Goal: Task Accomplishment & Management: Use online tool/utility

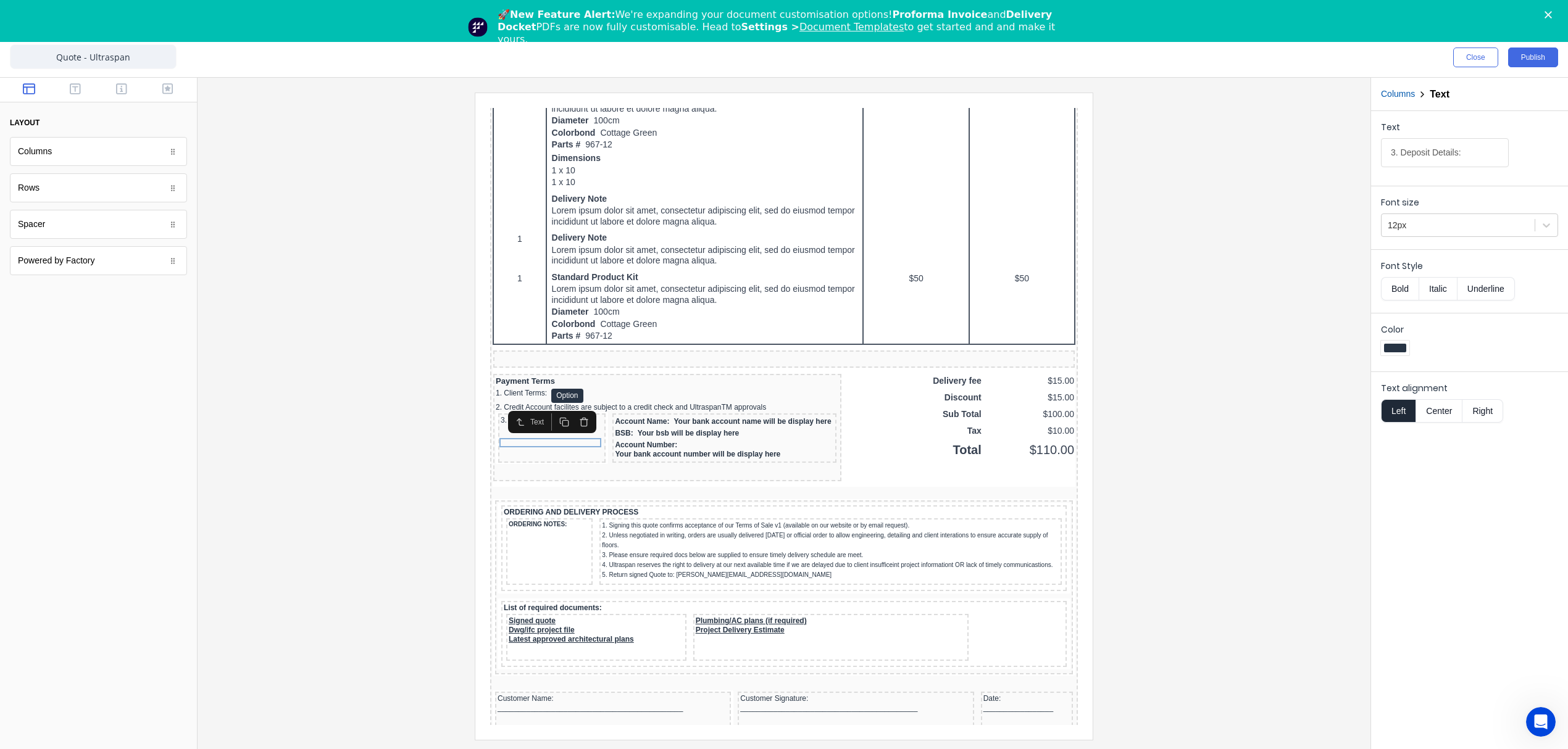
scroll to position [42, 0]
click at [689, 412] on div "Account Name: Your bank account name will be display here" at bounding box center [709, 406] width 219 height 12
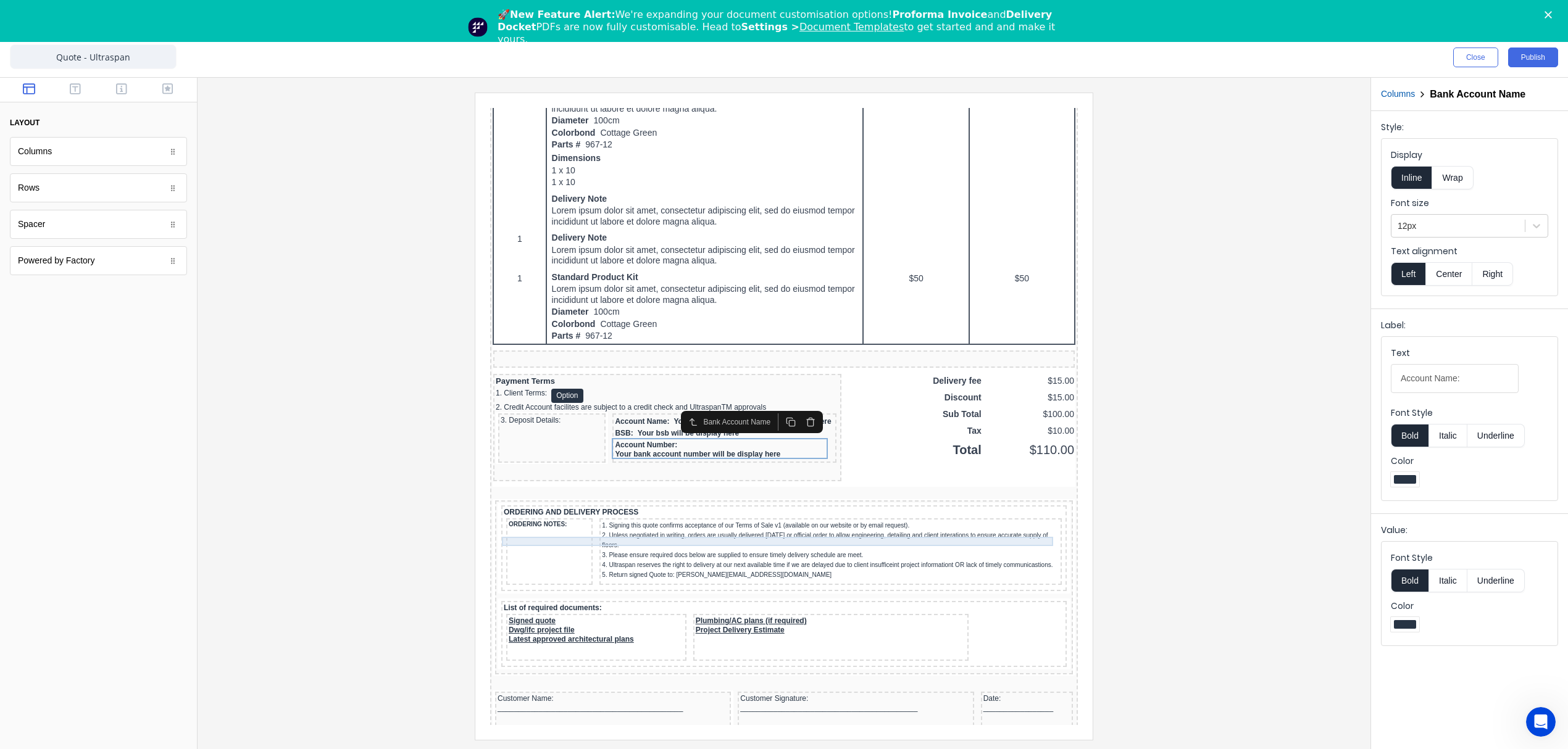
click at [660, 502] on div "ORDERING AND DELIVERY PROCESS" at bounding box center [768, 498] width 560 height 9
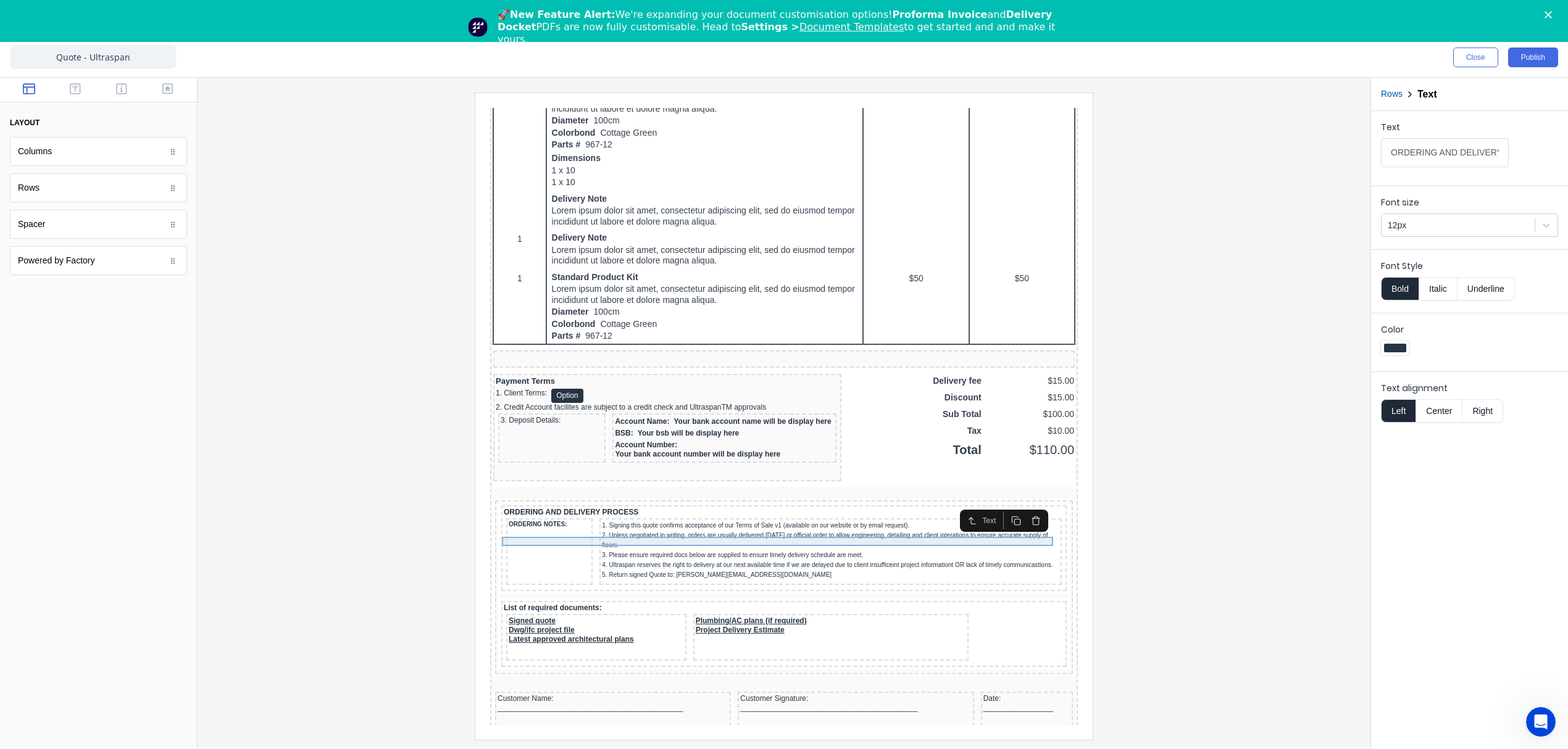
click at [539, 502] on div "ORDERING AND DELIVERY PROCESS" at bounding box center [768, 498] width 560 height 9
click at [1406, 158] on input "ORDERING AND DELIVERY PROCESS" at bounding box center [1445, 152] width 128 height 29
click at [541, 514] on div "ORDERING NOTES:" at bounding box center [535, 510] width 81 height 8
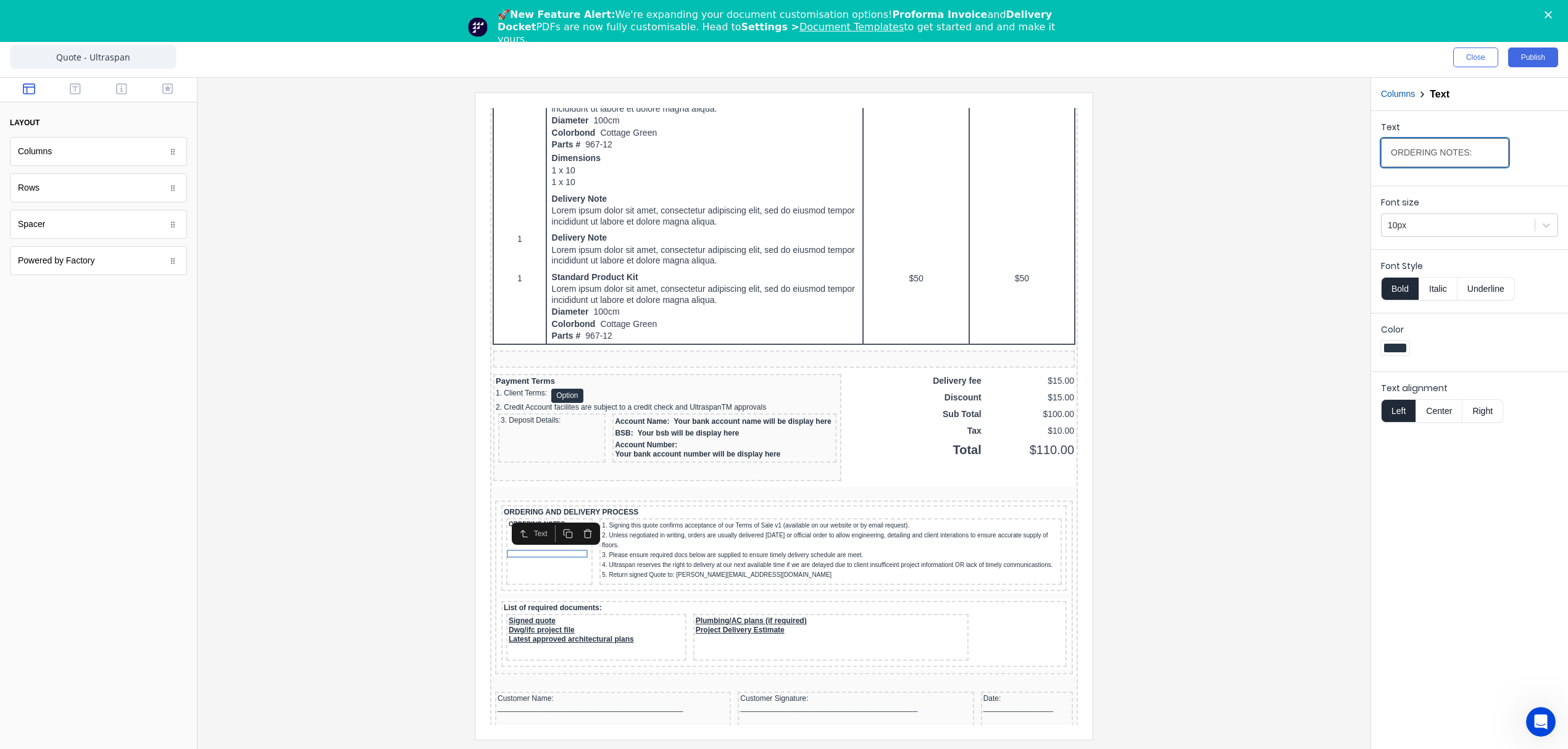
click at [1415, 154] on input "ORDERING NOTES:" at bounding box center [1445, 152] width 128 height 29
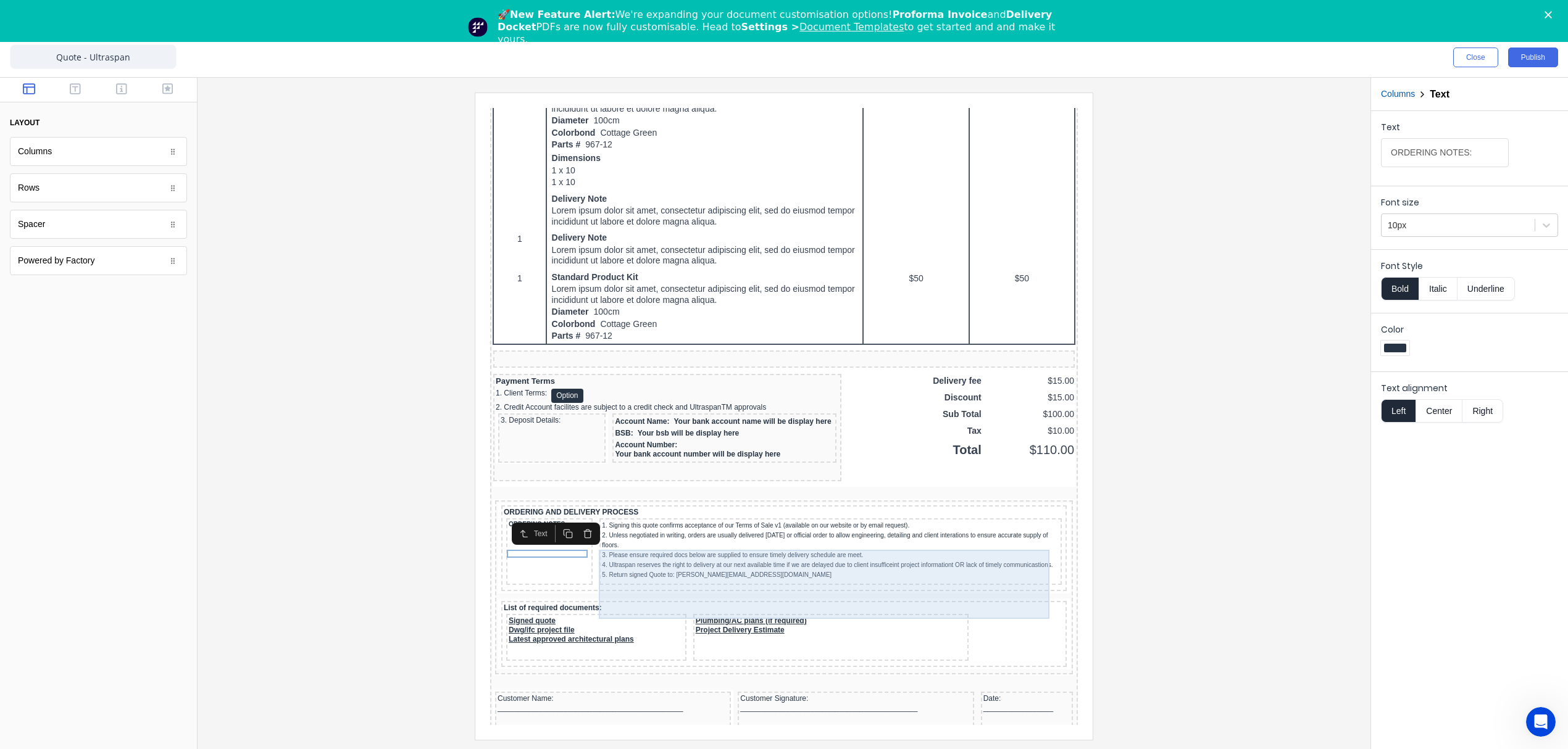
click at [655, 556] on div "1. Signing this quote confirms acceptance of our Terms of Sale v1 (available on…" at bounding box center [815, 535] width 457 height 59
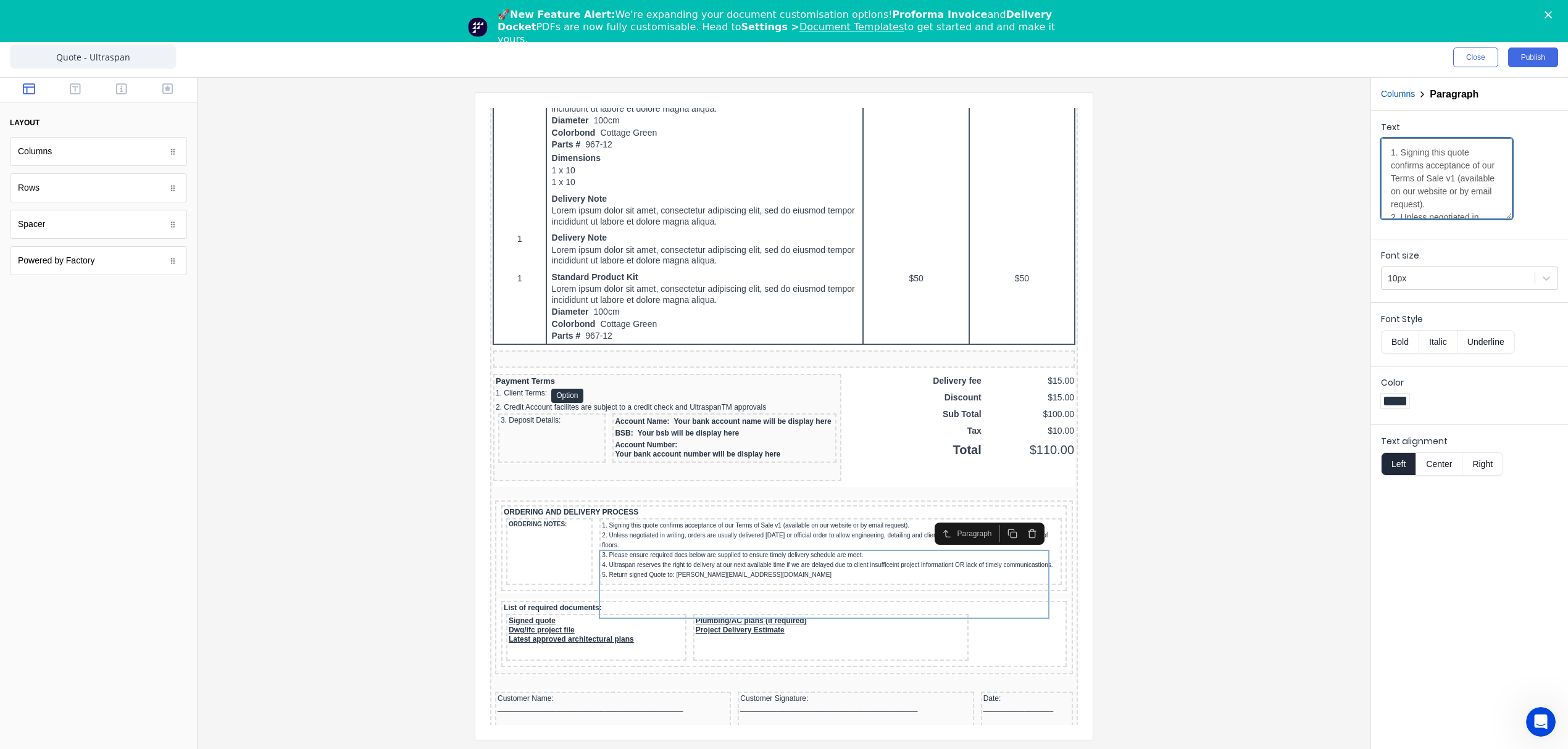
click at [1393, 149] on textarea "1. Signing this quote confirms acceptance of our Terms of Sale v1 (available on…" at bounding box center [1447, 178] width 131 height 81
click at [1405, 90] on button "Columns" at bounding box center [1398, 93] width 34 height 13
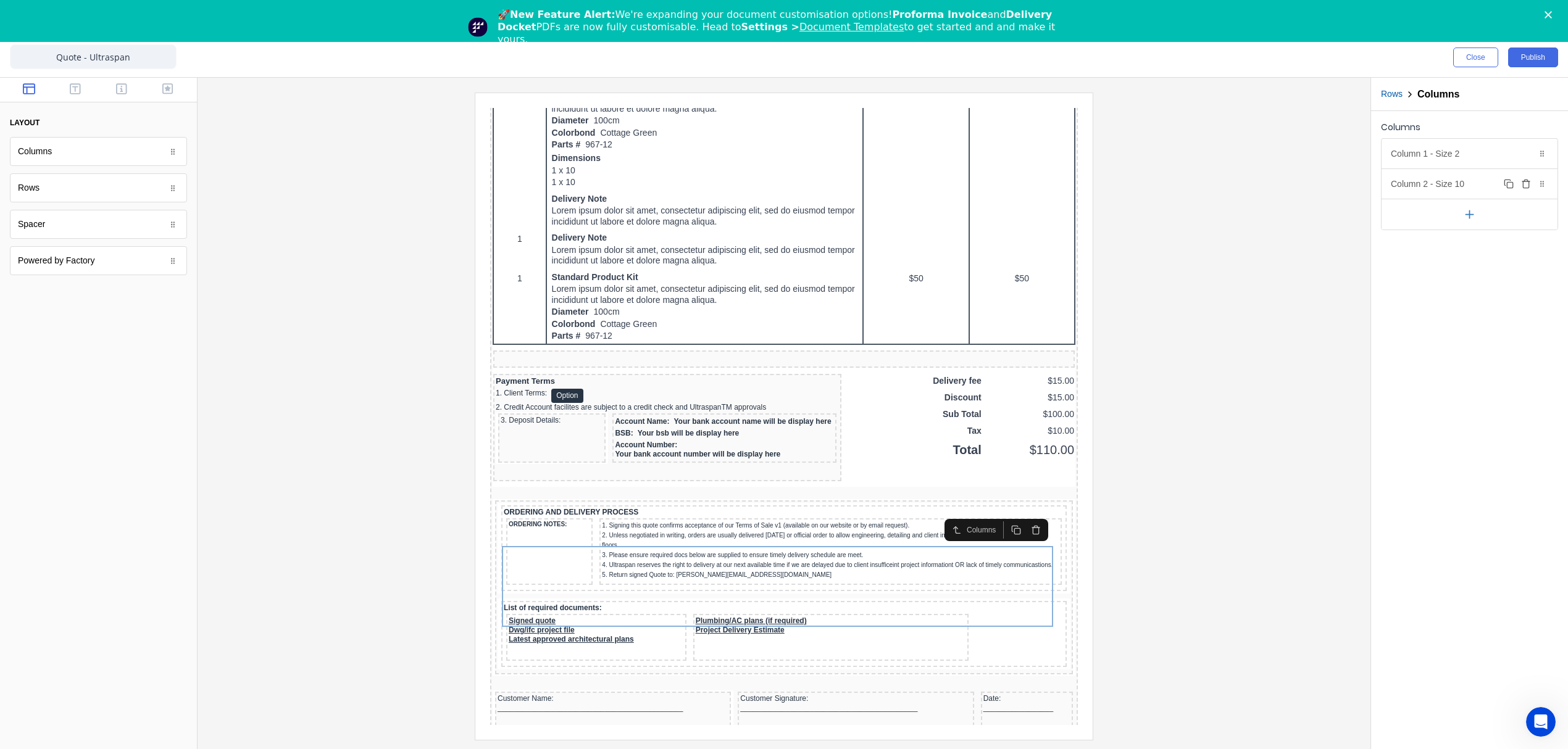
click at [1445, 186] on div "Column 2 - Size 10 Duplicate Delete" at bounding box center [1470, 184] width 176 height 30
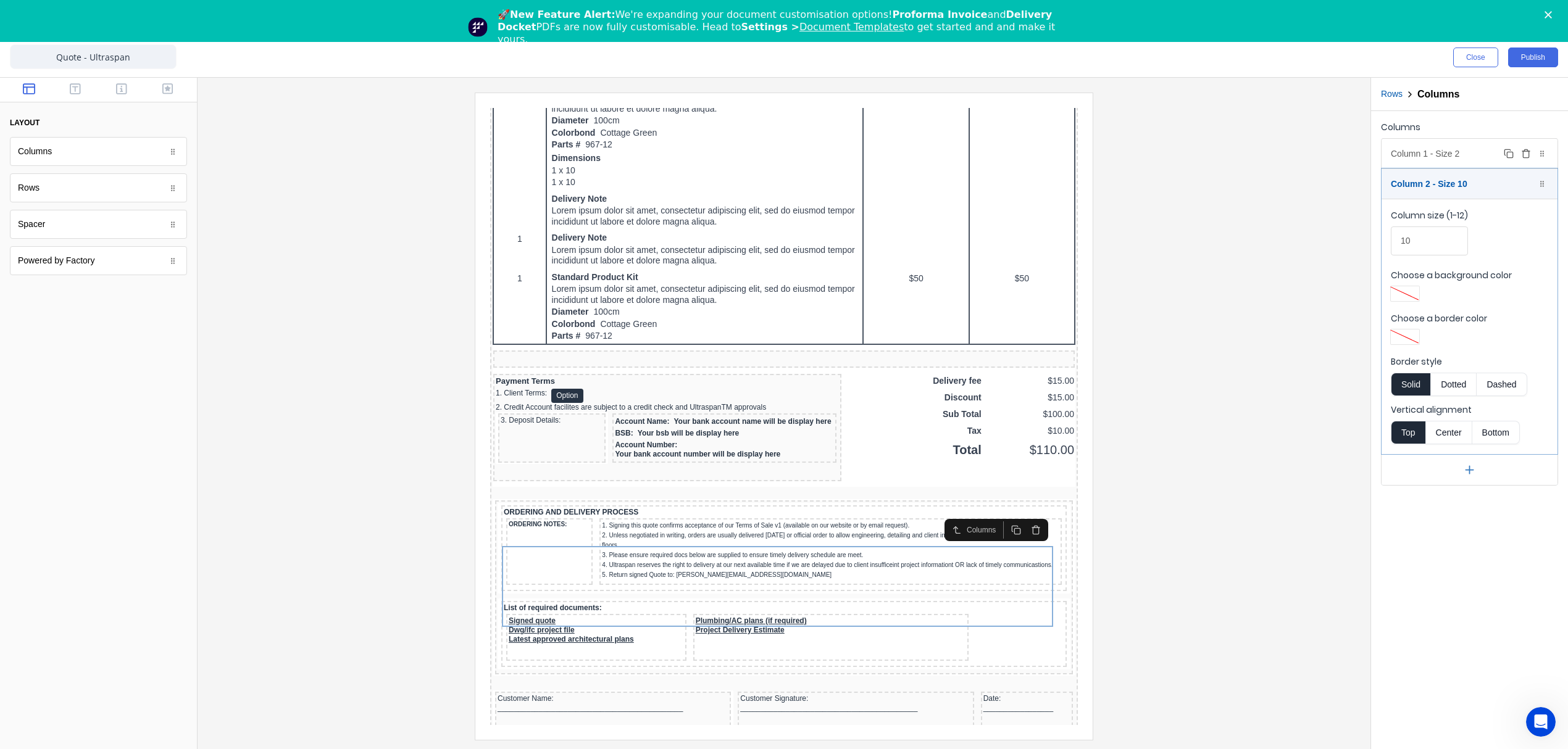
click at [1492, 146] on div "Column 1 - Size 2 Duplicate Delete" at bounding box center [1470, 154] width 176 height 30
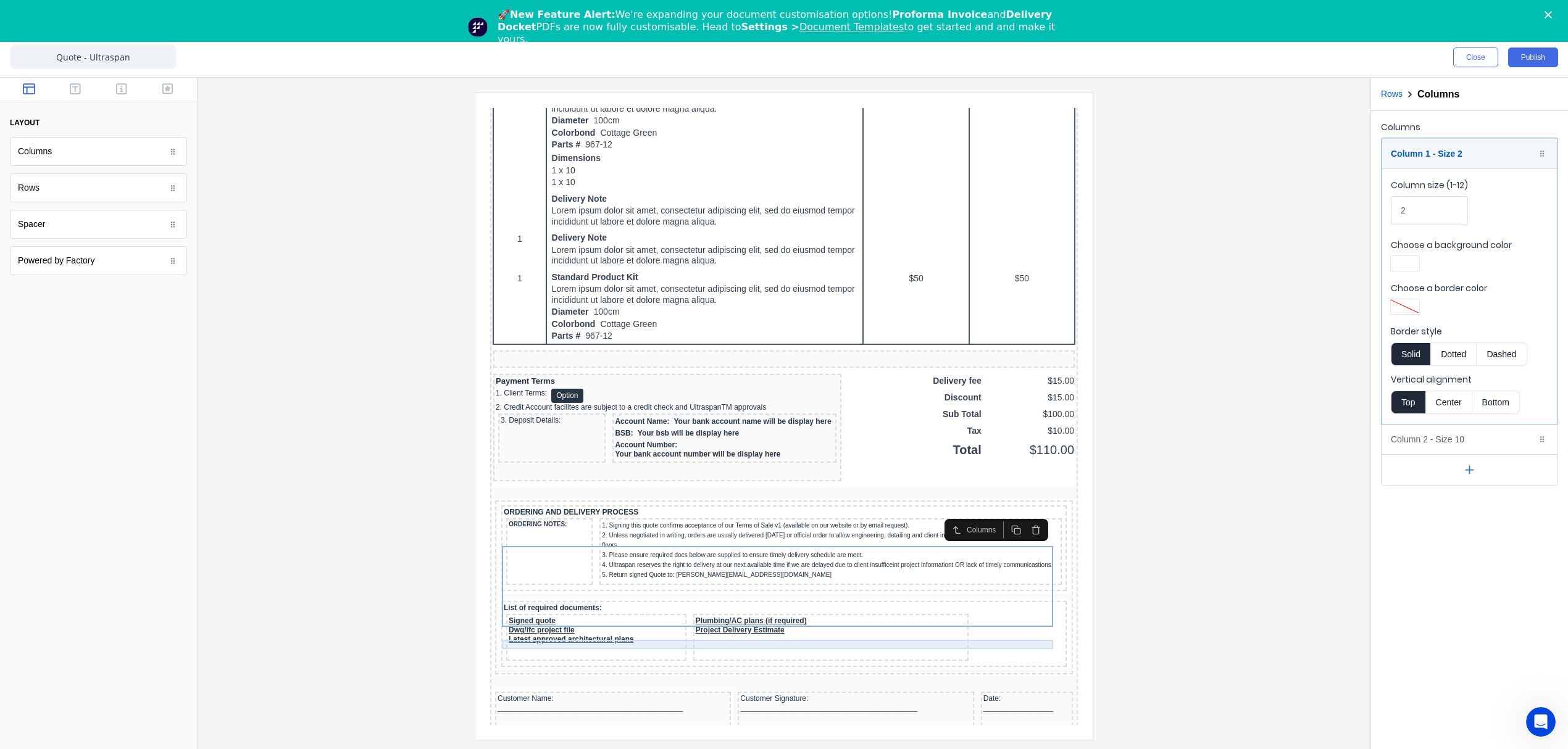
click at [509, 598] on div "List of required documents:" at bounding box center [768, 593] width 560 height 9
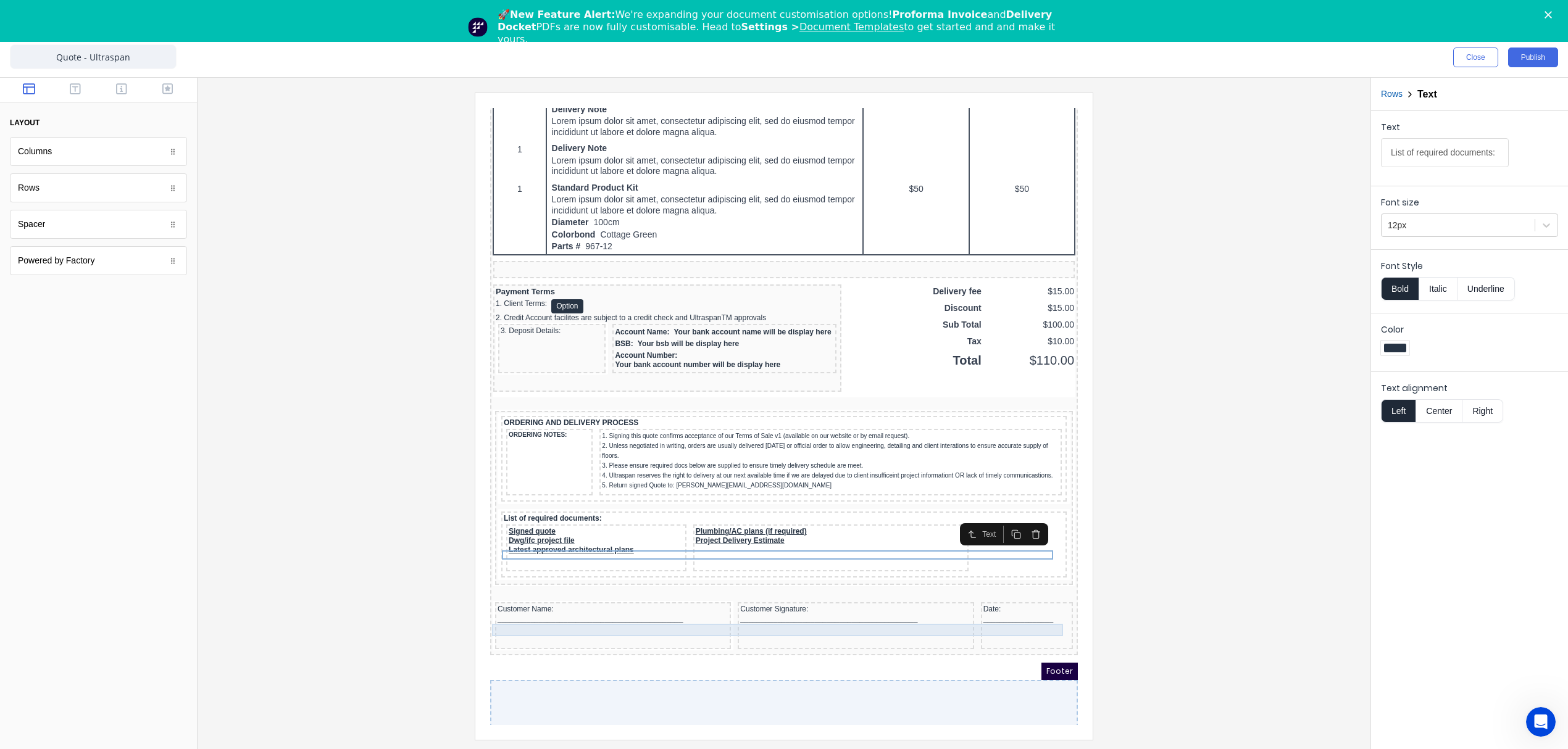
scroll to position [944, 0]
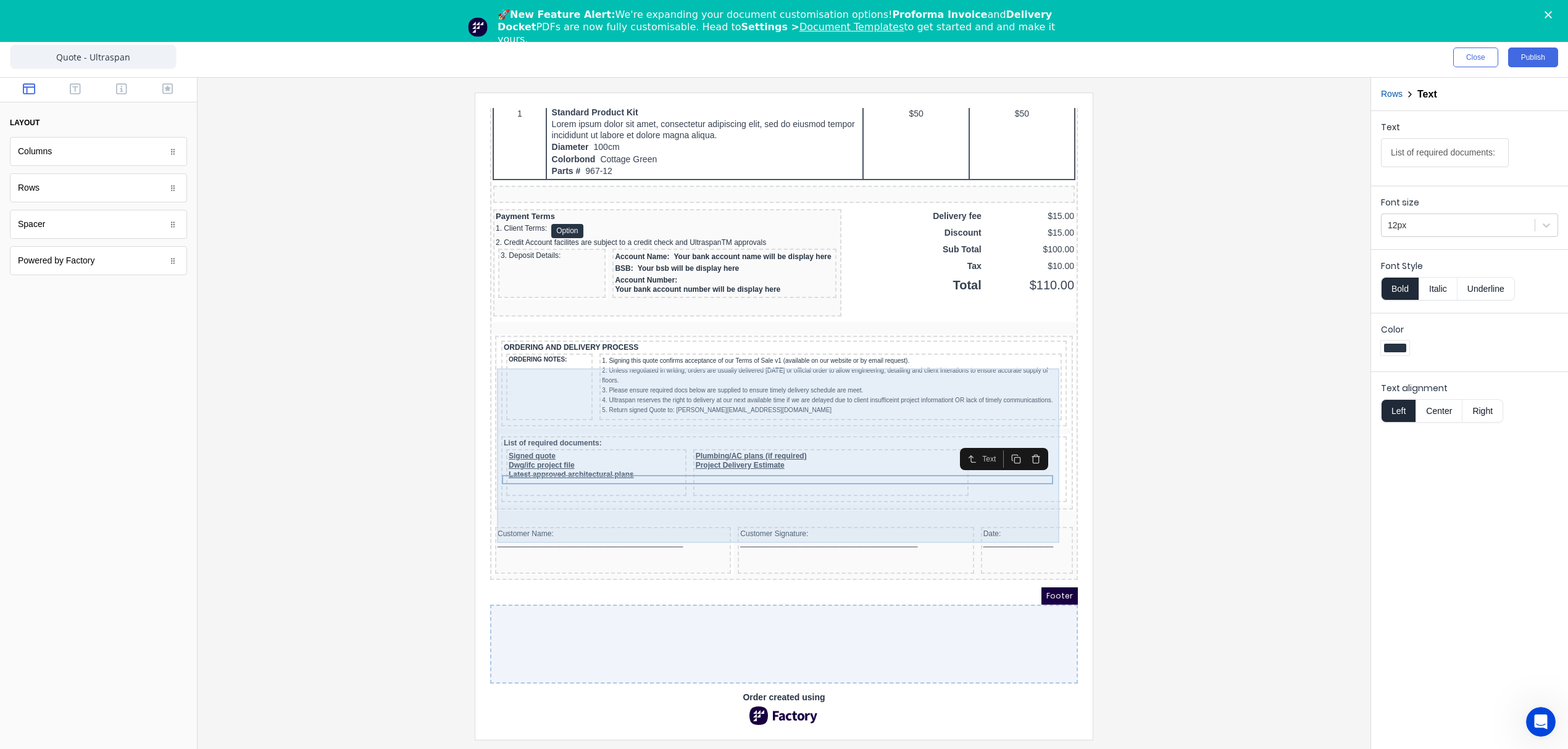
click at [596, 421] on div "List of required documents: Signed quote Dwg/ifc project file Latest approved a…" at bounding box center [769, 454] width 565 height 66
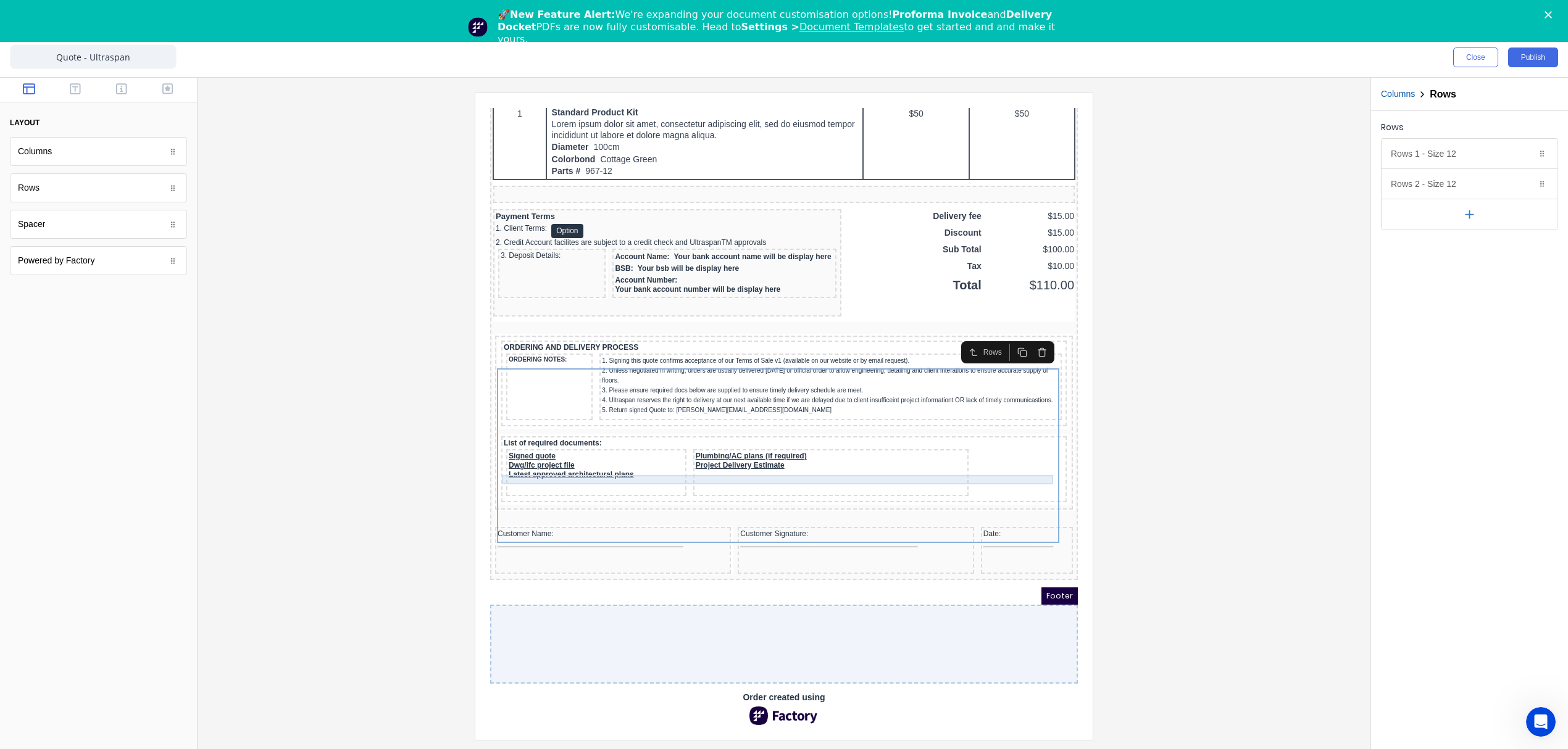
click at [544, 424] on div "List of required documents:" at bounding box center [768, 429] width 560 height 9
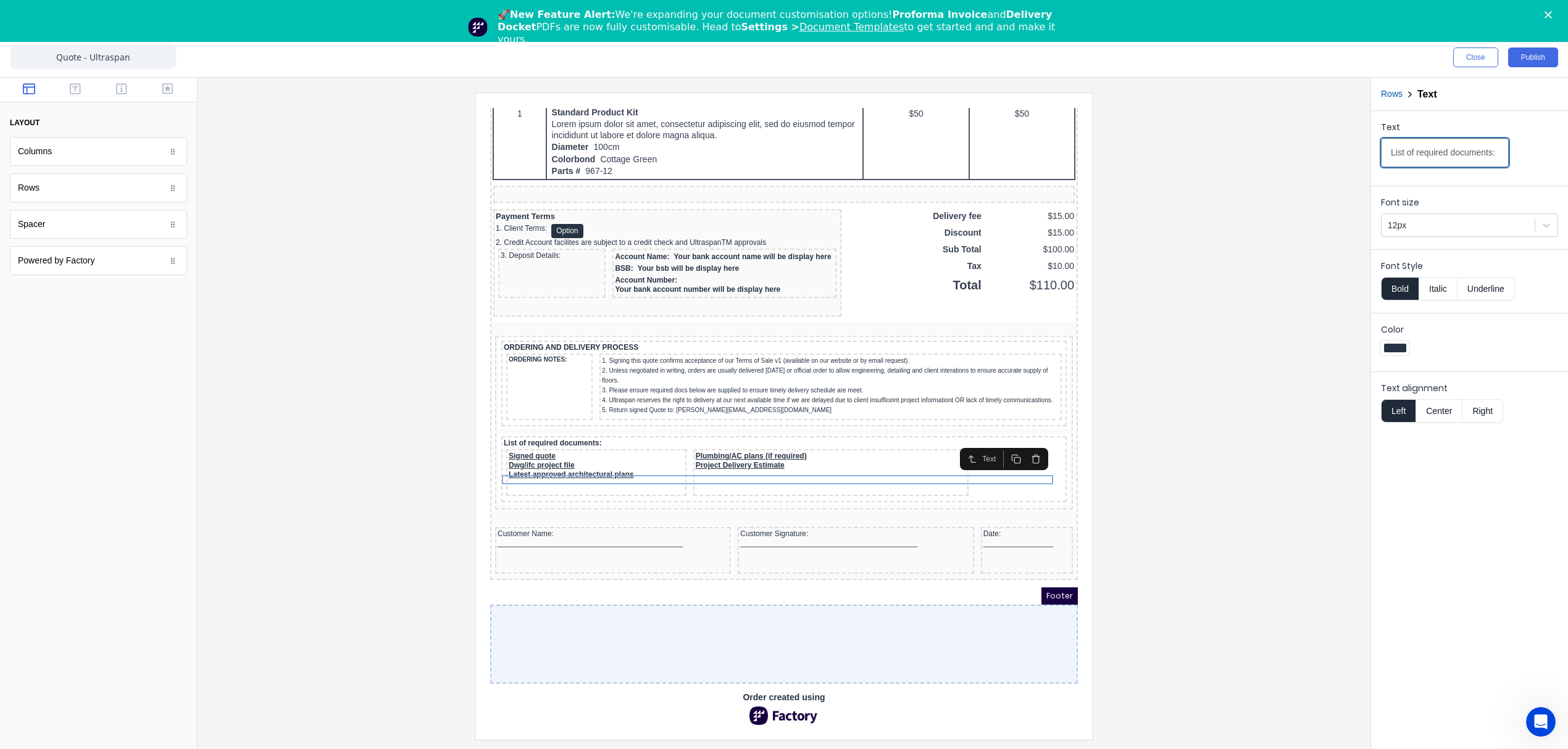
click at [1438, 156] on input "List of required documents:" at bounding box center [1445, 152] width 128 height 29
click at [538, 446] on div "Dwg/ifc project file" at bounding box center [581, 451] width 176 height 9
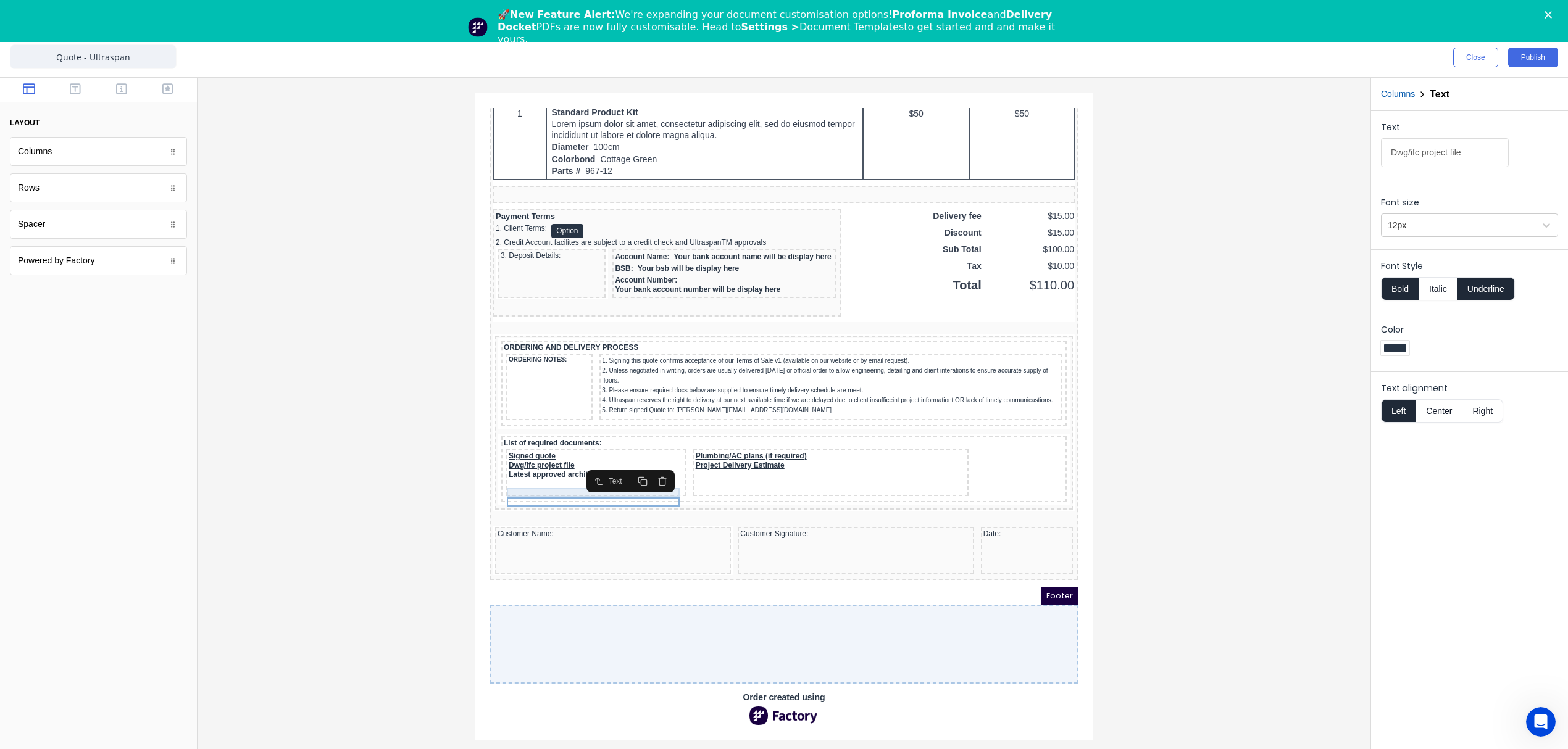
click at [520, 437] on div "Signed quote" at bounding box center [581, 442] width 176 height 9
click at [506, 446] on div "Dwg/ifc project file" at bounding box center [581, 451] width 176 height 9
click at [503, 457] on div "Latest approved architectural plans" at bounding box center [581, 460] width 176 height 9
click at [718, 438] on div "Plumbing/AC plans (if required)" at bounding box center [816, 442] width 270 height 9
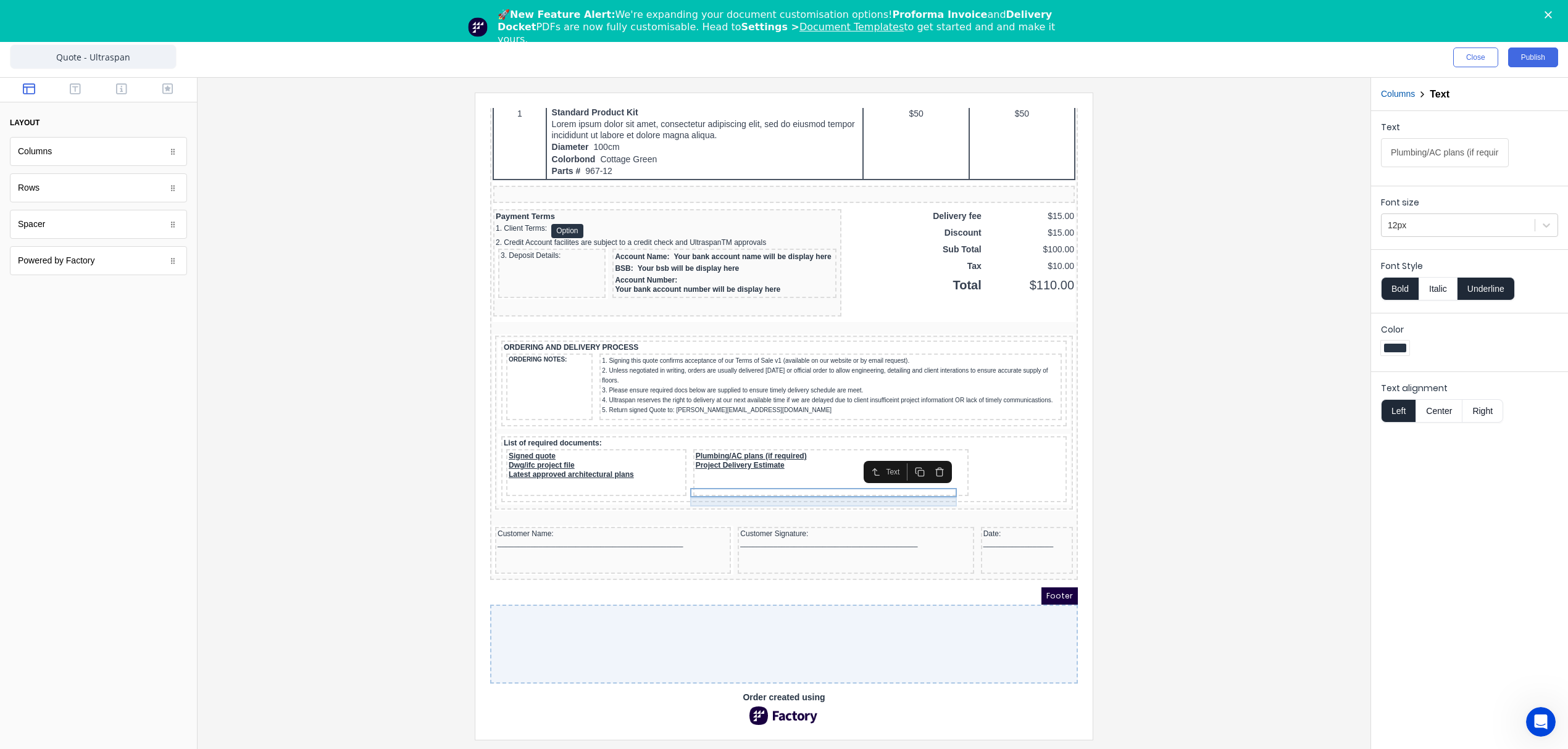
click at [707, 448] on div "Project Delivery Estimate" at bounding box center [816, 451] width 270 height 9
click at [1397, 99] on button "Columns" at bounding box center [1398, 93] width 34 height 13
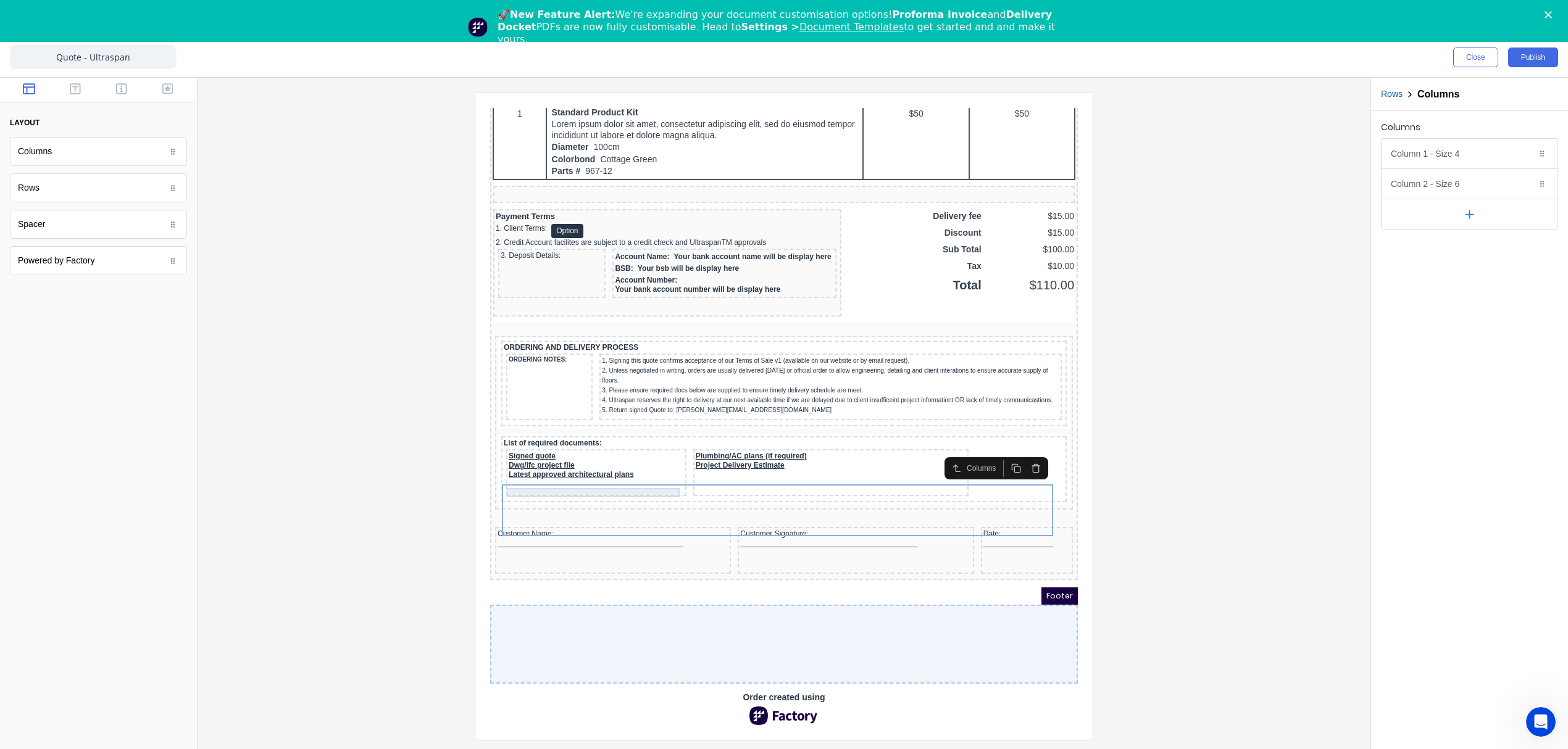
click at [514, 439] on div "Signed quote" at bounding box center [581, 442] width 176 height 9
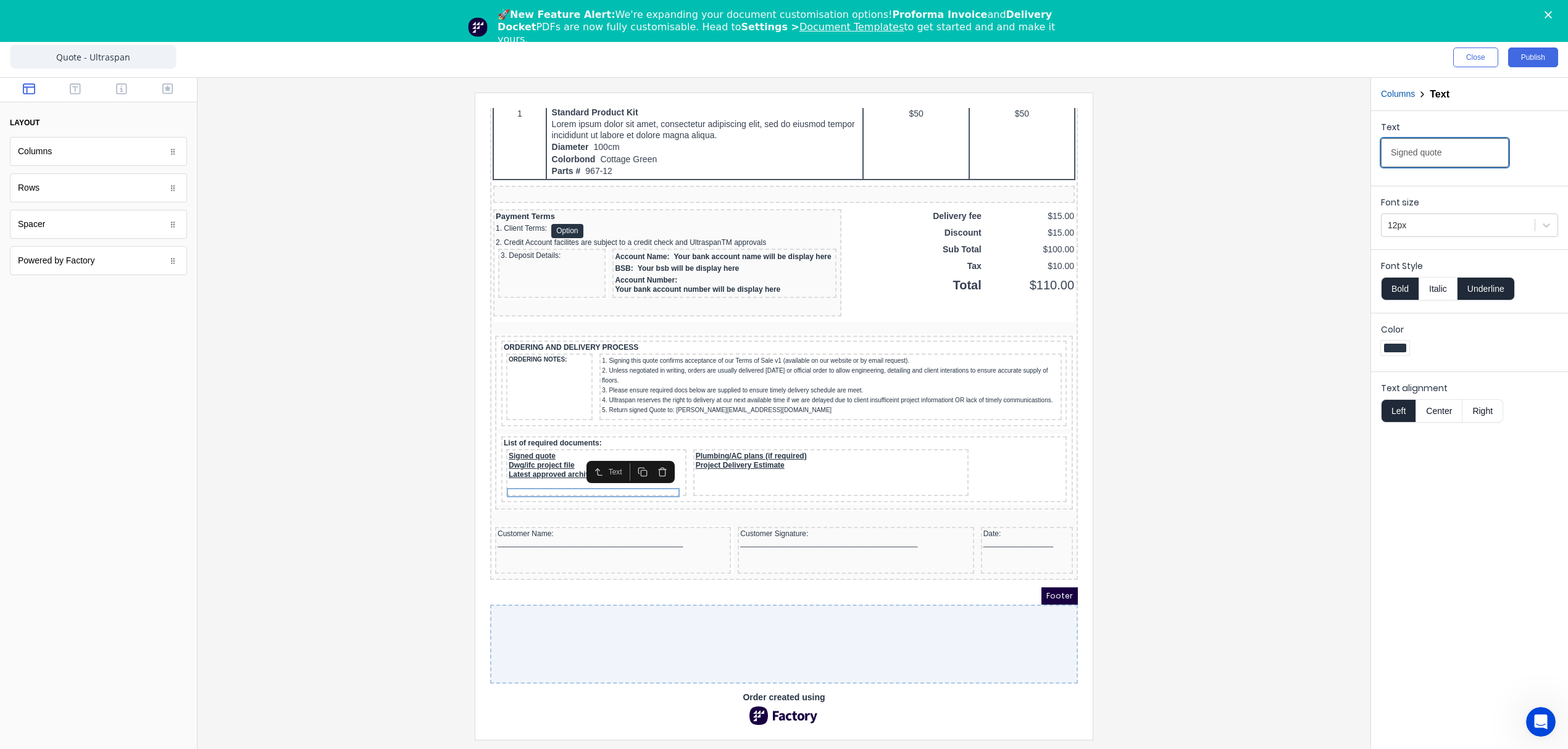
drag, startPoint x: 1450, startPoint y: 149, endPoint x: 1348, endPoint y: 147, distance: 102.0
click at [1348, 147] on div "Close Publish Components layout Columns Columns Rows Rows Spacer Spacer Powered…" at bounding box center [784, 393] width 1568 height 711
click at [557, 447] on div "Dwg/ifc project file" at bounding box center [581, 451] width 176 height 9
drag, startPoint x: 1353, startPoint y: 158, endPoint x: 1265, endPoint y: 161, distance: 88.1
click at [1265, 161] on div "Close Publish Components layout Columns Columns Rows Rows Spacer Spacer Powered…" at bounding box center [784, 393] width 1568 height 711
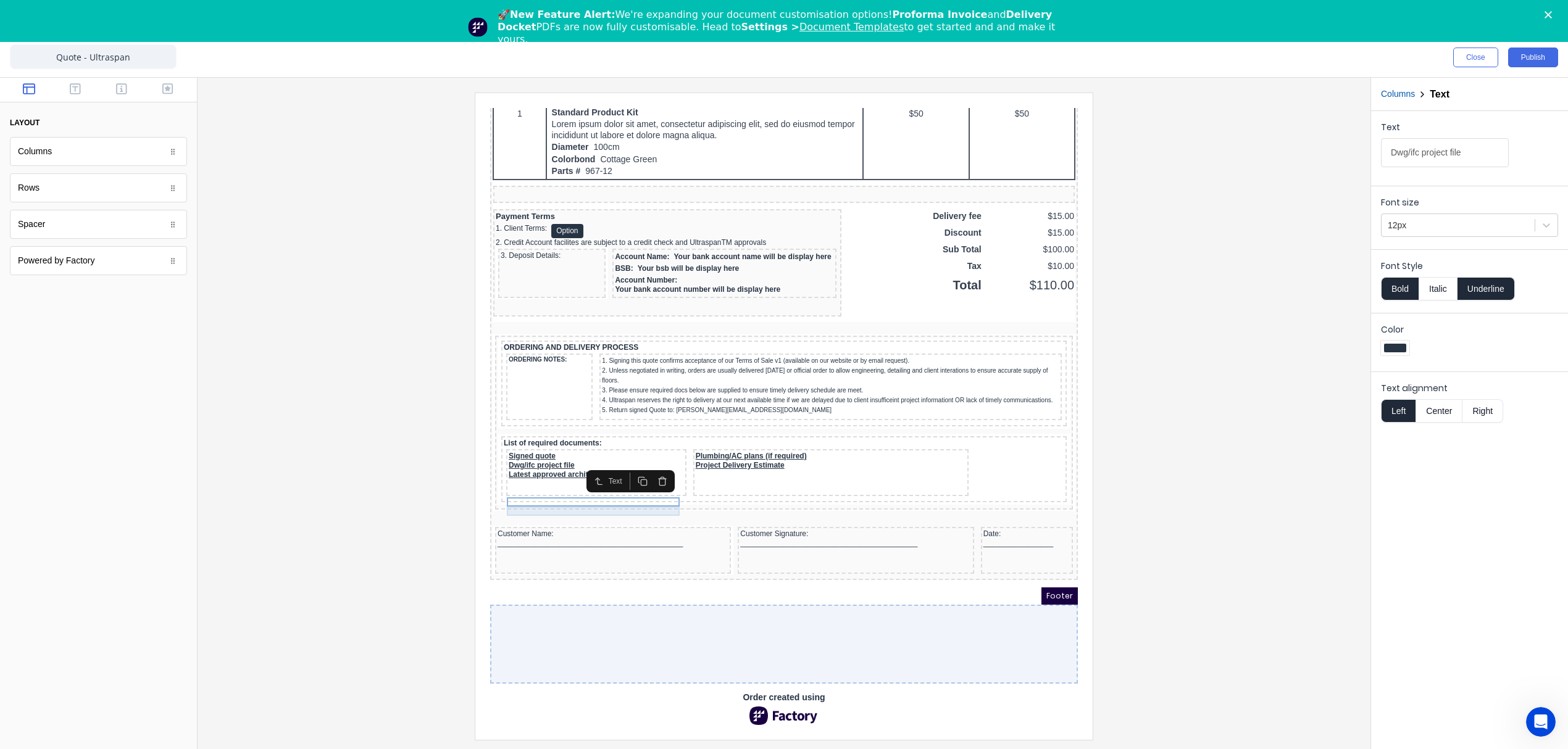
click at [586, 455] on div "Latest approved architectural plans" at bounding box center [581, 460] width 176 height 9
click at [1455, 153] on input "Latest approved architectural plans" at bounding box center [1445, 152] width 128 height 29
click at [1460, 154] on input "Latest approved architectural plans" at bounding box center [1445, 152] width 128 height 29
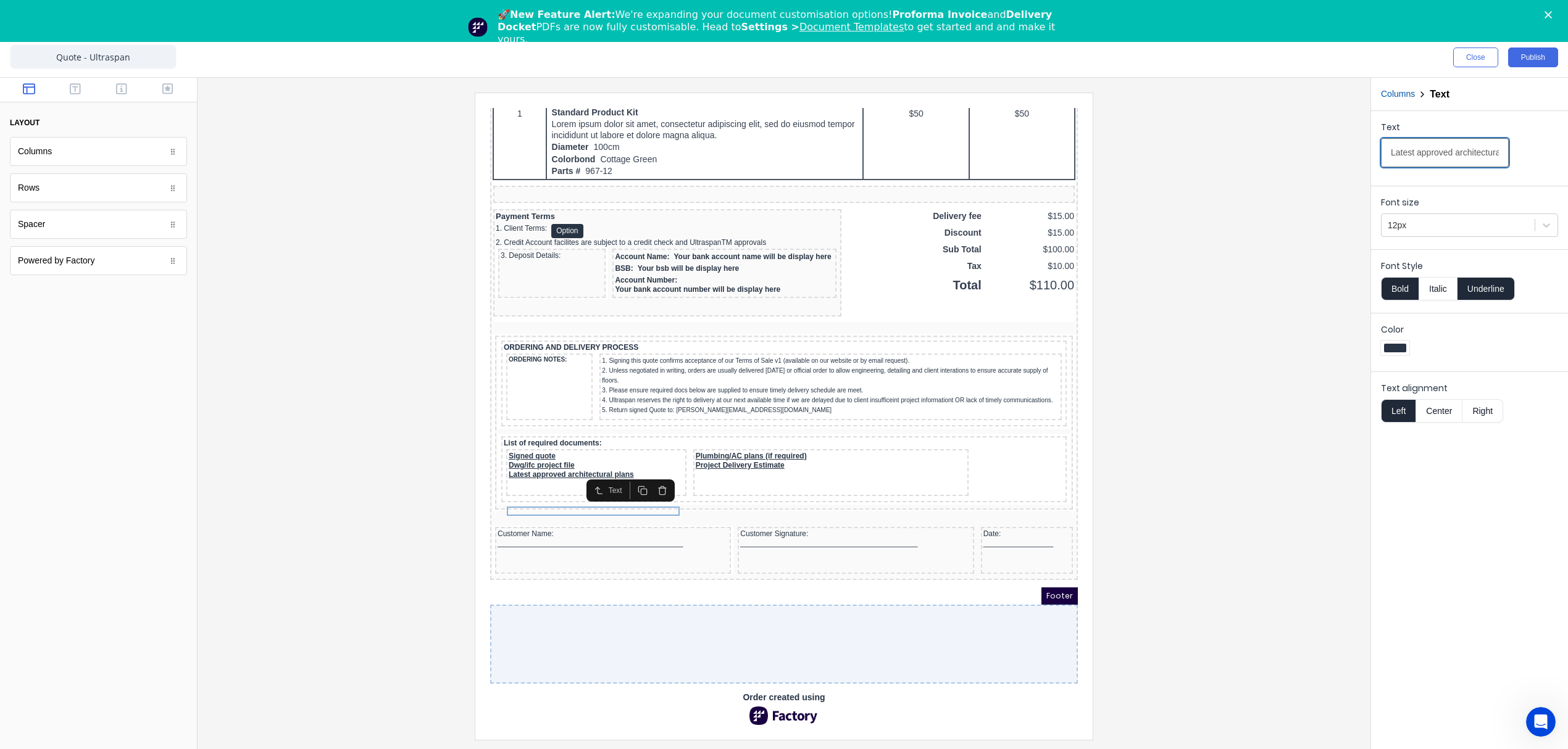
click at [1460, 154] on input "Latest approved architectural plans" at bounding box center [1445, 152] width 128 height 29
click at [704, 437] on div "Plumbing/AC plans (if required)" at bounding box center [816, 442] width 270 height 9
click at [1428, 154] on input "Plumbing/AC plans (if required)" at bounding box center [1445, 152] width 128 height 29
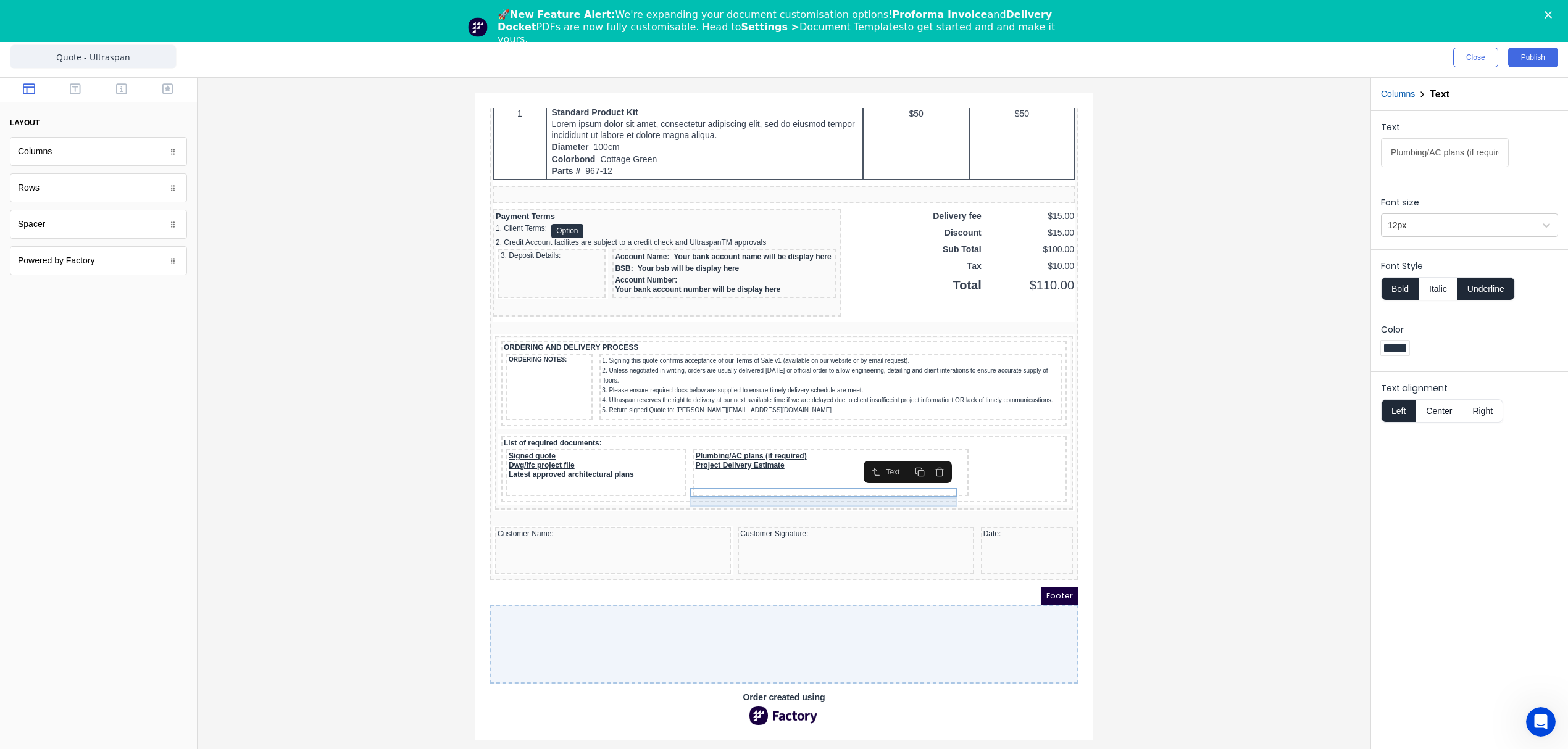
click at [693, 446] on div "Project Delivery Estimate" at bounding box center [816, 451] width 270 height 9
click at [1439, 154] on input "Project Delivery Estimate" at bounding box center [1445, 152] width 128 height 29
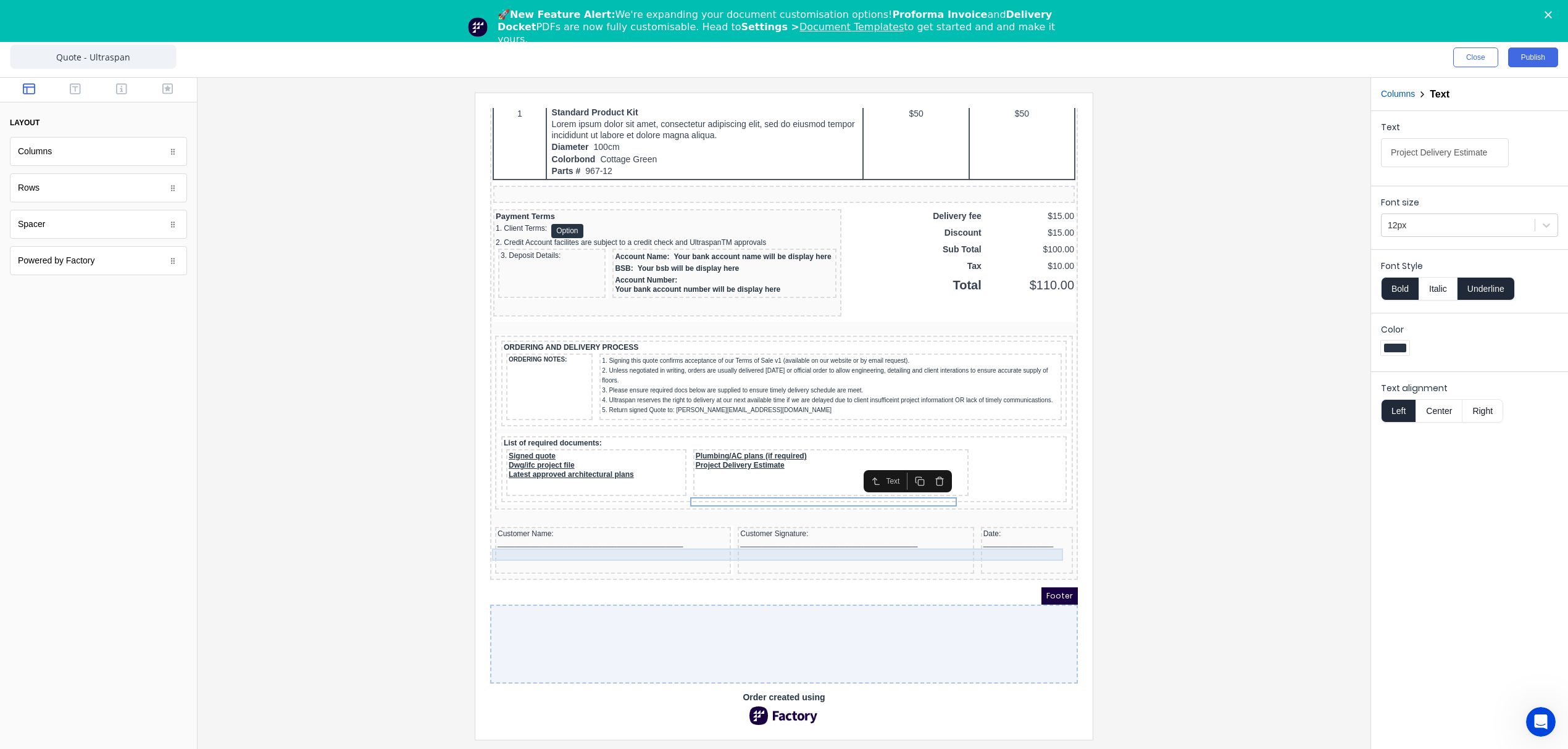
click at [561, 505] on div at bounding box center [769, 505] width 583 height 12
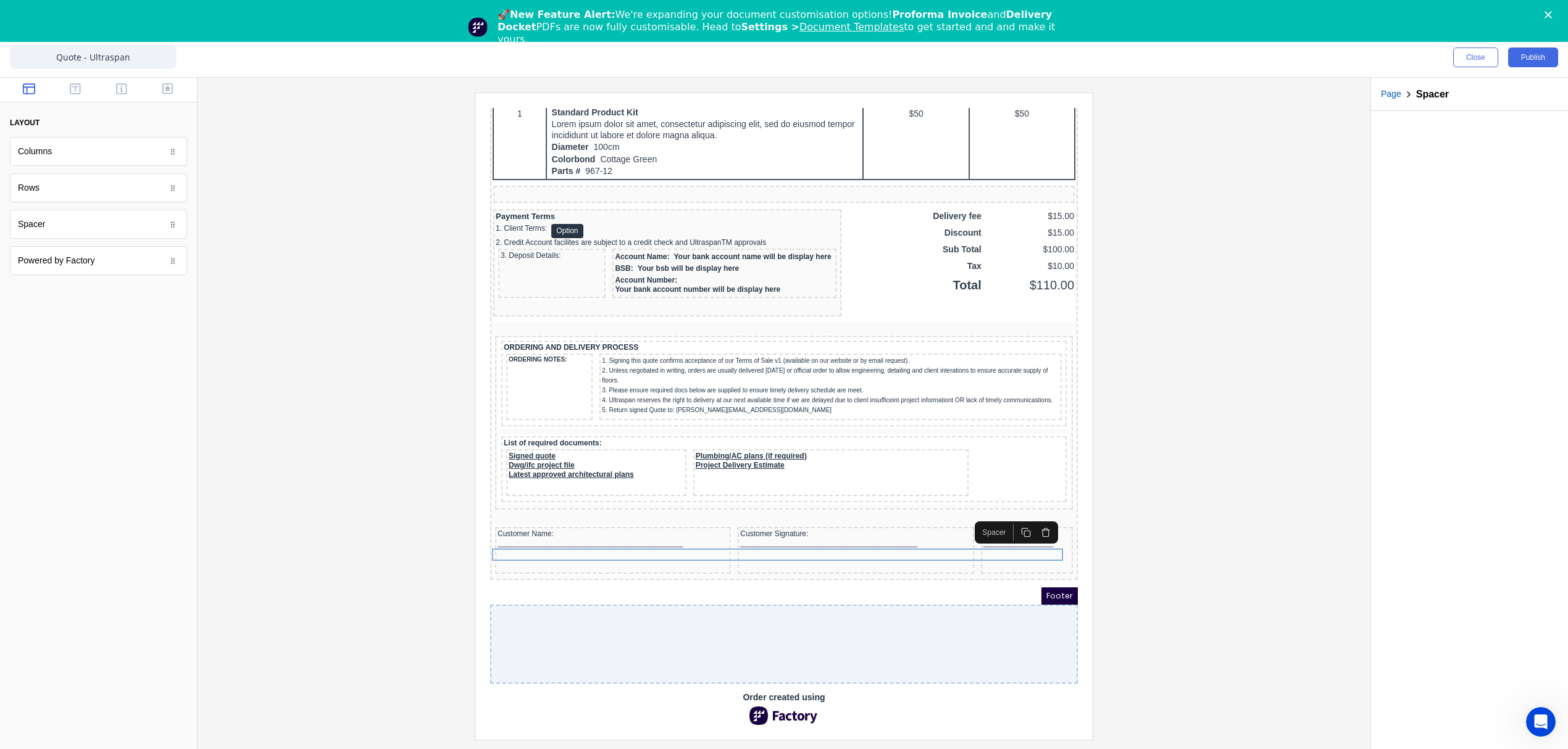
click at [537, 604] on div at bounding box center [768, 629] width 587 height 79
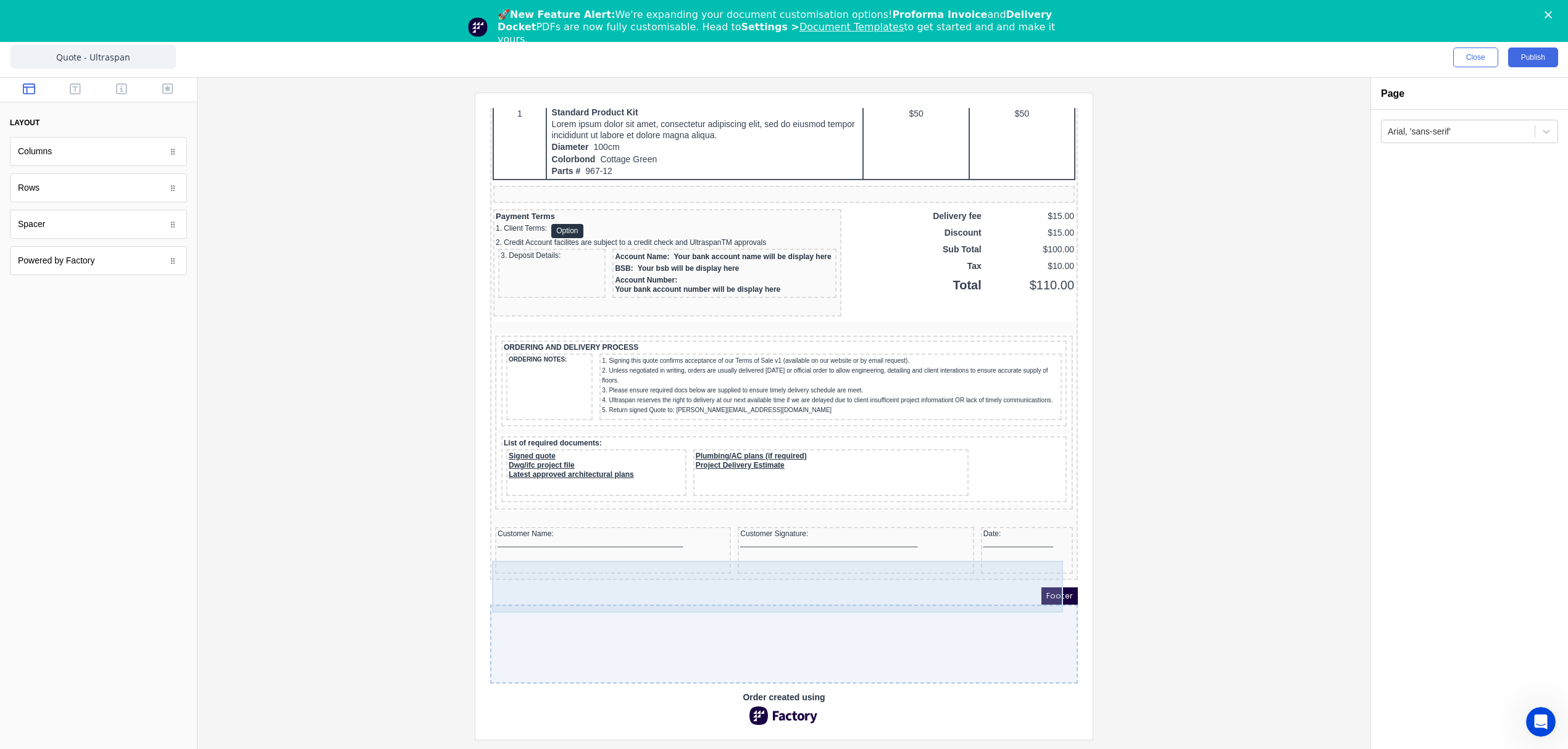
click at [546, 553] on div "Customer Name: _____________________________________________" at bounding box center [598, 535] width 236 height 47
click at [621, 549] on div "Customer Name: _____________________________________________" at bounding box center [598, 535] width 236 height 47
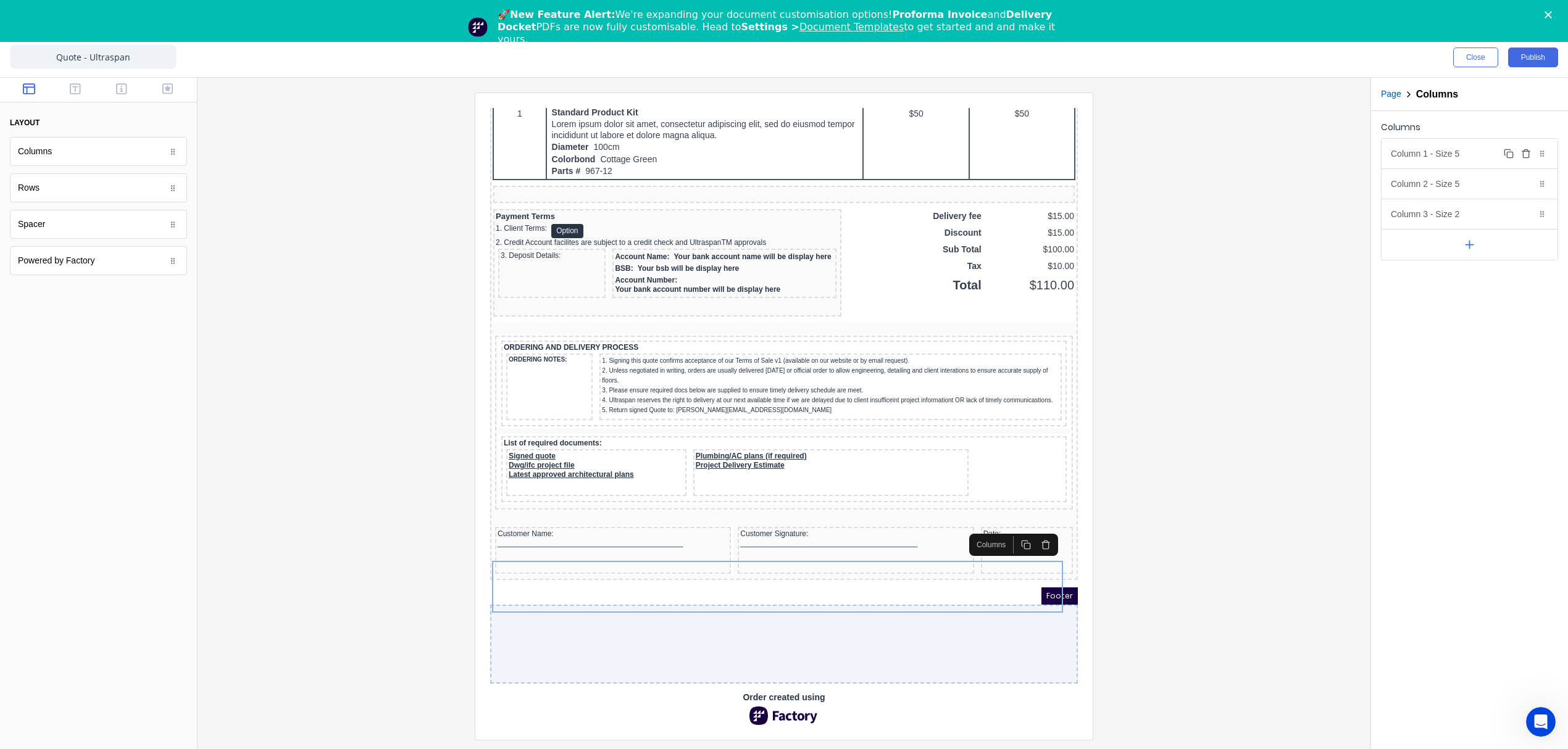
click at [1465, 154] on div "Column 1 - Size 5 Duplicate Delete" at bounding box center [1470, 154] width 176 height 30
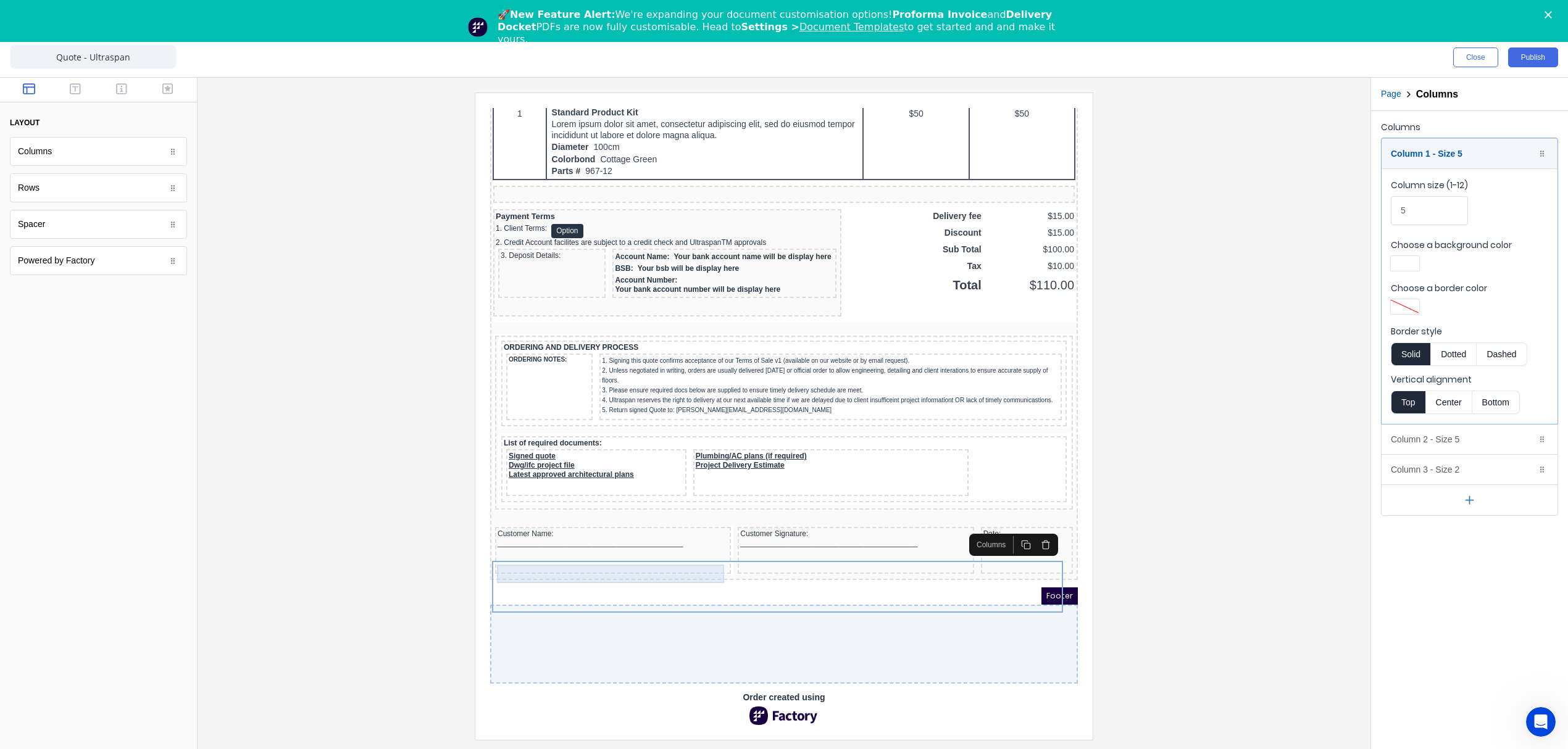
click at [579, 525] on div "Customer Name: _____________________________________________" at bounding box center [598, 523] width 231 height 18
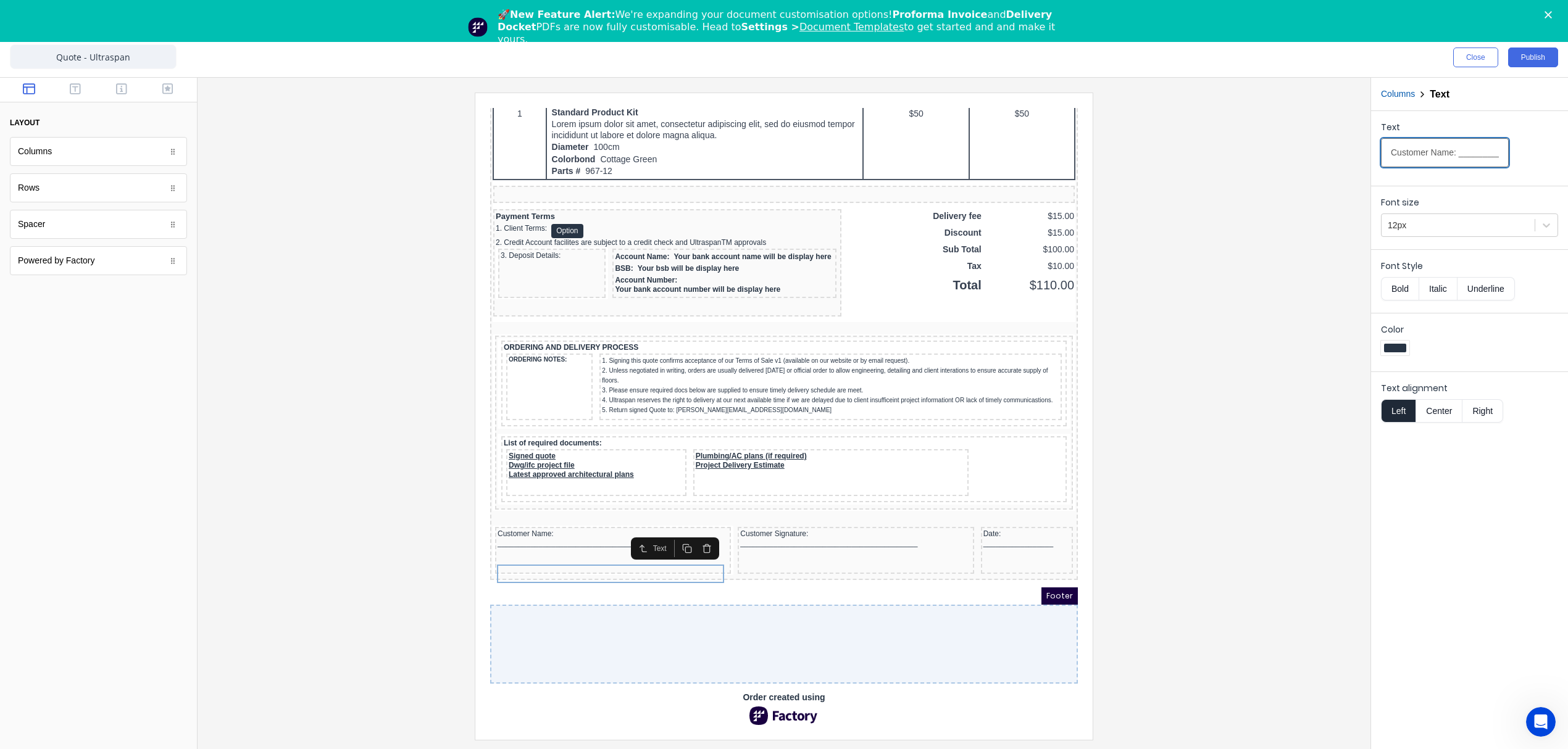
click at [1410, 147] on input "Customer Name: _____________________________________________" at bounding box center [1445, 152] width 128 height 29
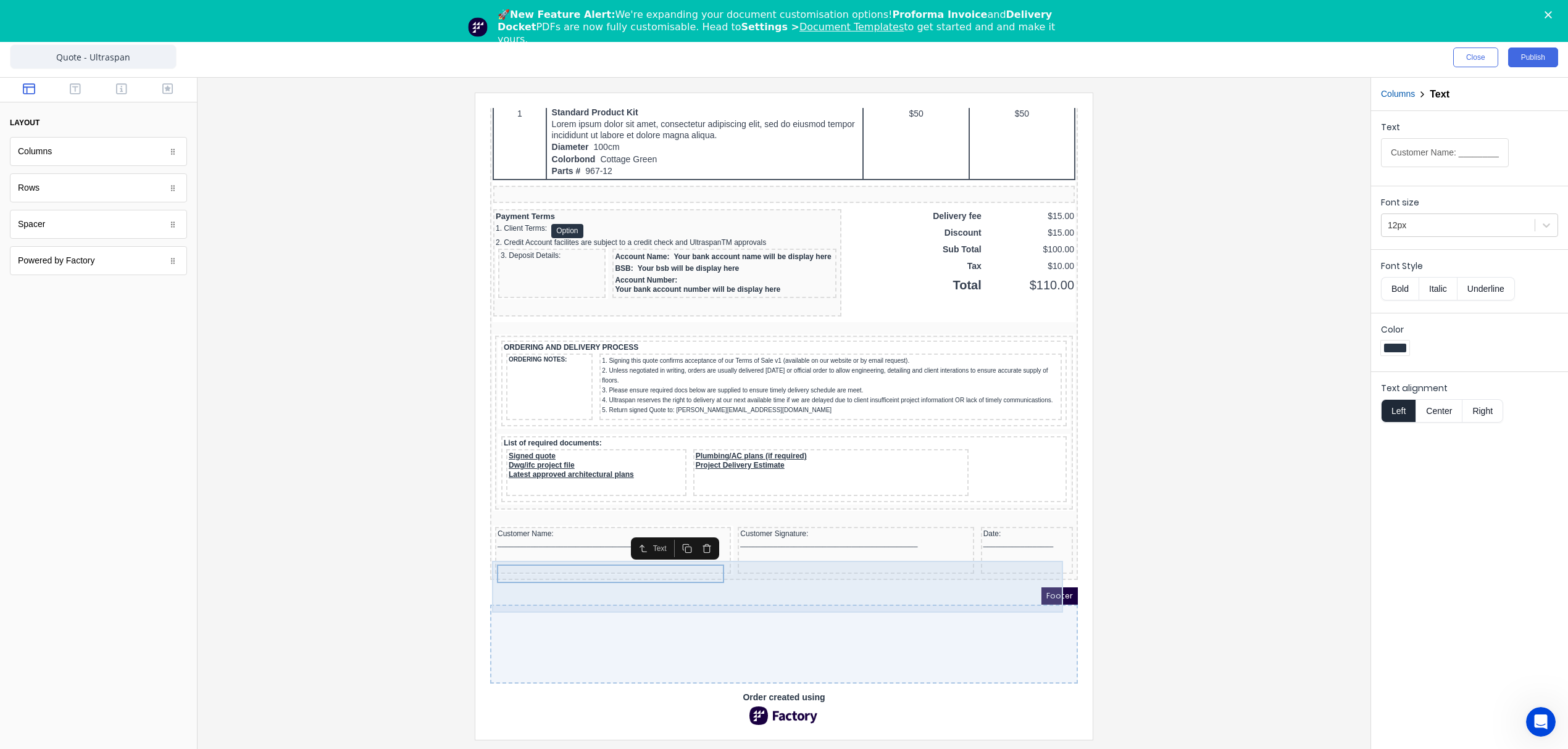
click at [874, 524] on div "Customer Signature: ___________________________________________" at bounding box center [840, 523] width 231 height 18
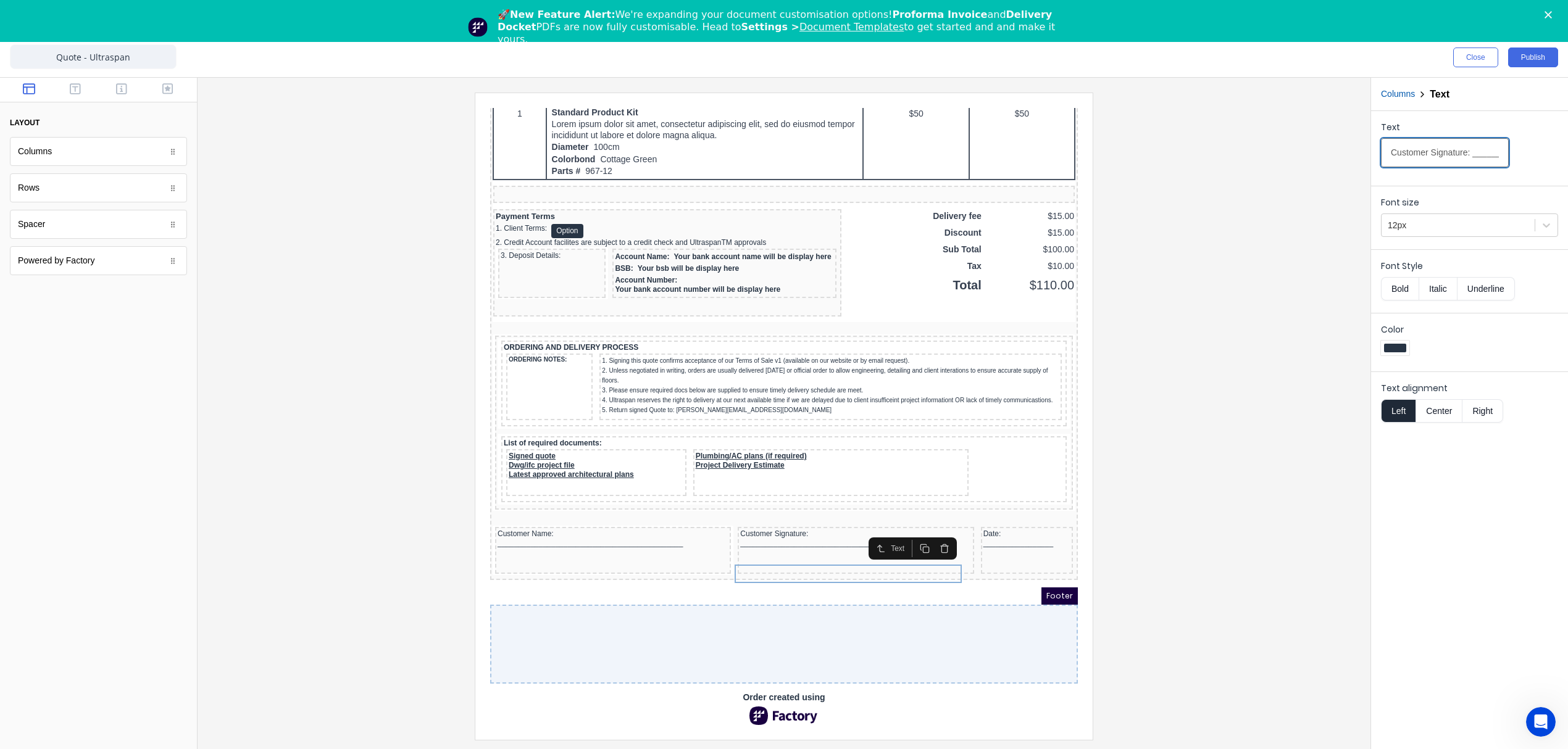
click at [1412, 148] on input "Customer Signature: ___________________________________________" at bounding box center [1445, 152] width 128 height 29
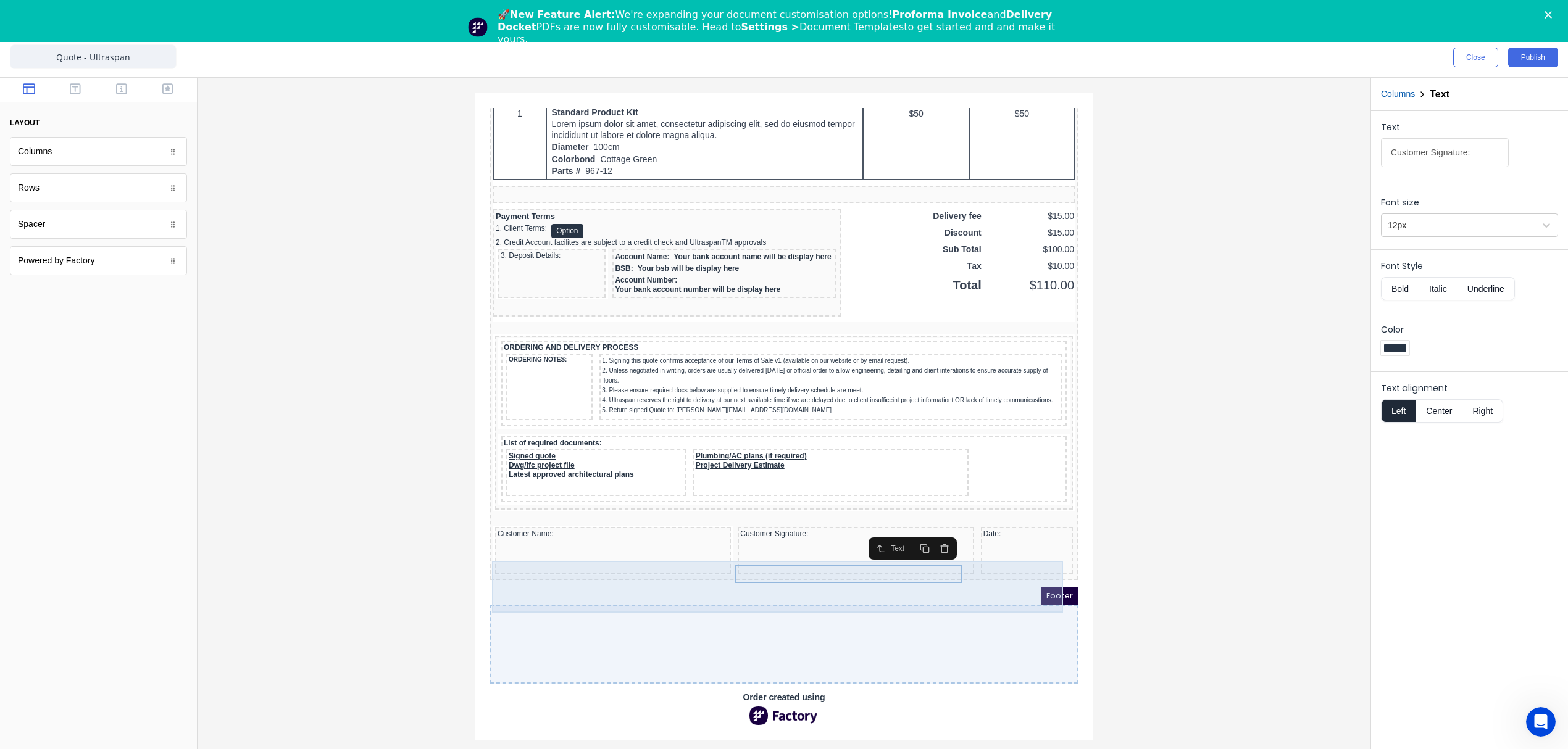
click at [984, 536] on div "Date: _________________" at bounding box center [1012, 535] width 92 height 47
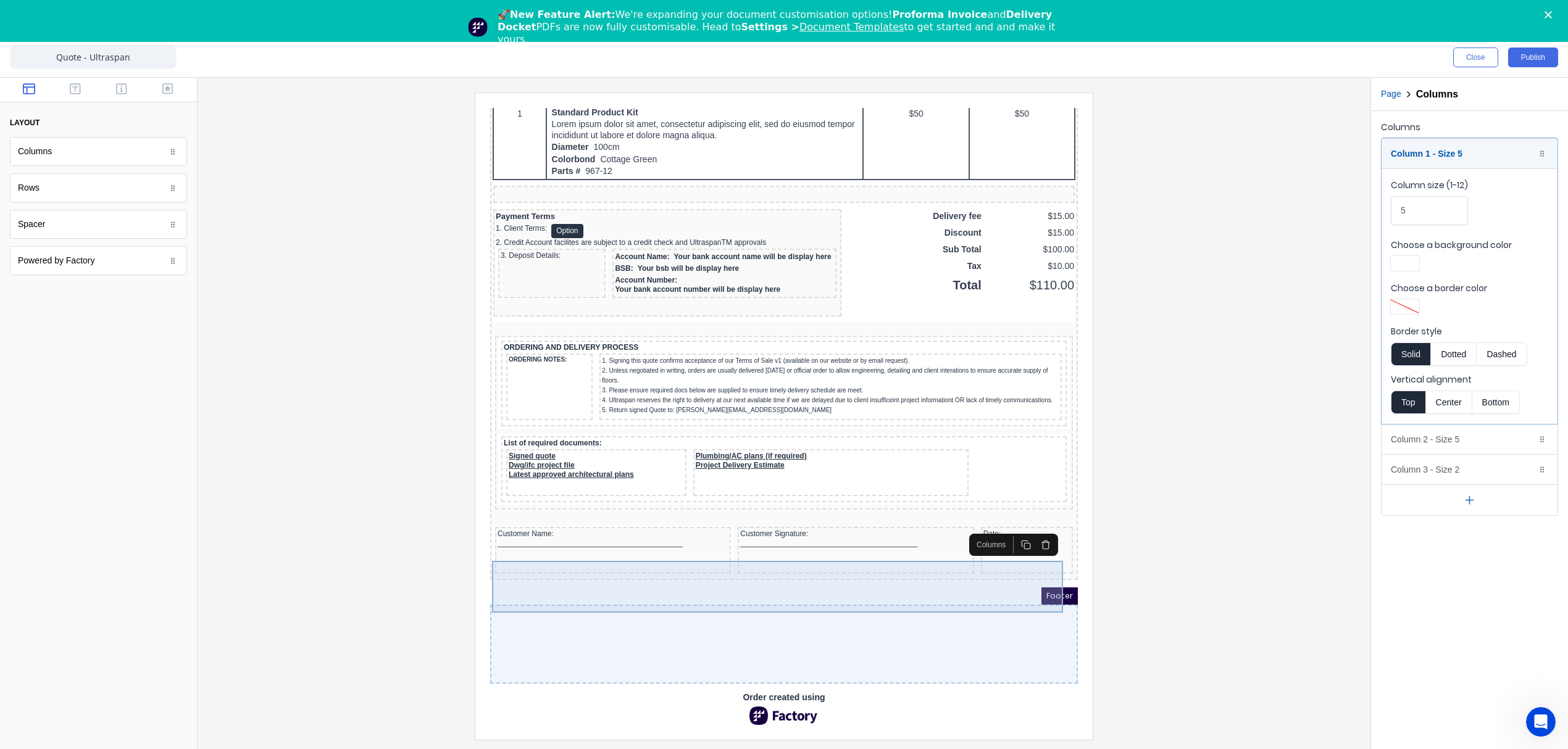
click at [1013, 534] on div "Date: _________________" at bounding box center [1012, 535] width 92 height 47
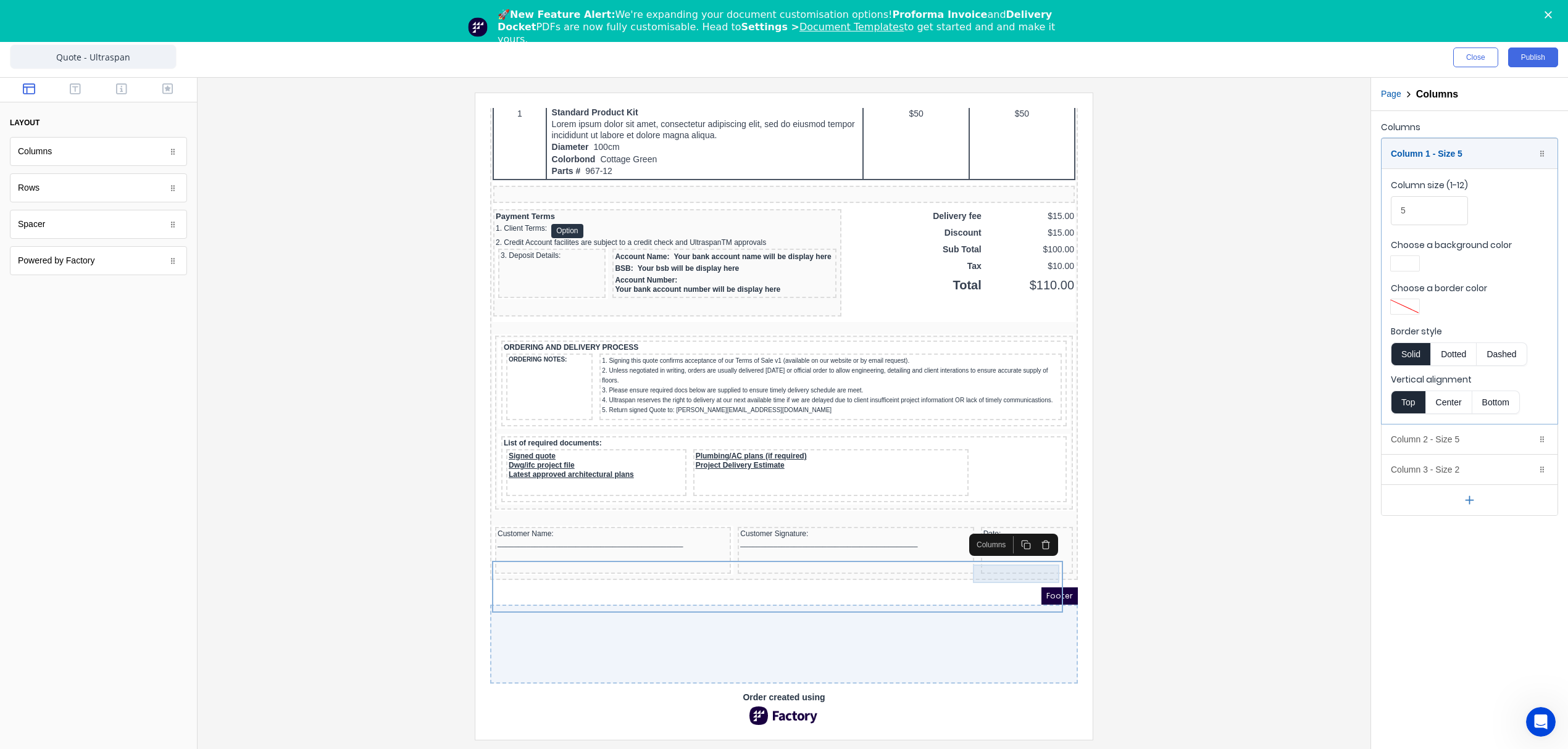
click at [971, 517] on div "Date: _________________" at bounding box center [1012, 523] width 87 height 18
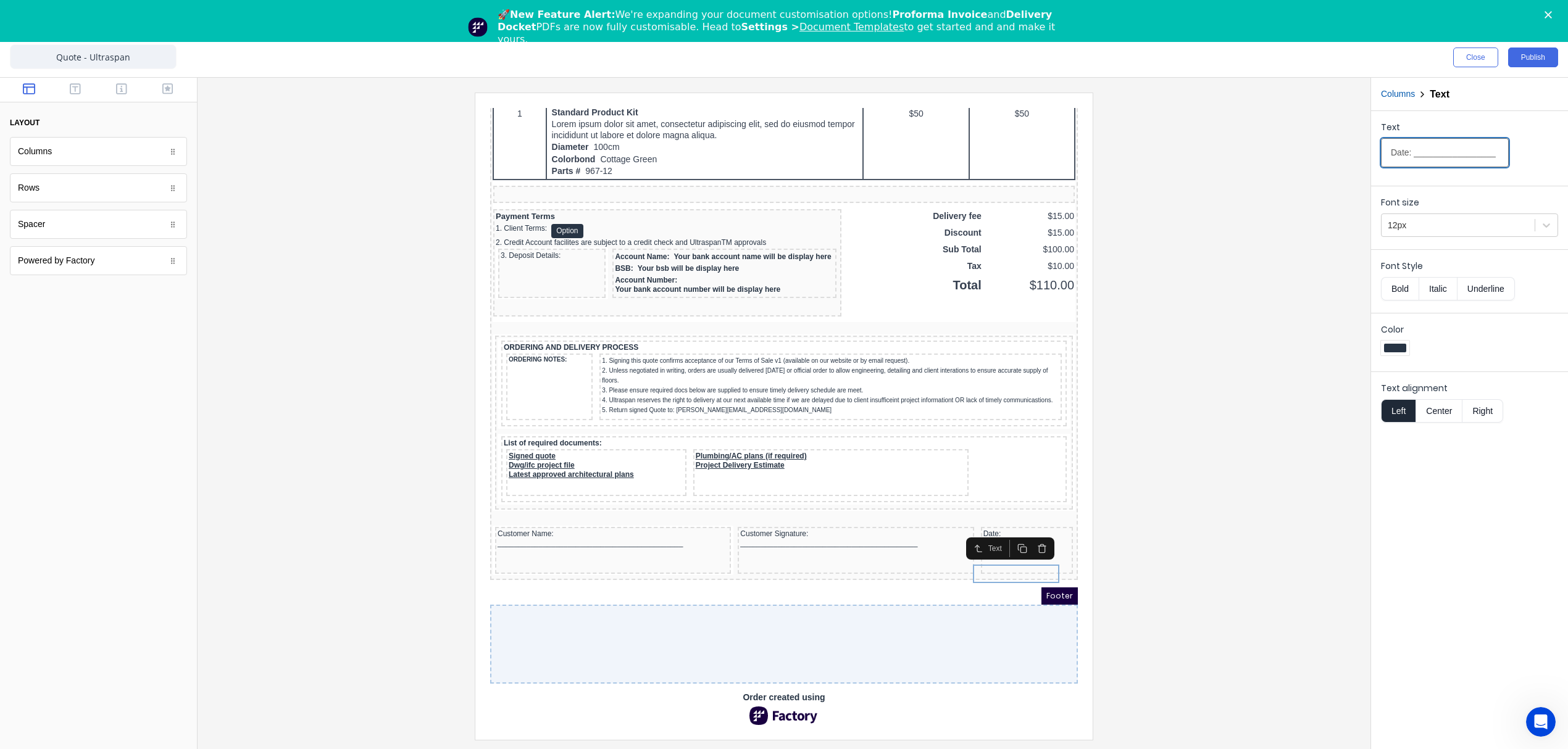
click at [1411, 148] on input "Date: _________________" at bounding box center [1445, 152] width 128 height 29
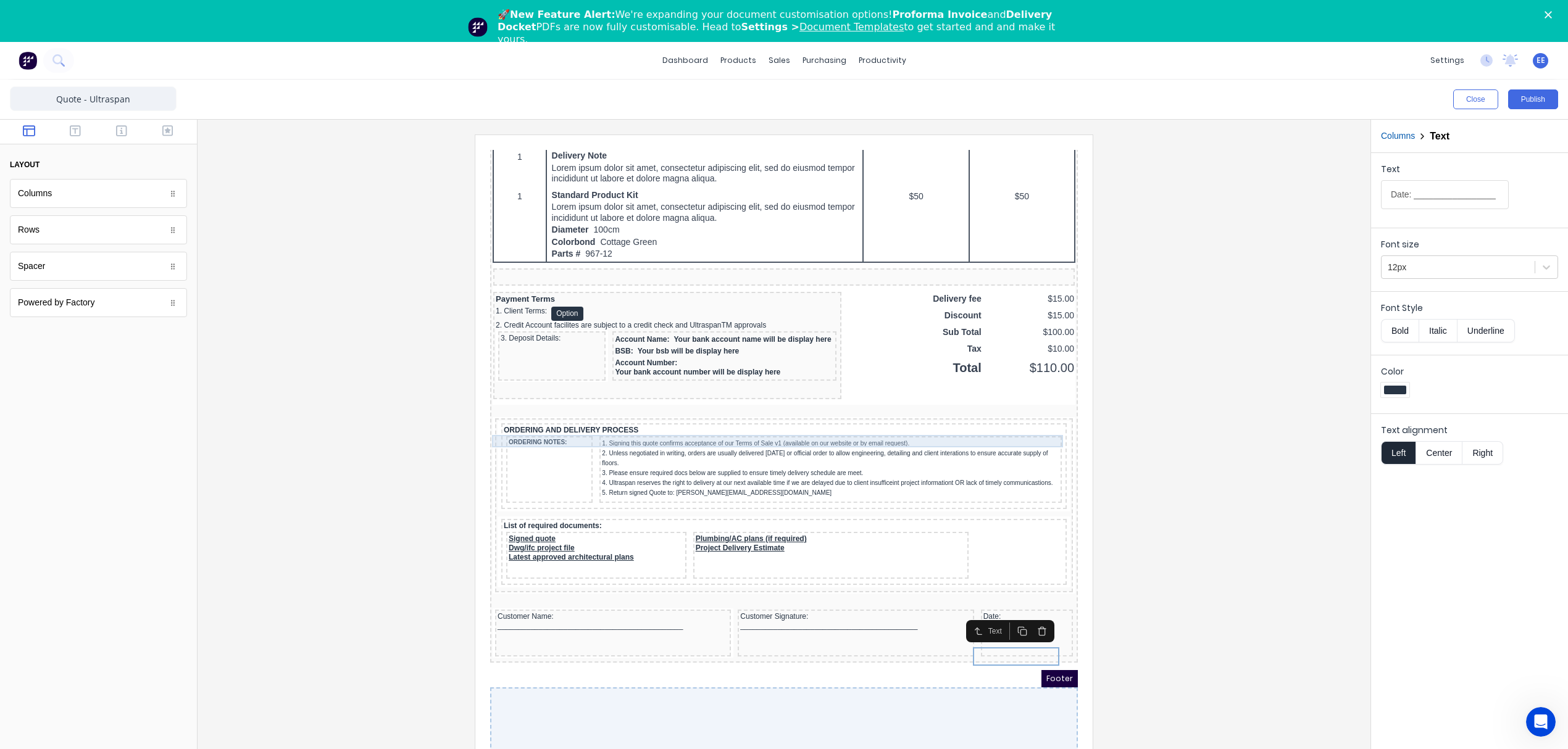
scroll to position [904, 0]
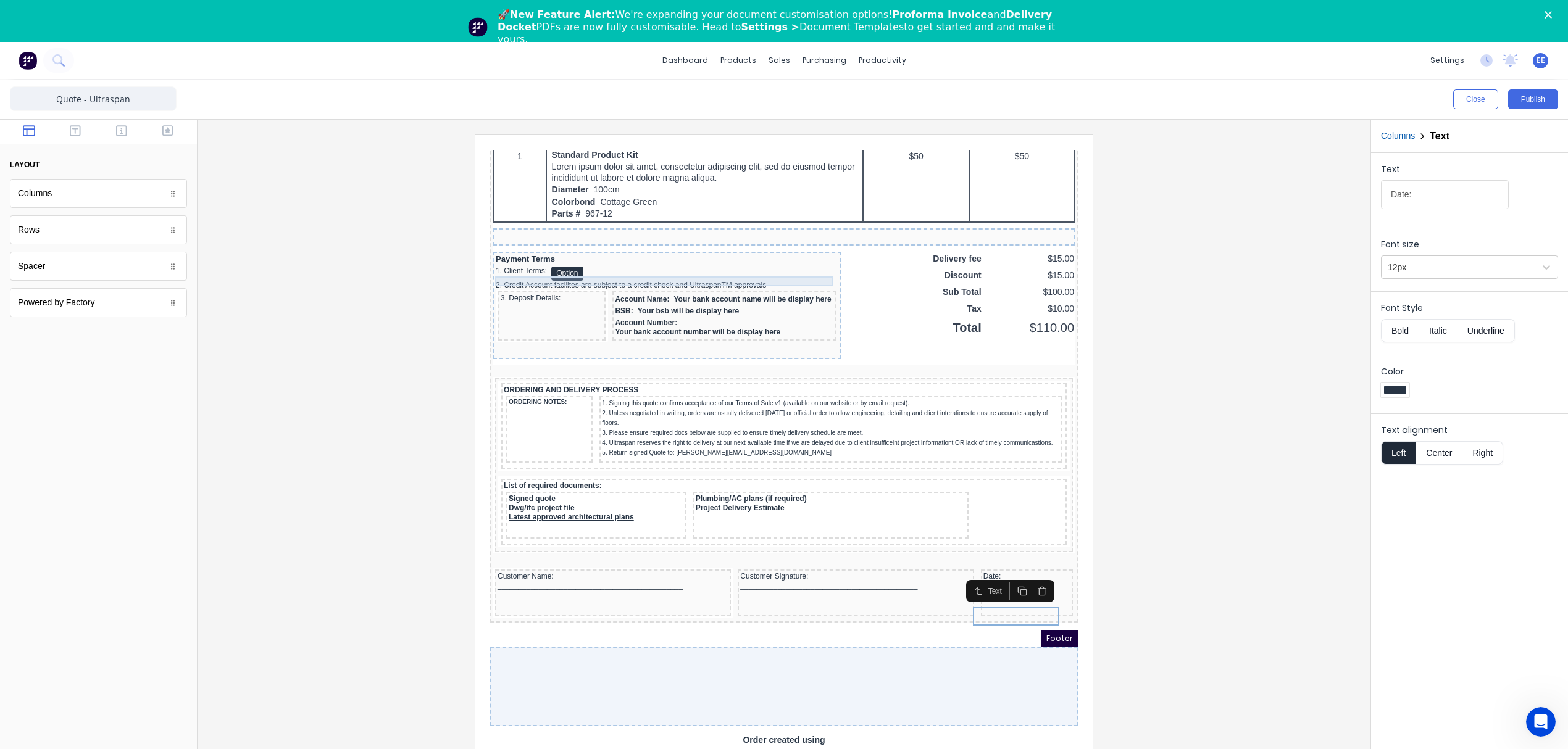
click at [529, 249] on div "Payment Terms" at bounding box center [653, 244] width 344 height 10
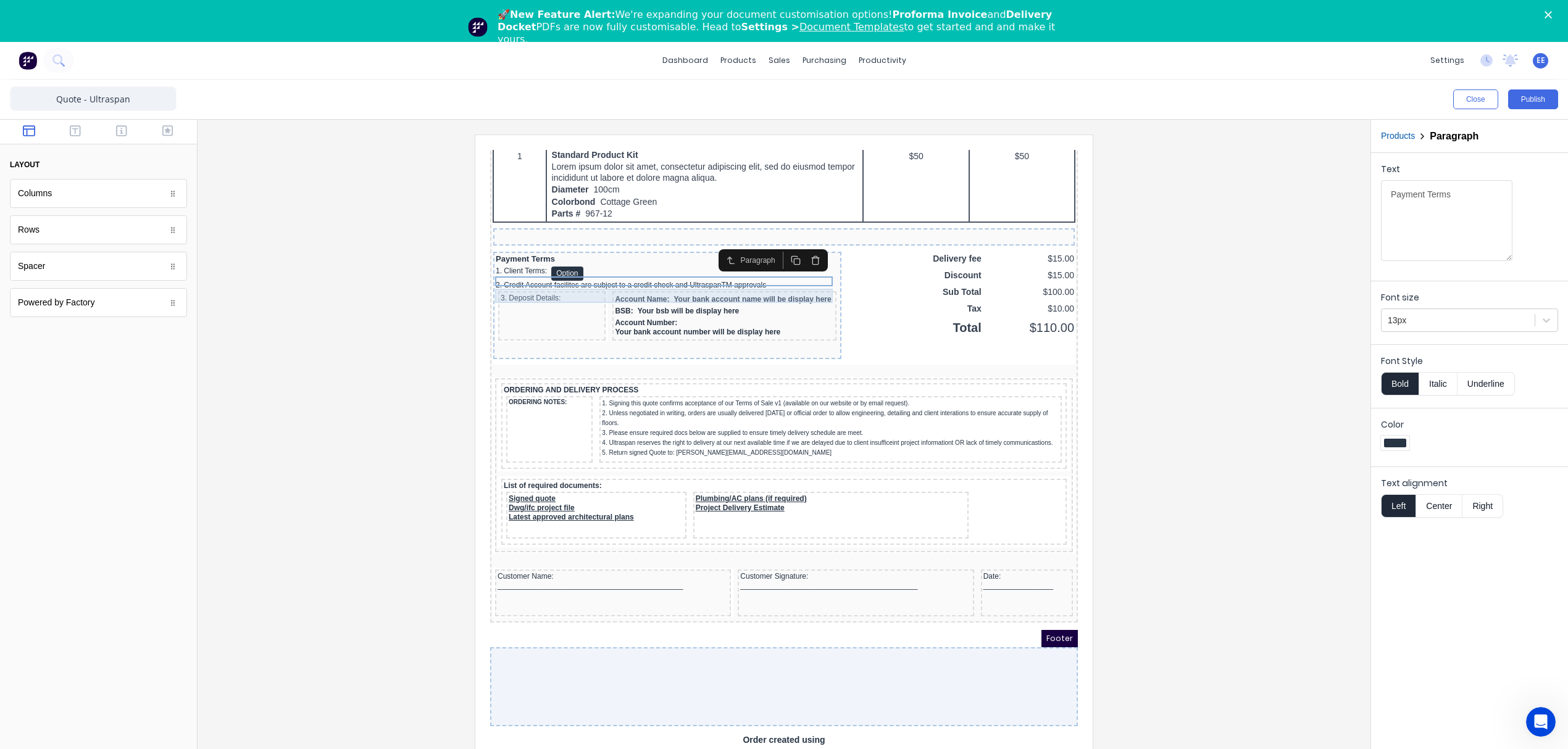
click at [514, 266] on div "1. Client Terms: Option" at bounding box center [653, 259] width 344 height 14
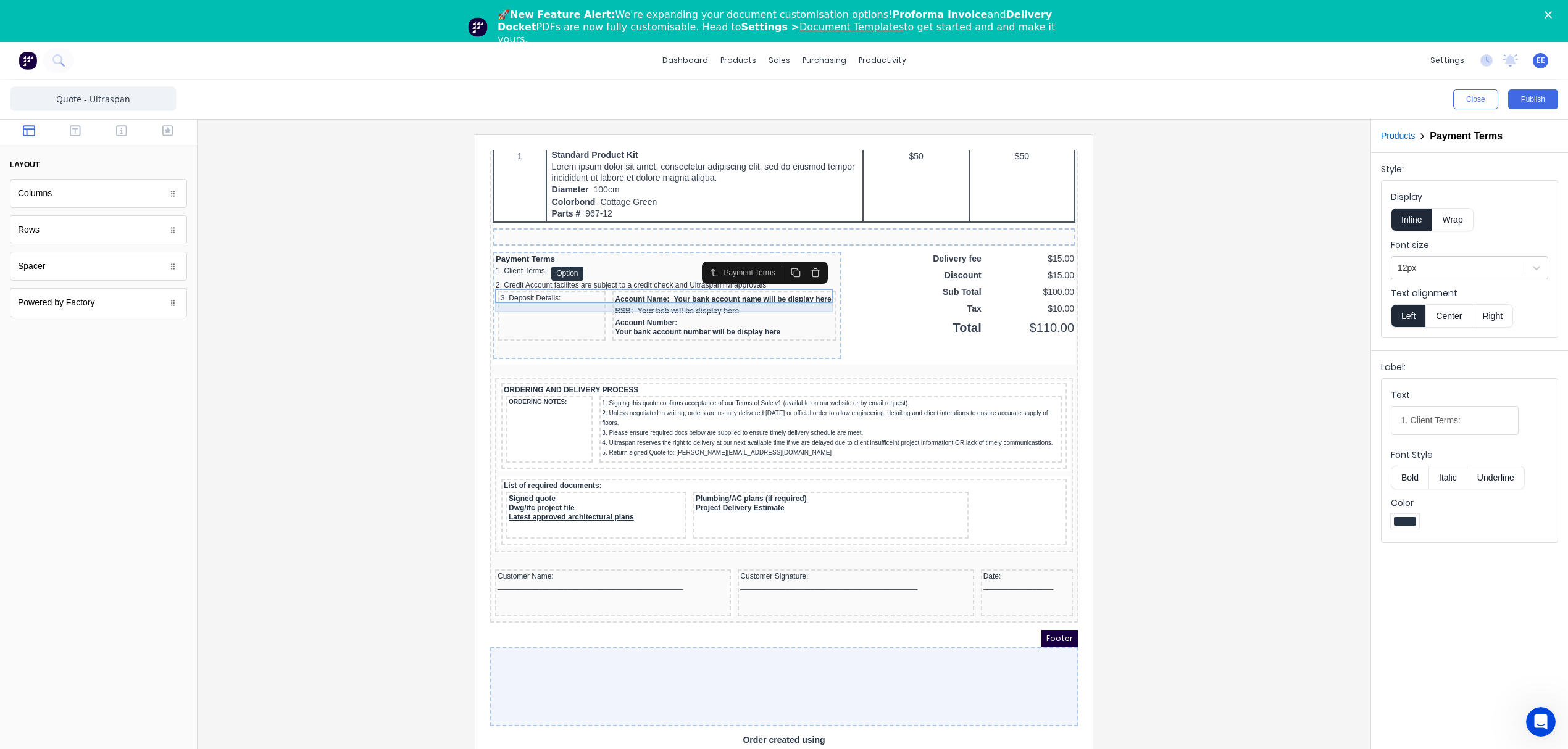
click at [497, 275] on div "2. Credit Account facilites are subject to a credit check and UltraspanTM appro…" at bounding box center [653, 271] width 344 height 9
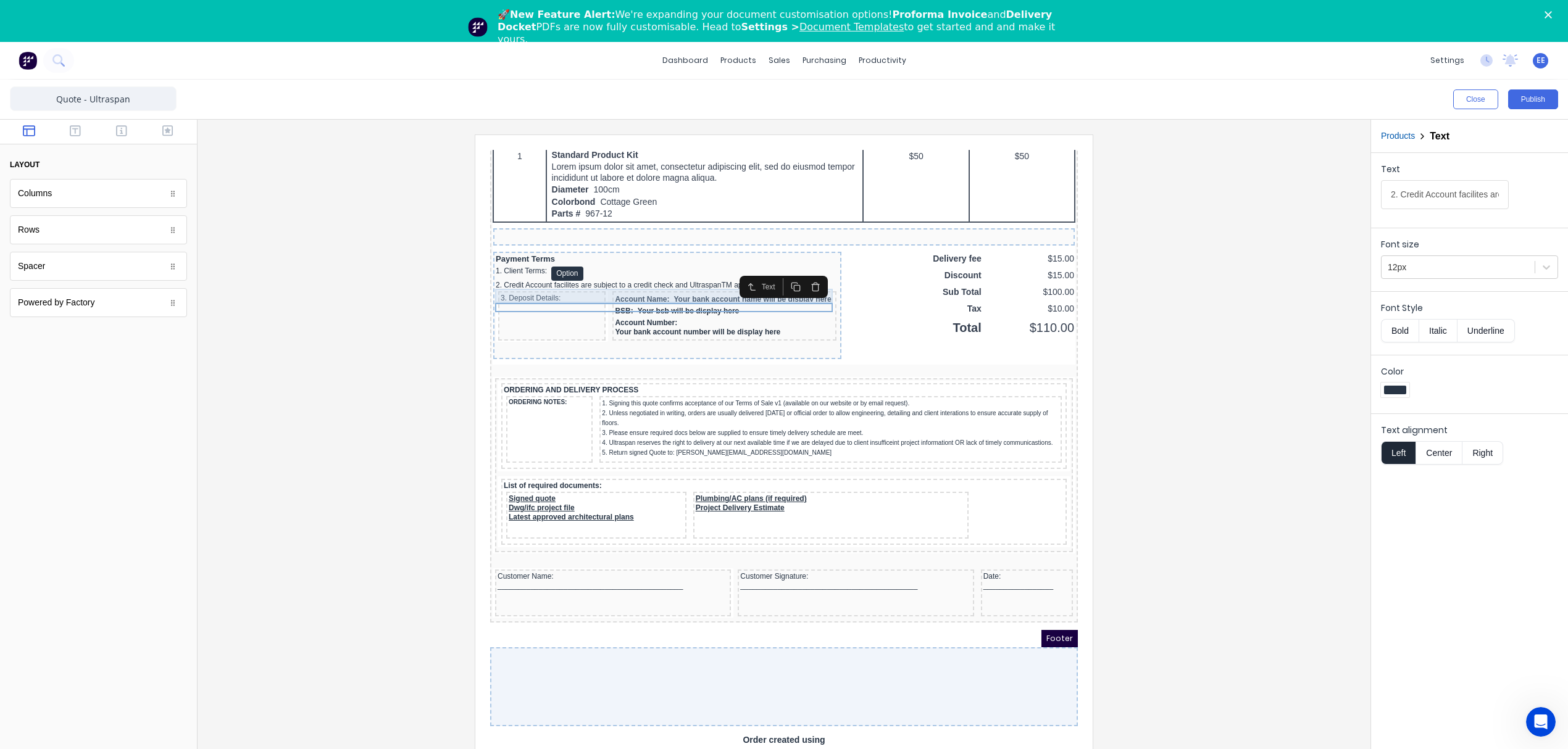
click at [512, 266] on div "1. Client Terms: Option" at bounding box center [653, 259] width 344 height 14
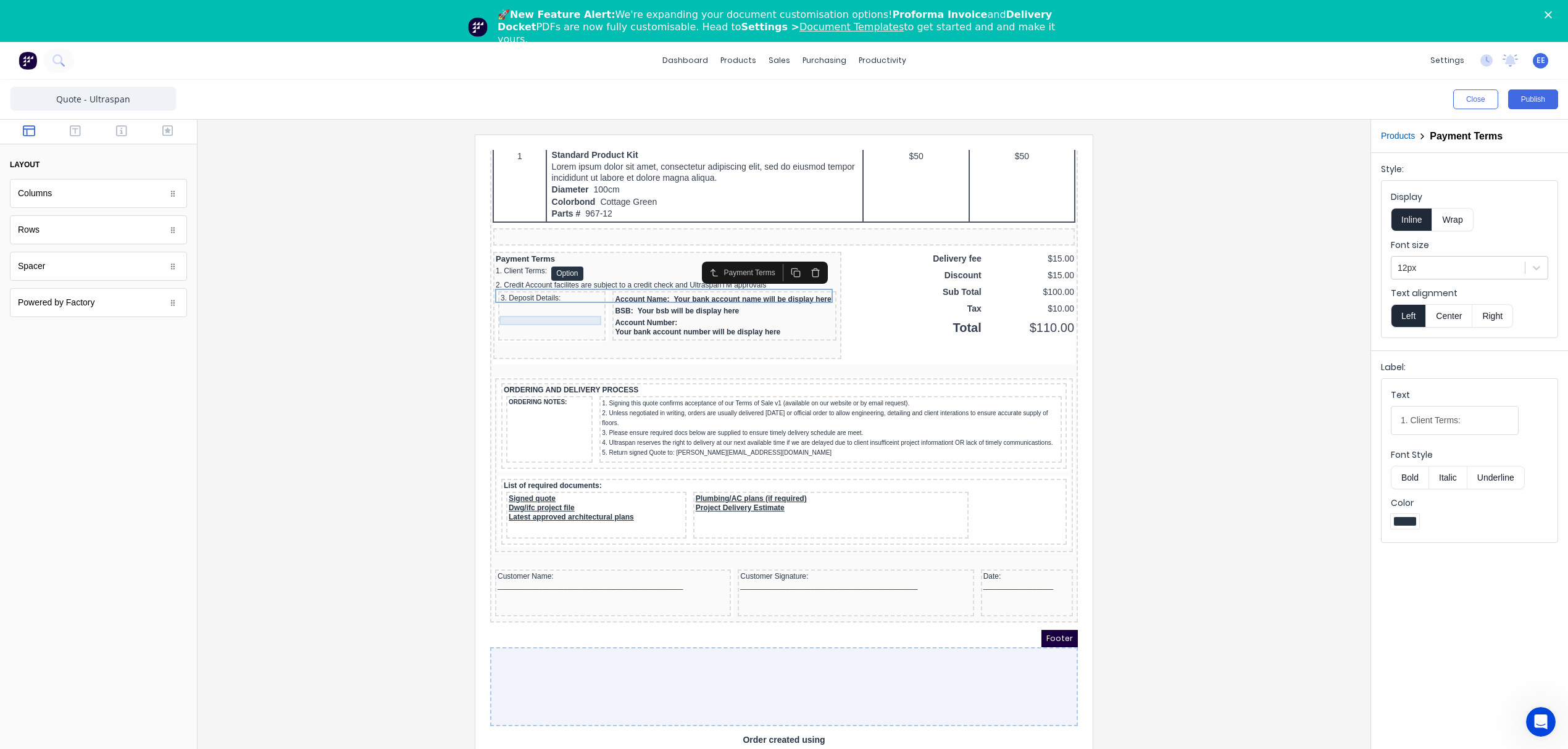
click at [510, 288] on div "3. Deposit Details:" at bounding box center [537, 284] width 102 height 9
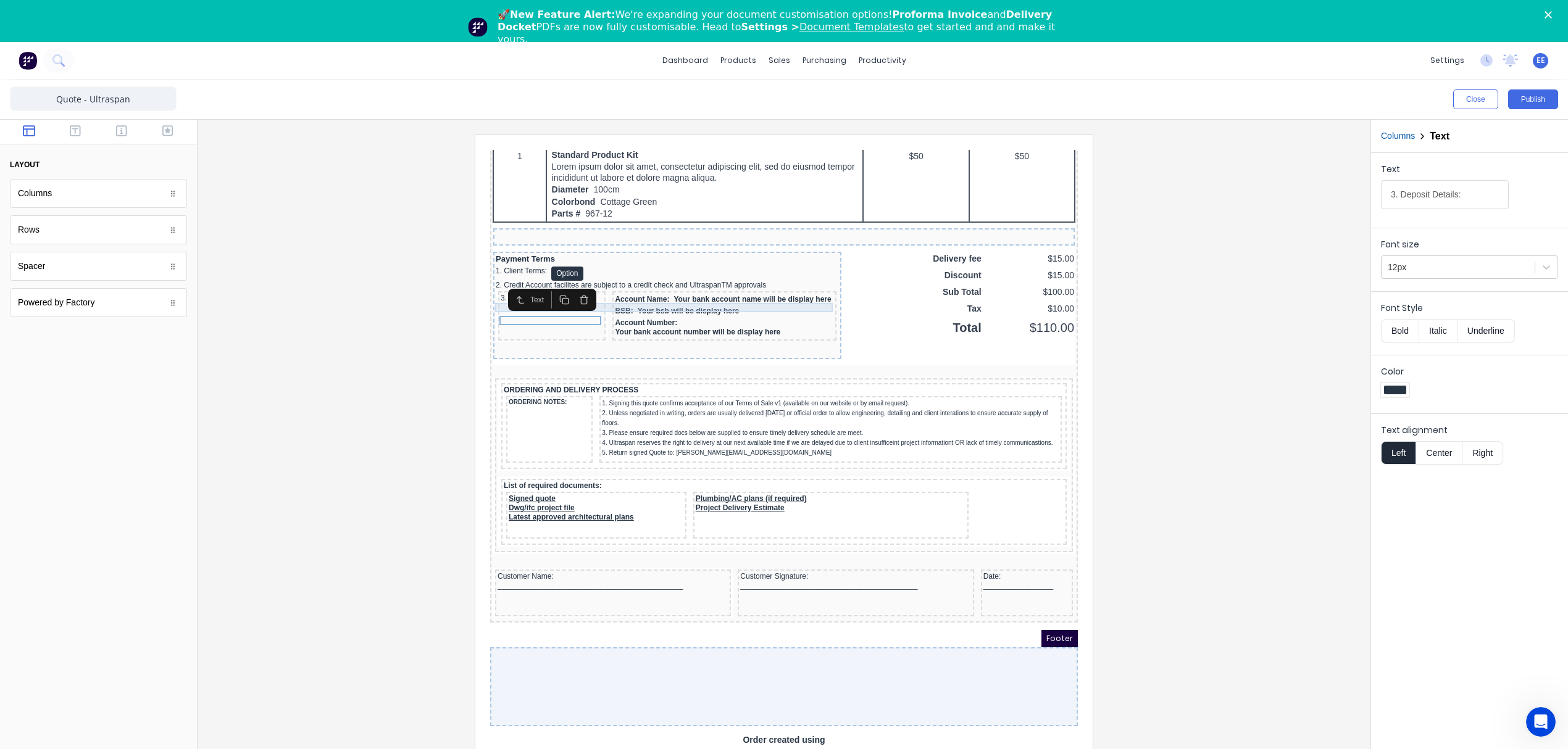
click at [663, 275] on div "2. Credit Account facilites are subject to a credit check and UltraspanTM appro…" at bounding box center [653, 271] width 344 height 9
click at [503, 266] on div "1. Client Terms: Option" at bounding box center [653, 259] width 344 height 14
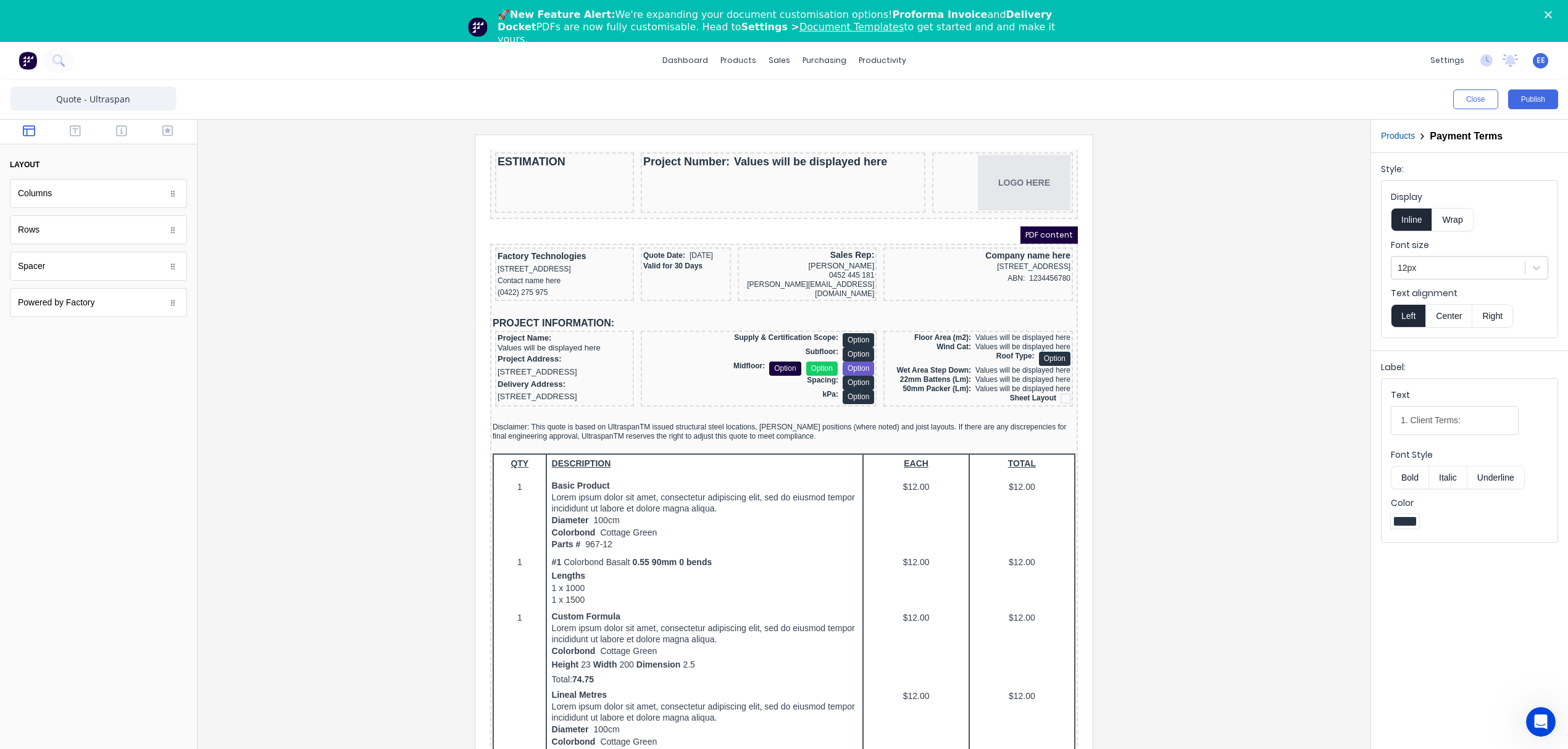
scroll to position [0, 0]
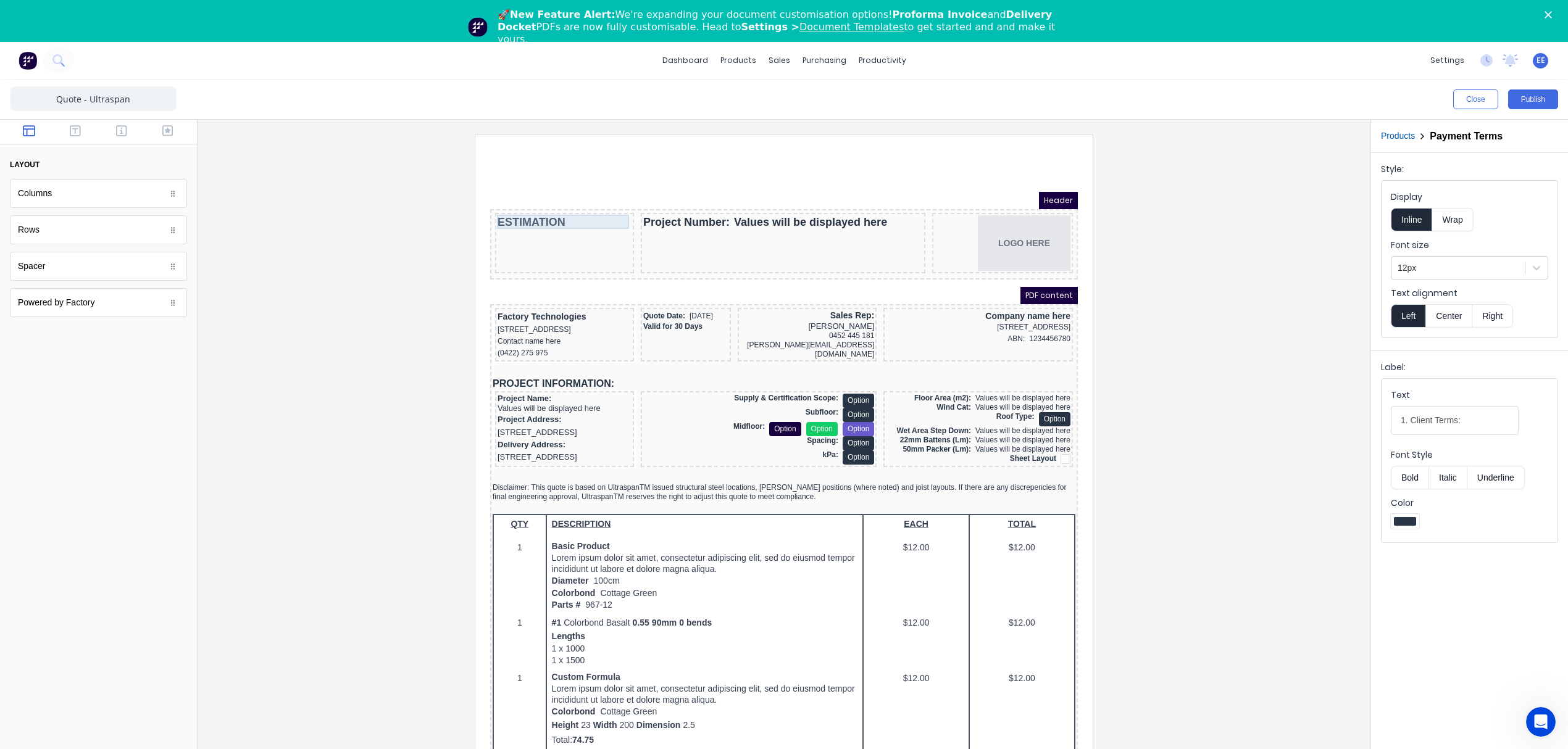
click at [495, 209] on div "ESTIMATION" at bounding box center [550, 207] width 134 height 14
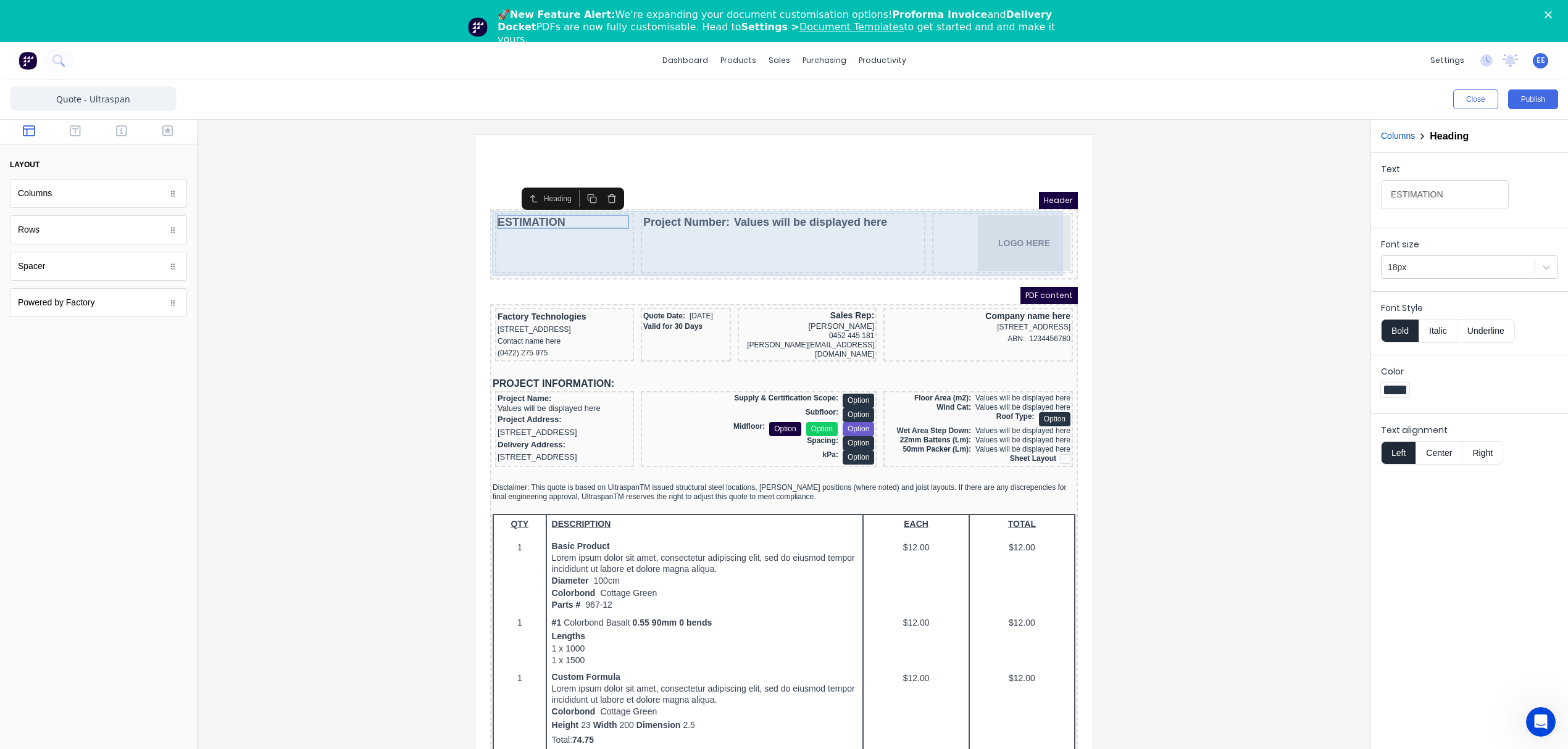
click at [583, 226] on div "ESTIMATION" at bounding box center [550, 228] width 139 height 60
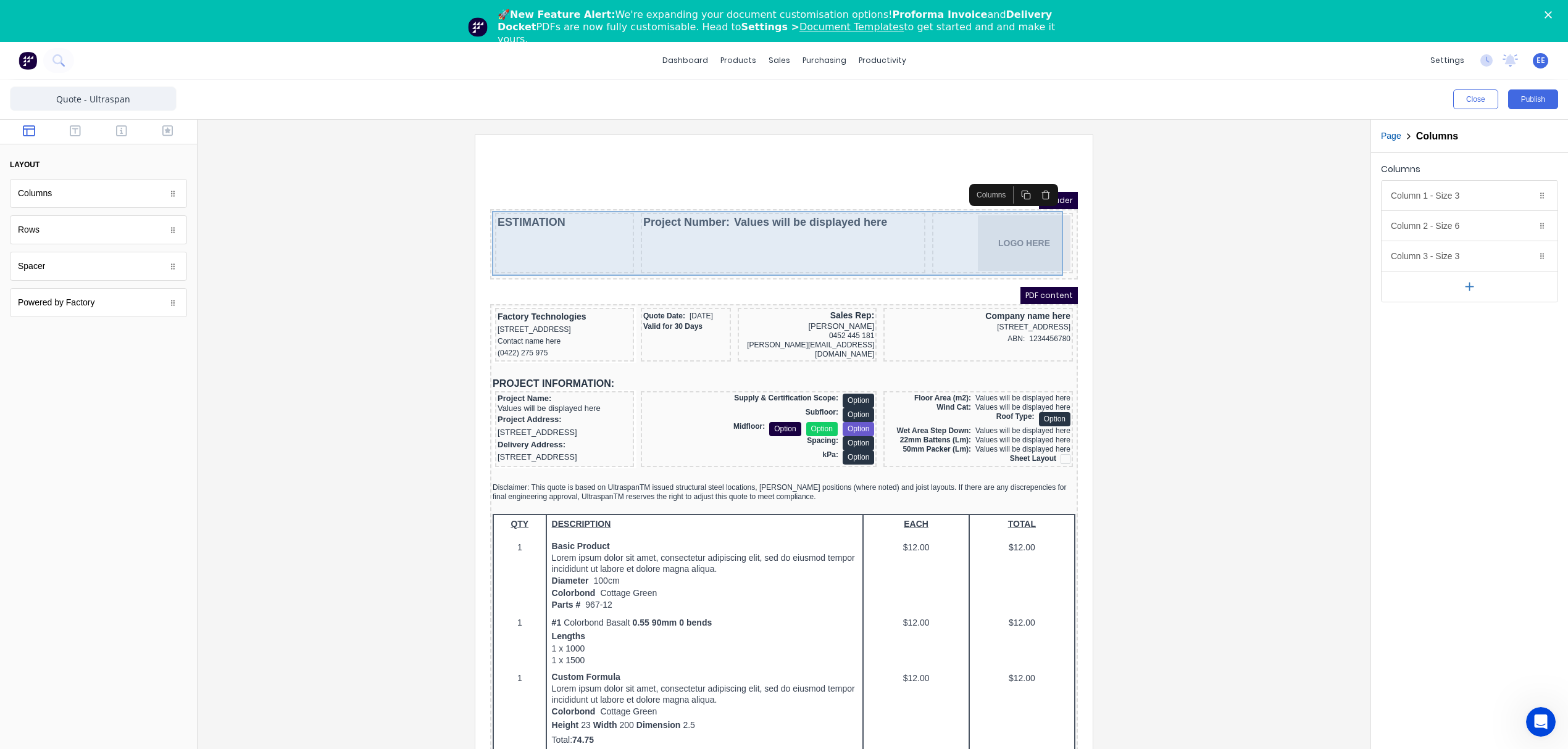
drag, startPoint x: 551, startPoint y: 221, endPoint x: 534, endPoint y: 221, distance: 17.0
click at [551, 221] on div "ESTIMATION" at bounding box center [550, 228] width 139 height 60
click at [510, 220] on div "ESTIMATION" at bounding box center [550, 228] width 139 height 60
click at [516, 213] on div "ESTIMATION" at bounding box center [550, 228] width 139 height 60
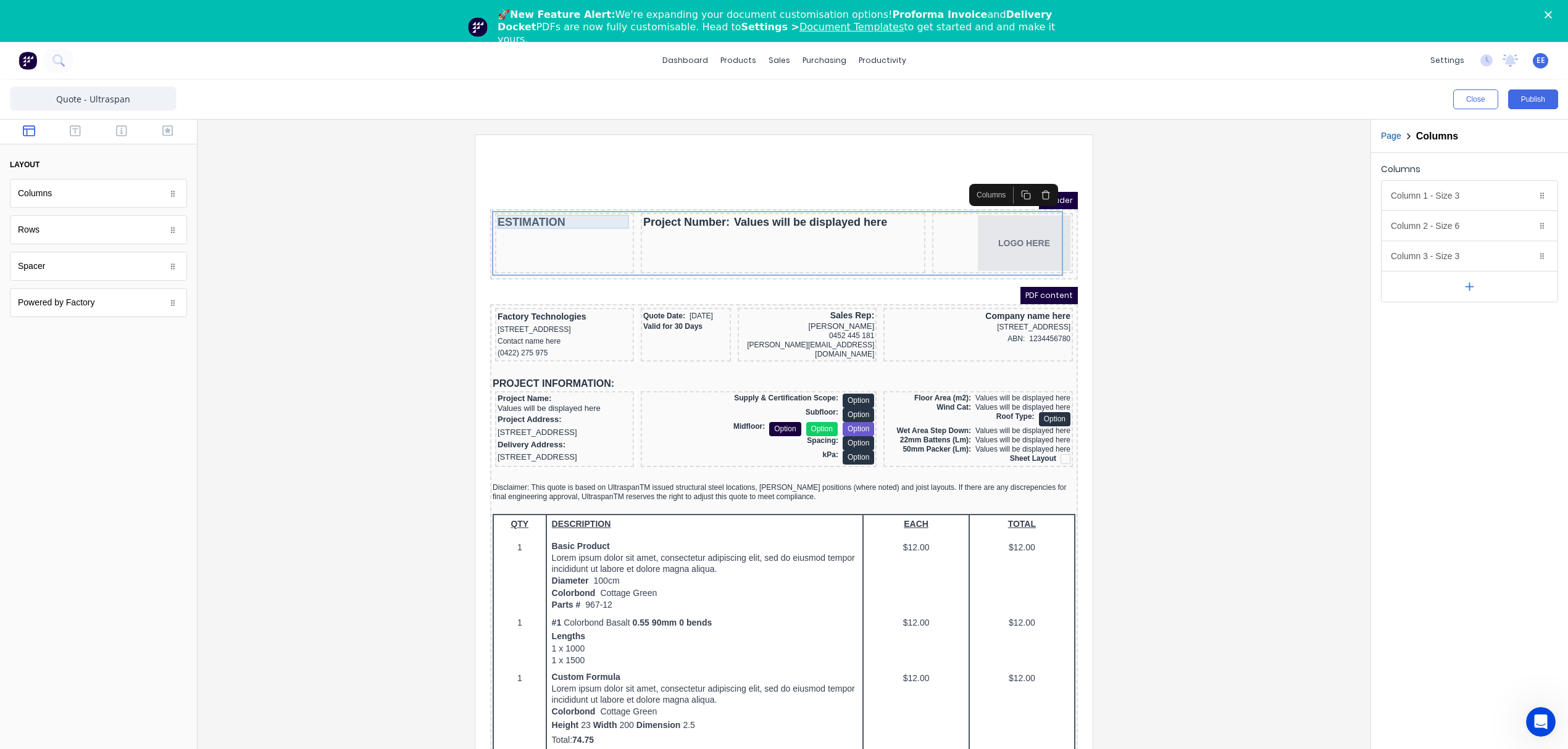
click at [539, 204] on div "ESTIMATION" at bounding box center [550, 207] width 134 height 14
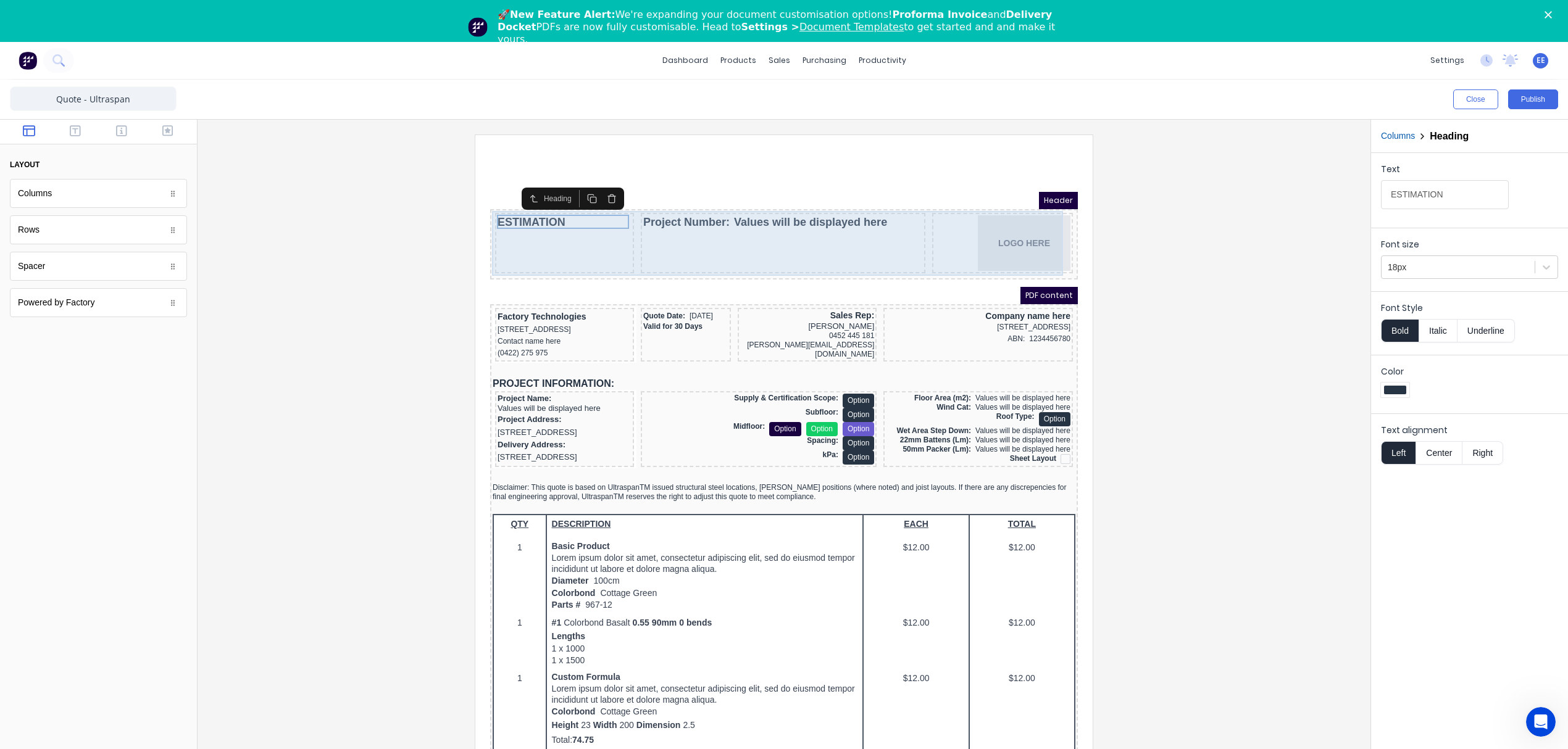
click at [506, 220] on div "ESTIMATION" at bounding box center [550, 228] width 139 height 60
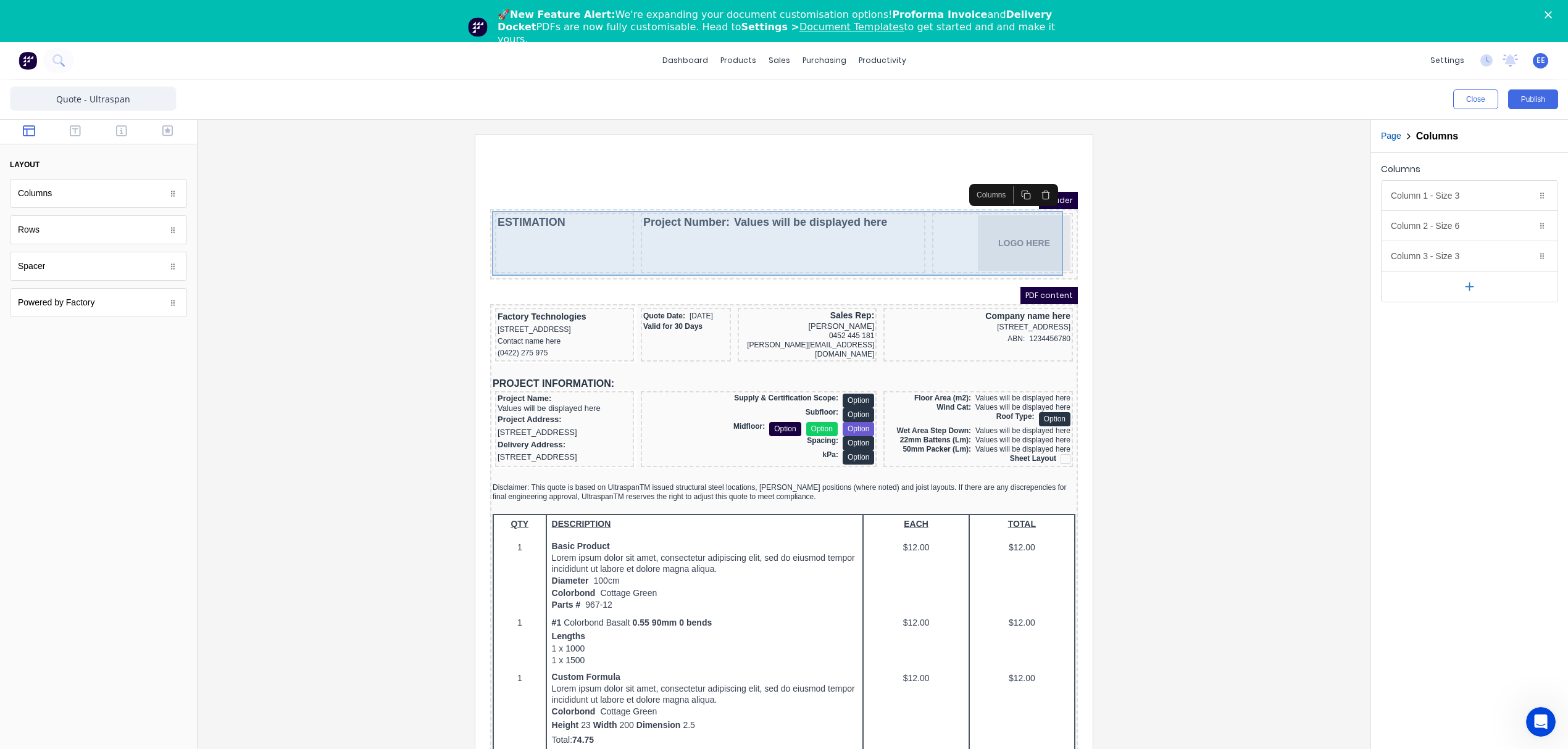
click at [524, 209] on div "ESTIMATION" at bounding box center [550, 207] width 134 height 14
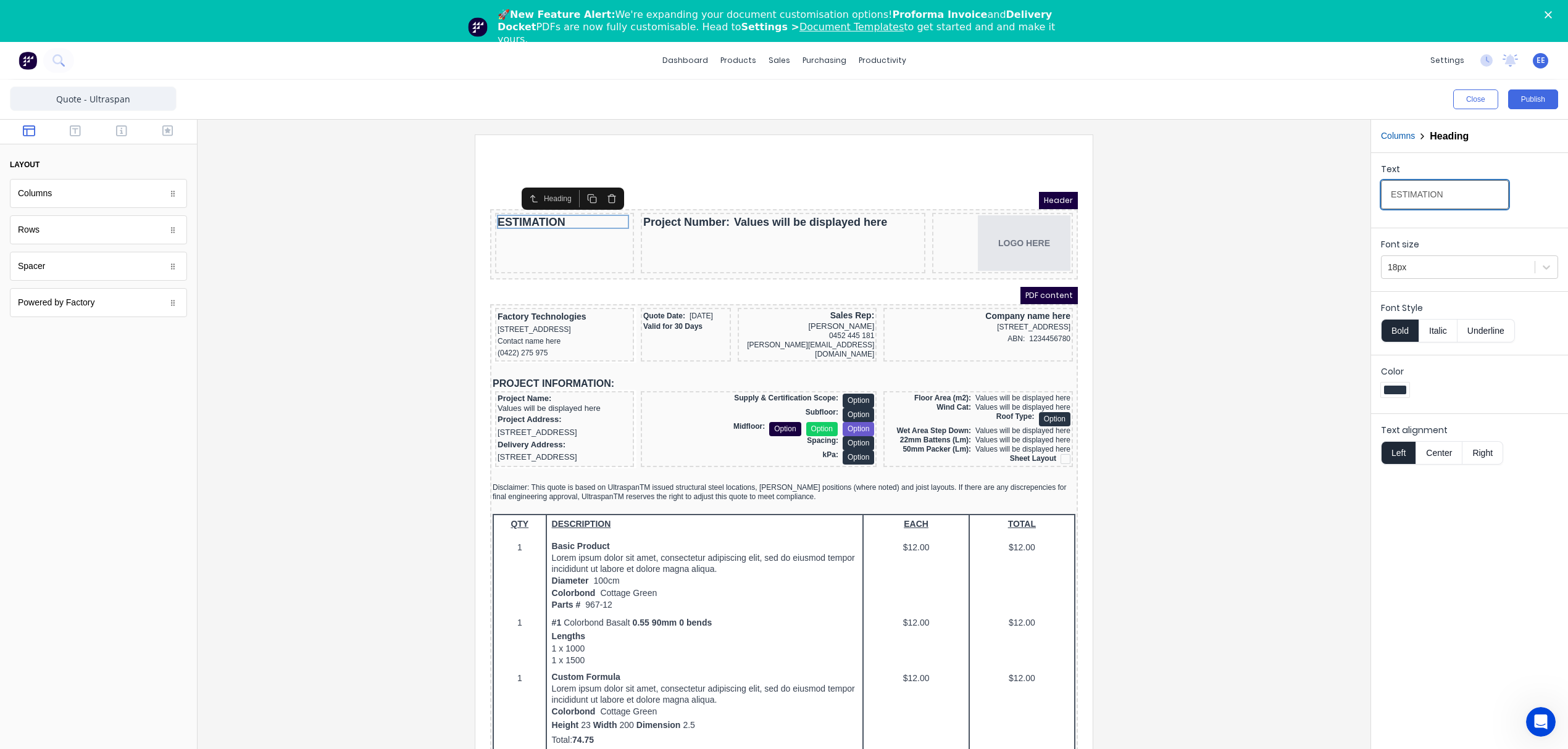
drag, startPoint x: 1456, startPoint y: 190, endPoint x: 1361, endPoint y: 190, distance: 95.0
click at [1361, 190] on div "Close Publish Components layout Columns Columns Rows Rows Spacer Spacer Powered…" at bounding box center [784, 435] width 1568 height 711
click at [802, 207] on div "Project Number: Values will be displayed here" at bounding box center [768, 207] width 280 height 14
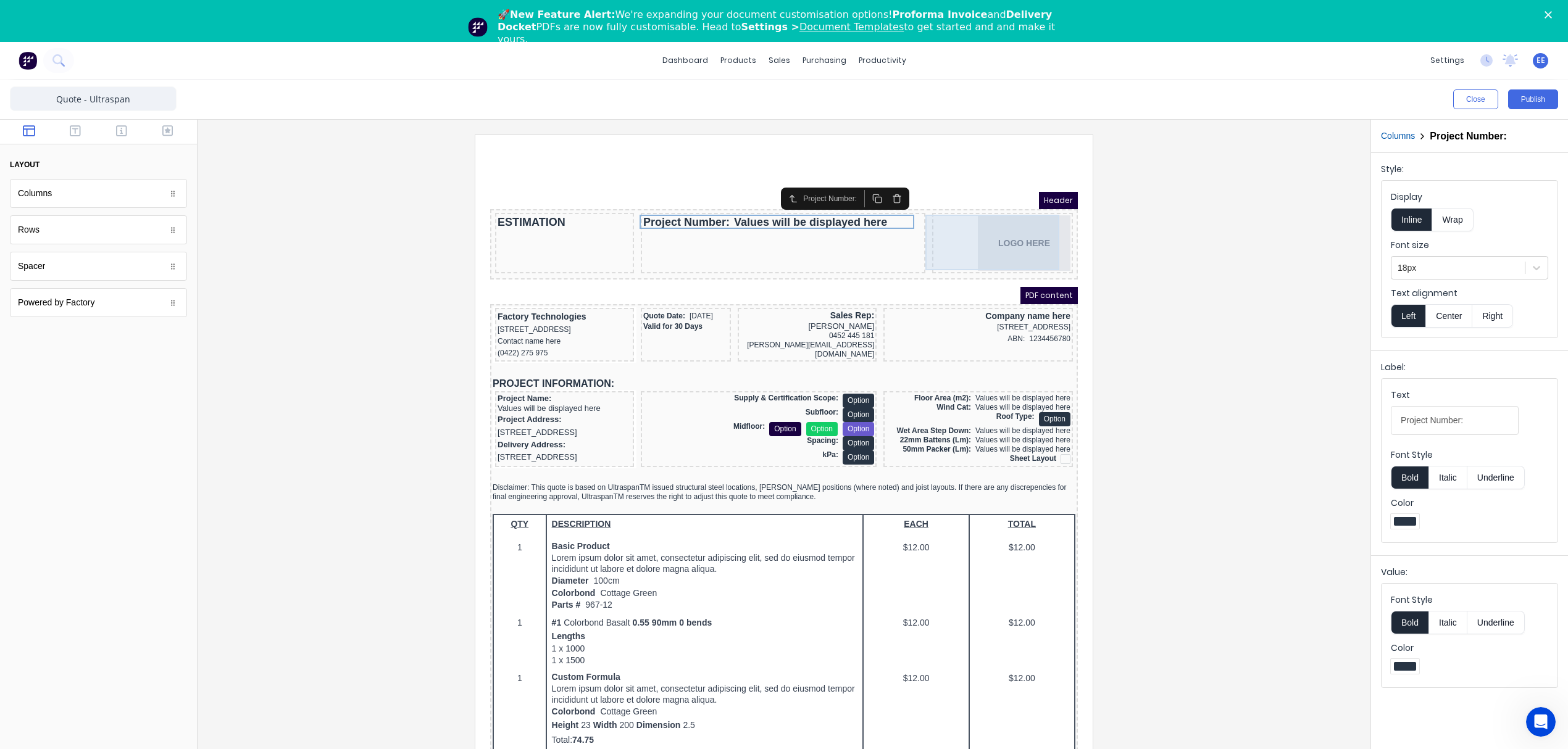
click at [1006, 236] on div "LOGO HERE" at bounding box center [987, 228] width 136 height 56
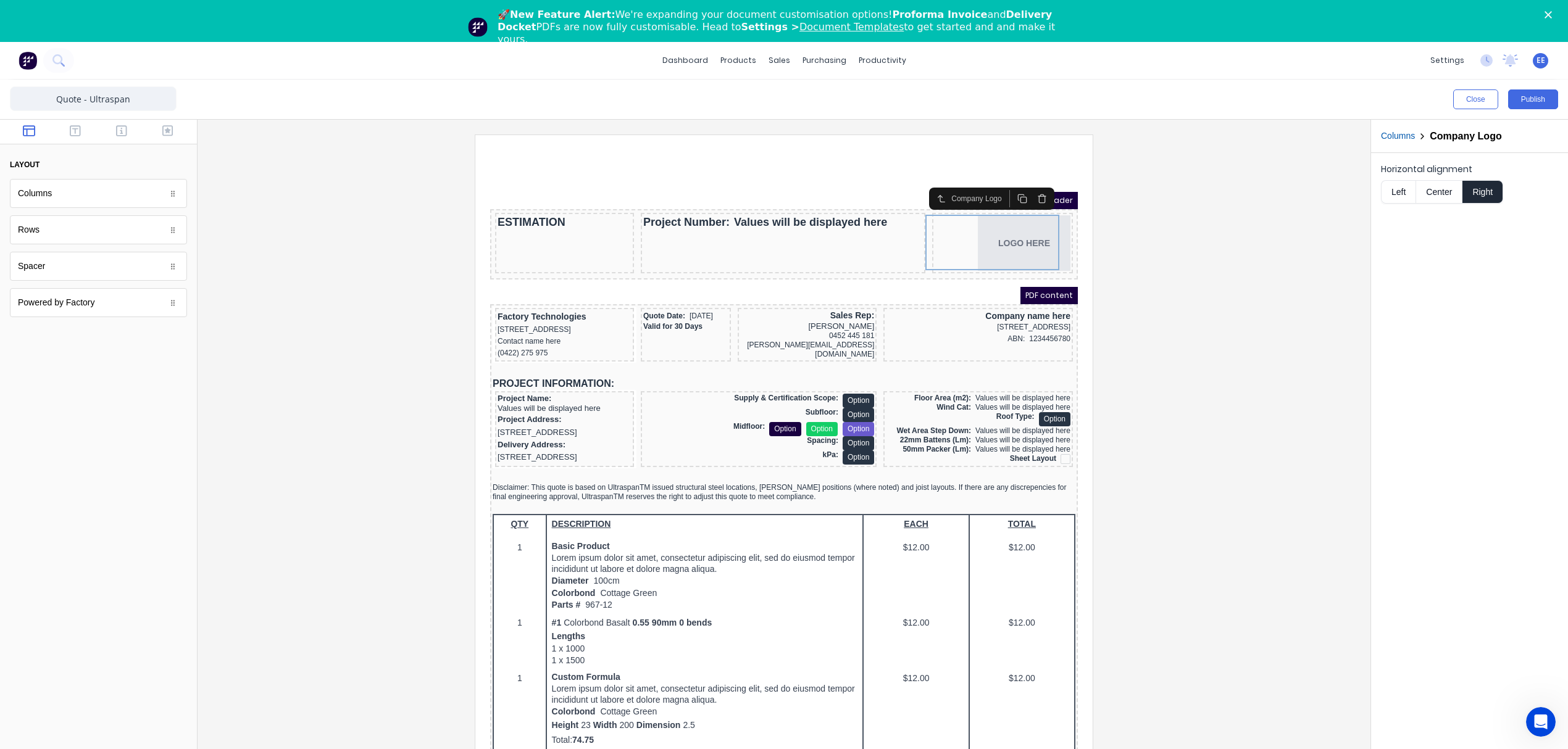
click at [507, 280] on div "PDF content" at bounding box center [768, 281] width 587 height 18
click at [564, 295] on div "Factory Technologies" at bounding box center [550, 302] width 134 height 14
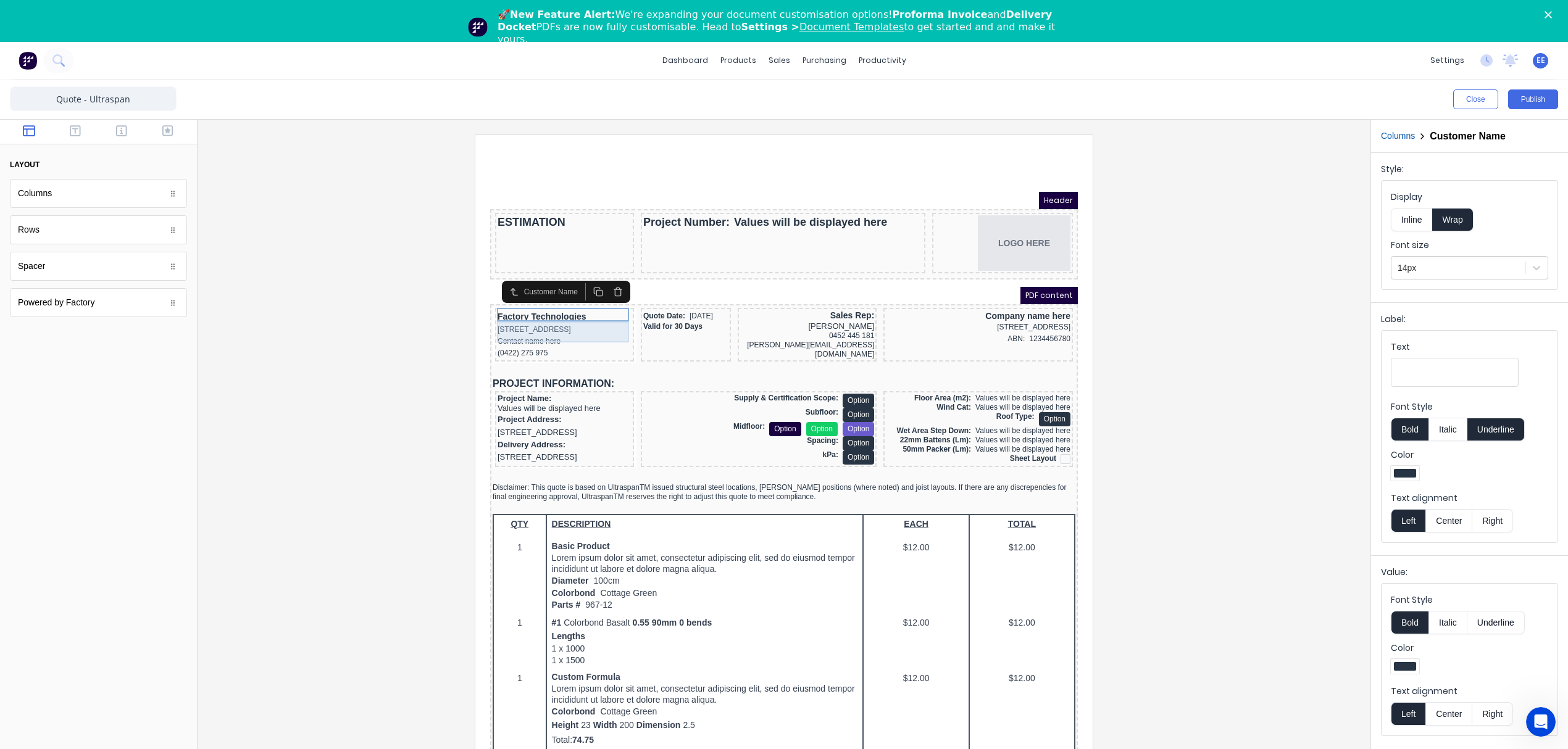
click at [532, 316] on div "234 Beach Road Gold Coast, Queensland, Australia, 4217" at bounding box center [550, 314] width 134 height 12
click at [1410, 131] on button "Columns" at bounding box center [1398, 135] width 34 height 13
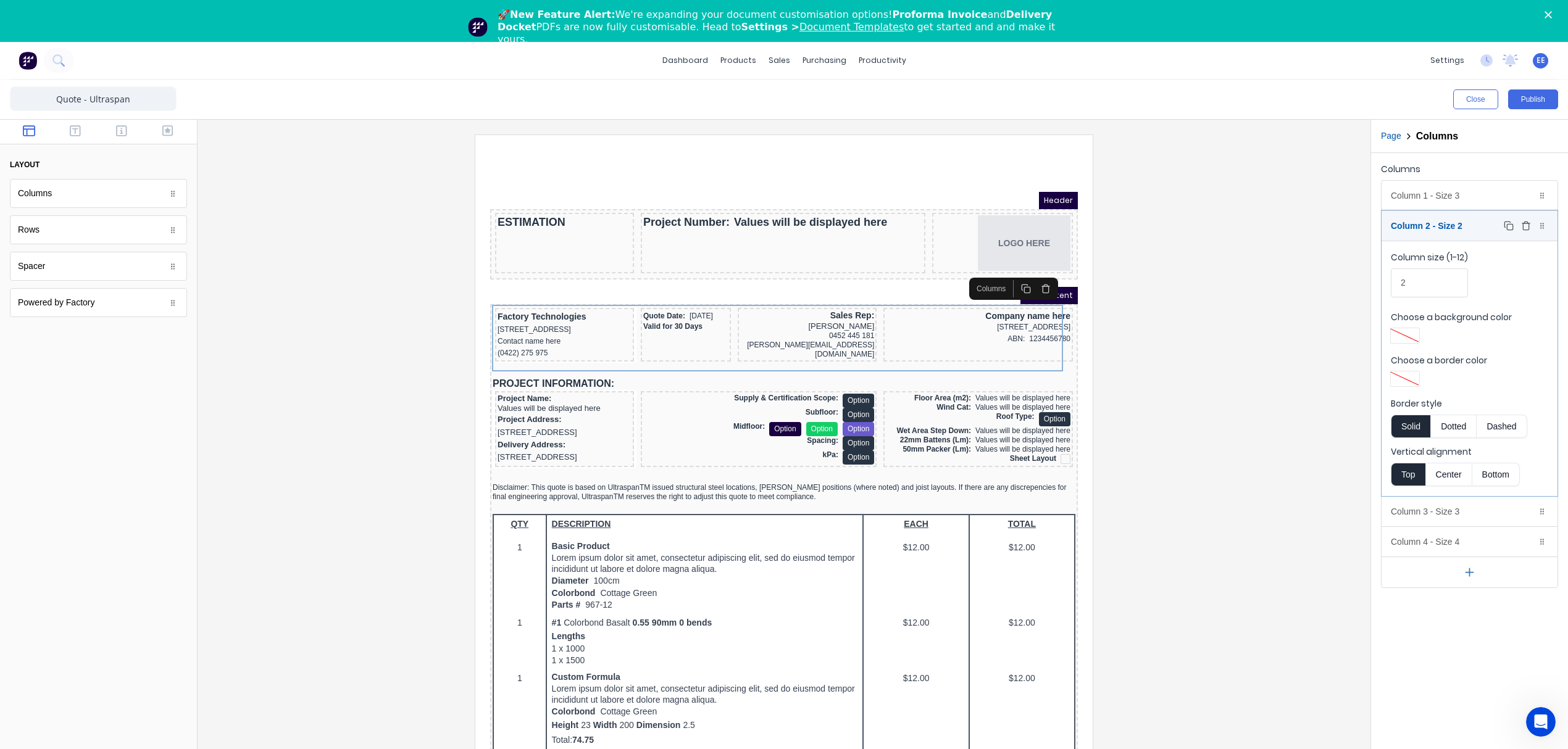
click at [1418, 230] on div "Column 2 - Size 2 Duplicate Delete" at bounding box center [1470, 226] width 176 height 30
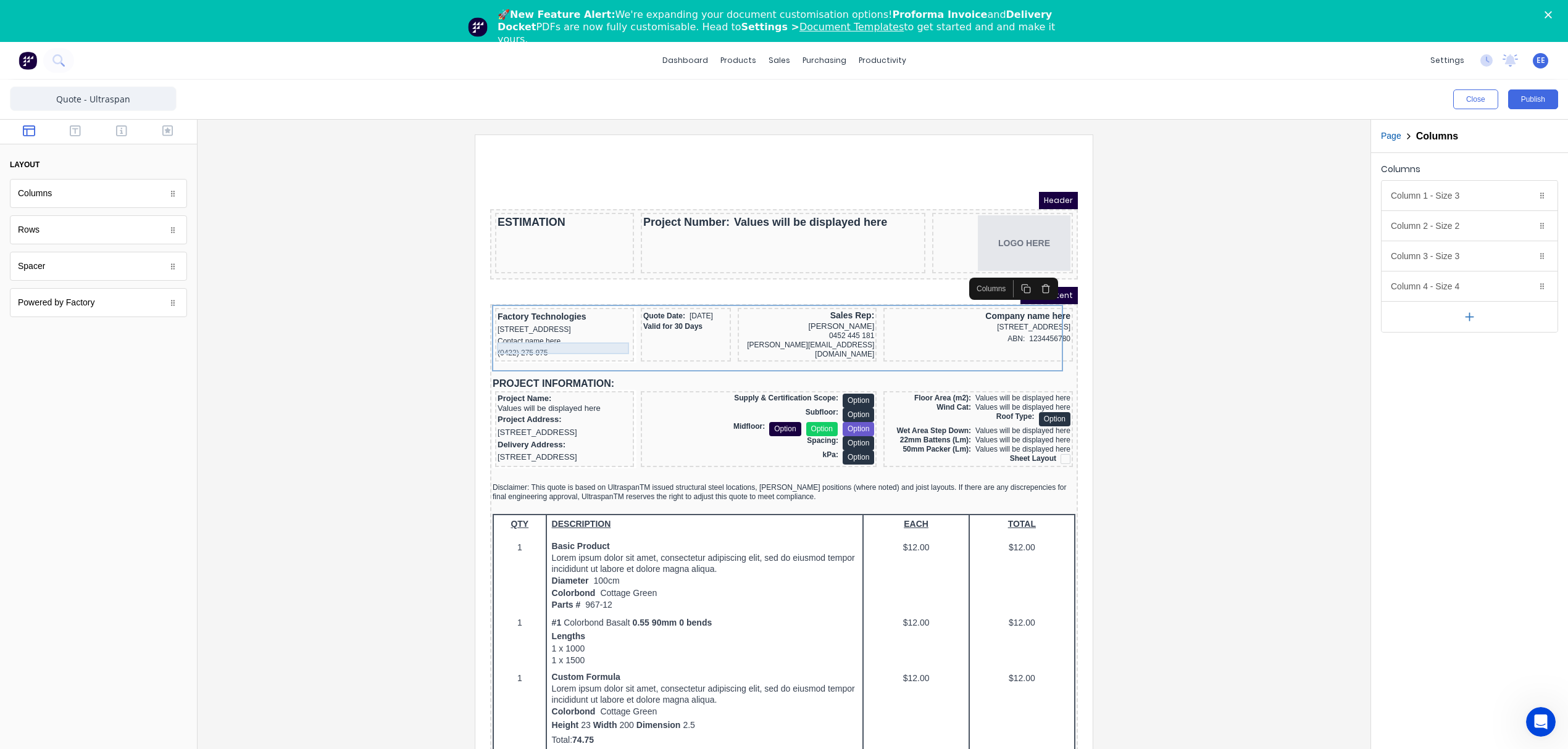
click at [503, 333] on div "Contact name here" at bounding box center [550, 326] width 134 height 12
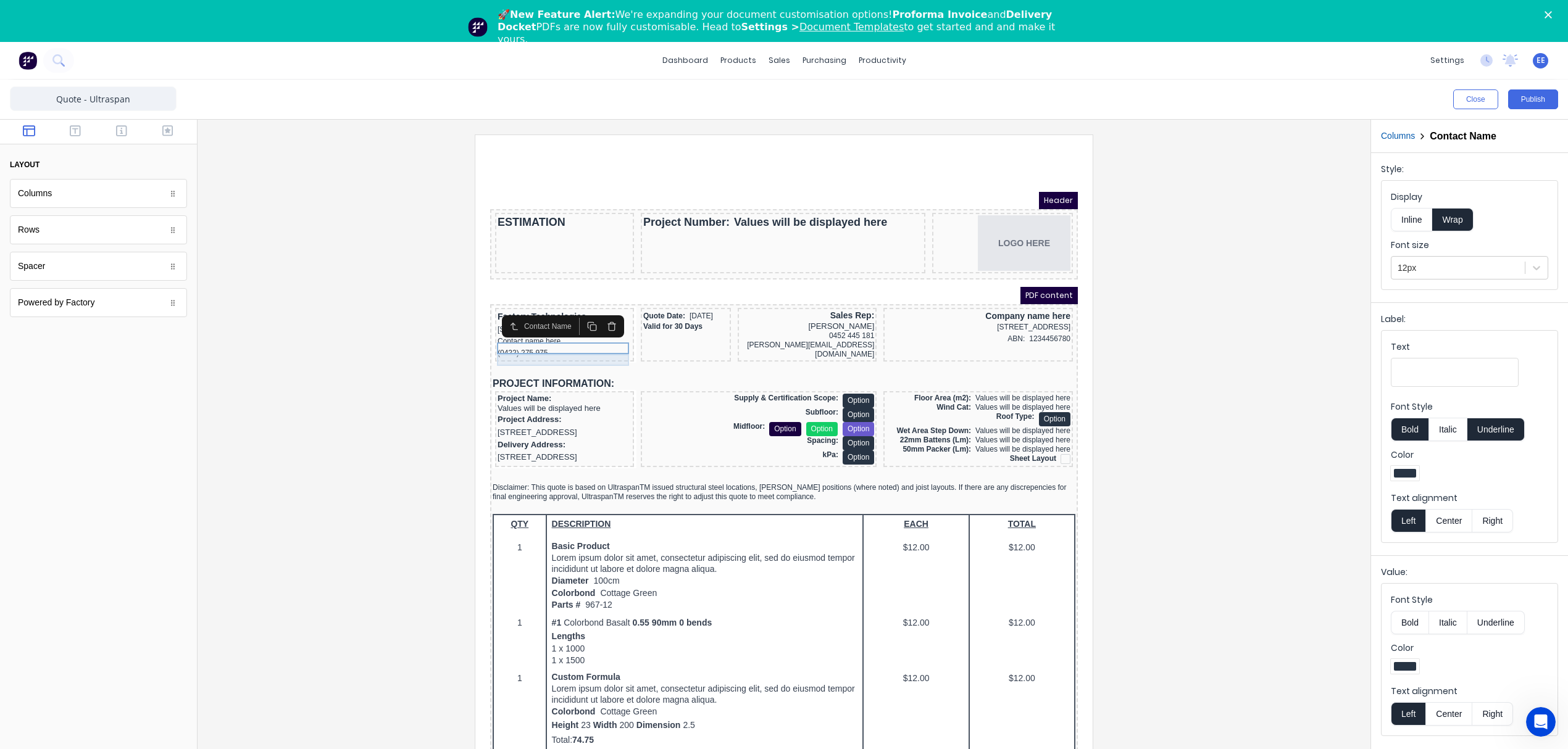
click at [530, 344] on div "(0422) 275 975" at bounding box center [550, 338] width 134 height 12
click at [1401, 129] on button "Columns" at bounding box center [1398, 135] width 34 height 13
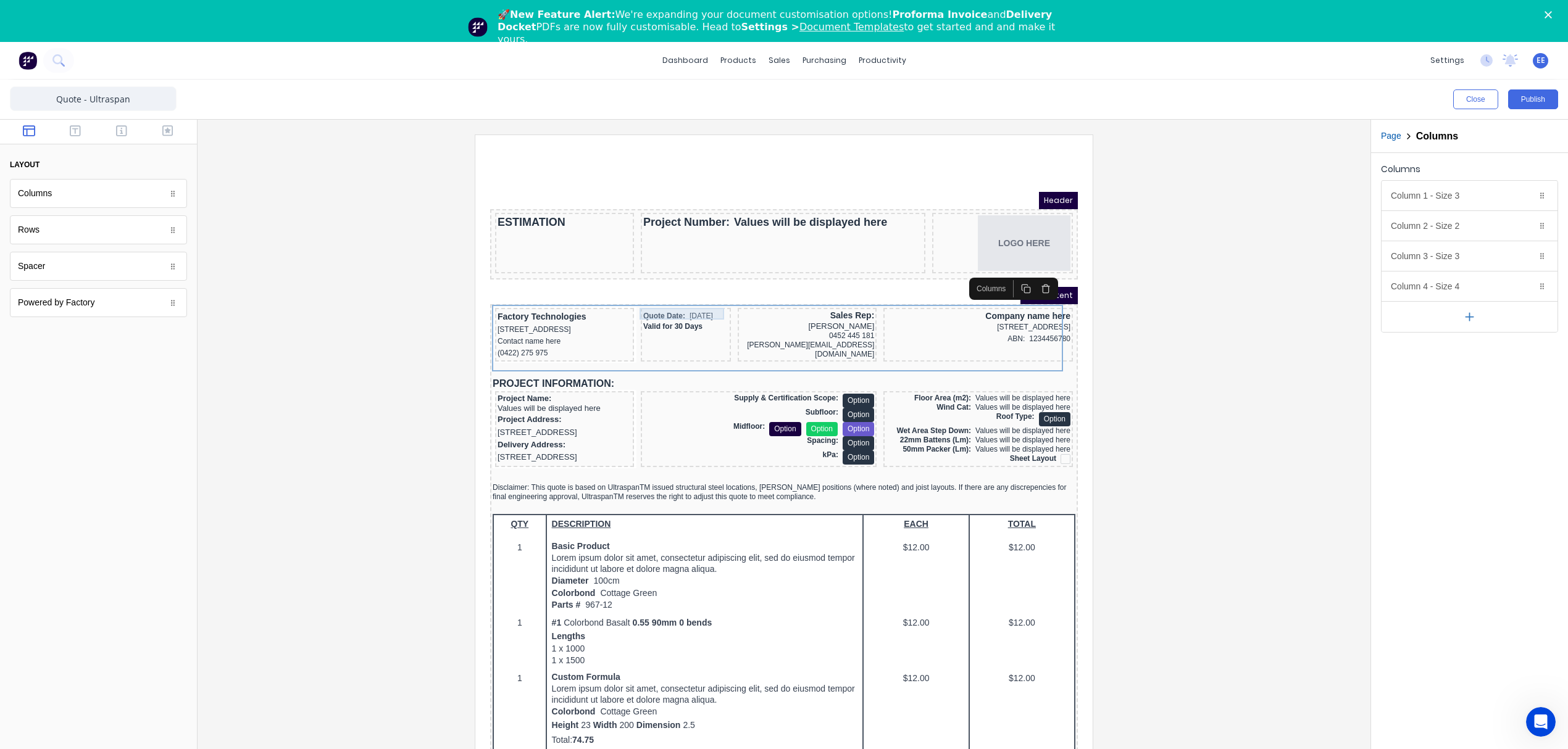
click at [655, 295] on div "Quote Date: 29/10/2024" at bounding box center [671, 301] width 85 height 12
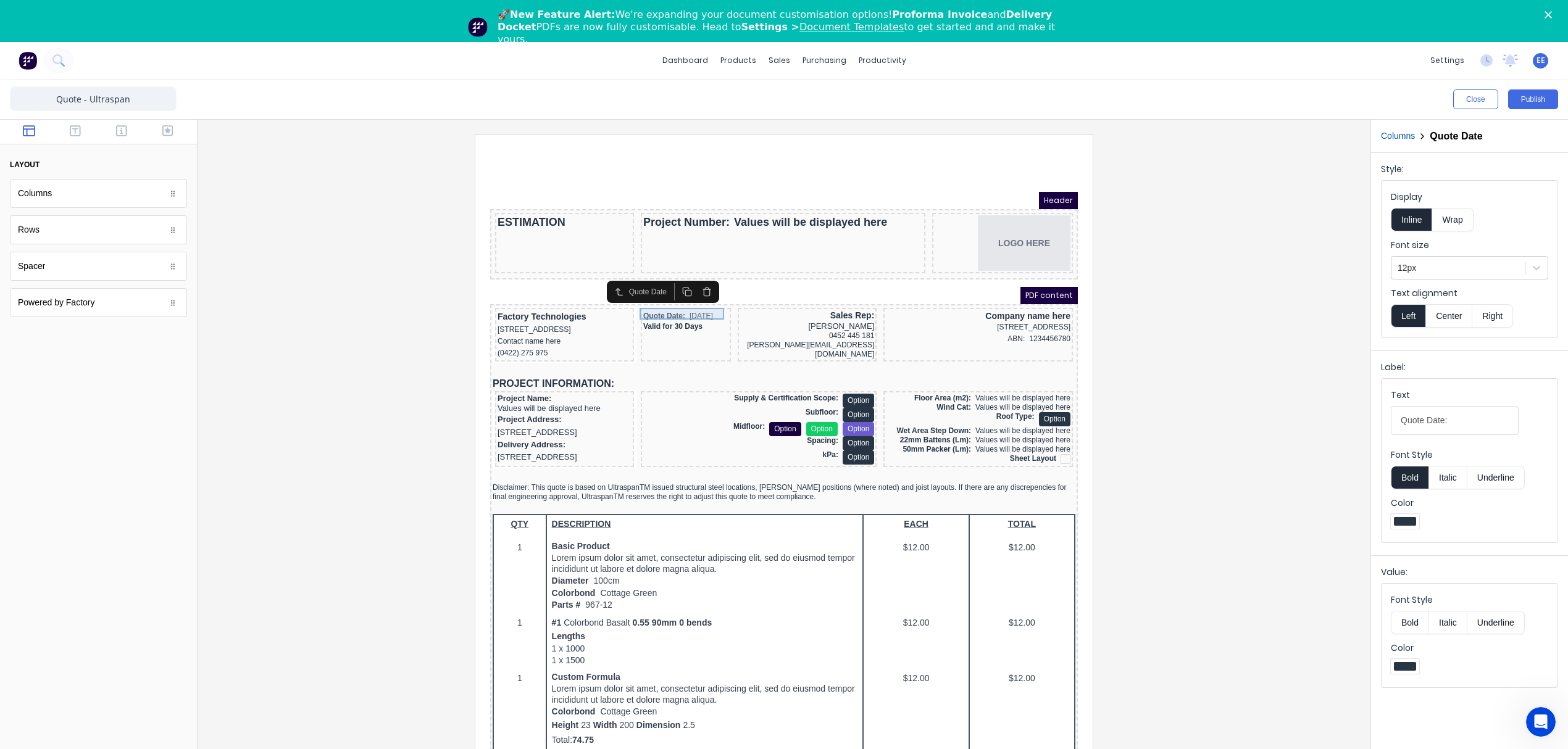
click at [675, 301] on div "Quote Date: 29/10/2024" at bounding box center [671, 301] width 85 height 12
click at [667, 307] on div "Valid for 30 Days" at bounding box center [671, 312] width 85 height 9
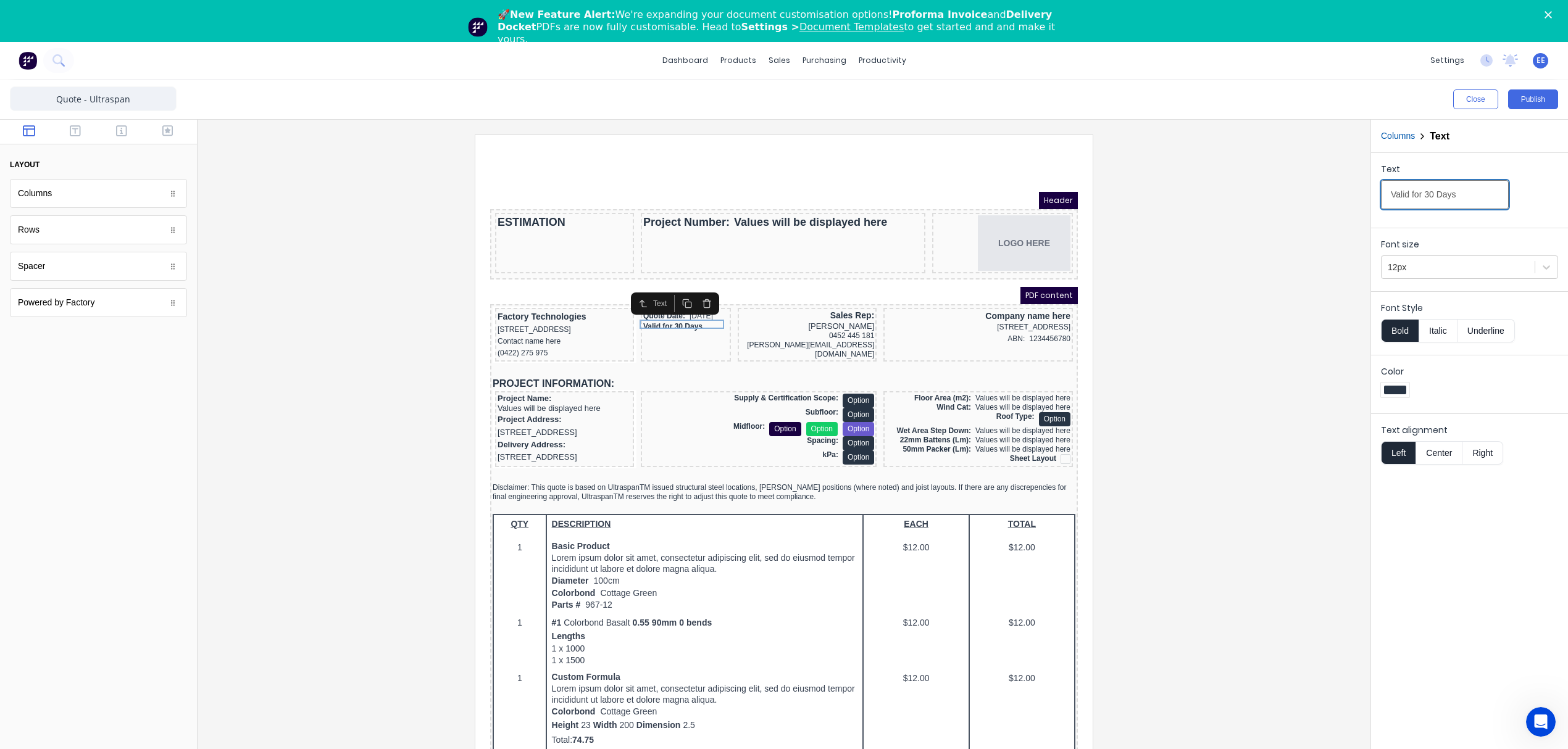
click at [1447, 186] on input "Valid for 30 Days" at bounding box center [1445, 194] width 128 height 29
click at [829, 302] on div "Sales Rep:" at bounding box center [792, 301] width 134 height 11
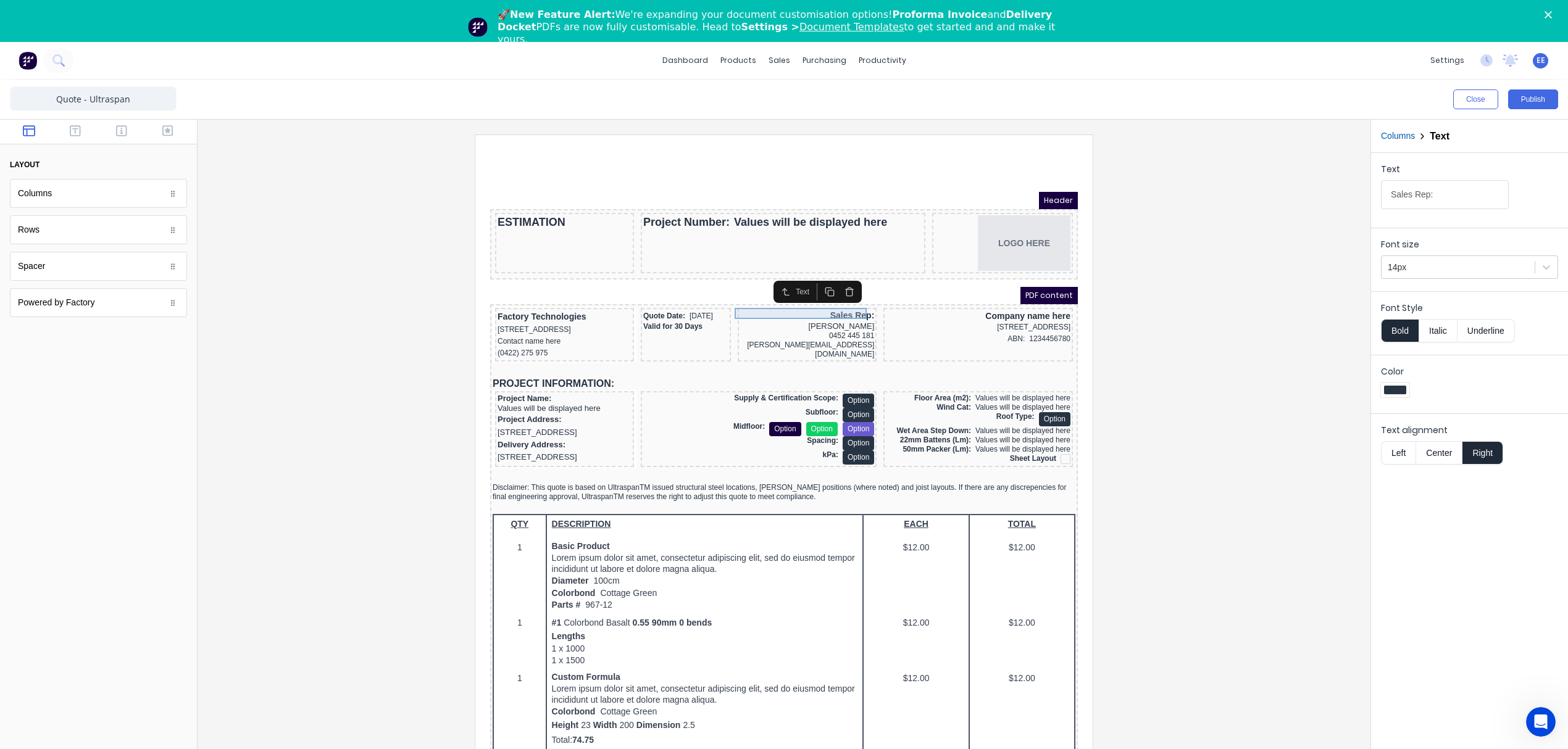
click at [821, 295] on div "Sales Rep:" at bounding box center [792, 301] width 134 height 11
click at [819, 310] on div "Jason Ogilvy" at bounding box center [792, 312] width 134 height 10
click at [813, 320] on div "0452 445 181" at bounding box center [792, 321] width 134 height 9
click at [810, 327] on div "jason@ultraspan.com.au" at bounding box center [792, 335] width 134 height 18
click at [737, 301] on div "Sales Rep:" at bounding box center [792, 301] width 134 height 11
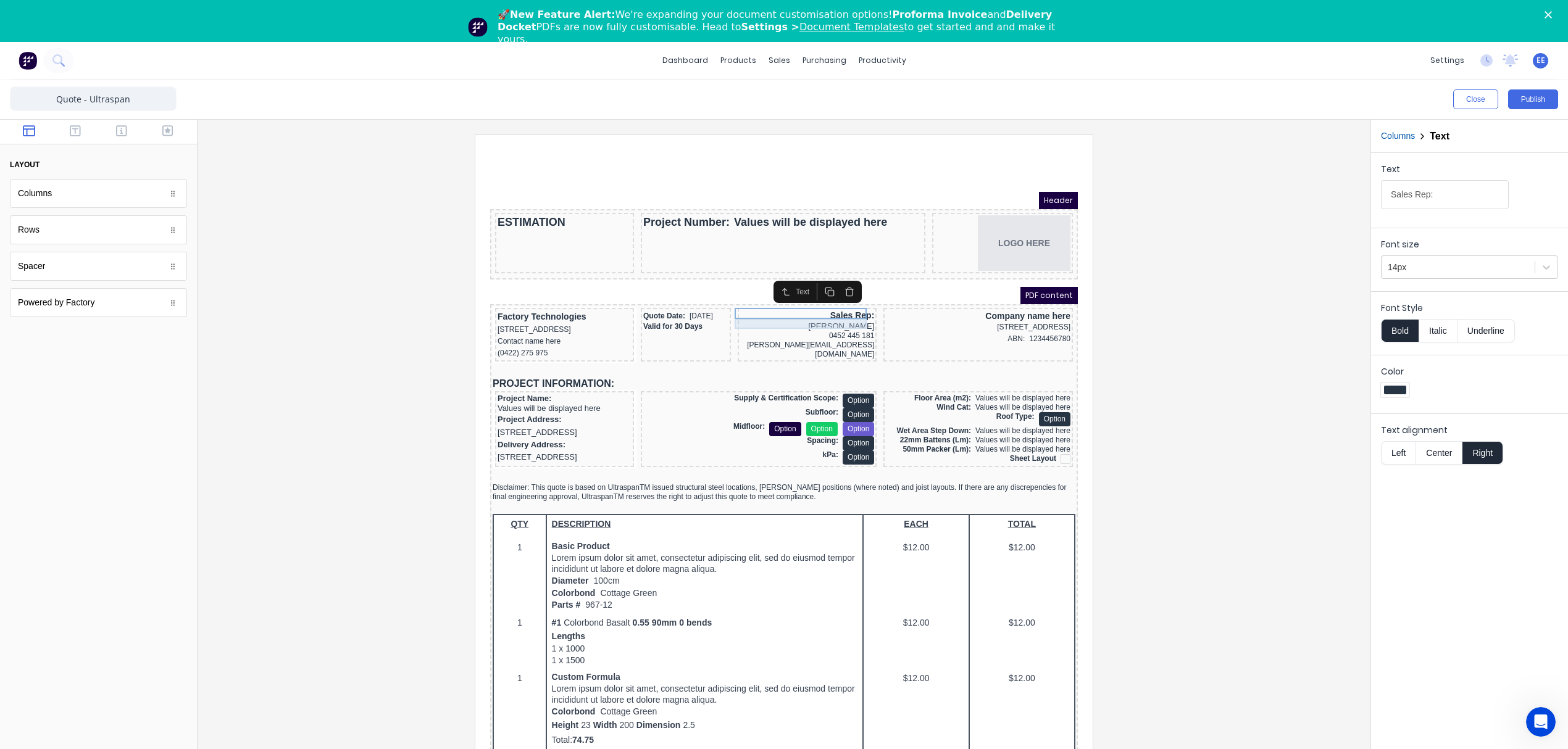
click at [808, 307] on div "Jason Ogilvy" at bounding box center [792, 312] width 134 height 10
click at [803, 319] on div "0452 445 181" at bounding box center [792, 321] width 134 height 9
click at [812, 326] on div "jason@ultraspan.com.au" at bounding box center [792, 335] width 134 height 18
click at [741, 295] on div "Sales Rep:" at bounding box center [792, 301] width 134 height 11
drag, startPoint x: 1453, startPoint y: 193, endPoint x: 1323, endPoint y: 200, distance: 130.2
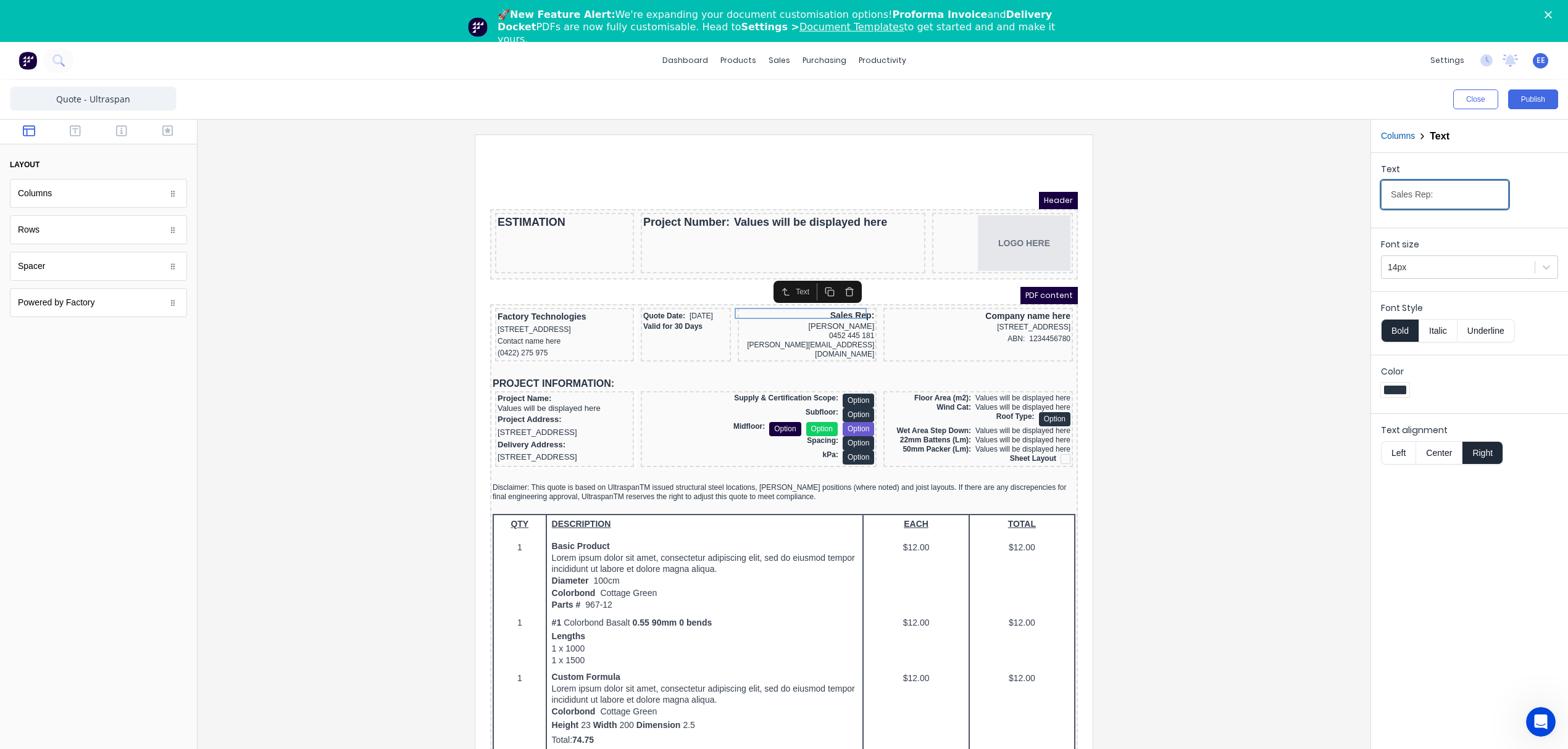
click at [1323, 200] on div "Close Publish Components layout Columns Columns Rows Rows Spacer Spacer Powered…" at bounding box center [784, 435] width 1568 height 711
click at [822, 307] on div "Jason Ogilvy" at bounding box center [792, 312] width 134 height 10
drag, startPoint x: 1452, startPoint y: 191, endPoint x: 1289, endPoint y: 196, distance: 163.1
click at [1289, 196] on div "Close Publish Components layout Columns Columns Rows Rows Spacer Spacer Powered…" at bounding box center [784, 435] width 1568 height 711
click at [829, 316] on div "0452 445 181" at bounding box center [792, 321] width 134 height 9
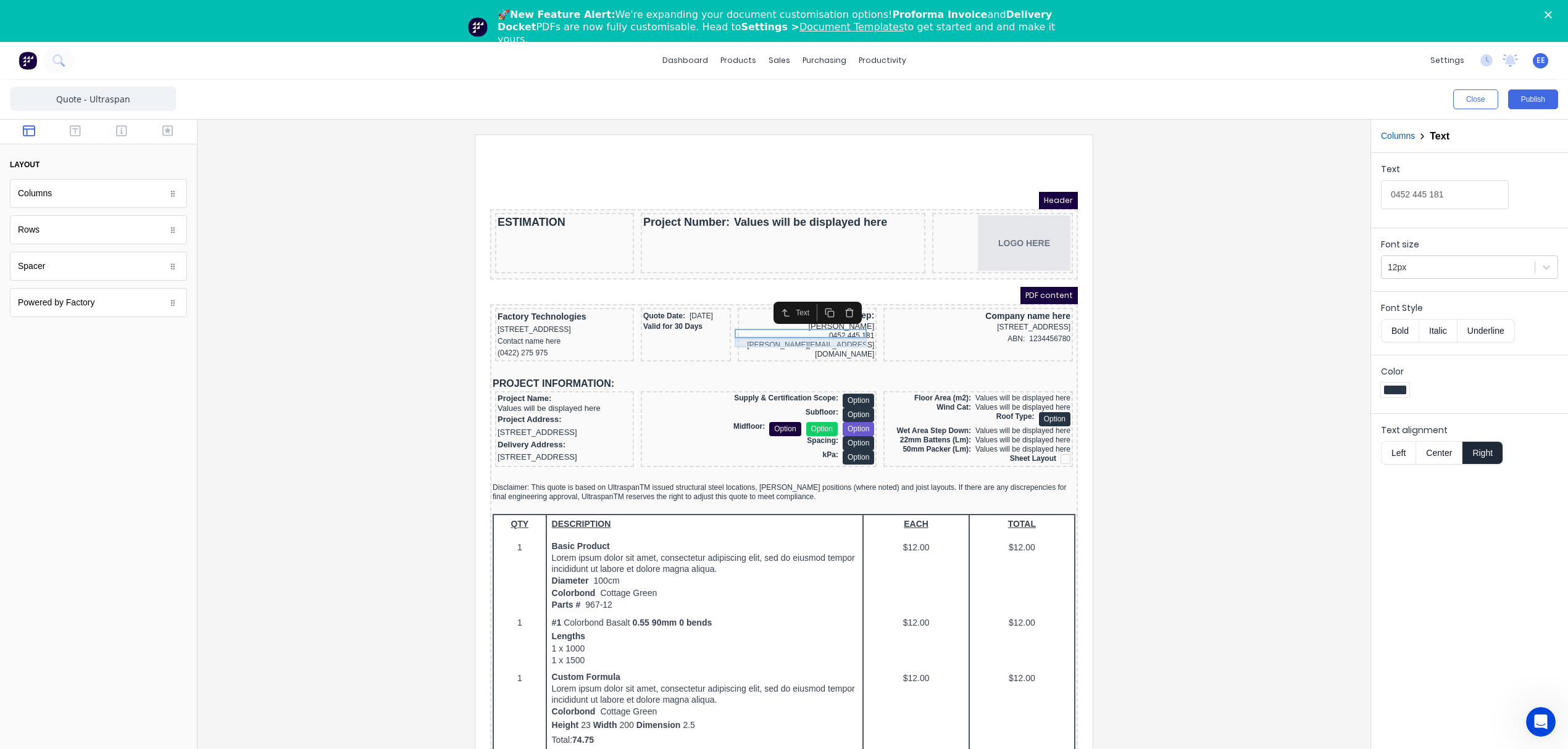
click at [808, 329] on div "jason@ultraspan.com.au" at bounding box center [792, 335] width 134 height 18
click at [810, 313] on button "button" at bounding box center [814, 307] width 20 height 18
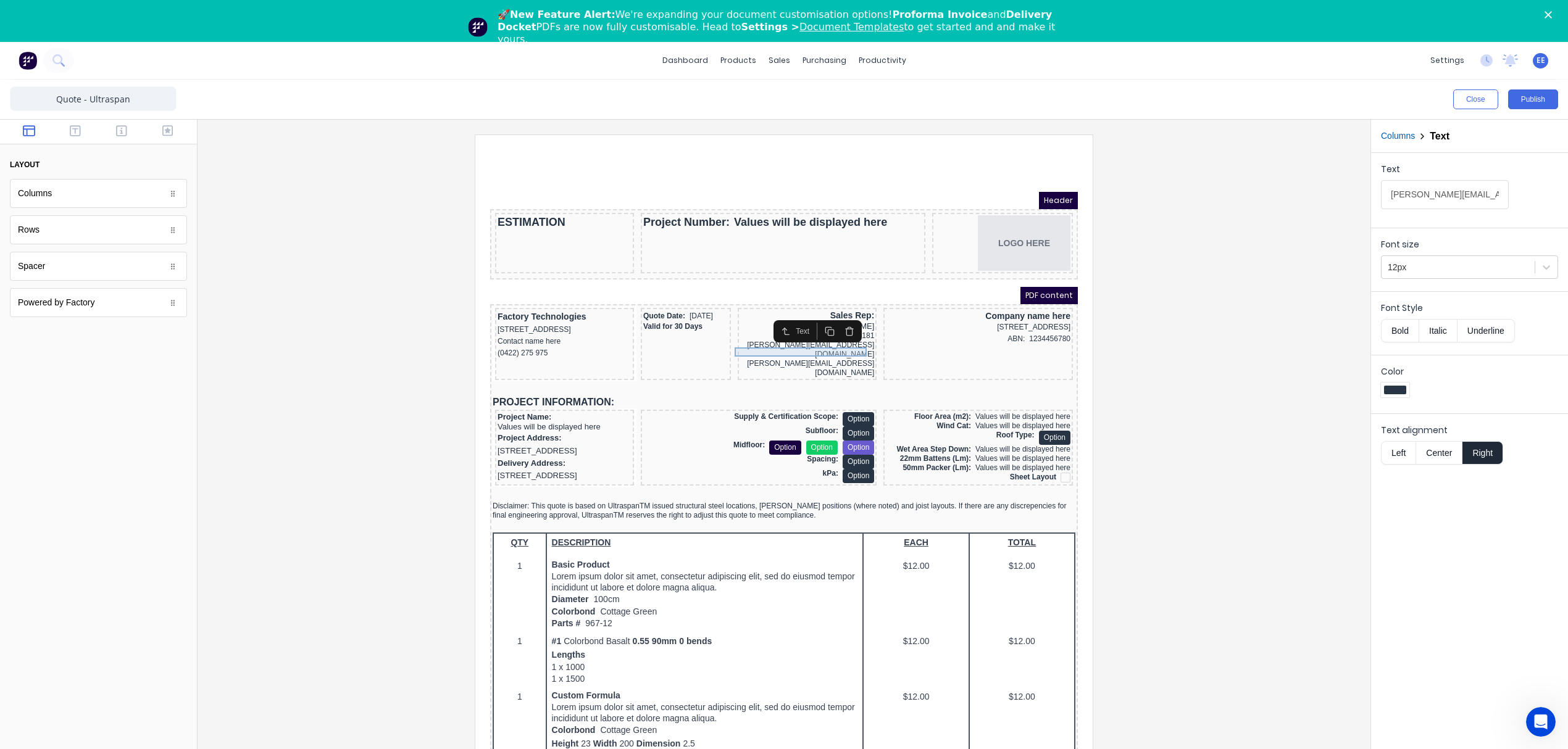
click at [739, 343] on div "Sales Rep: Jason Ogilvy 0452 445 181 jason@ultraspan.com.au jason@ultraspan.com…" at bounding box center [792, 329] width 139 height 72
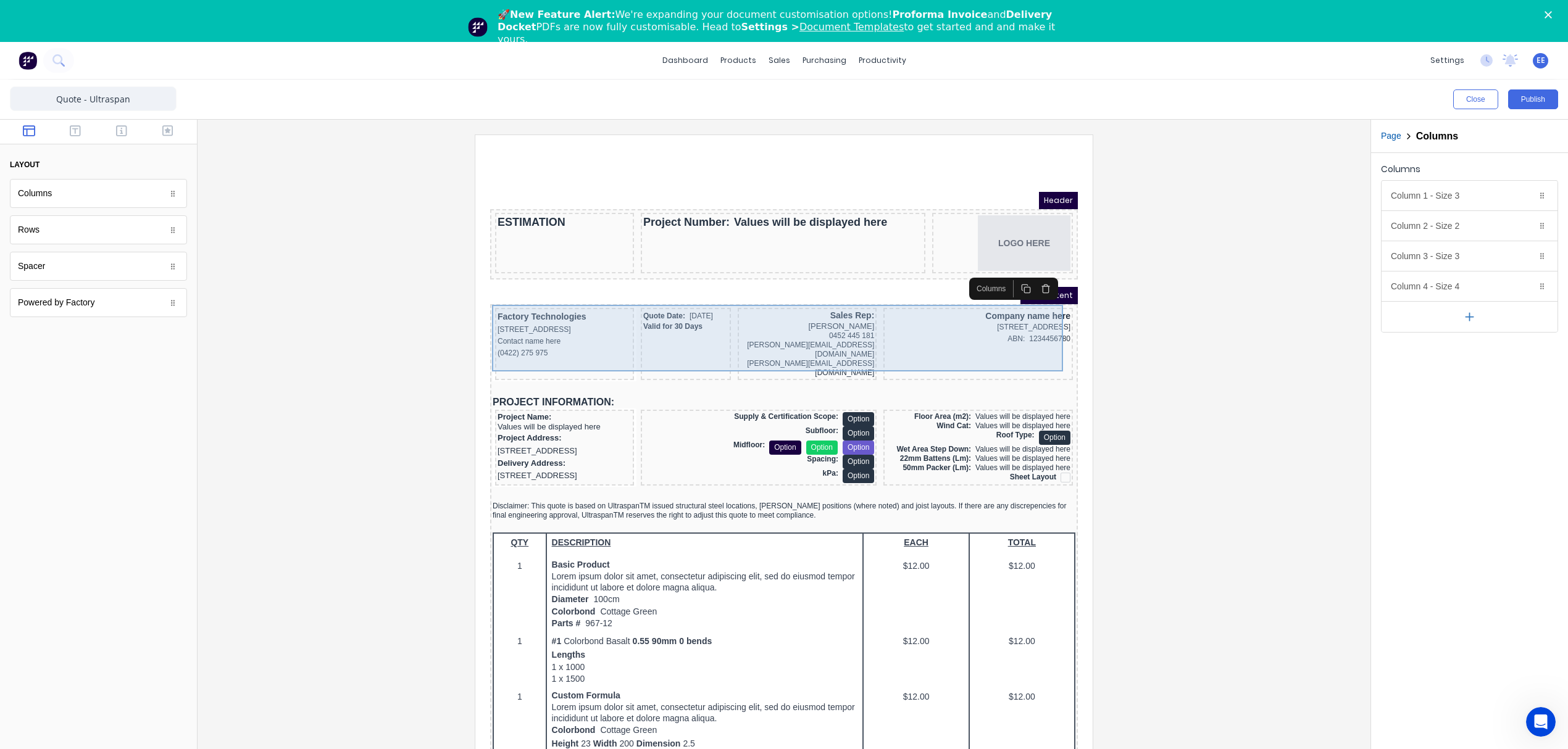
click at [825, 344] on div "jason@ultraspan.com.au" at bounding box center [792, 353] width 134 height 18
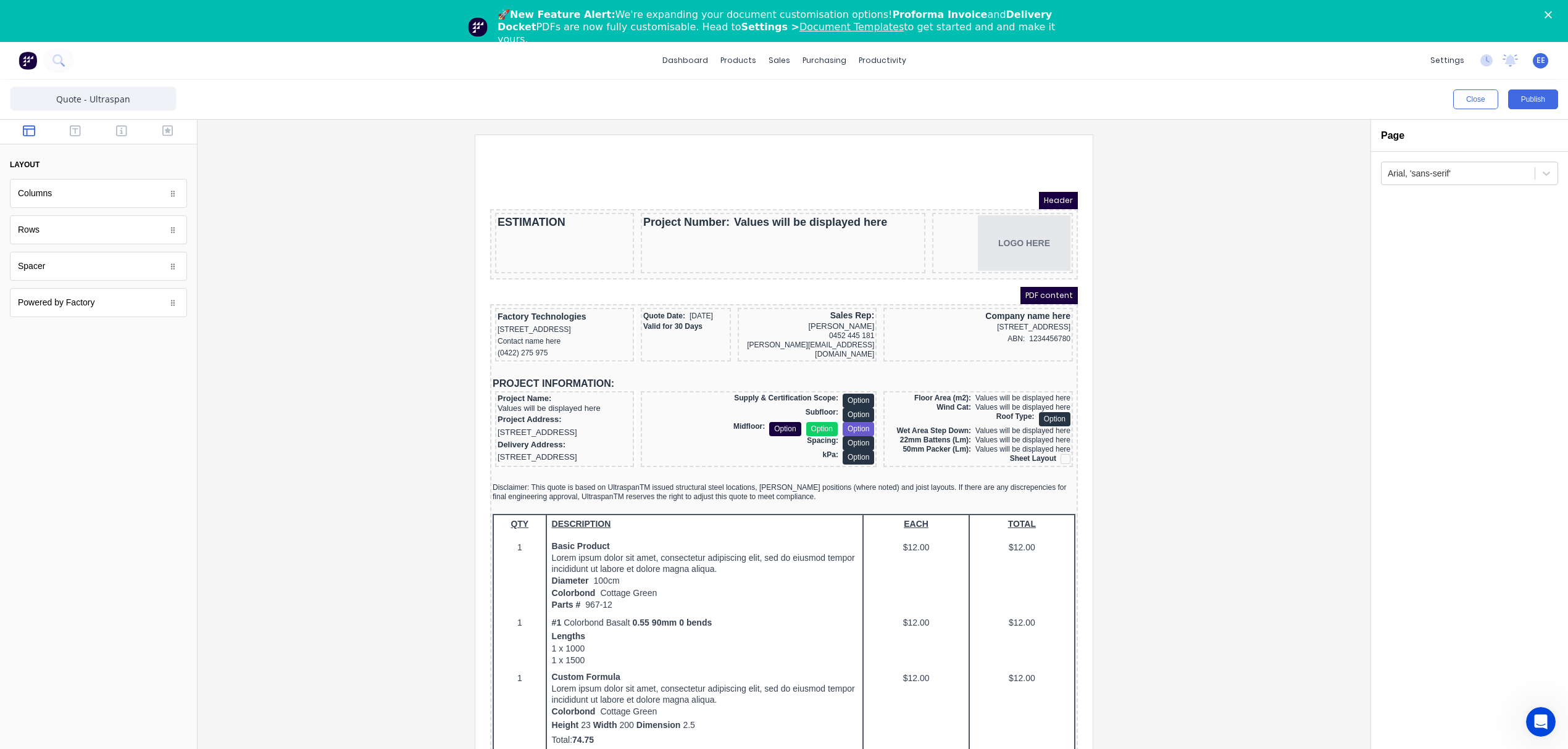
click at [1272, 338] on div at bounding box center [784, 458] width 1153 height 647
click at [778, 326] on div "jason@ultraspan.com.au" at bounding box center [792, 335] width 134 height 18
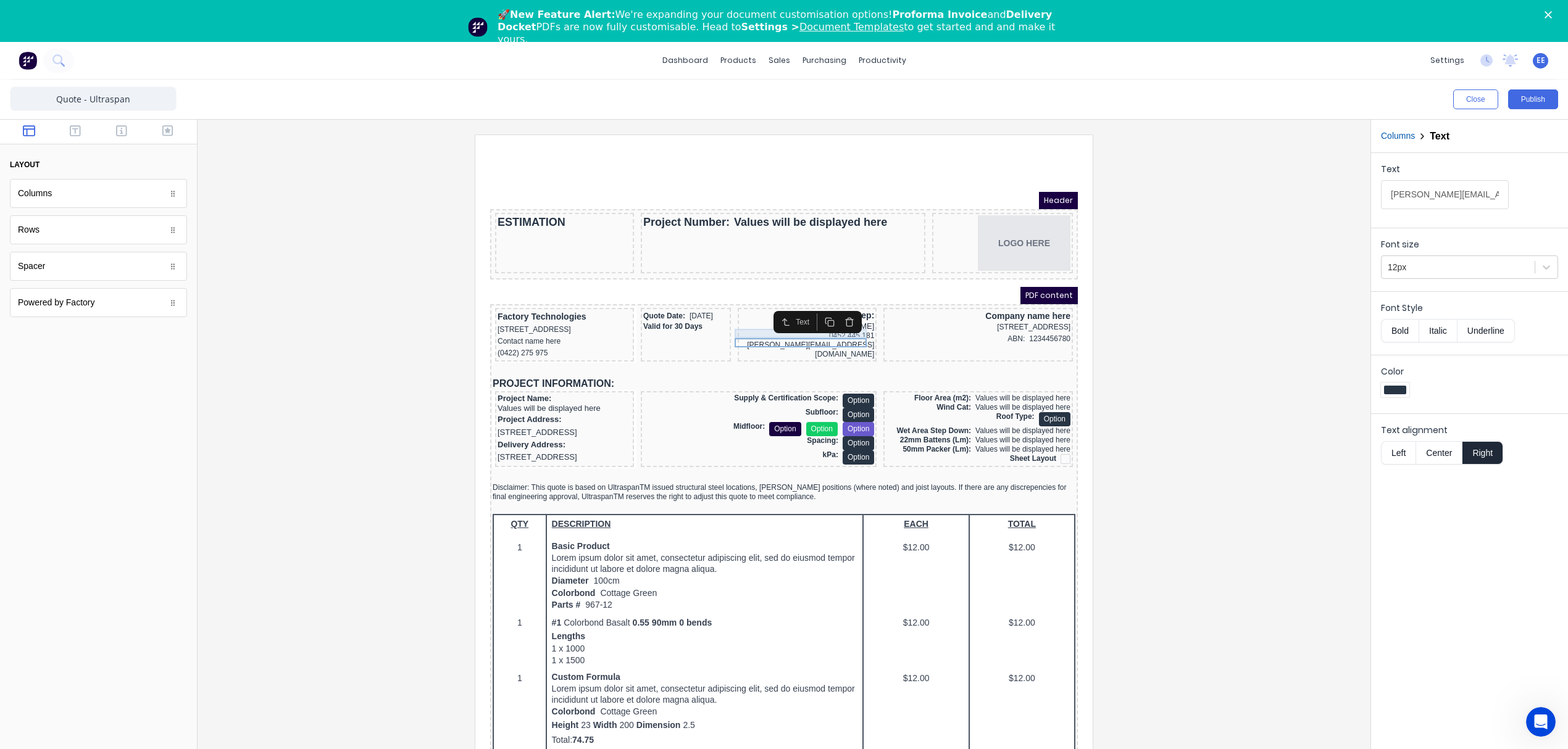
click at [726, 316] on div "0452 445 181" at bounding box center [792, 321] width 134 height 9
drag, startPoint x: 1470, startPoint y: 198, endPoint x: 1179, endPoint y: 198, distance: 291.0
click at [1179, 198] on div "Close Publish Components layout Columns Columns Rows Rows Spacer Spacer Powered…" at bounding box center [784, 435] width 1568 height 711
click at [789, 327] on div "jason@ultraspan.com.au" at bounding box center [792, 335] width 134 height 18
drag, startPoint x: 1489, startPoint y: 195, endPoint x: 1155, endPoint y: 202, distance: 334.1
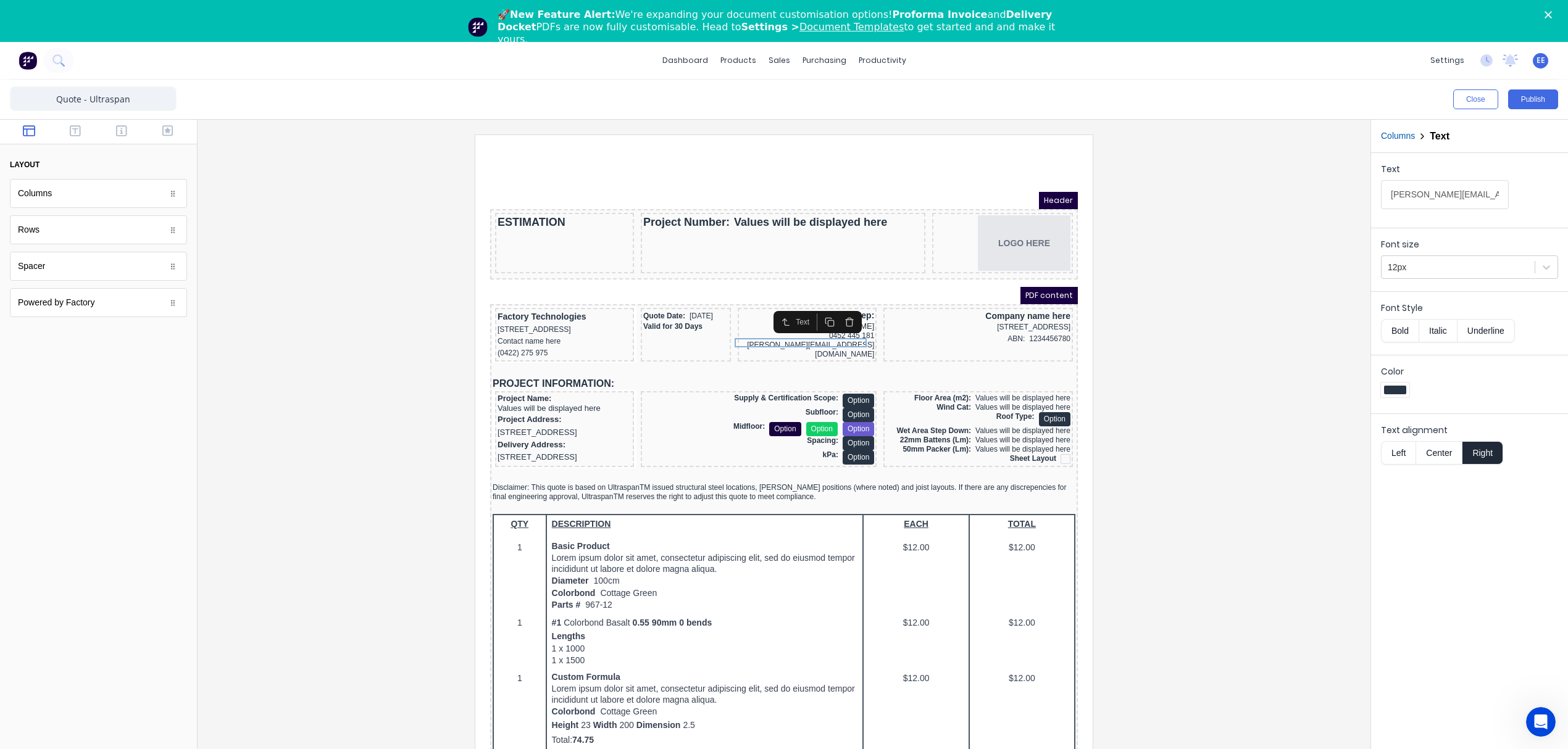
click at [1156, 202] on div "Close Publish Components layout Columns Columns Rows Rows Spacer Spacer Powered…" at bounding box center [784, 435] width 1568 height 711
click at [1006, 301] on div "Company name here" at bounding box center [963, 301] width 184 height 11
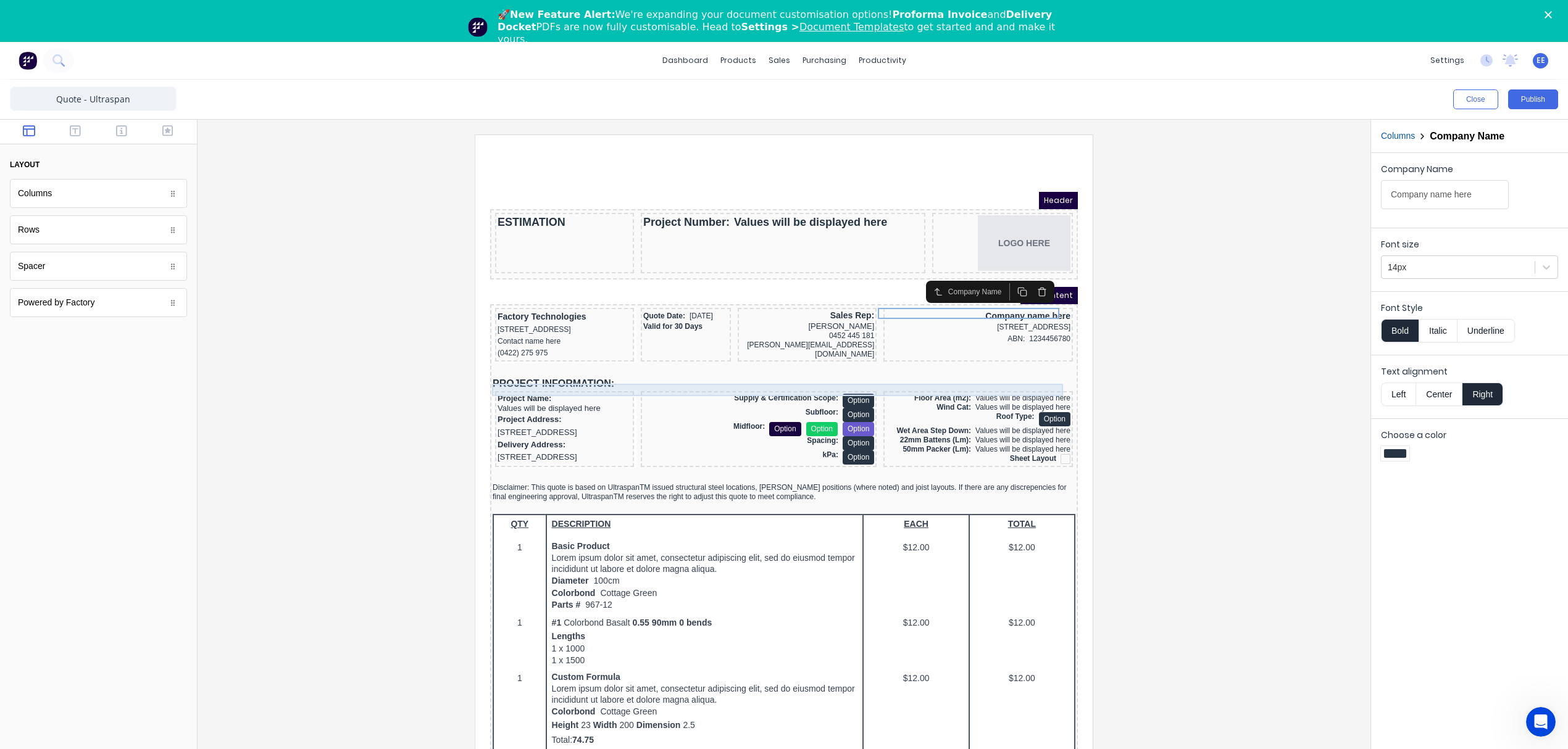
click at [502, 375] on div "PROJECT INFORMATION:" at bounding box center [769, 369] width 583 height 12
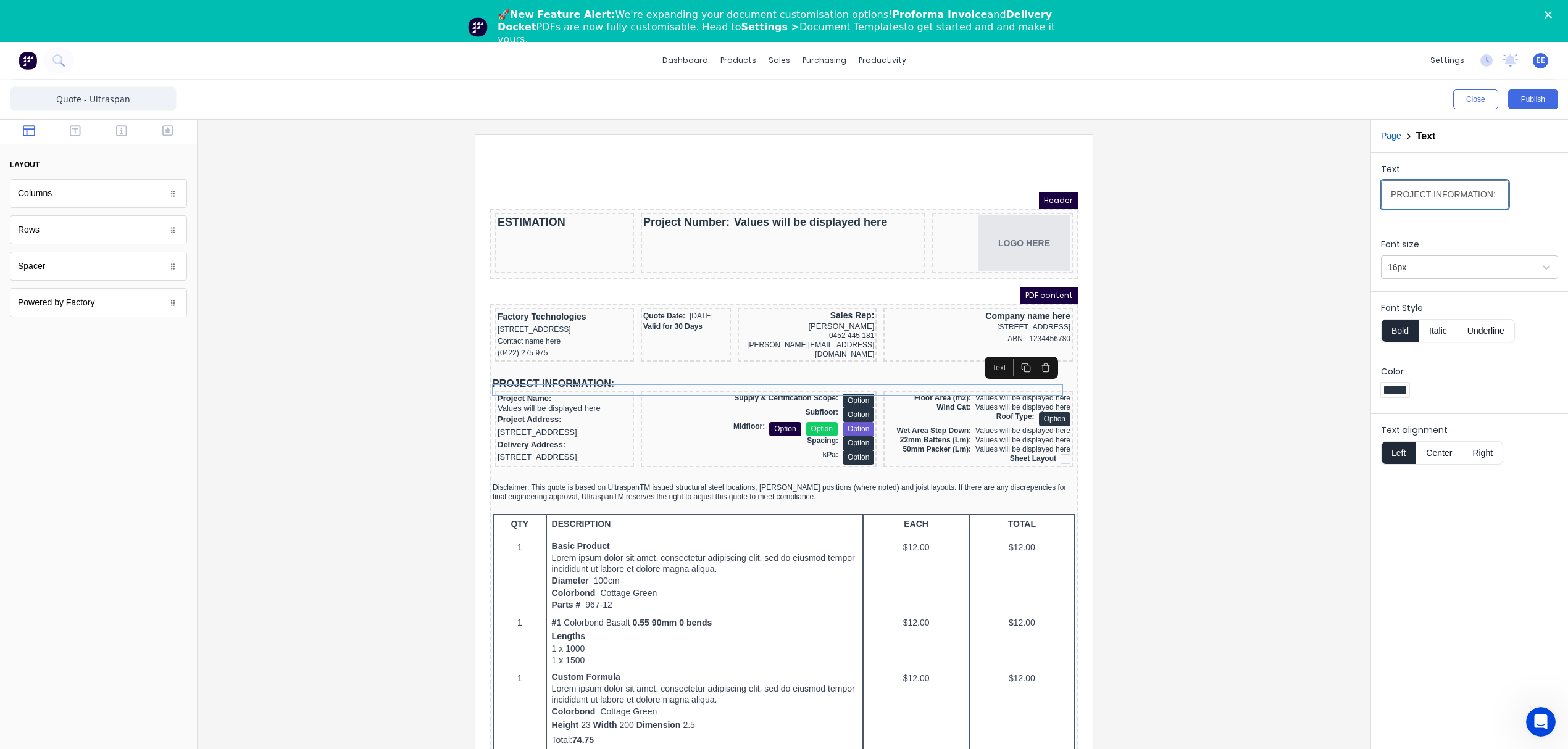
click at [1460, 195] on input "PROJECT INFORMATION:" at bounding box center [1445, 194] width 128 height 29
click at [579, 424] on div "Project Address: 234 Beach Road Gold Coast, Queensland, Australia" at bounding box center [550, 410] width 134 height 25
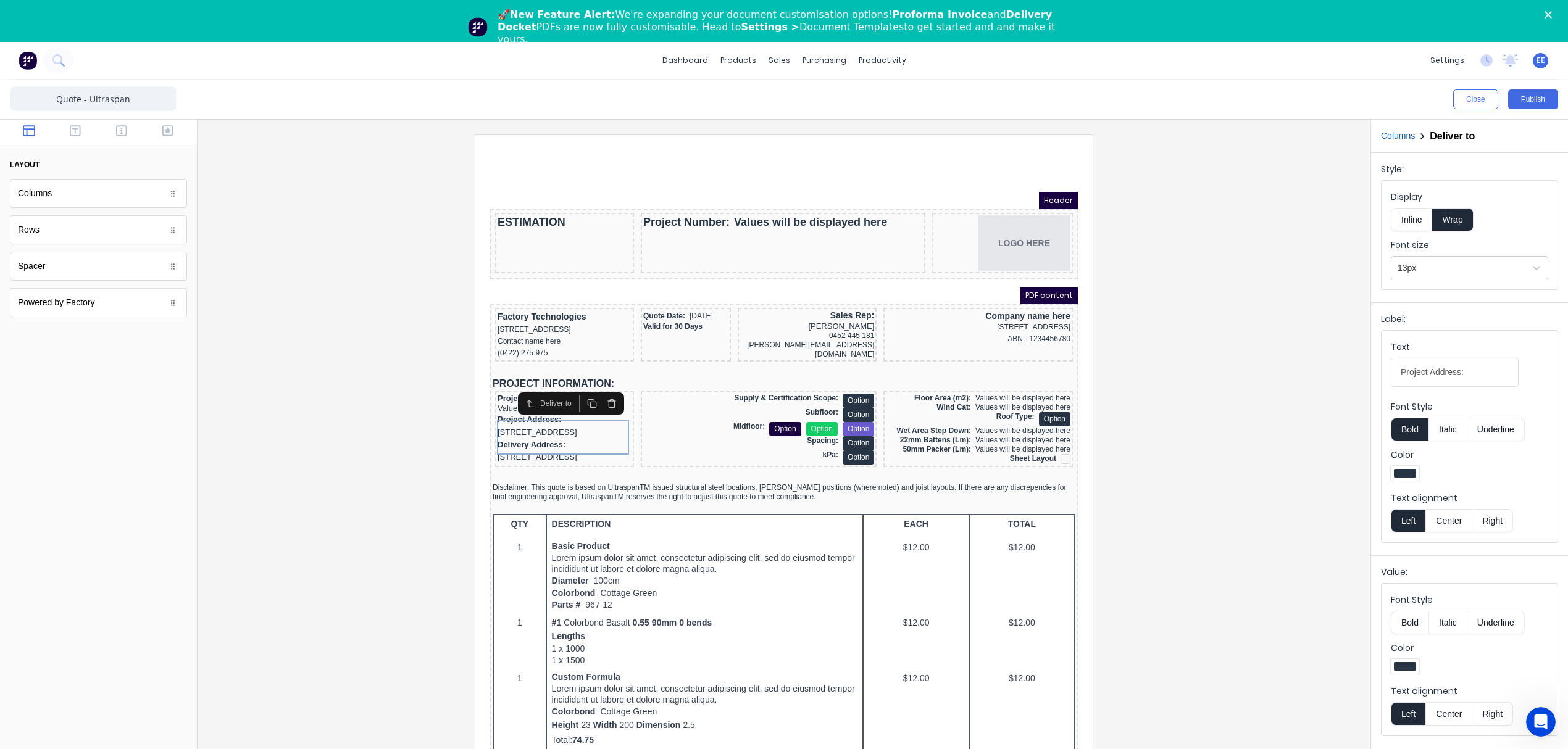
click at [1383, 132] on button "Columns" at bounding box center [1398, 135] width 34 height 13
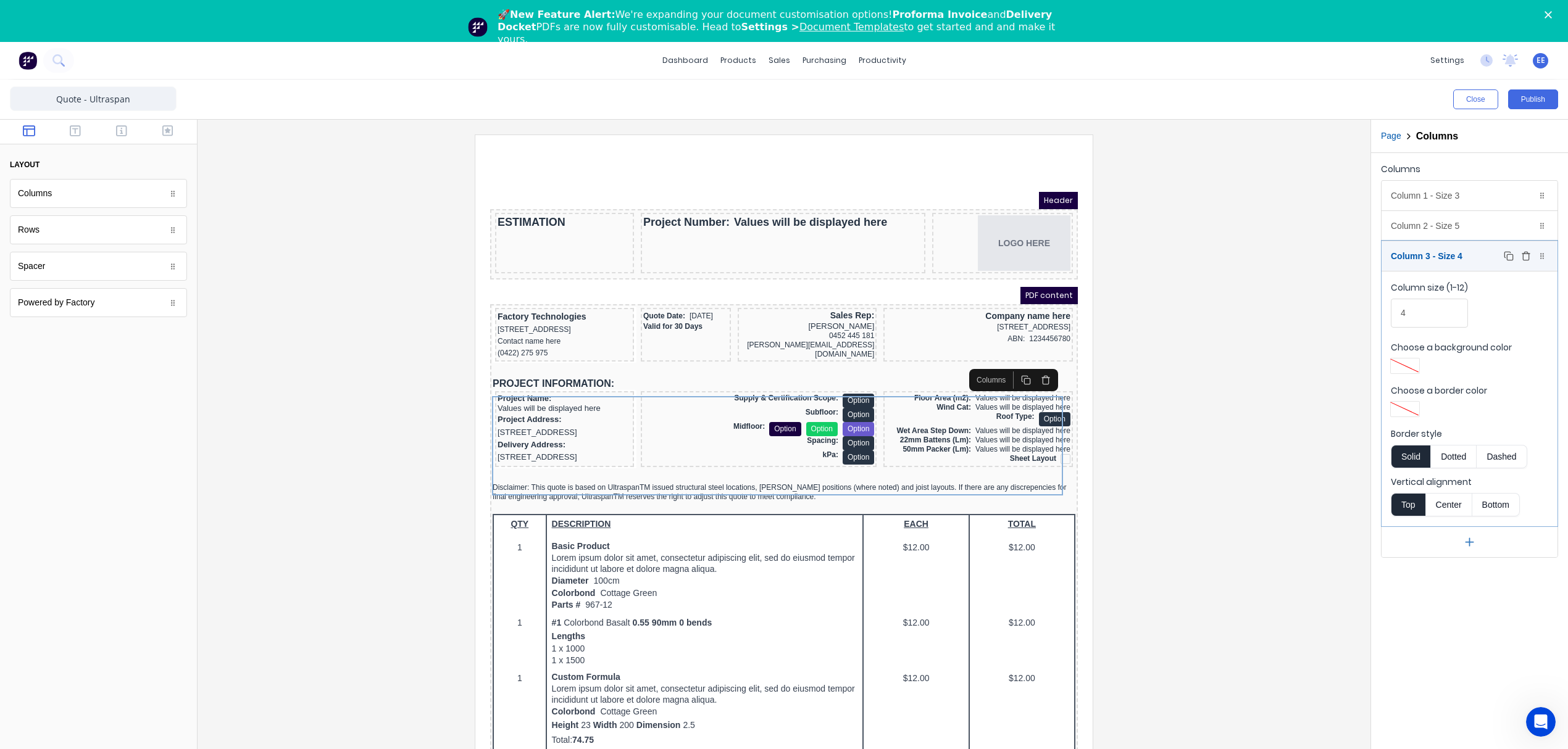
click at [1428, 251] on div "Column 3 - Size 4 Duplicate Delete" at bounding box center [1470, 256] width 176 height 30
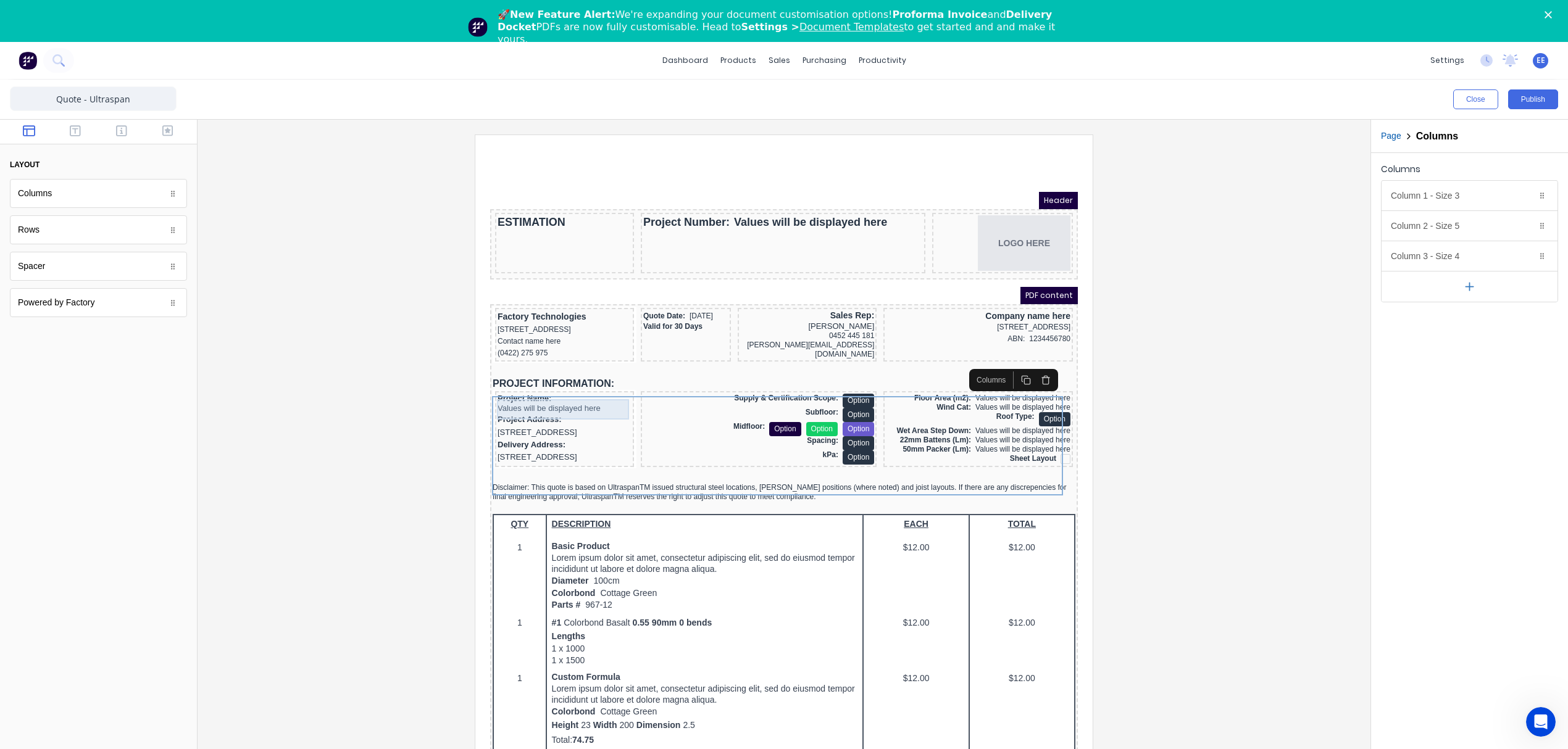
click at [488, 391] on div "Project Name: Values will be displayed here" at bounding box center [550, 389] width 134 height 20
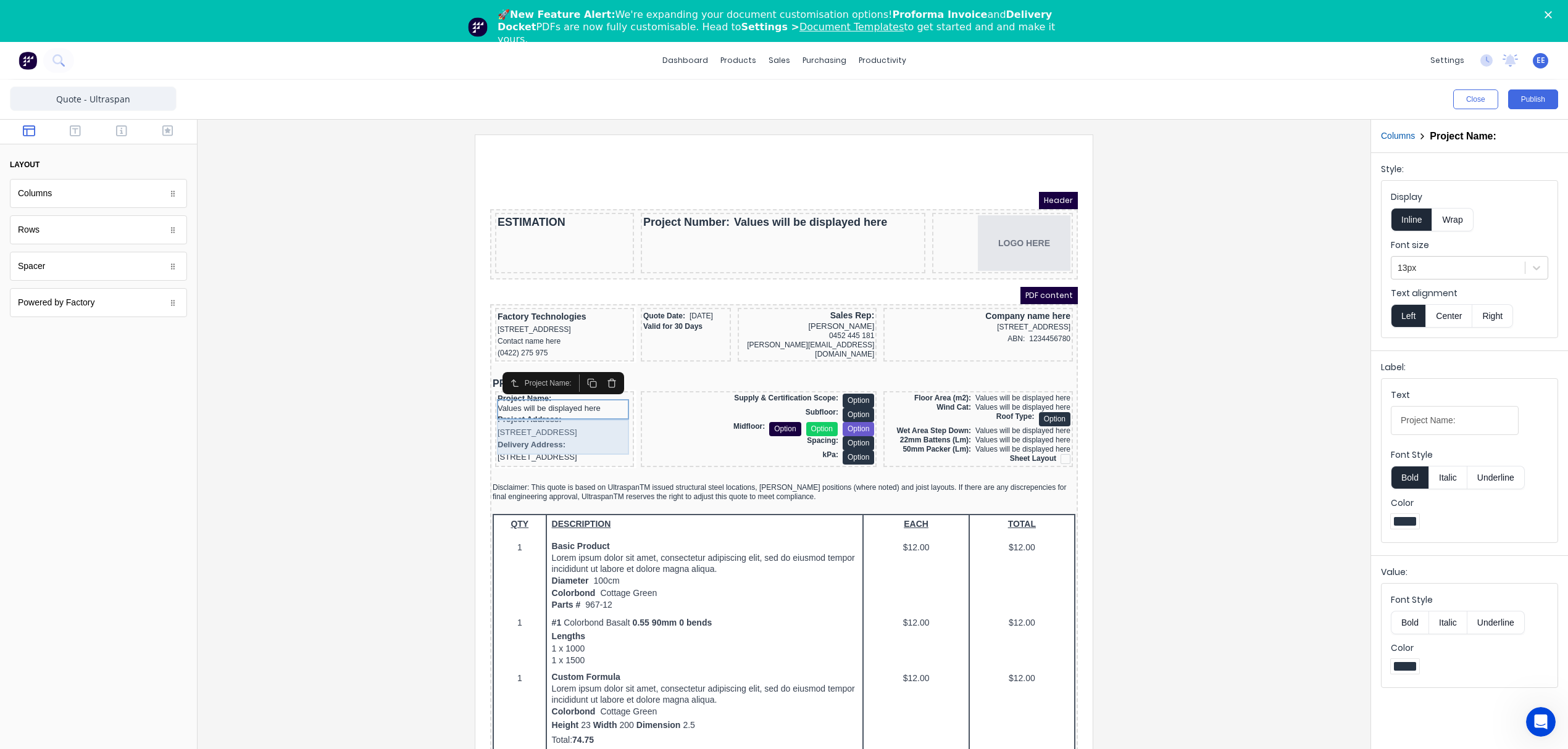
click at [519, 415] on div "Project Address: 234 Beach Road Gold Coast, Queensland, Australia" at bounding box center [550, 410] width 134 height 25
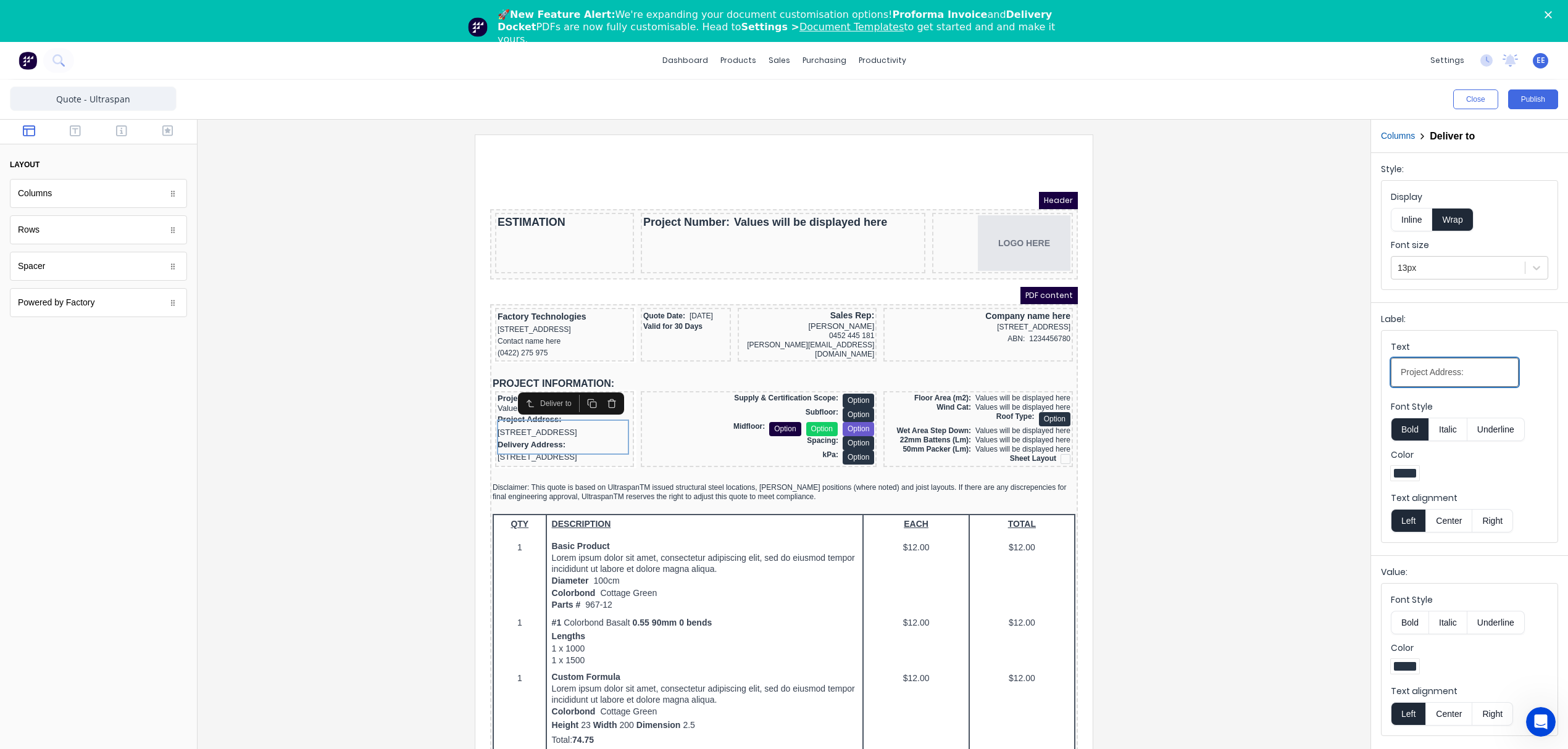
drag, startPoint x: 1460, startPoint y: 378, endPoint x: 1302, endPoint y: 383, distance: 158.1
click at [1302, 383] on div "Close Publish Components layout Columns Columns Rows Rows Spacer Spacer Powered…" at bounding box center [784, 435] width 1568 height 711
click at [534, 449] on div "Delivery Address: 234 Beach Road Gold Coast, Queensland, Australia" at bounding box center [550, 436] width 134 height 25
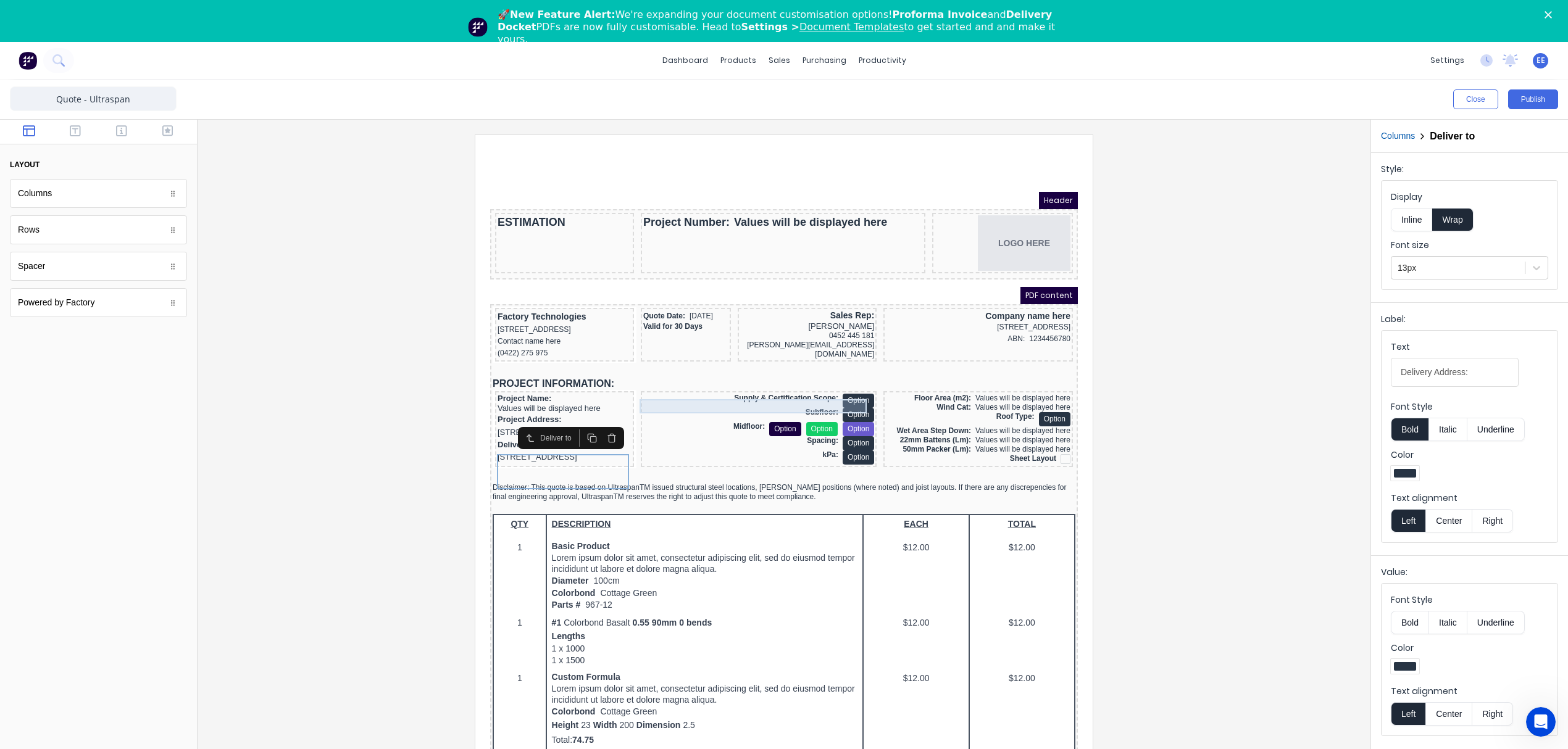
click at [756, 389] on div "Supply & Certification Scope: Option" at bounding box center [743, 385] width 231 height 14
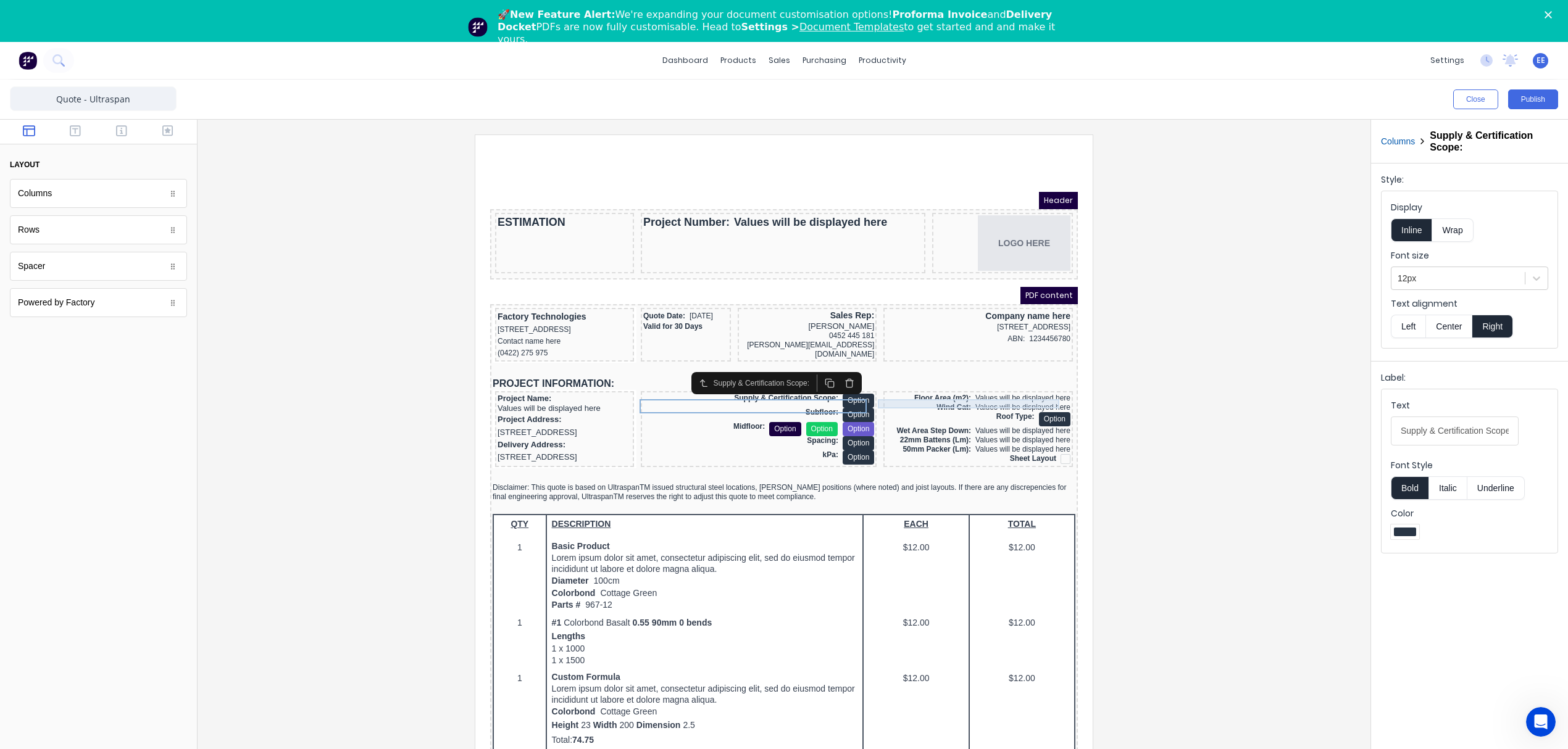
click at [960, 385] on div "Floor Area (m2): Values will be displayed here" at bounding box center [963, 383] width 184 height 9
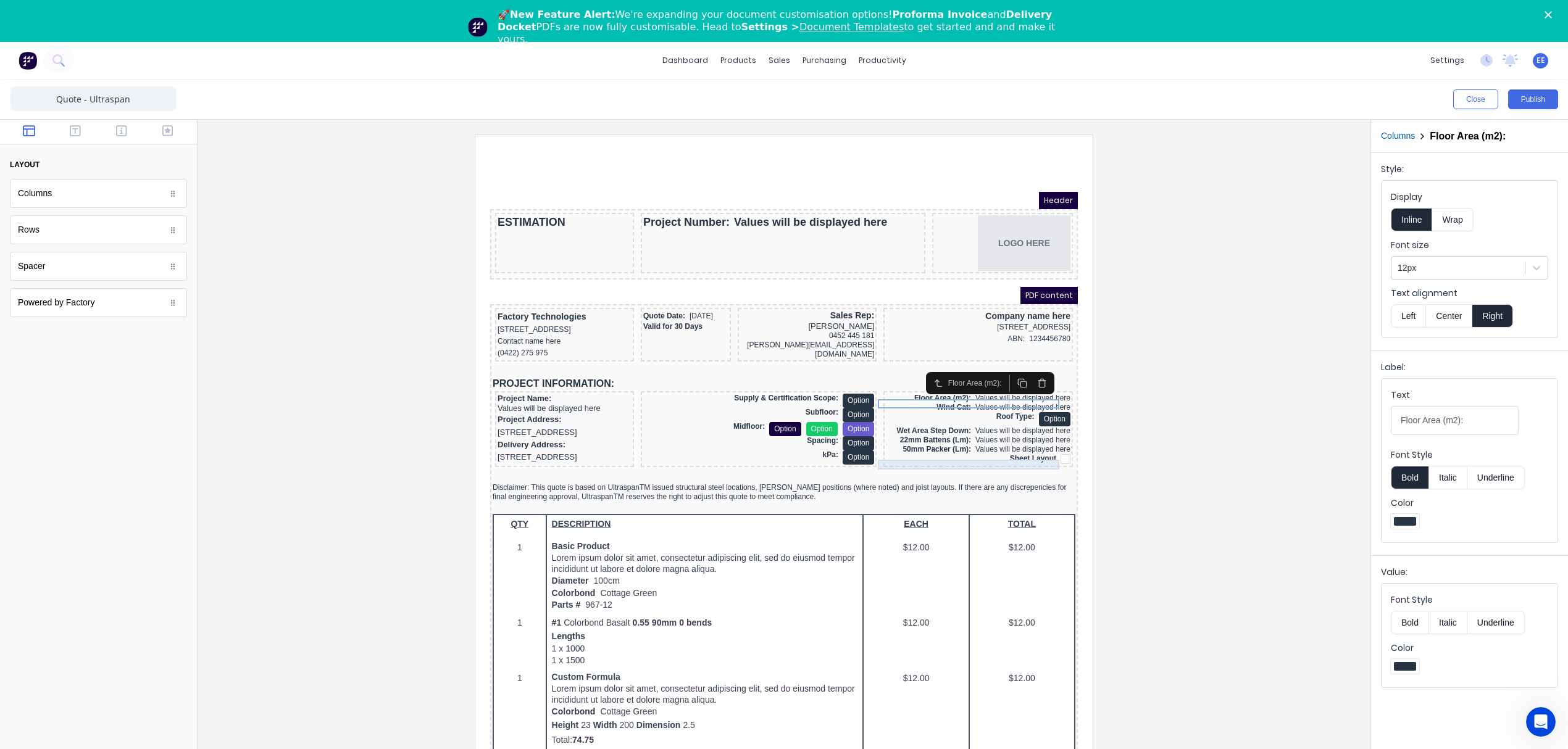
click at [981, 449] on div "Sheet Layout" at bounding box center [963, 444] width 184 height 10
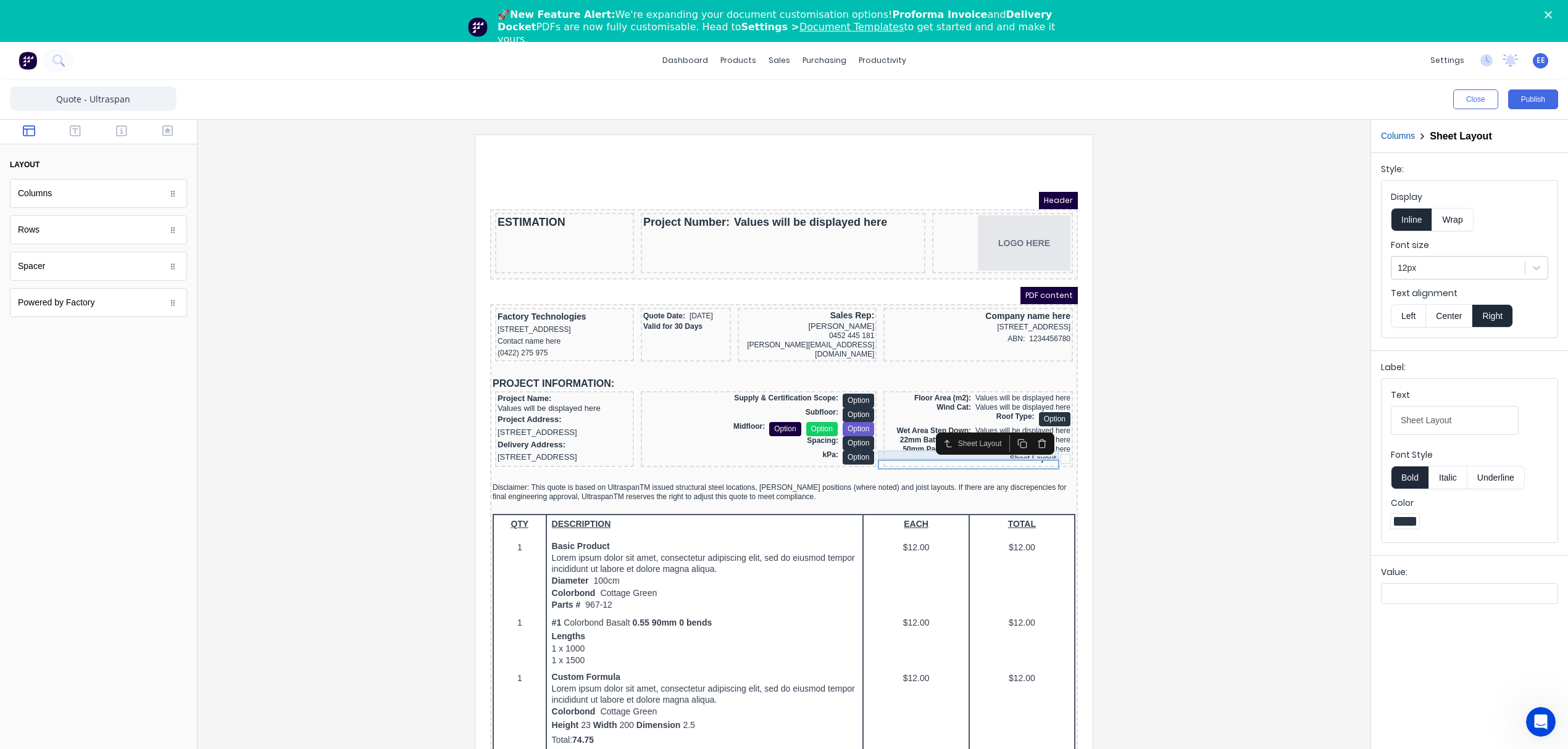
click at [902, 440] on div "50mm Packer (Lm): Values will be displayed here" at bounding box center [963, 435] width 184 height 9
click at [883, 430] on div "22mm Battens (Lm): Values will be displayed here" at bounding box center [963, 425] width 184 height 9
click at [880, 412] on div "Roof Type: Option" at bounding box center [963, 404] width 184 height 14
click at [871, 418] on div "Wet Area Step Down: Values will be displayed here" at bounding box center [963, 416] width 184 height 9
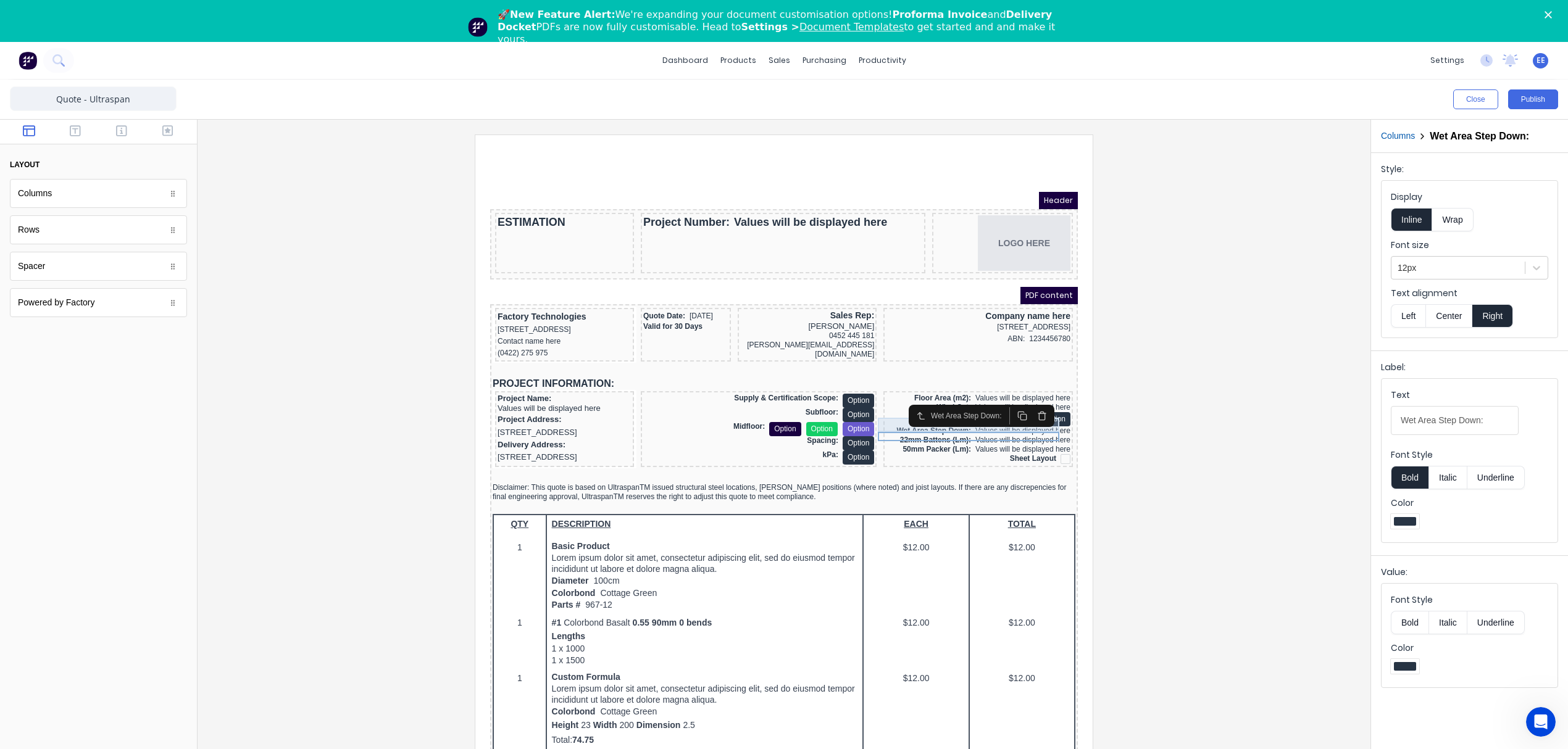
click at [874, 408] on div "Roof Type: Option" at bounding box center [963, 404] width 184 height 14
click at [878, 394] on div "Wind Cat: Values will be displayed here" at bounding box center [963, 393] width 184 height 9
click at [882, 384] on div "Floor Area (m2): Values will be displayed here" at bounding box center [963, 383] width 184 height 9
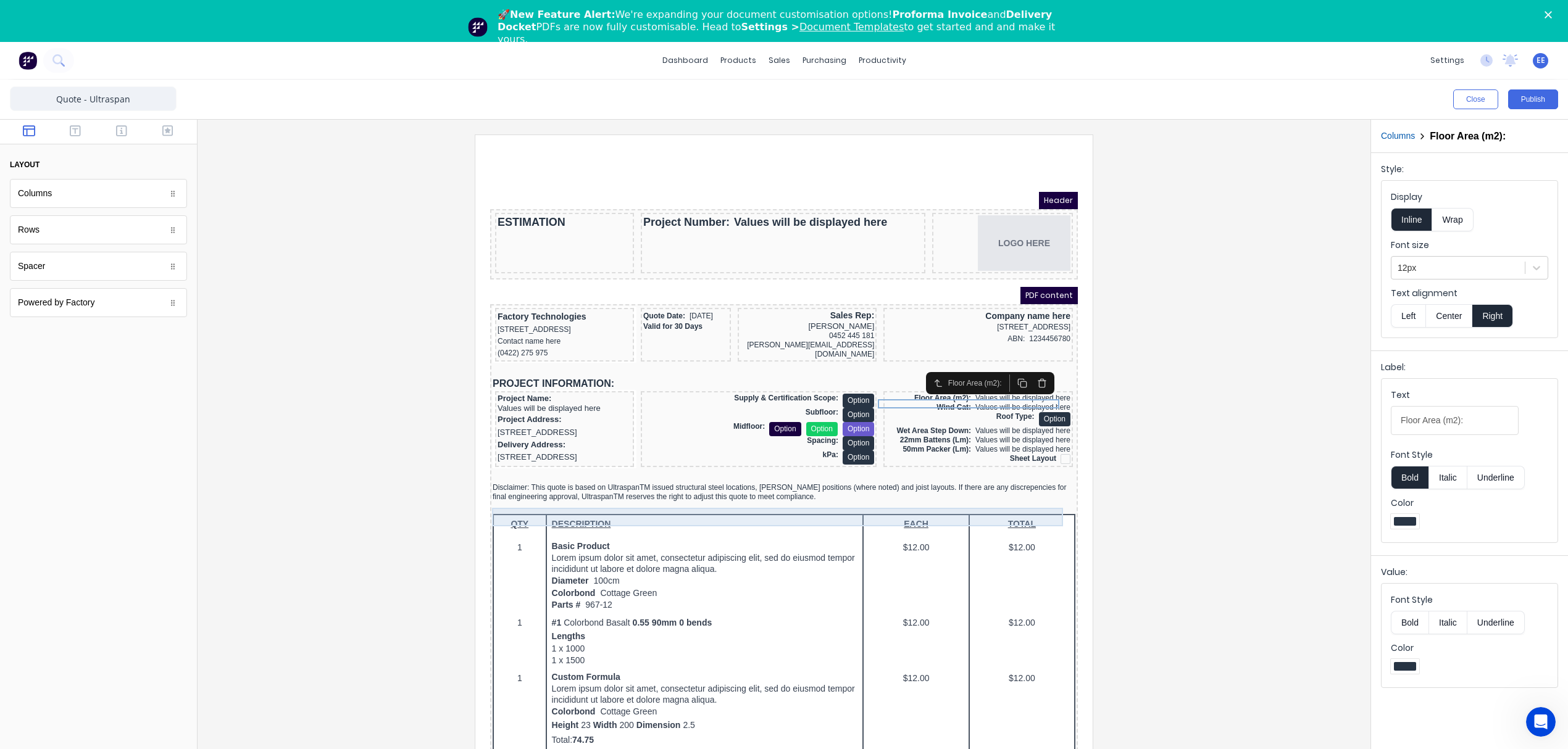
click at [522, 487] on div "Disclaimer: This quote is based on UltraspanTM issued structural steel location…" at bounding box center [769, 477] width 583 height 18
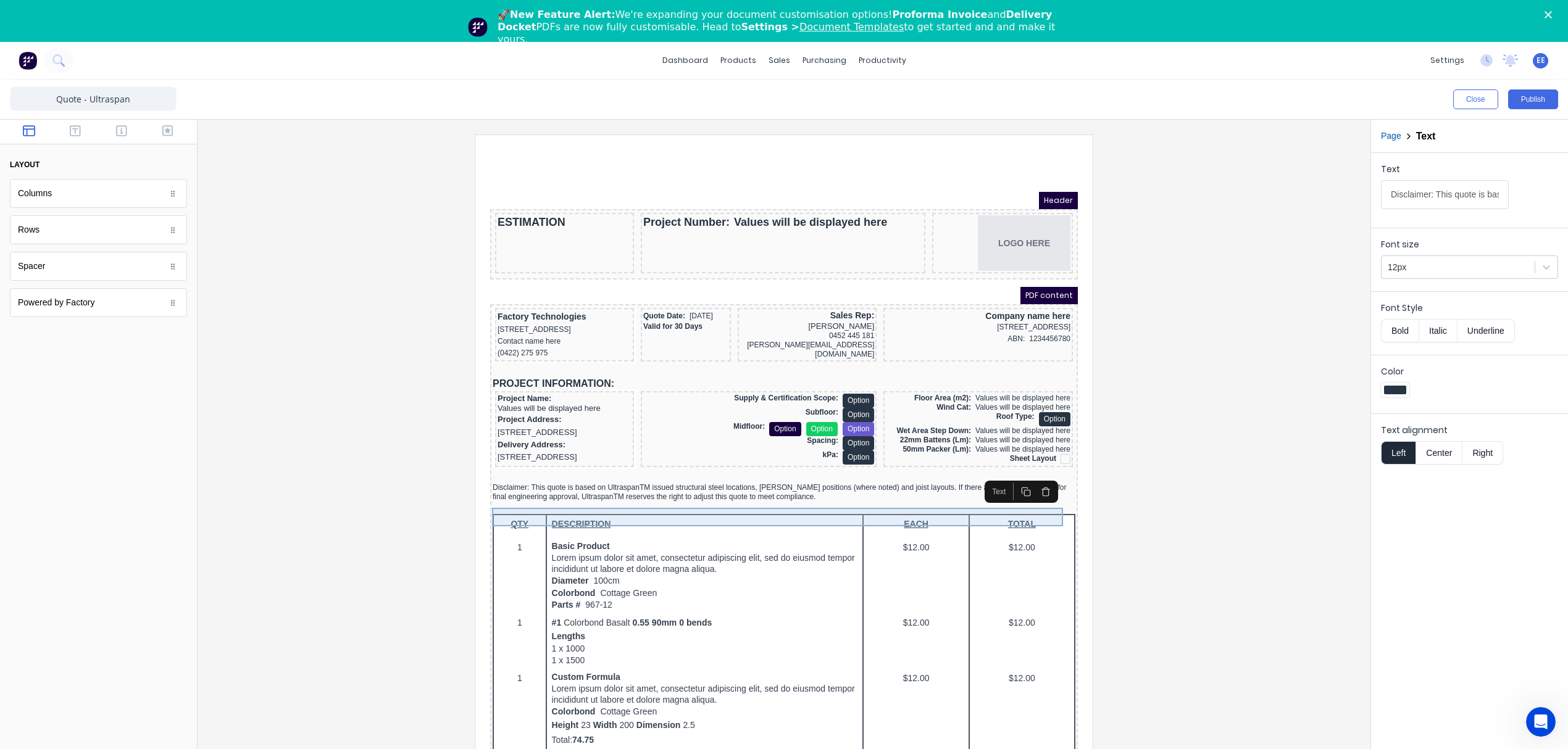
click at [571, 487] on div "Disclaimer: This quote is based on UltraspanTM issued structural steel location…" at bounding box center [769, 477] width 583 height 18
click at [1418, 191] on input "Disclaimer: This quote is based on UltraspanTM issued structural steel location…" at bounding box center [1445, 194] width 128 height 29
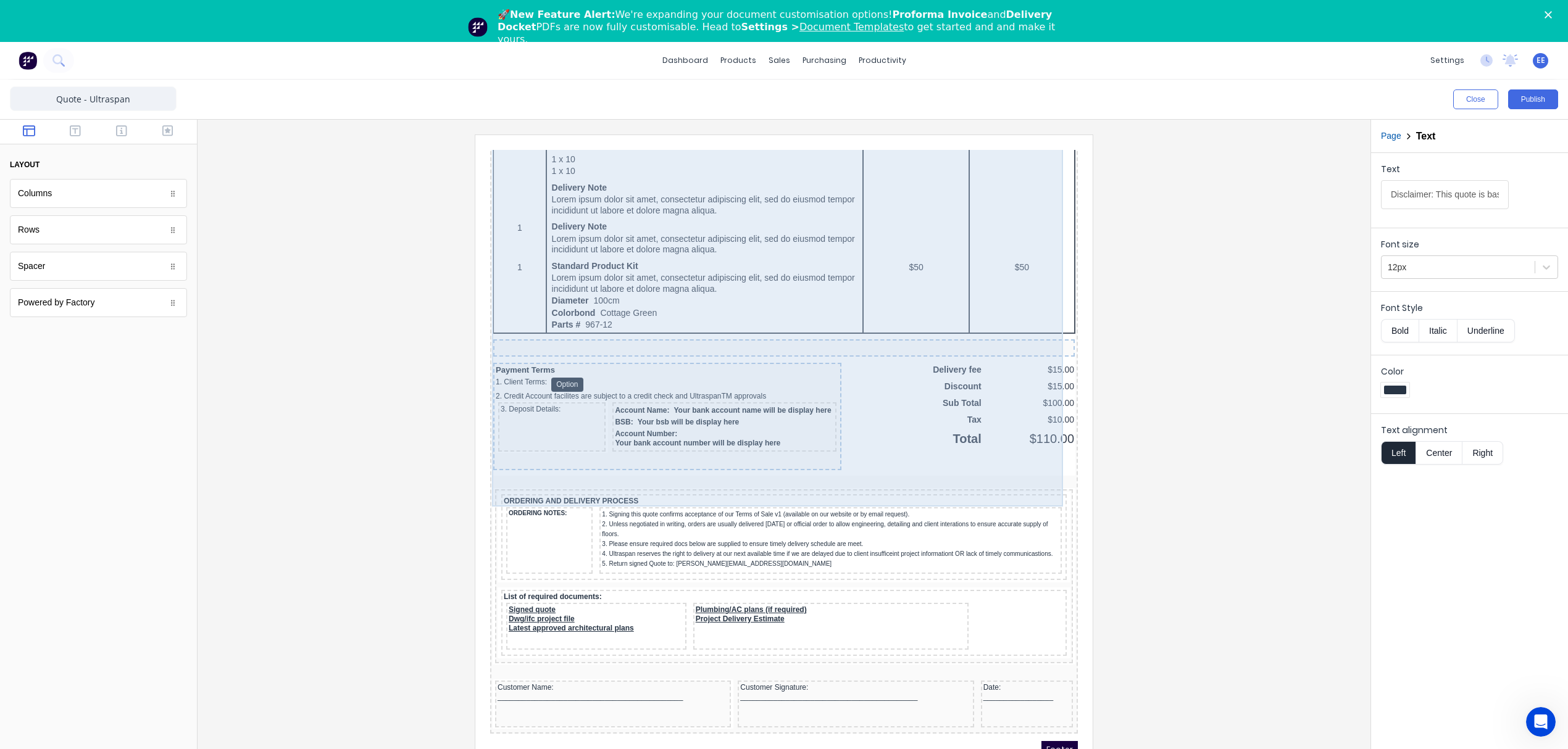
scroll to position [822, 0]
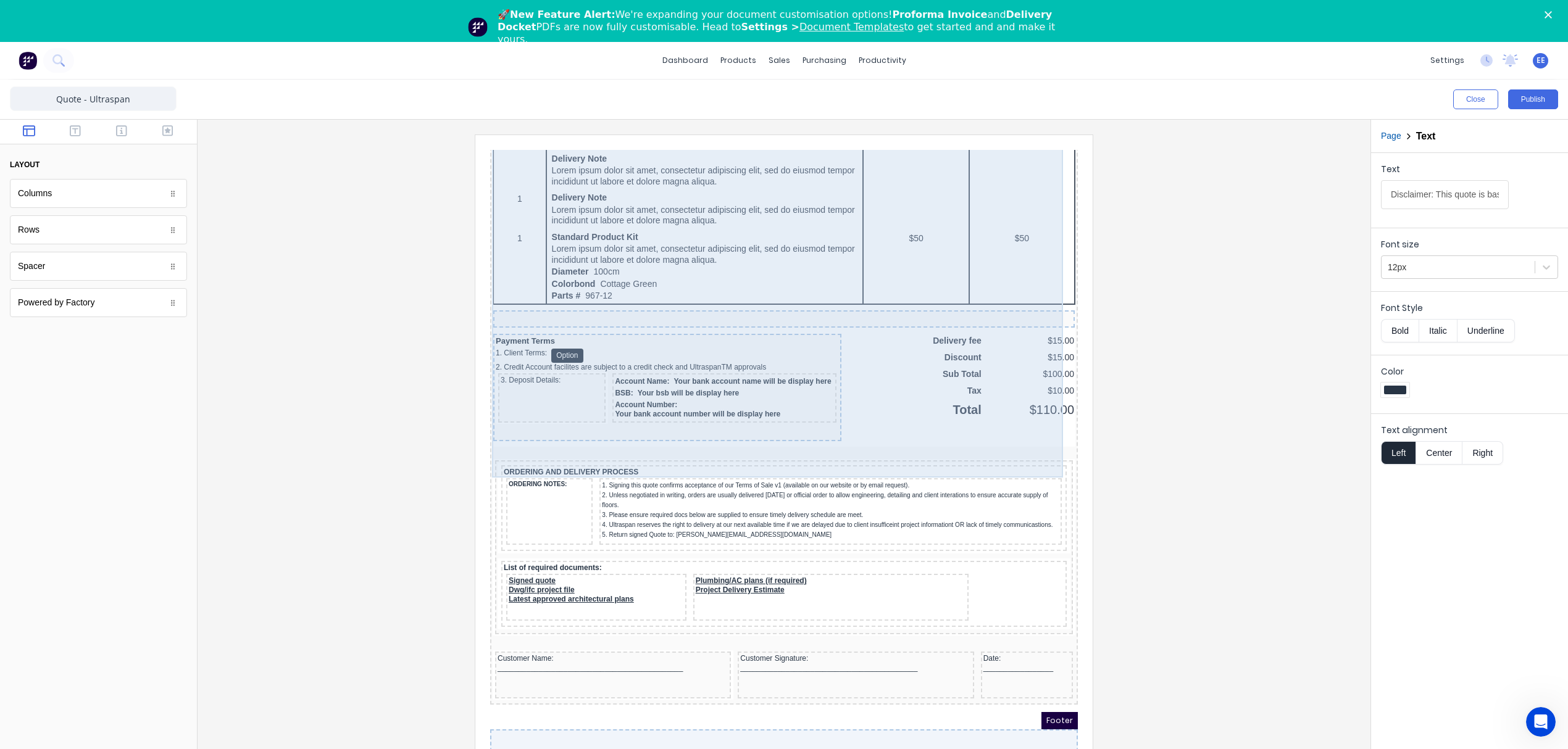
click at [518, 342] on div "Payment Terms 1. Client Terms: Option 2. Credit Account facilites are subject t…" at bounding box center [653, 372] width 348 height 108
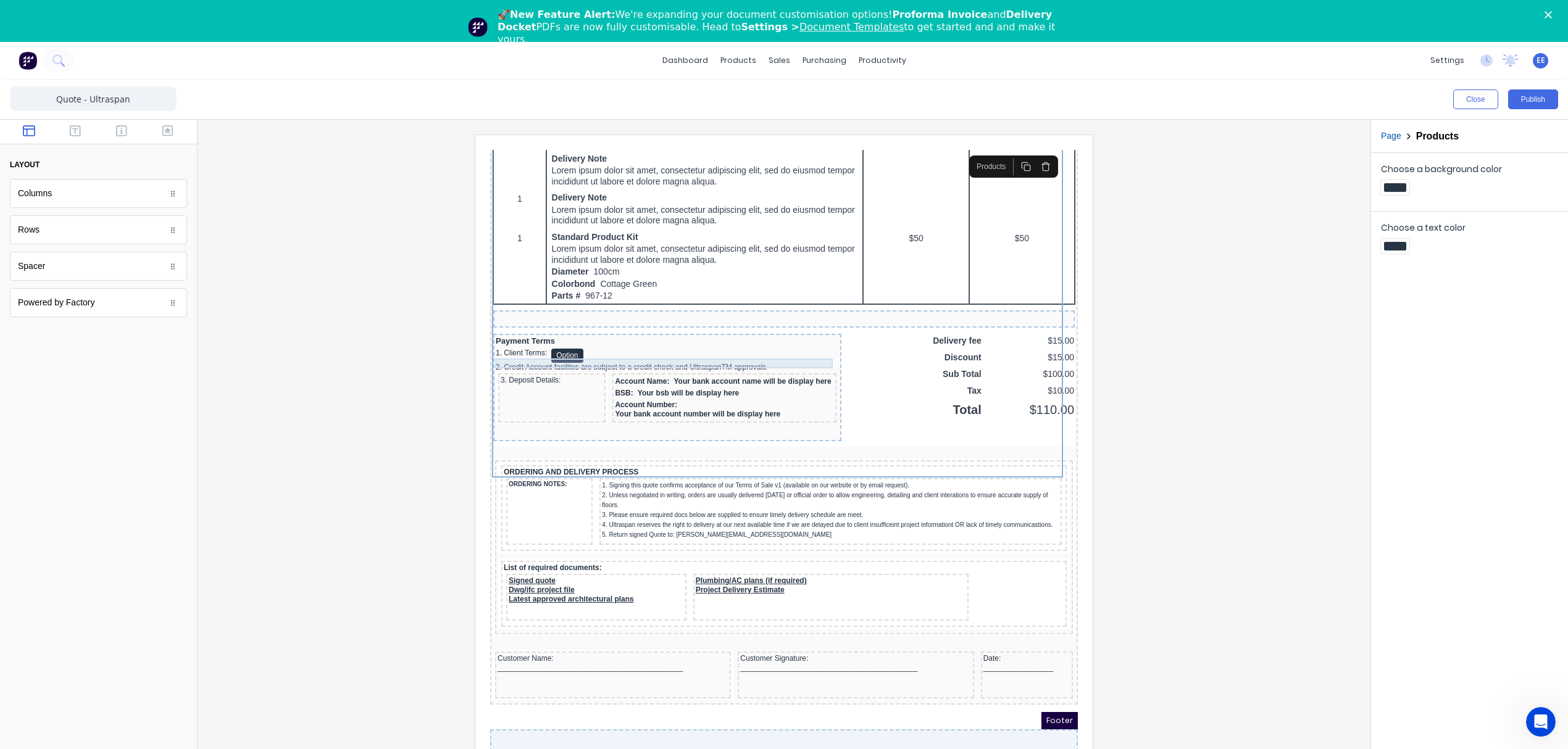
click at [542, 331] on div "Payment Terms" at bounding box center [653, 326] width 344 height 10
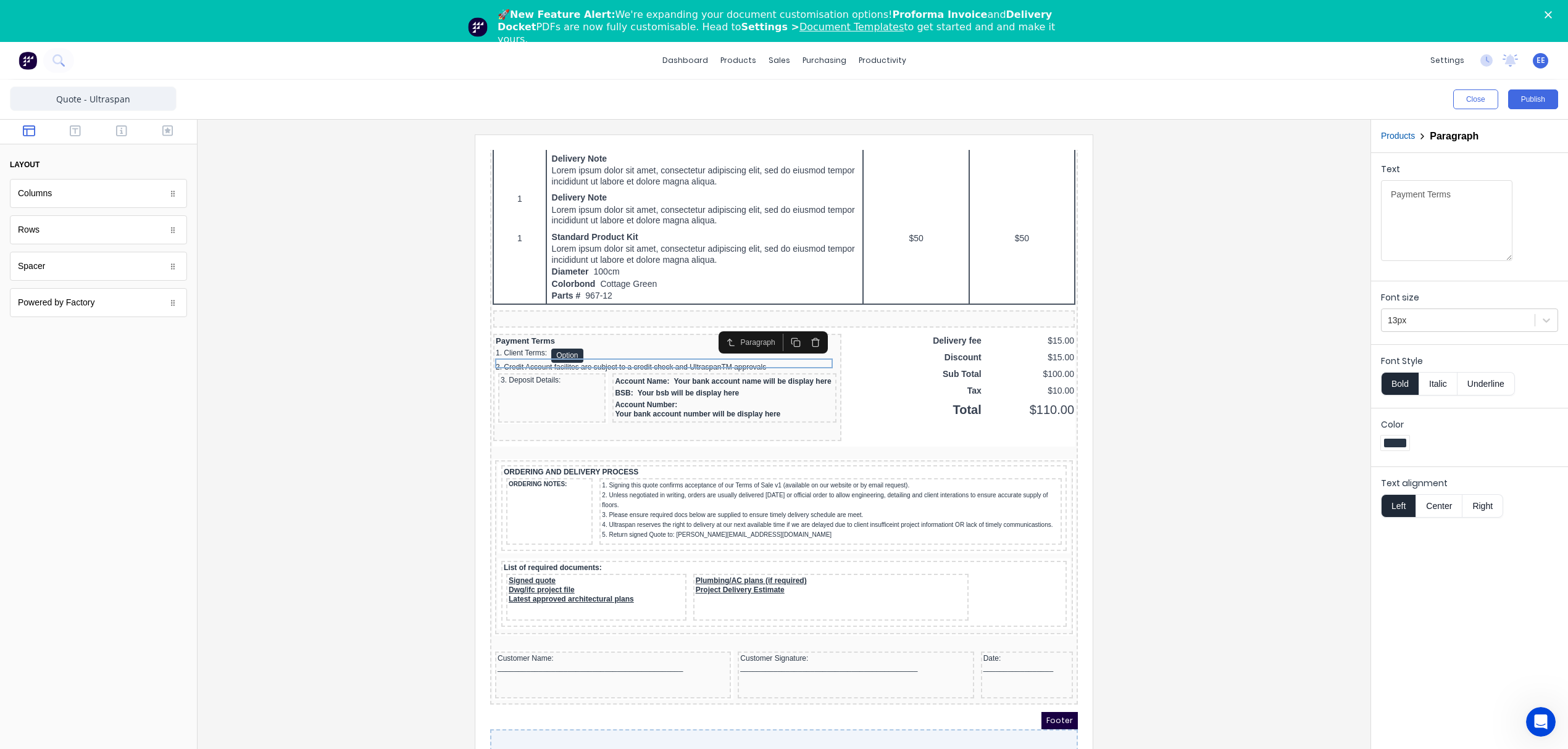
drag, startPoint x: 1469, startPoint y: 195, endPoint x: 1299, endPoint y: 198, distance: 170.0
click at [1299, 198] on div "Close Publish Components layout Columns Columns Rows Rows Spacer Spacer Powered…" at bounding box center [784, 435] width 1568 height 711
click at [497, 348] on div "1. Client Terms: Option" at bounding box center [653, 341] width 344 height 14
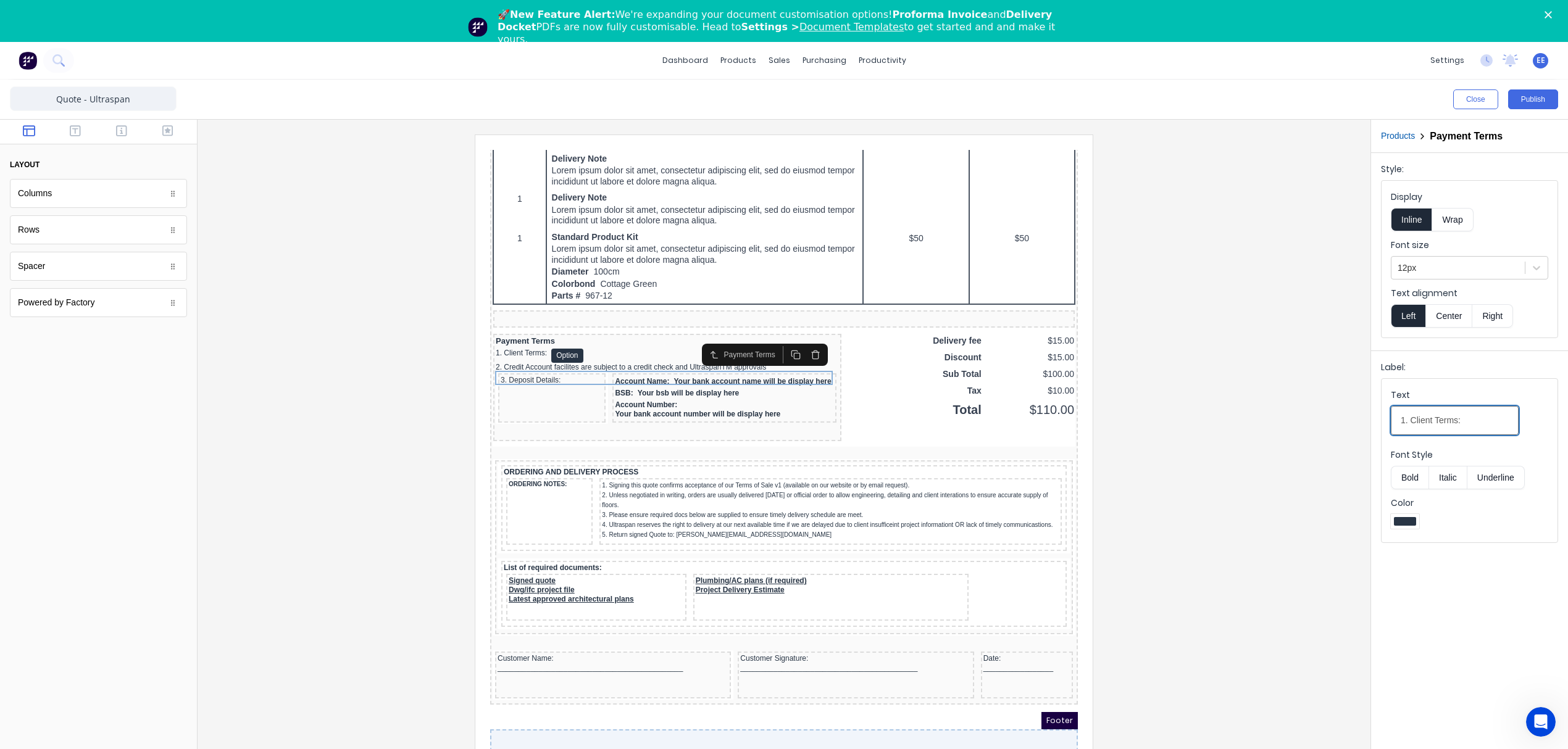
drag, startPoint x: 1464, startPoint y: 419, endPoint x: 1348, endPoint y: 419, distance: 116.0
click at [1348, 419] on div "Close Publish Components layout Columns Columns Rows Rows Spacer Spacer Powered…" at bounding box center [784, 435] width 1568 height 711
click at [533, 357] on div "2. Credit Account facilites are subject to a credit check and UltraspanTM appro…" at bounding box center [653, 353] width 344 height 9
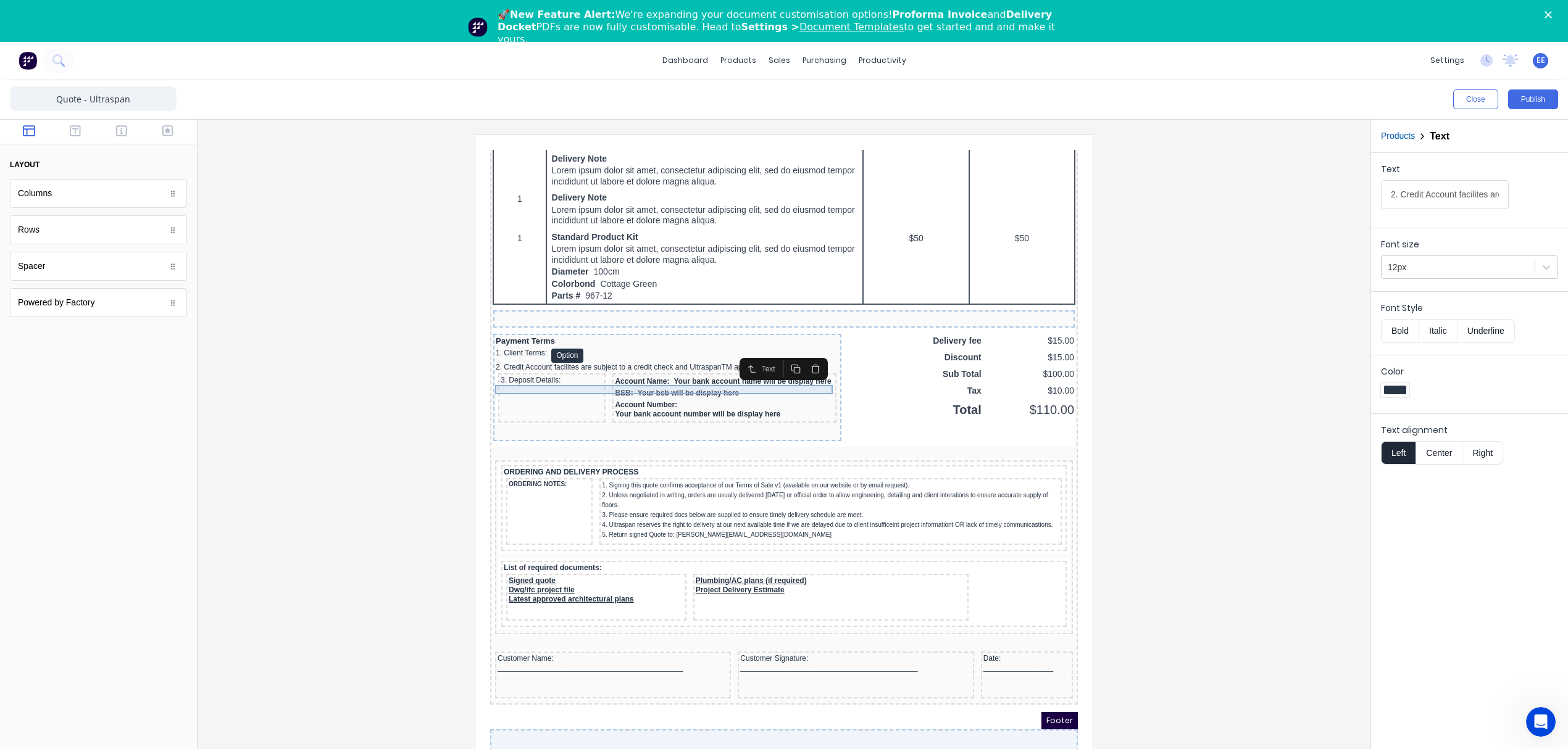
click at [651, 357] on div "2. Credit Account facilites are subject to a credit check and UltraspanTM appro…" at bounding box center [653, 353] width 344 height 9
click at [652, 357] on div "2. Credit Account facilites are subject to a credit check and UltraspanTM appro…" at bounding box center [653, 353] width 344 height 9
click at [682, 357] on div "2. Credit Account facilites are subject to a credit check and UltraspanTM appro…" at bounding box center [653, 353] width 344 height 9
click at [1428, 193] on input "2. Credit Account facilites are subject to a credit check and UltraspanTM appro…" at bounding box center [1445, 194] width 128 height 29
click at [709, 406] on div "Account Number: Your bank account number will be display here" at bounding box center [709, 395] width 219 height 21
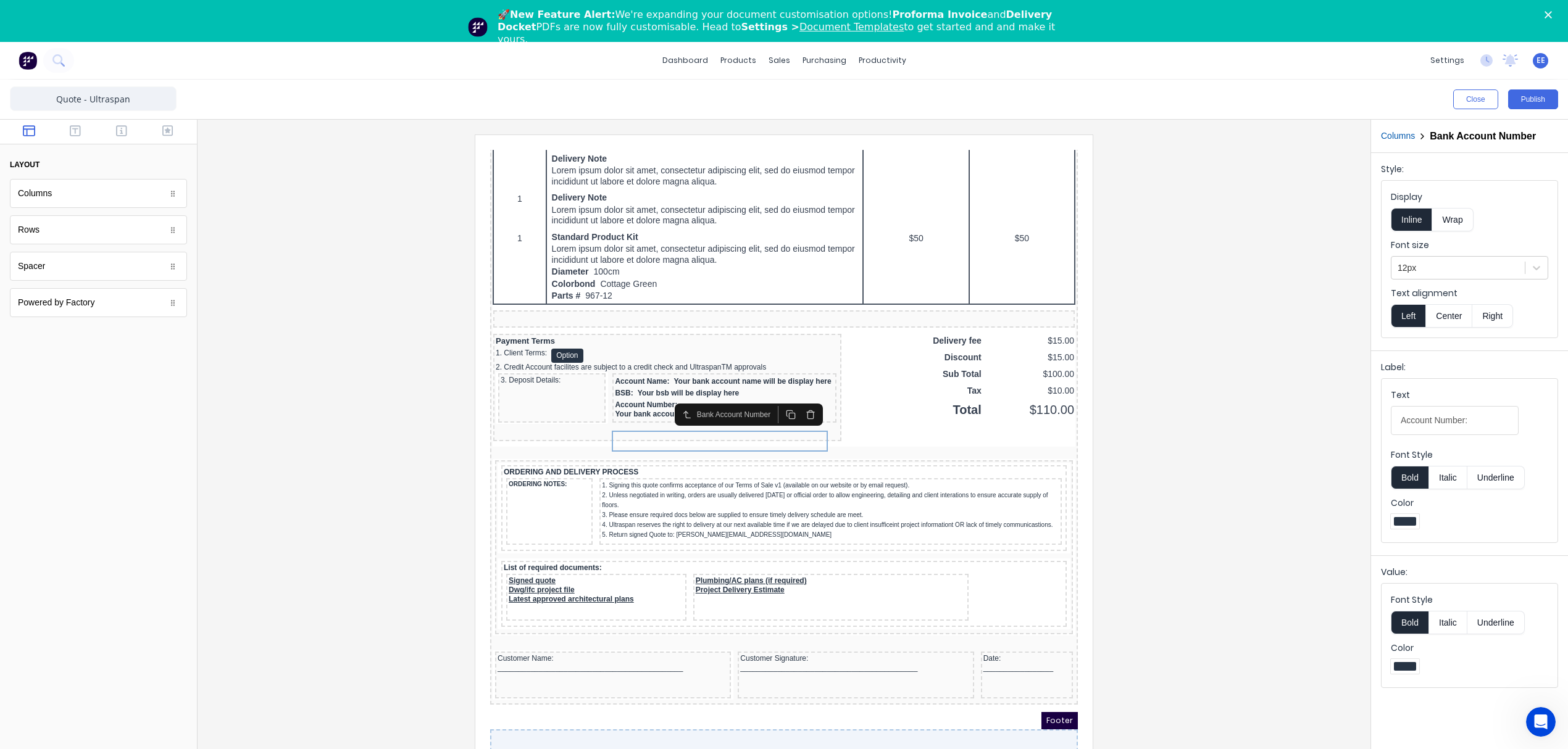
click at [1403, 138] on button "Columns" at bounding box center [1398, 135] width 34 height 13
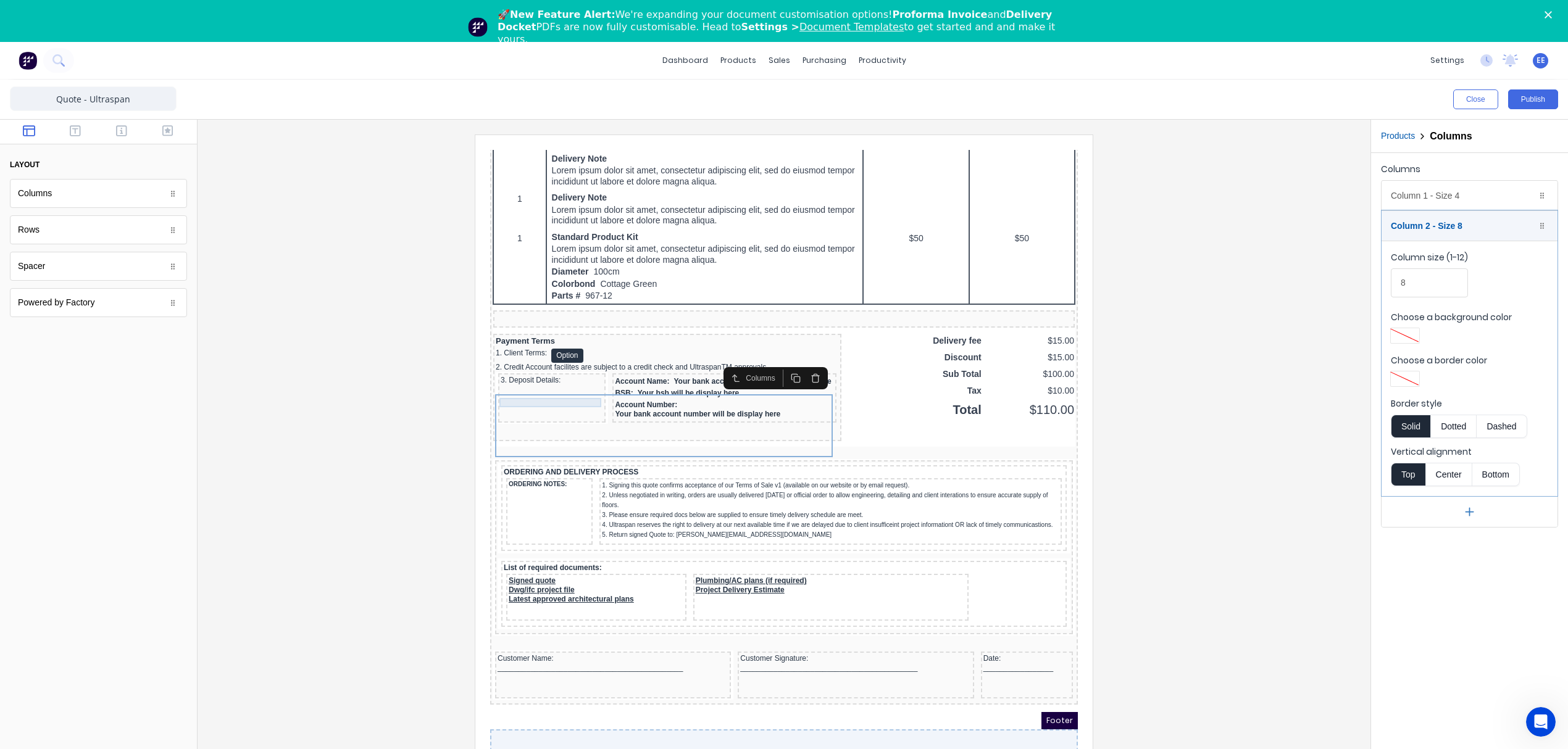
click at [514, 370] on div "3. Deposit Details:" at bounding box center [537, 366] width 102 height 9
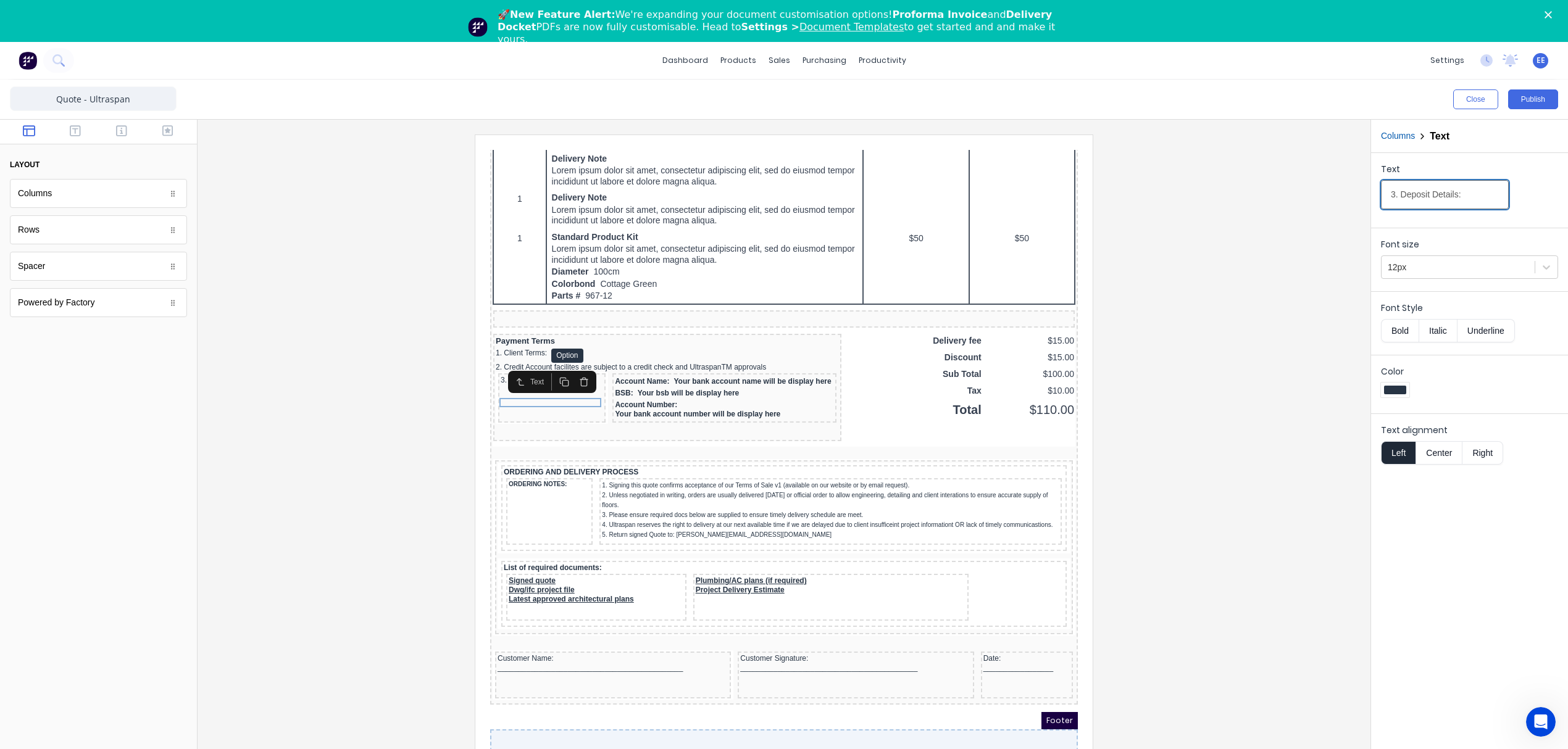
drag, startPoint x: 1482, startPoint y: 190, endPoint x: 1286, endPoint y: 179, distance: 196.3
click at [1286, 179] on div "Close Publish Components layout Columns Columns Rows Rows Spacer Spacer Powered…" at bounding box center [784, 435] width 1568 height 711
click at [667, 372] on div "Account Name: Your bank account name will be display here" at bounding box center [709, 366] width 219 height 12
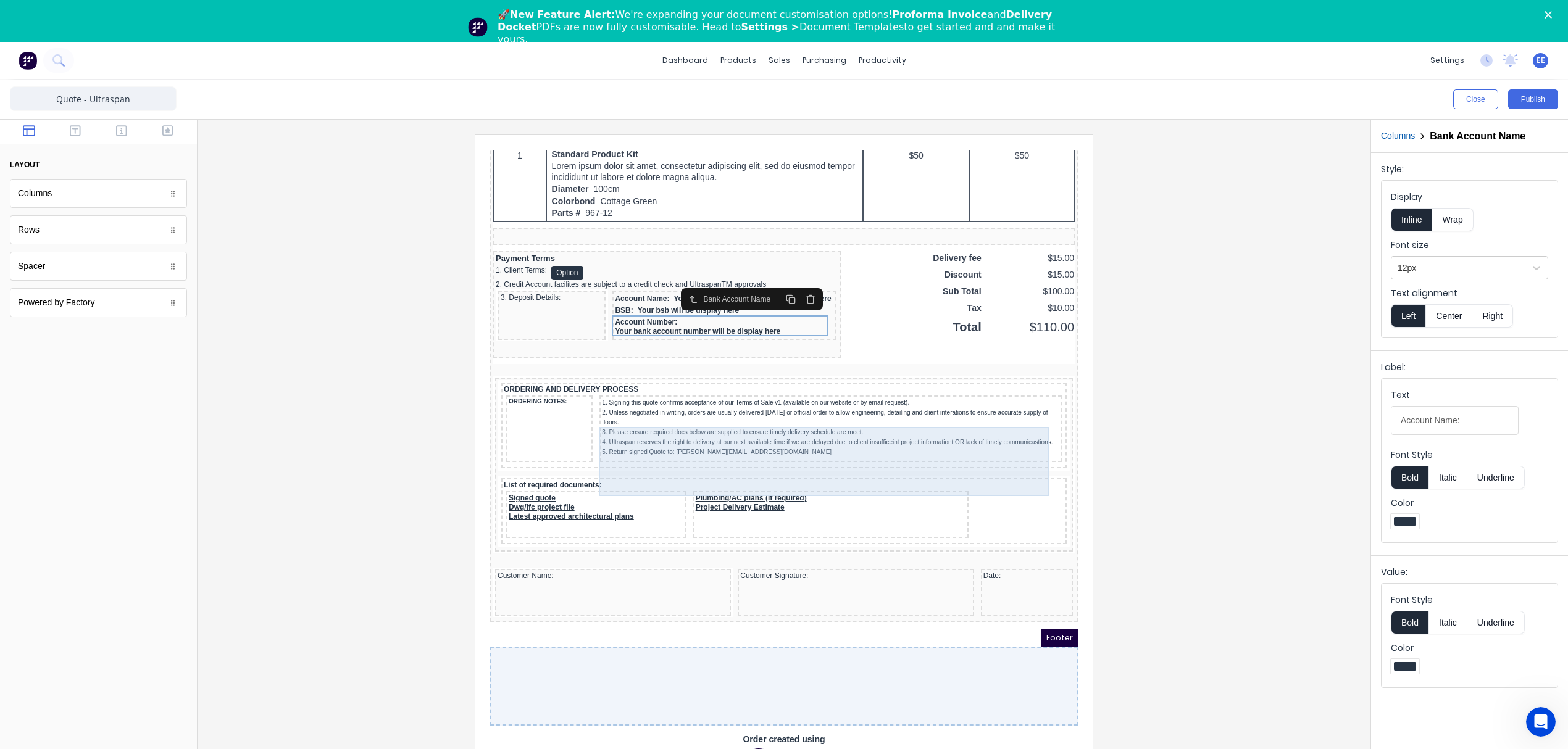
scroll to position [944, 0]
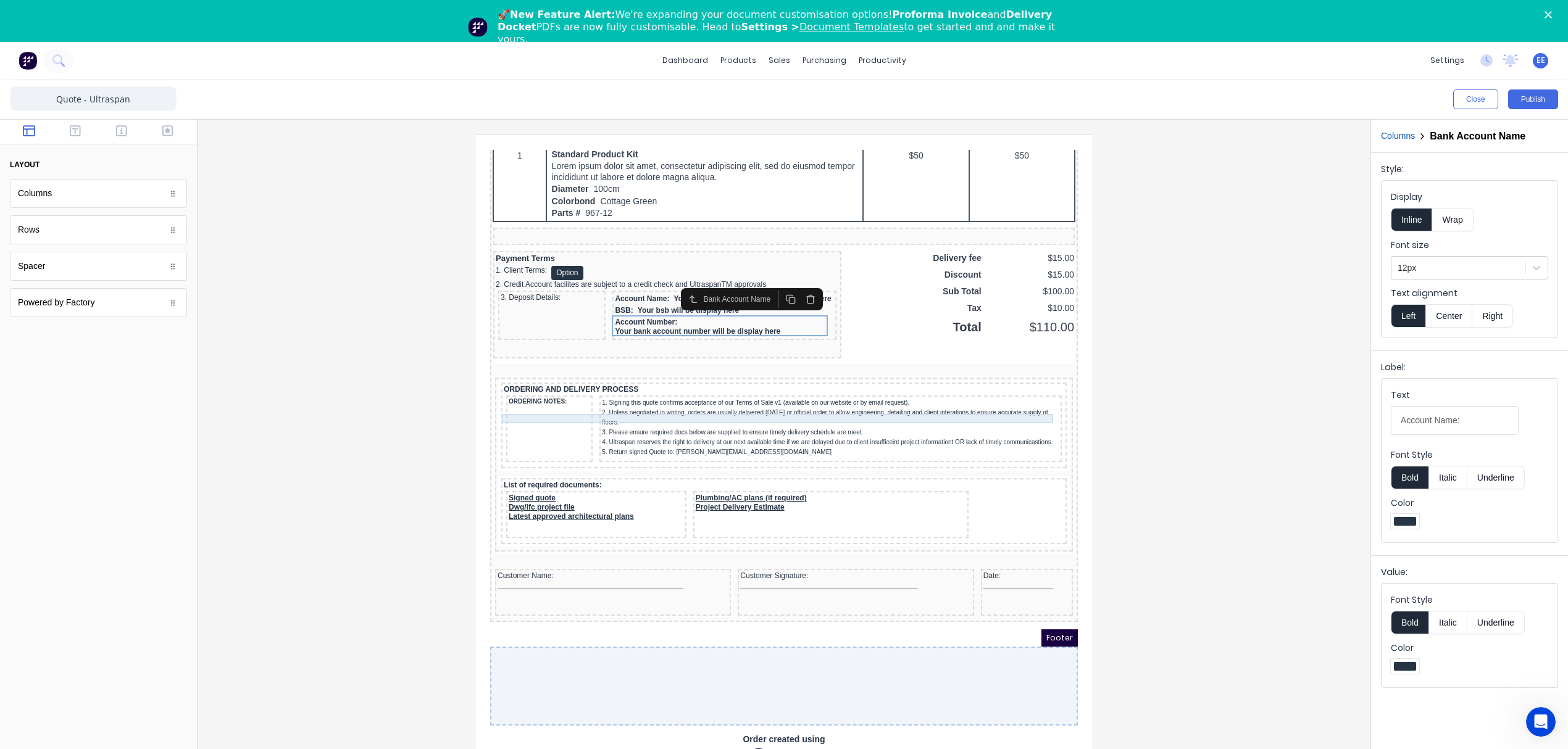
click at [516, 370] on div "ORDERING AND DELIVERY PROCESS" at bounding box center [768, 375] width 560 height 9
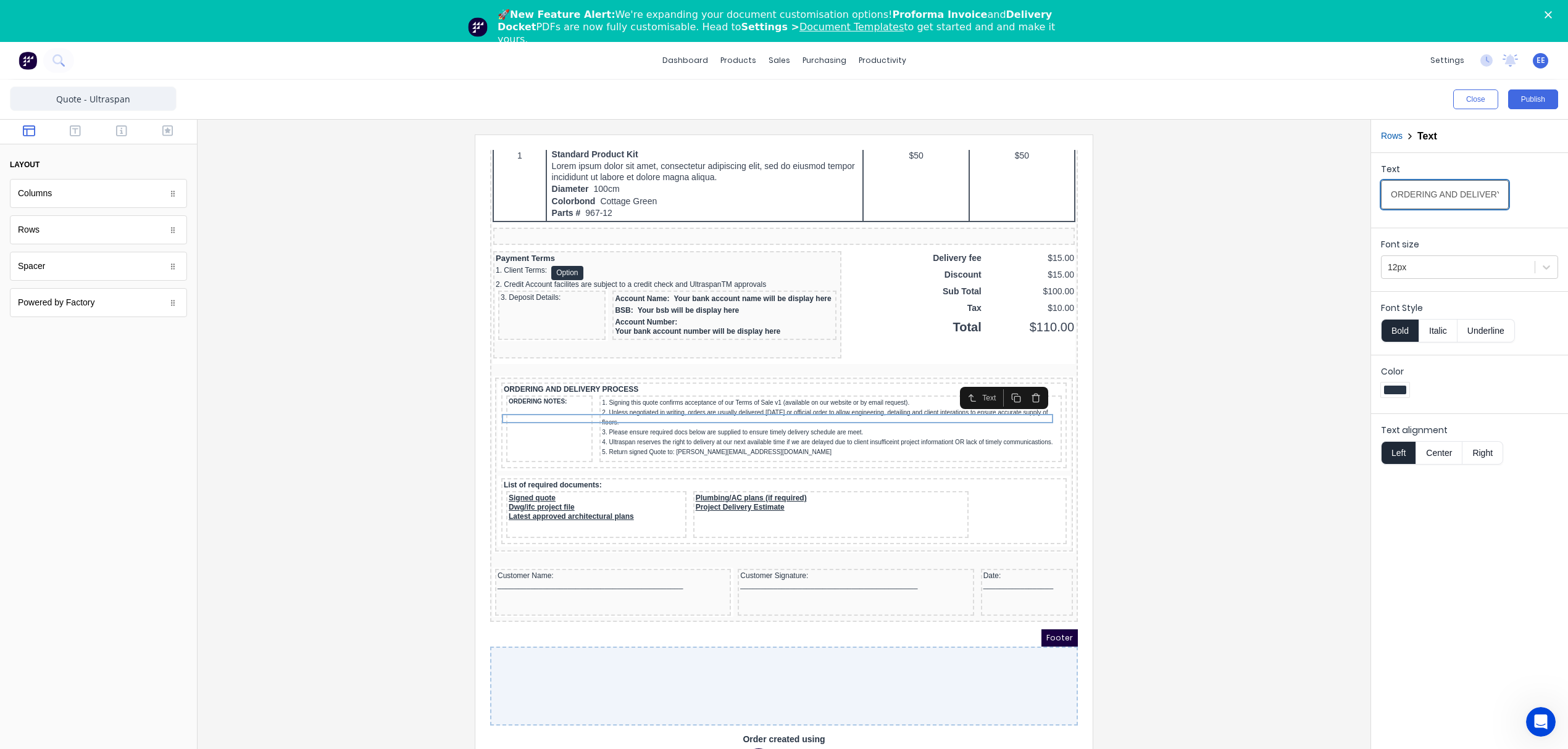
click at [1458, 198] on input "ORDERING AND DELIVERY PROCESS" at bounding box center [1445, 194] width 128 height 29
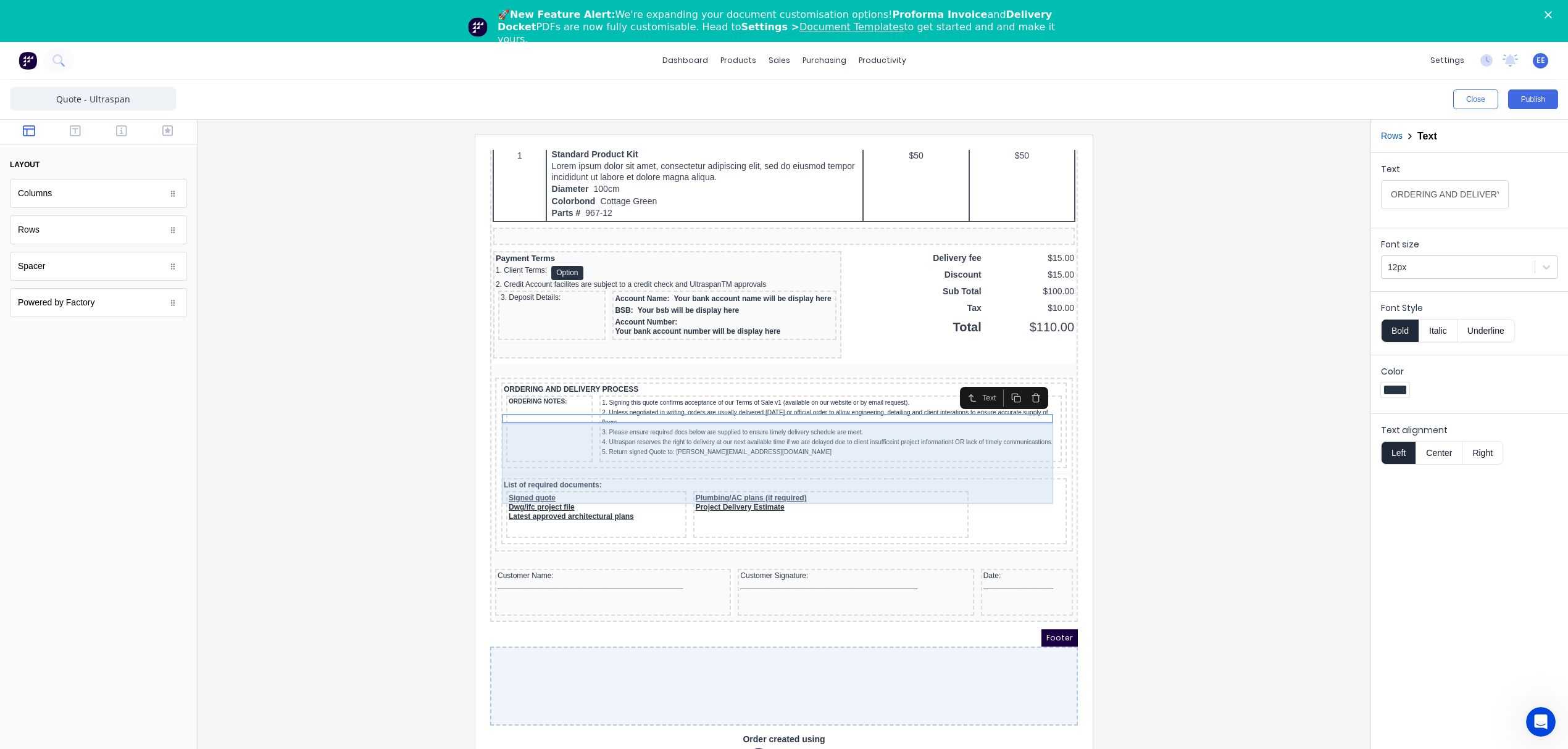
click at [524, 406] on div "ORDERING NOTES:" at bounding box center [535, 414] width 87 height 66
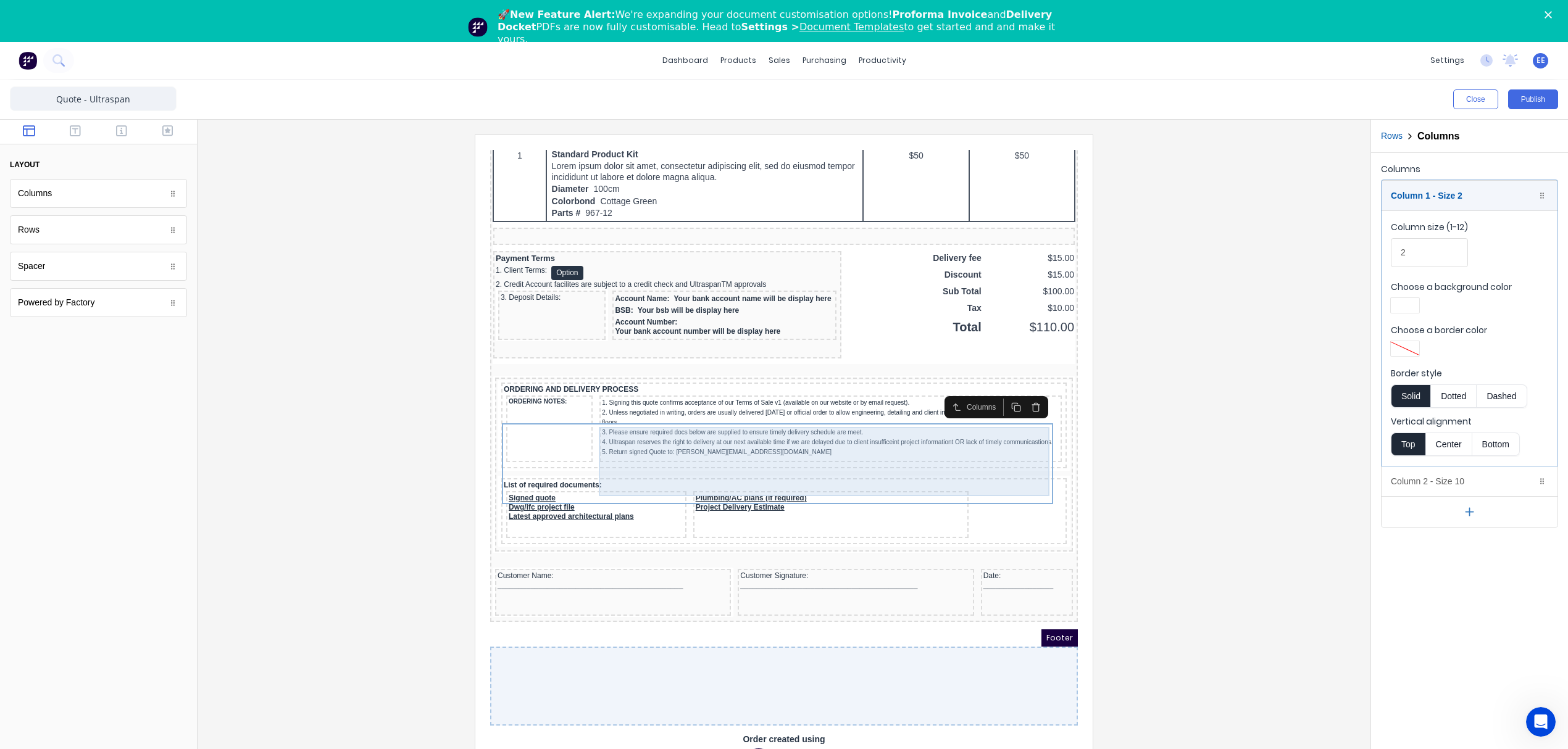
drag, startPoint x: 757, startPoint y: 408, endPoint x: 768, endPoint y: 409, distance: 11.0
click at [757, 408] on div "1. Signing this quote confirms acceptance of our Terms of Sale v1 (available on…" at bounding box center [815, 412] width 457 height 59
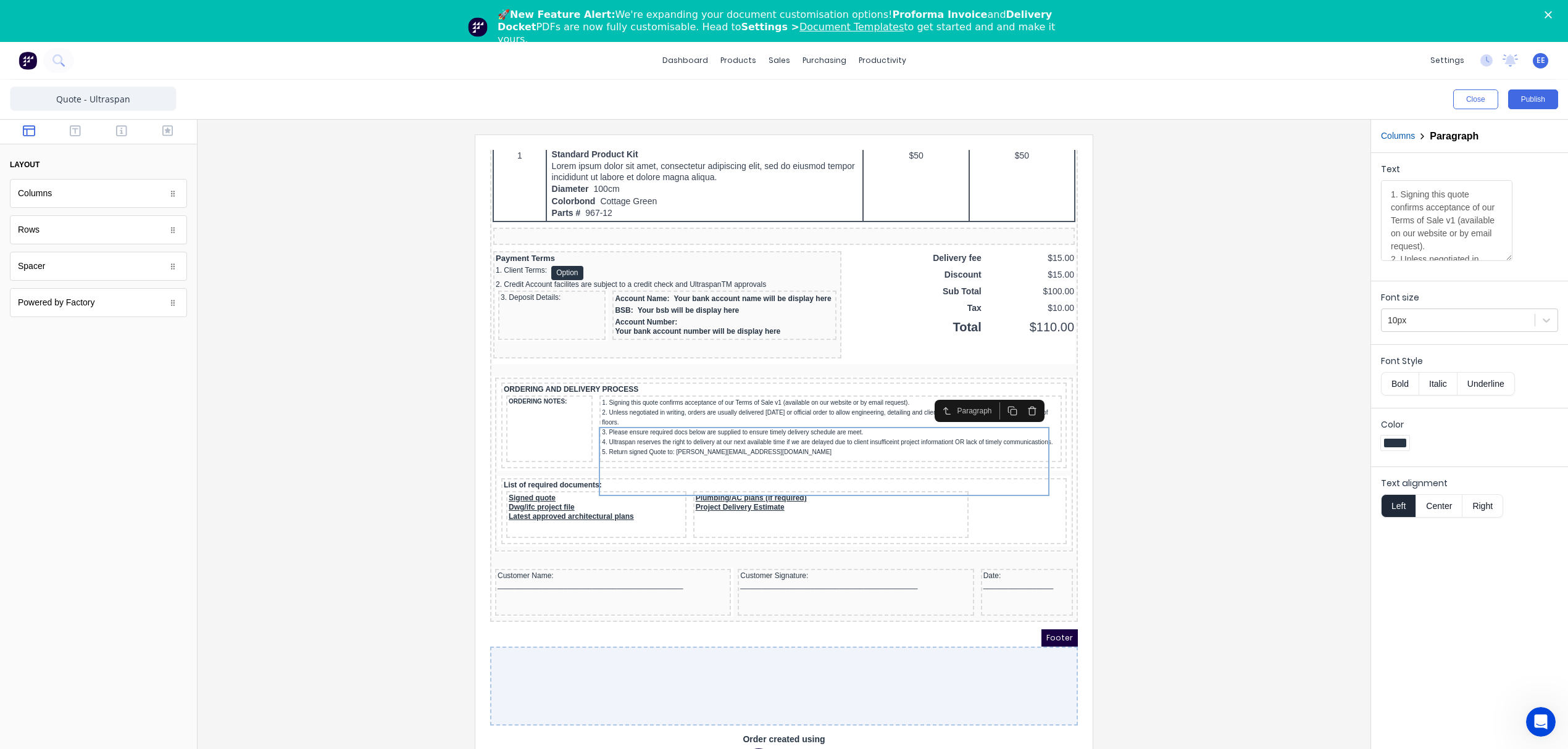
click at [1407, 134] on button "Columns" at bounding box center [1398, 135] width 34 height 13
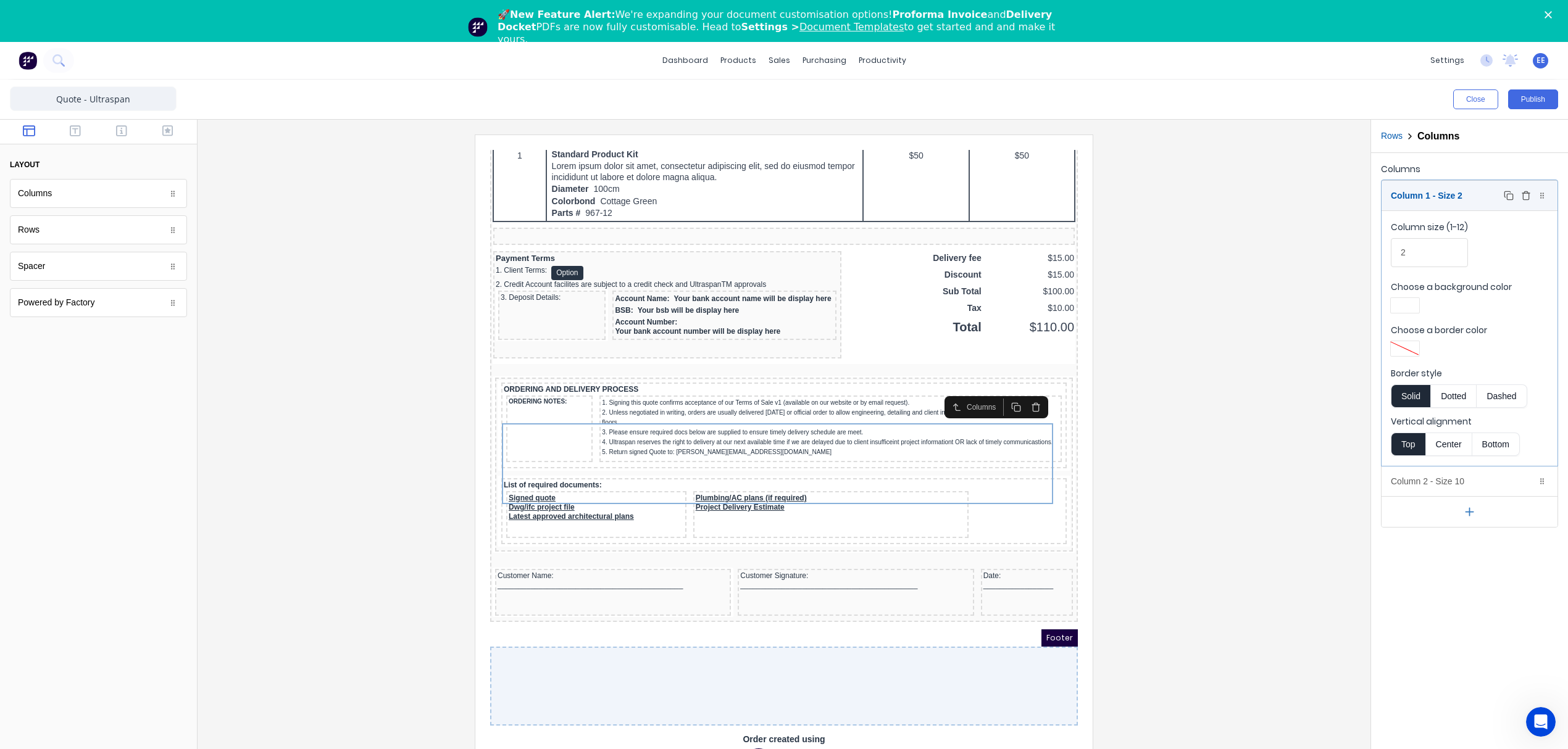
click at [1449, 196] on div "Column 1 - Size 2 Duplicate Delete" at bounding box center [1470, 196] width 176 height 30
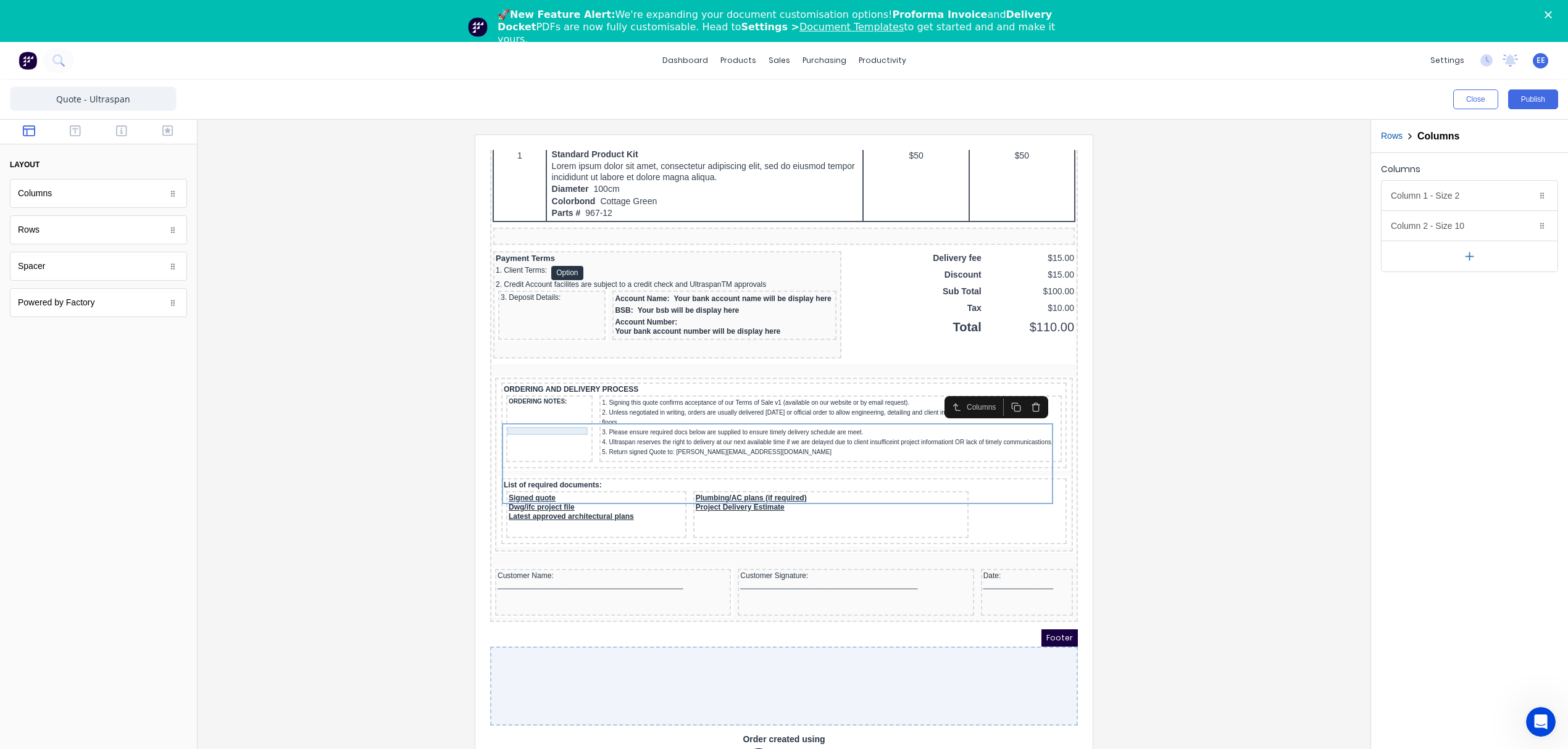
click at [517, 383] on div "ORDERING NOTES:" at bounding box center [535, 387] width 81 height 8
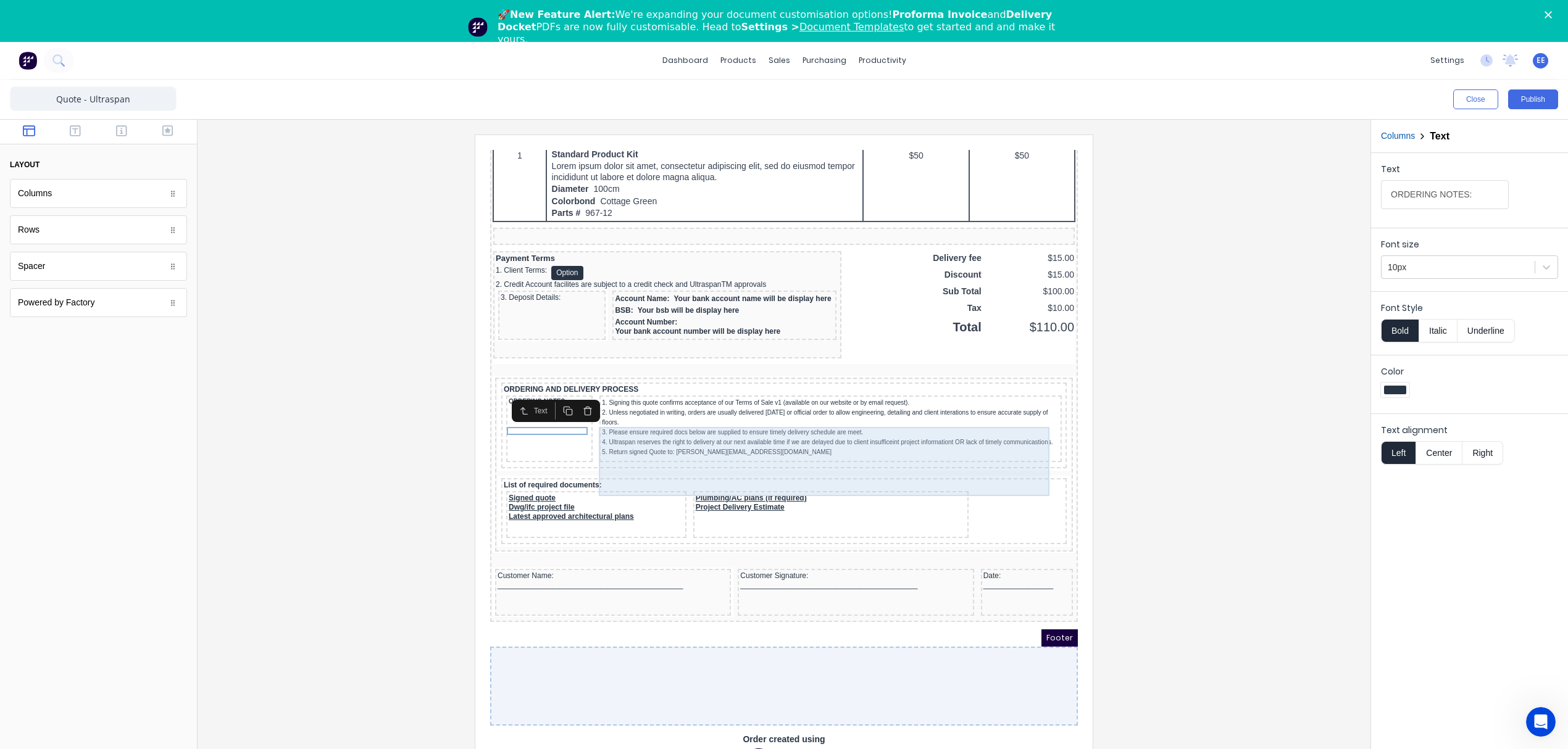
click at [859, 403] on div "1. Signing this quote confirms acceptance of our Terms of Sale v1 (available on…" at bounding box center [815, 412] width 457 height 59
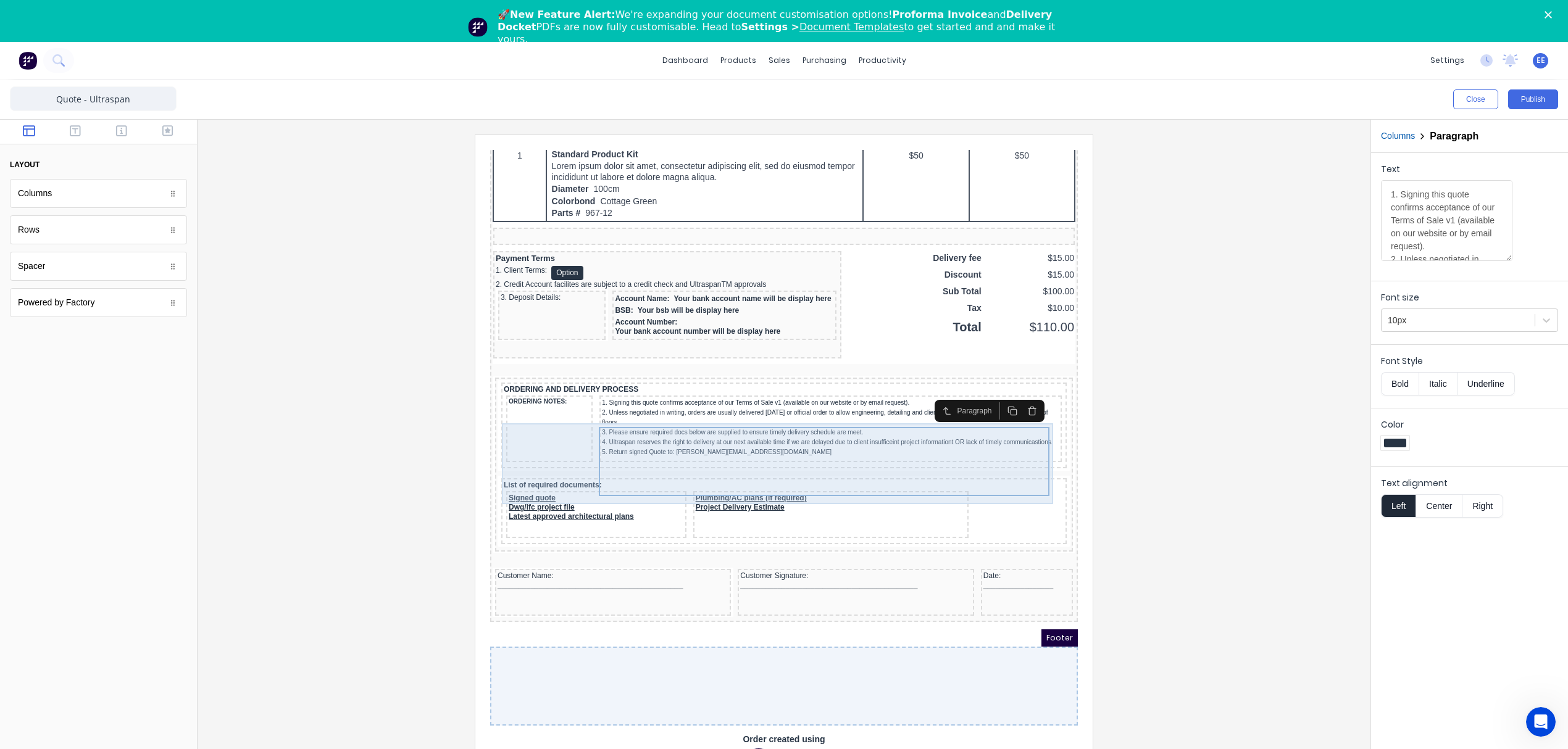
click at [537, 410] on div "ORDERING NOTES:" at bounding box center [535, 414] width 87 height 66
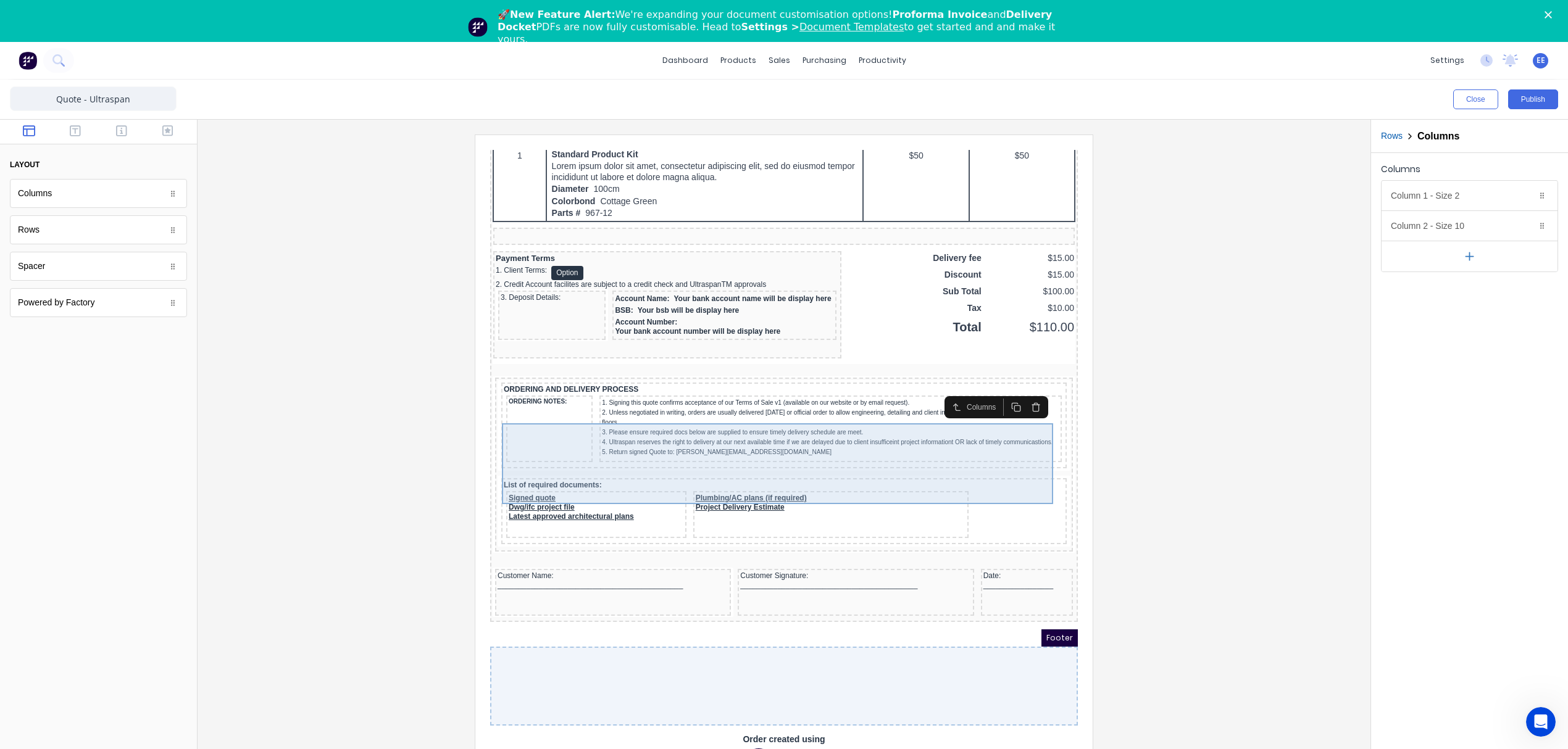
click at [546, 381] on div "ORDERING NOTES:" at bounding box center [535, 414] width 87 height 66
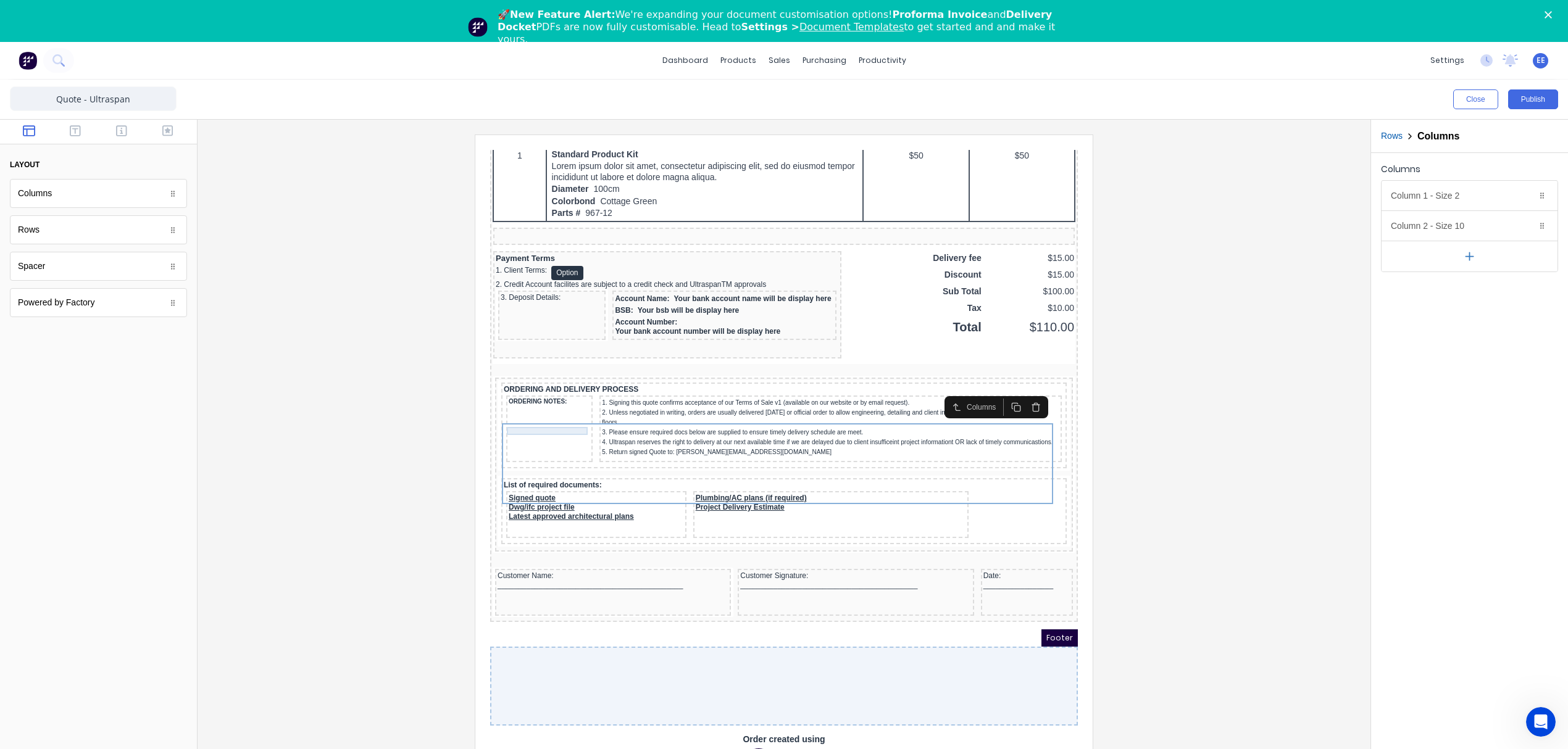
click at [554, 383] on div "ORDERING NOTES:" at bounding box center [535, 387] width 81 height 8
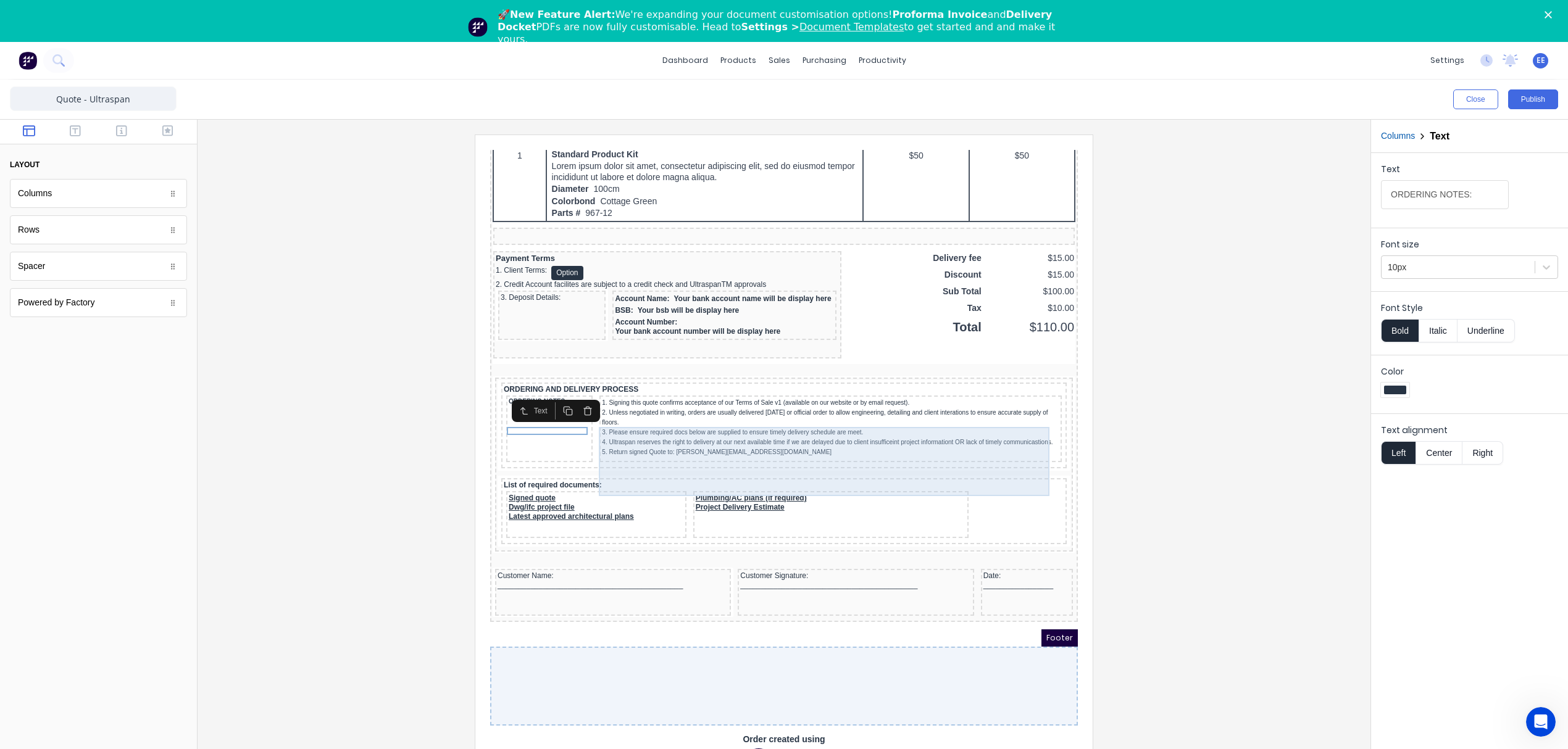
click at [732, 402] on div "1. Signing this quote confirms acceptance of our Terms of Sale v1 (available on…" at bounding box center [815, 412] width 457 height 59
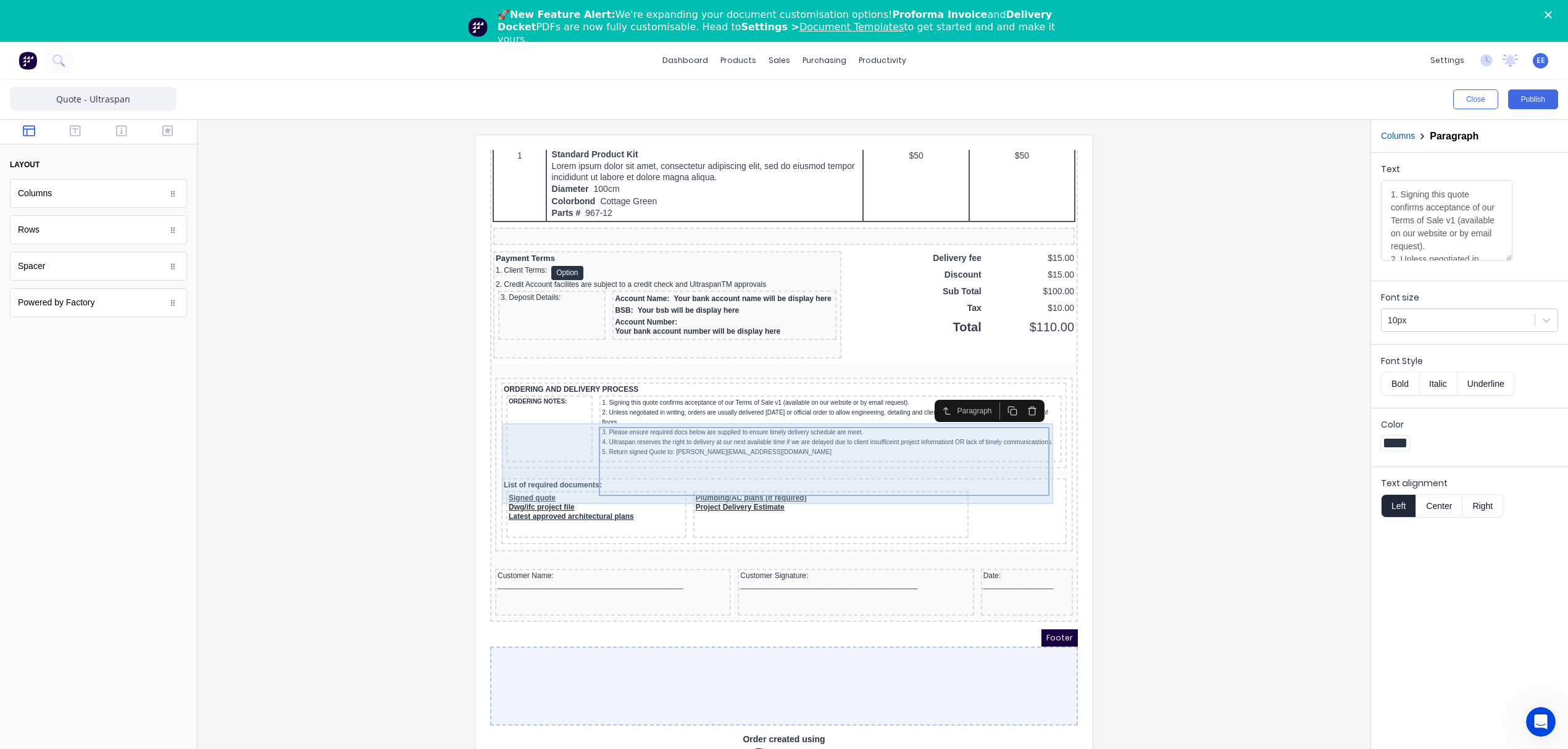
click at [551, 393] on div "ORDERING NOTES:" at bounding box center [535, 414] width 87 height 66
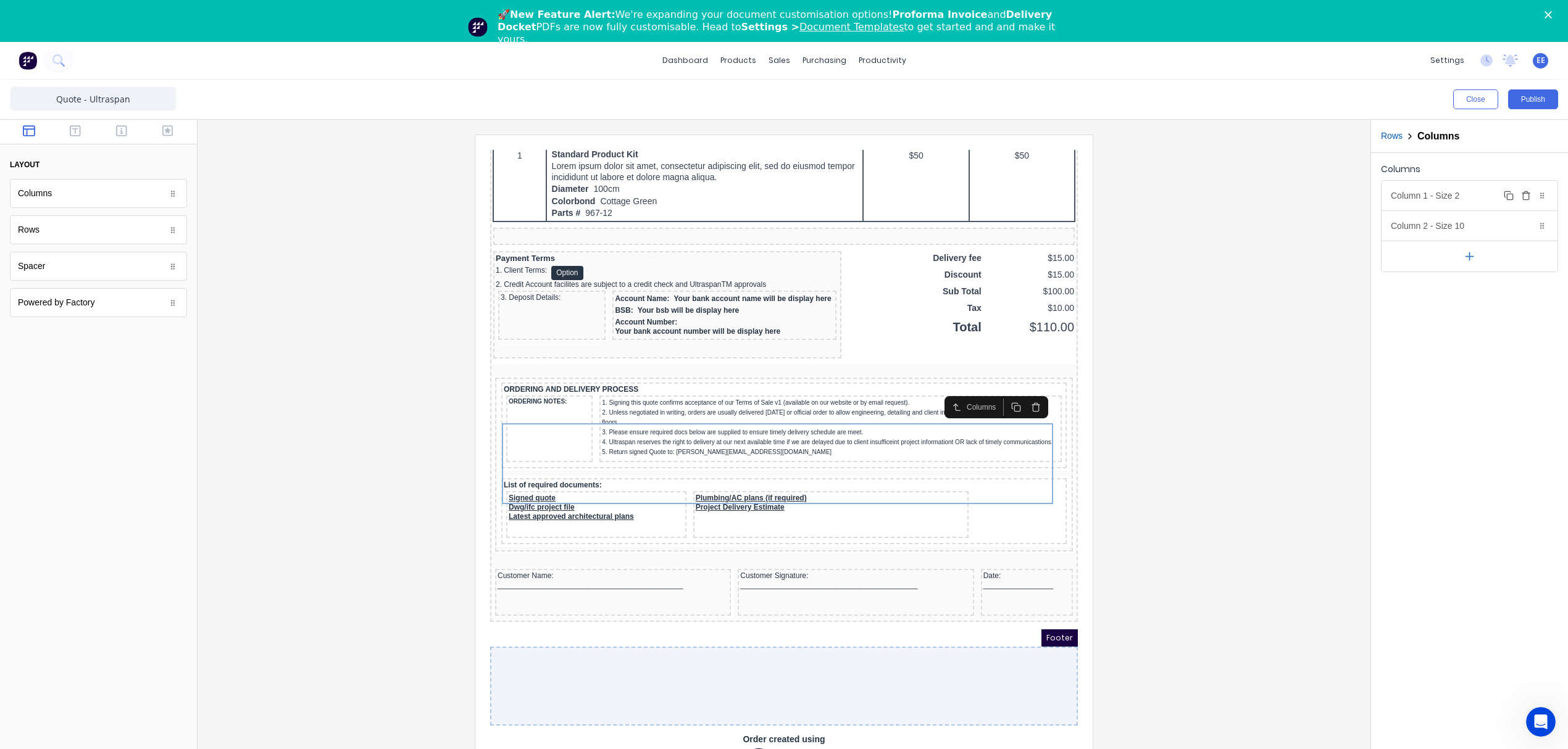
click at [1465, 191] on div "Column 1 - Size 2 Duplicate Delete" at bounding box center [1470, 196] width 176 height 30
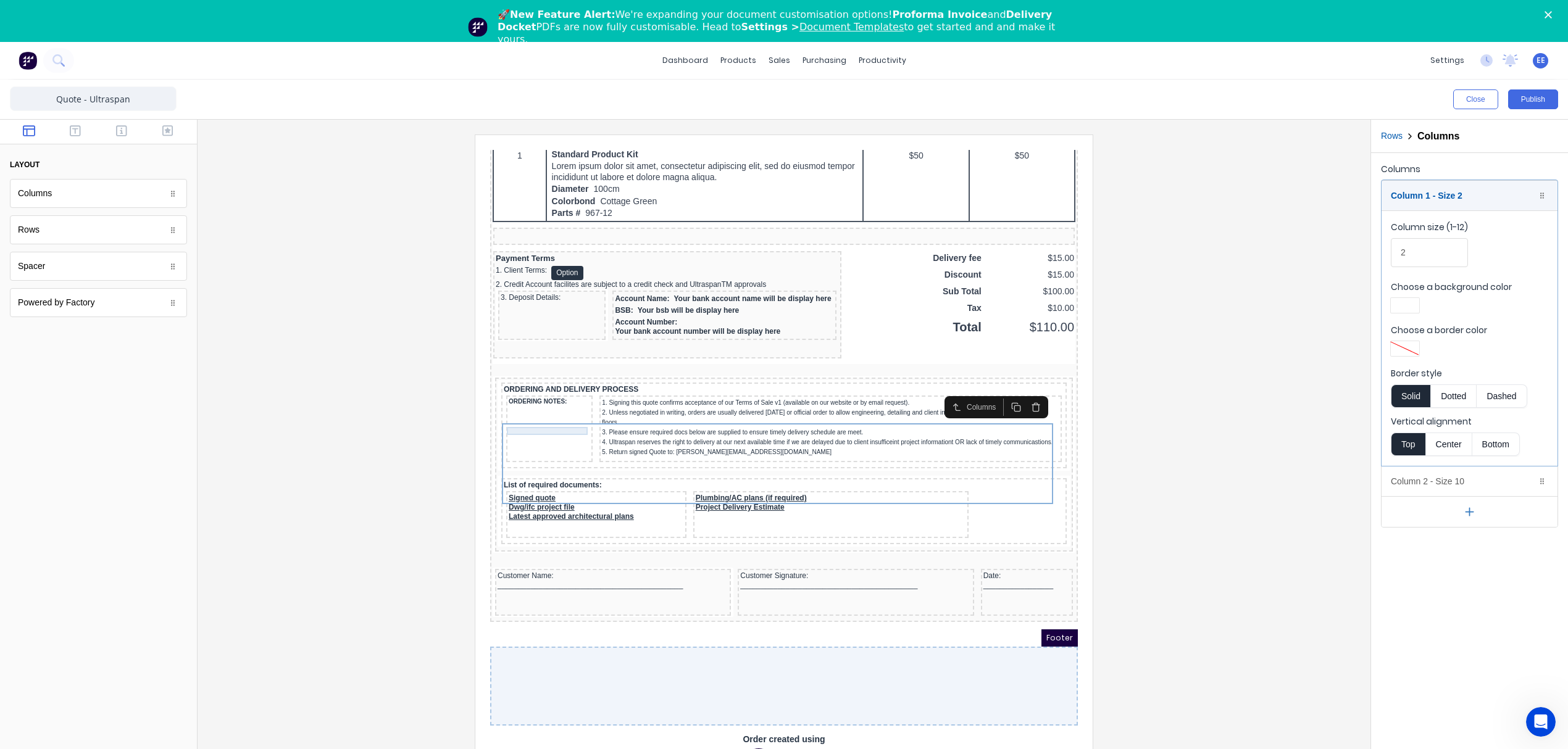
click at [517, 383] on div "ORDERING NOTES:" at bounding box center [535, 387] width 81 height 8
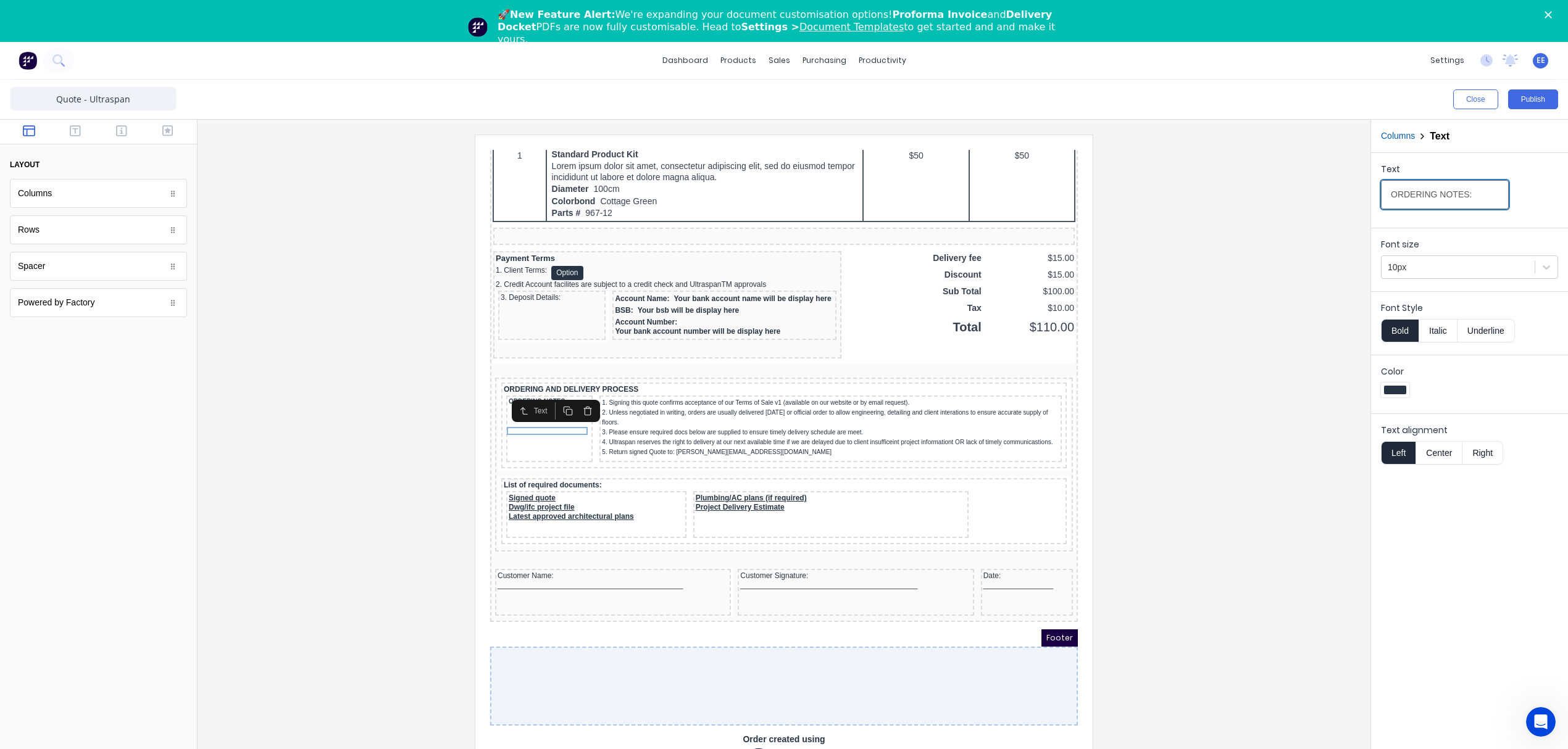
drag, startPoint x: 1479, startPoint y: 193, endPoint x: 1292, endPoint y: 190, distance: 187.0
click at [1292, 190] on div "Close Publish Components layout Columns Columns Rows Rows Spacer Spacer Powered…" at bounding box center [784, 435] width 1568 height 711
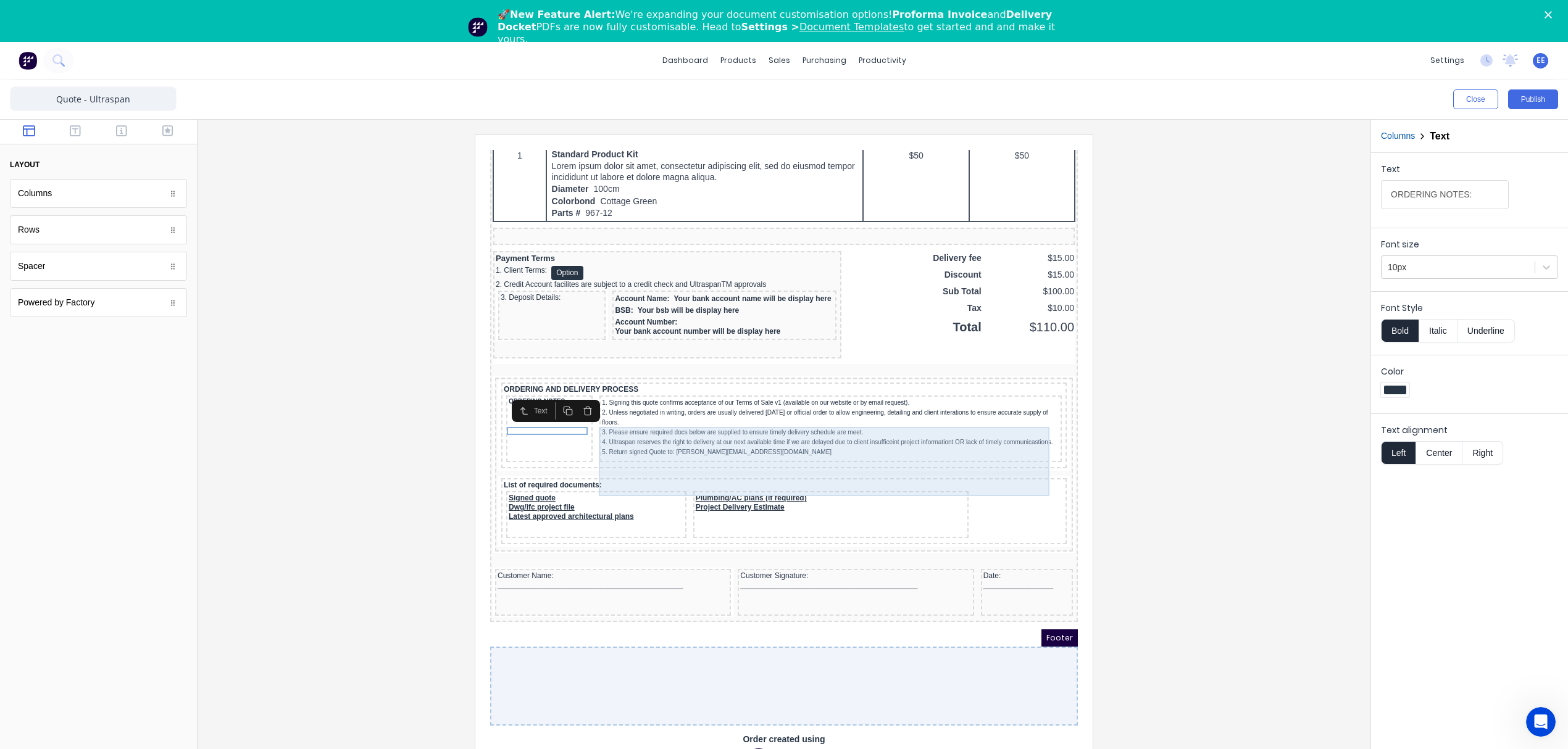
click at [774, 391] on div "1. Signing this quote confirms acceptance of our Terms of Sale v1 (available on…" at bounding box center [815, 412] width 457 height 59
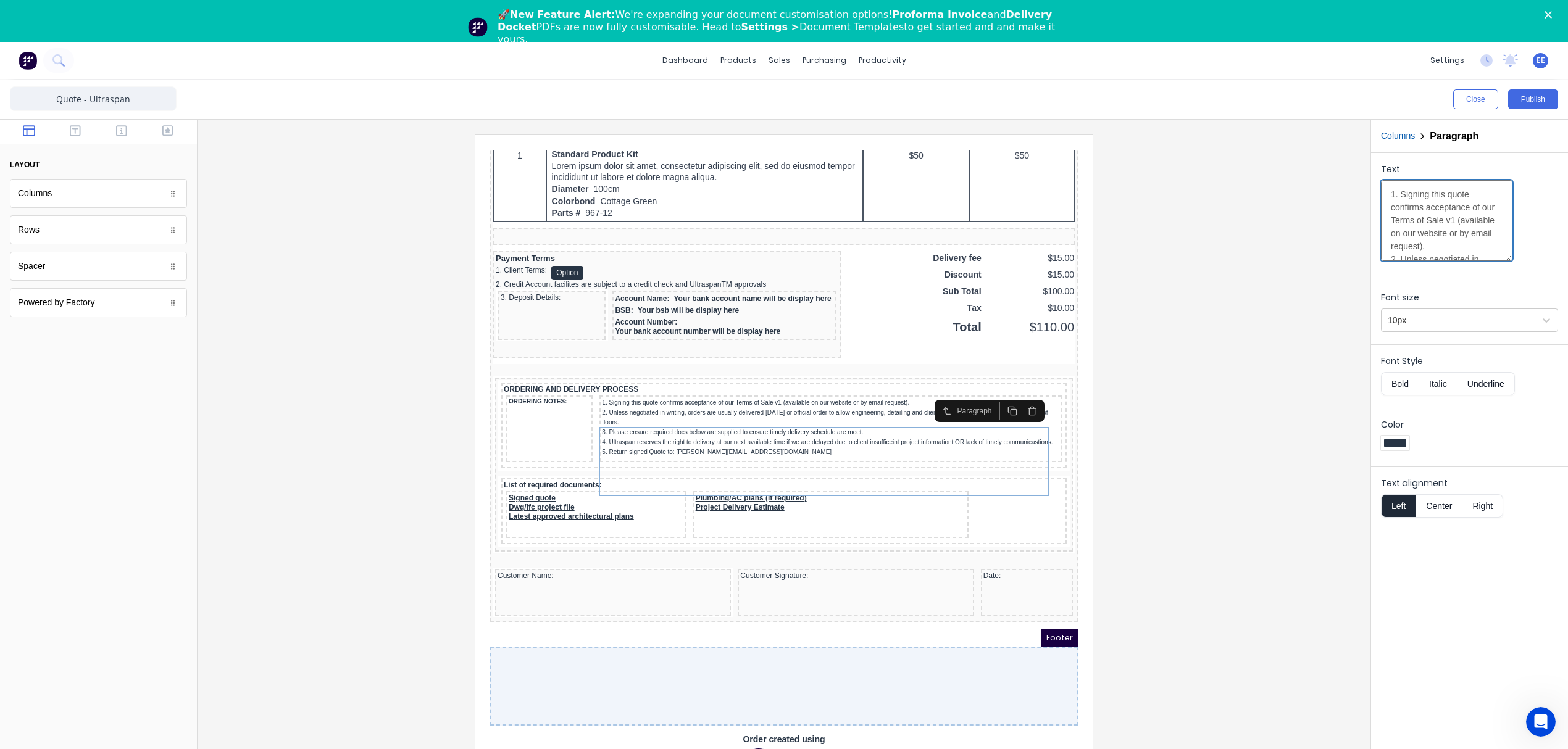
click at [1438, 226] on textarea "1. Signing this quote confirms acceptance of our Terms of Sale v1 (available on…" at bounding box center [1447, 220] width 131 height 81
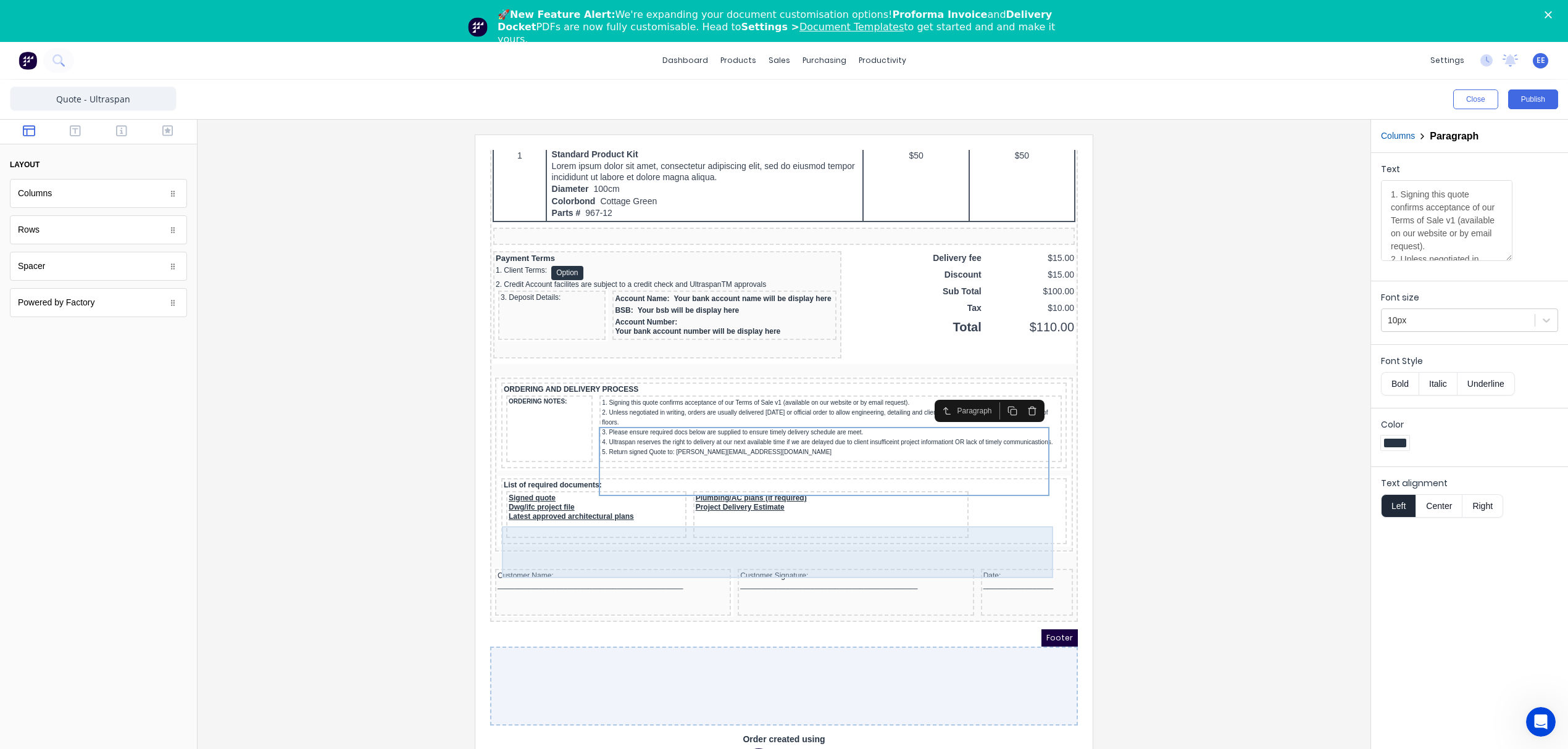
click at [907, 494] on div "Plumbing/AC plans (if required) Project Delivery Estimate" at bounding box center [816, 499] width 275 height 47
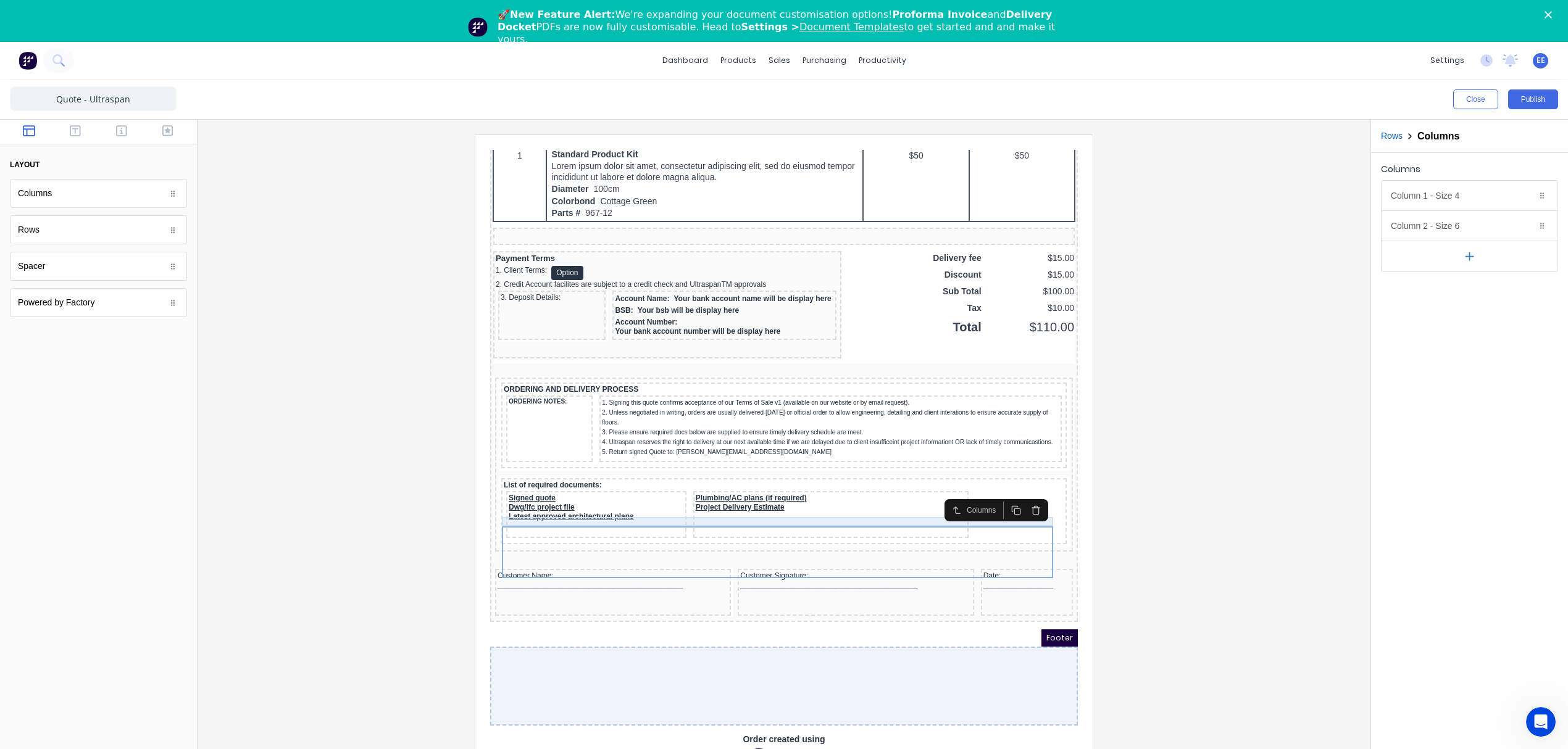
click at [579, 468] on div "List of required documents:" at bounding box center [768, 471] width 560 height 9
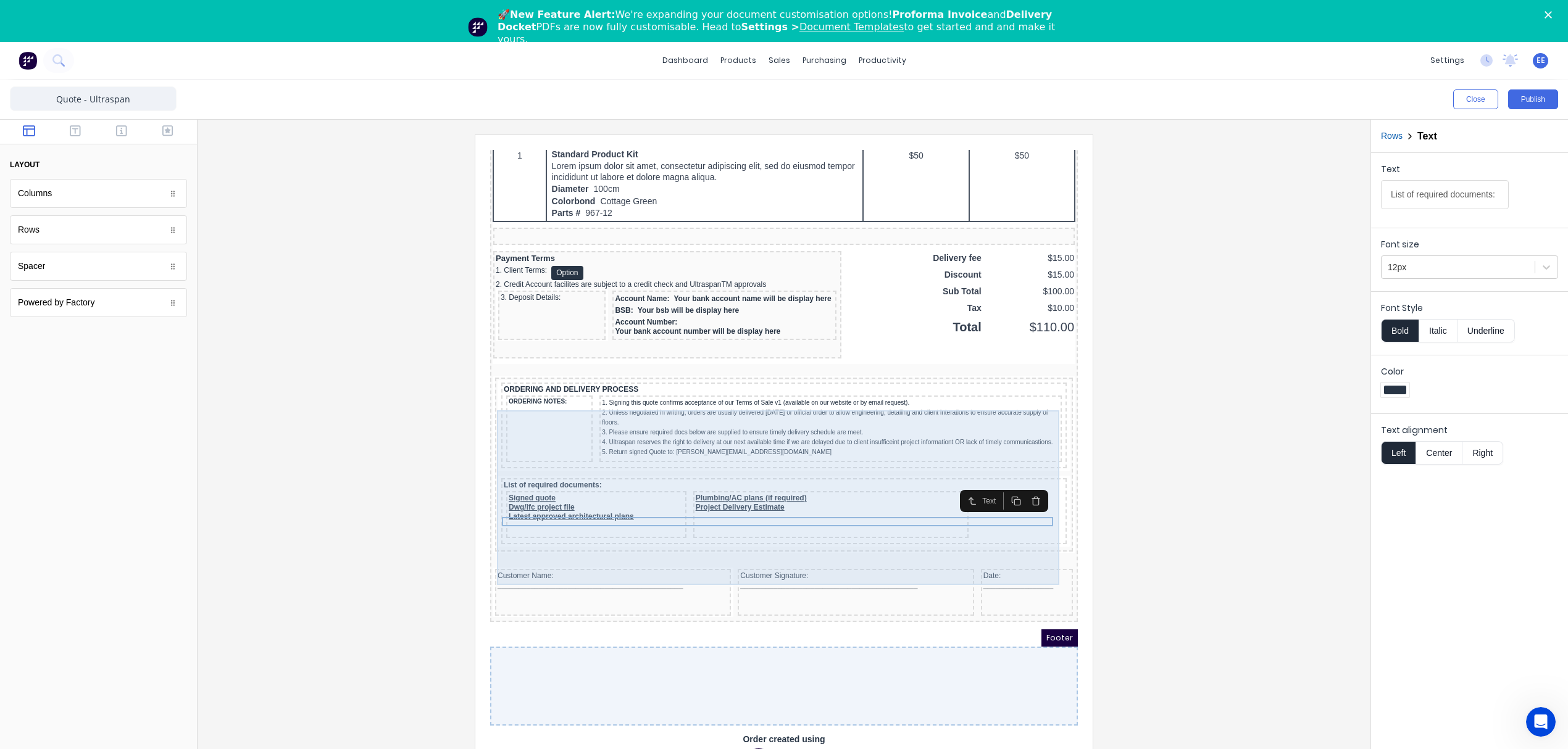
click at [741, 463] on div "List of required documents: Signed quote Dwg/ifc project file Latest approved a…" at bounding box center [769, 496] width 565 height 66
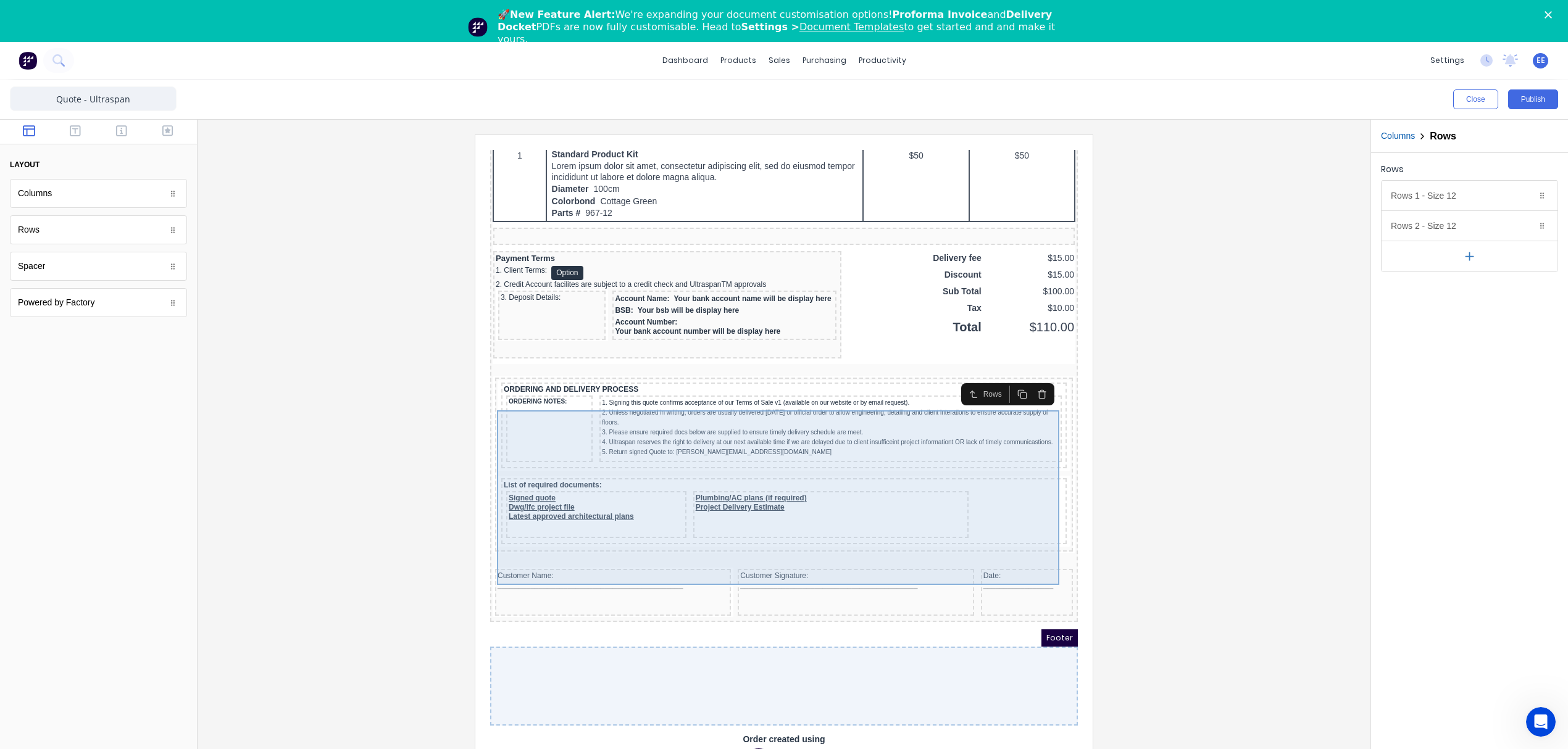
click at [497, 456] on div "ORDERING AND DELIVERY PROCESS ORDERING NOTES: 1. Signing this quote confirms ac…" at bounding box center [768, 450] width 573 height 169
click at [607, 456] on div "ORDERING AND DELIVERY PROCESS ORDERING NOTES: 1. Signing this quote confirms ac…" at bounding box center [768, 450] width 573 height 169
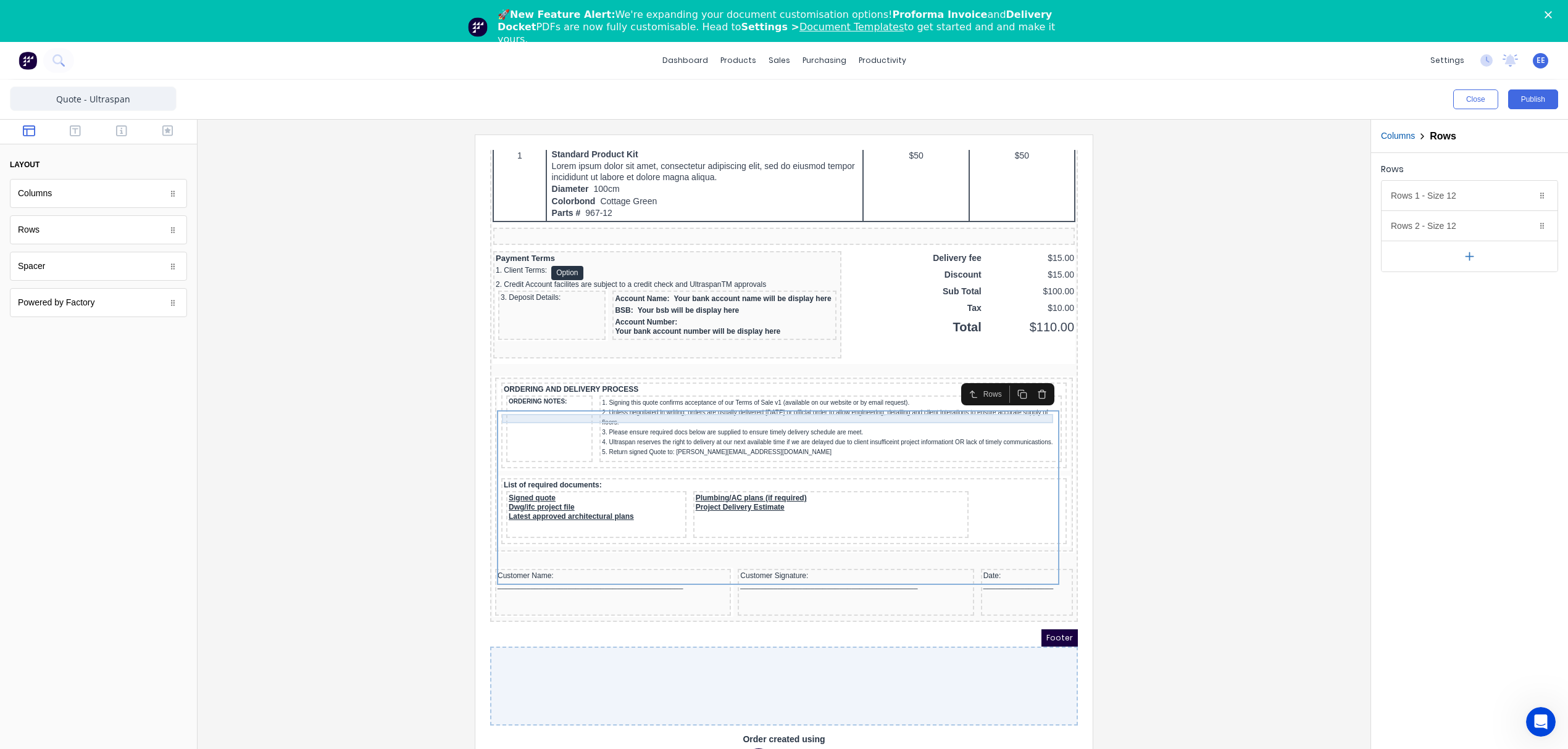
click at [577, 370] on div "ORDERING AND DELIVERY PROCESS" at bounding box center [768, 375] width 560 height 9
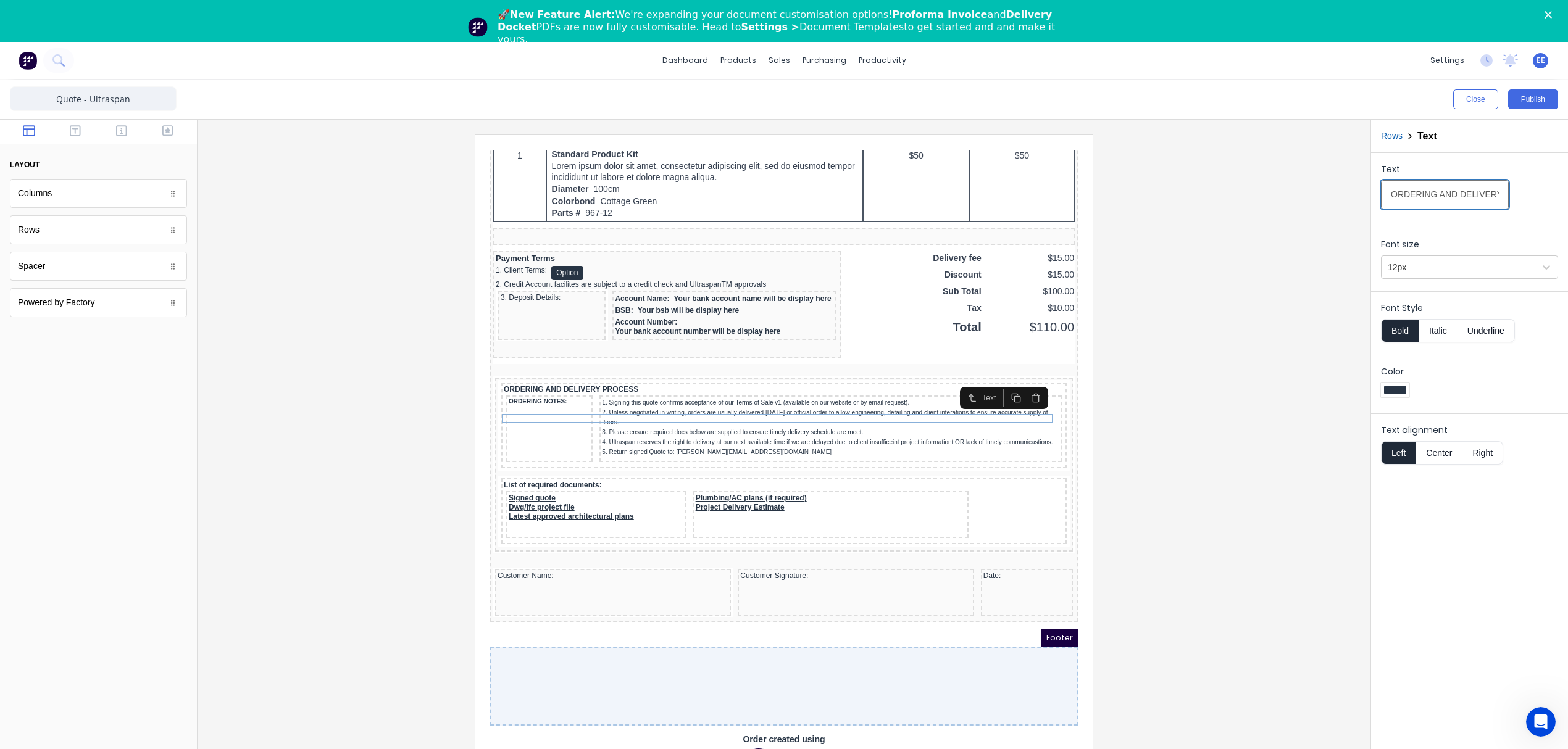
click at [1443, 190] on input "ORDERING AND DELIVERY PROCESS" at bounding box center [1445, 194] width 128 height 29
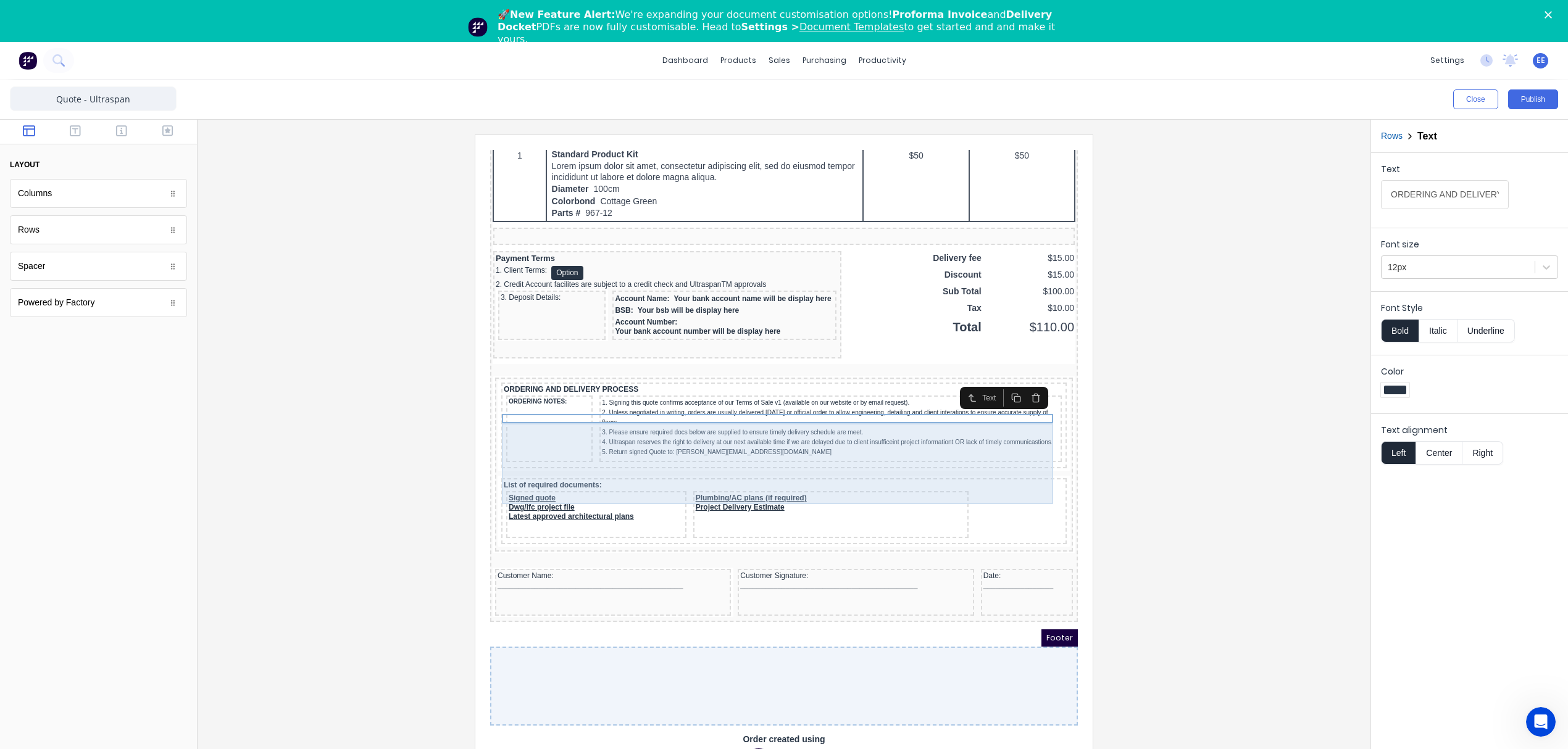
click at [556, 425] on div "ORDERING NOTES:" at bounding box center [535, 414] width 87 height 66
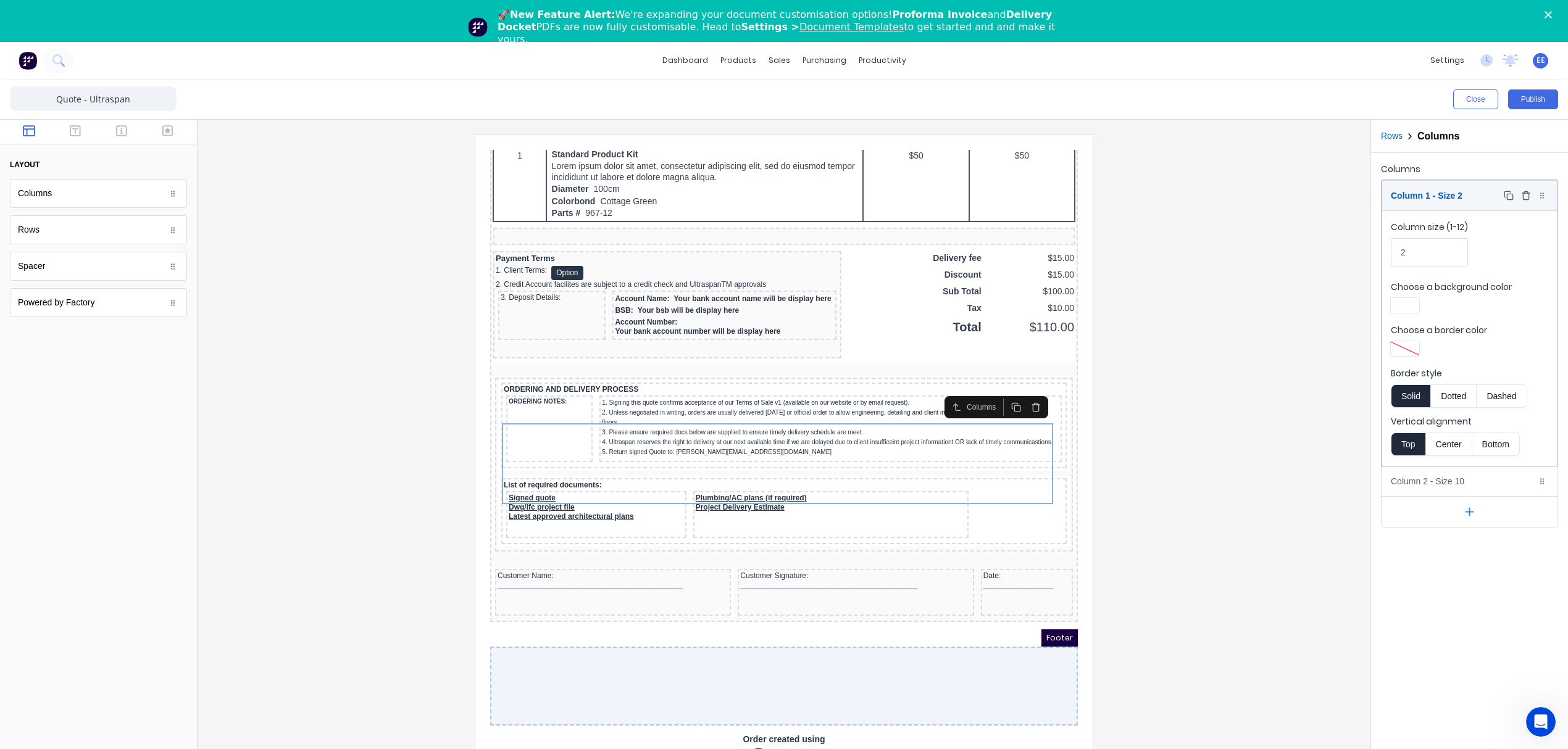
click at [1458, 198] on div "Column 1 - Size 2 Duplicate Delete" at bounding box center [1470, 196] width 176 height 30
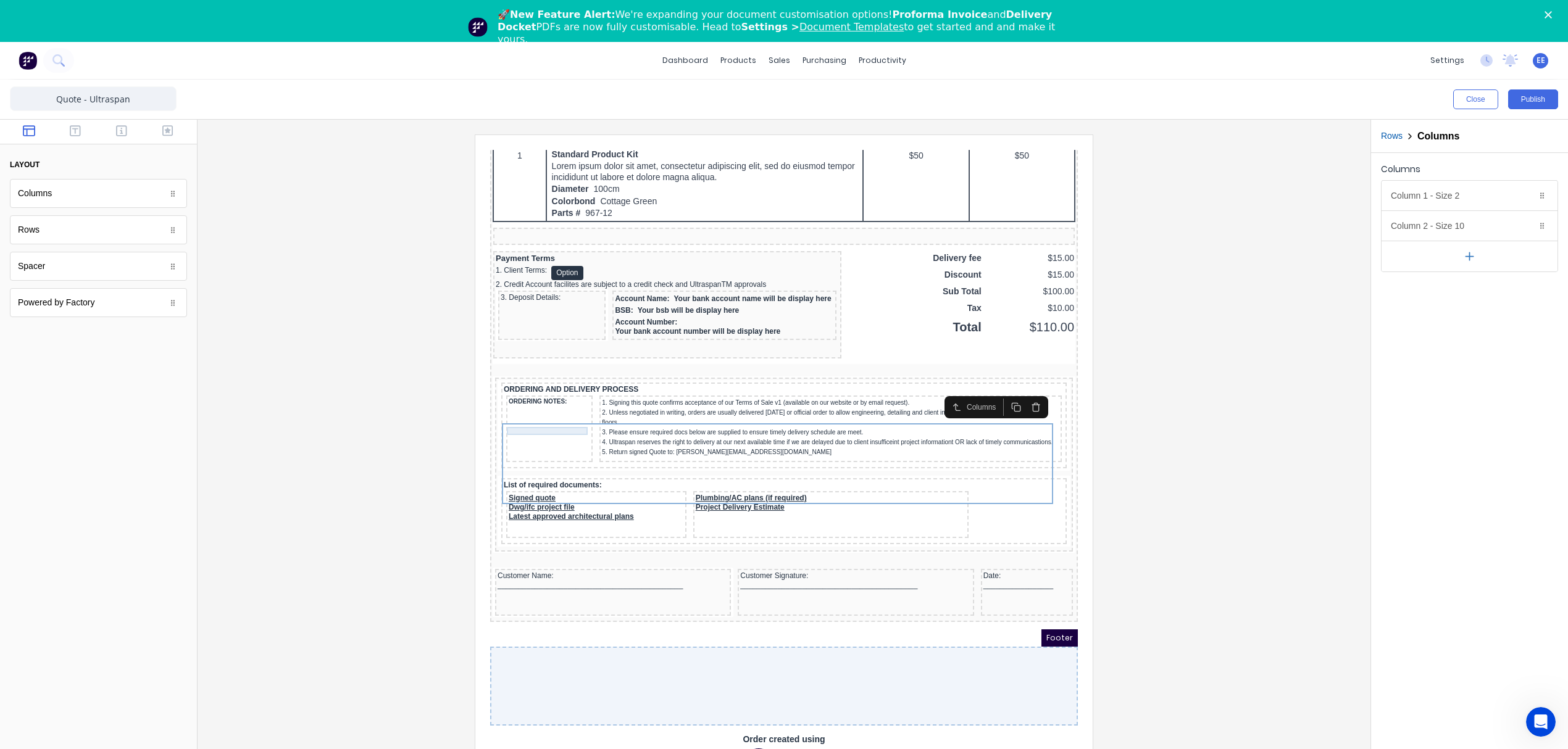
click at [544, 383] on div "ORDERING NOTES:" at bounding box center [535, 387] width 81 height 8
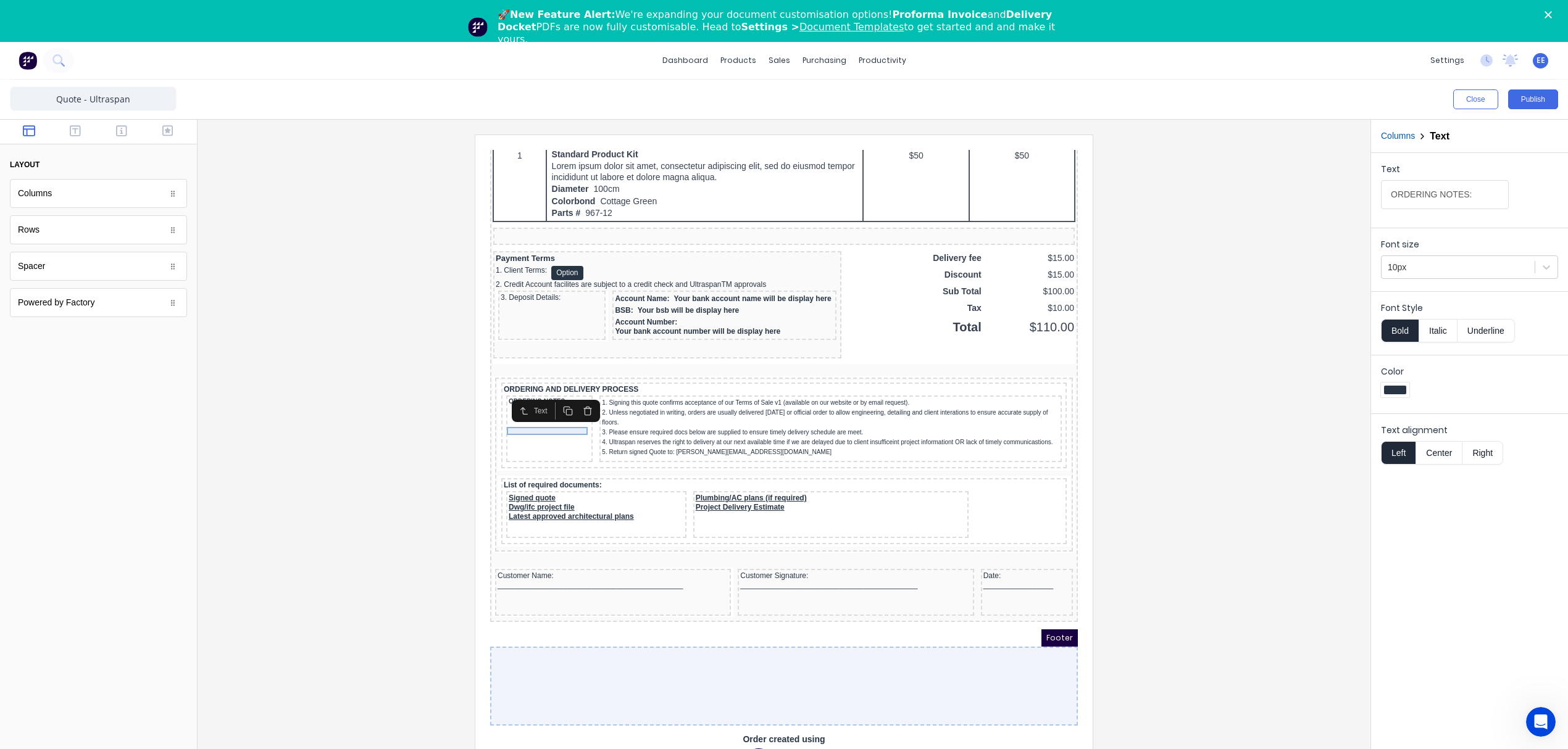
click at [533, 383] on div "ORDERING NOTES:" at bounding box center [535, 387] width 81 height 8
drag, startPoint x: 1472, startPoint y: 198, endPoint x: 1327, endPoint y: 209, distance: 145.4
click at [1327, 209] on div "Close Publish Components layout Columns Columns Rows Rows Spacer Spacer Powered…" at bounding box center [784, 435] width 1568 height 711
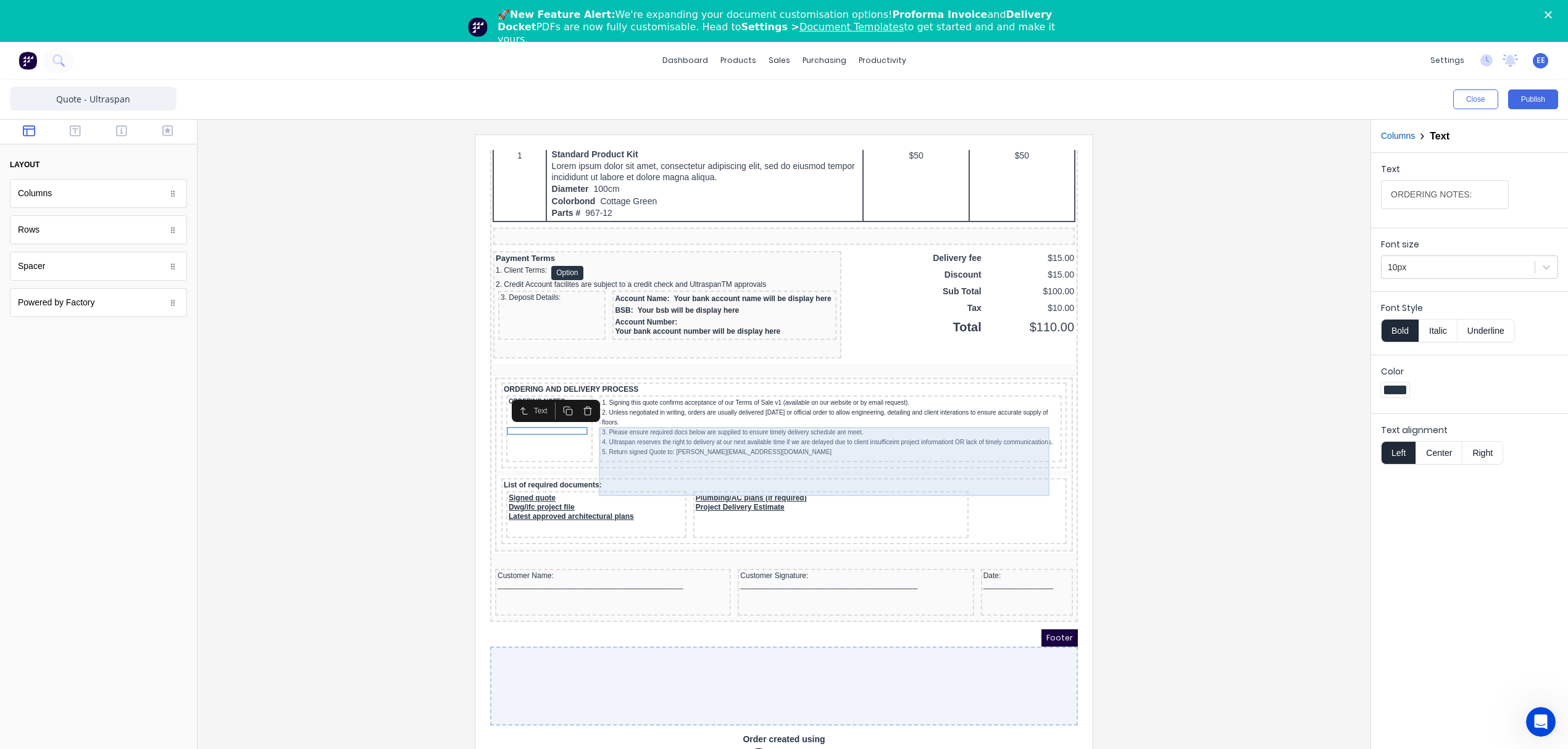
click at [659, 409] on div "1. Signing this quote confirms acceptance of our Terms of Sale v1 (available on…" at bounding box center [815, 412] width 457 height 59
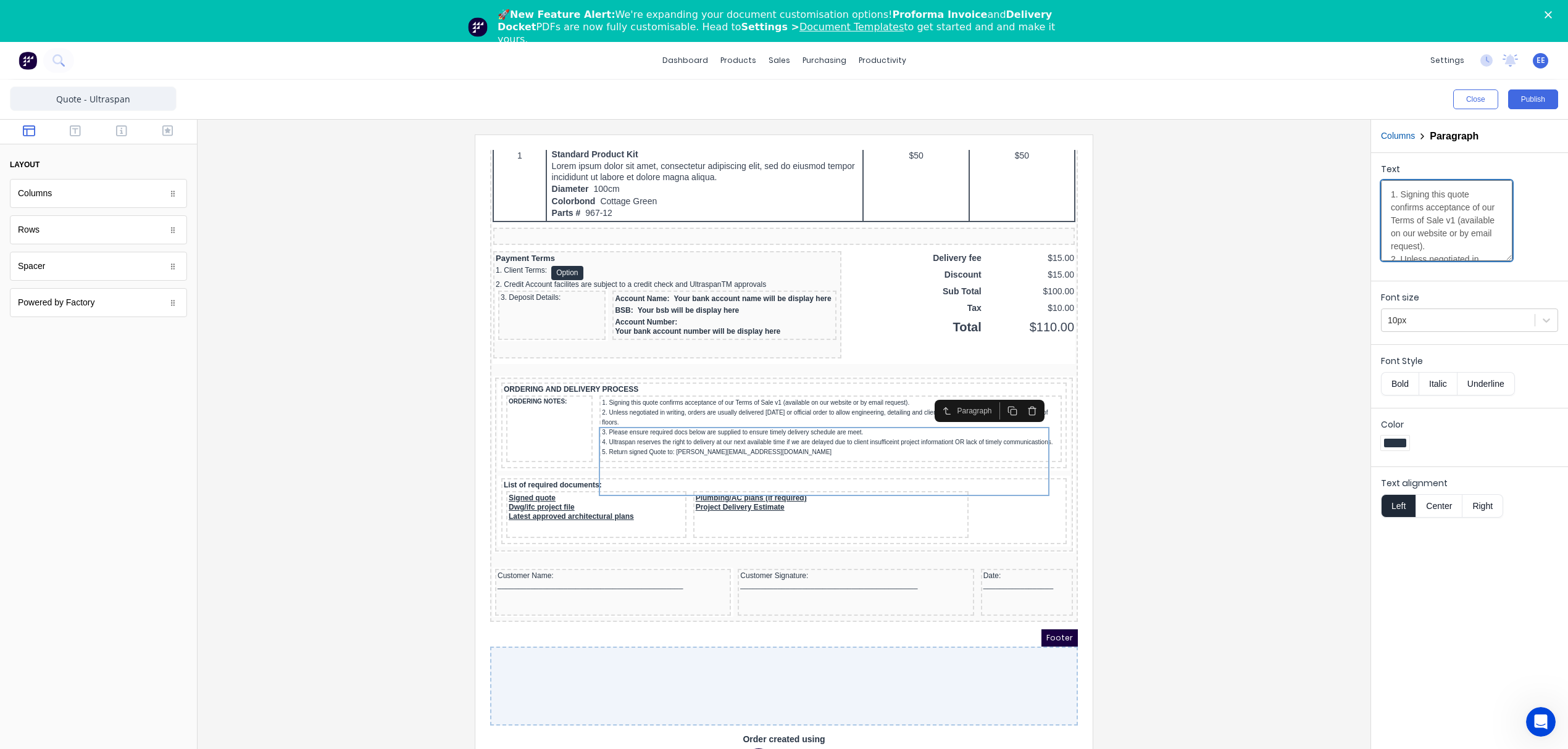
click at [1453, 215] on textarea "1. Signing this quote confirms acceptance of our Terms of Sale v1 (available on…" at bounding box center [1447, 220] width 131 height 81
click at [1397, 137] on button "Columns" at bounding box center [1398, 135] width 34 height 13
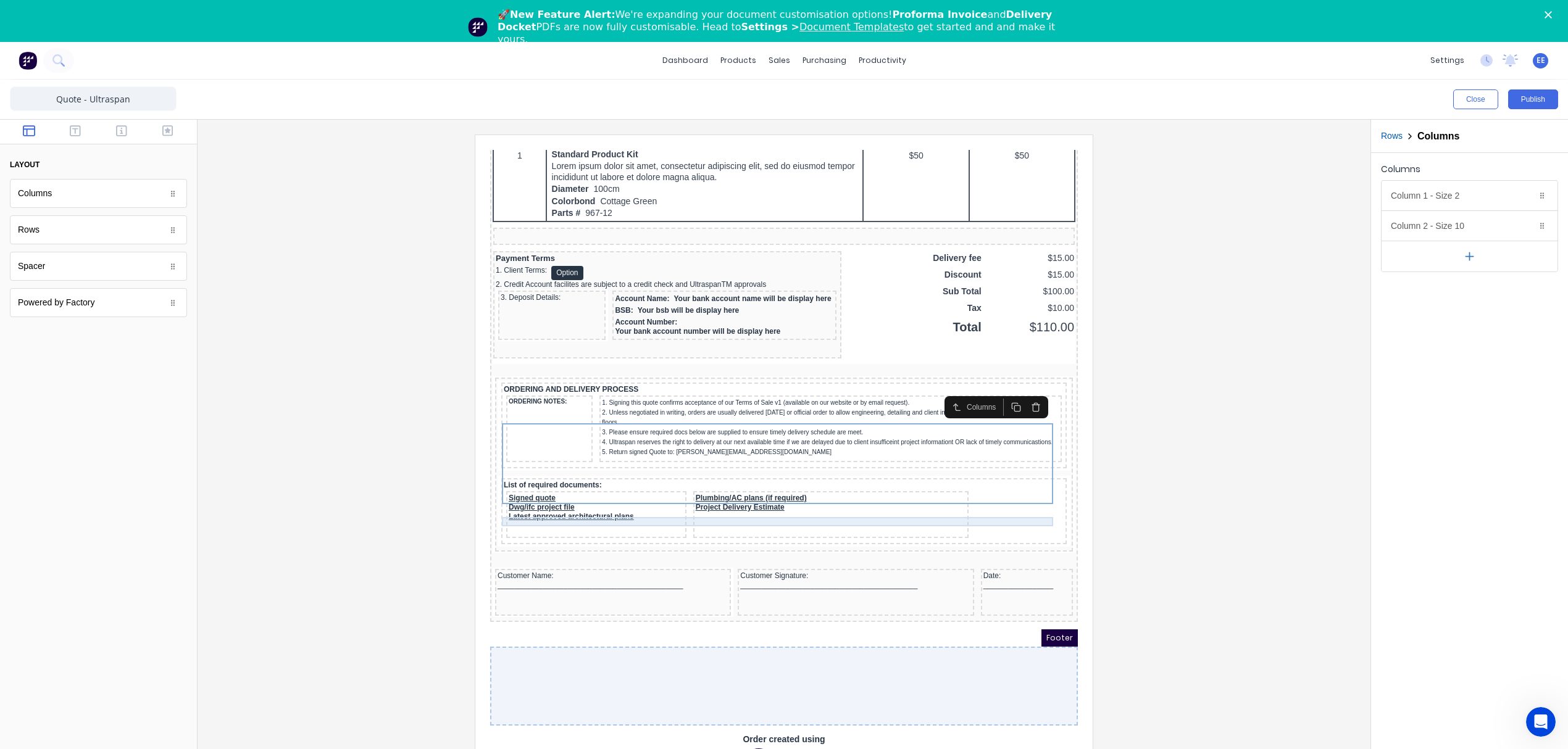
click at [561, 466] on div "List of required documents:" at bounding box center [768, 471] width 560 height 9
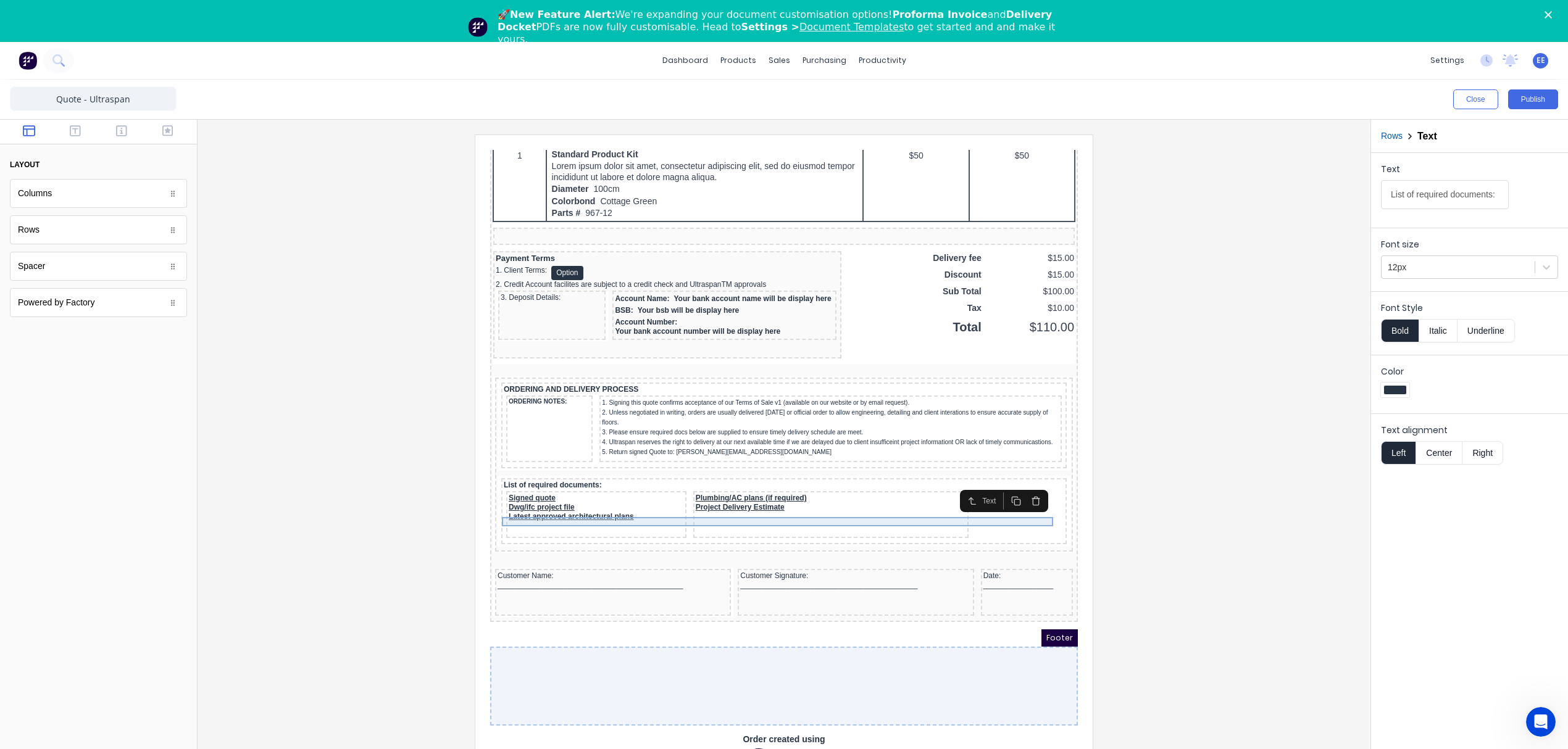
click at [554, 468] on div "List of required documents:" at bounding box center [768, 471] width 560 height 9
click at [1416, 196] on input "List of required documents:" at bounding box center [1445, 194] width 128 height 29
click at [517, 479] on div "Signed quote" at bounding box center [581, 484] width 176 height 9
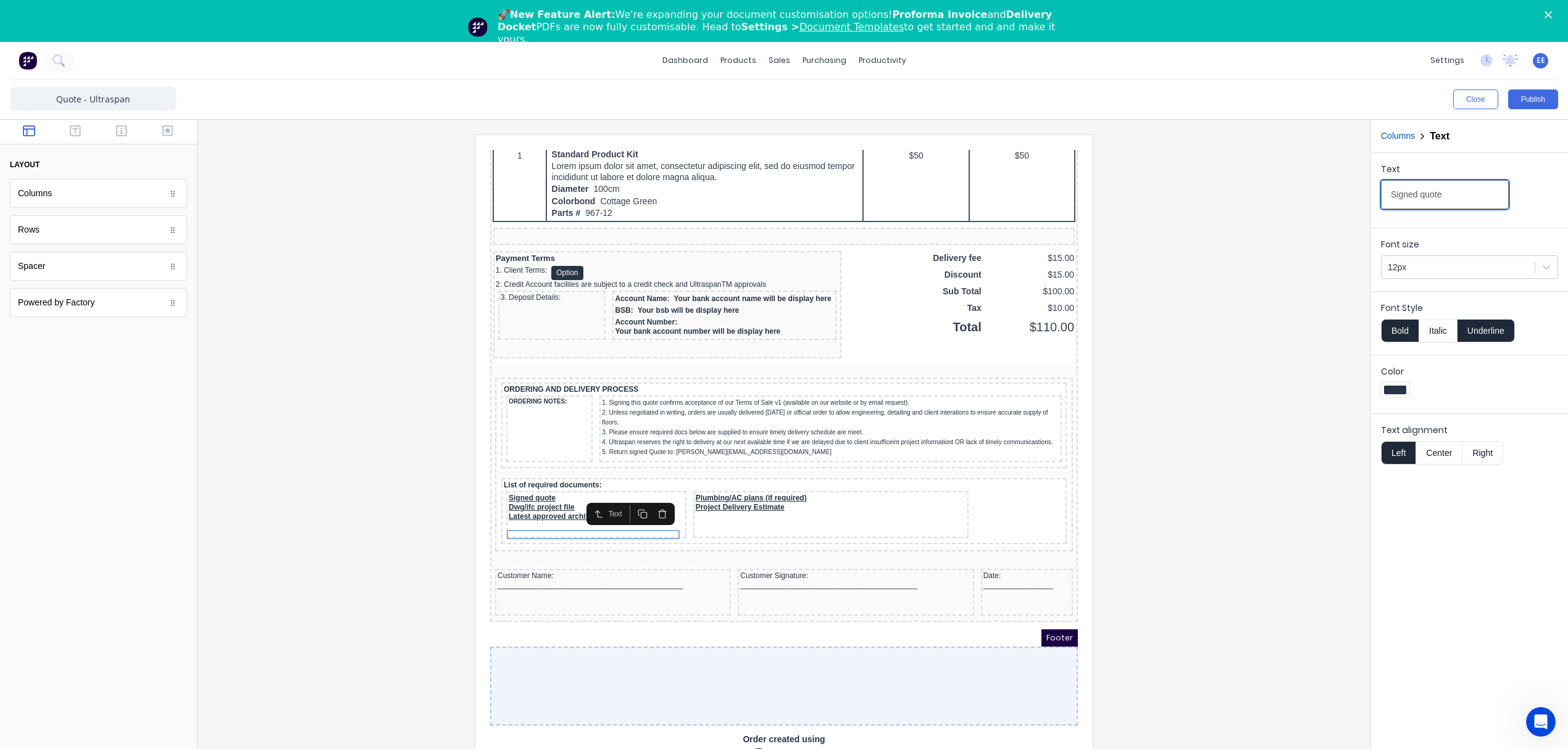
drag, startPoint x: 1468, startPoint y: 186, endPoint x: 1277, endPoint y: 193, distance: 191.1
click at [1277, 193] on div "Close Publish Components layout Columns Columns Rows Rows Spacer Spacer Powered…" at bounding box center [784, 435] width 1568 height 711
click at [546, 490] on div "Dwg/ifc project file" at bounding box center [581, 493] width 176 height 9
drag, startPoint x: 1479, startPoint y: 198, endPoint x: 1299, endPoint y: 196, distance: 180.0
click at [1299, 196] on div "Close Publish Components layout Columns Columns Rows Rows Spacer Spacer Powered…" at bounding box center [784, 435] width 1568 height 711
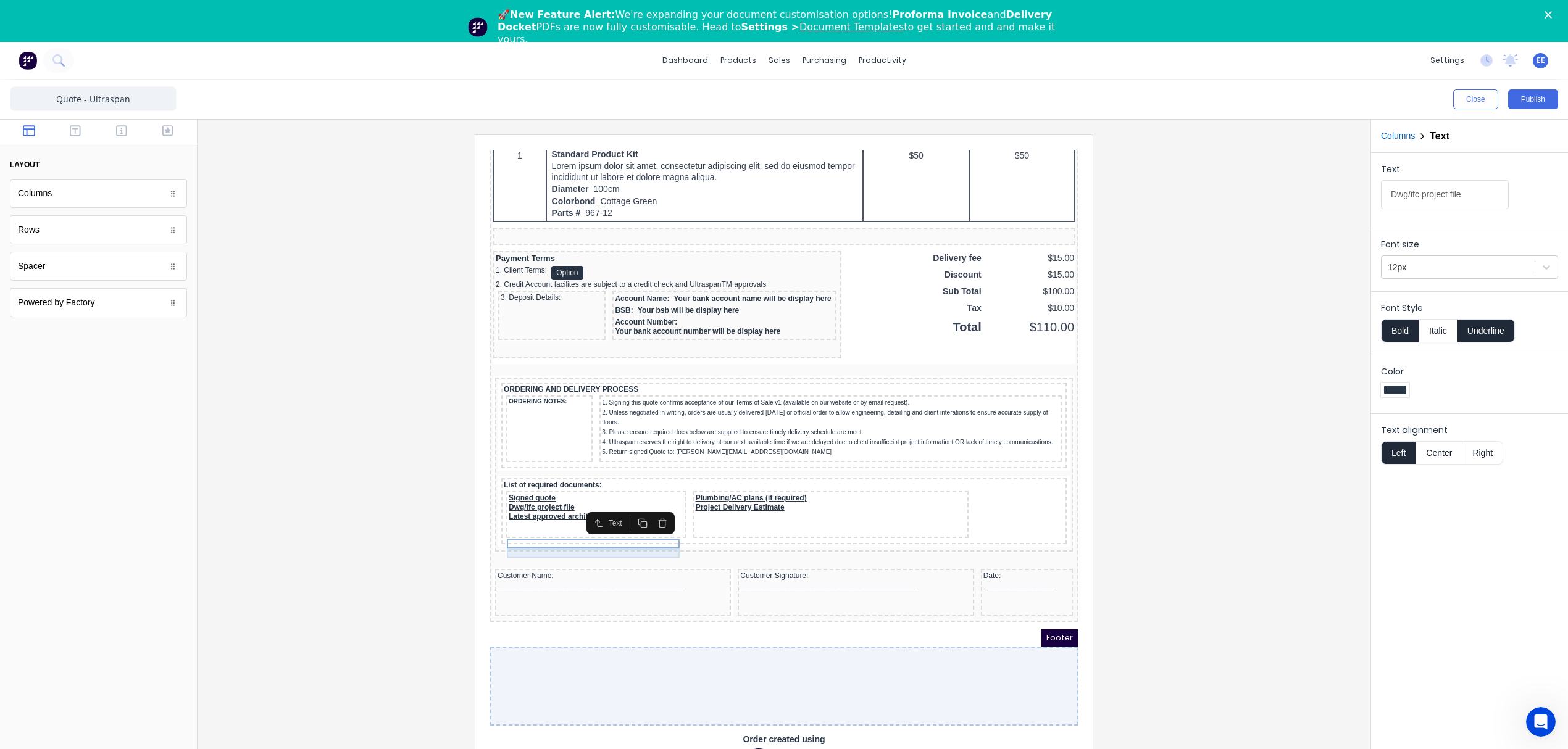
click at [535, 497] on div "Latest approved architectural plans" at bounding box center [581, 502] width 176 height 9
click at [1441, 198] on input "Latest approved architectural plans" at bounding box center [1445, 194] width 128 height 29
click at [775, 479] on div "Plumbing/AC plans (if required)" at bounding box center [816, 484] width 270 height 9
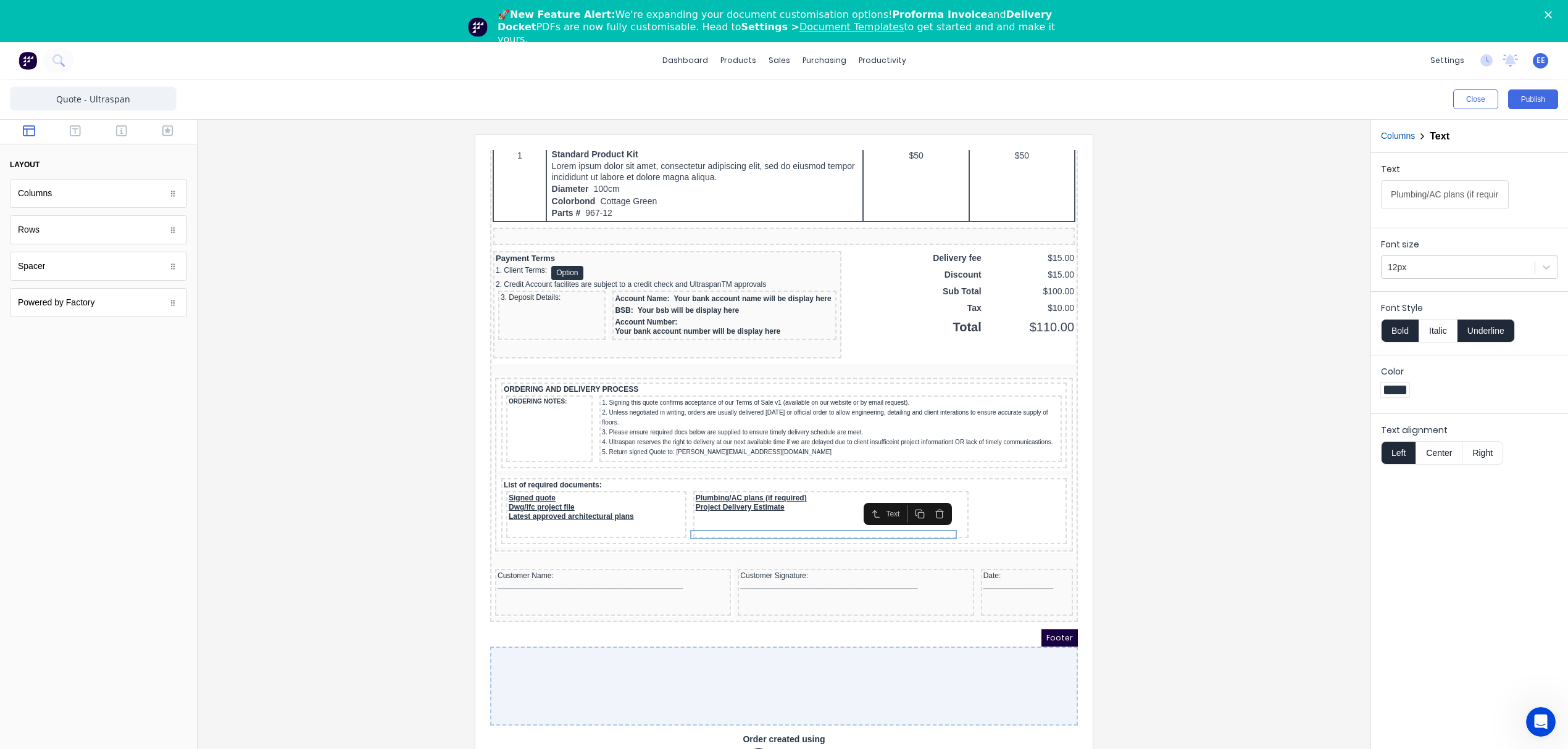
click at [1445, 191] on input "Plumbing/AC plans (if required)" at bounding box center [1445, 194] width 128 height 29
click at [722, 489] on div "Project Delivery Estimate" at bounding box center [816, 493] width 270 height 9
click at [1443, 200] on input "Project Delivery Estimate" at bounding box center [1445, 194] width 128 height 29
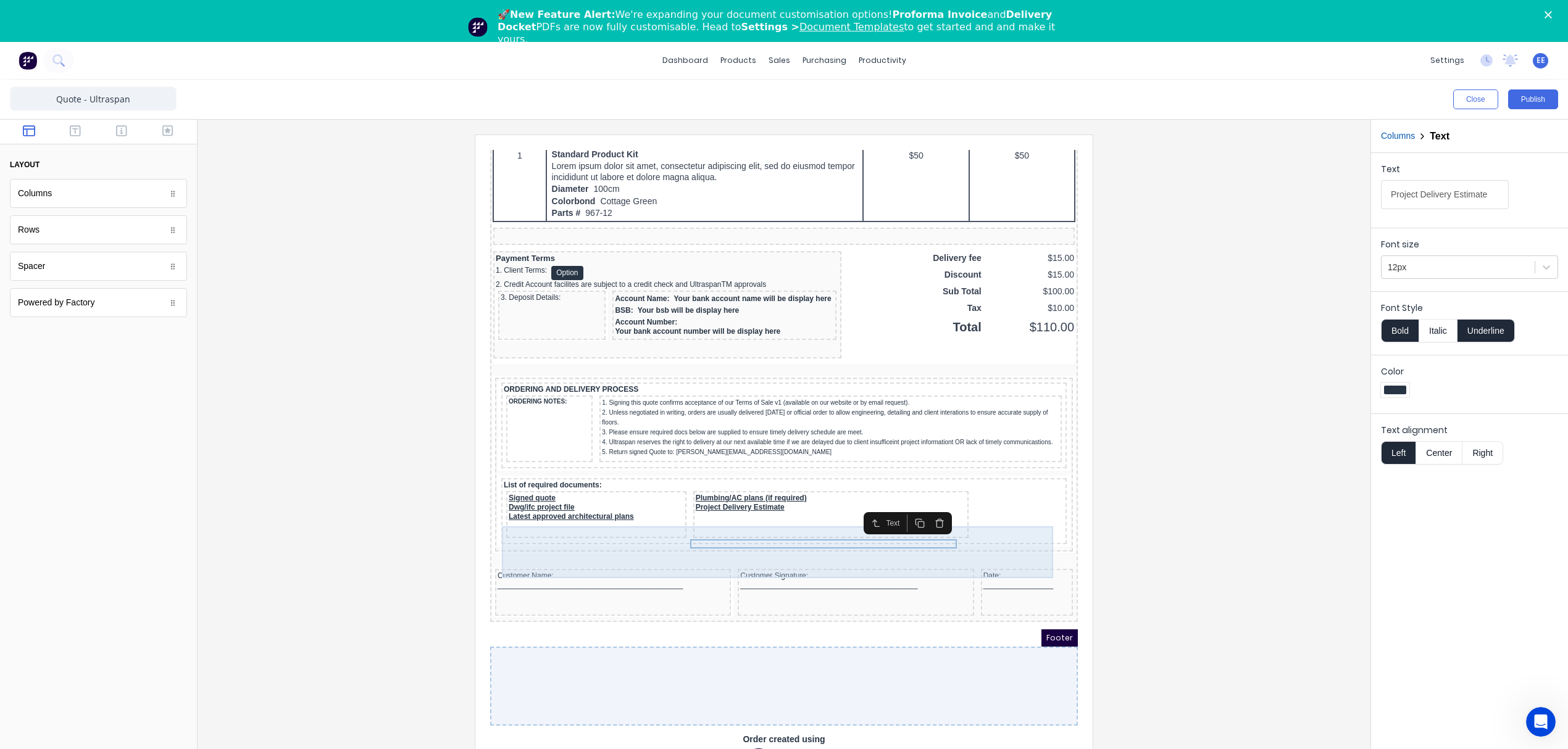
click at [957, 516] on div "Signed quote Dwg/ifc project file Latest approved architectural plans Plumbing/…" at bounding box center [768, 500] width 560 height 52
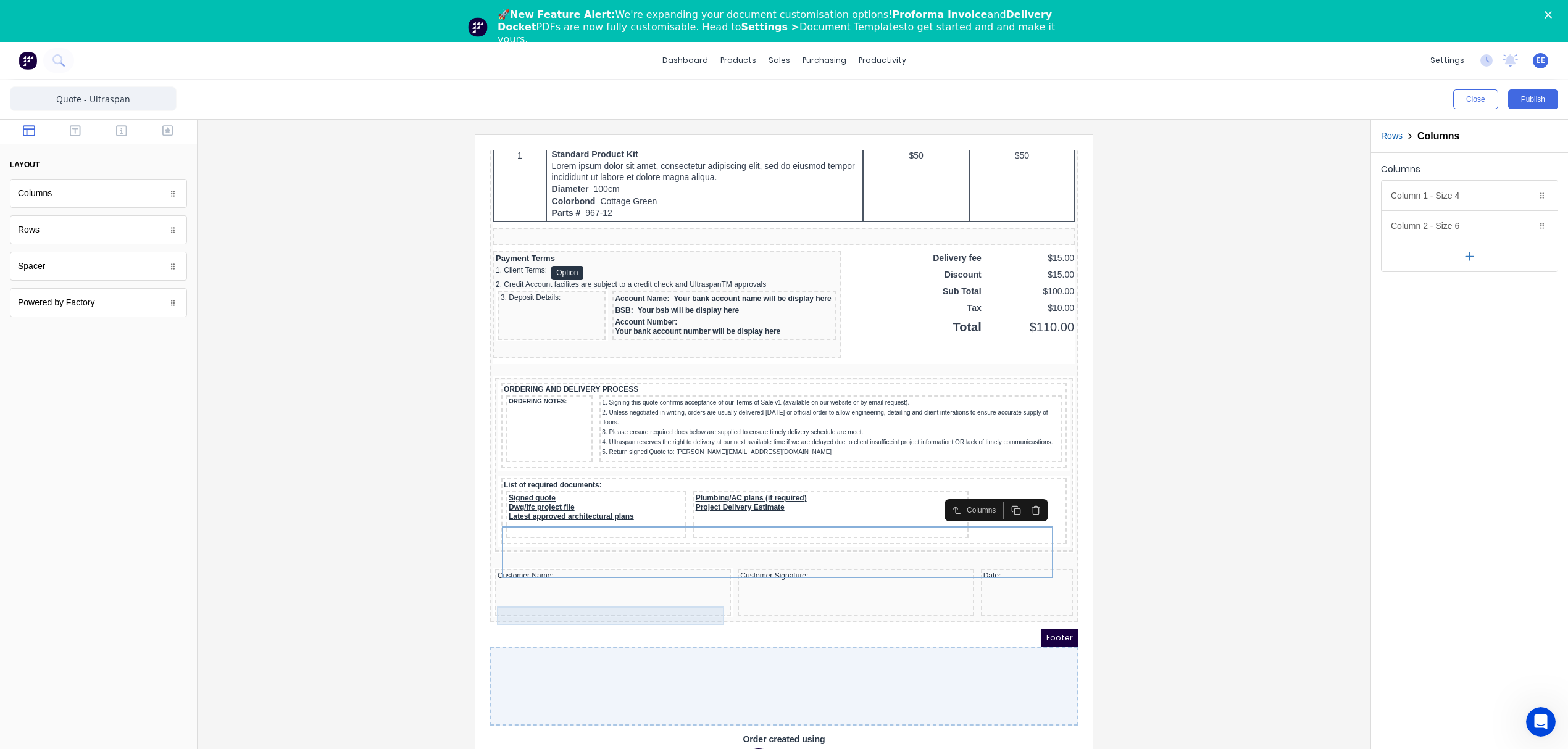
click at [566, 572] on div "Customer Name: _____________________________________________" at bounding box center [598, 577] width 236 height 47
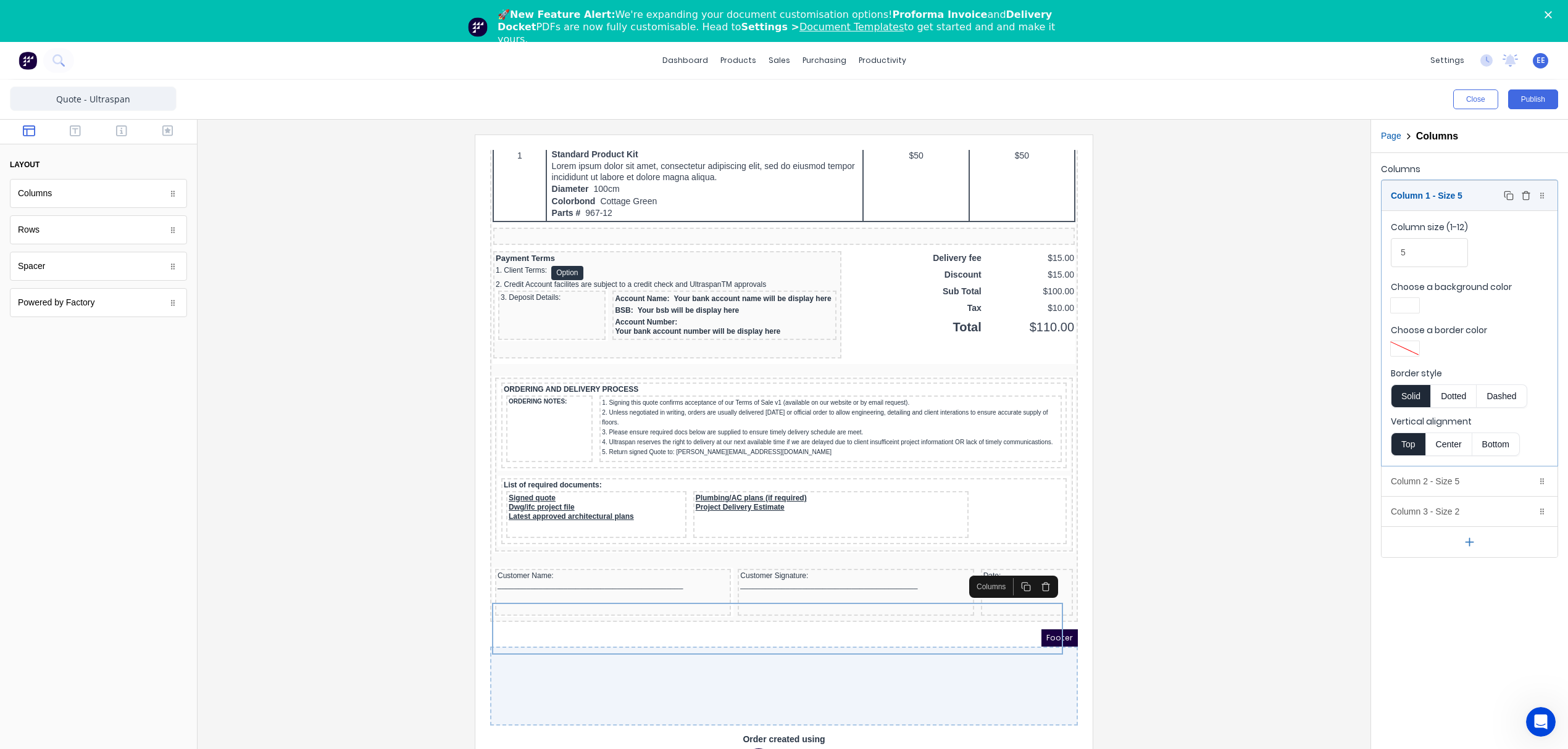
click at [1438, 191] on div "Column 1 - Size 5 Duplicate Delete" at bounding box center [1470, 196] width 176 height 30
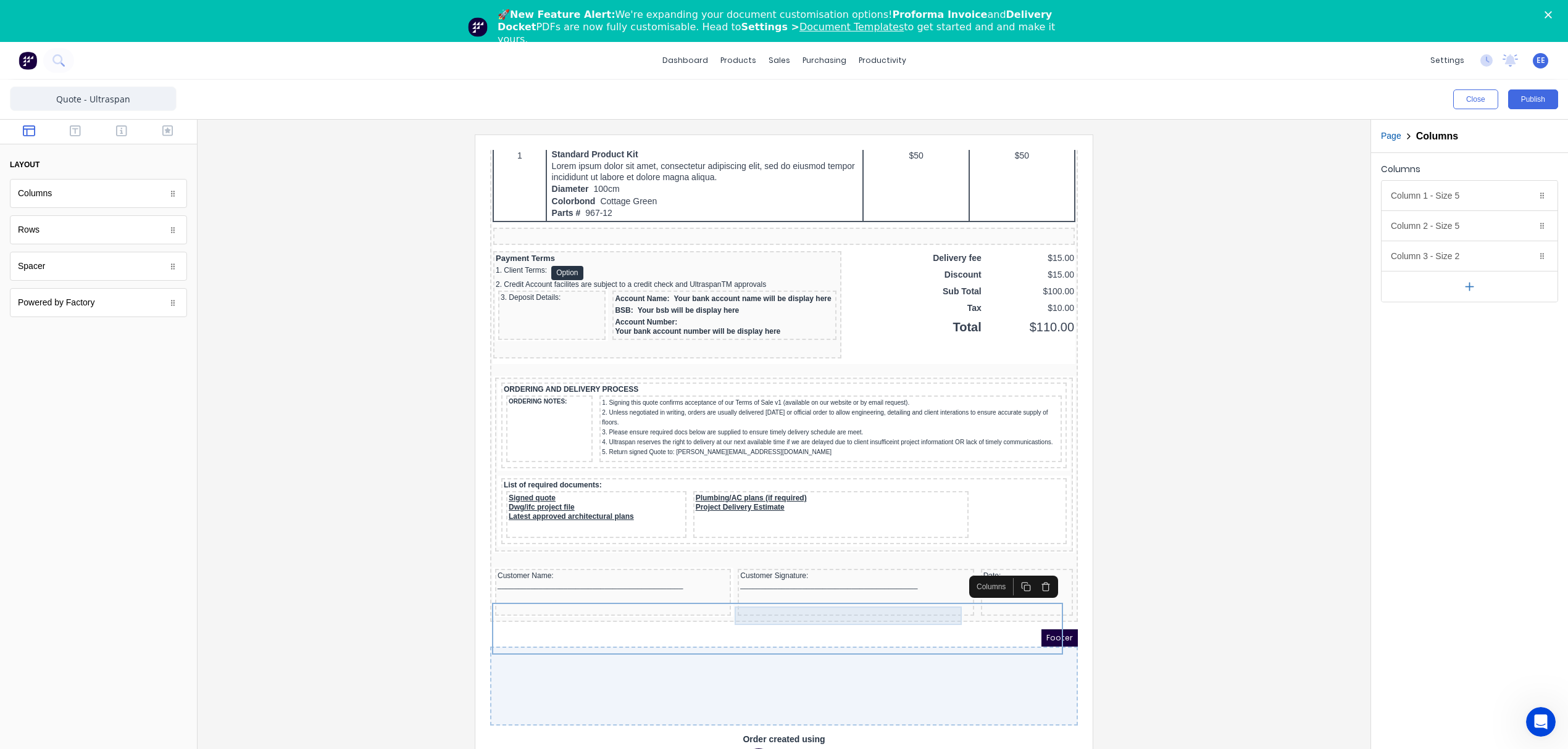
click at [901, 567] on div "Customer Signature: ___________________________________________" at bounding box center [840, 565] width 231 height 18
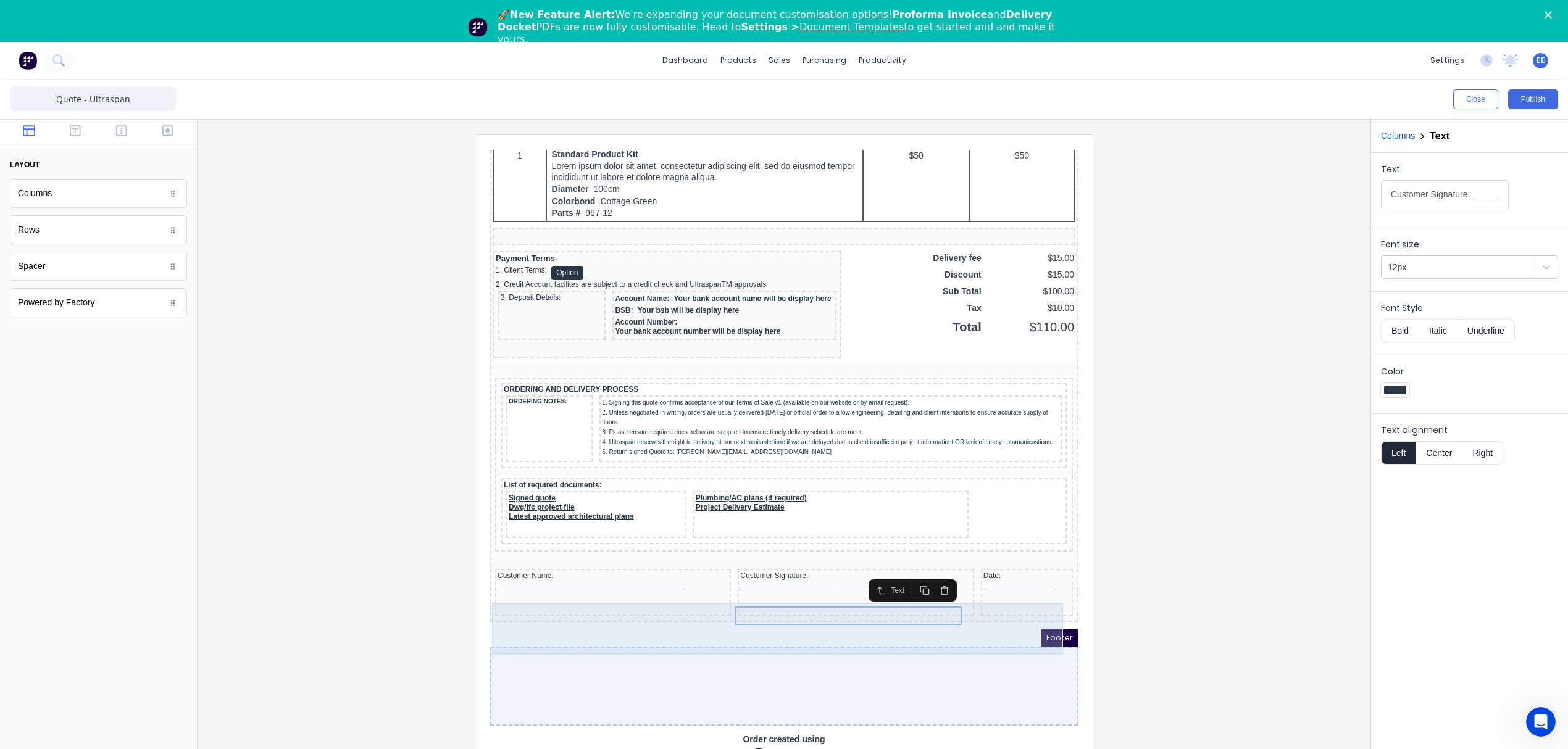
click at [700, 591] on div "Customer Name: _____________________________________________" at bounding box center [598, 577] width 236 height 47
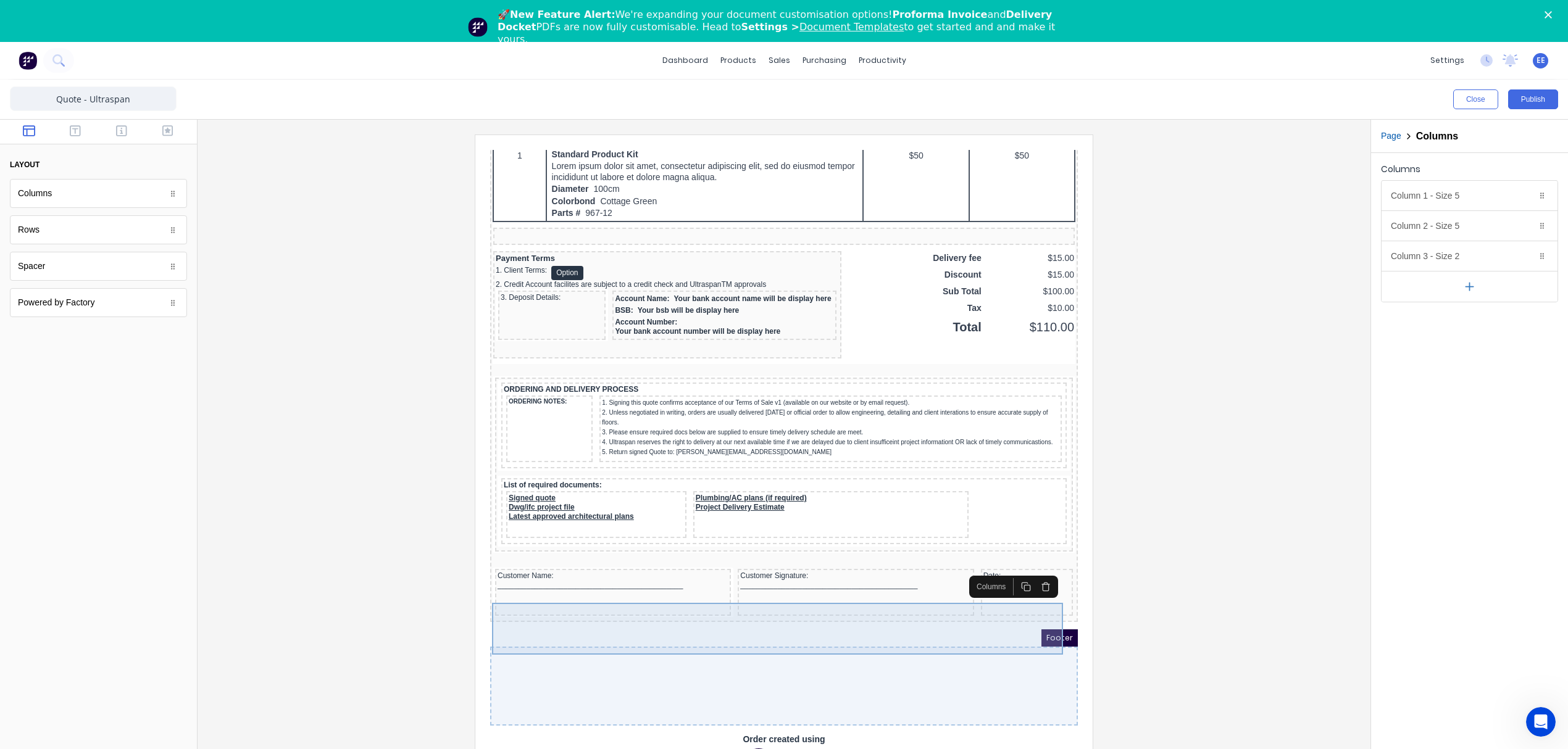
click at [551, 557] on div "Customer Name: _____________________________________________" at bounding box center [598, 565] width 231 height 18
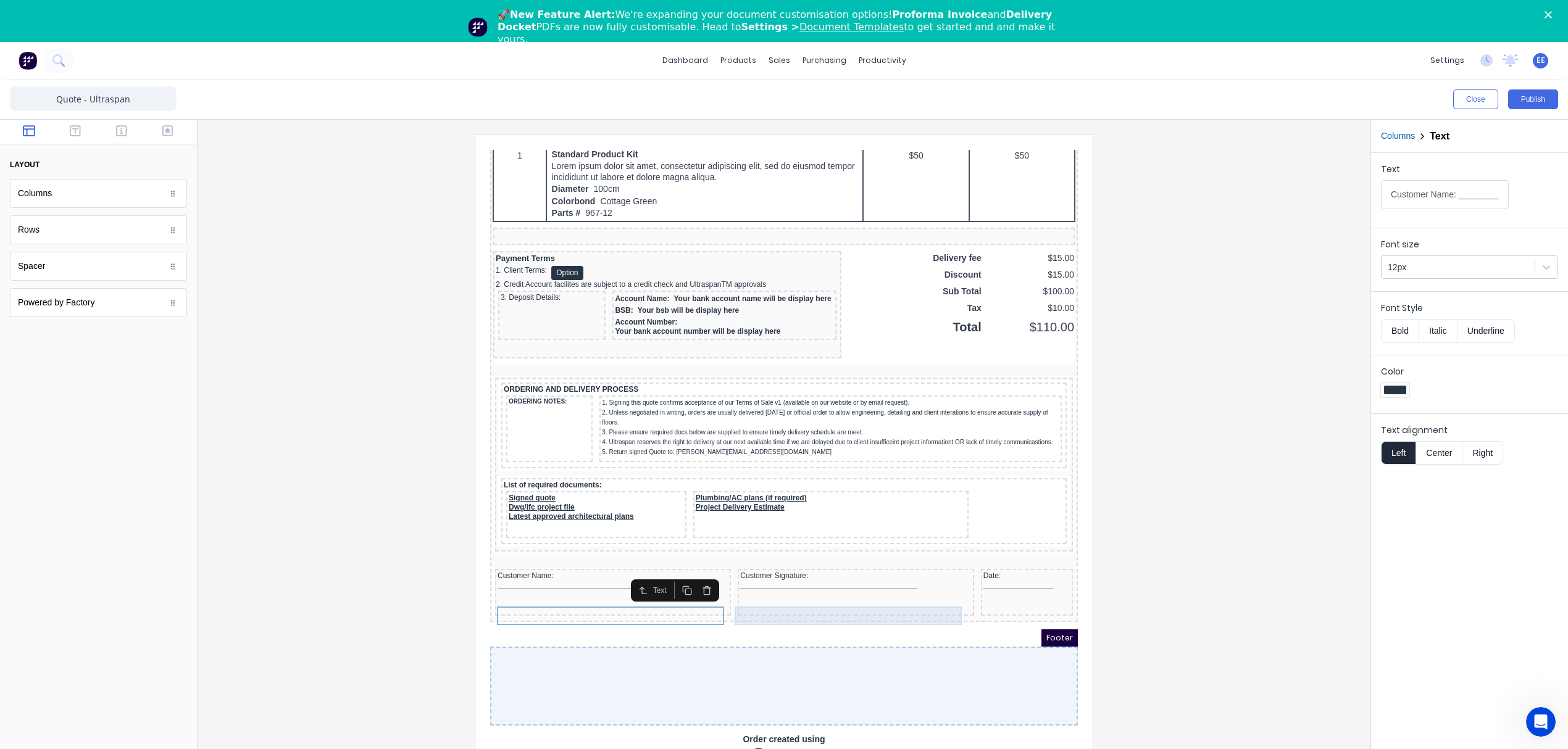
click at [768, 565] on div "Customer Signature: ___________________________________________" at bounding box center [840, 565] width 231 height 18
click at [974, 561] on div "Date: _________________" at bounding box center [1012, 565] width 87 height 18
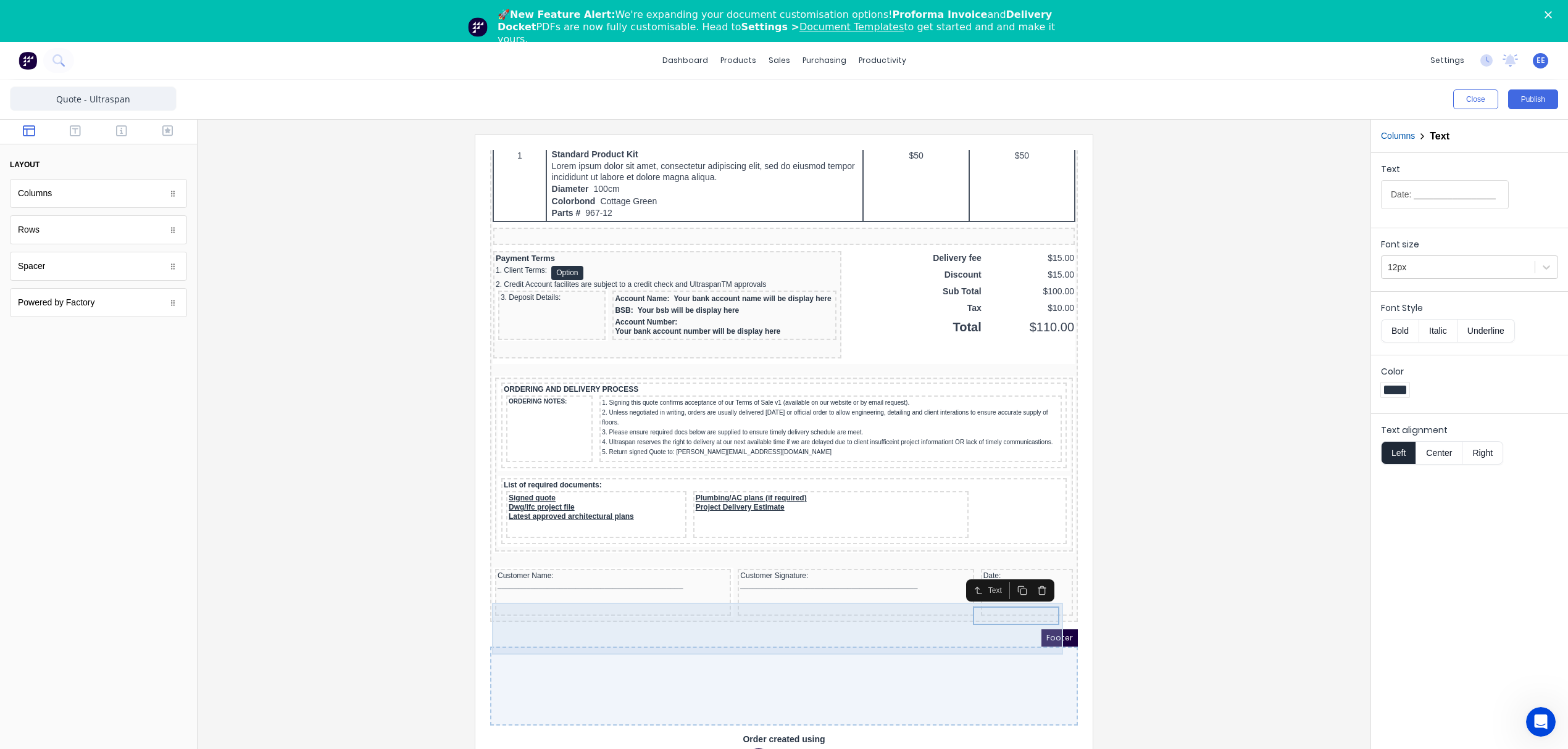
click at [622, 583] on div "Customer Name: _____________________________________________" at bounding box center [598, 577] width 236 height 47
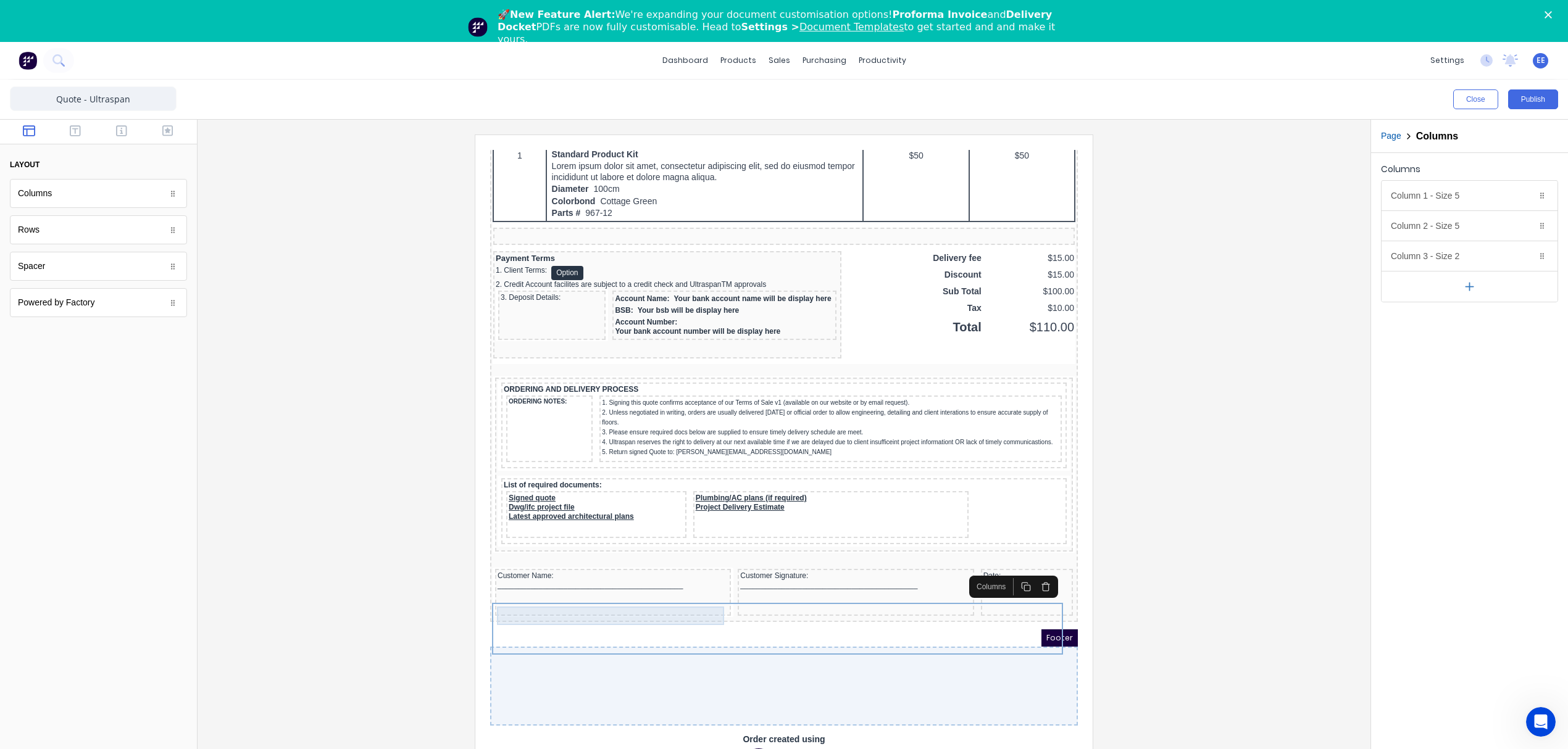
click at [616, 564] on div "Customer Name: _____________________________________________" at bounding box center [598, 565] width 231 height 18
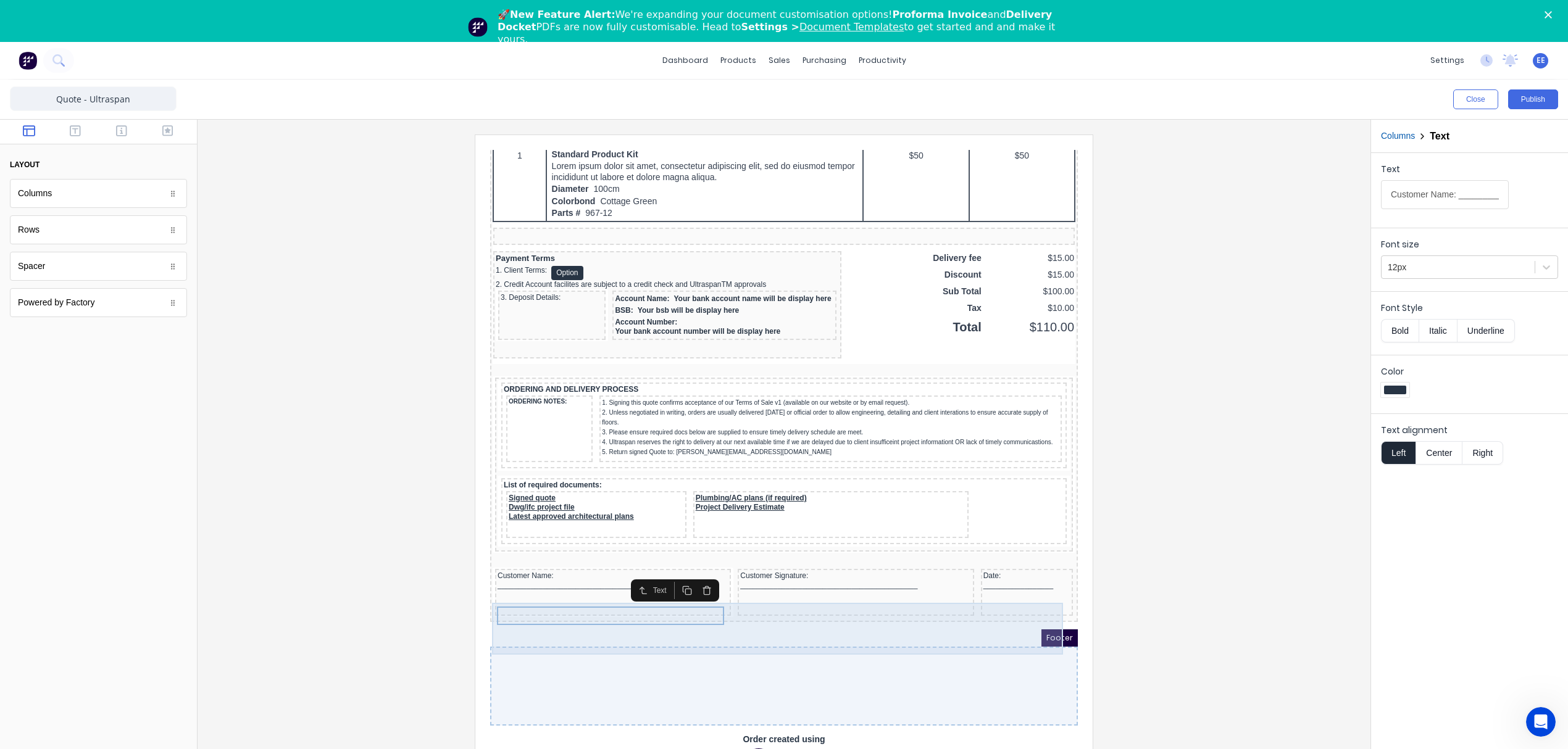
click at [541, 573] on div "Customer Name: _____________________________________________" at bounding box center [598, 577] width 236 height 47
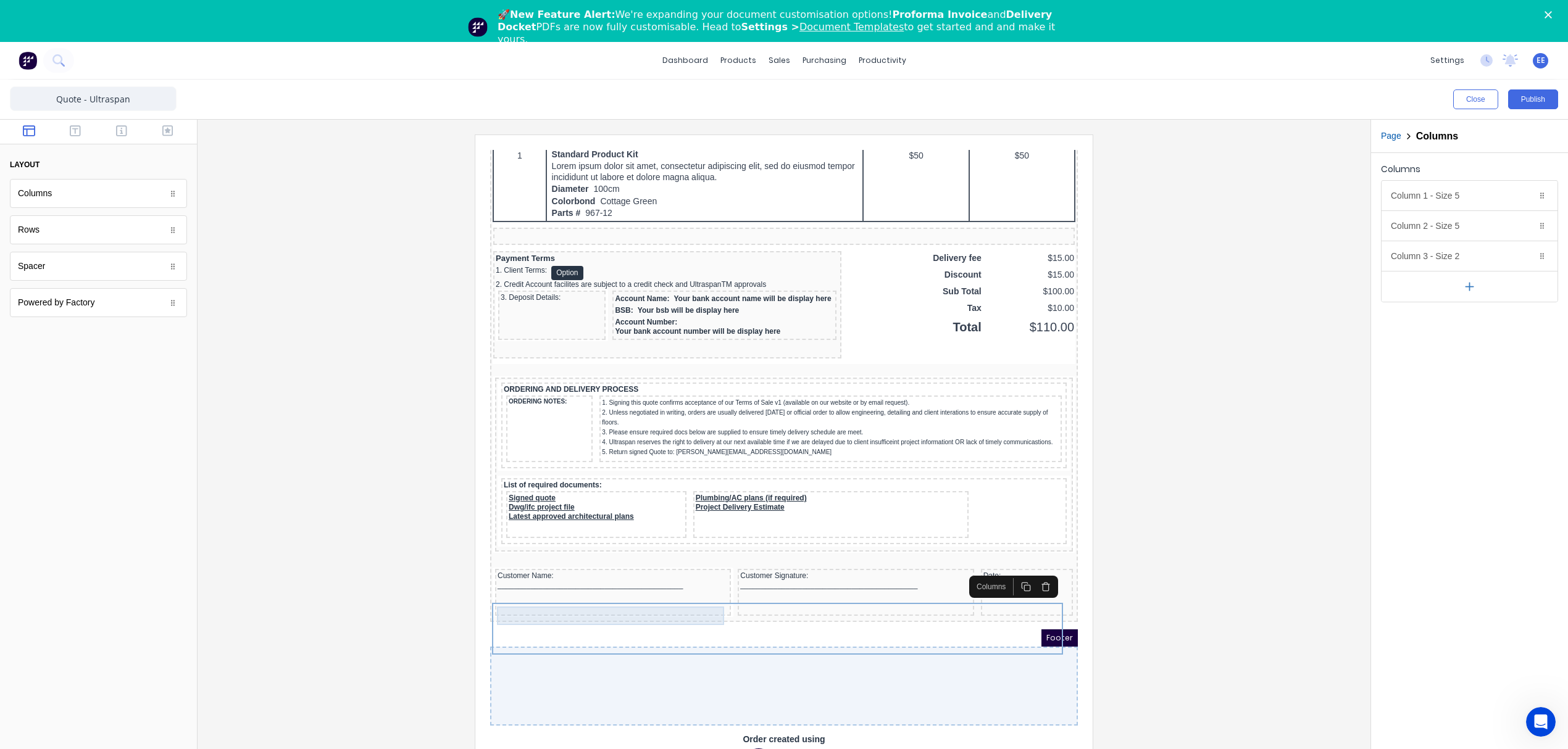
click at [575, 557] on div "Customer Name: _____________________________________________" at bounding box center [598, 565] width 231 height 18
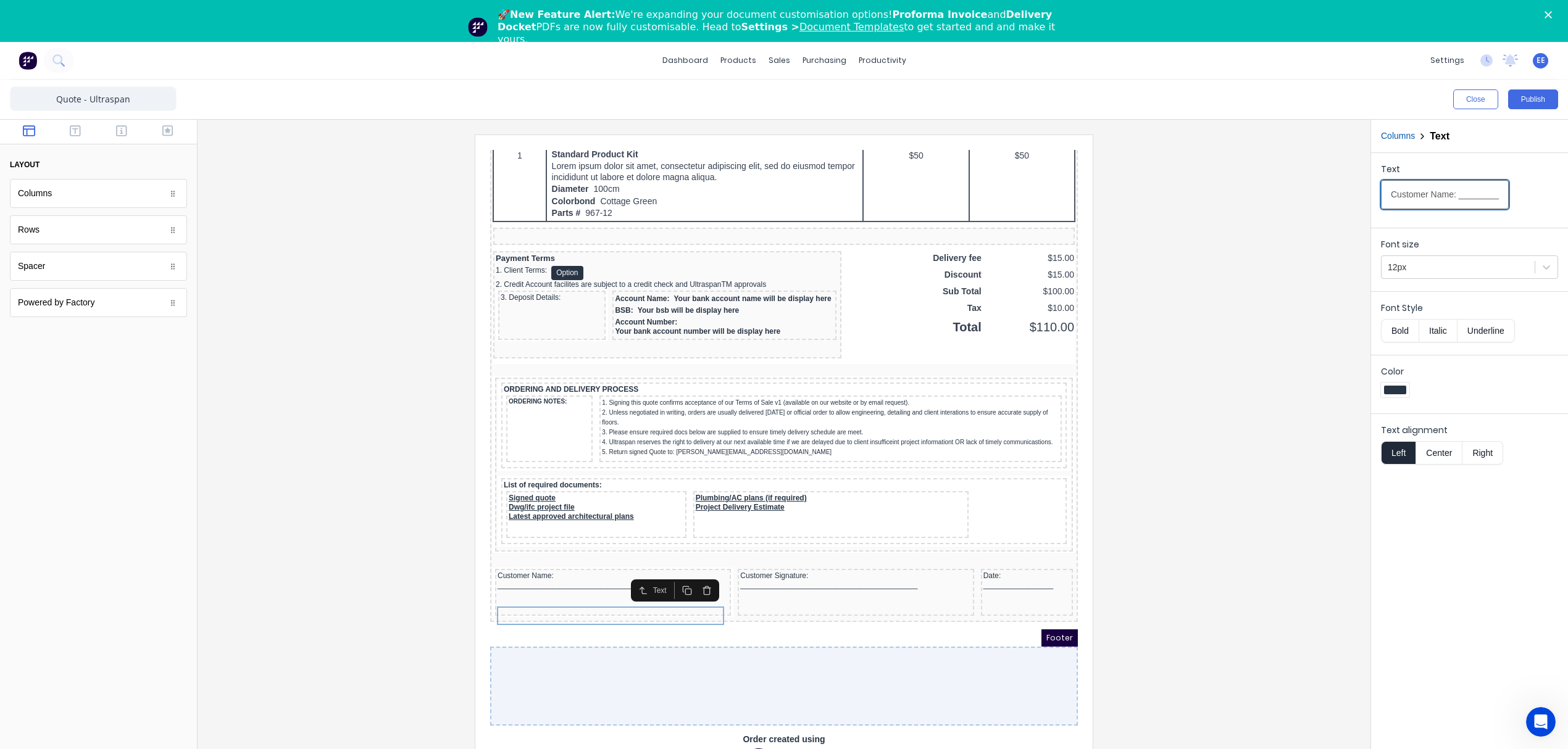
click at [1418, 196] on input "Customer Name: _____________________________________________" at bounding box center [1445, 194] width 128 height 29
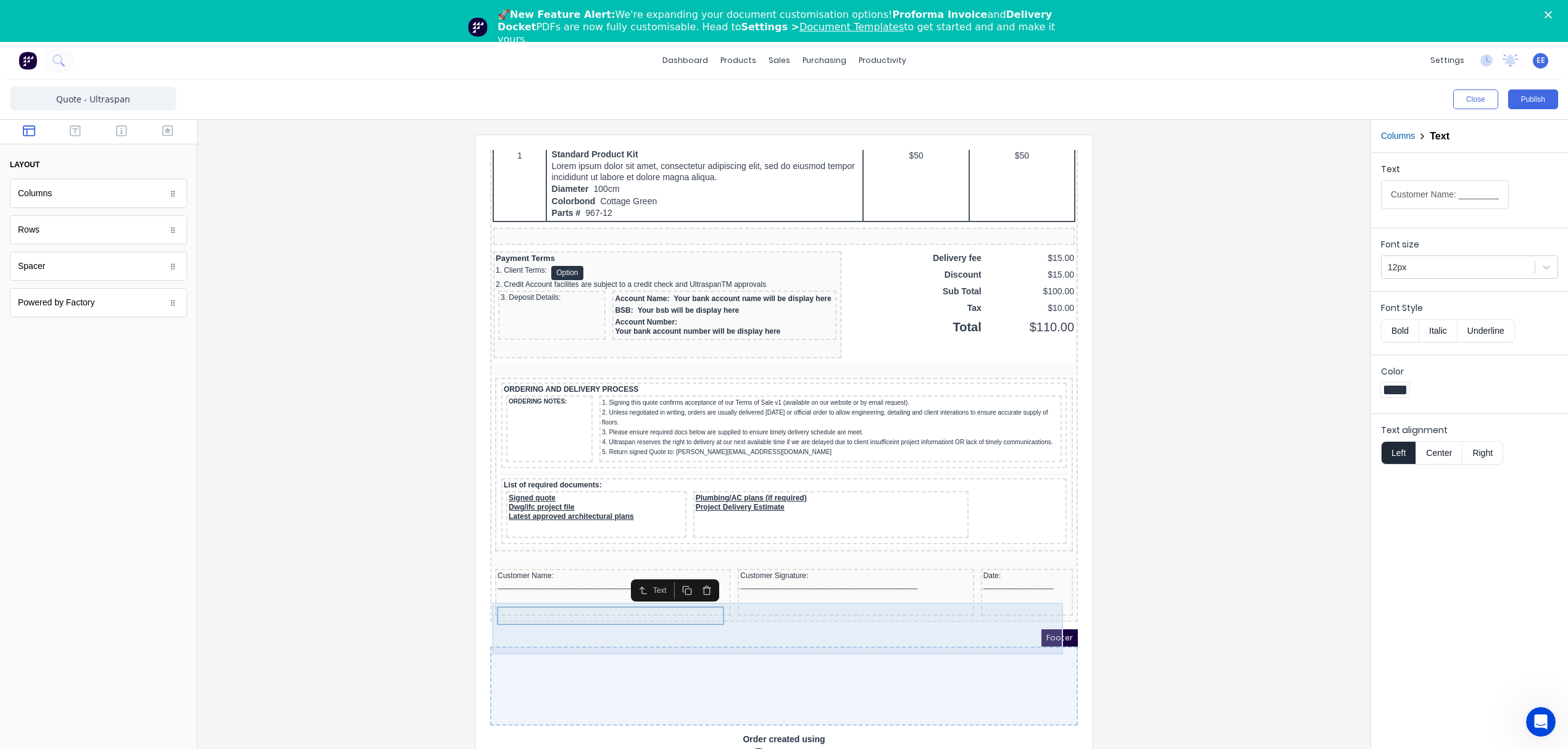
click at [753, 559] on div "Customer Signature: ___________________________________________" at bounding box center [840, 565] width 231 height 18
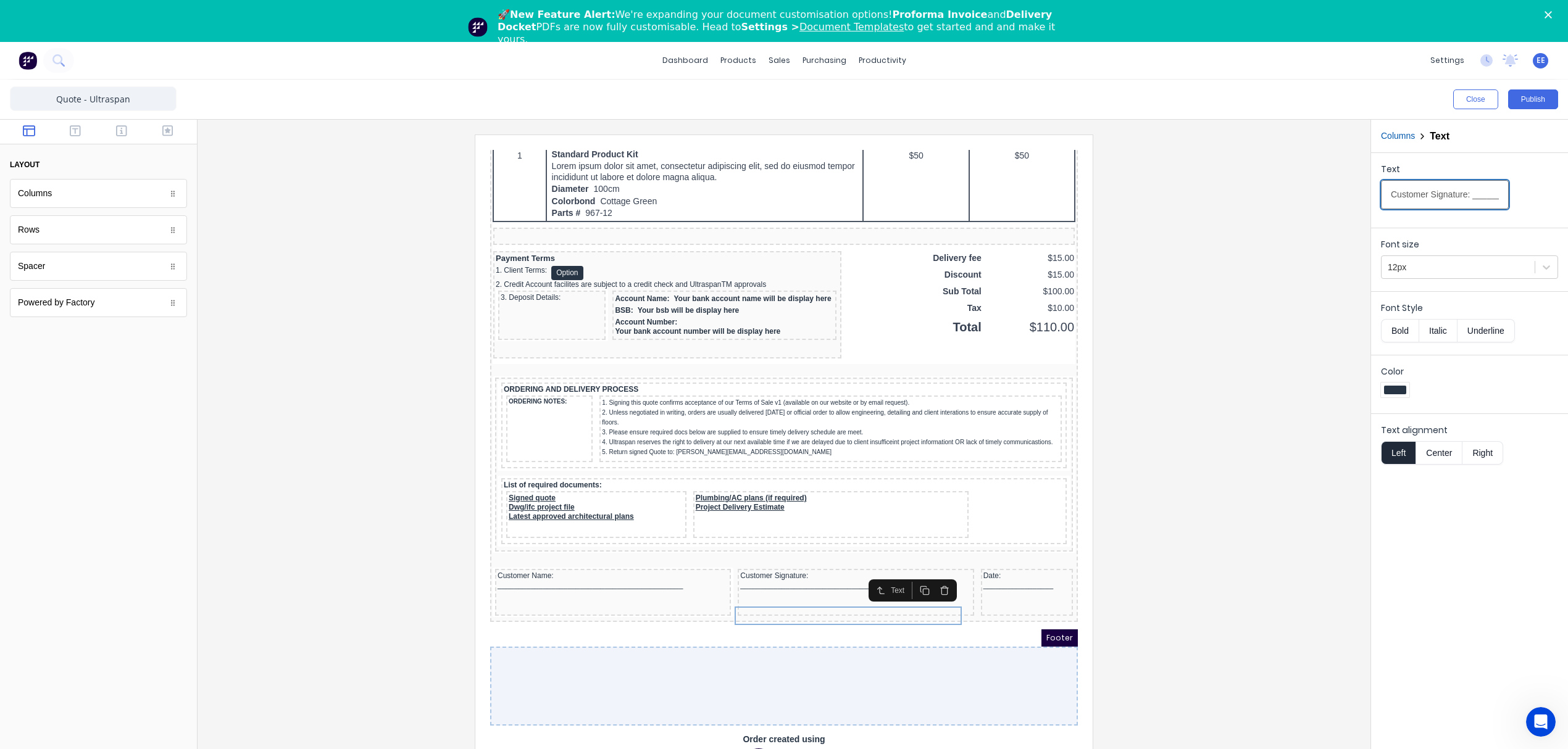
click at [1426, 192] on input "Customer Signature: ___________________________________________" at bounding box center [1445, 194] width 128 height 29
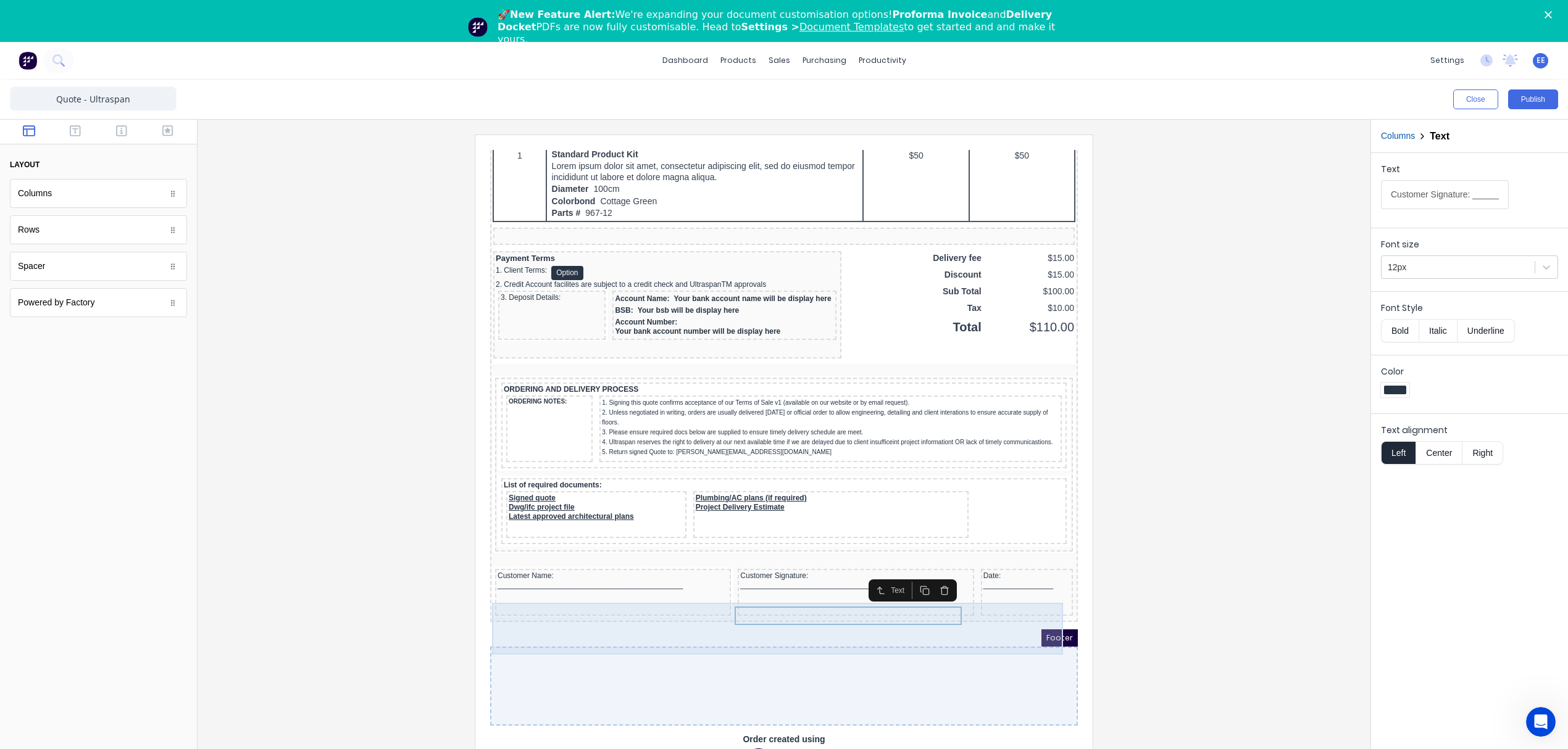
click at [978, 559] on div "Date: _________________" at bounding box center [1012, 565] width 87 height 18
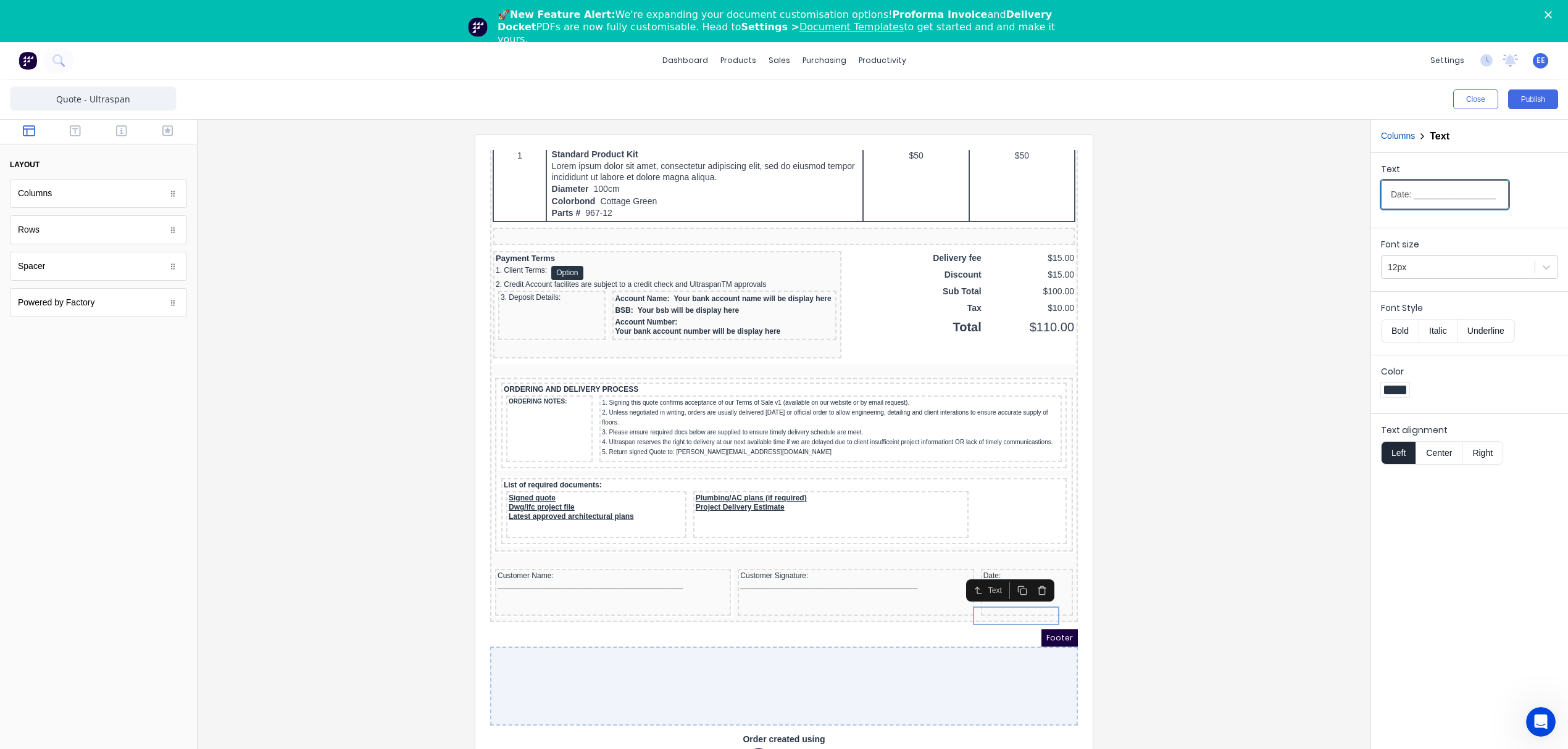
click at [1445, 191] on input "Date: _________________" at bounding box center [1445, 194] width 128 height 29
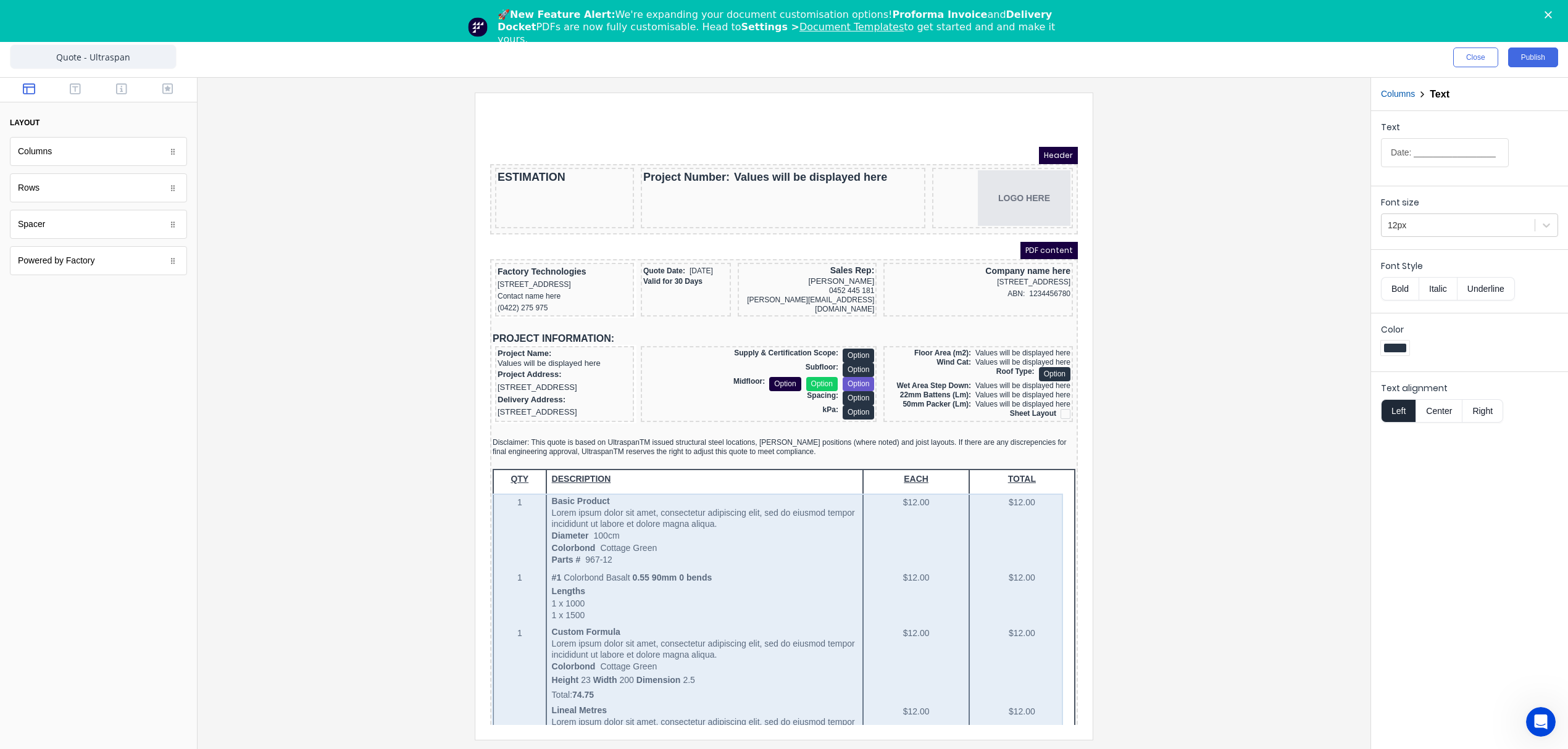
scroll to position [0, 0]
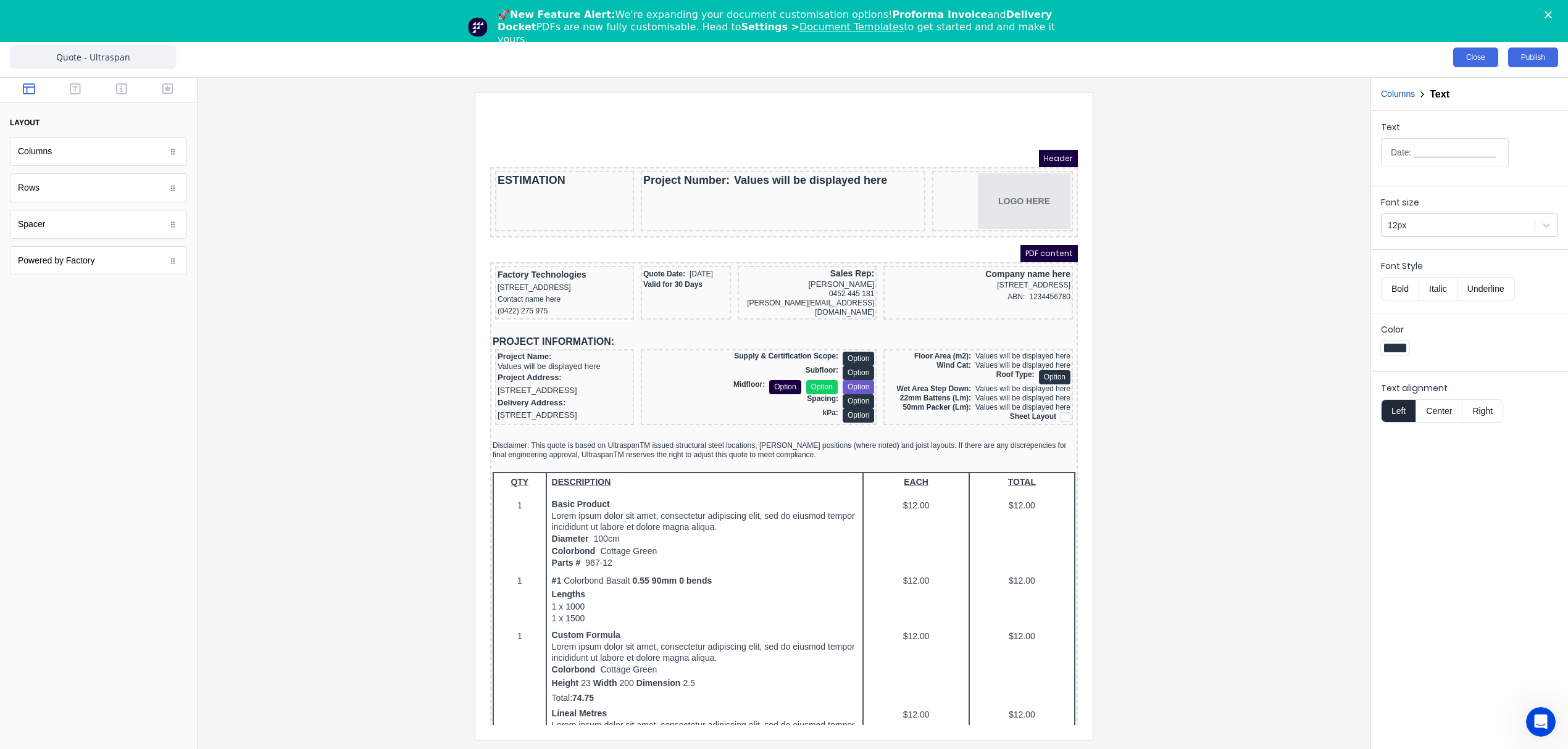
click at [1462, 47] on button "Close" at bounding box center [1475, 57] width 45 height 20
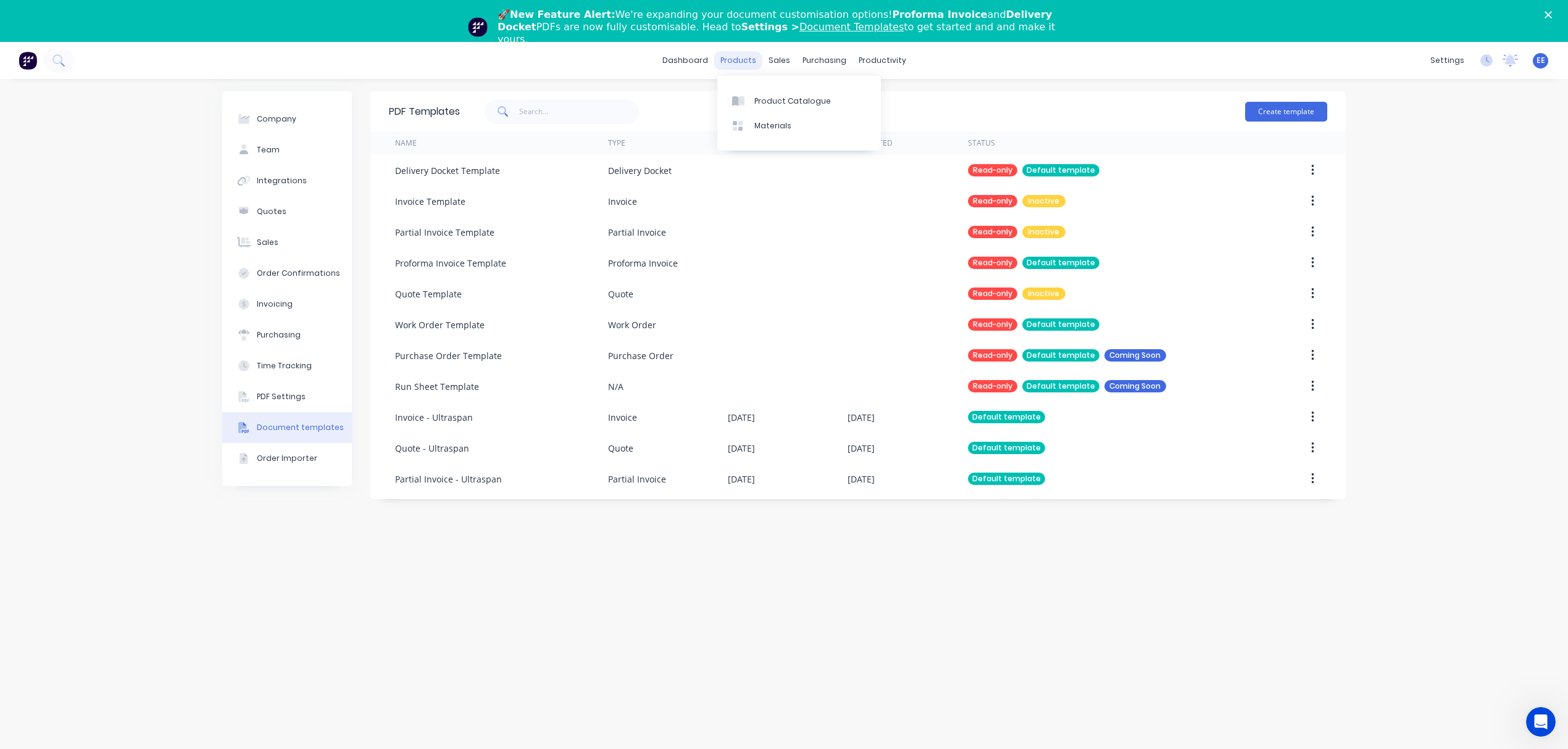
click at [732, 57] on div "products" at bounding box center [738, 60] width 48 height 18
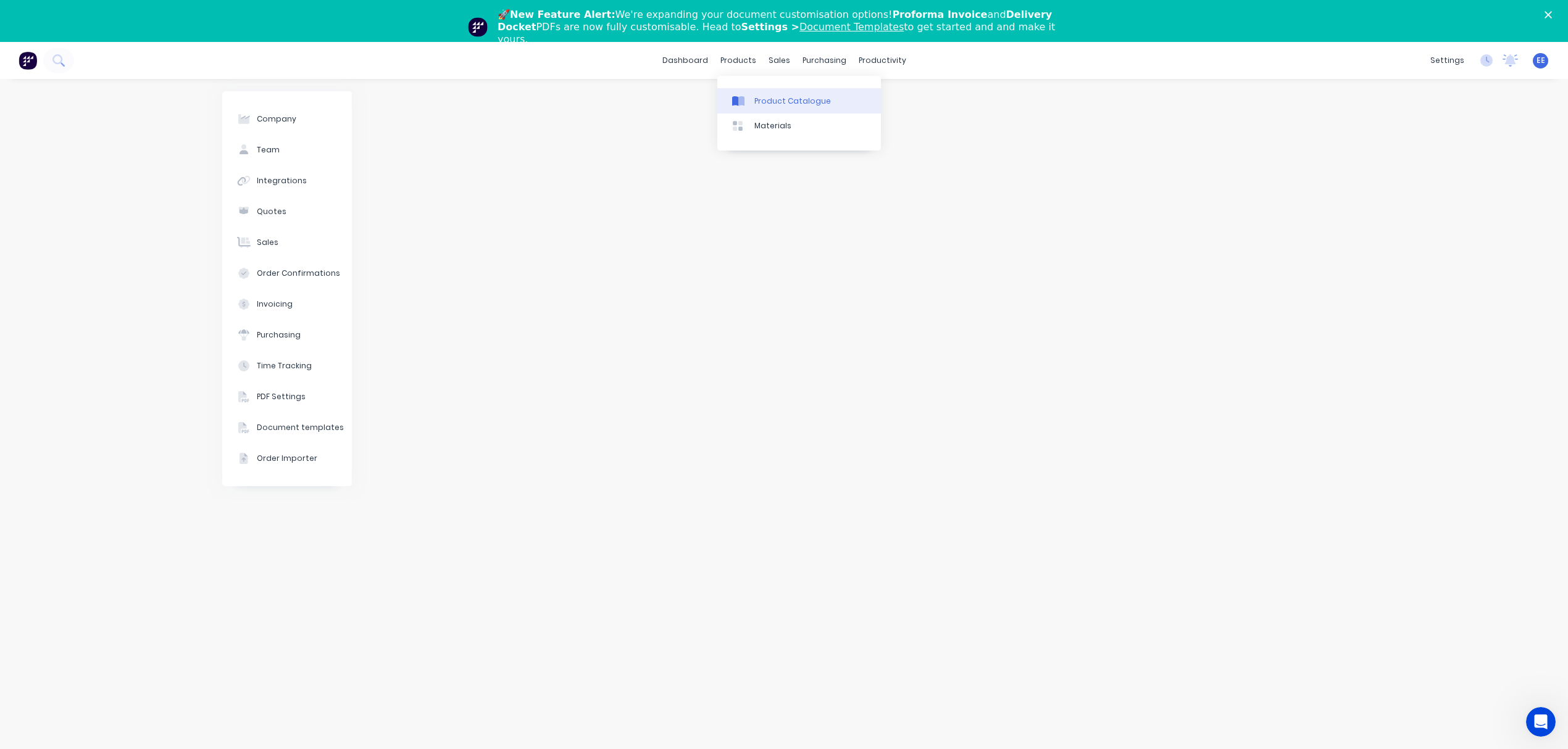
click at [753, 94] on link "Product Catalogue" at bounding box center [799, 100] width 163 height 24
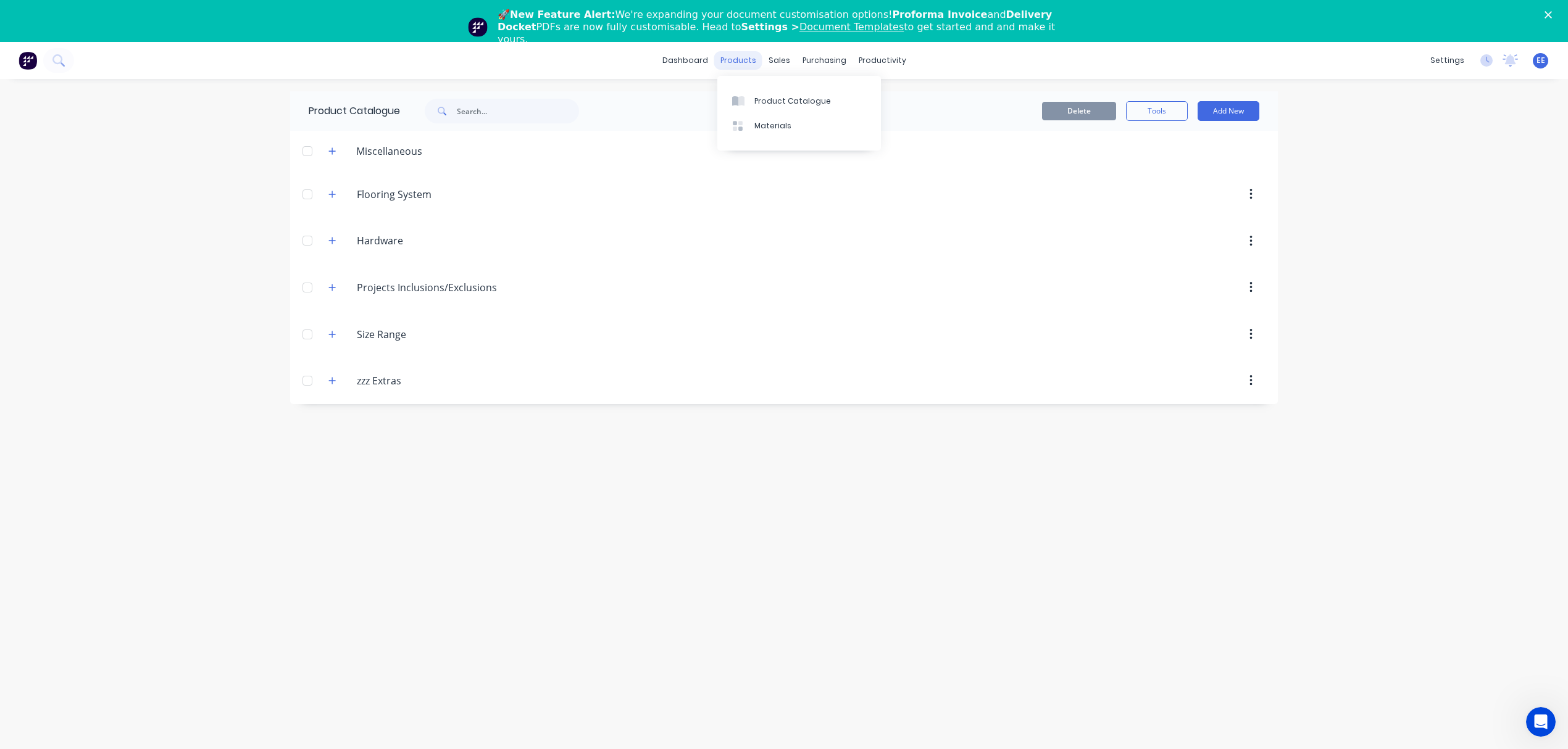
click at [748, 64] on div "products" at bounding box center [738, 60] width 48 height 18
click at [751, 99] on link "Product Catalogue" at bounding box center [799, 100] width 163 height 24
click at [768, 101] on div "Product Catalogue" at bounding box center [792, 101] width 77 height 11
click at [333, 193] on icon "button" at bounding box center [332, 194] width 7 height 9
click at [329, 148] on icon "button" at bounding box center [332, 151] width 7 height 9
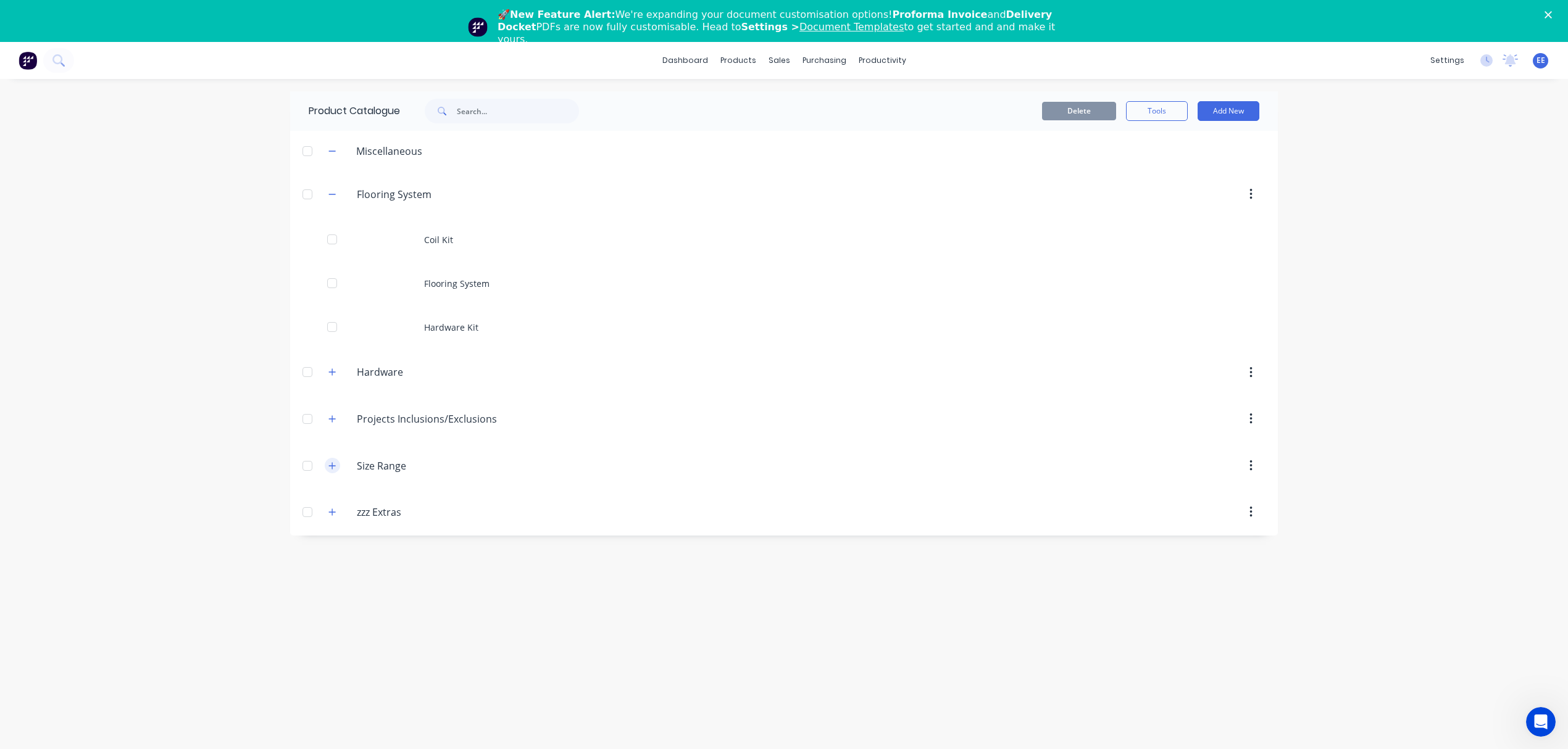
click at [327, 462] on button "button" at bounding box center [332, 465] width 16 height 16
click at [329, 190] on icon "button" at bounding box center [332, 194] width 7 height 9
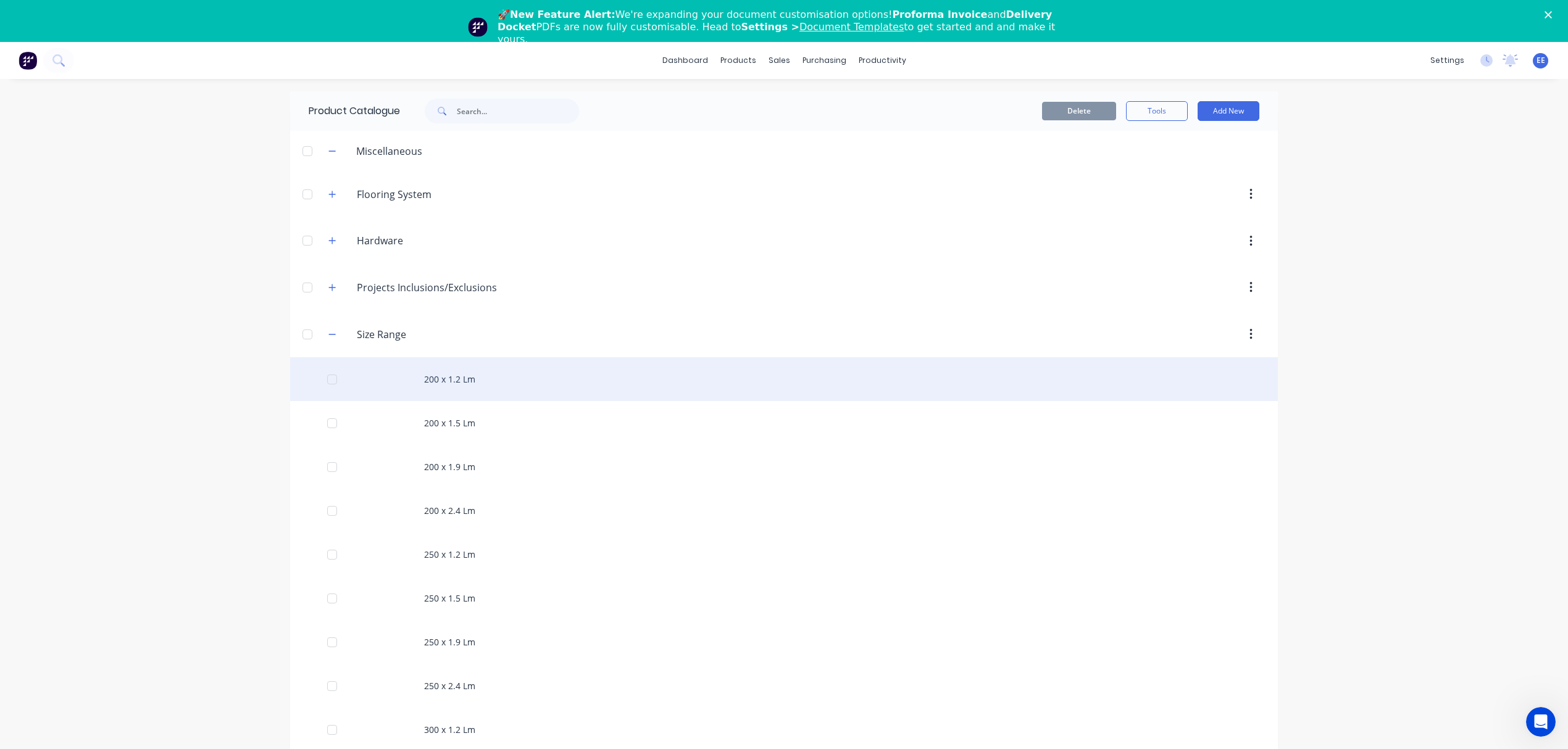
click at [442, 376] on div "200 x 1.2 Lm" at bounding box center [784, 379] width 988 height 44
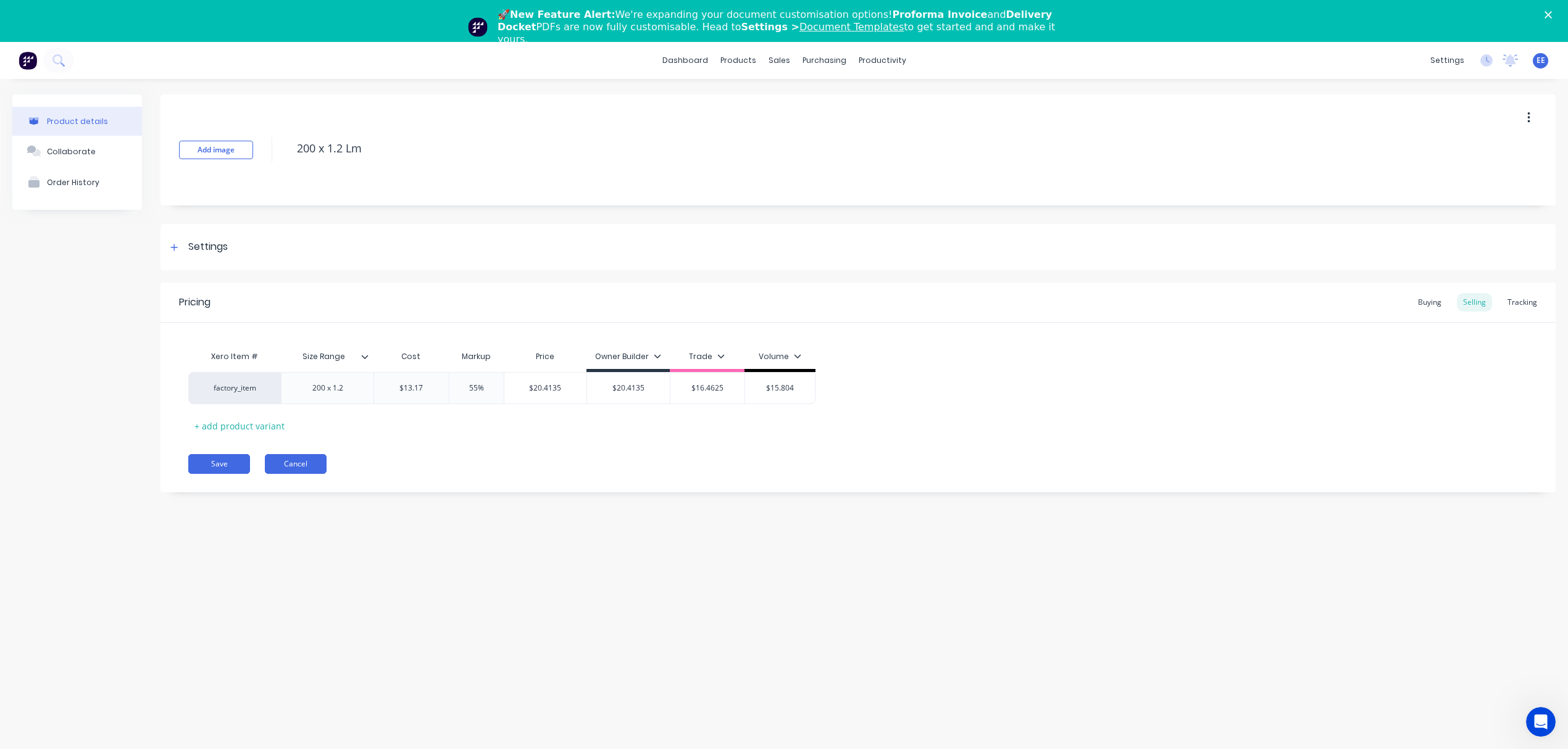
click at [302, 469] on button "Cancel" at bounding box center [295, 463] width 62 height 20
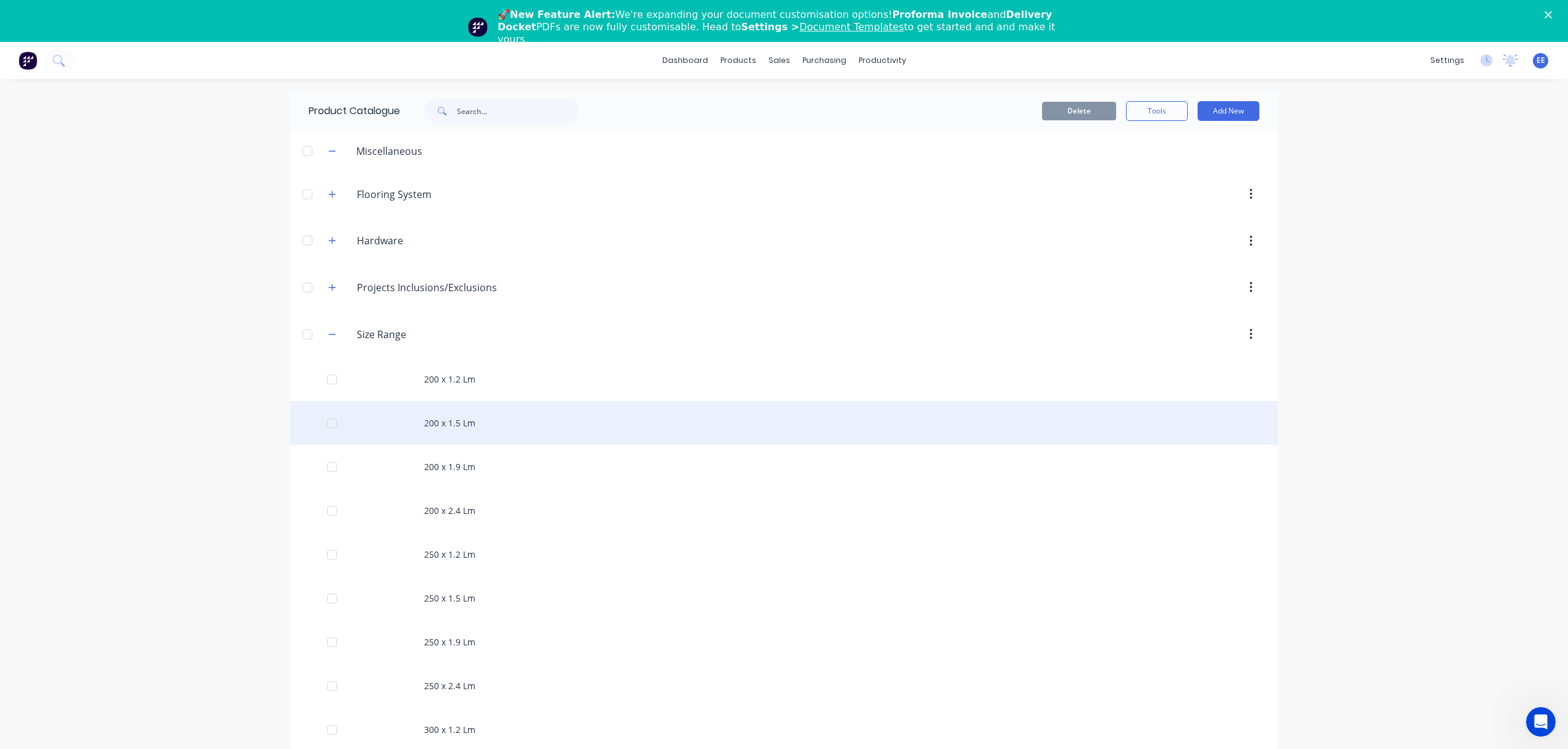
click at [434, 435] on div "200 x 1.5 Lm" at bounding box center [784, 423] width 988 height 44
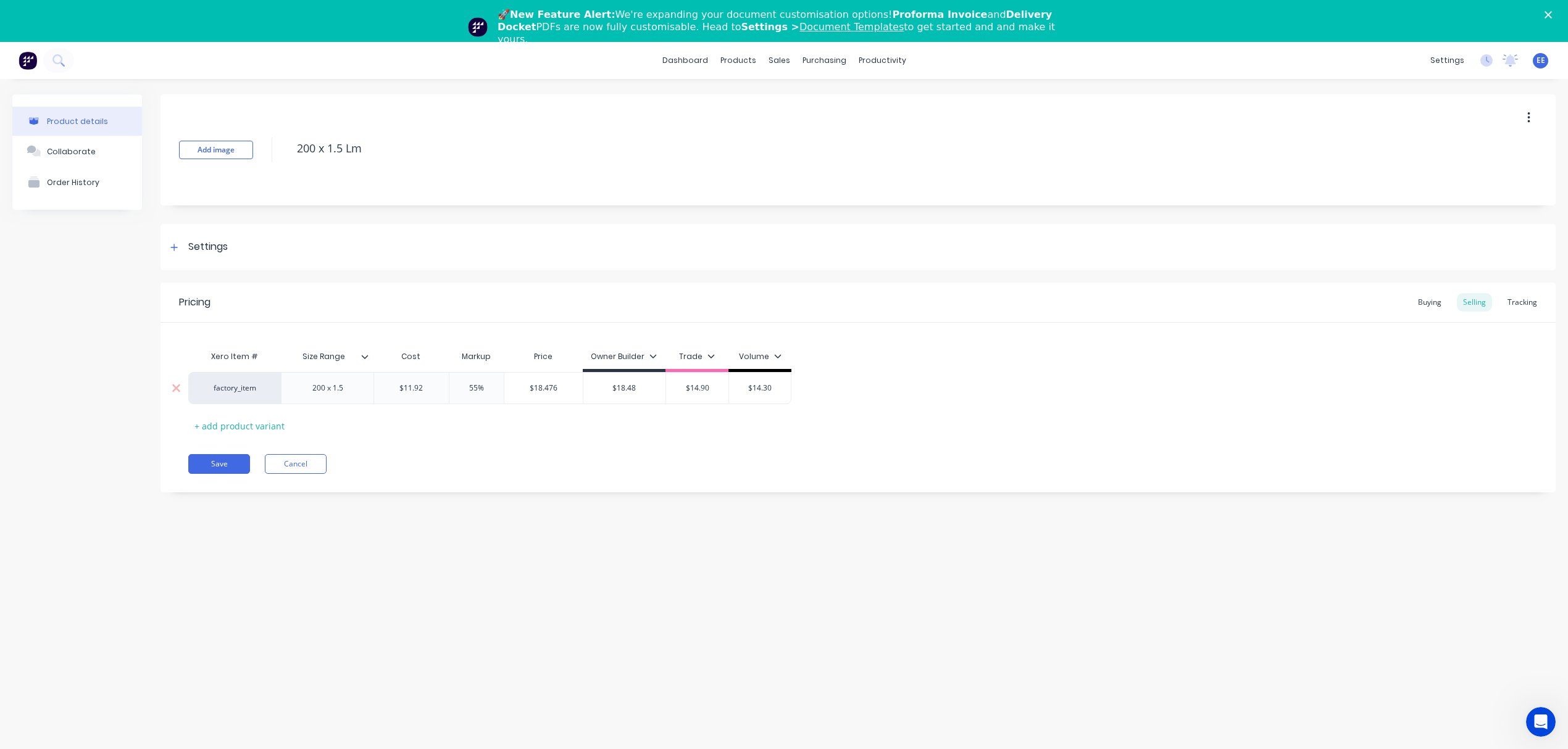
drag, startPoint x: 434, startPoint y: 387, endPoint x: 381, endPoint y: 387, distance: 53.0
click at [381, 387] on input "$11.92" at bounding box center [411, 388] width 75 height 11
type input "$14.31"
type input "$22.1805"
click at [541, 390] on input "$22.1805" at bounding box center [545, 388] width 83 height 11
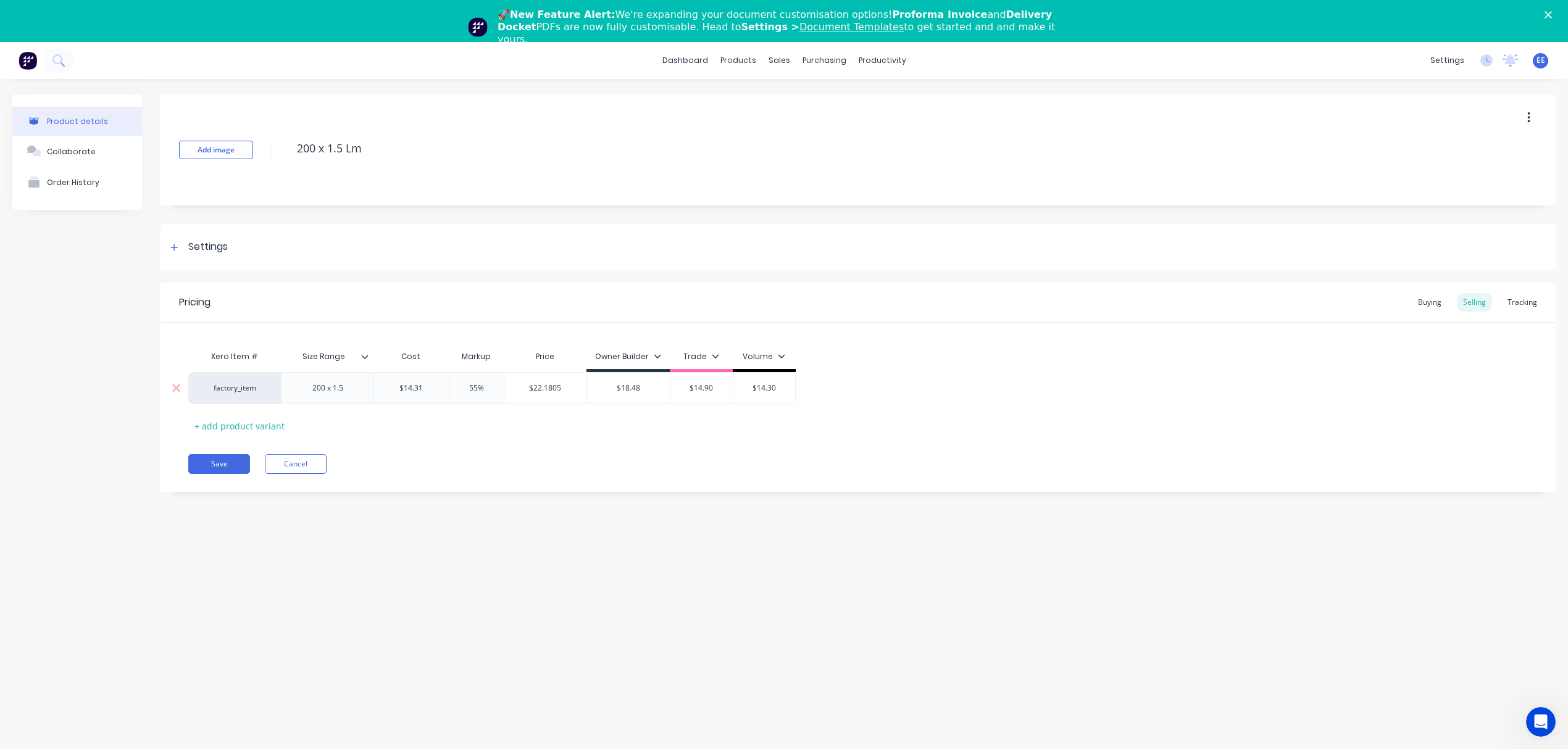
click at [541, 390] on input "$22.1805" at bounding box center [545, 388] width 83 height 11
click at [627, 392] on input "$18.48" at bounding box center [628, 388] width 83 height 11
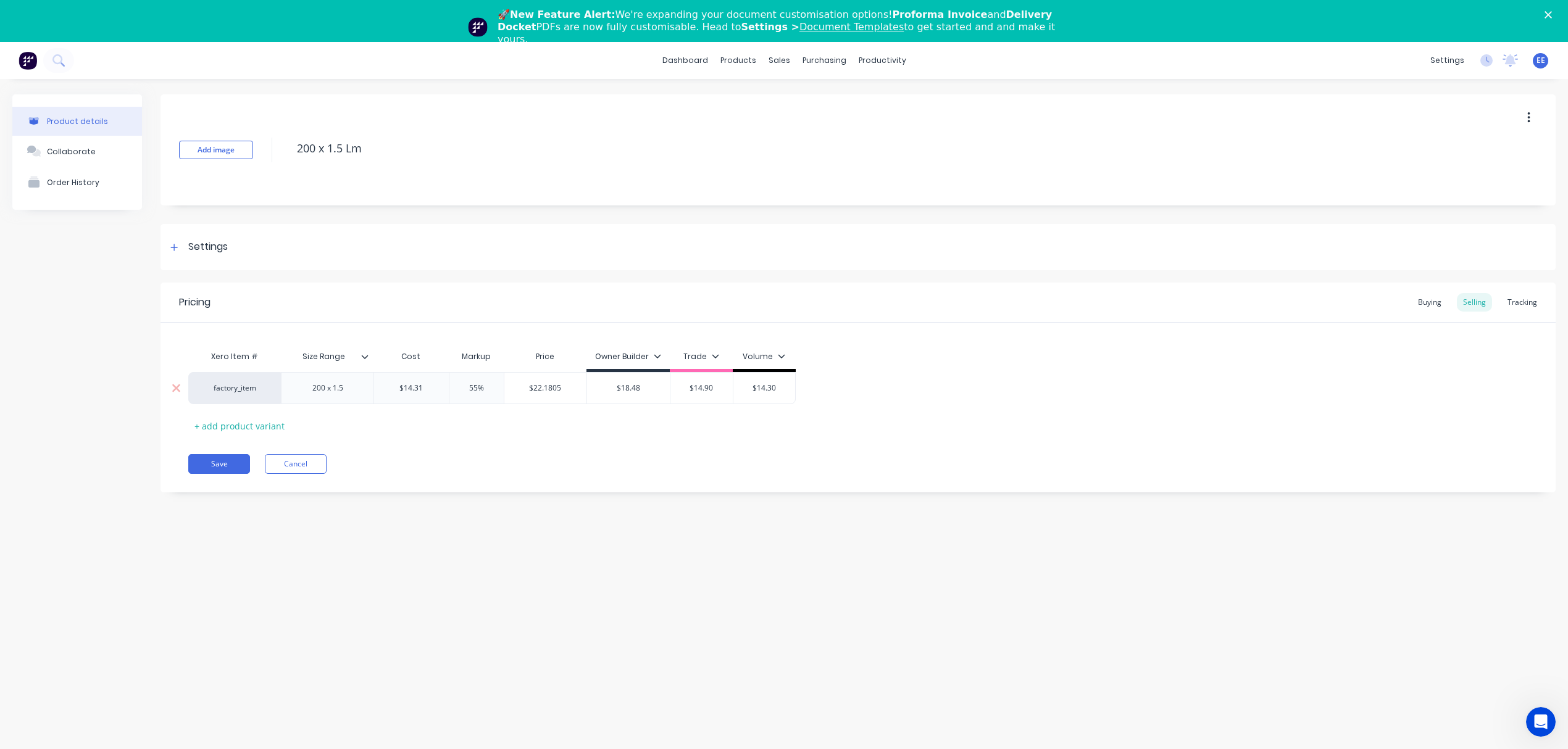
paste input "22.1805"
type input "$22.1805"
drag, startPoint x: 476, startPoint y: 385, endPoint x: 454, endPoint y: 386, distance: 22.0
click at [454, 386] on input "55%" at bounding box center [476, 388] width 62 height 11
click at [543, 395] on div "$17.8875" at bounding box center [545, 388] width 83 height 31
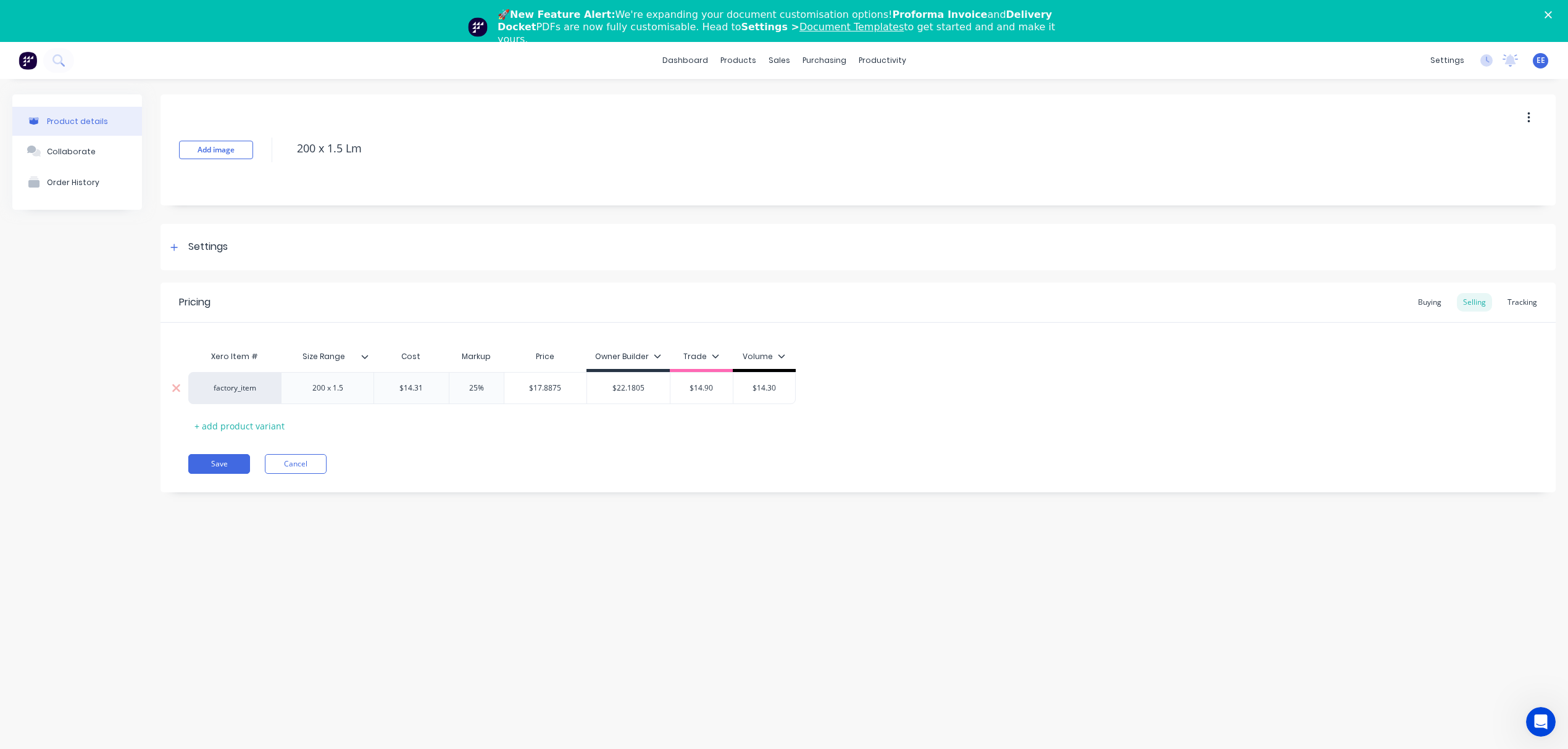
type input "25%"
type input "$17.8875"
click at [543, 395] on div "$17.8875" at bounding box center [545, 388] width 83 height 31
click at [545, 385] on input "$17.8875" at bounding box center [545, 388] width 83 height 11
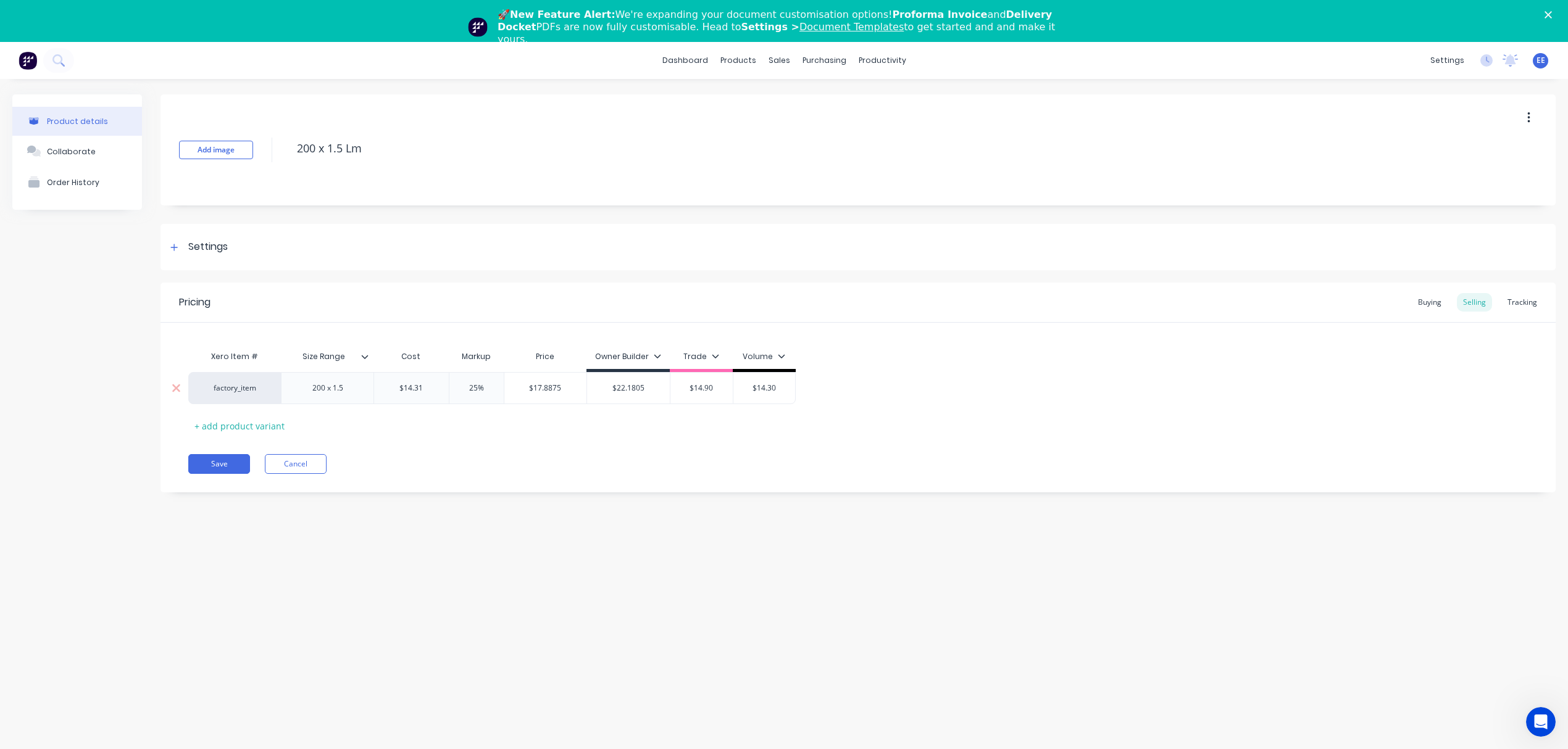
drag, startPoint x: 531, startPoint y: 385, endPoint x: 564, endPoint y: 385, distance: 33.0
click at [564, 385] on input "$17.8875" at bounding box center [545, 388] width 83 height 11
click at [520, 389] on input "$17.8875" at bounding box center [545, 388] width 83 height 11
click at [484, 391] on input "25%" at bounding box center [476, 388] width 62 height 11
click at [542, 388] on input "$17.8875" at bounding box center [545, 388] width 83 height 11
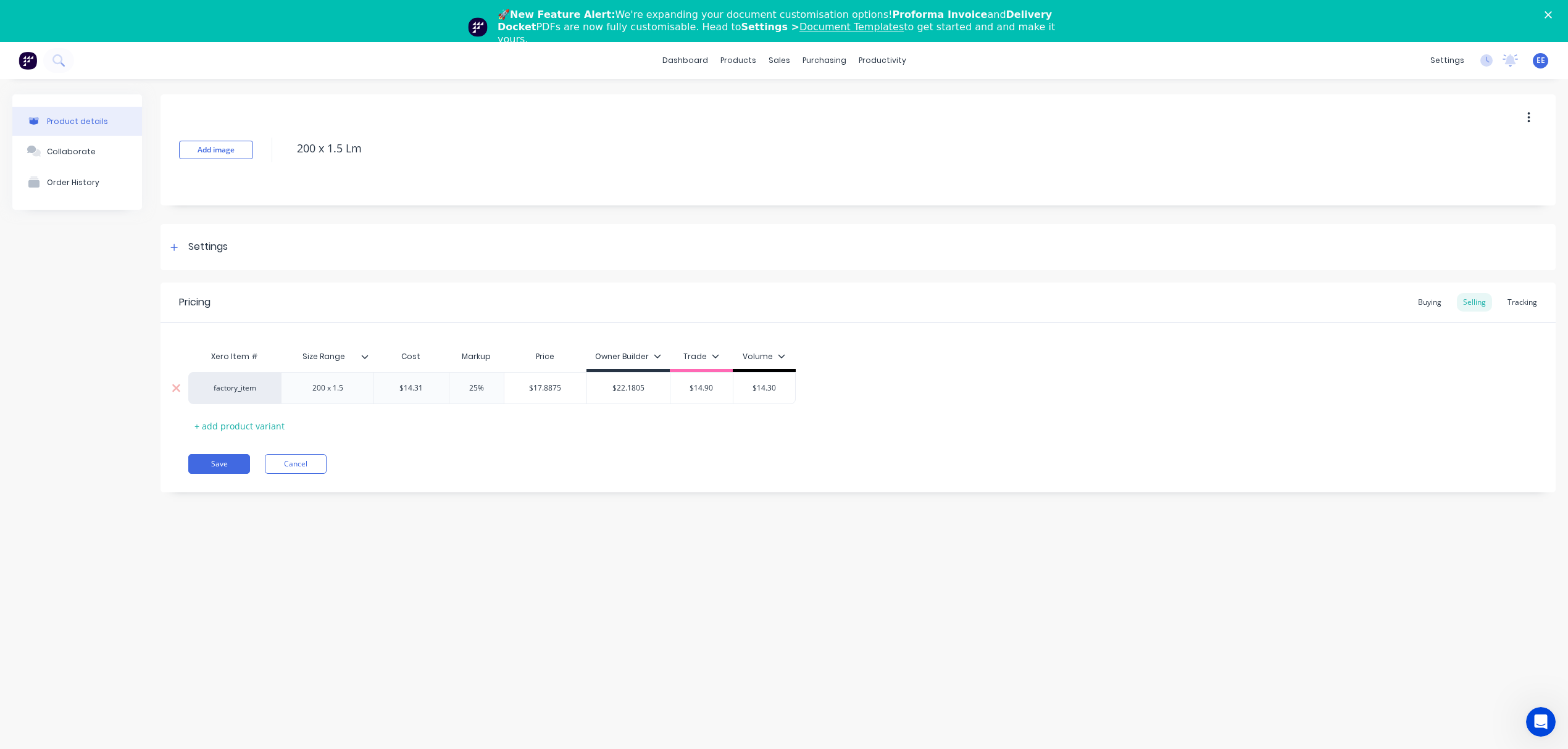
click at [542, 388] on input "$17.8875" at bounding box center [545, 388] width 83 height 11
click at [705, 385] on input "$14.90" at bounding box center [701, 388] width 62 height 11
click at [705, 386] on input "$14.90" at bounding box center [701, 388] width 62 height 11
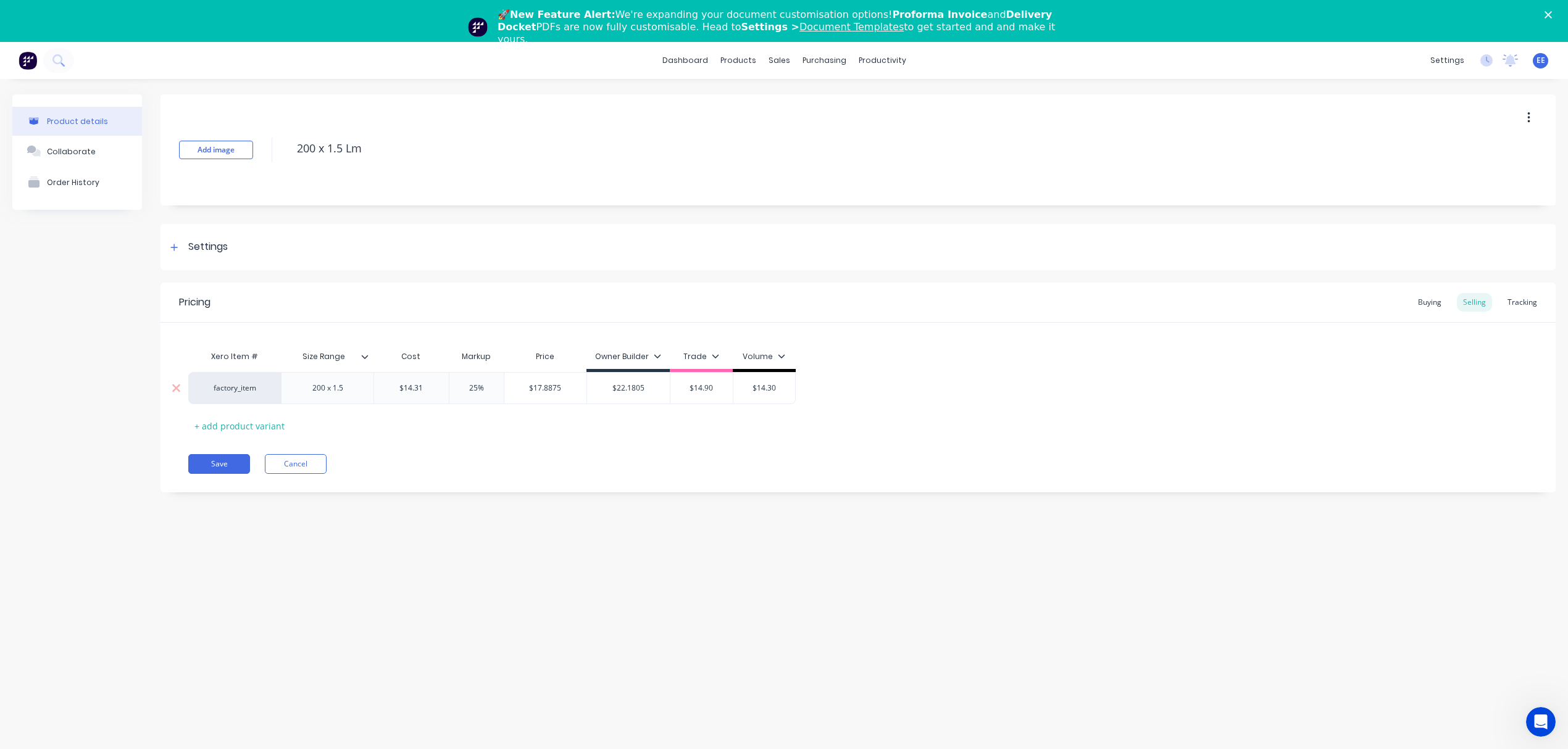
paste input "7.8875"
type input "$17.8875"
click at [479, 389] on input "25%" at bounding box center [476, 388] width 62 height 11
drag, startPoint x: 479, startPoint y: 386, endPoint x: 451, endPoint y: 386, distance: 28.0
click at [451, 386] on input "25%" at bounding box center [476, 388] width 62 height 11
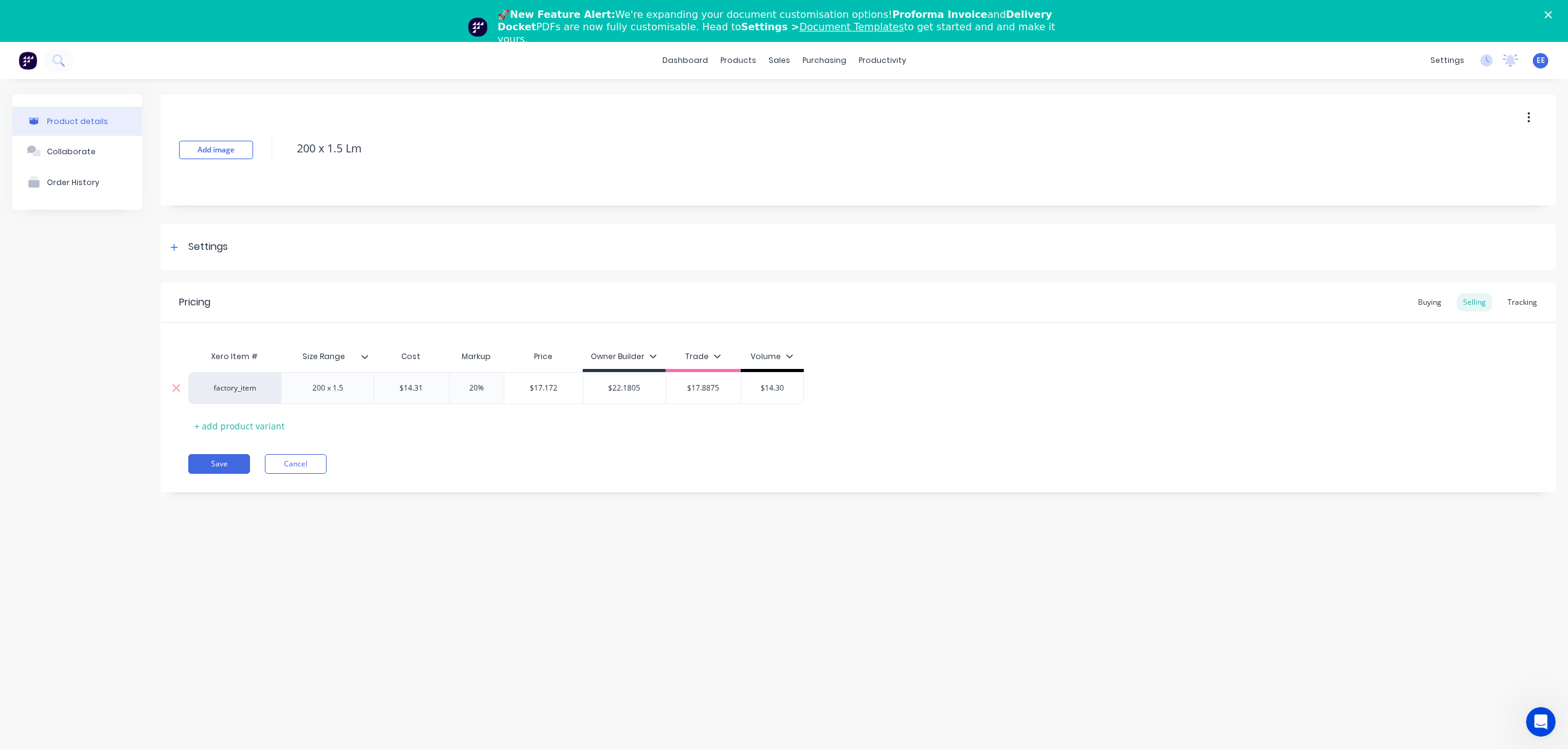
type input "20%"
type input "$17.172"
click at [536, 389] on input "$17.172" at bounding box center [543, 388] width 79 height 11
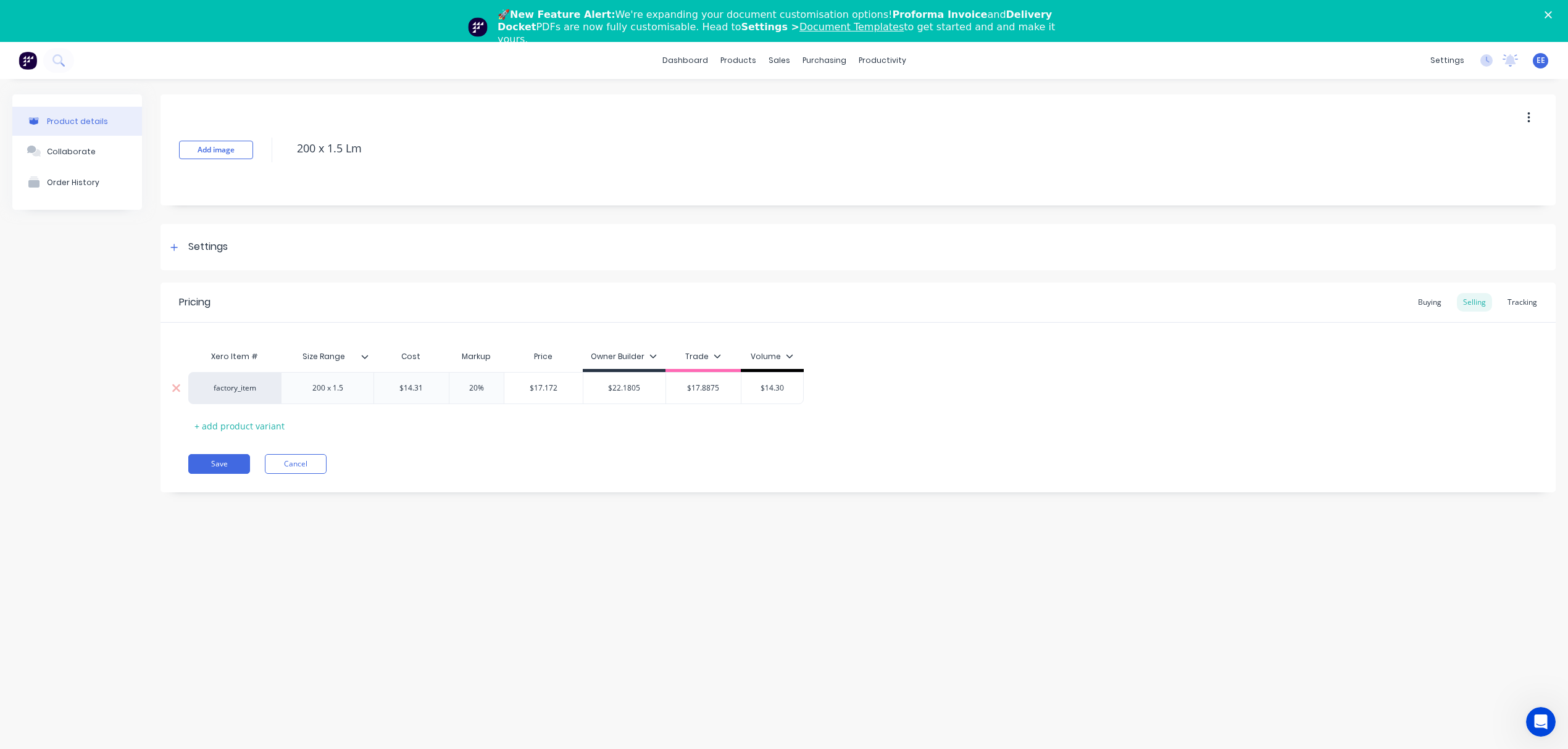
drag, startPoint x: 790, startPoint y: 388, endPoint x: 714, endPoint y: 387, distance: 76.0
click at [714, 387] on div "factory_item 200 x 1.5 $14.31 $14.31 20% 20% $17.172 $17.172 $22.1805 $22.1805 …" at bounding box center [496, 387] width 615 height 32
paste input "7.172"
type input "$17.172"
drag, startPoint x: 489, startPoint y: 389, endPoint x: 413, endPoint y: 390, distance: 76.0
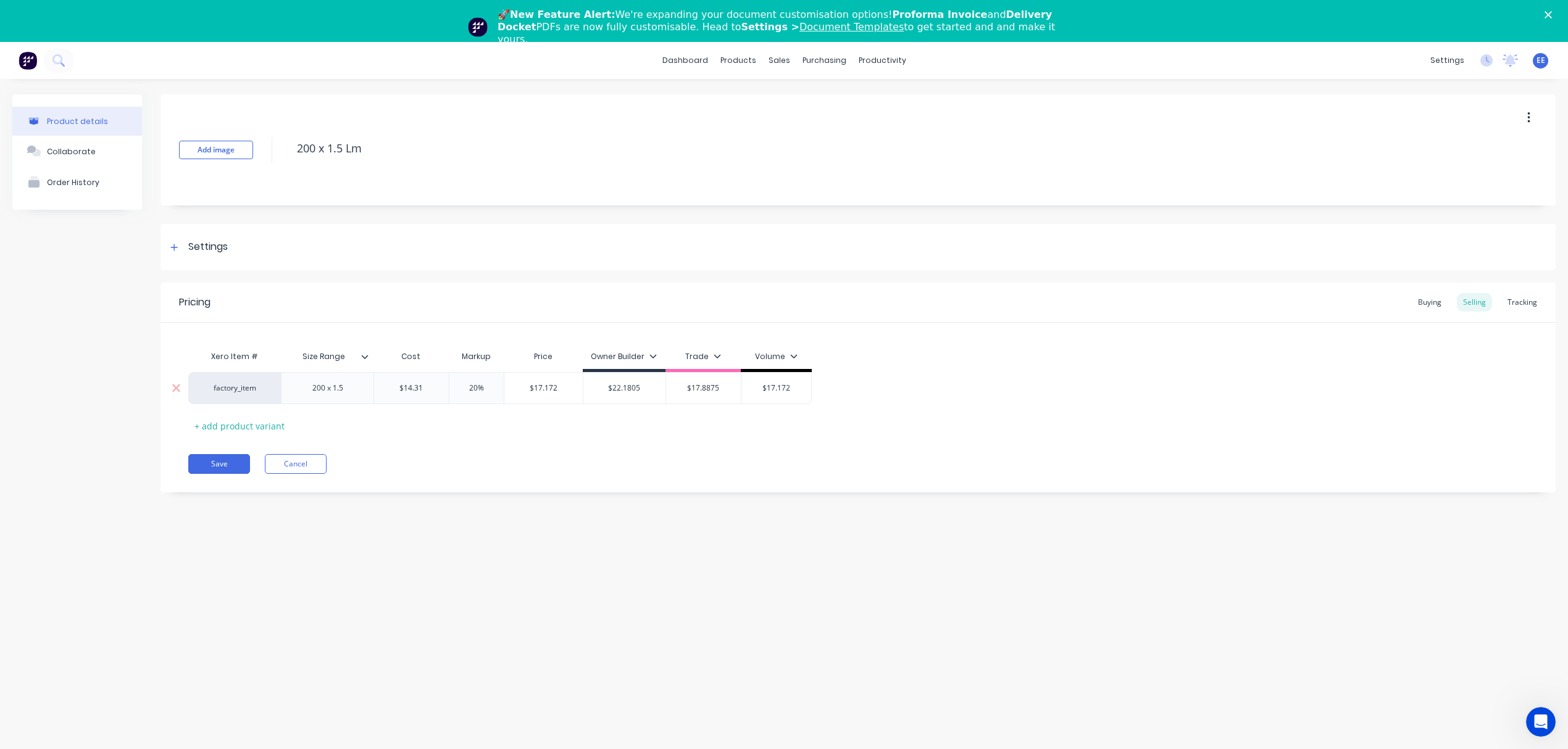
click at [413, 390] on div "factory_item 200 x 1.5 $14.31 $14.31 20% 20% $17.172 $17.172 $22.1805 $22.1805 …" at bounding box center [500, 387] width 623 height 32
type input "55"
click at [487, 430] on div "Xero Item # Size Range Cost Markup Price Owner Builder Trade Volume factory_ite…" at bounding box center [858, 389] width 1340 height 91
drag, startPoint x: 255, startPoint y: 146, endPoint x: 227, endPoint y: 147, distance: 28.0
click at [227, 147] on div "Add image 200 x 1.5 Lm" at bounding box center [858, 150] width 1395 height 111
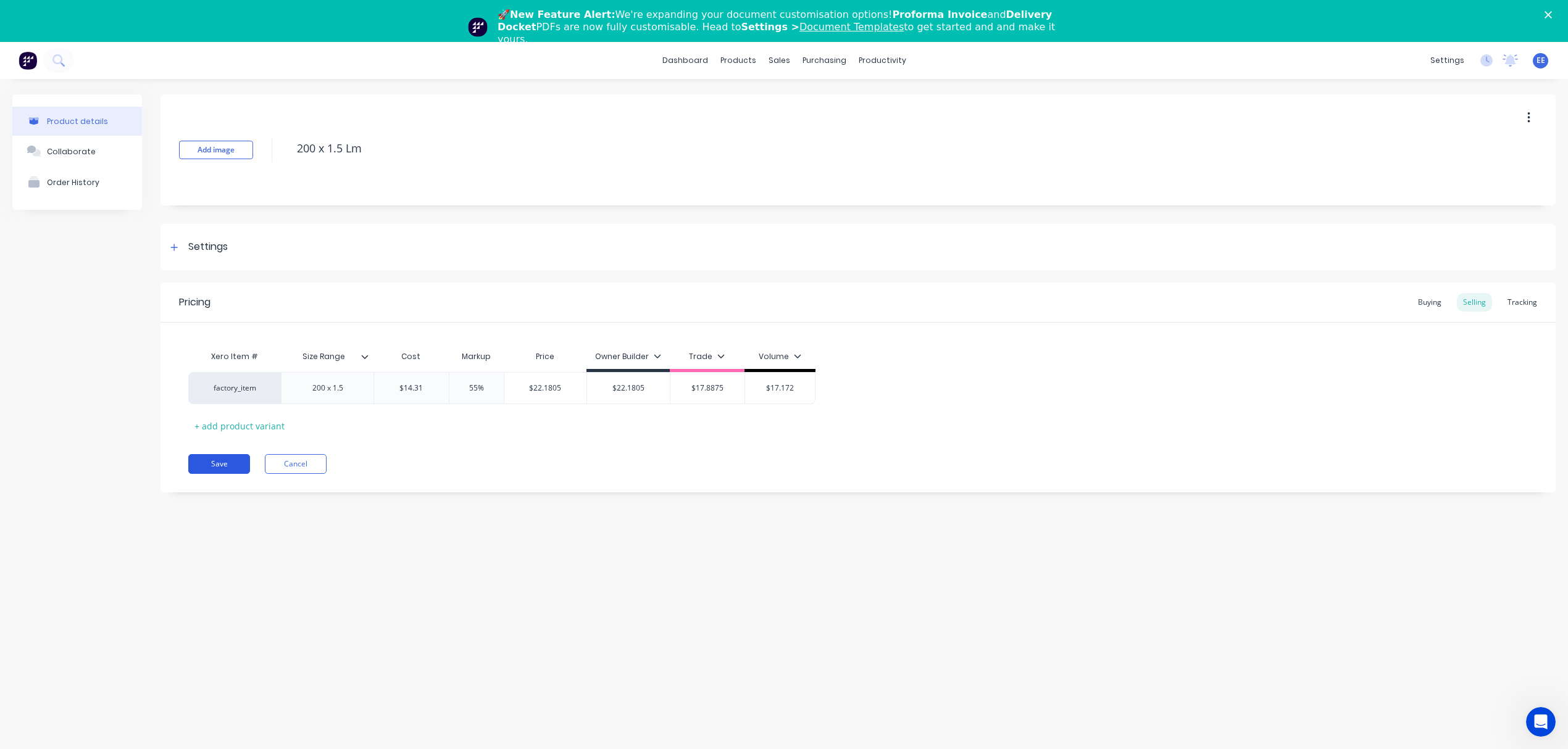
click at [220, 474] on button "Save" at bounding box center [219, 463] width 62 height 20
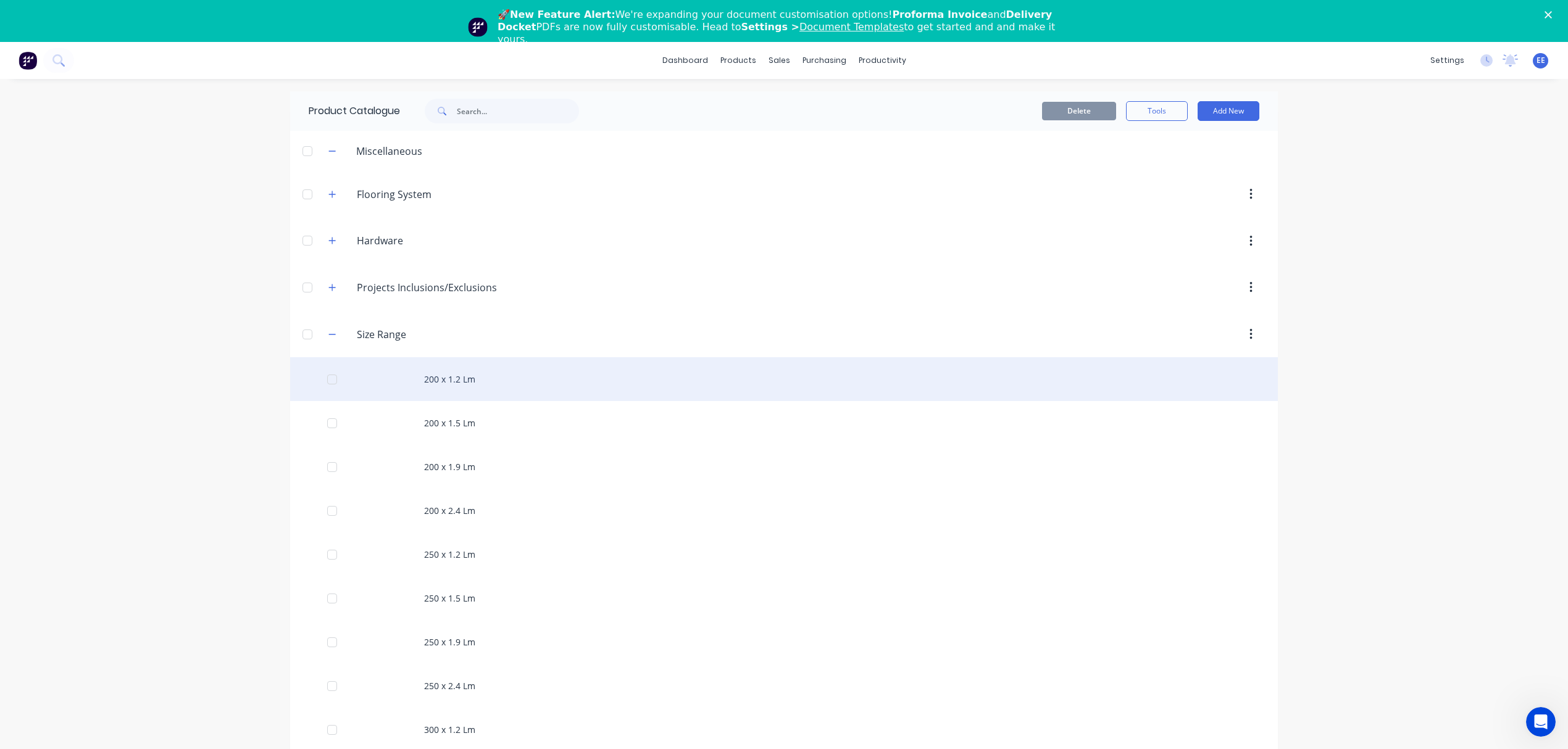
click at [419, 385] on div "200 x 1.2 Lm" at bounding box center [784, 379] width 988 height 44
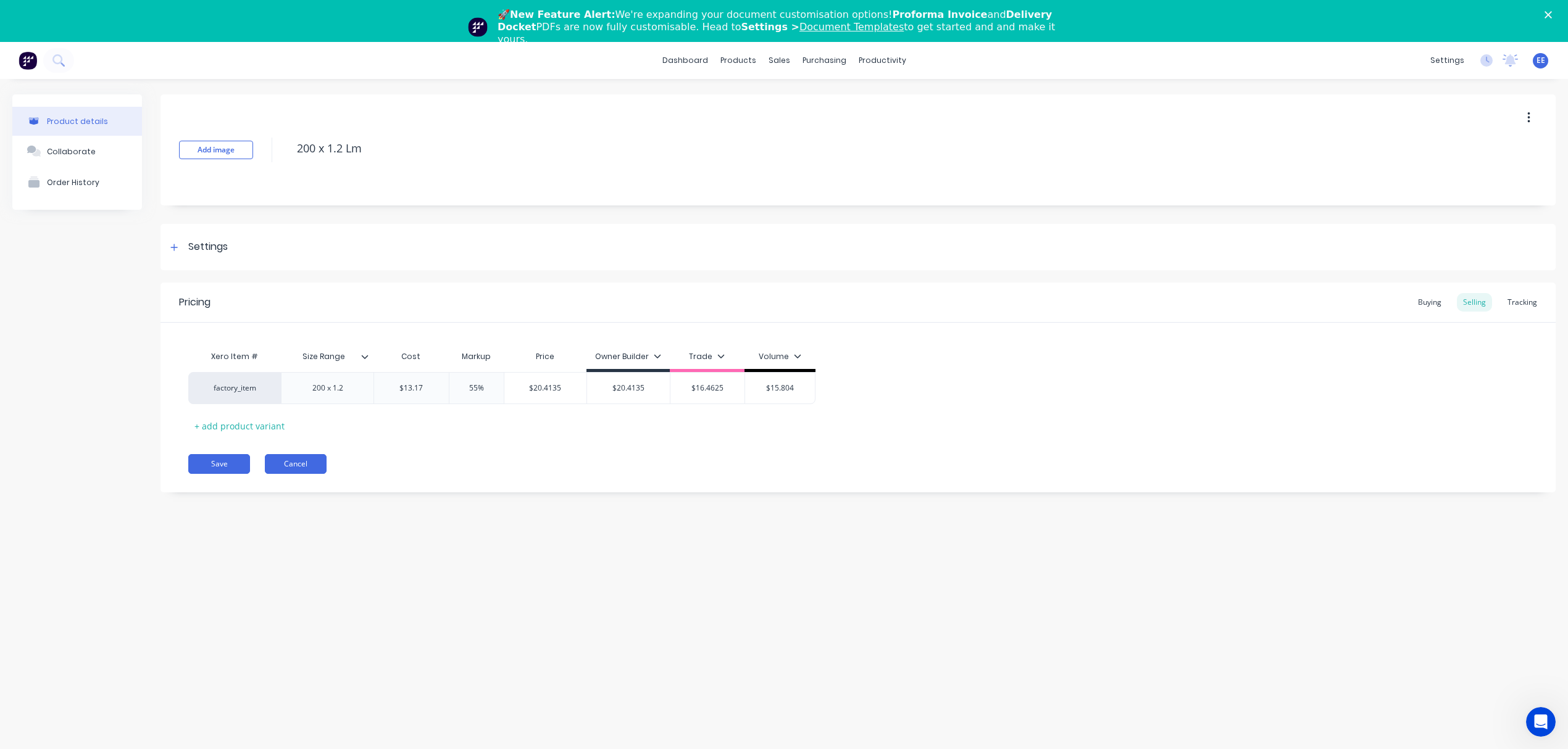
click at [316, 465] on button "Cancel" at bounding box center [295, 463] width 62 height 20
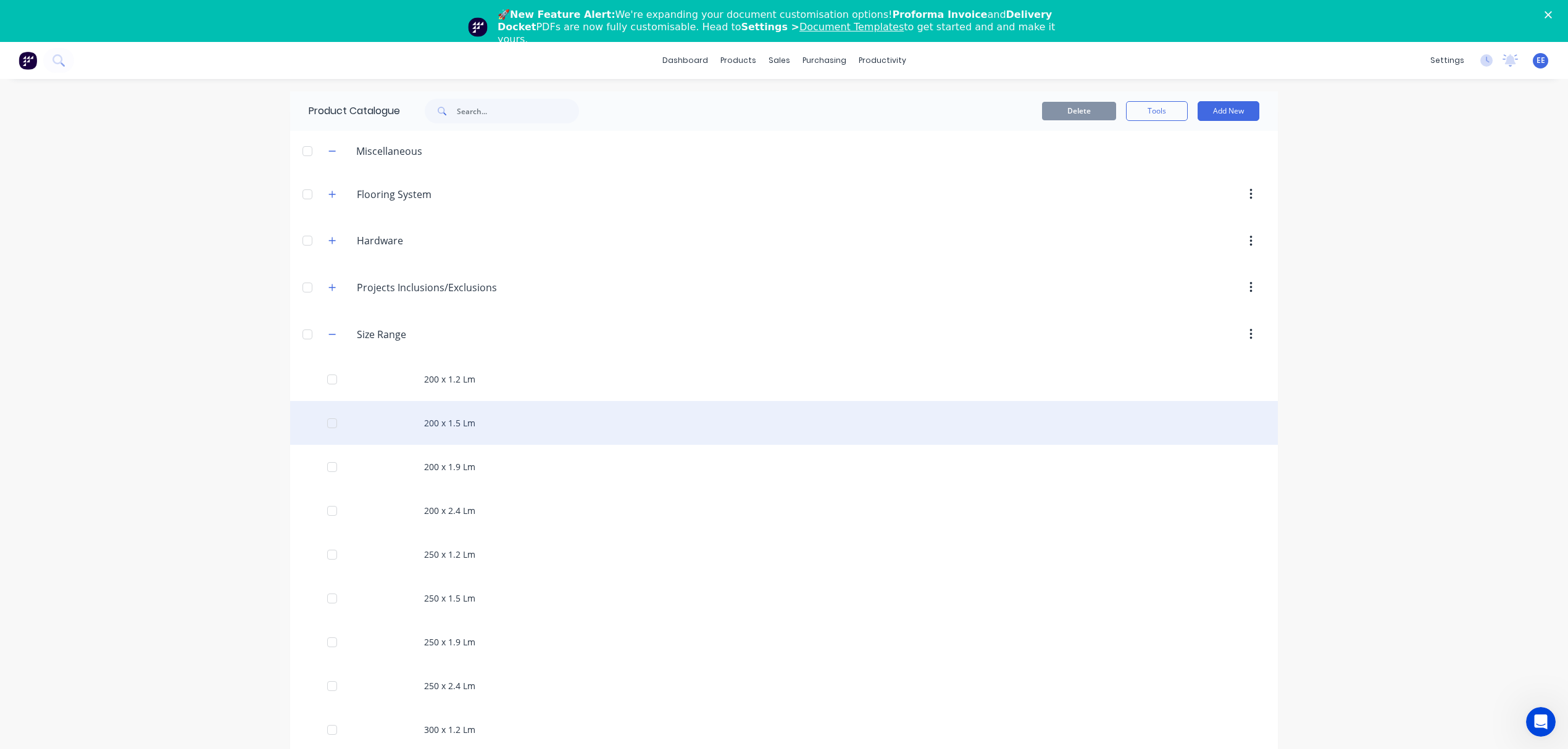
click at [403, 428] on div "200 x 1.5 Lm" at bounding box center [784, 423] width 988 height 44
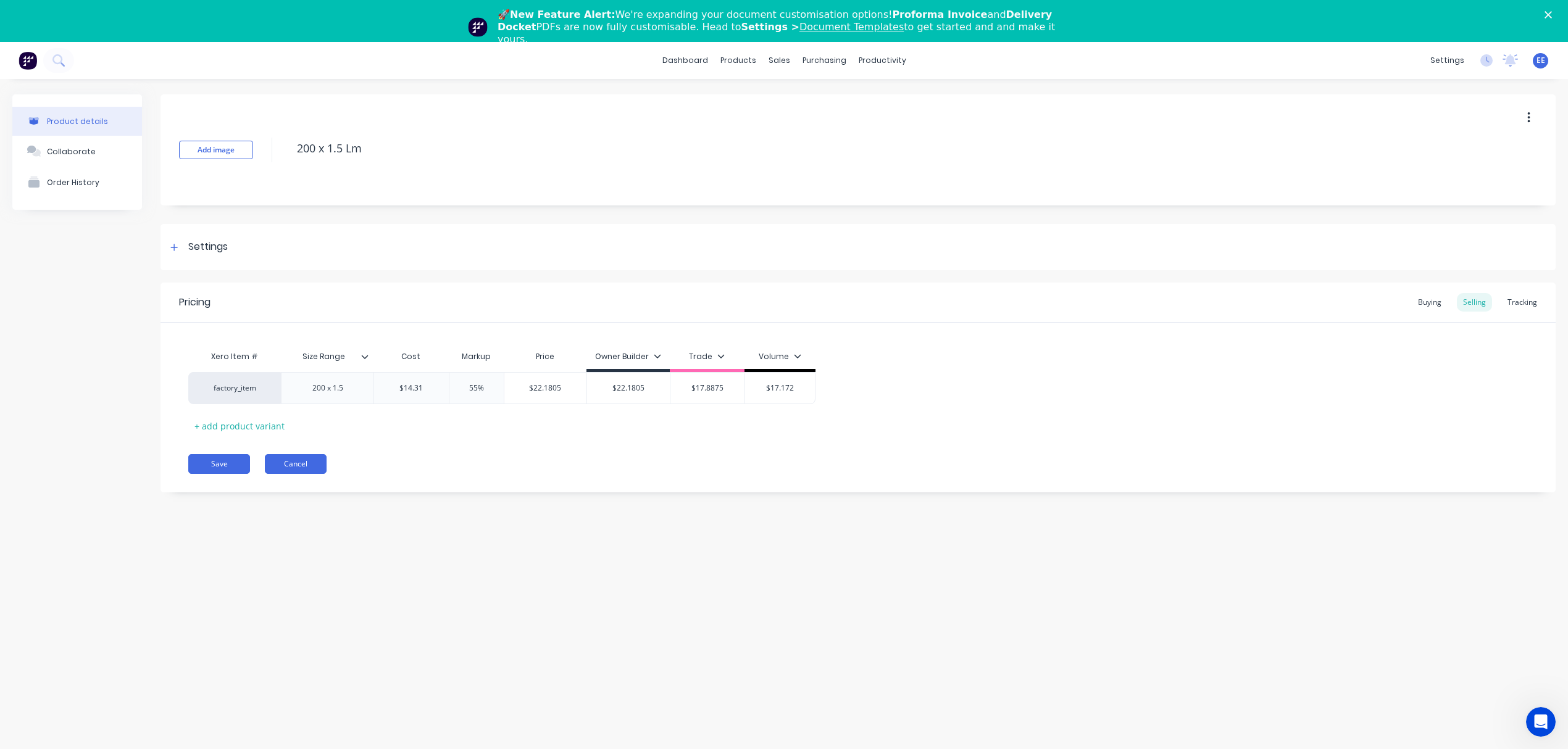
click at [304, 467] on button "Cancel" at bounding box center [295, 463] width 62 height 20
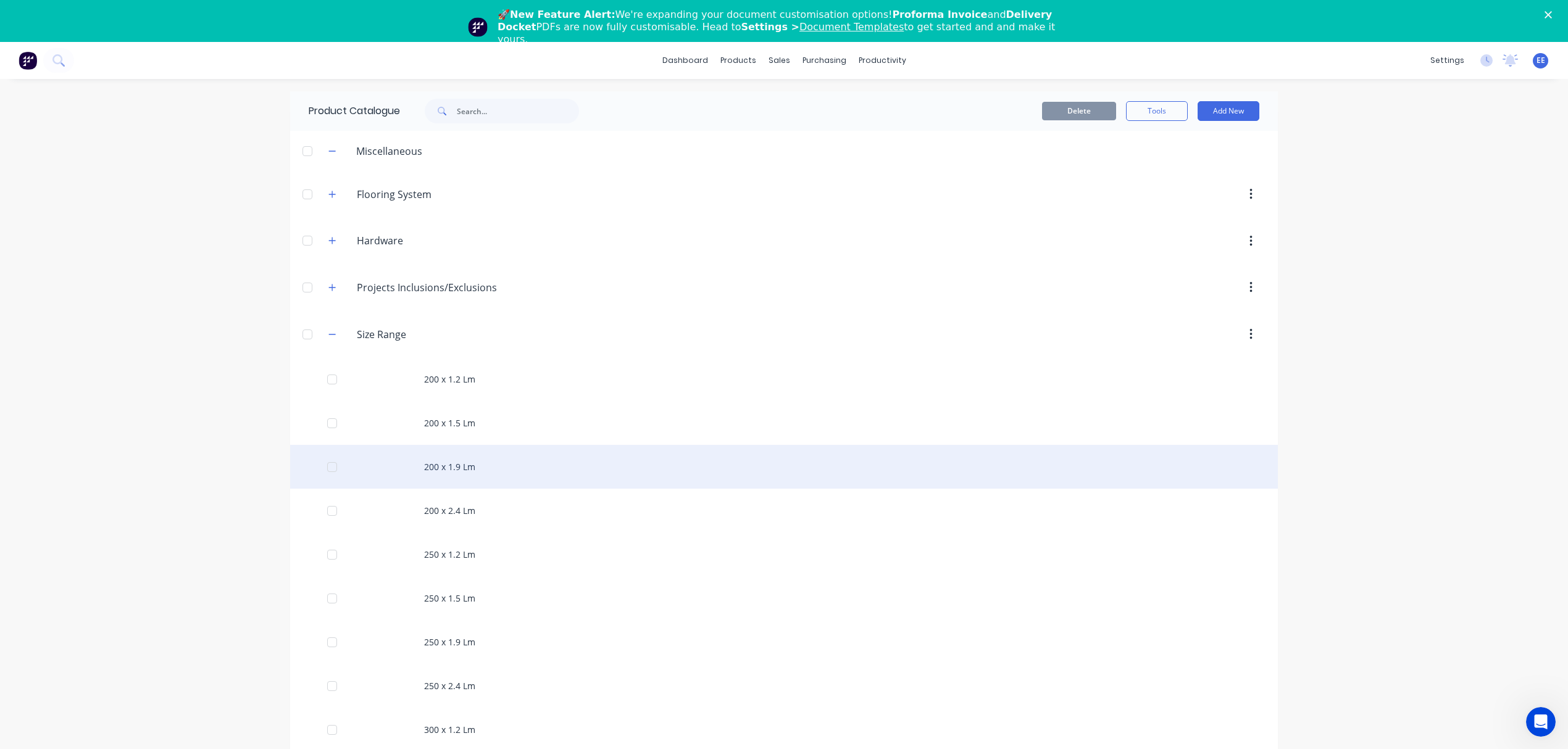
click at [411, 462] on div "200 x 1.9 Lm" at bounding box center [784, 467] width 988 height 44
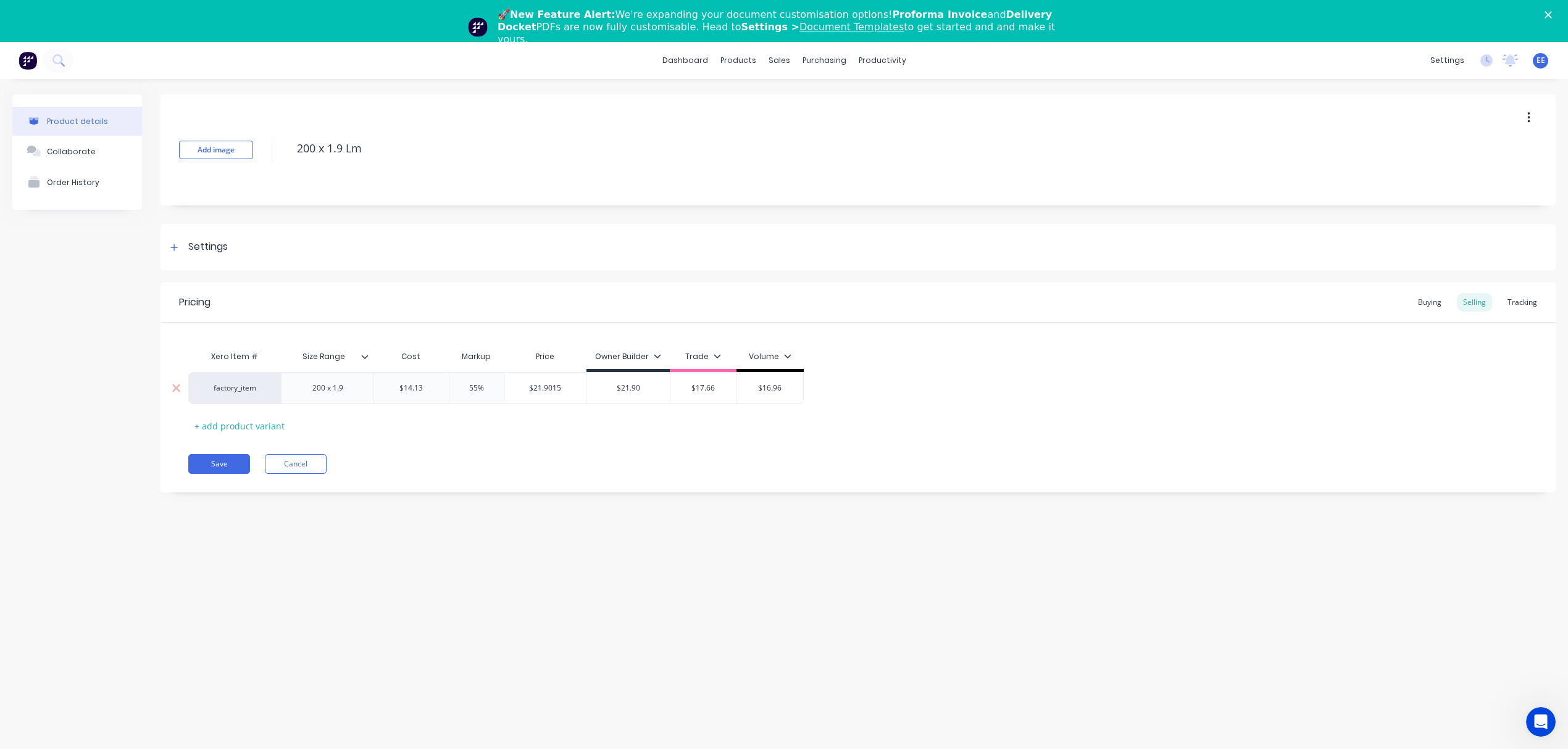
click at [407, 388] on input "$14.13" at bounding box center [411, 388] width 75 height 11
drag, startPoint x: 426, startPoint y: 388, endPoint x: 342, endPoint y: 385, distance: 84.1
click at [342, 385] on div "factory_item 200 x 1.9 $14.13 $14.13 55% $21.9015 $21.90 $17.66 $16.96" at bounding box center [496, 387] width 615 height 32
type input "16.08"
type input "55%"
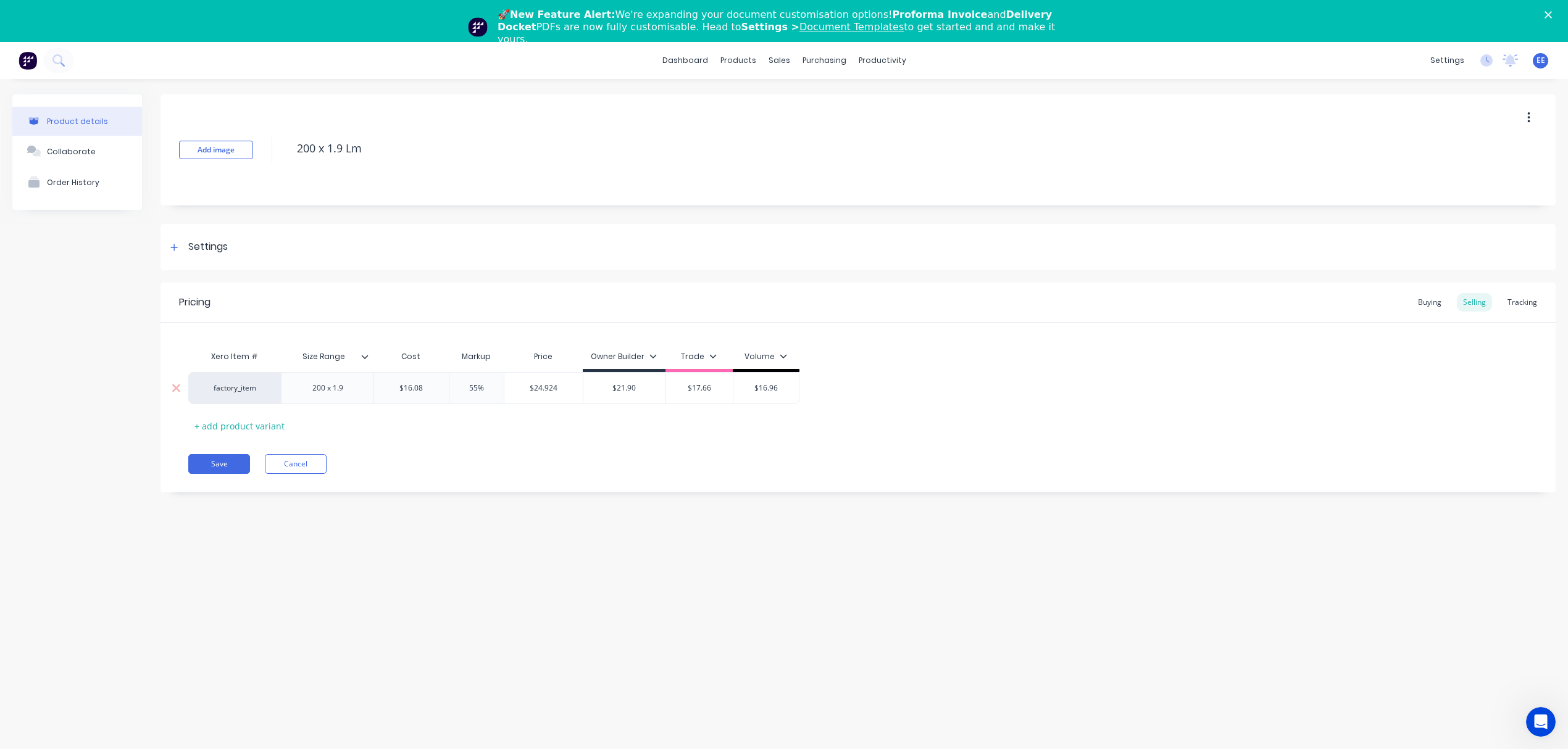
type input "$24.924"
click at [541, 387] on input "$24.924" at bounding box center [543, 388] width 79 height 11
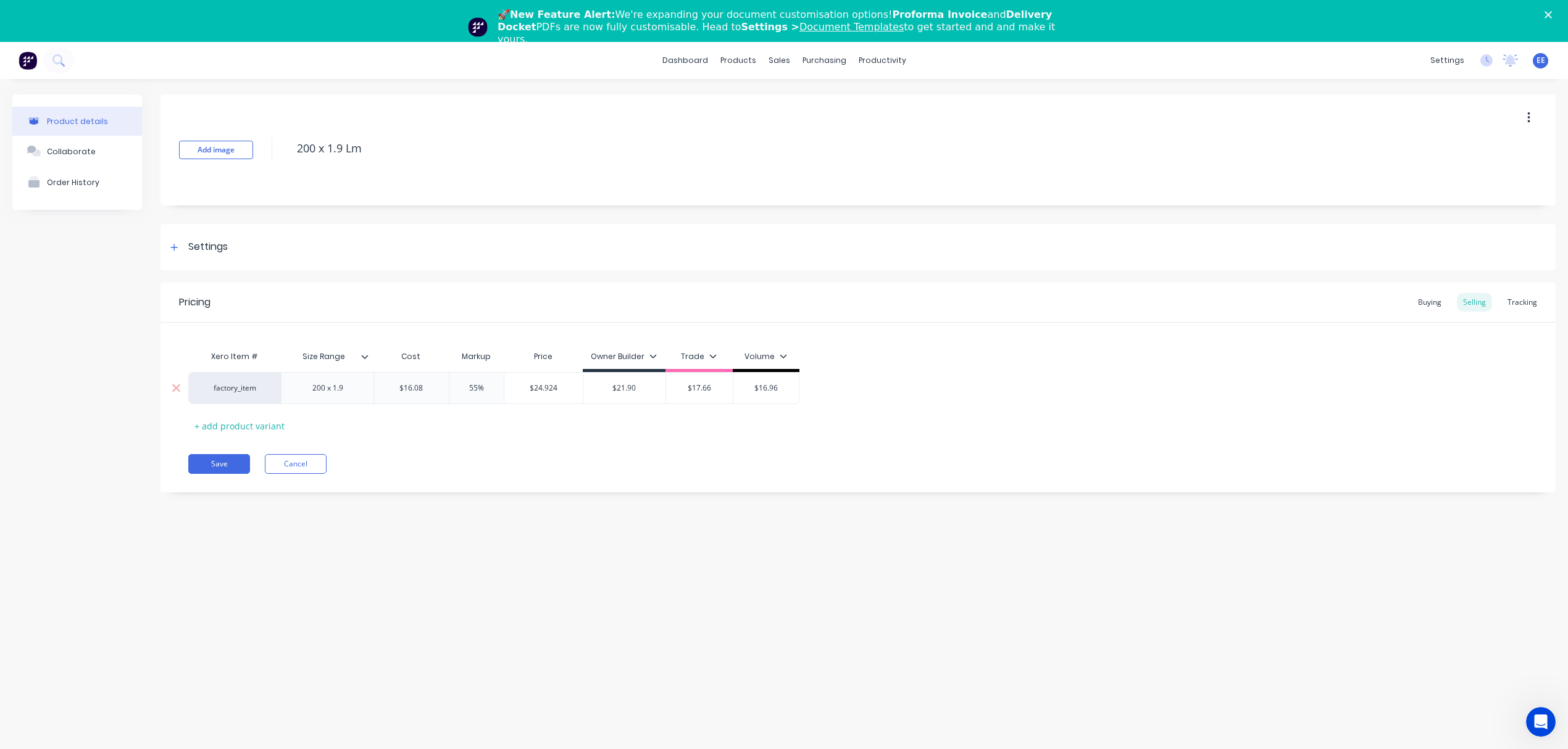
drag, startPoint x: 646, startPoint y: 388, endPoint x: 608, endPoint y: 390, distance: 38.1
click at [608, 390] on input "$21.90" at bounding box center [625, 388] width 83 height 11
paste input "4.924"
type input "$24.924"
click at [482, 385] on input "55%" at bounding box center [476, 388] width 62 height 11
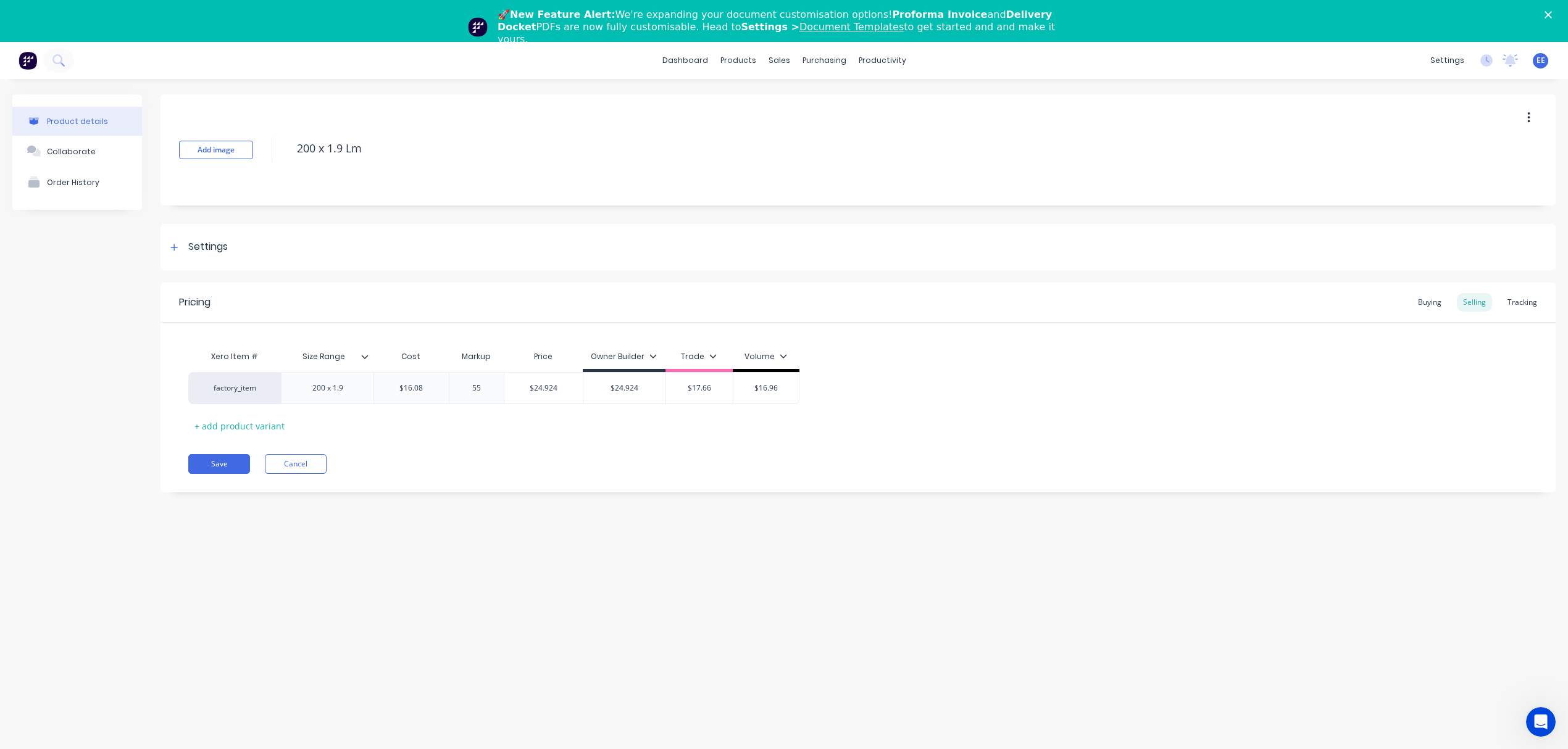
type input "5"
type input "25"
click at [519, 473] on div "Save Cancel" at bounding box center [872, 463] width 1367 height 20
type input "$20.10"
click at [532, 385] on input "$20.10" at bounding box center [539, 388] width 70 height 11
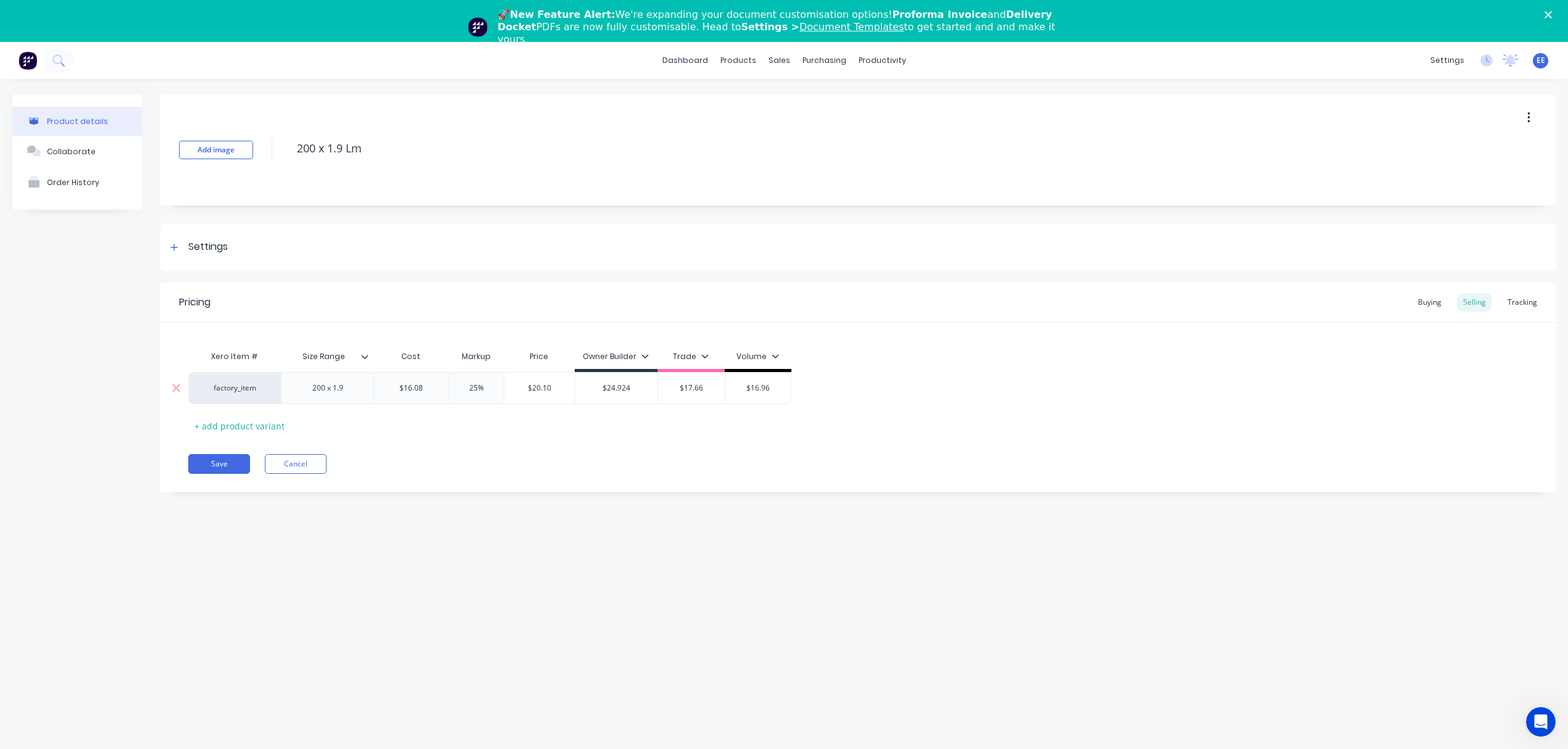
click at [532, 385] on input "$20.10" at bounding box center [539, 388] width 70 height 11
click at [685, 389] on input "$17.66" at bounding box center [691, 388] width 66 height 11
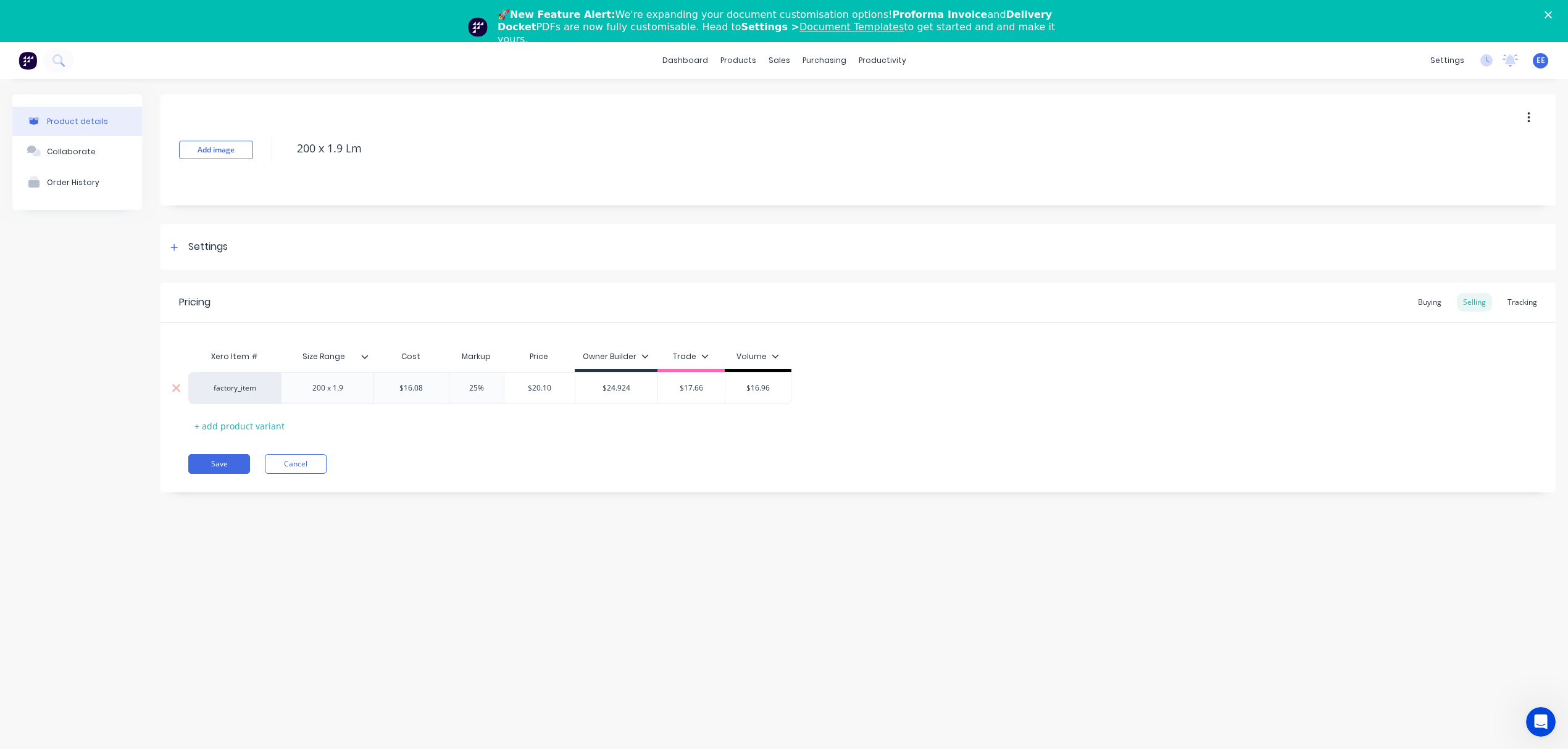
paste input "20.10"
type input "$20.10"
click at [474, 387] on input "25%" at bounding box center [476, 388] width 62 height 11
drag, startPoint x: 485, startPoint y: 389, endPoint x: 463, endPoint y: 389, distance: 22.0
click at [463, 389] on input "20%" at bounding box center [476, 388] width 62 height 11
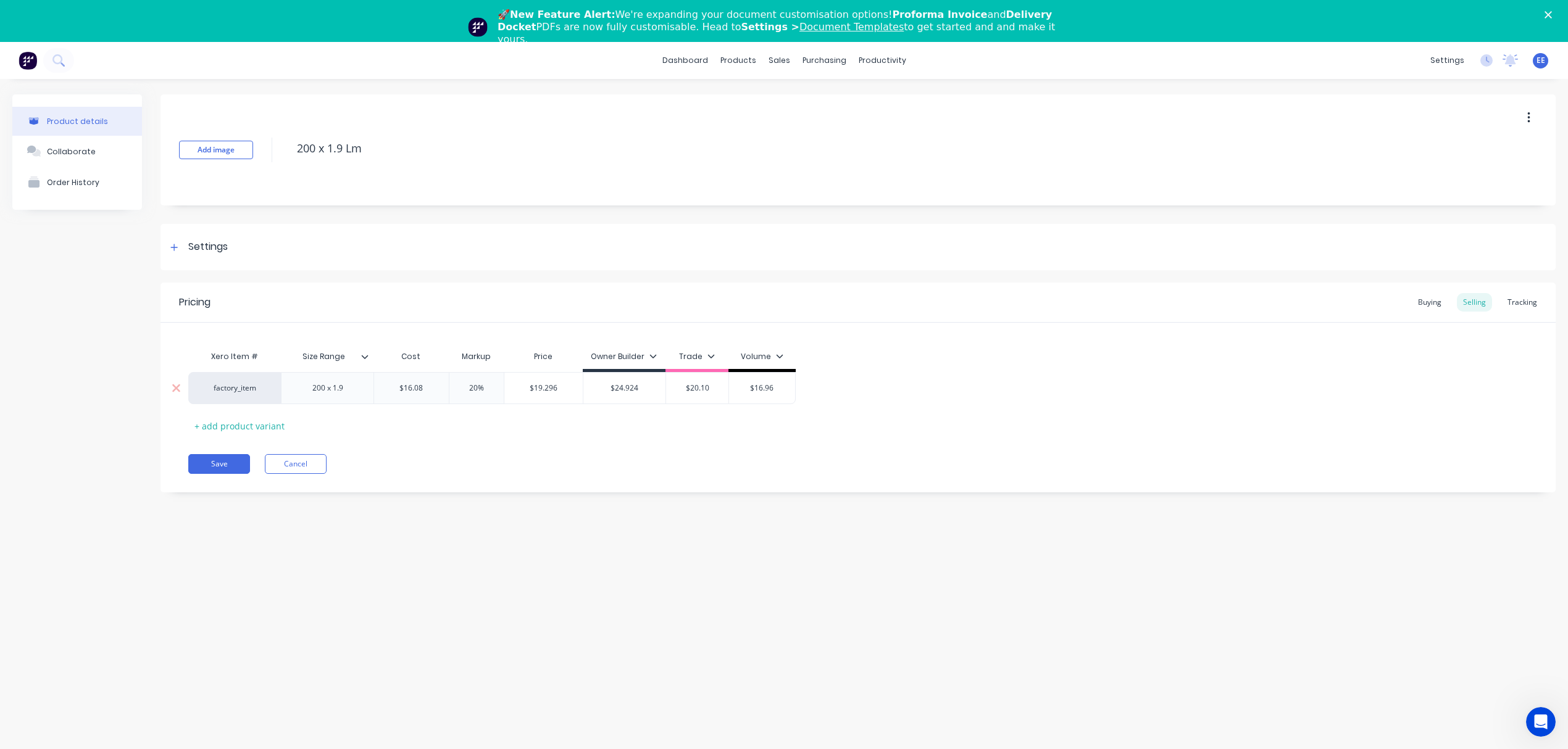
type input "20%"
type input "$19.296"
click at [547, 384] on input "$19.296" at bounding box center [543, 388] width 79 height 11
click at [547, 383] on input "$19.296" at bounding box center [543, 388] width 79 height 11
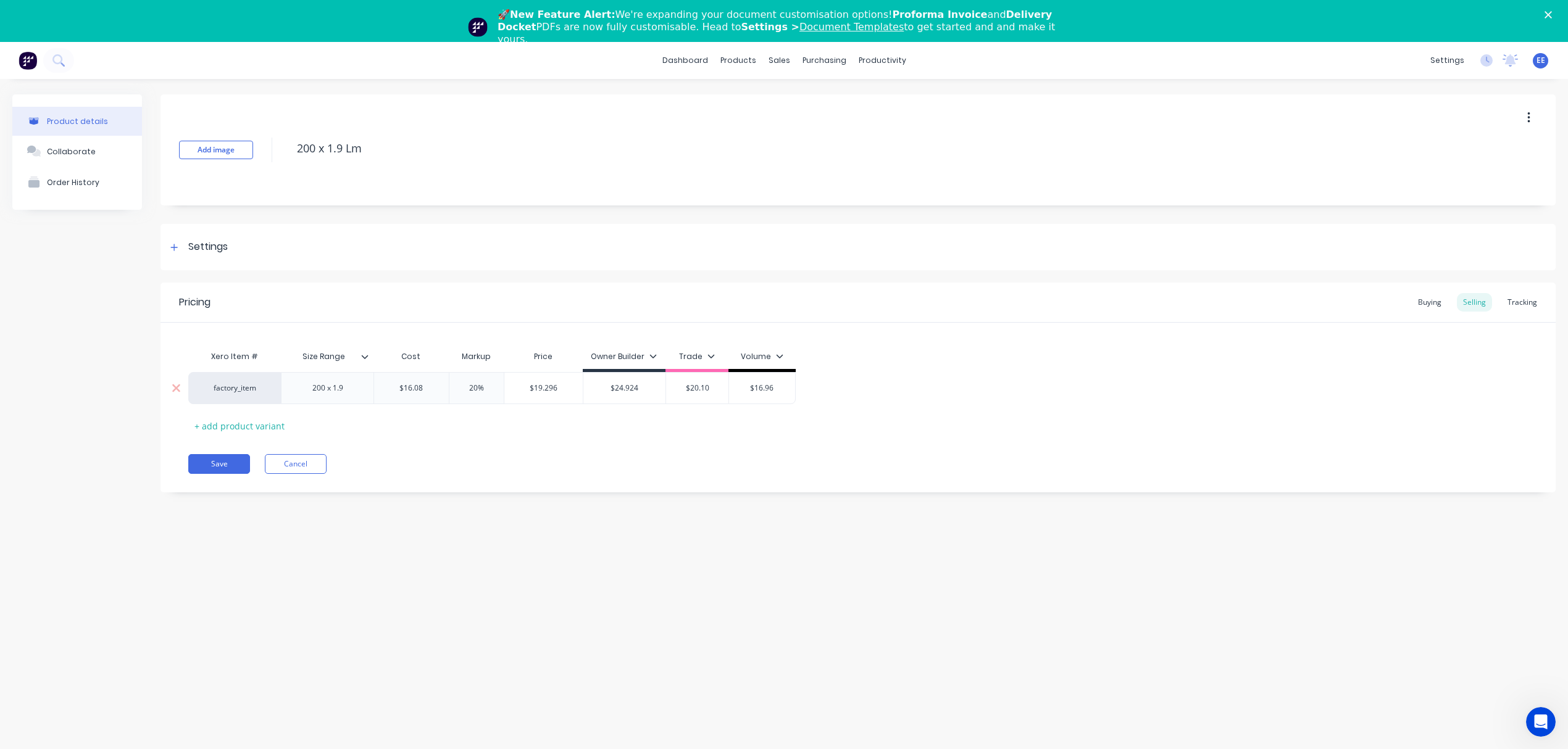
drag, startPoint x: 779, startPoint y: 390, endPoint x: 724, endPoint y: 386, distance: 55.1
click at [724, 386] on div "factory_item 200 x 1.9 $16.08 16.08 20% 20% $19.296 $19.296 $24.924 $24.924 $20…" at bounding box center [492, 387] width 607 height 32
paste input "9.2"
type input "$19.296"
click at [697, 433] on div "Xero Item # Size Range Cost Markup Price Owner Builder Trade Volume factory_ite…" at bounding box center [858, 389] width 1340 height 91
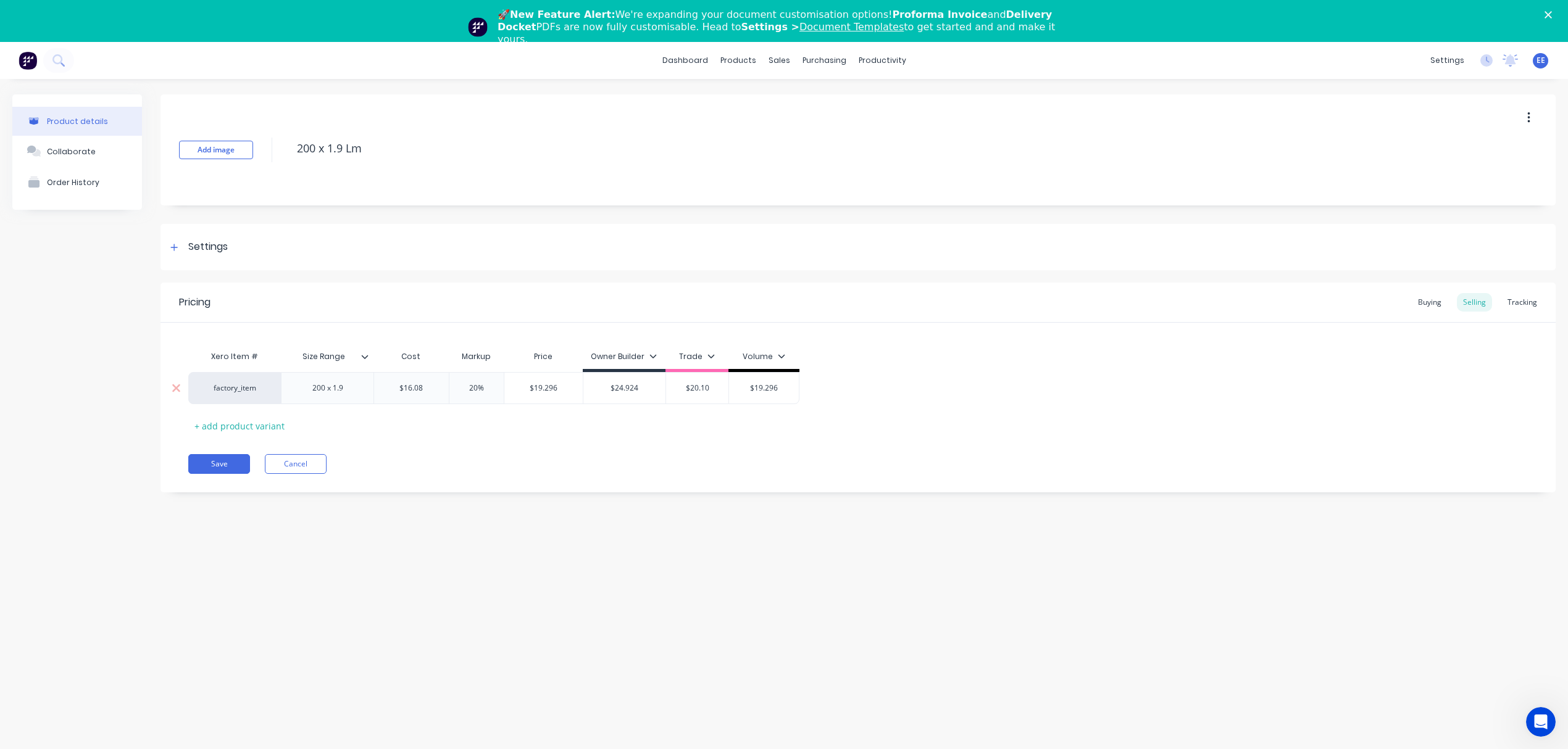
drag, startPoint x: 489, startPoint y: 385, endPoint x: 407, endPoint y: 386, distance: 82.0
click at [407, 386] on div "factory_item 200 x 1.9 $16.08 16.08 20% 20% $19.296 $19.296 $24.924 $24.924 $20…" at bounding box center [494, 387] width 611 height 32
type input "55"
click at [531, 440] on div "Pricing Buying Selling Tracking Xero Item # Size Range Cost Markup Price Owner …" at bounding box center [858, 387] width 1395 height 210
drag, startPoint x: 384, startPoint y: 147, endPoint x: 232, endPoint y: 149, distance: 152.0
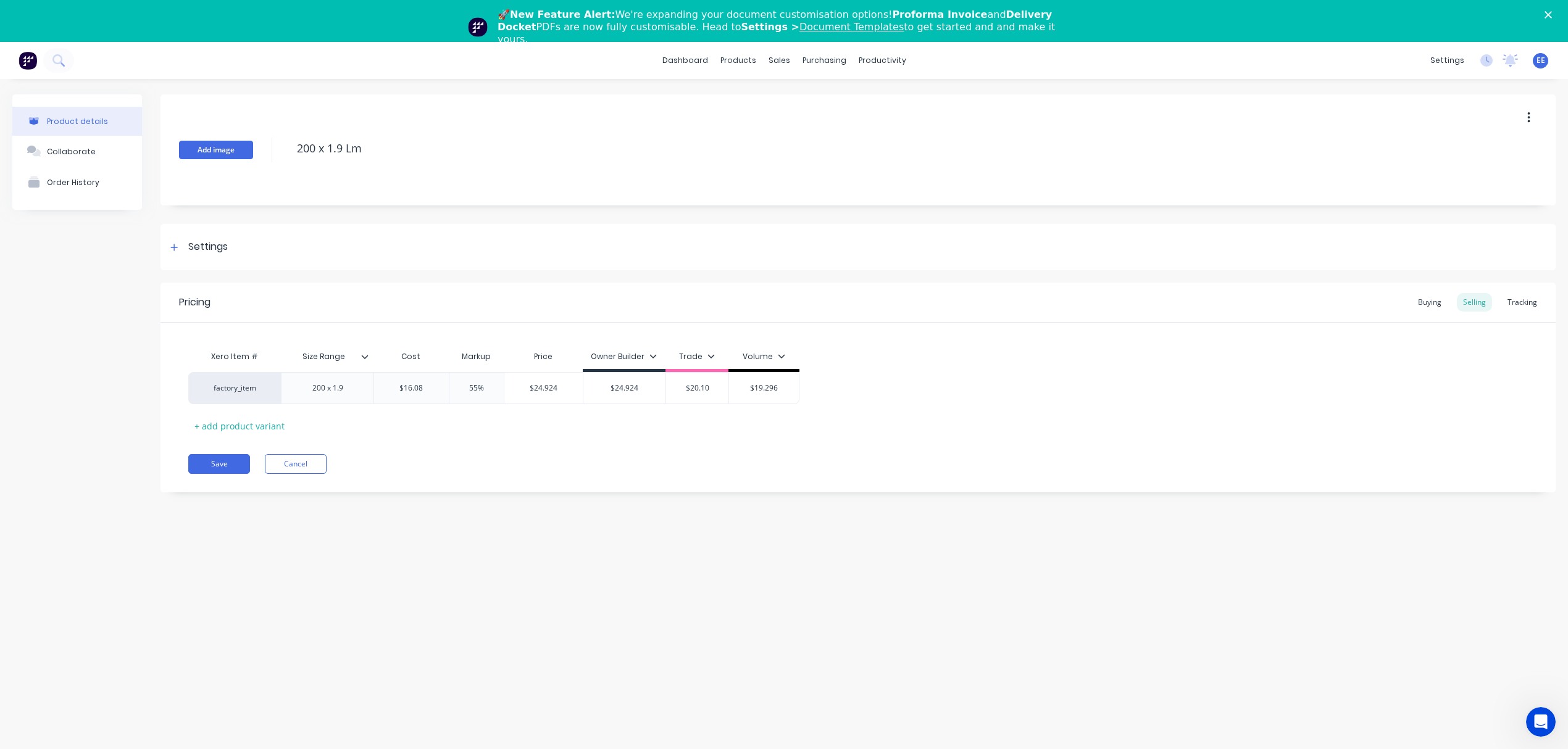
click at [232, 149] on div "Add image 200 x 1.9 Lm" at bounding box center [858, 150] width 1395 height 111
click at [216, 468] on button "Save" at bounding box center [219, 463] width 62 height 20
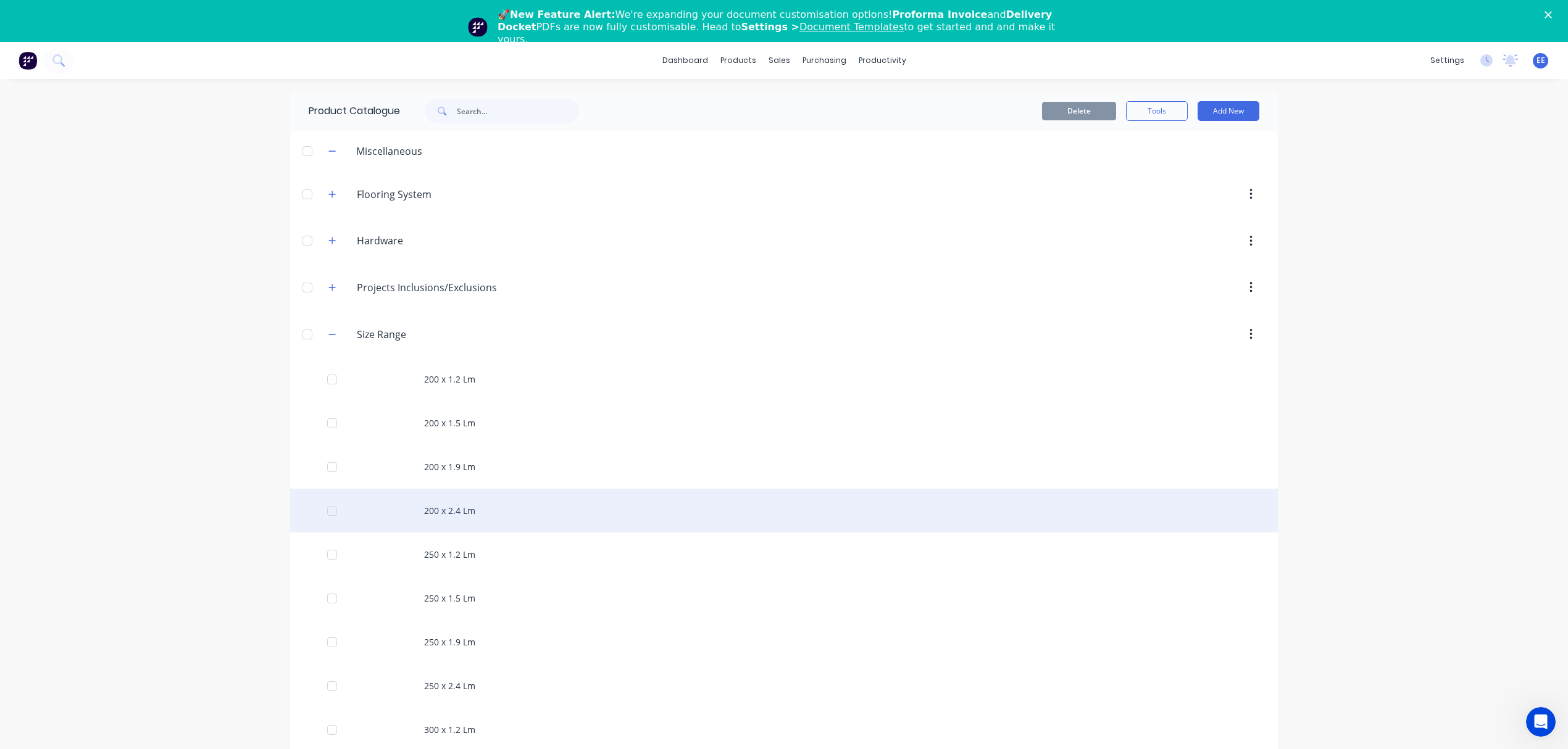
click at [445, 516] on div "200 x 2.4 Lm" at bounding box center [784, 510] width 988 height 44
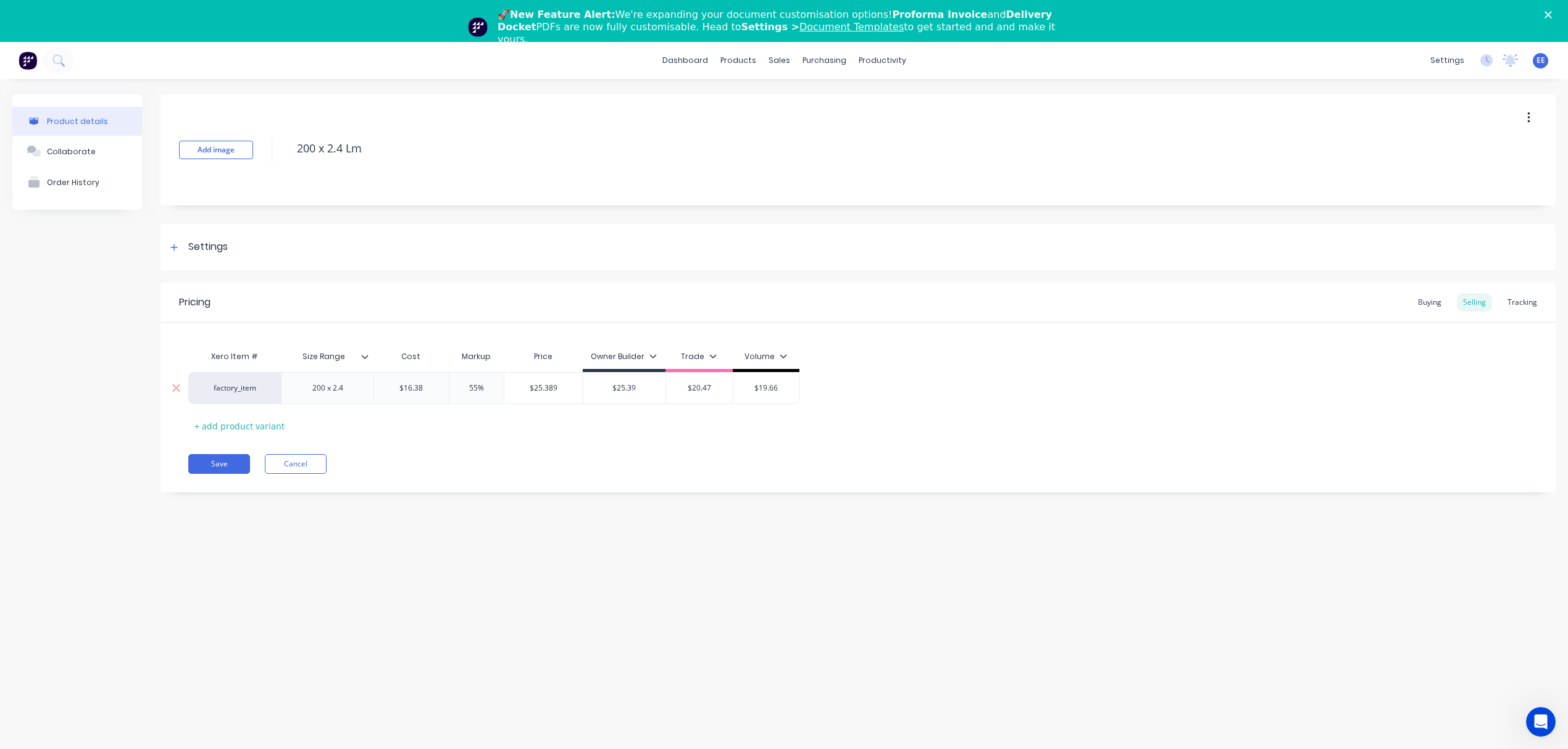
drag, startPoint x: 426, startPoint y: 385, endPoint x: 352, endPoint y: 390, distance: 74.2
click at [352, 390] on div "factory_item 200 x 2.4 $16.38 $16.38 55% $25.389 $25.39 $20.47 $19.66" at bounding box center [494, 387] width 611 height 32
type input "18.77"
type input "55%"
type input "$29.0935"
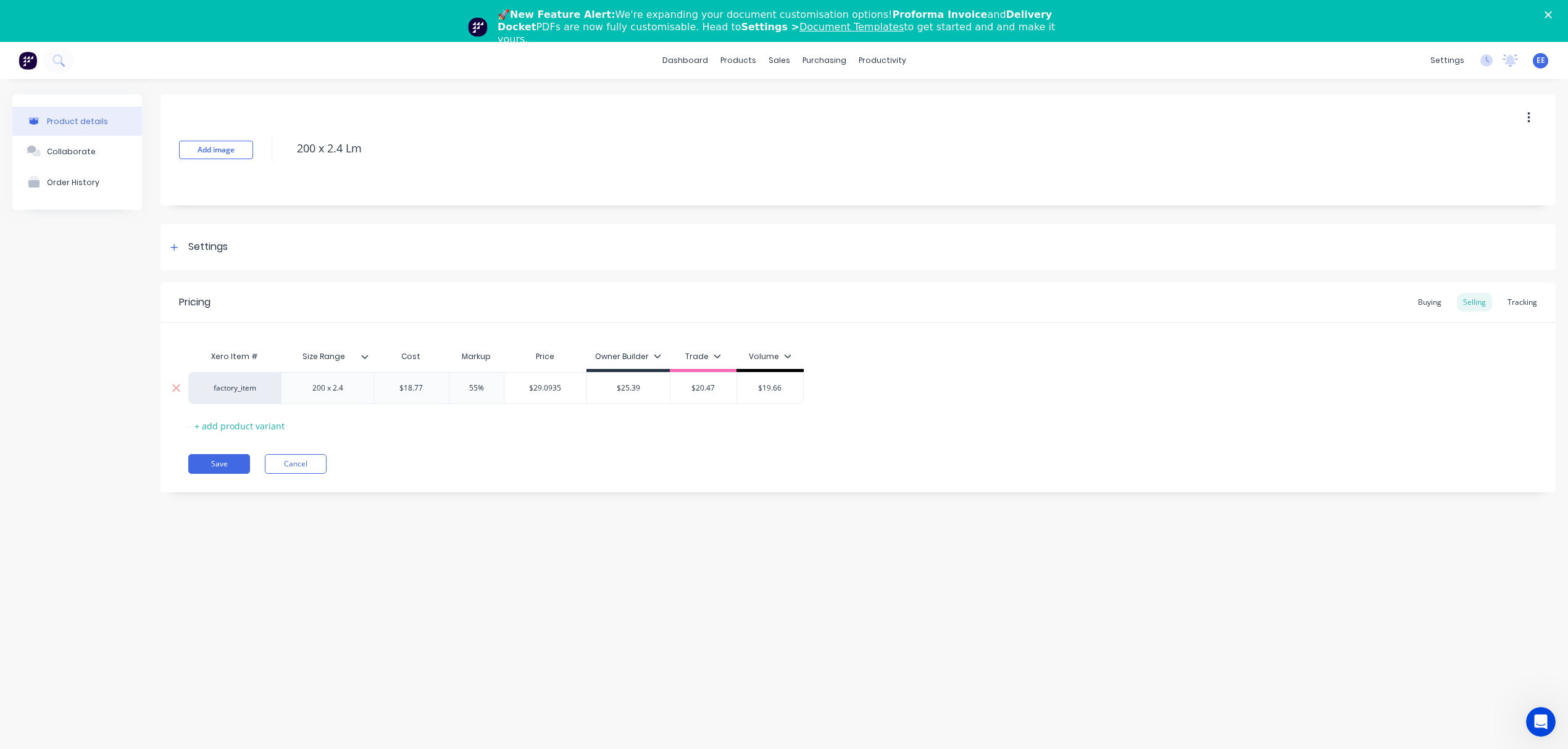
drag, startPoint x: 566, startPoint y: 387, endPoint x: 487, endPoint y: 390, distance: 79.1
click at [487, 390] on div "factory_item 200 x 2.4 $18.77 18.77 55% 55% $29.0935 $29.0935 $25.39 $20.47 $19…" at bounding box center [496, 387] width 615 height 32
drag, startPoint x: 636, startPoint y: 390, endPoint x: 580, endPoint y: 389, distance: 56.0
click at [580, 389] on div "factory_item 200 x 2.4 $18.77 18.77 55% 55% $29.0935 $29.0935 $25.39 $25.39 $20…" at bounding box center [496, 387] width 615 height 32
paste input "9.0935"
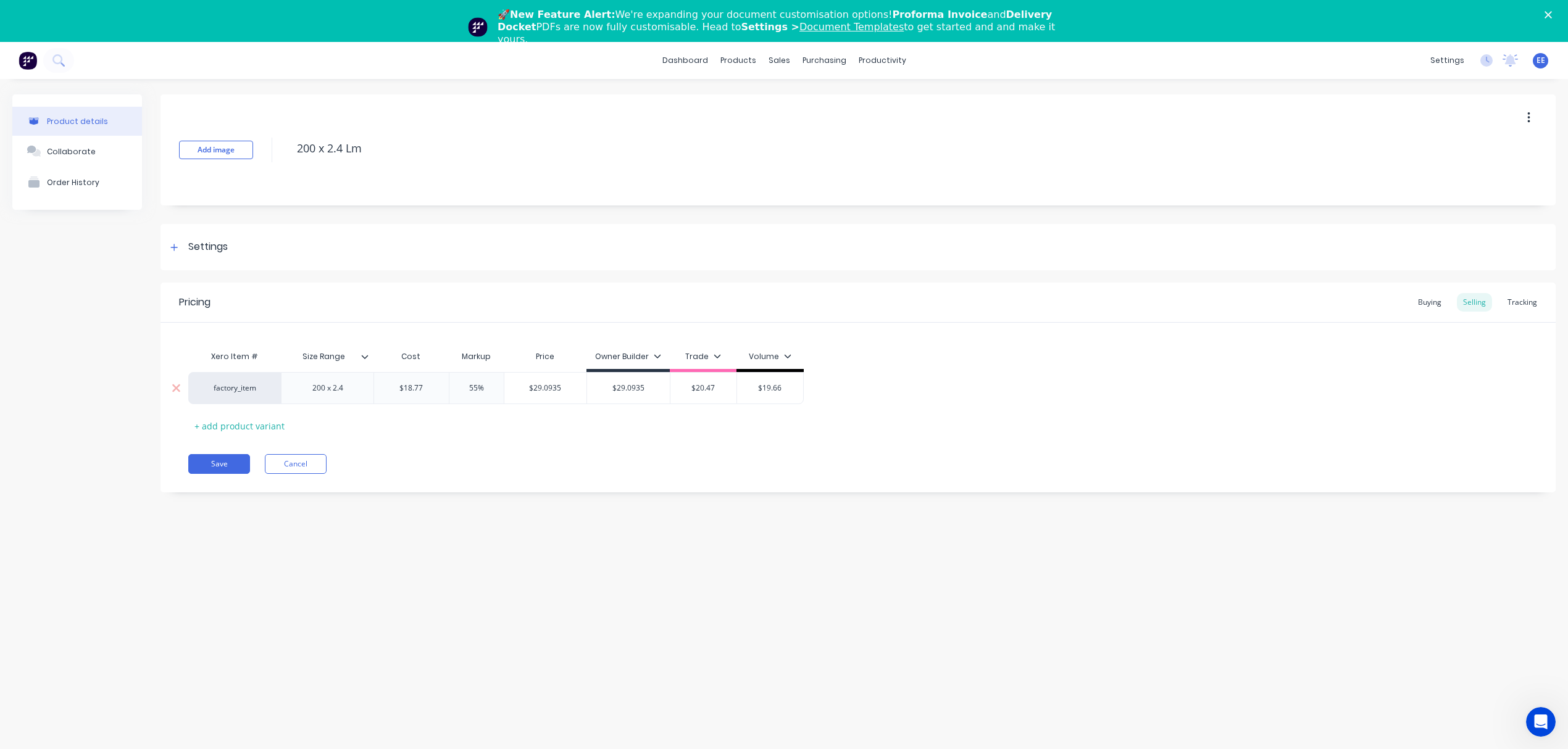
type input "$29.0935"
drag, startPoint x: 460, startPoint y: 386, endPoint x: 433, endPoint y: 389, distance: 27.2
click at [433, 389] on div "factory_item 200 x 2.4 $18.77 18.77 55% 55% $29.0935 $29.0935 $29.0935 $29.0935…" at bounding box center [496, 387] width 615 height 32
type input "25%"
click at [482, 412] on div "Xero Item # Size Range Cost Markup Price Owner Builder Trade Volume factory_ite…" at bounding box center [858, 389] width 1340 height 91
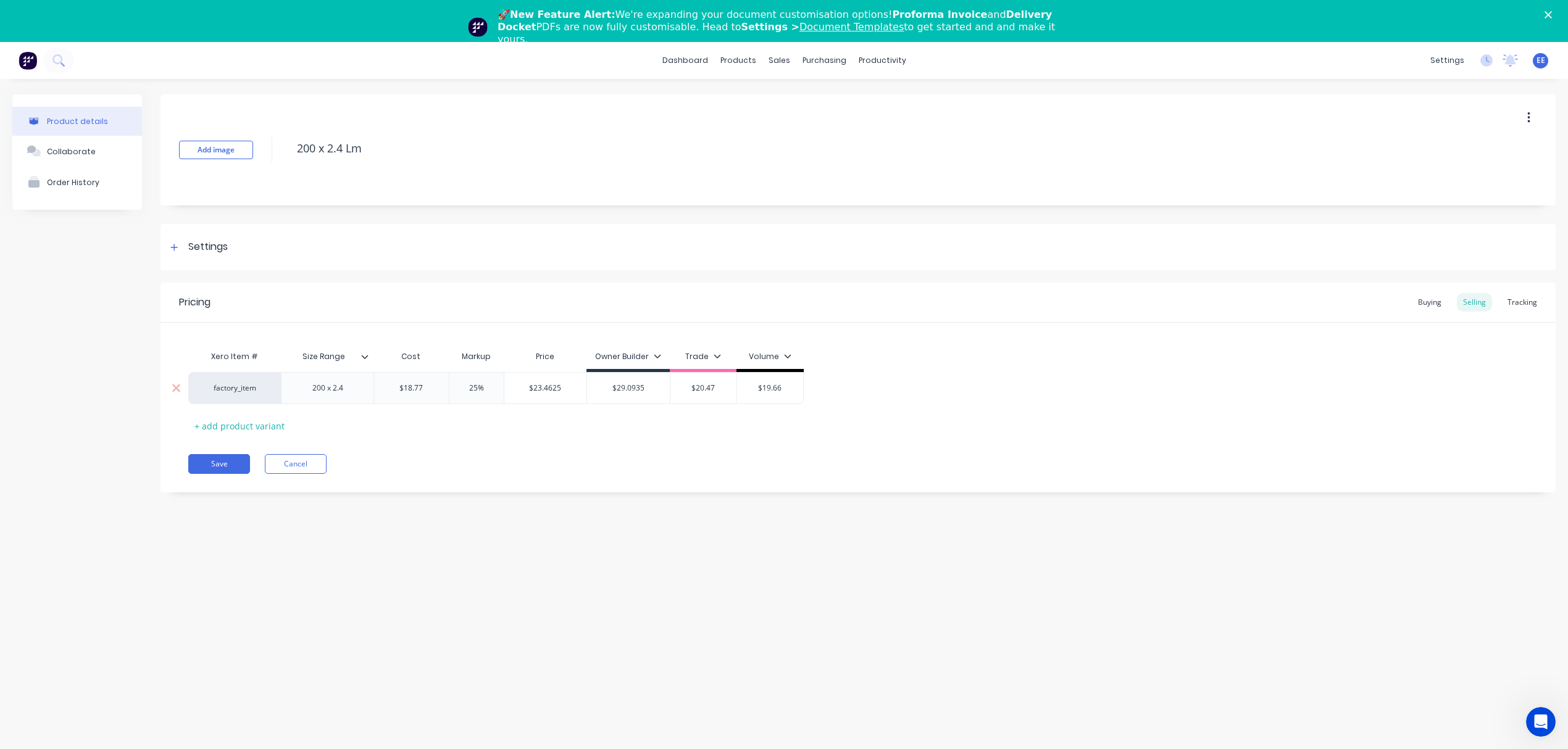
type input "$23.4625"
click at [541, 390] on input "$23.4625" at bounding box center [545, 388] width 83 height 11
drag, startPoint x: 719, startPoint y: 387, endPoint x: 679, endPoint y: 389, distance: 40.0
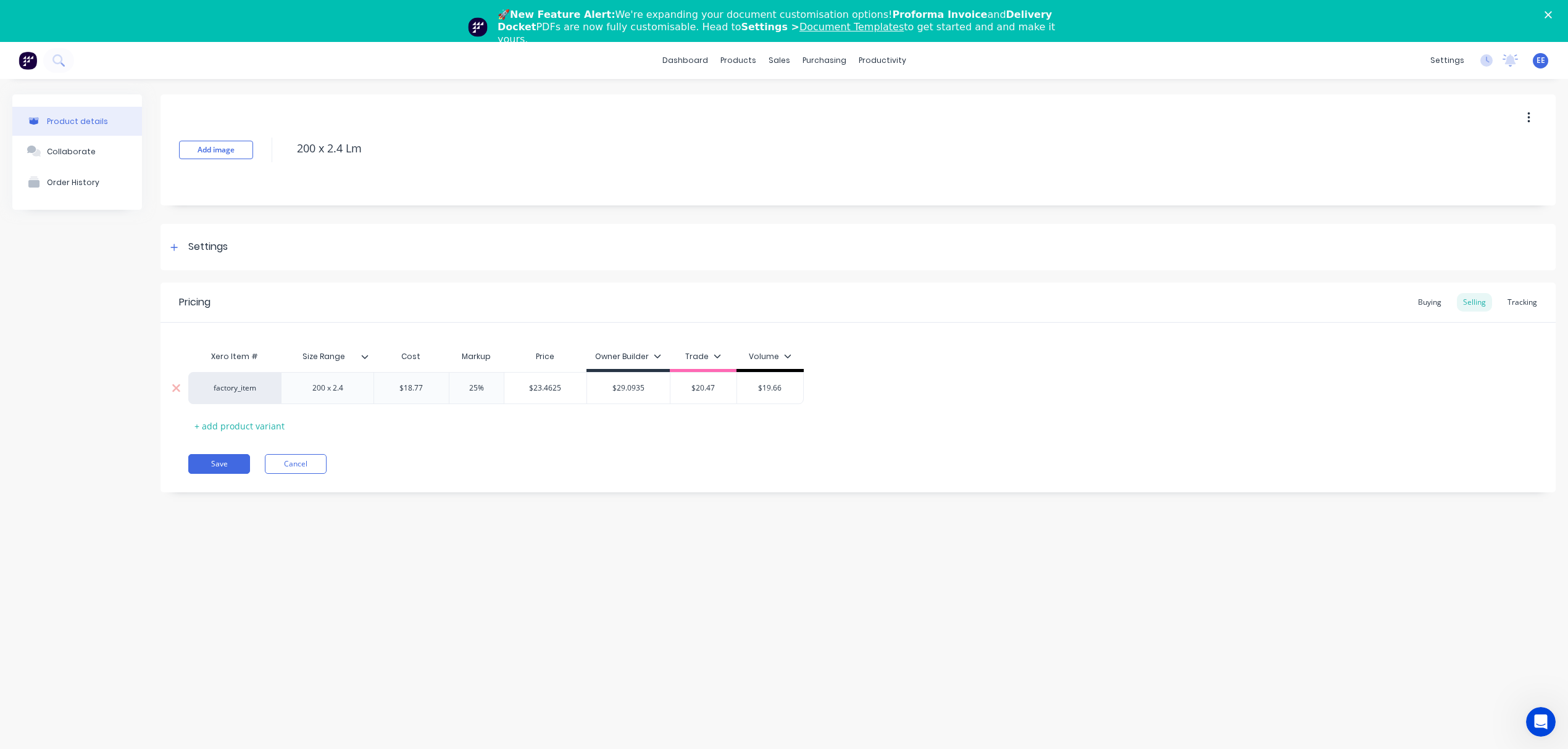
click at [679, 389] on input "$20.47" at bounding box center [703, 388] width 66 height 11
paste input "3.4625"
type input "$23.4625"
drag, startPoint x: 473, startPoint y: 391, endPoint x: 484, endPoint y: 389, distance: 11.2
click at [474, 391] on input "25%" at bounding box center [476, 388] width 62 height 11
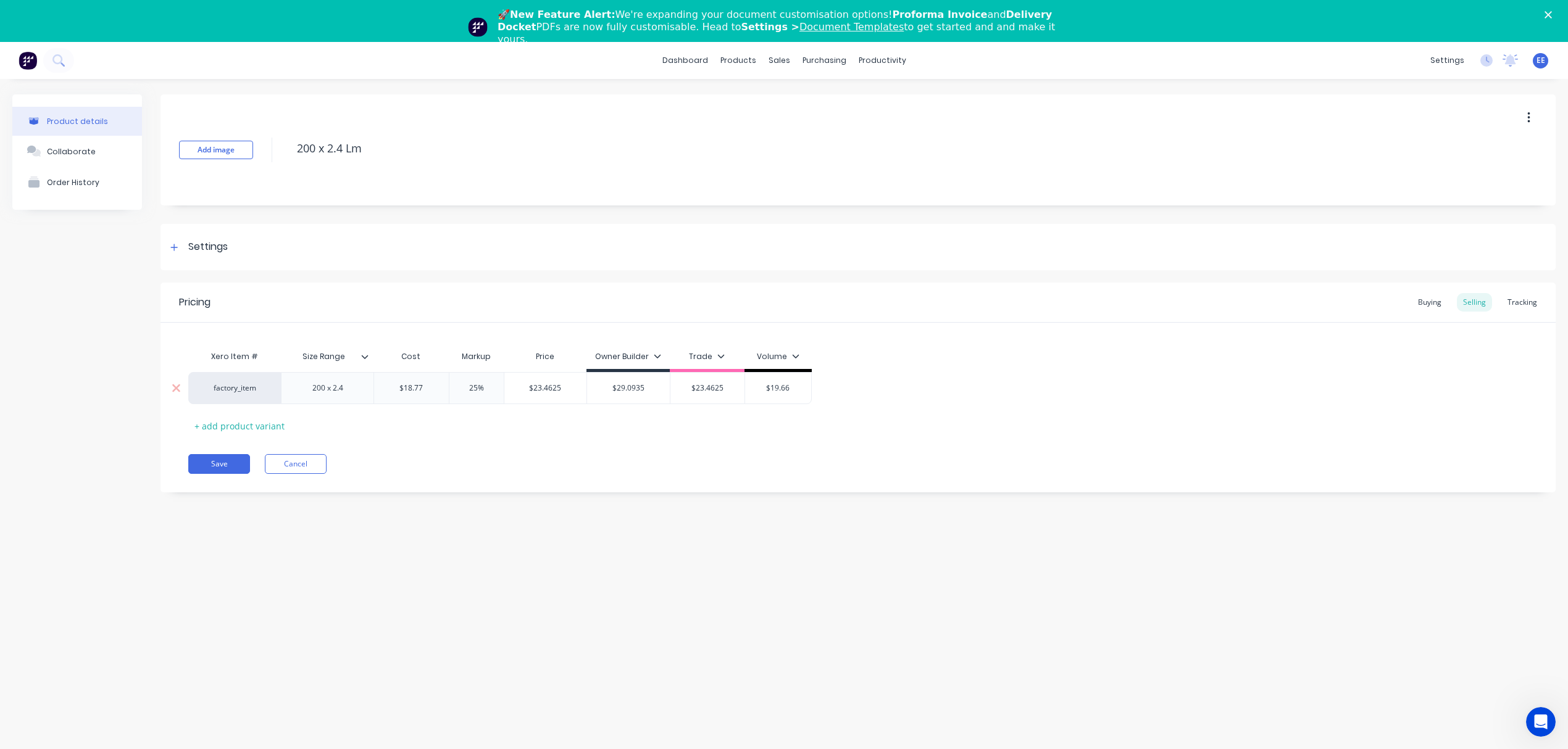
click at [484, 389] on input "25%" at bounding box center [476, 388] width 62 height 11
type input "20"
type input "$22.524"
click at [556, 385] on input "$22.524" at bounding box center [543, 388] width 79 height 11
click at [543, 391] on input "$22.524" at bounding box center [543, 388] width 79 height 11
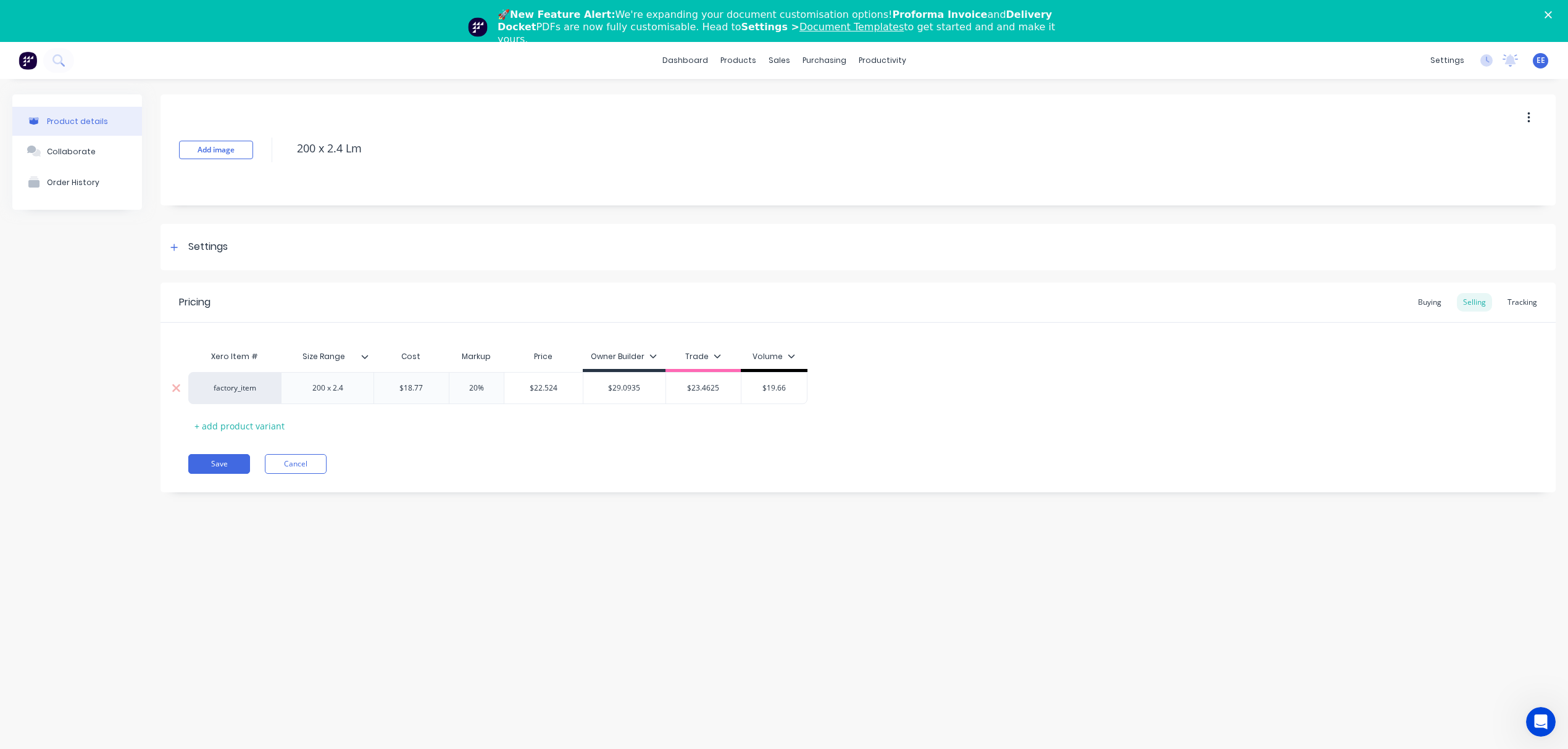
click at [543, 391] on input "$22.524" at bounding box center [543, 388] width 79 height 11
drag, startPoint x: 785, startPoint y: 385, endPoint x: 749, endPoint y: 388, distance: 36.1
click at [749, 388] on input "$19.66" at bounding box center [774, 388] width 66 height 11
paste input "22.524"
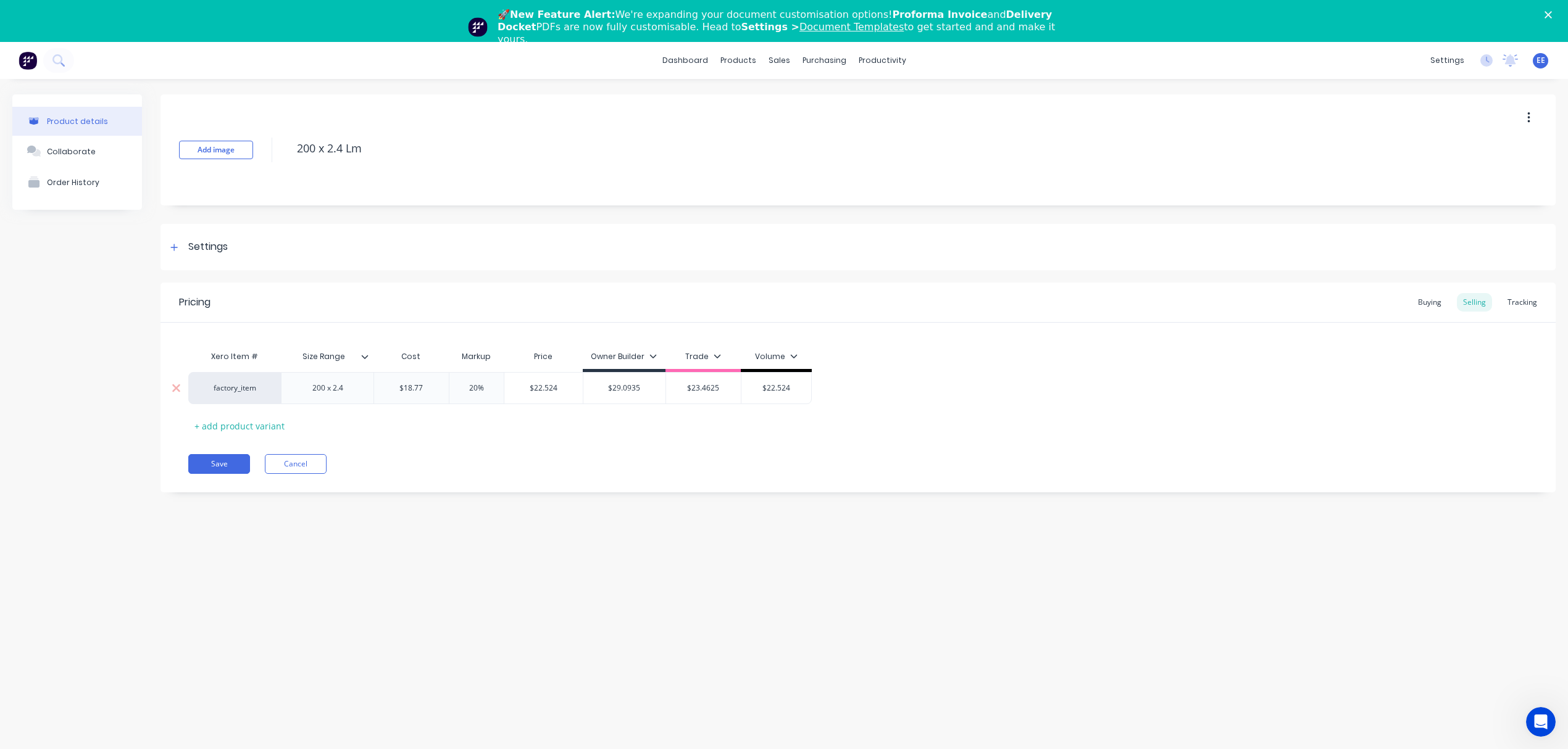
type input "$22.524"
drag, startPoint x: 482, startPoint y: 389, endPoint x: 440, endPoint y: 389, distance: 42.0
click at [440, 389] on div "factory_item 200 x 2.4 $18.77 18.77 20% 20% $22.524 $22.524 $29.0935 $29.0935 $…" at bounding box center [500, 387] width 623 height 32
type input "55"
click at [537, 475] on div "Pricing Buying Selling Tracking Xero Item # Size Range Cost Markup Price Owner …" at bounding box center [858, 387] width 1395 height 210
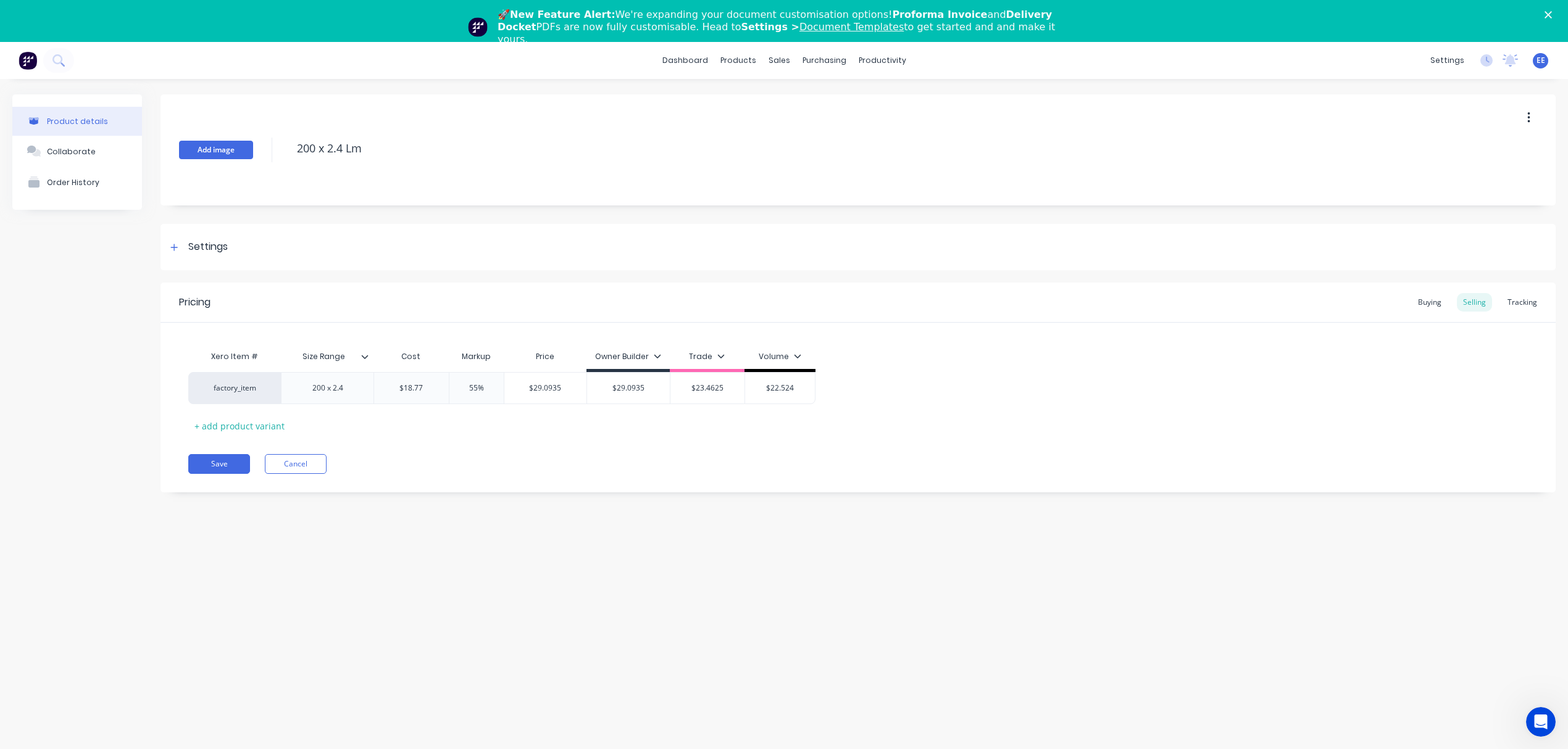
drag, startPoint x: 375, startPoint y: 153, endPoint x: 218, endPoint y: 154, distance: 157.0
click at [218, 154] on div "Add image 200 x 2.4 Lm" at bounding box center [858, 150] width 1395 height 111
click at [201, 465] on button "Save" at bounding box center [219, 463] width 62 height 20
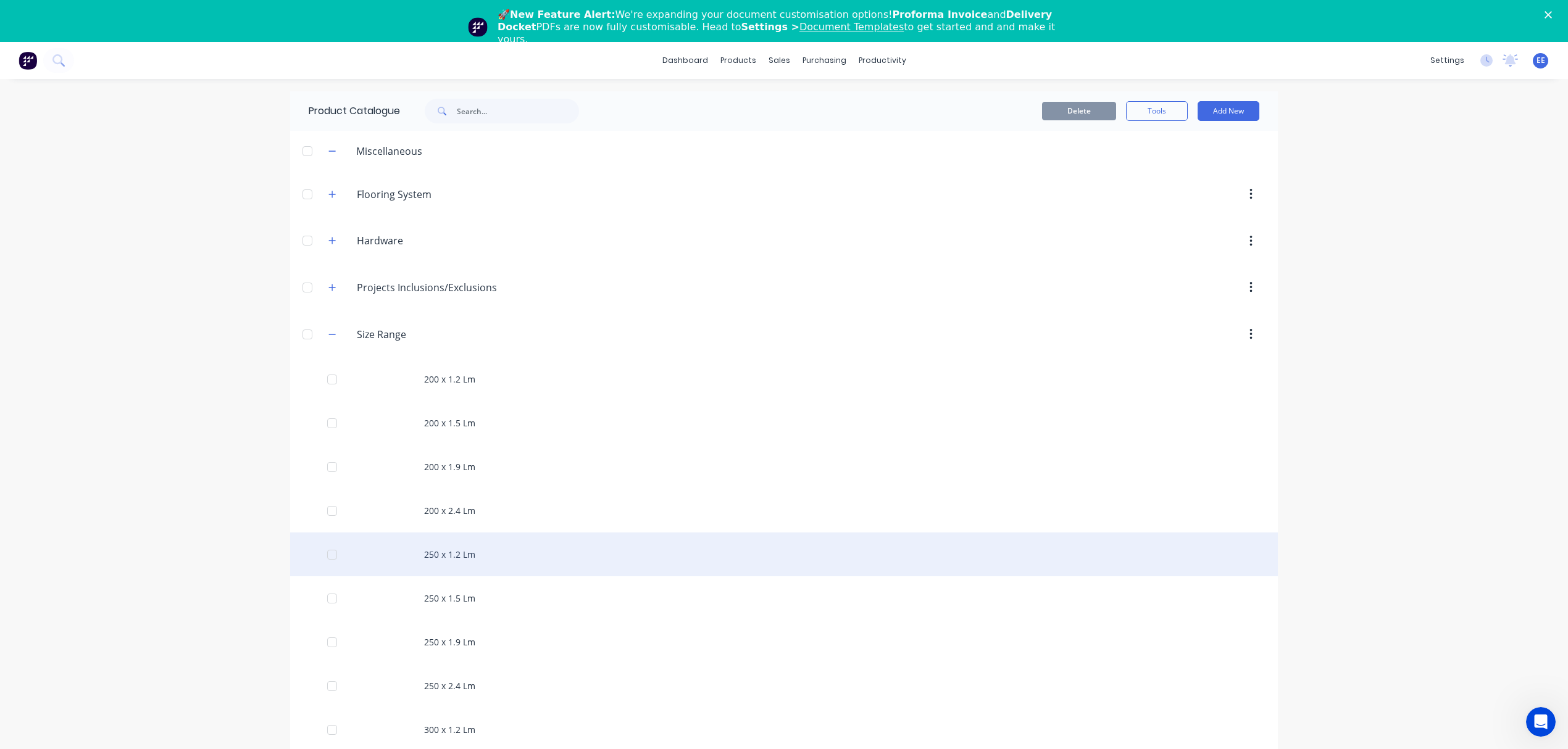
click at [445, 566] on div "250 x 1.2 Lm" at bounding box center [784, 554] width 988 height 44
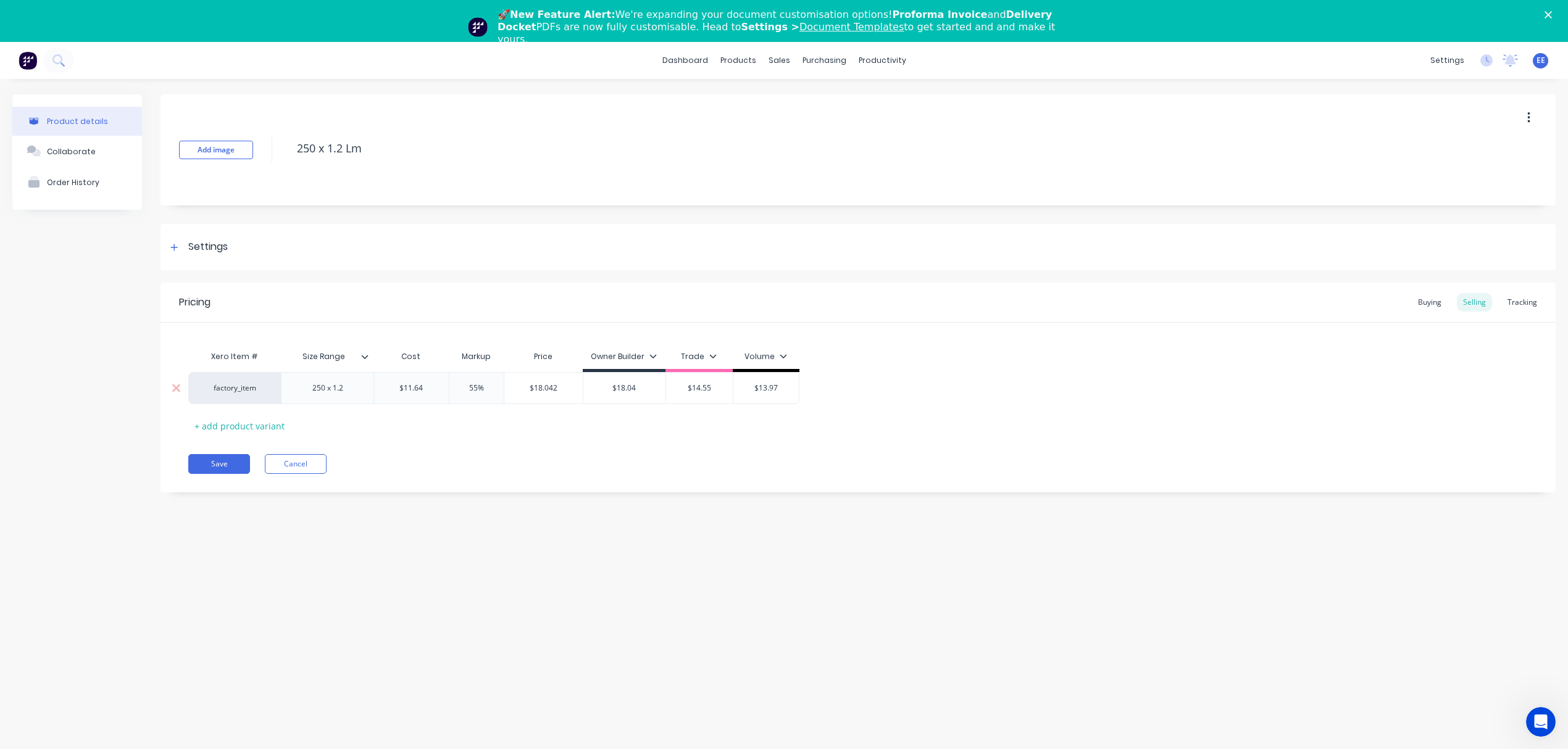
drag, startPoint x: 427, startPoint y: 391, endPoint x: 363, endPoint y: 392, distance: 64.0
click at [363, 392] on div "factory_item 250 x 1.2 $11.64 $11.64 55% $18.042 $18.04 $14.55 $13.97" at bounding box center [494, 387] width 611 height 32
type input "14.03"
type input "55%"
type input "$21.7465"
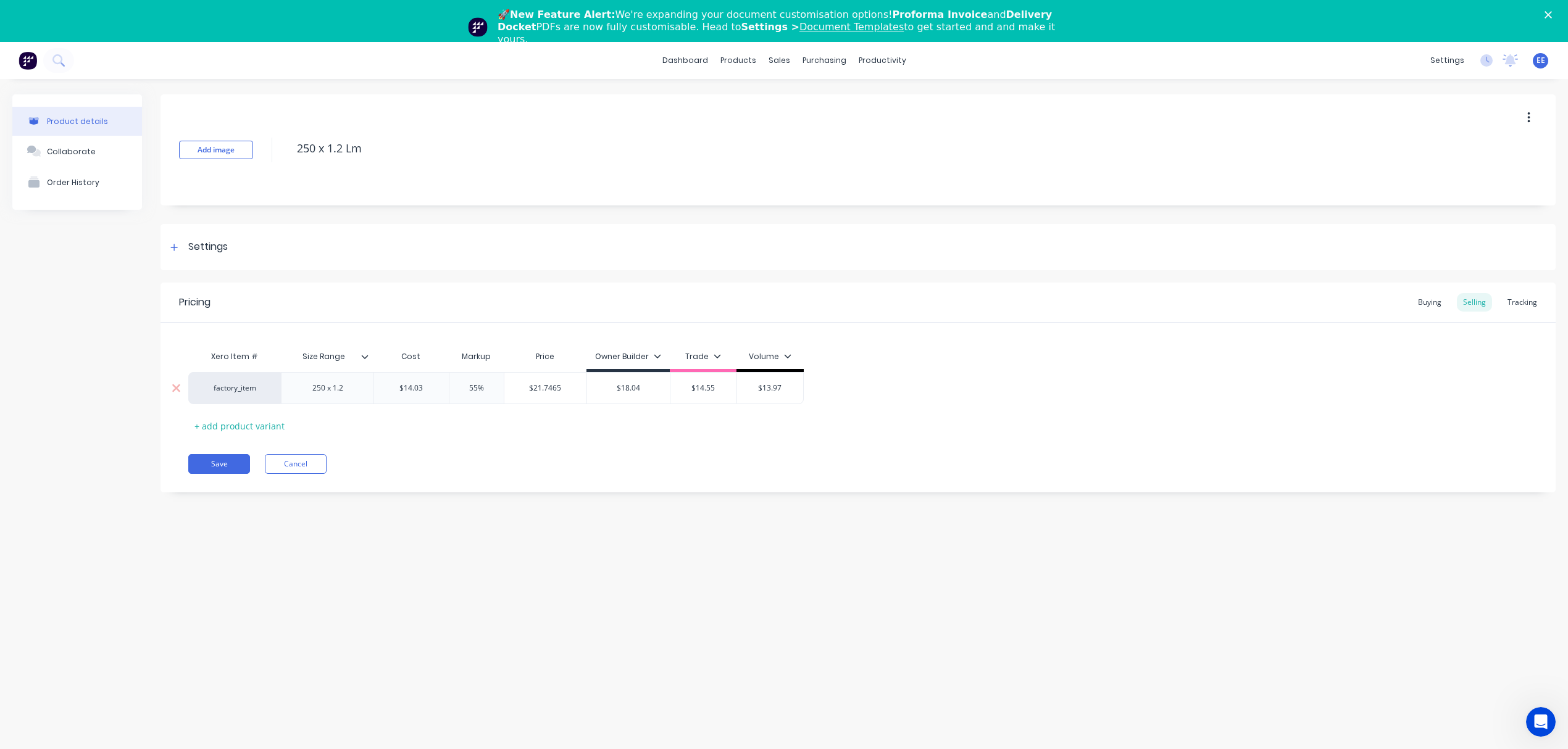
drag, startPoint x: 558, startPoint y: 389, endPoint x: 497, endPoint y: 393, distance: 61.1
click at [497, 393] on div "factory_item 250 x 1.2 $14.03 14.03 55% 55% $21.7465 $21.7465 $18.04 $14.55 $13…" at bounding box center [496, 387] width 615 height 32
drag, startPoint x: 651, startPoint y: 386, endPoint x: 516, endPoint y: 395, distance: 135.3
click at [516, 395] on div "factory_item 250 x 1.2 $14.03 14.03 55% 55% $21.7465 $21.7465 $18.04 $18.04 $14…" at bounding box center [496, 387] width 615 height 32
paste input "21.7465"
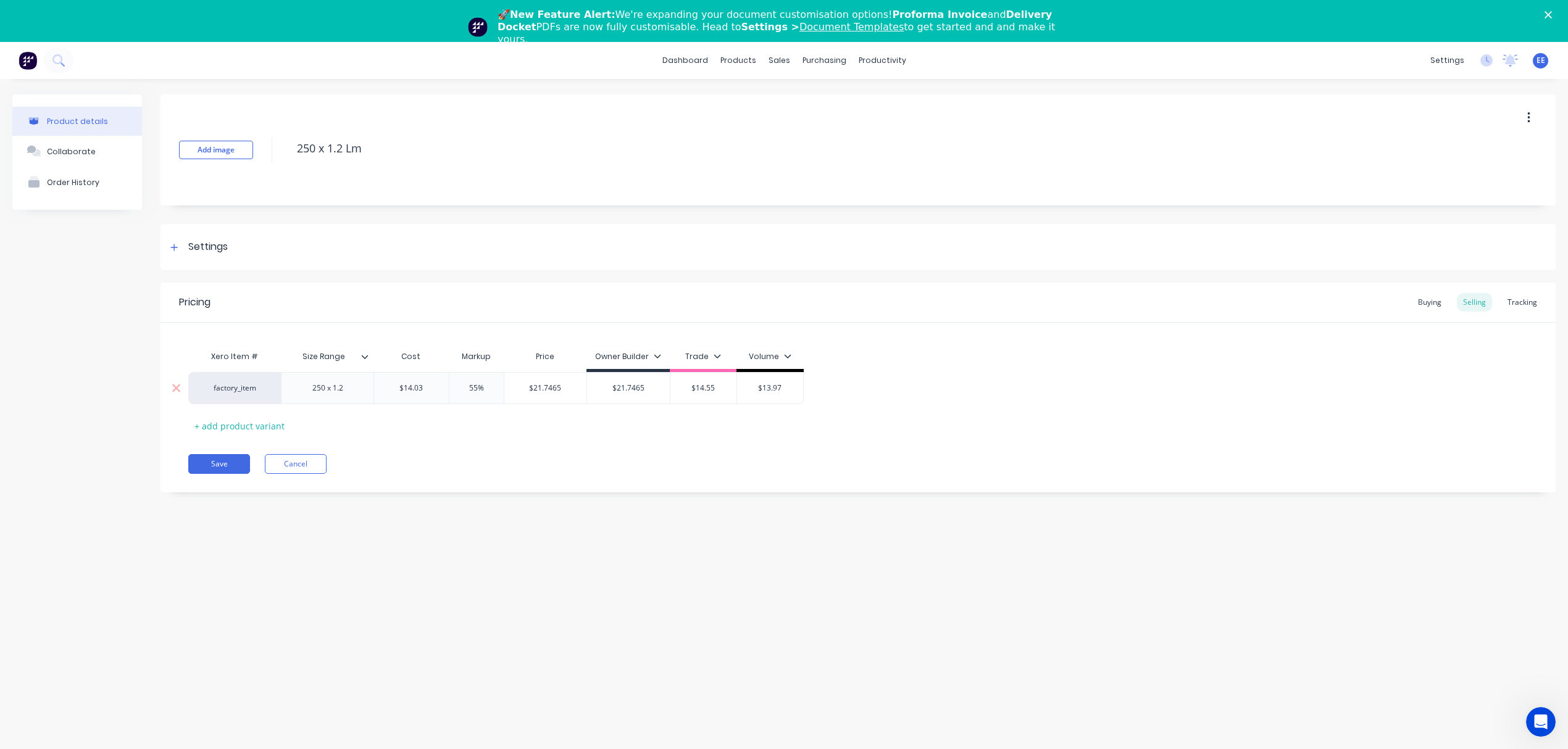
type input "$21.7465"
drag, startPoint x: 472, startPoint y: 390, endPoint x: 413, endPoint y: 393, distance: 59.1
click at [413, 393] on div "factory_item 250 x 1.2 $14.03 14.03 55% 55% $21.7465 $21.7465 $21.7465 $21.7465…" at bounding box center [496, 387] width 615 height 32
type input "25"
type input "$17.5375"
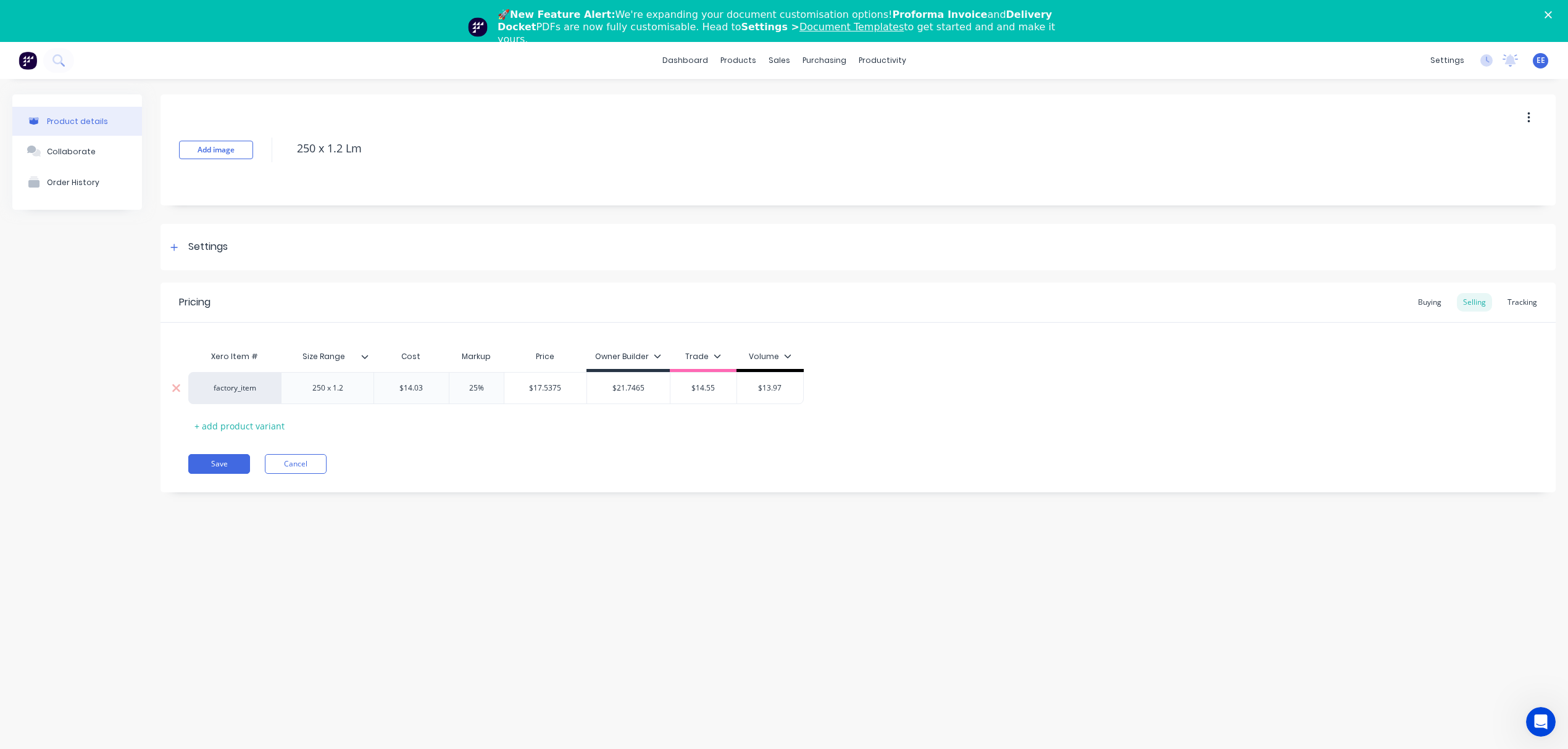
drag, startPoint x: 549, startPoint y: 391, endPoint x: 485, endPoint y: 393, distance: 64.0
click at [485, 393] on div "factory_item 250 x 1.2 $14.03 14.03 25% 25 $17.5375 $17.5375 $21.7465 $21.7465 …" at bounding box center [496, 387] width 615 height 32
drag, startPoint x: 715, startPoint y: 385, endPoint x: 655, endPoint y: 383, distance: 60.0
click at [655, 383] on div "factory_item 250 x 1.2 $14.03 14.03 25% 25 $17.5375 $17.5375 $21.7465 $21.7465 …" at bounding box center [496, 387] width 615 height 32
paste input "7.537"
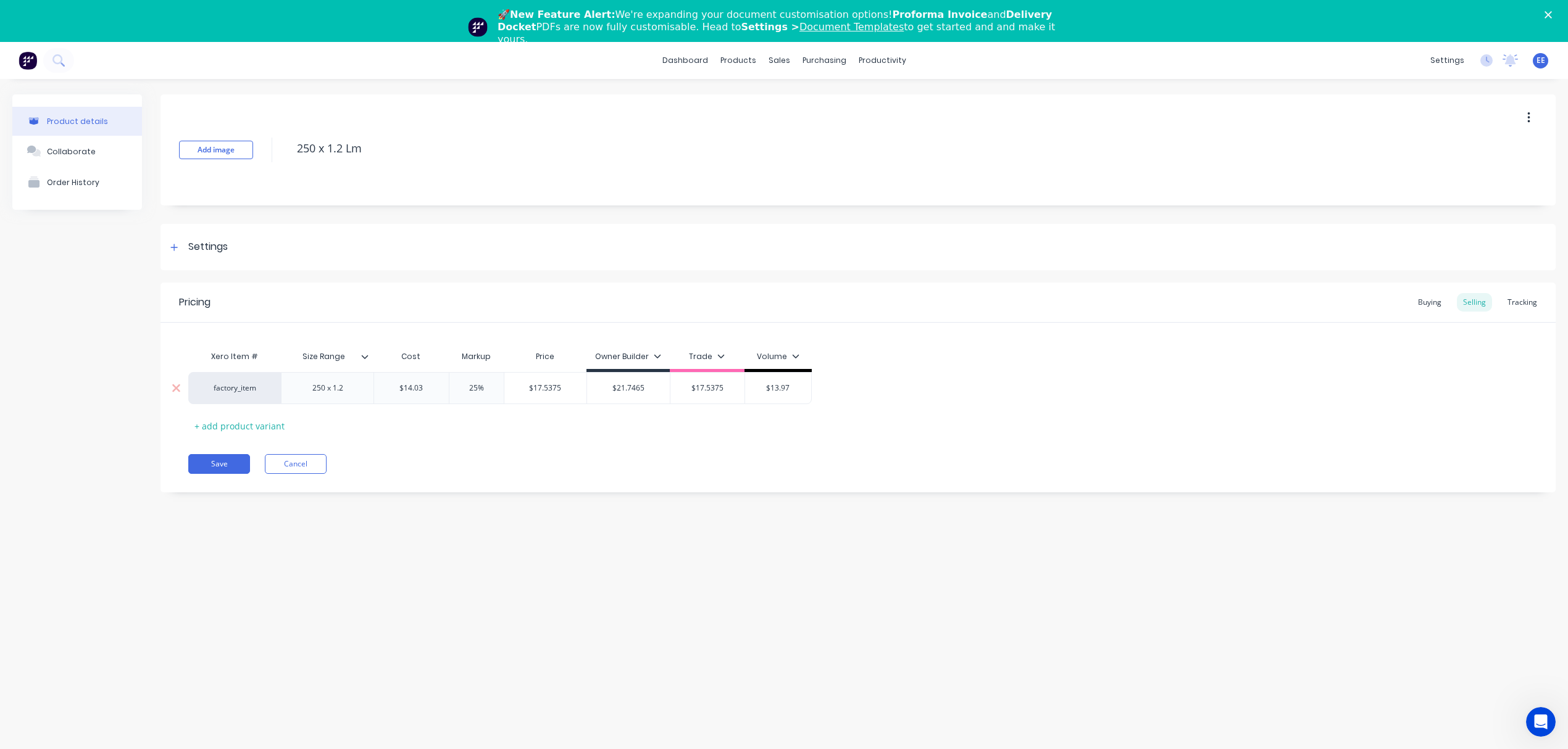
type input "$17.5375"
drag, startPoint x: 488, startPoint y: 390, endPoint x: 407, endPoint y: 388, distance: 81.0
click at [407, 388] on div "factory_item 250 x 1.2 $14.03 14.03 25% 25% $17.5375 $17.5375 $21.7465 $21.7465…" at bounding box center [500, 387] width 623 height 32
type input "20"
type input "$16.836"
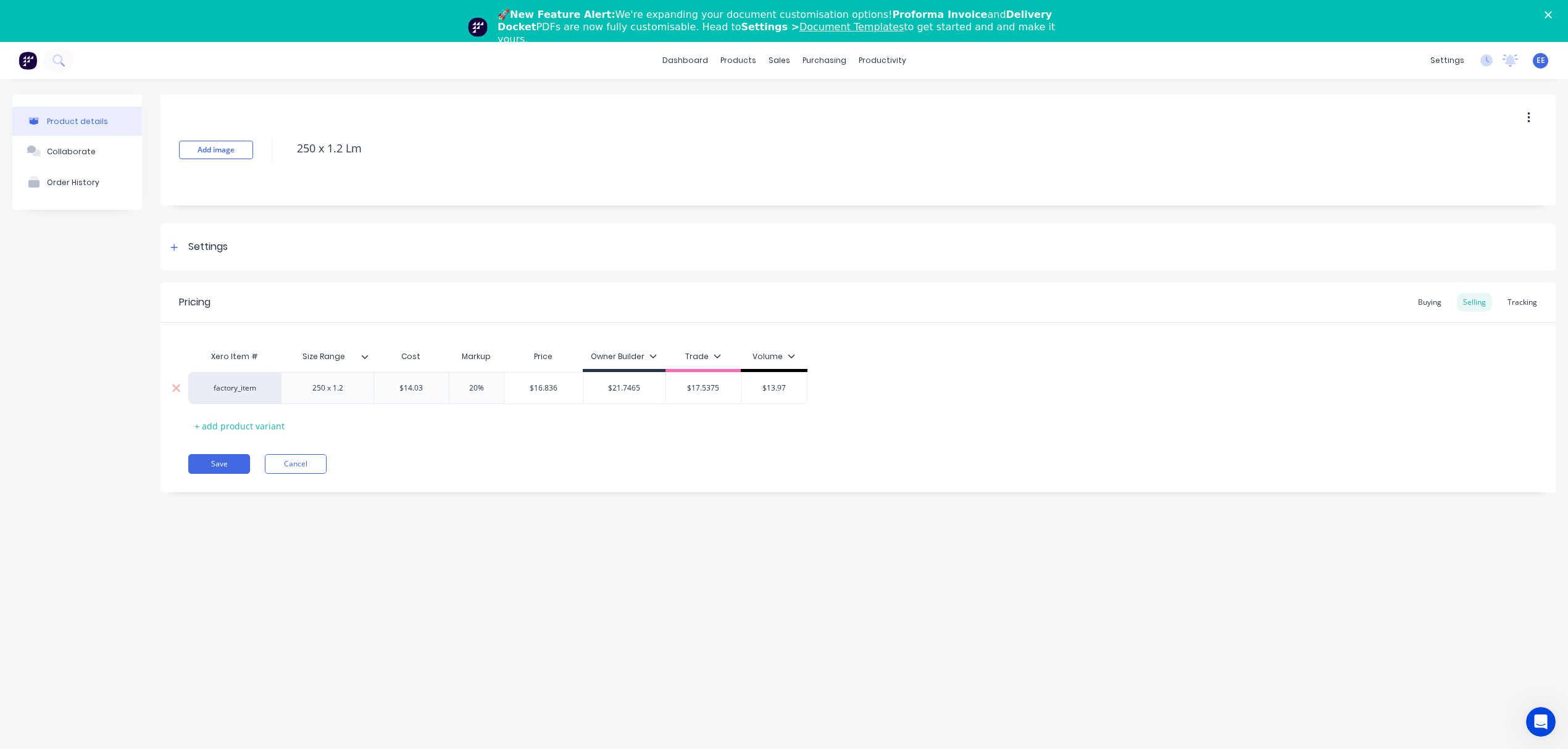
drag, startPoint x: 560, startPoint y: 387, endPoint x: 497, endPoint y: 391, distance: 63.1
click at [497, 391] on div "factory_item 250 x 1.2 $14.03 14.03 20% 20 $16.836 $16.836 $21.7465 $21.7465 $1…" at bounding box center [498, 387] width 619 height 32
drag, startPoint x: 793, startPoint y: 389, endPoint x: 719, endPoint y: 385, distance: 74.1
click at [719, 385] on div "factory_item 250 x 1.2 $14.03 14.03 20% 20 $16.836 $16.836 $21.7465 $21.7465 $1…" at bounding box center [498, 387] width 619 height 32
paste input "6.836"
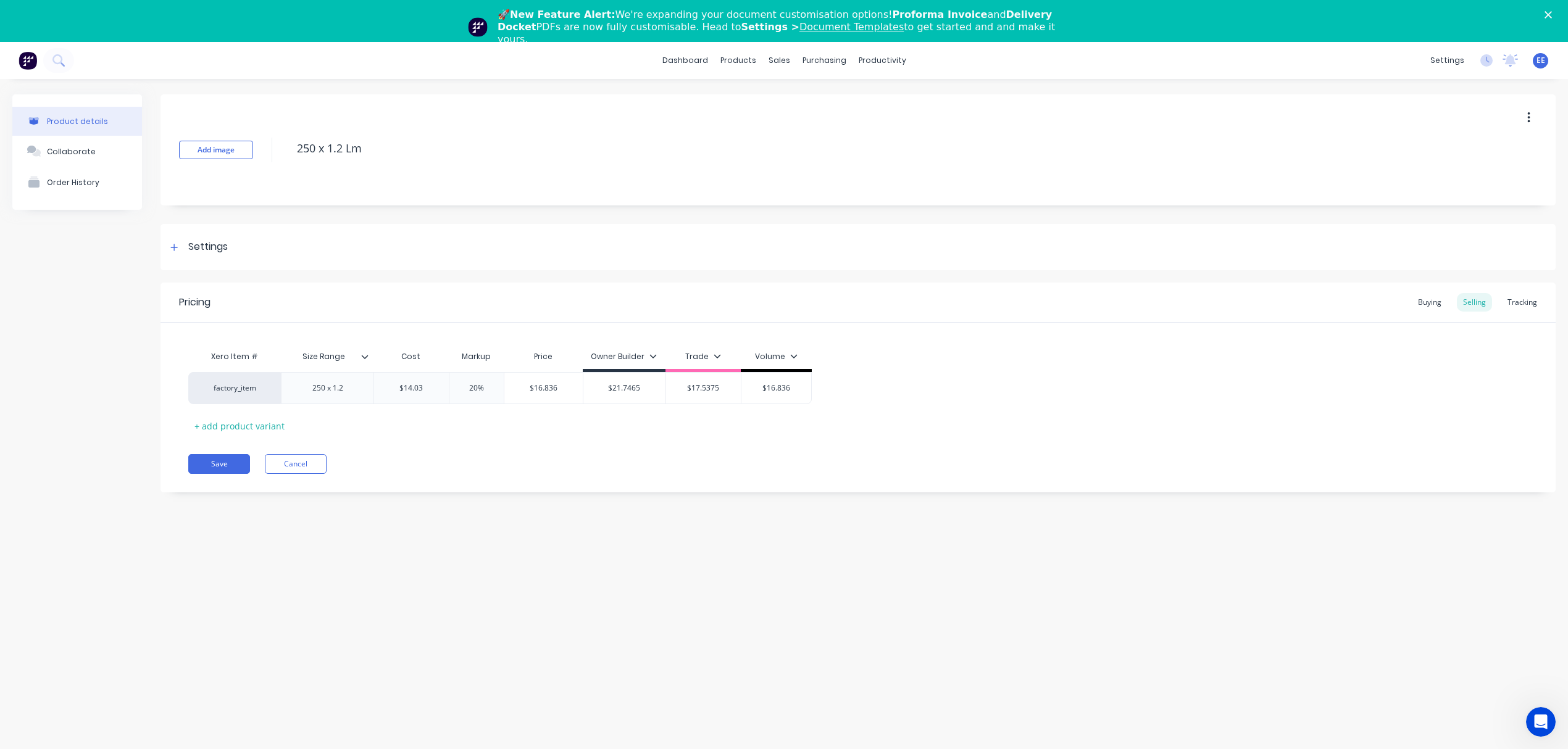
type input "$16.836"
drag, startPoint x: 493, startPoint y: 388, endPoint x: 426, endPoint y: 390, distance: 67.0
click at [426, 390] on div "factory_item 250 x 1.2 $14.03 14.03 20% 20% $16.836 $16.836 $21.7465 $21.7465 $…" at bounding box center [500, 387] width 623 height 32
click at [524, 447] on div "Pricing Buying Selling Tracking Xero Item # Size Range Cost Markup Price Owner …" at bounding box center [858, 387] width 1395 height 210
drag, startPoint x: 489, startPoint y: 389, endPoint x: 424, endPoint y: 385, distance: 65.1
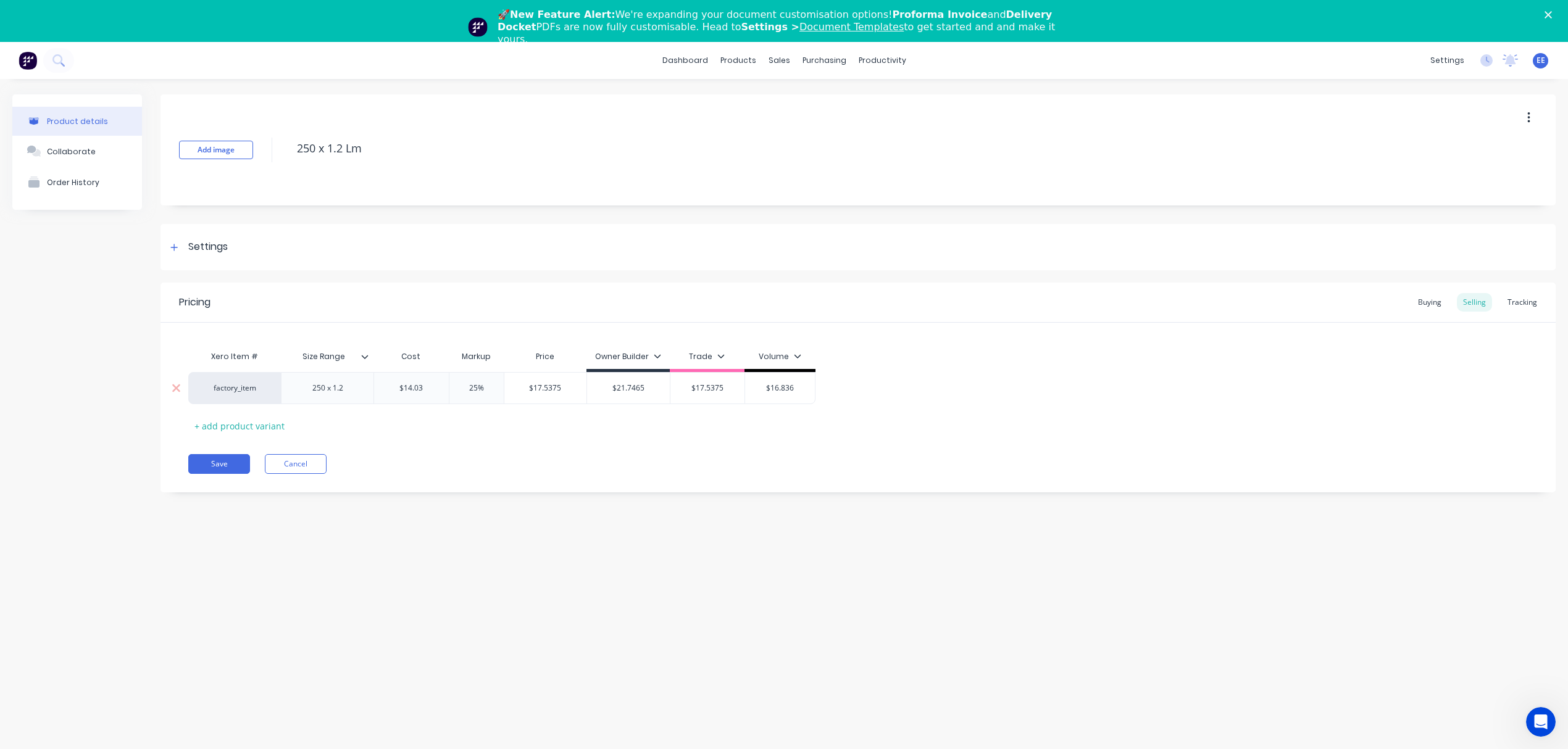
click at [424, 385] on div "factory_item 250 x 1.2 $14.03 14.03 25% 25% $17.5375 $16.836 $21.7465 $21.7465 …" at bounding box center [502, 387] width 627 height 32
type input "55"
click at [573, 435] on div "Pricing Buying Selling Tracking Xero Item # Size Range Cost Markup Price Owner …" at bounding box center [858, 387] width 1395 height 210
drag, startPoint x: 254, startPoint y: 149, endPoint x: 204, endPoint y: 148, distance: 50.0
click at [204, 148] on div "Add image 250 x 1.2 Lm" at bounding box center [858, 150] width 1395 height 111
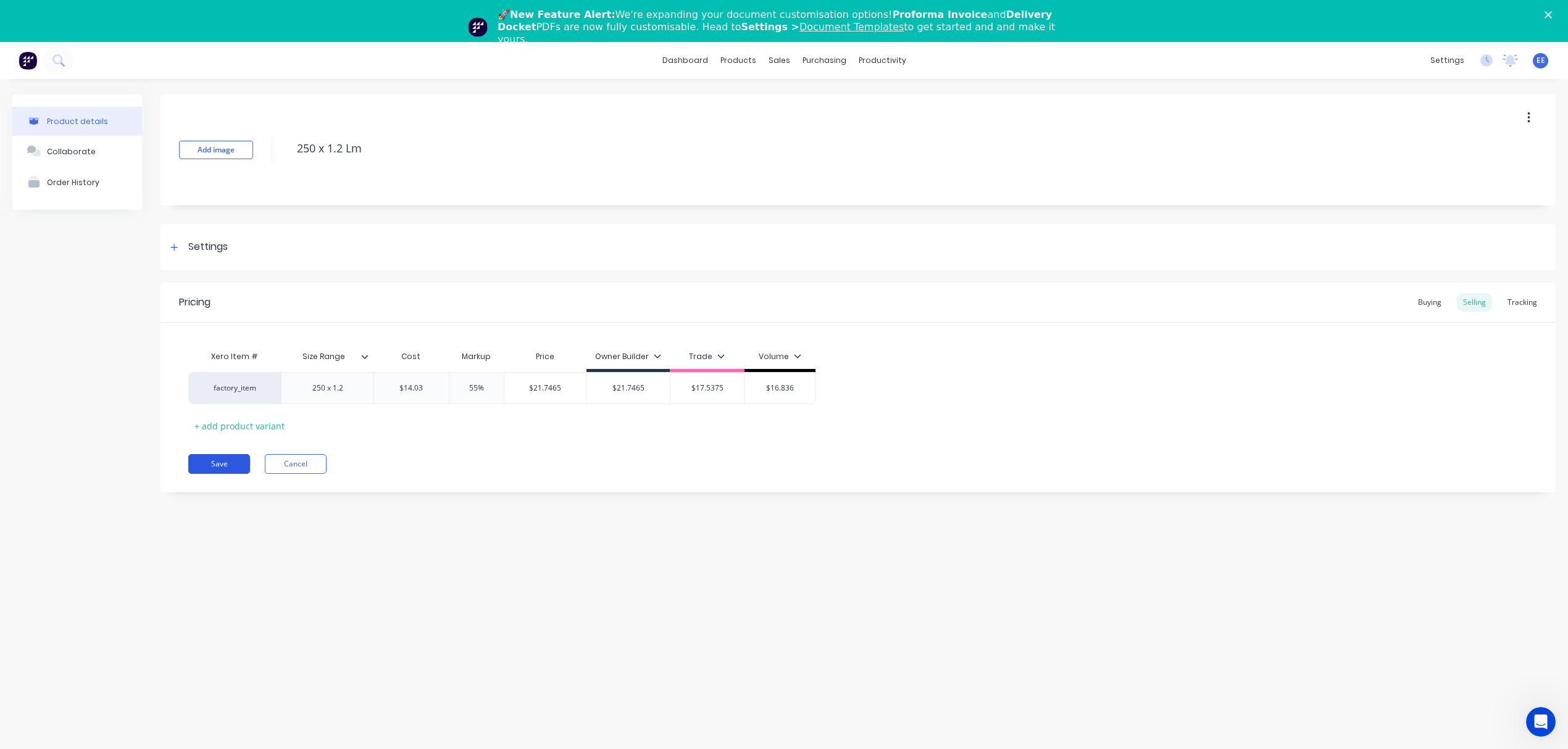
click at [228, 465] on button "Save" at bounding box center [219, 463] width 62 height 20
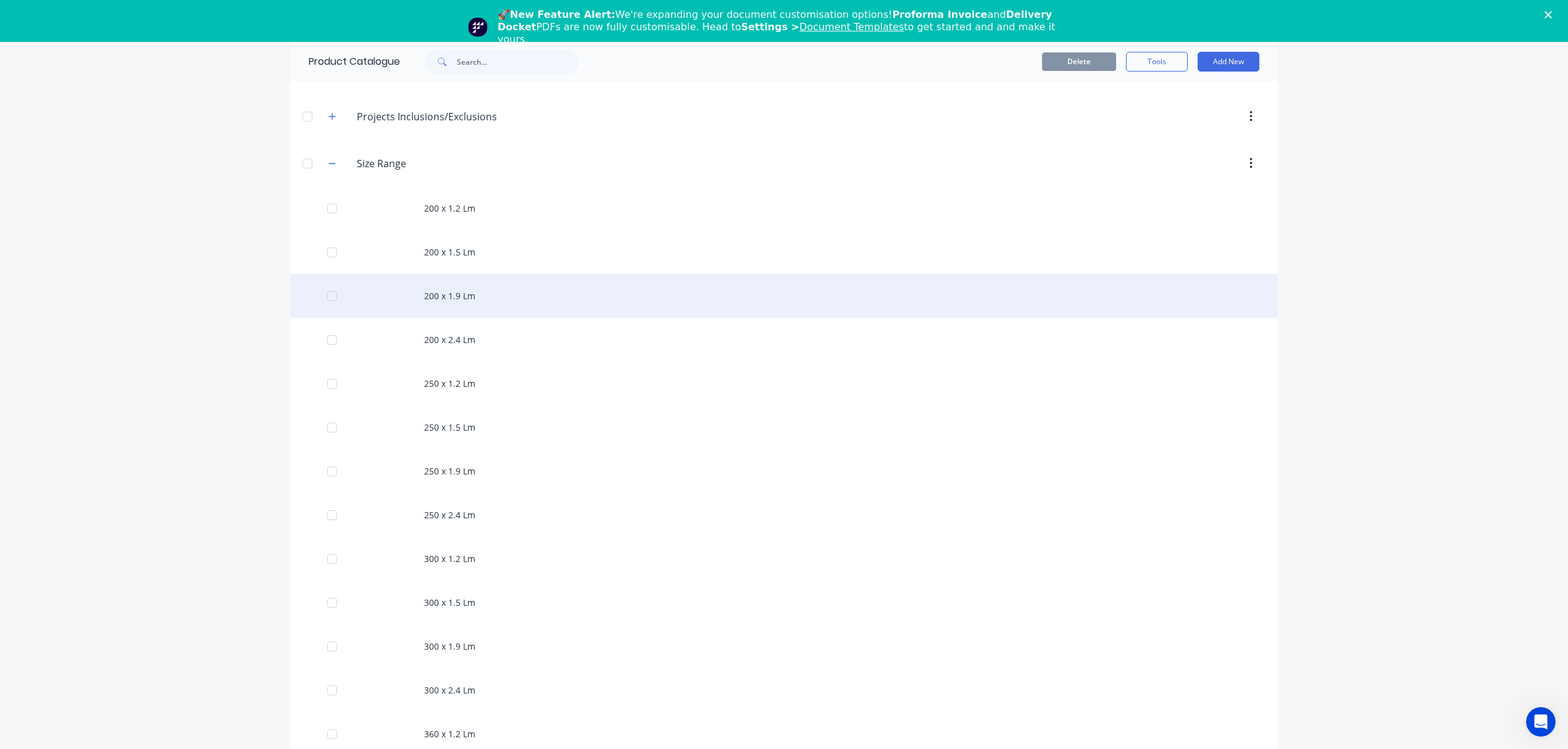
scroll to position [164, 0]
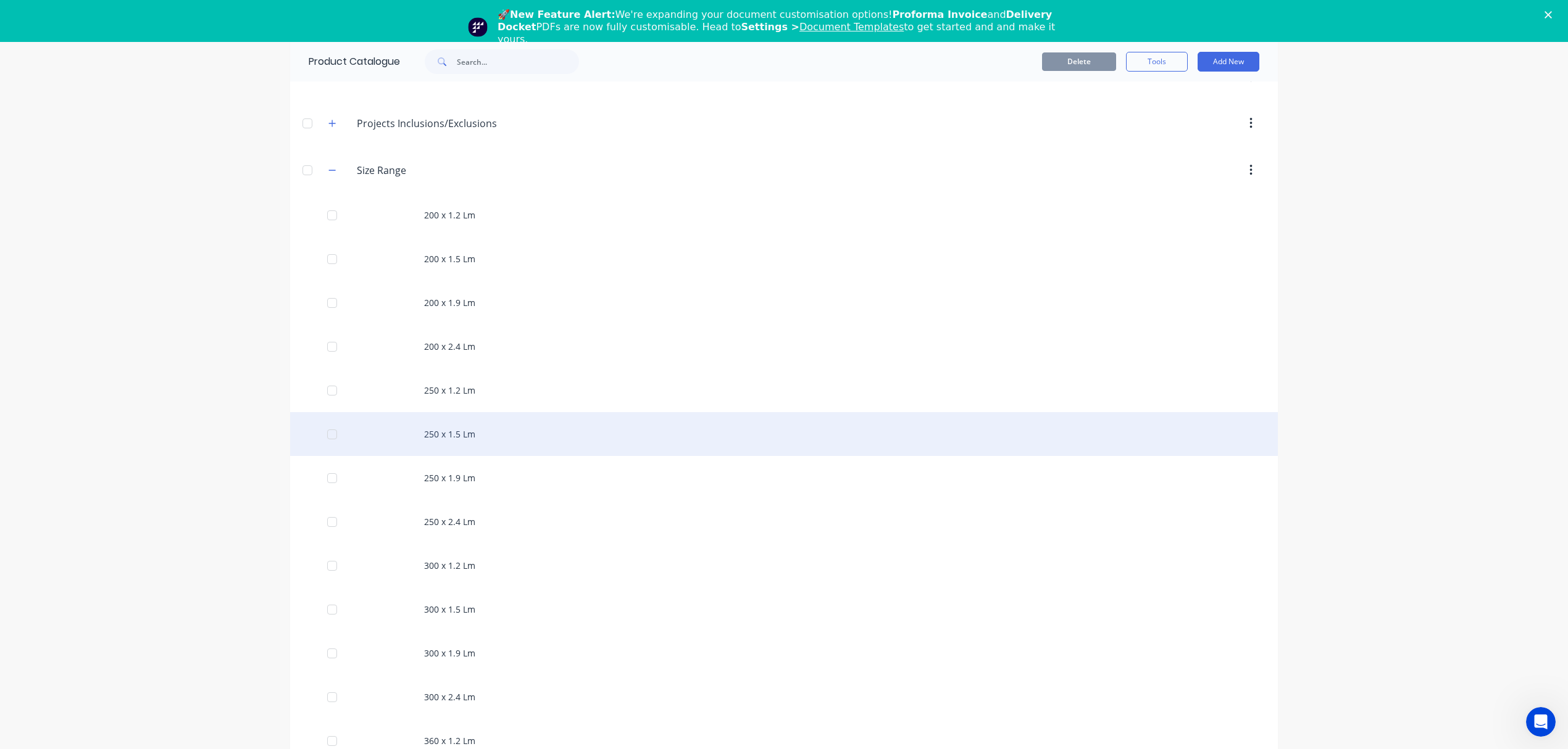
click at [447, 443] on div "250 x 1.5 Lm" at bounding box center [784, 434] width 988 height 44
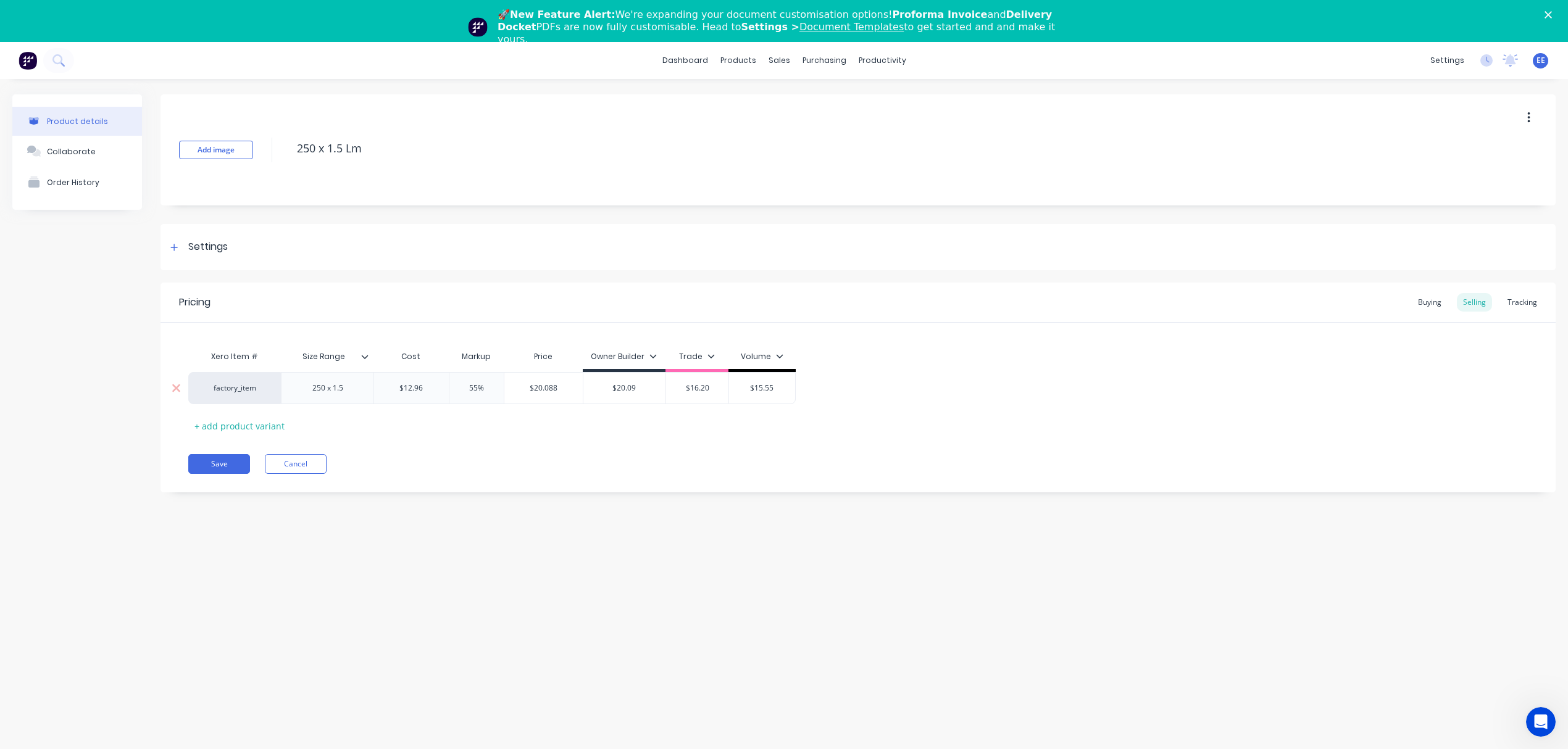
drag, startPoint x: 398, startPoint y: 391, endPoint x: 426, endPoint y: 390, distance: 28.0
click at [426, 390] on input "$12.96" at bounding box center [411, 388] width 75 height 11
paste input "16.39"
type input "16.39"
type input "55%"
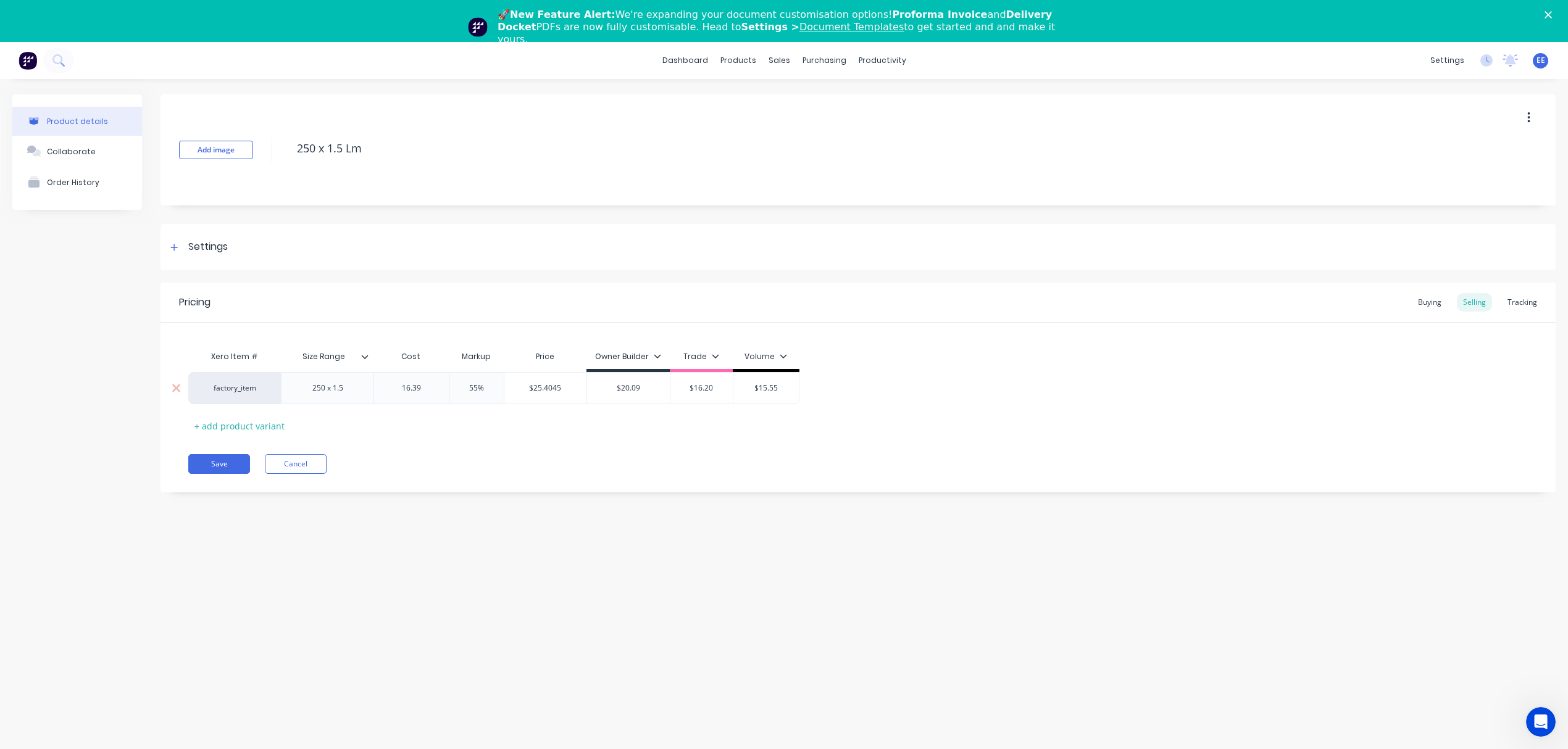
click at [497, 392] on input "55%" at bounding box center [476, 388] width 62 height 11
drag, startPoint x: 394, startPoint y: 388, endPoint x: 488, endPoint y: 385, distance: 94.0
click at [488, 385] on div "factory_item 250 x 1.5 $16.39 $16.39 55% 55% $25.4045 $20.09 $16.20 $15.55" at bounding box center [494, 387] width 611 height 32
paste input "5.35"
type input "$15.35"
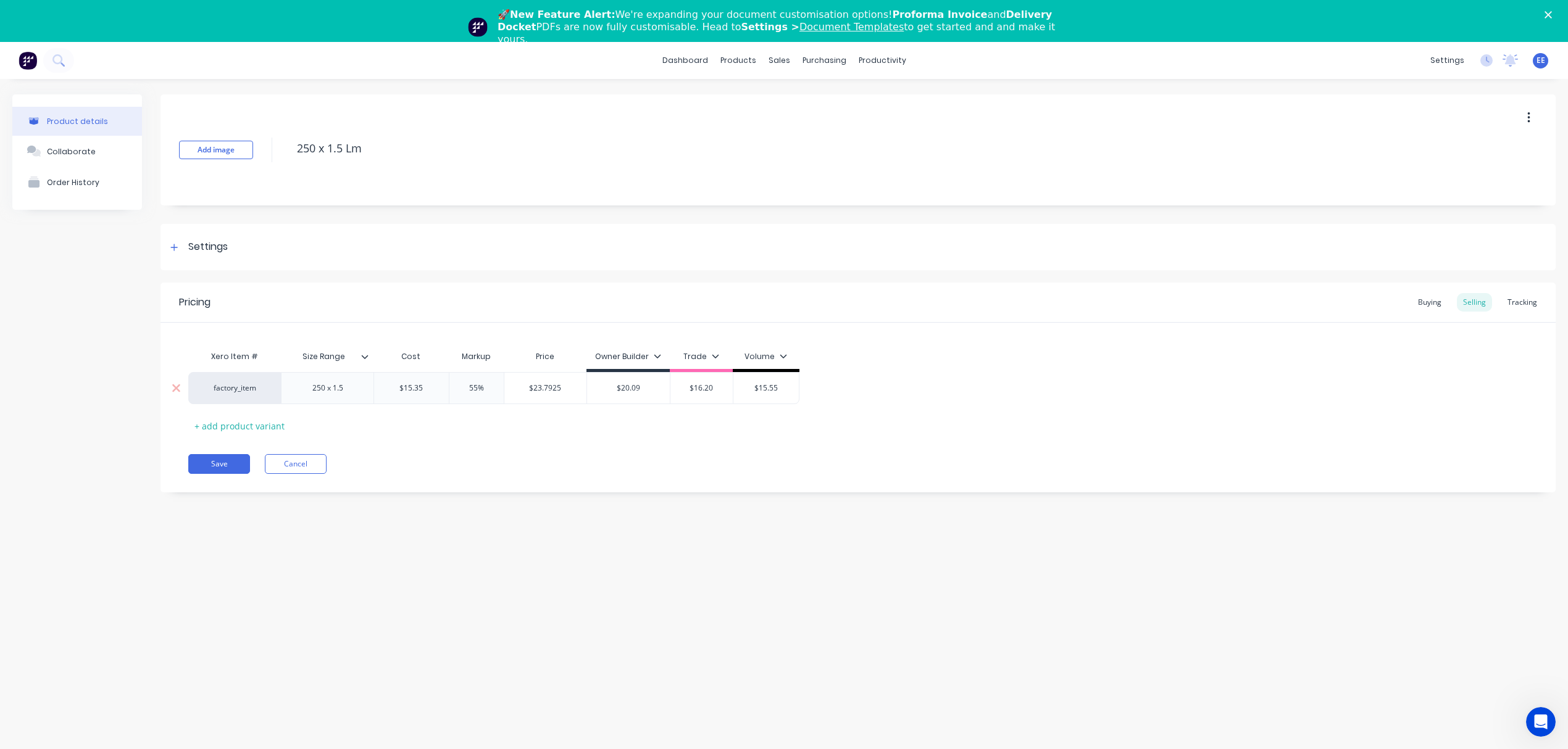
type input "$23.7925"
click at [563, 387] on input "$23.7925" at bounding box center [545, 388] width 83 height 11
click at [541, 387] on input "$23.7925" at bounding box center [545, 388] width 83 height 11
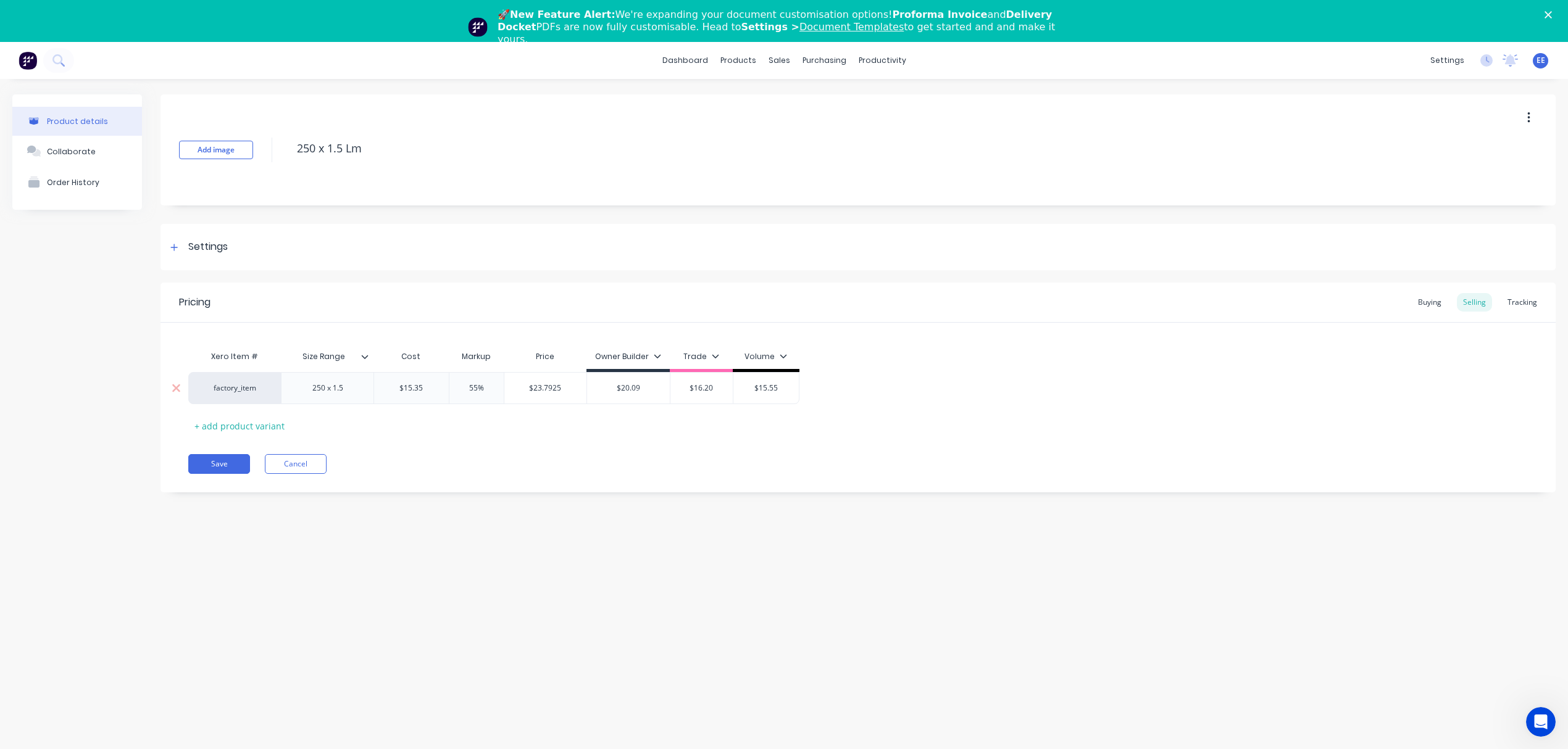
click at [625, 391] on input "$20.09" at bounding box center [628, 388] width 83 height 11
paste input "3.7925"
type input "$23.7925"
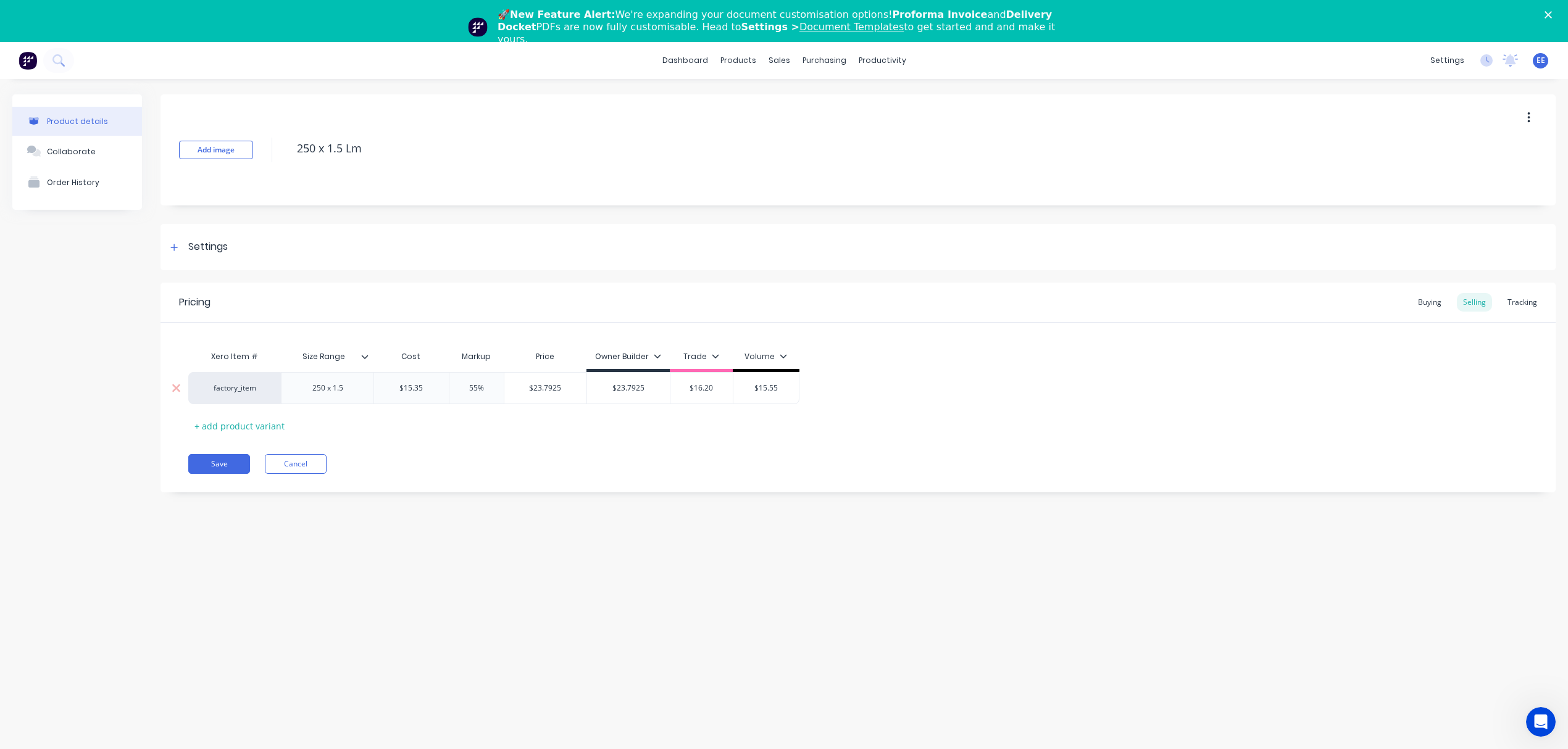
drag, startPoint x: 487, startPoint y: 388, endPoint x: 450, endPoint y: 388, distance: 37.0
click at [450, 388] on input "55%" at bounding box center [476, 388] width 62 height 11
type input "25"
click at [457, 431] on div "Xero Item # Size Range Cost Markup Price Owner Builder Trade Volume factory_ite…" at bounding box center [858, 389] width 1340 height 91
type input "$19.1875"
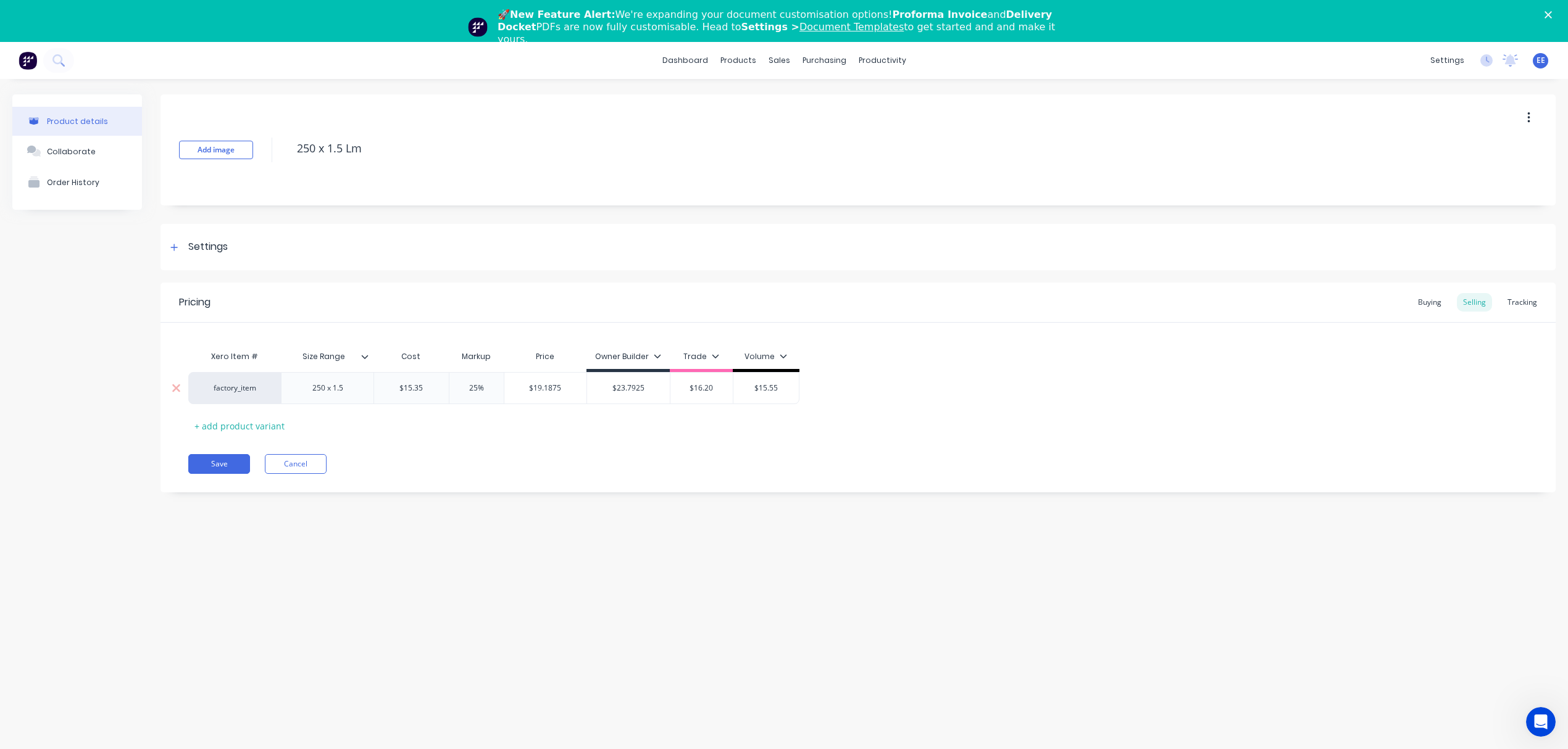
click at [556, 386] on input "$19.1875" at bounding box center [545, 388] width 83 height 11
drag, startPoint x: 719, startPoint y: 389, endPoint x: 667, endPoint y: 387, distance: 52.0
click at [667, 387] on div "factory_item 250 x 1.5 $15.35 $15.35 25% 25 $19.1875 $19.1875 $23.7925 $23.7925…" at bounding box center [494, 387] width 611 height 32
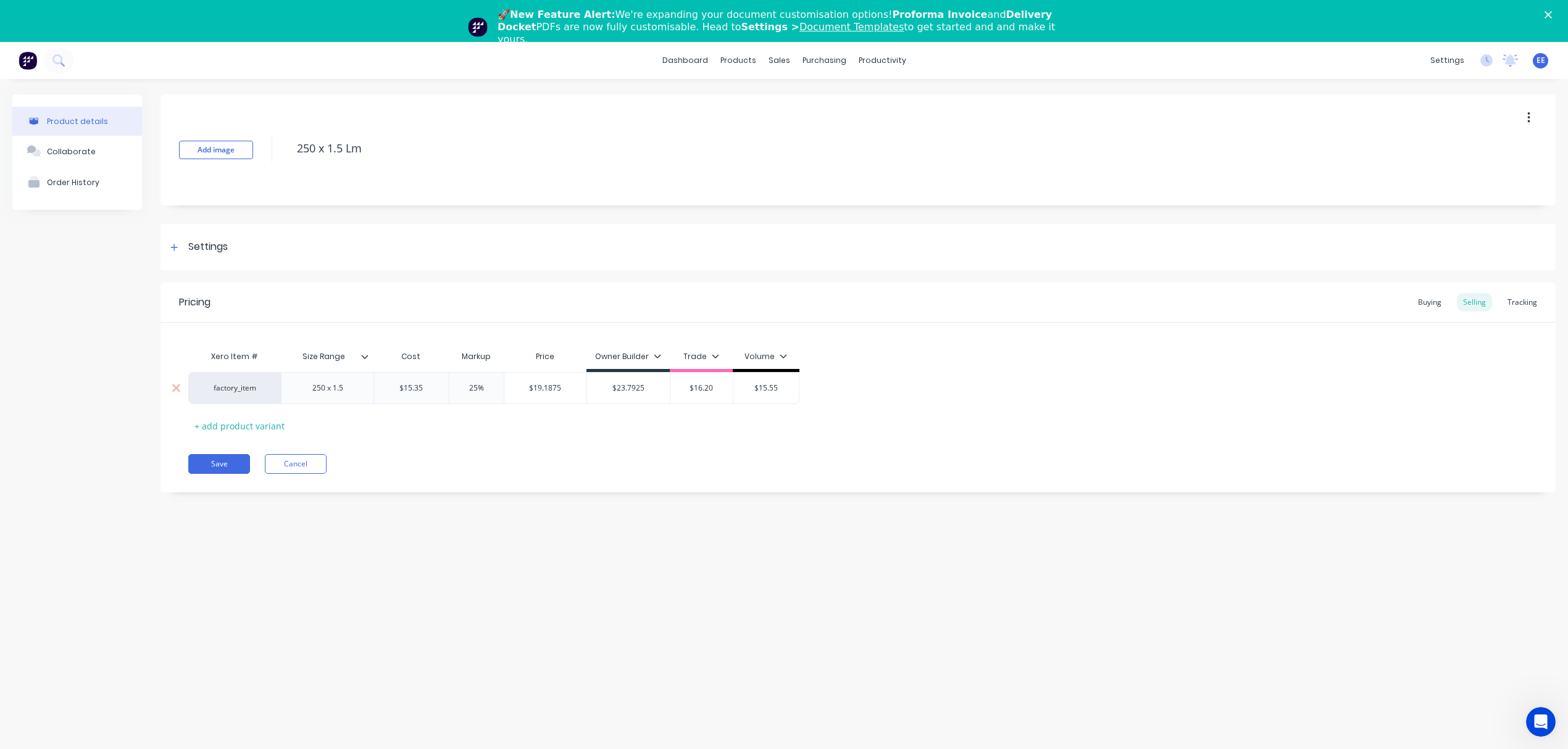
paste input "9.1875"
type input "$19.1875"
click at [601, 427] on div "Xero Item # Size Range Cost Markup Price Owner Builder Trade Volume factory_ite…" at bounding box center [858, 389] width 1340 height 91
drag, startPoint x: 479, startPoint y: 386, endPoint x: 454, endPoint y: 387, distance: 25.0
click at [454, 387] on input "25%" at bounding box center [476, 388] width 62 height 11
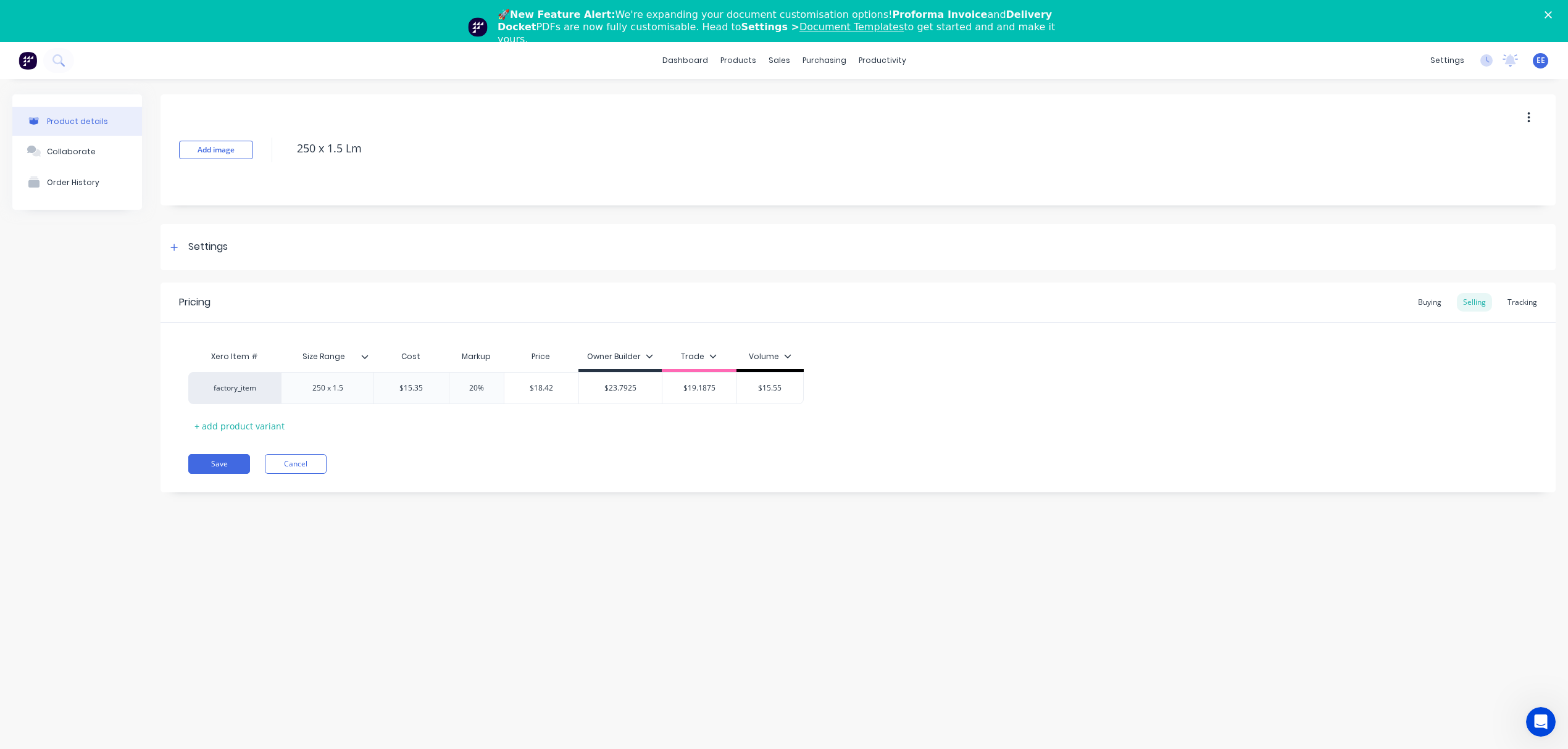
type input "20%"
click at [472, 417] on div "Xero Item # Size Range Cost Markup Price Owner Builder Trade Volume factory_ite…" at bounding box center [858, 389] width 1340 height 91
type input "$18.42"
click at [541, 386] on input "$18.42" at bounding box center [541, 388] width 75 height 11
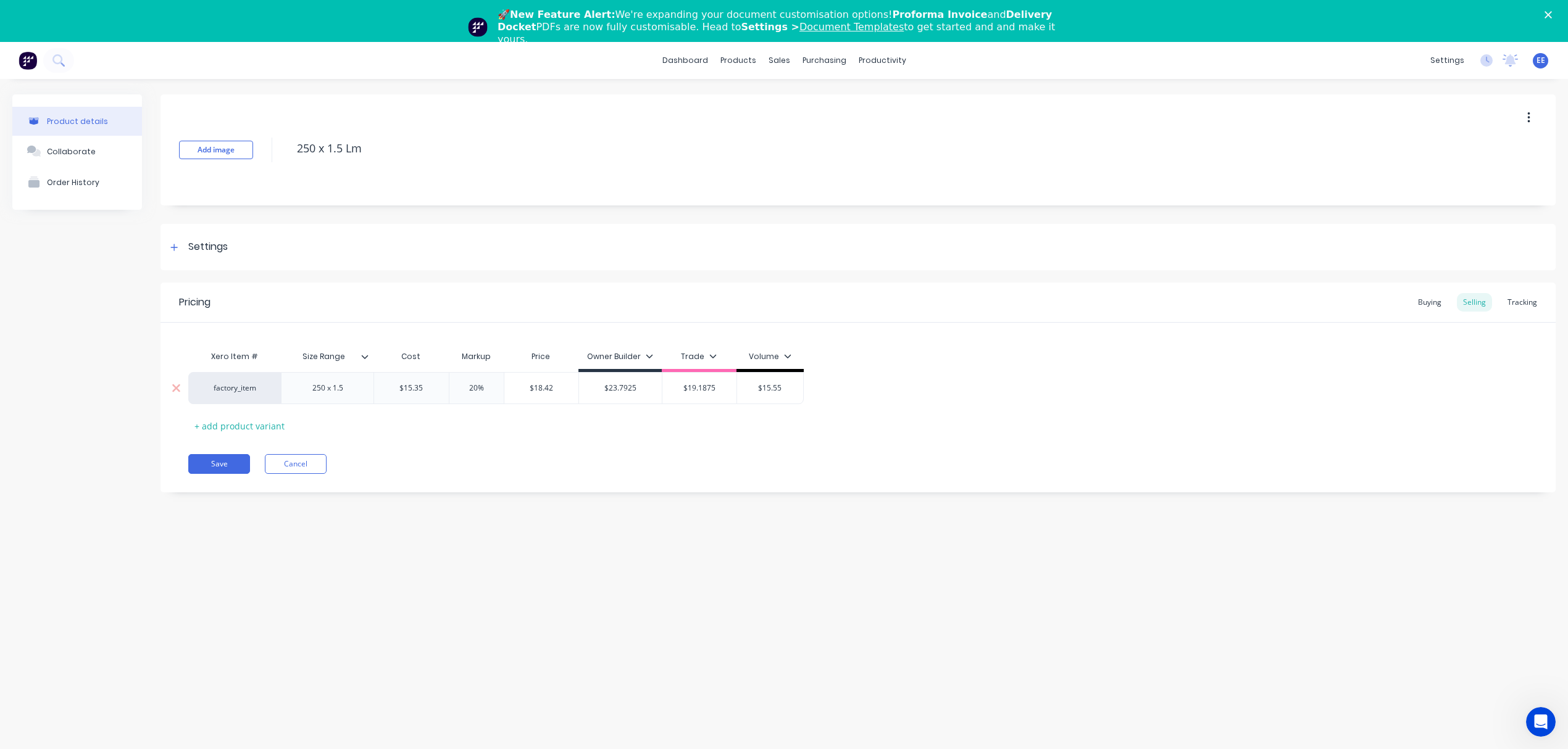
click at [541, 386] on input "$18.42" at bounding box center [541, 388] width 75 height 11
drag, startPoint x: 779, startPoint y: 388, endPoint x: 739, endPoint y: 386, distance: 40.0
click at [739, 386] on input "$15.55" at bounding box center [770, 388] width 66 height 11
click at [791, 391] on input "$15.55" at bounding box center [770, 388] width 66 height 11
drag, startPoint x: 794, startPoint y: 388, endPoint x: 715, endPoint y: 384, distance: 79.1
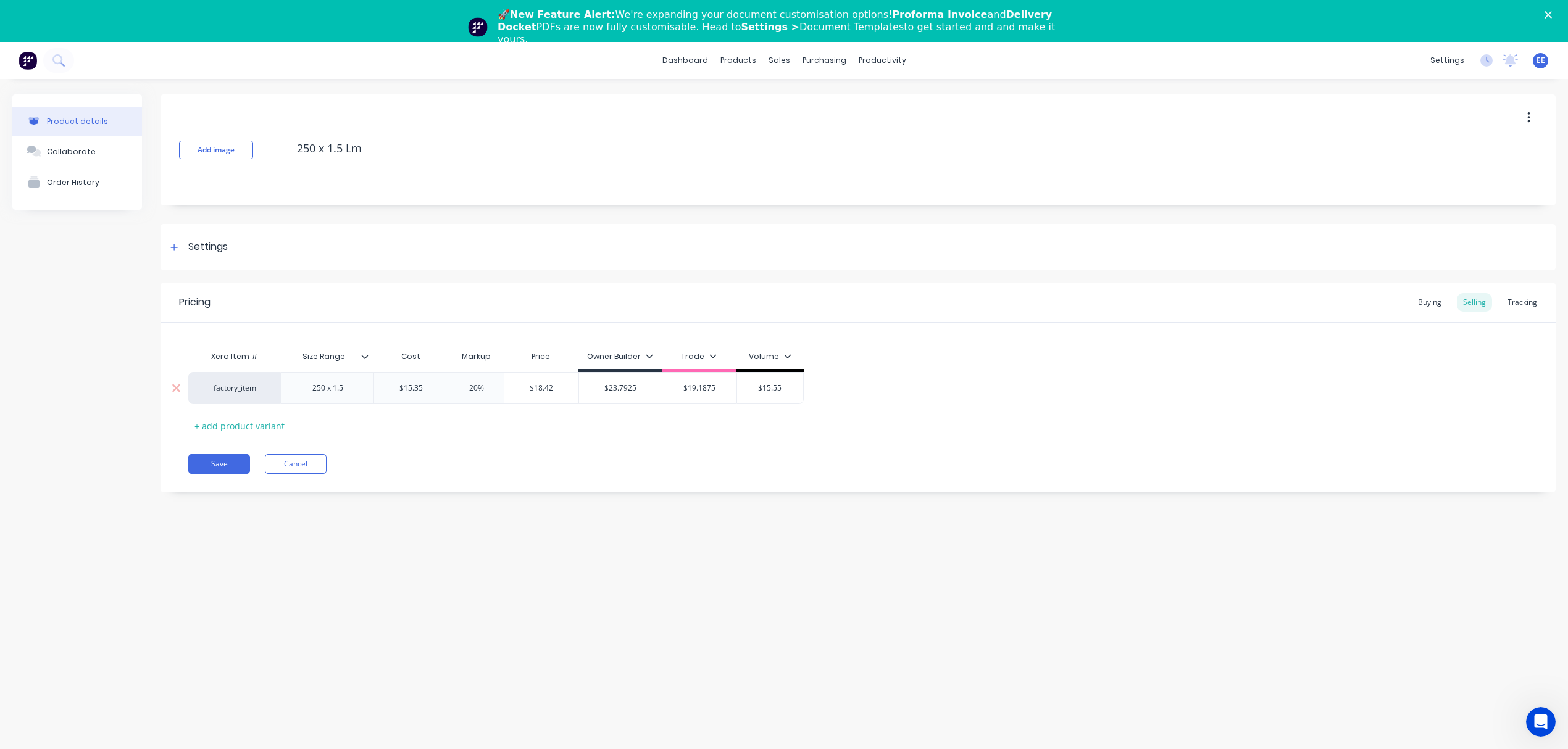
click at [715, 384] on div "factory_item 250 x 1.5 $15.35 $15.35 20% 20% $18.42 $18.42 $23.7925 $23.7925 $1…" at bounding box center [496, 387] width 615 height 32
paste input "8.42"
click at [527, 398] on div "$18.42" at bounding box center [541, 388] width 75 height 31
type input "$18.42"
drag, startPoint x: 485, startPoint y: 388, endPoint x: 447, endPoint y: 386, distance: 38.1
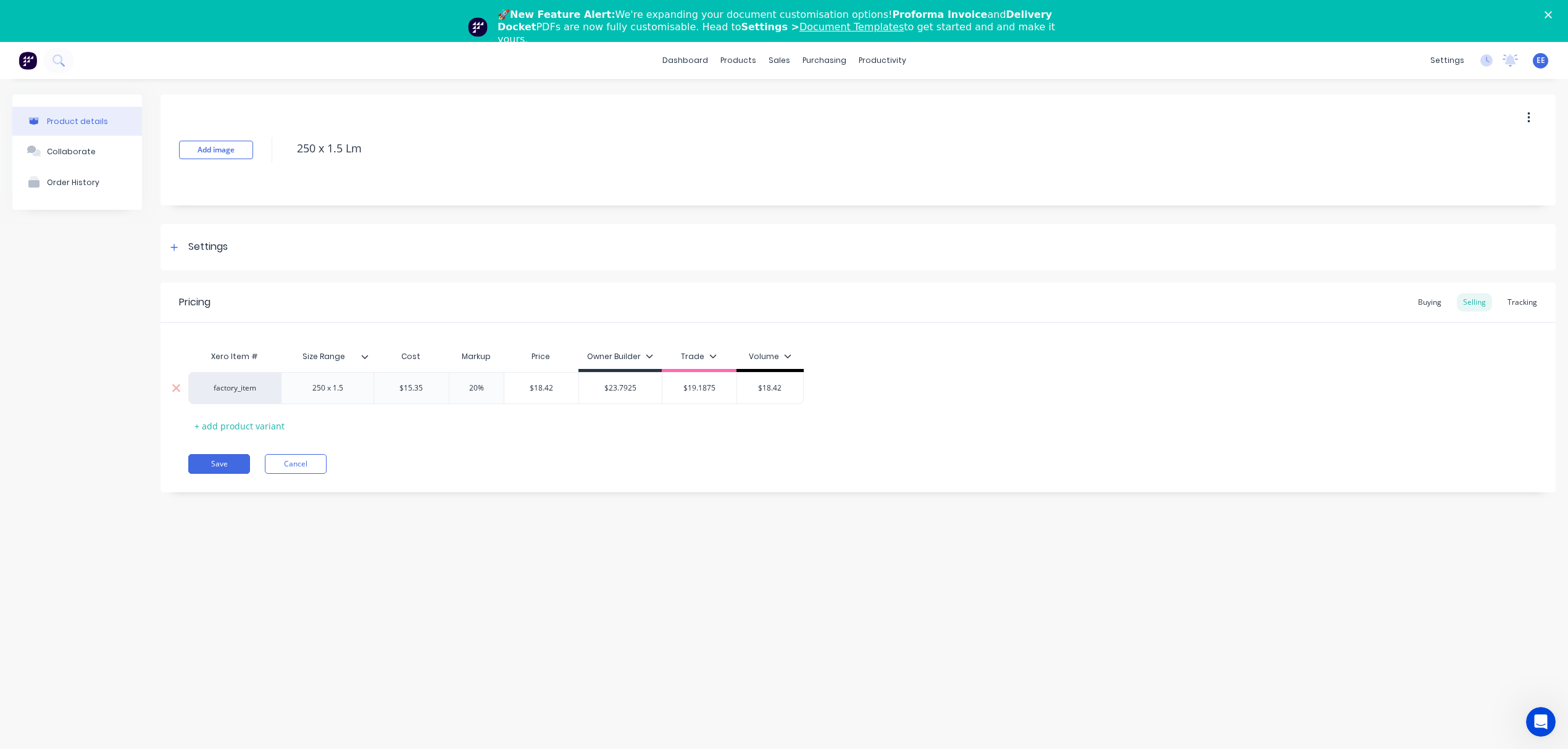
click at [447, 386] on input "20%" at bounding box center [476, 388] width 62 height 11
type input "55"
click at [480, 446] on div "Pricing Buying Selling Tracking Xero Item # Size Range Cost Markup Price Owner …" at bounding box center [858, 387] width 1395 height 210
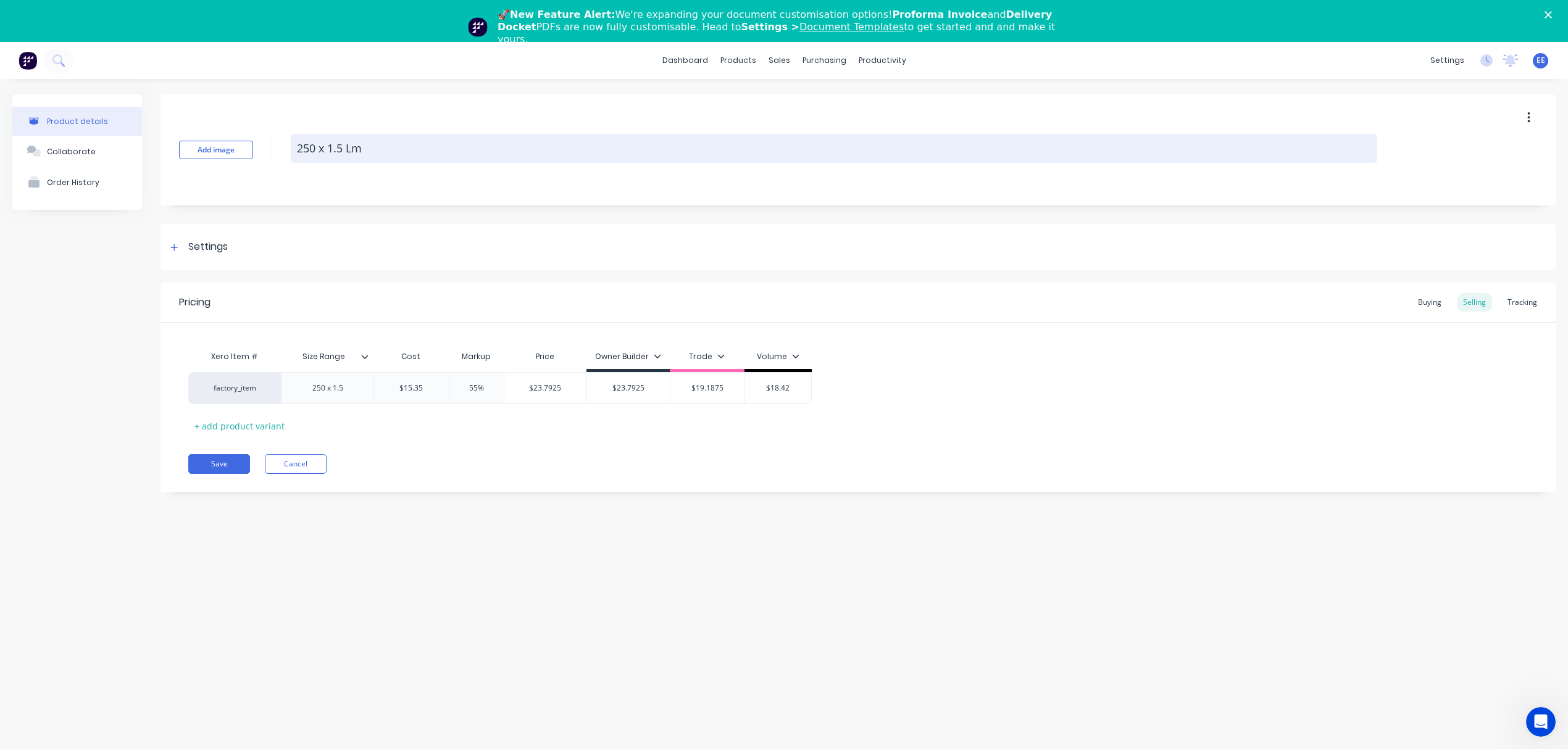
drag, startPoint x: 359, startPoint y: 149, endPoint x: 290, endPoint y: 147, distance: 69.0
click at [291, 147] on textarea "250 x 1.5 Lm" at bounding box center [833, 148] width 1086 height 29
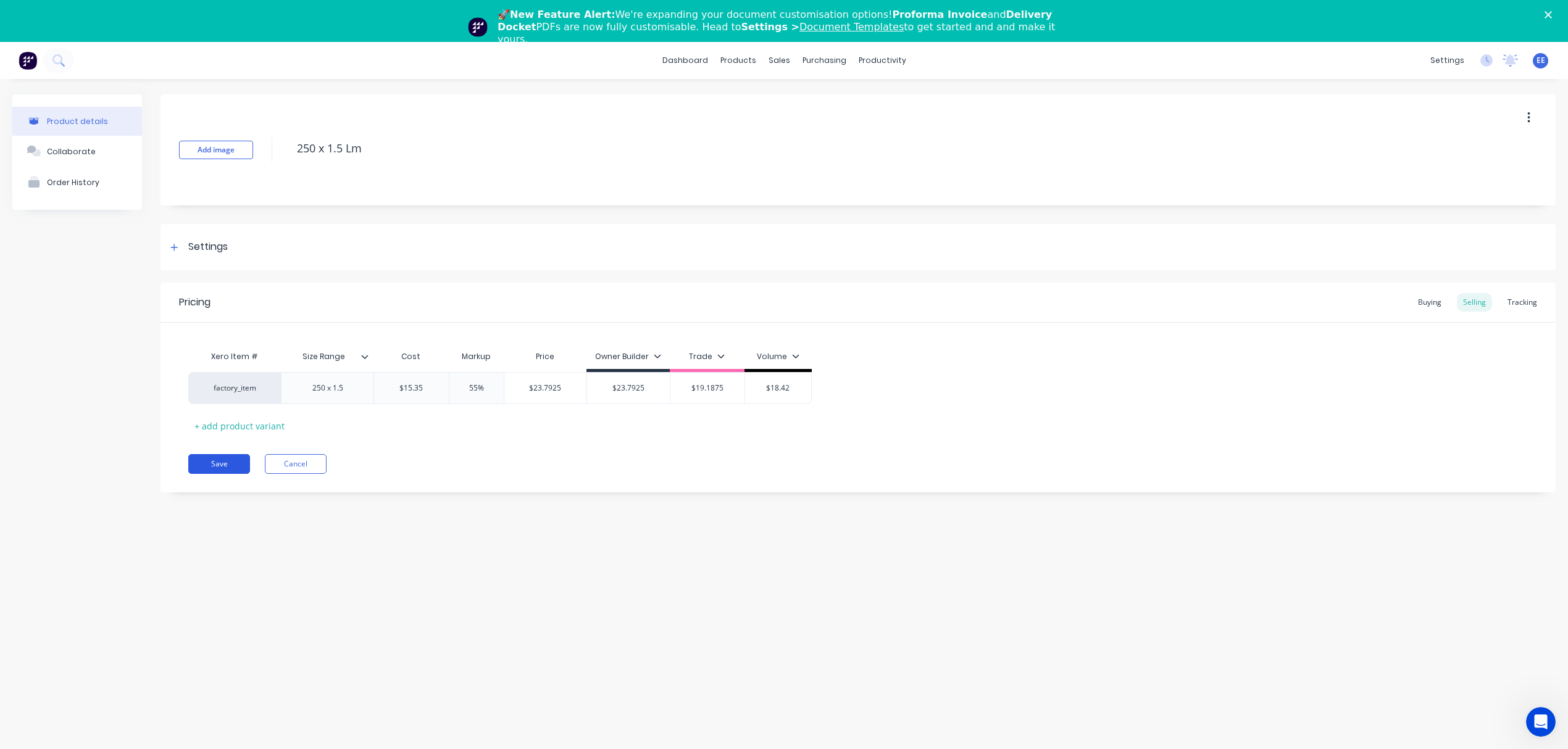
click at [228, 467] on button "Save" at bounding box center [219, 463] width 62 height 20
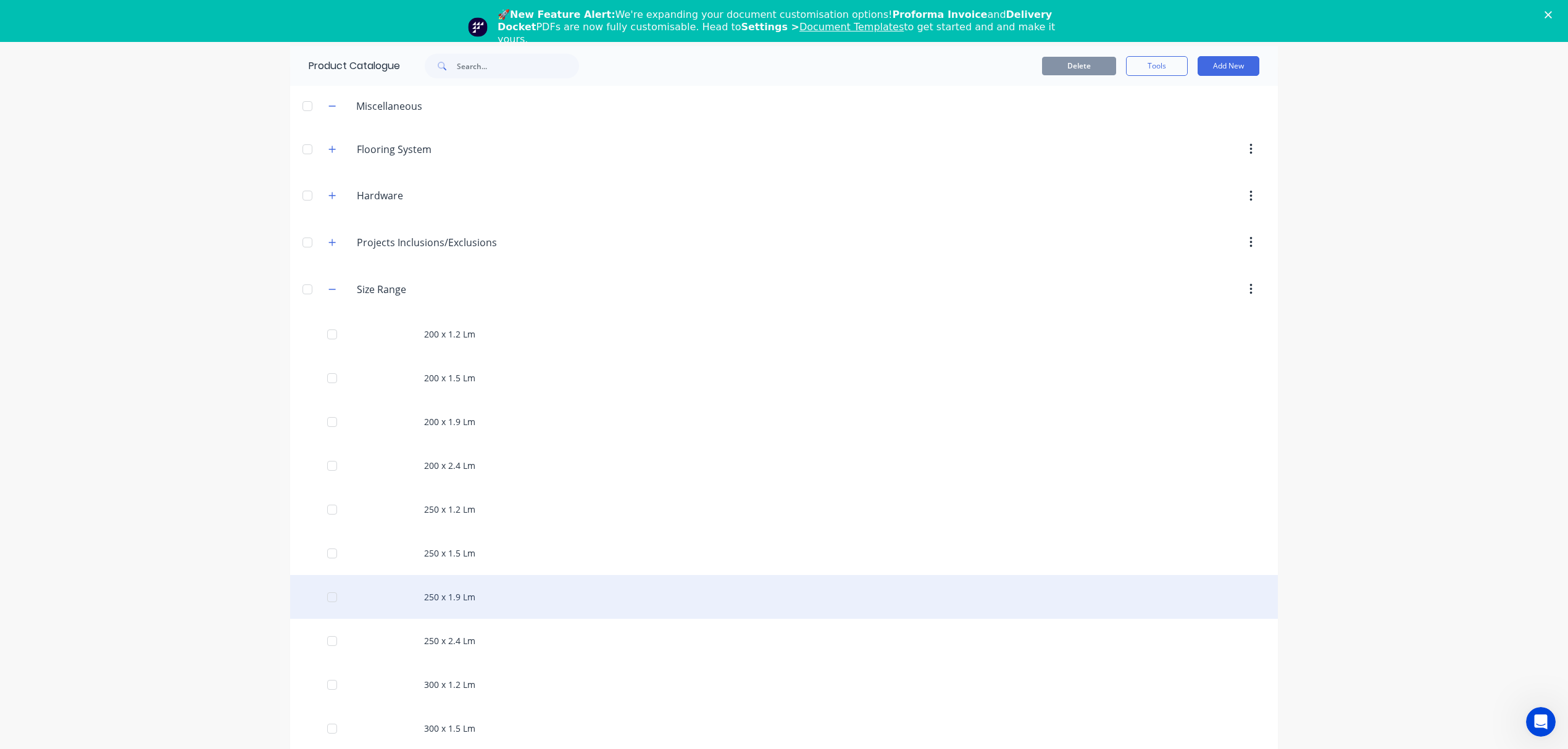
scroll to position [82, 0]
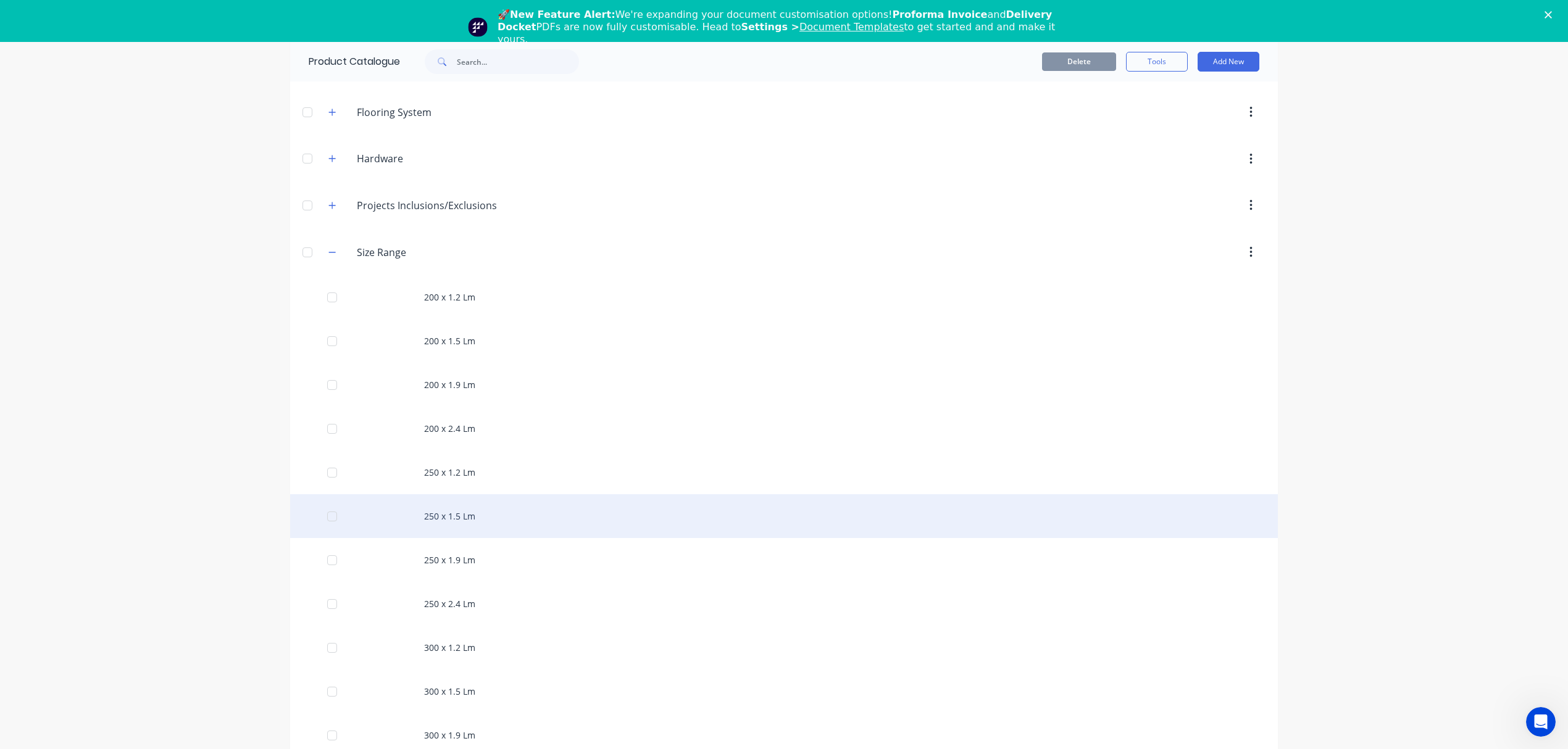
click at [493, 533] on div "250 x 1.5 Lm" at bounding box center [784, 516] width 988 height 44
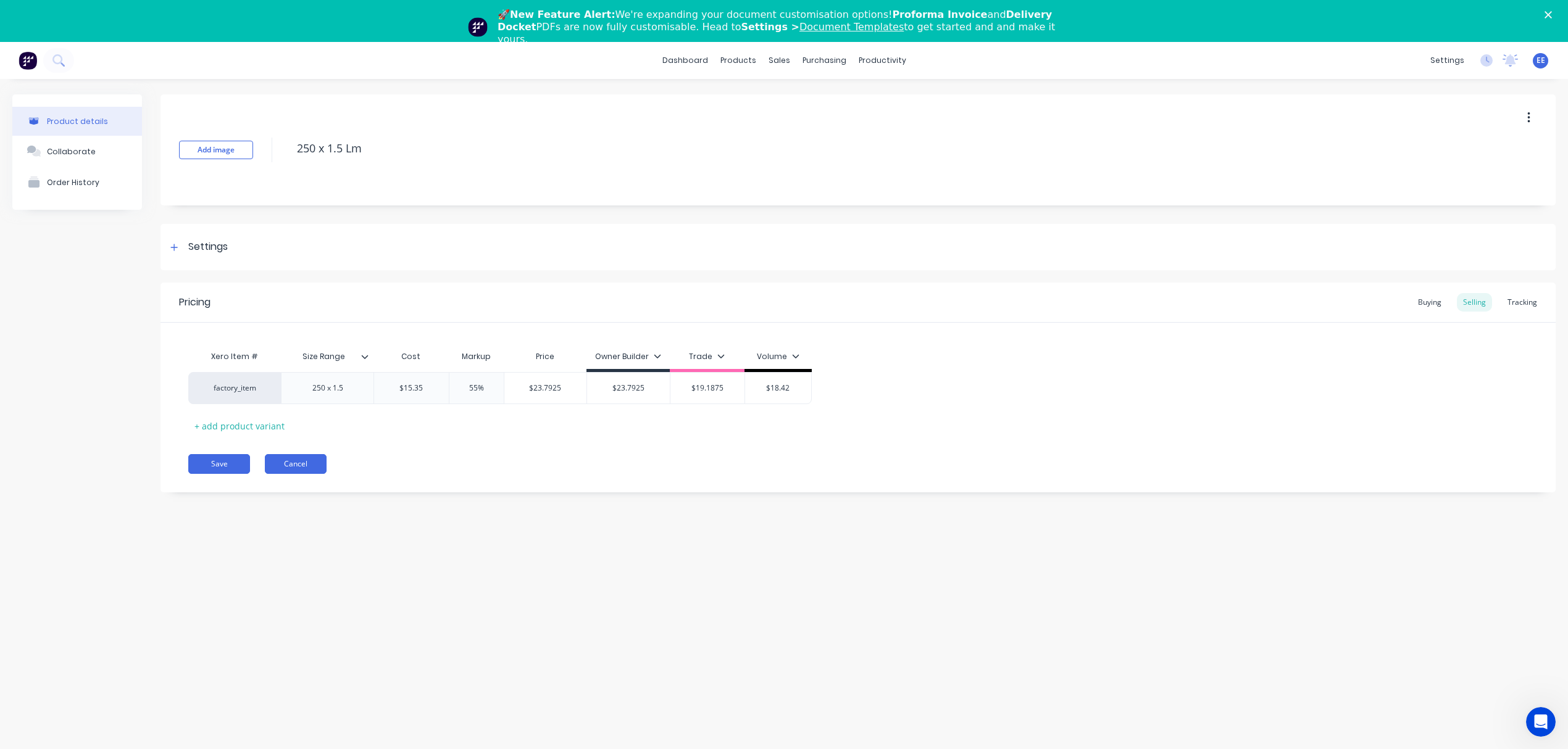
click at [312, 470] on button "Cancel" at bounding box center [295, 463] width 62 height 20
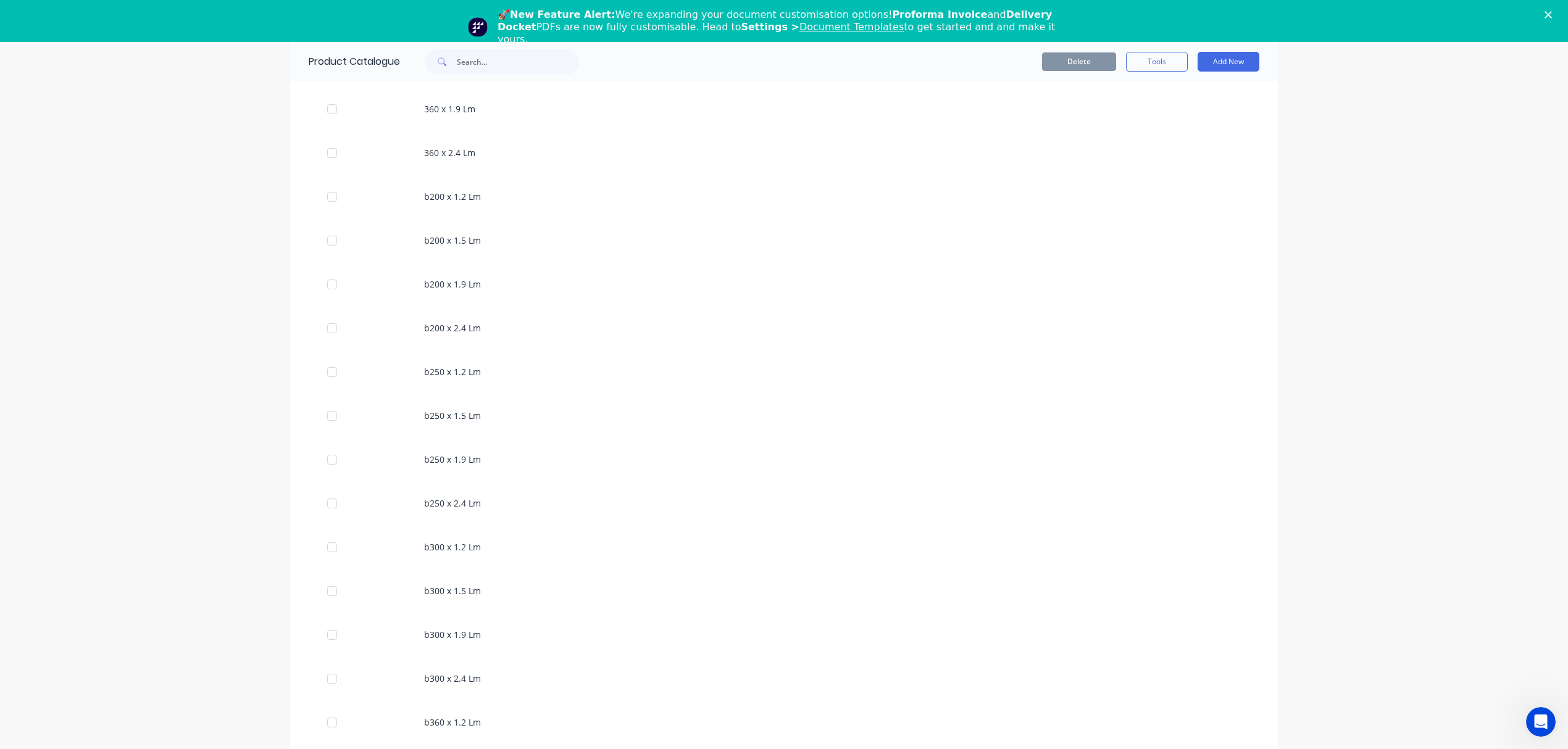
scroll to position [183, 0]
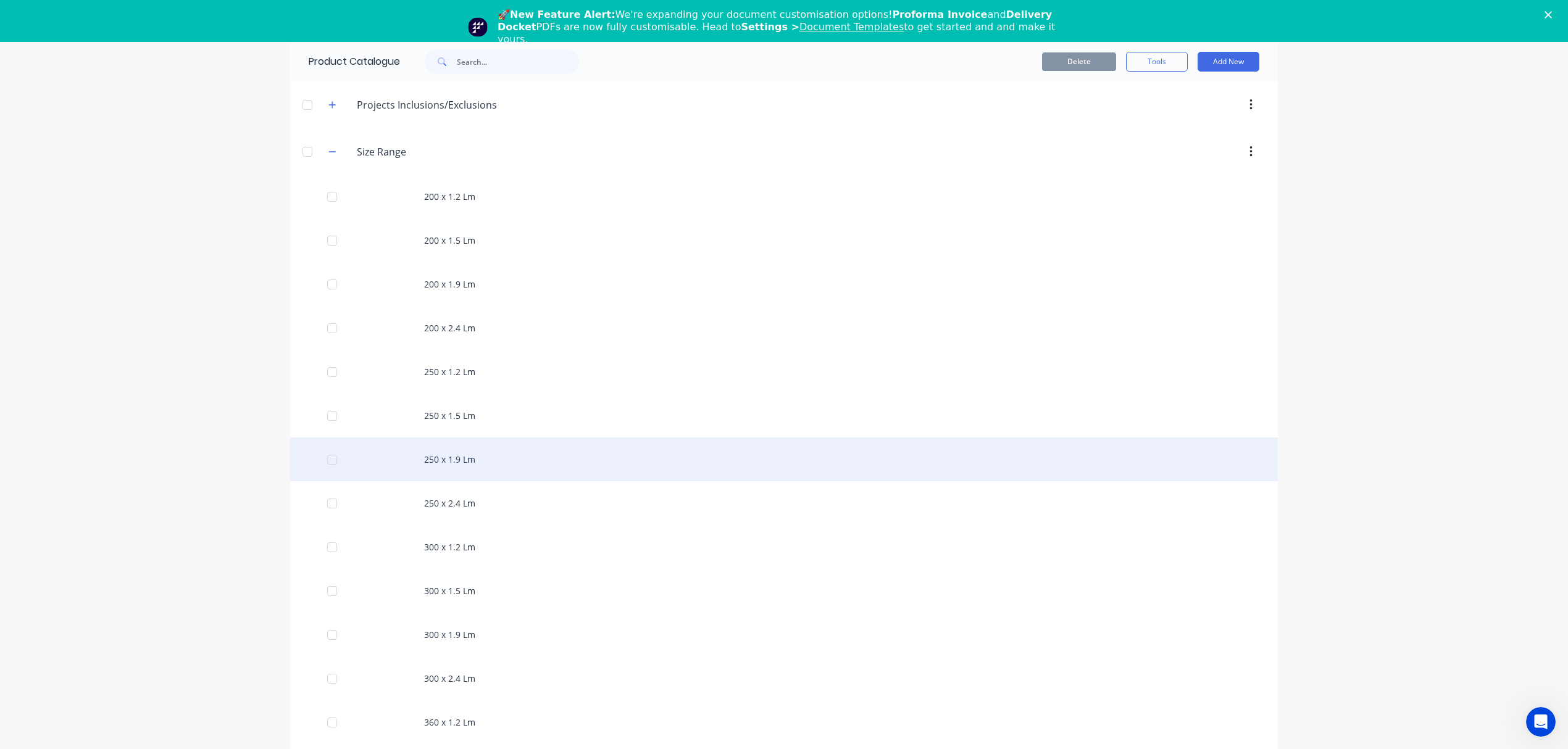
click at [442, 468] on div "250 x 1.9 Lm" at bounding box center [784, 459] width 988 height 44
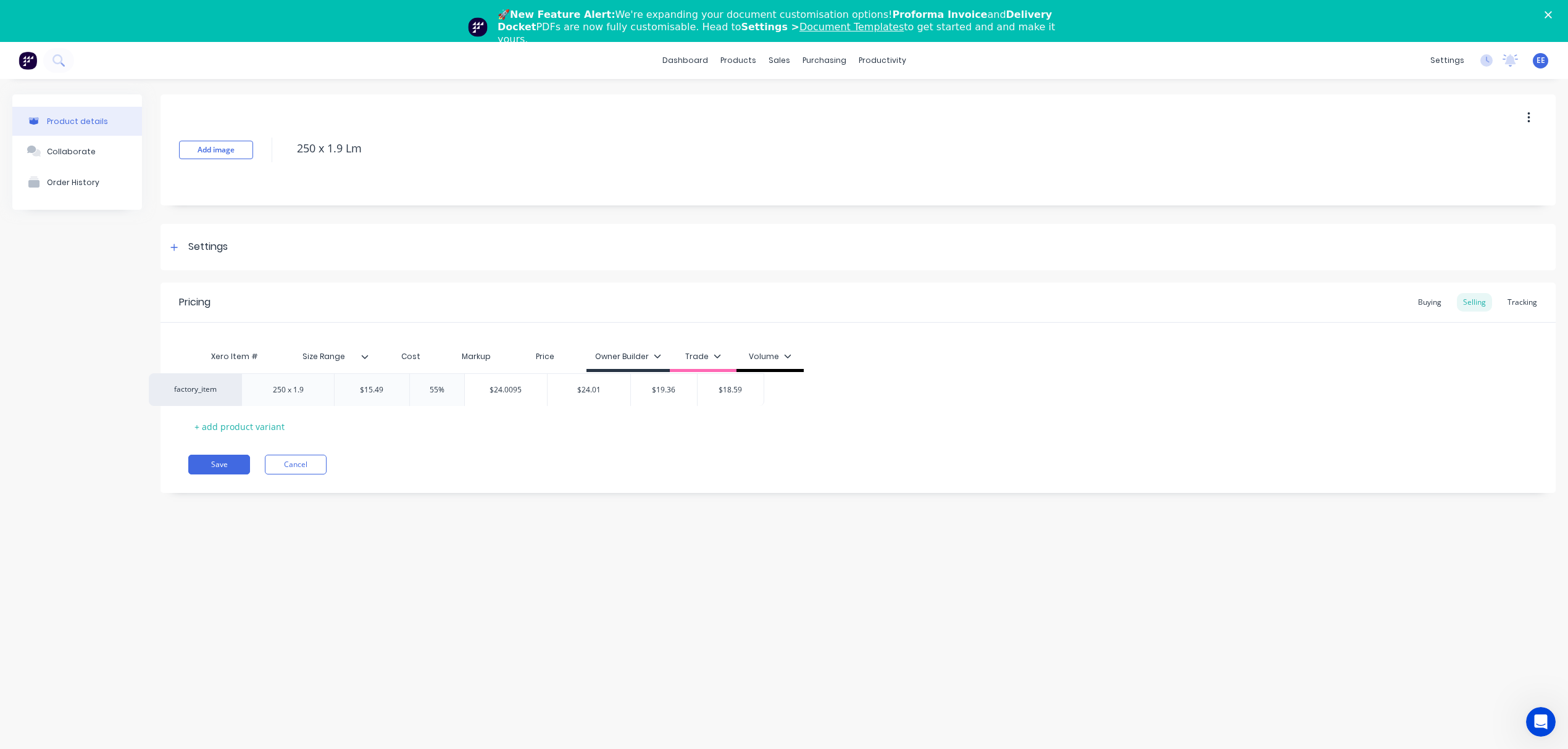
drag, startPoint x: 373, startPoint y: 385, endPoint x: 364, endPoint y: 385, distance: 9.0
click at [365, 385] on div "factory_item 250 x 1.9 $15.49 55% $24.0095 $24.01 $19.36 $18.59" at bounding box center [858, 388] width 1340 height 33
click at [411, 385] on input "$15.49" at bounding box center [411, 388] width 75 height 11
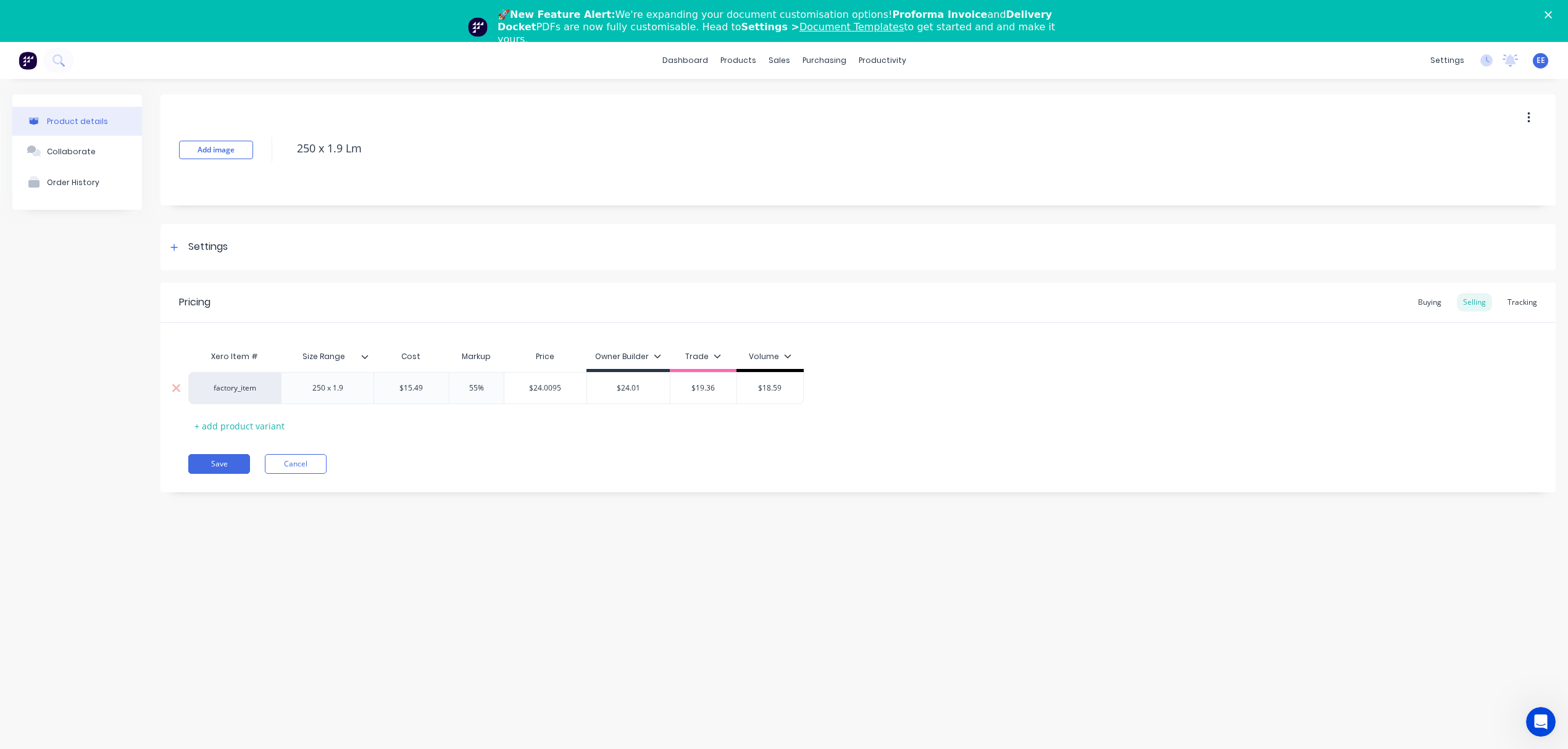
paste input "$17.3"
type input "$17.39"
type input "55%"
type input "$26.9545"
click at [544, 388] on input "$26.9545" at bounding box center [545, 388] width 83 height 11
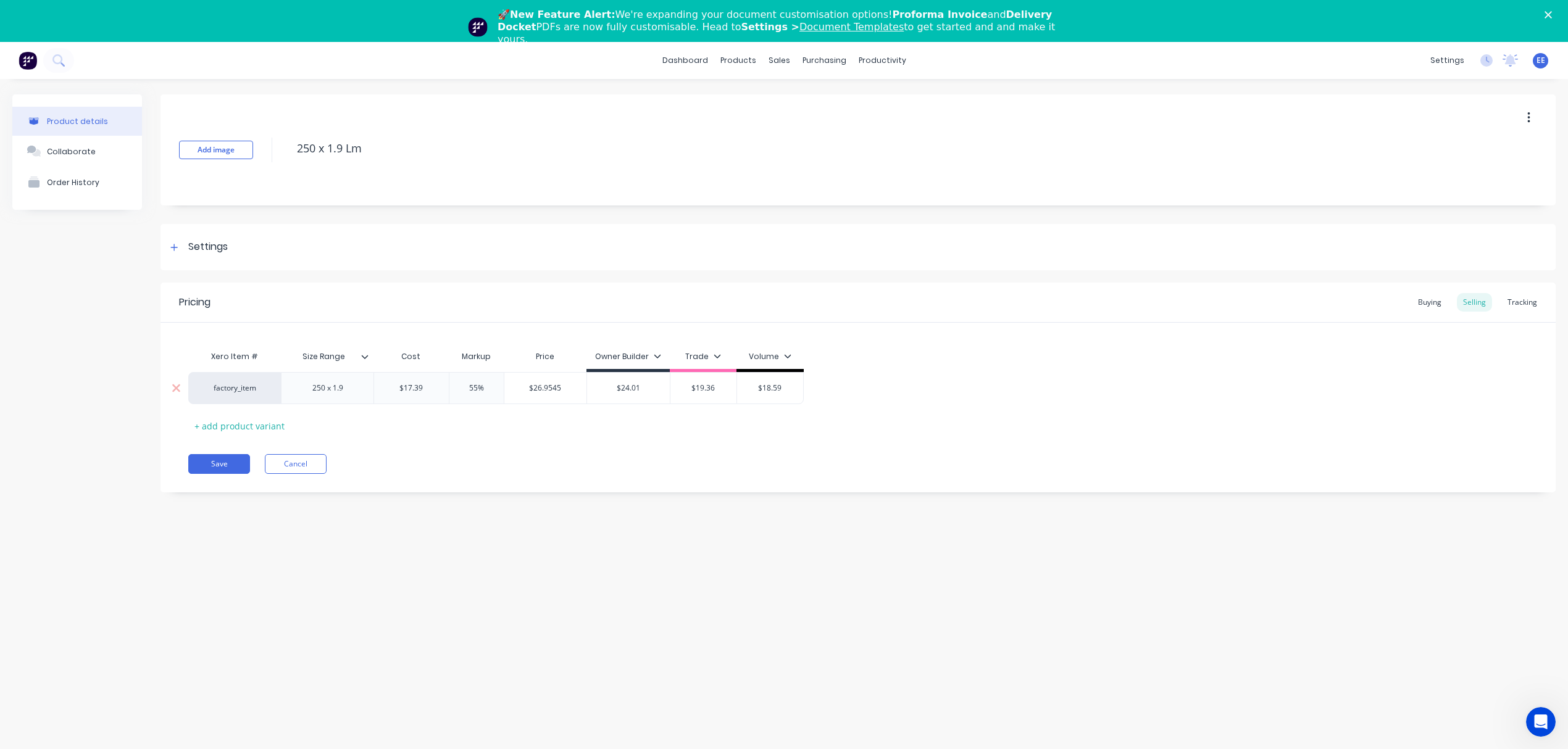
click at [544, 388] on input "$26.9545" at bounding box center [545, 388] width 83 height 11
drag, startPoint x: 649, startPoint y: 389, endPoint x: 583, endPoint y: 389, distance: 66.0
click at [583, 389] on div "factory_item 250 x 1.9 $17.39 $17.39 55% 55% $26.9545 $26.9545 $24.01 $24.01 $1…" at bounding box center [496, 387] width 615 height 32
paste input "6.9545"
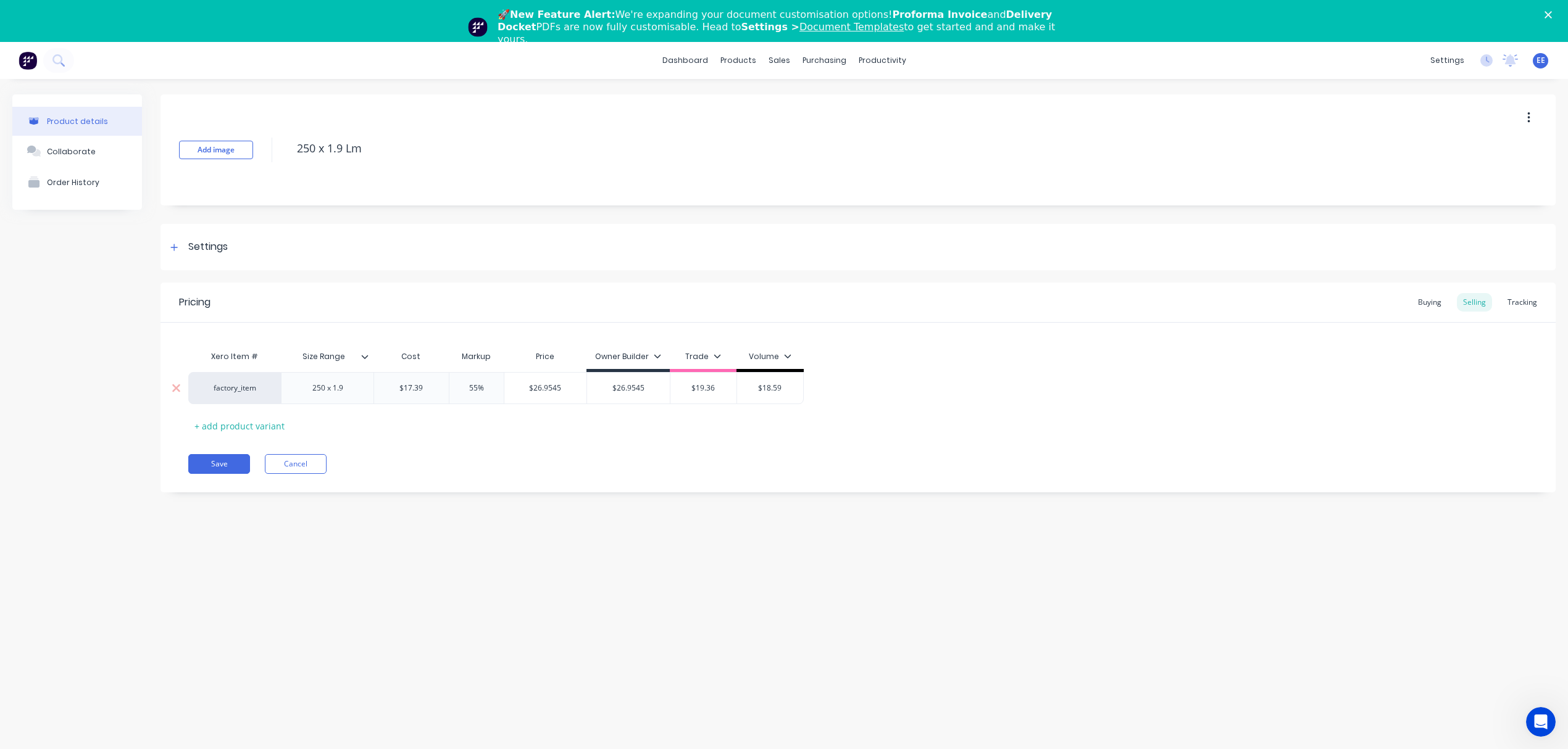
type input "$26.9545"
drag, startPoint x: 494, startPoint y: 387, endPoint x: 453, endPoint y: 387, distance: 41.0
click at [453, 387] on input "55%" at bounding box center [476, 388] width 62 height 11
type input "25"
click at [524, 423] on div "Xero Item # Size Range Cost Markup Price Owner Builder Trade Volume factory_ite…" at bounding box center [858, 389] width 1340 height 91
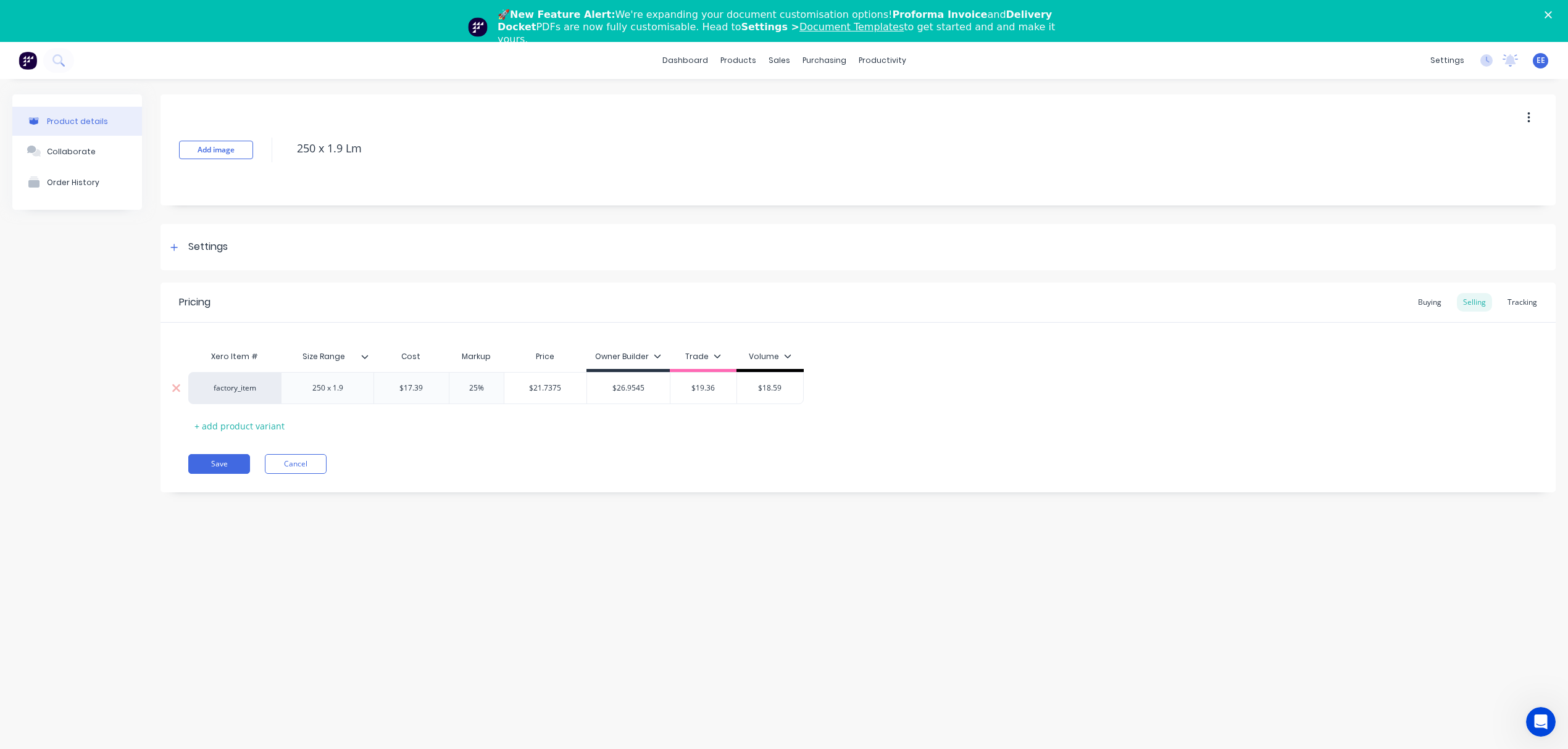
click at [541, 381] on div "$21.7375" at bounding box center [545, 388] width 83 height 31
type input "$21.7375"
click at [534, 390] on input "$21.7375" at bounding box center [545, 388] width 83 height 11
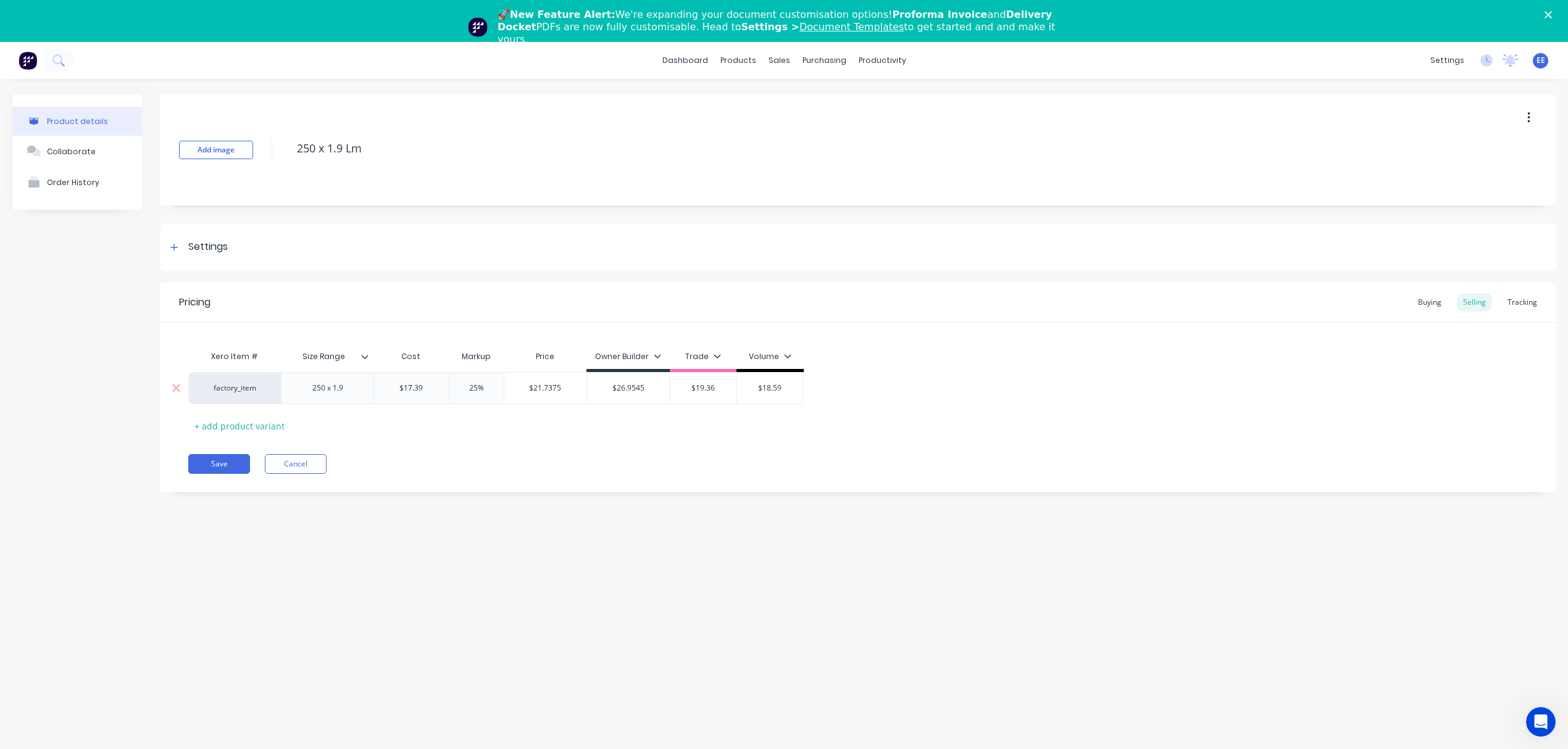
click at [699, 389] on input "$19.36" at bounding box center [703, 388] width 66 height 11
paste input "21.7375"
type input "$21.7375"
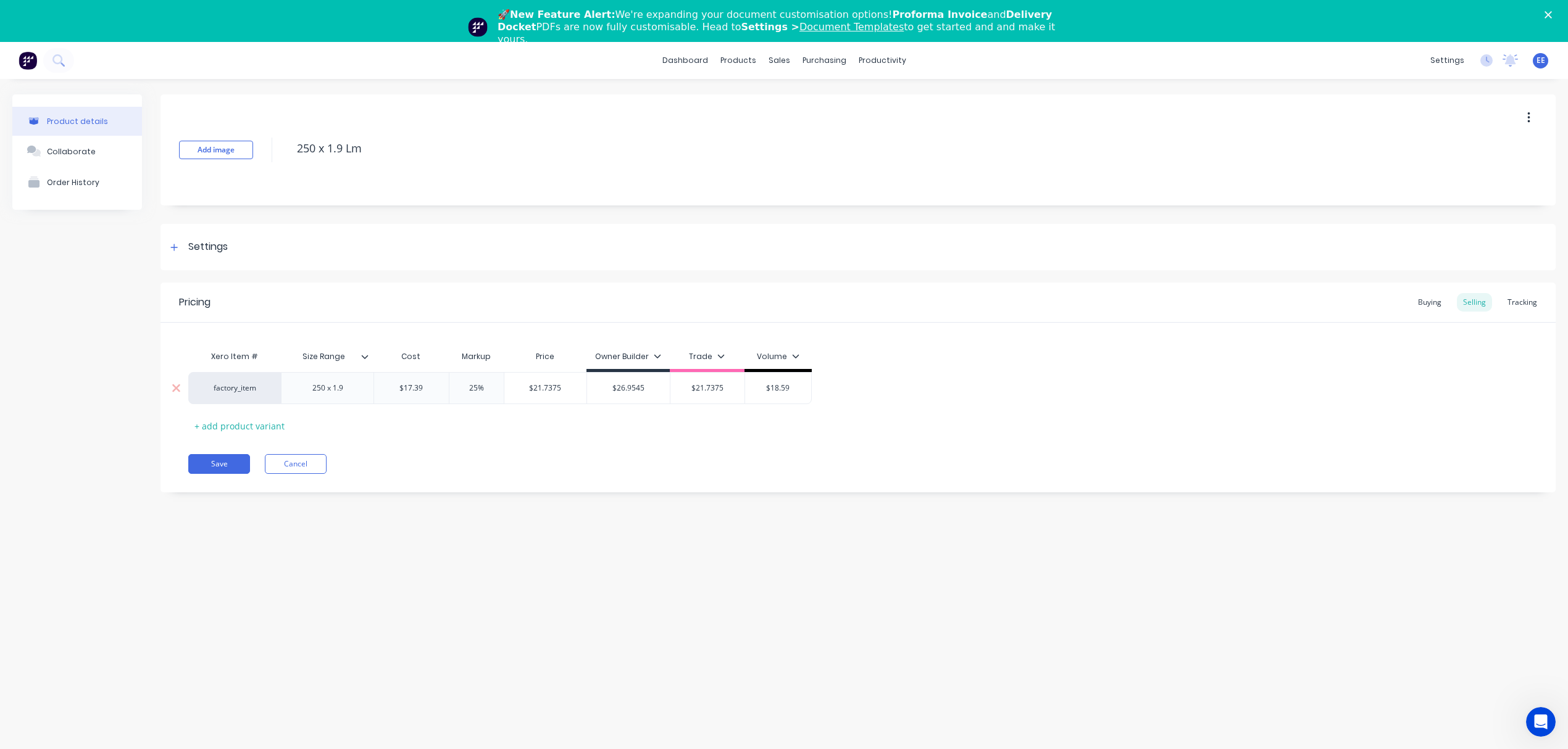
drag, startPoint x: 489, startPoint y: 385, endPoint x: 431, endPoint y: 385, distance: 58.0
click at [431, 385] on div "factory_item 250 x 1.9 $17.39 $17.39 25% 25% $21.7375 $21.7375 $26.9545 $26.954…" at bounding box center [500, 387] width 623 height 32
type input "20"
click at [581, 454] on div "Save Cancel" at bounding box center [872, 463] width 1367 height 20
type input "$20.868"
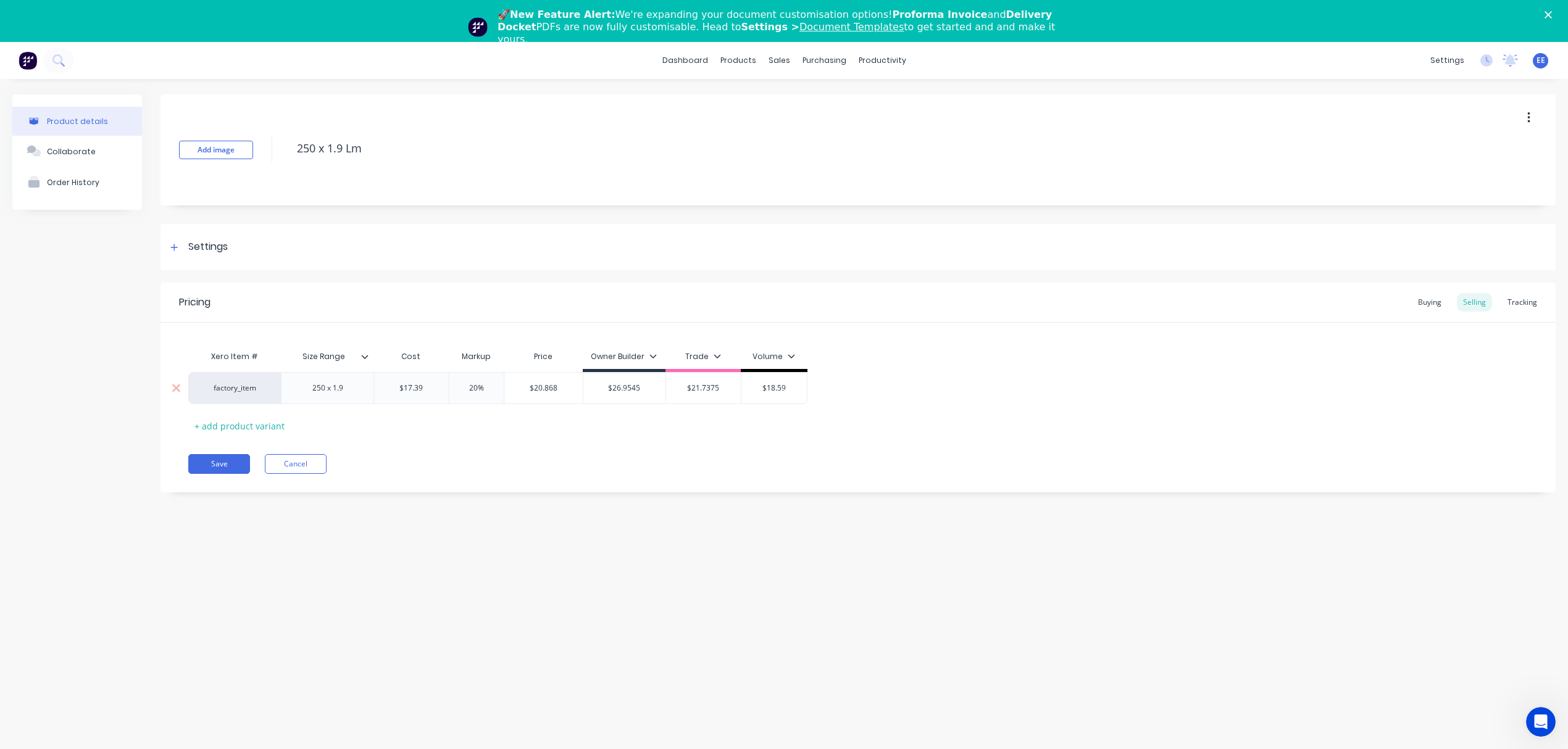
click at [549, 384] on input "$20.868" at bounding box center [543, 388] width 79 height 11
drag, startPoint x: 793, startPoint y: 387, endPoint x: 726, endPoint y: 386, distance: 67.0
click at [726, 386] on div "factory_item 250 x 1.9 $17.39 $17.39 20% 20 $20.868 $20.868 $26.9545 $26.9545 $…" at bounding box center [498, 387] width 619 height 32
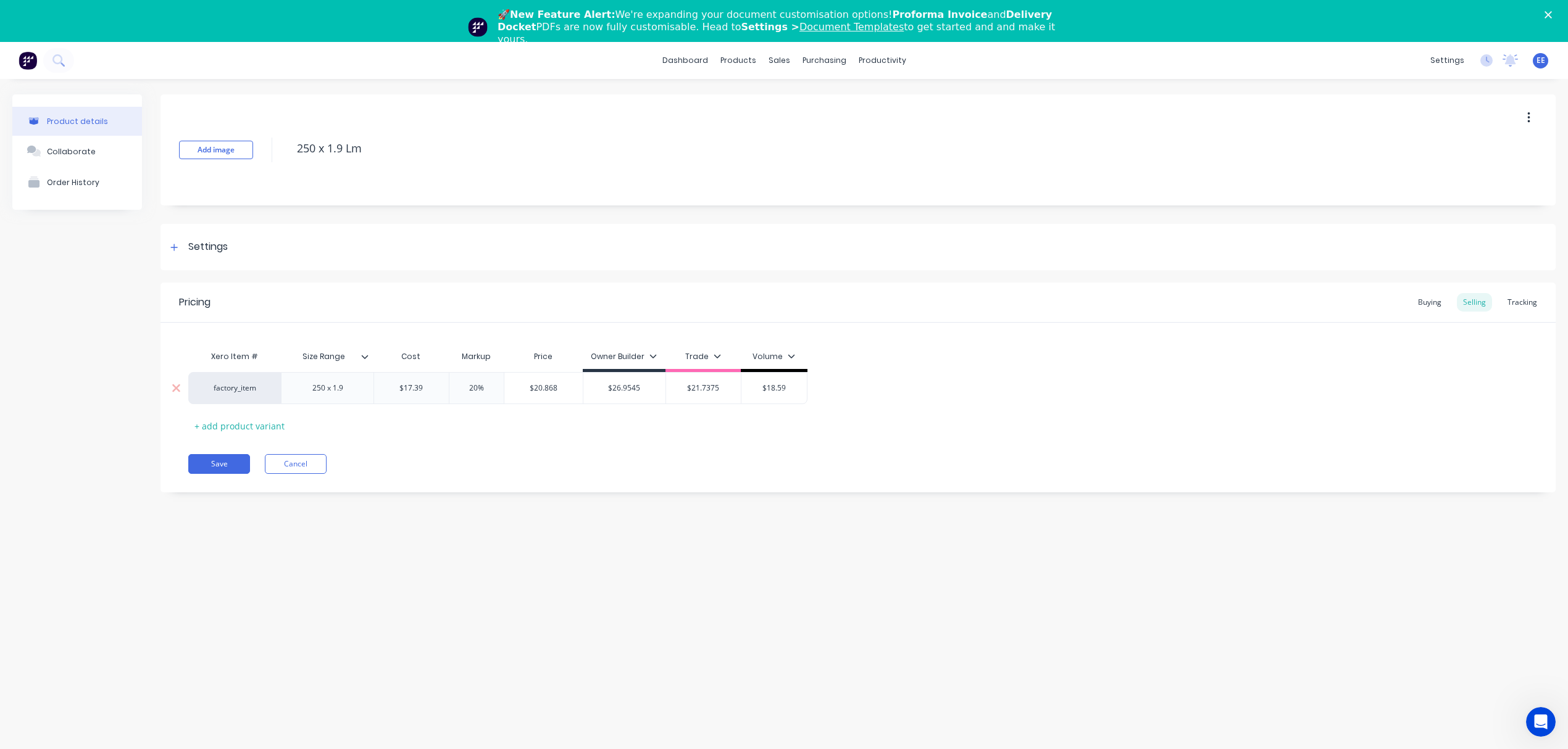
paste input "20.868"
type input "$20.868"
click at [674, 484] on div "Pricing Buying Selling Tracking Xero Item # Size Range Cost Markup Price Owner …" at bounding box center [858, 387] width 1395 height 210
click at [459, 393] on input "20%" at bounding box center [476, 388] width 62 height 11
type input "55"
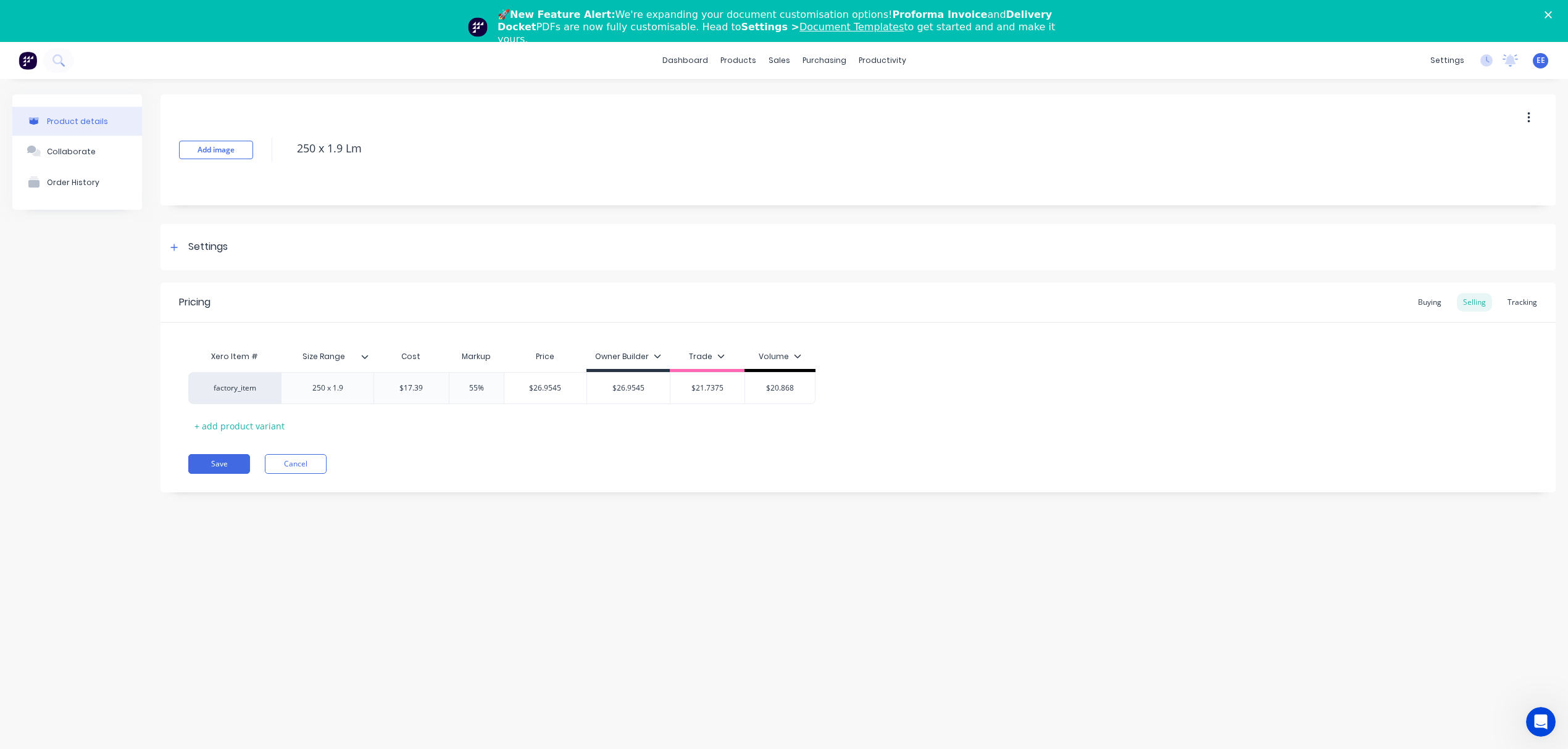
click at [473, 413] on div "Xero Item # Size Range Cost Markup Price Owner Builder Trade Volume factory_ite…" at bounding box center [858, 389] width 1340 height 91
drag, startPoint x: 373, startPoint y: 154, endPoint x: 237, endPoint y: 156, distance: 136.0
click at [237, 156] on div "Add image 250 x 1.9 Lm" at bounding box center [858, 150] width 1395 height 111
click at [226, 465] on button "Save" at bounding box center [219, 463] width 62 height 20
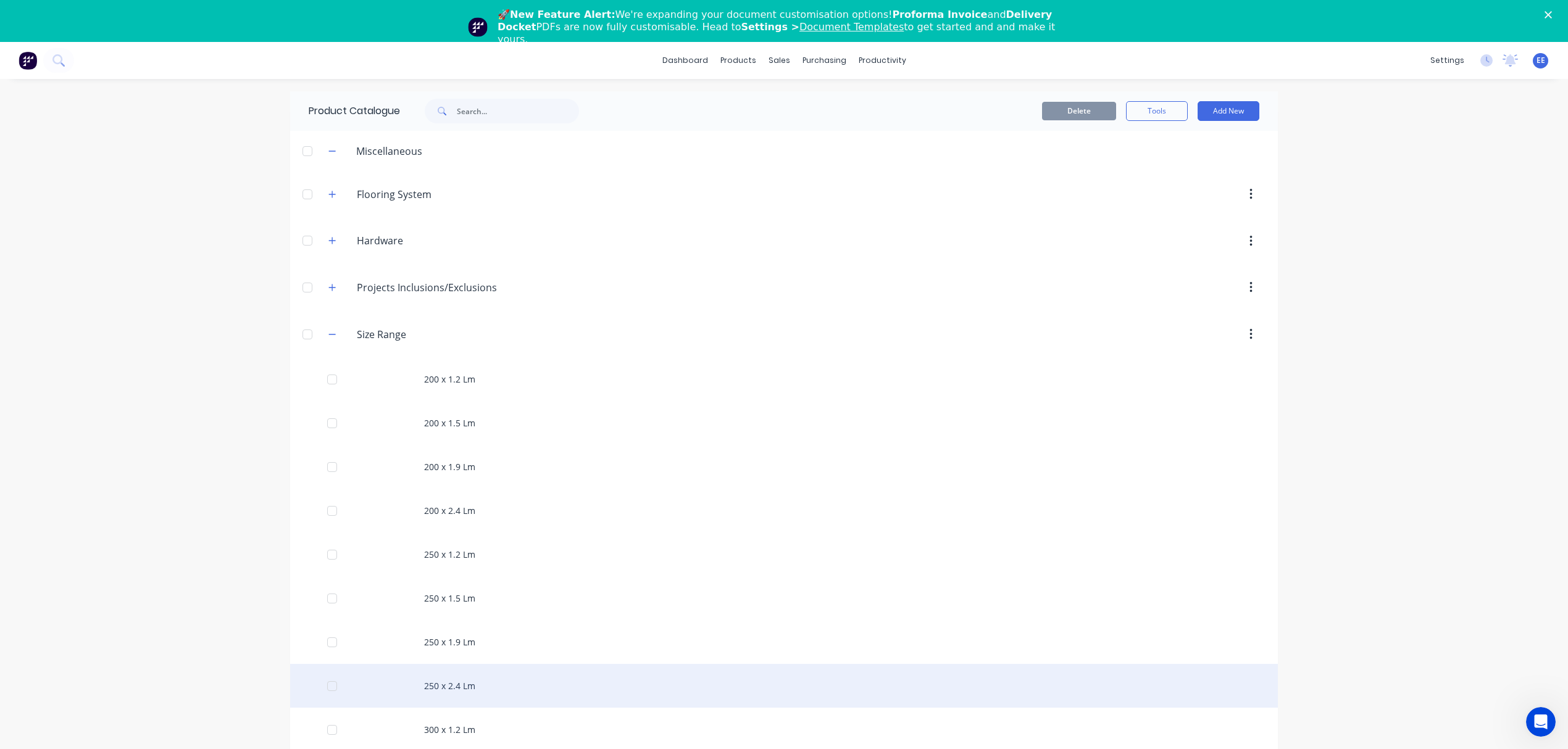
click at [495, 702] on div "250 x 2.4 Lm" at bounding box center [784, 685] width 988 height 44
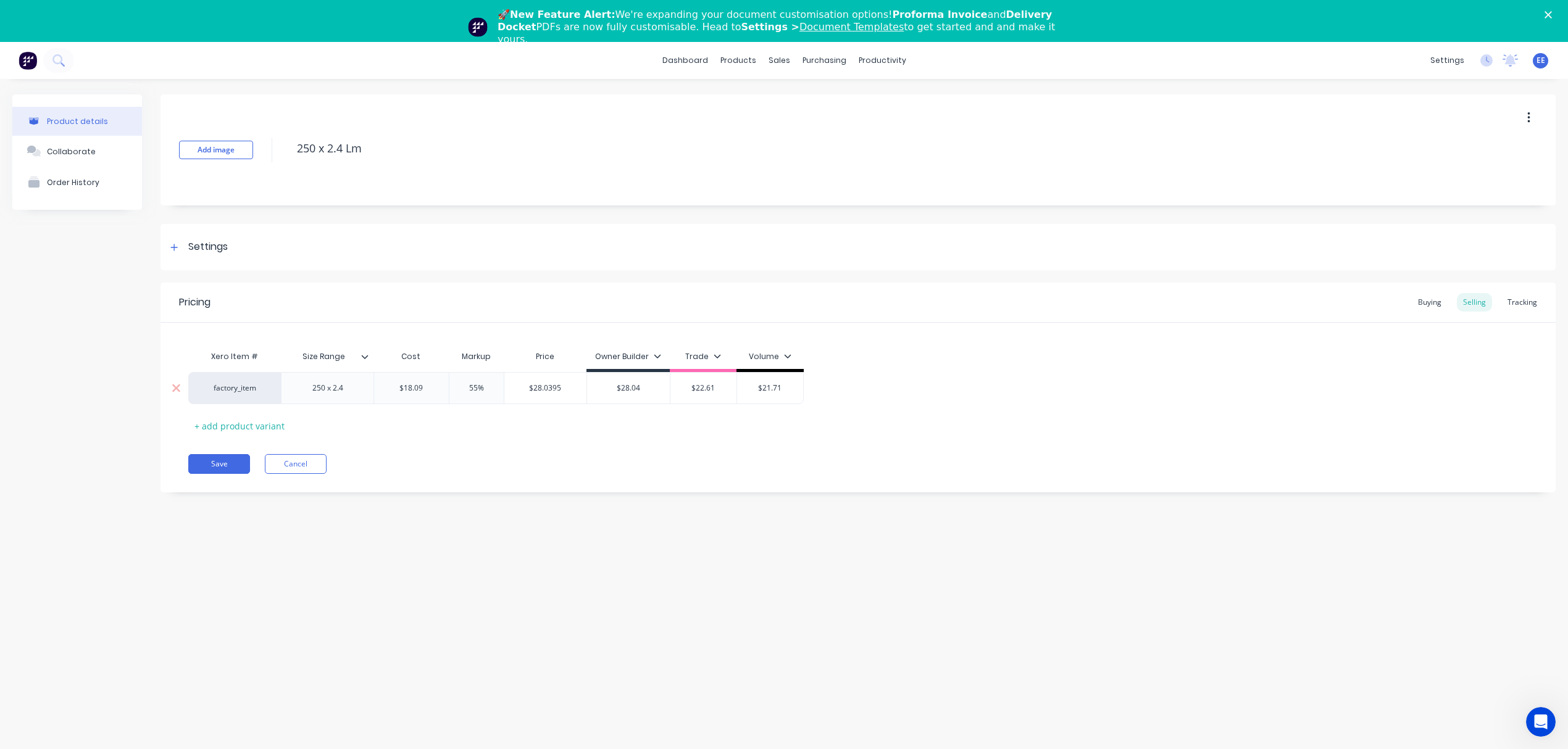
drag, startPoint x: 375, startPoint y: 389, endPoint x: 349, endPoint y: 388, distance: 26.0
click at [349, 388] on div "factory_item 250 x 2.4 $18.09 $18.09 55% $28.0395 $28.04 $22.61 $21.71" at bounding box center [496, 387] width 615 height 32
paste input "$20.48"
type input "$20.48"
type input "$31.744"
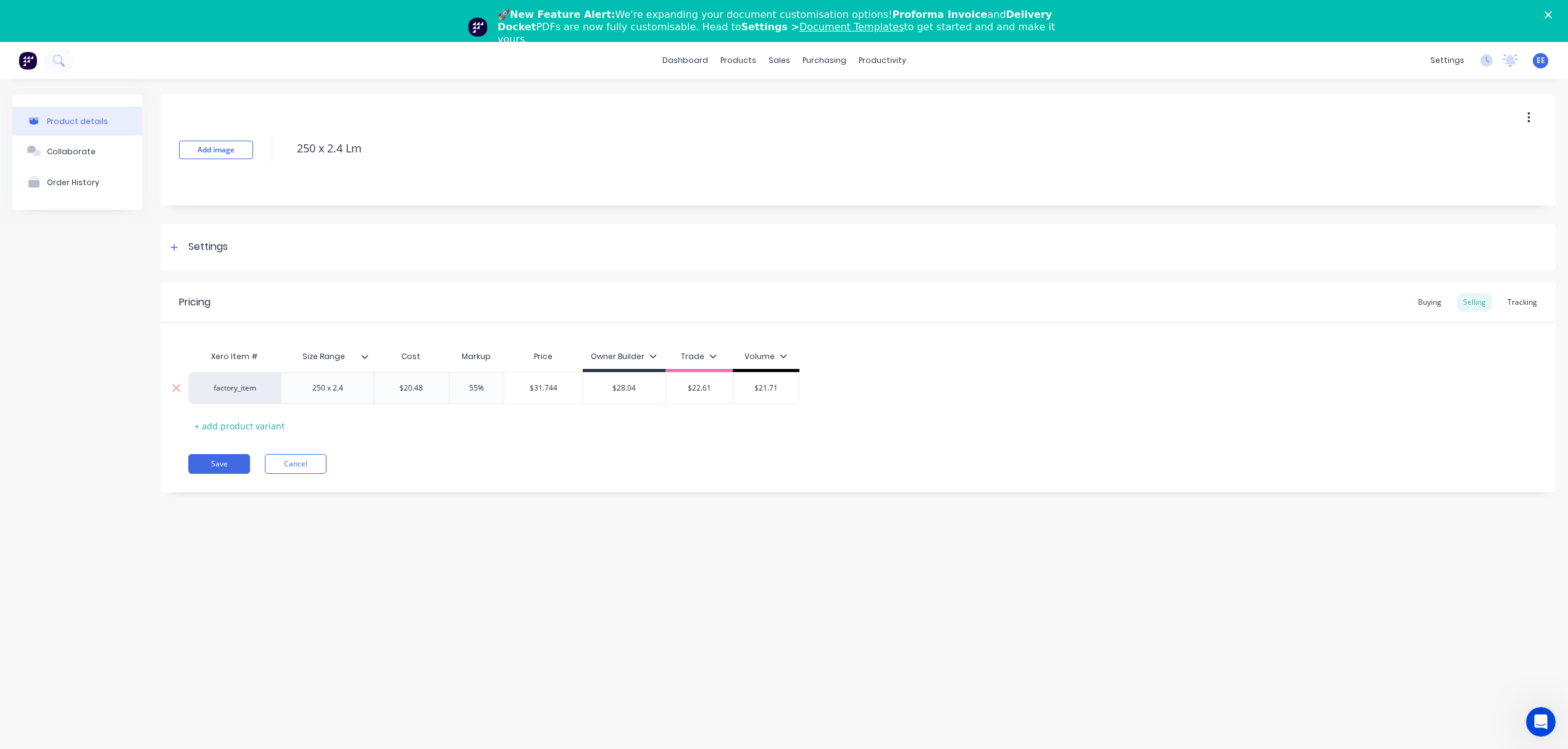
drag, startPoint x: 565, startPoint y: 386, endPoint x: 497, endPoint y: 386, distance: 68.0
click at [497, 386] on div "factory_item 250 x 2.4 $20.48 $20.48 55% $31.744 $31.744 $28.04 $22.61 $21.71" at bounding box center [494, 387] width 611 height 32
drag, startPoint x: 648, startPoint y: 392, endPoint x: 564, endPoint y: 385, distance: 84.3
click at [564, 385] on div "factory_item 250 x 2.4 $20.48 $20.48 55% $31.744 $31.744 $28.04 $28.04 $22.61 $…" at bounding box center [494, 387] width 611 height 32
paste input "31.74"
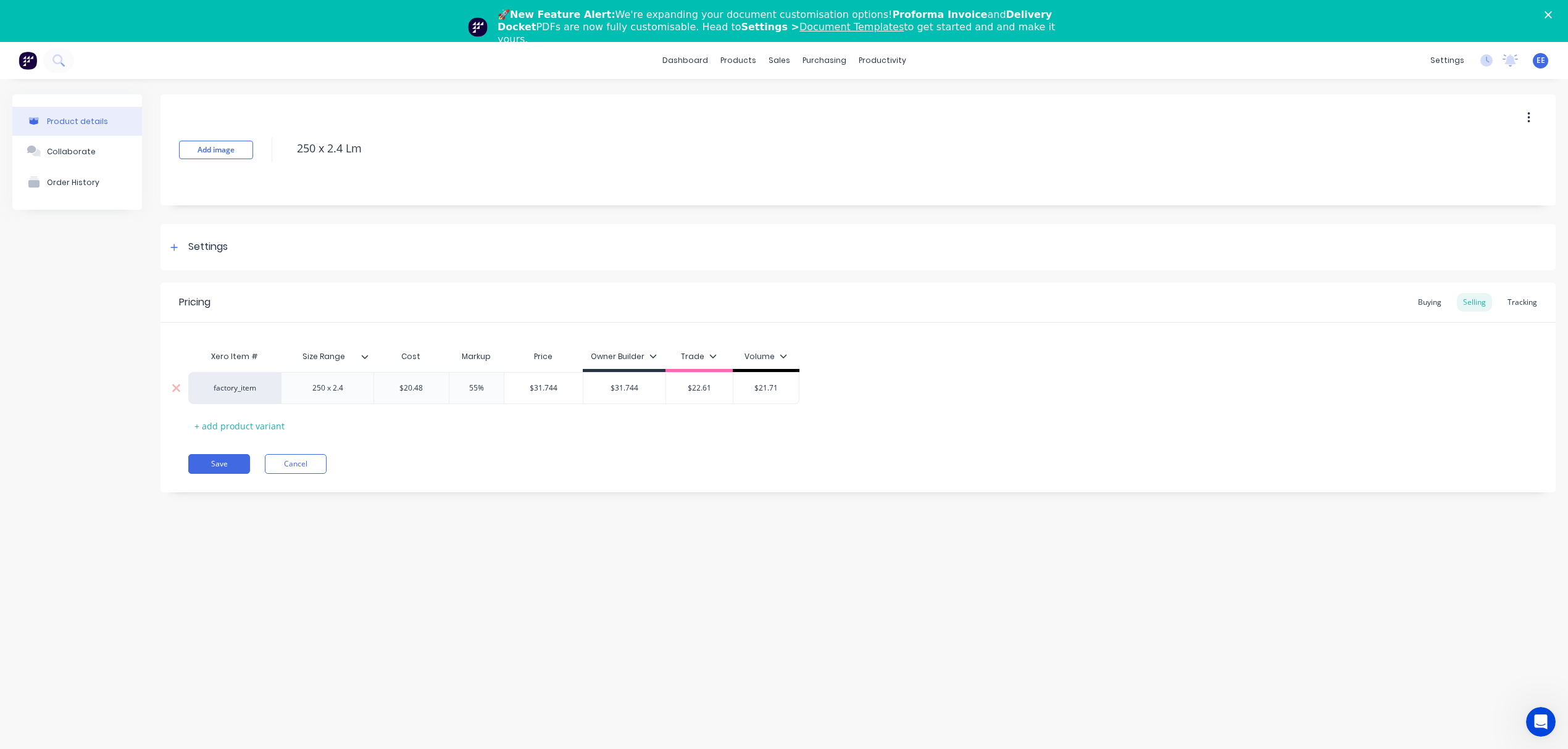
type input "$31.744"
drag, startPoint x: 464, startPoint y: 385, endPoint x: 436, endPoint y: 385, distance: 28.0
click at [436, 385] on div "factory_item 250 x 2.4 $20.48 $20.48 55% 55% $31.744 $31.744 $31.744 $31.744 $2…" at bounding box center [494, 387] width 611 height 32
type input "25"
click at [485, 433] on div "Xero Item # Size Range Cost Markup Price Owner Builder Trade Volume factory_ite…" at bounding box center [858, 389] width 1340 height 91
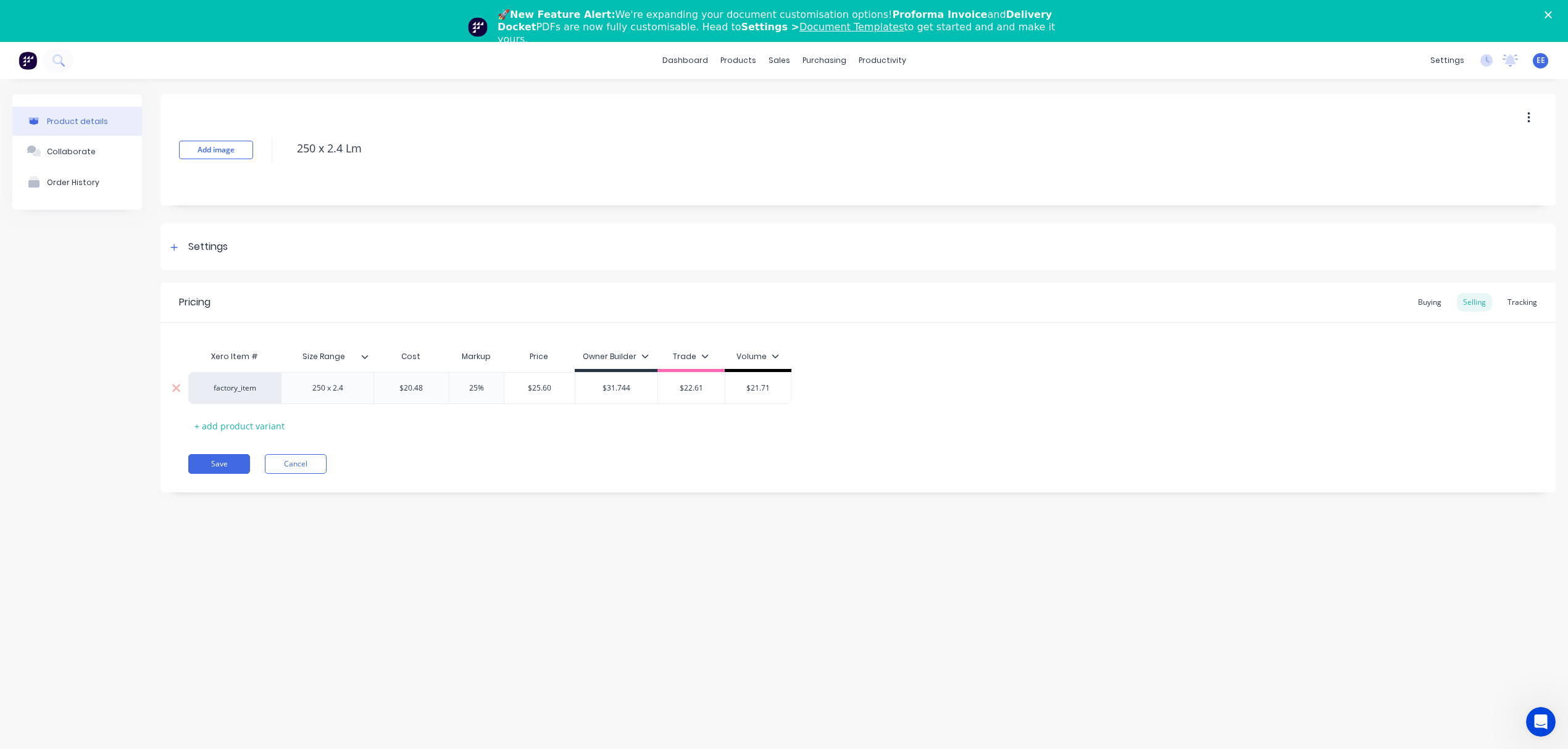
type input "$25.60"
drag, startPoint x: 556, startPoint y: 388, endPoint x: 520, endPoint y: 387, distance: 36.0
click at [520, 387] on input "$25.60" at bounding box center [539, 388] width 70 height 11
drag, startPoint x: 707, startPoint y: 387, endPoint x: 655, endPoint y: 385, distance: 52.0
click at [655, 385] on div "factory_item 250 x 2.4 $20.48 $20.48 25% 25 $25.60 $25.60 $31.744 $31.744 $22.6…" at bounding box center [490, 387] width 603 height 32
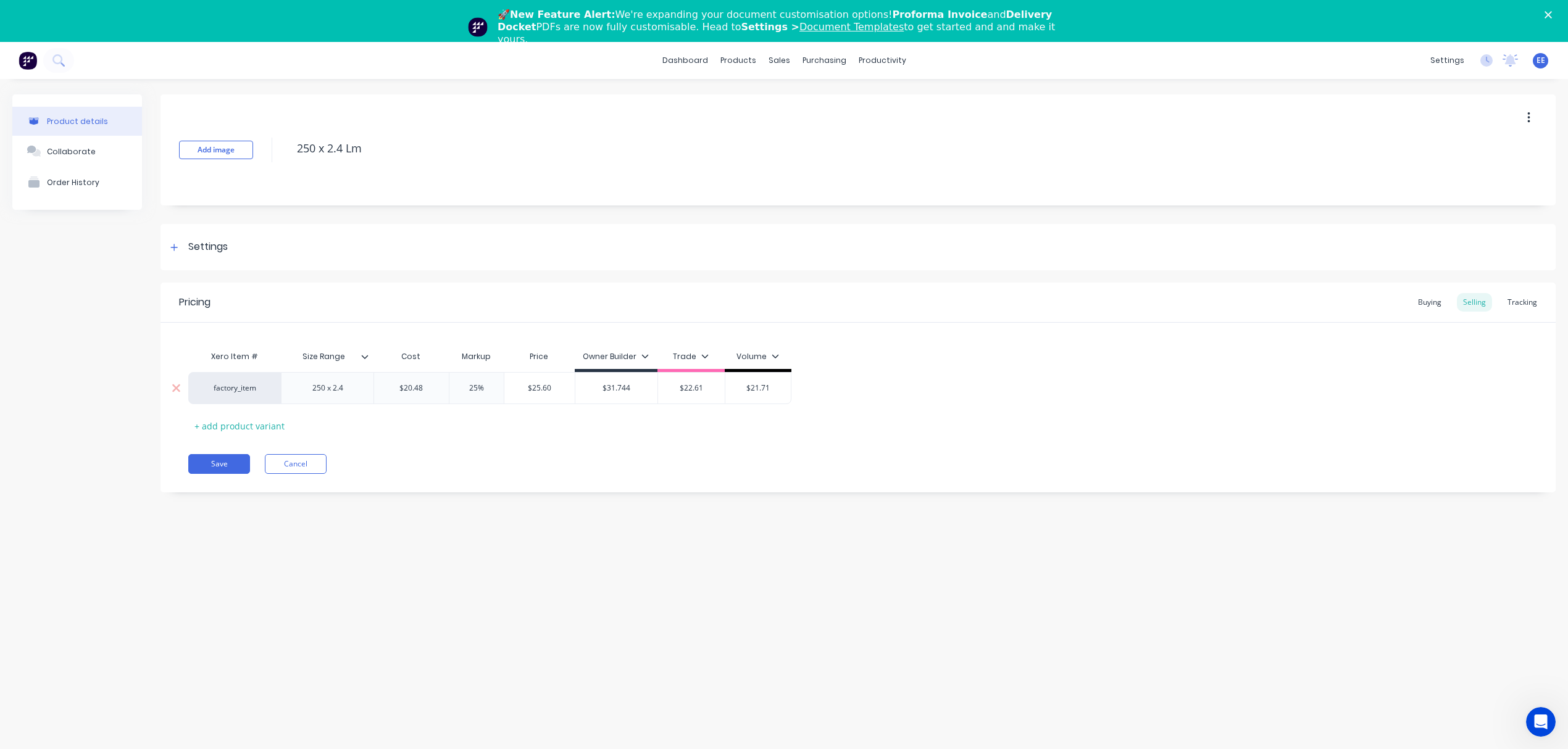
paste input "5.60"
type input "$25.60"
click at [583, 431] on div "Xero Item # Size Range Cost Markup Price Owner Builder Trade Volume factory_ite…" at bounding box center [858, 389] width 1340 height 91
drag, startPoint x: 489, startPoint y: 391, endPoint x: 408, endPoint y: 392, distance: 81.0
click at [408, 392] on div "factory_item 250 x 2.4 $20.48 $20.48 25% 25% $25.60 $25.60 $31.744 $31.744 $25.…" at bounding box center [488, 387] width 600 height 32
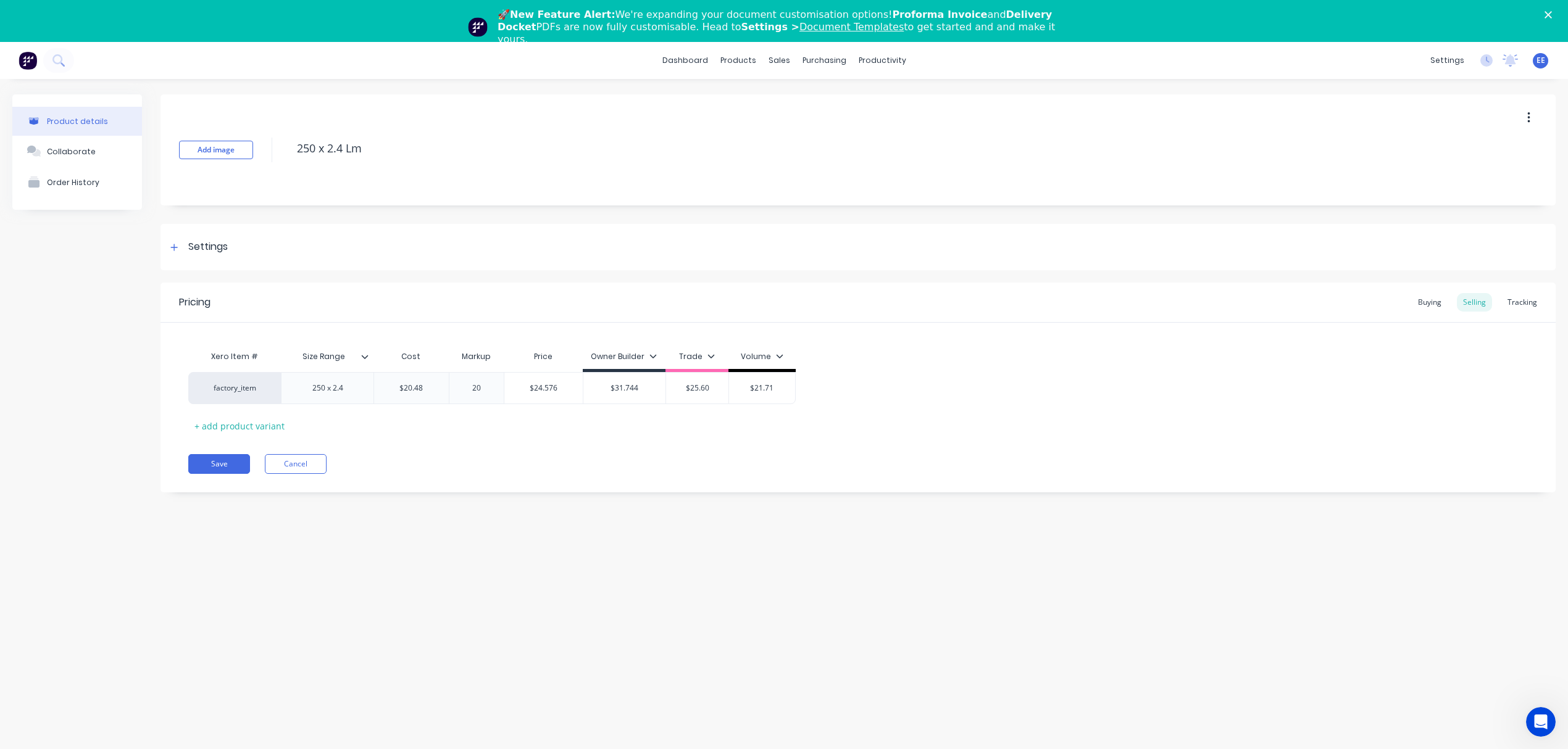
type input "20"
click at [487, 419] on div "Xero Item # Size Range Cost Markup Price Owner Builder Trade Volume factory_ite…" at bounding box center [858, 389] width 1340 height 91
type input "$24.576"
drag, startPoint x: 562, startPoint y: 390, endPoint x: 514, endPoint y: 390, distance: 48.0
click at [514, 390] on input "$24.576" at bounding box center [543, 388] width 79 height 11
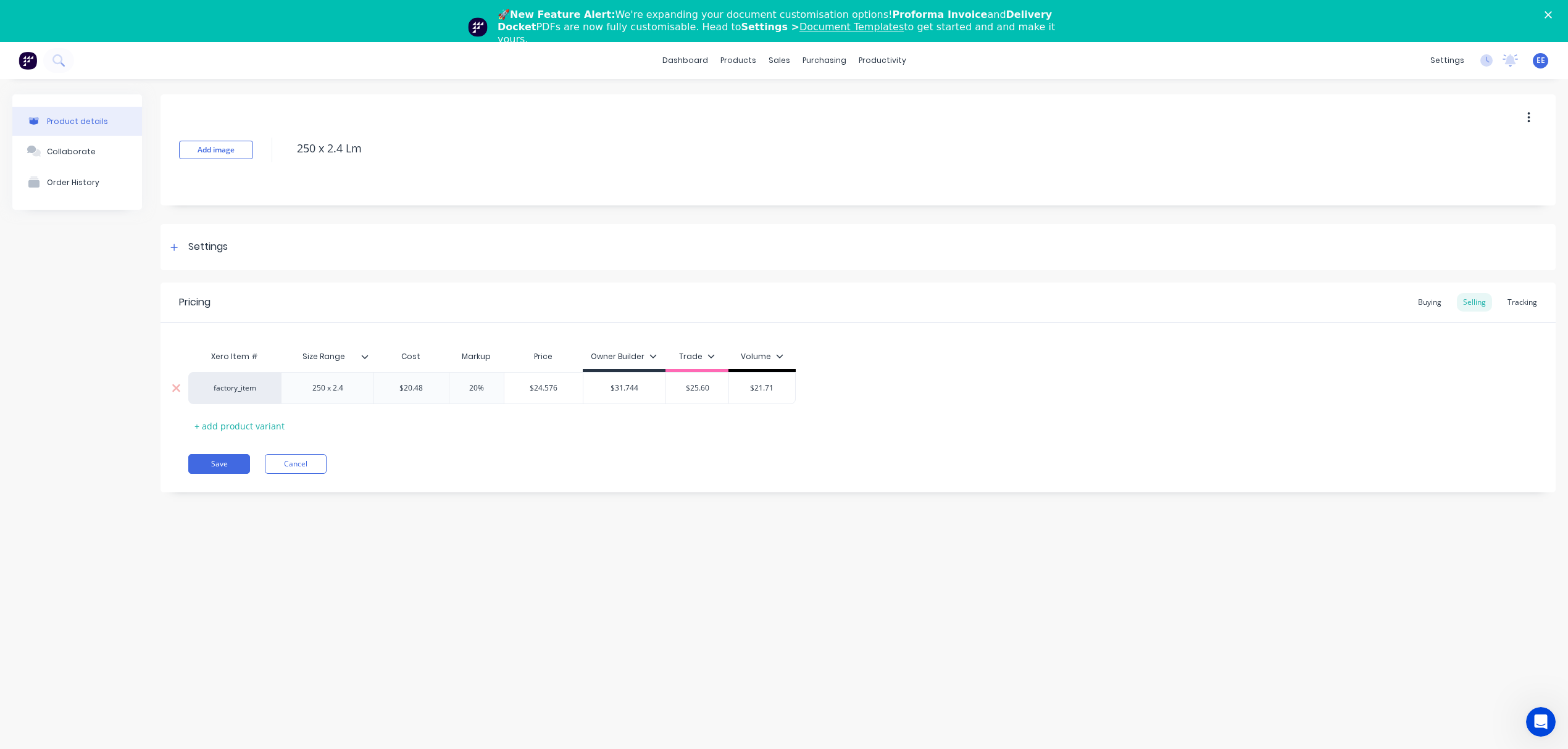
drag, startPoint x: 785, startPoint y: 386, endPoint x: 739, endPoint y: 388, distance: 46.0
click at [739, 388] on input "$21.71" at bounding box center [762, 388] width 66 height 11
paste input "4.576"
type input "$24.576"
click at [731, 460] on div "Save Cancel" at bounding box center [872, 463] width 1367 height 20
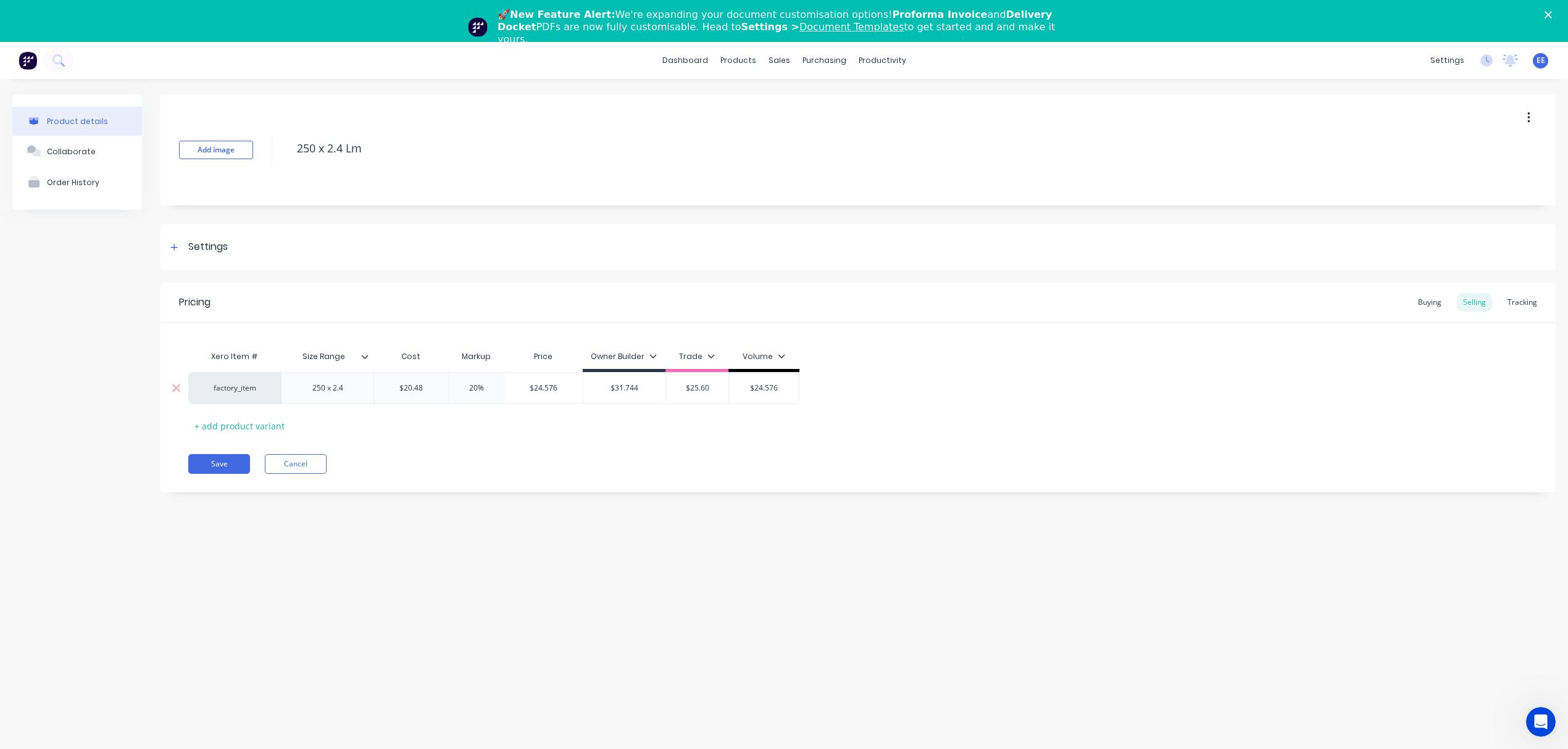
drag, startPoint x: 484, startPoint y: 384, endPoint x: 452, endPoint y: 384, distance: 32.0
click at [452, 384] on input "20%" at bounding box center [476, 388] width 62 height 11
type input "55"
click at [474, 429] on div "Xero Item # Size Range Cost Markup Price Owner Builder Trade Volume factory_ite…" at bounding box center [858, 389] width 1340 height 91
drag, startPoint x: 377, startPoint y: 144, endPoint x: 198, endPoint y: 143, distance: 179.0
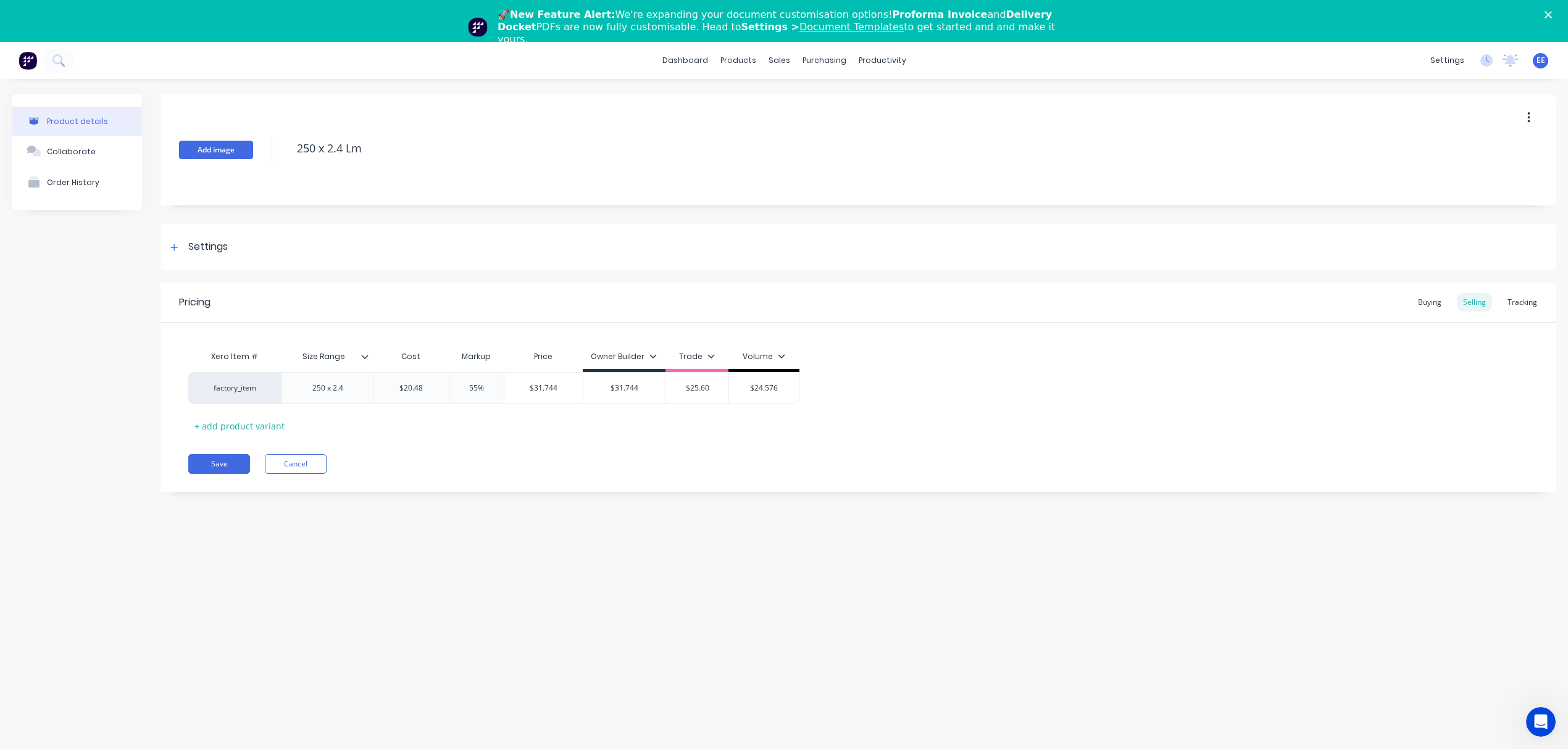
click at [198, 143] on div "Add image 250 x 2.4 Lm" at bounding box center [858, 150] width 1395 height 111
click at [204, 474] on button "Save" at bounding box center [219, 463] width 62 height 20
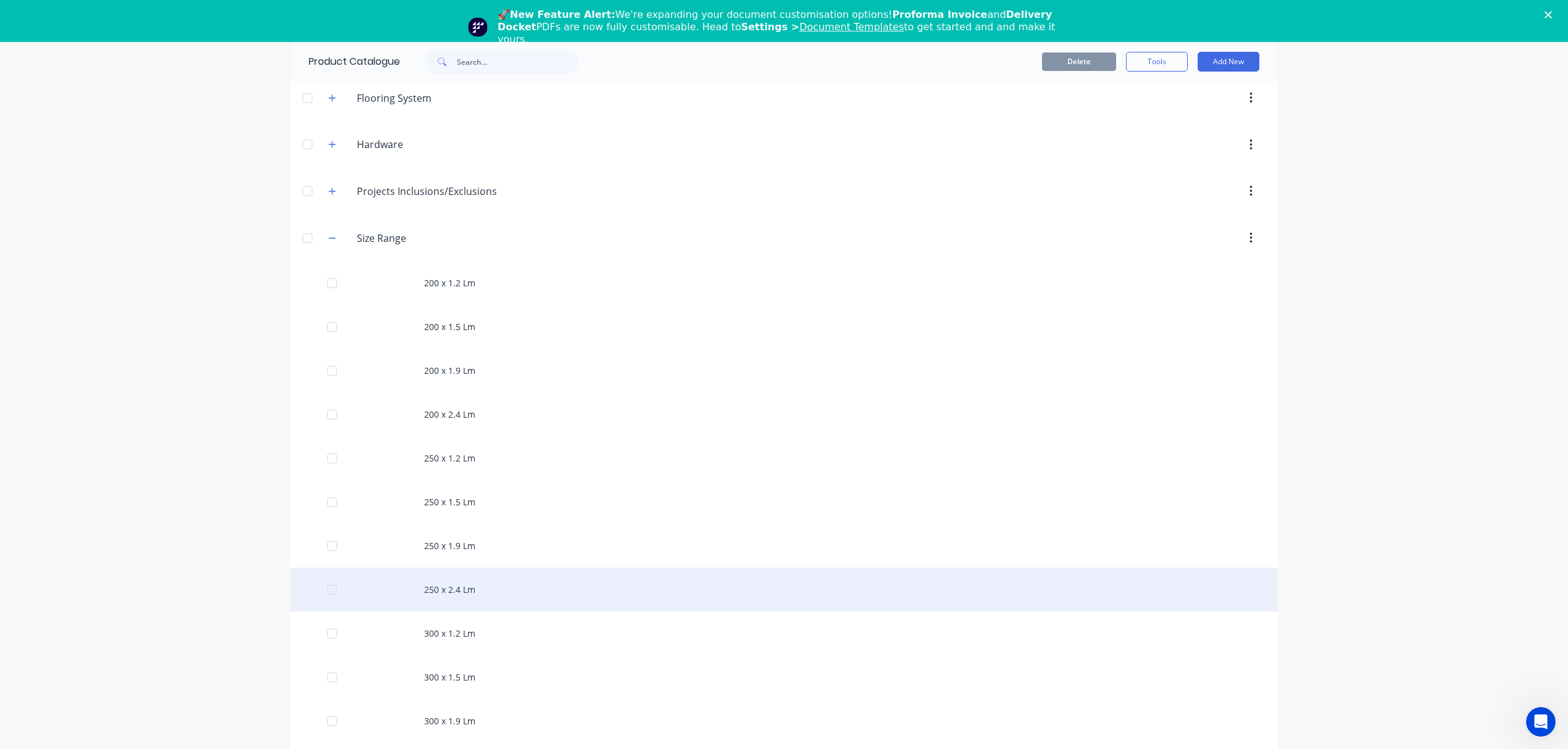
scroll to position [247, 0]
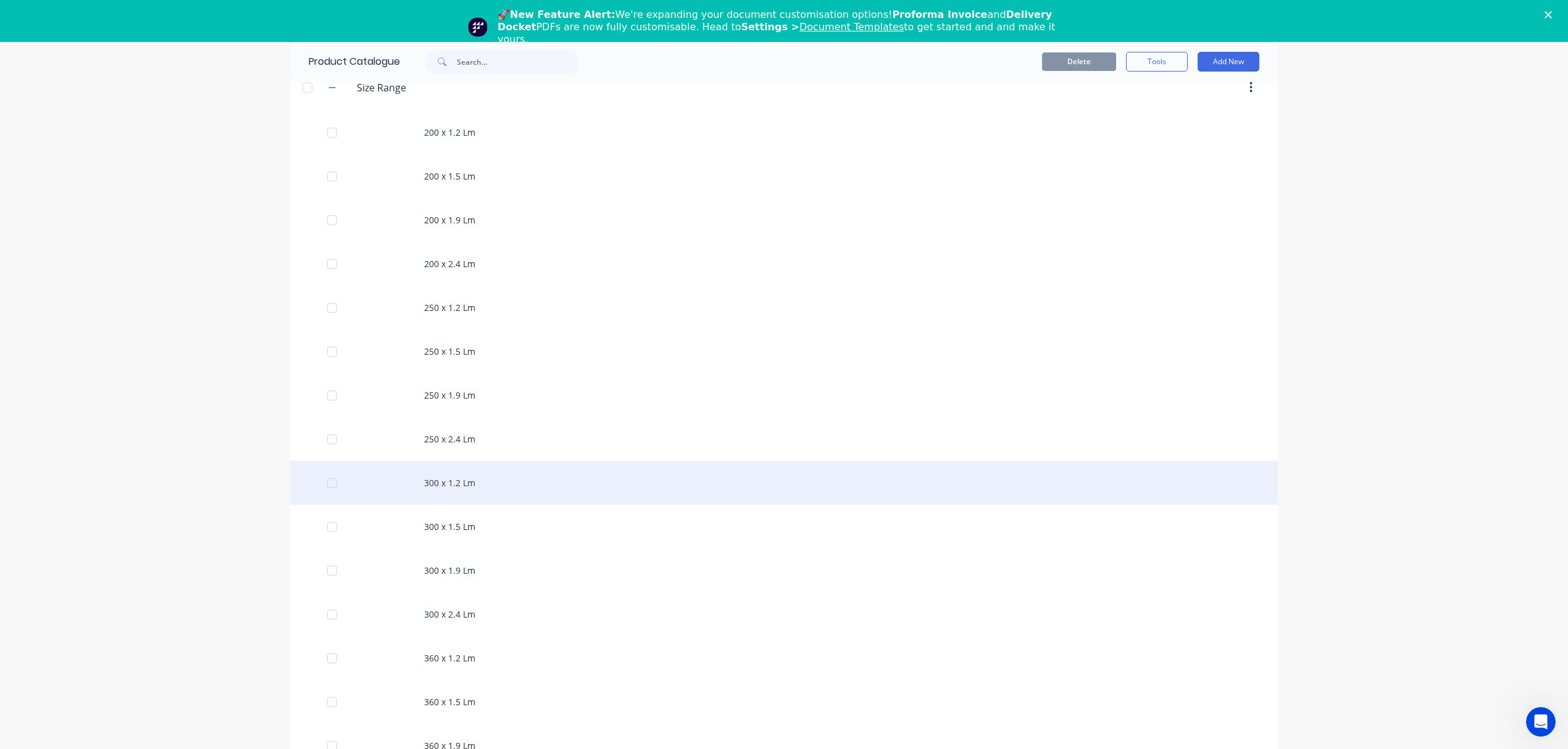
click at [434, 487] on div "300 x 1.2 Lm" at bounding box center [784, 482] width 988 height 44
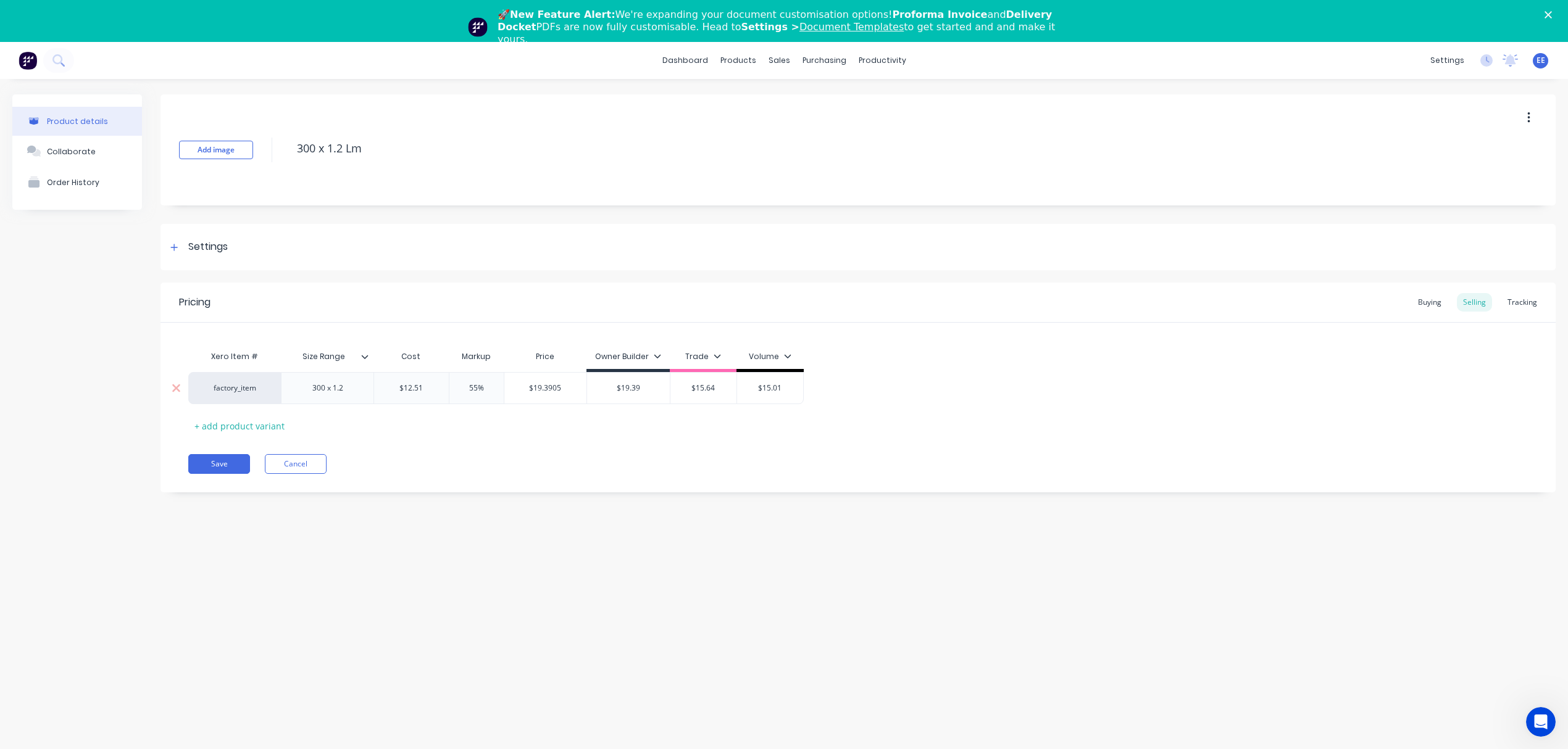
drag, startPoint x: 433, startPoint y: 388, endPoint x: 371, endPoint y: 384, distance: 62.1
click at [371, 384] on div "factory_item 300 x 1.2 $12.51 $12.51 55% $19.3905 $19.39 $15.64 $15.01" at bounding box center [496, 387] width 615 height 32
paste input "$14.90"
type input "$14.90"
type input "$23.095"
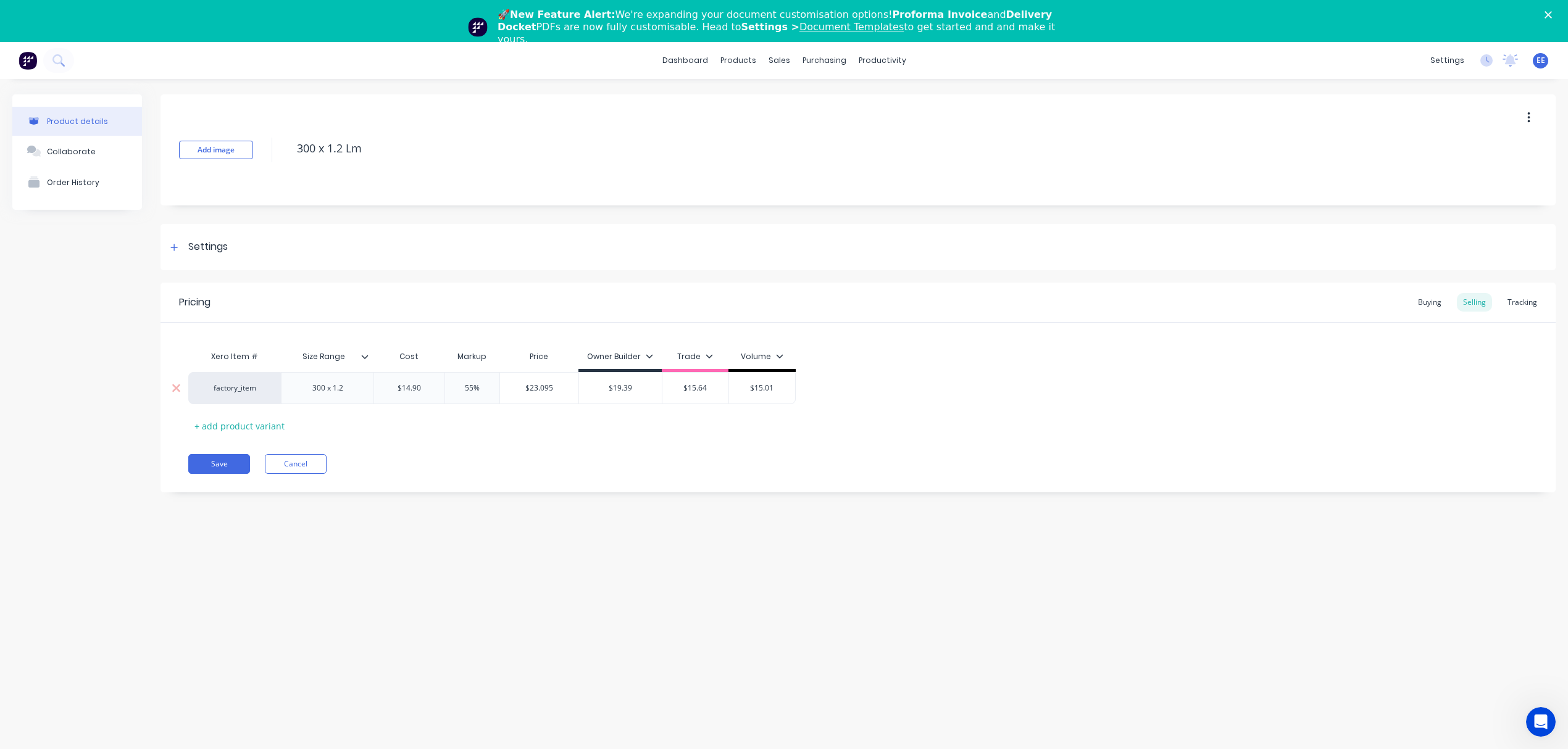
drag, startPoint x: 521, startPoint y: 389, endPoint x: 560, endPoint y: 387, distance: 39.1
click at [560, 387] on input "$23.095" at bounding box center [539, 388] width 79 height 11
drag, startPoint x: 605, startPoint y: 388, endPoint x: 646, endPoint y: 389, distance: 41.0
click at [646, 389] on input "$19.39" at bounding box center [620, 388] width 83 height 11
paste input "23.095"
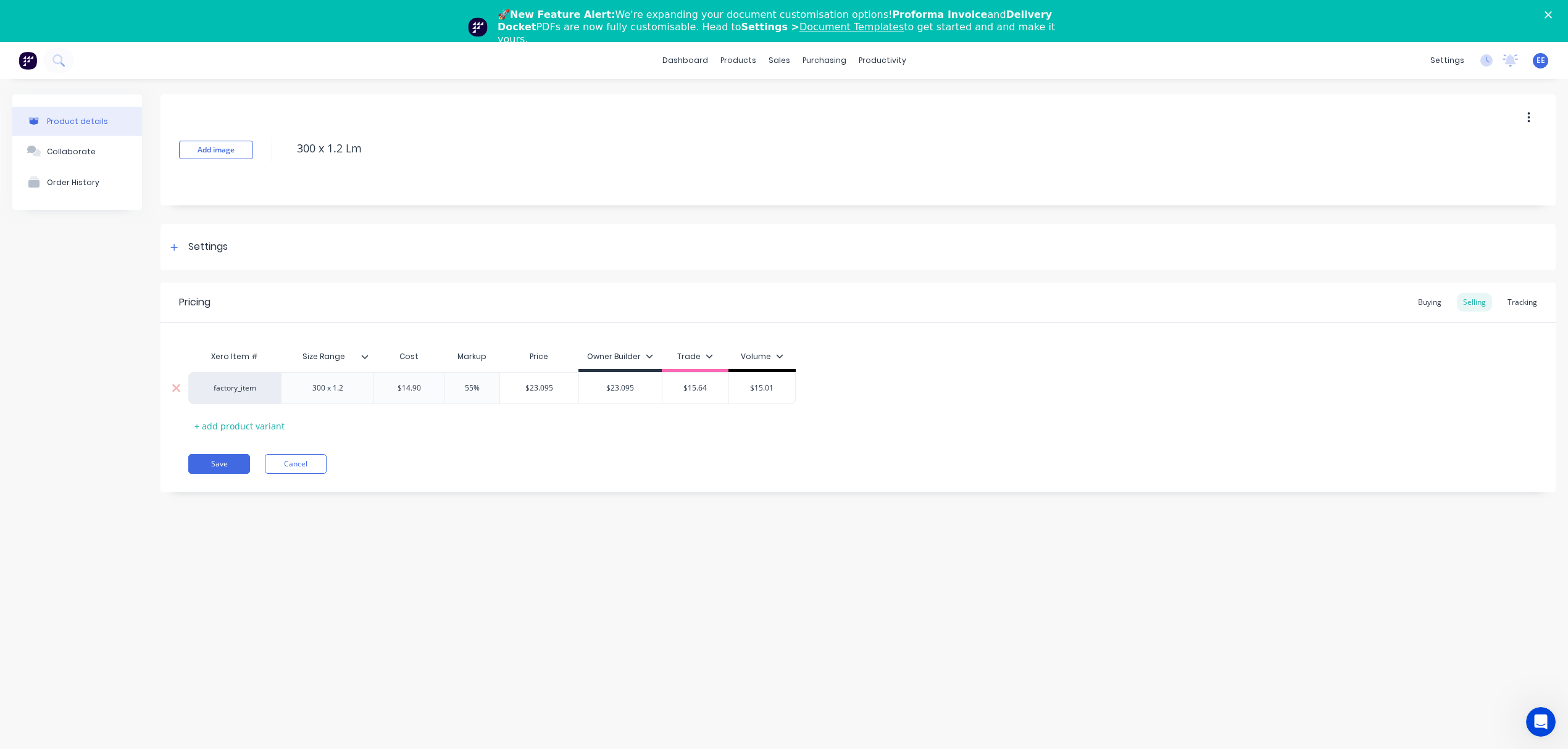
type input "$23.095"
drag, startPoint x: 482, startPoint y: 388, endPoint x: 435, endPoint y: 388, distance: 47.0
click at [435, 388] on div "factory_item 300 x 1.2 $14.90 $14.90 55% 55% $23.095 $23.095 $23.095 $23.095 $1…" at bounding box center [492, 387] width 607 height 32
type input "25"
click at [459, 428] on div "Xero Item # Size Range Cost Markup Price Owner Builder Trade Volume factory_ite…" at bounding box center [858, 389] width 1340 height 91
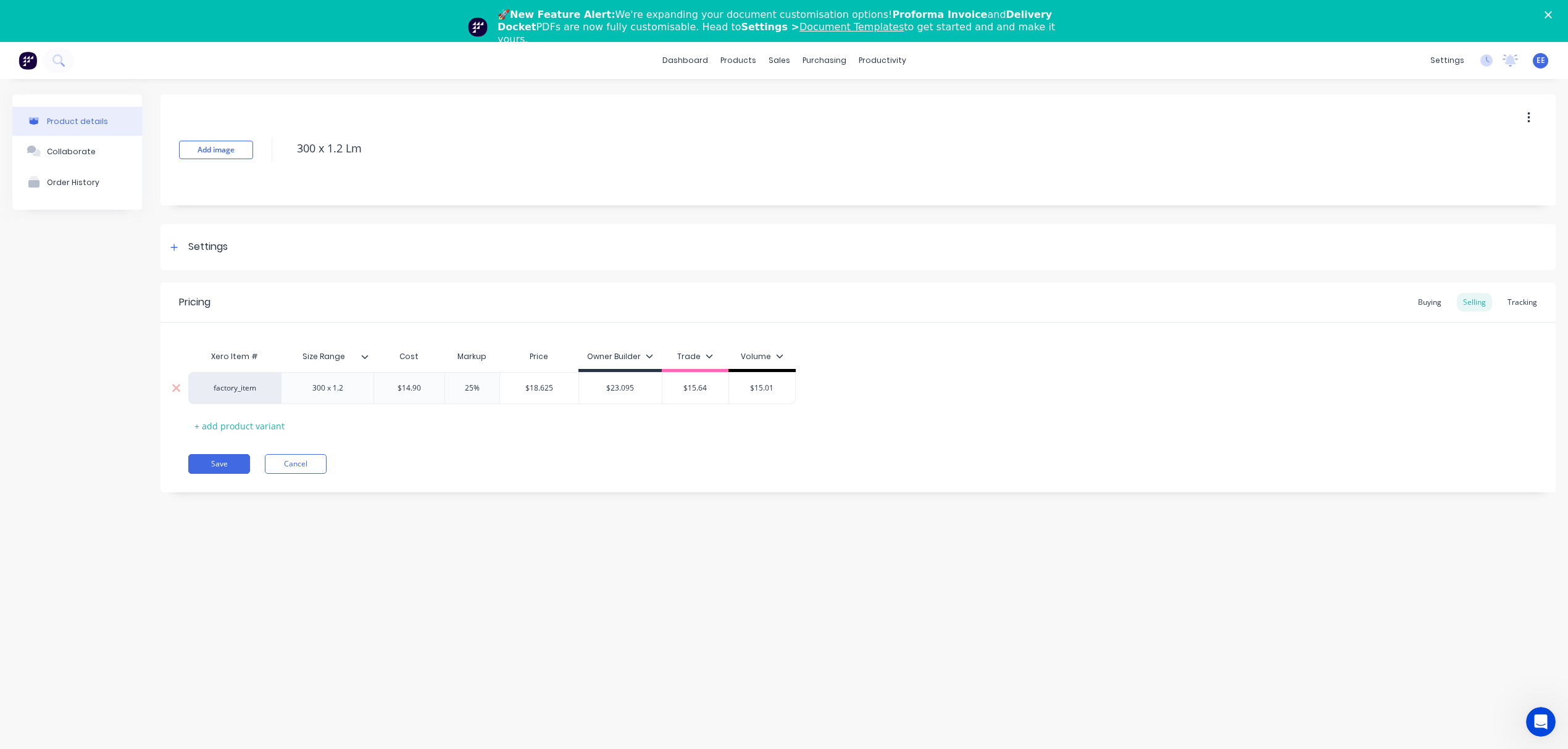
type input "$18.625"
drag, startPoint x: 568, startPoint y: 387, endPoint x: 514, endPoint y: 388, distance: 54.0
click at [514, 388] on input "$18.625" at bounding box center [539, 388] width 79 height 11
drag, startPoint x: 720, startPoint y: 390, endPoint x: 683, endPoint y: 386, distance: 37.2
click at [683, 386] on input "$15.64" at bounding box center [695, 388] width 66 height 11
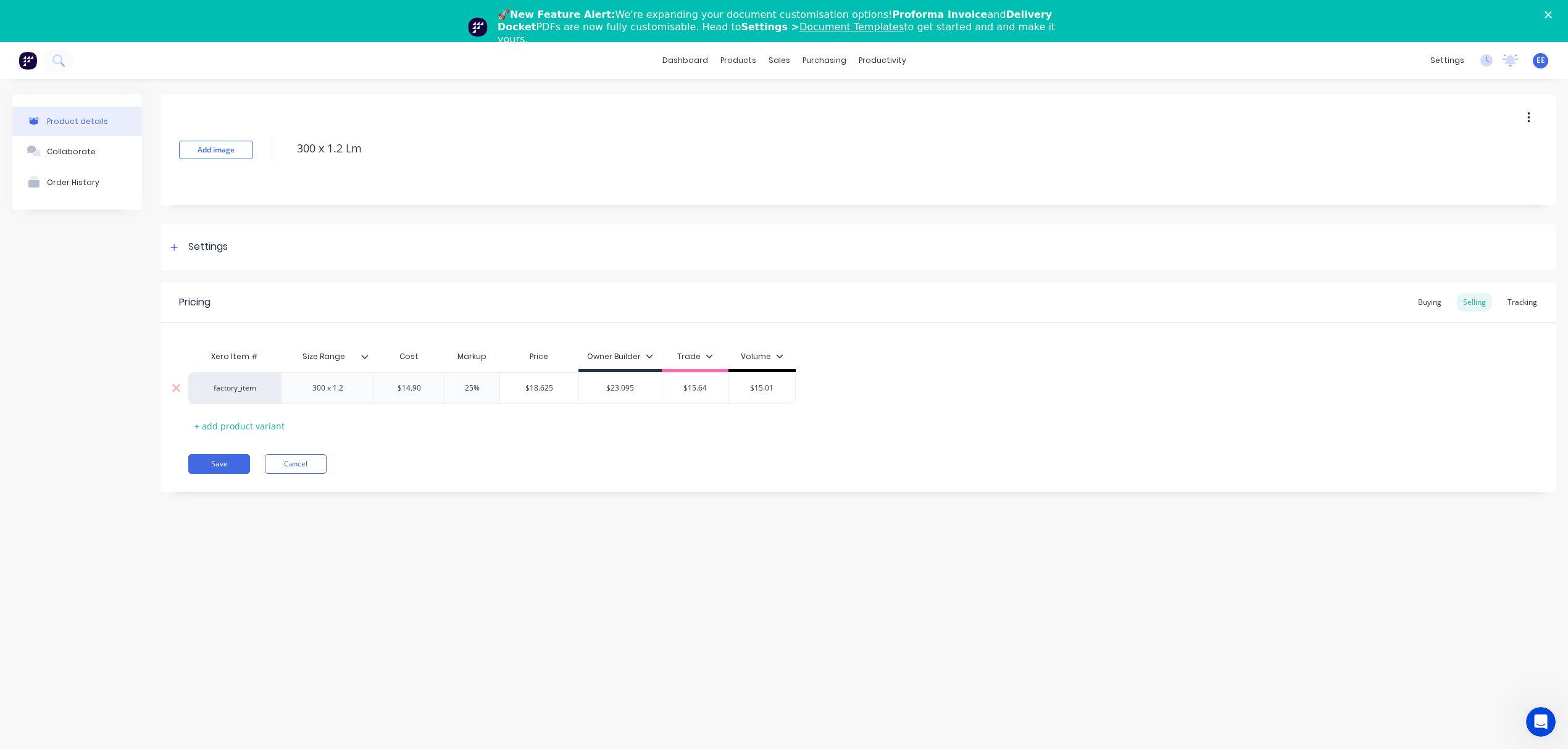
paste input "8.625"
type input "$18.625"
click at [602, 438] on div "Pricing Buying Selling Tracking Xero Item # Size Range Cost Markup Price Owner …" at bounding box center [858, 387] width 1395 height 210
drag, startPoint x: 482, startPoint y: 385, endPoint x: 440, endPoint y: 383, distance: 42.0
click at [440, 383] on div "factory_item 300 x 1.2 $14.90 $14.90 25% 25% $18.625 $18.625 $23.095 $23.095 $1…" at bounding box center [494, 387] width 611 height 32
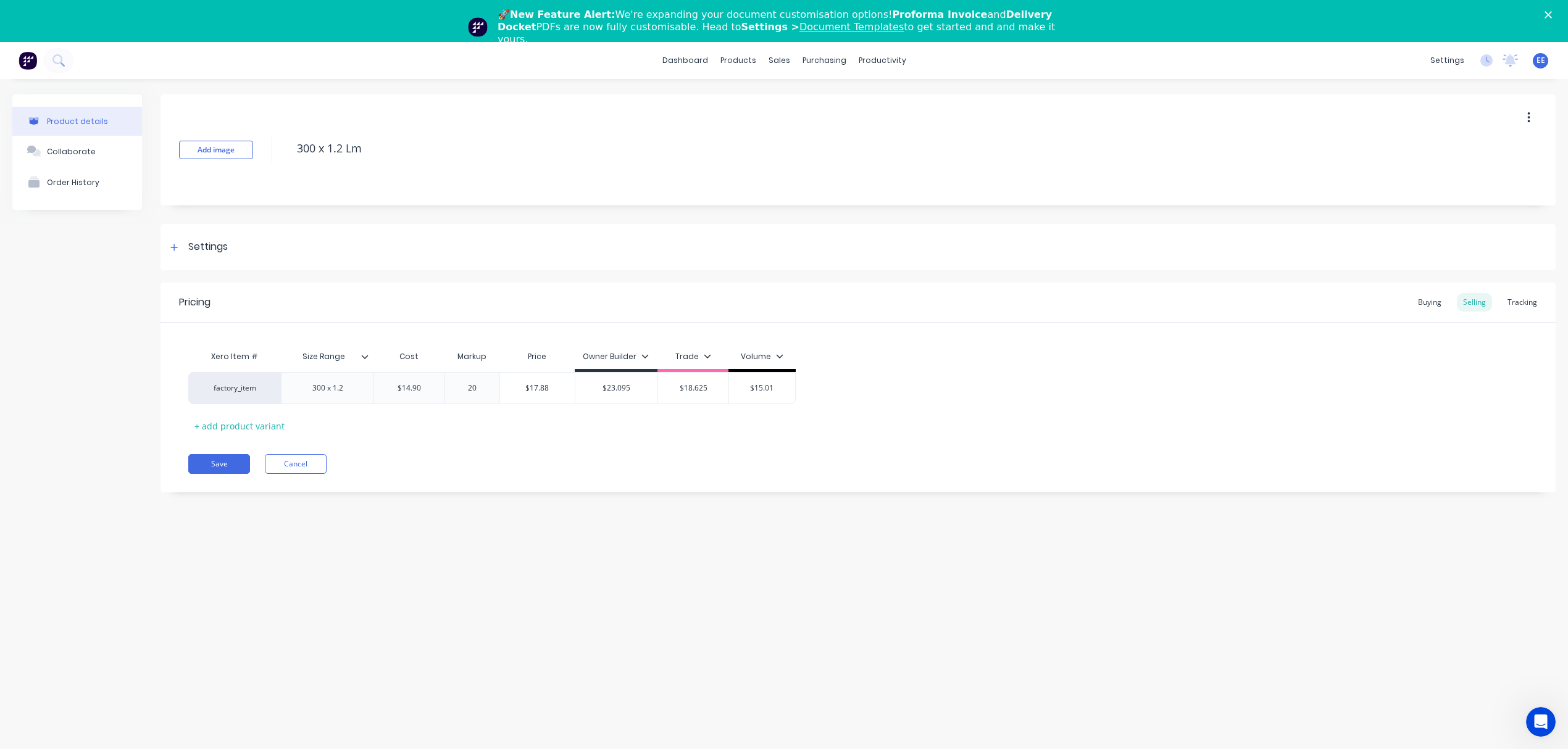
type input "20"
click at [461, 450] on div "Pricing Buying Selling Tracking Xero Item # Size Range Cost Markup Price Owner …" at bounding box center [858, 387] width 1395 height 210
type input "$17.88"
drag, startPoint x: 539, startPoint y: 385, endPoint x: 510, endPoint y: 385, distance: 29.0
click at [510, 385] on input "$17.88" at bounding box center [537, 388] width 75 height 11
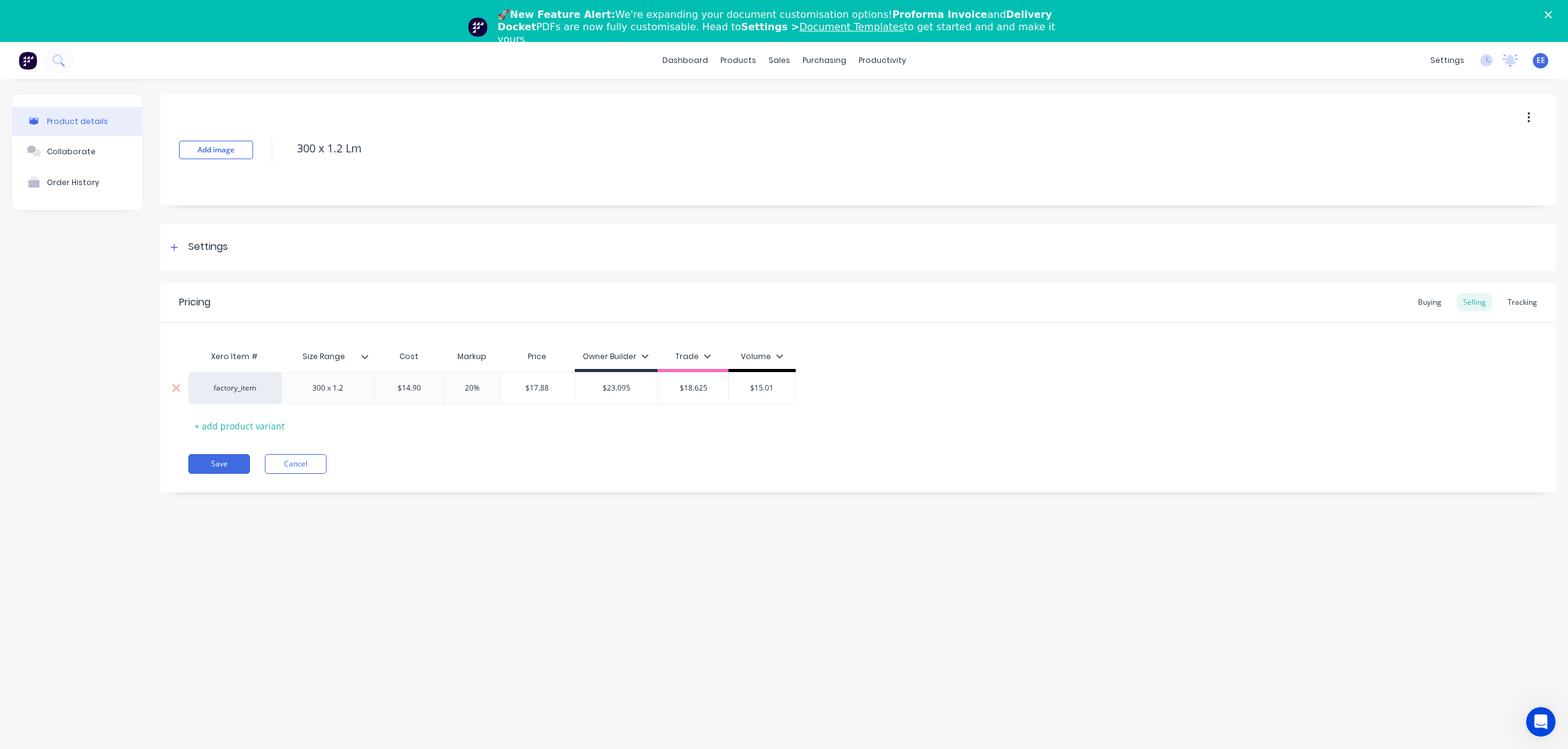
drag, startPoint x: 779, startPoint y: 391, endPoint x: 724, endPoint y: 391, distance: 55.0
click at [724, 391] on div "factory_item 300 x 1.2 $14.90 $14.90 20% 20 $17.88 $17.88 $23.095 $23.095 $18.6…" at bounding box center [492, 387] width 607 height 32
paste input "7.88"
type input "$17.88"
click at [645, 457] on div "Save Cancel" at bounding box center [872, 463] width 1367 height 20
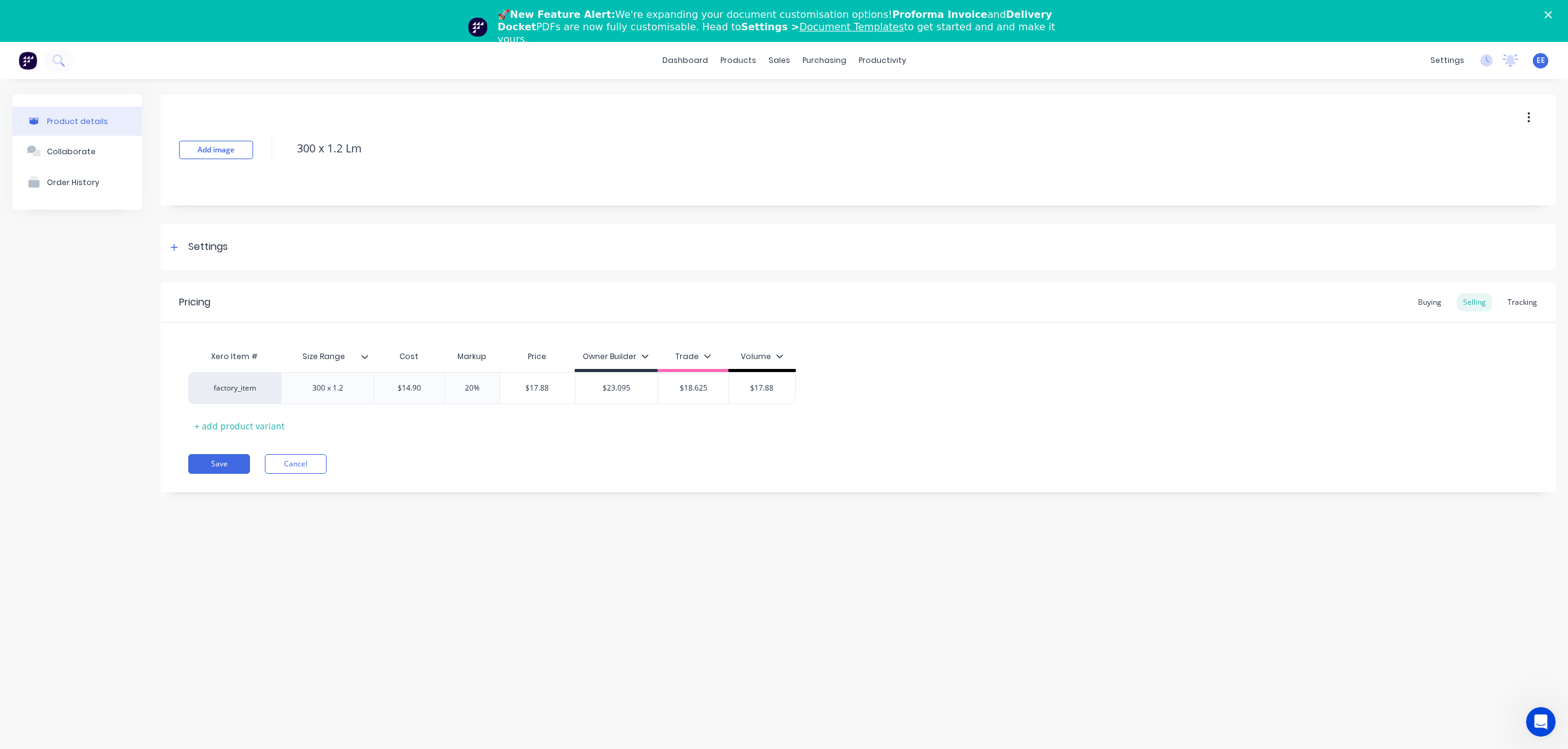
drag, startPoint x: 378, startPoint y: 152, endPoint x: 283, endPoint y: 160, distance: 95.3
click at [283, 160] on div "Add image 300 x 1.2 Lm" at bounding box center [858, 150] width 1395 height 111
click at [230, 462] on button "Save" at bounding box center [219, 463] width 62 height 20
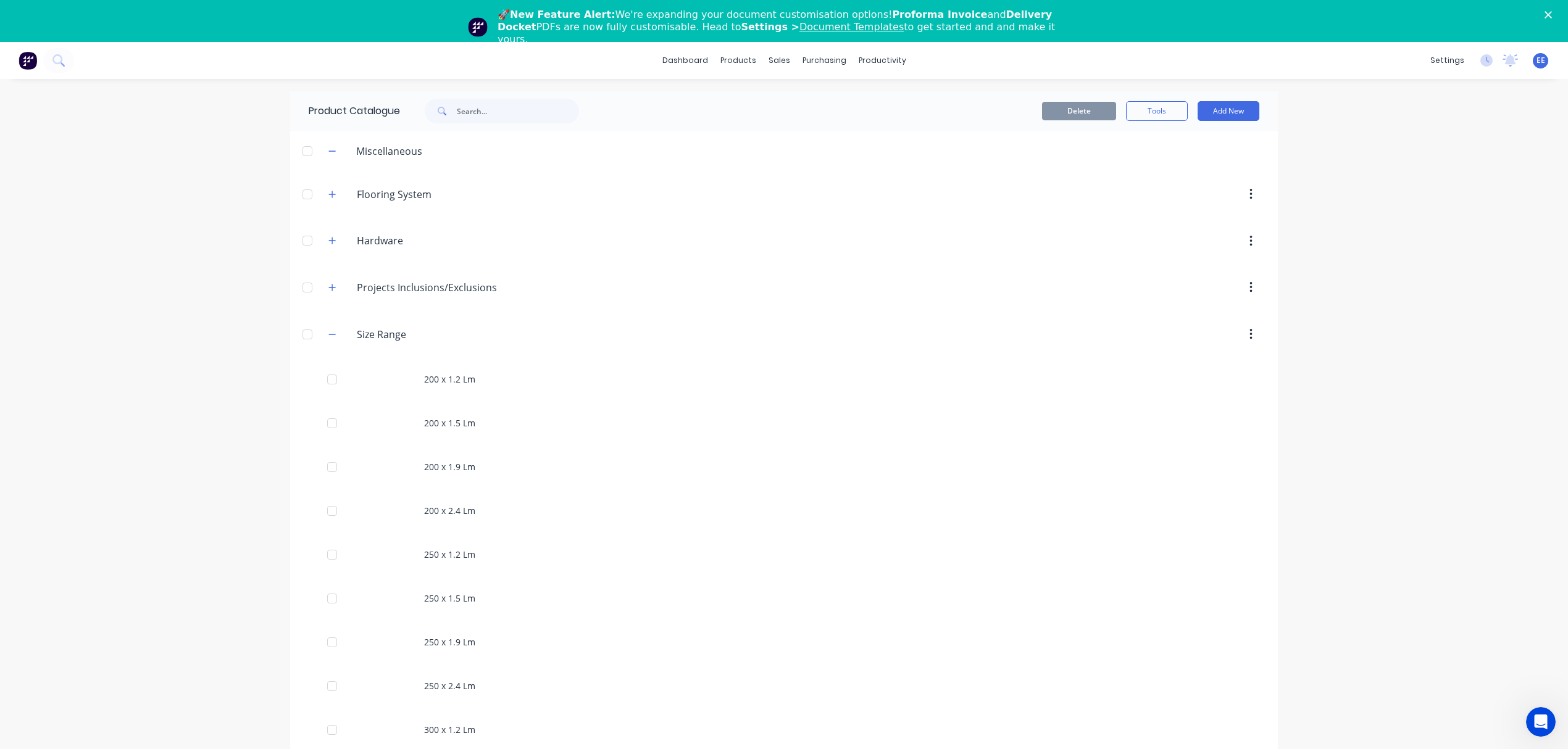
click at [1354, 190] on div "dashboard products sales purchasing productivity dashboard products Product Cat…" at bounding box center [784, 416] width 1568 height 749
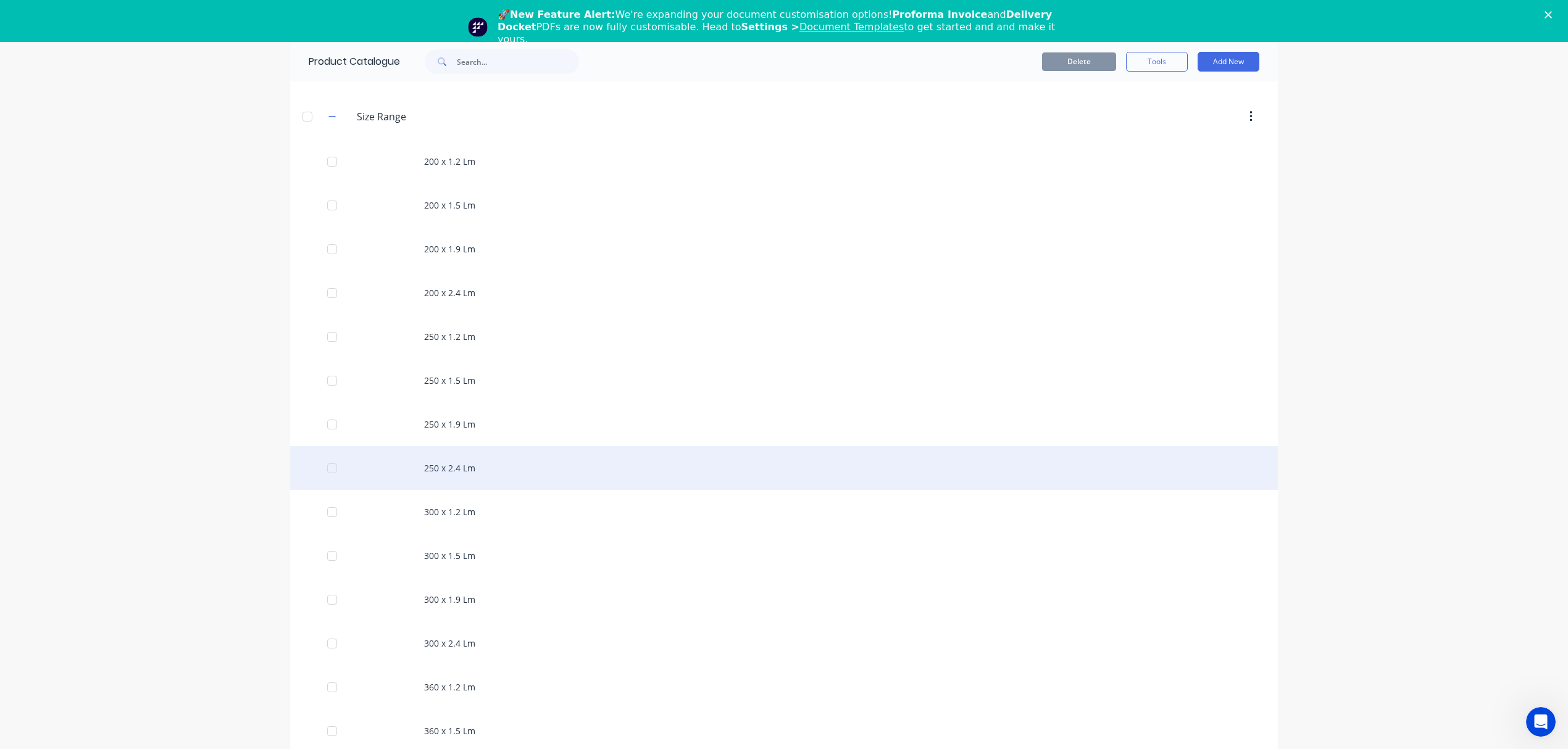
scroll to position [329, 0]
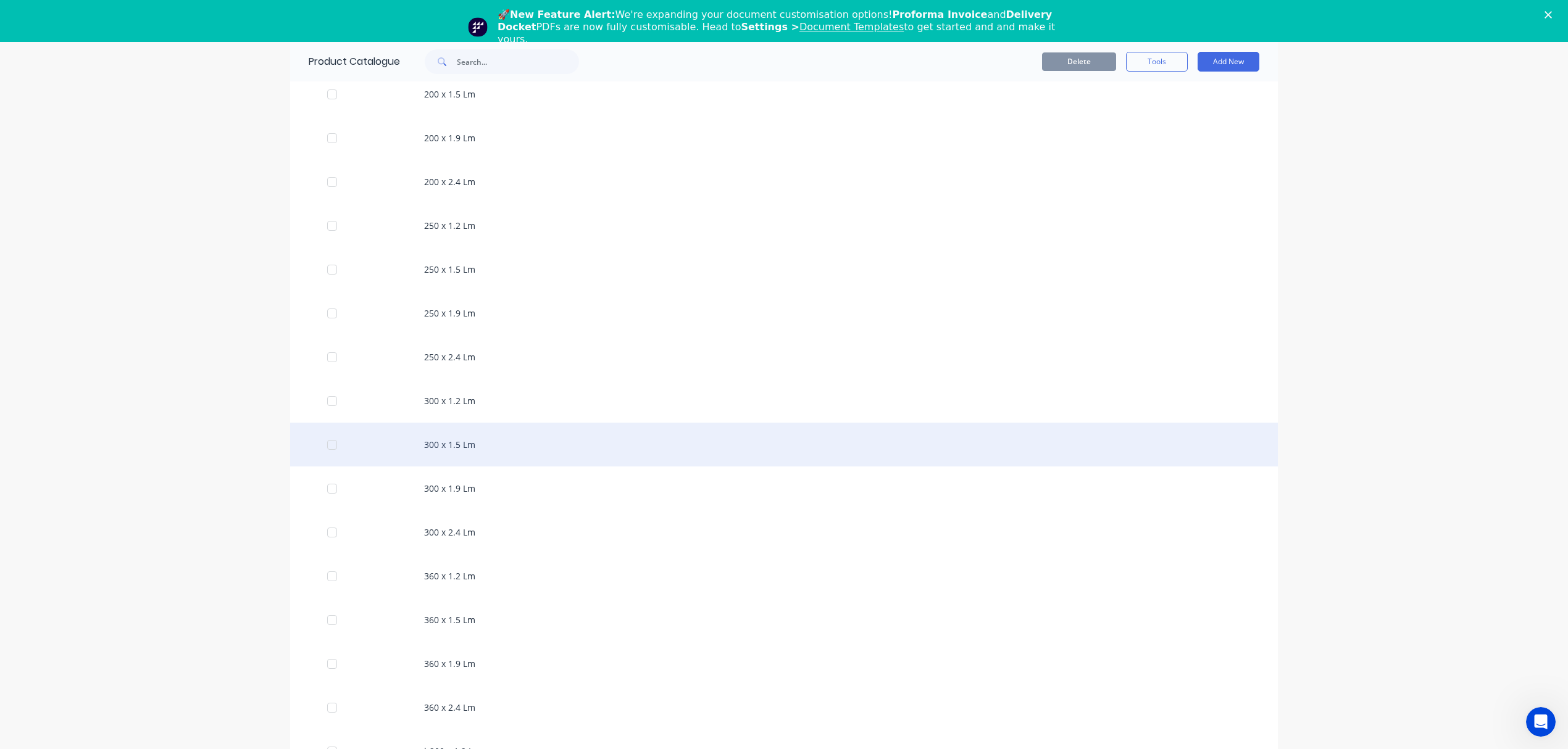
click at [491, 447] on div "300 x 1.5 Lm" at bounding box center [784, 444] width 988 height 44
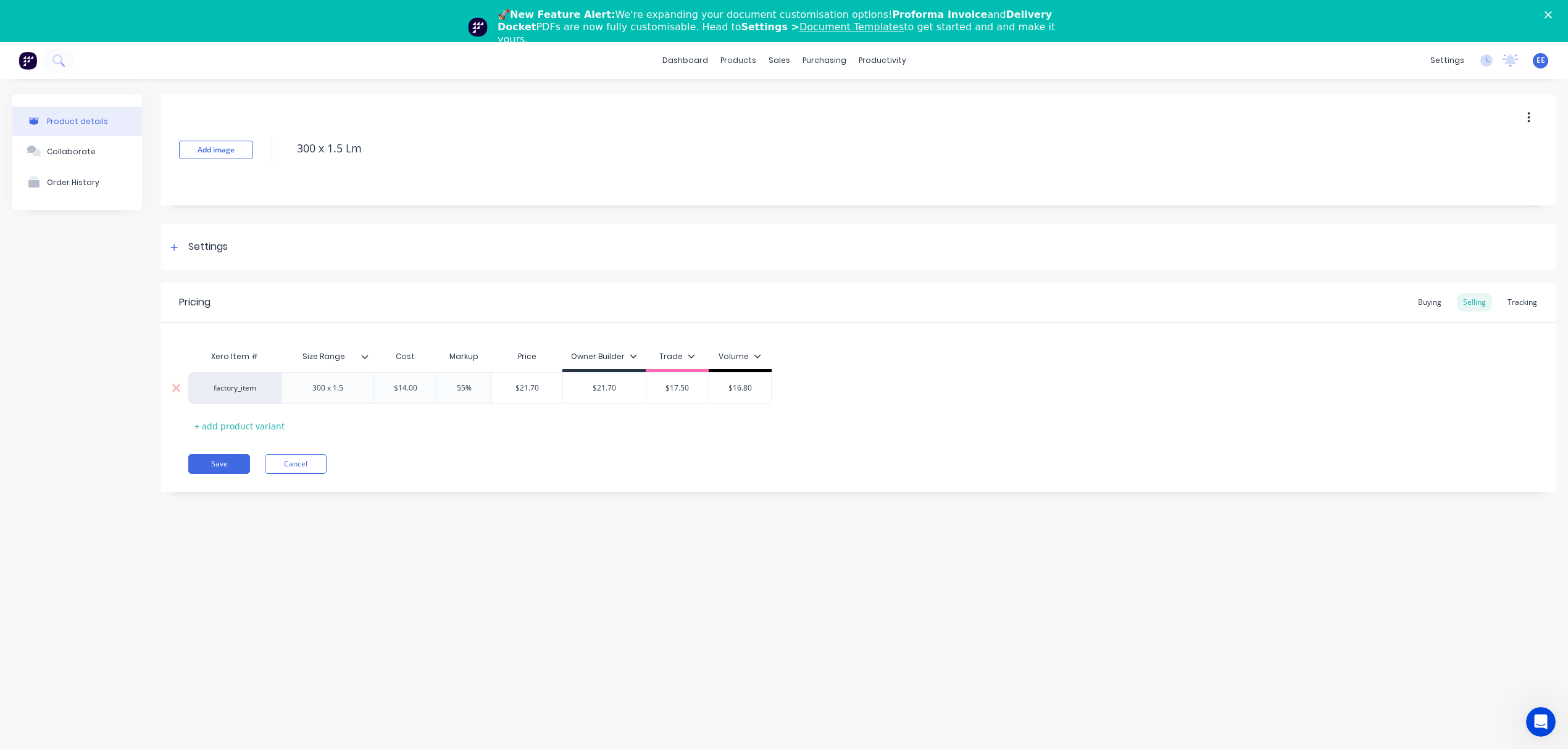
drag, startPoint x: 427, startPoint y: 388, endPoint x: 336, endPoint y: 391, distance: 91.0
click at [336, 391] on div "factory_item 300 x 1.5 $14.00 $14.00 55% $21.70 $21.70 $17.50 $16.80" at bounding box center [480, 387] width 583 height 32
paste input "$16.39"
type input "$16.39"
type input "$25.4045"
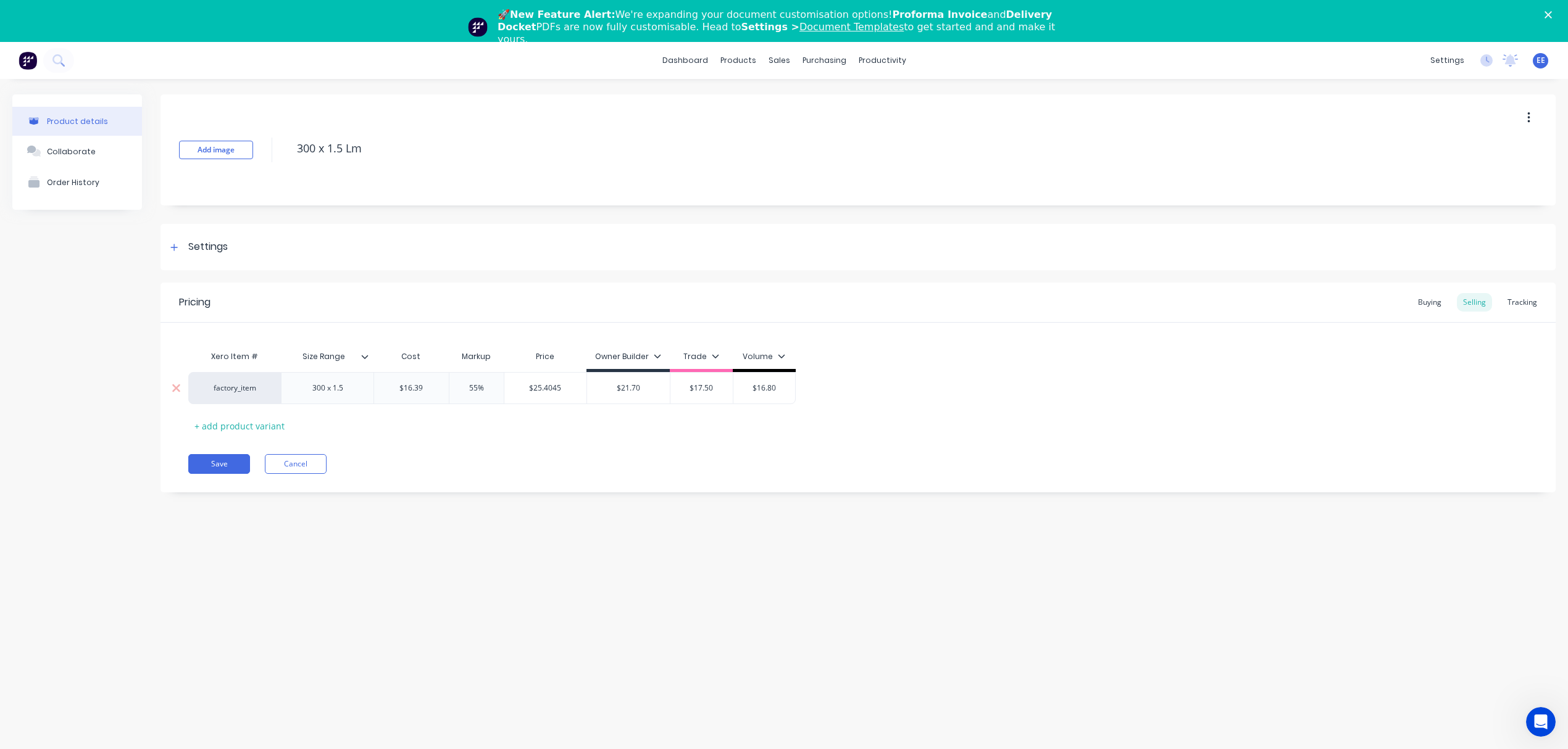
drag, startPoint x: 529, startPoint y: 391, endPoint x: 577, endPoint y: 390, distance: 48.0
click at [577, 390] on input "$25.4045" at bounding box center [545, 388] width 83 height 11
drag, startPoint x: 650, startPoint y: 386, endPoint x: 614, endPoint y: 386, distance: 36.0
click at [614, 386] on input "$21.70" at bounding box center [628, 388] width 83 height 11
paste input "5.4045"
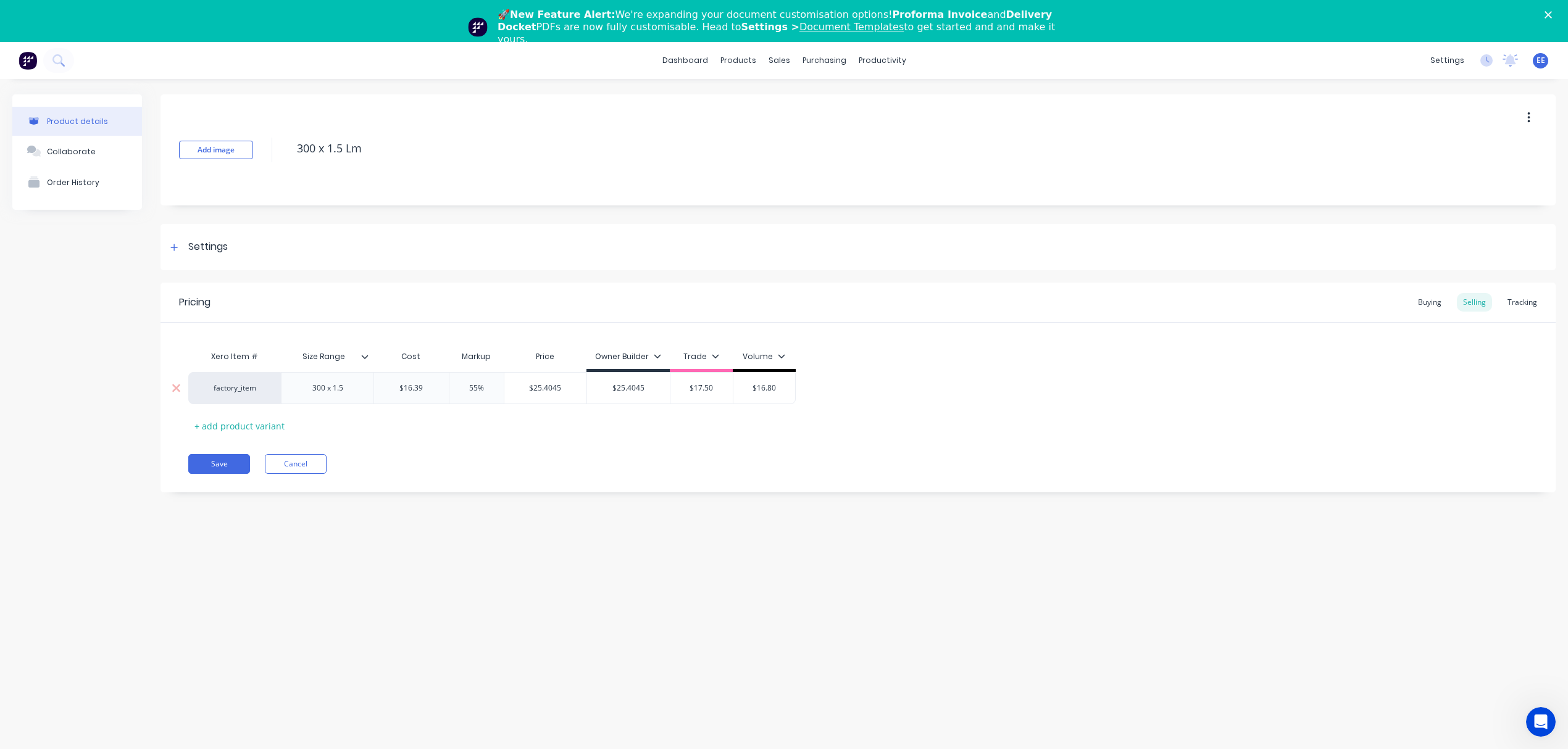
type input "$25.4045"
drag, startPoint x: 495, startPoint y: 389, endPoint x: 447, endPoint y: 383, distance: 48.4
click at [447, 383] on input "55%" at bounding box center [476, 388] width 62 height 11
type input "25"
type input "$20.4875"
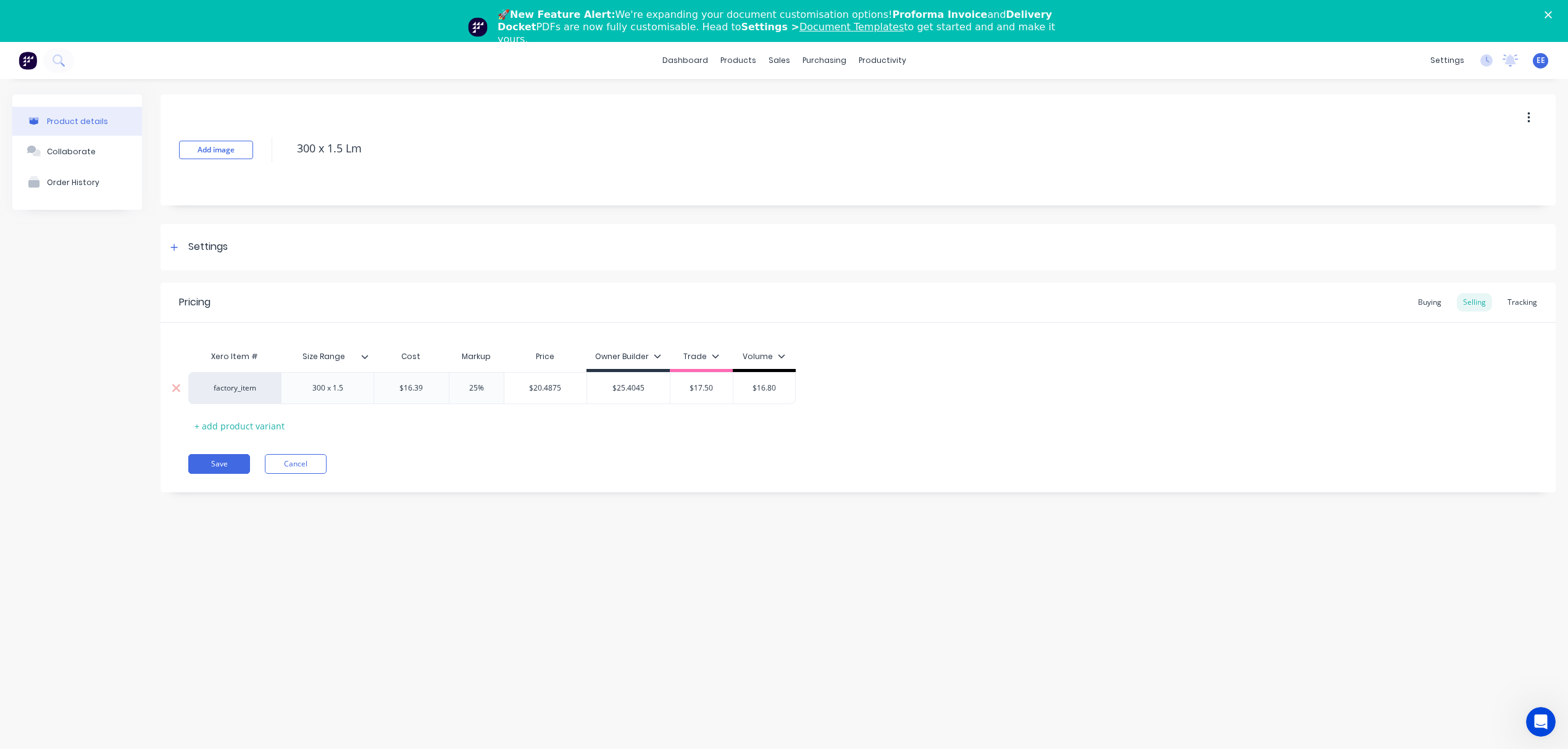
click at [543, 388] on input "$20.4875" at bounding box center [545, 388] width 83 height 11
drag, startPoint x: 720, startPoint y: 389, endPoint x: 638, endPoint y: 393, distance: 82.1
click at [638, 393] on div "factory_item 300 x 1.5 $16.39 $16.39 25% 25 $20.4875 $20.4875 $25.4045 $25.4045…" at bounding box center [492, 387] width 607 height 32
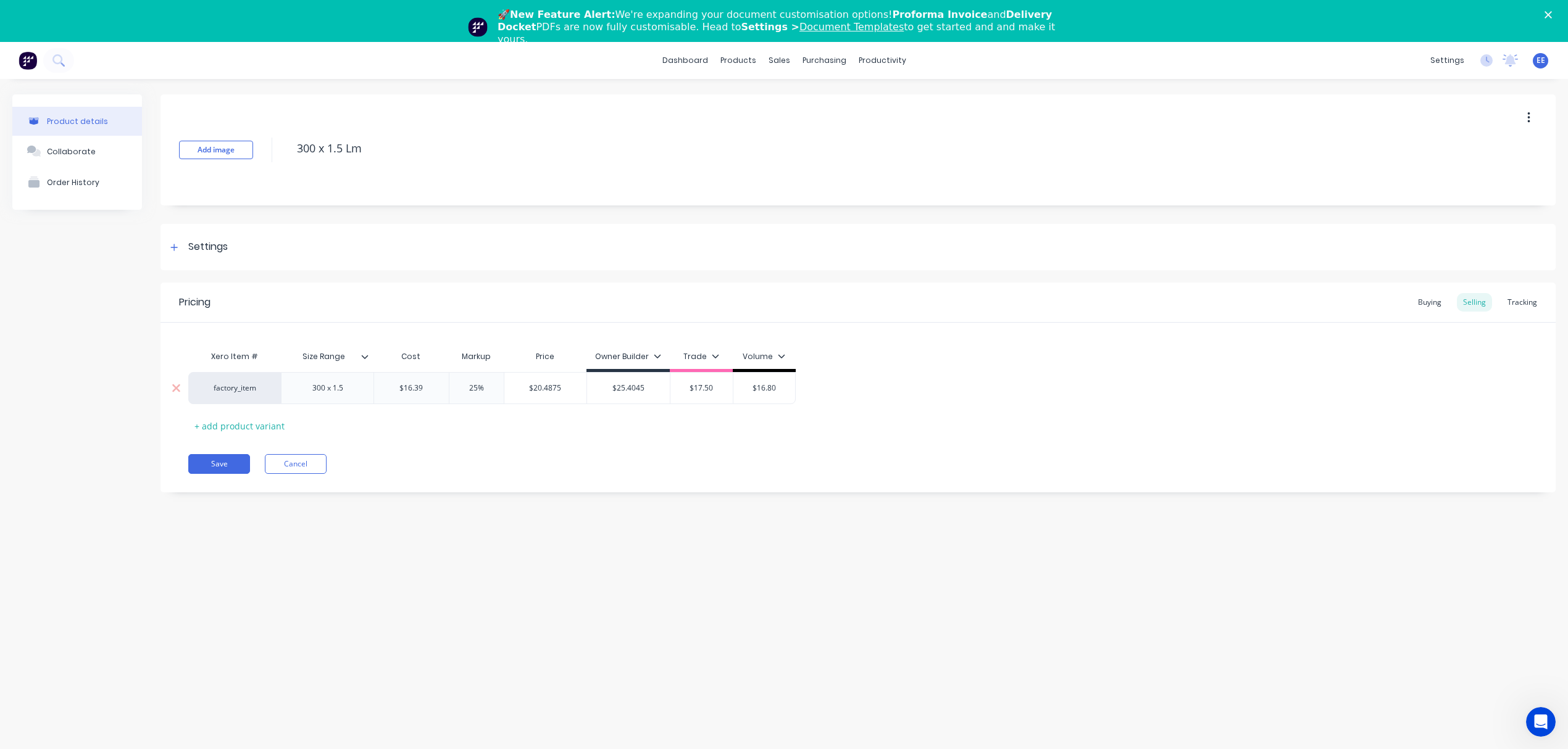
paste input "20.4875"
type input "$20.4875"
drag, startPoint x: 484, startPoint y: 390, endPoint x: 434, endPoint y: 387, distance: 50.1
click at [434, 387] on div "factory_item 300 x 1.5 $16.39 $16.39 25% 25% $20.4875 $20.4875 $25.4045 $25.404…" at bounding box center [498, 387] width 619 height 32
type input "20"
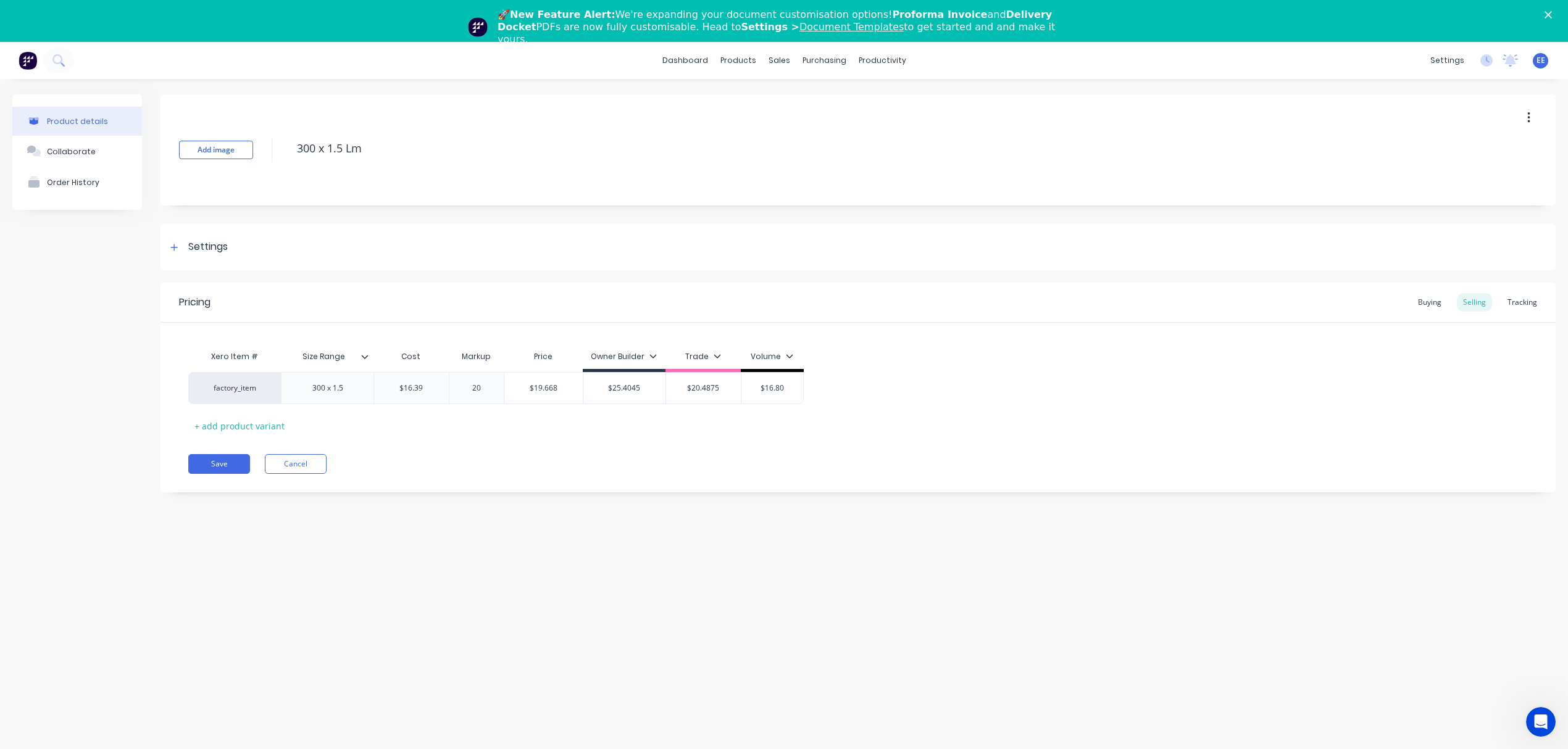
drag, startPoint x: 505, startPoint y: 516, endPoint x: 472, endPoint y: 415, distance: 106.3
click at [504, 515] on div "Product details Collaborate Order History Add image 300 x 1.5 Lm Settings Produ…" at bounding box center [784, 423] width 1568 height 687
type input "$19.668"
click at [544, 386] on input "$19.668" at bounding box center [543, 388] width 79 height 11
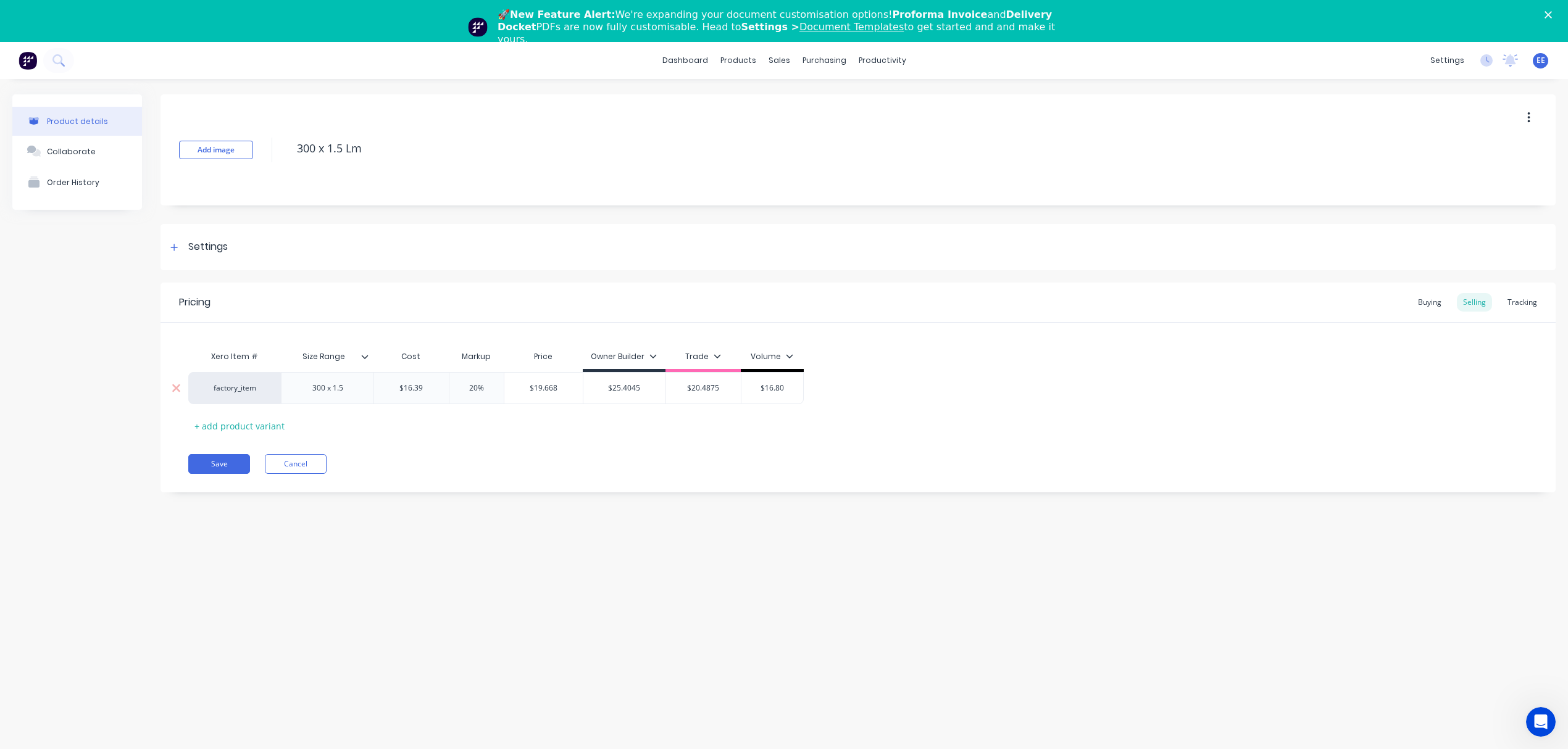
click at [544, 386] on input "$19.668" at bounding box center [543, 388] width 79 height 11
drag, startPoint x: 783, startPoint y: 389, endPoint x: 736, endPoint y: 389, distance: 47.0
click at [736, 389] on div "factory_item 300 x 1.5 $16.39 $16.39 20% 20 $19.668 $19.668 $25.4045 $25.4045 $…" at bounding box center [496, 387] width 615 height 32
paste input "9.668"
type input "$19.668"
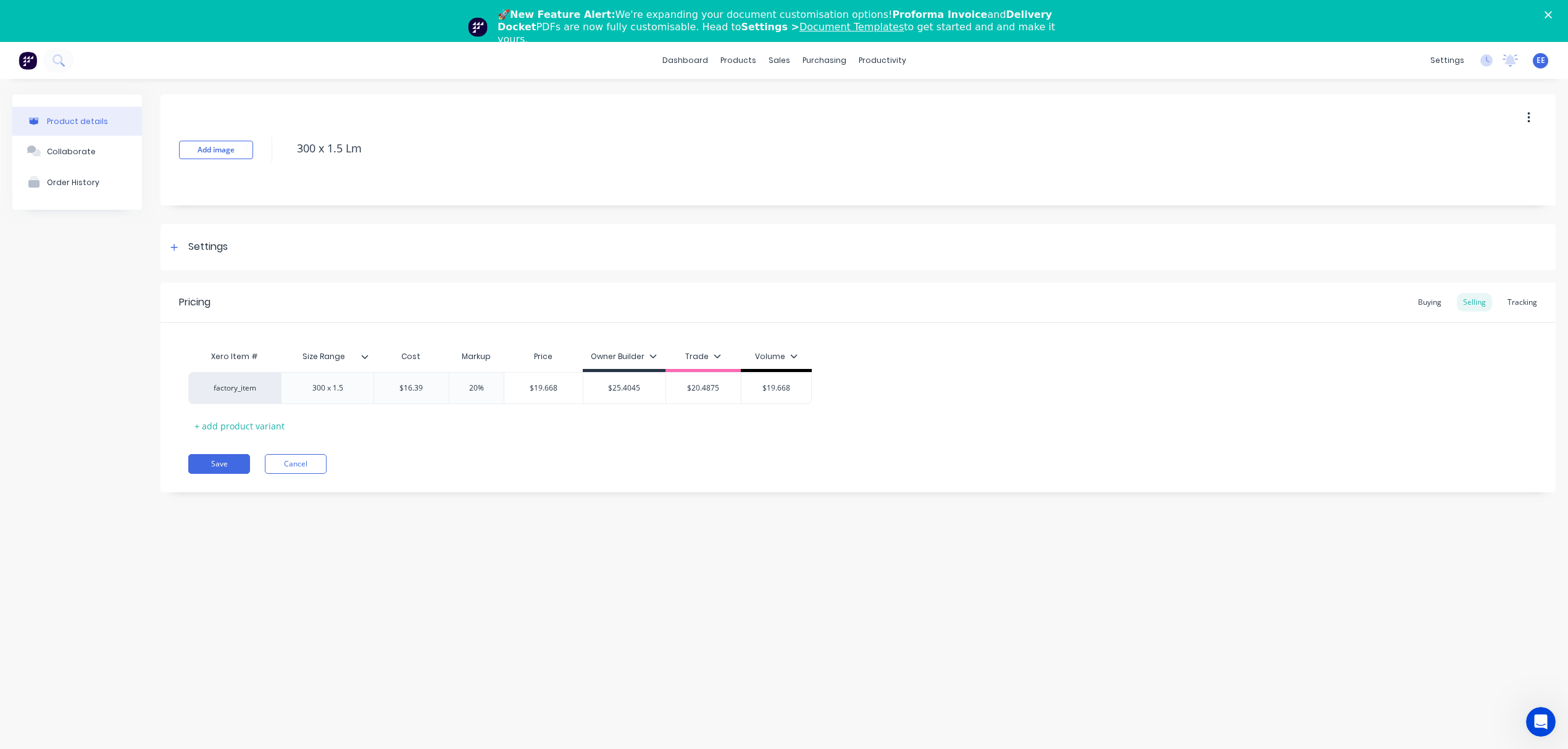
click at [715, 452] on div "Pricing Buying Selling Tracking Xero Item # Size Range Cost Markup Price Owner …" at bounding box center [858, 387] width 1395 height 210
drag, startPoint x: 491, startPoint y: 390, endPoint x: 455, endPoint y: 391, distance: 36.0
click at [455, 391] on input "20%" at bounding box center [476, 388] width 62 height 11
type input "55"
drag, startPoint x: 496, startPoint y: 460, endPoint x: 464, endPoint y: 334, distance: 130.0
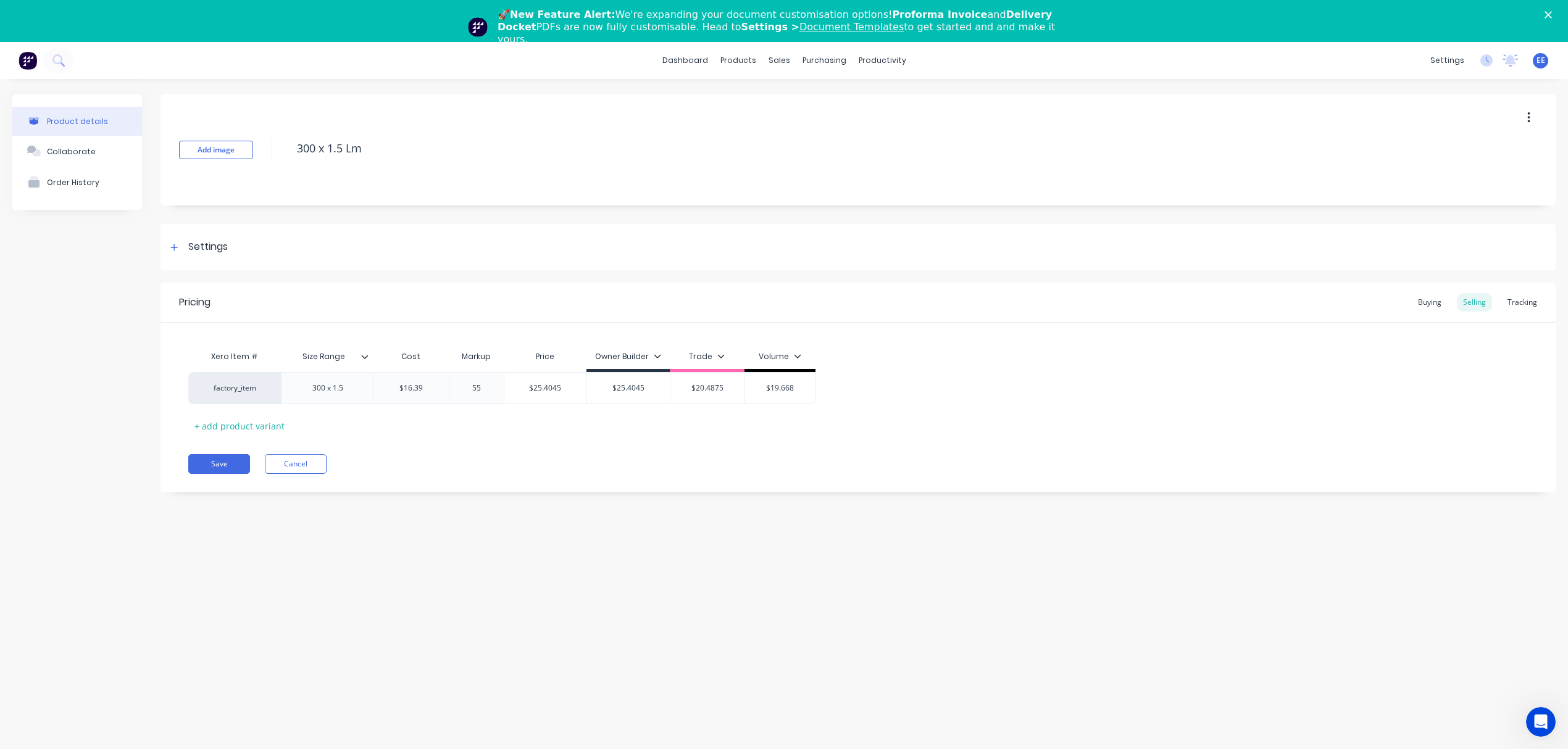
click at [495, 460] on div "Save Cancel" at bounding box center [872, 463] width 1367 height 20
drag, startPoint x: 393, startPoint y: 149, endPoint x: 222, endPoint y: 154, distance: 171.1
click at [222, 154] on div "Add image 300 x 1.5 Lm" at bounding box center [858, 150] width 1395 height 111
click at [220, 475] on div "Pricing Buying Selling Tracking Xero Item # Size Range Cost Markup Price Owner …" at bounding box center [858, 387] width 1395 height 210
click at [213, 467] on button "Save" at bounding box center [219, 463] width 62 height 20
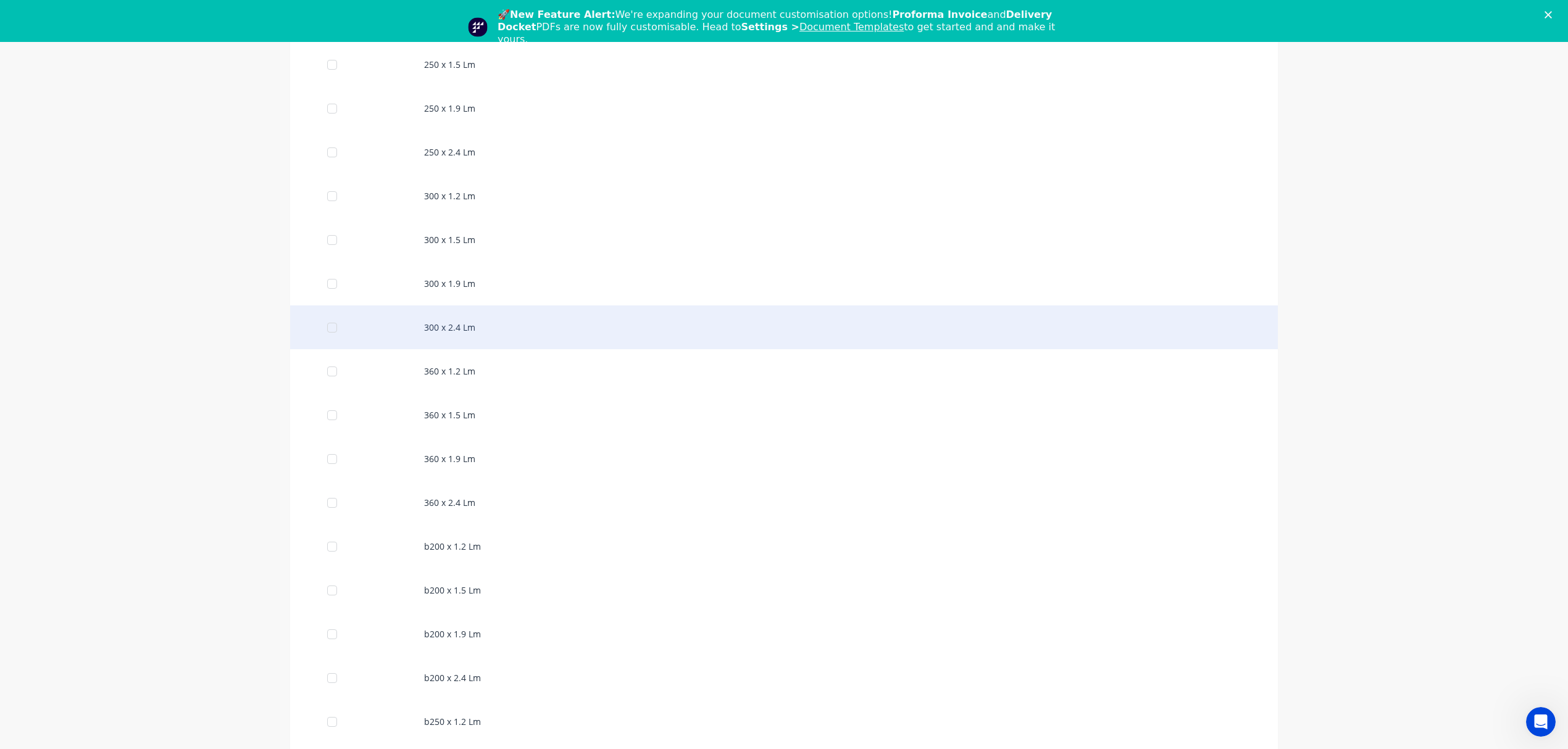
scroll to position [494, 0]
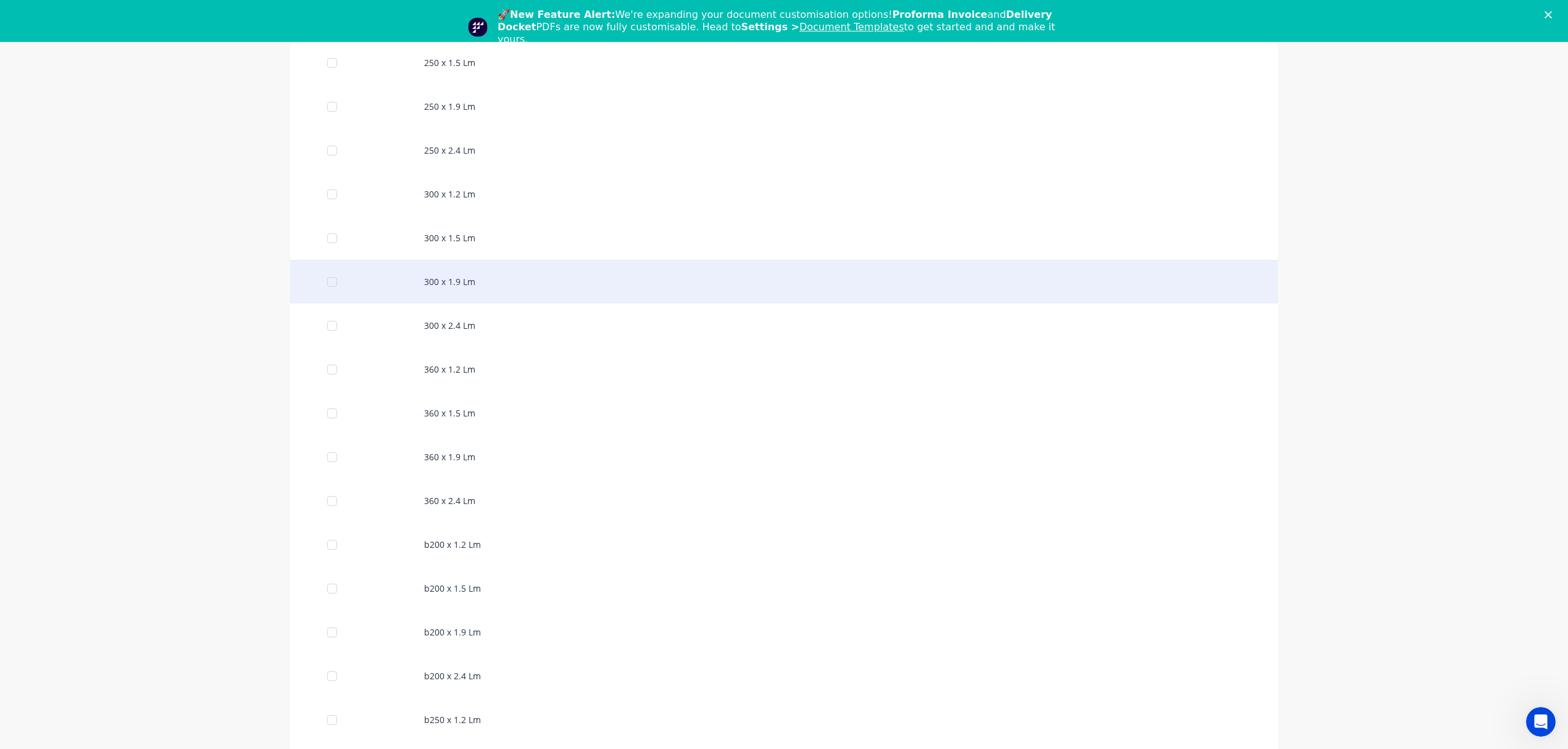
click at [443, 282] on div "300 x 1.9 Lm" at bounding box center [784, 282] width 988 height 44
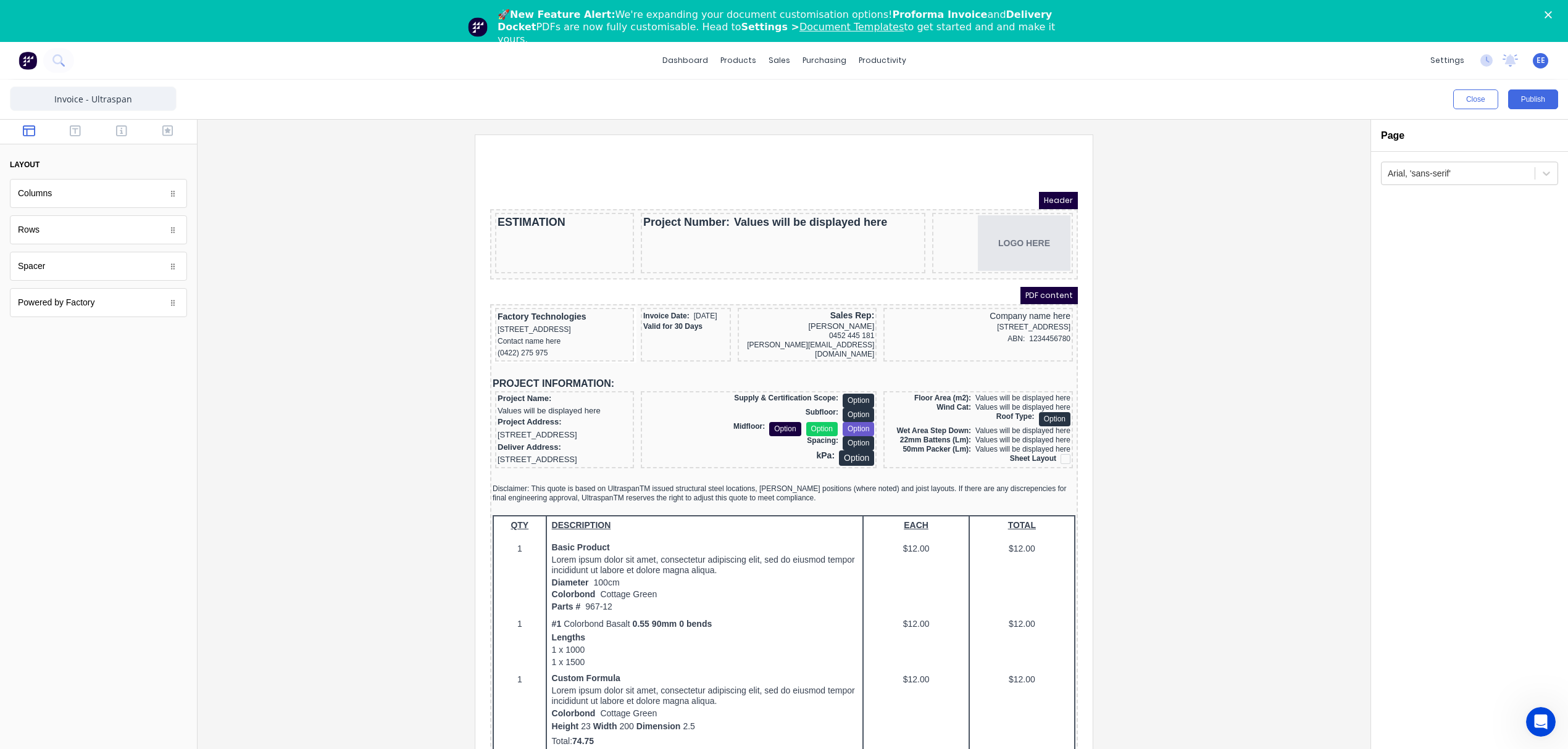
scroll to position [851, 0]
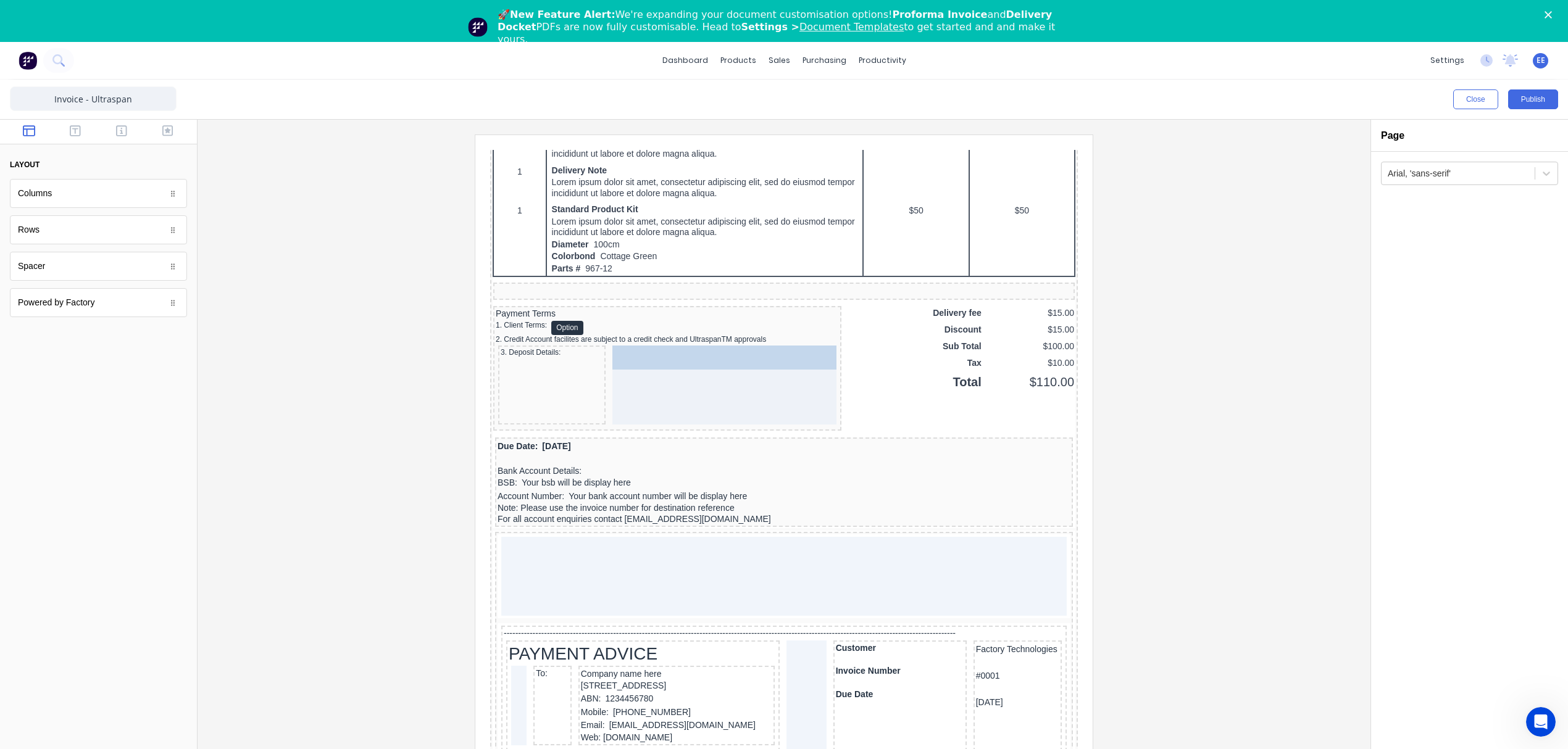
drag, startPoint x: 535, startPoint y: 516, endPoint x: 623, endPoint y: 364, distance: 175.6
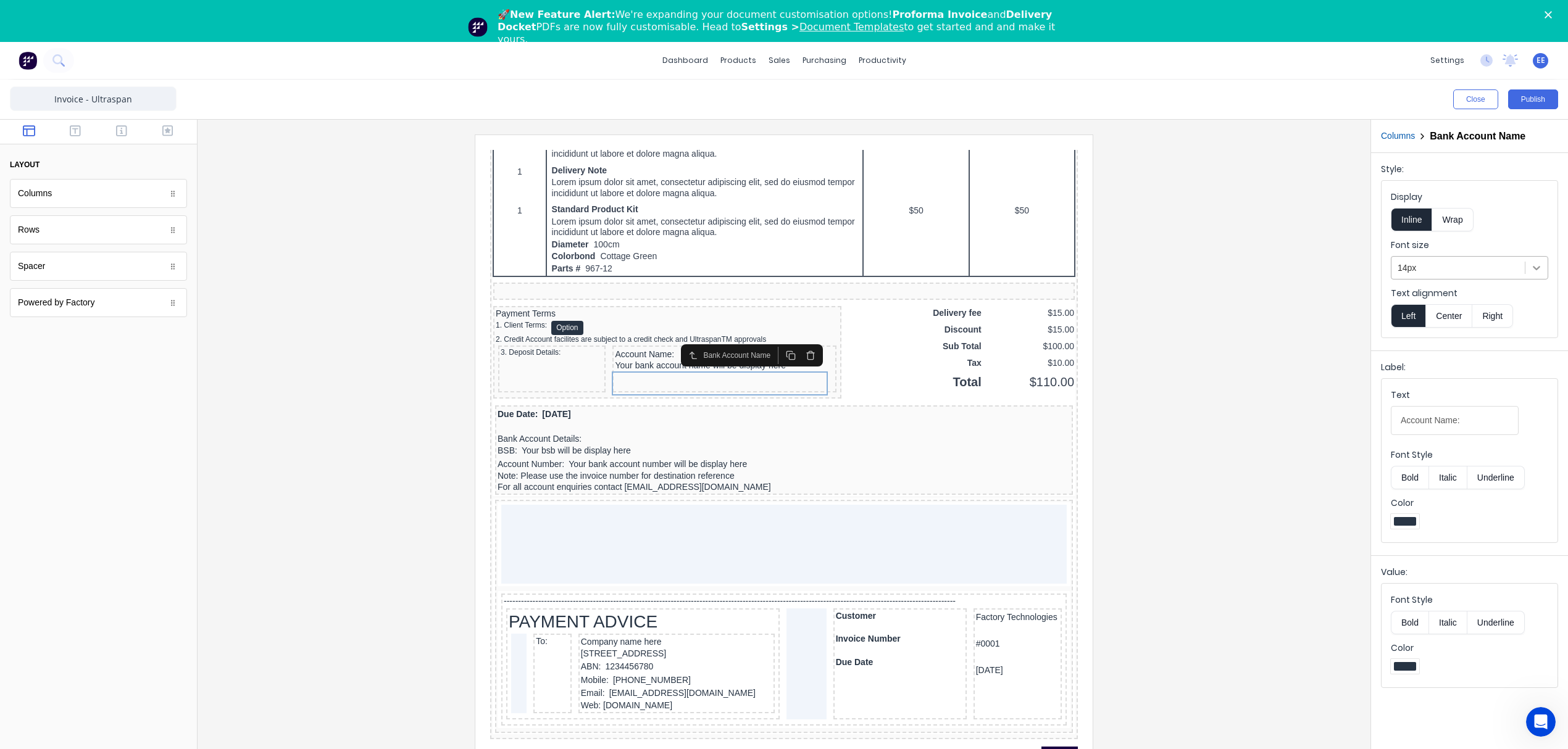
click at [1453, 265] on div at bounding box center [1458, 268] width 121 height 16
click at [1525, 270] on div at bounding box center [1536, 268] width 22 height 22
click at [1523, 274] on div "14px" at bounding box center [1458, 268] width 133 height 20
click at [1537, 270] on icon at bounding box center [1536, 268] width 7 height 4
click at [1465, 260] on div "14px" at bounding box center [1458, 268] width 133 height 20
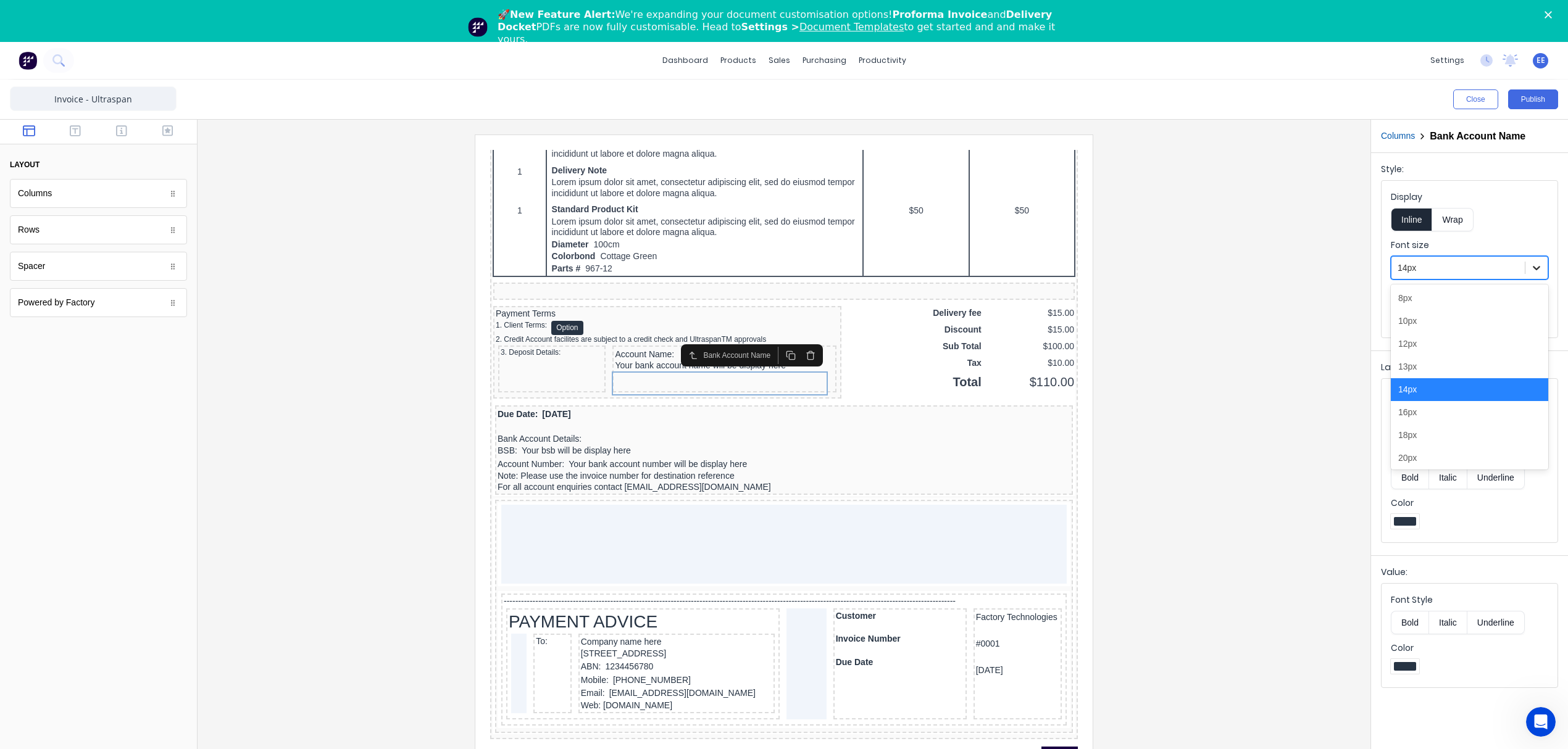
click at [1538, 267] on icon at bounding box center [1536, 268] width 12 height 12
click at [1413, 350] on div "12px" at bounding box center [1469, 344] width 157 height 23
click at [1413, 349] on form "Style: Display Inline Wrap Font size 14 results available. Use Up and Down to c…" at bounding box center [1469, 424] width 197 height 542
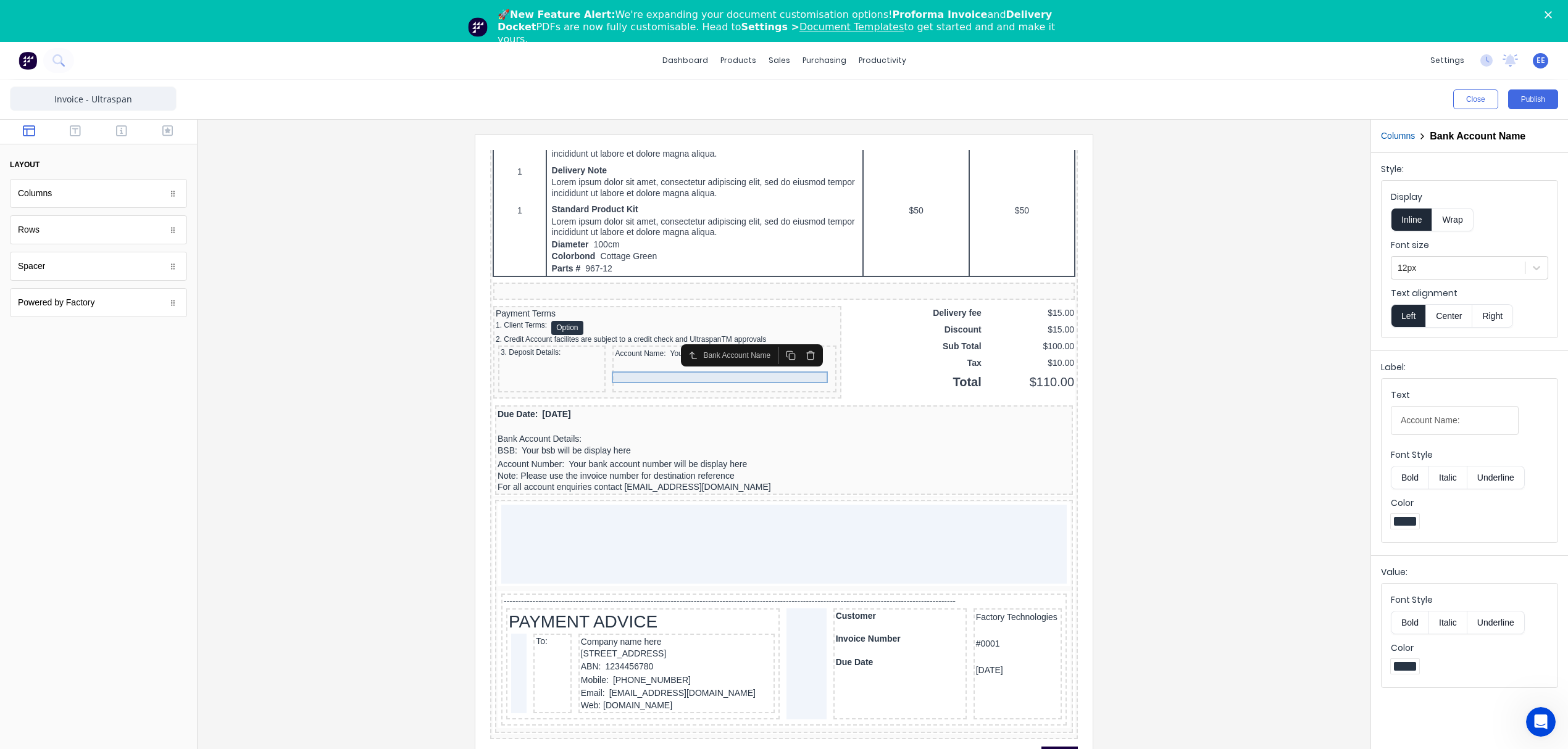
click at [653, 345] on div "Account Name: Your bank account name will be display here" at bounding box center [709, 339] width 219 height 12
click at [1406, 479] on button "Bold" at bounding box center [1409, 477] width 38 height 24
click at [1413, 616] on button "Bold" at bounding box center [1409, 622] width 38 height 24
click at [548, 443] on div "BSB: Your bsb will be display here" at bounding box center [768, 436] width 573 height 14
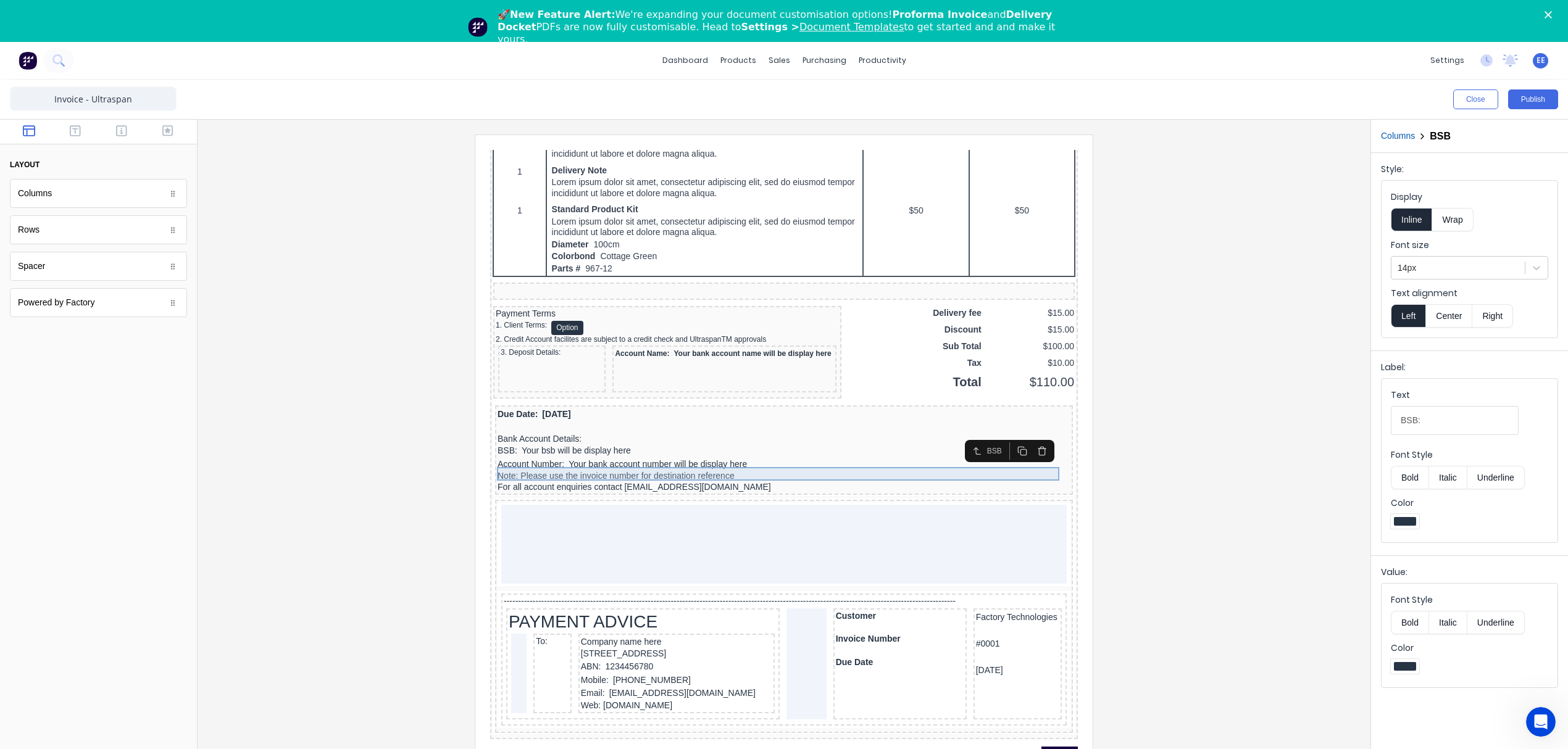
click at [527, 443] on div "BSB: Your bsb will be display here" at bounding box center [768, 436] width 573 height 14
drag, startPoint x: 526, startPoint y: 454, endPoint x: 564, endPoint y: 466, distance: 39.8
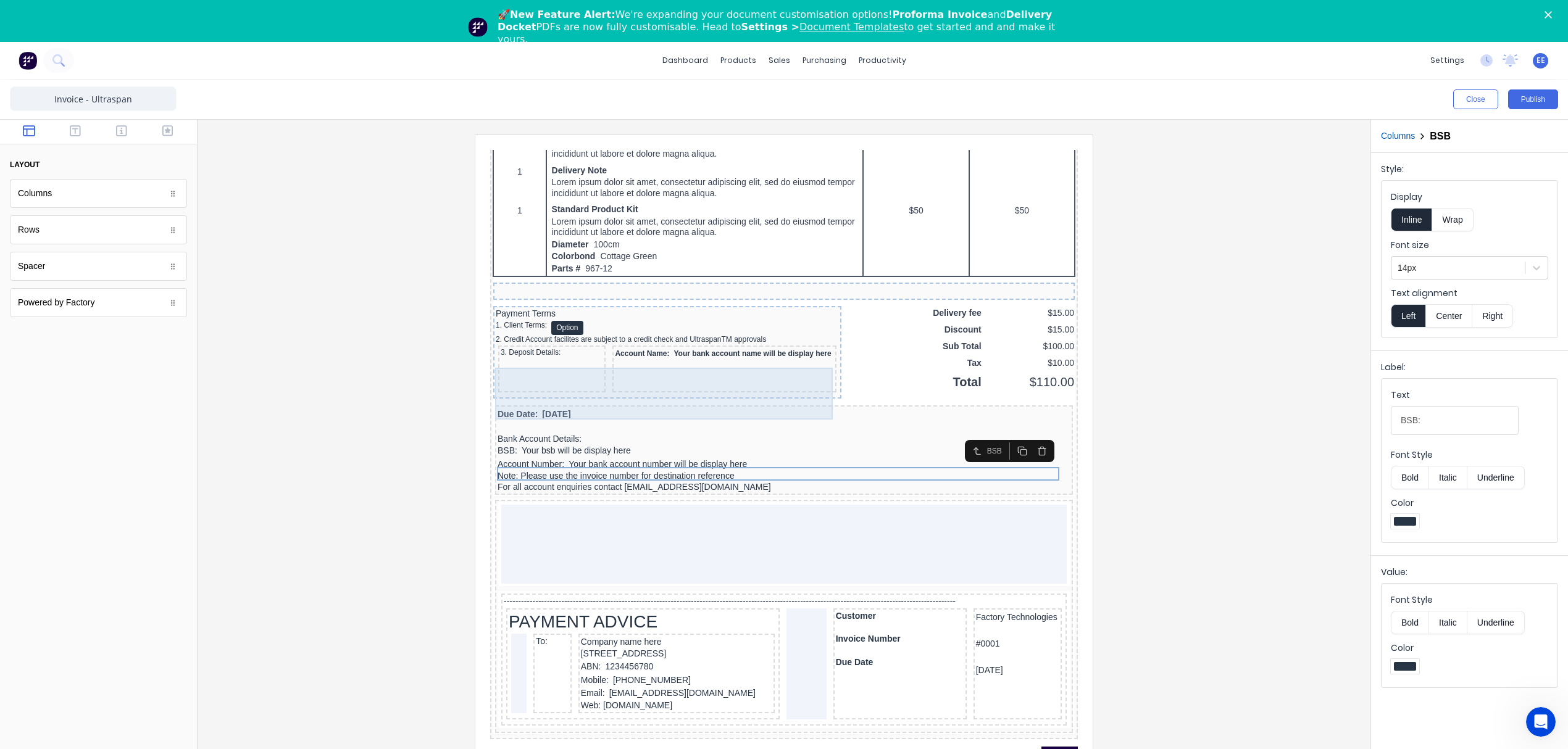
drag, startPoint x: 526, startPoint y: 462, endPoint x: 620, endPoint y: 403, distance: 111.0
click at [620, 403] on div "Factory Technologies 234 Beach Road Gold Coast, Queensland, Australia, 4217 Con…" at bounding box center [768, 81] width 587 height 1286
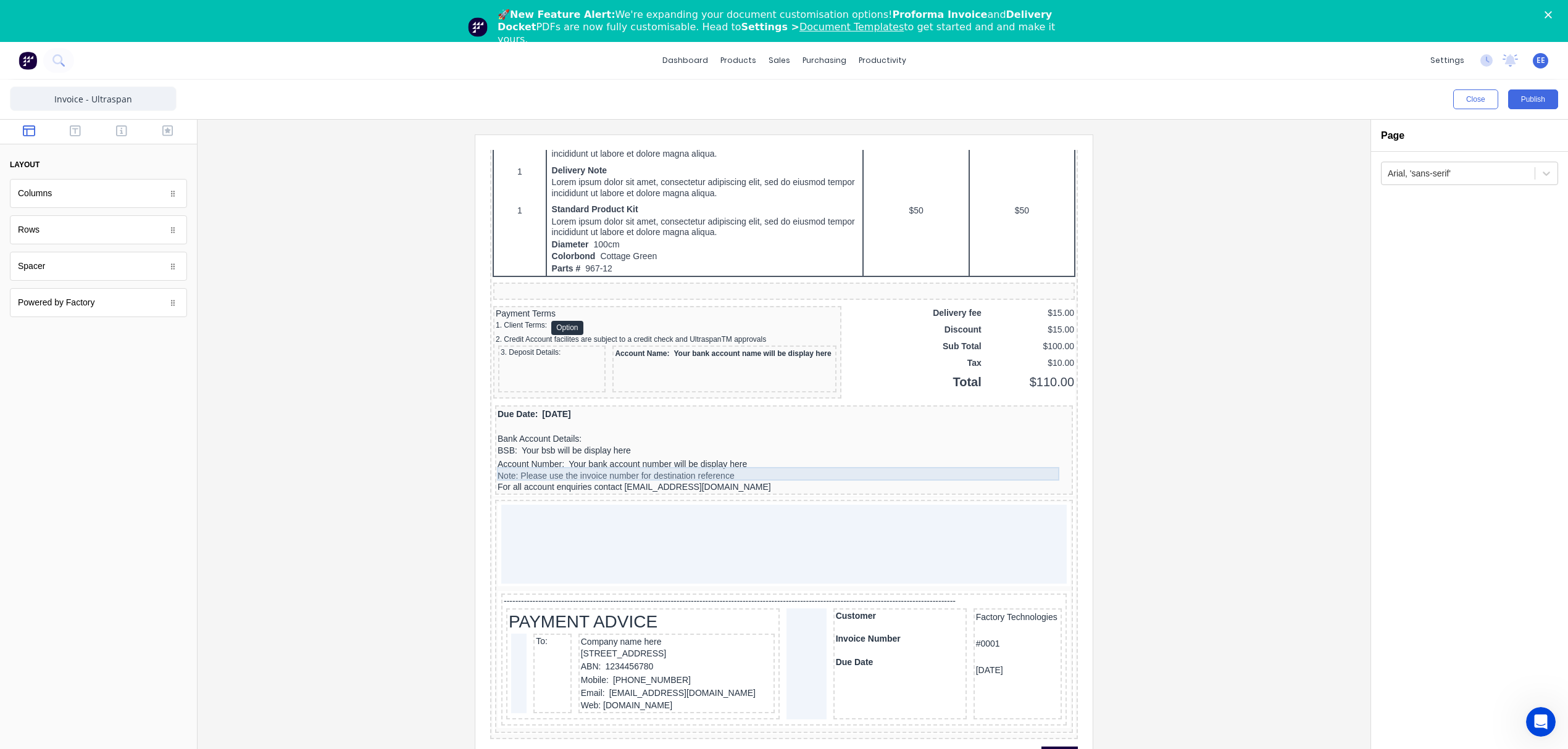
drag, startPoint x: 524, startPoint y: 452, endPoint x: 633, endPoint y: 410, distance: 116.8
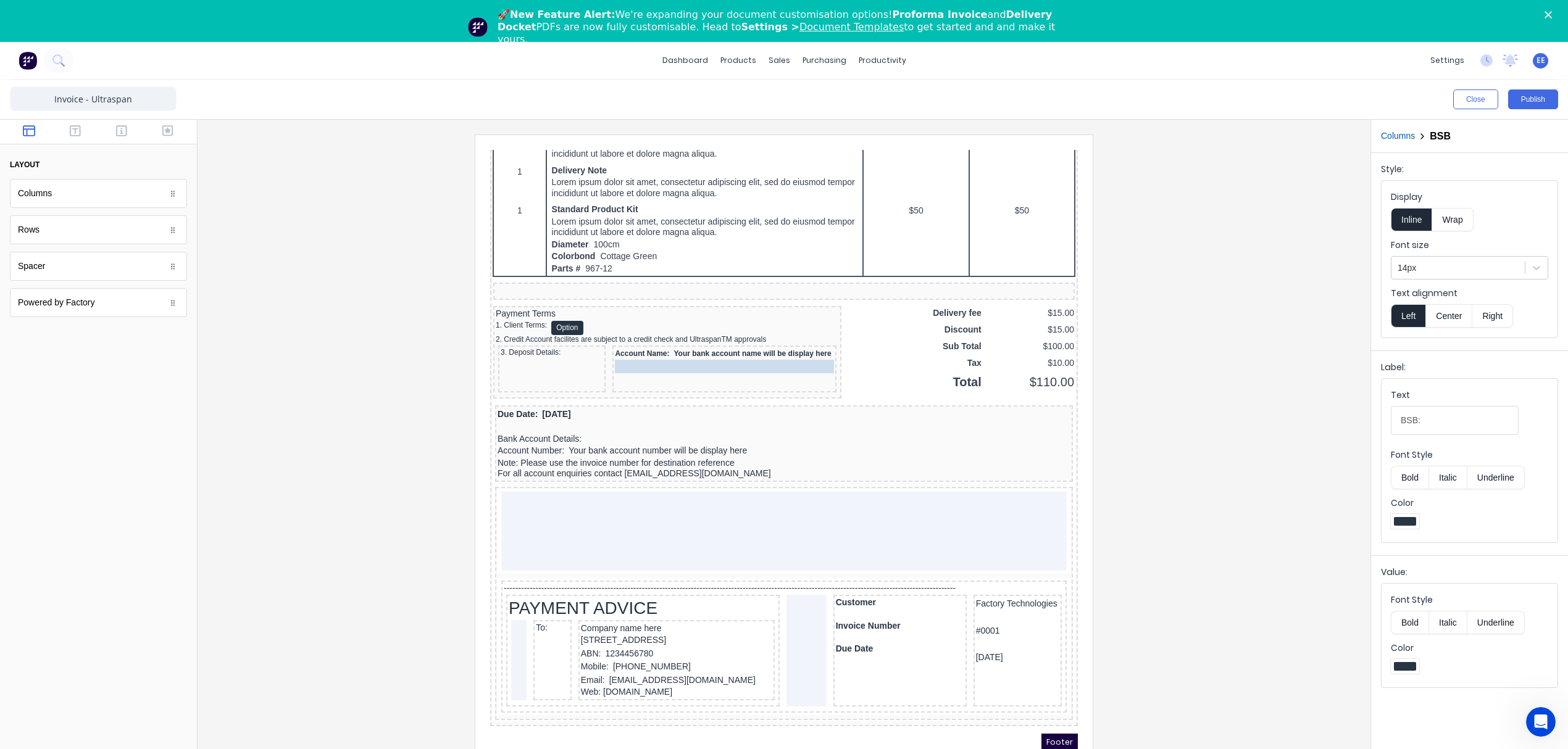
drag, startPoint x: 517, startPoint y: 456, endPoint x: 655, endPoint y: 377, distance: 159.0
click at [1517, 273] on div at bounding box center [1458, 268] width 121 height 16
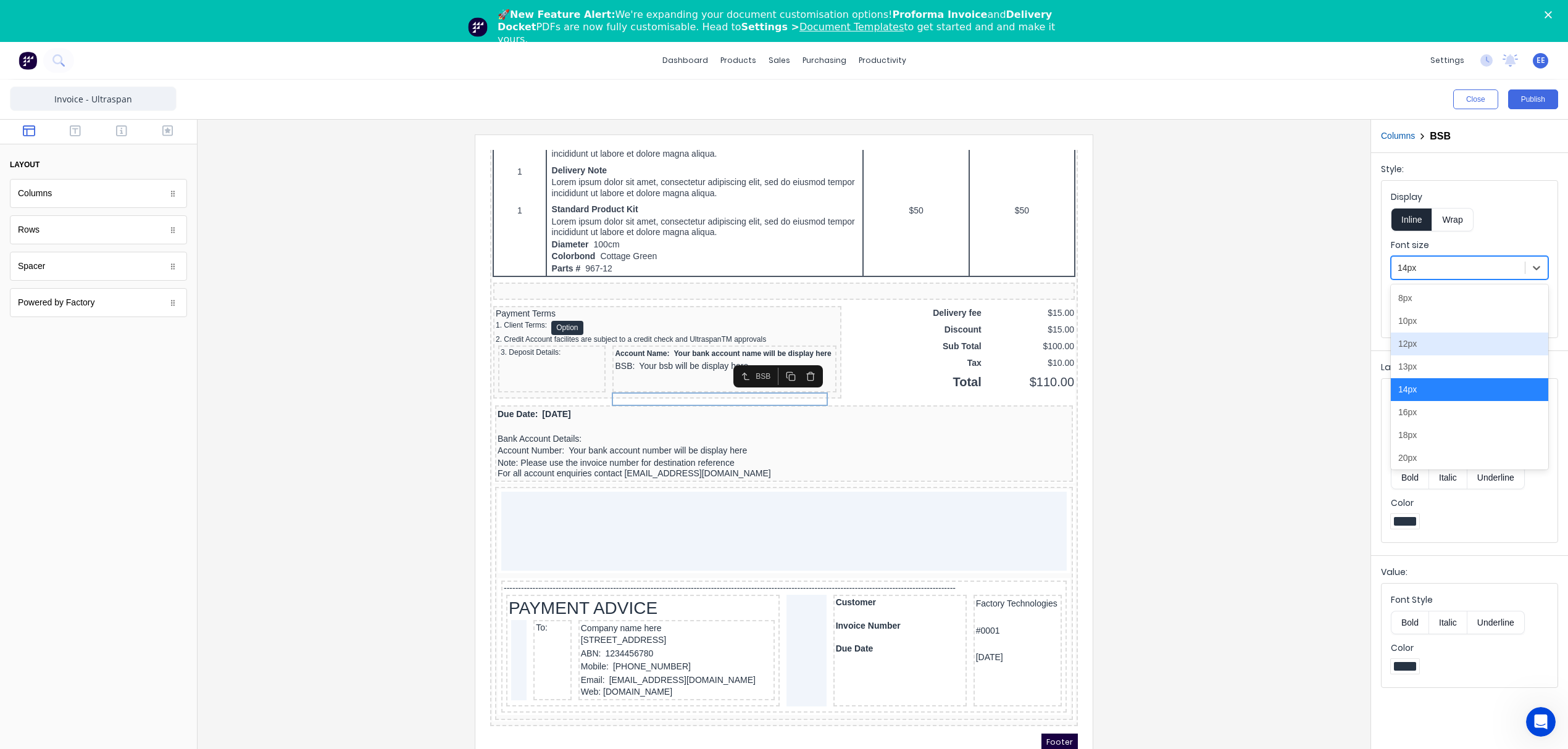
click at [1422, 348] on div "12px" at bounding box center [1469, 344] width 157 height 23
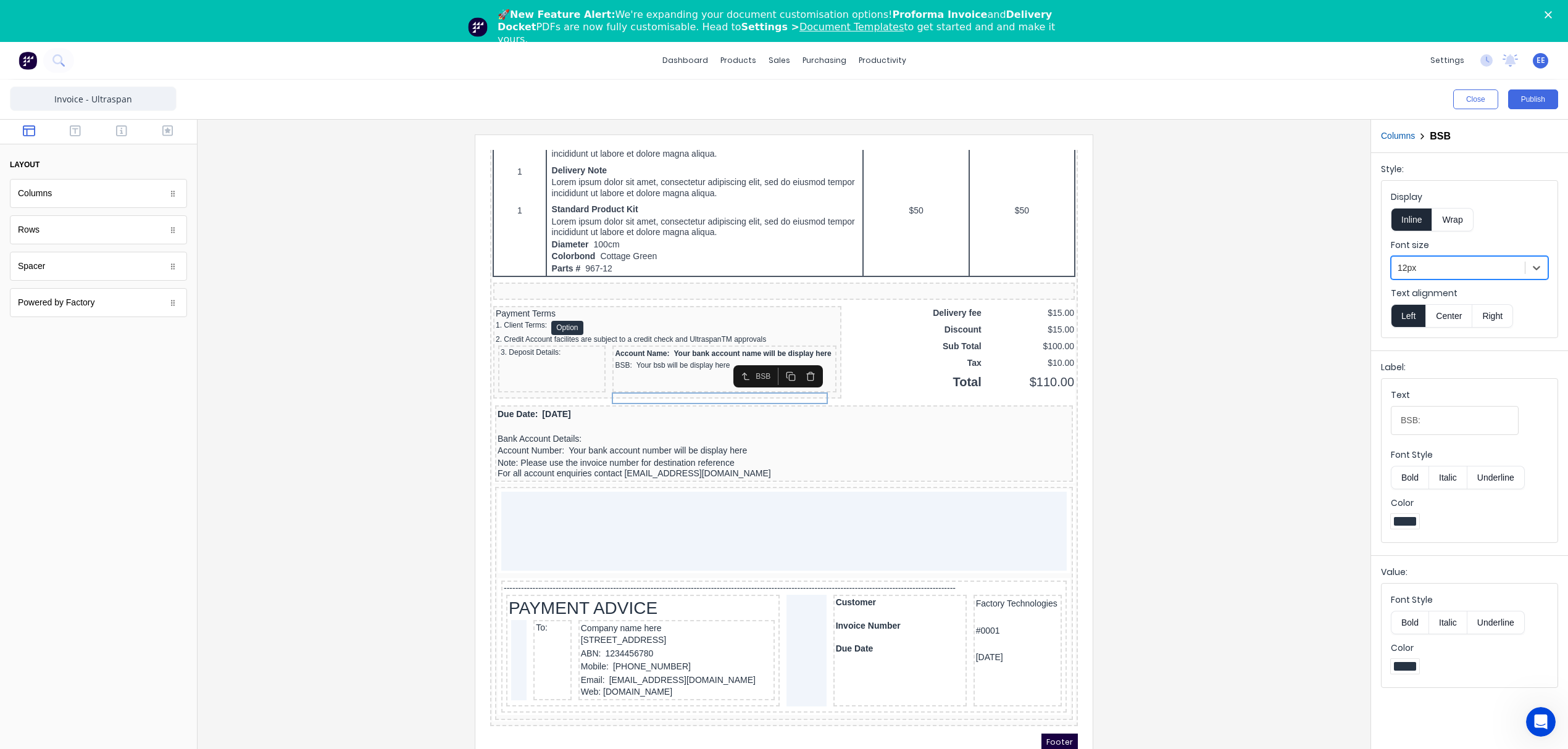
click at [1408, 471] on button "Bold" at bounding box center [1409, 477] width 38 height 24
click at [1405, 622] on button "Bold" at bounding box center [1409, 622] width 38 height 24
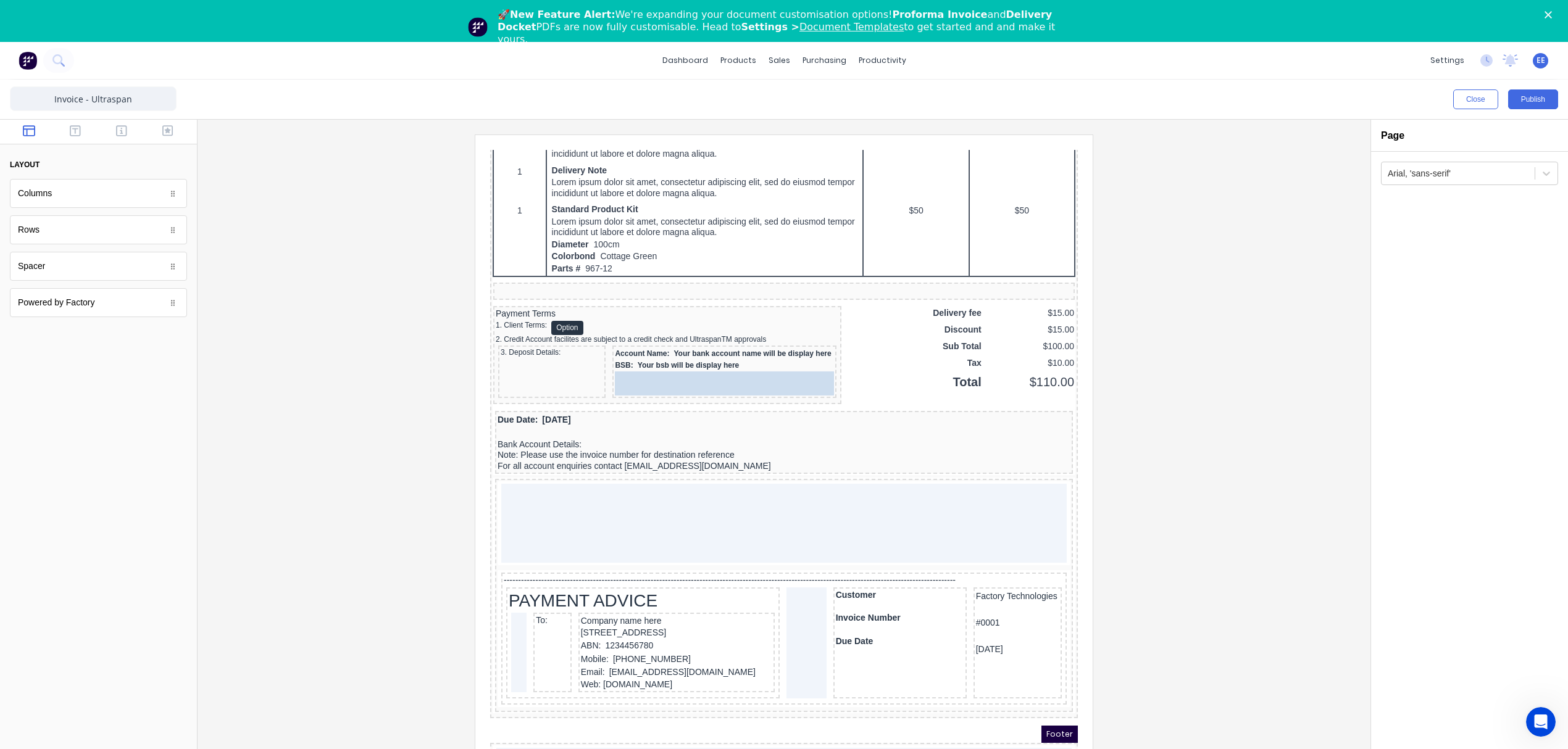
drag, startPoint x: 521, startPoint y: 455, endPoint x: 644, endPoint y: 389, distance: 139.6
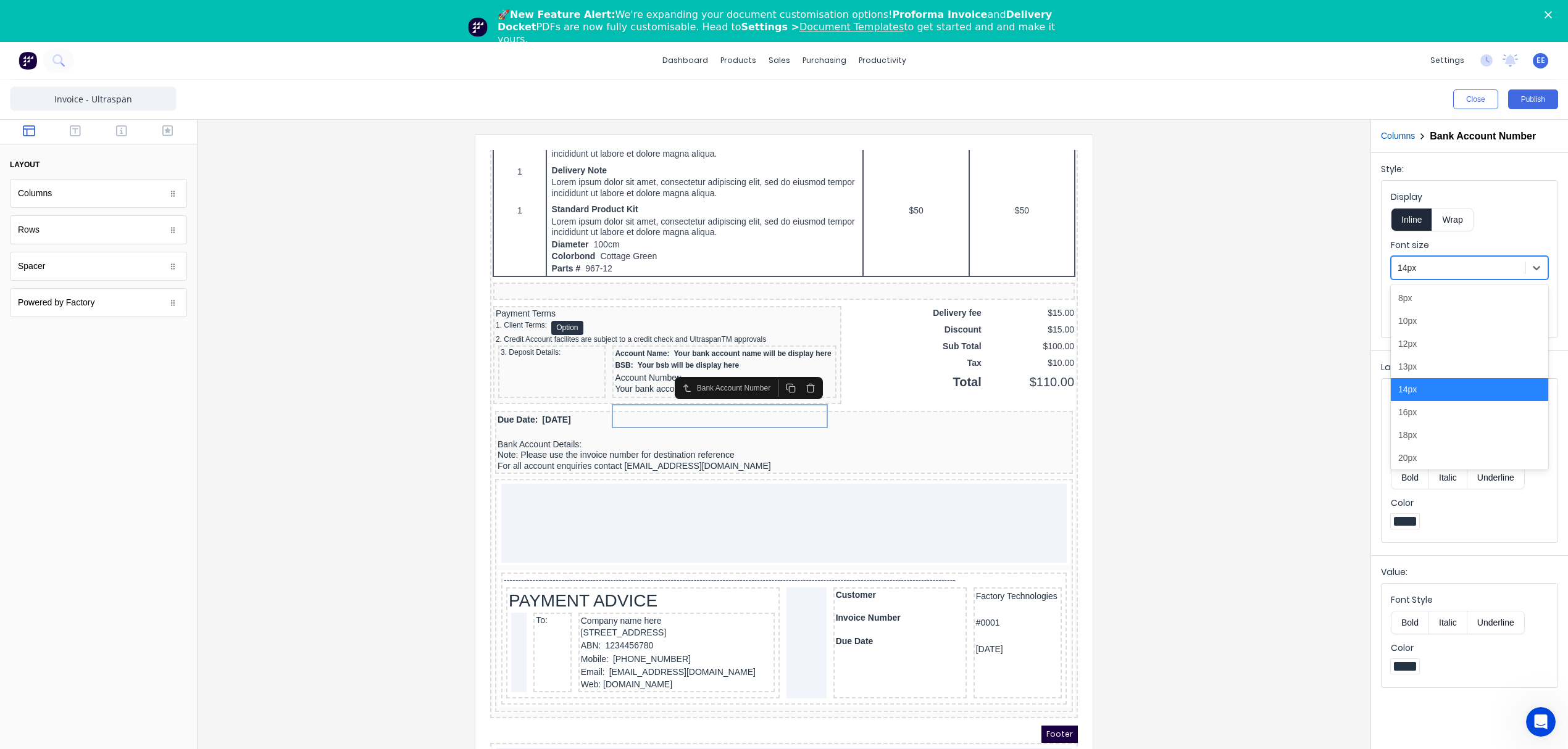
click at [1463, 270] on div at bounding box center [1458, 268] width 121 height 16
click at [1416, 343] on div "12px" at bounding box center [1469, 344] width 157 height 23
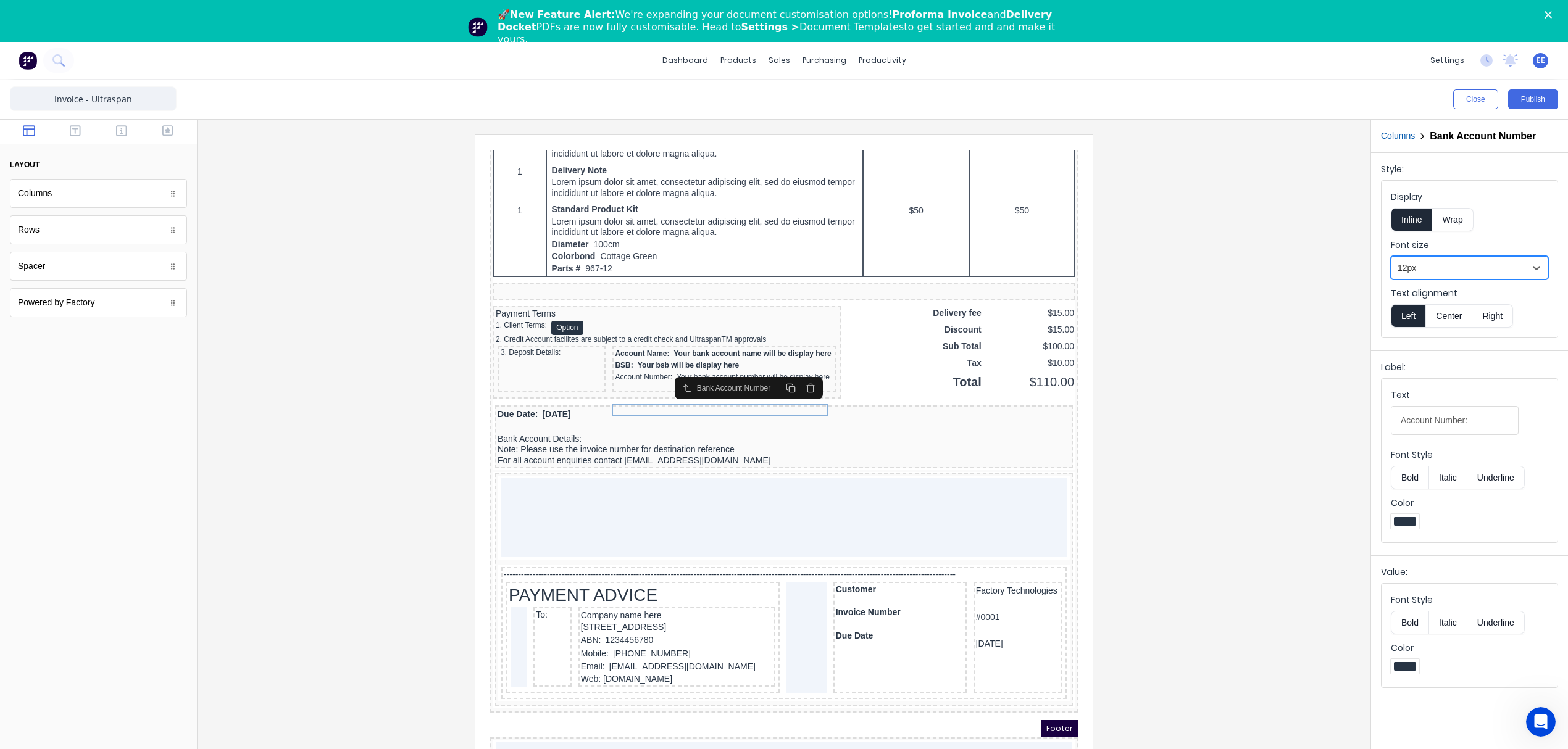
click at [1411, 477] on button "Bold" at bounding box center [1409, 477] width 38 height 24
click at [1405, 622] on button "Bold" at bounding box center [1409, 622] width 38 height 24
click at [1260, 353] on div at bounding box center [784, 458] width 1153 height 647
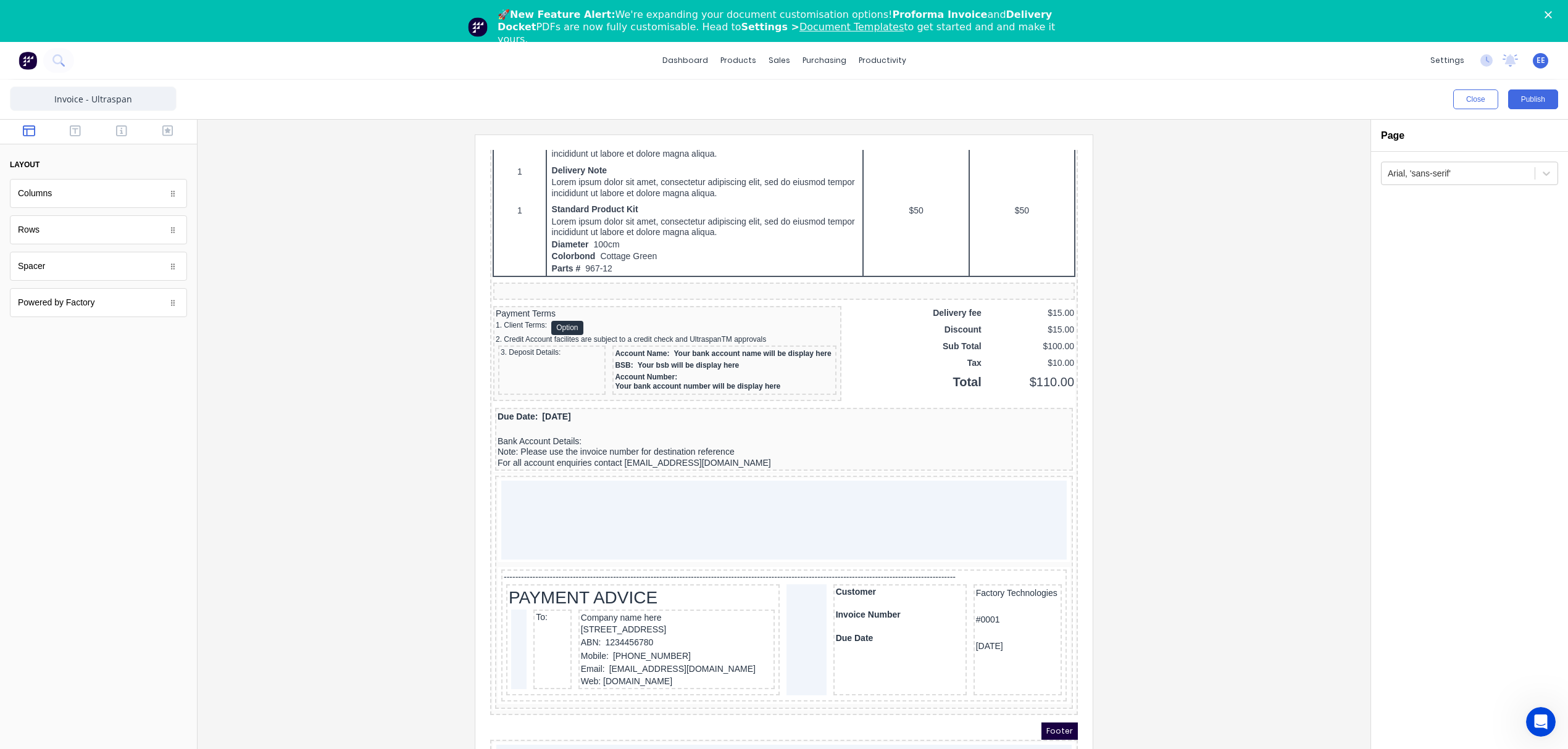
click at [1218, 366] on div at bounding box center [784, 458] width 1153 height 647
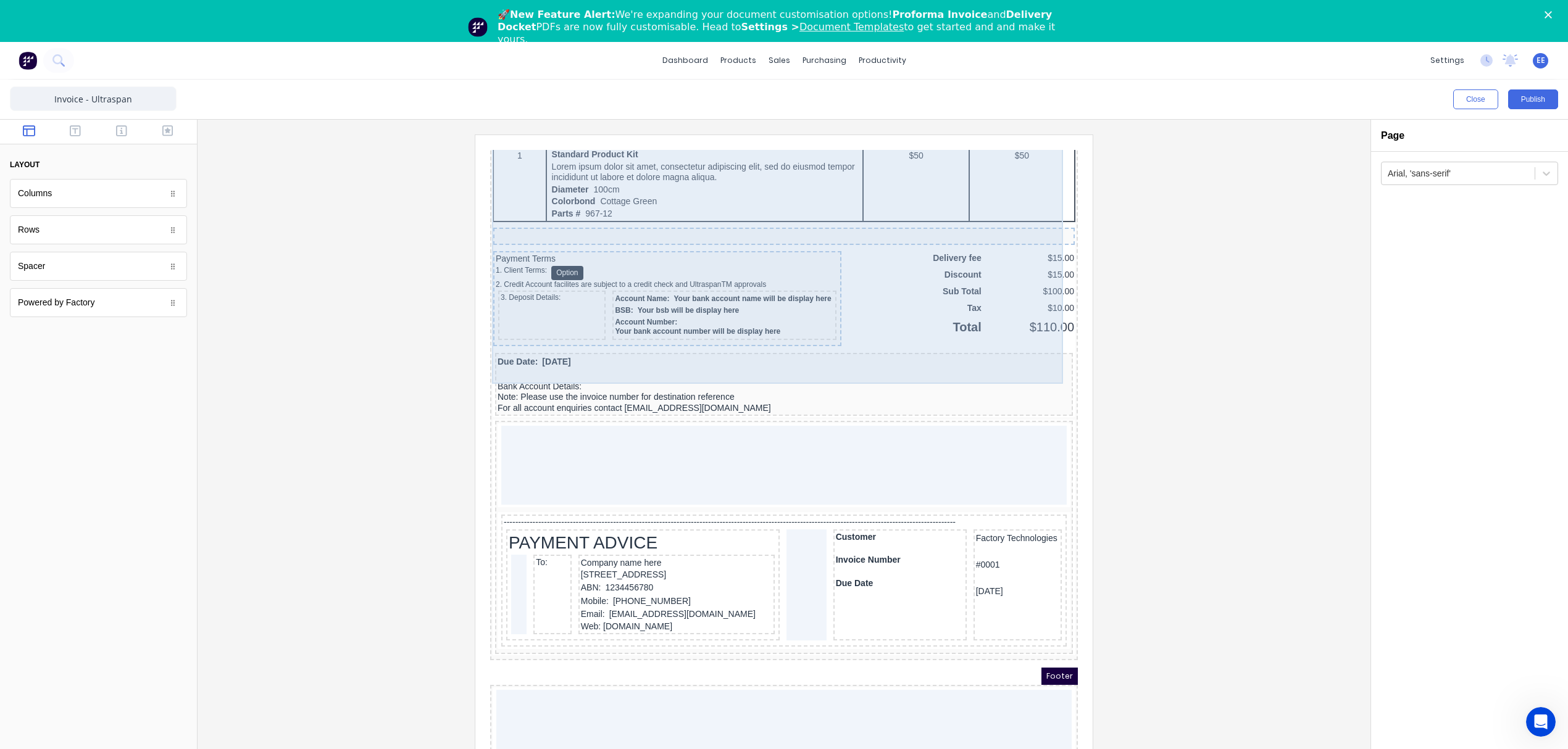
scroll to position [933, 0]
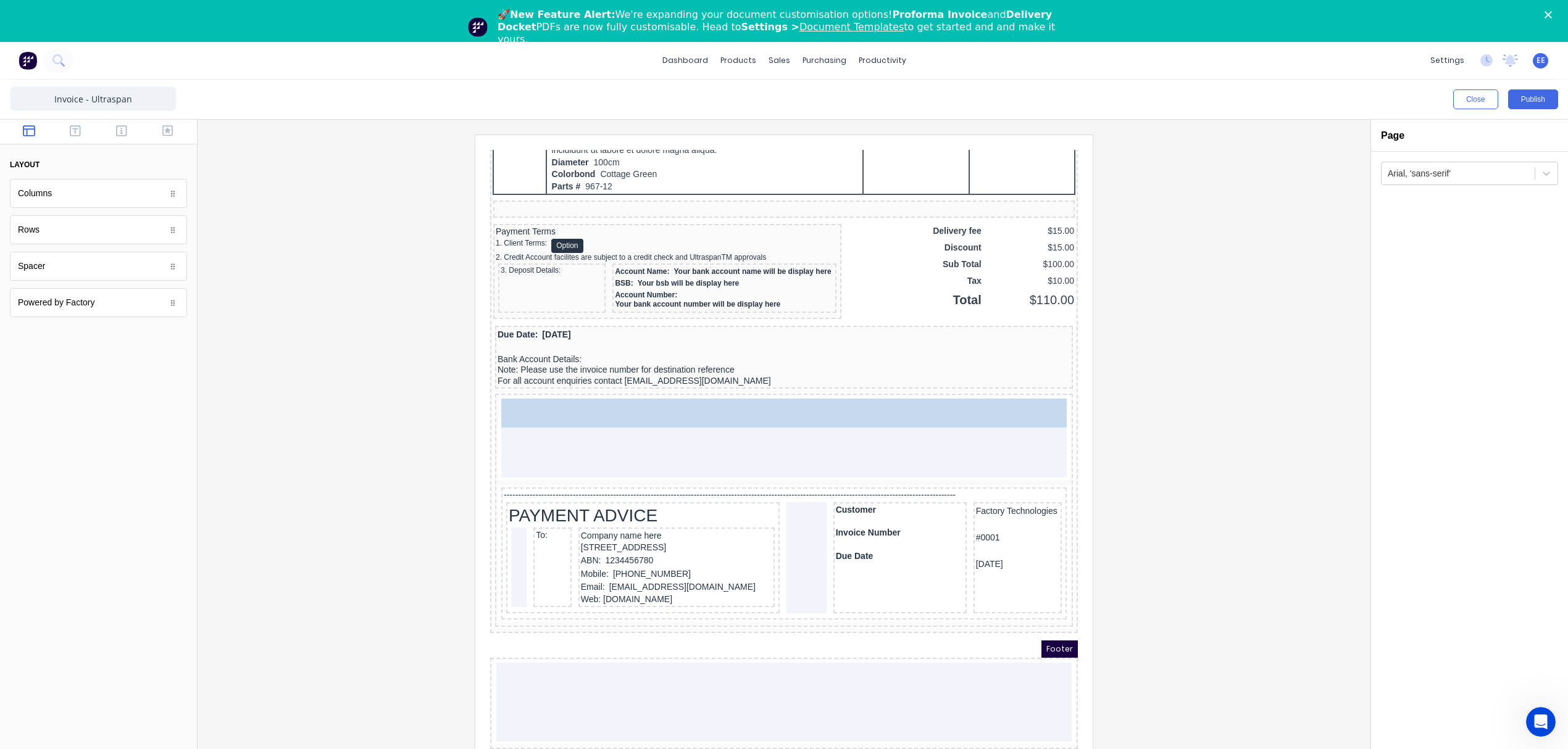
drag, startPoint x: 39, startPoint y: 273, endPoint x: 129, endPoint y: 293, distance: 92.2
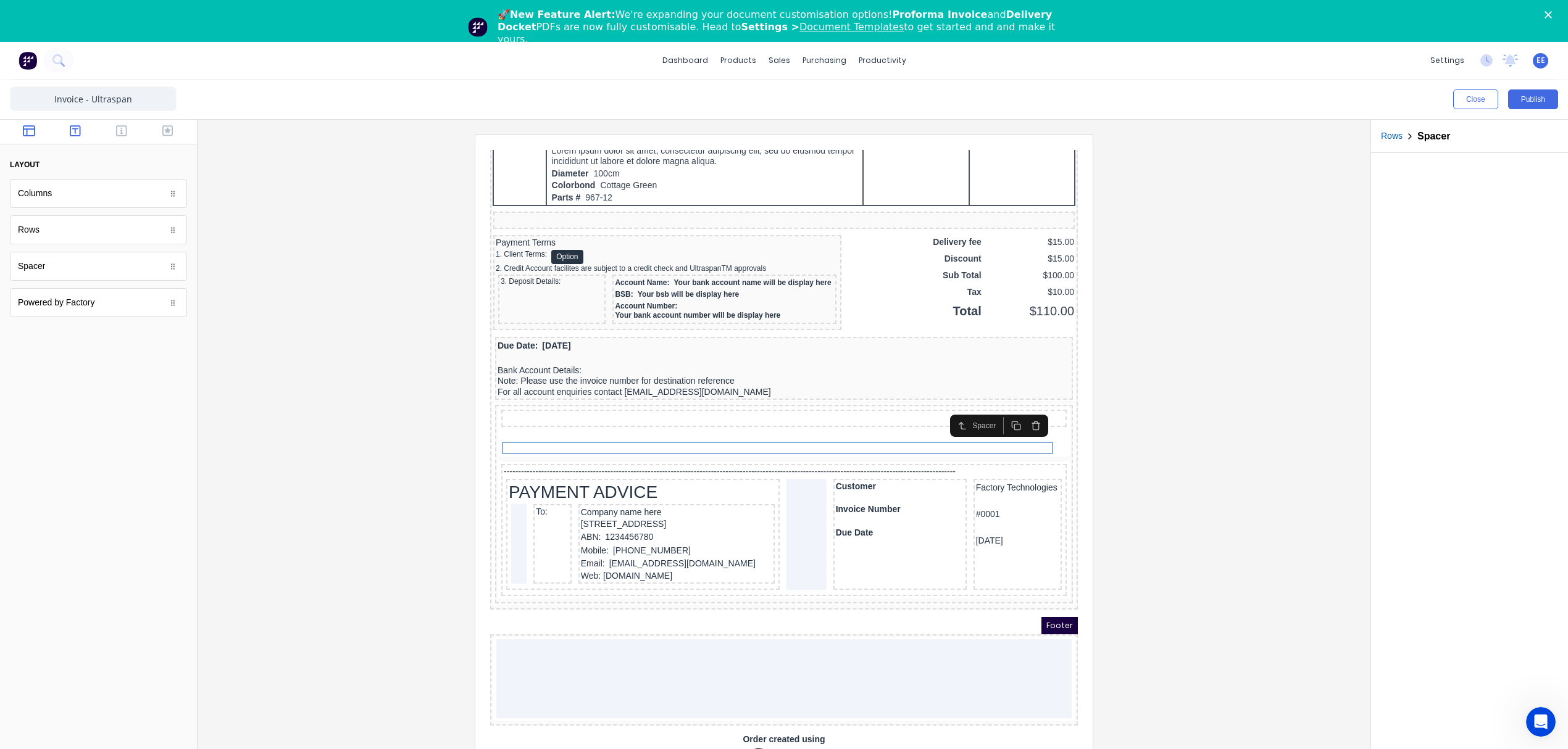
click at [81, 131] on button "button" at bounding box center [75, 132] width 39 height 15
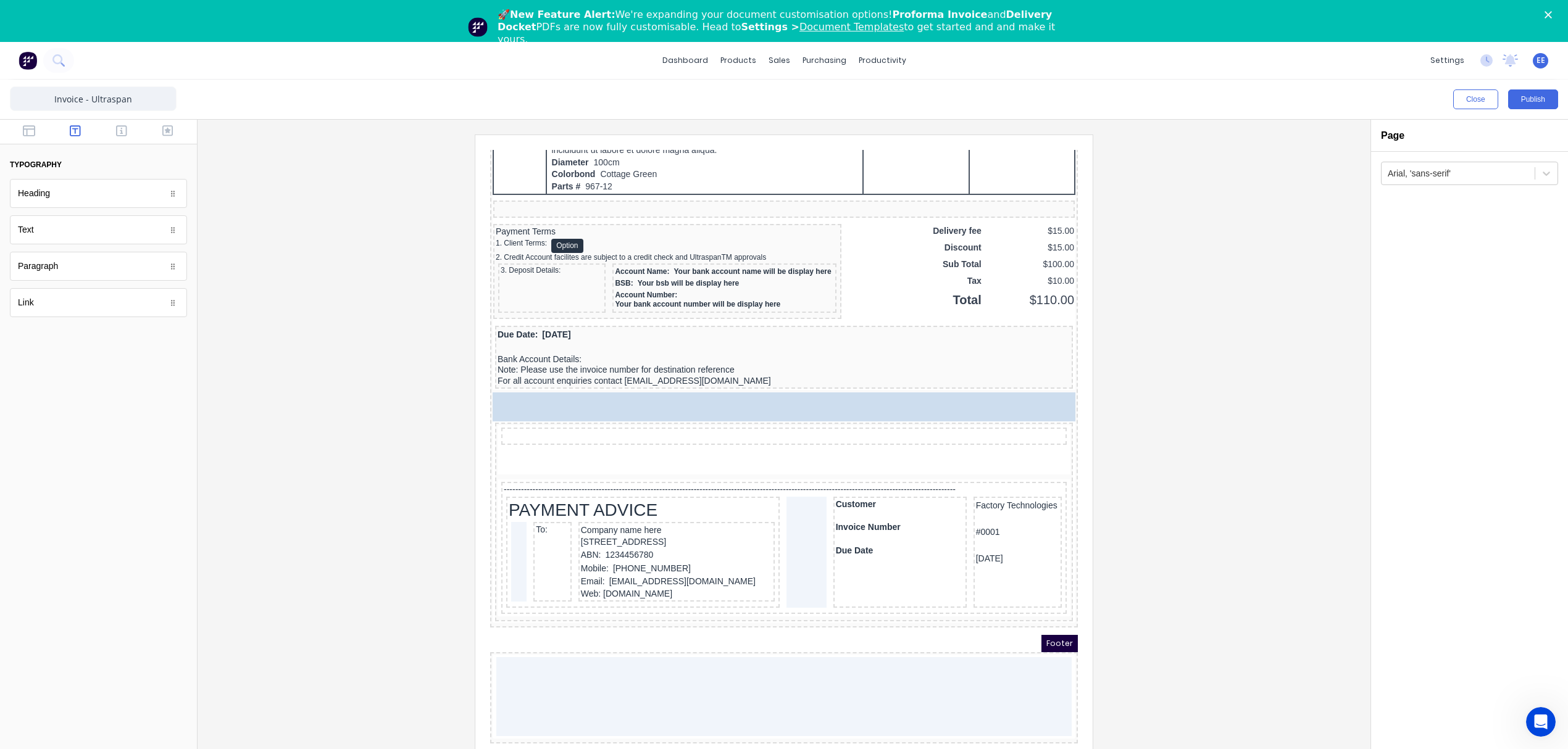
drag, startPoint x: 55, startPoint y: 232, endPoint x: 653, endPoint y: 474, distance: 645.1
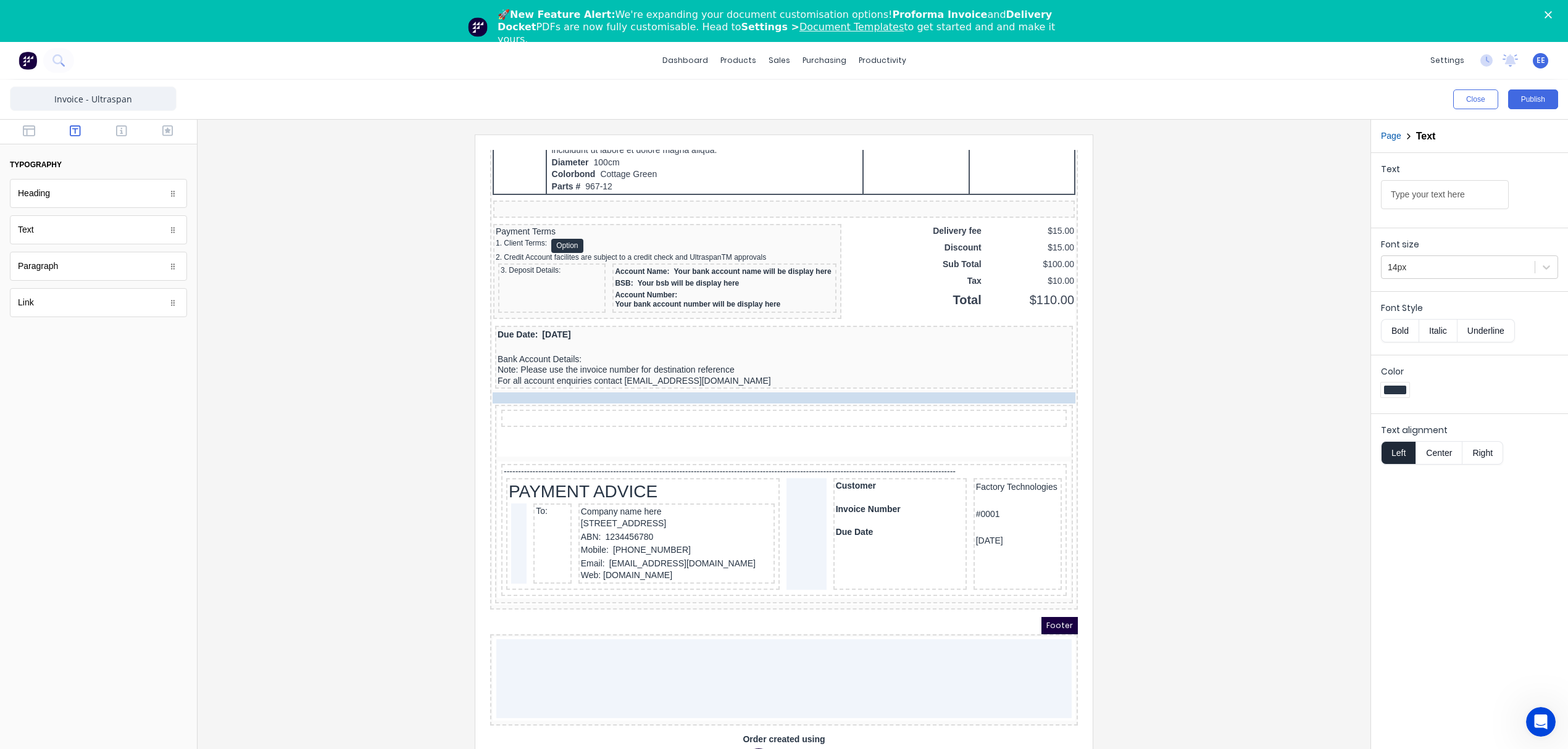
drag, startPoint x: 524, startPoint y: 408, endPoint x: 548, endPoint y: 448, distance: 46.6
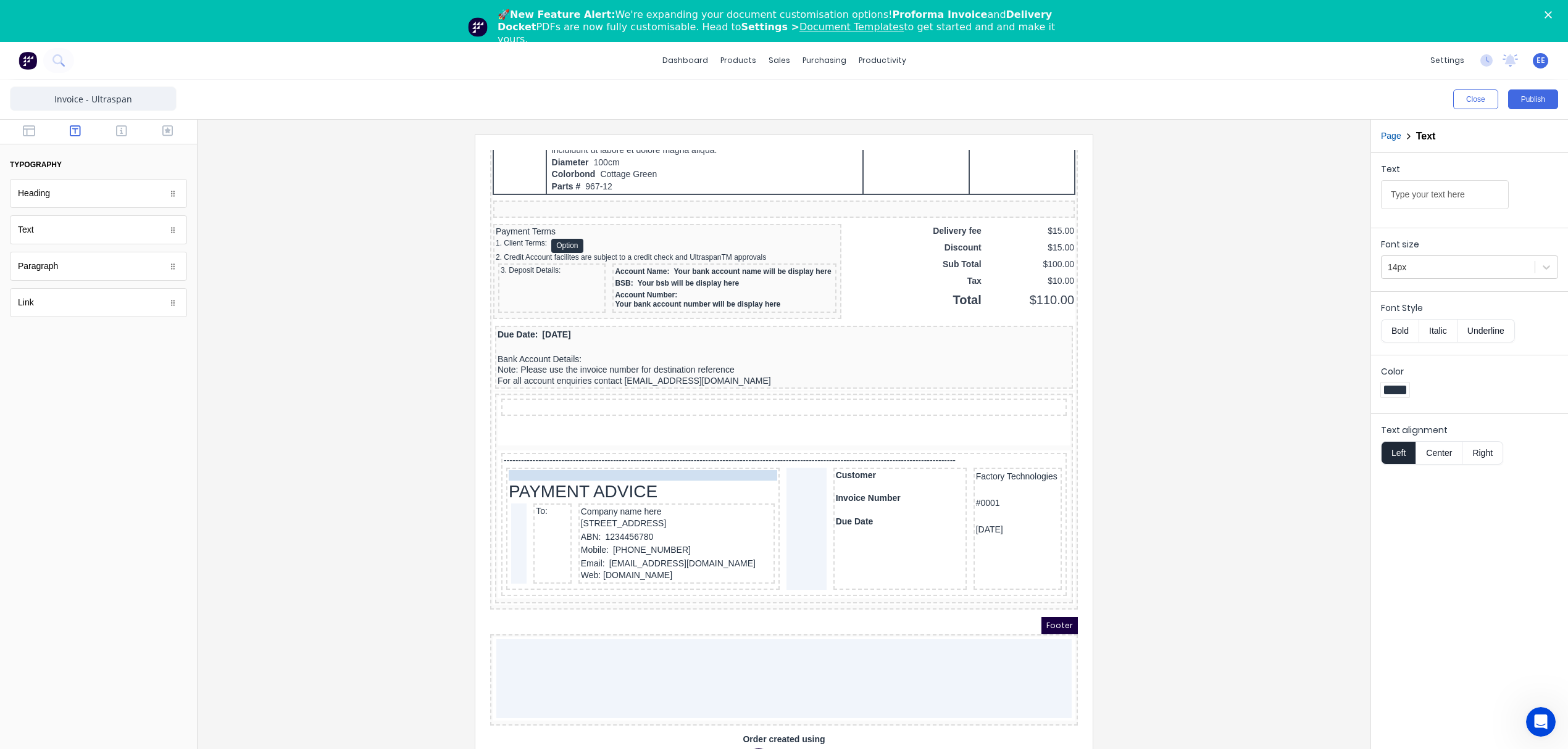
drag, startPoint x: 558, startPoint y: 412, endPoint x: 518, endPoint y: 448, distance: 53.8
drag, startPoint x: 533, startPoint y: 488, endPoint x: 537, endPoint y: 444, distance: 44.2
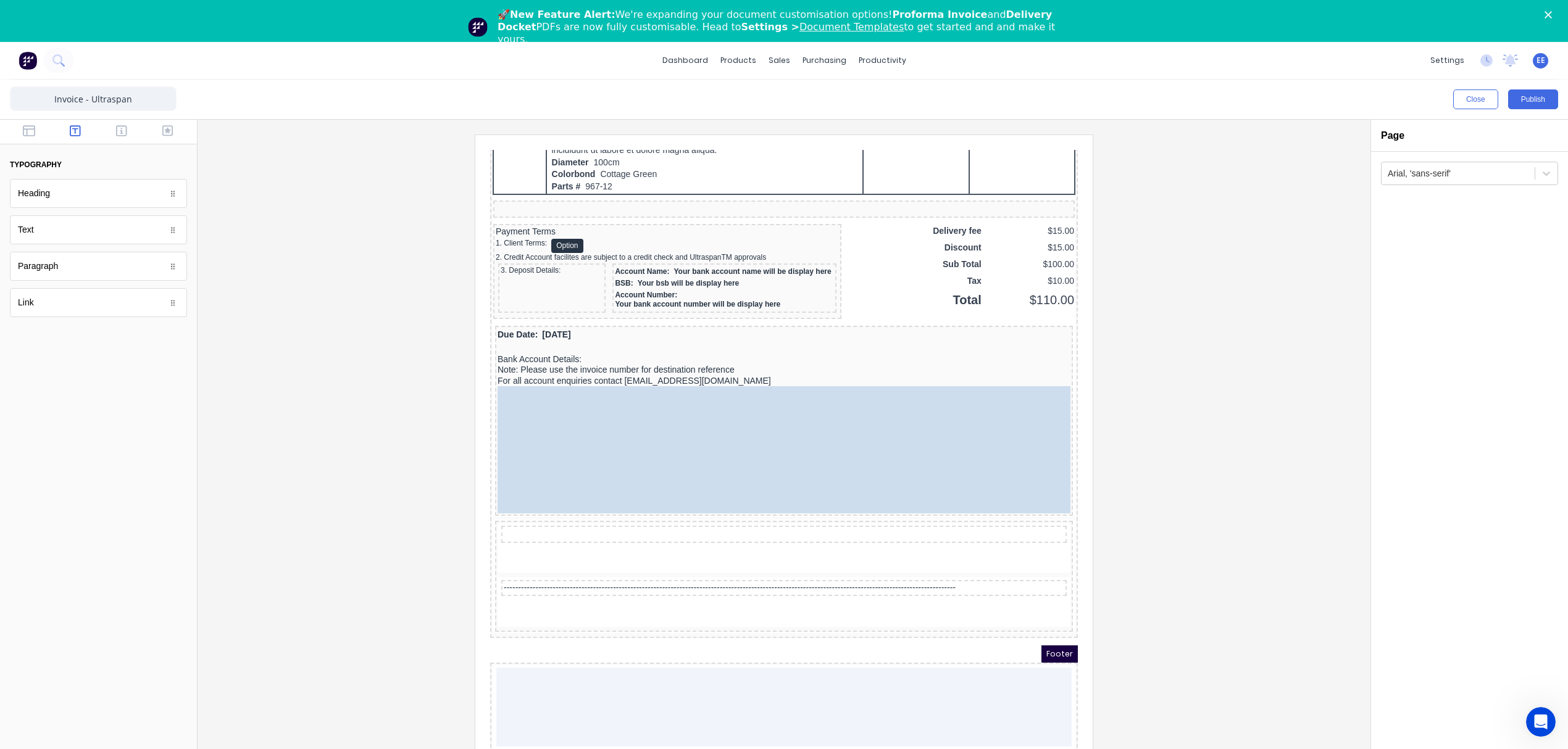
drag, startPoint x: 538, startPoint y: 481, endPoint x: 551, endPoint y: 515, distance: 36.4
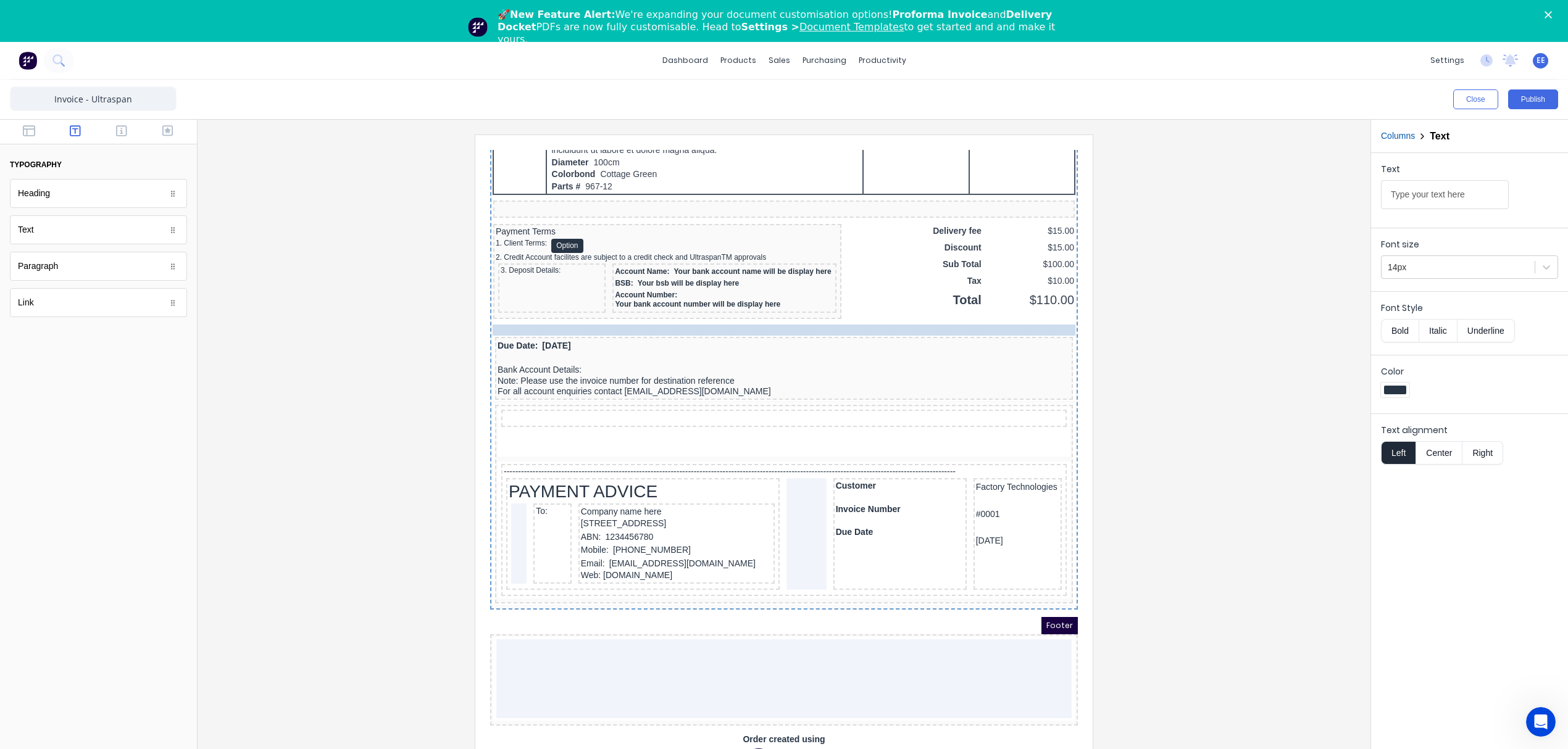
drag, startPoint x: 553, startPoint y: 489, endPoint x: 25, endPoint y: 280, distance: 567.9
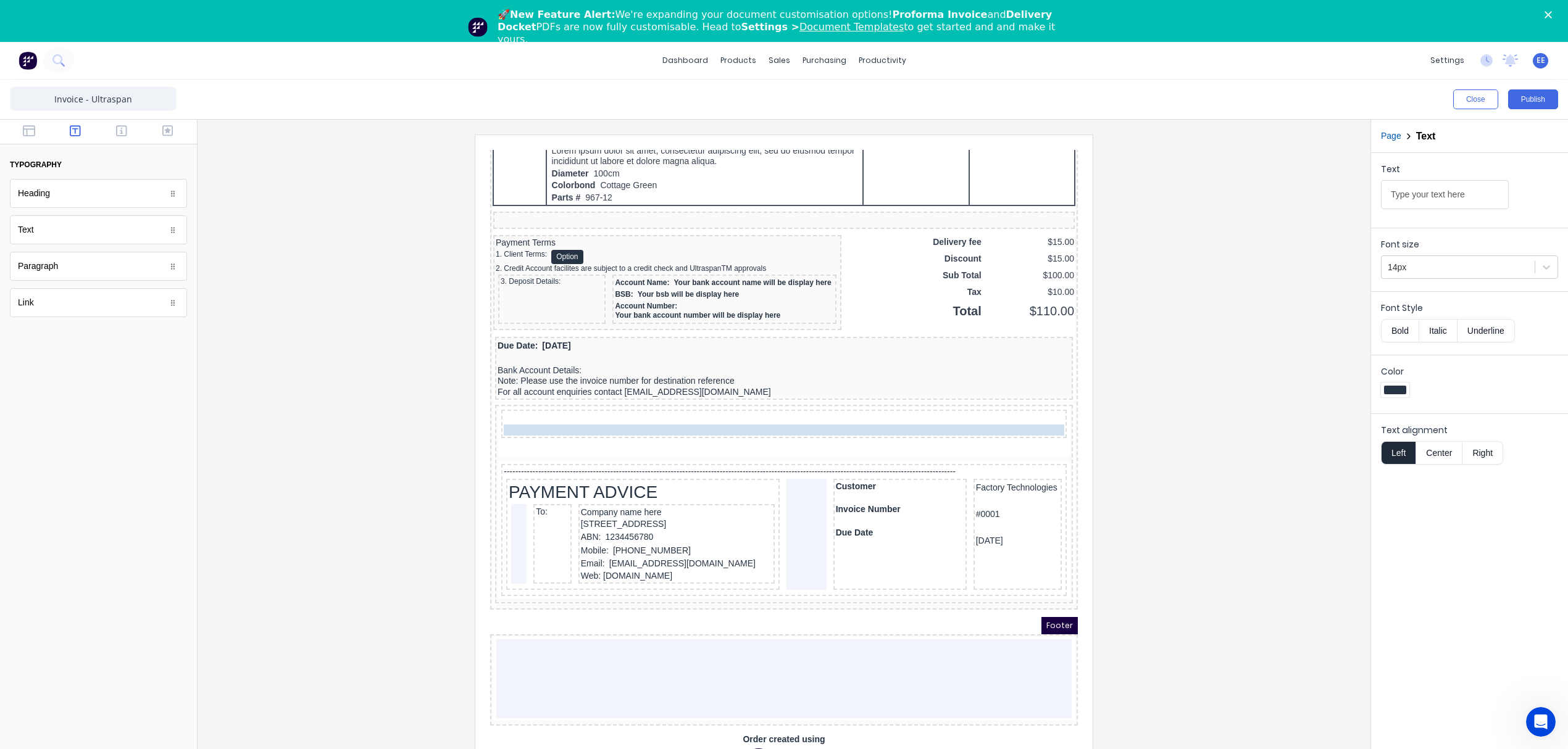
drag, startPoint x: 626, startPoint y: 343, endPoint x: 648, endPoint y: 442, distance: 101.4
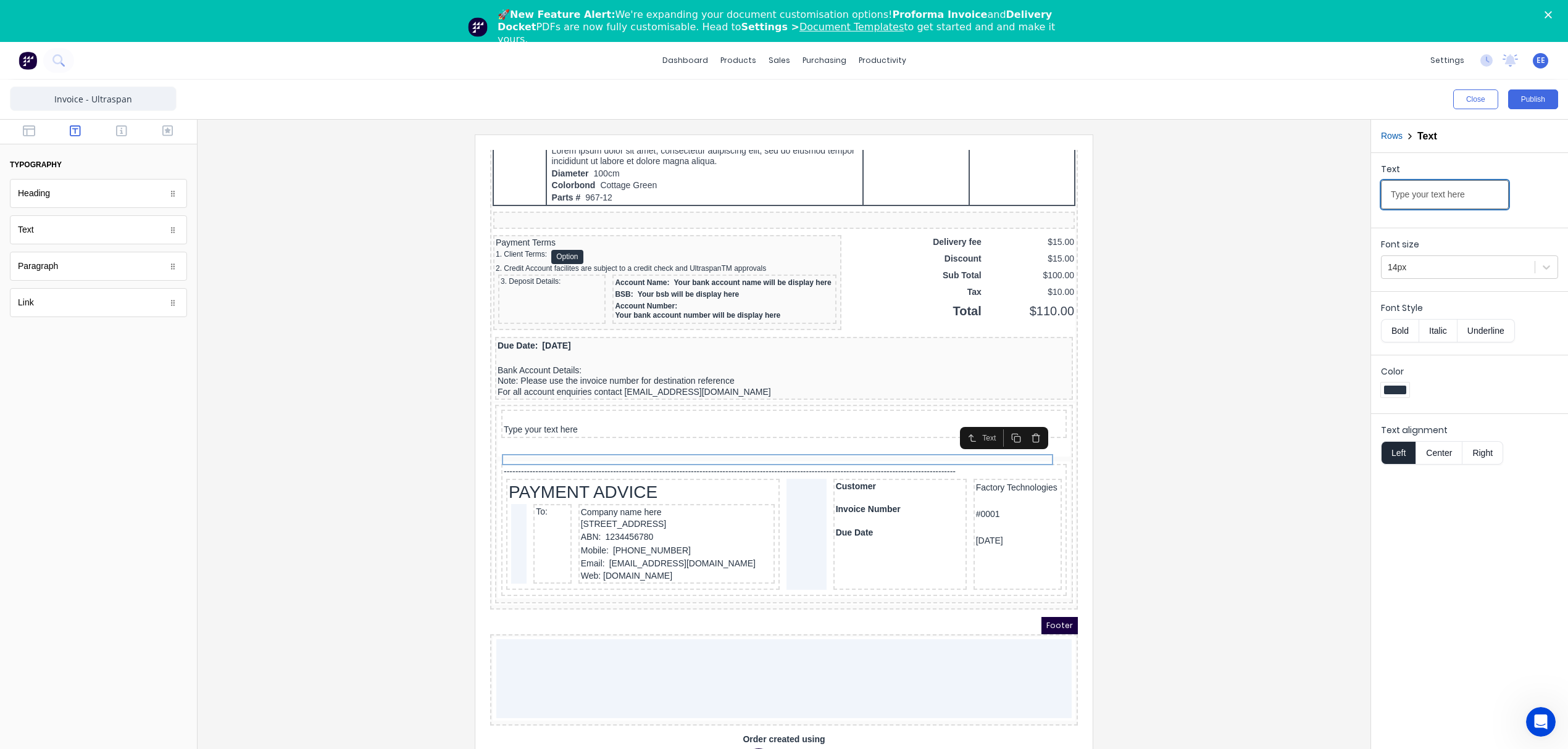
click at [1420, 189] on input "Type your text here" at bounding box center [1445, 194] width 128 height 29
paste input "ORDERING AND DELIVERY PROCESS"
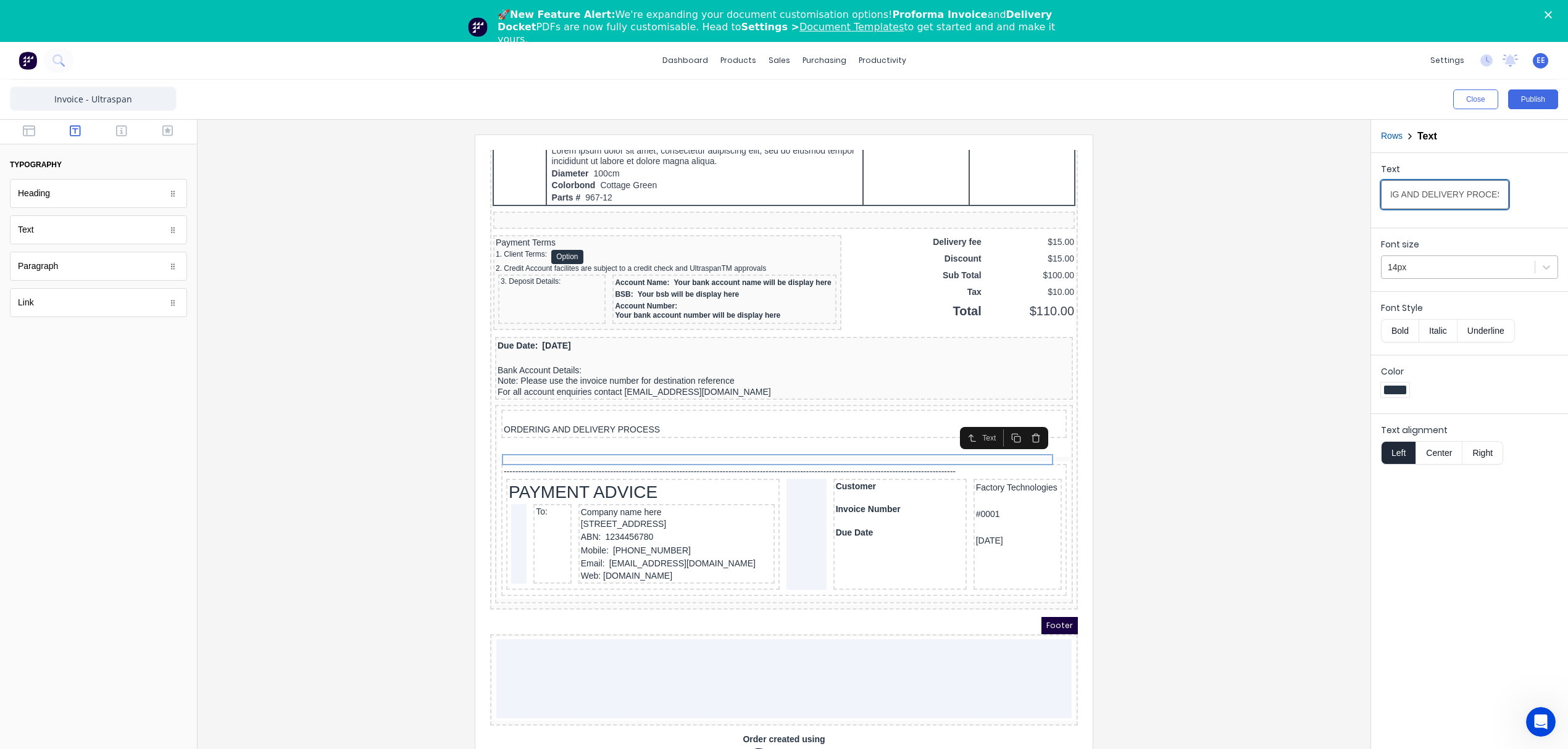
type input "ORDERING AND DELIVERY PROCESS"
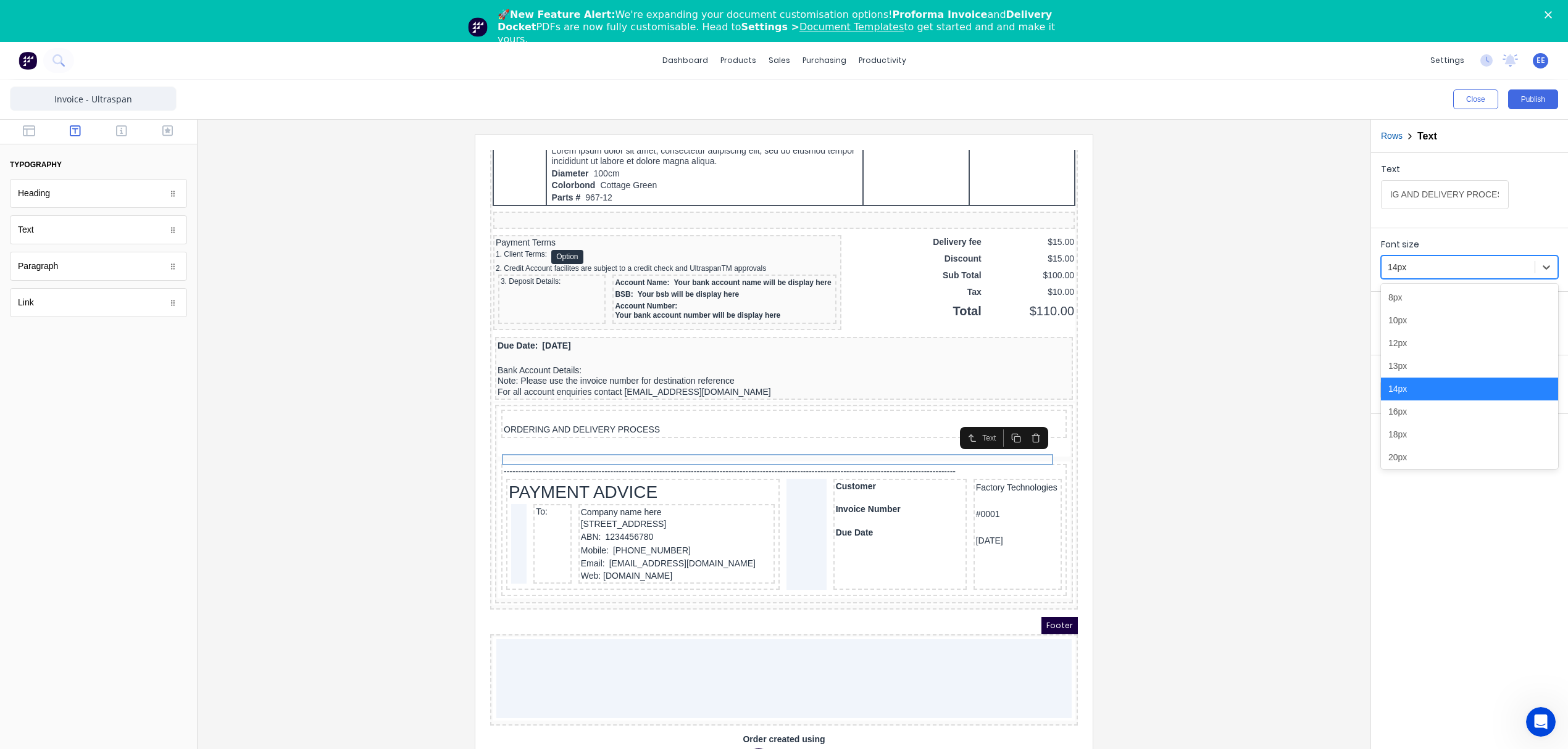
click at [1455, 258] on div "14px" at bounding box center [1458, 268] width 153 height 20
click at [1421, 333] on div "12px" at bounding box center [1469, 343] width 177 height 23
click at [1397, 329] on button "Bold" at bounding box center [1400, 330] width 38 height 24
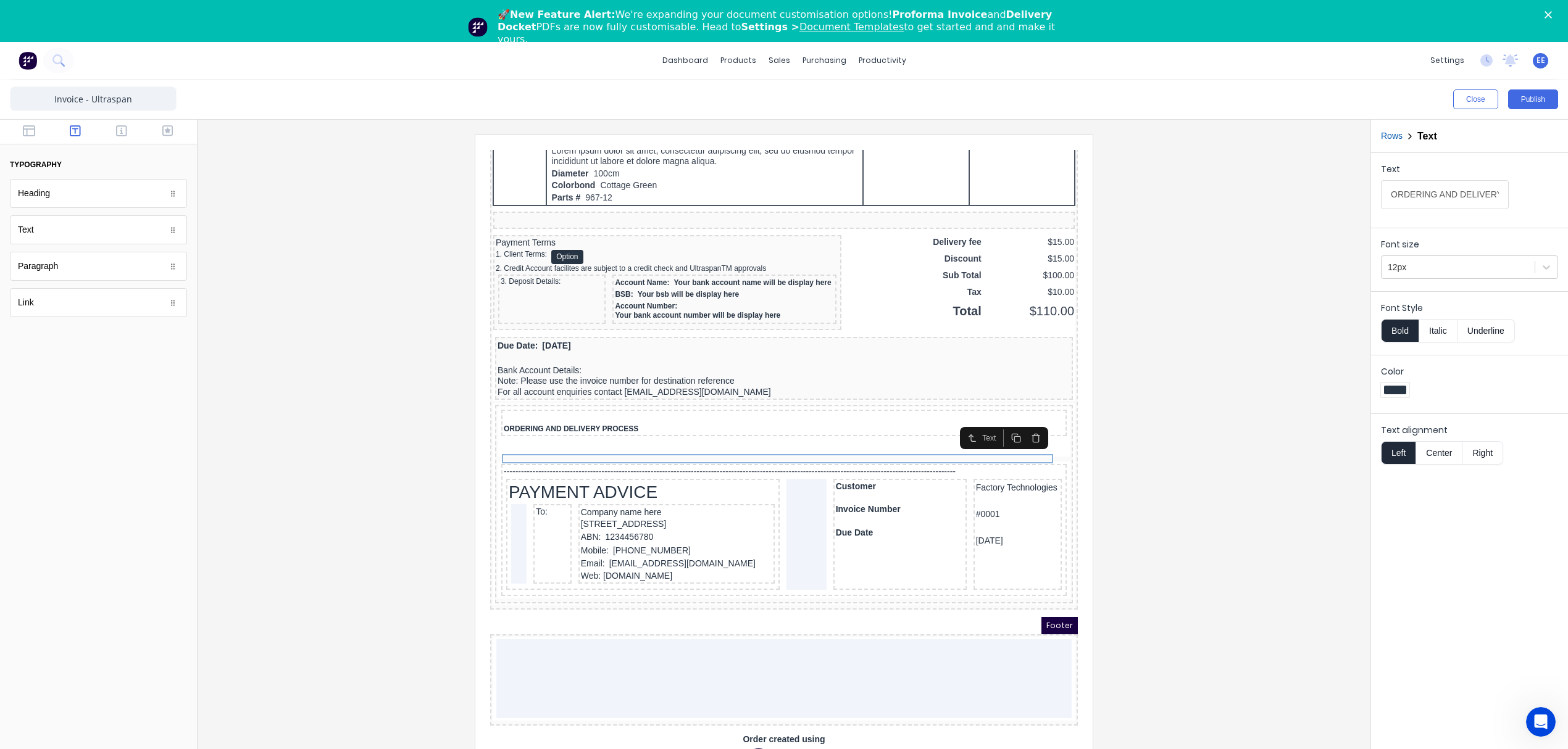
click at [1129, 464] on div at bounding box center [784, 458] width 1153 height 647
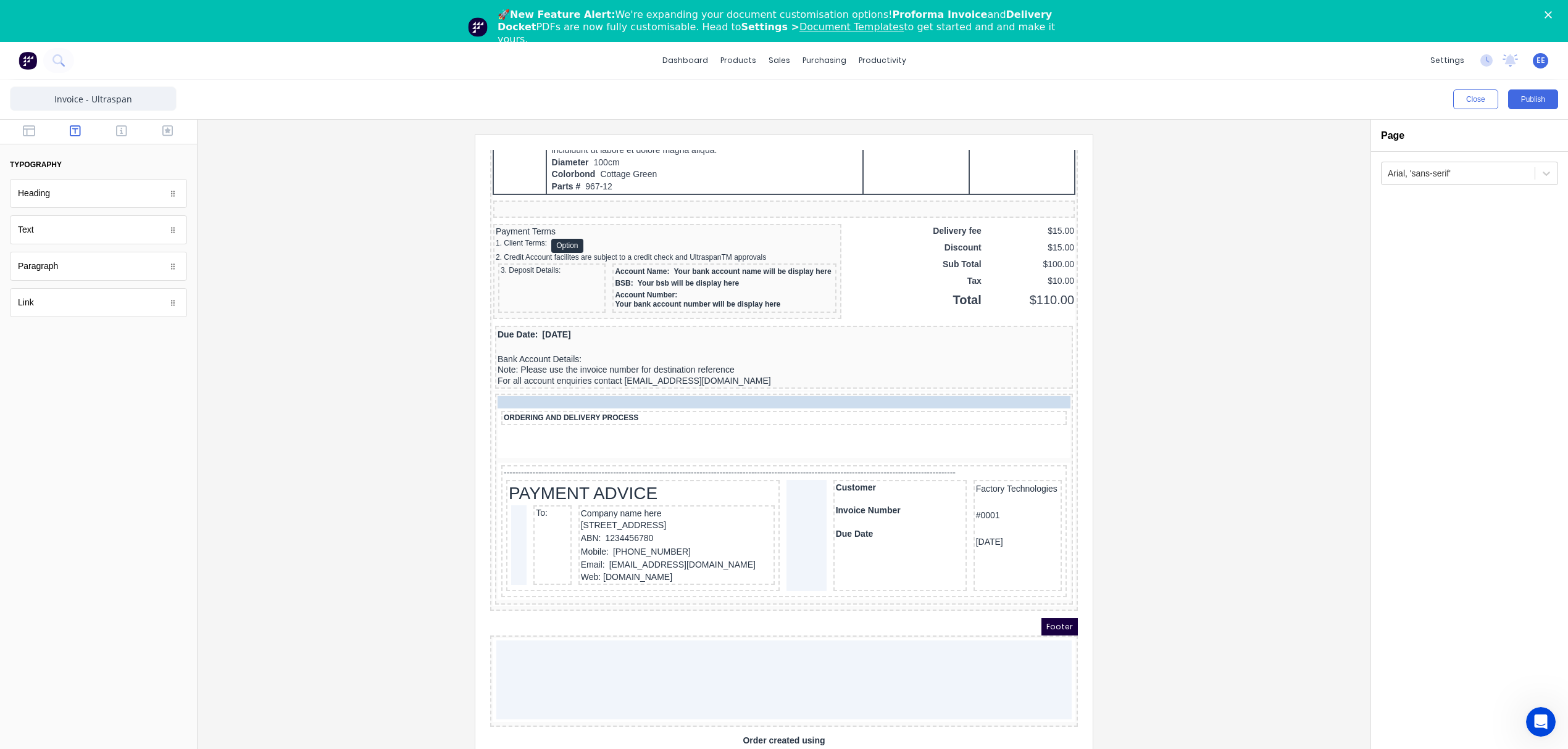
drag, startPoint x: 575, startPoint y: 418, endPoint x: 584, endPoint y: 421, distance: 9.5
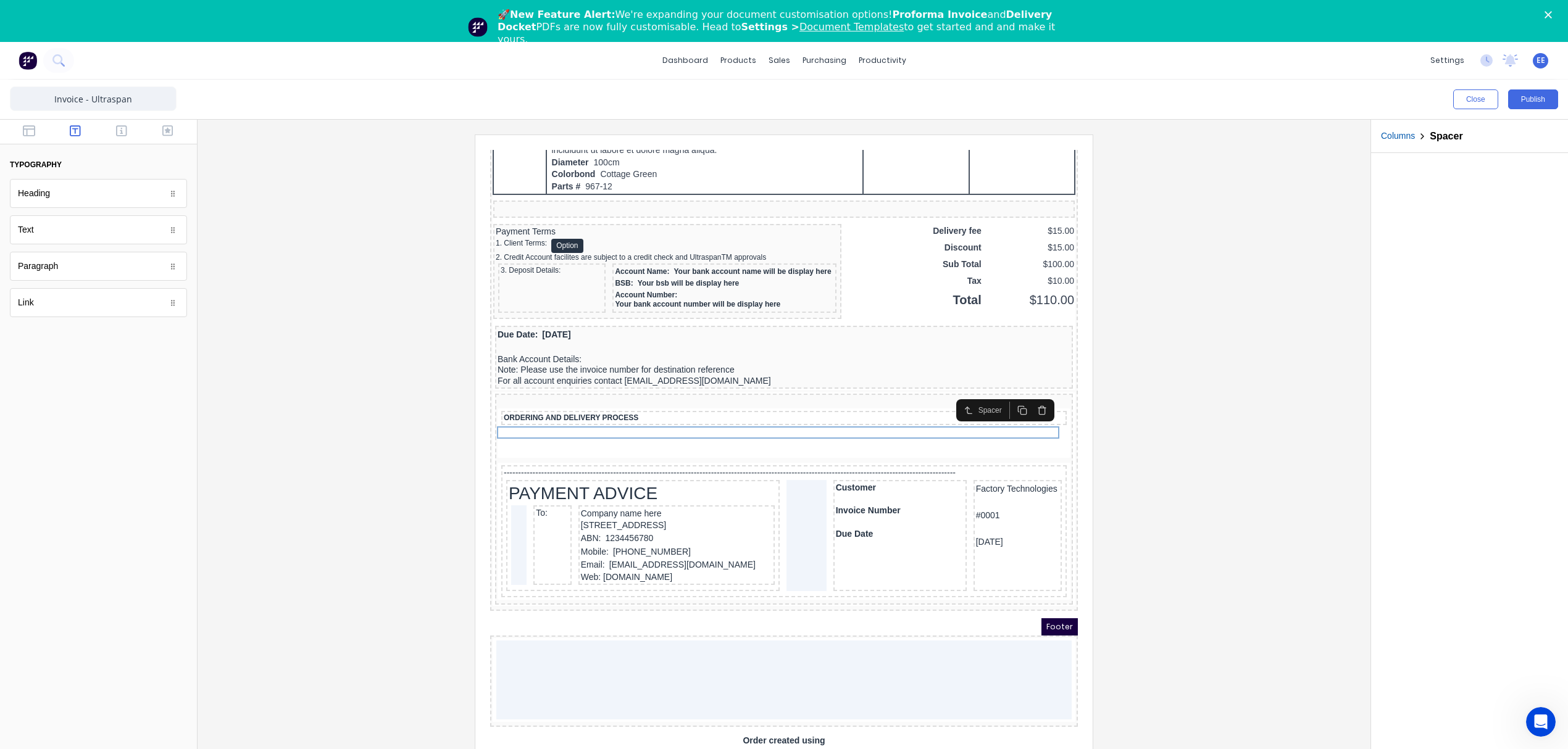
click at [1147, 457] on div at bounding box center [784, 458] width 1153 height 647
click at [31, 126] on icon "button" at bounding box center [29, 131] width 12 height 11
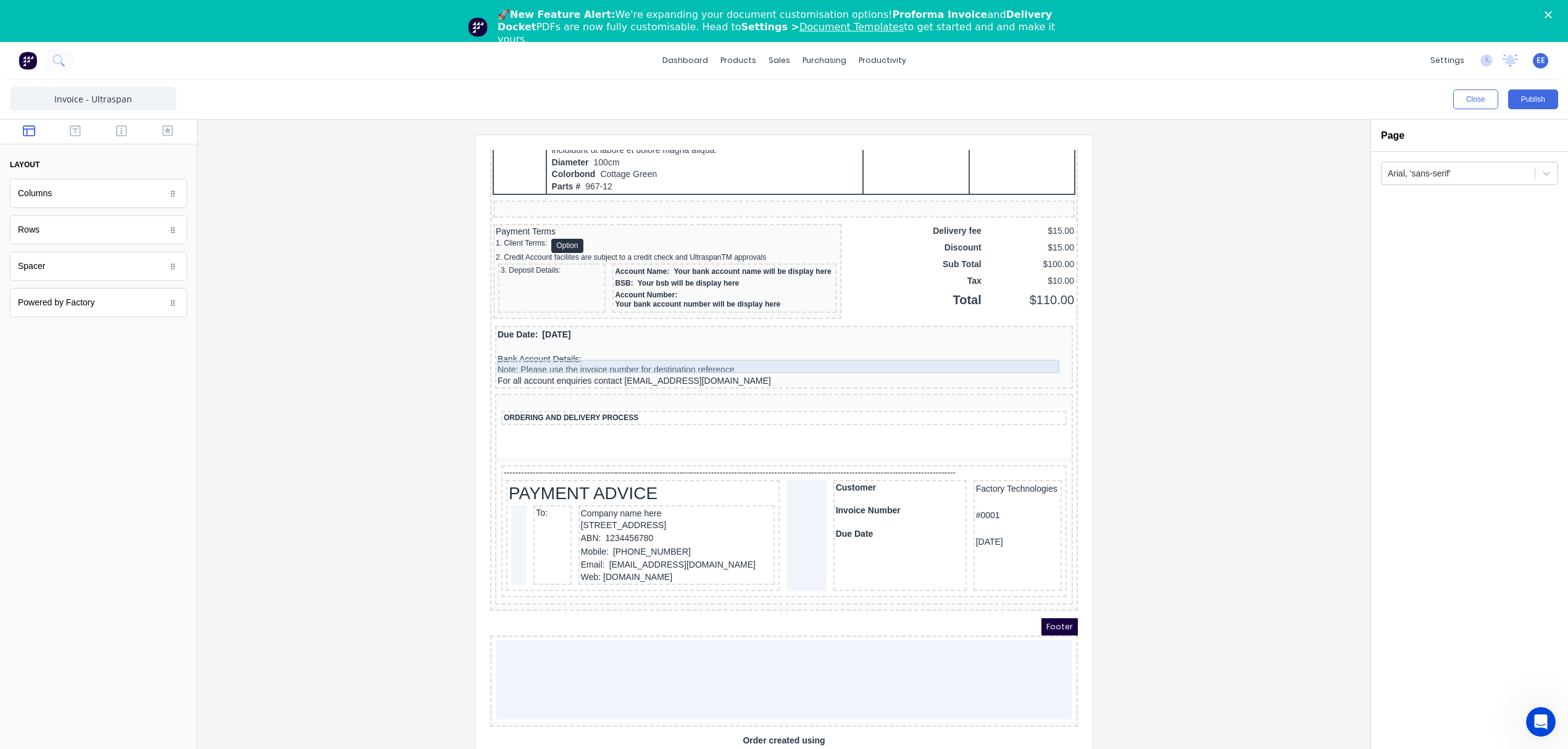
click at [520, 327] on div "Due Date: 29/10/2024" at bounding box center [768, 320] width 573 height 14
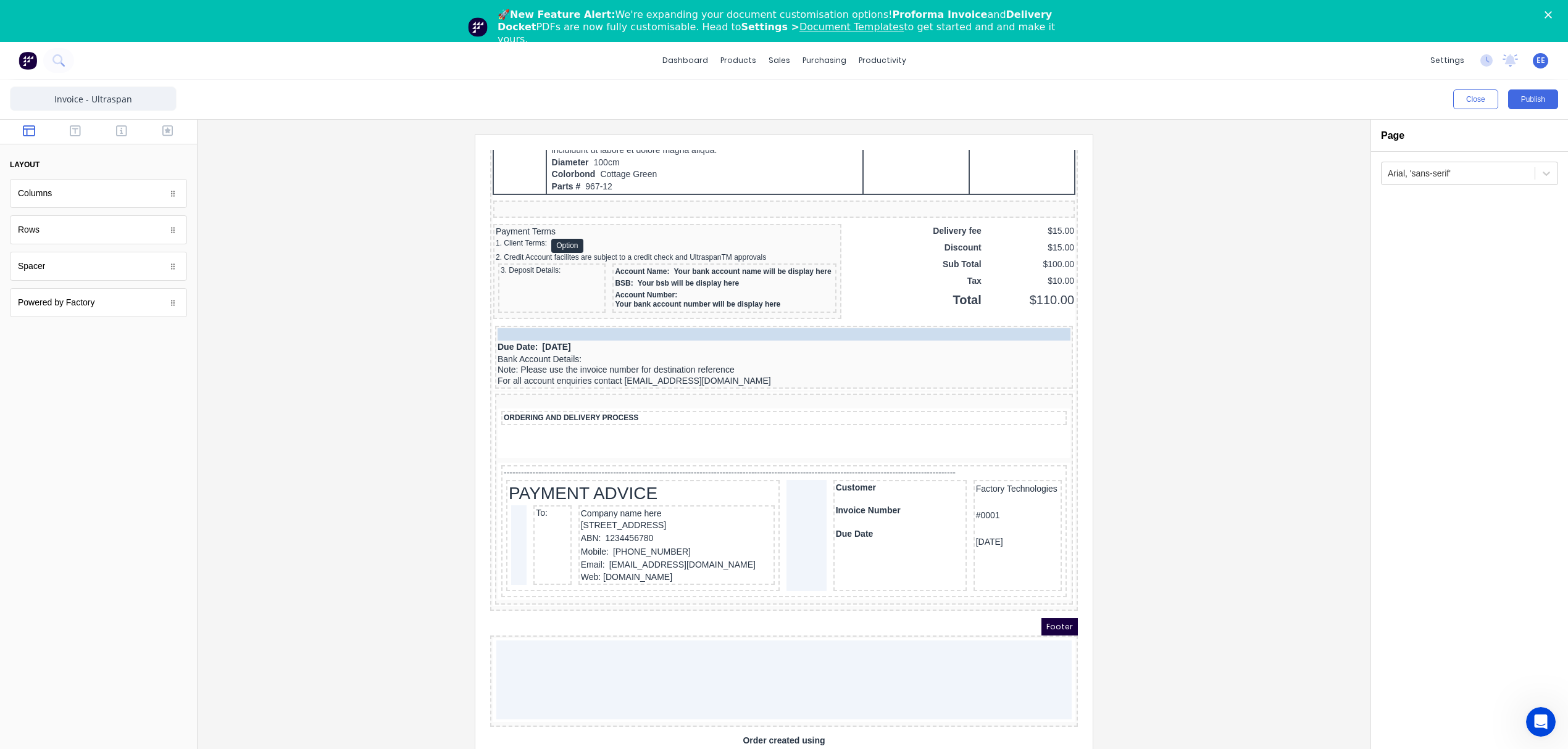
drag, startPoint x: 524, startPoint y: 364, endPoint x: 530, endPoint y: 347, distance: 18.0
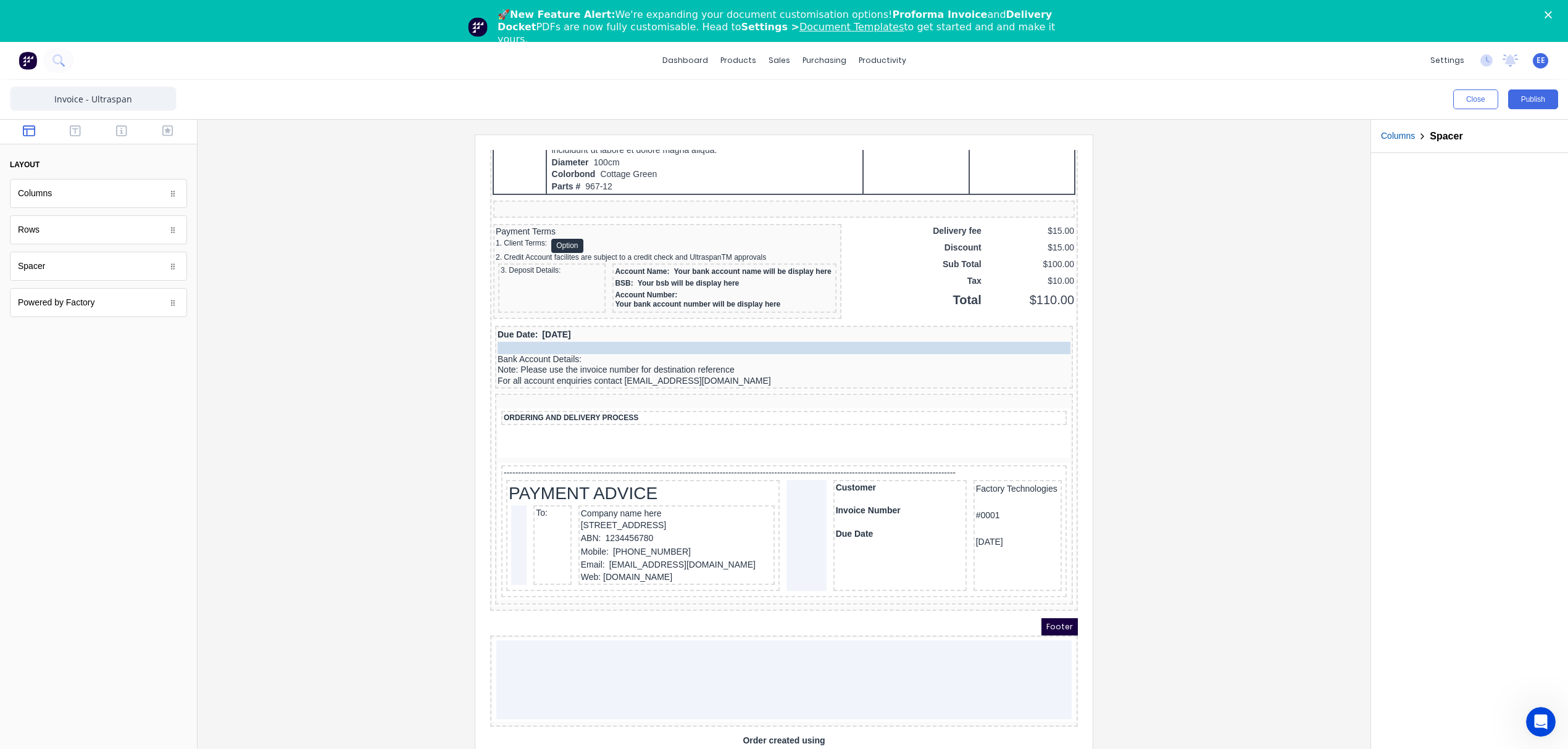
drag, startPoint x: 527, startPoint y: 349, endPoint x: 530, endPoint y: 356, distance: 7.6
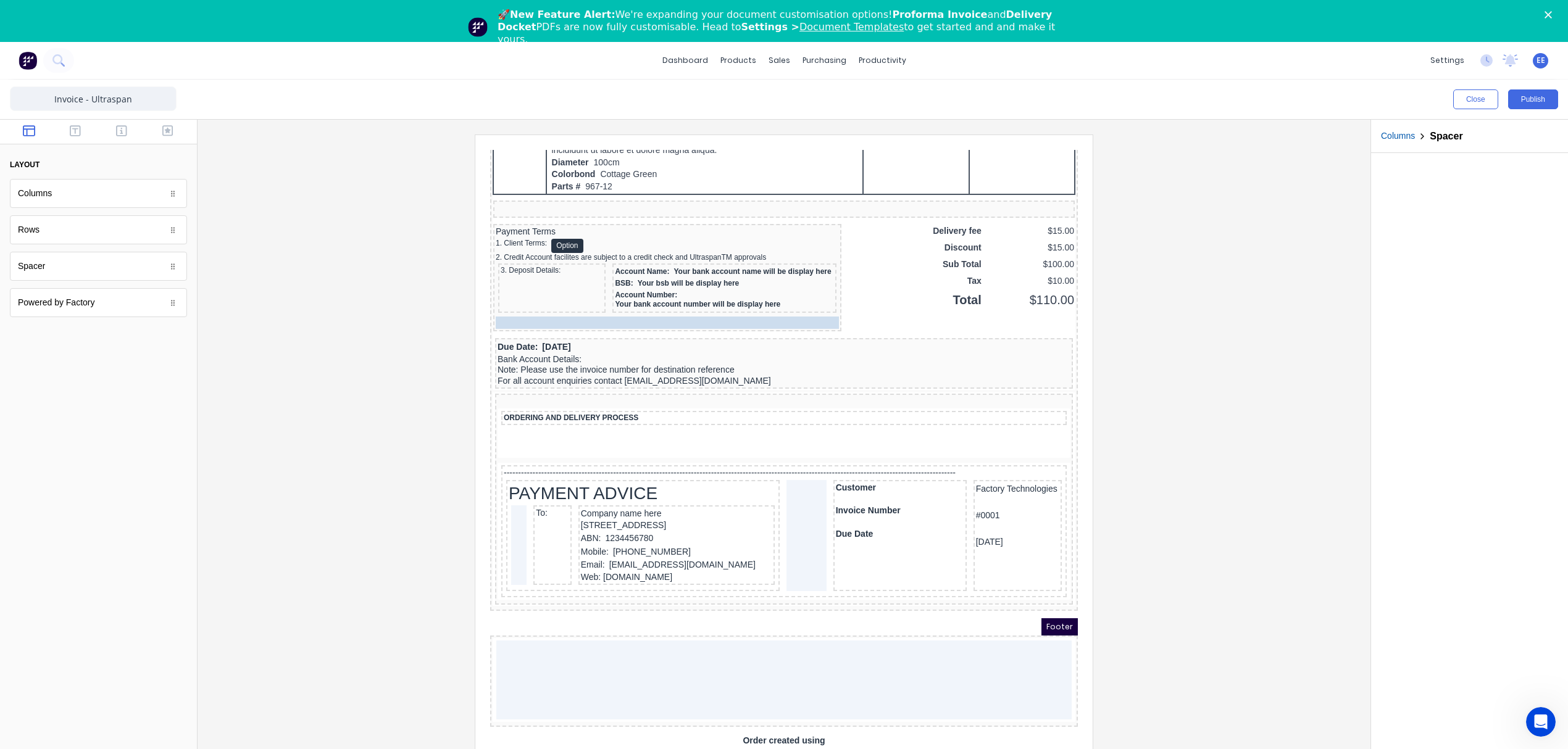
drag, startPoint x: 551, startPoint y: 361, endPoint x: 709, endPoint y: 329, distance: 161.2
click at [1193, 440] on div at bounding box center [784, 458] width 1153 height 647
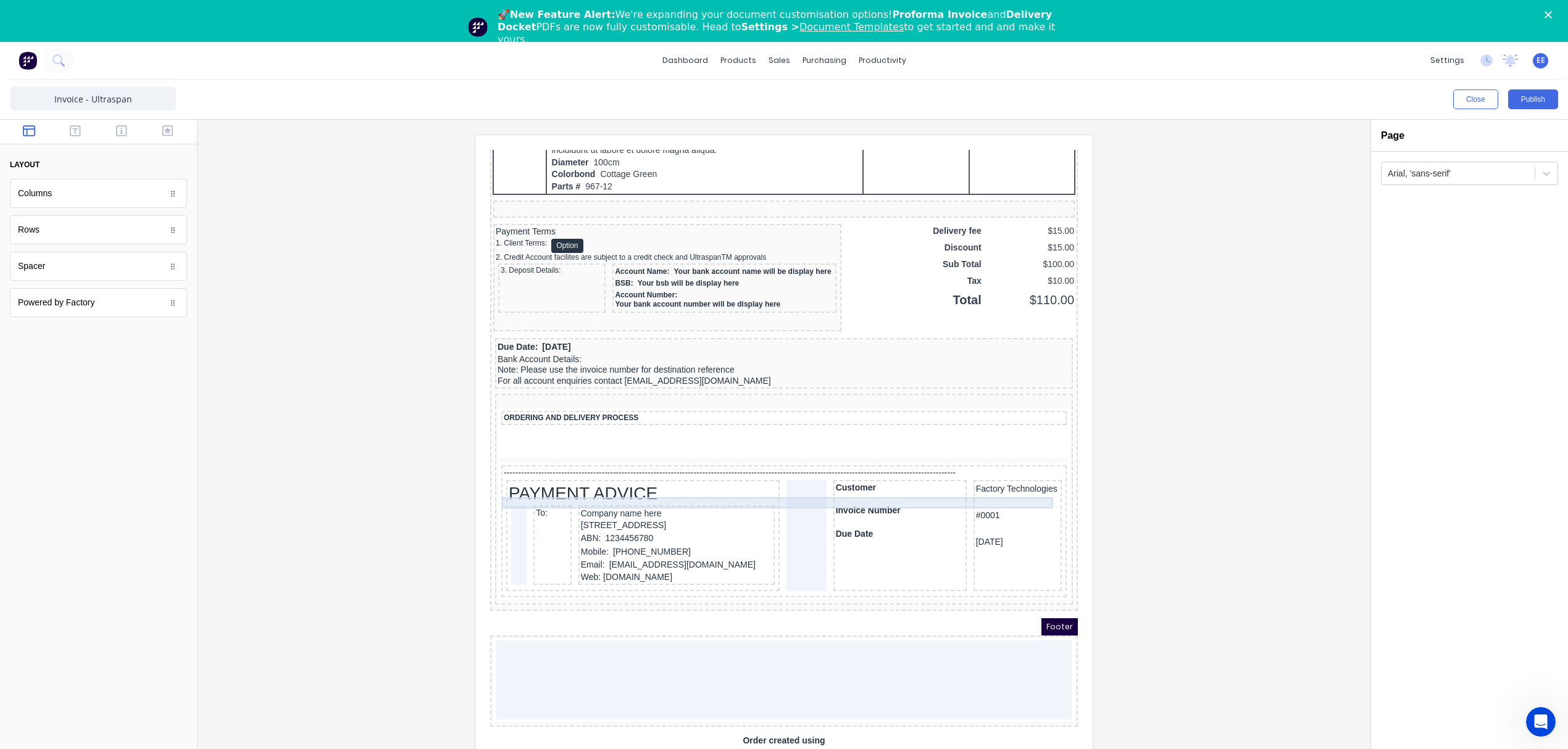
click at [716, 464] on div "-------------------------------------------------------------------------------…" at bounding box center [768, 458] width 560 height 11
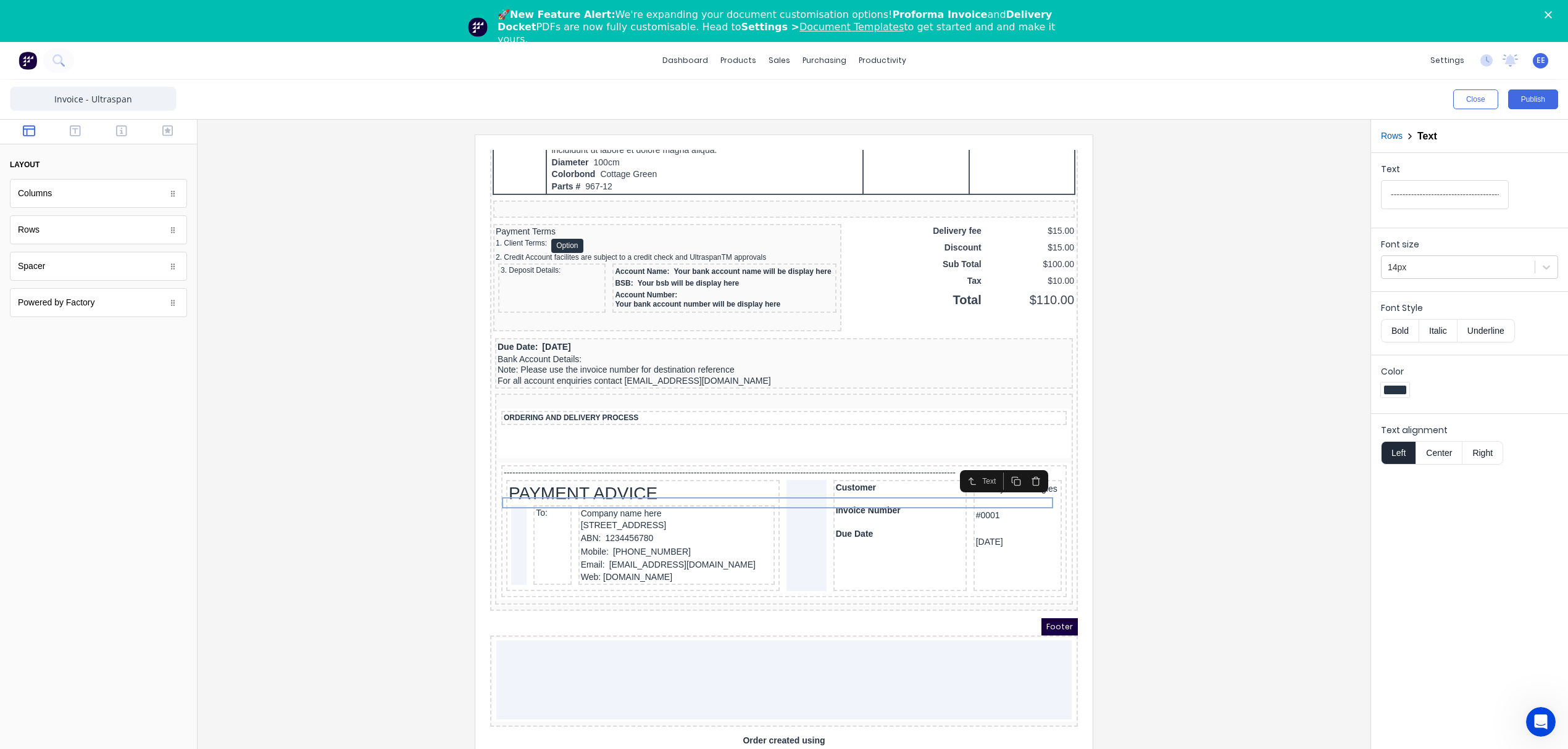
click at [1023, 469] on icon "button" at bounding box center [1021, 467] width 5 height 7
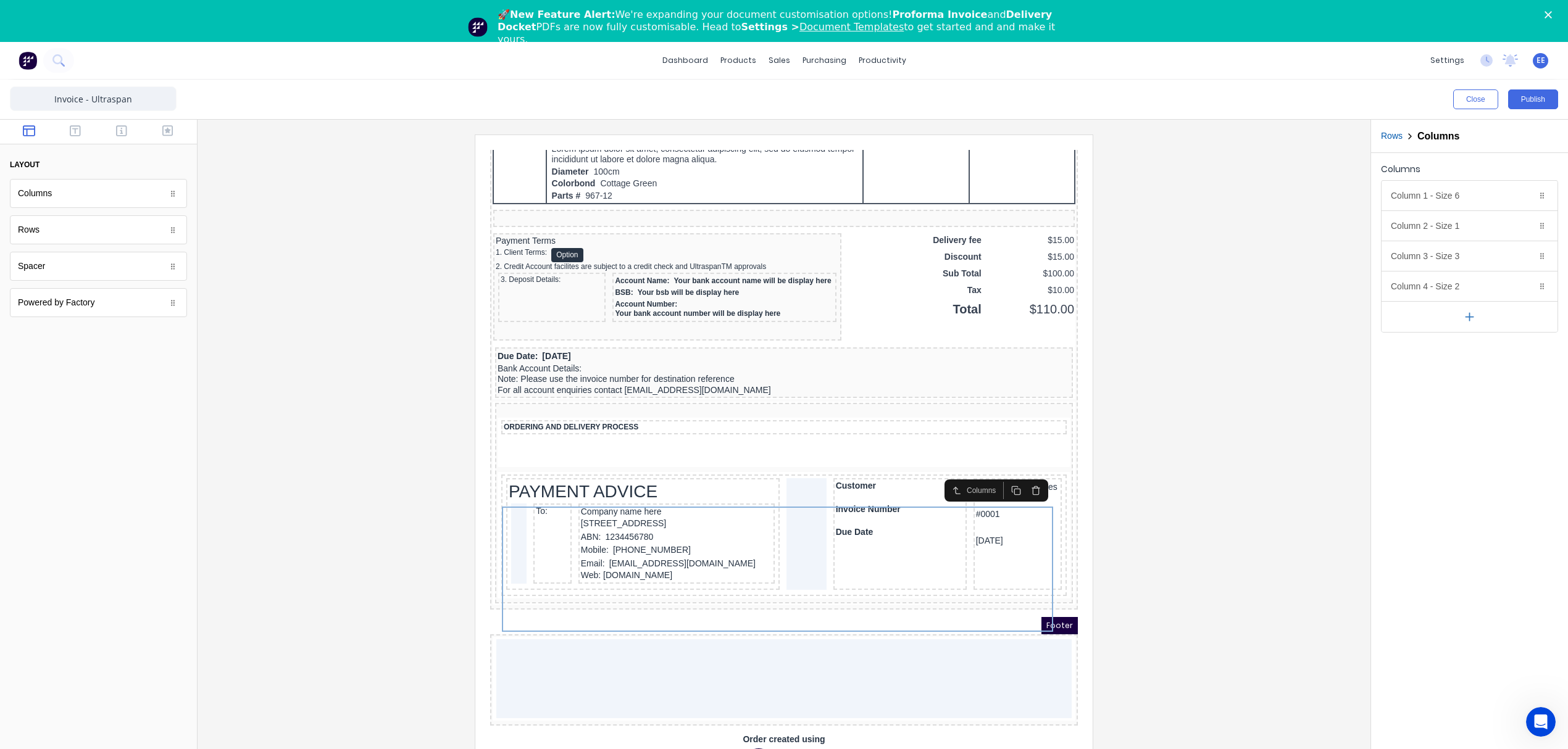
click at [1023, 471] on icon "button" at bounding box center [1020, 475] width 10 height 10
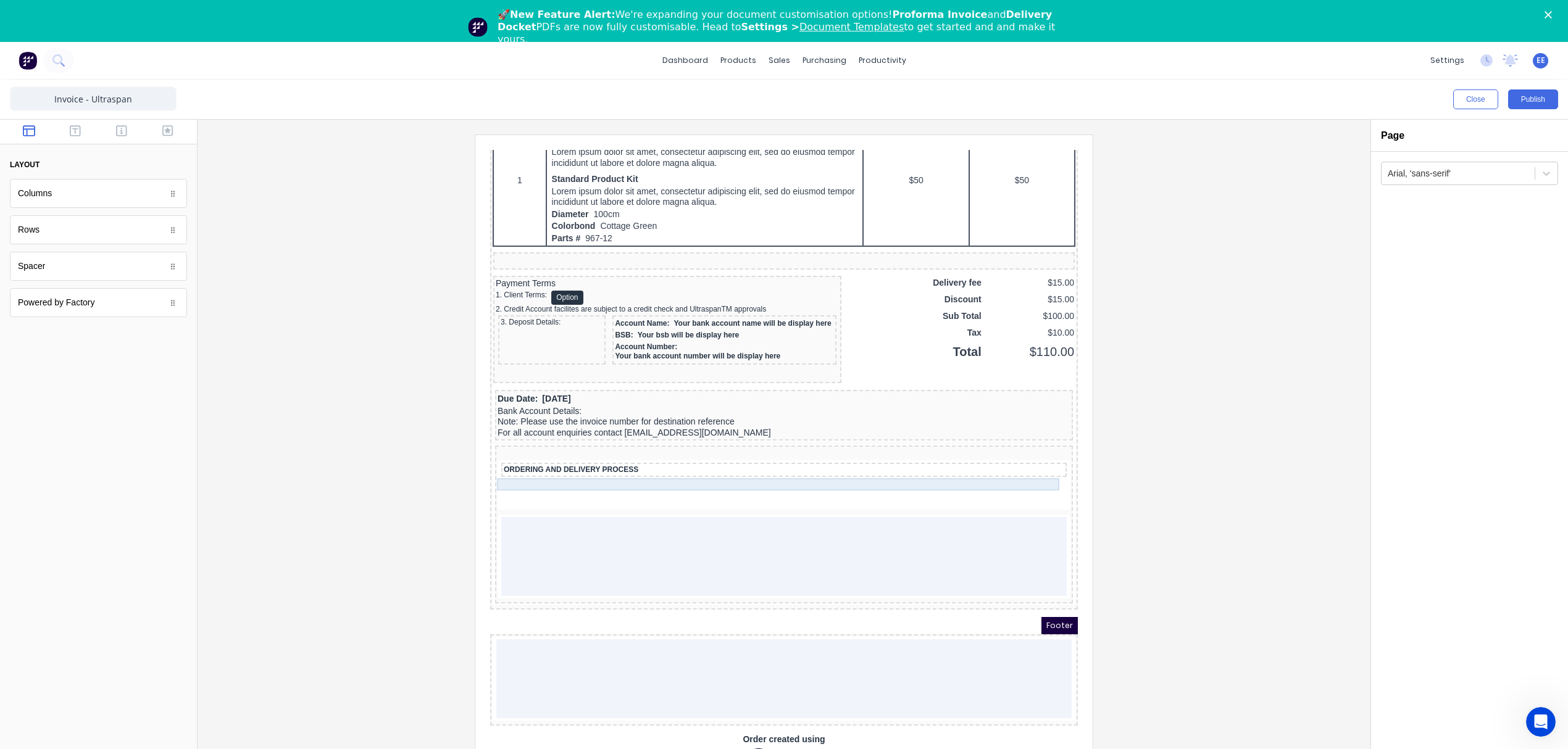
scroll to position [913, 0]
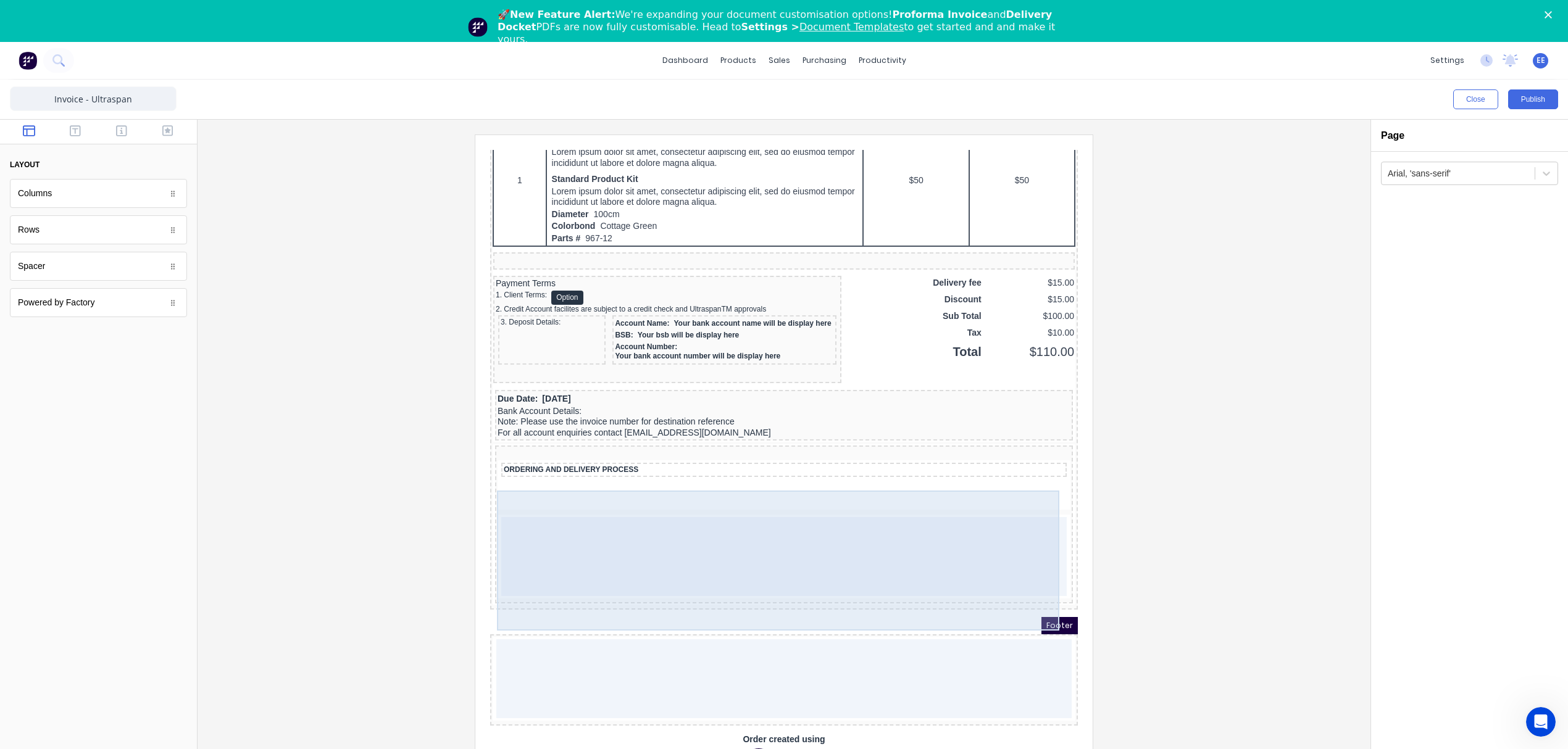
click at [670, 546] on div at bounding box center [769, 542] width 565 height 79
click at [522, 502] on div at bounding box center [769, 542] width 565 height 79
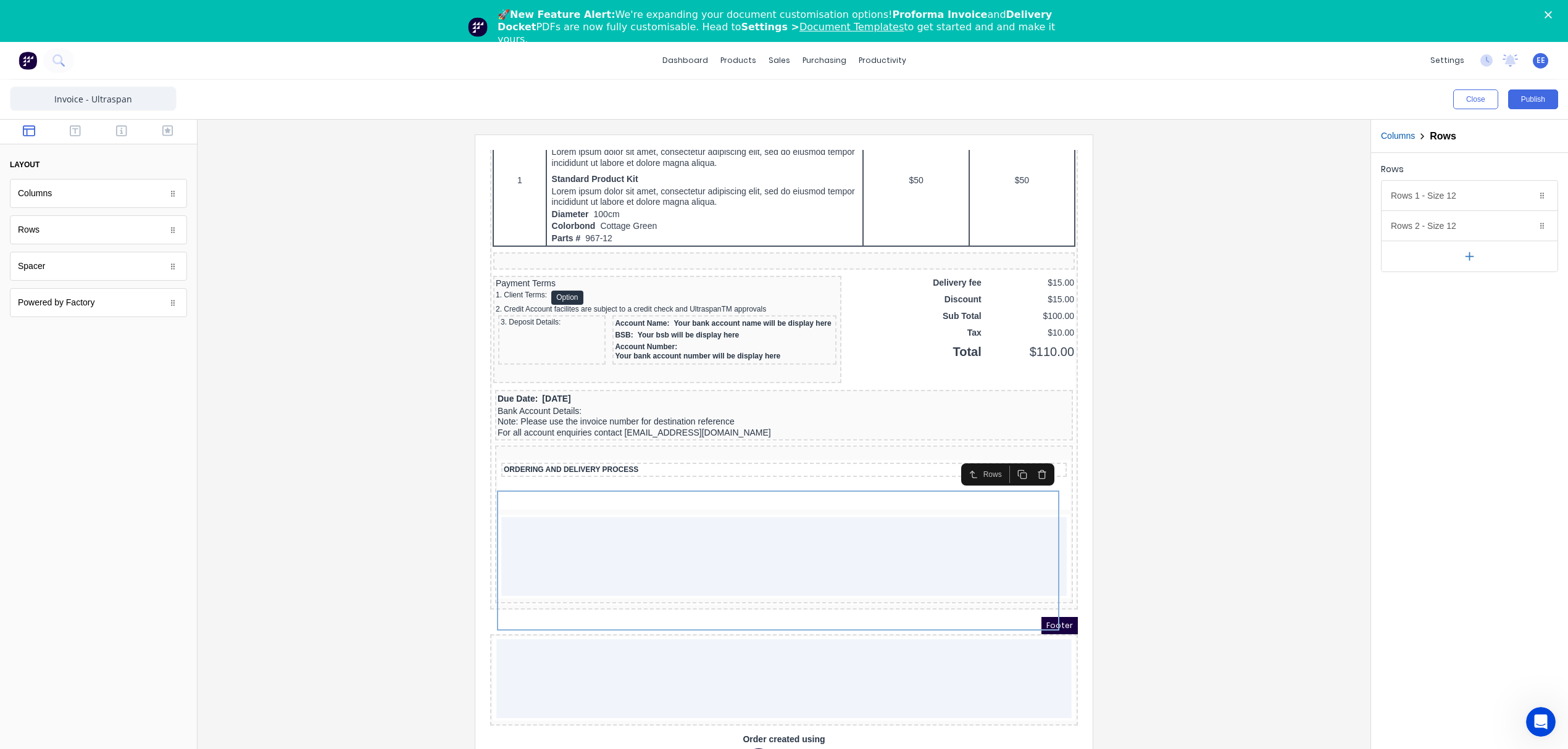
click at [1149, 467] on div at bounding box center [784, 458] width 1153 height 647
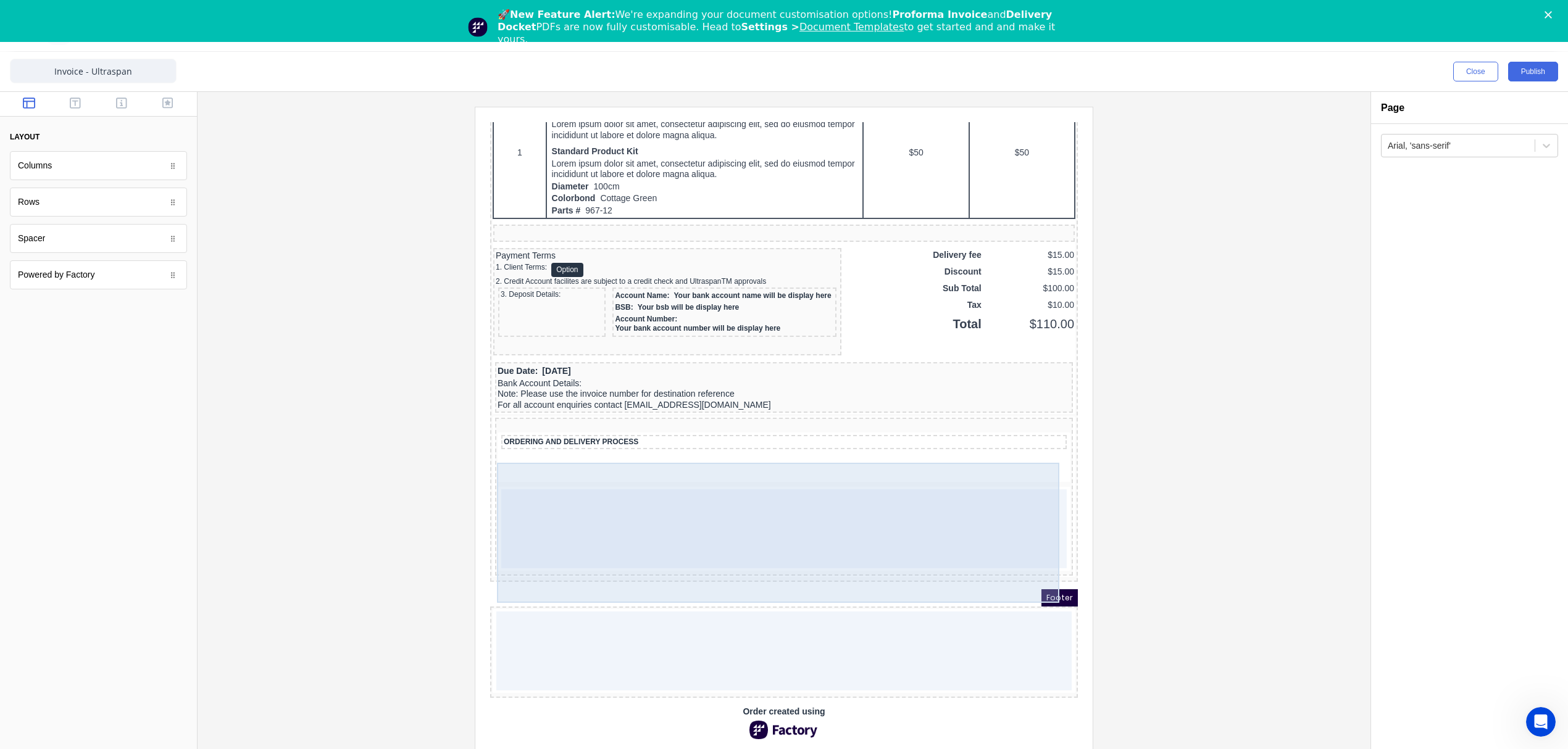
scroll to position [42, 0]
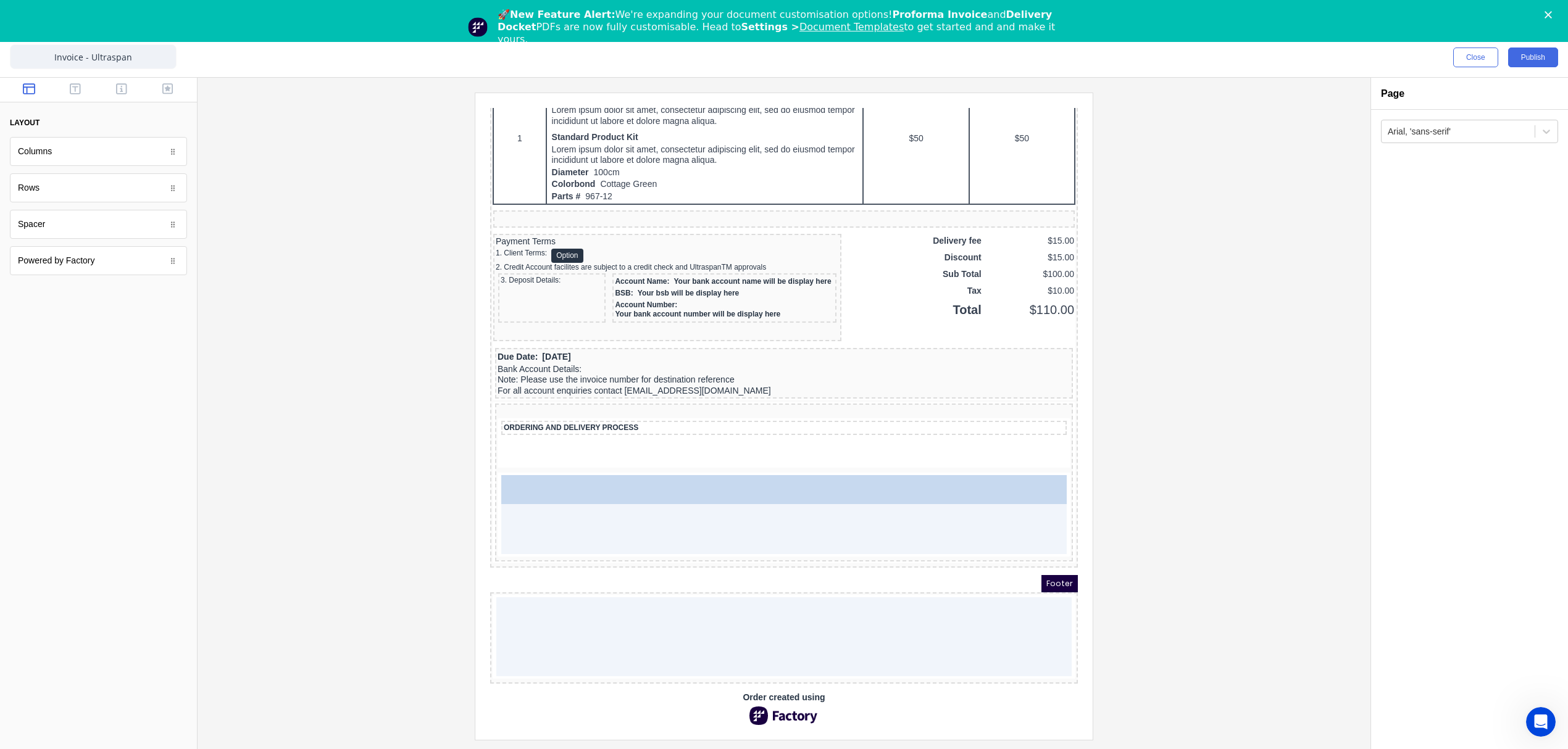
drag, startPoint x: 45, startPoint y: 158, endPoint x: 610, endPoint y: 491, distance: 655.8
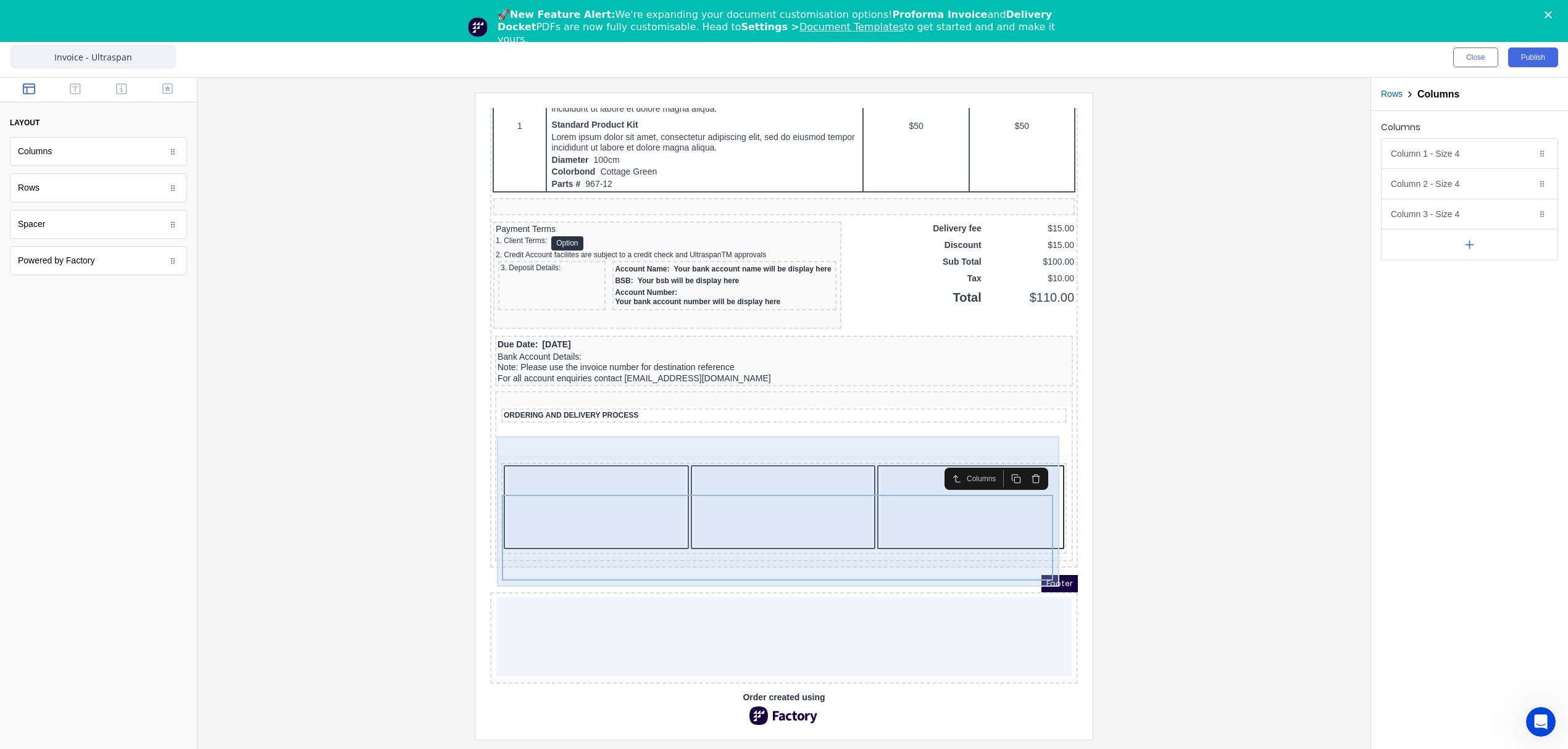
click at [537, 438] on div "ORDERING AND DELIVERY PROCESS" at bounding box center [768, 468] width 573 height 153
click at [583, 431] on div "ORDERING AND DELIVERY PROCESS" at bounding box center [768, 468] width 573 height 153
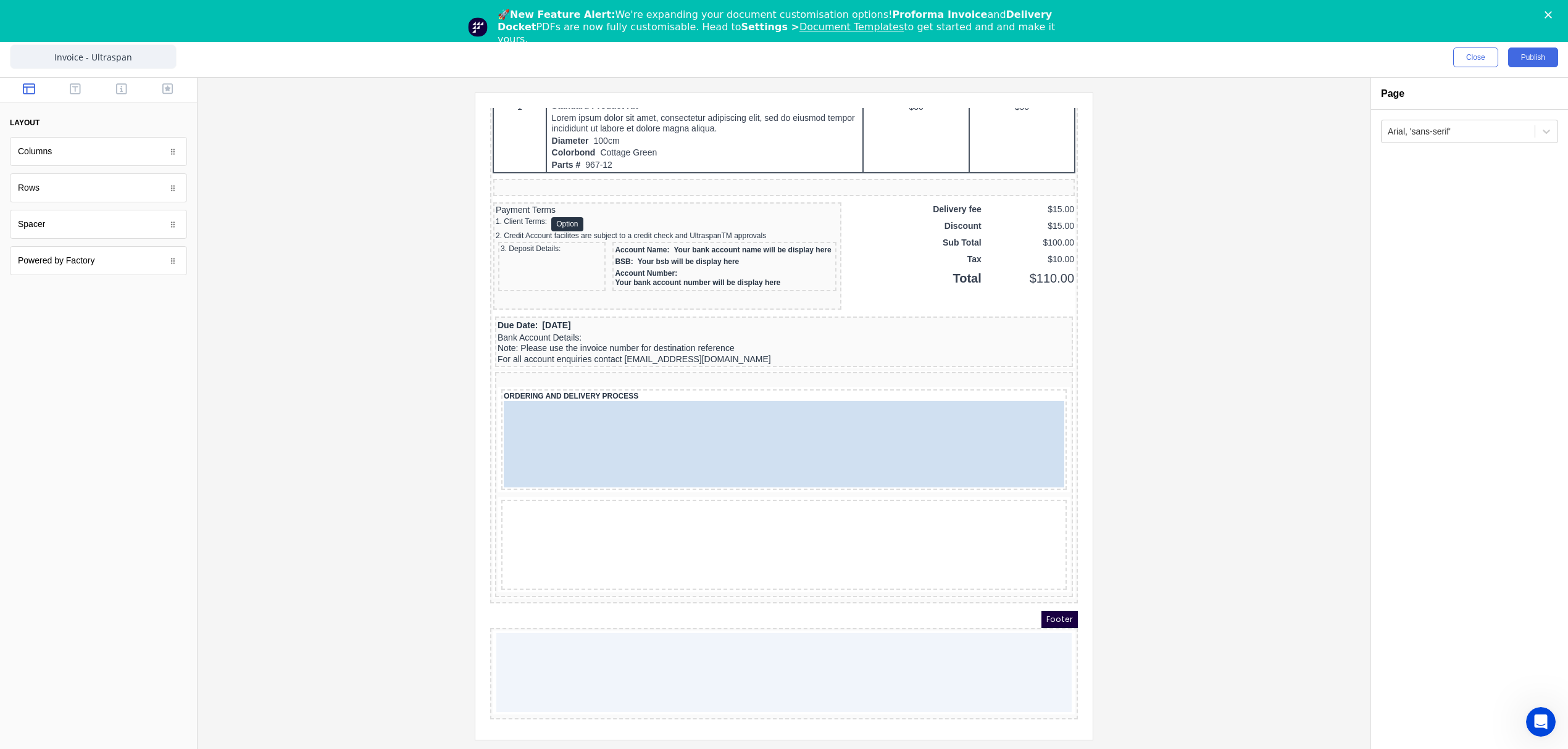
drag, startPoint x: 541, startPoint y: 509, endPoint x: 559, endPoint y: 477, distance: 36.7
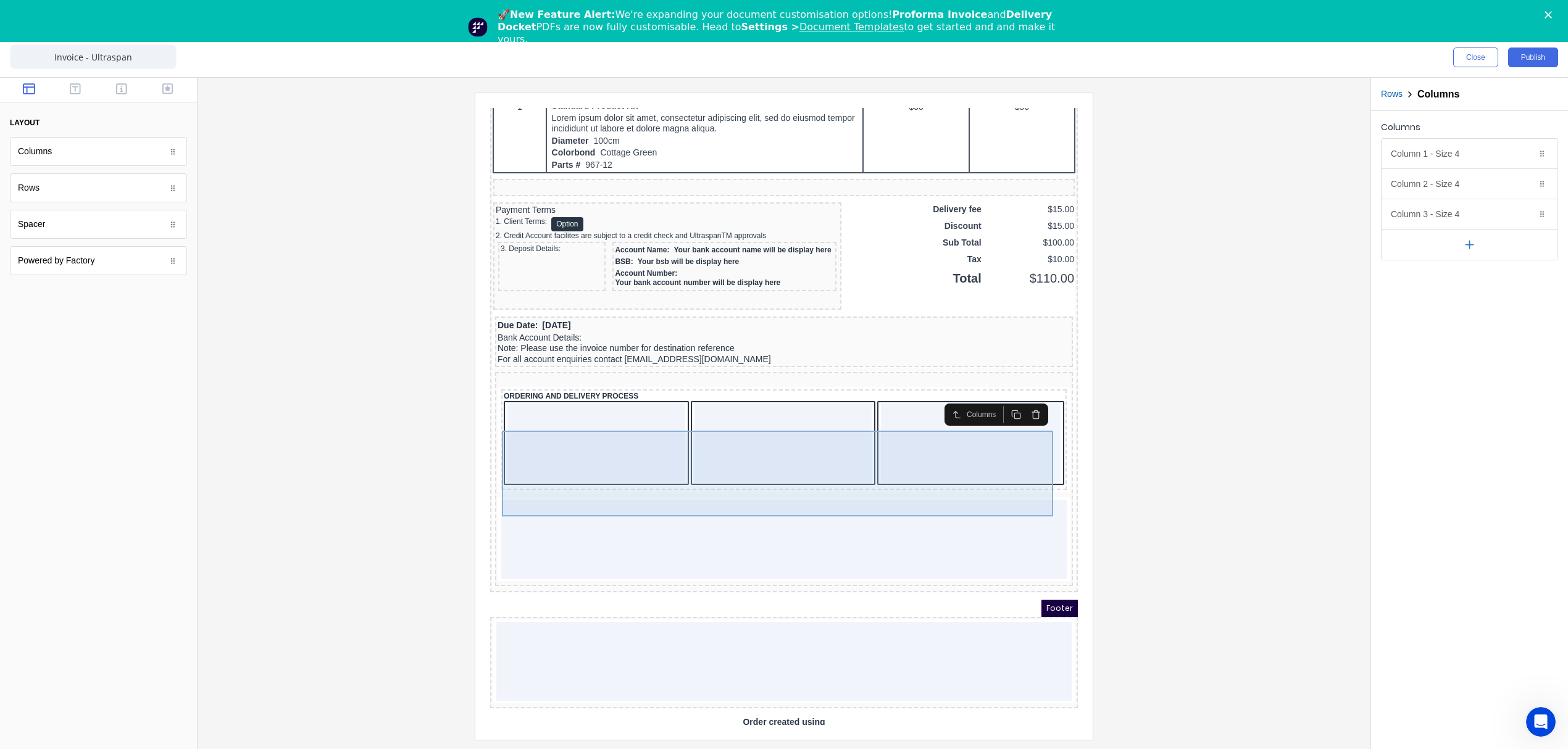
click at [931, 446] on div at bounding box center [955, 428] width 180 height 79
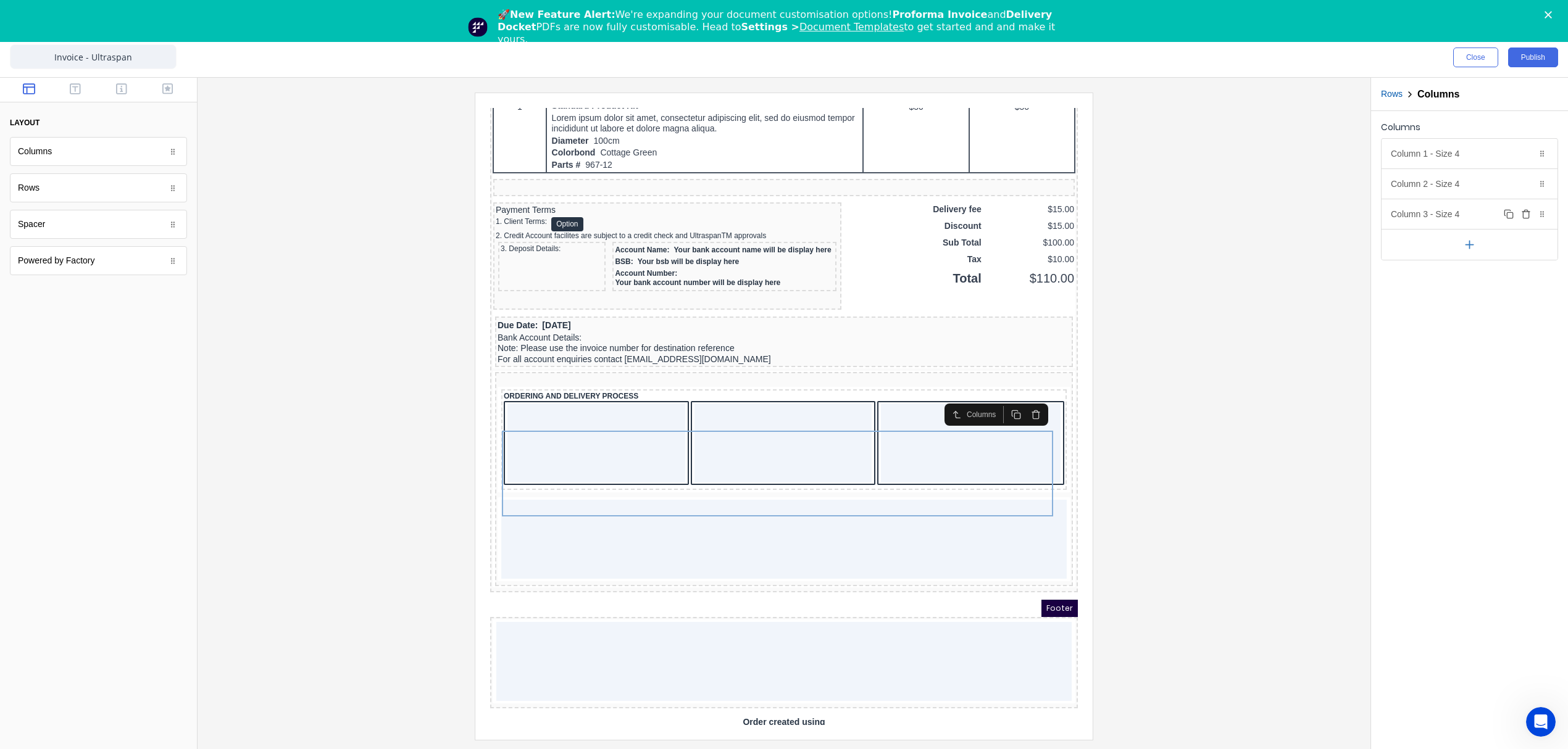
click at [1525, 215] on icon "button" at bounding box center [1526, 214] width 10 height 10
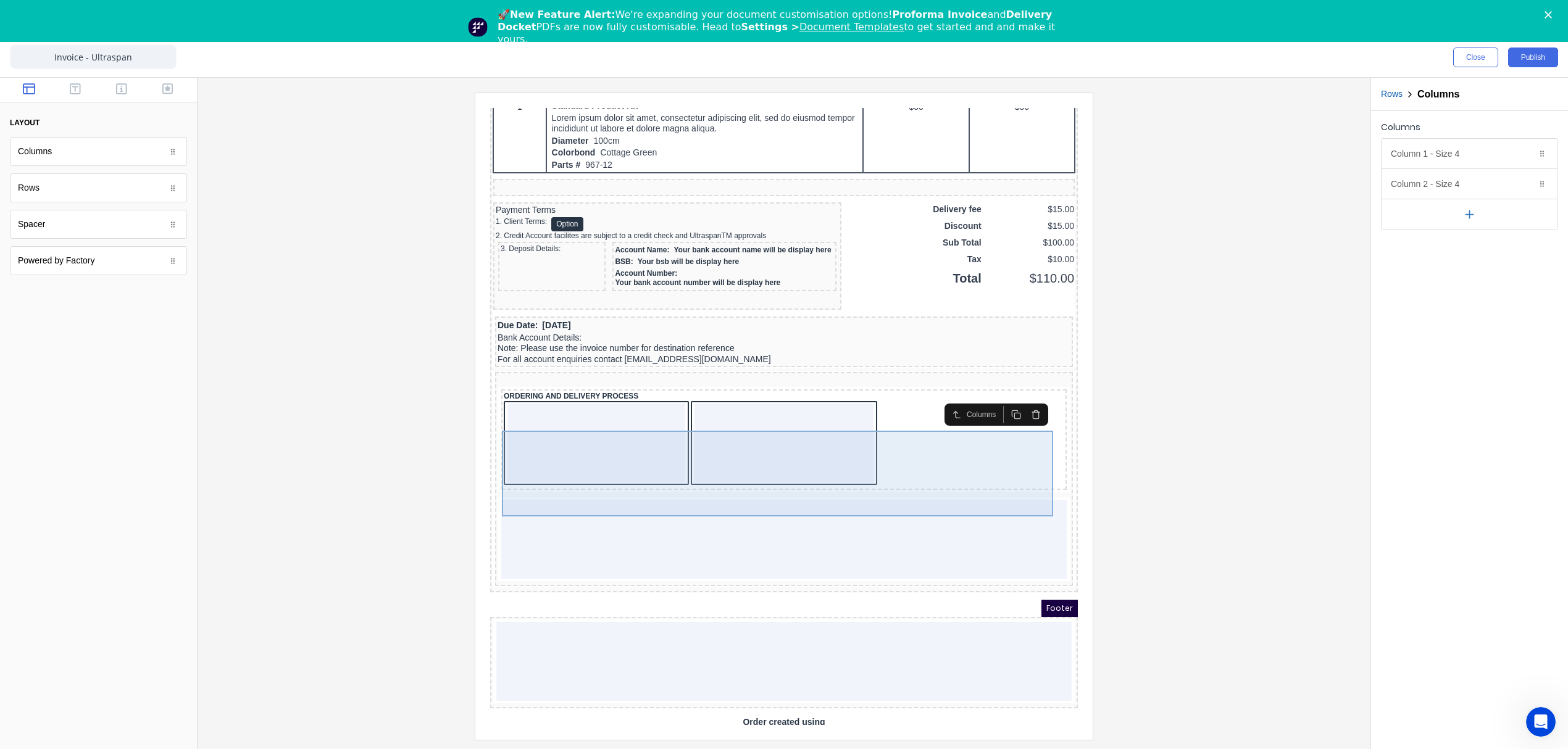
click at [813, 468] on div at bounding box center [769, 428] width 180 height 79
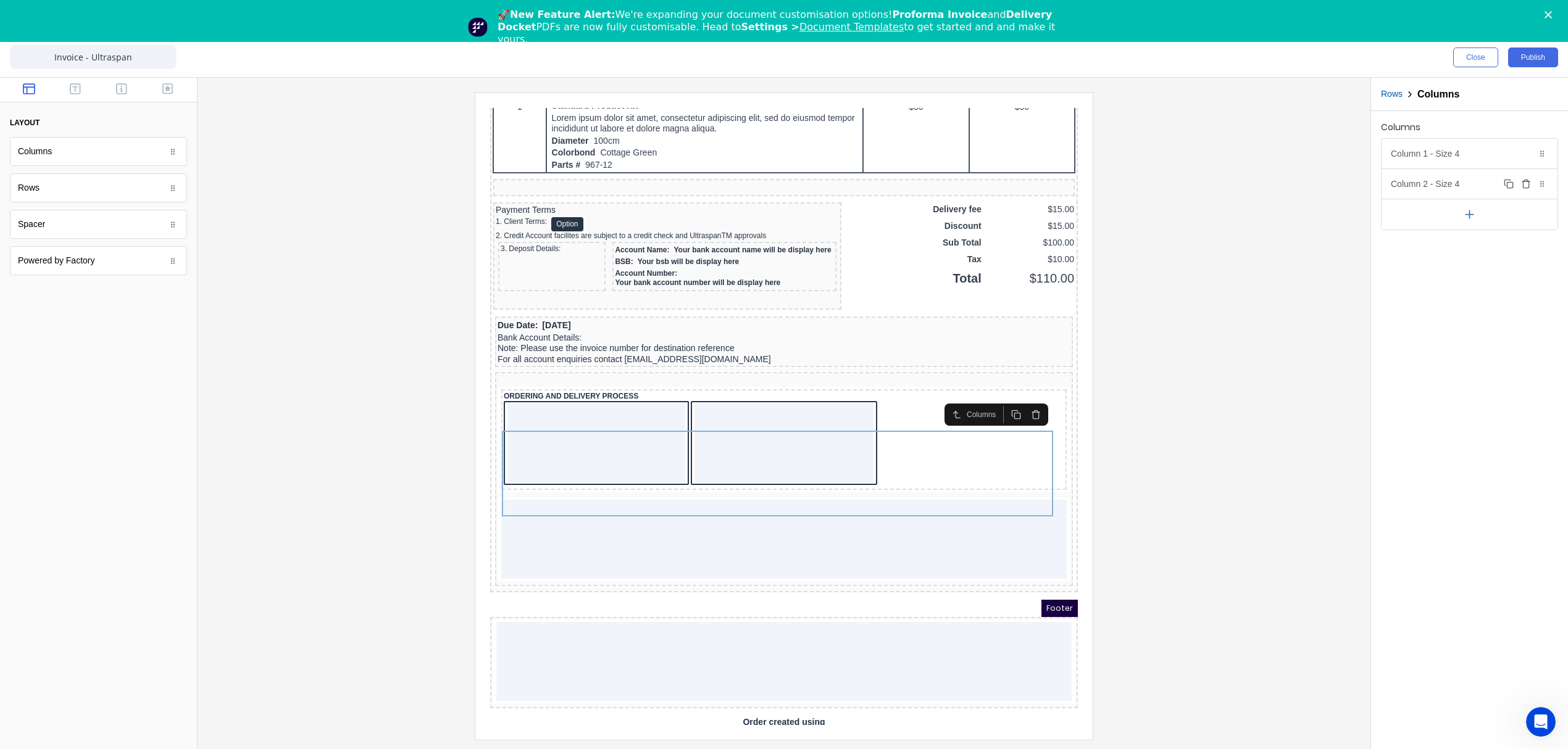
click at [1422, 186] on div "Column 2 - Size 4 Duplicate Delete" at bounding box center [1470, 184] width 176 height 30
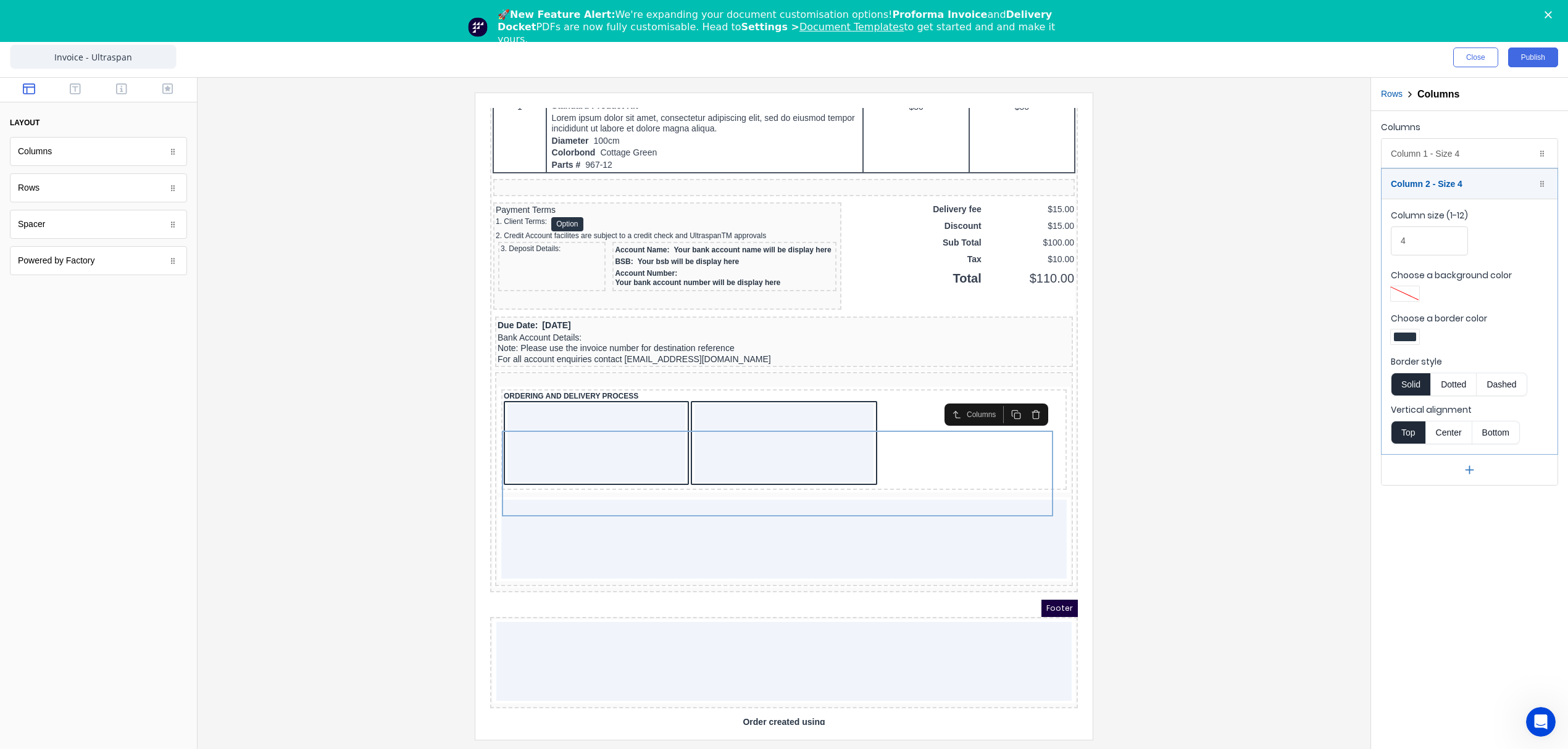
click at [1406, 335] on div at bounding box center [1405, 337] width 22 height 9
click at [1451, 456] on div at bounding box center [1443, 439] width 105 height 45
click at [1445, 454] on div at bounding box center [1444, 449] width 14 height 14
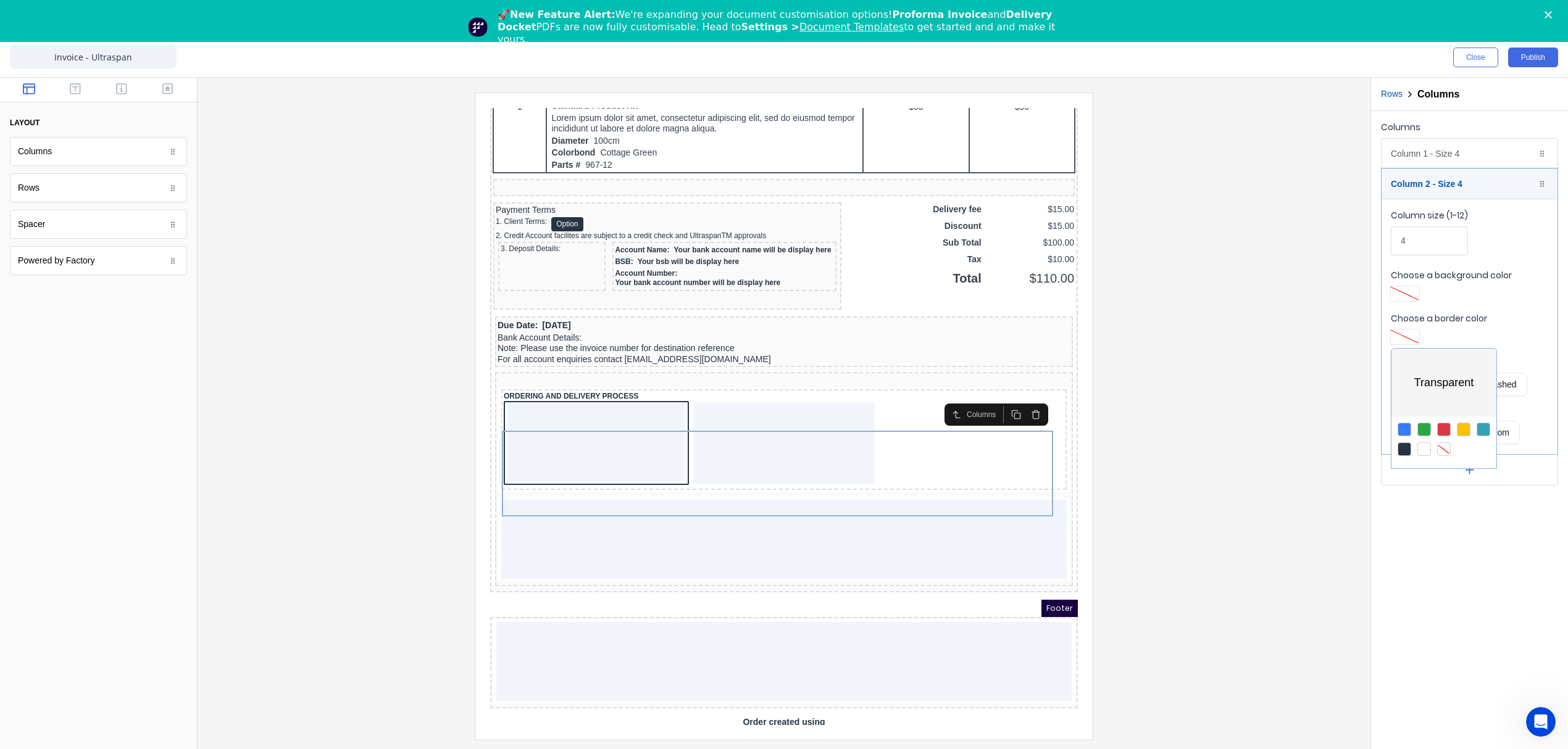
click at [579, 465] on div at bounding box center [784, 374] width 1568 height 749
click at [1441, 160] on div "Column 1 - Size 4 Duplicate Delete" at bounding box center [1470, 154] width 176 height 30
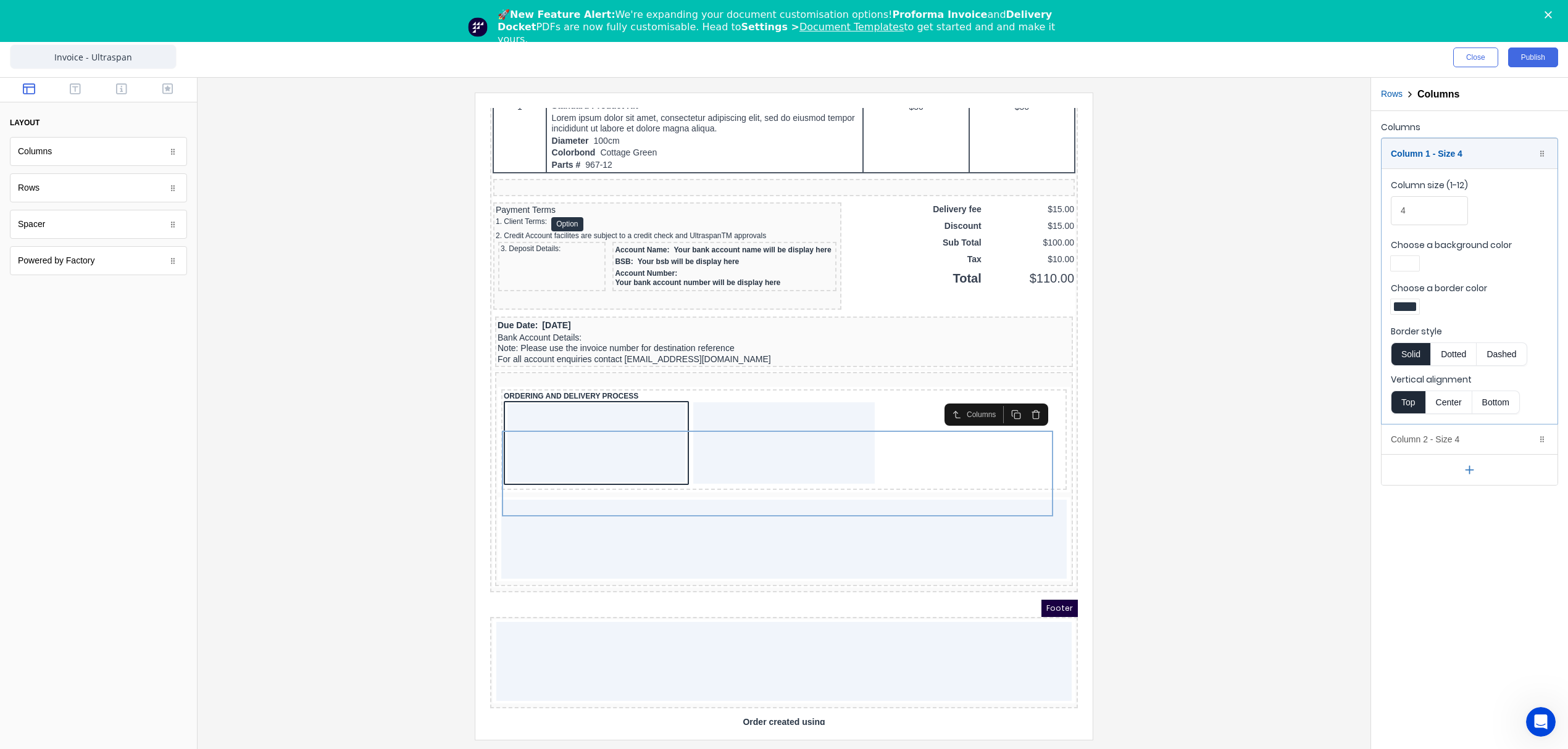
click at [1412, 316] on div at bounding box center [1469, 308] width 157 height 18
click at [1413, 311] on div at bounding box center [1405, 306] width 22 height 9
click at [1445, 421] on div at bounding box center [1444, 419] width 14 height 14
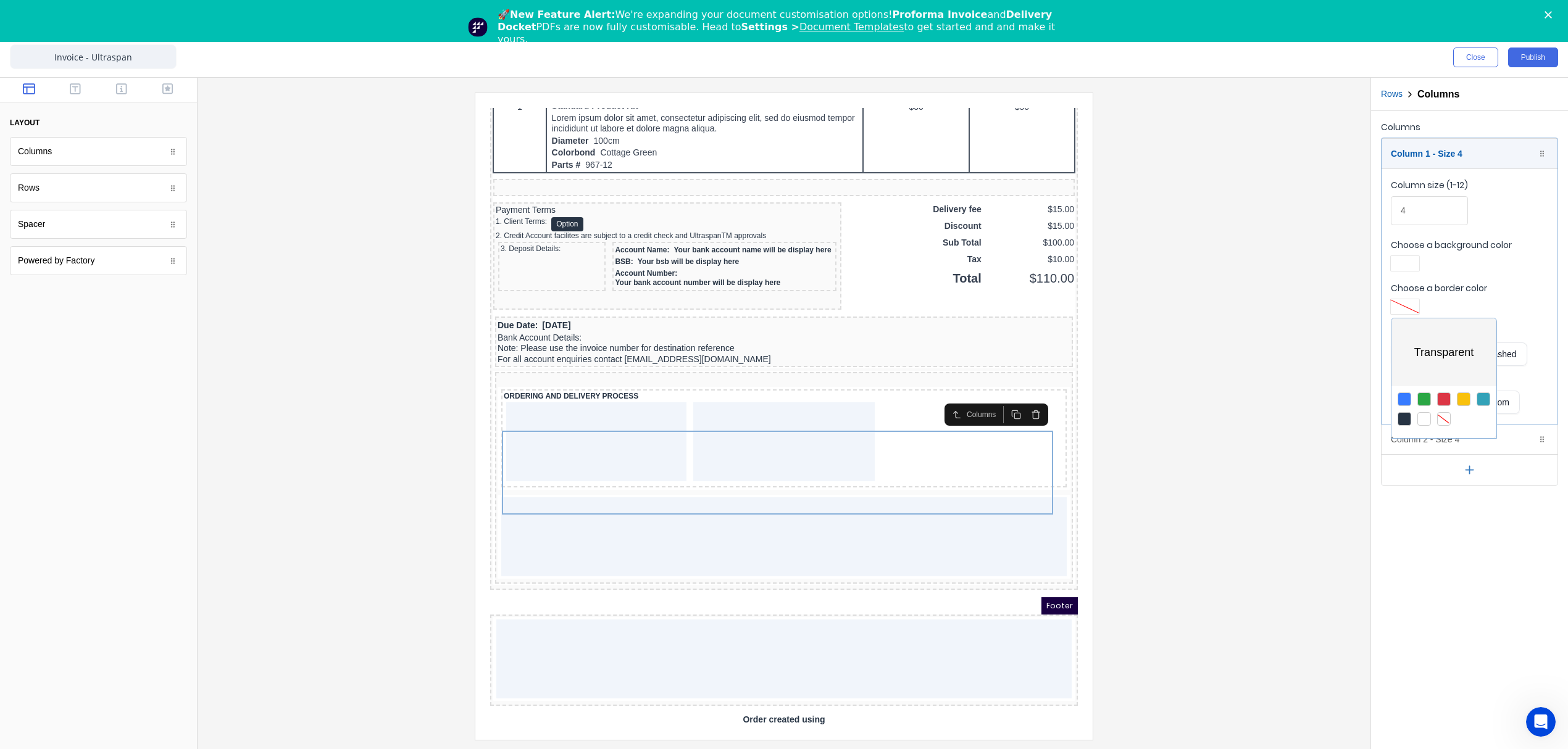
drag, startPoint x: 1407, startPoint y: 264, endPoint x: 1430, endPoint y: 326, distance: 66.1
click at [1407, 265] on div at bounding box center [784, 374] width 1568 height 749
click at [1418, 270] on div at bounding box center [1405, 263] width 28 height 15
click at [1440, 378] on div at bounding box center [1444, 376] width 14 height 14
click at [564, 485] on div at bounding box center [784, 374] width 1568 height 749
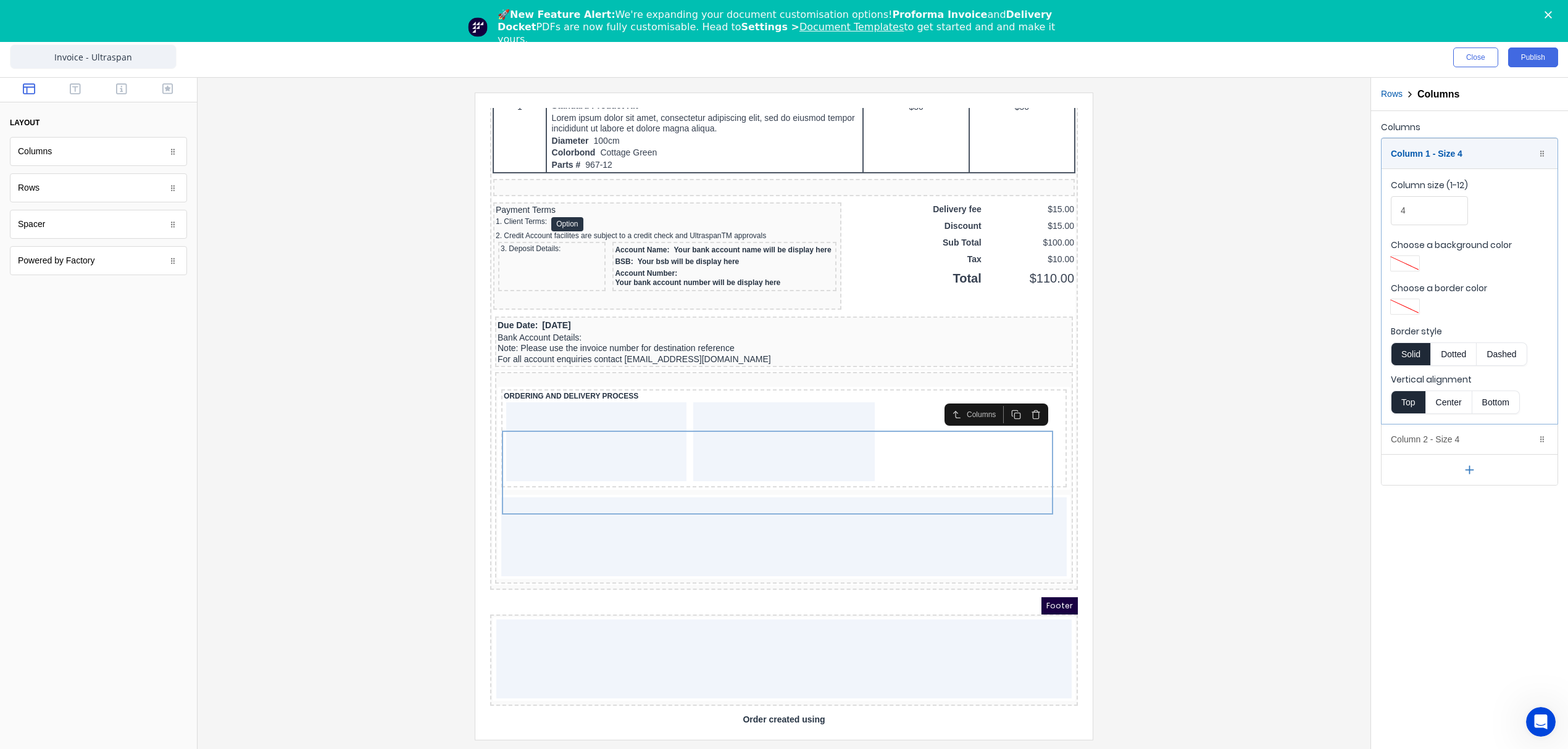
click at [1117, 528] on div at bounding box center [784, 416] width 1153 height 647
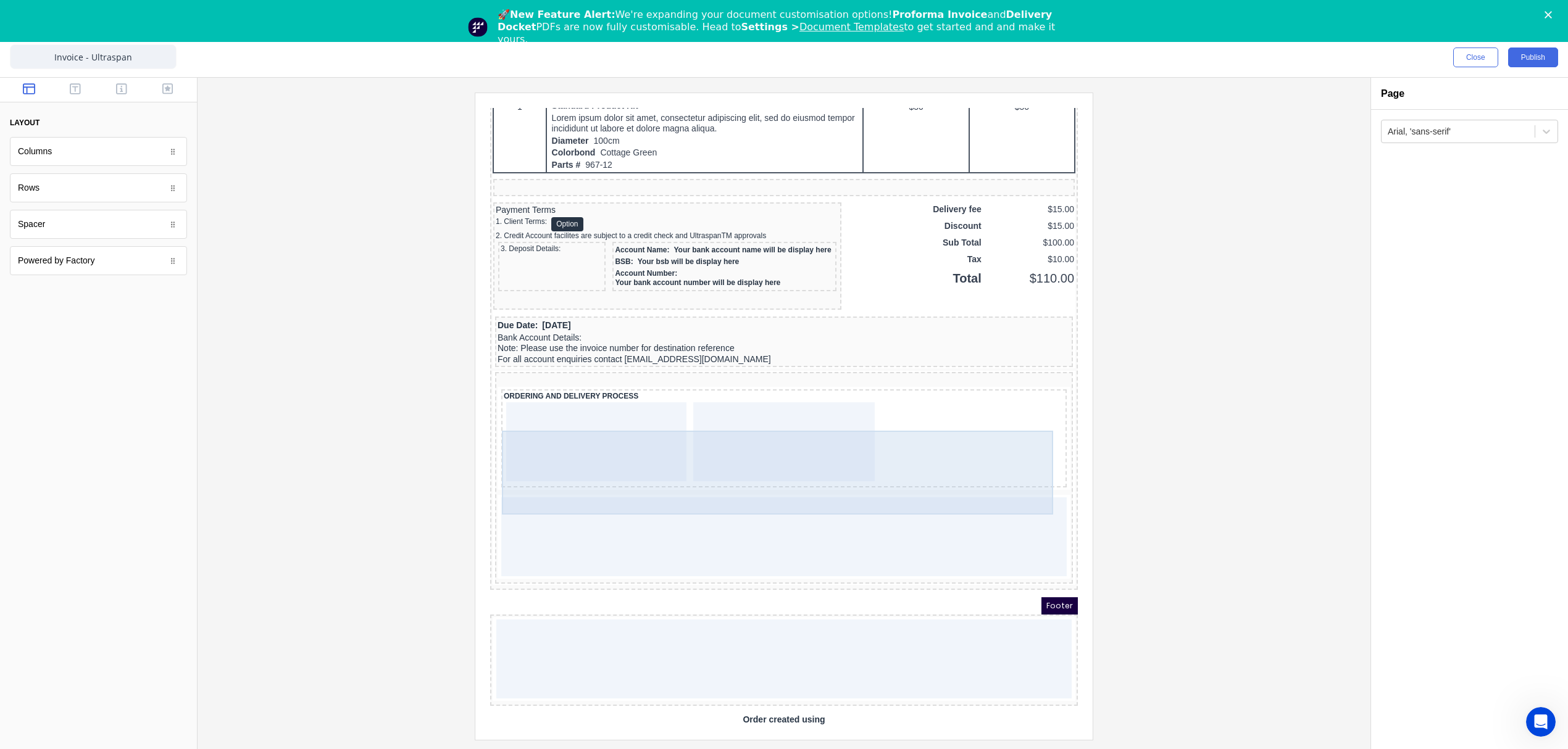
click at [621, 455] on div at bounding box center [581, 427] width 180 height 79
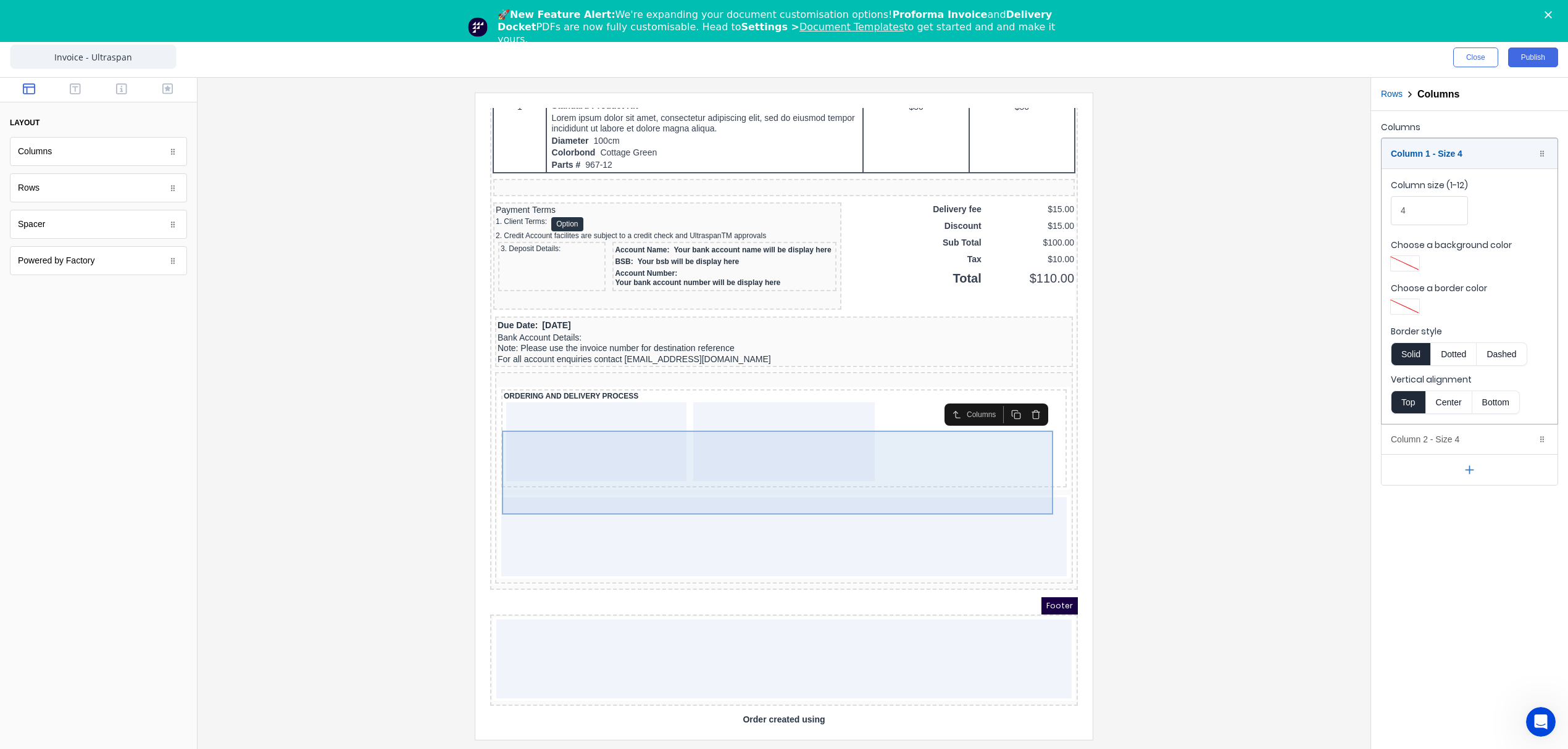
click at [802, 461] on div at bounding box center [769, 427] width 182 height 79
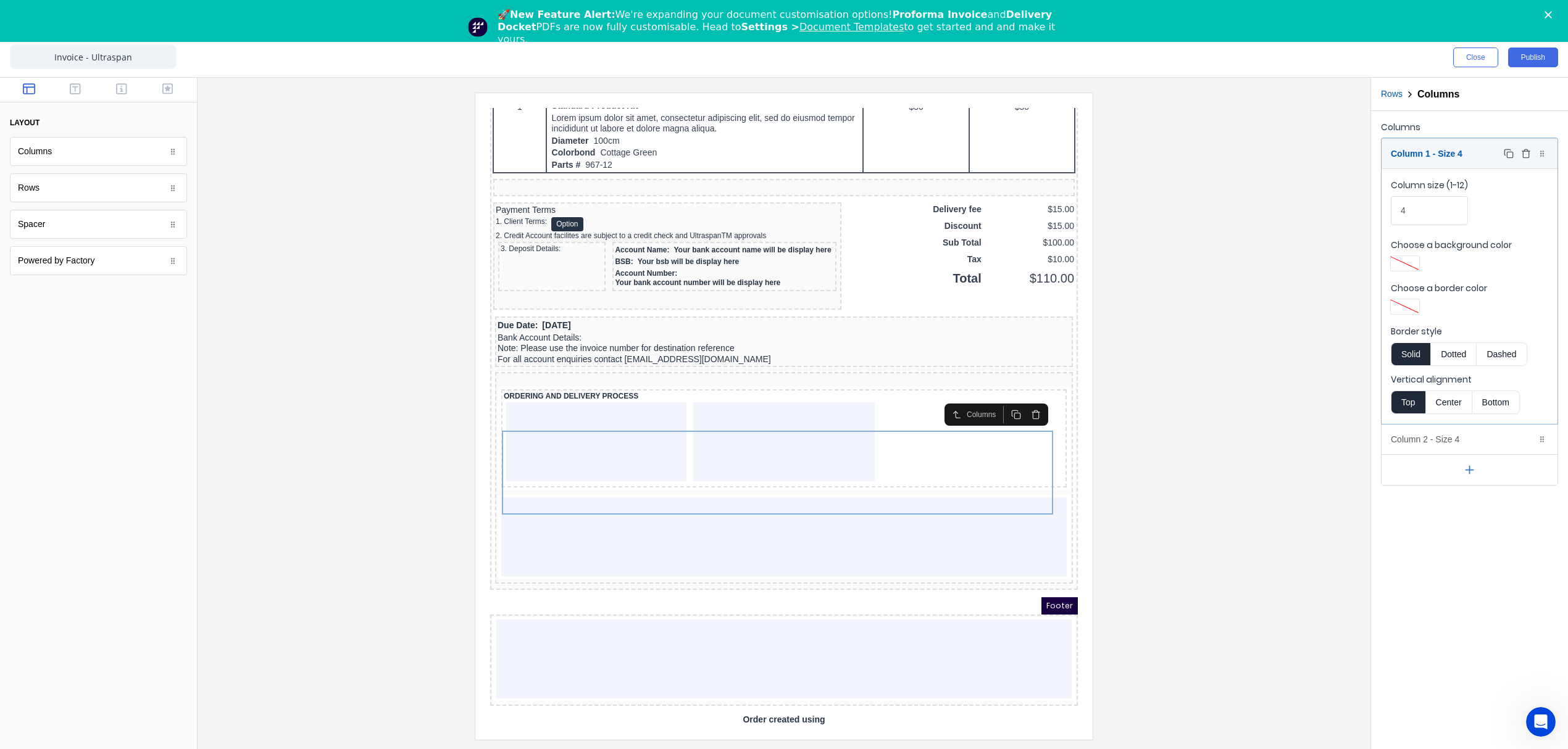
click at [1440, 151] on div "Column 1 - Size 4 Duplicate Delete" at bounding box center [1470, 154] width 176 height 30
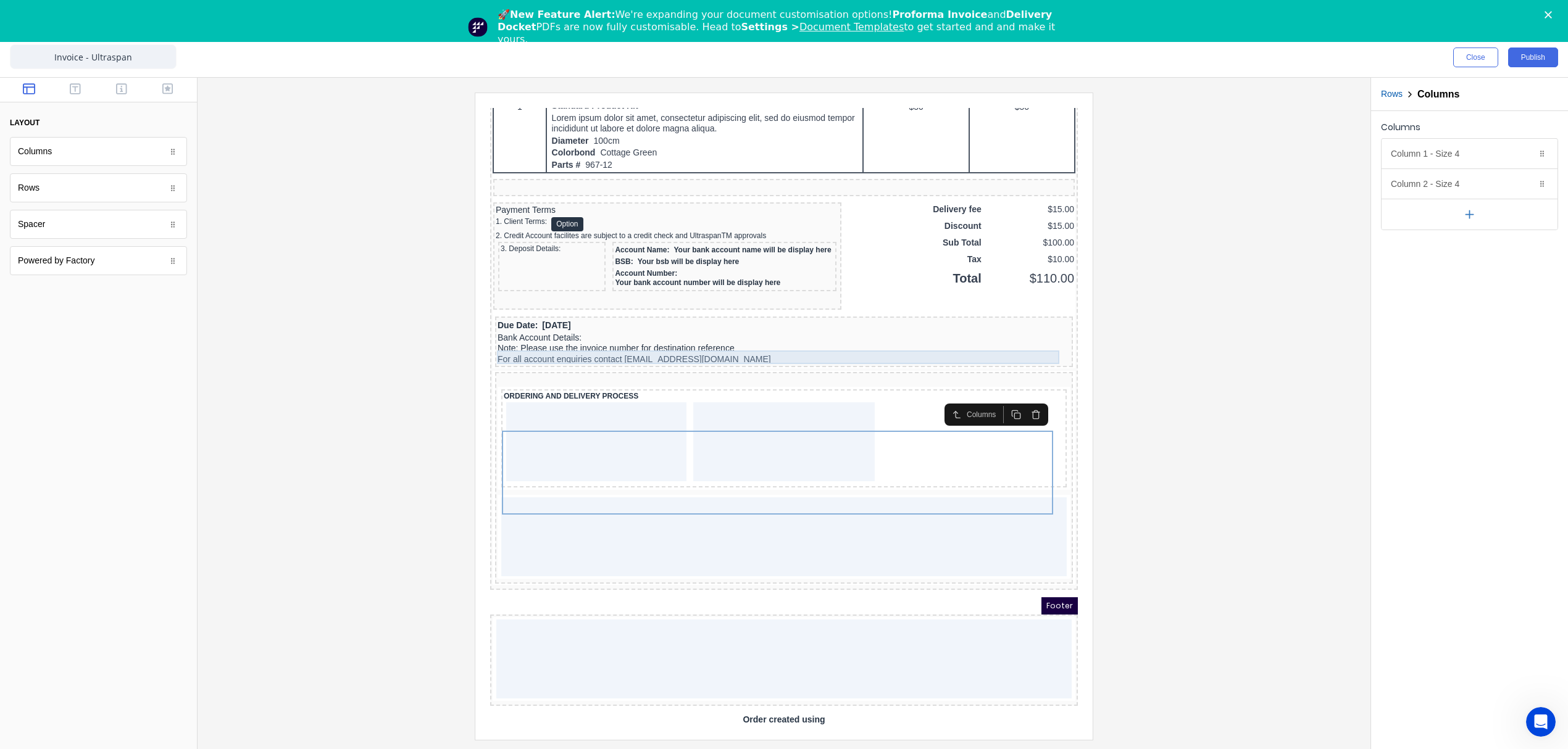
click at [1023, 318] on div "Due Date: 29/10/2024" at bounding box center [768, 311] width 573 height 14
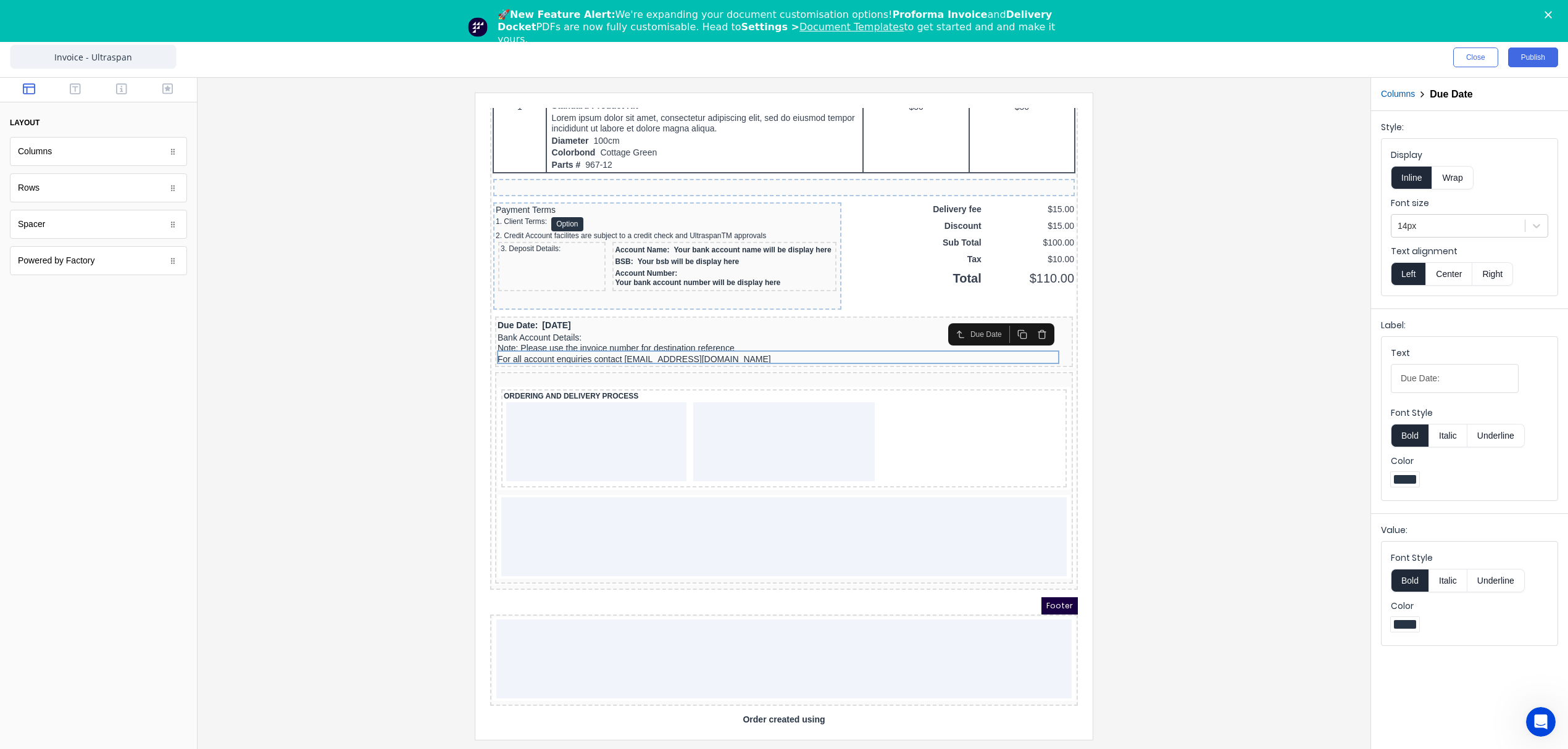
click at [1025, 317] on icon "button" at bounding box center [1027, 317] width 7 height 0
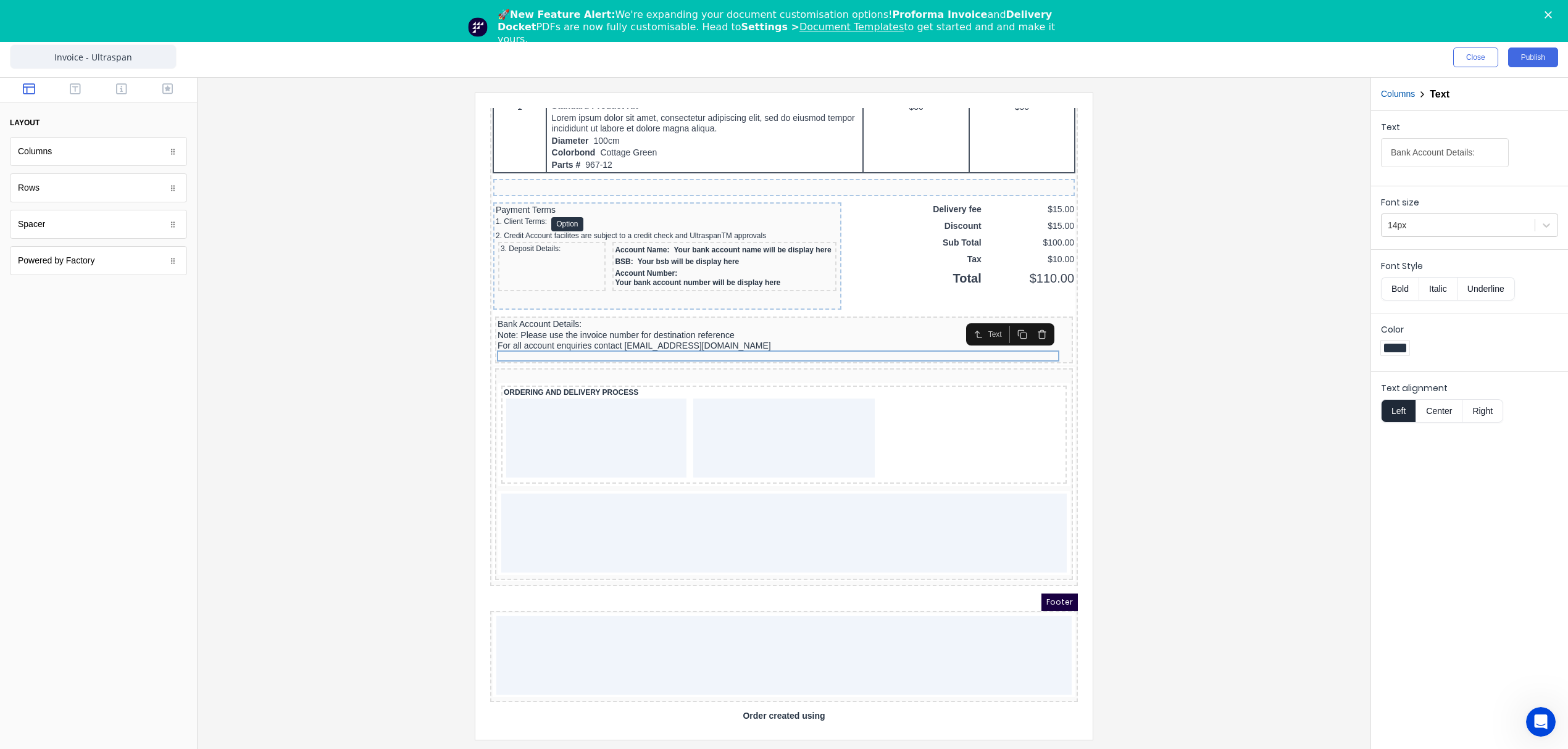
click at [1025, 317] on icon "button" at bounding box center [1027, 320] width 10 height 10
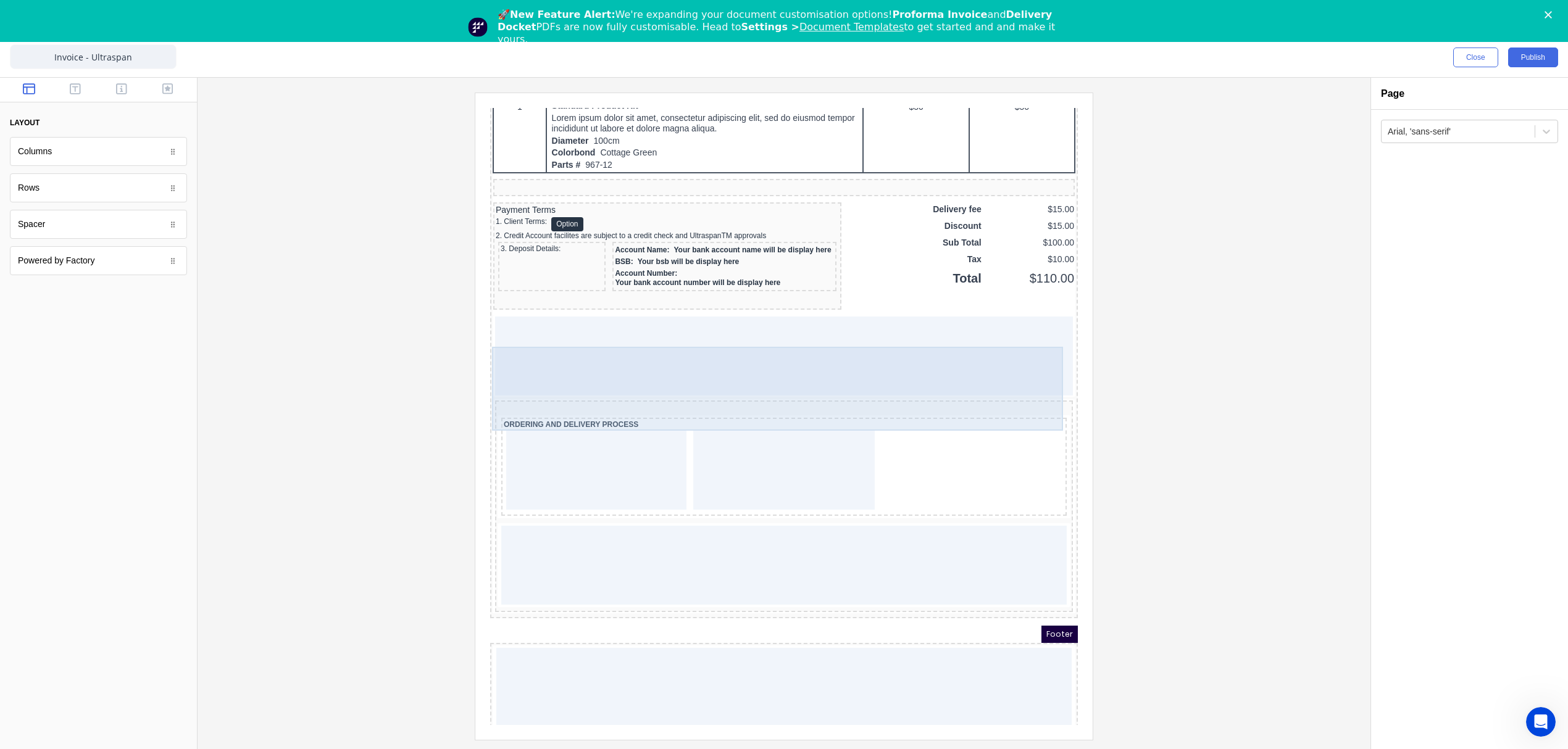
click at [1015, 362] on div at bounding box center [769, 341] width 578 height 79
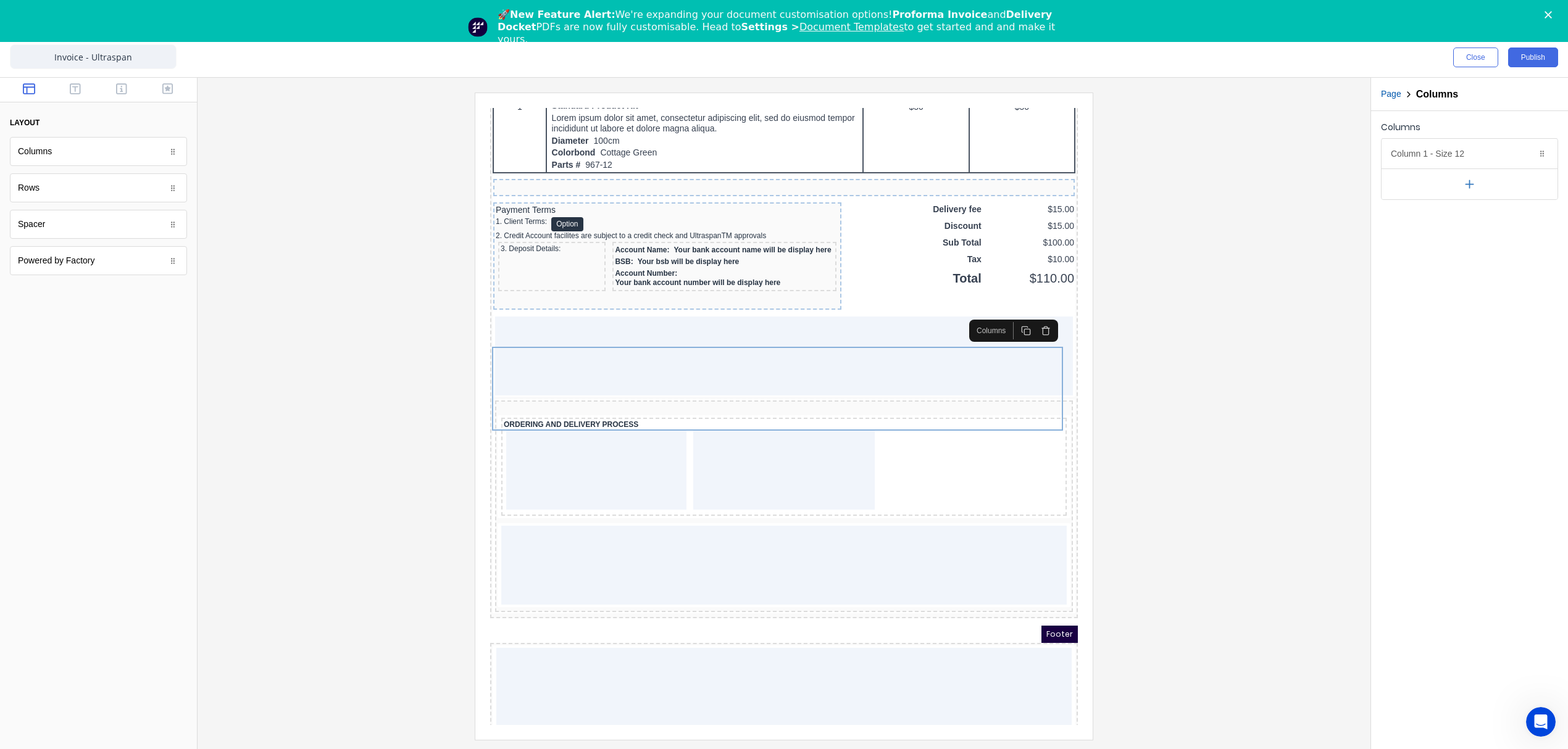
click at [1030, 316] on icon "button" at bounding box center [1031, 316] width 10 height 10
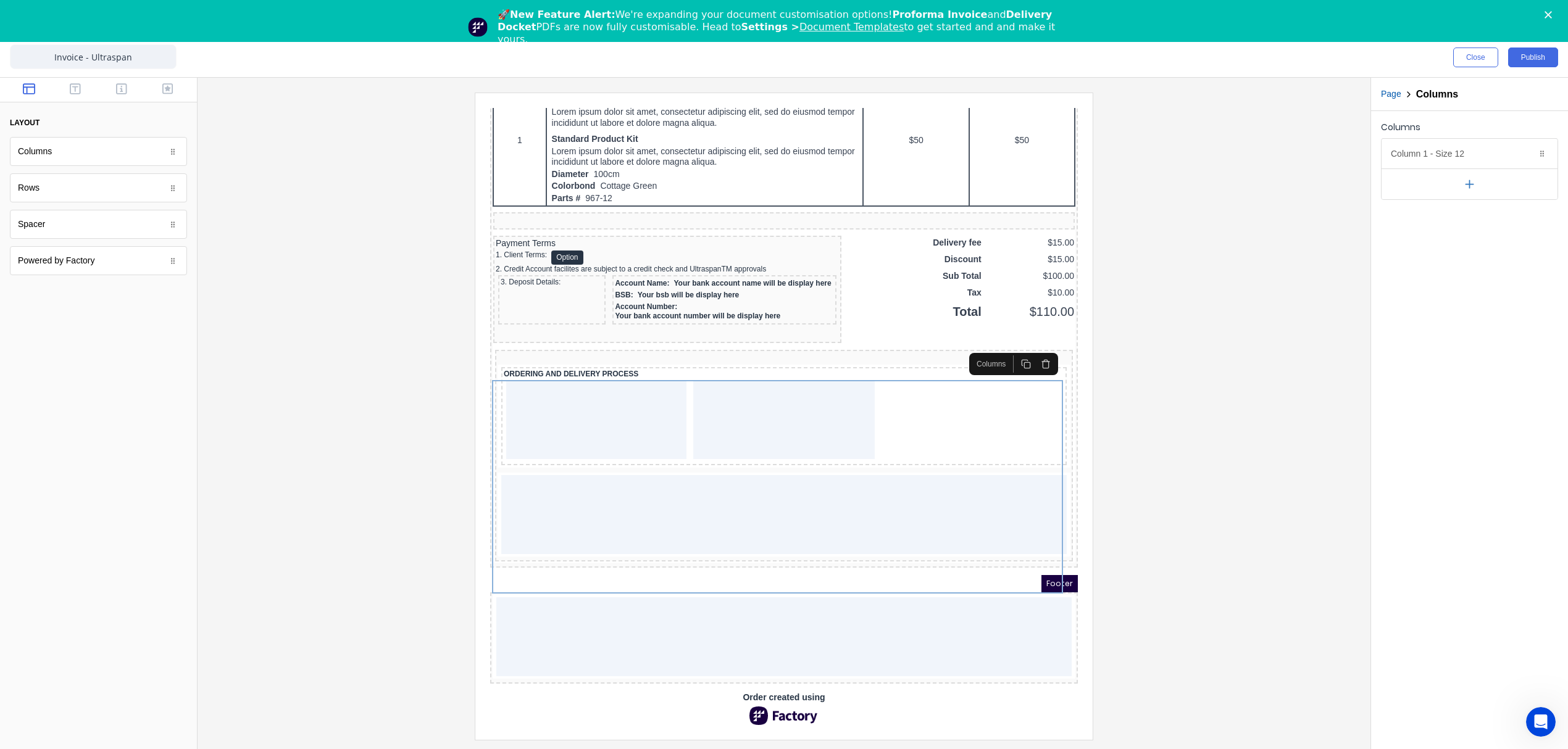
click at [1166, 418] on div at bounding box center [784, 416] width 1153 height 647
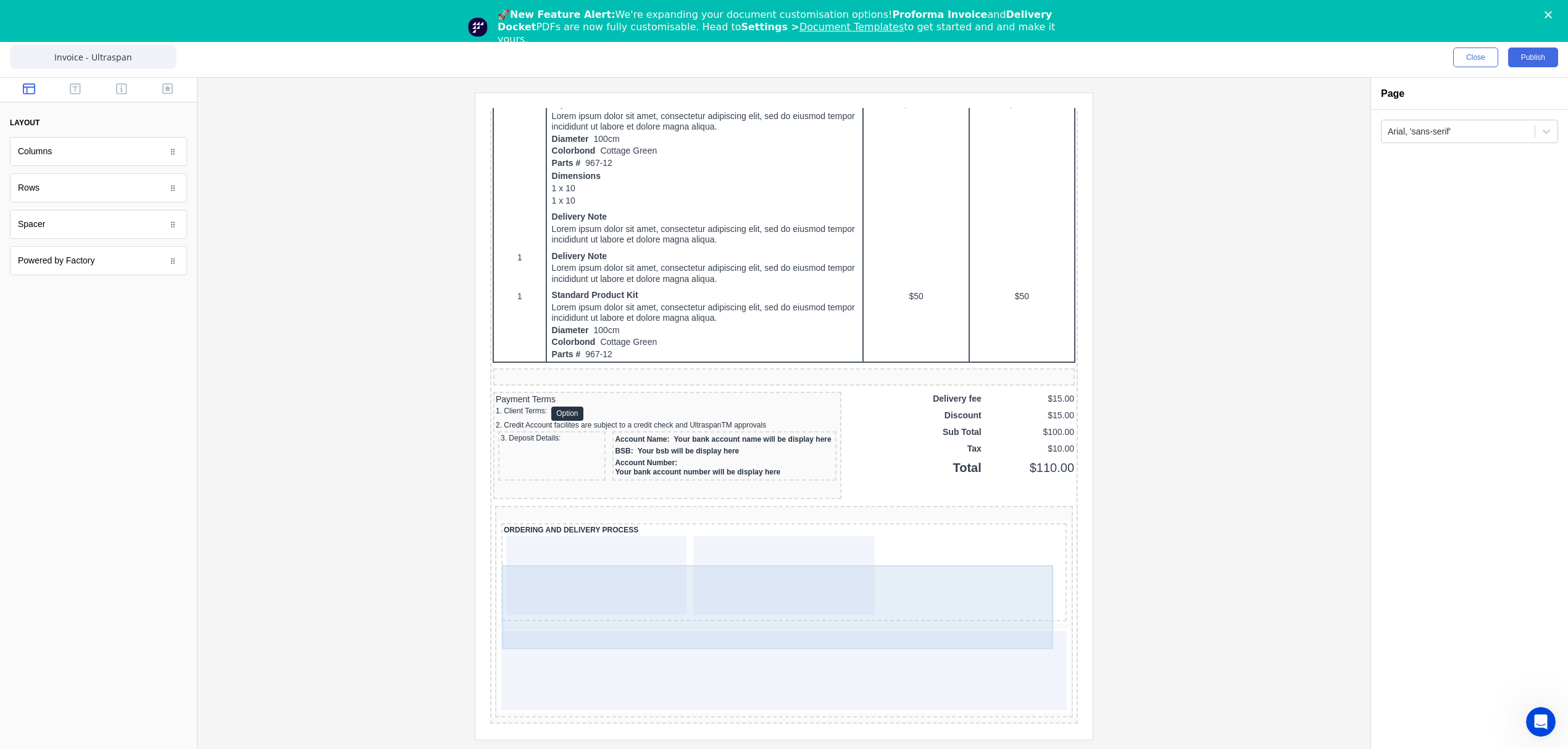
scroll to position [828, 0]
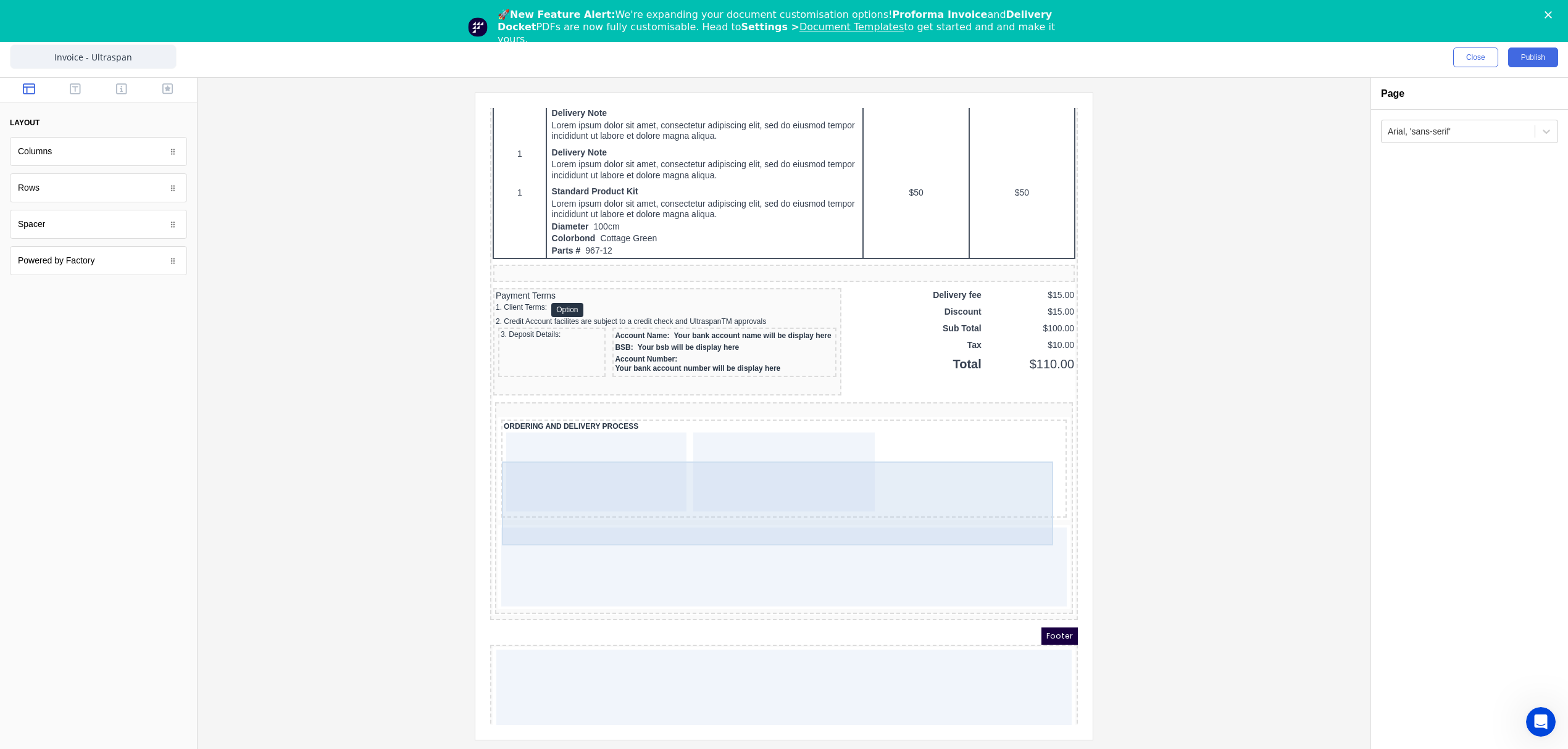
click at [537, 463] on div at bounding box center [581, 457] width 180 height 79
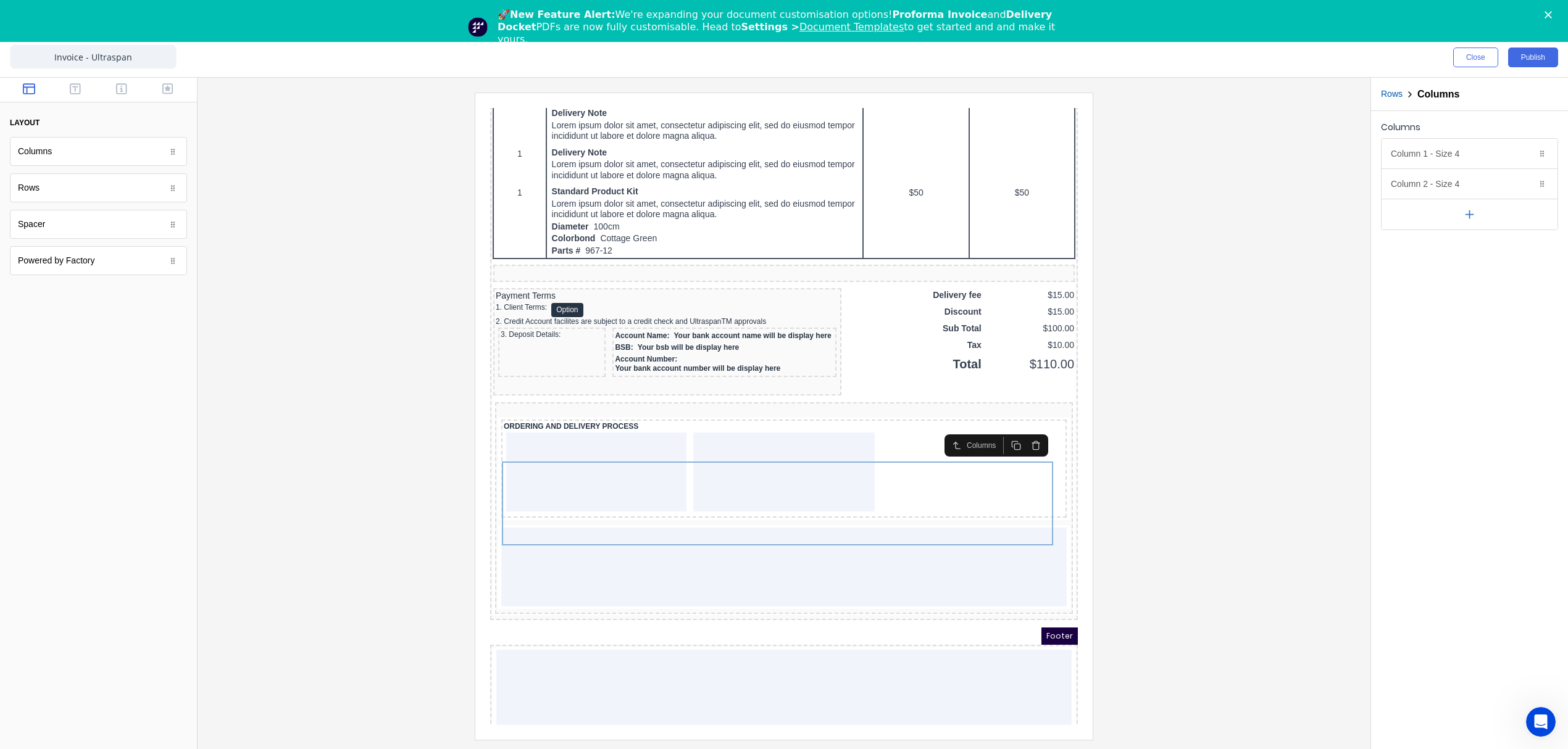
click at [30, 87] on icon "button" at bounding box center [29, 89] width 12 height 11
click at [78, 85] on icon "button" at bounding box center [75, 89] width 11 height 12
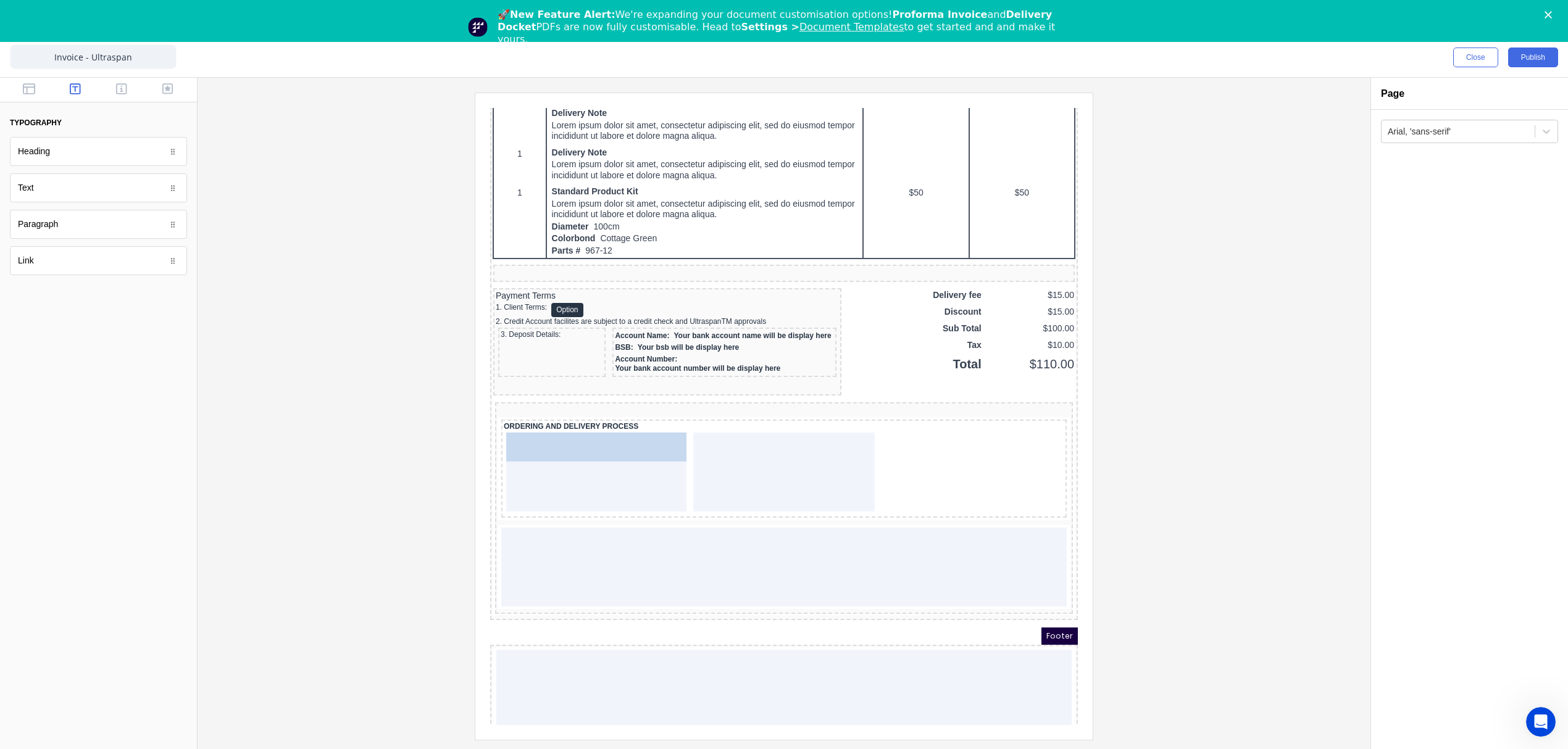
drag, startPoint x: 79, startPoint y: 234, endPoint x: 95, endPoint y: 360, distance: 127.0
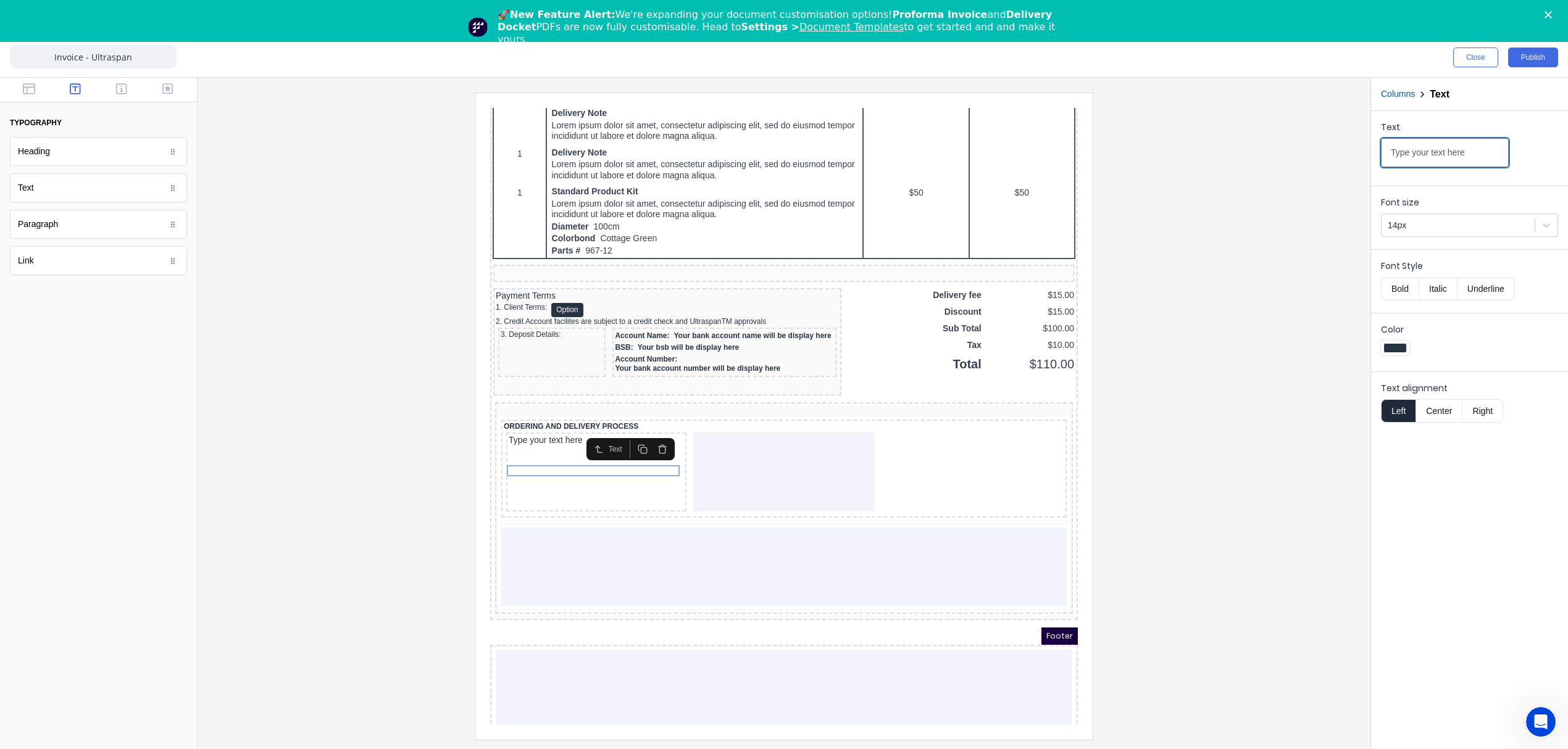
drag, startPoint x: 1480, startPoint y: 158, endPoint x: 1252, endPoint y: 163, distance: 228.1
click at [1252, 163] on div "Close Publish Components typography Heading Heading Text Text Paragraph Paragra…" at bounding box center [784, 393] width 1568 height 711
paste input "ORDERING NOTES:"
type input "ORDERING NOTES:"
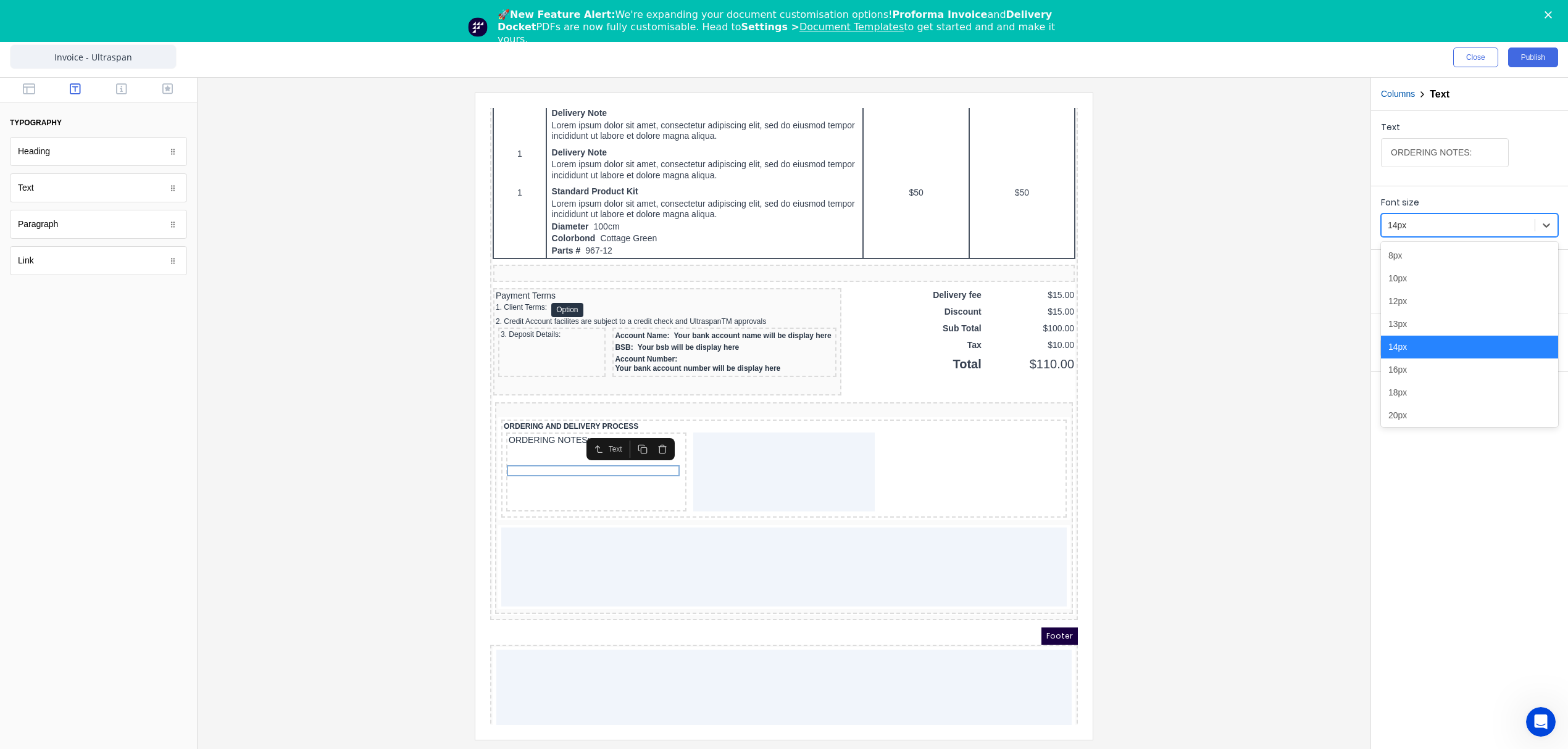
click at [1474, 226] on div at bounding box center [1458, 226] width 141 height 16
click at [1405, 284] on div "10px" at bounding box center [1469, 278] width 177 height 23
click at [1406, 292] on button "Bold" at bounding box center [1400, 288] width 38 height 24
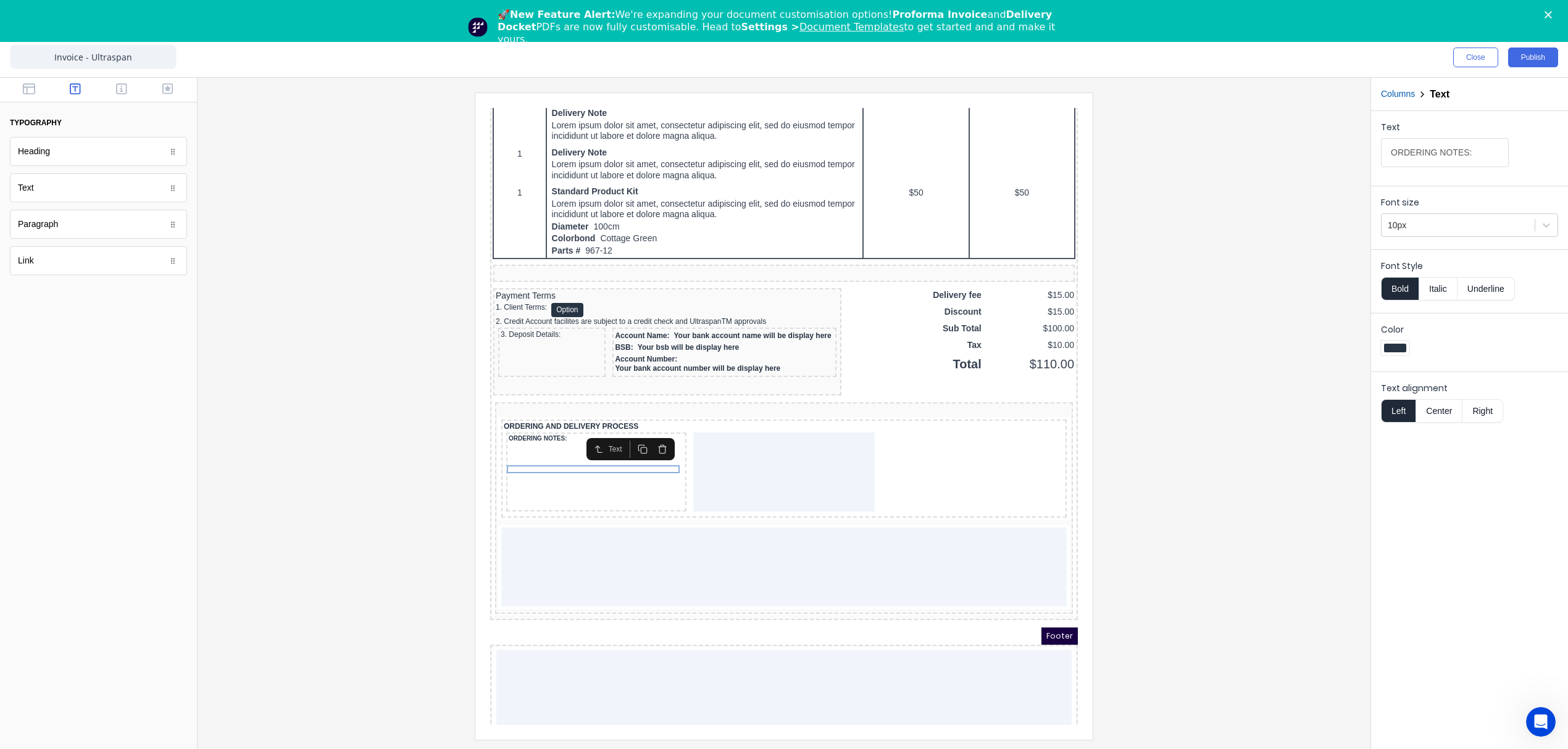
click at [1279, 435] on div at bounding box center [784, 416] width 1153 height 647
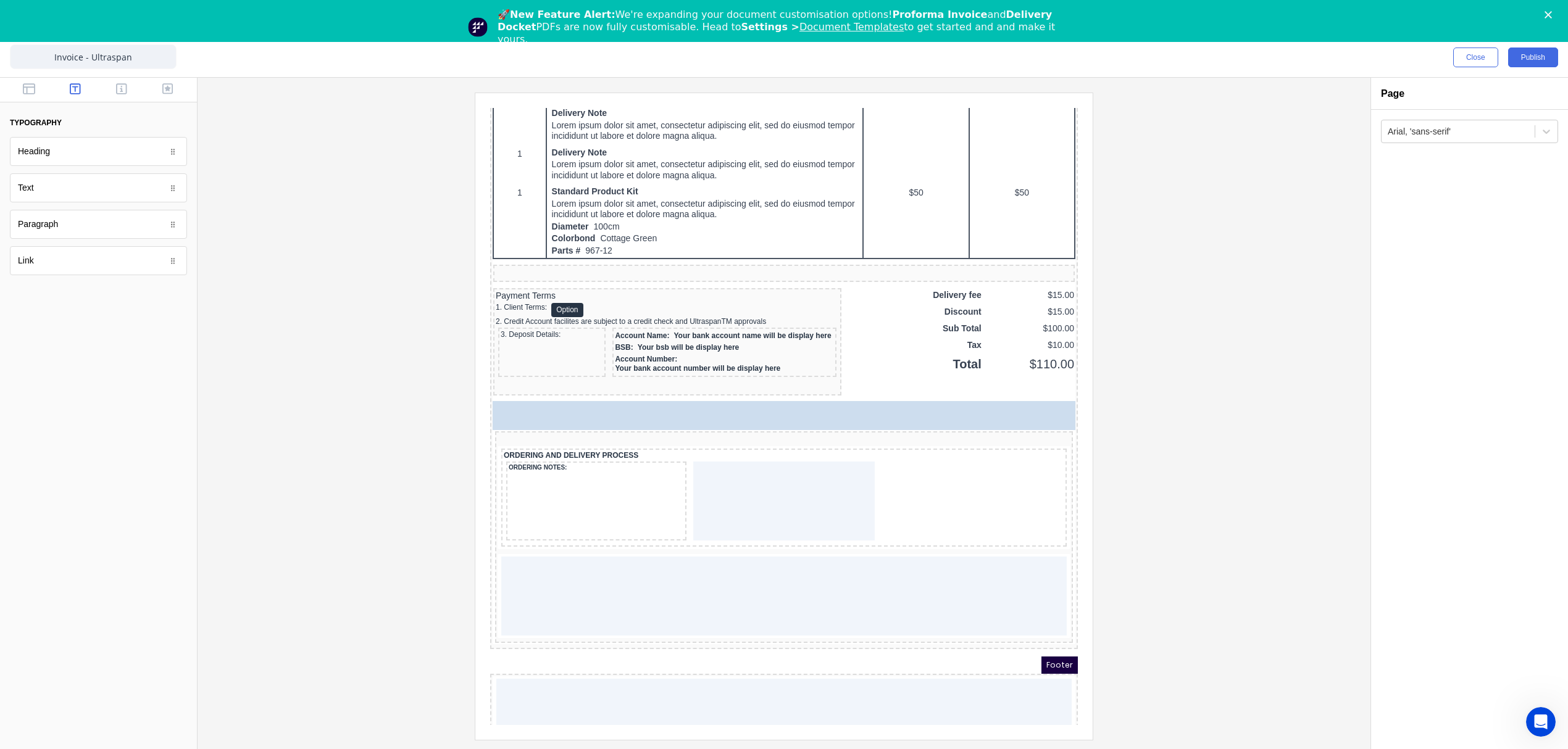
drag, startPoint x: 72, startPoint y: 190, endPoint x: 66, endPoint y: 203, distance: 14.3
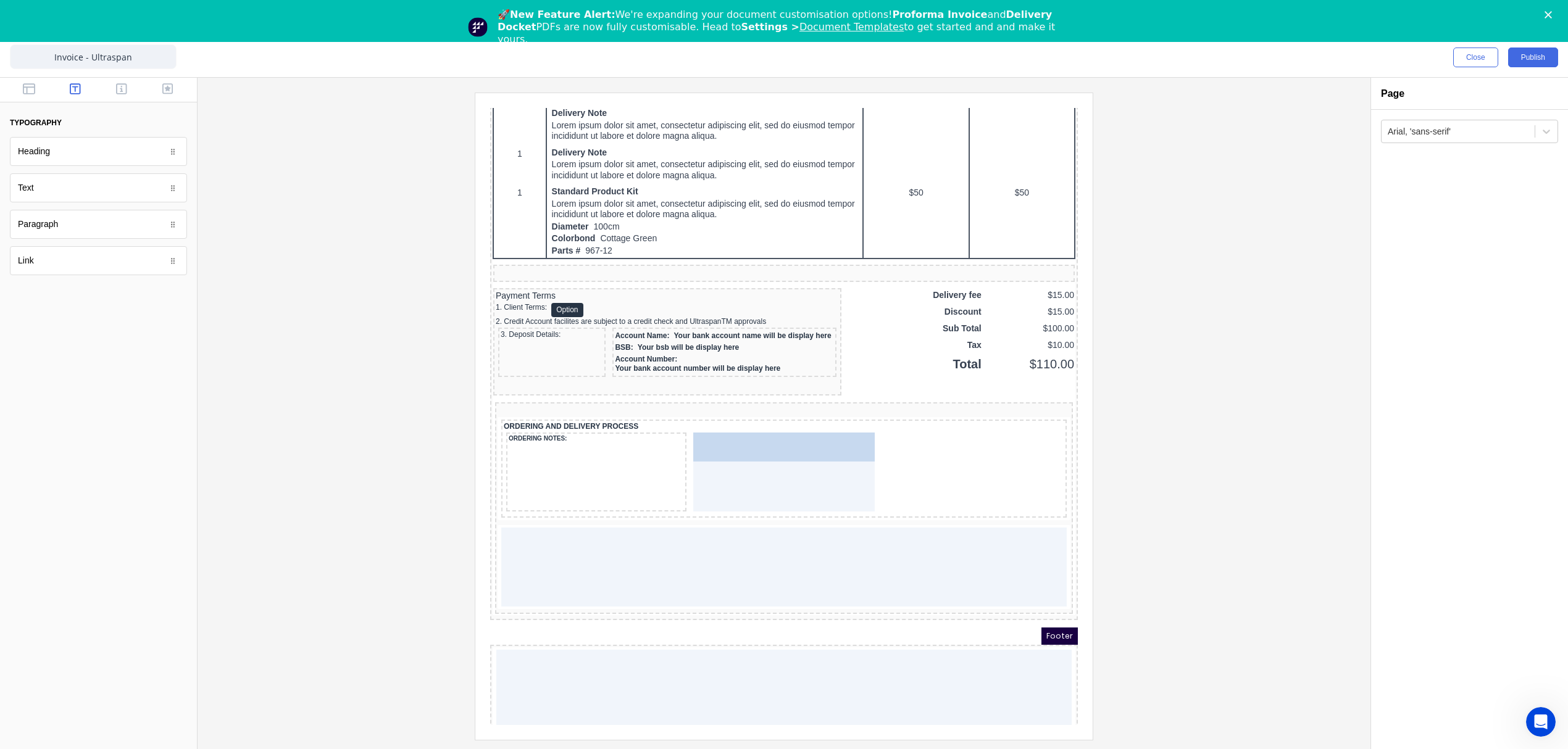
drag, startPoint x: 53, startPoint y: 228, endPoint x: 770, endPoint y: 487, distance: 762.3
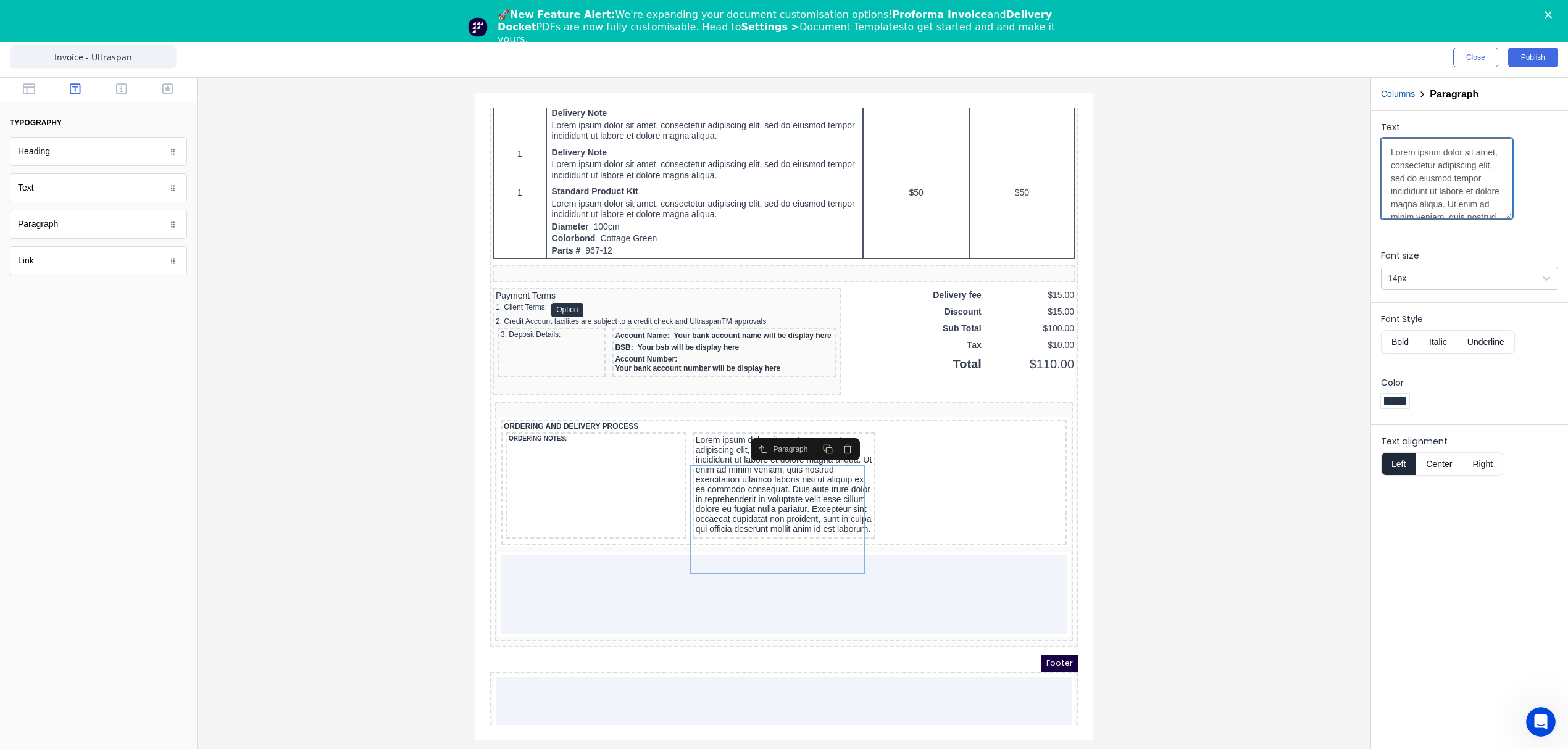
click at [1447, 163] on textarea "Lorem ipsum dolor sit amet, consectetur adipiscing elit, sed do eiusmod tempor …" at bounding box center [1447, 178] width 131 height 81
paste textarea "1. Signing this quote confirms acceptance of our Terms of Sale v1 (available on…"
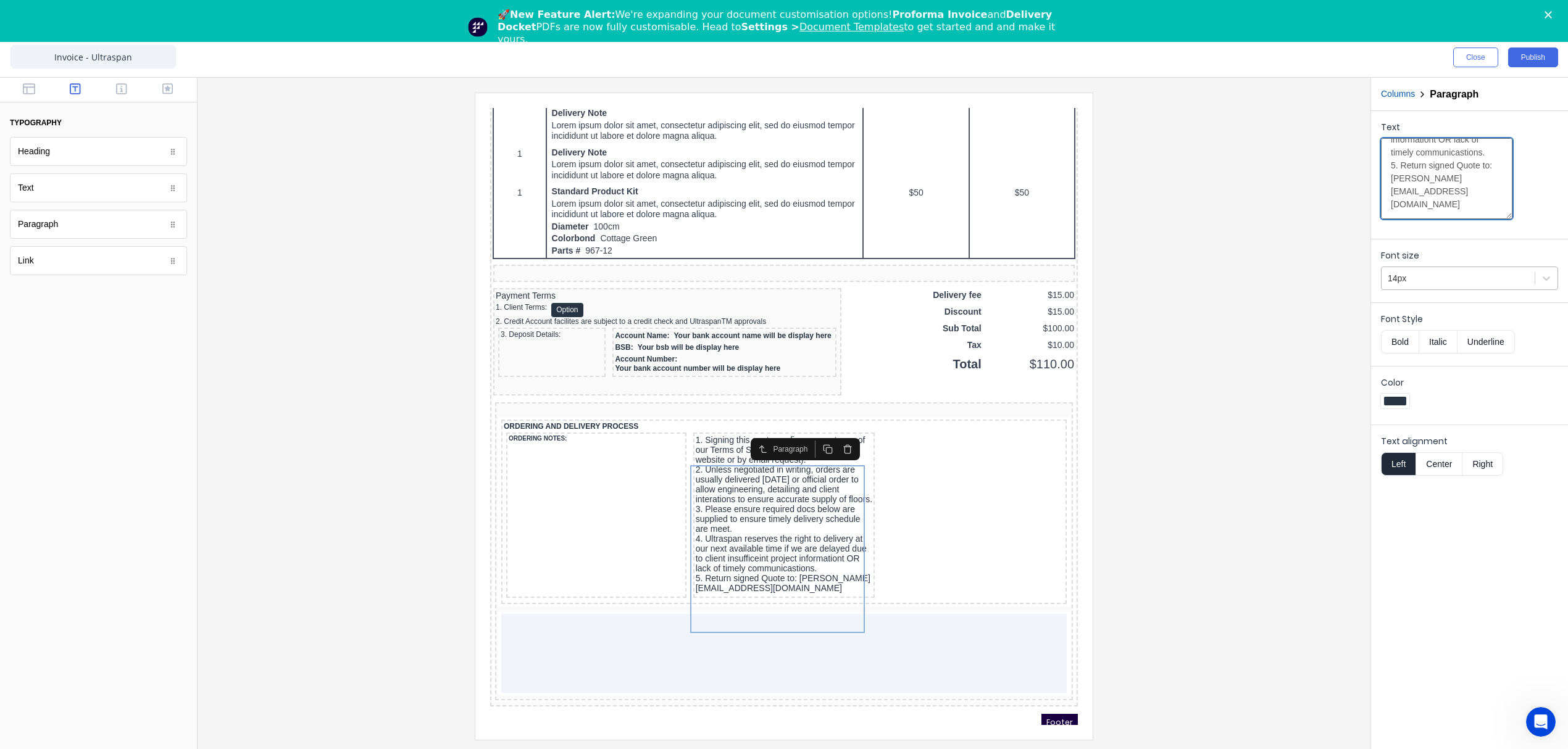
type textarea "1. Signing this quote confirms acceptance of our Terms of Sale v1 (available on…"
click at [1440, 282] on div at bounding box center [1458, 278] width 141 height 16
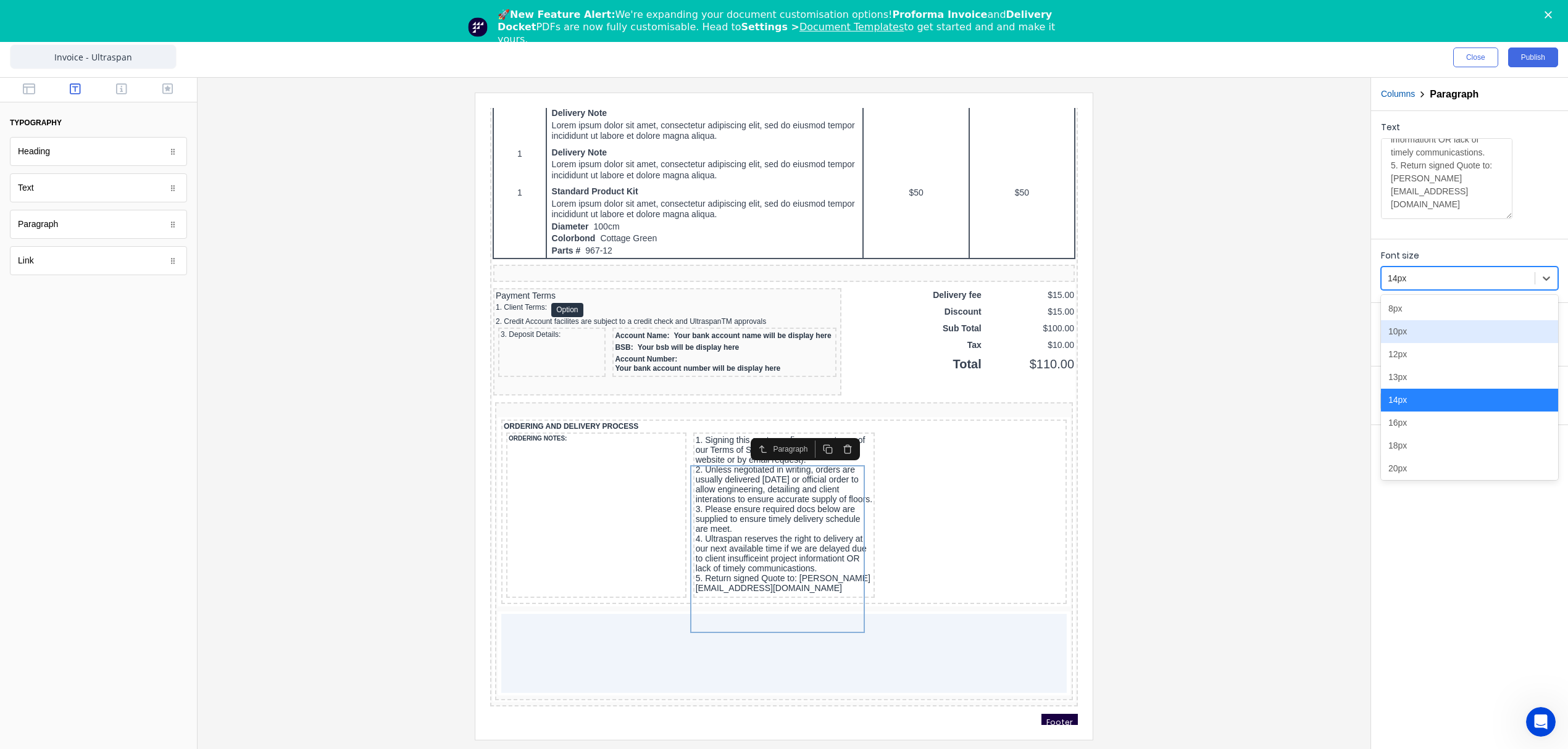
click at [1413, 337] on div "10px" at bounding box center [1469, 332] width 177 height 23
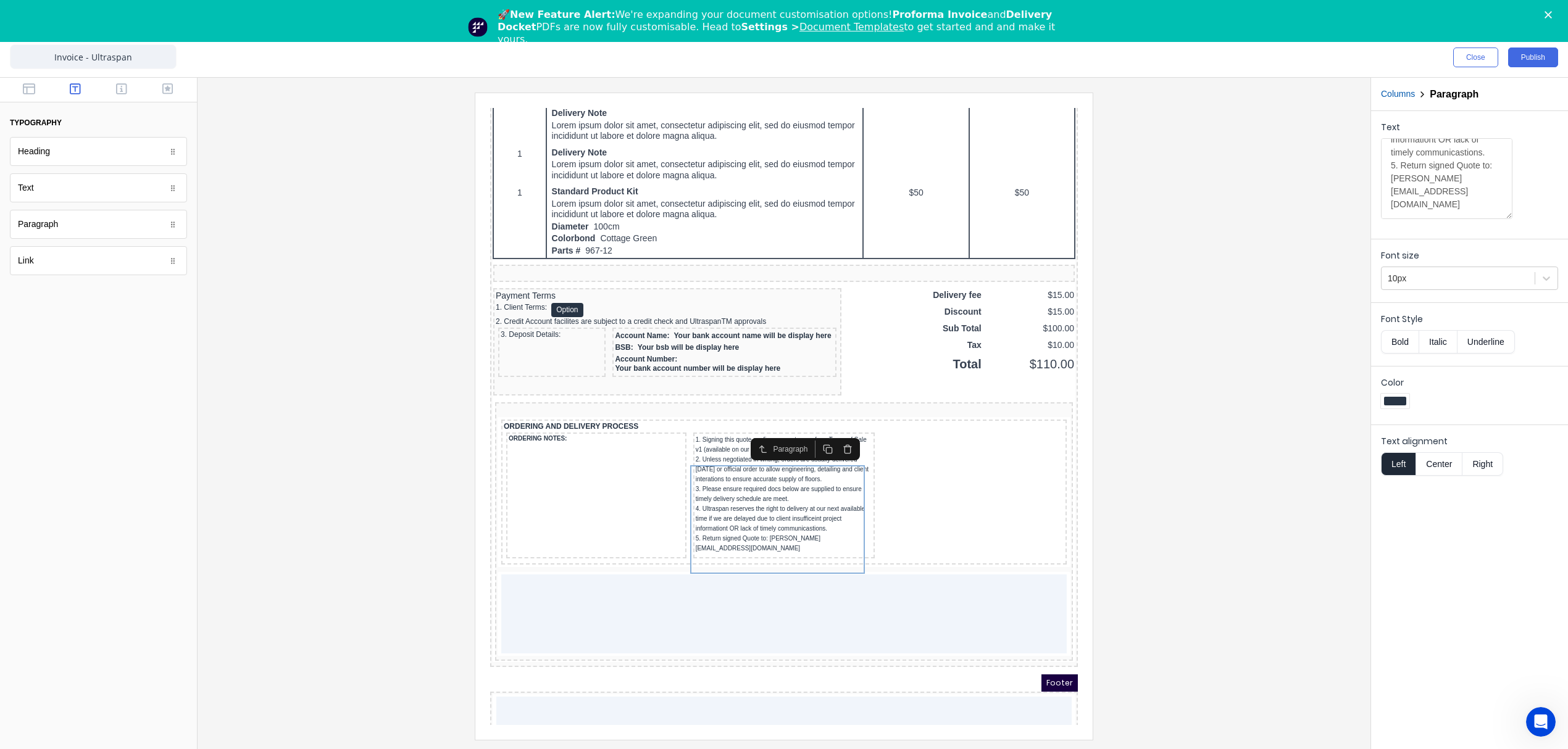
click at [1403, 93] on button "Columns" at bounding box center [1398, 93] width 34 height 13
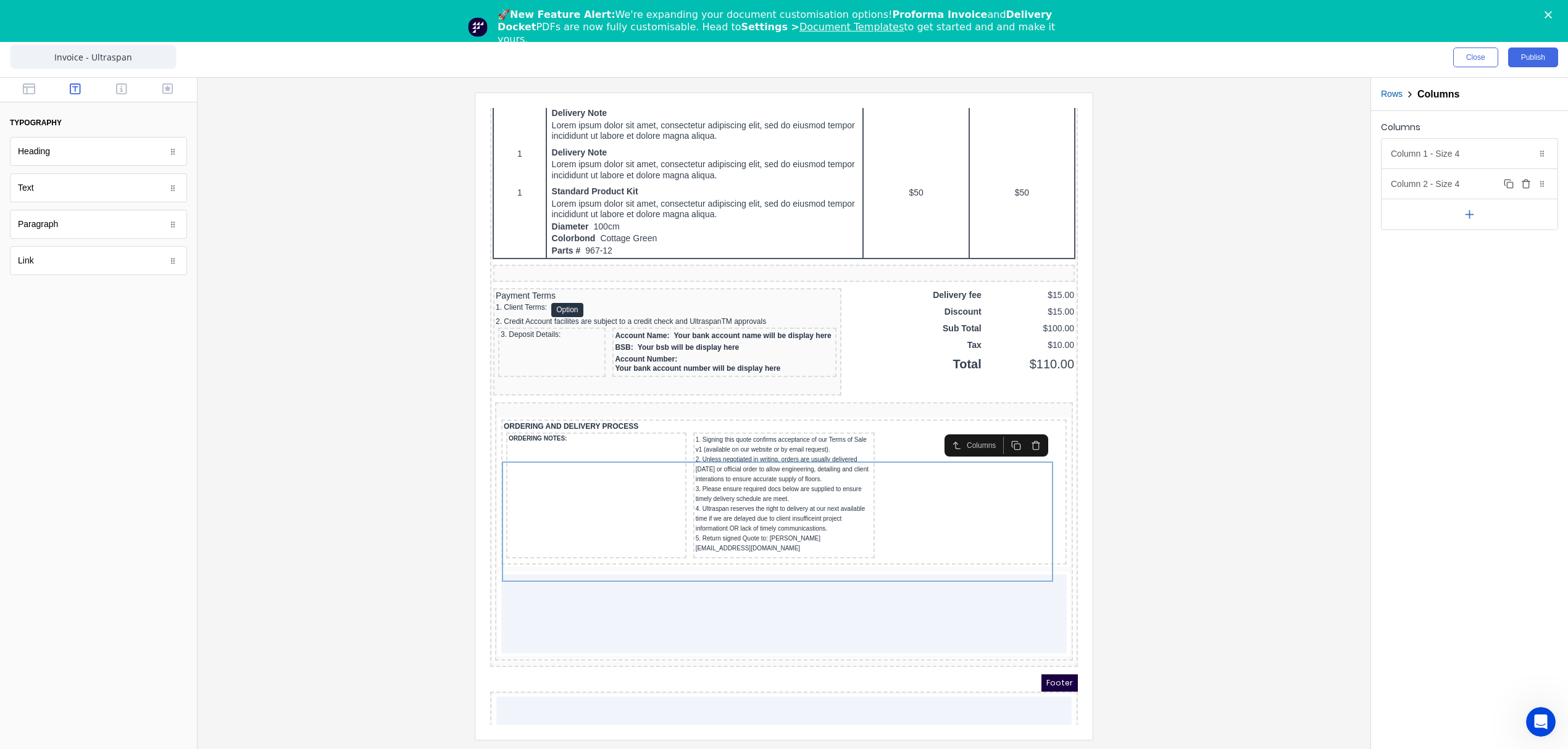
click at [1447, 185] on div "Column 2 - Size 4 Duplicate Delete" at bounding box center [1470, 184] width 176 height 30
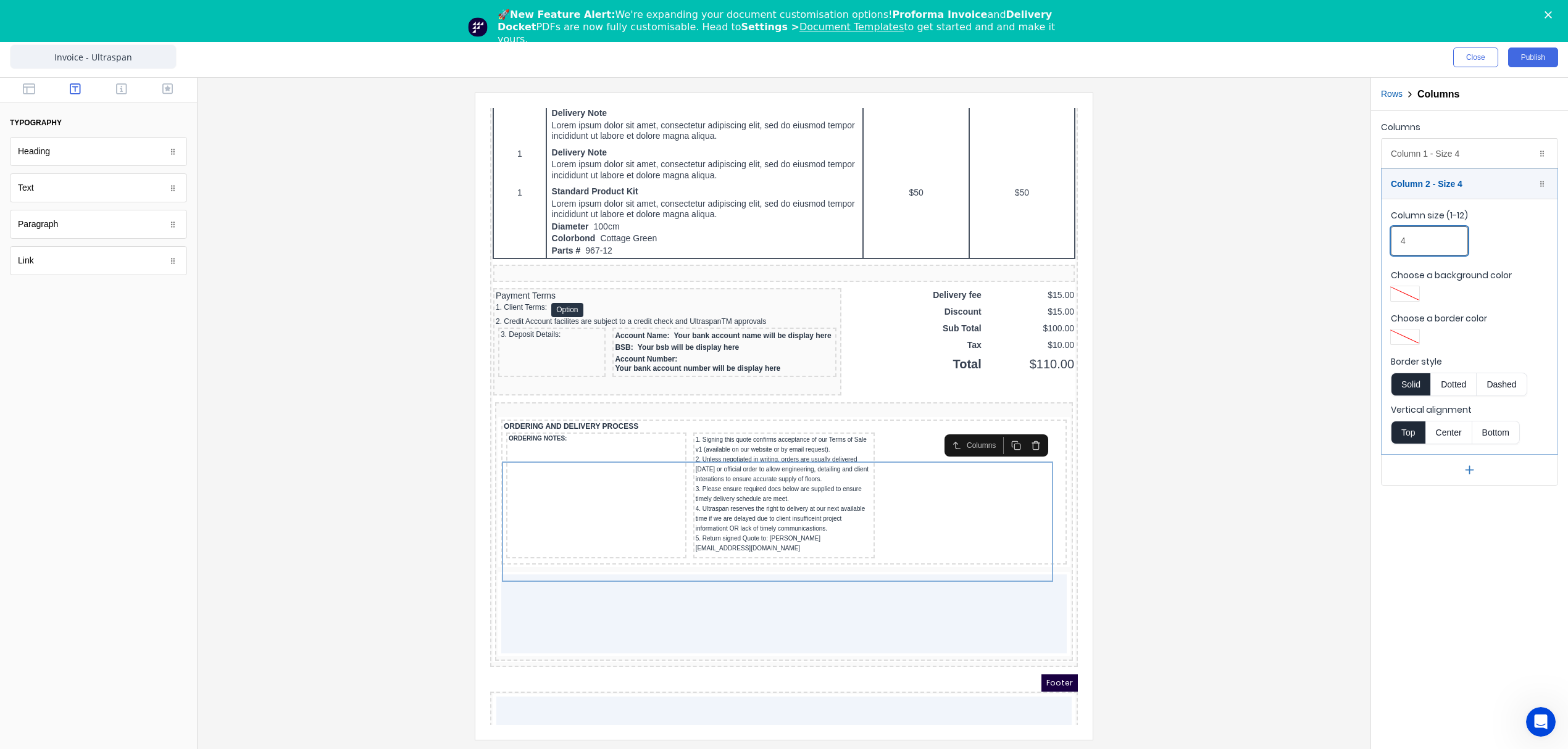
drag, startPoint x: 1413, startPoint y: 242, endPoint x: 1381, endPoint y: 238, distance: 32.2
click at [1381, 238] on div "Column 1 - Size 4 Duplicate Delete Column size (1-12) 4 Choose a background col…" at bounding box center [1469, 312] width 177 height 347
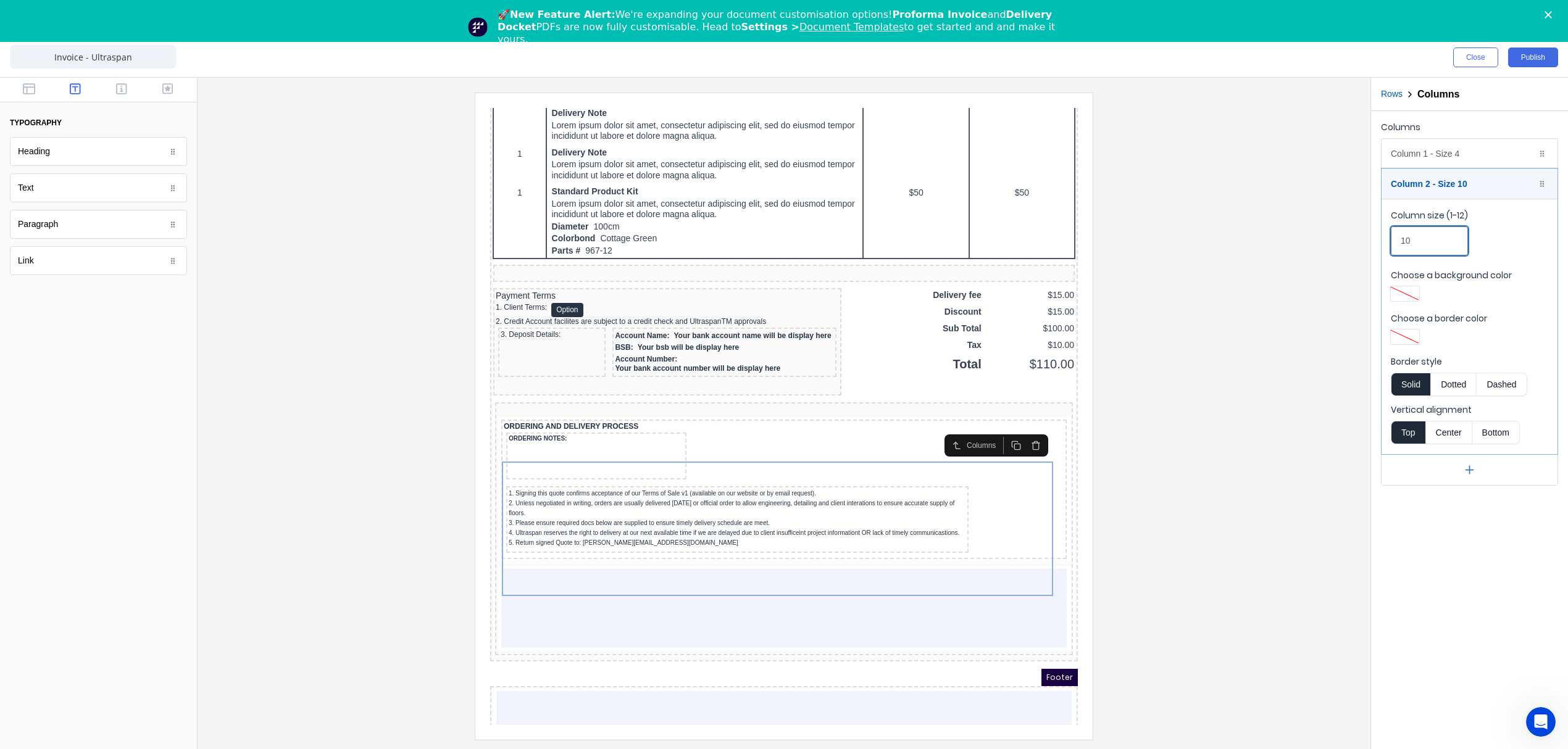
type input "10"
click at [1475, 154] on div "Column 1 - Size 4 Duplicate Delete" at bounding box center [1470, 154] width 176 height 30
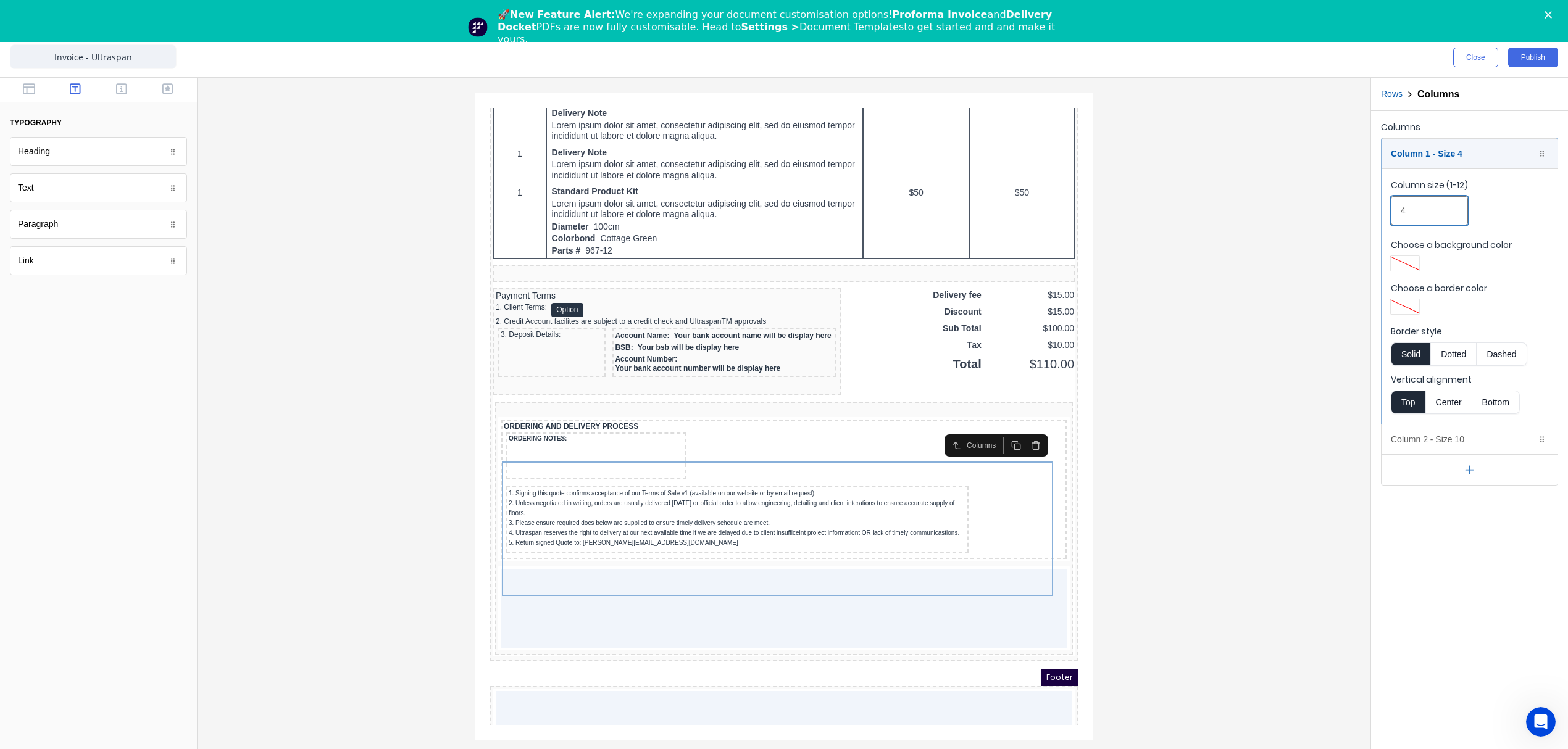
drag, startPoint x: 1410, startPoint y: 203, endPoint x: 1359, endPoint y: 204, distance: 51.0
click at [1359, 204] on div "Close Publish Components typography Heading Heading Text Text Paragraph Paragra…" at bounding box center [784, 393] width 1568 height 711
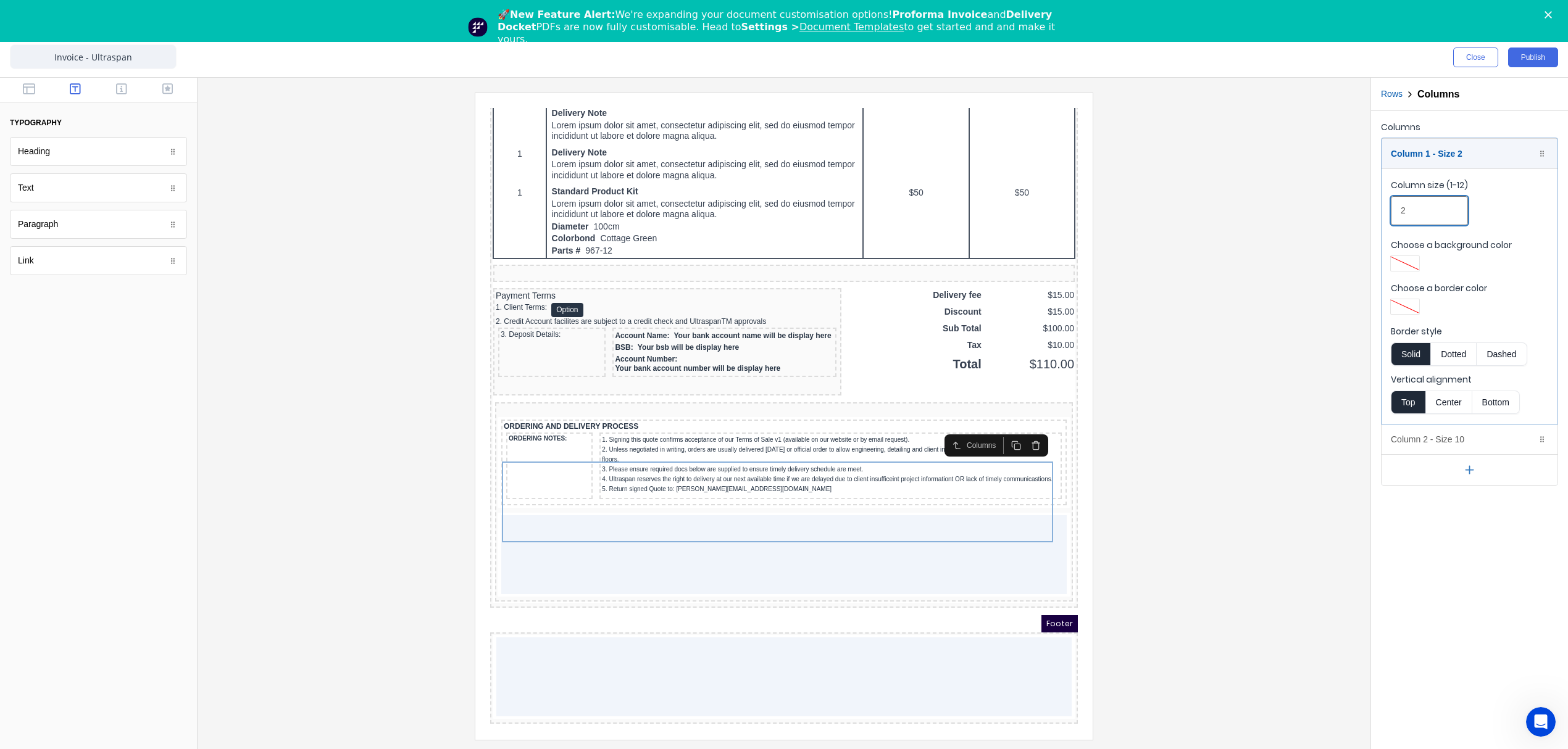
type input "2"
click at [1229, 433] on div at bounding box center [784, 416] width 1153 height 647
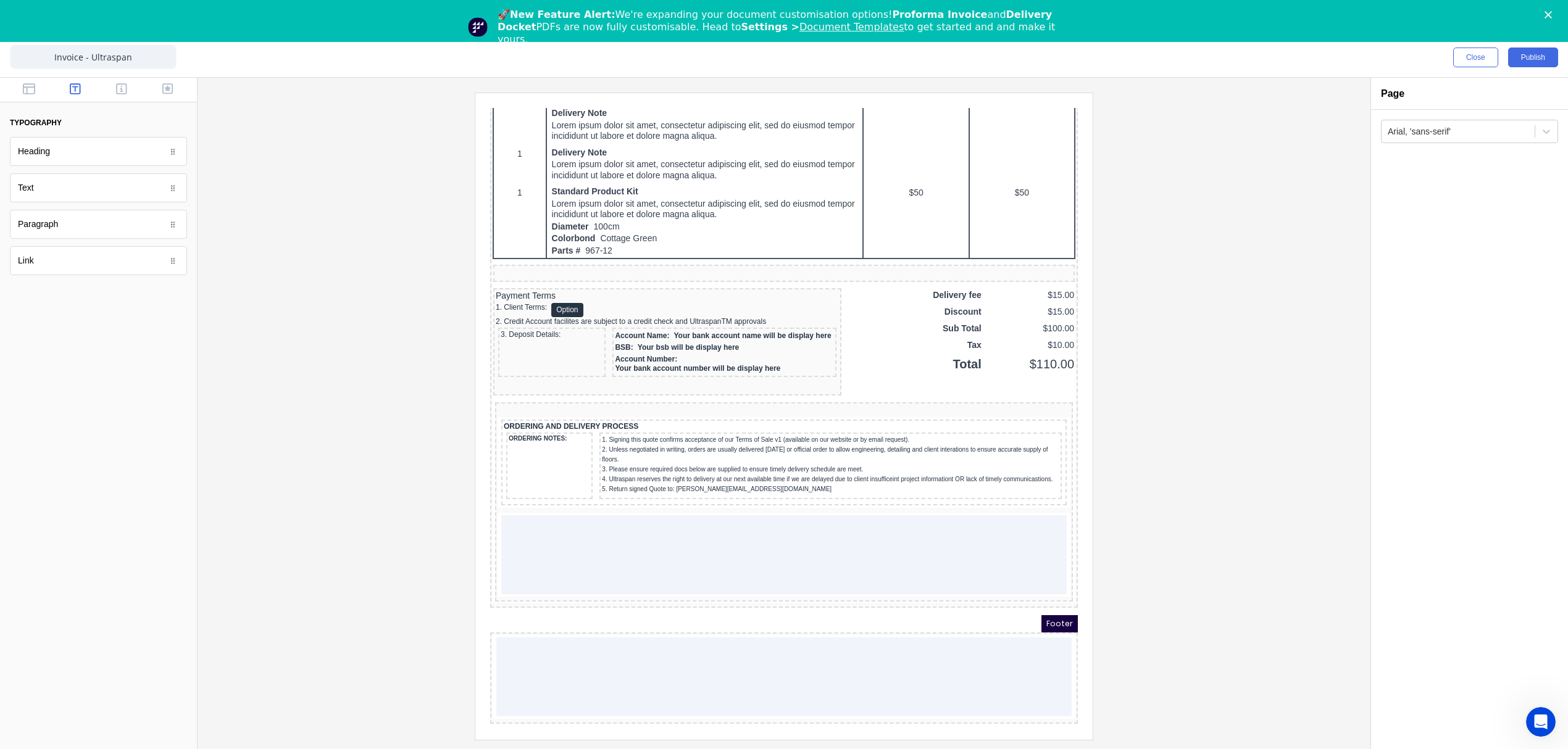
click at [1235, 381] on div at bounding box center [784, 416] width 1153 height 647
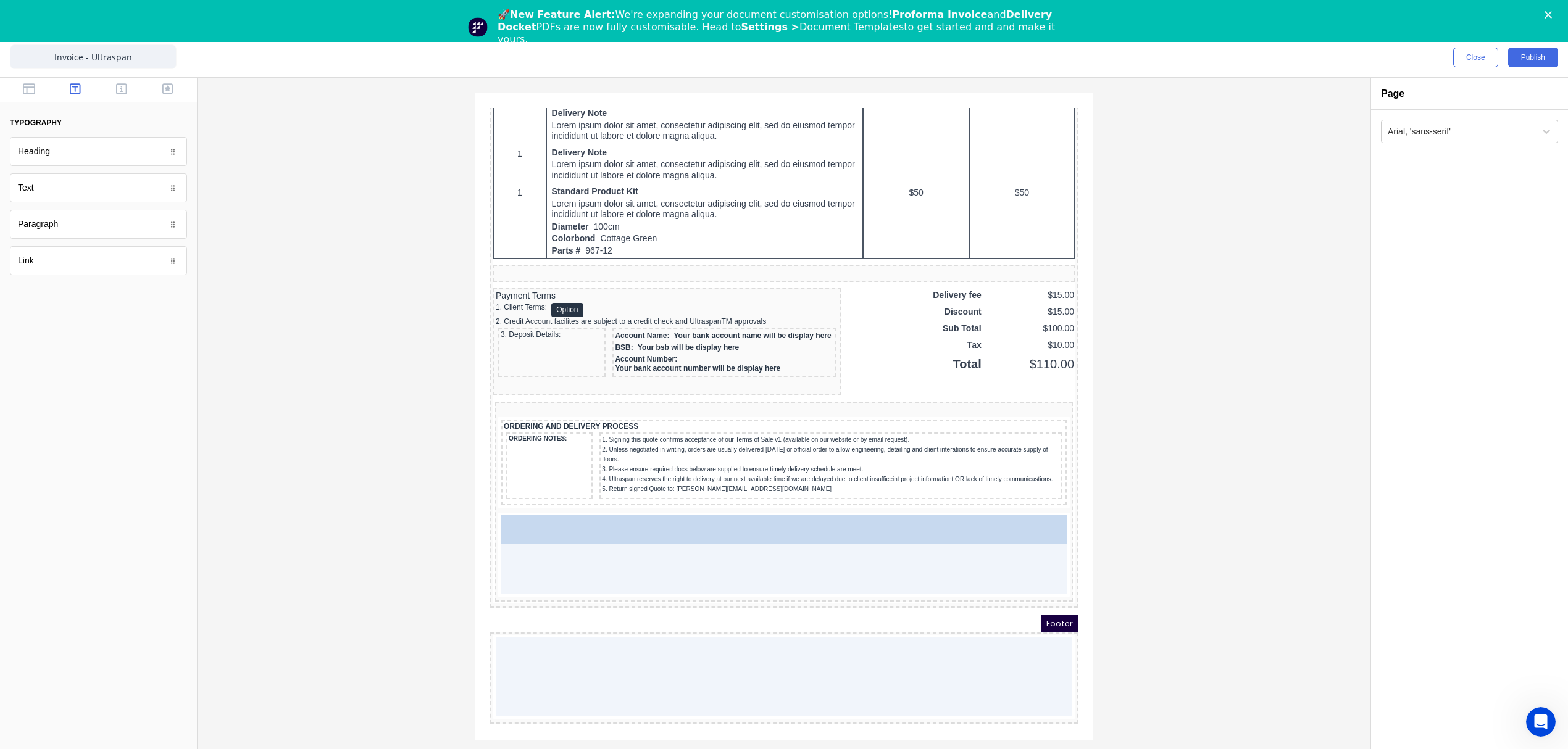
drag, startPoint x: 45, startPoint y: 190, endPoint x: 627, endPoint y: 568, distance: 694.0
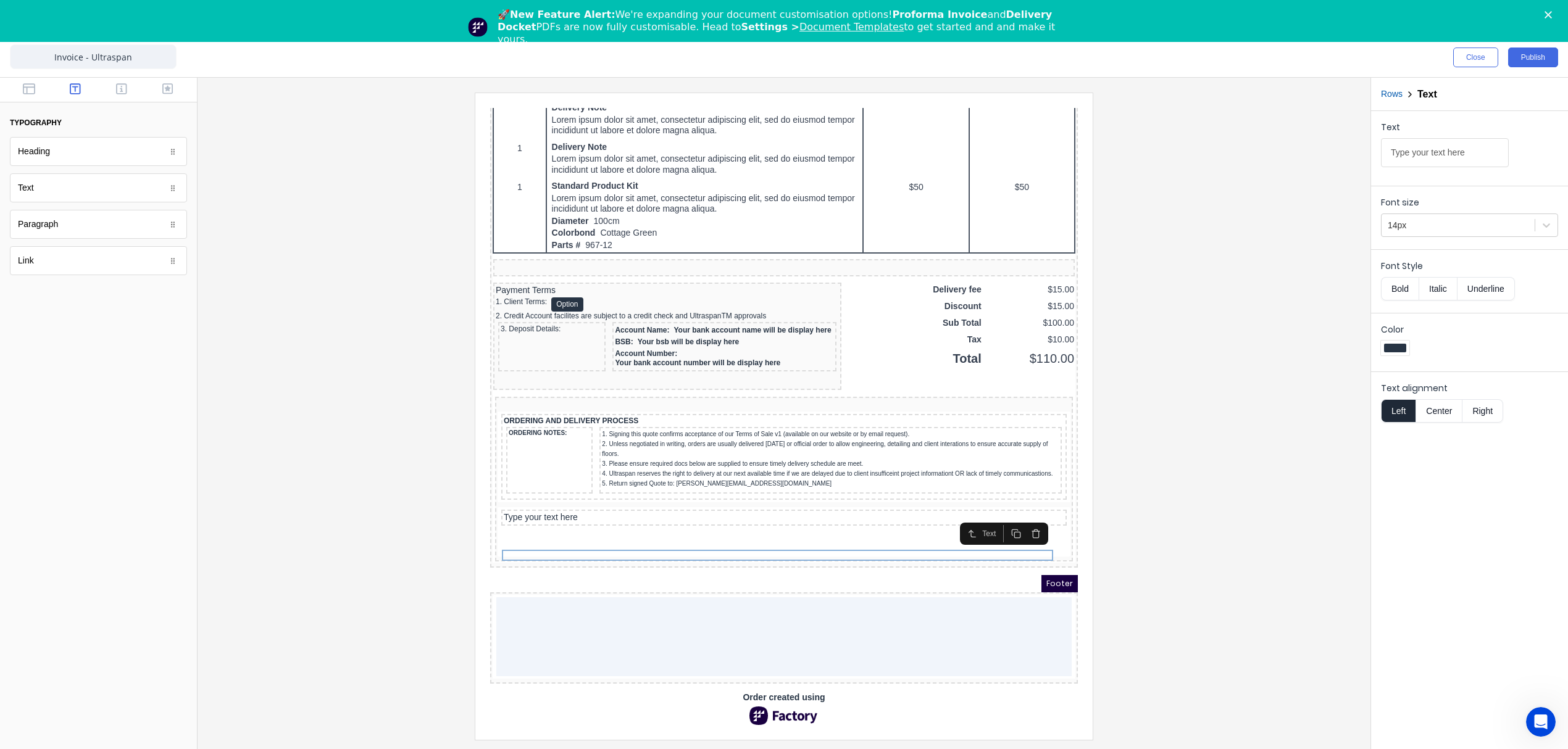
scroll to position [872, 0]
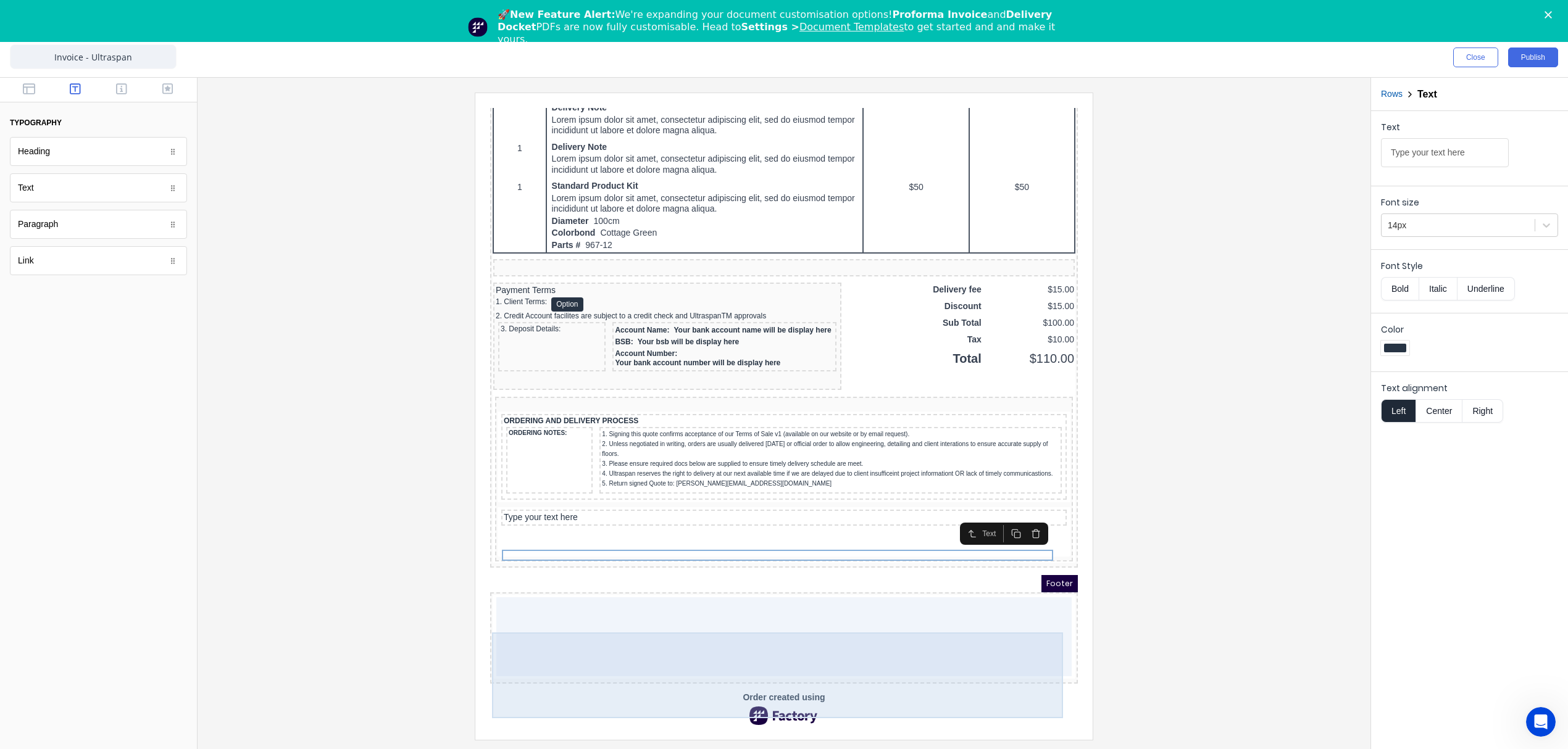
click at [1010, 586] on div at bounding box center [769, 622] width 575 height 79
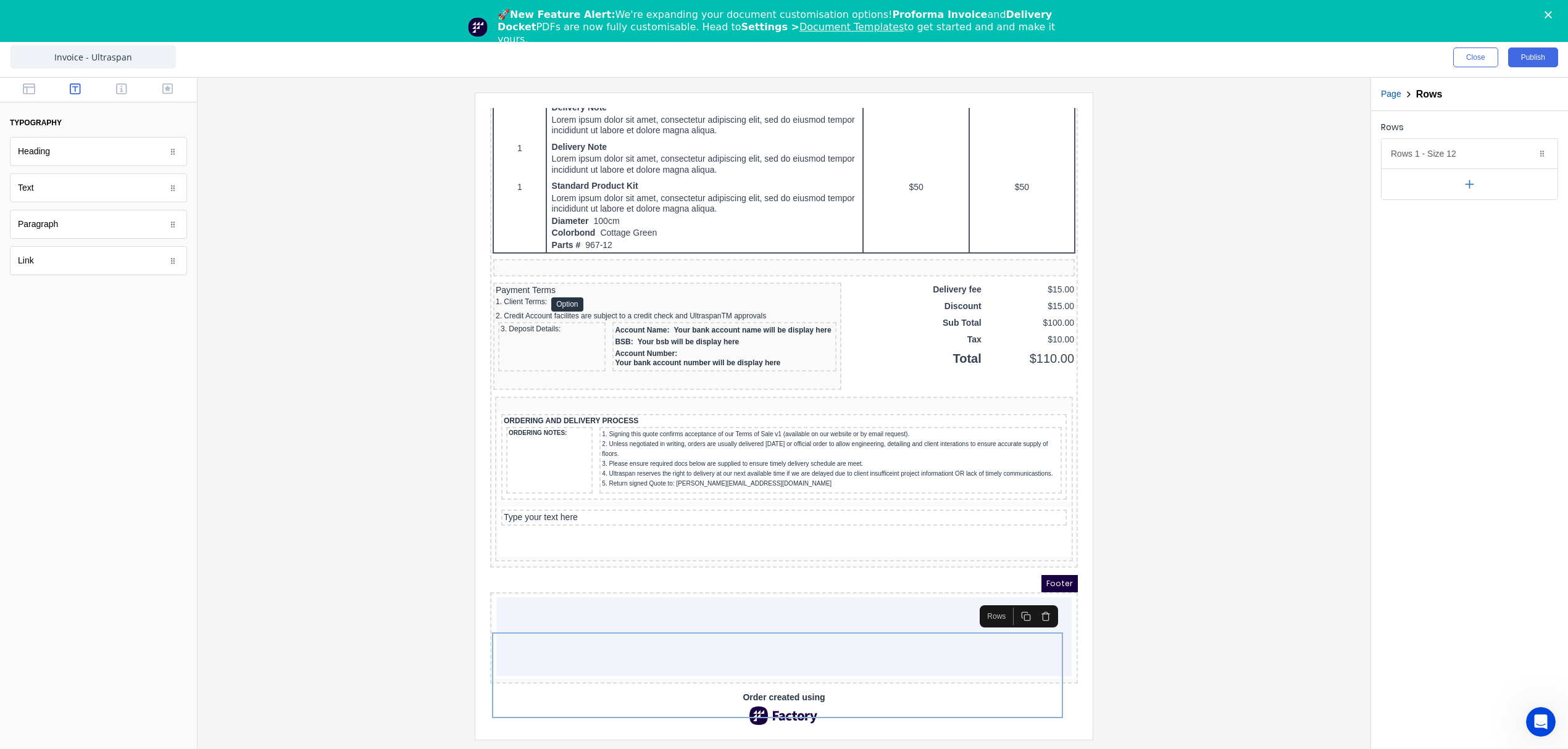
click at [1031, 597] on icon "button" at bounding box center [1031, 598] width 3 height 2
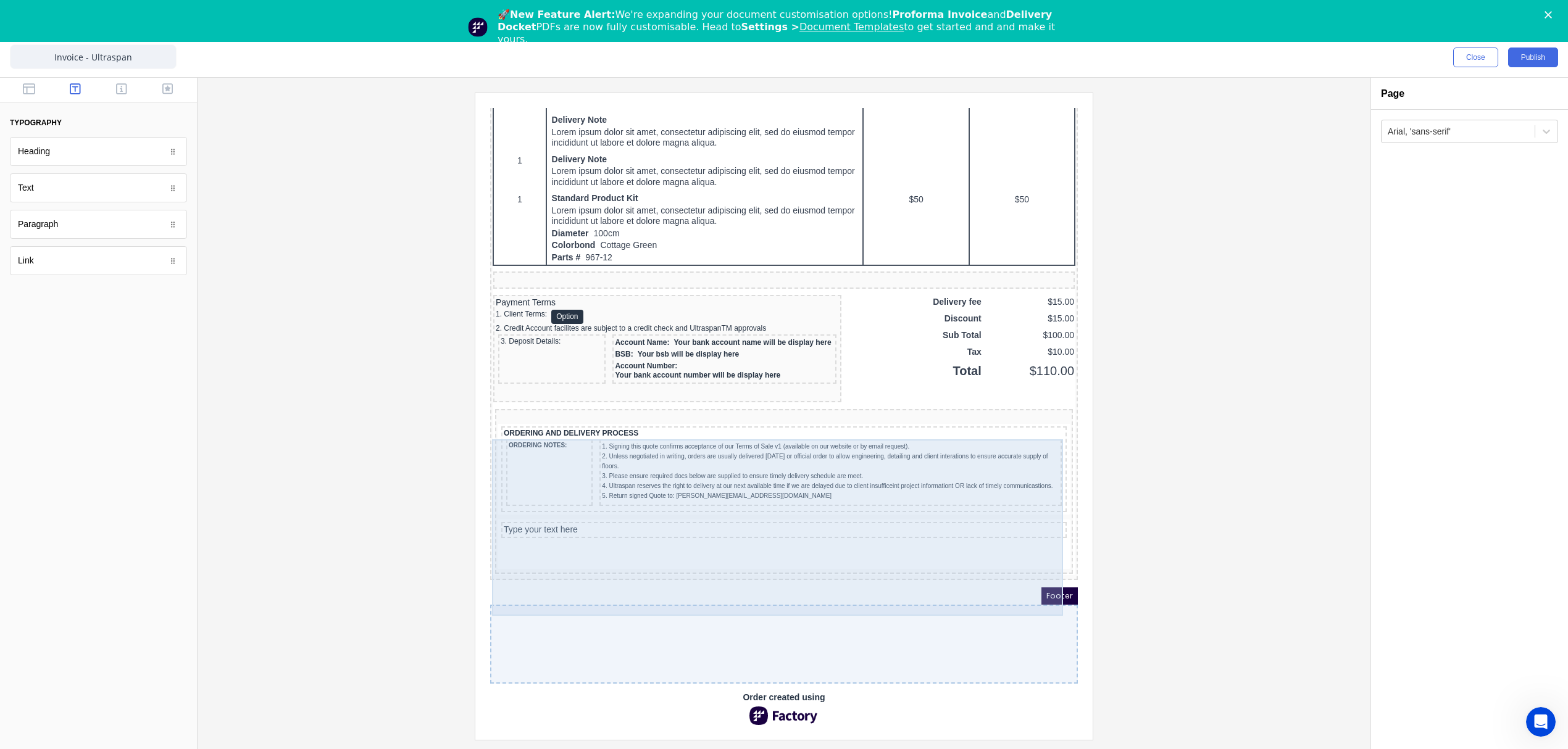
scroll to position [862, 0]
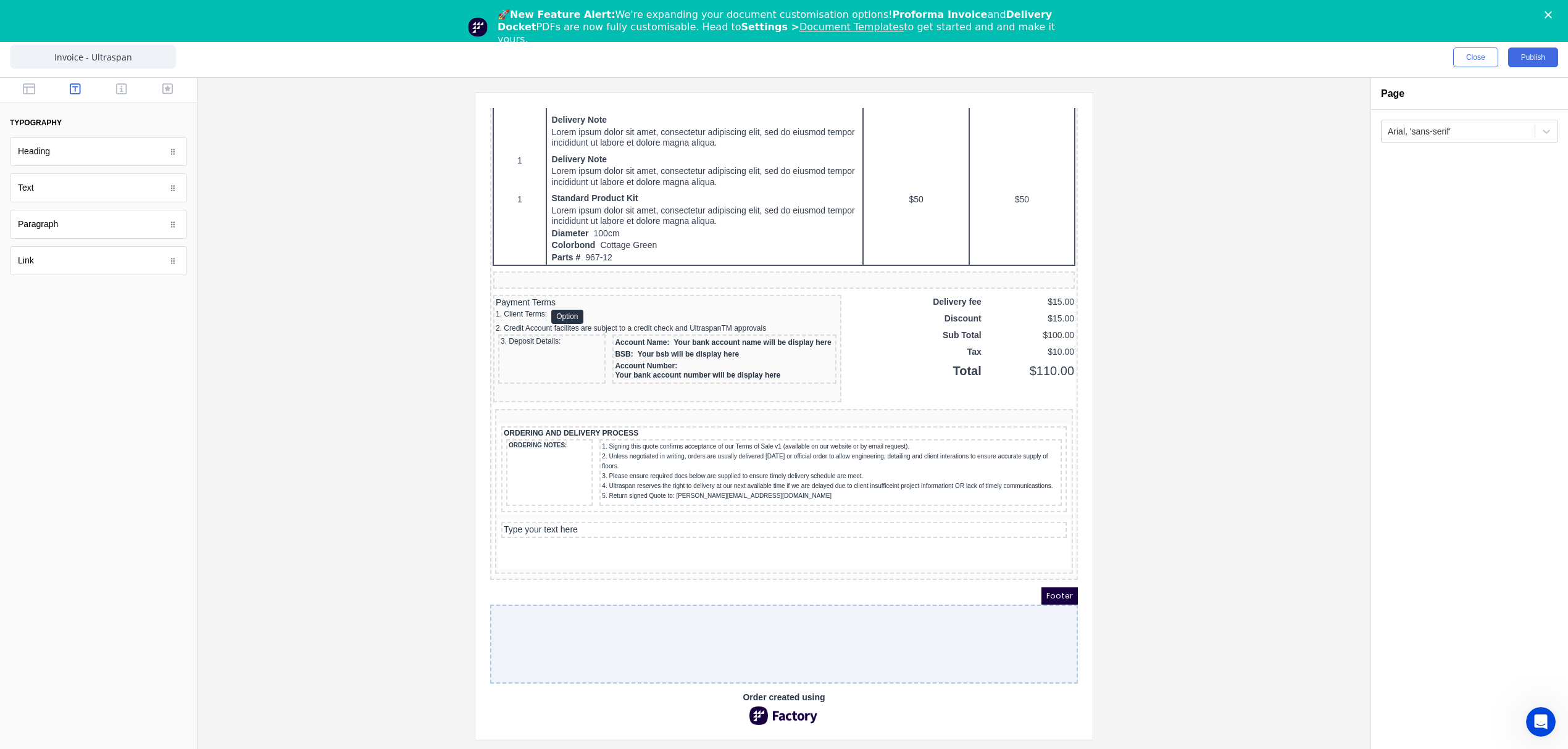
click at [985, 603] on div at bounding box center [768, 629] width 587 height 79
click at [1233, 570] on div at bounding box center [784, 416] width 1153 height 647
click at [1209, 516] on div at bounding box center [784, 416] width 1153 height 647
click at [554, 509] on div "Type your text here" at bounding box center [768, 515] width 560 height 11
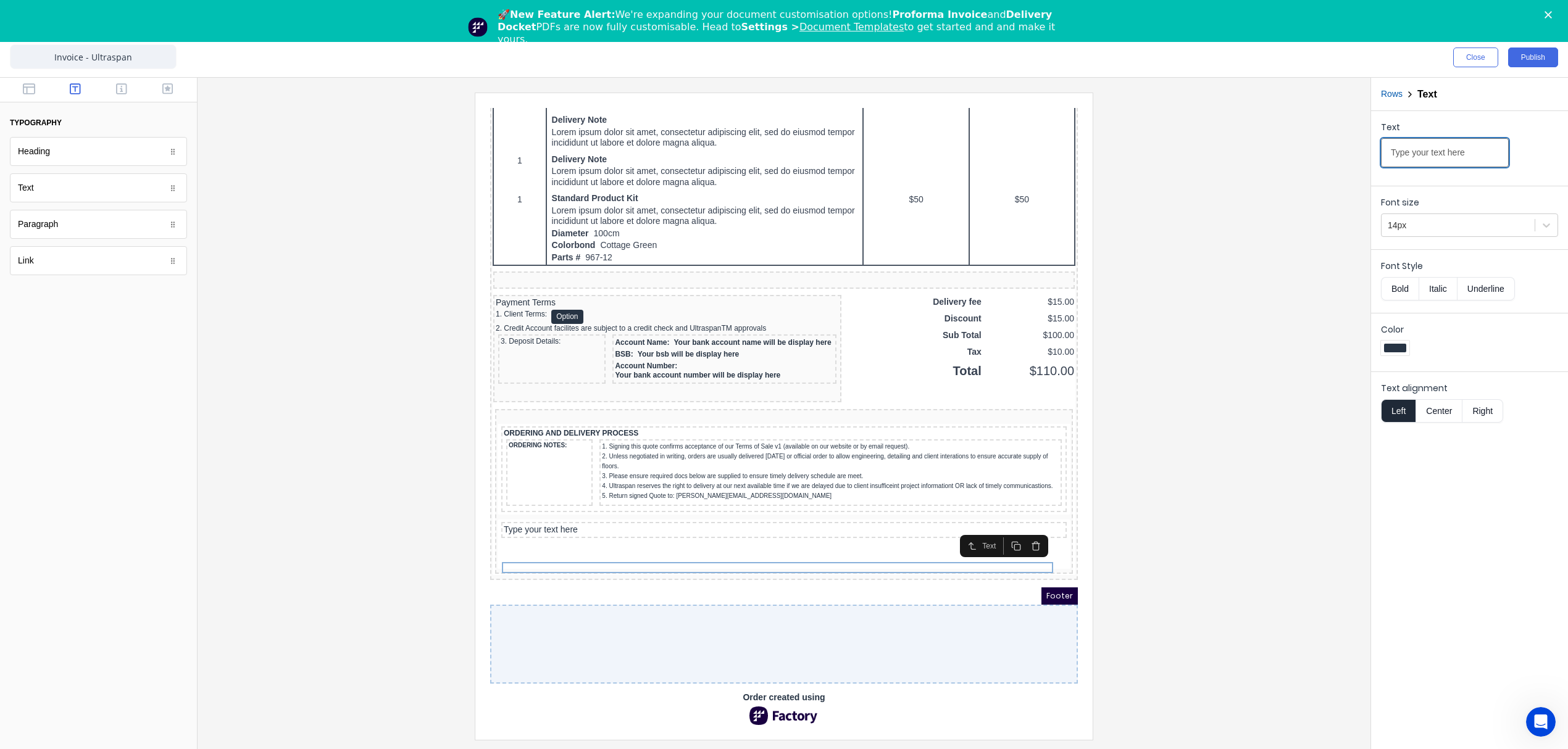
click at [1450, 154] on input "Type your text here" at bounding box center [1445, 152] width 128 height 29
type input "List of required documents:"
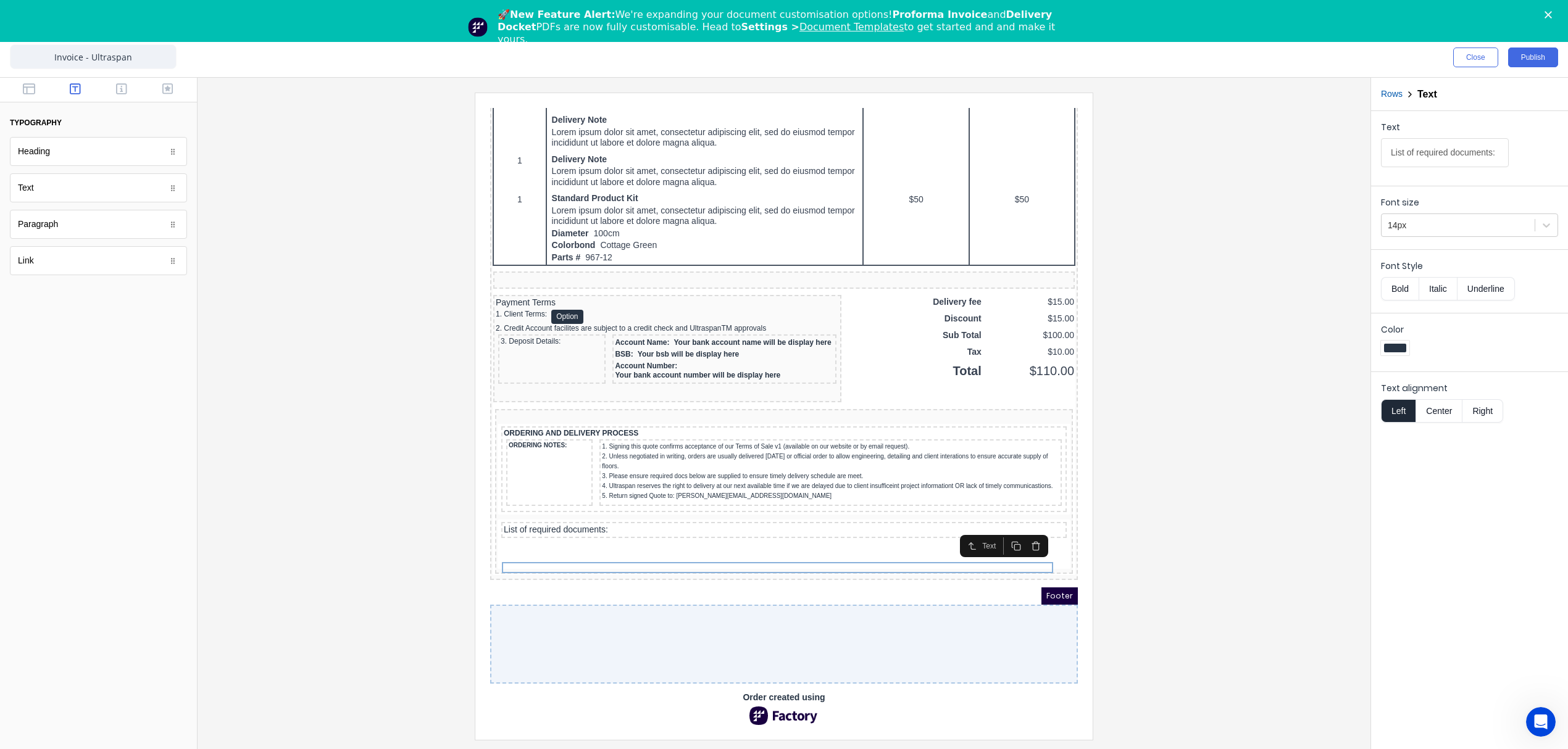
click at [1463, 238] on div "Font size 14px" at bounding box center [1469, 215] width 197 height 59
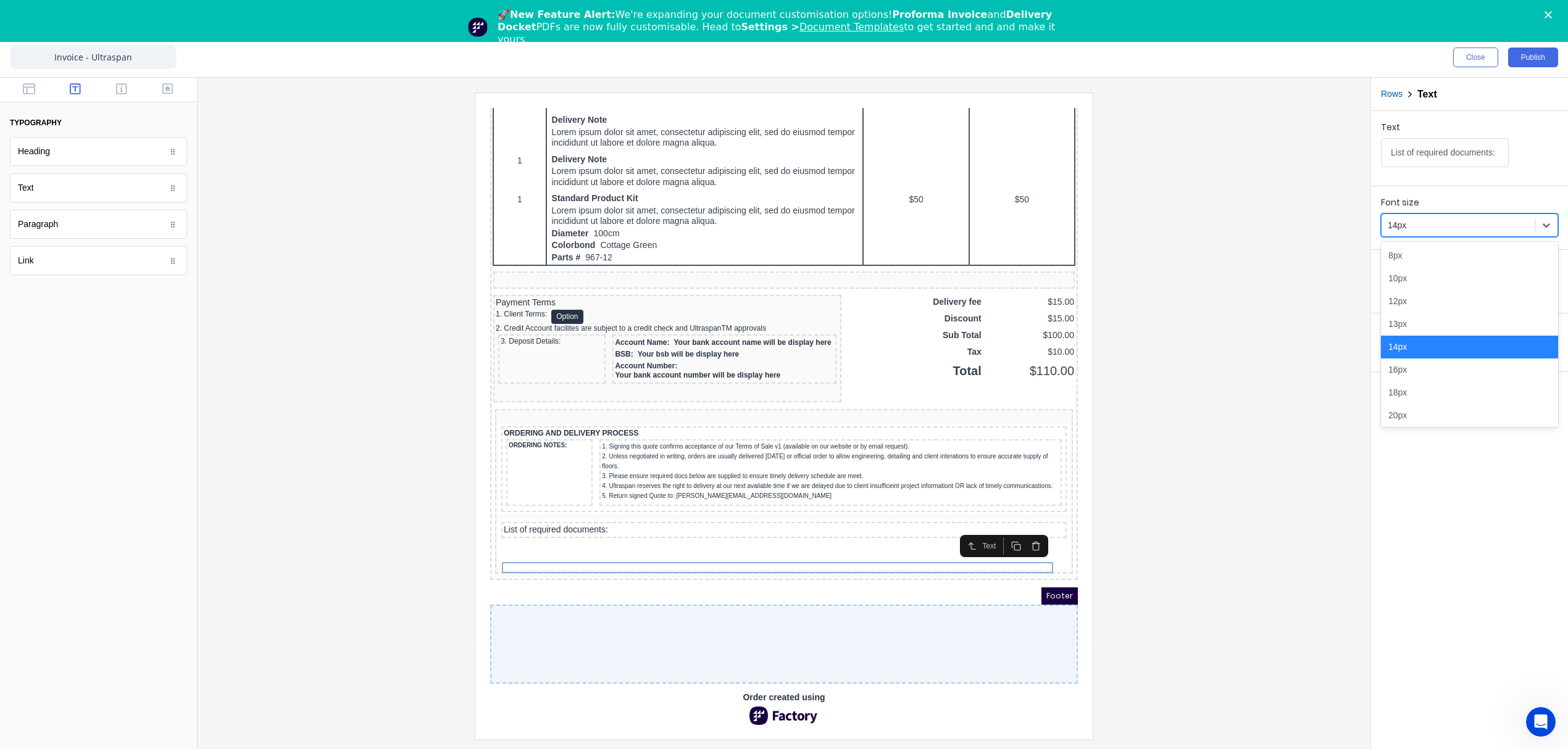
click at [1445, 225] on div at bounding box center [1458, 226] width 141 height 16
click at [1418, 311] on div "12px" at bounding box center [1469, 301] width 177 height 23
click at [1391, 291] on button "Bold" at bounding box center [1400, 288] width 38 height 24
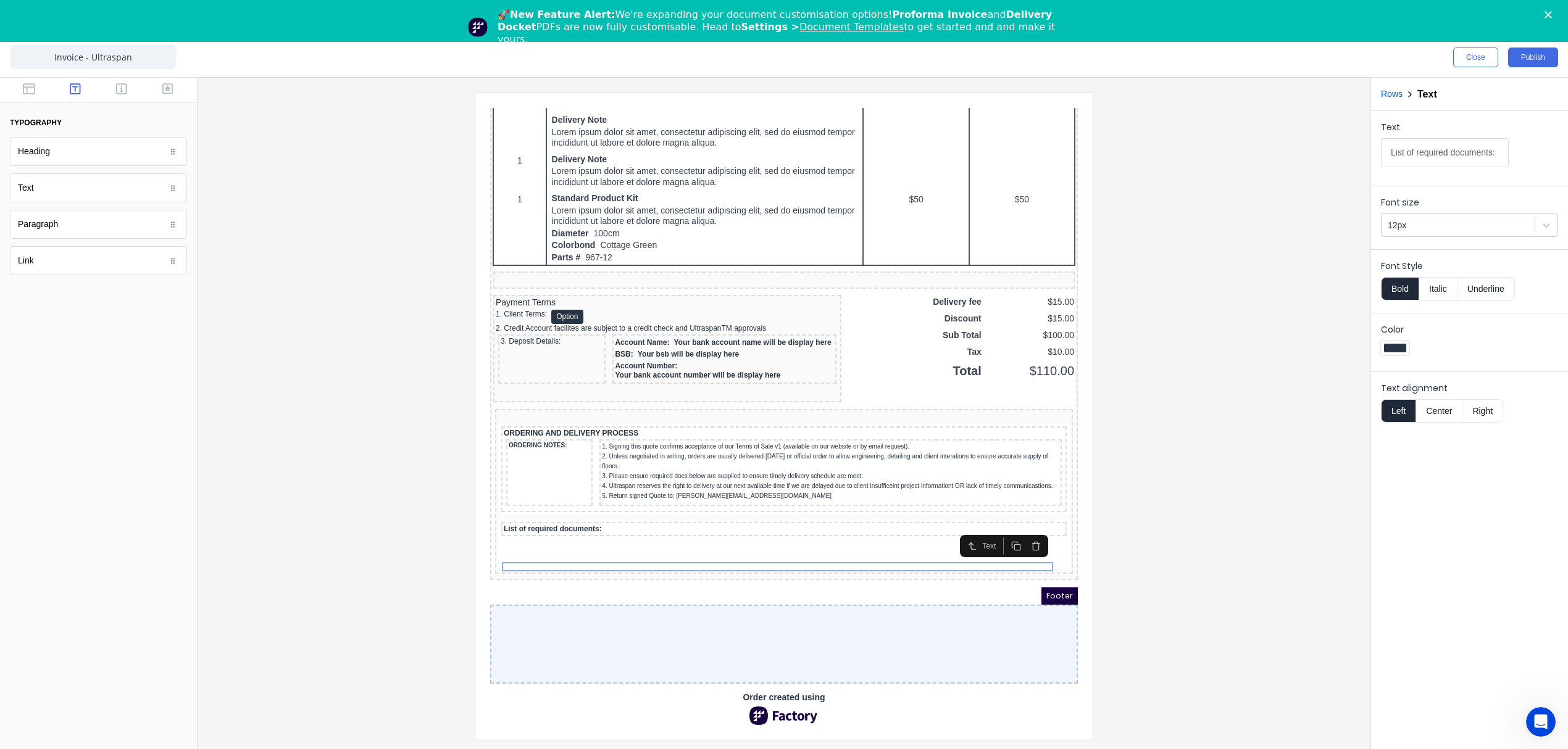
click at [1172, 443] on div at bounding box center [784, 416] width 1153 height 647
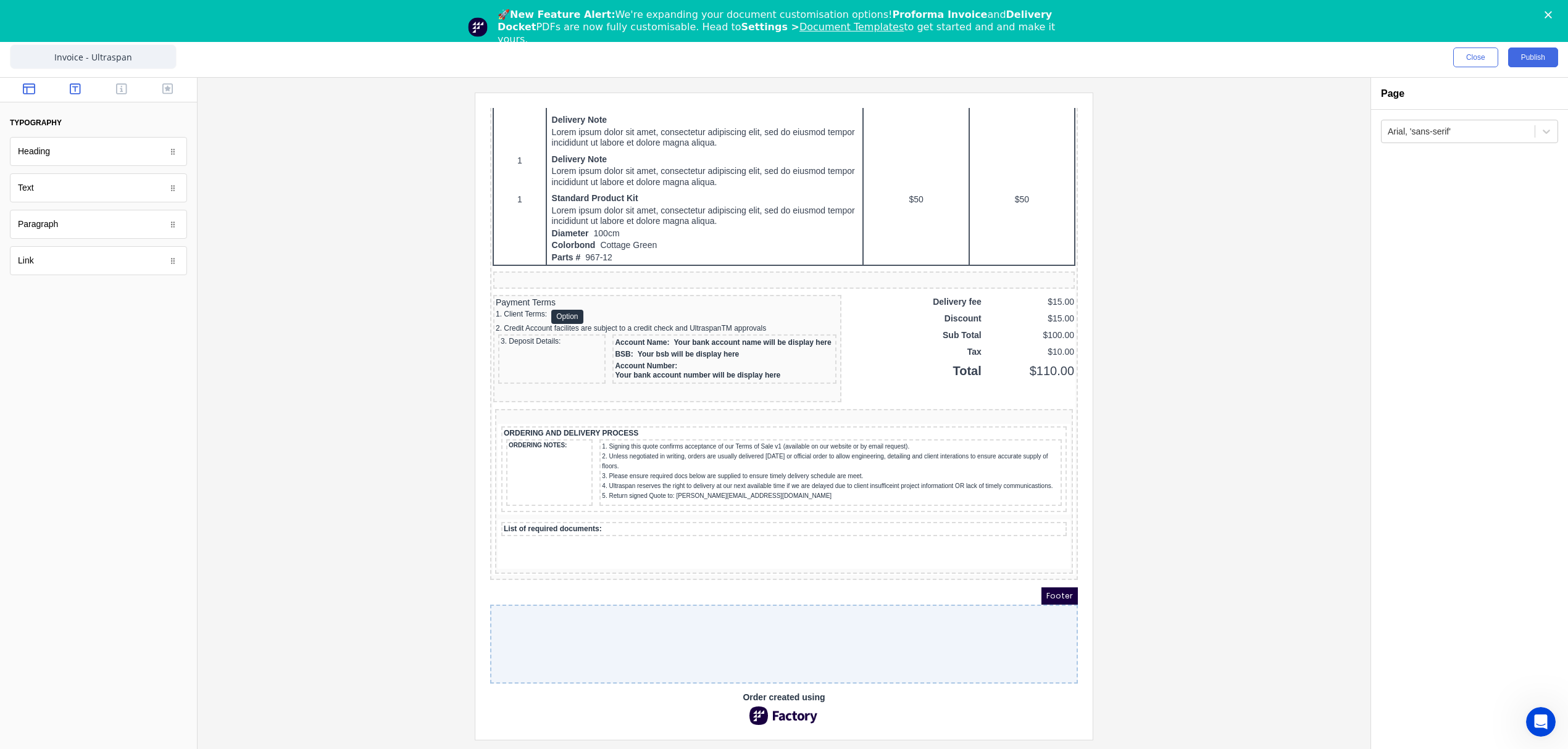
click at [24, 92] on icon "button" at bounding box center [29, 89] width 12 height 12
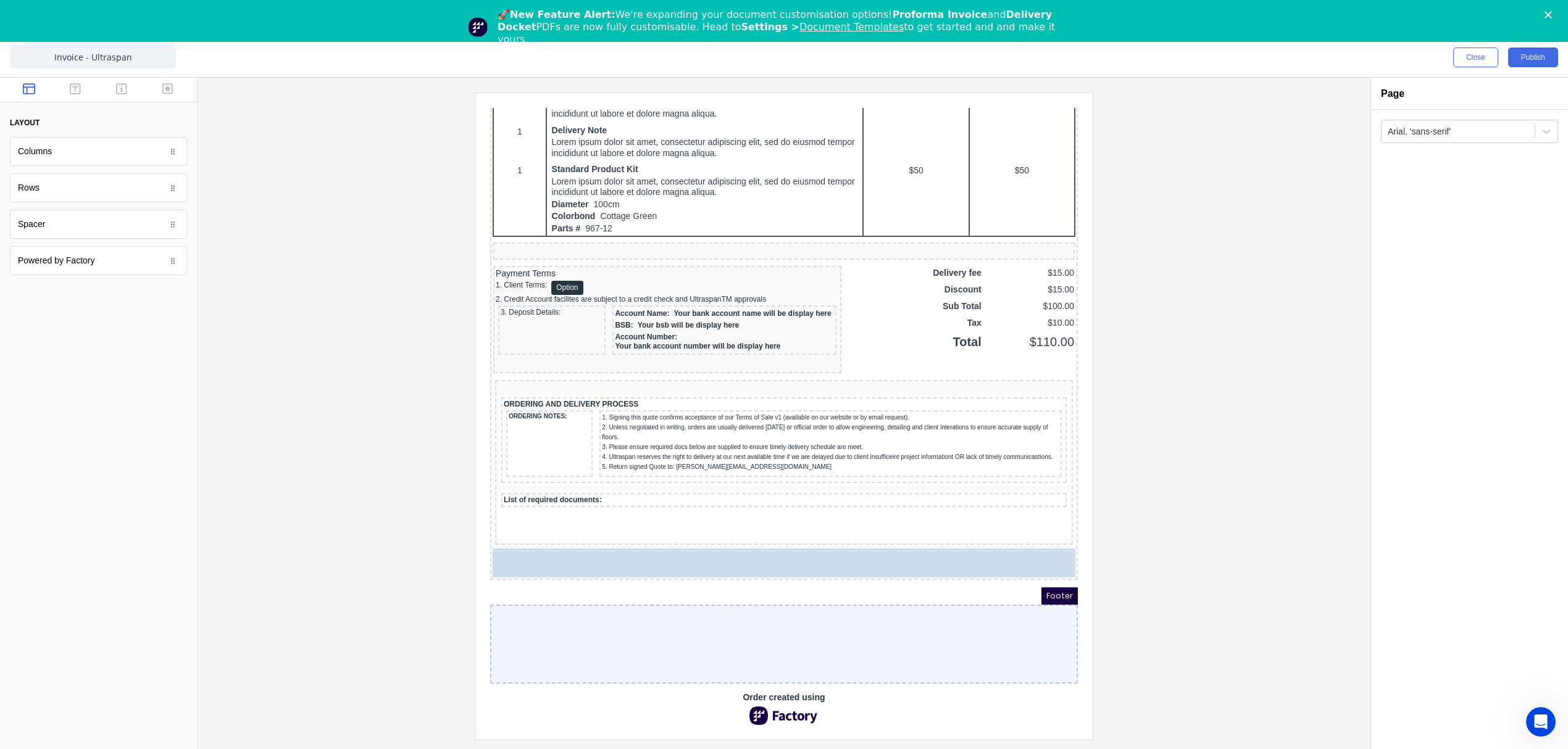
drag, startPoint x: 47, startPoint y: 158, endPoint x: 616, endPoint y: 548, distance: 689.8
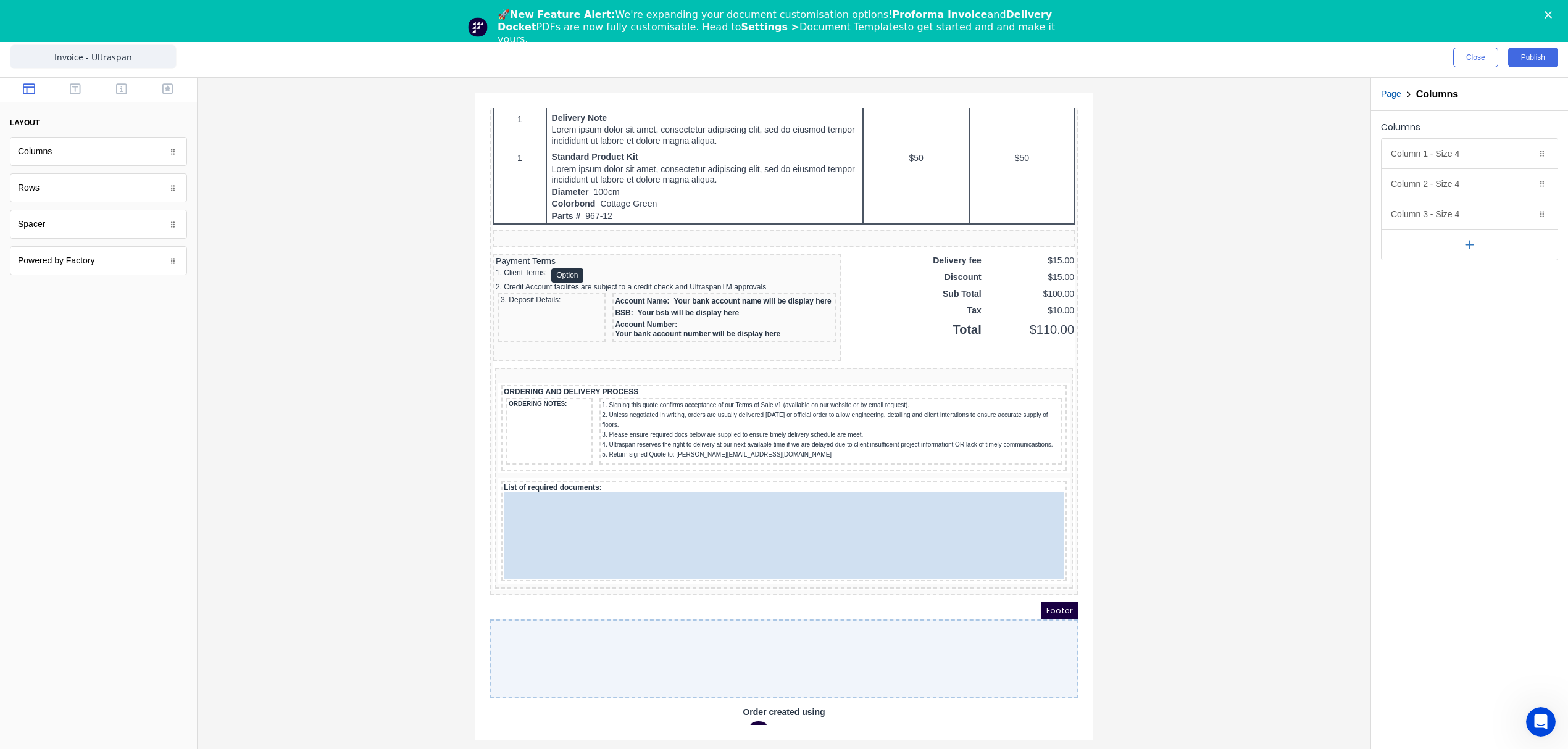
drag, startPoint x: 580, startPoint y: 586, endPoint x: 544, endPoint y: 559, distance: 45.0
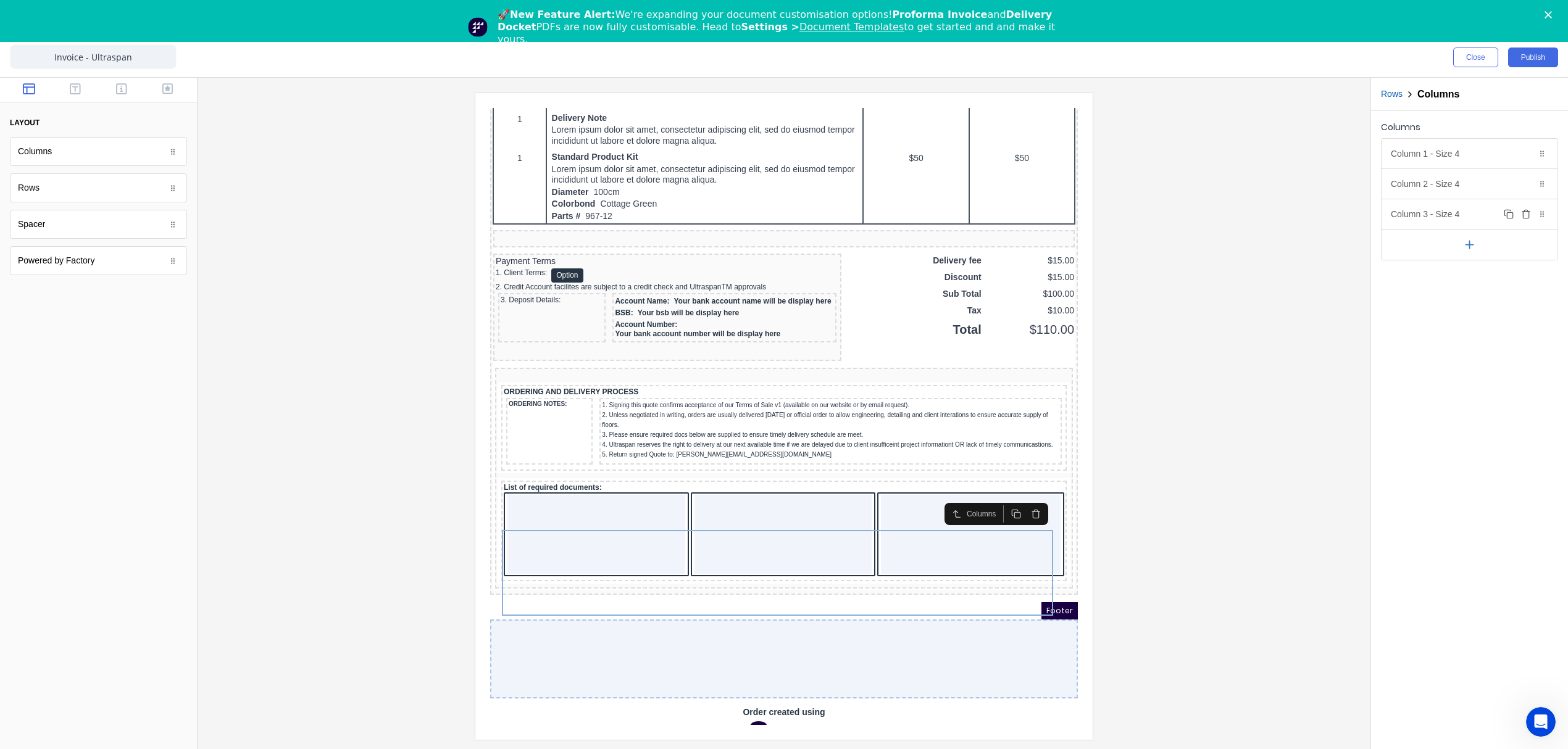
click at [1523, 213] on icon "button" at bounding box center [1526, 214] width 10 height 10
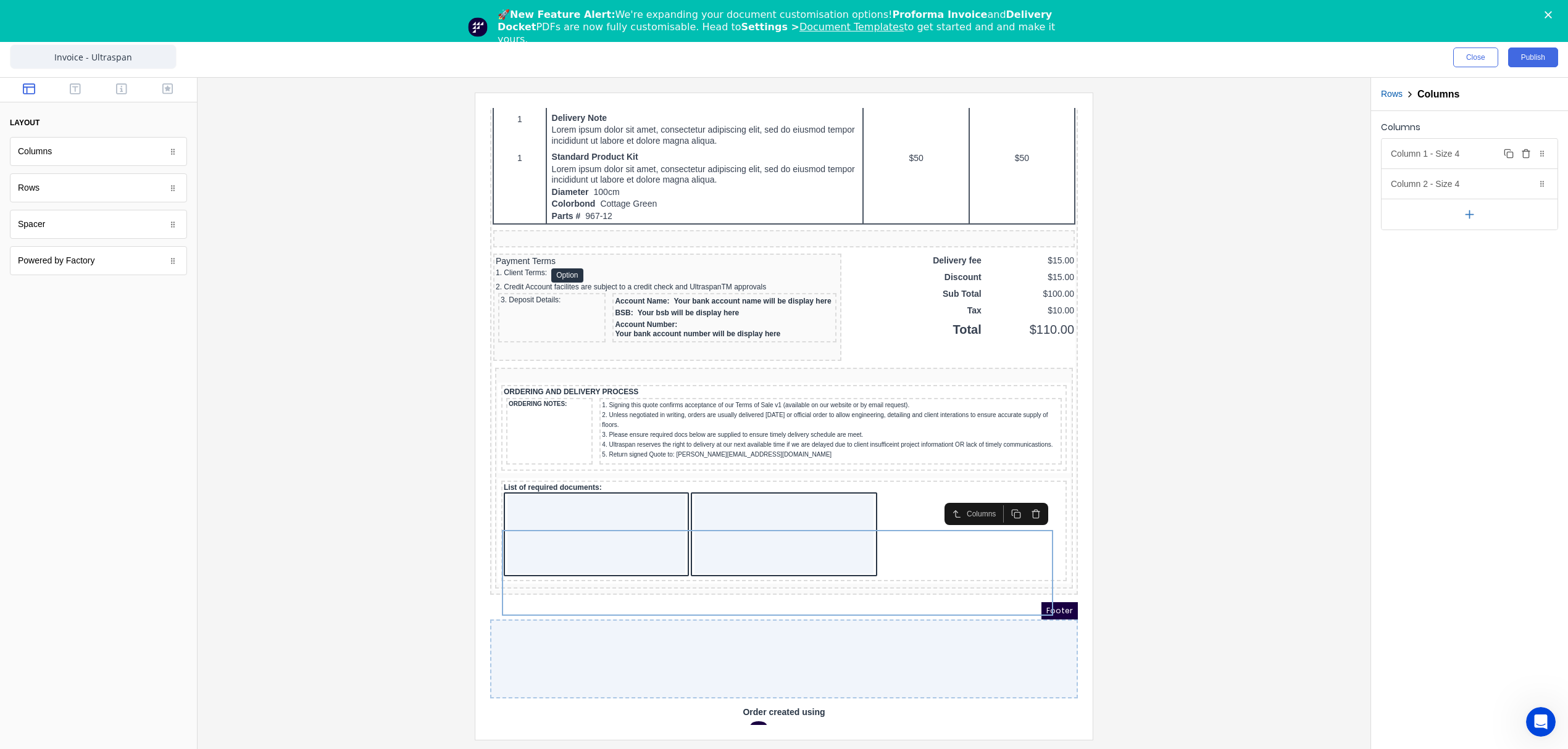
click at [1447, 150] on div "Column 1 - Size 4 Duplicate Delete" at bounding box center [1470, 154] width 176 height 30
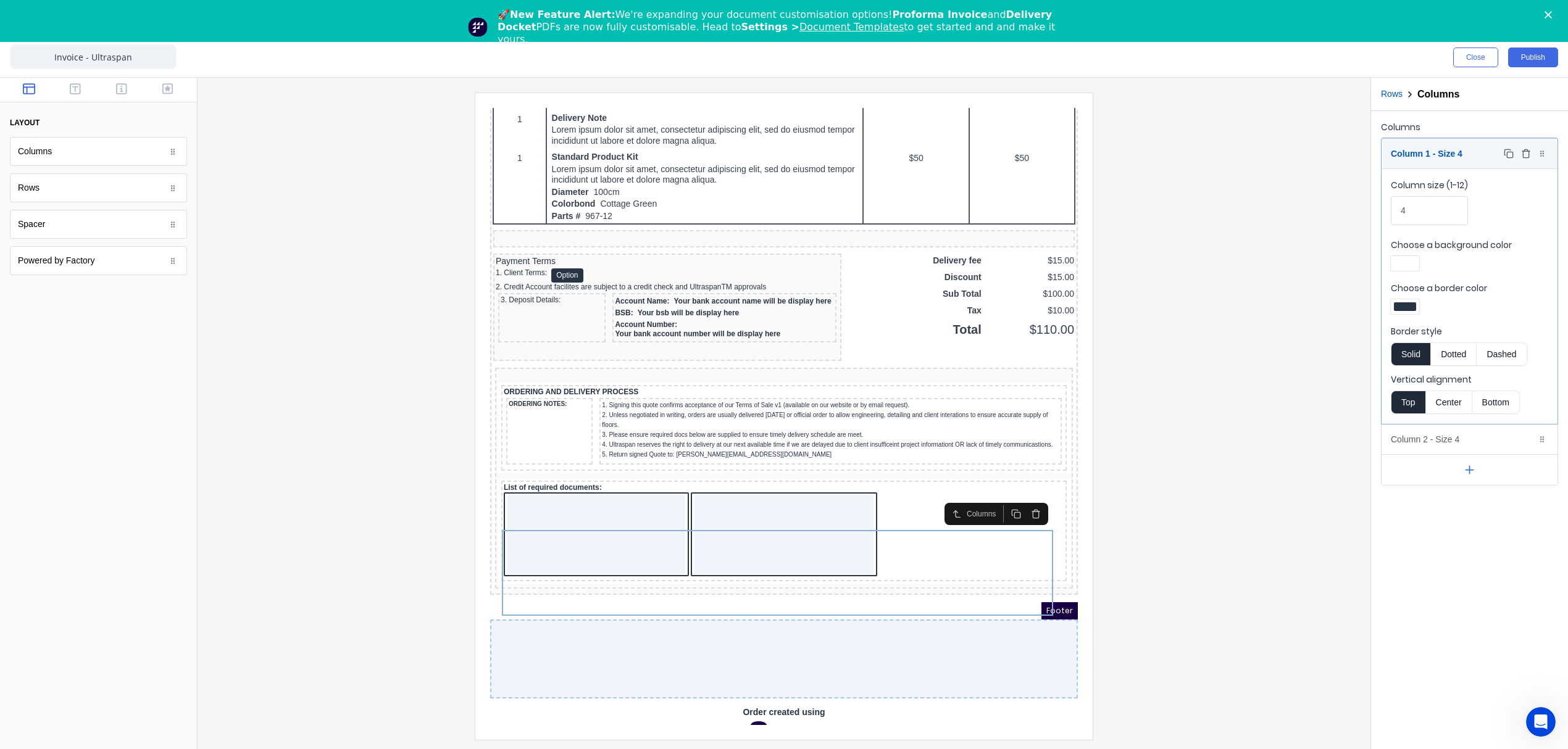
click at [1426, 154] on div "Column 1 - Size 4 Duplicate Delete" at bounding box center [1470, 154] width 176 height 30
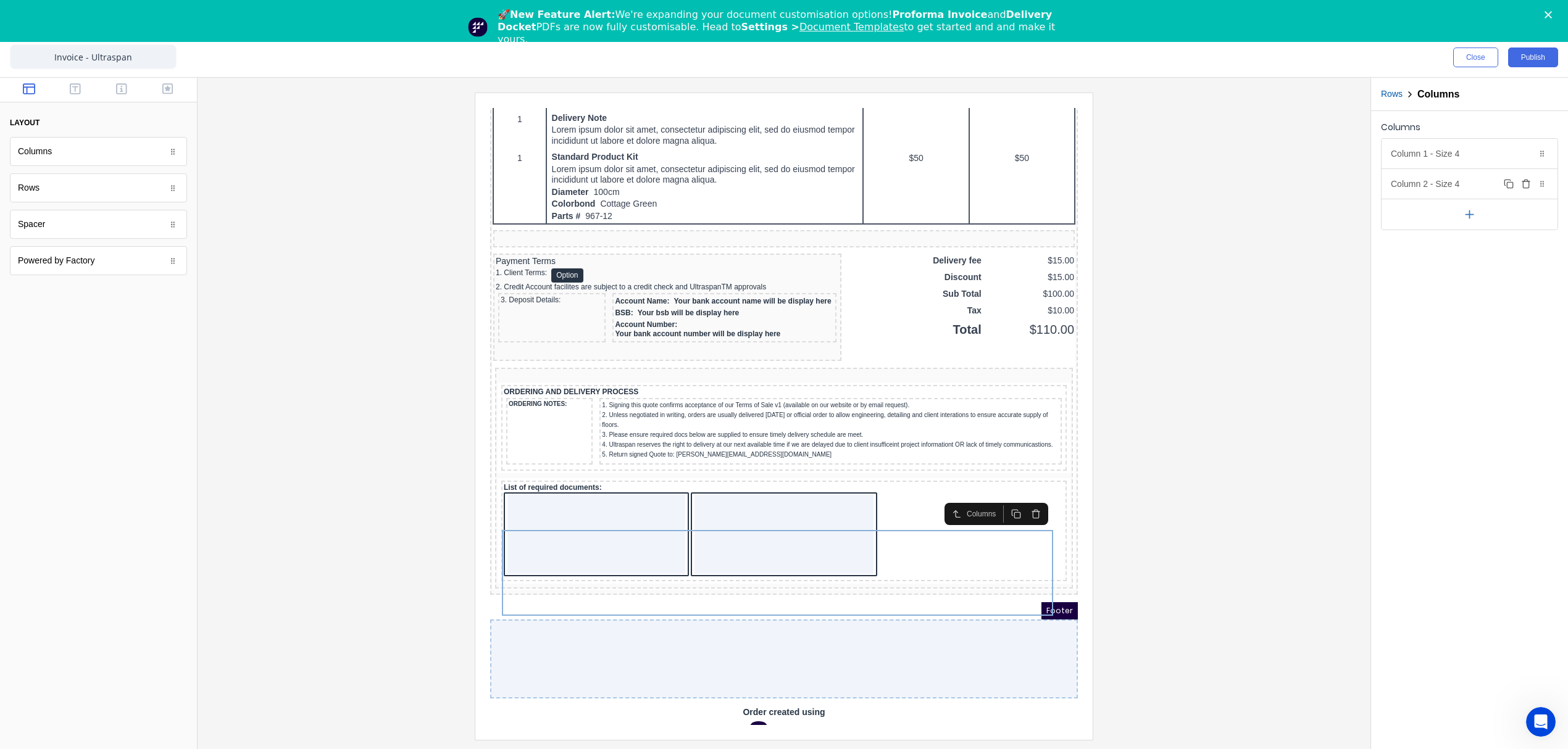
click at [1425, 192] on div "Column 2 - Size 4 Duplicate Delete" at bounding box center [1470, 184] width 176 height 30
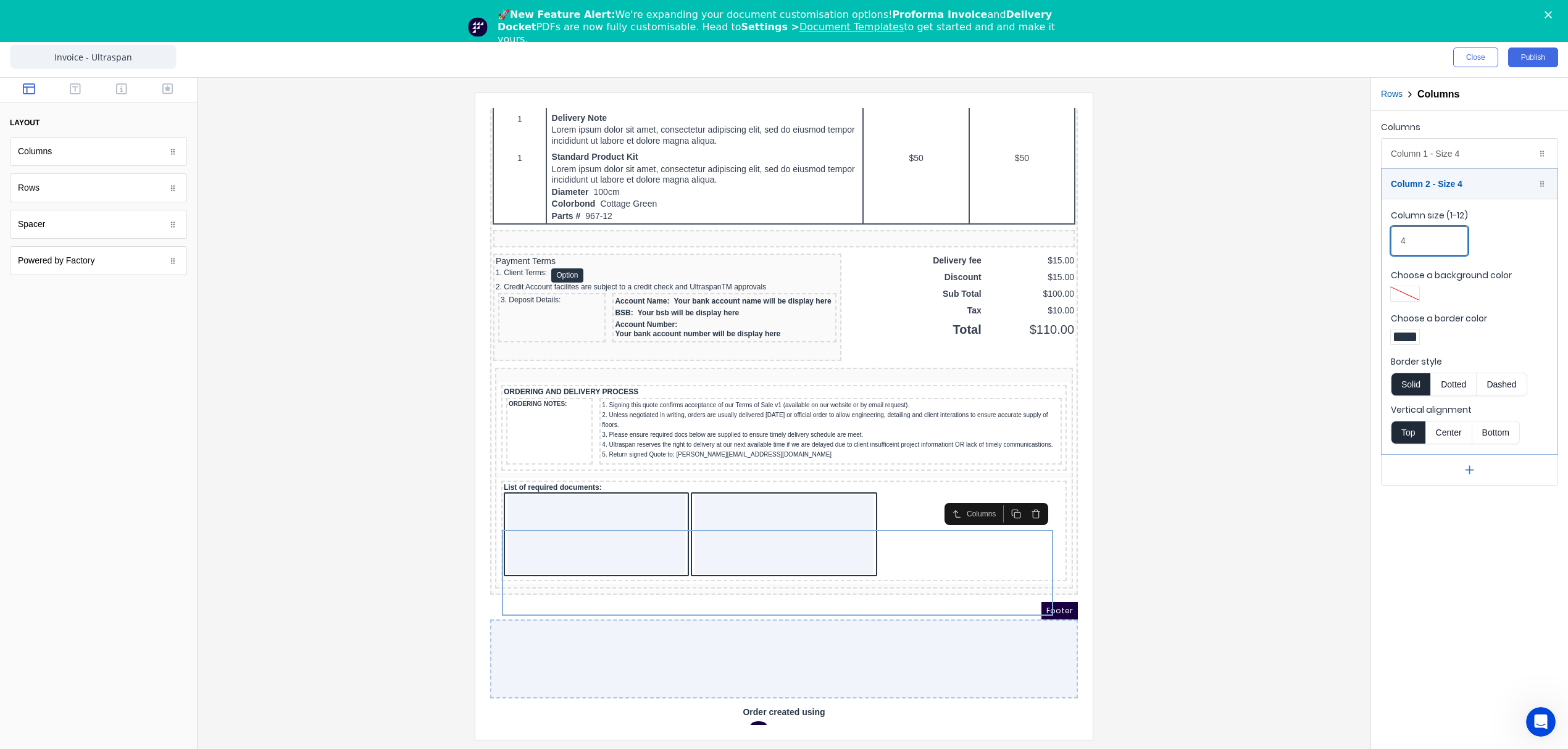
drag, startPoint x: 1421, startPoint y: 239, endPoint x: 1393, endPoint y: 240, distance: 28.0
click at [1393, 240] on input "4" at bounding box center [1429, 240] width 77 height 29
type input "6"
click at [1319, 327] on div at bounding box center [784, 416] width 1153 height 647
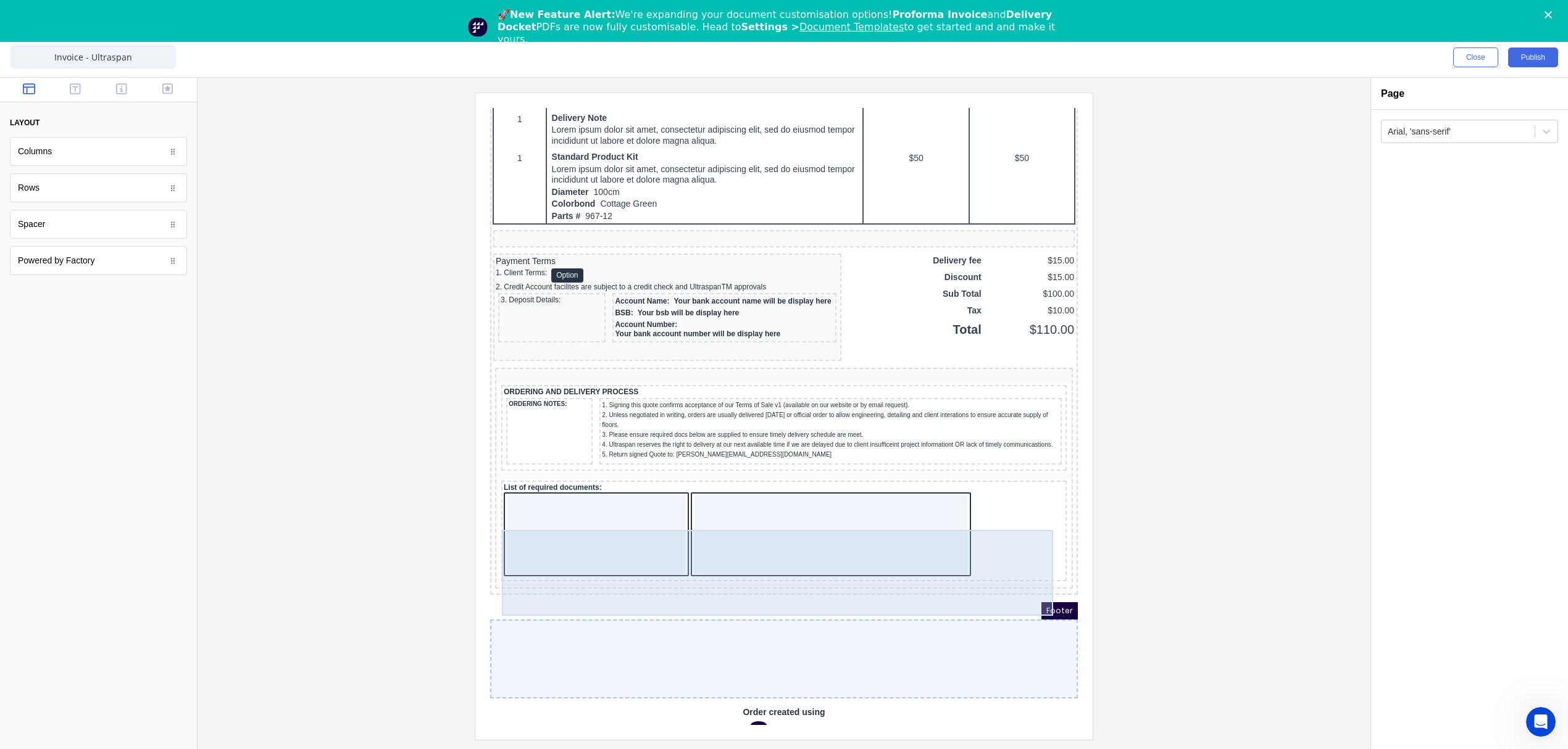
click at [756, 537] on div at bounding box center [816, 519] width 273 height 79
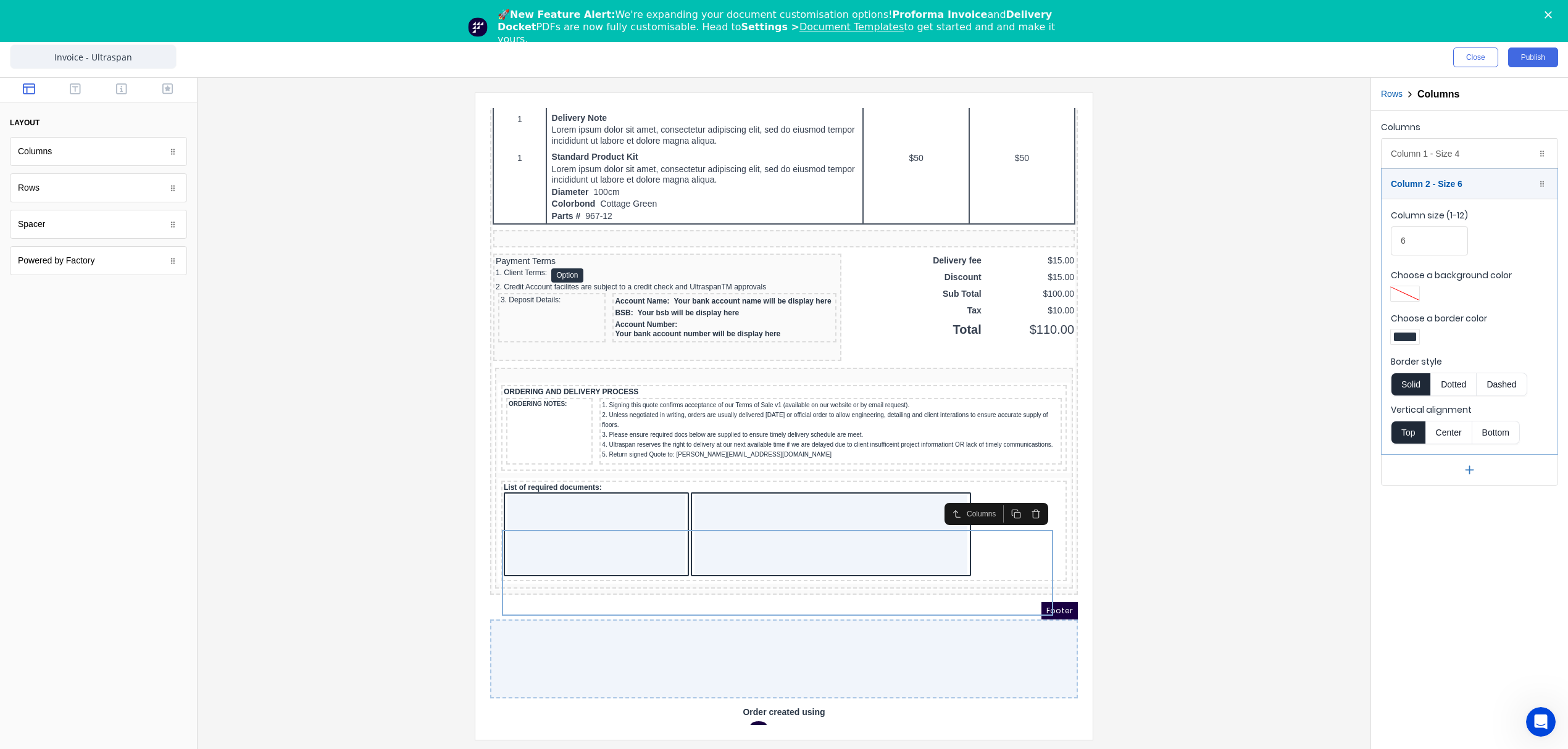
click at [1401, 332] on div at bounding box center [1405, 337] width 28 height 15
click at [1446, 454] on div at bounding box center [1444, 449] width 14 height 14
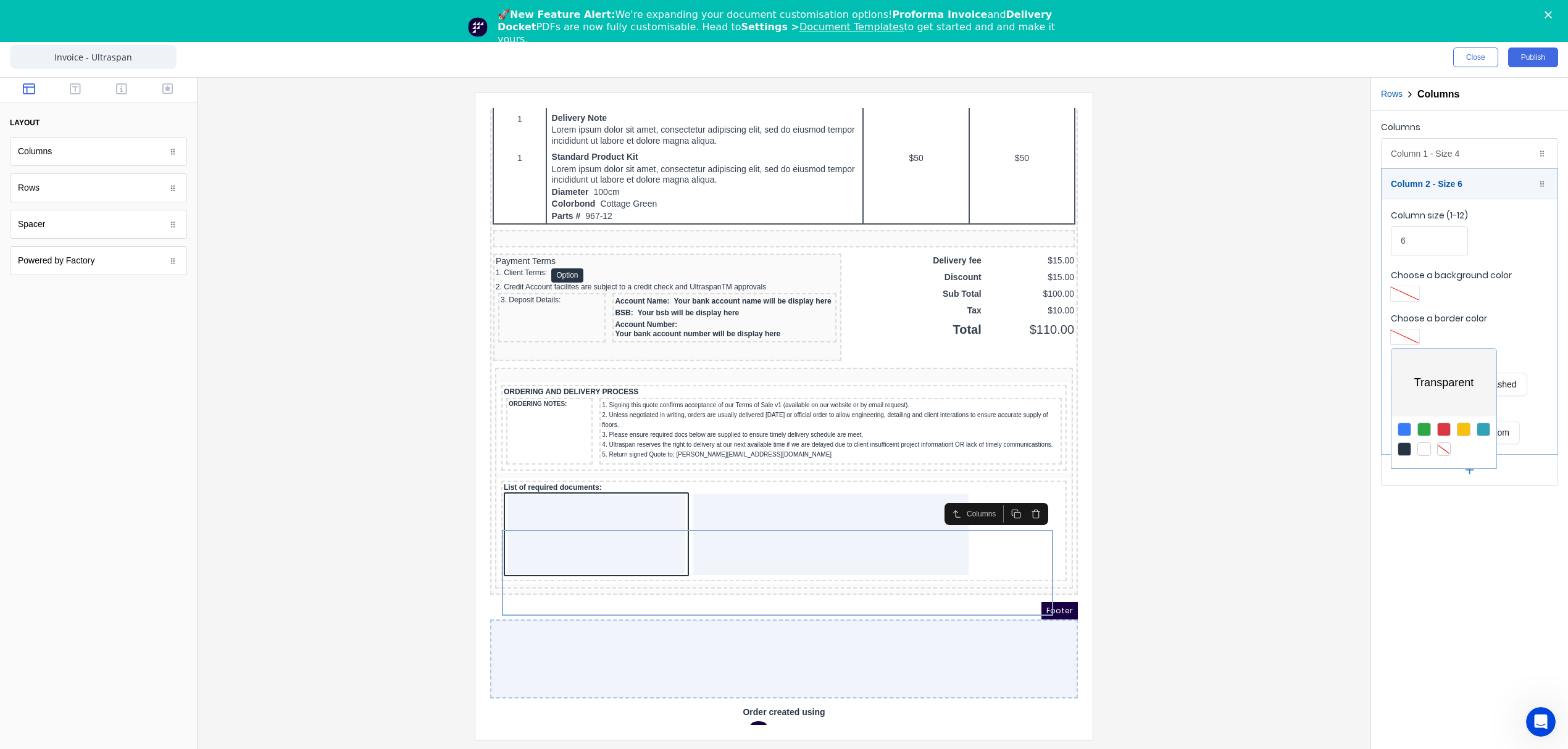
click at [1414, 161] on div at bounding box center [784, 374] width 1568 height 749
click at [1420, 154] on div "Column 1 - Size 4 Duplicate Delete" at bounding box center [1470, 154] width 176 height 30
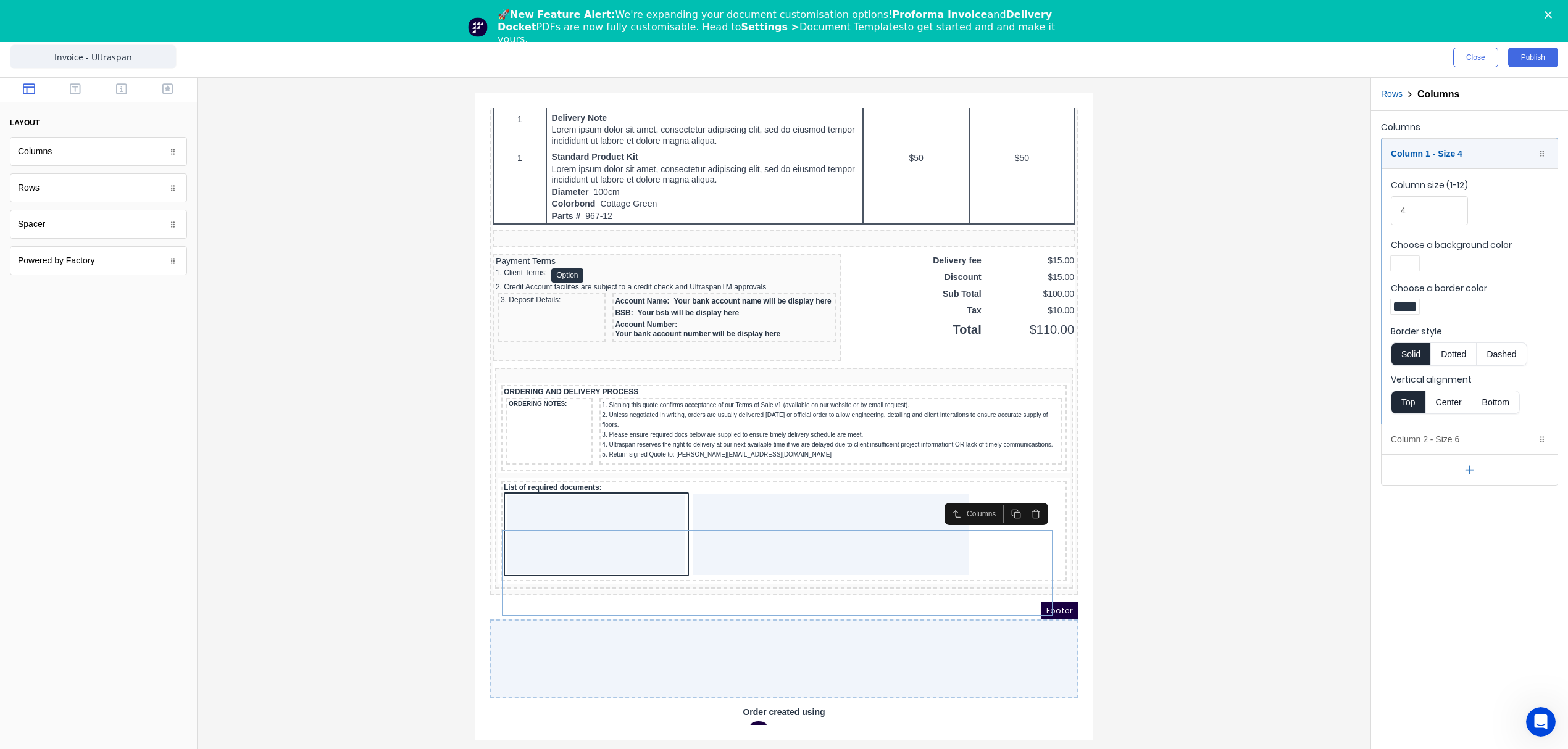
click at [1406, 307] on div at bounding box center [1405, 306] width 22 height 9
click at [1443, 425] on div at bounding box center [1444, 419] width 14 height 14
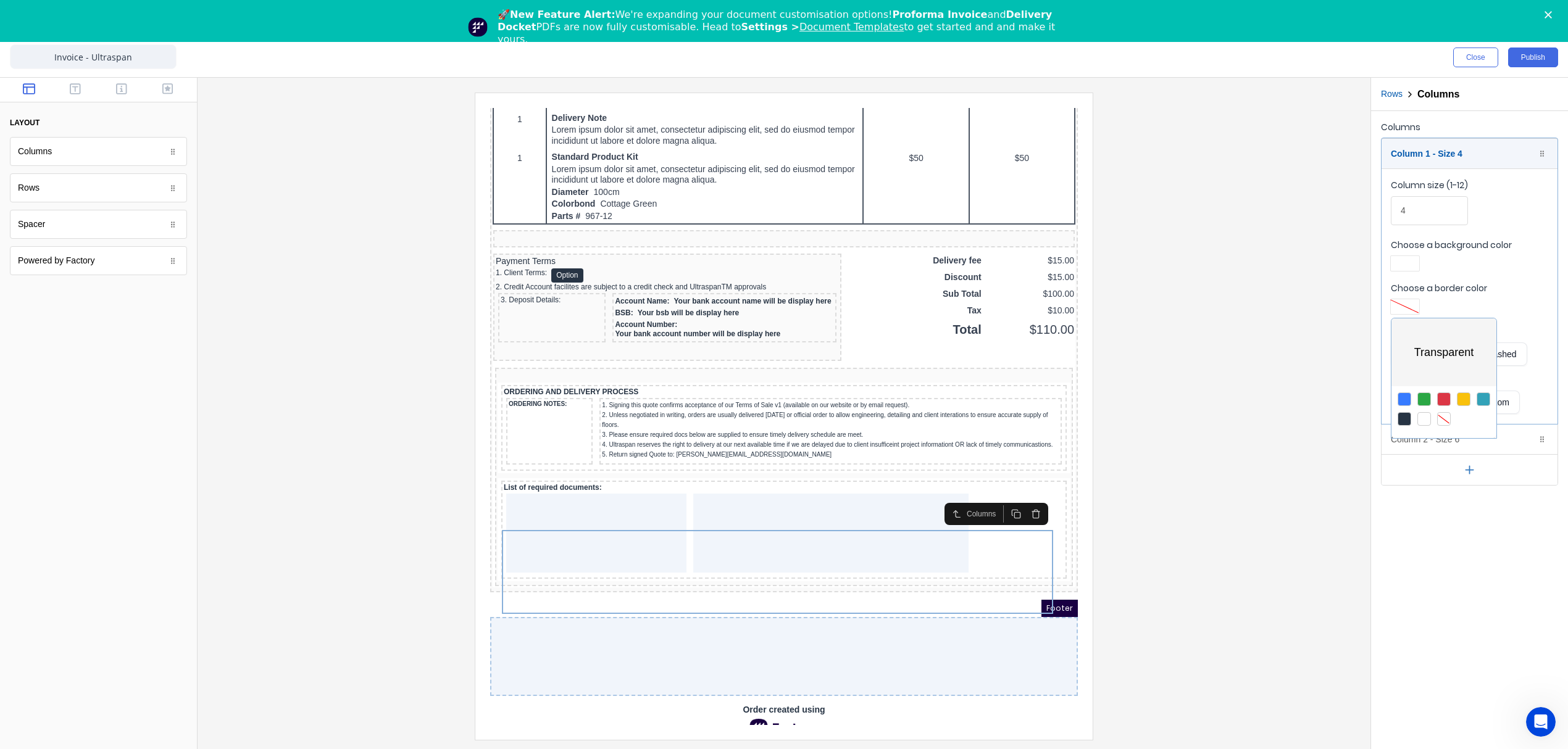
click at [1394, 258] on div at bounding box center [784, 374] width 1568 height 749
click at [1403, 259] on div at bounding box center [1405, 263] width 28 height 15
click at [1441, 380] on div at bounding box center [1444, 376] width 14 height 14
click at [1445, 378] on div at bounding box center [1444, 376] width 14 height 14
click at [1284, 425] on div at bounding box center [784, 374] width 1568 height 749
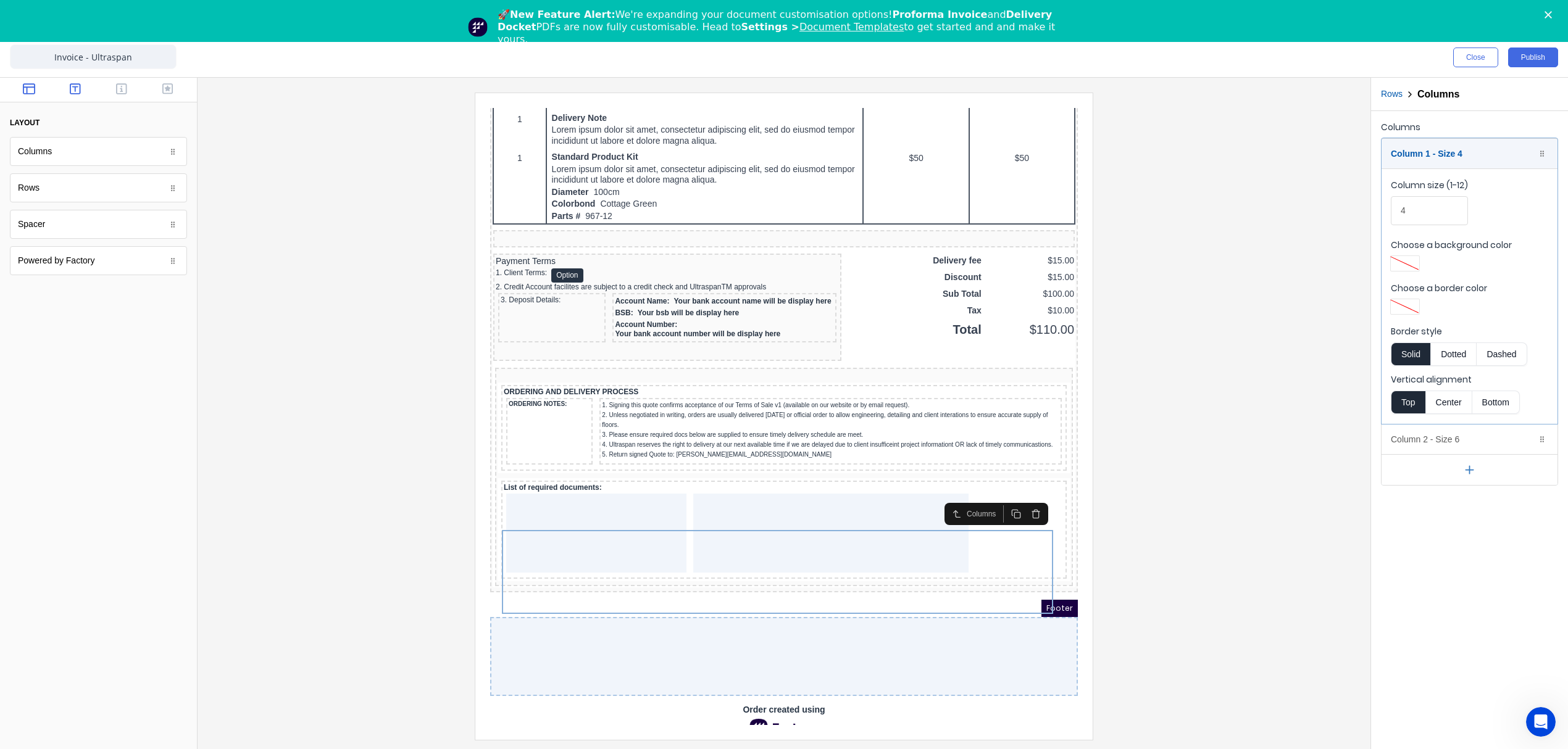
click at [68, 89] on button "button" at bounding box center [75, 90] width 39 height 15
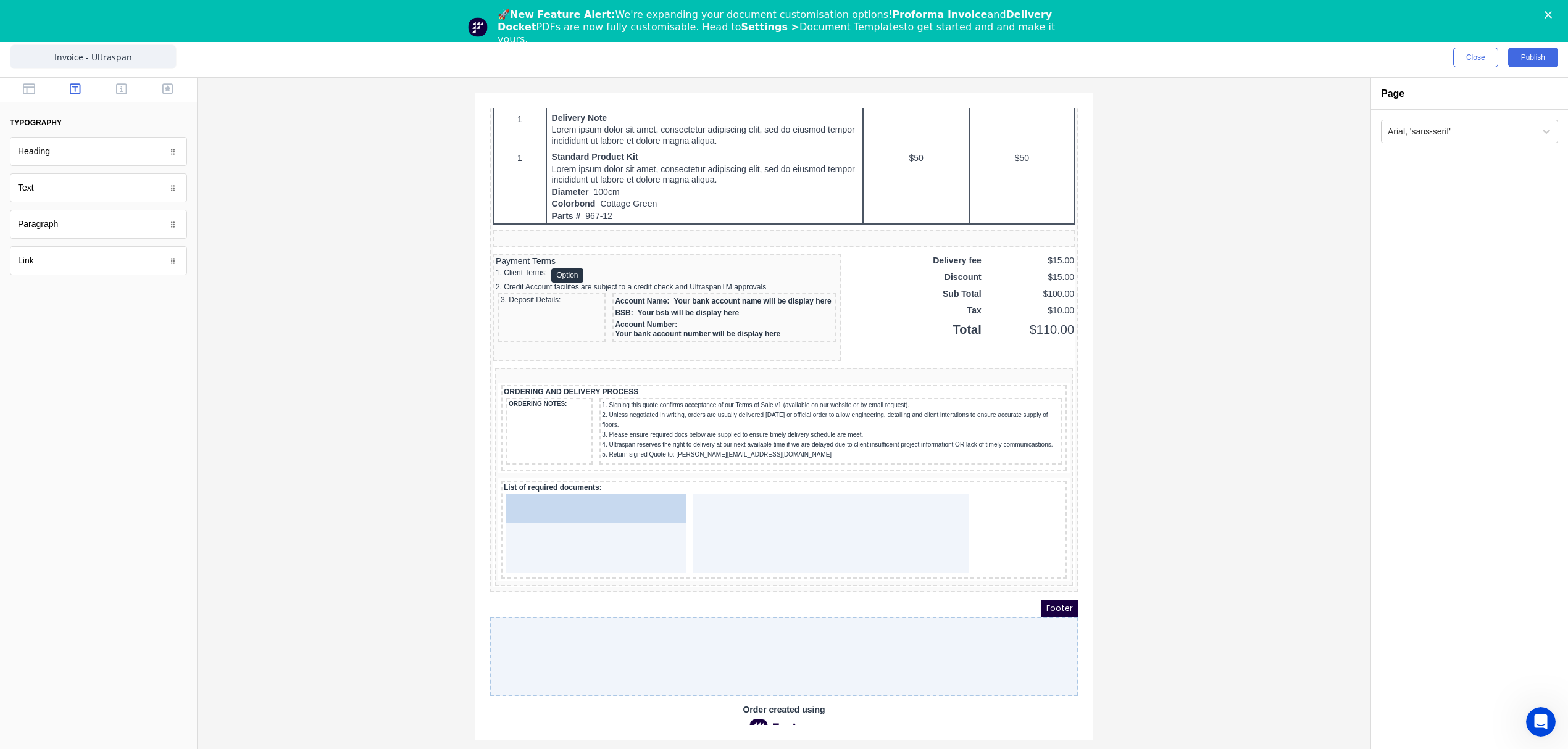
drag, startPoint x: 47, startPoint y: 200, endPoint x: 539, endPoint y: 543, distance: 599.8
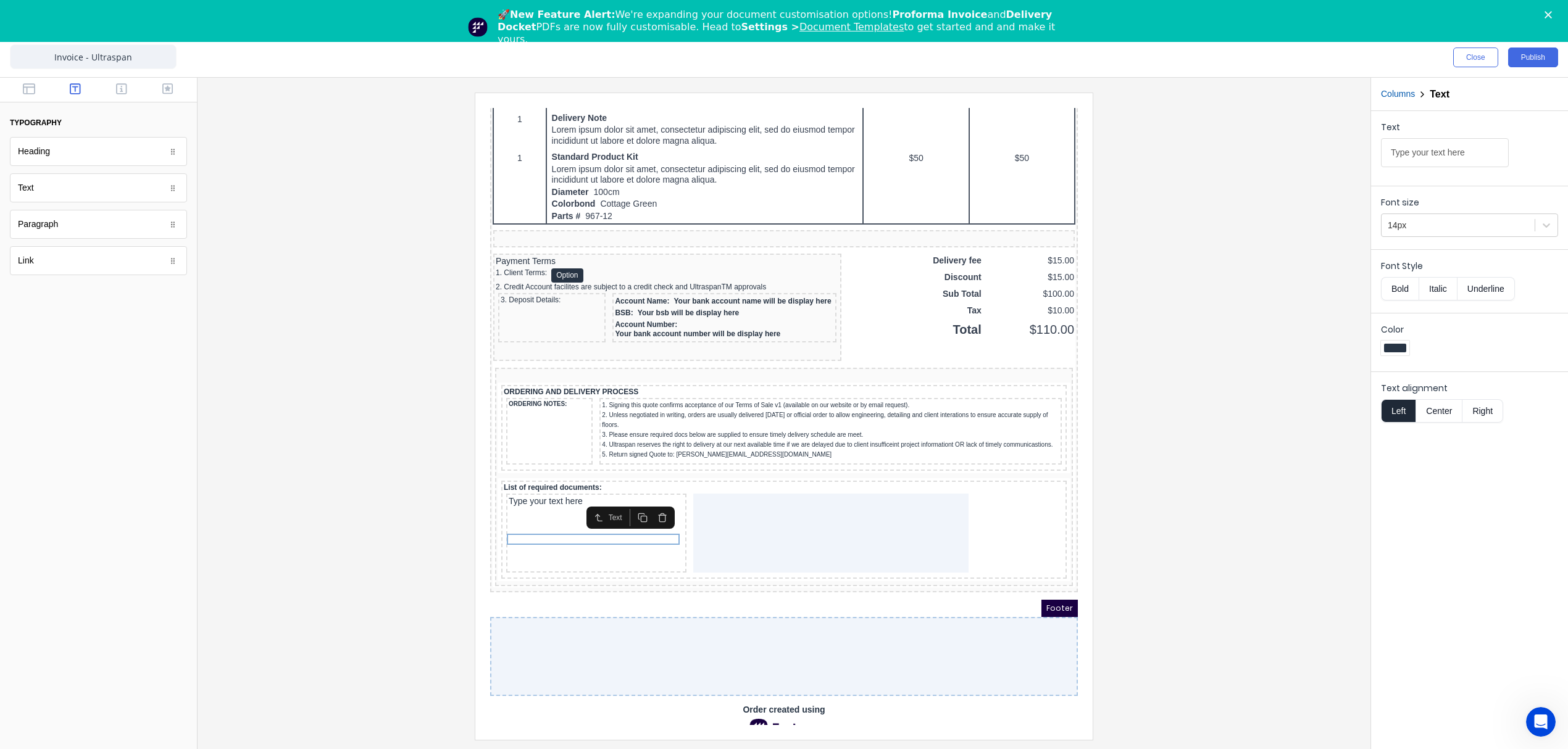
click at [626, 502] on rect "button" at bounding box center [629, 504] width 5 height 5
click at [627, 513] on icon "button" at bounding box center [627, 513] width 10 height 10
drag, startPoint x: 558, startPoint y: 542, endPoint x: 584, endPoint y: 547, distance: 26.5
click at [628, 523] on rect "button" at bounding box center [629, 526] width 5 height 5
drag, startPoint x: 556, startPoint y: 555, endPoint x: 771, endPoint y: 529, distance: 216.6
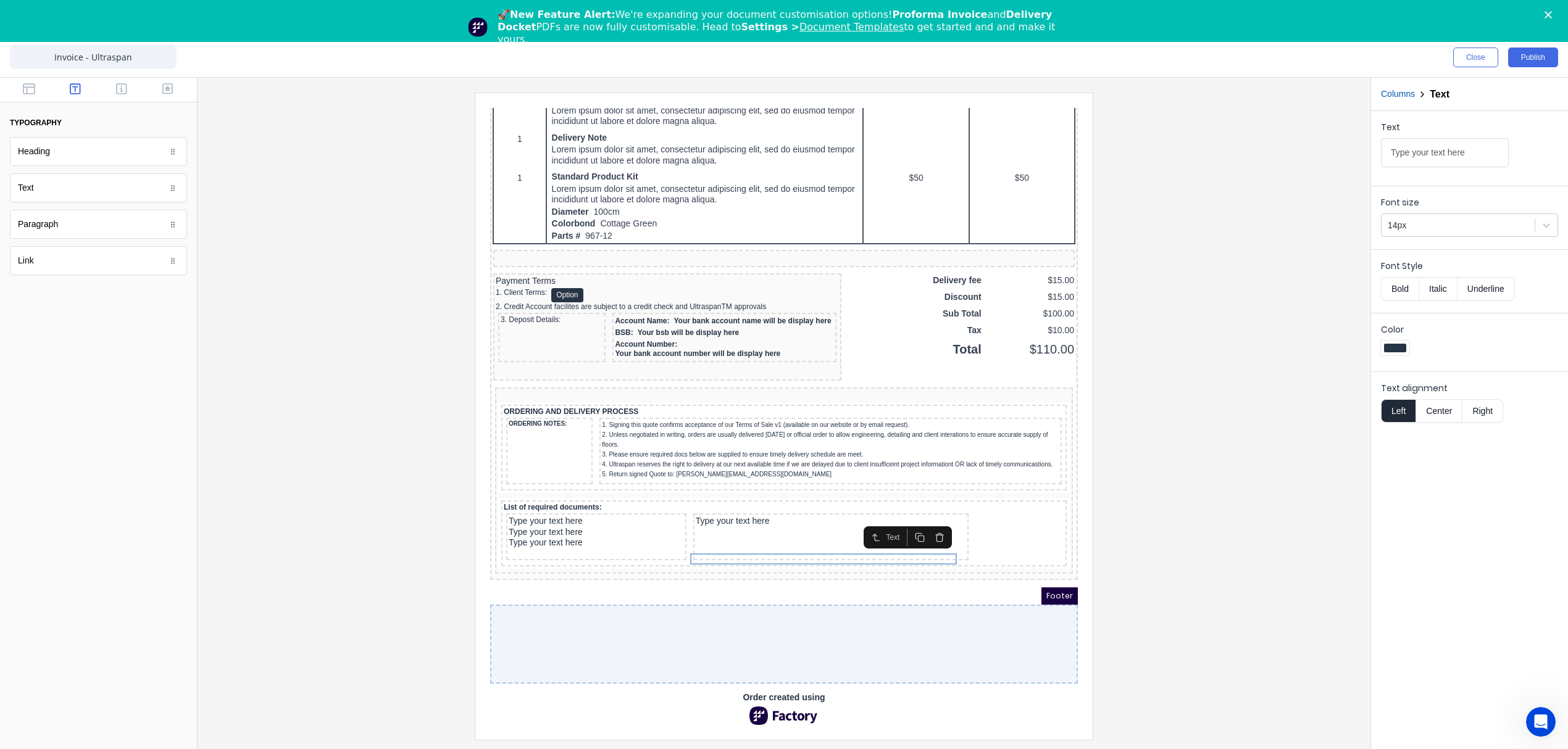
click at [902, 517] on icon "button" at bounding box center [905, 522] width 10 height 10
click at [516, 512] on div "Type your text here" at bounding box center [581, 507] width 176 height 11
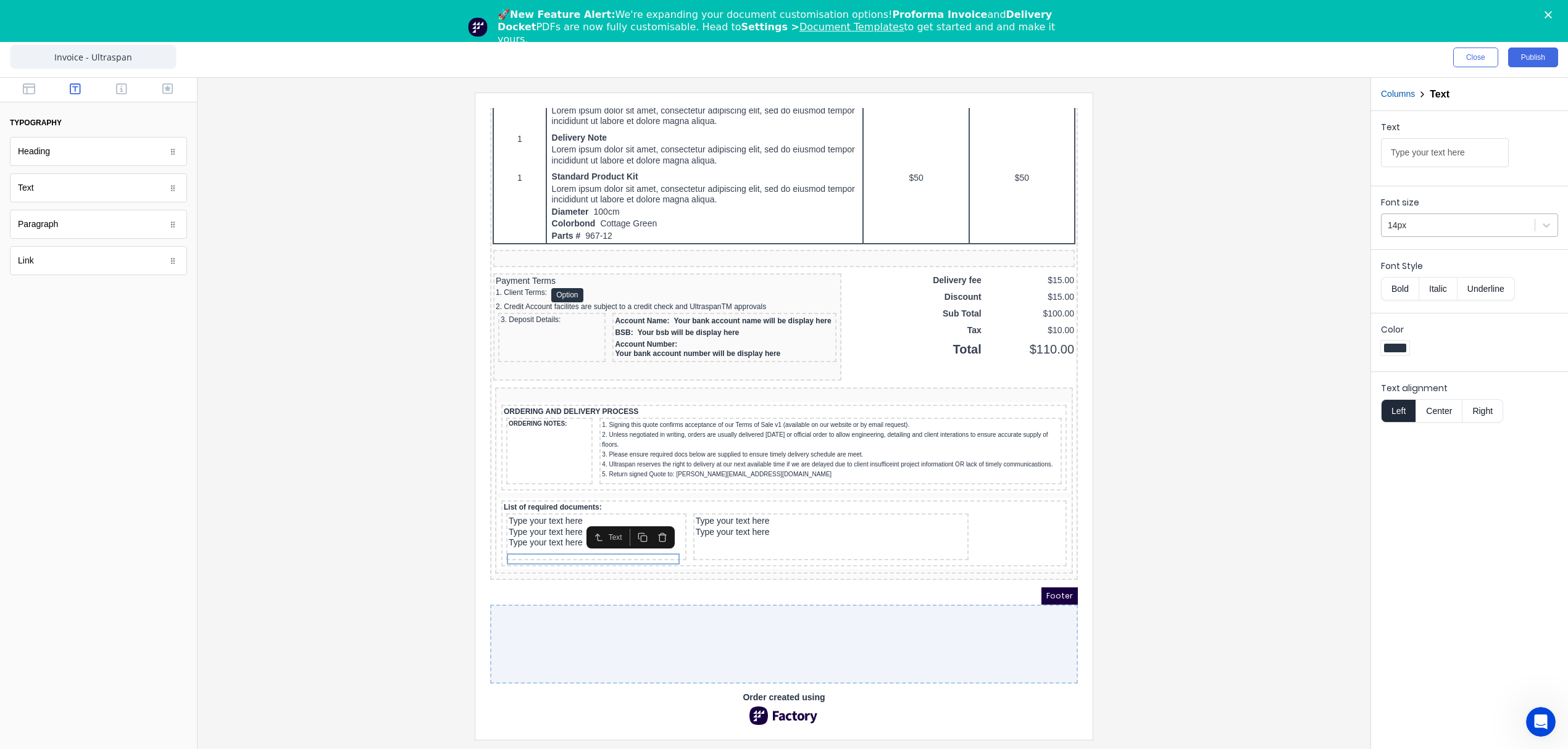
click at [1405, 220] on div at bounding box center [1458, 226] width 141 height 16
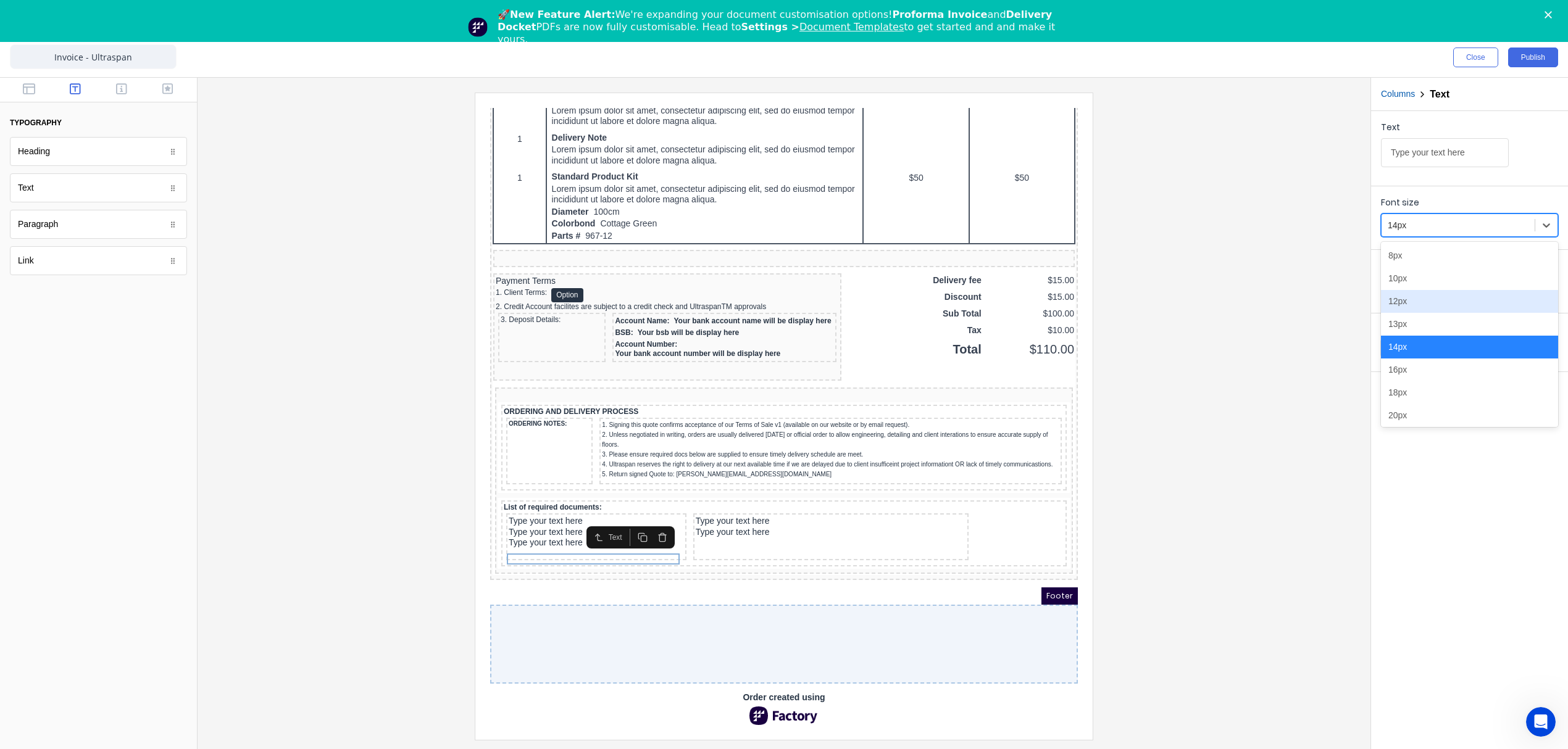
click at [1420, 299] on div "12px" at bounding box center [1469, 301] width 177 height 23
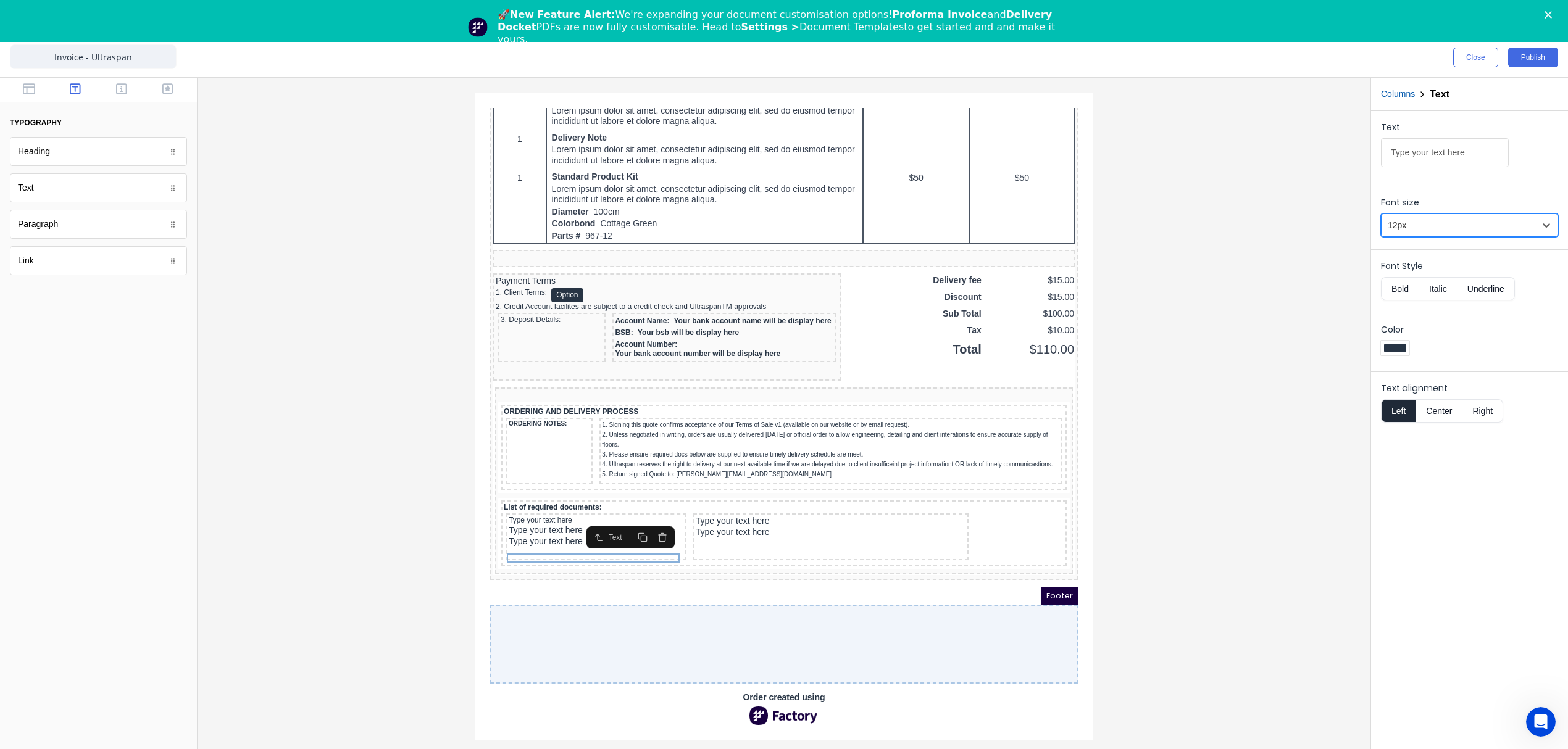
click at [1403, 285] on button "Bold" at bounding box center [1400, 288] width 38 height 24
click at [1482, 287] on button "Underline" at bounding box center [1486, 288] width 58 height 24
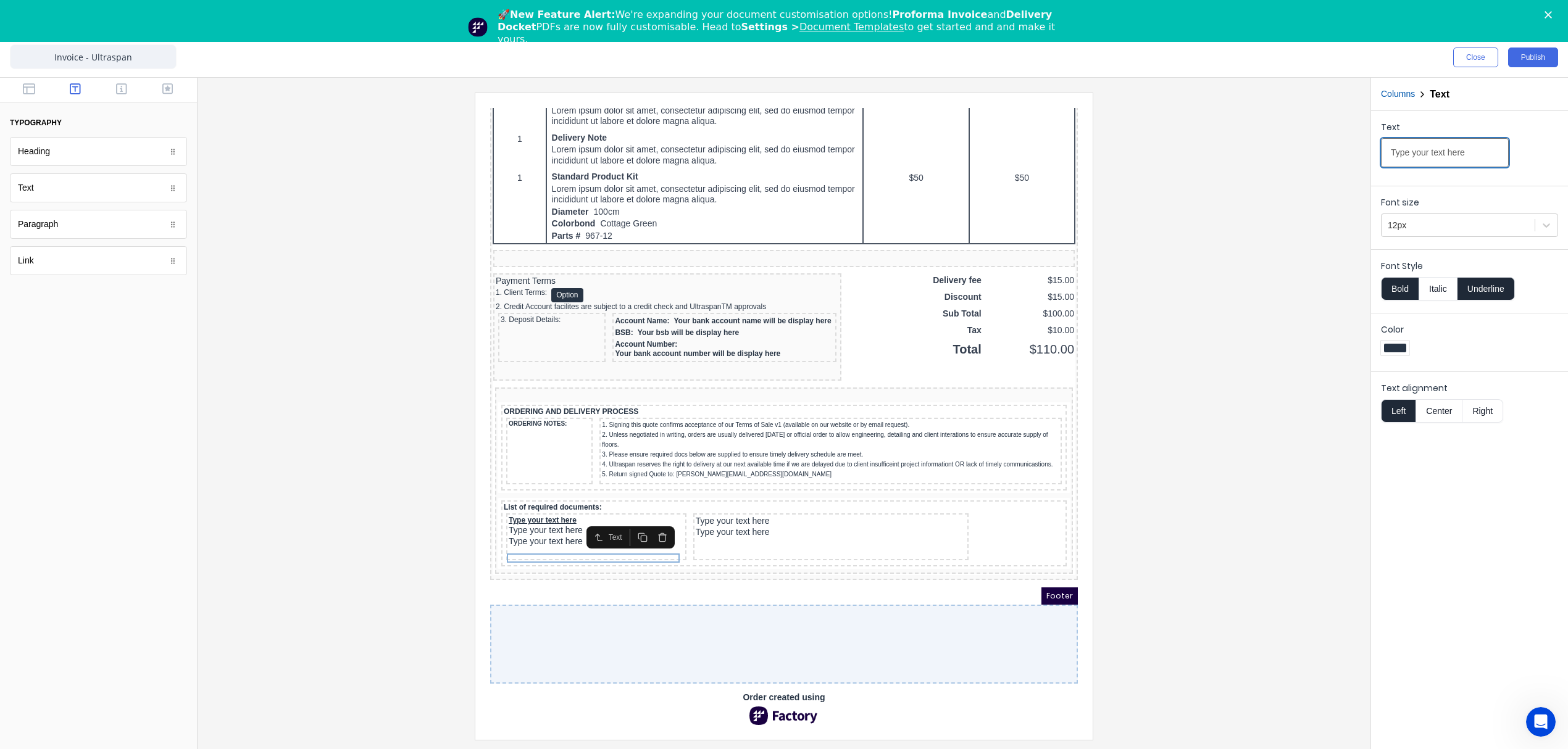
drag, startPoint x: 1468, startPoint y: 148, endPoint x: 1268, endPoint y: 156, distance: 200.2
click at [1268, 156] on div "Close Publish Components typography Heading Heading Text Text Paragraph Paragra…" at bounding box center [784, 393] width 1568 height 711
click at [1474, 146] on input "Type your text here" at bounding box center [1445, 152] width 128 height 29
drag, startPoint x: 1479, startPoint y: 150, endPoint x: 1287, endPoint y: 149, distance: 192.0
click at [1290, 149] on div "Close Publish Components typography Heading Heading Text Text Paragraph Paragra…" at bounding box center [784, 393] width 1568 height 711
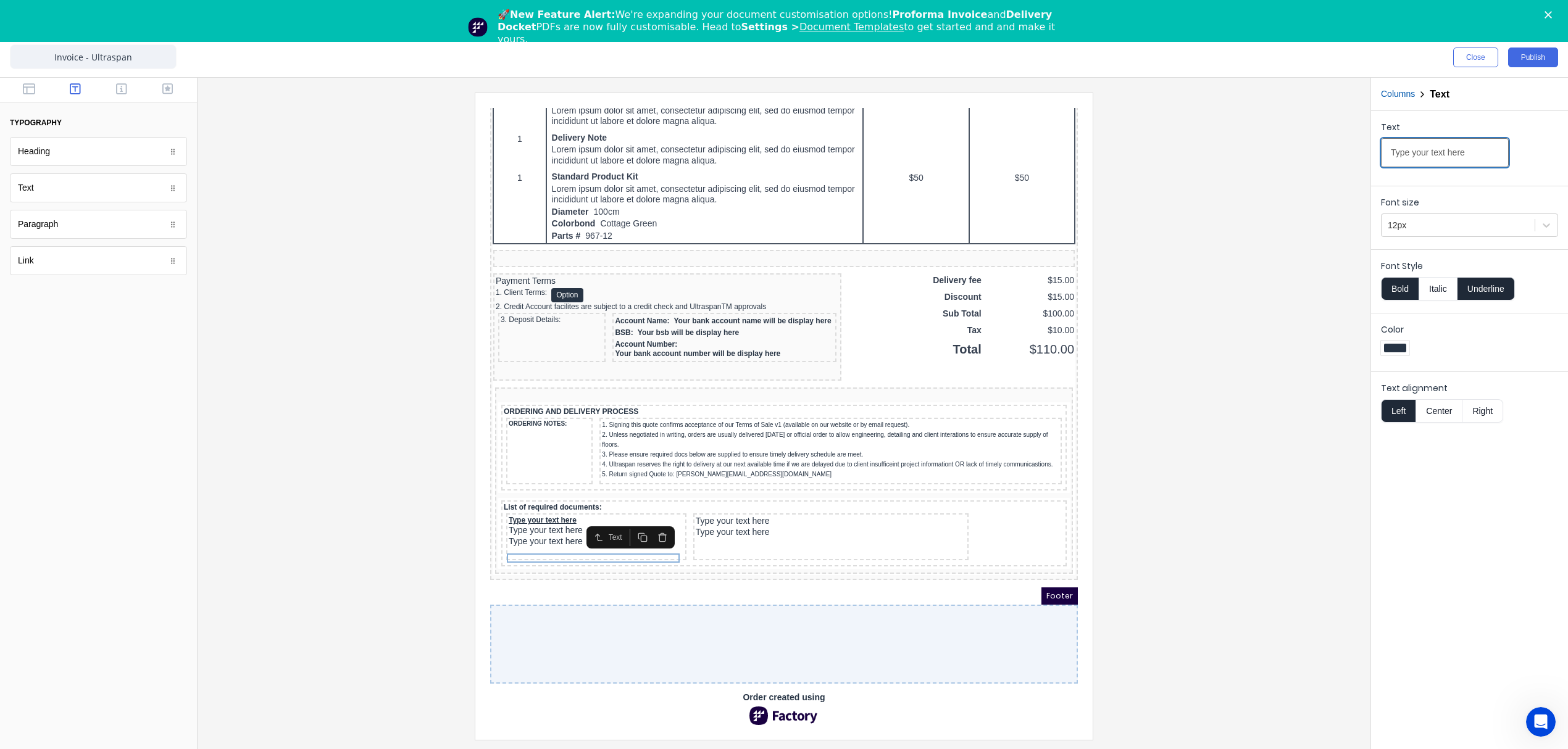
paste input "Signed quot"
type input "Signed quote"
click at [522, 521] on div "Type your text here" at bounding box center [581, 515] width 176 height 11
drag, startPoint x: 1478, startPoint y: 151, endPoint x: 1224, endPoint y: 154, distance: 254.0
click at [1224, 154] on div "Close Publish Components typography Heading Heading Text Text Paragraph Paragra…" at bounding box center [784, 393] width 1568 height 711
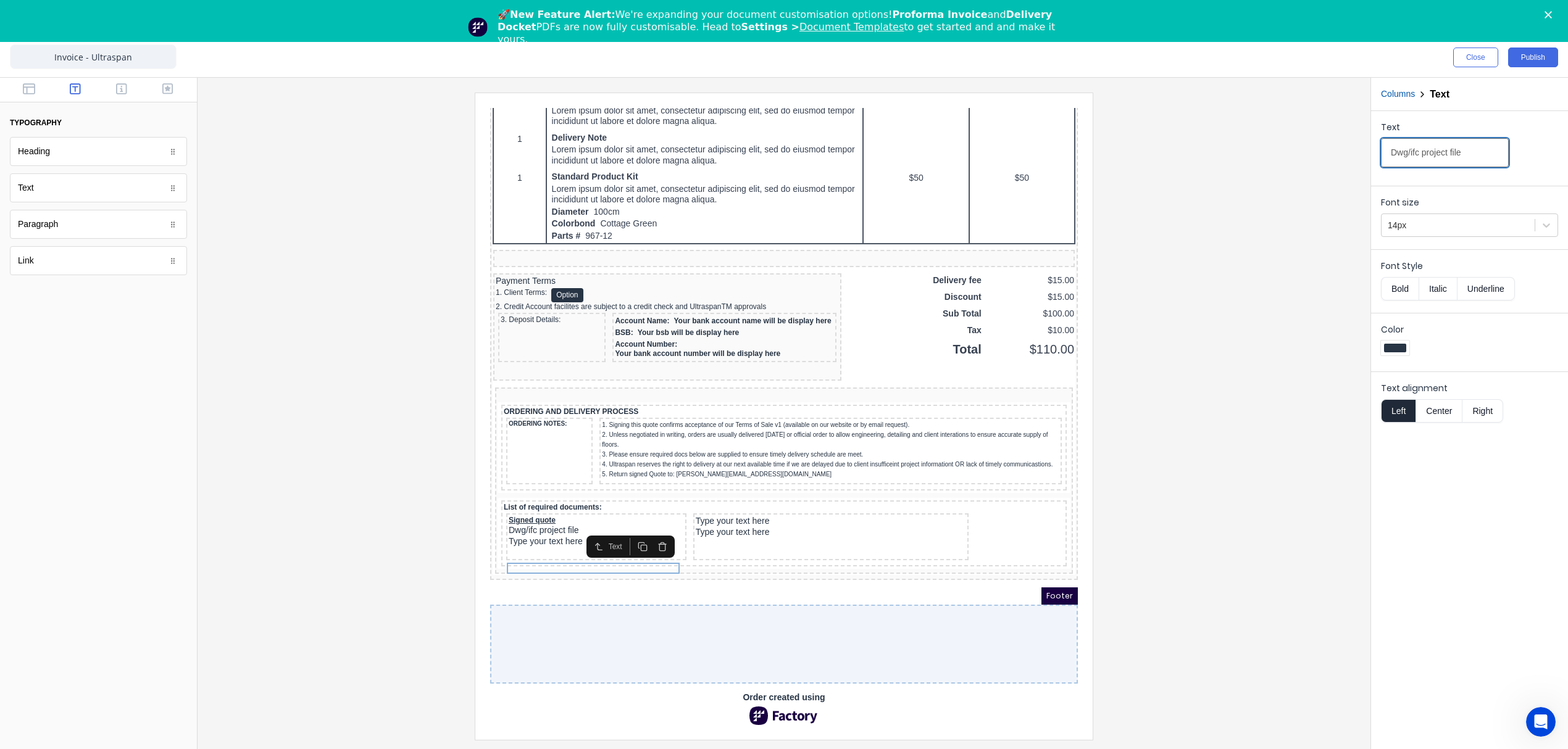
type input "Dwg/ifc project file"
drag, startPoint x: 1384, startPoint y: 282, endPoint x: 1393, endPoint y: 285, distance: 9.5
click at [1386, 282] on button "Bold" at bounding box center [1400, 288] width 38 height 24
click at [1491, 295] on button "Underline" at bounding box center [1486, 288] width 58 height 24
click at [1416, 228] on div at bounding box center [1458, 226] width 141 height 16
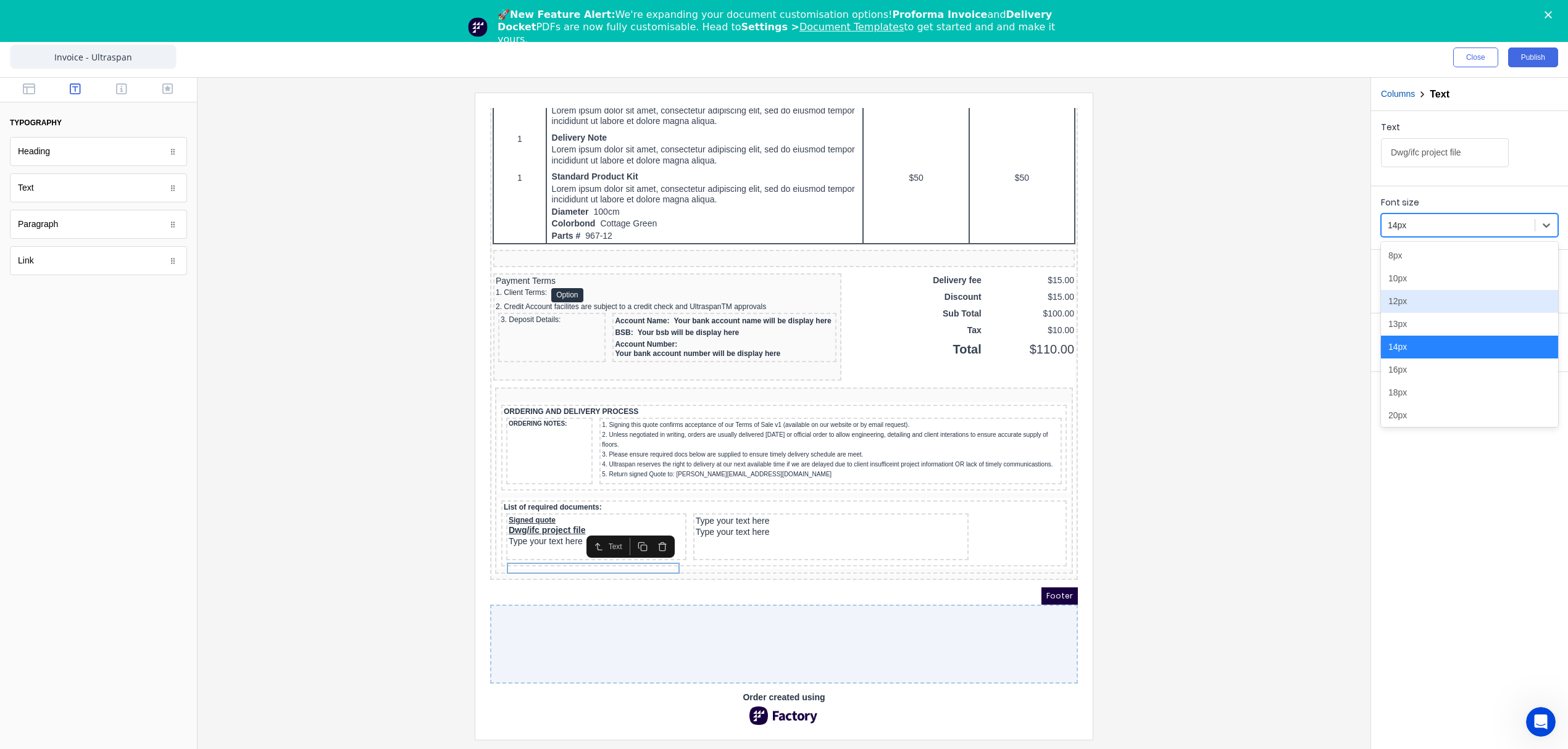
click at [1411, 303] on div "12px" at bounding box center [1469, 301] width 177 height 23
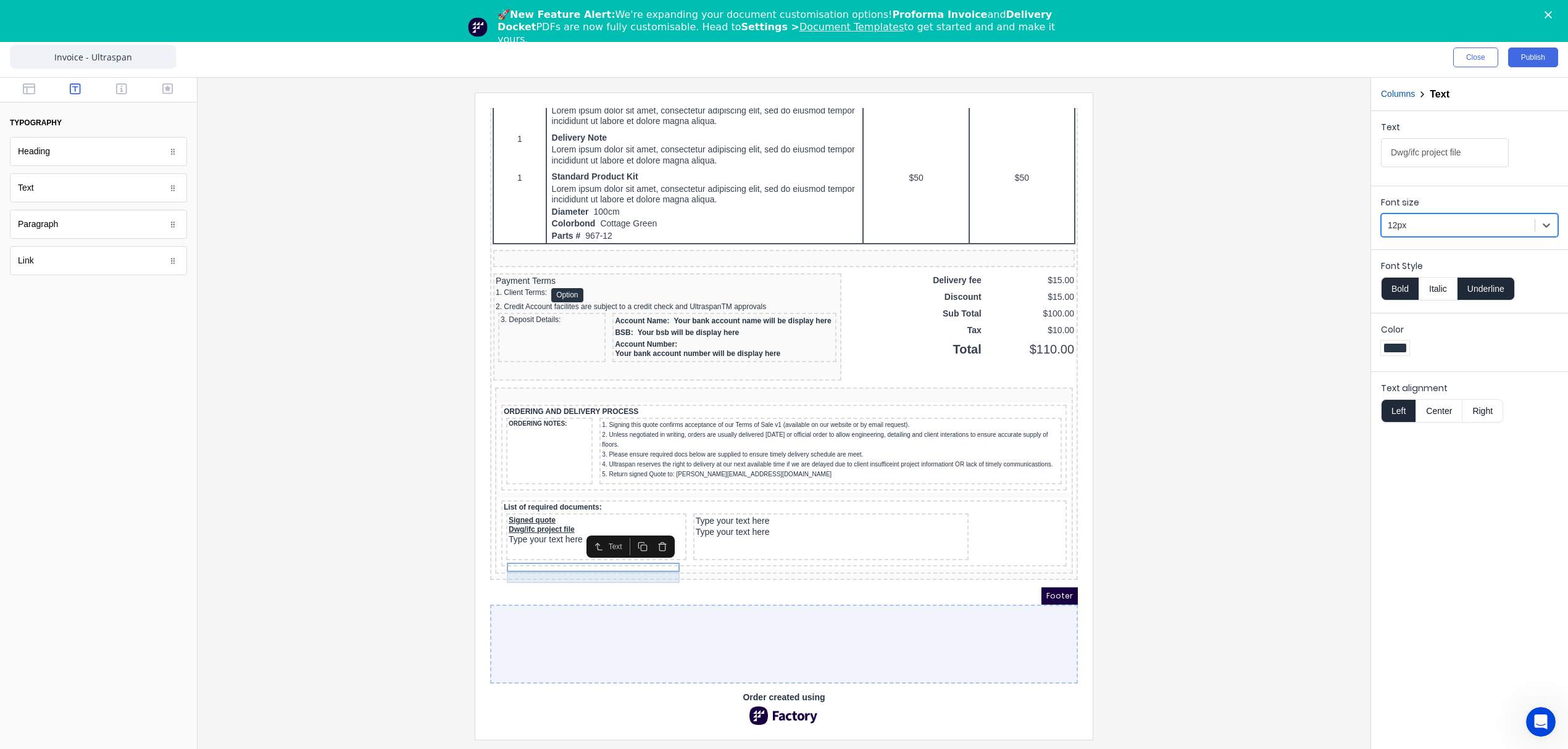
click at [556, 530] on div "Type your text here" at bounding box center [581, 525] width 176 height 11
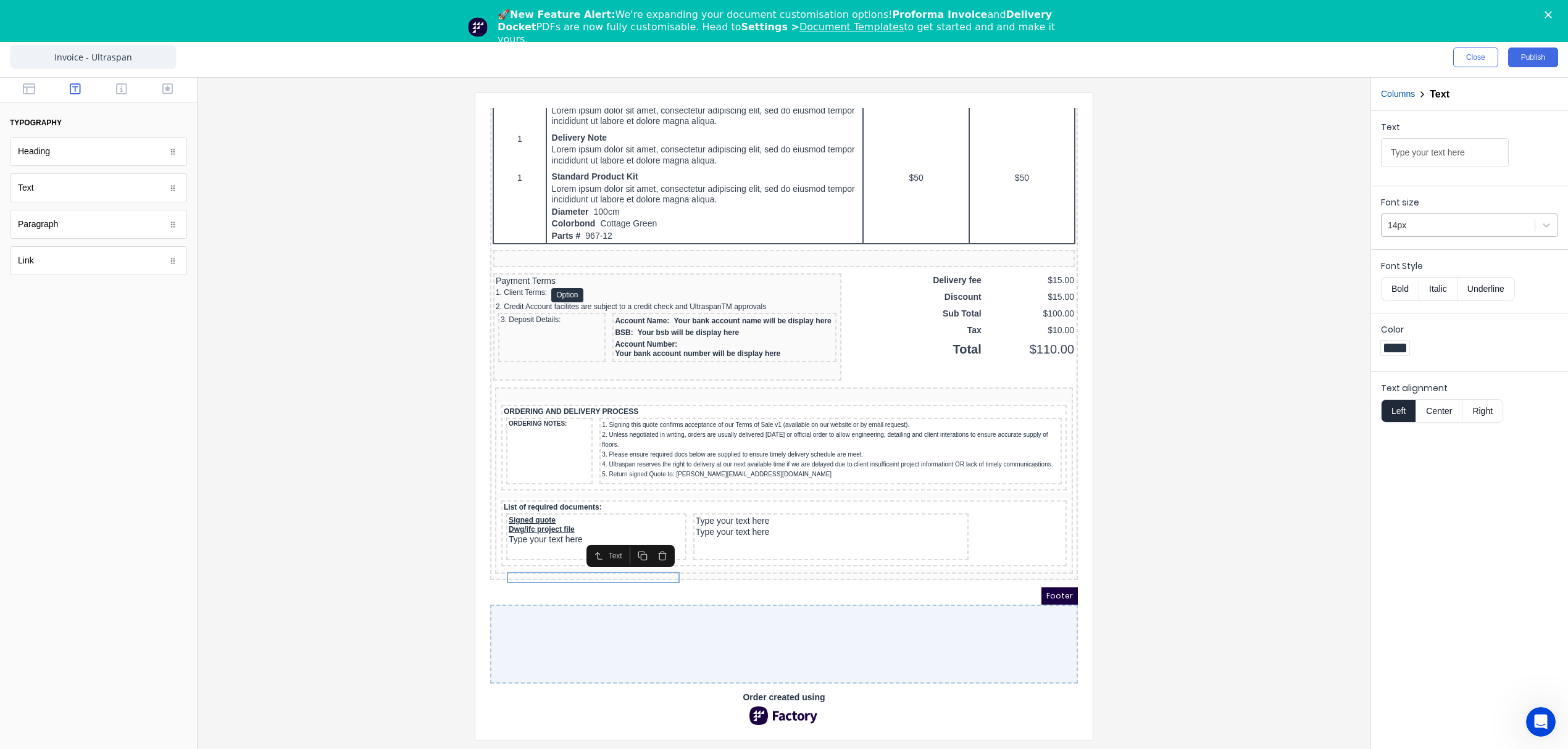
click at [1418, 226] on div at bounding box center [1458, 226] width 141 height 16
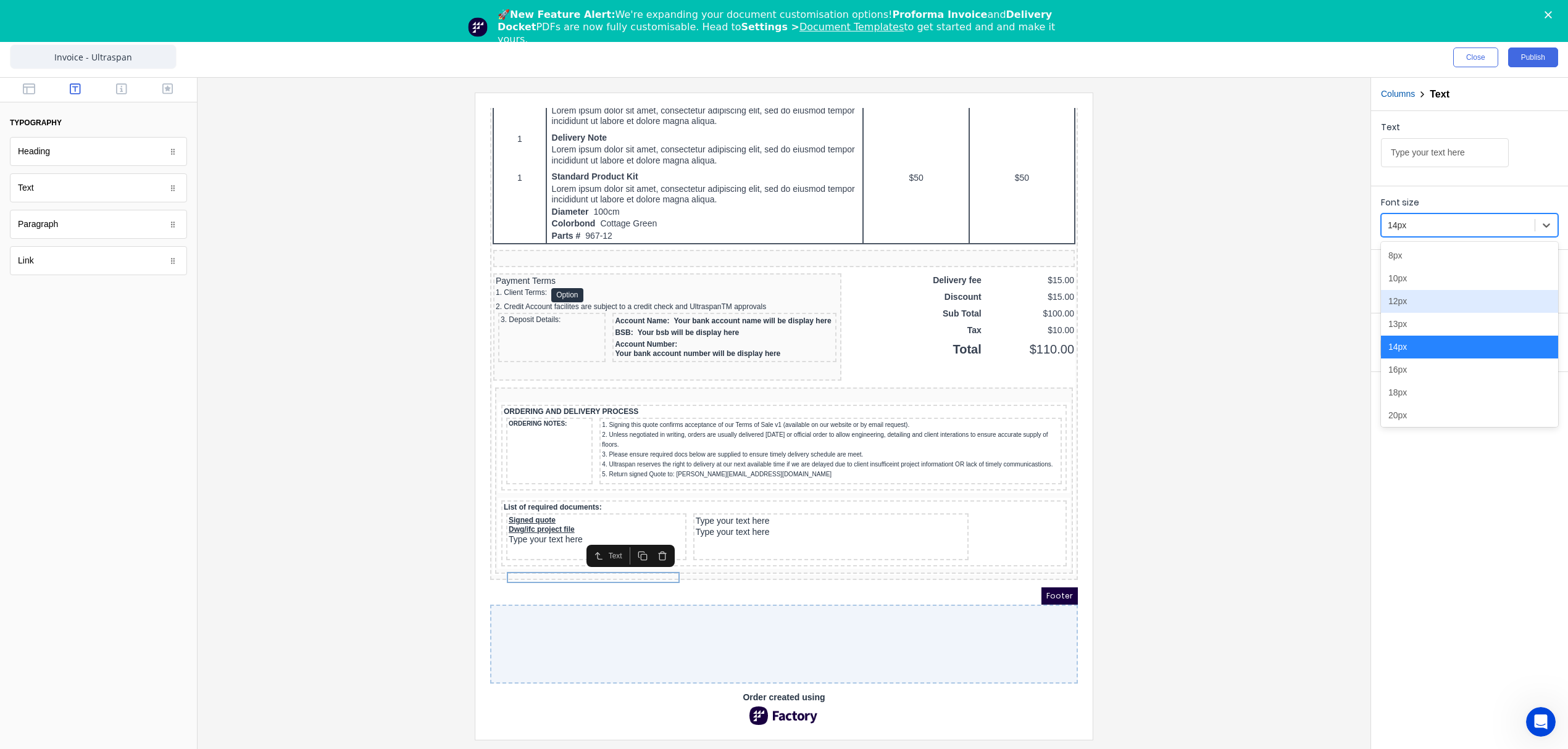
click at [1409, 306] on div "12px" at bounding box center [1469, 301] width 177 height 23
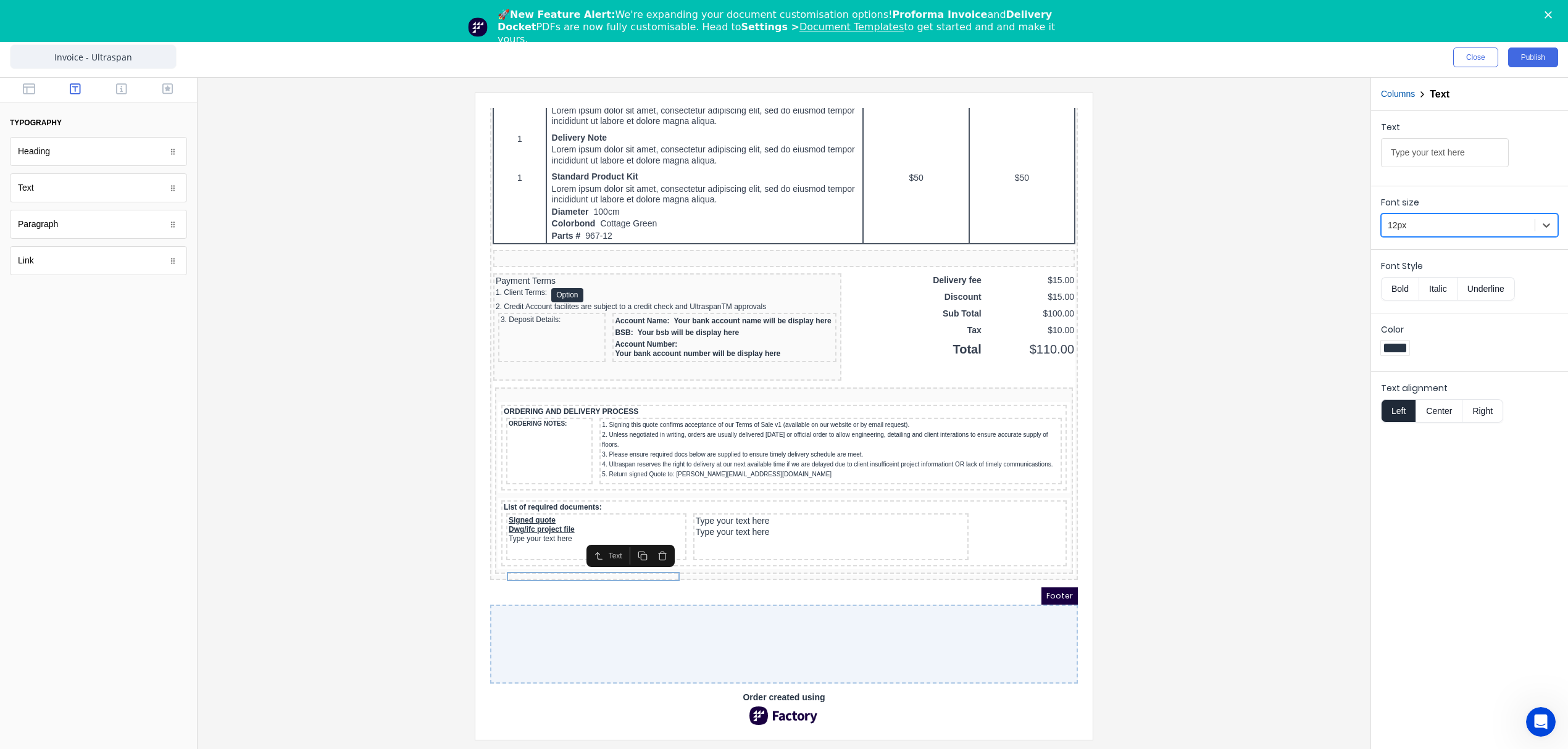
click at [1401, 290] on button "Bold" at bounding box center [1400, 288] width 38 height 24
click at [1481, 287] on button "Underline" at bounding box center [1486, 288] width 58 height 24
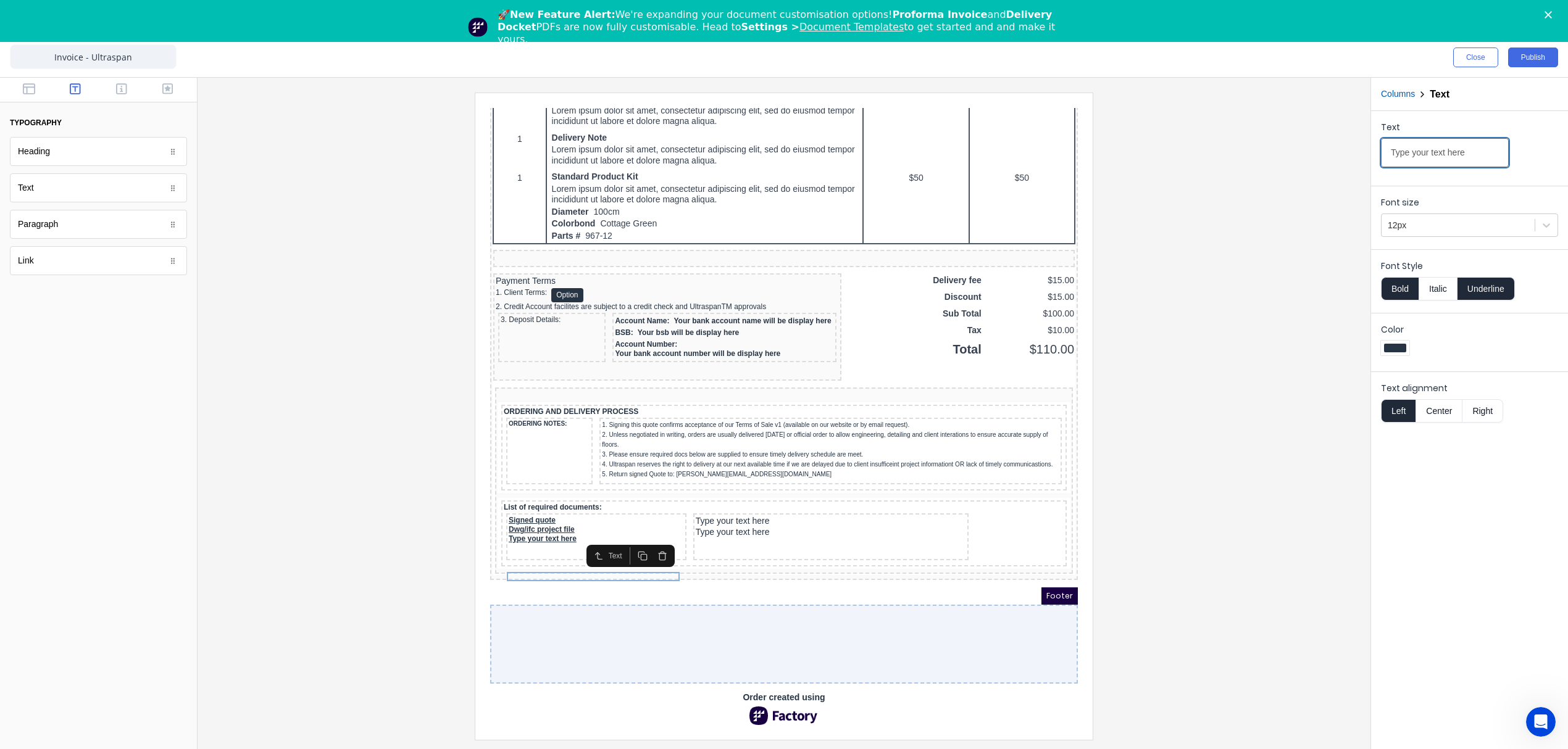
drag, startPoint x: 1466, startPoint y: 151, endPoint x: 1231, endPoint y: 135, distance: 235.5
click at [1231, 135] on div "Close Publish Components typography Heading Heading Text Text Paragraph Paragra…" at bounding box center [784, 393] width 1568 height 711
paste input "Dwg/ifc project fil"
click at [1446, 156] on input "Dwg/ifc project file" at bounding box center [1445, 152] width 128 height 29
click at [1446, 154] on input "Dwg/ifc project file" at bounding box center [1445, 152] width 128 height 29
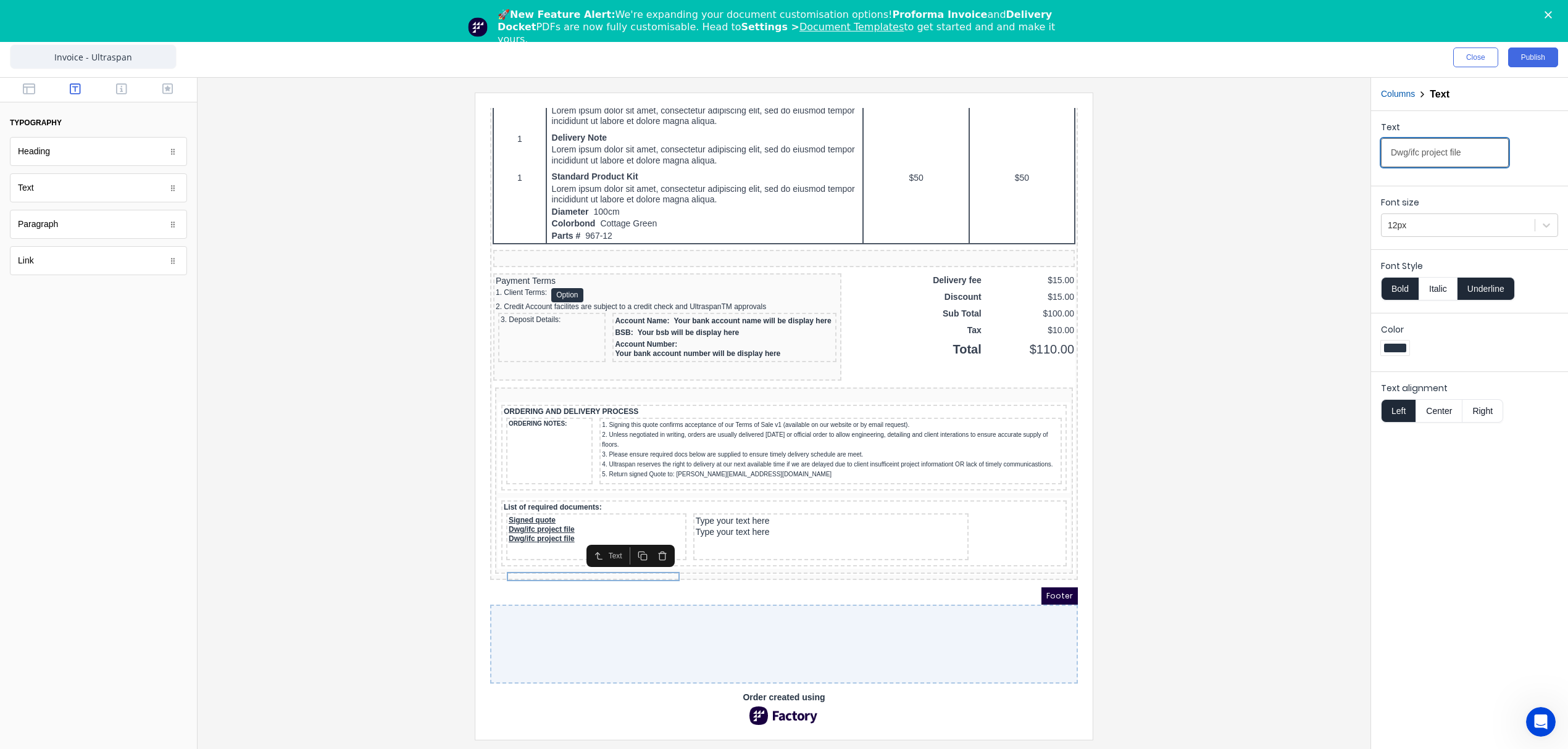
click at [1446, 154] on input "Dwg/ifc project file" at bounding box center [1445, 152] width 128 height 29
paste input "Latest approved architectural plans"
type input "Latest approved architectural plans"
click at [1226, 549] on div at bounding box center [784, 416] width 1153 height 647
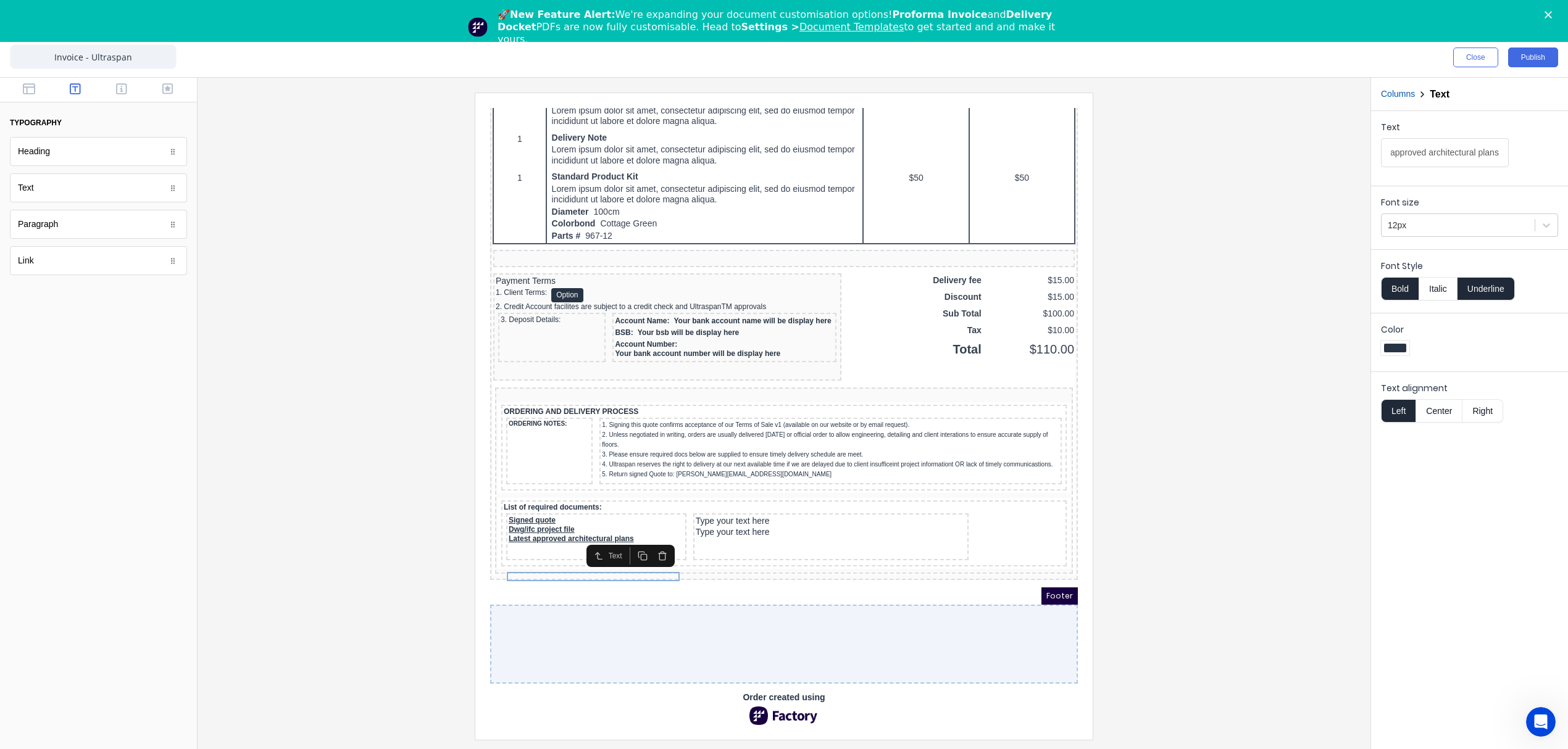
scroll to position [0, 0]
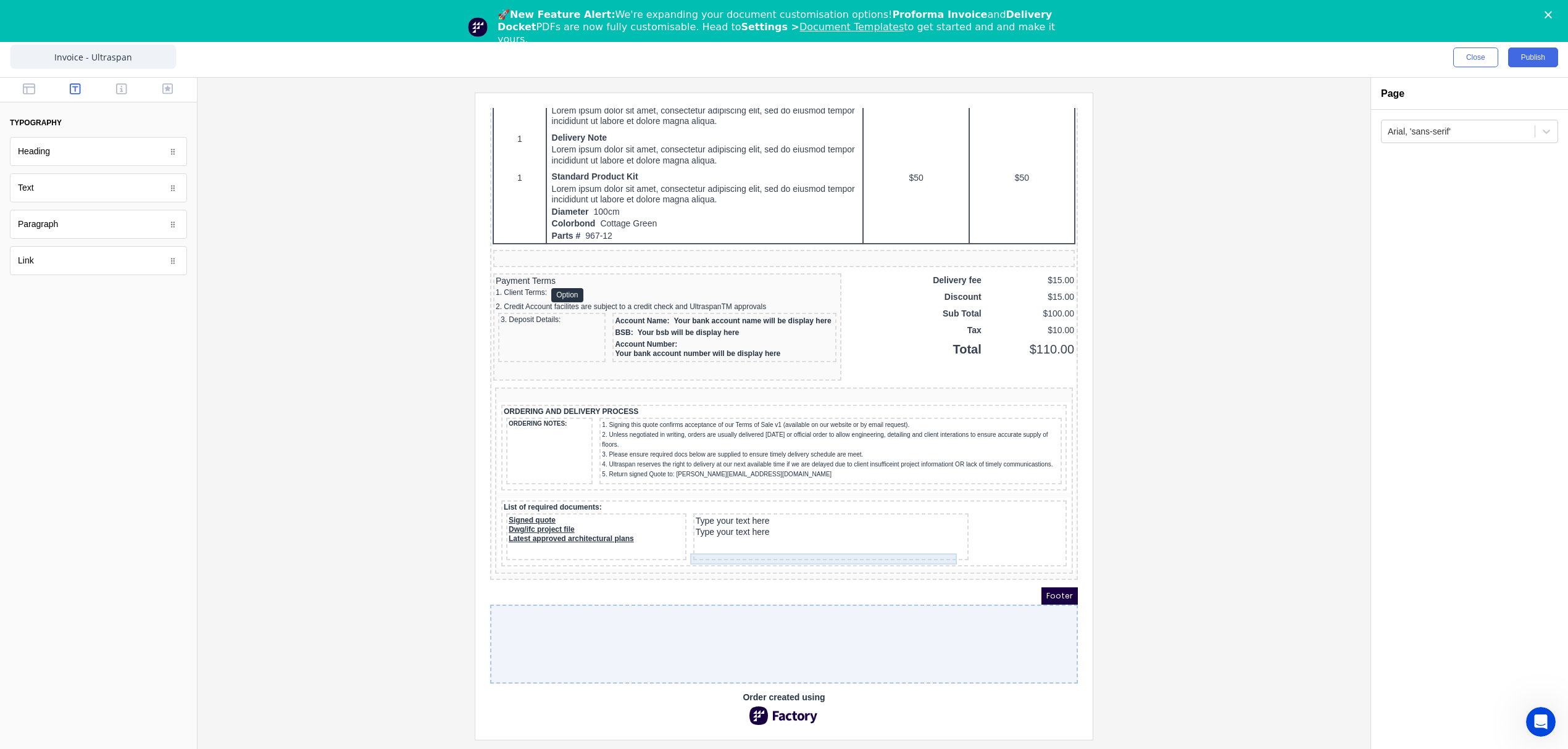
click at [748, 512] on div "Type your text here" at bounding box center [816, 507] width 270 height 11
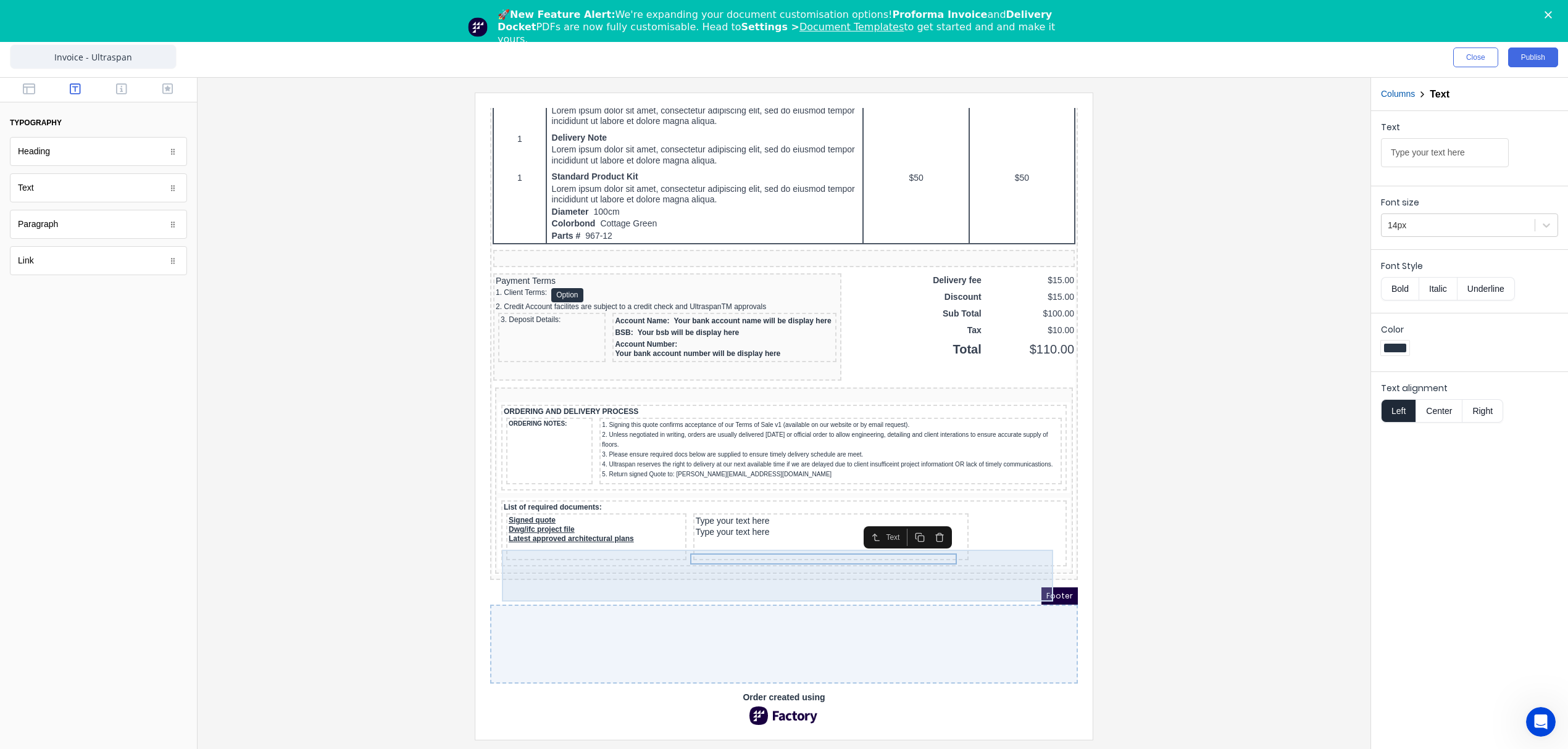
drag, startPoint x: 720, startPoint y: 517, endPoint x: 731, endPoint y: 519, distance: 11.2
click at [720, 517] on div "Type your text here Type your text here" at bounding box center [816, 521] width 275 height 47
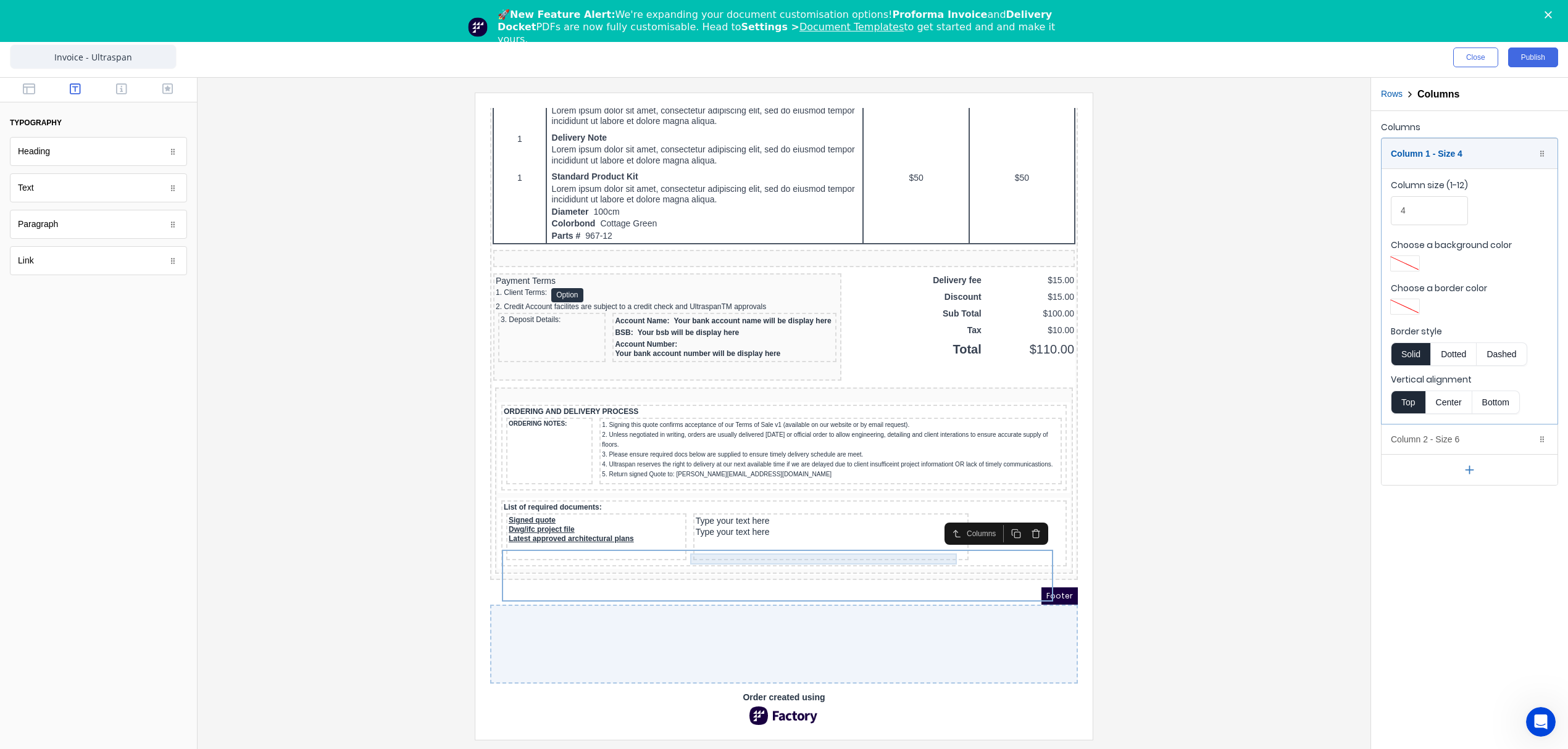
click at [736, 512] on div "Type your text here" at bounding box center [816, 507] width 270 height 11
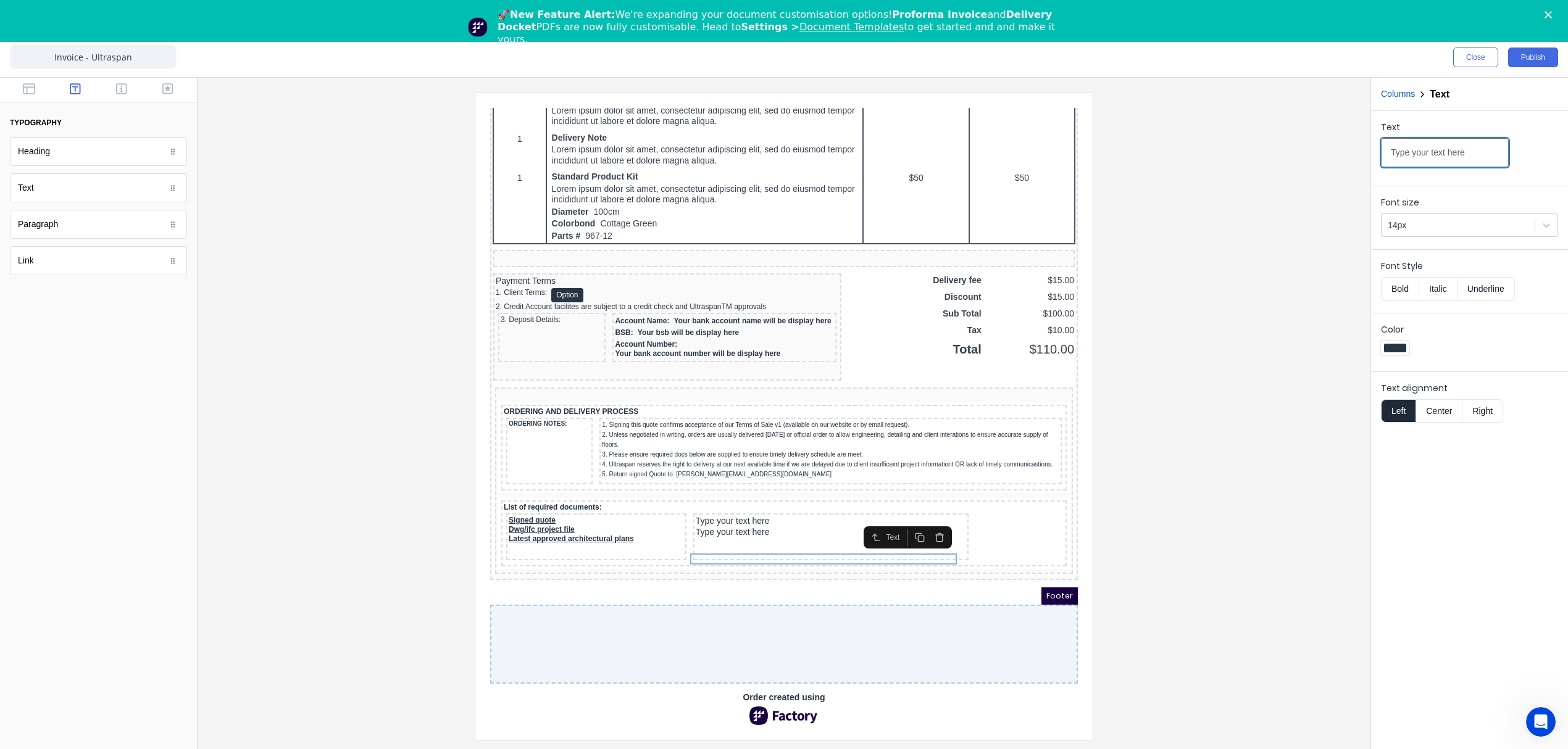
drag, startPoint x: 1473, startPoint y: 156, endPoint x: 1272, endPoint y: 150, distance: 201.1
click at [1272, 150] on div "Close Publish Components typography Heading Heading Text Text Paragraph Paragra…" at bounding box center [784, 393] width 1568 height 711
type input "Plumbing/AC plans (if required)"
click at [1425, 234] on div "14px" at bounding box center [1458, 226] width 153 height 20
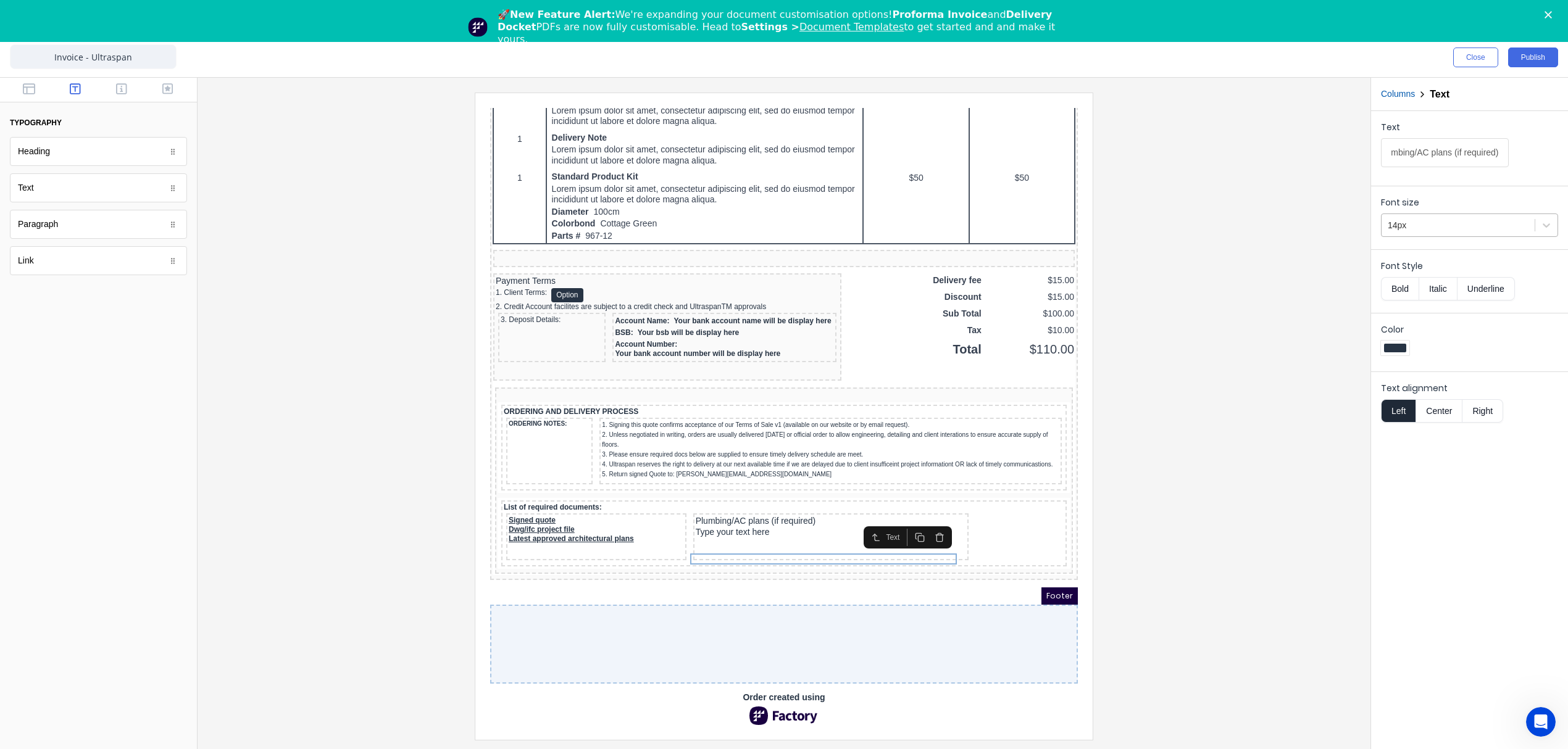
scroll to position [0, 0]
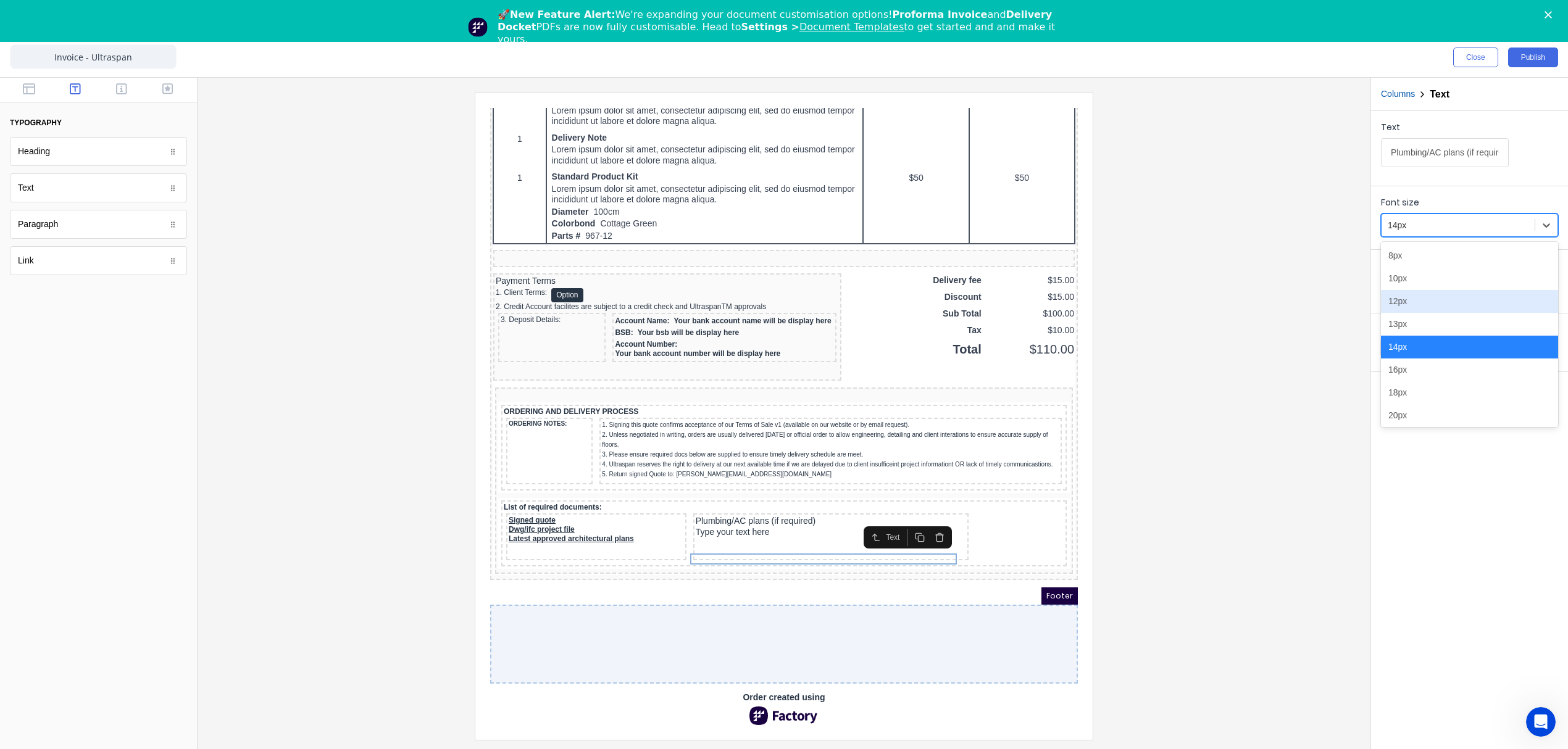
click at [1411, 299] on div "12px" at bounding box center [1469, 301] width 177 height 23
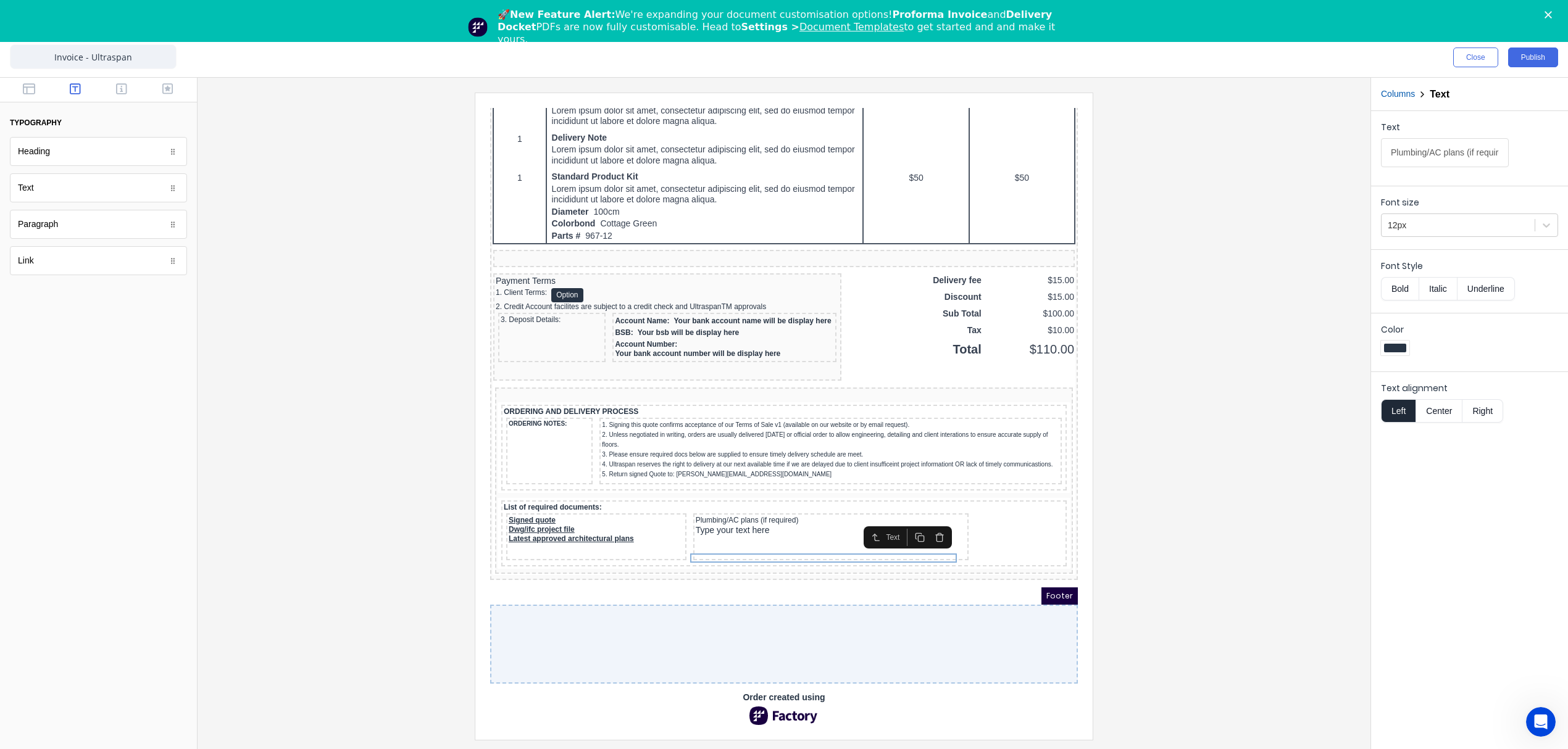
click at [1404, 288] on button "Bold" at bounding box center [1400, 288] width 38 height 24
click at [1481, 289] on button "Underline" at bounding box center [1486, 288] width 58 height 24
click at [729, 521] on div "Type your text here" at bounding box center [816, 515] width 270 height 11
click at [1460, 147] on input "Type your text here" at bounding box center [1445, 152] width 128 height 29
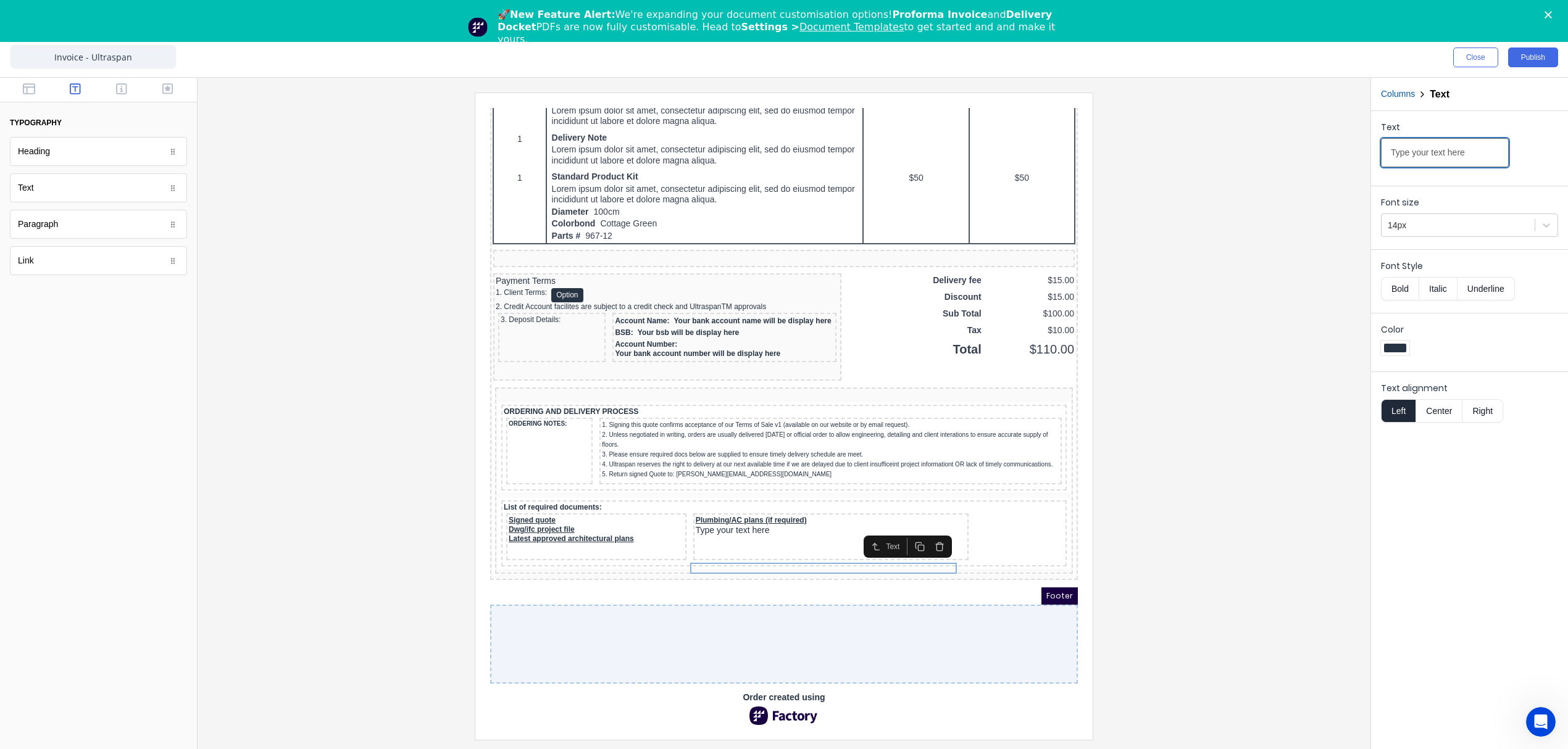
click at [1460, 147] on input "Type your text here" at bounding box center [1445, 152] width 128 height 29
type input "Project Delivery Estimate"
click at [1447, 222] on div at bounding box center [1458, 226] width 141 height 16
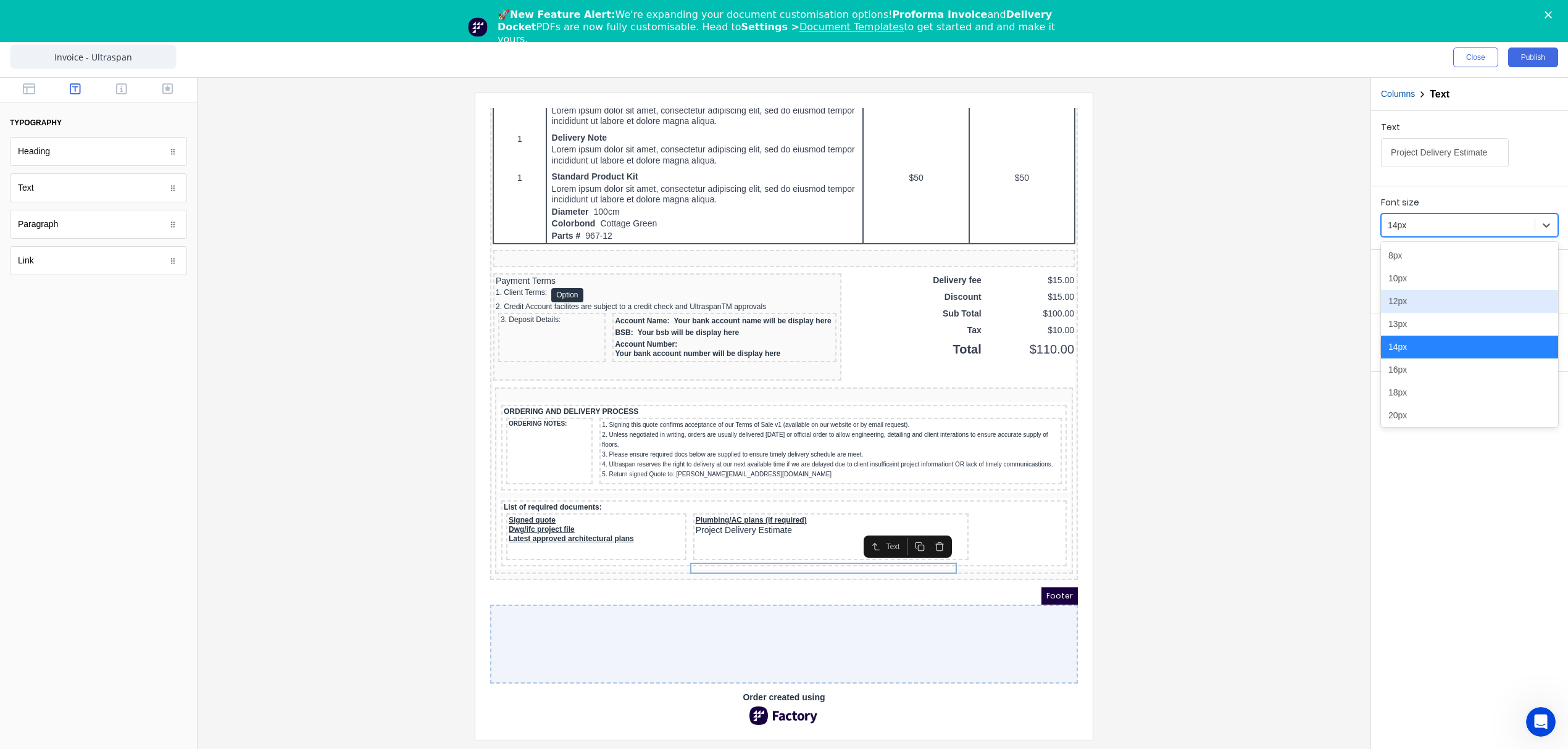
click at [1405, 307] on div "12px" at bounding box center [1469, 301] width 177 height 23
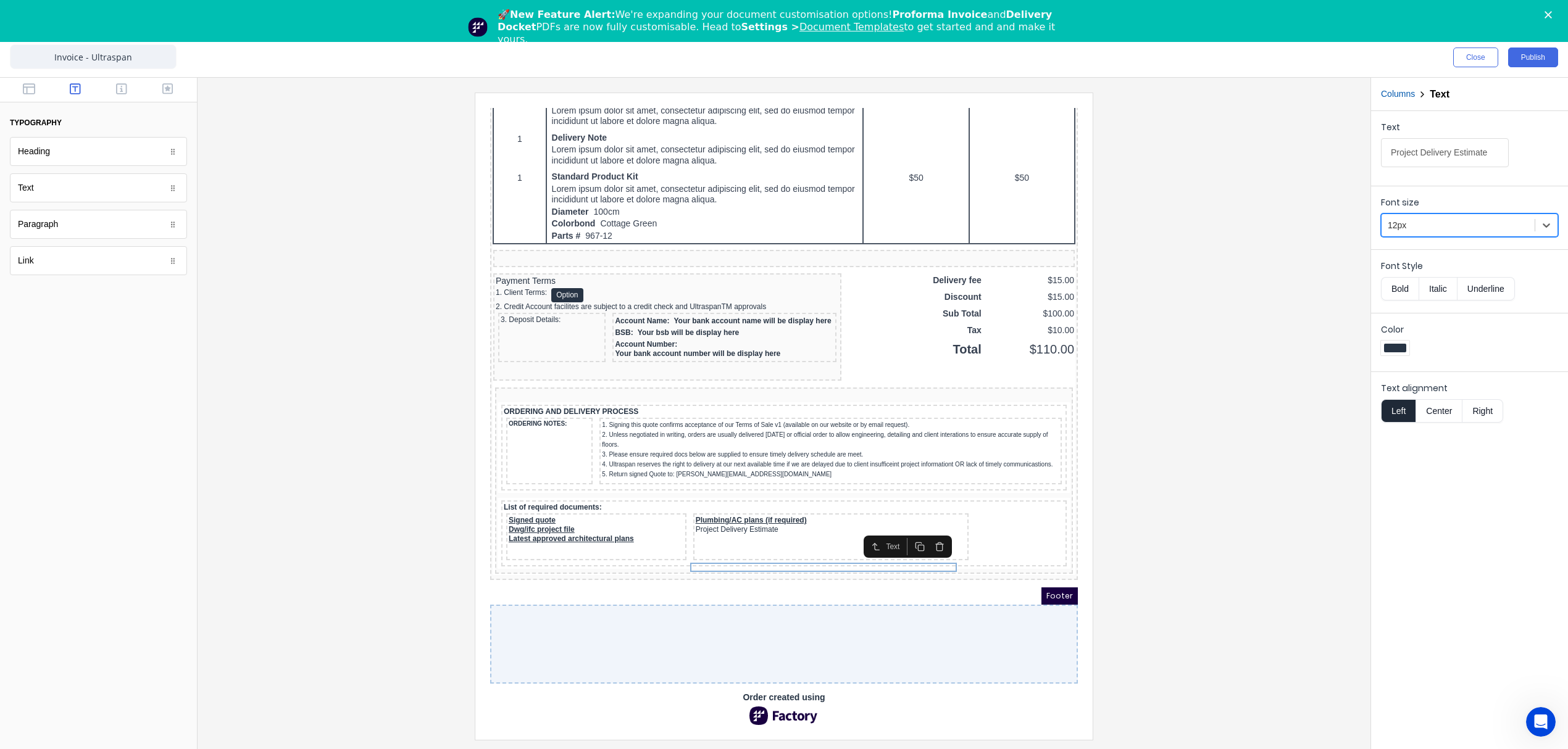
click at [1401, 292] on button "Bold" at bounding box center [1400, 288] width 38 height 24
click at [1502, 288] on button "Underline" at bounding box center [1486, 288] width 58 height 24
click at [1247, 530] on div at bounding box center [784, 416] width 1153 height 647
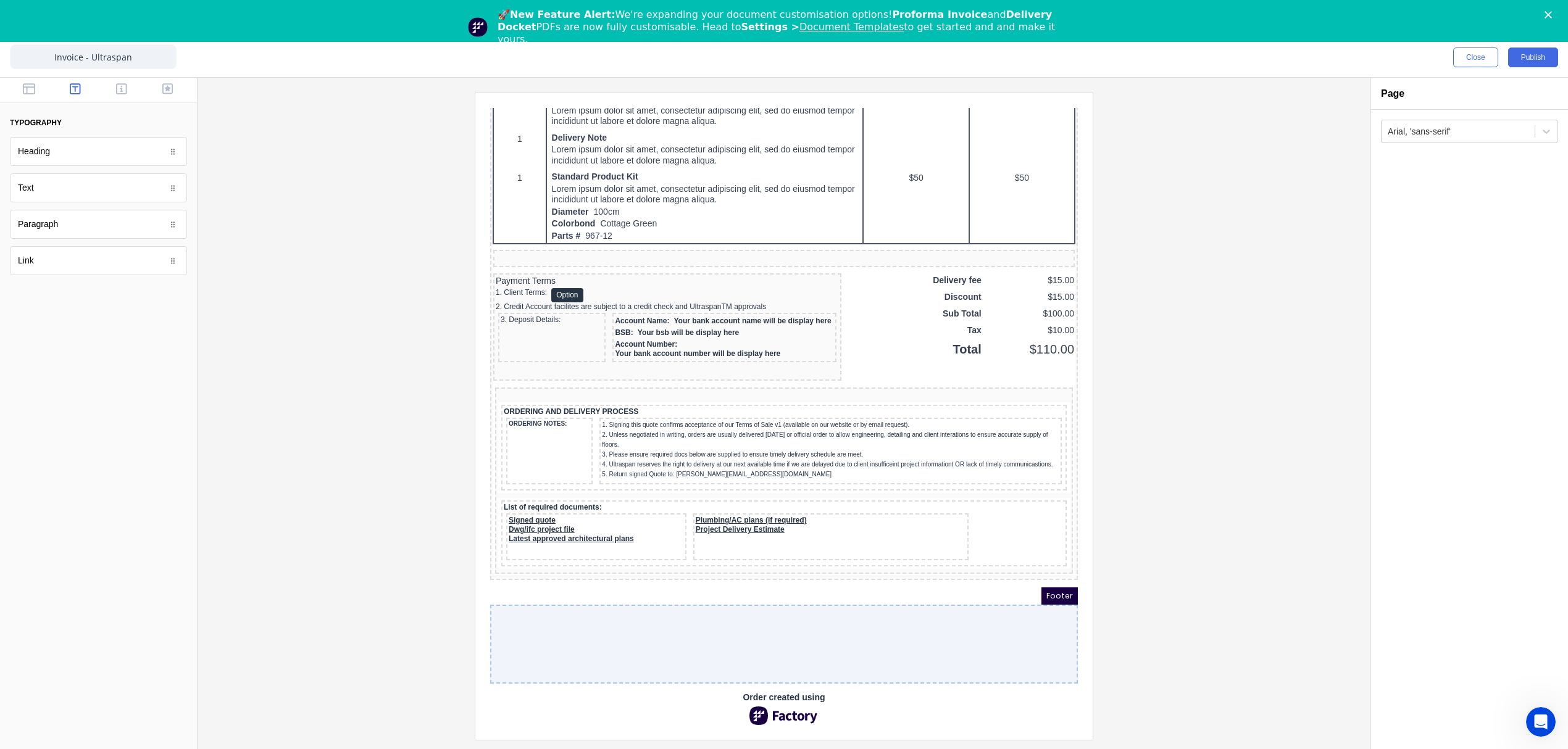
scroll to position [882, 0]
click at [37, 89] on button "button" at bounding box center [29, 90] width 39 height 15
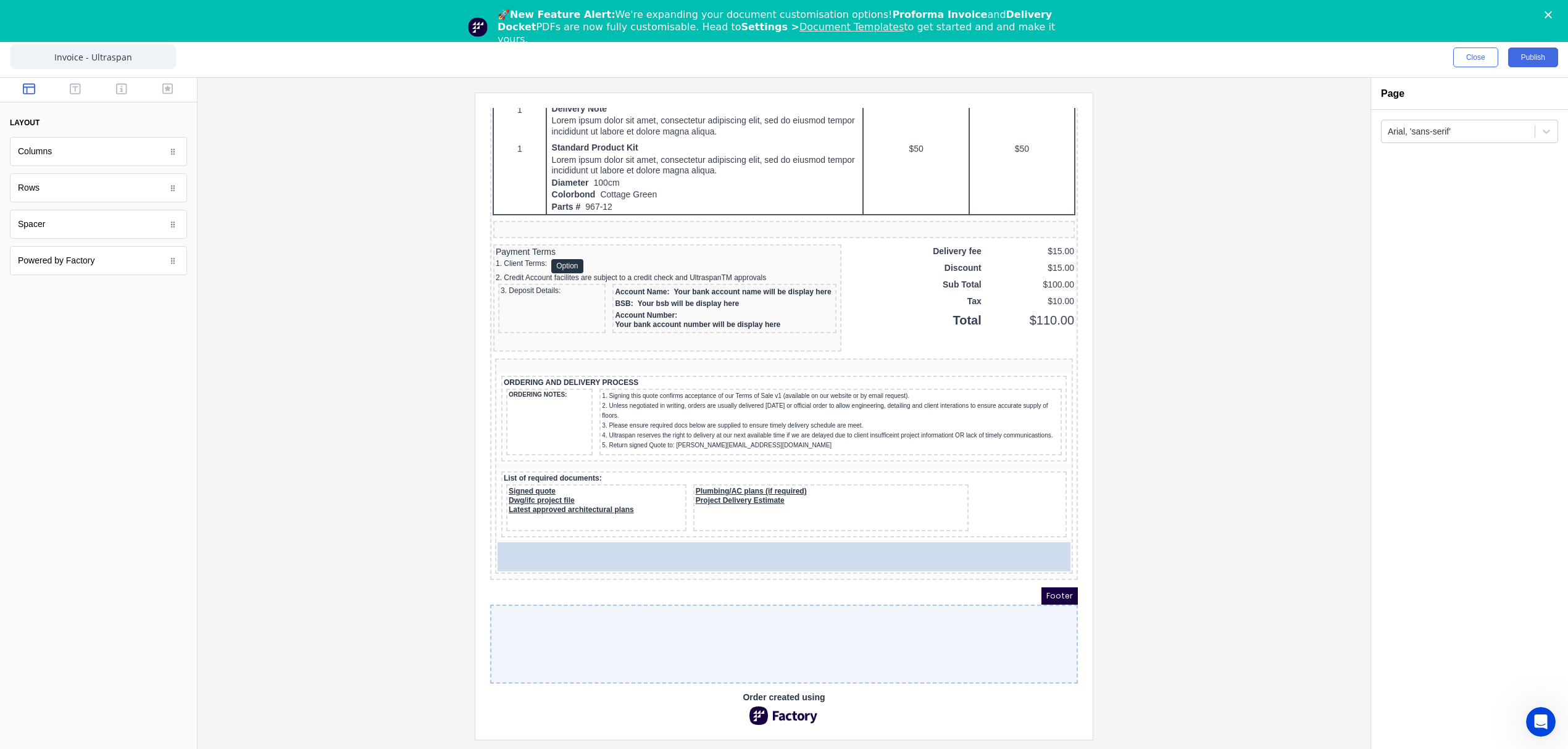
drag, startPoint x: 80, startPoint y: 255, endPoint x: 161, endPoint y: 468, distance: 227.9
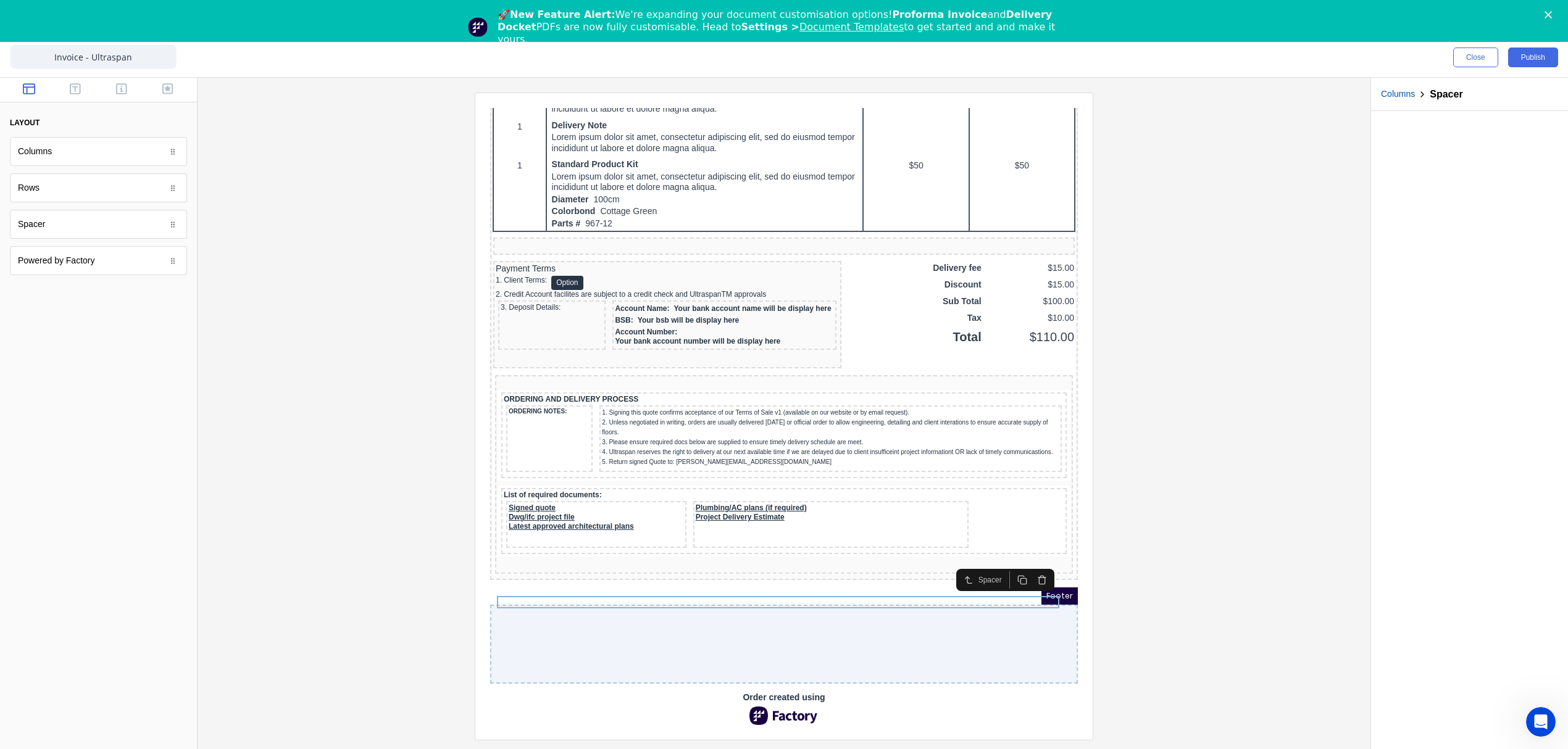
click at [112, 198] on div "Rows" at bounding box center [98, 188] width 177 height 29
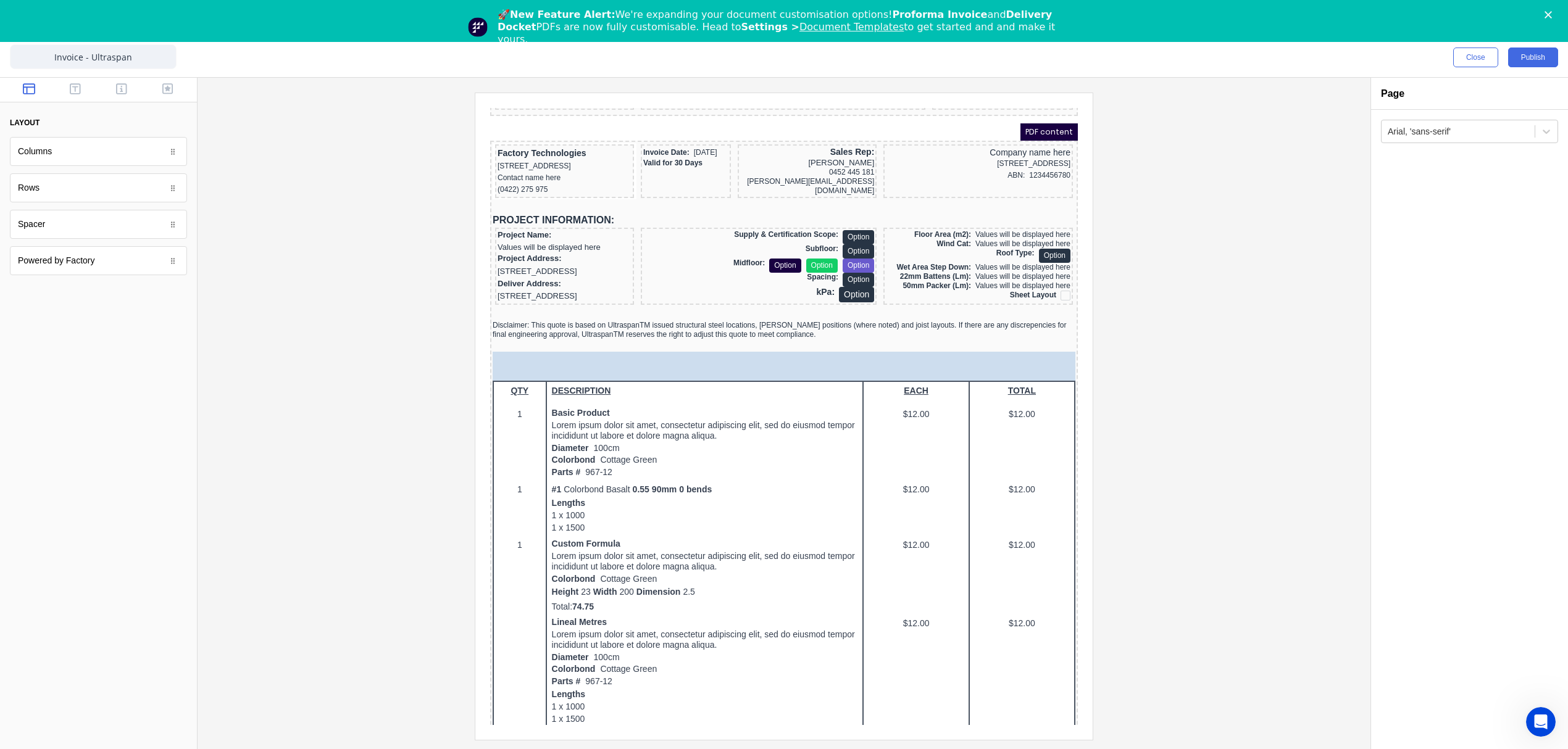
drag, startPoint x: 111, startPoint y: 189, endPoint x: 87, endPoint y: 204, distance: 28.3
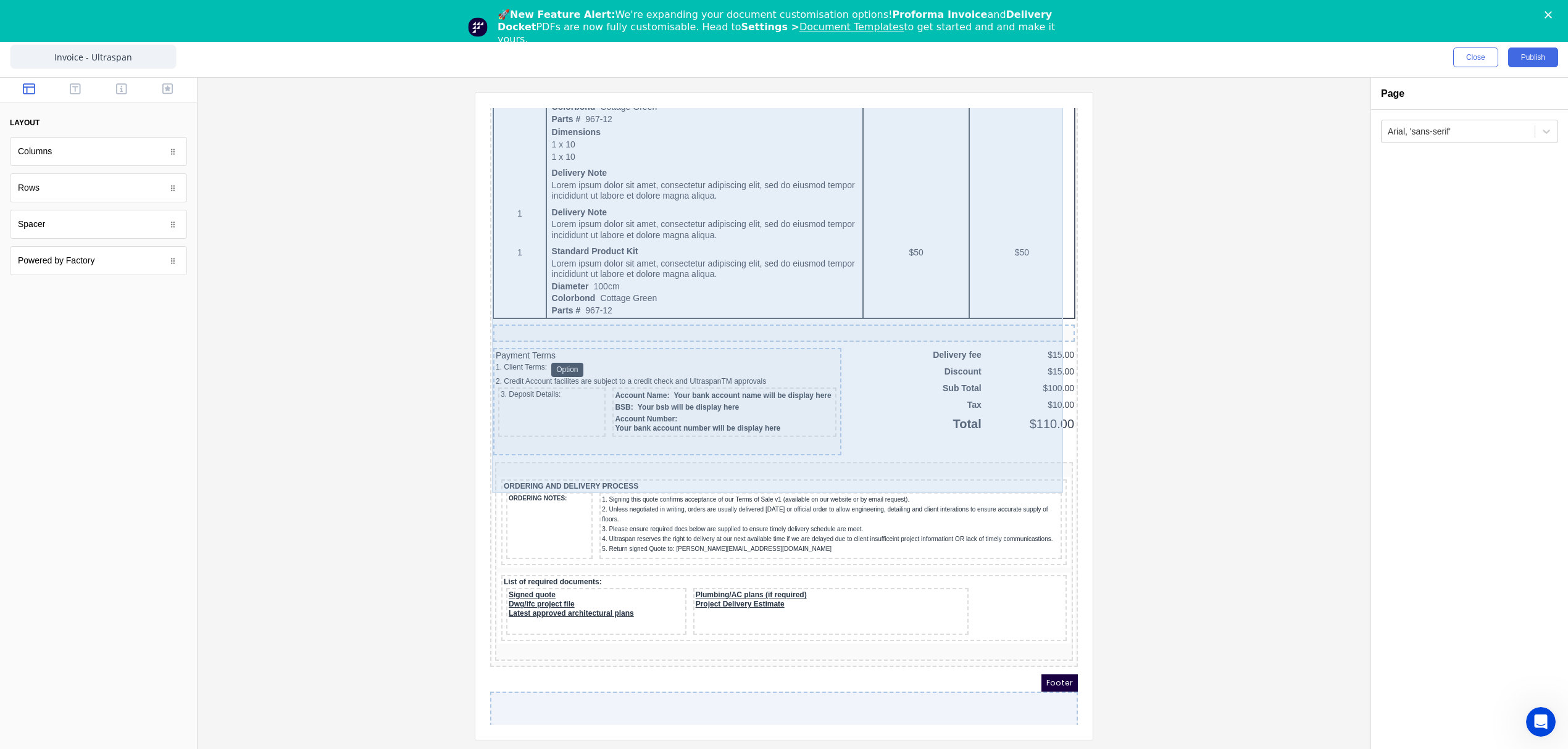
scroll to position [862, 0]
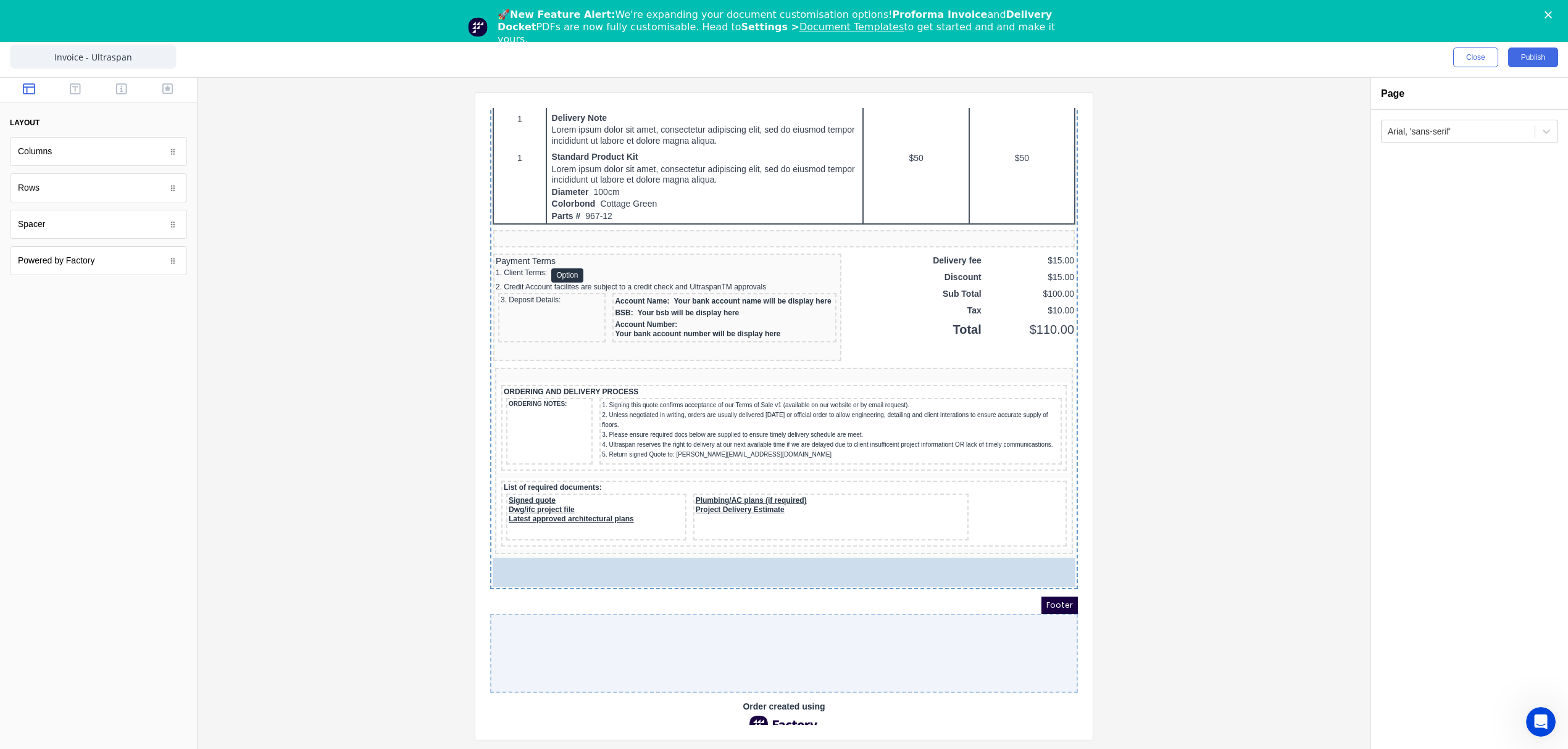
drag, startPoint x: 91, startPoint y: 232, endPoint x: 752, endPoint y: 607, distance: 760.0
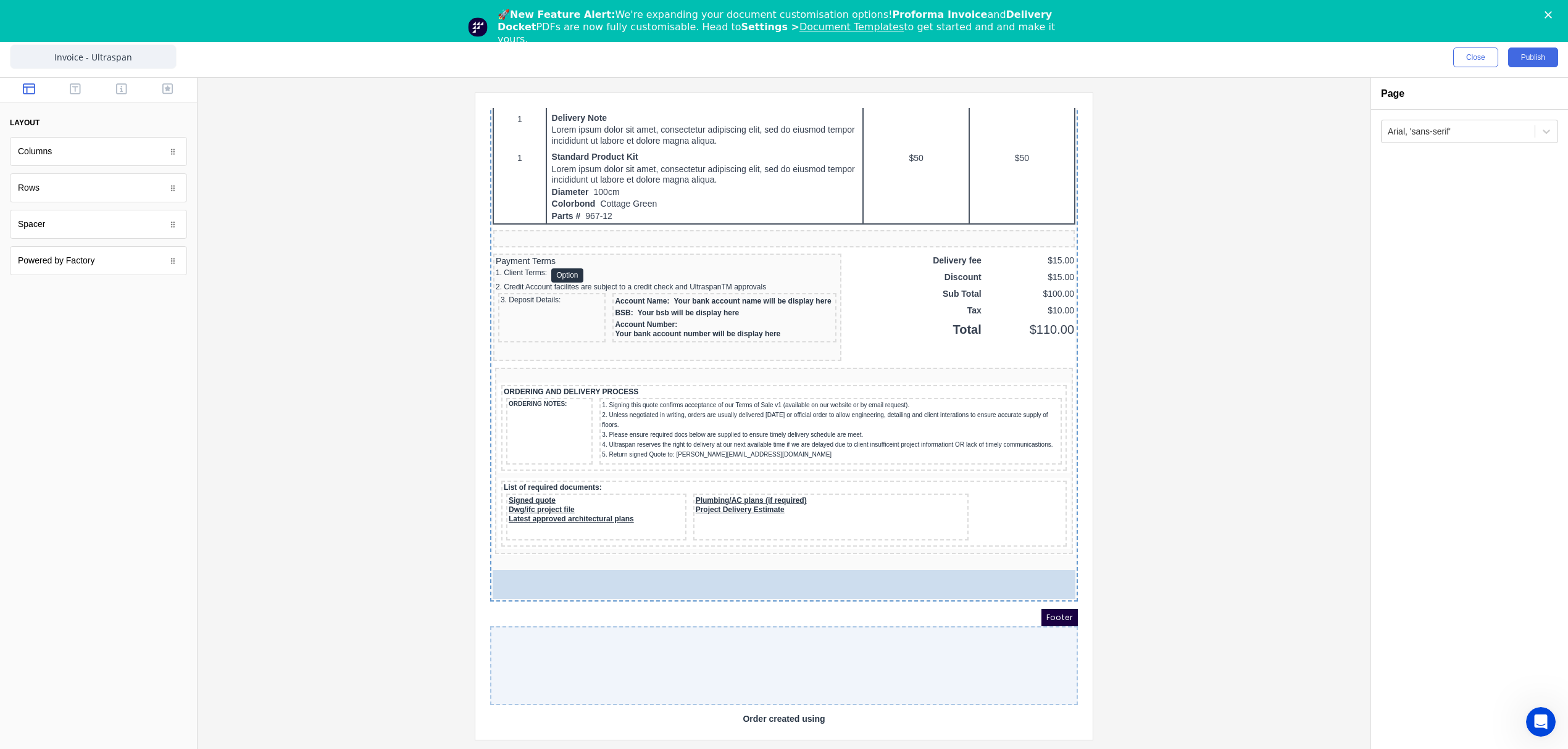
drag, startPoint x: 70, startPoint y: 150, endPoint x: 637, endPoint y: 610, distance: 730.1
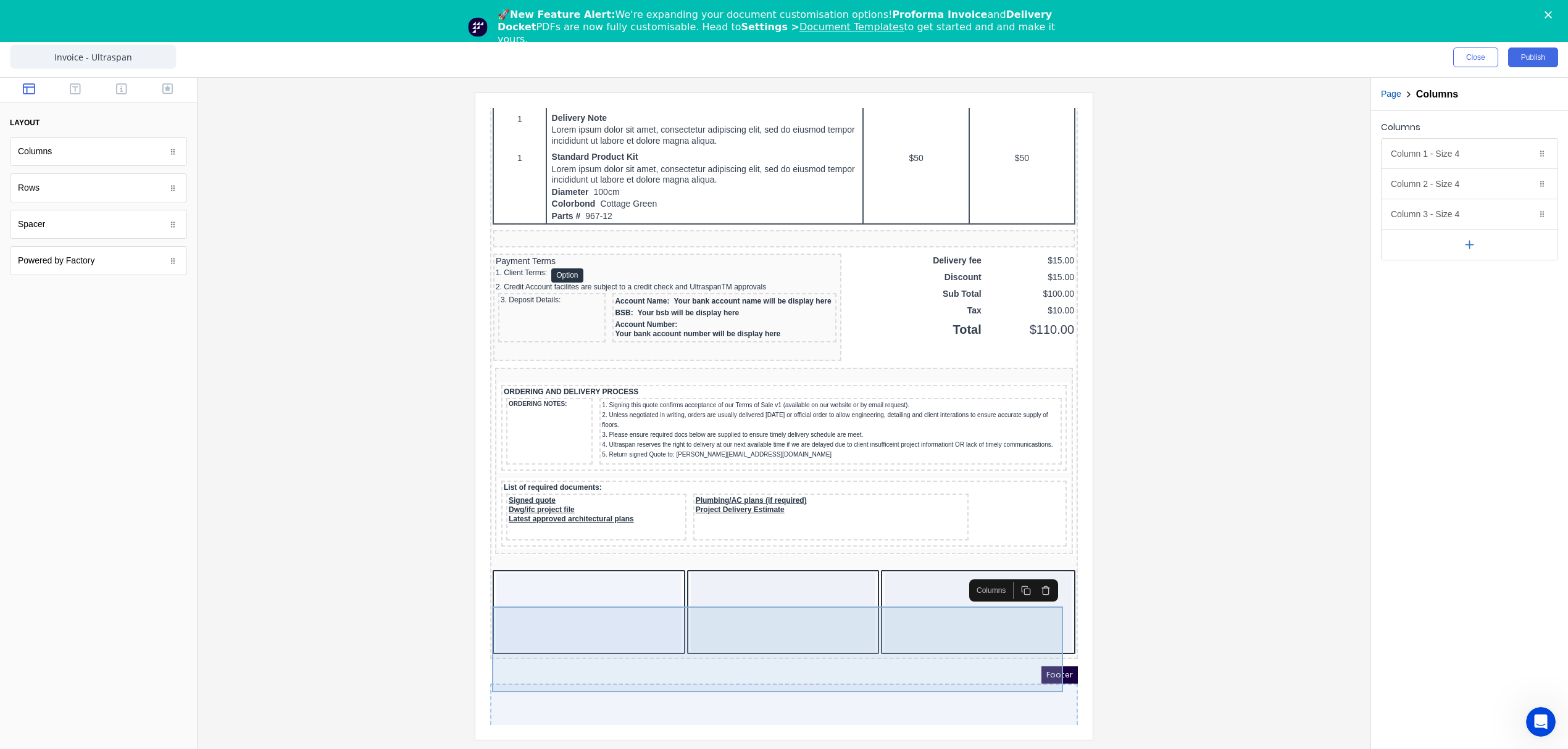
click at [593, 633] on div at bounding box center [574, 597] width 185 height 79
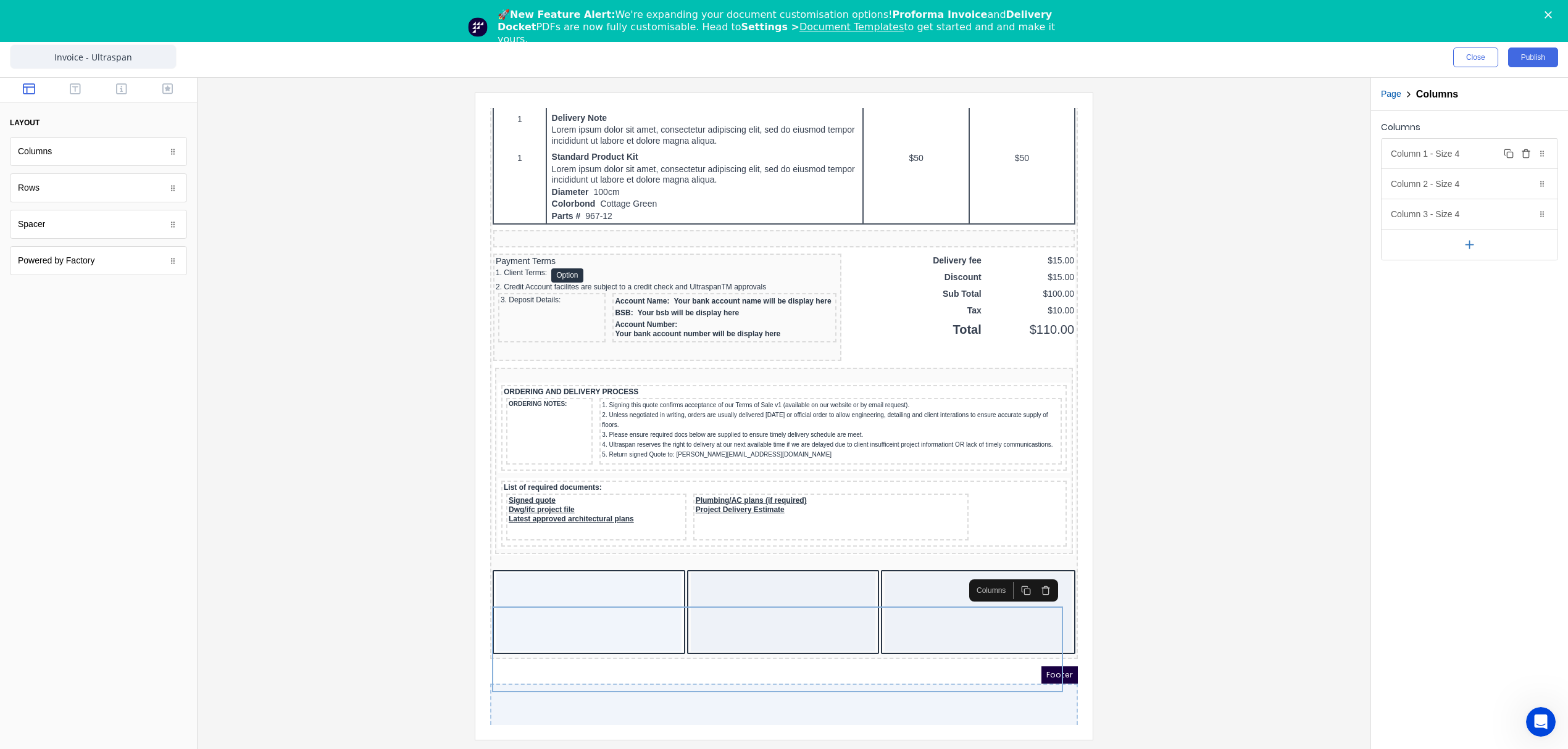
click at [1474, 156] on div "Column 1 - Size 4 Duplicate Delete" at bounding box center [1470, 154] width 176 height 30
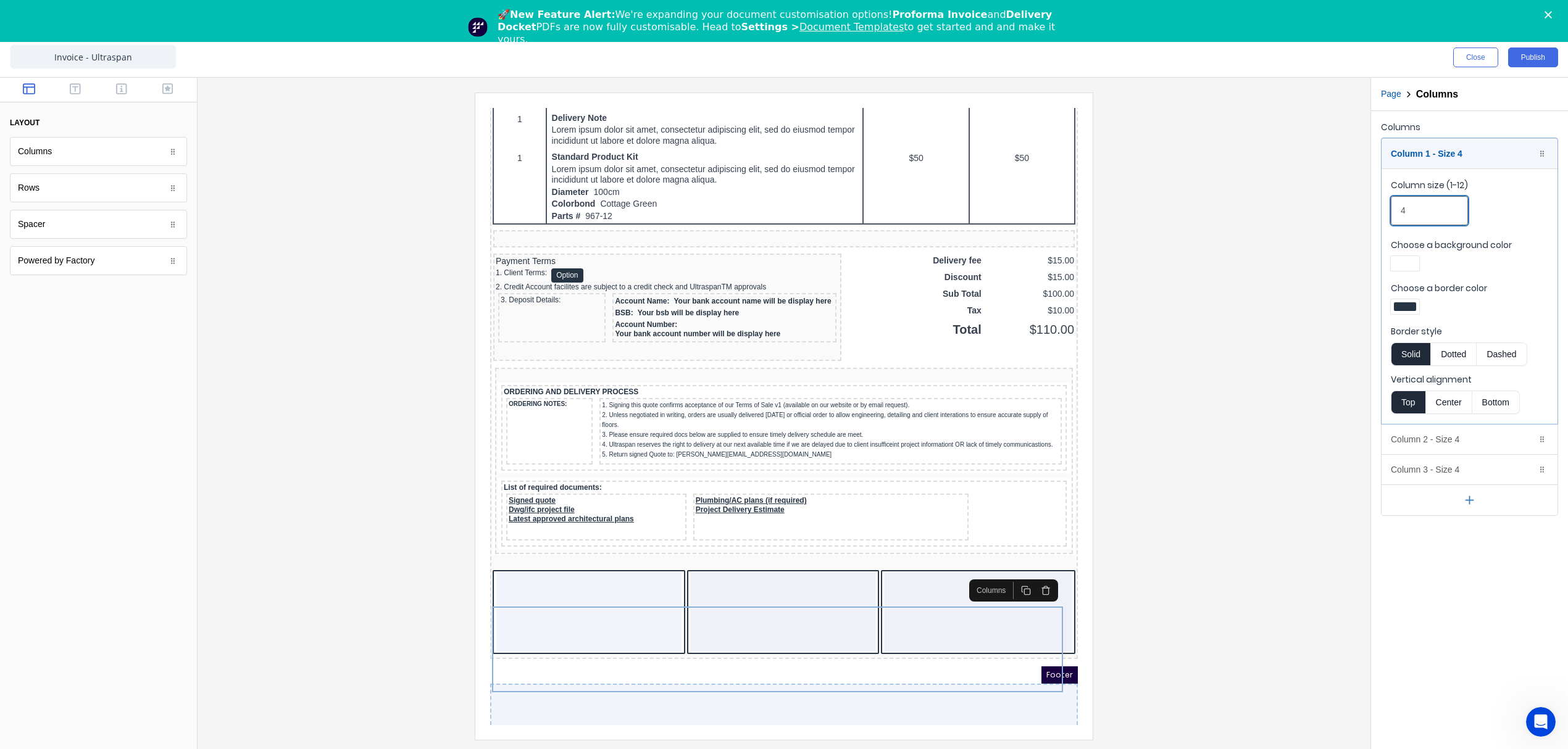
drag, startPoint x: 1425, startPoint y: 215, endPoint x: 1357, endPoint y: 215, distance: 68.0
click at [1357, 215] on div "Close Publish Components layout Columns Columns Rows Rows Spacer Spacer Powered…" at bounding box center [784, 393] width 1568 height 711
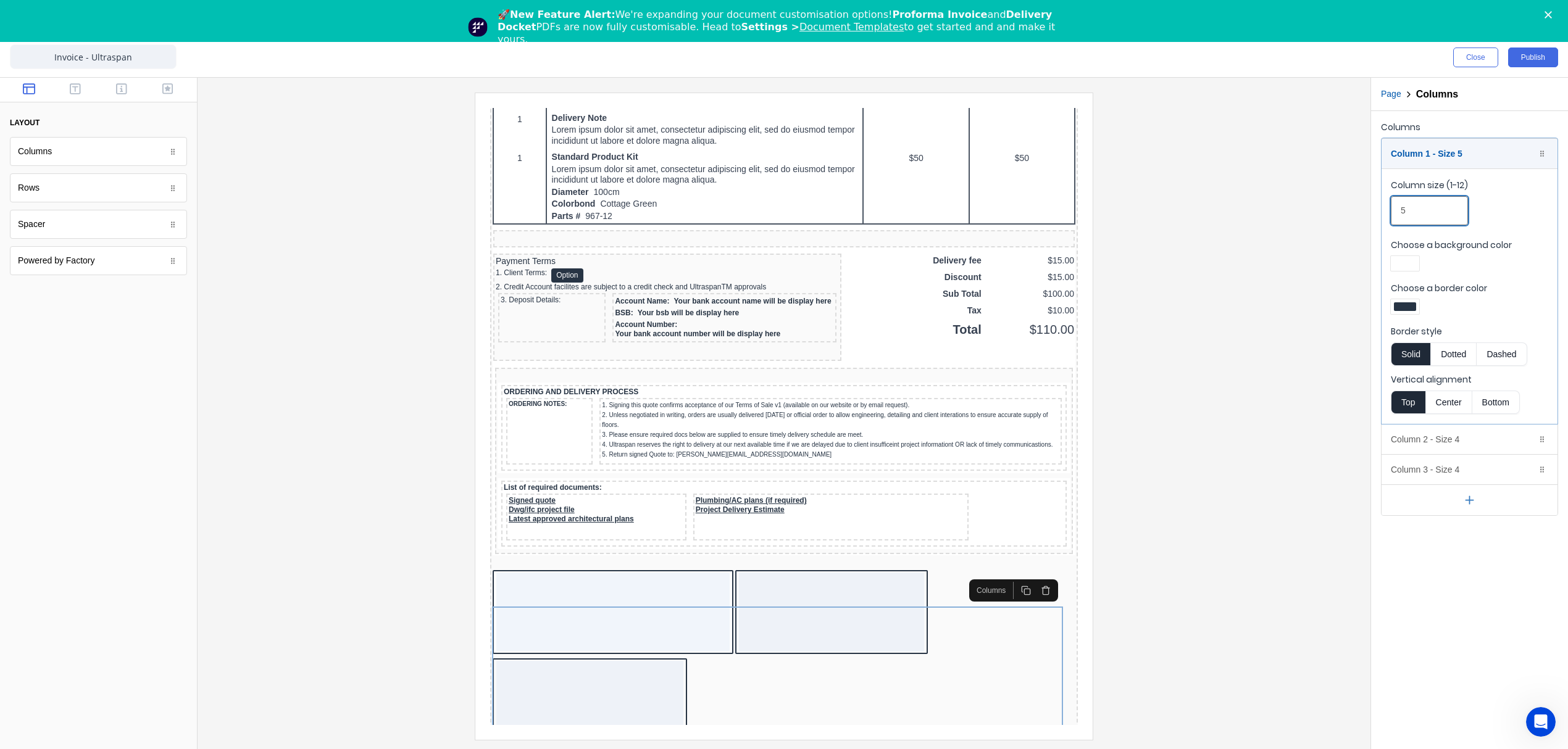
type input "5"
click at [1410, 307] on div at bounding box center [1405, 306] width 22 height 9
click at [1439, 422] on div at bounding box center [1444, 419] width 14 height 14
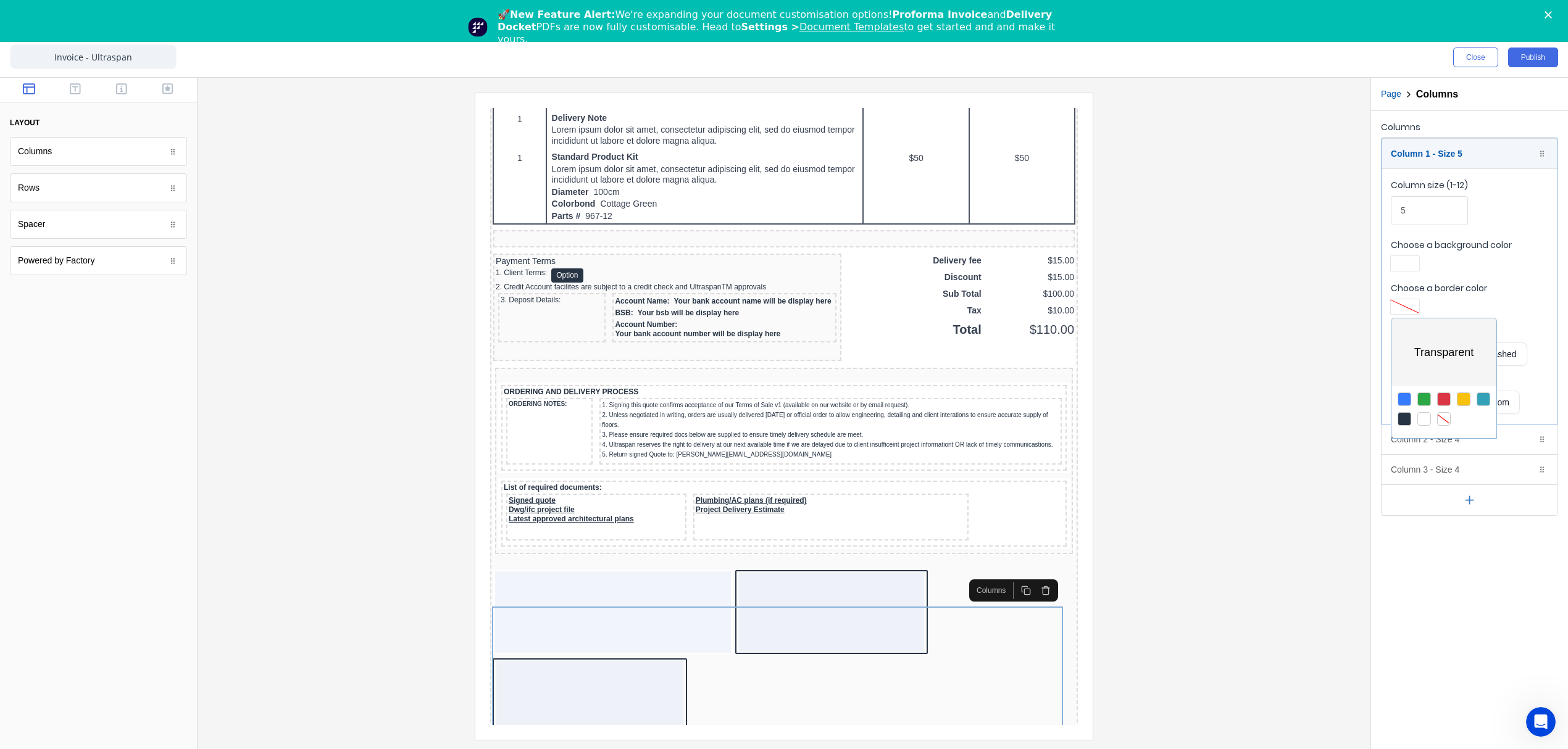
click at [1406, 259] on div at bounding box center [784, 374] width 1568 height 749
click at [1406, 259] on div at bounding box center [1405, 263] width 28 height 15
click at [1445, 374] on div at bounding box center [1444, 376] width 14 height 14
click at [1519, 303] on div at bounding box center [784, 374] width 1568 height 749
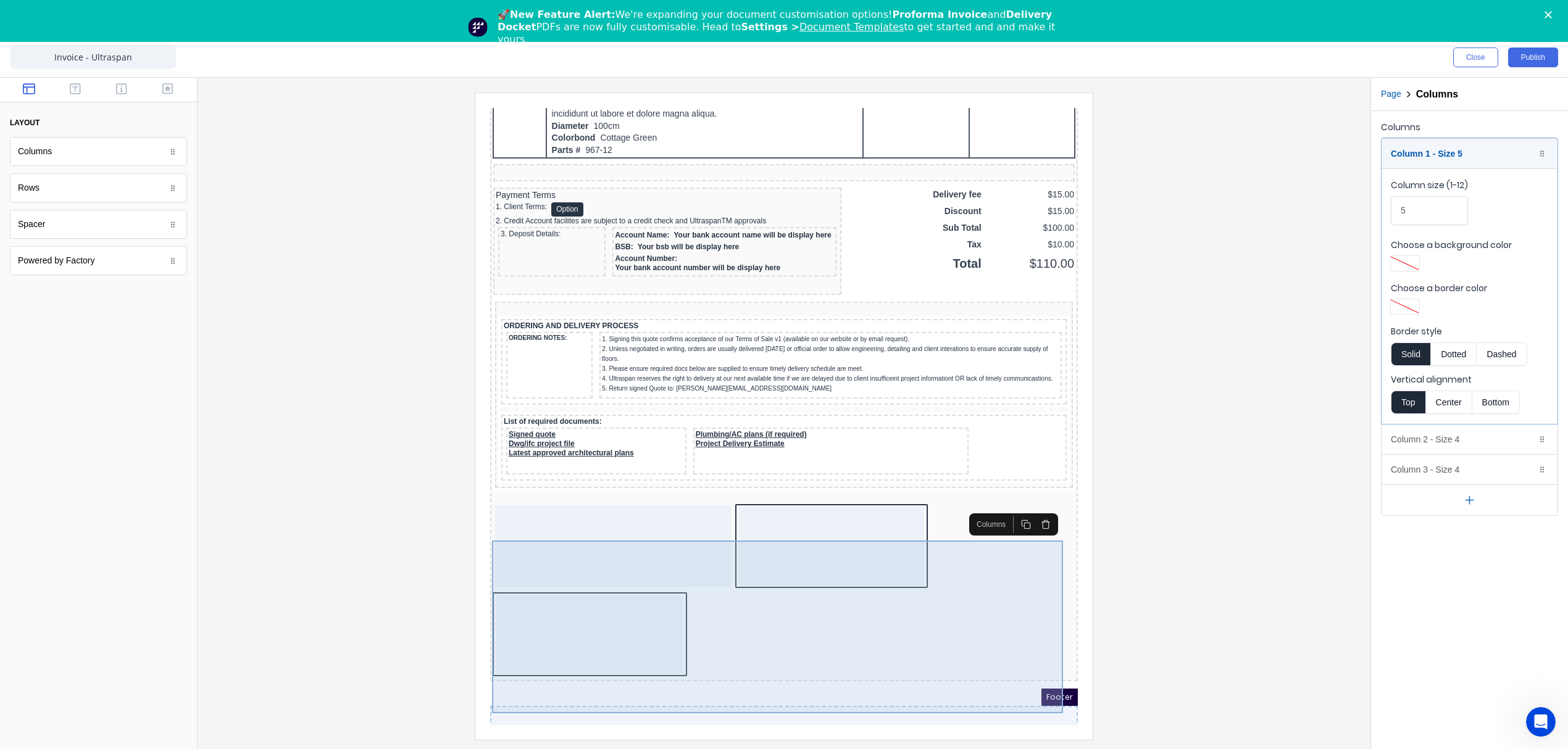
scroll to position [1027, 0]
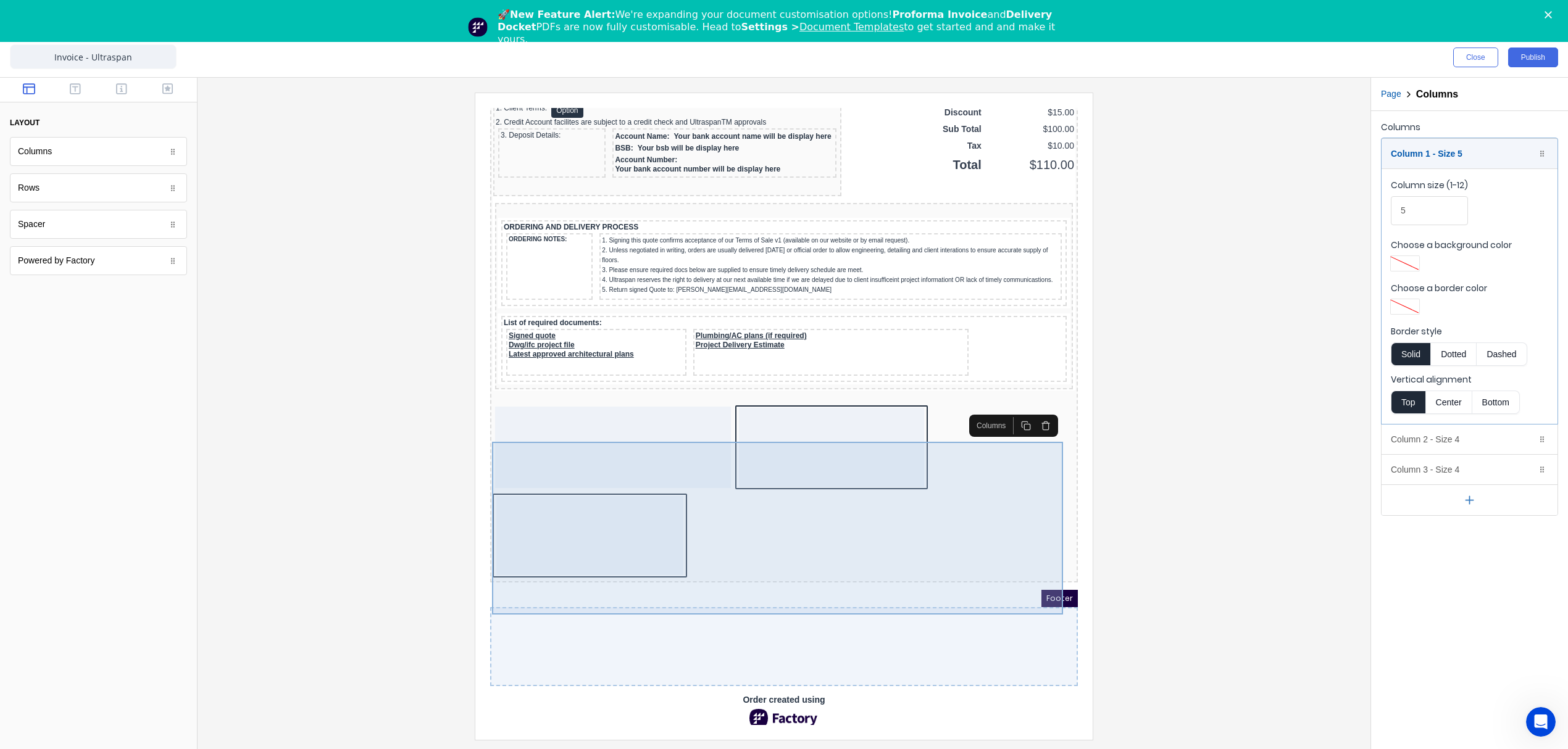
click at [763, 472] on div at bounding box center [817, 432] width 185 height 79
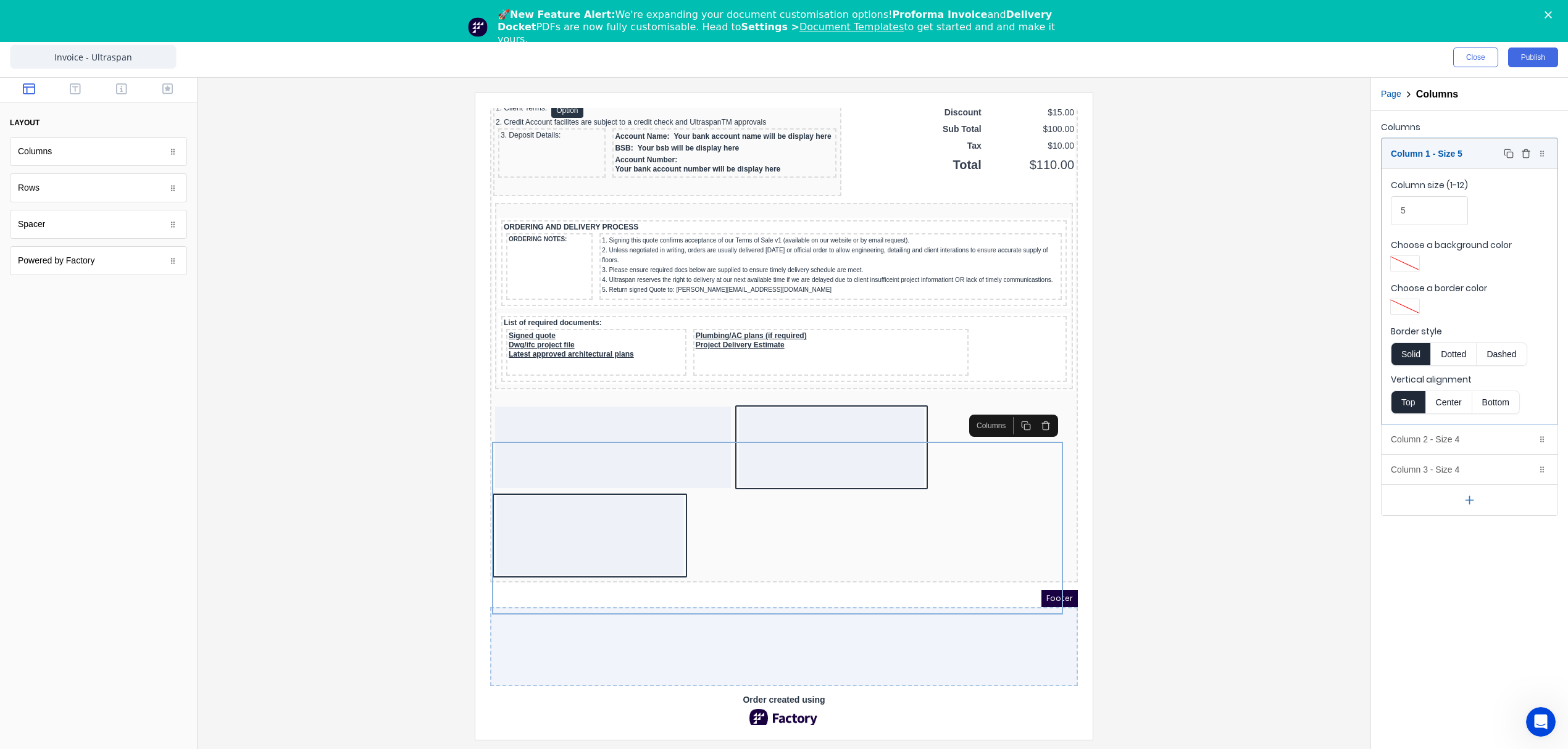
click at [1418, 151] on div "Column 1 - Size 5 Duplicate Delete" at bounding box center [1470, 154] width 176 height 30
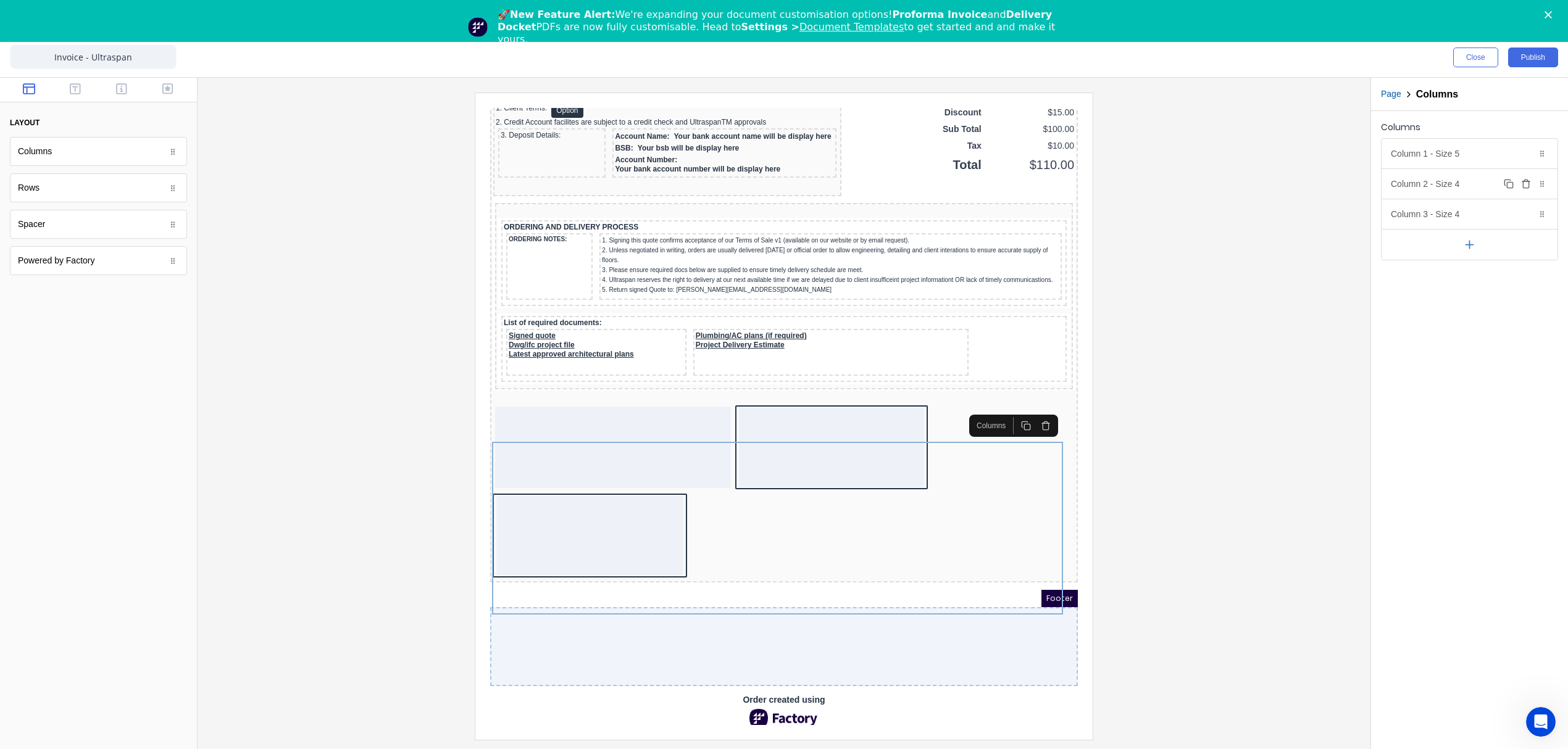
click at [1432, 188] on div "Column 2 - Size 4 Duplicate Delete" at bounding box center [1470, 184] width 176 height 30
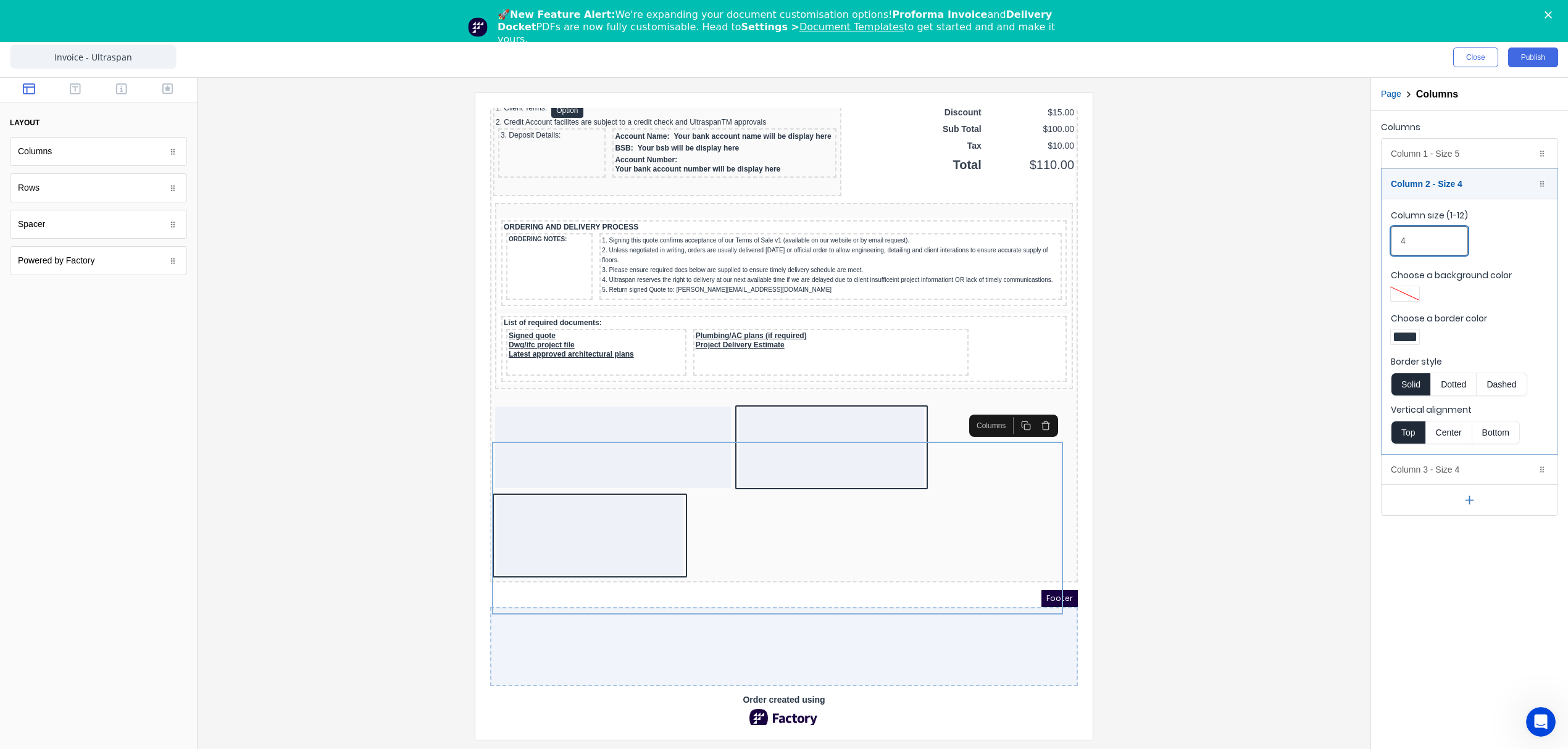
drag, startPoint x: 1397, startPoint y: 240, endPoint x: 1386, endPoint y: 240, distance: 11.0
click at [1386, 240] on fieldset "Column size (1-12) 4 Choose a background color Choose a border color Border sty…" at bounding box center [1470, 326] width 176 height 255
type input "5"
click at [1408, 341] on div at bounding box center [1405, 337] width 22 height 9
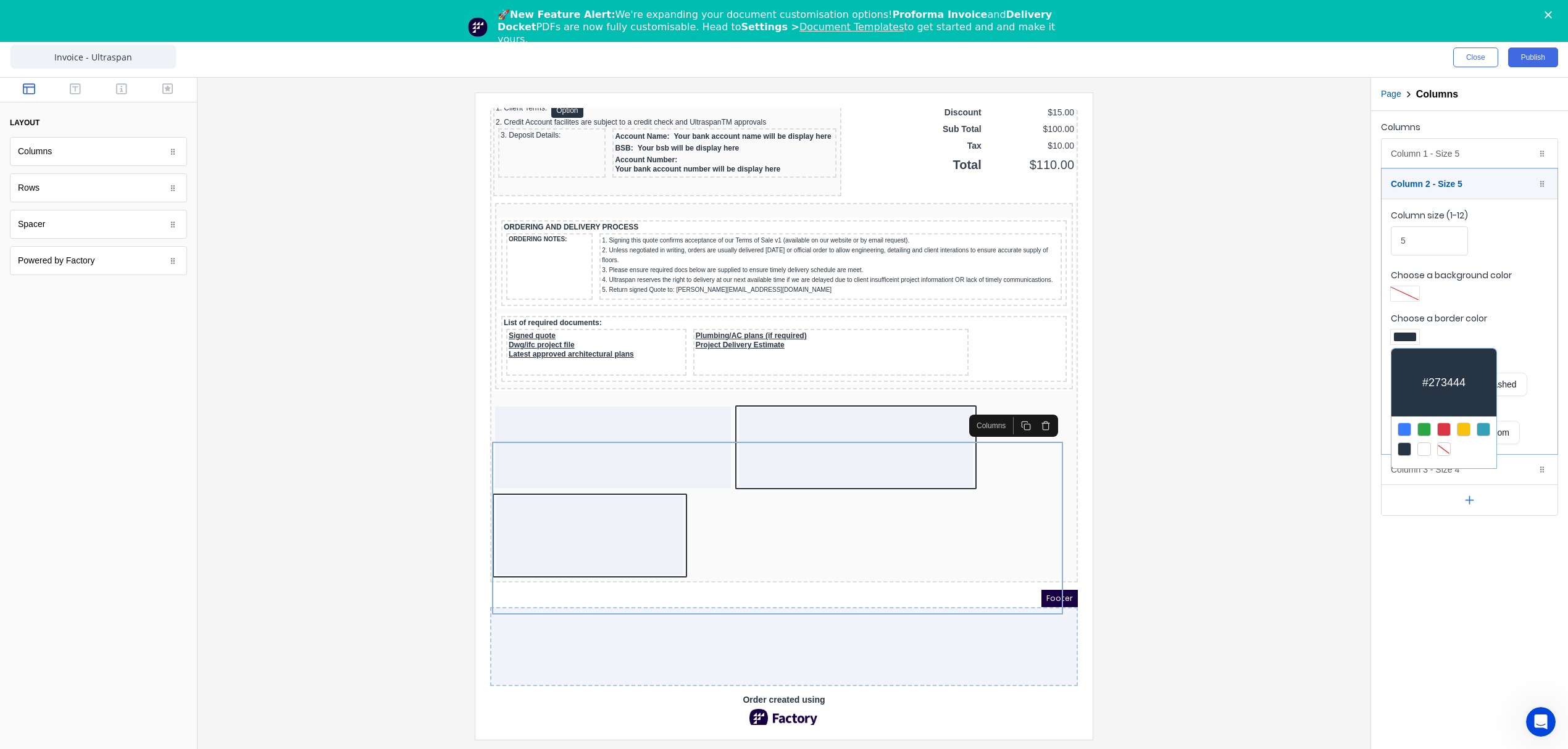
click at [1443, 450] on div at bounding box center [1444, 449] width 14 height 14
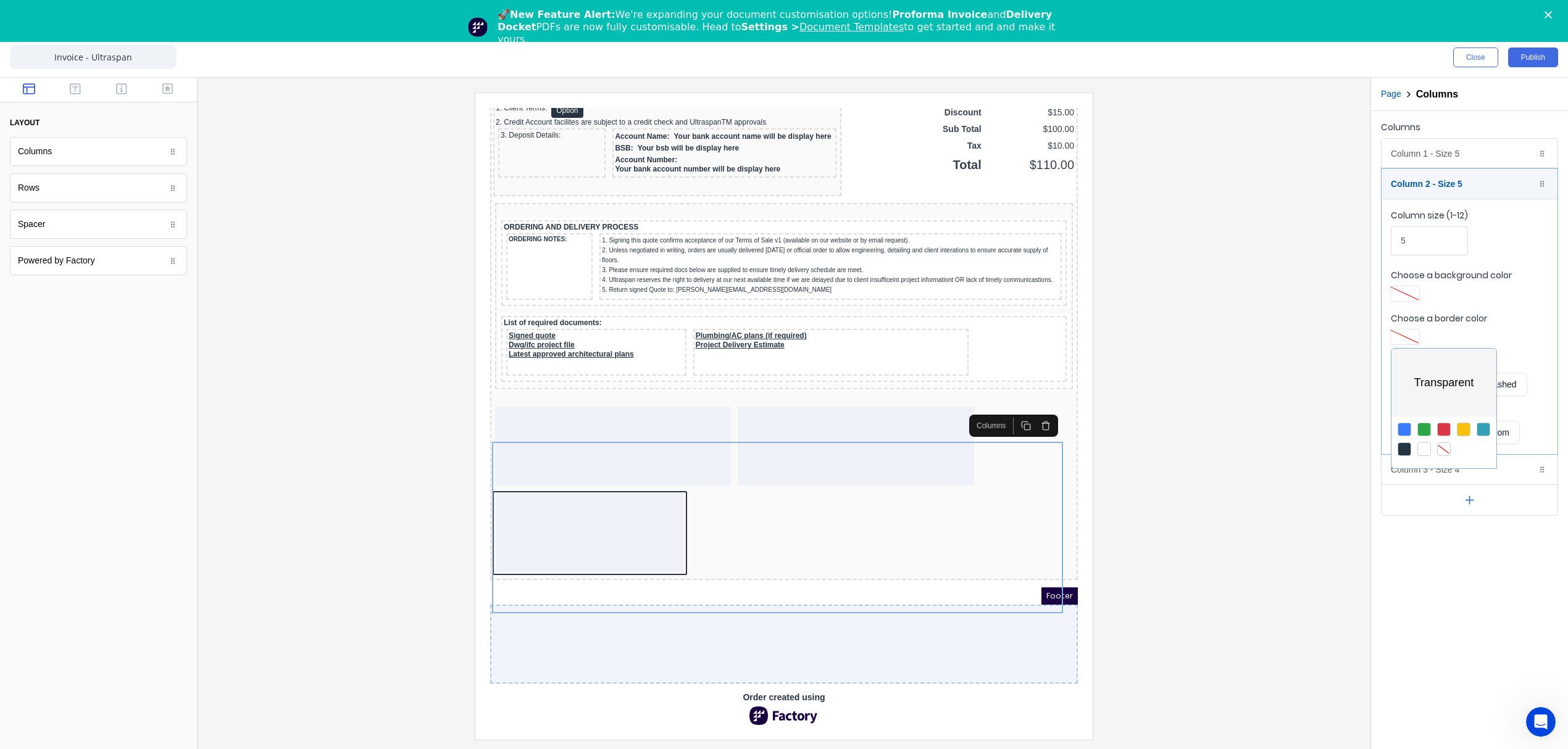
click at [589, 583] on div at bounding box center [784, 374] width 1568 height 749
click at [1450, 469] on div "Column 3 - Size 4 Duplicate Delete" at bounding box center [1470, 469] width 176 height 30
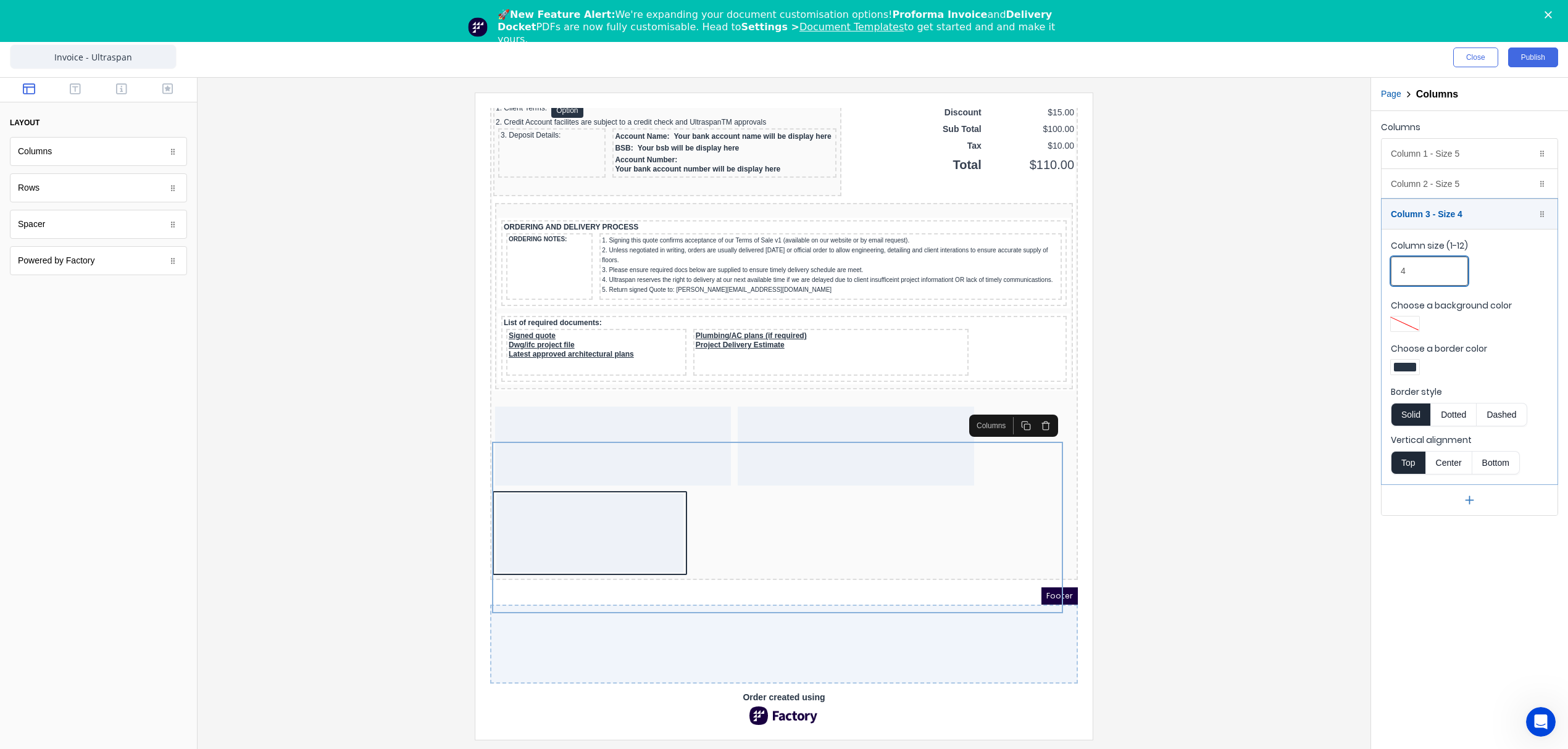
drag, startPoint x: 1415, startPoint y: 274, endPoint x: 1370, endPoint y: 274, distance: 45.0
click at [1370, 274] on div "Page Columns Columns Column 1 - Size 5 Duplicate Delete Column size (1-12) 5 Ch…" at bounding box center [1469, 413] width 198 height 671
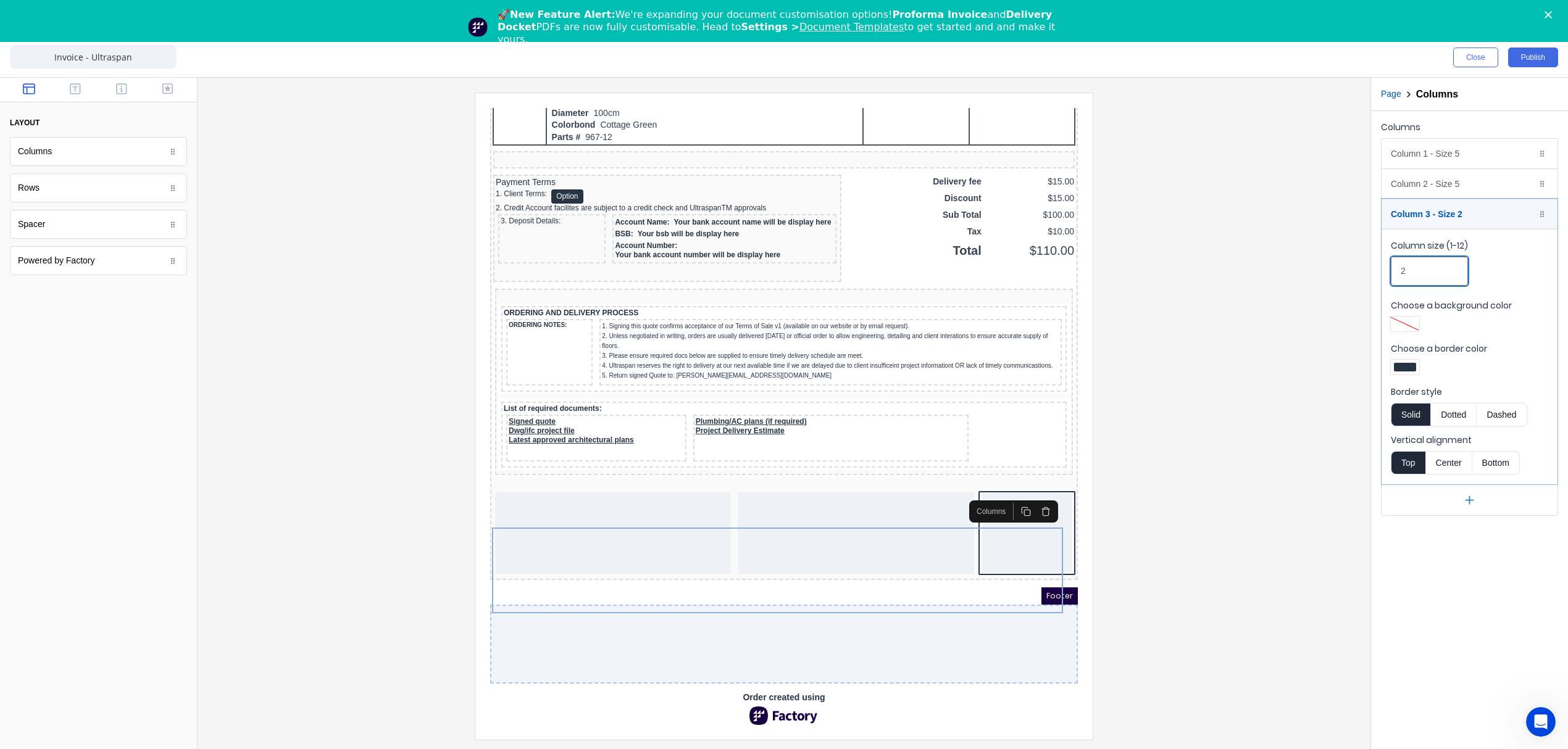
type input "2"
click at [1405, 361] on div at bounding box center [1405, 367] width 28 height 15
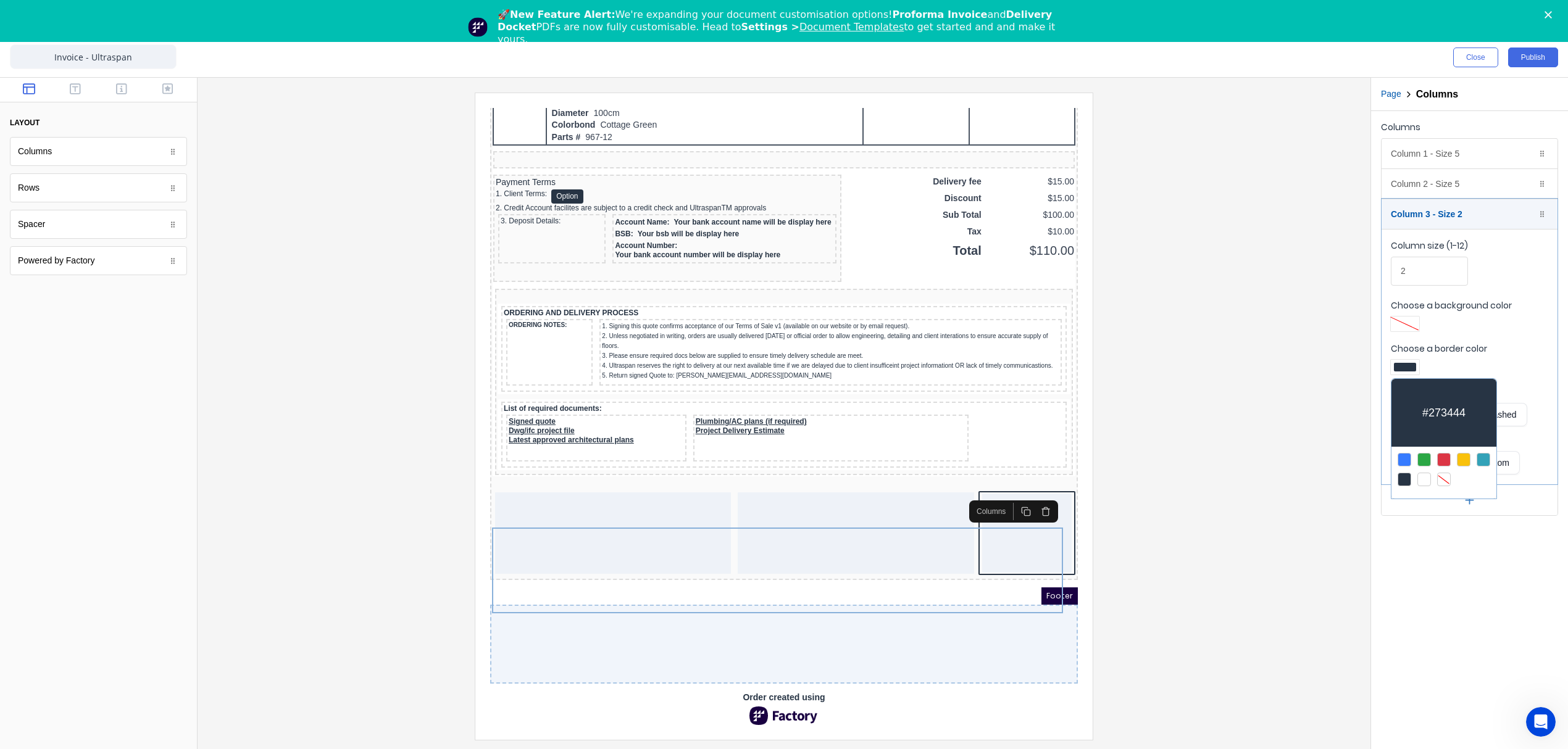
click at [1447, 481] on div at bounding box center [1444, 479] width 14 height 14
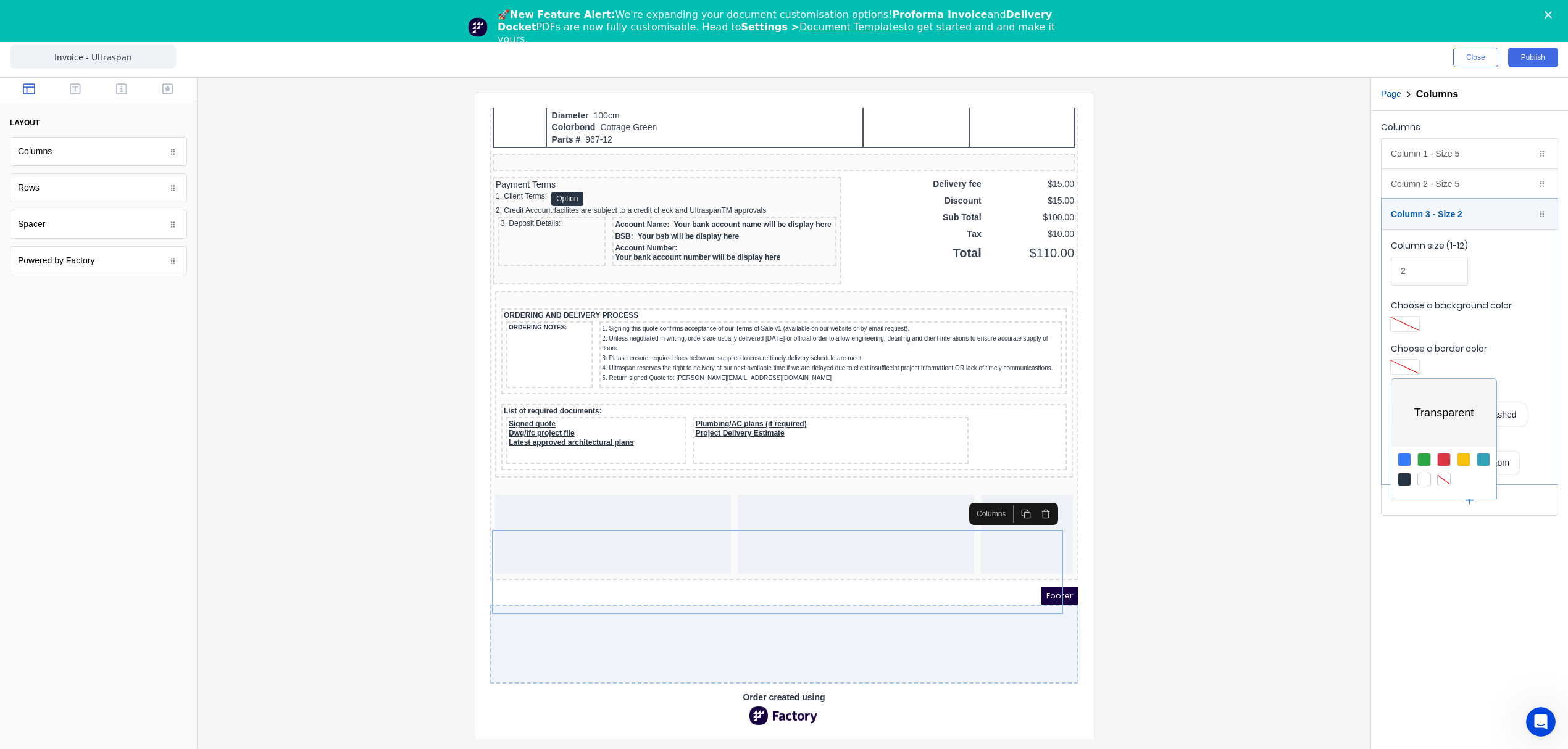
scroll to position [979, 0]
click at [1237, 632] on div at bounding box center [784, 374] width 1568 height 749
click at [85, 85] on button "button" at bounding box center [75, 90] width 39 height 15
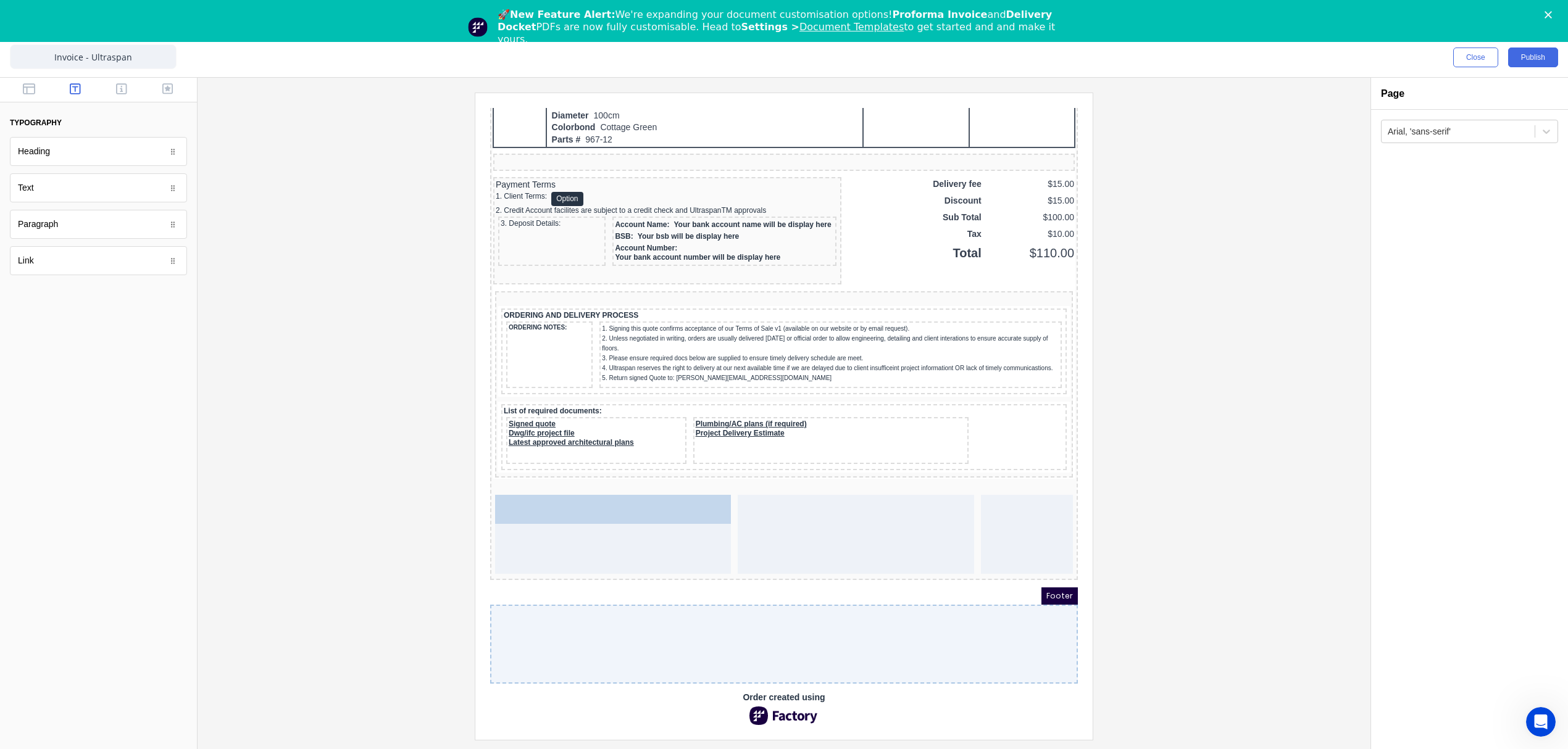
drag, startPoint x: 37, startPoint y: 198, endPoint x: 583, endPoint y: 514, distance: 630.9
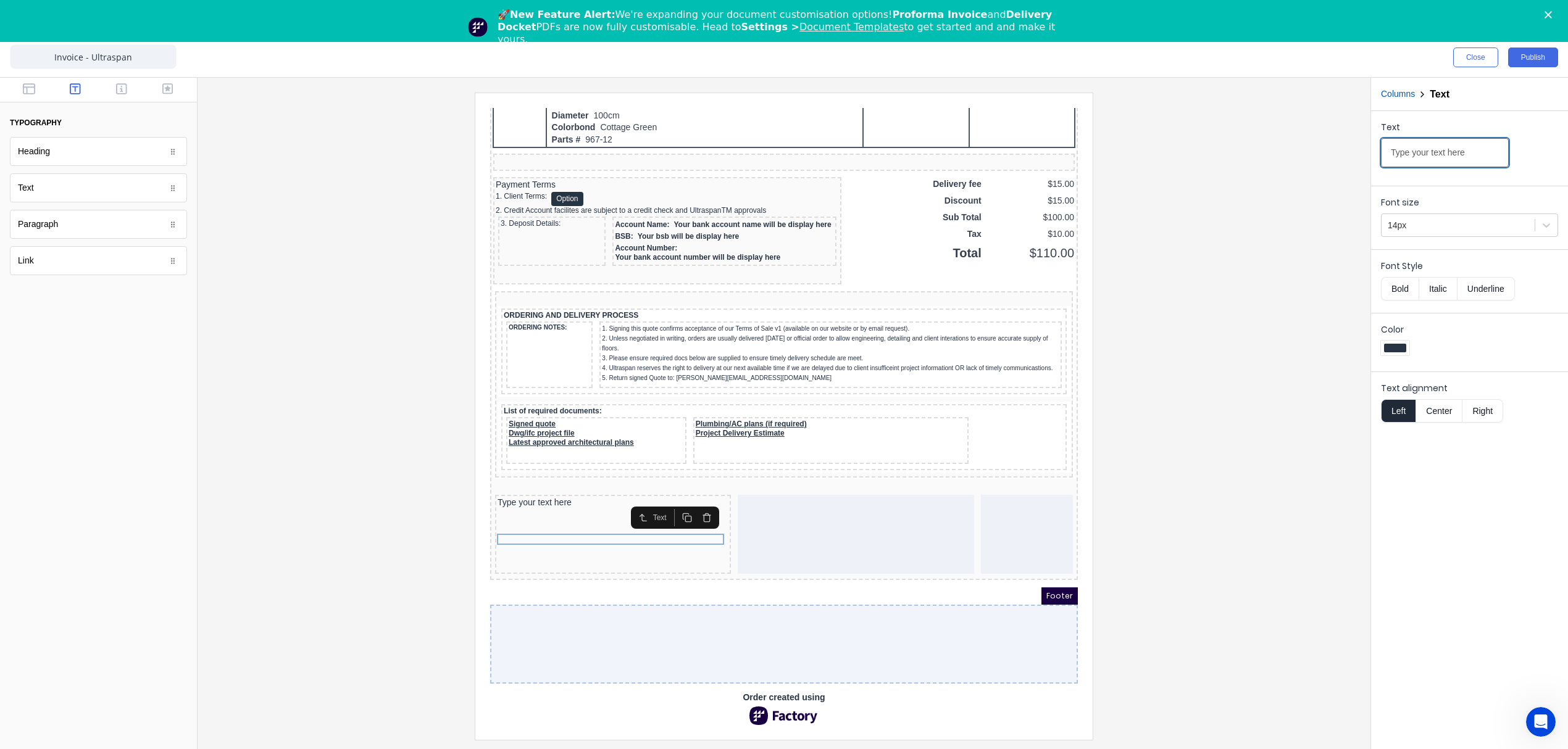
drag, startPoint x: 1467, startPoint y: 150, endPoint x: 1262, endPoint y: 156, distance: 205.1
click at [1268, 156] on div "Close Publish Components typography Heading Heading Text Text Paragraph Paragra…" at bounding box center [784, 393] width 1568 height 711
paste input "Customer Name: _____________________________________________"
type input "Customer Name: _____________________________________________"
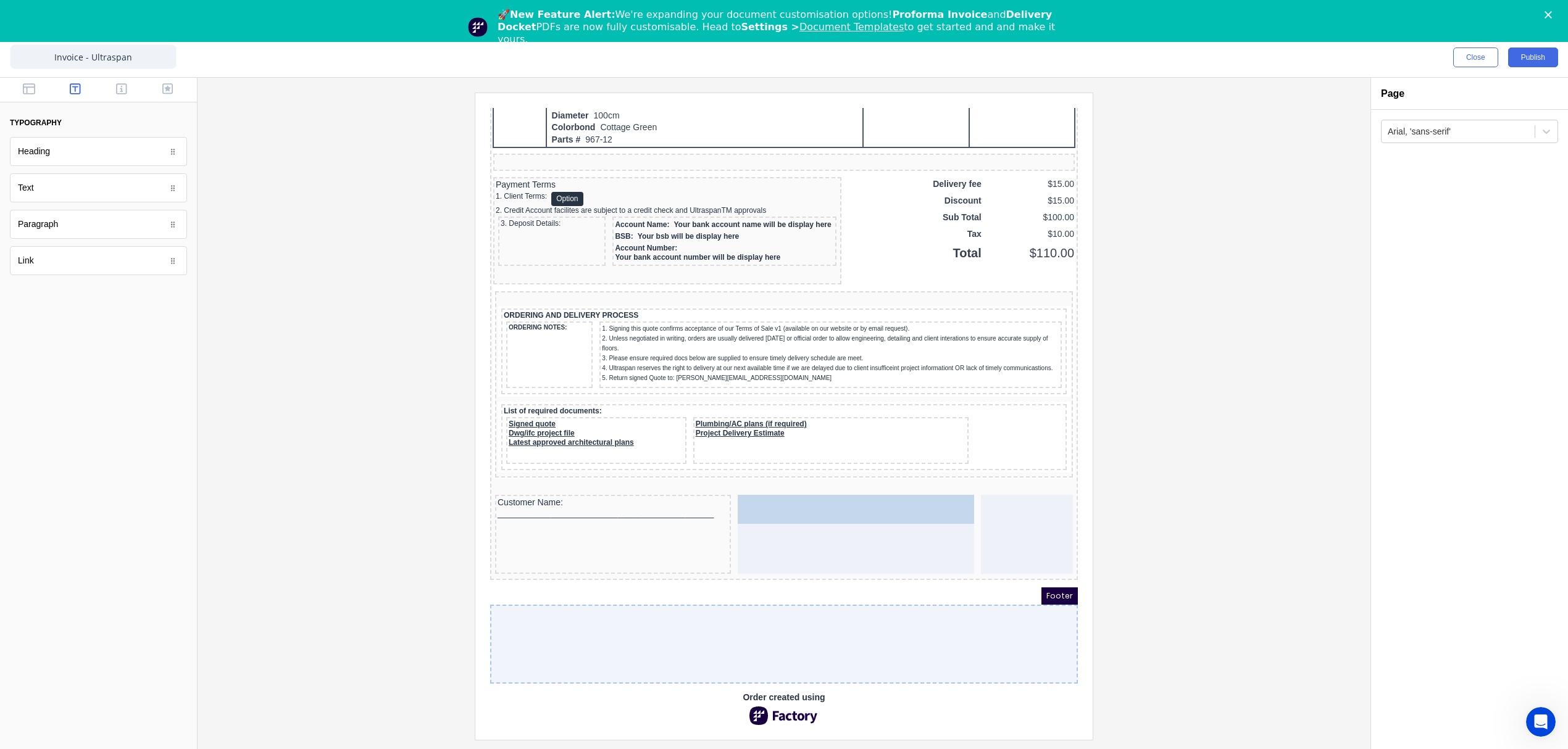
scroll to position [979, 0]
drag, startPoint x: 119, startPoint y: 253, endPoint x: 378, endPoint y: 391, distance: 293.5
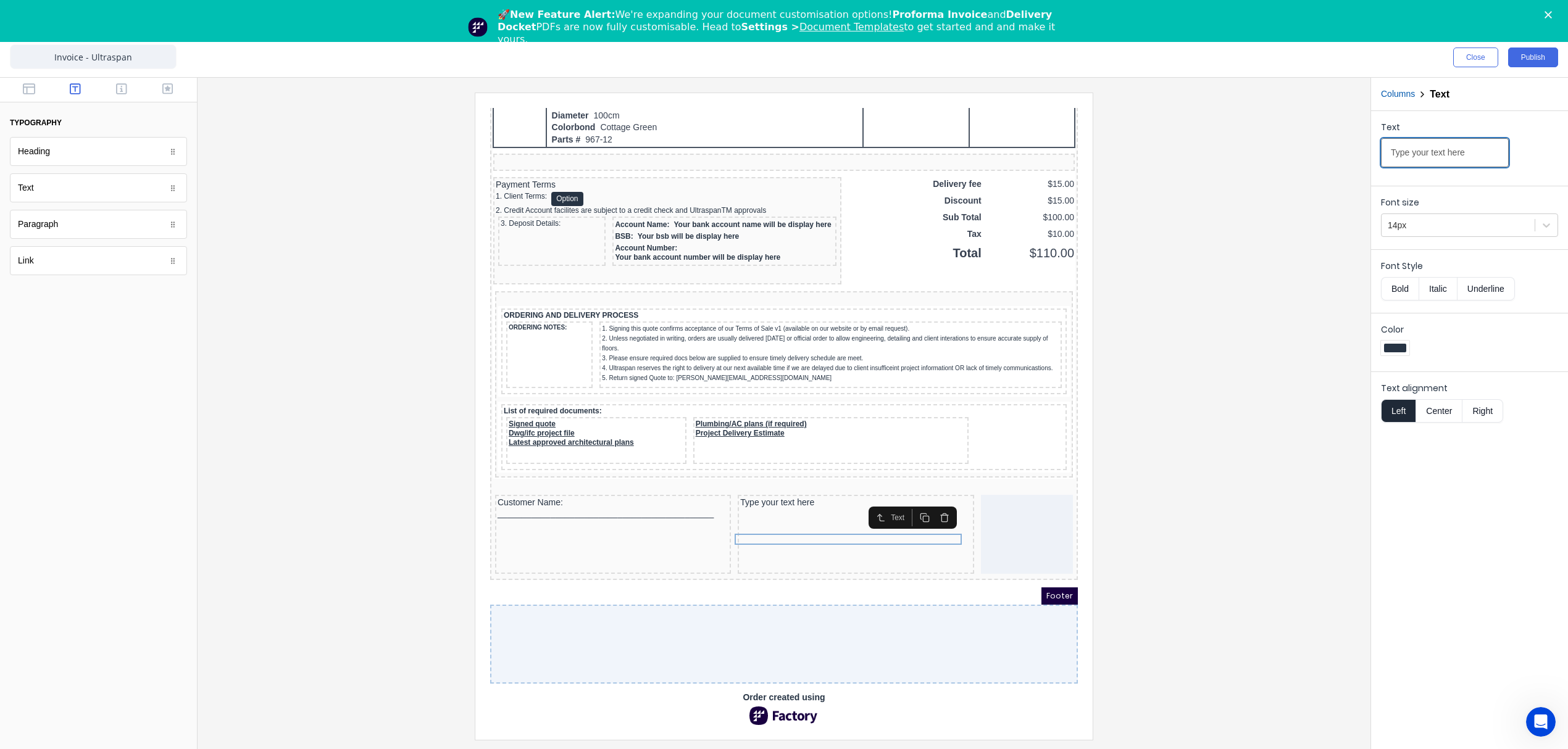
drag, startPoint x: 1470, startPoint y: 149, endPoint x: 1253, endPoint y: 156, distance: 217.1
click at [1253, 156] on div "Close Publish Components typography Heading Heading Text Text Paragraph Paragra…" at bounding box center [784, 393] width 1568 height 711
paste input "Customer Signature: ___________________________________________"
type input "Customer Signature: ___________________________________________"
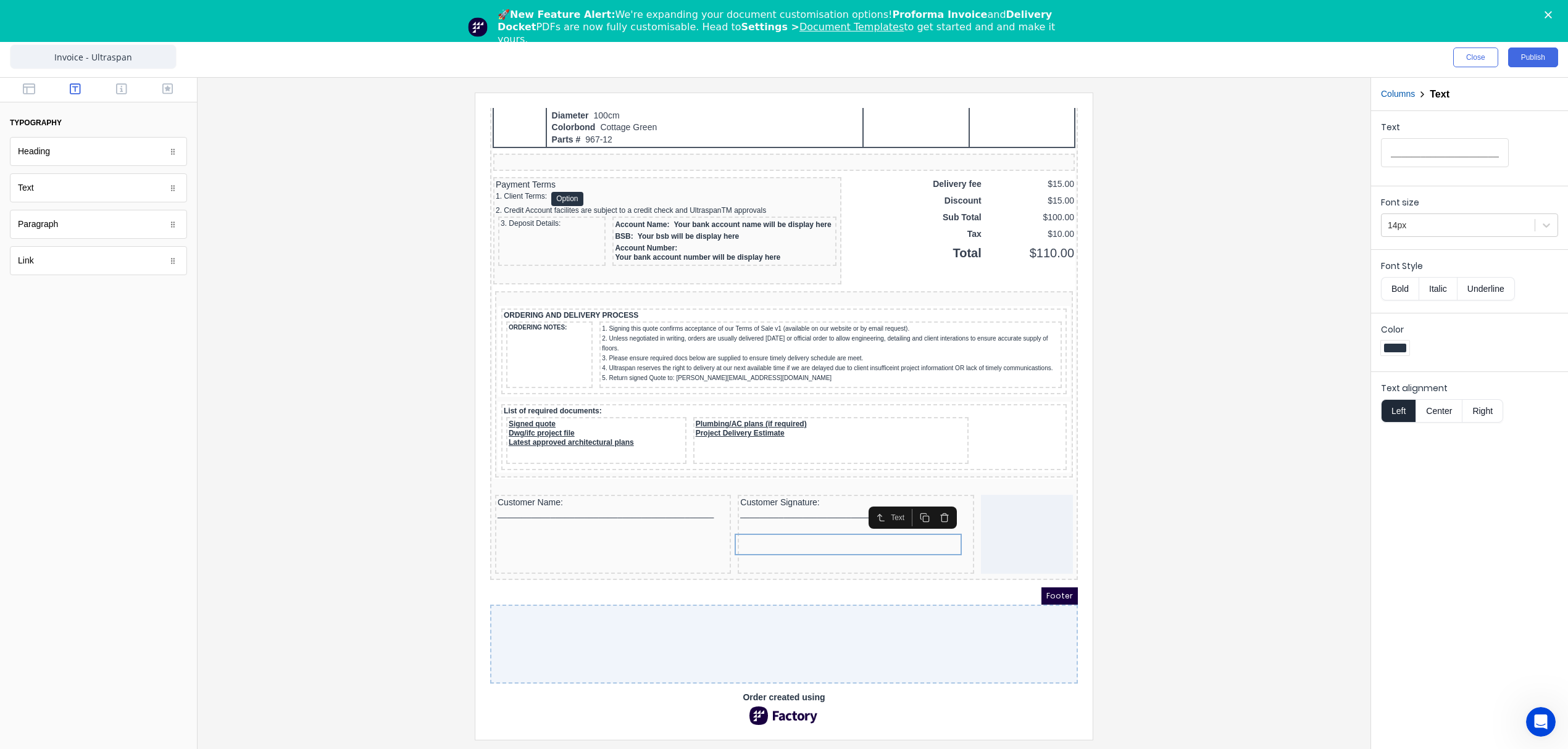
scroll to position [0, 0]
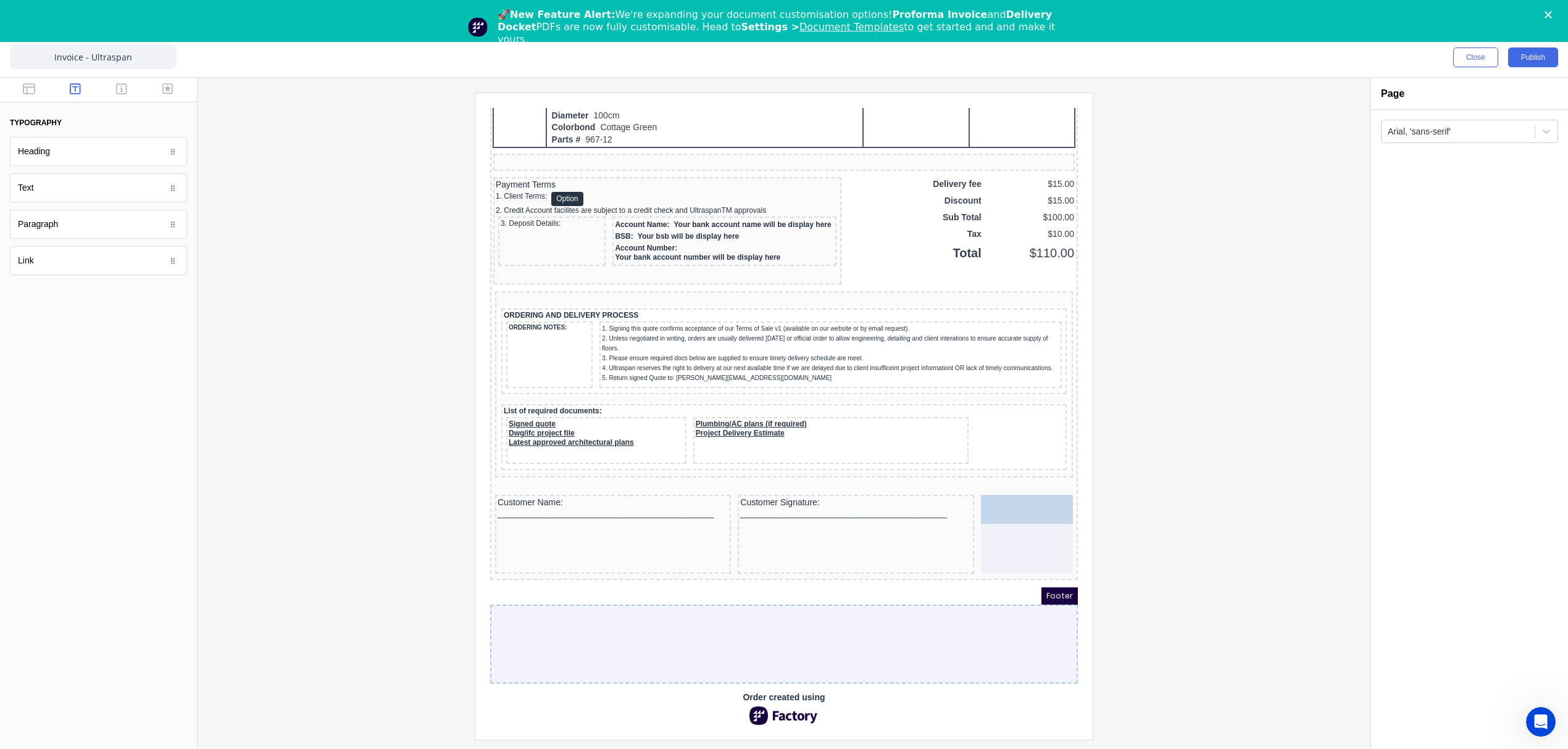
drag, startPoint x: 40, startPoint y: 191, endPoint x: 1044, endPoint y: 498, distance: 1049.9
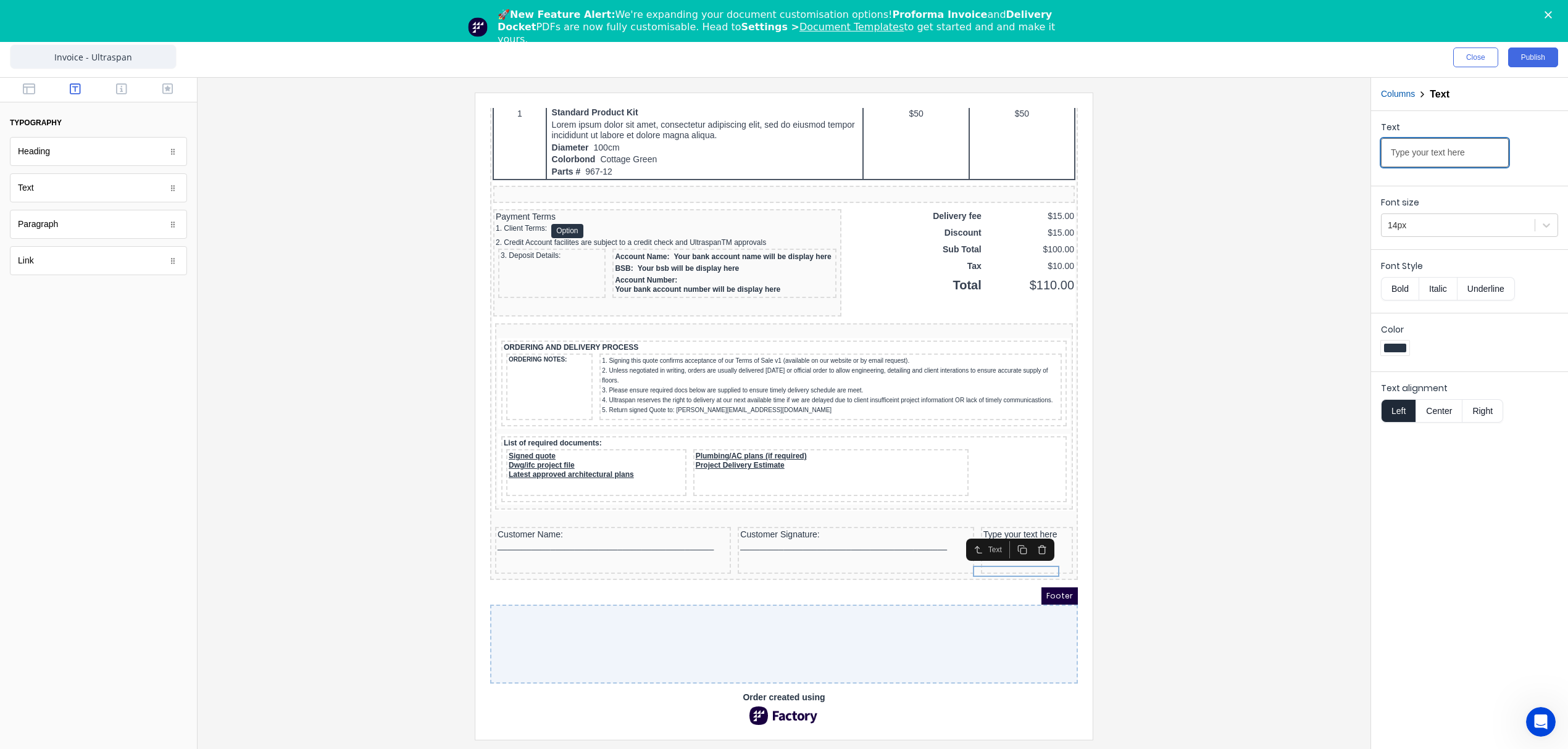
drag, startPoint x: 1467, startPoint y: 149, endPoint x: 1238, endPoint y: 156, distance: 229.1
click at [1238, 156] on div "Close Publish Components typography Heading Heading Text Text Paragraph Paragra…" at bounding box center [784, 393] width 1568 height 711
paste input "Date: _________________"
type input "Date: _________________"
click at [1220, 578] on div at bounding box center [784, 416] width 1153 height 647
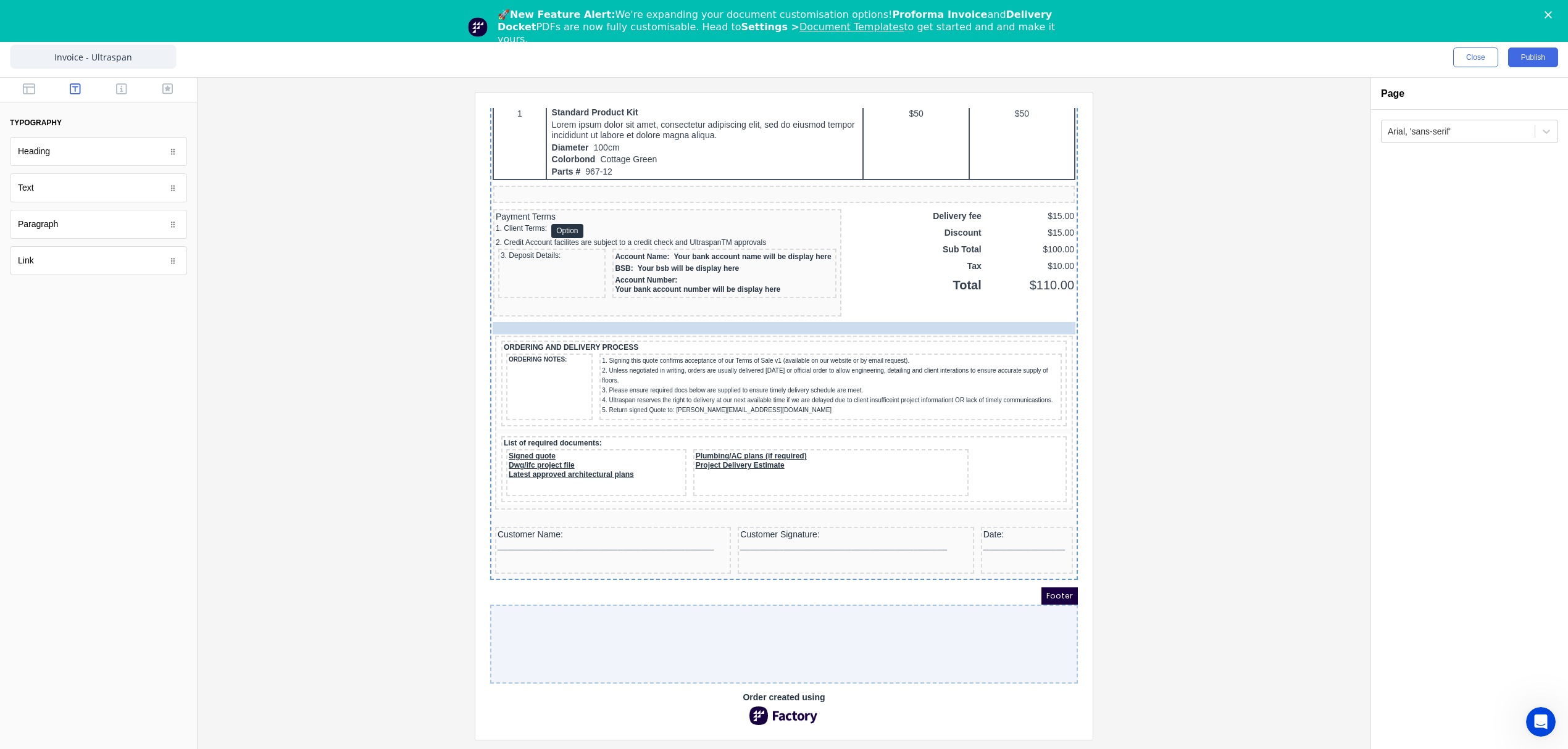
drag, startPoint x: 539, startPoint y: 305, endPoint x: 529, endPoint y: 295, distance: 14.1
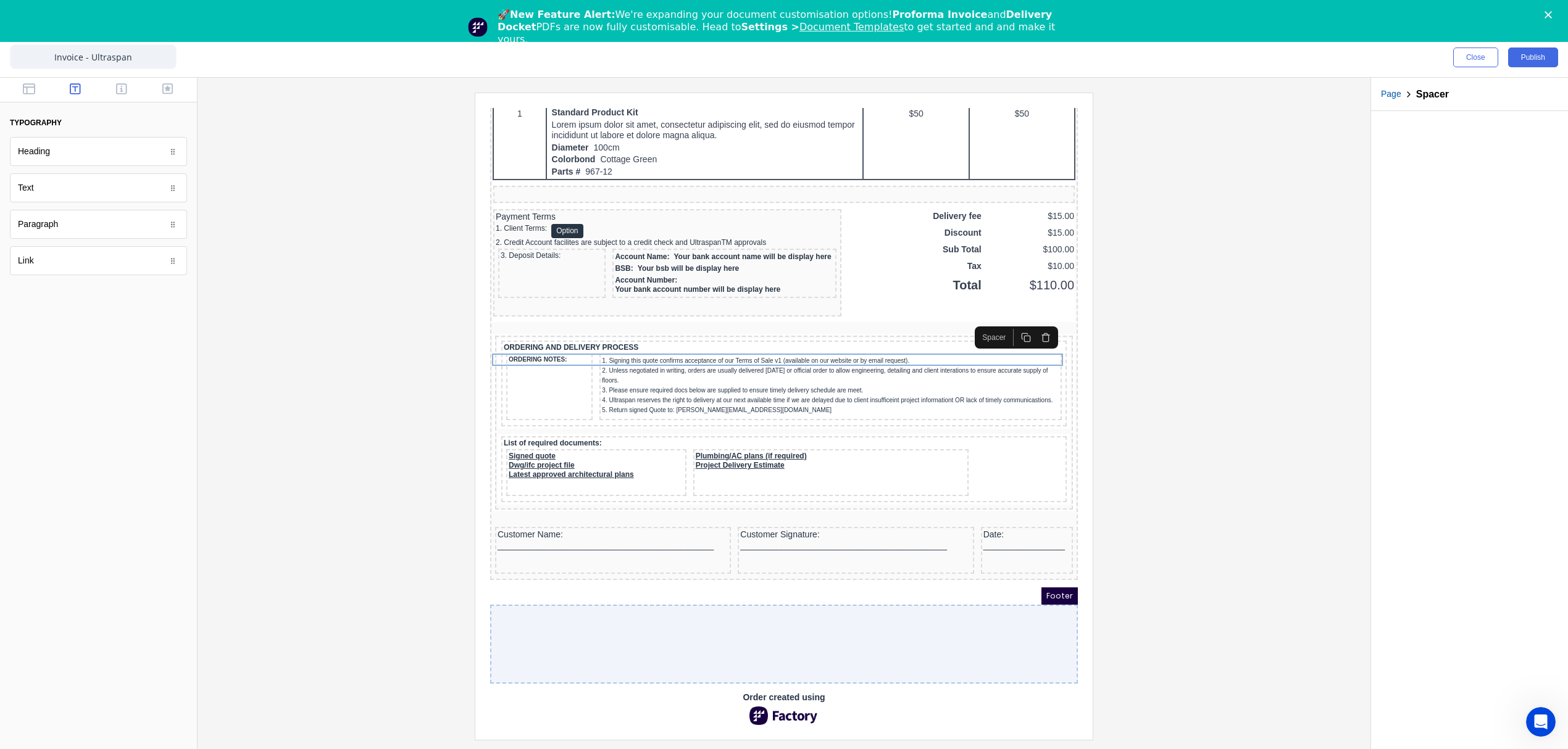
click at [1213, 370] on div at bounding box center [784, 416] width 1153 height 647
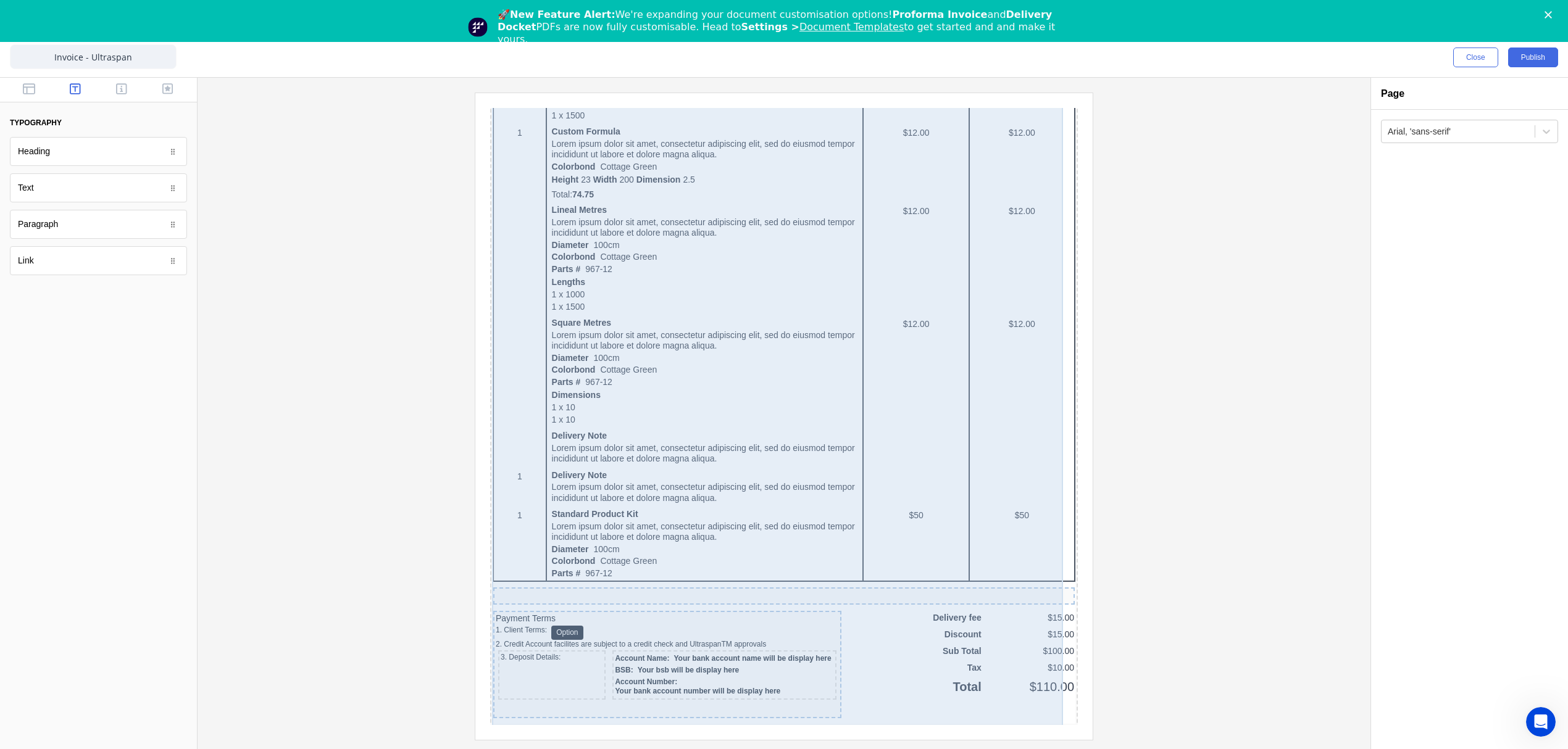
scroll to position [740, 0]
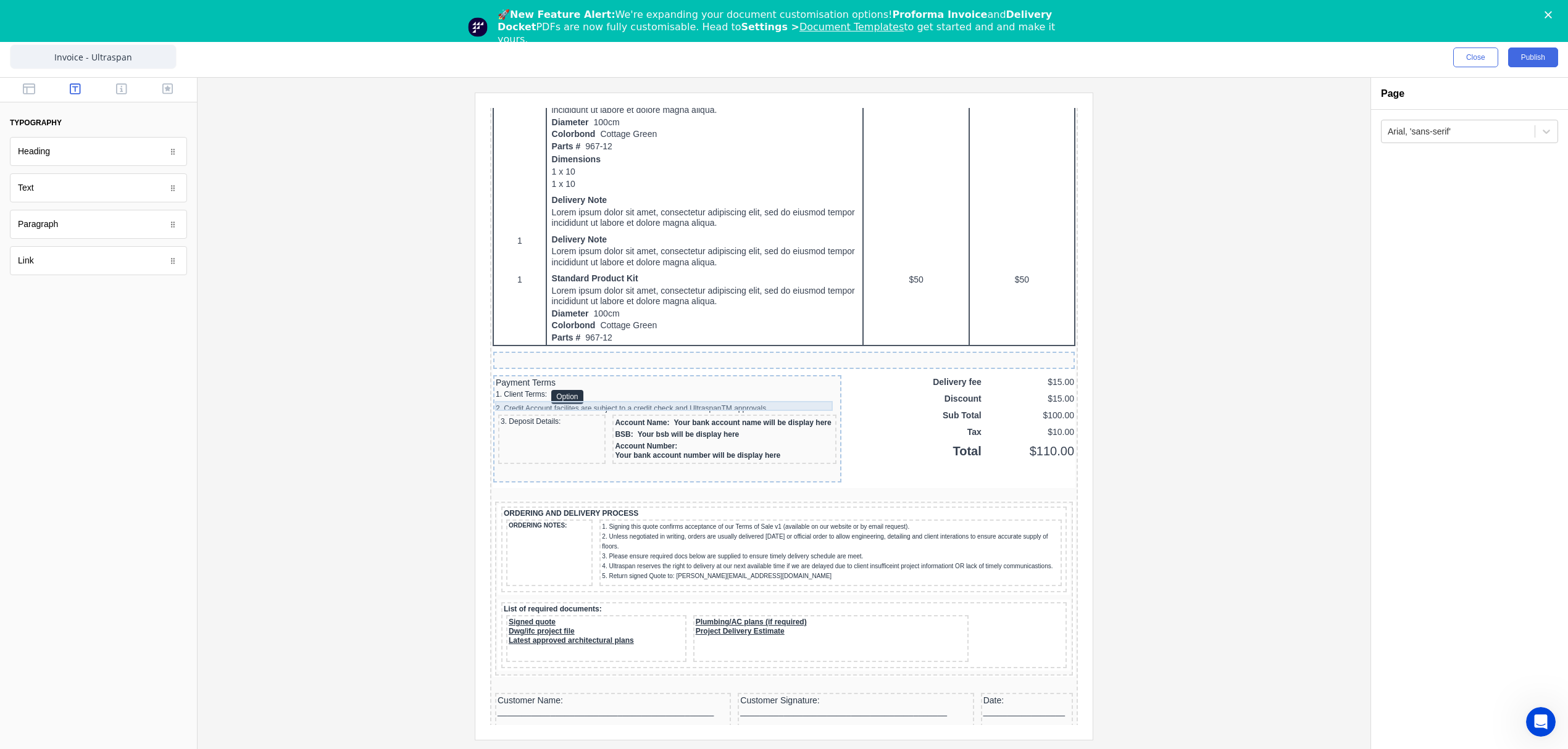
click at [517, 372] on div "Payment Terms" at bounding box center [653, 368] width 344 height 10
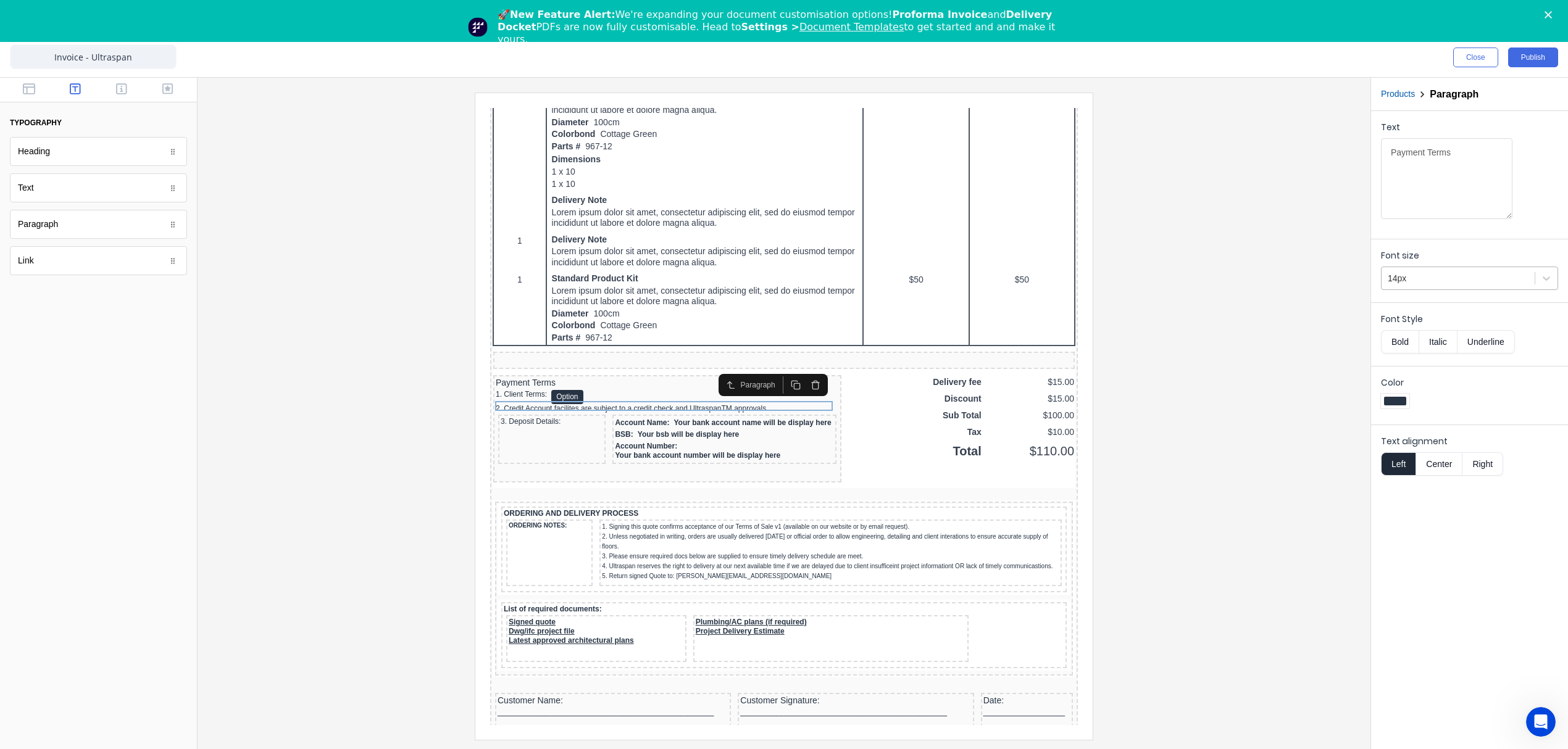
click at [1466, 277] on div at bounding box center [1458, 278] width 141 height 16
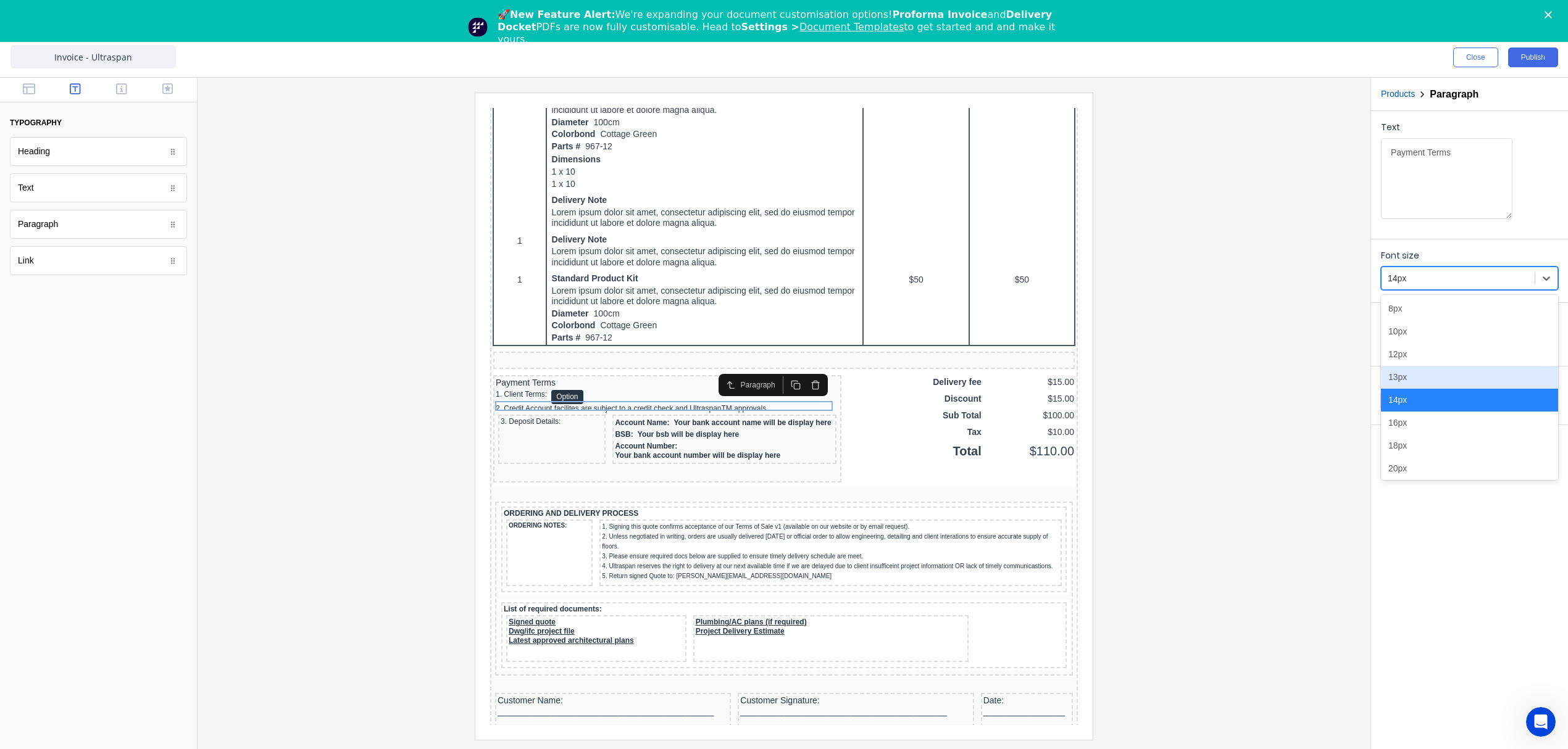
click at [1425, 376] on div "13px" at bounding box center [1469, 377] width 177 height 23
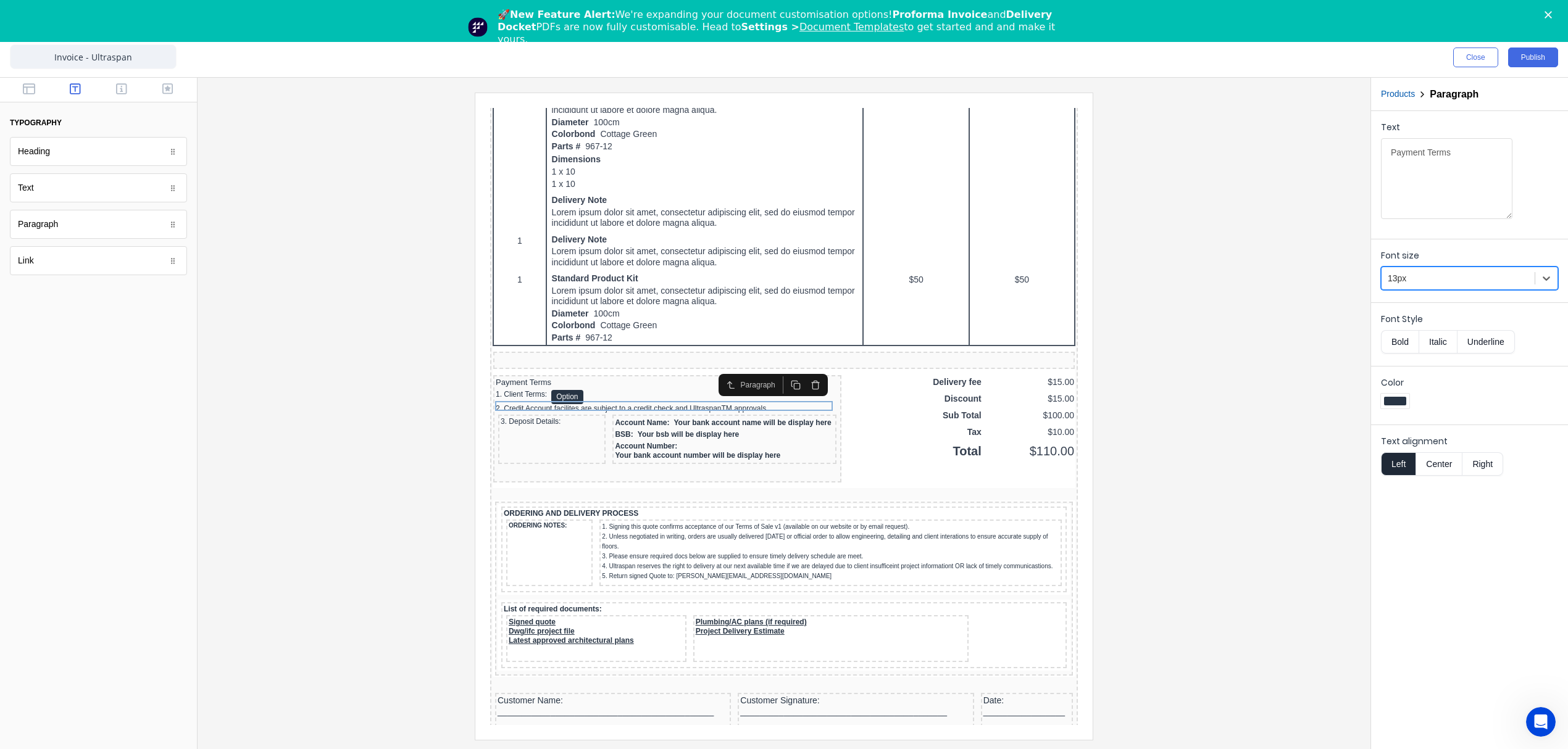
click at [1393, 339] on button "Bold" at bounding box center [1400, 341] width 38 height 24
click at [1257, 492] on div at bounding box center [784, 416] width 1153 height 647
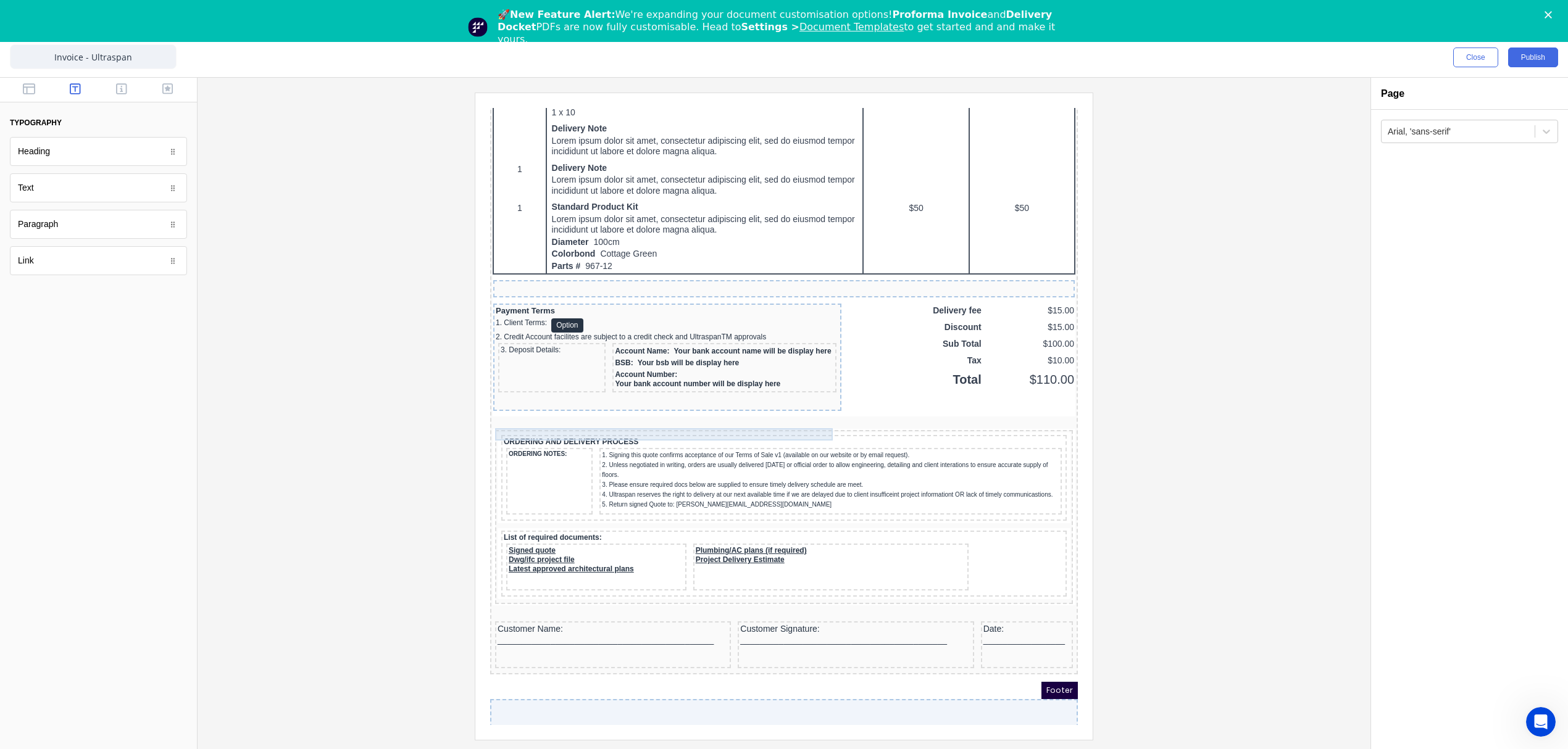
scroll to position [946, 0]
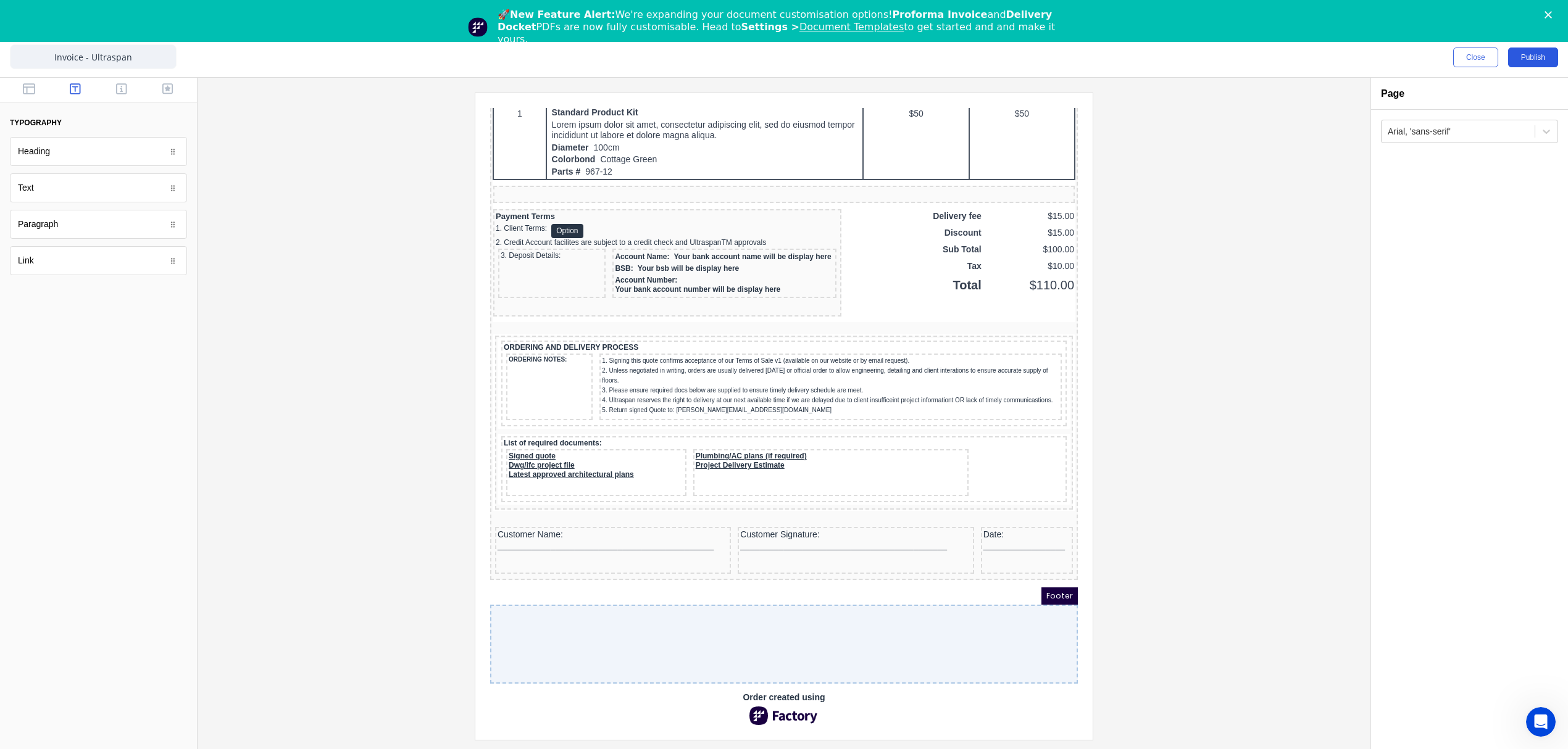
click at [1537, 59] on button "Publish" at bounding box center [1533, 57] width 50 height 20
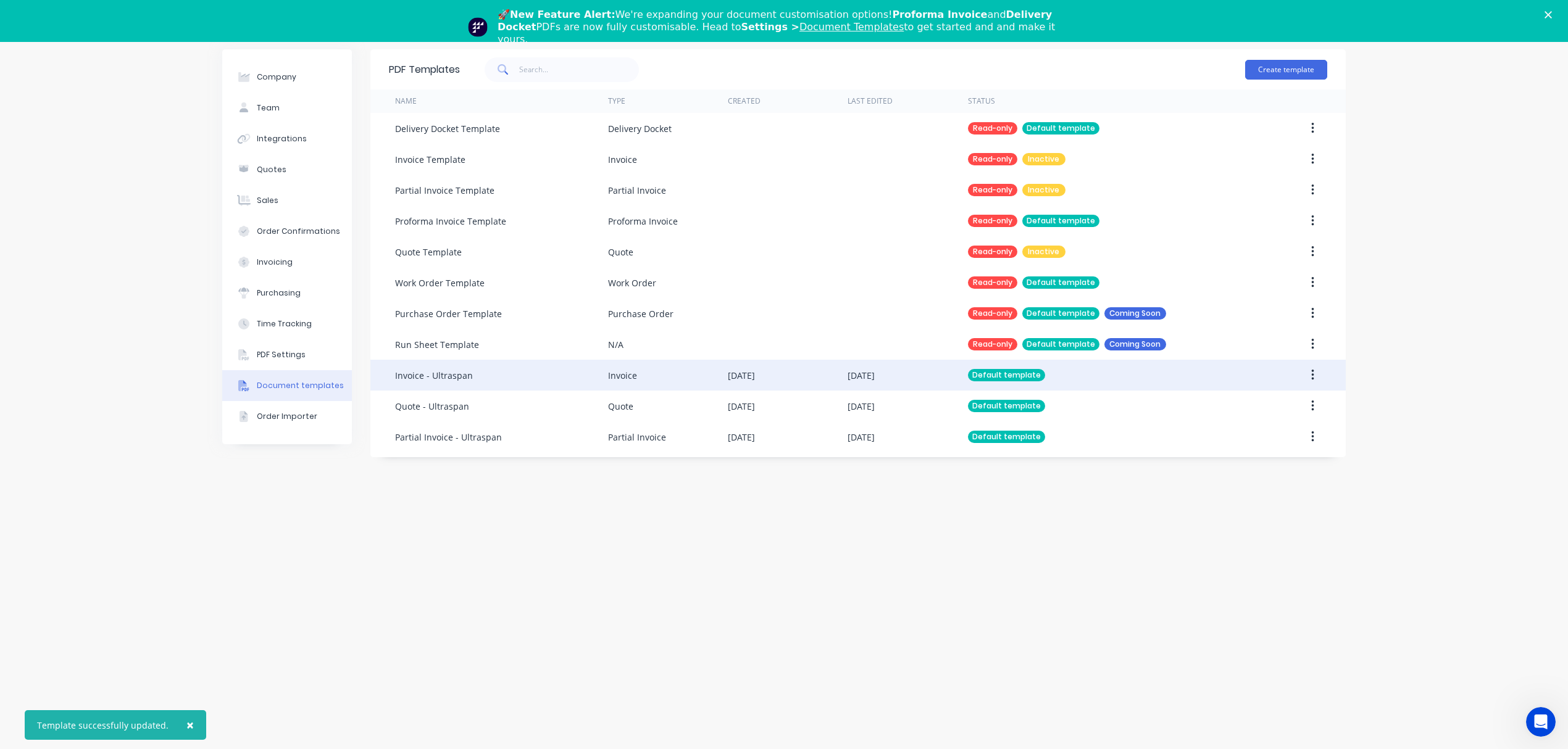
click at [438, 378] on div "Invoice - Ultraspan" at bounding box center [434, 375] width 78 height 13
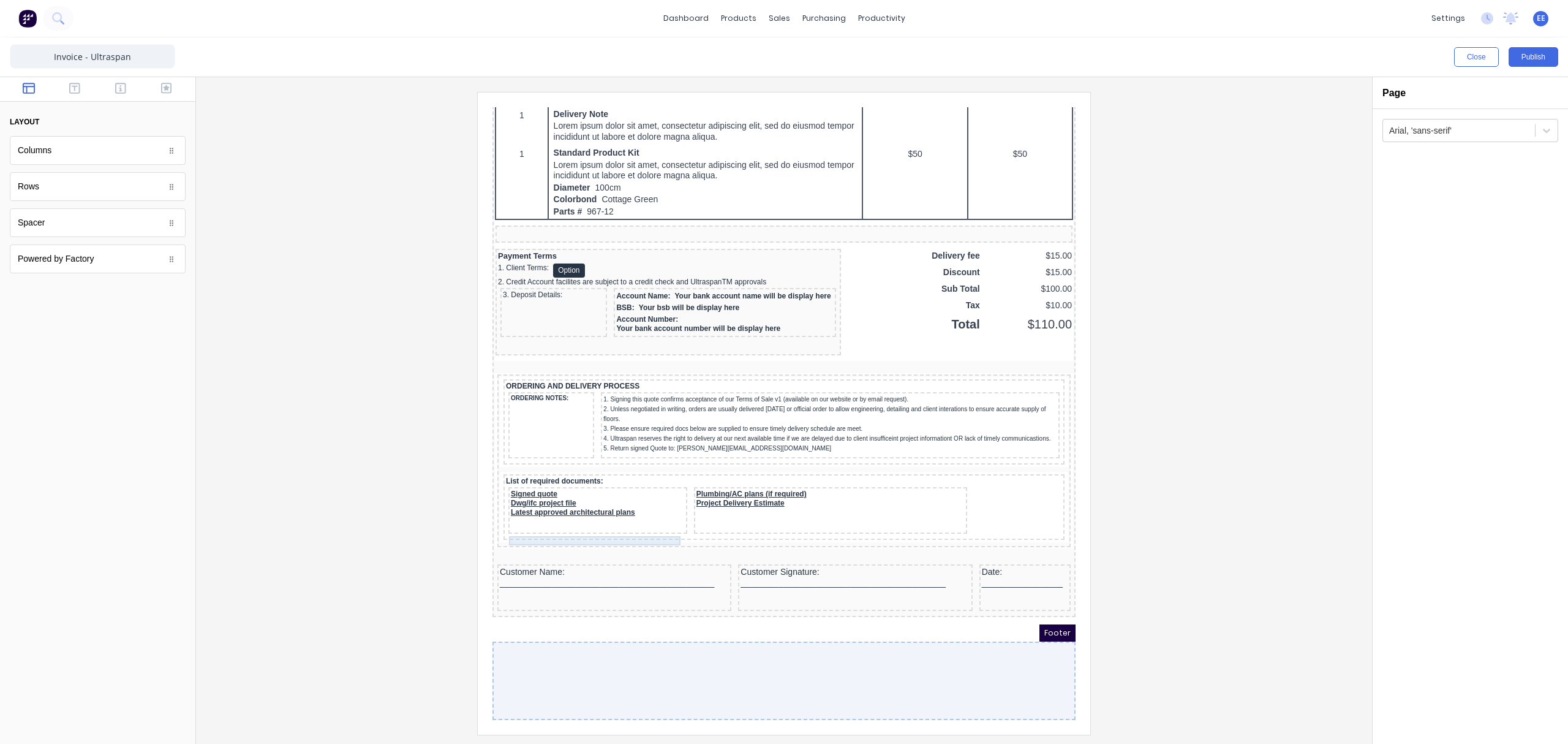
scroll to position [857, 0]
click at [1535, 54] on button "Publish" at bounding box center [1534, 57] width 50 height 20
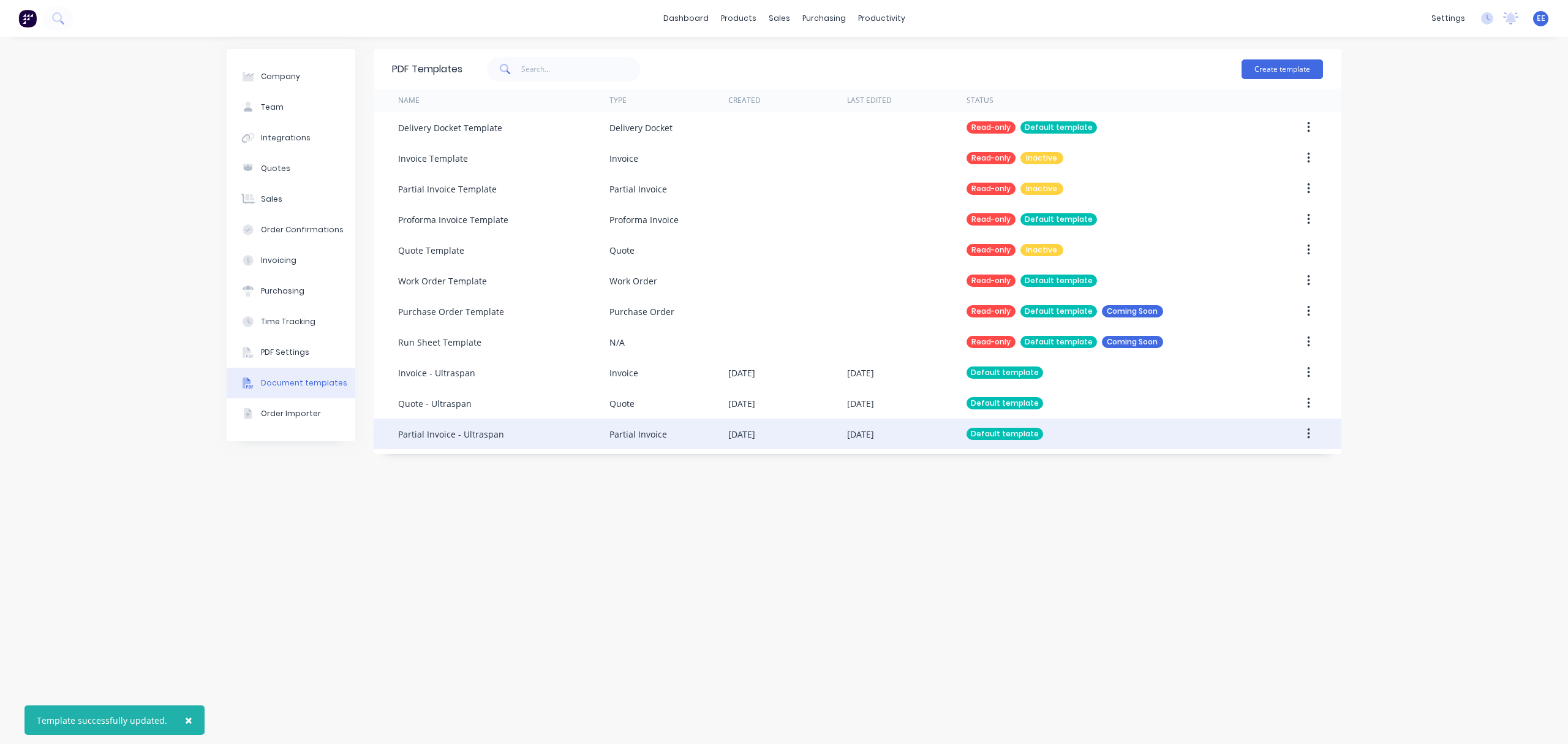
click at [450, 434] on div "Partial Invoice - Ultraspan" at bounding box center [451, 434] width 106 height 13
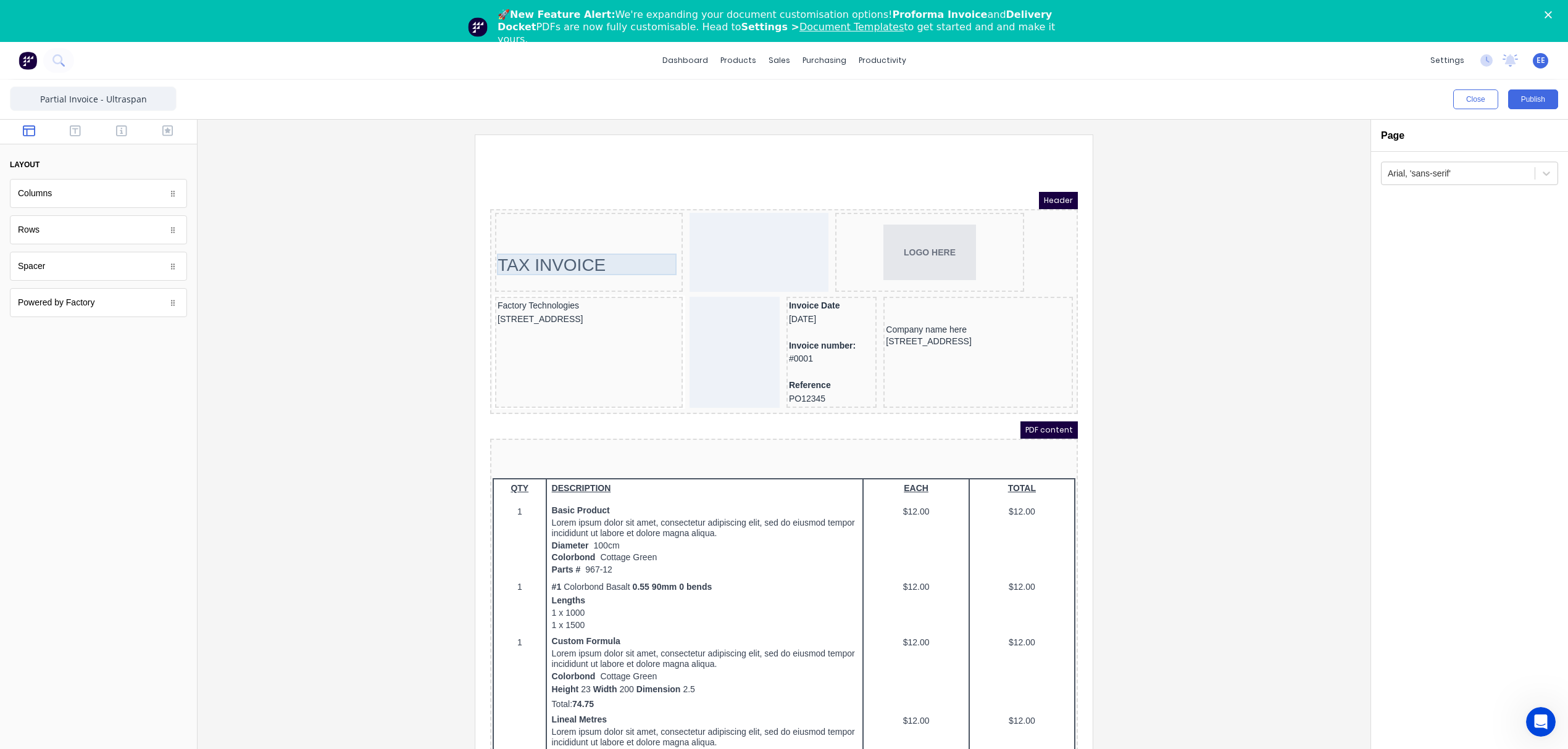
click at [606, 250] on div "TAX INVOICE" at bounding box center [574, 250] width 183 height 22
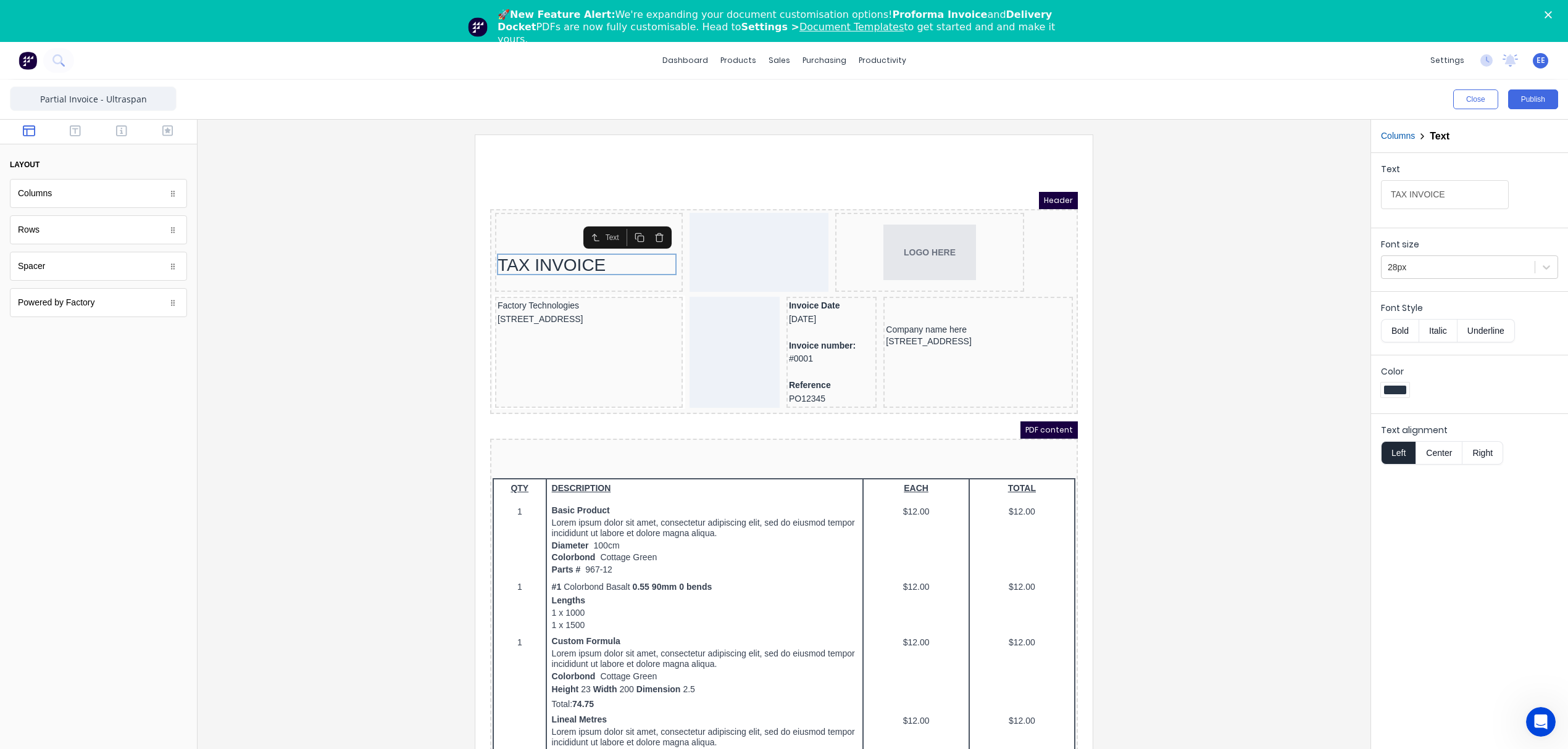
click at [646, 224] on icon "button" at bounding box center [644, 223] width 10 height 10
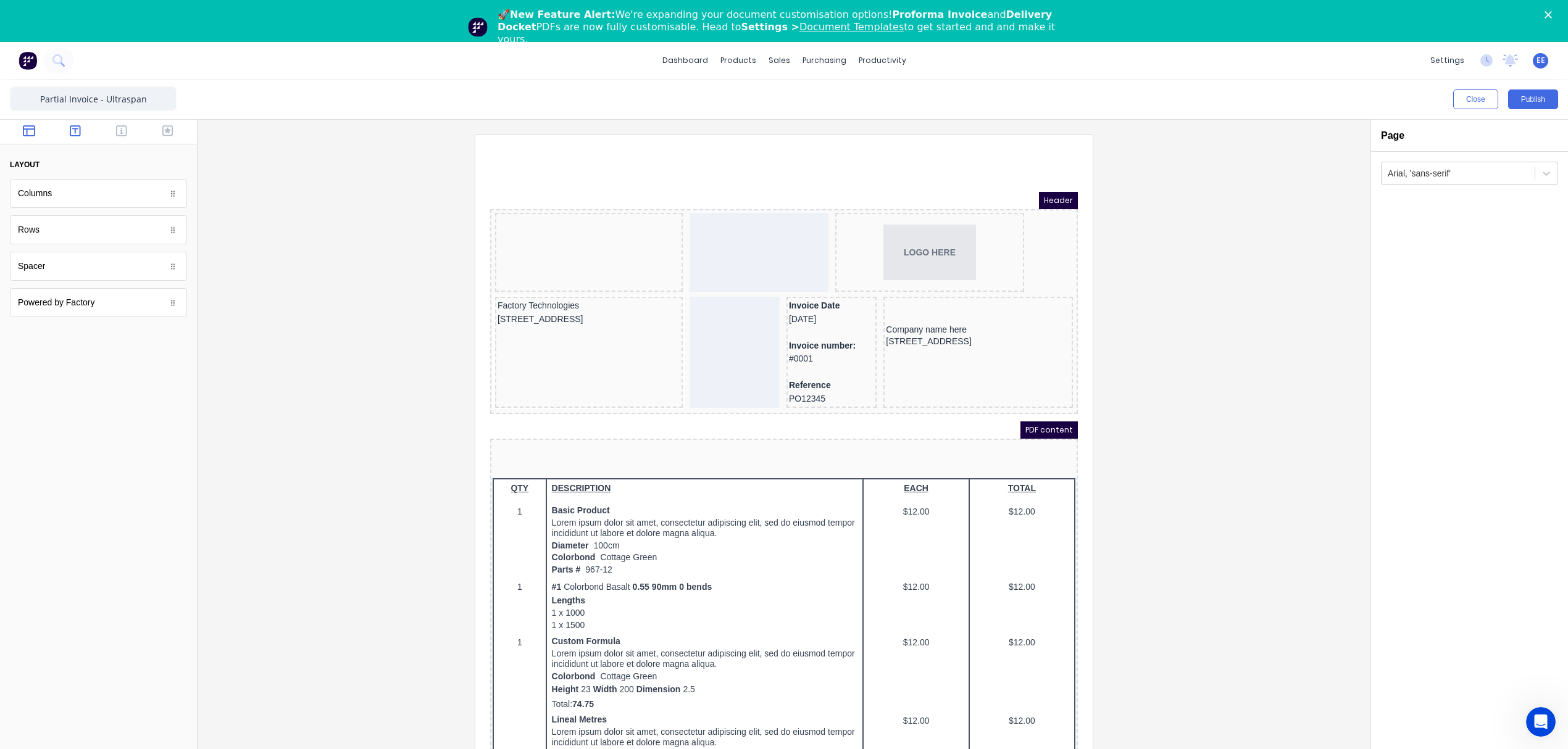
click at [87, 131] on button "button" at bounding box center [75, 132] width 39 height 15
drag, startPoint x: 54, startPoint y: 195, endPoint x: 96, endPoint y: 66, distance: 135.7
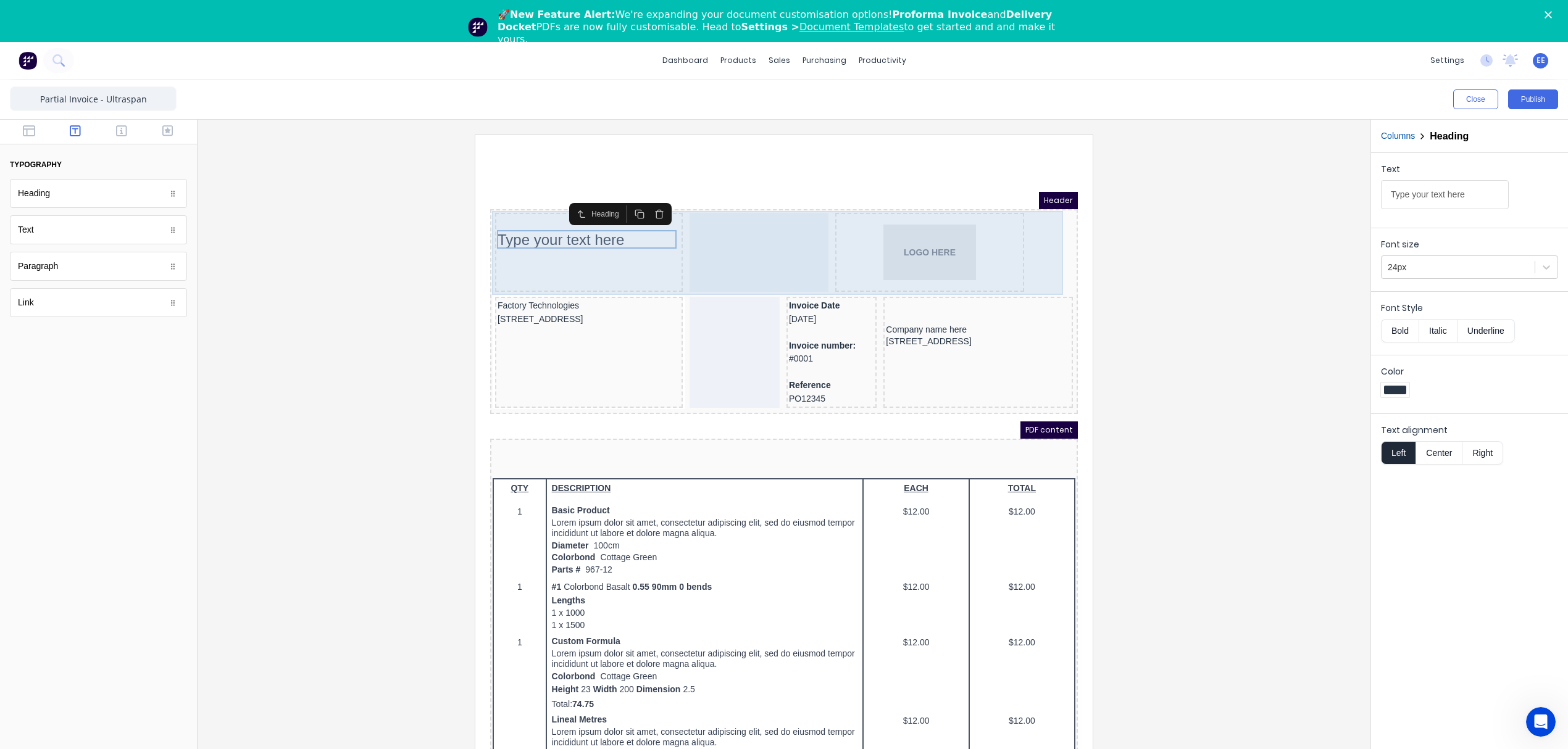
click at [501, 201] on body "Header Type your text here LOGO HERE Factory Technologies 234 Beach Road Gold C…" at bounding box center [768, 485] width 587 height 617
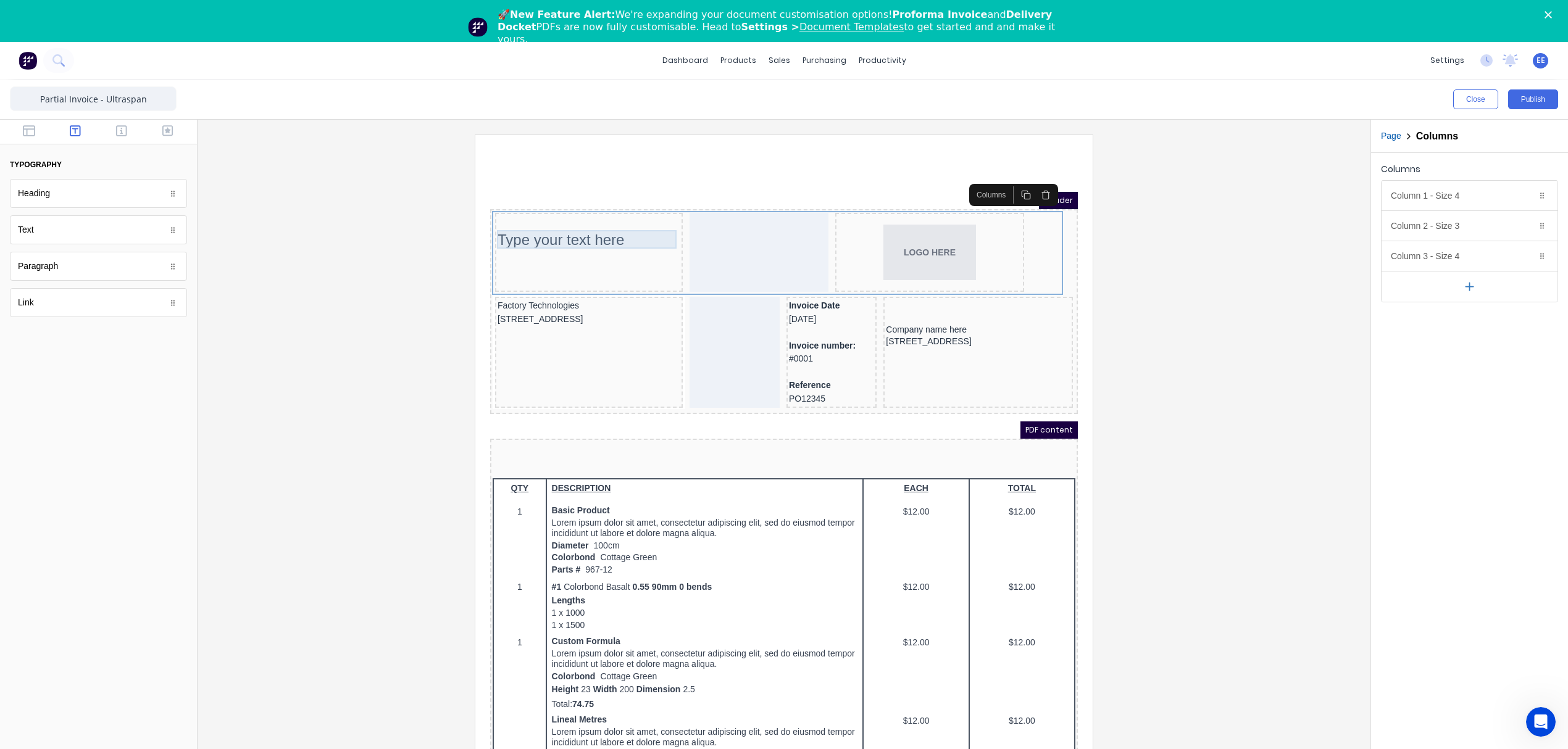
click at [526, 230] on div "Type your text here" at bounding box center [574, 225] width 183 height 18
click at [524, 251] on body "Header Type your text here LOGO HERE Factory Technologies 234 Beach Road Gold C…" at bounding box center [768, 485] width 587 height 617
click at [510, 211] on div "Type your text here" at bounding box center [574, 237] width 188 height 79
click at [512, 251] on div at bounding box center [574, 253] width 183 height 12
click at [623, 226] on icon "button" at bounding box center [625, 230] width 10 height 10
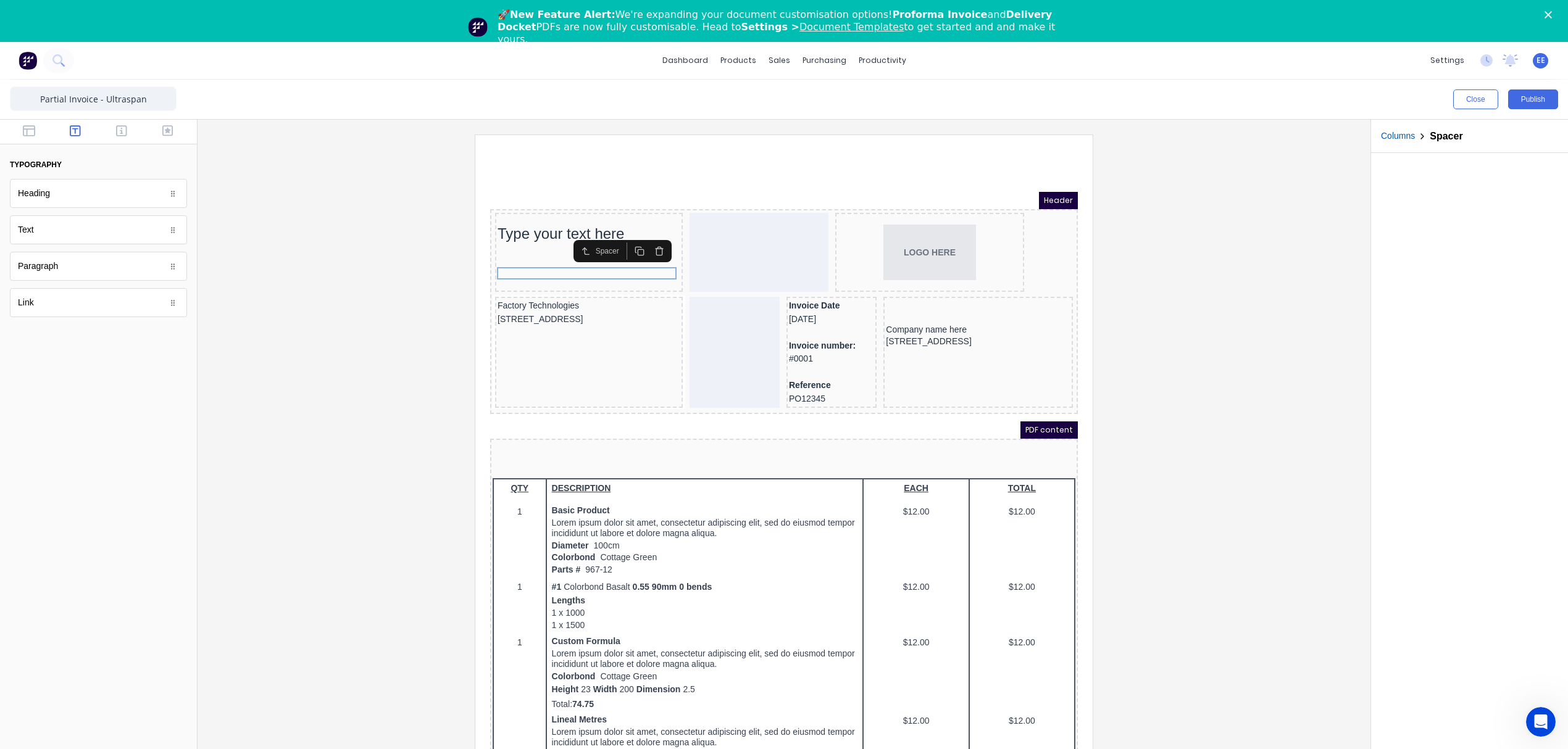
click at [623, 226] on div "Spacer" at bounding box center [607, 236] width 98 height 22
click at [627, 238] on icon "button" at bounding box center [625, 236] width 10 height 10
click at [627, 238] on icon "button" at bounding box center [625, 242] width 10 height 10
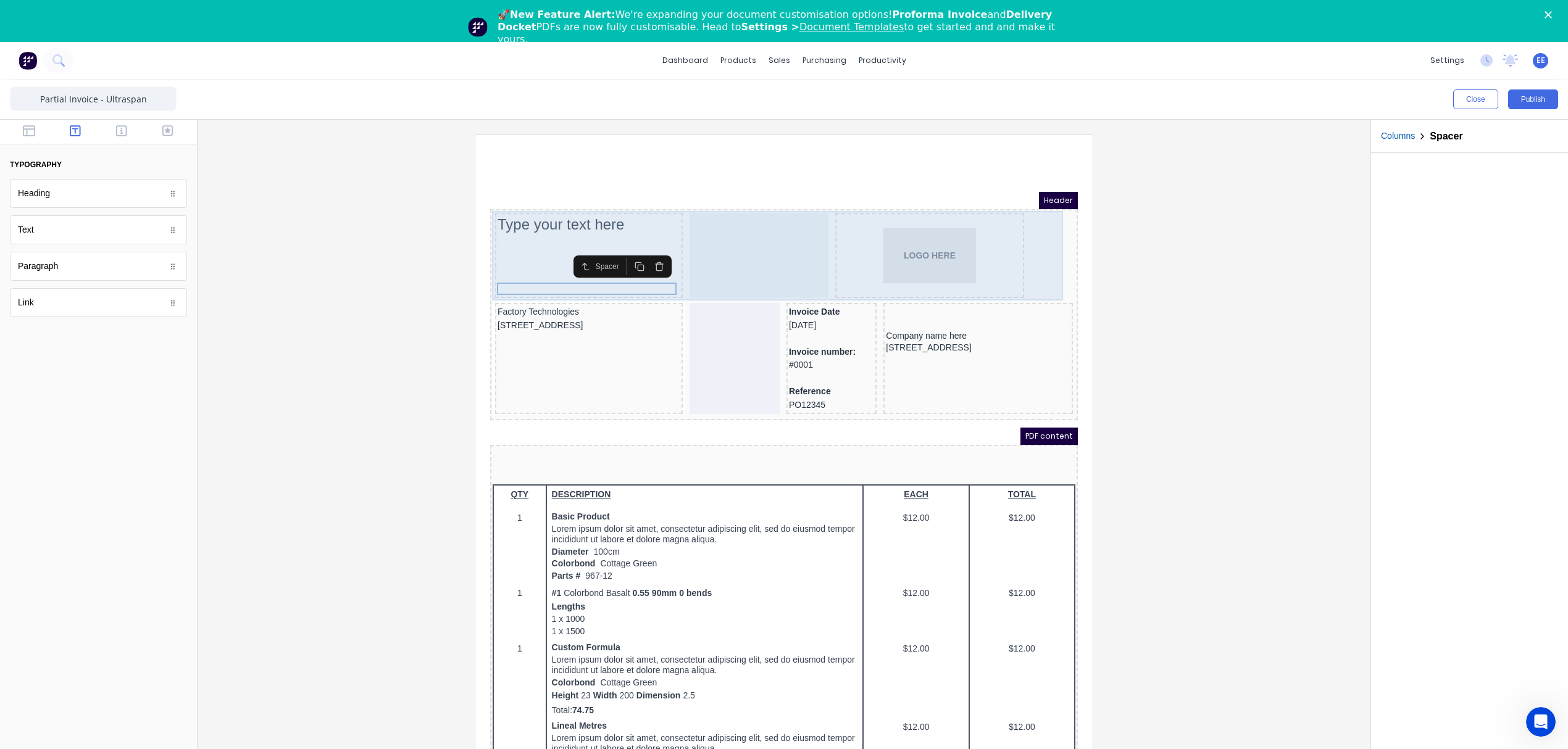
click at [762, 246] on div at bounding box center [744, 240] width 139 height 85
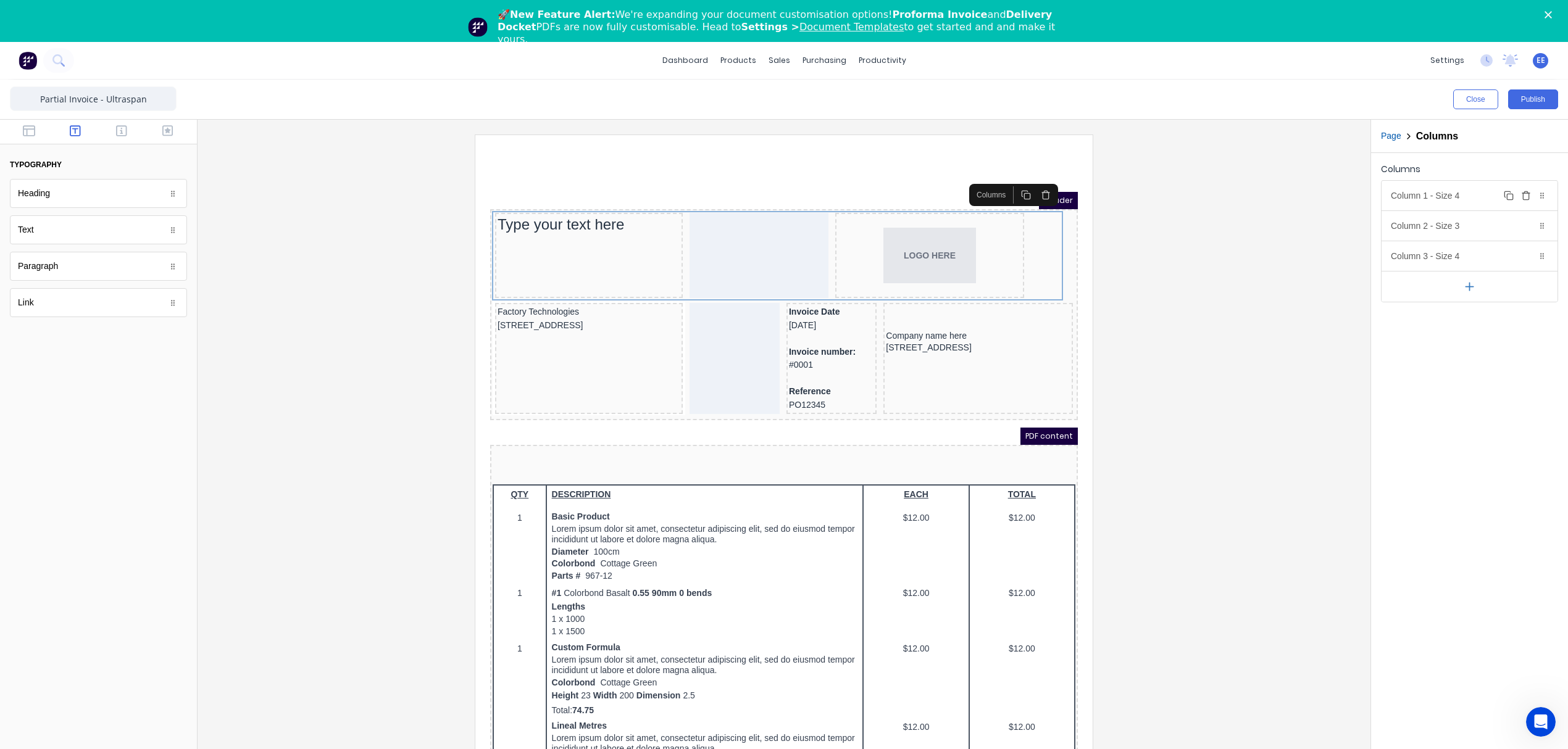
click at [1470, 198] on div "Column 1 - Size 4 Duplicate Delete" at bounding box center [1470, 196] width 176 height 30
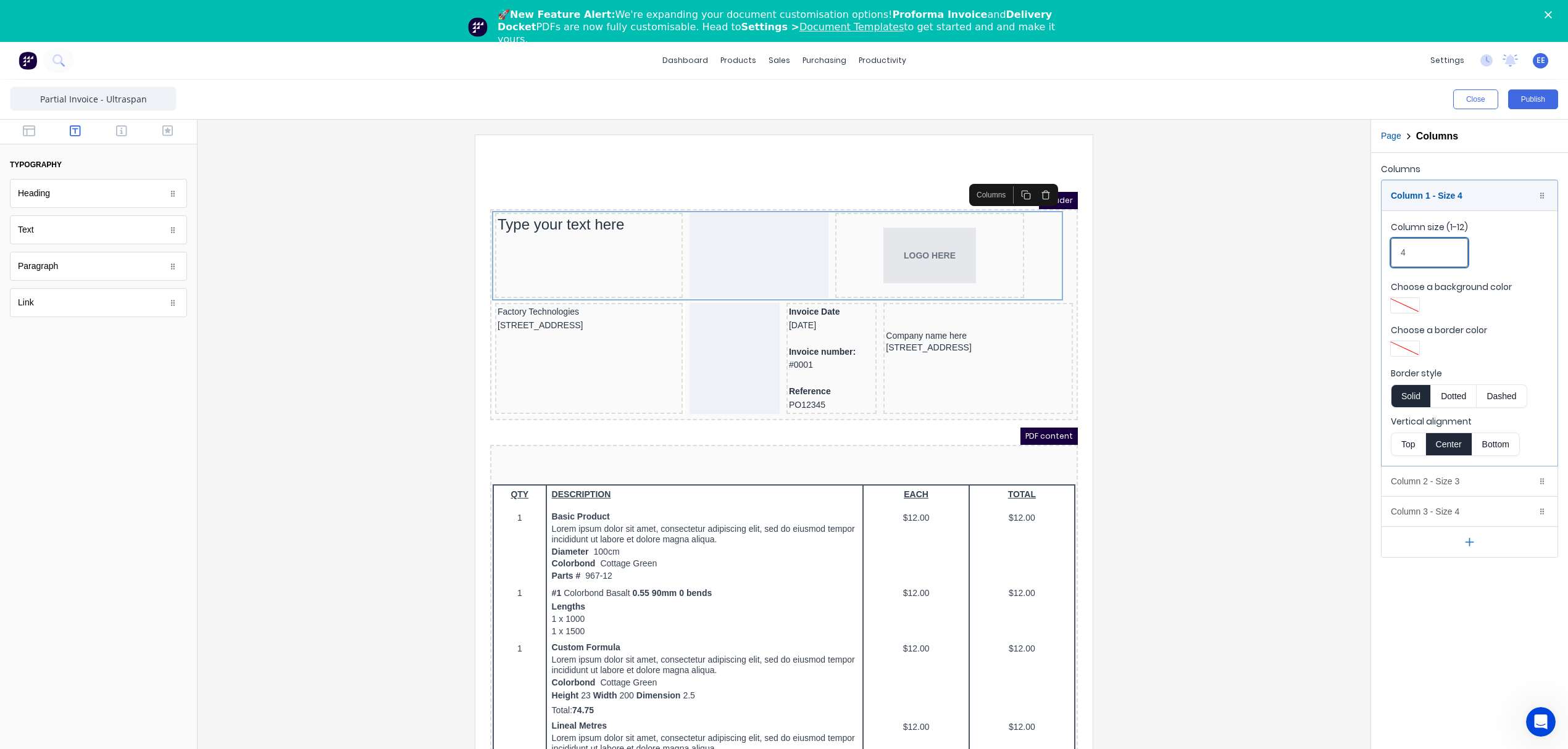
drag, startPoint x: 1437, startPoint y: 251, endPoint x: 1362, endPoint y: 255, distance: 75.1
click at [1362, 255] on div "Close Publish Components typography Heading Heading Text Text Paragraph Paragra…" at bounding box center [784, 435] width 1568 height 711
type input "3"
click at [1478, 194] on div "Column 1 - Size 3 Duplicate Delete" at bounding box center [1470, 196] width 176 height 30
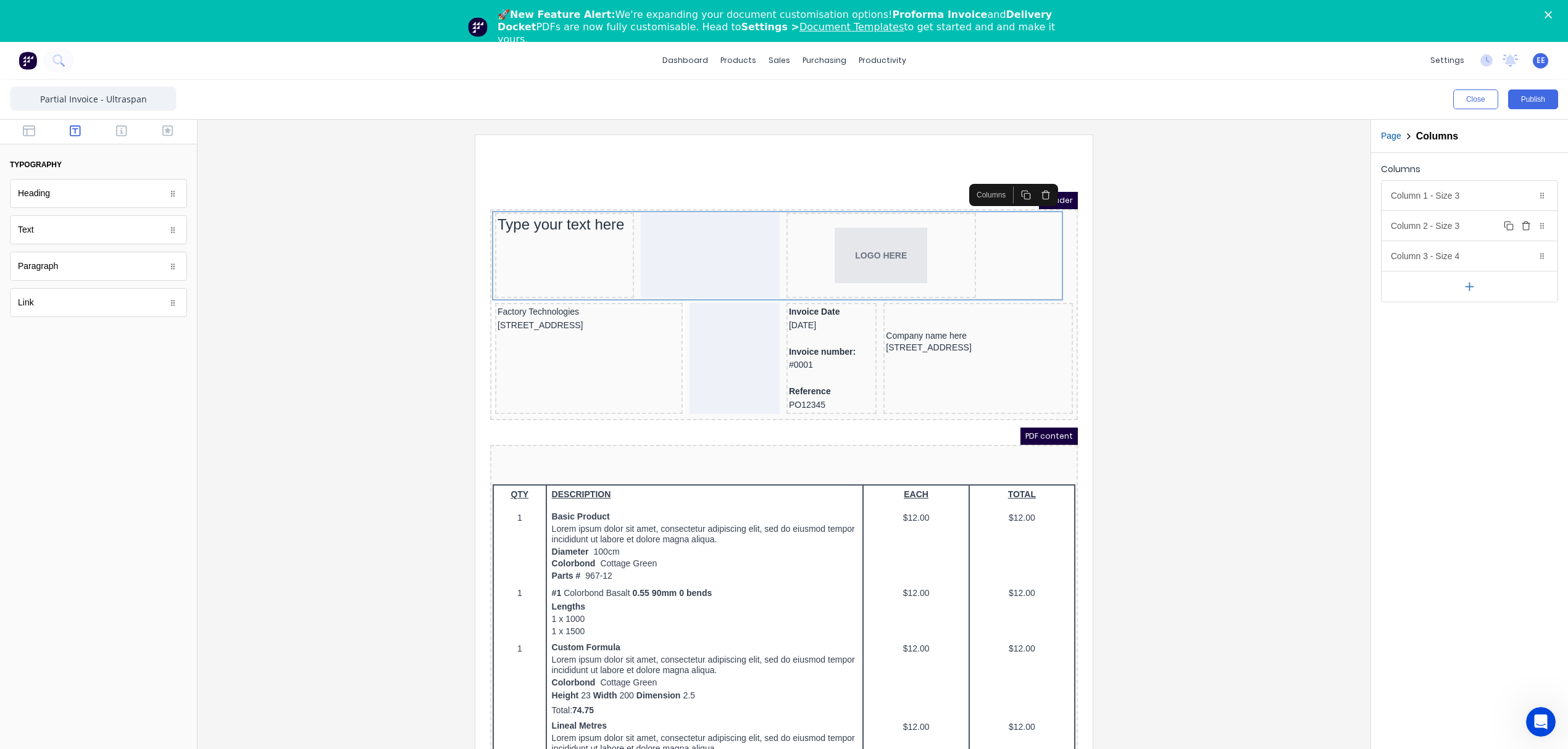
click at [1447, 227] on div "Column 2 - Size 3 Duplicate Delete" at bounding box center [1470, 226] width 176 height 30
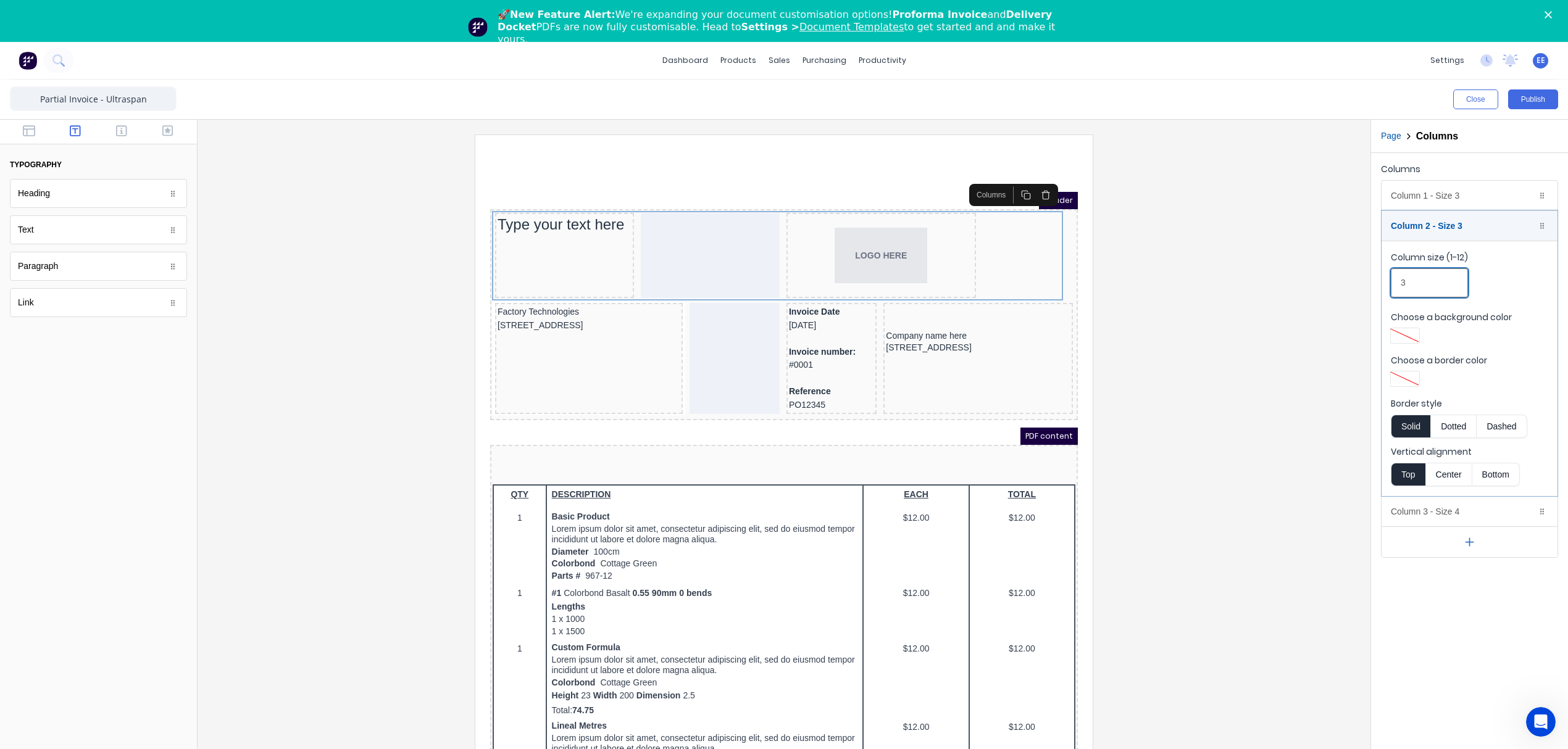
drag, startPoint x: 1423, startPoint y: 280, endPoint x: 1359, endPoint y: 284, distance: 64.1
click at [1359, 284] on div "Close Publish Components typography Heading Heading Text Text Paragraph Paragra…" at bounding box center [784, 435] width 1568 height 711
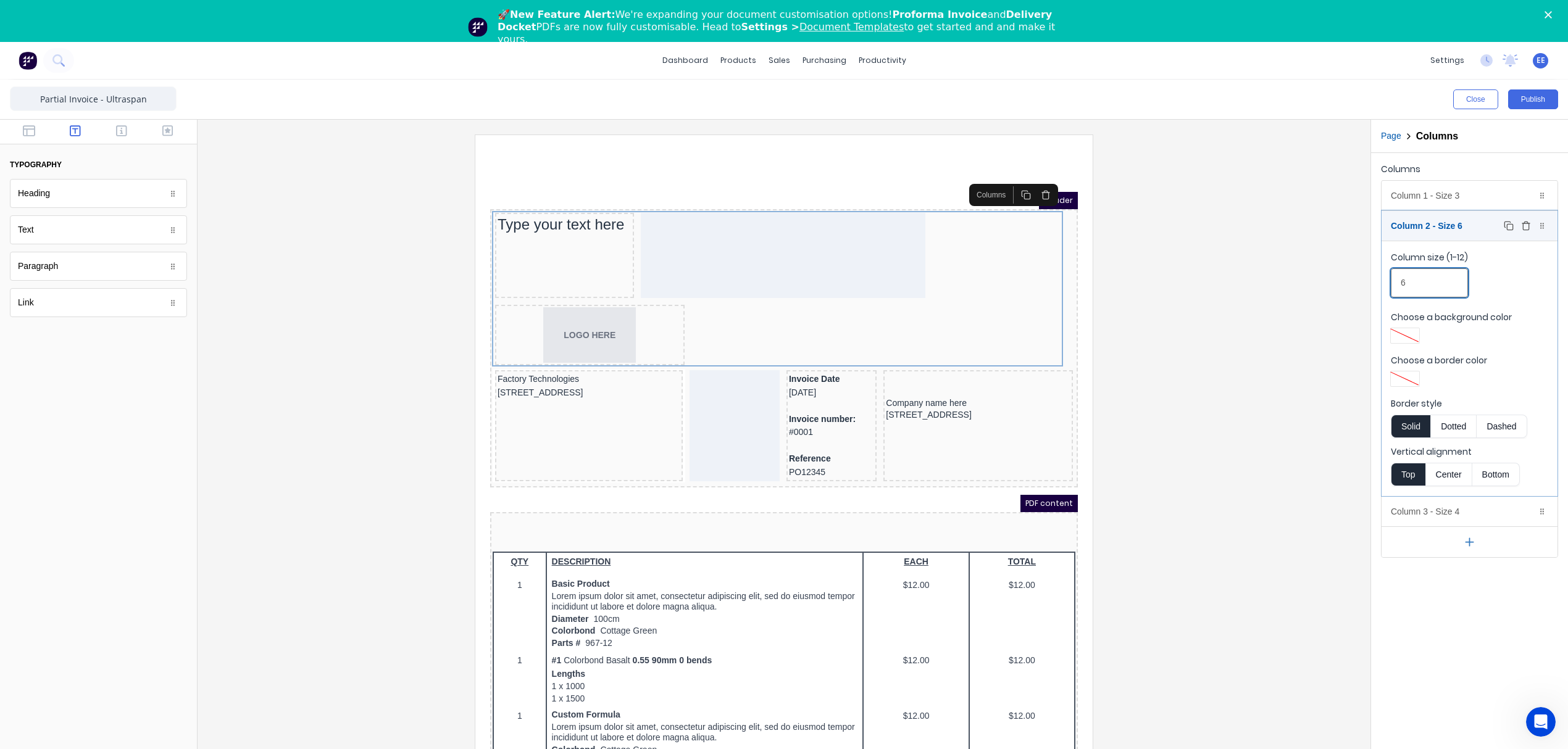
type input "6"
click at [1453, 223] on div "Column 2 - Size 6 Duplicate Delete" at bounding box center [1470, 226] width 176 height 30
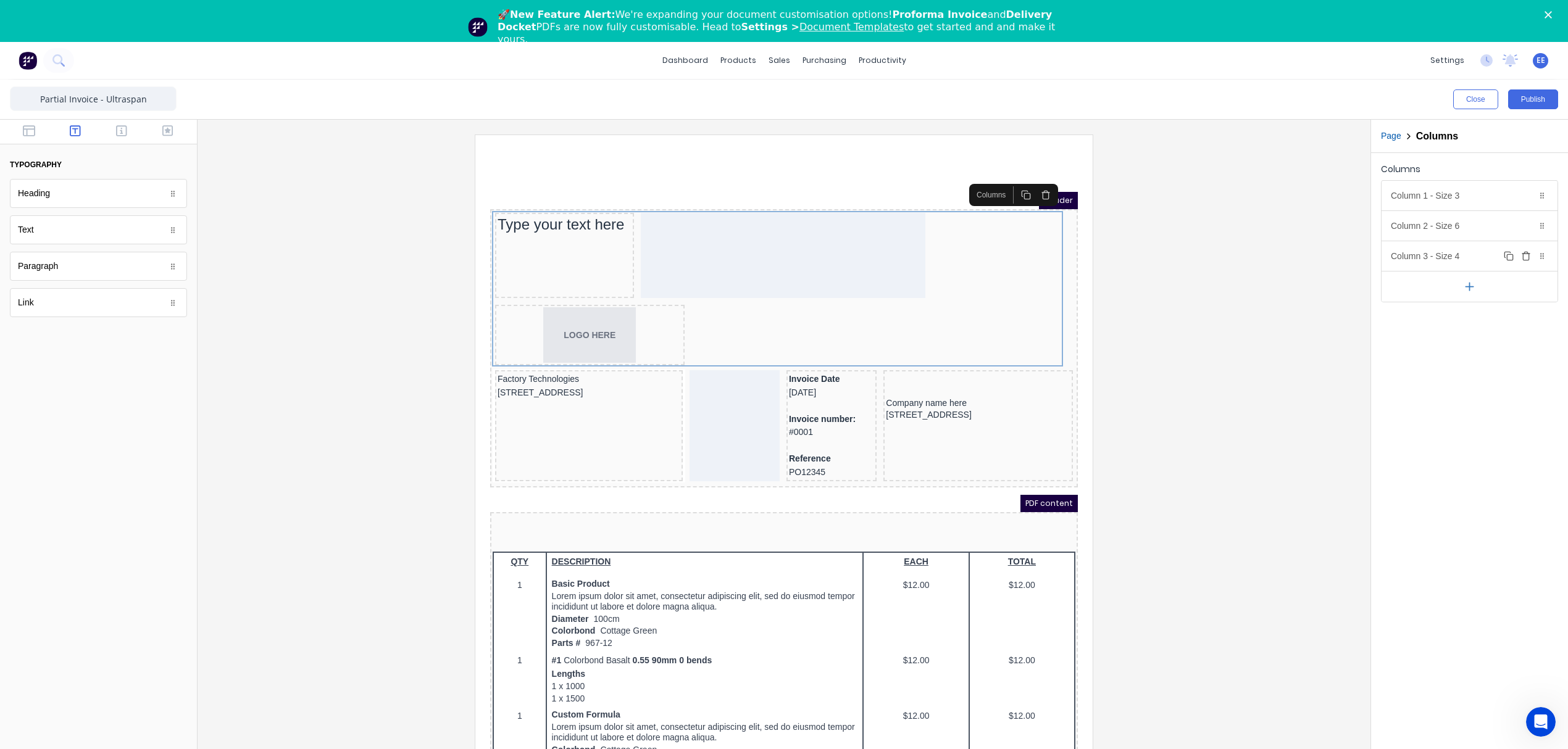
click at [1441, 257] on div "Column 3 - Size 4 Duplicate Delete" at bounding box center [1470, 256] width 176 height 30
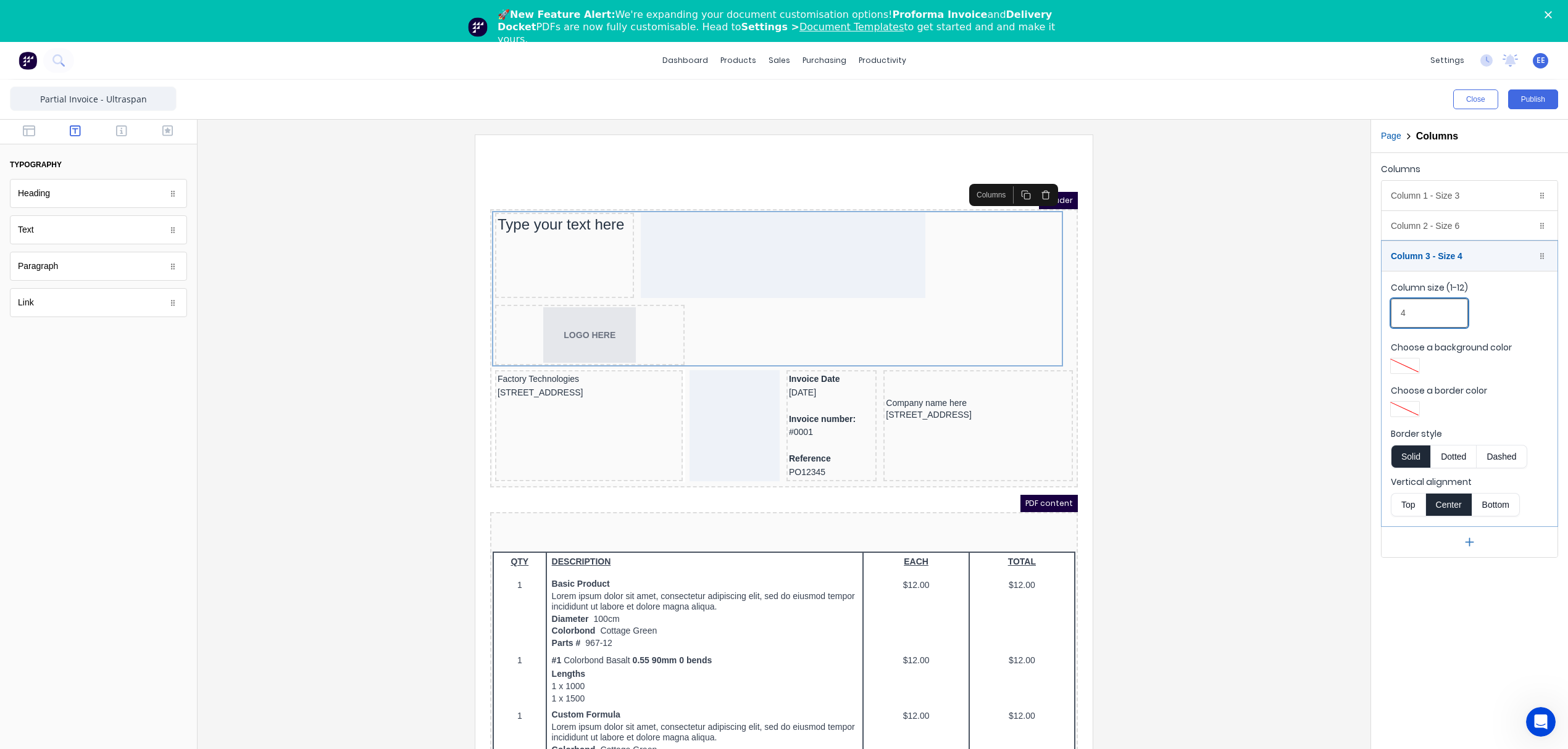
drag, startPoint x: 1423, startPoint y: 311, endPoint x: 1390, endPoint y: 316, distance: 33.4
click at [1390, 316] on input "4" at bounding box center [1429, 313] width 77 height 29
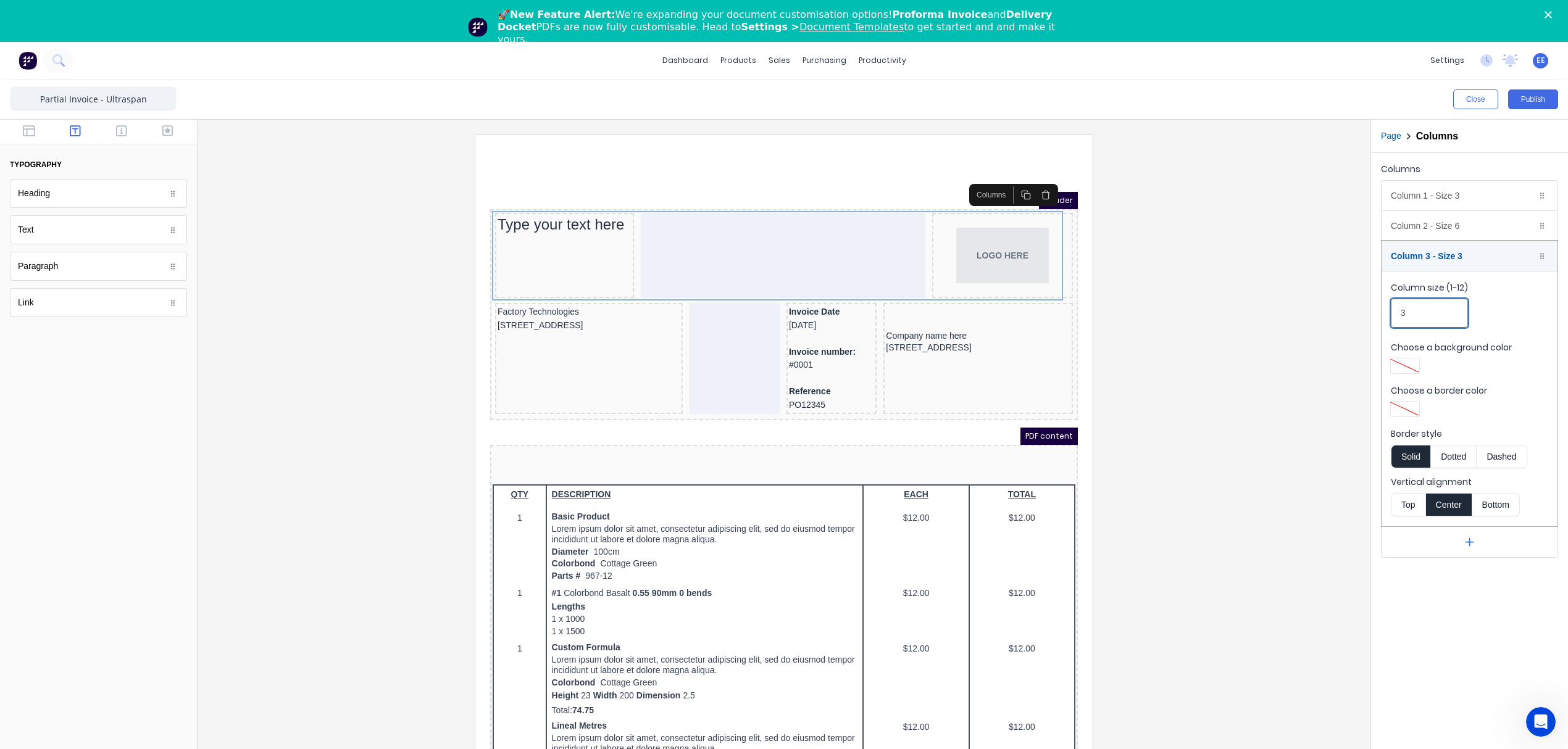
type input "3"
click at [1265, 305] on div at bounding box center [784, 458] width 1153 height 647
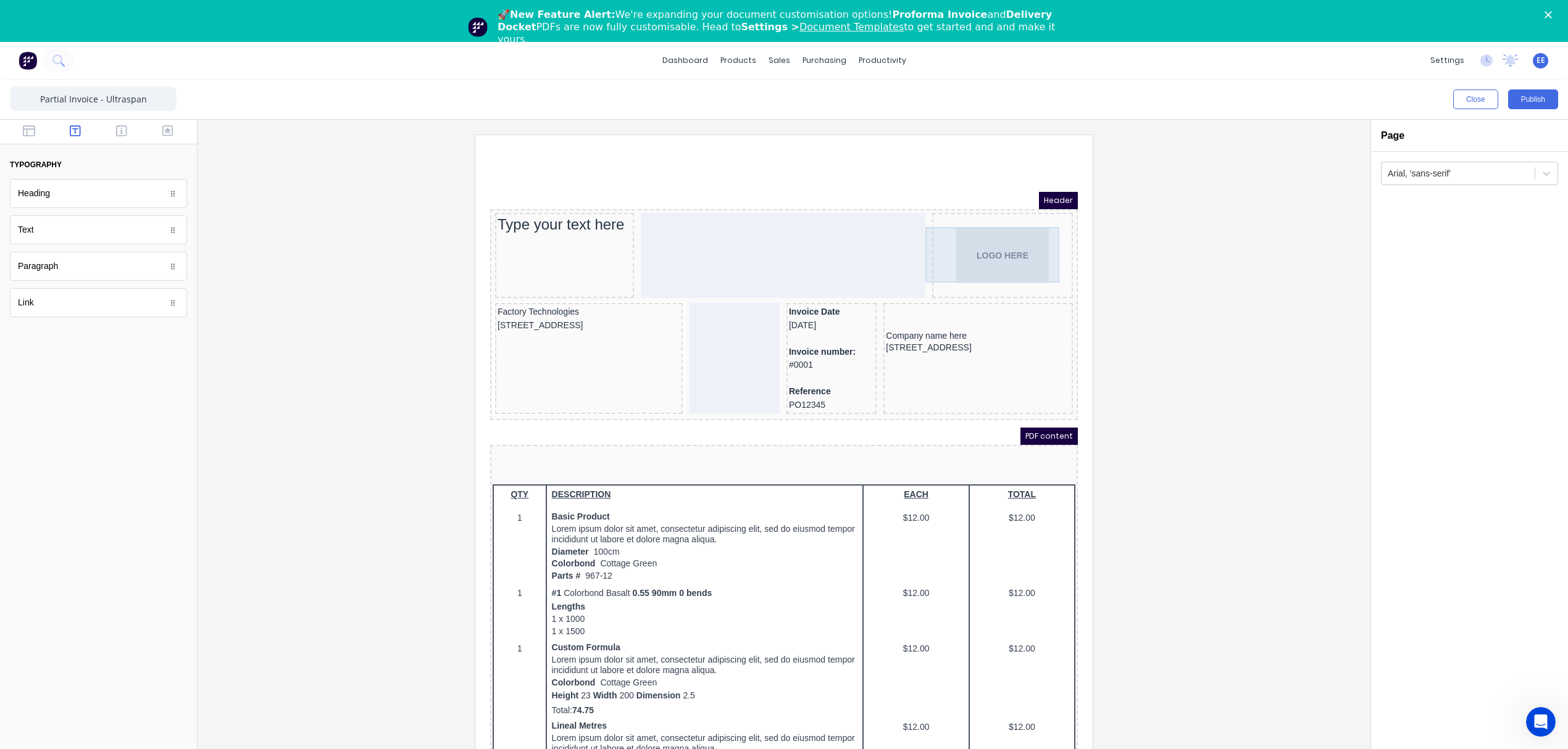
click at [972, 240] on div "LOGO HERE" at bounding box center [987, 240] width 136 height 56
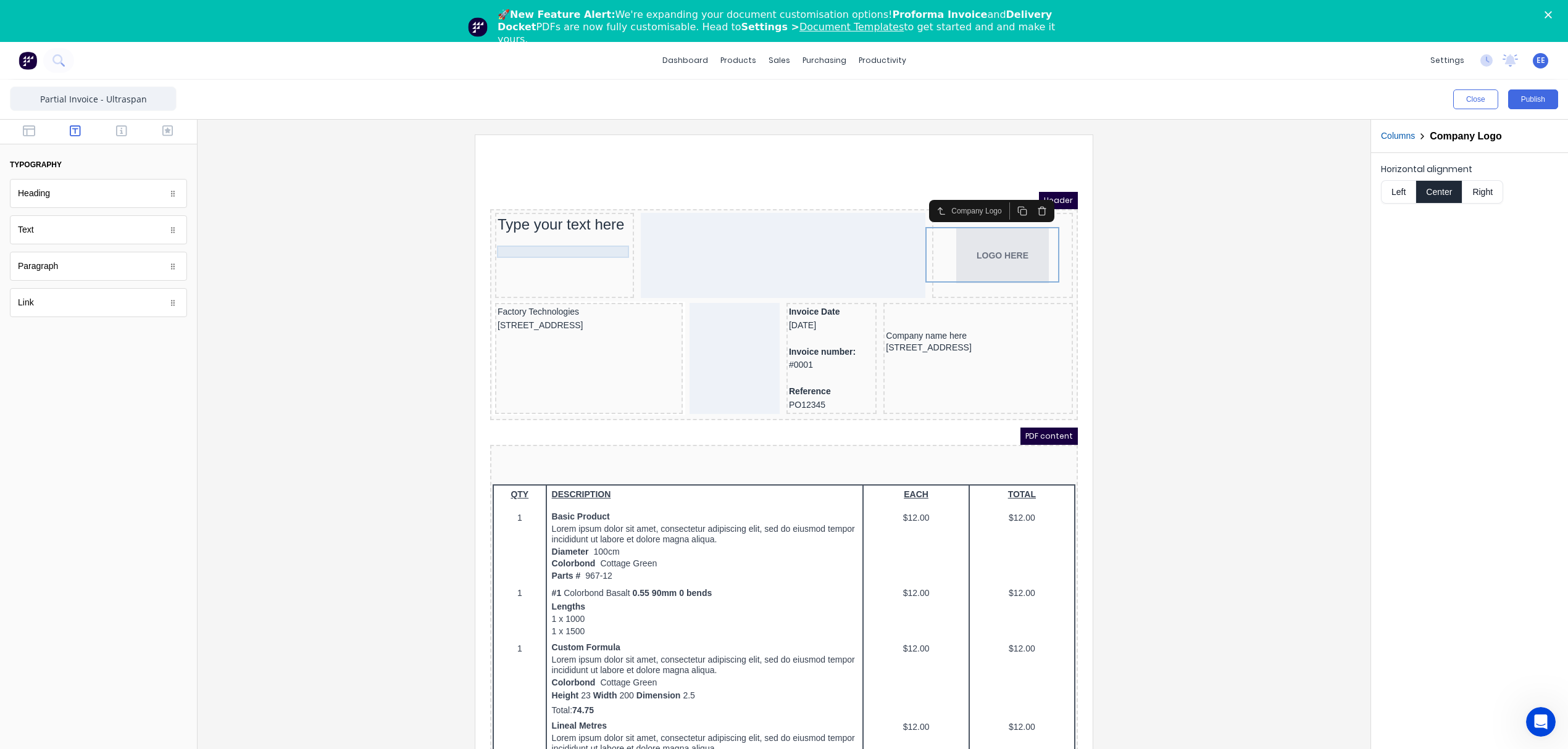
click at [549, 233] on div at bounding box center [550, 238] width 134 height 12
click at [594, 213] on icon "button" at bounding box center [596, 215] width 5 height 7
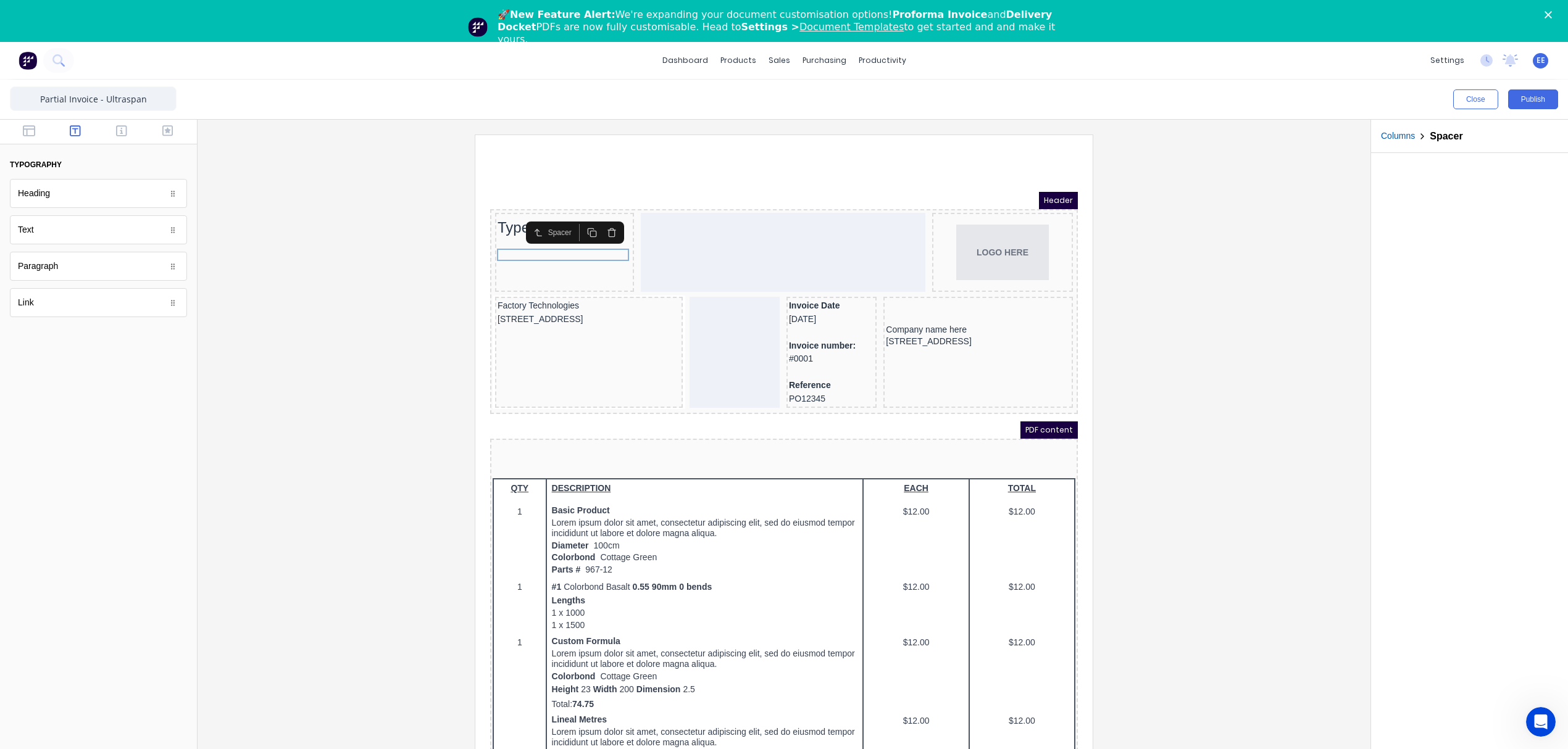
click at [598, 220] on icon "button" at bounding box center [597, 217] width 10 height 10
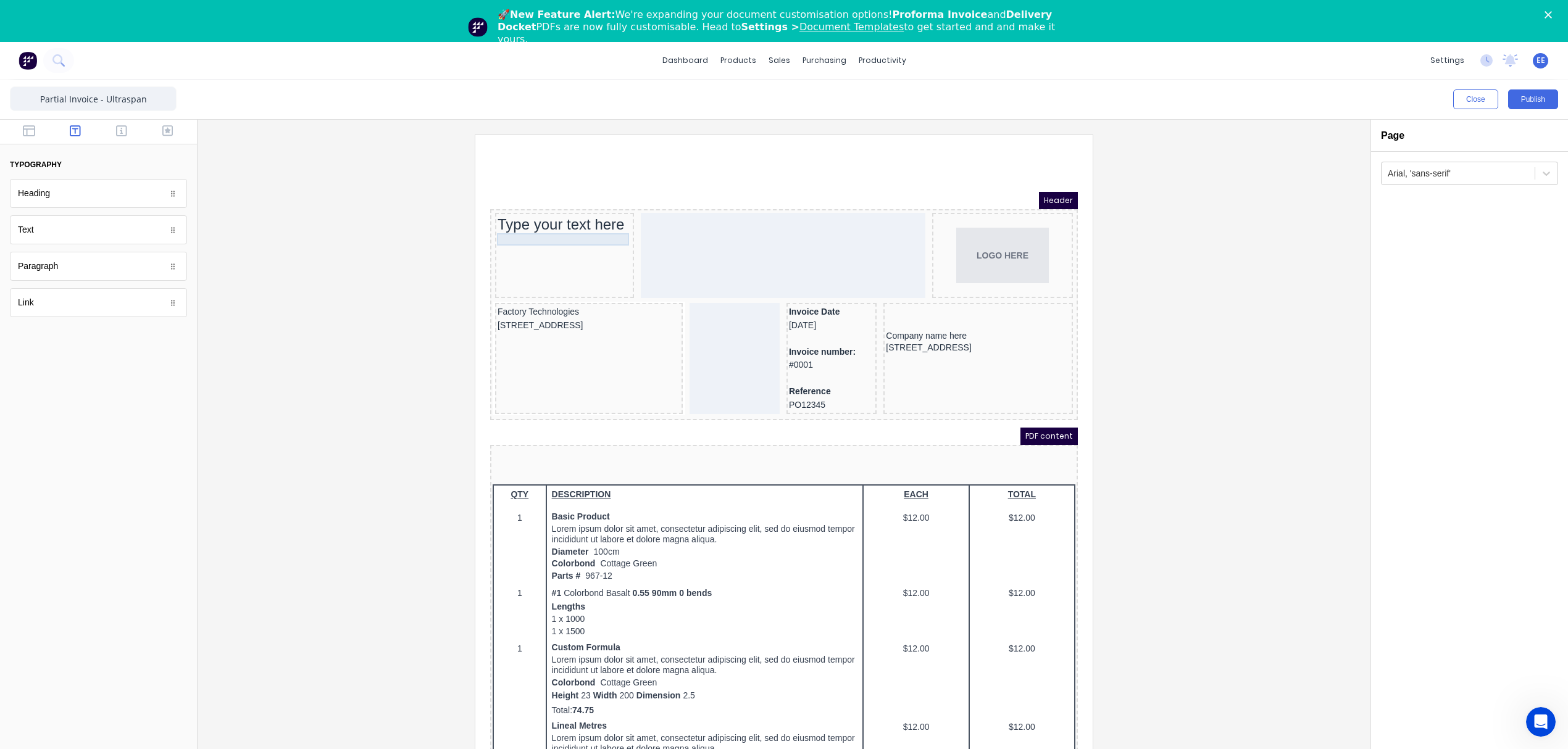
click at [568, 211] on div "Type your text here" at bounding box center [550, 209] width 134 height 18
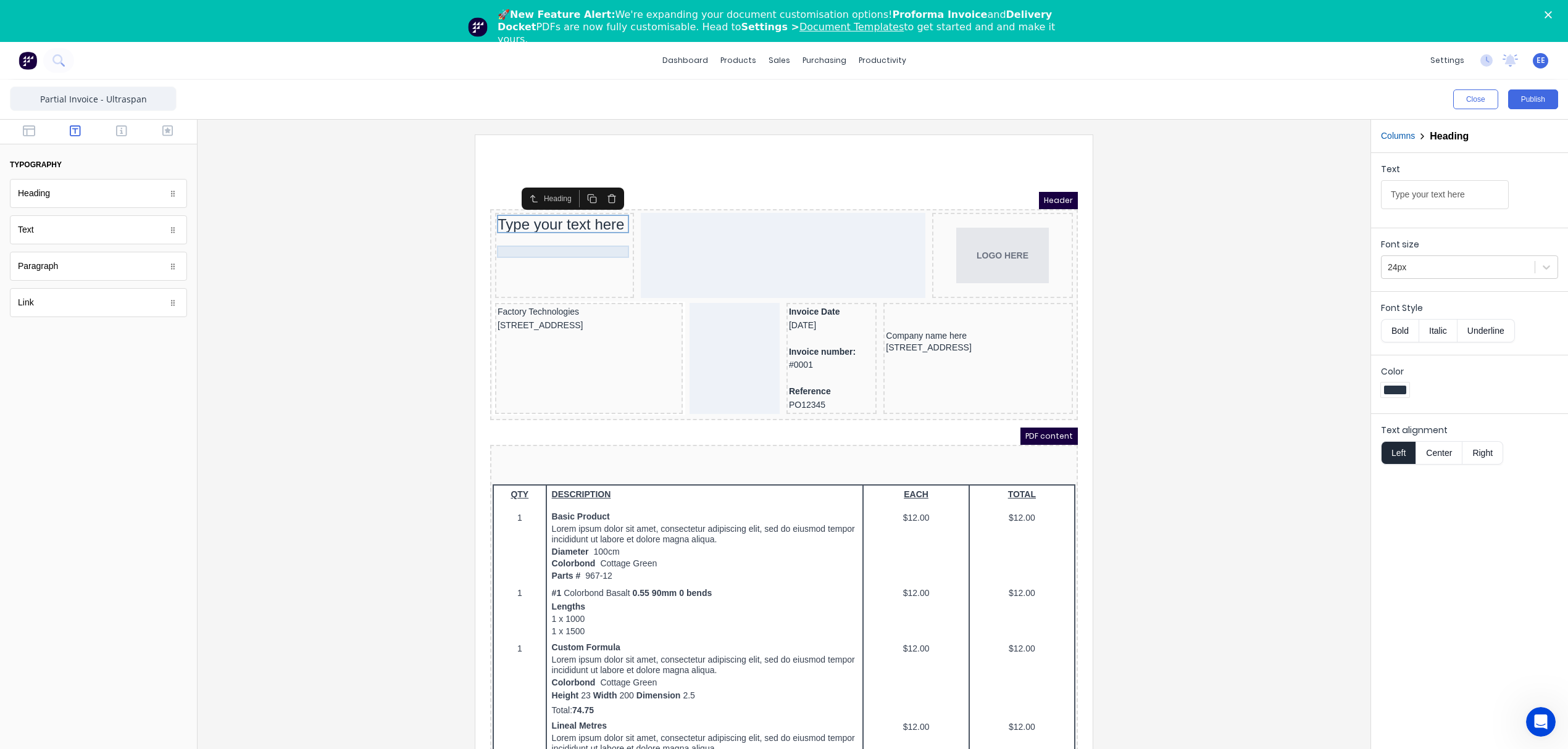
click at [526, 232] on div at bounding box center [550, 238] width 134 height 12
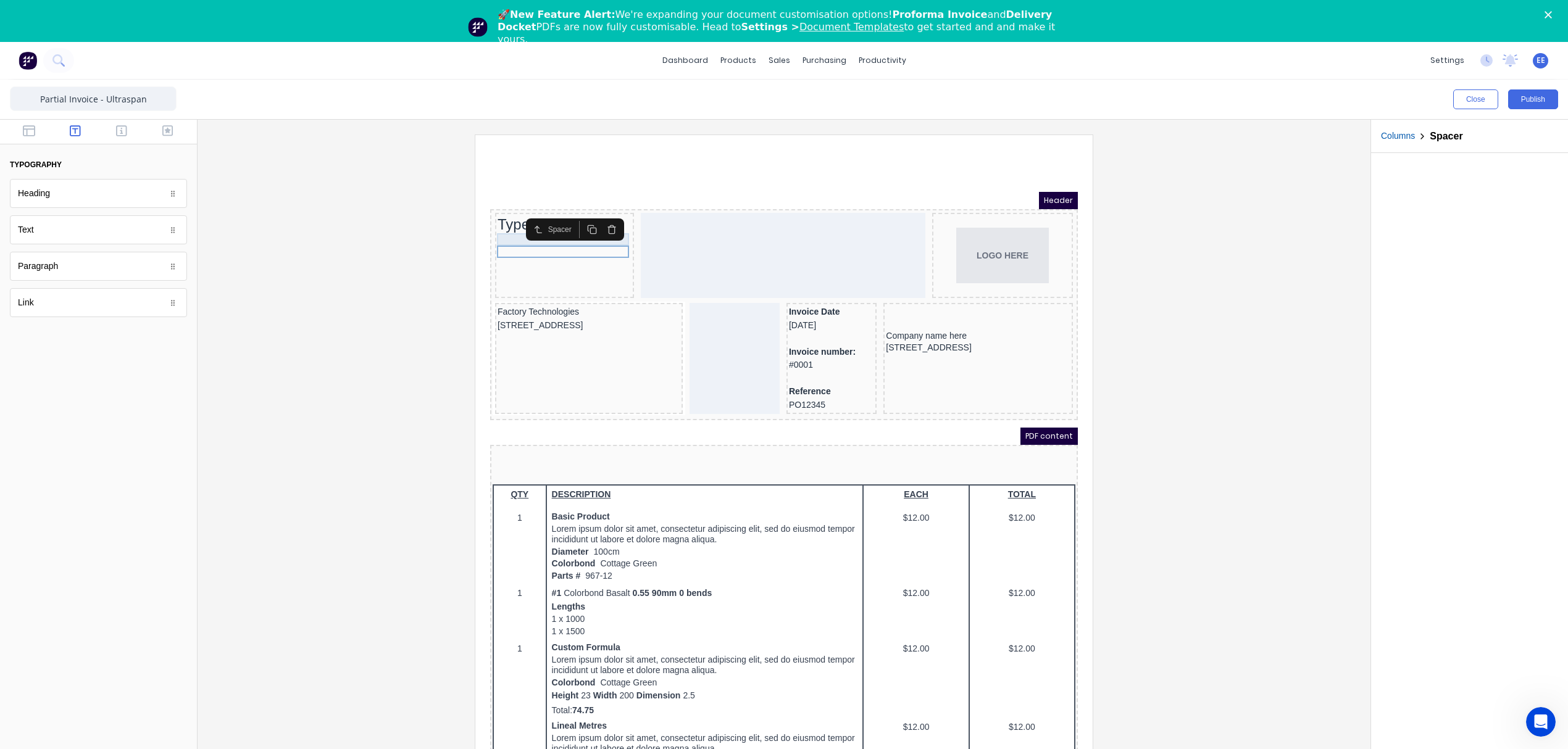
click at [496, 226] on div at bounding box center [550, 225] width 134 height 12
click at [599, 202] on icon "button" at bounding box center [596, 203] width 5 height 7
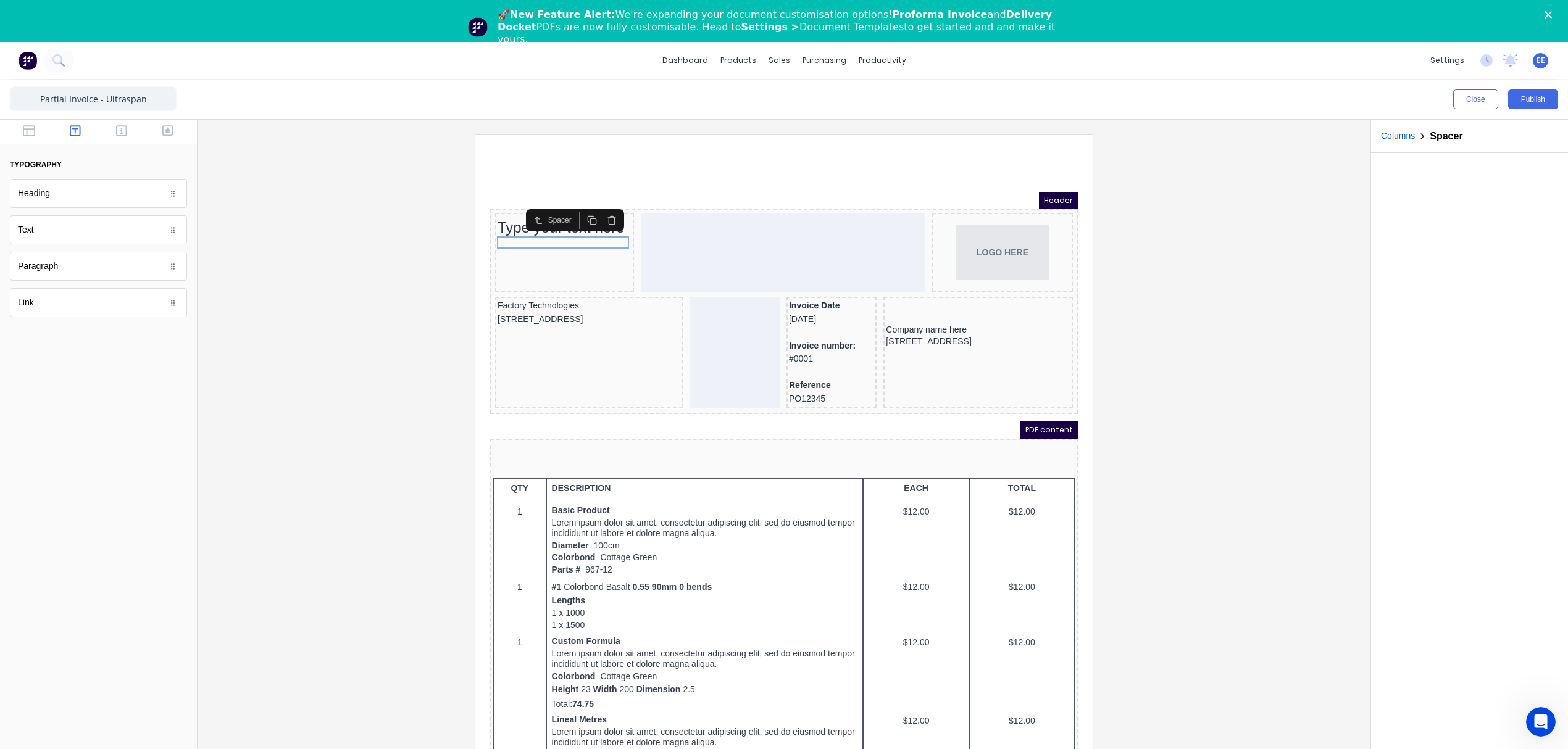
click at [599, 202] on icon "button" at bounding box center [597, 205] width 10 height 10
click at [599, 202] on div "Spacer" at bounding box center [560, 211] width 98 height 22
click at [598, 211] on icon "button" at bounding box center [597, 211] width 10 height 10
click at [594, 218] on icon "button" at bounding box center [596, 219] width 5 height 7
click at [596, 221] on icon "button" at bounding box center [597, 223] width 10 height 10
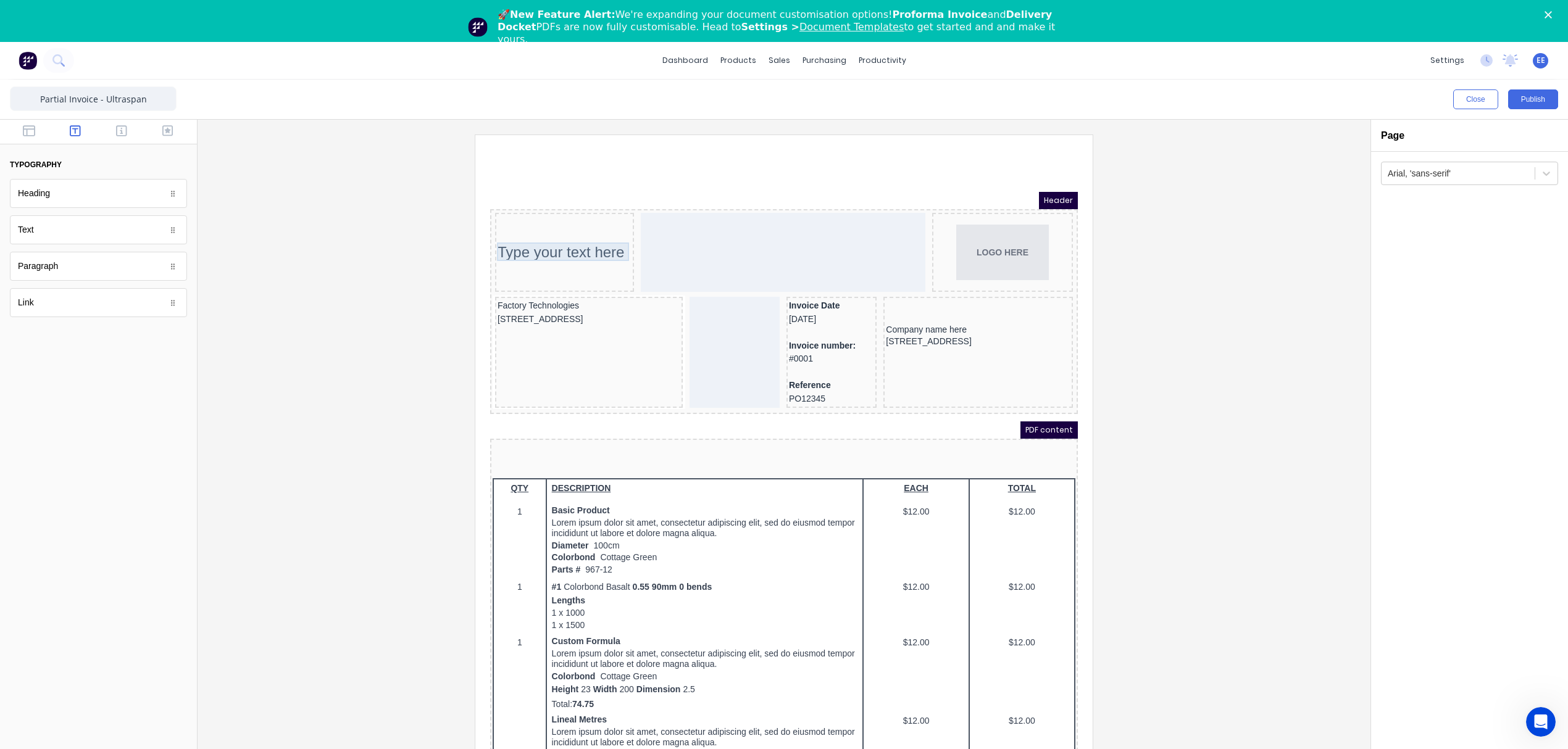
click at [564, 238] on div "Type your text here" at bounding box center [550, 237] width 134 height 18
drag, startPoint x: 557, startPoint y: 236, endPoint x: 554, endPoint y: 209, distance: 27.2
click at [554, 209] on body "Header Type your text here Type your text here LOGO HERE Factory Technologies 2…" at bounding box center [768, 485] width 587 height 617
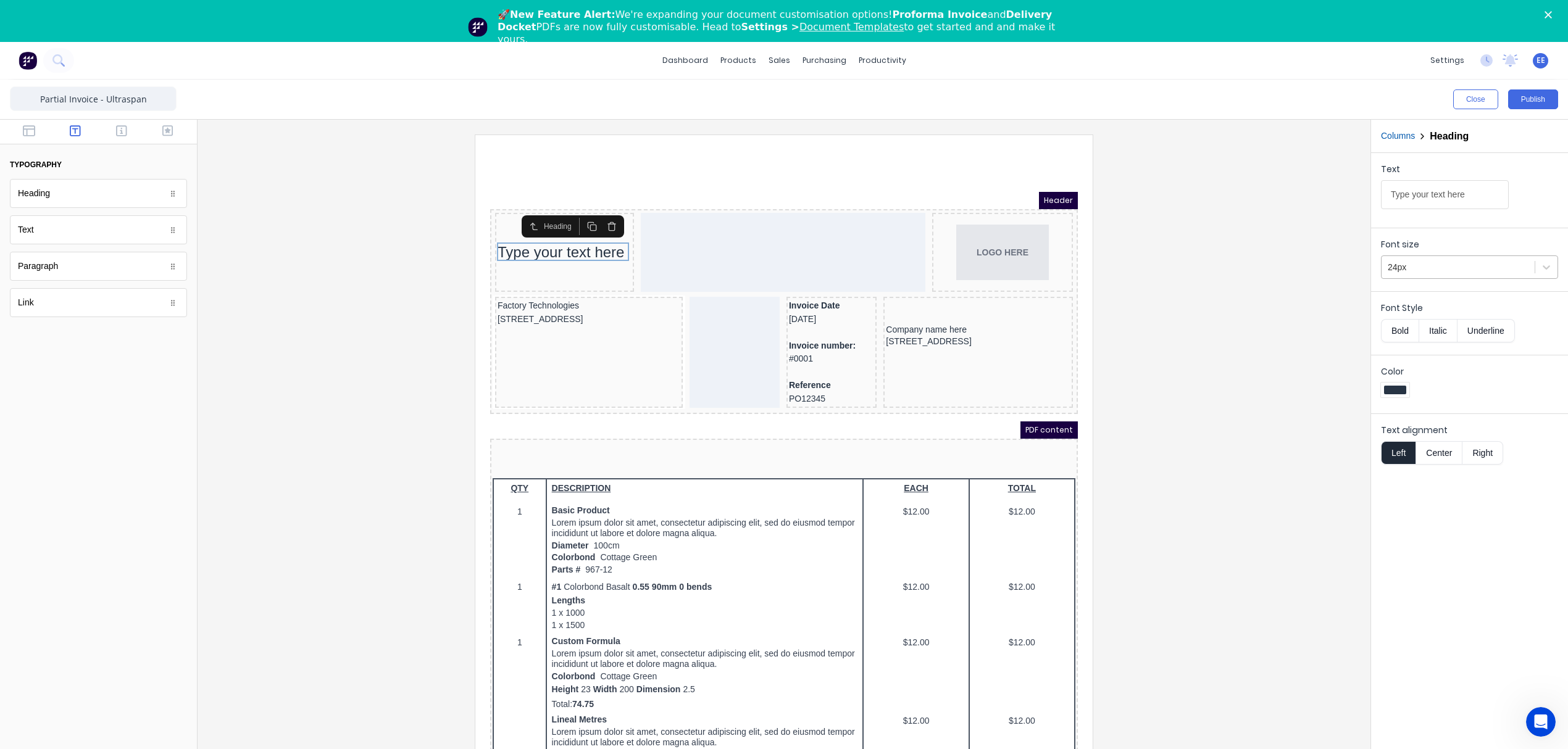
click at [1462, 268] on div at bounding box center [1458, 268] width 141 height 16
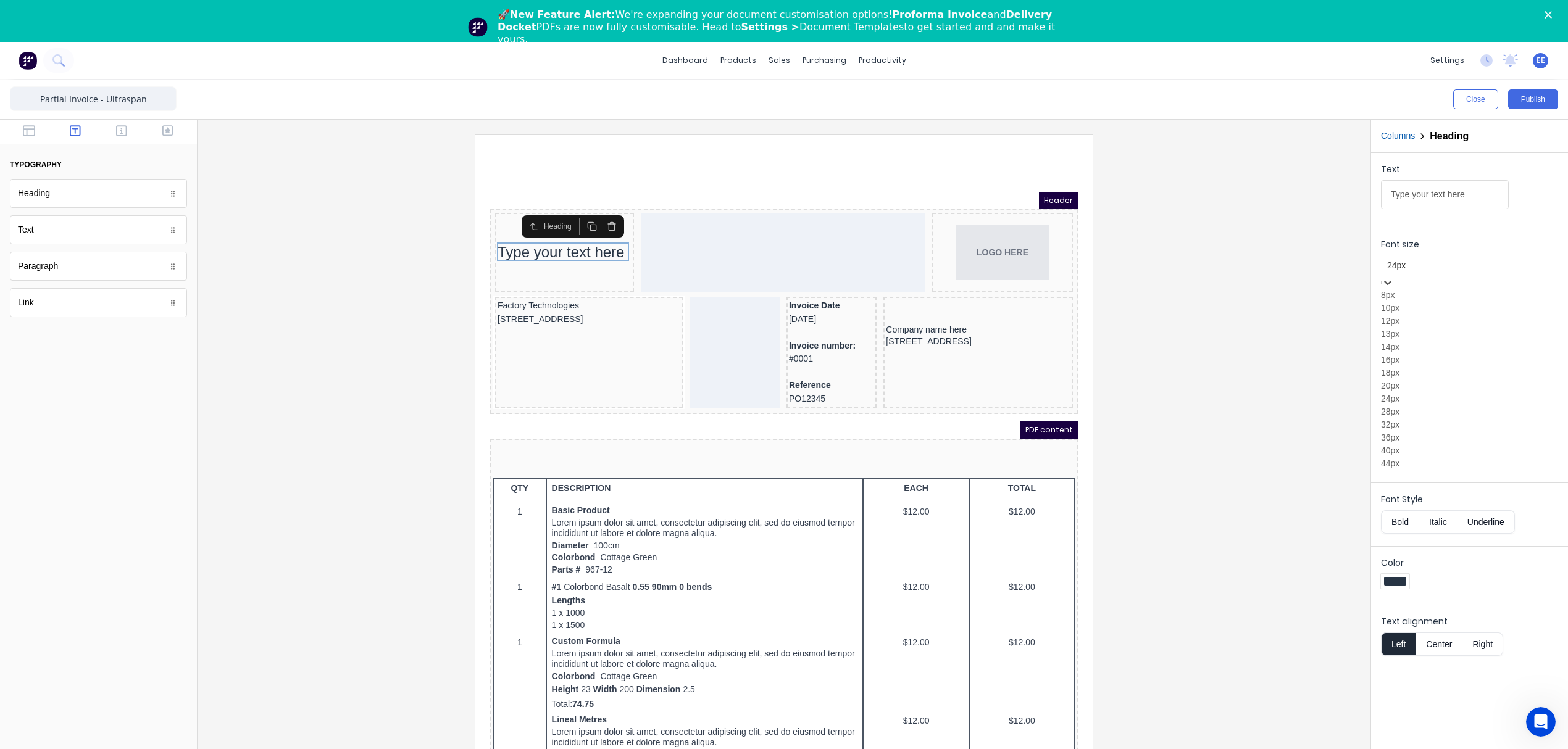
scroll to position [30, 0]
click at [1430, 379] on div "18px" at bounding box center [1469, 372] width 177 height 13
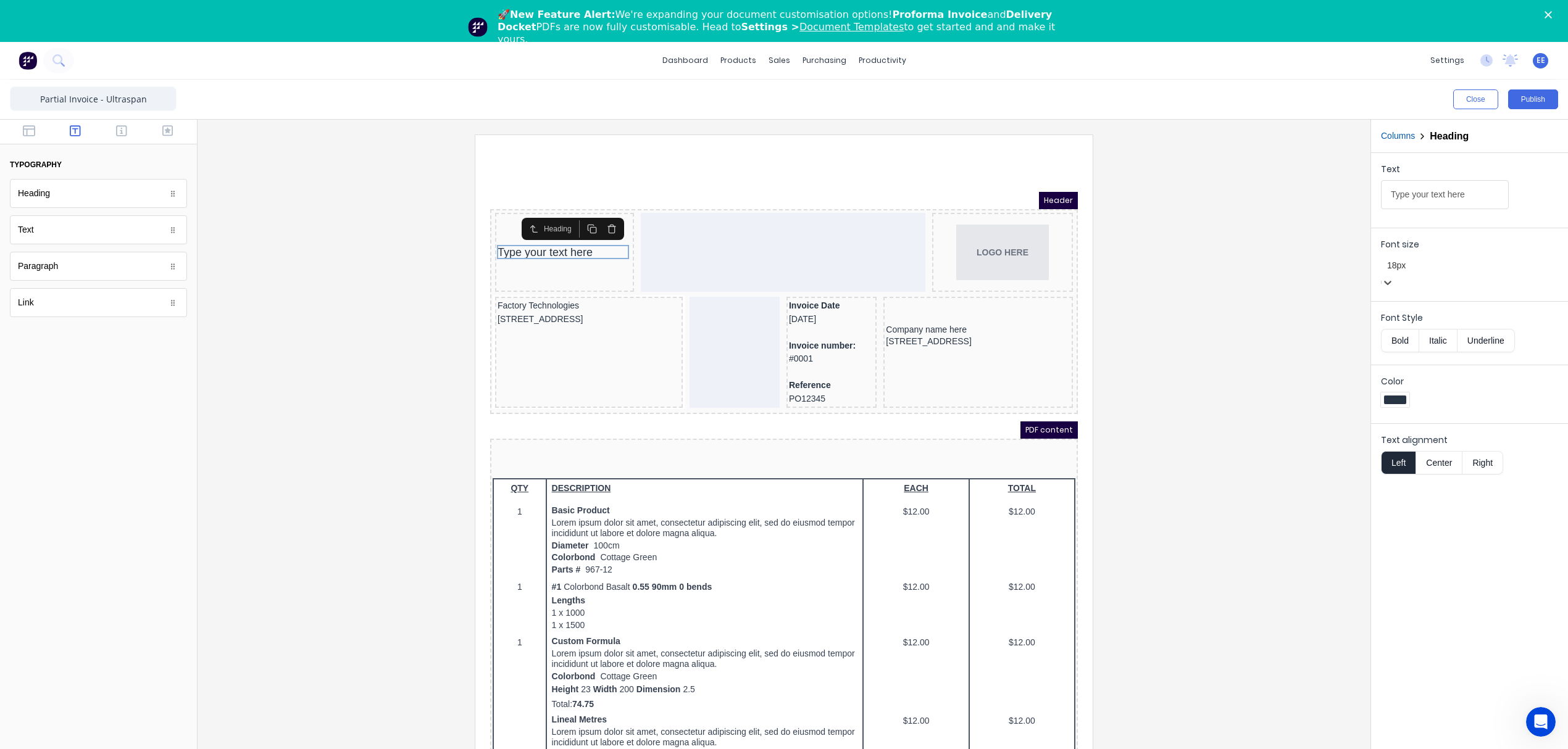
click at [1391, 129] on button "Columns" at bounding box center [1398, 135] width 34 height 13
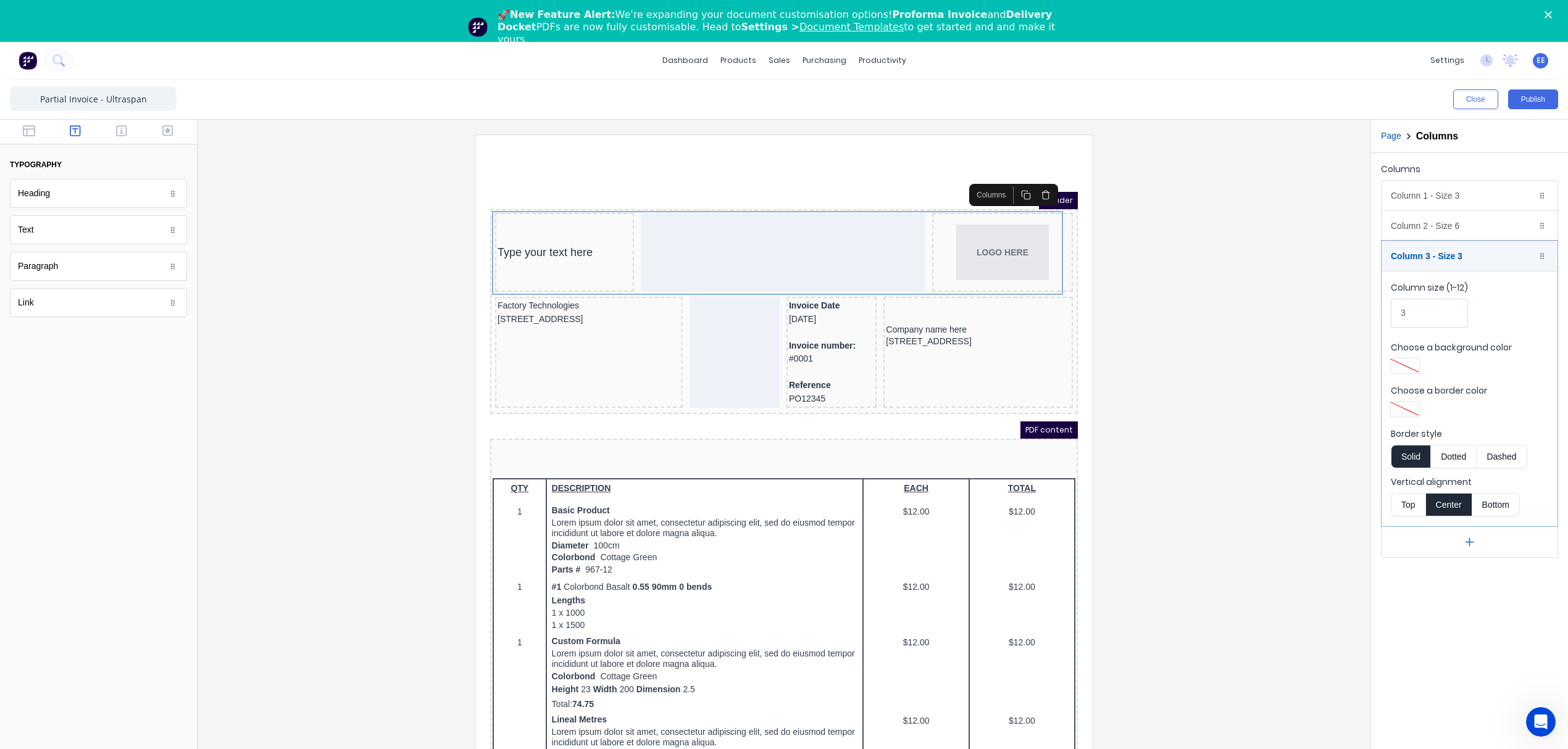
click at [1401, 496] on button "Top" at bounding box center [1407, 505] width 35 height 24
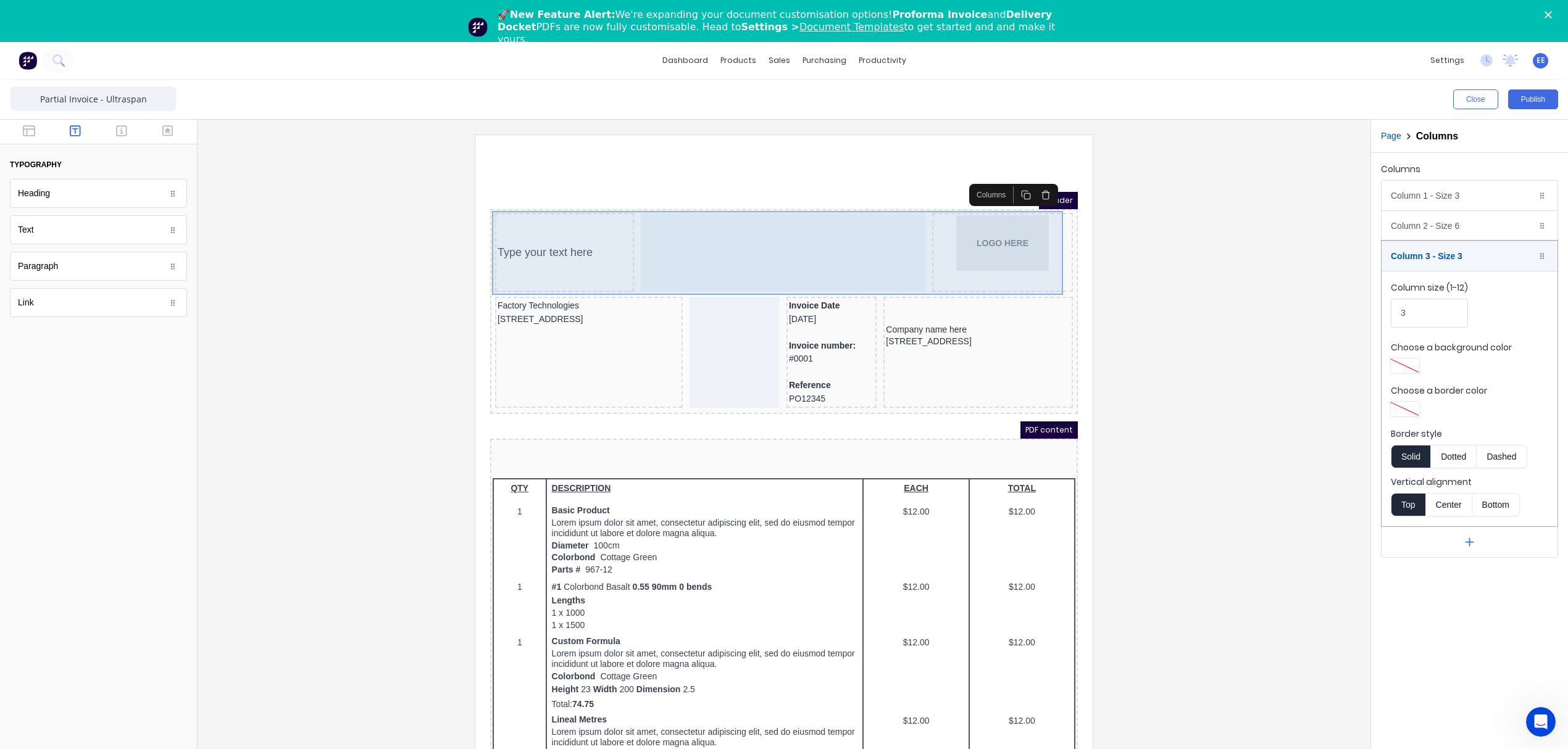
click at [583, 257] on div "Type your text here" at bounding box center [550, 237] width 139 height 79
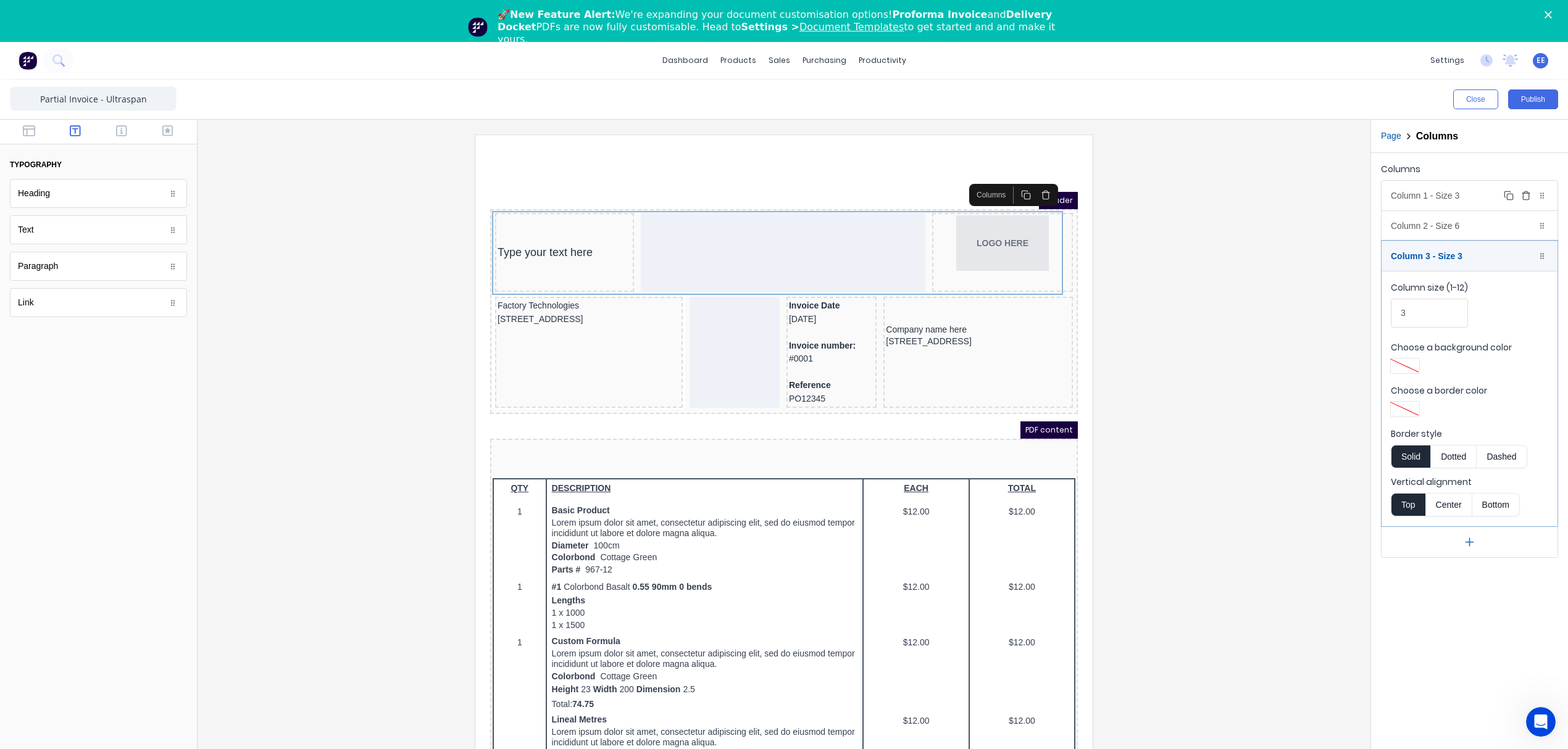
click at [1446, 198] on div "Column 1 - Size 3 Duplicate Delete" at bounding box center [1470, 196] width 176 height 30
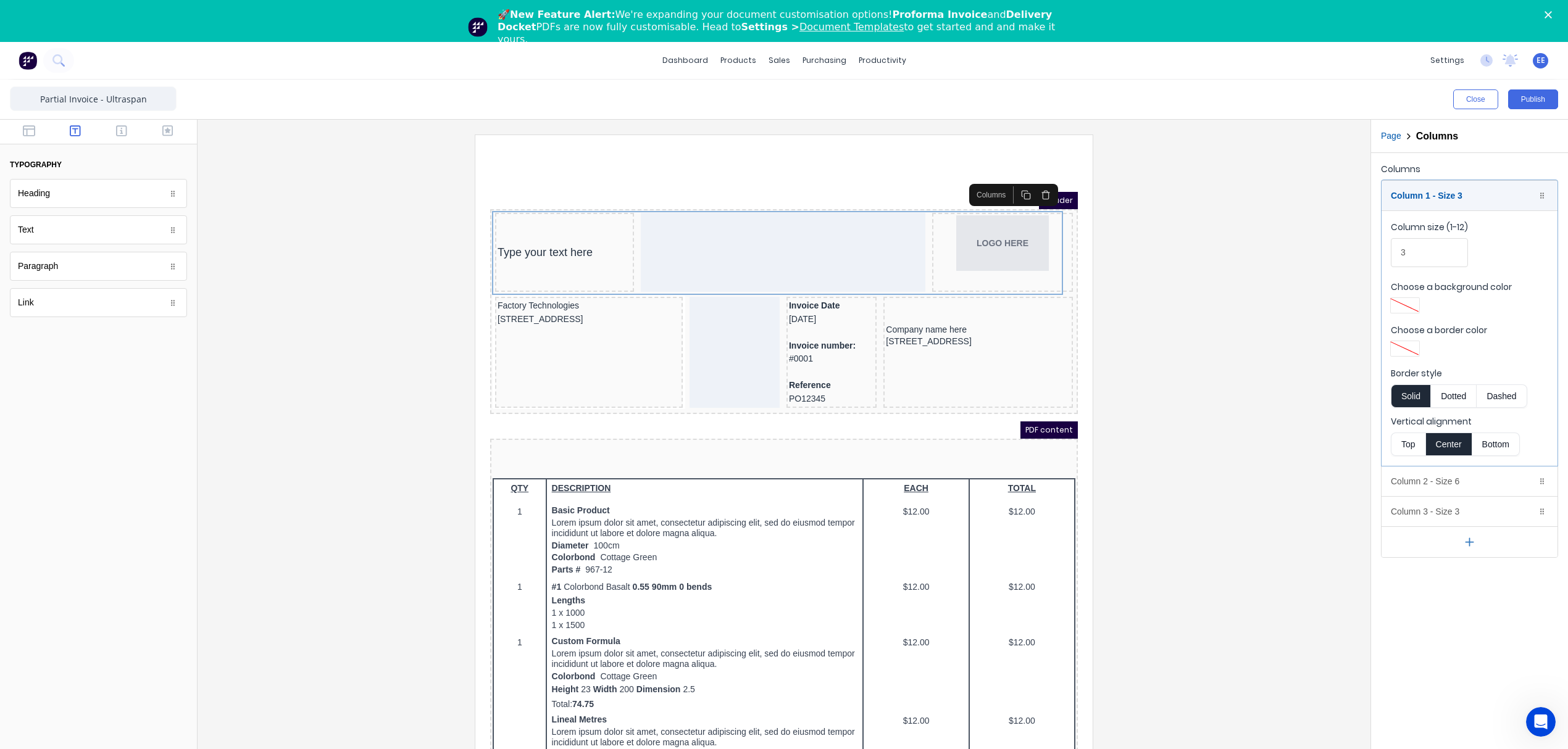
click at [1411, 449] on button "Top" at bounding box center [1407, 444] width 35 height 24
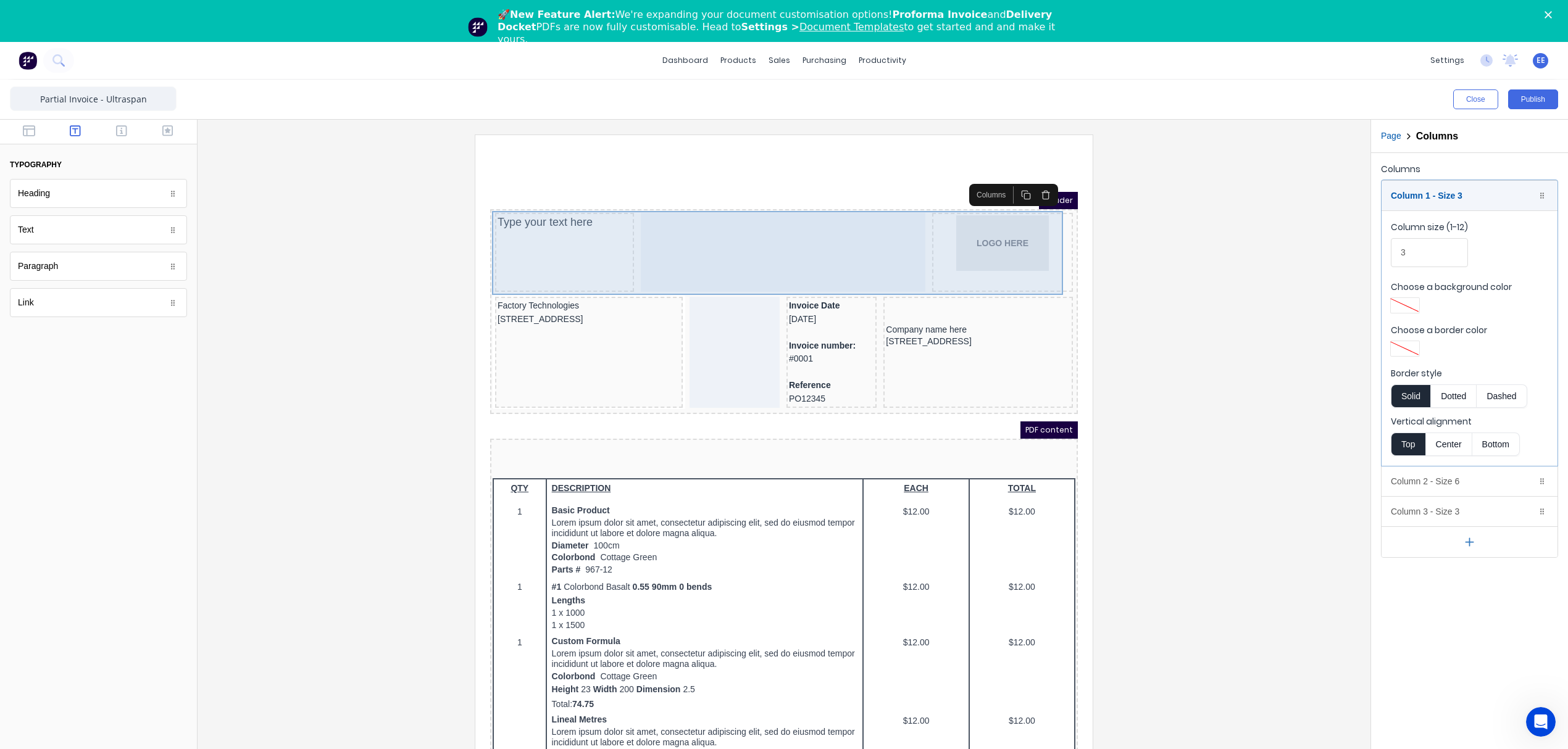
click at [529, 205] on div "Type your text here" at bounding box center [550, 207] width 134 height 14
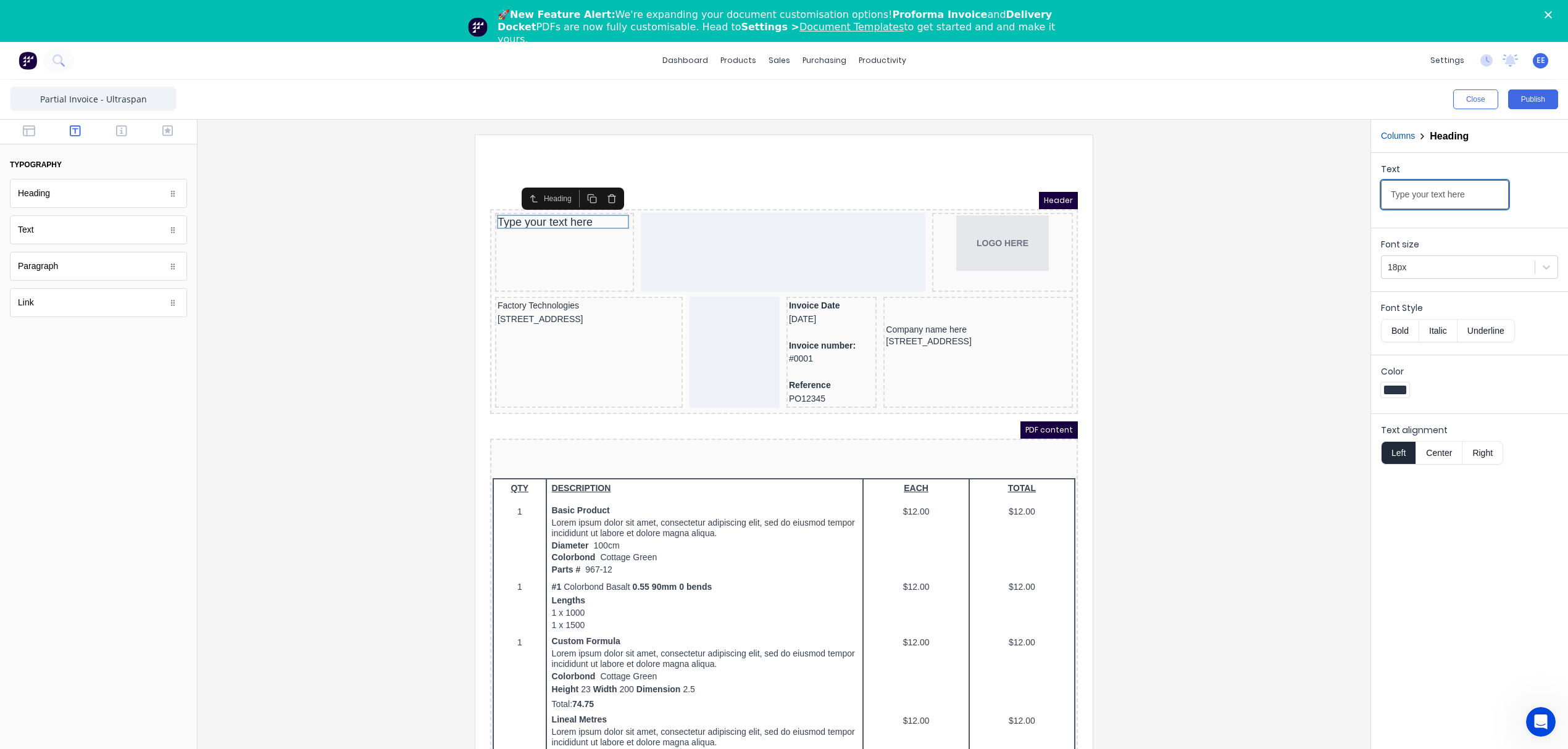
drag, startPoint x: 1466, startPoint y: 202, endPoint x: 1265, endPoint y: 212, distance: 201.2
click at [1267, 212] on div "Close Publish Components typography Heading Heading Text Text Paragraph Paragra…" at bounding box center [784, 435] width 1568 height 711
type input "ESTIMATION"
click at [1400, 334] on button "Bold" at bounding box center [1400, 330] width 38 height 24
click at [1155, 364] on div at bounding box center [784, 458] width 1153 height 647
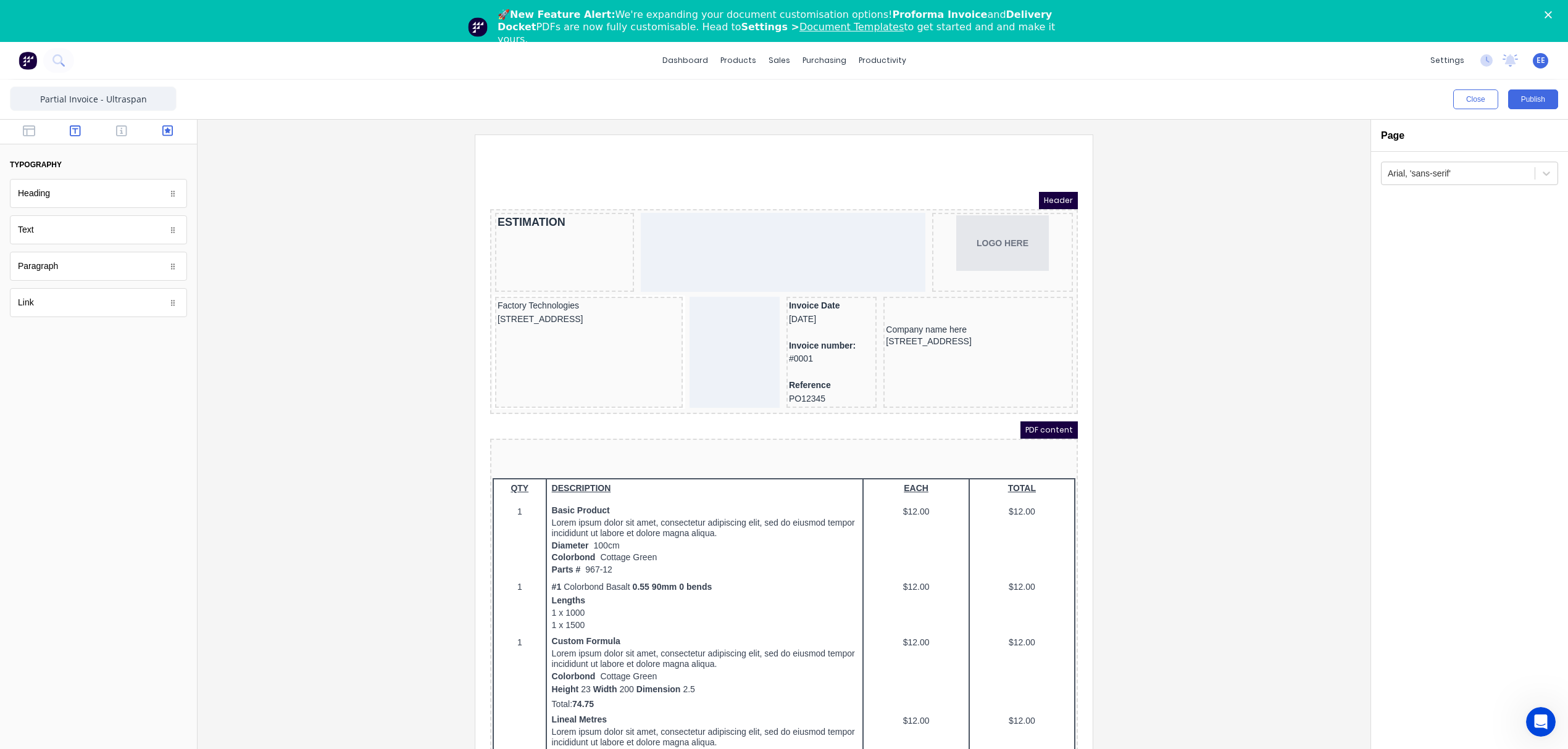
click at [154, 127] on button "button" at bounding box center [167, 132] width 39 height 15
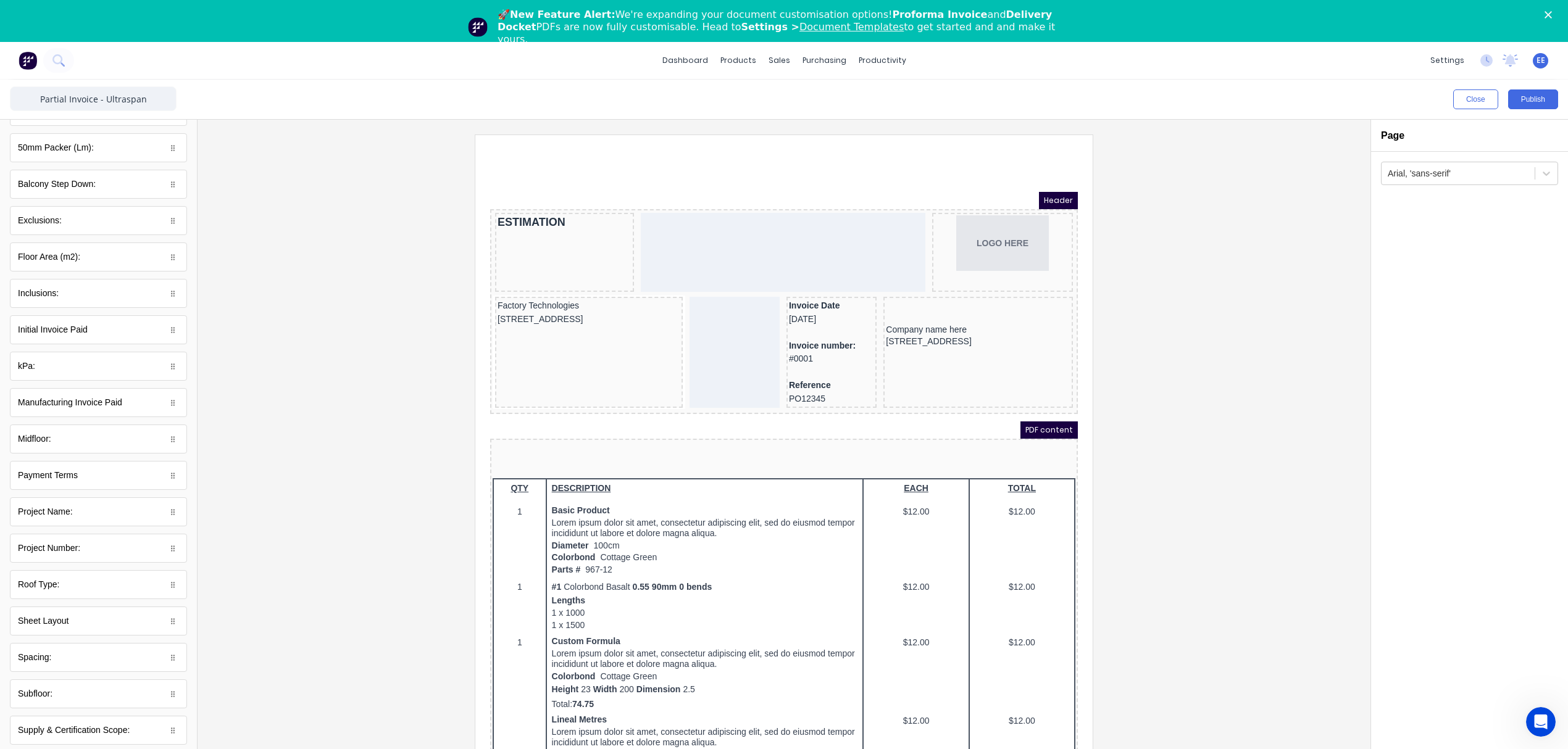
scroll to position [153, 0]
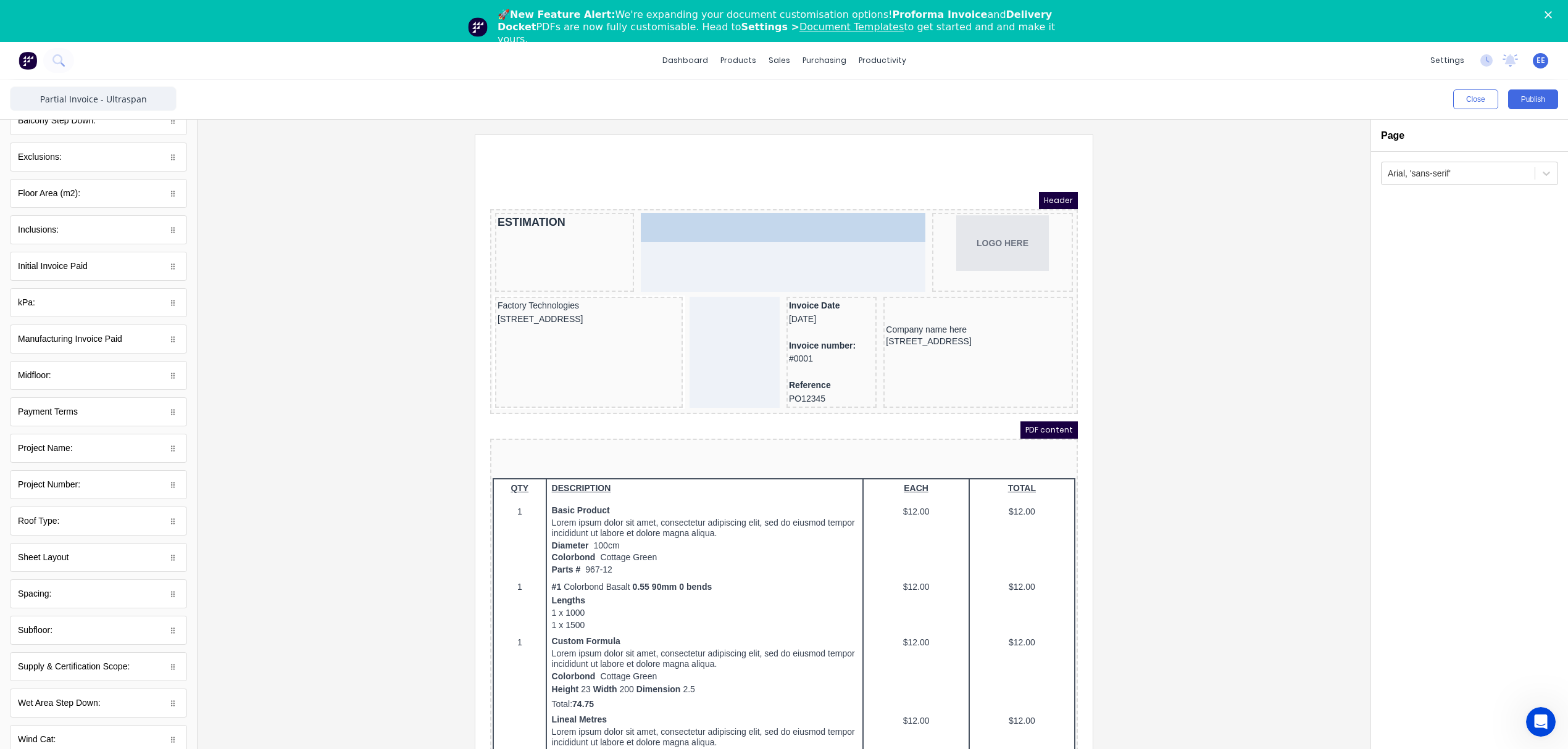
drag, startPoint x: 52, startPoint y: 487, endPoint x: 705, endPoint y: 226, distance: 703.2
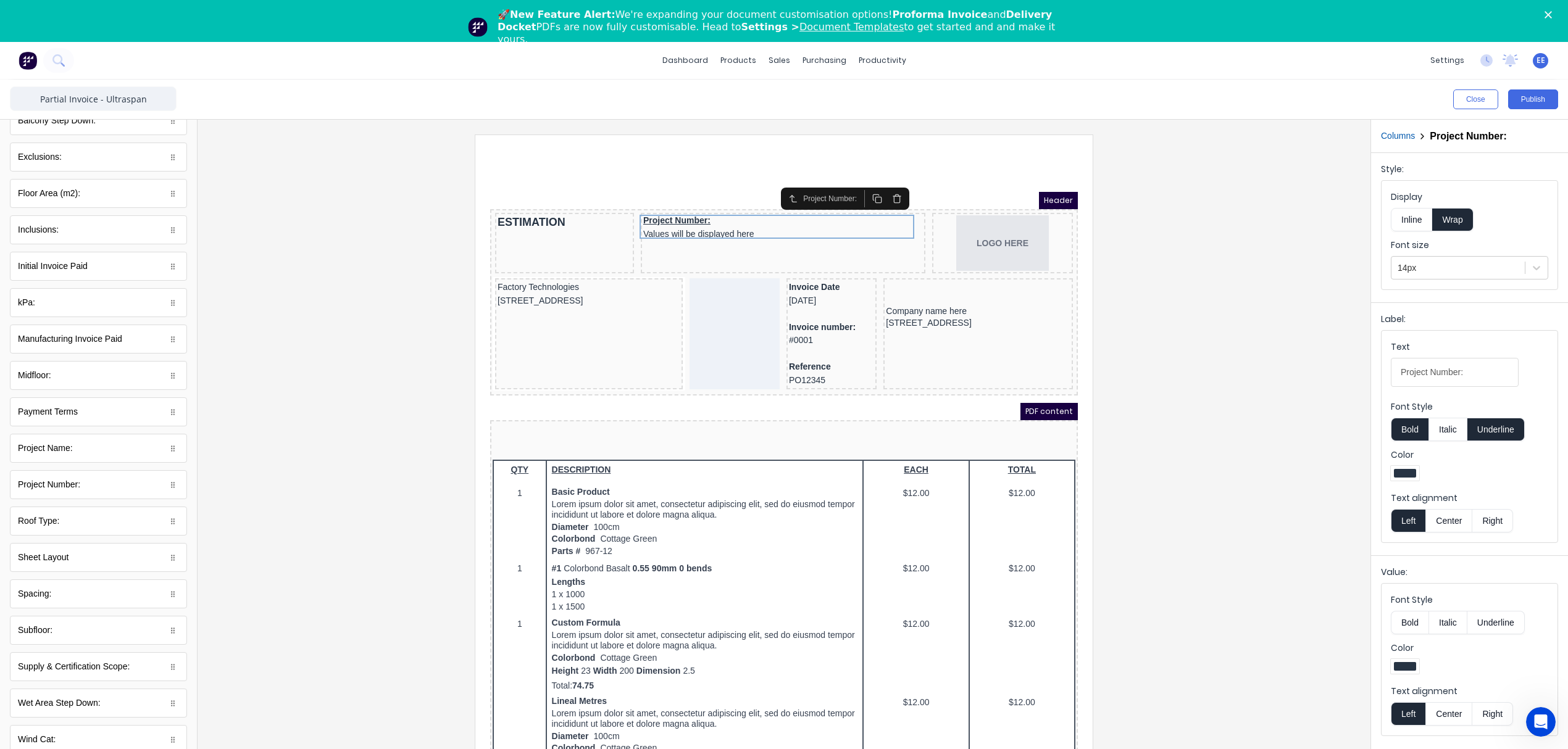
click at [1408, 217] on button "Inline" at bounding box center [1411, 219] width 41 height 24
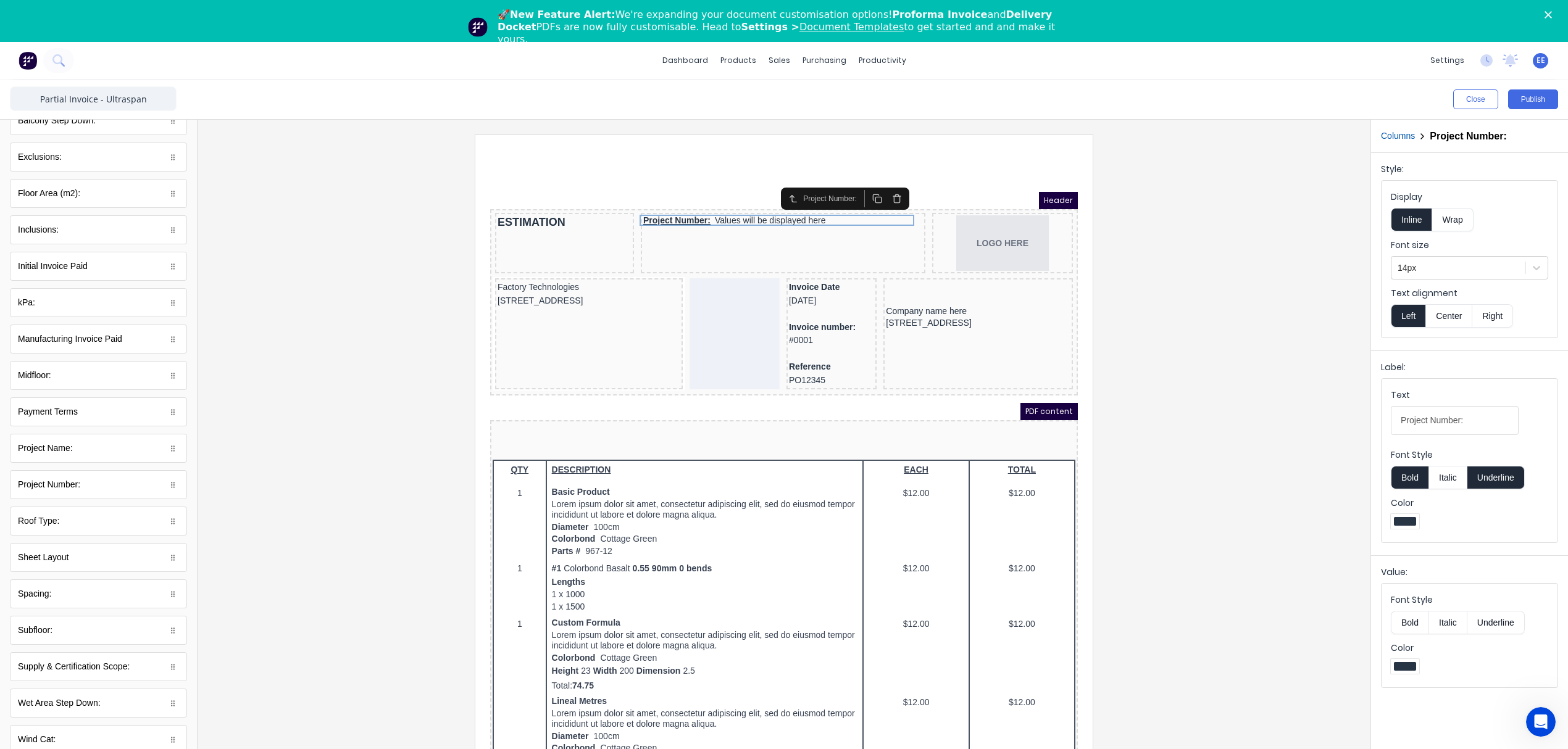
click at [1494, 476] on button "Underline" at bounding box center [1495, 477] width 58 height 24
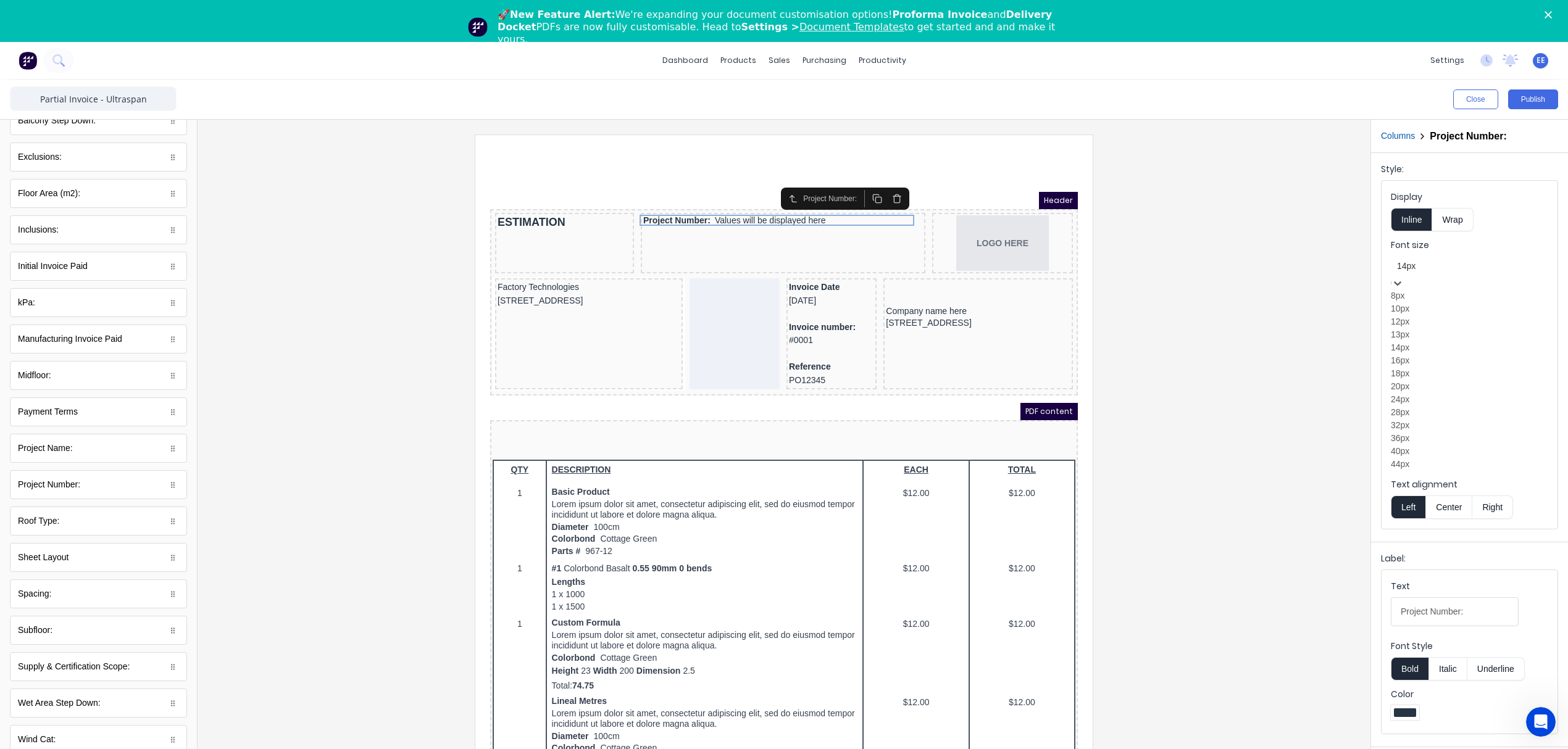
click at [1431, 265] on div at bounding box center [1470, 266] width 145 height 16
click at [1422, 380] on div "18px" at bounding box center [1469, 373] width 157 height 13
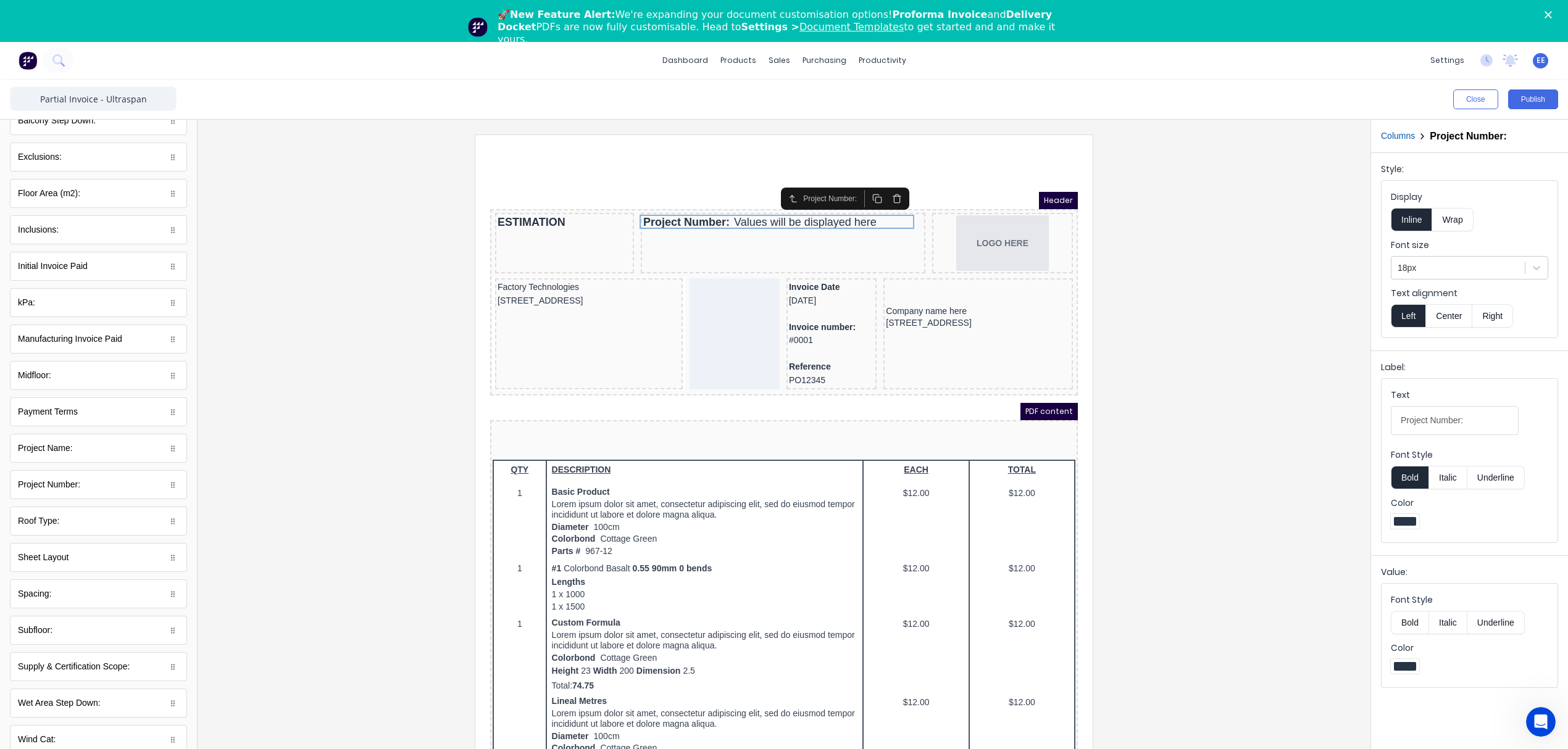
click at [1409, 624] on button "Bold" at bounding box center [1409, 622] width 38 height 24
click at [986, 232] on div "LOGO HERE" at bounding box center [987, 228] width 136 height 56
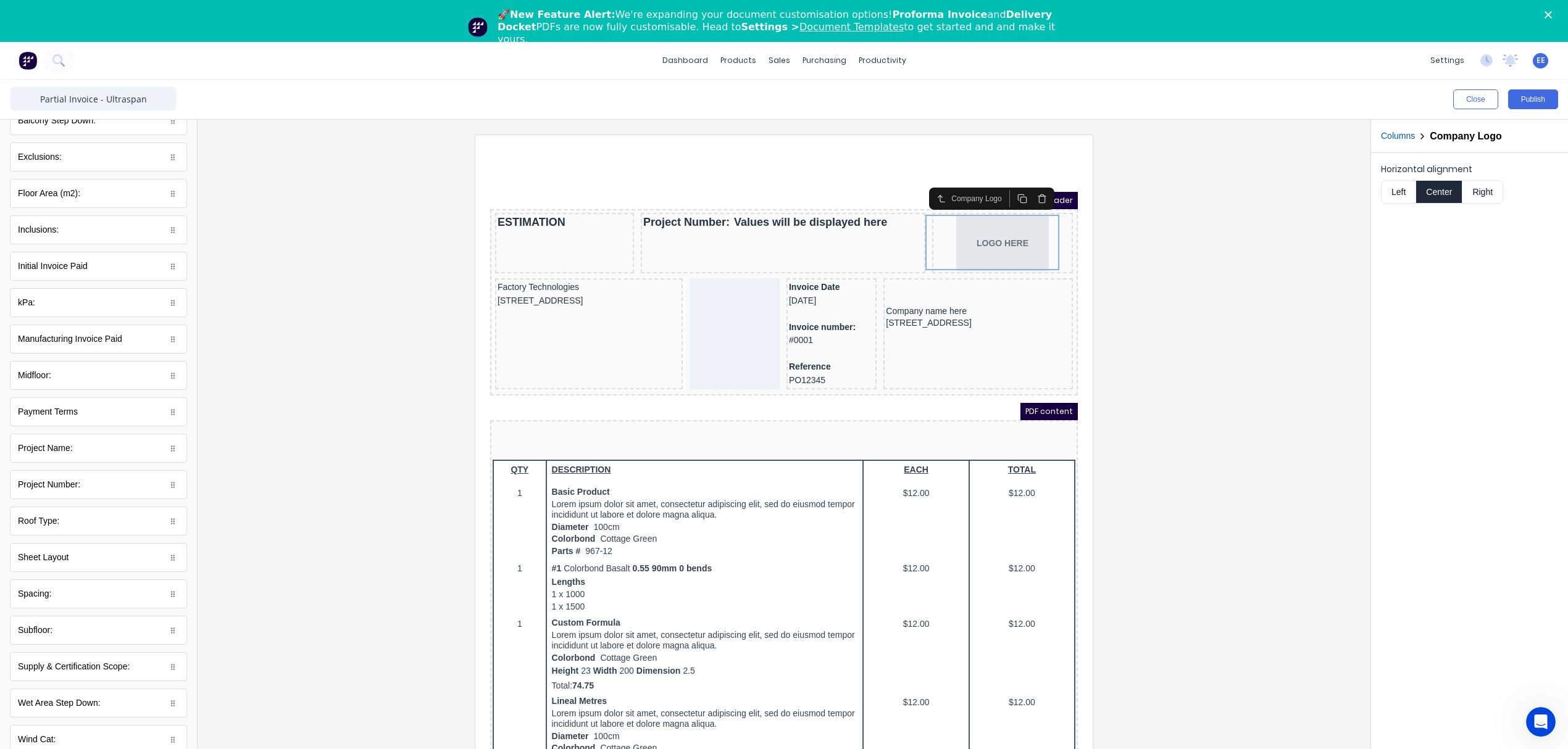
click at [1470, 191] on button "Right" at bounding box center [1483, 192] width 41 height 24
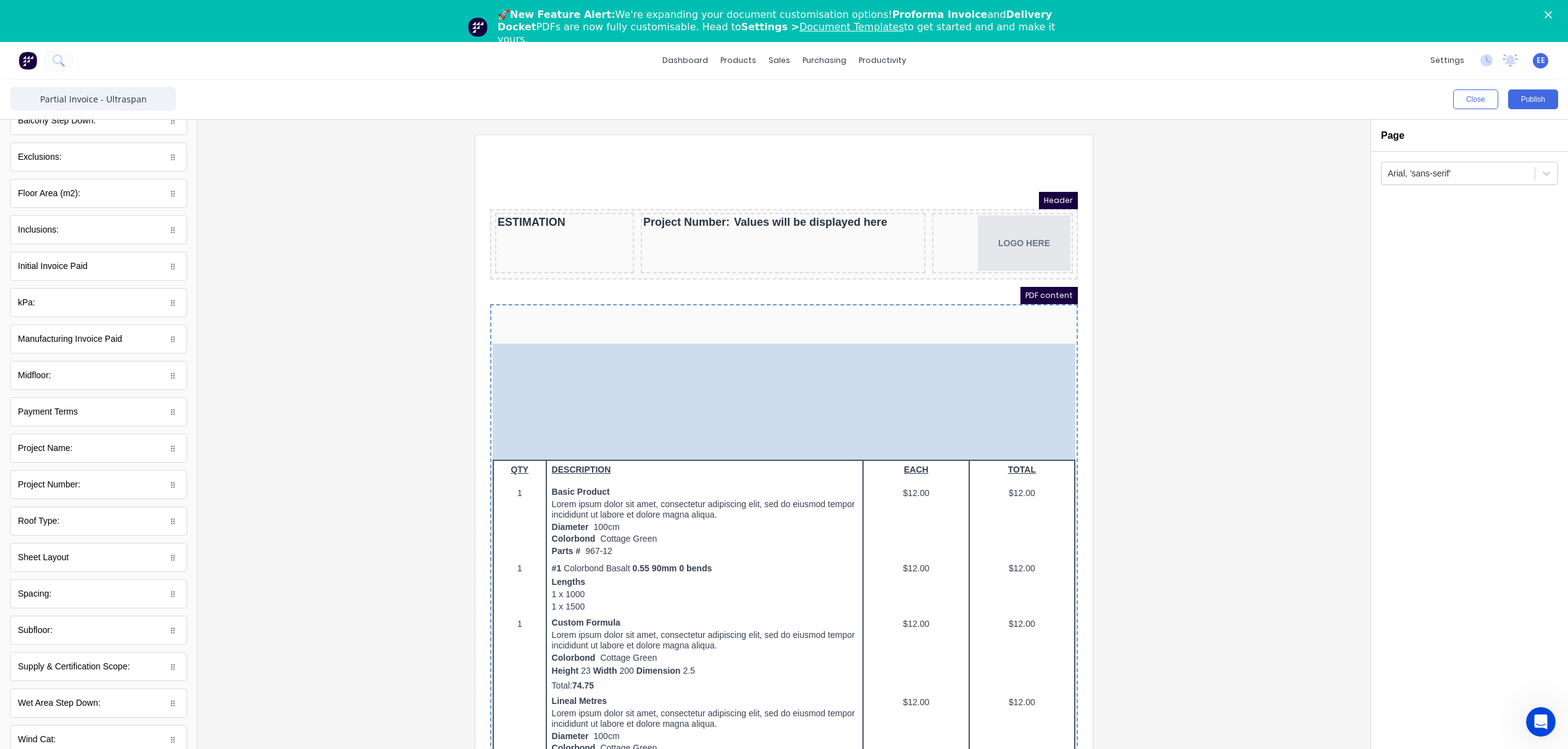
drag, startPoint x: 512, startPoint y: 343, endPoint x: 537, endPoint y: 408, distance: 69.6
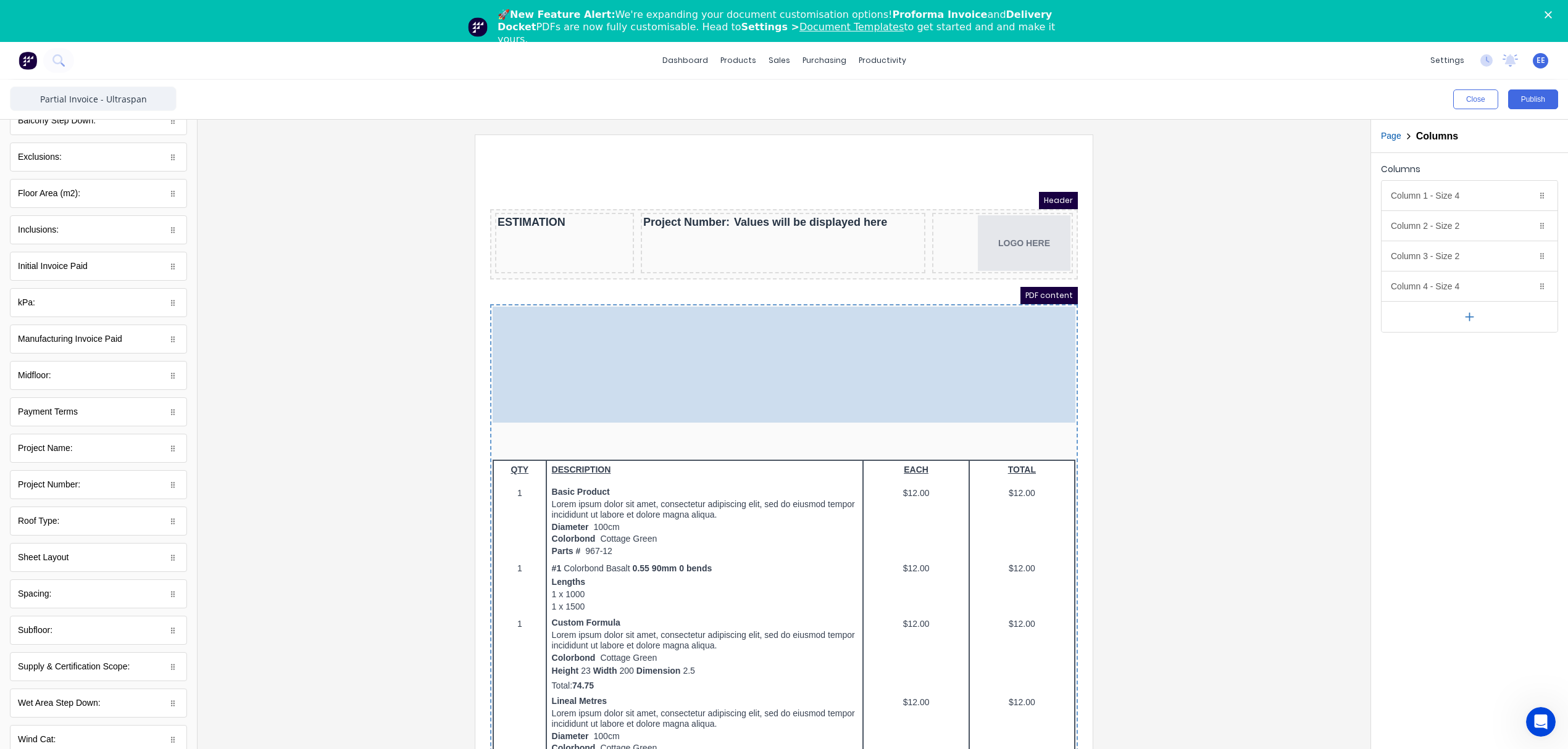
drag, startPoint x: 553, startPoint y: 399, endPoint x: 560, endPoint y: 349, distance: 50.5
click at [560, 349] on body "Header ESTIMATION Project Number: Values will be displayed here LOGO HERE PDF c…" at bounding box center [768, 485] width 587 height 617
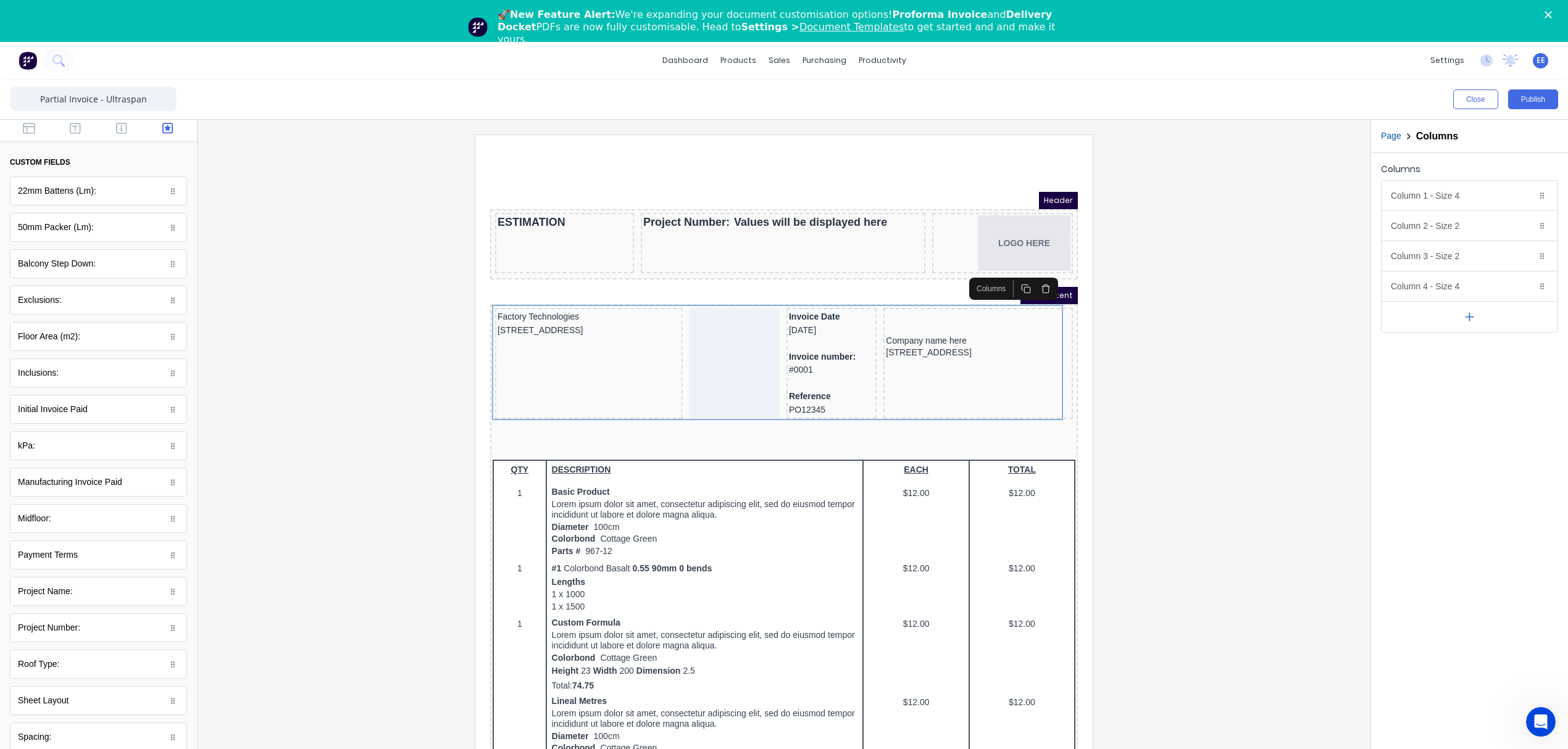
scroll to position [0, 0]
click at [26, 128] on icon "button" at bounding box center [29, 131] width 12 height 11
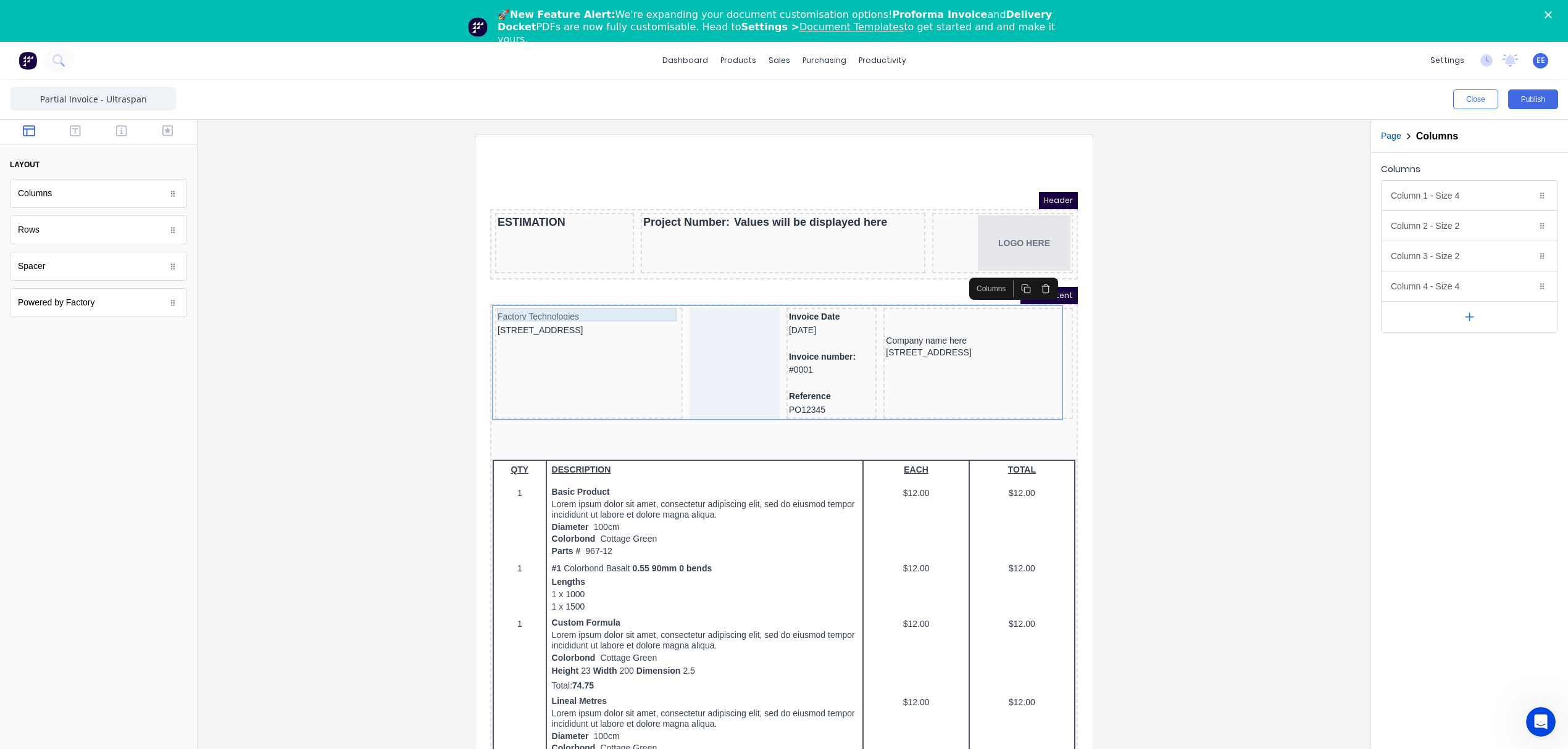
click at [527, 297] on div "Factory Technologies" at bounding box center [574, 302] width 183 height 14
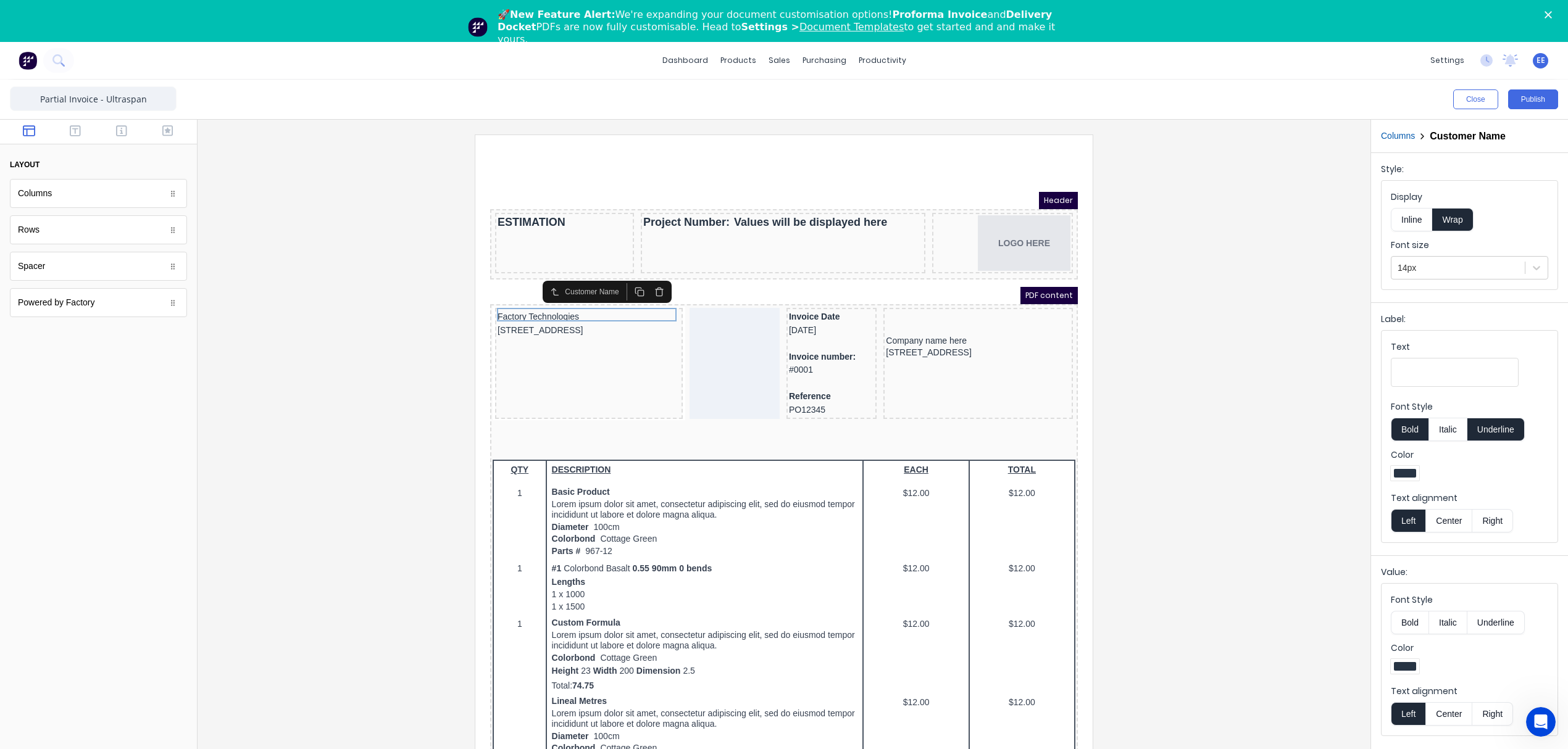
click at [1410, 434] on button "Bold" at bounding box center [1409, 429] width 38 height 24
click at [1409, 620] on button "Bold" at bounding box center [1409, 622] width 38 height 24
click at [526, 309] on div "234 Beach Road Gold Coast, Queensland, Australia, 4217" at bounding box center [574, 316] width 183 height 14
click at [1462, 269] on div at bounding box center [1458, 268] width 121 height 16
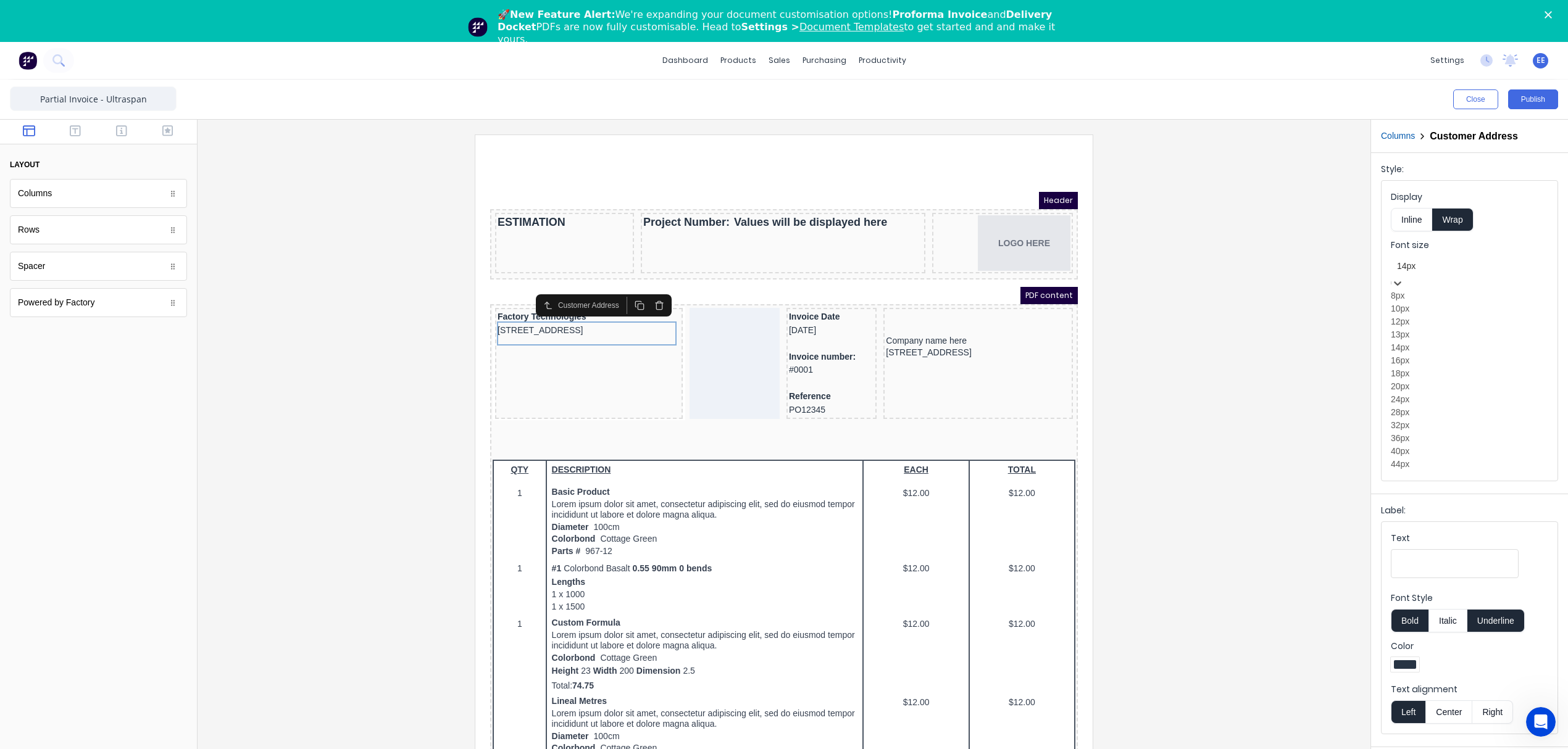
click at [1438, 328] on div "12px" at bounding box center [1469, 322] width 157 height 13
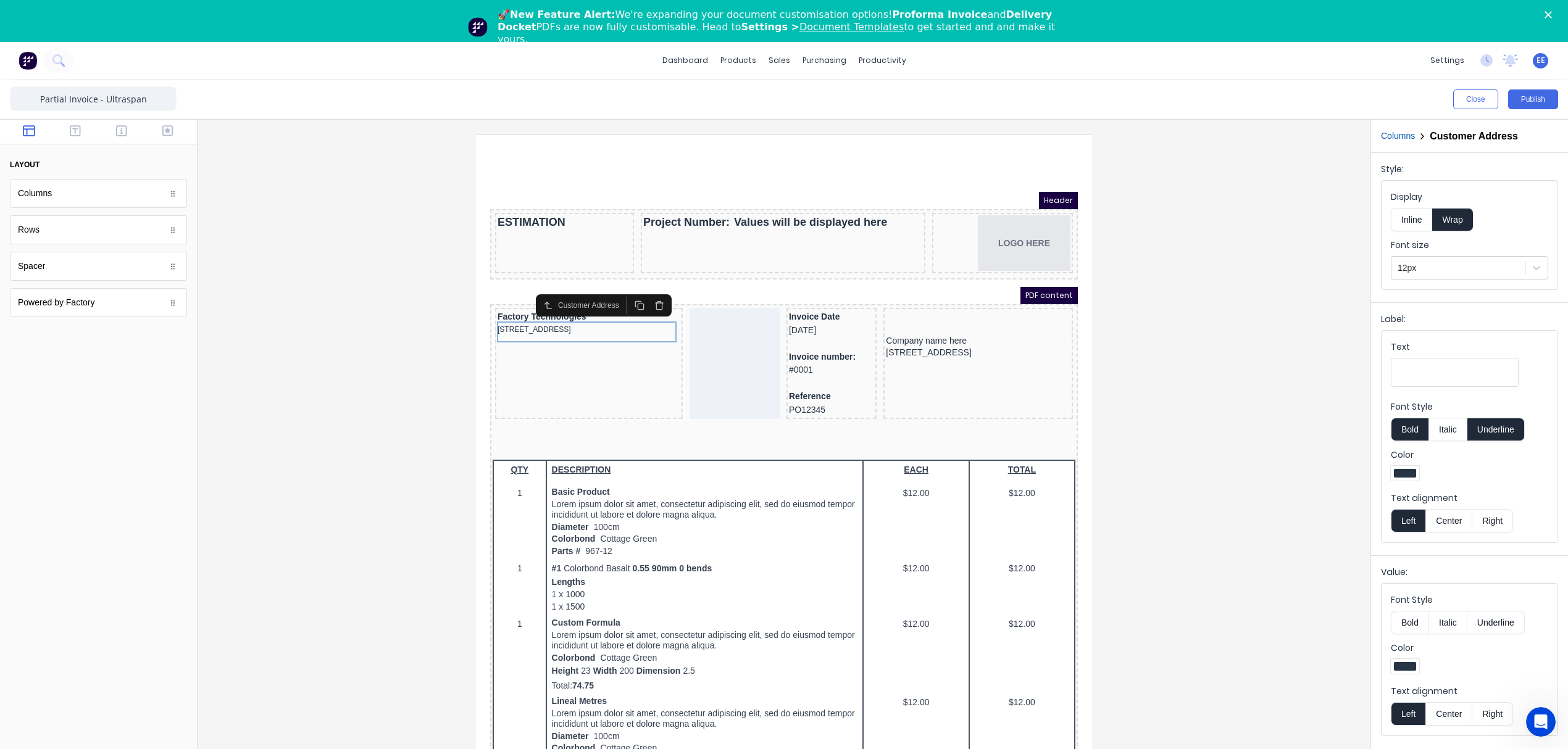
click at [1395, 142] on button "Columns" at bounding box center [1398, 135] width 34 height 13
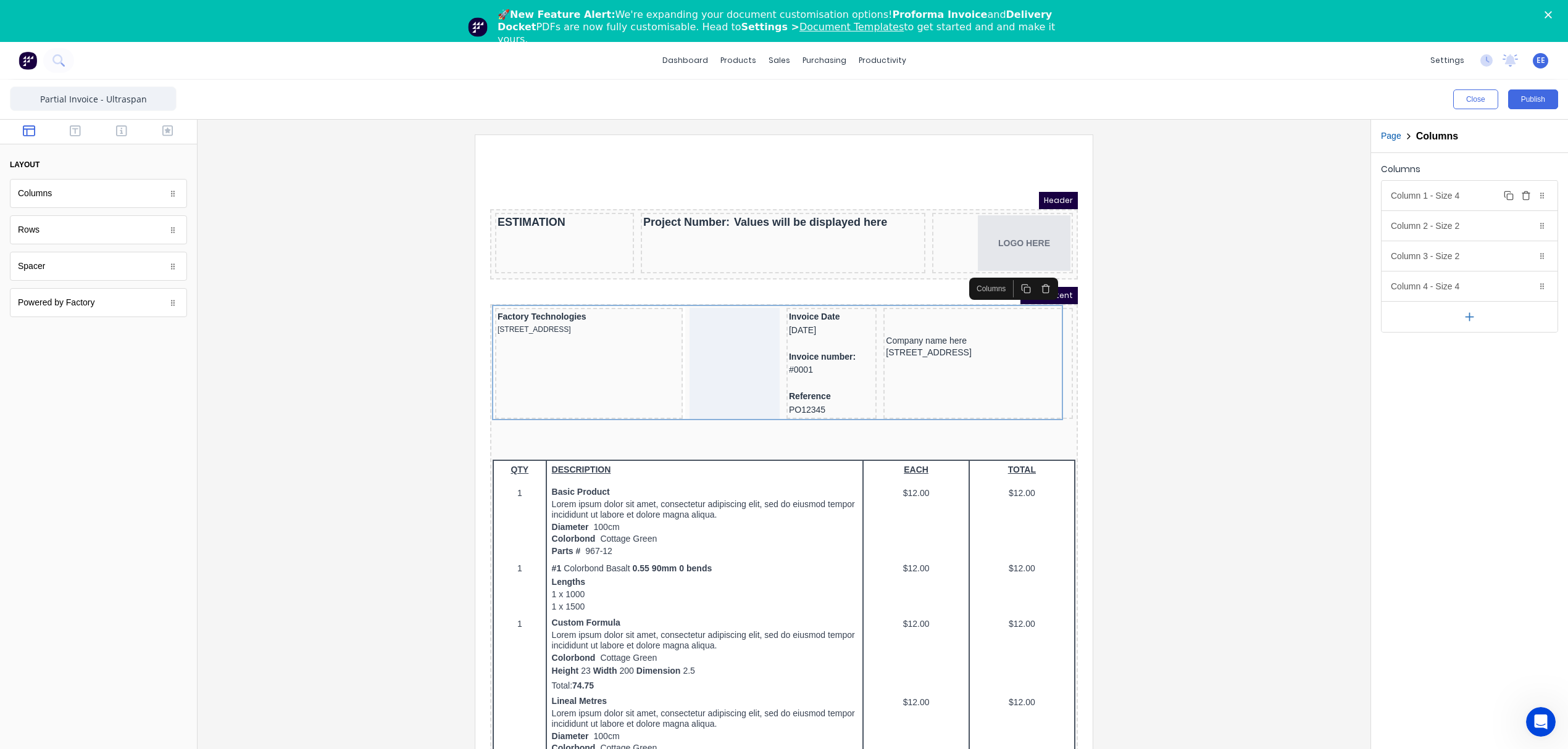
click at [1482, 198] on div "Column 1 - Size 4 Duplicate Delete" at bounding box center [1470, 196] width 176 height 30
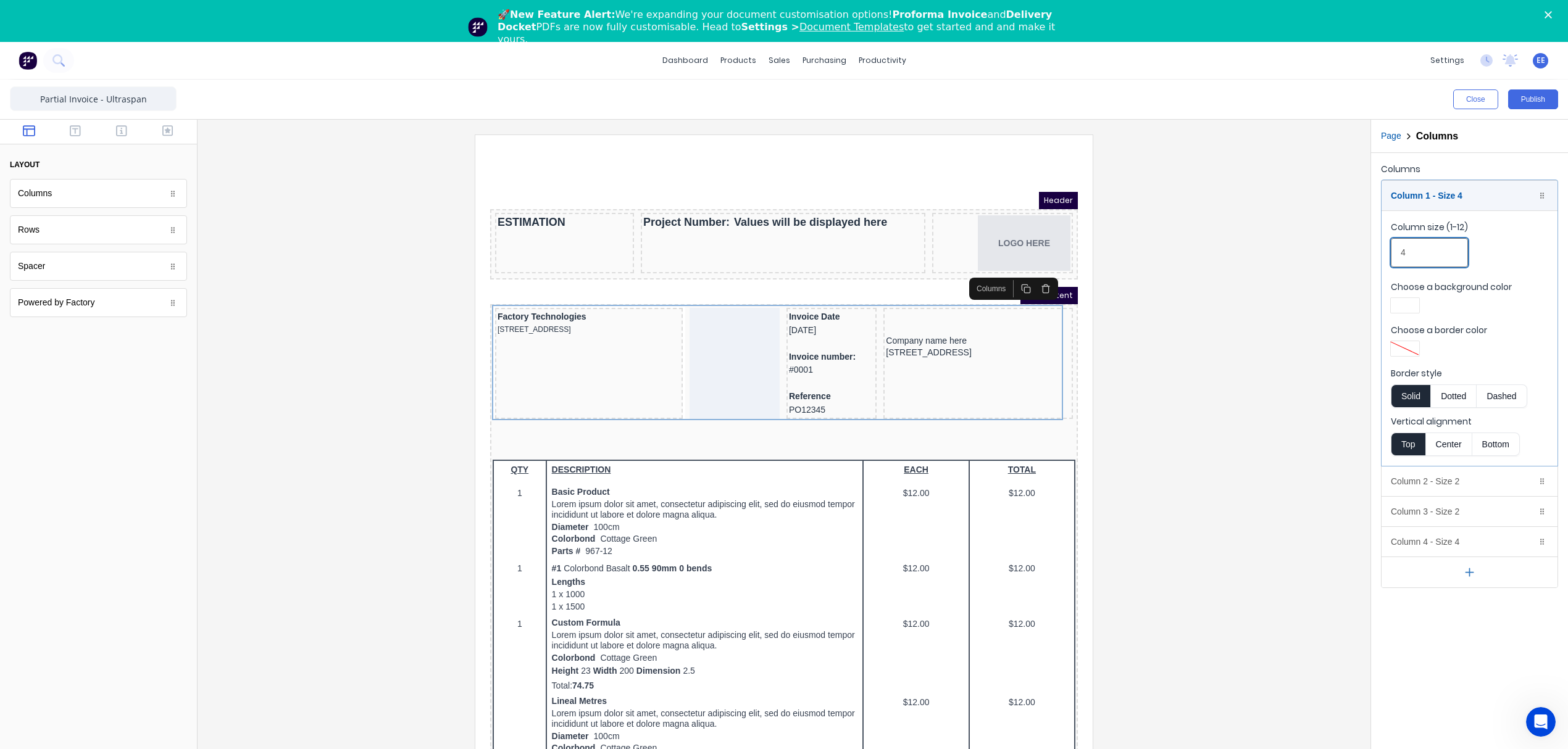
drag, startPoint x: 1413, startPoint y: 255, endPoint x: 1359, endPoint y: 255, distance: 54.0
click at [1359, 255] on div "Close Publish Components layout Columns Columns Rows Rows Spacer Spacer Powered…" at bounding box center [784, 435] width 1568 height 711
type input "3"
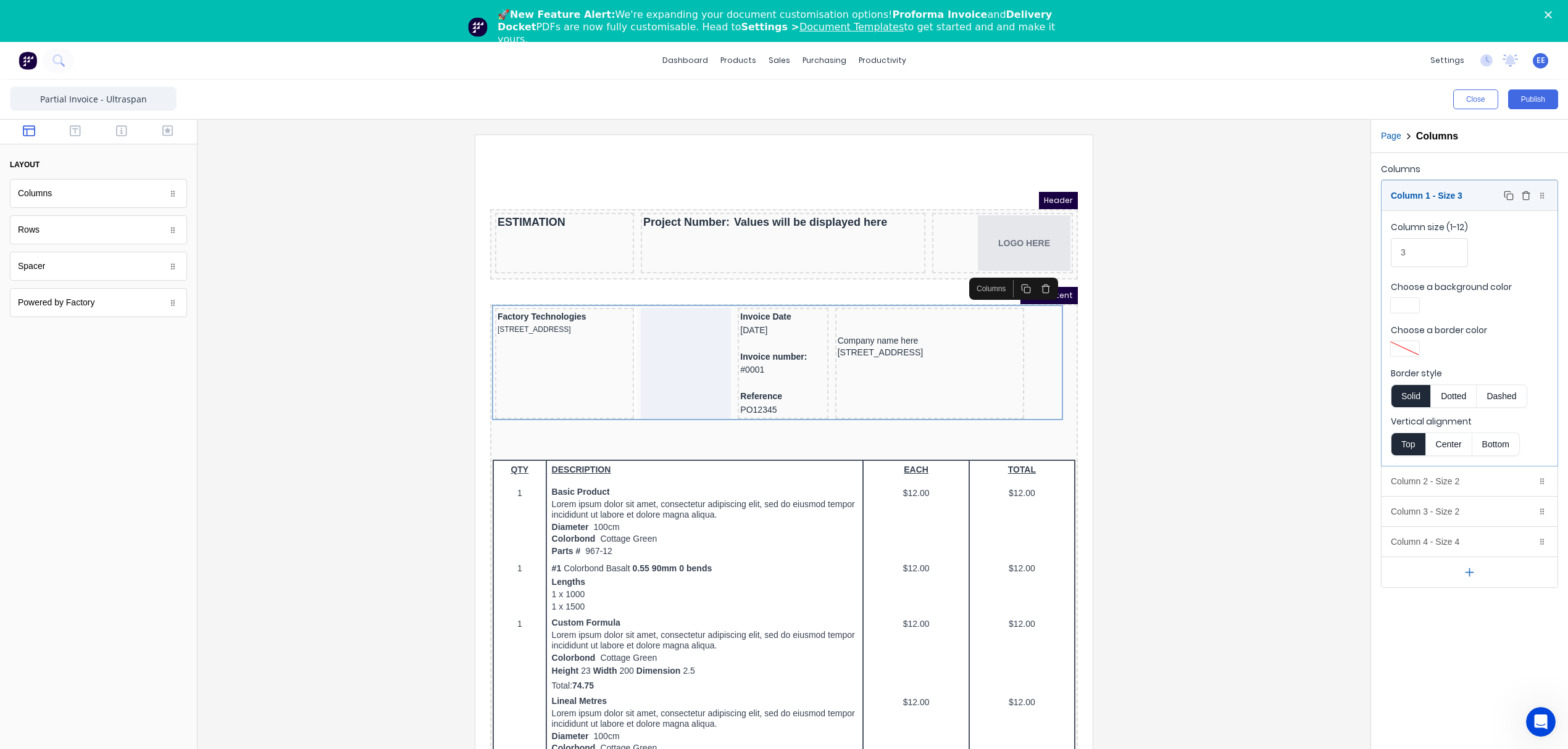
click at [1489, 200] on div "Column 1 - Size 3 Duplicate Delete" at bounding box center [1470, 196] width 176 height 30
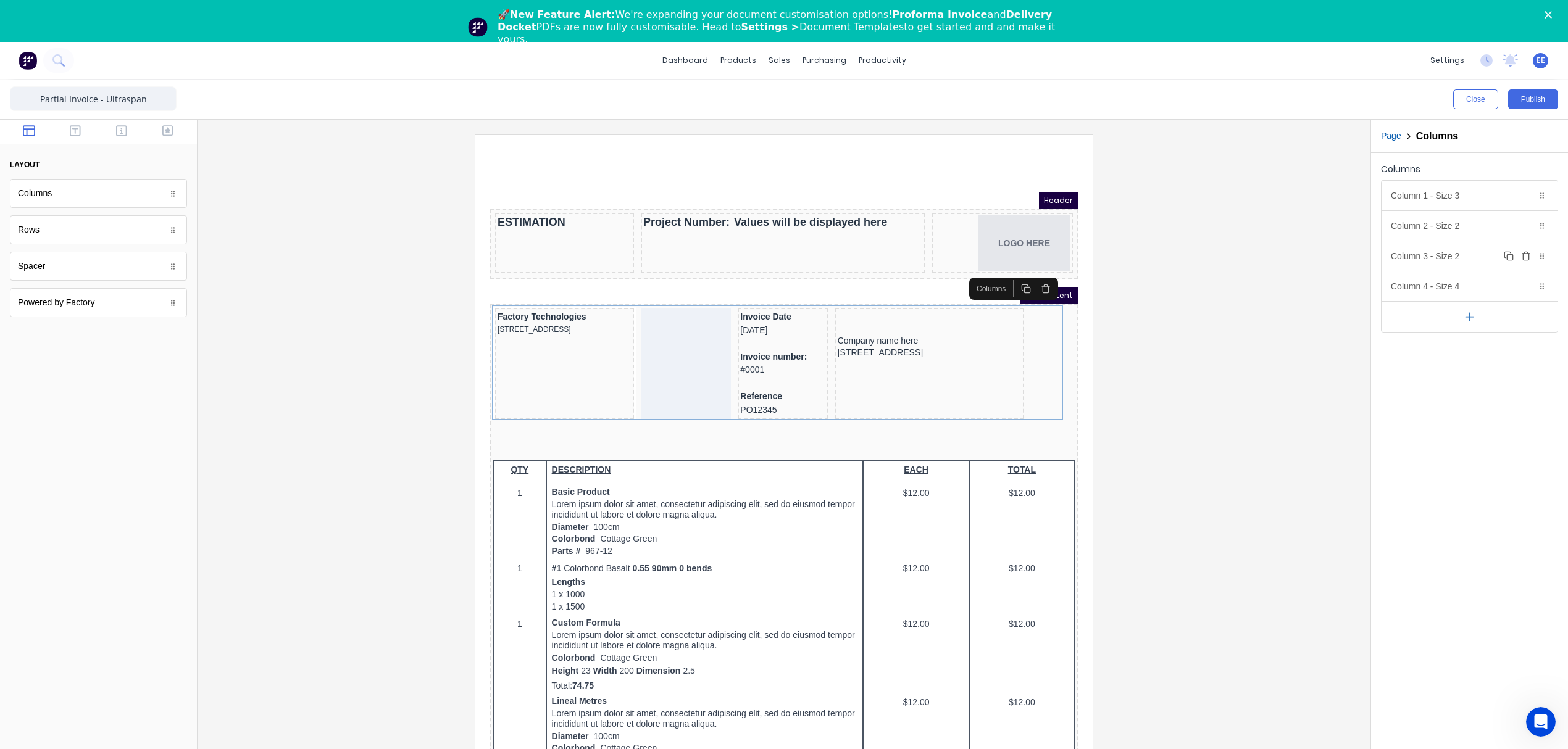
click at [1472, 257] on div "Column 3 - Size 2 Duplicate Delete" at bounding box center [1470, 256] width 176 height 30
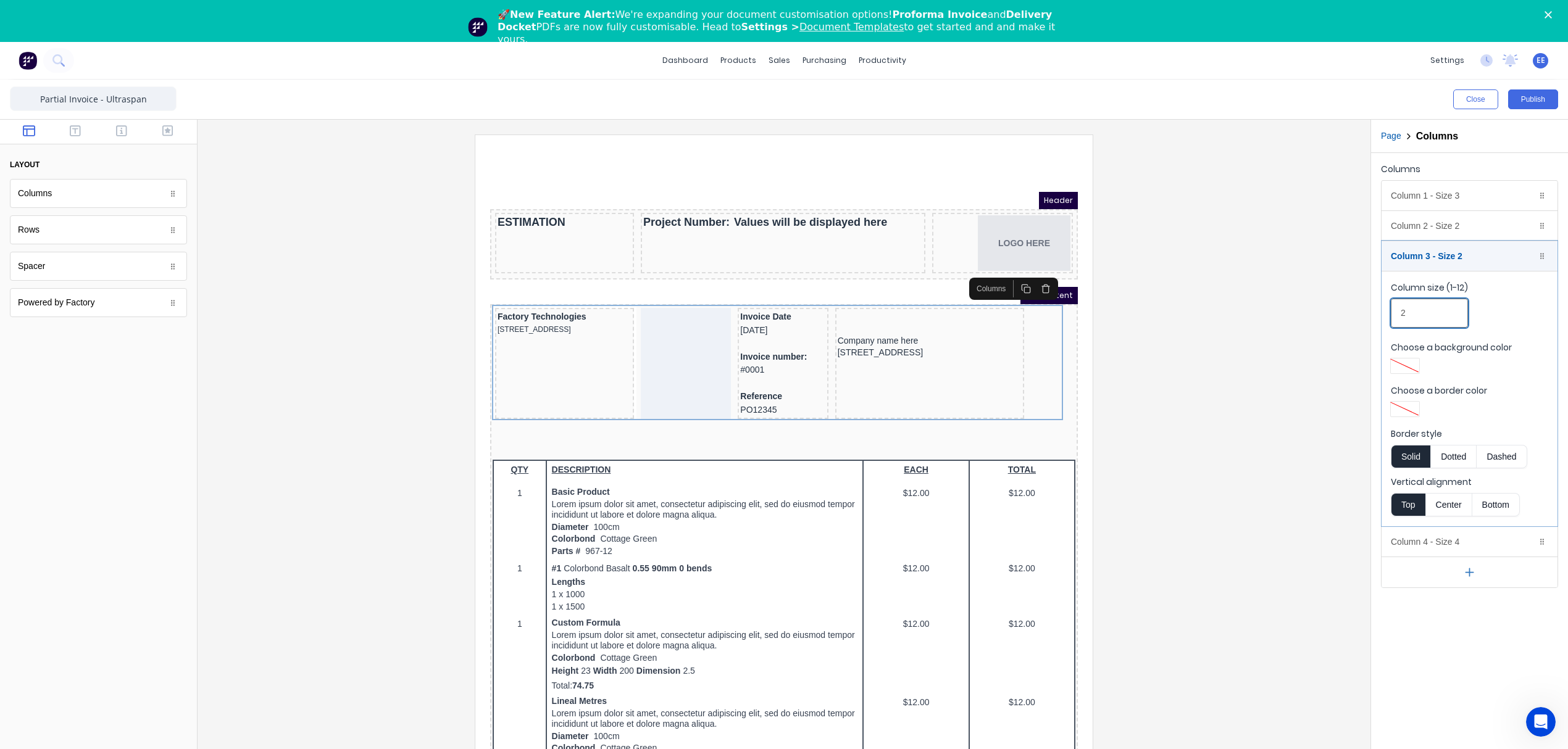
drag, startPoint x: 1418, startPoint y: 306, endPoint x: 1332, endPoint y: 311, distance: 86.1
click at [1332, 311] on div "Close Publish Components layout Columns Columns Rows Rows Spacer Spacer Powered…" at bounding box center [784, 435] width 1568 height 711
type input "3"
click at [1474, 257] on div "Column 3 - Size 3 Duplicate Delete" at bounding box center [1470, 256] width 176 height 30
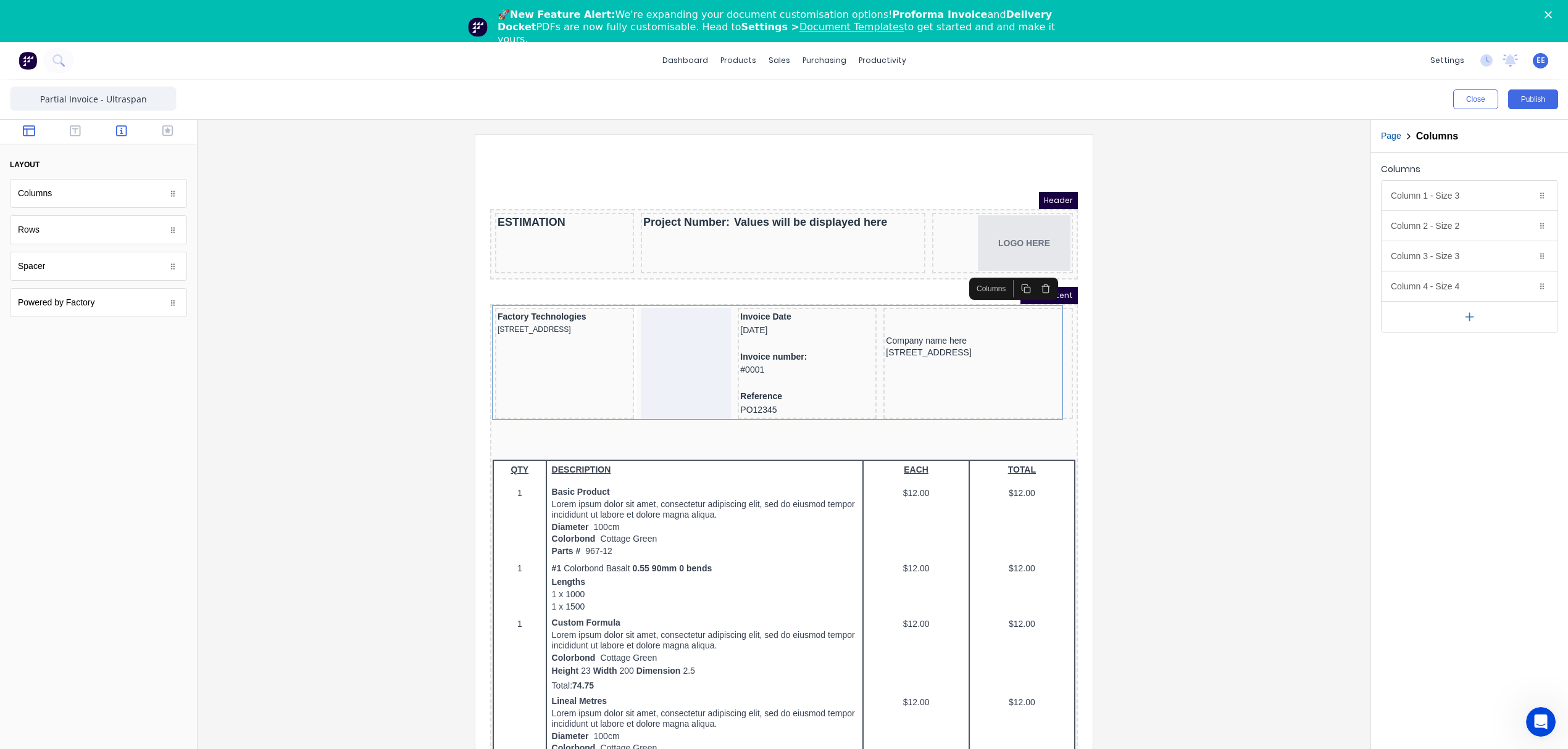
click at [122, 131] on icon "button" at bounding box center [121, 131] width 11 height 12
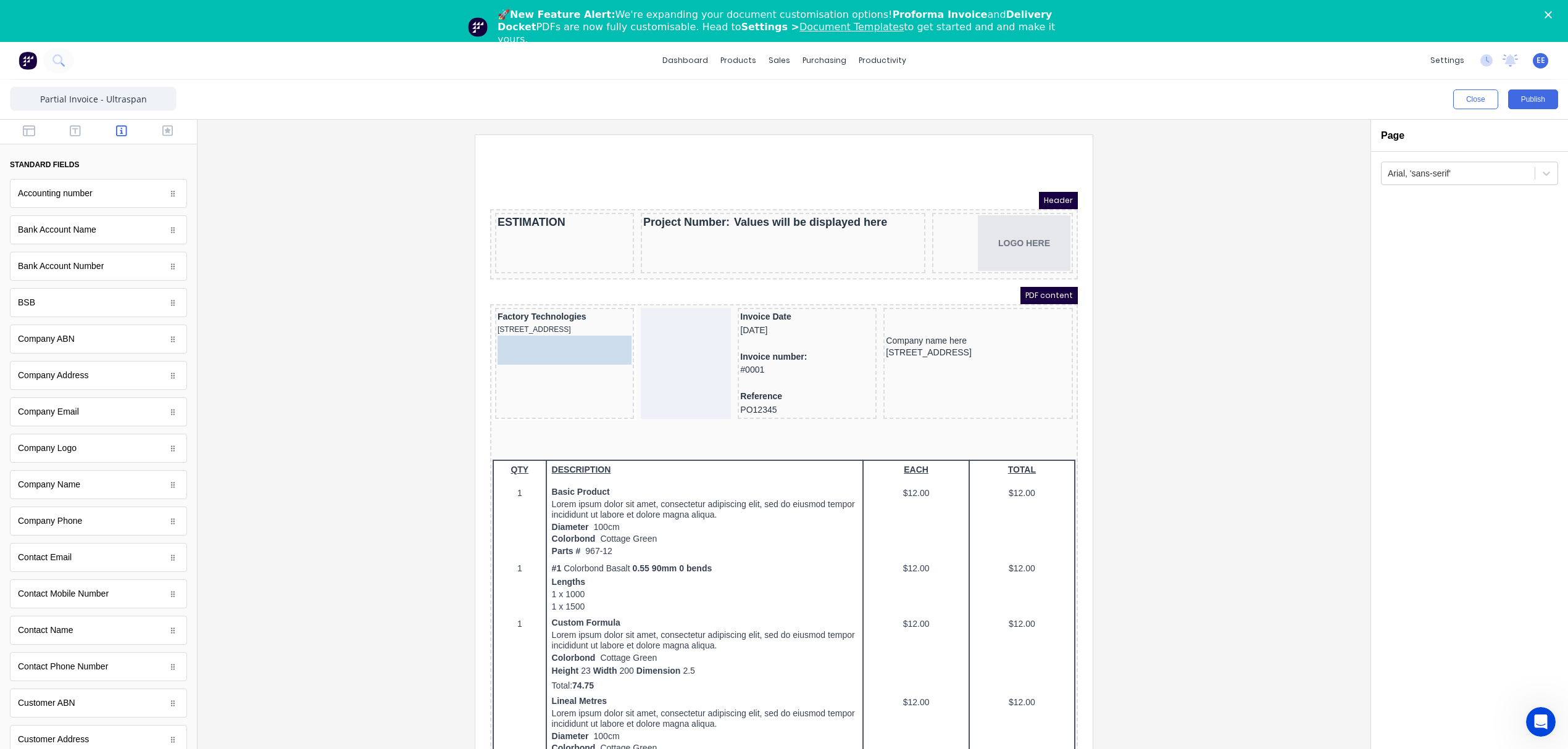
drag, startPoint x: 65, startPoint y: 486, endPoint x: 43, endPoint y: 189, distance: 297.8
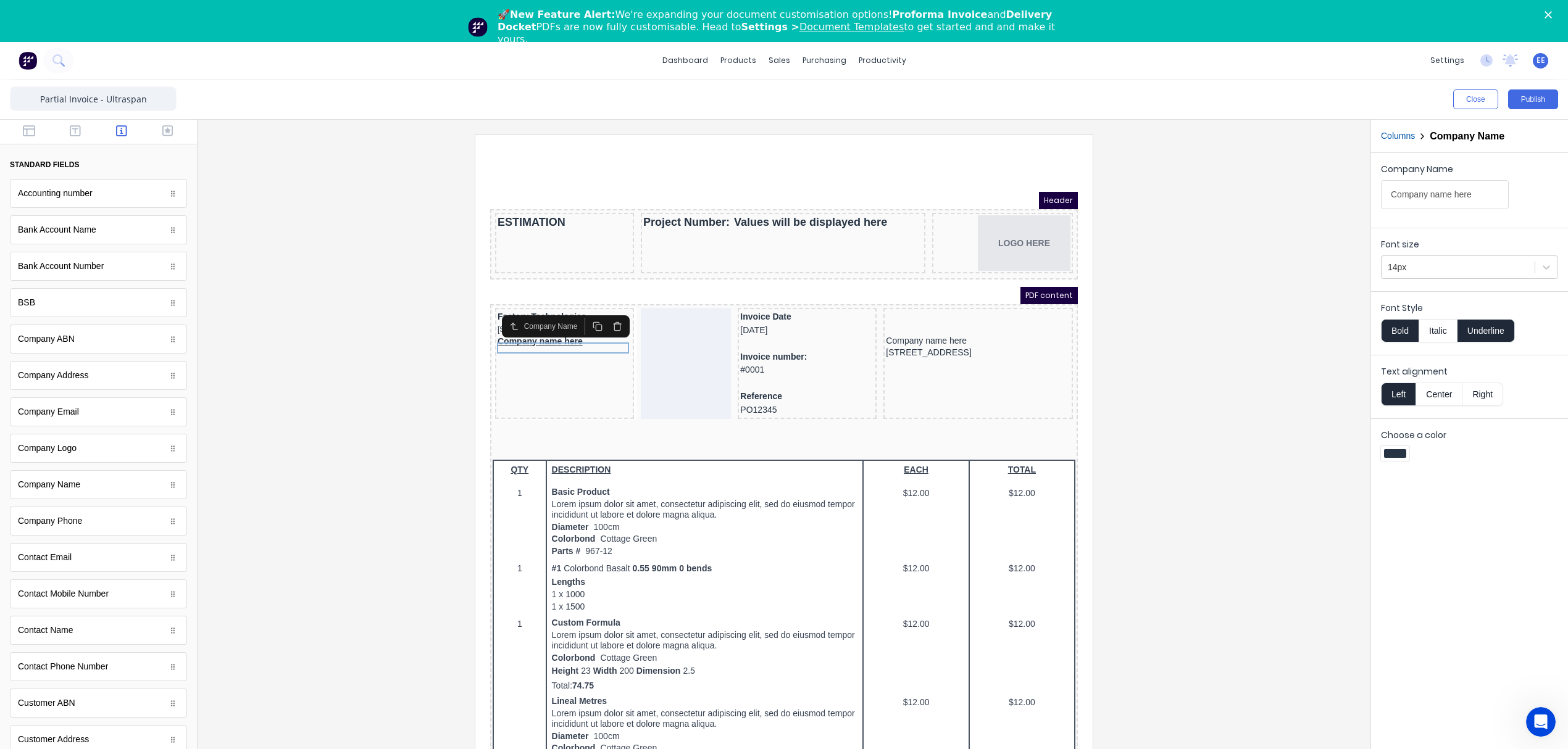
click at [1485, 328] on button "Underline" at bounding box center [1486, 330] width 58 height 24
click at [1399, 338] on button "Bold" at bounding box center [1400, 330] width 38 height 24
click at [1403, 265] on div at bounding box center [1458, 268] width 141 height 16
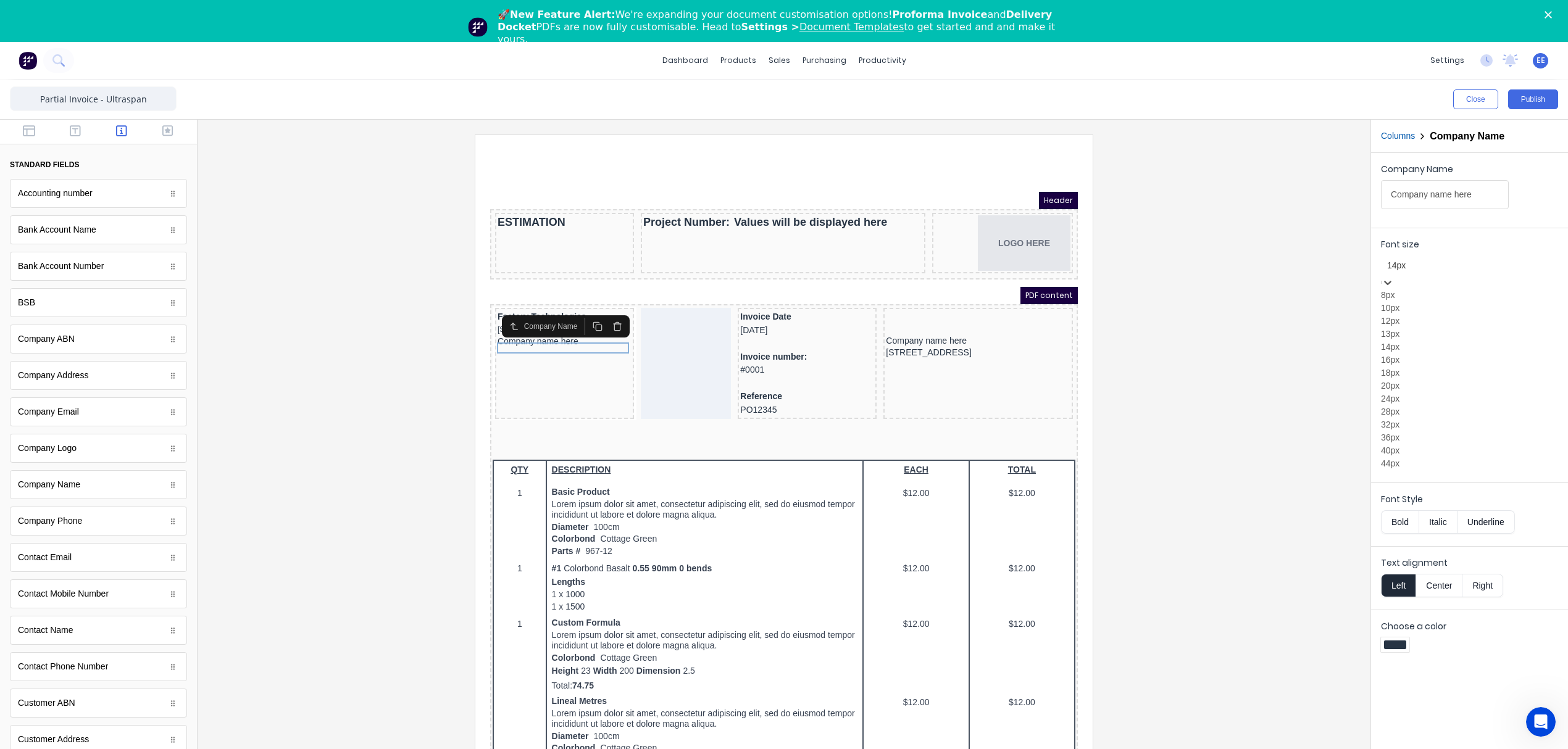
click at [1400, 328] on div "12px" at bounding box center [1469, 321] width 177 height 13
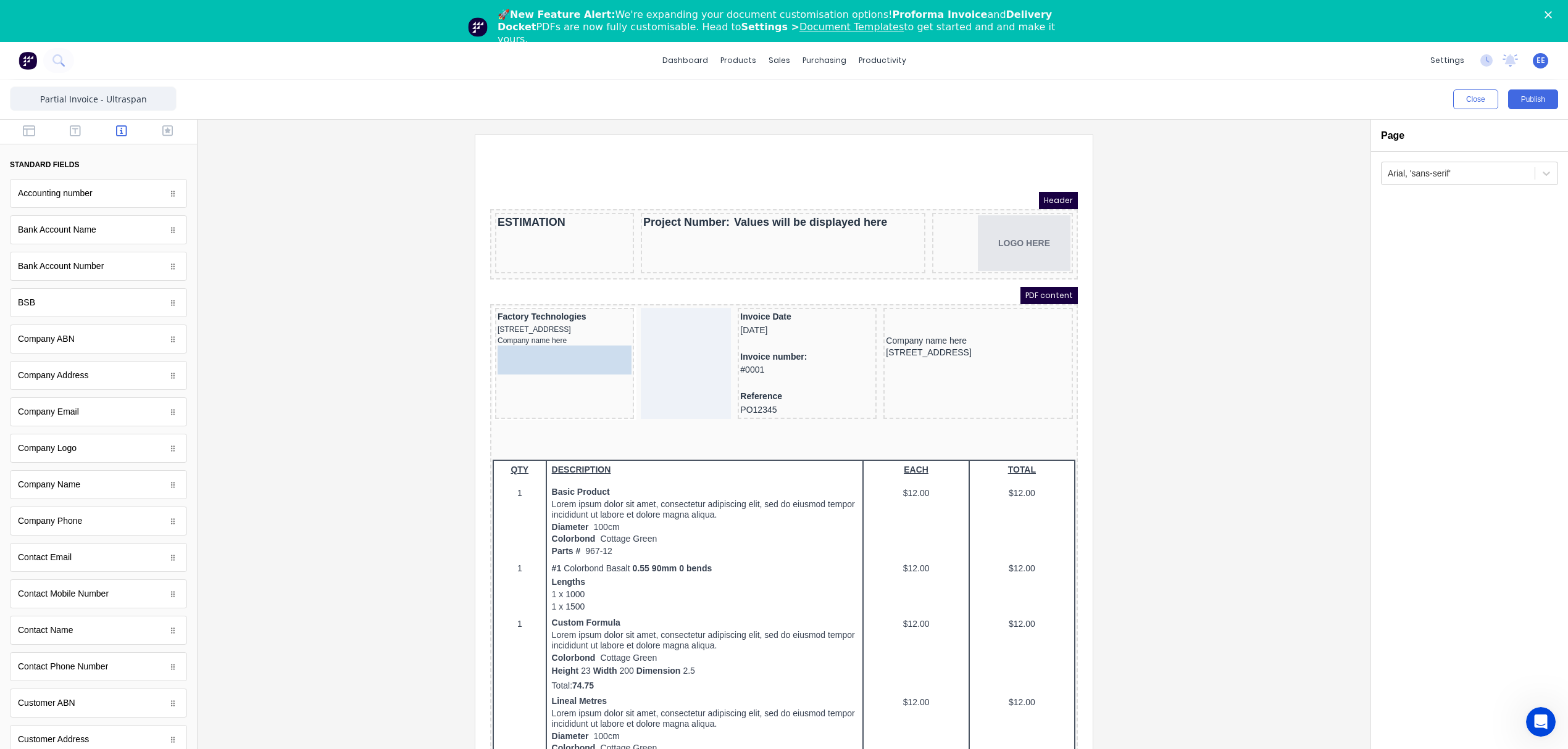
drag, startPoint x: 62, startPoint y: 683, endPoint x: 43, endPoint y: 211, distance: 472.4
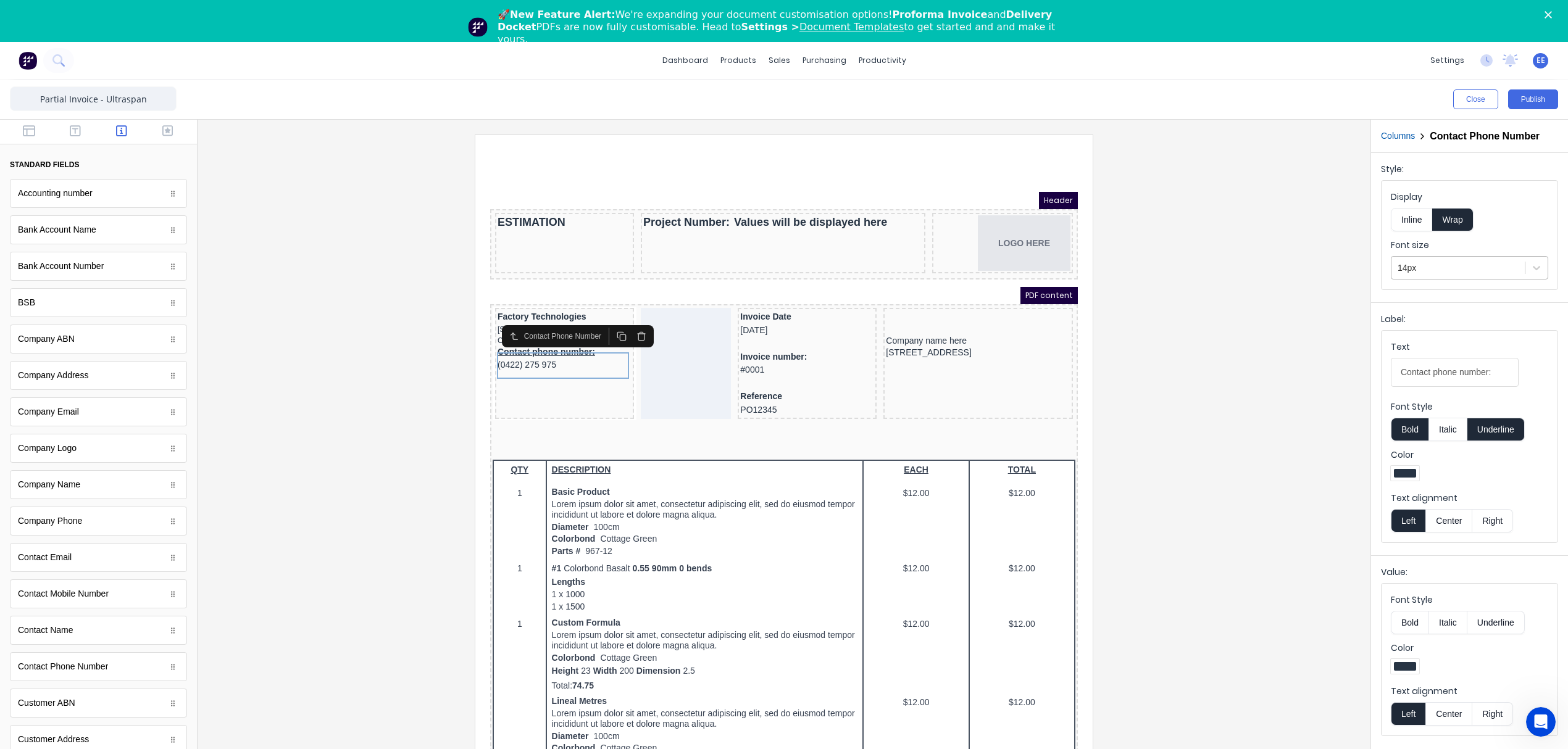
click at [1450, 265] on div at bounding box center [1458, 268] width 121 height 16
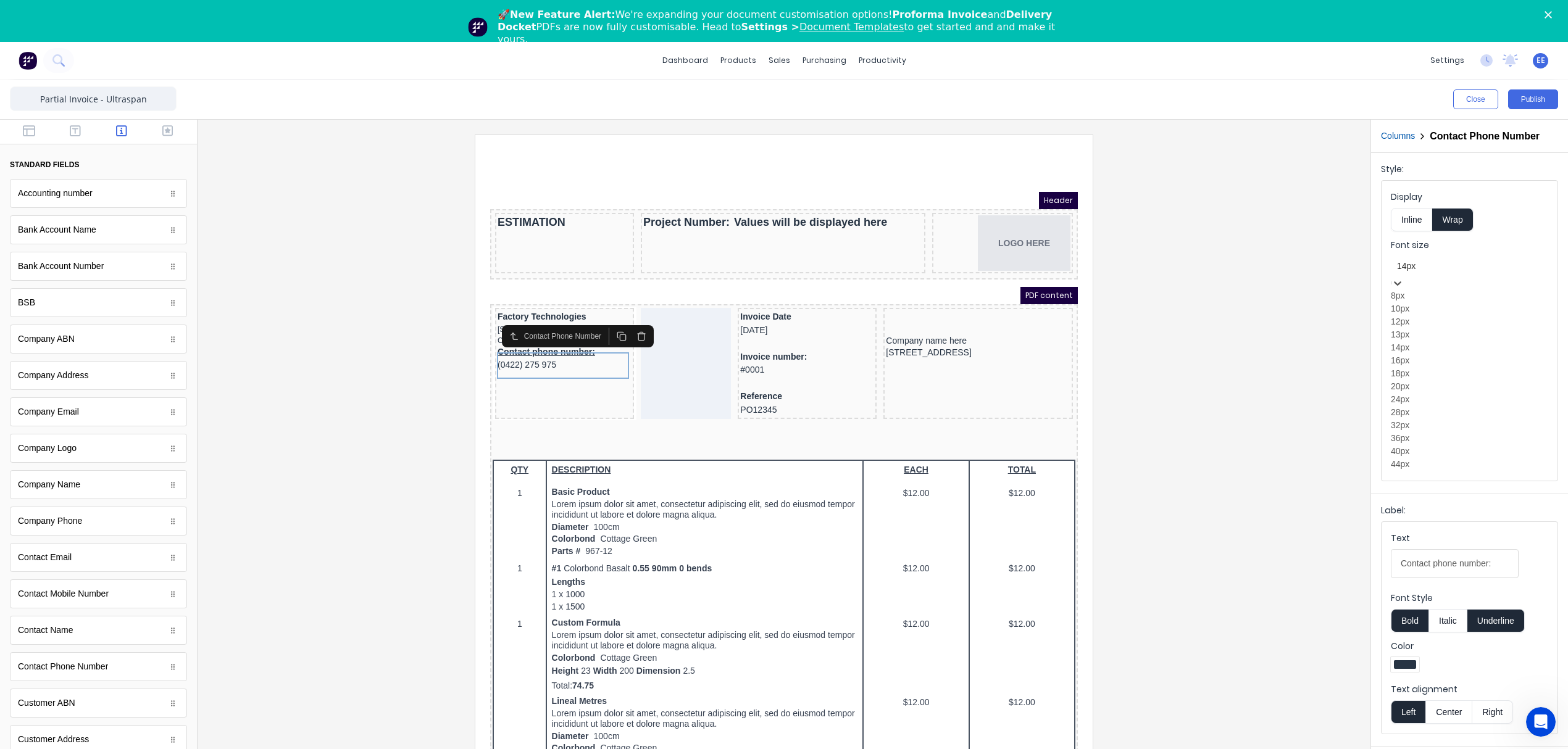
click at [1430, 328] on div "12px" at bounding box center [1469, 322] width 157 height 13
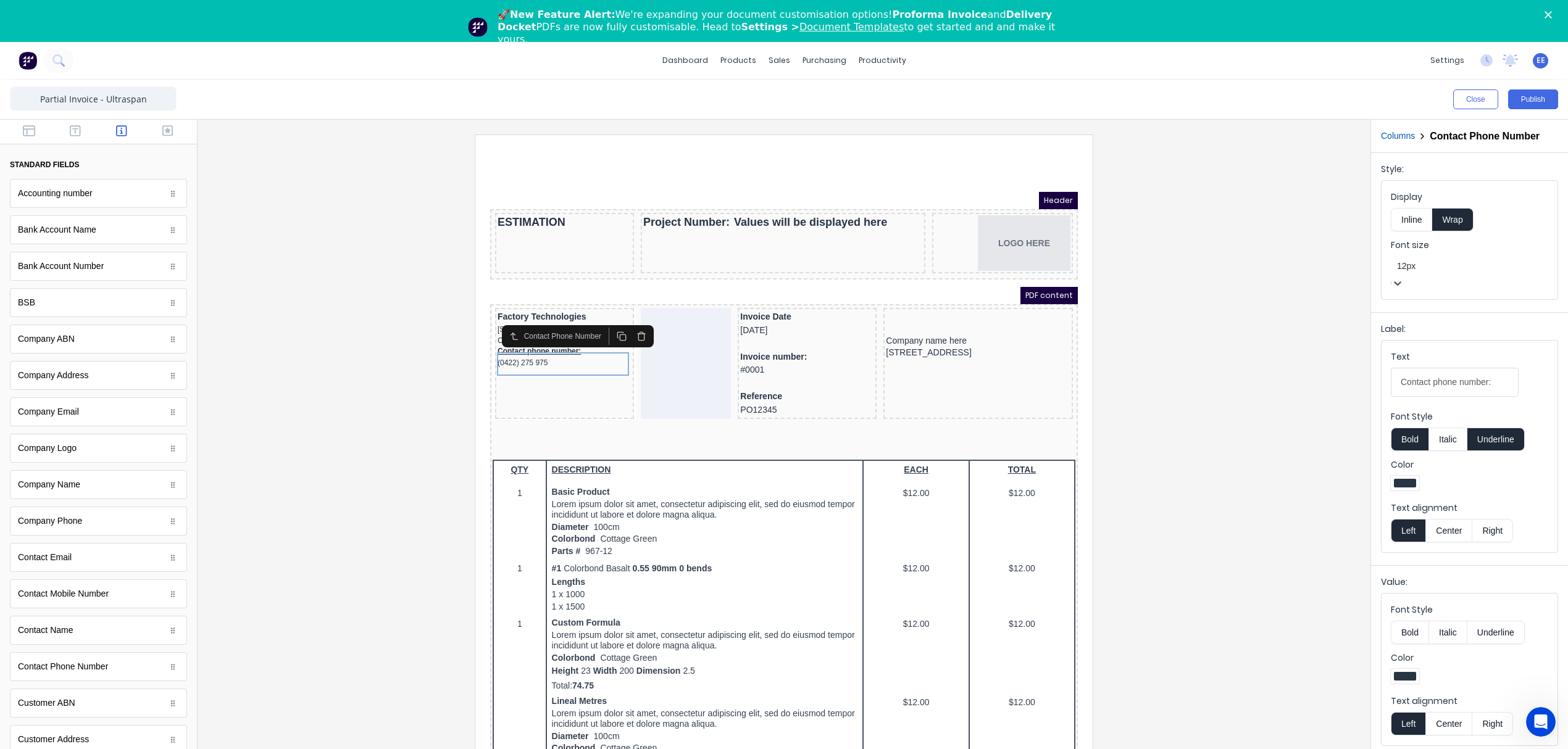
click at [1420, 220] on button "Inline" at bounding box center [1411, 219] width 41 height 24
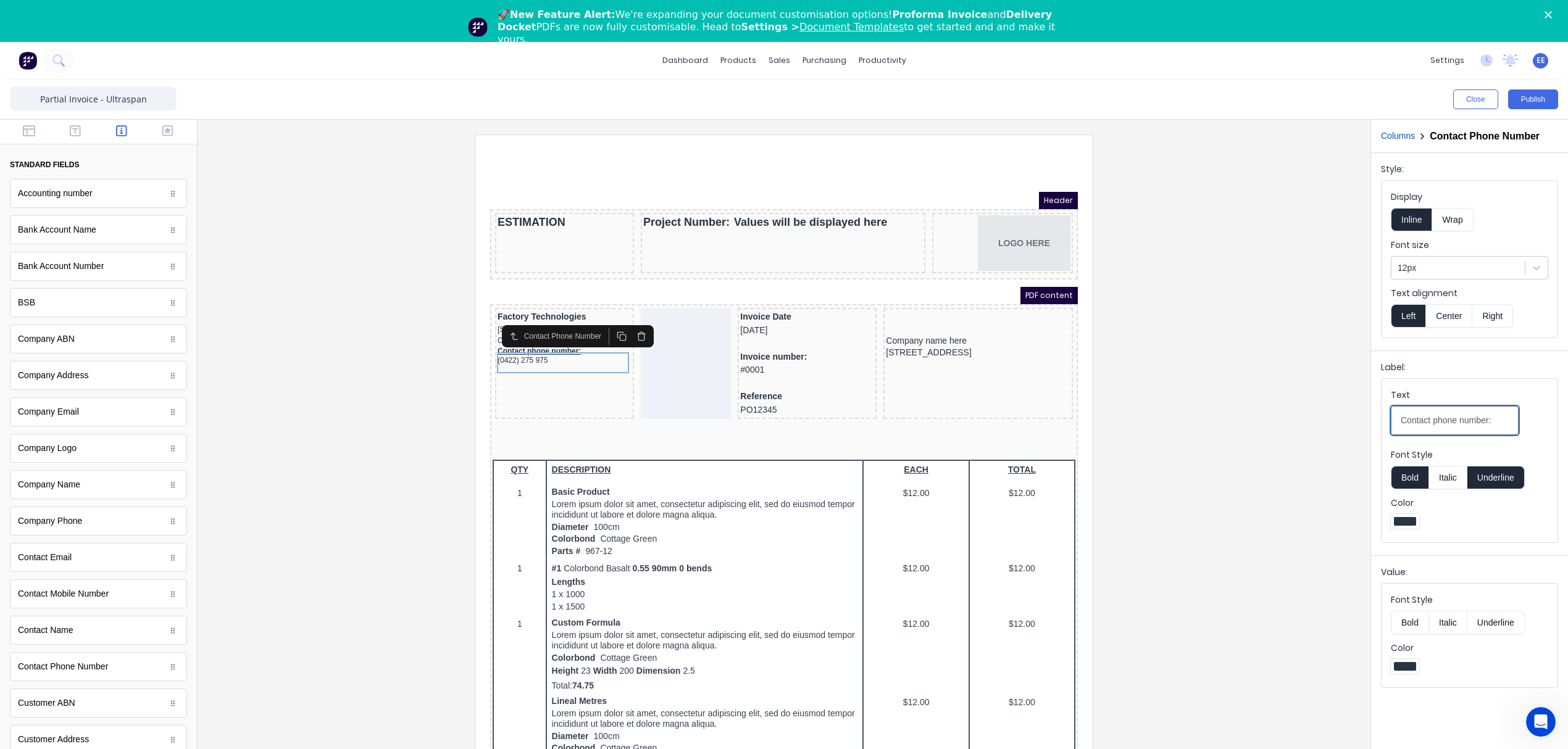
drag, startPoint x: 1494, startPoint y: 423, endPoint x: 1338, endPoint y: 427, distance: 156.1
click at [1338, 427] on div "Close Publish Components standard fields Accounting number Accounting number Ba…" at bounding box center [784, 435] width 1568 height 711
click at [1210, 396] on div at bounding box center [784, 458] width 1153 height 647
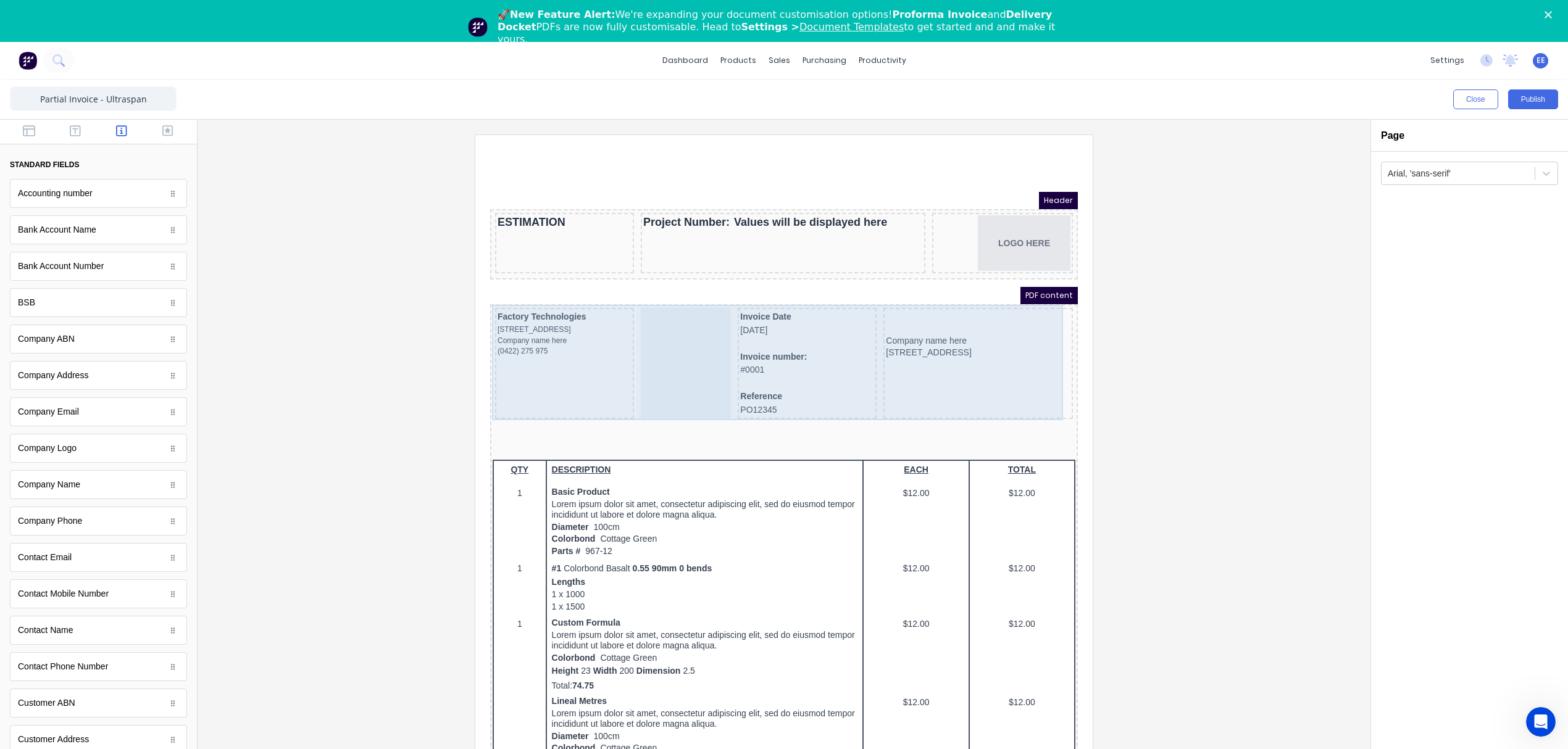
click at [545, 359] on div "Factory Technologies 234 Beach Road Gold Coast, Queensland, Australia, 4217 Com…" at bounding box center [550, 349] width 139 height 111
click at [663, 351] on div at bounding box center [671, 349] width 90 height 111
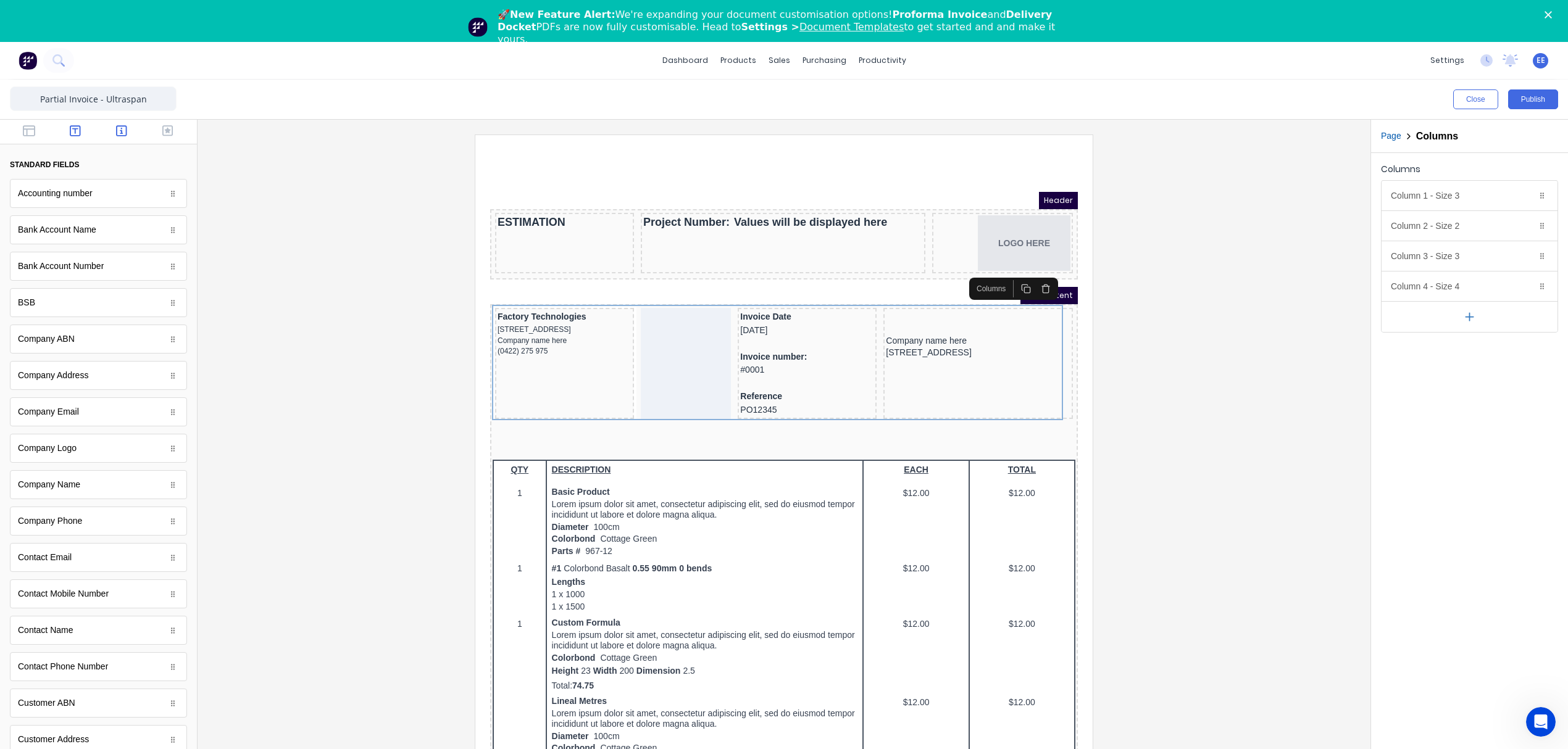
click at [70, 128] on icon "button" at bounding box center [75, 131] width 11 height 11
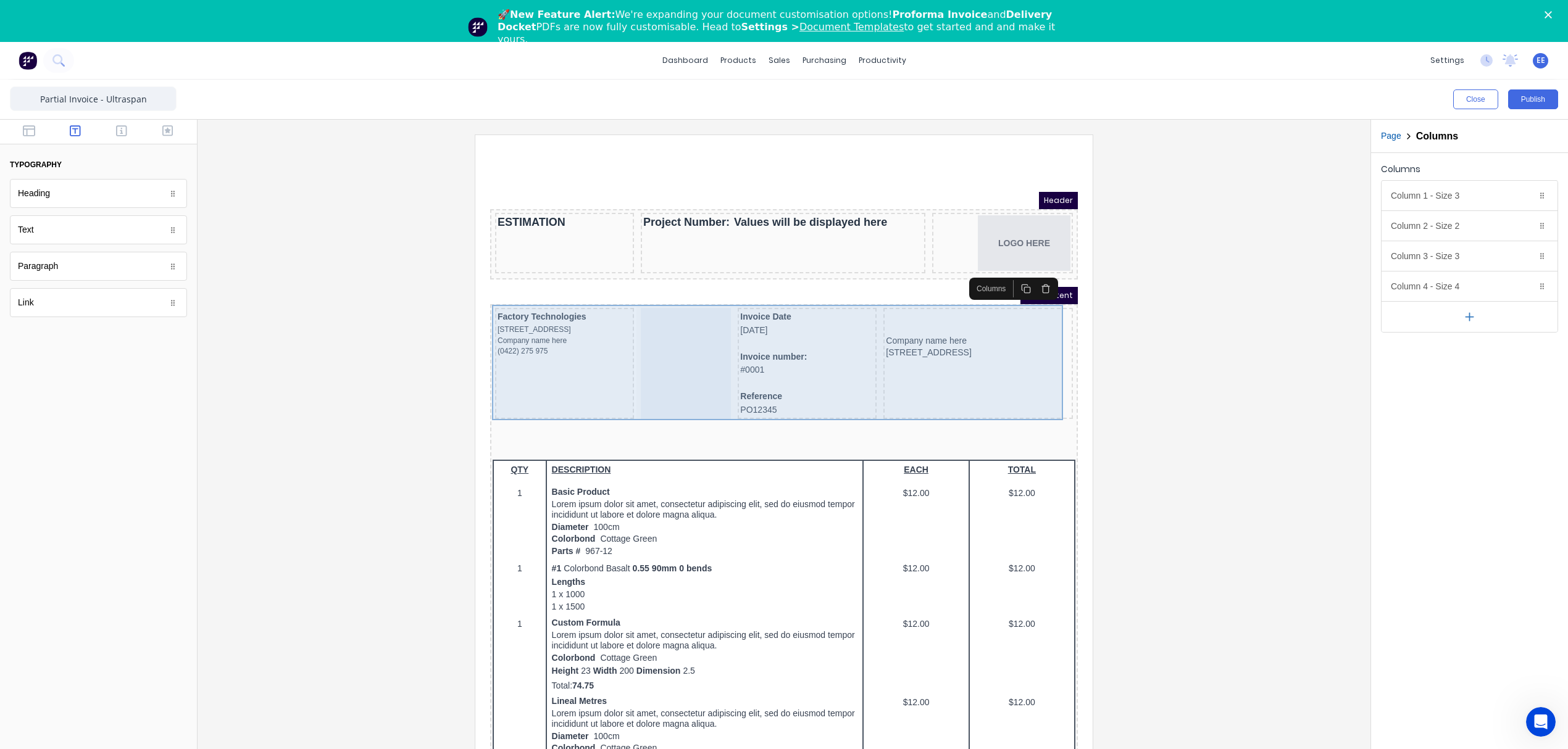
click at [648, 336] on div at bounding box center [671, 349] width 90 height 111
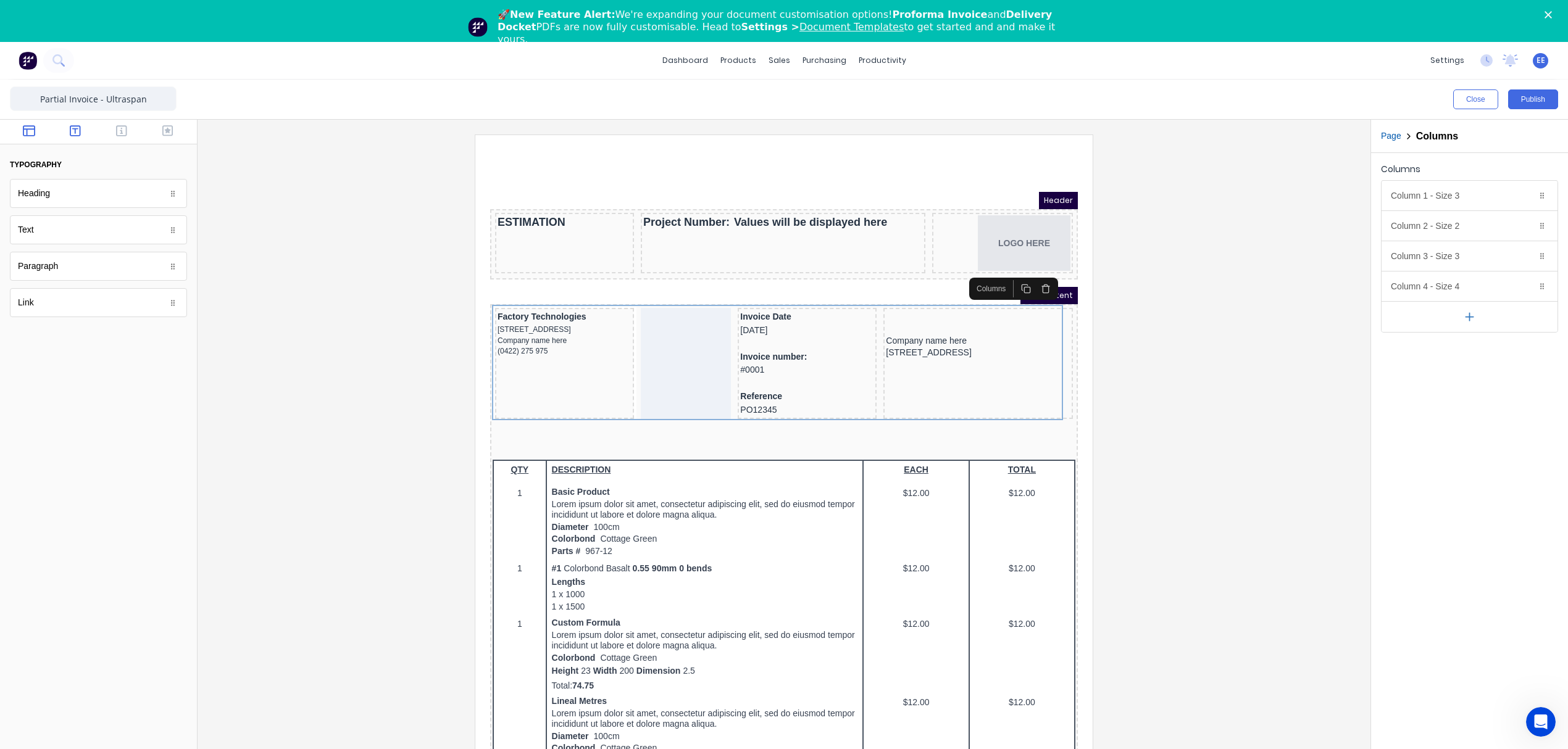
click at [36, 131] on button "button" at bounding box center [29, 132] width 39 height 15
click at [119, 132] on icon "button" at bounding box center [121, 131] width 11 height 12
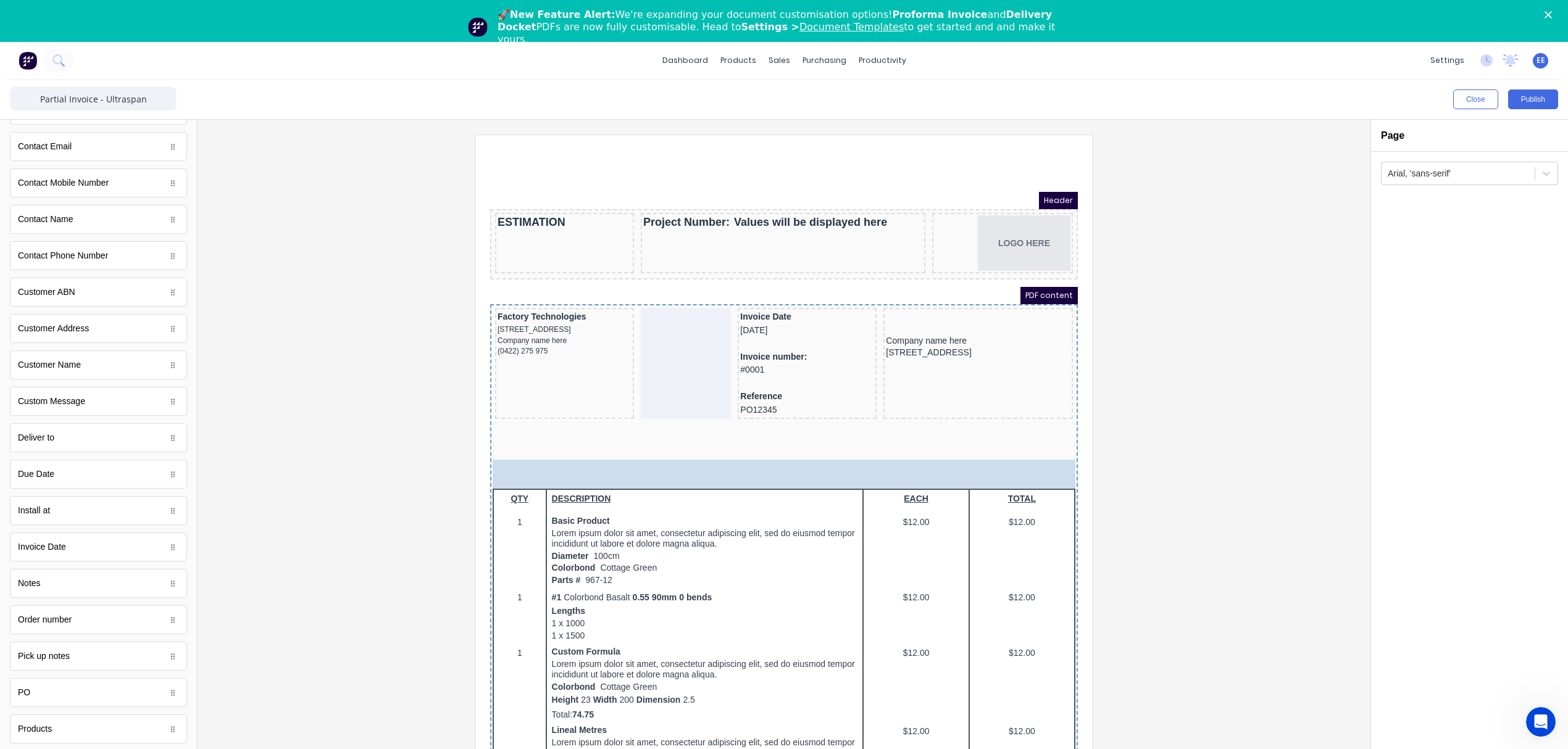
scroll to position [26, 0]
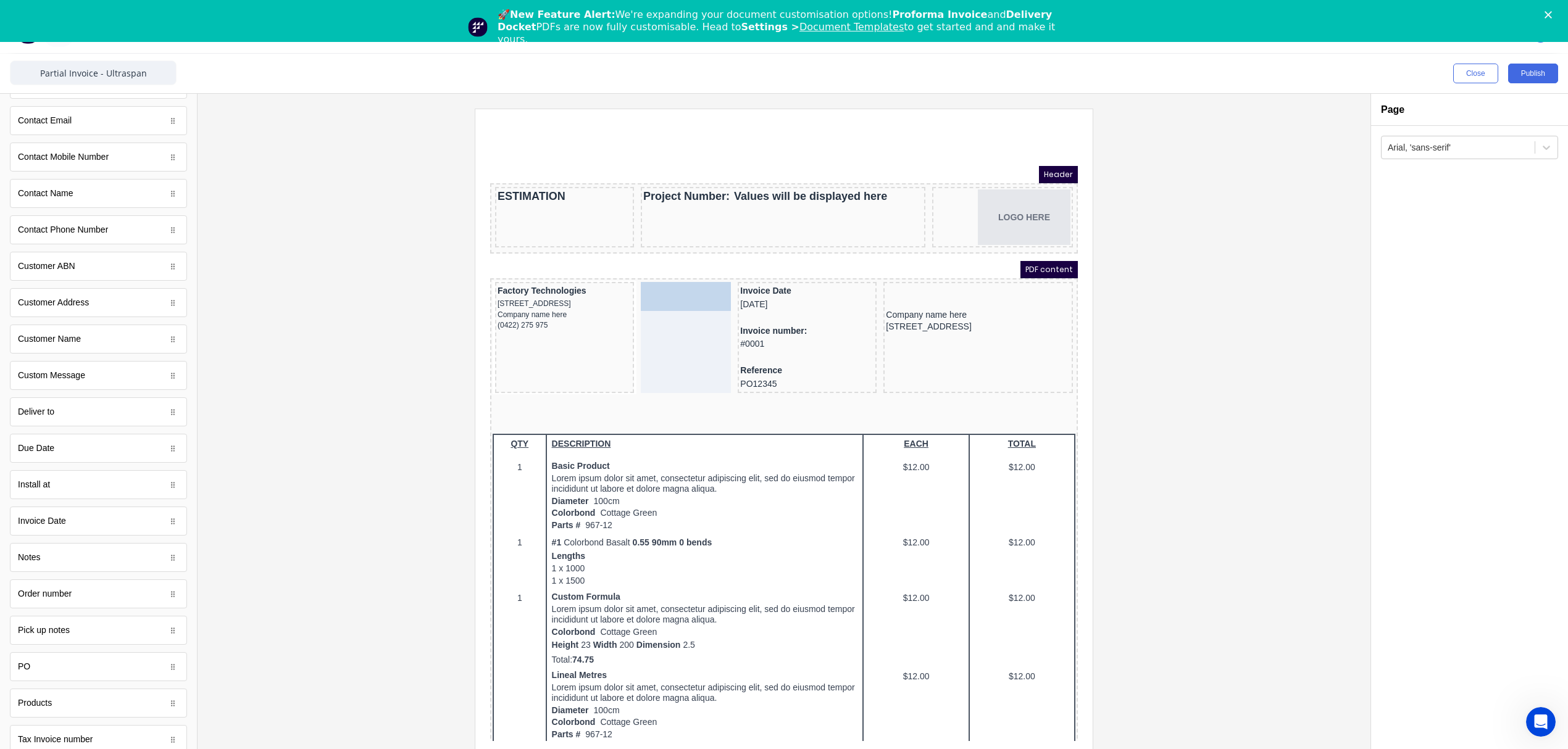
drag, startPoint x: 52, startPoint y: 558, endPoint x: 162, endPoint y: 155, distance: 417.7
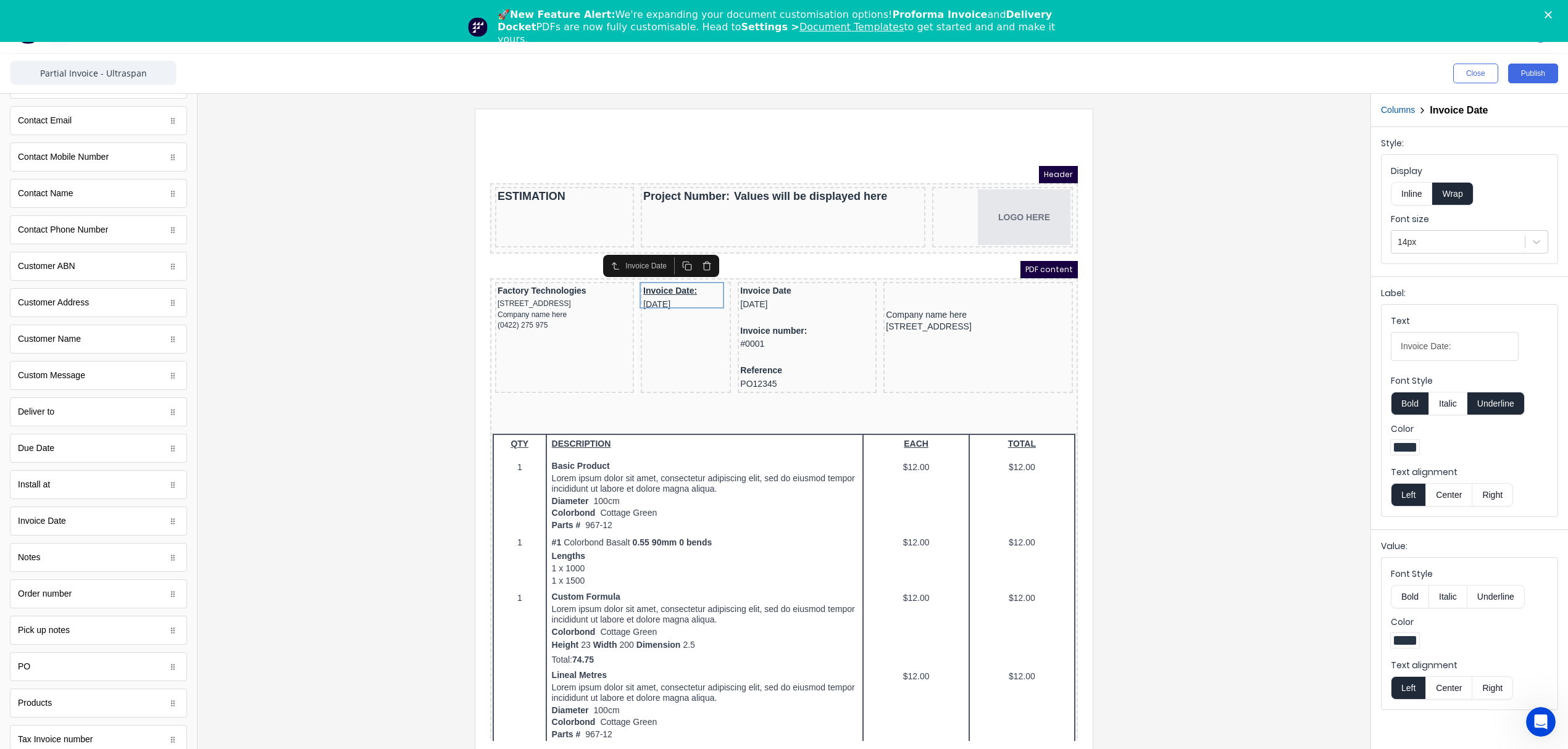
click at [1487, 410] on button "Underline" at bounding box center [1495, 403] width 58 height 24
click at [1438, 248] on div at bounding box center [1458, 242] width 121 height 16
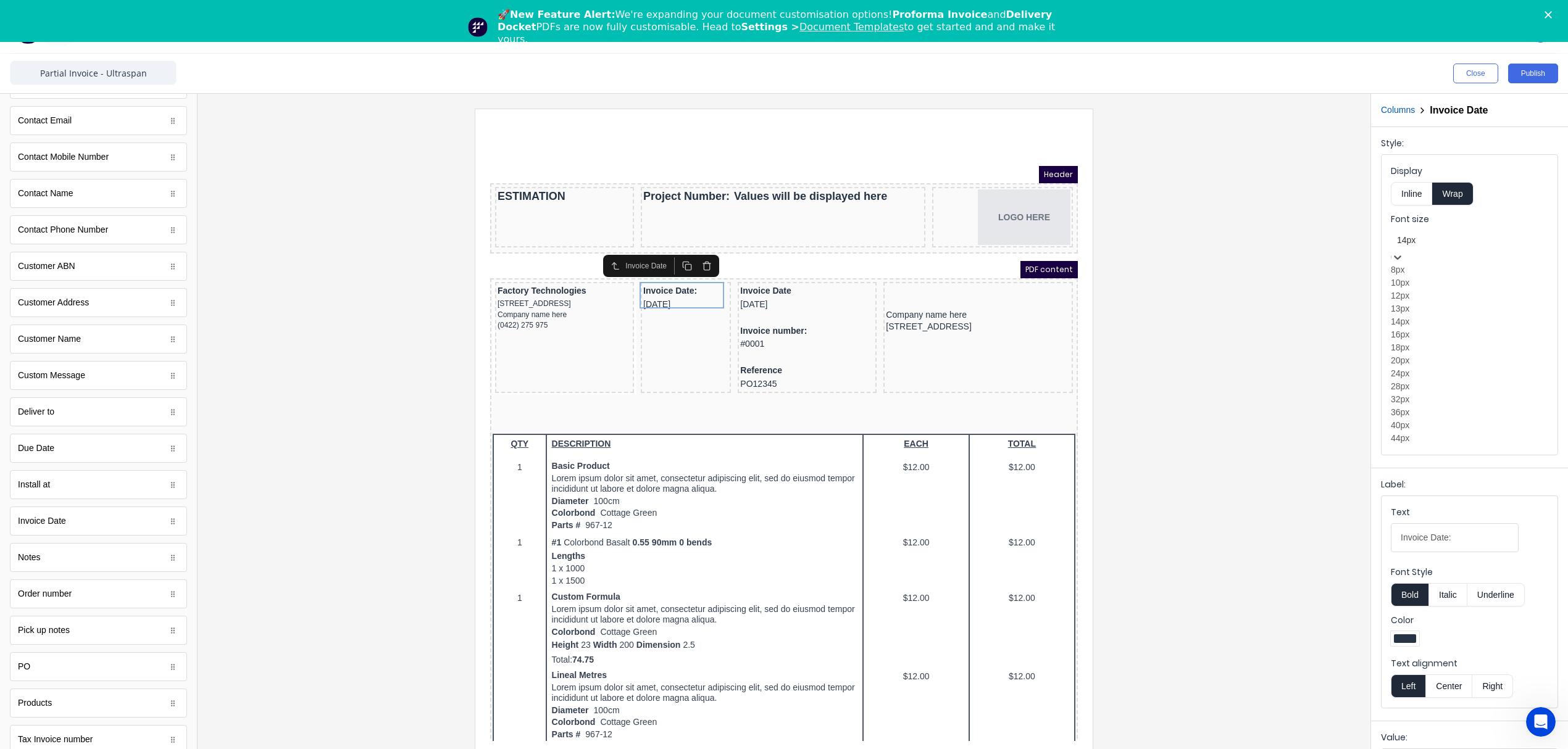
click at [1411, 302] on div "12px" at bounding box center [1469, 295] width 157 height 13
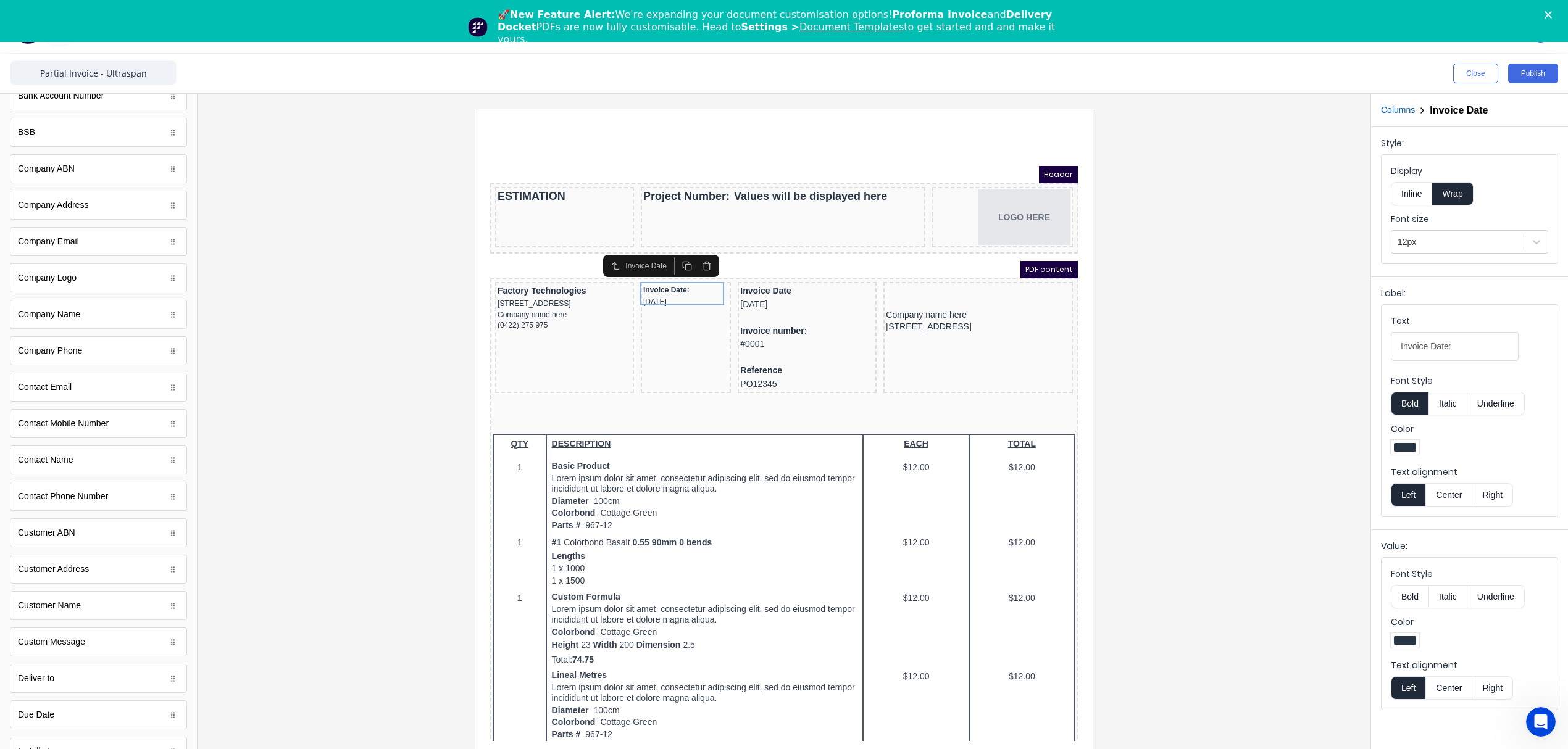
scroll to position [0, 0]
click at [70, 100] on icon "button" at bounding box center [75, 105] width 11 height 11
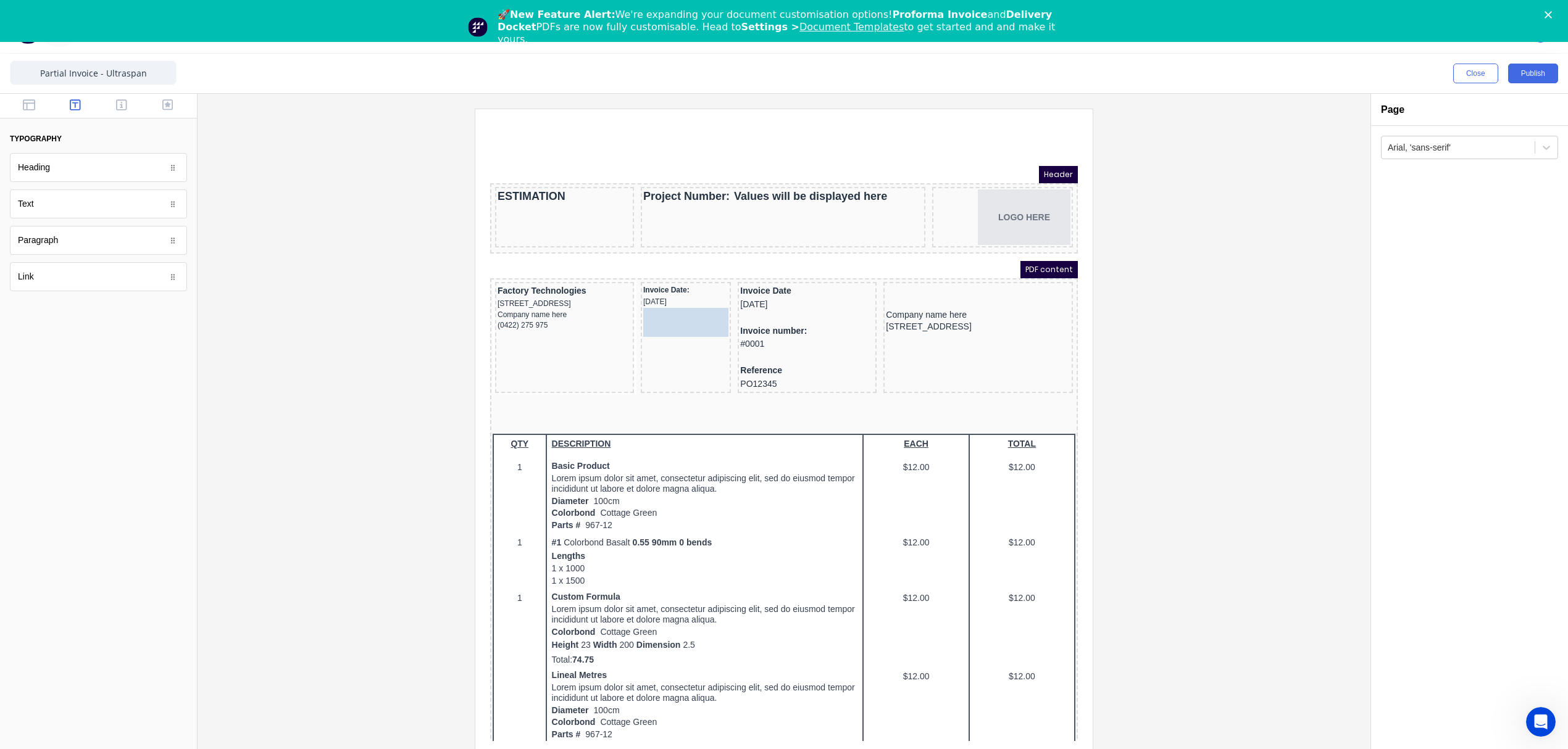
drag, startPoint x: 58, startPoint y: 208, endPoint x: 188, endPoint y: 175, distance: 134.1
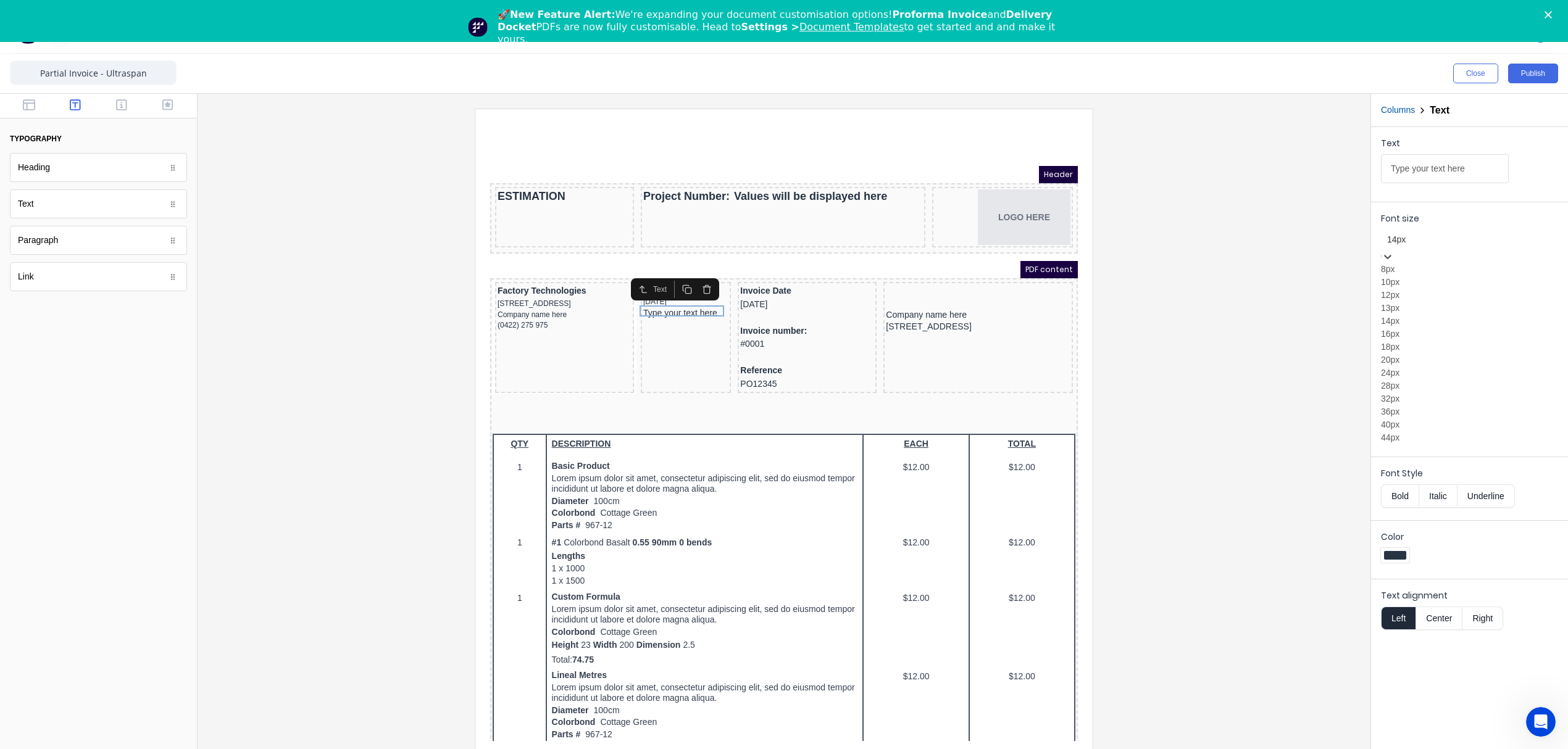
click at [1422, 235] on div at bounding box center [1469, 240] width 165 height 16
click at [1415, 301] on div "12px" at bounding box center [1469, 295] width 177 height 13
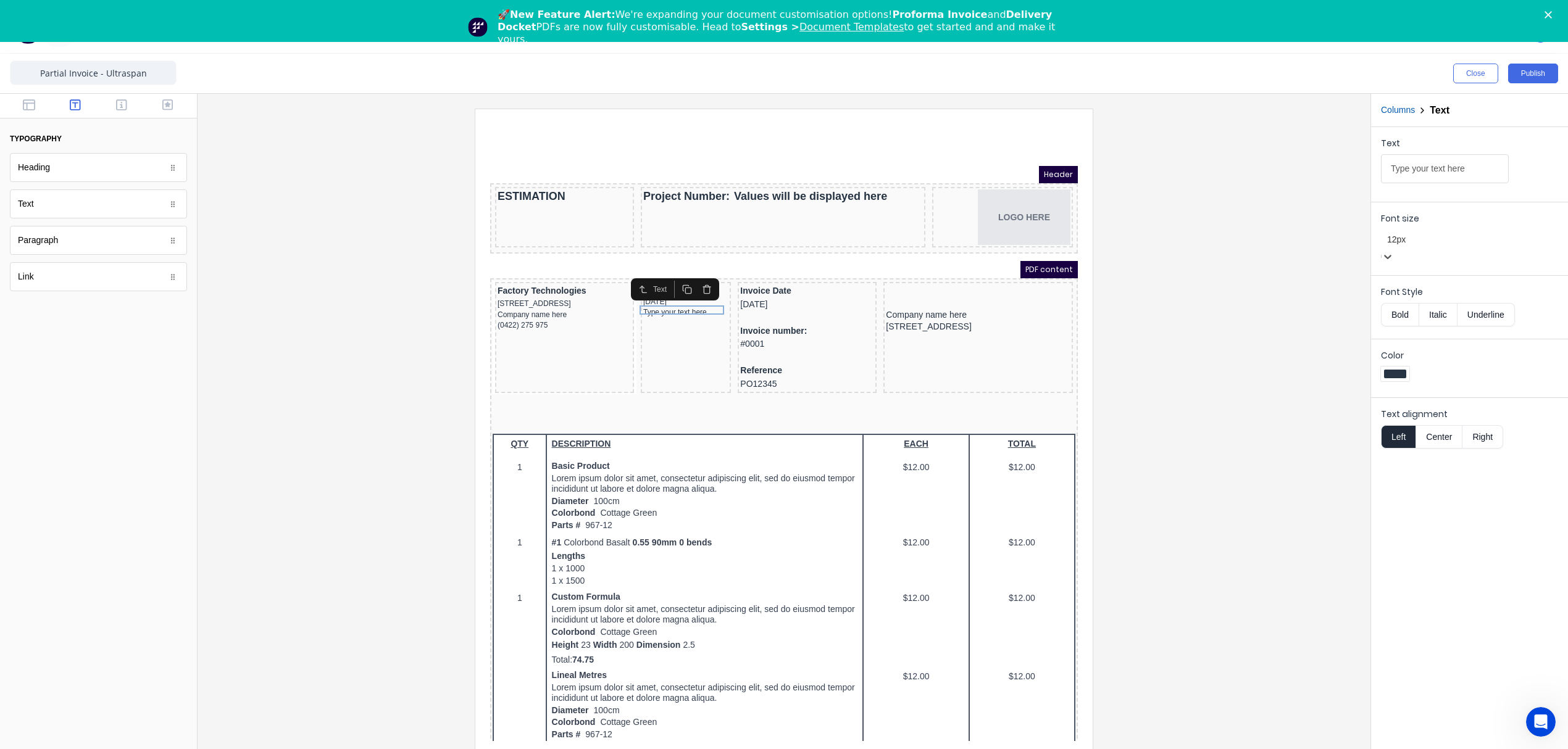
click at [1401, 307] on button "Bold" at bounding box center [1400, 314] width 38 height 24
click at [1450, 173] on input "Type your text here" at bounding box center [1445, 169] width 128 height 29
paste input "Valid for 30 Days"
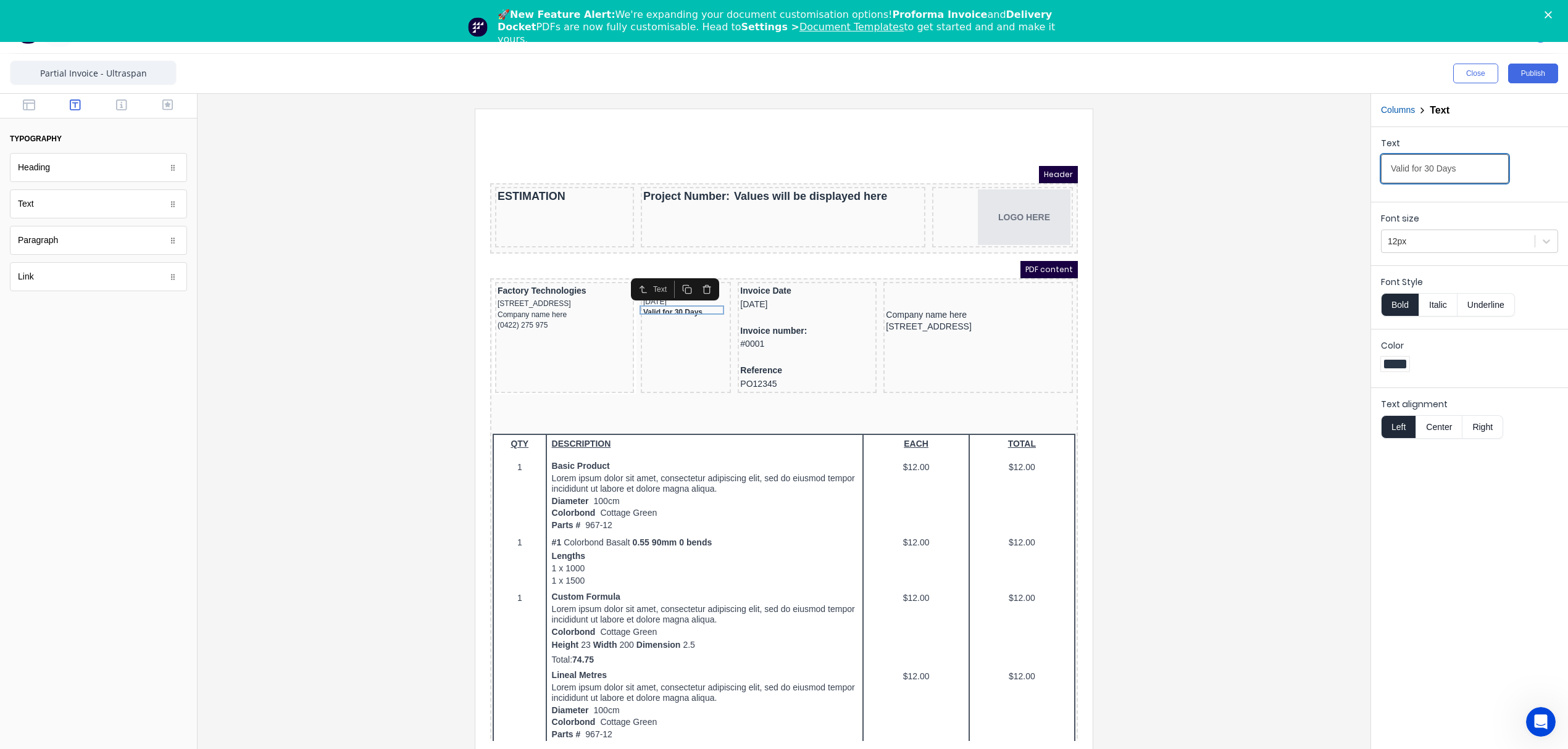
type input "Valid for 30 Days"
click at [1155, 475] on div at bounding box center [784, 431] width 1153 height 647
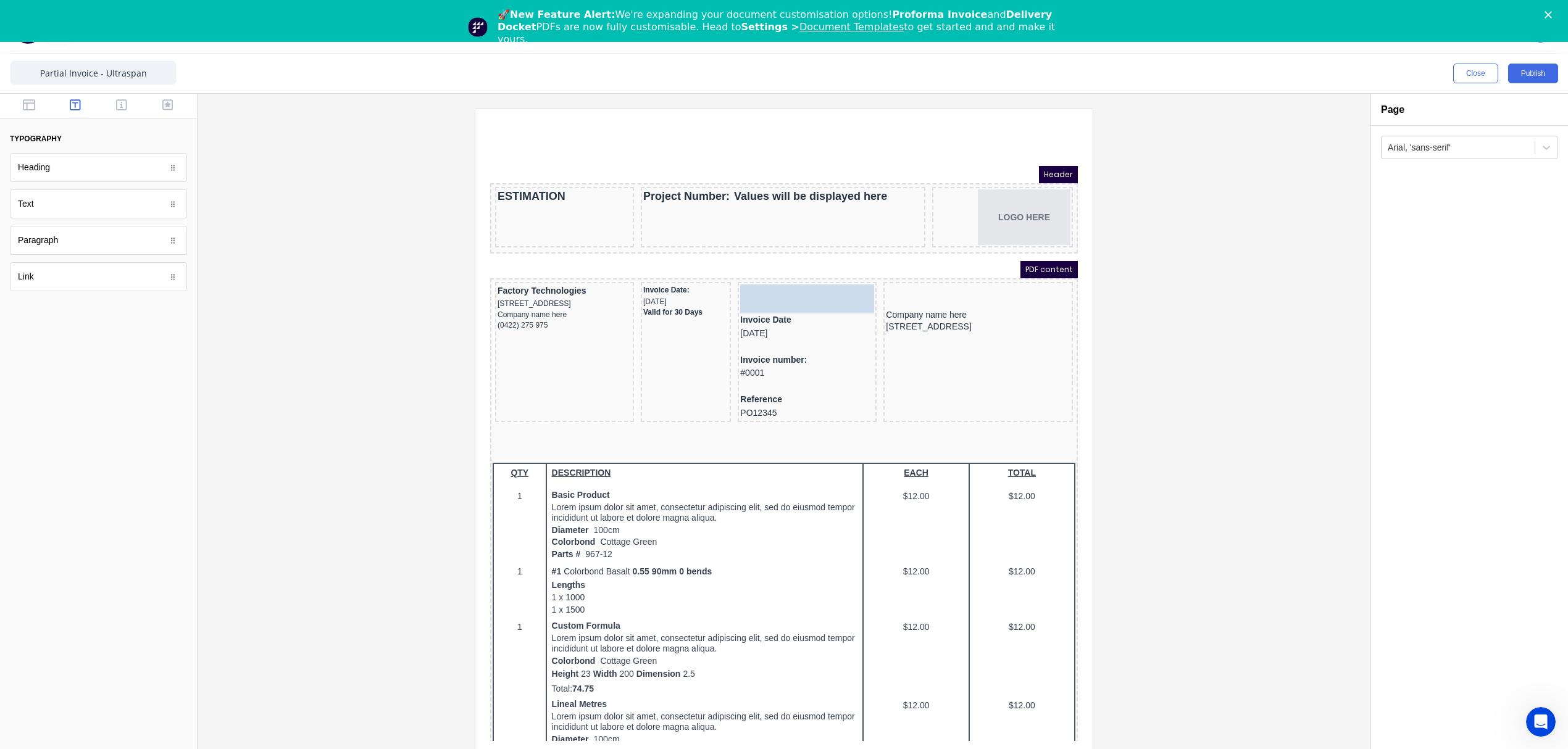
drag, startPoint x: 72, startPoint y: 215, endPoint x: 285, endPoint y: 156, distance: 221.0
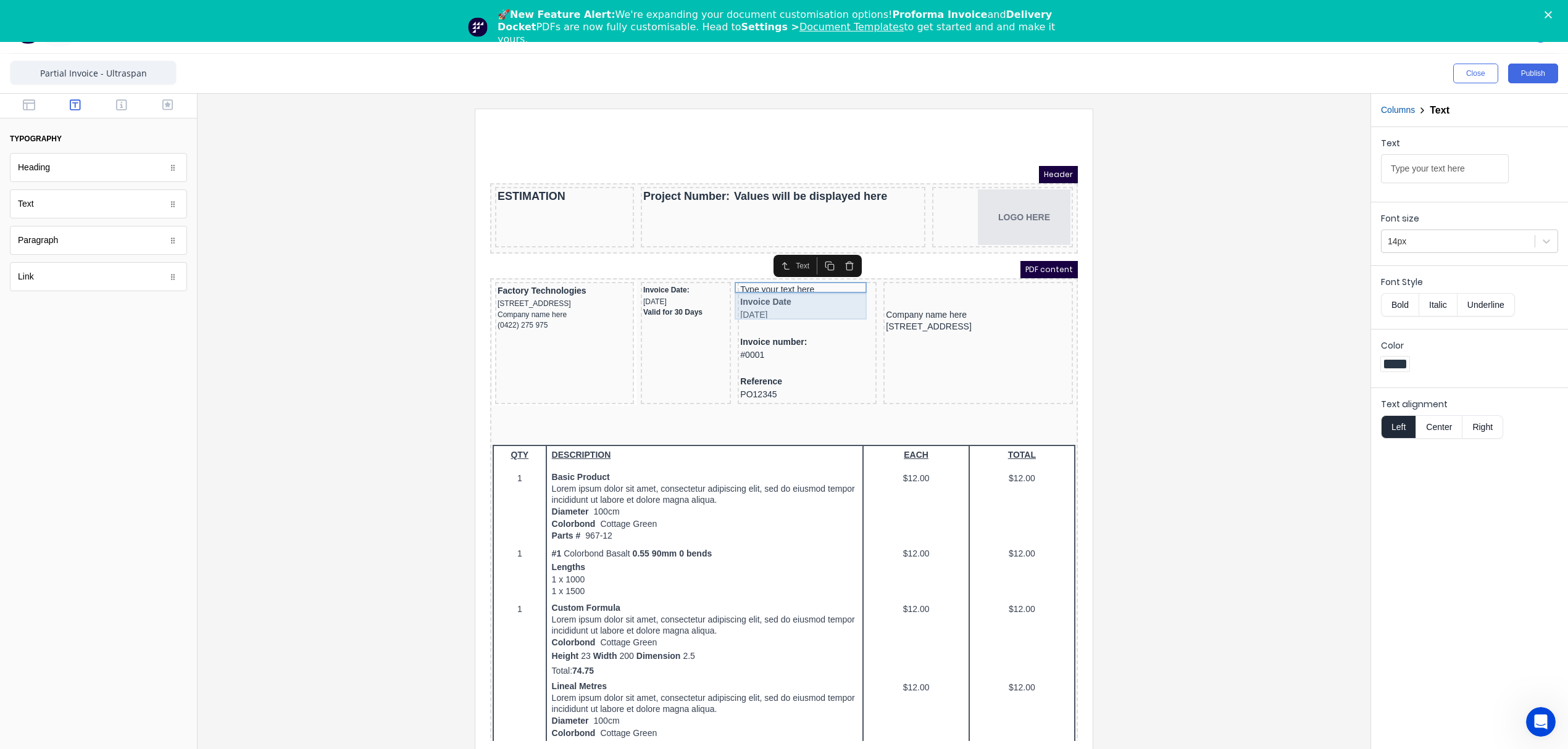
click at [749, 289] on div "Invoice Date 29/10/2024" at bounding box center [792, 293] width 134 height 26
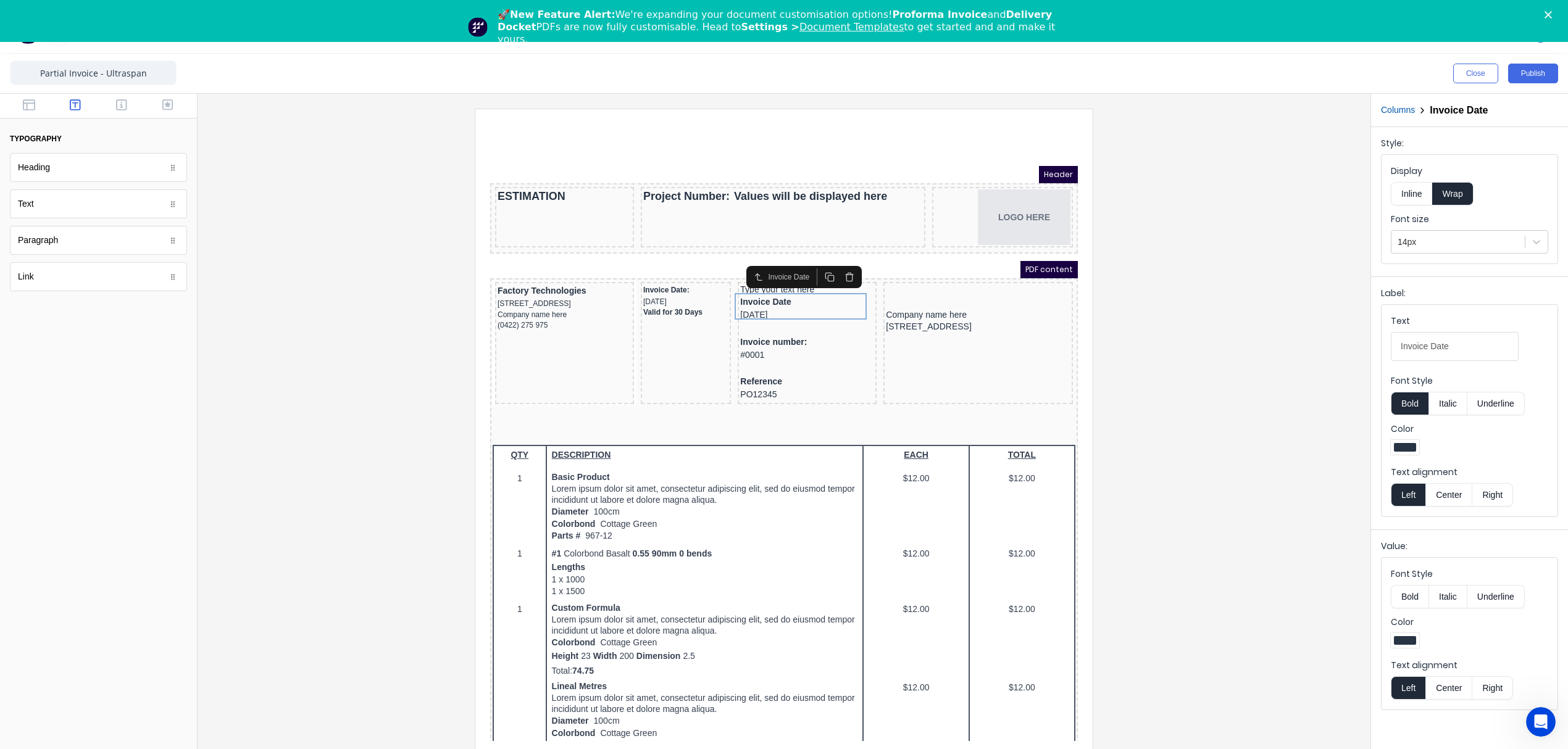
click at [841, 259] on button "button" at bounding box center [834, 262] width 20 height 18
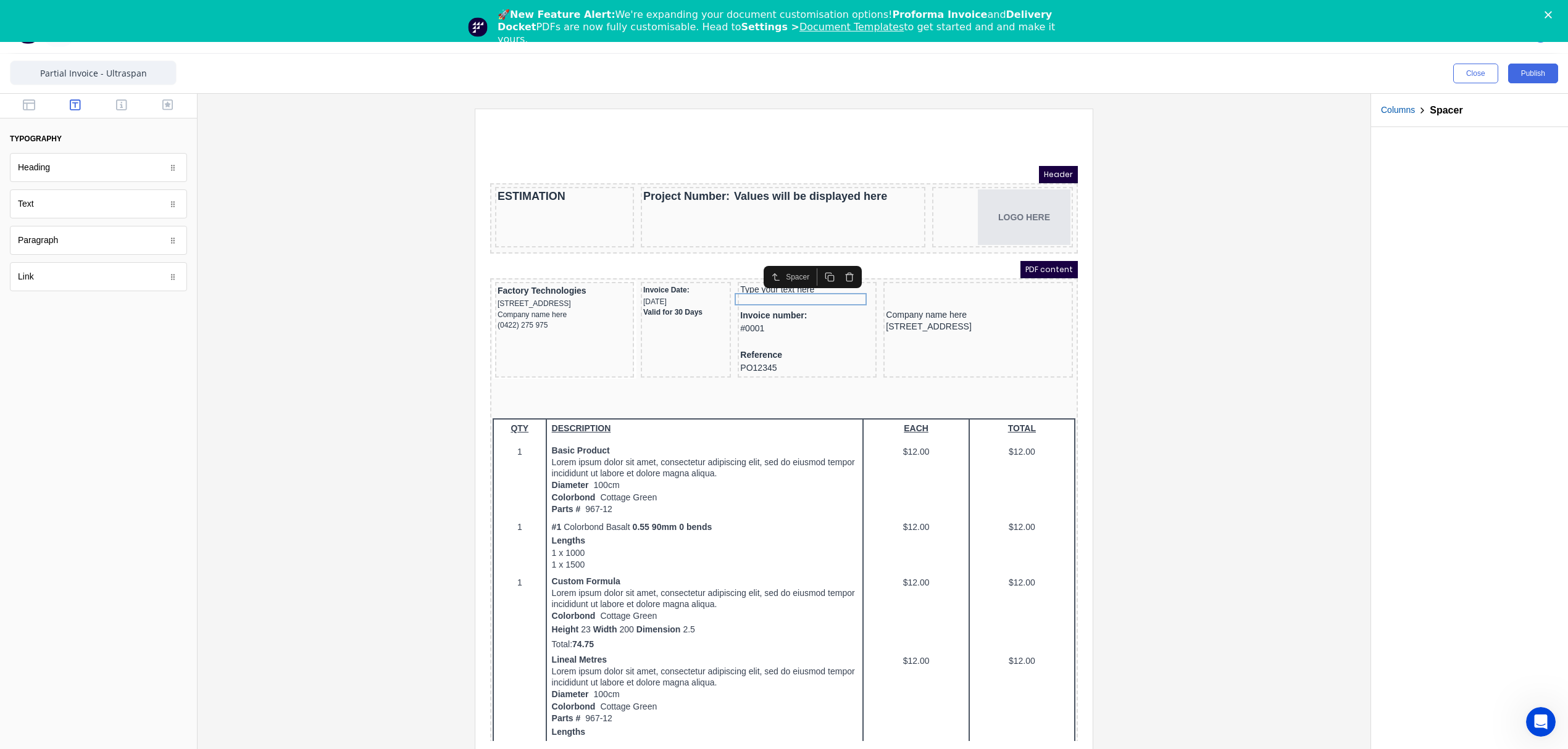
click at [833, 268] on button "button" at bounding box center [834, 262] width 20 height 18
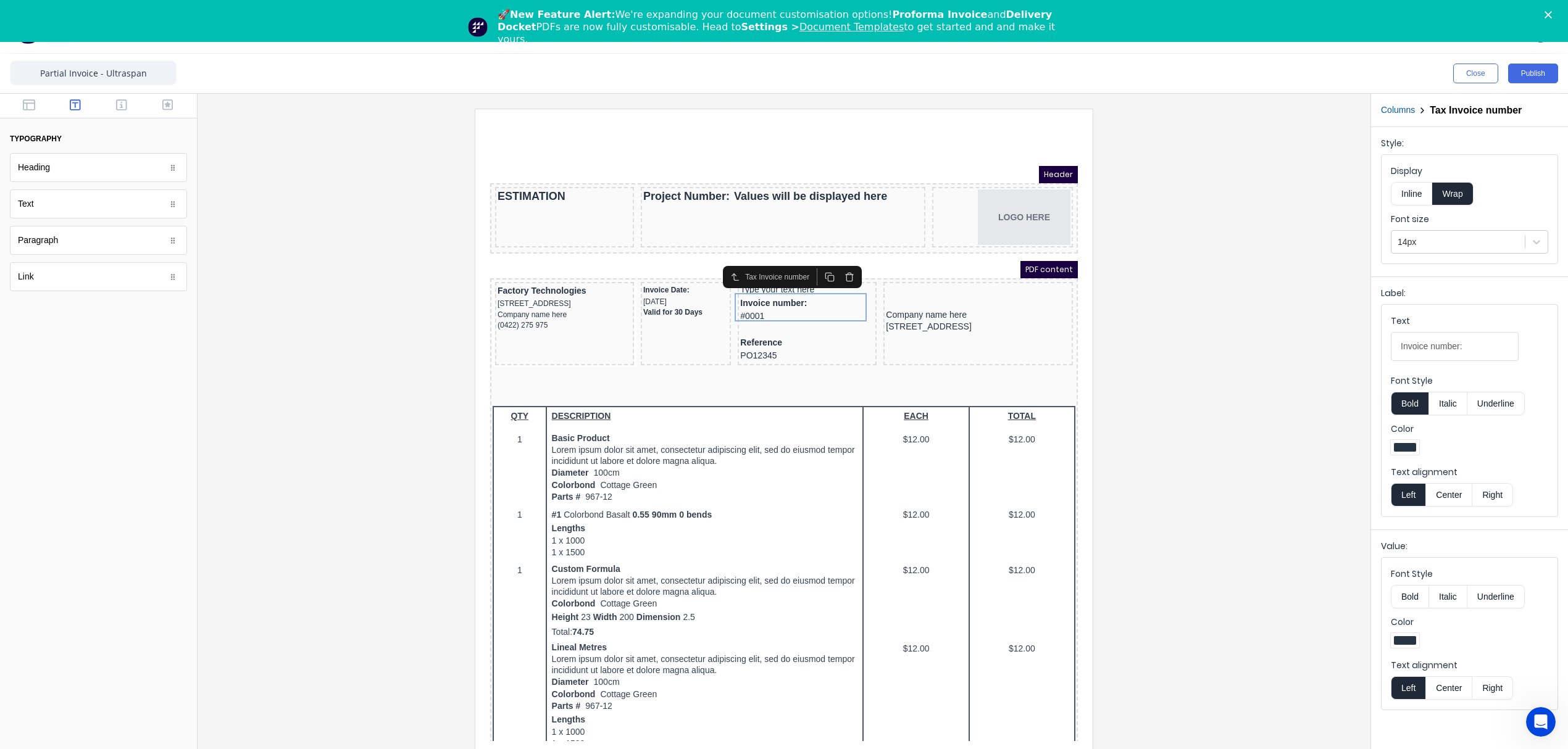
click at [833, 267] on button "button" at bounding box center [834, 262] width 20 height 18
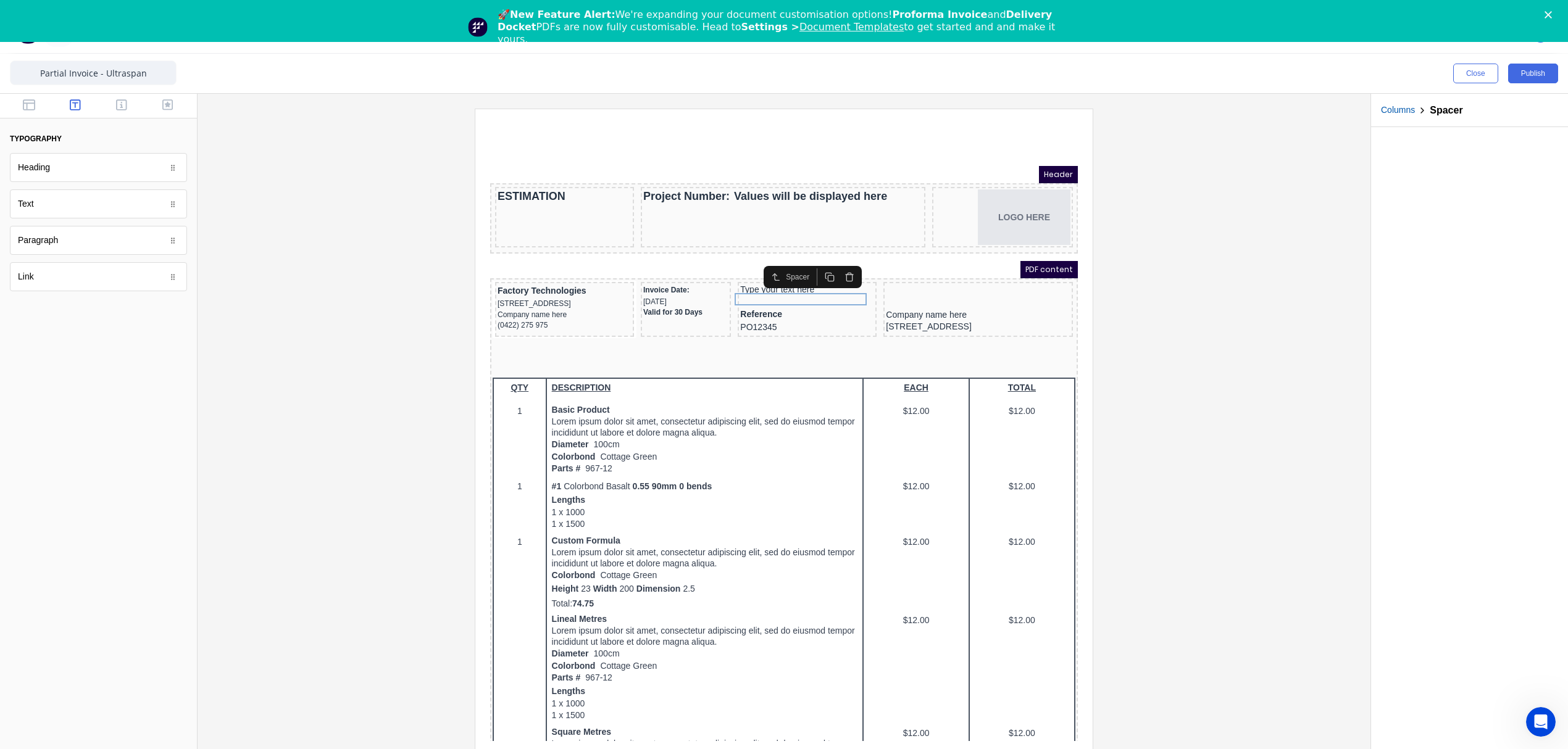
click at [833, 267] on button "button" at bounding box center [834, 262] width 20 height 18
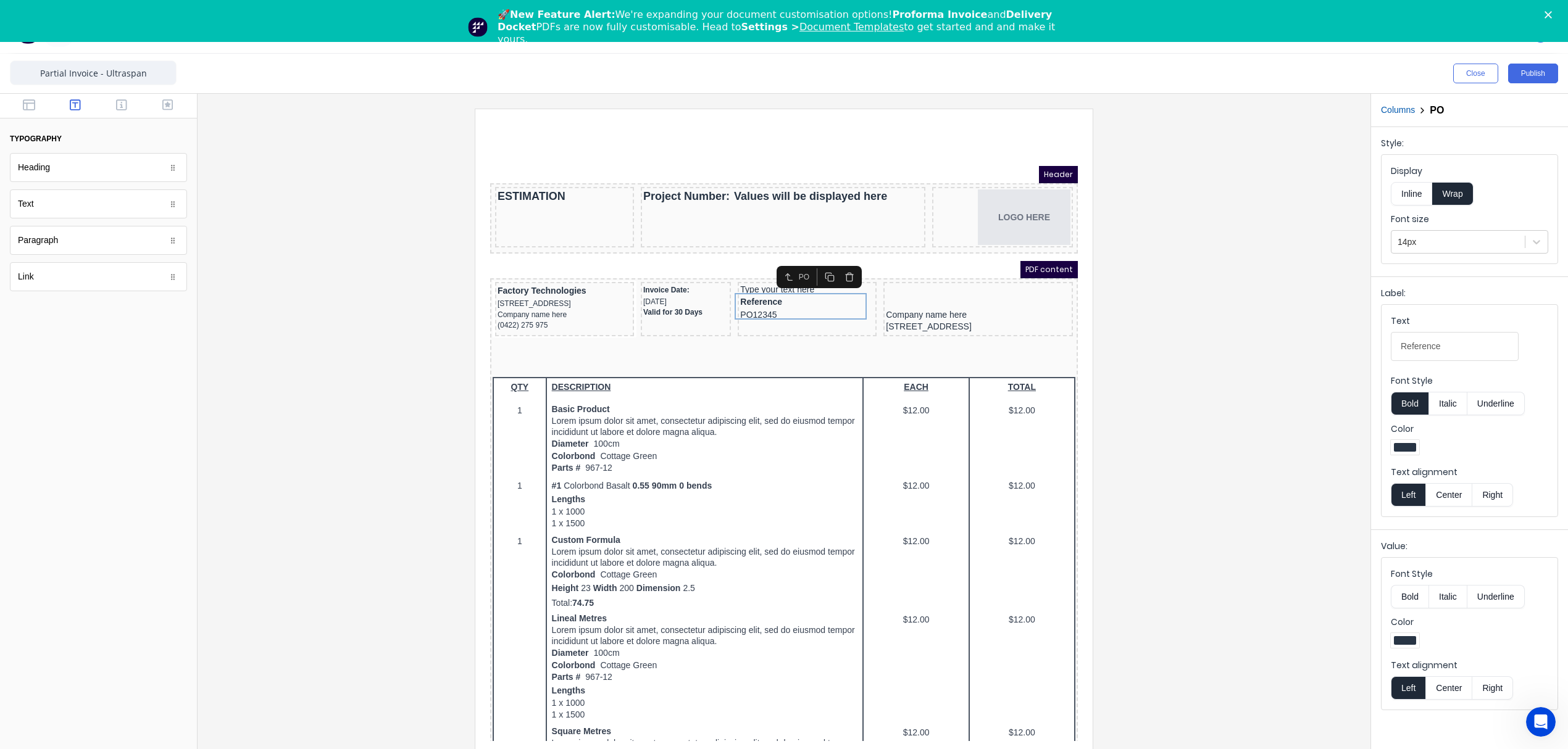
click at [833, 267] on button "button" at bounding box center [834, 262] width 20 height 18
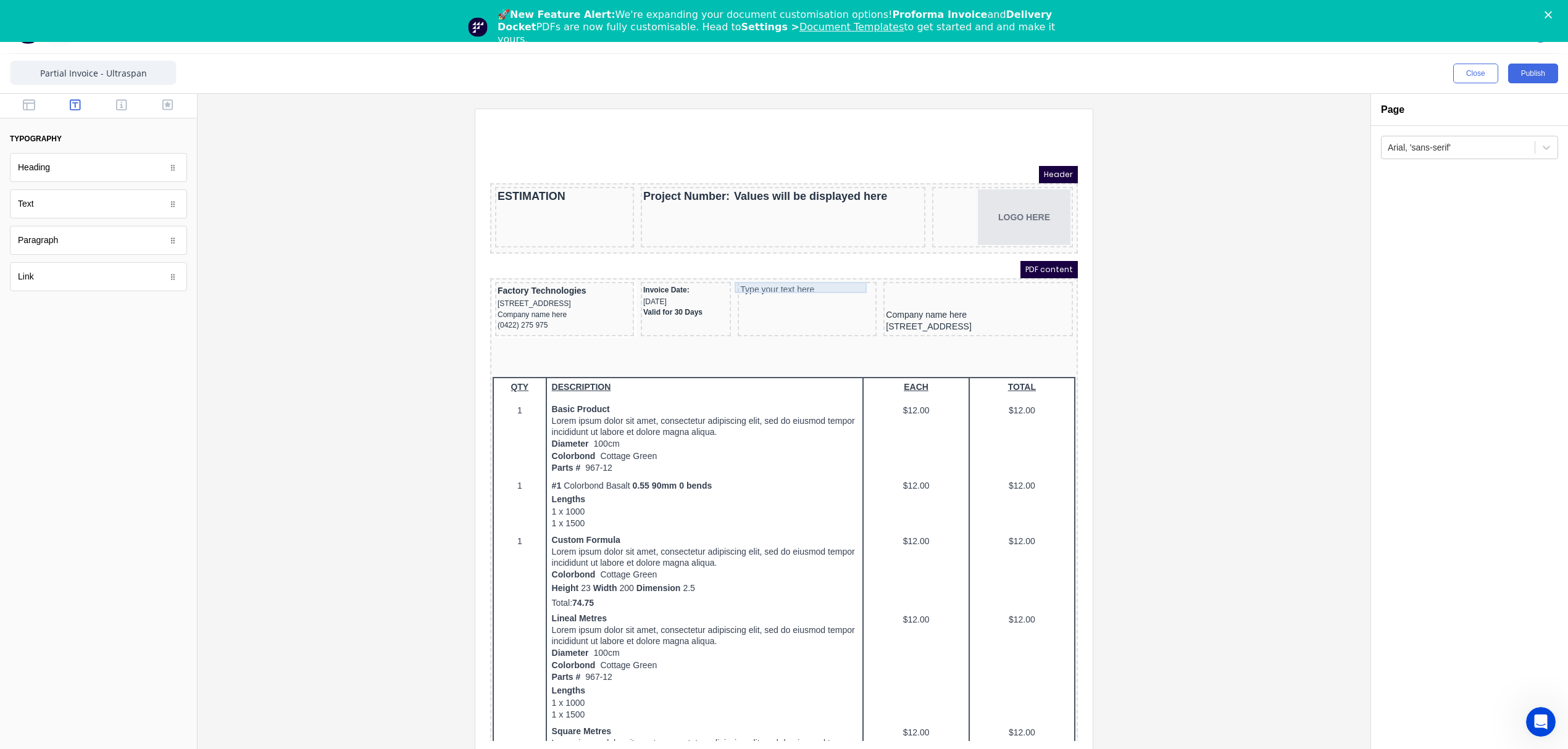
click at [793, 270] on div "Type your text here" at bounding box center [792, 275] width 134 height 11
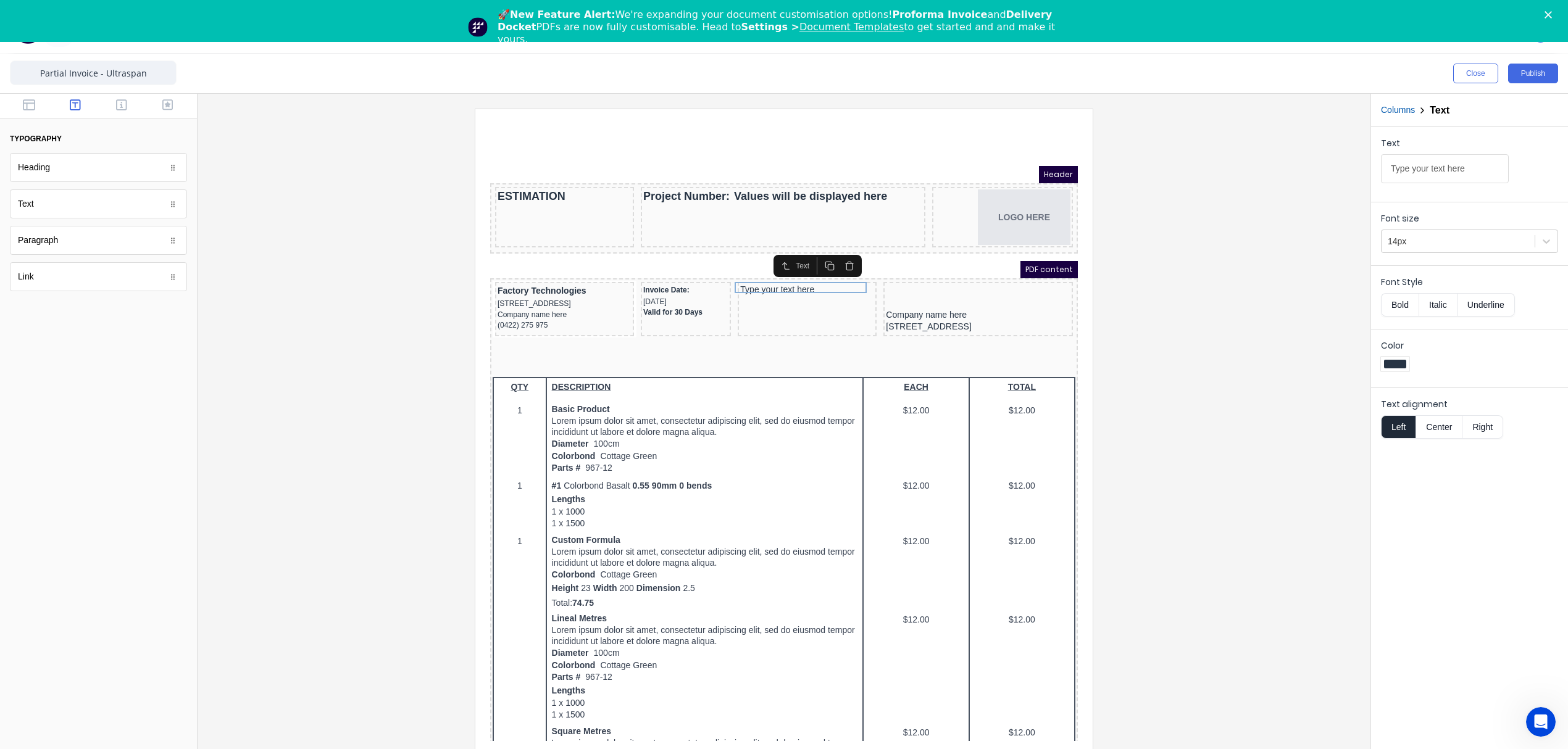
click at [817, 253] on icon "button" at bounding box center [814, 251] width 10 height 10
click at [817, 253] on button "button" at bounding box center [814, 262] width 20 height 18
click at [814, 274] on icon "button" at bounding box center [814, 272] width 10 height 10
click at [735, 270] on div "Type your text here" at bounding box center [792, 275] width 134 height 11
click at [1403, 301] on button "Bold" at bounding box center [1400, 305] width 38 height 24
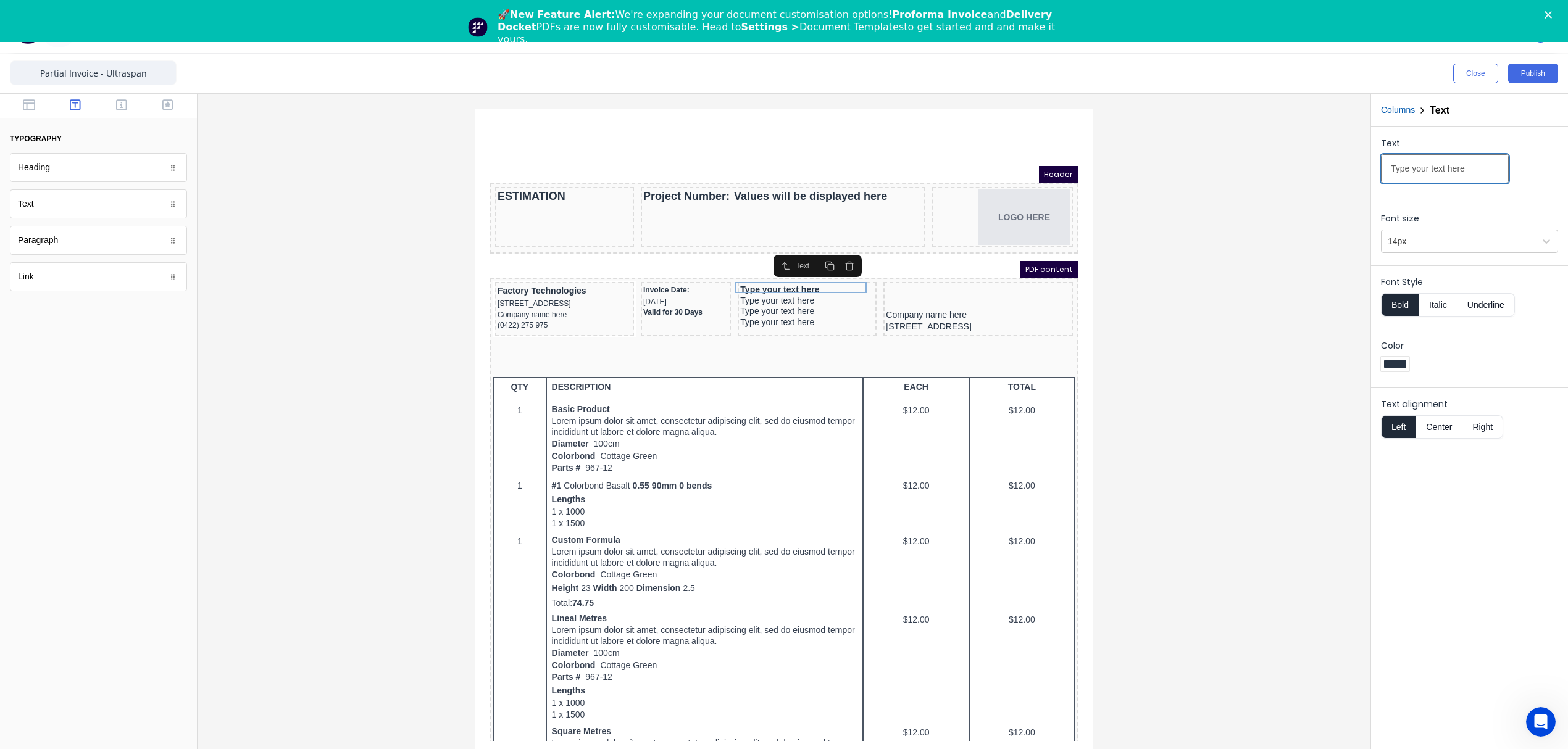
click at [1435, 163] on input "Type your text here" at bounding box center [1445, 169] width 128 height 29
drag, startPoint x: 1469, startPoint y: 174, endPoint x: 1180, endPoint y: 162, distance: 289.2
click at [1180, 162] on div "Close Publish Components typography Heading Heading Text Text Paragraph Paragra…" at bounding box center [784, 409] width 1568 height 711
paste input "Sales Rep:"
type input "Sales Rep:"
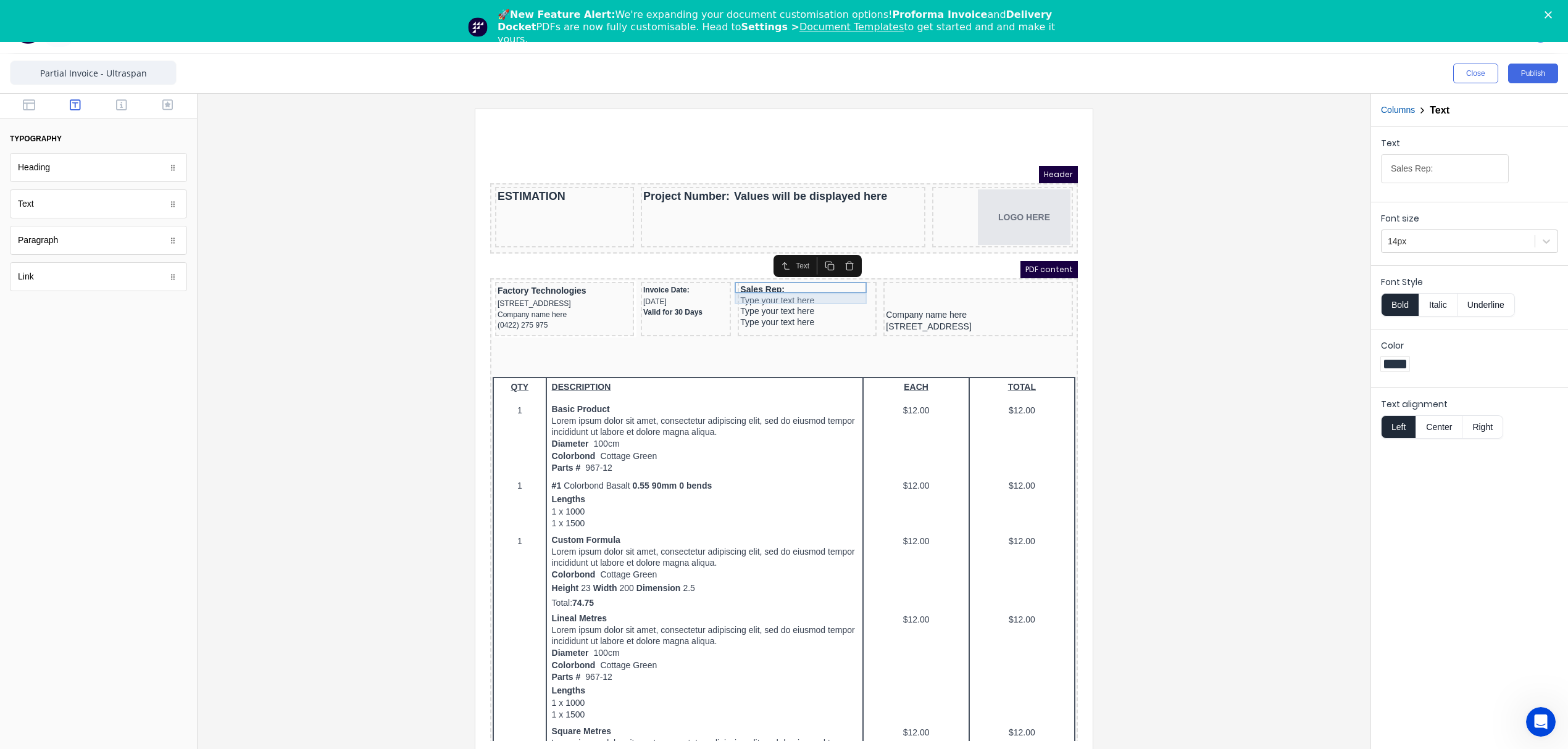
click at [779, 286] on div "Type your text here" at bounding box center [792, 286] width 134 height 11
drag, startPoint x: 1470, startPoint y: 167, endPoint x: 1188, endPoint y: 174, distance: 282.1
click at [1190, 174] on div "Close Publish Components typography Heading Heading Text Text Paragraph Paragra…" at bounding box center [784, 409] width 1568 height 711
paste input "Jason Ogilvy"
type input "Jason Ogilvy"
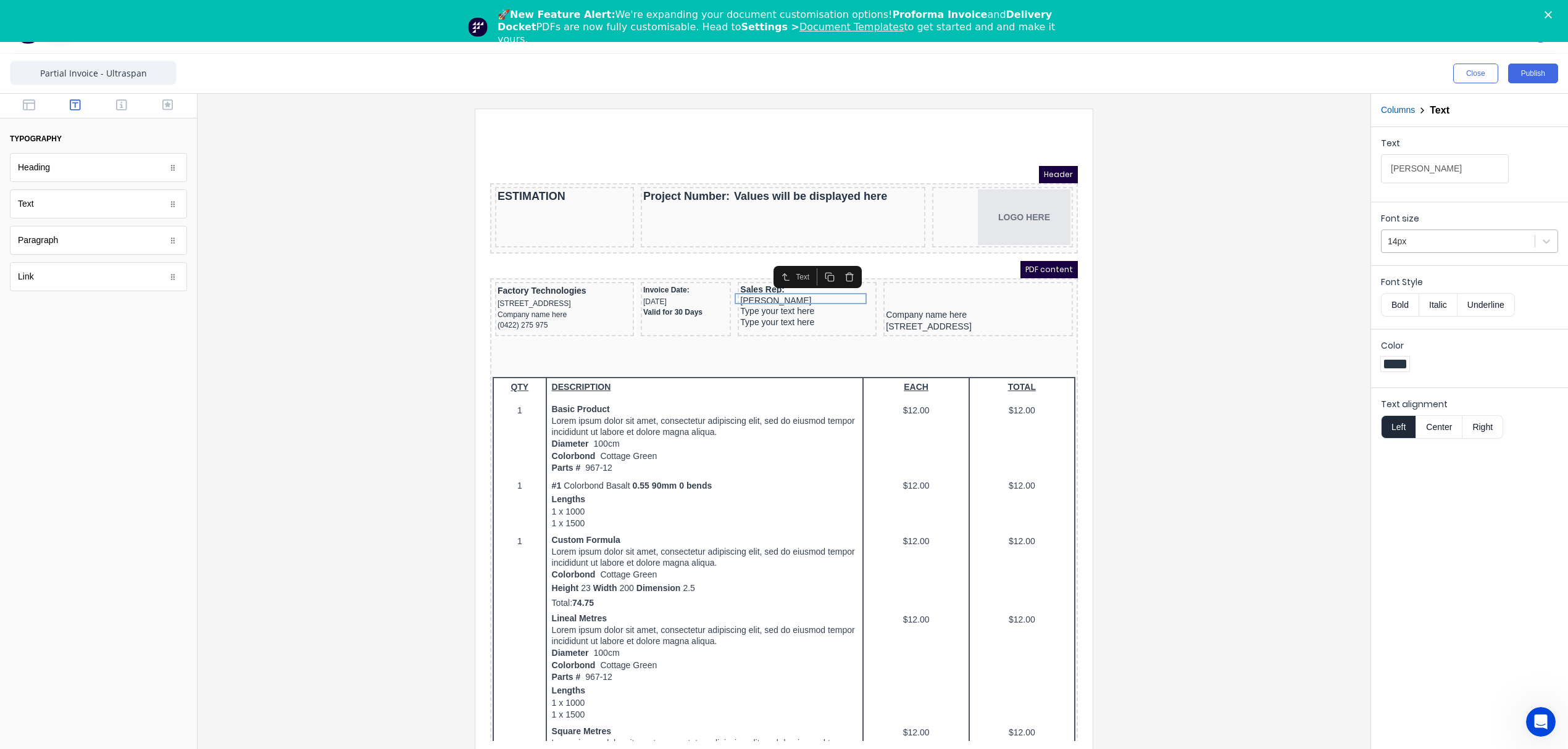
click at [1421, 238] on div at bounding box center [1458, 241] width 141 height 16
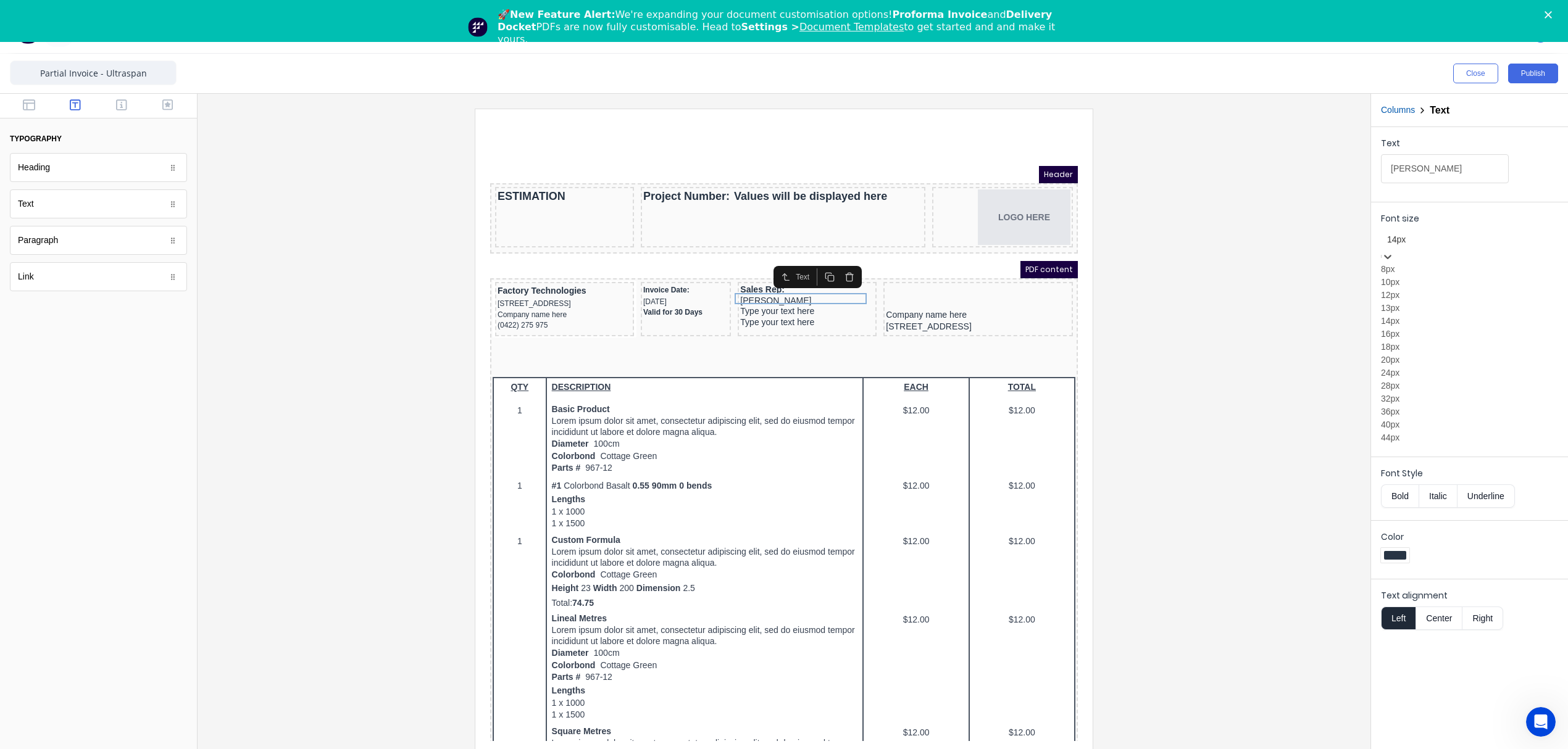
click at [1411, 301] on div "12px" at bounding box center [1469, 295] width 177 height 13
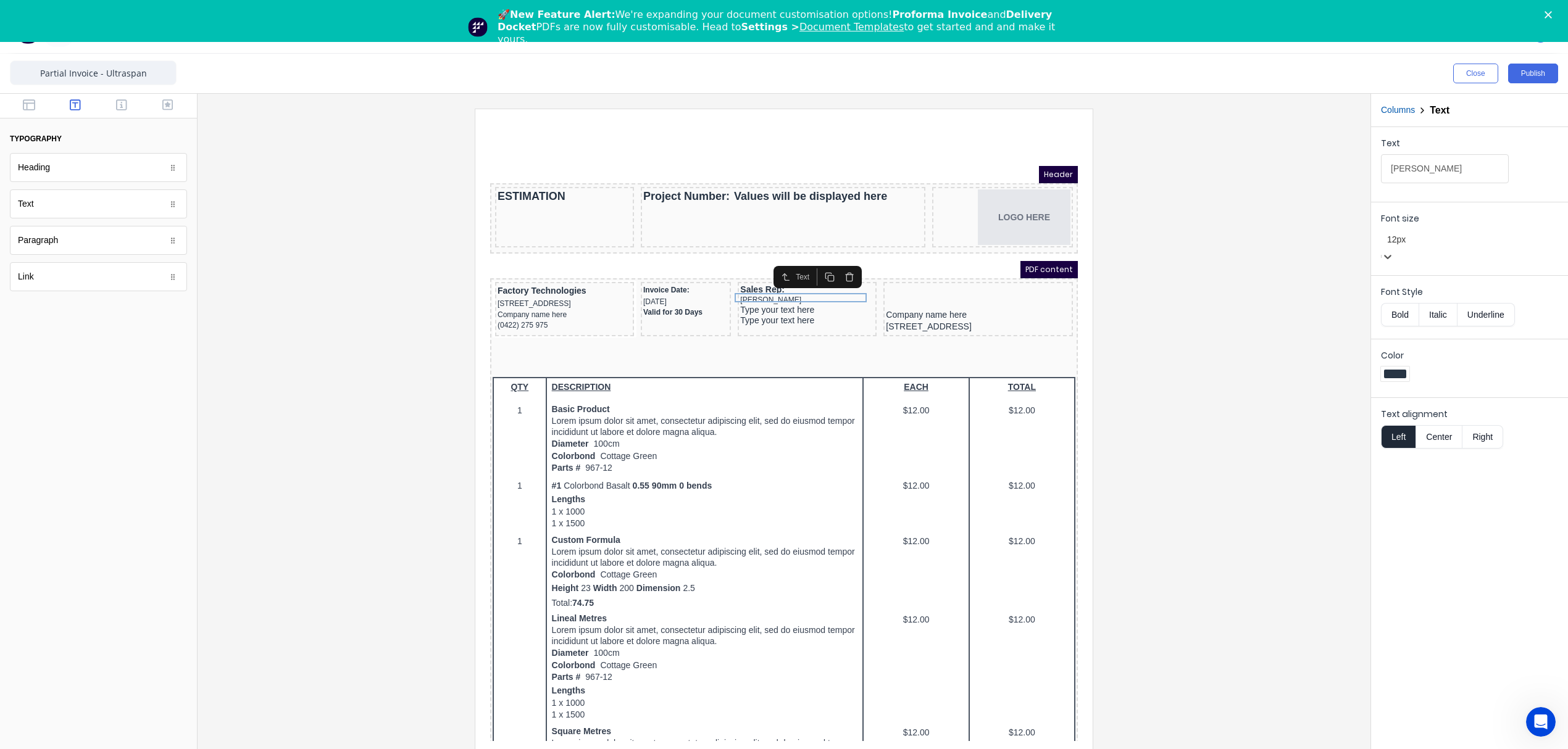
click at [1514, 242] on div at bounding box center [1469, 240] width 165 height 16
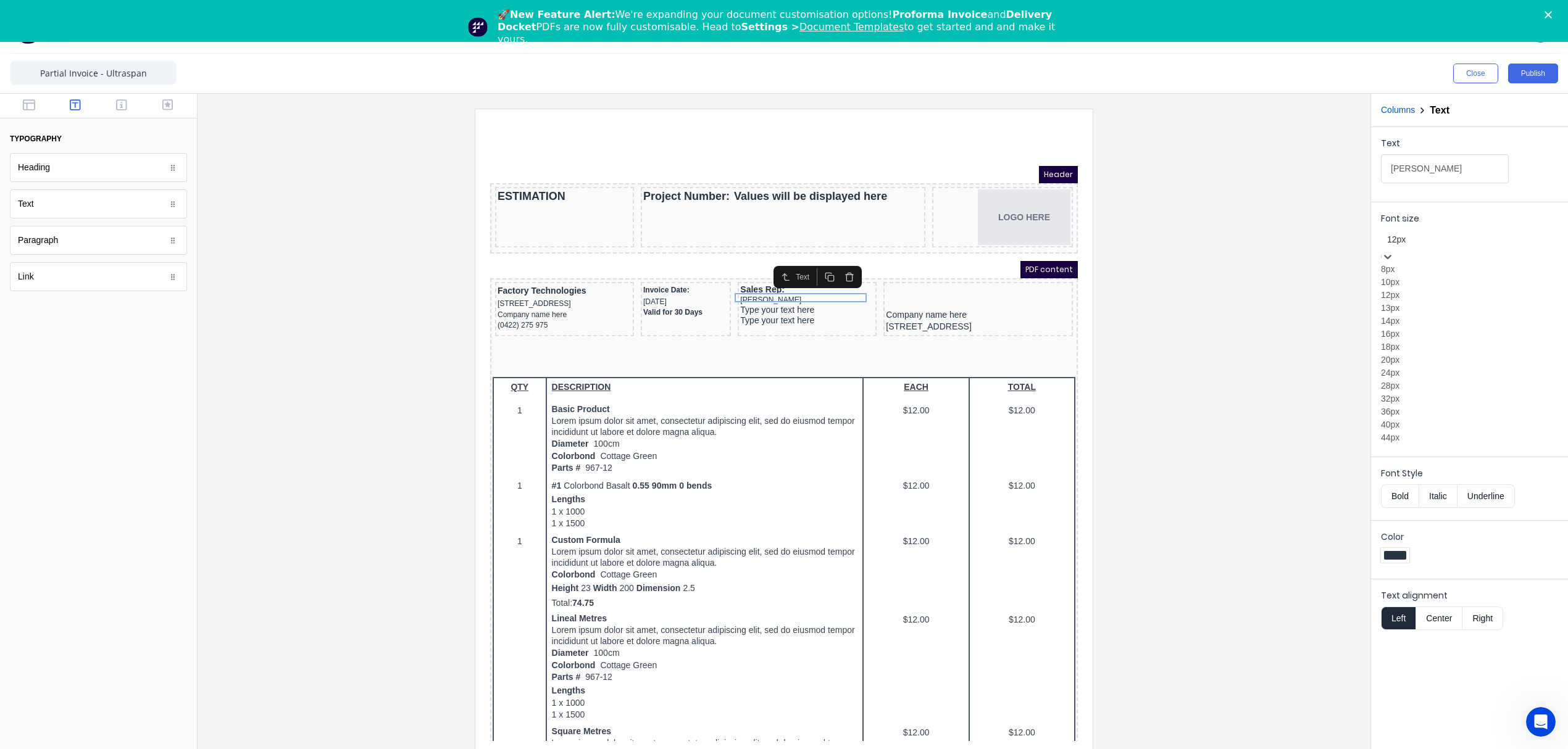
click at [1441, 315] on div "13px" at bounding box center [1469, 307] width 177 height 13
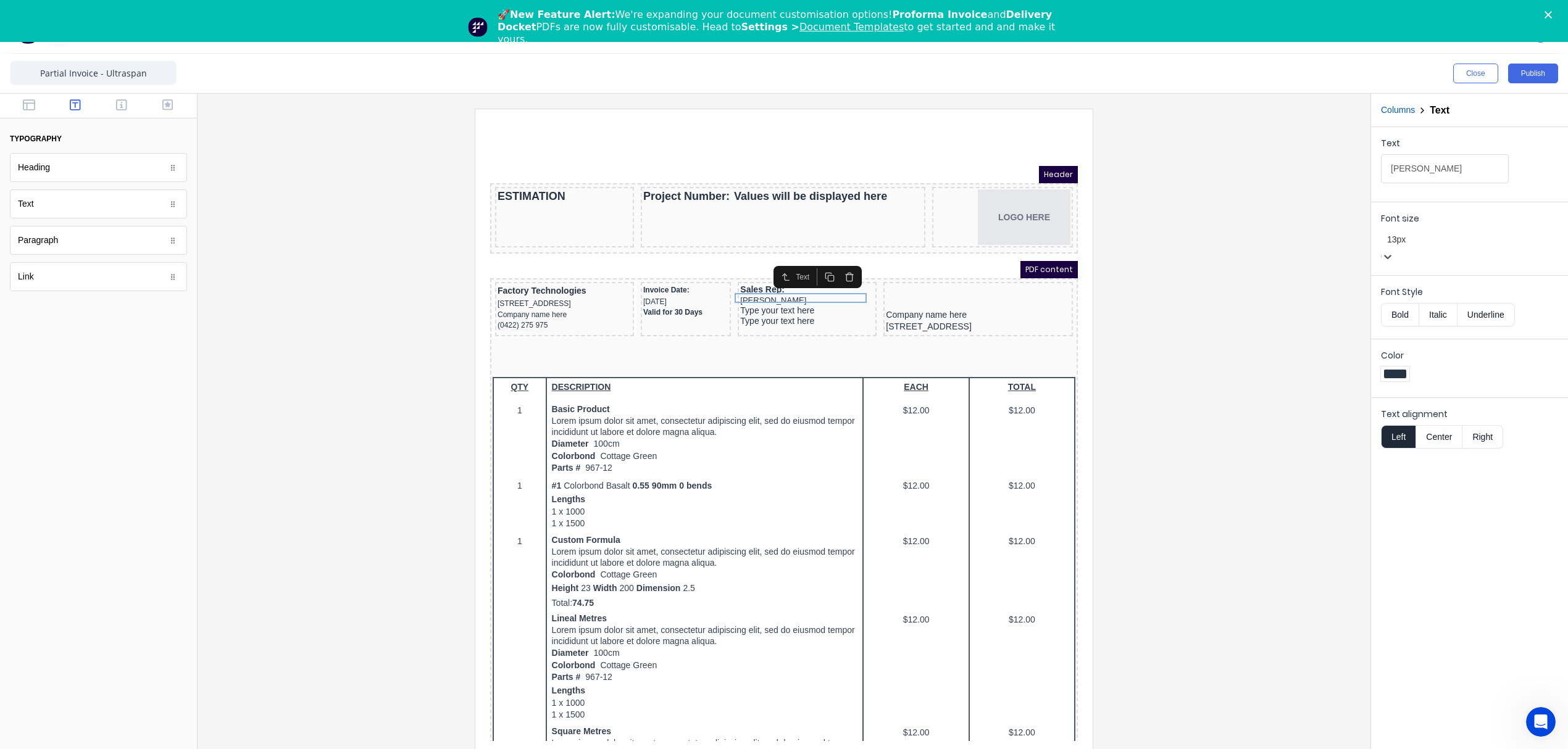
click at [1274, 306] on div at bounding box center [784, 431] width 1153 height 647
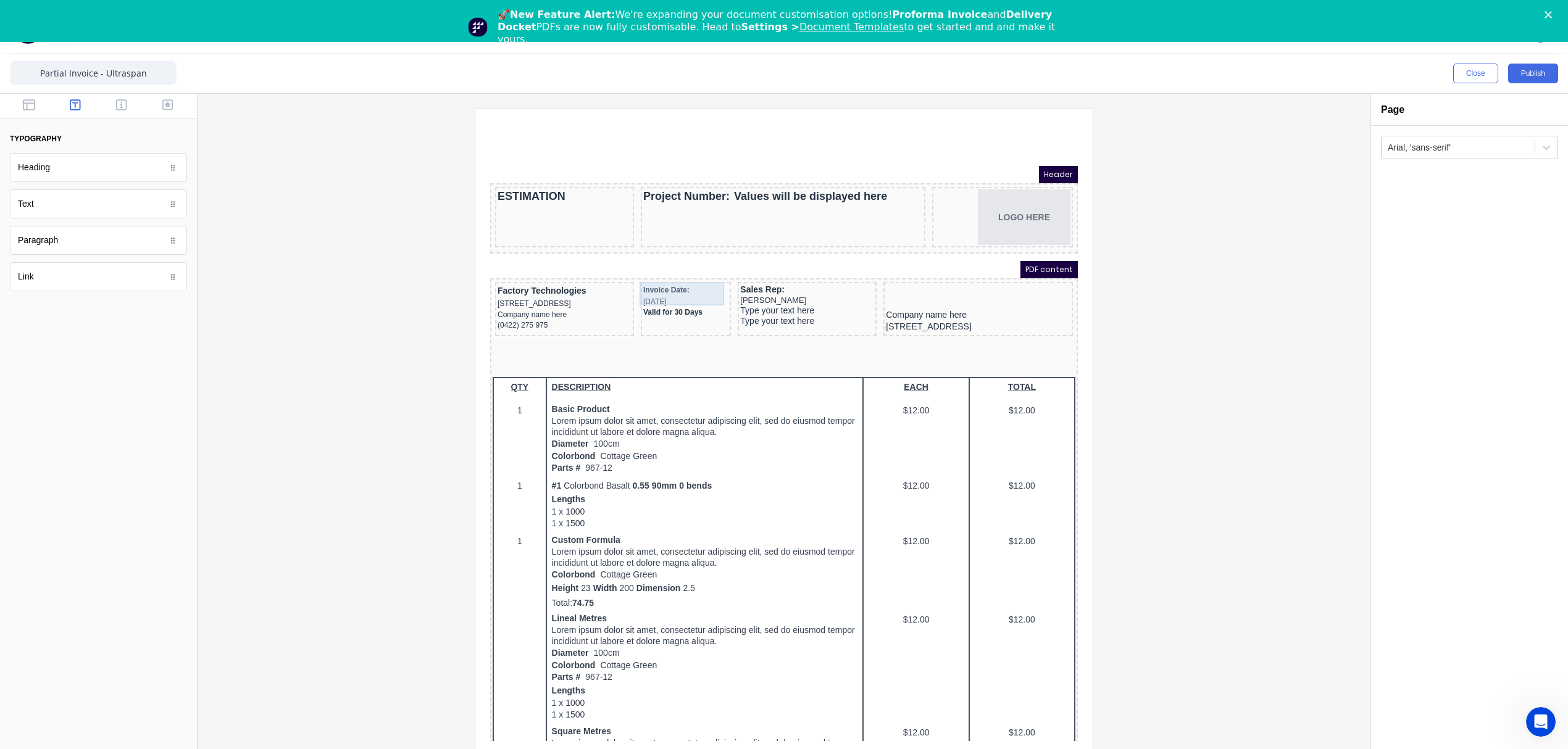
click at [637, 280] on div "Invoice Date: 29/10/2024" at bounding box center [671, 281] width 85 height 24
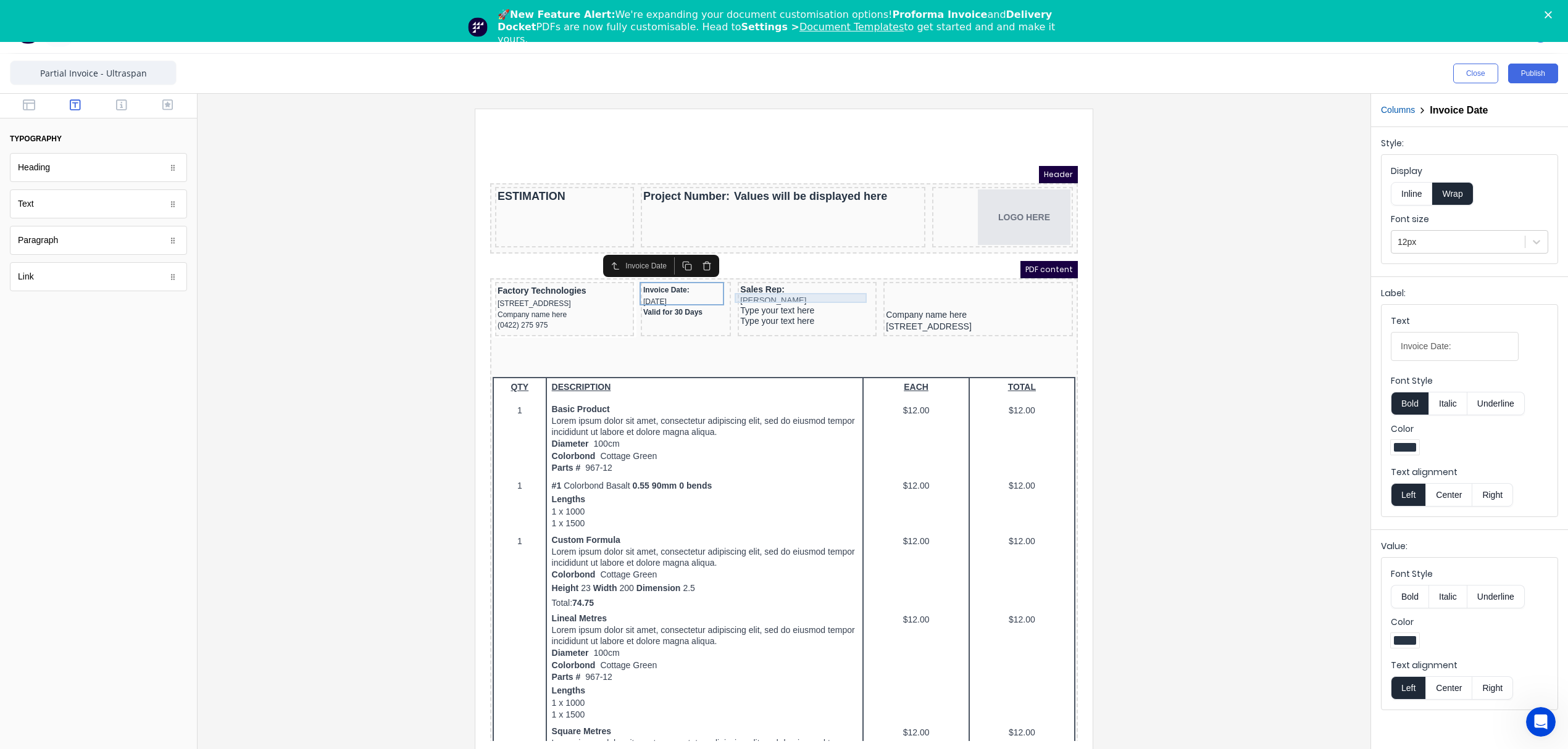
click at [751, 280] on div "Jason Ogilvy" at bounding box center [792, 285] width 134 height 10
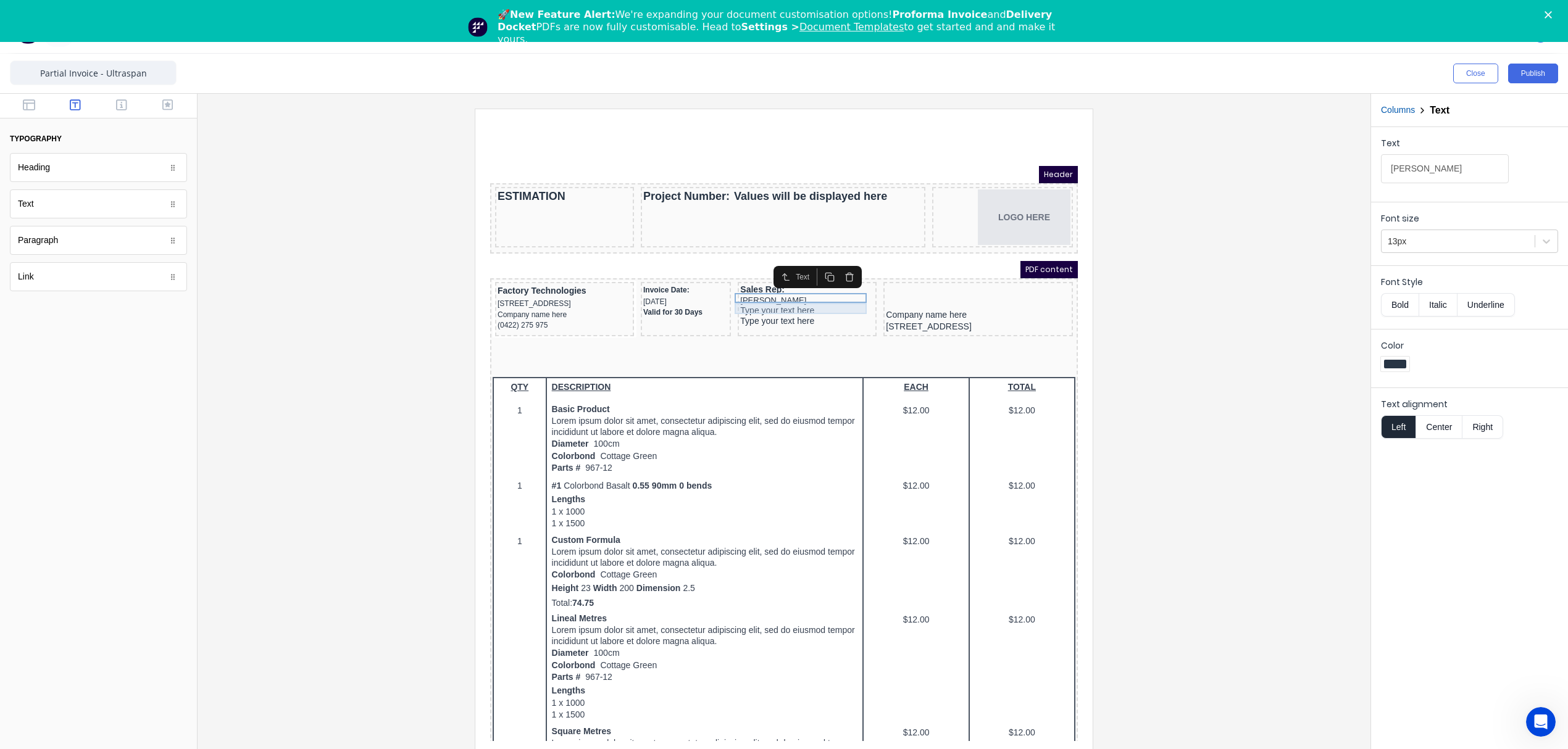
click at [752, 292] on div "Type your text here" at bounding box center [792, 296] width 134 height 11
click at [1430, 246] on div at bounding box center [1458, 241] width 141 height 16
drag, startPoint x: 1475, startPoint y: 167, endPoint x: 1299, endPoint y: 170, distance: 176.0
click at [1299, 170] on div "Close Publish Components typography Heading Heading Text Text Paragraph Paragra…" at bounding box center [784, 409] width 1568 height 711
paste input "0452 445 181"
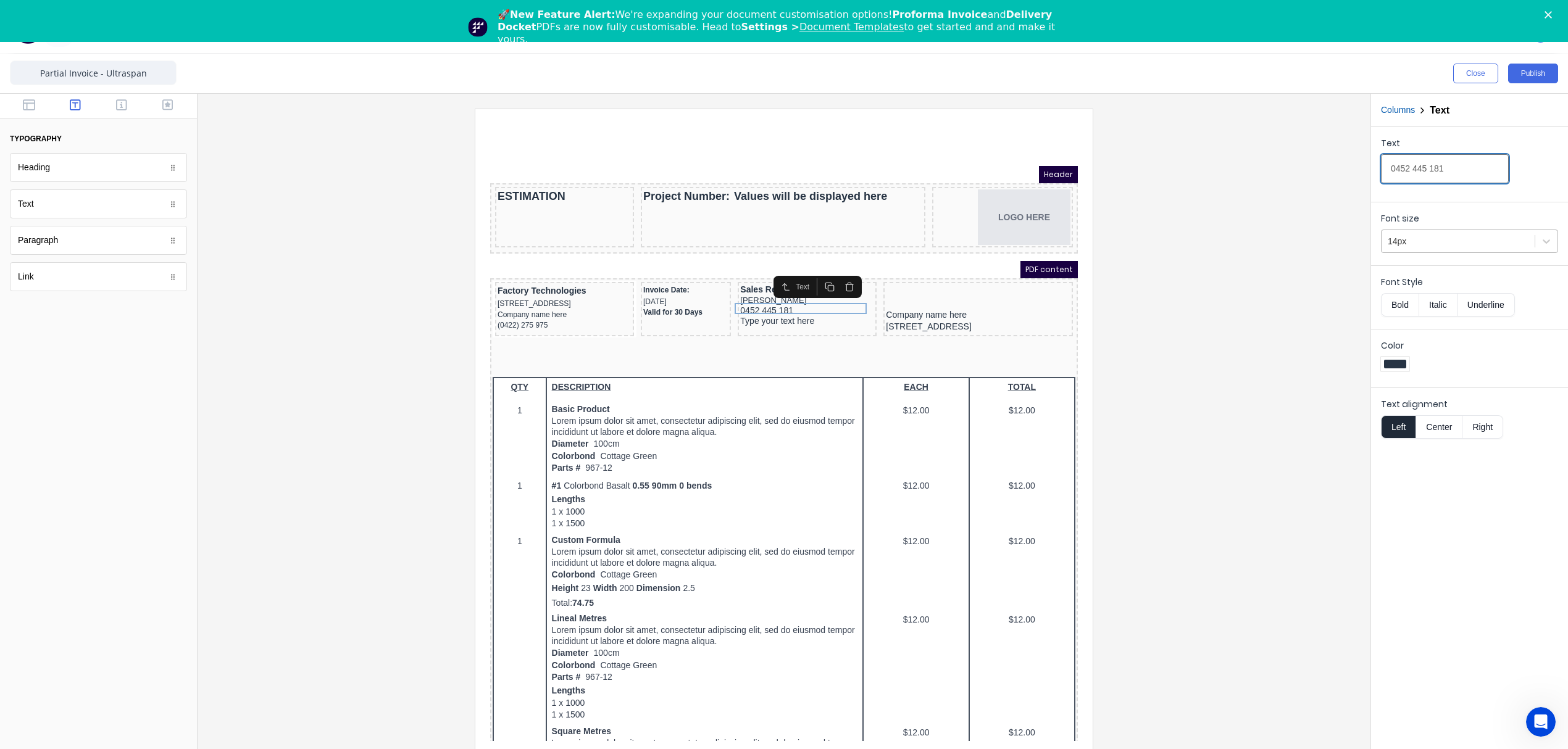
type input "0452 445 181"
click at [1425, 234] on div at bounding box center [1458, 241] width 141 height 16
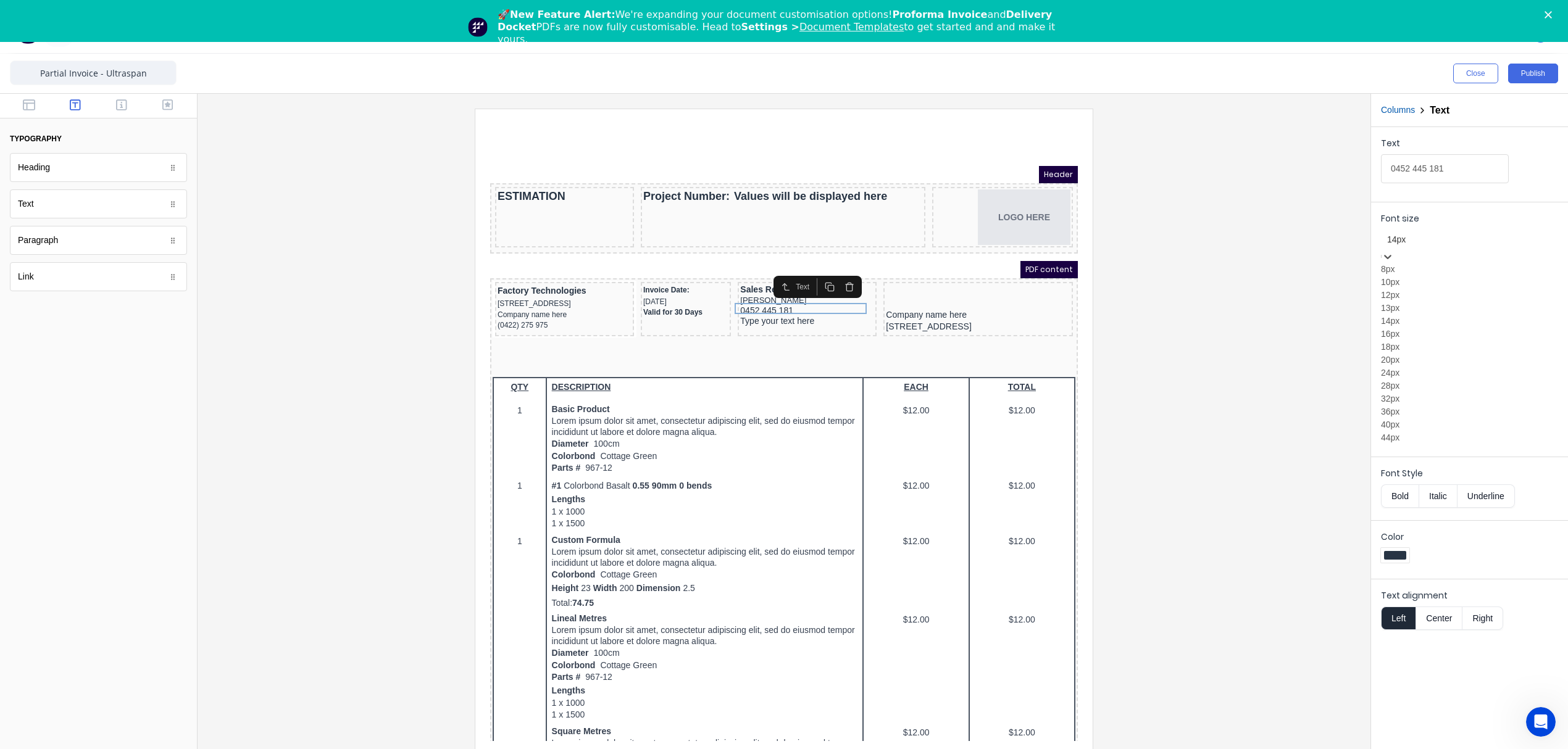
click at [1418, 301] on div "12px" at bounding box center [1469, 295] width 177 height 13
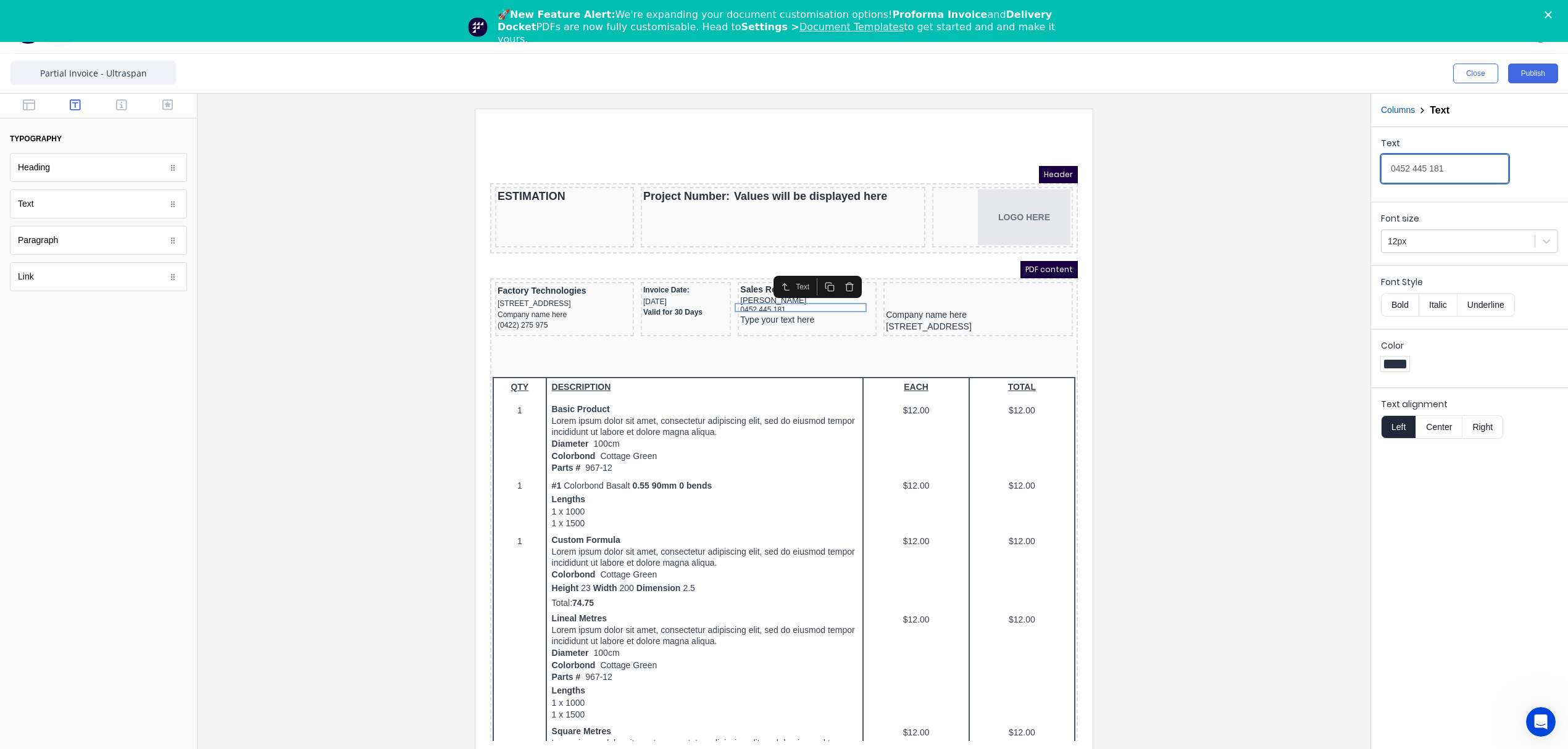
click at [1453, 158] on input "0452 445 181" at bounding box center [1445, 169] width 128 height 29
click at [744, 304] on div "Type your text here" at bounding box center [792, 305] width 134 height 11
drag, startPoint x: 1460, startPoint y: 171, endPoint x: 1241, endPoint y: 169, distance: 219.0
click at [1241, 169] on div "Close Publish Components typography Heading Heading Text Text Paragraph Paragra…" at bounding box center [784, 409] width 1568 height 711
paste input "jason@ultraspan.com.au"
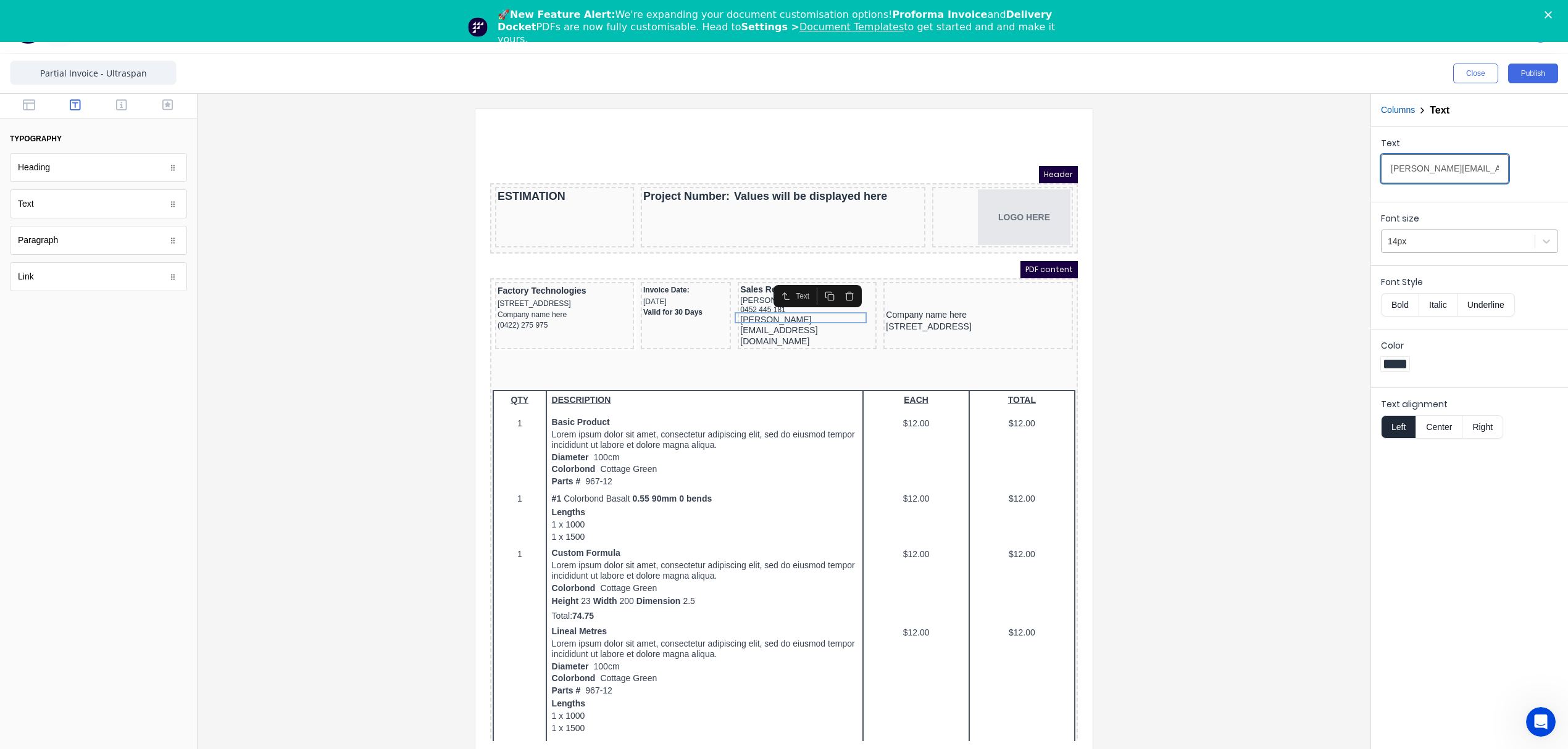
type input "jason@ultraspan.com.au"
click at [1492, 247] on div at bounding box center [1458, 241] width 141 height 16
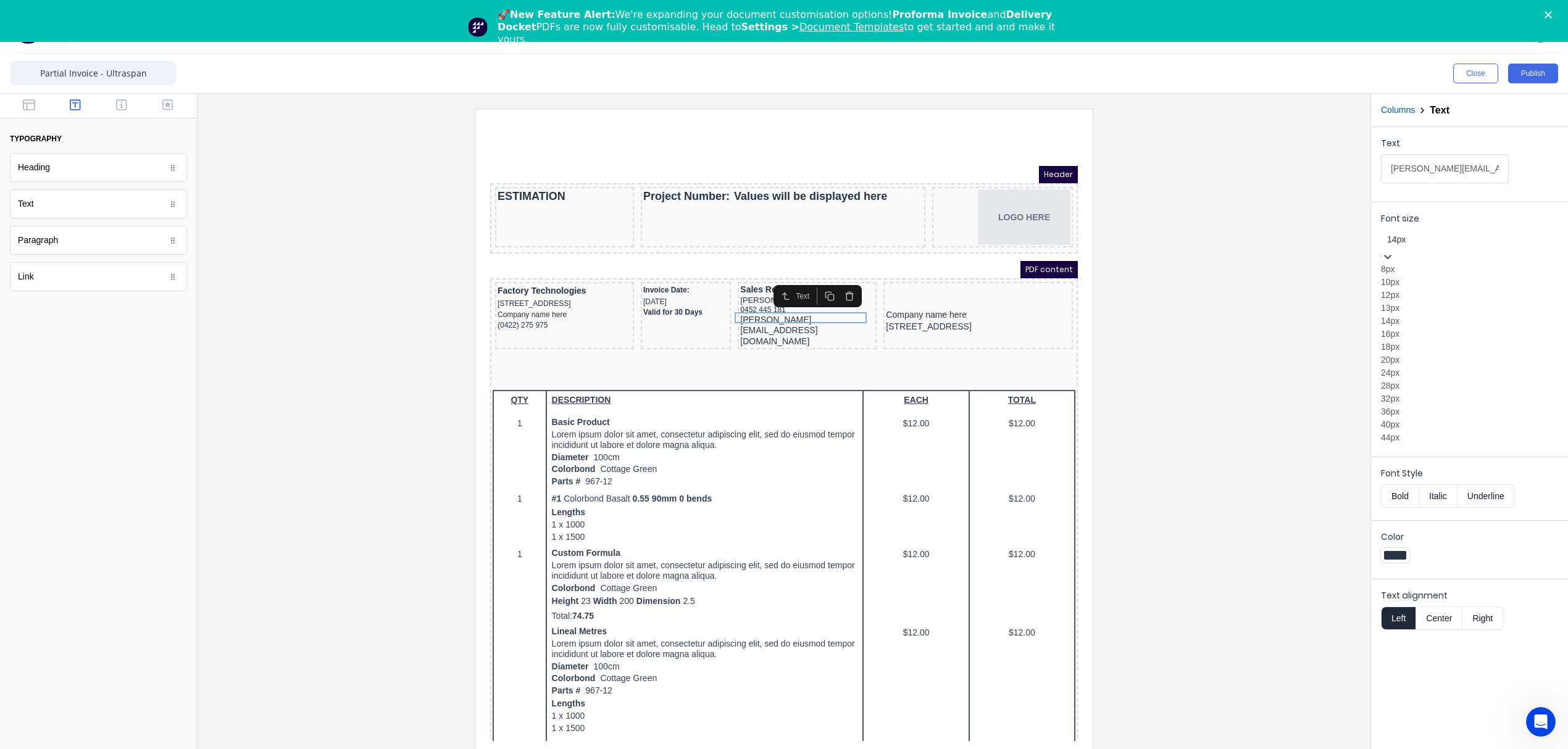
click at [1409, 301] on div "12px" at bounding box center [1469, 295] width 177 height 13
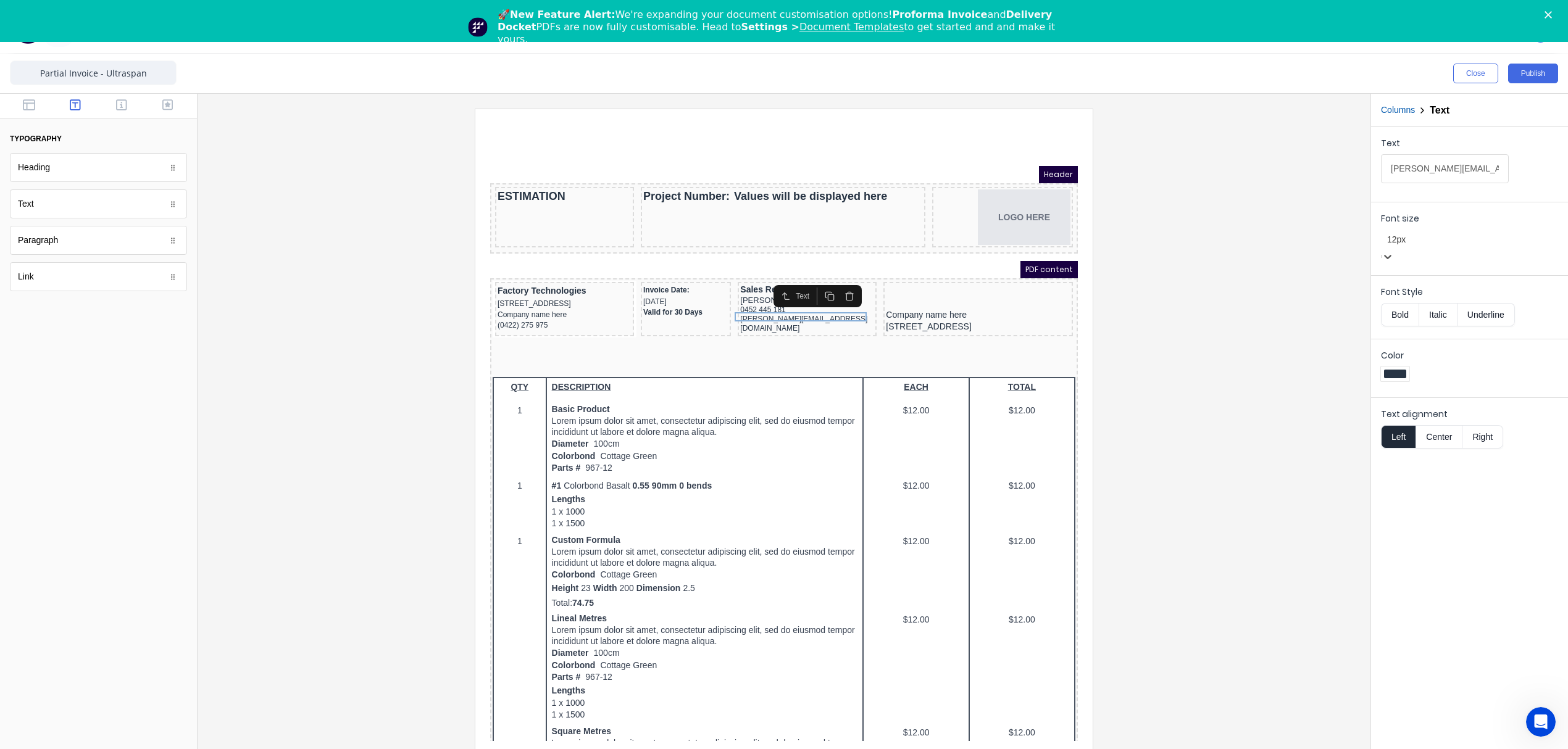
drag, startPoint x: 1224, startPoint y: 390, endPoint x: 1231, endPoint y: 387, distance: 7.6
click at [1224, 391] on div at bounding box center [784, 431] width 1153 height 647
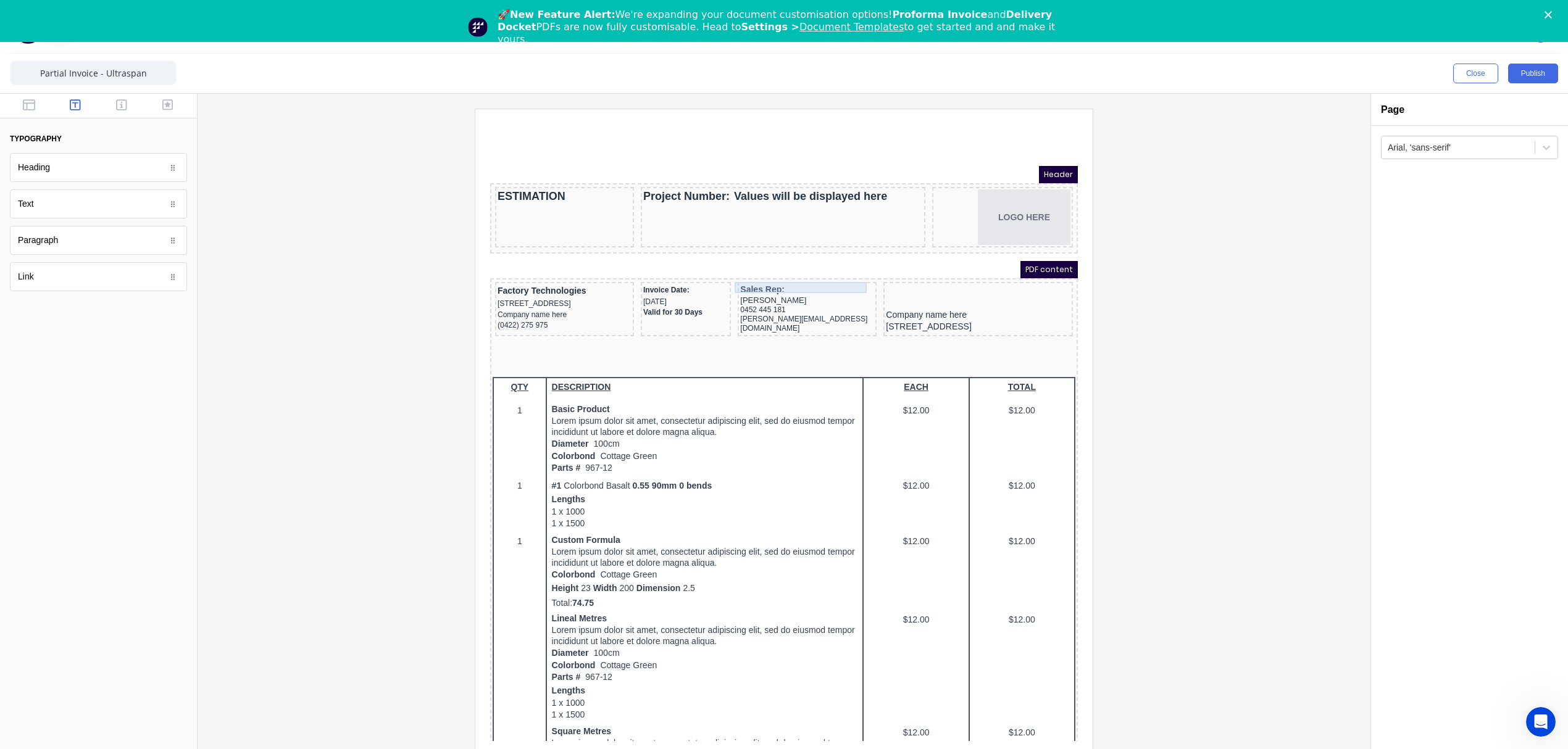
click at [751, 274] on div "Sales Rep:" at bounding box center [792, 275] width 134 height 11
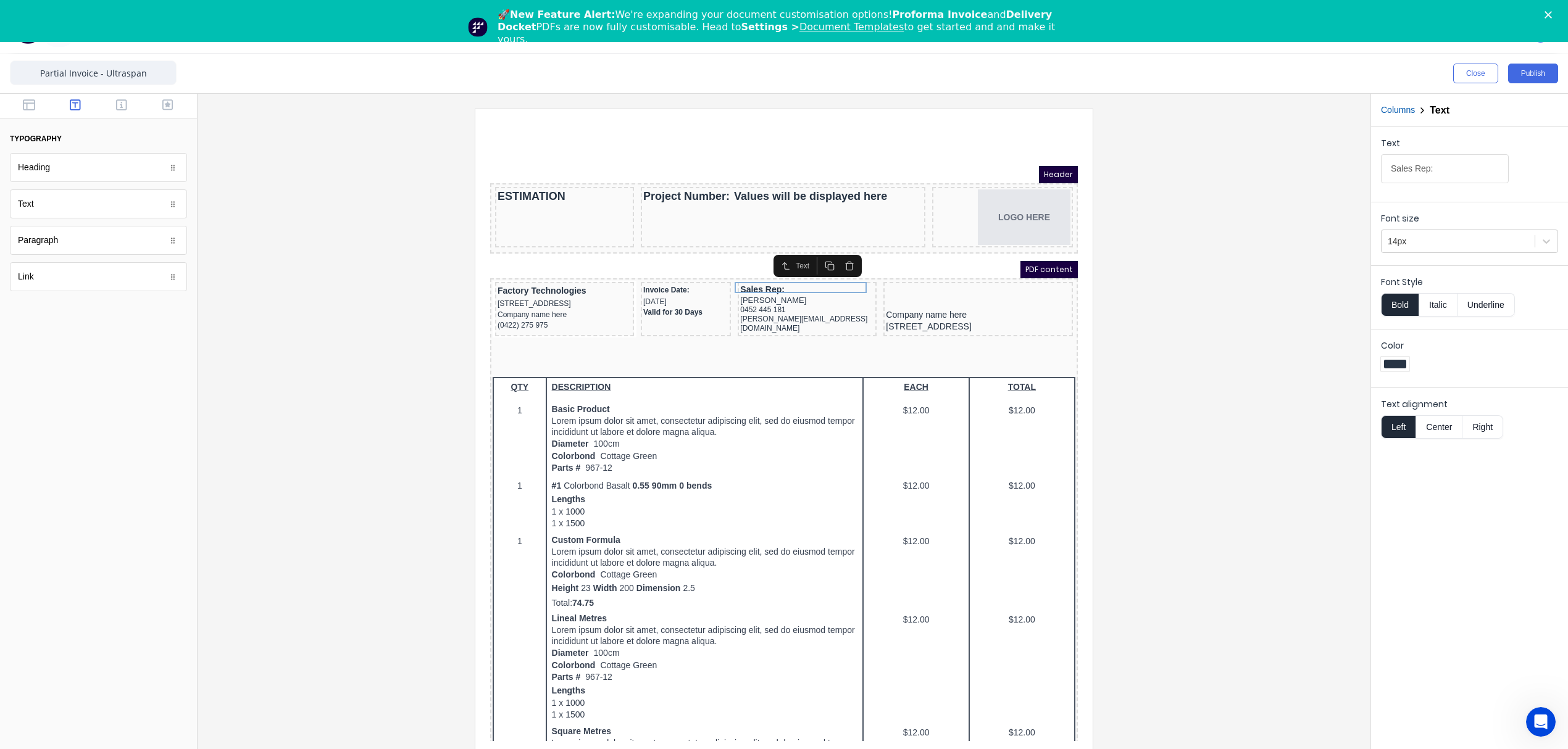
click at [1489, 430] on button "Right" at bounding box center [1483, 427] width 41 height 24
click at [747, 280] on div "Jason Ogilvy" at bounding box center [792, 285] width 134 height 10
click at [1469, 421] on button "Right" at bounding box center [1483, 427] width 41 height 24
click at [746, 291] on div "0452 445 181" at bounding box center [792, 295] width 134 height 9
click at [1489, 428] on button "Right" at bounding box center [1483, 427] width 41 height 24
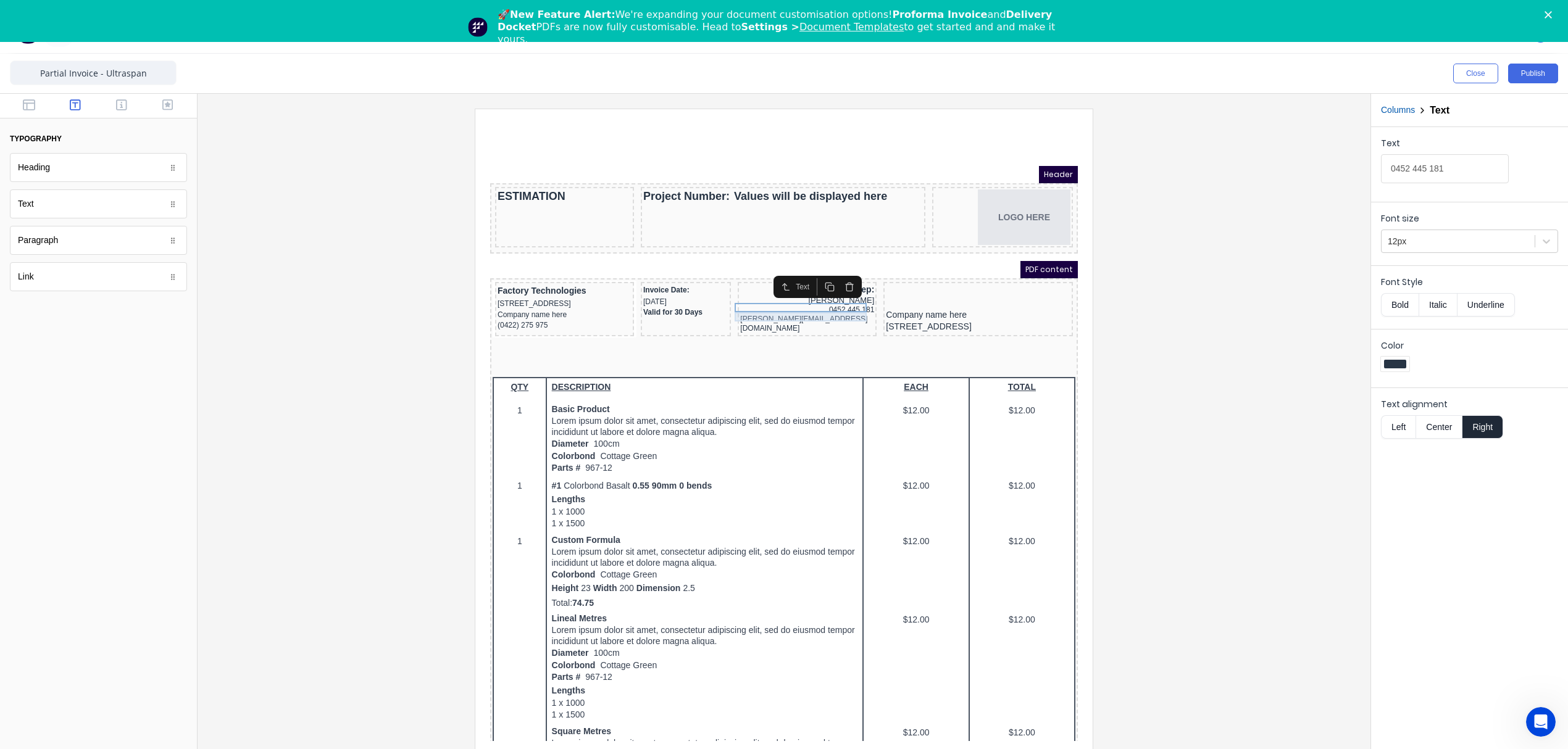
click at [751, 301] on div "jason@ultraspan.com.au" at bounding box center [792, 309] width 134 height 18
click at [1482, 434] on button "Right" at bounding box center [1483, 427] width 41 height 24
click at [919, 299] on div "Company name here" at bounding box center [963, 300] width 184 height 11
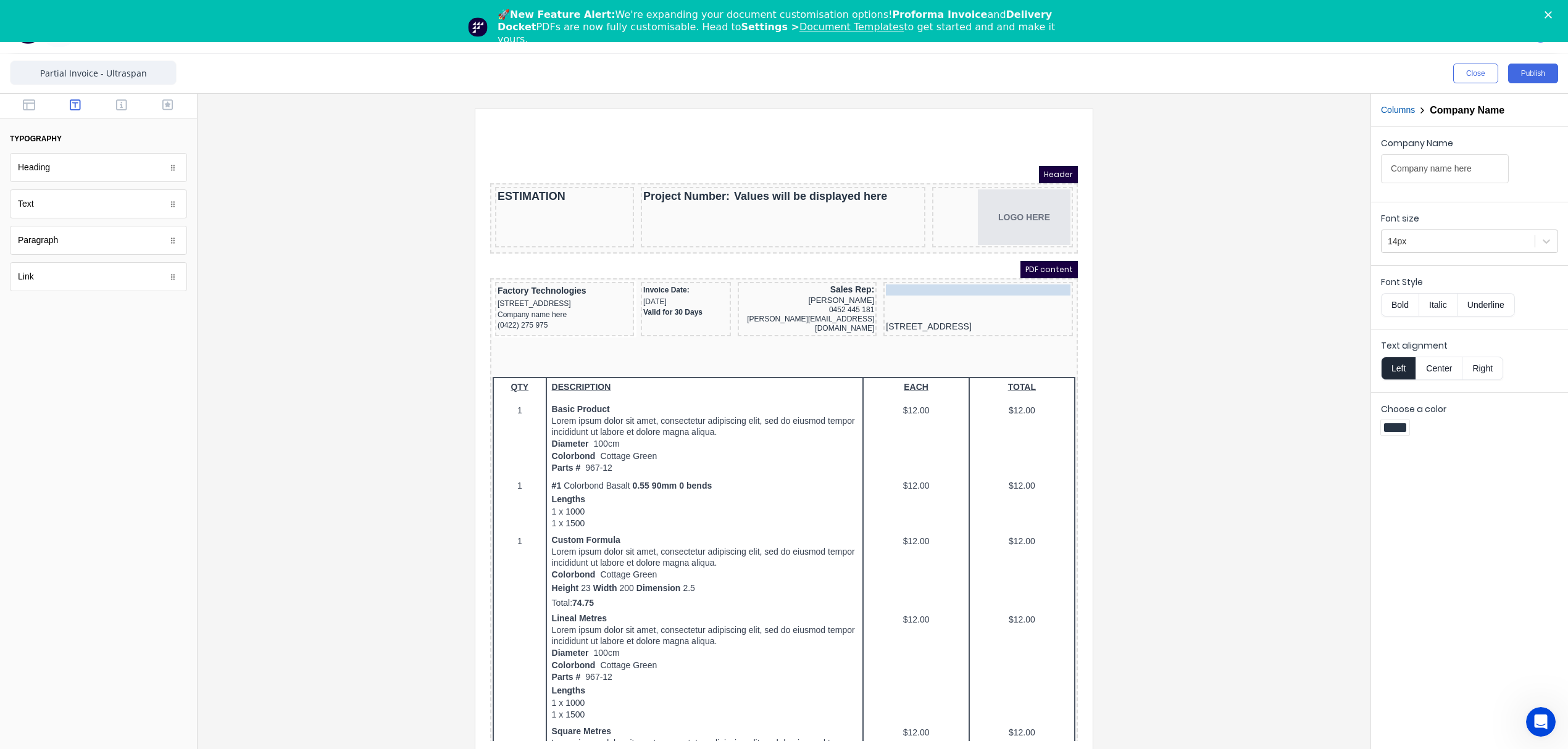
drag, startPoint x: 919, startPoint y: 299, endPoint x: 914, endPoint y: 274, distance: 25.5
click at [914, 274] on body "Header ESTIMATION Project Number: Values will be displayed here LOGO HERE PDF c…" at bounding box center [768, 459] width 587 height 617
click at [966, 270] on div "Company name here" at bounding box center [963, 275] width 184 height 11
click at [1393, 305] on button "Bold" at bounding box center [1400, 305] width 38 height 24
click at [1480, 369] on button "Right" at bounding box center [1483, 368] width 41 height 24
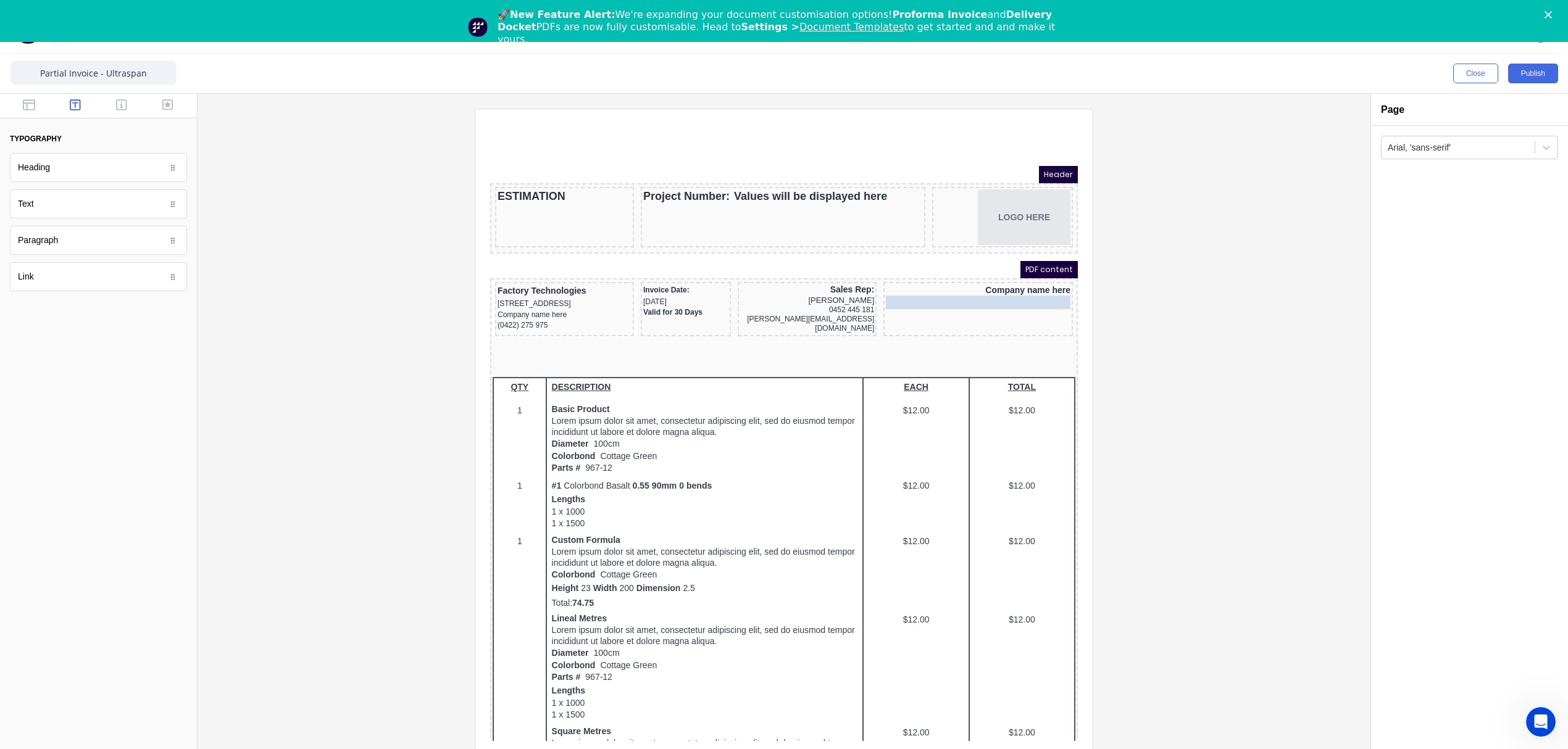
drag, startPoint x: 899, startPoint y: 309, endPoint x: 919, endPoint y: 281, distance: 34.4
click at [919, 281] on body "Header ESTIMATION Project Number: Values will be displayed here LOGO HERE PDF c…" at bounding box center [768, 459] width 587 height 617
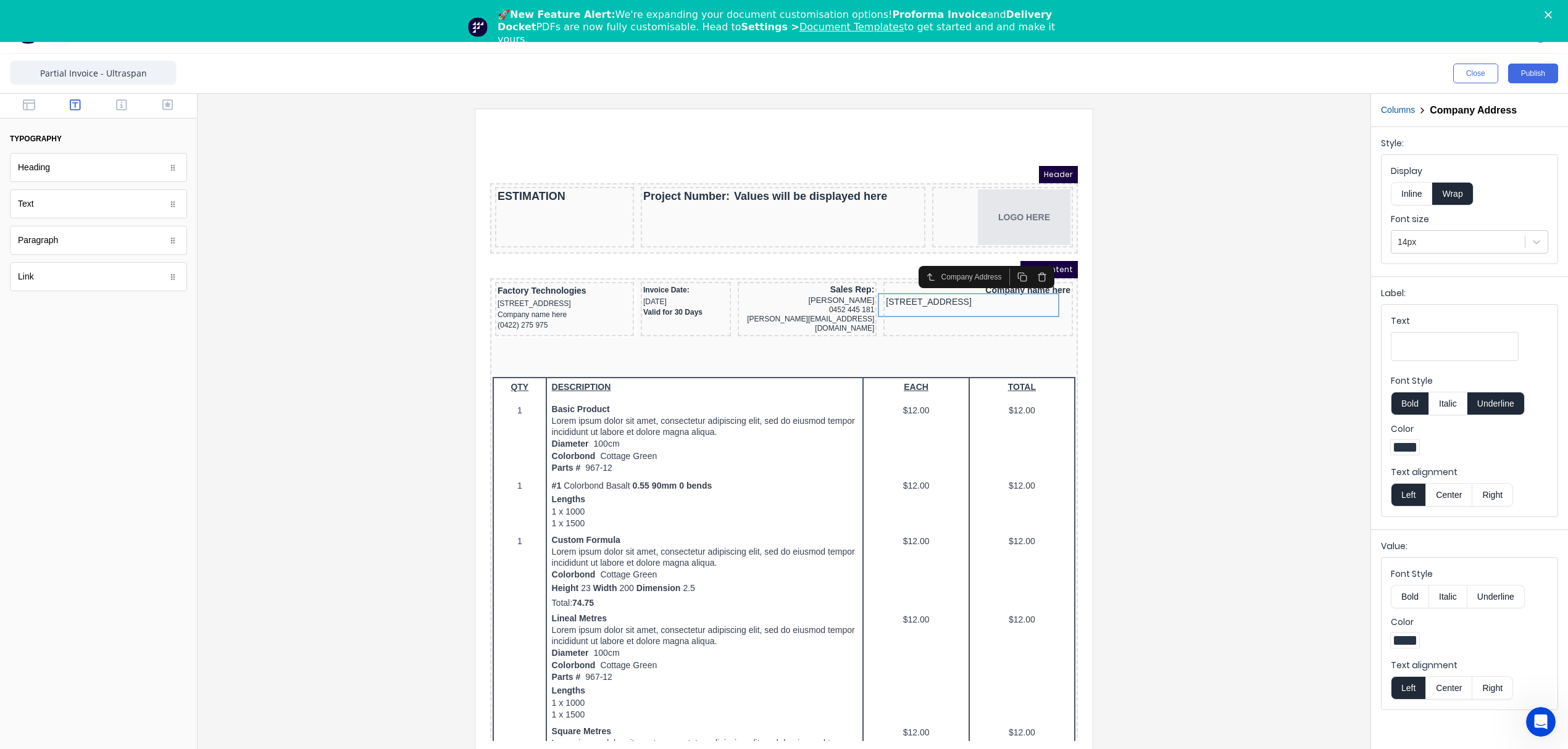
click at [1416, 191] on button "Inline" at bounding box center [1411, 194] width 41 height 24
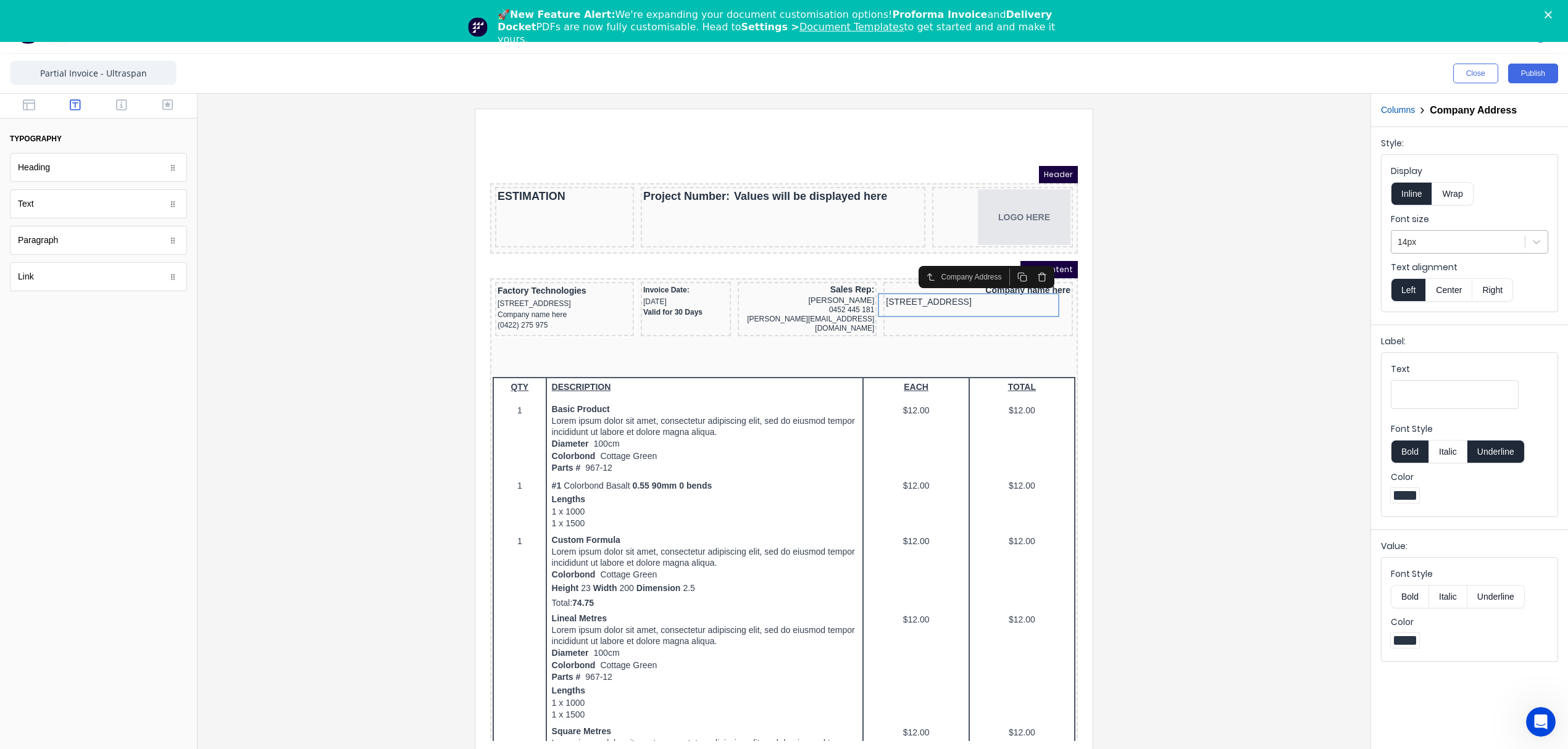
click at [1481, 243] on div at bounding box center [1458, 242] width 121 height 16
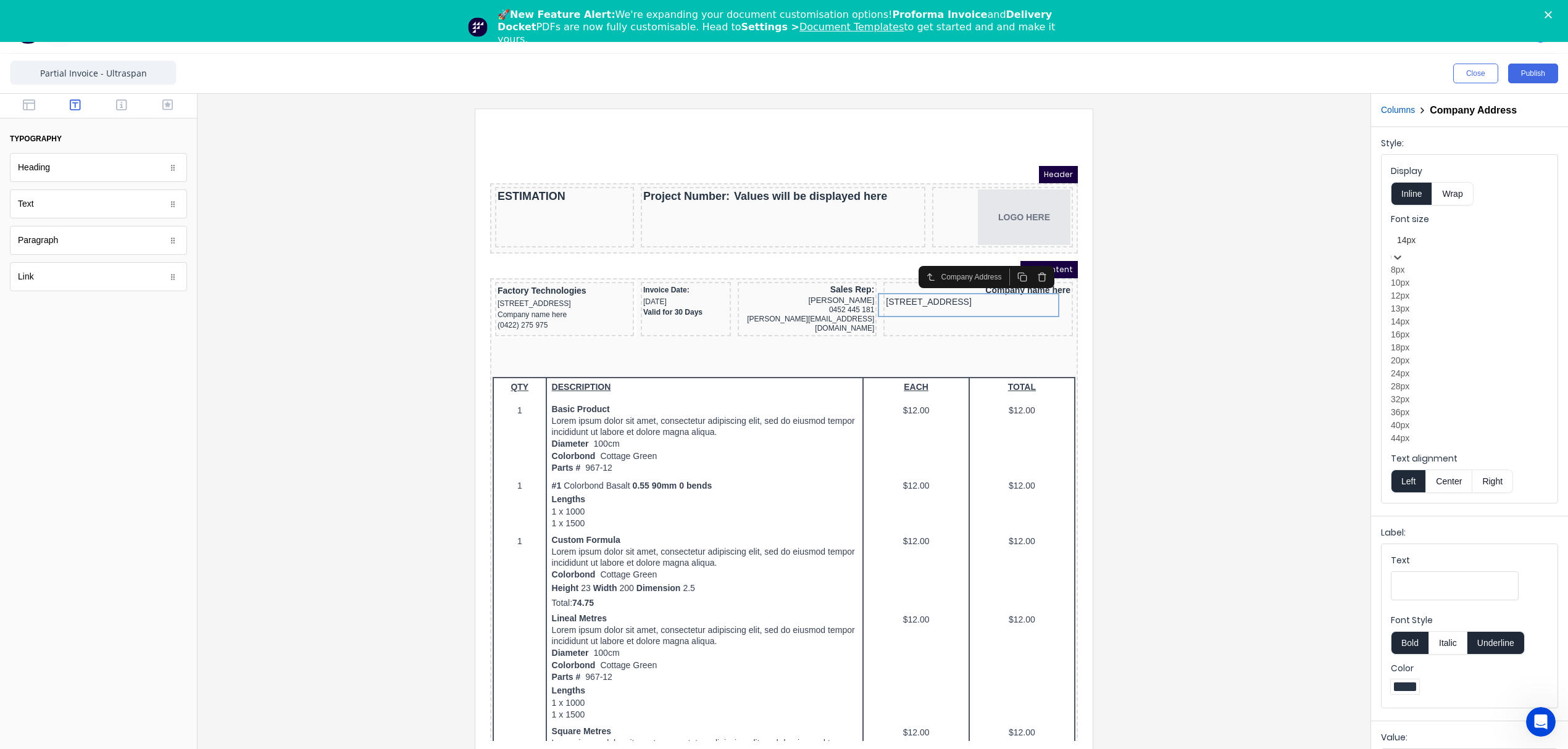
click at [1443, 302] on div "12px" at bounding box center [1469, 295] width 157 height 13
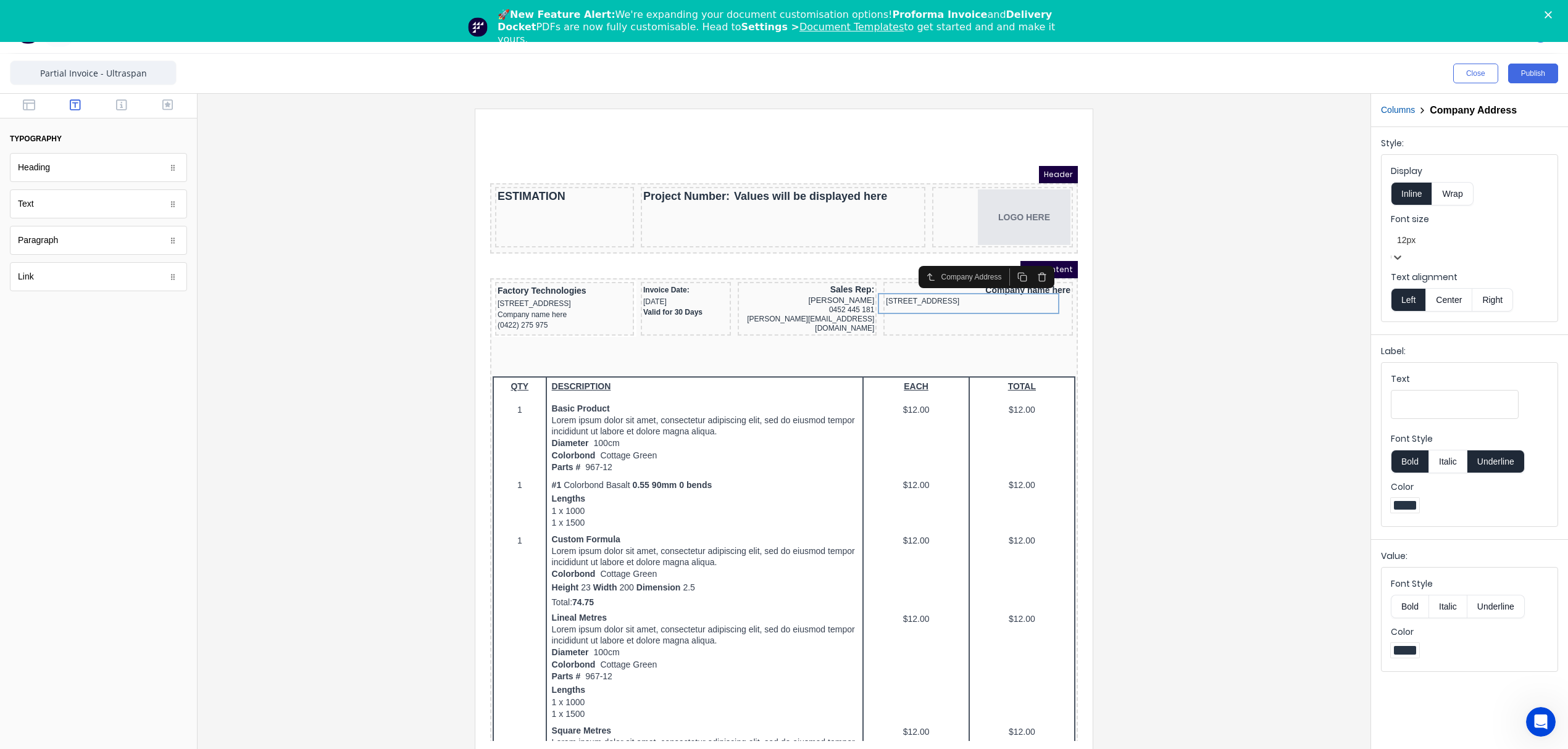
click at [1491, 291] on button "Right" at bounding box center [1493, 299] width 41 height 24
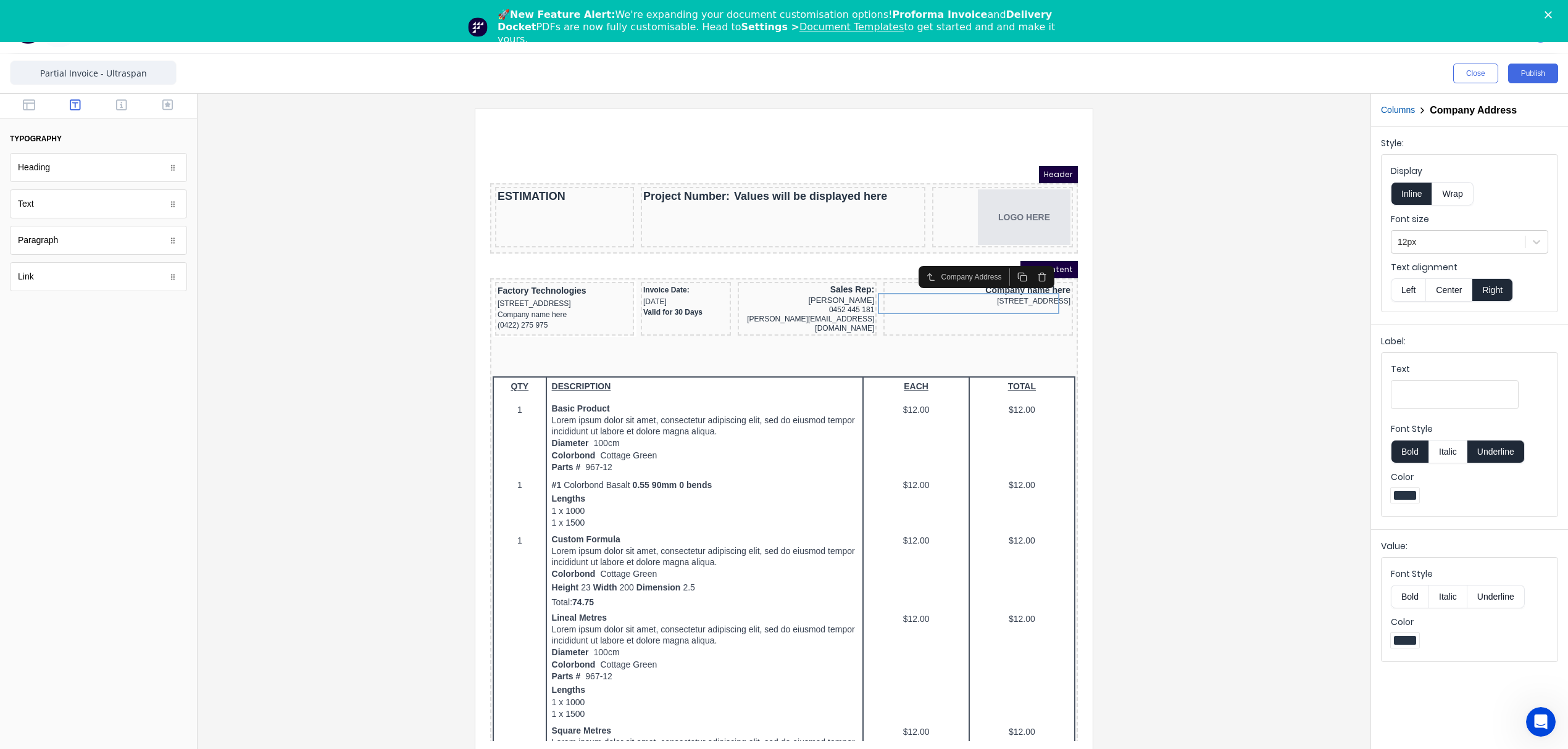
click at [1491, 291] on button "Right" at bounding box center [1493, 290] width 41 height 24
click at [974, 284] on div "234 Beach Road Gold Coast, Queensland, Australia, 4217" at bounding box center [963, 286] width 184 height 12
click at [1487, 282] on button "Right" at bounding box center [1493, 290] width 41 height 24
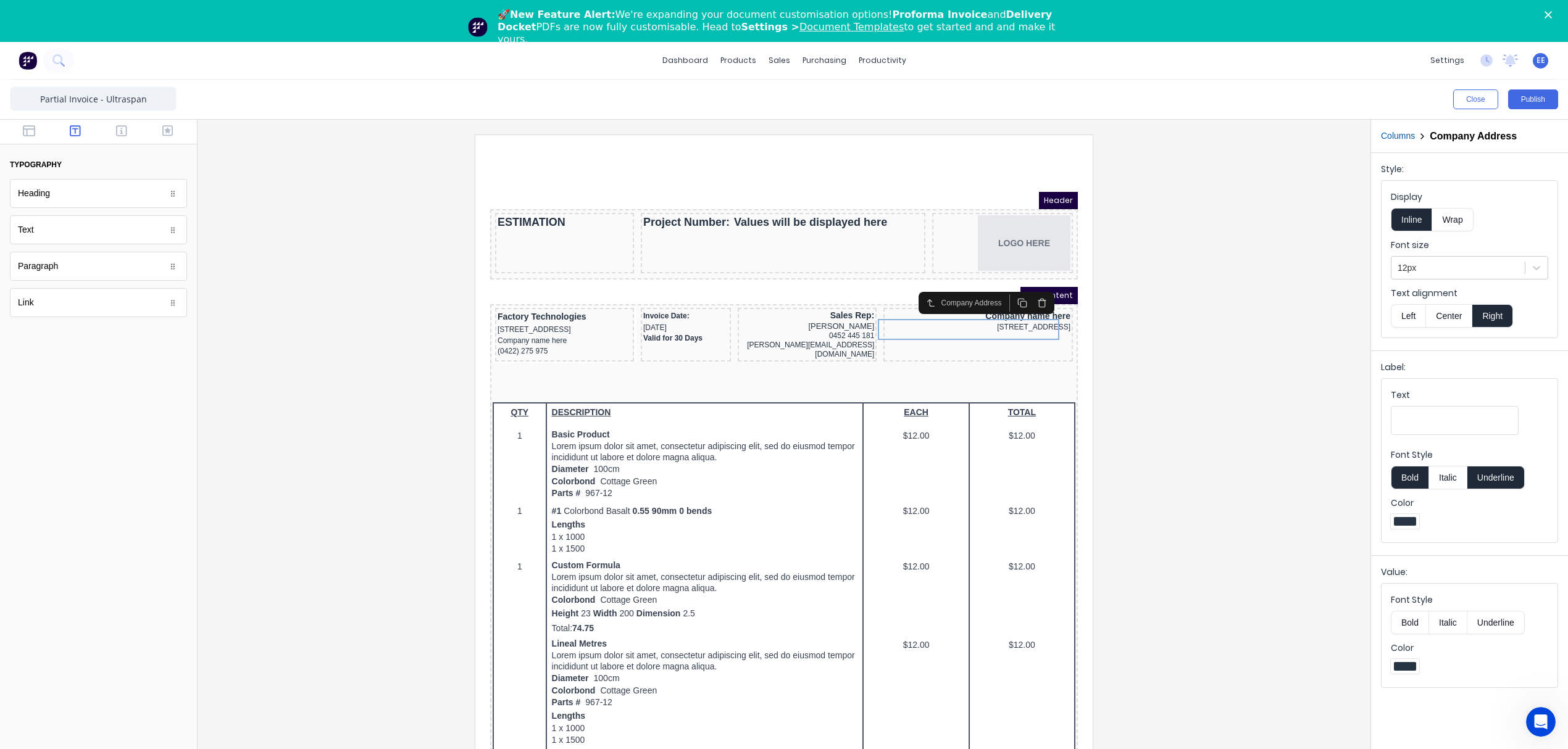
click at [1399, 133] on button "Columns" at bounding box center [1398, 135] width 34 height 13
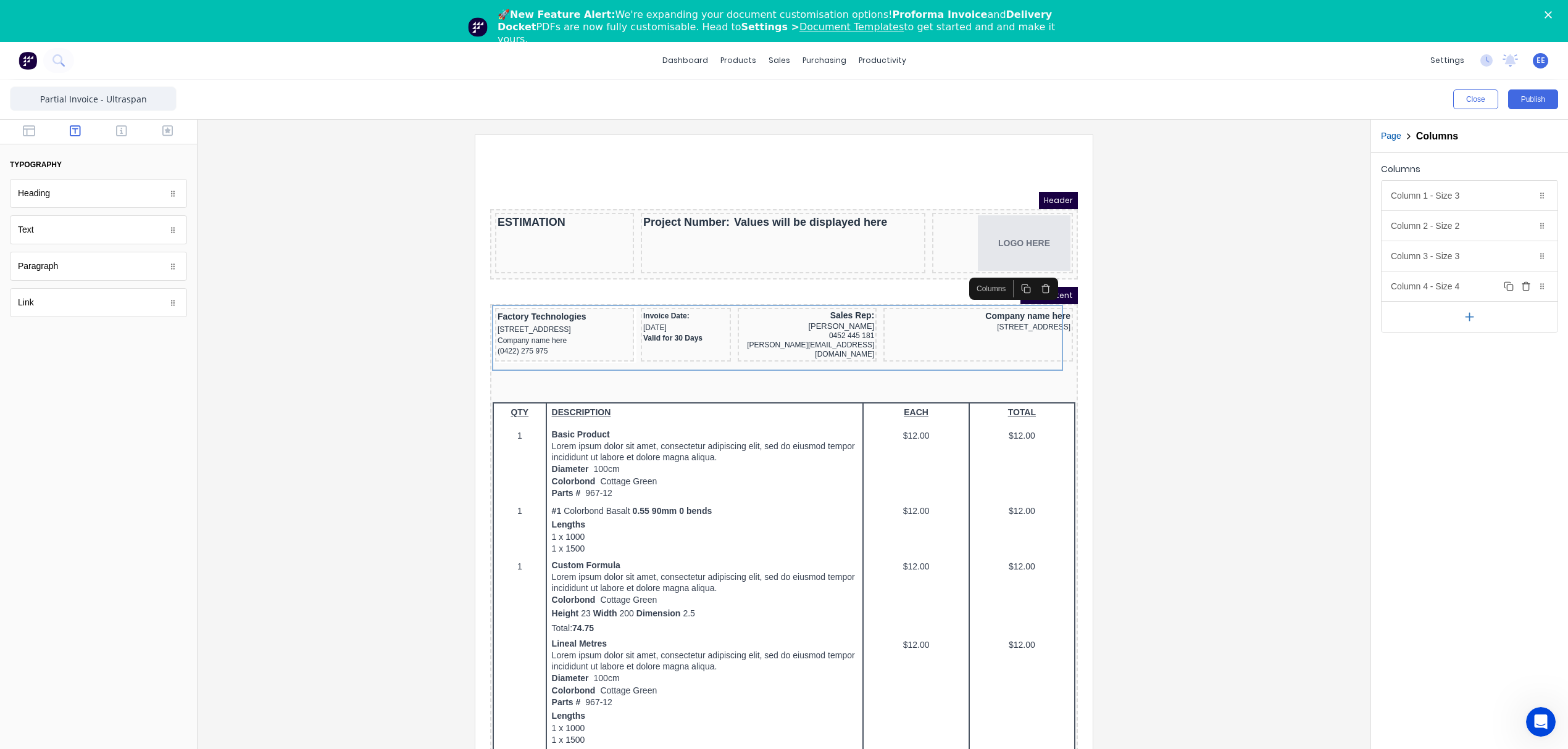
click at [1423, 280] on div "Column 4 - Size 4 Duplicate Delete" at bounding box center [1470, 286] width 176 height 30
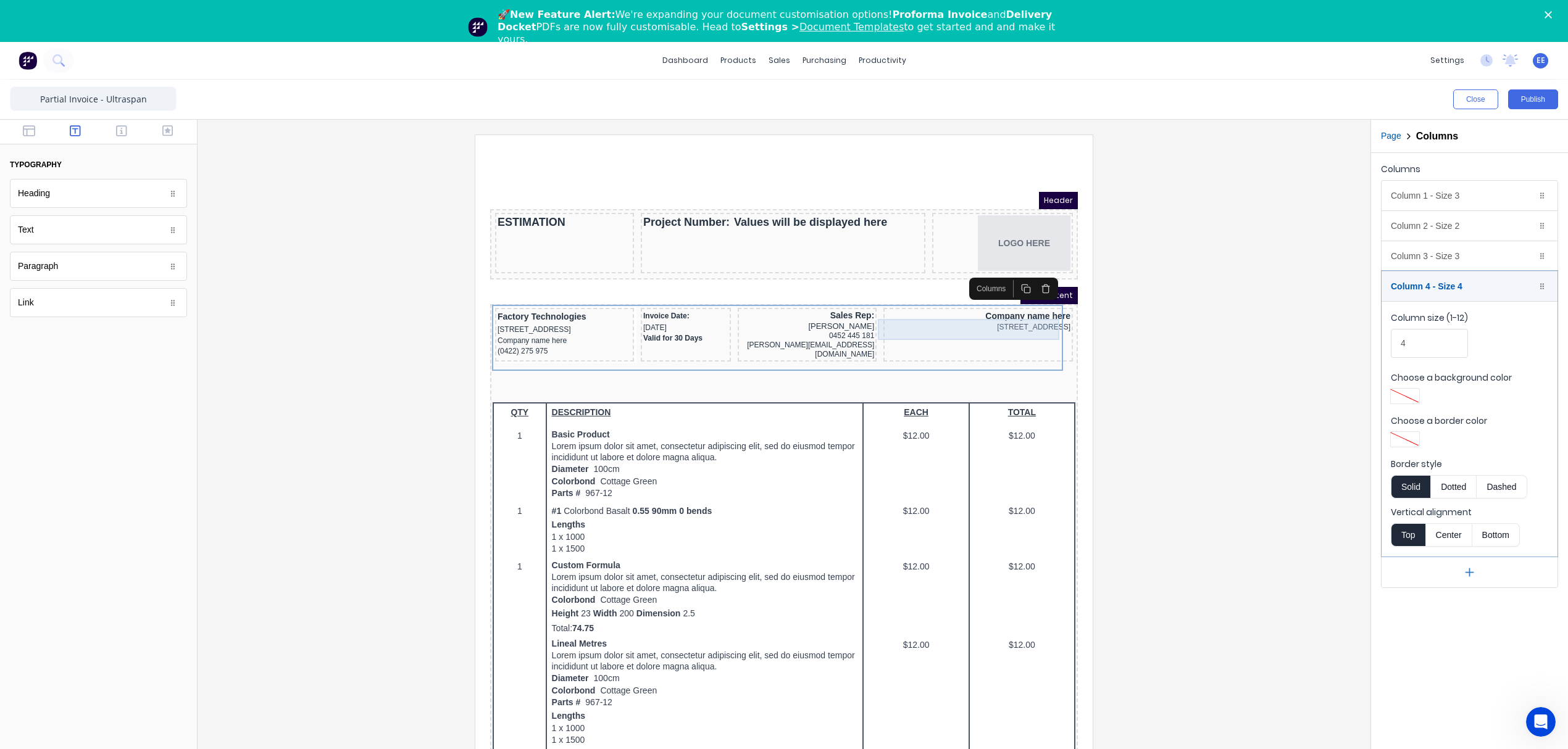
click at [998, 307] on div "234 Beach Road Gold Coast, Queensland, Australia, 4217" at bounding box center [963, 312] width 184 height 12
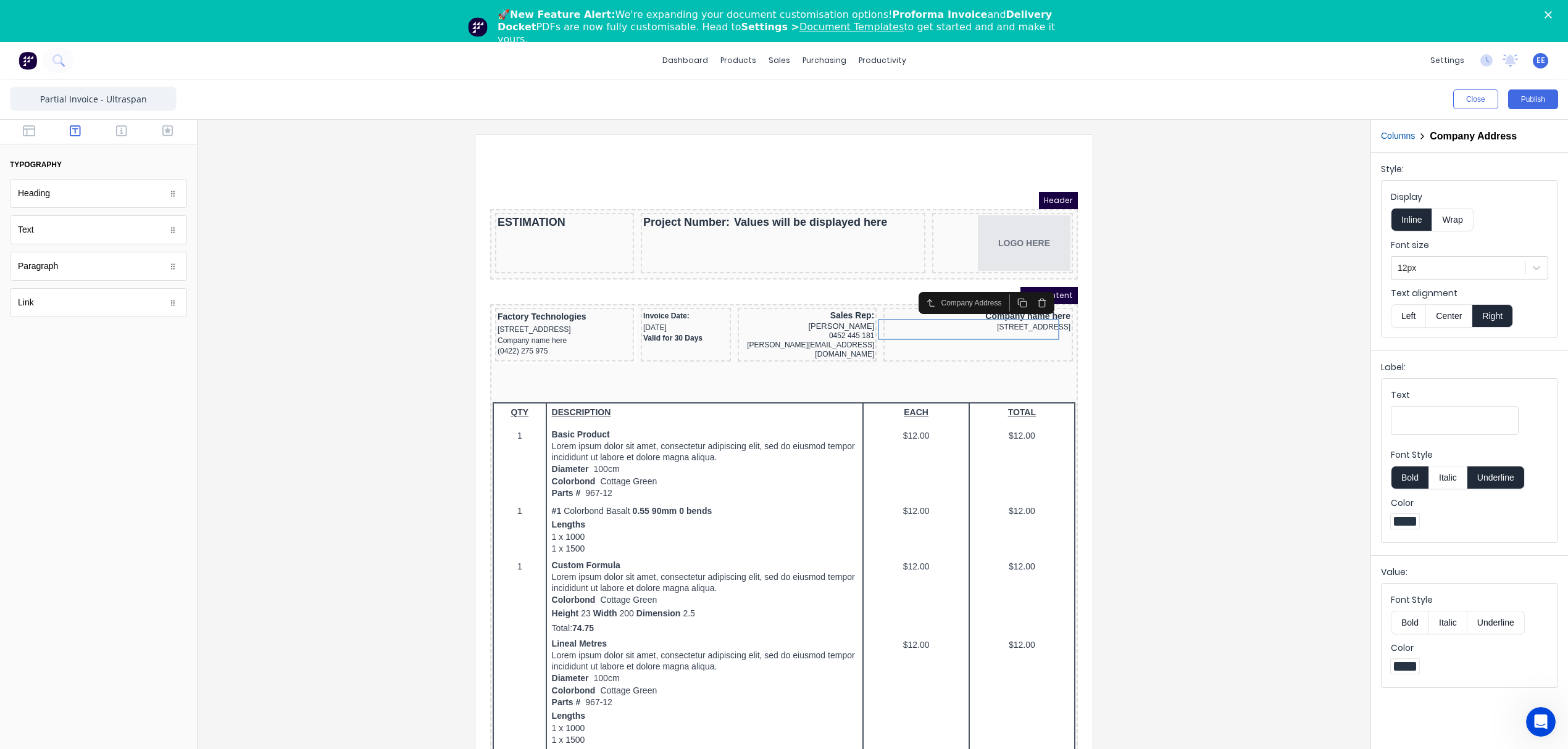
click at [1440, 320] on button "Center" at bounding box center [1448, 316] width 47 height 24
click at [1494, 320] on button "Right" at bounding box center [1493, 316] width 41 height 24
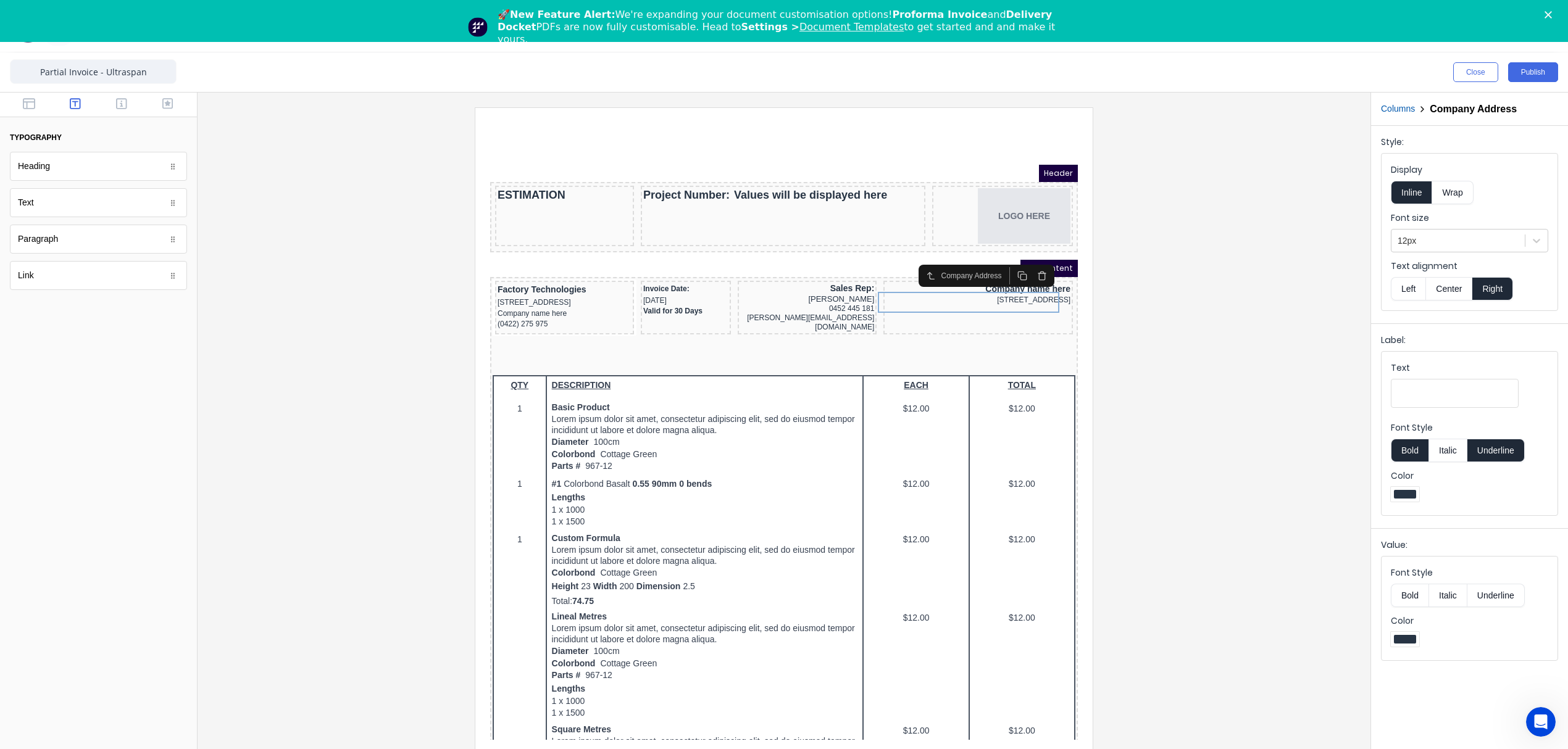
scroll to position [42, 0]
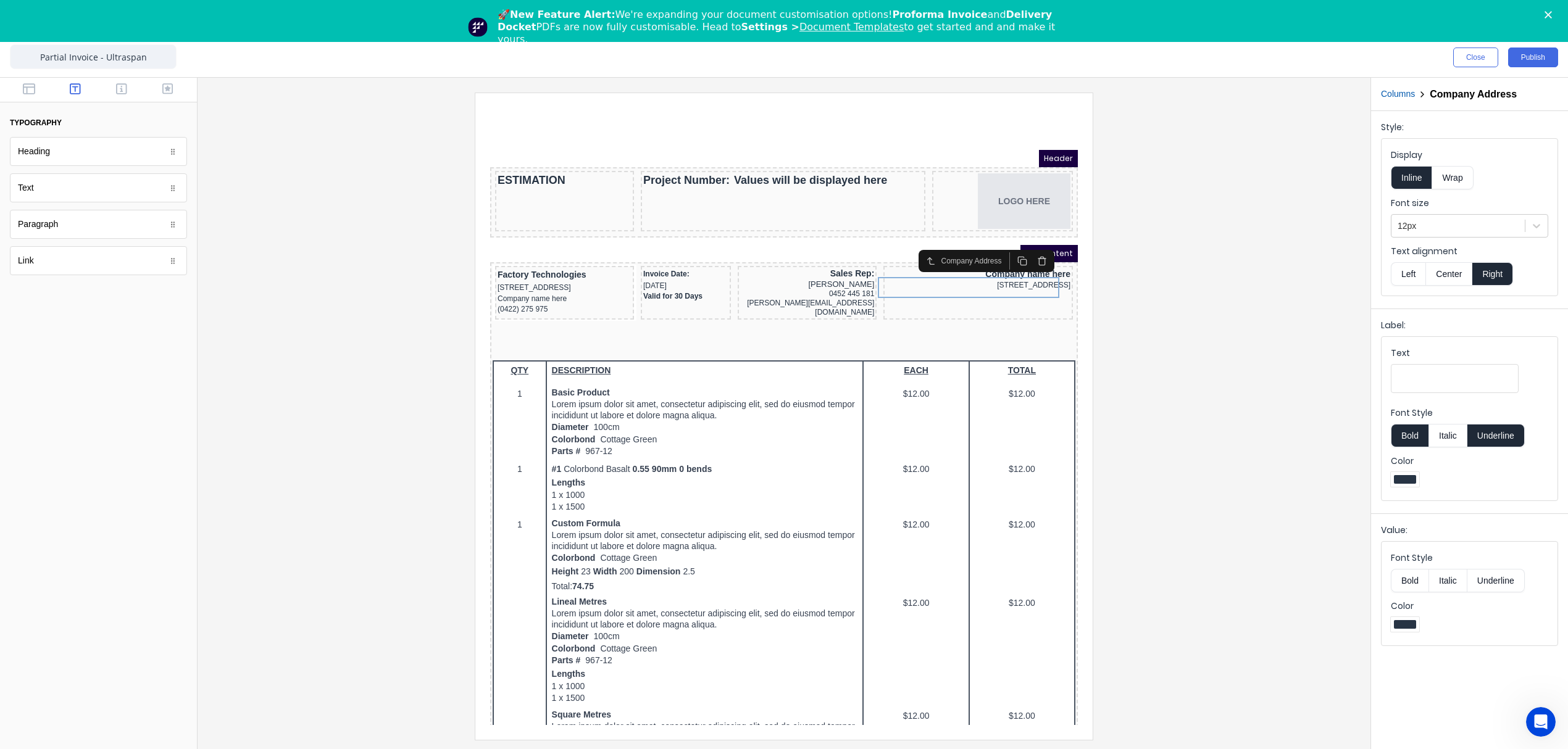
click at [1443, 184] on button "Wrap" at bounding box center [1452, 177] width 41 height 24
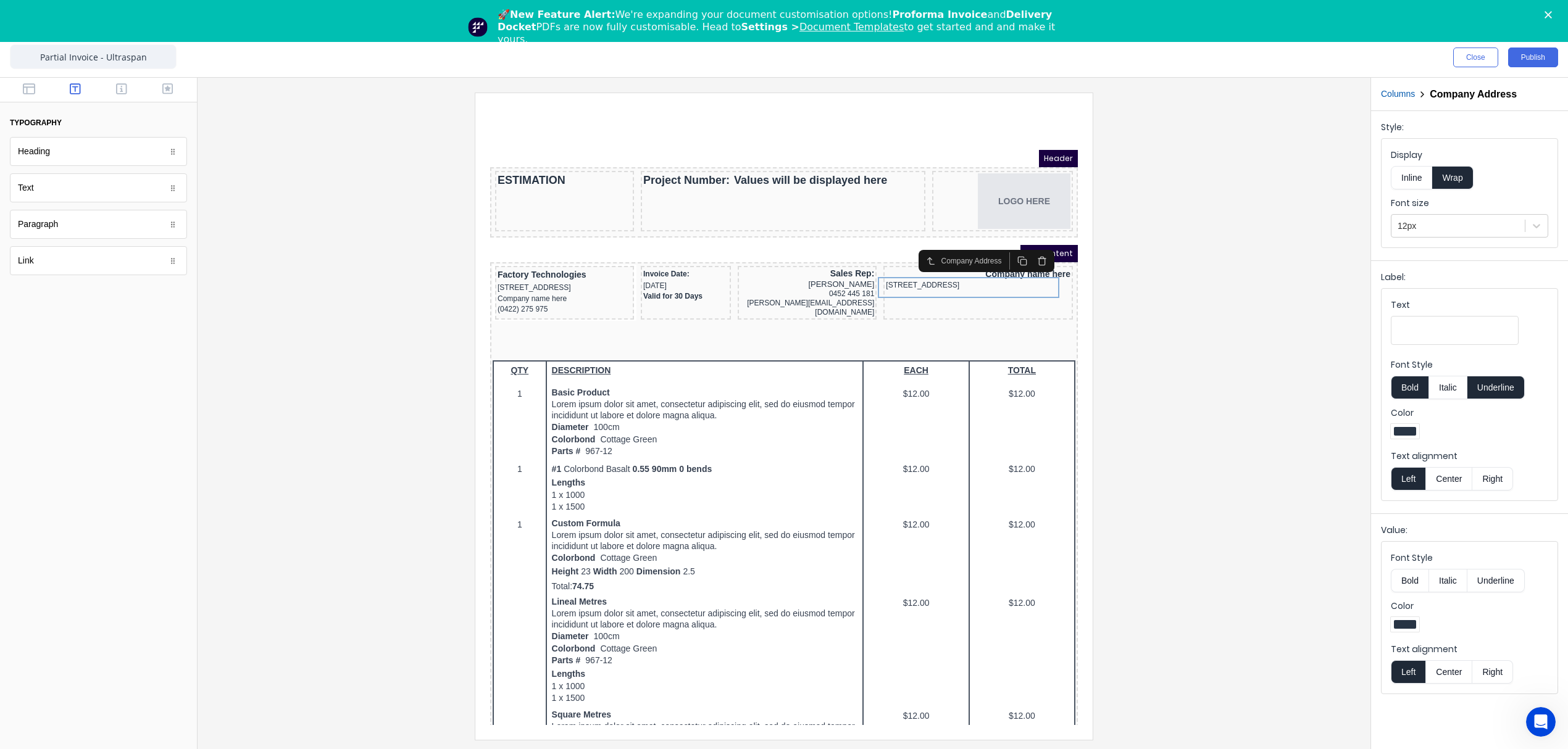
click at [1490, 674] on button "Right" at bounding box center [1493, 672] width 41 height 24
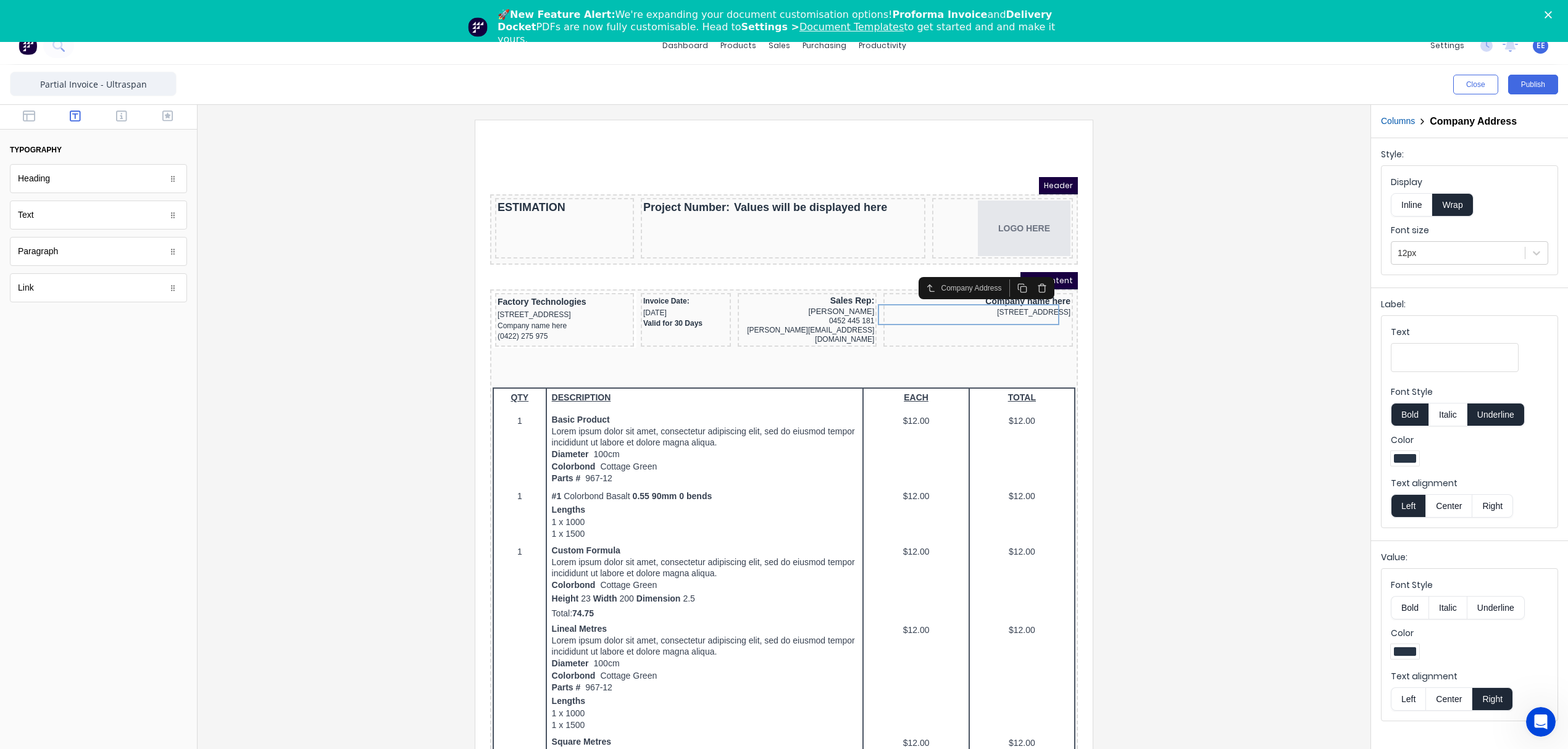
scroll to position [0, 0]
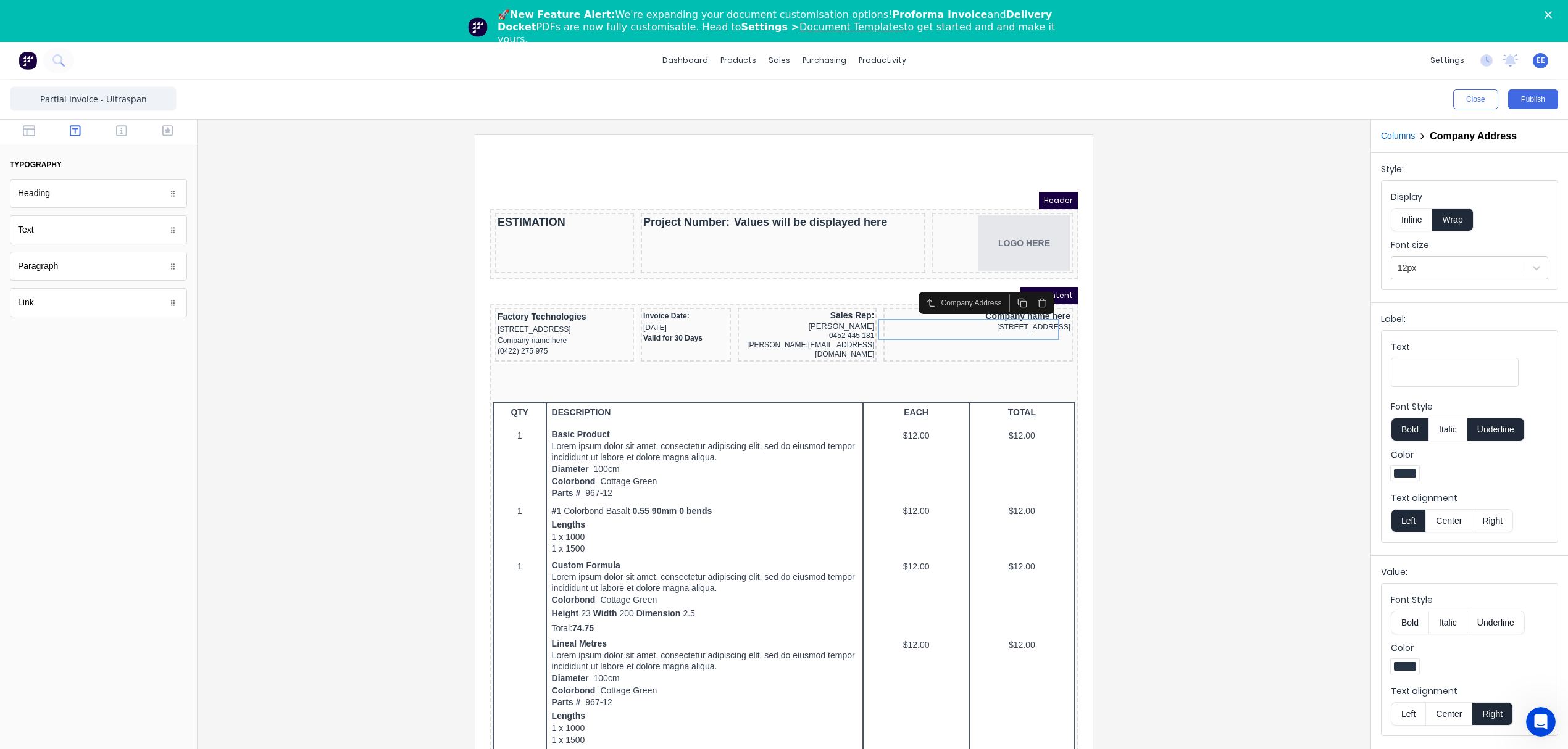
click at [1302, 323] on div at bounding box center [784, 458] width 1153 height 647
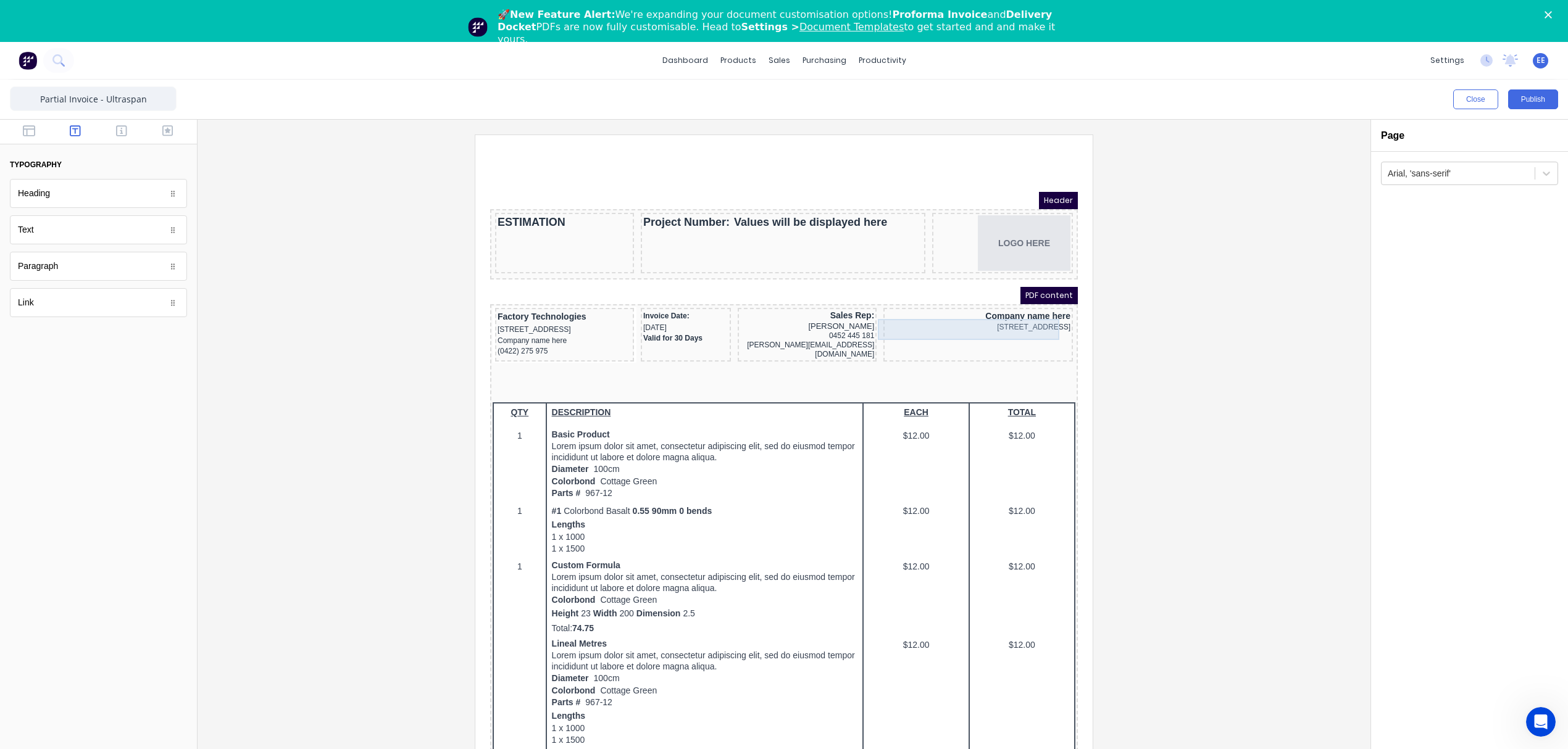
click at [983, 312] on div "234 Beach Road Gold Coast, Queensland, Australia, 4217" at bounding box center [963, 312] width 184 height 12
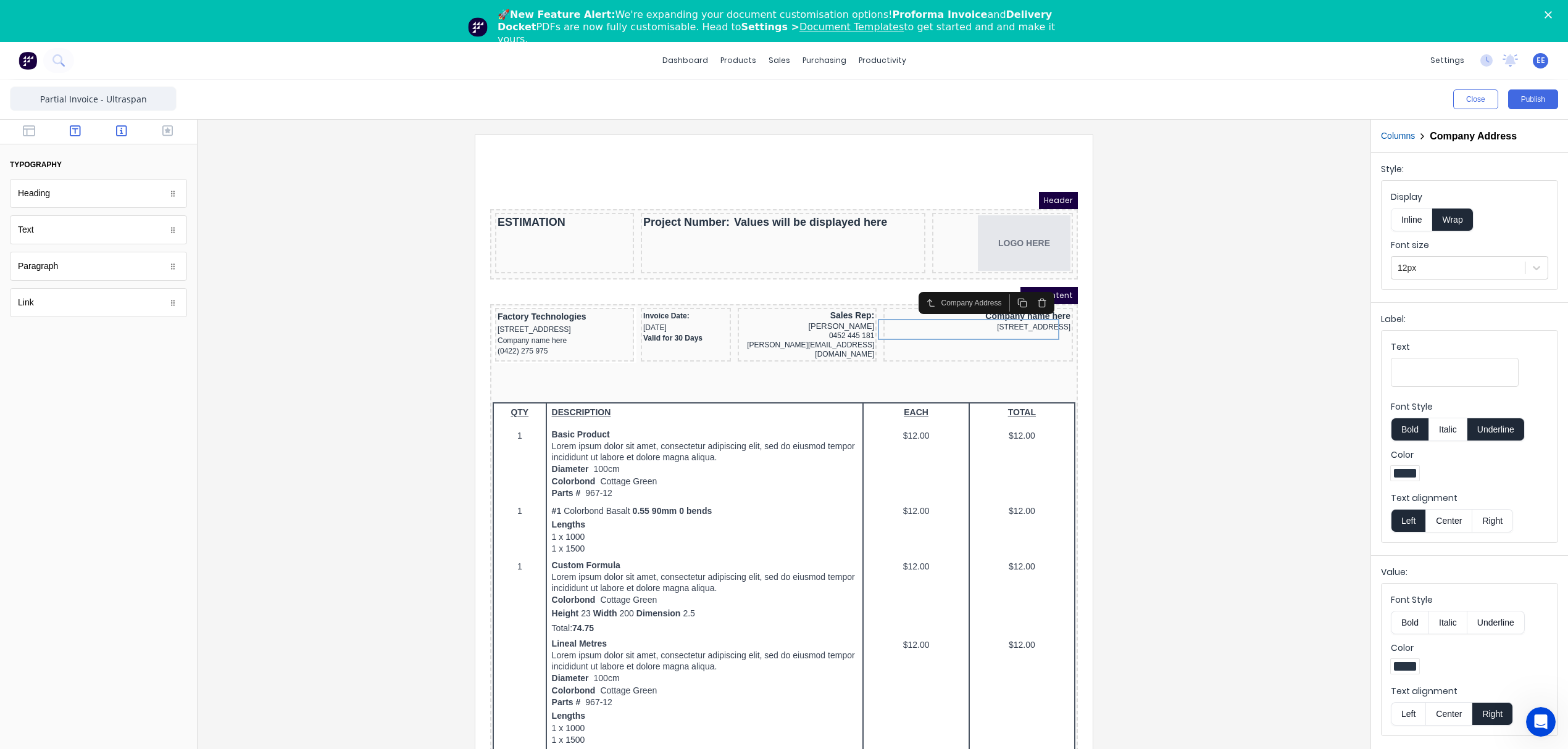
click at [129, 126] on button "button" at bounding box center [121, 132] width 39 height 15
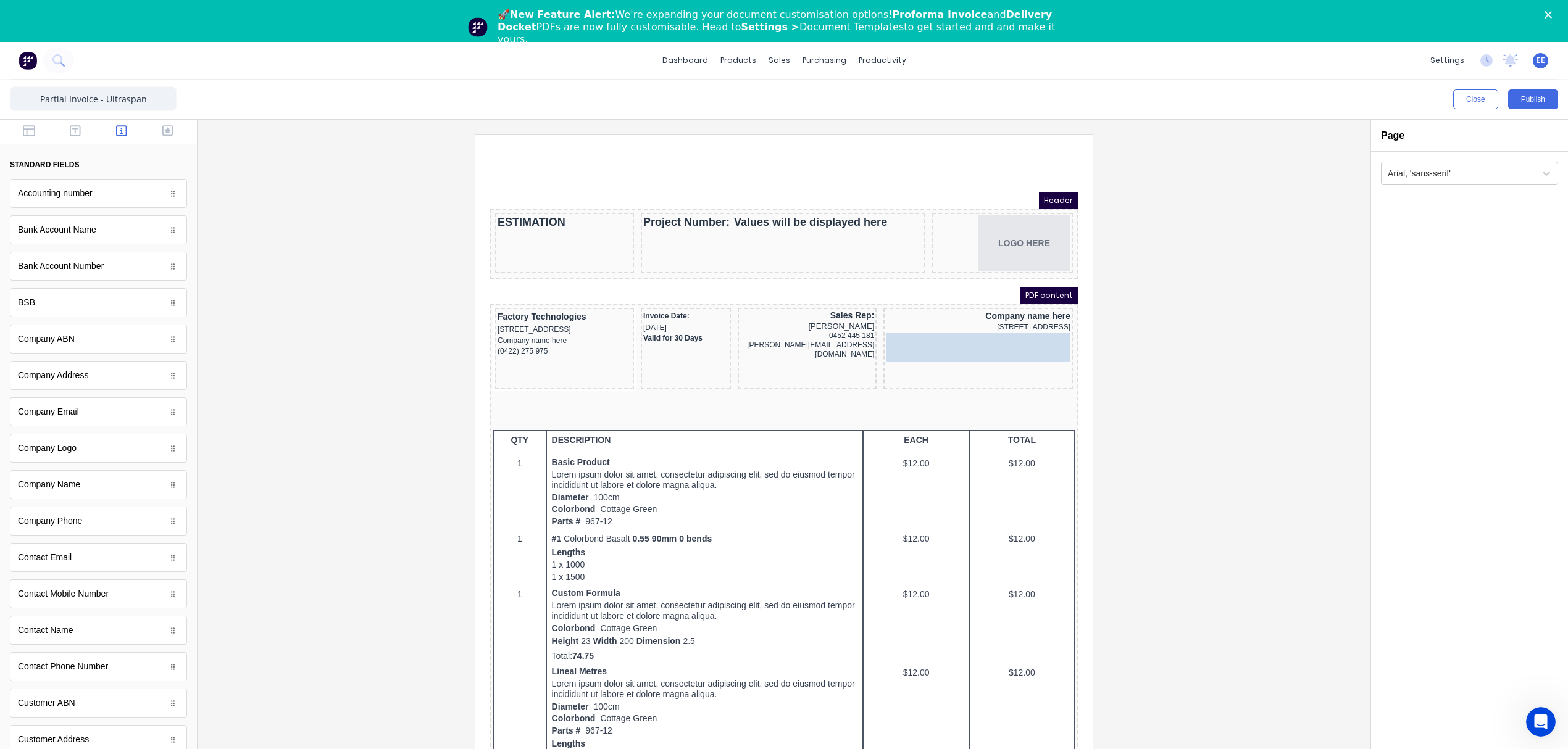
drag, startPoint x: 70, startPoint y: 345, endPoint x: 560, endPoint y: 194, distance: 512.7
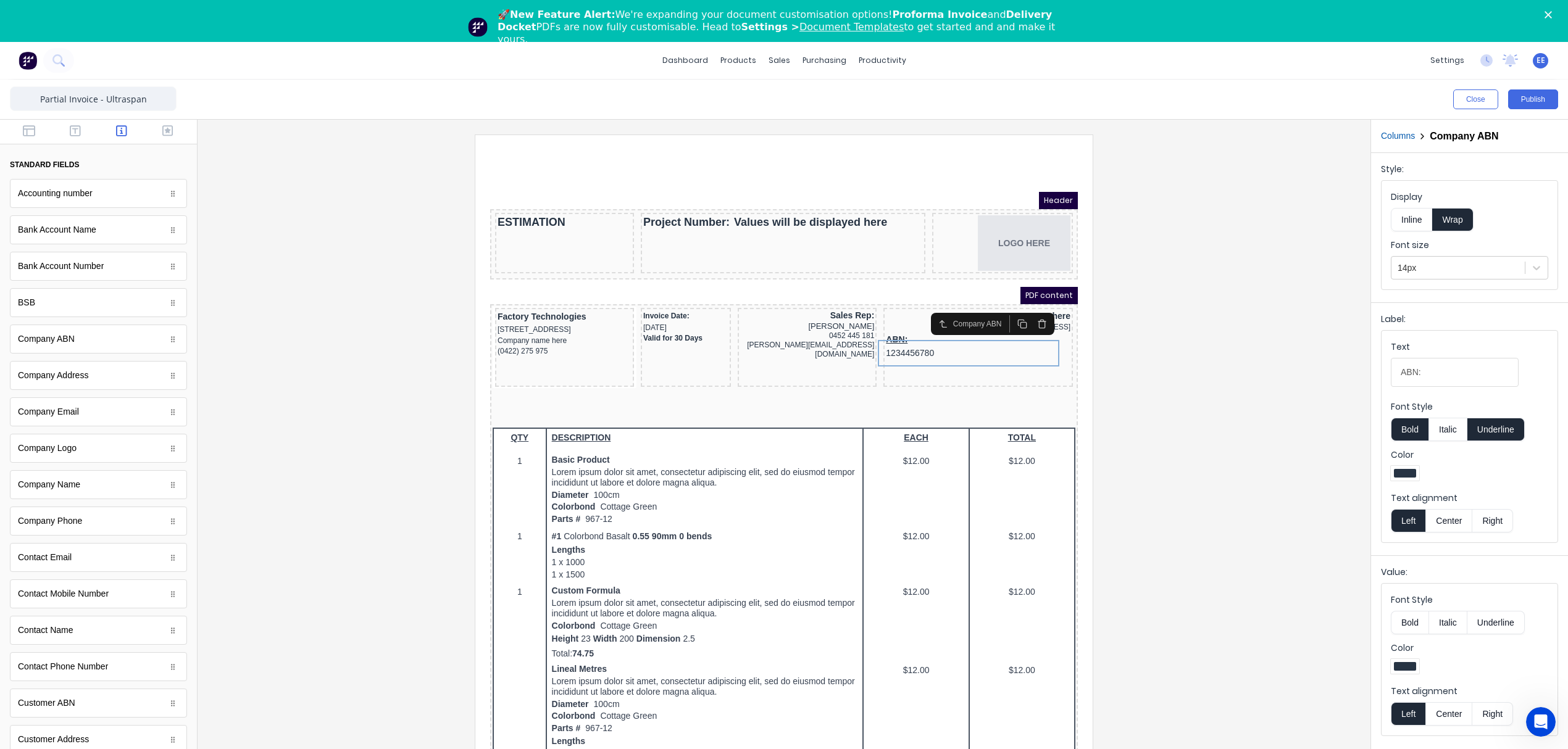
click at [1492, 427] on button "Underline" at bounding box center [1495, 429] width 58 height 24
click at [1411, 218] on button "Inline" at bounding box center [1411, 219] width 41 height 24
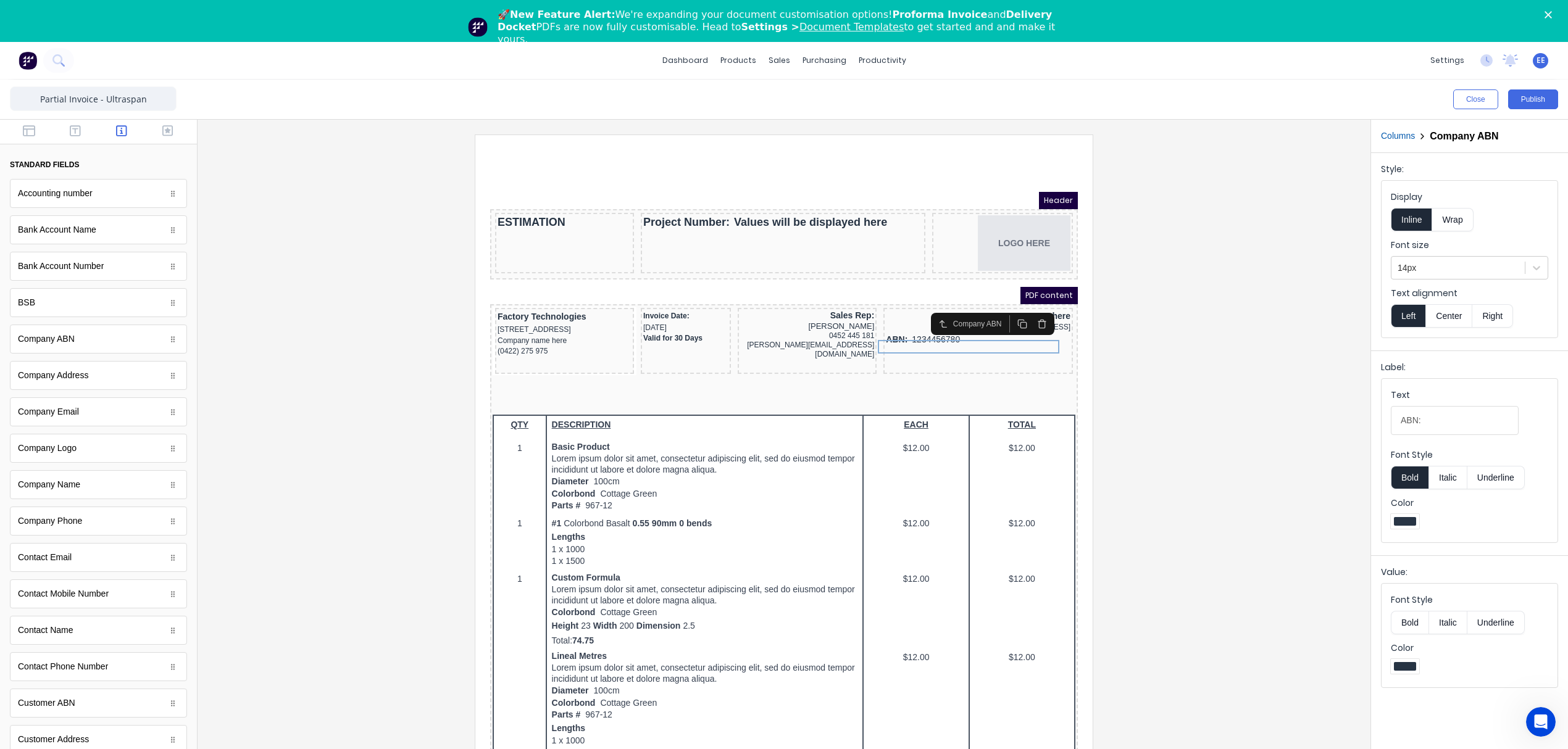
click at [1403, 477] on button "Bold" at bounding box center [1409, 477] width 38 height 24
click at [1435, 260] on div "14px" at bounding box center [1458, 268] width 133 height 20
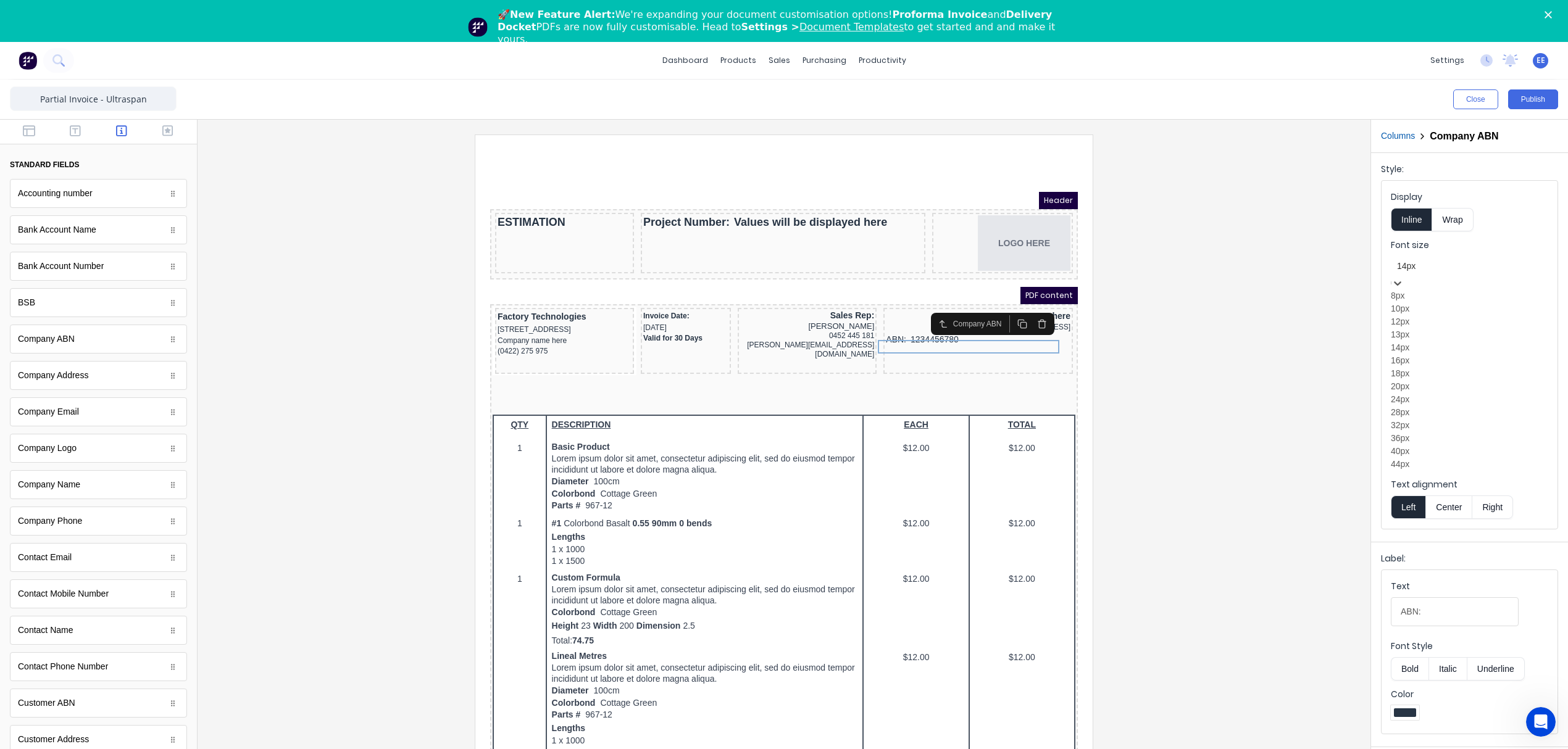
click at [1428, 328] on div "12px" at bounding box center [1469, 322] width 157 height 13
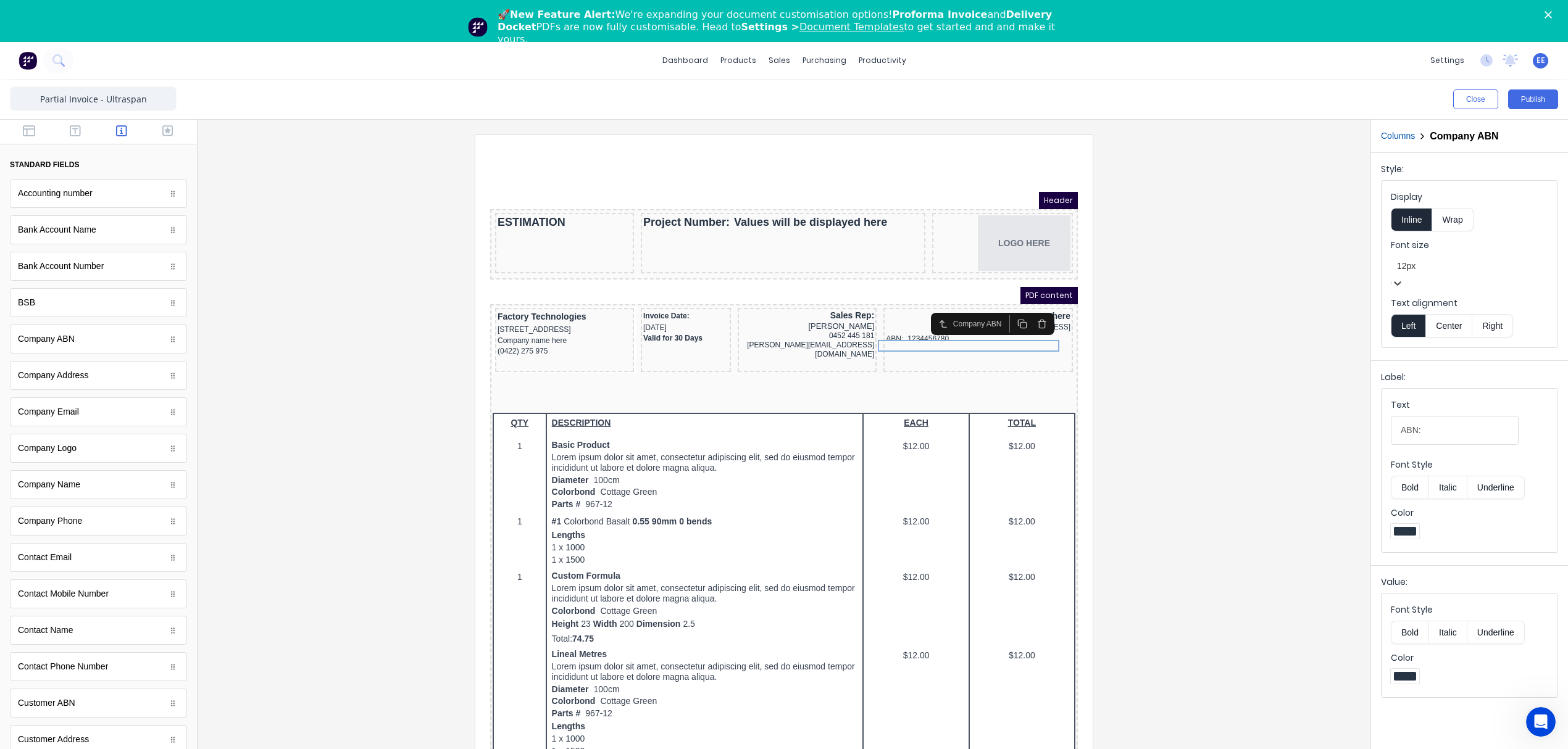
click at [1496, 320] on button "Right" at bounding box center [1493, 326] width 41 height 24
click at [1205, 364] on div at bounding box center [784, 458] width 1153 height 647
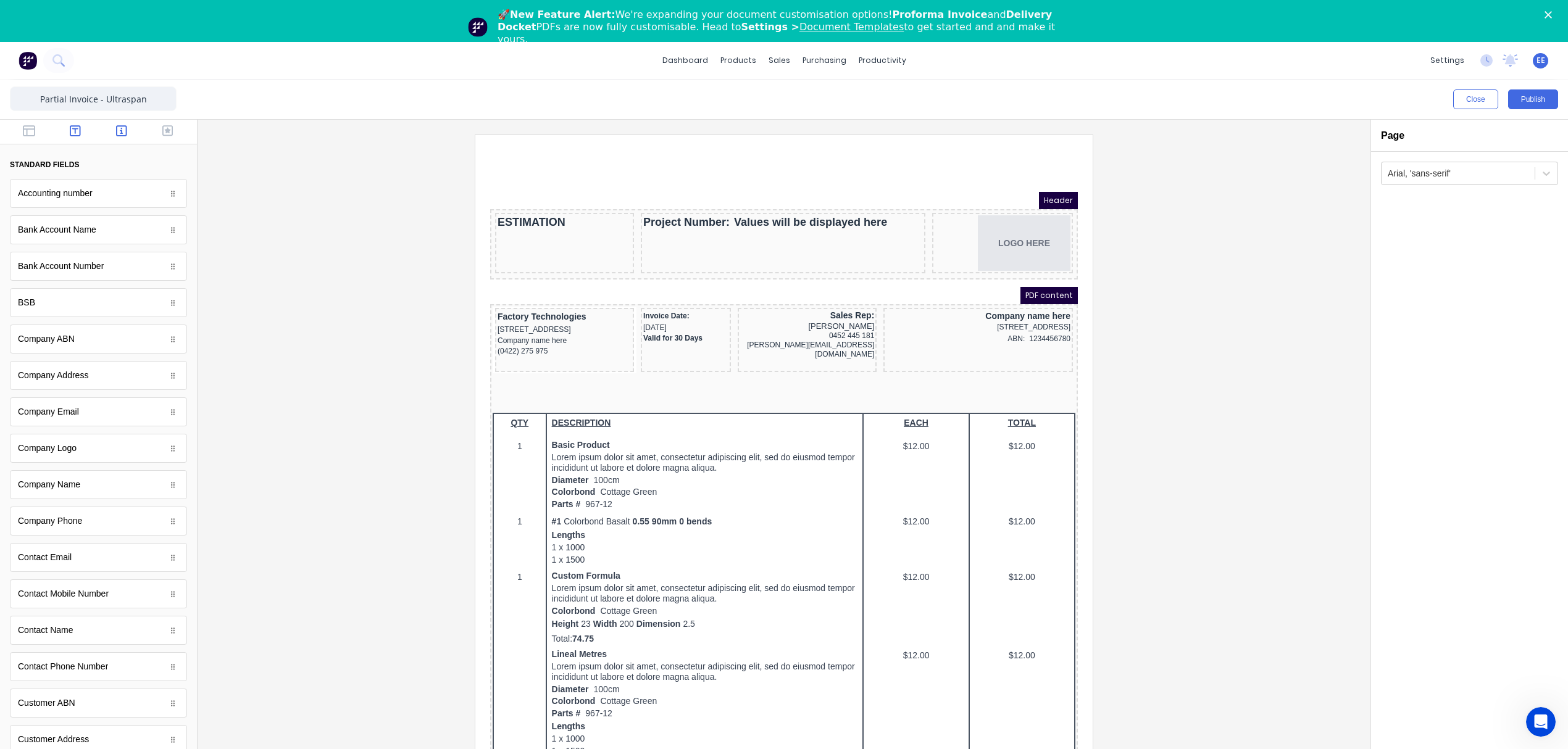
click at [57, 125] on button "button" at bounding box center [75, 132] width 39 height 15
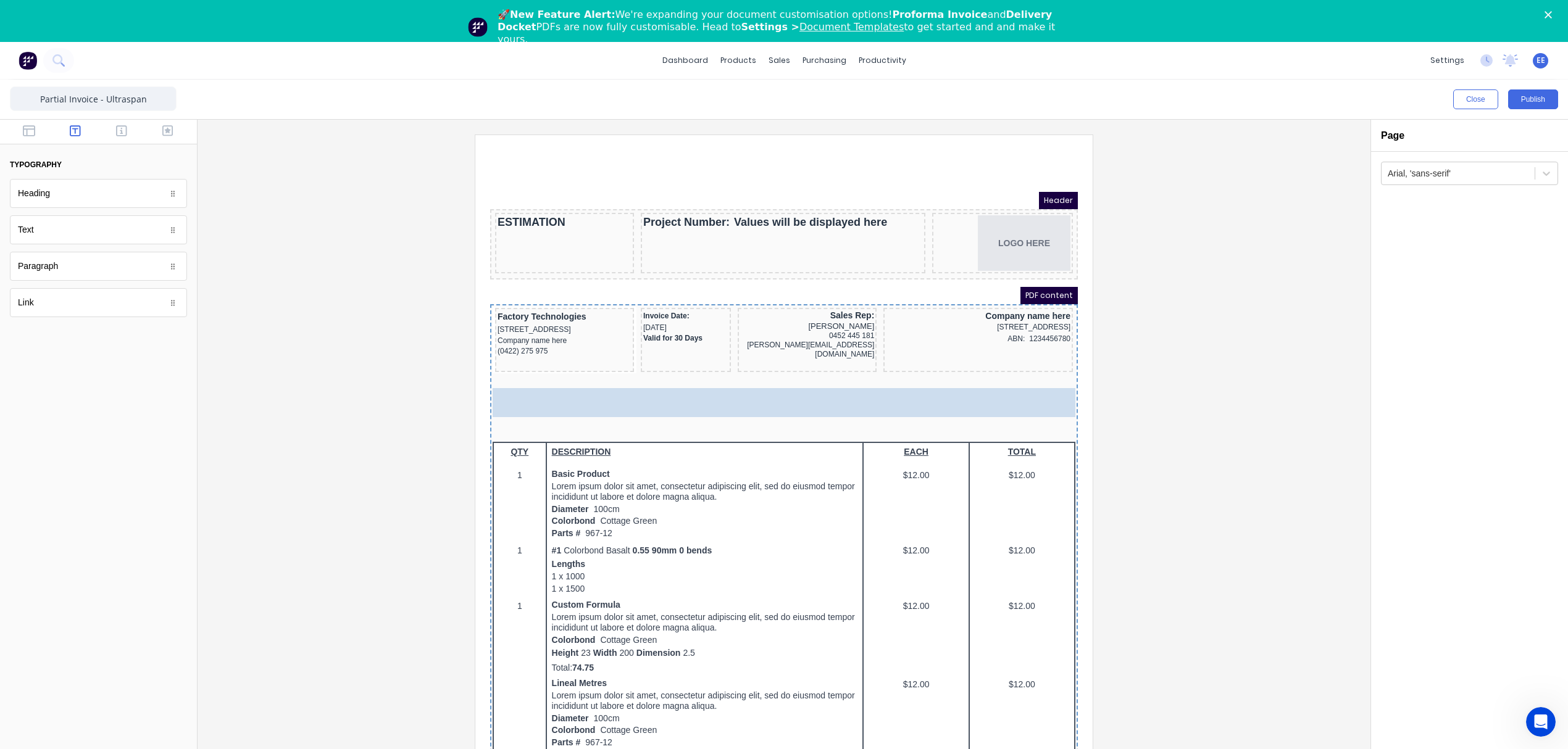
drag, startPoint x: 49, startPoint y: 228, endPoint x: 127, endPoint y: 238, distance: 78.6
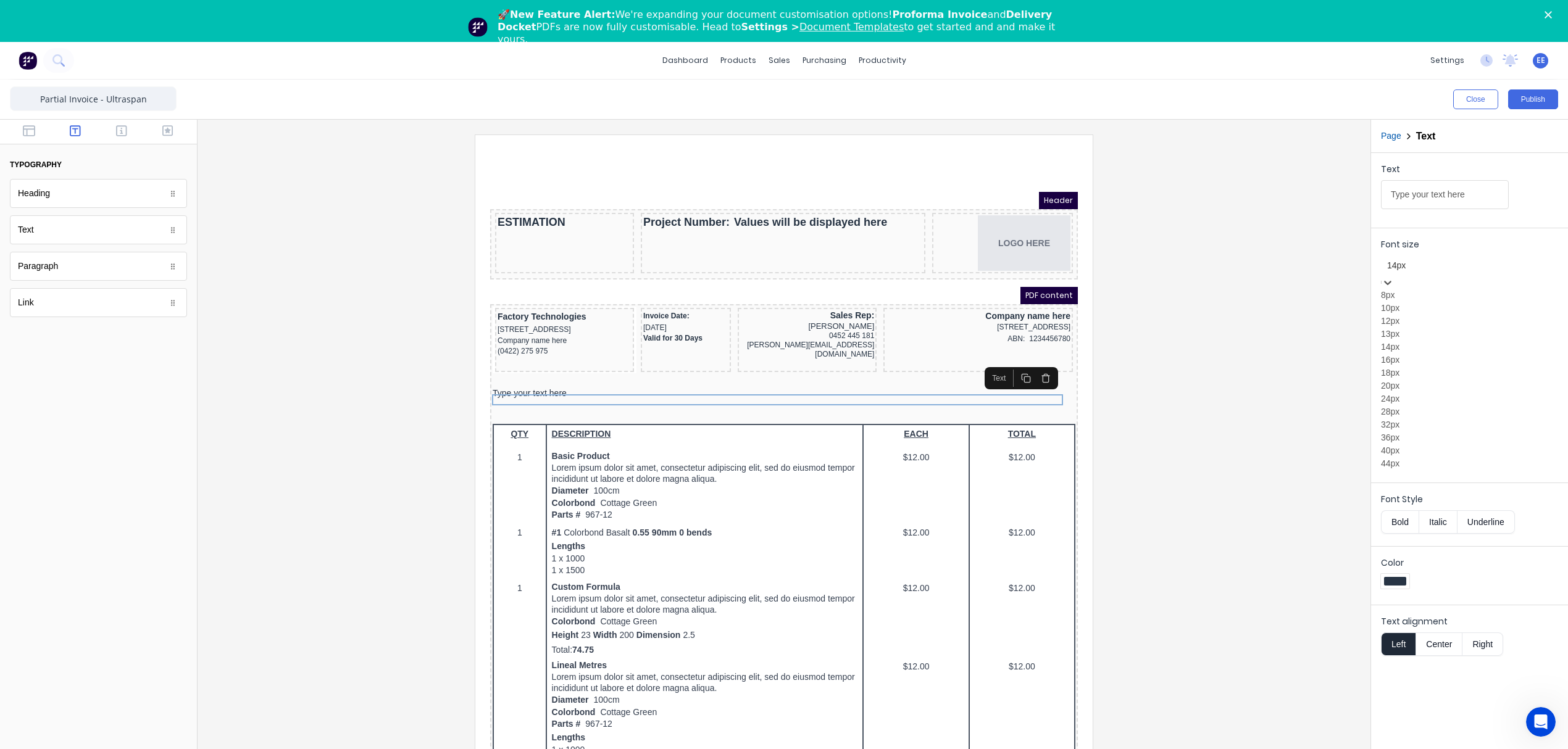
click at [1487, 272] on div at bounding box center [1469, 265] width 165 height 16
click at [1401, 366] on div "16px" at bounding box center [1469, 360] width 177 height 13
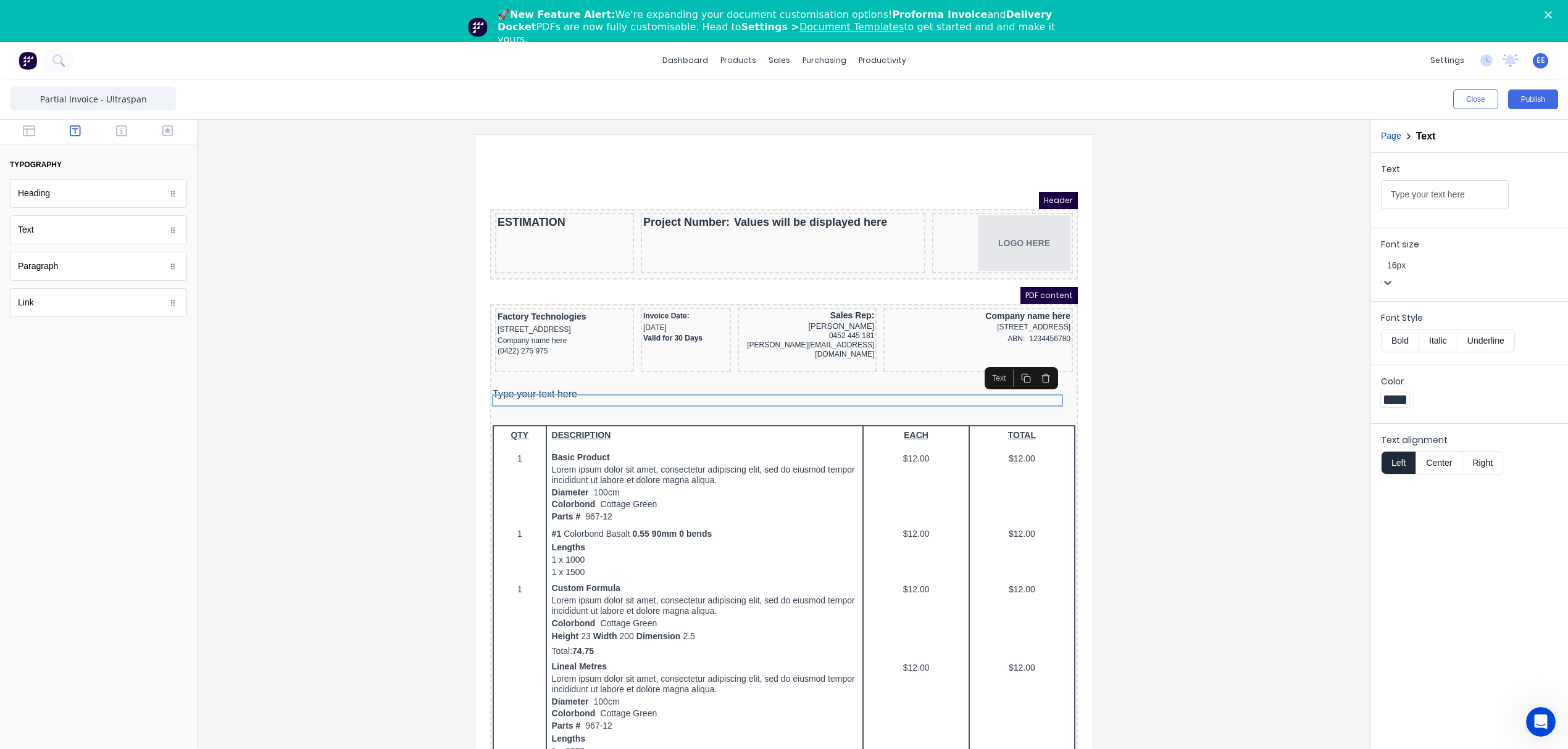
click at [1403, 329] on button "Bold" at bounding box center [1400, 341] width 38 height 24
click at [1494, 196] on input "Type your text here" at bounding box center [1445, 194] width 128 height 29
drag, startPoint x: 1403, startPoint y: 198, endPoint x: 1258, endPoint y: 206, distance: 145.2
click at [1258, 206] on div "Close Publish Components typography Heading Heading Text Text Paragraph Paragra…" at bounding box center [784, 435] width 1568 height 711
paste input "PROJECT INFORMATION:"
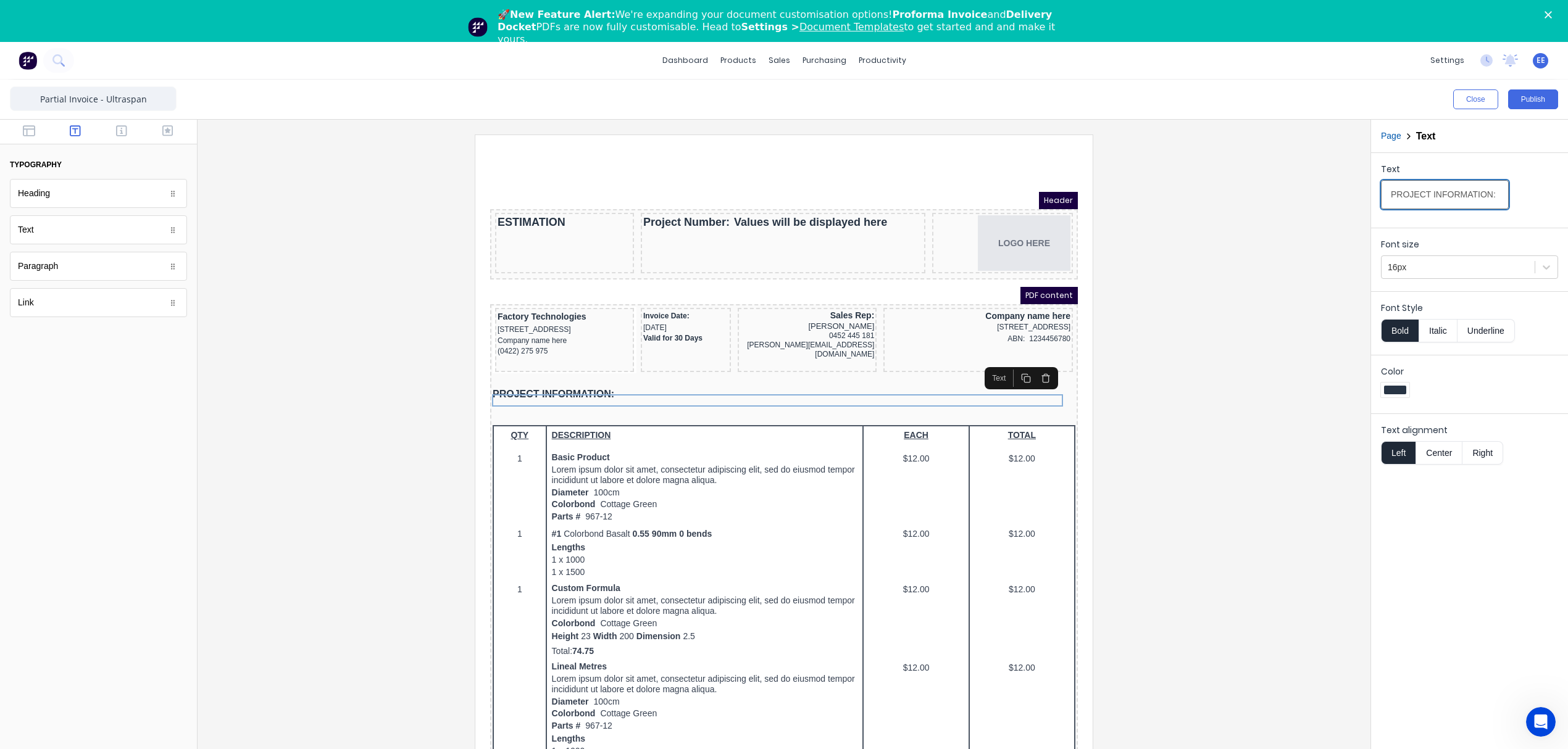
type input "PROJECT INFORMATION:"
click at [1190, 412] on div at bounding box center [784, 458] width 1153 height 647
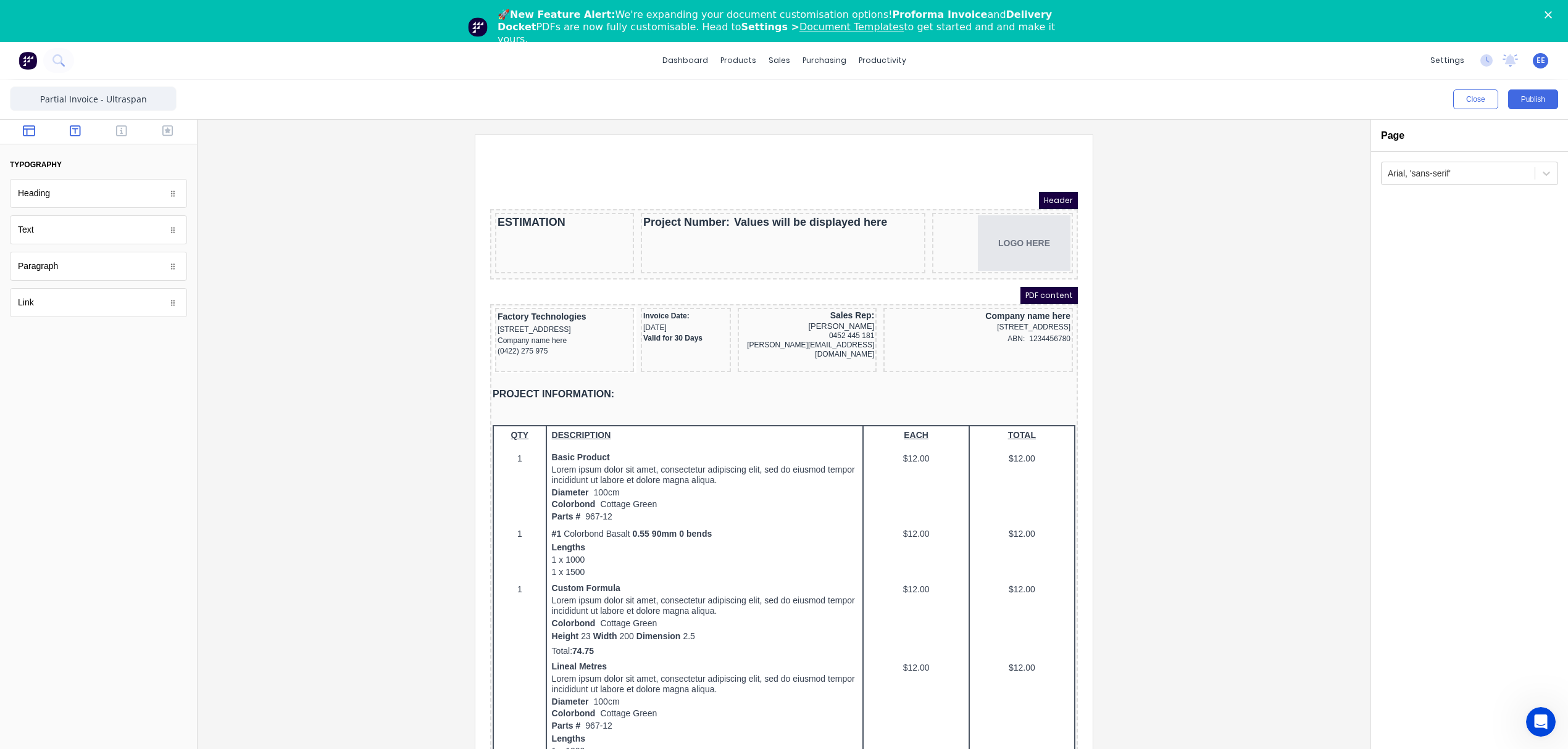
click at [18, 133] on button "button" at bounding box center [29, 132] width 39 height 15
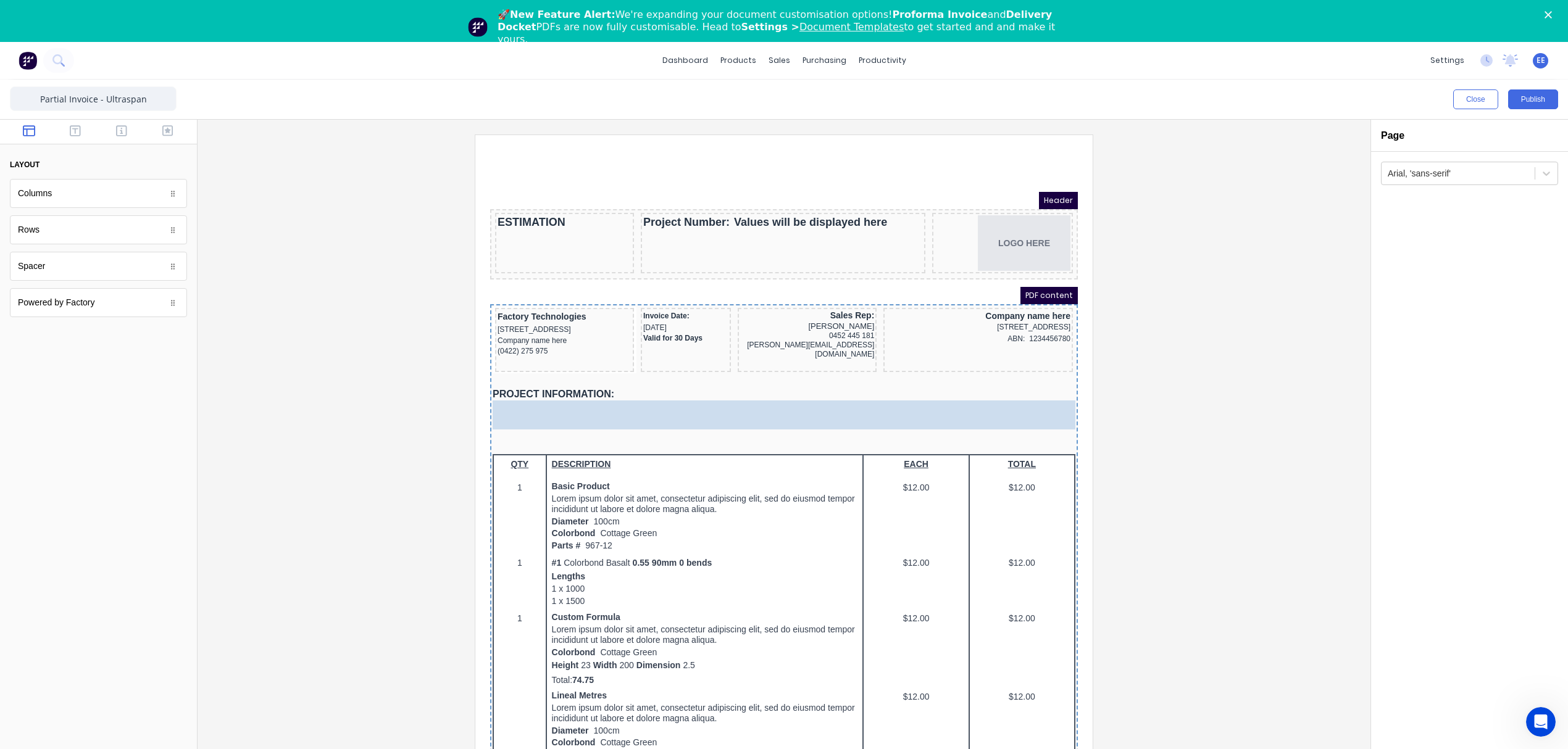
drag, startPoint x: 66, startPoint y: 192, endPoint x: 164, endPoint y: 251, distance: 114.4
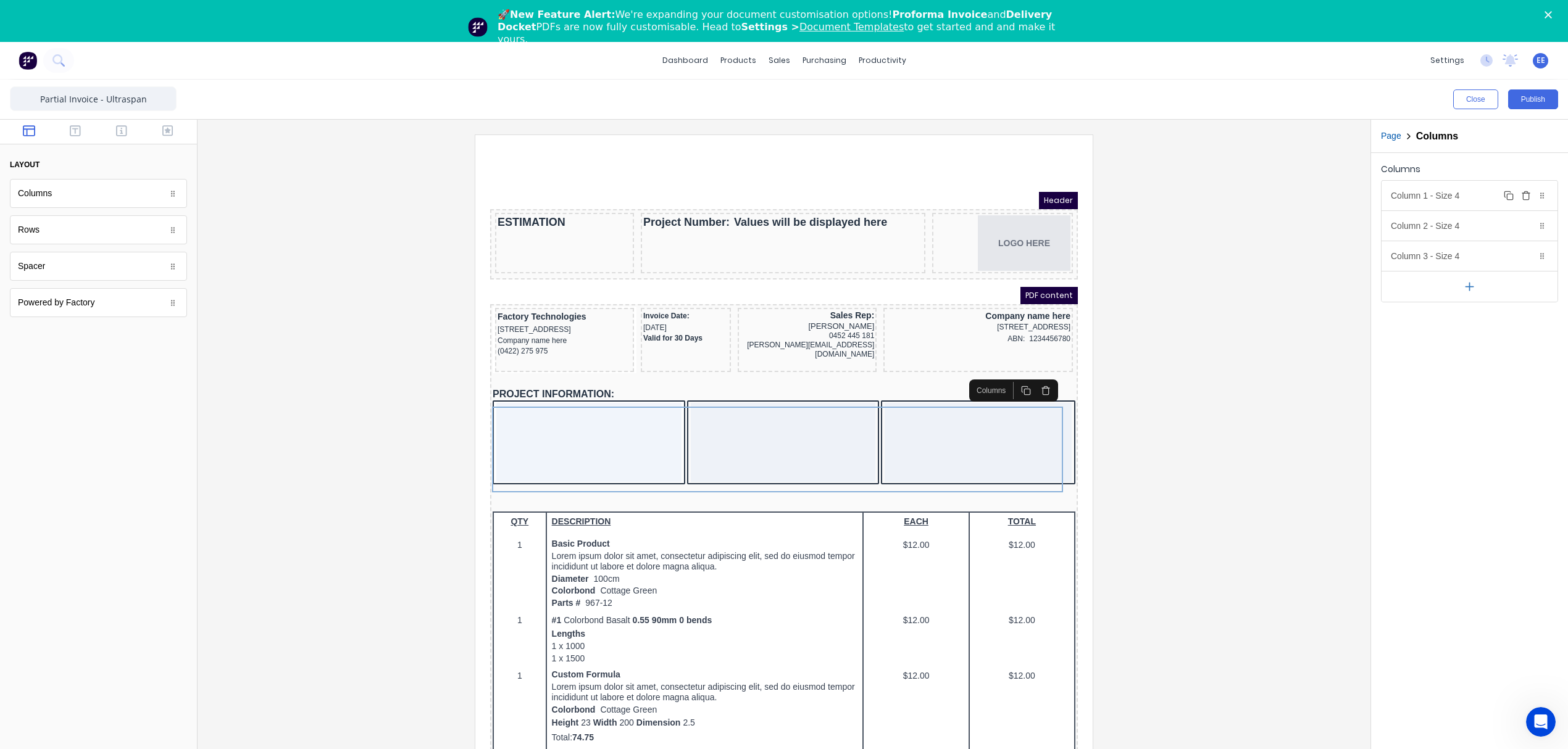
click at [1468, 190] on div "Column 1 - Size 4 Duplicate Delete" at bounding box center [1470, 196] width 176 height 30
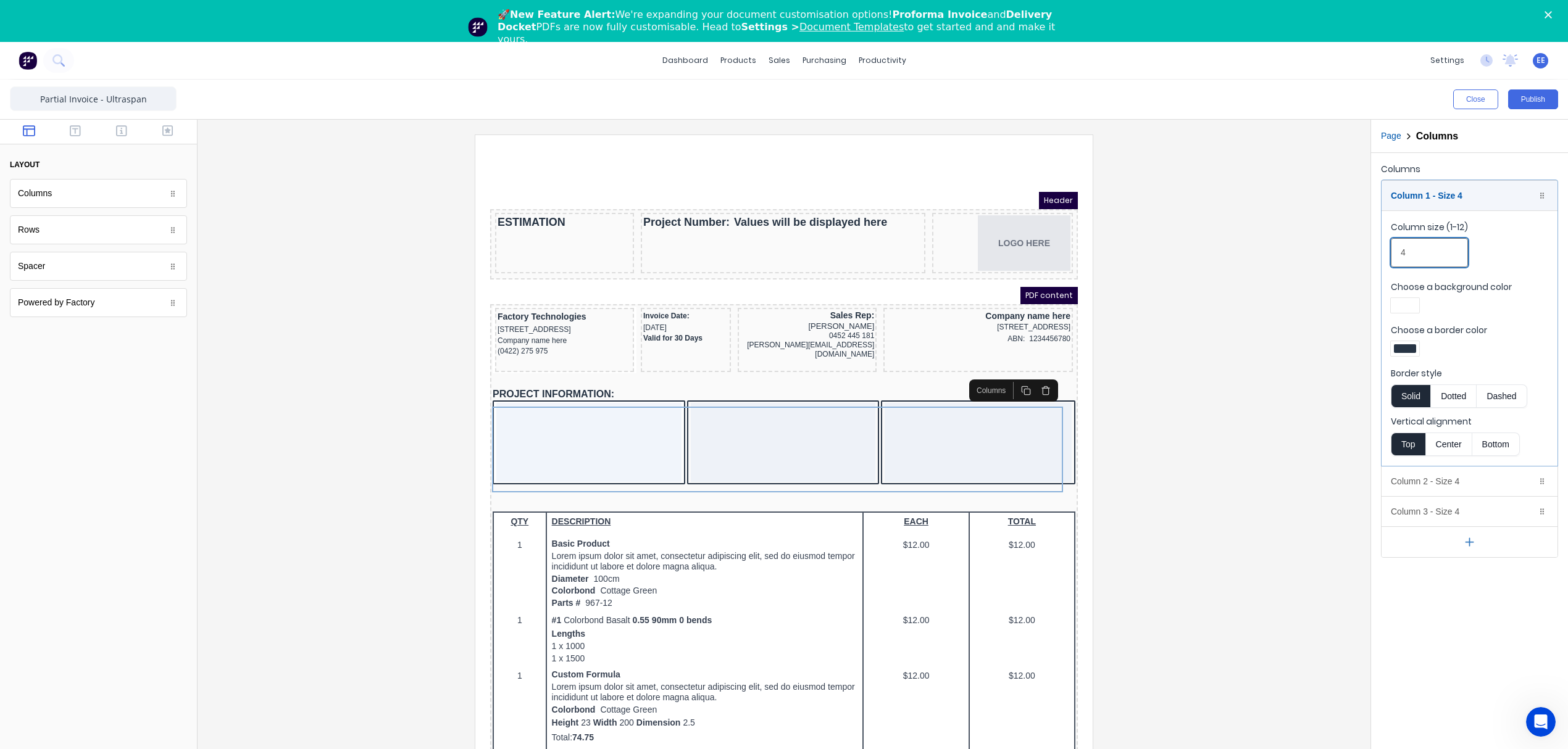
drag, startPoint x: 1418, startPoint y: 255, endPoint x: 1355, endPoint y: 257, distance: 63.0
click at [1355, 257] on div "Close Publish Components layout Columns Columns Rows Rows Spacer Spacer Powered…" at bounding box center [784, 435] width 1568 height 711
type input "3"
click at [1443, 201] on div "Column 1 - Size 3 Duplicate Delete" at bounding box center [1470, 196] width 176 height 30
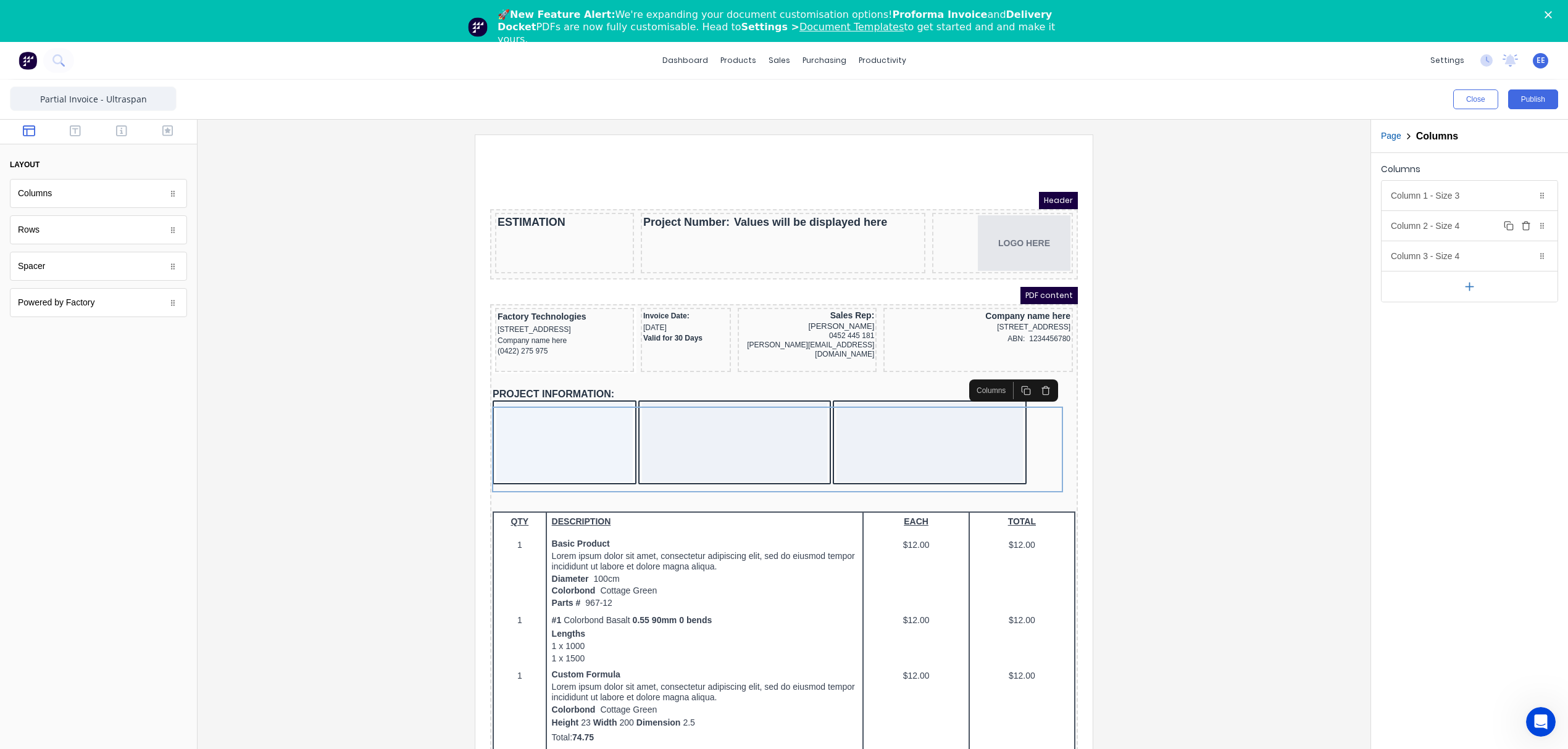
click at [1470, 231] on div "Column 2 - Size 4 Duplicate Delete" at bounding box center [1470, 226] width 176 height 30
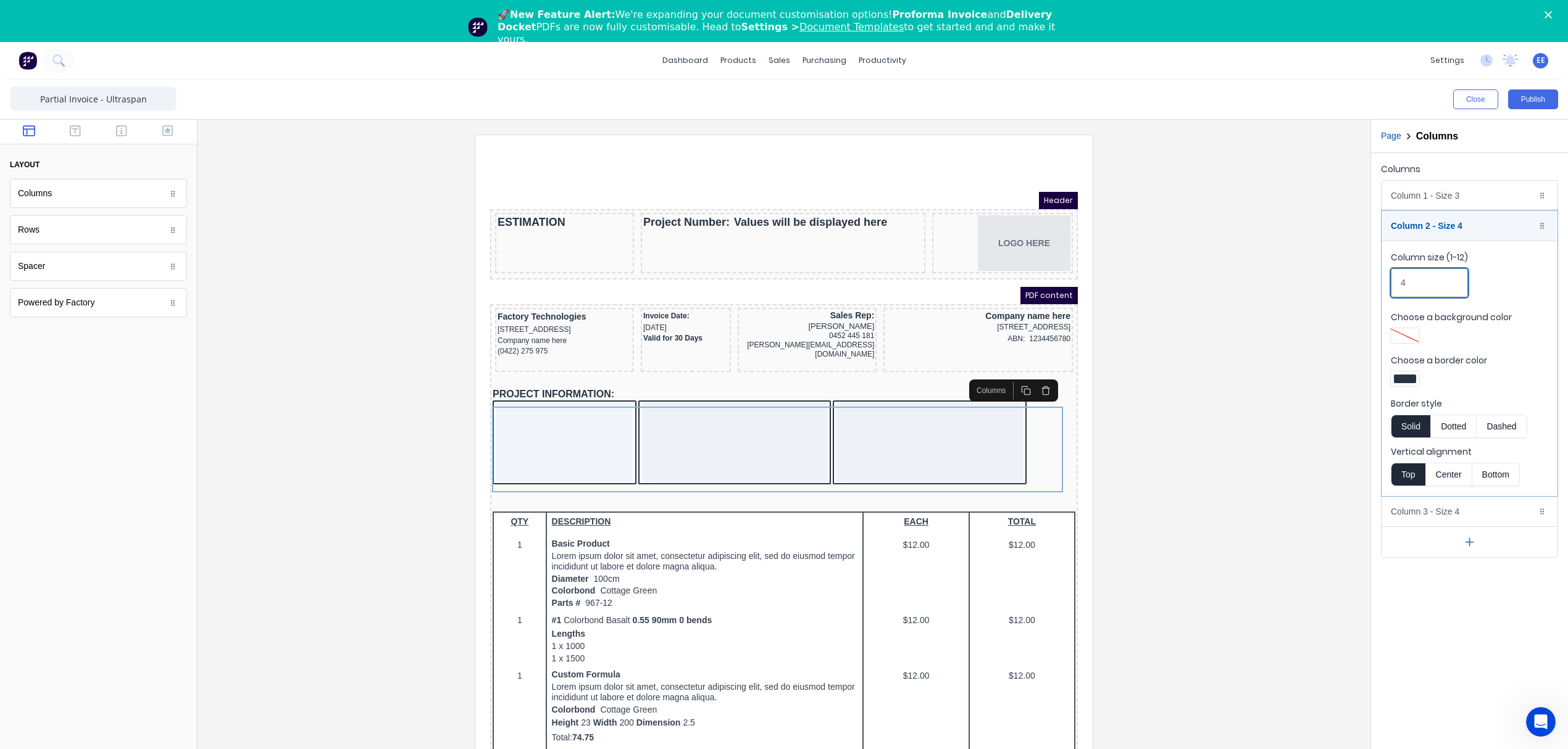
drag, startPoint x: 1367, startPoint y: 284, endPoint x: 1323, endPoint y: 286, distance: 44.0
click at [1323, 286] on div "Close Publish Components layout Columns Columns Rows Rows Spacer Spacer Powered…" at bounding box center [784, 435] width 1568 height 711
type input "5"
click at [1433, 228] on div "Column 2 - Size 5 Duplicate Delete" at bounding box center [1470, 226] width 176 height 30
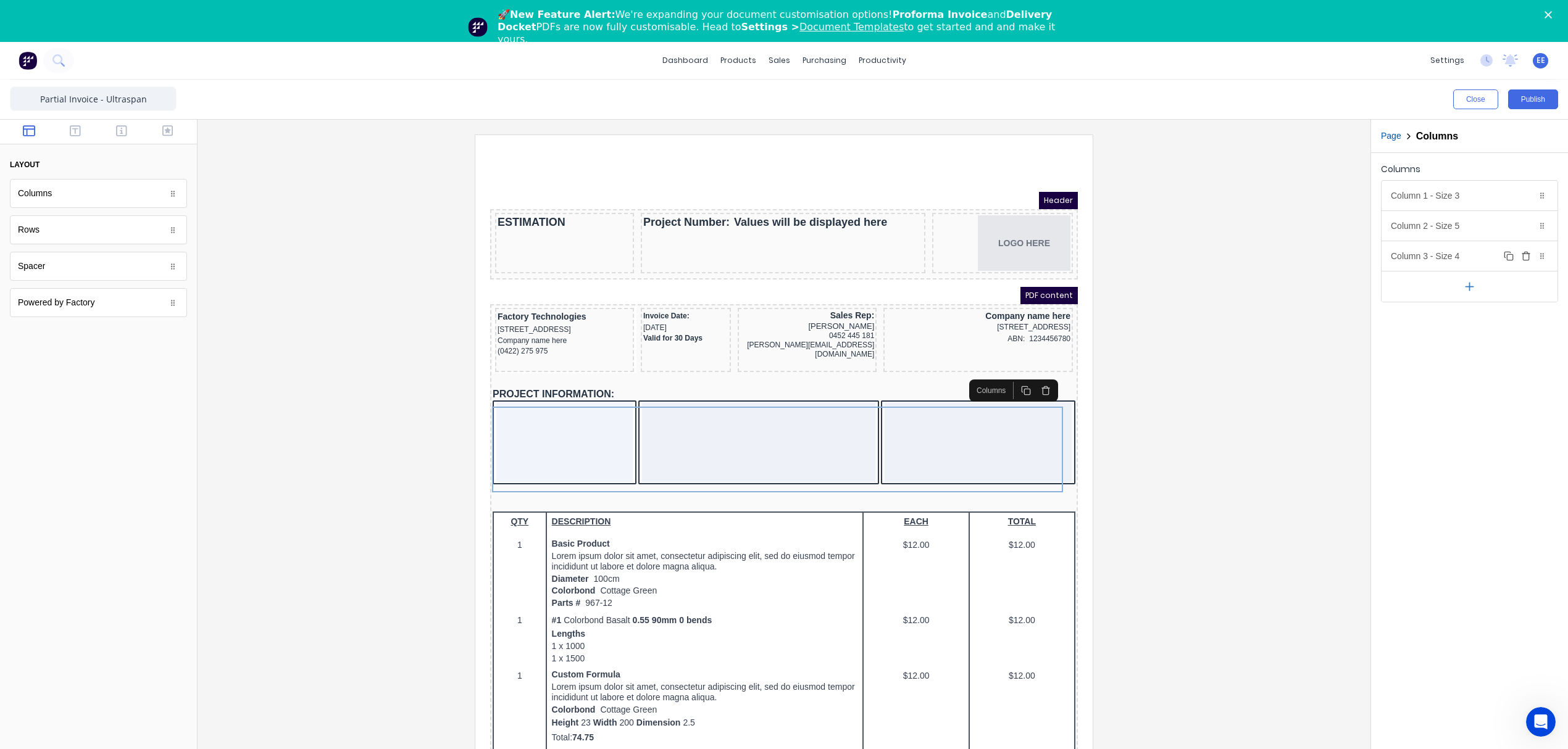
click at [1447, 265] on div "Column 3 - Size 4 Duplicate Delete" at bounding box center [1470, 256] width 176 height 30
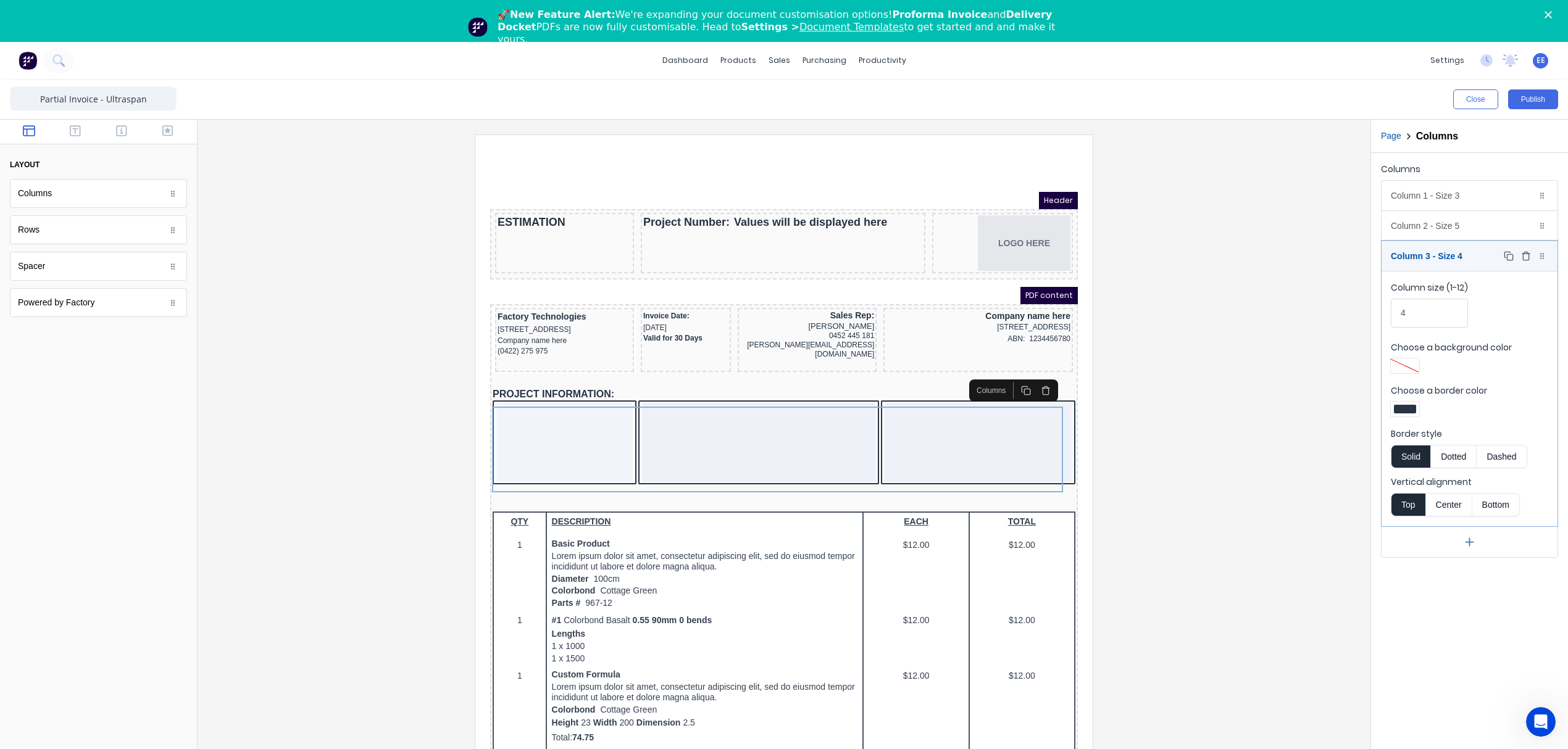
click at [1422, 255] on div "Column 3 - Size 4 Duplicate Delete" at bounding box center [1470, 256] width 176 height 30
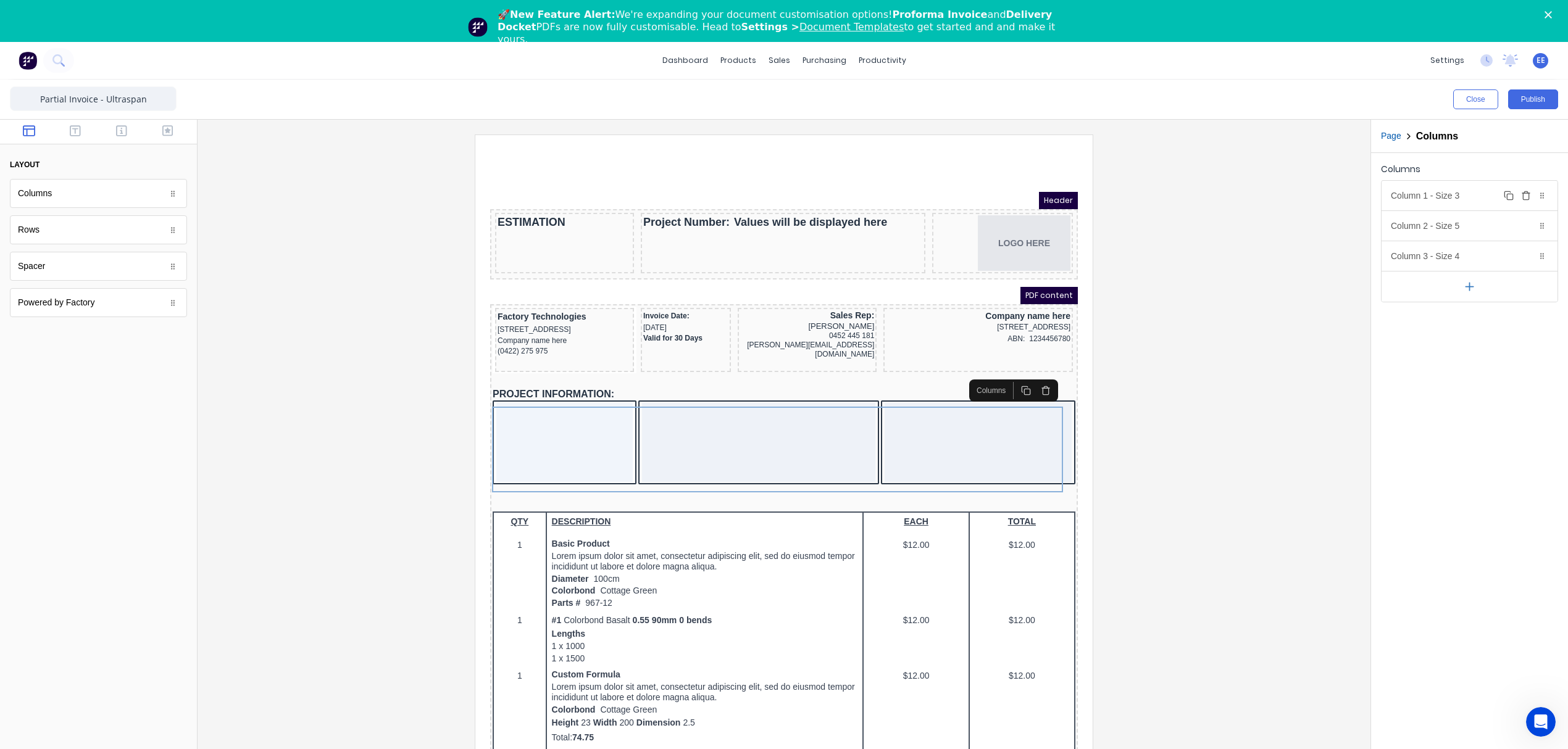
click at [1474, 190] on div "Column 1 - Size 3 Duplicate Delete" at bounding box center [1470, 196] width 176 height 30
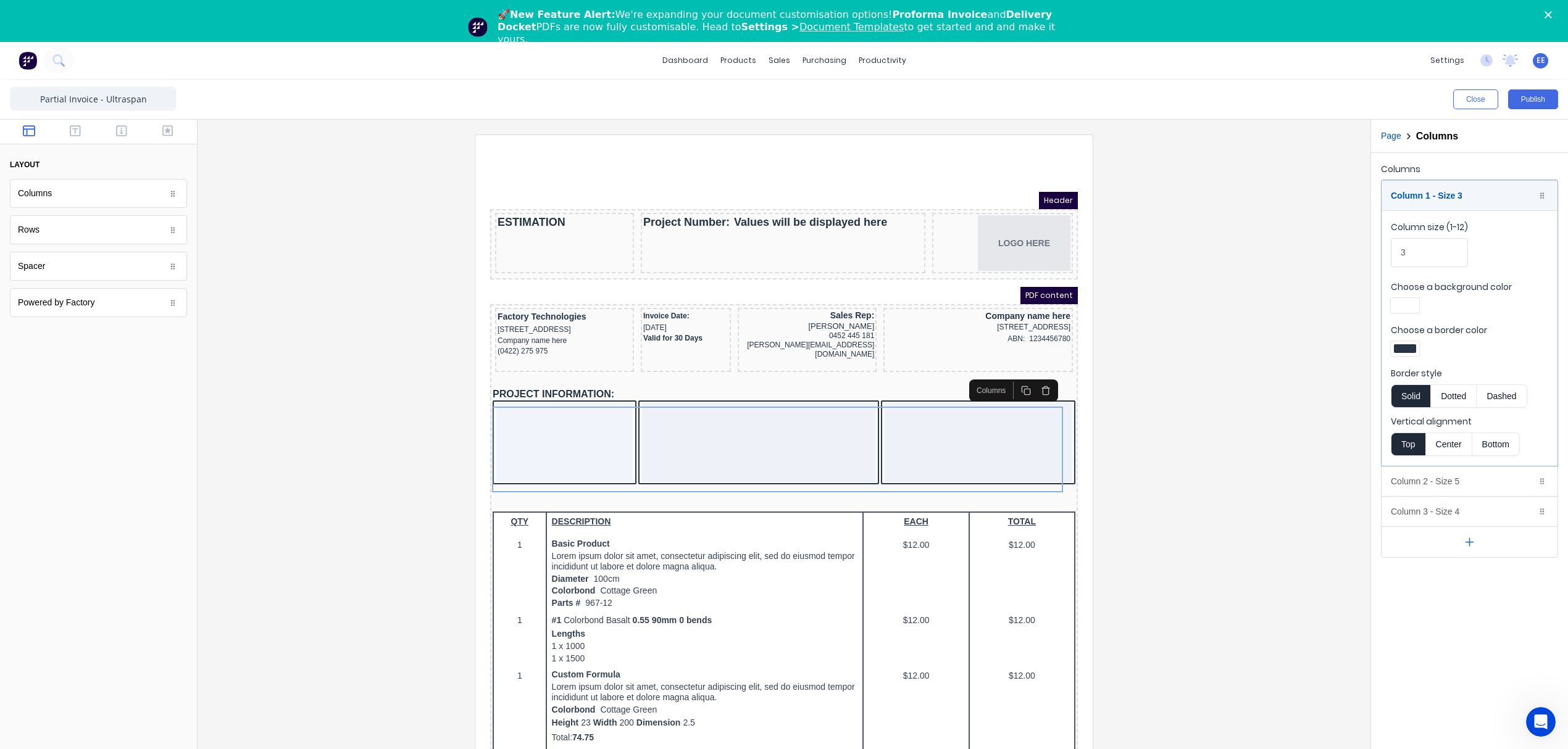
click at [1405, 345] on div at bounding box center [1405, 348] width 22 height 9
click at [1450, 470] on div at bounding box center [1443, 450] width 105 height 45
click at [1450, 464] on div at bounding box center [1444, 461] width 14 height 14
click at [1403, 307] on div at bounding box center [784, 374] width 1568 height 749
click at [1403, 308] on div at bounding box center [1405, 305] width 22 height 9
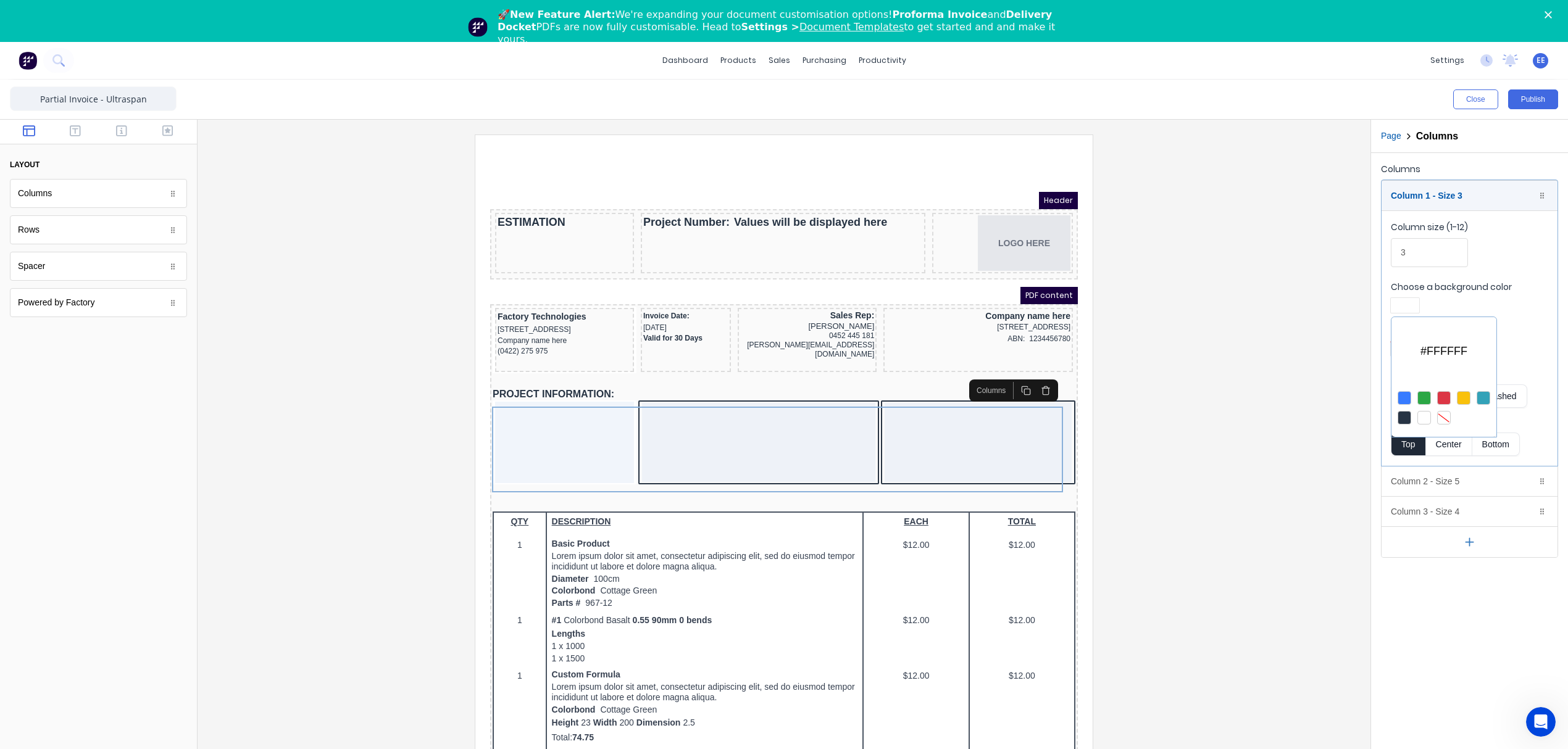
click at [1443, 419] on div at bounding box center [1444, 418] width 14 height 14
click at [1520, 299] on div at bounding box center [784, 374] width 1568 height 749
click at [1447, 200] on div "Column 1 - Size 3 Duplicate Delete" at bounding box center [1470, 196] width 176 height 30
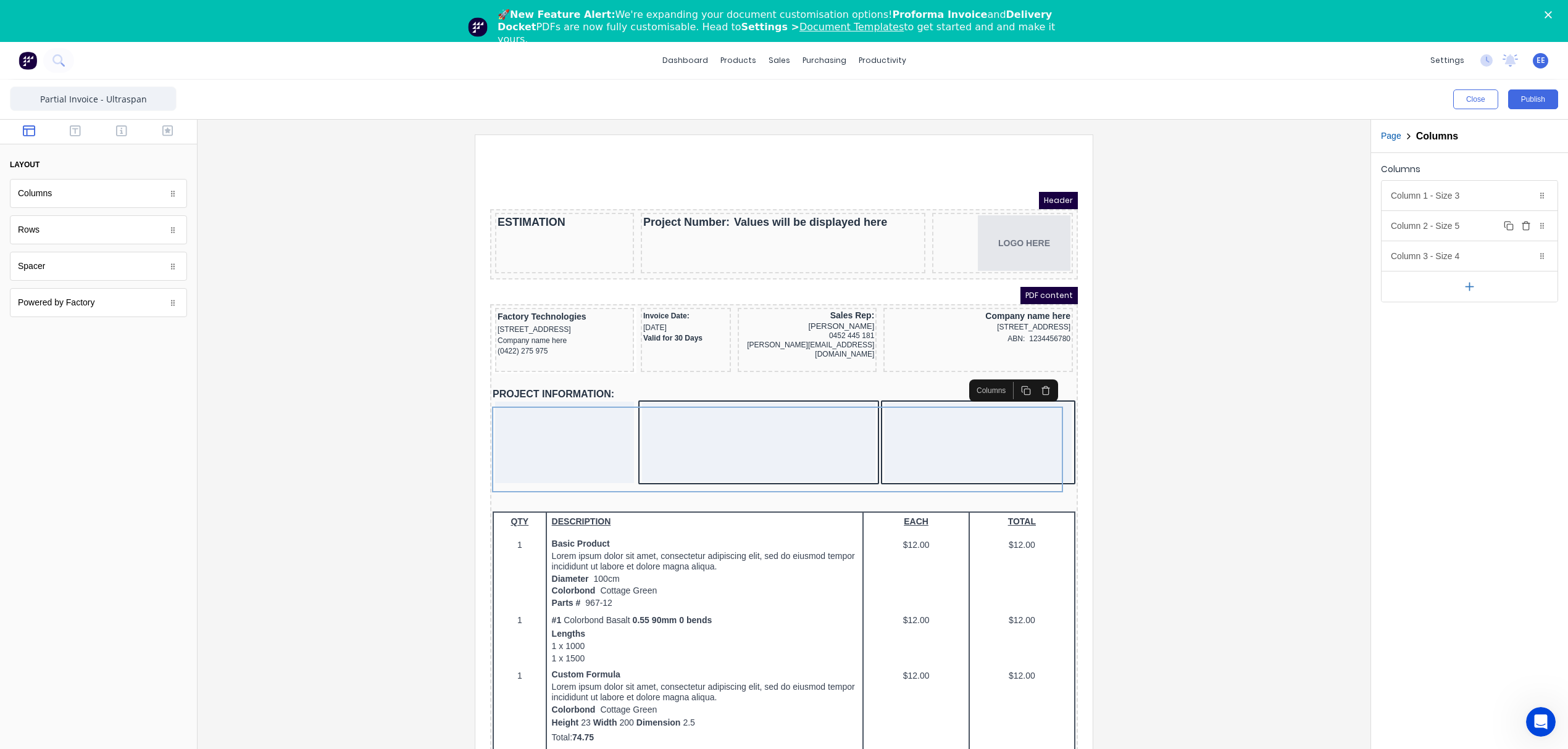
click at [1427, 227] on div "Column 2 - Size 5 Duplicate Delete" at bounding box center [1470, 226] width 176 height 30
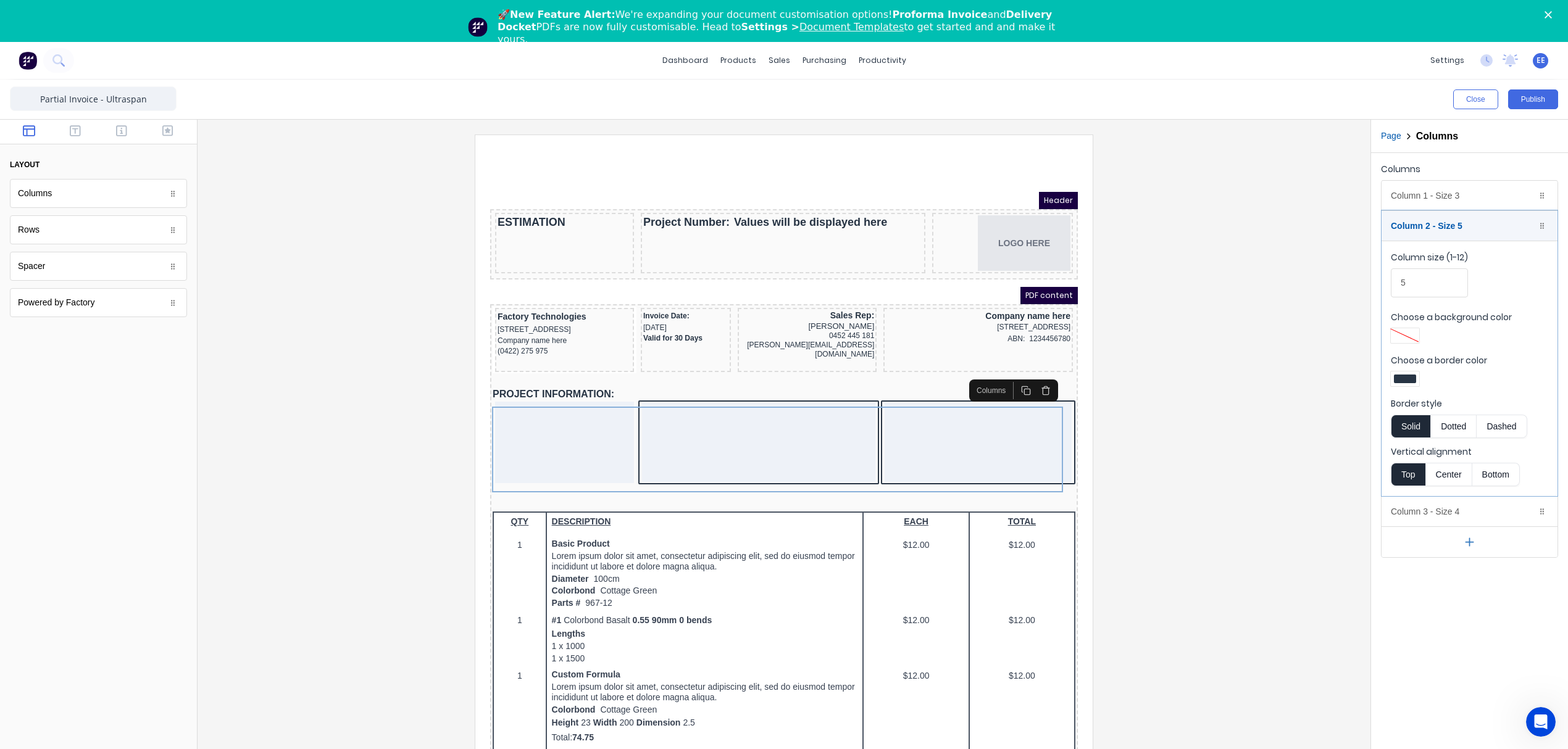
click at [1405, 378] on div at bounding box center [1405, 379] width 22 height 9
click at [1440, 491] on div at bounding box center [1444, 491] width 14 height 14
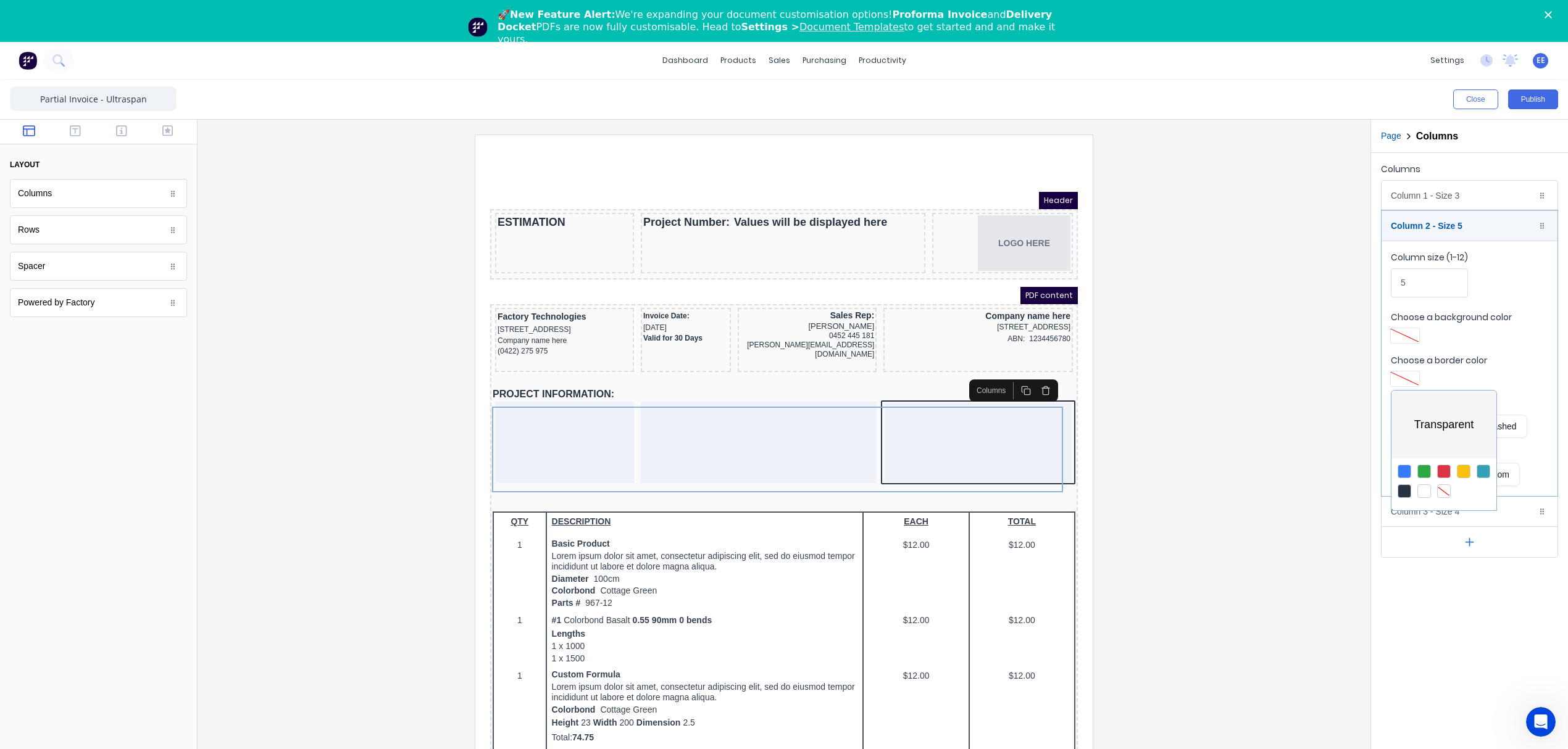
click at [1435, 219] on div at bounding box center [784, 374] width 1568 height 749
click at [1416, 509] on div "Column 3 - Size 4 Duplicate Delete" at bounding box center [1470, 511] width 176 height 30
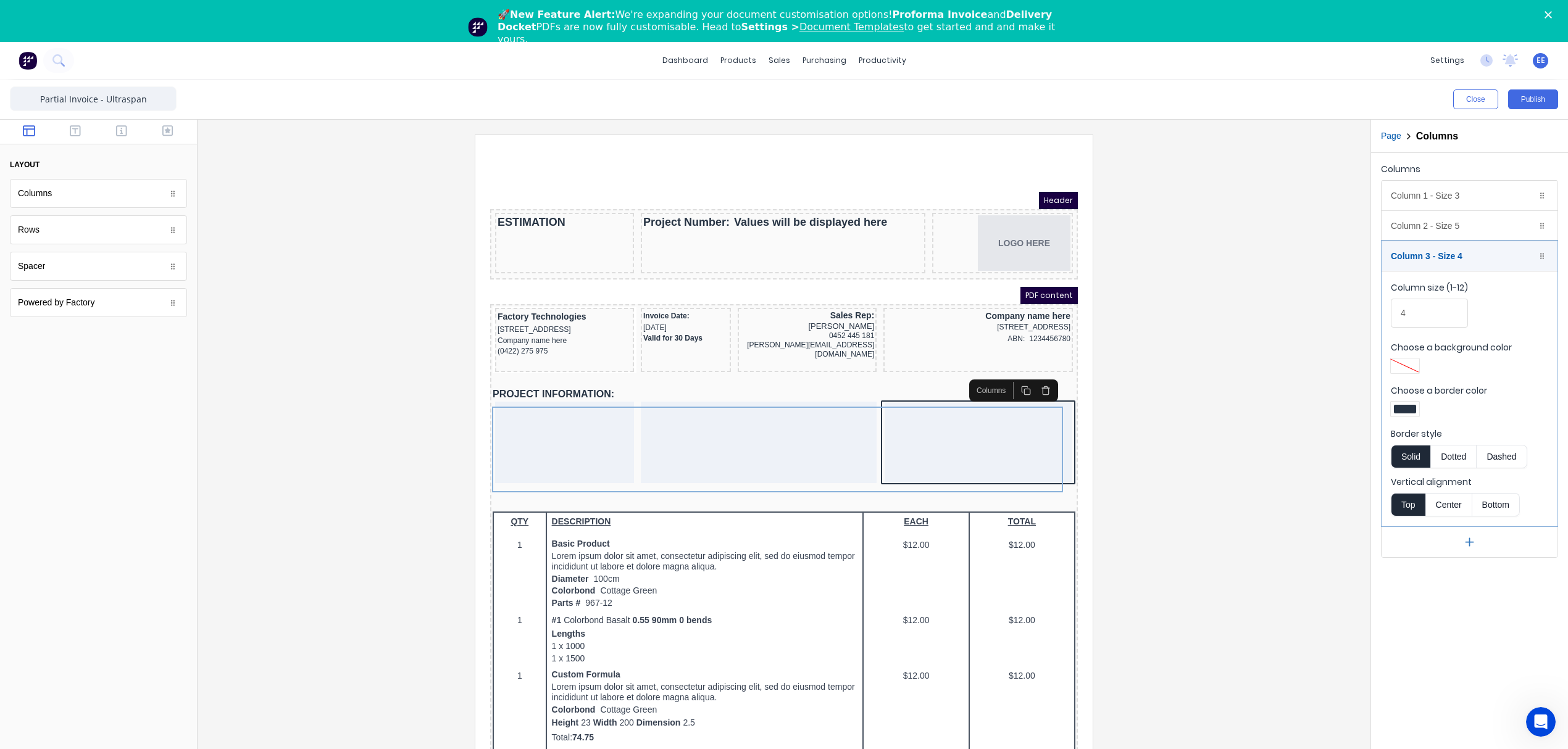
click at [1399, 411] on div at bounding box center [1405, 409] width 22 height 9
click at [1446, 523] on div at bounding box center [1444, 521] width 14 height 14
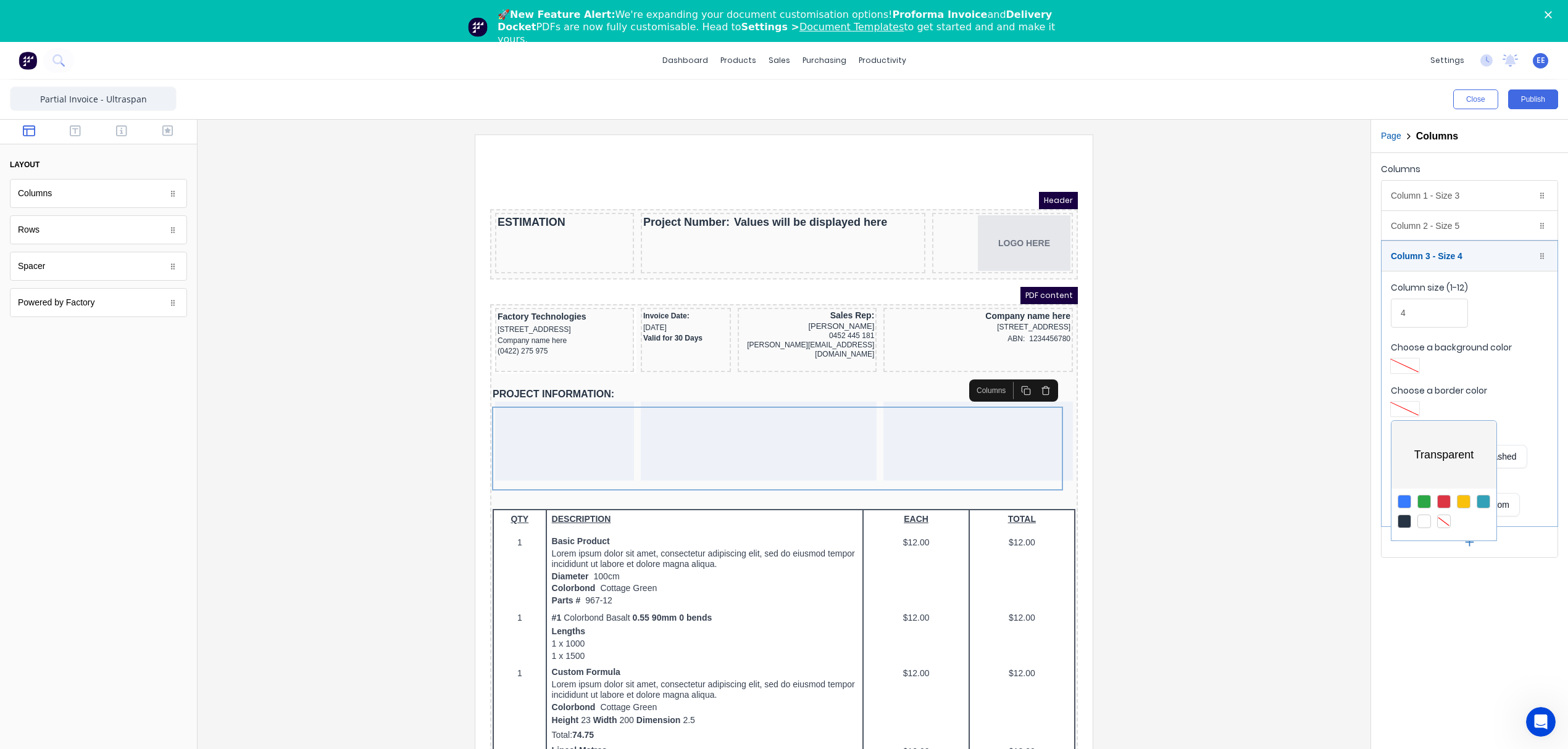
click at [1208, 421] on div at bounding box center [784, 374] width 1568 height 749
click at [1296, 296] on div at bounding box center [784, 458] width 1153 height 647
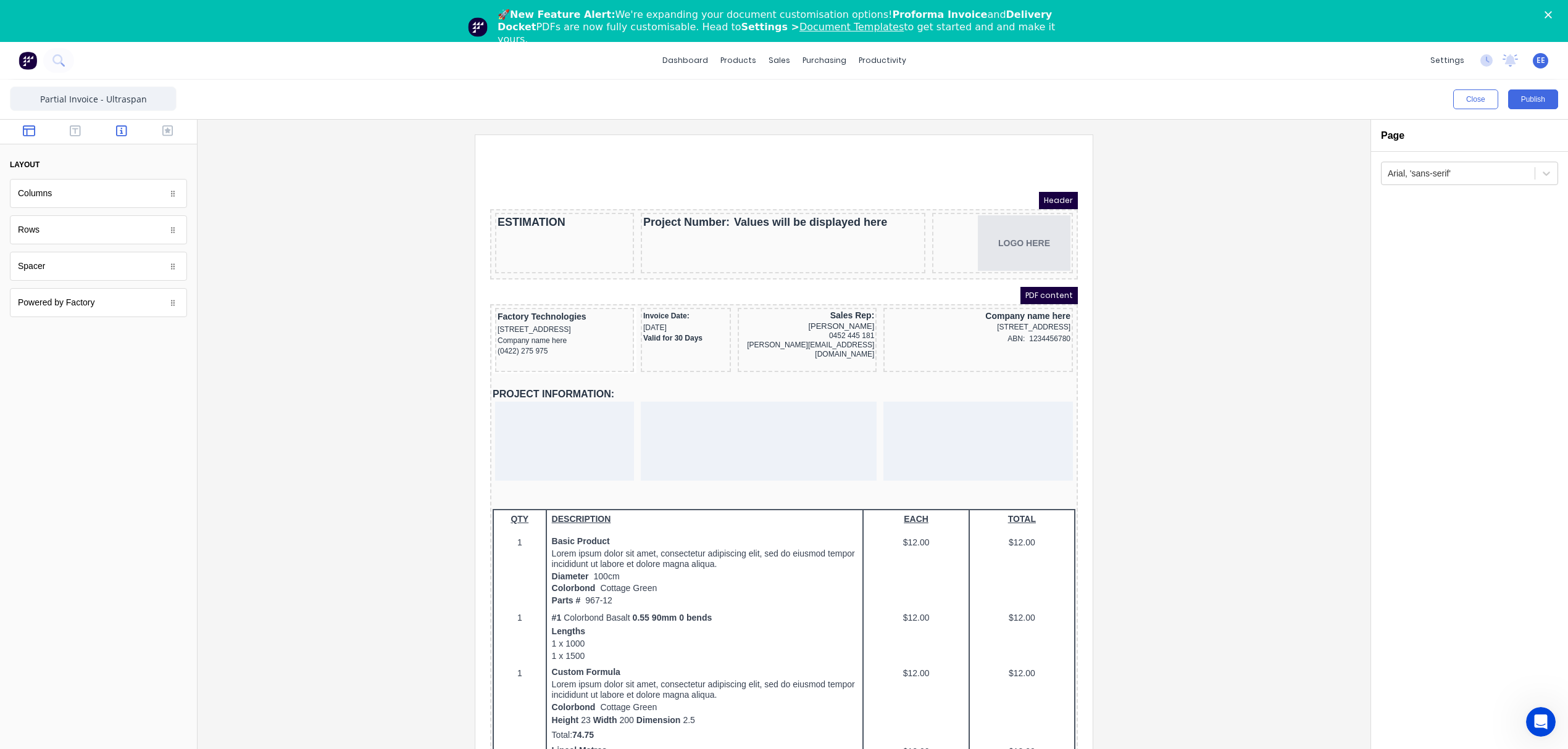
click at [128, 131] on button "button" at bounding box center [121, 132] width 39 height 15
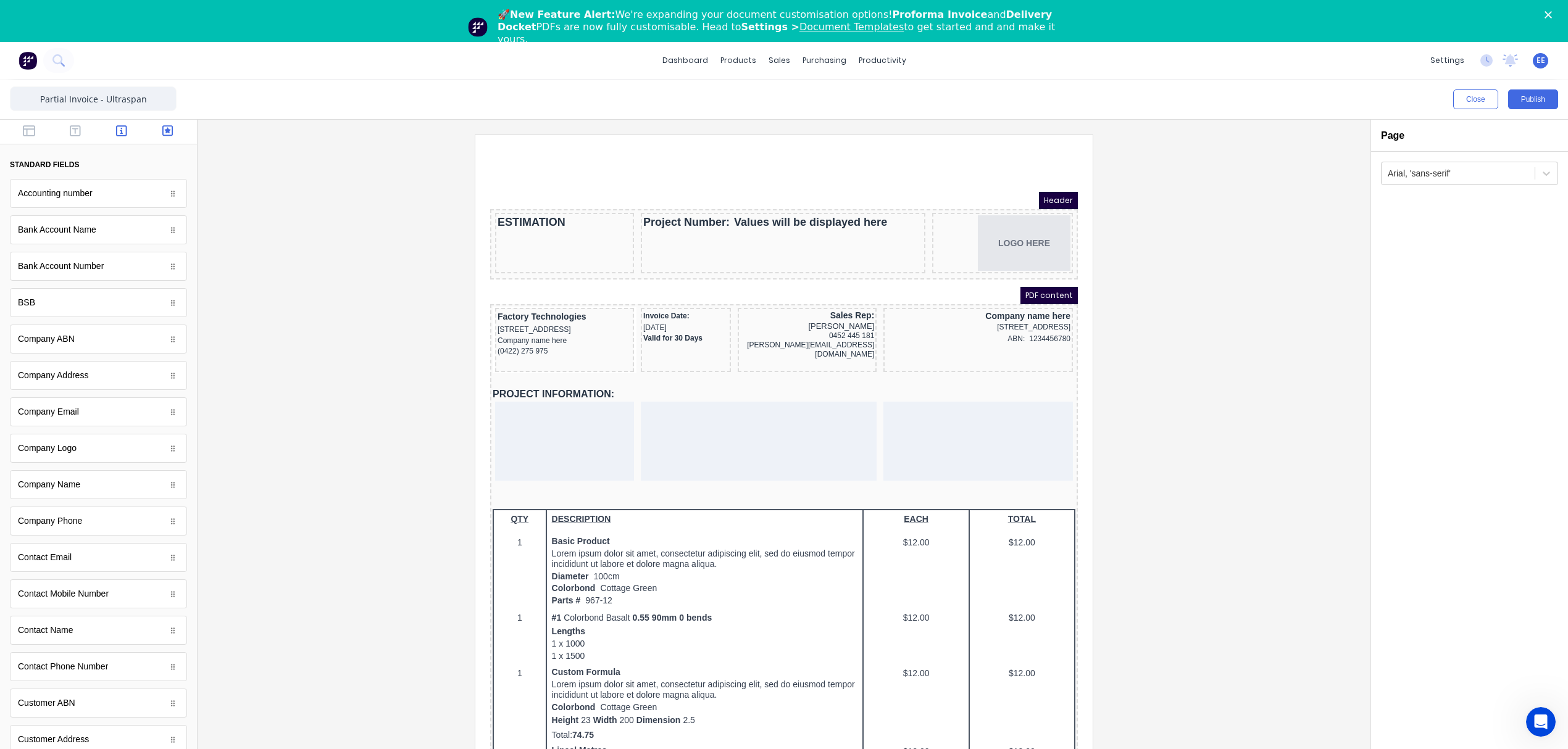
click at [163, 129] on icon "button" at bounding box center [168, 131] width 11 height 11
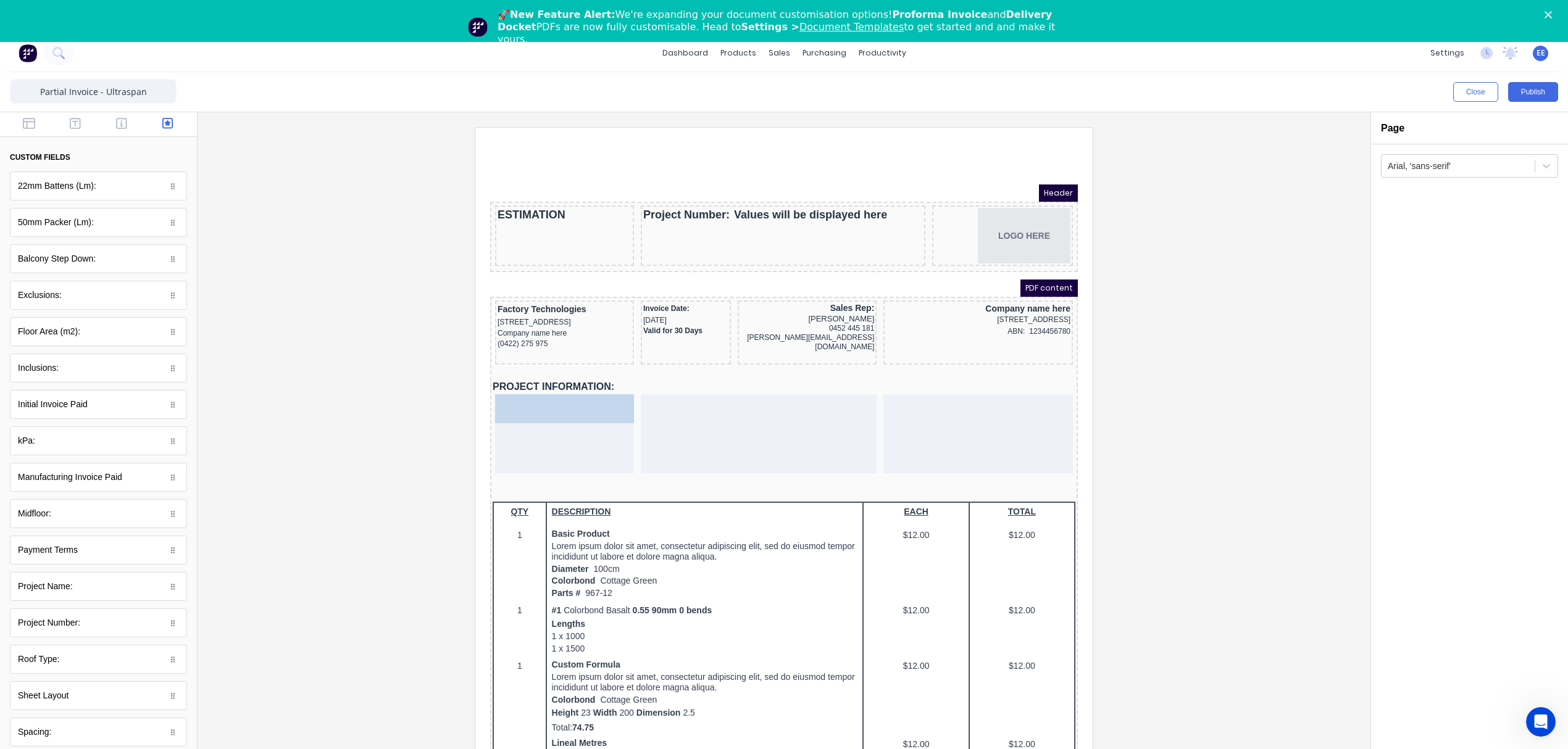
drag, startPoint x: 65, startPoint y: 605, endPoint x: 524, endPoint y: 421, distance: 494.5
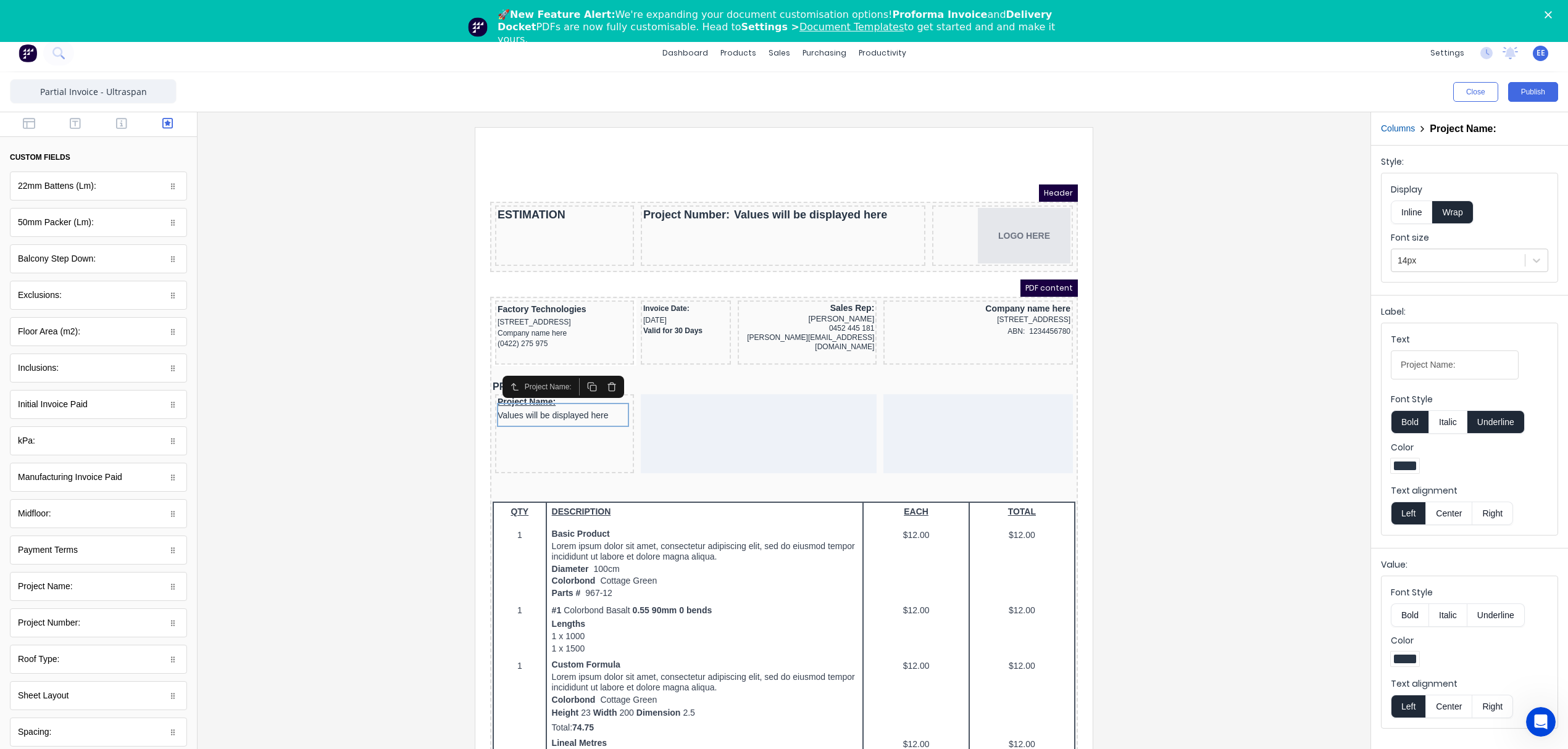
click at [1499, 421] on button "Underline" at bounding box center [1495, 422] width 58 height 24
click at [1418, 217] on button "Inline" at bounding box center [1411, 212] width 41 height 24
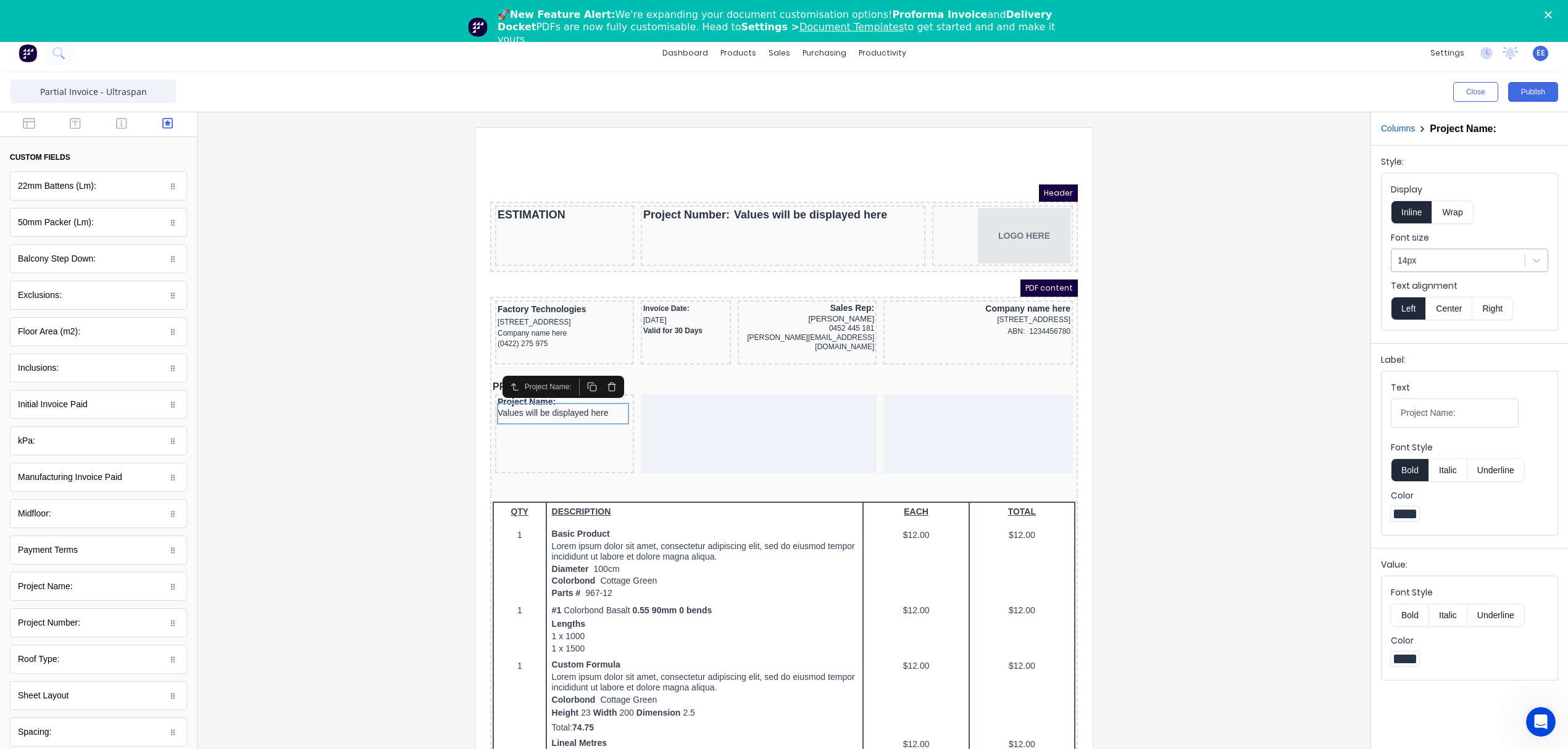
click at [1420, 257] on div at bounding box center [1458, 260] width 121 height 16
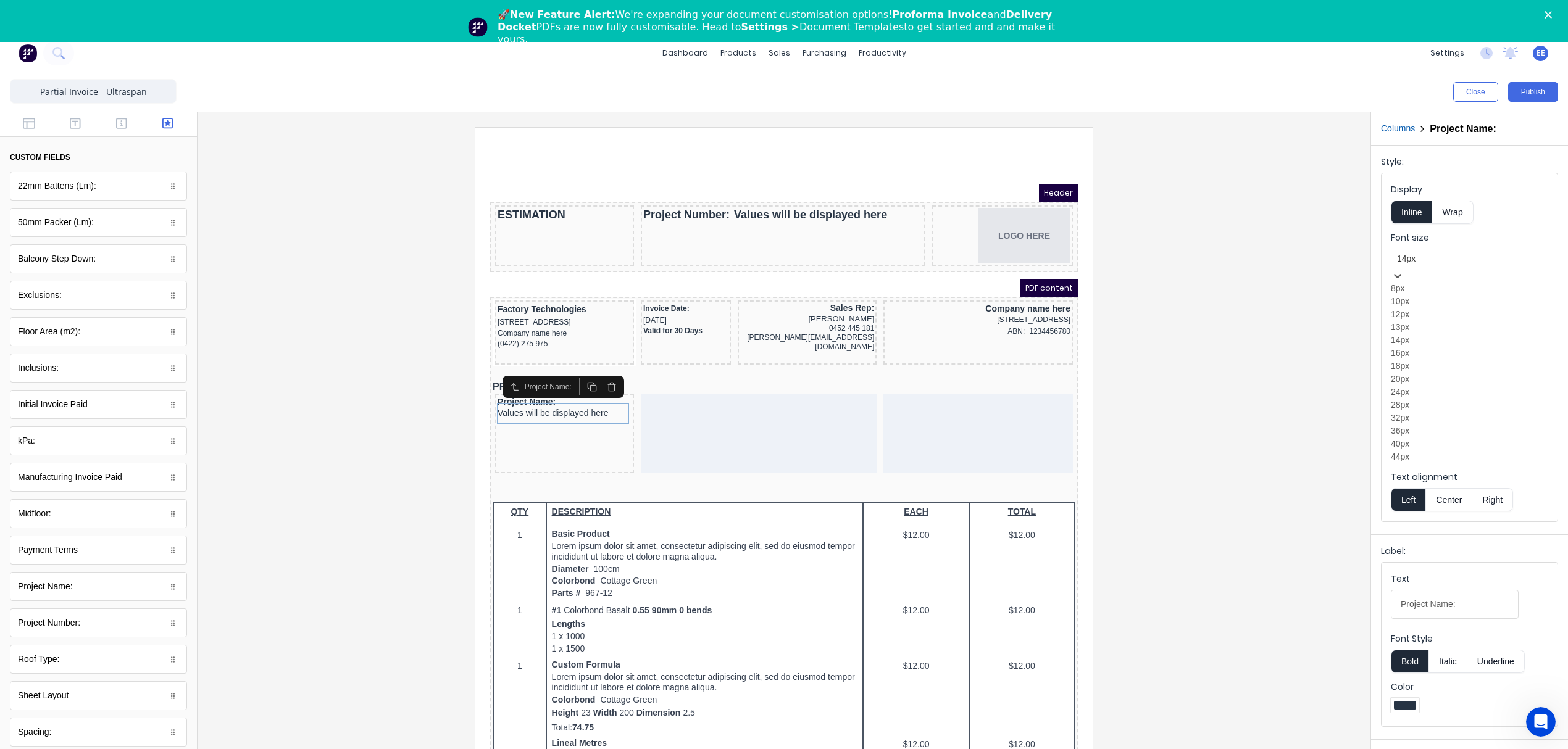
click at [1421, 334] on div "13px" at bounding box center [1469, 327] width 157 height 13
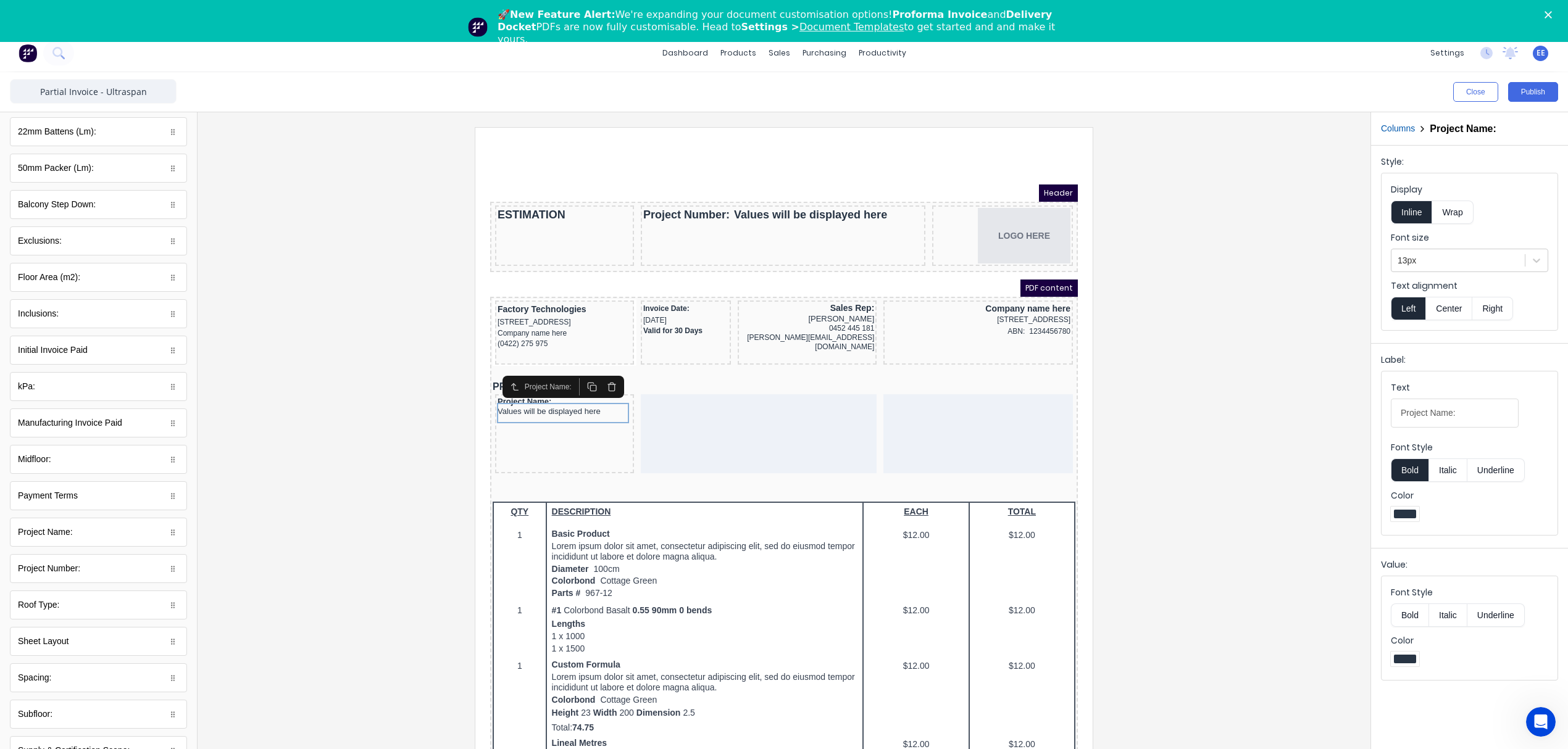
scroll to position [0, 0]
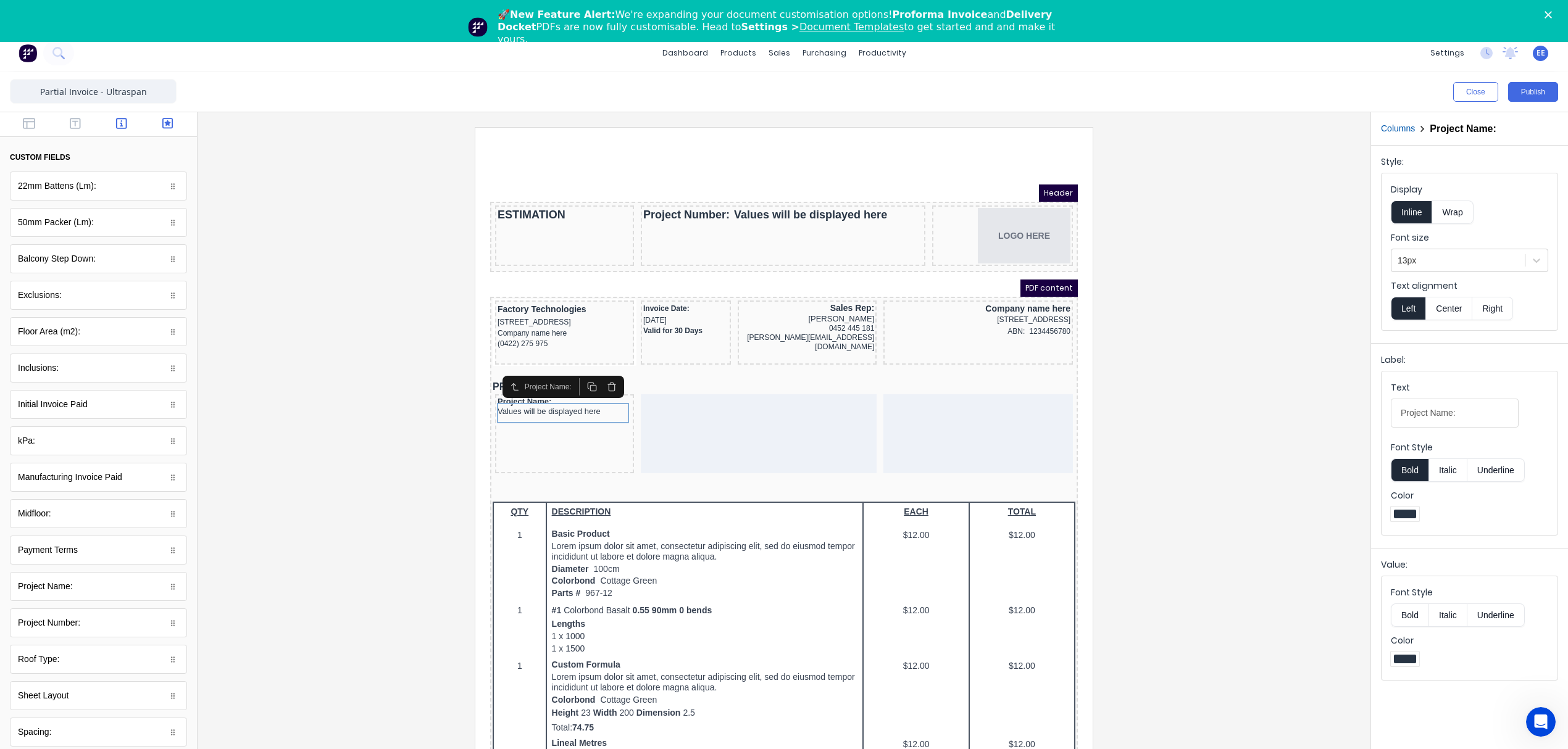
click at [117, 121] on icon "button" at bounding box center [121, 123] width 11 height 12
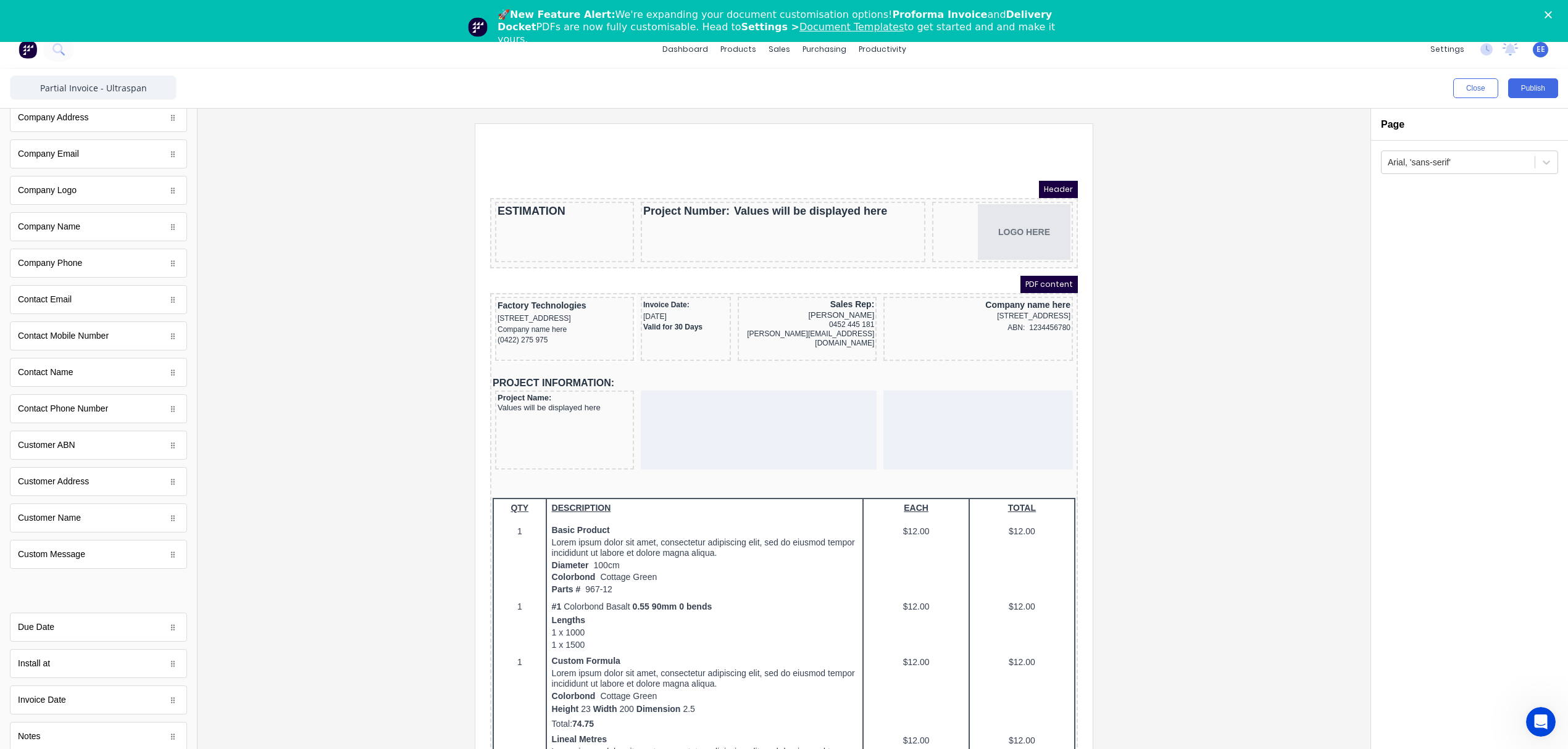
scroll to position [16, 0]
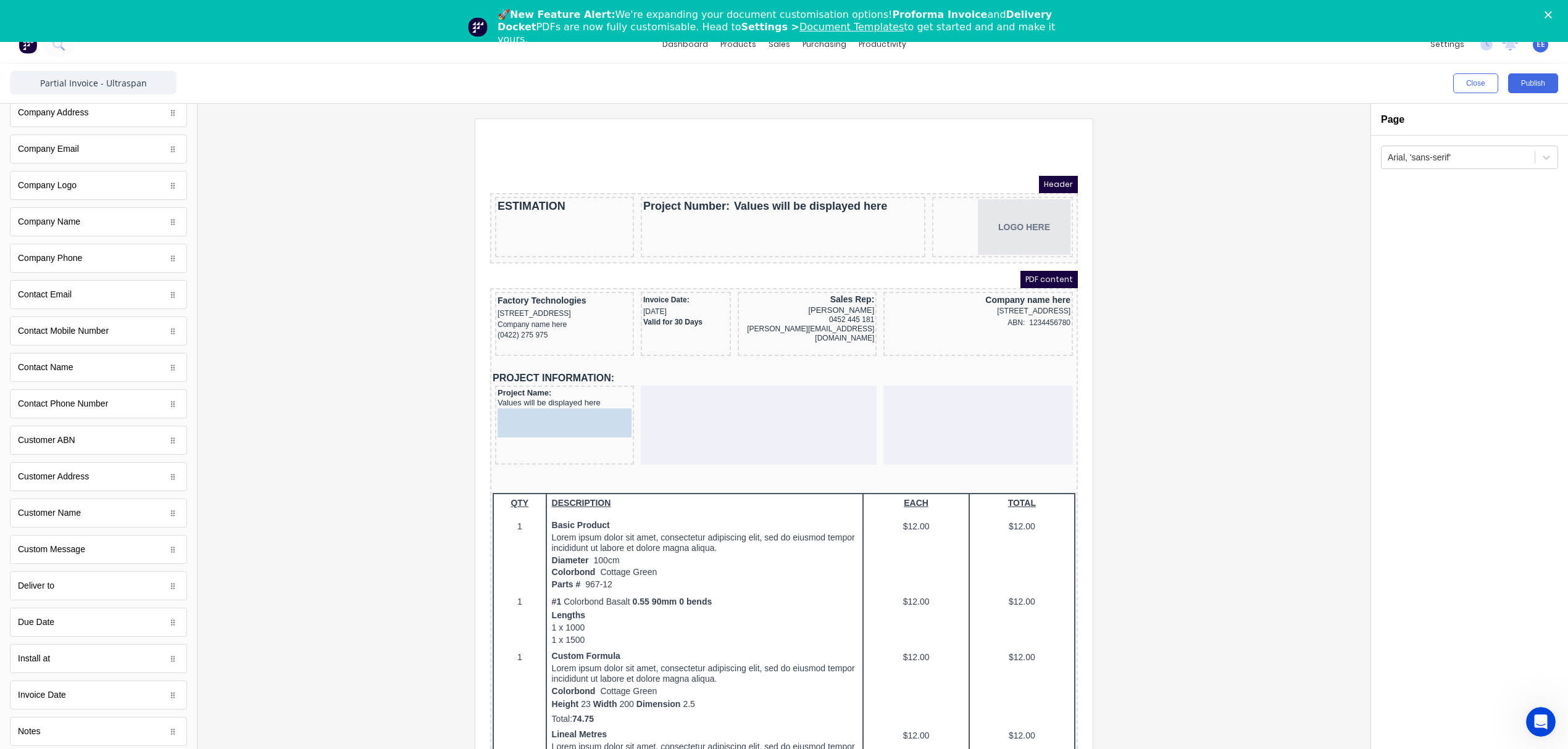
drag, startPoint x: 57, startPoint y: 606, endPoint x: 61, endPoint y: 288, distance: 318.0
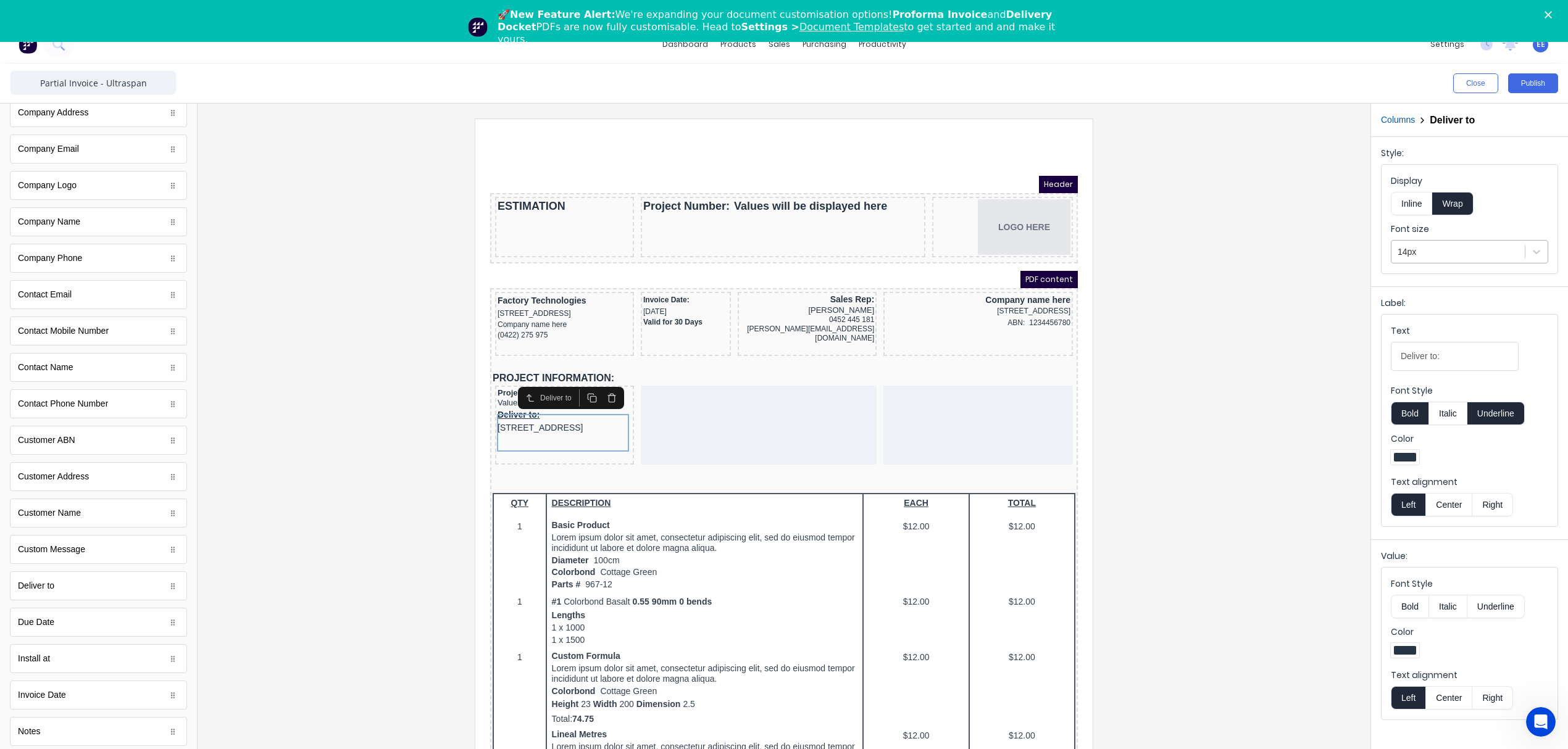
click at [1440, 247] on div at bounding box center [1458, 252] width 121 height 16
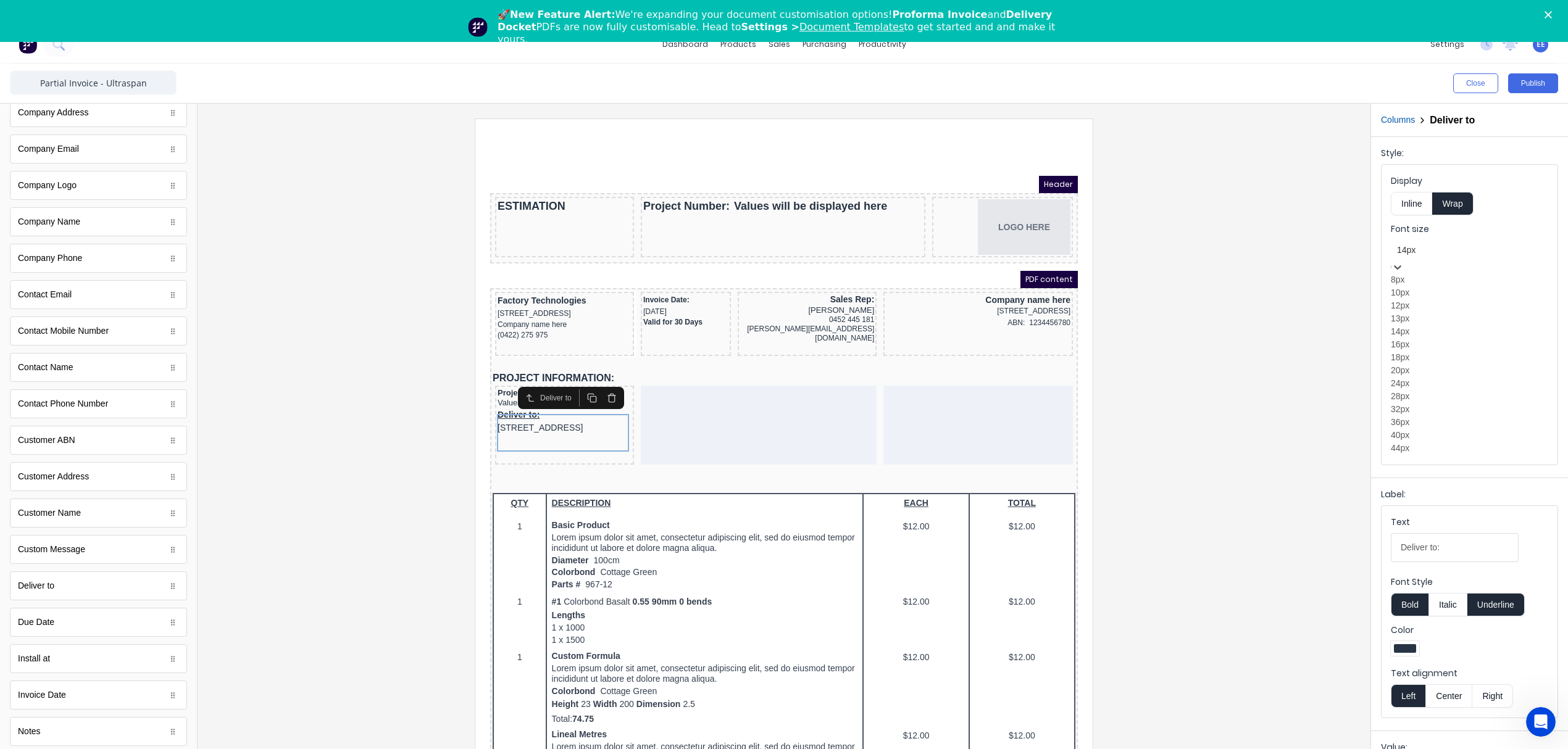
click at [1426, 325] on div "13px" at bounding box center [1469, 318] width 157 height 13
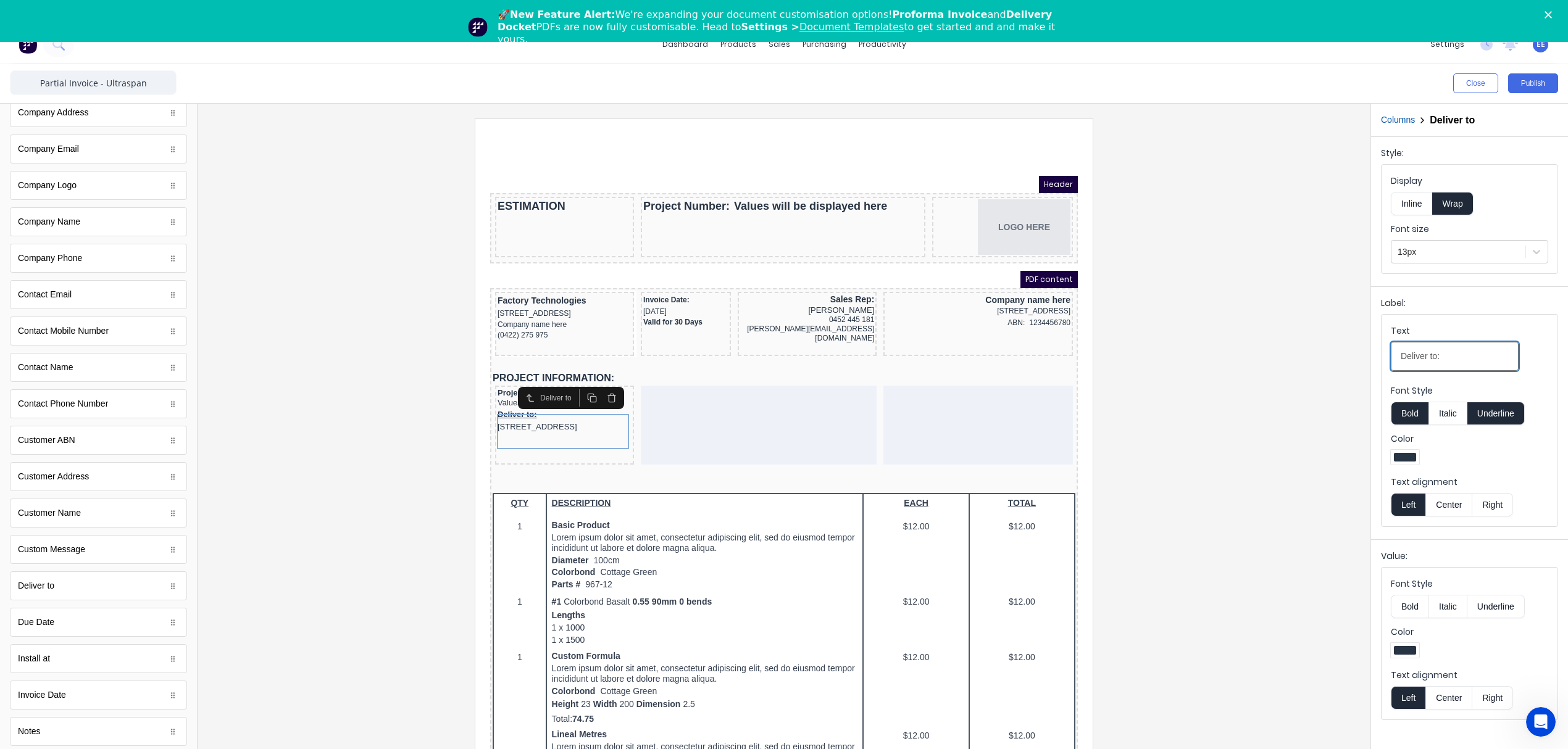
drag, startPoint x: 1416, startPoint y: 358, endPoint x: 1337, endPoint y: 362, distance: 79.1
click at [1337, 362] on div "Close Publish Components standard fields Accounting number Accounting number Ba…" at bounding box center [784, 419] width 1568 height 711
paste input "Project Address:"
type input "Project Address:"
click at [1500, 414] on button "Underline" at bounding box center [1495, 413] width 58 height 24
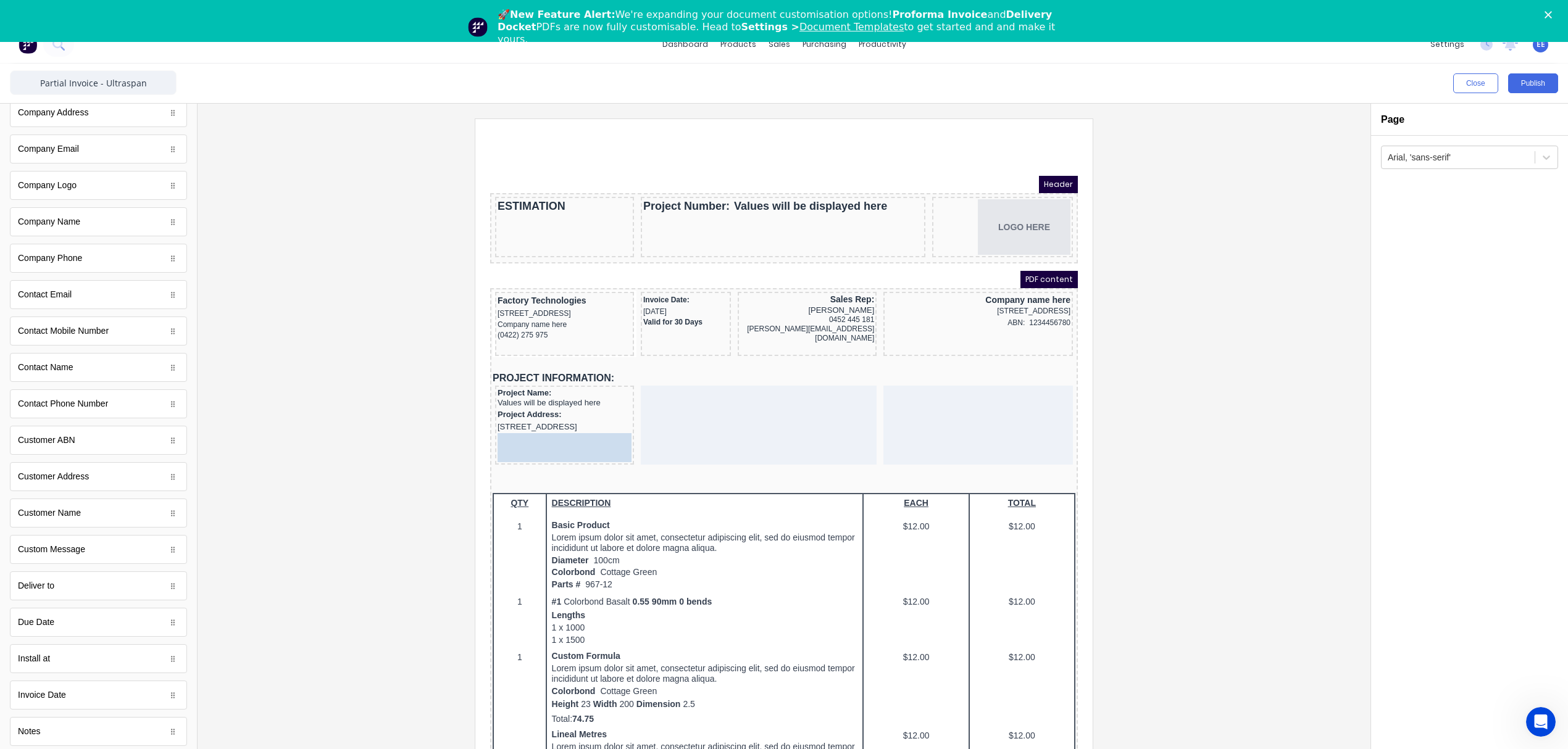
drag, startPoint x: 190, startPoint y: 573, endPoint x: 83, endPoint y: 311, distance: 283.0
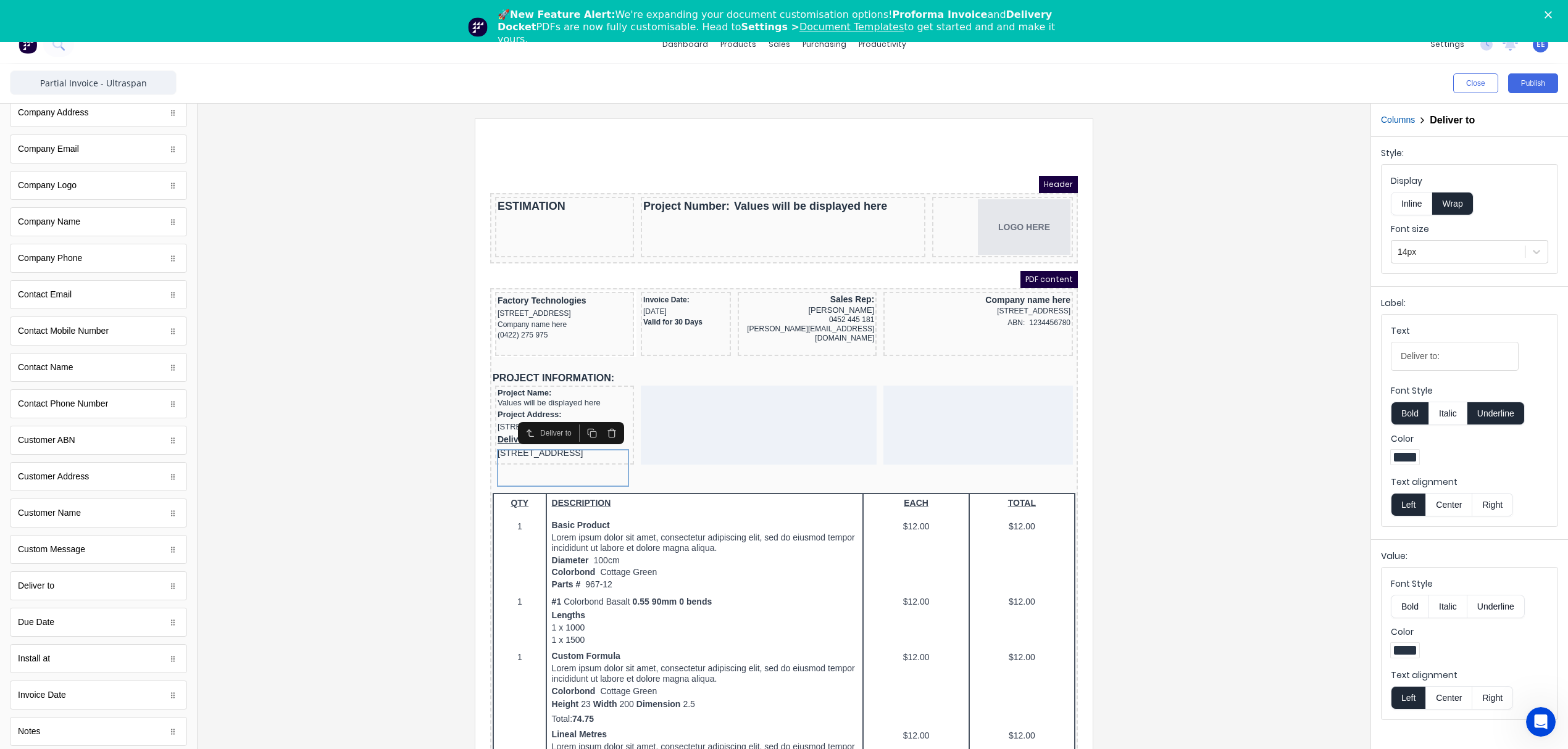
click at [1504, 414] on button "Underline" at bounding box center [1495, 413] width 58 height 24
click at [1437, 356] on input "Deliver to:" at bounding box center [1454, 356] width 128 height 29
type input "Deliver Address:"
click at [1179, 469] on div at bounding box center [784, 442] width 1153 height 647
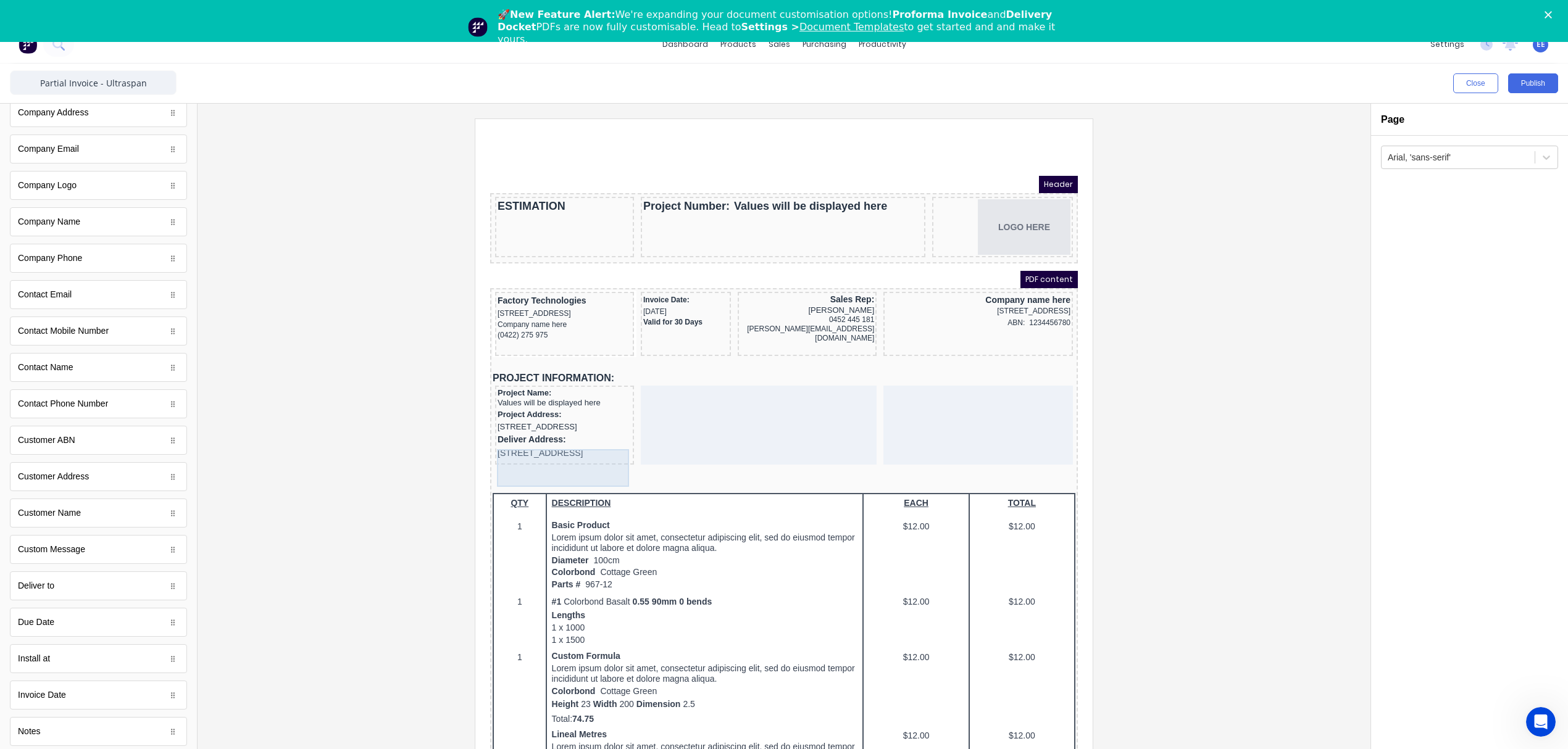
click at [534, 444] on div "Deliver Address: 234 Beach Road Gold Coast, Queensland, Australia" at bounding box center [550, 431] width 134 height 26
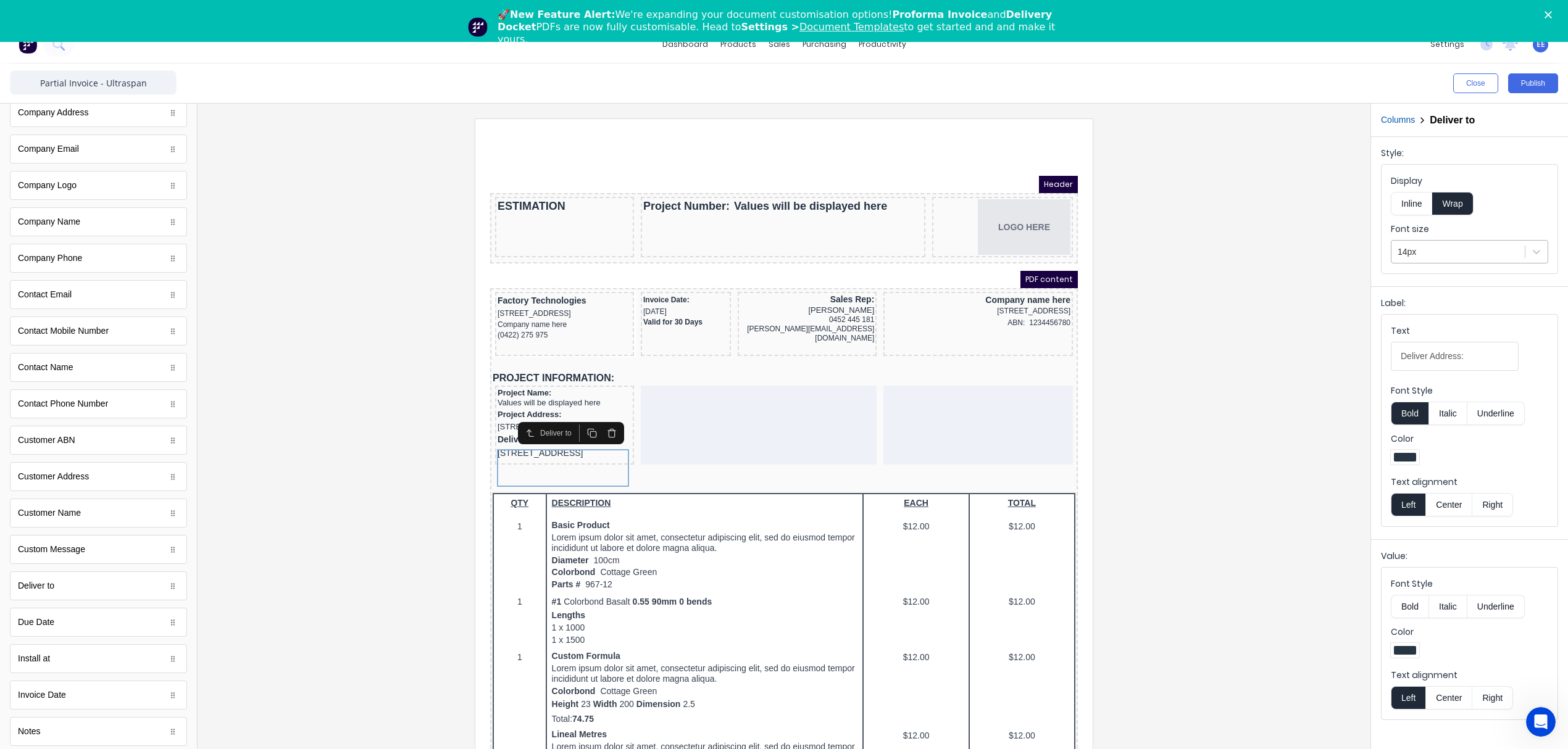
click at [1412, 247] on div at bounding box center [1458, 252] width 121 height 16
click at [1438, 325] on div "13px" at bounding box center [1469, 318] width 157 height 13
click at [1262, 417] on div at bounding box center [784, 442] width 1153 height 647
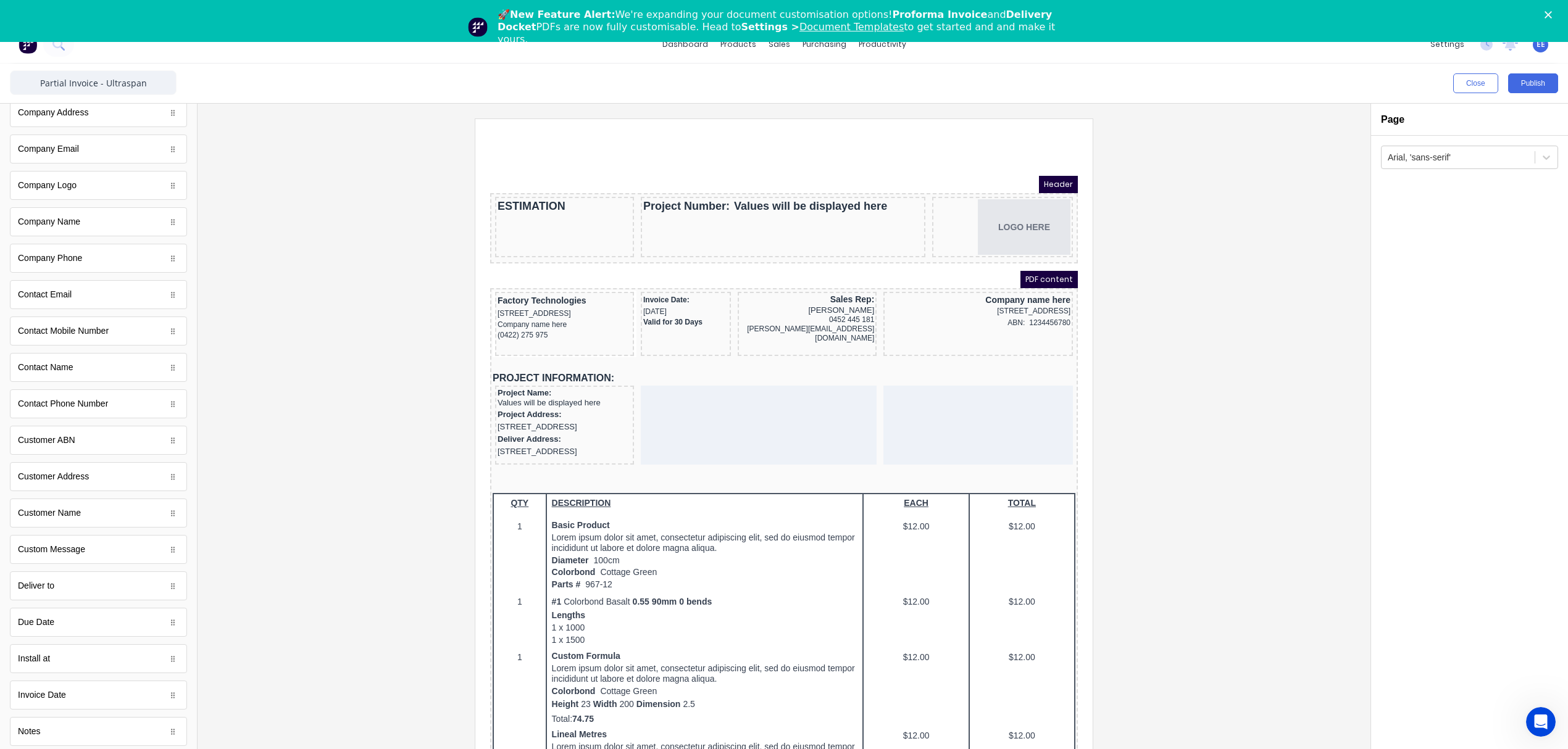
click at [1242, 392] on div at bounding box center [784, 442] width 1153 height 647
click at [1418, 309] on div "Arial, 'sans-serif'" at bounding box center [1469, 455] width 197 height 639
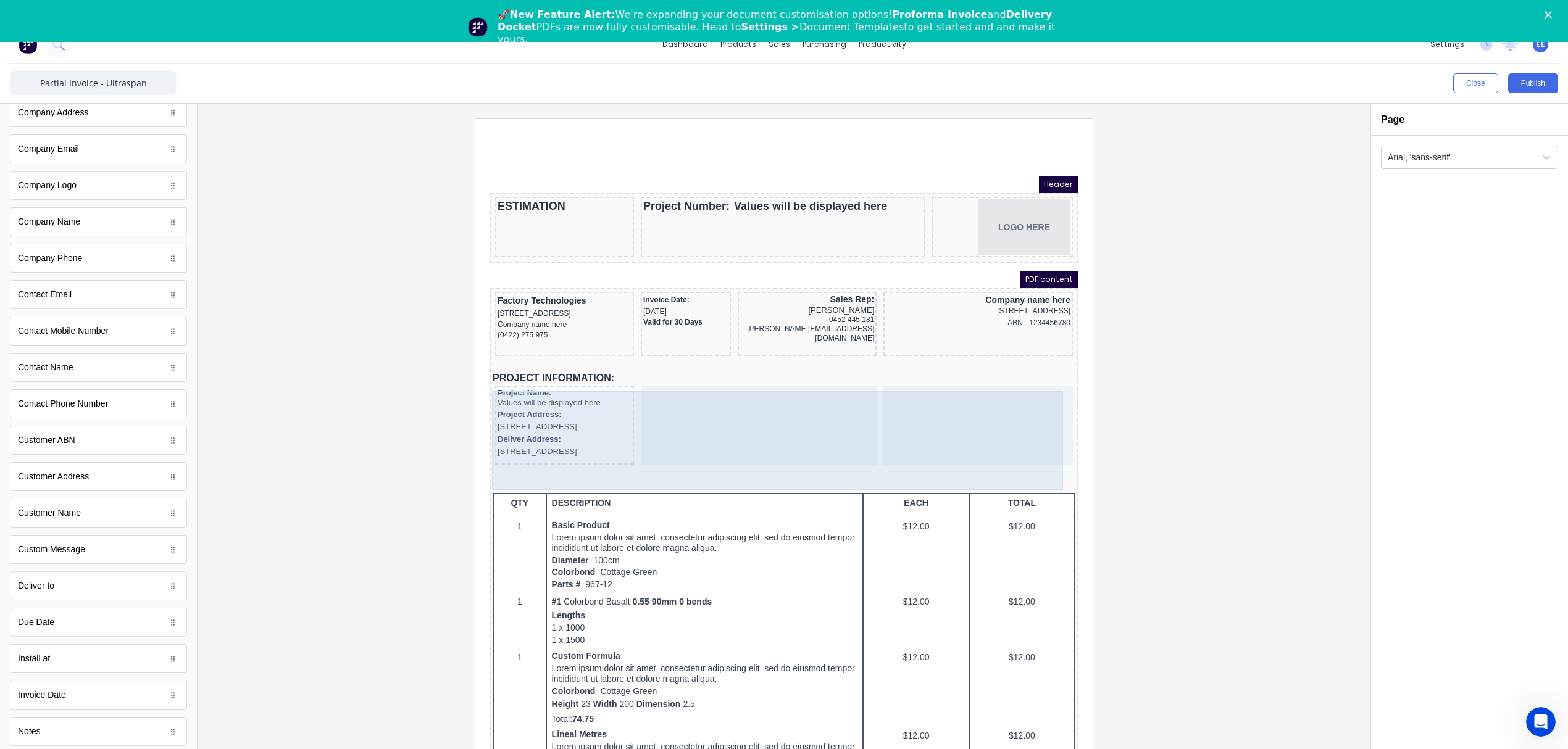
click at [579, 444] on div "Deliver Address: 234 Beach Road Gold Coast, Queensland, Australia" at bounding box center [550, 431] width 134 height 25
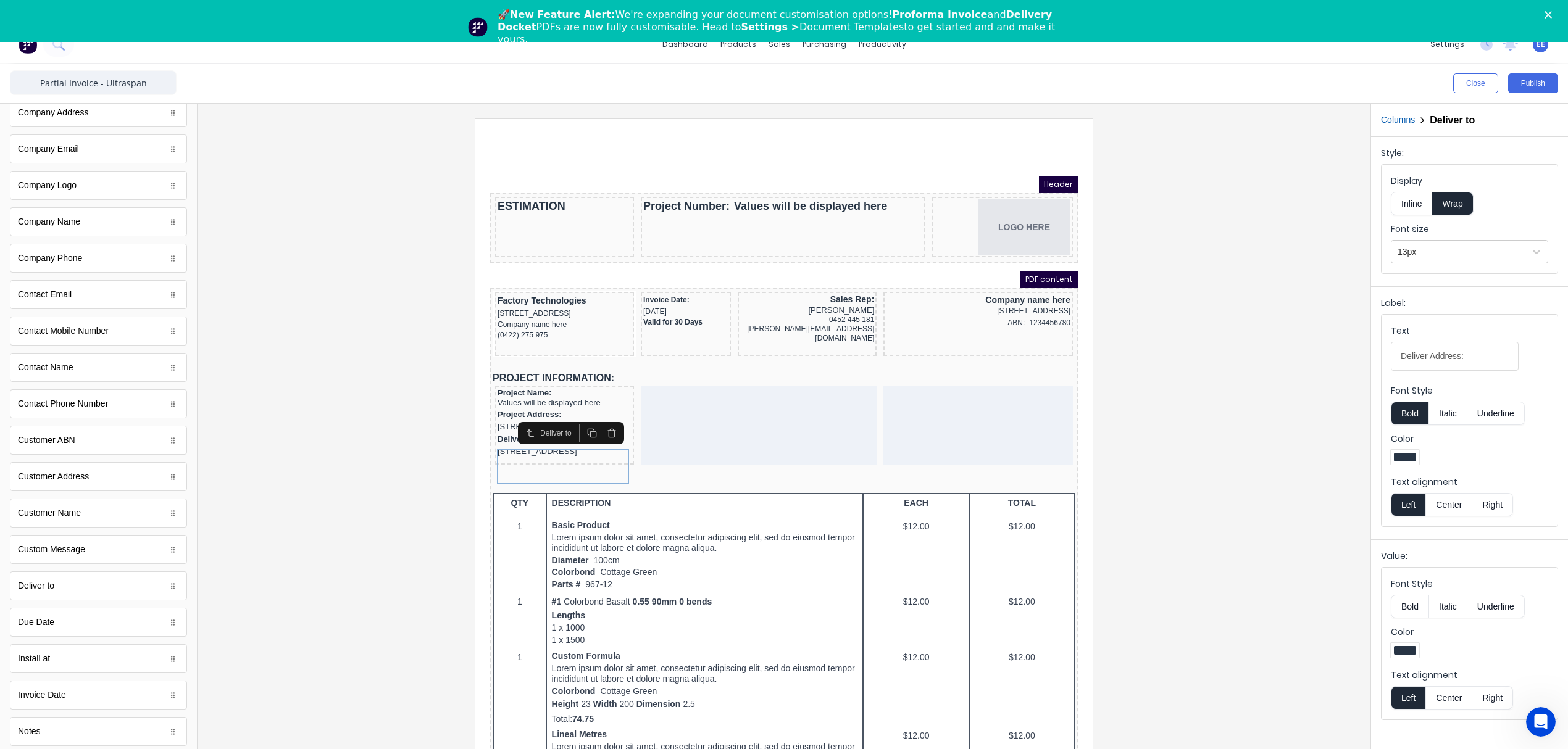
click at [1224, 440] on div at bounding box center [784, 442] width 1153 height 647
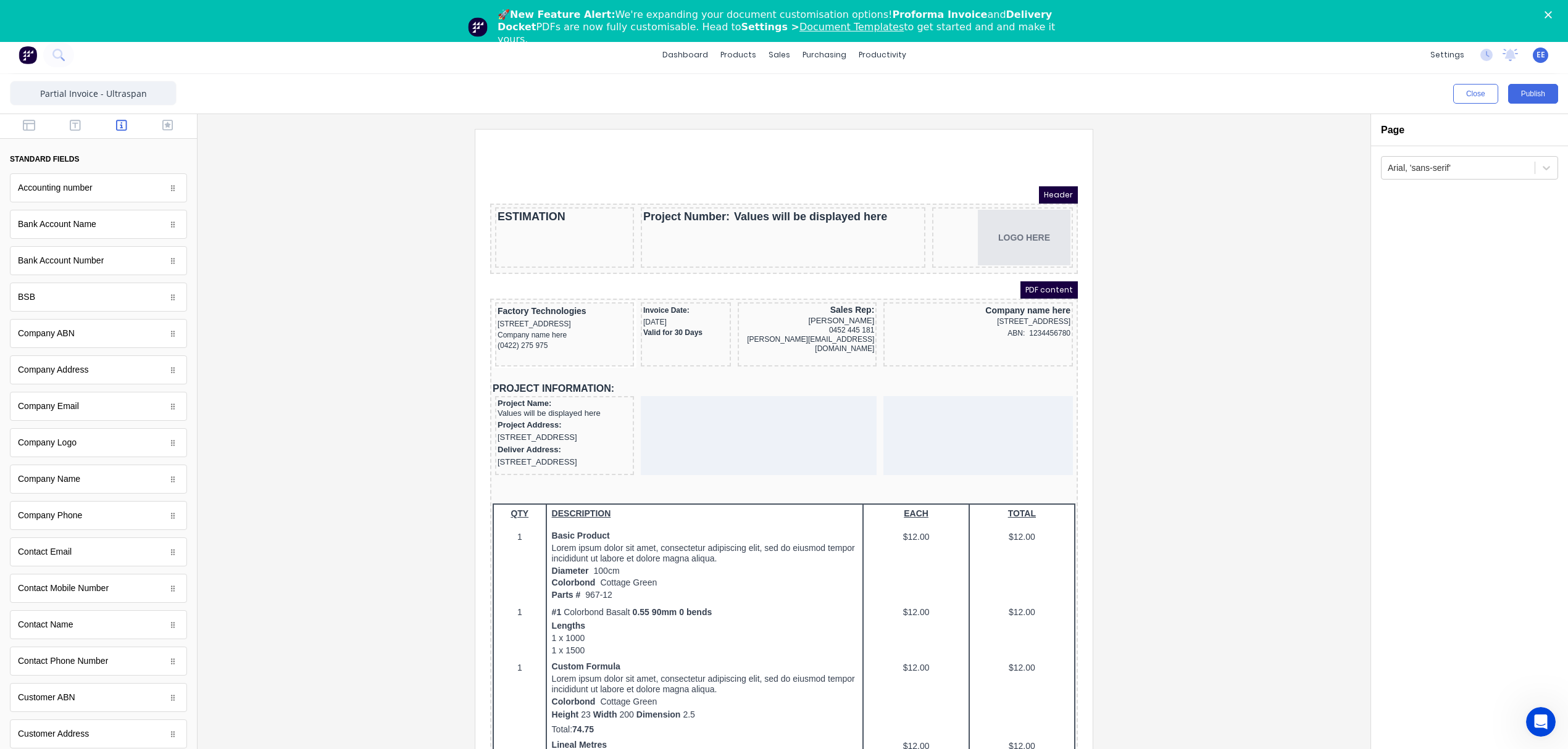
scroll to position [0, 0]
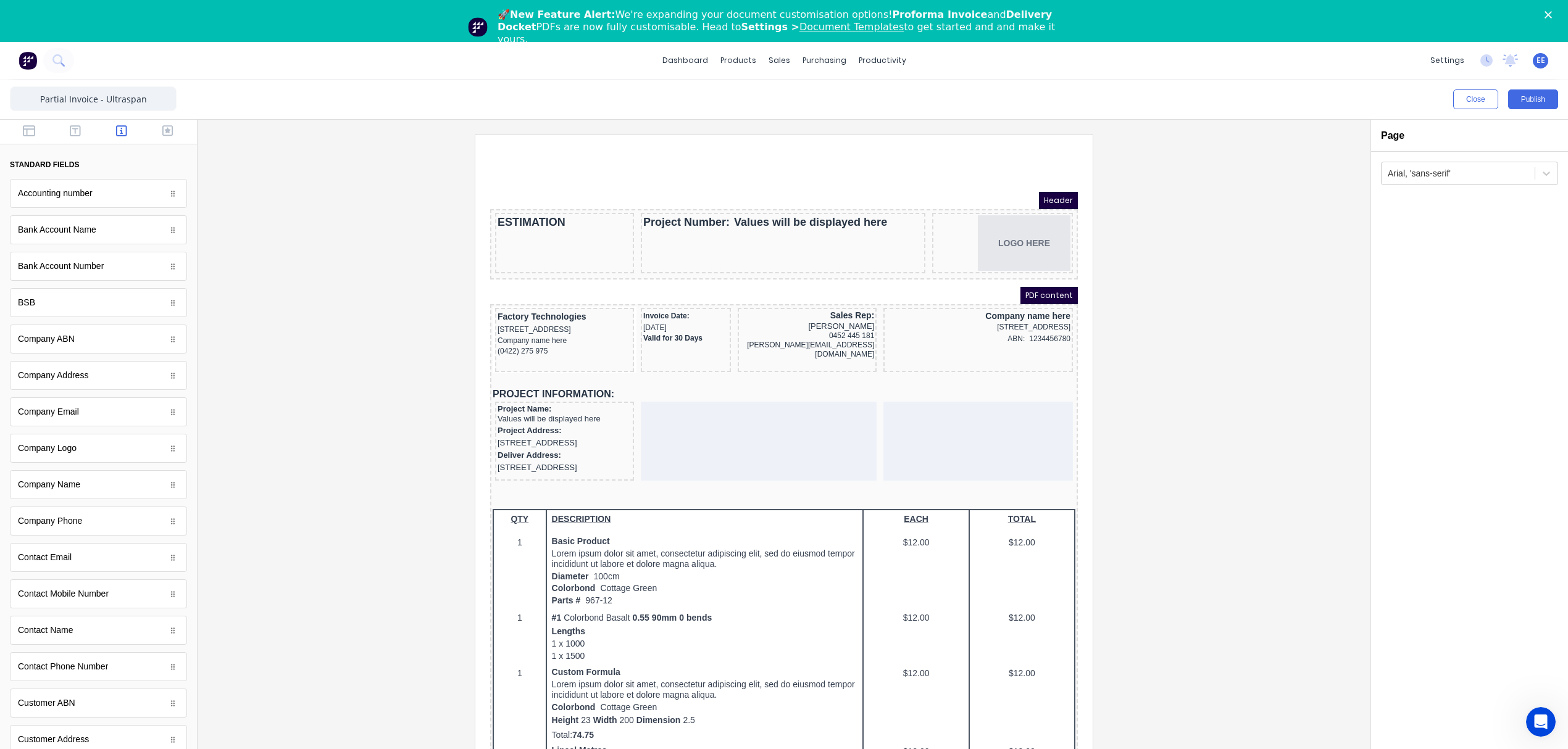
click at [116, 126] on icon "button" at bounding box center [121, 131] width 11 height 11
click at [148, 127] on button "button" at bounding box center [167, 132] width 39 height 15
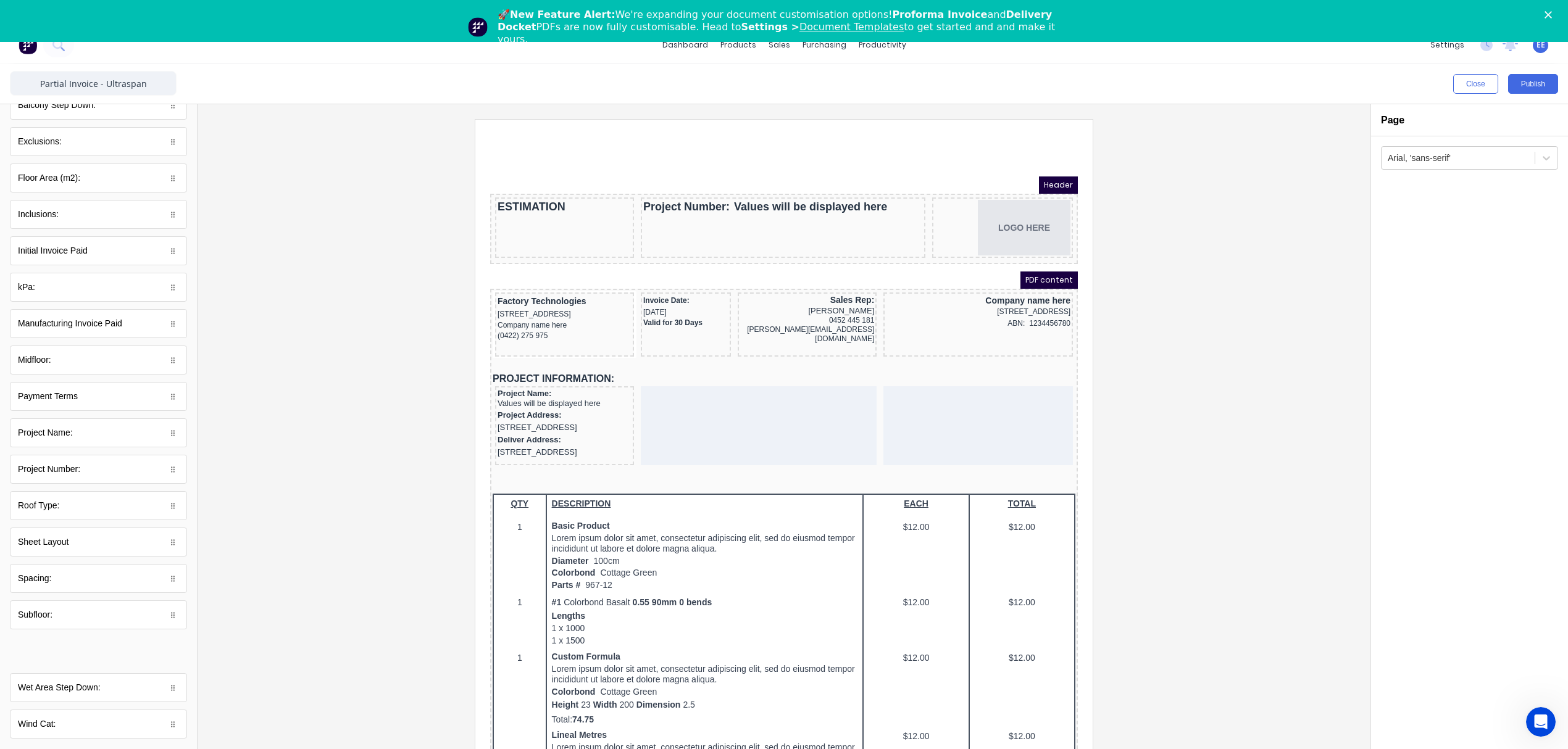
scroll to position [42, 0]
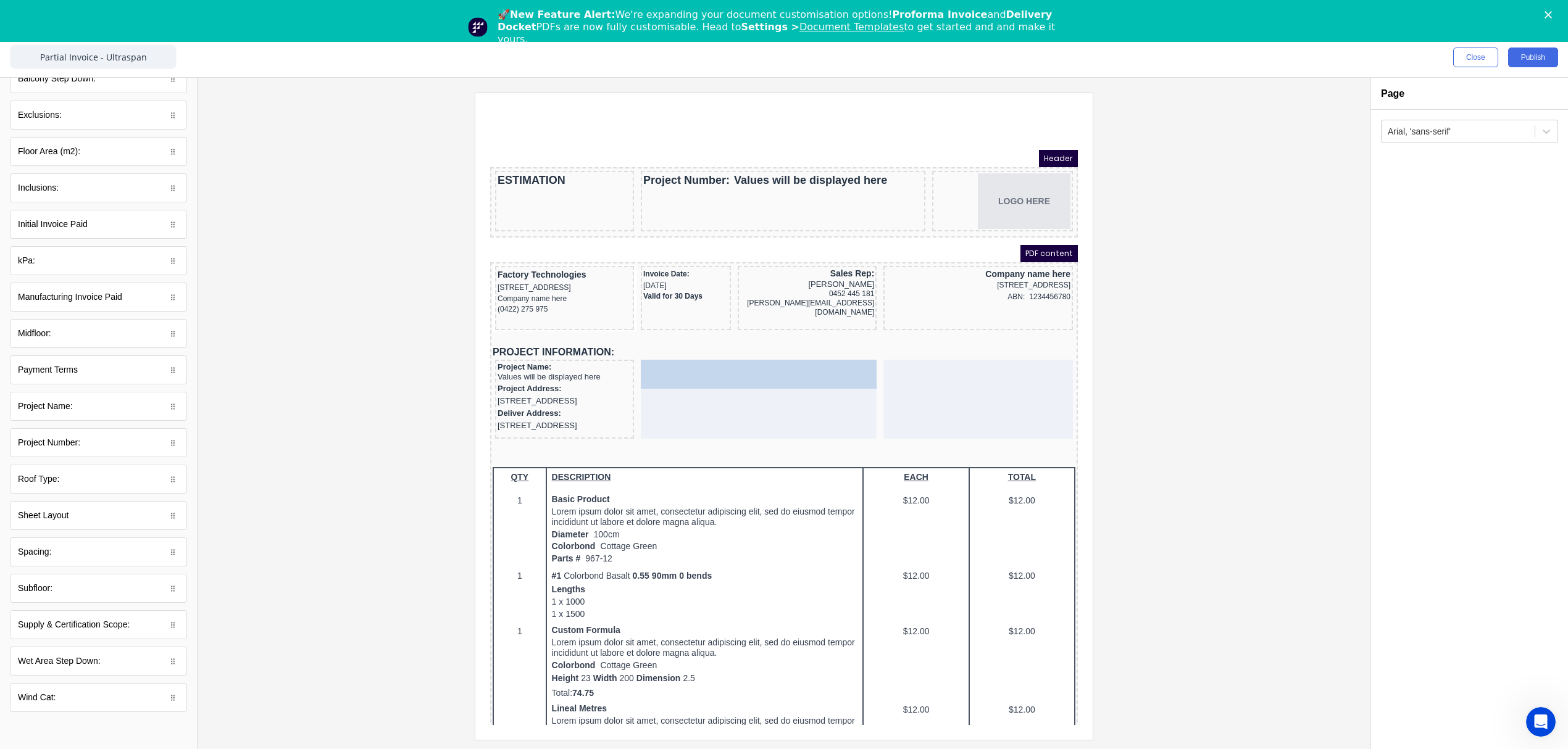
drag, startPoint x: 74, startPoint y: 664, endPoint x: 302, endPoint y: 263, distance: 461.3
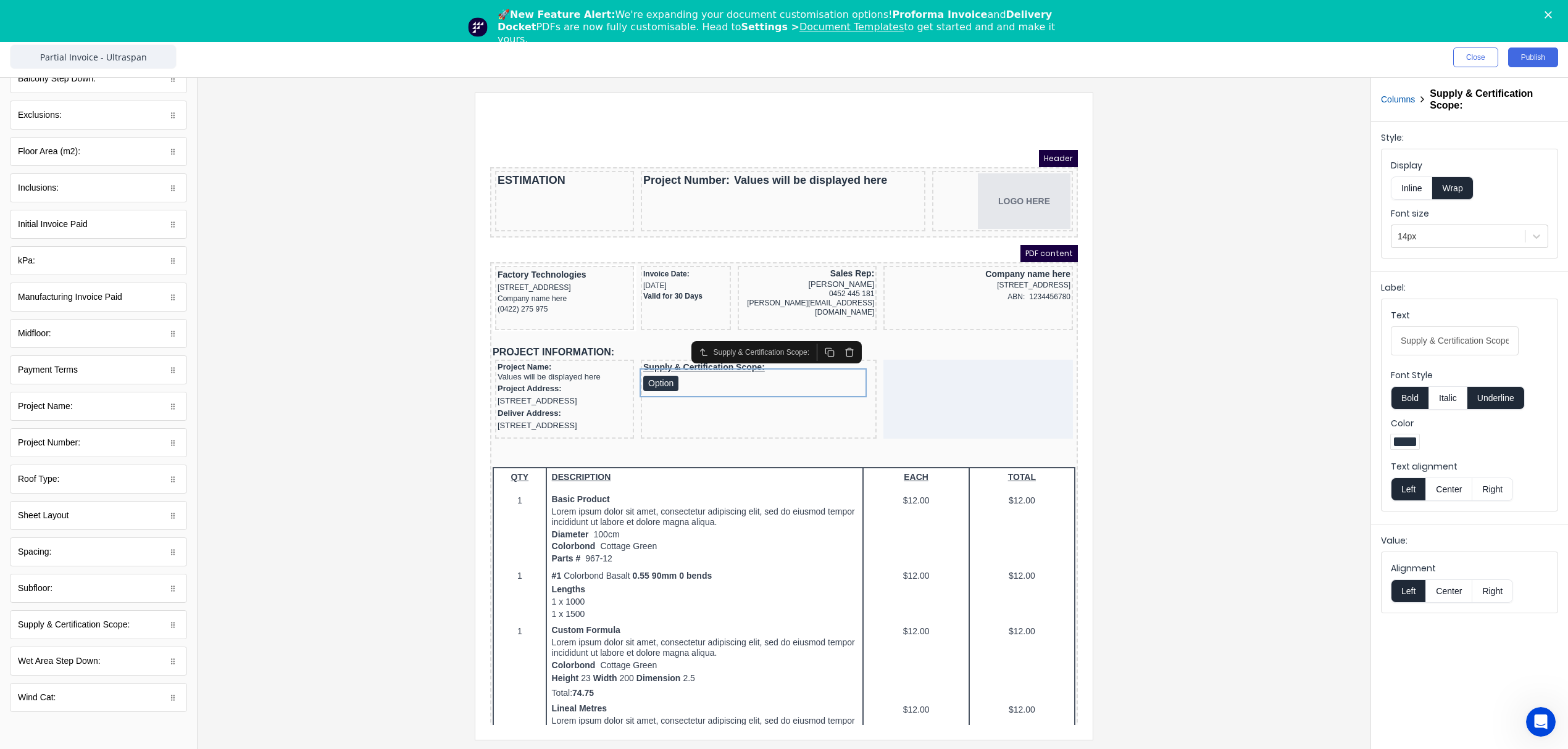
click at [1418, 188] on button "Inline" at bounding box center [1411, 188] width 41 height 24
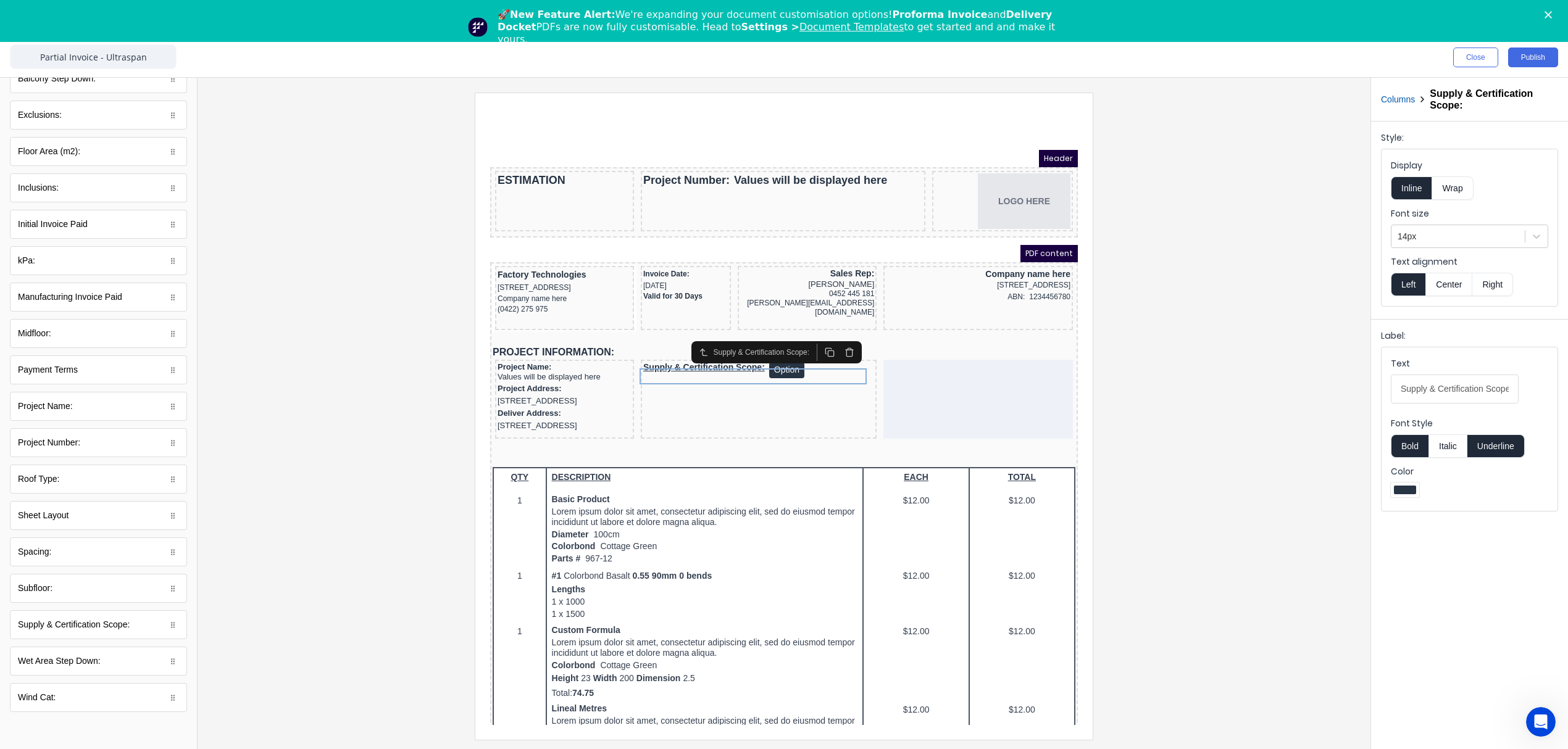
click at [1494, 453] on button "Underline" at bounding box center [1495, 446] width 58 height 24
click at [1423, 232] on div at bounding box center [1458, 236] width 121 height 16
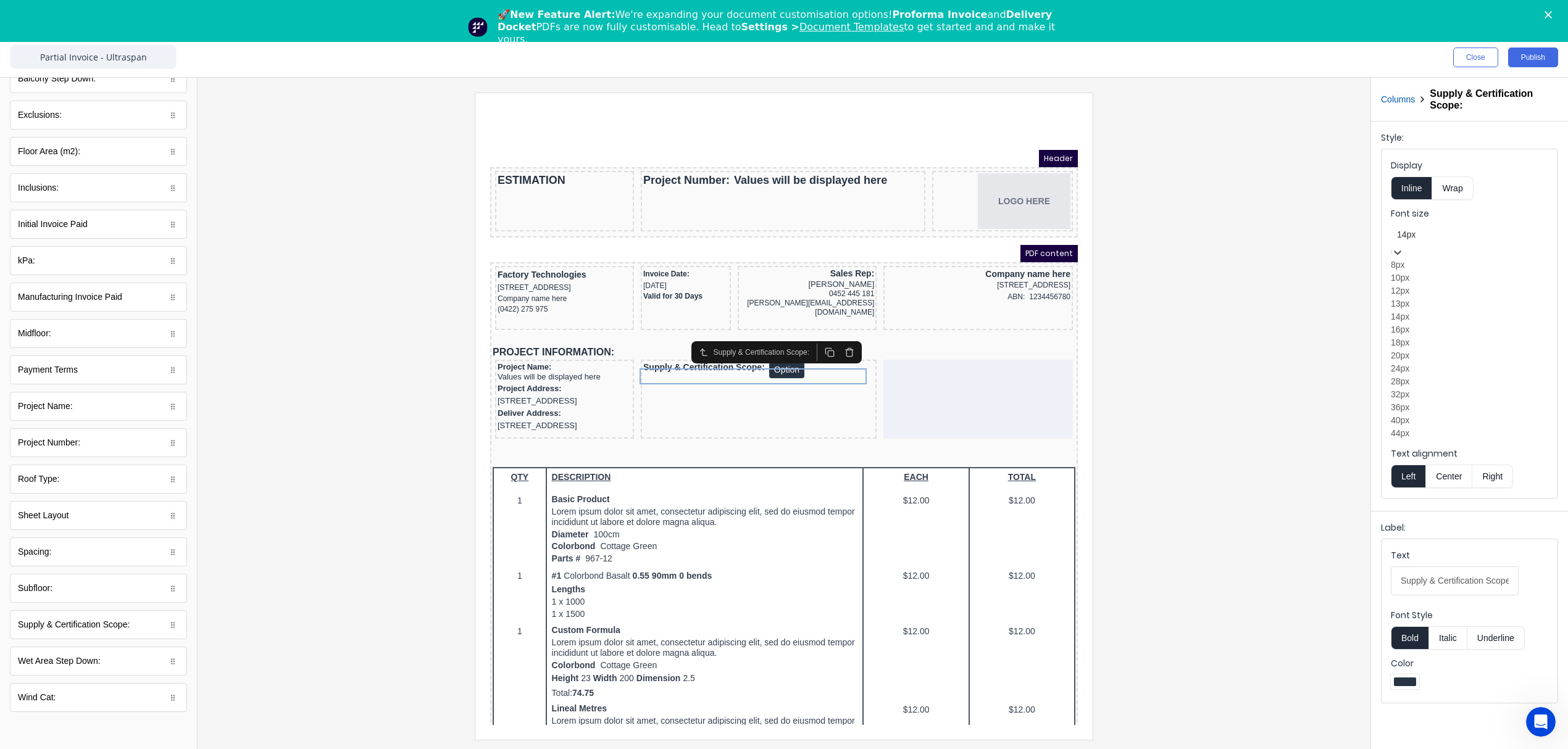
click at [1418, 297] on div "12px" at bounding box center [1469, 291] width 157 height 13
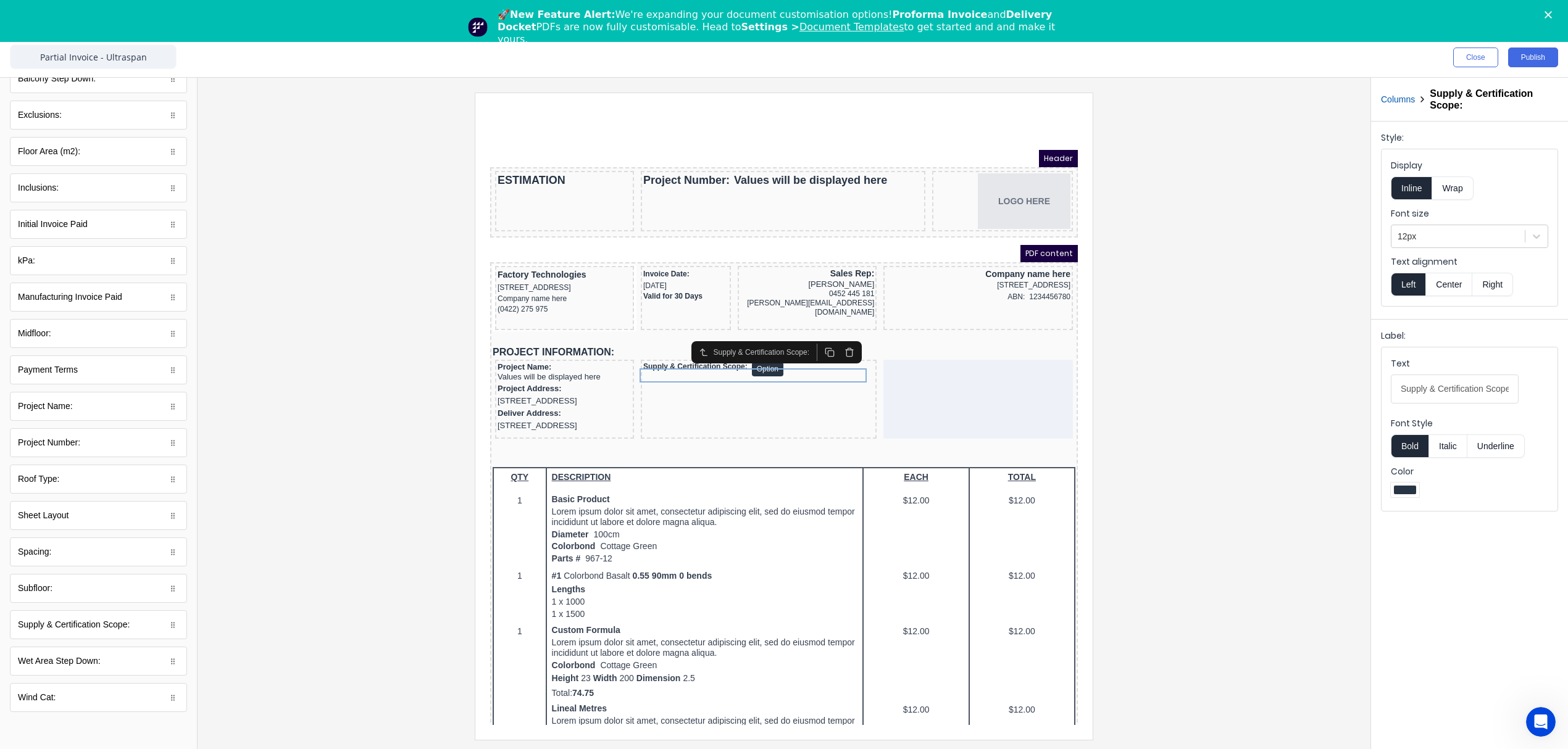
click at [1500, 284] on button "Right" at bounding box center [1493, 284] width 41 height 24
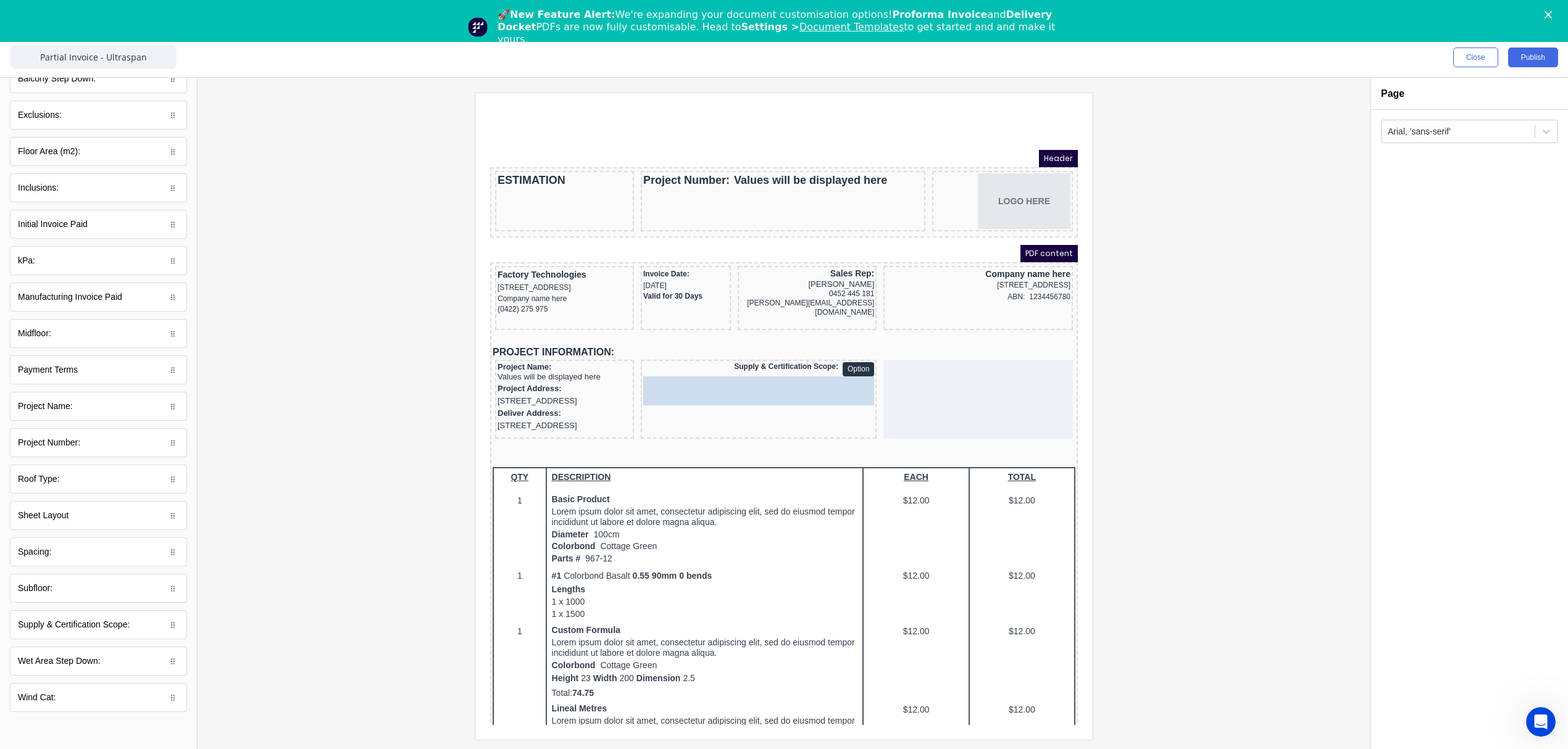
drag, startPoint x: 43, startPoint y: 593, endPoint x: 257, endPoint y: 285, distance: 375.0
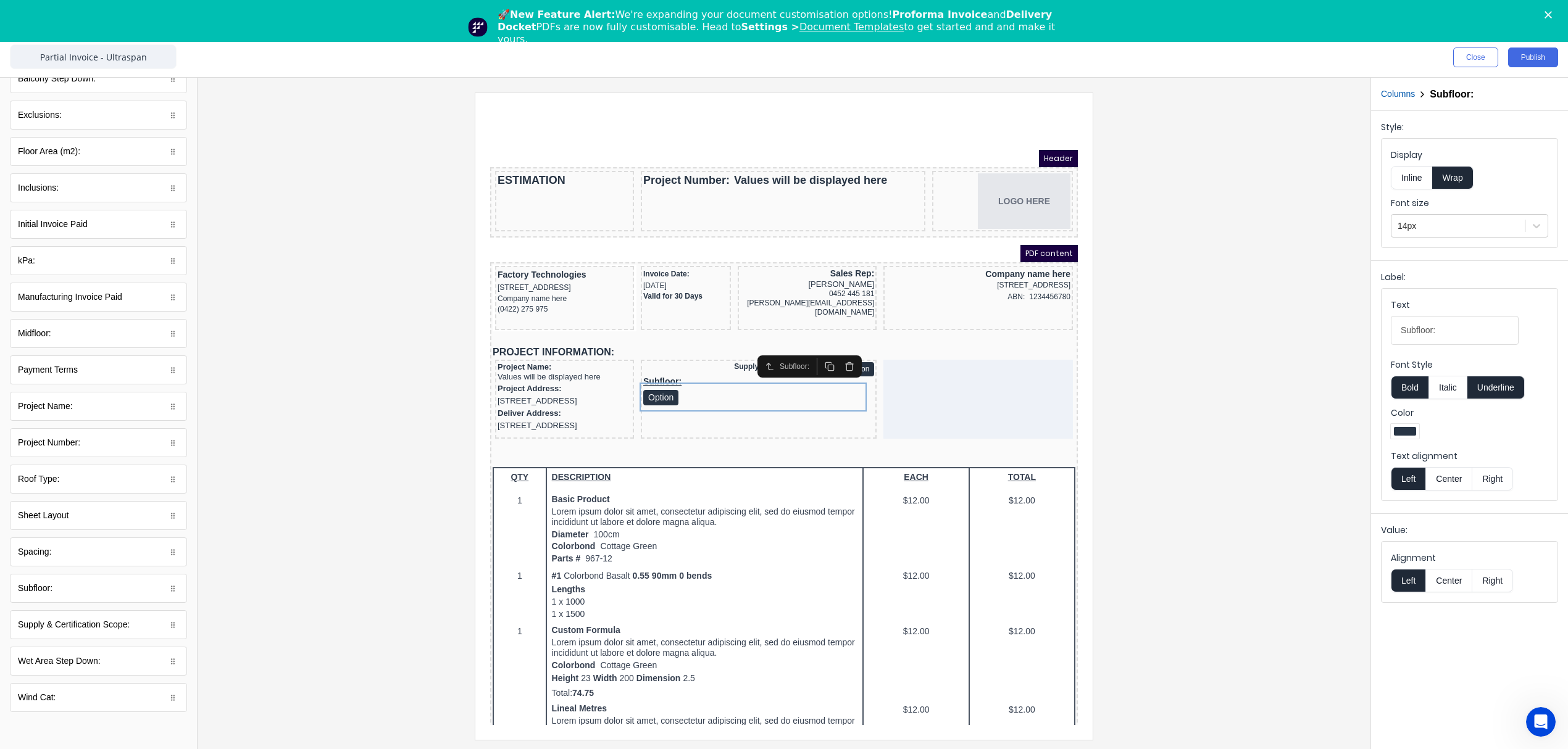
click at [1412, 177] on button "Inline" at bounding box center [1411, 177] width 41 height 24
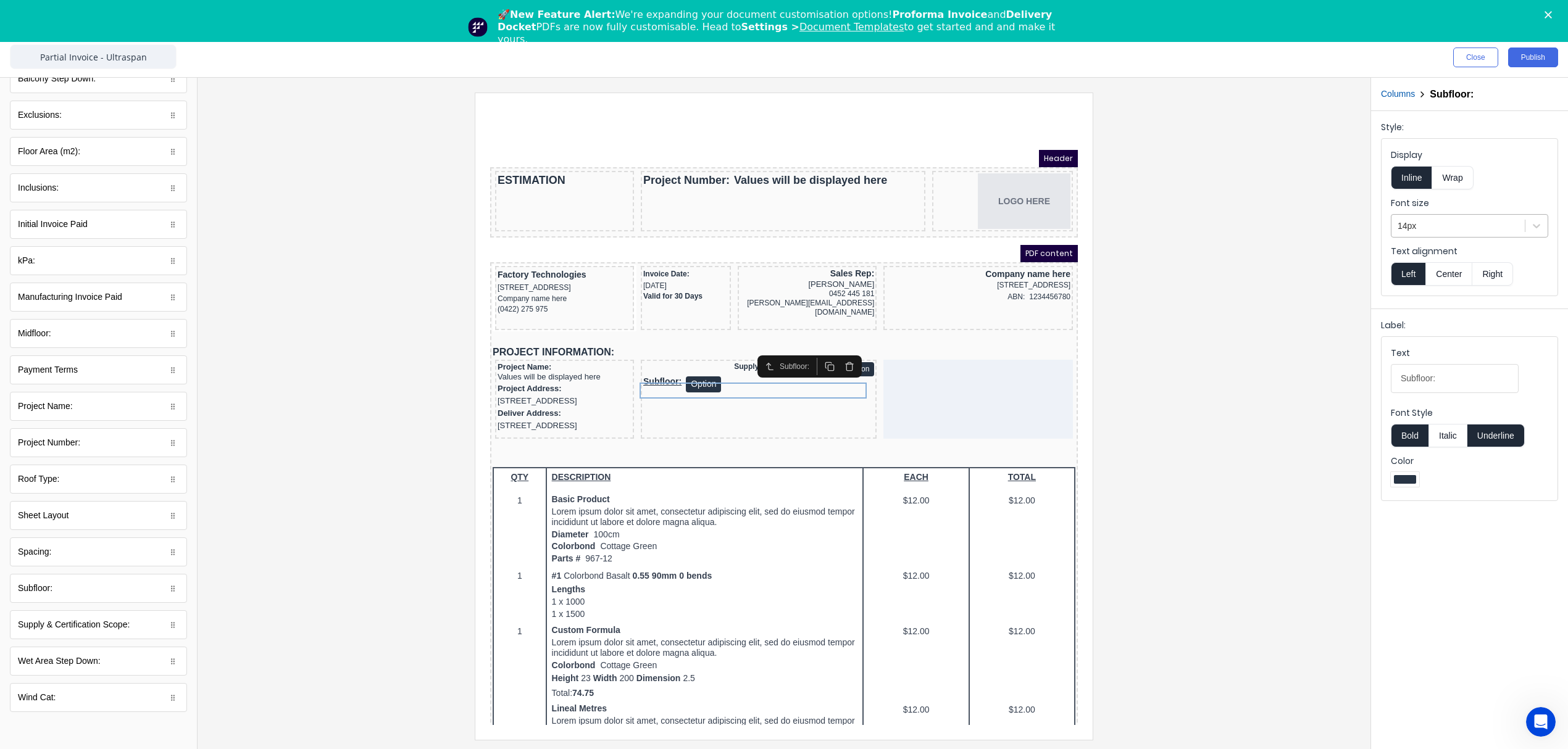
click at [1420, 226] on div at bounding box center [1458, 226] width 121 height 16
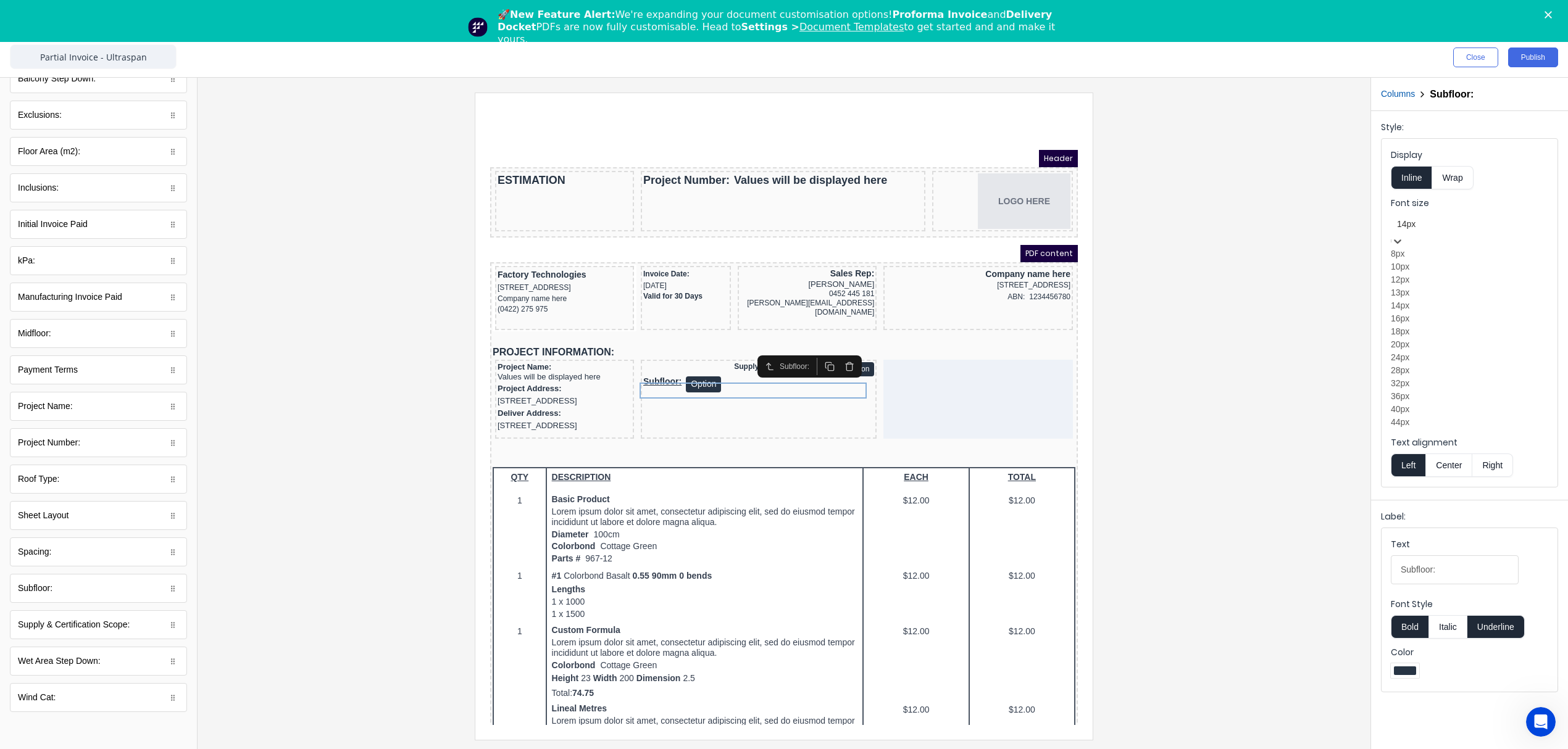
click at [1411, 286] on div "12px" at bounding box center [1469, 280] width 157 height 13
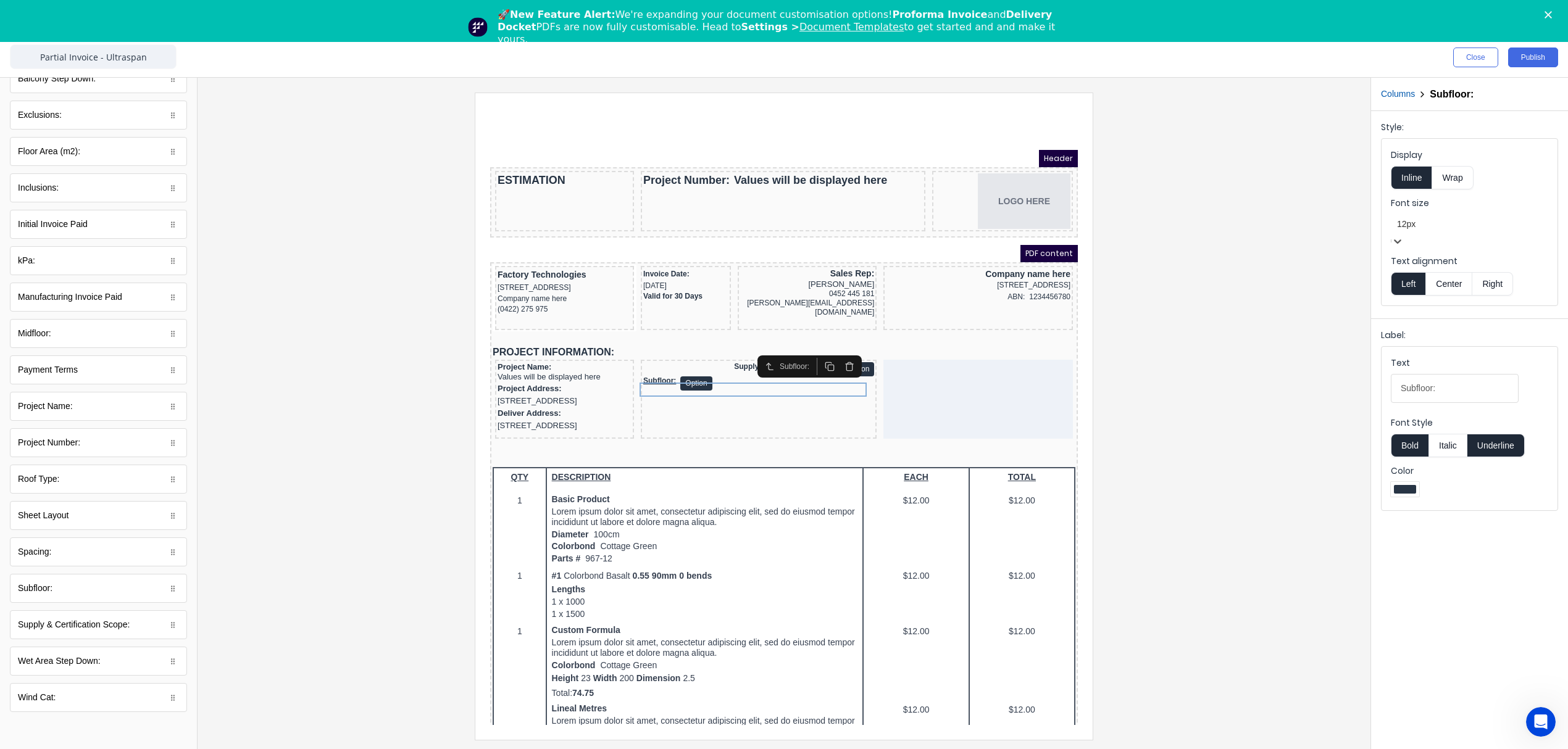
click at [1504, 272] on button "Right" at bounding box center [1493, 284] width 41 height 24
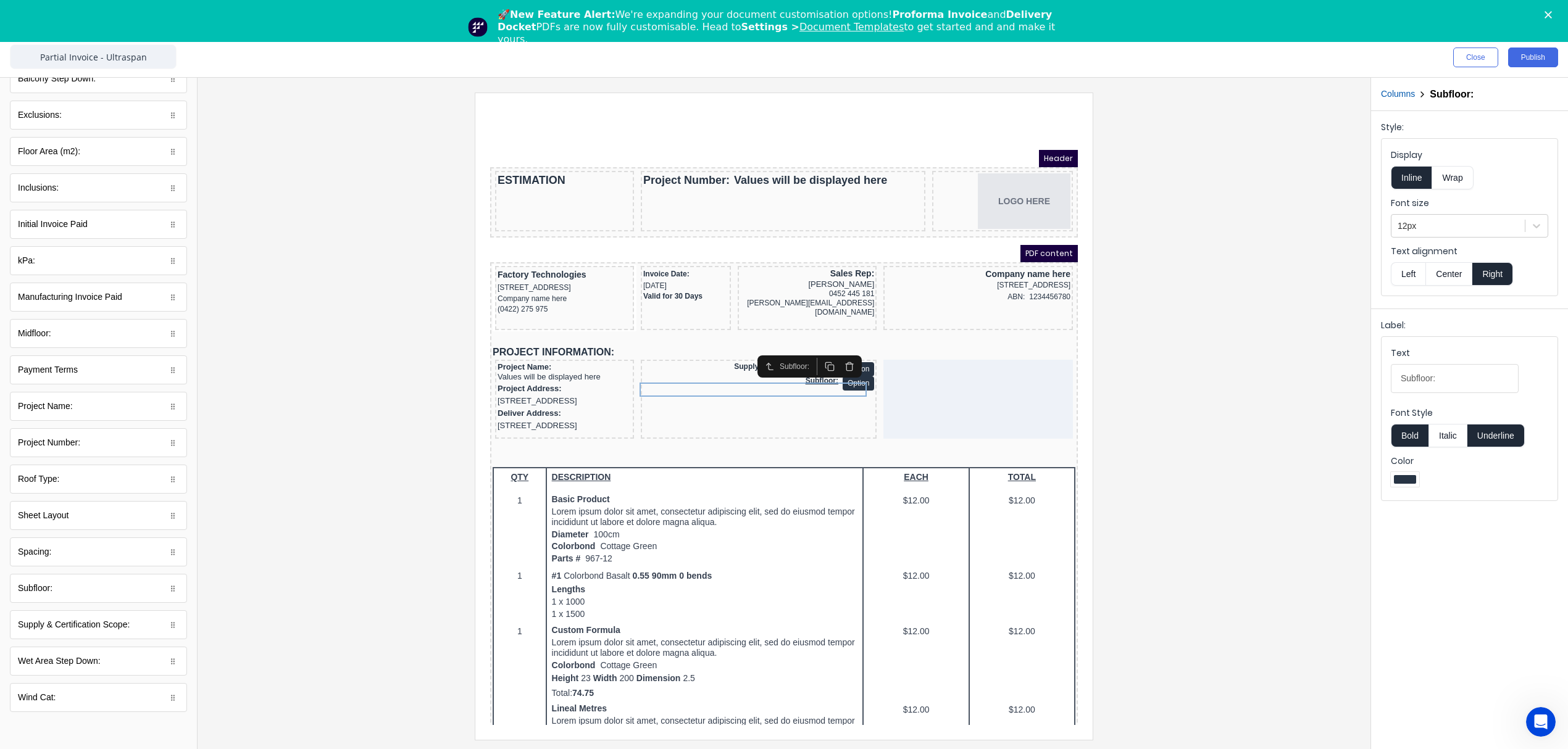
click at [1497, 437] on button "Underline" at bounding box center [1495, 435] width 58 height 24
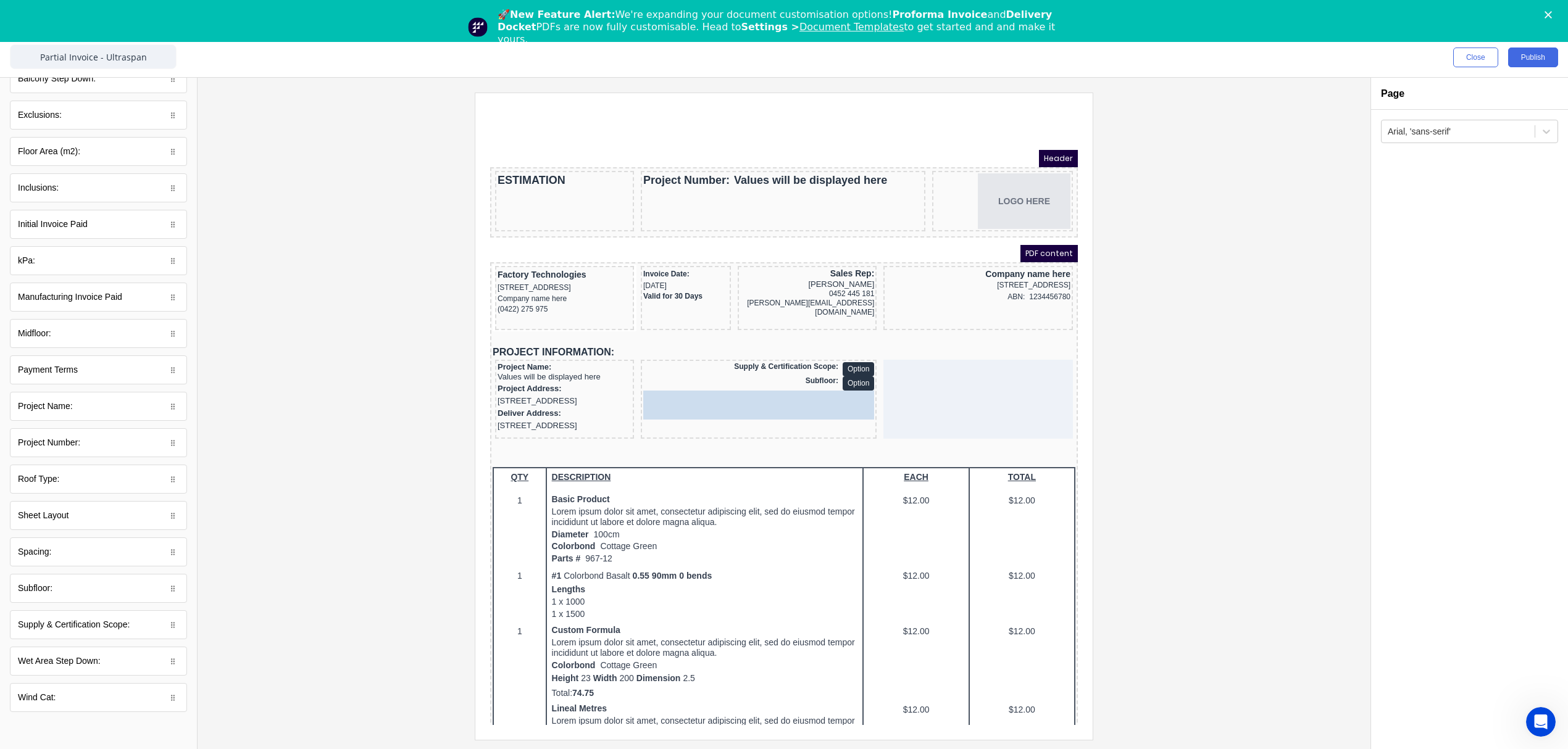
drag, startPoint x: 75, startPoint y: 336, endPoint x: 253, endPoint y: 297, distance: 182.2
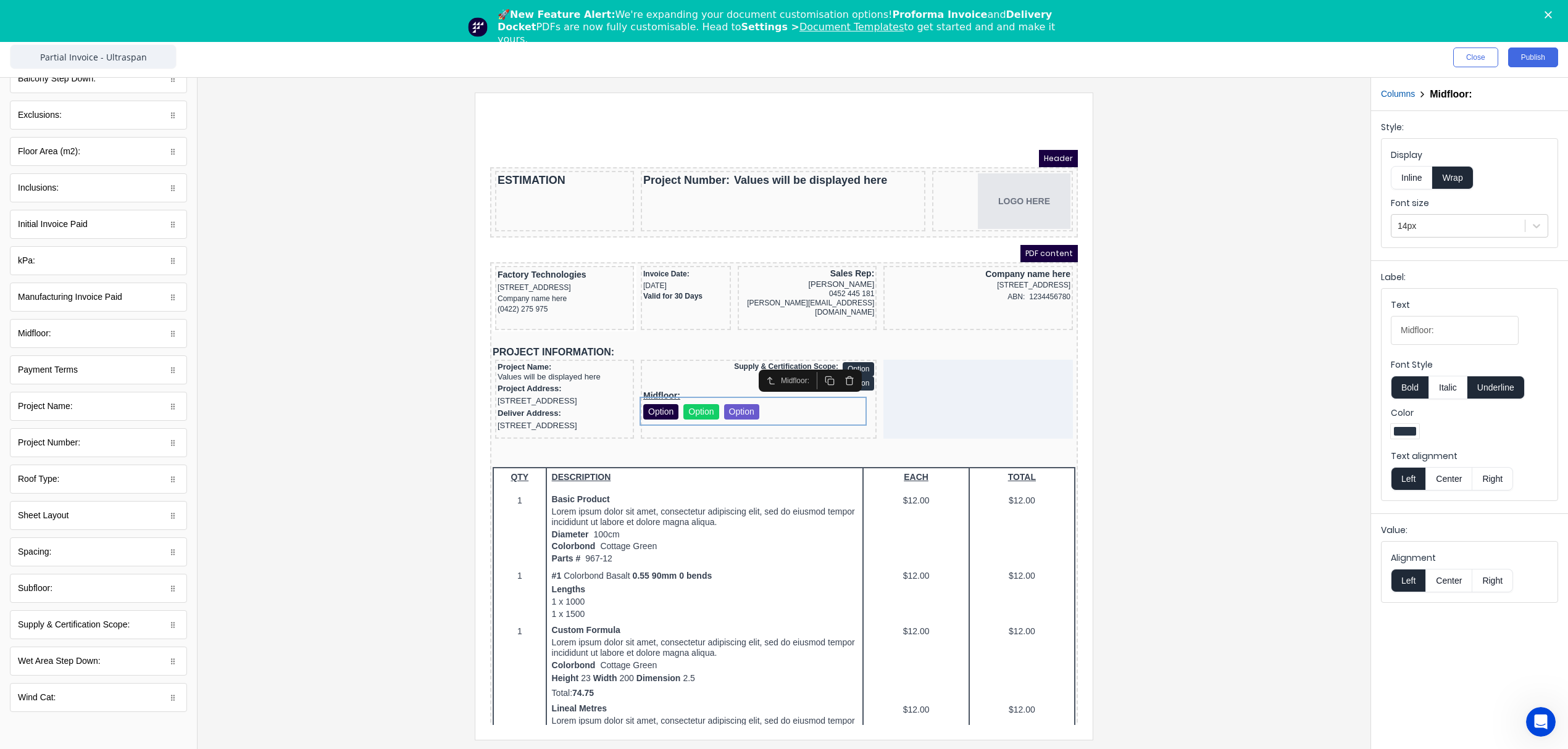
click at [1421, 181] on button "Inline" at bounding box center [1411, 177] width 41 height 24
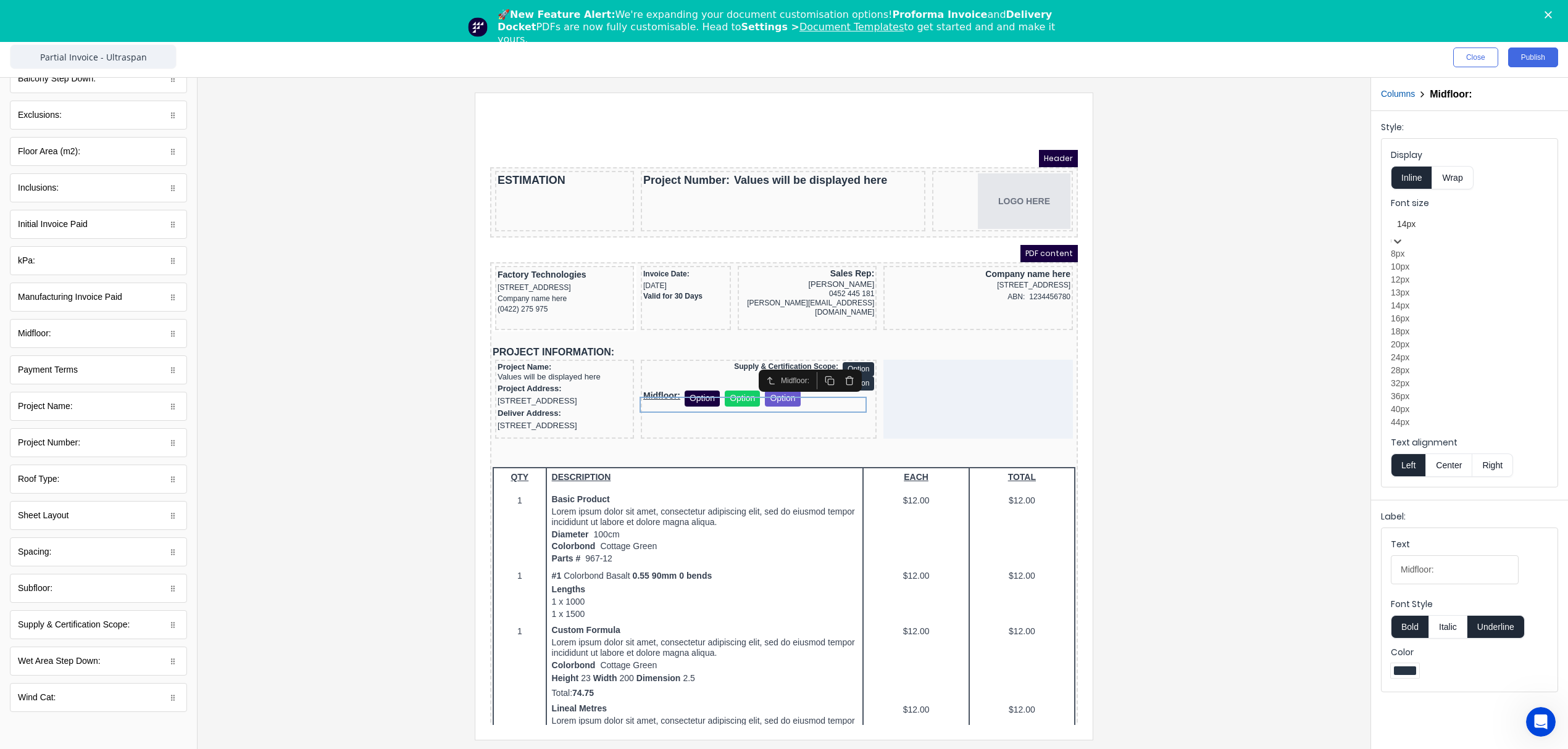
click at [1442, 228] on div at bounding box center [1470, 224] width 145 height 16
drag, startPoint x: 1405, startPoint y: 304, endPoint x: 1412, endPoint y: 303, distance: 7.1
click at [1405, 286] on div "12px" at bounding box center [1469, 280] width 157 height 13
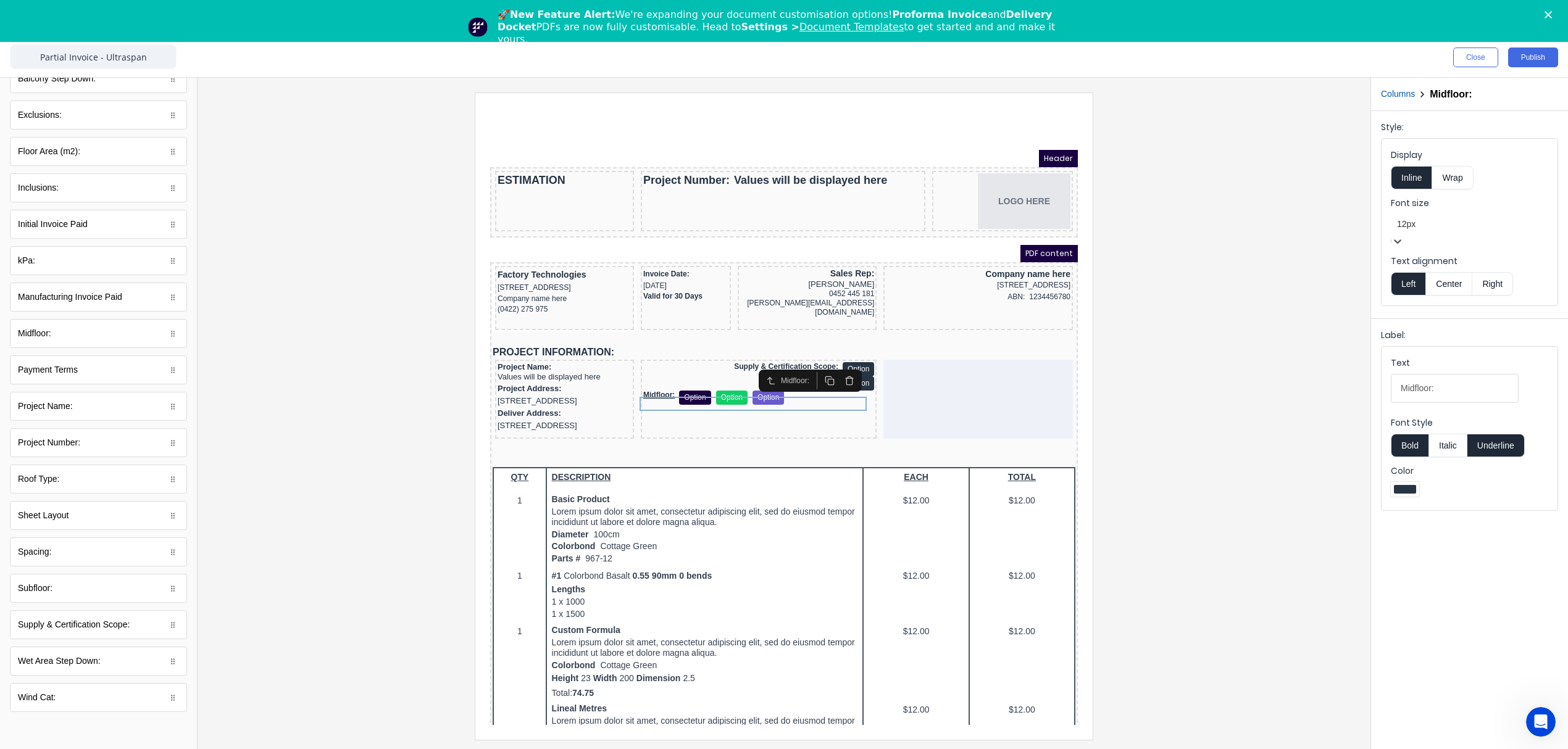
click at [1497, 275] on button "Right" at bounding box center [1493, 284] width 41 height 24
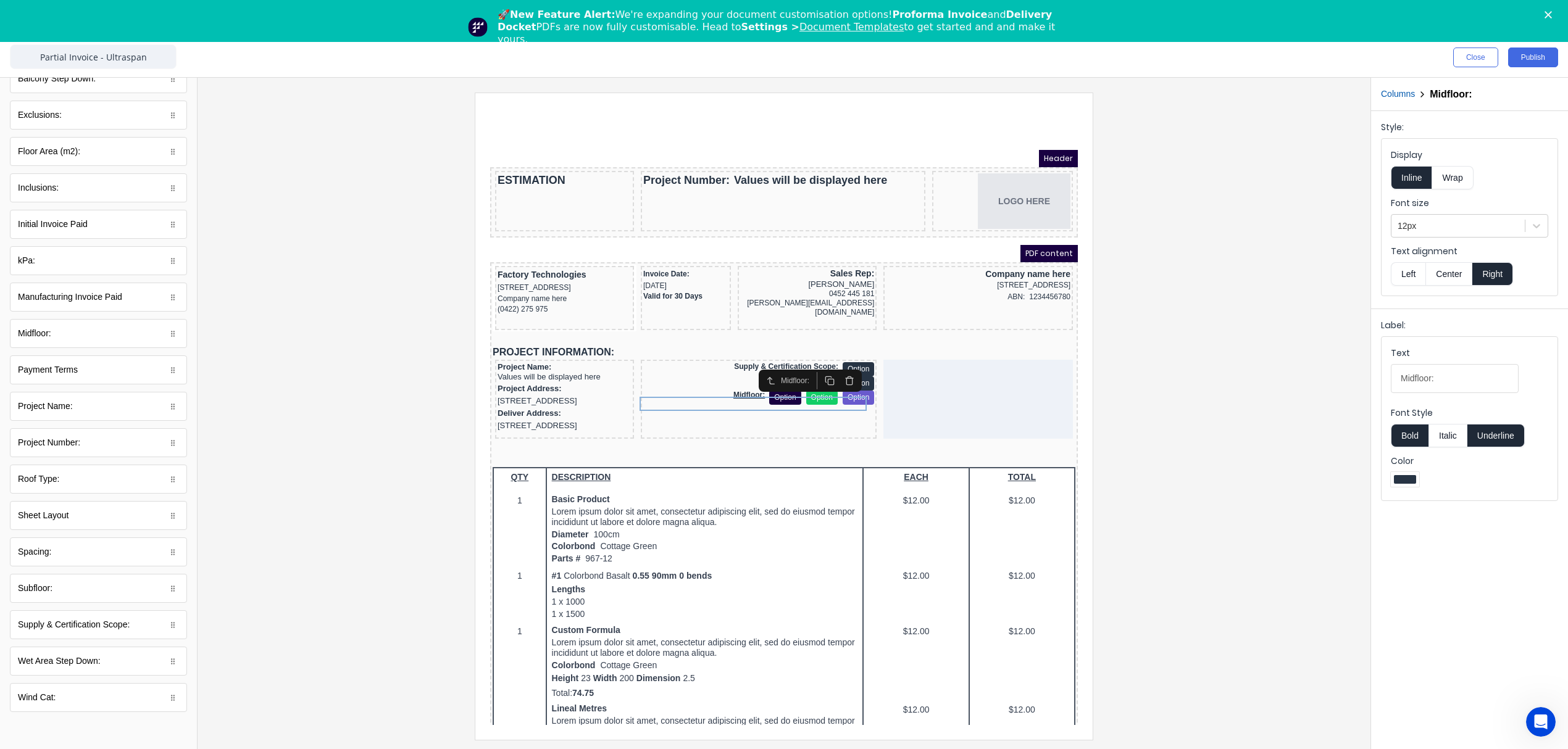
click at [1497, 433] on button "Underline" at bounding box center [1495, 435] width 58 height 24
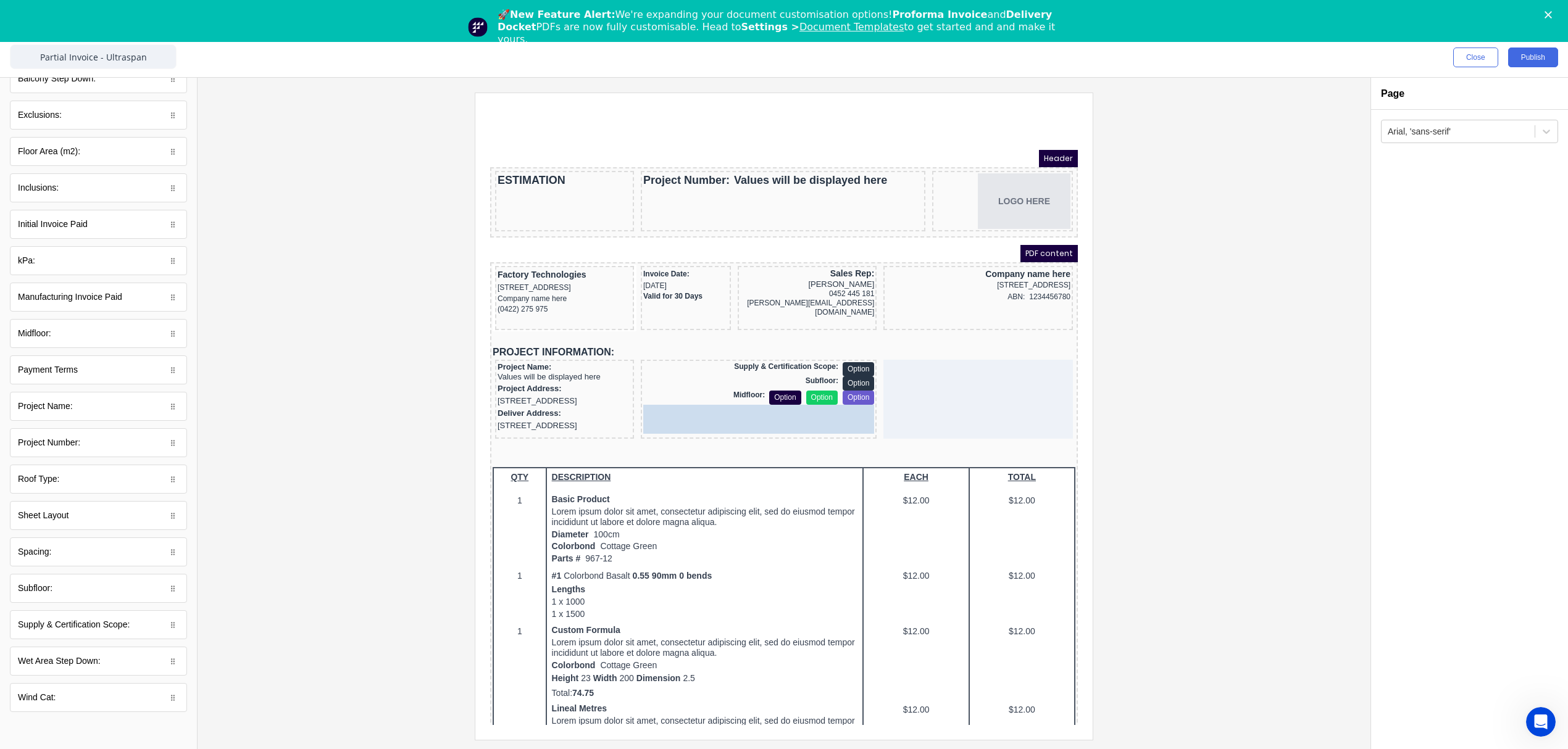
drag, startPoint x: 39, startPoint y: 556, endPoint x: 306, endPoint y: 307, distance: 365.1
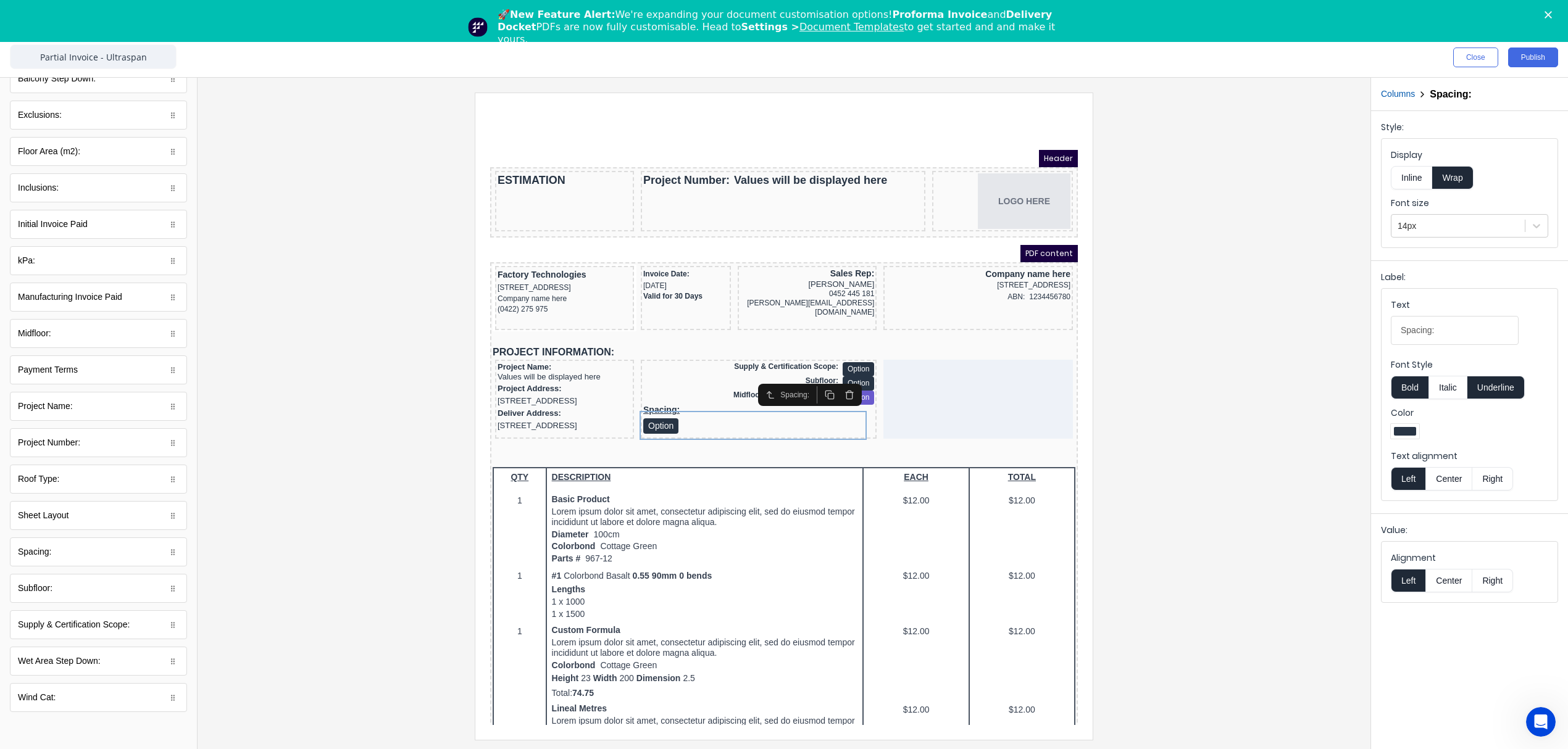
click at [1507, 386] on button "Underline" at bounding box center [1495, 387] width 58 height 24
click at [1411, 175] on button "Inline" at bounding box center [1411, 177] width 41 height 24
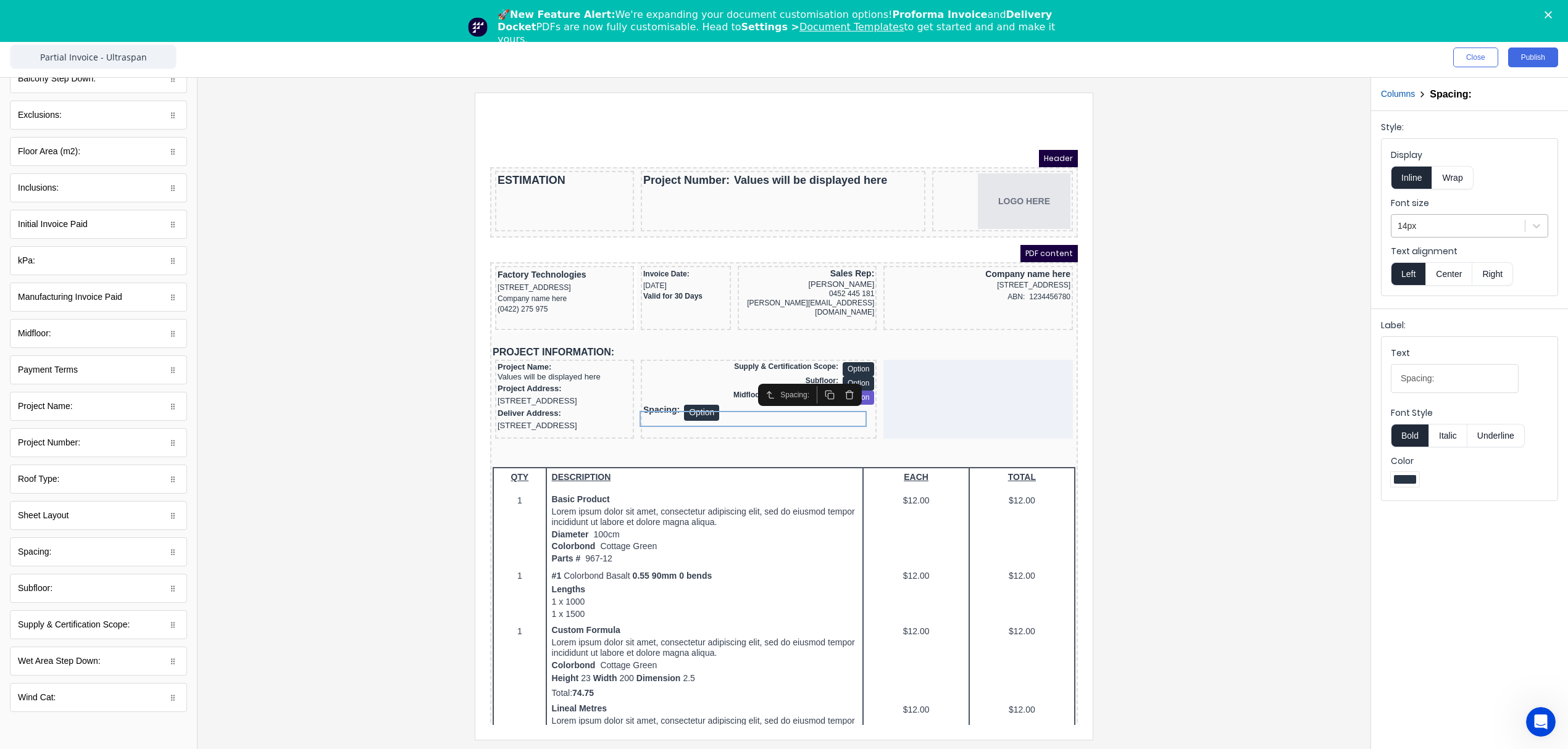
click at [1428, 226] on div at bounding box center [1458, 226] width 121 height 16
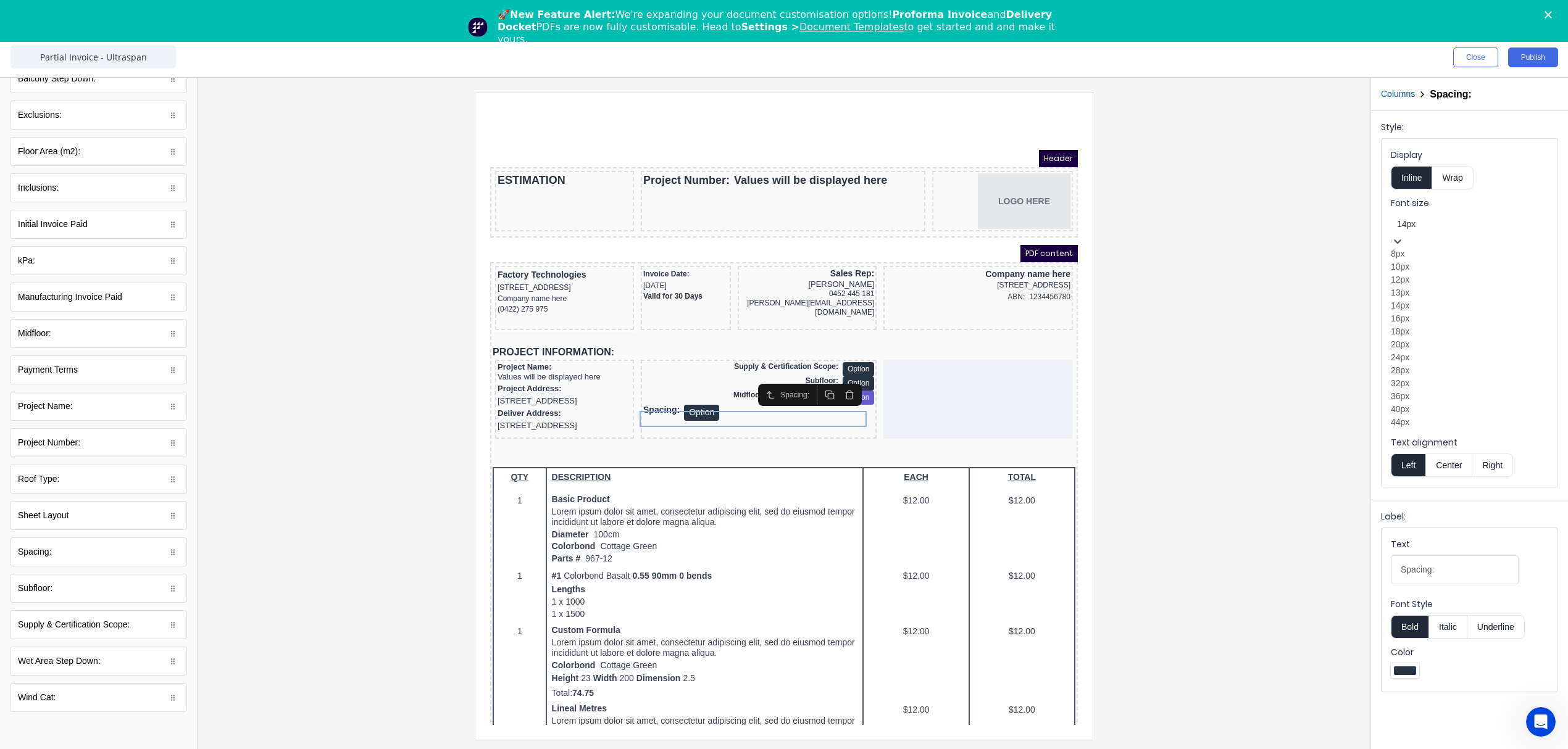
click at [1420, 286] on div "12px" at bounding box center [1469, 280] width 157 height 13
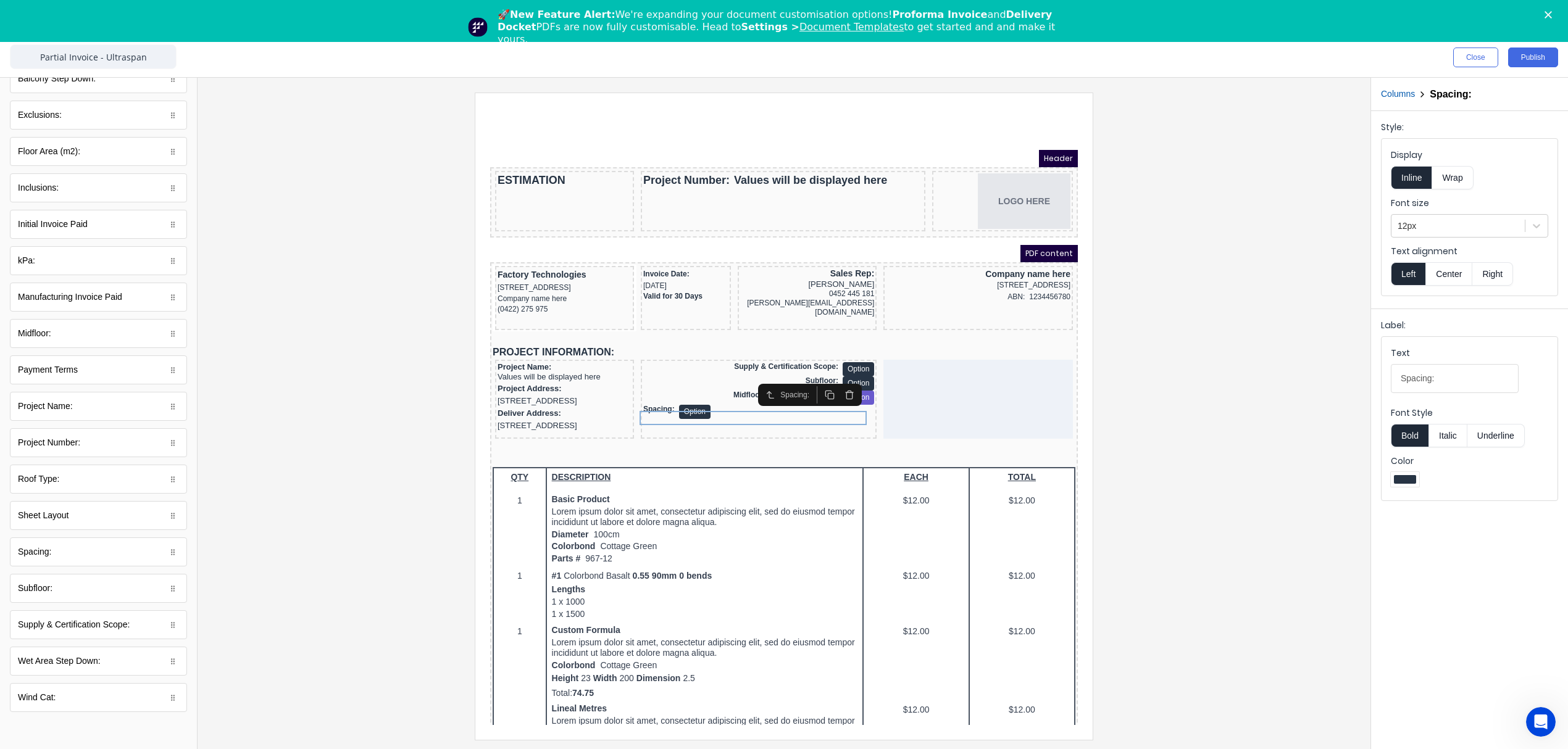
click at [1489, 274] on button "Right" at bounding box center [1493, 274] width 41 height 24
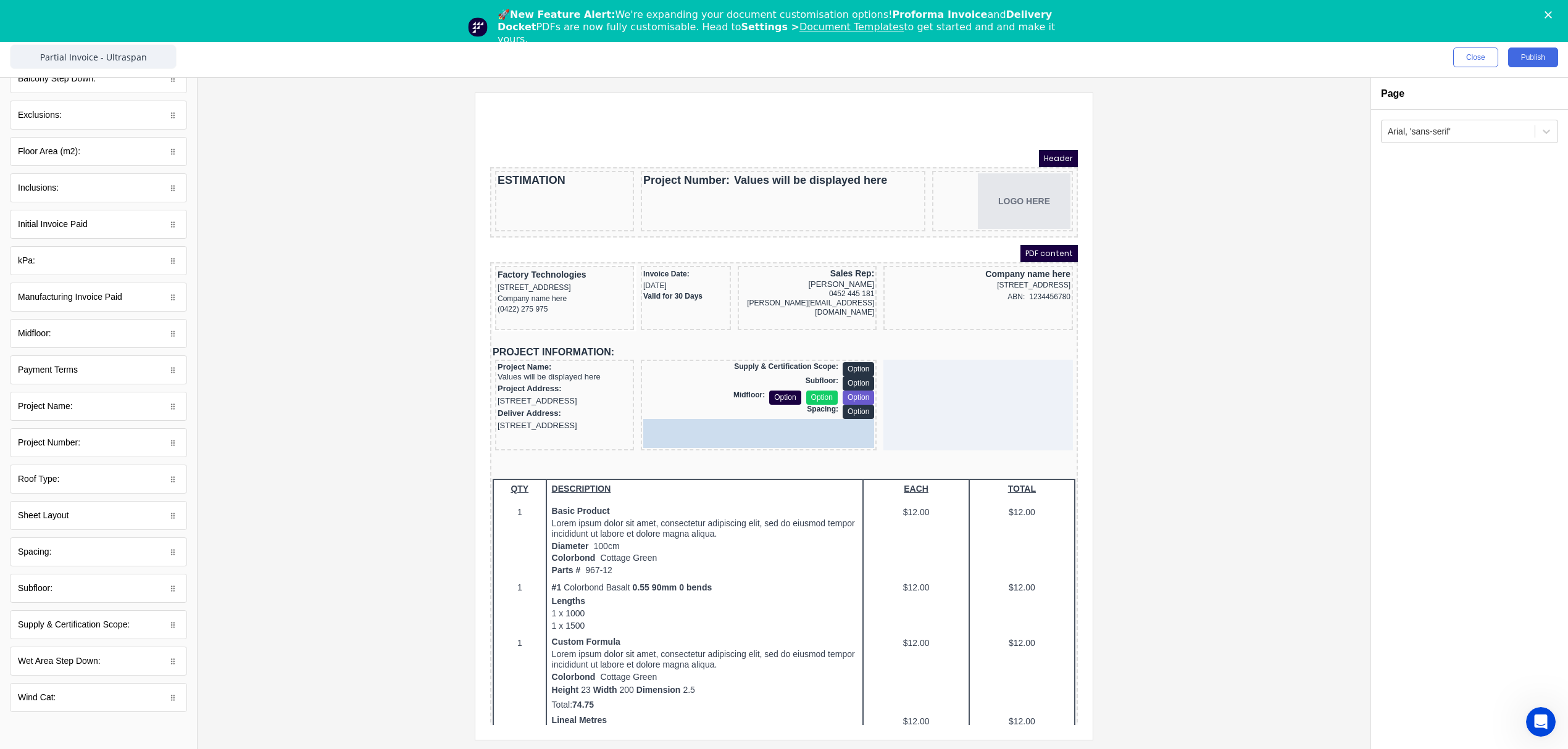
drag, startPoint x: 54, startPoint y: 264, endPoint x: 358, endPoint y: 330, distance: 311.1
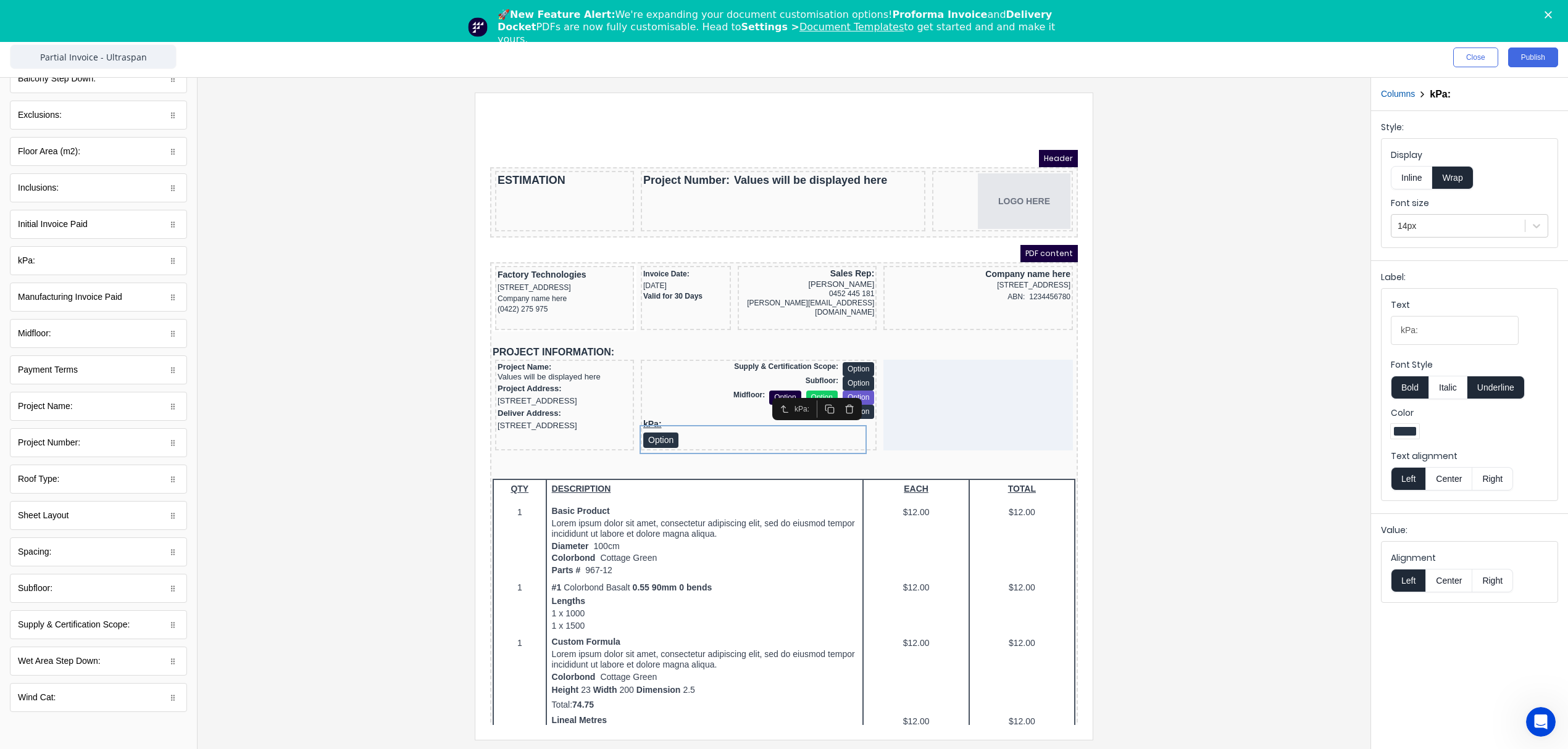
click at [1418, 179] on button "Inline" at bounding box center [1411, 177] width 41 height 24
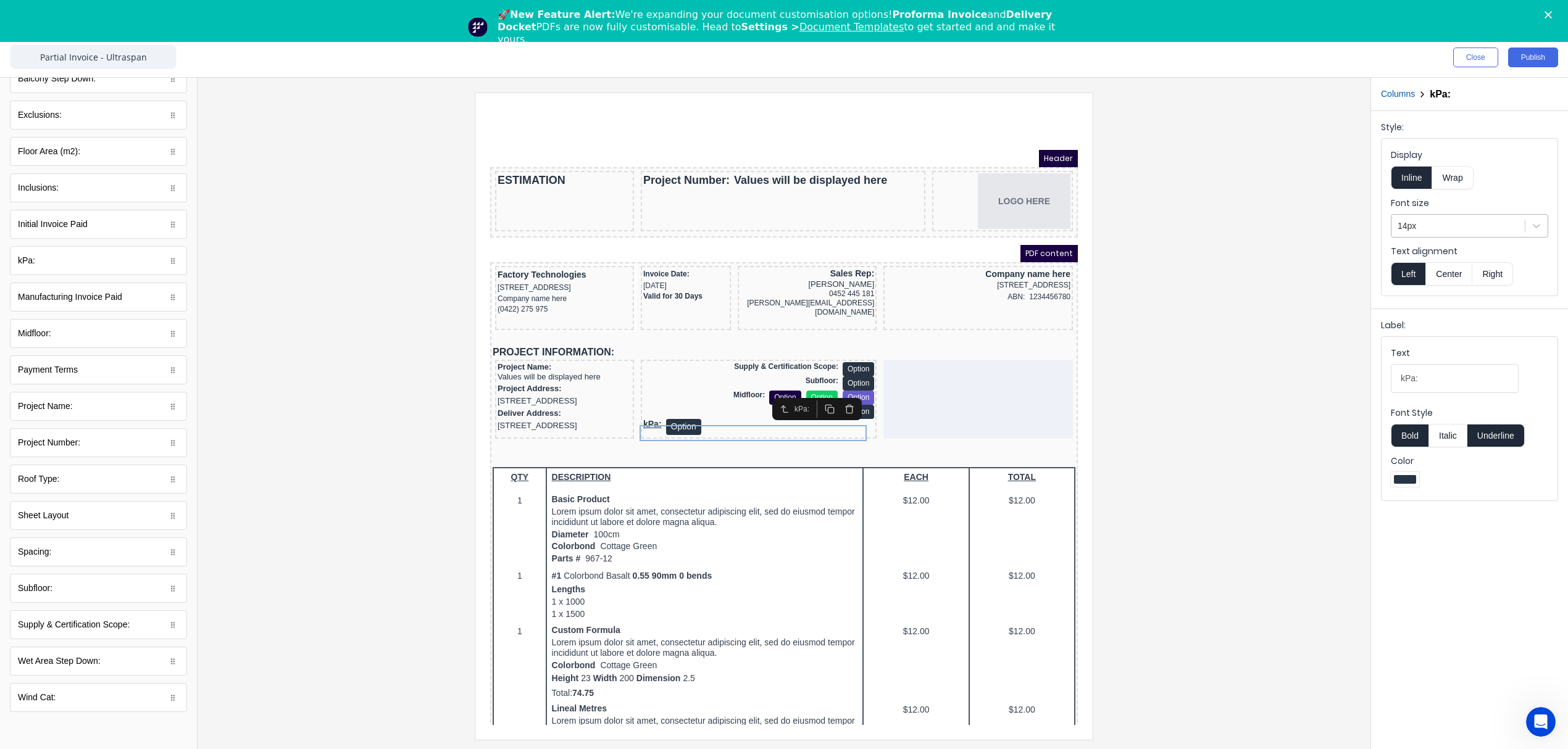
click at [1424, 222] on div at bounding box center [1458, 226] width 121 height 16
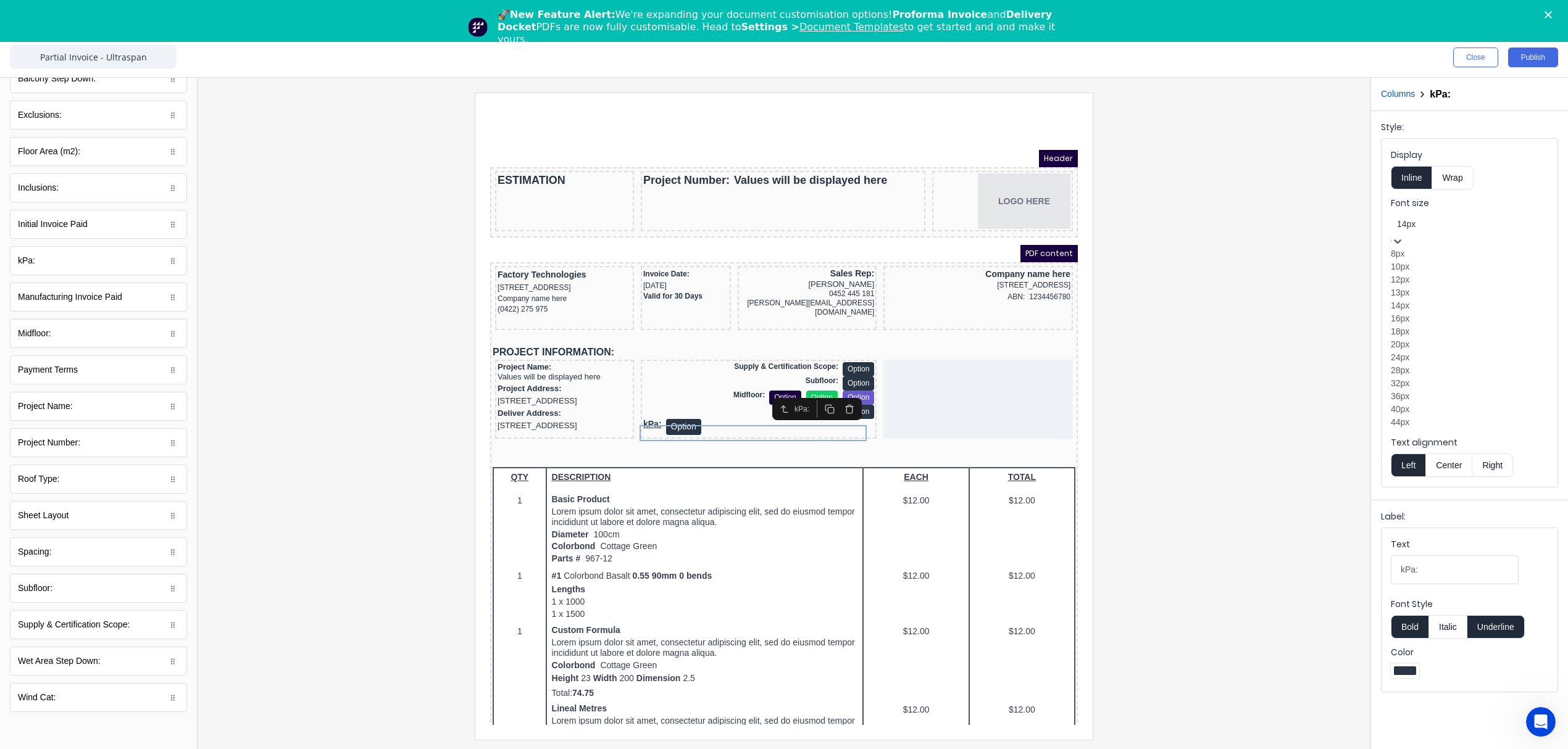
click at [1430, 286] on div "12px" at bounding box center [1469, 280] width 157 height 13
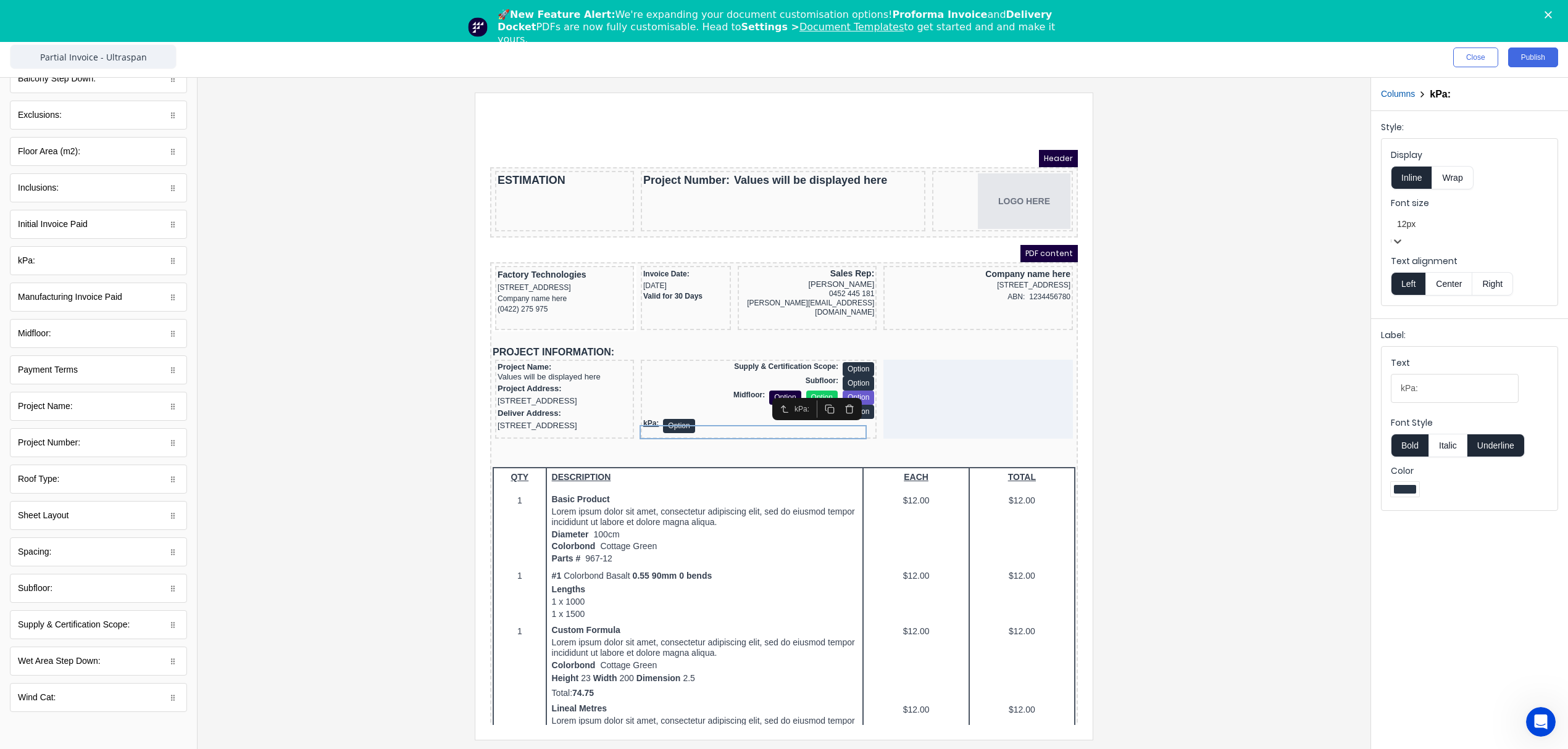
click at [1494, 273] on button "Right" at bounding box center [1493, 284] width 41 height 24
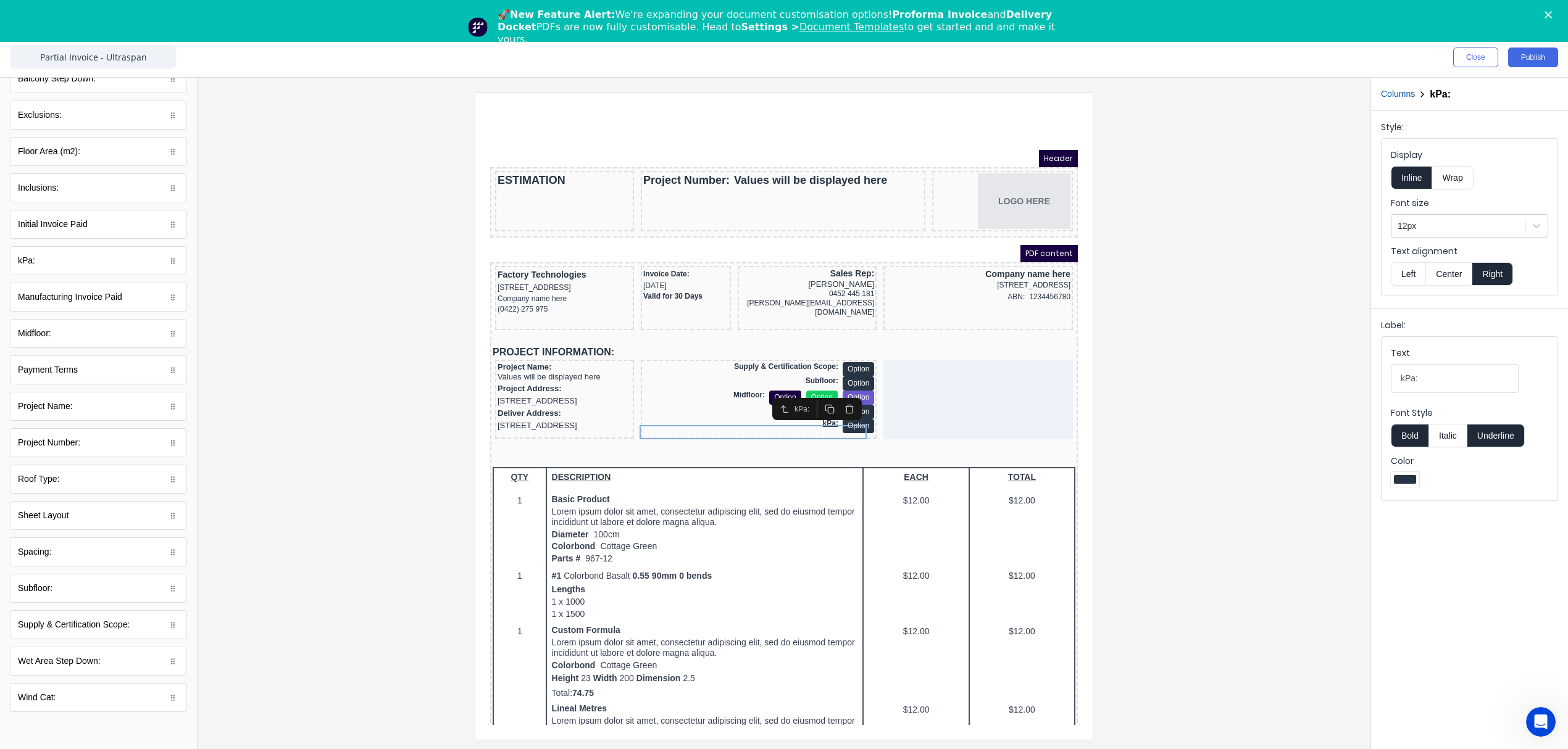
click at [1506, 435] on button "Underline" at bounding box center [1495, 435] width 58 height 24
click at [1309, 392] on div at bounding box center [784, 416] width 1153 height 647
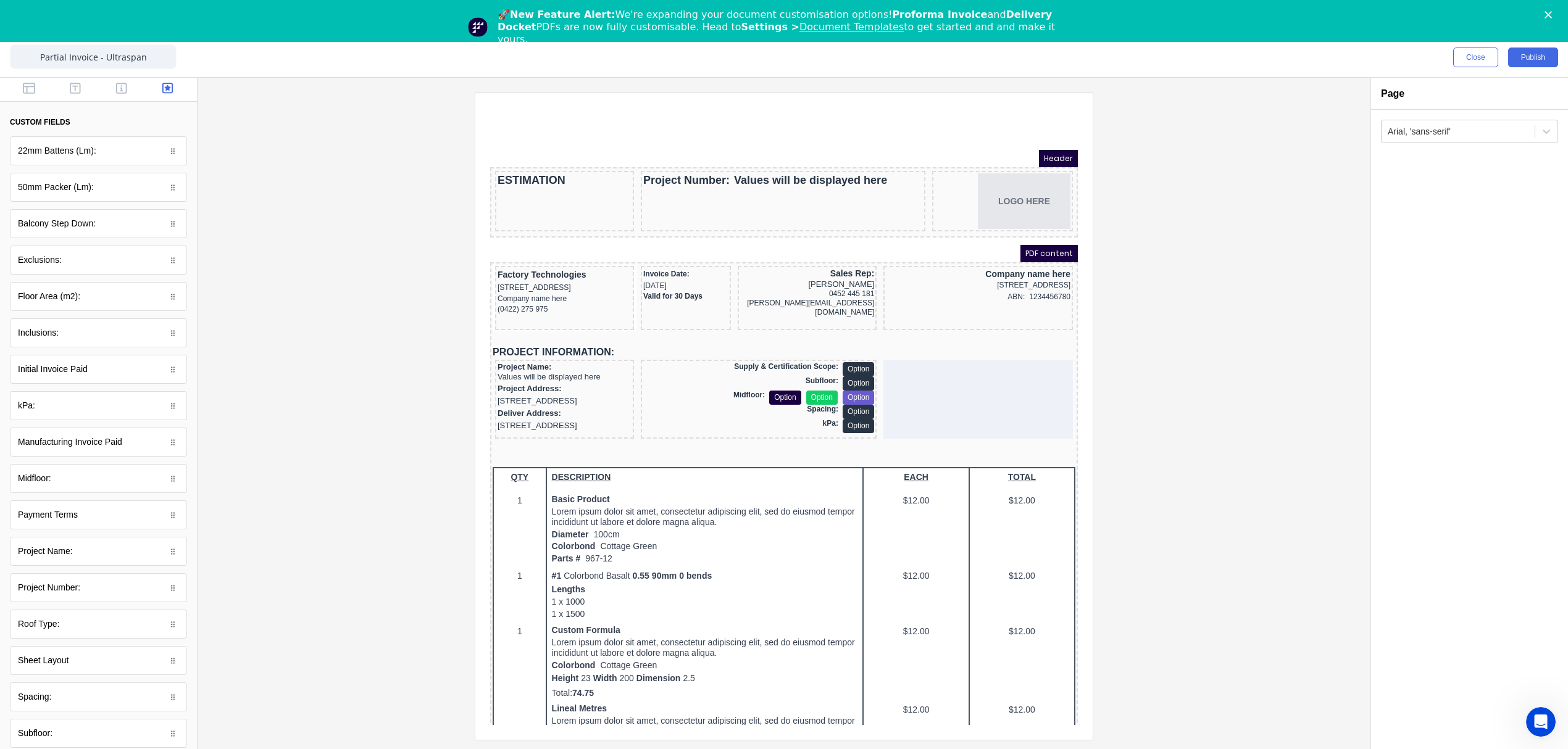
scroll to position [0, 0]
drag, startPoint x: 48, startPoint y: 308, endPoint x: 467, endPoint y: 281, distance: 419.9
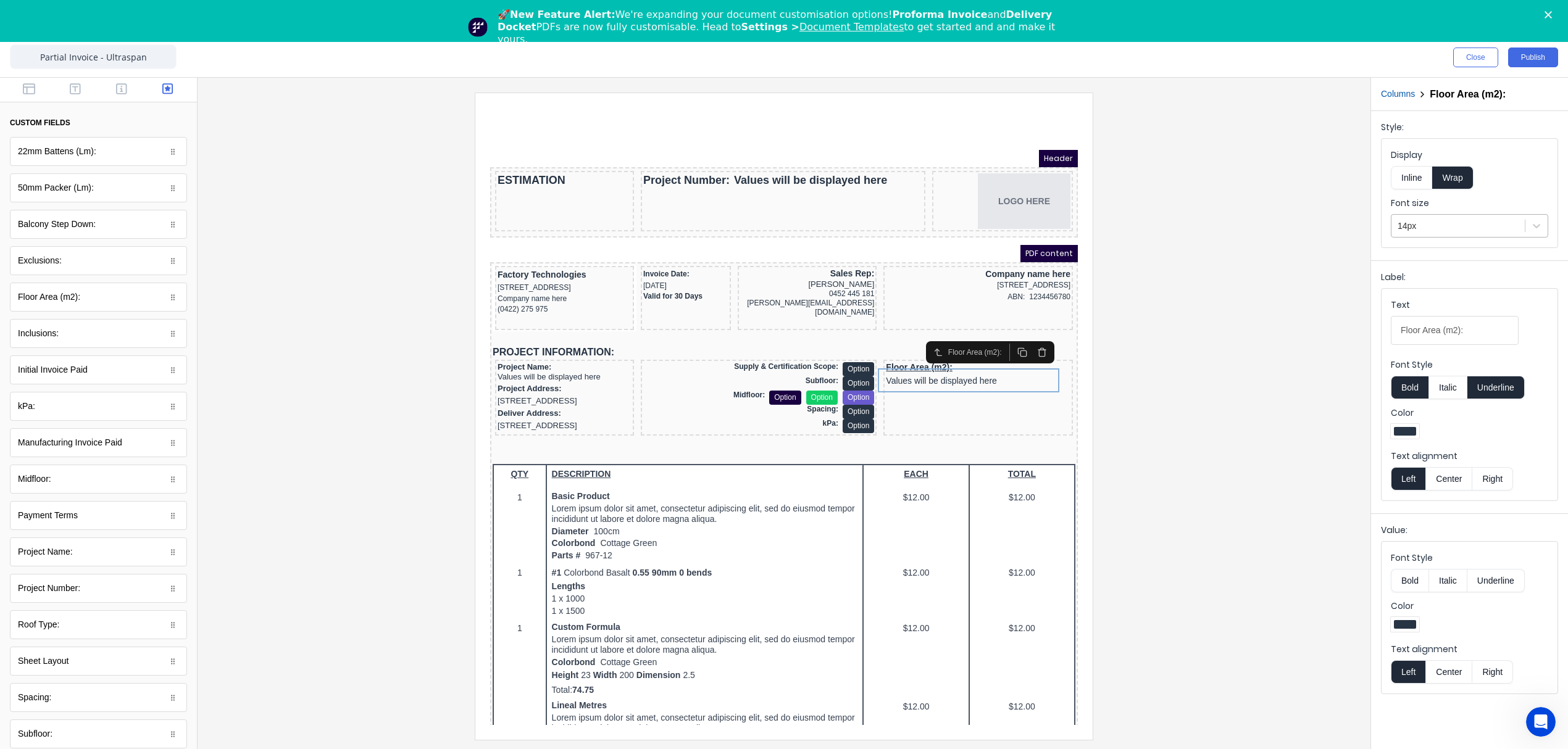
click at [1460, 226] on div at bounding box center [1458, 226] width 121 height 16
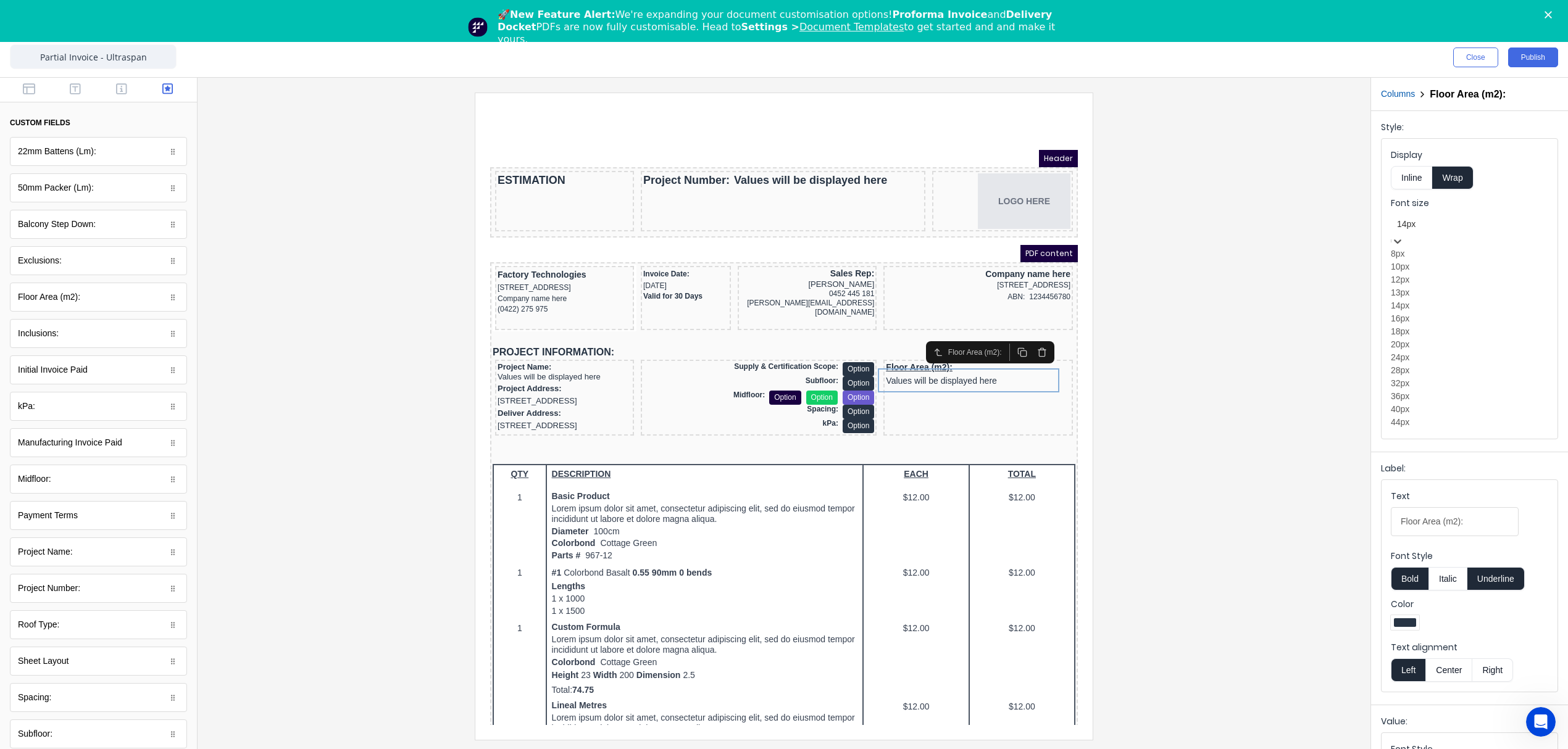
click at [1427, 286] on div "12px" at bounding box center [1469, 280] width 157 height 13
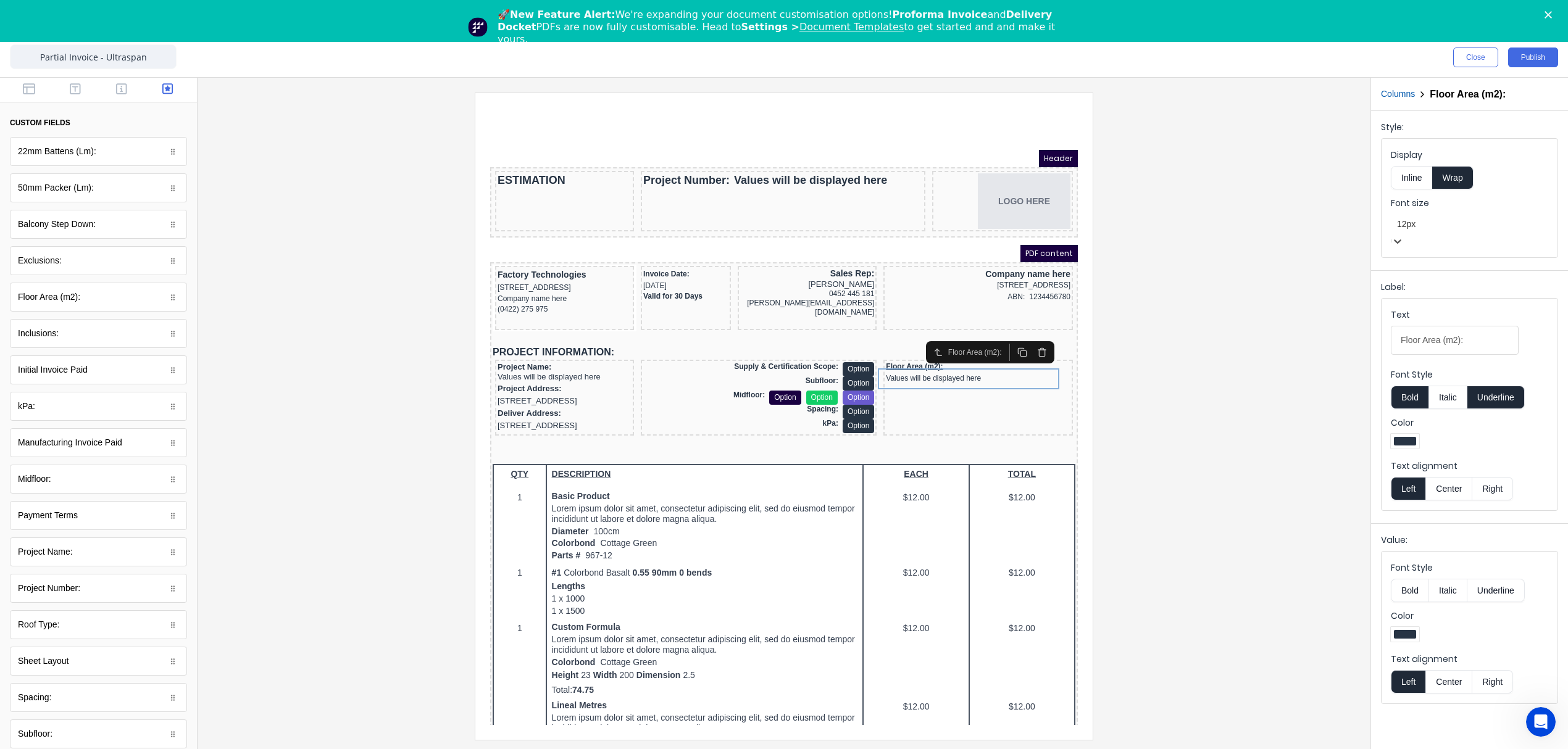
click at [1414, 177] on button "Inline" at bounding box center [1411, 177] width 41 height 24
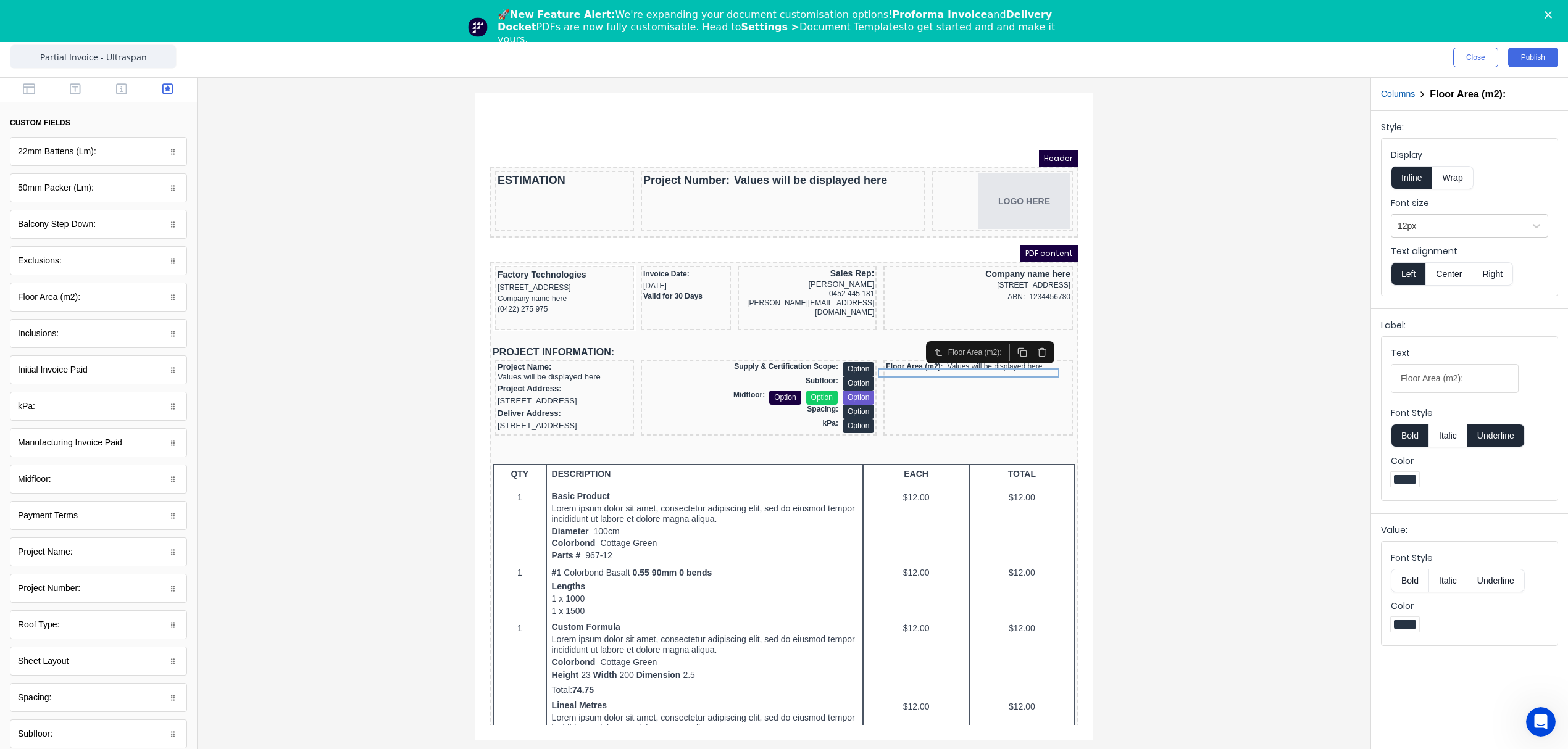
click at [1498, 272] on button "Right" at bounding box center [1493, 274] width 41 height 24
click at [1509, 435] on button "Underline" at bounding box center [1495, 435] width 58 height 24
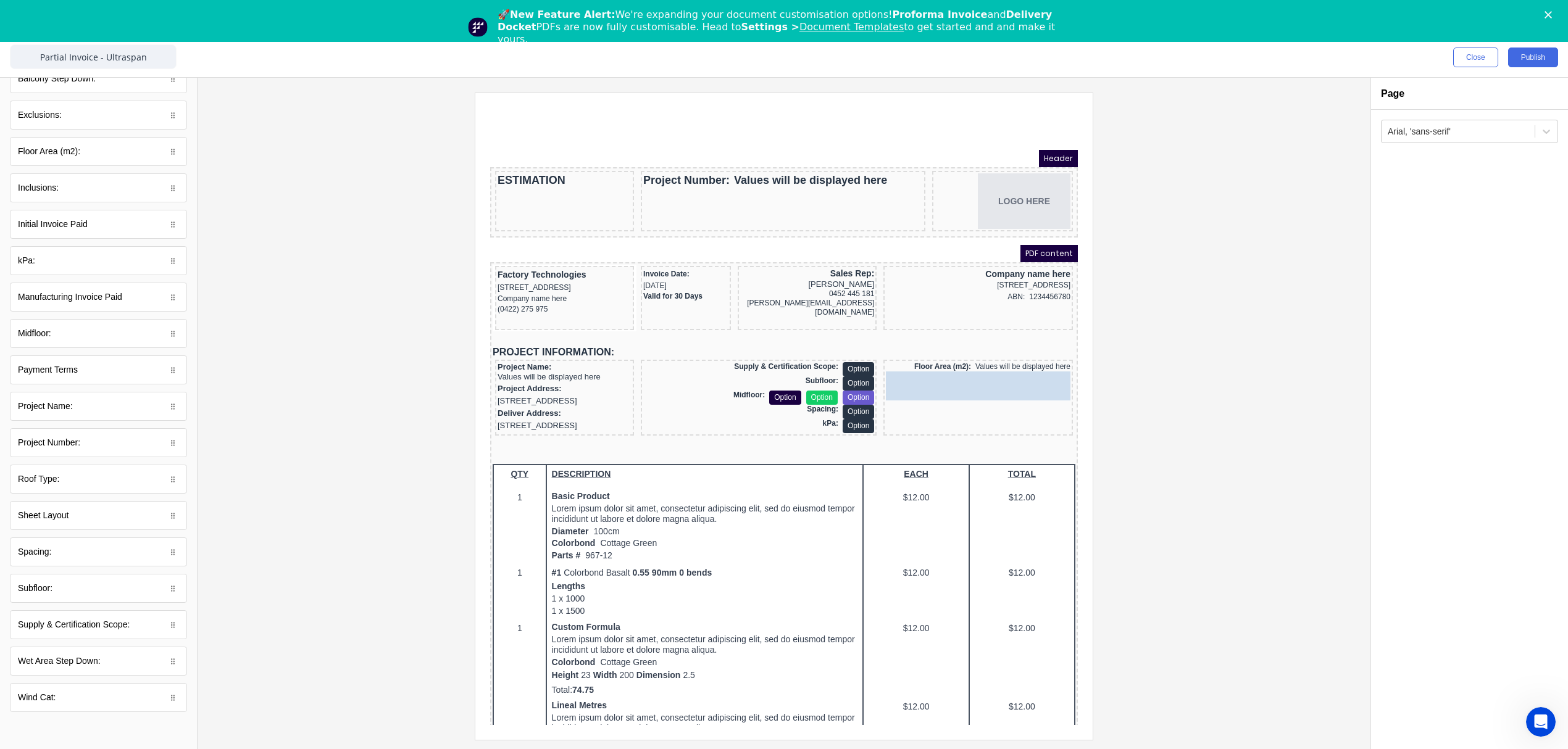
drag, startPoint x: 33, startPoint y: 704, endPoint x: 469, endPoint y: 288, distance: 602.6
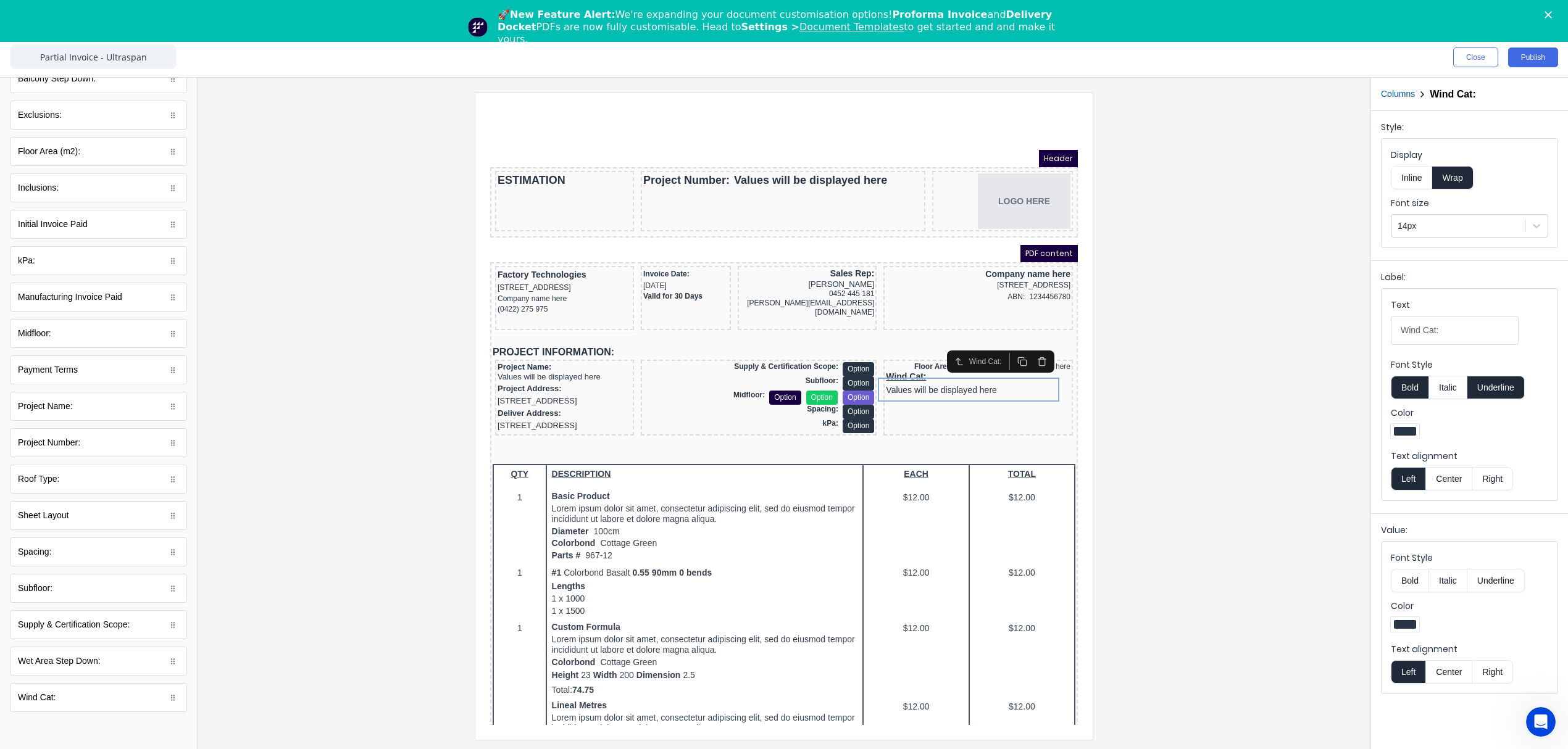
click at [1430, 180] on button "Inline" at bounding box center [1411, 177] width 41 height 24
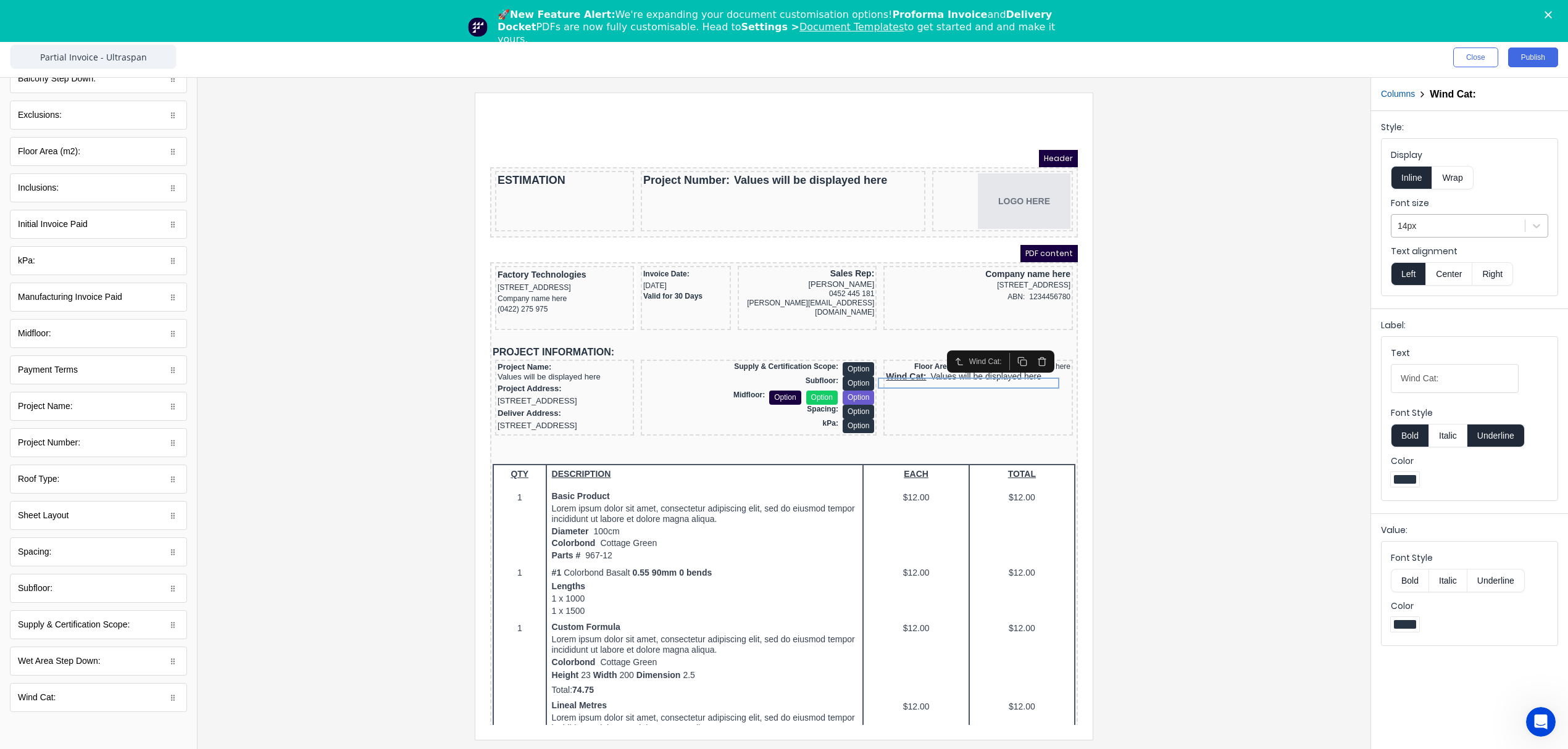
click at [1439, 222] on div at bounding box center [1458, 226] width 121 height 16
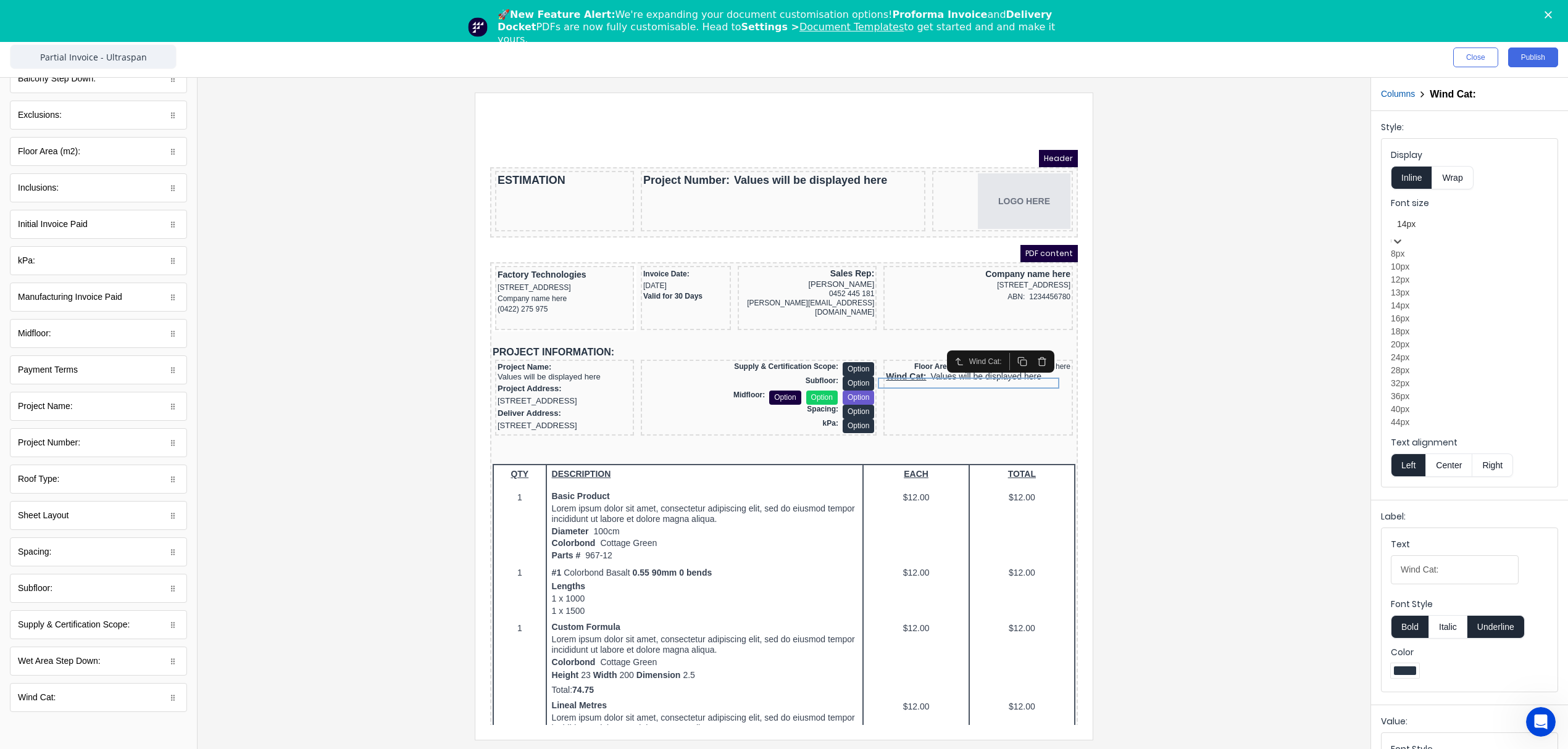
click at [1416, 286] on div "12px" at bounding box center [1469, 280] width 157 height 13
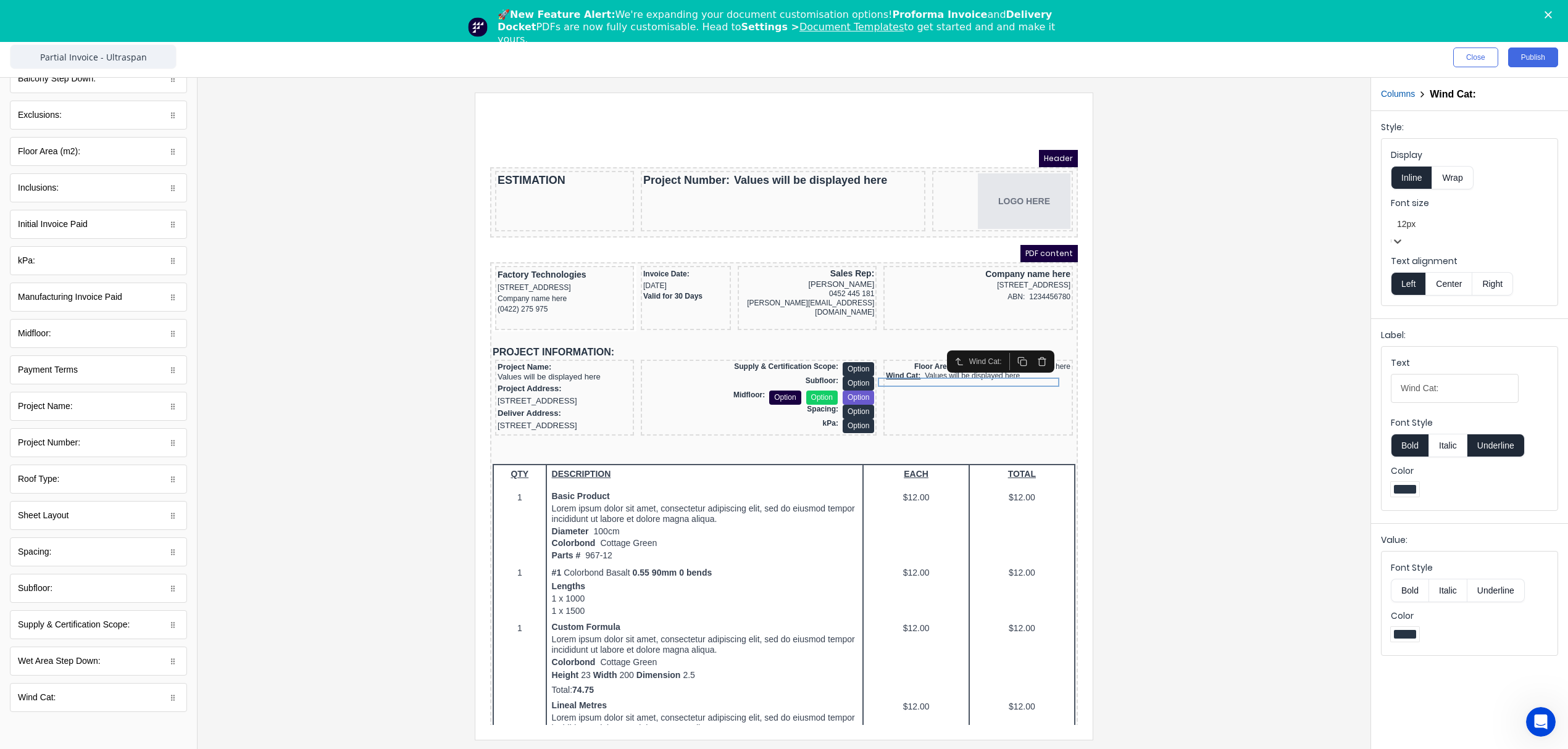
click at [1501, 277] on button "Right" at bounding box center [1493, 284] width 41 height 24
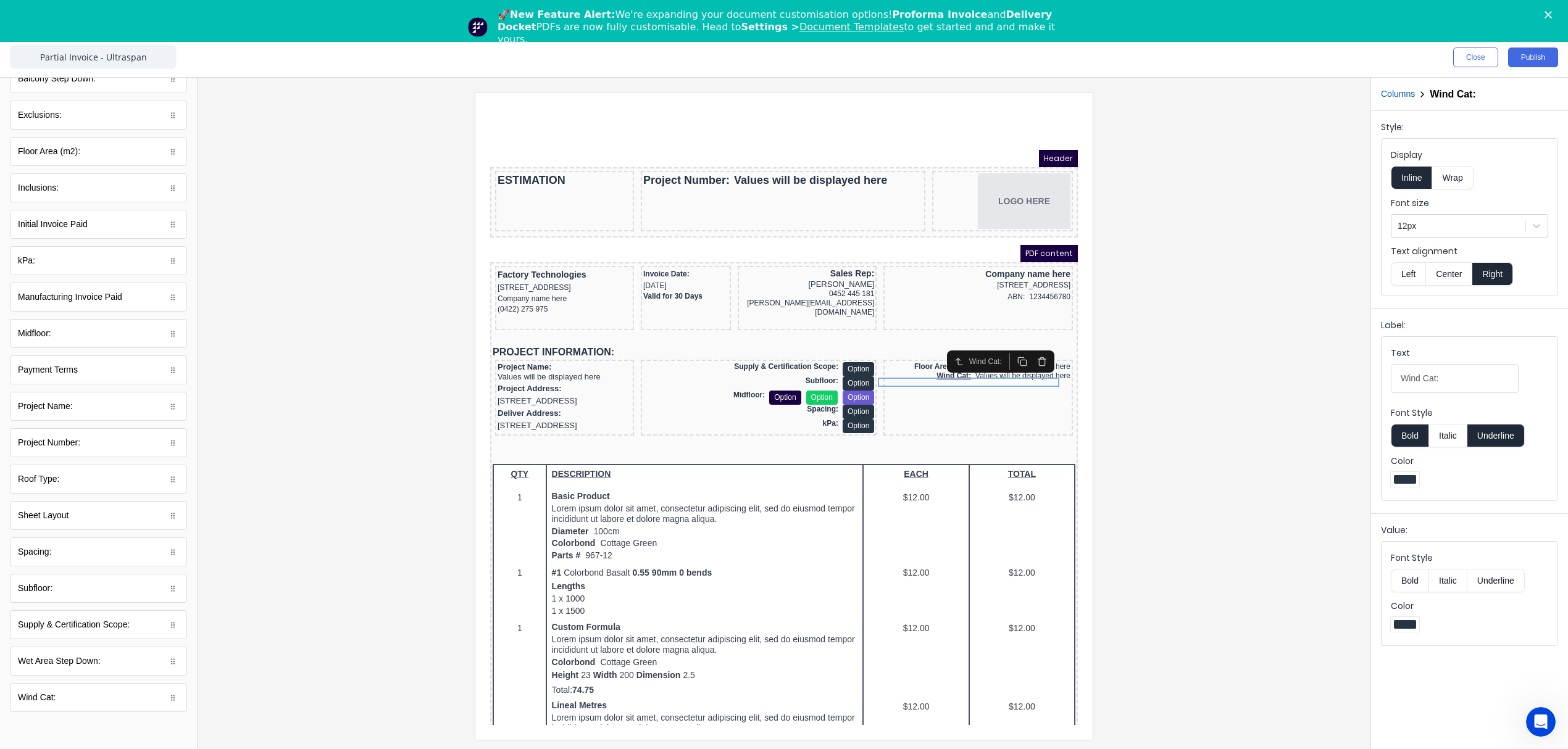
click at [1500, 440] on button "Underline" at bounding box center [1495, 435] width 58 height 24
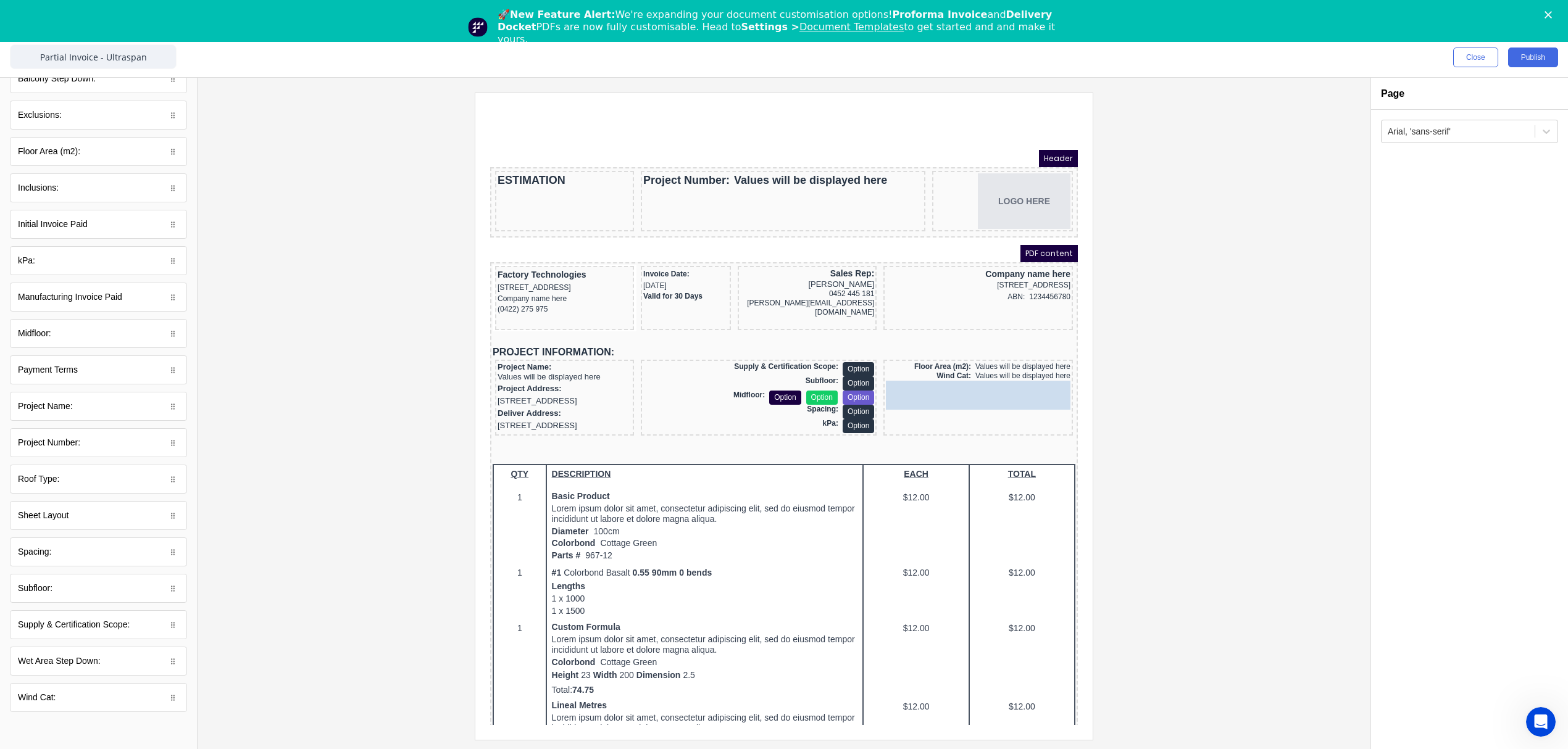
drag, startPoint x: 57, startPoint y: 475, endPoint x: 1039, endPoint y: 395, distance: 985.3
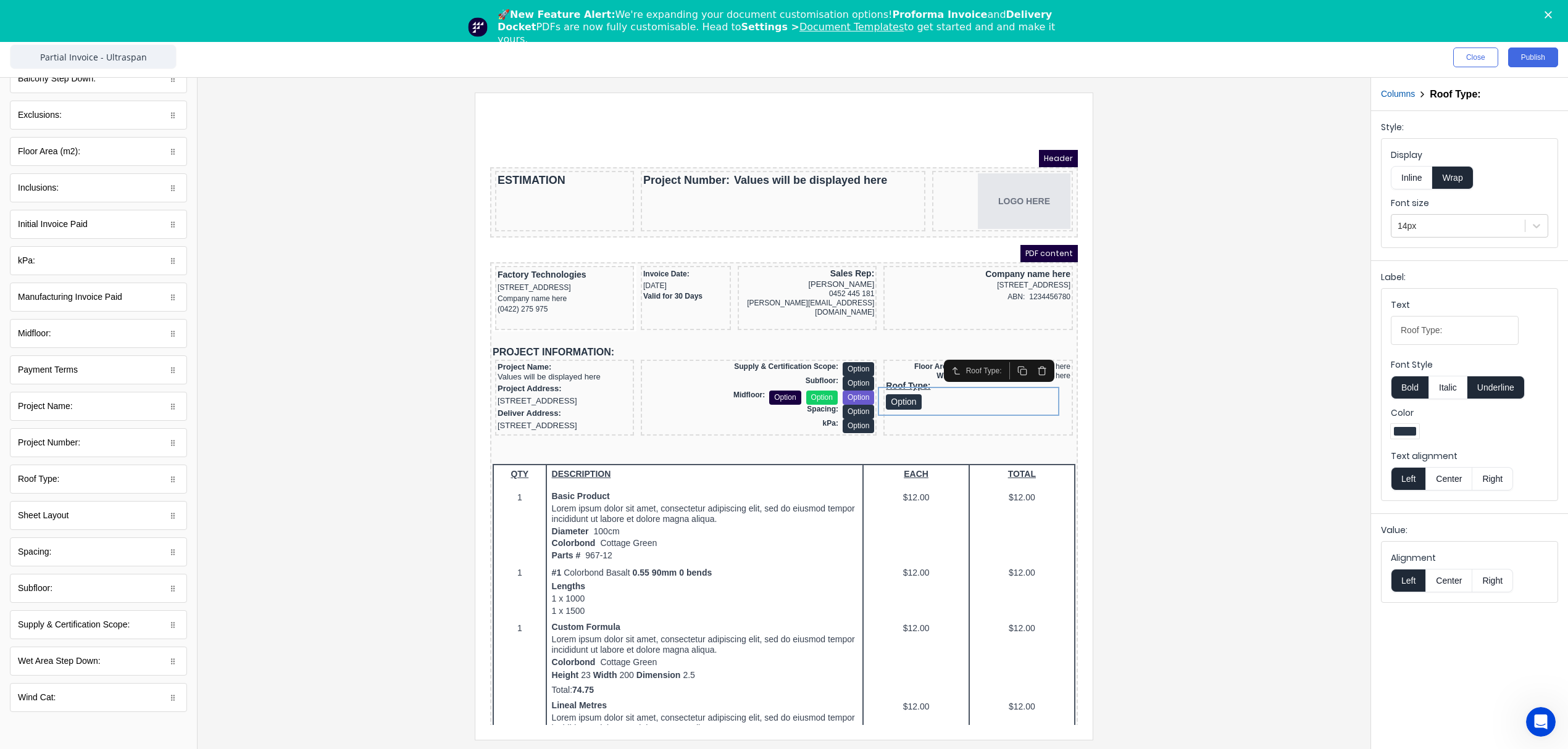
click at [1406, 168] on button "Inline" at bounding box center [1411, 177] width 41 height 24
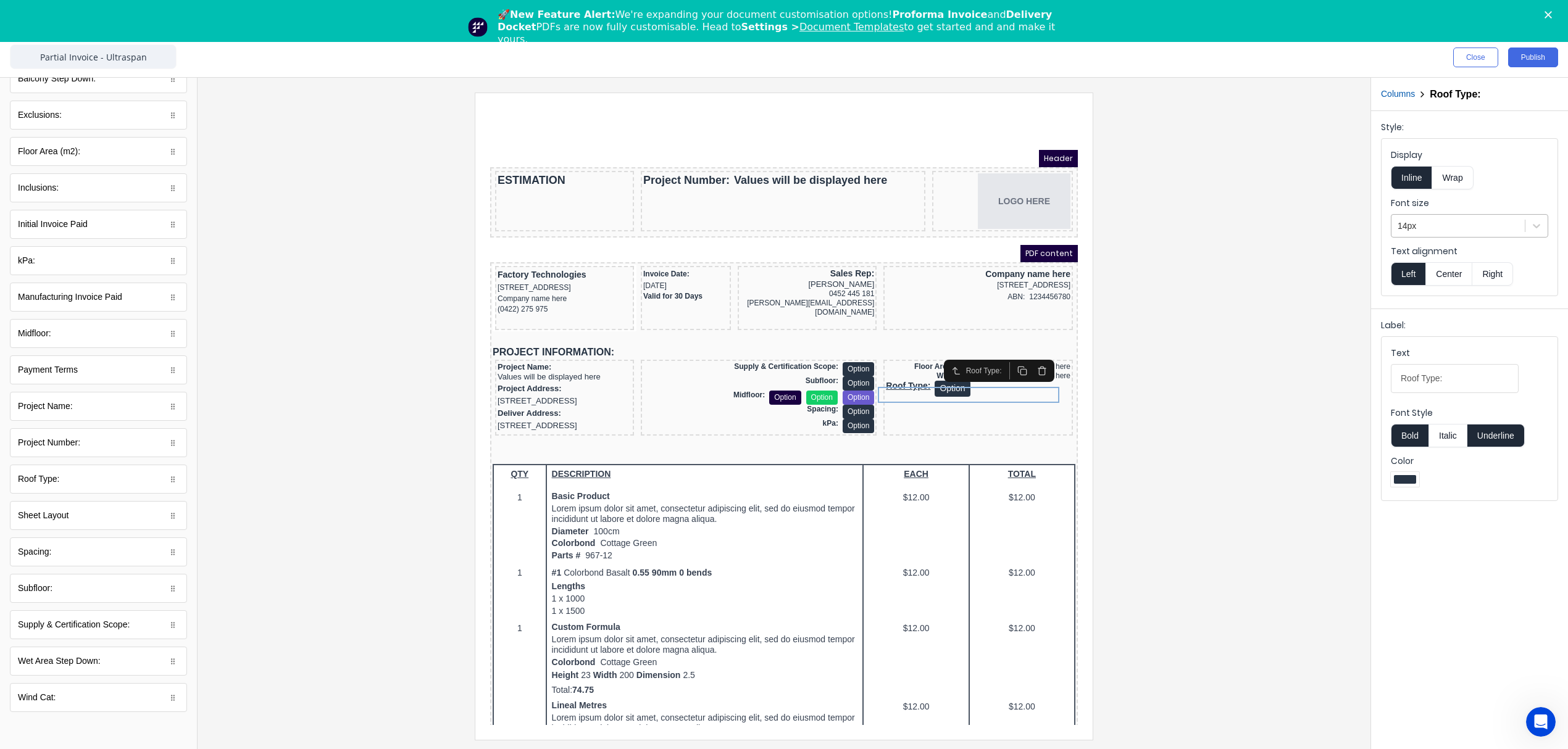
click at [1418, 226] on div at bounding box center [1458, 226] width 121 height 16
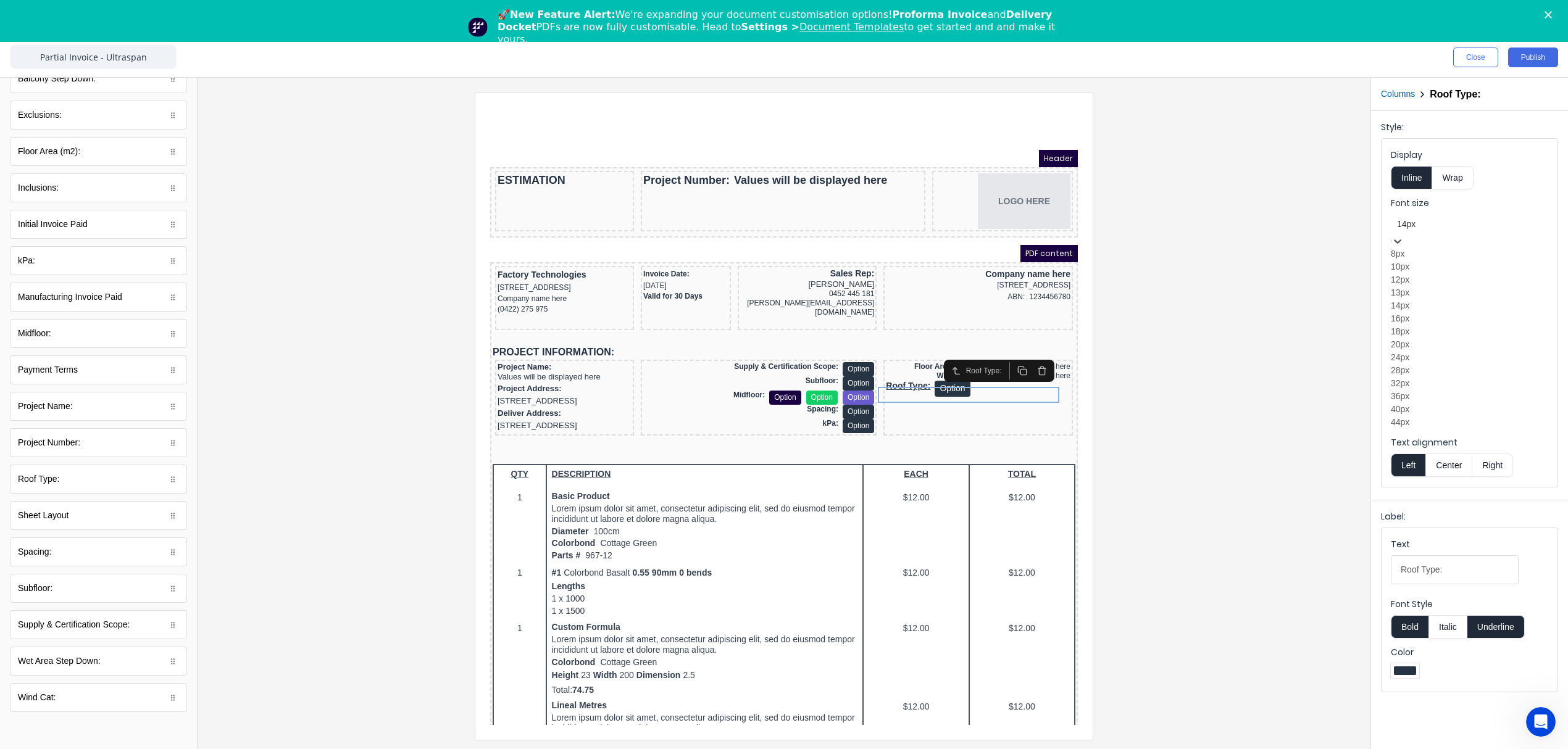
click at [1423, 286] on div "12px" at bounding box center [1469, 280] width 157 height 13
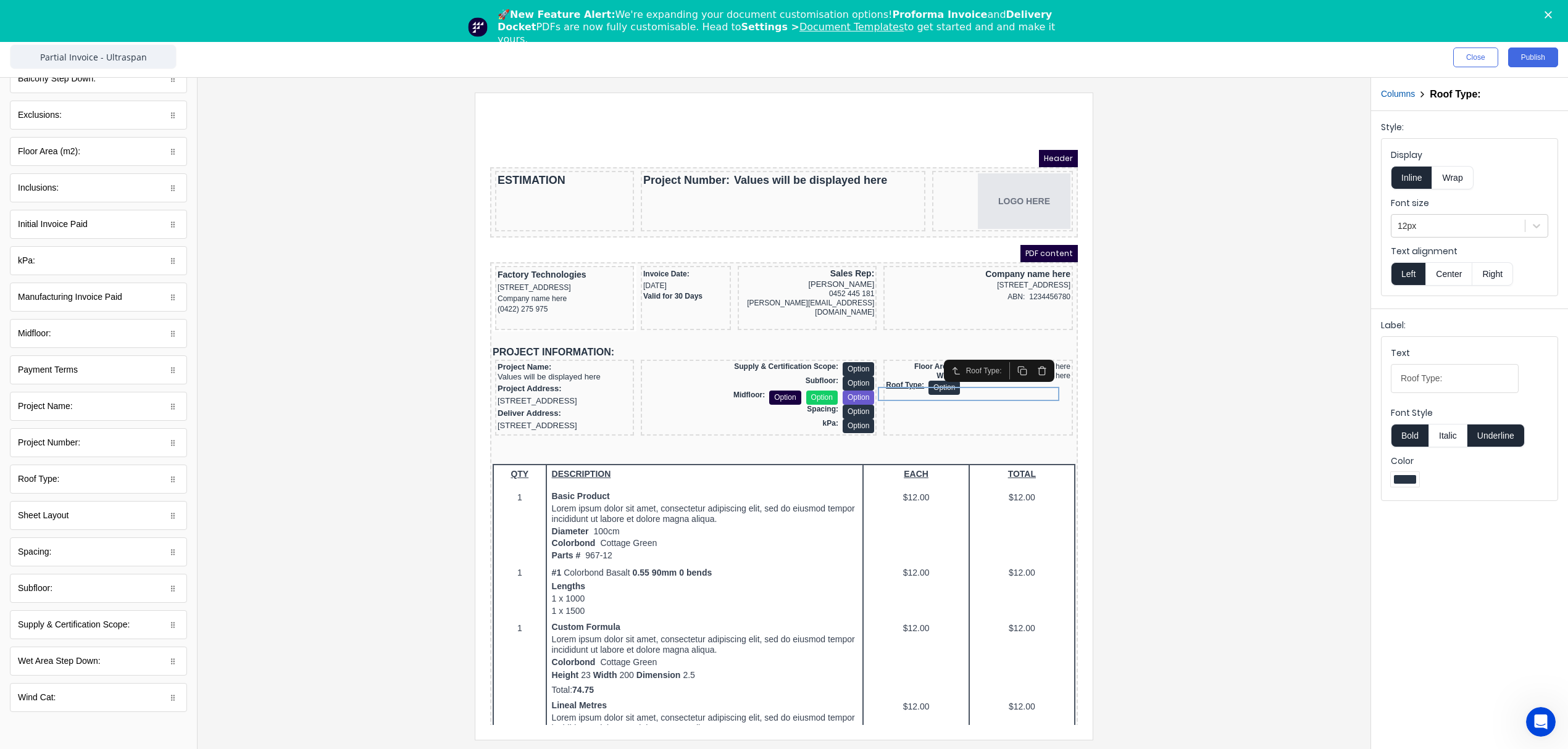
click at [1492, 274] on button "Right" at bounding box center [1493, 274] width 41 height 24
click at [1497, 442] on button "Underline" at bounding box center [1495, 435] width 58 height 24
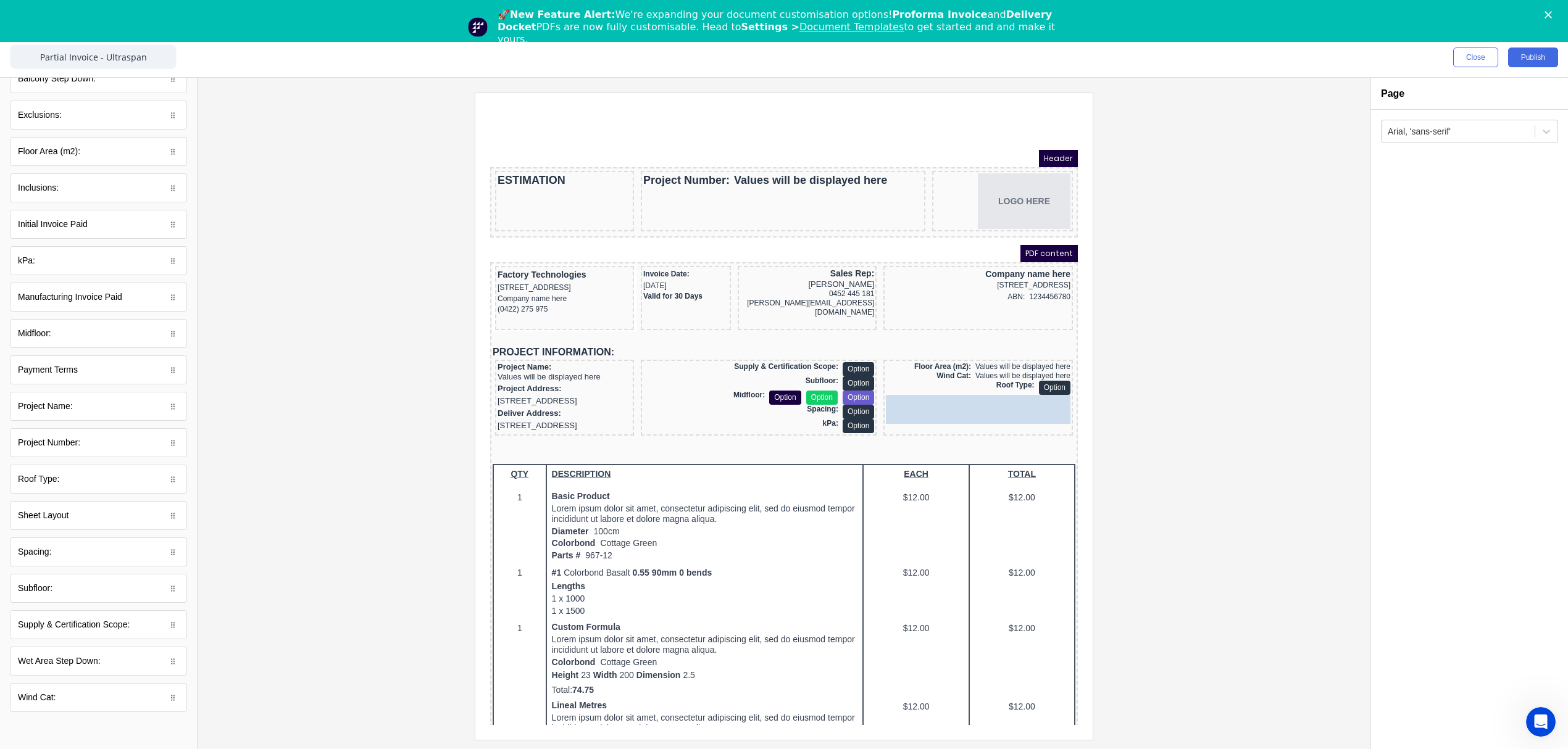
drag, startPoint x: 33, startPoint y: 669, endPoint x: 486, endPoint y: 300, distance: 584.3
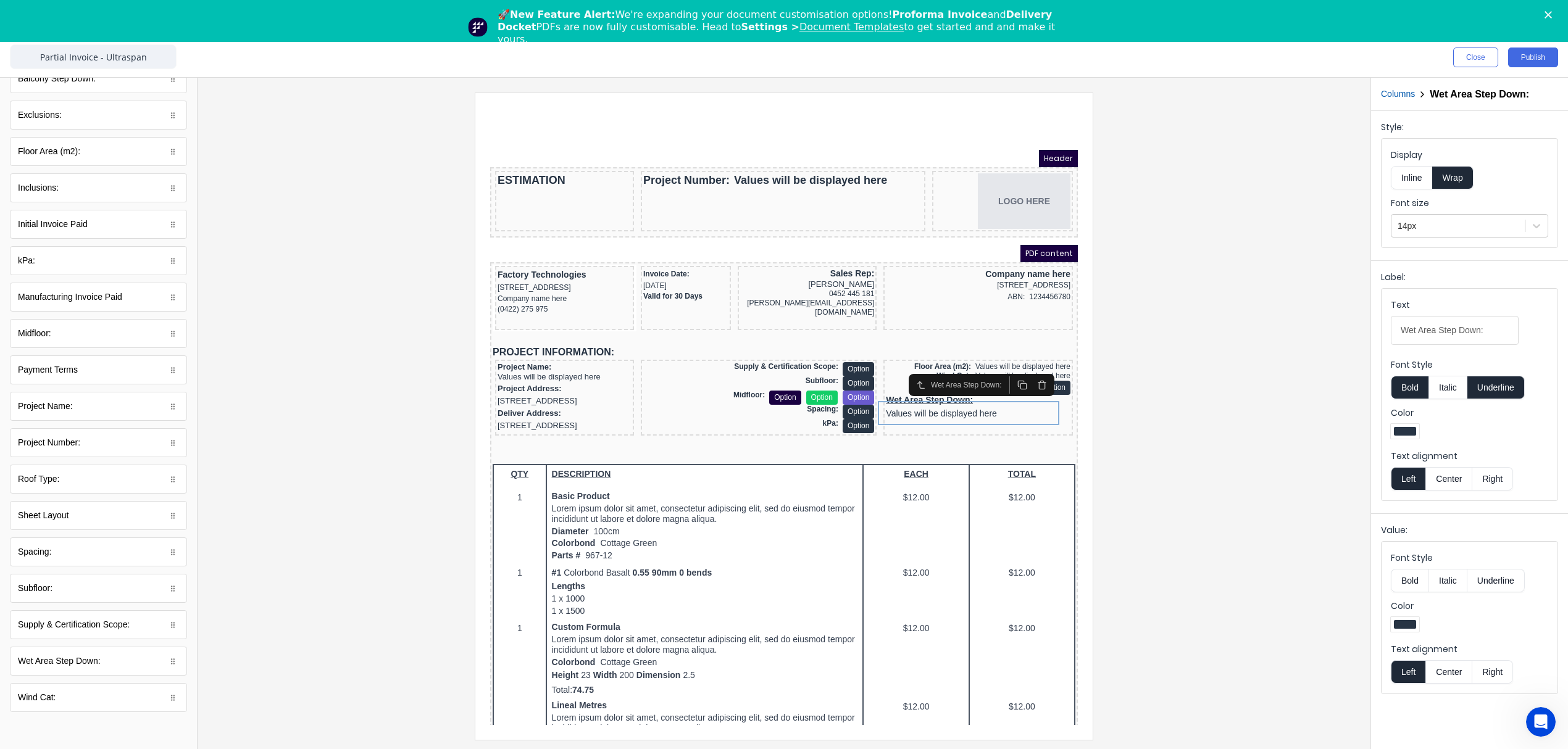
click at [1414, 181] on button "Inline" at bounding box center [1411, 177] width 41 height 24
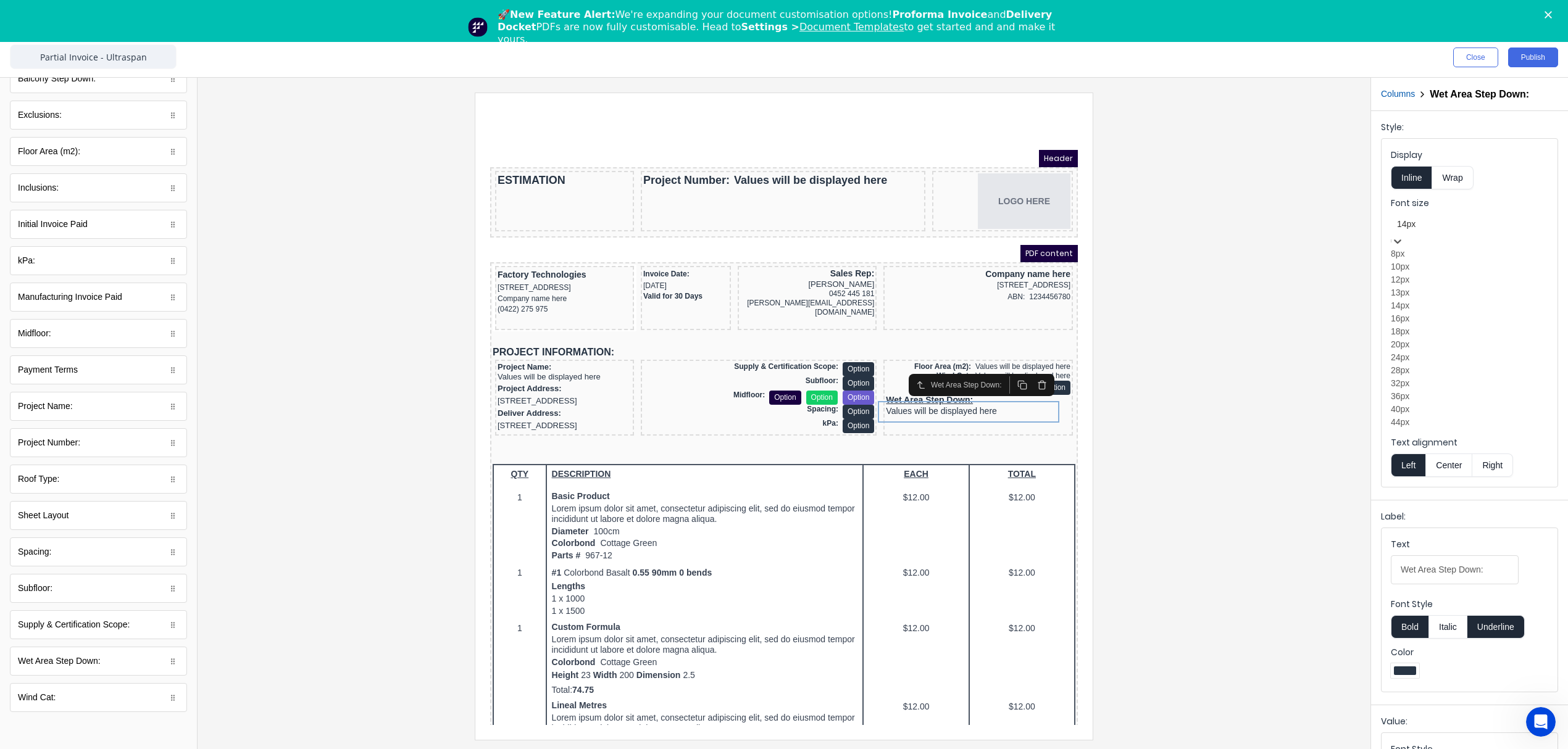
click at [1425, 228] on div at bounding box center [1470, 224] width 145 height 16
click at [1428, 286] on div "12px" at bounding box center [1469, 280] width 157 height 13
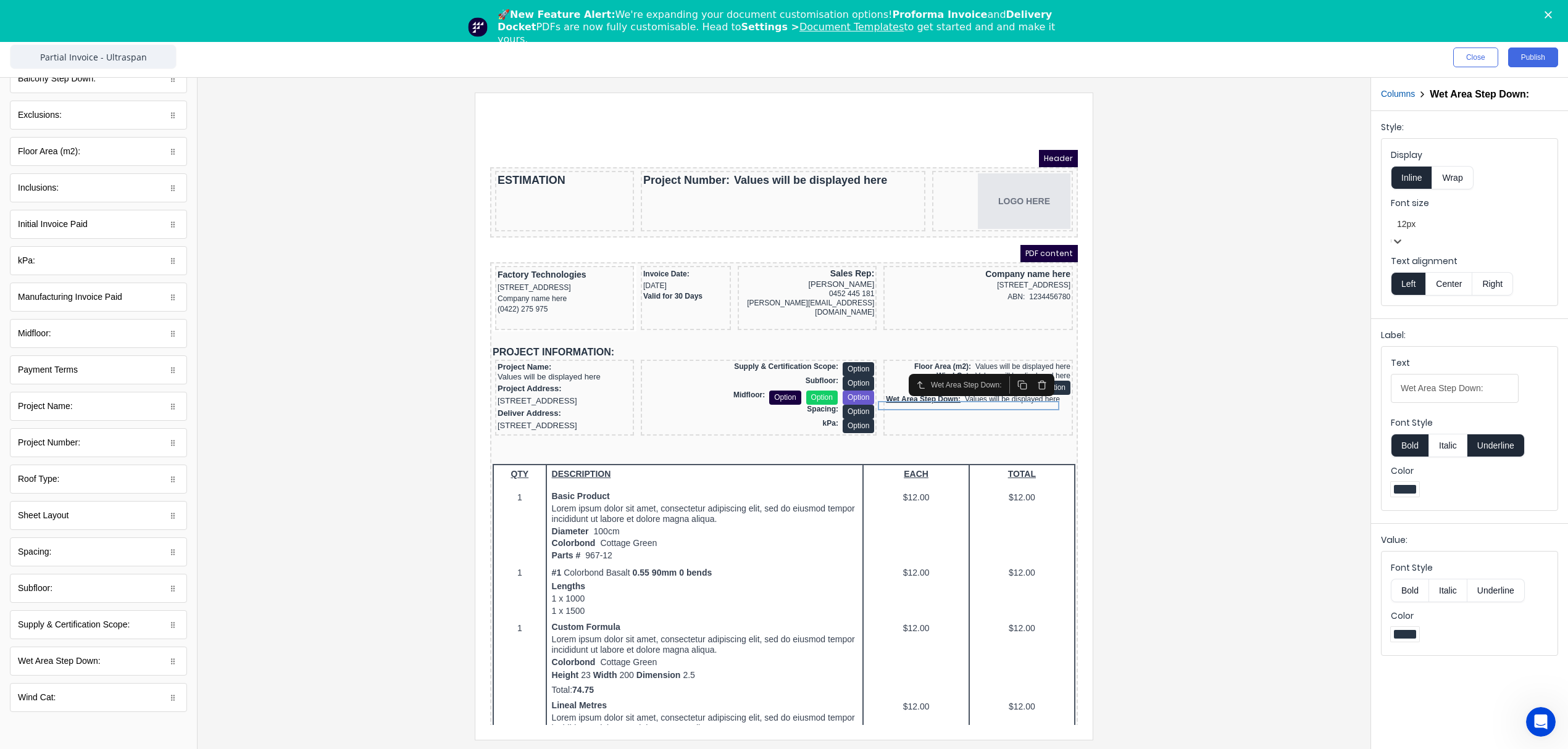
click at [1495, 274] on button "Right" at bounding box center [1493, 284] width 41 height 24
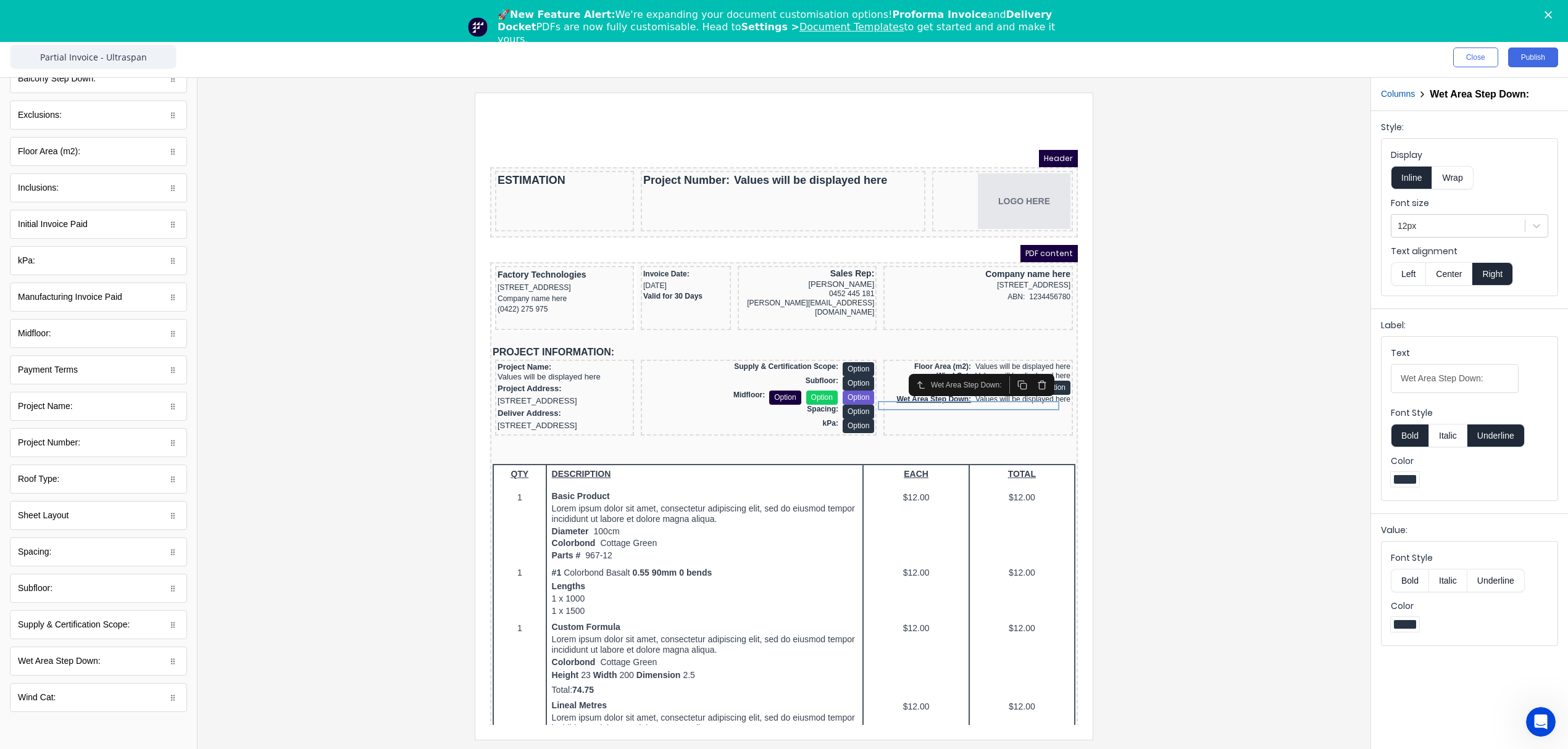
click at [1489, 435] on button "Underline" at bounding box center [1495, 435] width 58 height 24
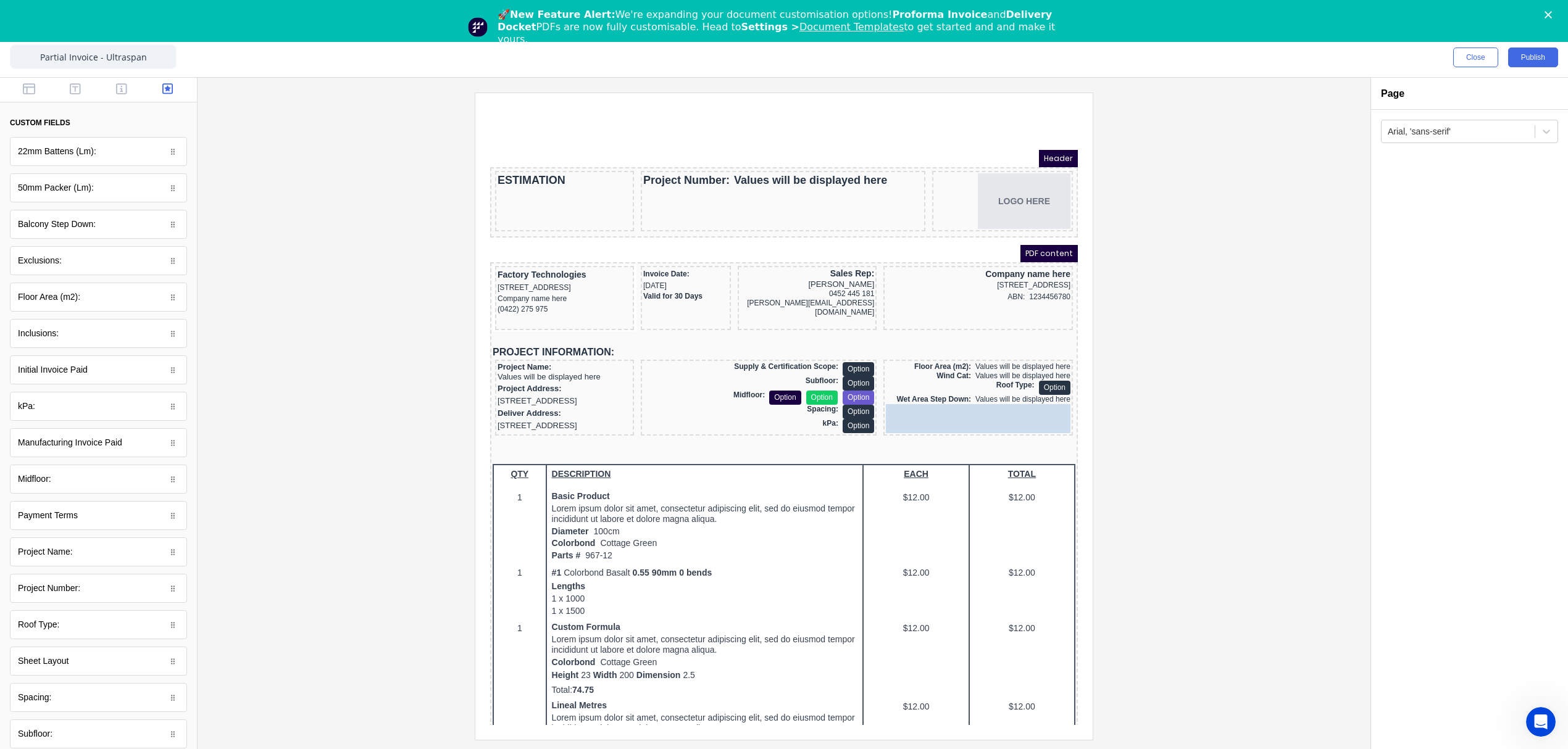
drag, startPoint x: 62, startPoint y: 158, endPoint x: 520, endPoint y: 313, distance: 483.5
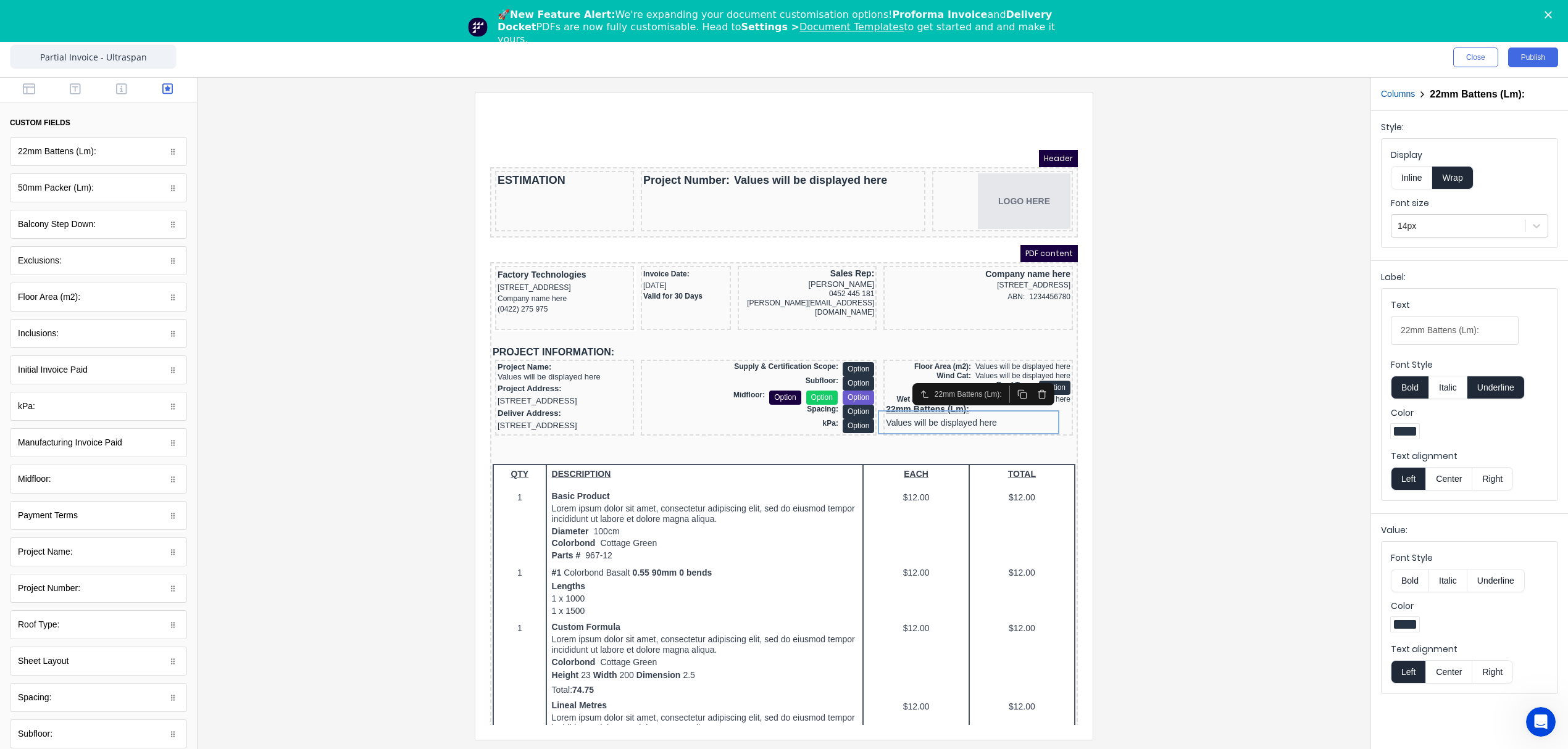
click at [1409, 179] on button "Inline" at bounding box center [1411, 177] width 41 height 24
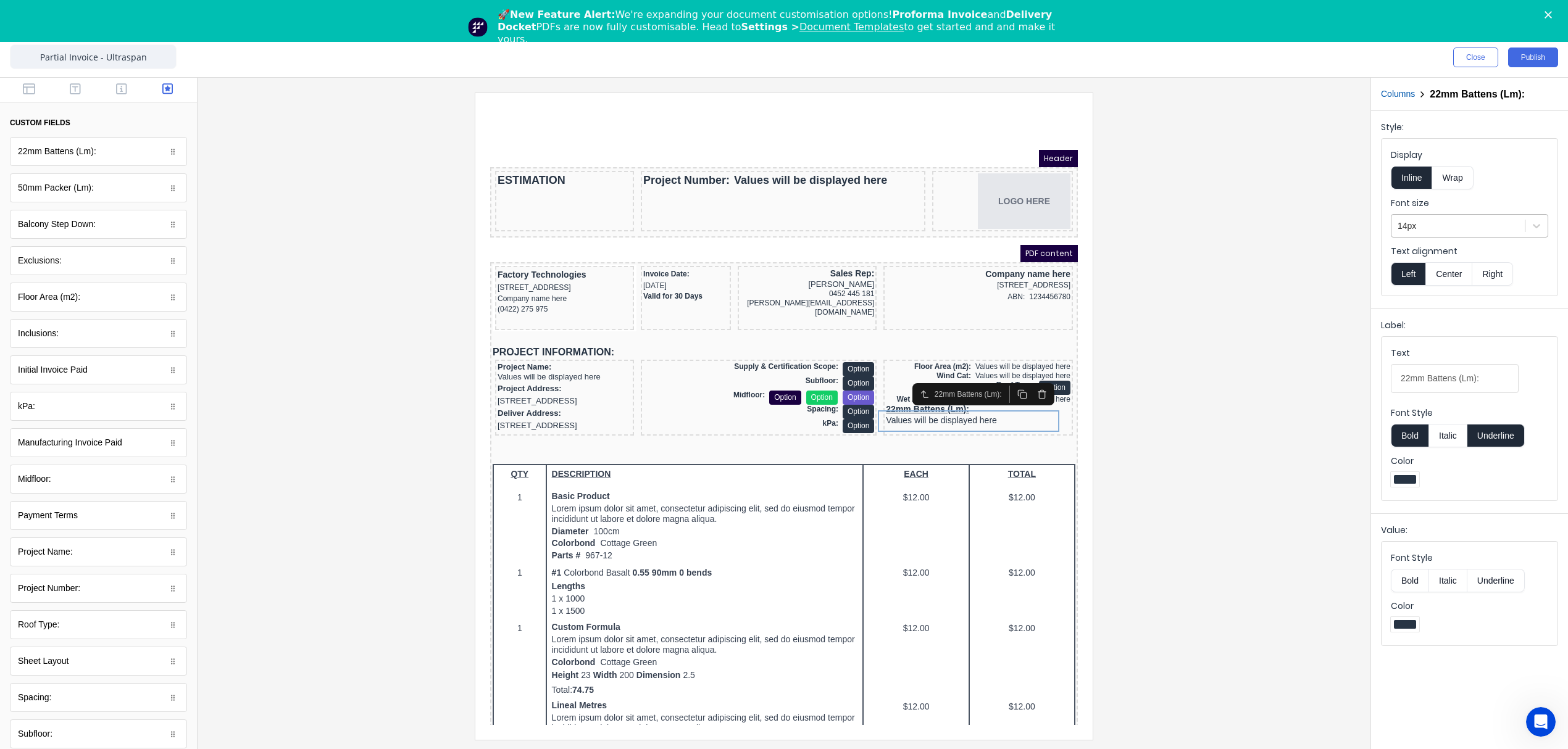
click at [1416, 225] on div at bounding box center [1458, 226] width 121 height 16
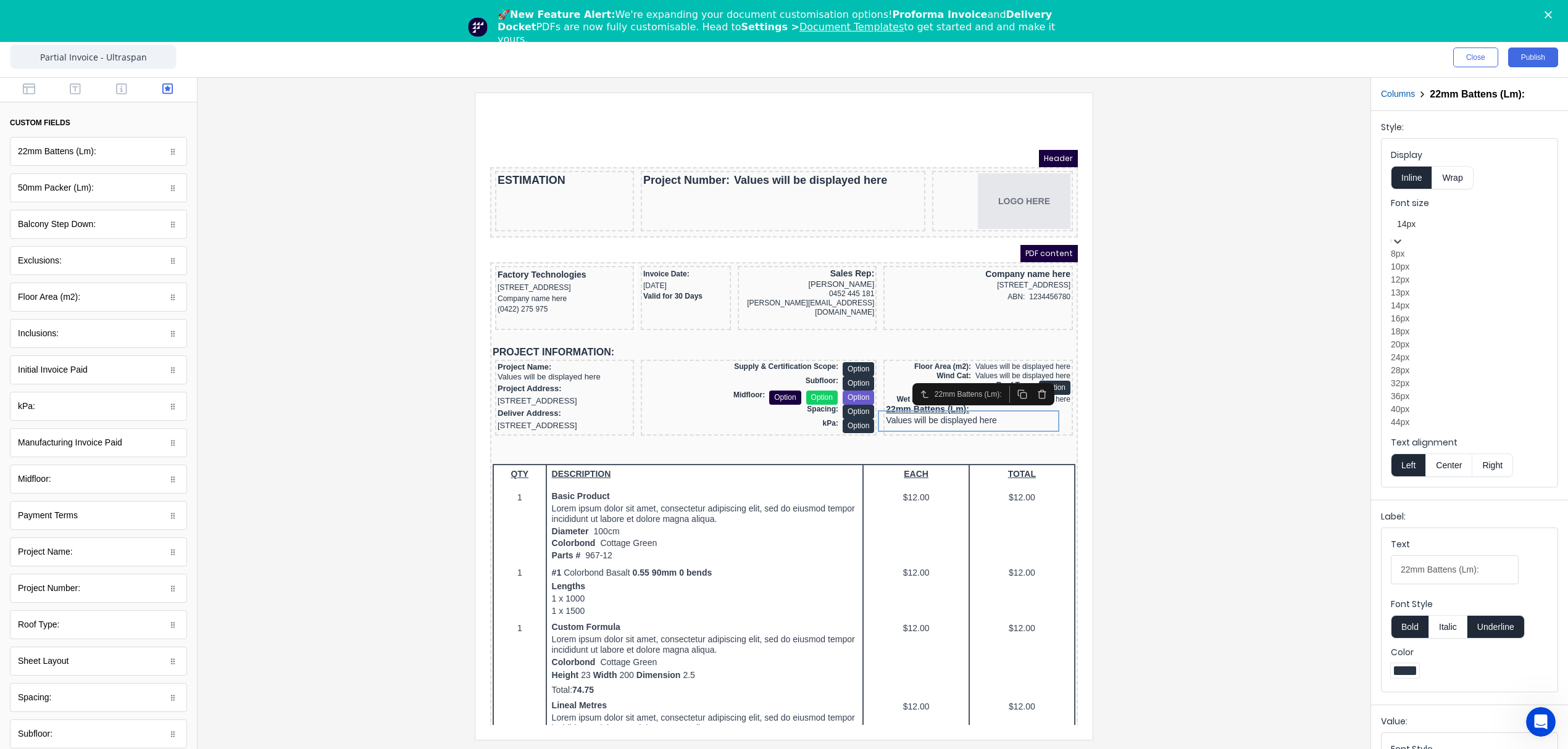
click at [1427, 286] on div "12px" at bounding box center [1469, 280] width 157 height 13
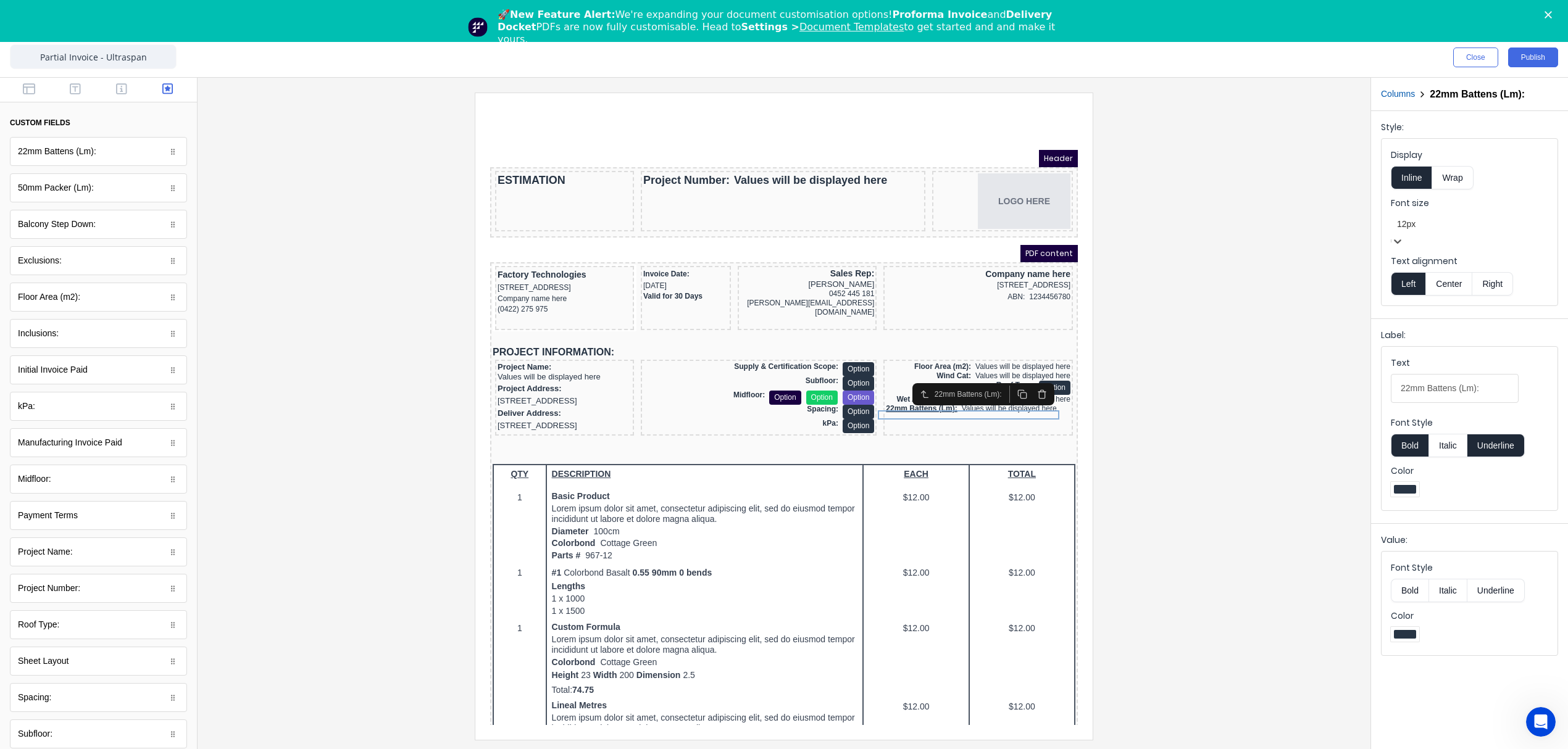
click at [1491, 272] on button "Right" at bounding box center [1493, 284] width 41 height 24
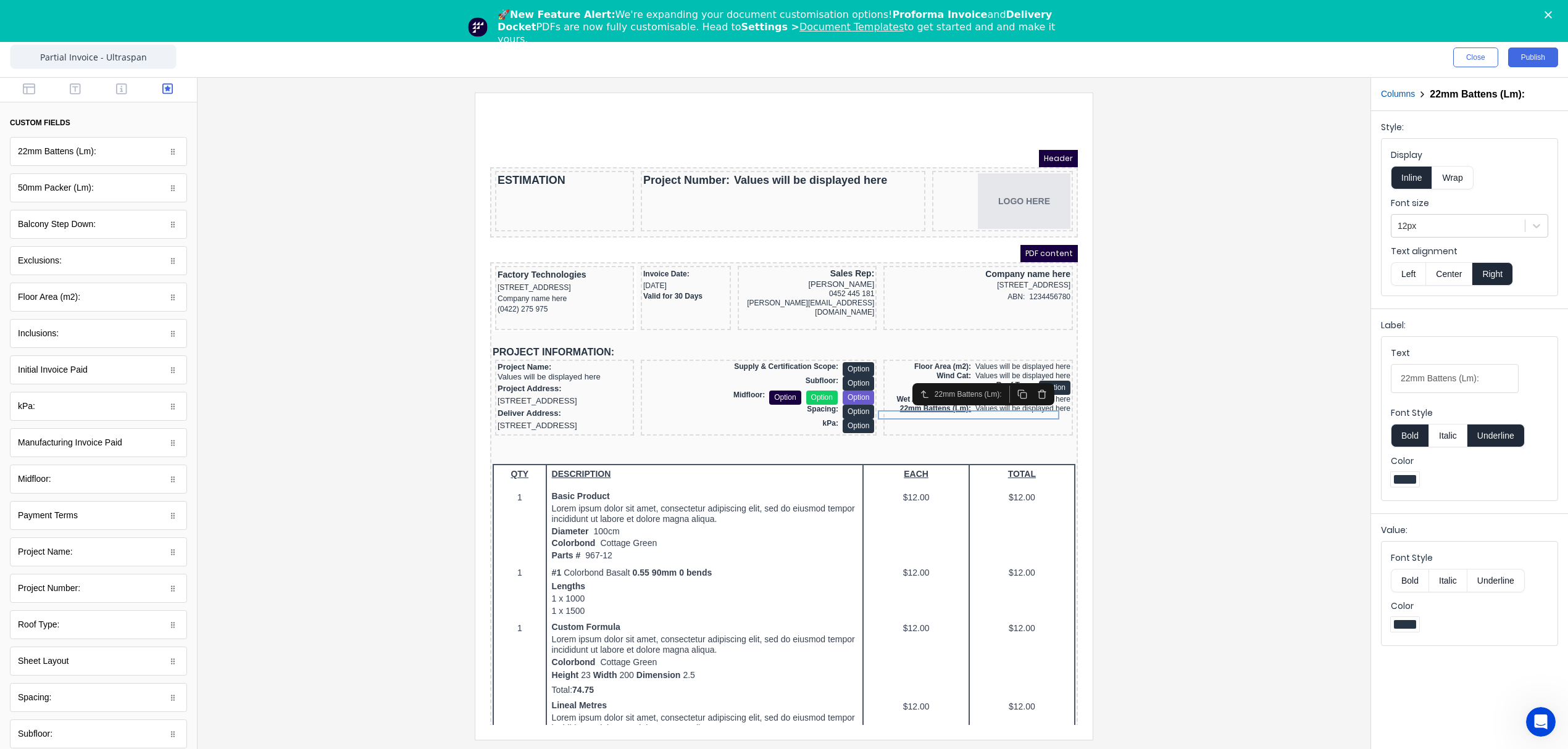
click at [1506, 431] on button "Underline" at bounding box center [1495, 435] width 58 height 24
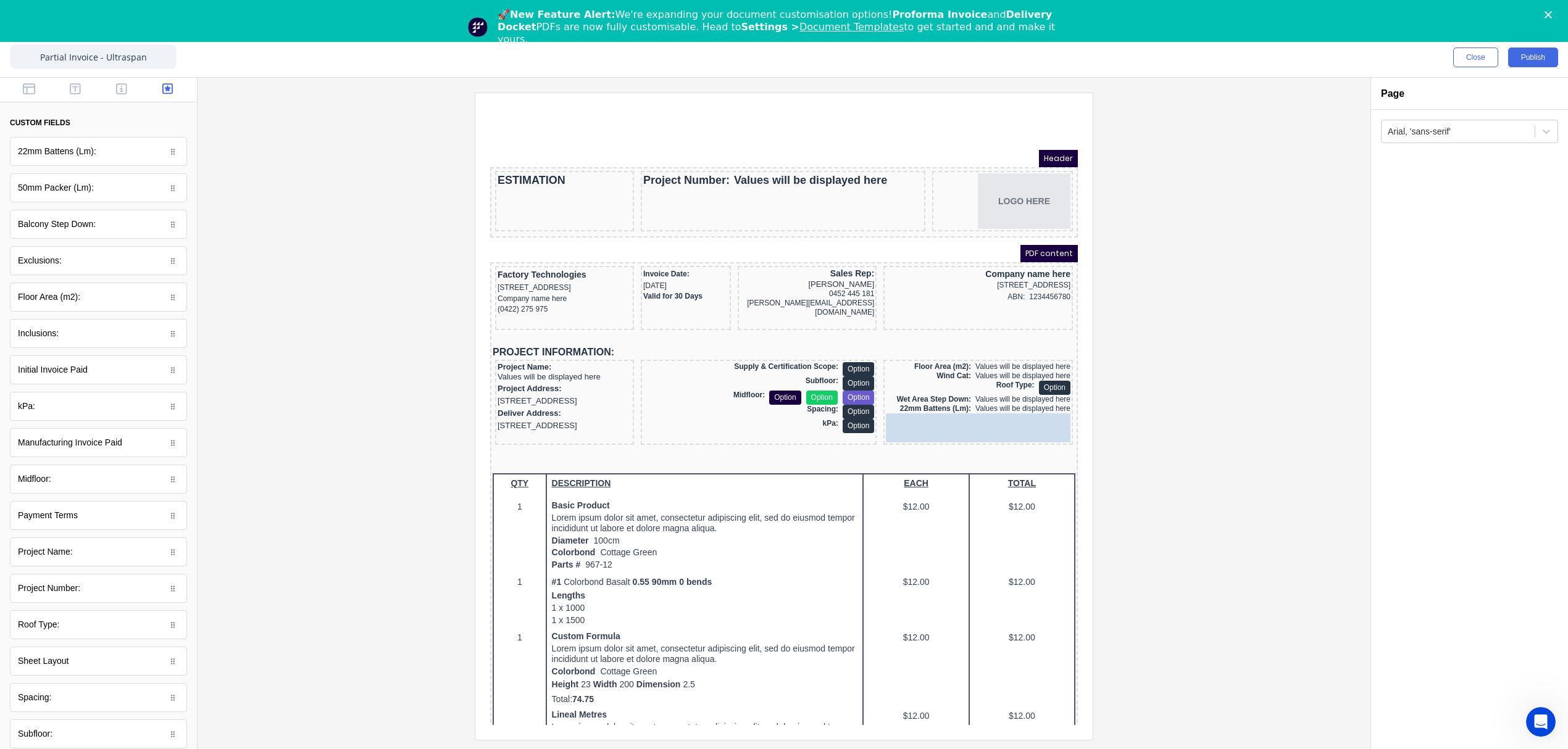
drag, startPoint x: 74, startPoint y: 193, endPoint x: 1031, endPoint y: 428, distance: 985.4
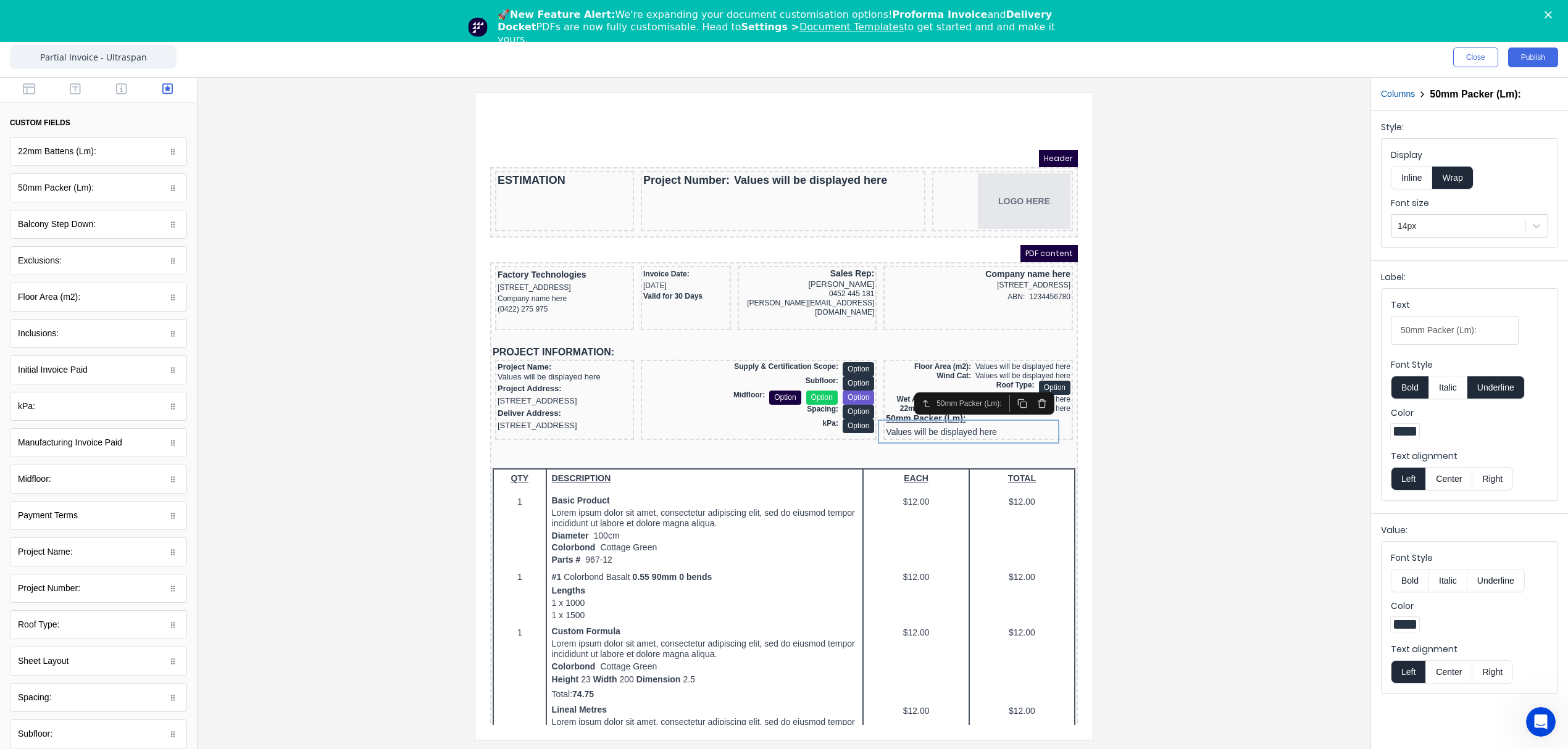
click at [1418, 176] on button "Inline" at bounding box center [1411, 177] width 41 height 24
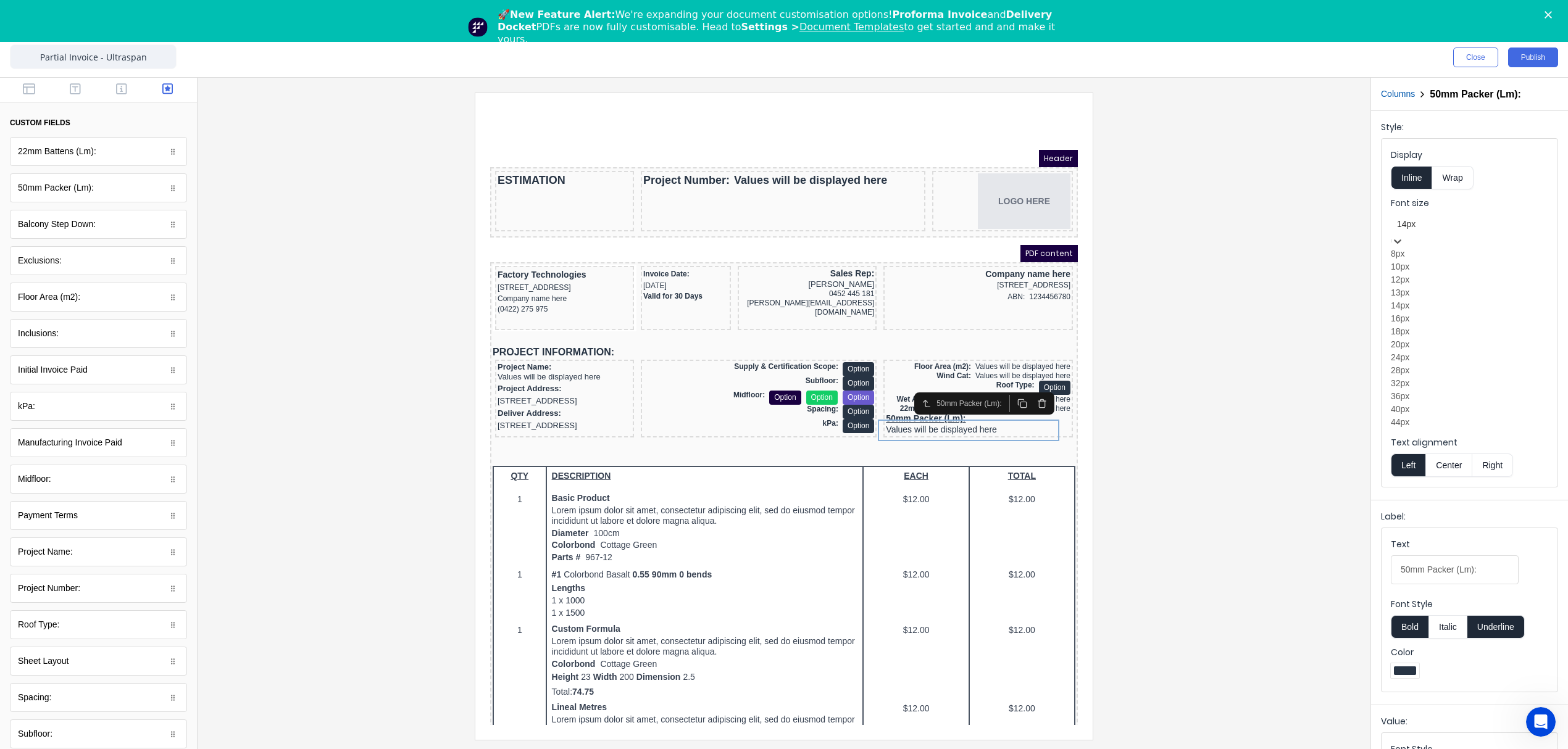
click at [1420, 222] on div at bounding box center [1470, 224] width 145 height 16
click at [1426, 286] on div "12px" at bounding box center [1469, 280] width 157 height 13
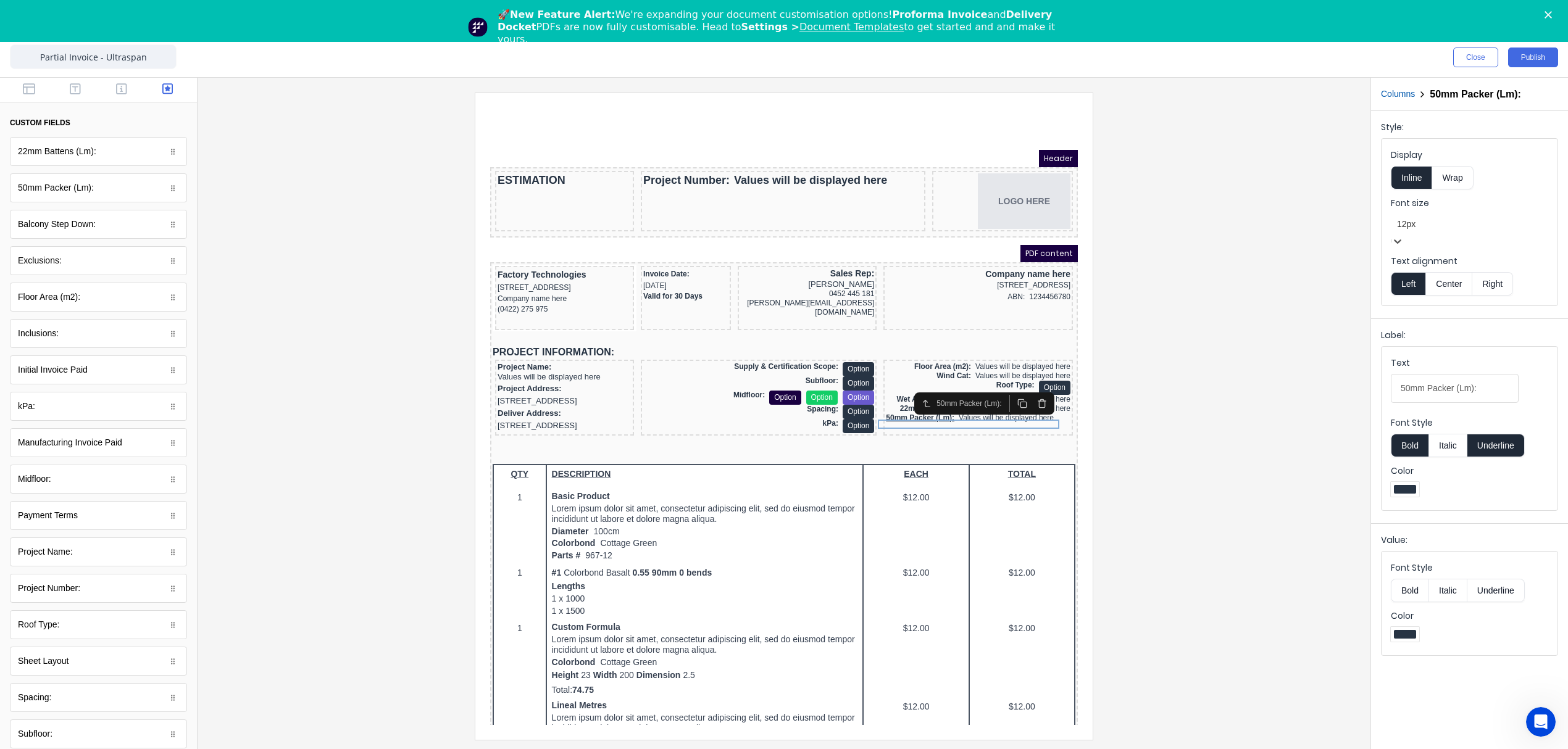
click at [1492, 276] on button "Right" at bounding box center [1493, 284] width 41 height 24
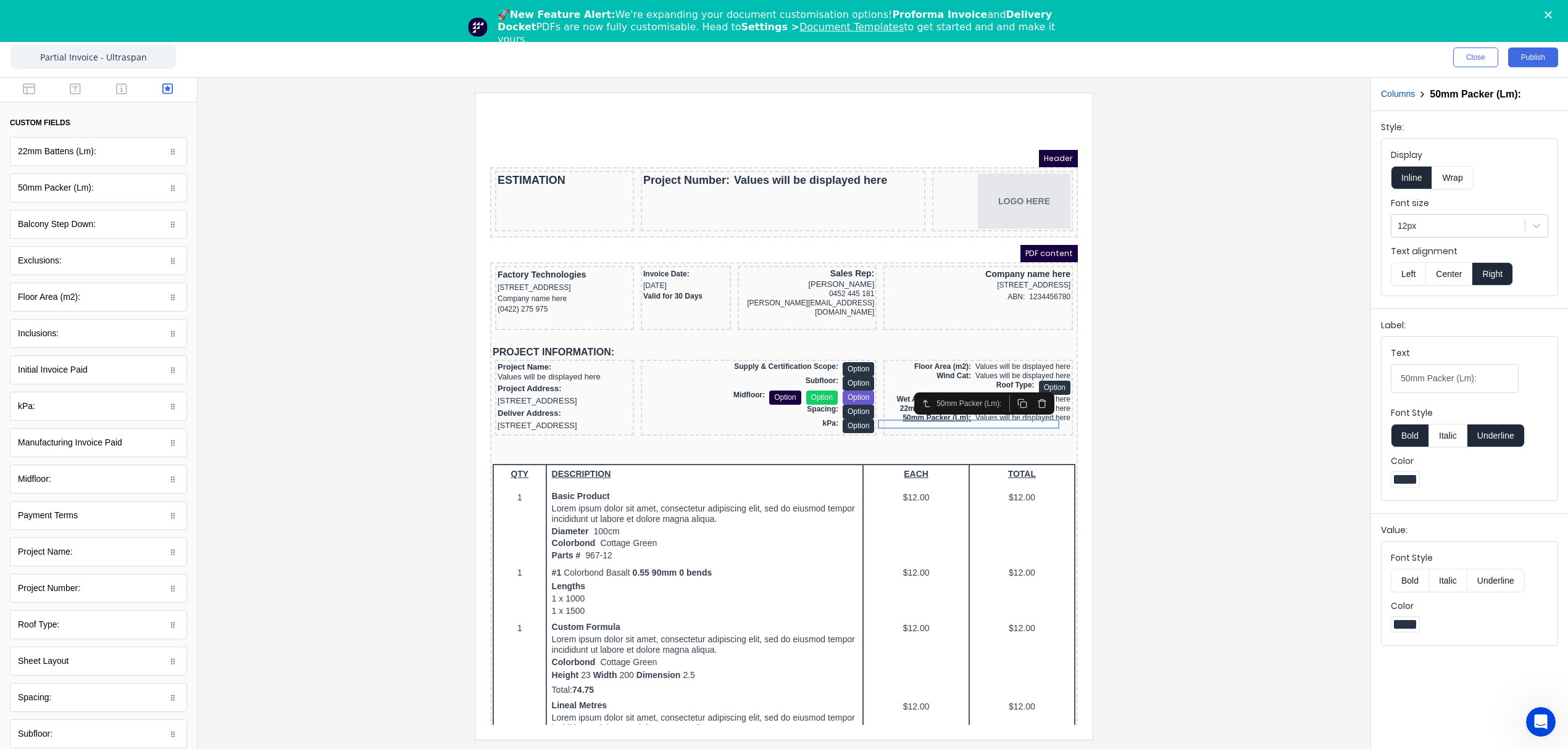
click at [1494, 445] on button "Underline" at bounding box center [1495, 435] width 58 height 24
click at [1185, 475] on div at bounding box center [784, 416] width 1153 height 647
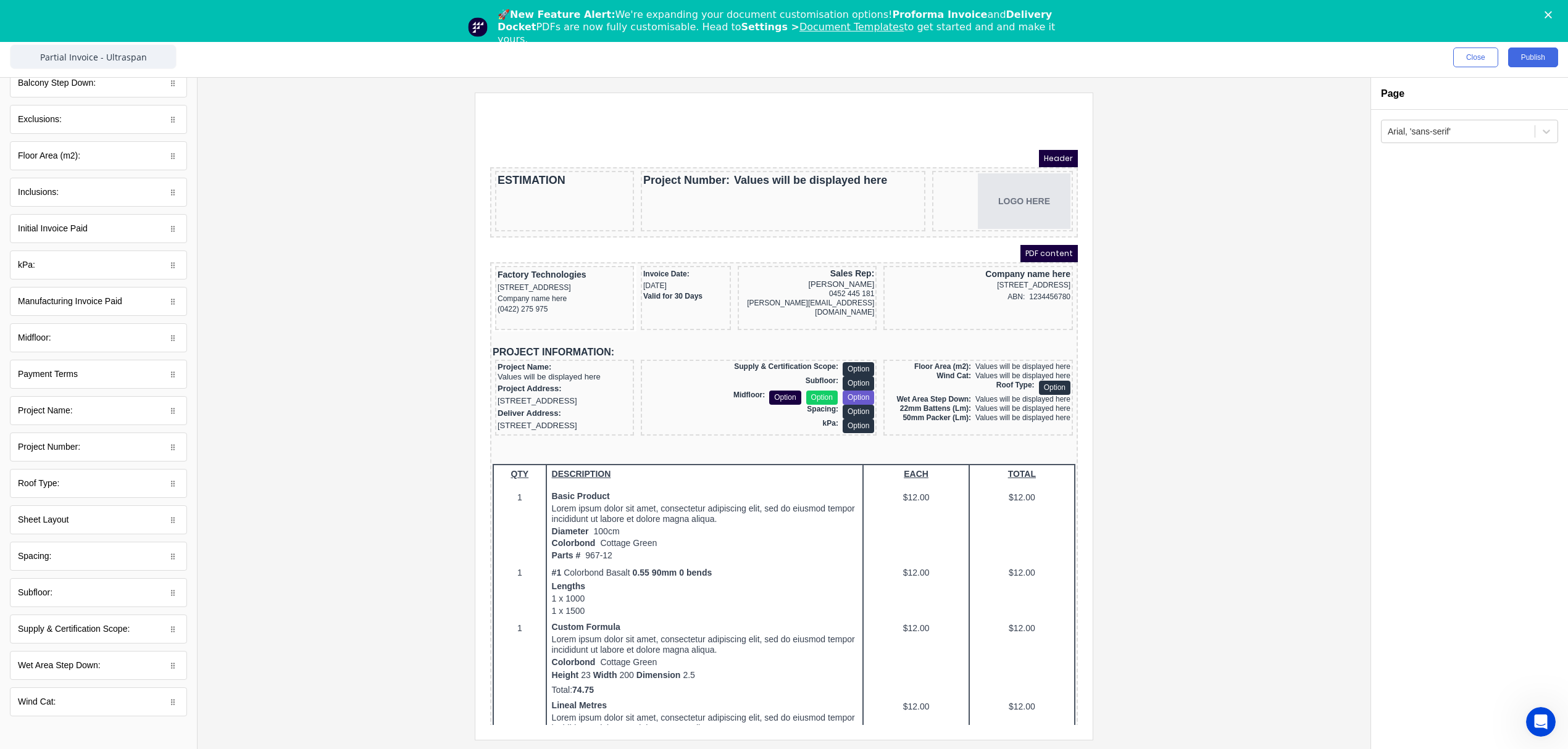
scroll to position [153, 0]
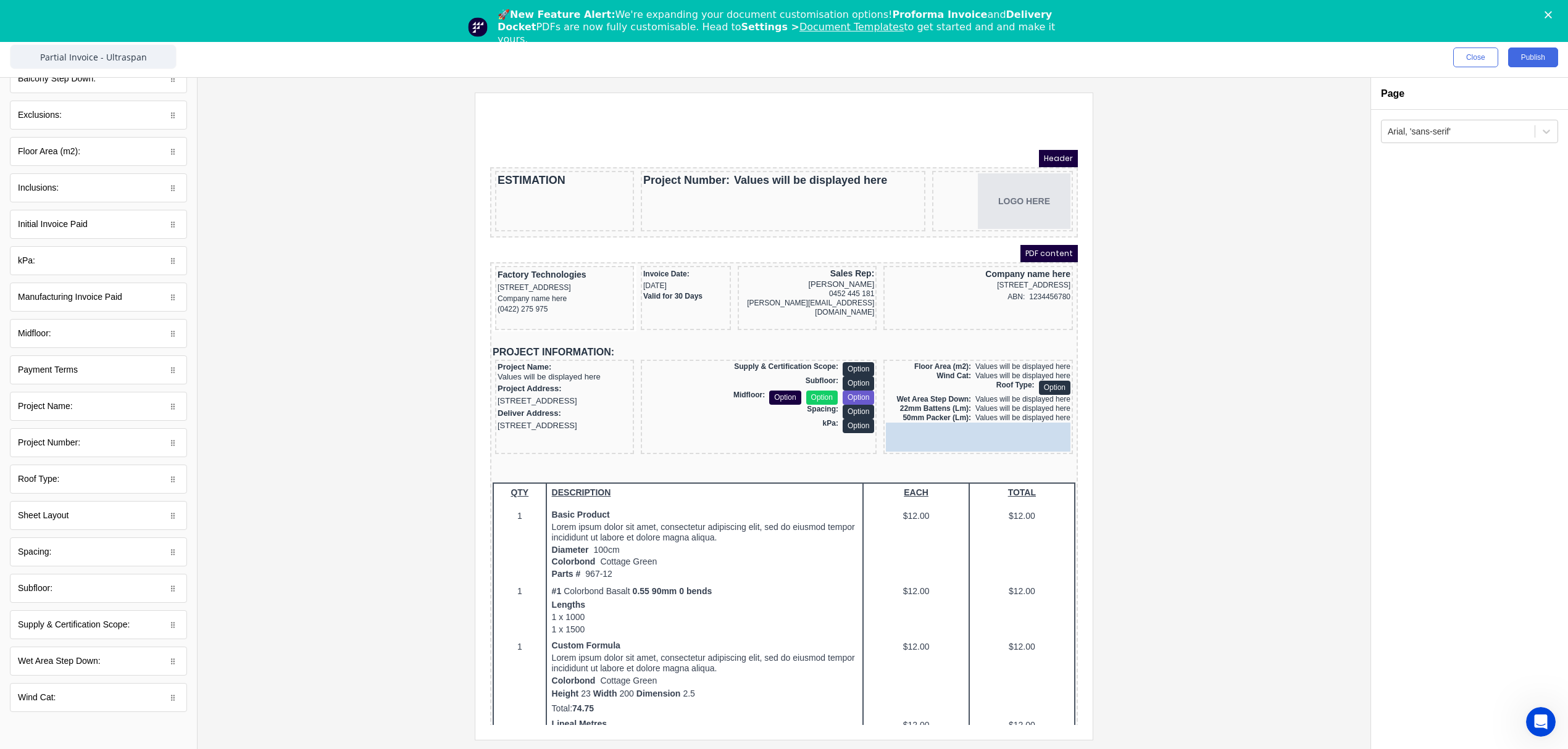
drag, startPoint x: 60, startPoint y: 515, endPoint x: 544, endPoint y: 323, distance: 520.7
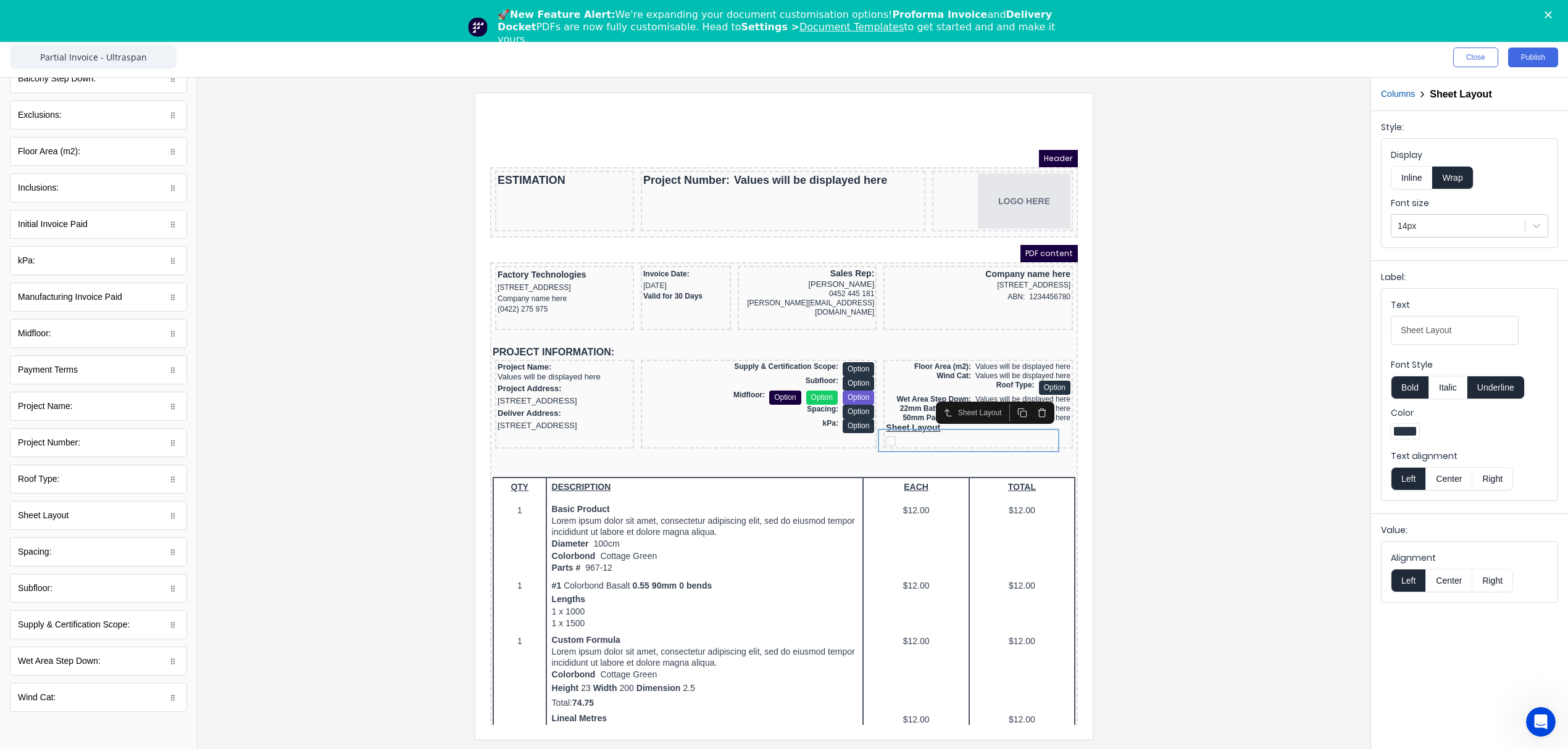
click at [1413, 183] on button "Inline" at bounding box center [1411, 177] width 41 height 24
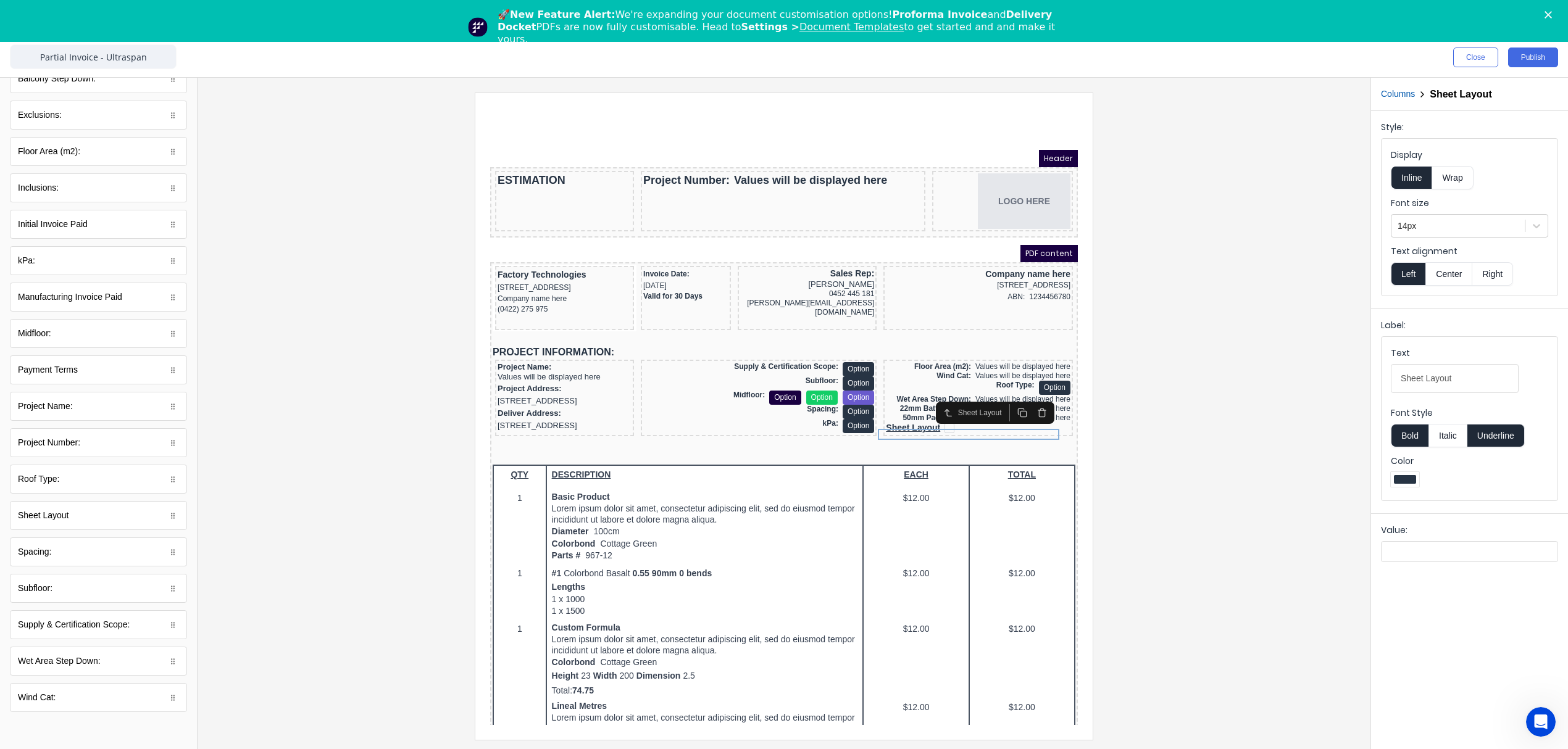
click at [1500, 272] on button "Right" at bounding box center [1493, 274] width 41 height 24
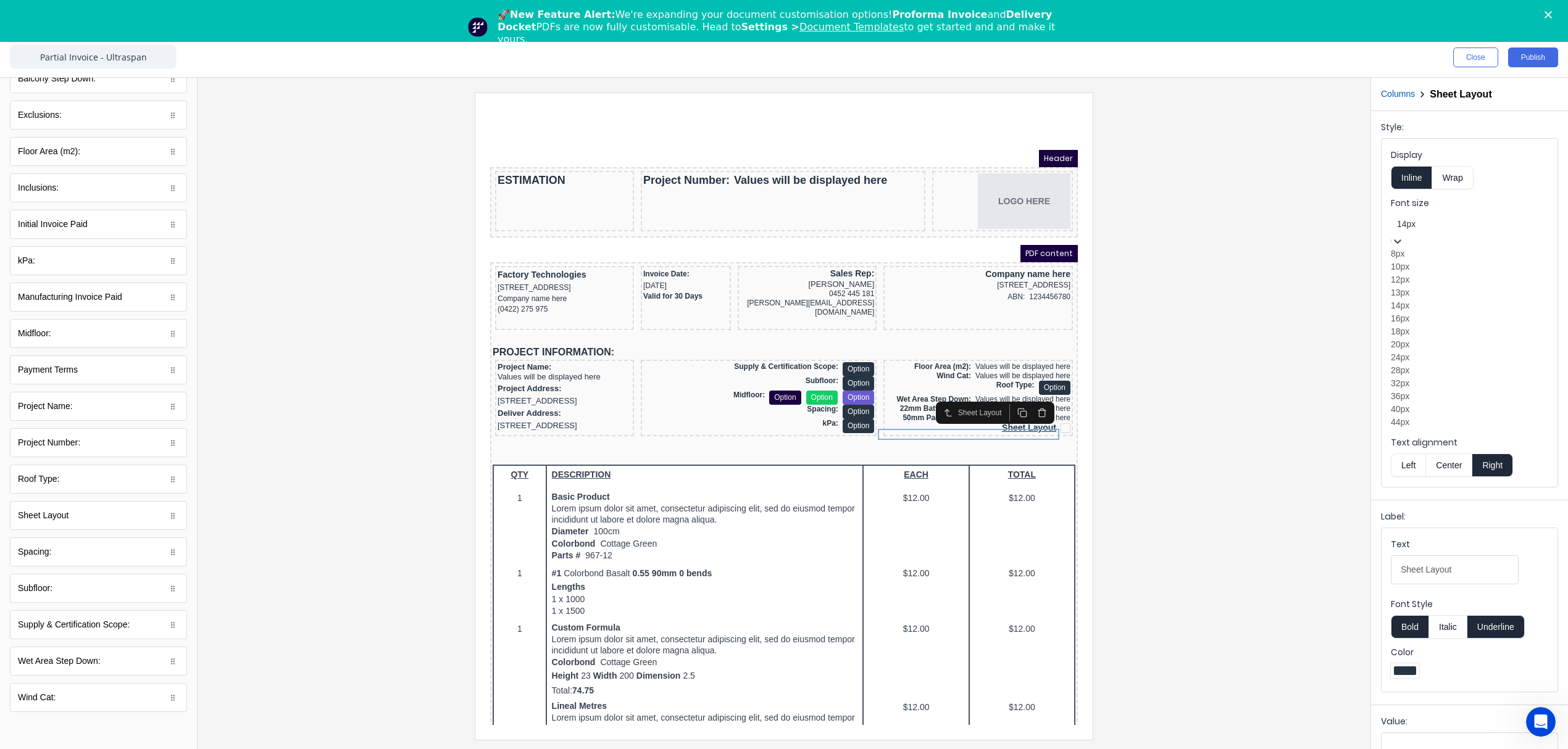
click at [1425, 226] on div at bounding box center [1470, 224] width 145 height 16
click at [1428, 286] on div "12px" at bounding box center [1469, 280] width 157 height 13
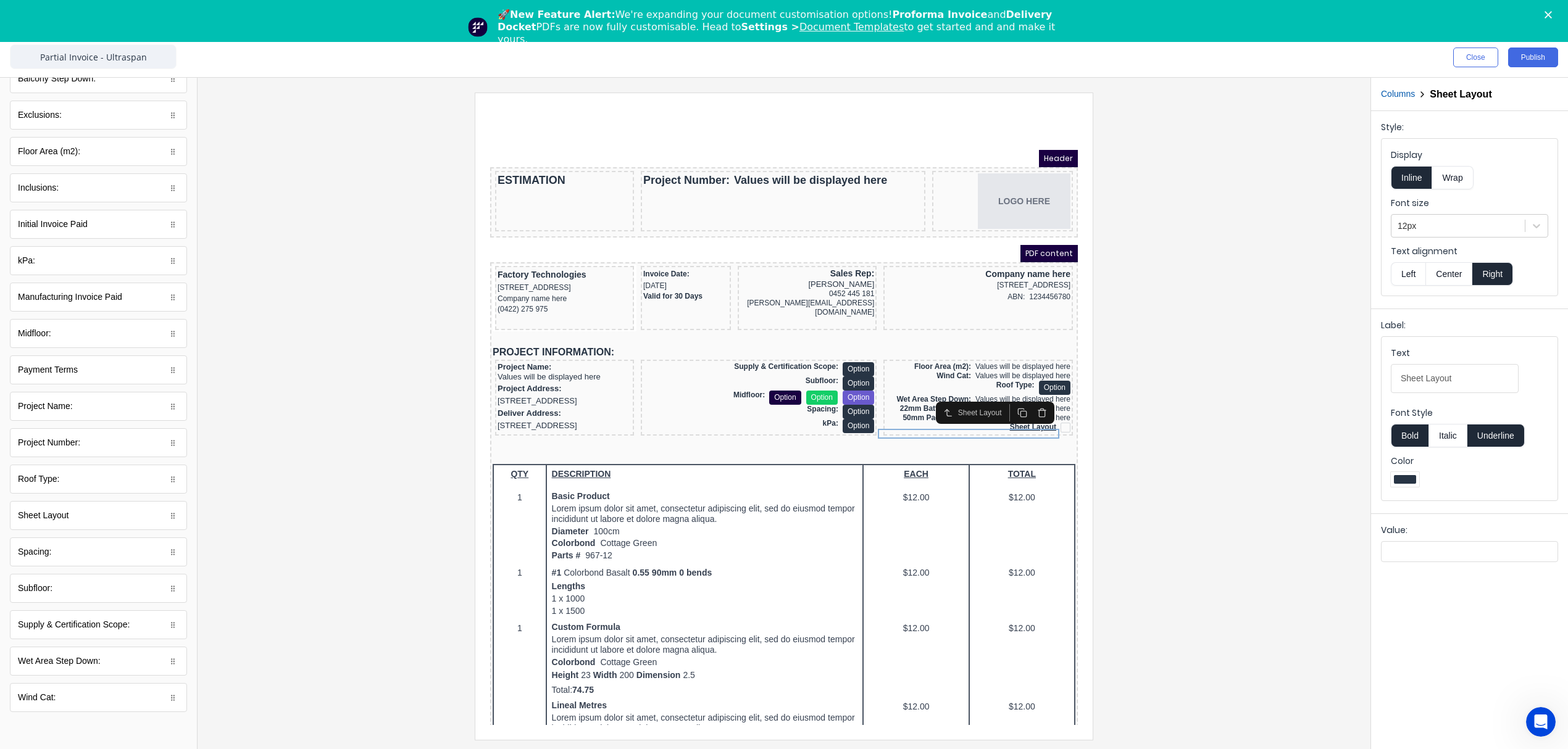
click at [1508, 430] on button "Underline" at bounding box center [1495, 435] width 58 height 24
click at [1203, 506] on div at bounding box center [784, 416] width 1153 height 647
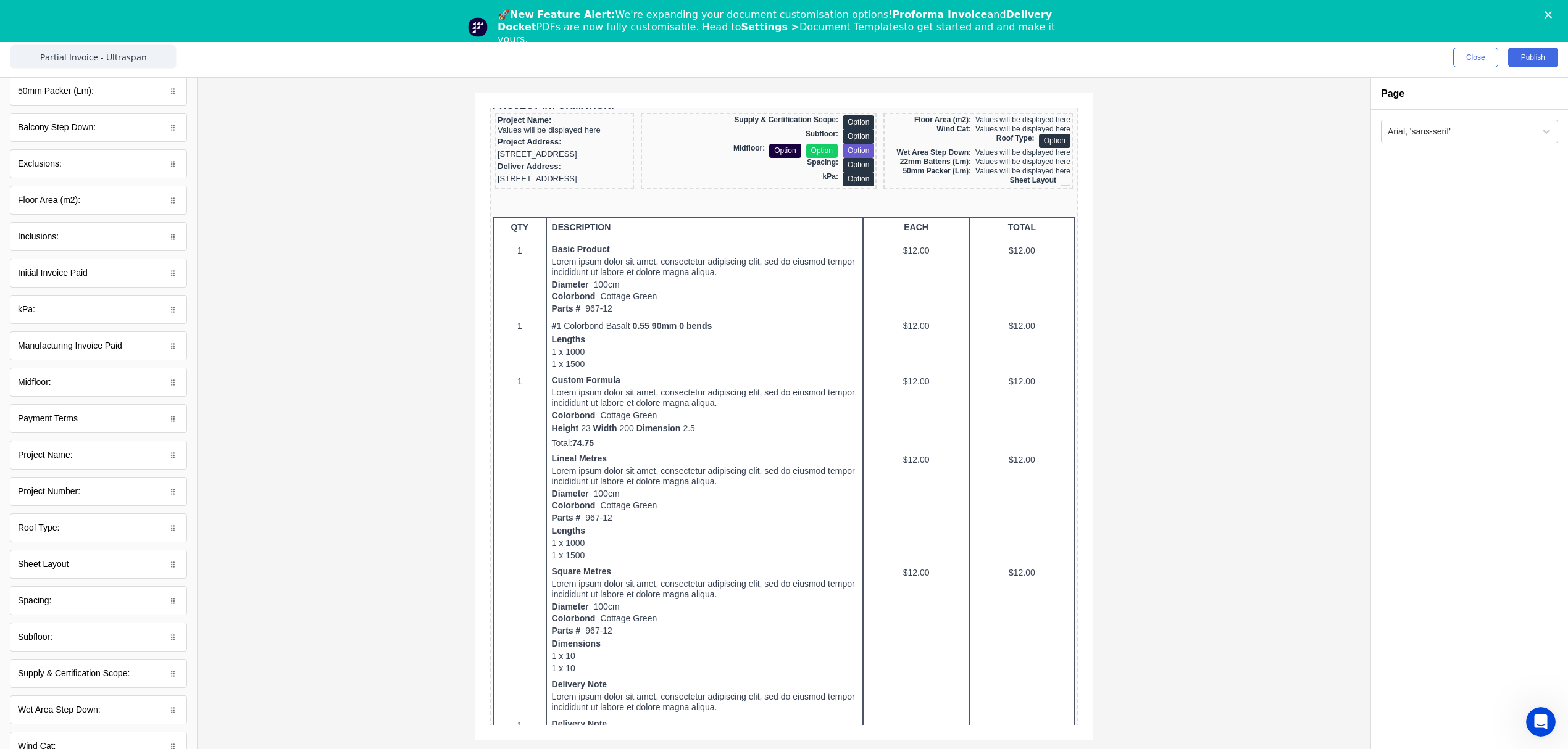
scroll to position [0, 0]
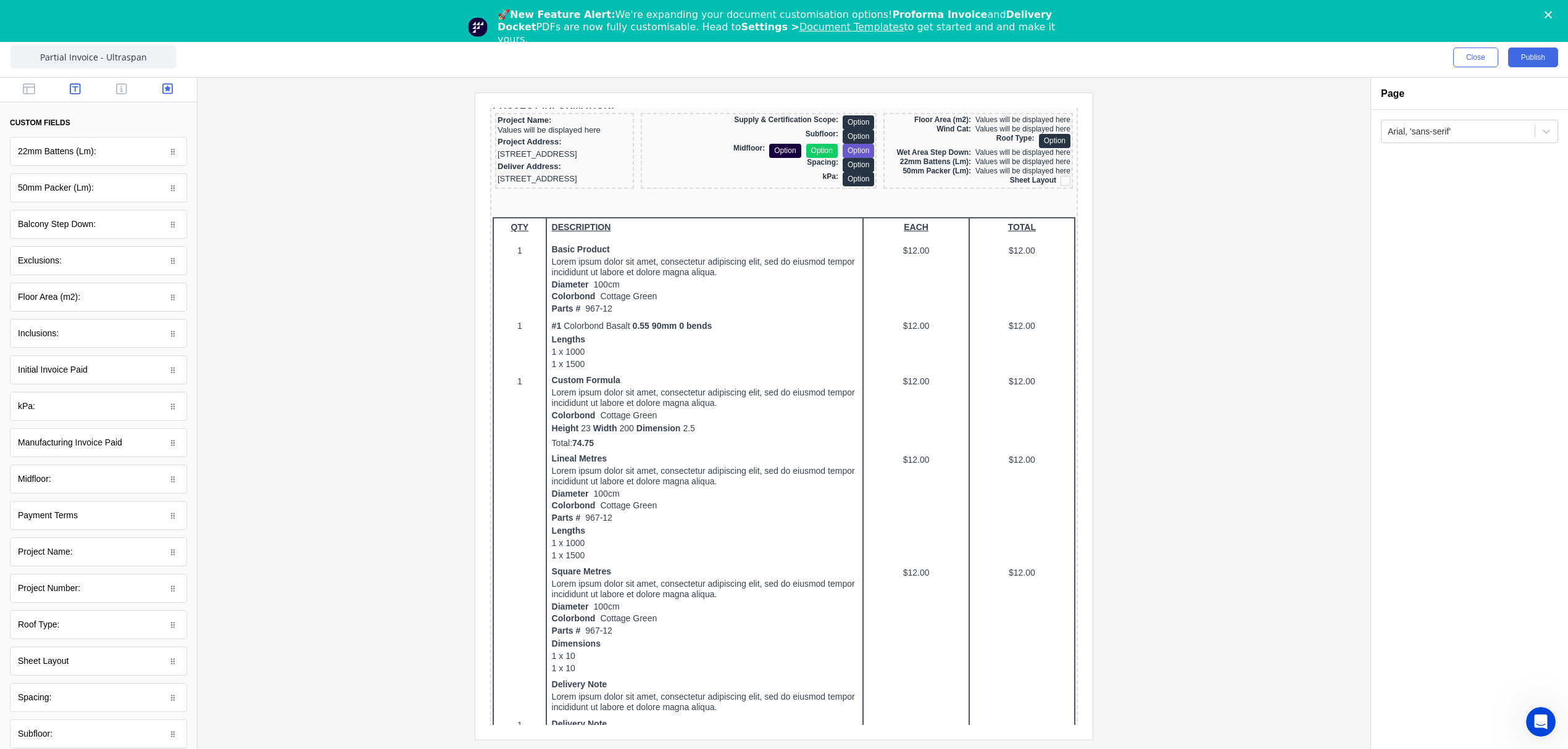
click at [70, 87] on icon "button" at bounding box center [75, 89] width 11 height 11
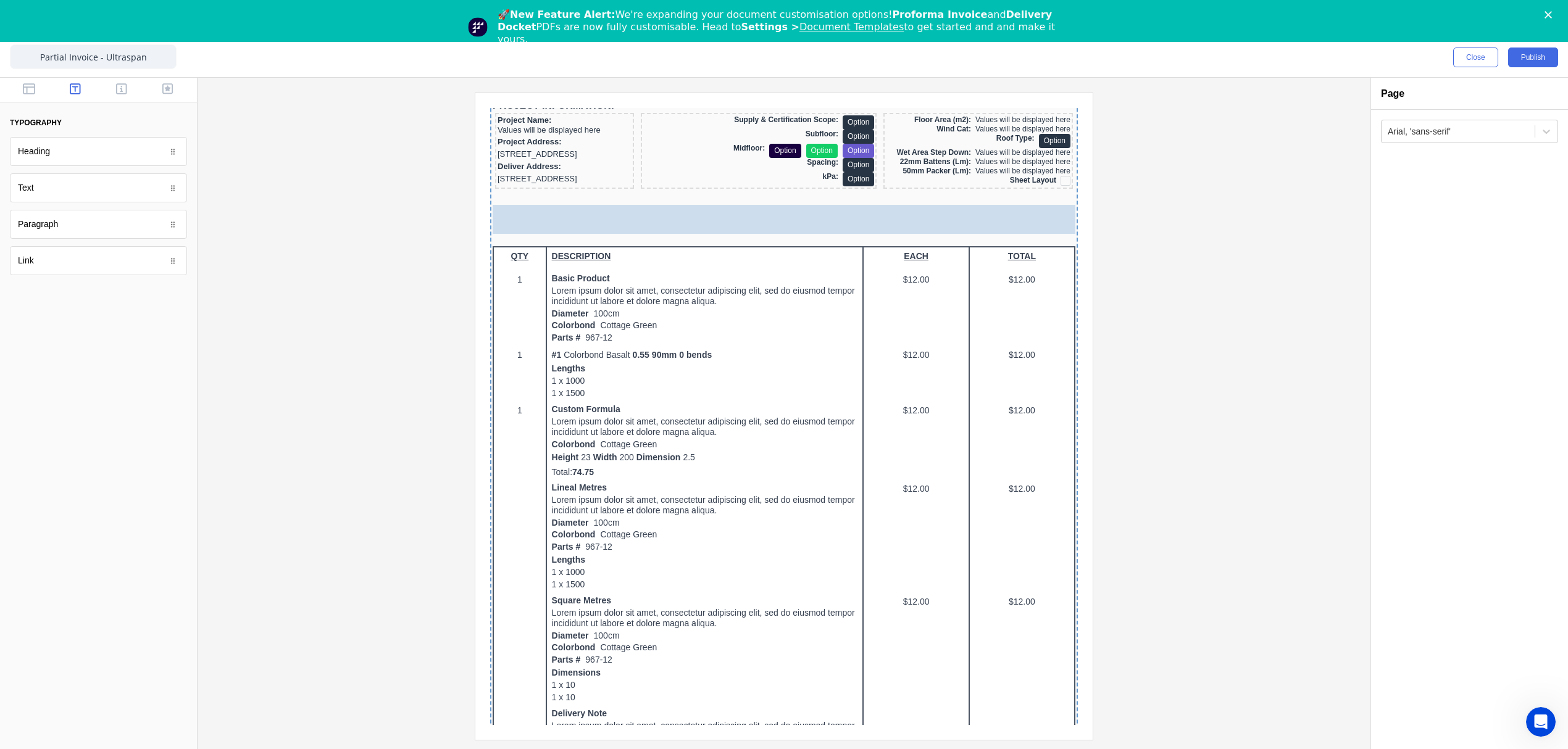
drag, startPoint x: 52, startPoint y: 193, endPoint x: 183, endPoint y: 123, distance: 148.5
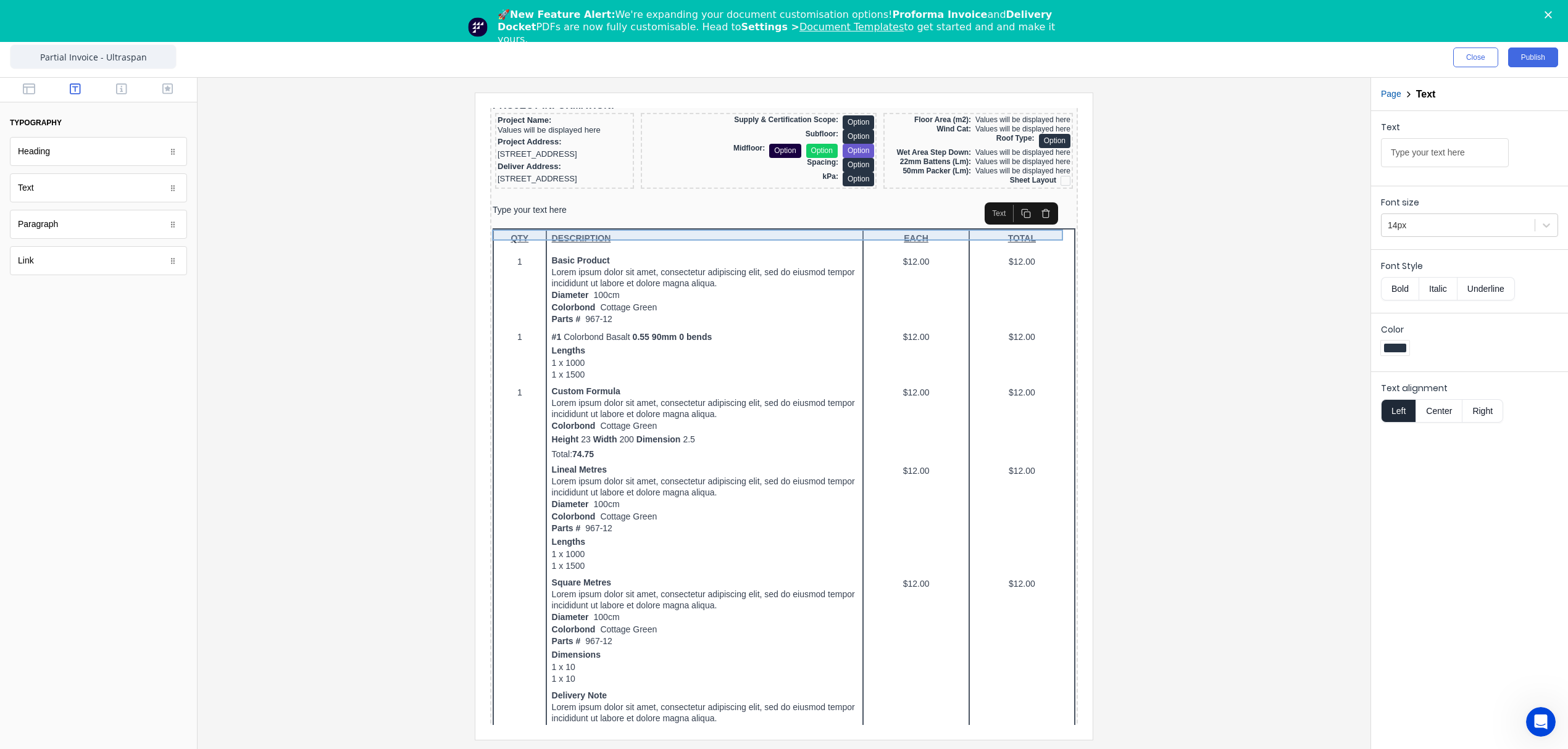
click at [531, 201] on div "Type your text here" at bounding box center [769, 196] width 583 height 11
click at [527, 201] on div "Type your text here" at bounding box center [769, 196] width 583 height 11
drag, startPoint x: 1458, startPoint y: 152, endPoint x: 1301, endPoint y: 168, distance: 157.8
click at [1301, 168] on div "Close Publish Components typography Heading Heading Text Text Paragraph Paragra…" at bounding box center [784, 393] width 1568 height 711
paste input "Disclaimer: This quote is based on UltraspanTM issued structural steel location…"
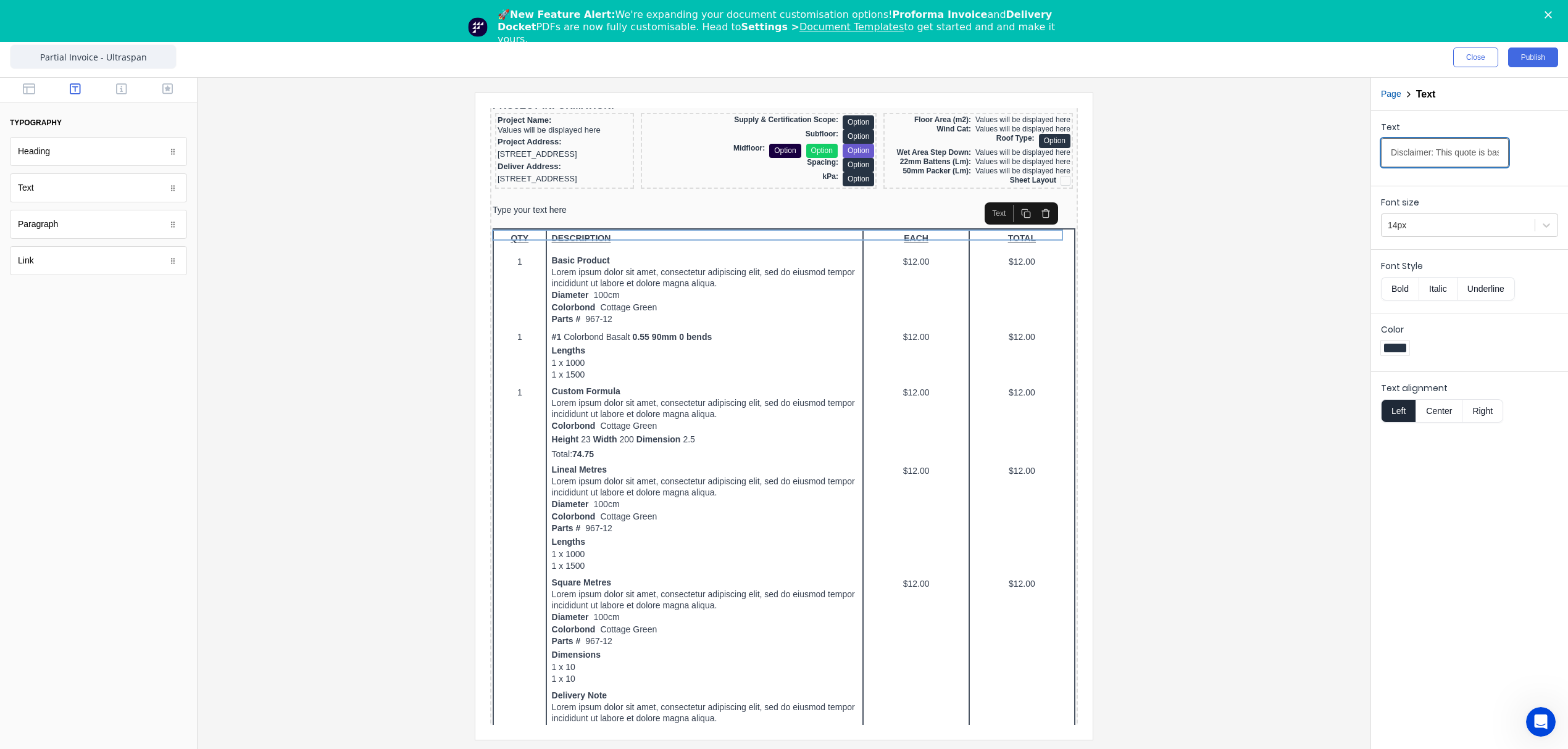
scroll to position [0, 894]
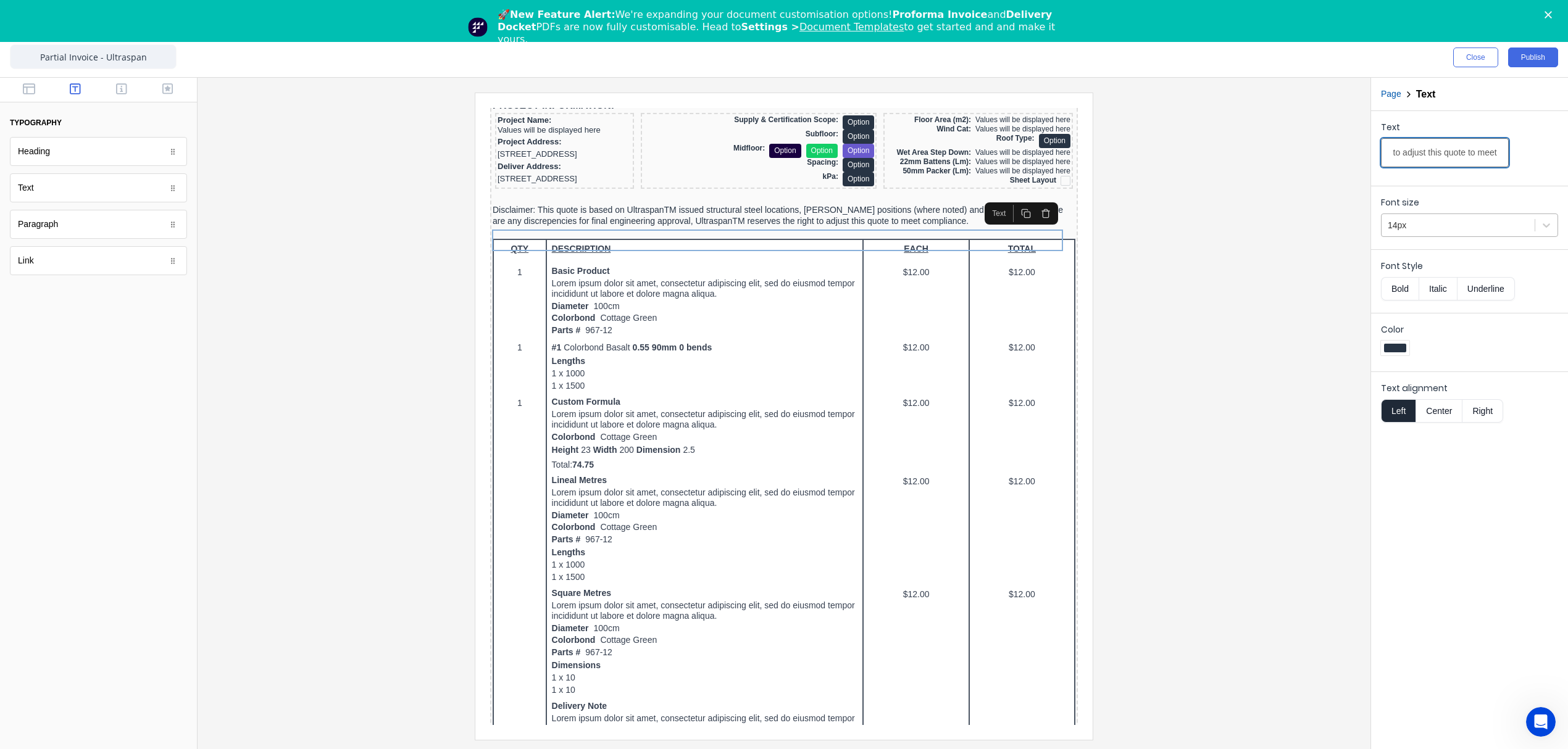
type input "Disclaimer: This quote is based on UltraspanTM issued structural steel location…"
click at [1420, 232] on div at bounding box center [1458, 226] width 141 height 16
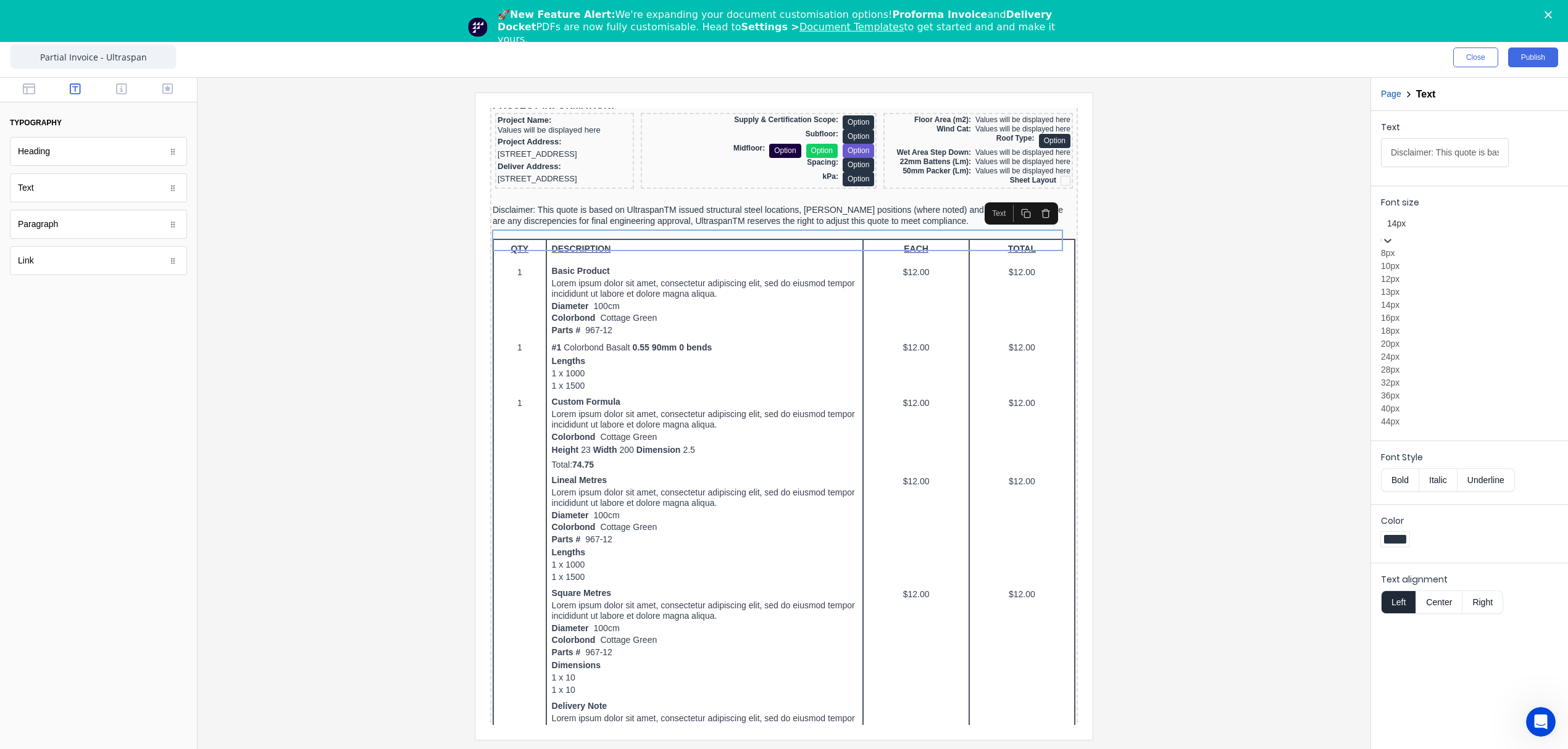
click at [1436, 286] on div "12px" at bounding box center [1469, 279] width 177 height 13
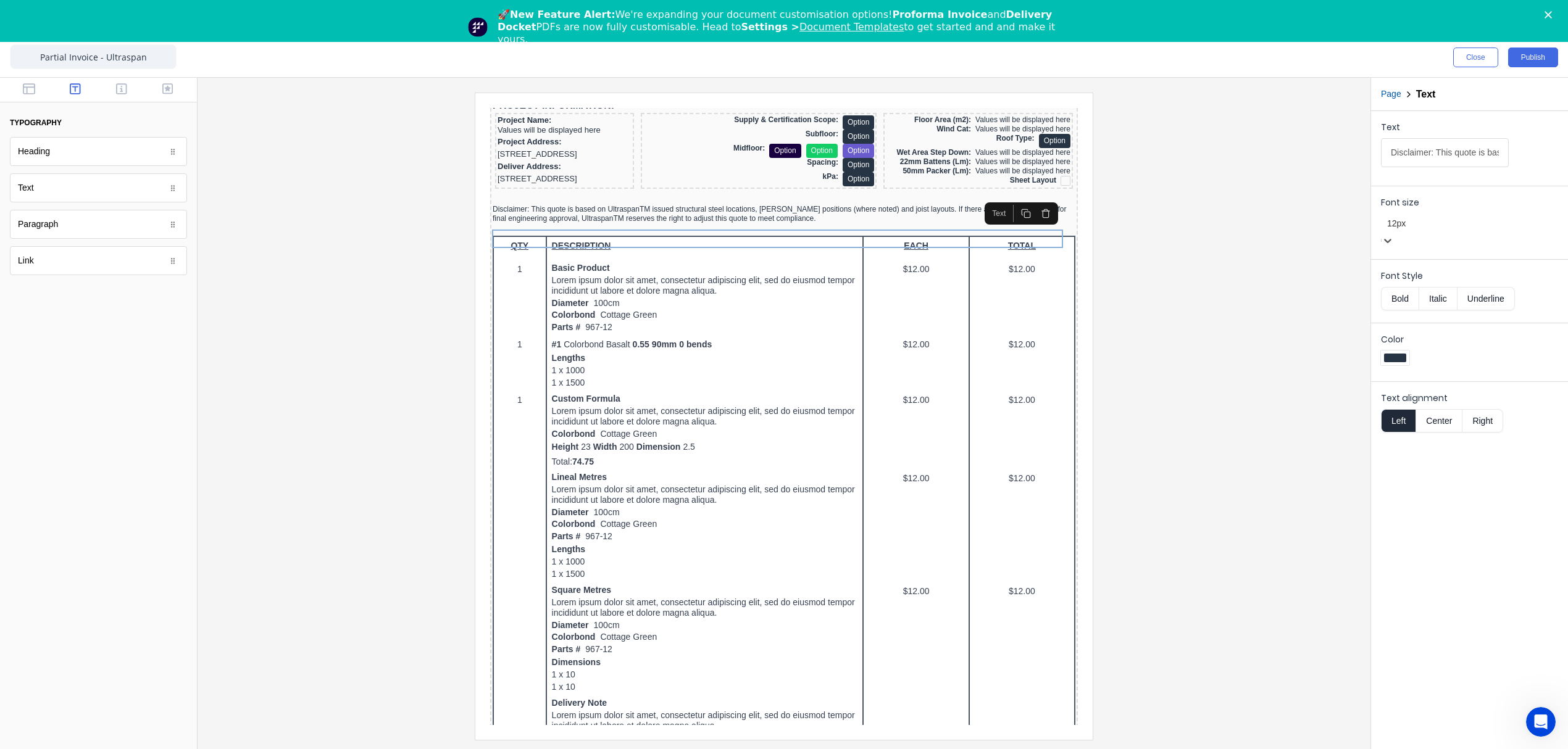
click at [1180, 265] on div at bounding box center [784, 416] width 1153 height 647
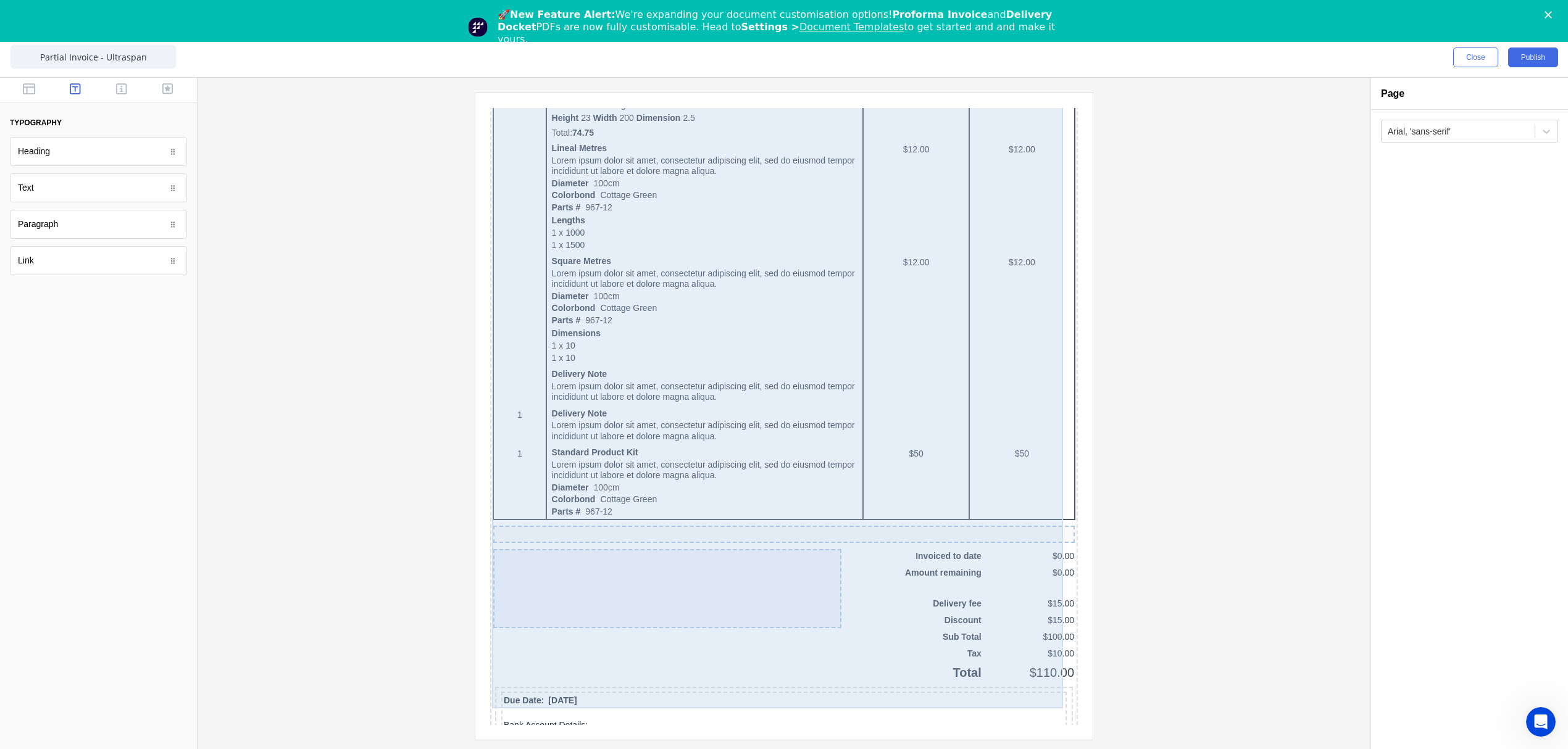
scroll to position [658, 0]
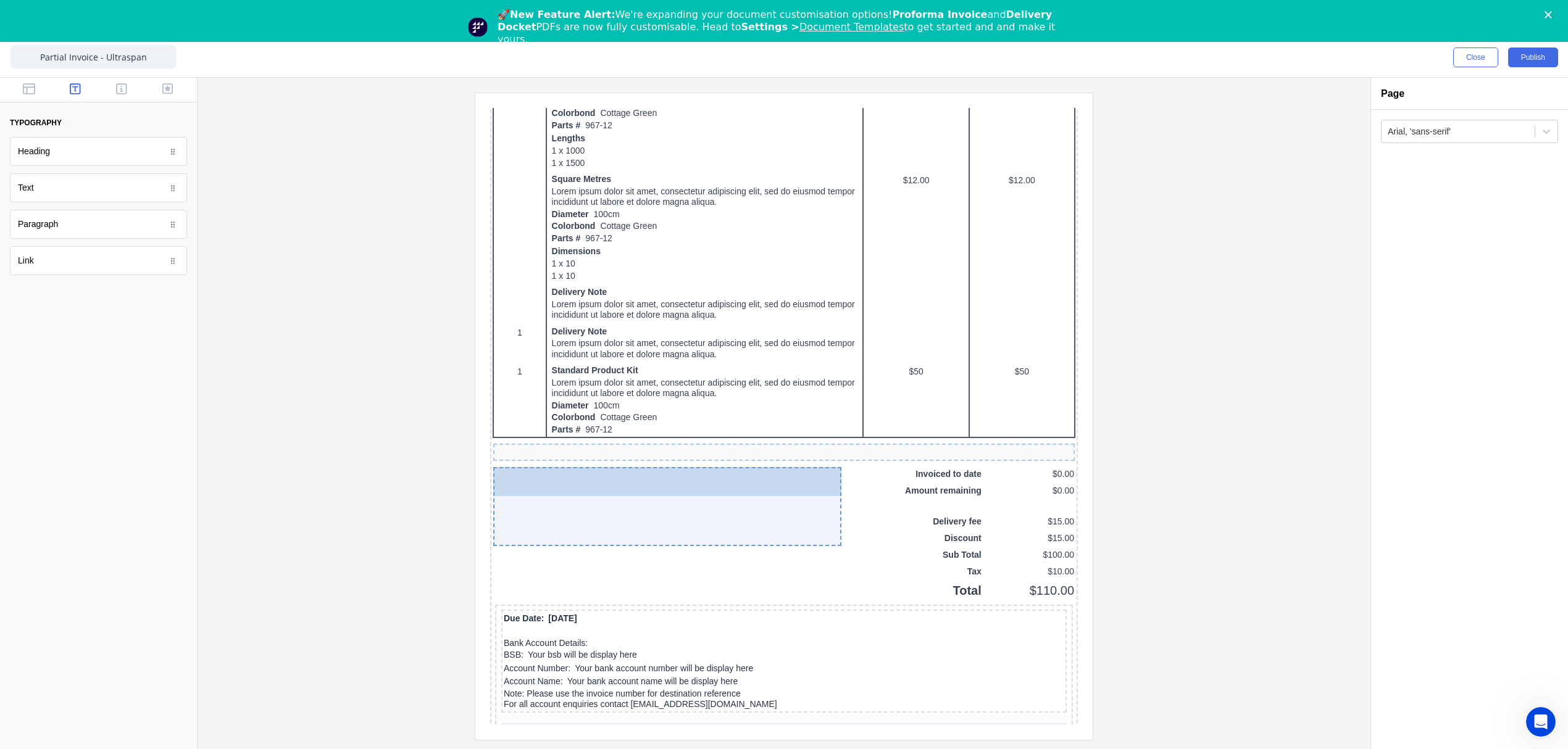
drag, startPoint x: 100, startPoint y: 228, endPoint x: 173, endPoint y: 395, distance: 182.3
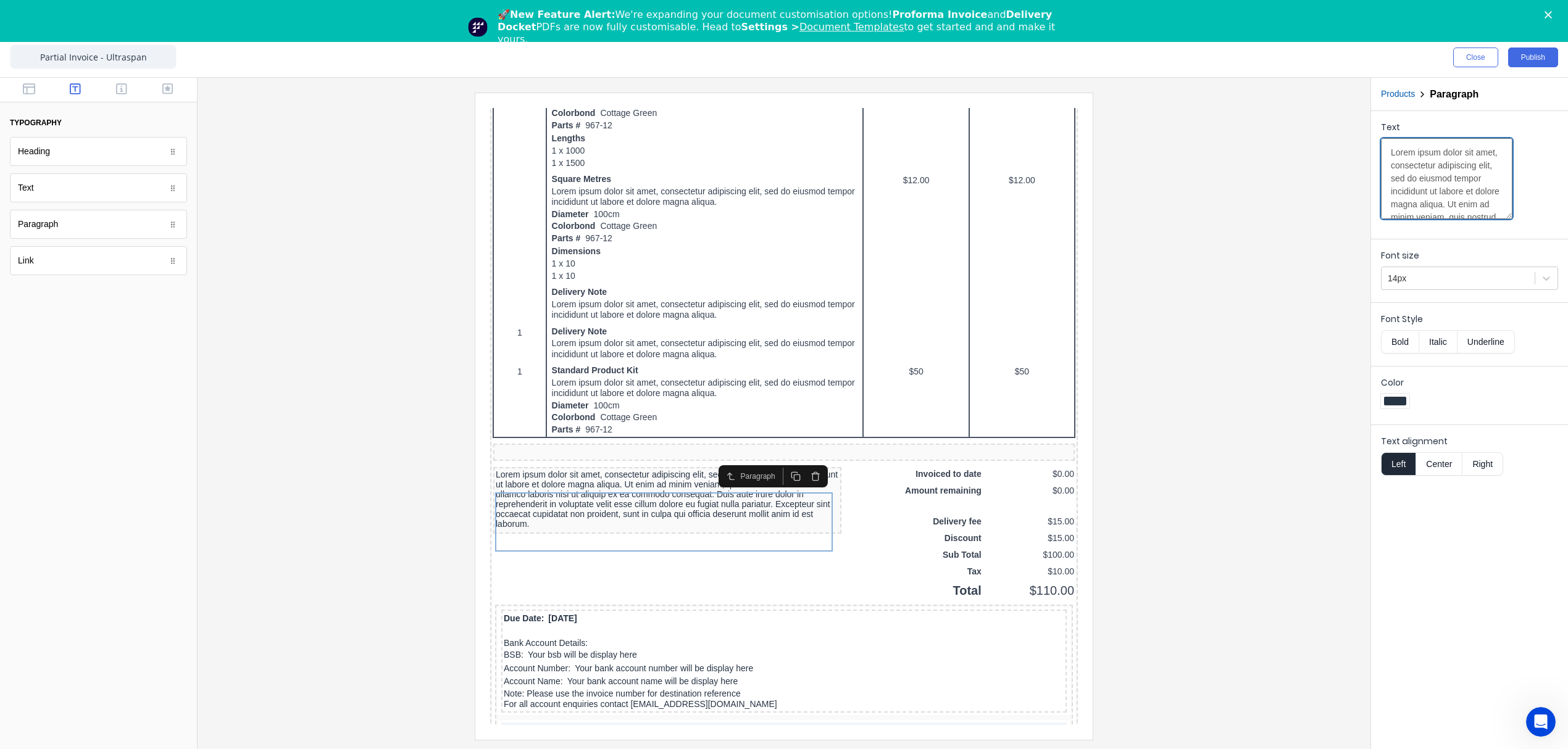
click at [1442, 162] on textarea "Lorem ipsum dolor sit amet, consectetur adipiscing elit, sed do eiusmod tempor …" at bounding box center [1447, 178] width 131 height 81
paste textarea "Payment Terms"
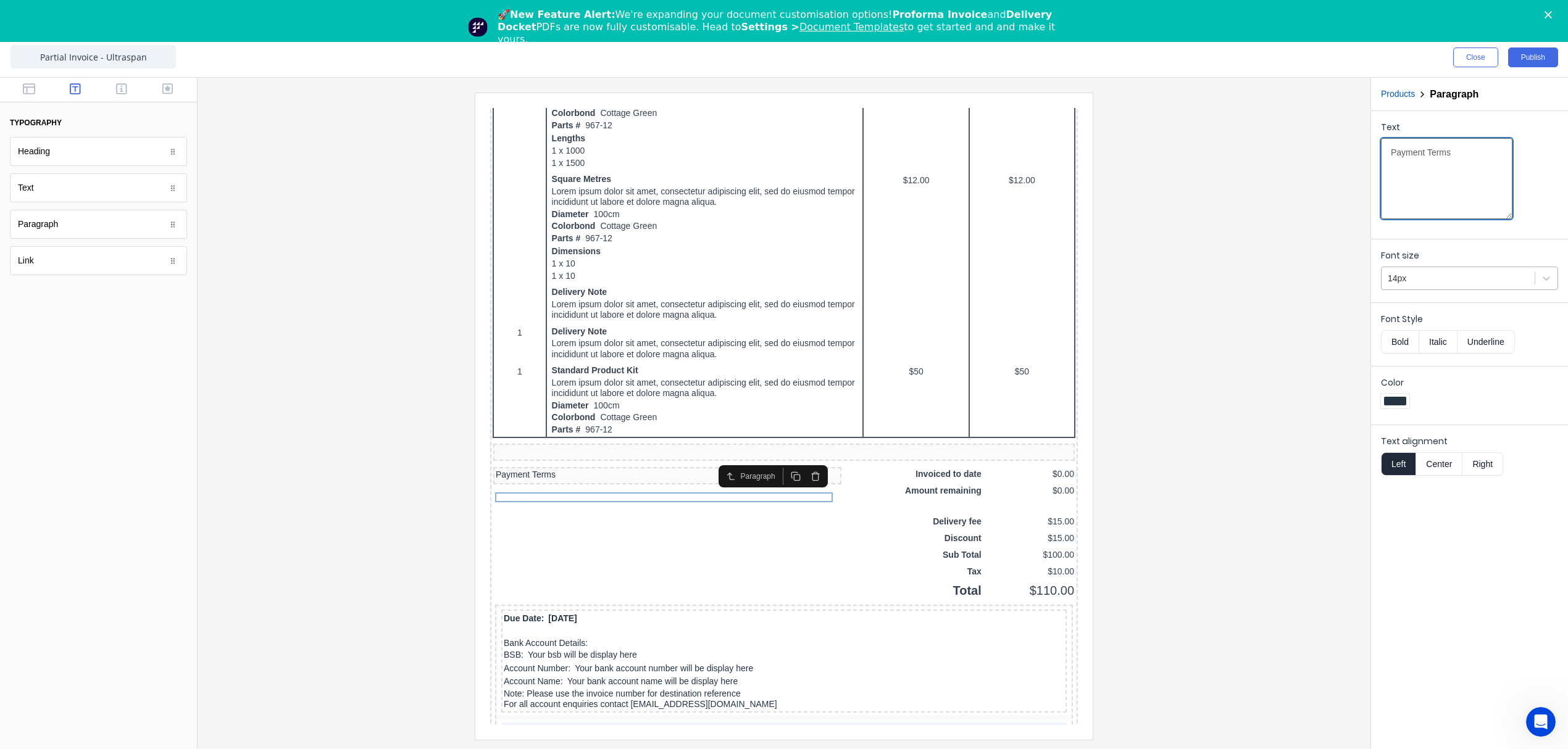
type textarea "Payment Terms"
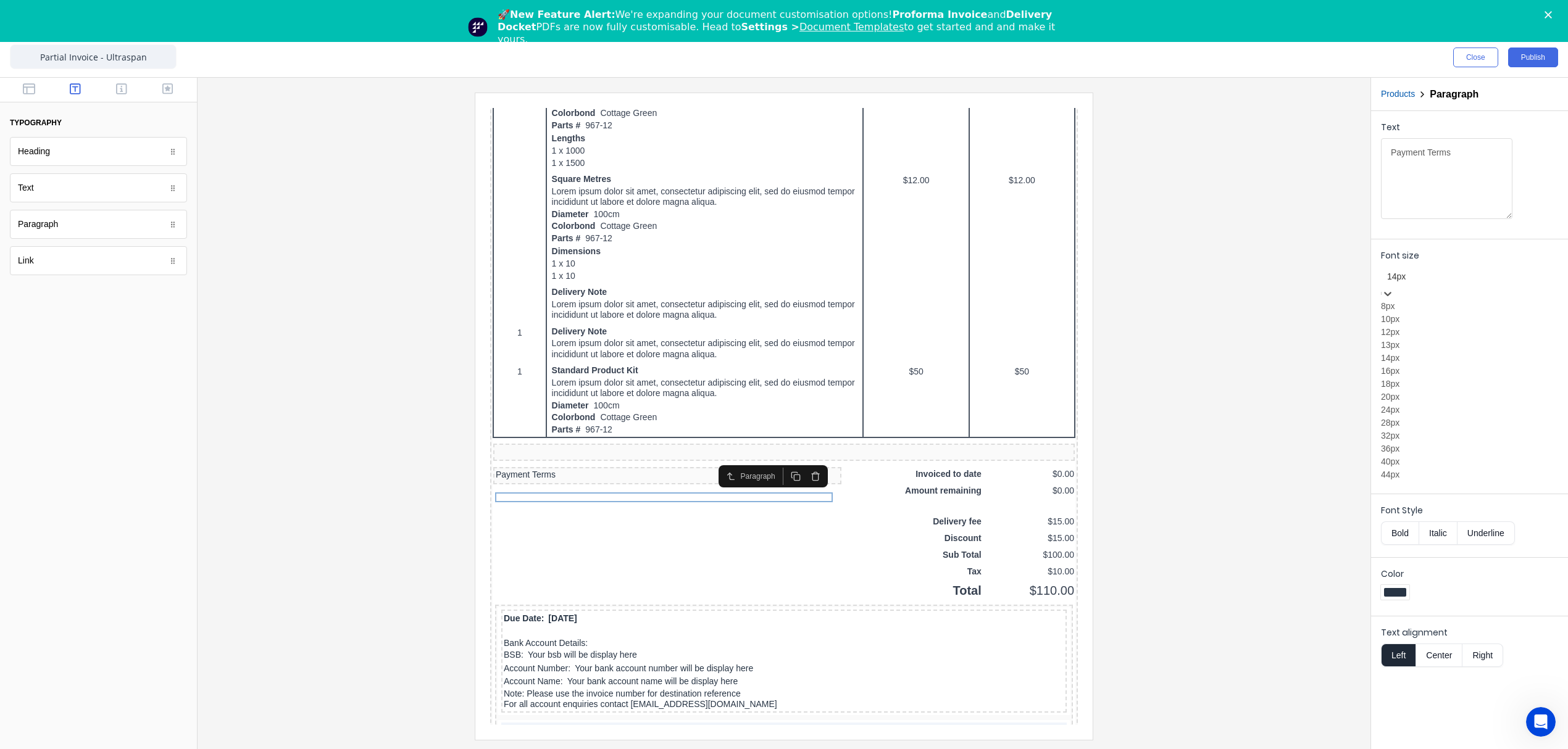
click at [1447, 278] on div at bounding box center [1469, 276] width 165 height 16
click at [1435, 351] on div "13px" at bounding box center [1469, 345] width 177 height 13
click at [1394, 340] on button "Bold" at bounding box center [1400, 351] width 38 height 24
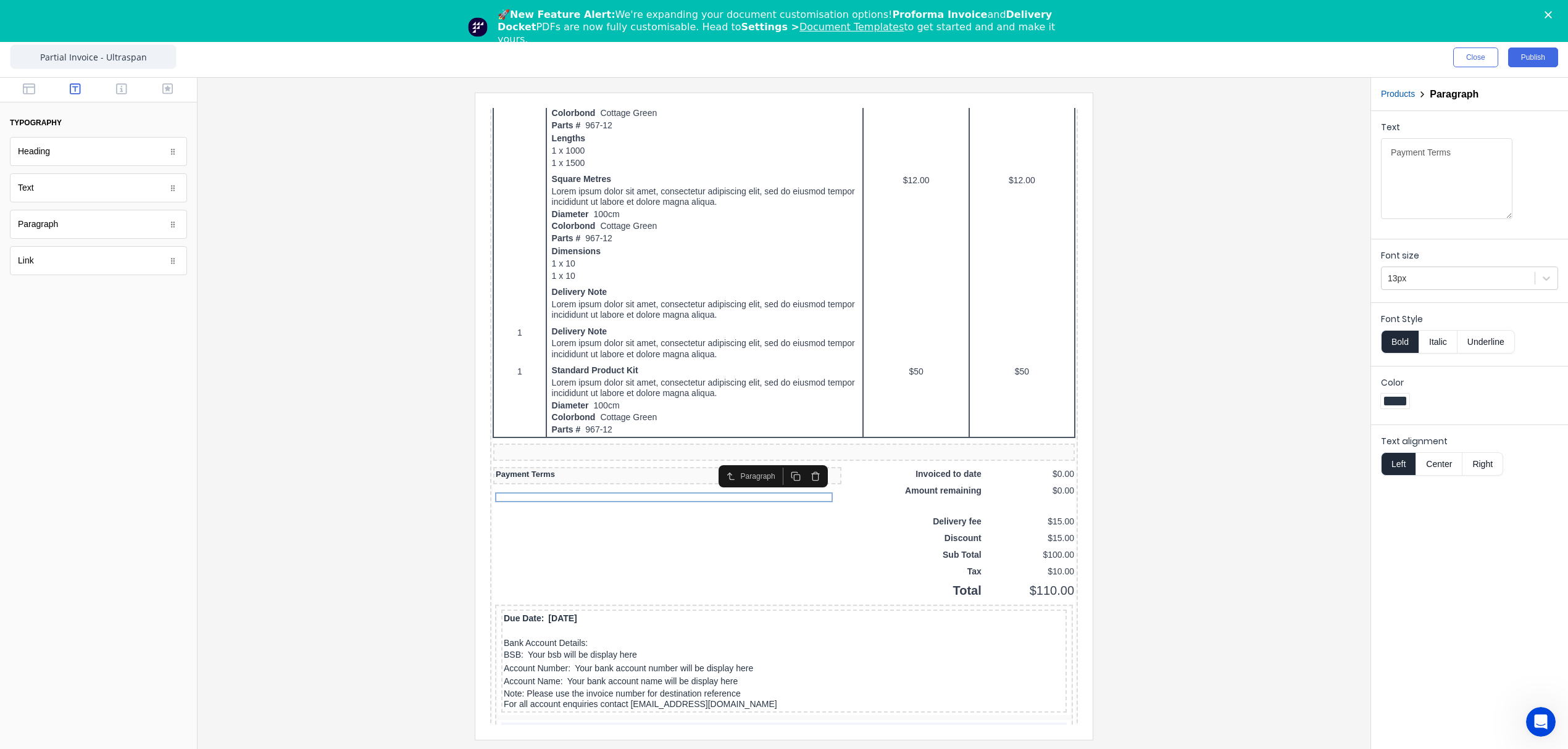
click at [1174, 427] on div at bounding box center [784, 416] width 1153 height 647
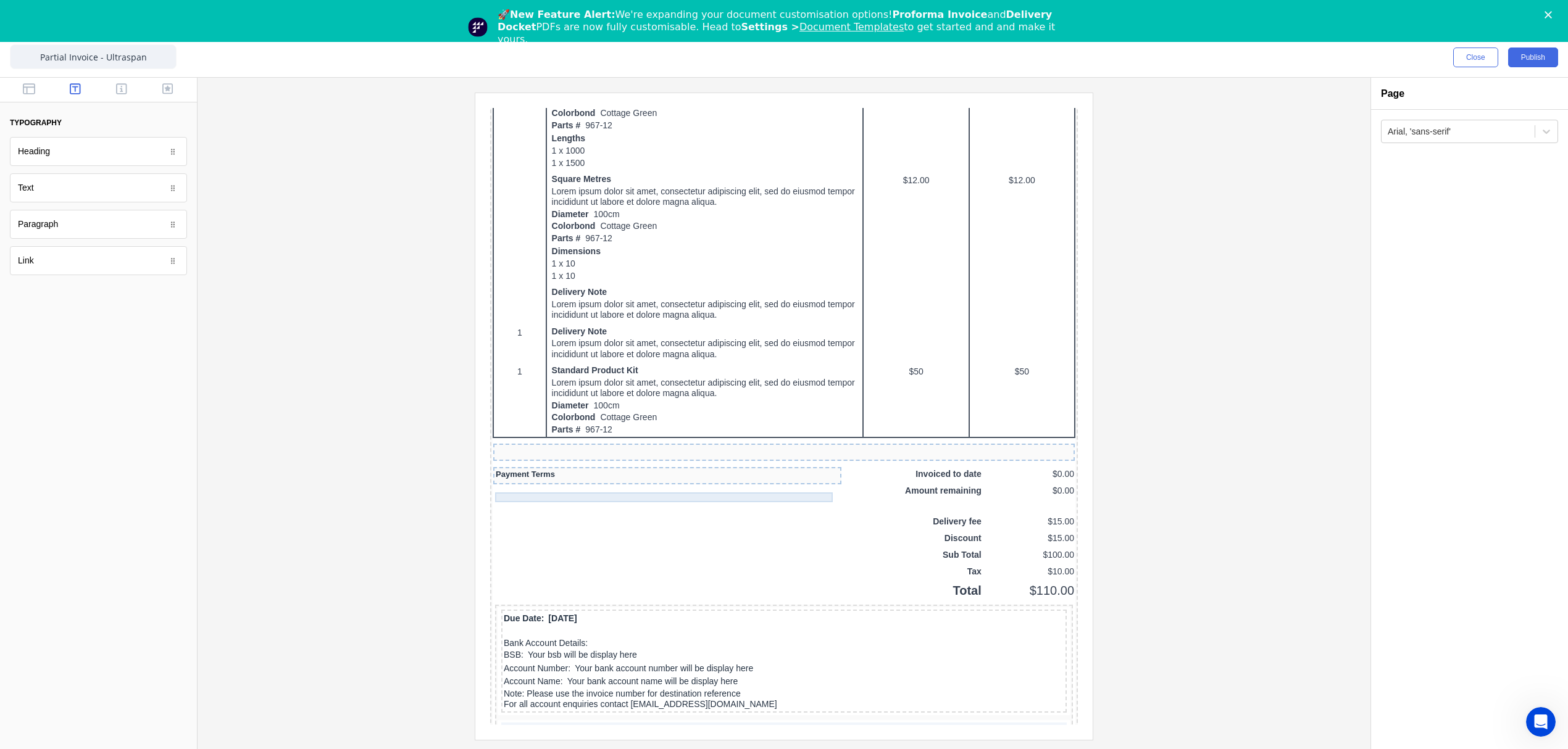
click at [627, 465] on div "Payment Terms" at bounding box center [653, 459] width 344 height 10
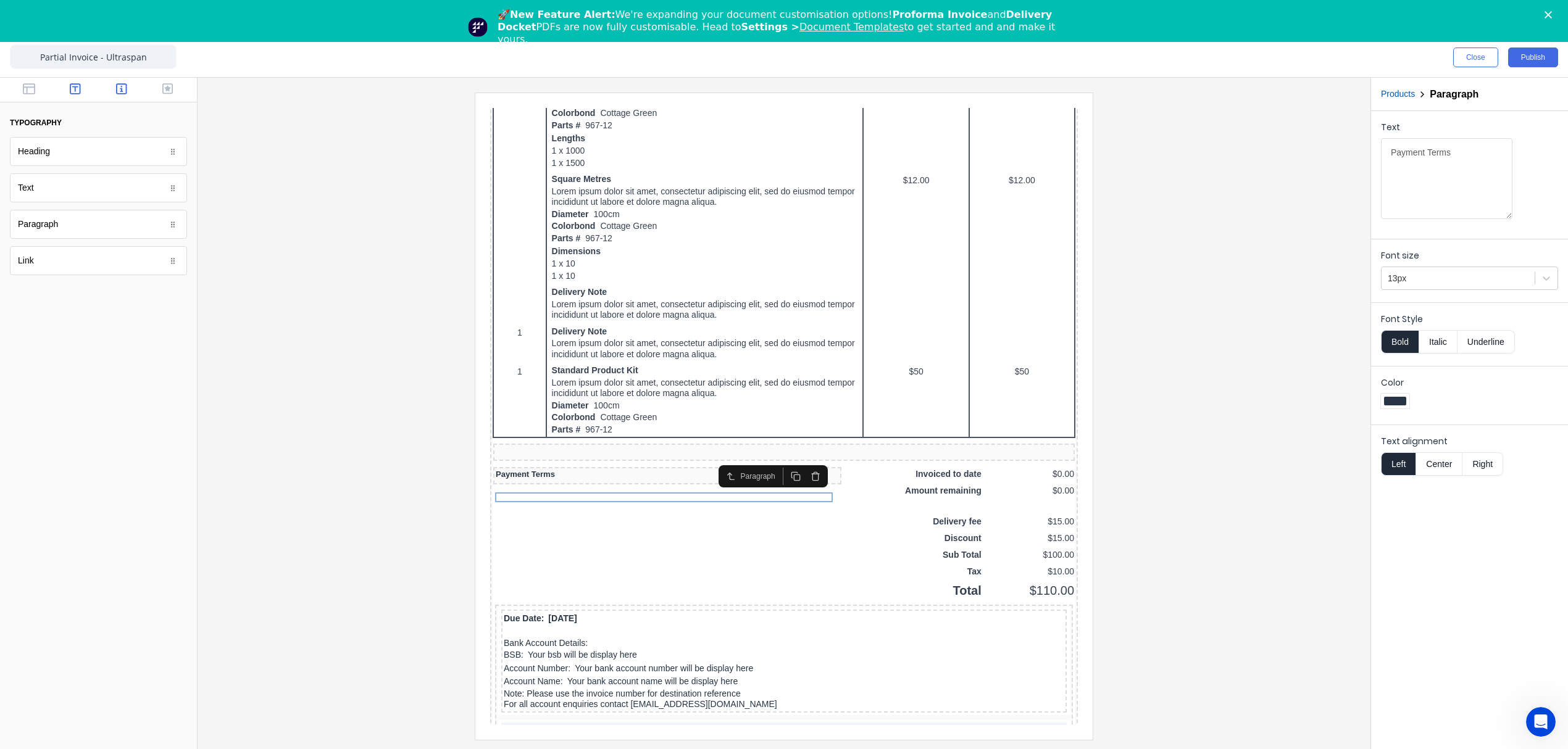
click at [123, 87] on icon "button" at bounding box center [121, 89] width 11 height 12
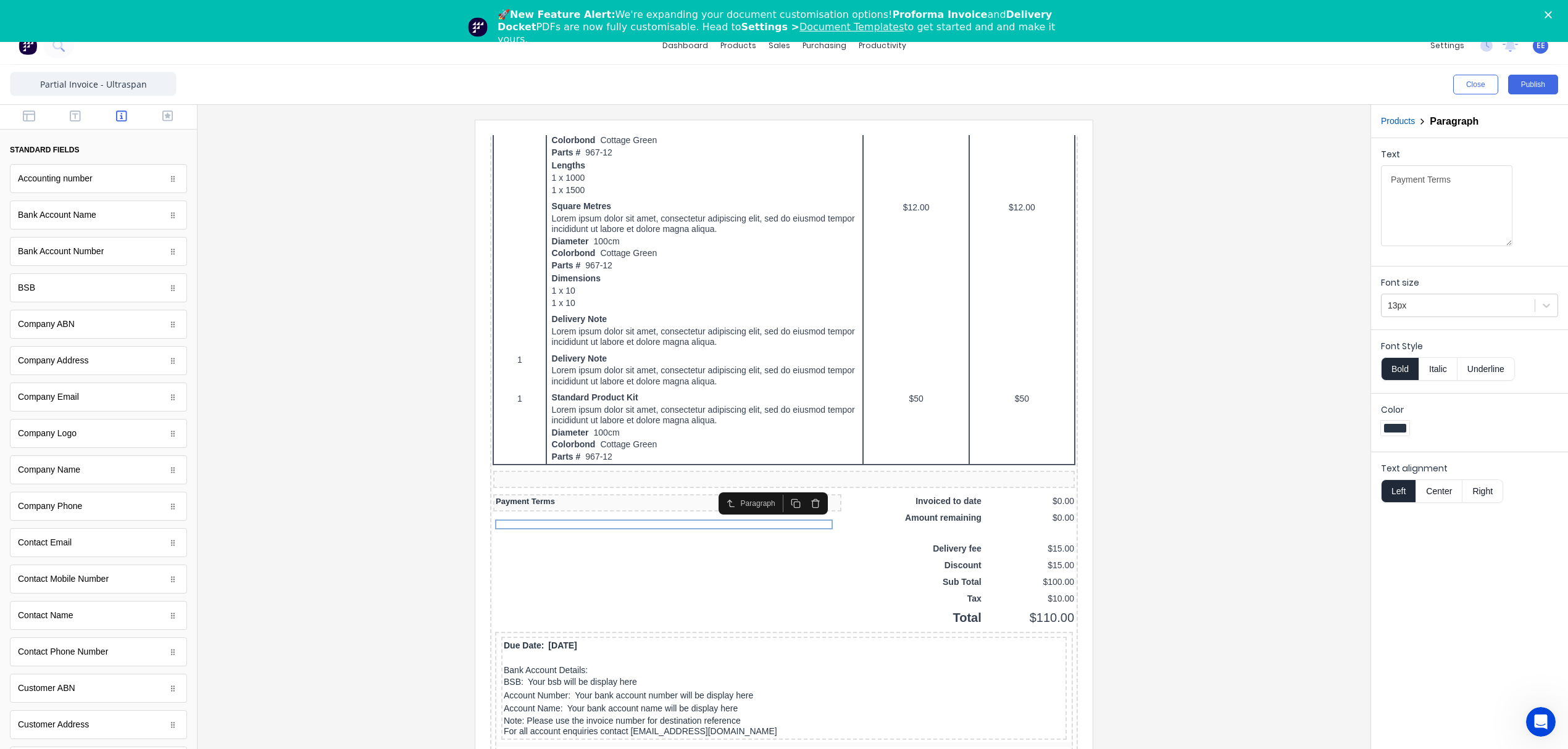
scroll to position [0, 0]
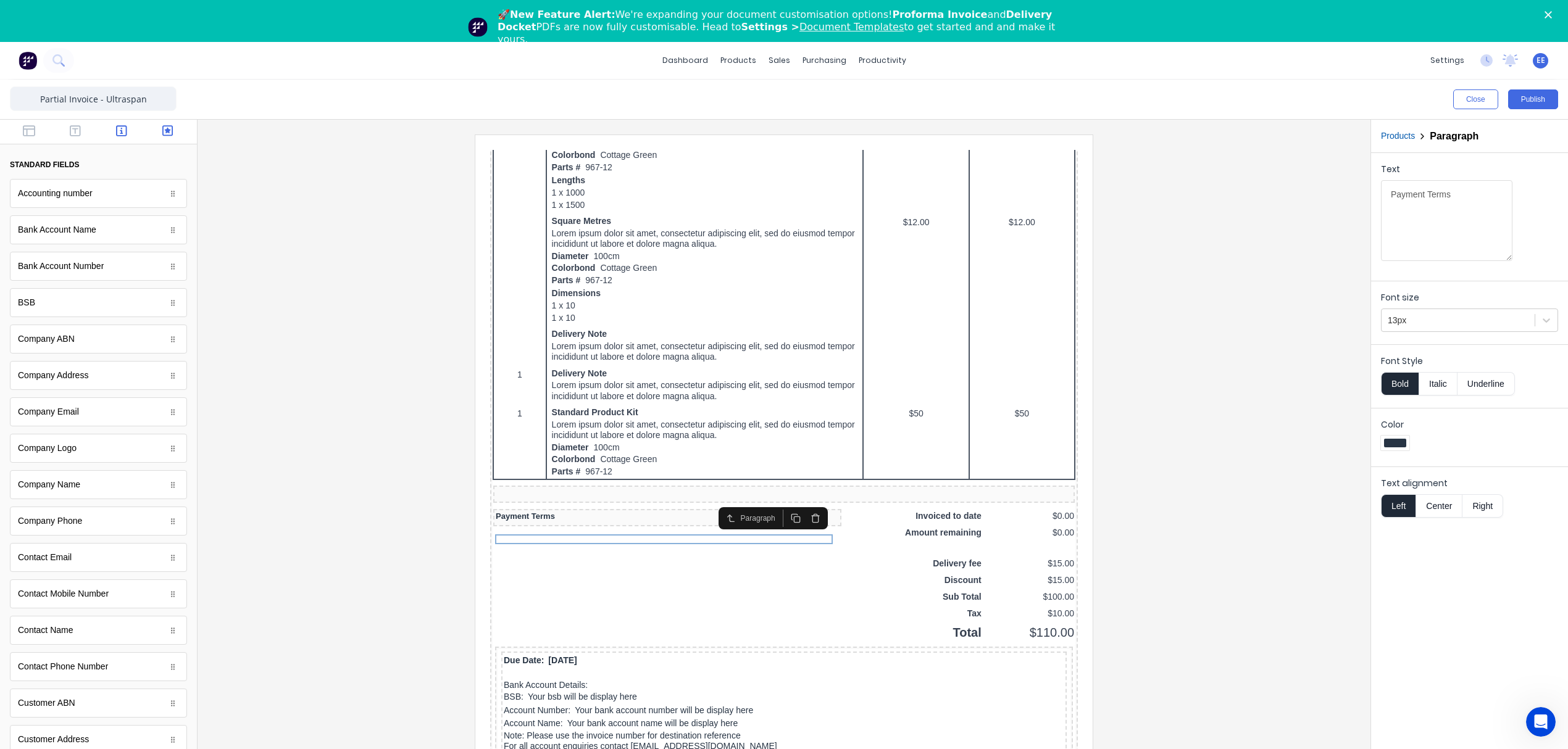
click at [163, 125] on icon "button" at bounding box center [168, 131] width 11 height 12
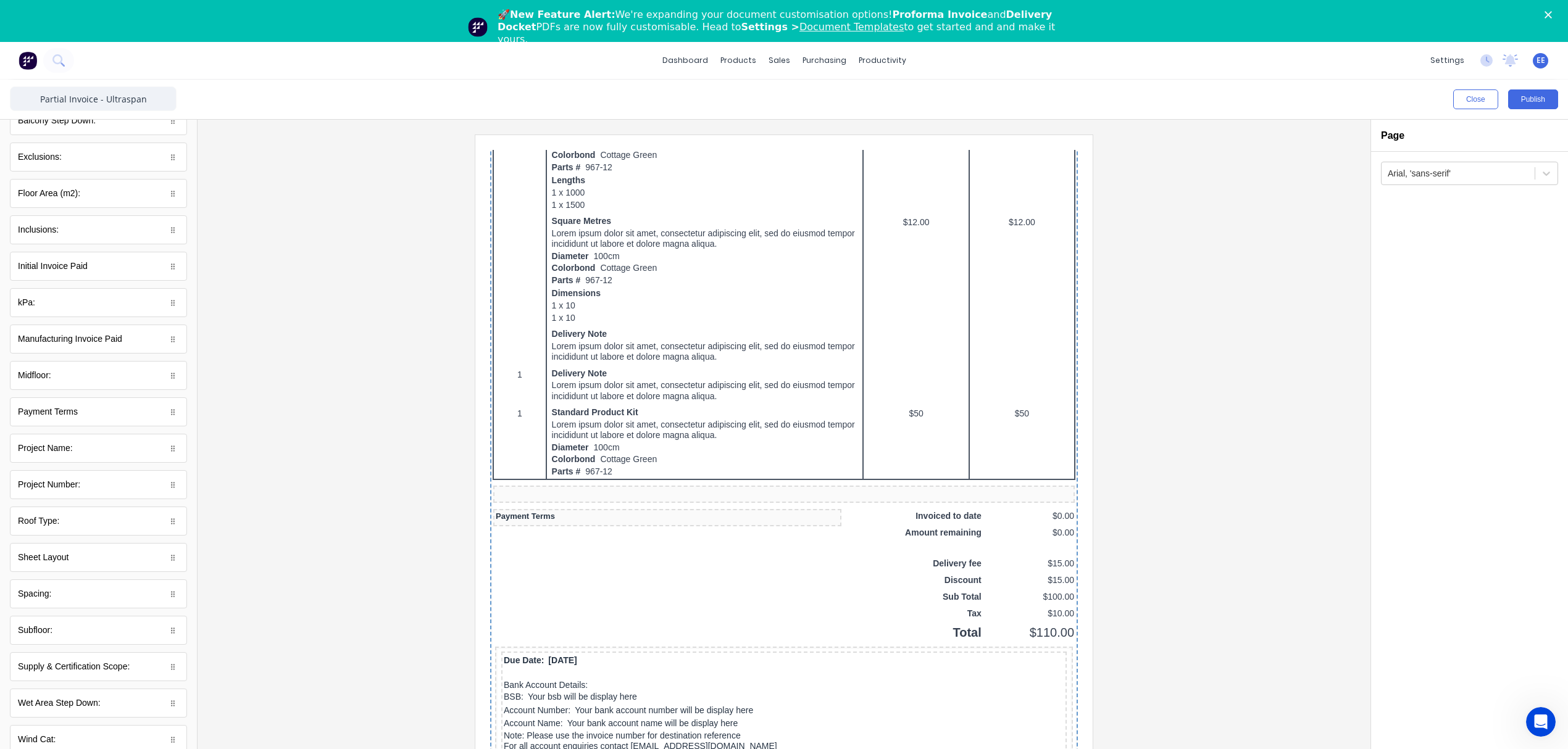
scroll to position [5, 0]
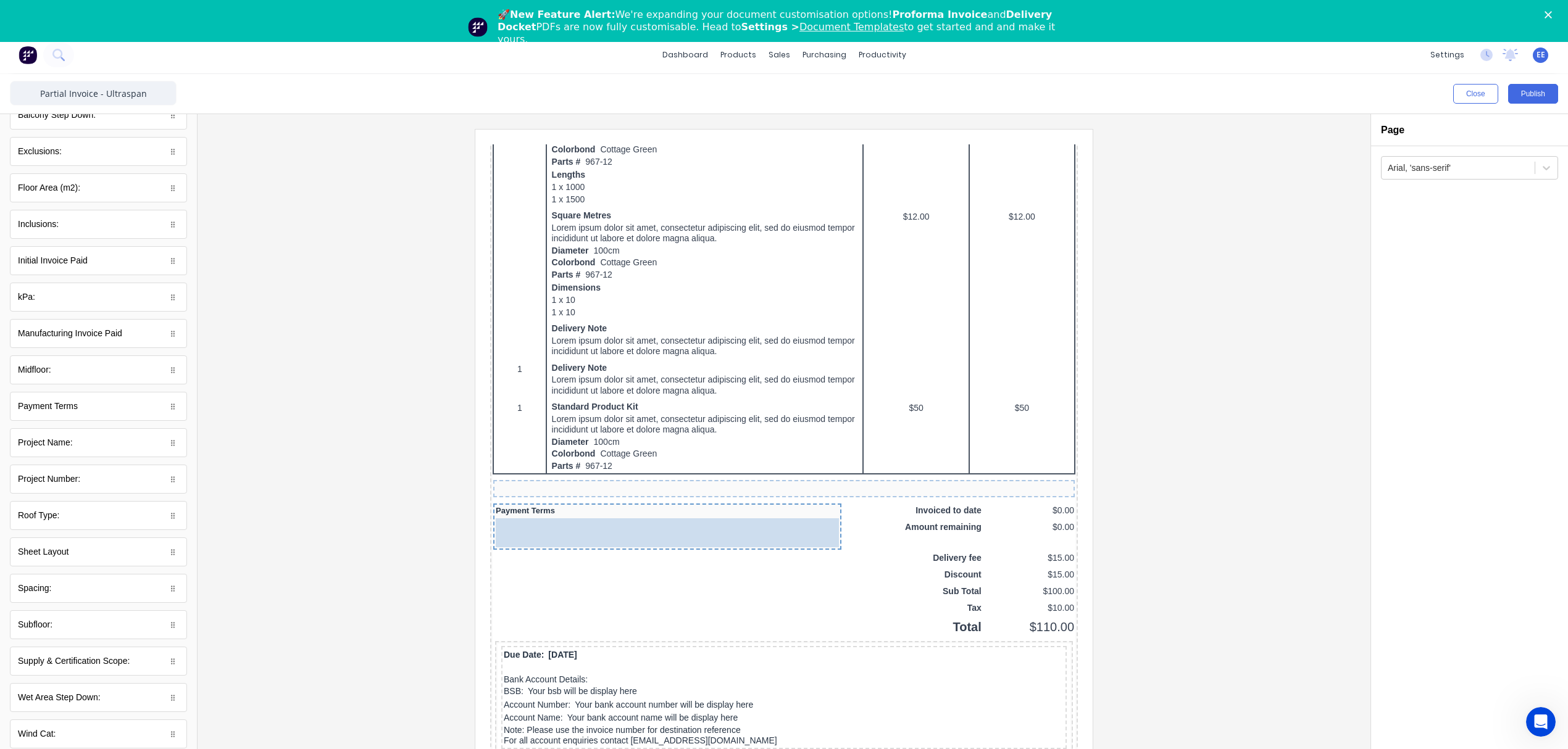
drag, startPoint x: 67, startPoint y: 411, endPoint x: 643, endPoint y: 549, distance: 592.3
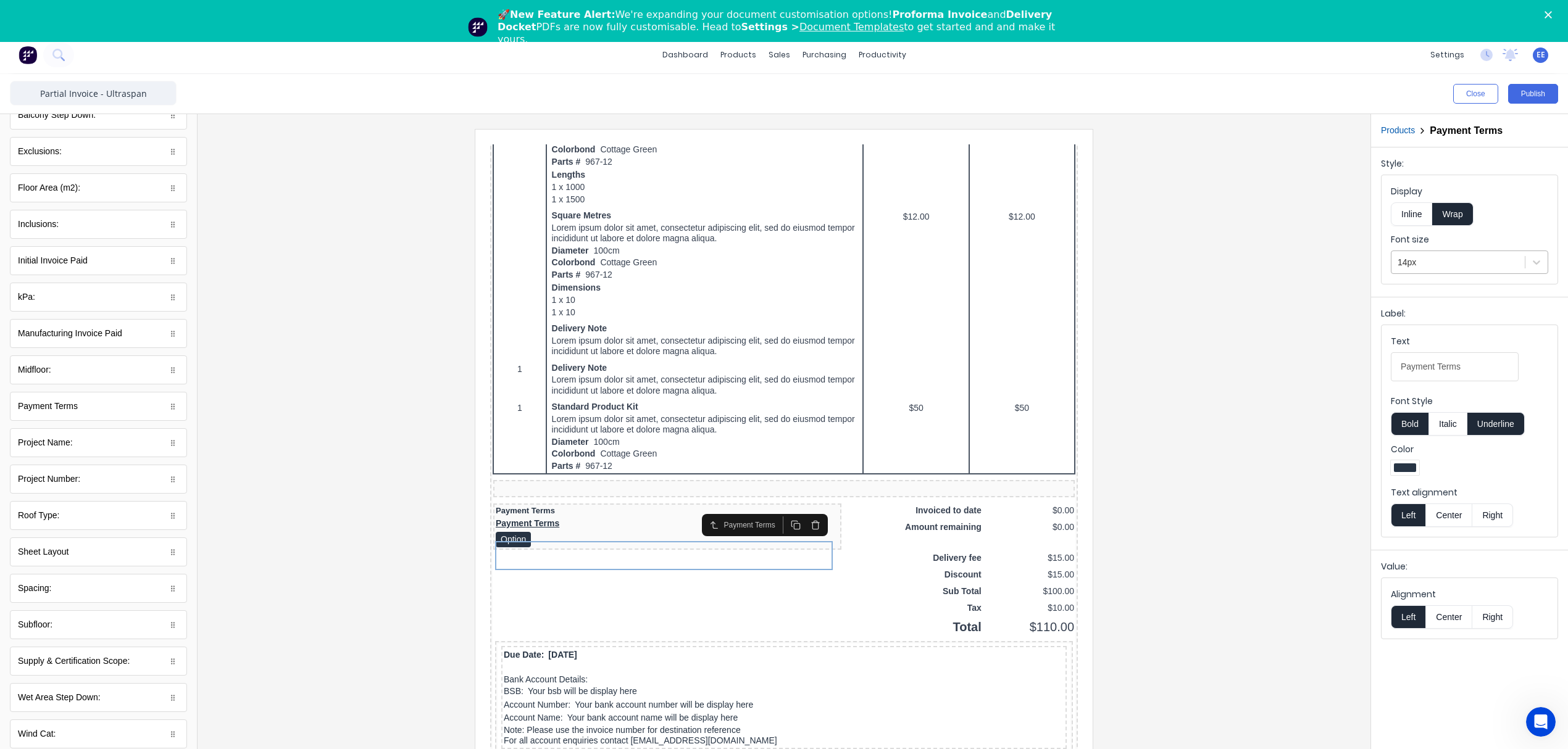
click at [1487, 261] on div at bounding box center [1458, 262] width 121 height 16
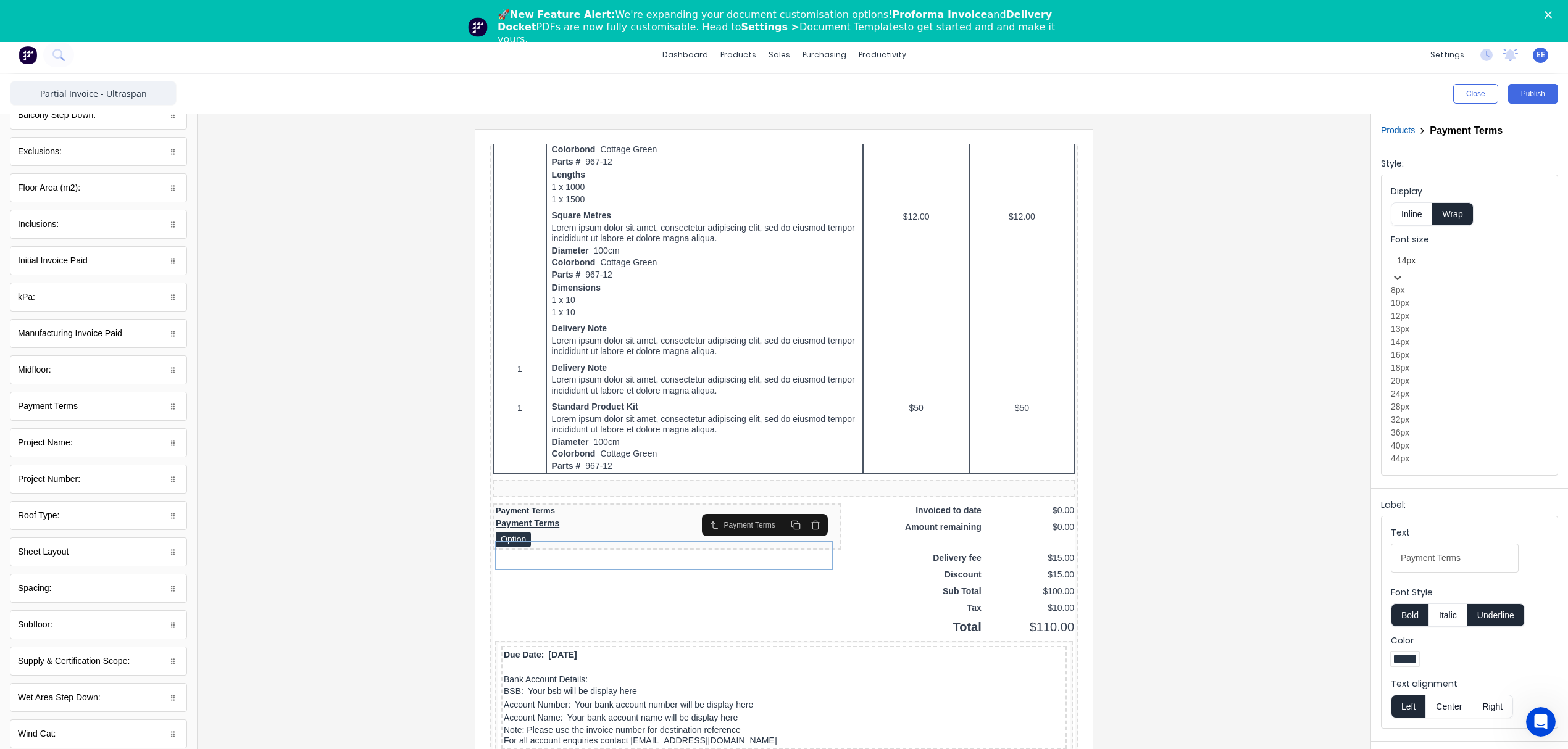
click at [1439, 322] on div "12px" at bounding box center [1469, 316] width 157 height 13
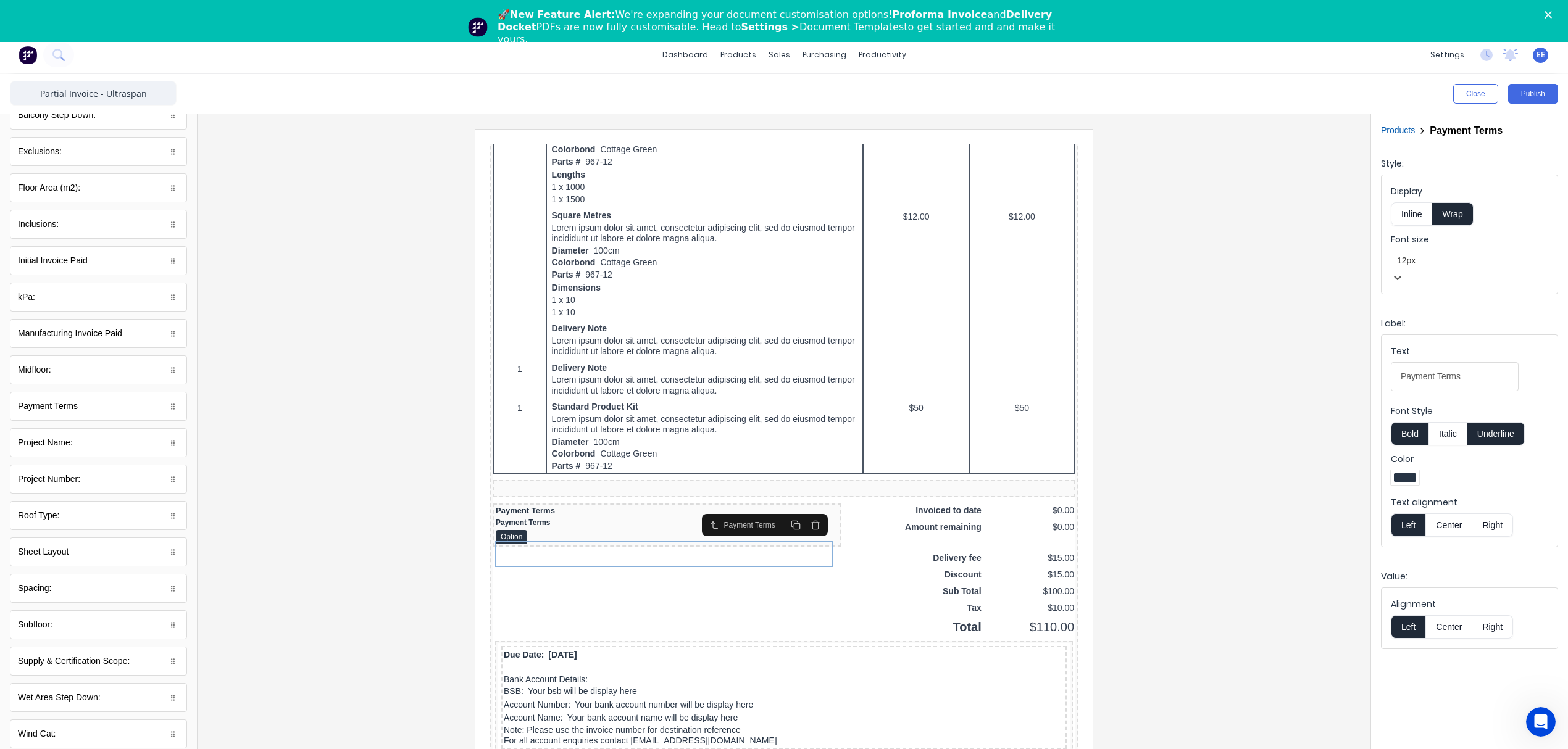
click at [1411, 210] on button "Inline" at bounding box center [1411, 214] width 41 height 24
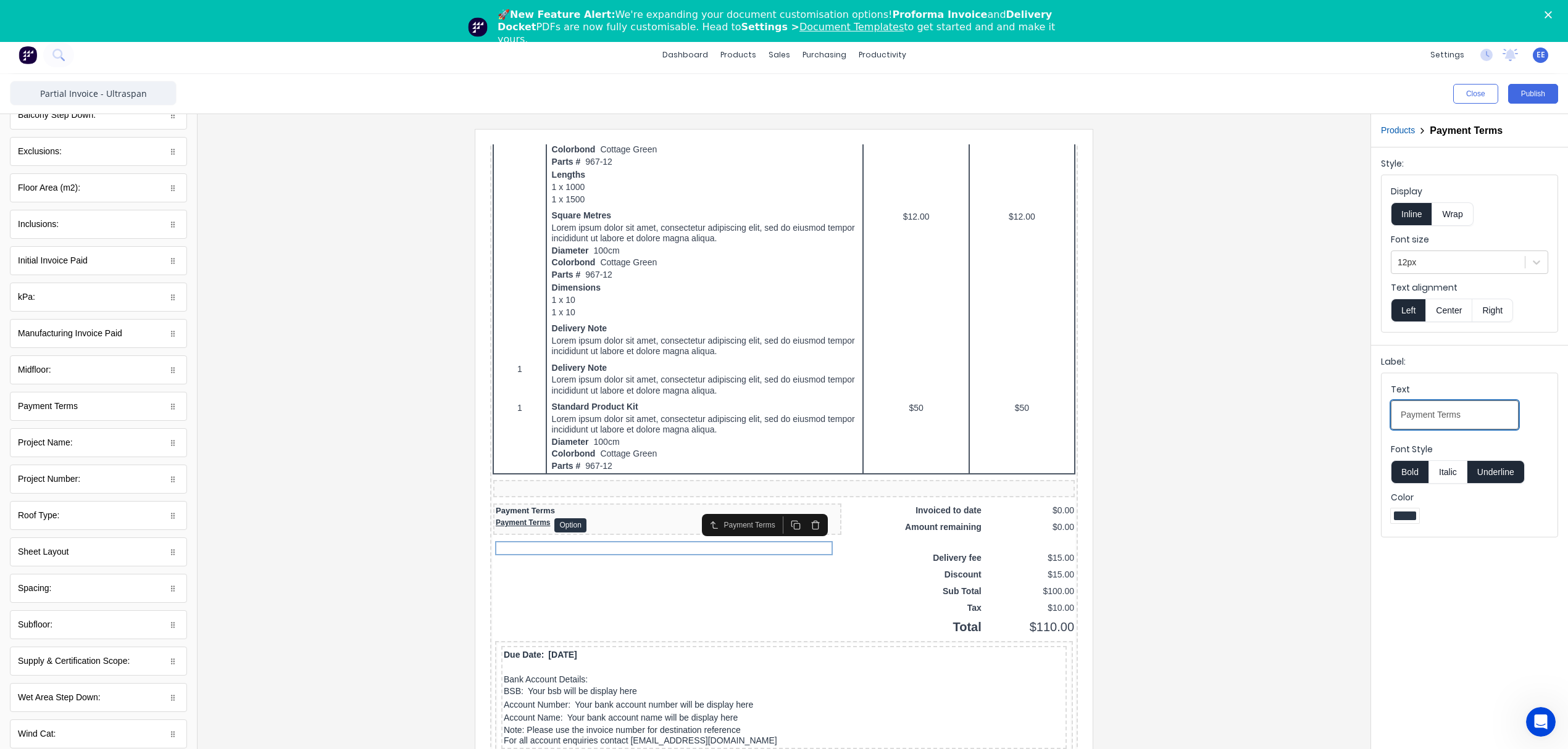
drag, startPoint x: 1485, startPoint y: 418, endPoint x: 1247, endPoint y: 427, distance: 238.2
click at [1247, 427] on div "Close Publish Components custom fields 22mm Battens (Lm): 22mm Battens (Lm): 50…" at bounding box center [784, 429] width 1568 height 711
paste Terms-selectdxt8v7b83yuhzno3cblv0ou2phgpwf6eavk6vnkhor8id92lle51ou30w43u-2c8689bc-8b88-4b4c-972c-a3b6689eec8c_object_label_text "1. Client Terms:"
type Terms-selectdxt8v7b83yuhzno3cblv0ou2phgpwf6eavk6vnkhor8id92lle51ou30w43u-2c8689bc-8b88-4b4c-972c-a3b6689eec8c_object_label_text "1. Client Terms:"
click at [1507, 477] on button "Underline" at bounding box center [1495, 472] width 58 height 24
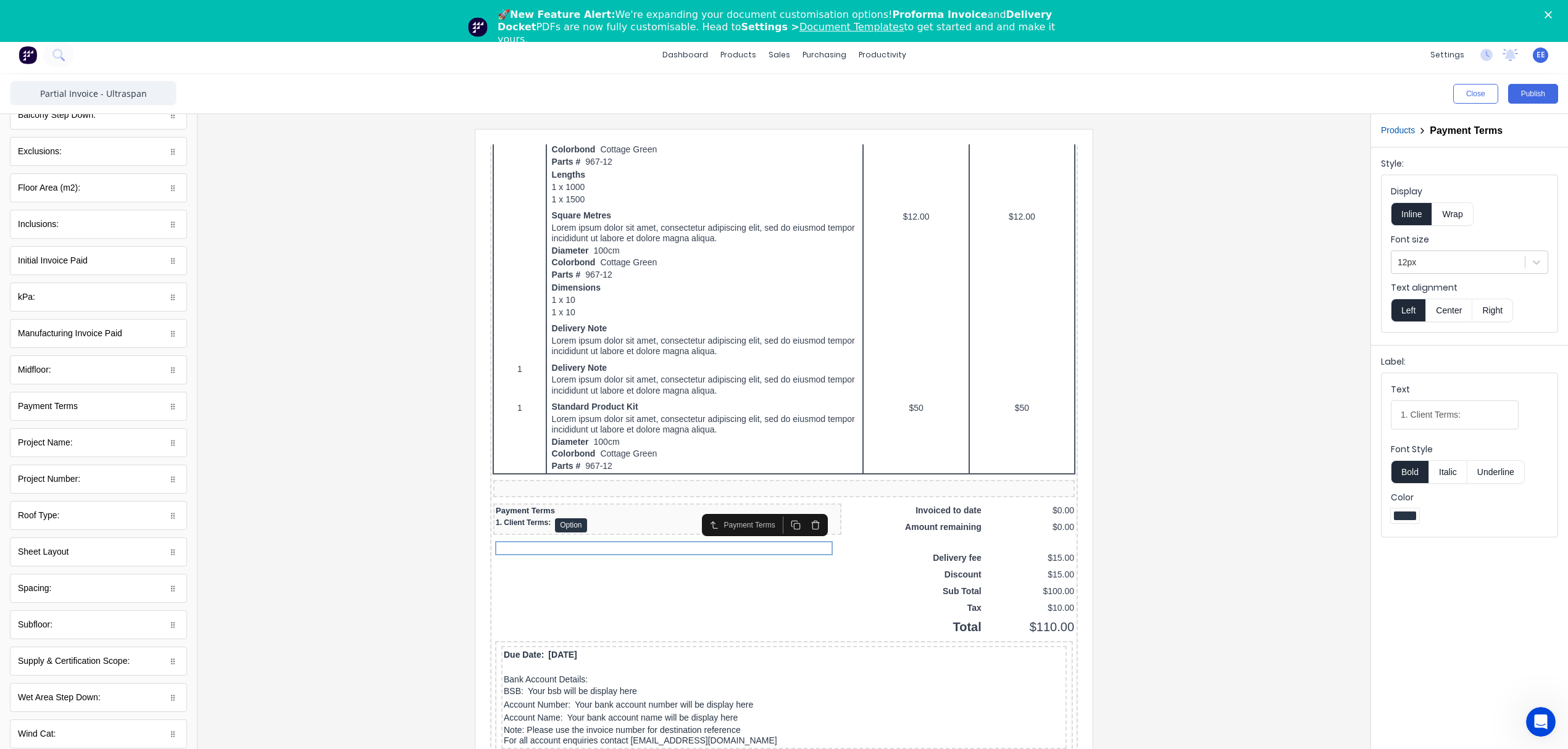
click at [1193, 492] on div at bounding box center [784, 452] width 1153 height 647
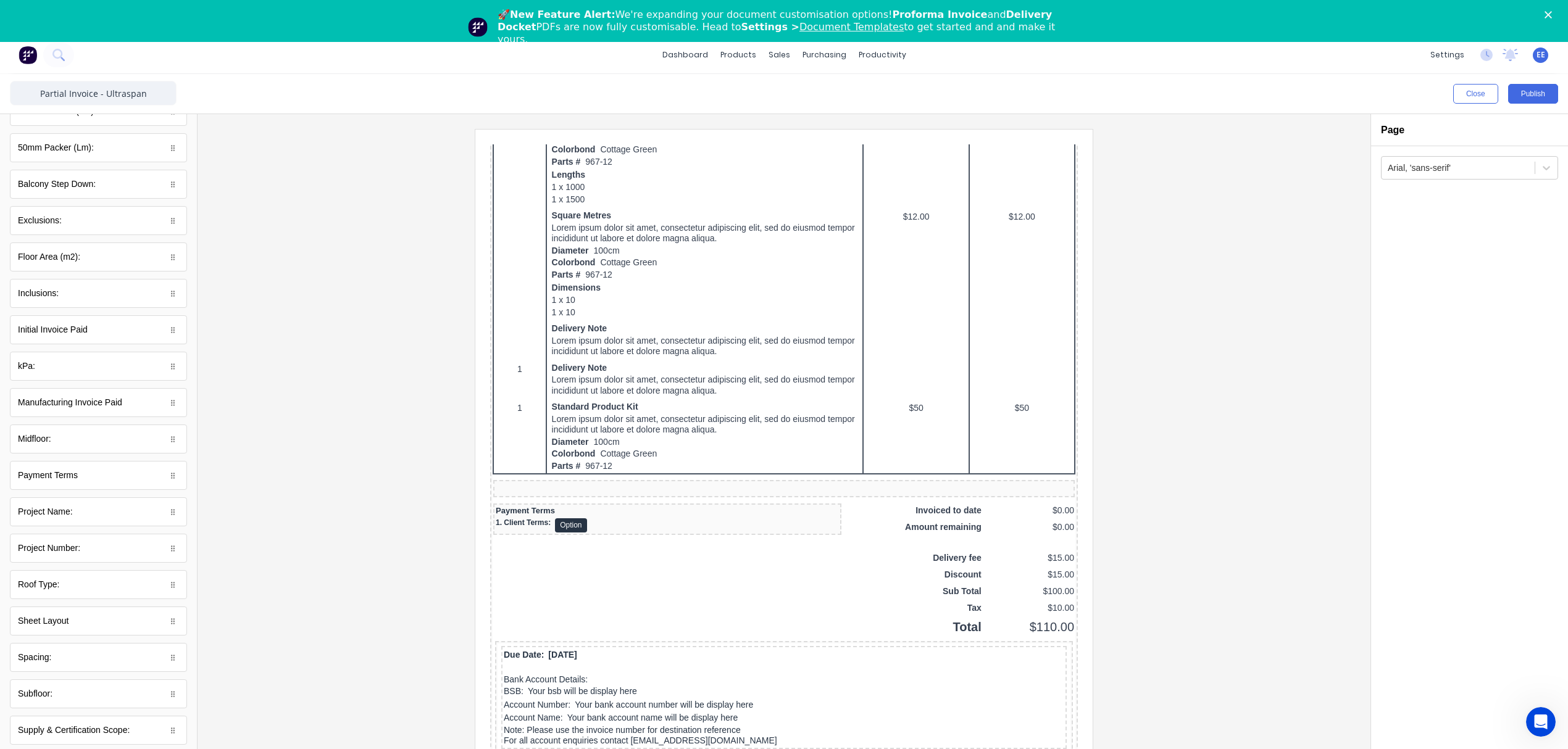
scroll to position [0, 0]
click at [66, 134] on div at bounding box center [98, 127] width 197 height 24
click at [74, 121] on icon "button" at bounding box center [75, 125] width 11 height 12
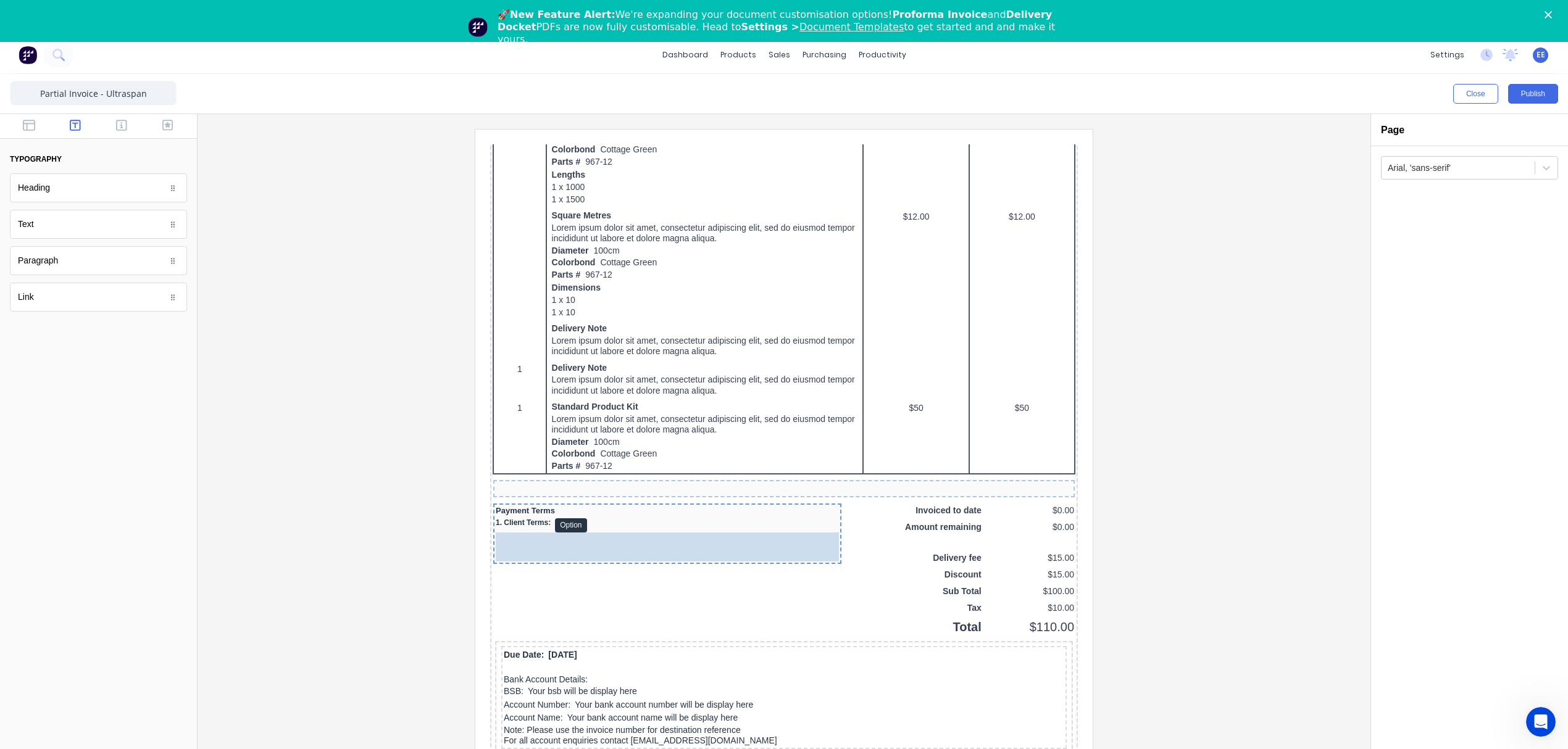
drag, startPoint x: 52, startPoint y: 230, endPoint x: 599, endPoint y: 561, distance: 639.4
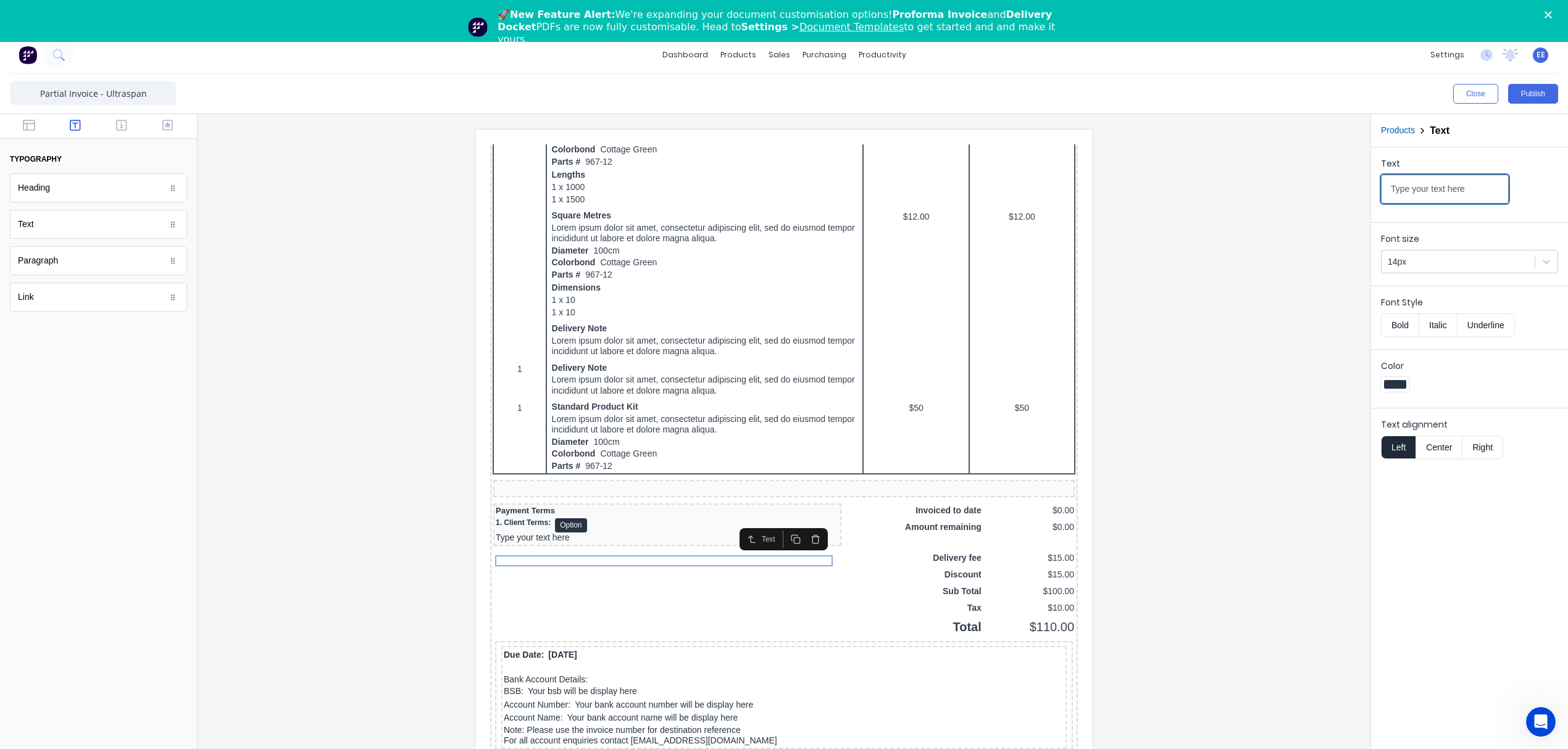
drag, startPoint x: 1475, startPoint y: 185, endPoint x: 1359, endPoint y: 195, distance: 116.4
click at [1359, 195] on div "Close Publish Components typography Heading Heading Text Text Paragraph Paragra…" at bounding box center [784, 429] width 1568 height 711
paste input "2. Credit Account facilites are subject to a credit check and UltraspanTM appro…"
type input "2. Credit Account facilites are subject to a credit check and UltraspanTM appro…"
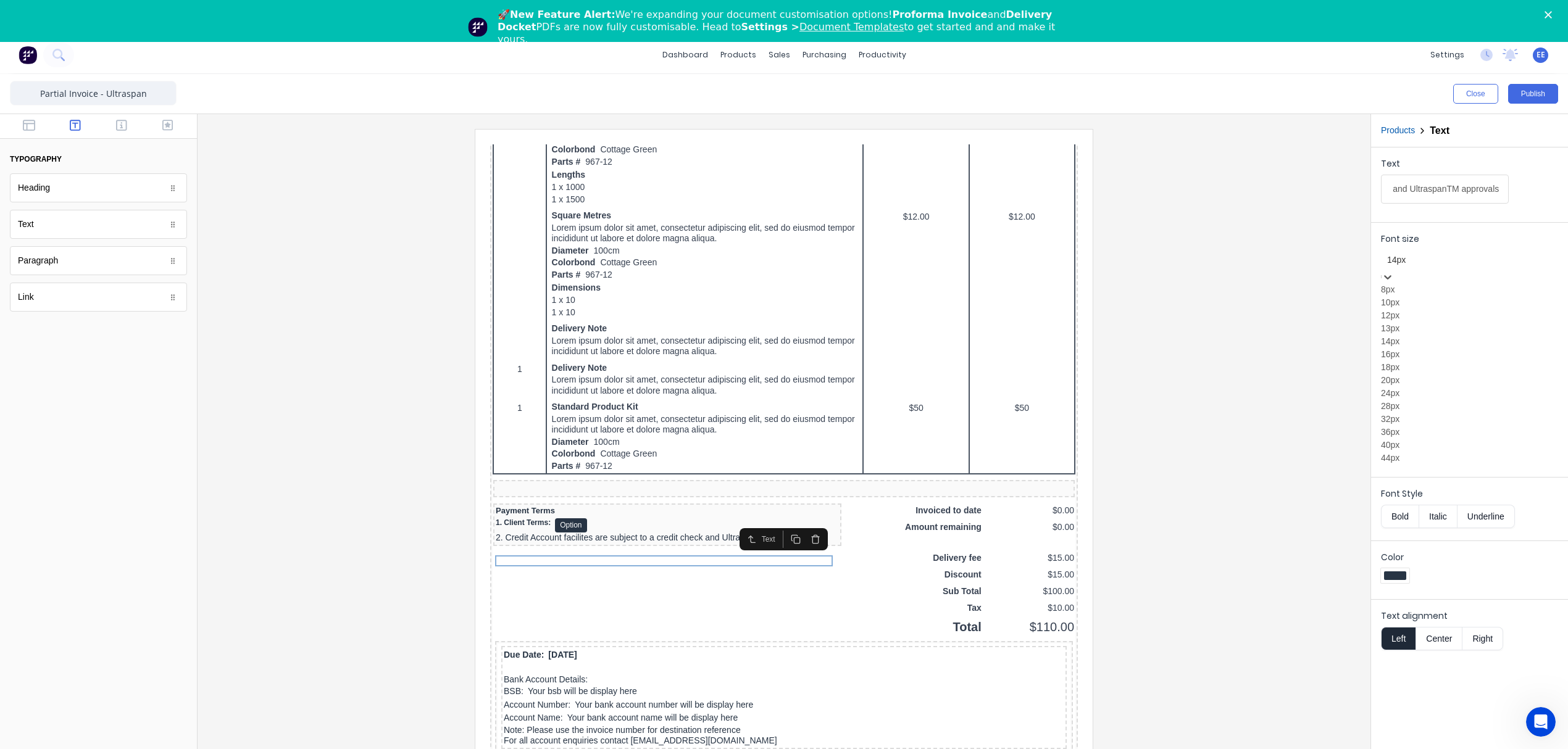
click at [1421, 267] on div at bounding box center [1469, 260] width 165 height 16
click at [1408, 322] on div "12px" at bounding box center [1469, 315] width 177 height 13
click at [1262, 442] on div at bounding box center [784, 452] width 1153 height 647
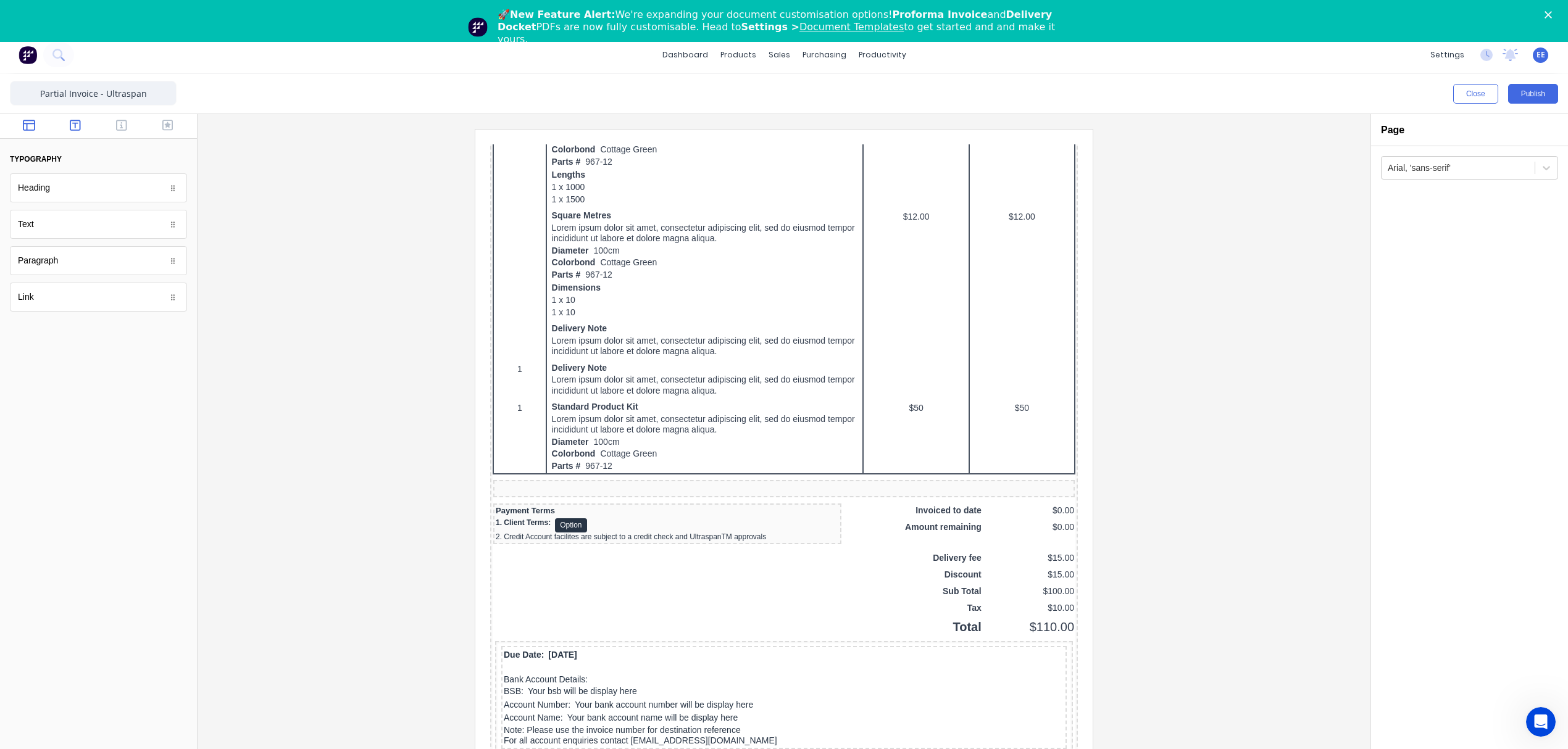
click at [31, 127] on icon "button" at bounding box center [29, 125] width 12 height 12
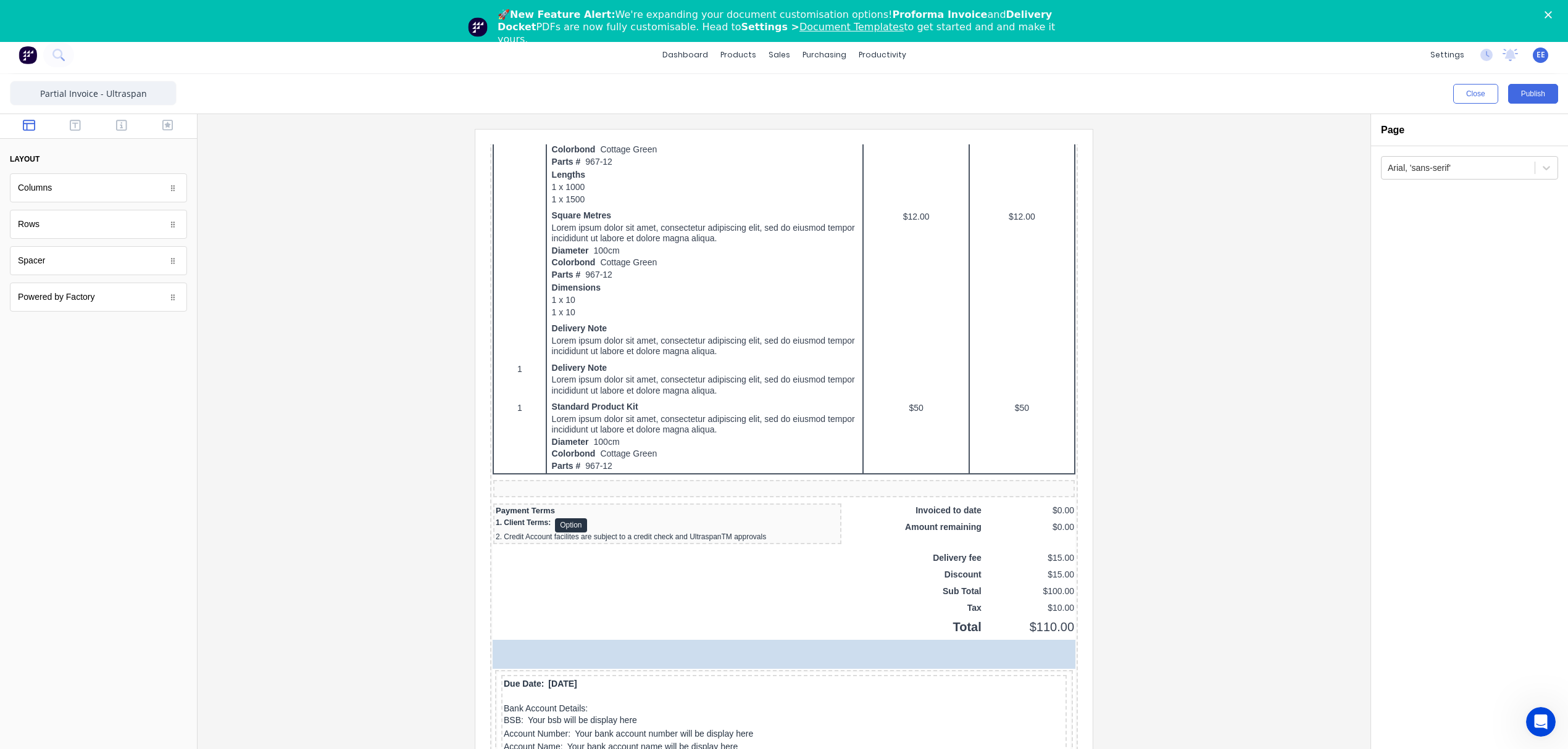
drag, startPoint x: 36, startPoint y: 232, endPoint x: 30, endPoint y: 228, distance: 7.2
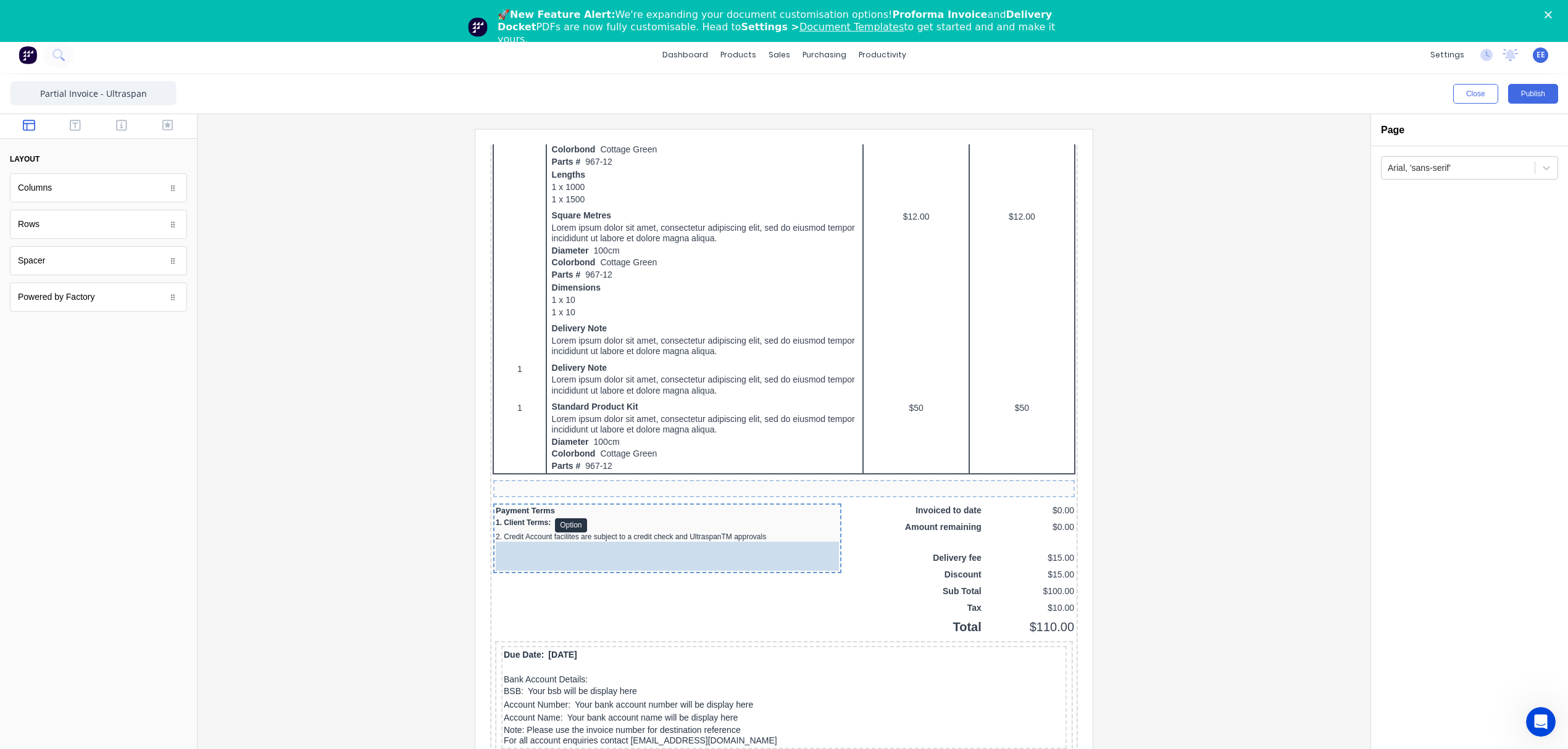
drag, startPoint x: 63, startPoint y: 186, endPoint x: 106, endPoint y: 424, distance: 241.9
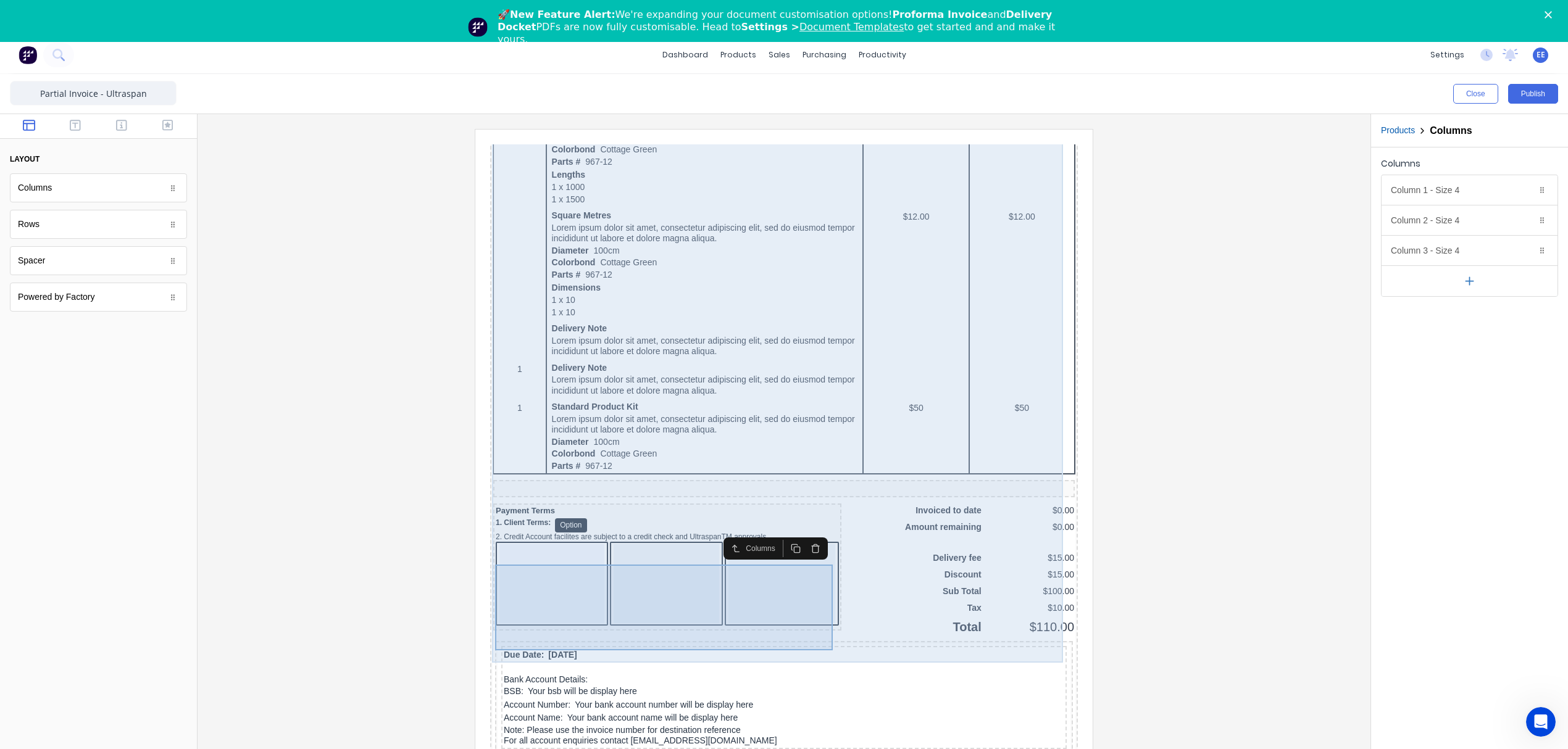
click at [676, 576] on div at bounding box center [651, 569] width 105 height 79
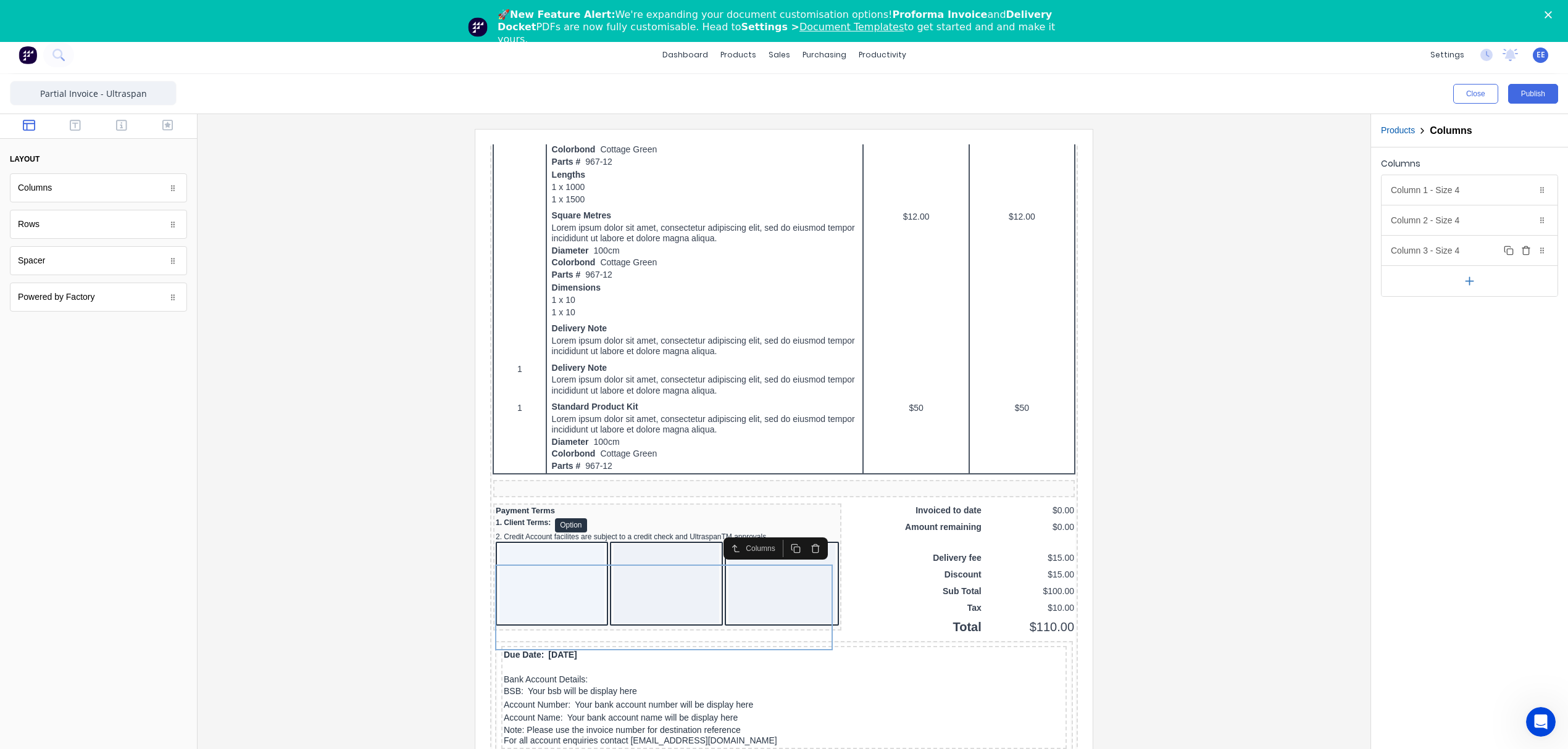
click at [1527, 251] on icon "button" at bounding box center [1526, 251] width 10 height 10
click at [1458, 215] on div "Column 2 - Size 4 Duplicate Delete" at bounding box center [1470, 220] width 176 height 30
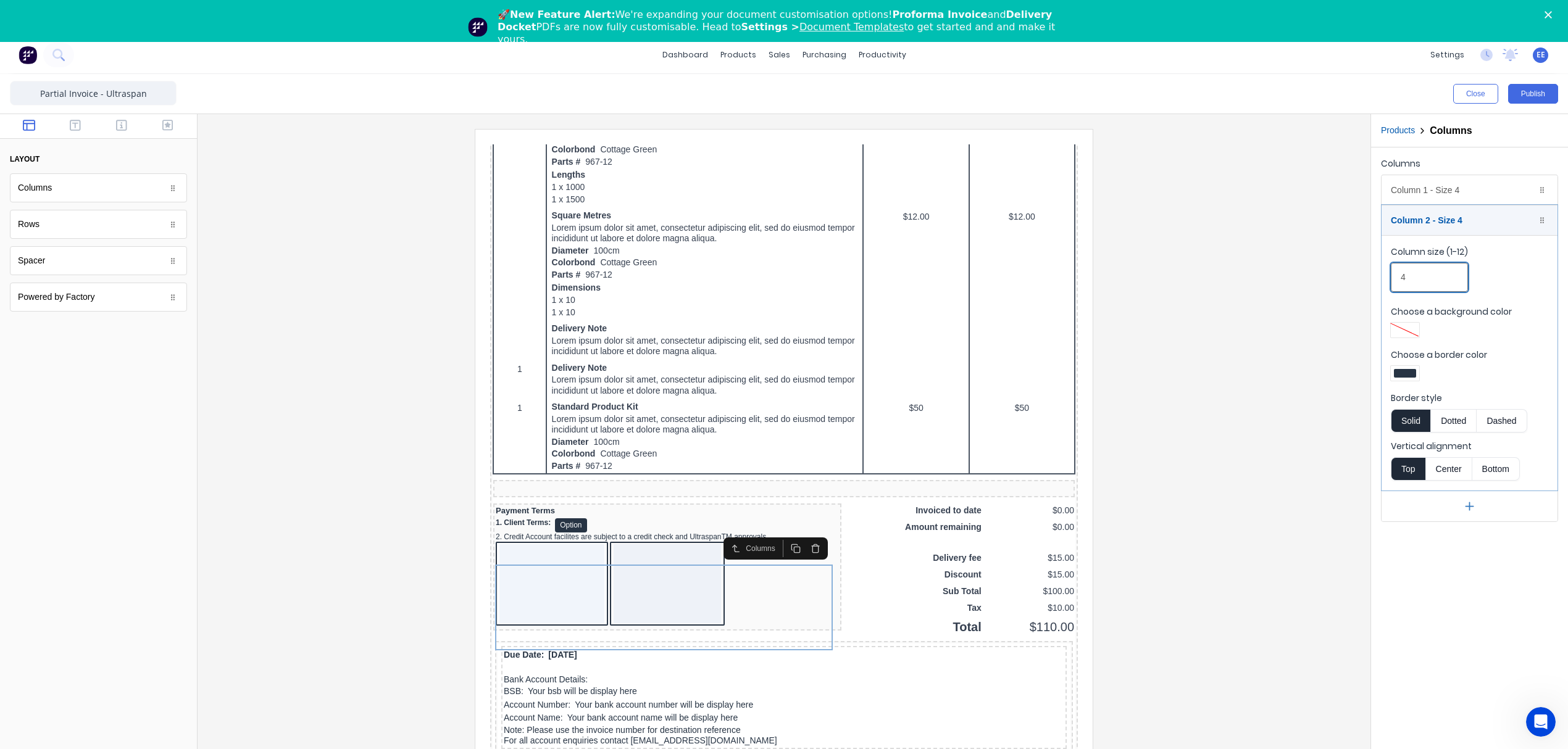
drag, startPoint x: 1412, startPoint y: 272, endPoint x: 1368, endPoint y: 270, distance: 44.0
click at [1368, 270] on div "Close Publish Components layout Columns Columns Rows Rows Spacer Spacer Powered…" at bounding box center [784, 429] width 1568 height 711
type input "8"
click at [1324, 459] on div at bounding box center [784, 452] width 1153 height 647
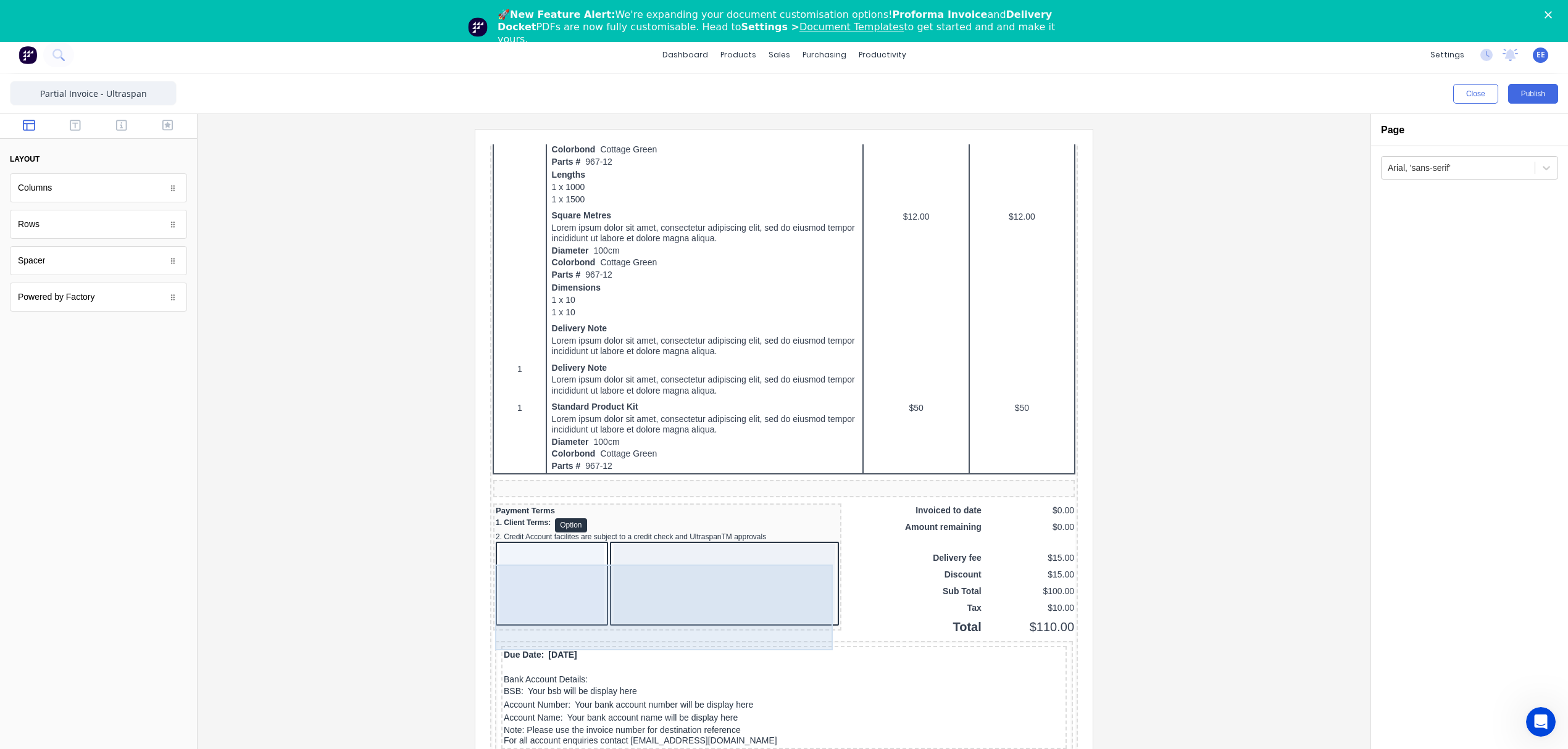
click at [626, 607] on div at bounding box center [709, 569] width 222 height 79
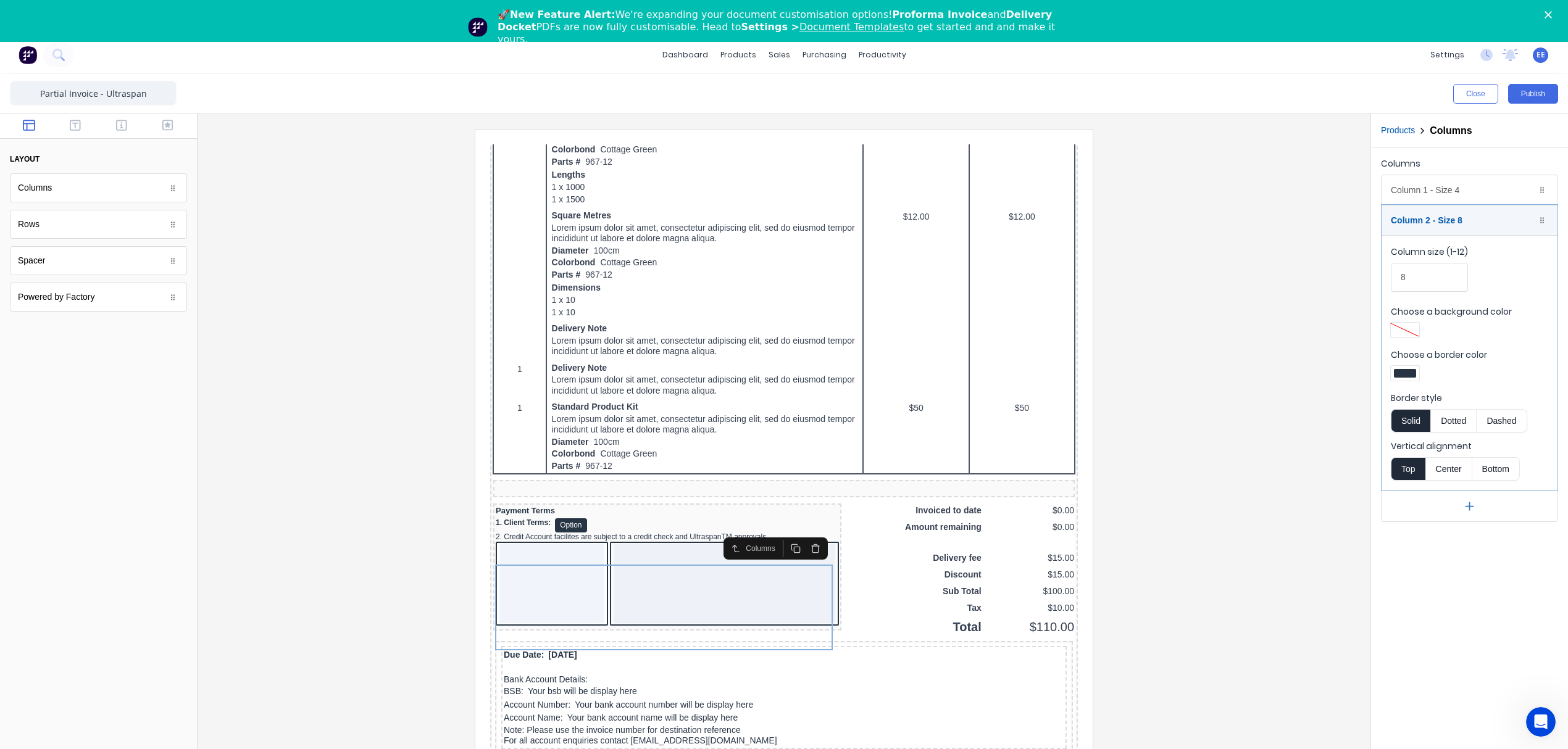
click at [1401, 370] on div at bounding box center [1405, 373] width 22 height 9
click at [1440, 484] on div at bounding box center [1444, 486] width 14 height 14
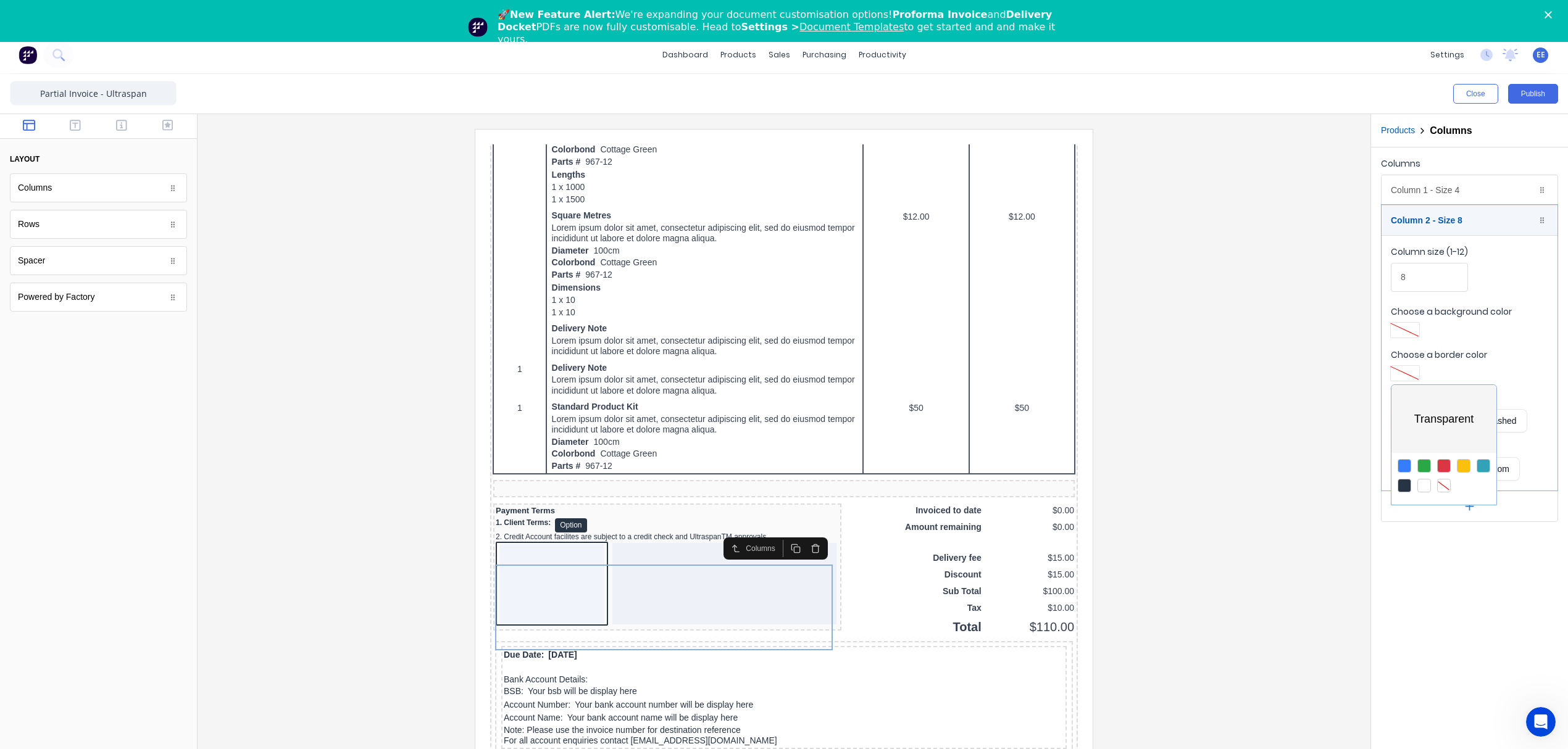
click at [1416, 188] on div at bounding box center [784, 374] width 1568 height 749
click at [1400, 188] on div "Column 1 - Size 4 Duplicate Delete" at bounding box center [1470, 190] width 176 height 30
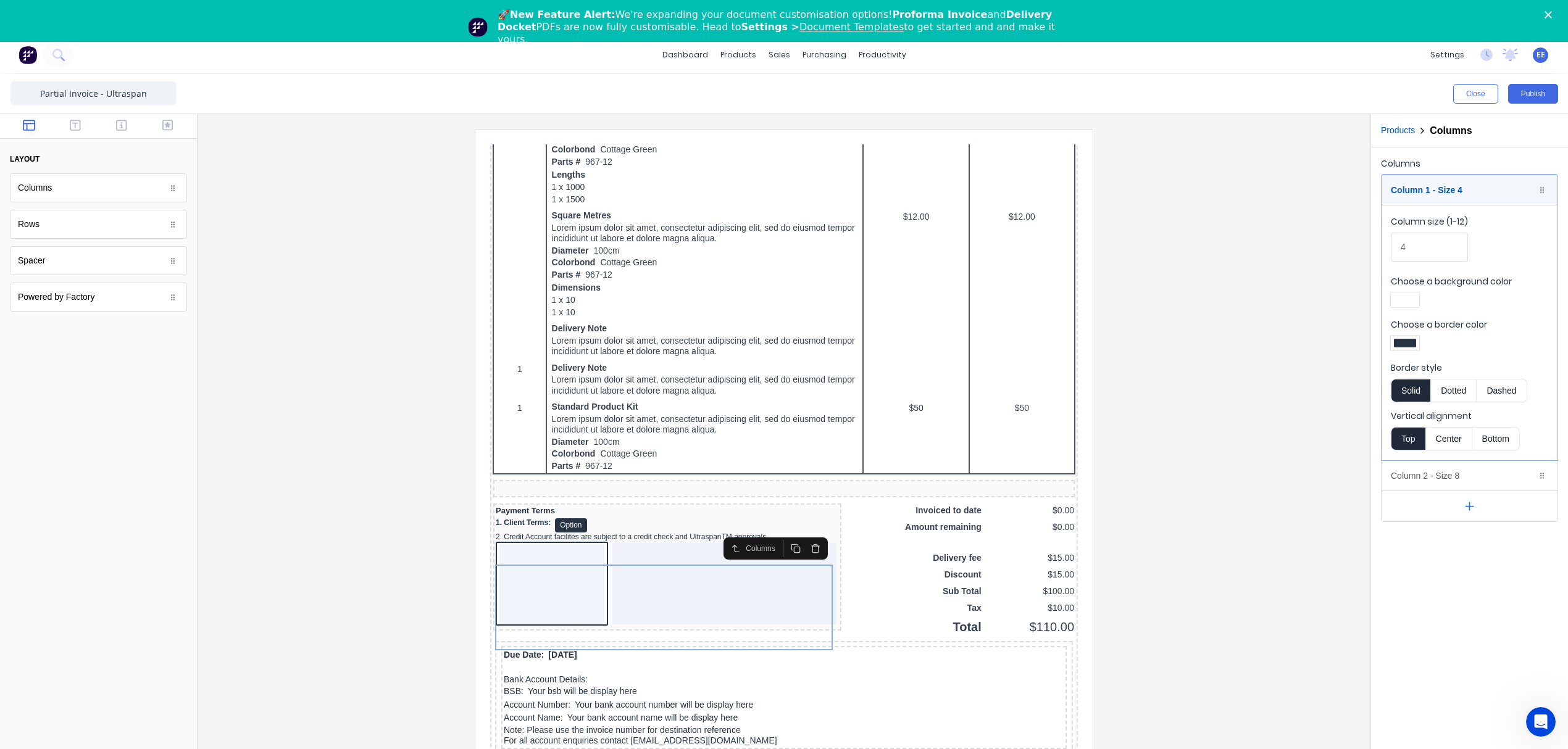
click at [1411, 347] on div at bounding box center [1405, 343] width 22 height 9
click at [1448, 456] on div at bounding box center [1444, 455] width 14 height 14
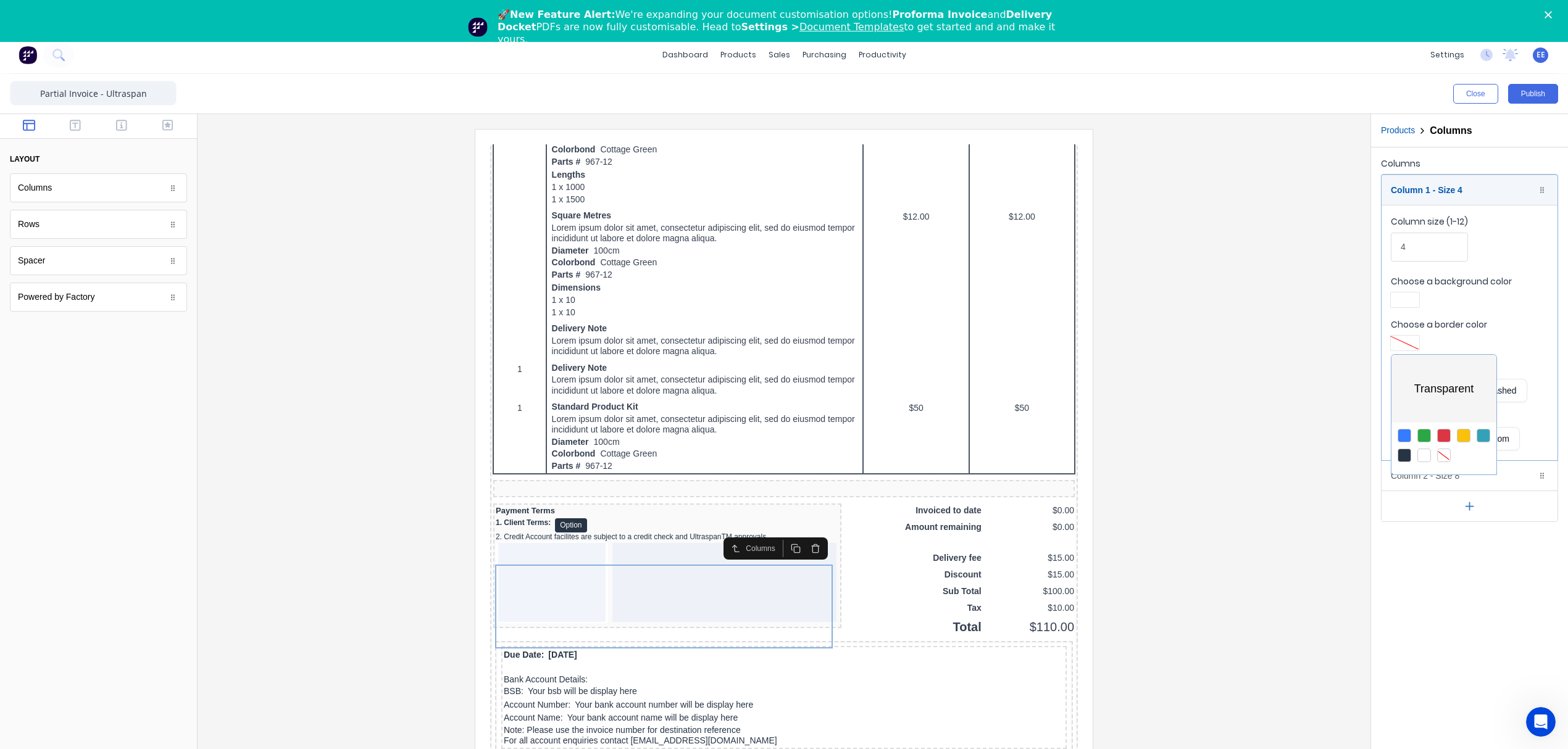
click at [1398, 242] on div at bounding box center [784, 374] width 1568 height 749
click at [1408, 297] on div at bounding box center [1405, 299] width 22 height 9
click at [1442, 414] on div at bounding box center [1444, 412] width 14 height 14
click at [1193, 402] on div at bounding box center [784, 374] width 1568 height 749
click at [78, 124] on icon "button" at bounding box center [75, 125] width 11 height 12
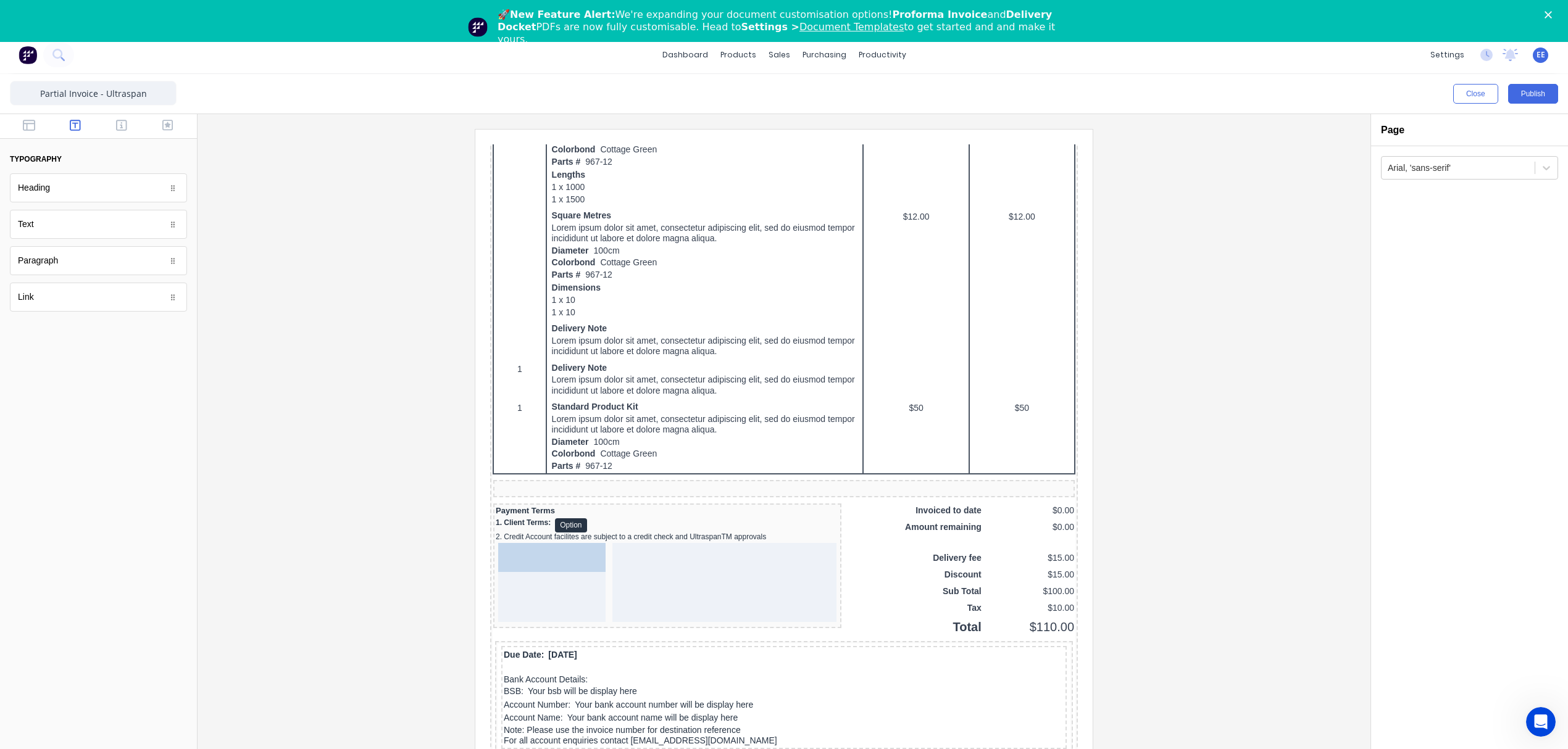
drag, startPoint x: 24, startPoint y: 228, endPoint x: 41, endPoint y: 432, distance: 204.7
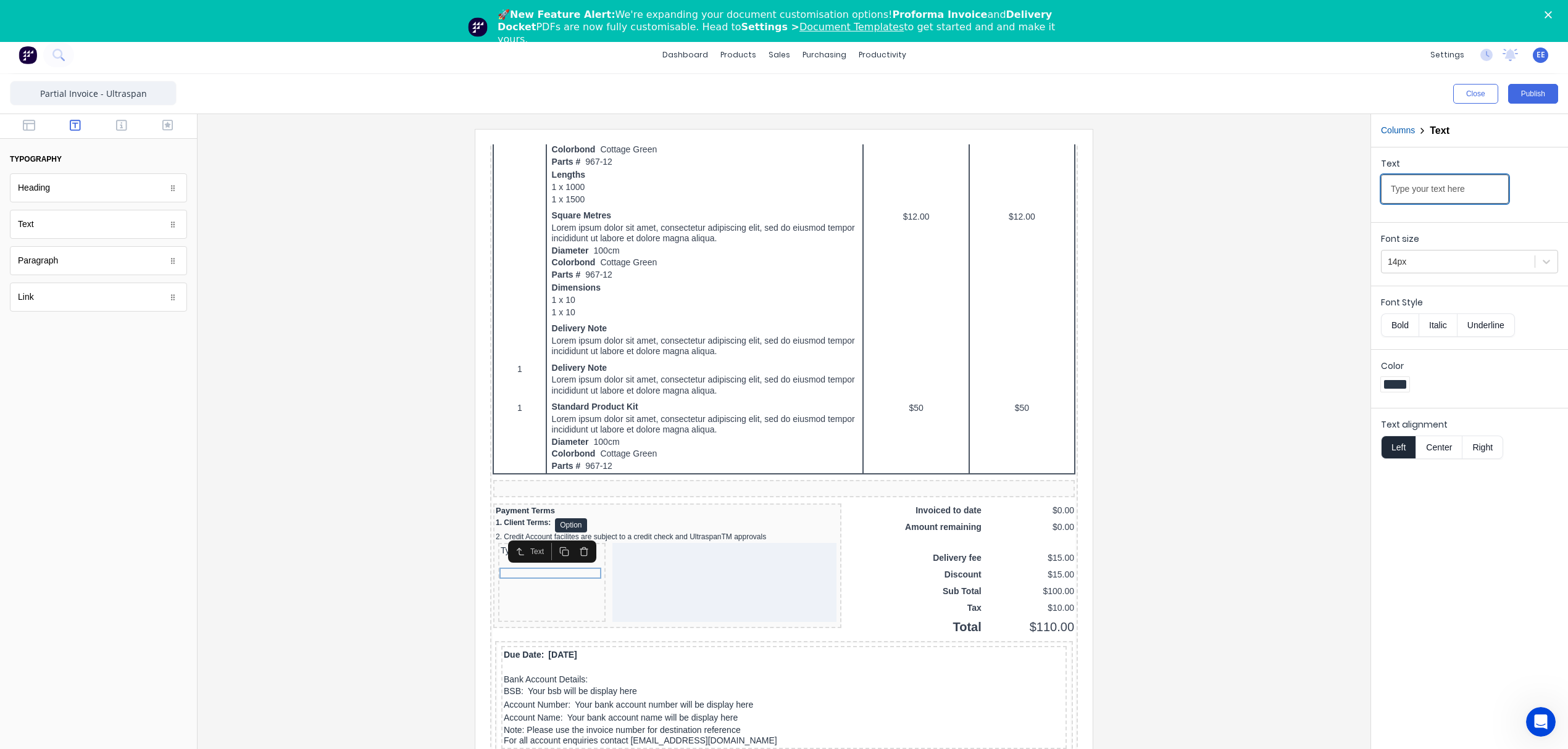
drag, startPoint x: 1470, startPoint y: 190, endPoint x: 1252, endPoint y: 183, distance: 218.1
click at [1252, 183] on div "Close Publish Components typography Heading Heading Text Text Paragraph Paragra…" at bounding box center [784, 429] width 1568 height 711
paste input "3. Deposit Details:"
type input "3. Deposit Details:"
click at [1308, 378] on div at bounding box center [784, 452] width 1153 height 647
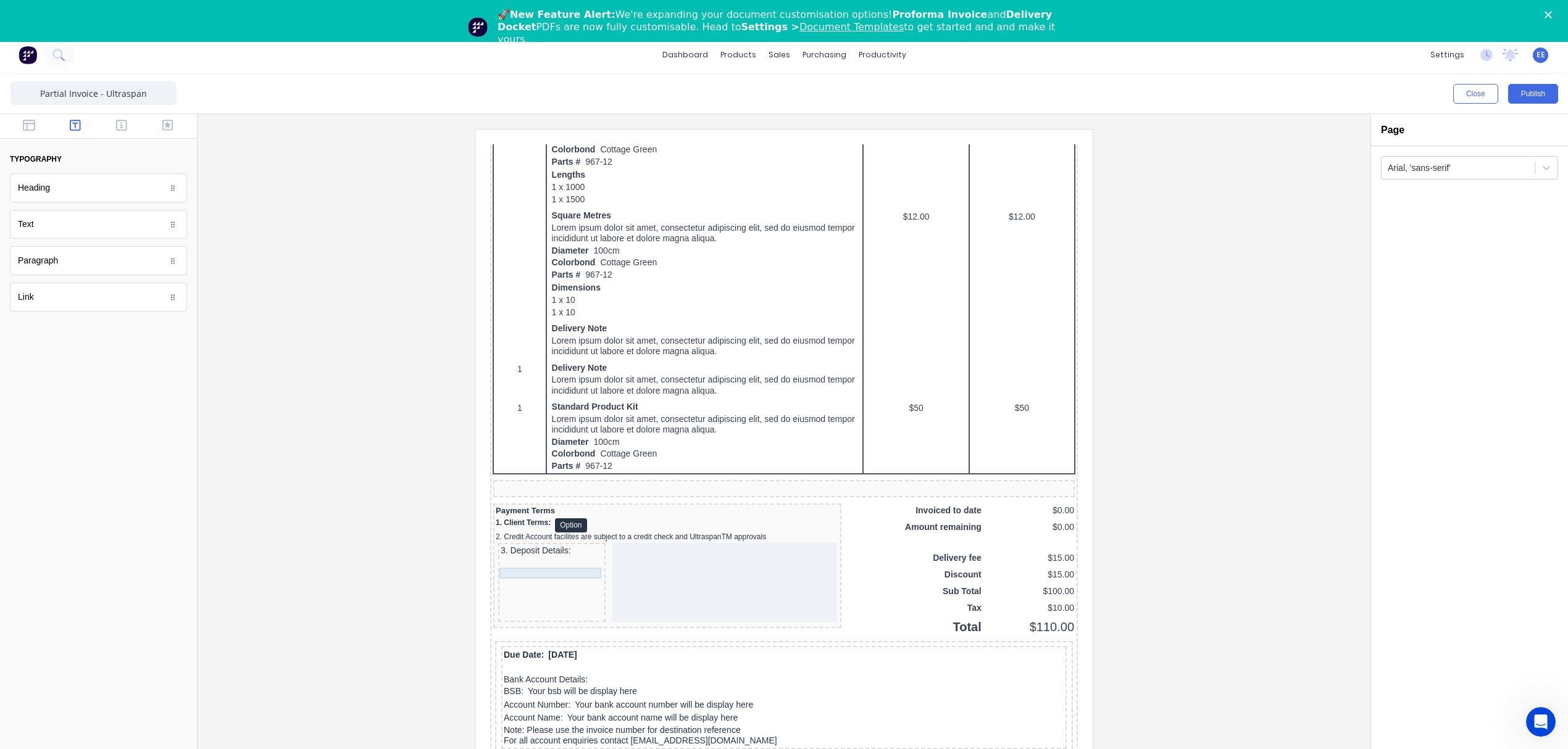
click at [497, 542] on div "3. Deposit Details:" at bounding box center [537, 536] width 102 height 11
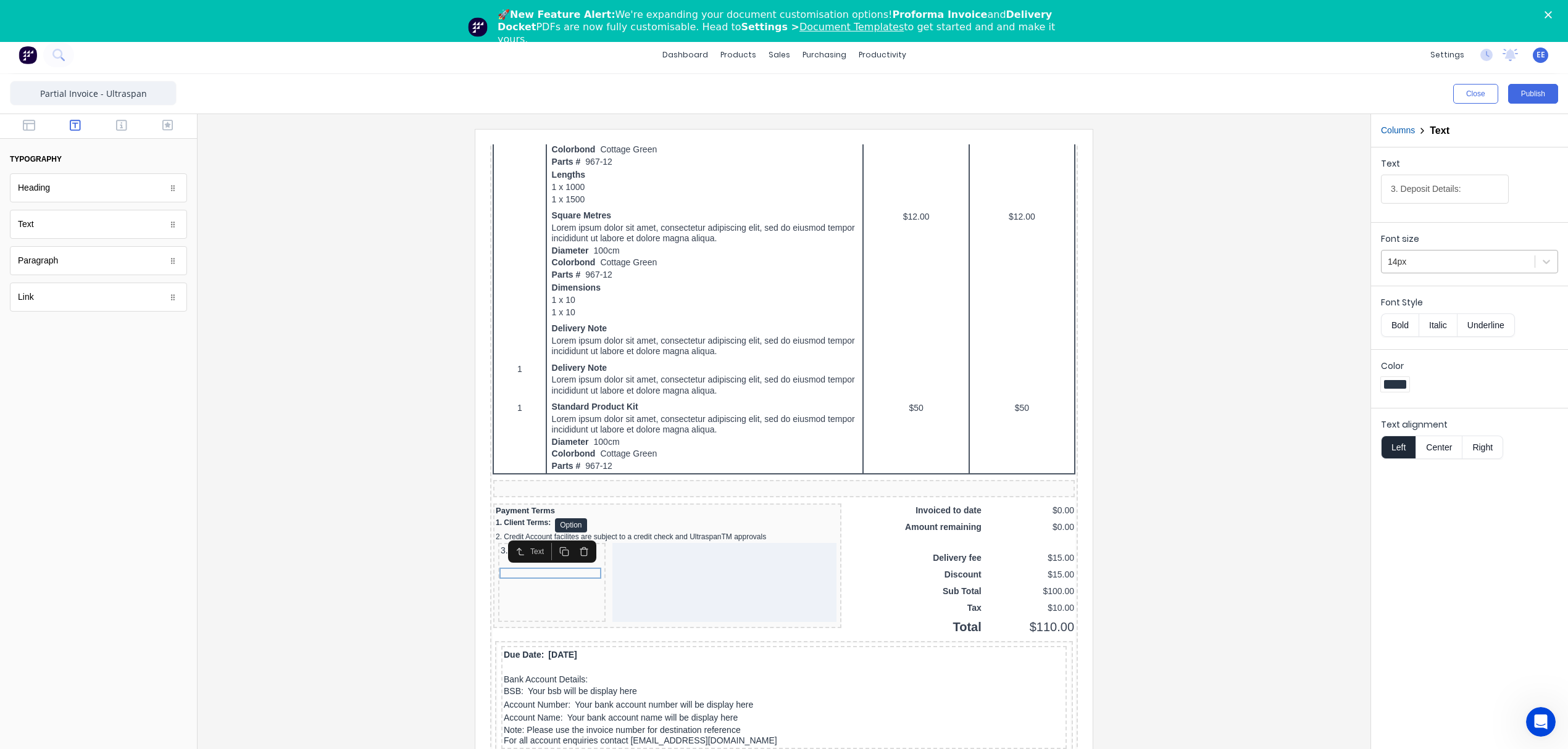
click at [1447, 255] on div at bounding box center [1458, 261] width 141 height 16
click at [1420, 322] on div "12px" at bounding box center [1469, 315] width 177 height 13
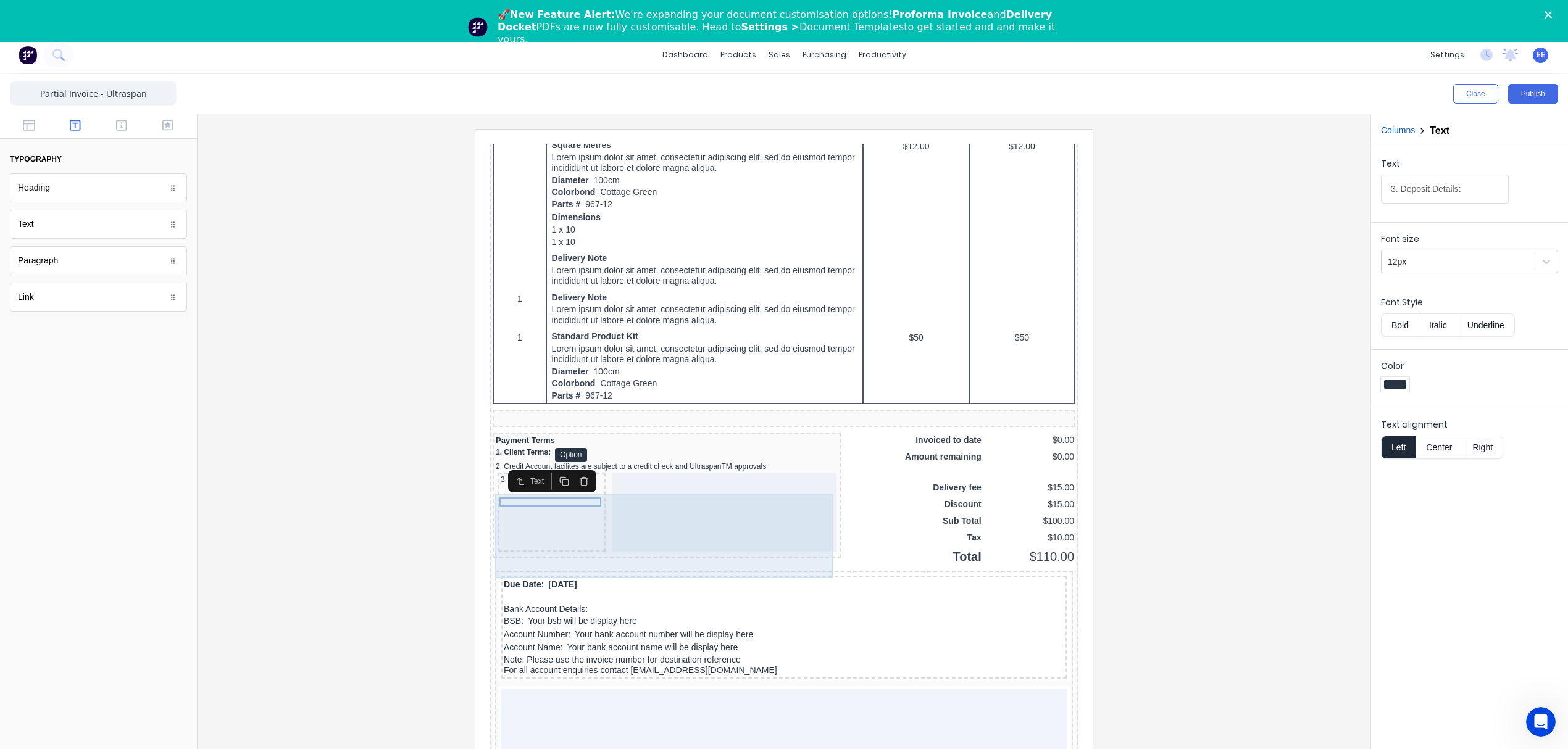
scroll to position [822, 0]
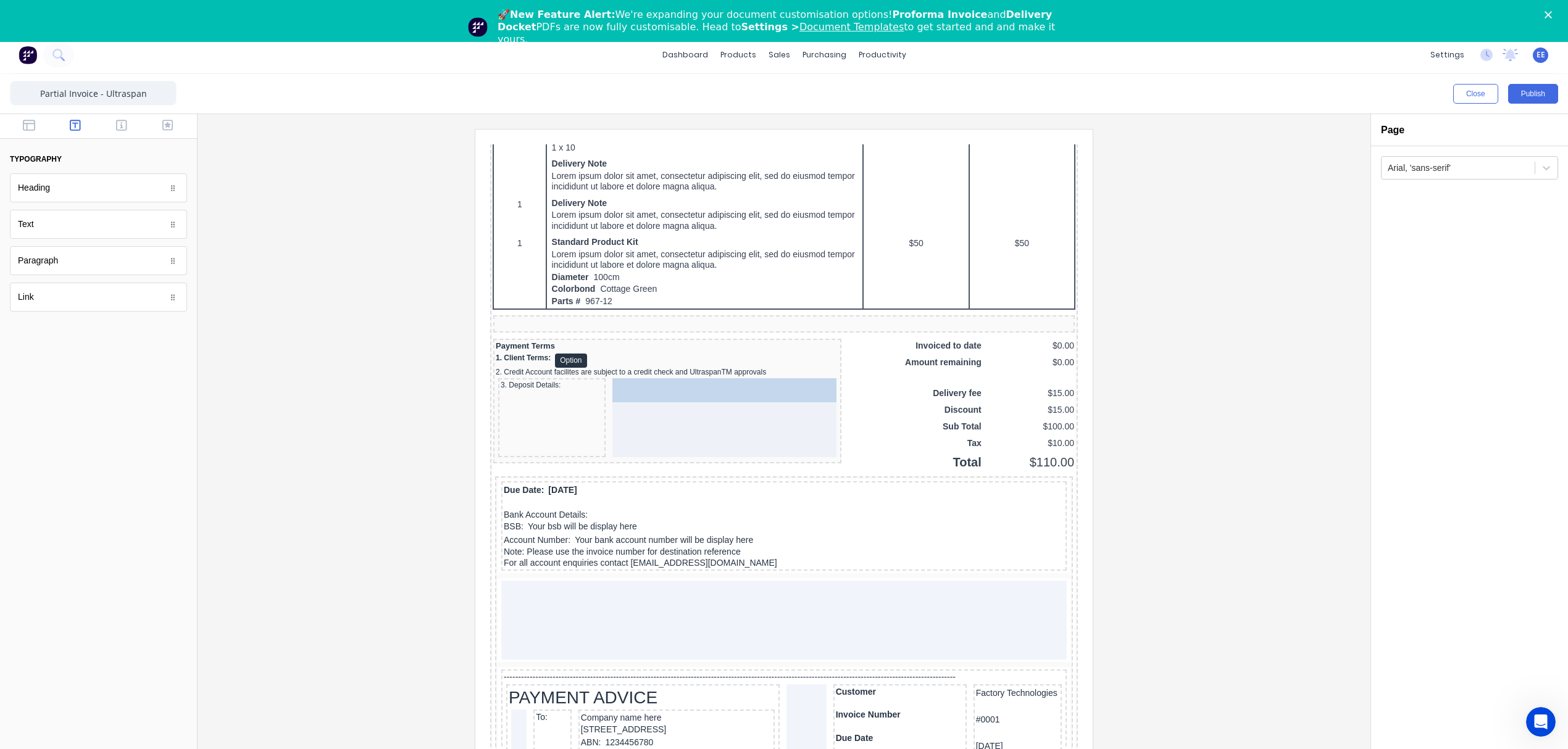
drag, startPoint x: 585, startPoint y: 555, endPoint x: 693, endPoint y: 393, distance: 194.7
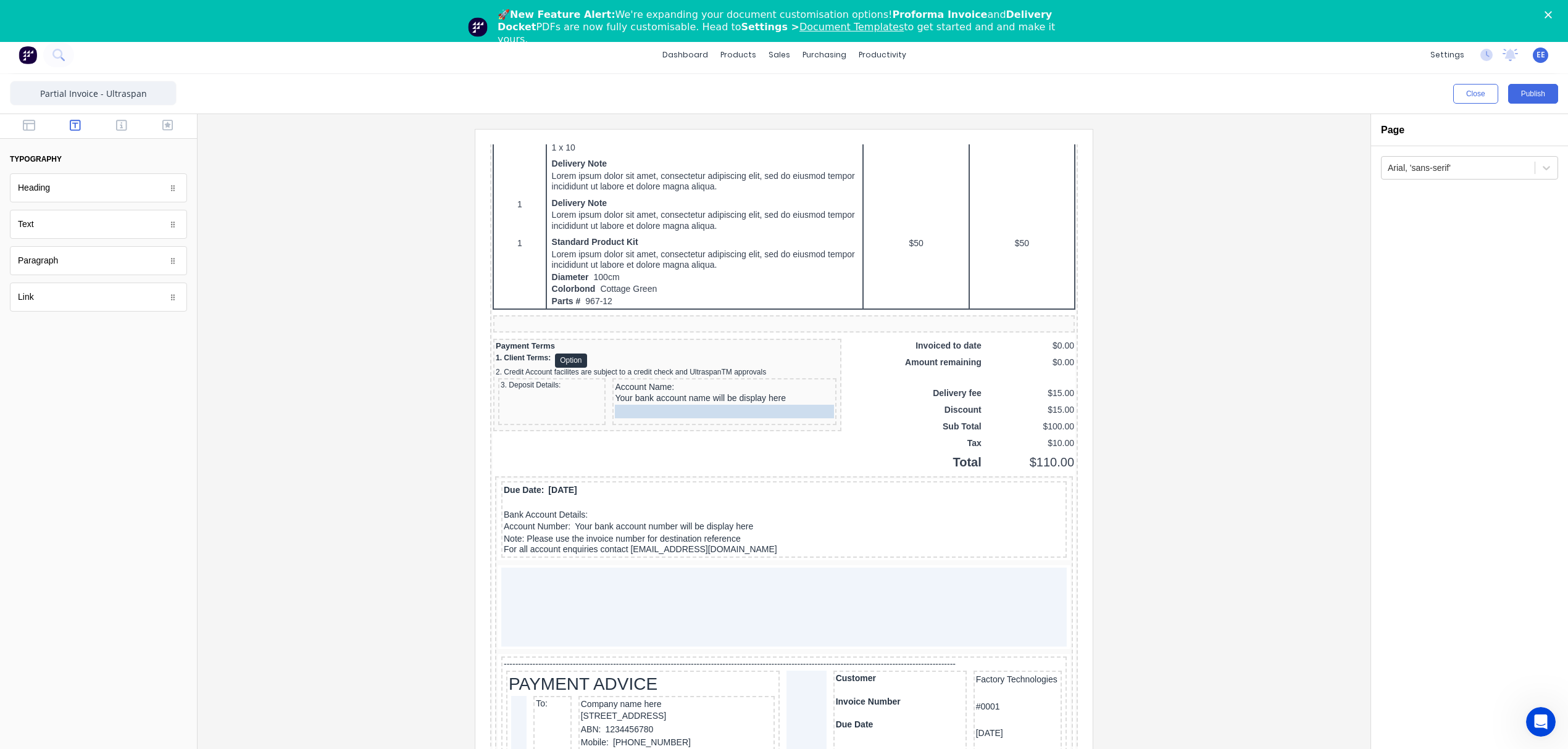
drag, startPoint x: 537, startPoint y: 531, endPoint x: 697, endPoint y: 418, distance: 195.9
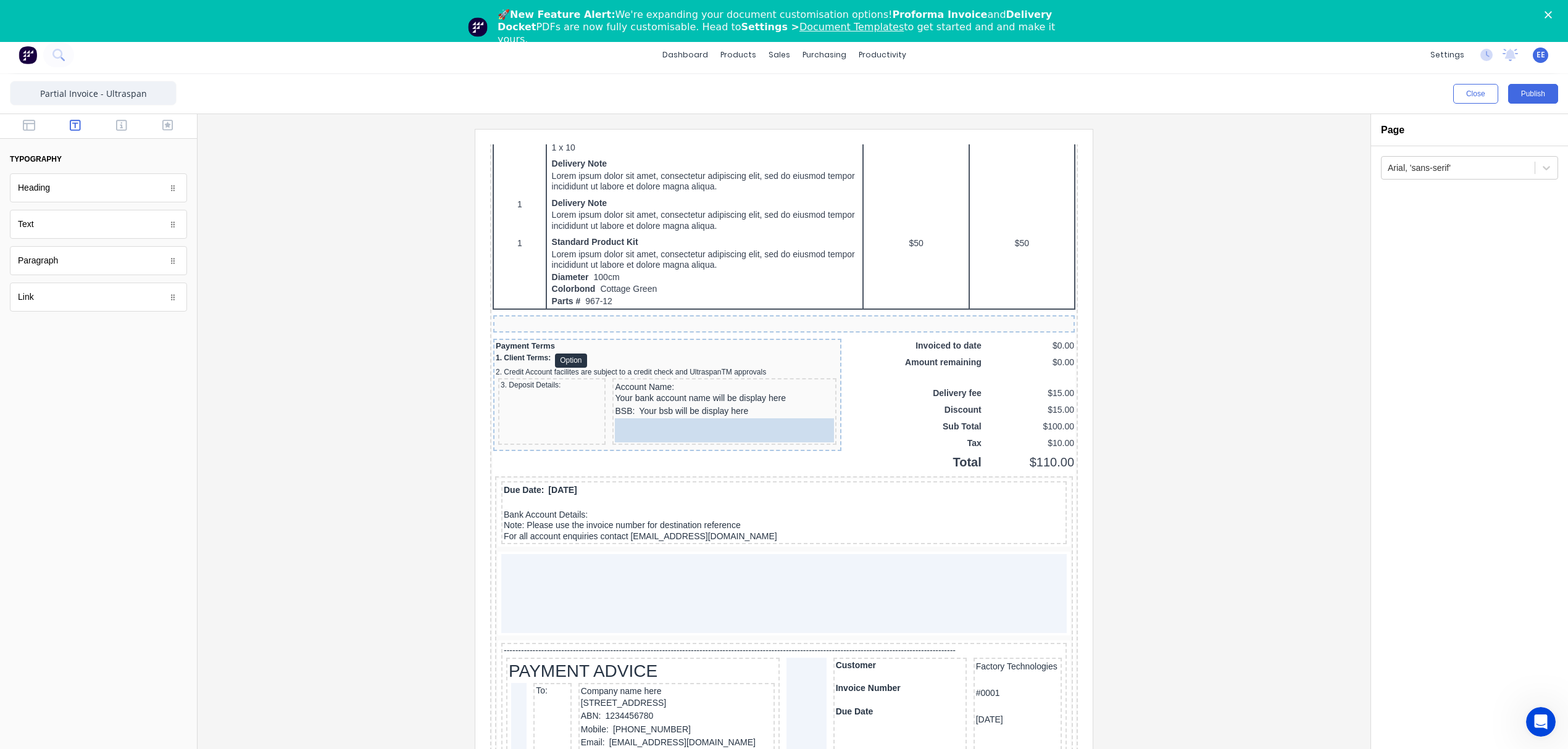
drag, startPoint x: 541, startPoint y: 537, endPoint x: 674, endPoint y: 449, distance: 159.5
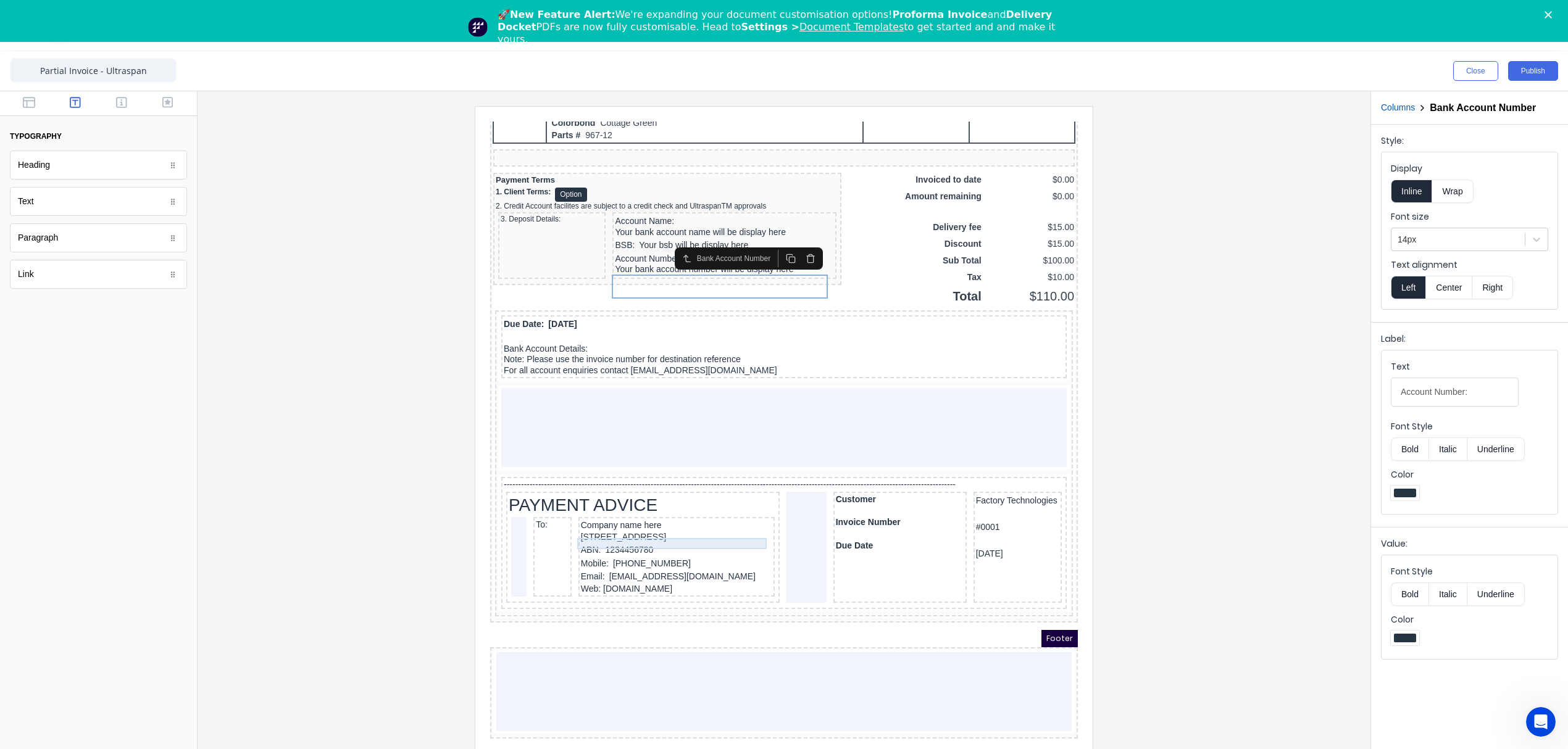
scroll to position [42, 0]
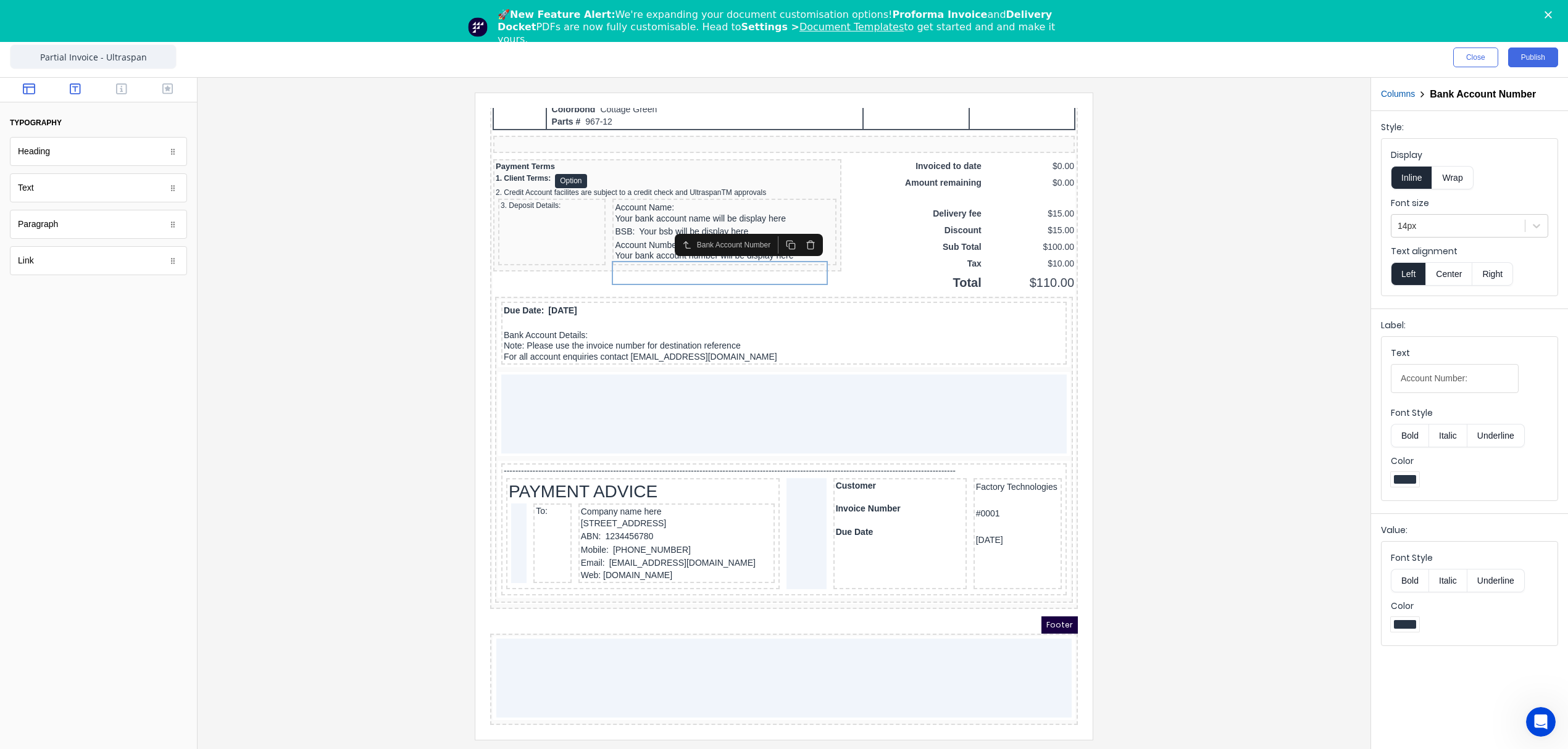
click at [27, 89] on icon "button" at bounding box center [29, 89] width 12 height 11
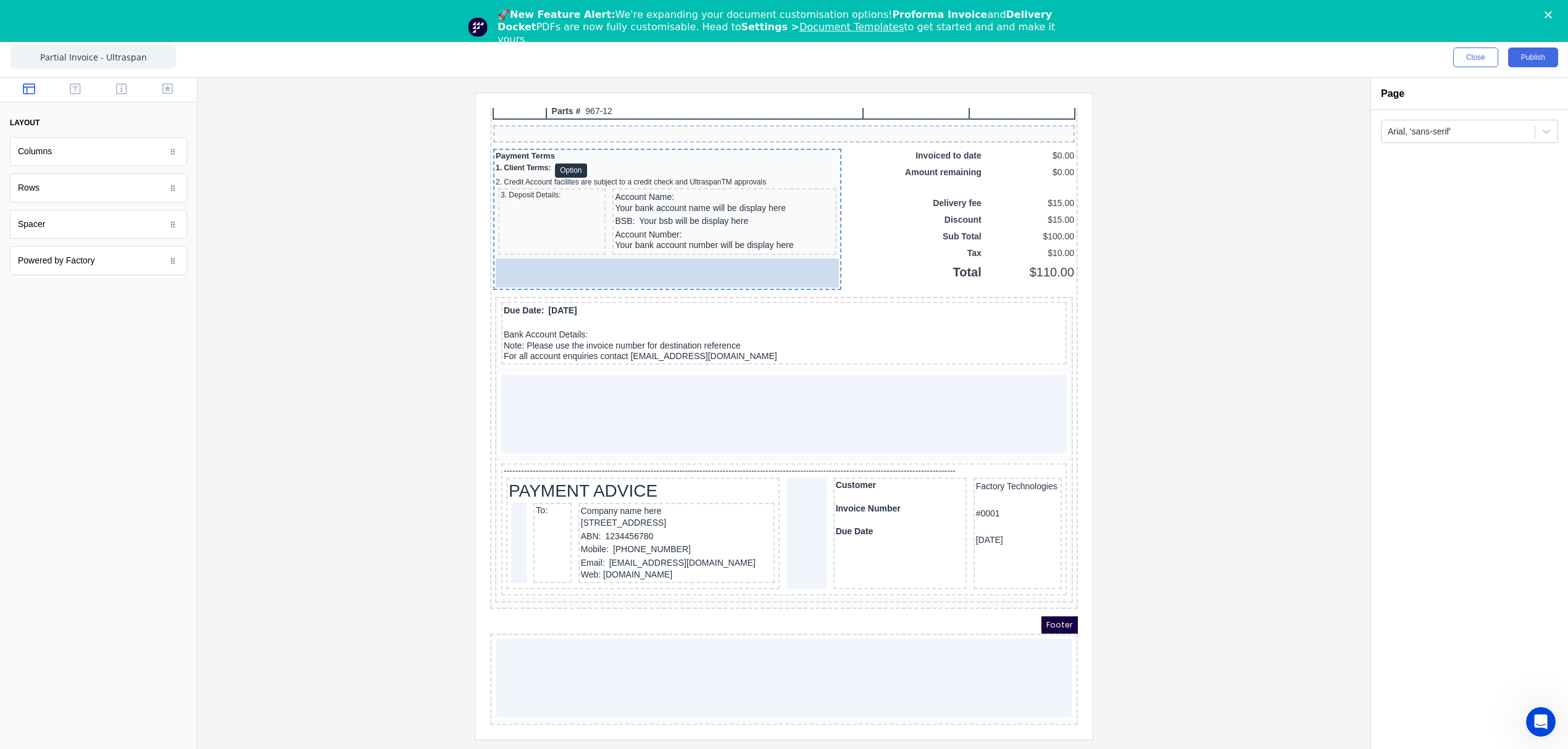
drag, startPoint x: 63, startPoint y: 228, endPoint x: 106, endPoint y: 156, distance: 83.9
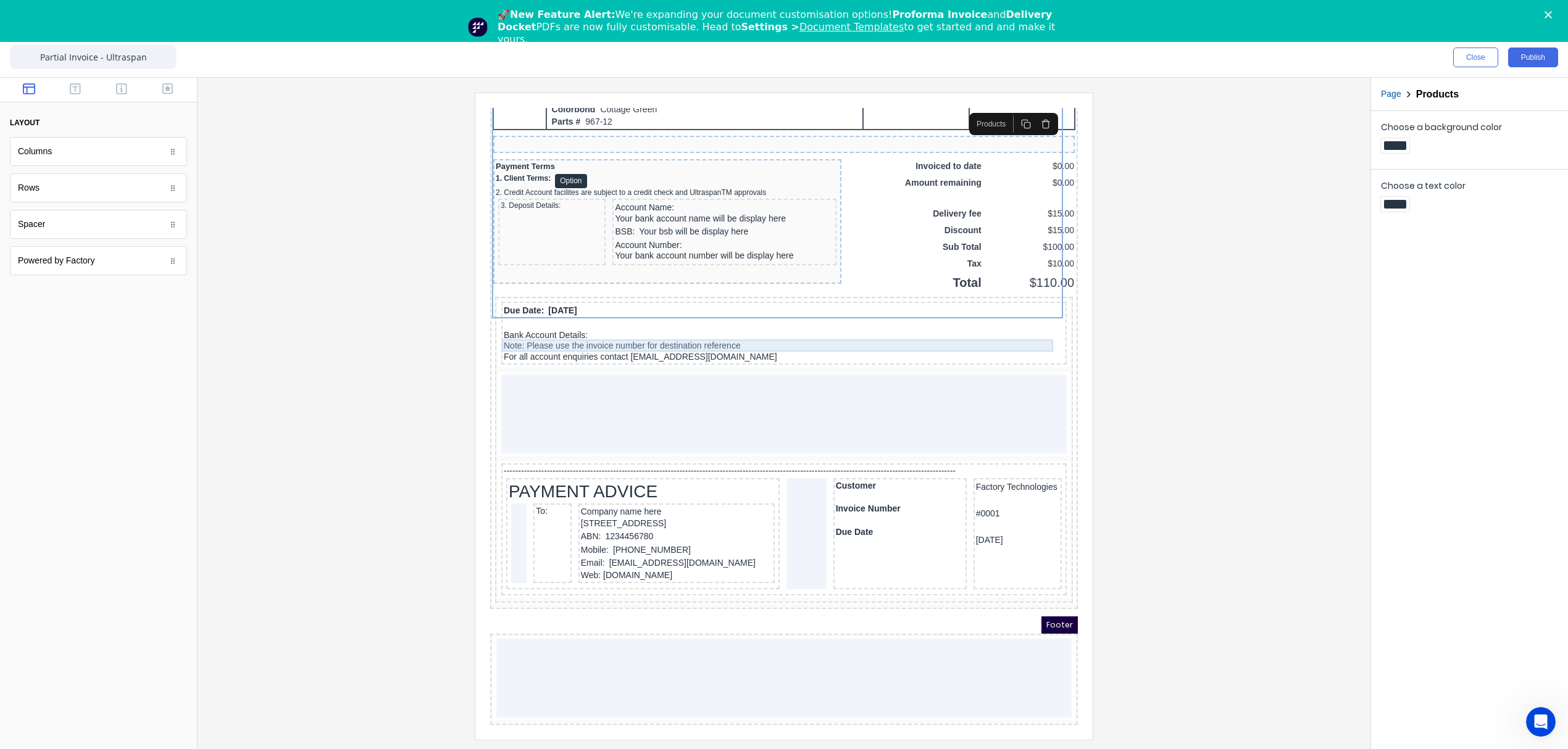
click at [722, 303] on div at bounding box center [768, 309] width 560 height 12
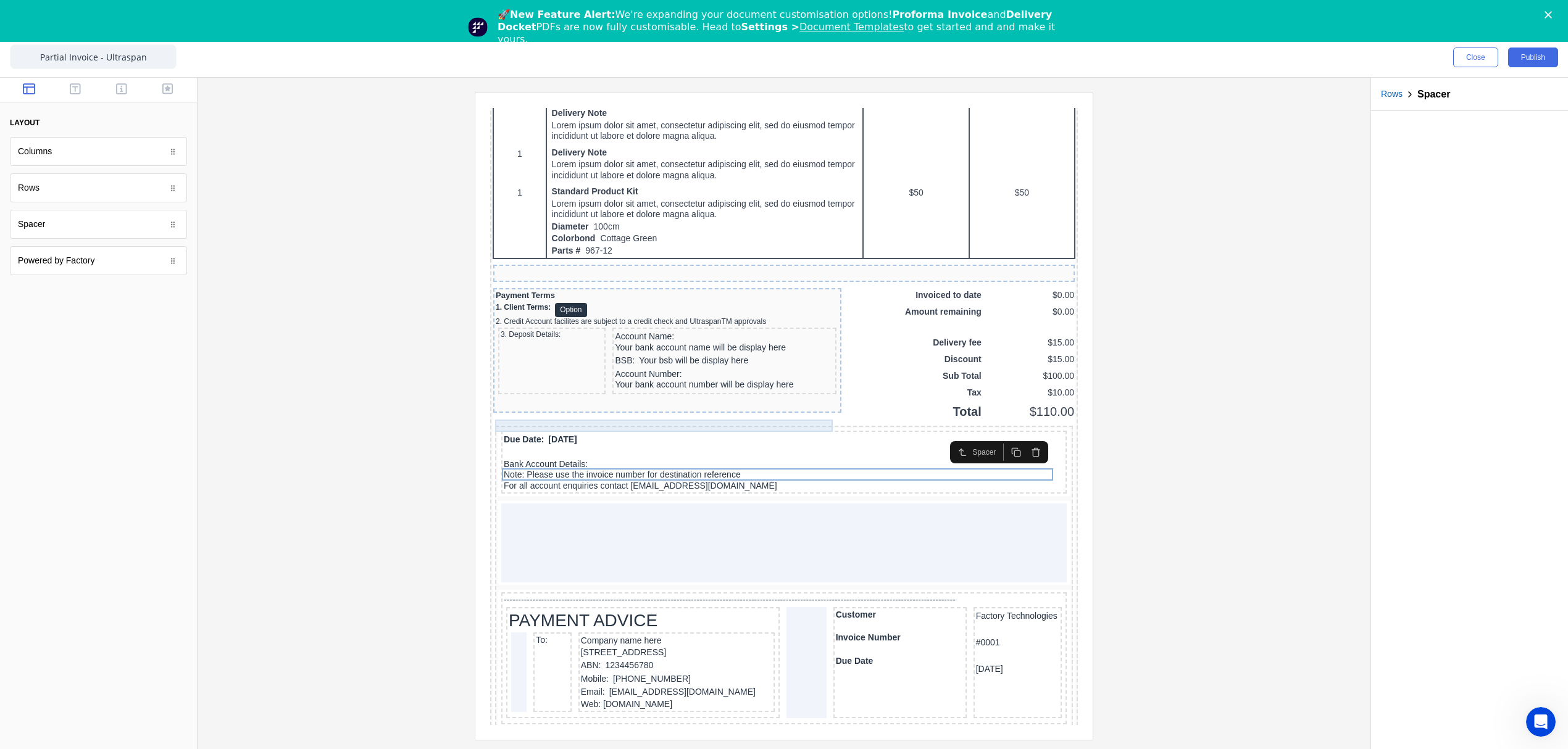
scroll to position [830, 0]
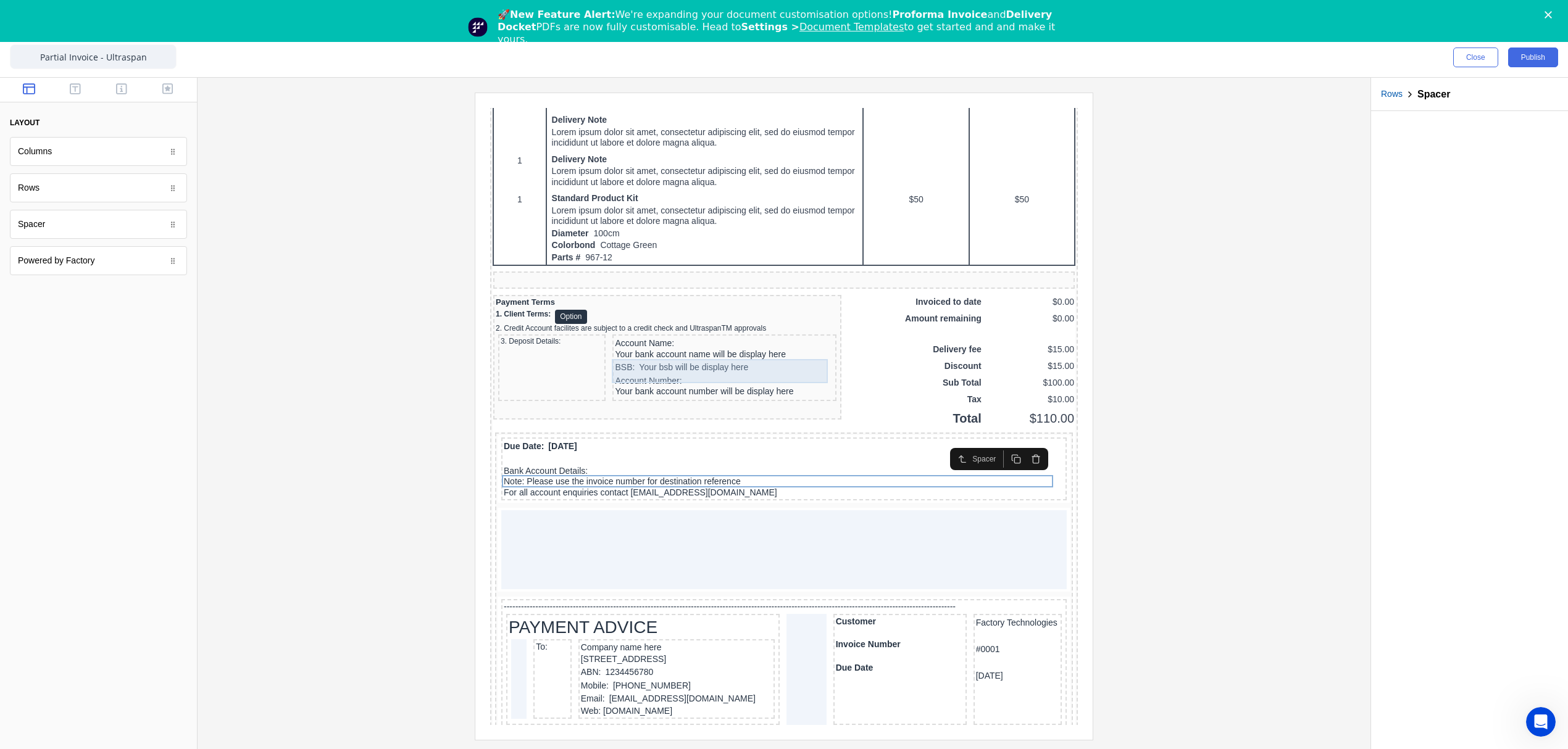
click at [644, 346] on div "Account Name: Your bank account name will be display here" at bounding box center [709, 335] width 219 height 24
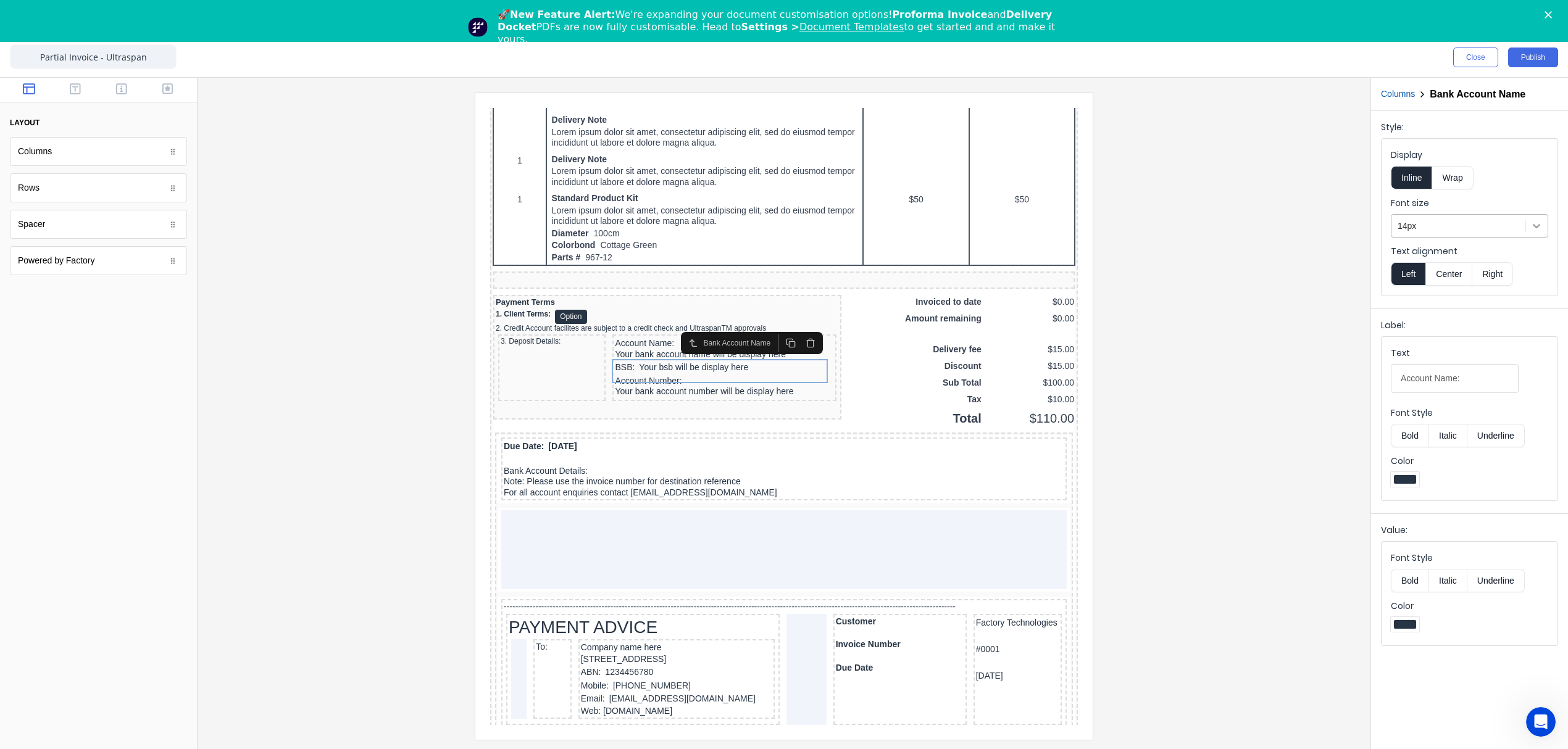
click at [1535, 226] on icon at bounding box center [1536, 226] width 12 height 12
click at [1427, 286] on div "12px" at bounding box center [1469, 280] width 157 height 13
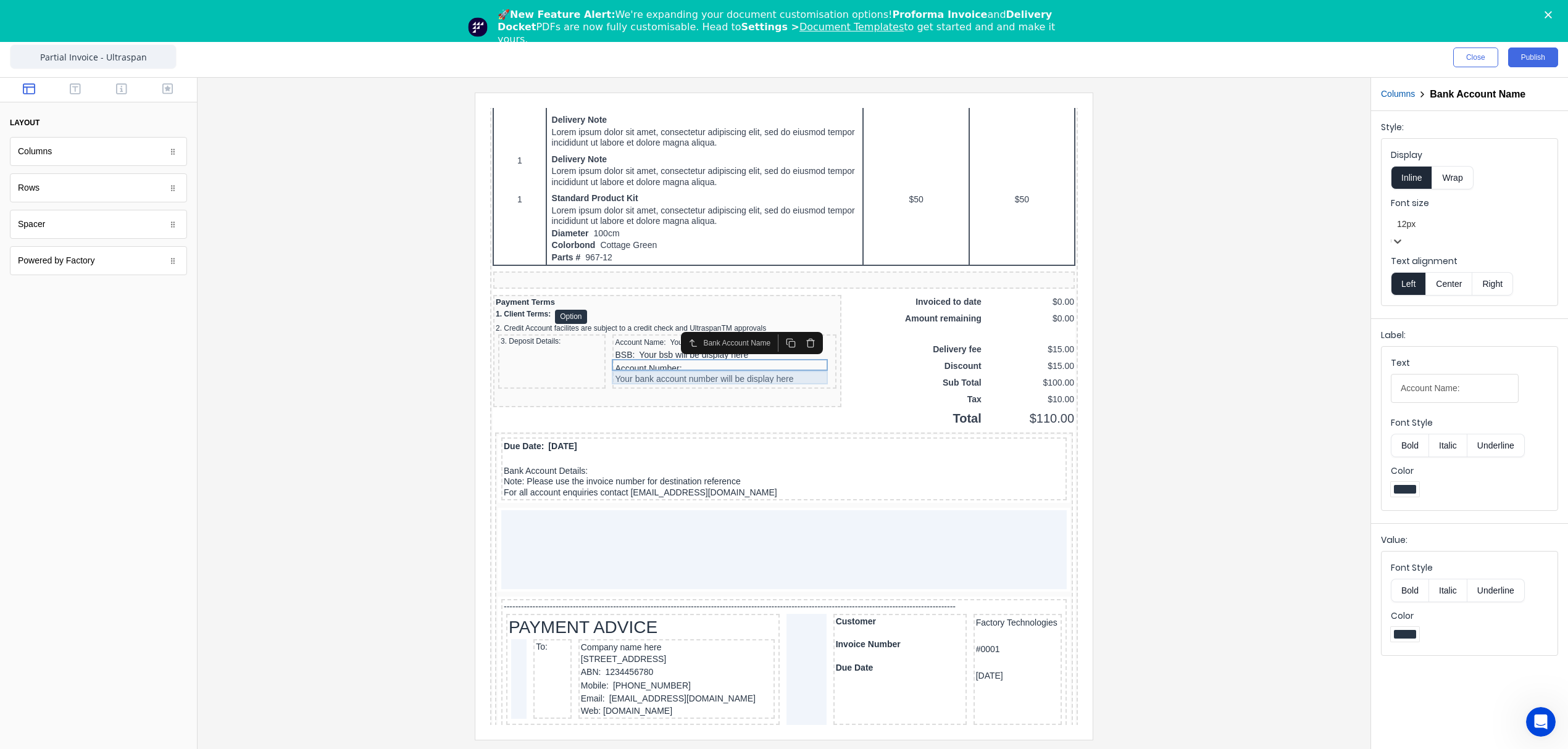
click at [628, 347] on div "BSB: Your bsb will be display here" at bounding box center [709, 341] width 219 height 14
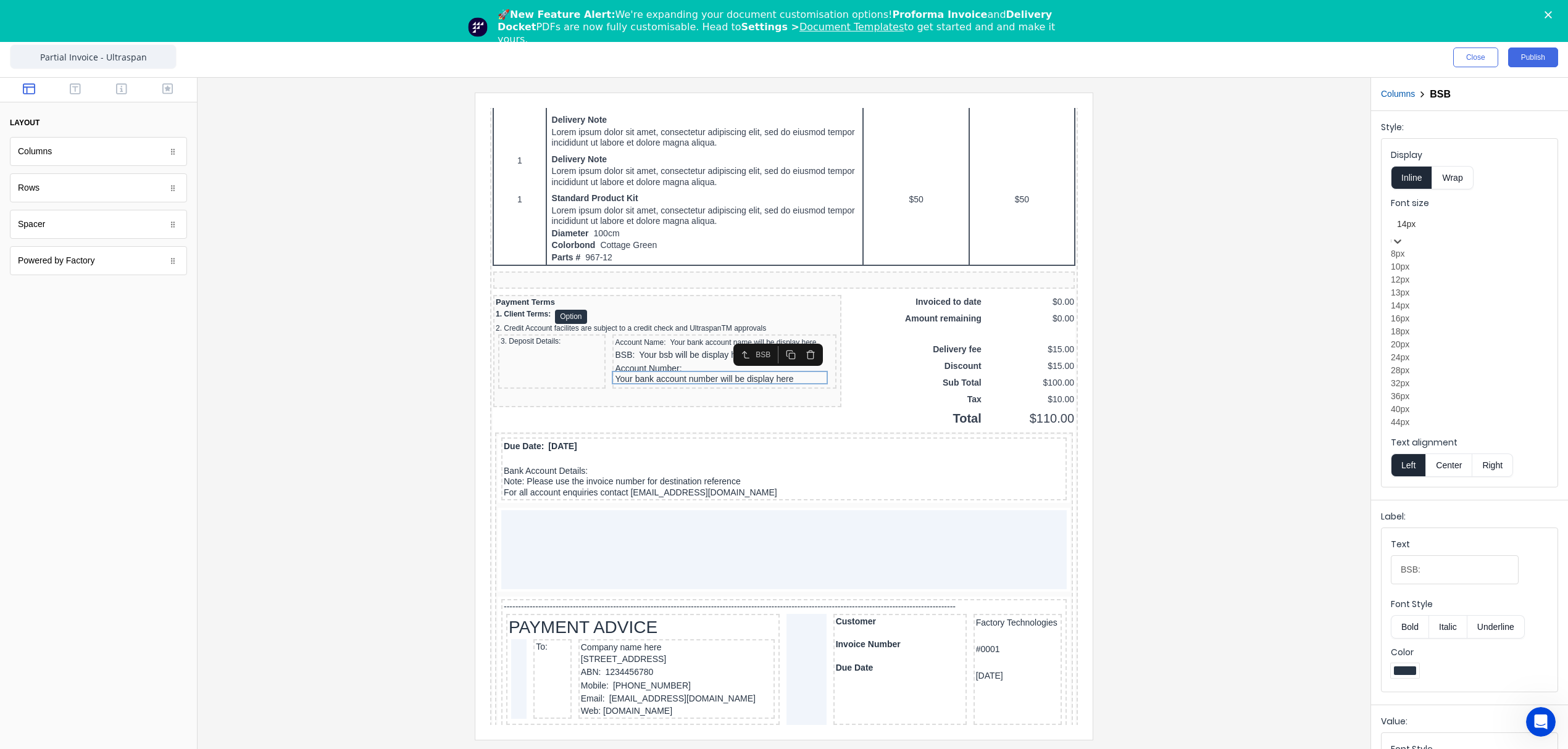
click at [1404, 235] on icon at bounding box center [1397, 241] width 12 height 12
click at [1439, 286] on div "12px" at bounding box center [1469, 280] width 157 height 13
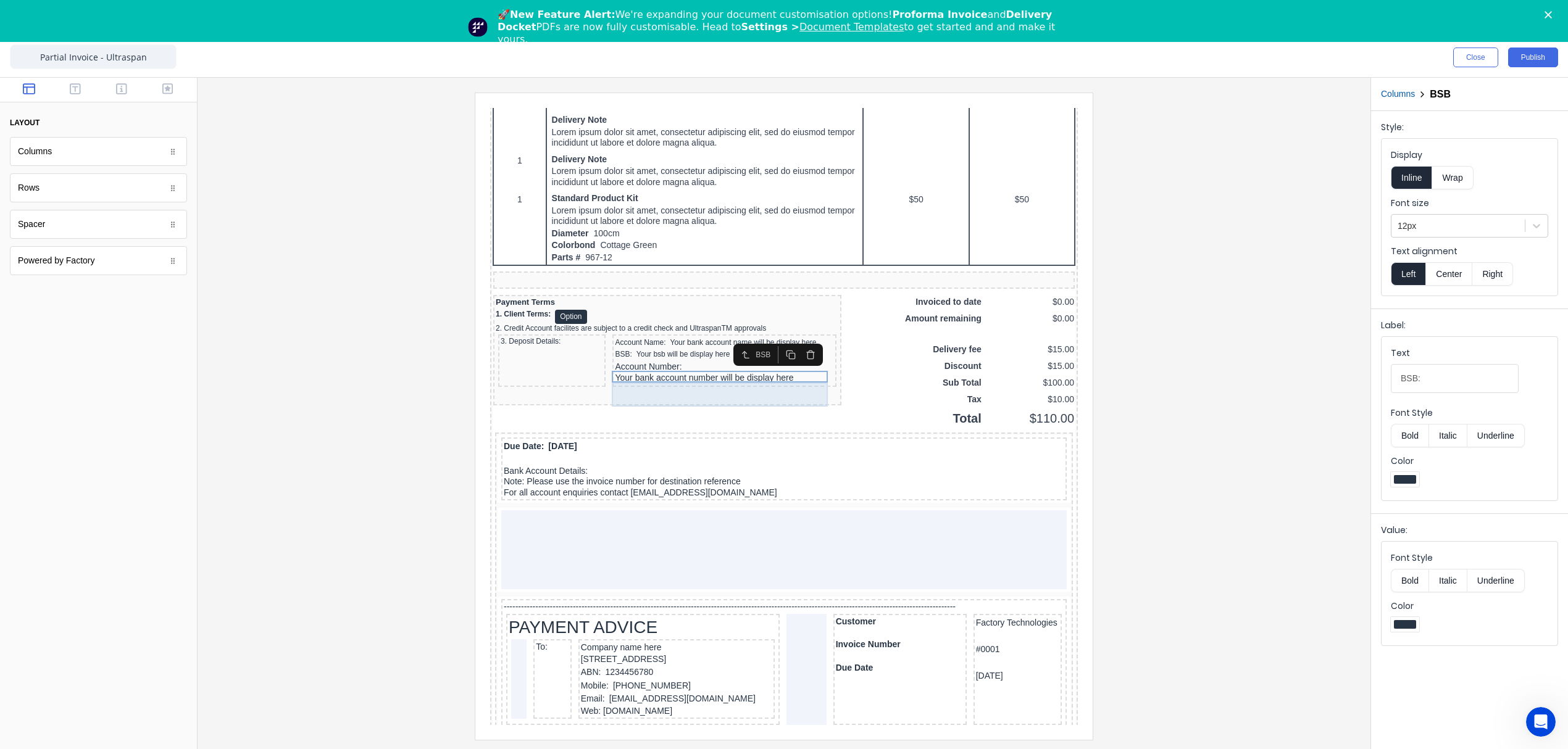
click at [636, 370] on div "Account Number: Your bank account number will be display here" at bounding box center [709, 358] width 219 height 24
click at [1457, 230] on div at bounding box center [1458, 226] width 121 height 16
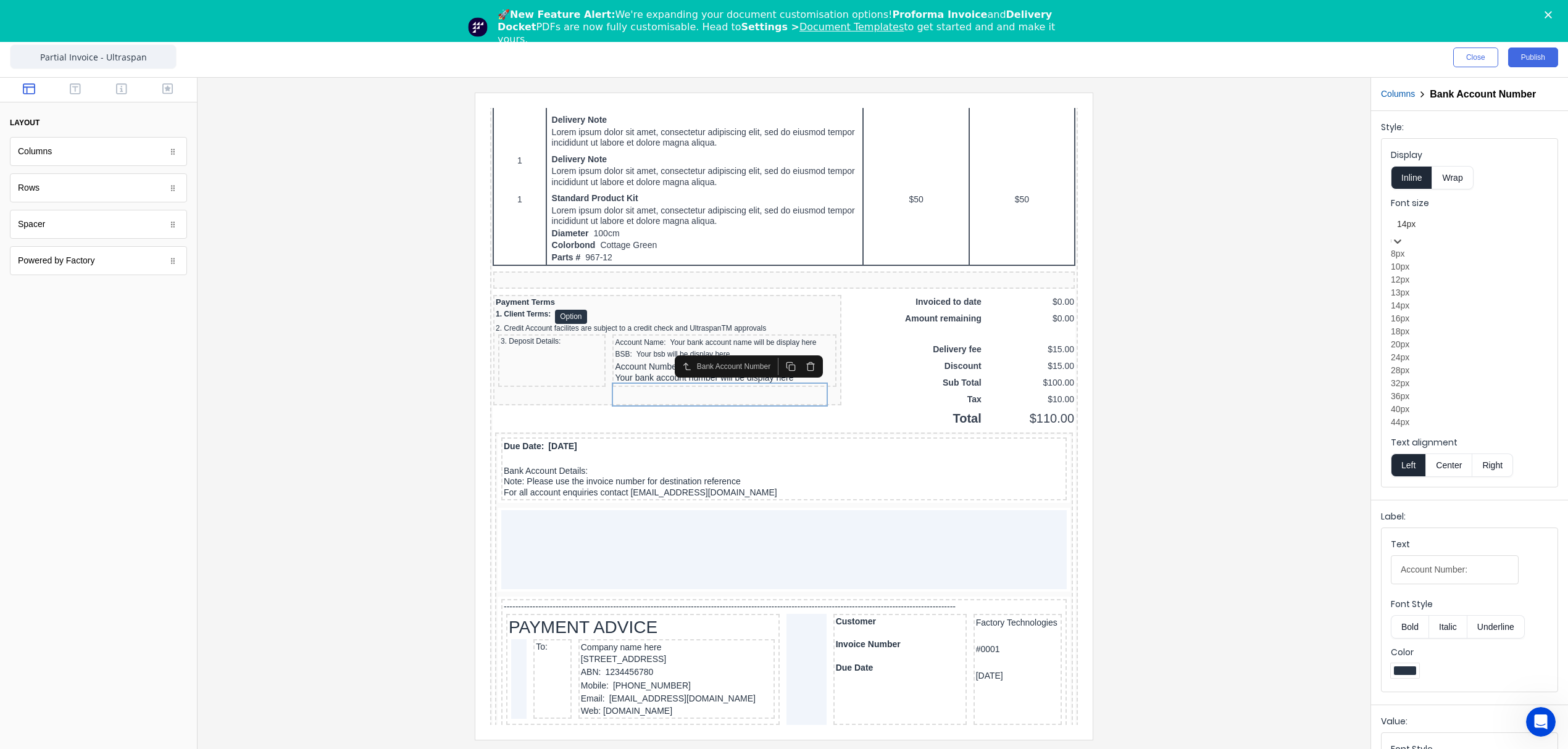
click at [1431, 286] on div "12px" at bounding box center [1469, 280] width 157 height 13
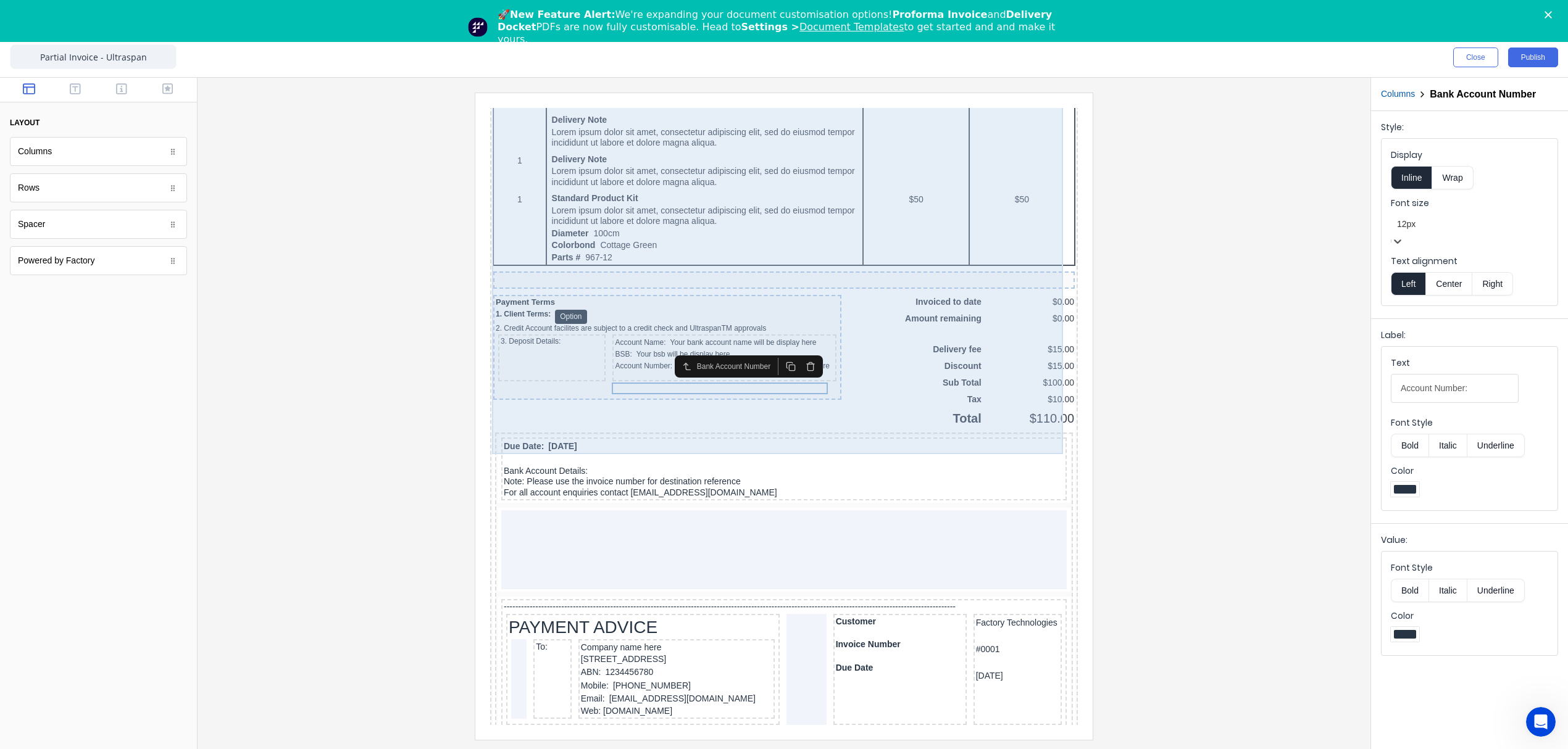
click at [856, 403] on div "QTY DESCRIPTION EACH TOTAL 1 Basic Product Lorem ipsum dolor sit amet, consecte…" at bounding box center [769, 27] width 583 height 779
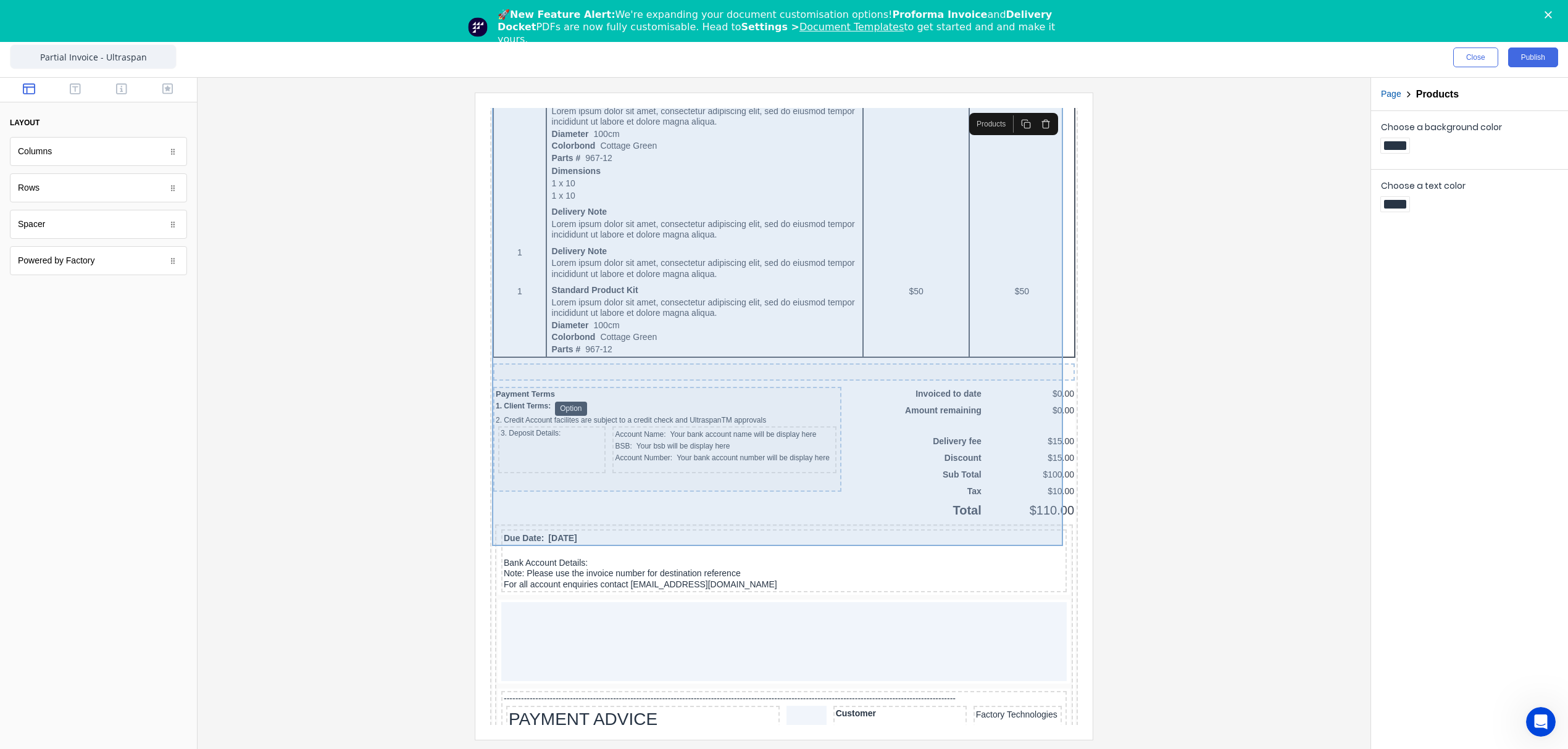
scroll to position [748, 0]
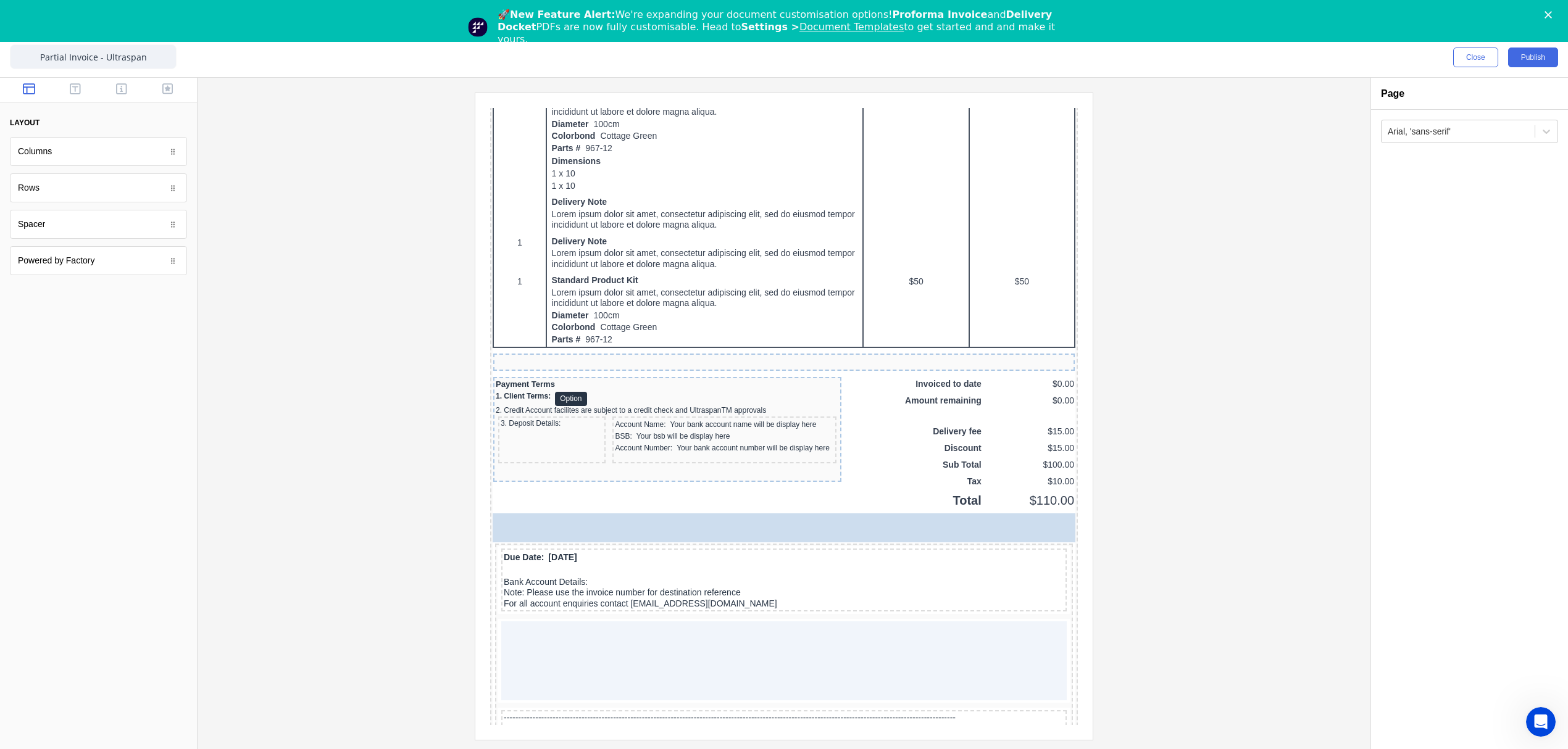
drag, startPoint x: 228, startPoint y: 331, endPoint x: 137, endPoint y: 416, distance: 124.5
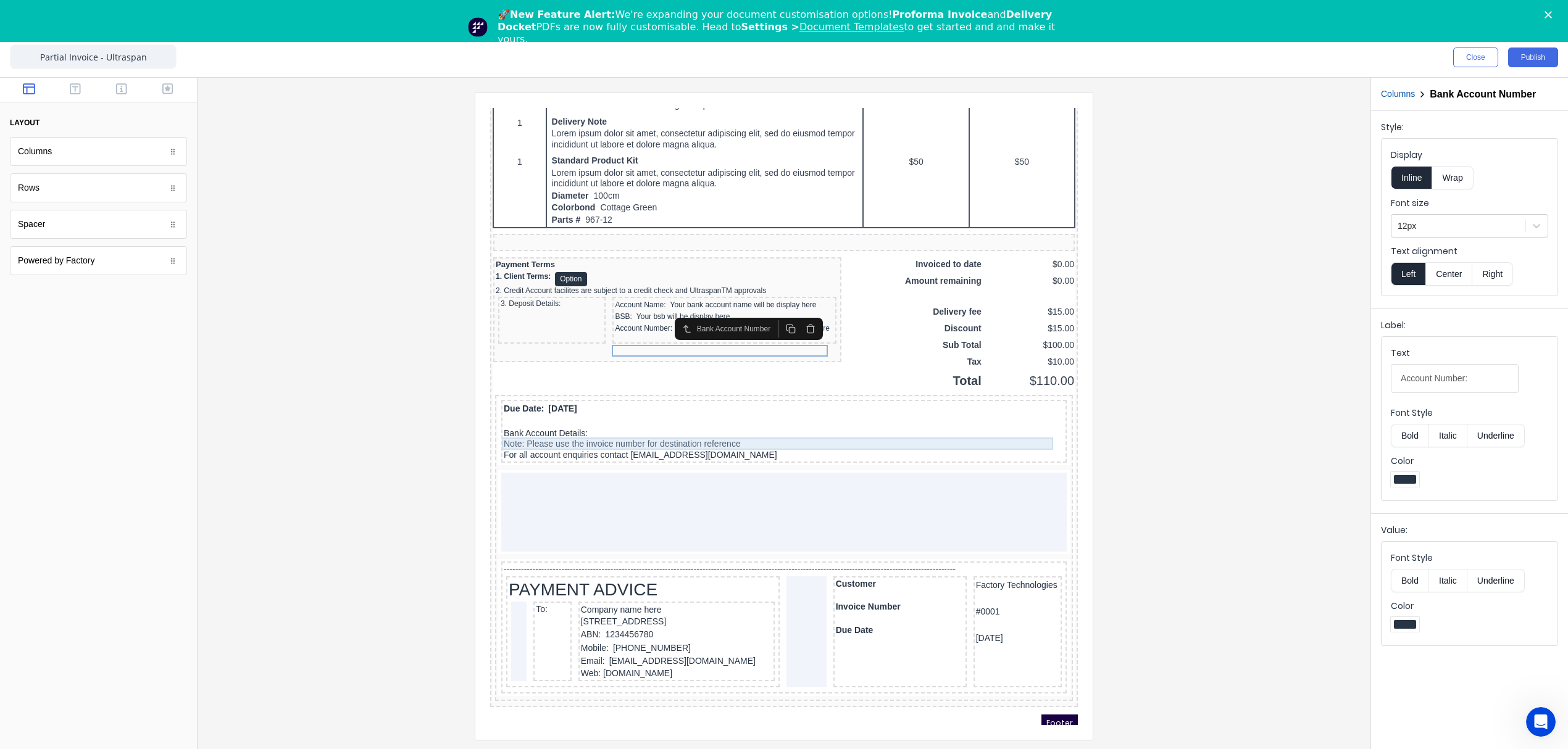
scroll to position [994, 0]
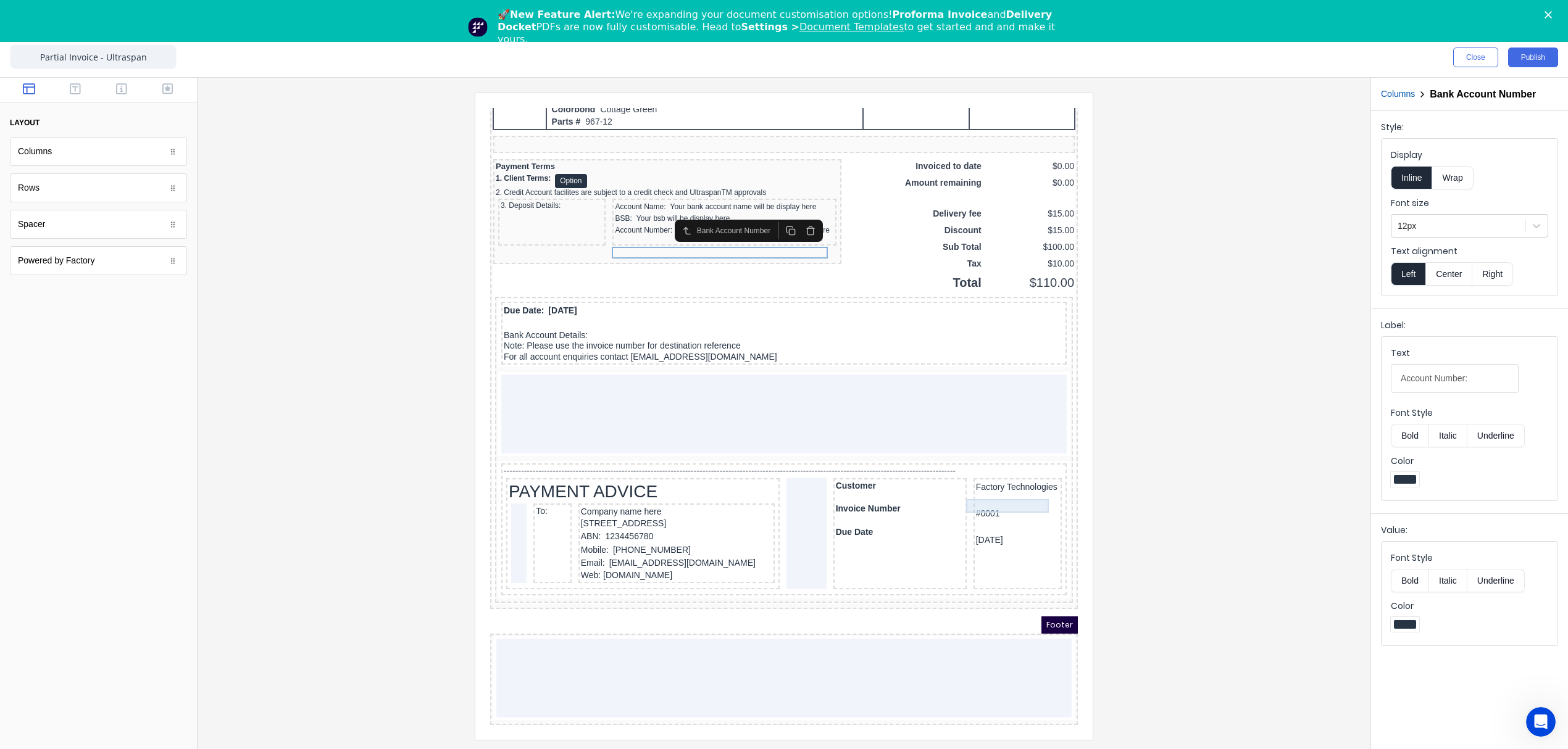
click at [1023, 466] on div "Factory Technologies" at bounding box center [1002, 473] width 83 height 14
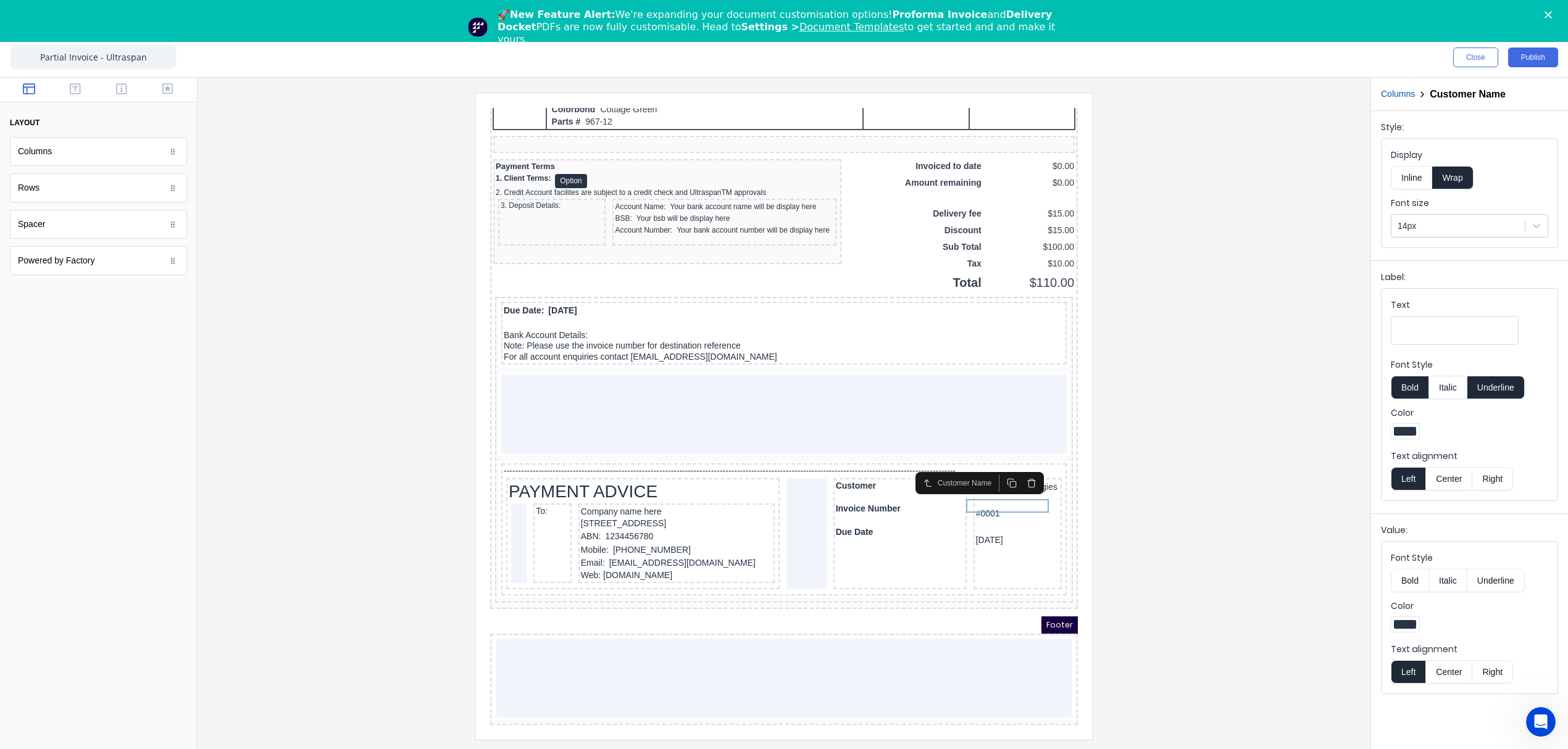
click at [1013, 463] on icon "button" at bounding box center [1016, 468] width 10 height 10
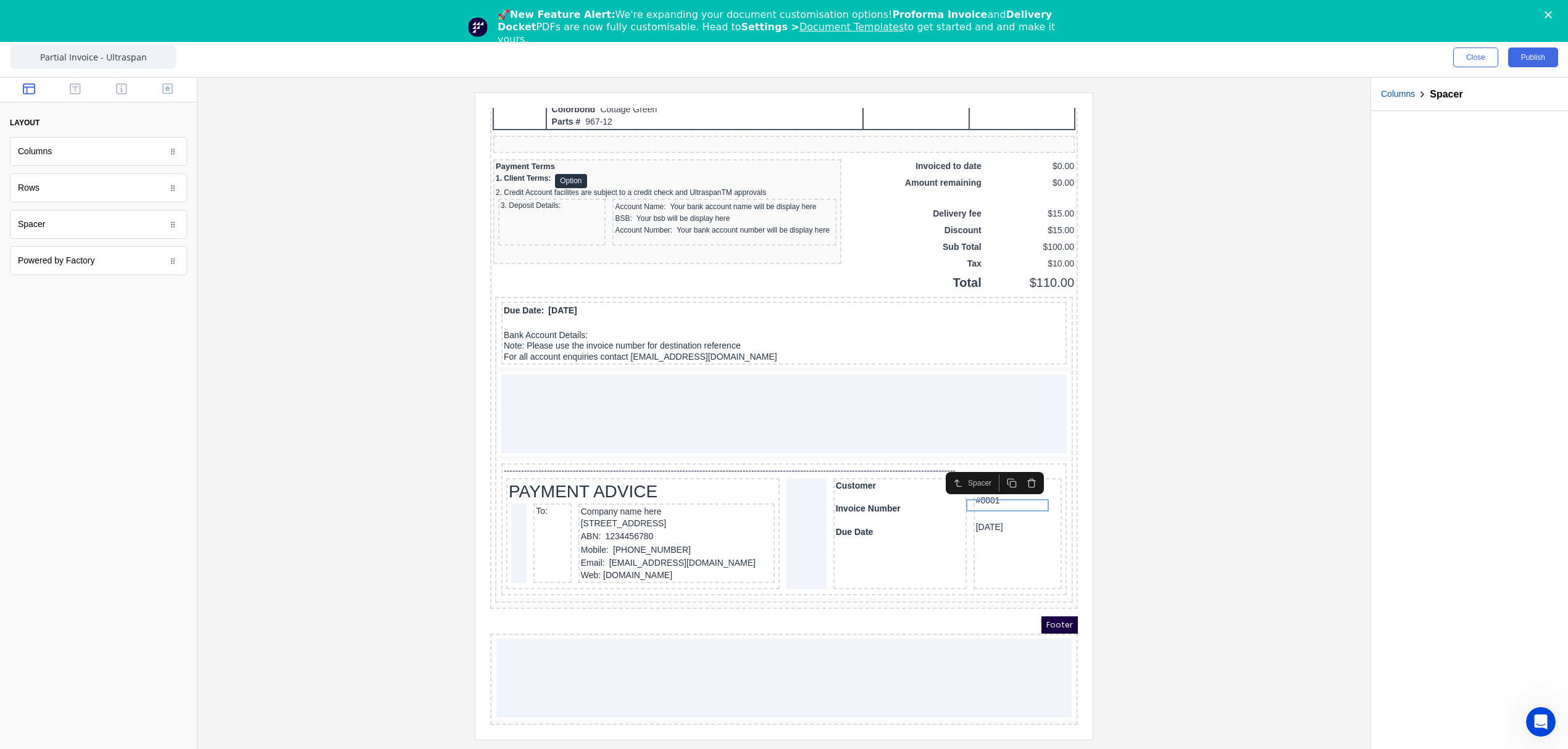
click at [1013, 463] on icon "button" at bounding box center [1016, 468] width 10 height 10
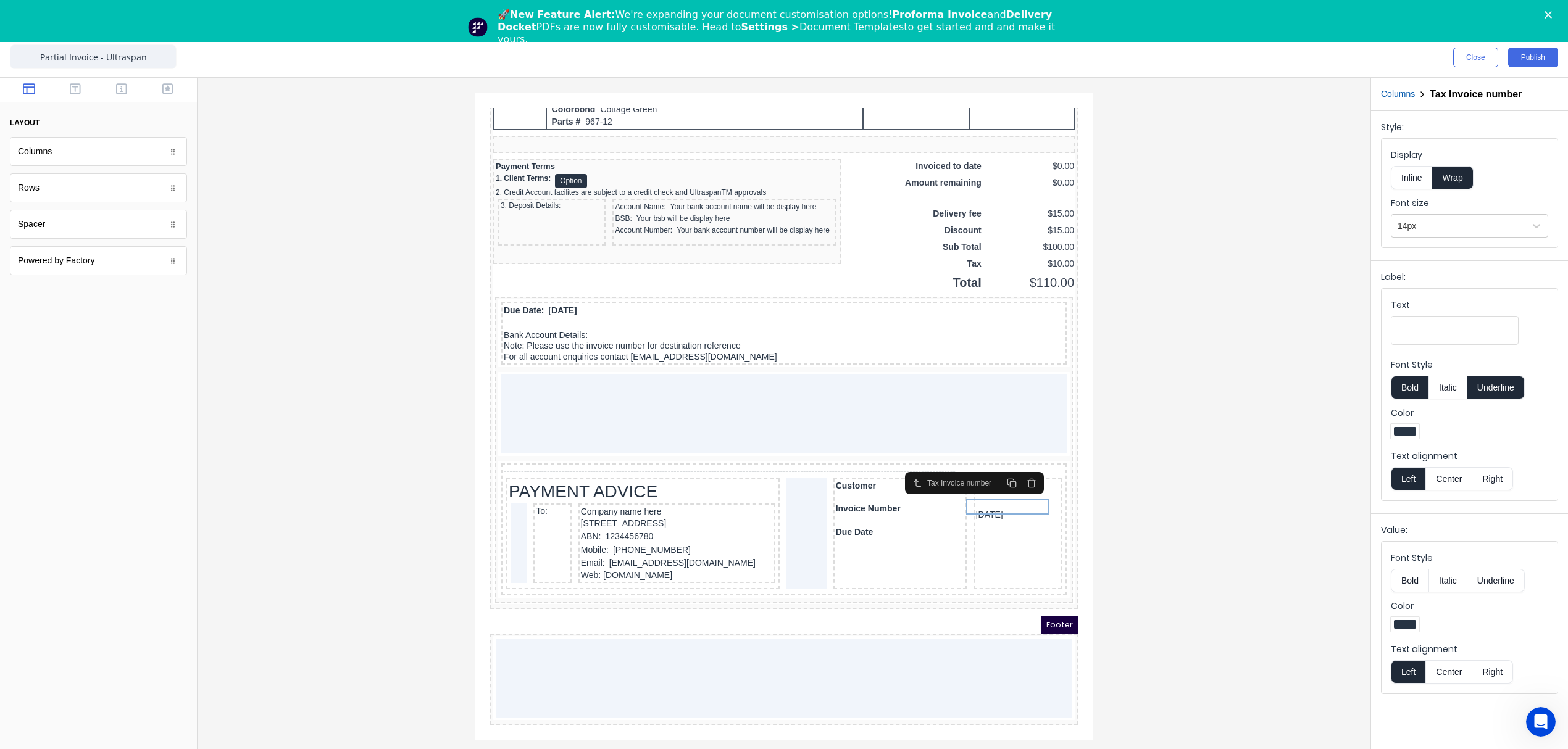
click at [1015, 463] on icon "button" at bounding box center [1016, 468] width 10 height 10
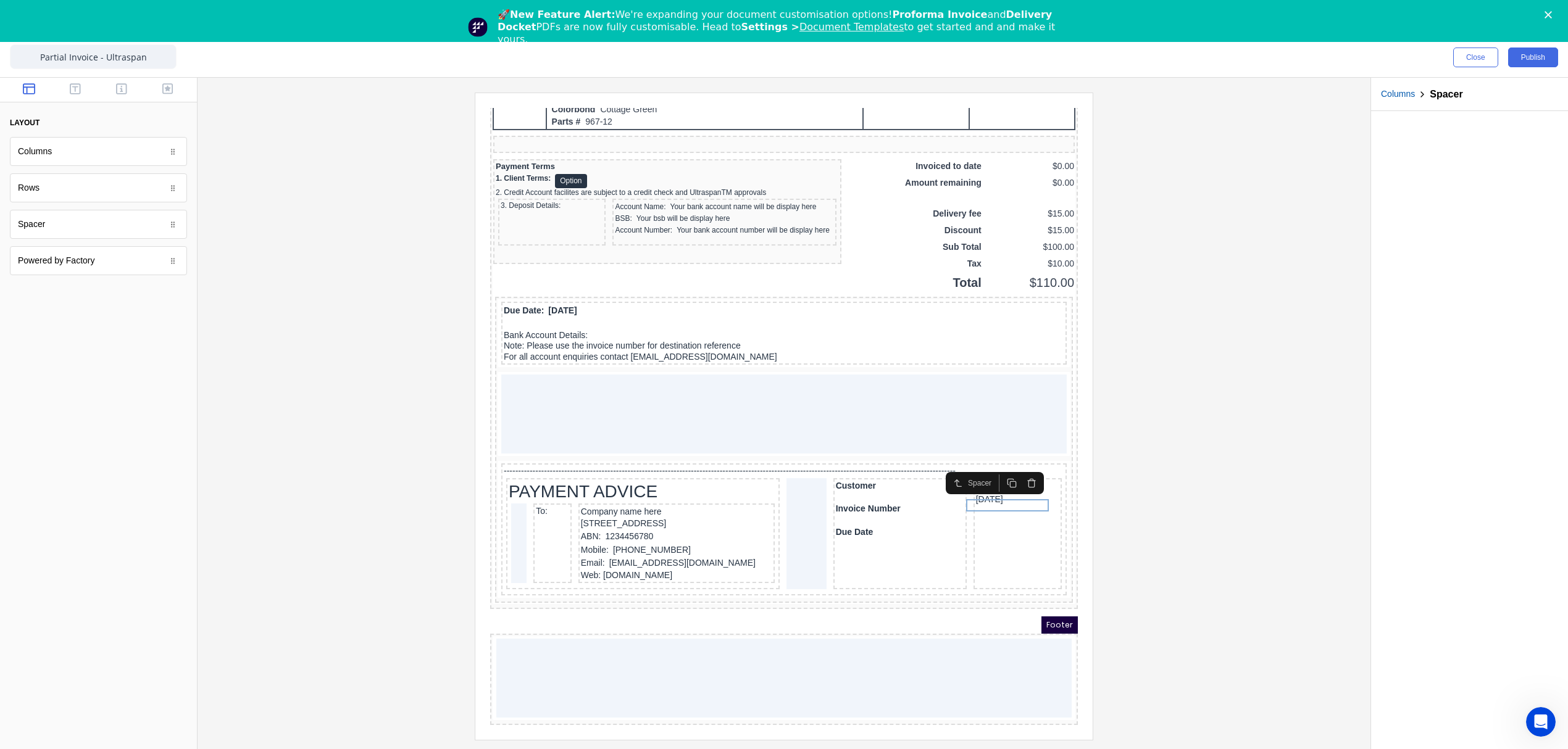
click at [1015, 463] on icon "button" at bounding box center [1016, 468] width 10 height 10
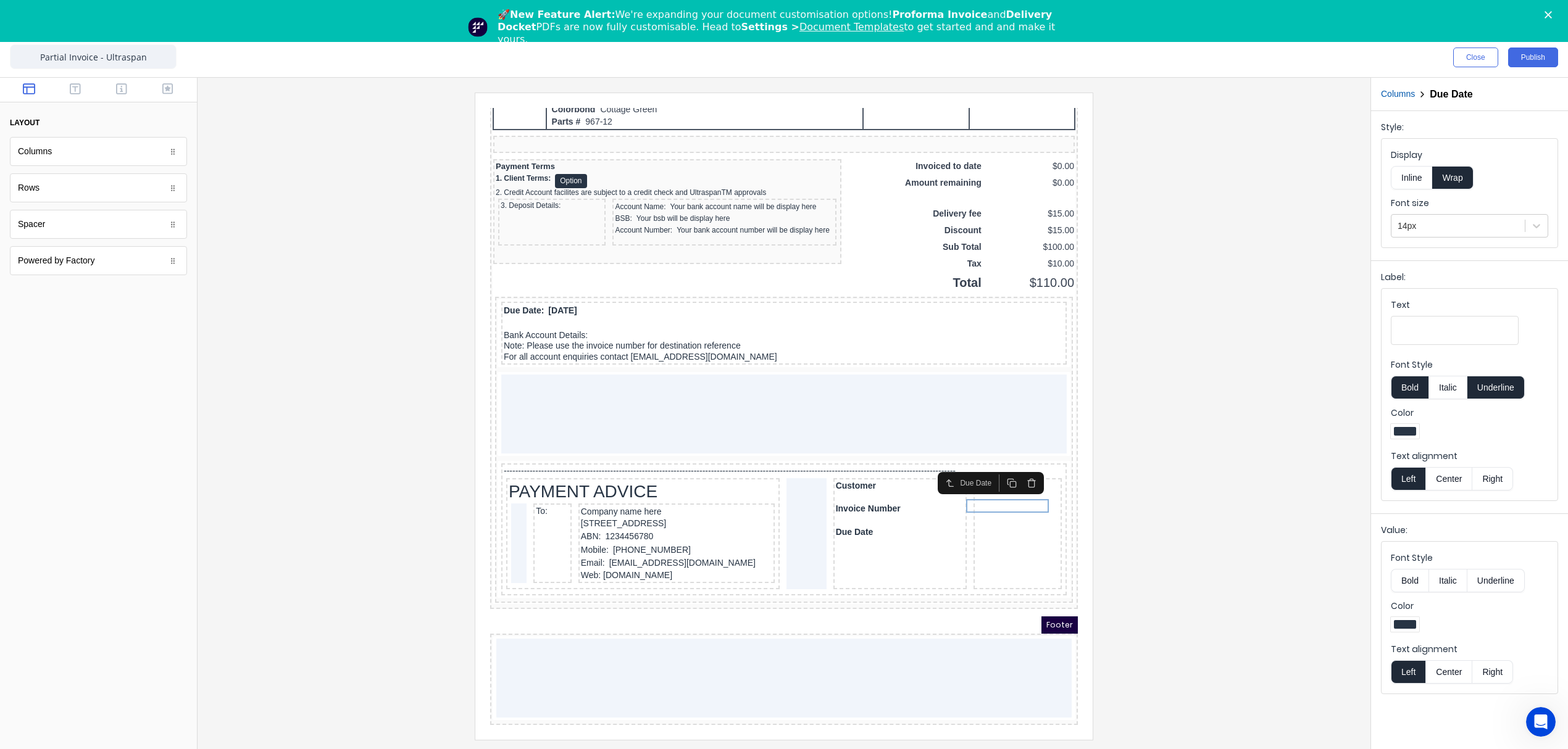
click at [1020, 463] on icon "button" at bounding box center [1016, 468] width 10 height 10
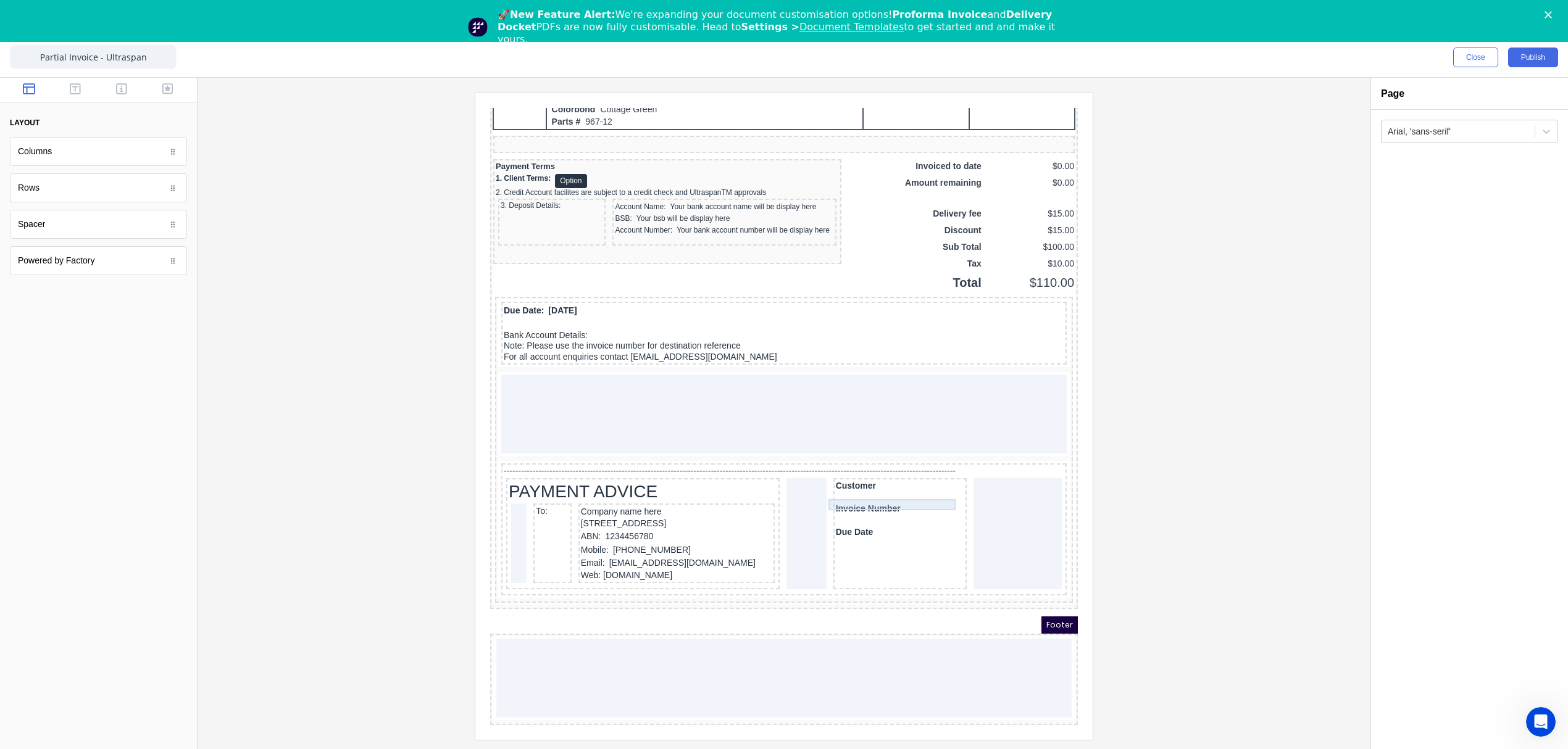
click at [909, 466] on div "Customer" at bounding box center [885, 471] width 128 height 11
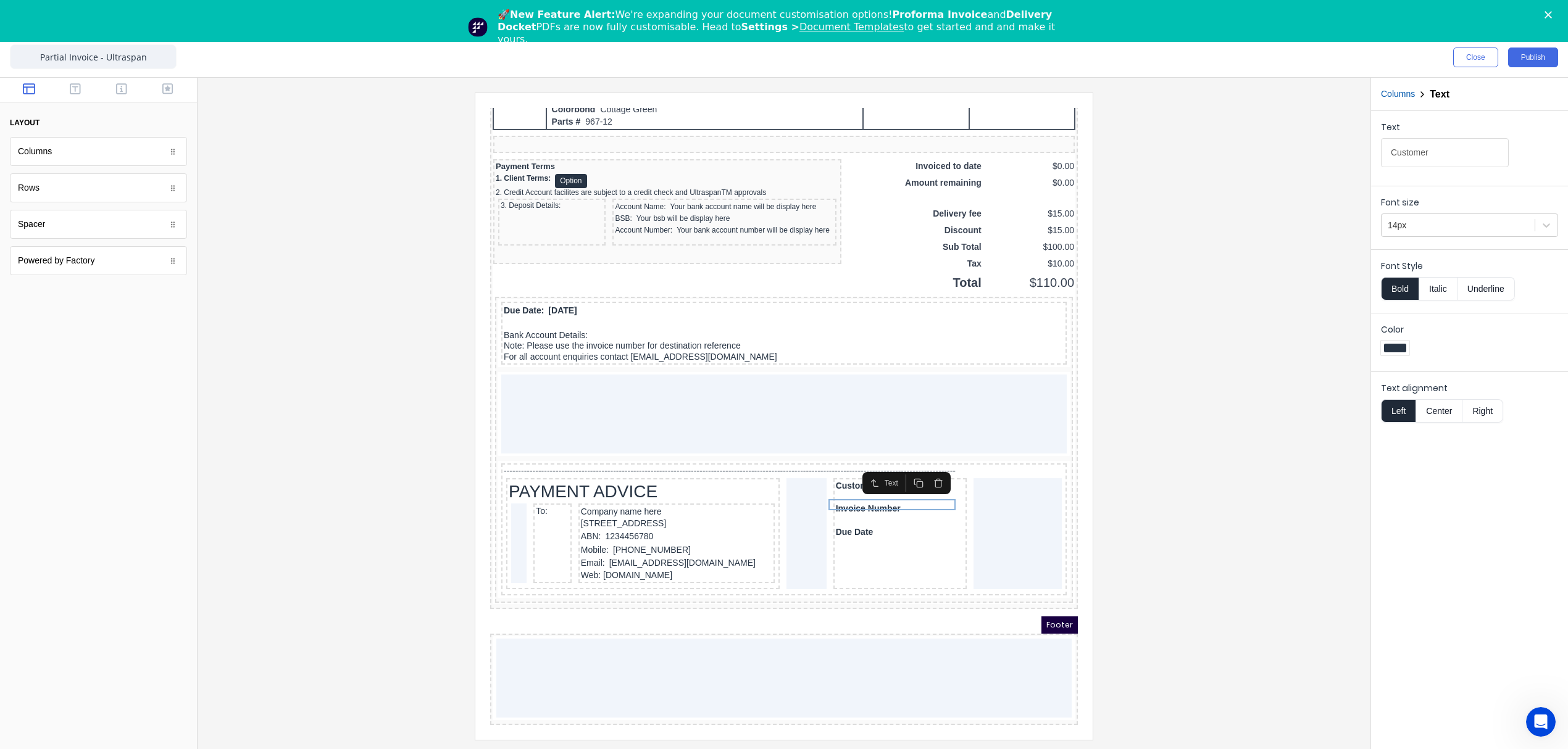
click at [925, 463] on icon "button" at bounding box center [924, 468] width 10 height 10
click at [919, 463] on icon "button" at bounding box center [924, 468] width 10 height 10
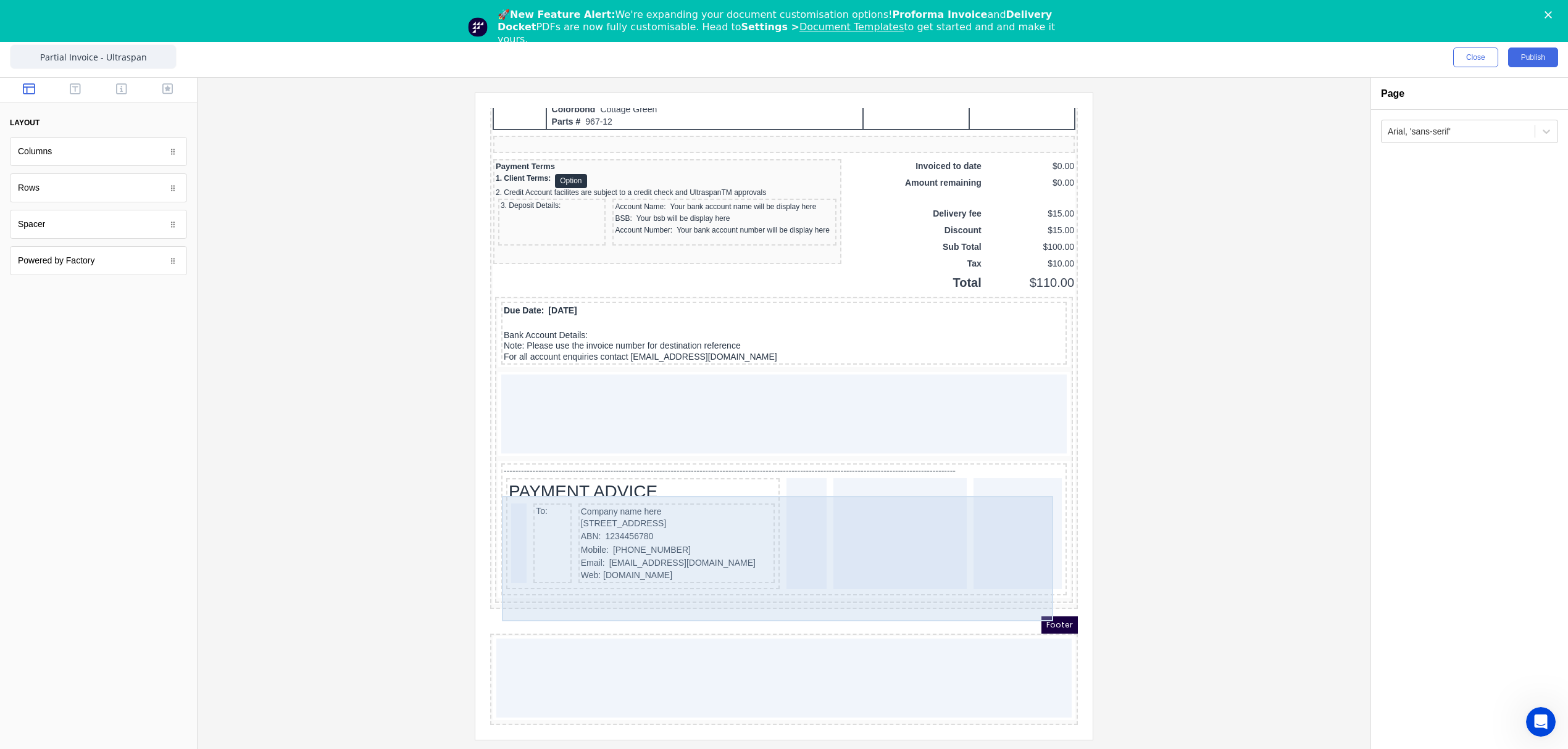
click at [757, 495] on div "PAYMENT ADVICE To: Company name here 234 Beach Road Gold Coast, Queensland, Aus…" at bounding box center [628, 519] width 274 height 112
click at [781, 490] on div at bounding box center [791, 519] width 40 height 112
click at [870, 500] on div at bounding box center [885, 519] width 133 height 112
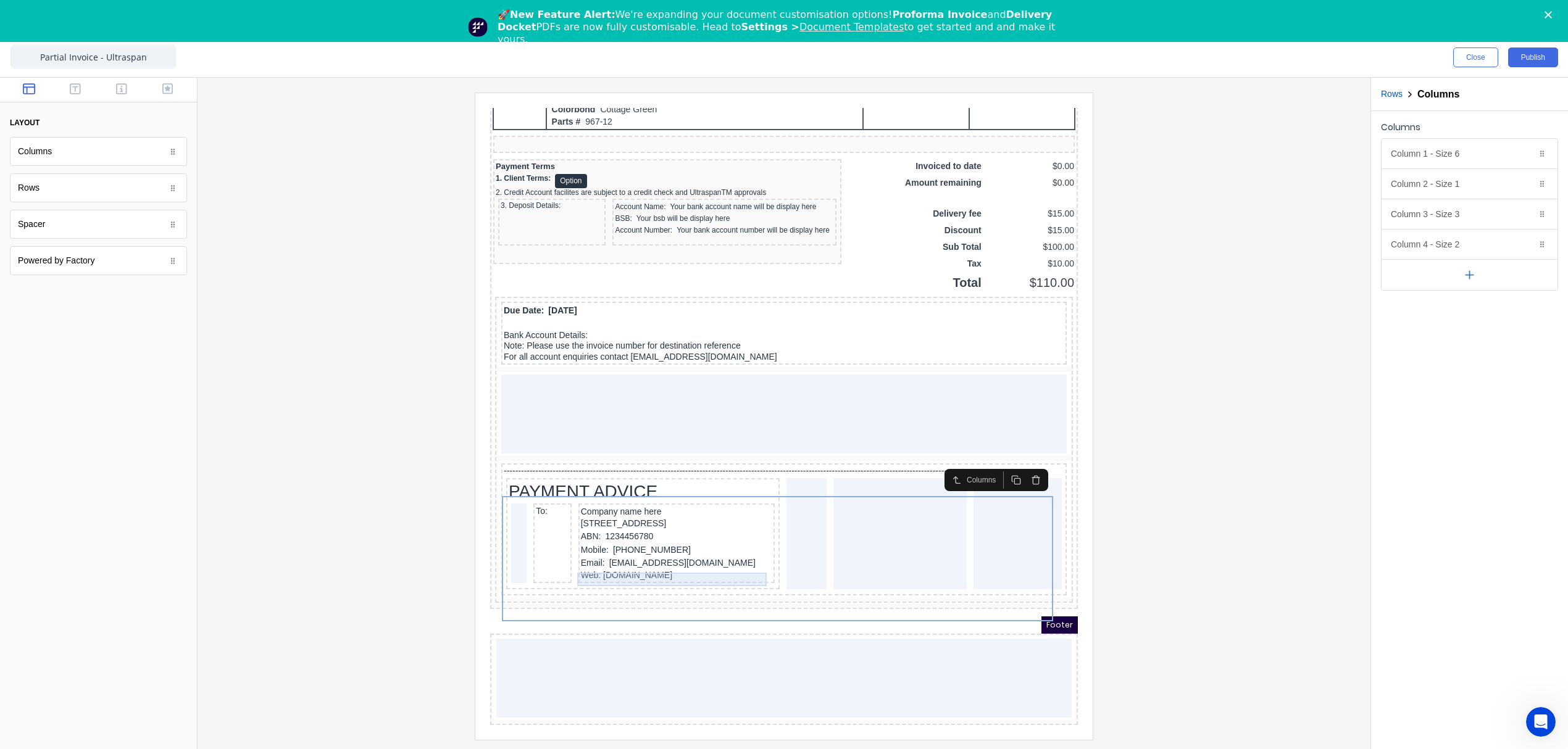
click at [644, 532] on div "Mobile: (042) 2222 3333" at bounding box center [661, 536] width 191 height 14
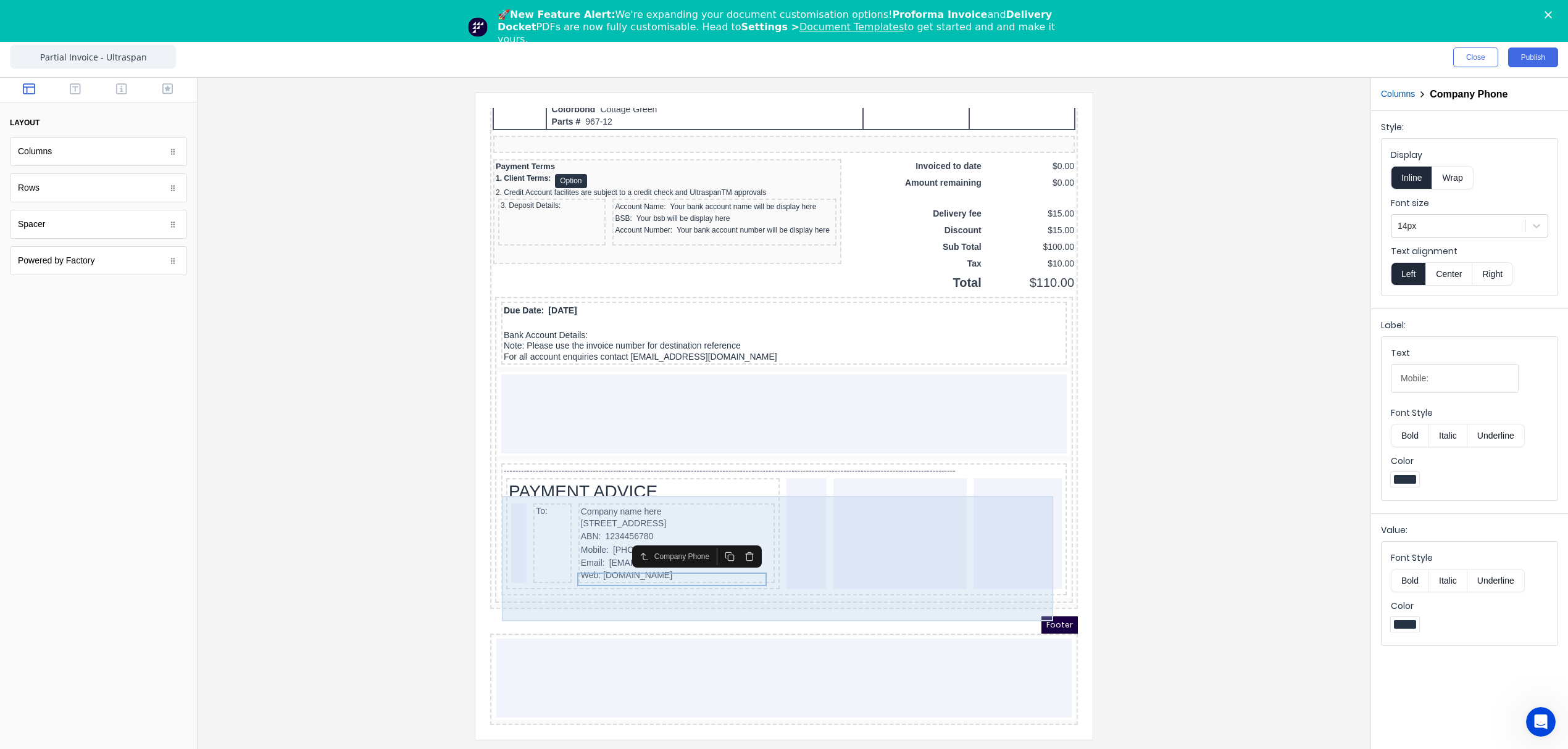
click at [772, 469] on div at bounding box center [791, 519] width 40 height 112
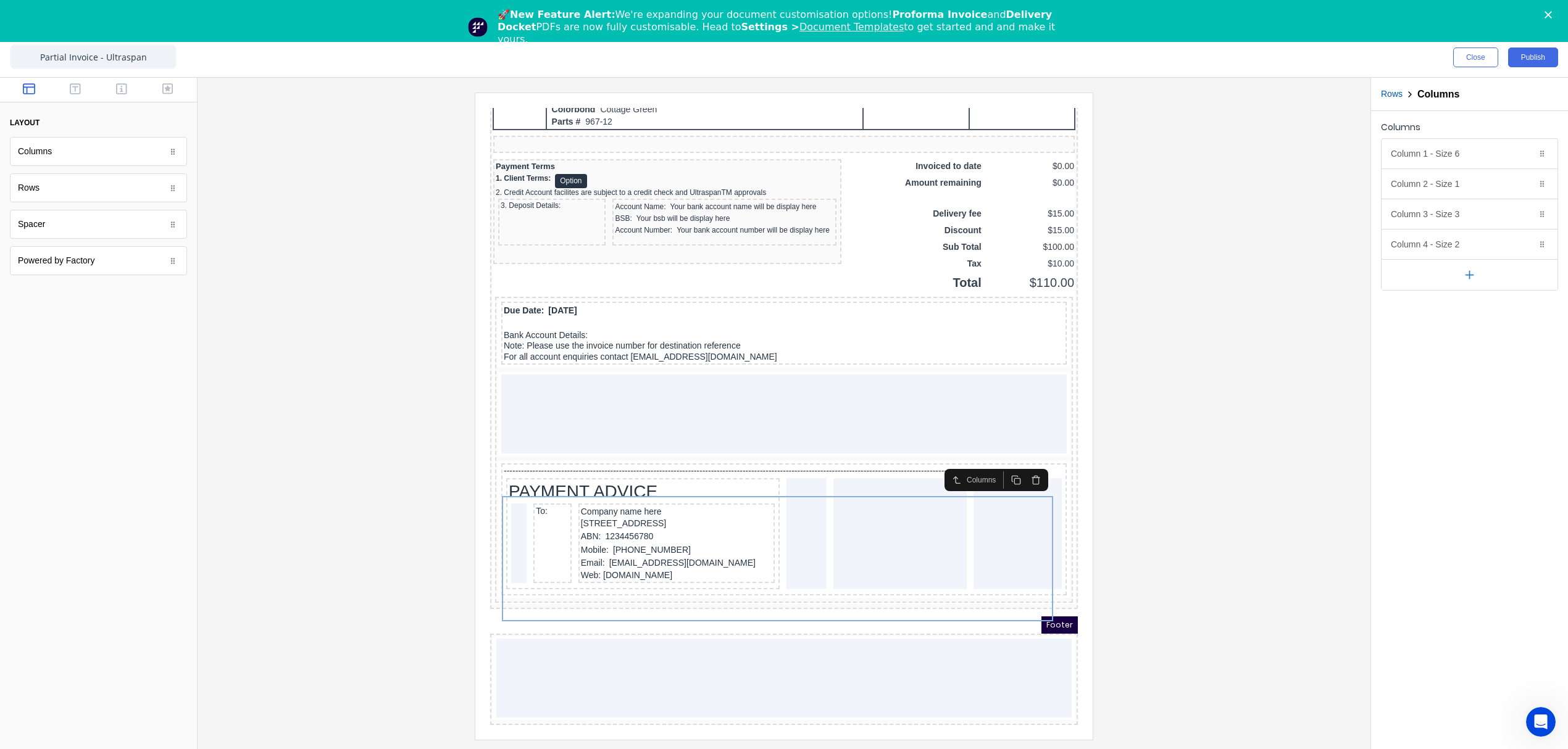
click at [1025, 461] on icon "button" at bounding box center [1020, 465] width 10 height 10
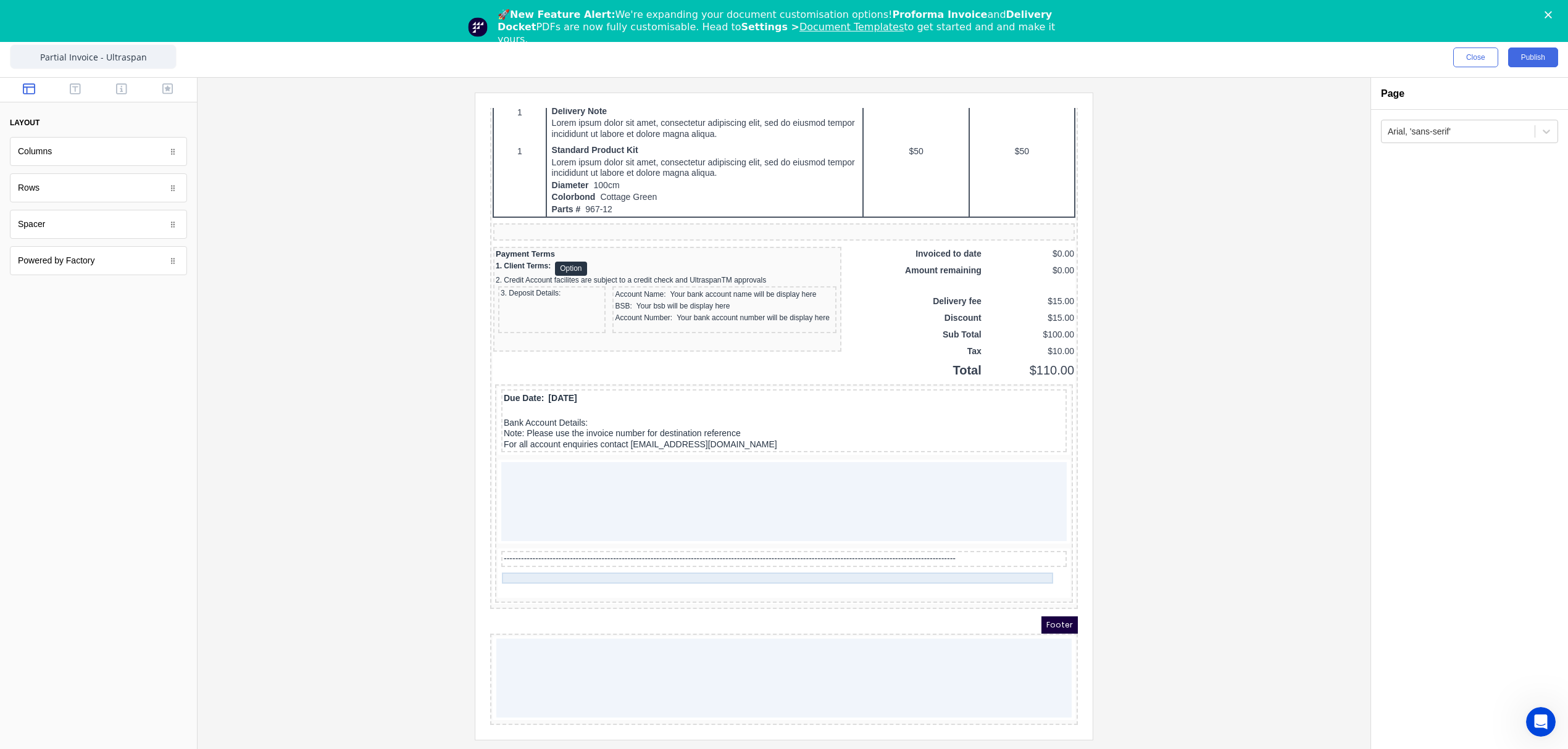
click at [926, 542] on div "-------------------------------------------------------------------------------…" at bounding box center [768, 544] width 560 height 11
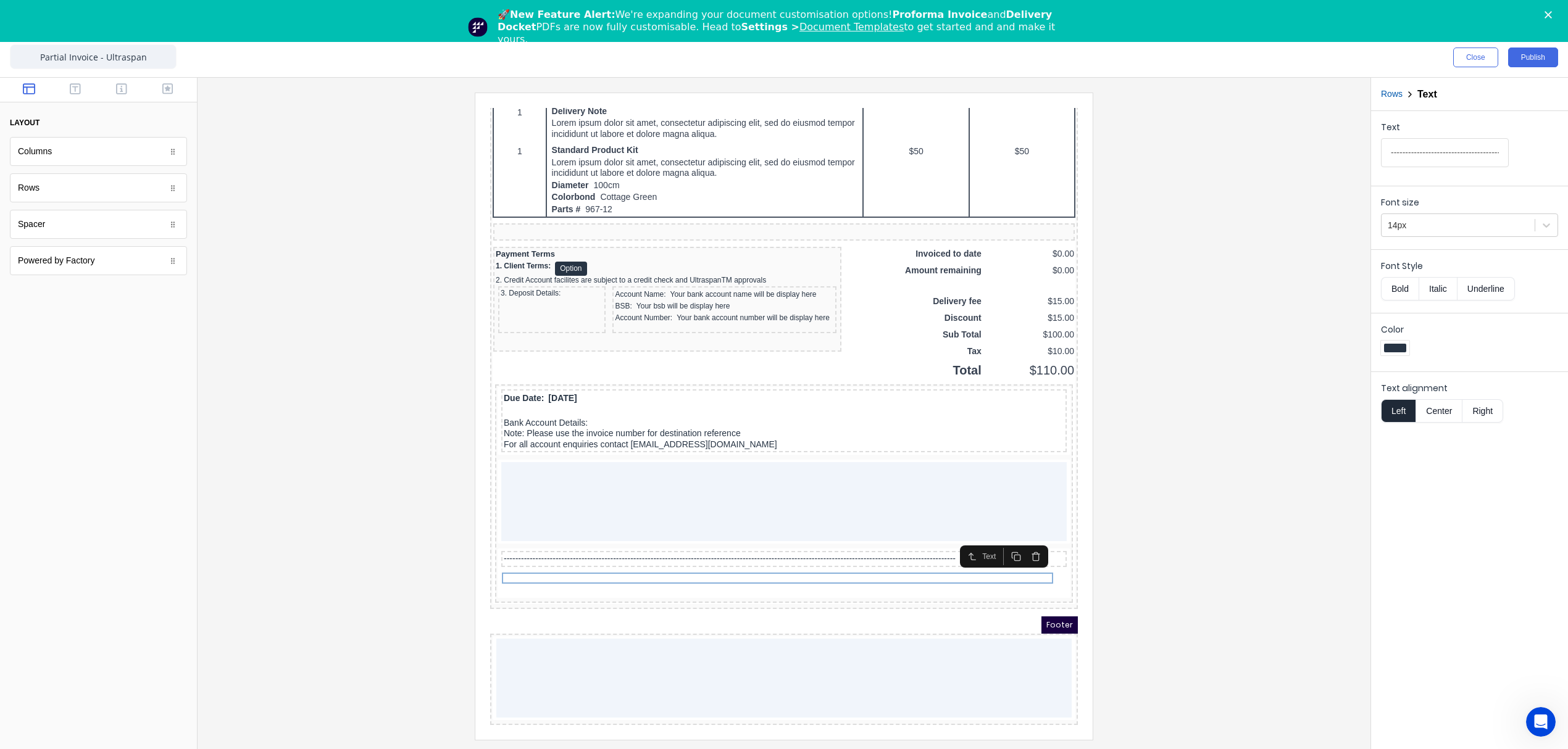
click at [1016, 537] on icon "button" at bounding box center [1020, 542] width 10 height 10
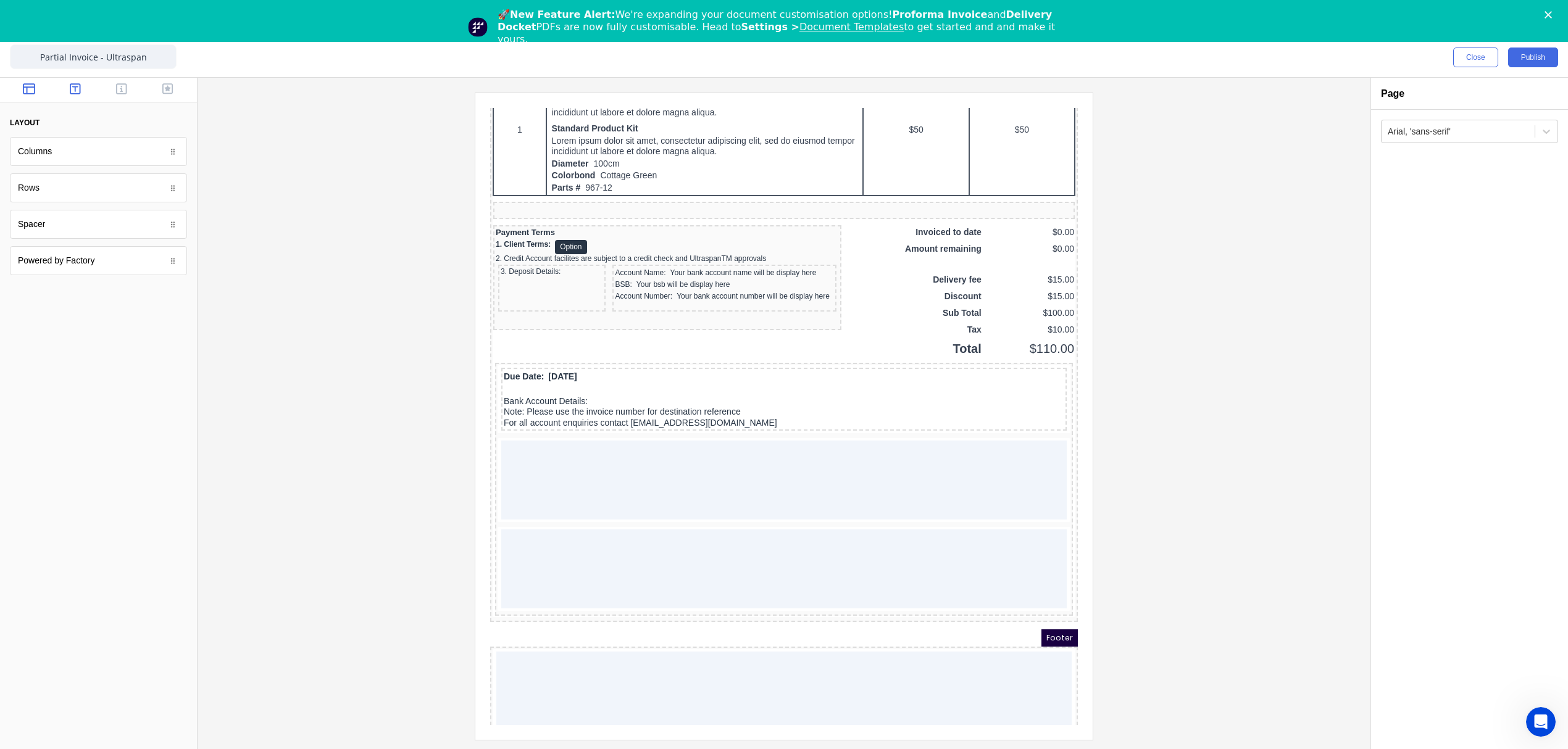
click at [75, 87] on icon "button" at bounding box center [75, 89] width 11 height 11
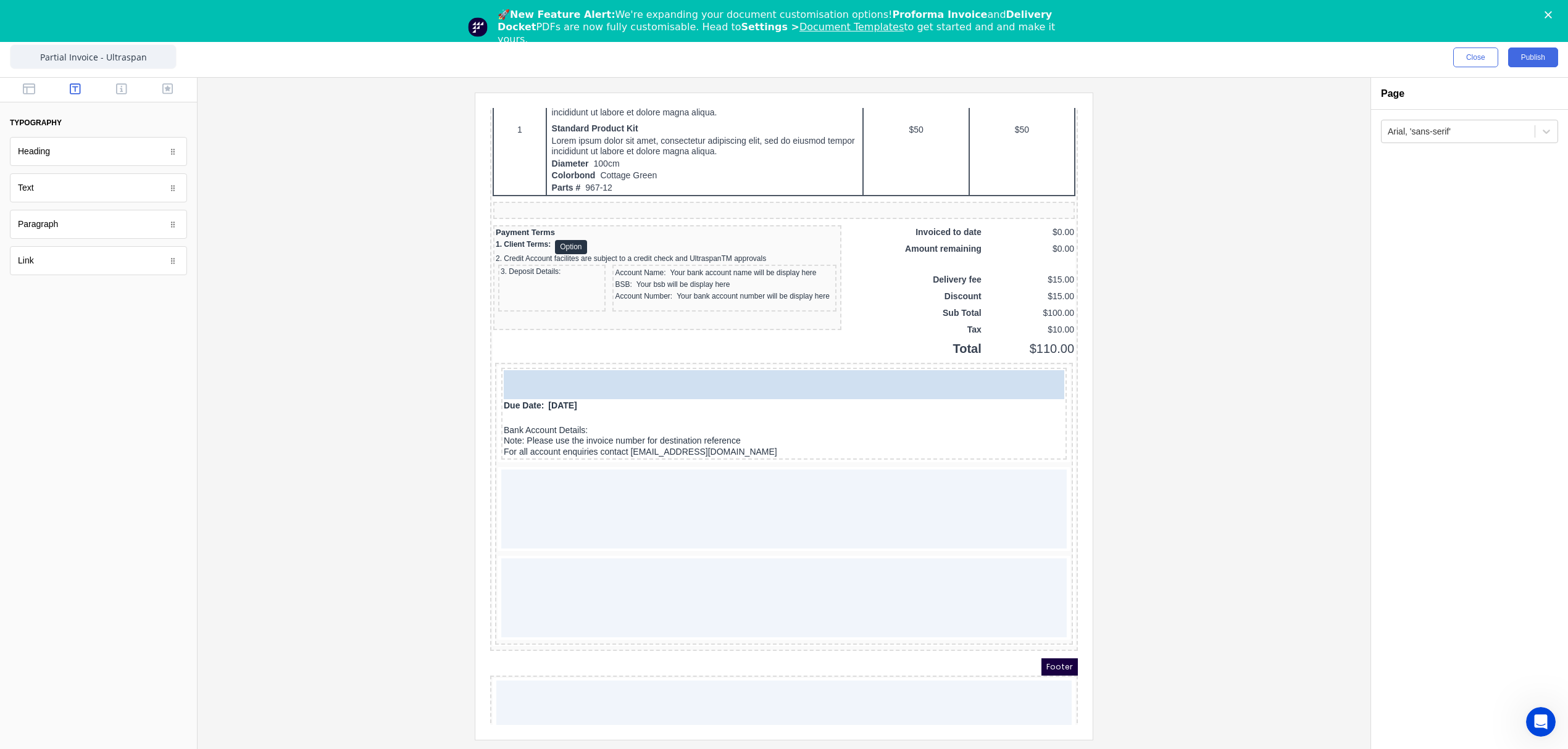
drag, startPoint x: 50, startPoint y: 186, endPoint x: 683, endPoint y: 389, distance: 664.8
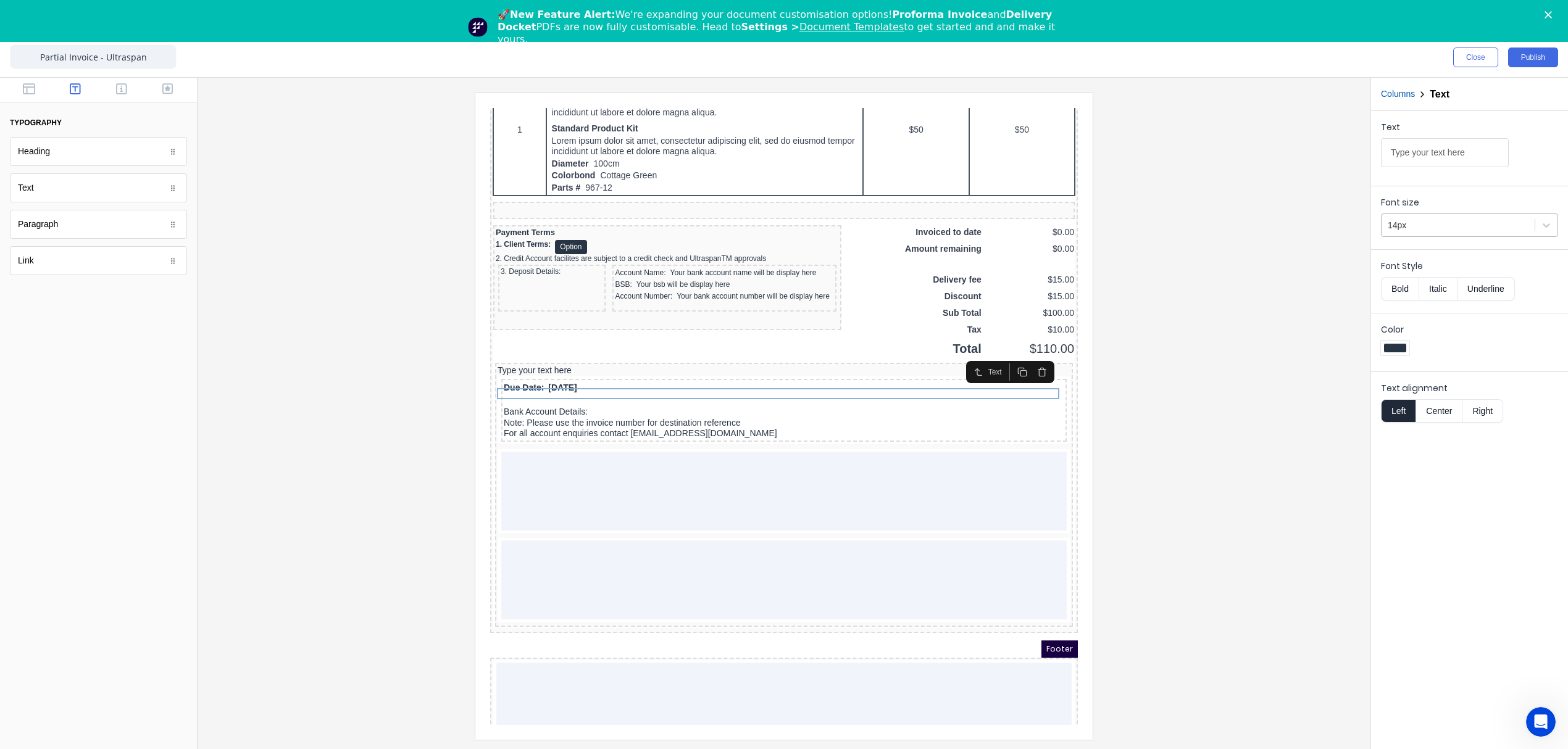
click at [1431, 225] on div at bounding box center [1458, 226] width 141 height 16
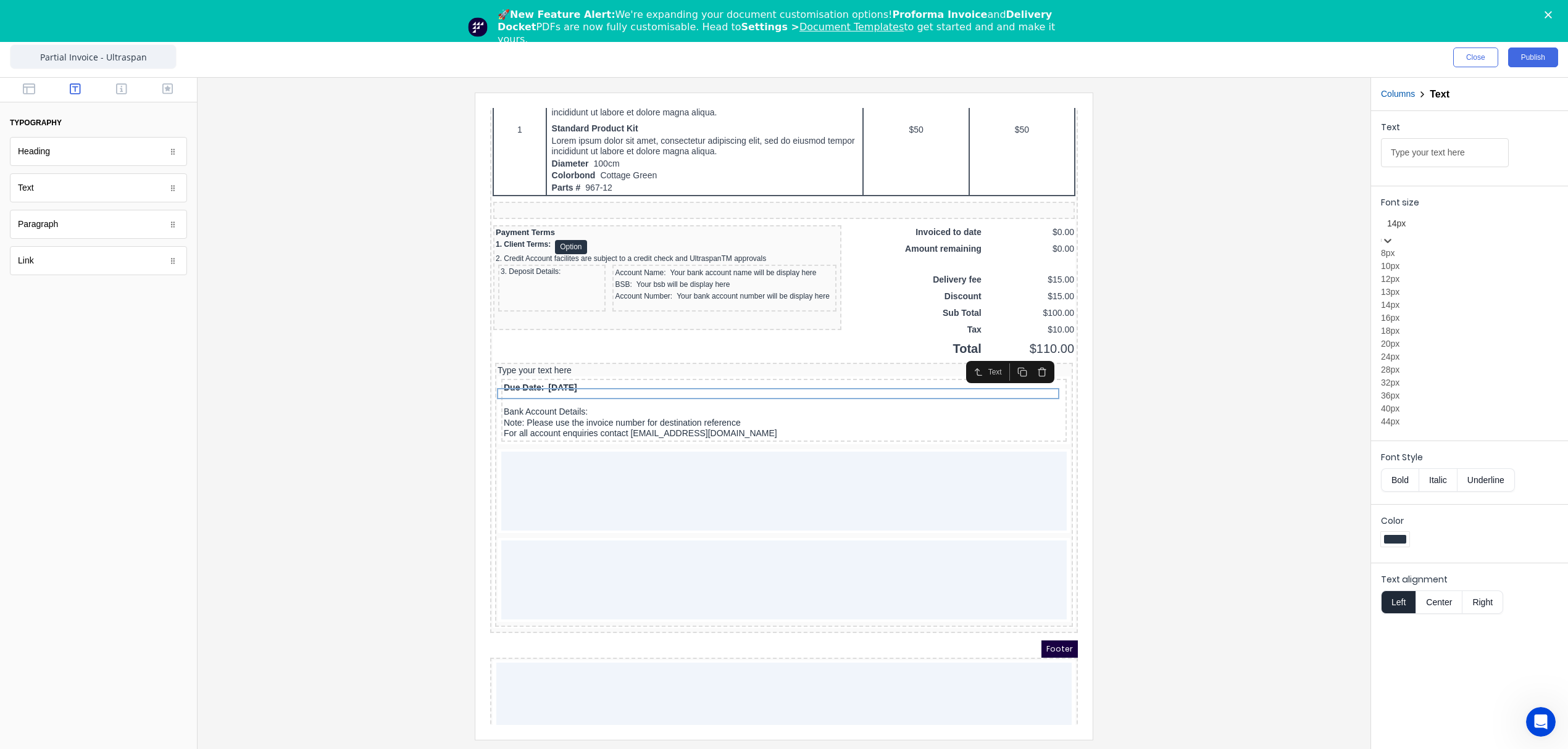
click at [1425, 286] on div "12px" at bounding box center [1469, 279] width 177 height 13
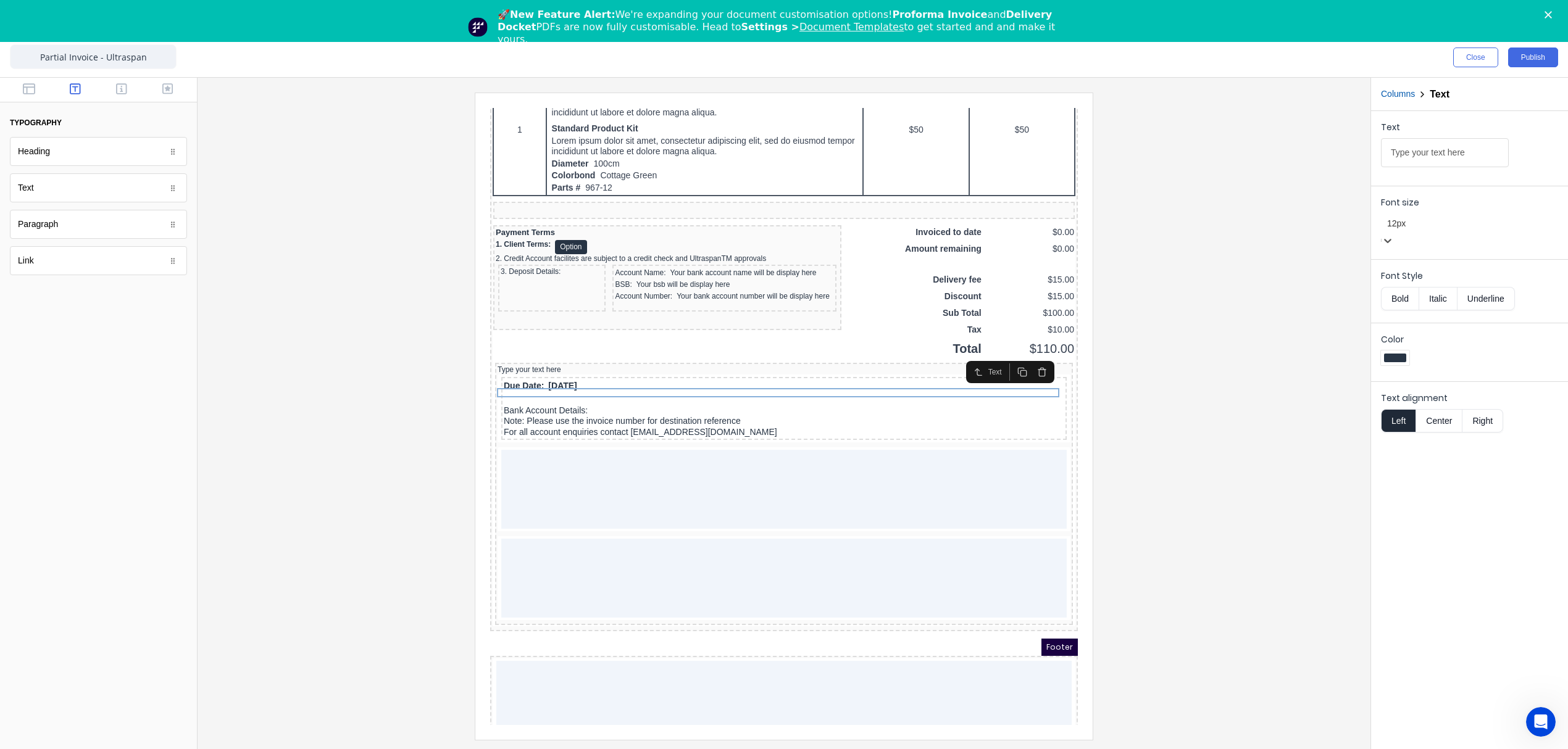
click at [1397, 295] on button "Bold" at bounding box center [1400, 299] width 38 height 24
drag, startPoint x: 1472, startPoint y: 149, endPoint x: 1252, endPoint y: 173, distance: 221.3
click at [1252, 173] on div "Close Publish Components typography Heading Heading Text Text Paragraph Paragra…" at bounding box center [784, 393] width 1568 height 711
paste input "ORDERING AND DELIVERY PROCESS"
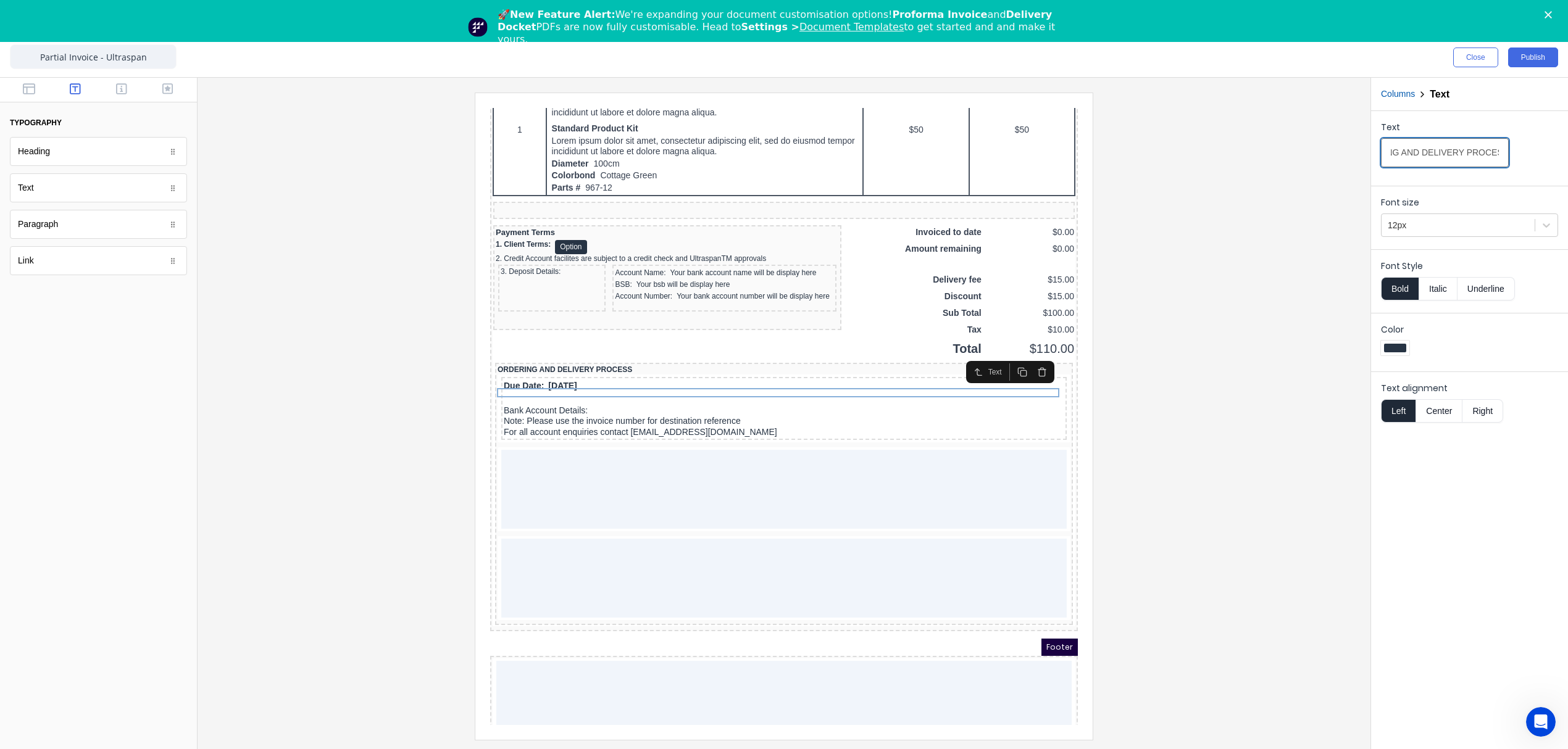
type input "ORDERING AND DELIVERY PROCESS"
click at [1228, 387] on div at bounding box center [784, 416] width 1153 height 647
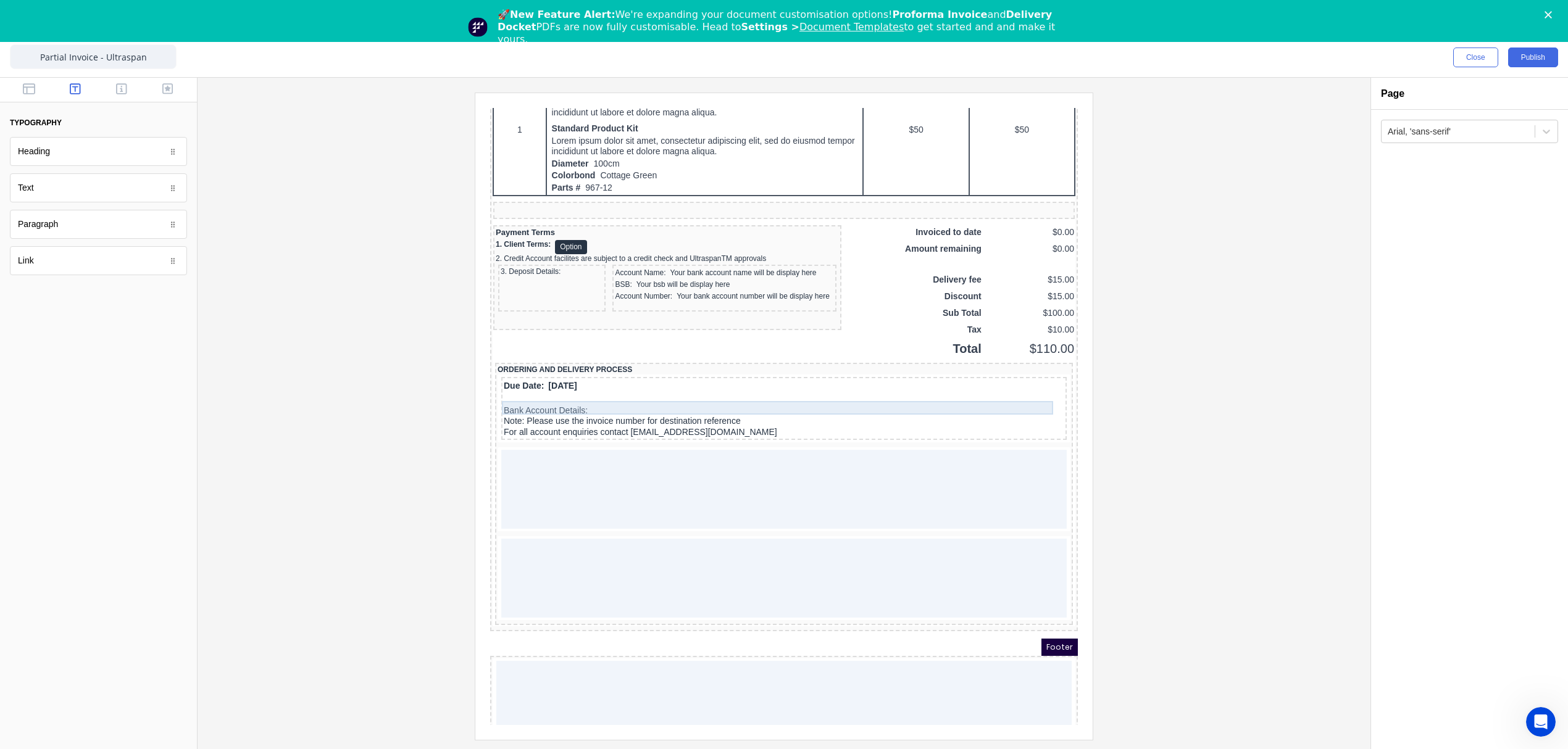
click at [510, 378] on div "Due Date: 29/10/2024" at bounding box center [768, 371] width 560 height 14
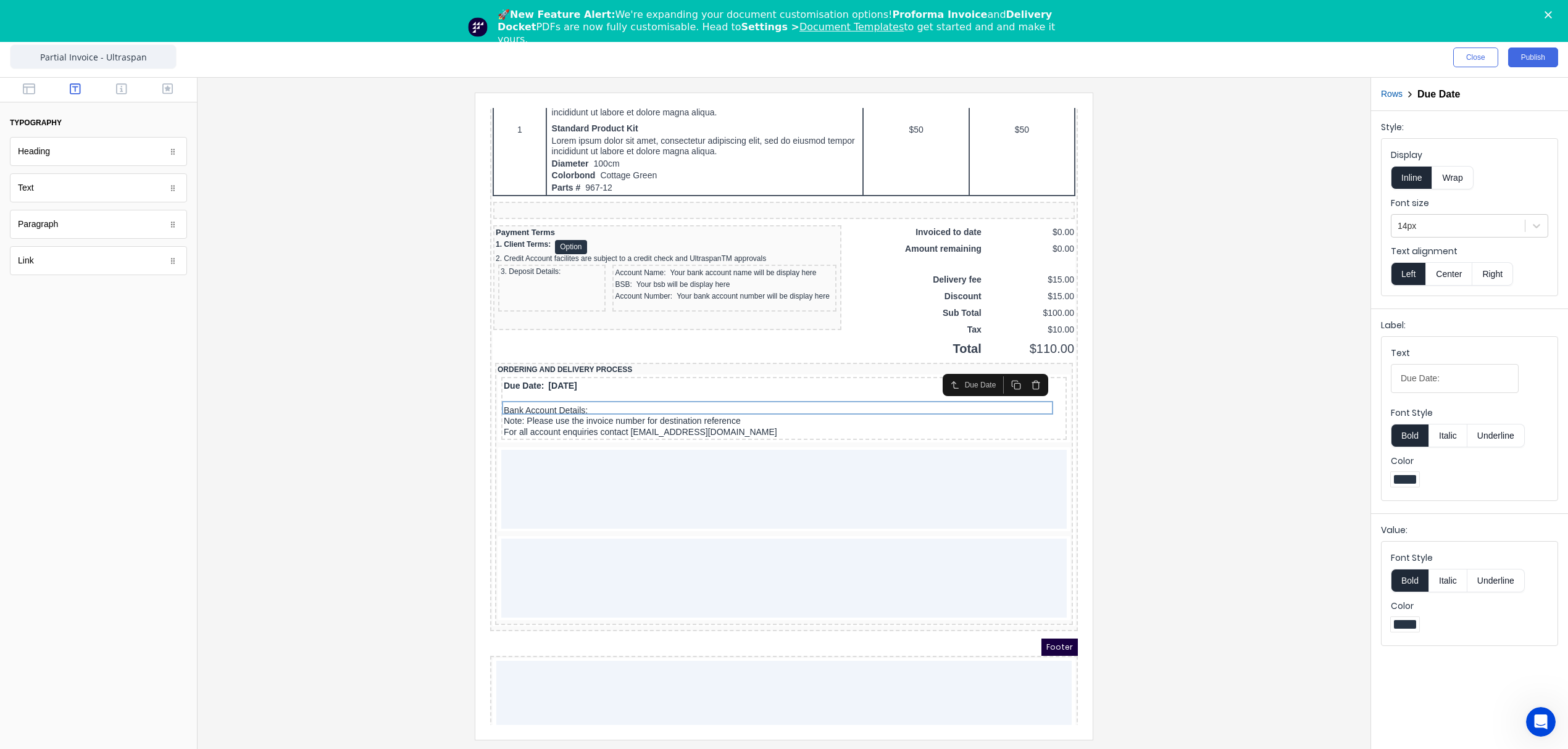
click at [1020, 368] on icon "button" at bounding box center [1020, 370] width 10 height 10
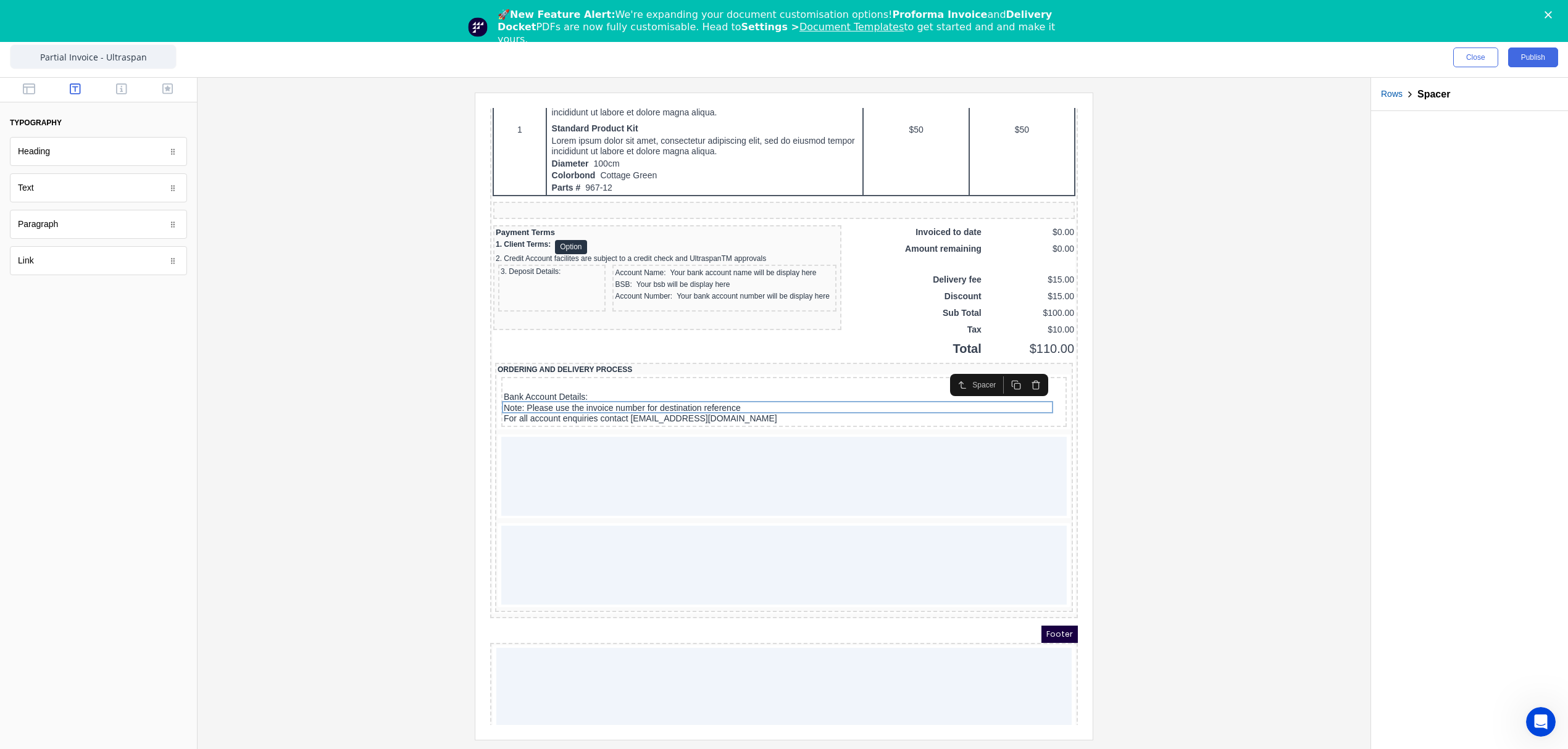
click at [1023, 373] on icon "button" at bounding box center [1020, 370] width 10 height 10
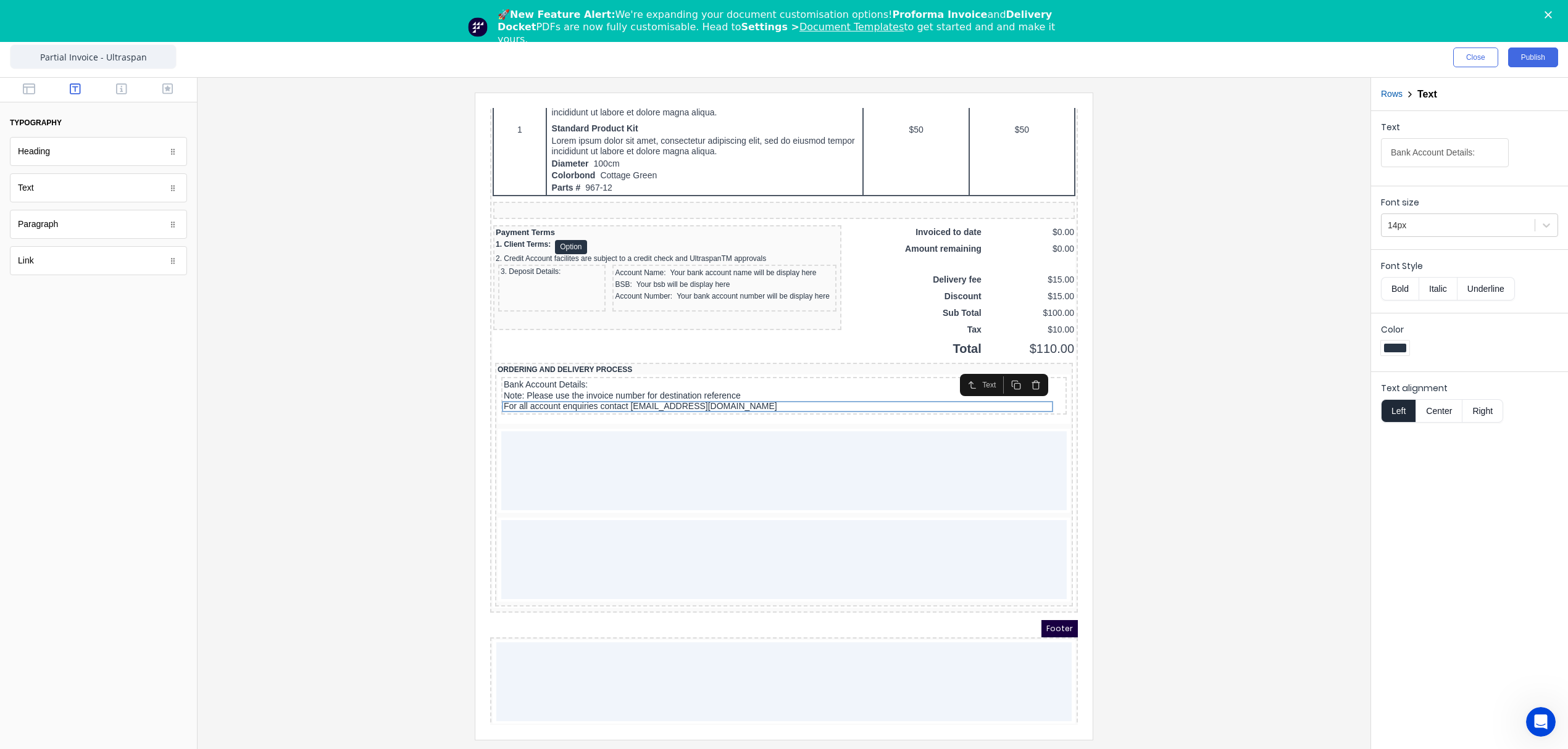
click at [1023, 373] on icon "button" at bounding box center [1020, 370] width 10 height 10
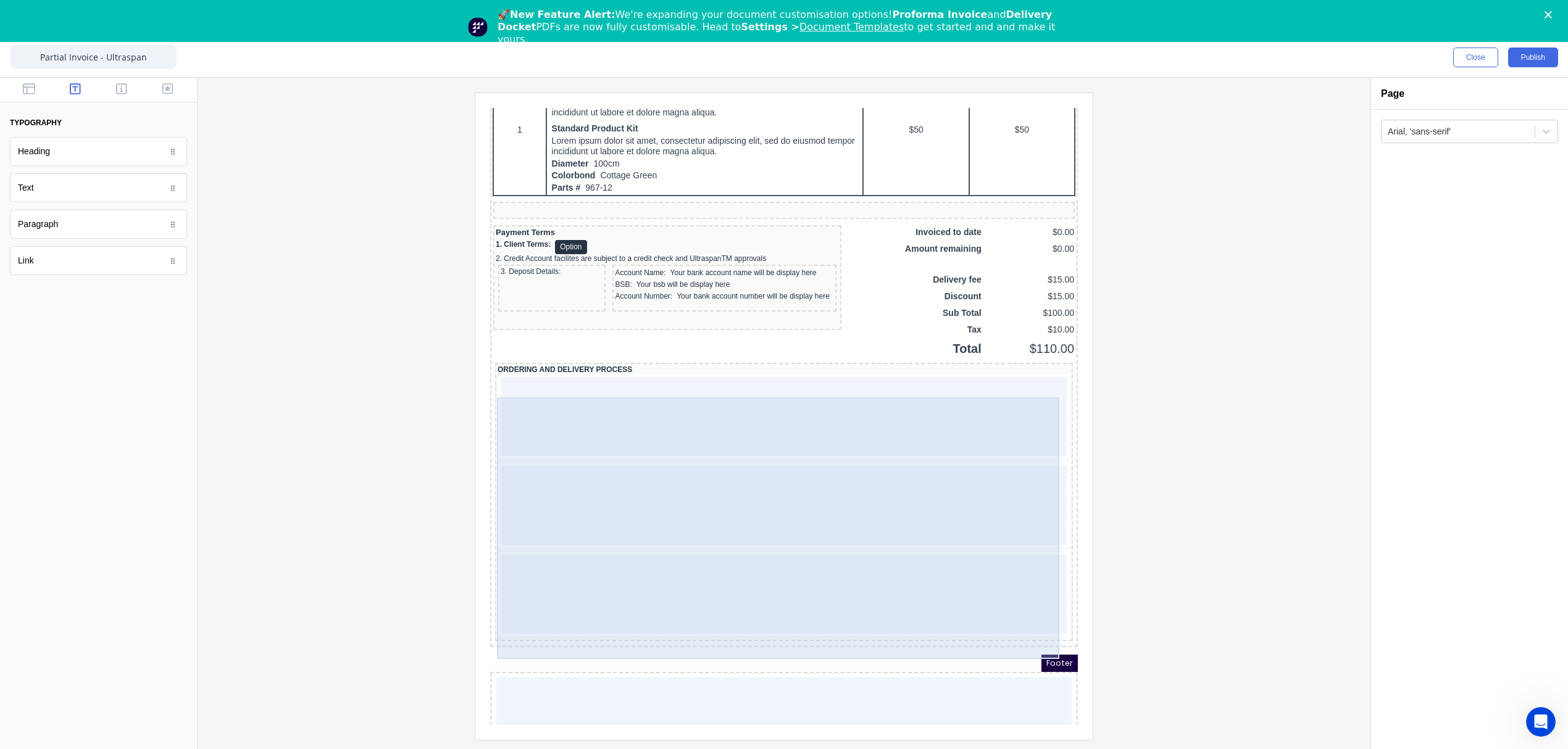
click at [816, 510] on div at bounding box center [769, 490] width 565 height 79
click at [1000, 517] on div at bounding box center [769, 490] width 565 height 79
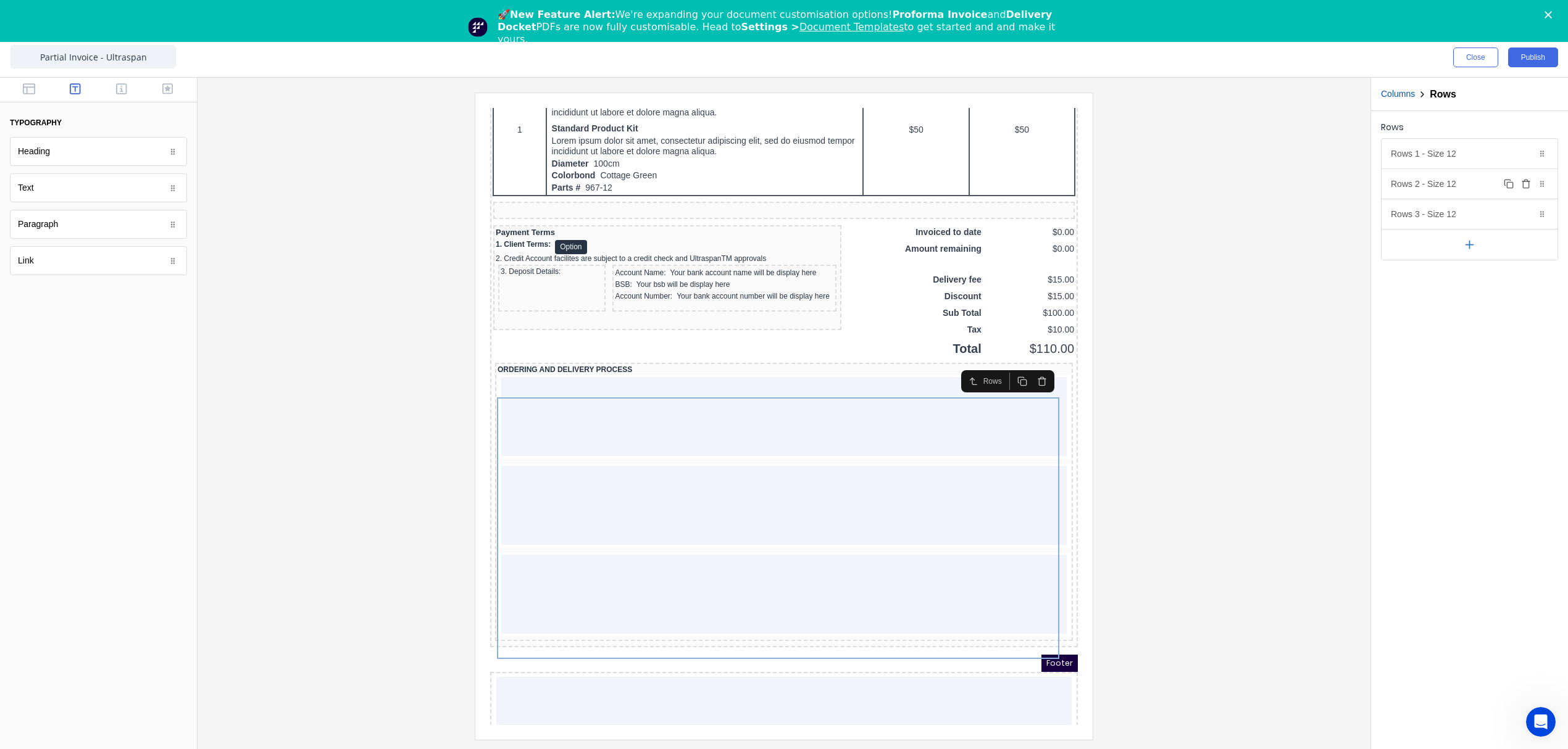
click at [1529, 186] on icon "button" at bounding box center [1525, 185] width 5 height 7
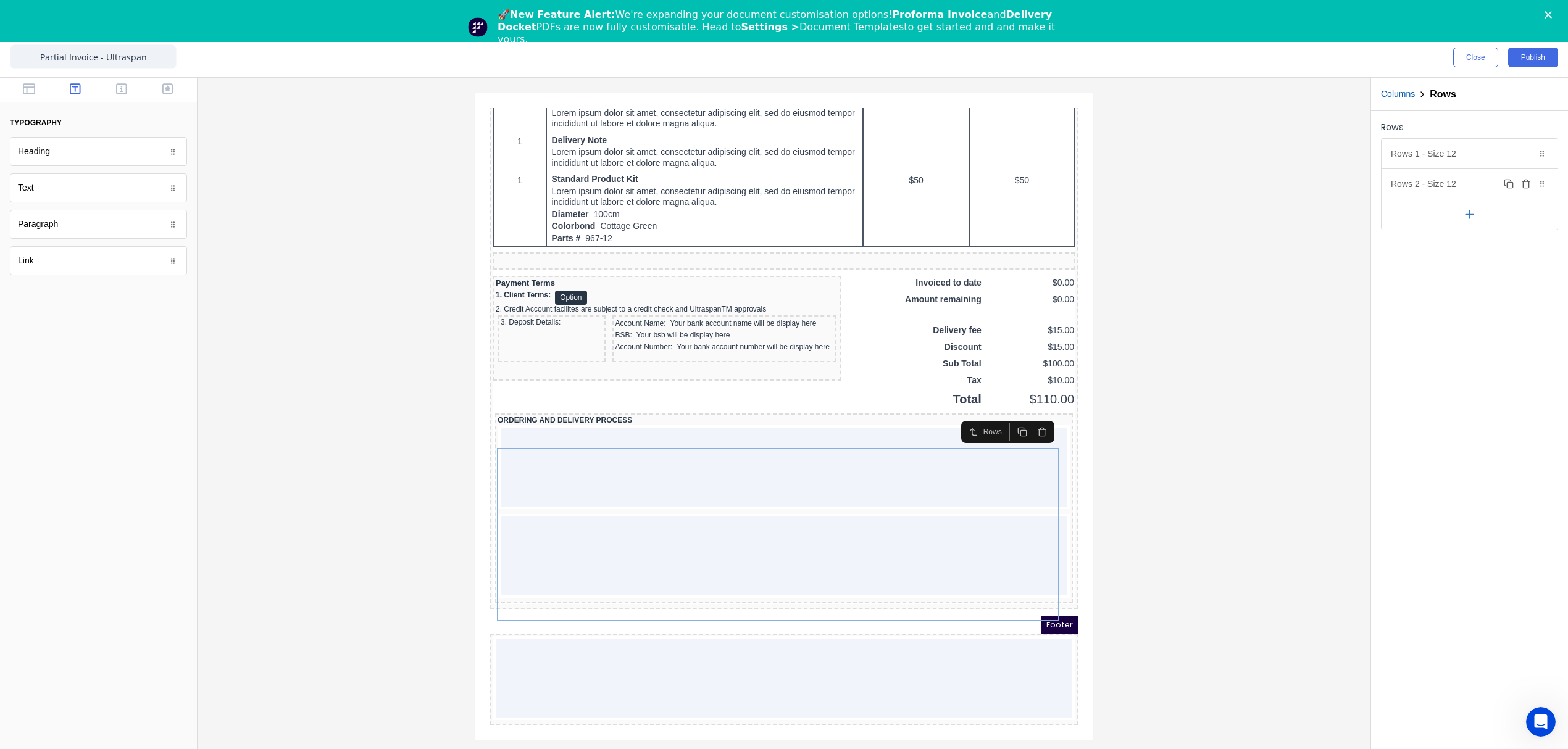
click at [1529, 186] on icon "button" at bounding box center [1525, 185] width 5 height 7
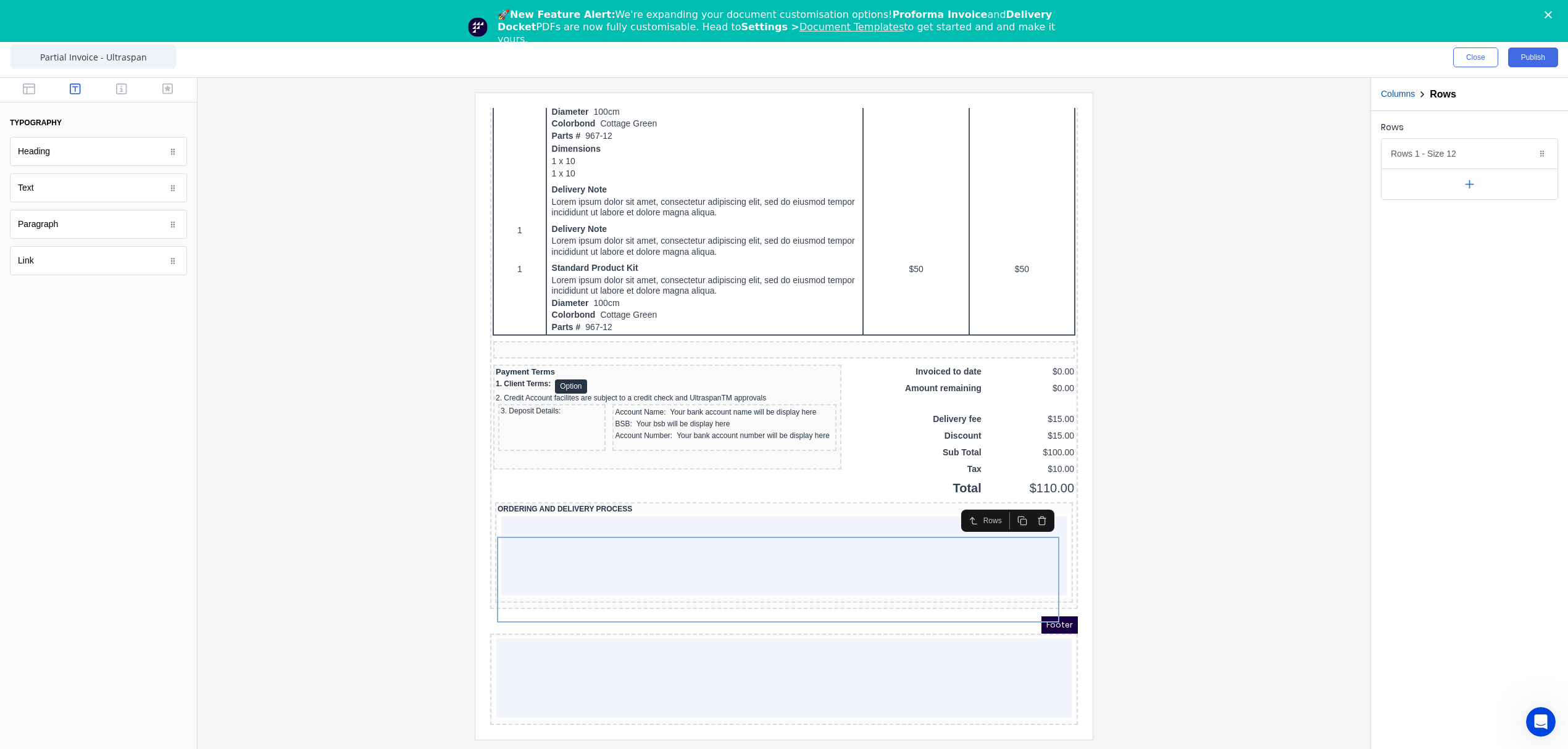
click at [1344, 464] on div at bounding box center [784, 416] width 1153 height 647
click at [31, 89] on icon "button" at bounding box center [29, 89] width 12 height 12
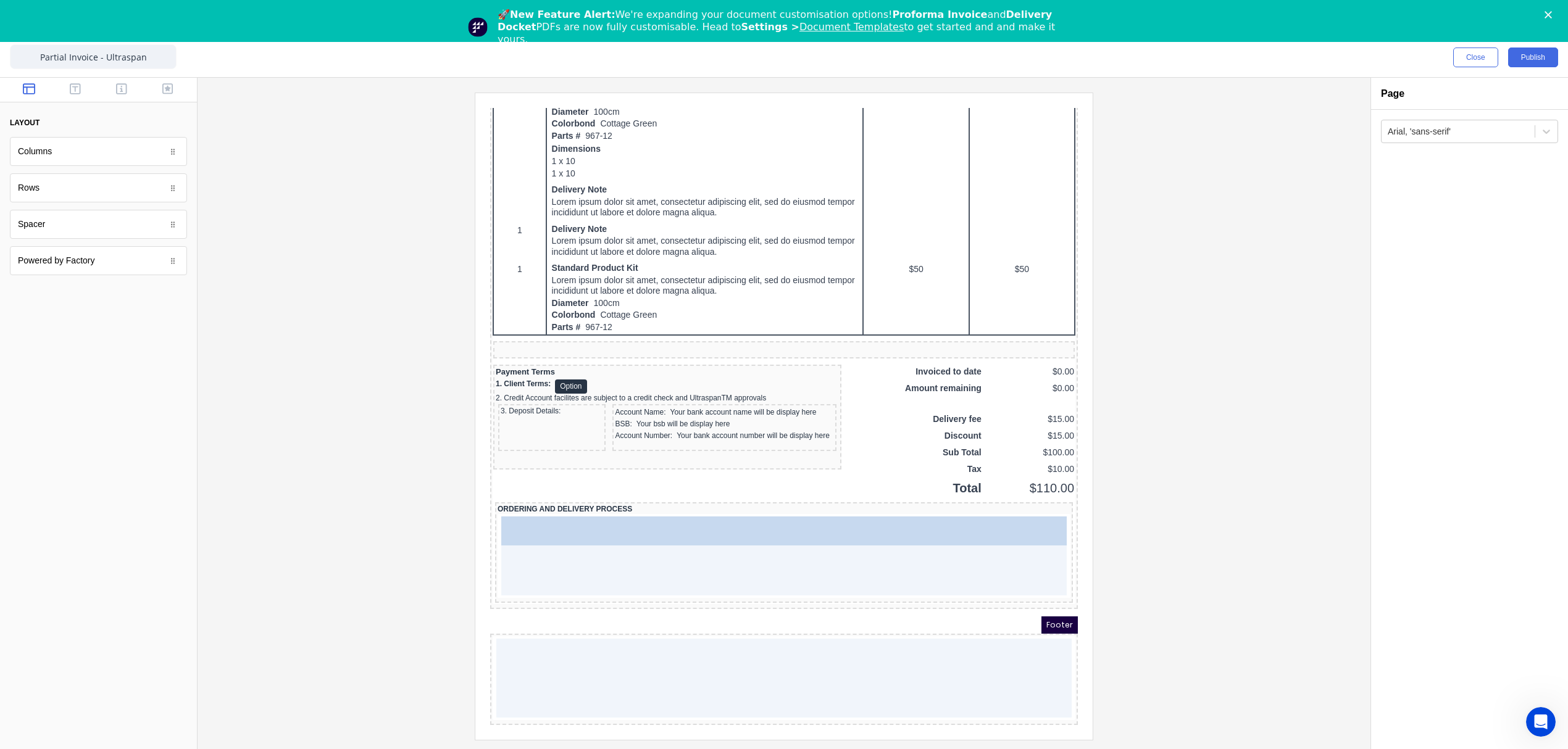
drag, startPoint x: 77, startPoint y: 233, endPoint x: 606, endPoint y: 532, distance: 607.7
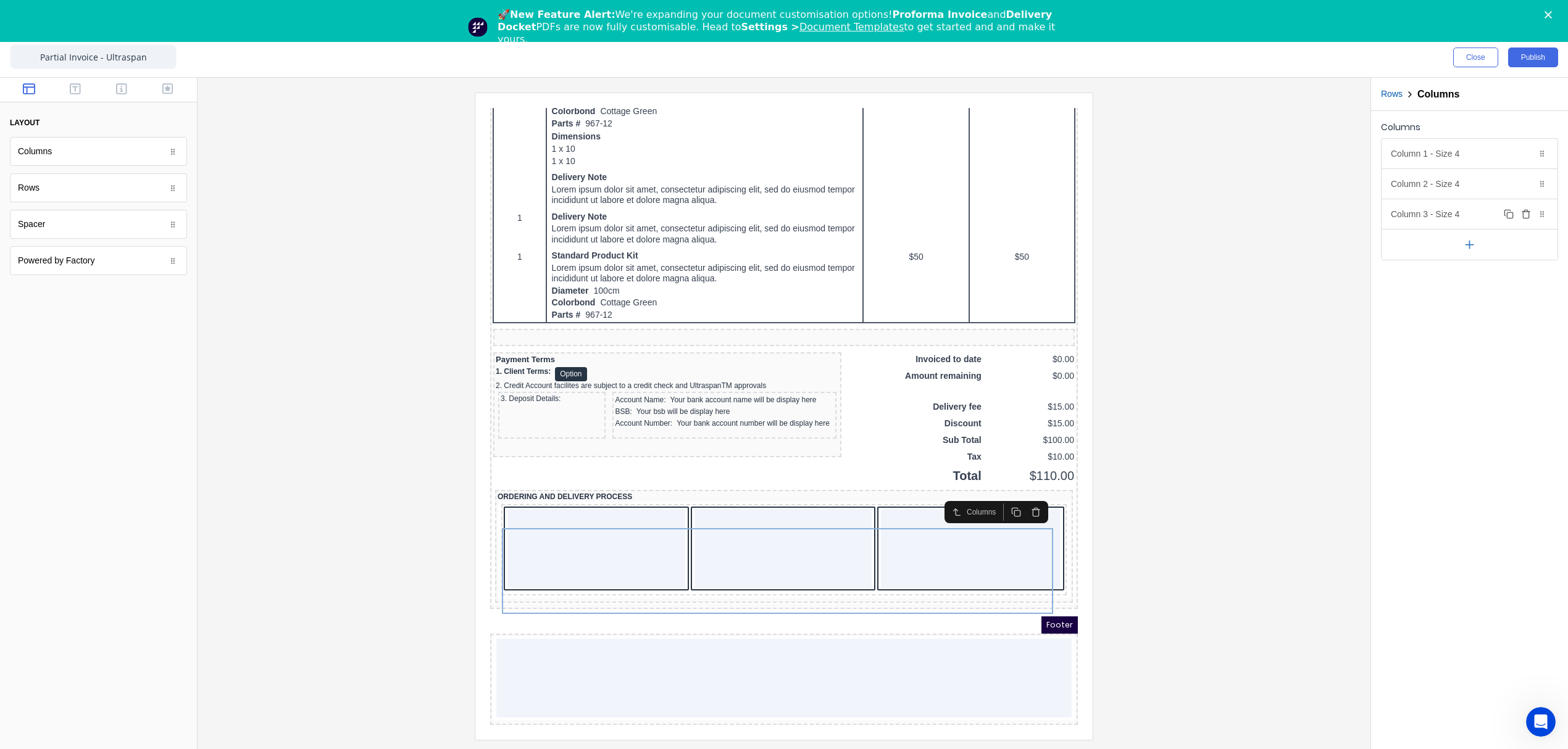
click at [1523, 218] on icon "button" at bounding box center [1526, 214] width 10 height 10
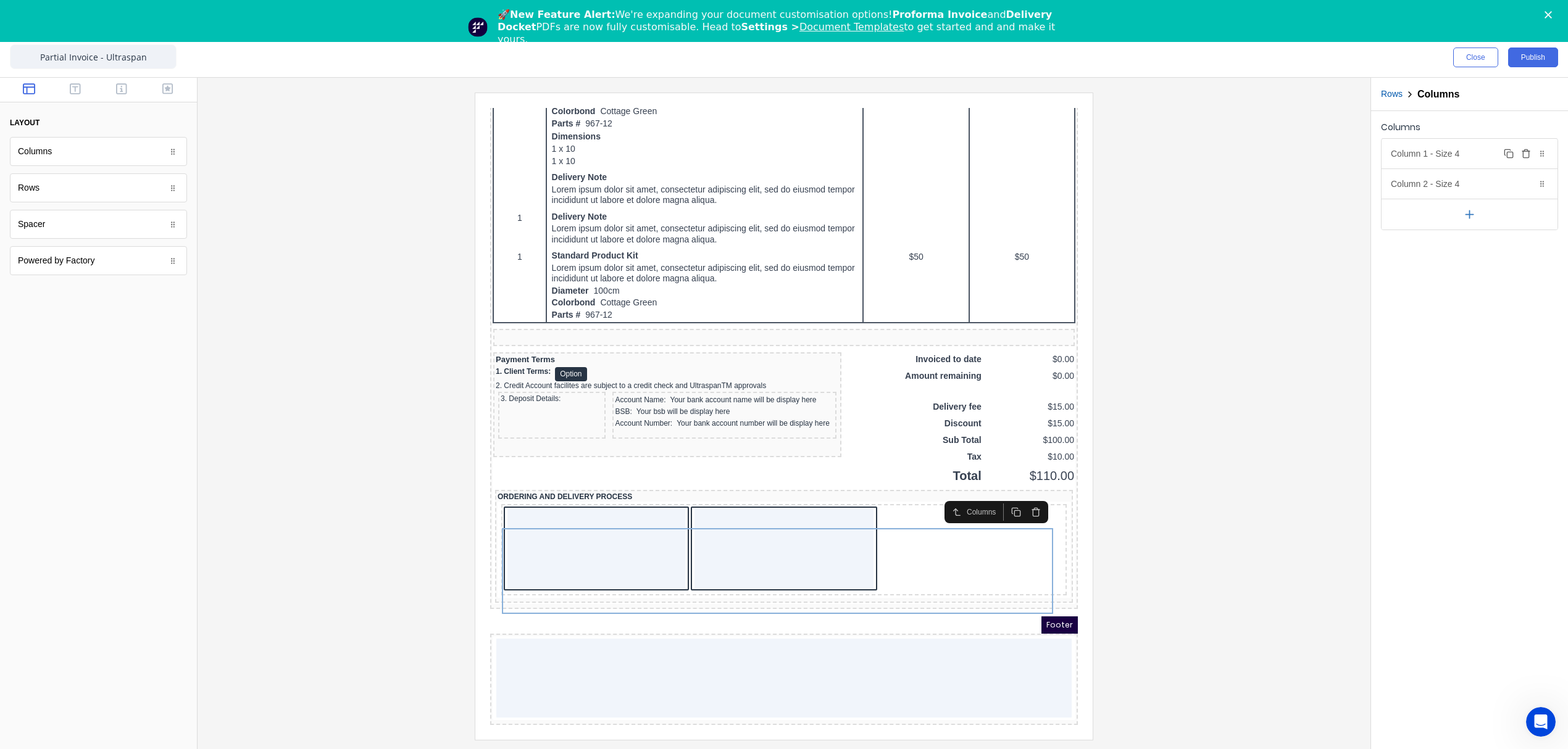
click at [1480, 151] on div "Column 1 - Size 4 Duplicate Delete" at bounding box center [1470, 154] width 176 height 30
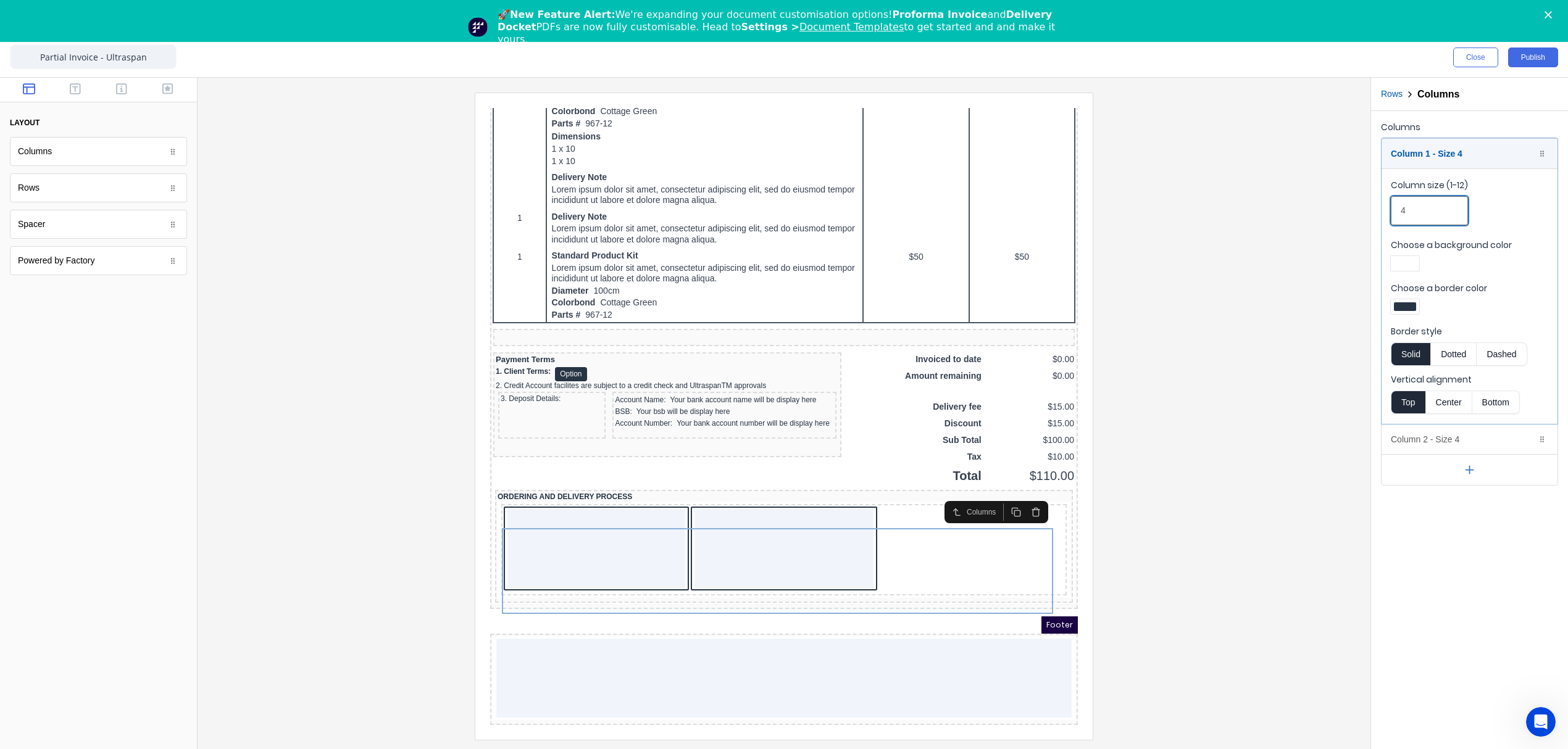
drag, startPoint x: 1414, startPoint y: 209, endPoint x: 1386, endPoint y: 211, distance: 28.1
click at [1386, 211] on fieldset "Column size (1-12) 4 Choose a background color Choose a border color Border sty…" at bounding box center [1470, 296] width 176 height 255
type input "2"
click at [1420, 144] on div "Column 1 - Size 2 Duplicate Delete" at bounding box center [1470, 154] width 176 height 30
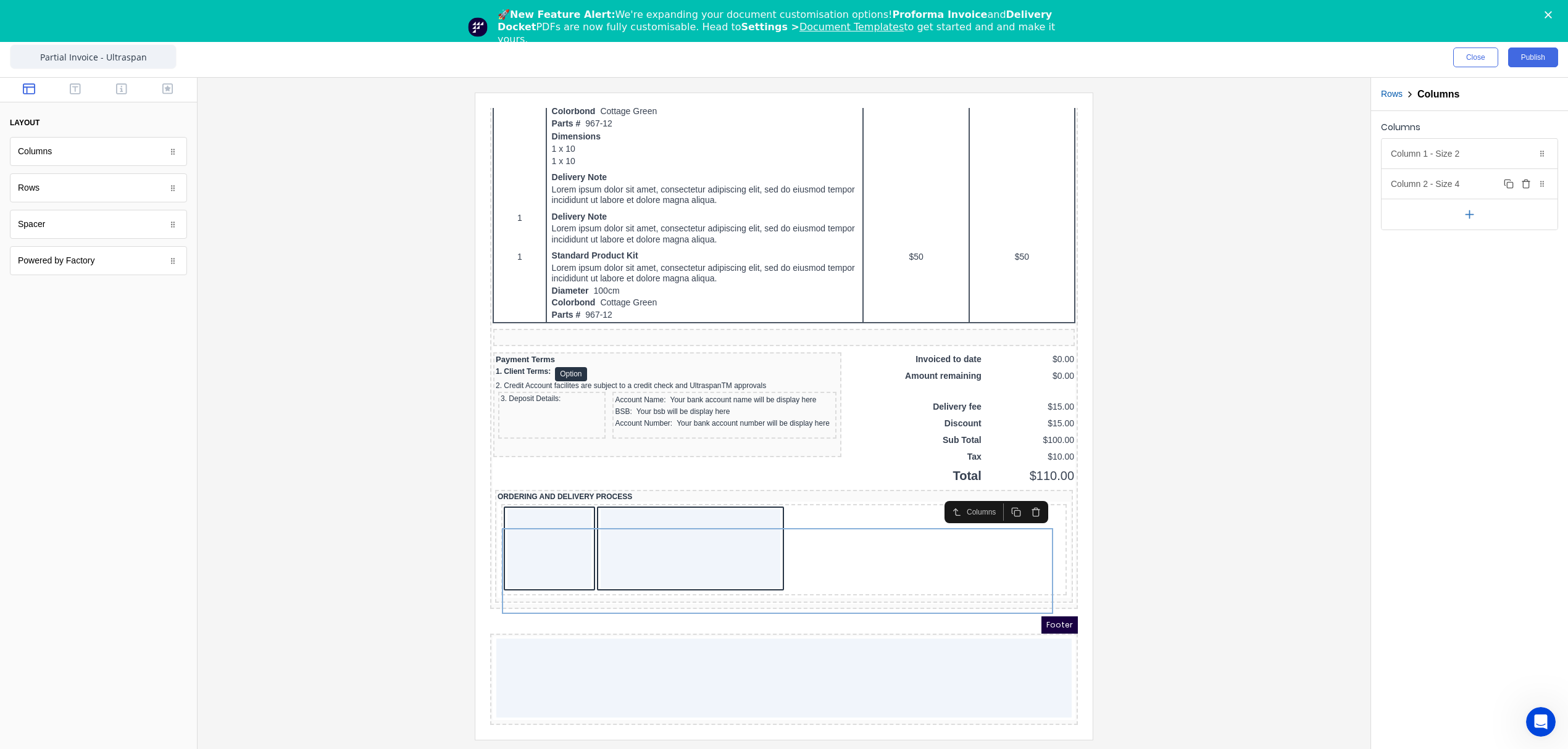
click at [1462, 183] on div "Column 2 - Size 4 Duplicate Delete" at bounding box center [1470, 184] width 176 height 30
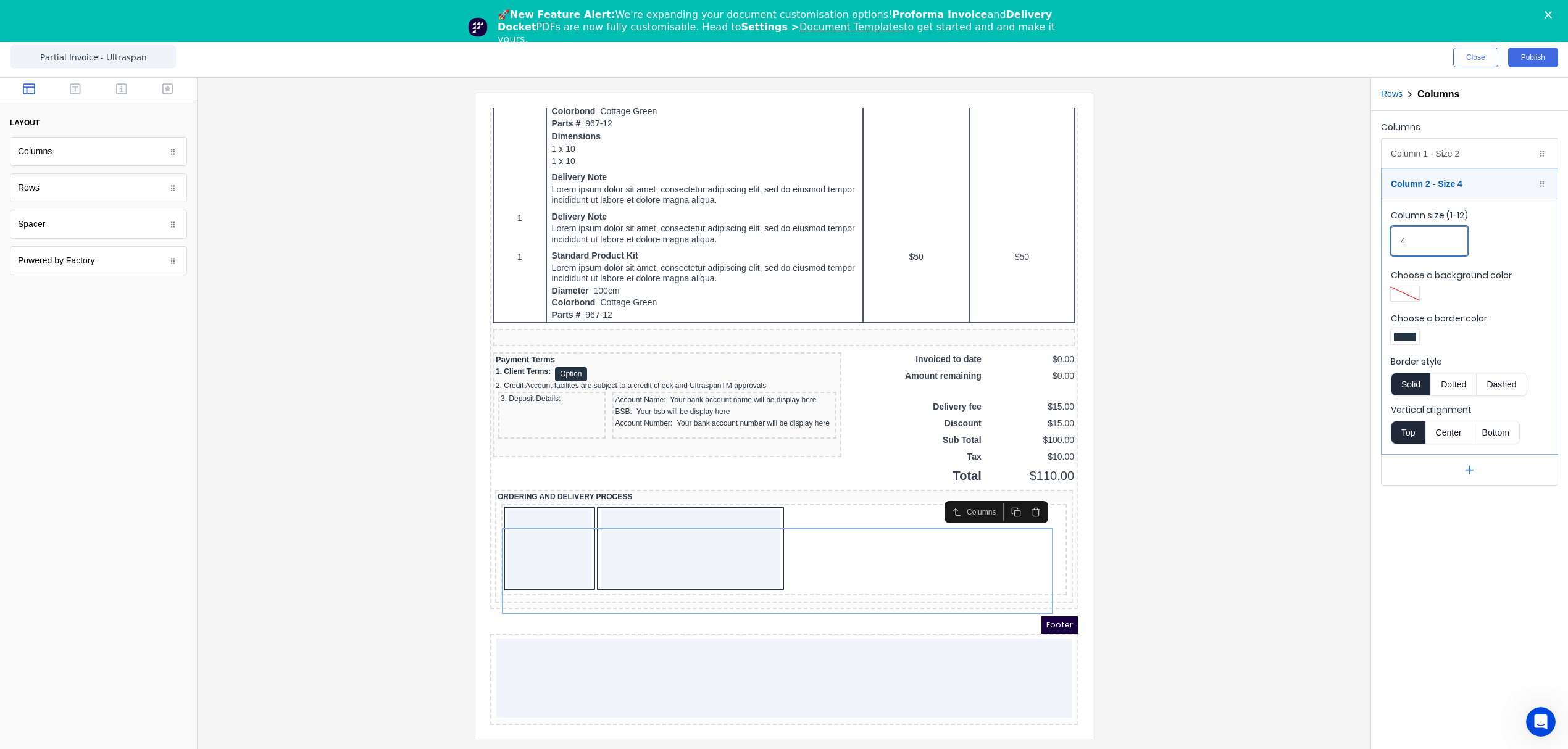
drag, startPoint x: 1379, startPoint y: 239, endPoint x: 1347, endPoint y: 240, distance: 32.0
click at [1347, 240] on div "Close Publish Components layout Columns Columns Rows Rows Spacer Spacer Powered…" at bounding box center [784, 393] width 1568 height 711
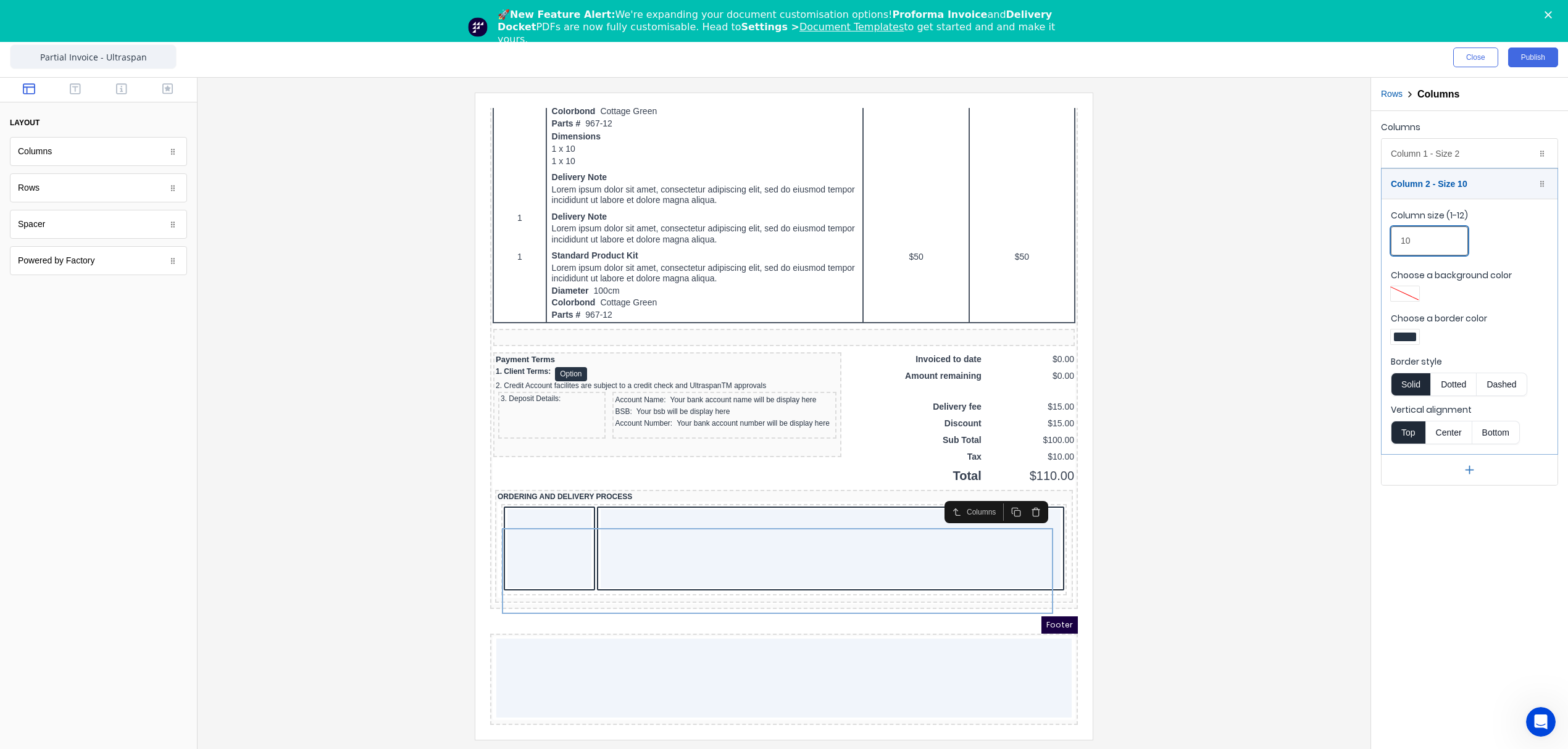
type input "10"
click at [1300, 258] on div at bounding box center [784, 416] width 1153 height 647
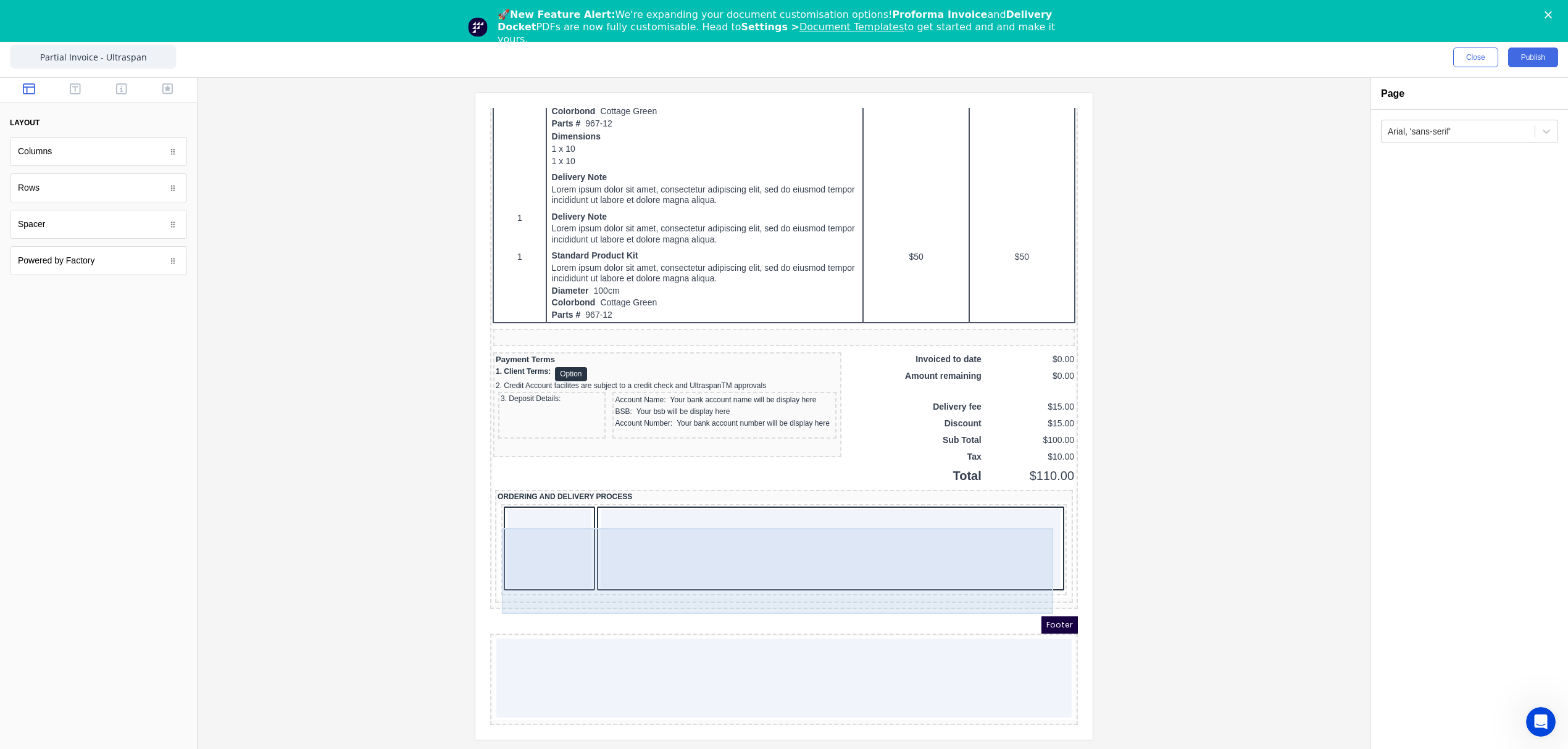
click at [552, 524] on div at bounding box center [535, 534] width 84 height 79
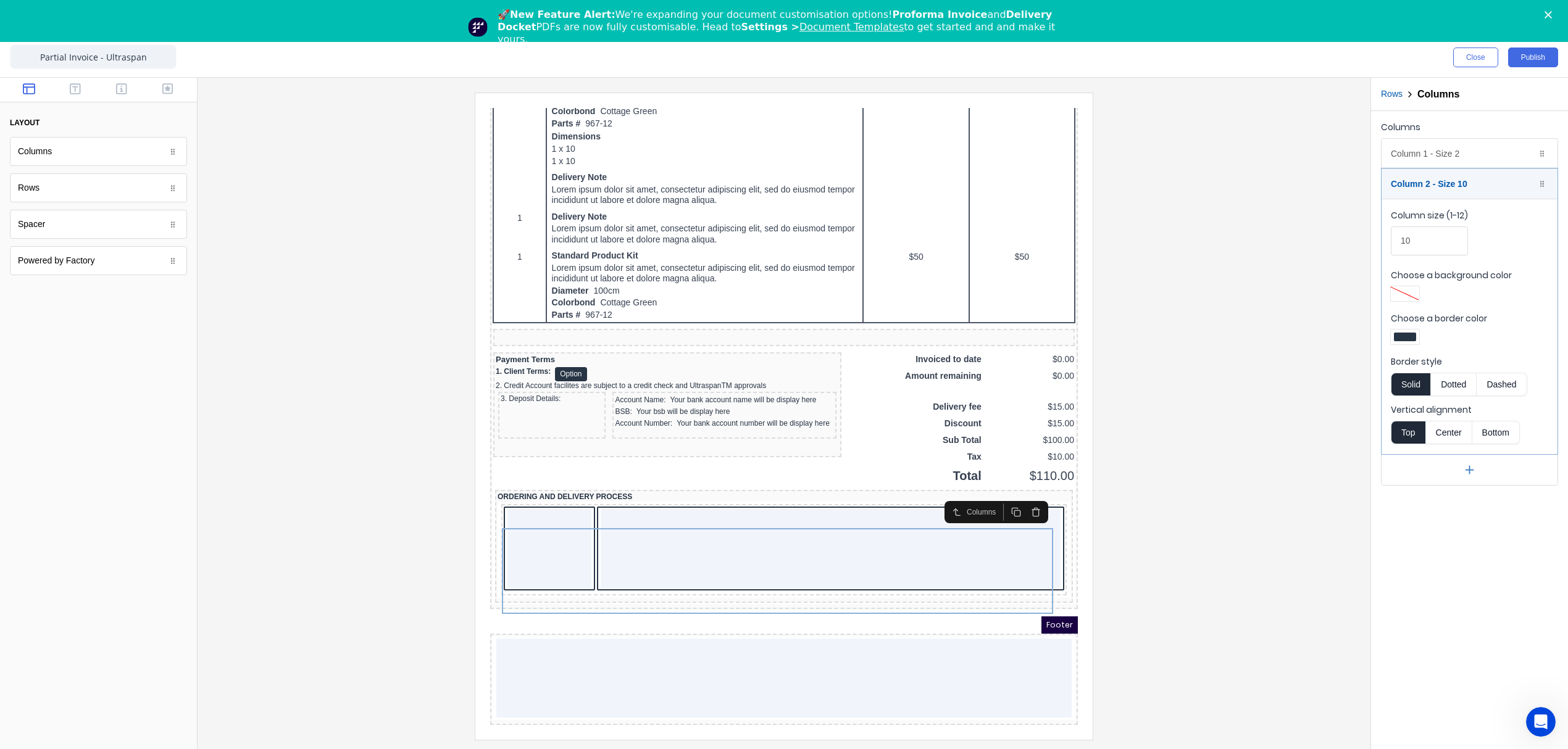
click at [1411, 332] on div at bounding box center [1405, 337] width 28 height 15
click at [1445, 454] on div at bounding box center [1444, 449] width 14 height 14
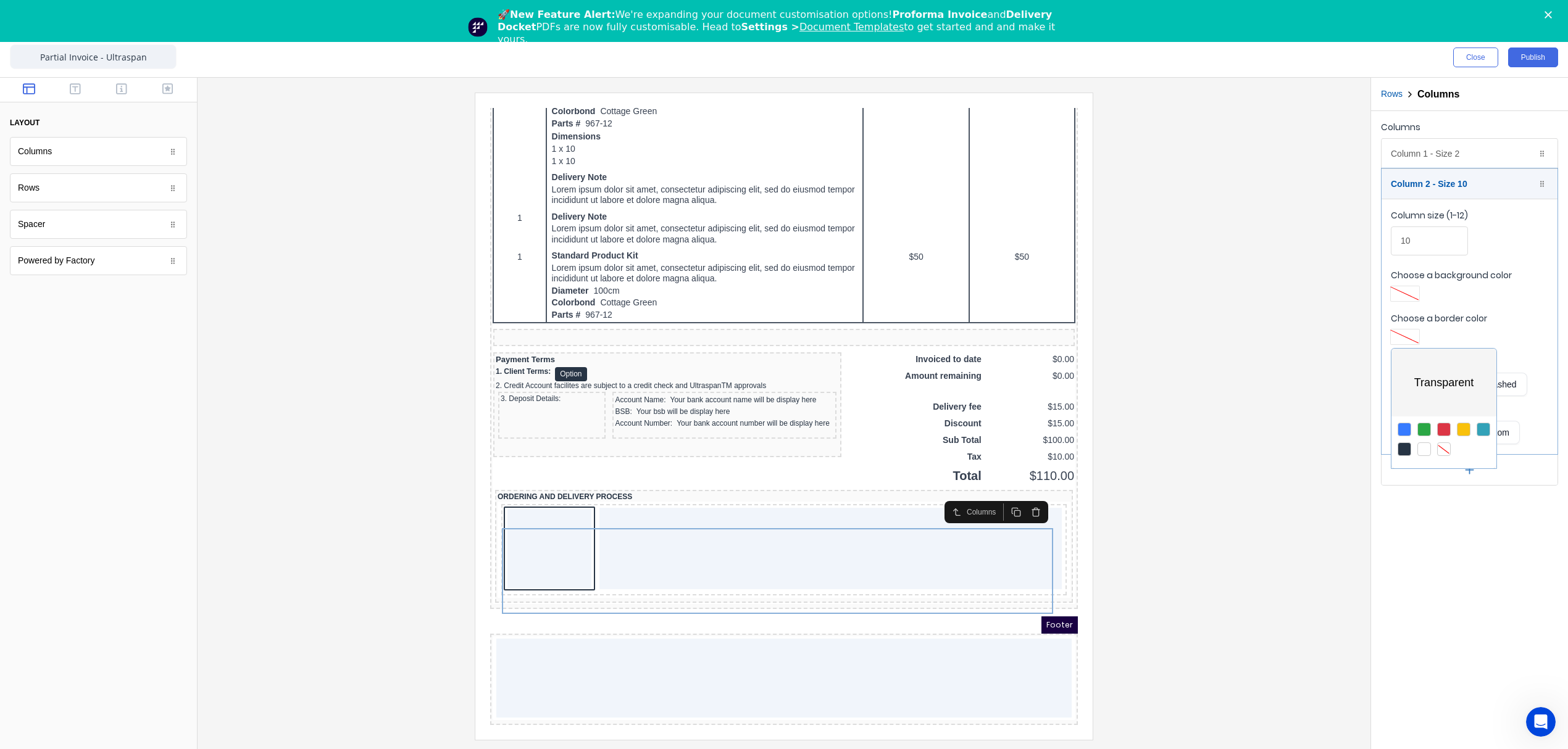
click at [1408, 153] on div at bounding box center [784, 374] width 1568 height 749
click at [1442, 161] on div "Column 1 - Size 2 Duplicate Delete" at bounding box center [1470, 154] width 176 height 30
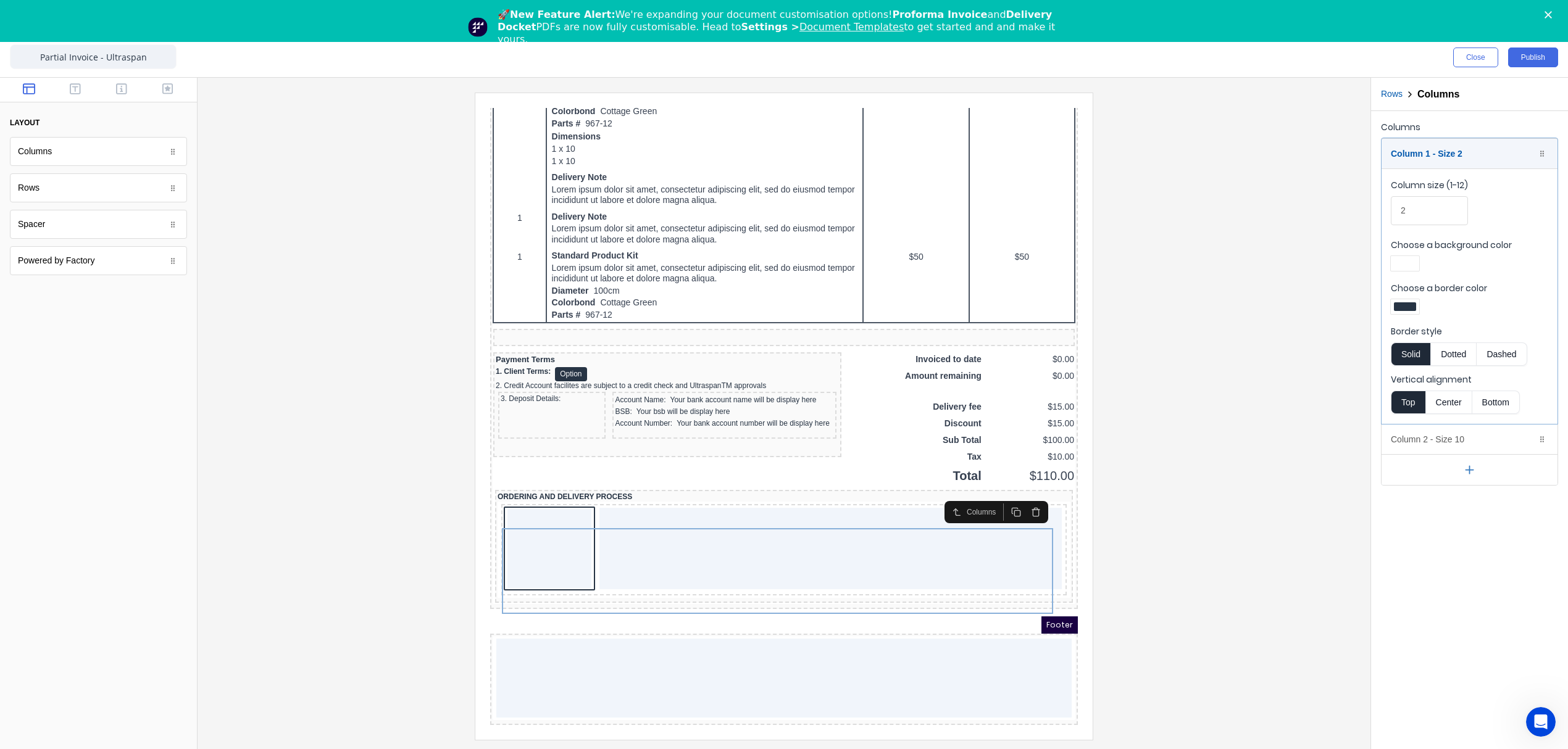
click at [1415, 311] on div at bounding box center [1405, 306] width 22 height 9
click at [1448, 426] on div at bounding box center [1444, 419] width 14 height 14
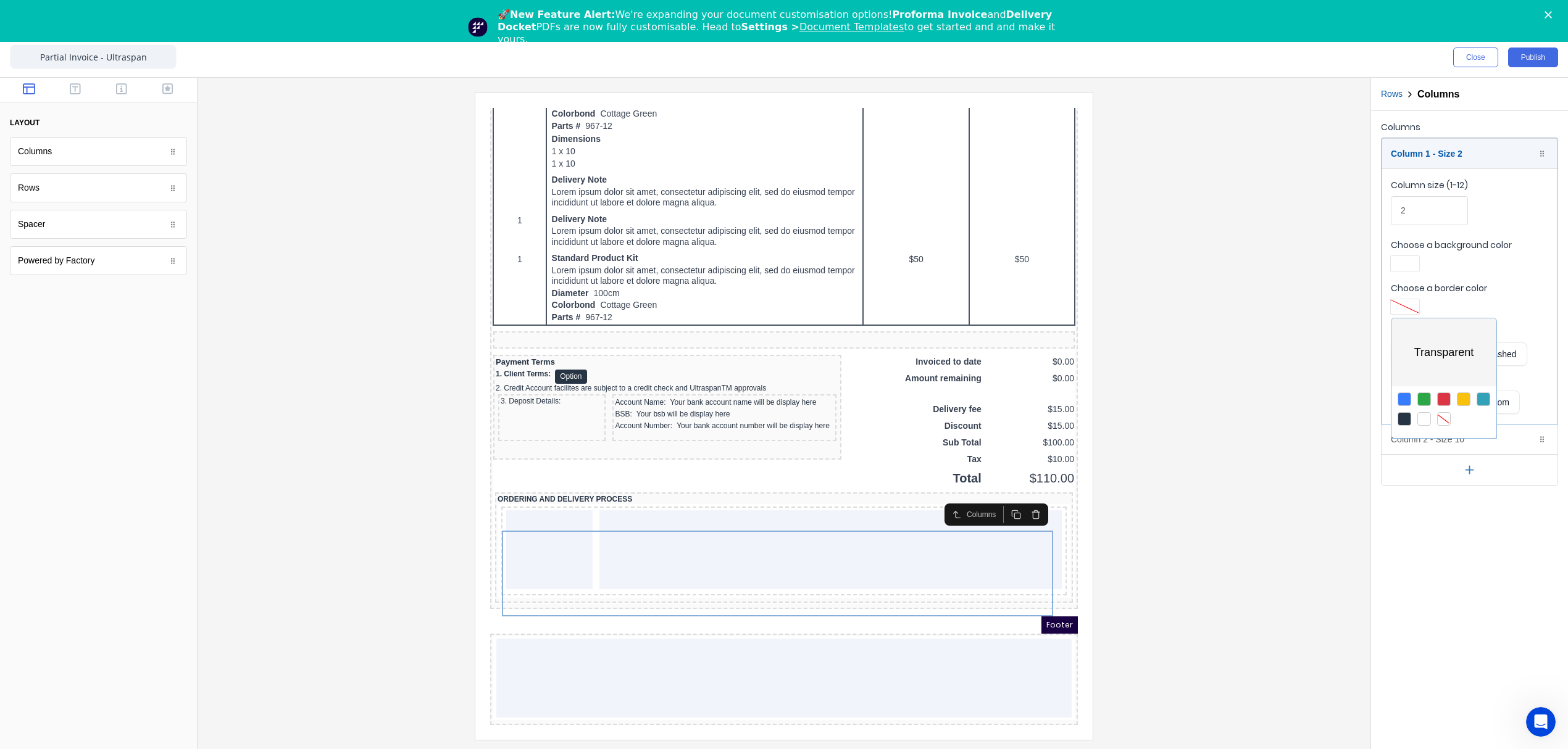
scroll to position [793, 0]
click at [1403, 268] on div at bounding box center [784, 374] width 1568 height 749
click at [1413, 265] on div at bounding box center [1405, 263] width 22 height 9
click at [1445, 377] on div at bounding box center [1444, 376] width 14 height 14
click at [1122, 362] on div at bounding box center [784, 374] width 1568 height 749
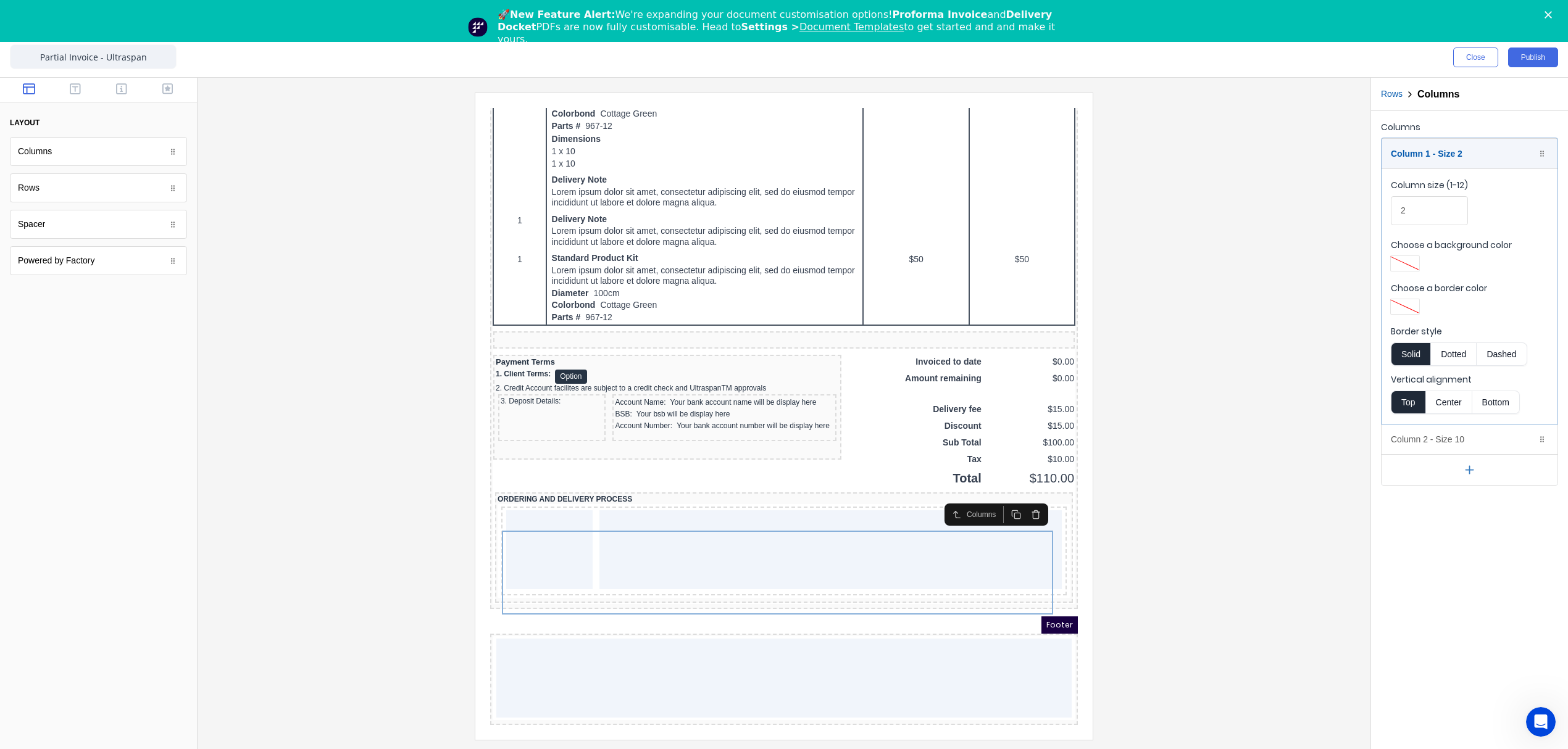
click at [1241, 295] on div at bounding box center [784, 416] width 1153 height 647
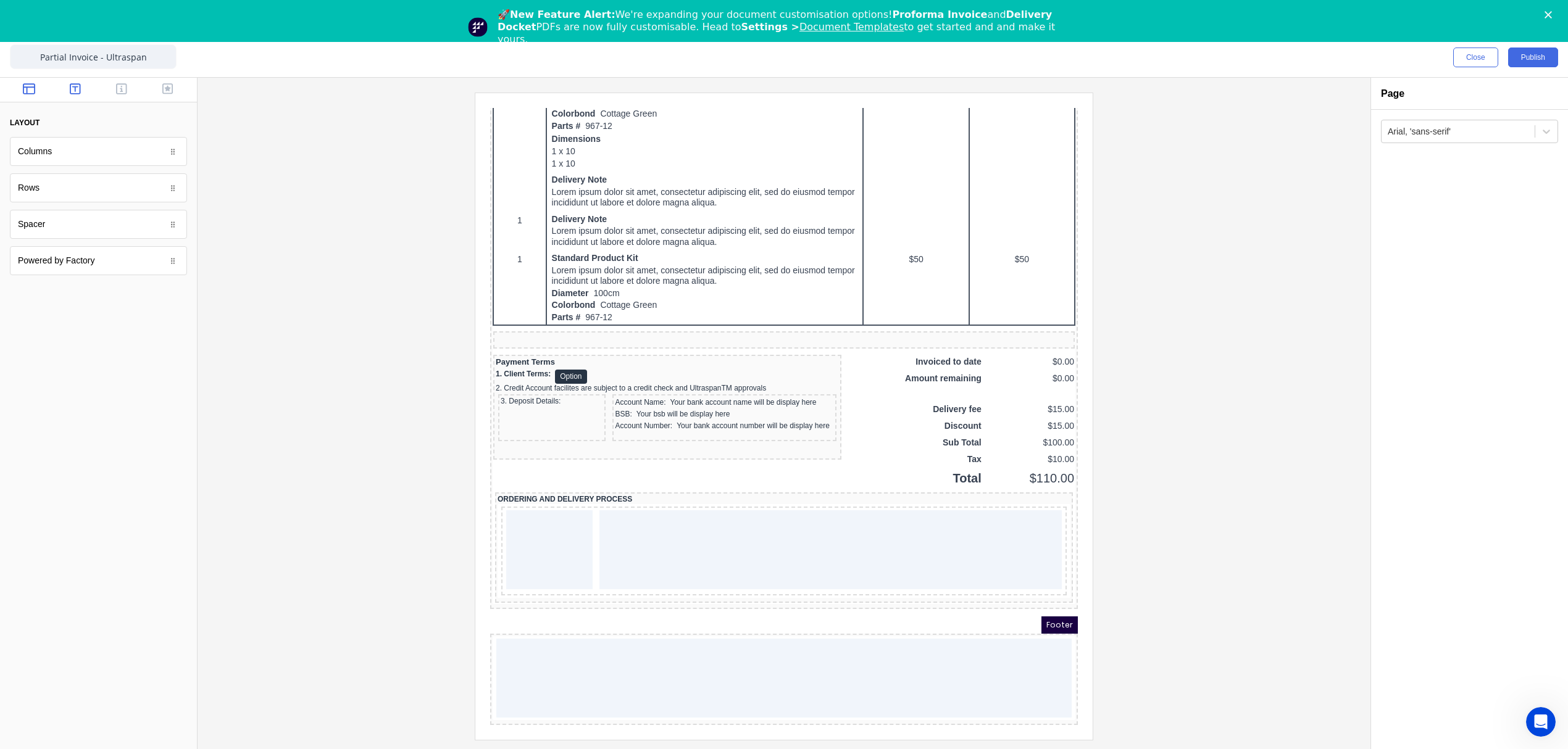
click at [77, 87] on icon "button" at bounding box center [75, 89] width 11 height 11
drag, startPoint x: 39, startPoint y: 193, endPoint x: 541, endPoint y: 526, distance: 602.4
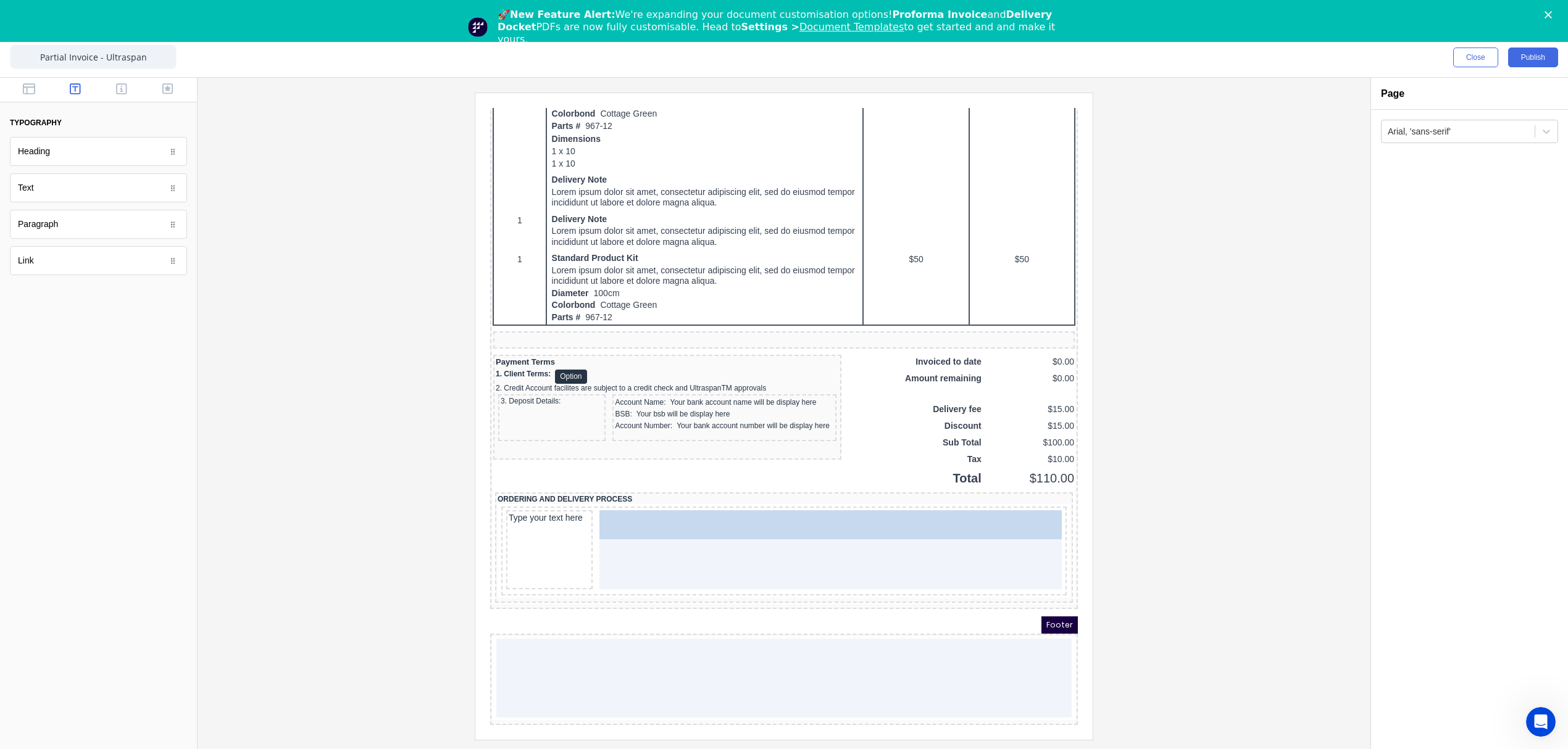
drag, startPoint x: 41, startPoint y: 233, endPoint x: 237, endPoint y: 444, distance: 288.0
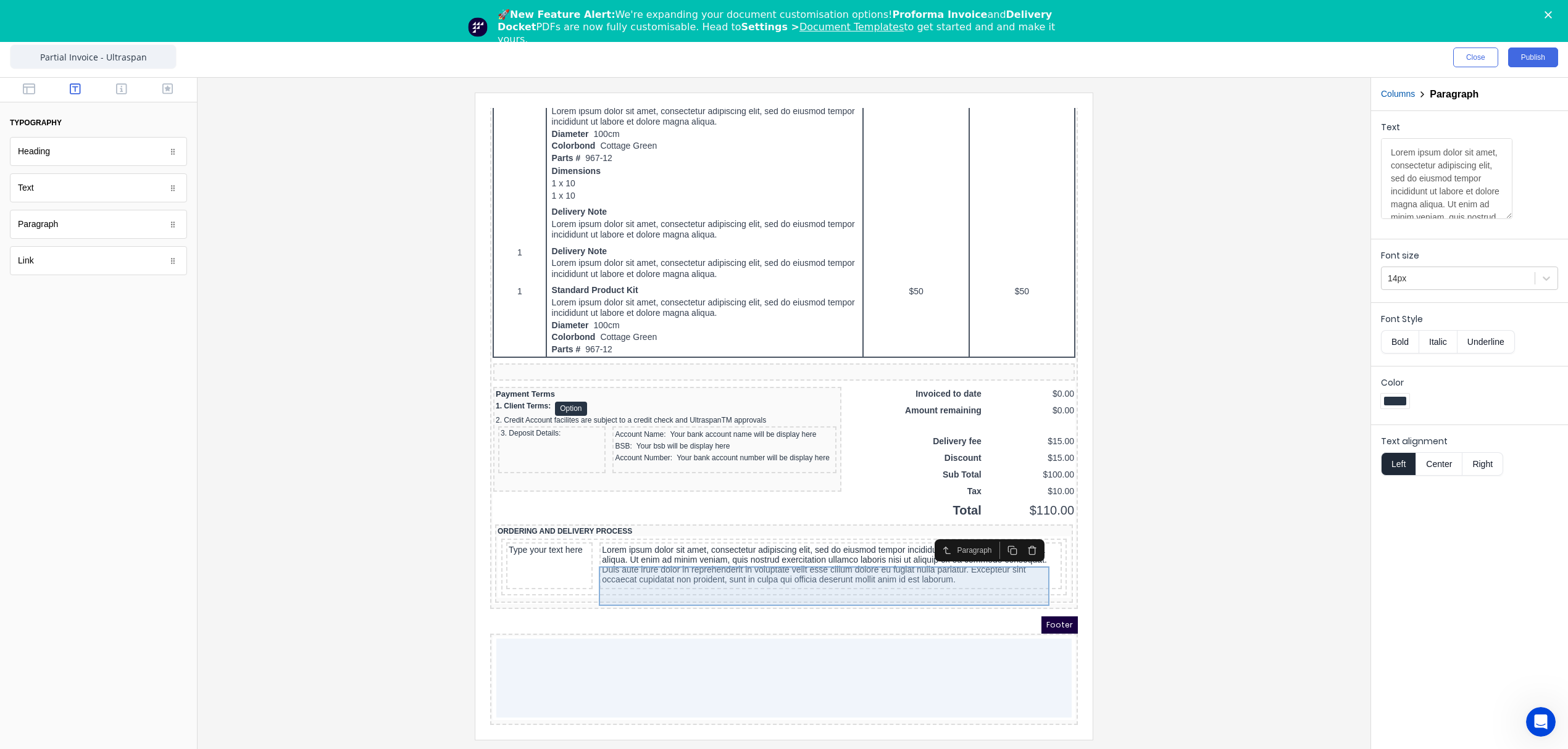
scroll to position [761, 0]
click at [539, 534] on div "Type your text here" at bounding box center [535, 536] width 81 height 11
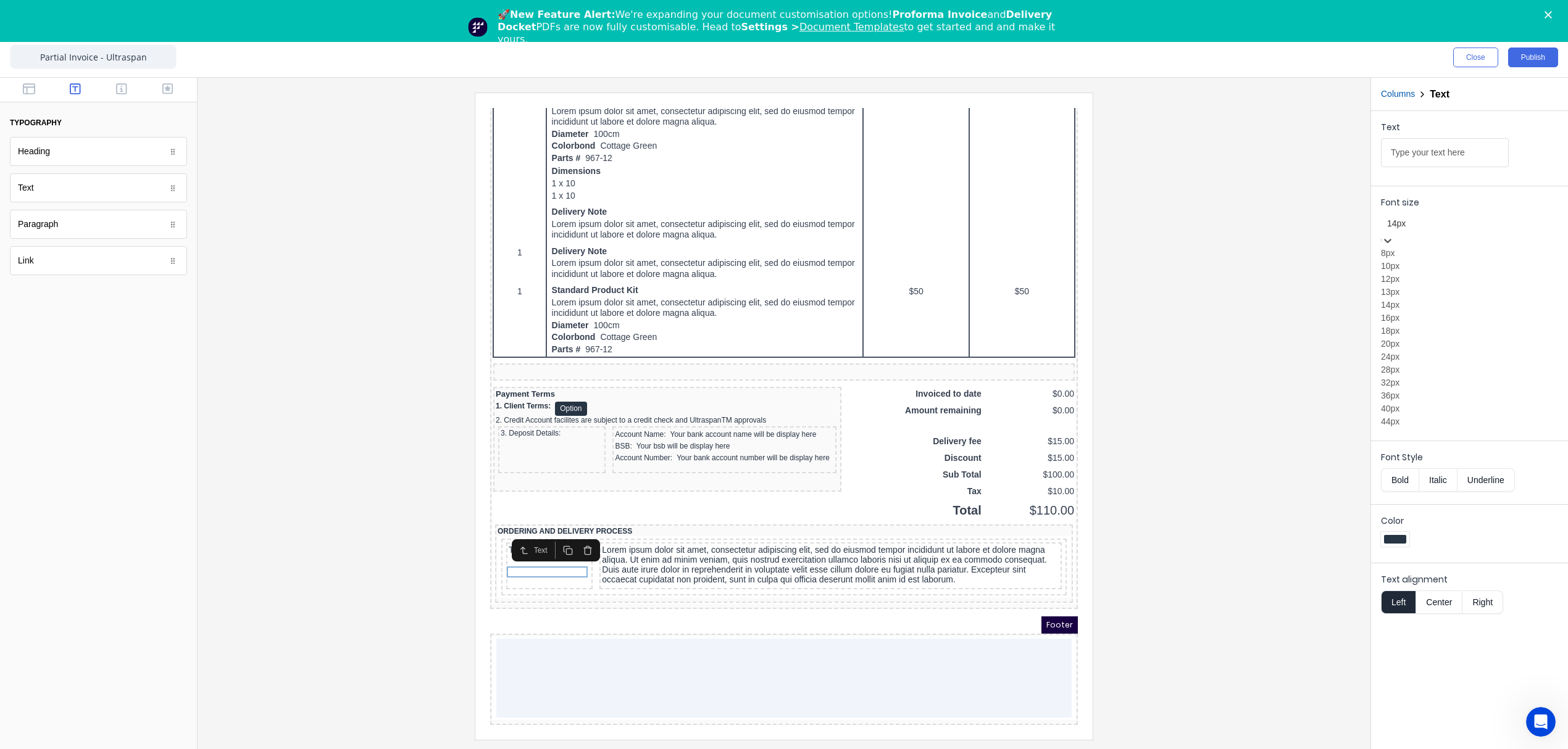
click at [1445, 227] on div at bounding box center [1469, 223] width 165 height 16
click at [1423, 273] on div "10px" at bounding box center [1469, 266] width 177 height 13
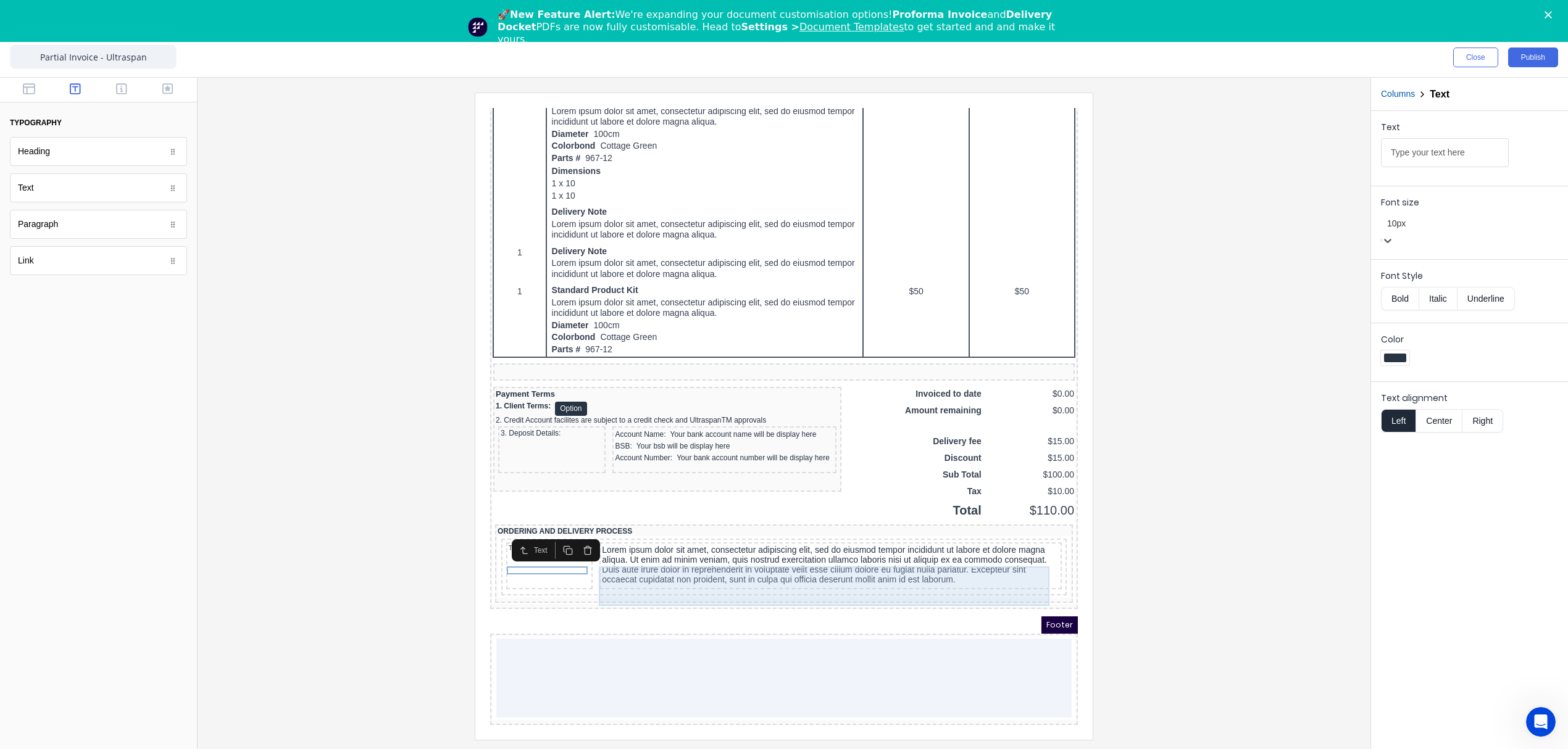
click at [646, 540] on div "Lorem ipsum dolor sit amet, consectetur adipiscing elit, sed do eiusmod tempor …" at bounding box center [815, 550] width 457 height 39
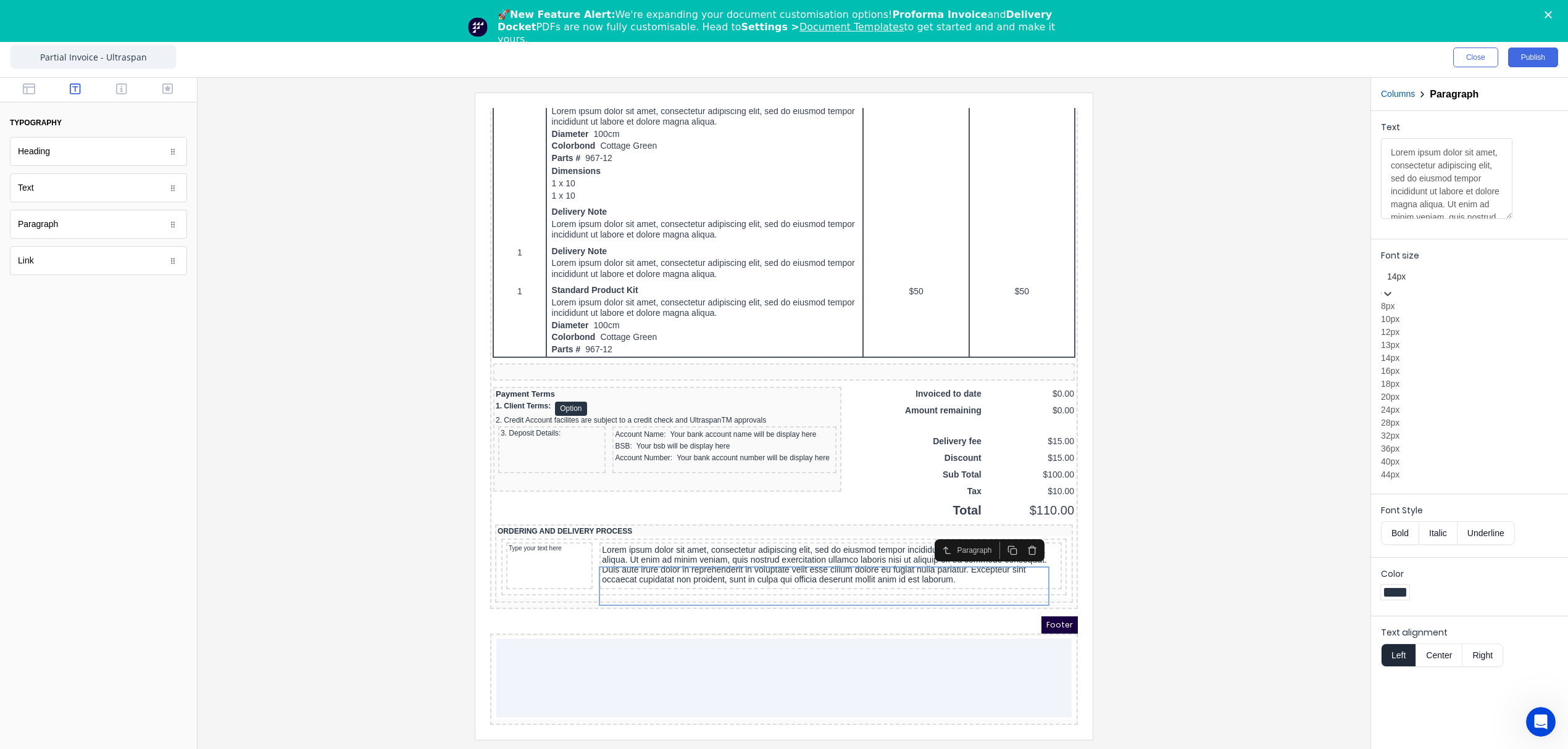
click at [1426, 282] on div at bounding box center [1469, 276] width 165 height 16
click at [1410, 326] on div "10px" at bounding box center [1469, 319] width 177 height 13
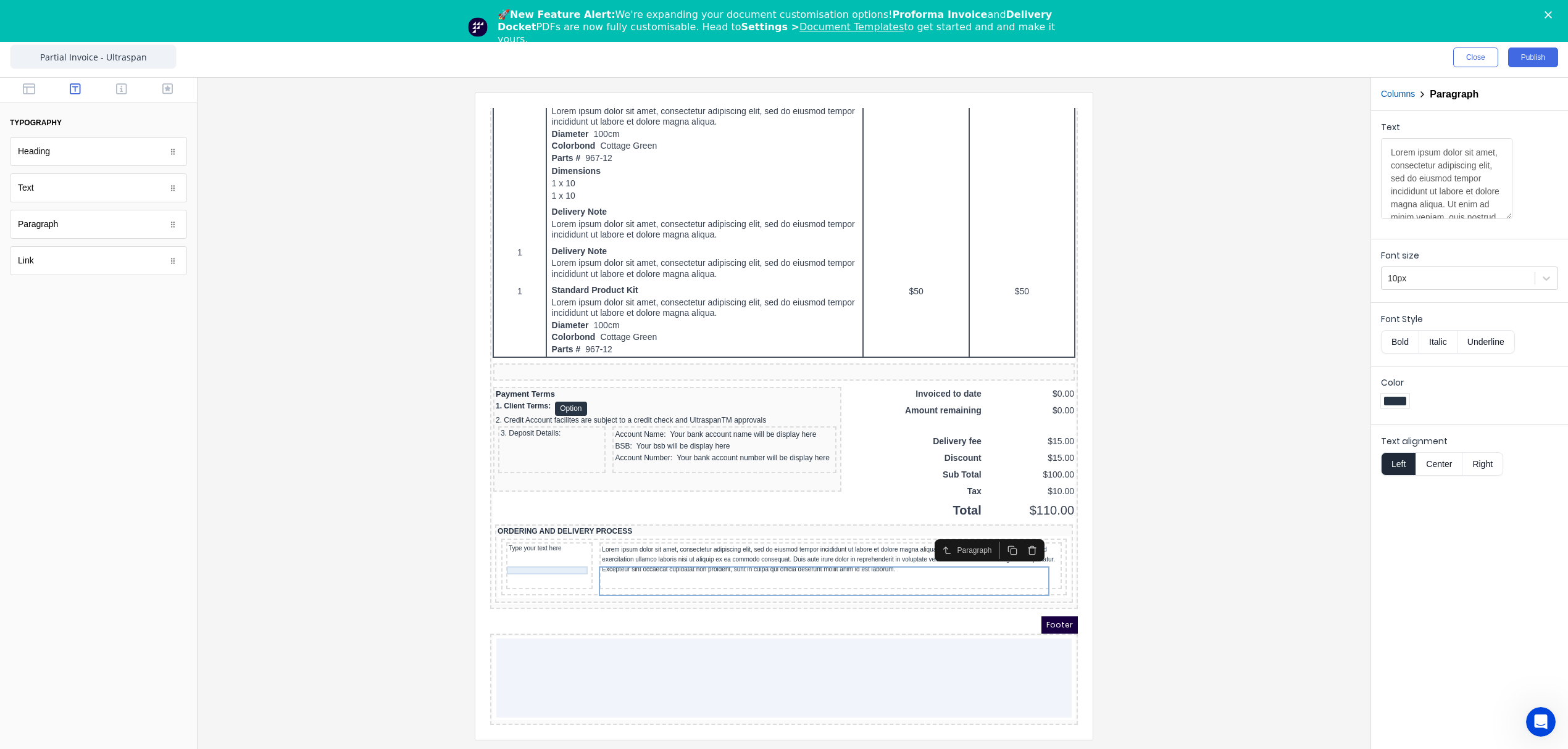
click at [529, 532] on div "Type your text here" at bounding box center [535, 534] width 81 height 8
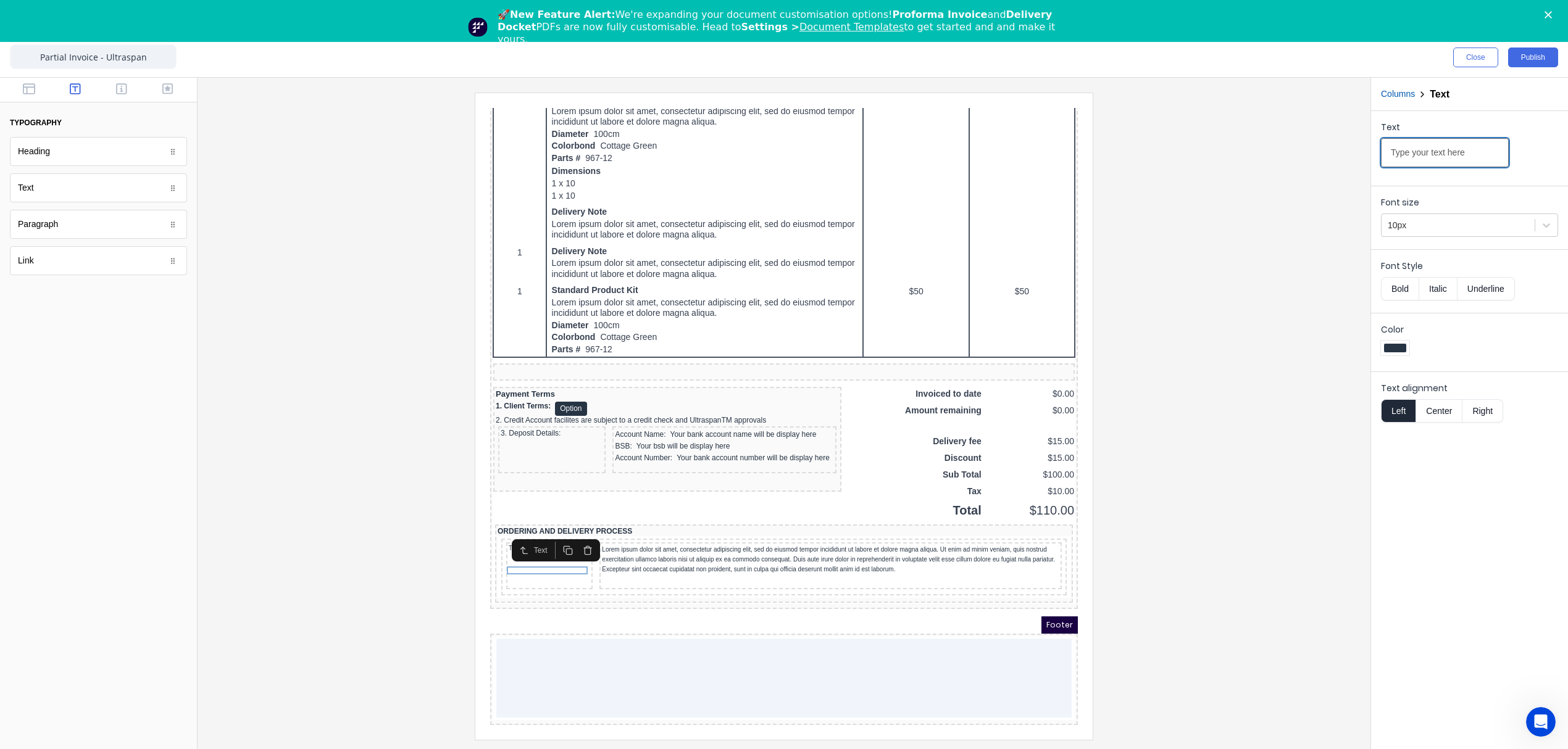
drag, startPoint x: 1477, startPoint y: 154, endPoint x: 1253, endPoint y: 156, distance: 224.0
click at [1253, 156] on div "Close Publish Components typography Heading Heading Text Text Paragraph Paragra…" at bounding box center [784, 393] width 1568 height 711
paste input "ORDERING NOTES:"
type input "ORDERING NOTES:"
click at [1403, 287] on button "Bold" at bounding box center [1400, 288] width 38 height 24
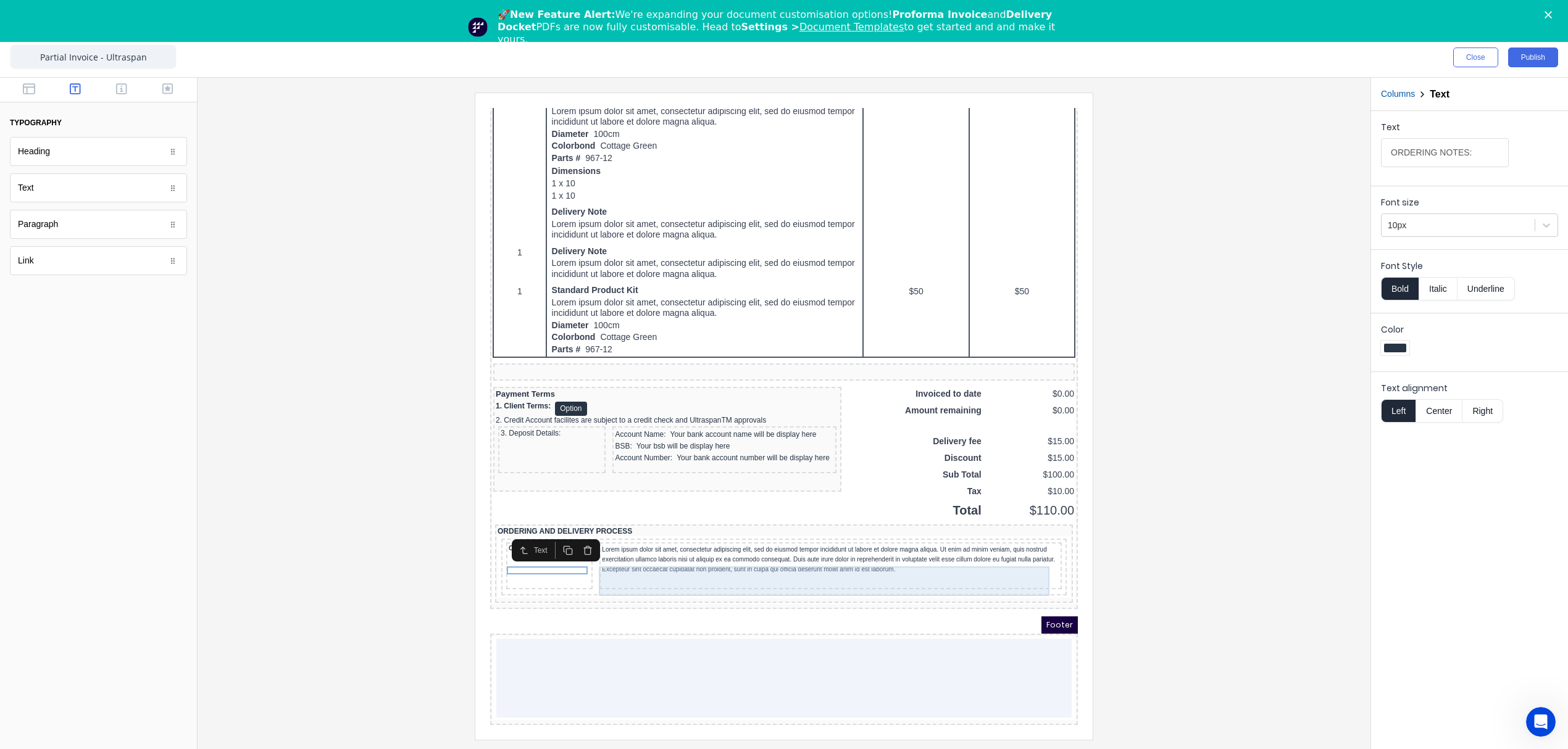
click at [754, 551] on div "Lorem ipsum dolor sit amet, consectetur adipiscing elit, sed do eiusmod tempor …" at bounding box center [815, 545] width 457 height 30
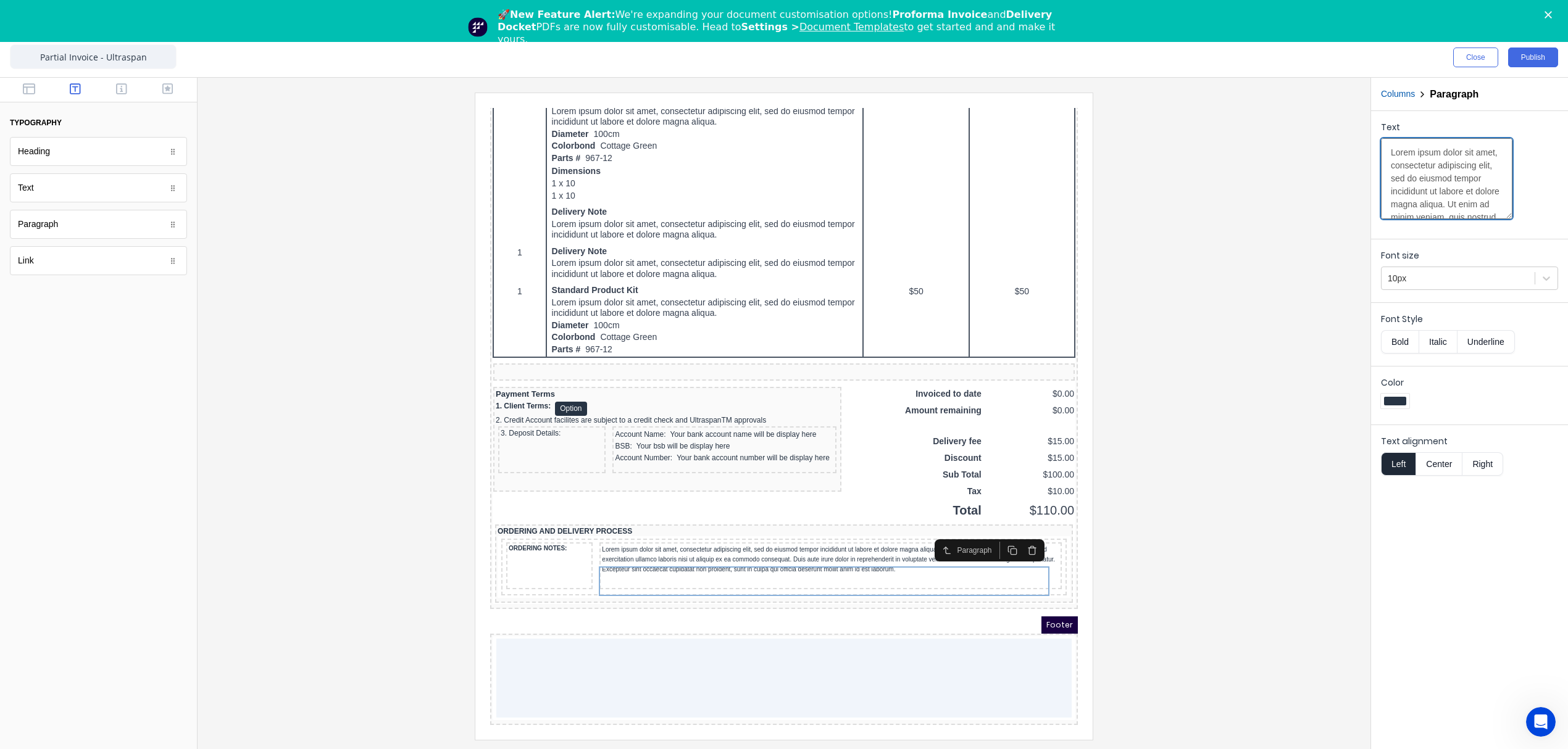
click at [1432, 167] on textarea "Lorem ipsum dolor sit amet, consectetur adipiscing elit, sed do eiusmod tempor …" at bounding box center [1447, 178] width 131 height 81
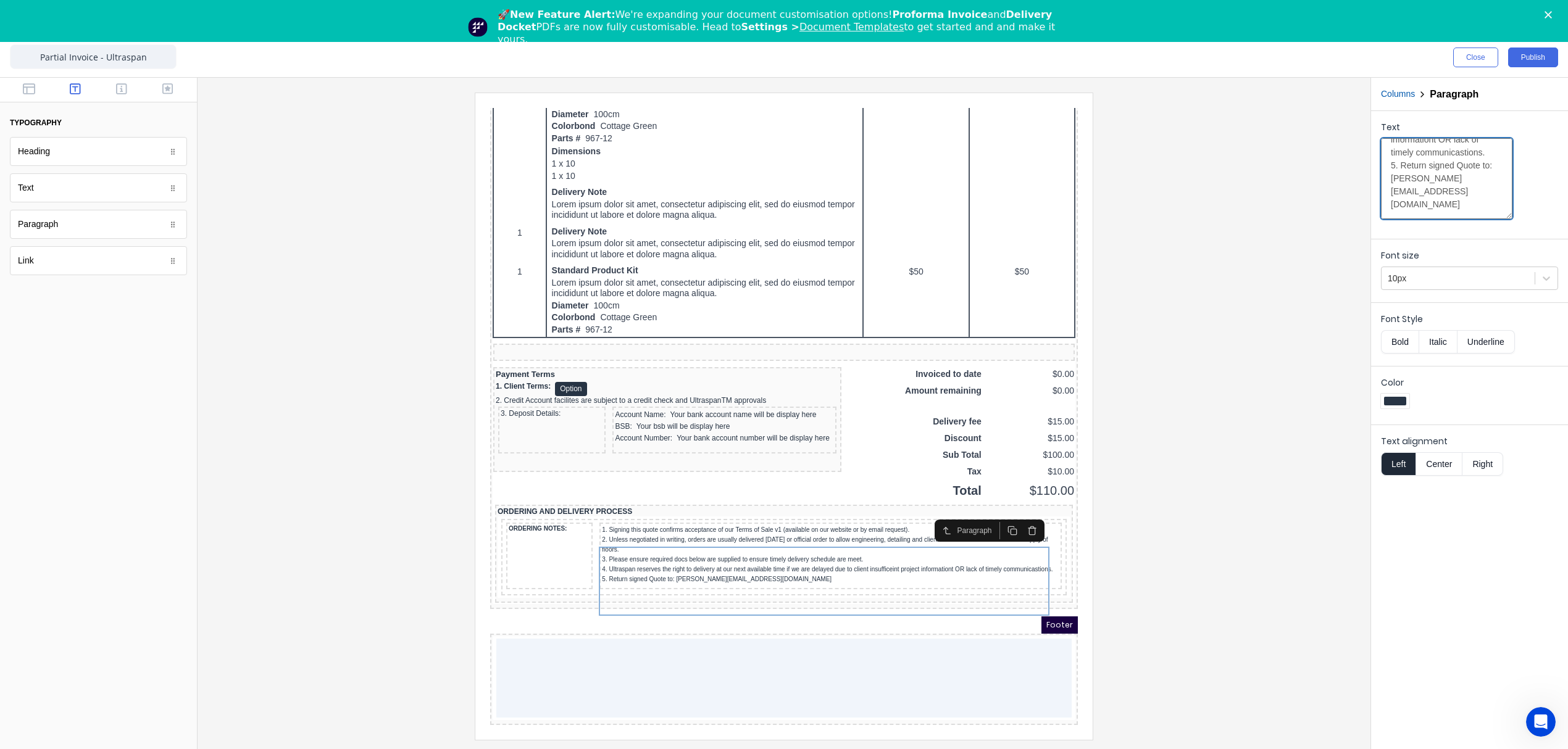
type textarea "1. Signing this quote confirms acceptance of our Terms of Sale v1 (available on…"
click at [1146, 443] on div at bounding box center [784, 416] width 1153 height 647
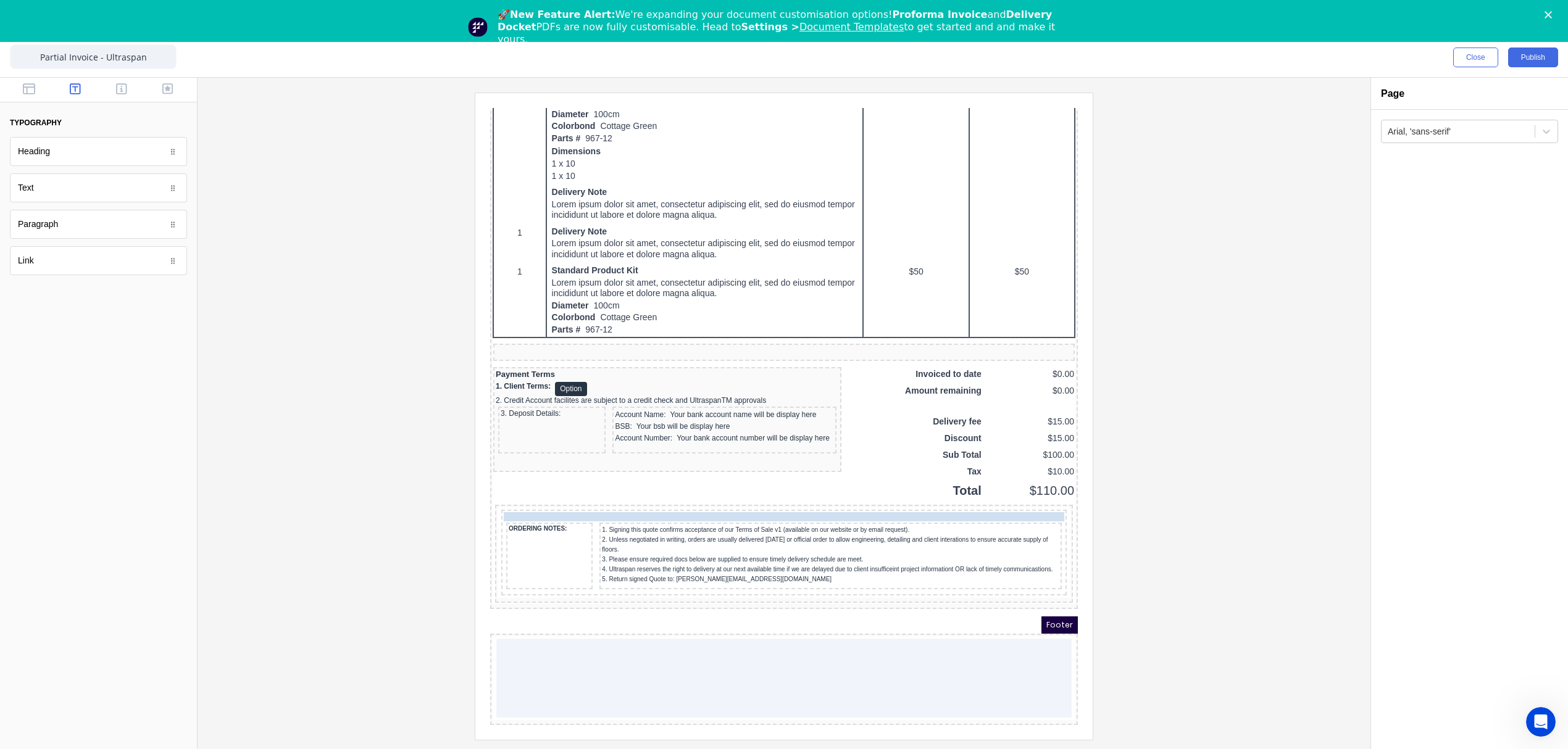
drag, startPoint x: 541, startPoint y: 513, endPoint x: 550, endPoint y: 515, distance: 9.2
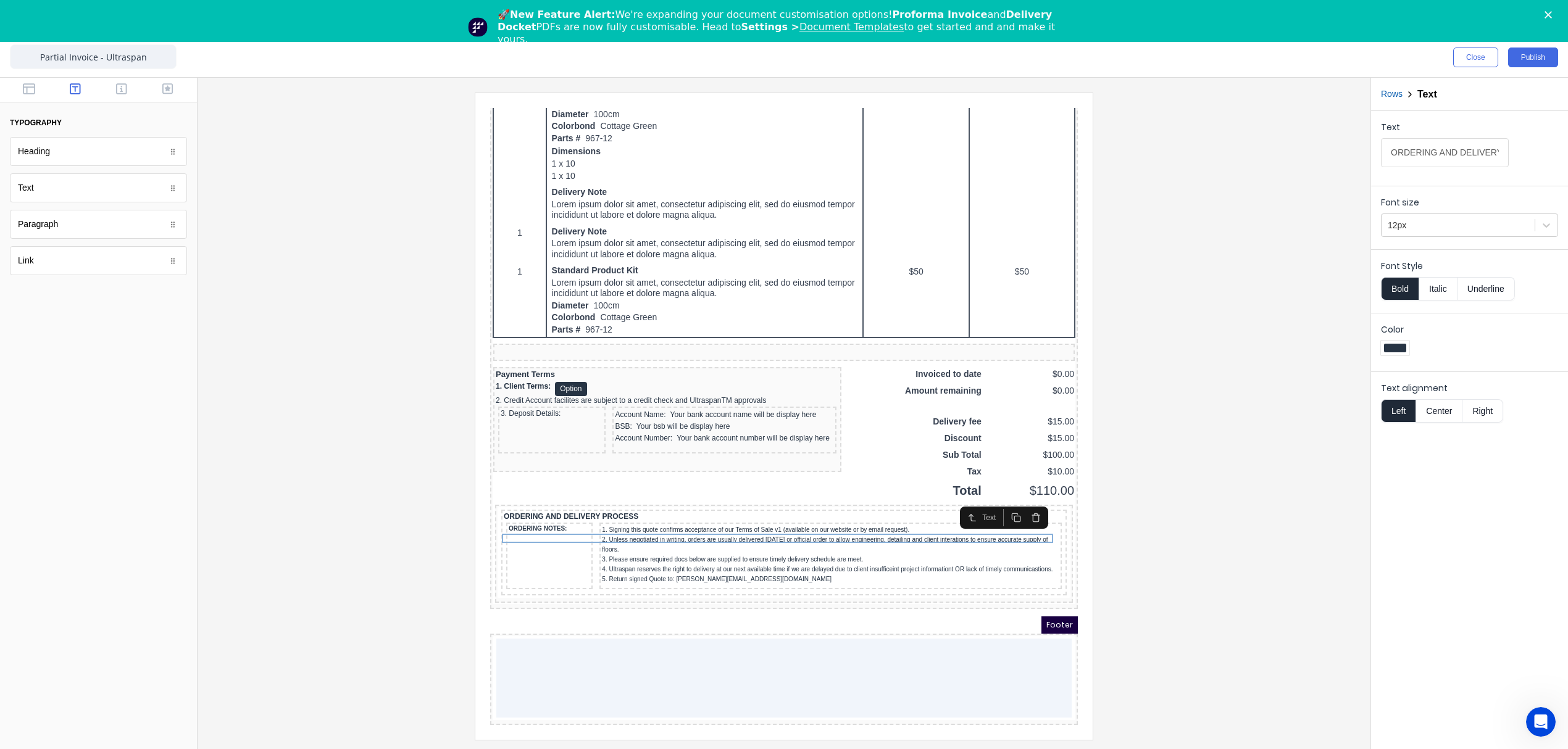
click at [1151, 494] on div at bounding box center [784, 416] width 1153 height 647
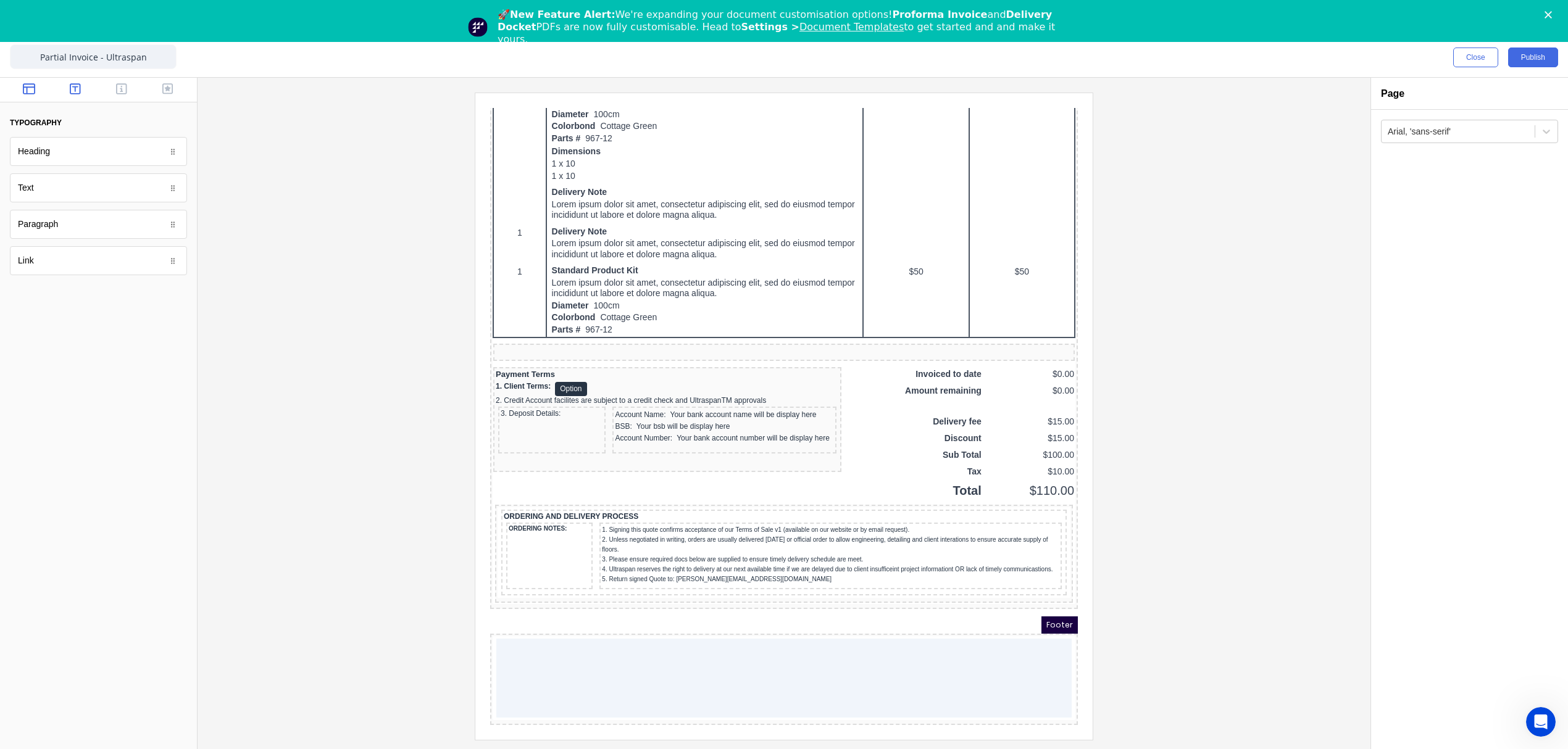
click at [28, 85] on icon "button" at bounding box center [29, 89] width 12 height 12
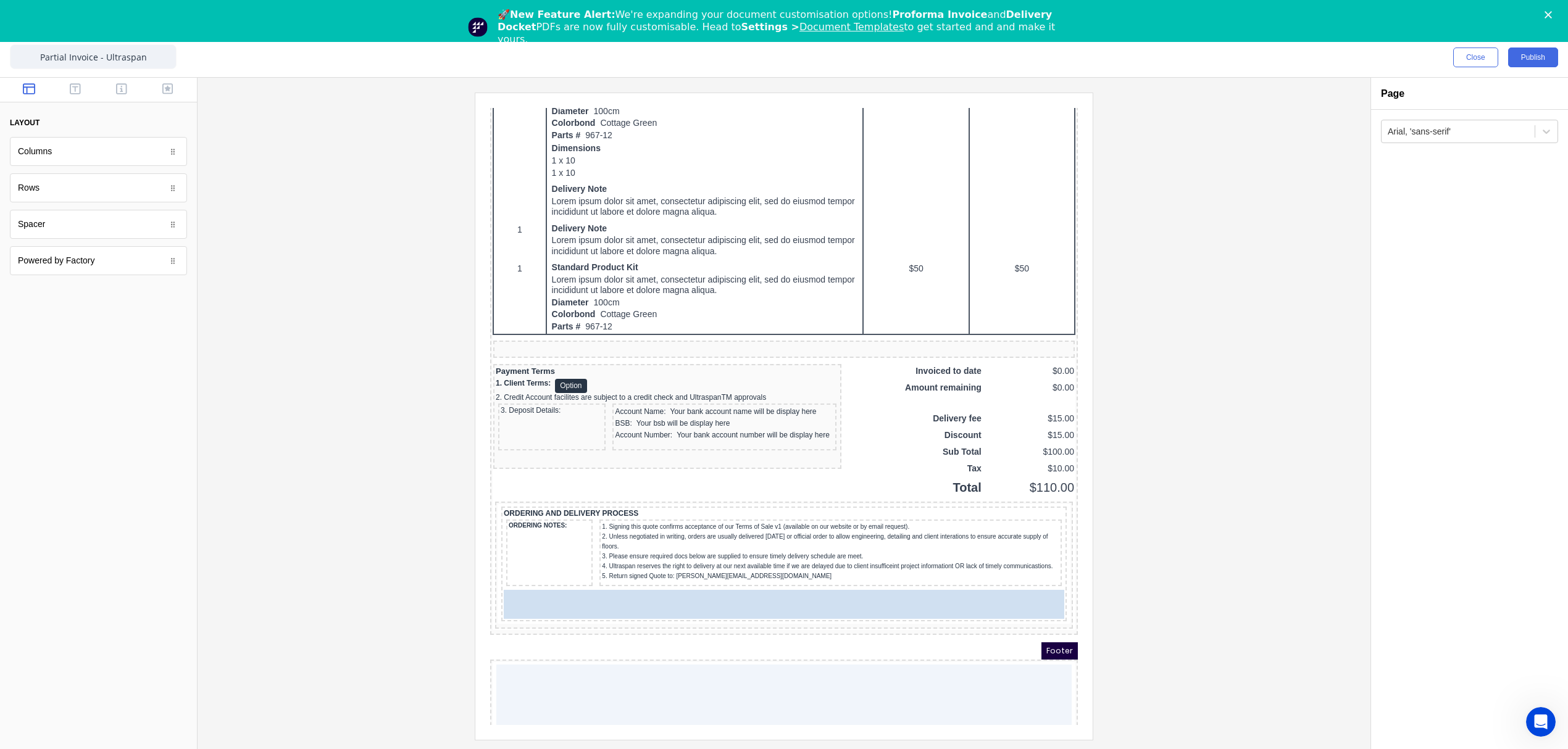
drag, startPoint x: 45, startPoint y: 198, endPoint x: 122, endPoint y: 521, distance: 332.1
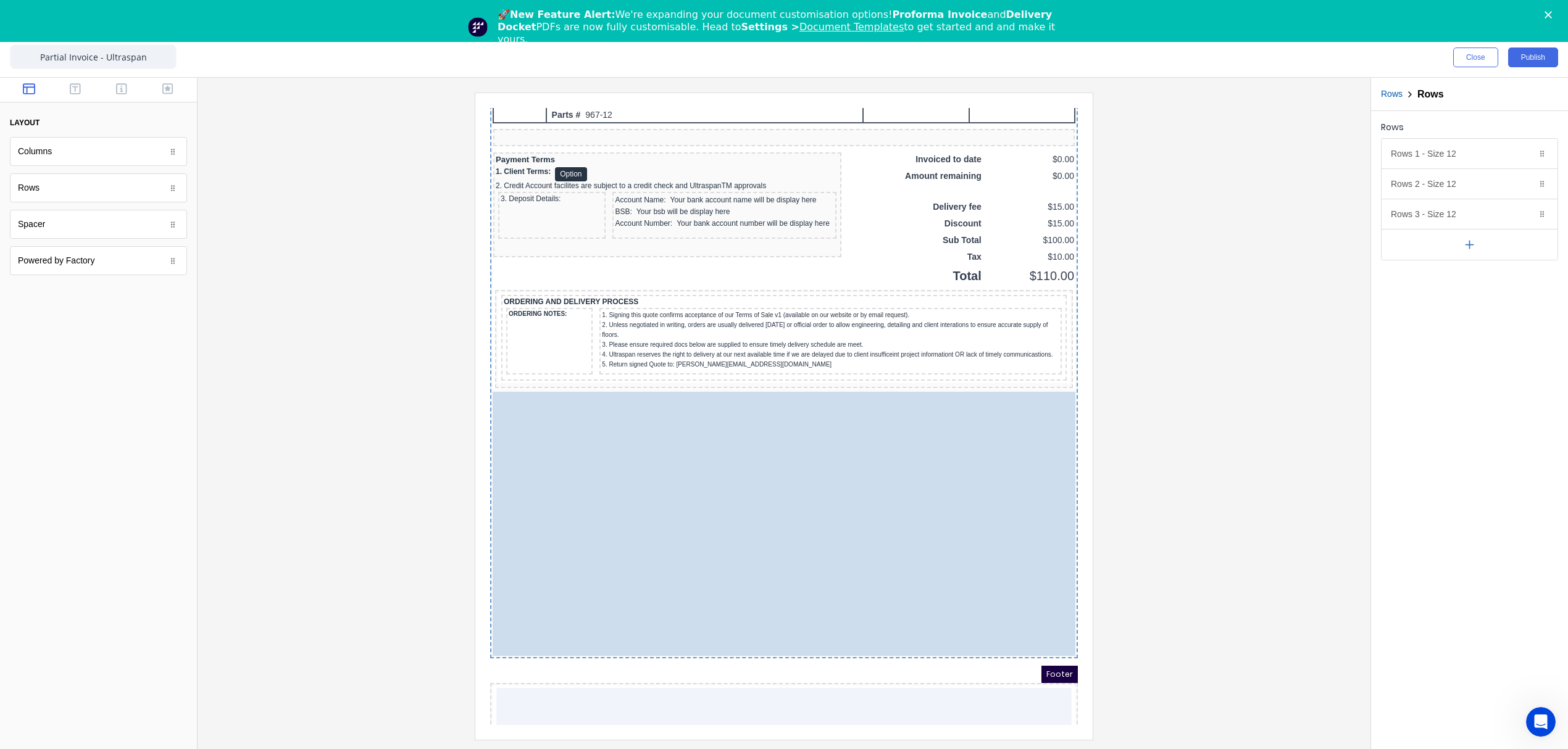
scroll to position [1051, 0]
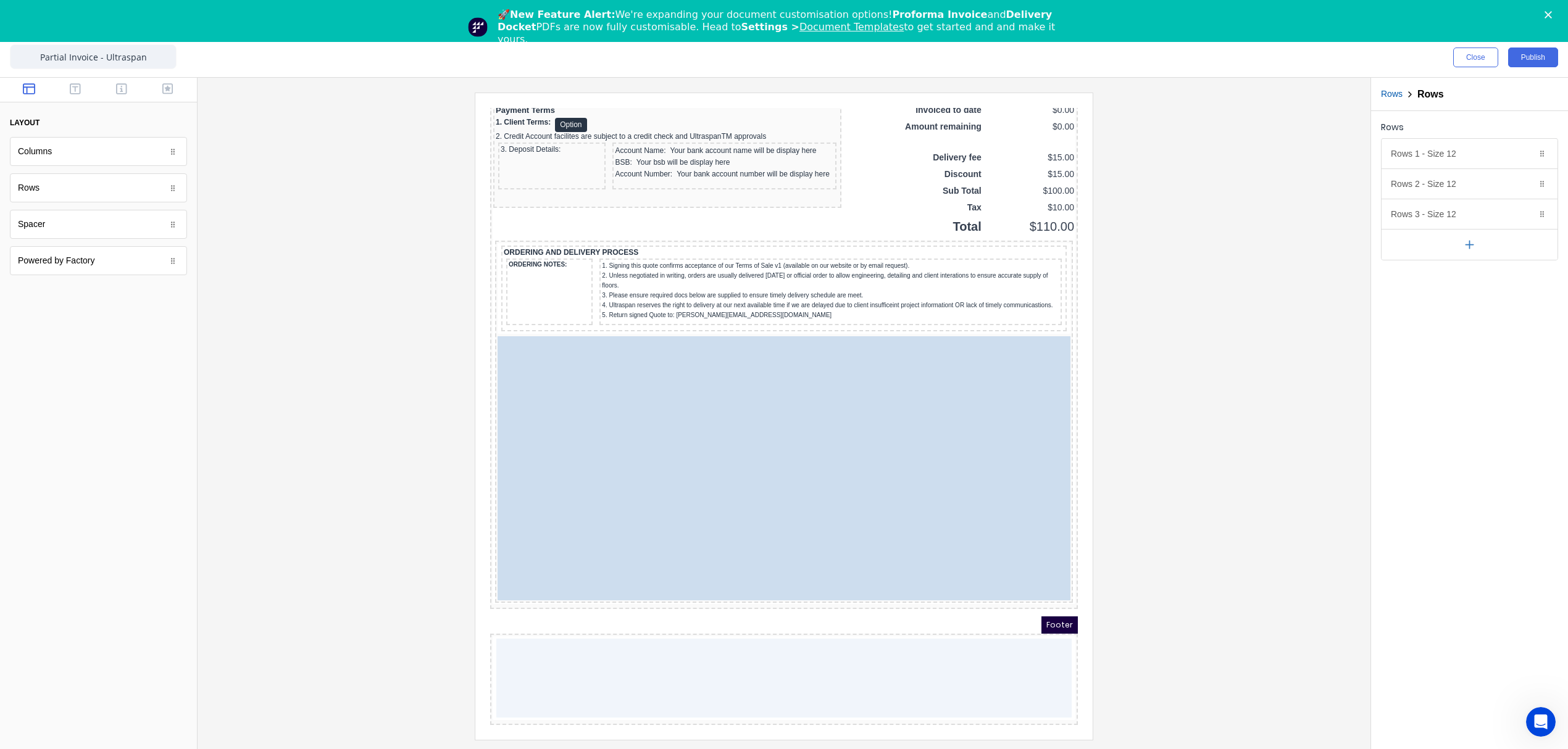
drag, startPoint x: 608, startPoint y: 330, endPoint x: 625, endPoint y: 310, distance: 26.2
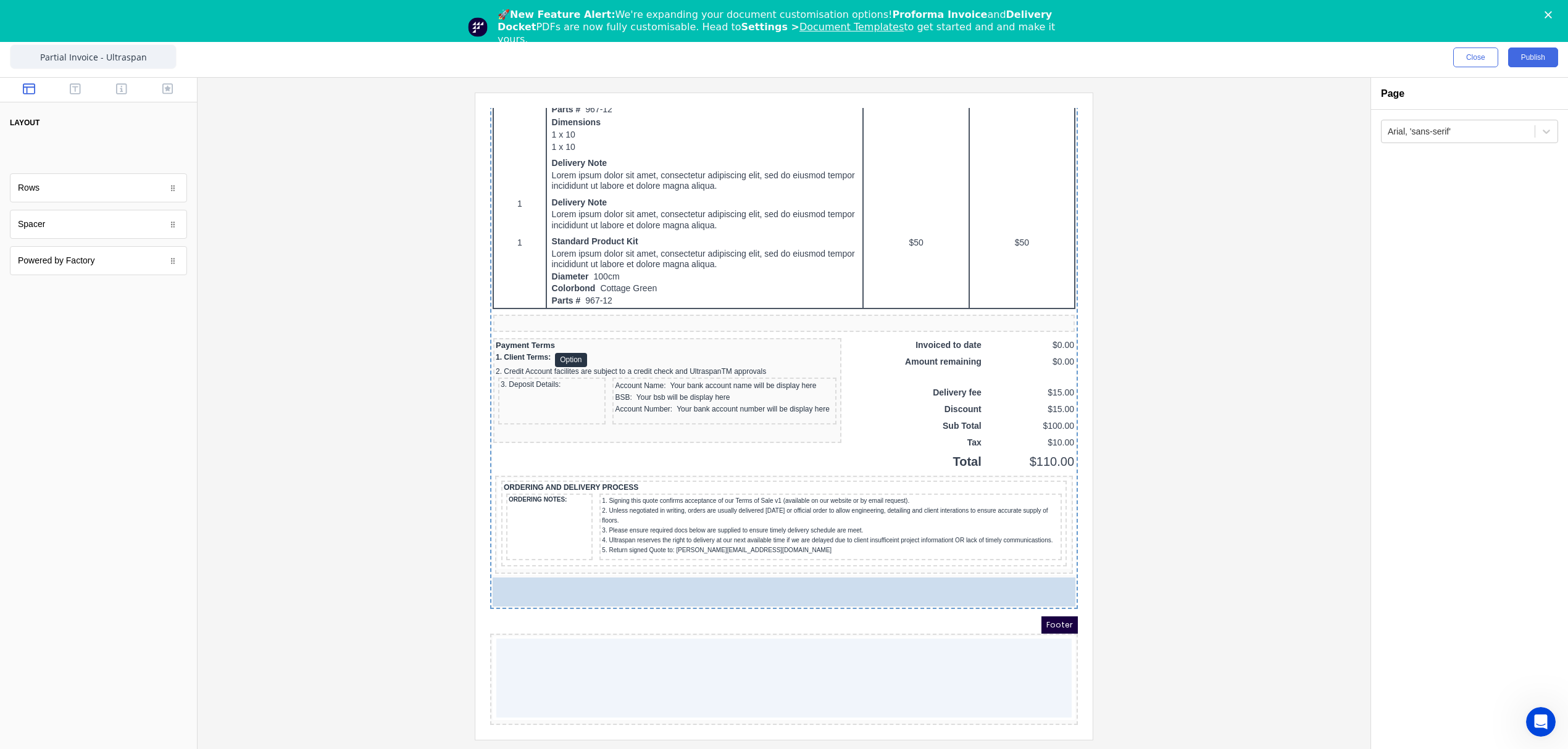
scroll to position [818, 0]
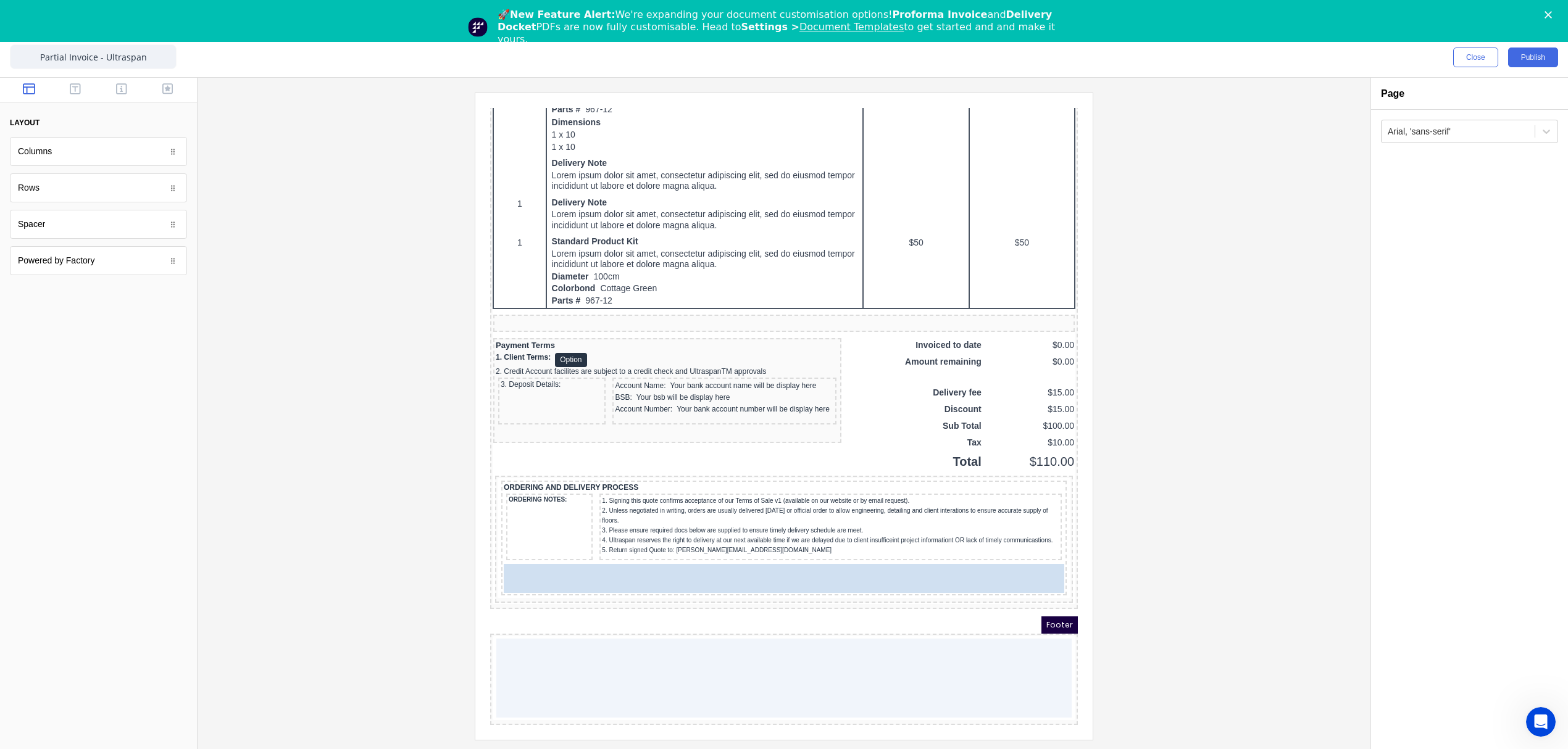
drag, startPoint x: 58, startPoint y: 154, endPoint x: 133, endPoint y: 455, distance: 310.2
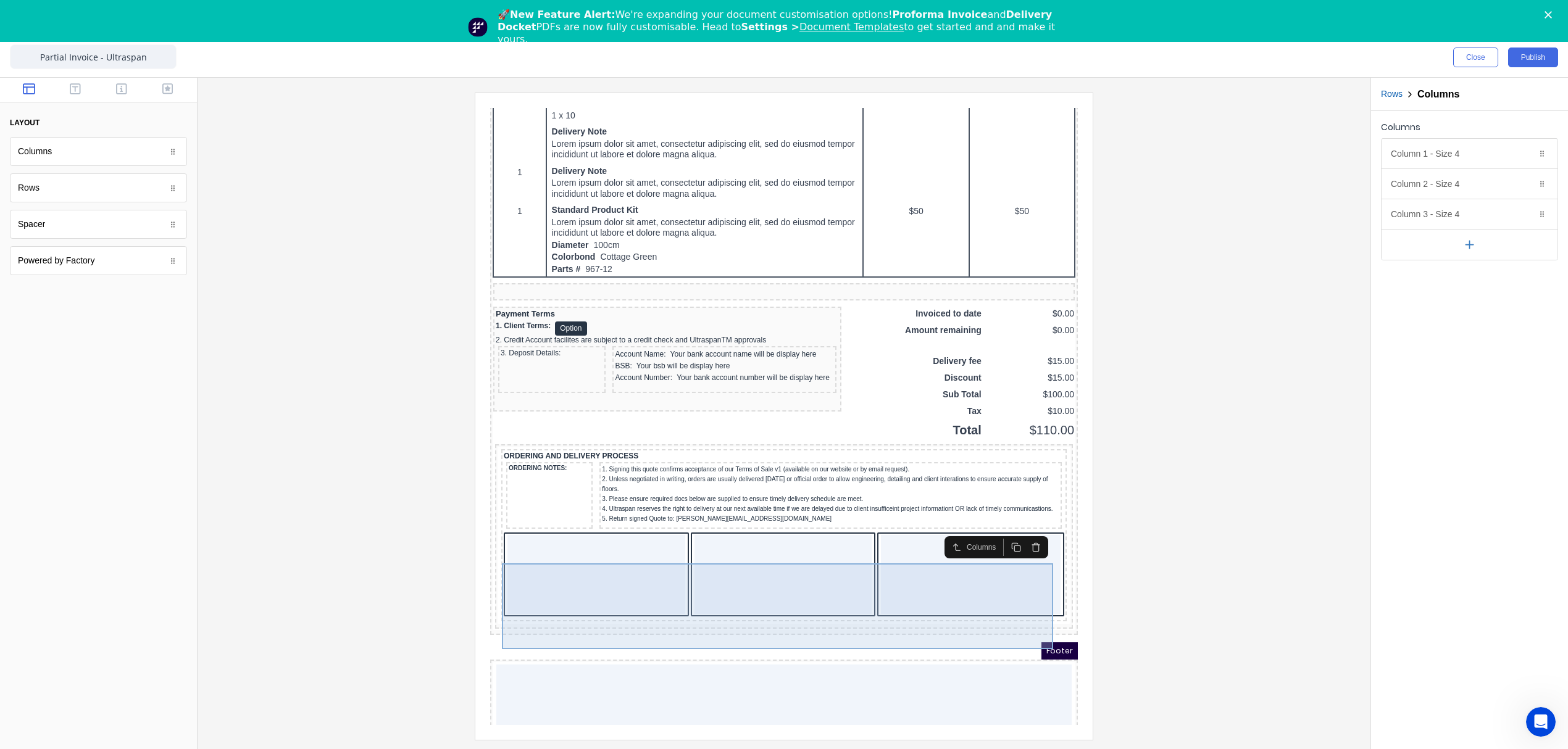
scroll to position [875, 0]
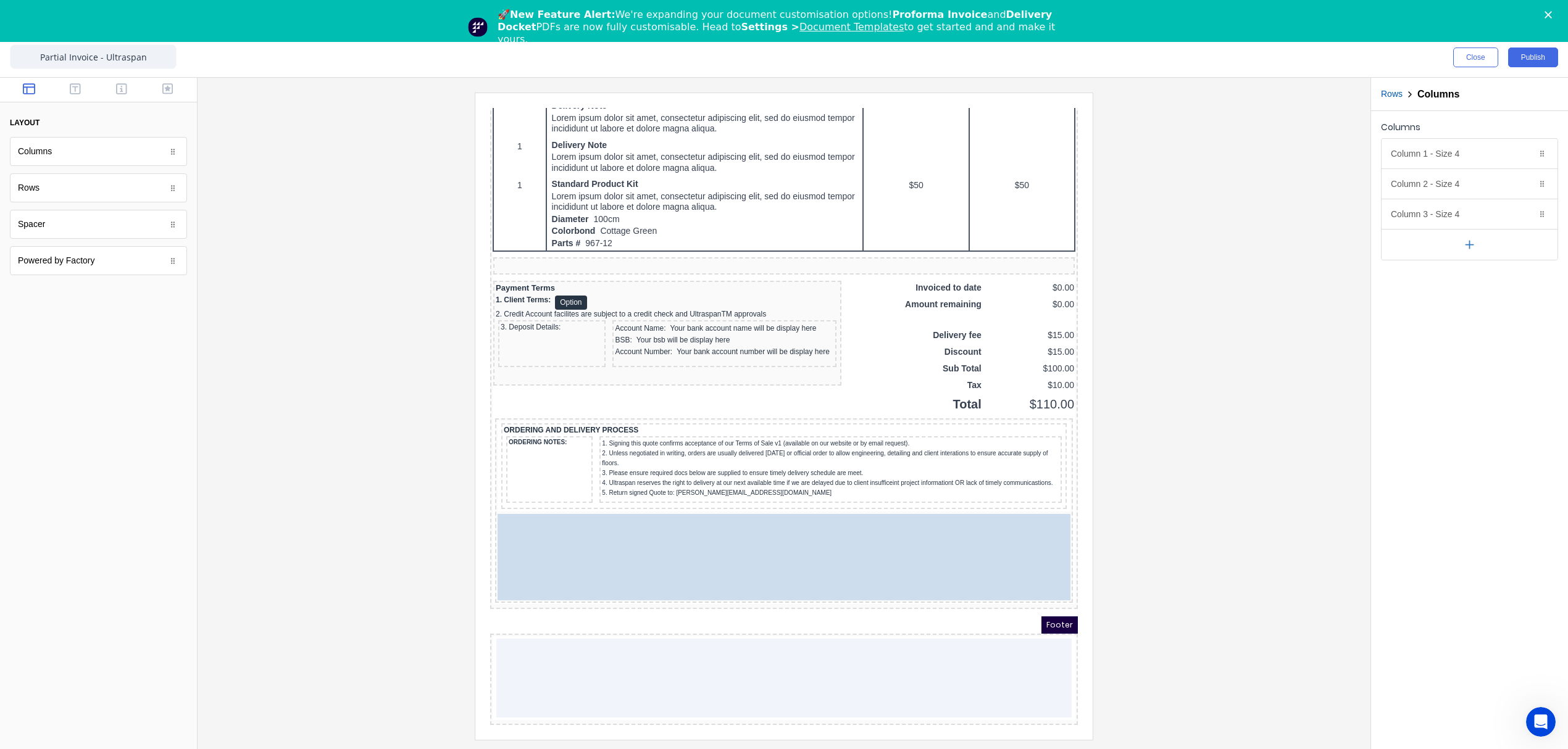
drag, startPoint x: 625, startPoint y: 513, endPoint x: 675, endPoint y: 492, distance: 54.2
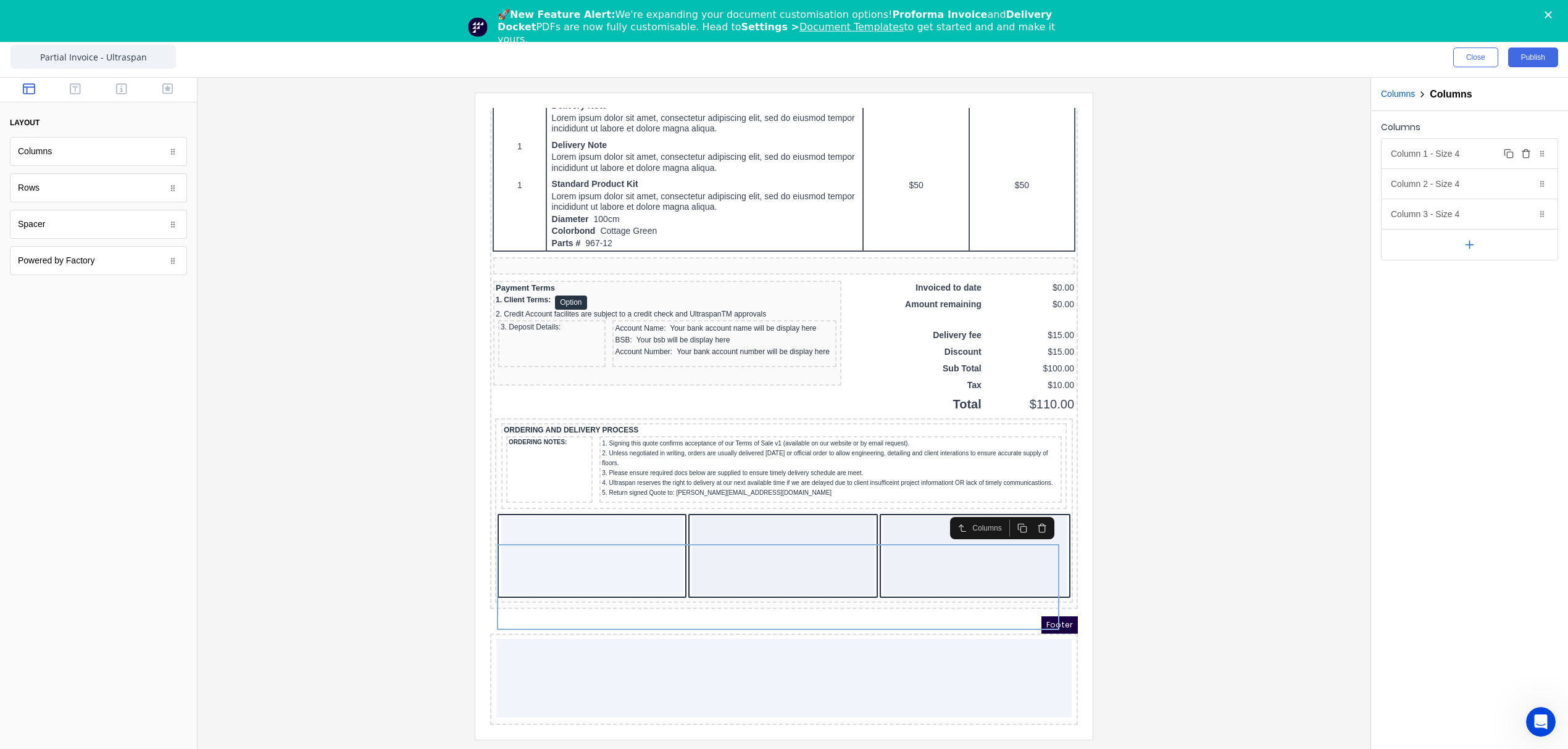
click at [1481, 156] on div "Column 1 - Size 4 Duplicate Delete" at bounding box center [1470, 154] width 176 height 30
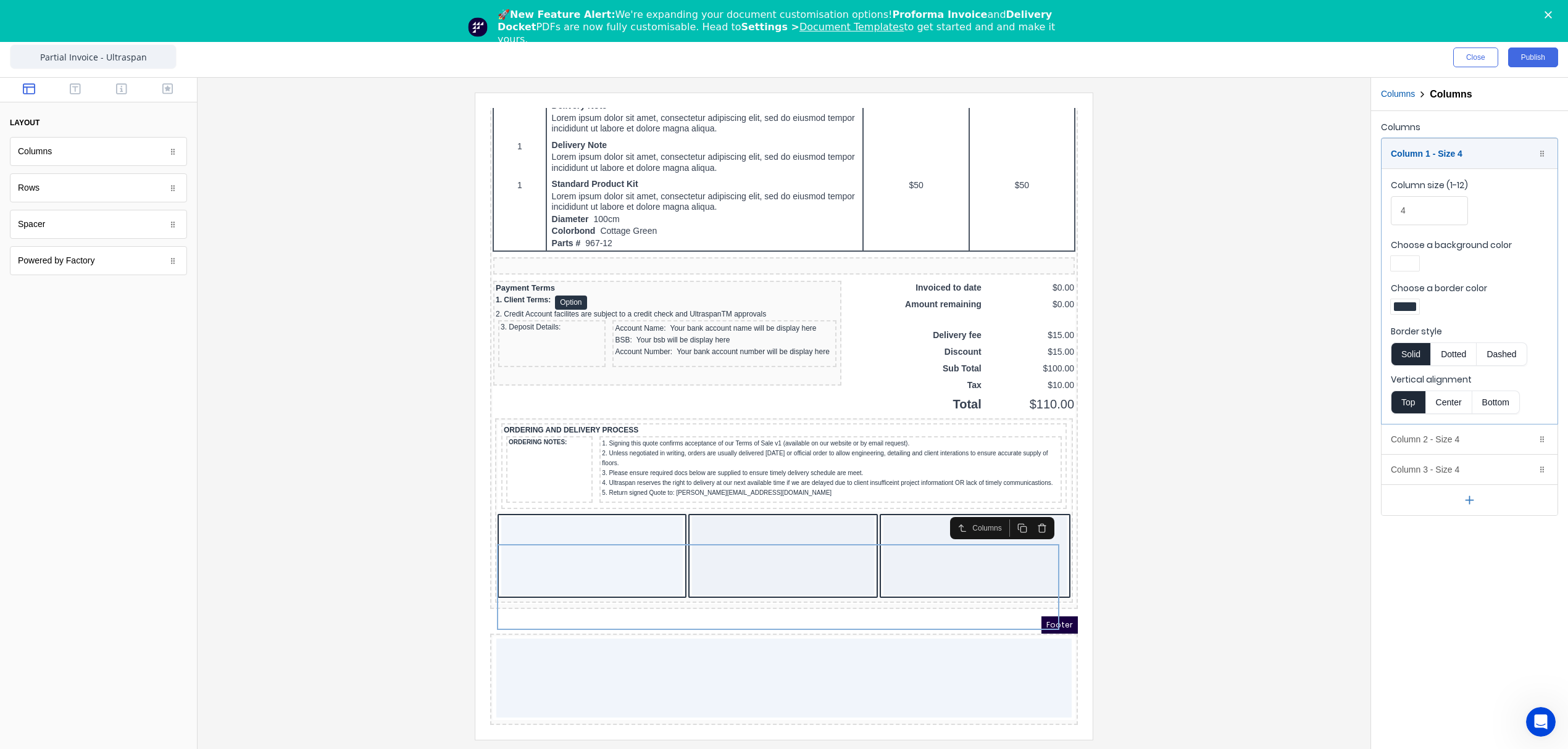
click at [1411, 307] on div at bounding box center [1405, 306] width 22 height 9
click at [1445, 420] on div at bounding box center [1444, 419] width 14 height 14
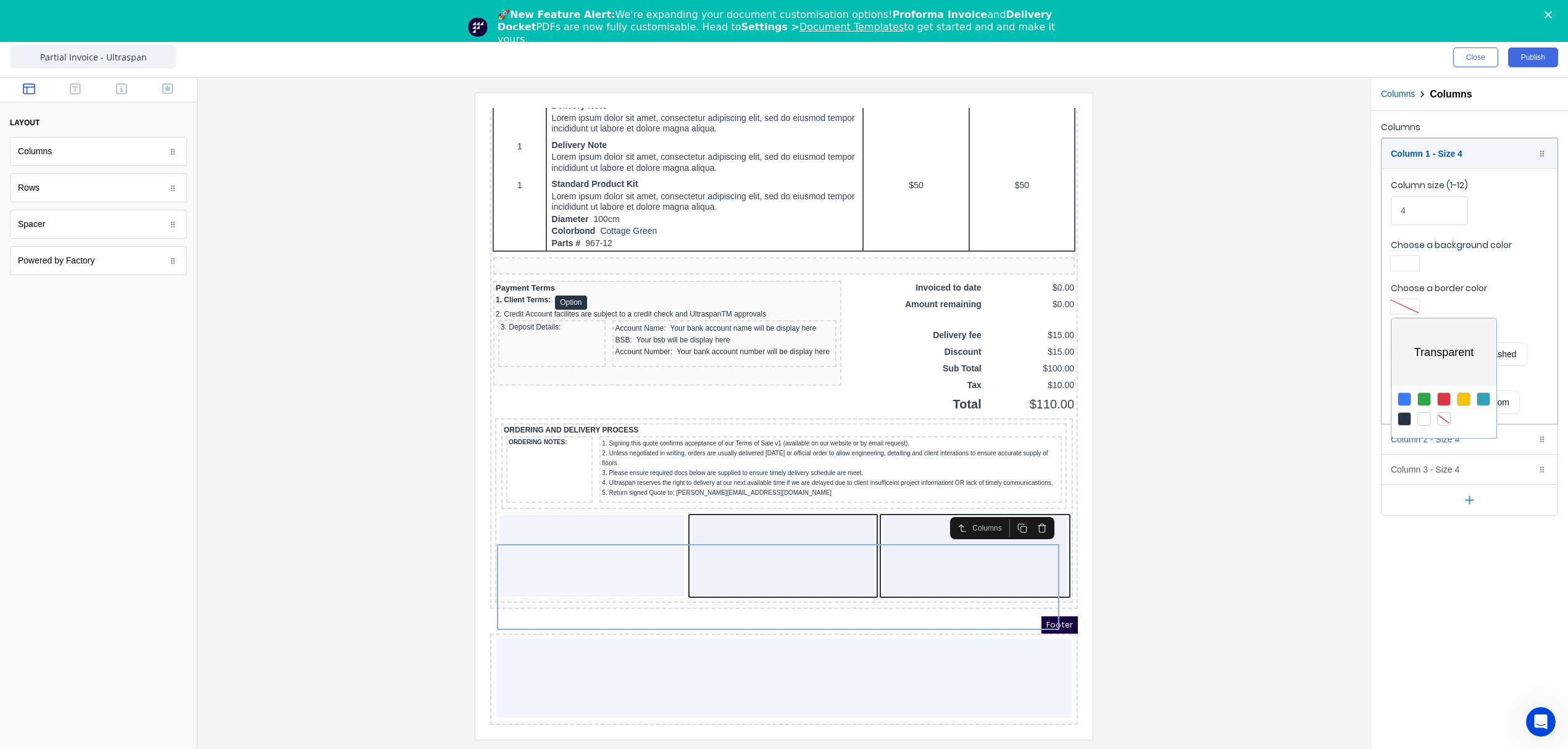
click at [1405, 264] on div at bounding box center [784, 374] width 1568 height 749
click at [1408, 270] on div at bounding box center [1405, 263] width 28 height 15
click at [1440, 368] on div at bounding box center [1443, 366] width 105 height 45
click at [1447, 378] on div at bounding box center [1444, 376] width 14 height 14
click at [1458, 438] on div at bounding box center [784, 374] width 1568 height 749
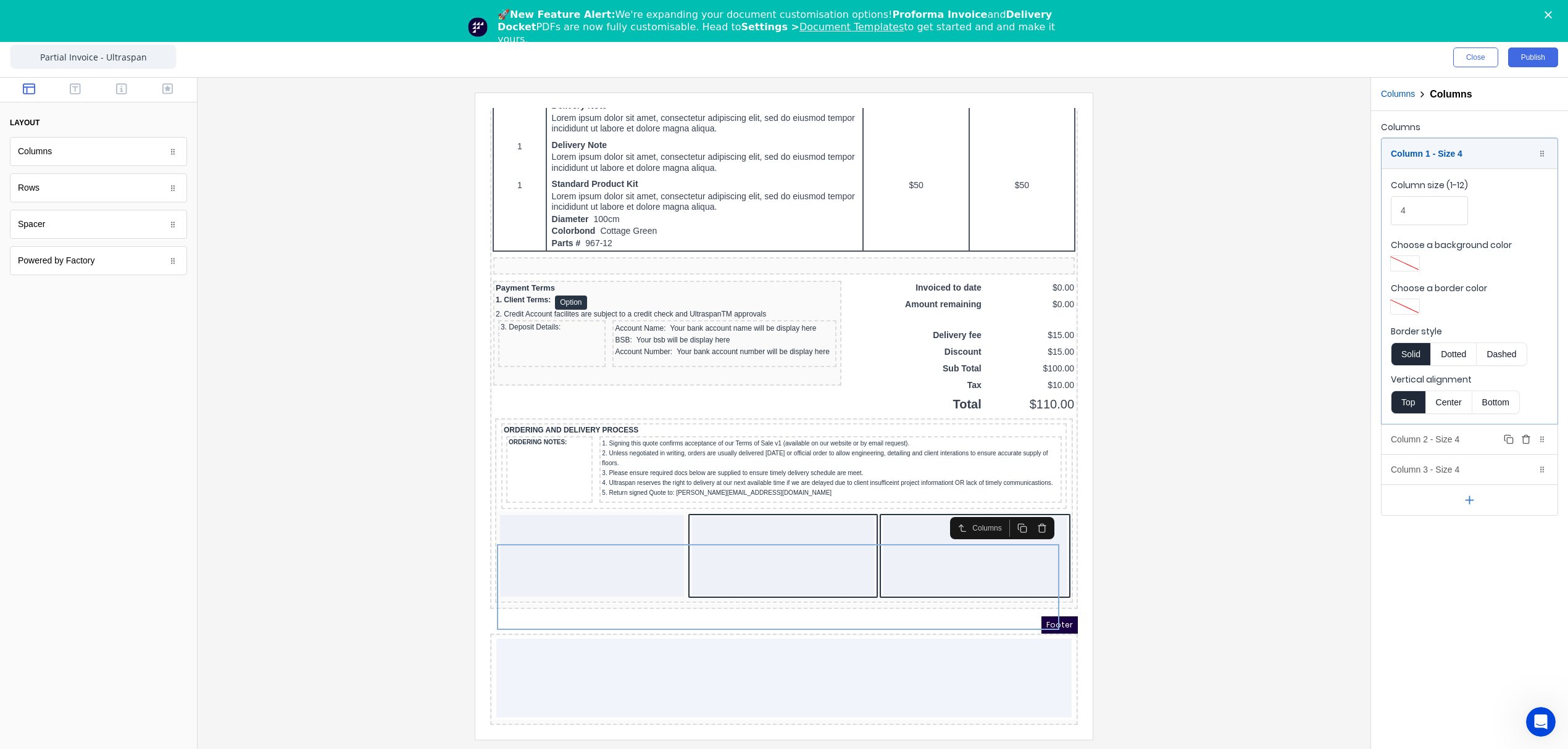
click at [1433, 438] on div "Column 2 - Size 4 Duplicate Delete" at bounding box center [1470, 440] width 176 height 30
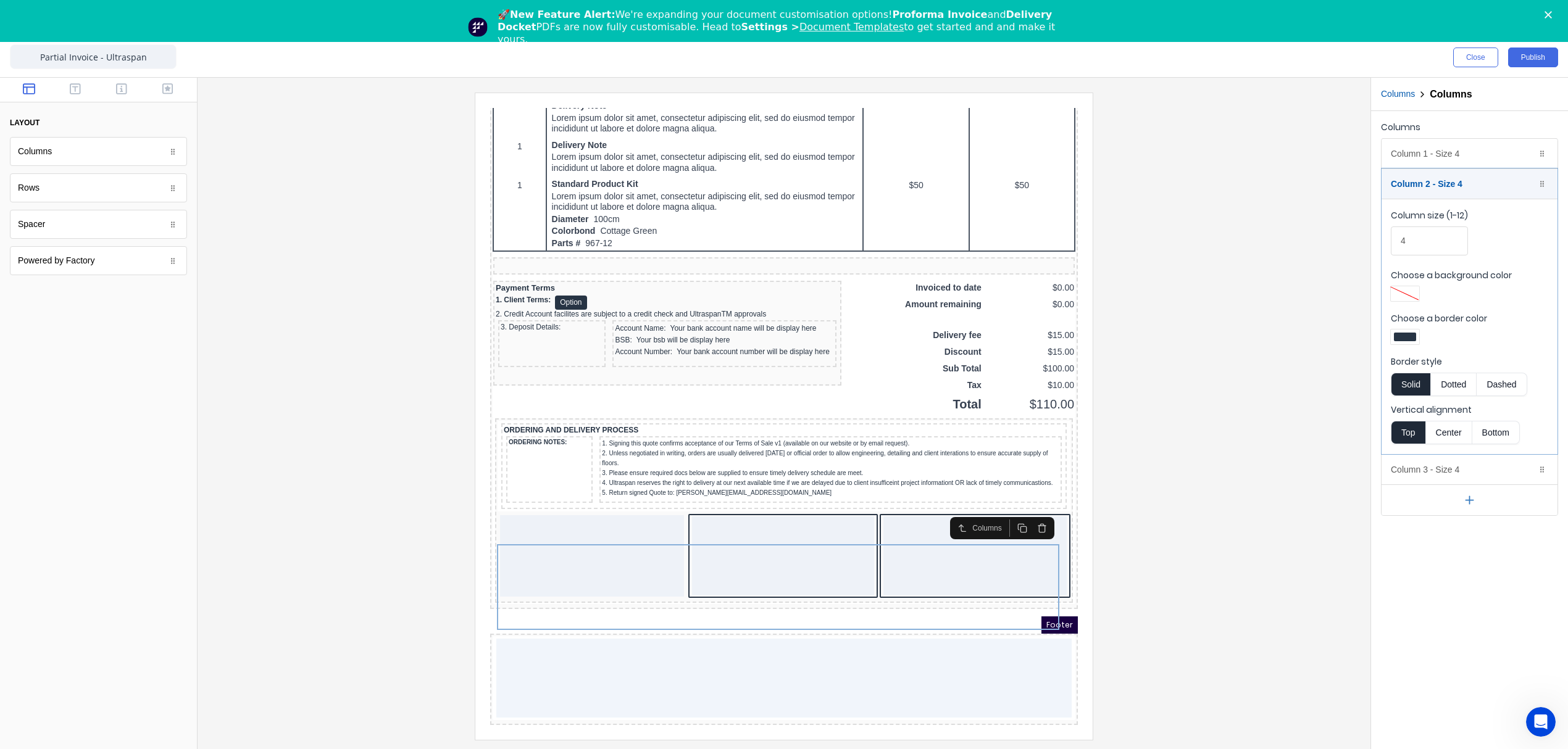
click at [1407, 341] on div at bounding box center [1405, 337] width 22 height 9
click at [1448, 452] on div at bounding box center [1444, 449] width 14 height 14
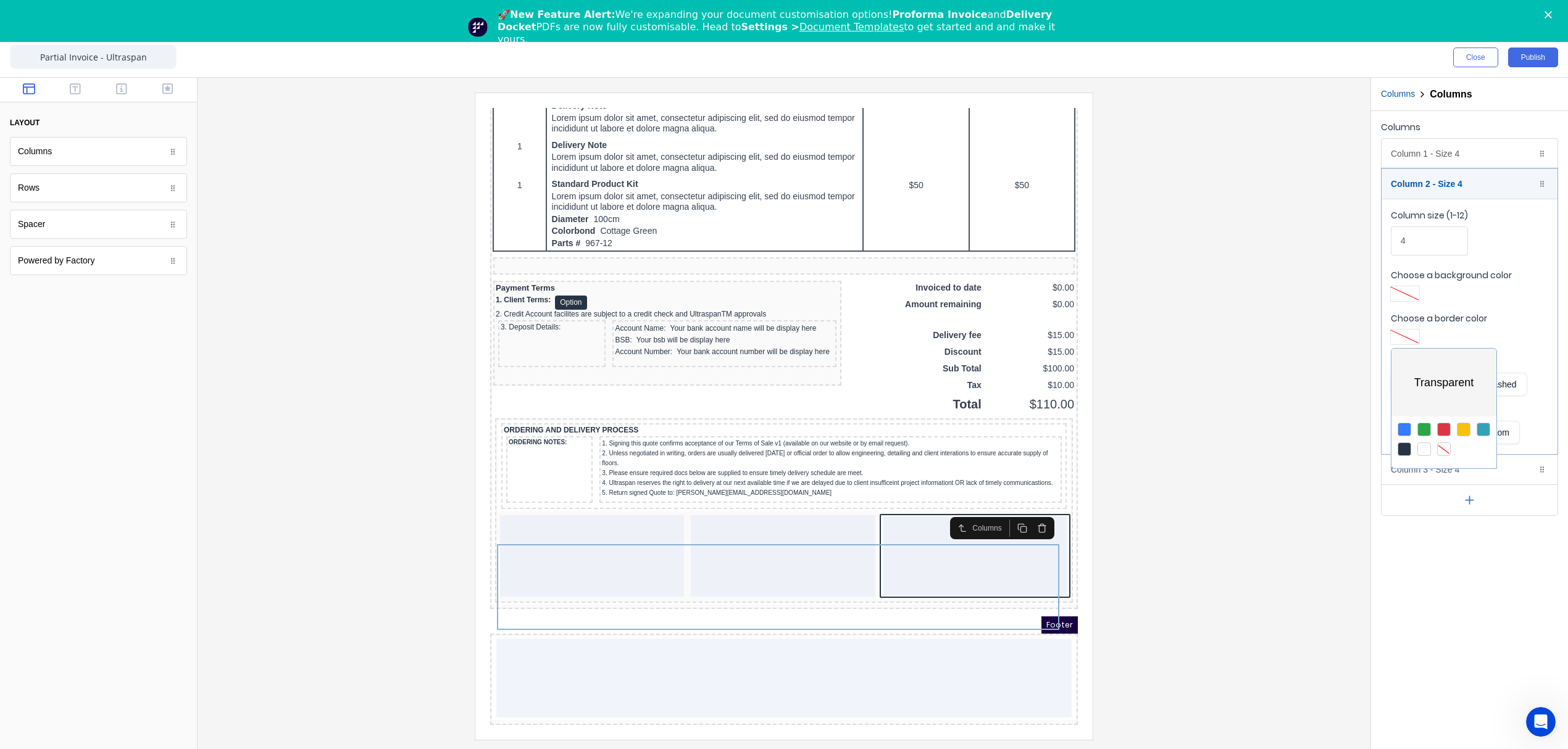
click at [1524, 477] on div at bounding box center [784, 374] width 1568 height 749
click at [1529, 475] on icon "button" at bounding box center [1526, 469] width 10 height 10
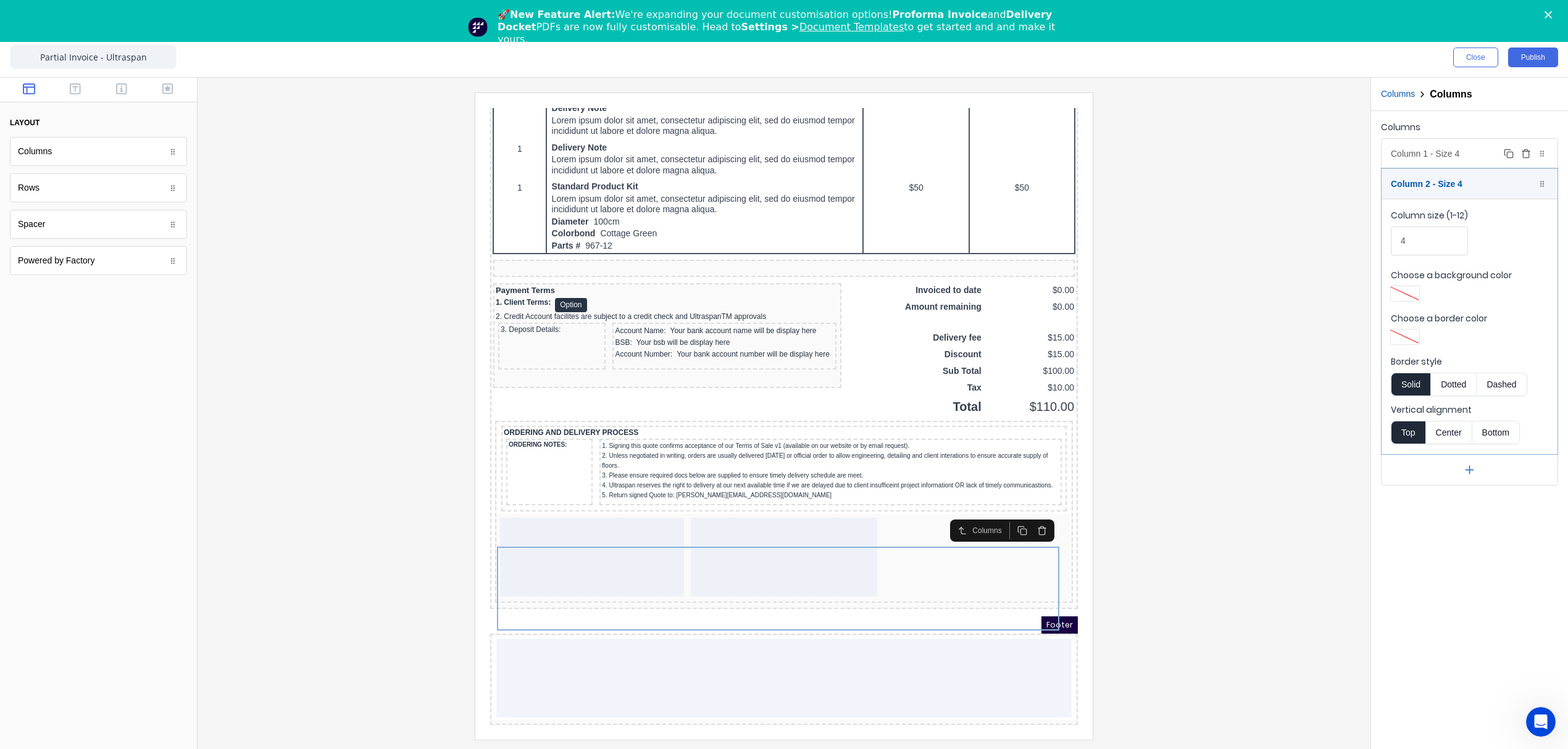
click at [1435, 152] on div "Column 1 - Size 4 Duplicate Delete" at bounding box center [1470, 154] width 176 height 30
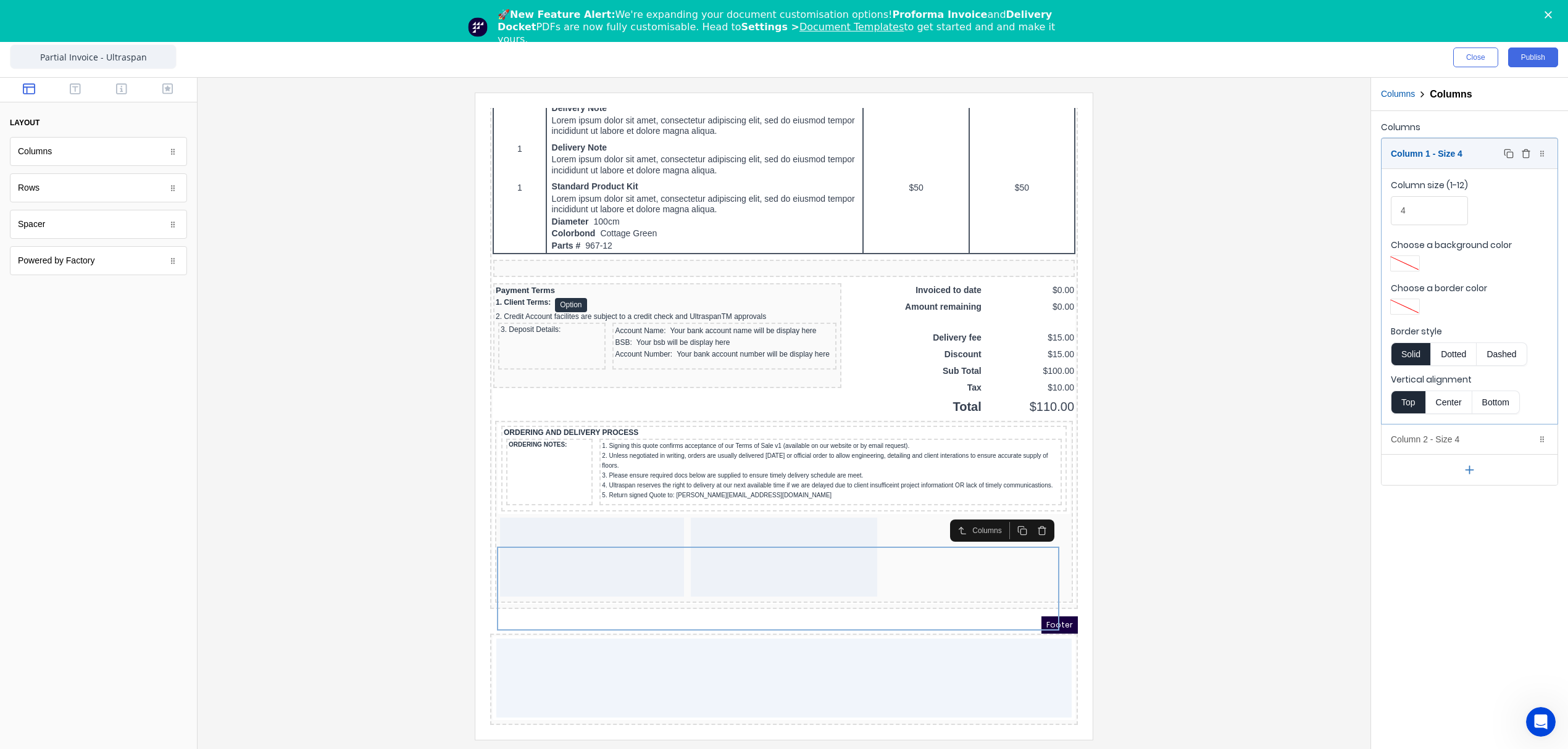
click at [1456, 154] on div "Column 1 - Size 4 Duplicate Delete" at bounding box center [1470, 154] width 176 height 30
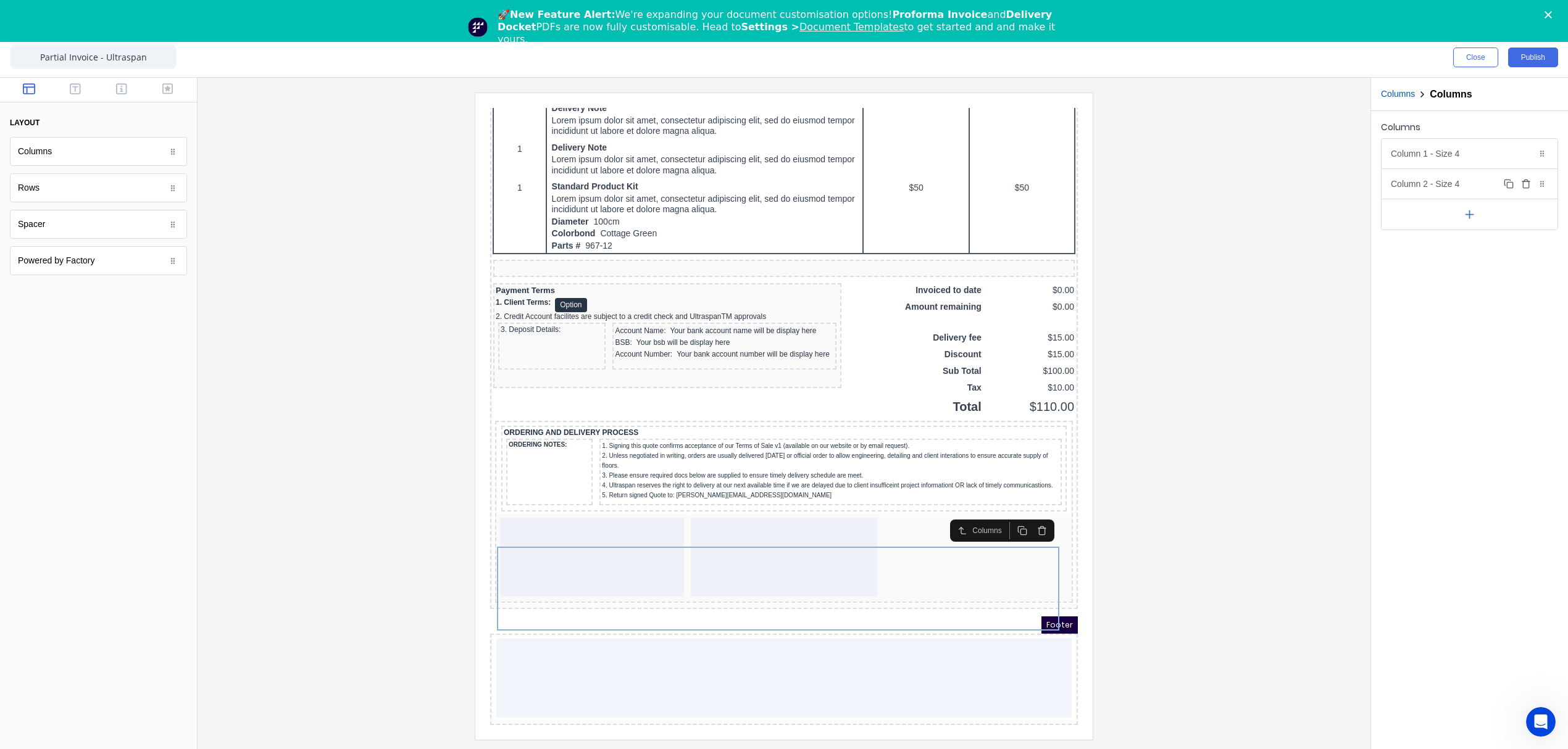
click at [1432, 183] on div "Column 2 - Size 4 Duplicate Delete" at bounding box center [1470, 184] width 176 height 30
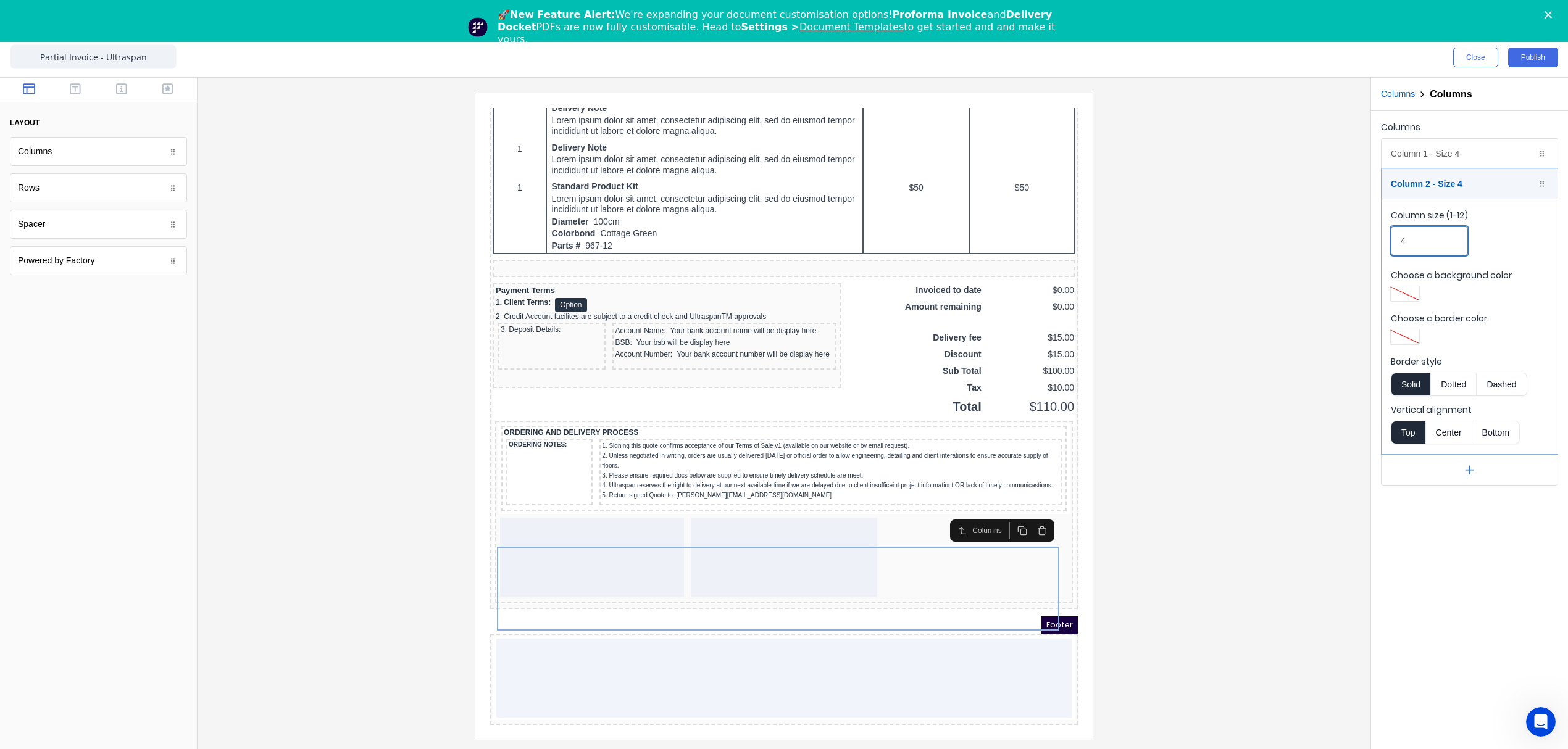
drag, startPoint x: 1410, startPoint y: 246, endPoint x: 1379, endPoint y: 244, distance: 31.1
click at [1379, 244] on div "Columns Column 1 - Size 4 Duplicate Delete Column size (1-12) 4 Choose a backgr…" at bounding box center [1469, 302] width 197 height 382
type input "6"
click at [1257, 437] on div at bounding box center [784, 416] width 1153 height 647
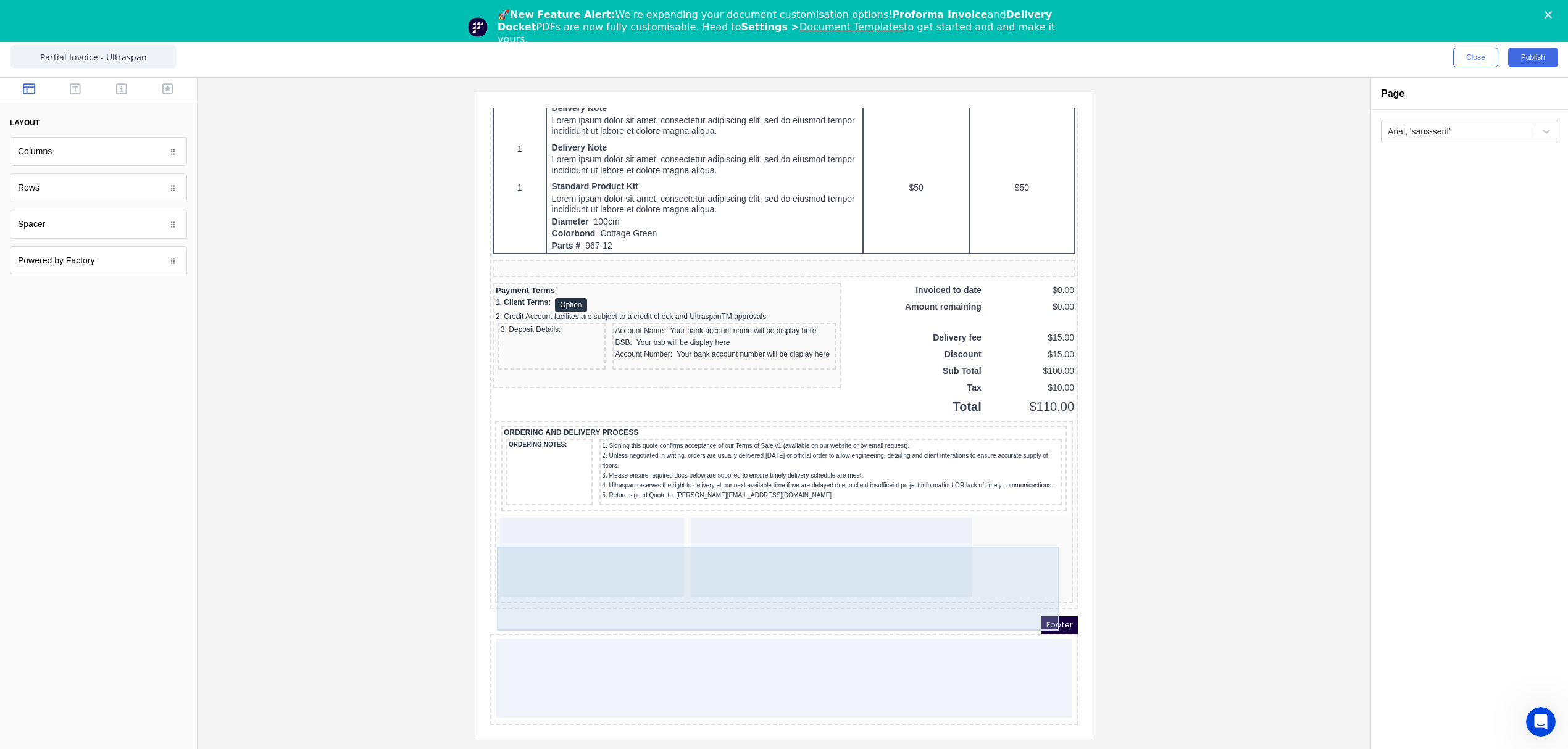
click at [545, 516] on div at bounding box center [577, 542] width 184 height 79
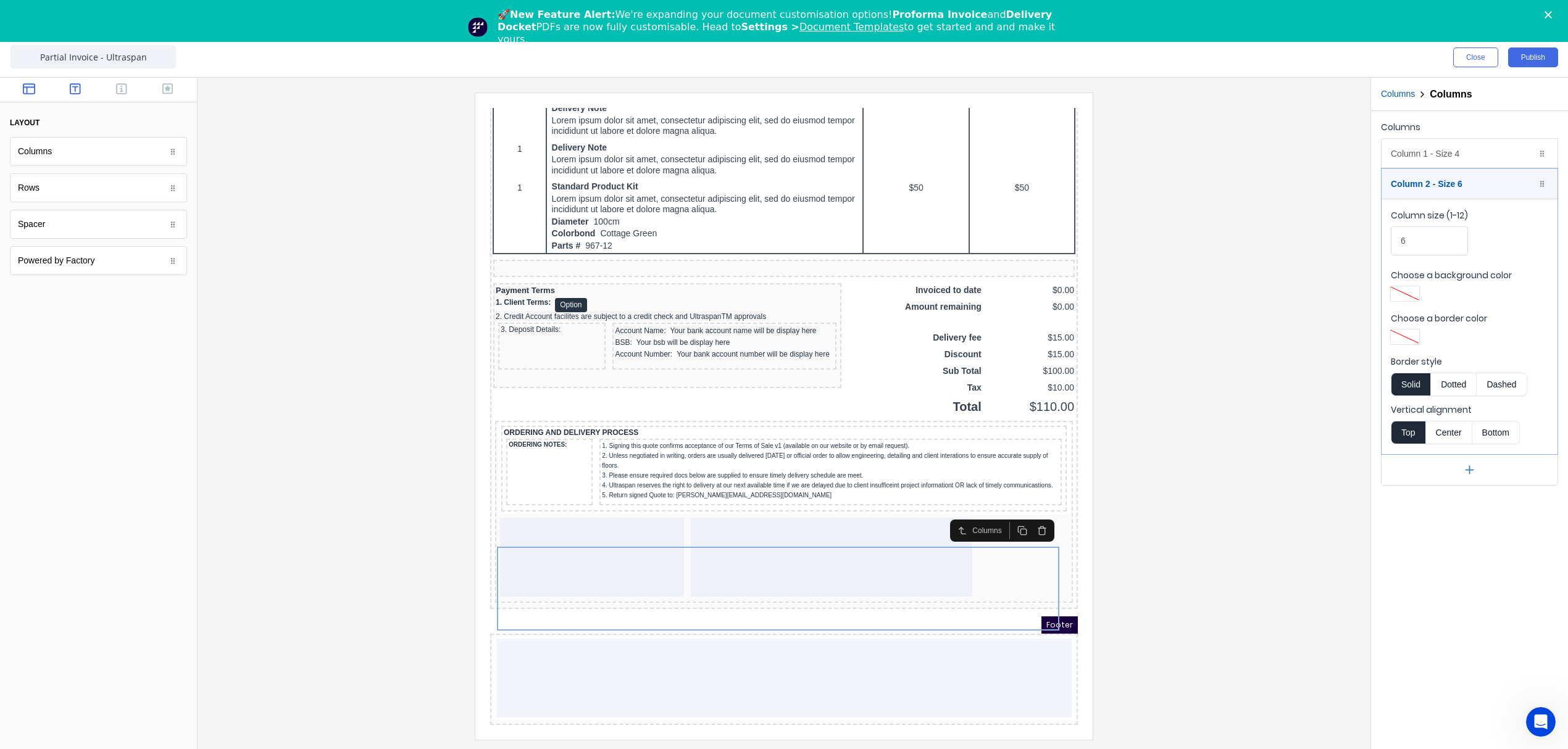
click at [65, 89] on button "button" at bounding box center [75, 90] width 39 height 15
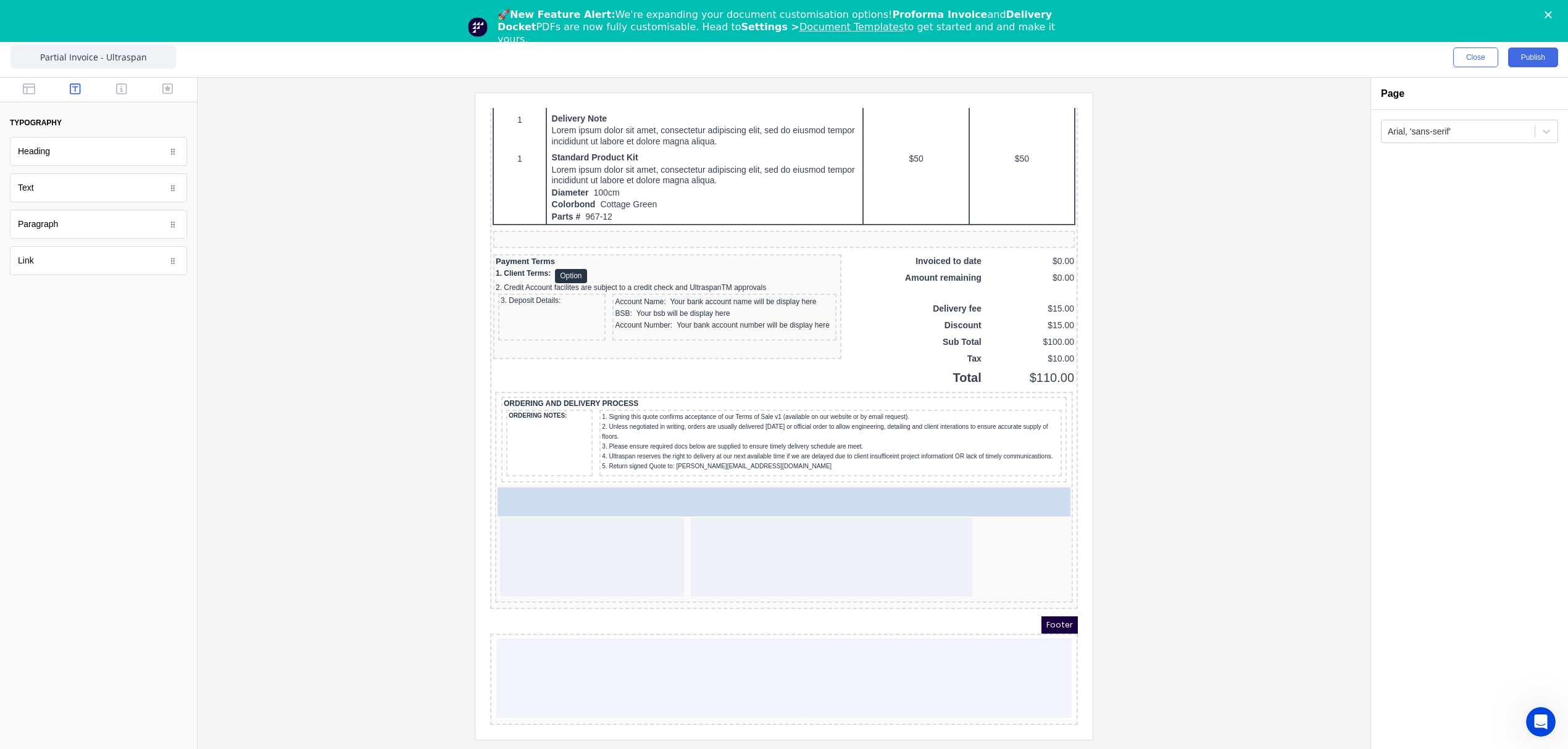
drag, startPoint x: 52, startPoint y: 188, endPoint x: 156, endPoint y: 412, distance: 247.0
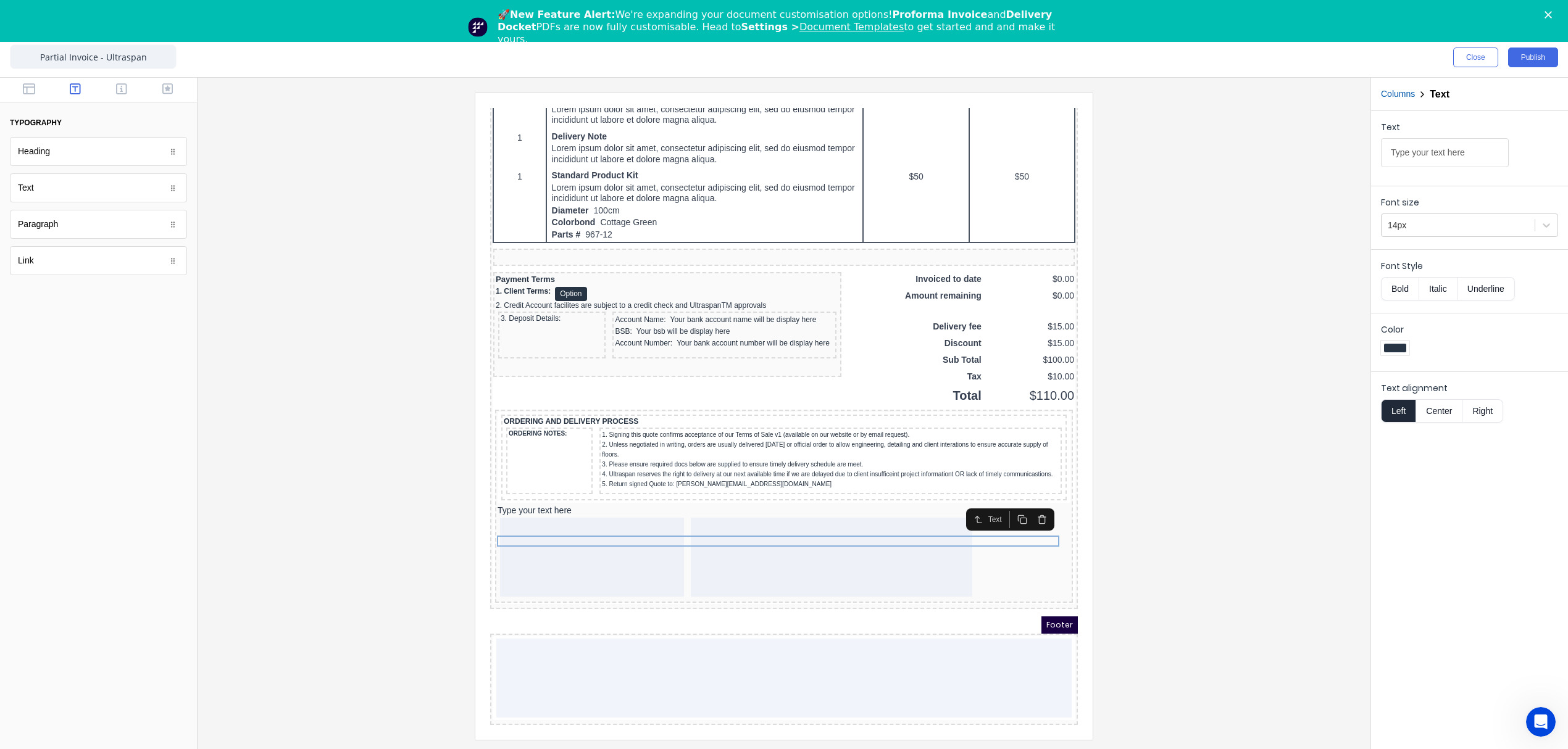
click at [1247, 537] on div at bounding box center [784, 416] width 1153 height 647
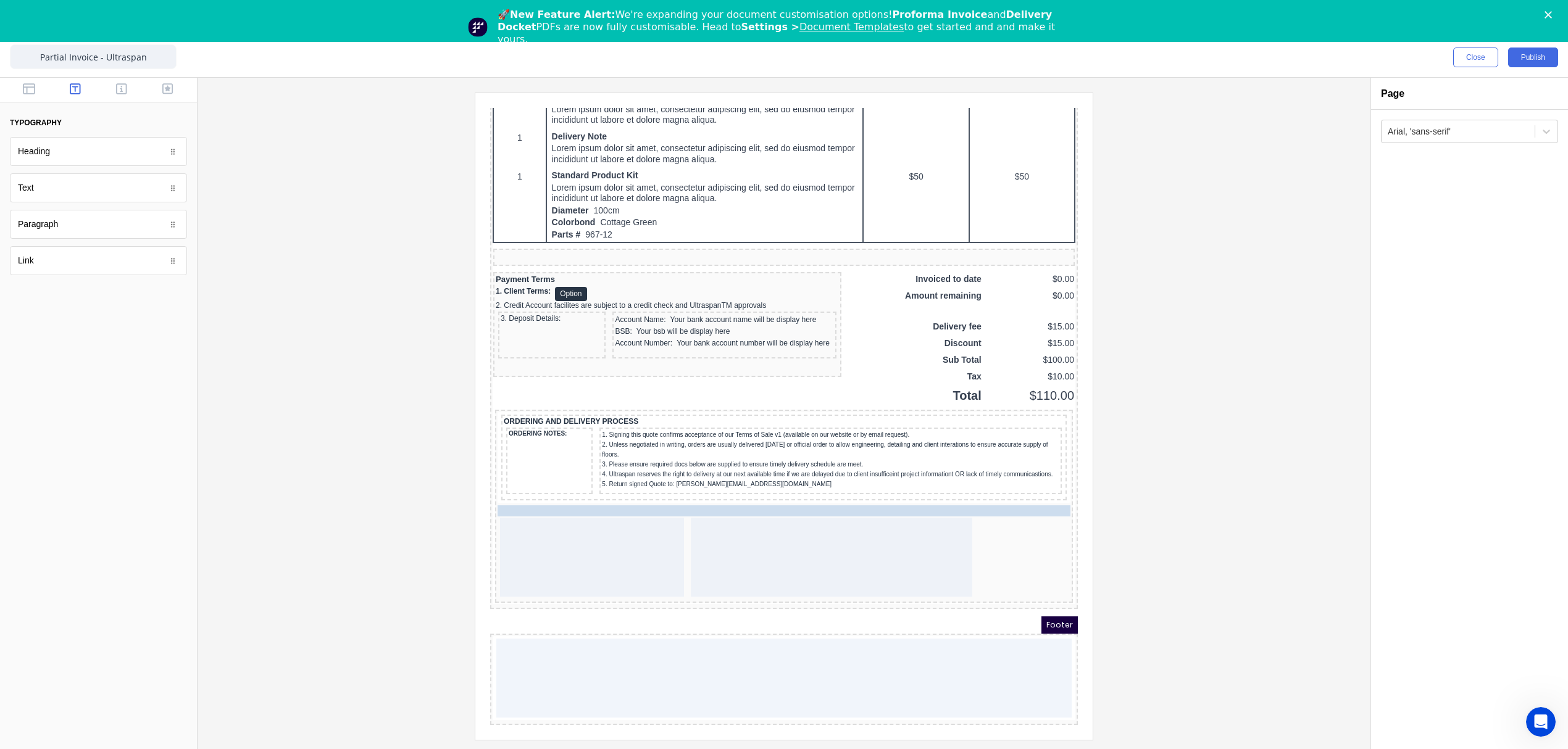
drag, startPoint x: 504, startPoint y: 505, endPoint x: 586, endPoint y: 494, distance: 82.7
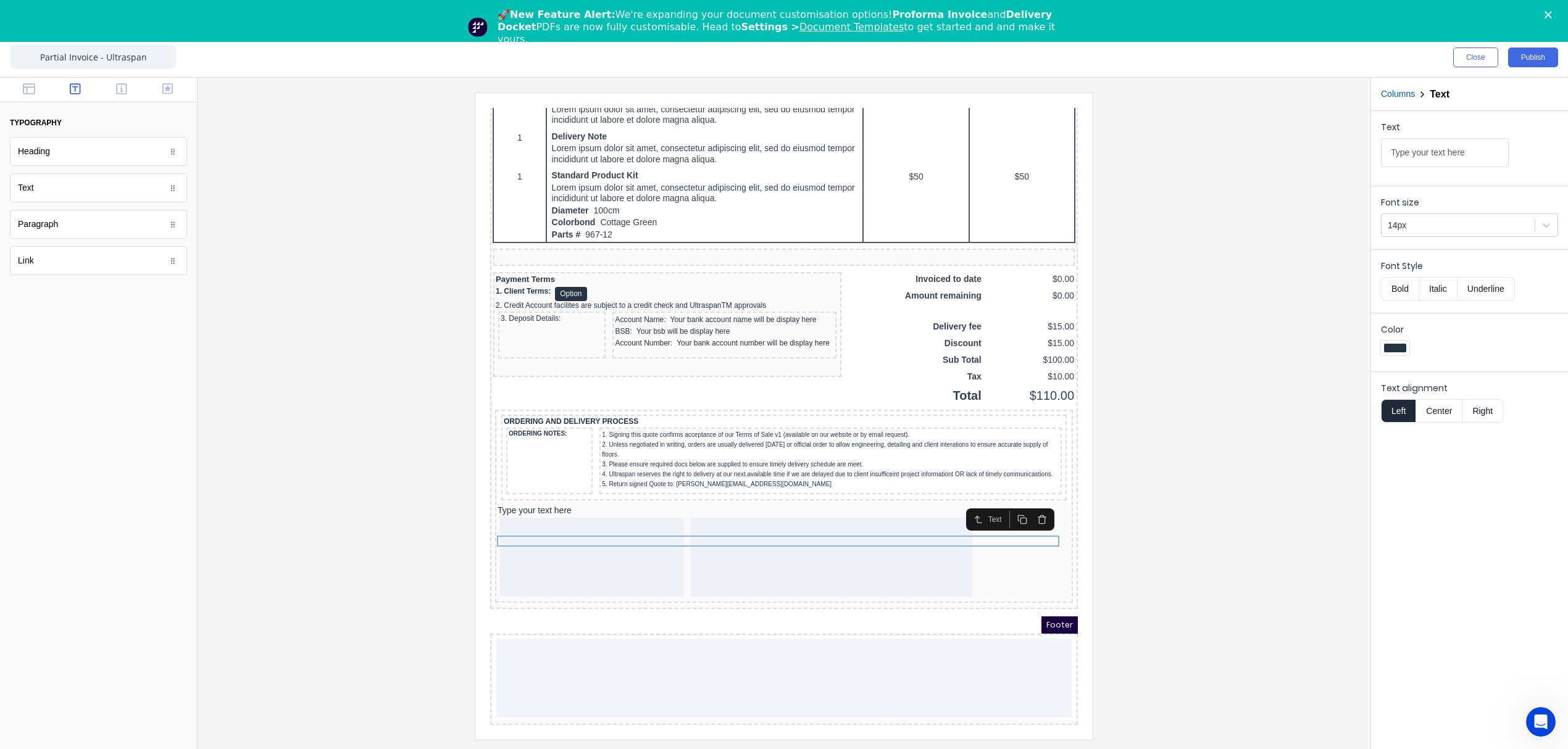
click at [1228, 568] on div at bounding box center [784, 416] width 1153 height 647
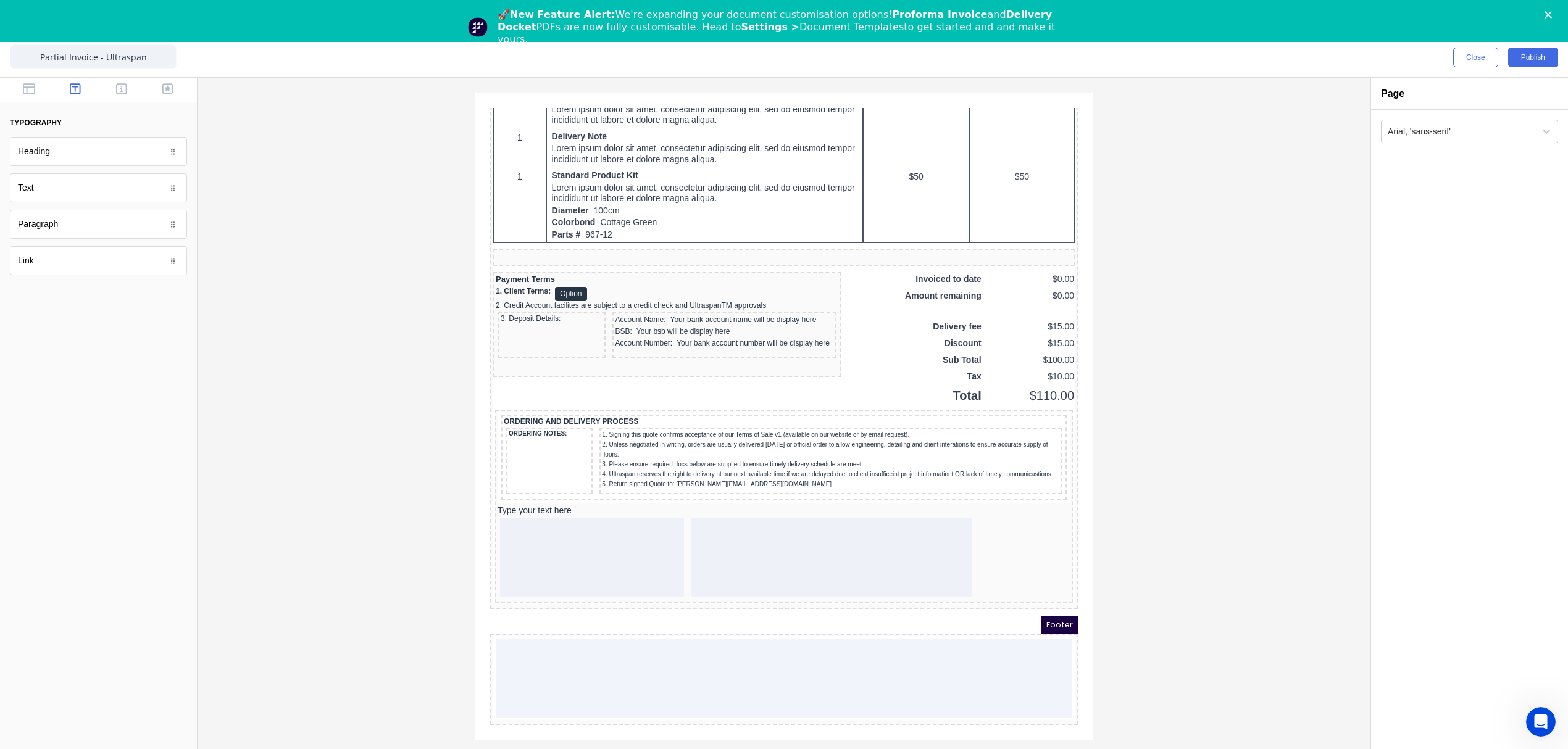
click at [25, 81] on div at bounding box center [98, 90] width 197 height 24
click at [28, 84] on icon "button" at bounding box center [29, 89] width 12 height 11
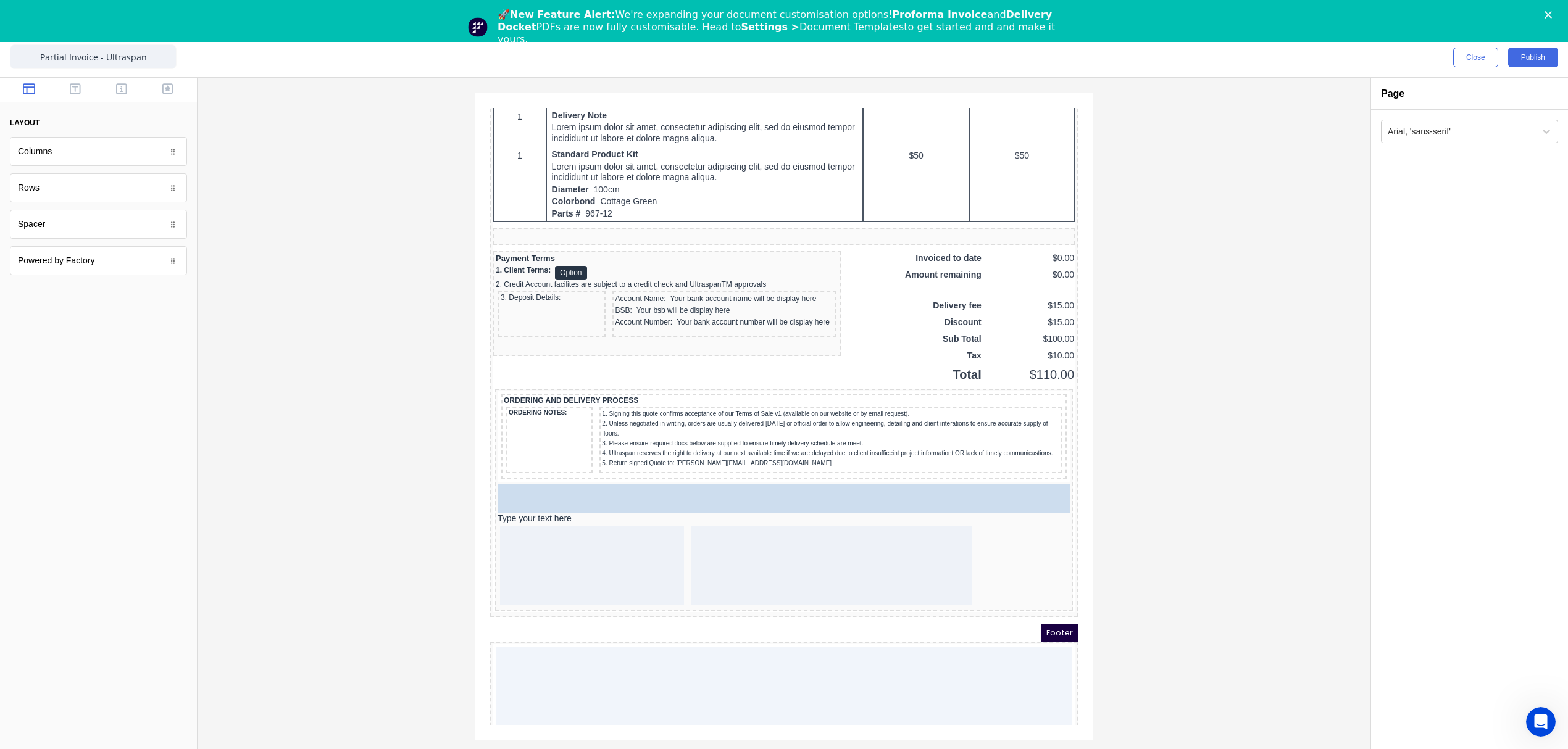
drag, startPoint x: 31, startPoint y: 198, endPoint x: 66, endPoint y: 404, distance: 209.0
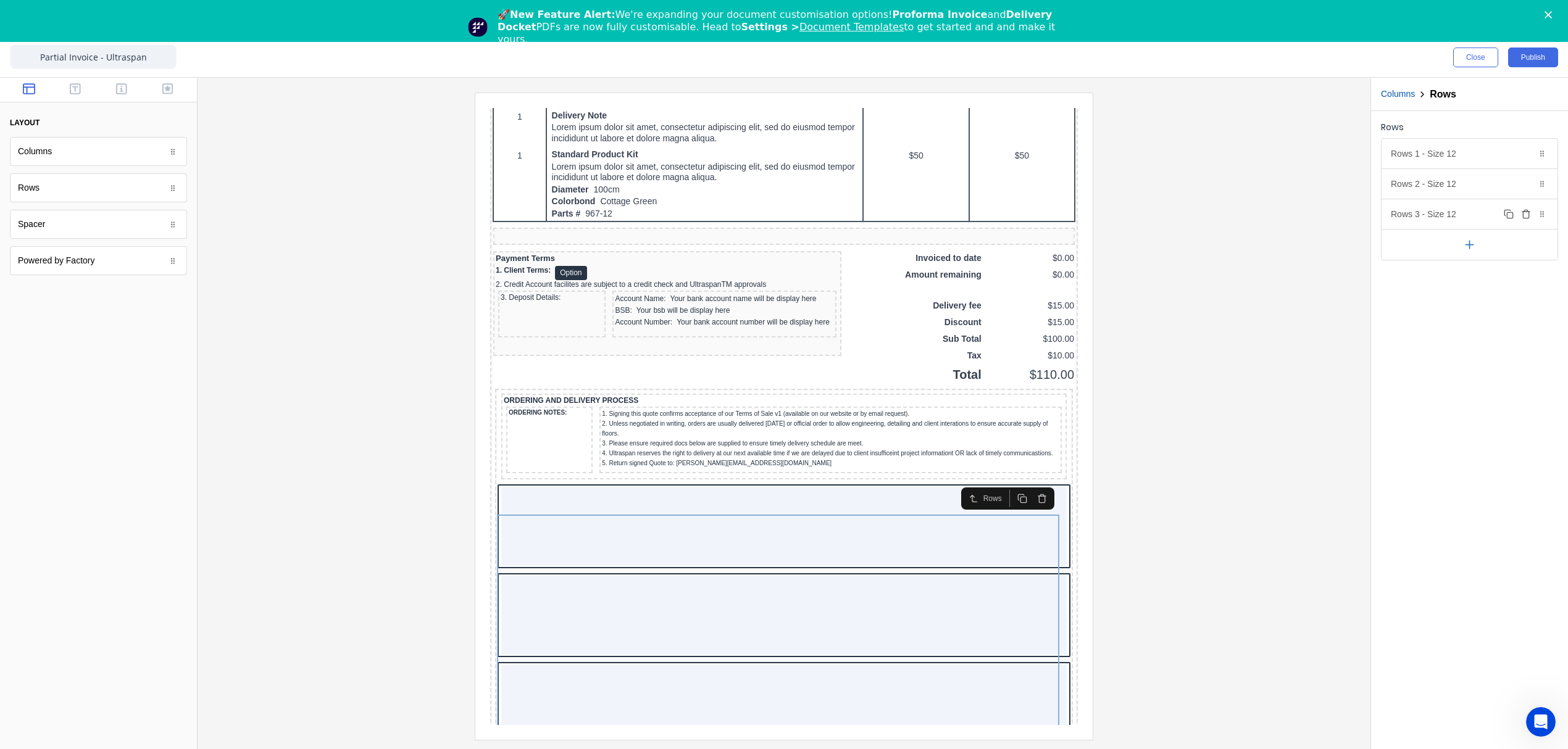
click at [1529, 217] on icon "button" at bounding box center [1525, 215] width 5 height 7
click at [1529, 186] on icon "button" at bounding box center [1526, 184] width 10 height 10
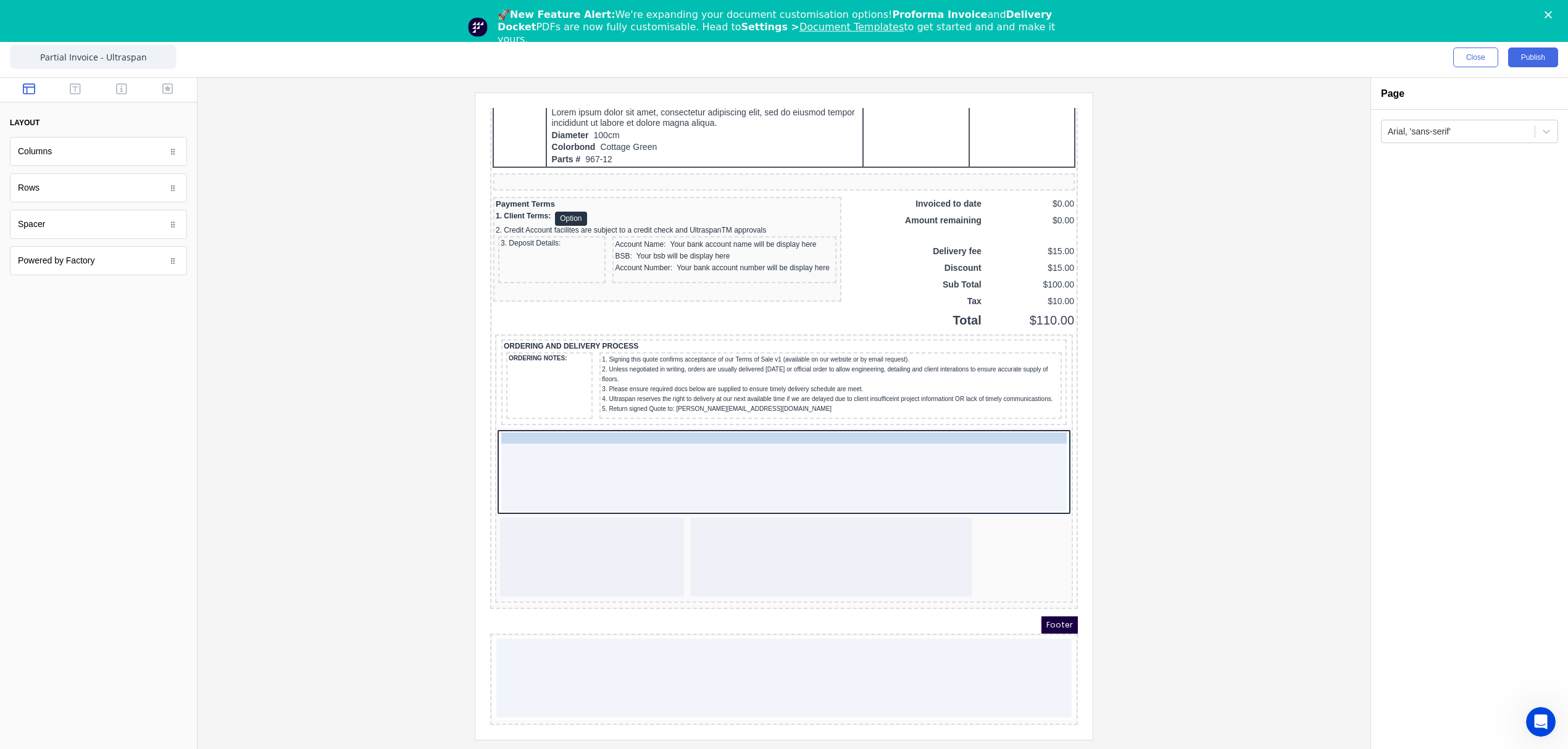
drag, startPoint x: 544, startPoint y: 492, endPoint x: 558, endPoint y: 433, distance: 60.6
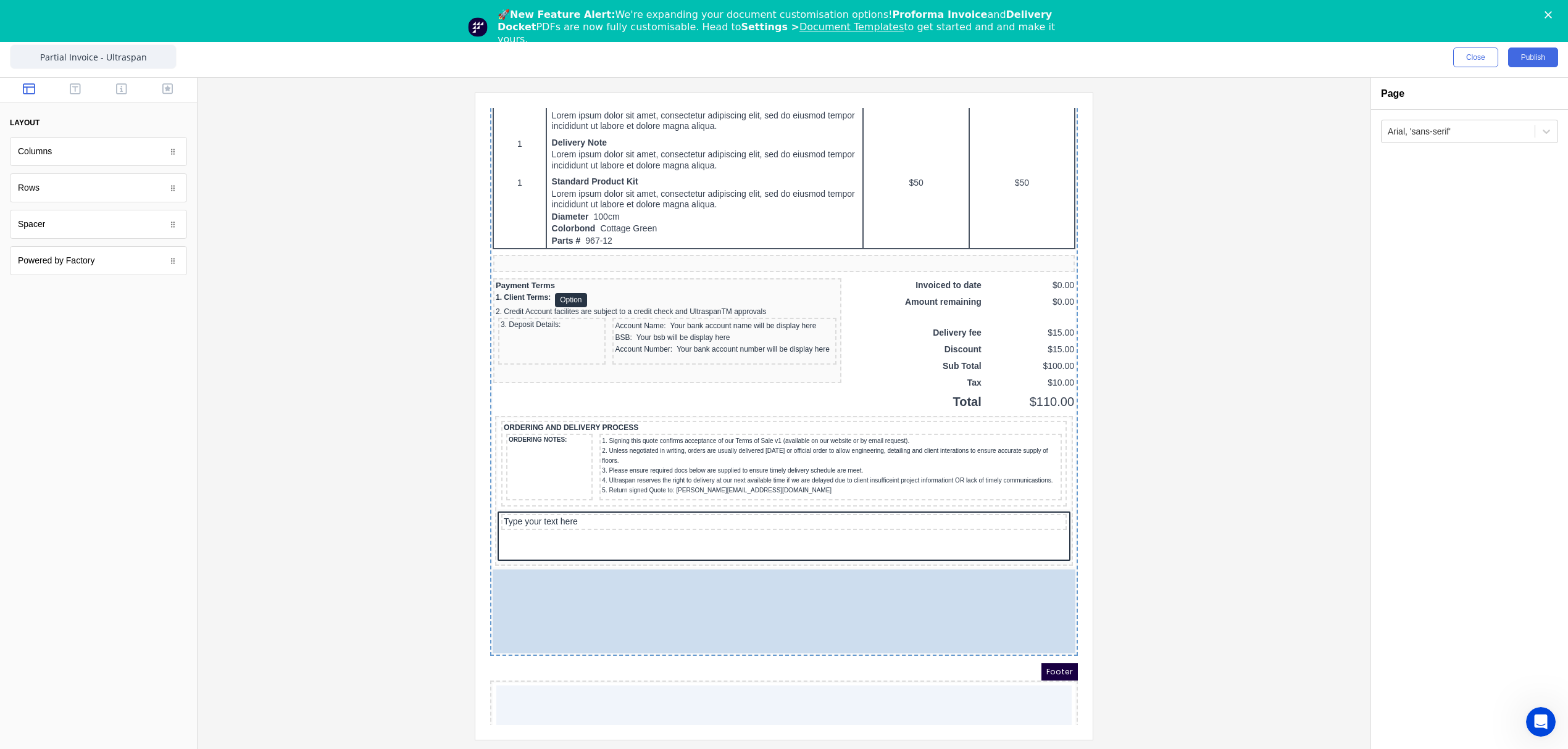
scroll to position [925, 0]
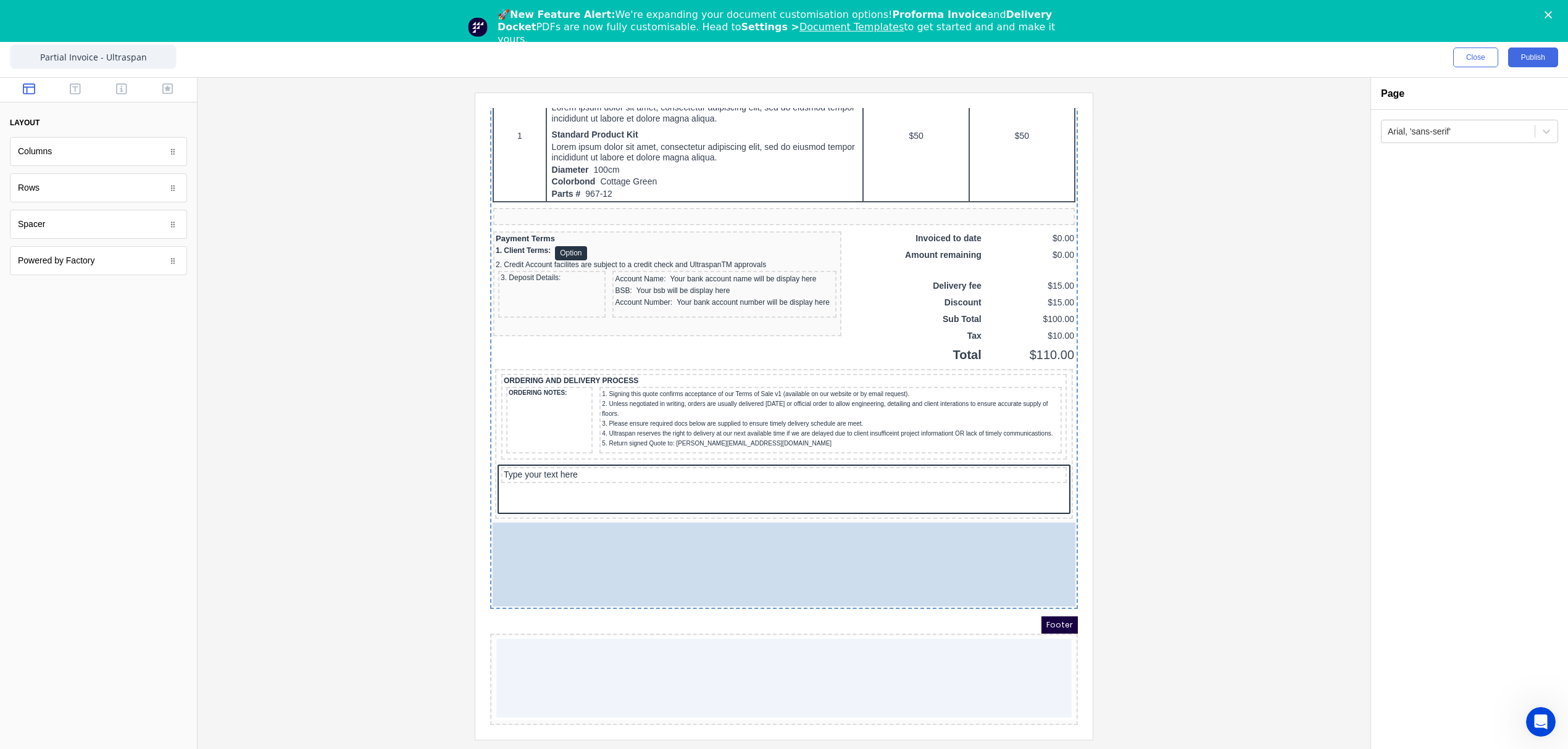
drag, startPoint x: 543, startPoint y: 561, endPoint x: 549, endPoint y: 597, distance: 36.5
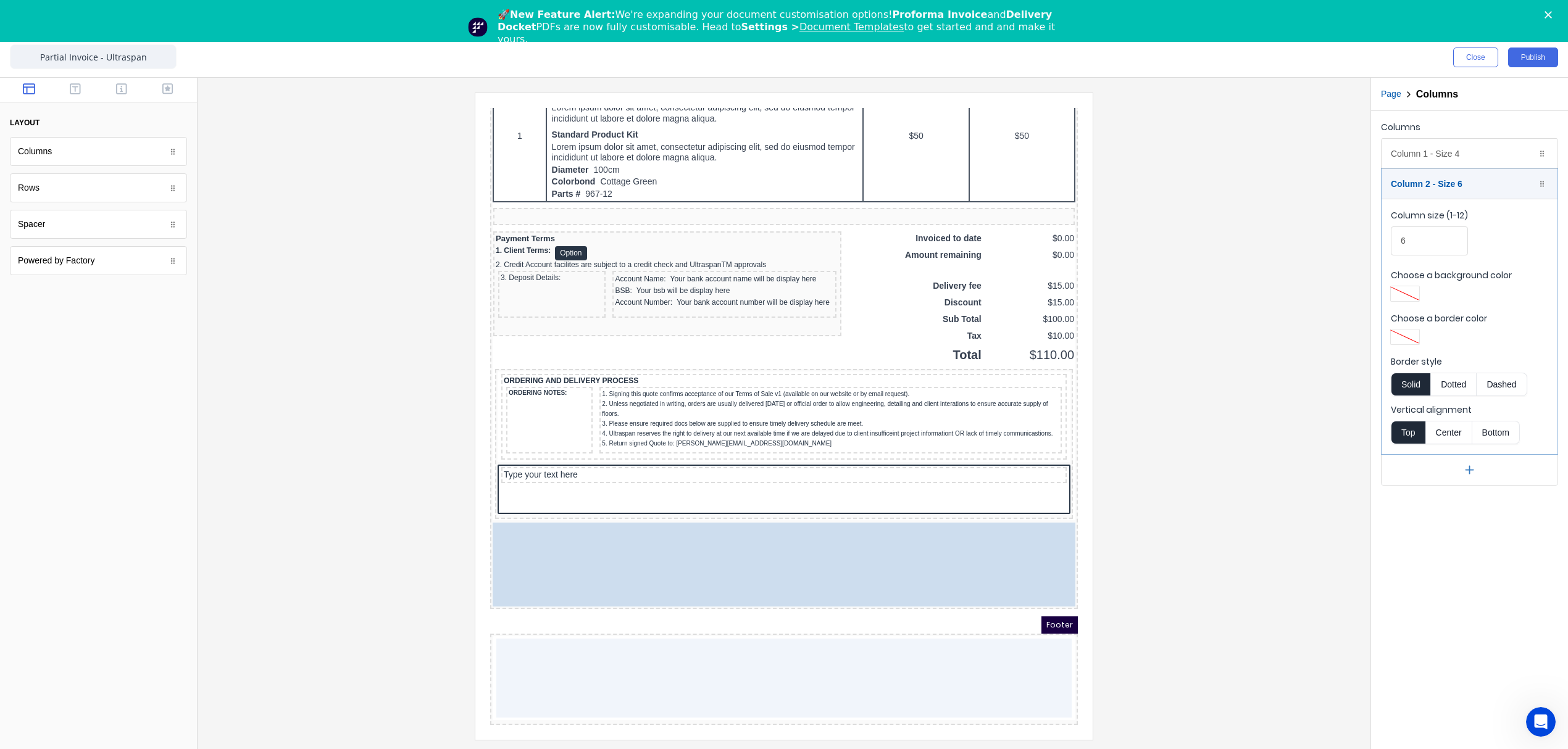
drag, startPoint x: 527, startPoint y: 532, endPoint x: 536, endPoint y: 470, distance: 62.6
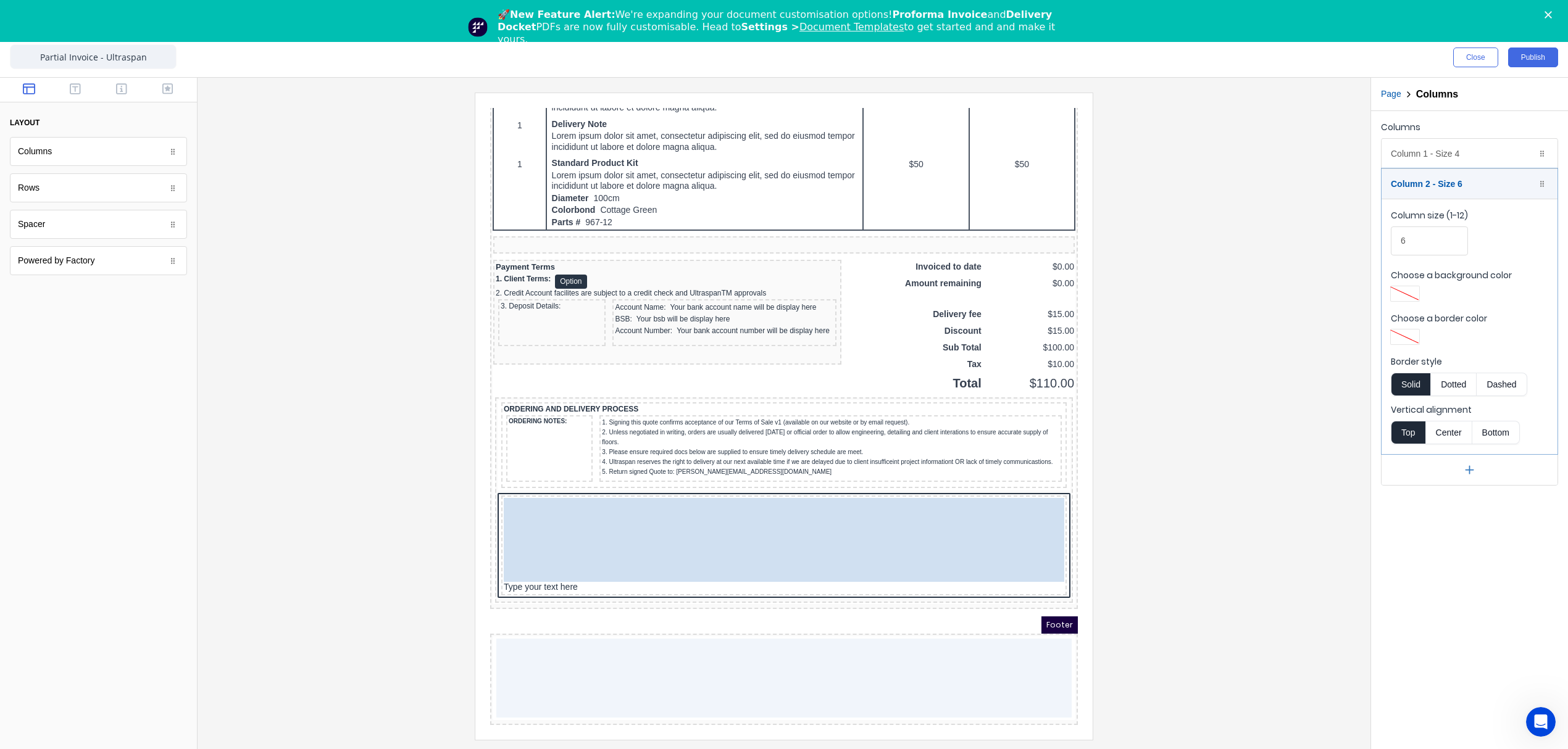
scroll to position [895, 0]
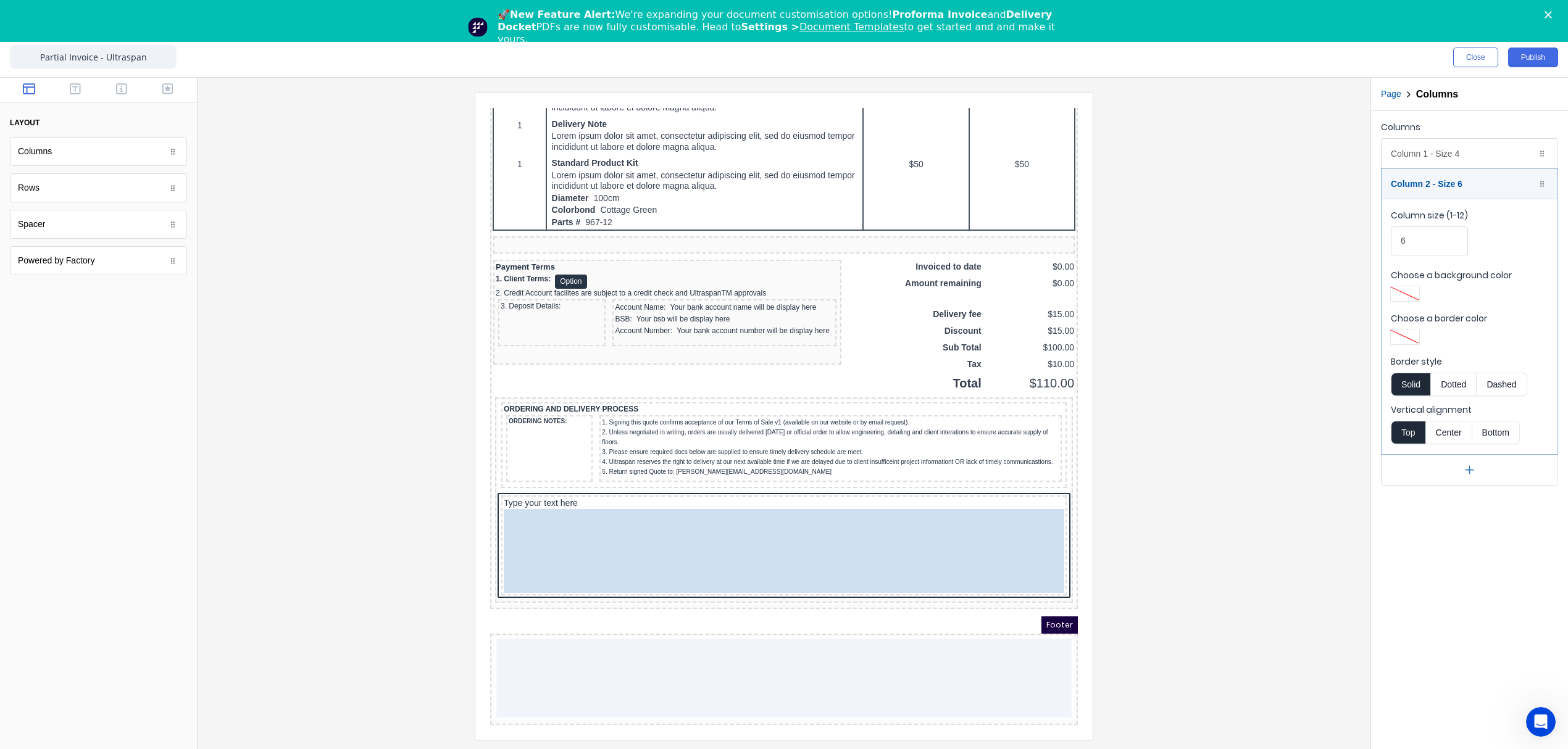
drag, startPoint x: 489, startPoint y: 554, endPoint x: 512, endPoint y: 559, distance: 23.5
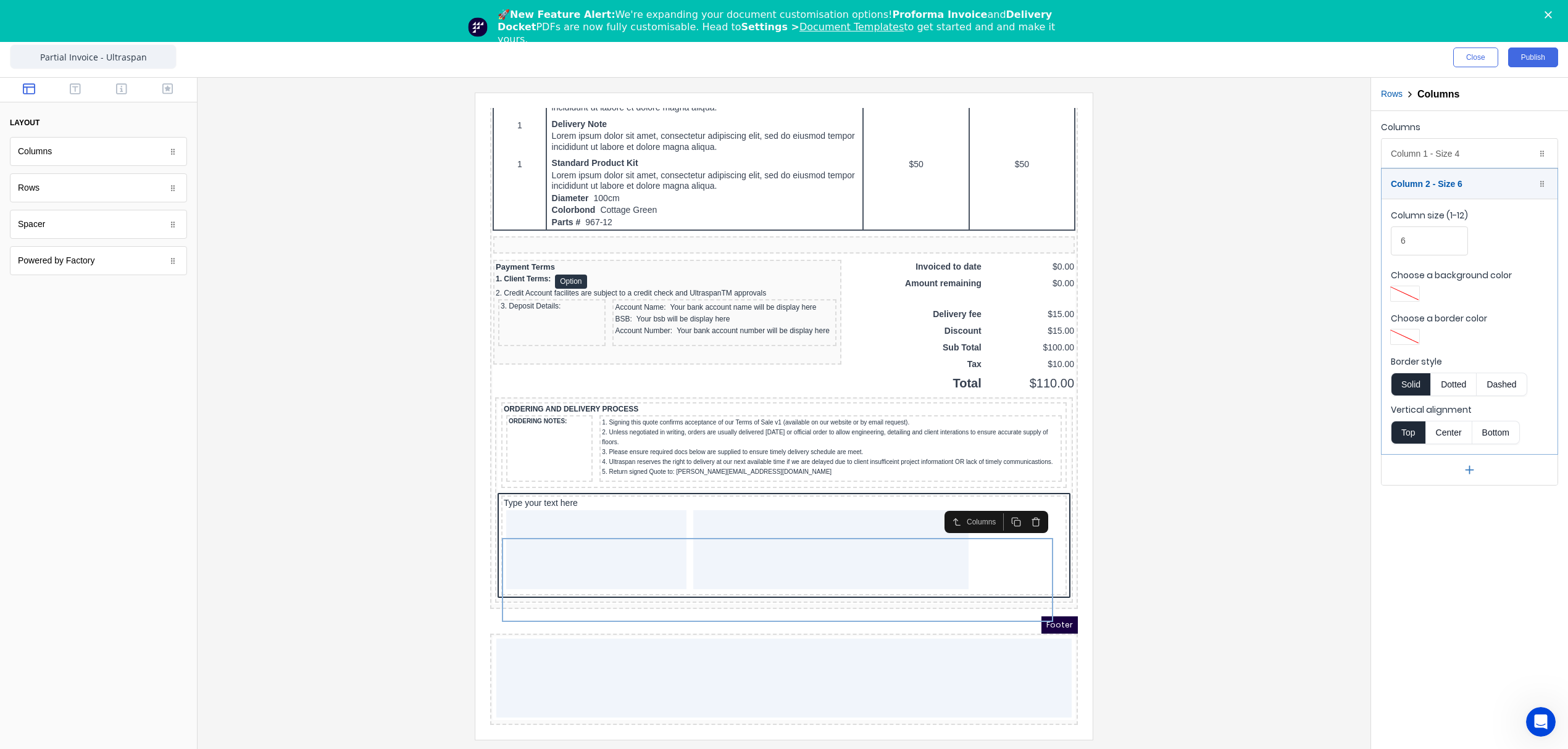
click at [1397, 100] on button "Rows" at bounding box center [1392, 93] width 22 height 13
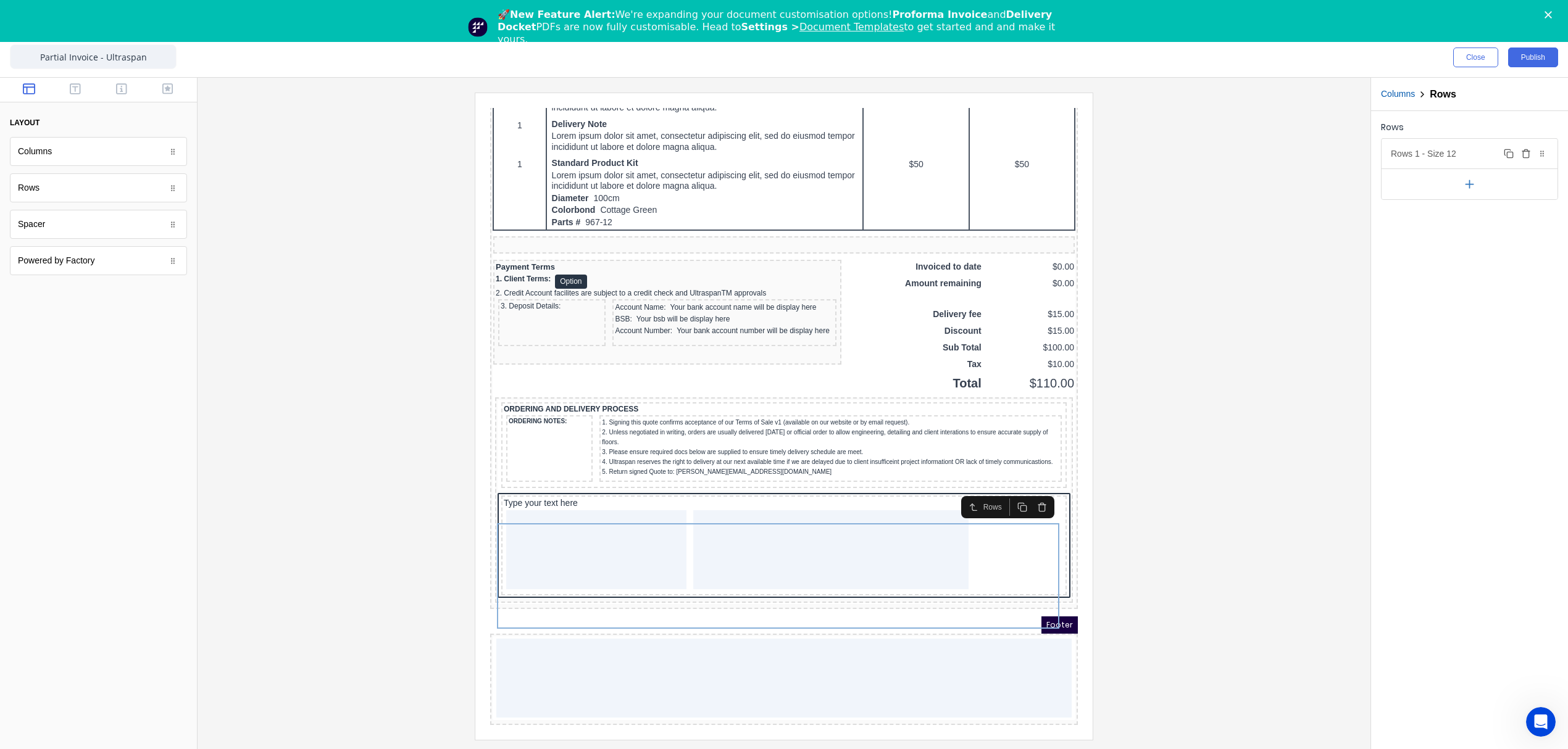
click at [1492, 151] on div "Rows 1 - Size 12 Duplicate Delete" at bounding box center [1470, 154] width 176 height 30
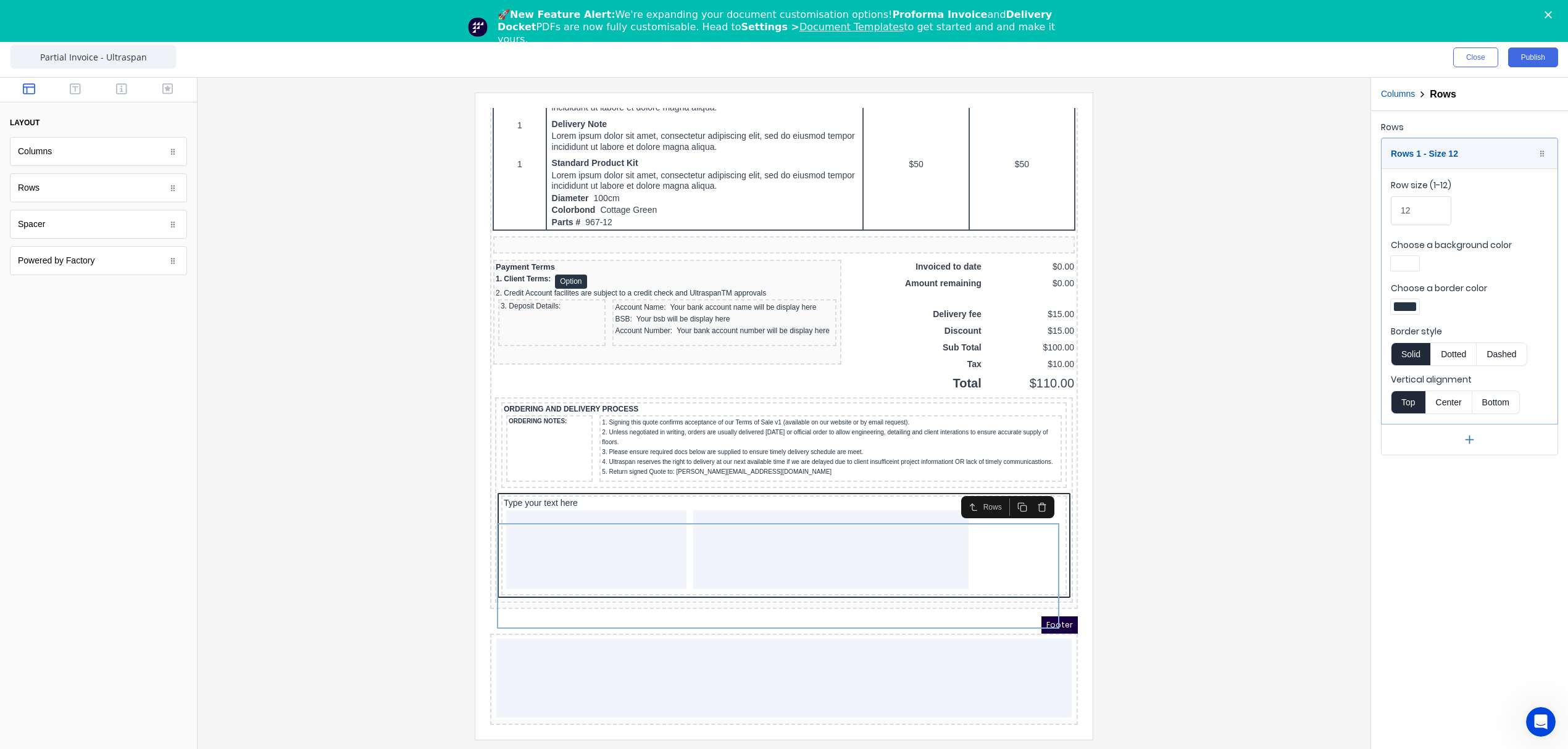
click at [1398, 305] on div at bounding box center [1405, 306] width 22 height 9
click at [1445, 419] on div at bounding box center [1444, 419] width 14 height 14
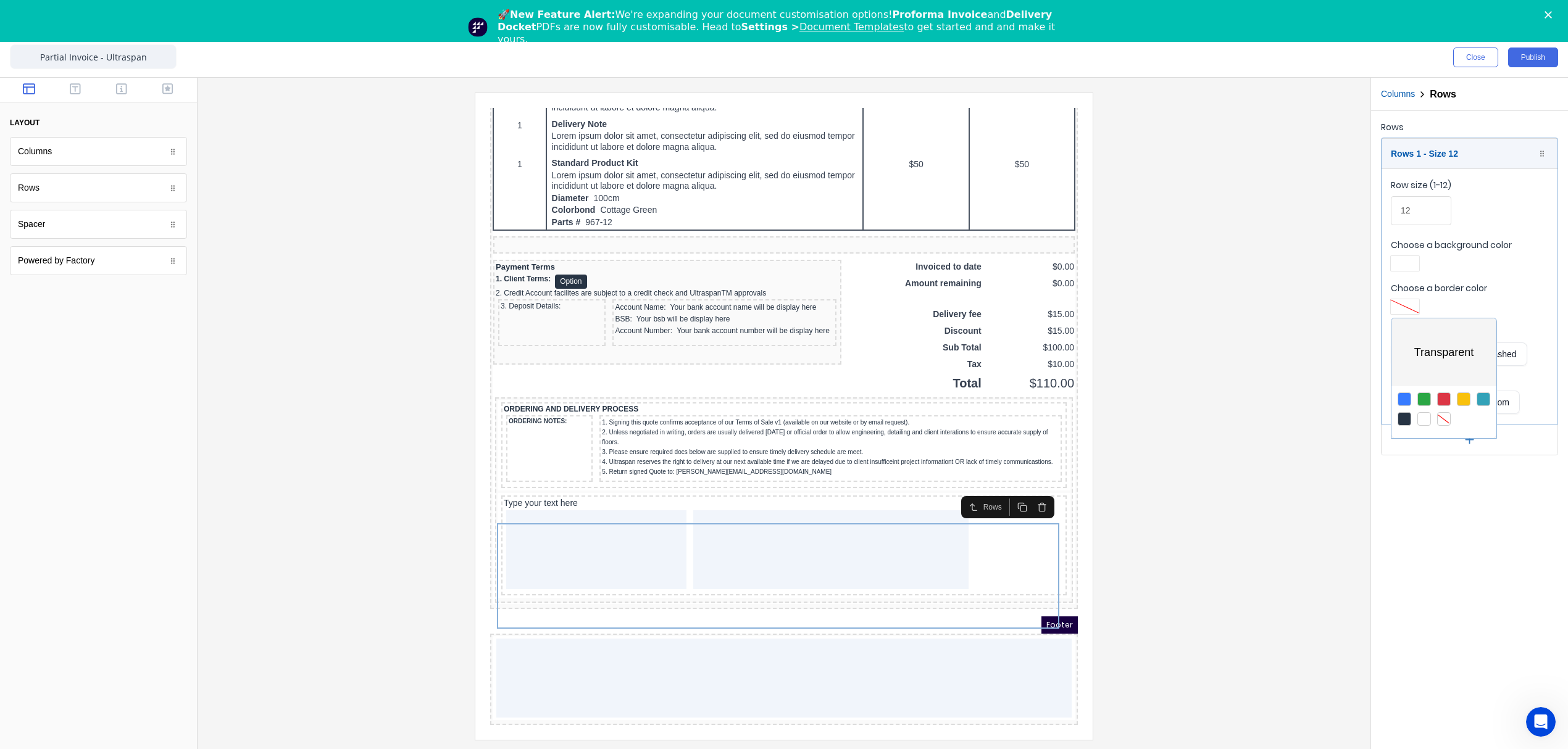
click at [1401, 267] on div at bounding box center [784, 374] width 1568 height 749
click at [1412, 254] on div "Choose a background color" at bounding box center [1469, 257] width 157 height 36
click at [1411, 259] on div at bounding box center [1405, 263] width 28 height 15
click at [1439, 372] on div at bounding box center [1444, 376] width 14 height 14
click at [1270, 514] on div at bounding box center [784, 374] width 1568 height 749
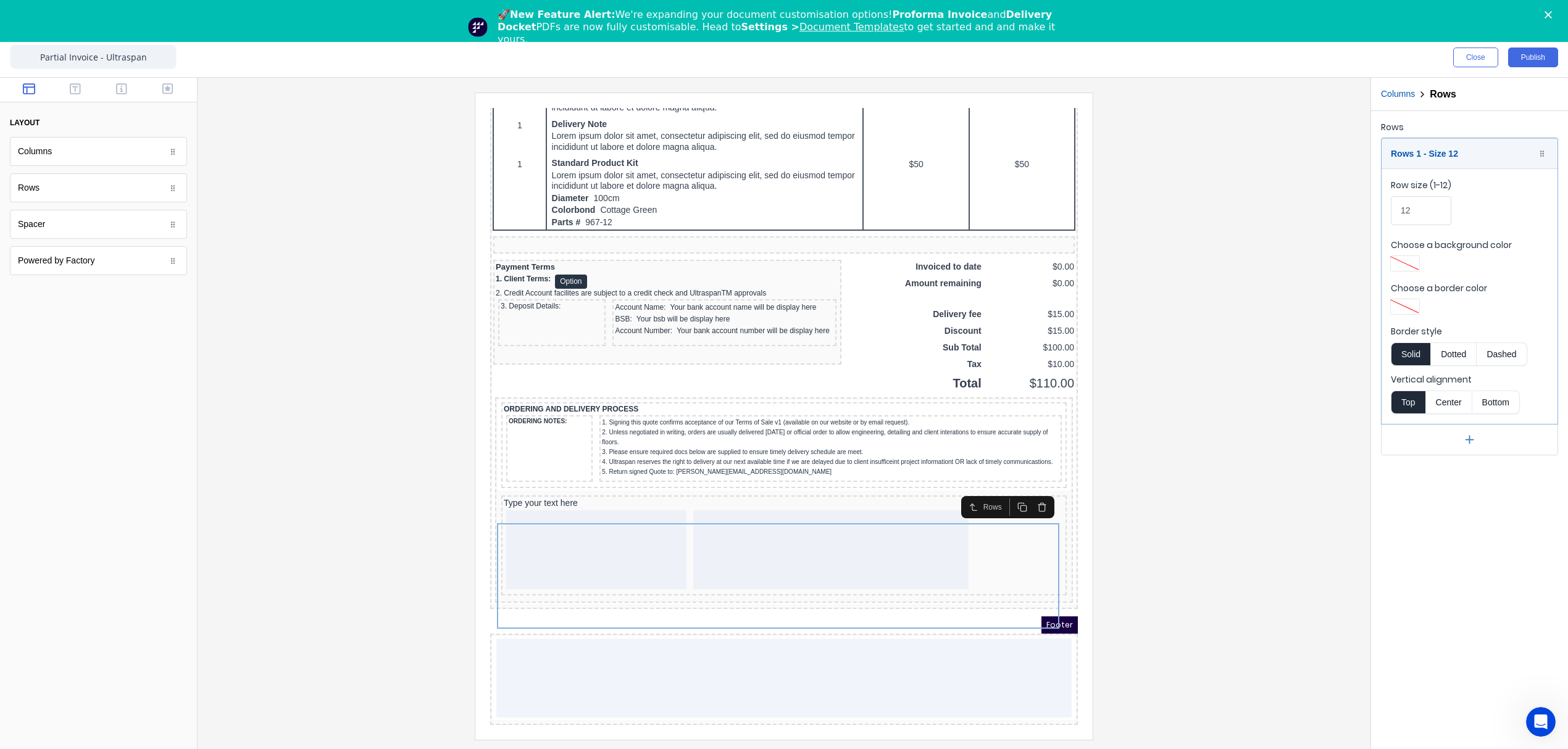
click at [1220, 417] on div at bounding box center [784, 416] width 1153 height 647
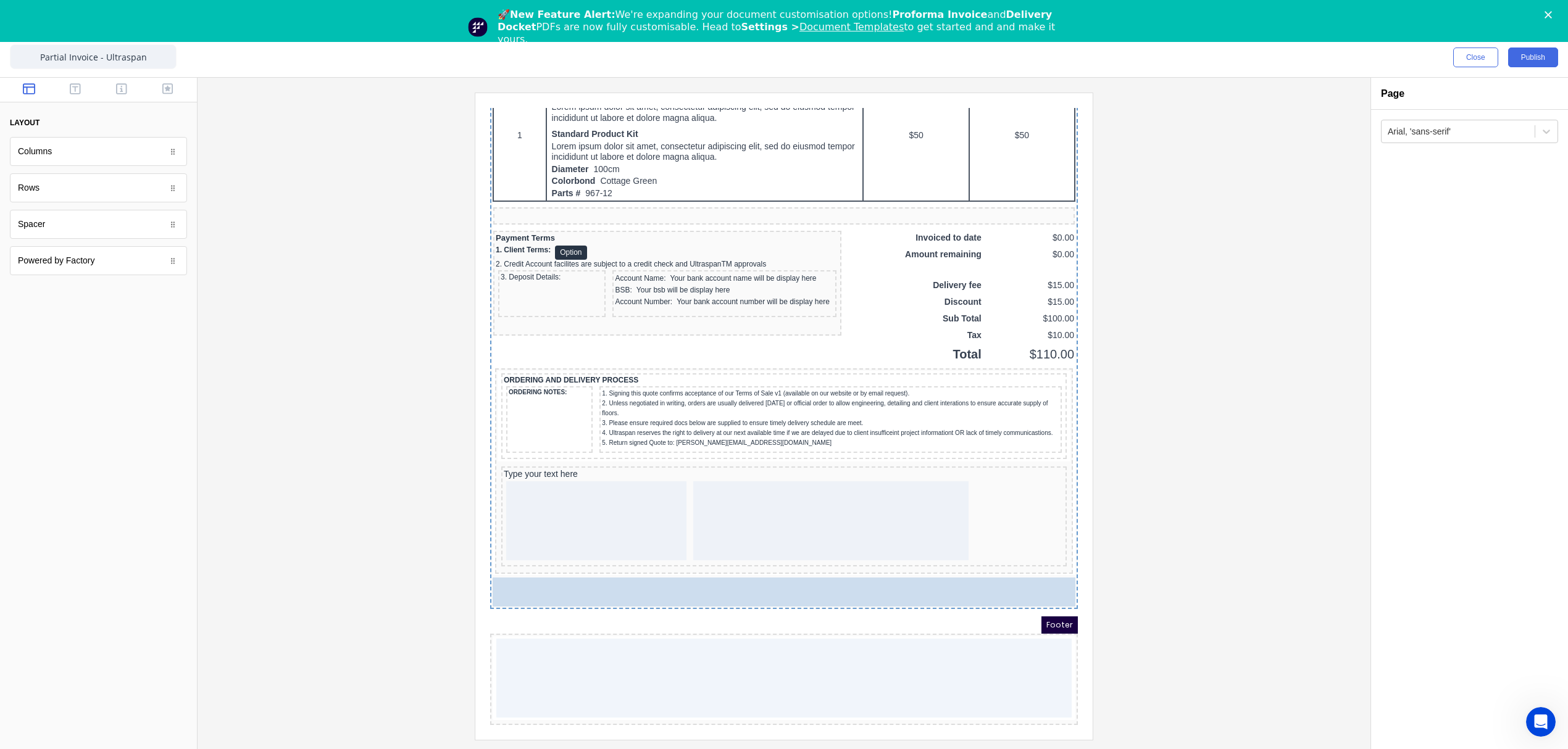
scroll to position [924, 0]
drag, startPoint x: 101, startPoint y: 148, endPoint x: 143, endPoint y: 477, distance: 331.7
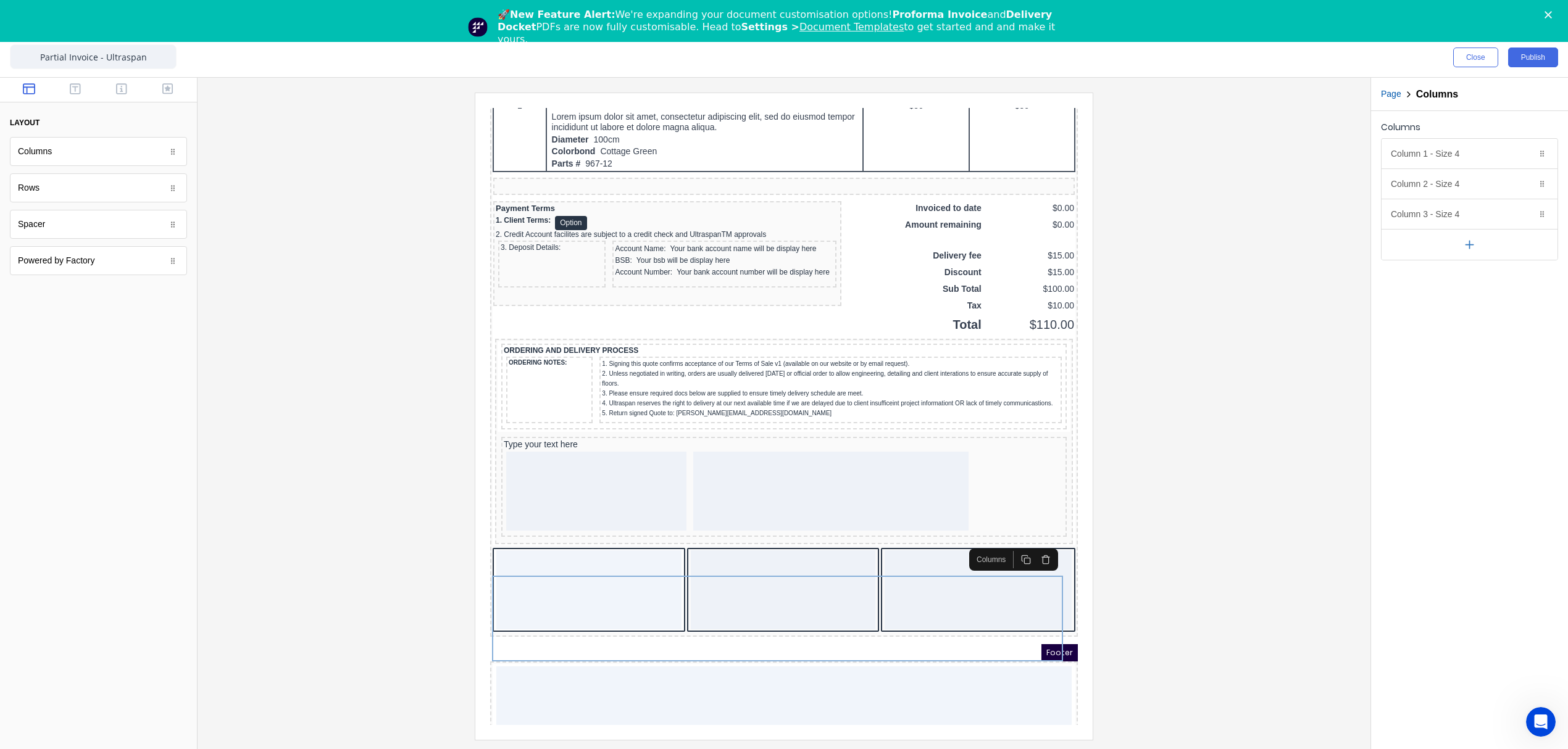
scroll to position [925, 0]
click at [1481, 152] on div "Column 1 - Size 4 Duplicate Delete" at bounding box center [1470, 154] width 176 height 30
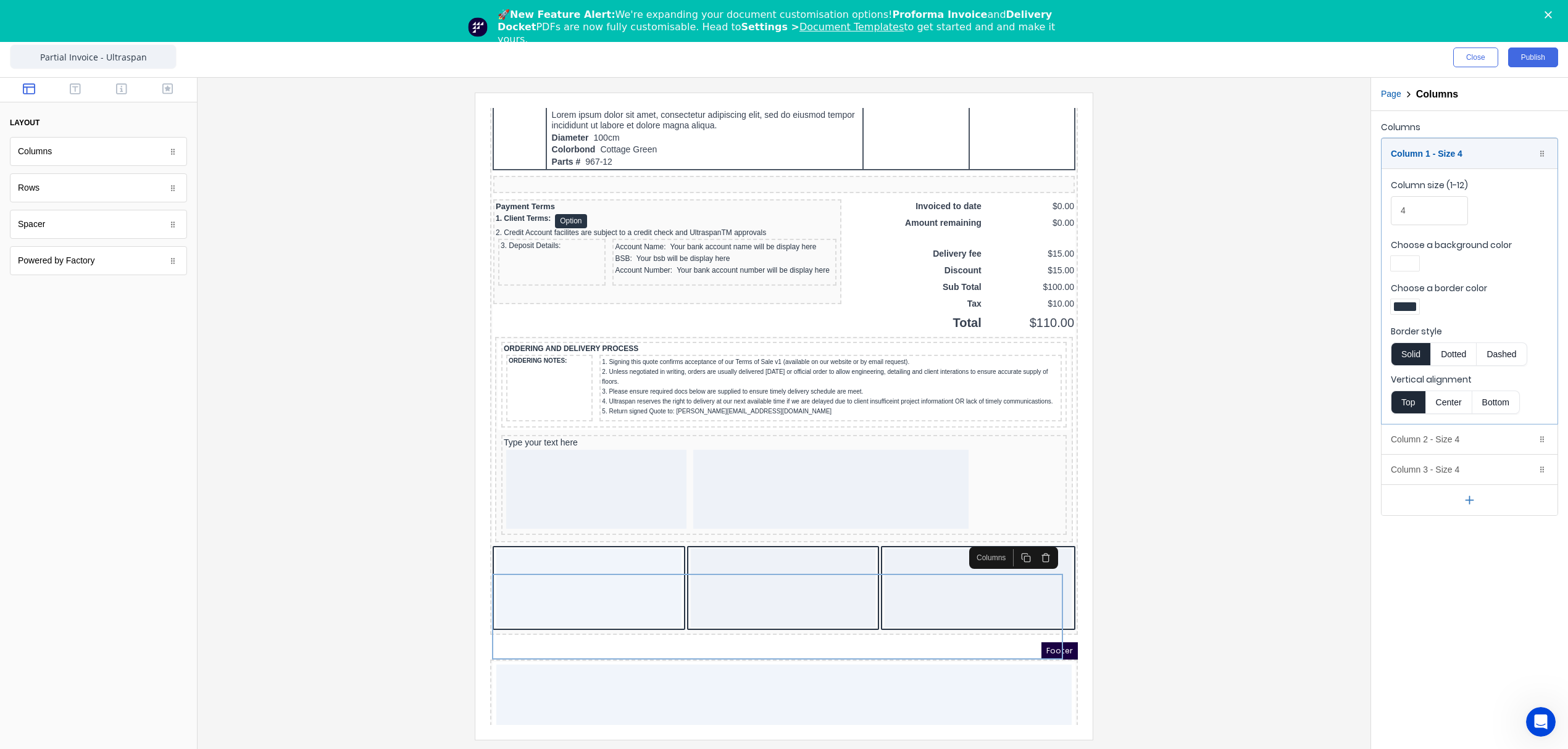
click at [1407, 309] on div at bounding box center [1405, 306] width 22 height 9
click at [1443, 415] on div at bounding box center [1444, 419] width 14 height 14
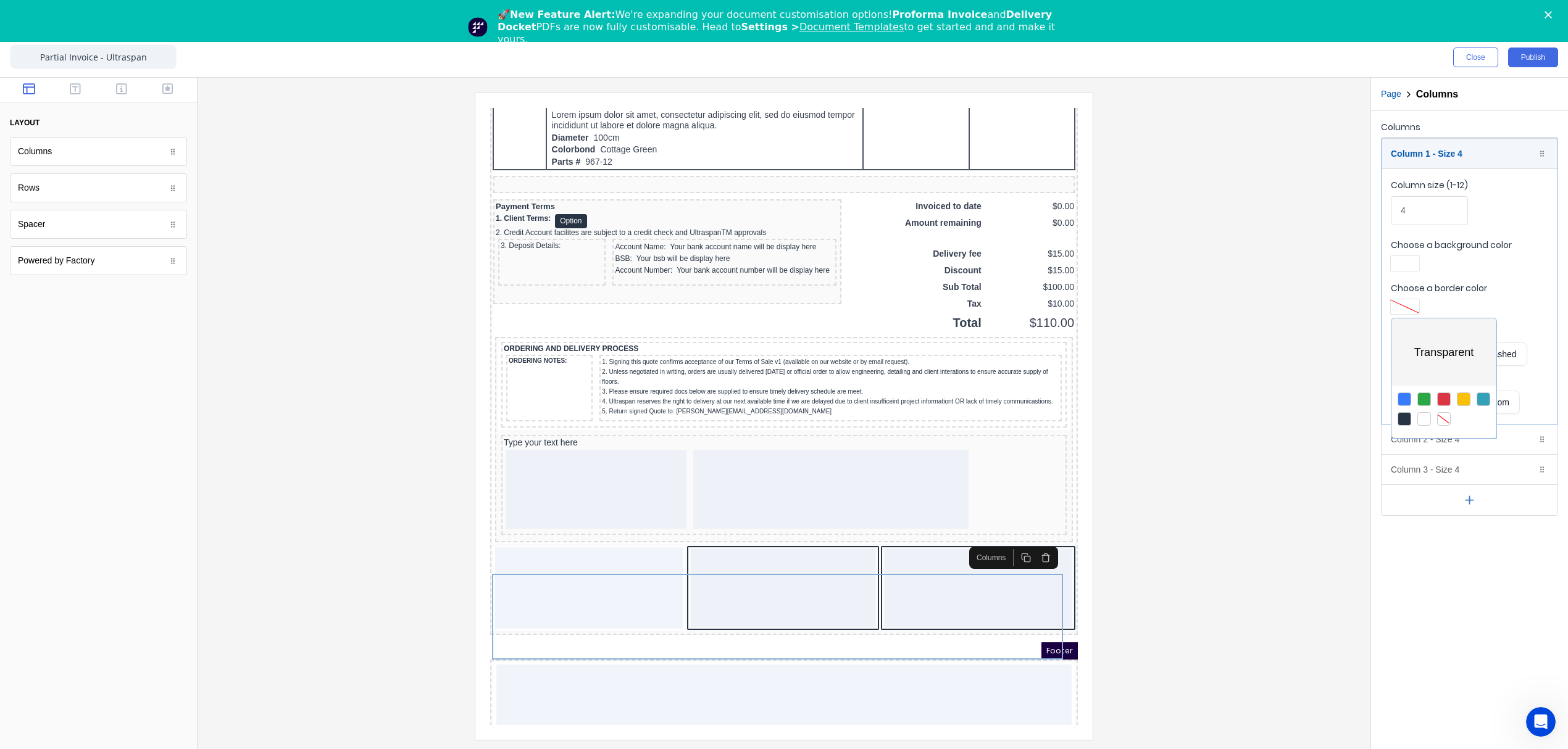
click at [1405, 261] on div at bounding box center [784, 374] width 1568 height 749
click at [1398, 268] on div at bounding box center [1405, 263] width 22 height 9
click at [1445, 378] on div at bounding box center [1444, 376] width 14 height 14
click at [1462, 158] on div at bounding box center [784, 374] width 1568 height 749
click at [1418, 445] on div "Column 2 - Size 4 Duplicate Delete" at bounding box center [1470, 440] width 176 height 30
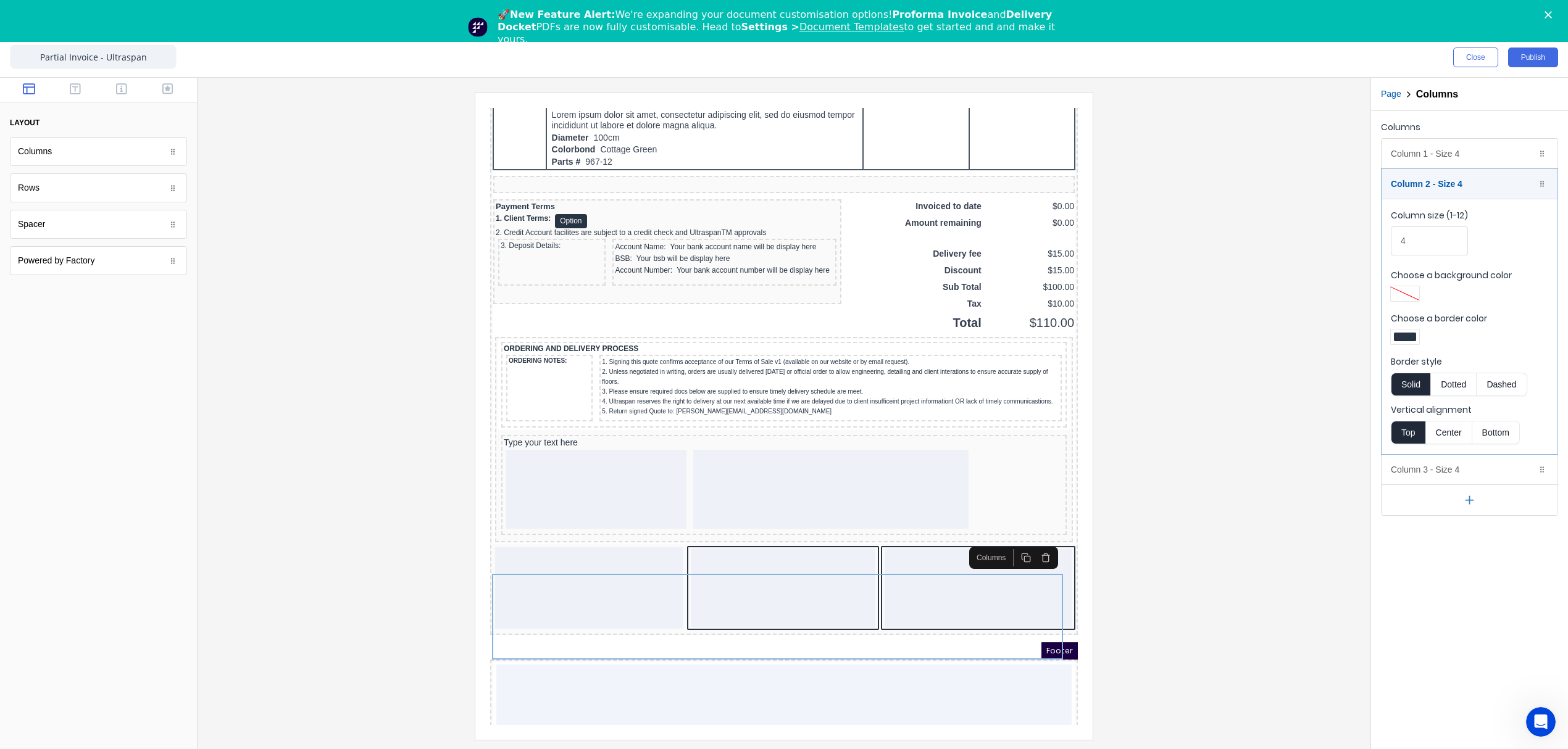
click at [1413, 339] on div at bounding box center [1405, 337] width 22 height 9
click at [1450, 452] on div at bounding box center [1444, 449] width 14 height 14
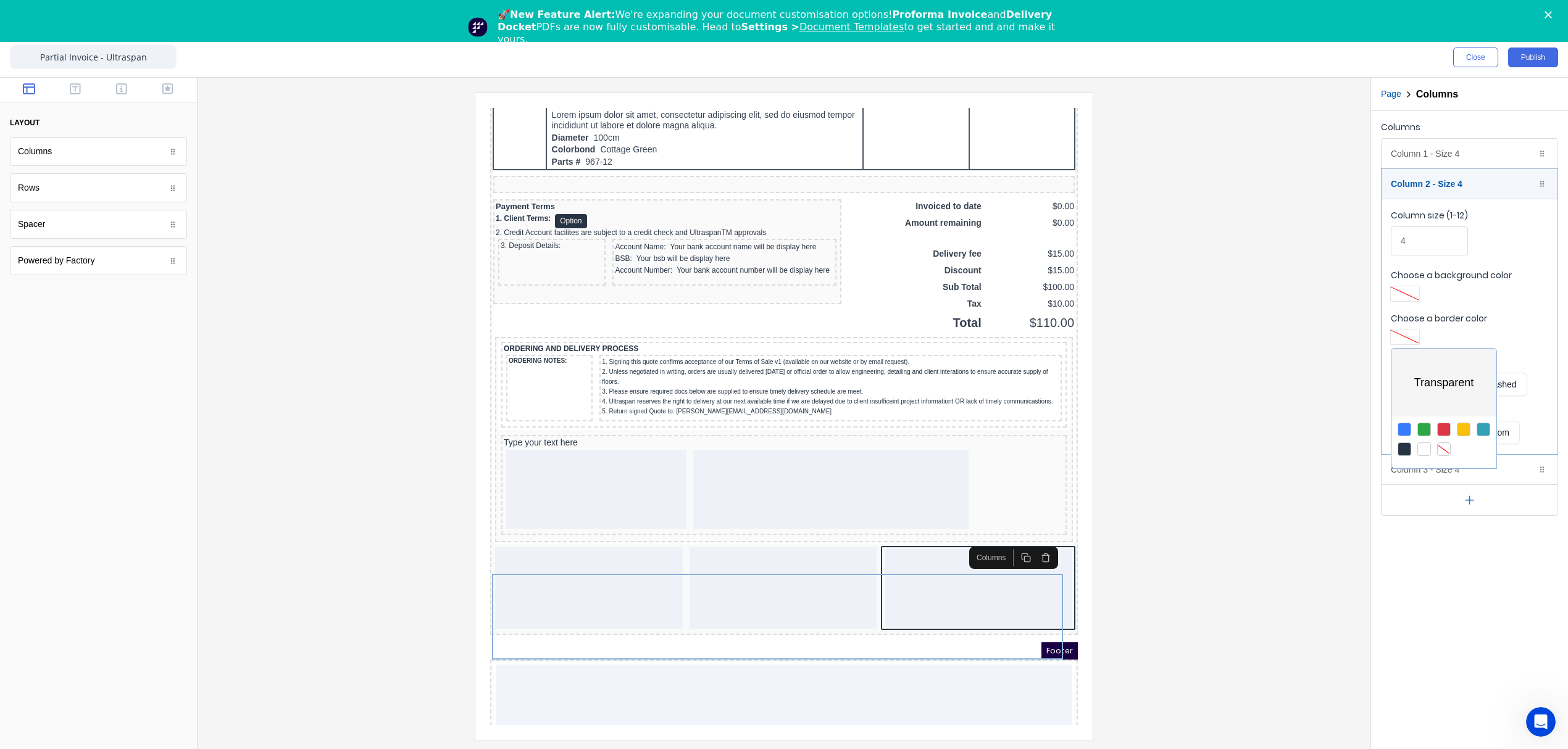
click at [1504, 482] on div at bounding box center [784, 374] width 1568 height 749
click at [1474, 469] on div "Column 3 - Size 4 Duplicate Delete" at bounding box center [1470, 469] width 176 height 30
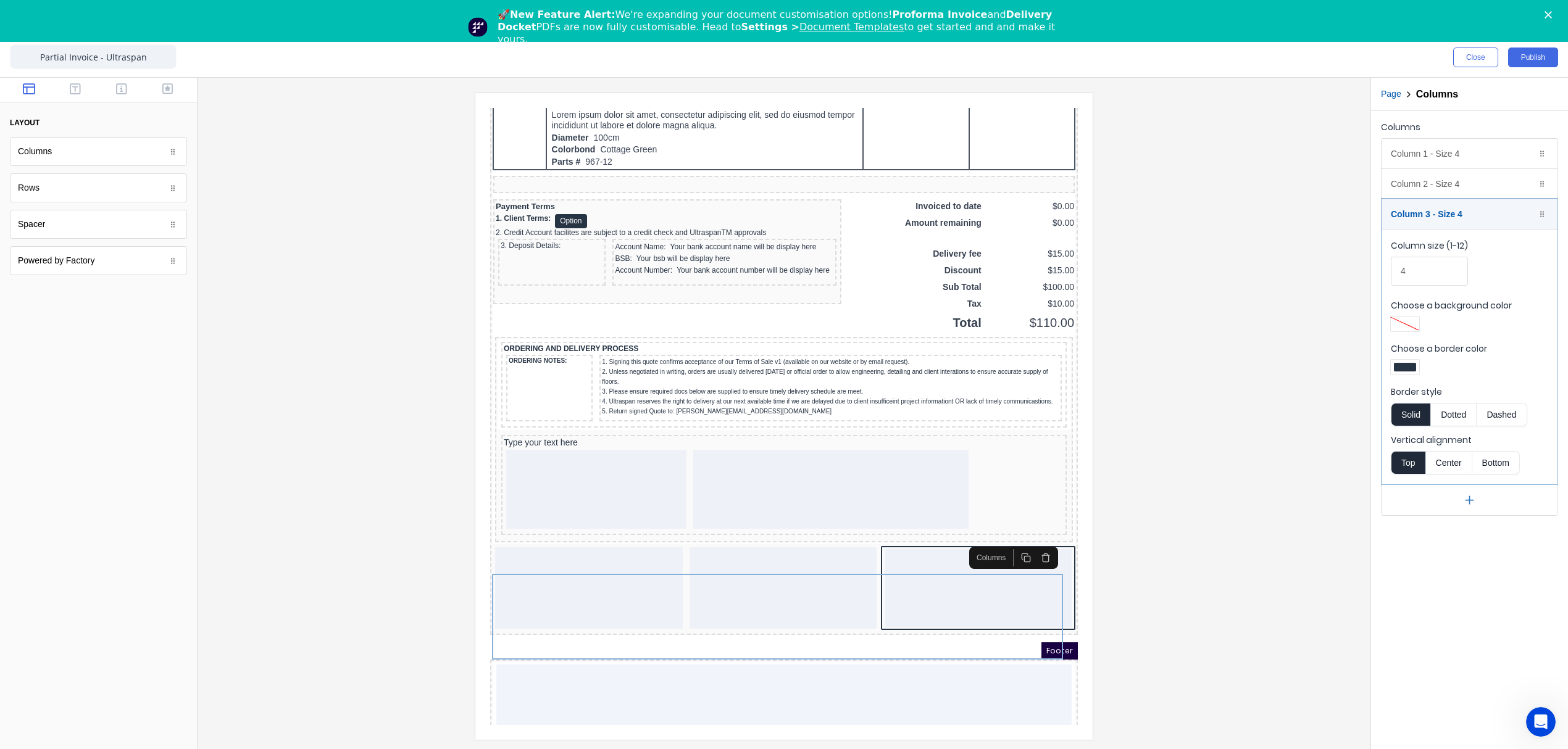
click at [1407, 369] on div at bounding box center [1405, 367] width 22 height 9
drag, startPoint x: 1445, startPoint y: 481, endPoint x: 1439, endPoint y: 488, distance: 9.2
click at [1446, 481] on div at bounding box center [1444, 479] width 14 height 14
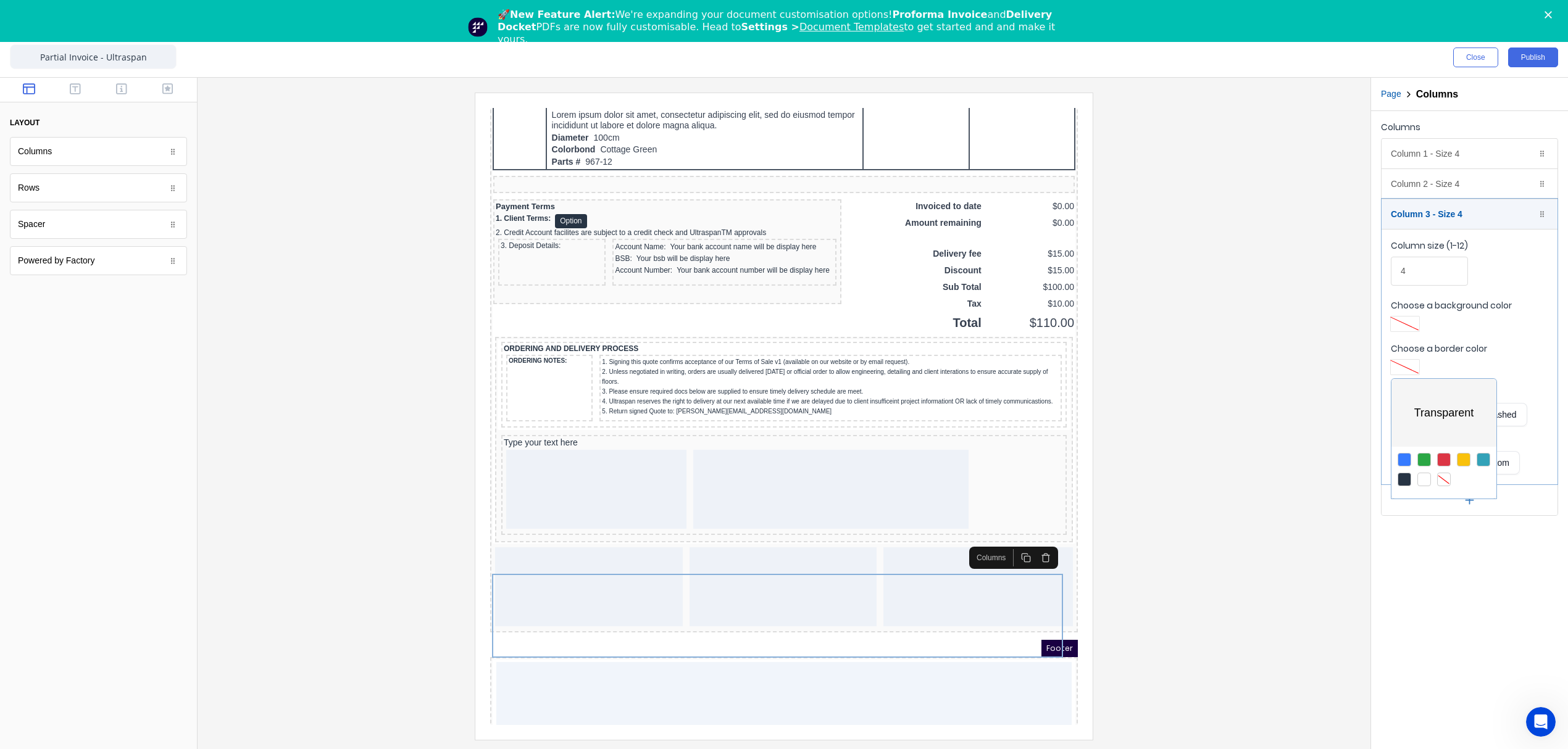
click at [1273, 539] on div at bounding box center [784, 374] width 1568 height 749
click at [1166, 456] on div at bounding box center [784, 416] width 1153 height 647
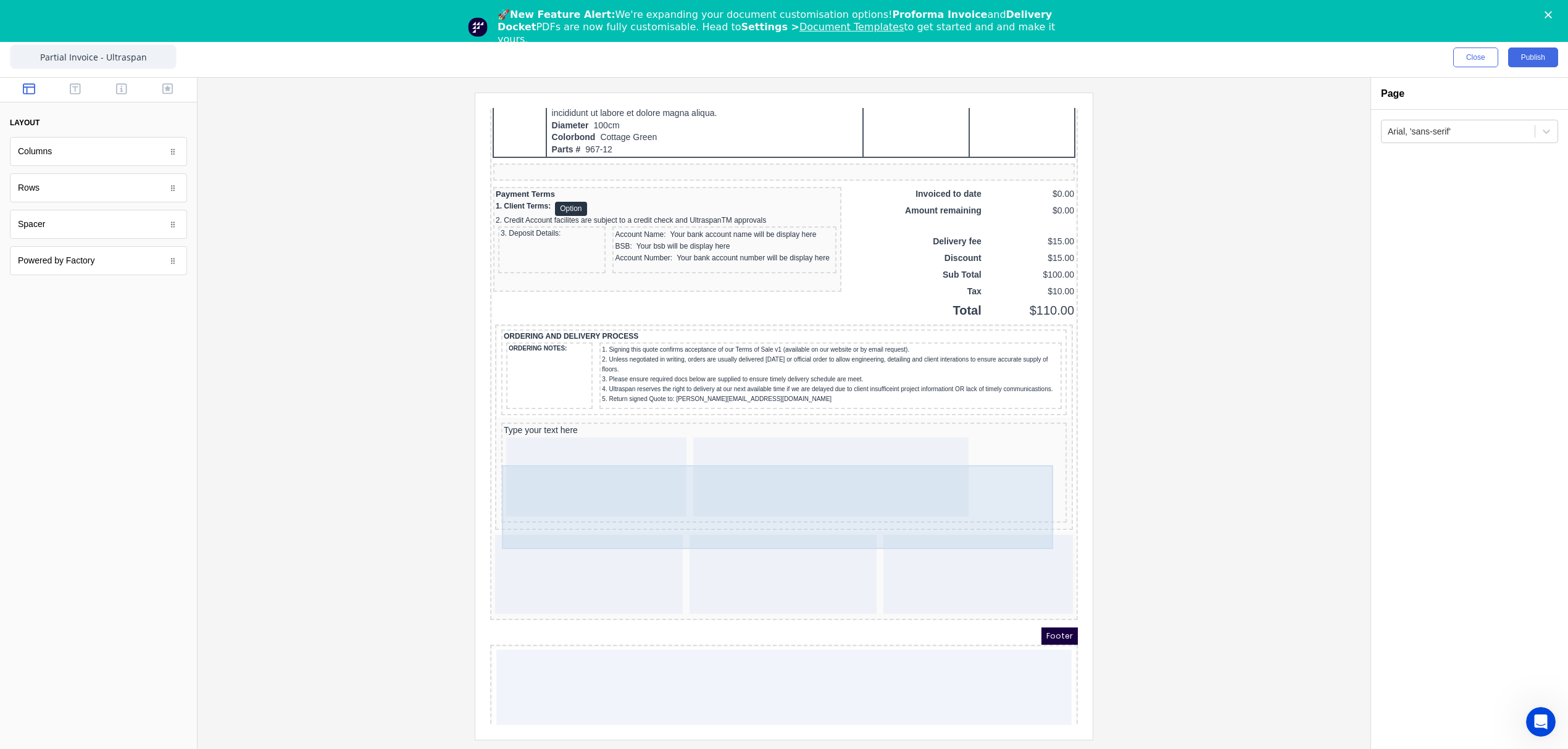
scroll to position [979, 0]
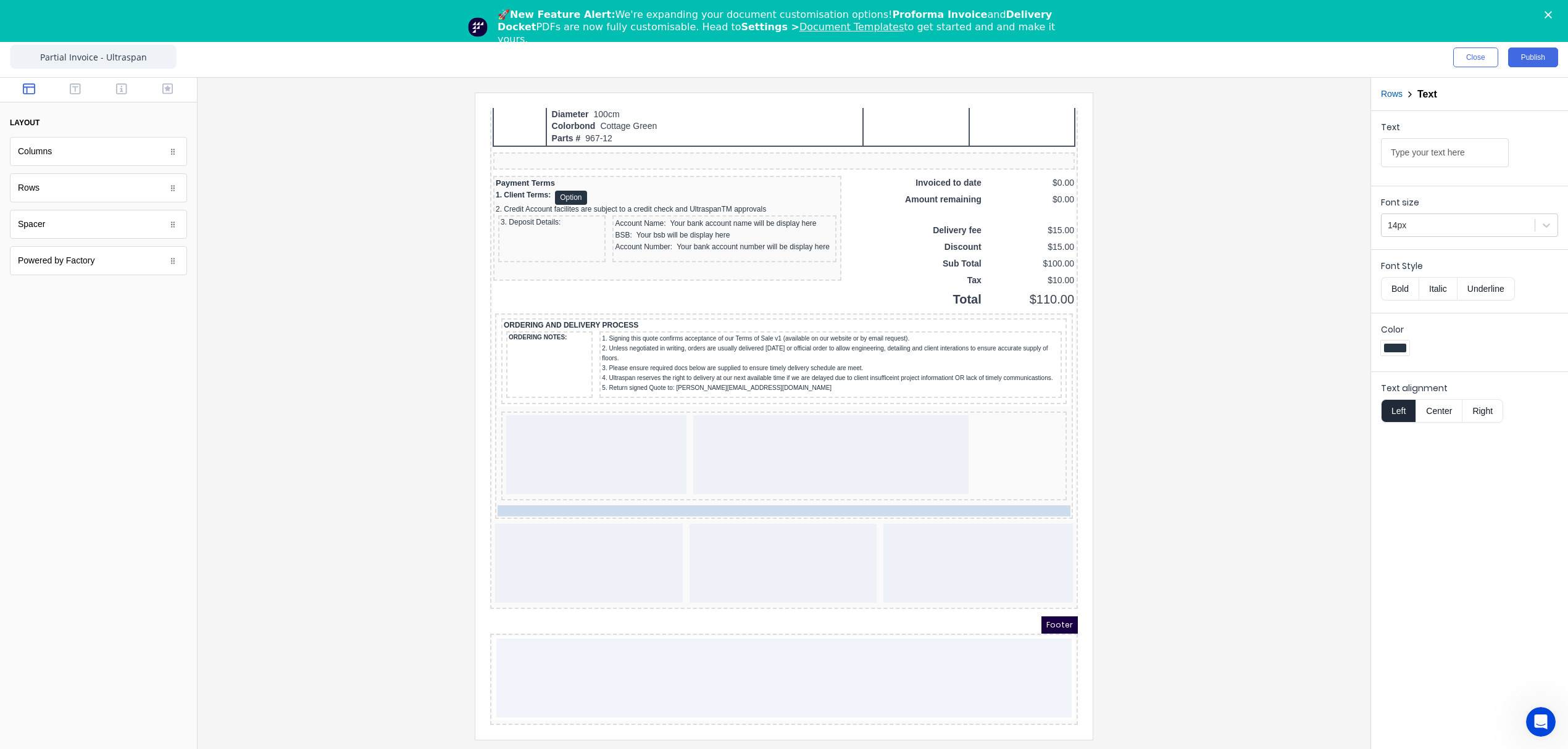
drag, startPoint x: 545, startPoint y: 403, endPoint x: 549, endPoint y: 487, distance: 84.1
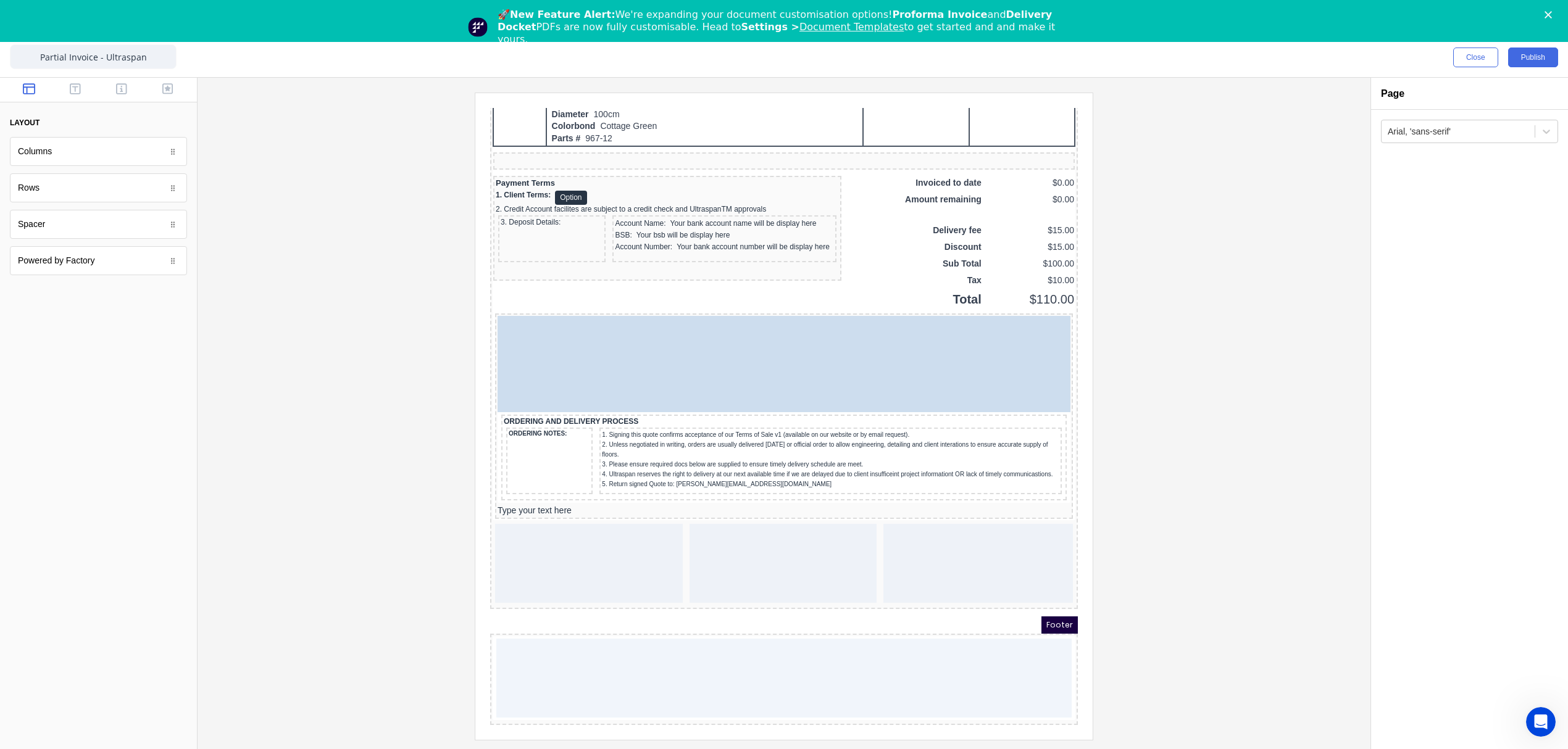
scroll to position [914, 0]
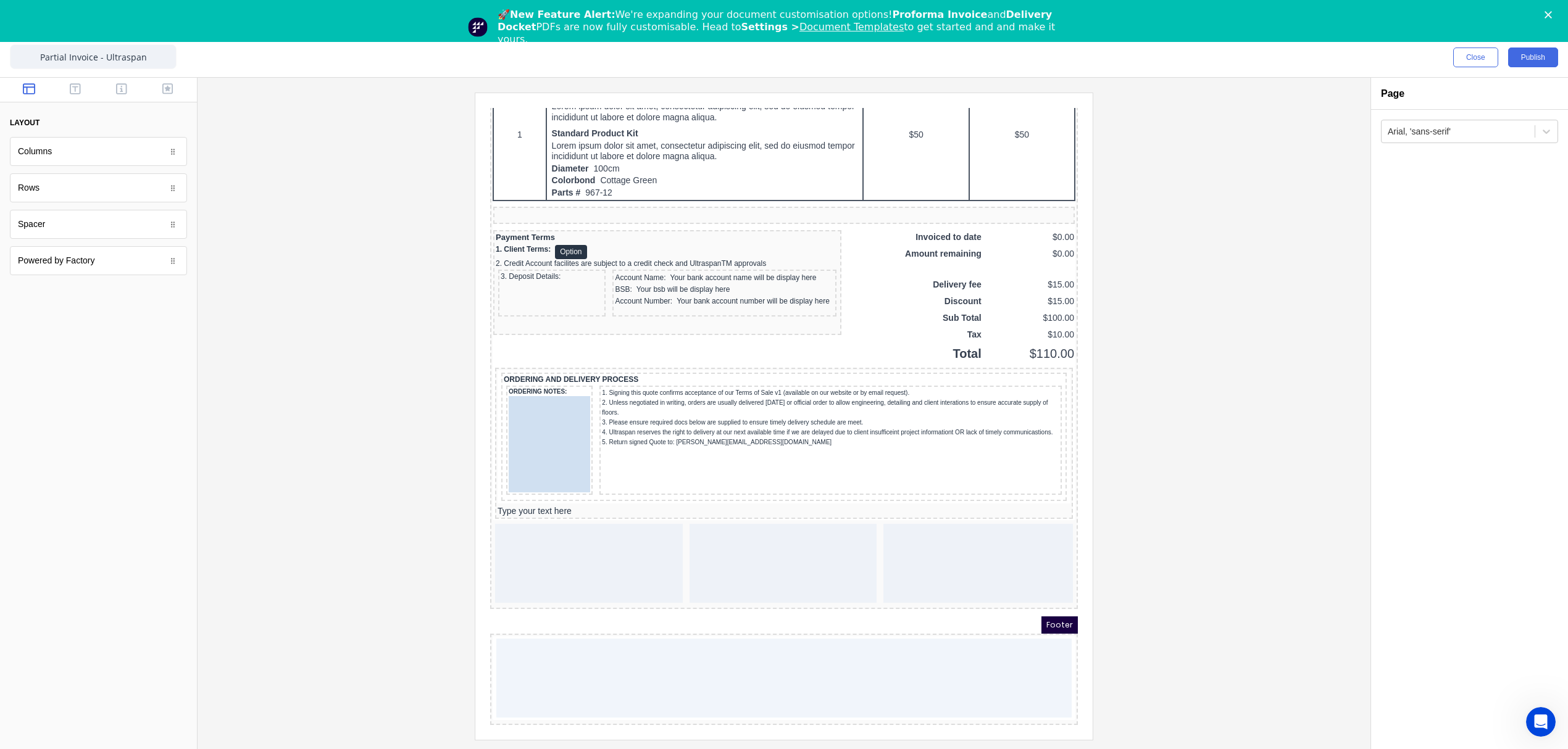
drag, startPoint x: 541, startPoint y: 486, endPoint x: 558, endPoint y: 499, distance: 21.4
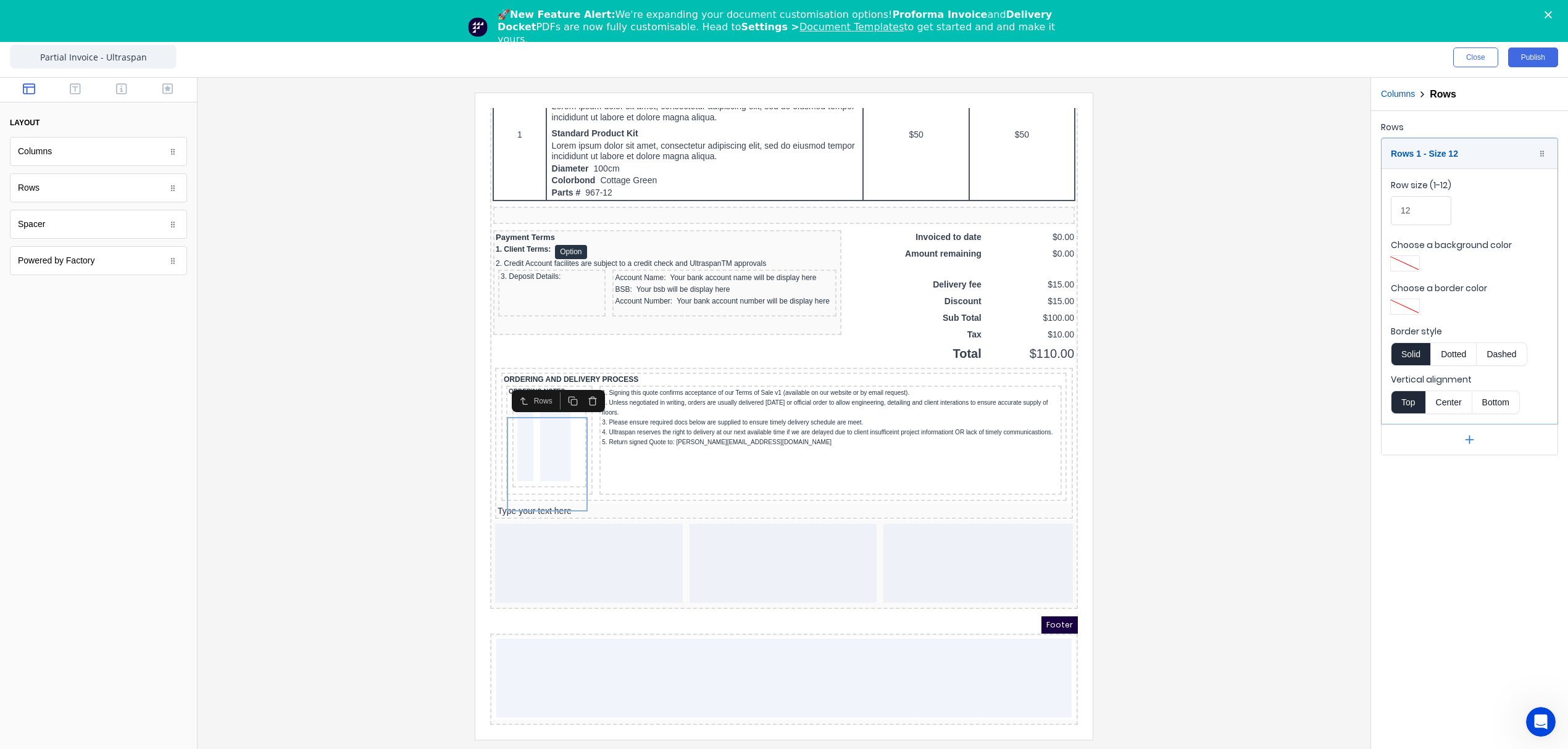
scroll to position [979, 0]
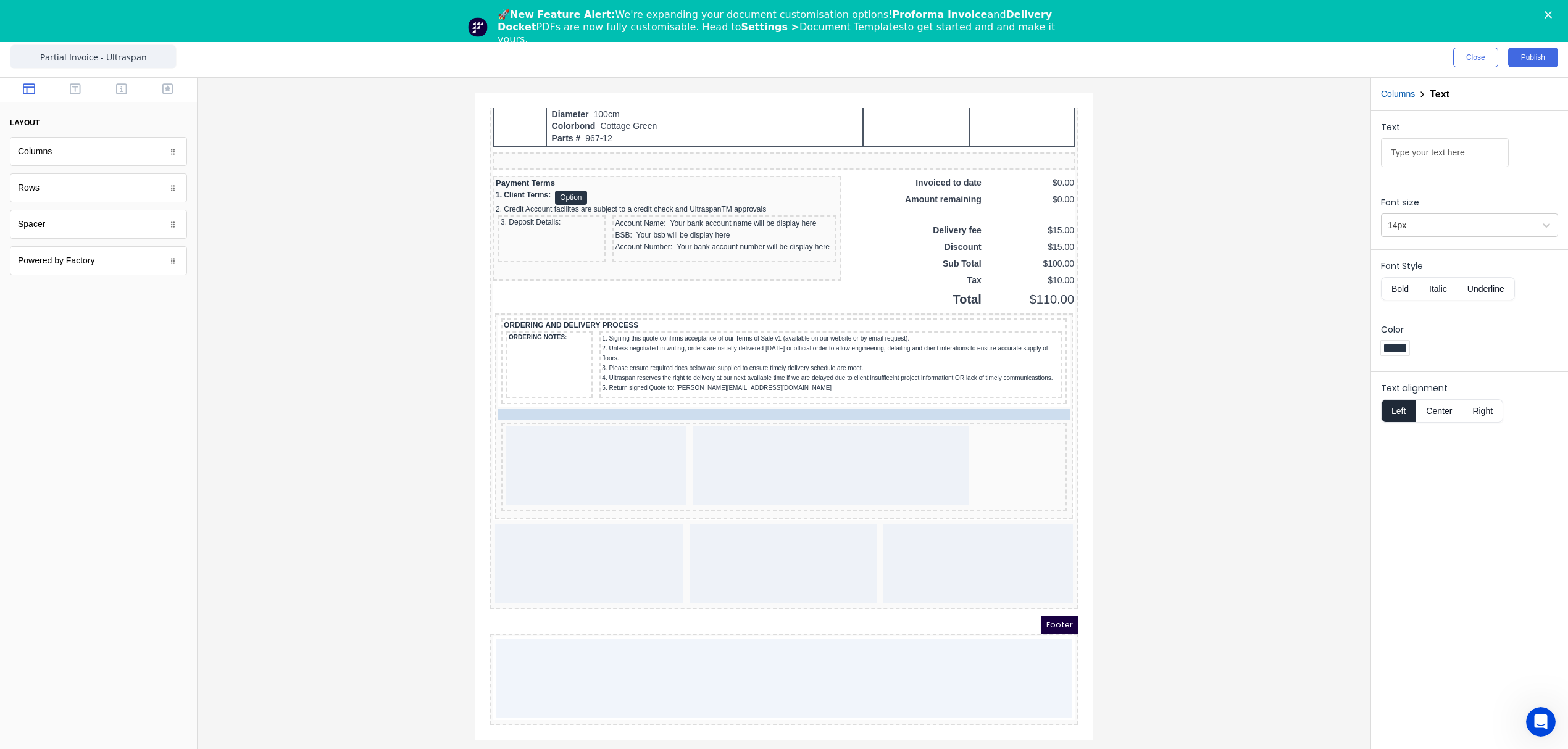
drag, startPoint x: 558, startPoint y: 488, endPoint x: 586, endPoint y: 402, distance: 90.4
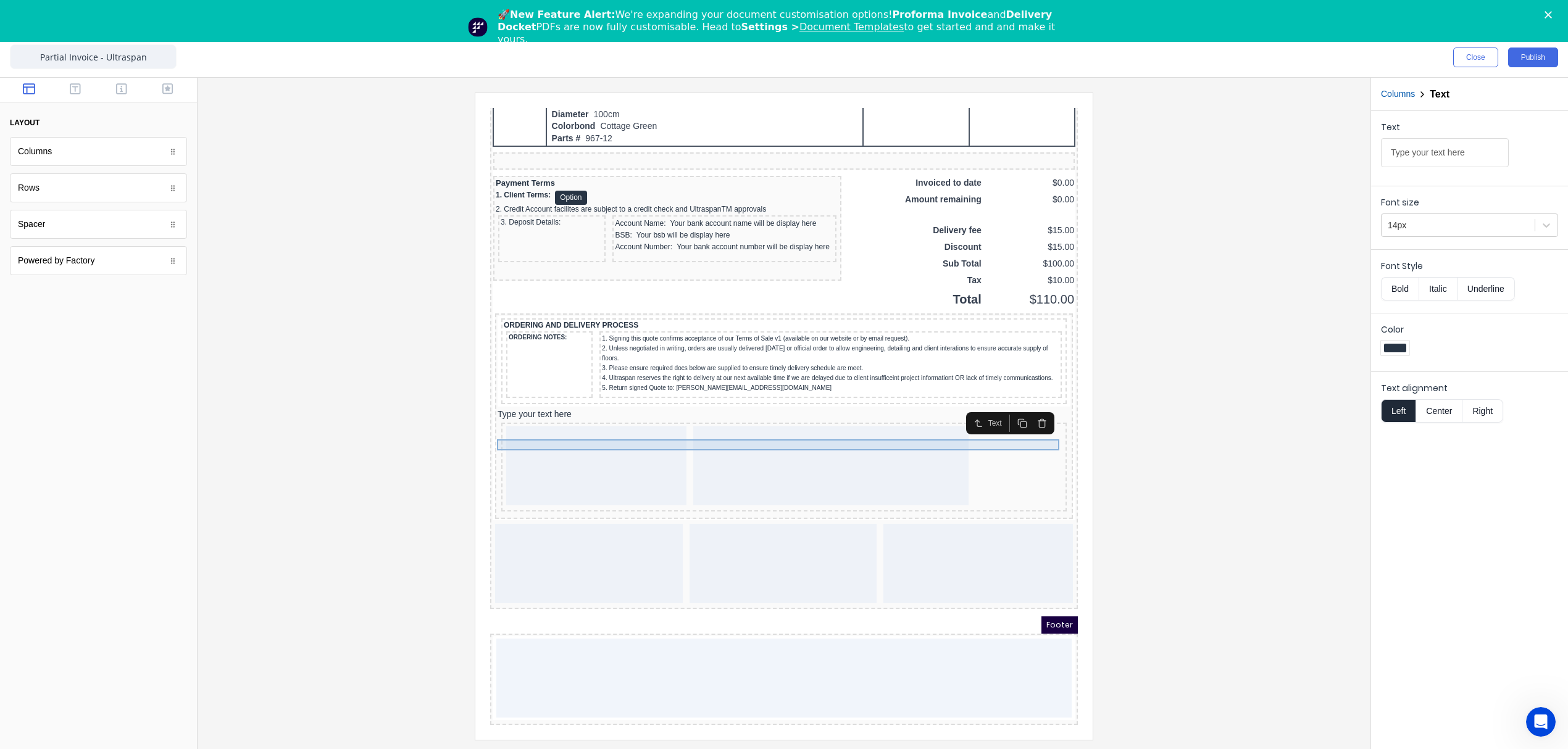
click at [566, 399] on div "Type your text here" at bounding box center [768, 400] width 573 height 11
click at [1028, 404] on icon "button" at bounding box center [1027, 408] width 10 height 10
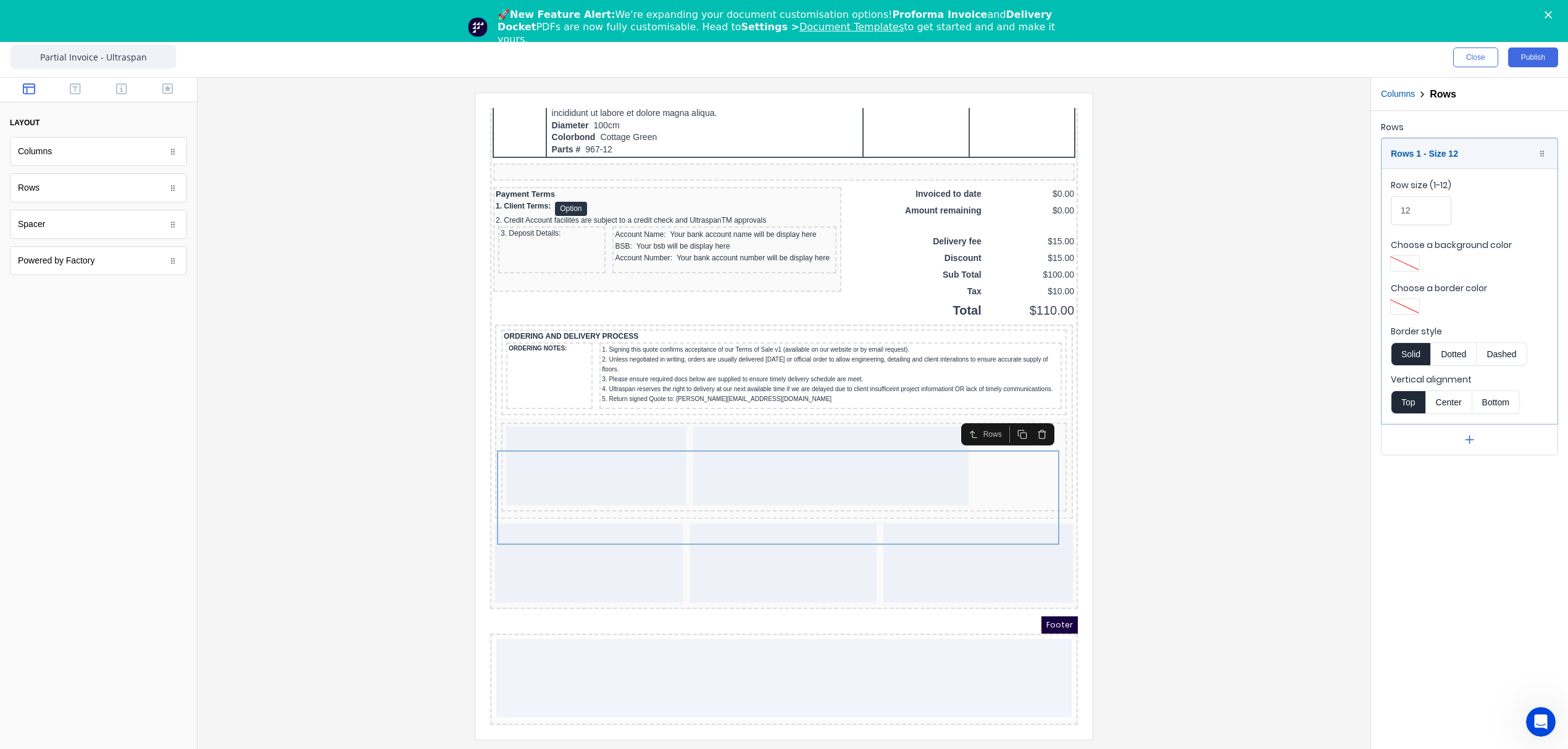
click at [1028, 414] on icon "button" at bounding box center [1027, 419] width 10 height 10
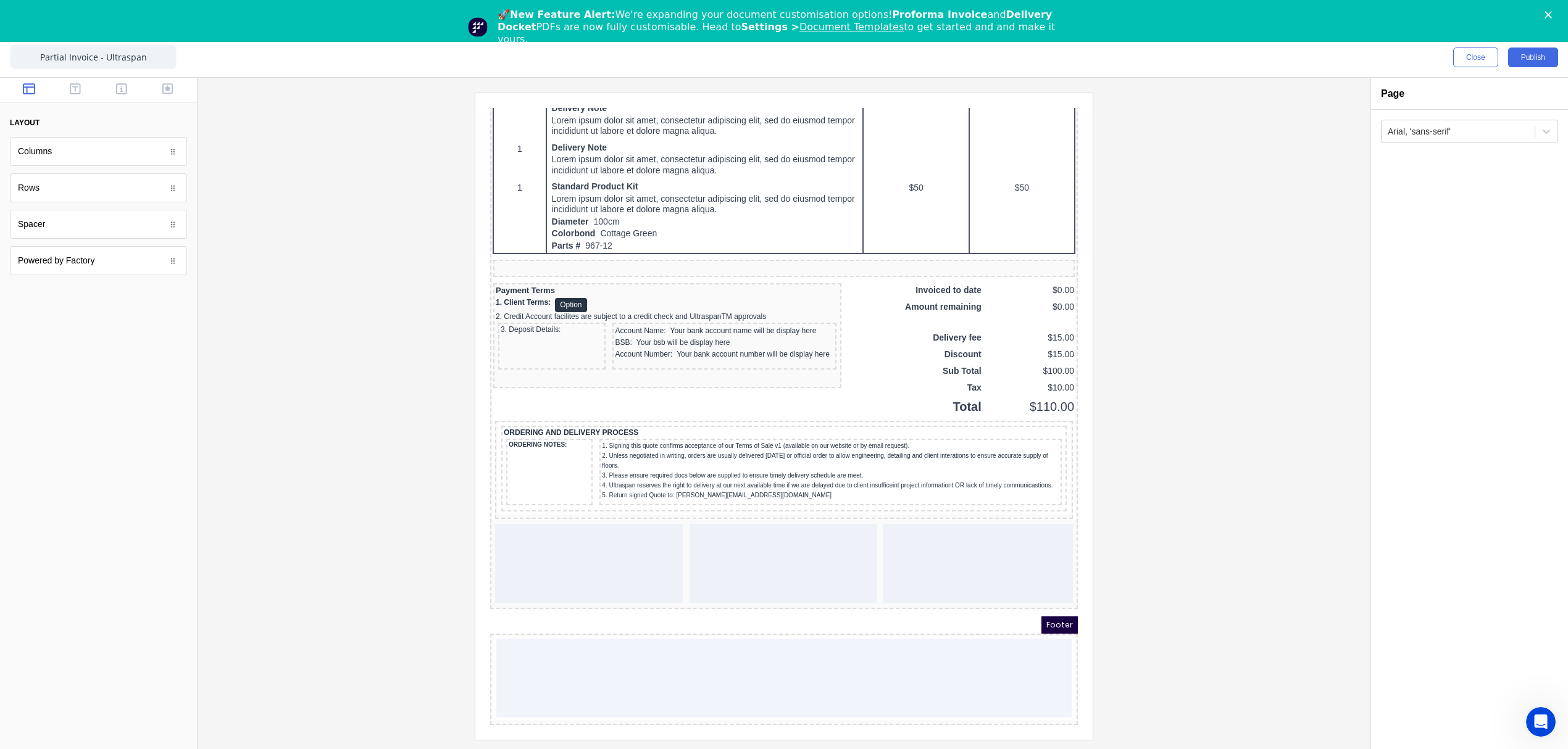
click at [73, 80] on div at bounding box center [98, 90] width 197 height 24
click at [73, 87] on icon "button" at bounding box center [75, 89] width 11 height 12
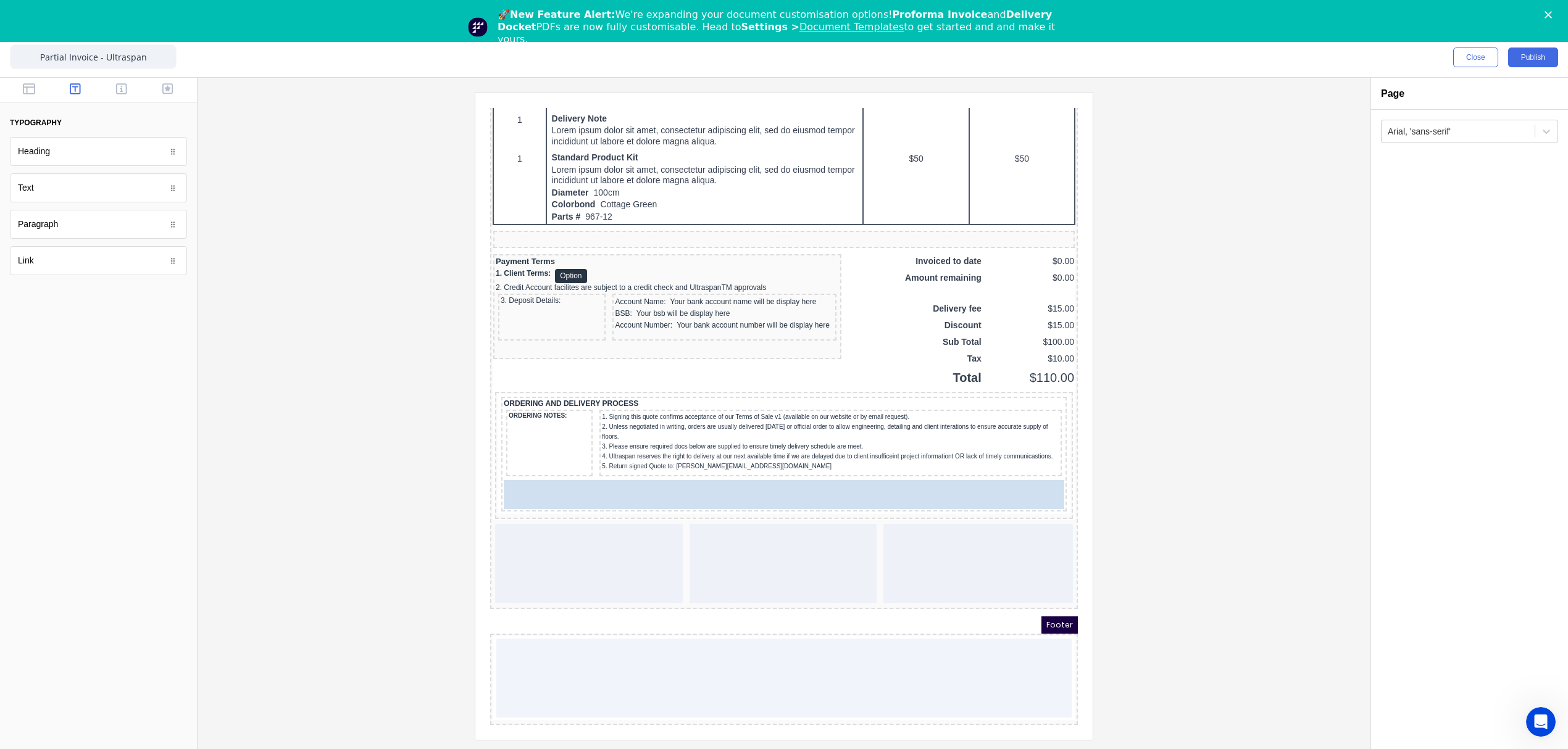
scroll to position [902, 0]
drag, startPoint x: 39, startPoint y: 205, endPoint x: 128, endPoint y: 363, distance: 181.3
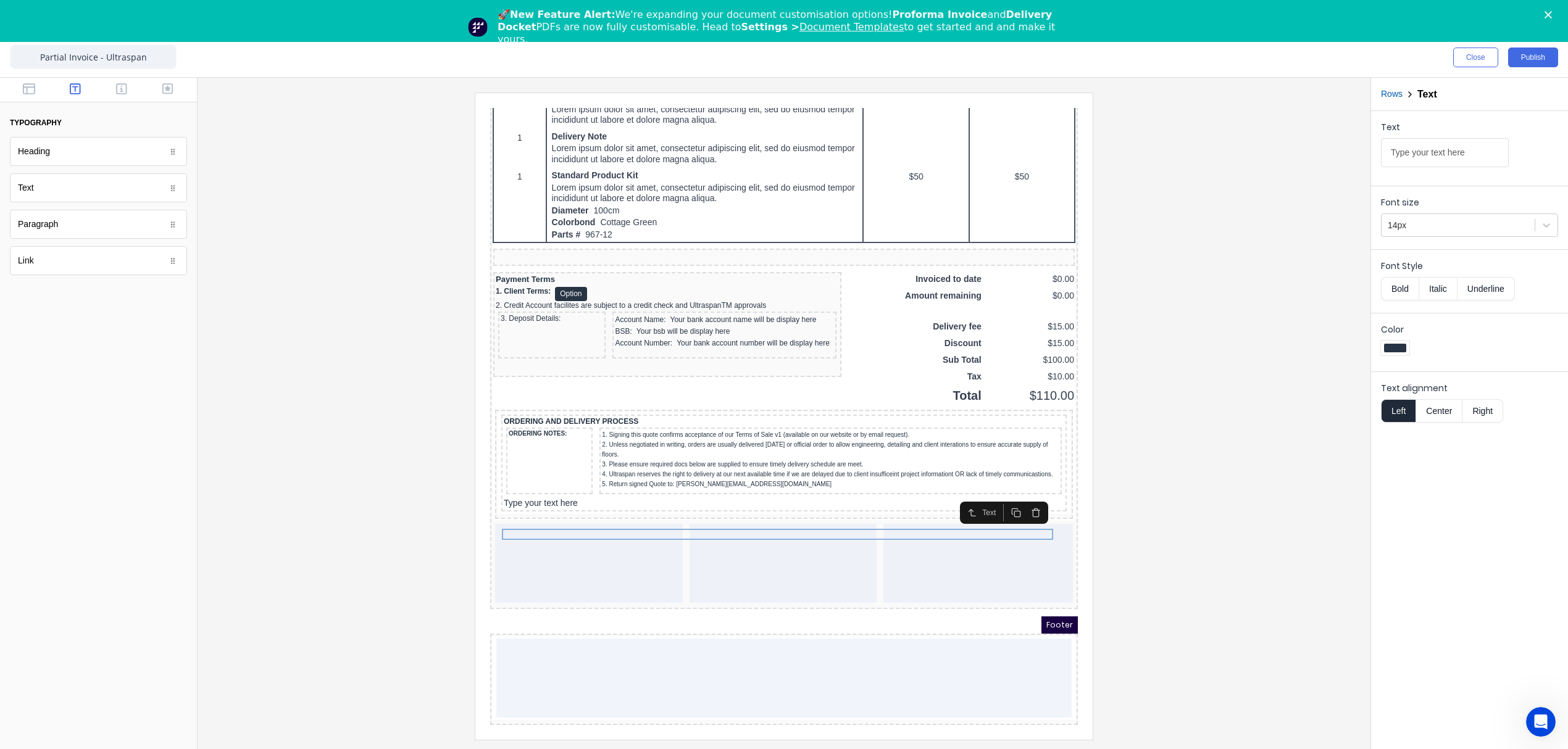
click at [1020, 493] on icon "button" at bounding box center [1020, 498] width 10 height 10
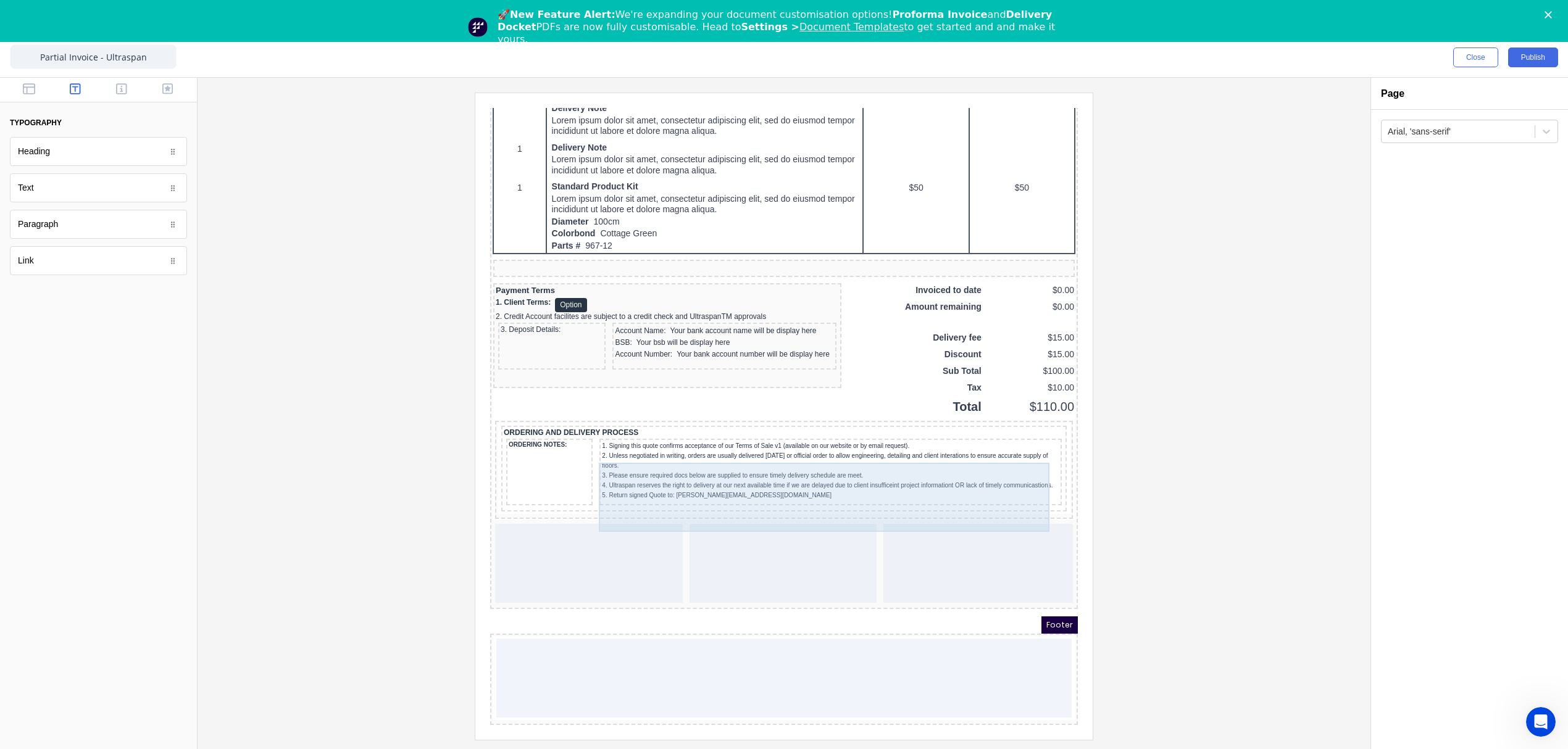
scroll to position [874, 0]
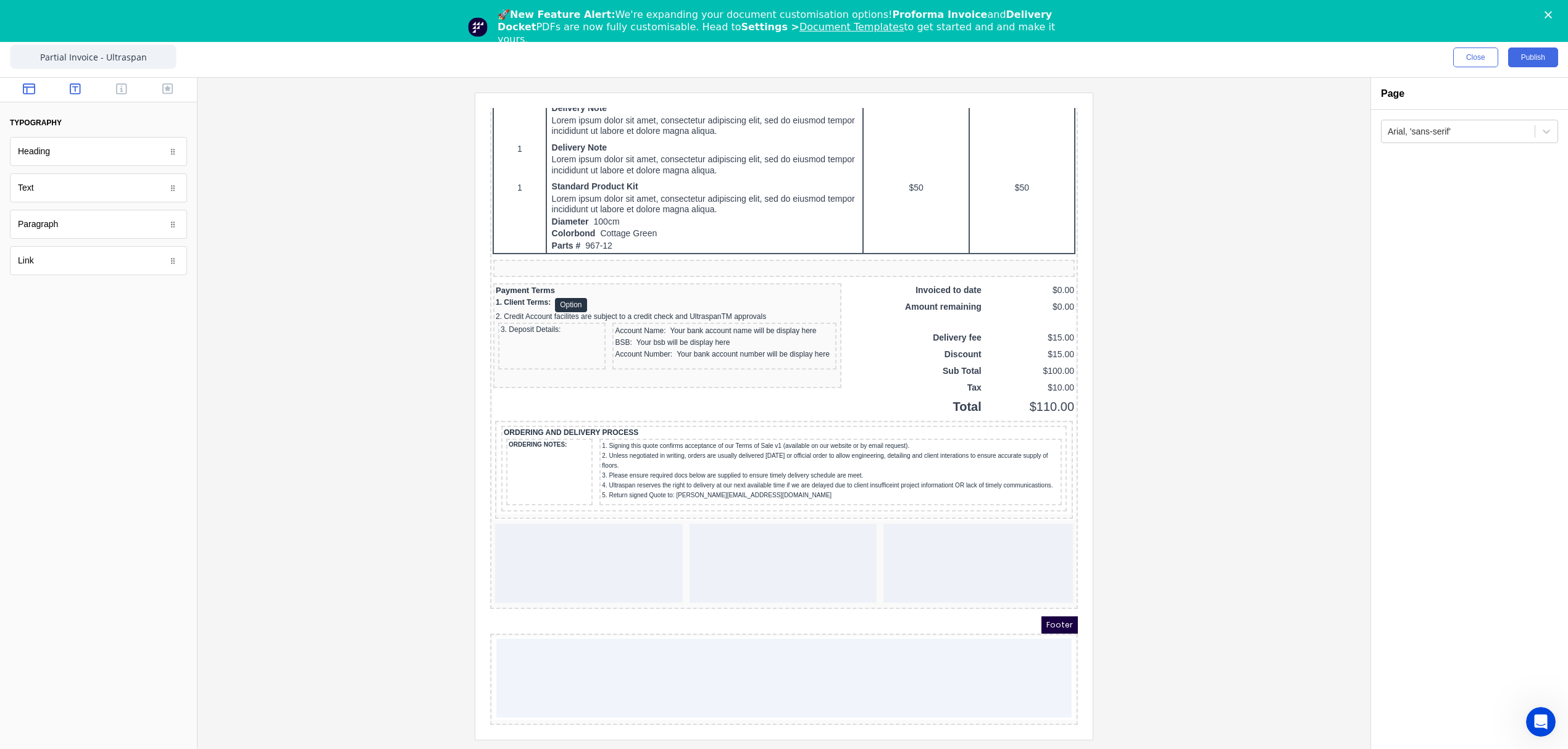
click at [26, 85] on icon "button" at bounding box center [29, 89] width 12 height 12
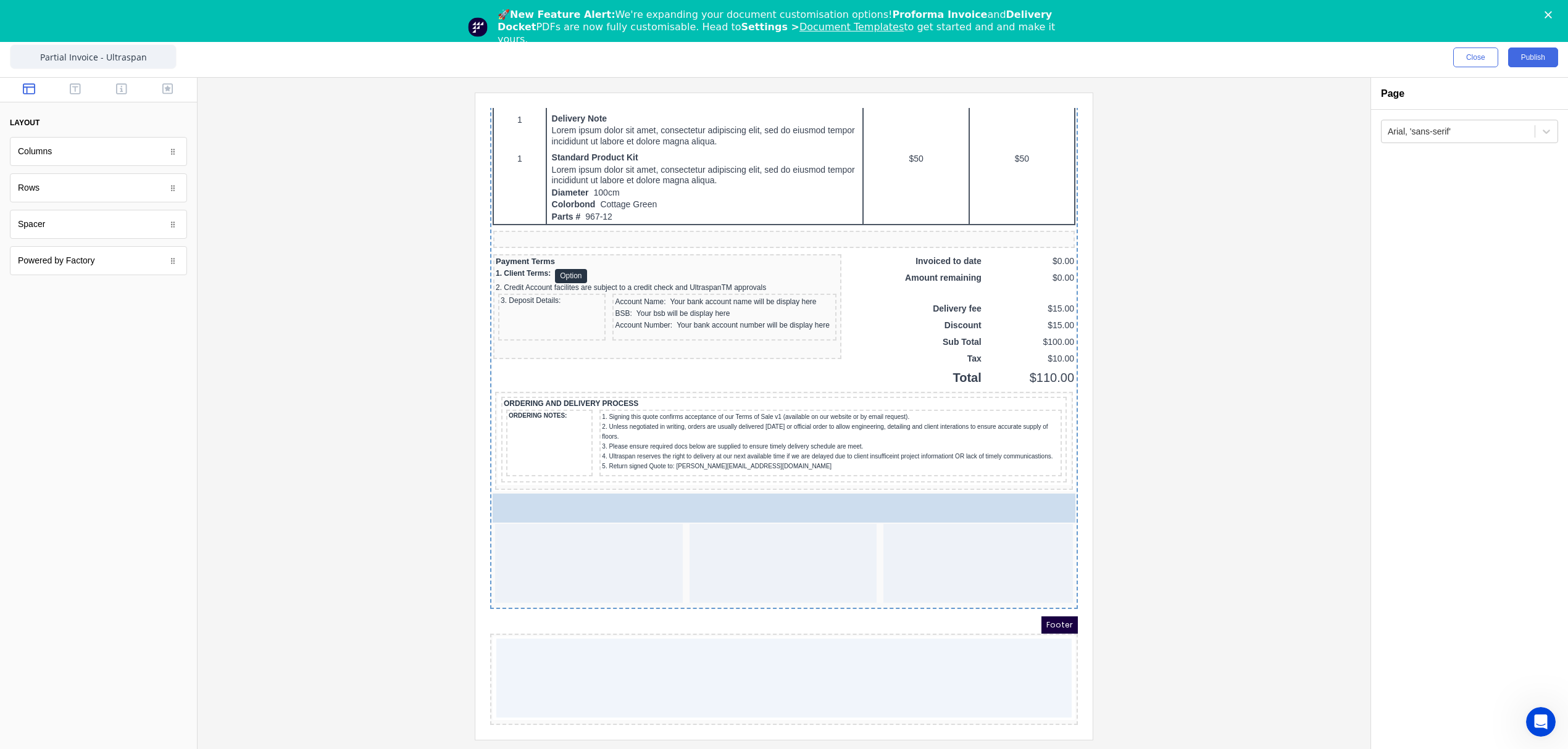
drag, startPoint x: 39, startPoint y: 204, endPoint x: 121, endPoint y: 416, distance: 227.3
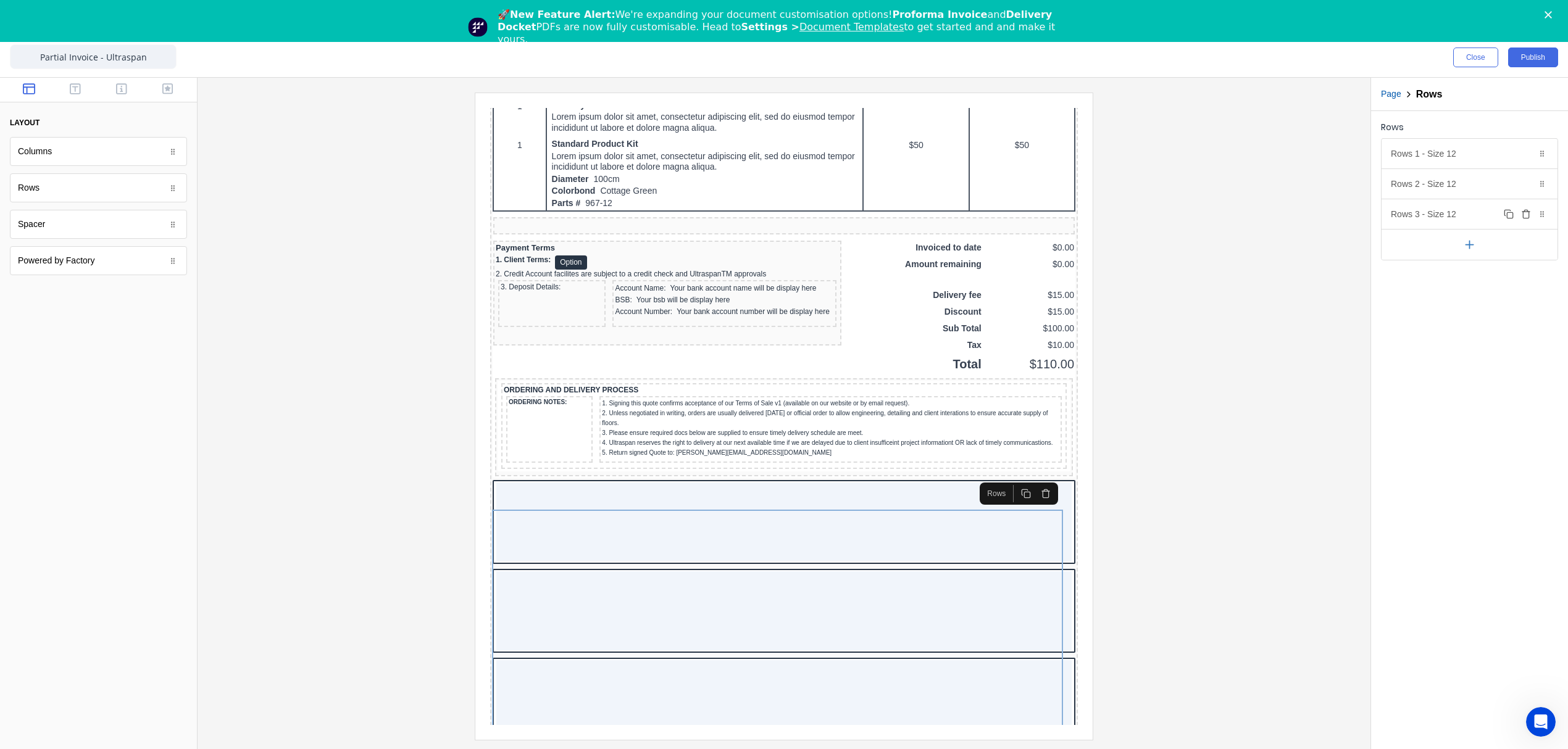
click at [1524, 216] on icon "button" at bounding box center [1526, 214] width 10 height 10
click at [1526, 188] on icon "button" at bounding box center [1526, 184] width 10 height 10
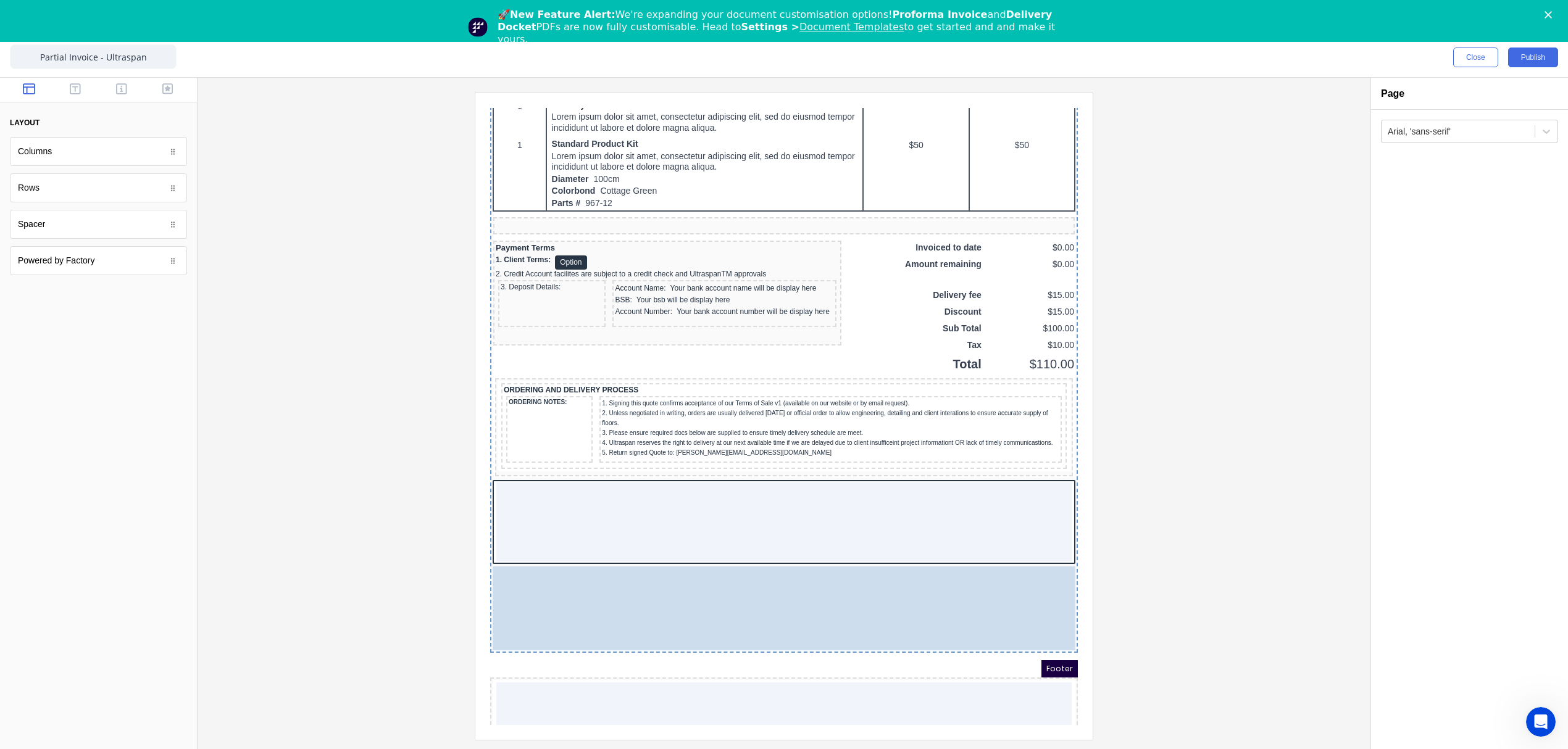
drag, startPoint x: 572, startPoint y: 633, endPoint x: 594, endPoint y: 584, distance: 53.7
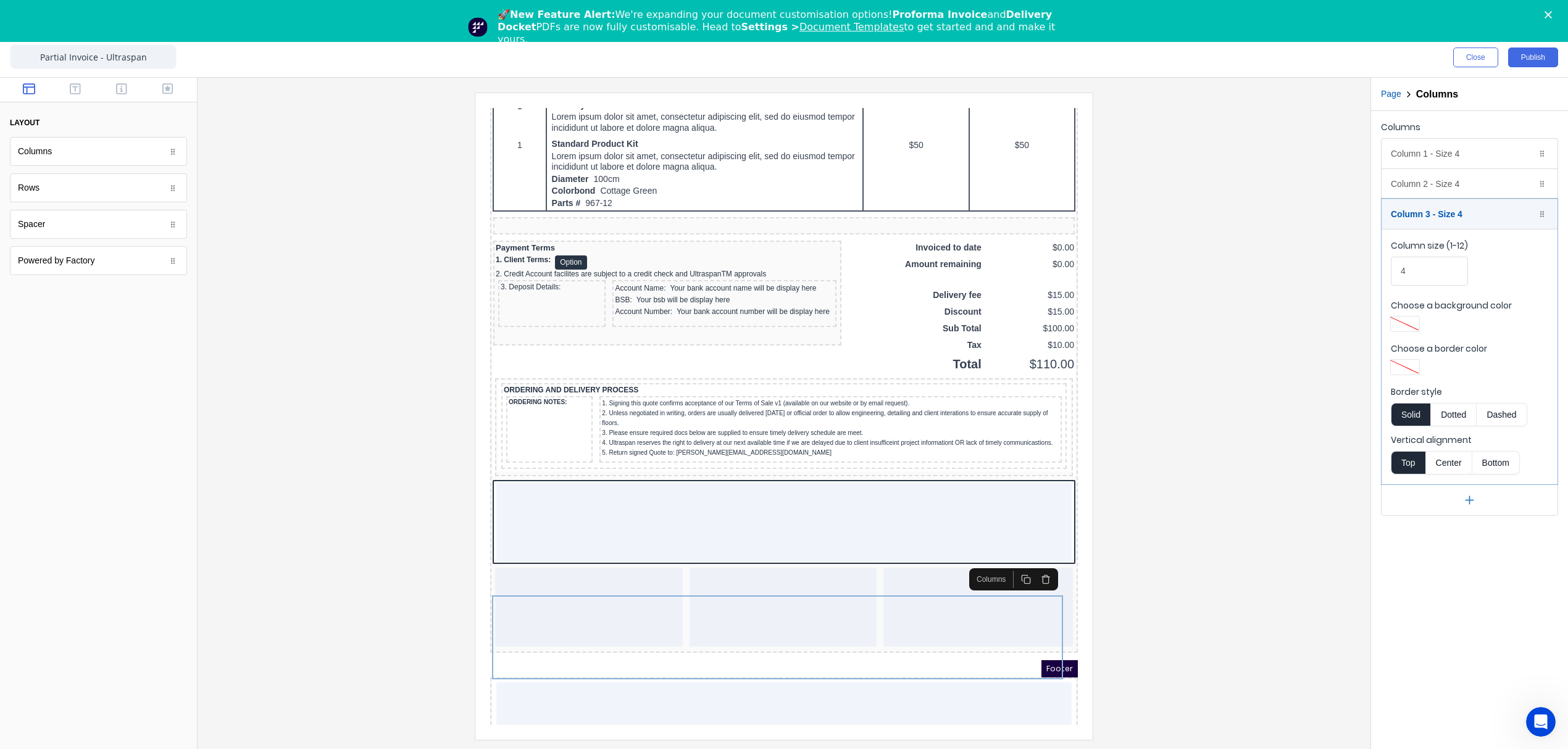
click at [1036, 565] on button "button" at bounding box center [1031, 565] width 20 height 18
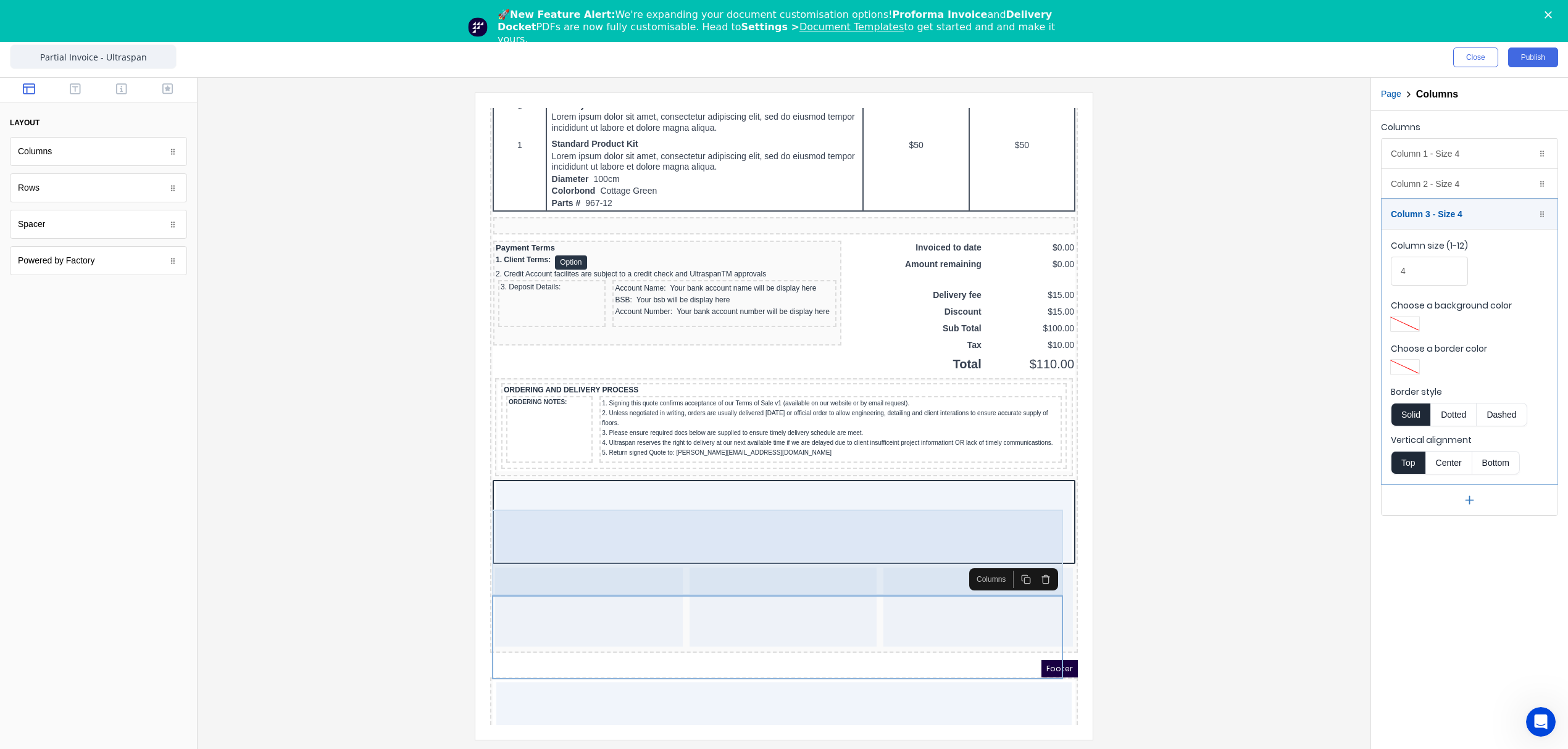
click at [829, 538] on div at bounding box center [769, 507] width 575 height 79
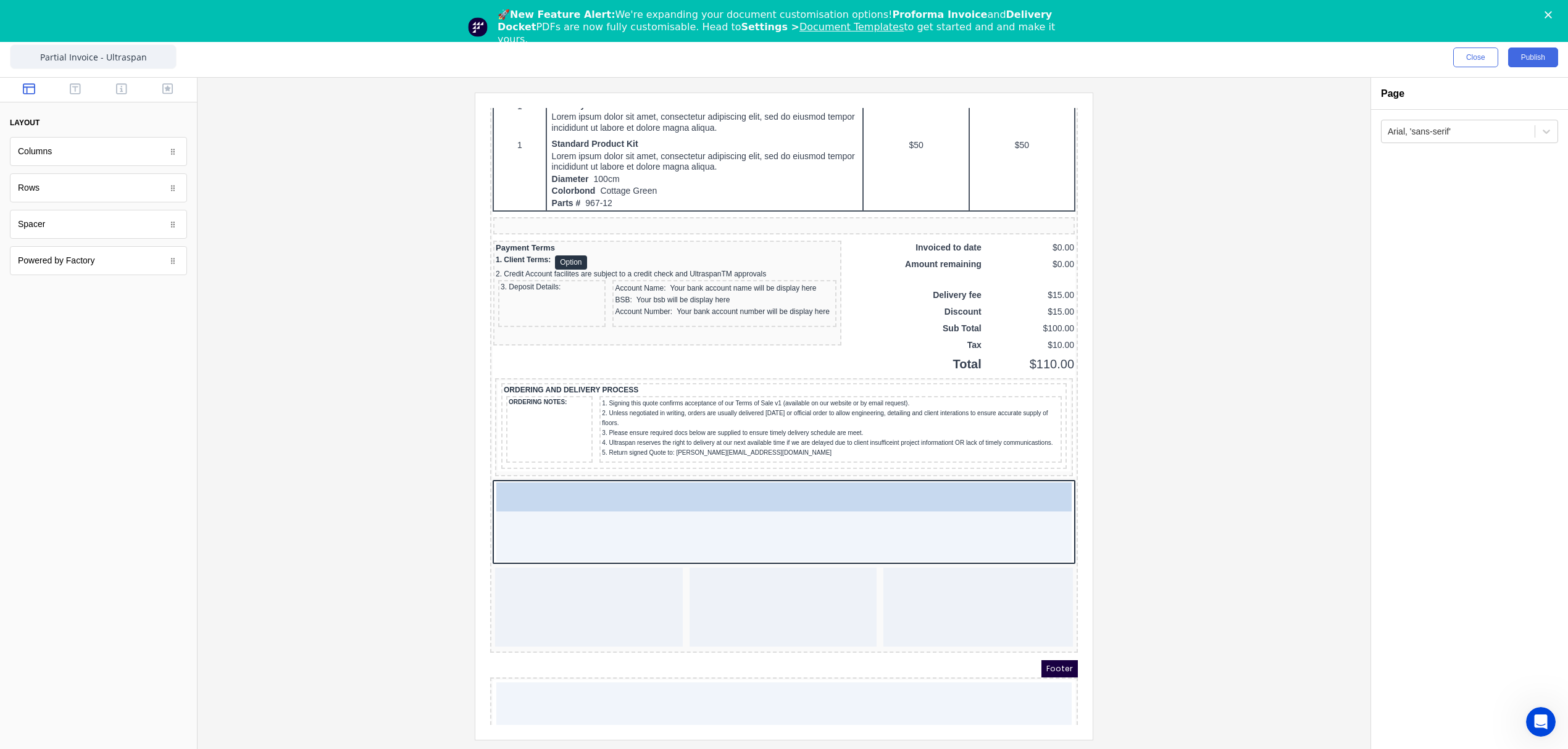
drag, startPoint x: 45, startPoint y: 162, endPoint x: 622, endPoint y: 553, distance: 697.0
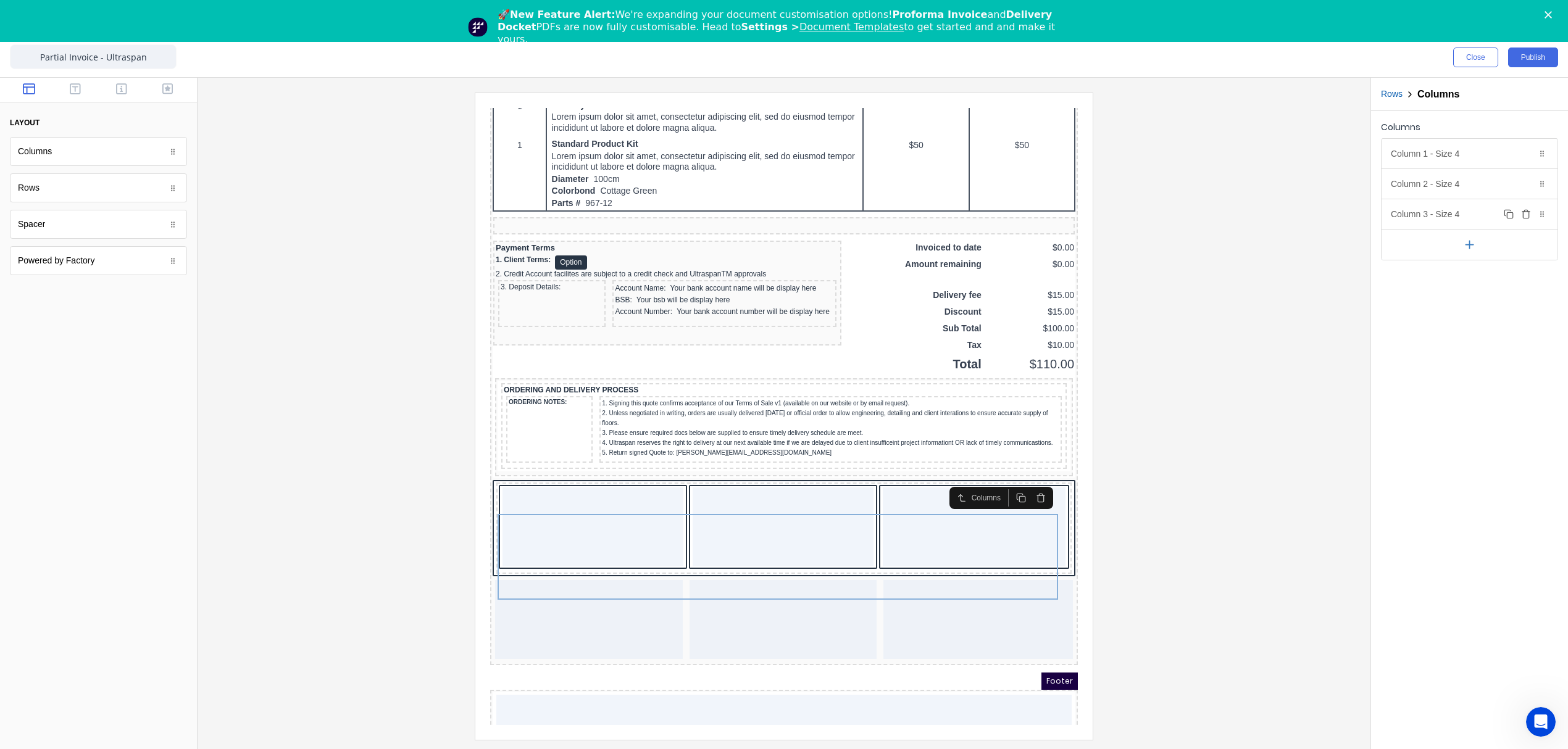
click at [1525, 215] on icon "button" at bounding box center [1526, 214] width 10 height 10
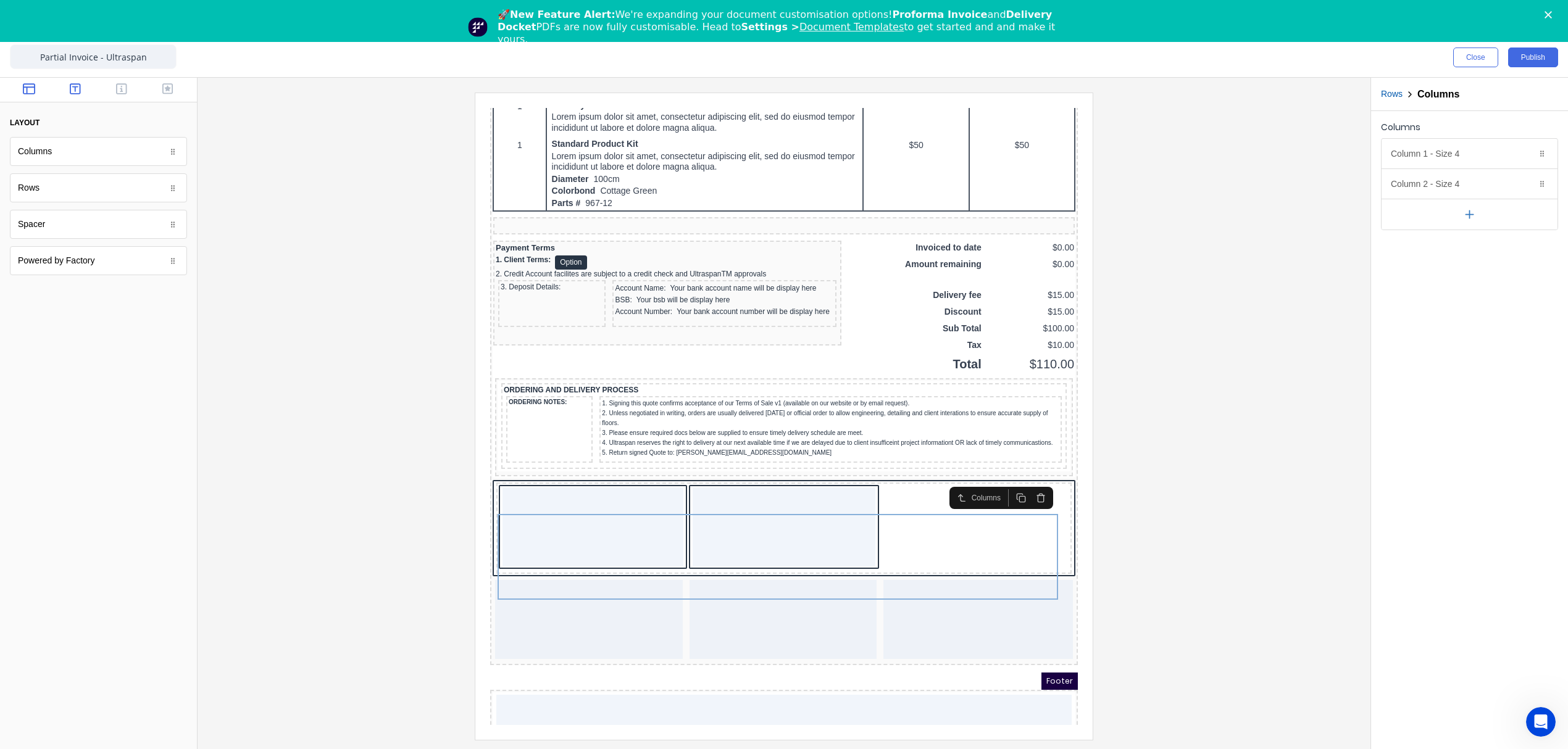
click at [80, 87] on icon "button" at bounding box center [75, 89] width 11 height 11
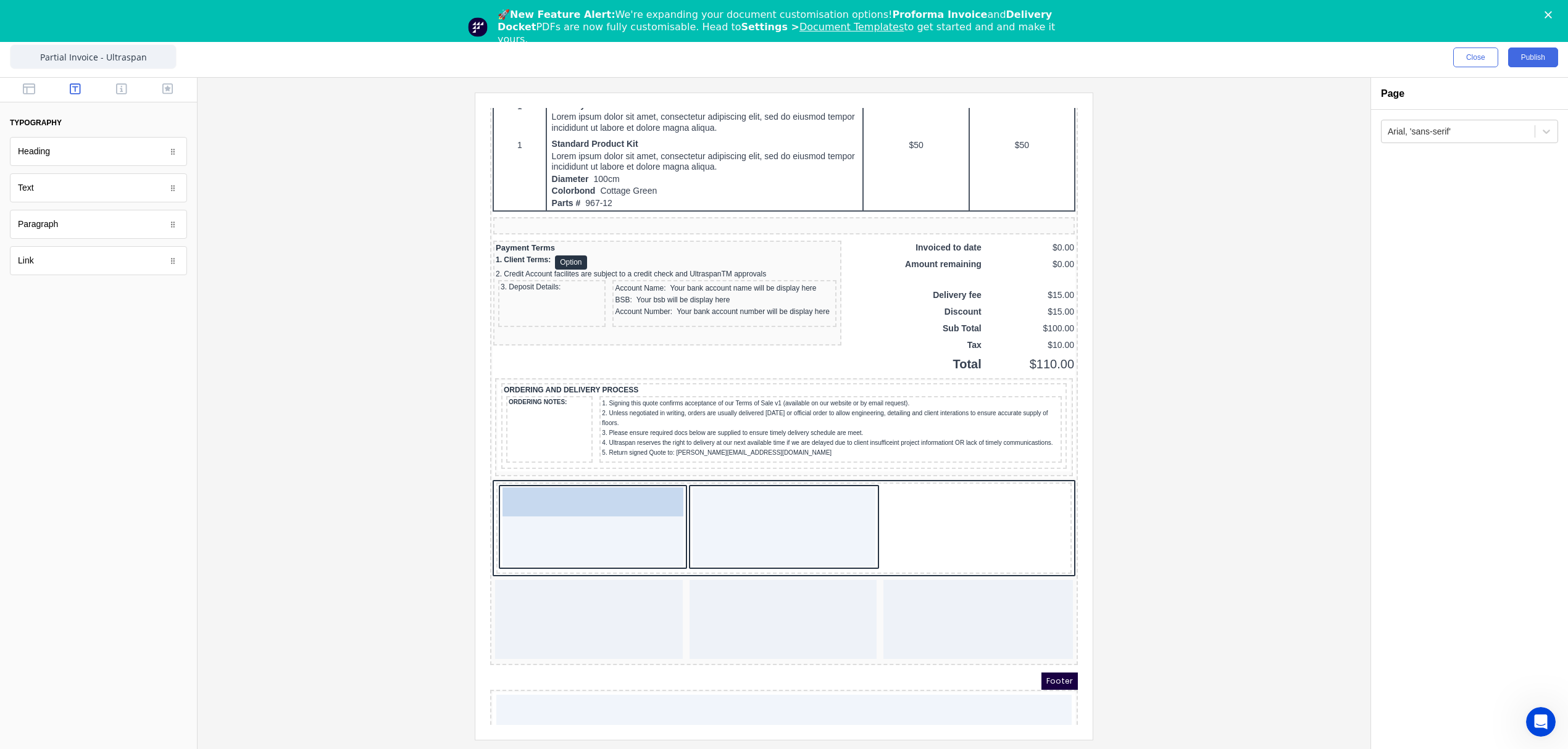
drag, startPoint x: 43, startPoint y: 195, endPoint x: 31, endPoint y: 416, distance: 221.3
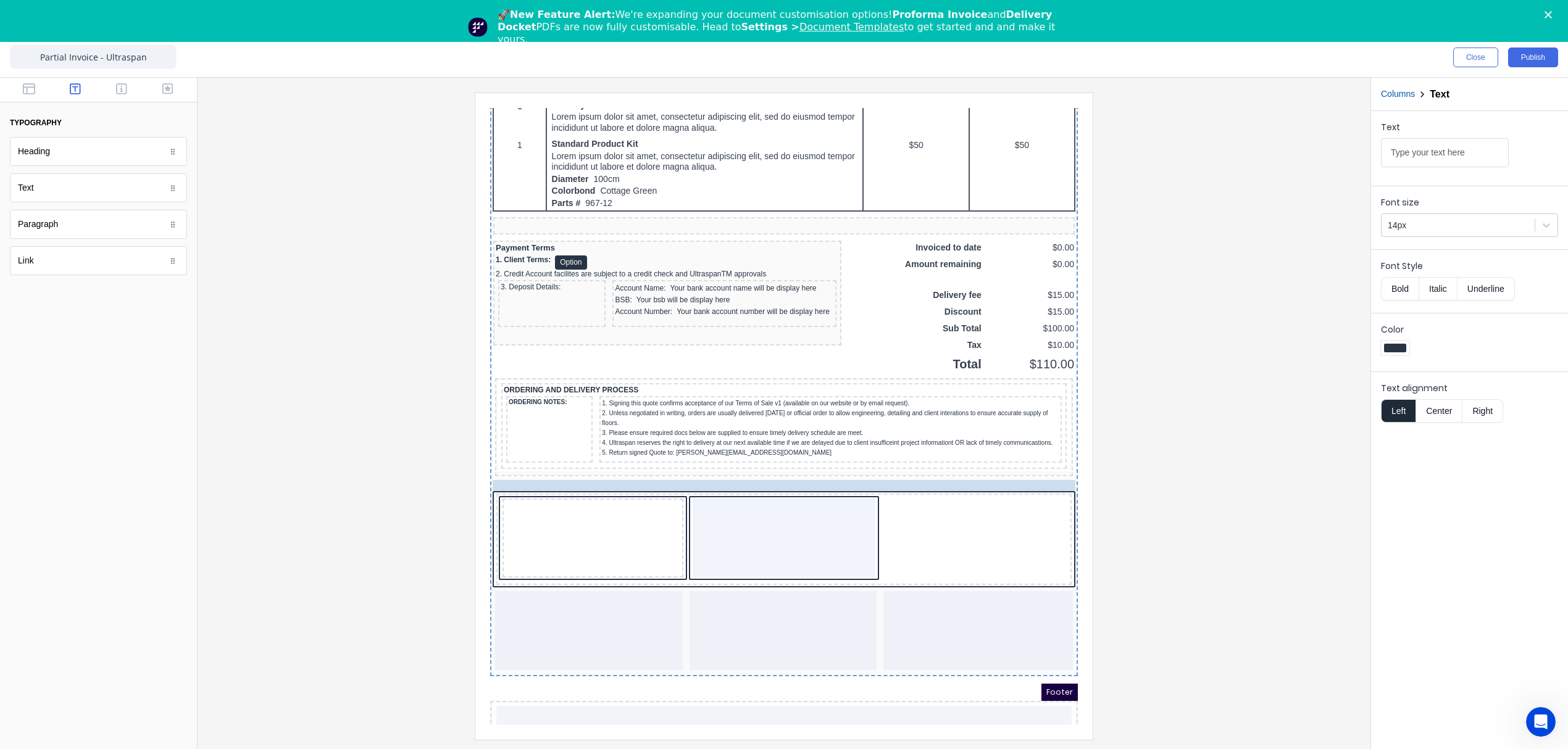
drag, startPoint x: 508, startPoint y: 505, endPoint x: 519, endPoint y: 507, distance: 11.2
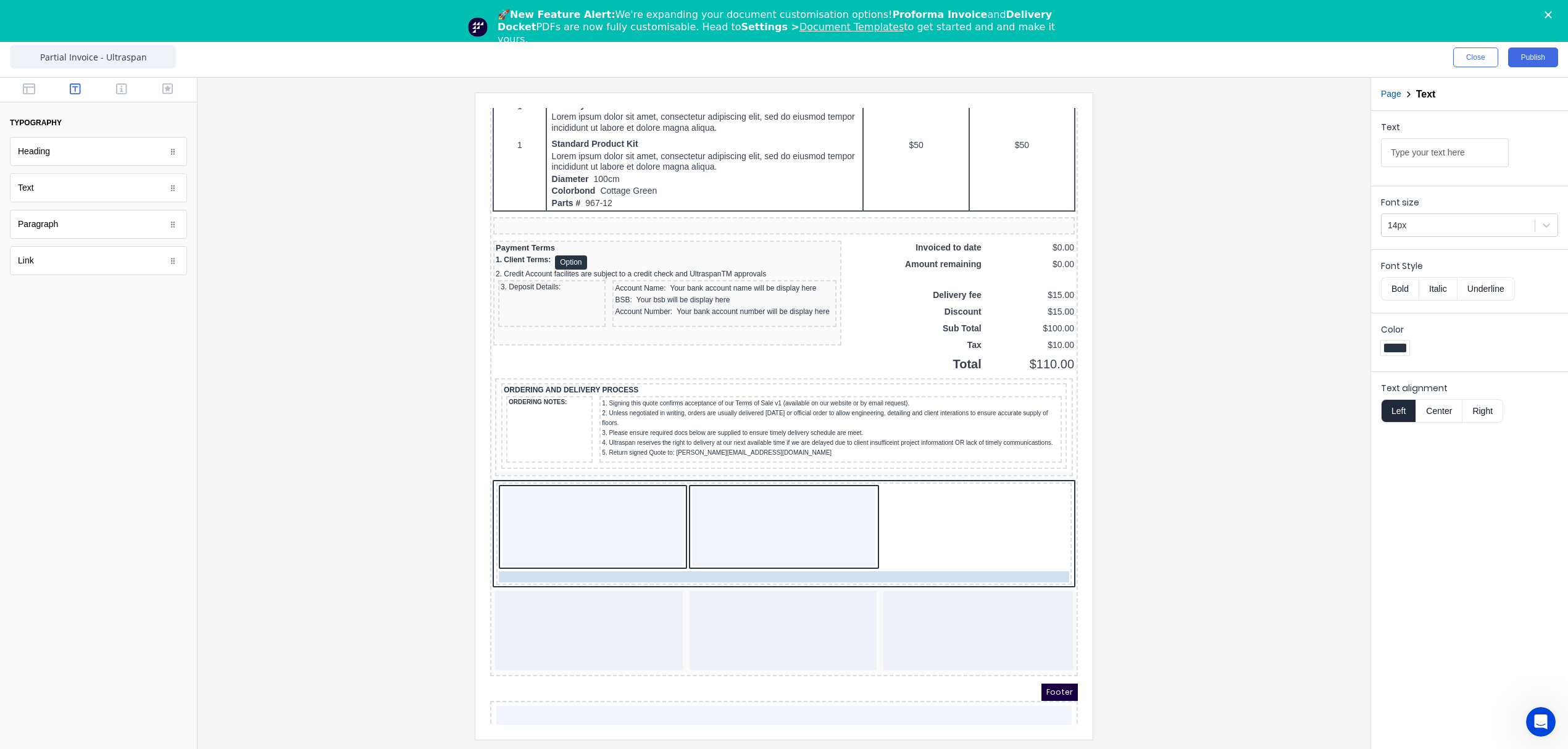
drag, startPoint x: 502, startPoint y: 497, endPoint x: 491, endPoint y: 579, distance: 82.7
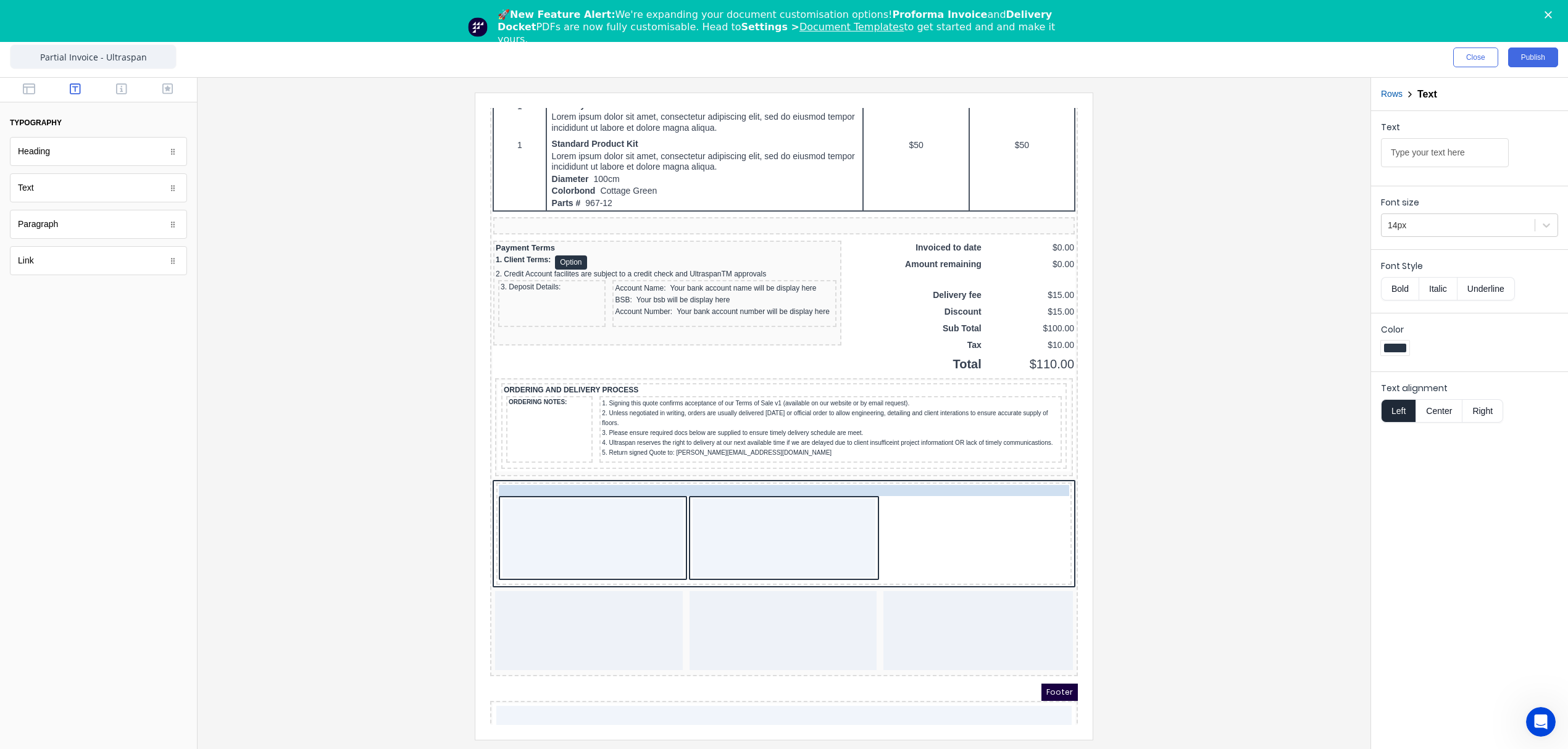
drag, startPoint x: 524, startPoint y: 591, endPoint x: 503, endPoint y: 512, distance: 81.7
click at [503, 512] on div at bounding box center [578, 523] width 181 height 79
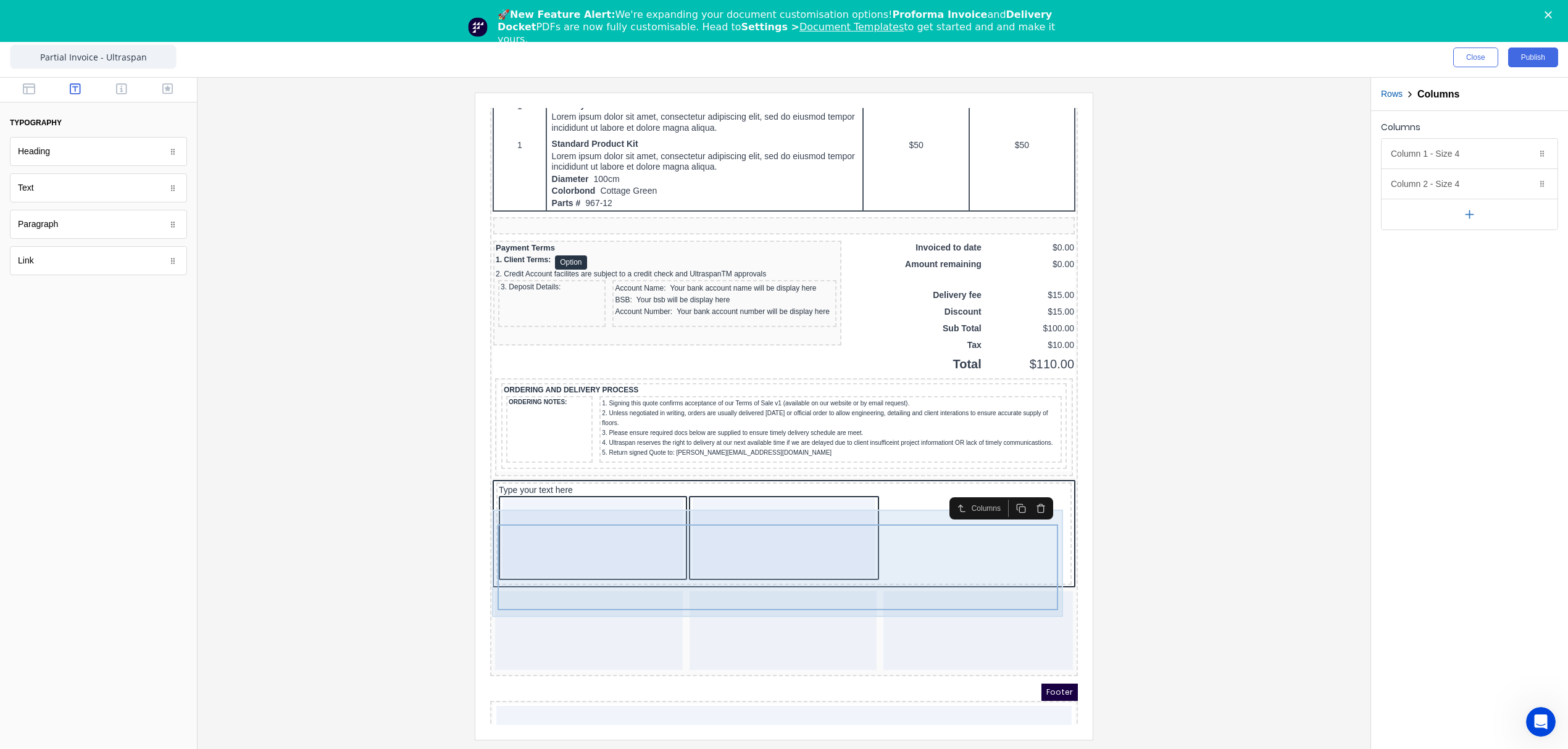
click at [745, 494] on div "Type your text here" at bounding box center [769, 520] width 583 height 110
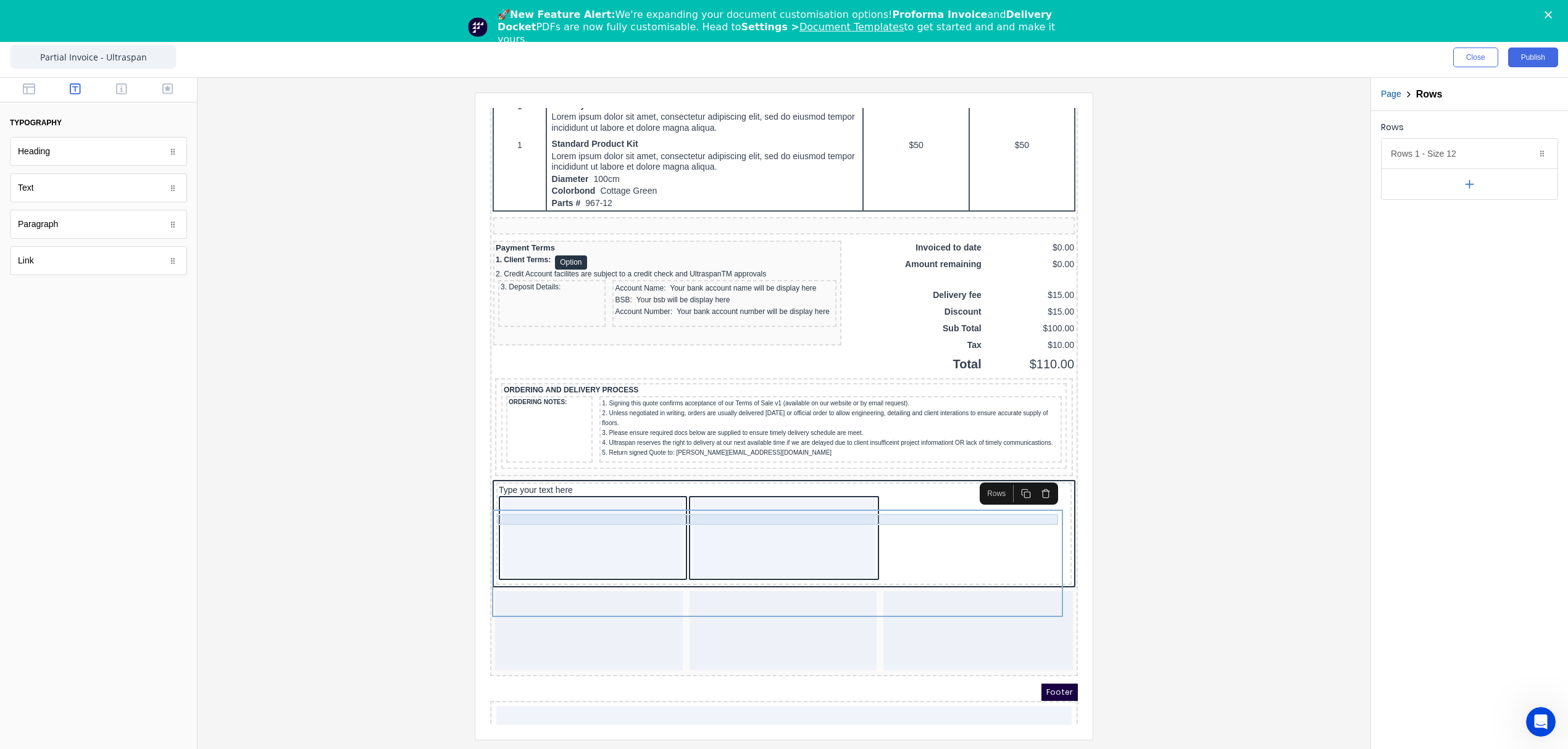
click at [968, 481] on div "Type your text here" at bounding box center [769, 475] width 571 height 11
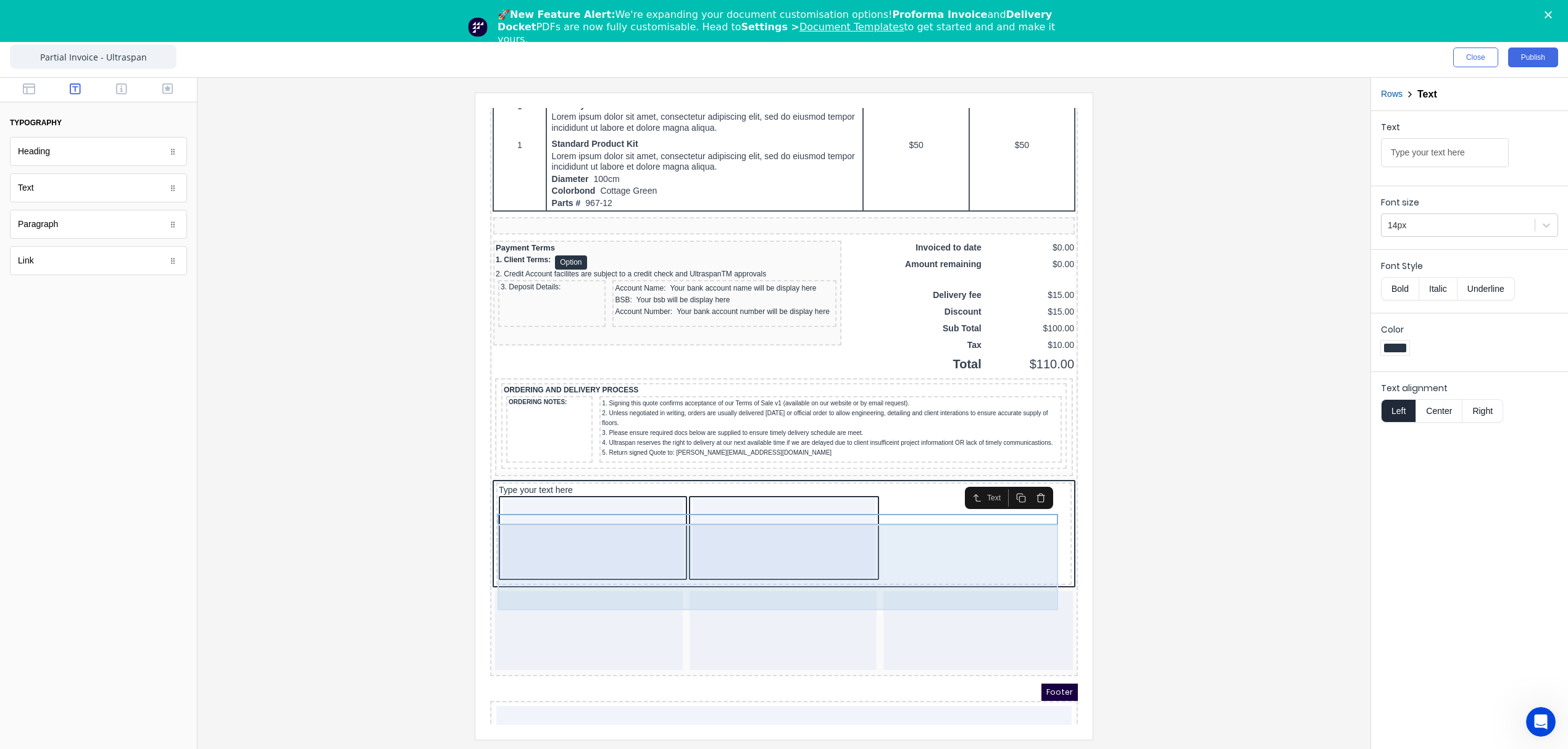
click at [975, 547] on div at bounding box center [769, 525] width 571 height 87
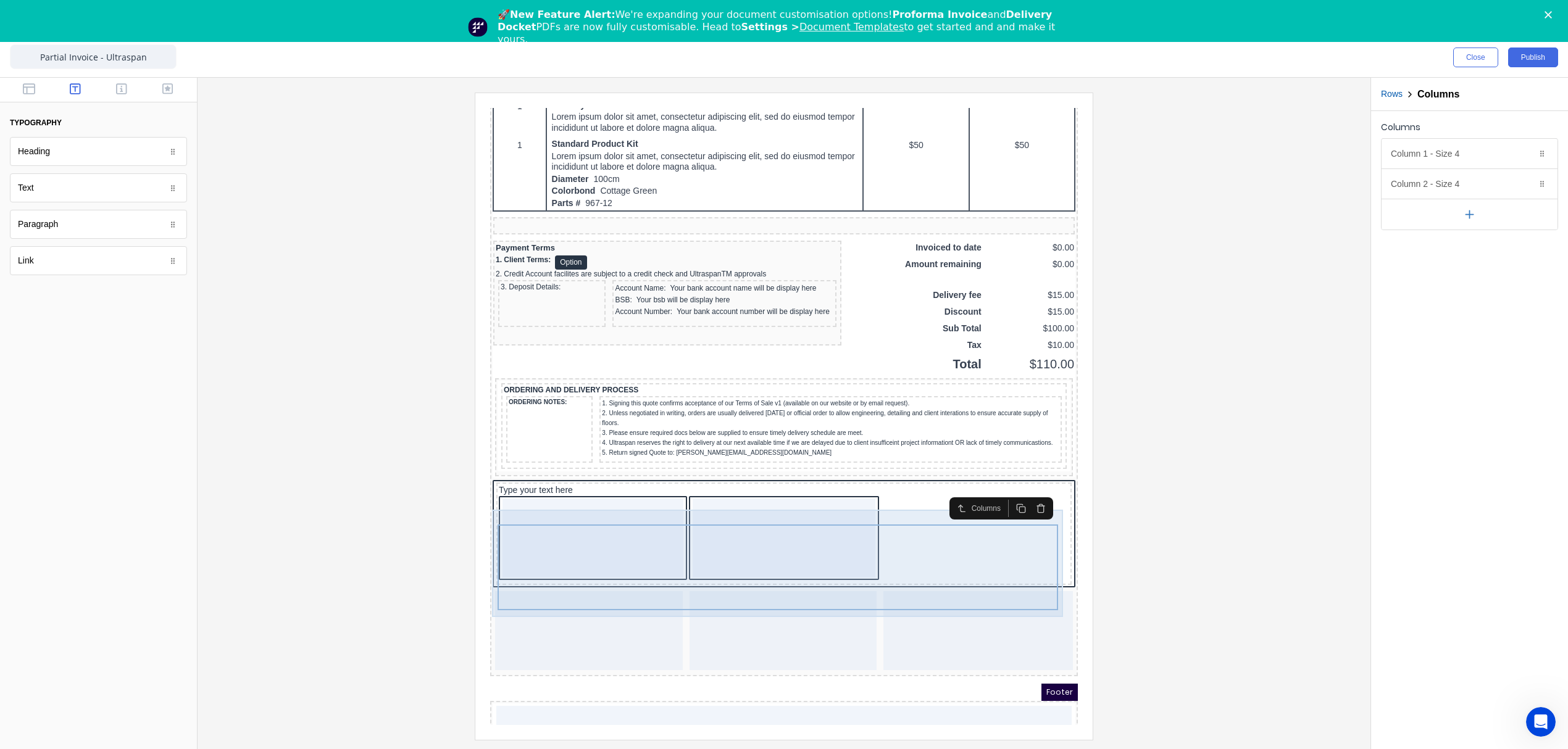
click at [912, 497] on div "Type your text here" at bounding box center [769, 519] width 575 height 102
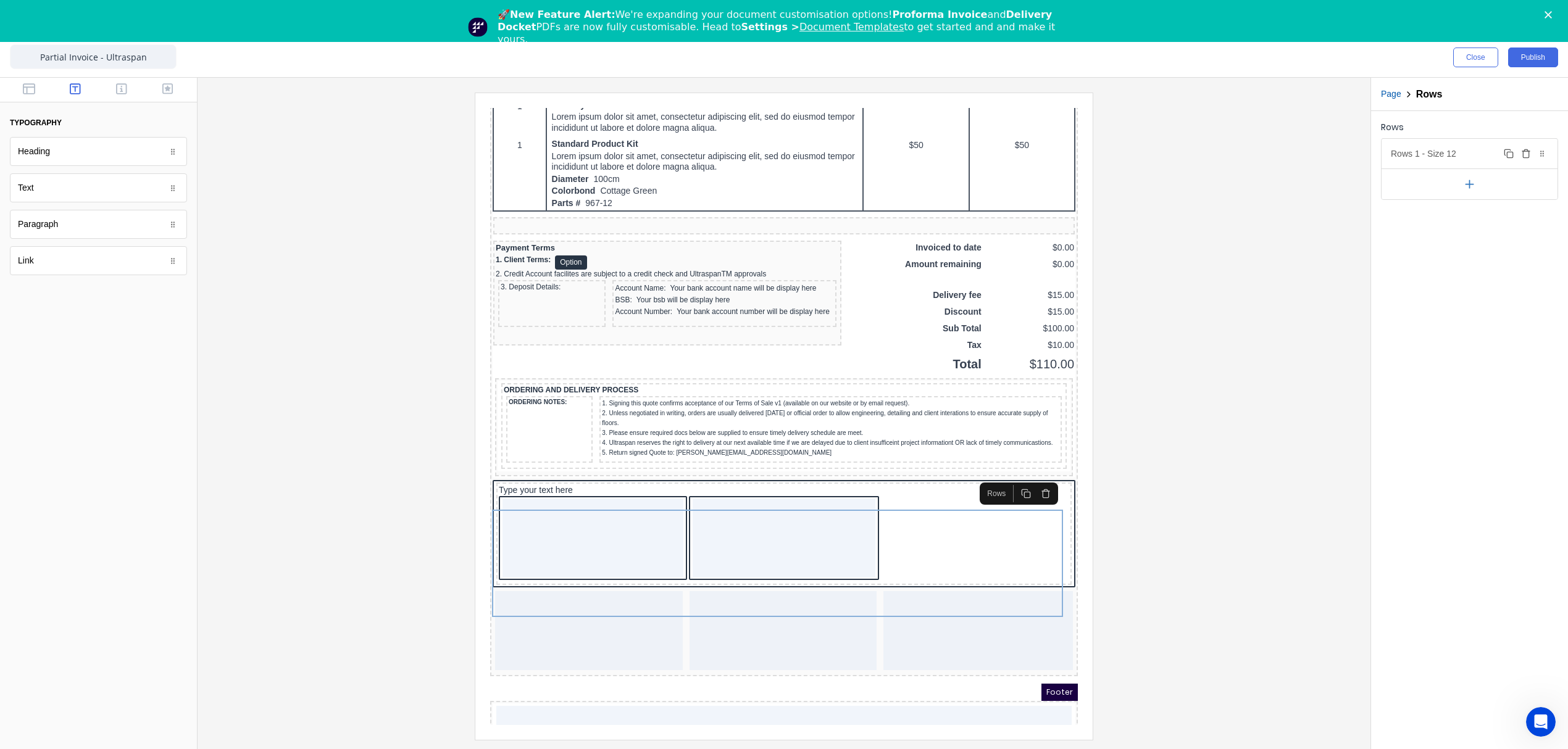
click at [1482, 154] on div "Rows 1 - Size 12 Duplicate Delete" at bounding box center [1470, 154] width 176 height 30
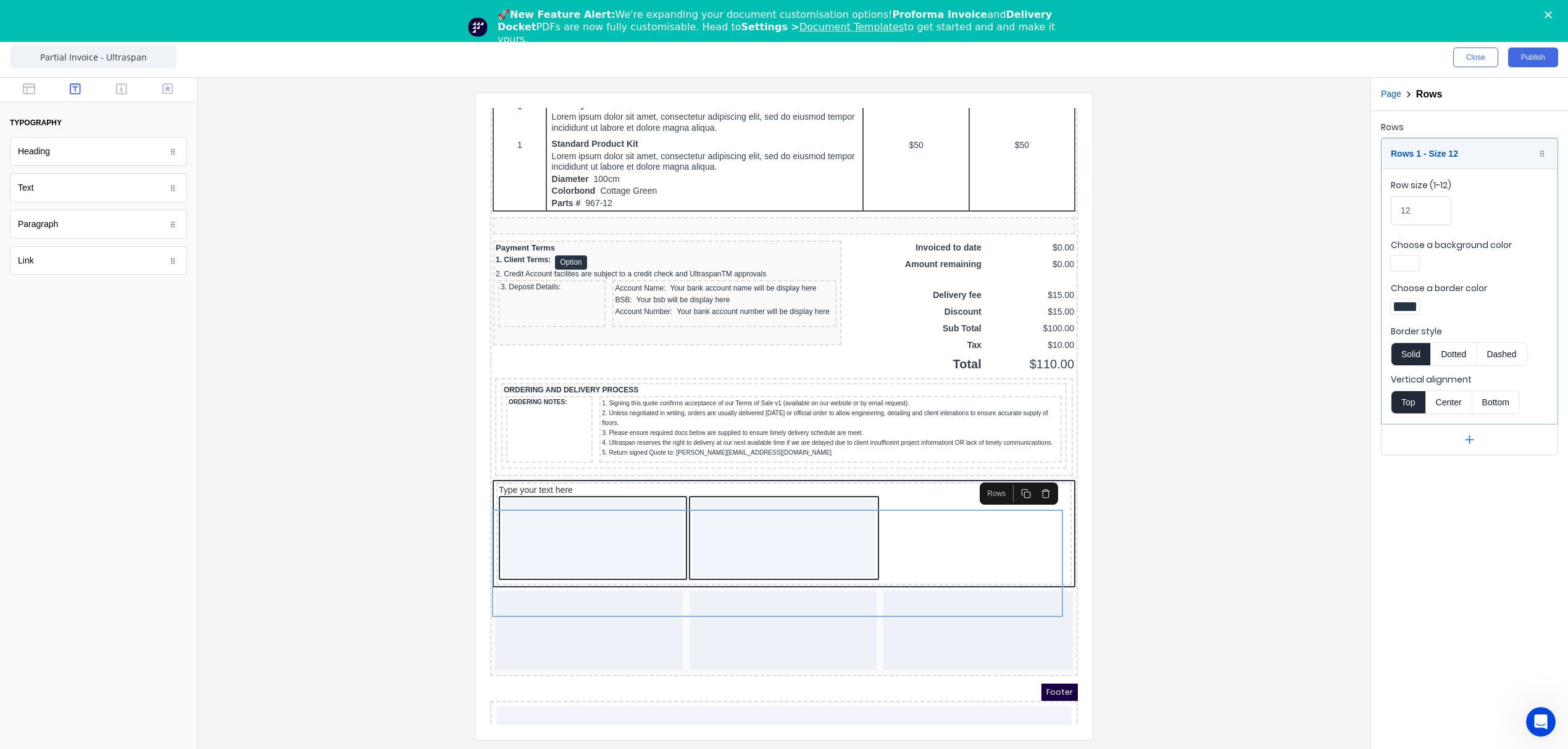
click at [1403, 308] on div at bounding box center [1405, 306] width 22 height 9
click at [1447, 423] on div at bounding box center [1444, 419] width 14 height 14
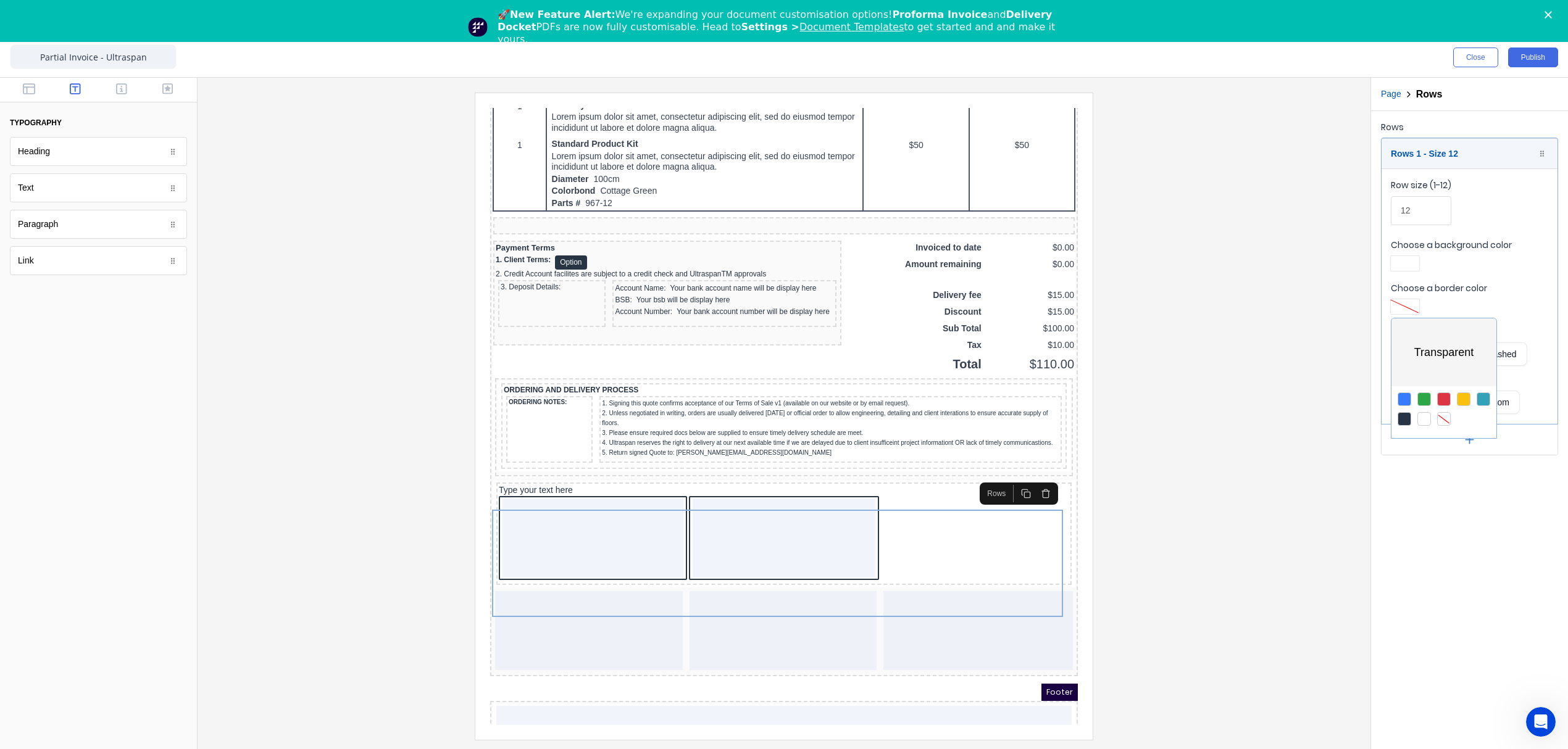
click at [1410, 263] on div at bounding box center [784, 374] width 1568 height 749
click at [1410, 263] on div at bounding box center [1405, 263] width 22 height 9
click at [1443, 372] on div at bounding box center [1444, 376] width 14 height 14
click at [931, 565] on div at bounding box center [784, 374] width 1568 height 749
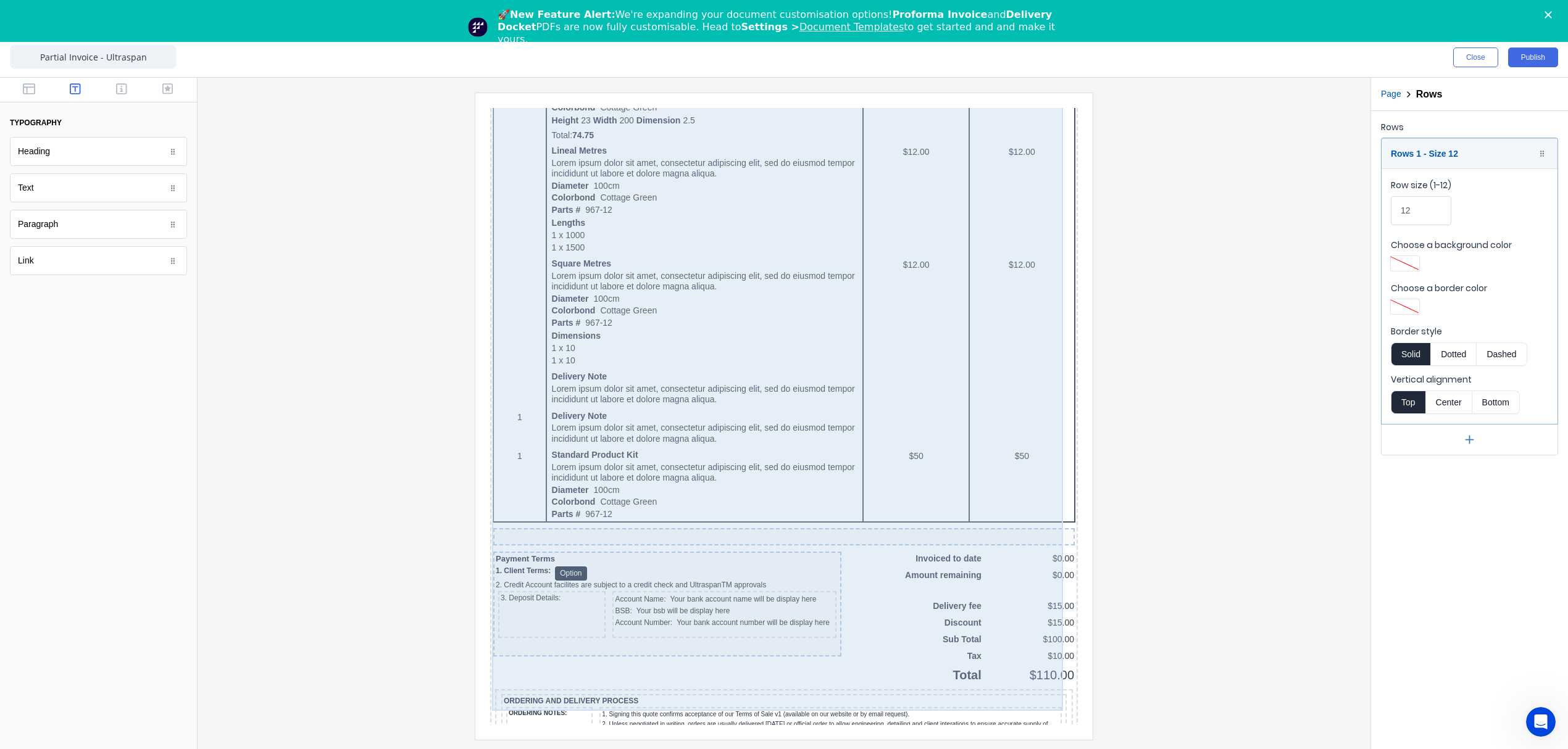
scroll to position [981, 0]
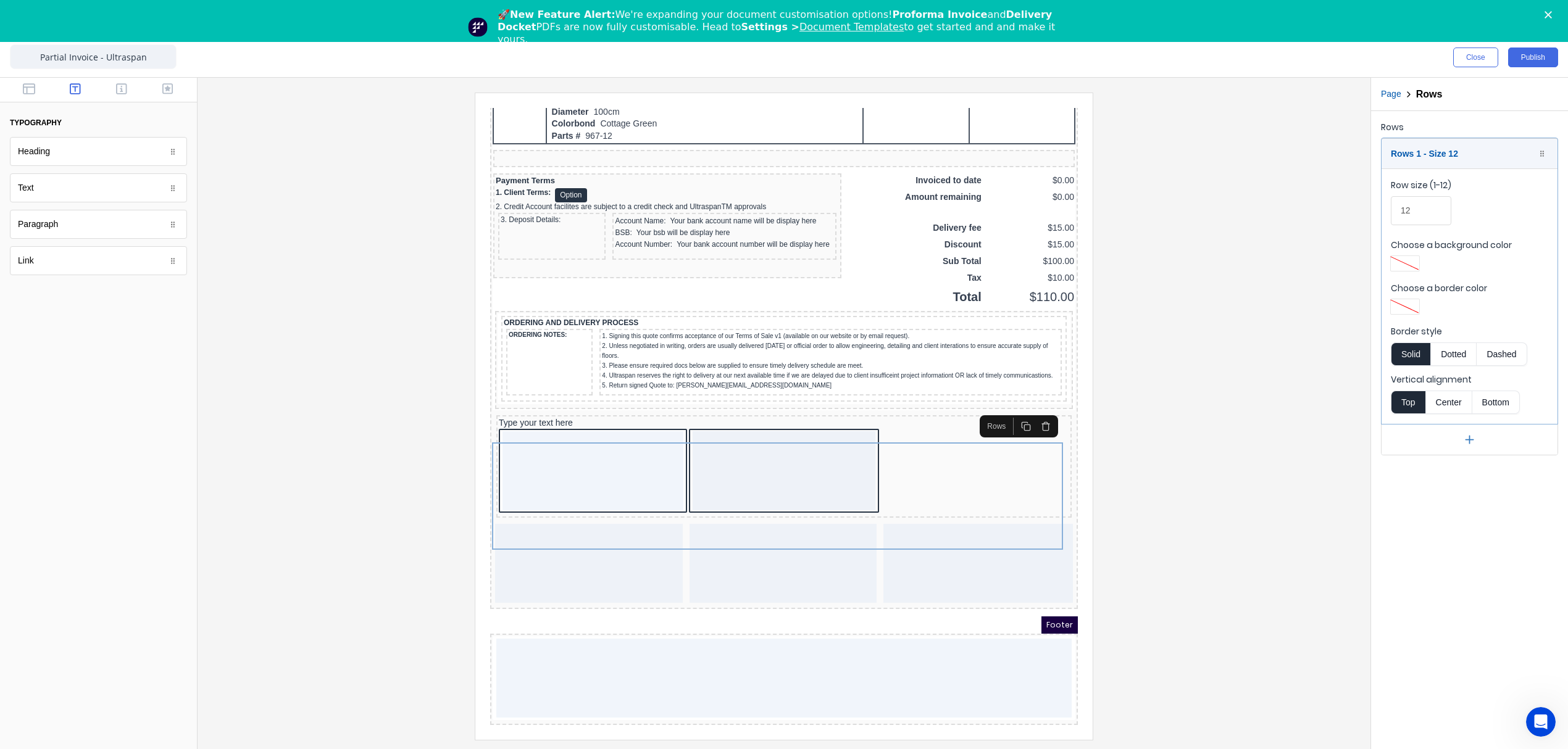
click at [1216, 443] on div at bounding box center [784, 416] width 1153 height 647
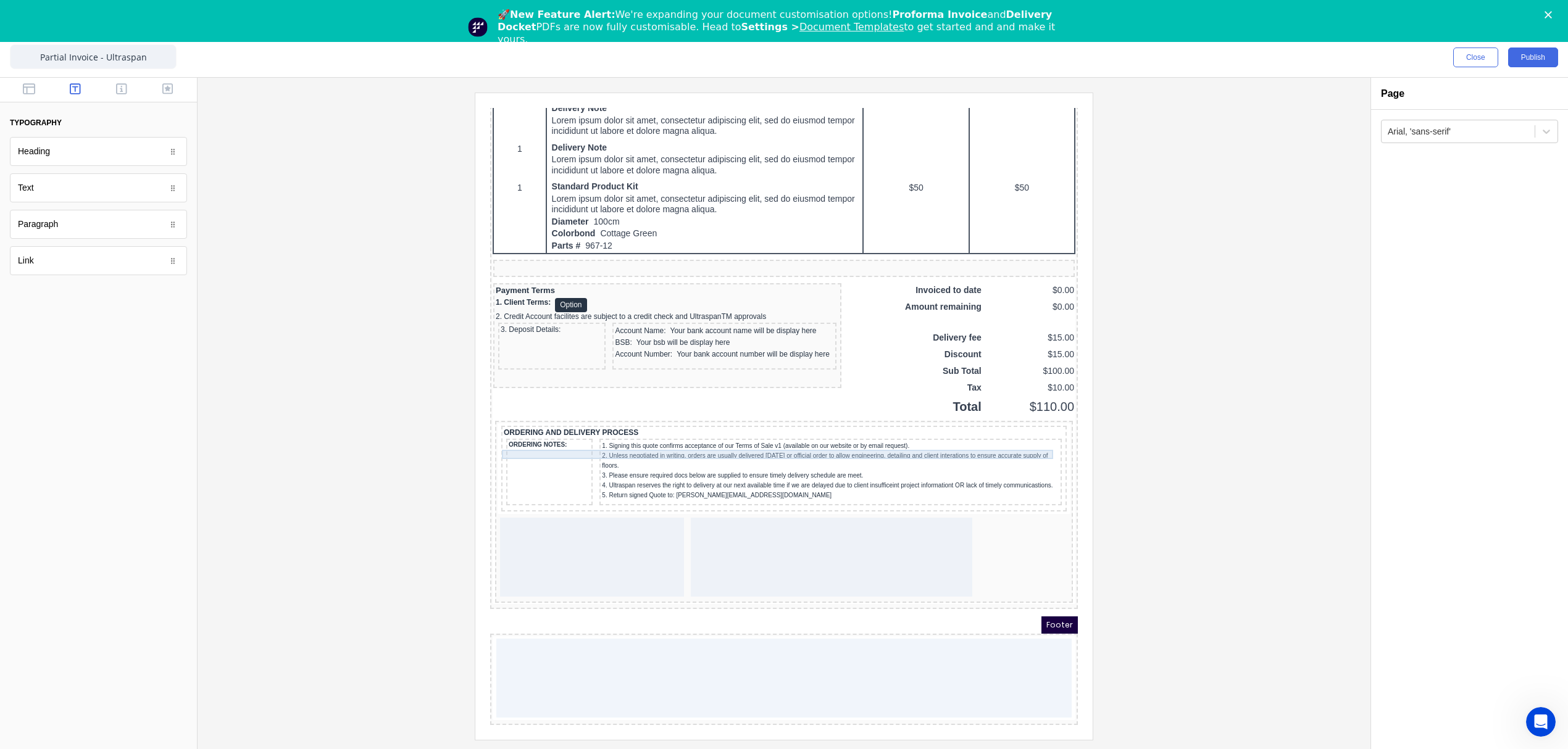
scroll to position [874, 0]
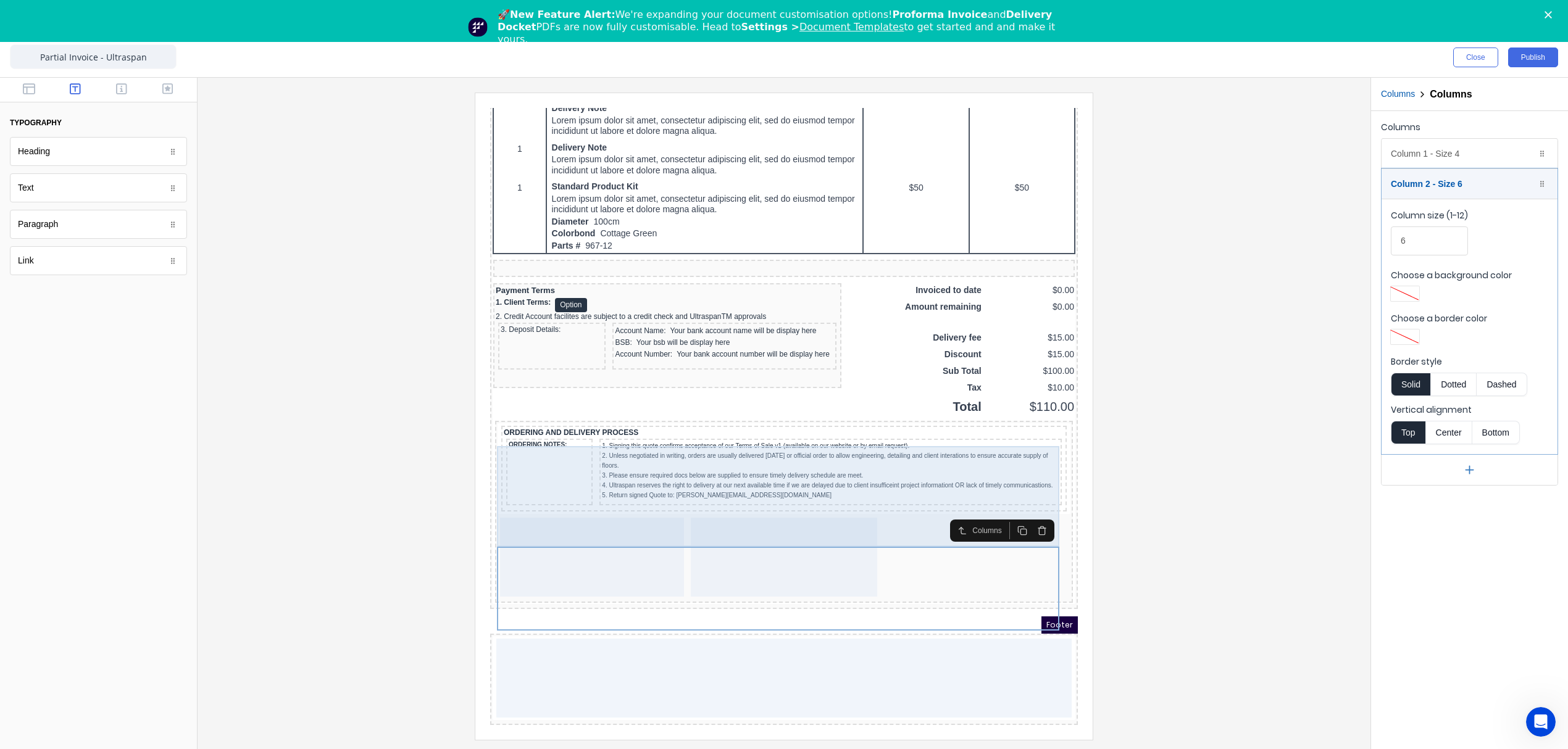
type input "4"
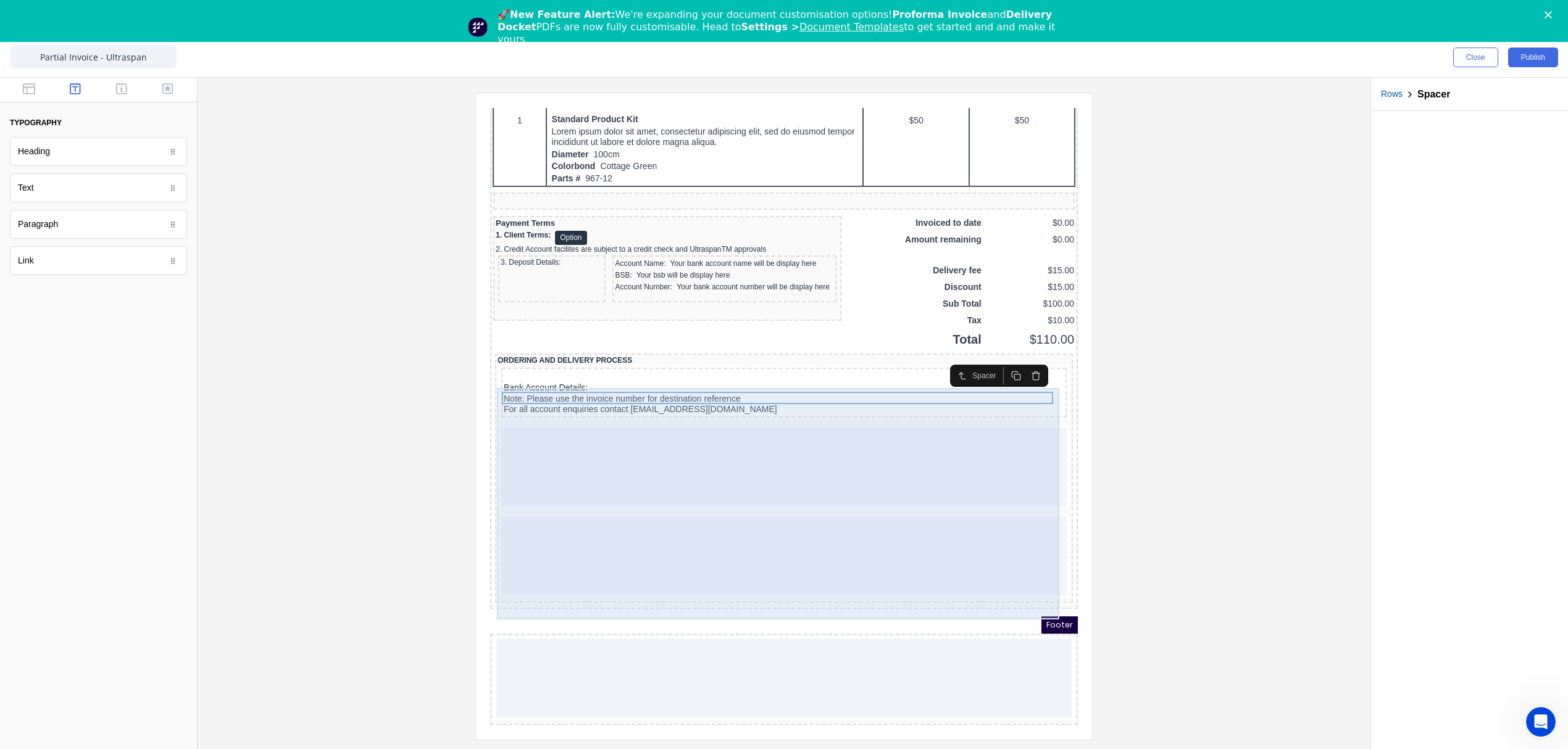
scroll to position [943, 0]
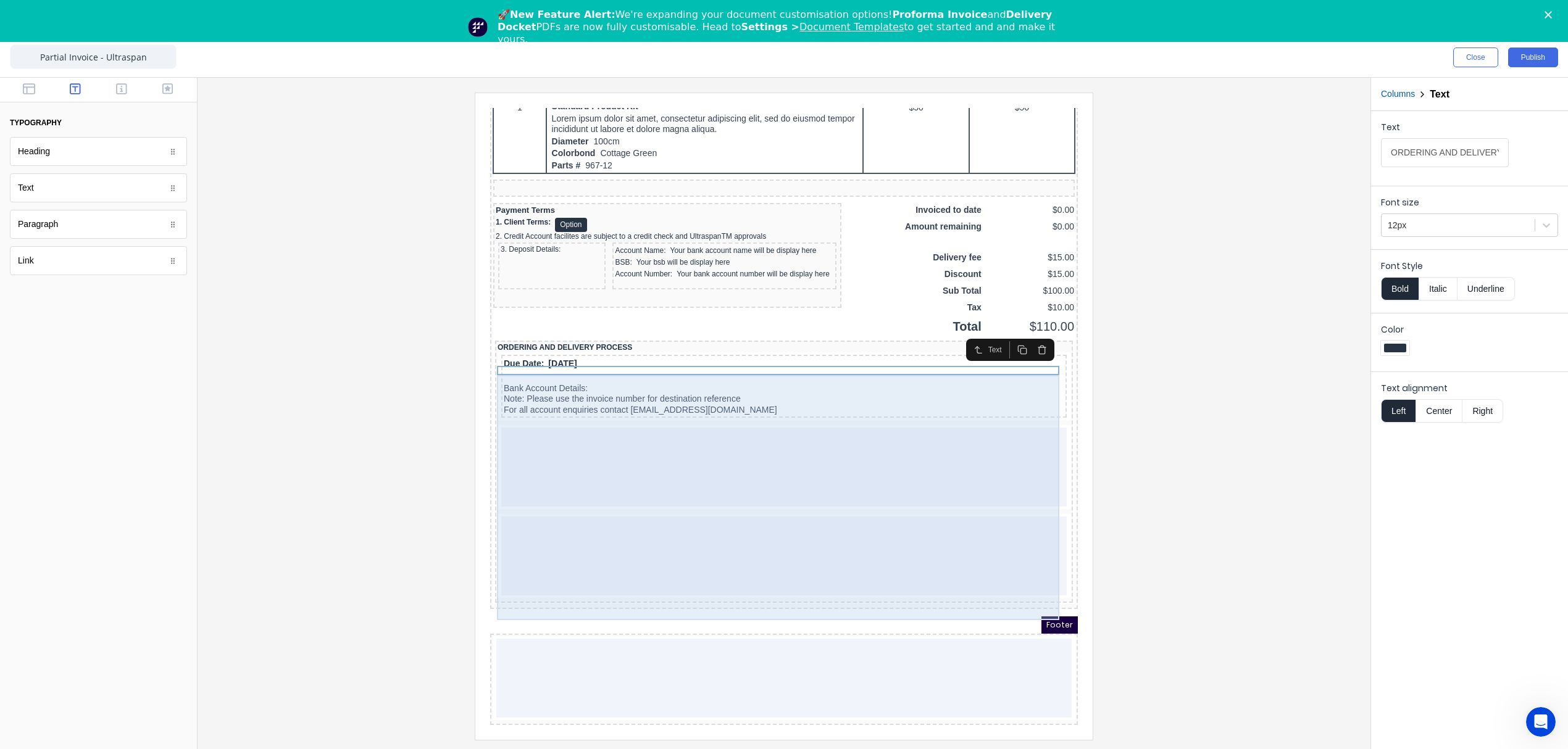
type input "Type your text here"
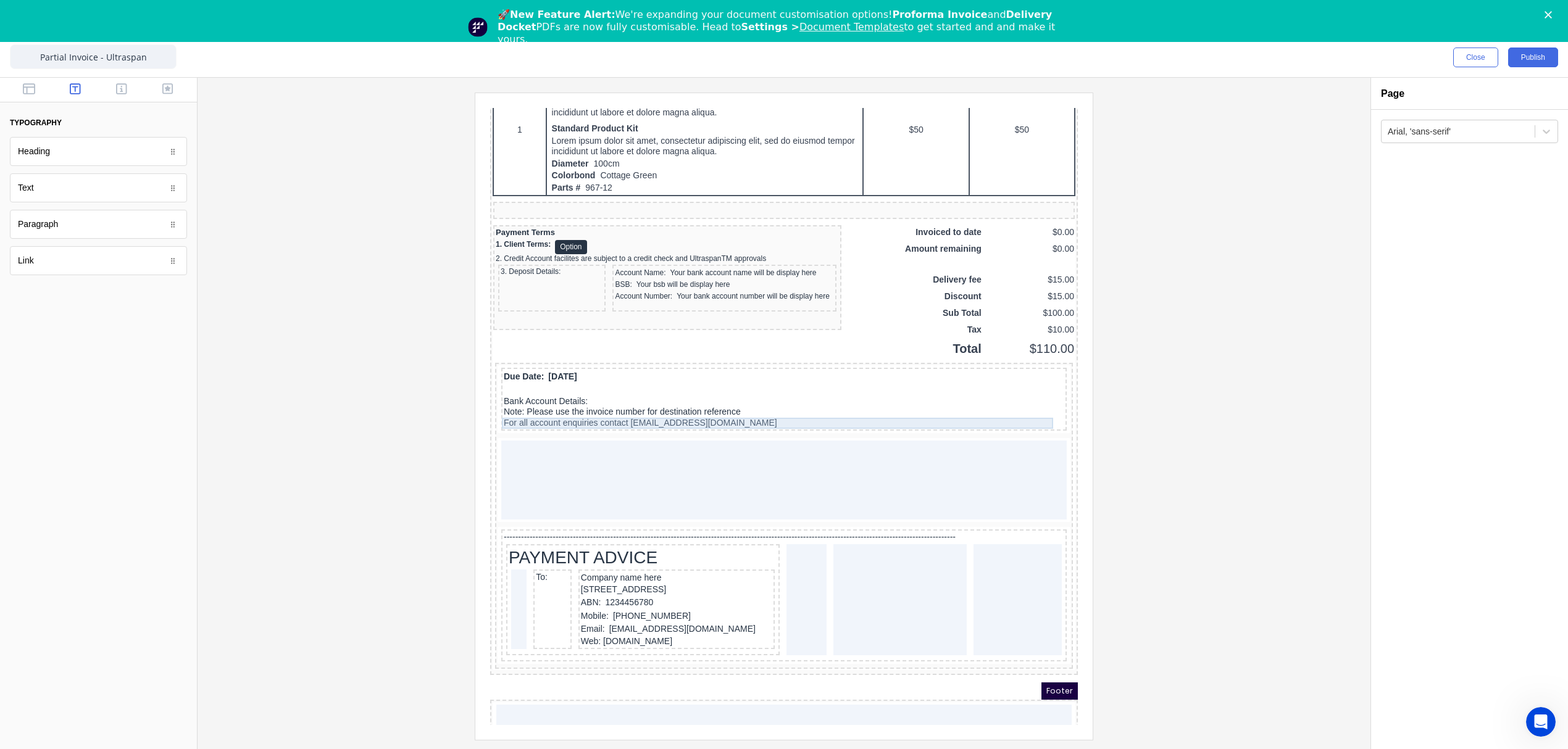
scroll to position [981, 0]
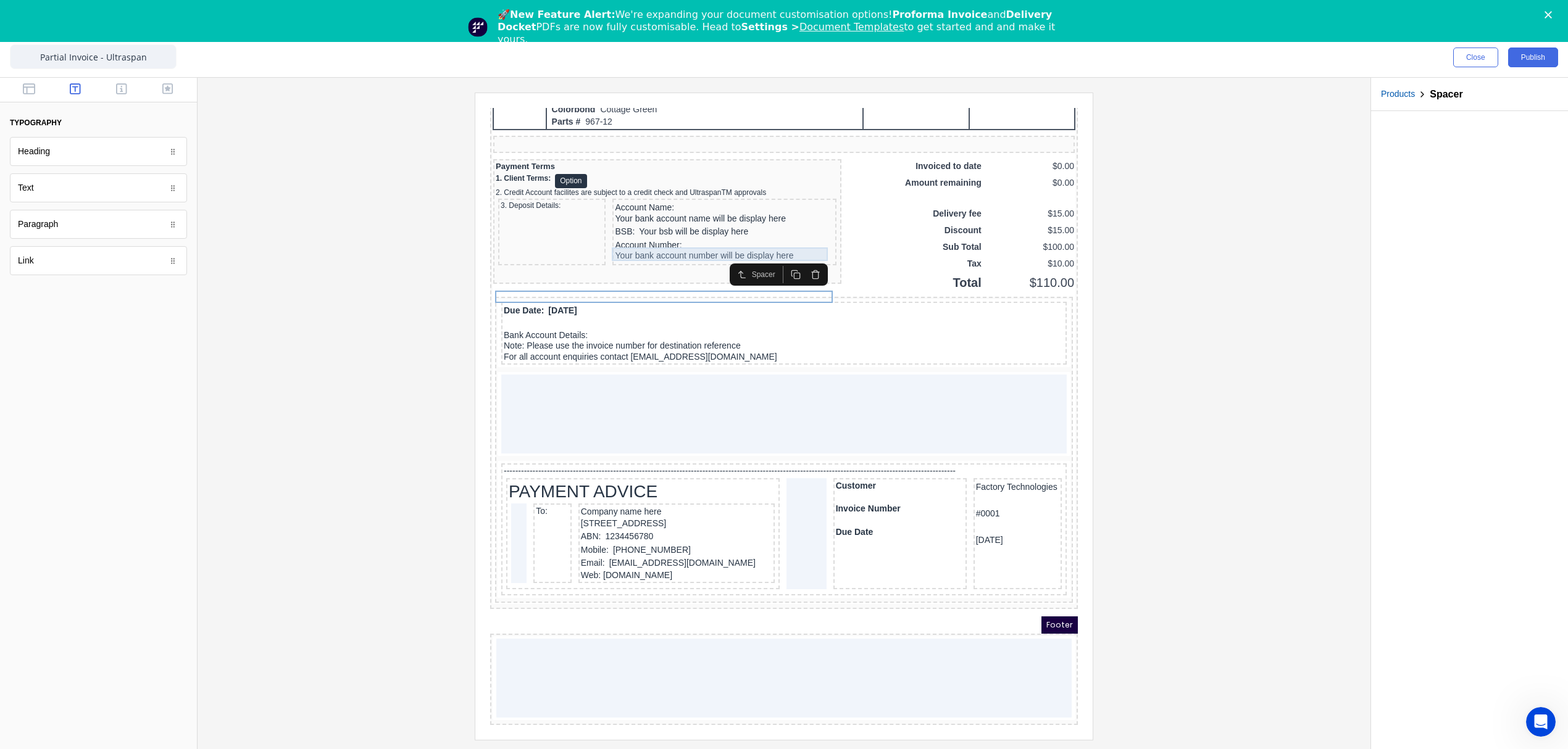
click at [660, 224] on div "BSB: Your bsb will be display here" at bounding box center [709, 217] width 219 height 14
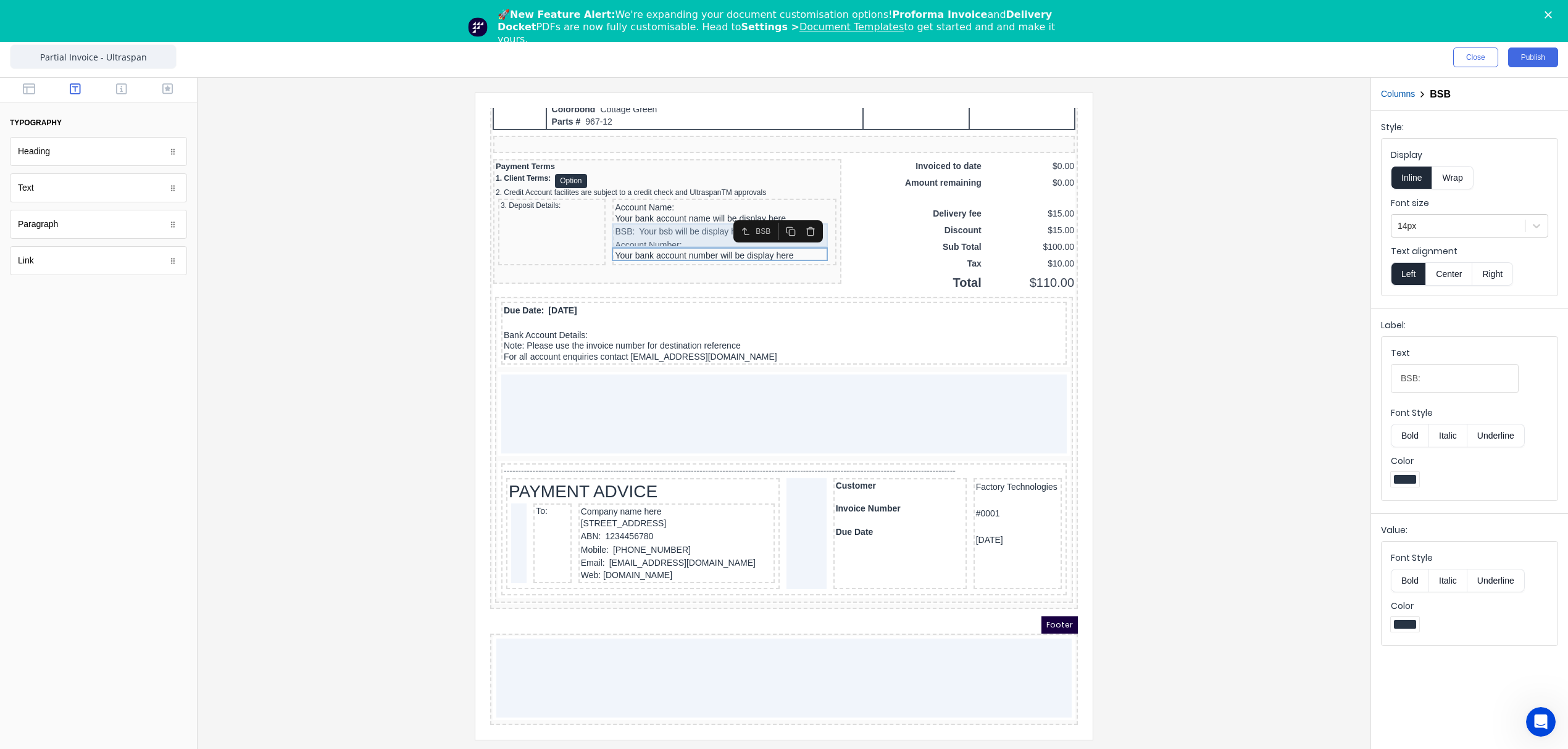
click at [655, 200] on div "Account Name: Your bank account name will be display here" at bounding box center [709, 198] width 219 height 24
click at [1423, 230] on div at bounding box center [1458, 226] width 121 height 16
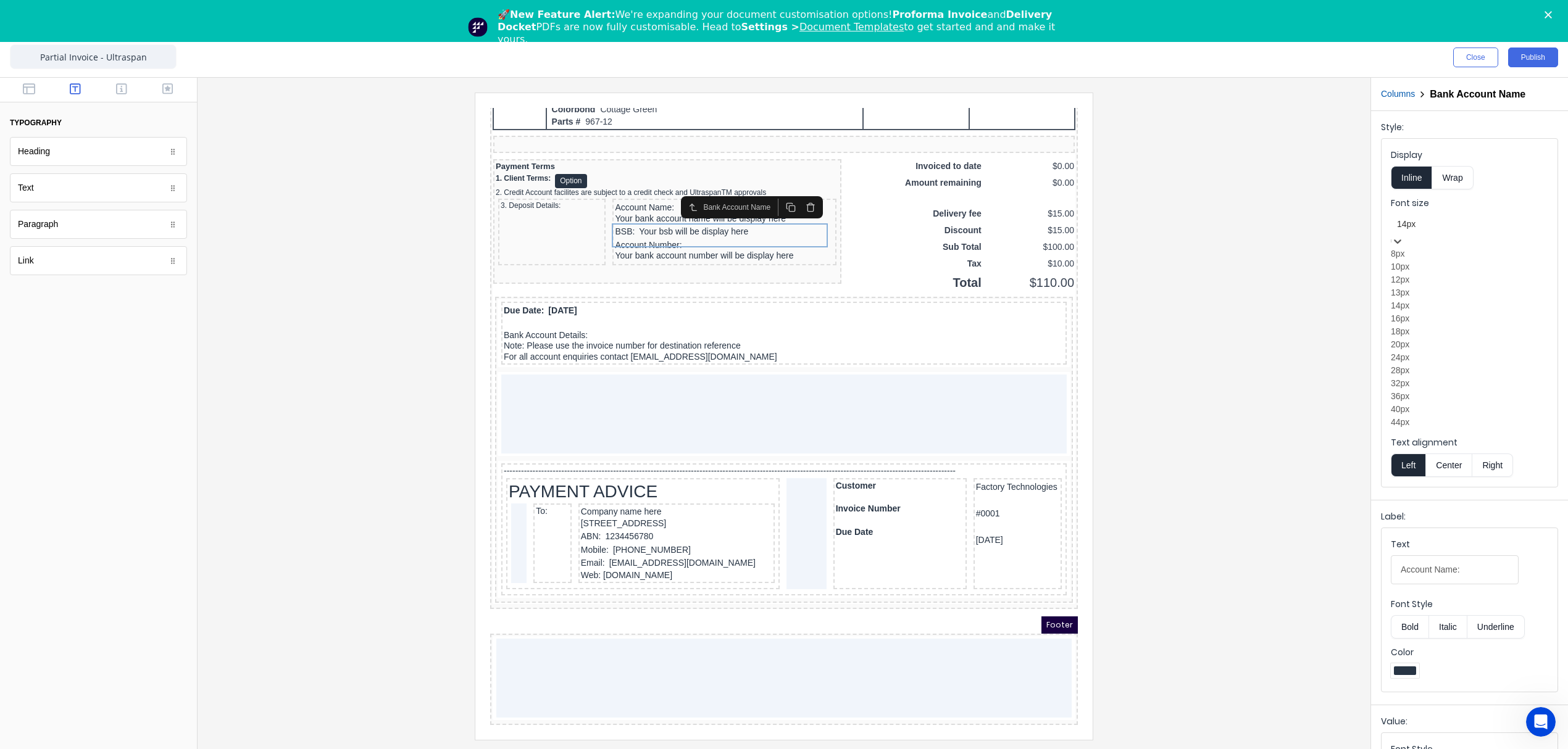
click at [1420, 286] on div "12px" at bounding box center [1469, 280] width 157 height 13
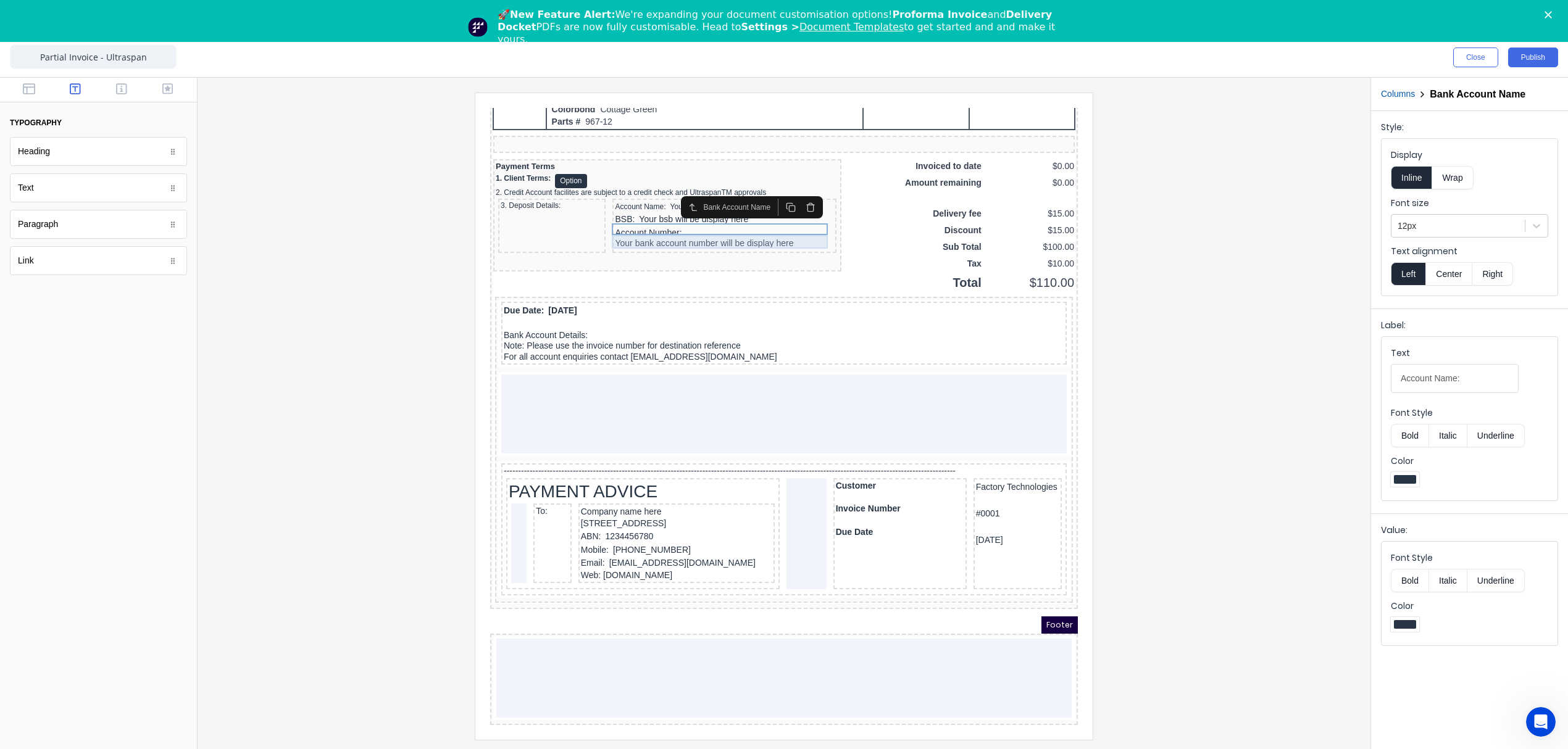
click at [699, 211] on div "BSB: Your bsb will be display here" at bounding box center [709, 205] width 219 height 14
click at [1443, 226] on div at bounding box center [1458, 226] width 121 height 16
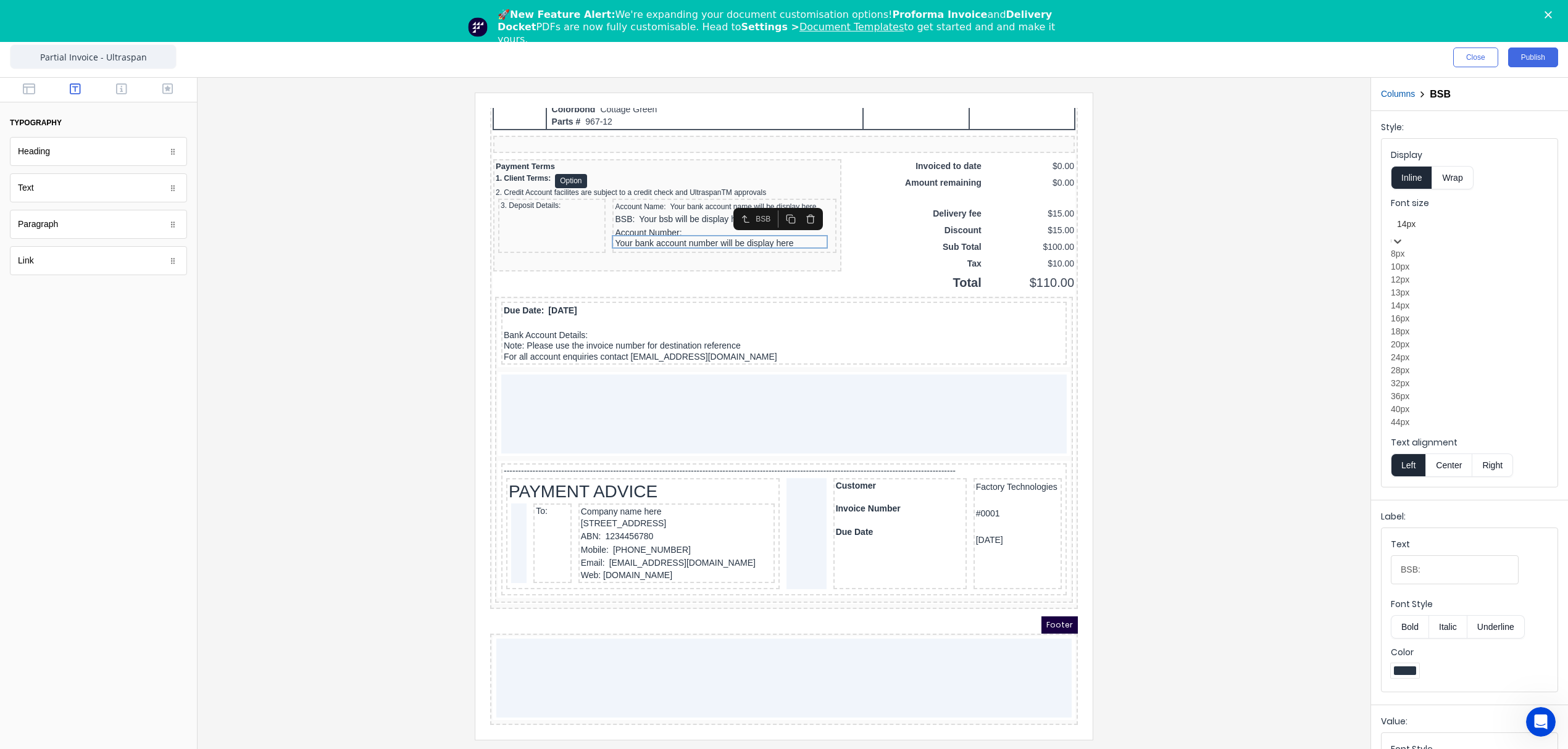
click at [1418, 286] on div "12px" at bounding box center [1469, 280] width 157 height 13
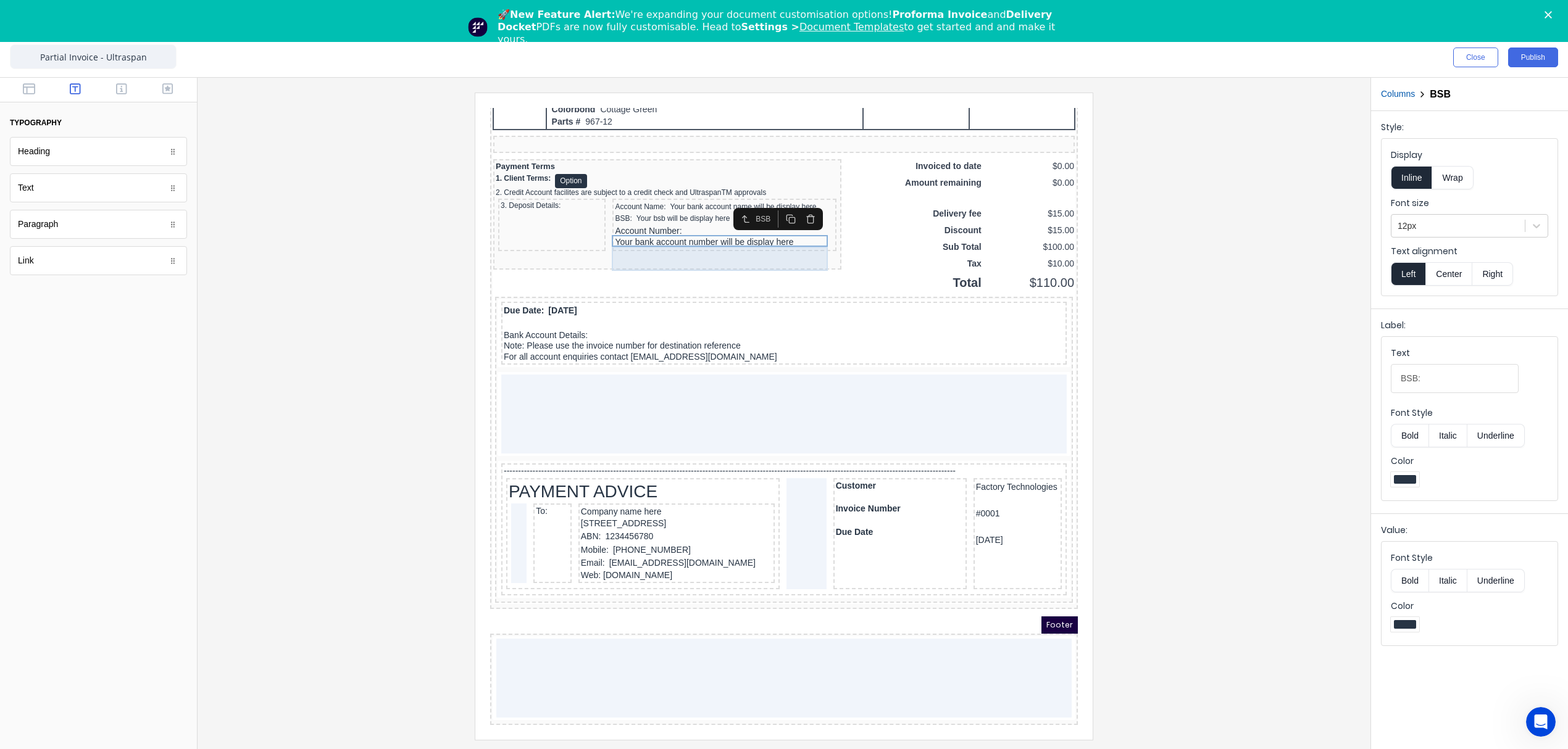
click at [669, 226] on div "Account Number: Your bank account number will be display here" at bounding box center [709, 222] width 219 height 24
click at [1447, 232] on div at bounding box center [1458, 226] width 121 height 16
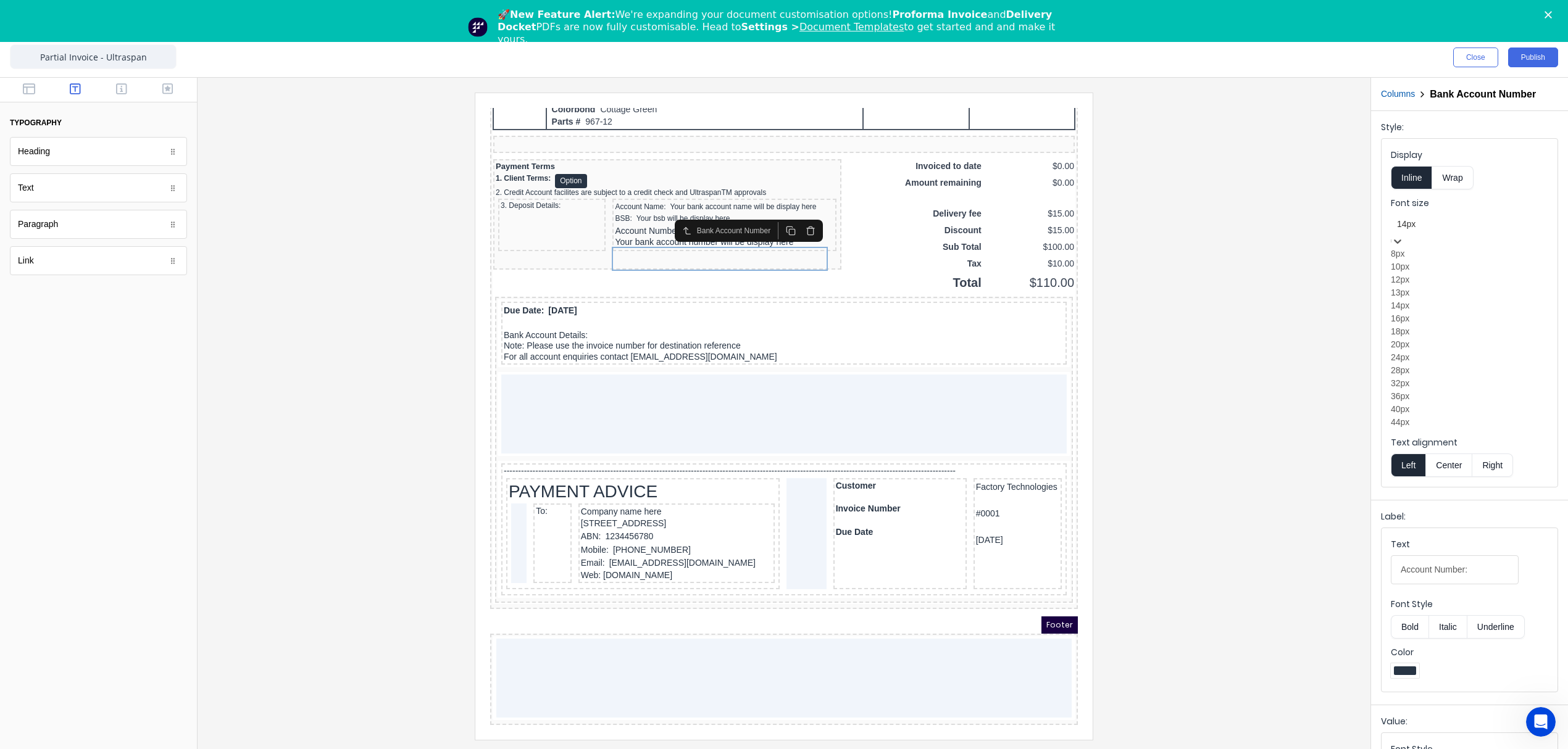
click at [1430, 286] on div "12px" at bounding box center [1469, 280] width 157 height 13
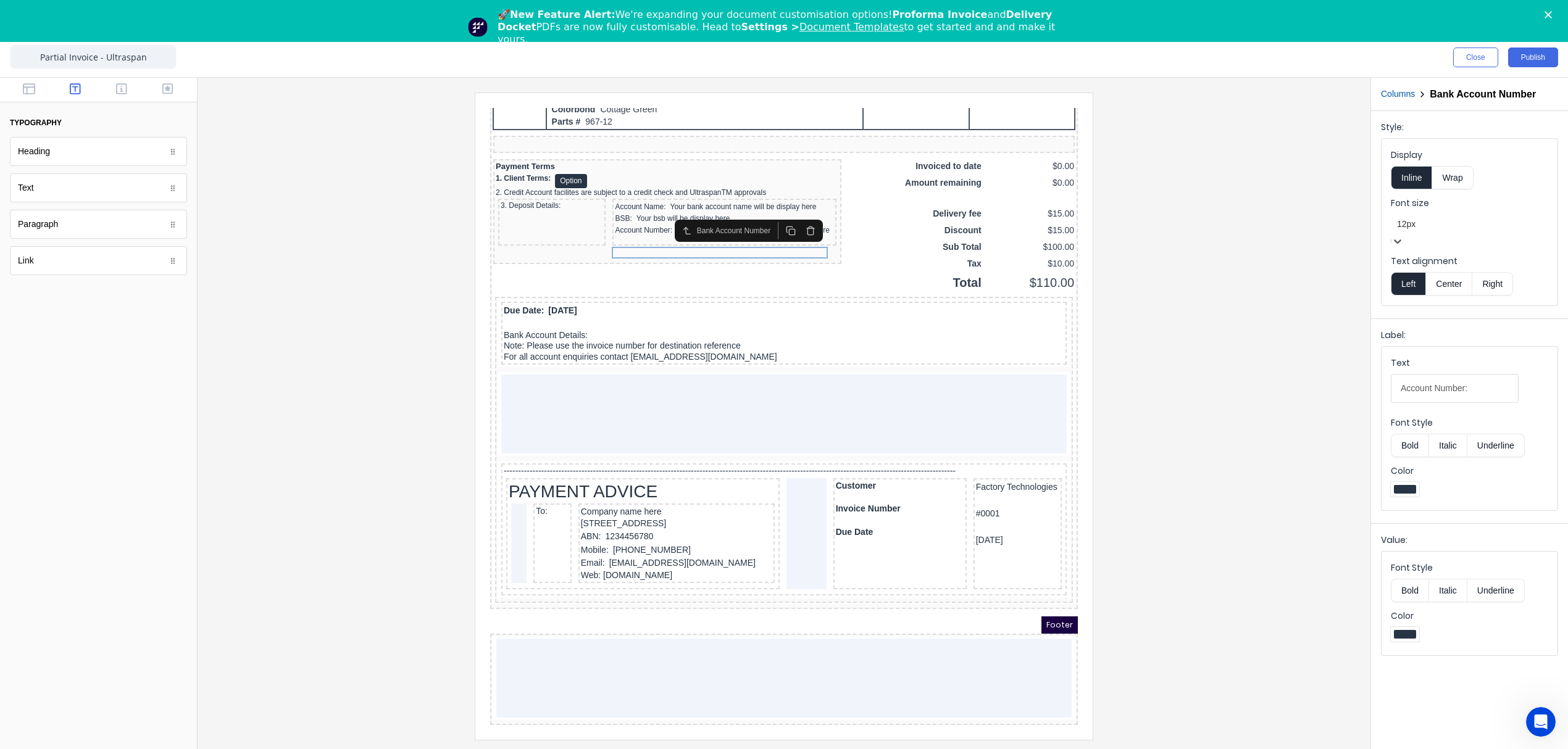
click at [1411, 433] on button "Bold" at bounding box center [1409, 445] width 38 height 24
click at [1409, 583] on button "Bold" at bounding box center [1409, 580] width 38 height 24
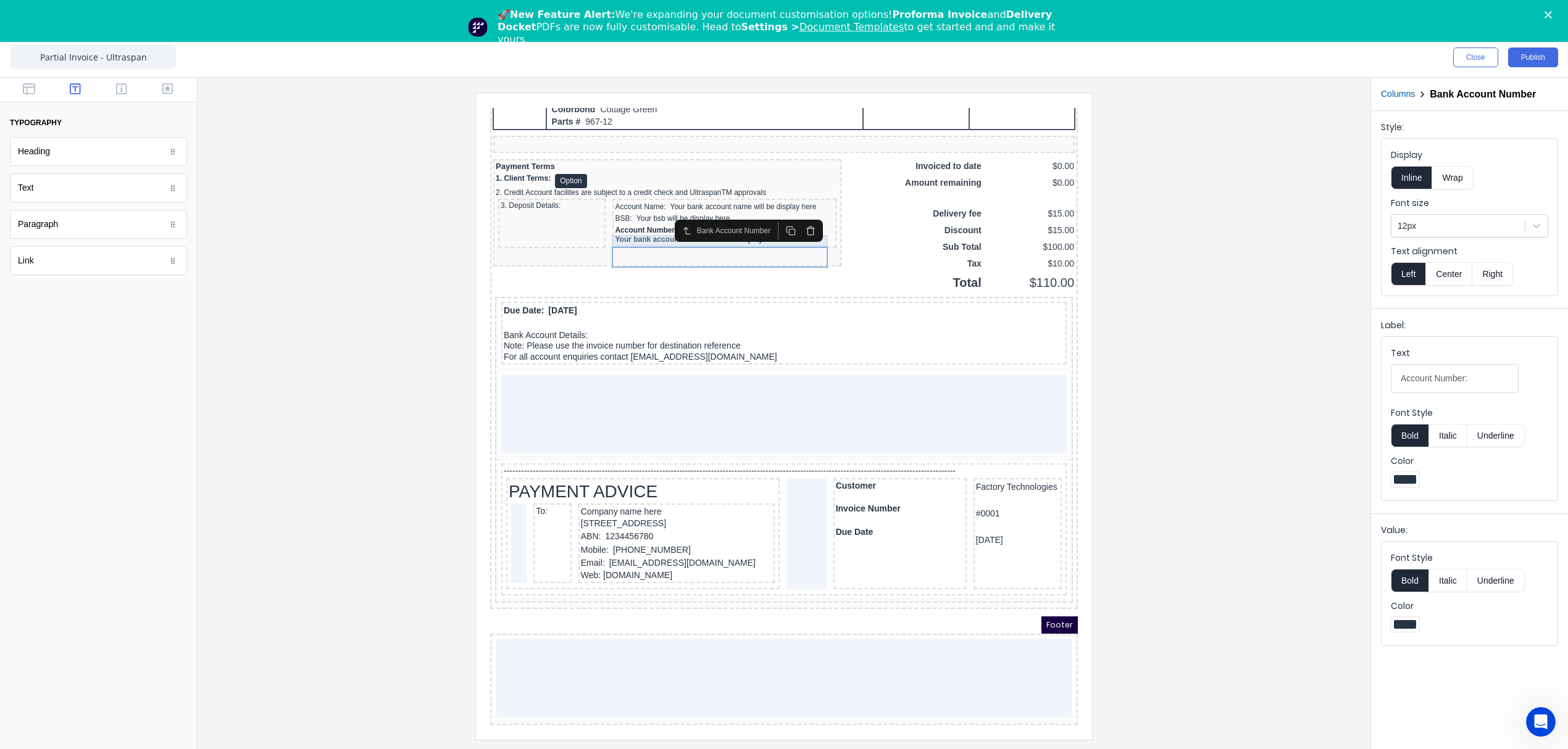
click at [610, 205] on div "BSB: Your bsb will be display here" at bounding box center [709, 203] width 219 height 12
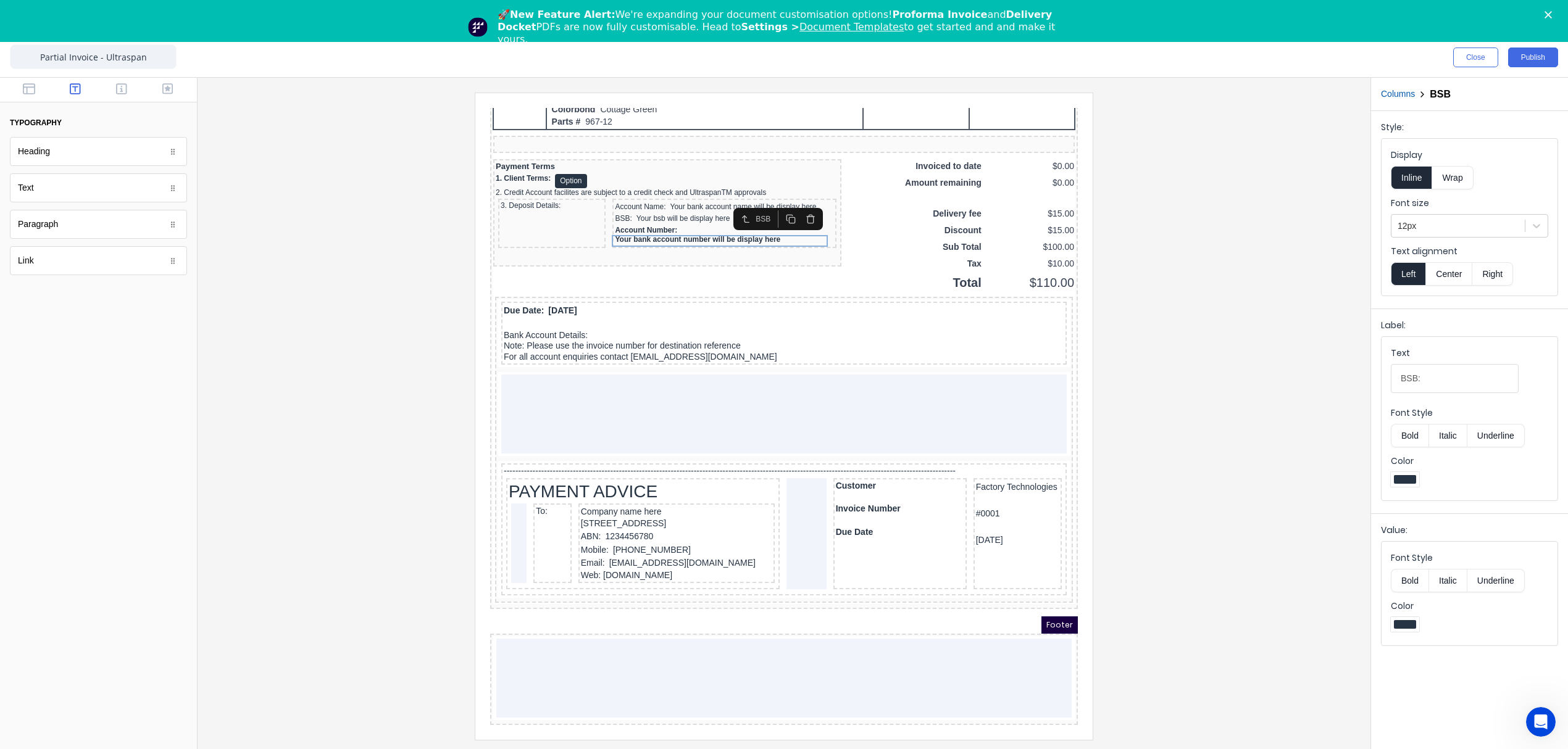
click at [1409, 440] on button "Bold" at bounding box center [1409, 435] width 38 height 24
click at [1408, 586] on button "Bold" at bounding box center [1409, 580] width 38 height 24
click at [677, 194] on div "Account Name: Your bank account name will be display here" at bounding box center [709, 192] width 219 height 12
click at [1405, 433] on button "Bold" at bounding box center [1409, 435] width 38 height 24
click at [1407, 585] on button "Bold" at bounding box center [1409, 580] width 38 height 24
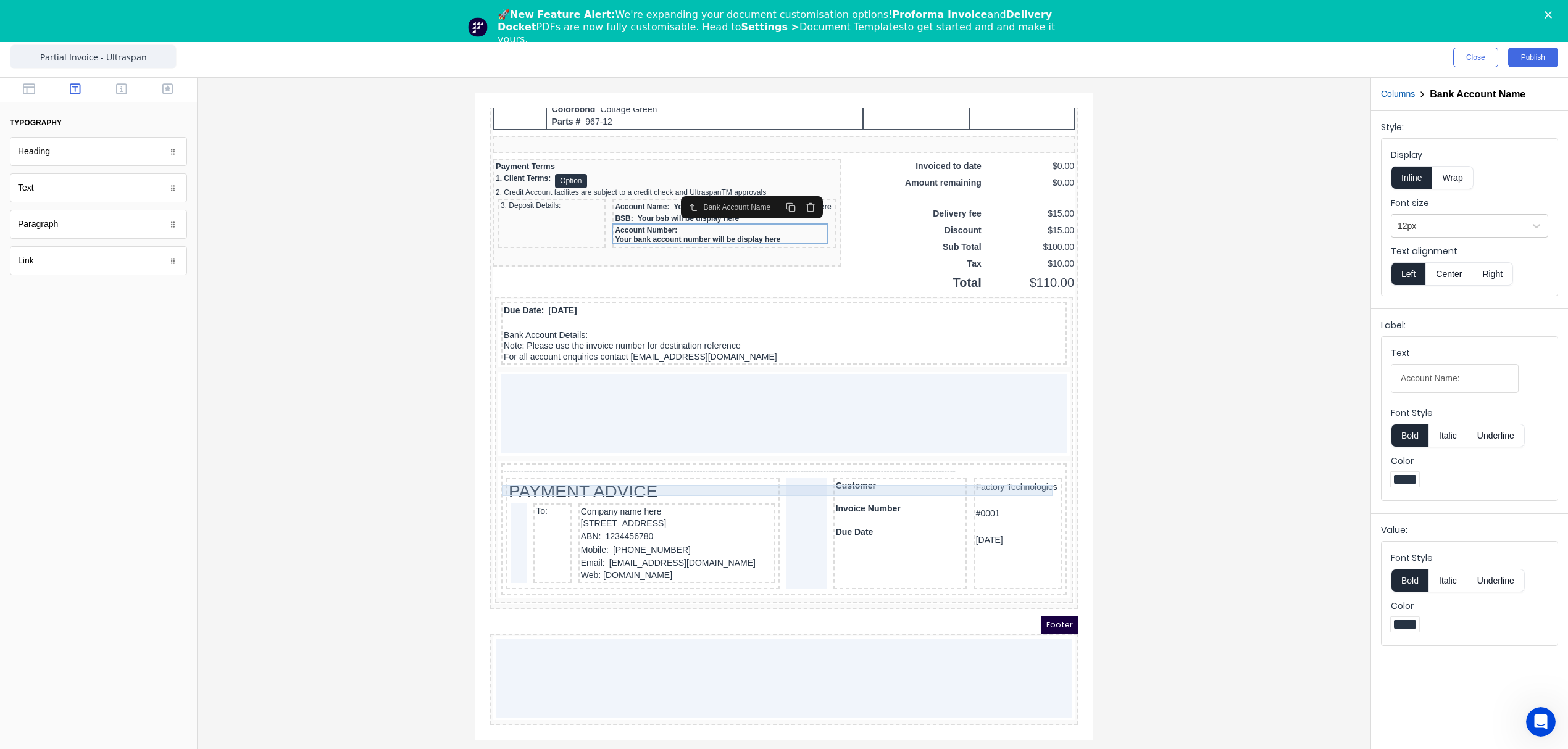
click at [922, 458] on div "-------------------------------------------------------------------------------…" at bounding box center [768, 456] width 560 height 11
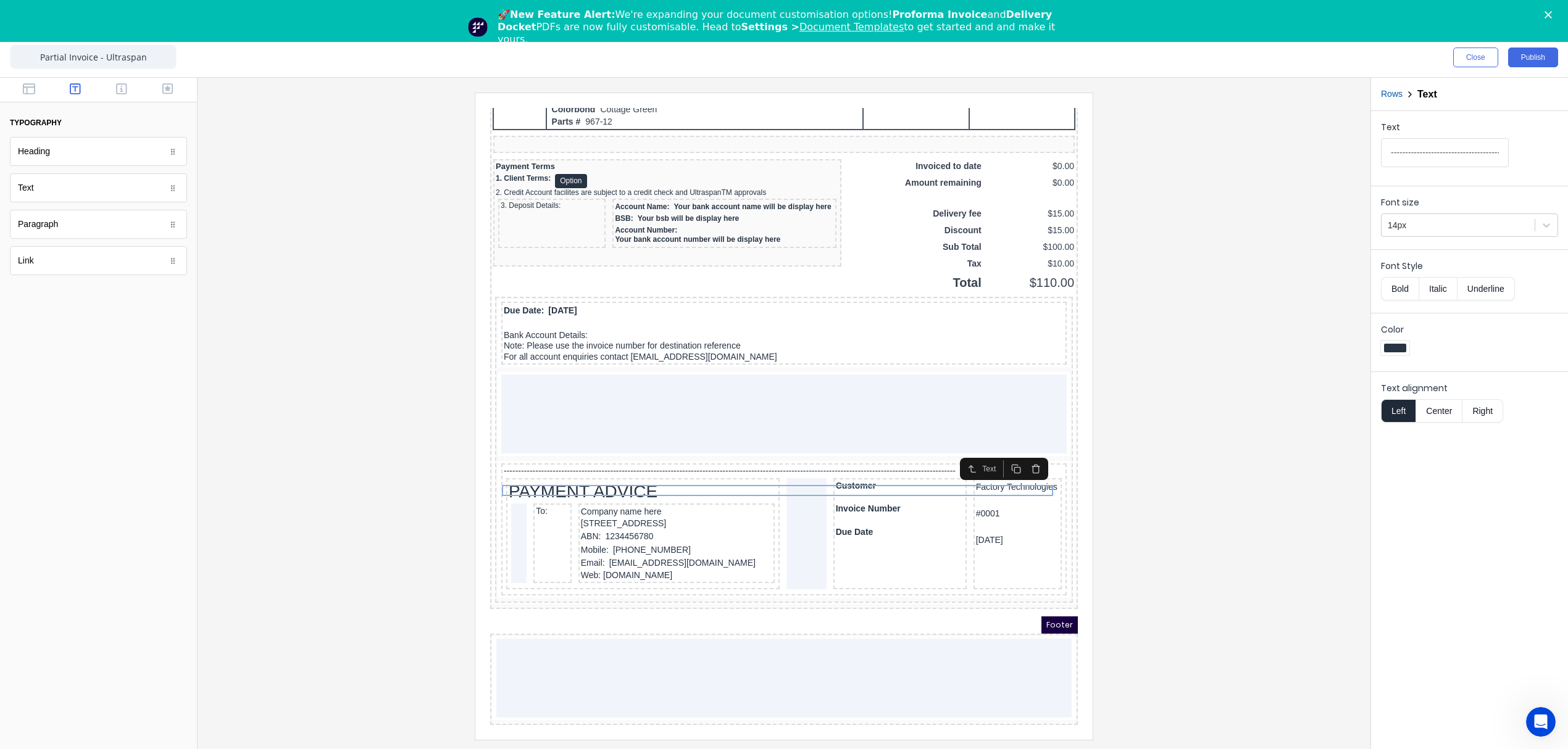
click at [1199, 432] on div at bounding box center [784, 416] width 1153 height 647
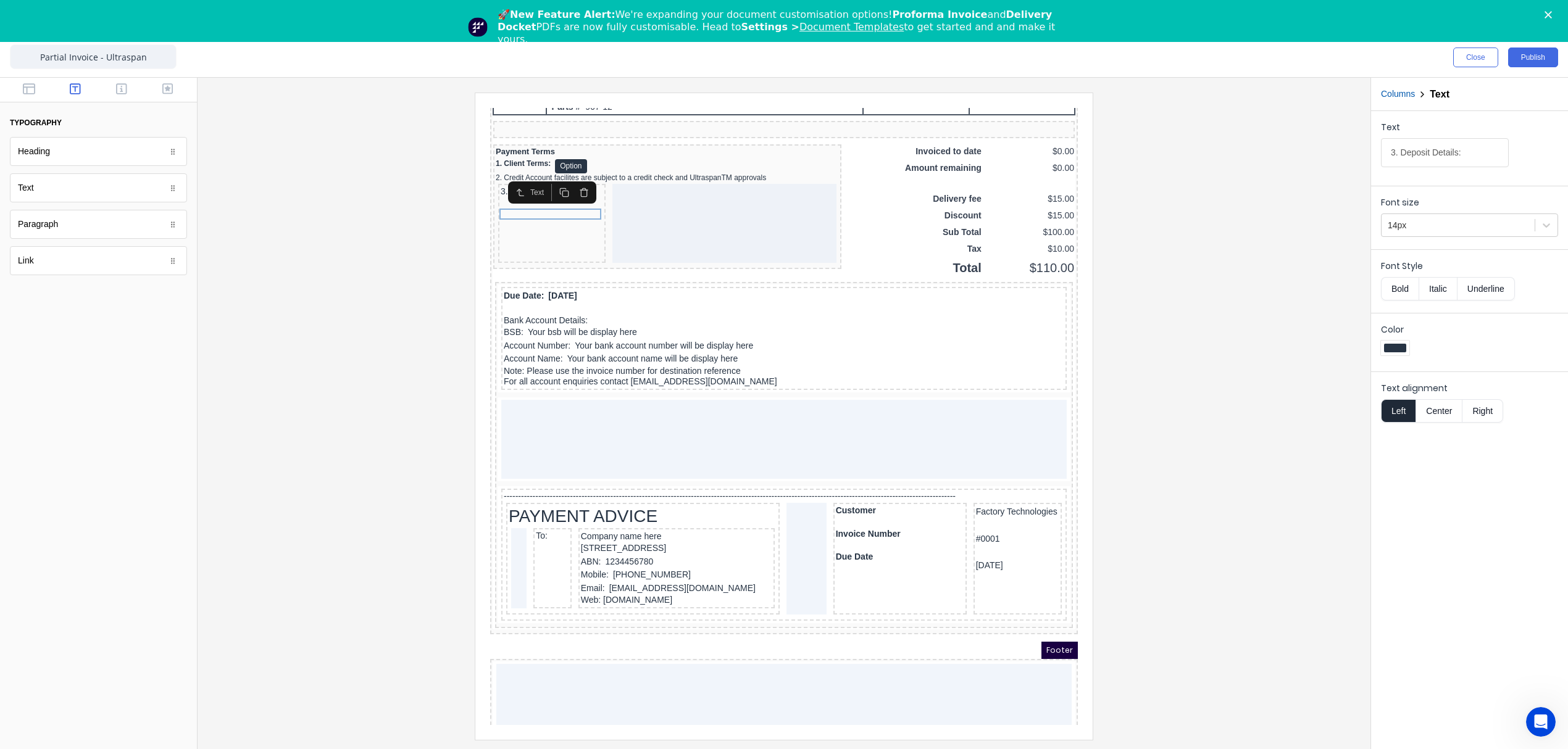
type input "Type your text here"
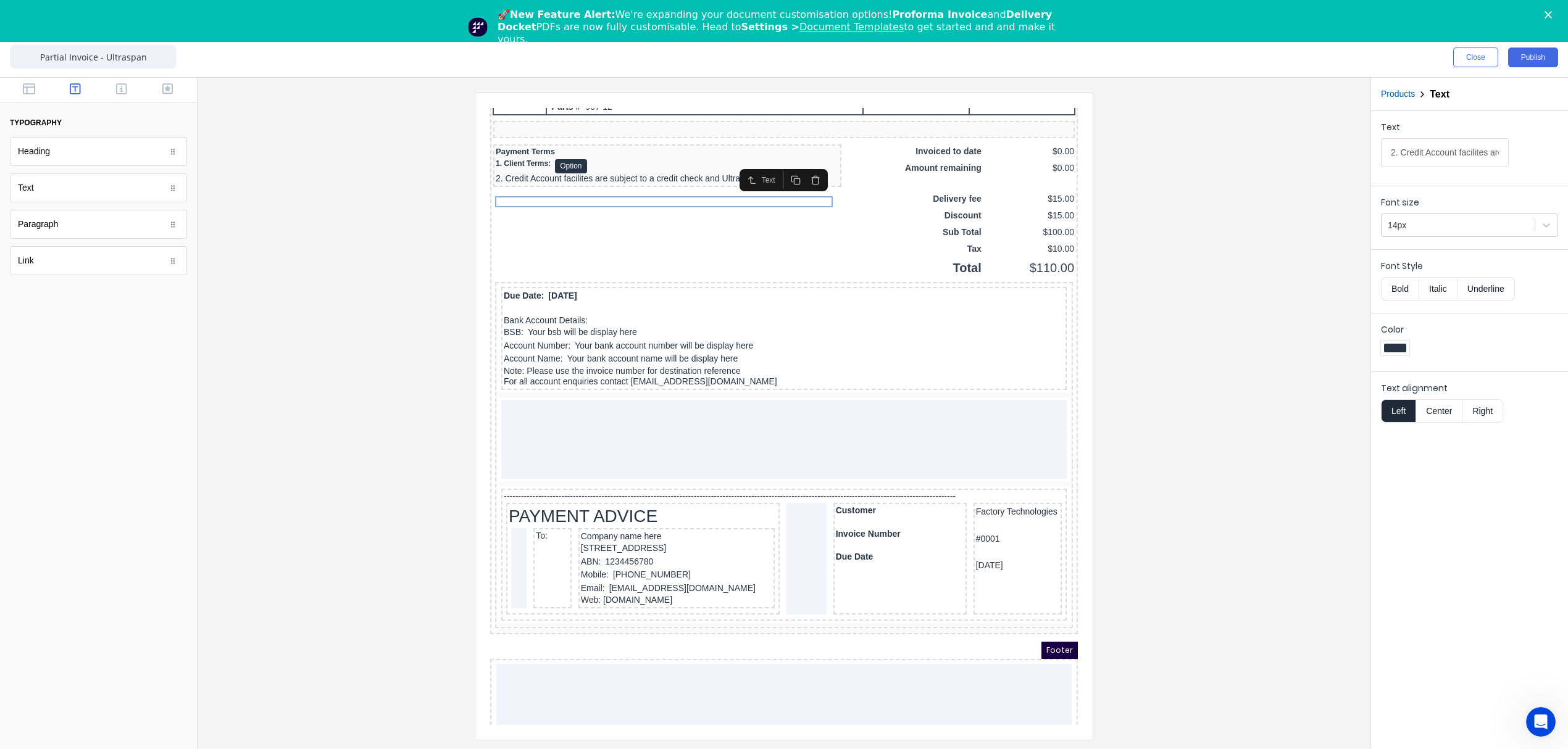
type input "Type your text here"
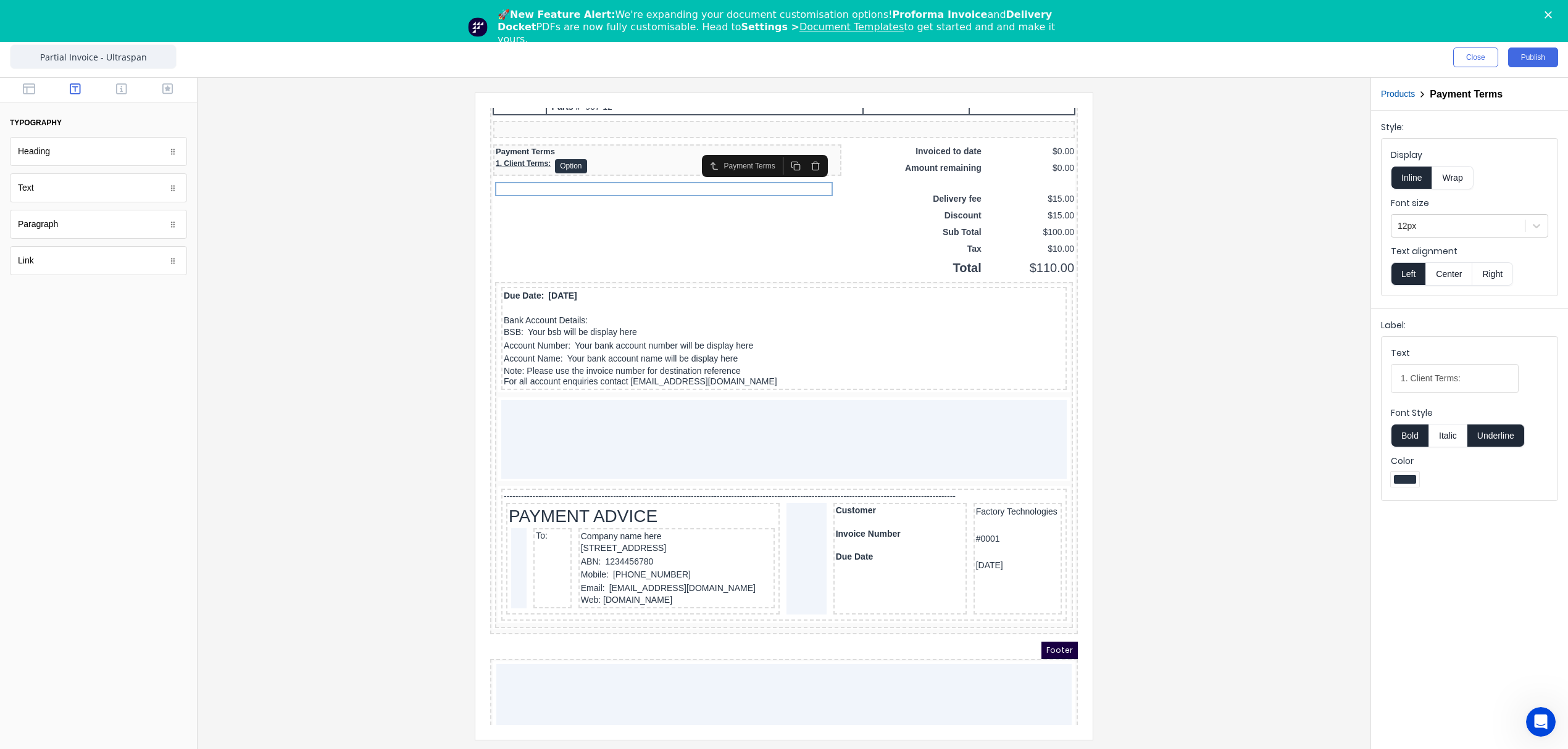
type Terms-selectdxt8v7b83yuhzno3cblv0ou2phgpwf6eavk6vnkhor8id92lle51ou30w43u-2c8689bc-8b88-4b4c-972c-a3b6689eec8c_object_label_text "Payment Terms"
type Terms-selectdxt8v7b83yuhzno3cblv0ou2phgpwf6eavk6vnkhor8id92lle51ou30w43u-2c8689bc-8b88-4b4c-972c-a3b6689eec8c_object_label_text "1. Client Terms:"
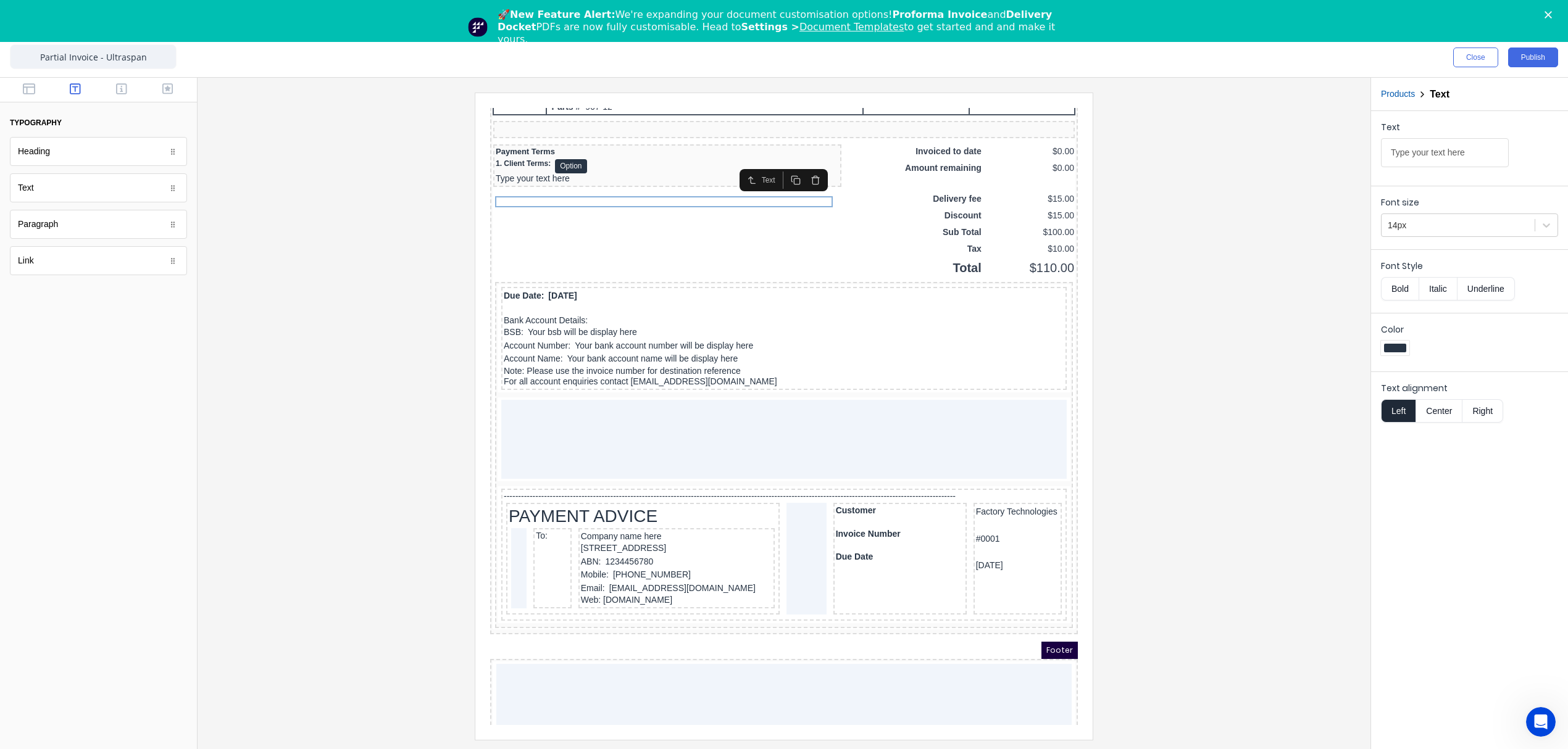
type input "2. Credit Account facilites are subject to a credit check and UltraspanTM appro…"
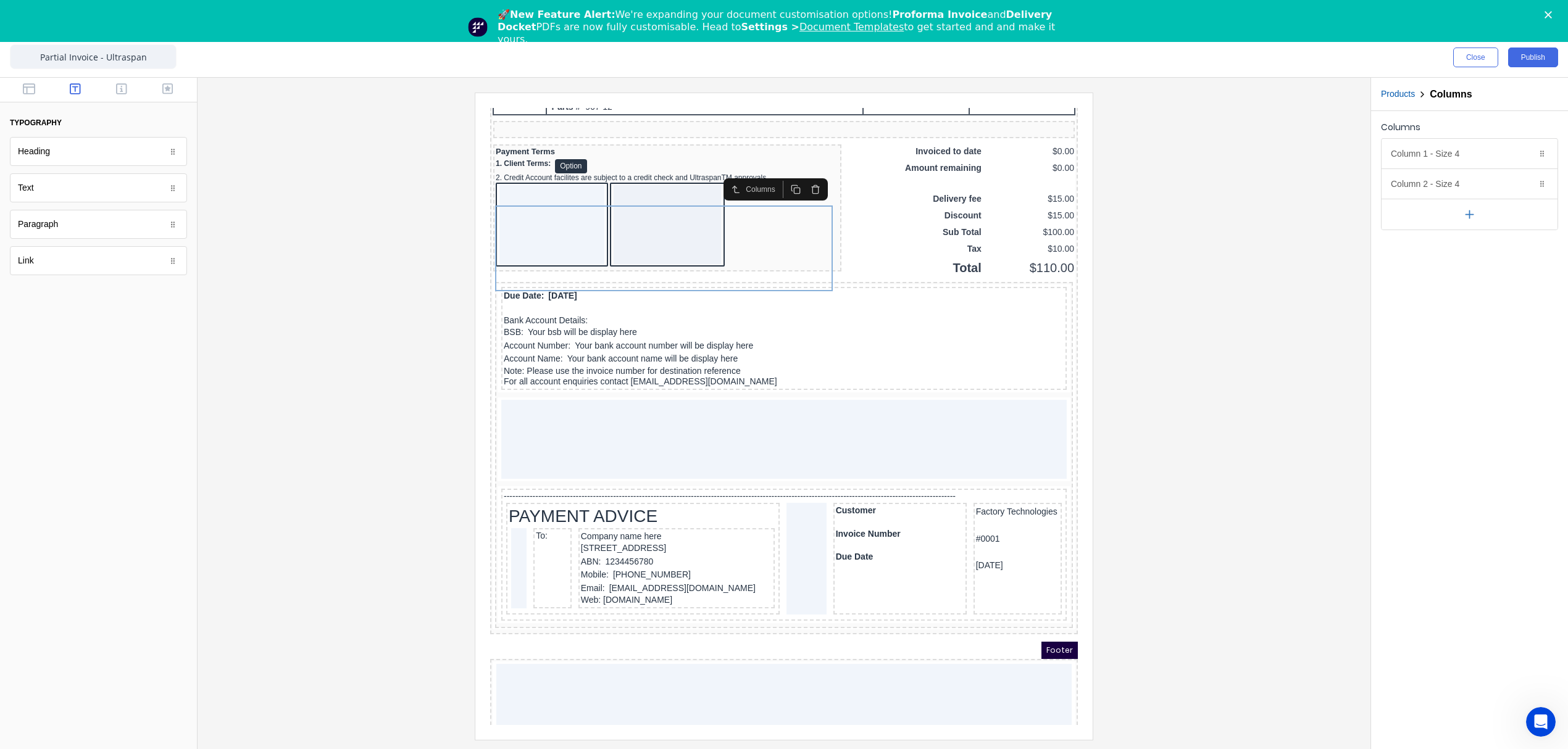
type input "8"
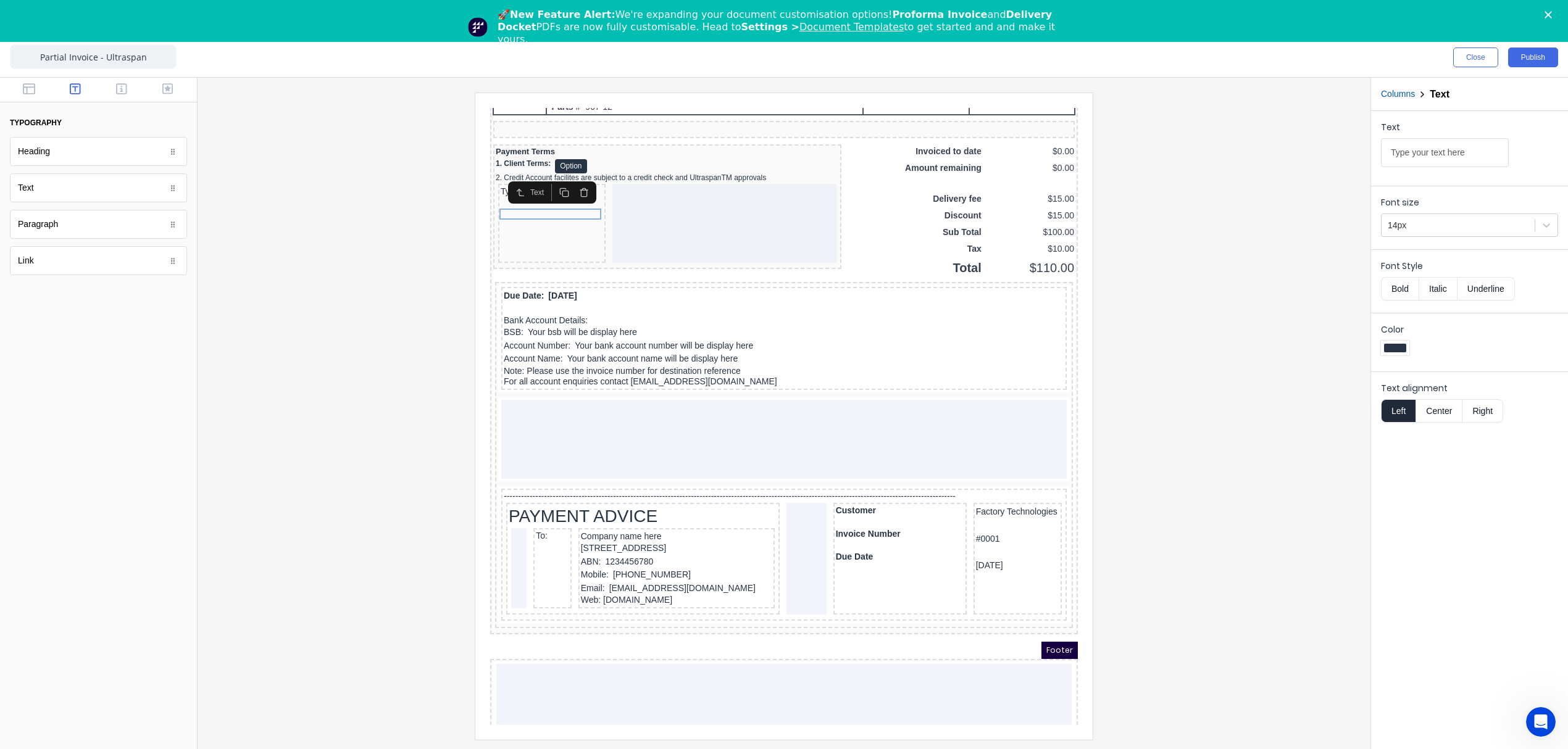
type input "3. Deposit Details:"
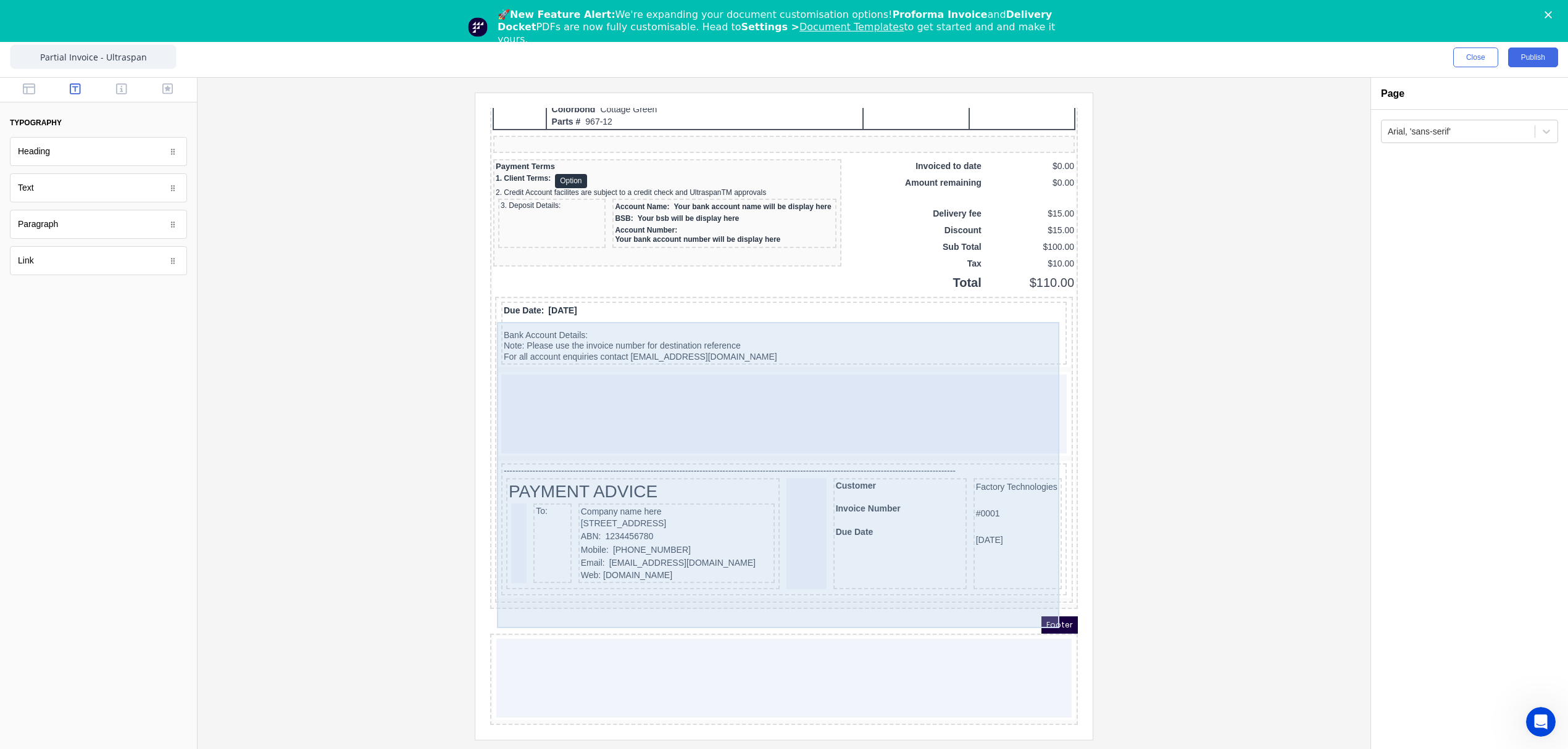
click at [652, 393] on div at bounding box center [769, 399] width 565 height 79
click at [812, 373] on div at bounding box center [769, 399] width 565 height 79
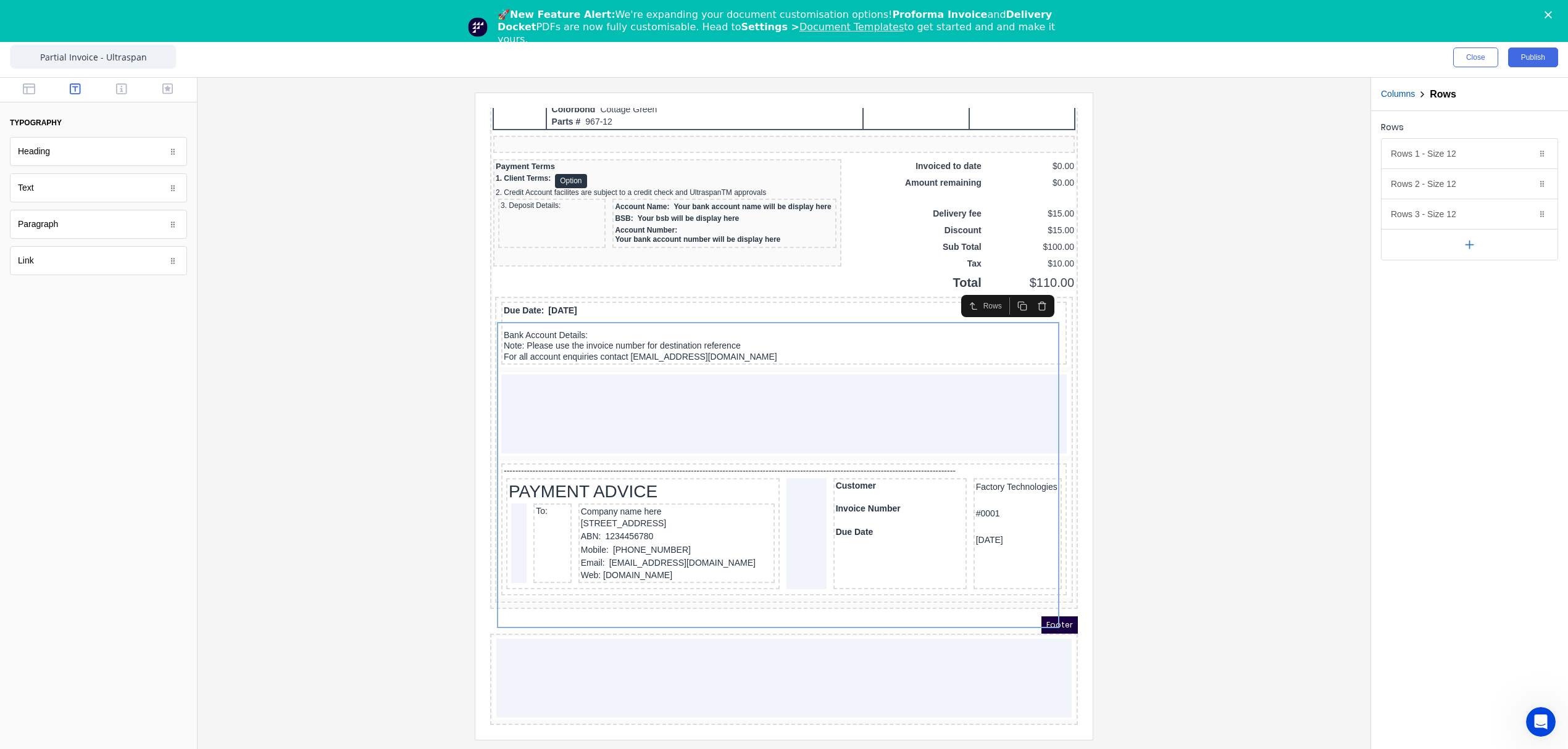
click at [1208, 371] on div at bounding box center [784, 416] width 1153 height 647
click at [1164, 383] on div at bounding box center [784, 416] width 1153 height 647
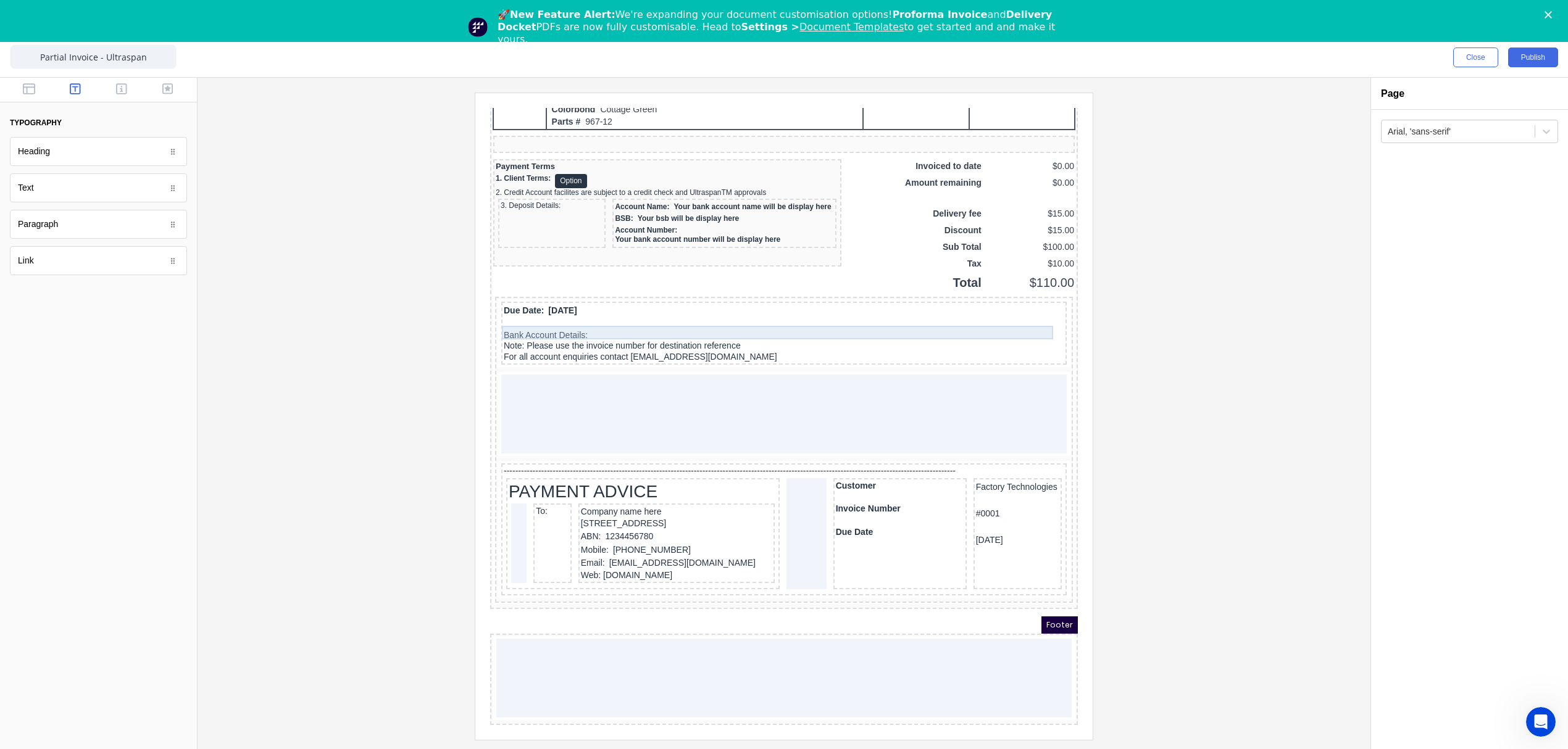
click at [539, 301] on div "Due Date: 29/10/2024" at bounding box center [768, 296] width 560 height 14
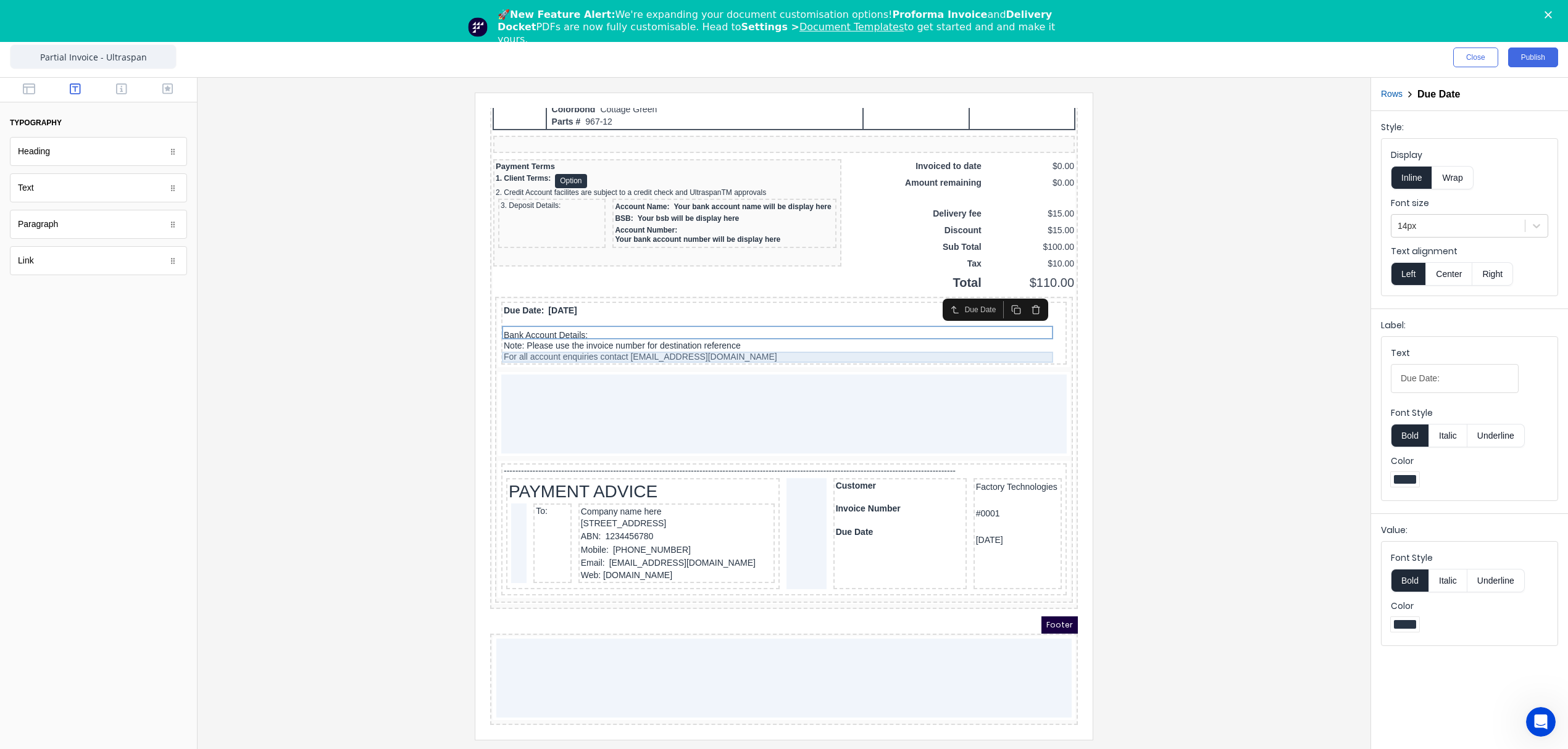
click at [537, 324] on div "Bank Account Details:" at bounding box center [768, 321] width 560 height 11
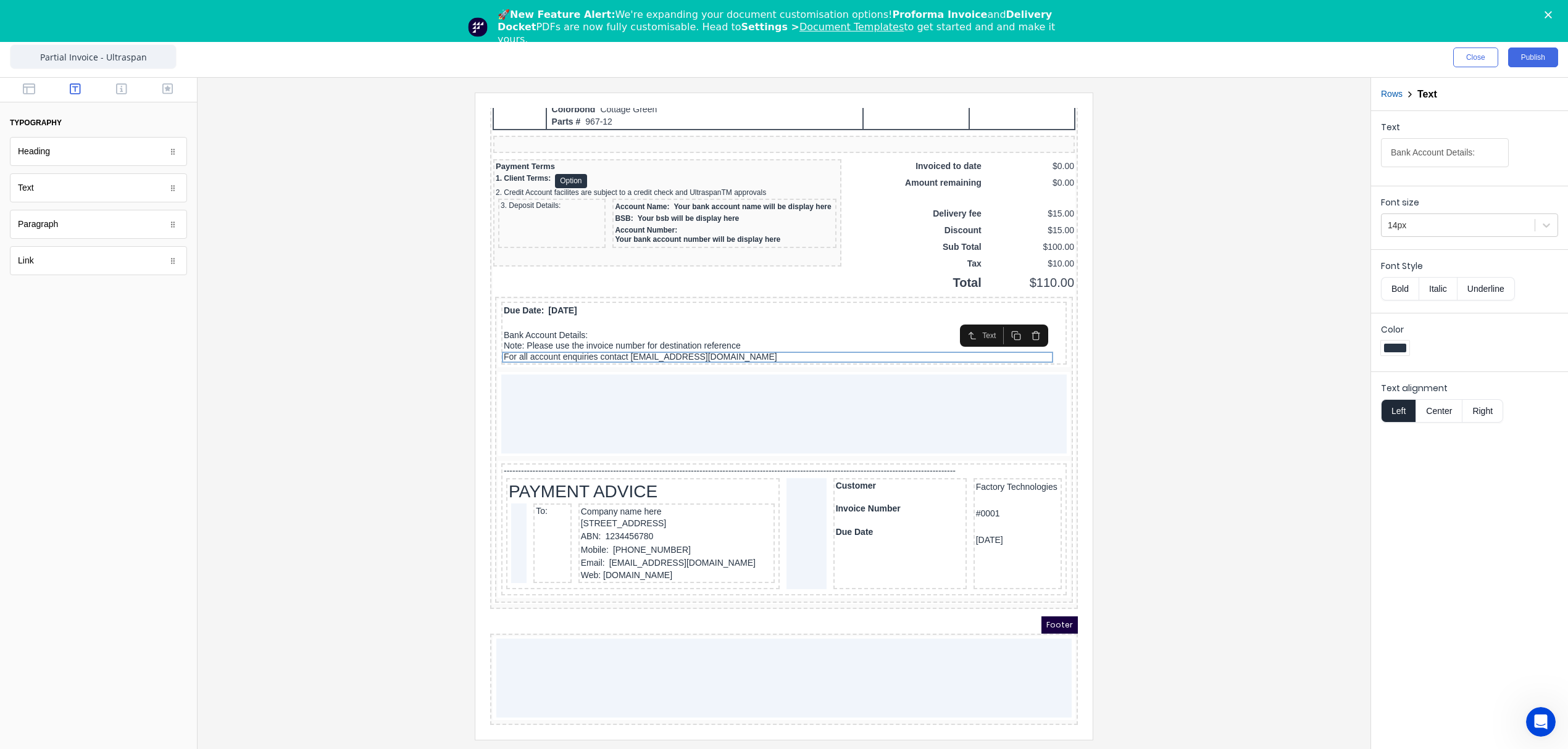
click at [1018, 316] on icon "button" at bounding box center [1020, 320] width 10 height 10
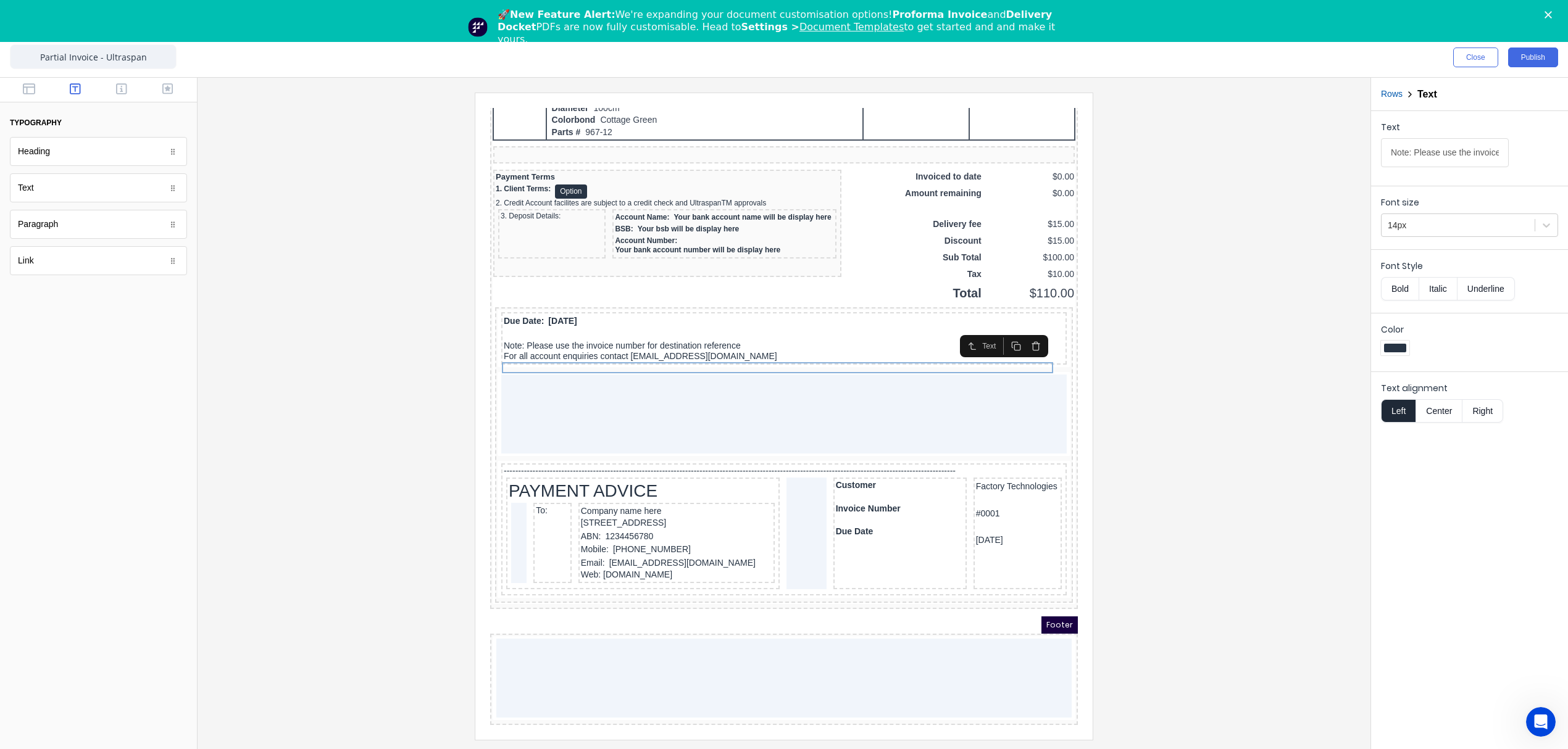
click at [1020, 326] on icon "button" at bounding box center [1020, 331] width 10 height 10
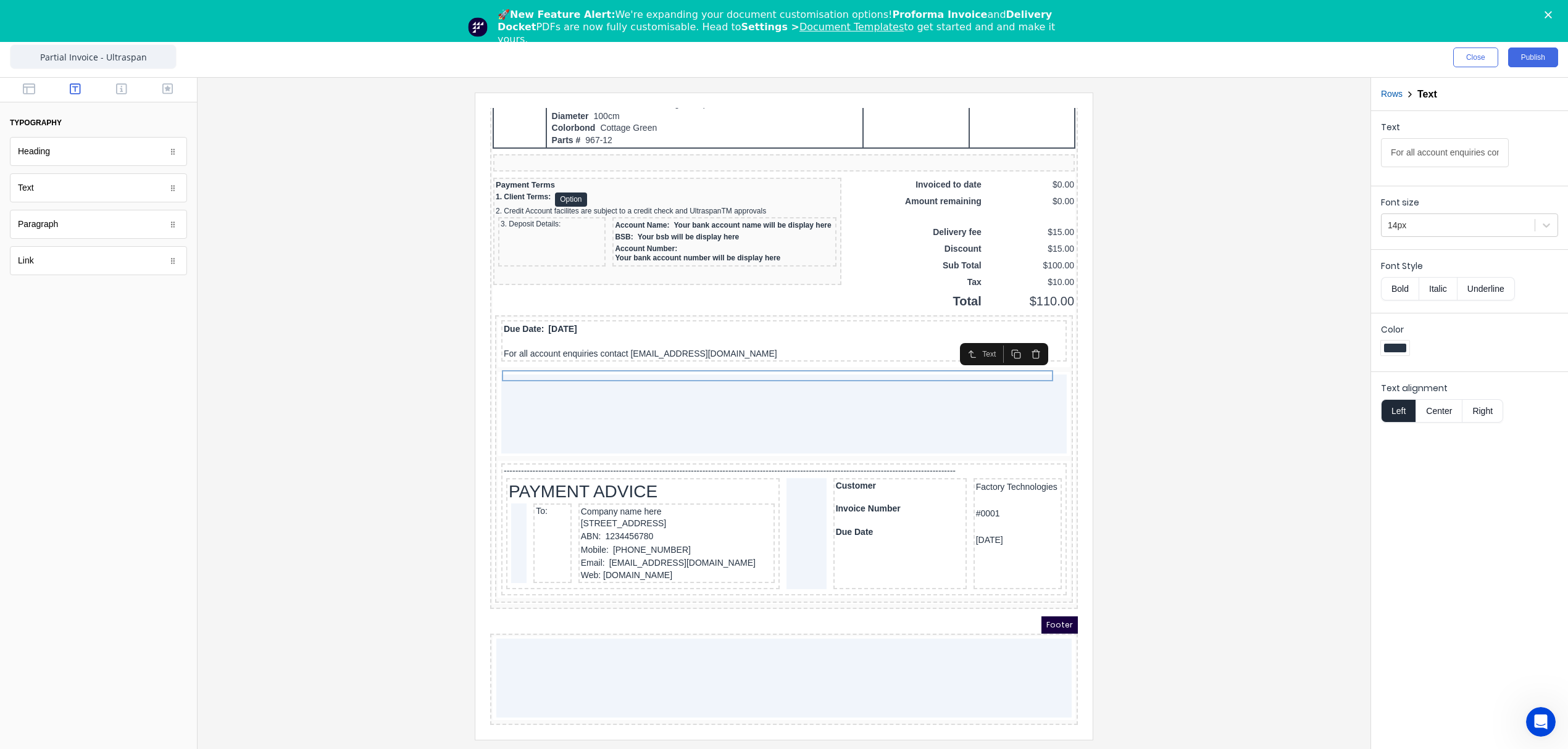
scroll to position [978, 0]
click at [1020, 335] on icon "button" at bounding box center [1021, 336] width 3 height 2
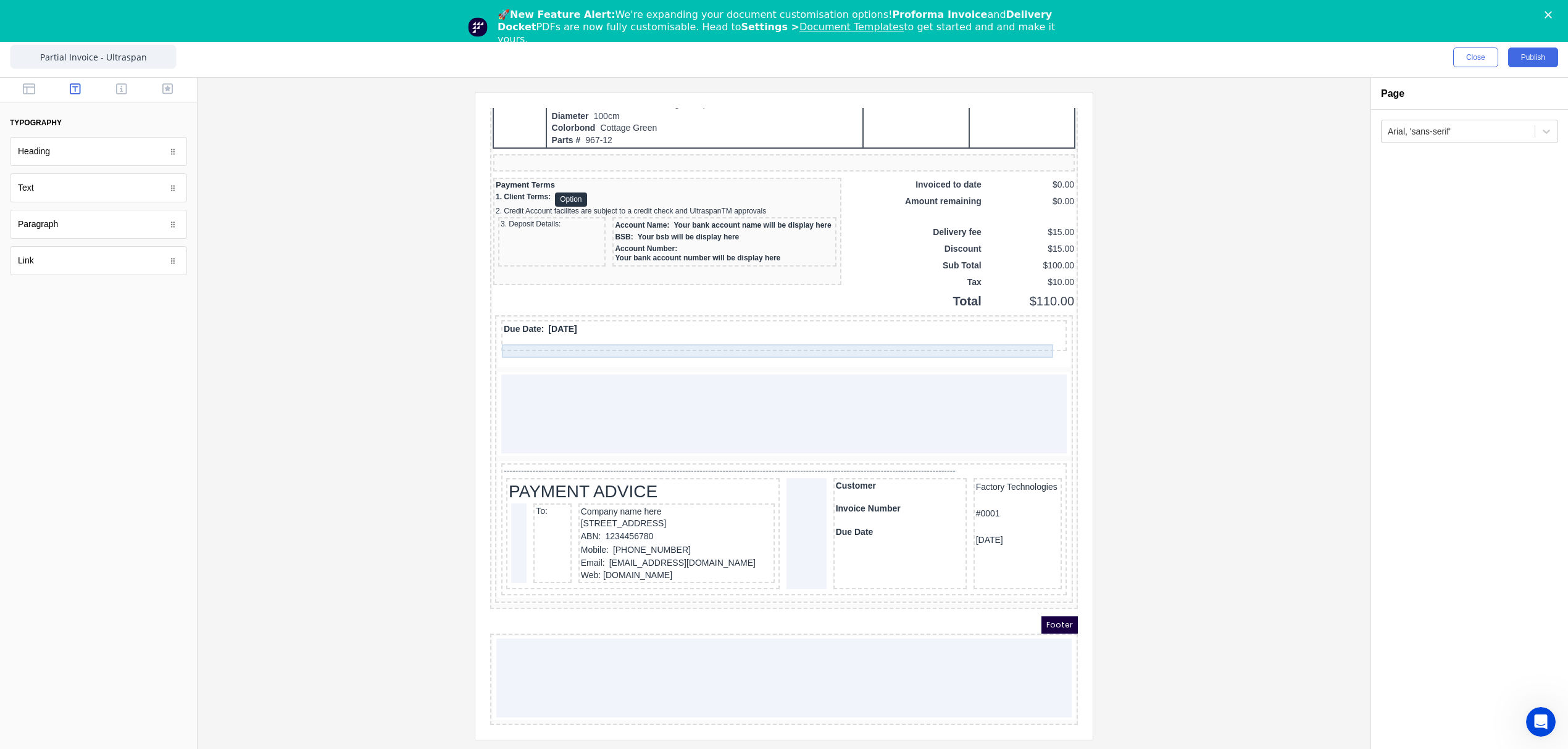
click at [537, 308] on div "Due Date: 29/10/2024" at bounding box center [768, 315] width 560 height 14
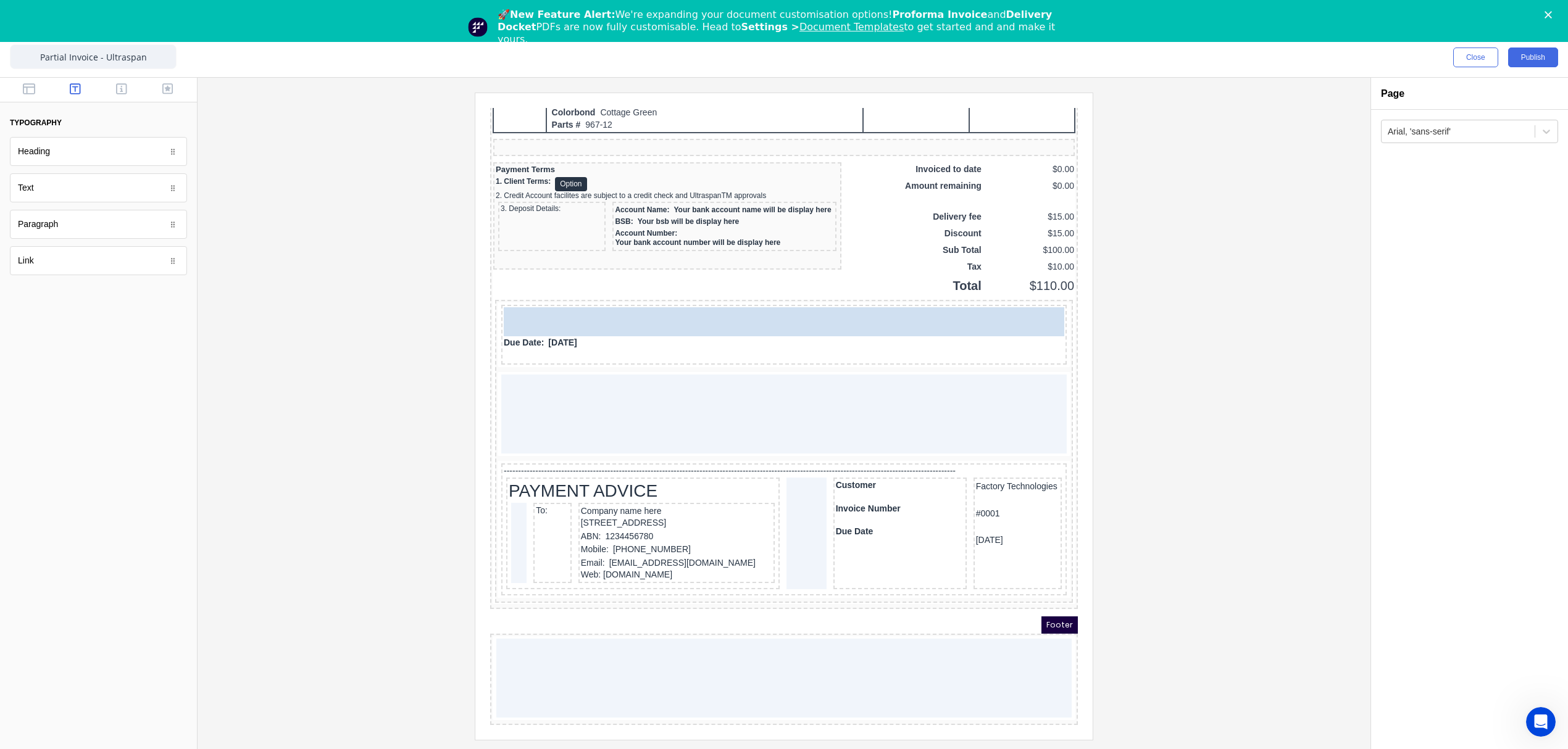
drag, startPoint x: 43, startPoint y: 195, endPoint x: 136, endPoint y: 211, distance: 94.4
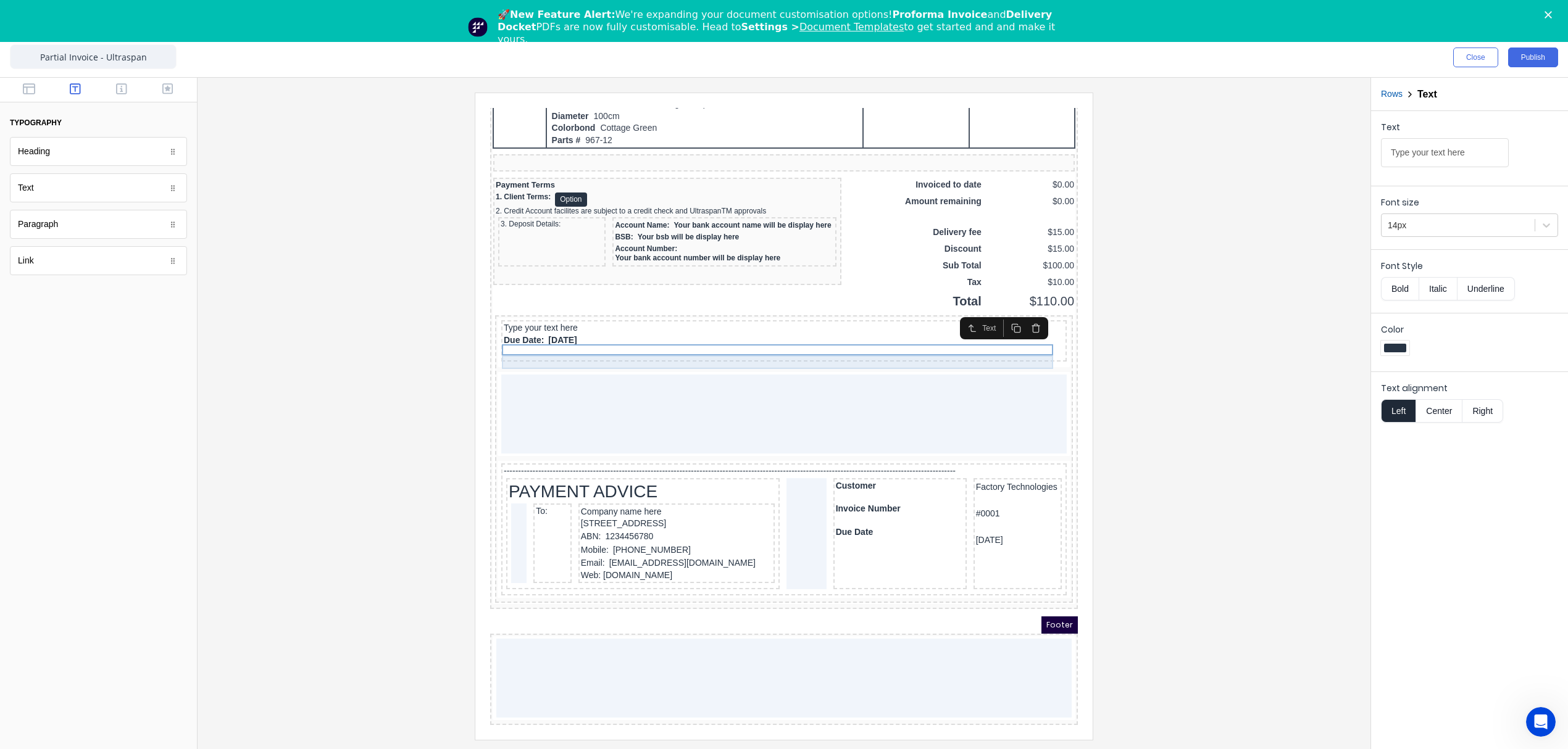
click at [630, 319] on div "Due Date: 29/10/2024" at bounding box center [768, 326] width 560 height 14
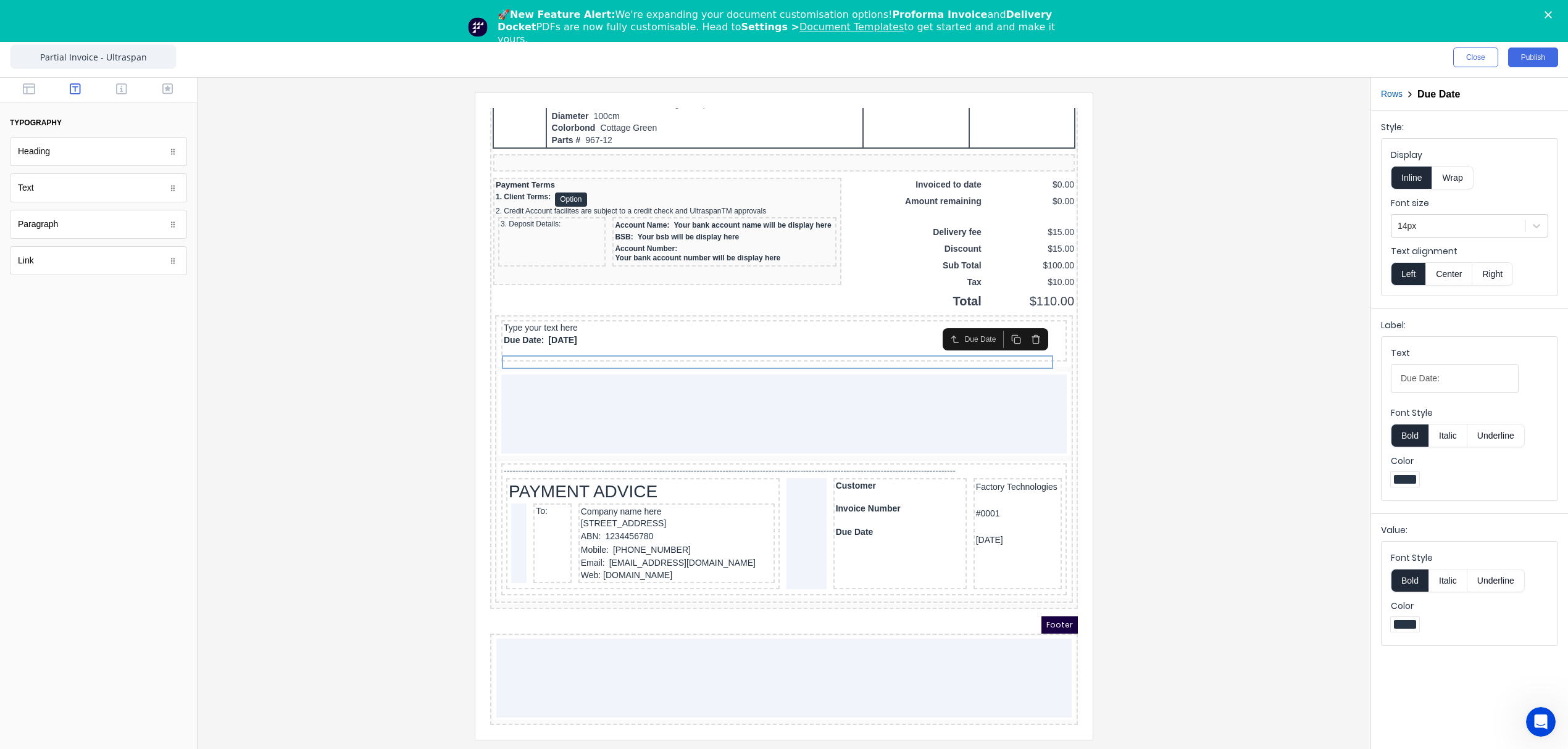
click at [1023, 320] on icon "button" at bounding box center [1020, 324] width 10 height 10
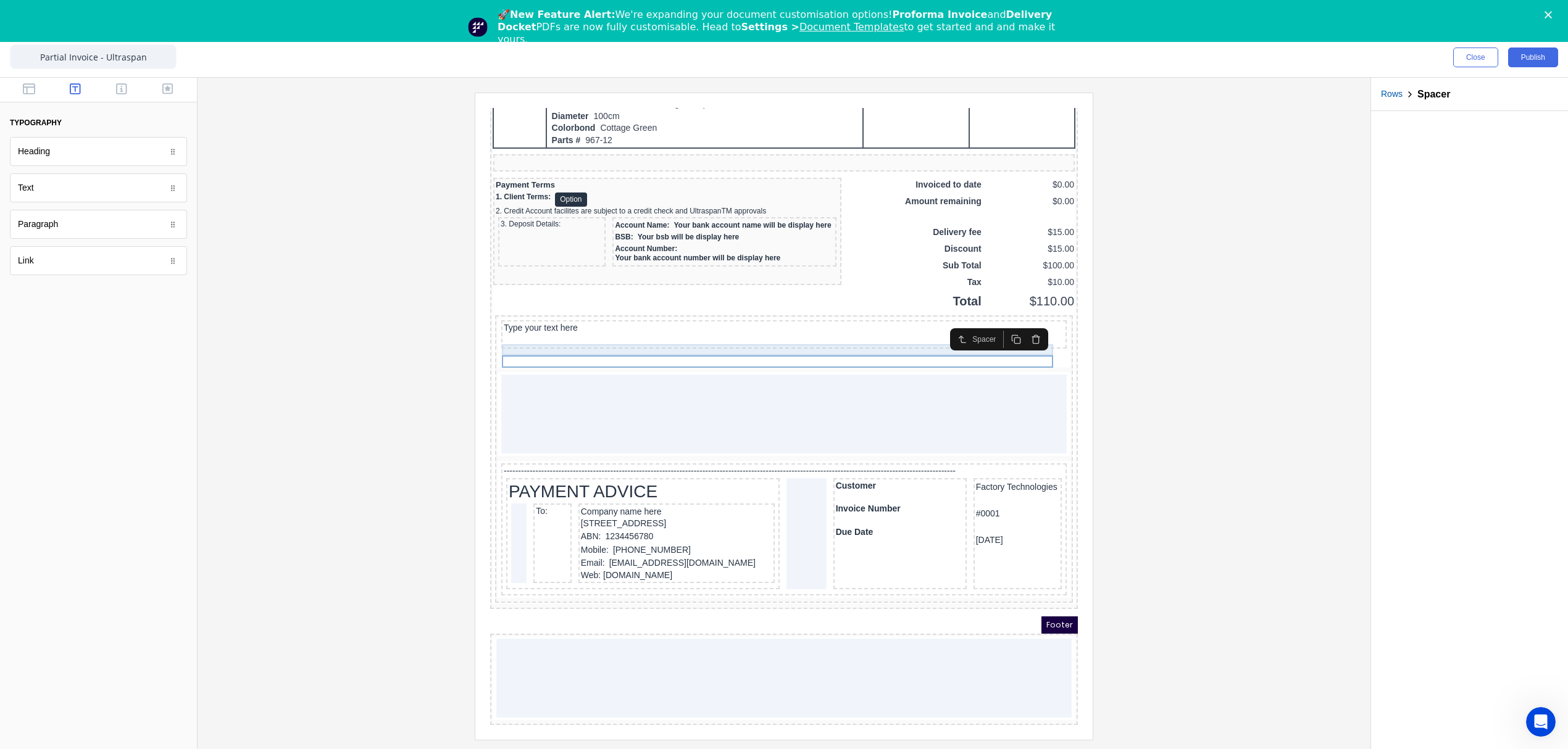
click at [558, 308] on div "Type your text here" at bounding box center [768, 314] width 560 height 11
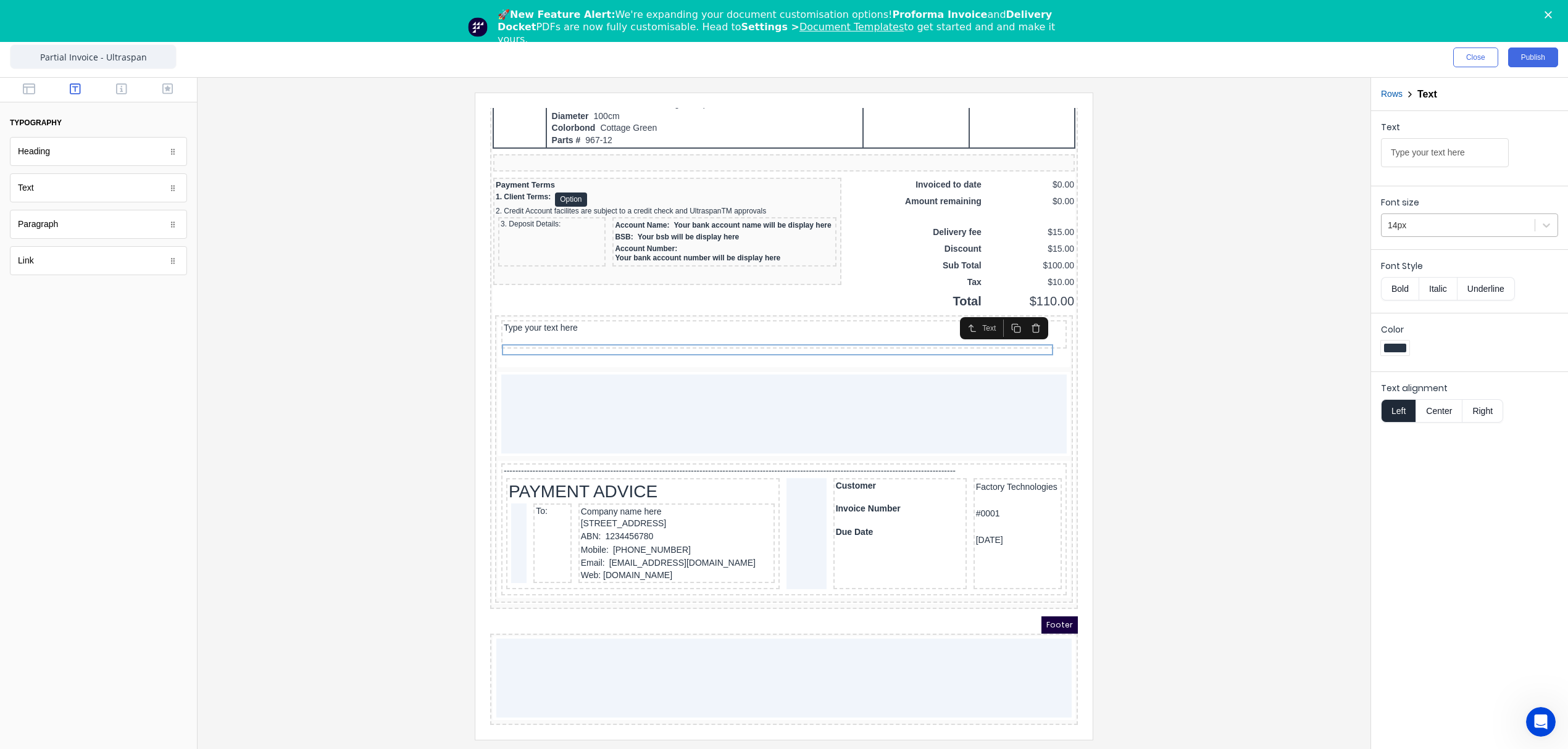
click at [1408, 225] on div at bounding box center [1458, 226] width 141 height 16
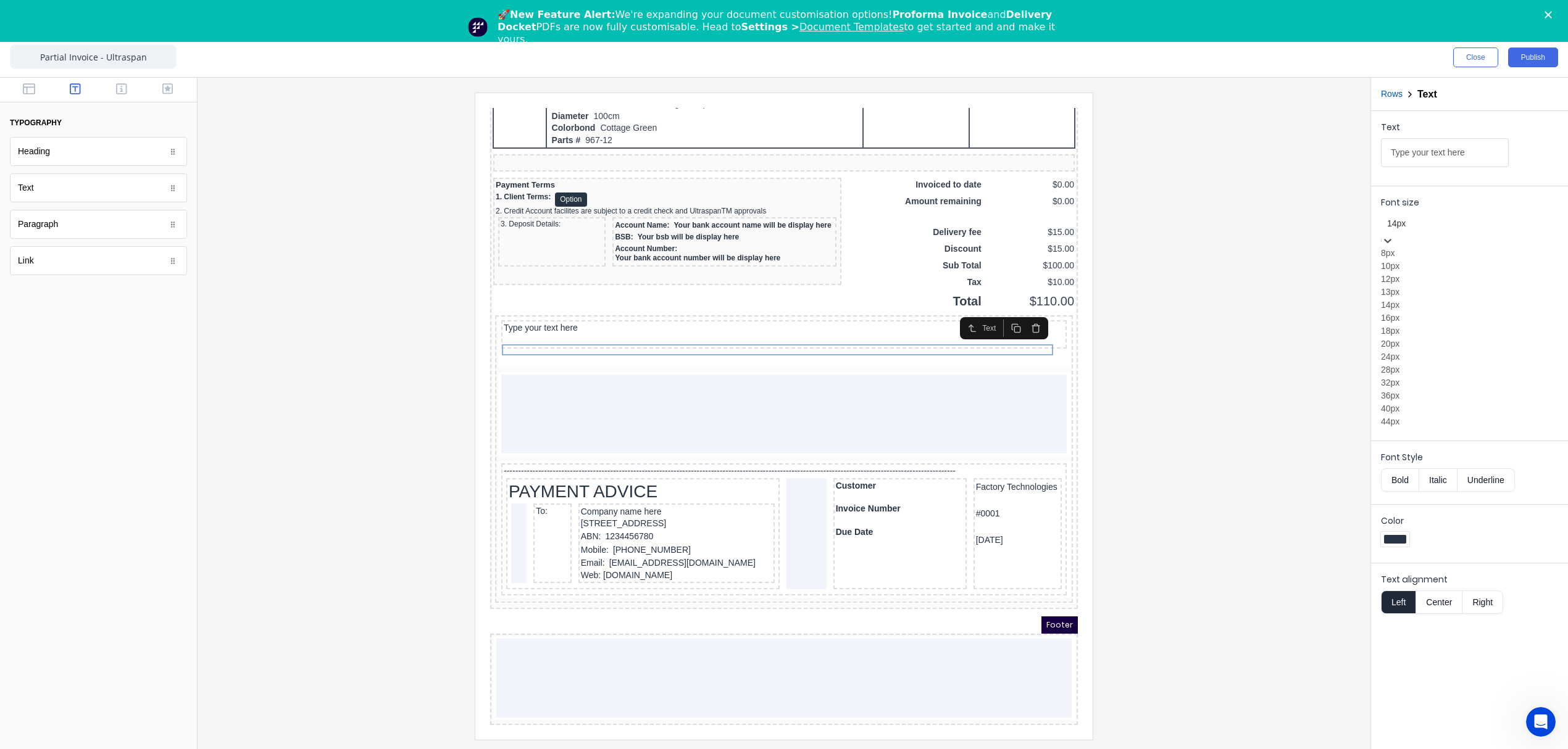
click at [1408, 286] on div "12px" at bounding box center [1469, 279] width 177 height 13
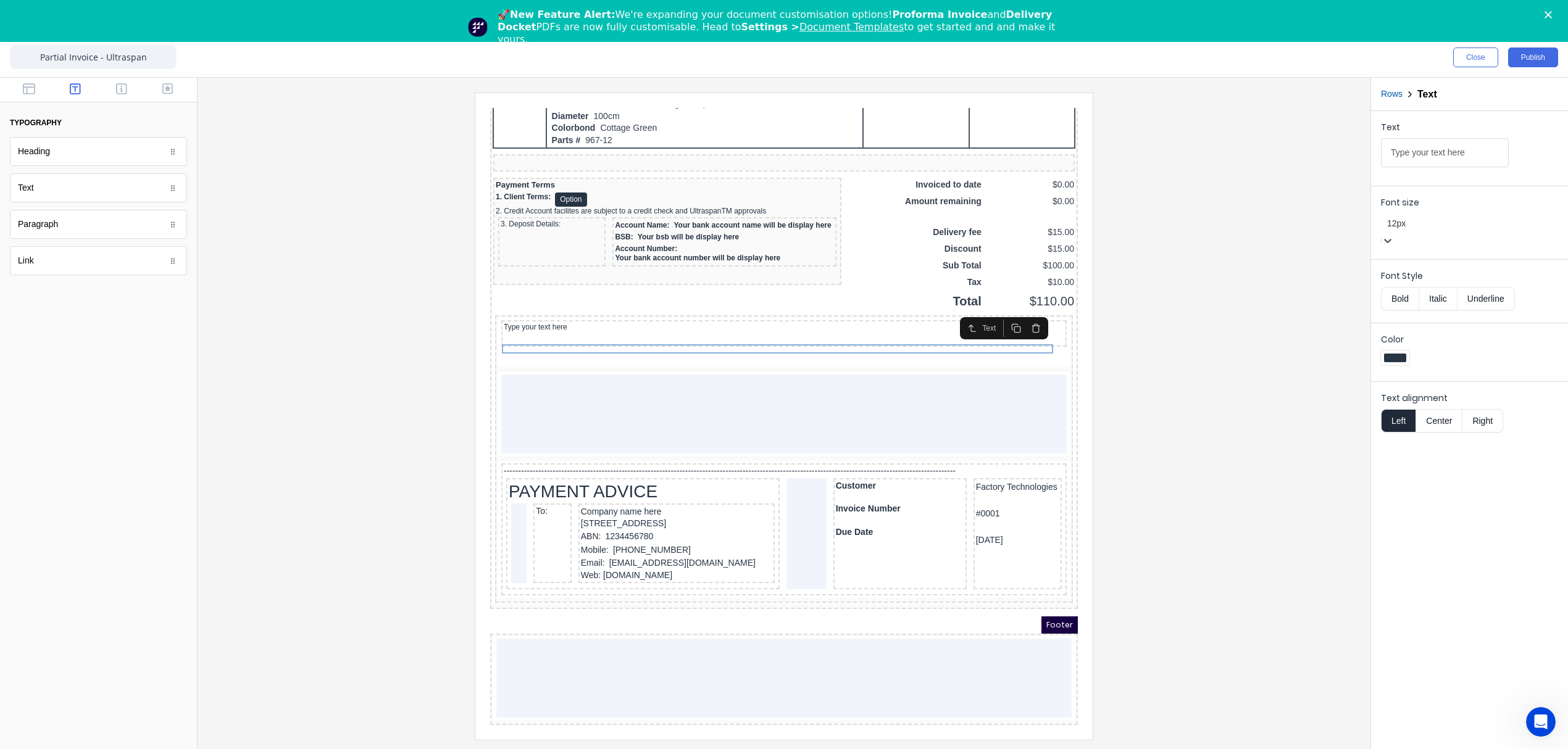
click at [1389, 292] on button "Bold" at bounding box center [1400, 299] width 38 height 24
click at [509, 308] on div "Type your text here" at bounding box center [768, 313] width 560 height 9
drag, startPoint x: 1484, startPoint y: 153, endPoint x: 1252, endPoint y: 143, distance: 232.2
click at [1252, 143] on div "Close Publish Components typography Heading Heading Text Text Paragraph Paragra…" at bounding box center [784, 393] width 1568 height 711
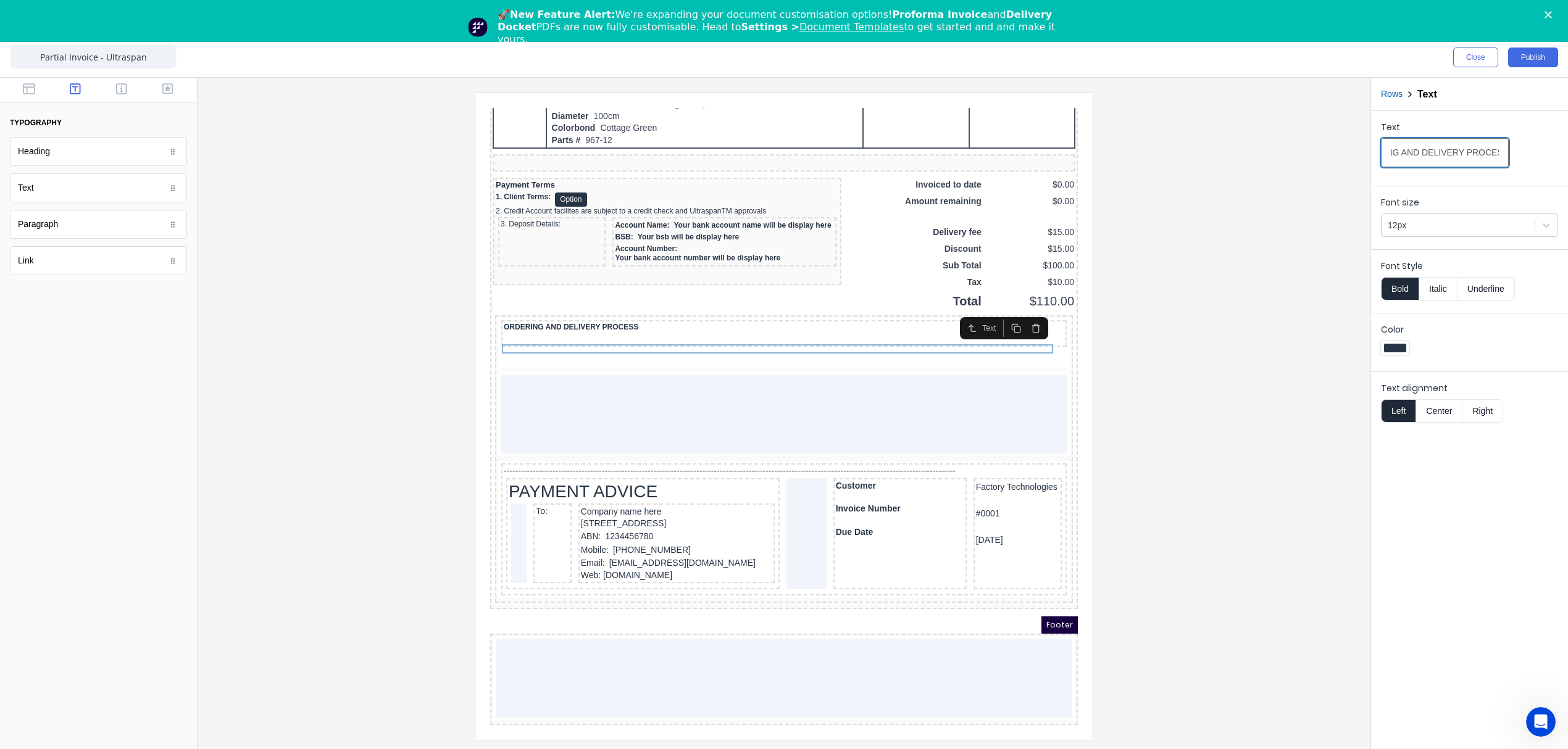
type input "ORDERING AND DELIVERY PROCESS"
click at [1221, 360] on div at bounding box center [784, 416] width 1153 height 647
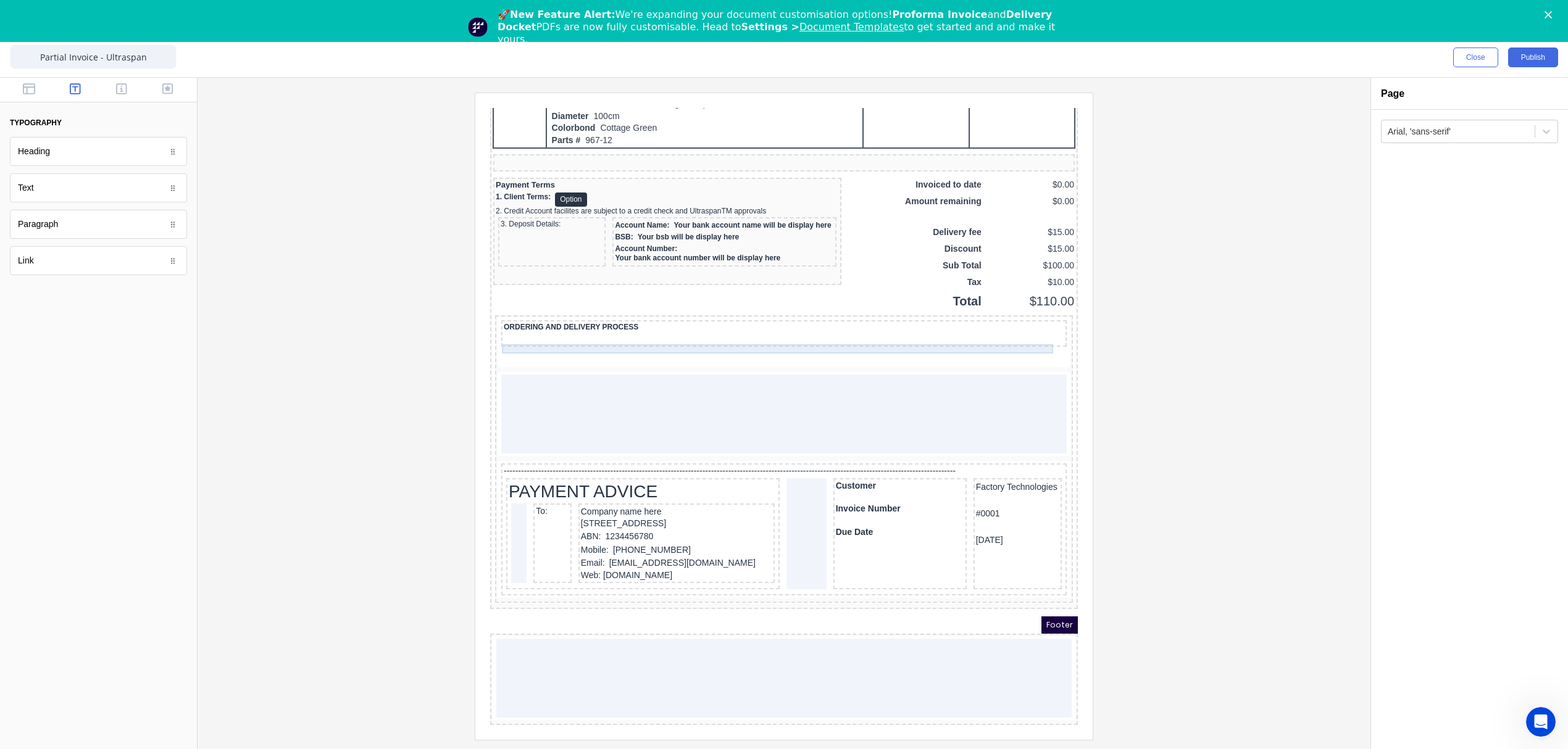
click at [573, 308] on div "ORDERING AND DELIVERY PROCESS" at bounding box center [768, 313] width 560 height 9
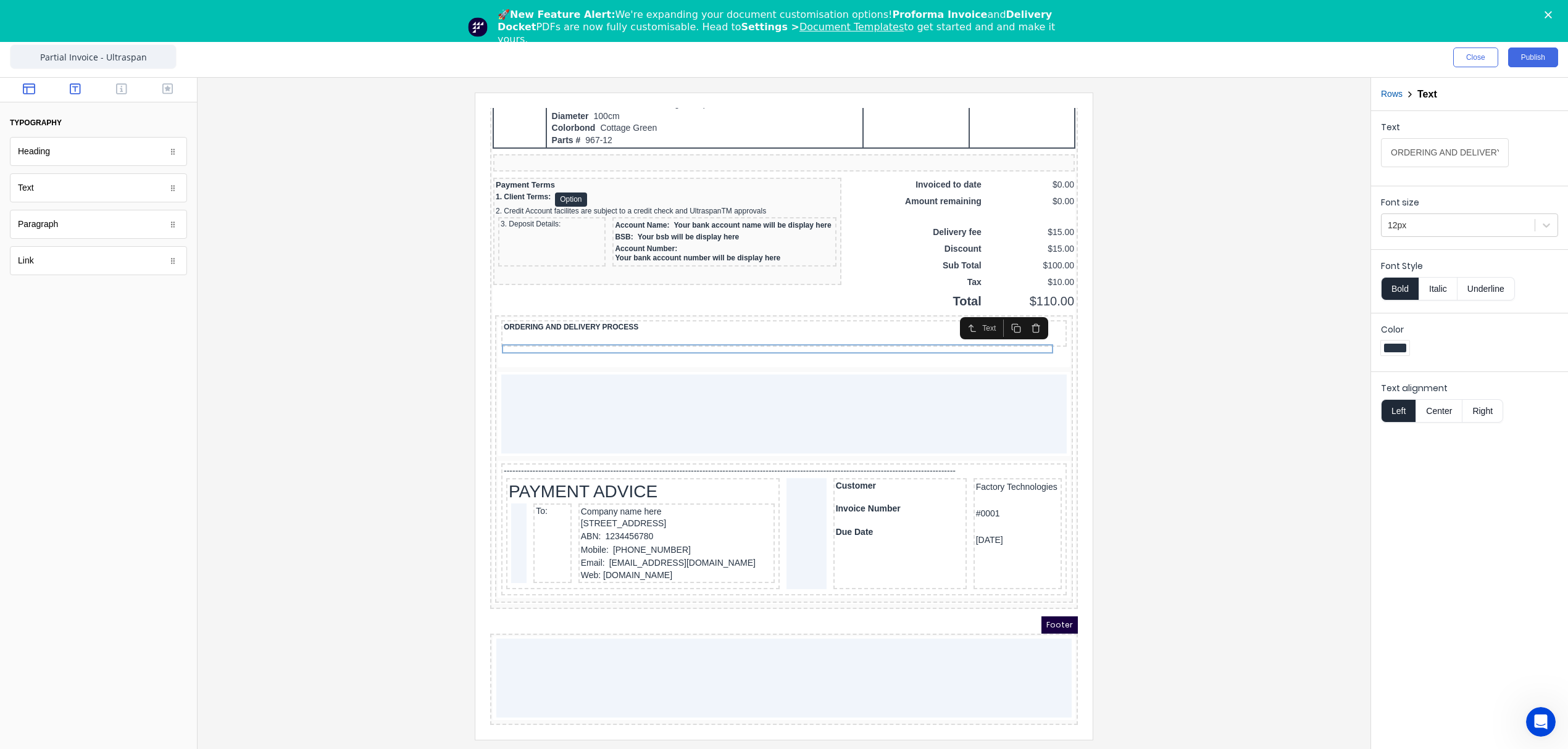
click at [35, 91] on icon "button" at bounding box center [29, 89] width 12 height 11
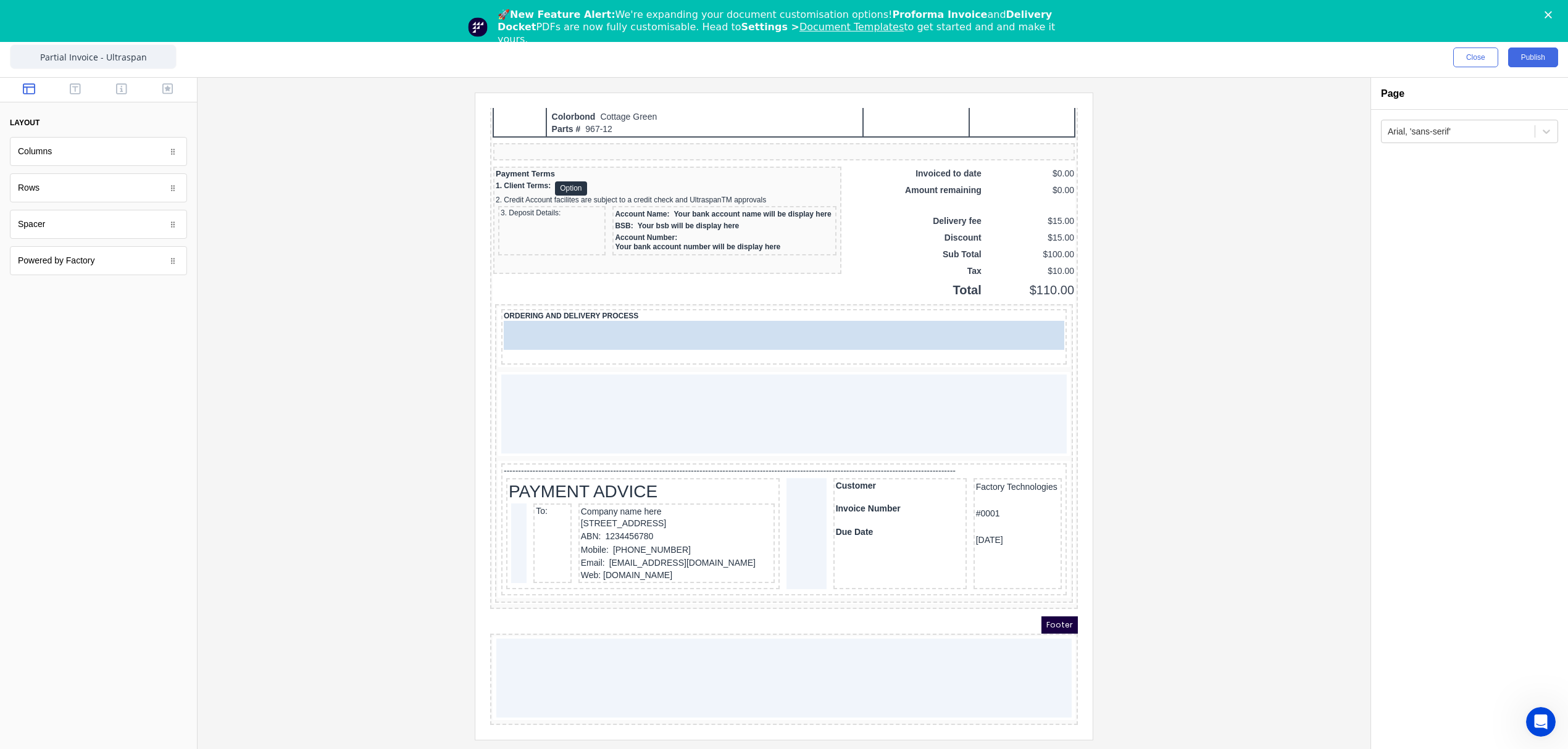
drag, startPoint x: 51, startPoint y: 153, endPoint x: 163, endPoint y: 228, distance: 134.8
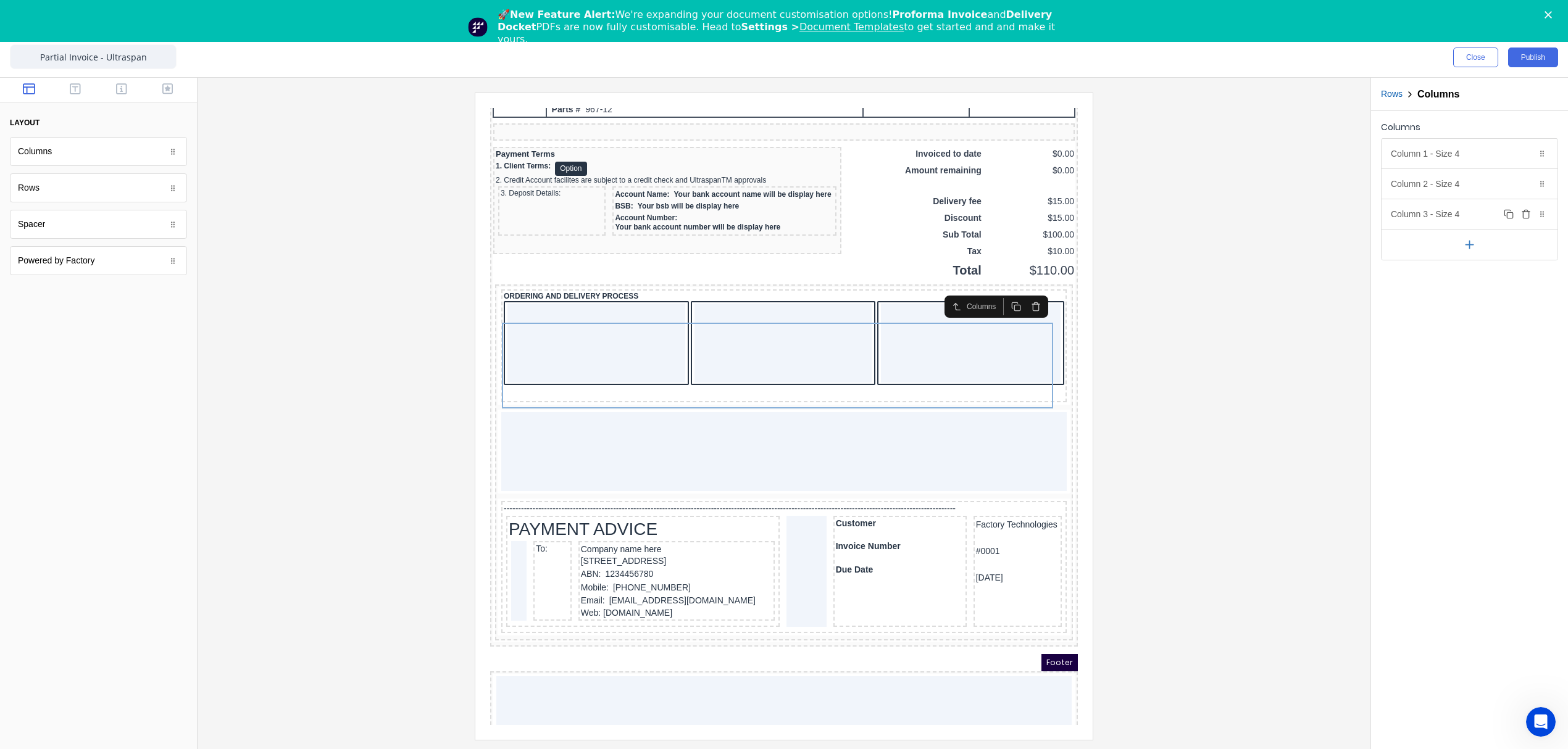
click at [1525, 217] on icon "button" at bounding box center [1526, 214] width 10 height 10
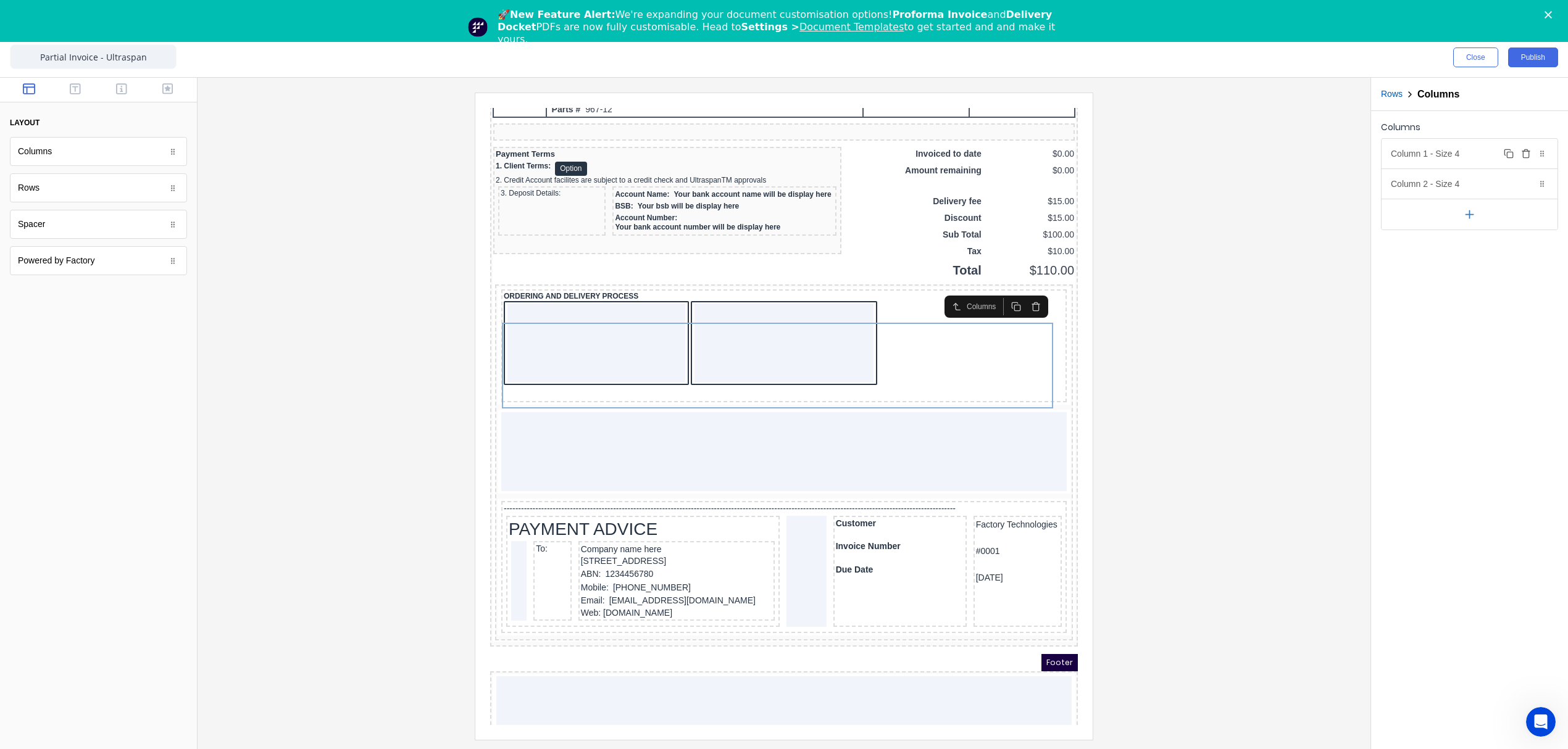
click at [1474, 156] on div "Column 1 - Size 4 Duplicate Delete" at bounding box center [1470, 154] width 176 height 30
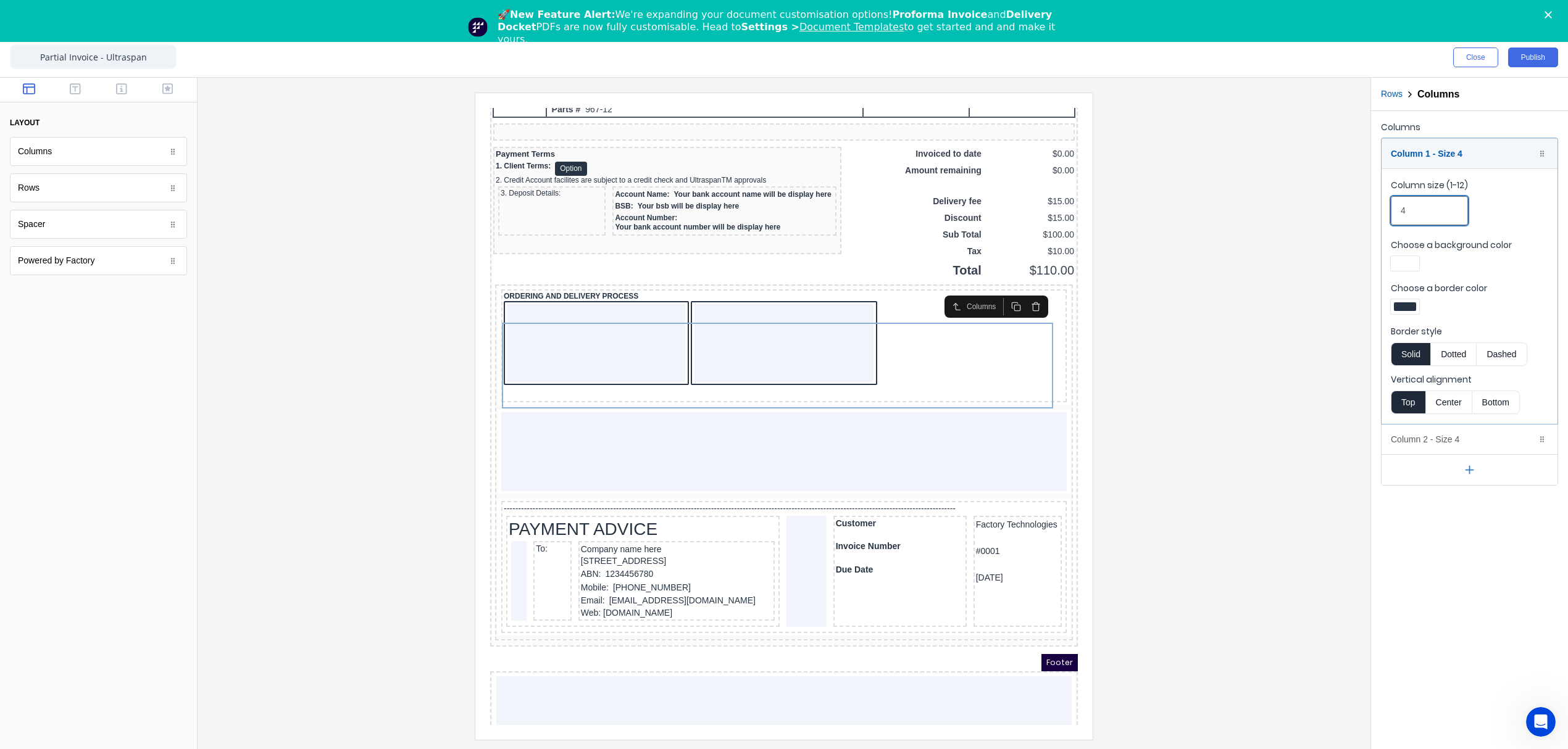
drag, startPoint x: 1425, startPoint y: 203, endPoint x: 1364, endPoint y: 210, distance: 61.4
click at [1364, 210] on div "Close Publish Components layout Columns Columns Rows Rows Spacer Spacer Powered…" at bounding box center [784, 393] width 1568 height 711
type input "2"
click at [1466, 154] on div "Column 1 - Size 2 Duplicate Delete" at bounding box center [1470, 154] width 176 height 30
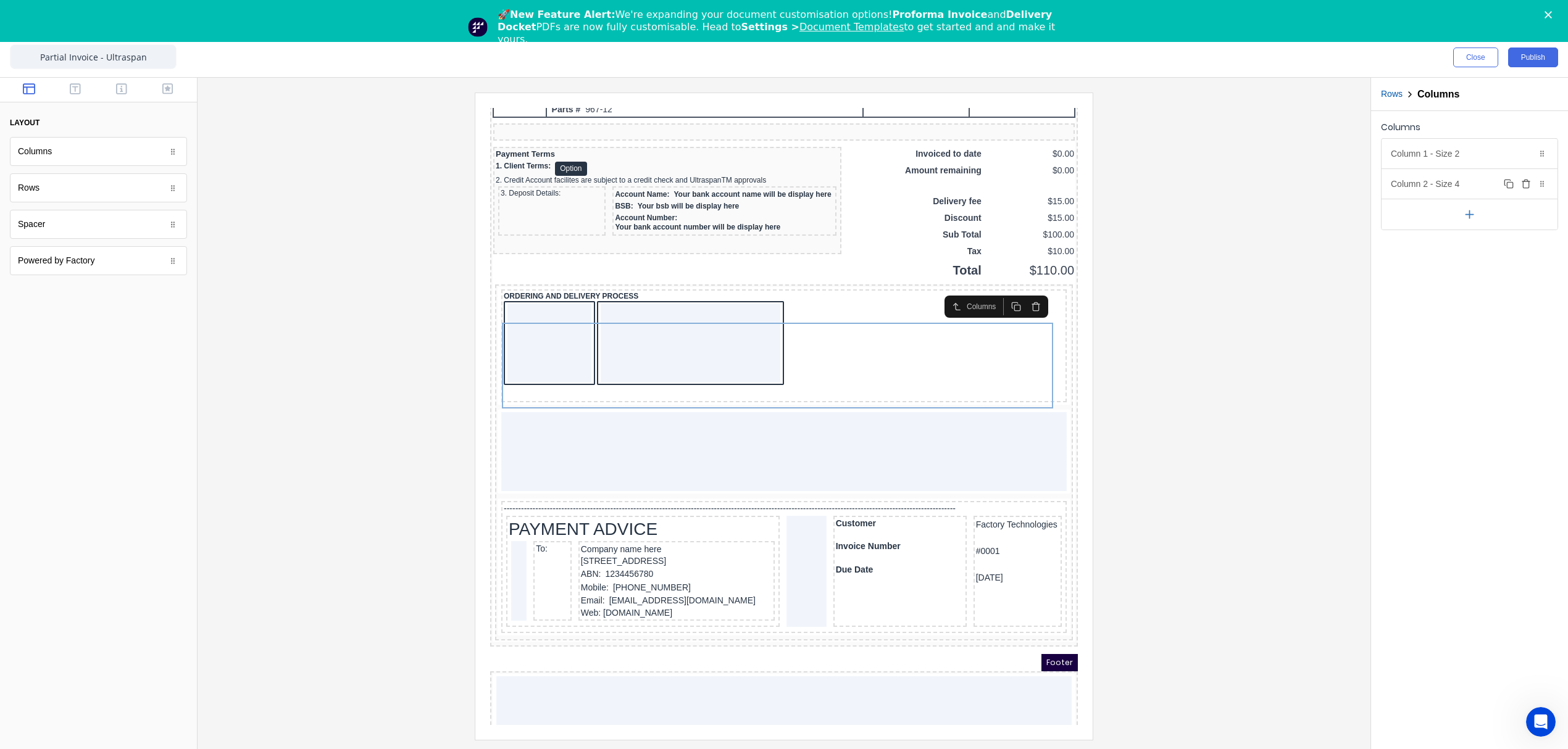
click at [1443, 184] on div "Column 2 - Size 4 Duplicate Delete" at bounding box center [1470, 184] width 176 height 30
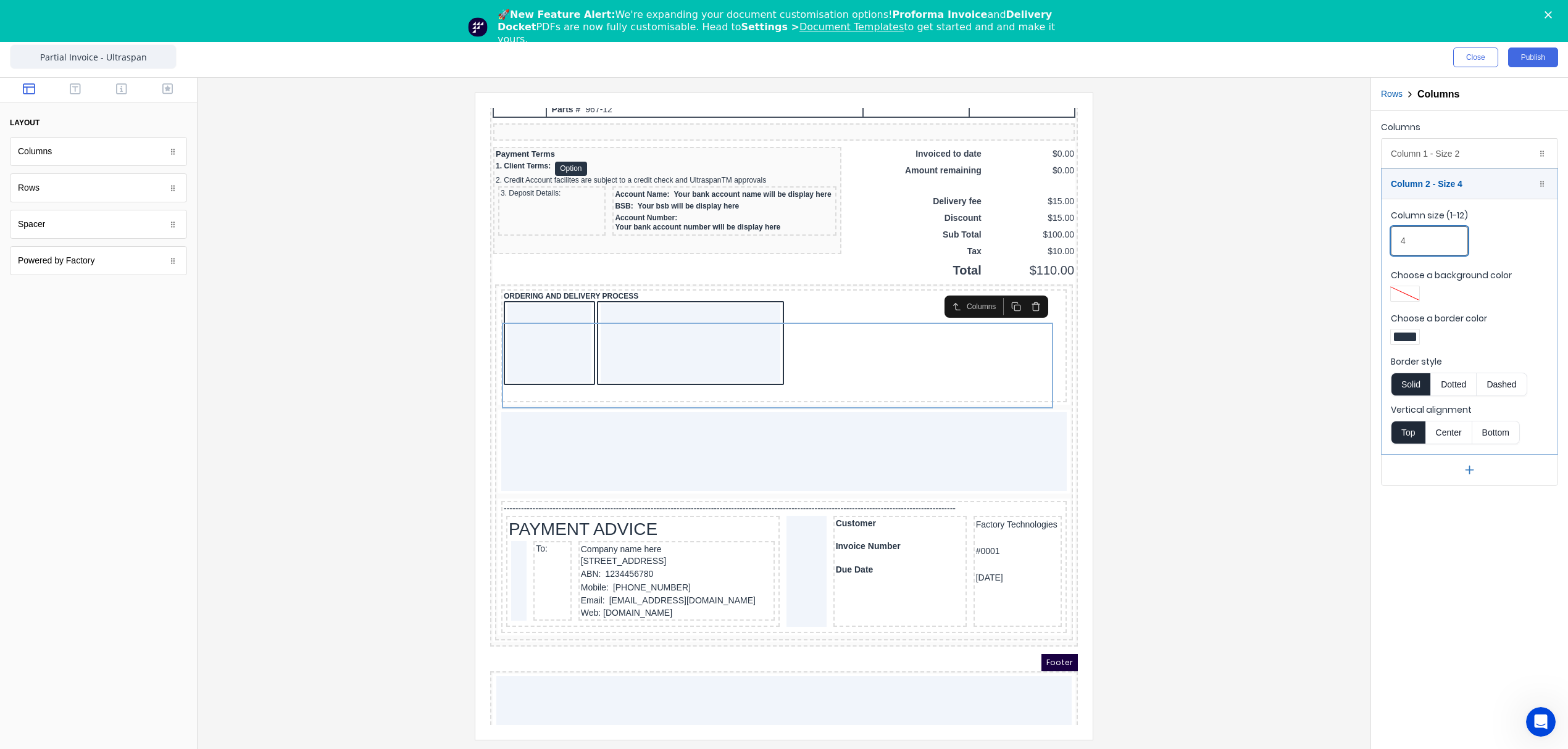
click at [1388, 242] on fieldset "Column size (1-12) 4 Choose a background color Choose a border color Border sty…" at bounding box center [1470, 326] width 176 height 255
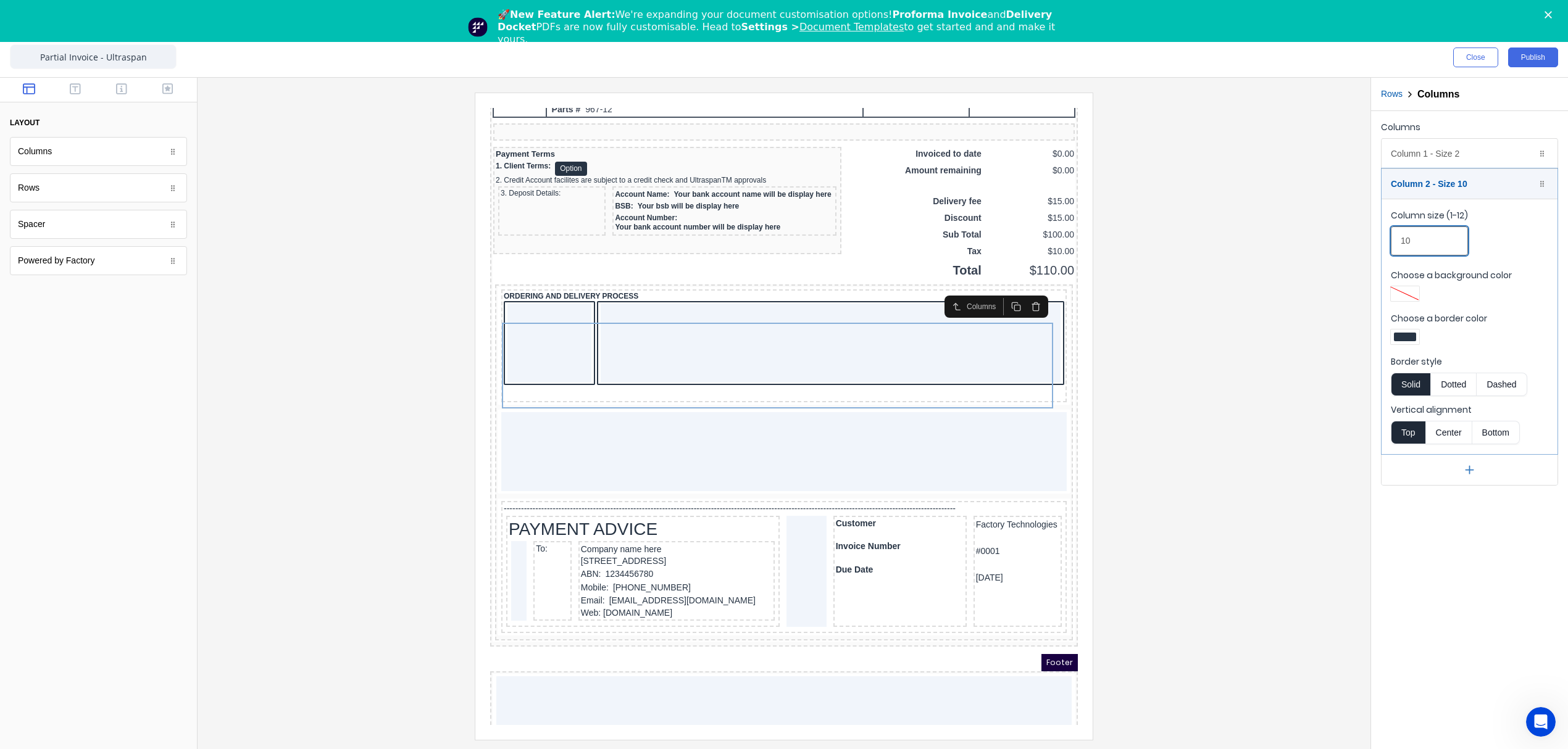
type input "10"
click at [1233, 240] on div at bounding box center [784, 416] width 1153 height 647
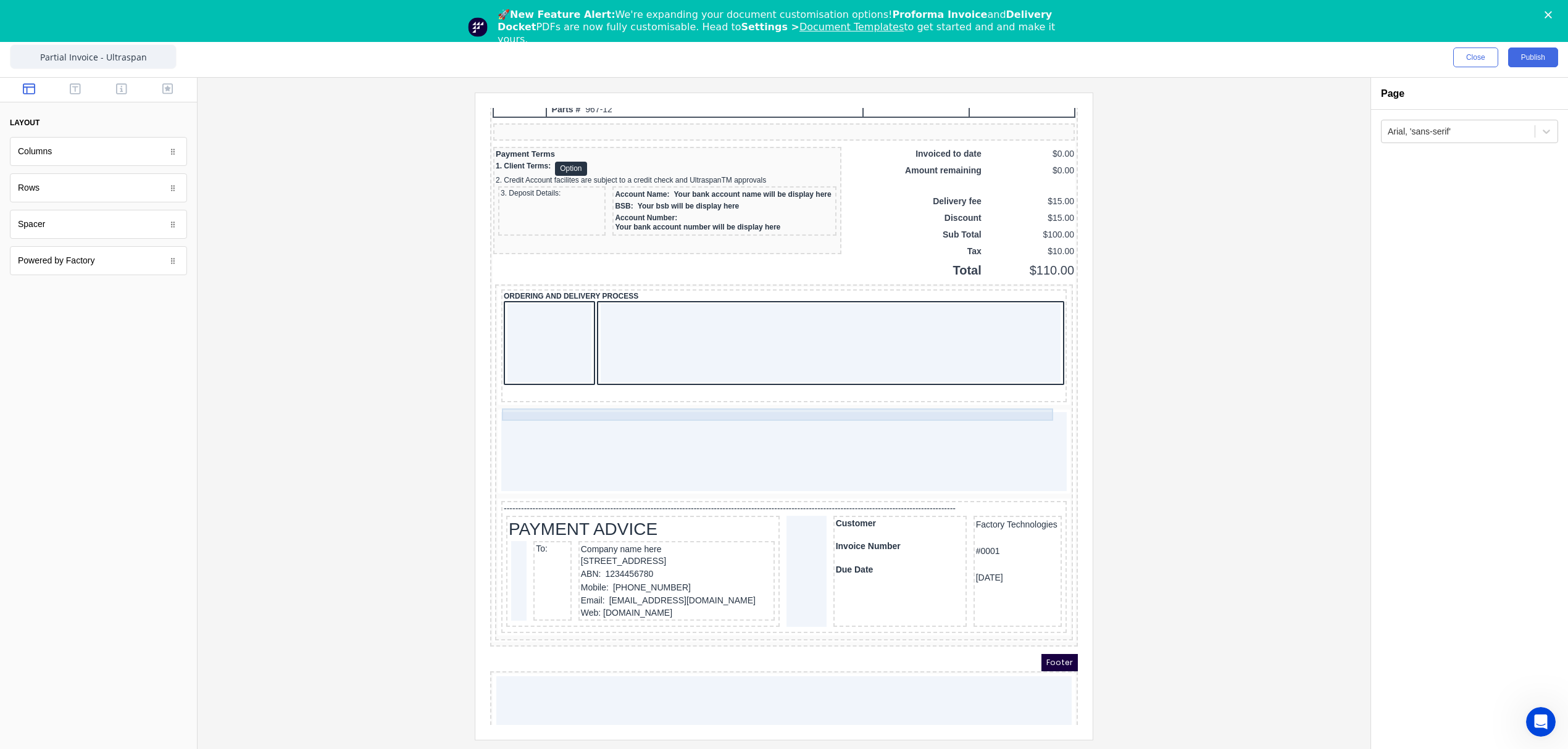
click at [683, 366] on div at bounding box center [816, 328] width 460 height 79
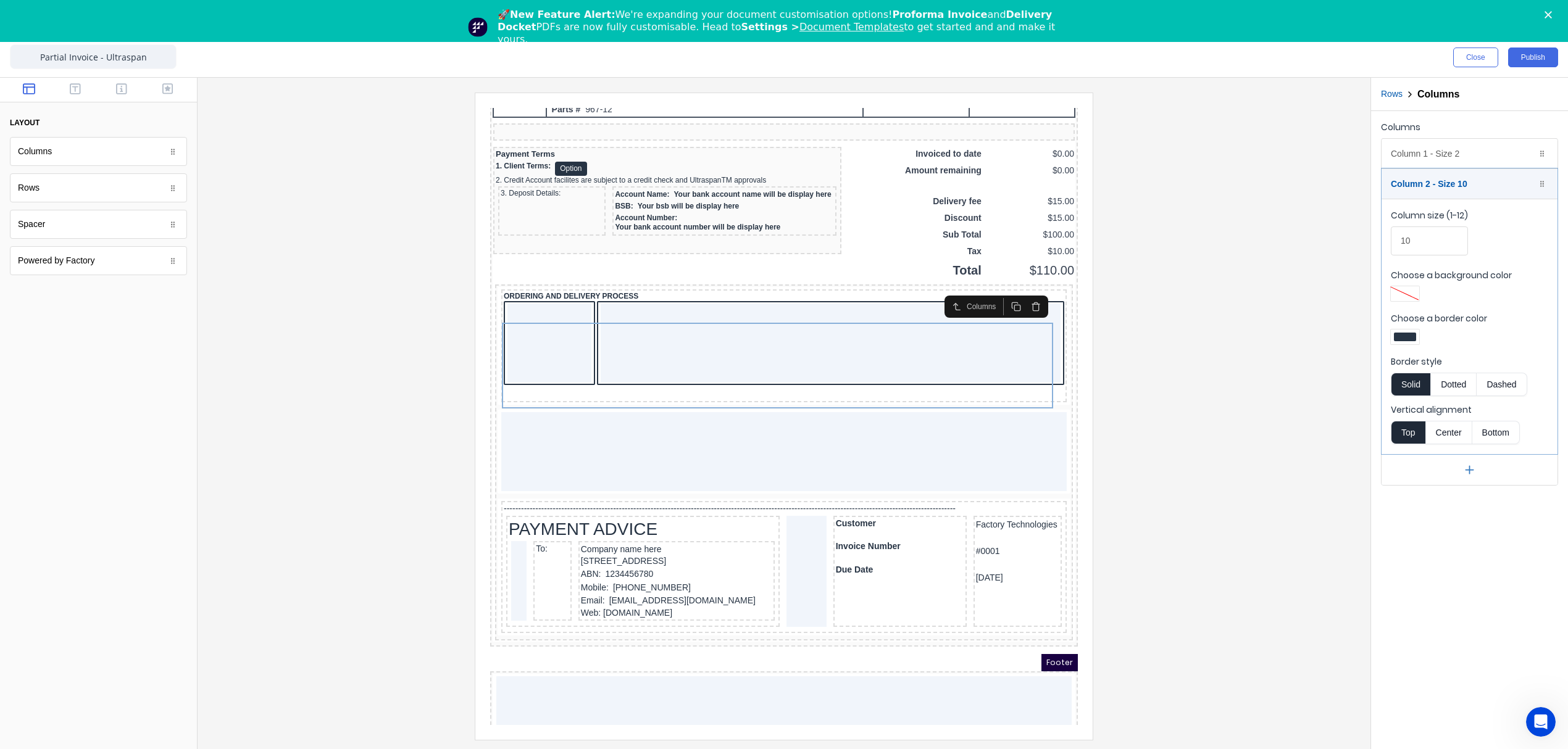
click at [1411, 337] on div at bounding box center [1405, 337] width 22 height 9
click at [1443, 453] on div at bounding box center [1444, 449] width 14 height 14
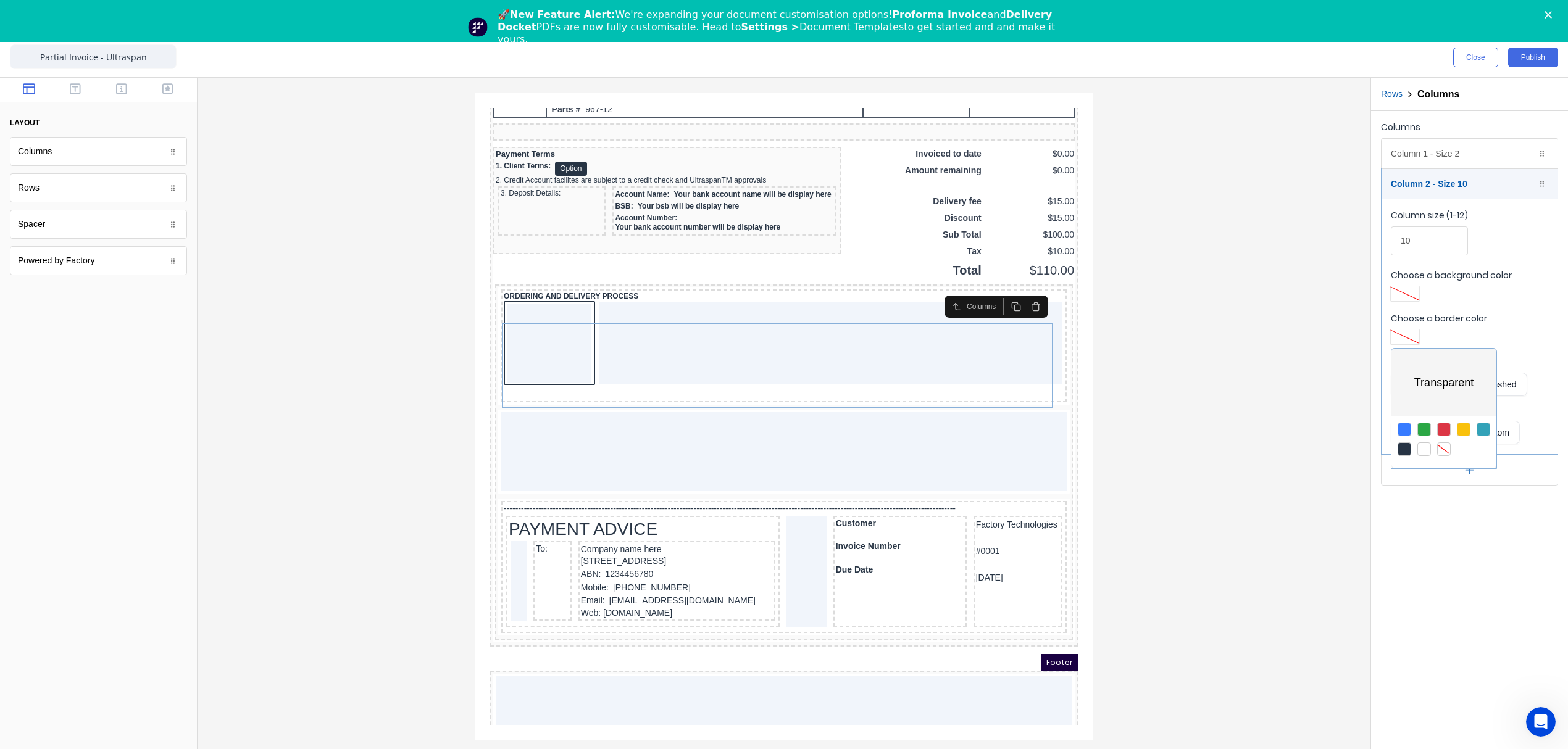
click at [1403, 151] on div at bounding box center [784, 374] width 1568 height 749
click at [1427, 158] on div "Column 1 - Size 2 Duplicate Delete" at bounding box center [1470, 154] width 176 height 30
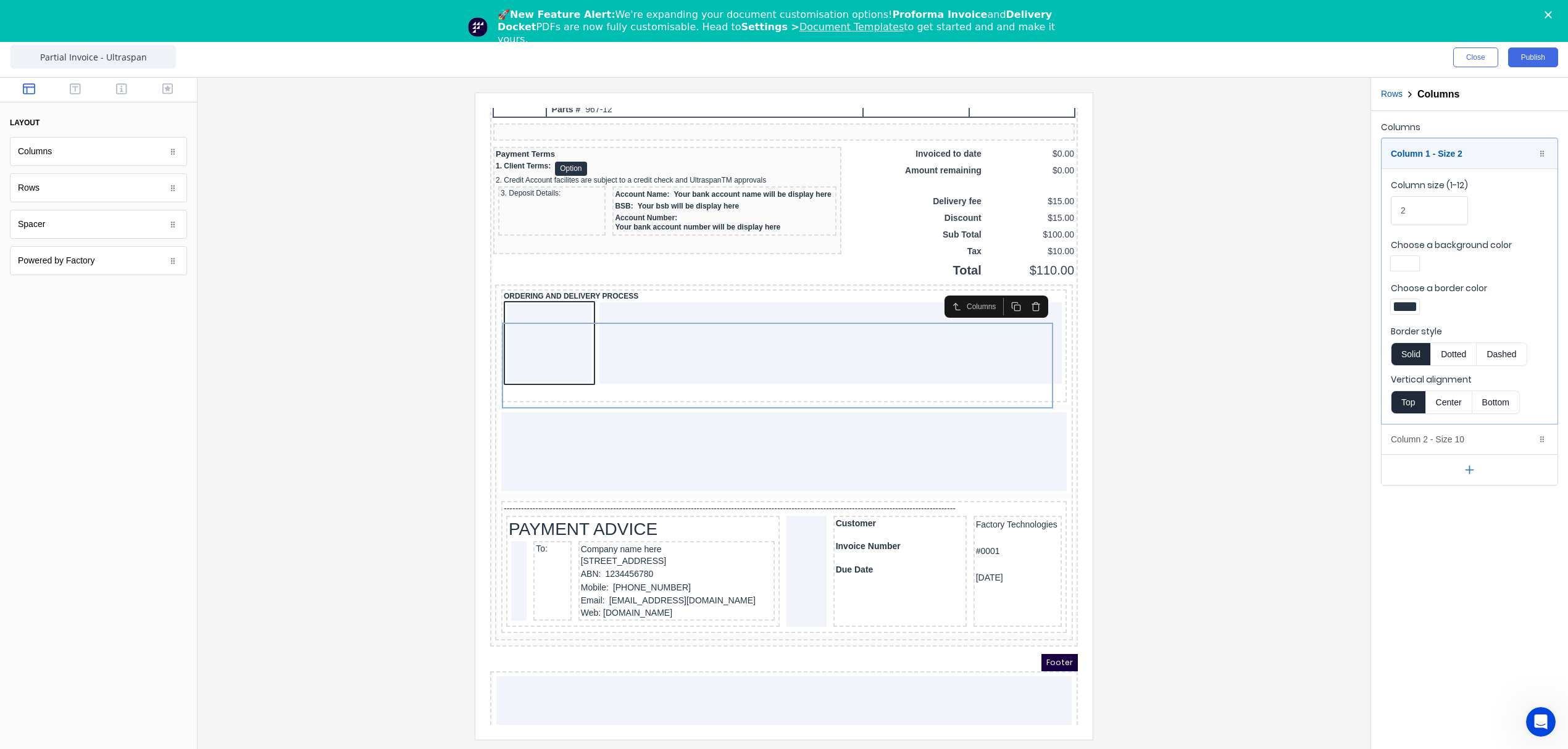
click at [1407, 307] on div at bounding box center [1405, 306] width 22 height 9
click at [1447, 420] on div at bounding box center [1444, 419] width 14 height 14
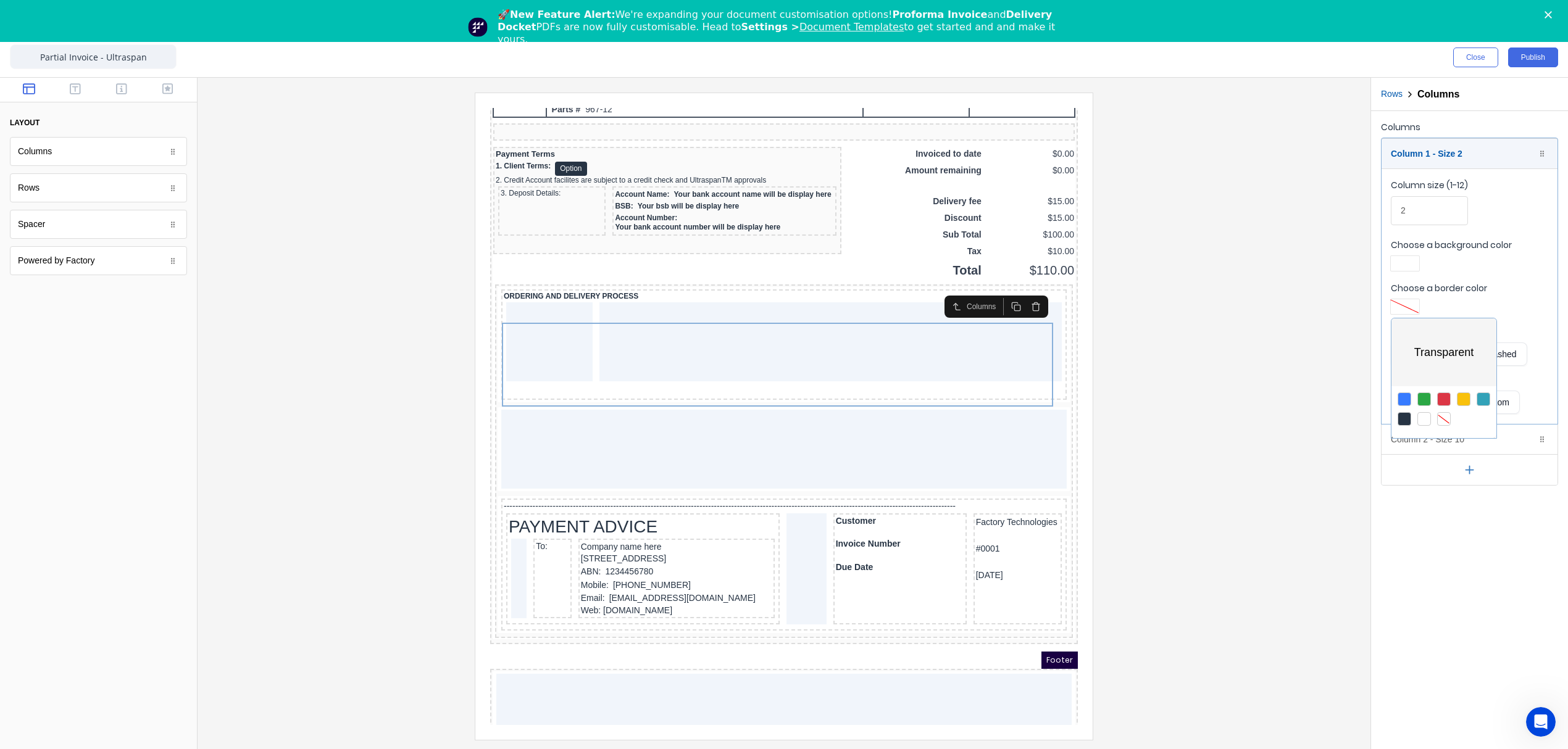
click at [1403, 261] on div at bounding box center [784, 374] width 1568 height 749
click at [1404, 267] on div at bounding box center [1405, 263] width 22 height 9
click at [1443, 373] on div at bounding box center [1444, 376] width 14 height 14
click at [1172, 329] on div at bounding box center [784, 374] width 1568 height 749
click at [1111, 421] on div at bounding box center [784, 416] width 1153 height 647
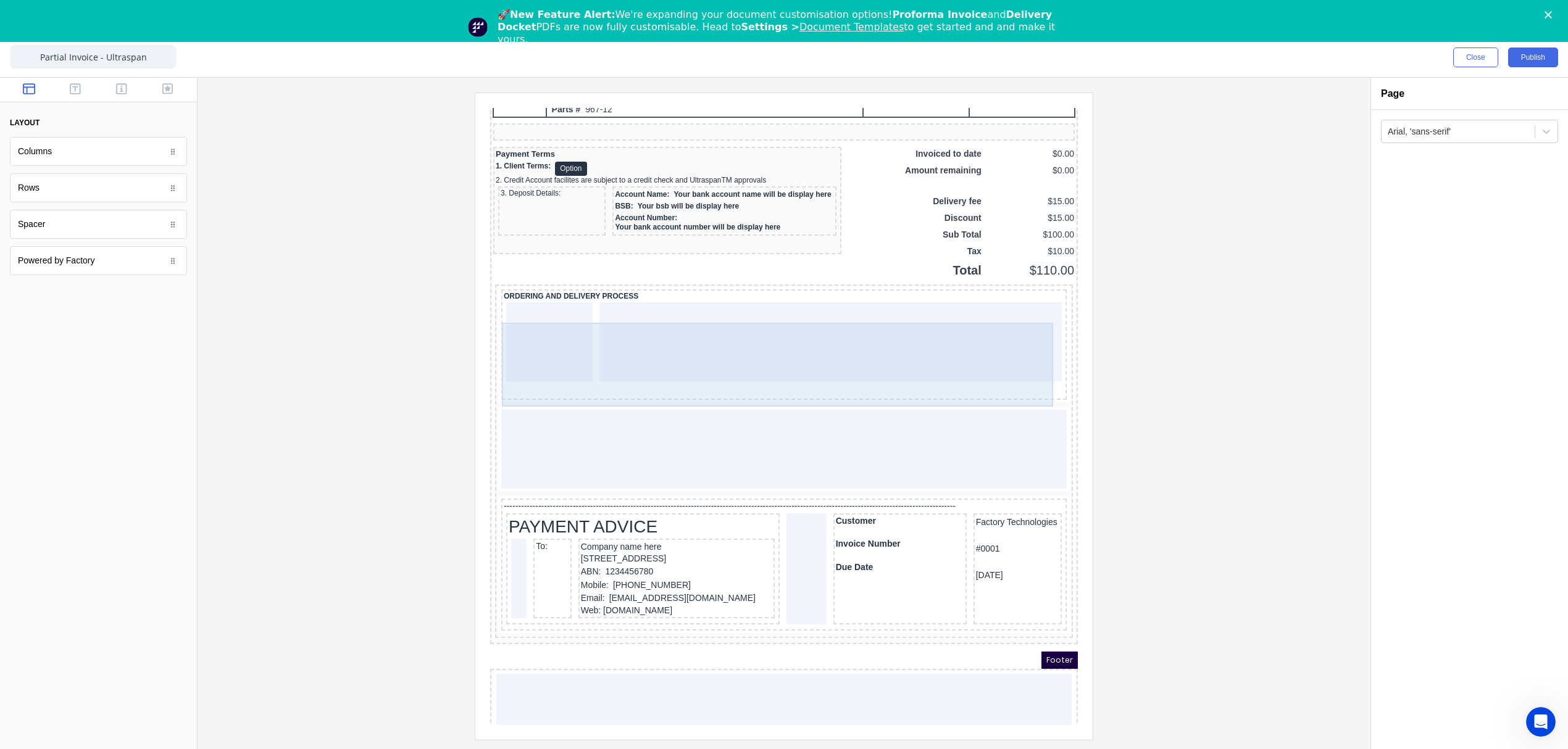
click at [524, 335] on div at bounding box center [535, 327] width 87 height 79
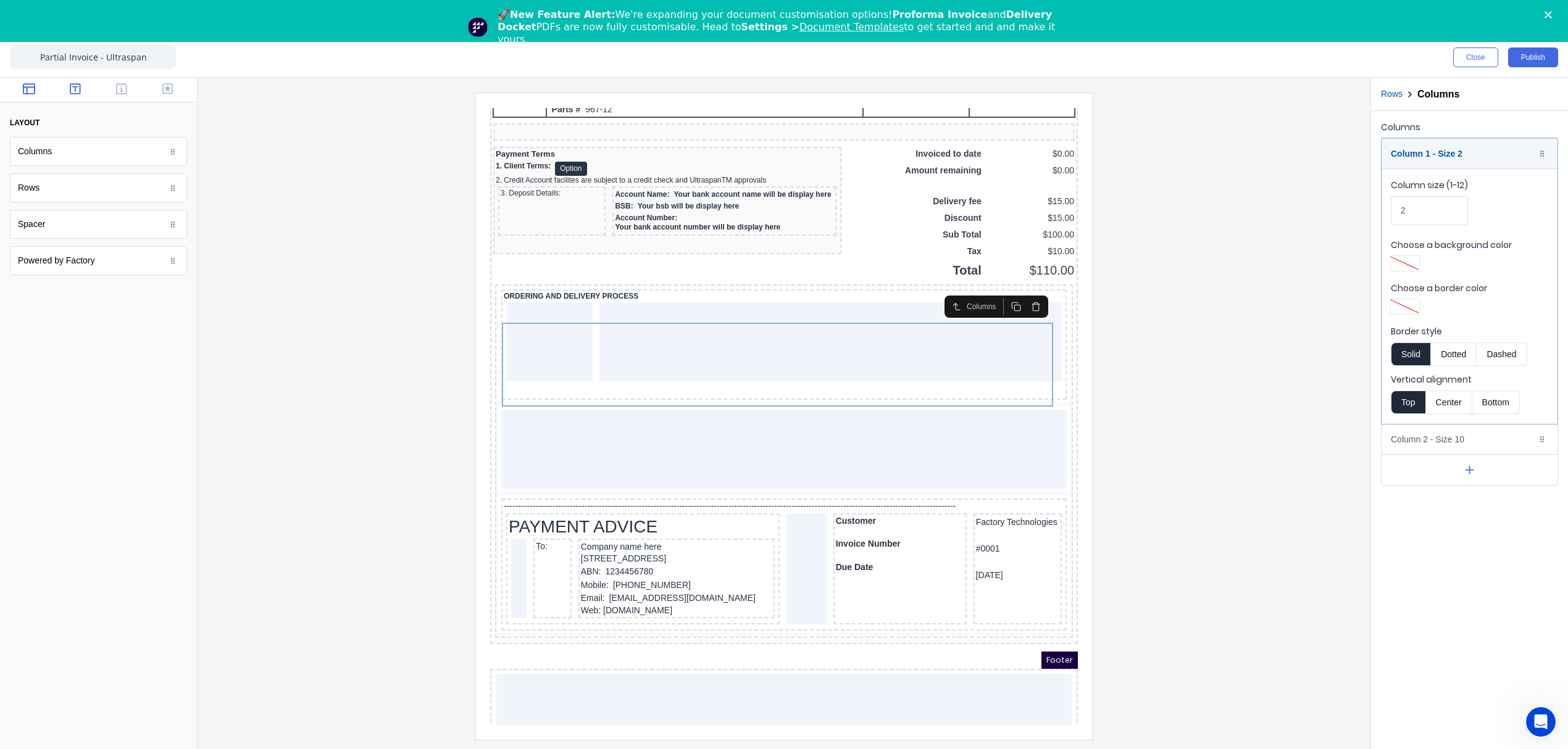
click at [75, 89] on icon "button" at bounding box center [75, 89] width 11 height 11
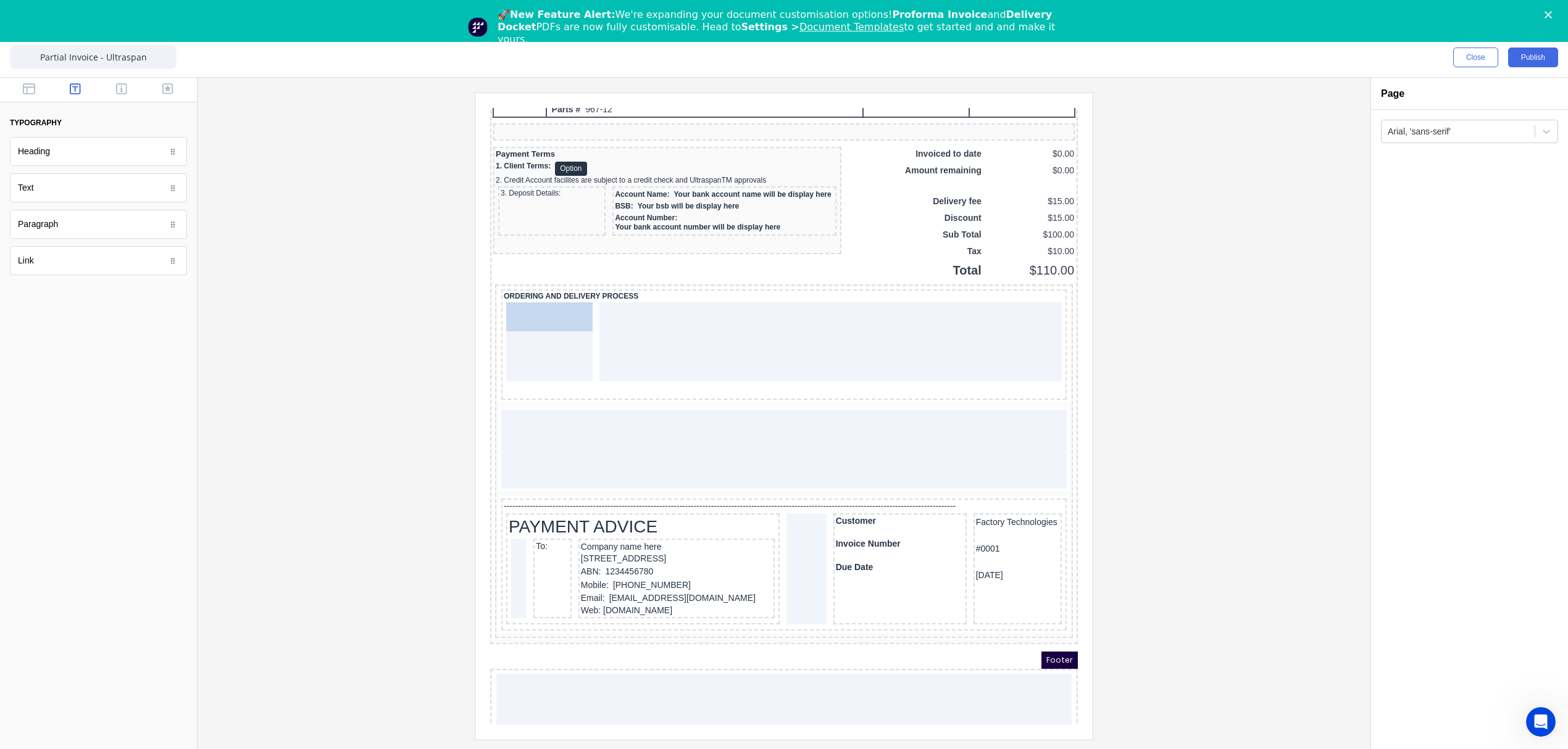
drag, startPoint x: 64, startPoint y: 189, endPoint x: 54, endPoint y: 238, distance: 50.0
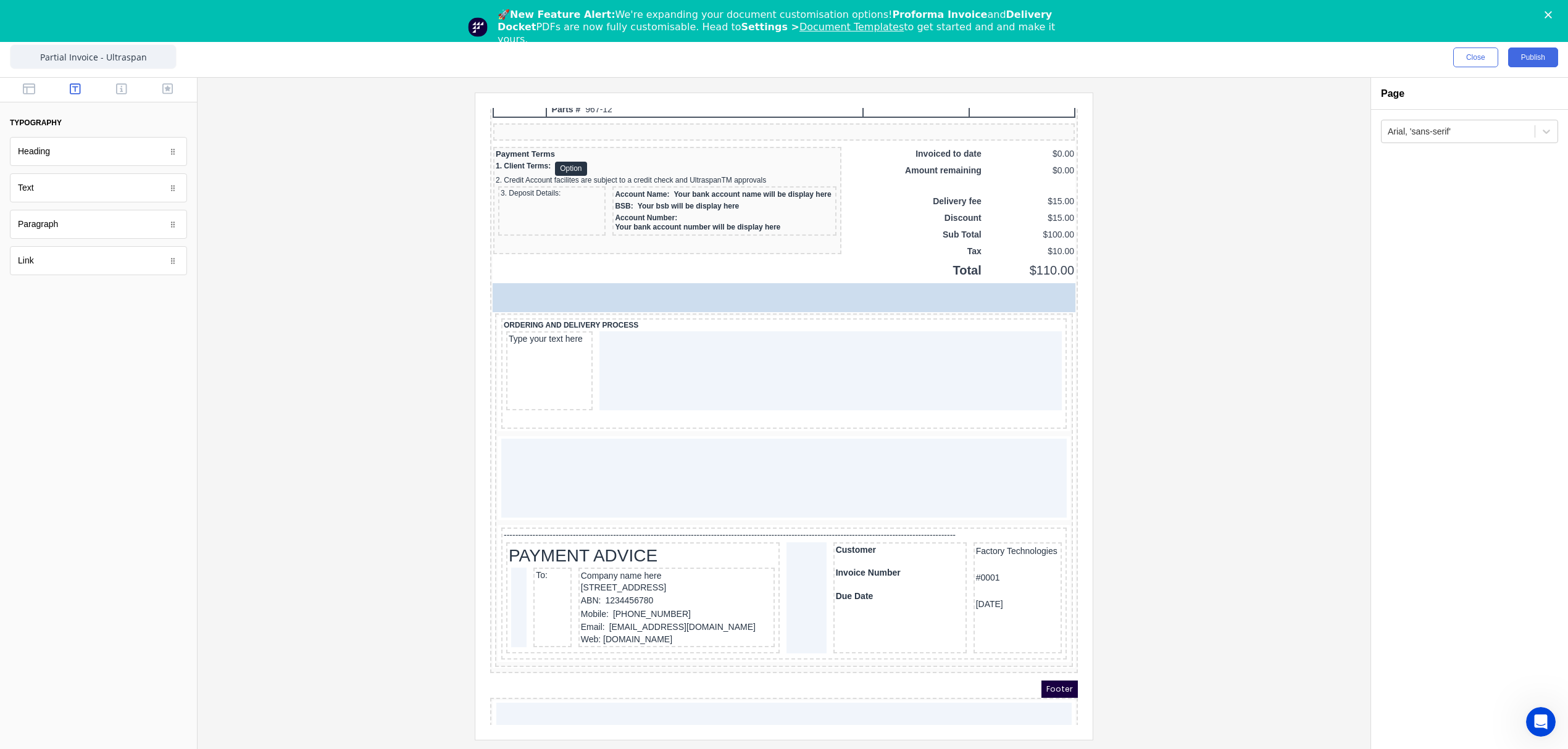
drag, startPoint x: 41, startPoint y: 195, endPoint x: 48, endPoint y: 177, distance: 19.3
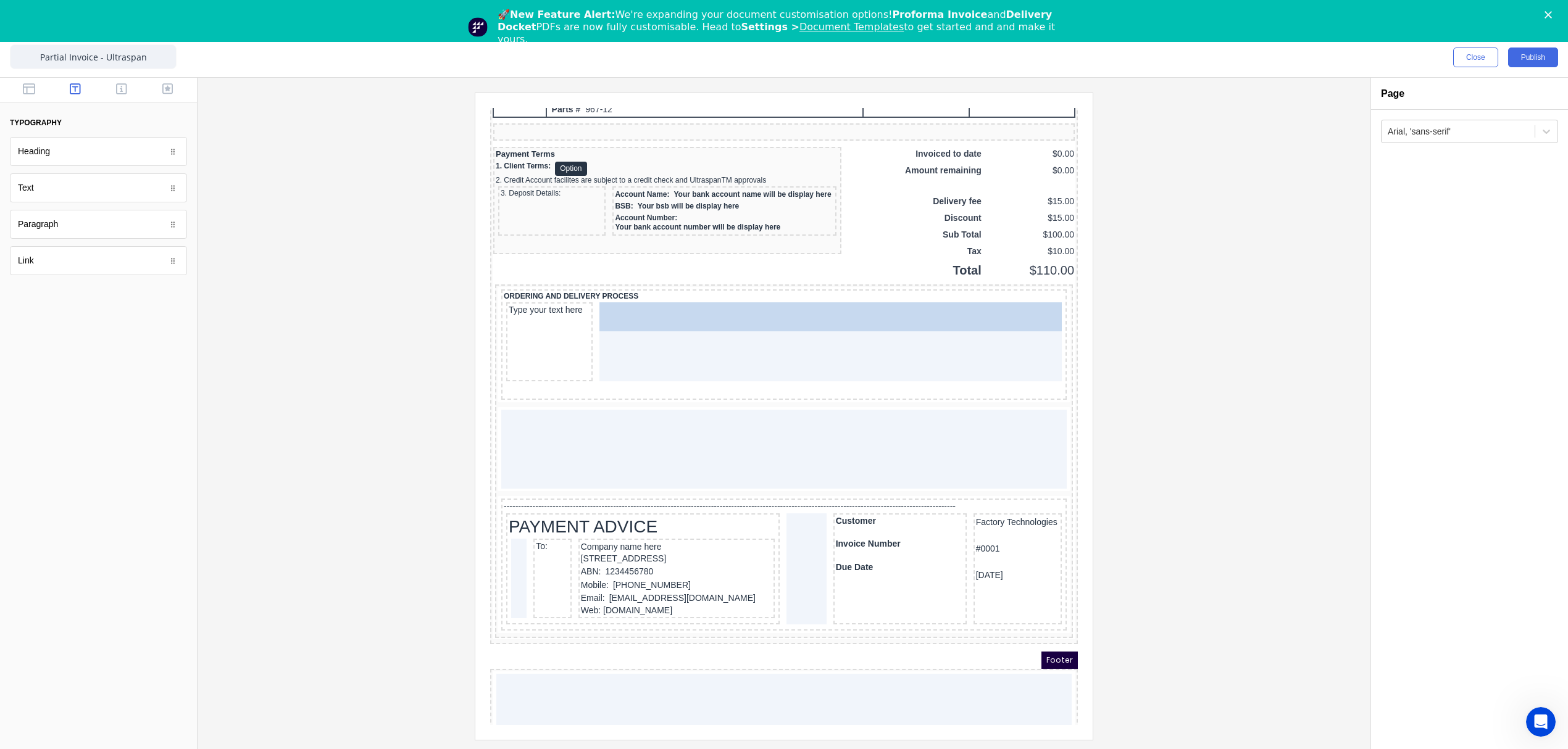
drag, startPoint x: 64, startPoint y: 226, endPoint x: 301, endPoint y: 261, distance: 239.6
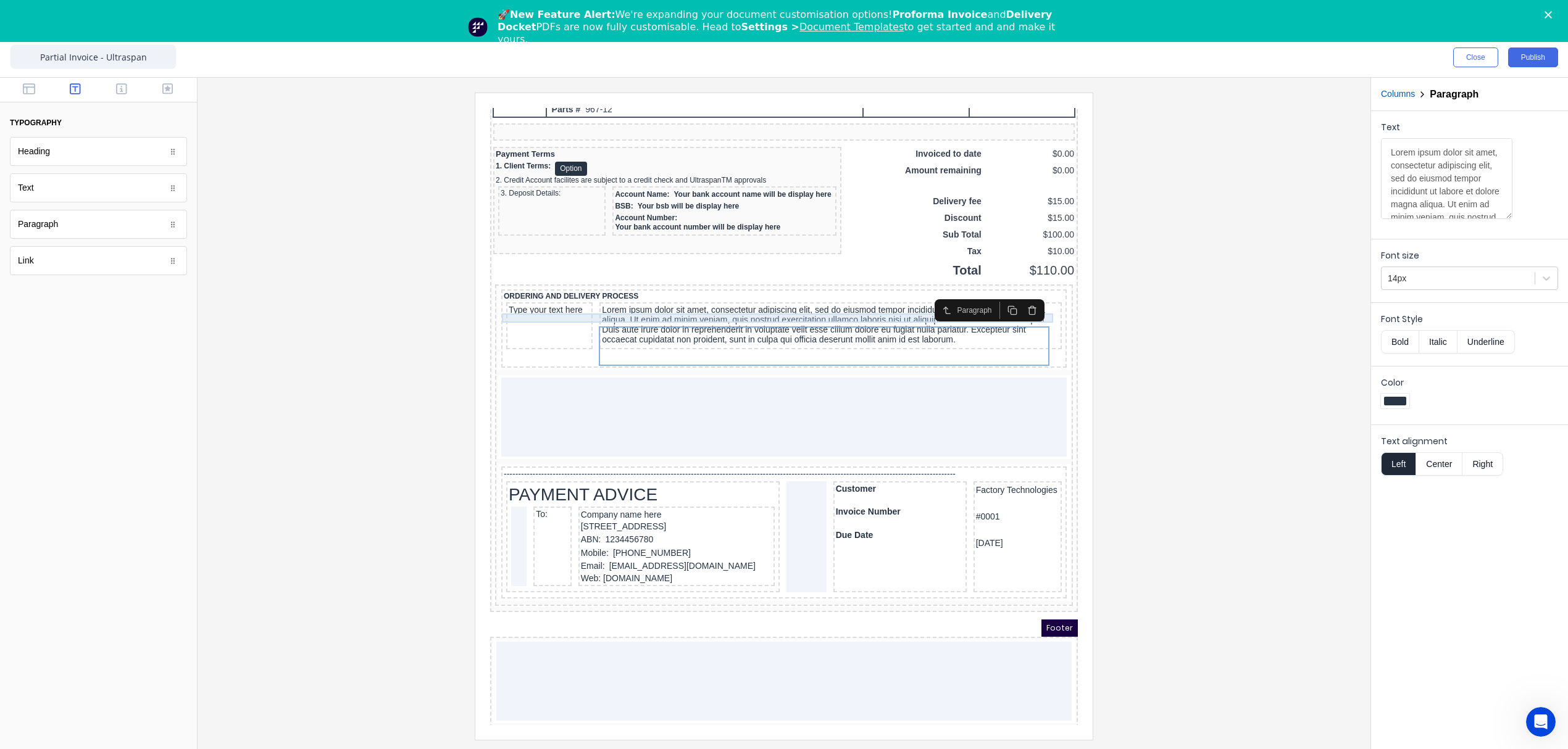
click at [554, 301] on div "Type your text here" at bounding box center [535, 295] width 81 height 11
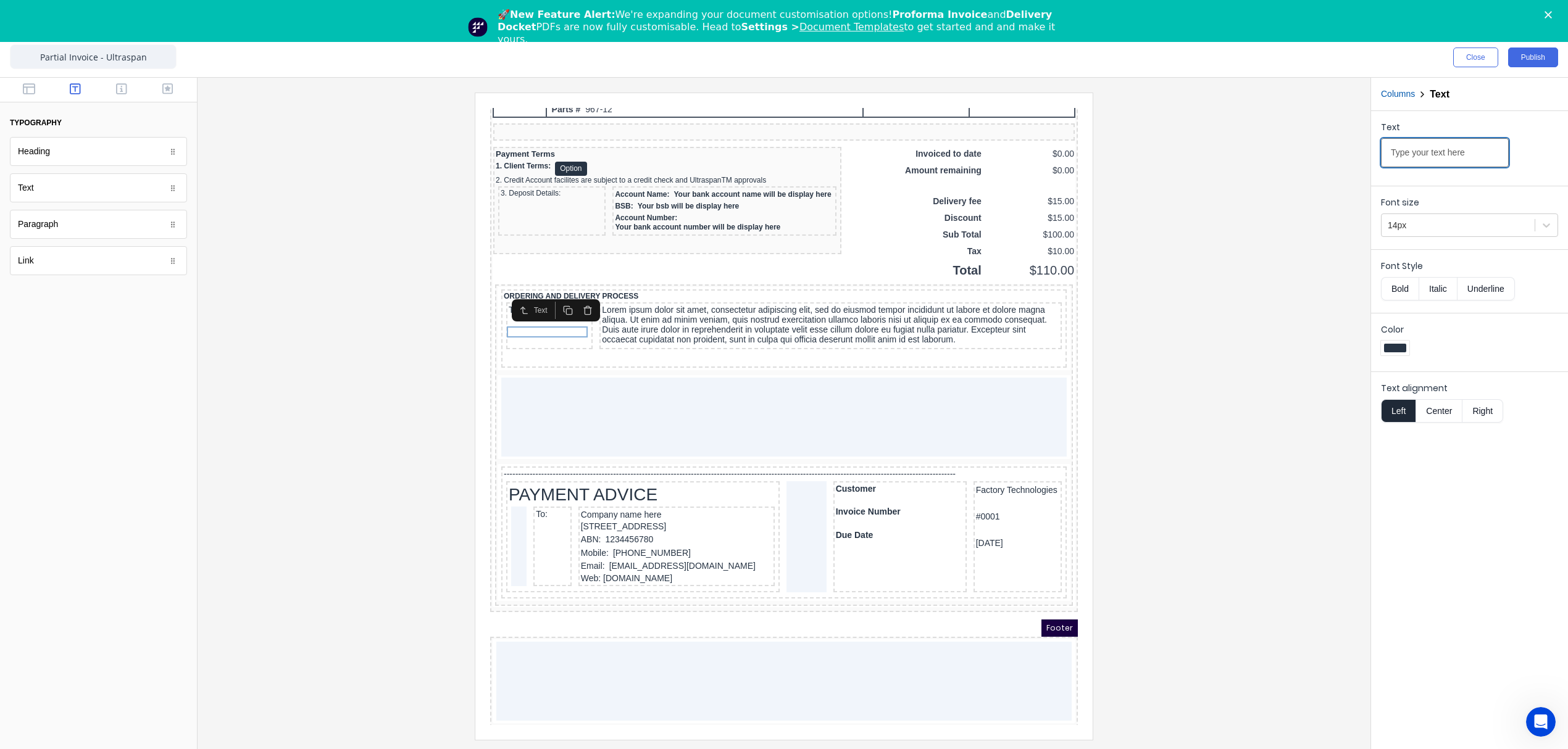
drag, startPoint x: 1485, startPoint y: 147, endPoint x: 1338, endPoint y: 156, distance: 147.3
click at [1338, 156] on div "Close Publish Components typography Heading Heading Text Text Paragraph Paragra…" at bounding box center [784, 393] width 1568 height 711
paste input "ORDERING NOTES:"
type input "ORDERING NOTES:"
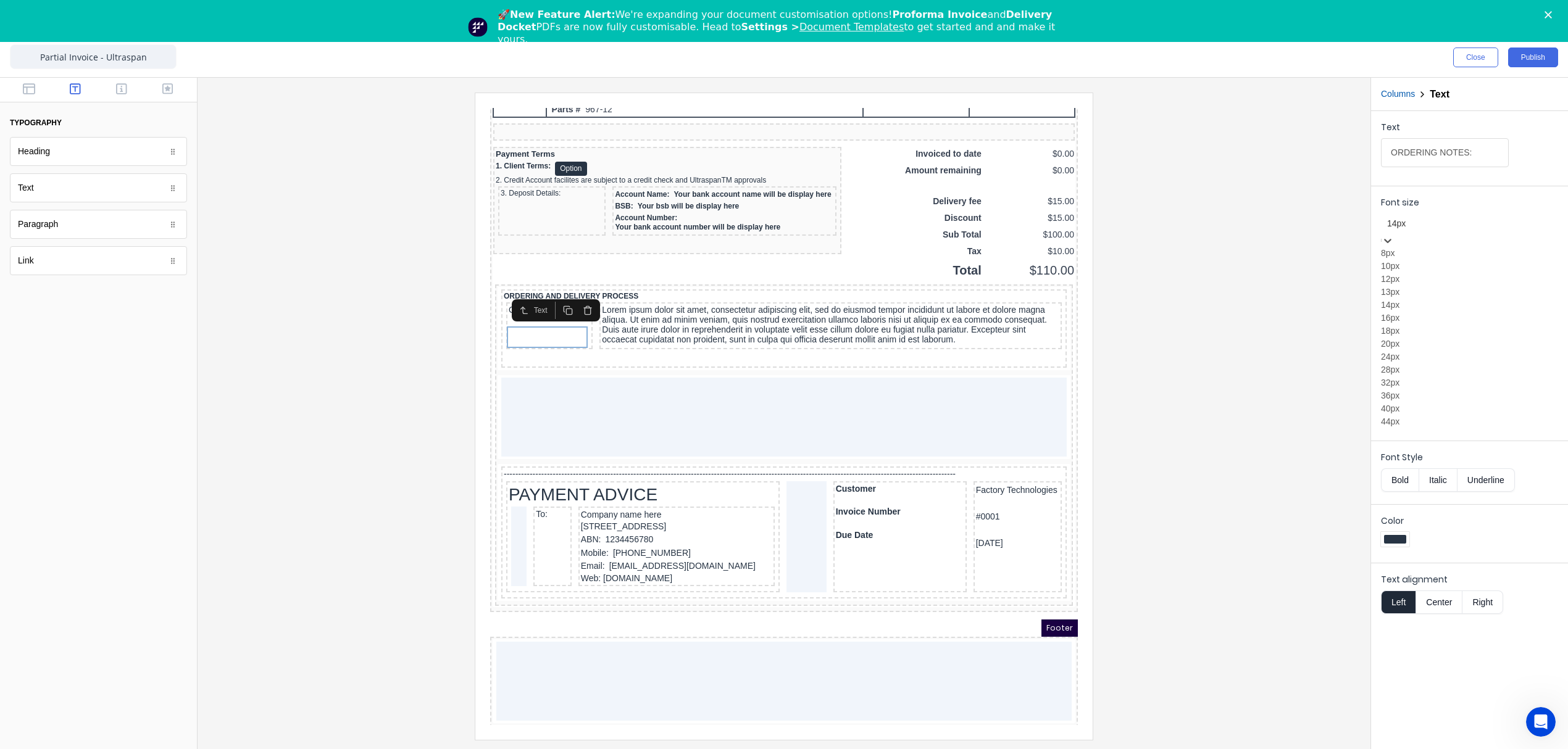
click at [1435, 226] on div at bounding box center [1469, 223] width 165 height 16
click at [1424, 273] on div "10px" at bounding box center [1469, 266] width 177 height 13
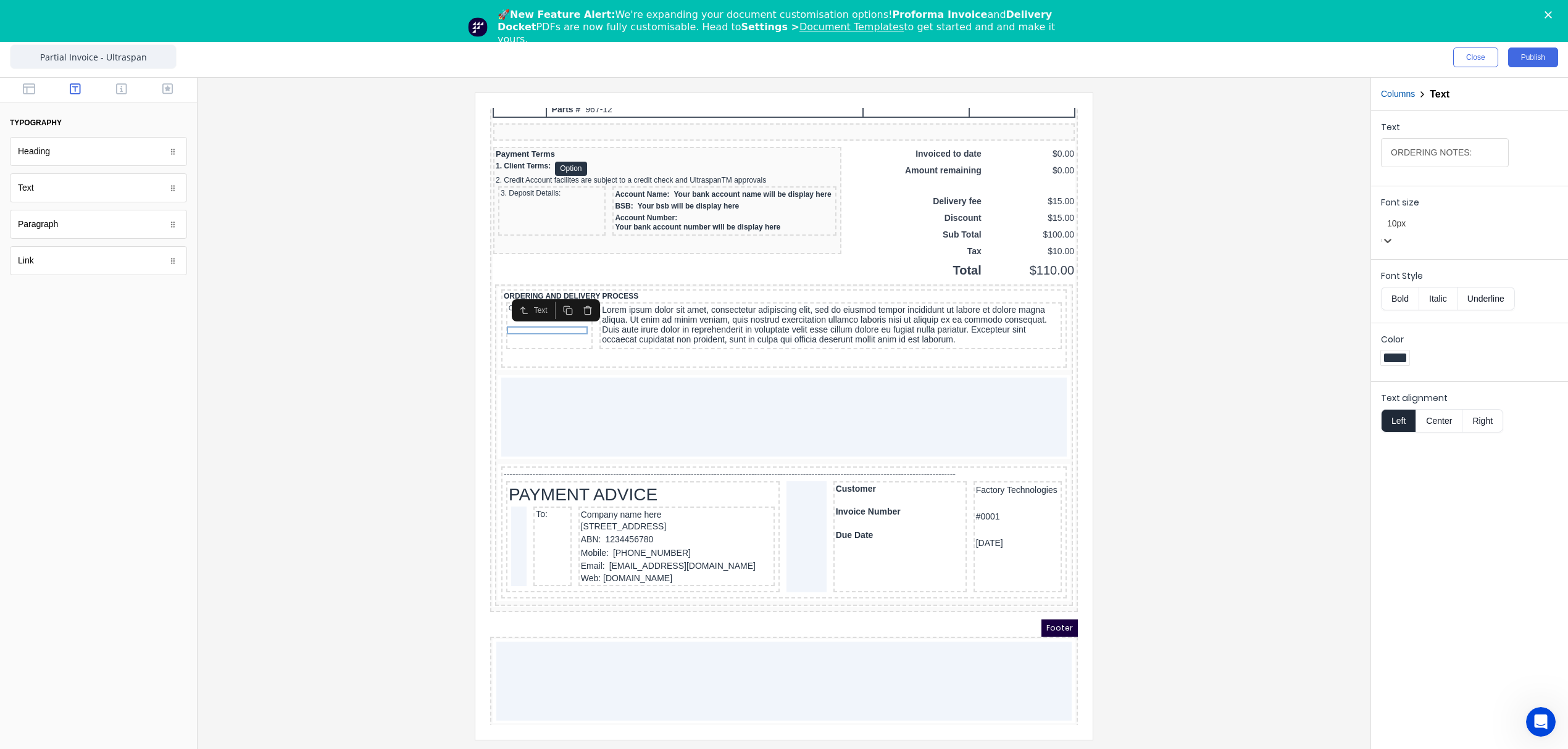
click at [1399, 295] on button "Bold" at bounding box center [1400, 299] width 38 height 24
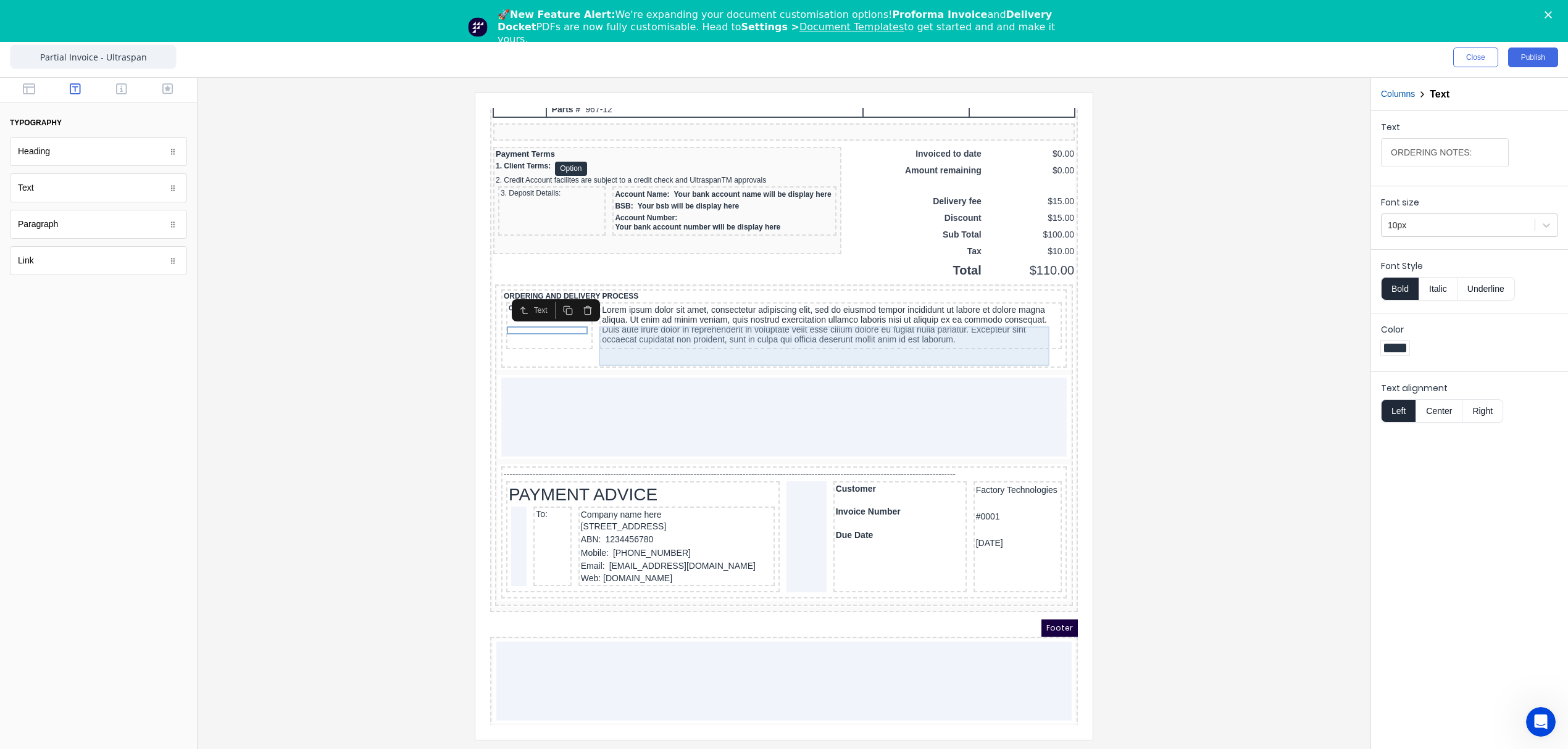
click at [705, 329] on div "Lorem ipsum dolor sit amet, consectetur adipiscing elit, sed do eiusmod tempor …" at bounding box center [815, 309] width 457 height 39
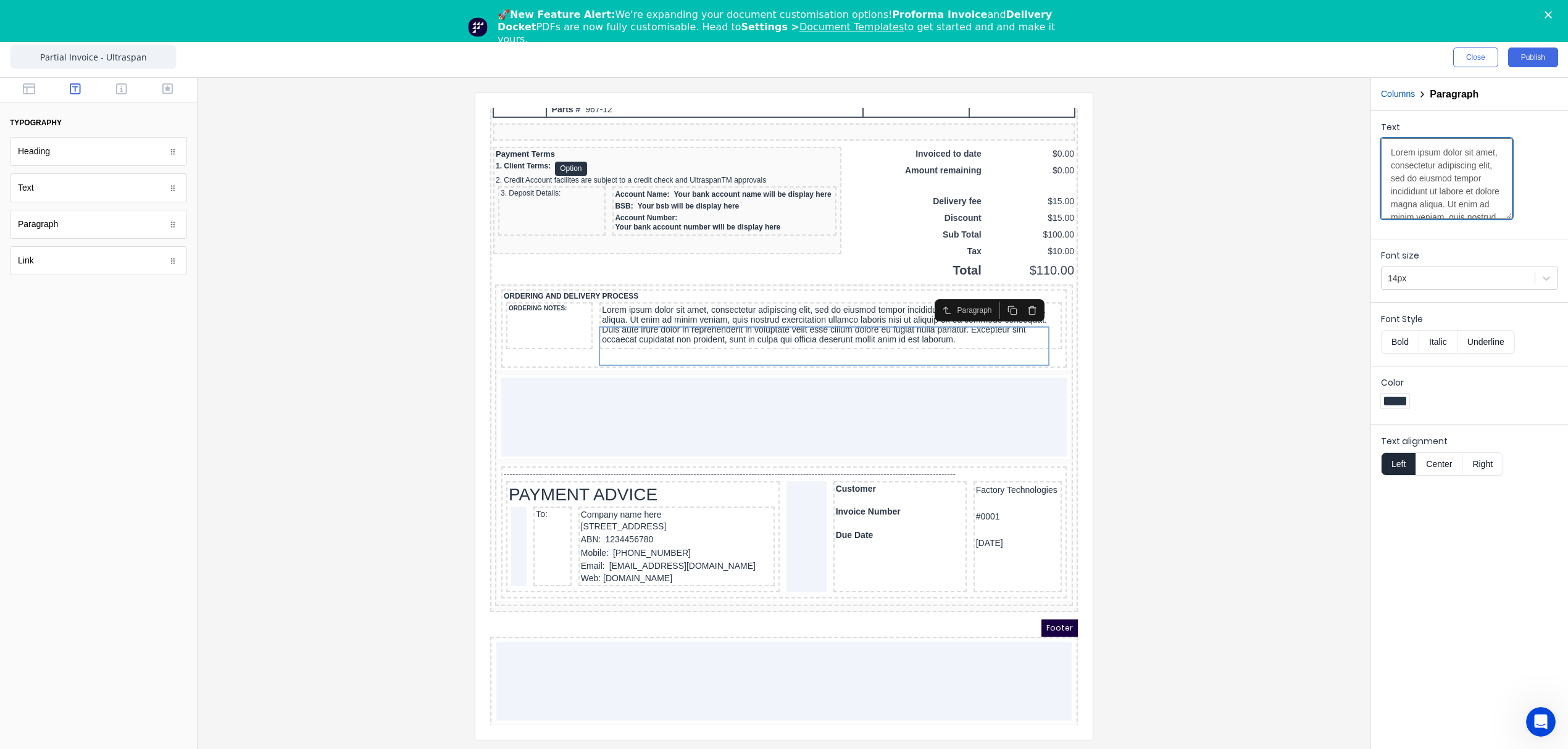
click at [1423, 170] on textarea "Lorem ipsum dolor sit amet, consectetur adipiscing elit, sed do eiusmod tempor …" at bounding box center [1447, 178] width 131 height 81
paste textarea "1. Signing this quote confirms acceptance of our Terms of Sale v1 (available on…"
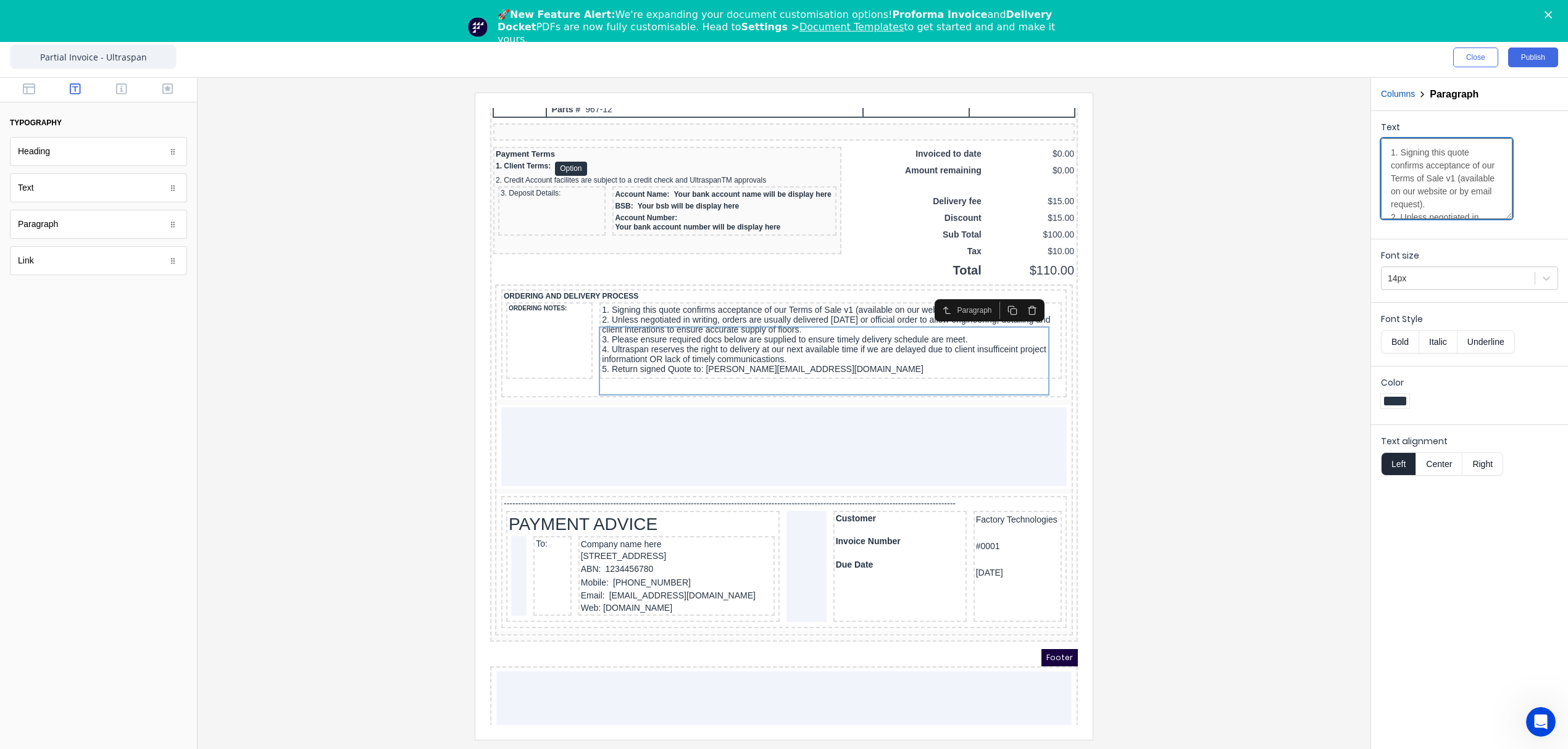
scroll to position [366, 0]
type textarea "1. Signing this quote confirms acceptance of our Terms of Sale v1 (available on…"
click at [1418, 281] on div at bounding box center [1458, 278] width 141 height 16
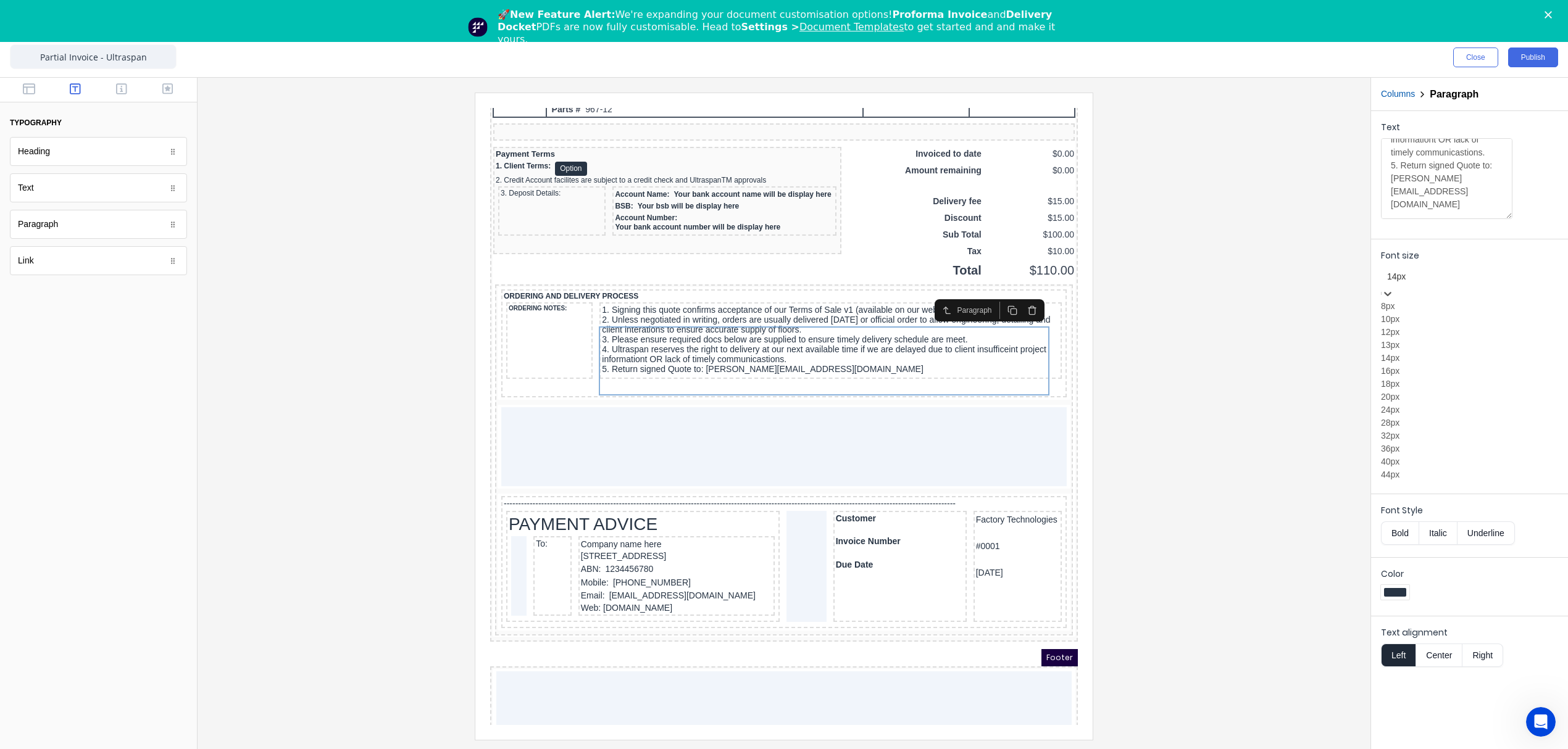
click at [1414, 326] on div "10px" at bounding box center [1469, 319] width 177 height 13
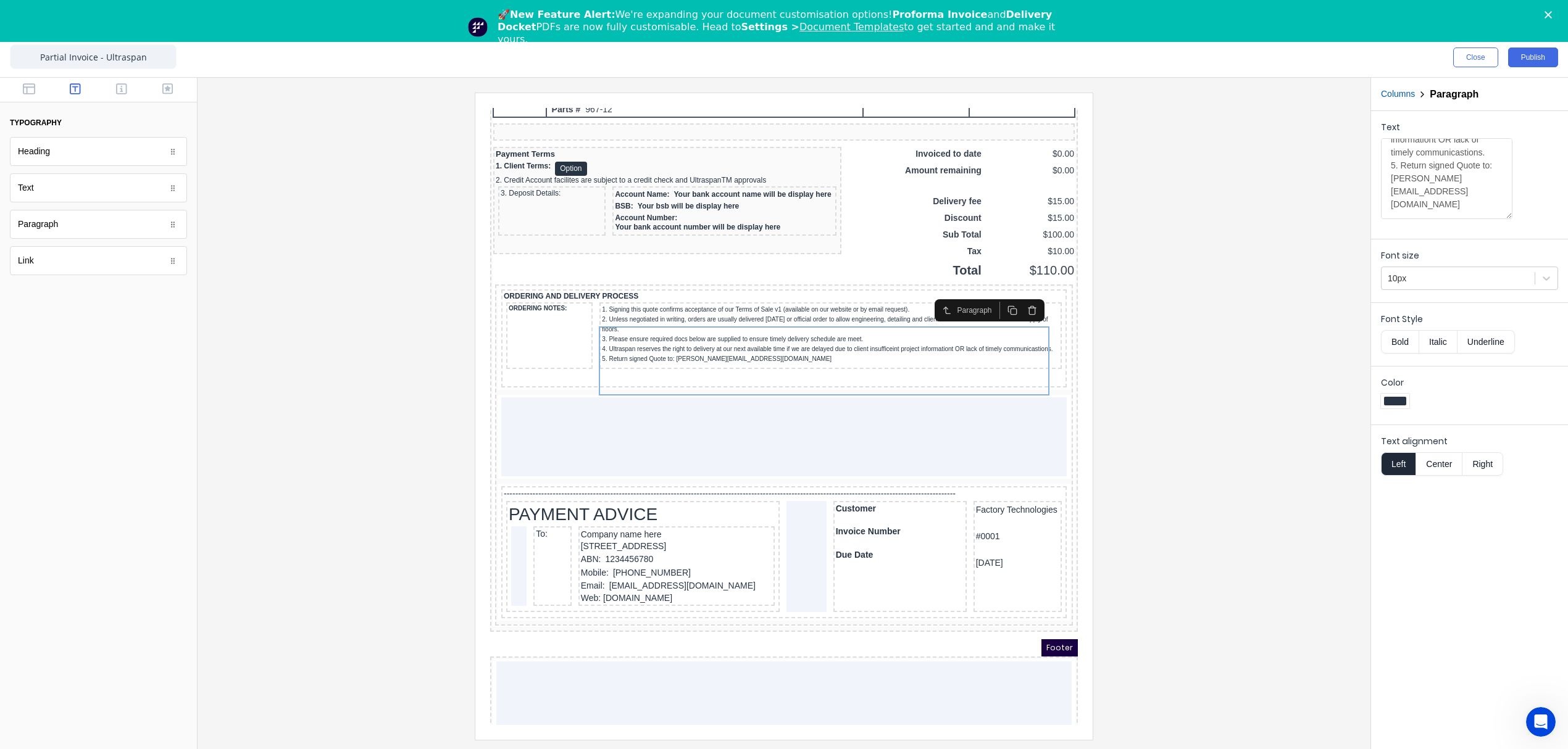
click at [1199, 308] on div at bounding box center [784, 416] width 1153 height 647
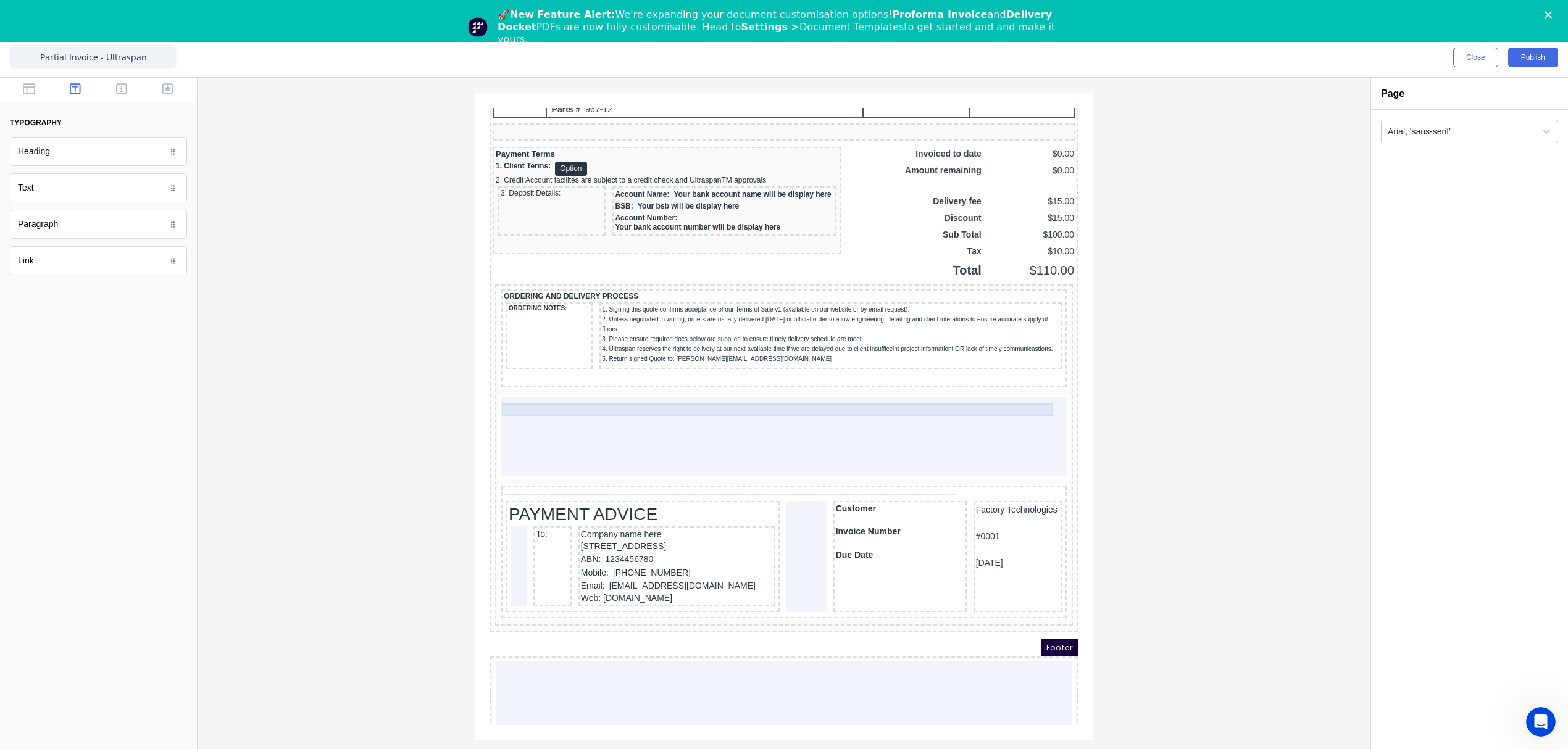
click at [589, 370] on div at bounding box center [768, 364] width 560 height 12
click at [1023, 373] on icon "button" at bounding box center [1020, 372] width 10 height 10
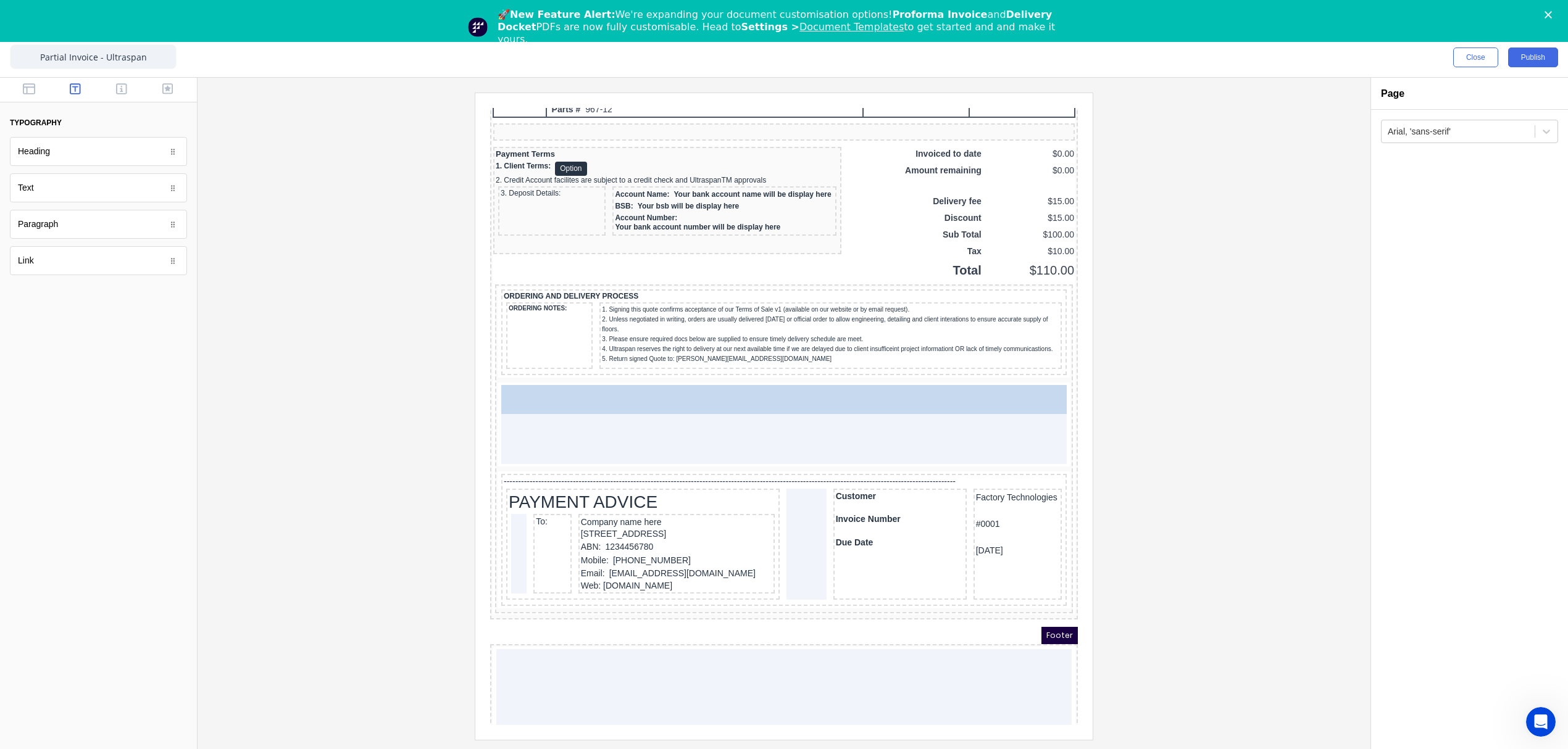
drag, startPoint x: 32, startPoint y: 190, endPoint x: 106, endPoint y: 343, distance: 170.0
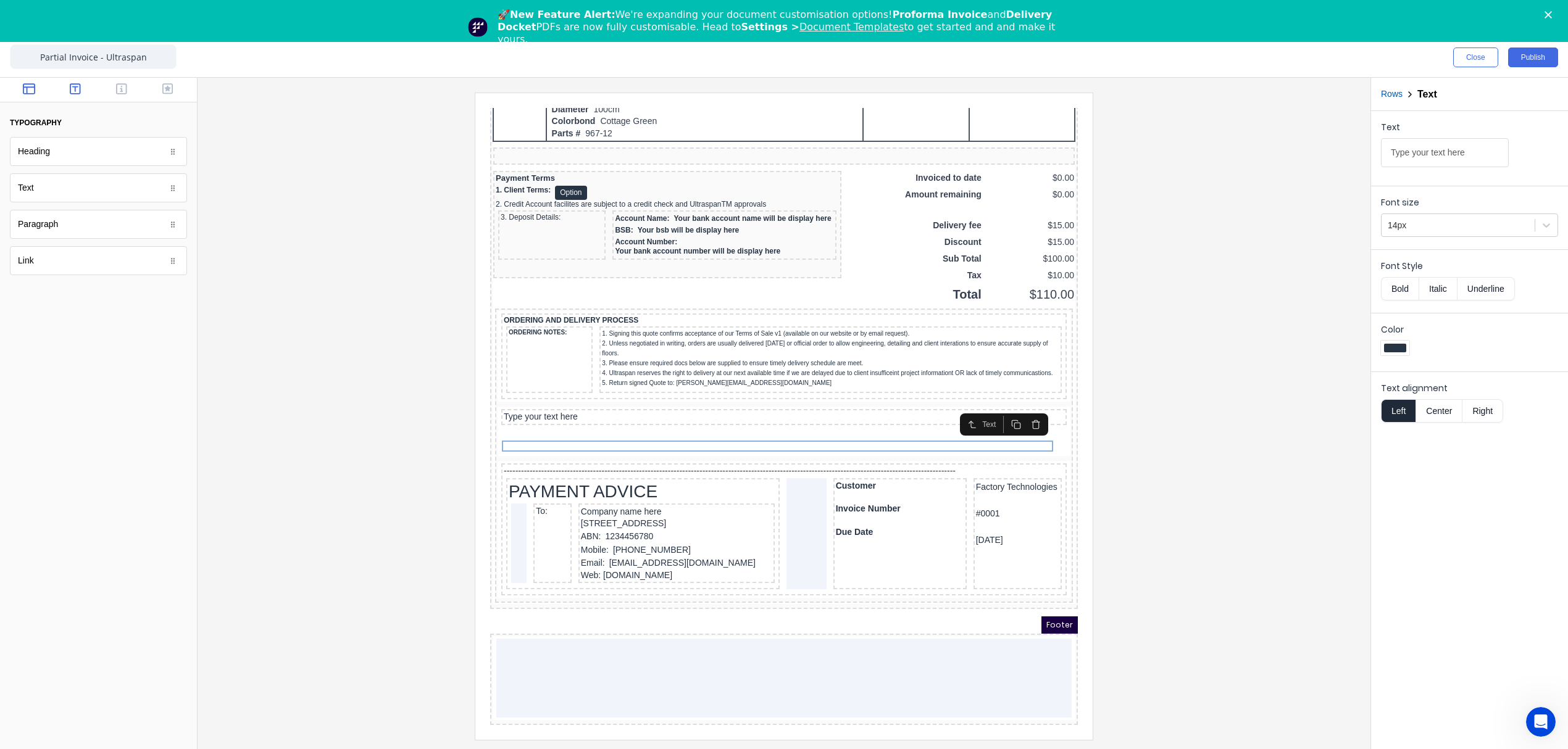
click at [28, 85] on icon "button" at bounding box center [29, 89] width 12 height 12
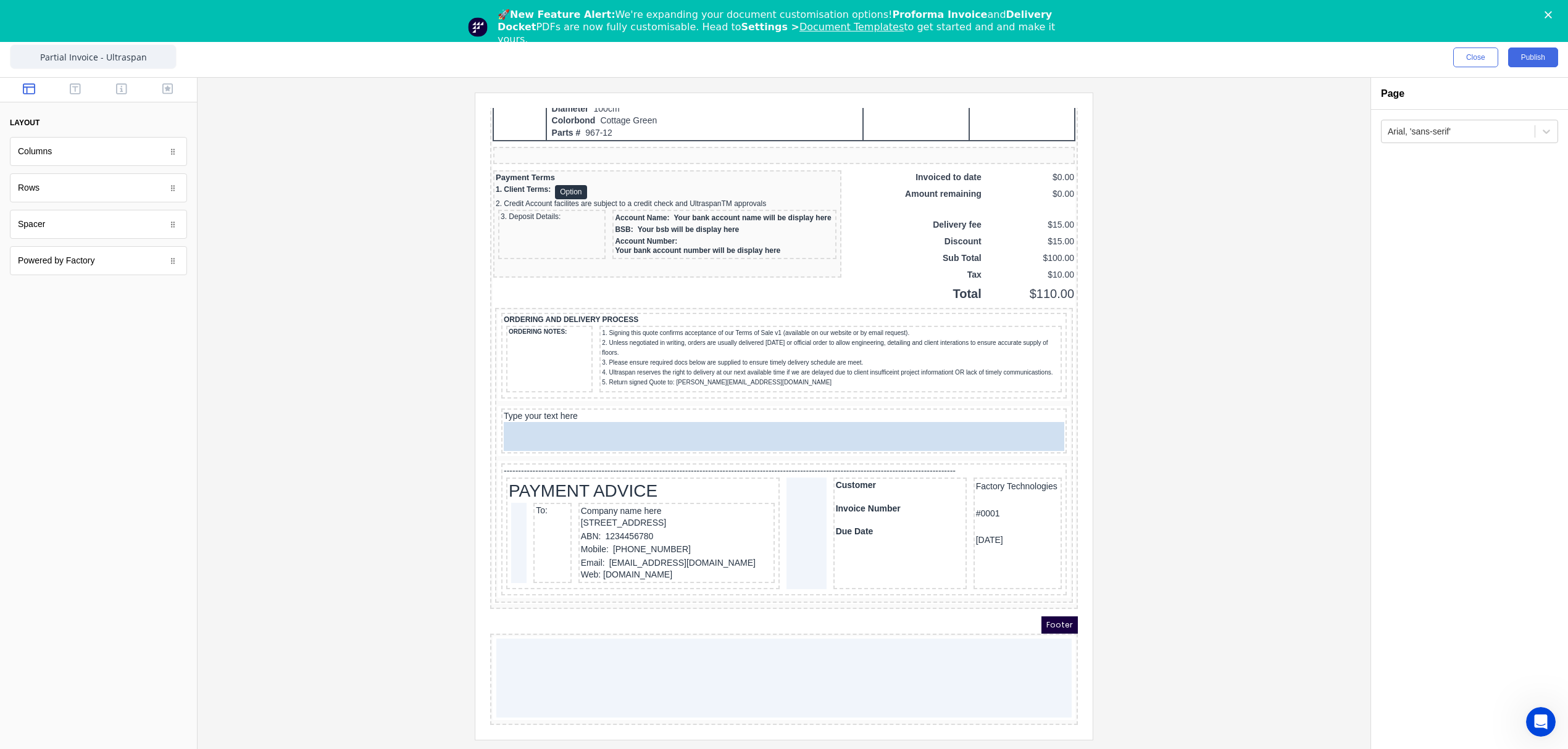
drag, startPoint x: 43, startPoint y: 159, endPoint x: 101, endPoint y: 335, distance: 185.3
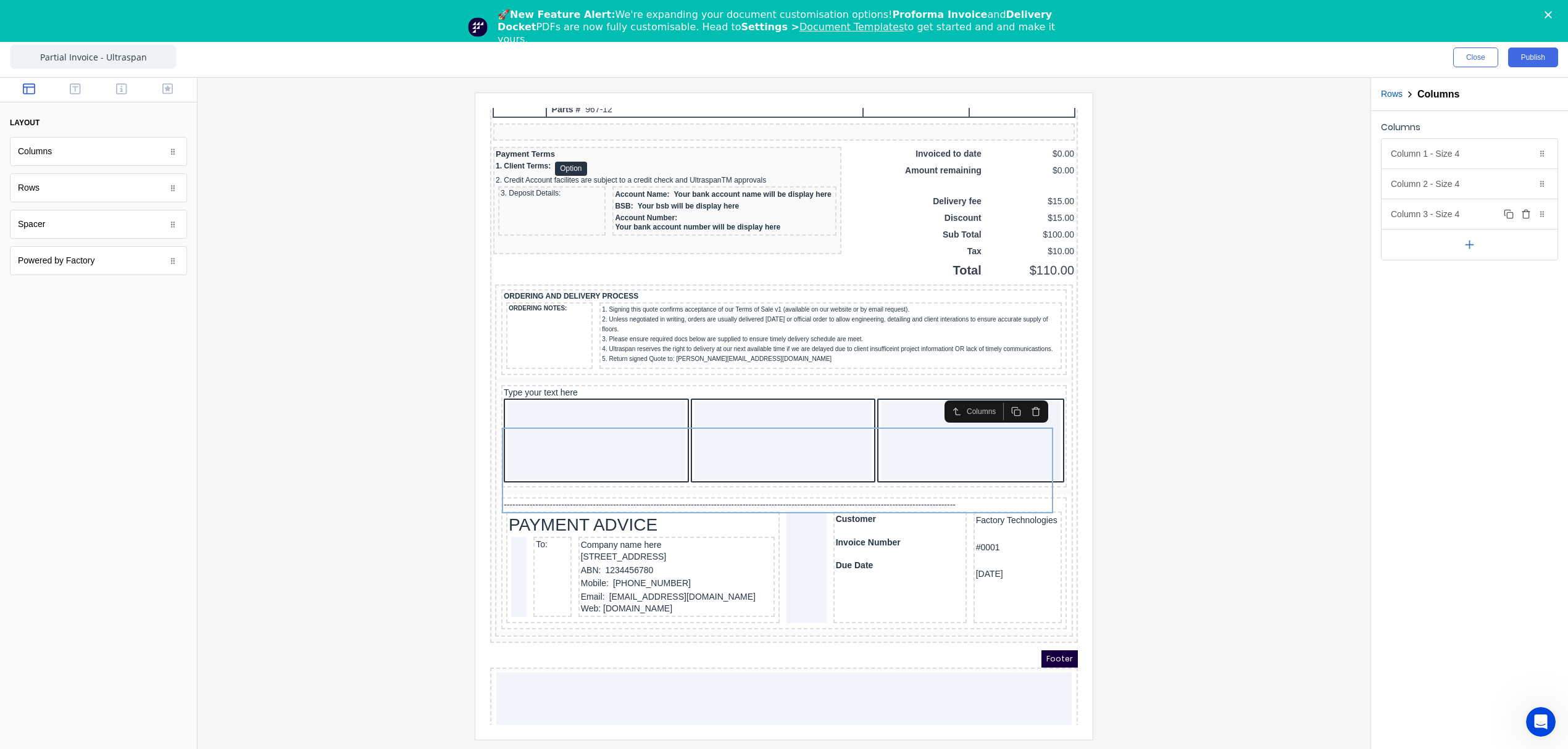
click at [1529, 215] on icon "button" at bounding box center [1526, 214] width 10 height 10
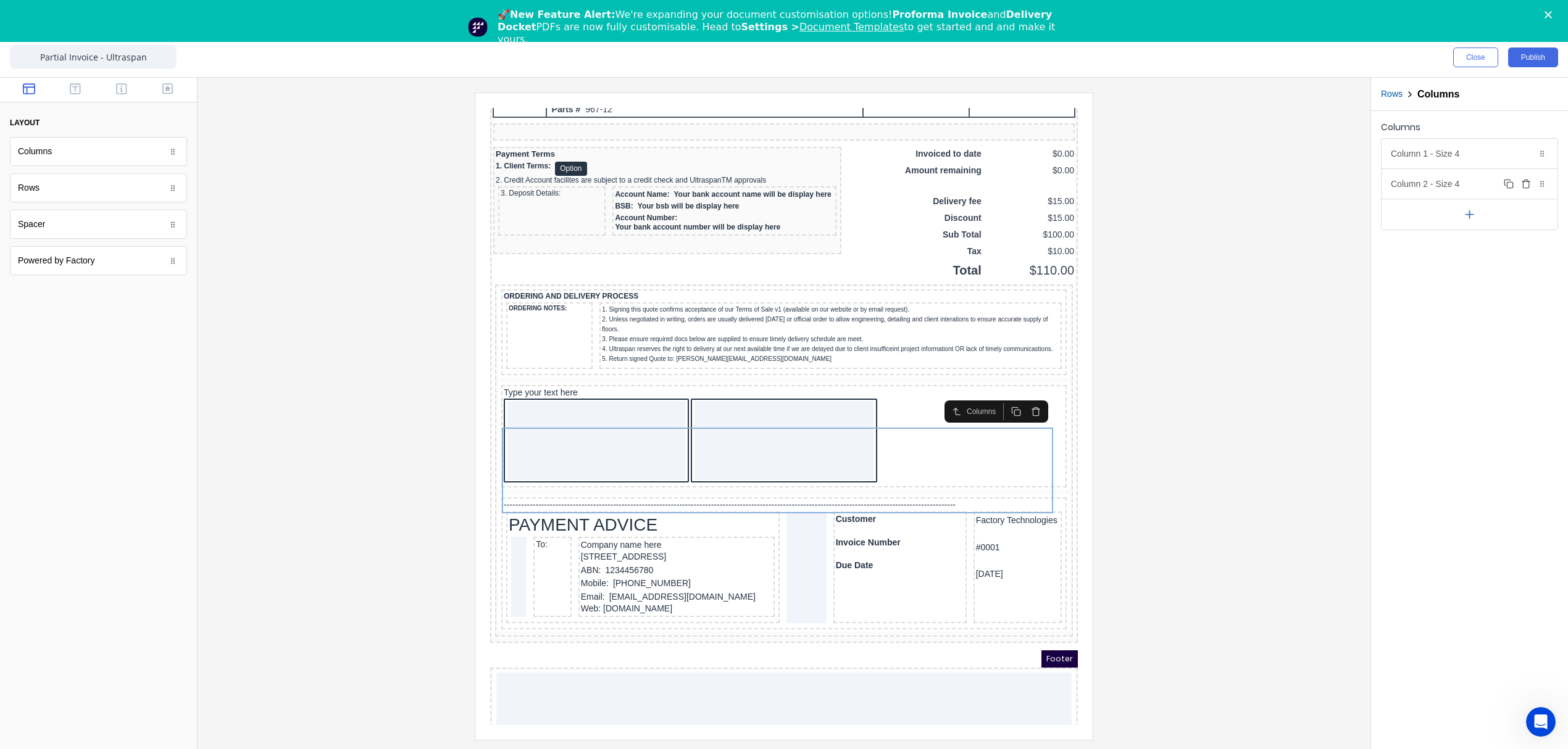
click at [1485, 185] on div "Column 2 - Size 4 Duplicate Delete" at bounding box center [1470, 184] width 176 height 30
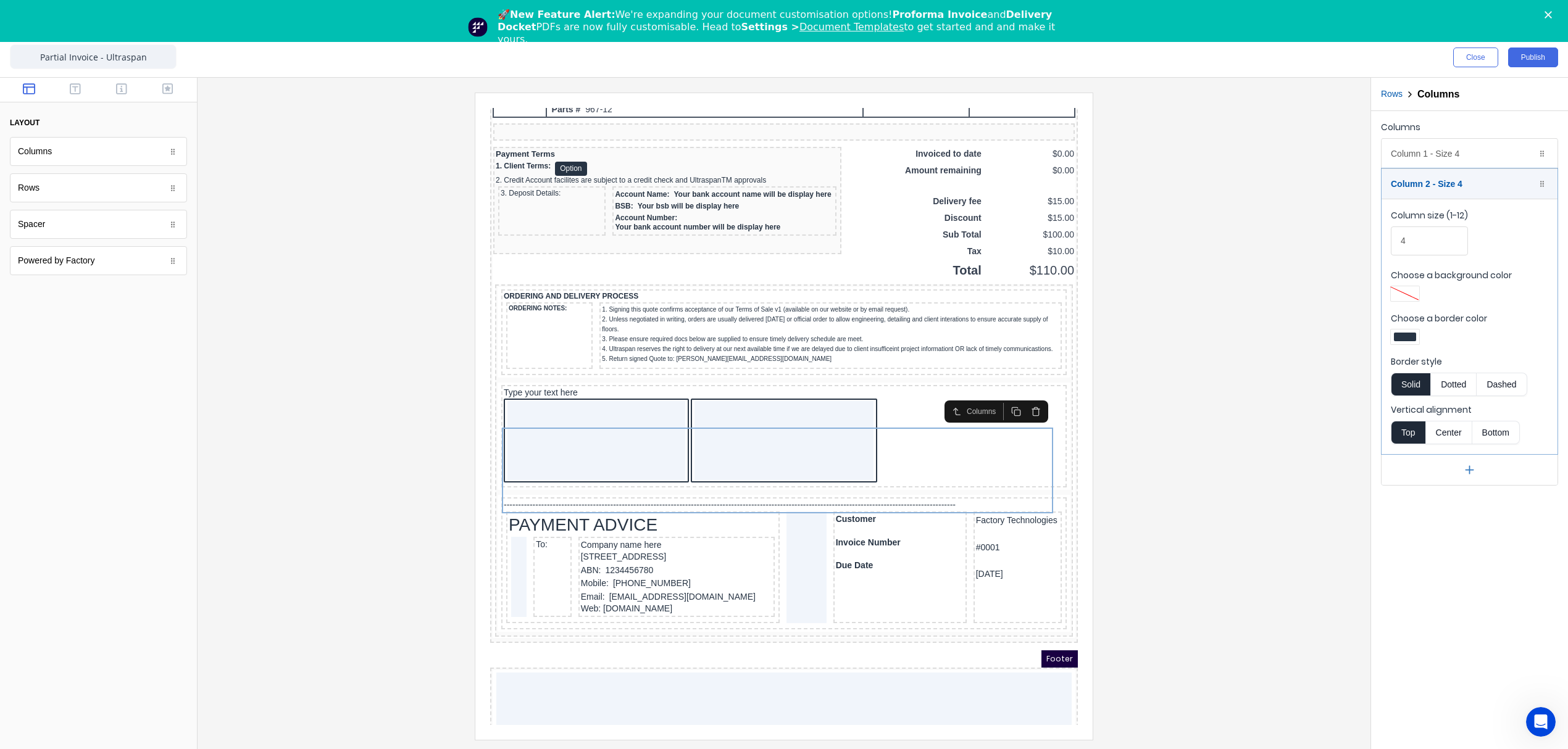
click at [1400, 339] on div at bounding box center [1405, 337] width 22 height 9
click at [1449, 450] on div at bounding box center [1444, 449] width 14 height 14
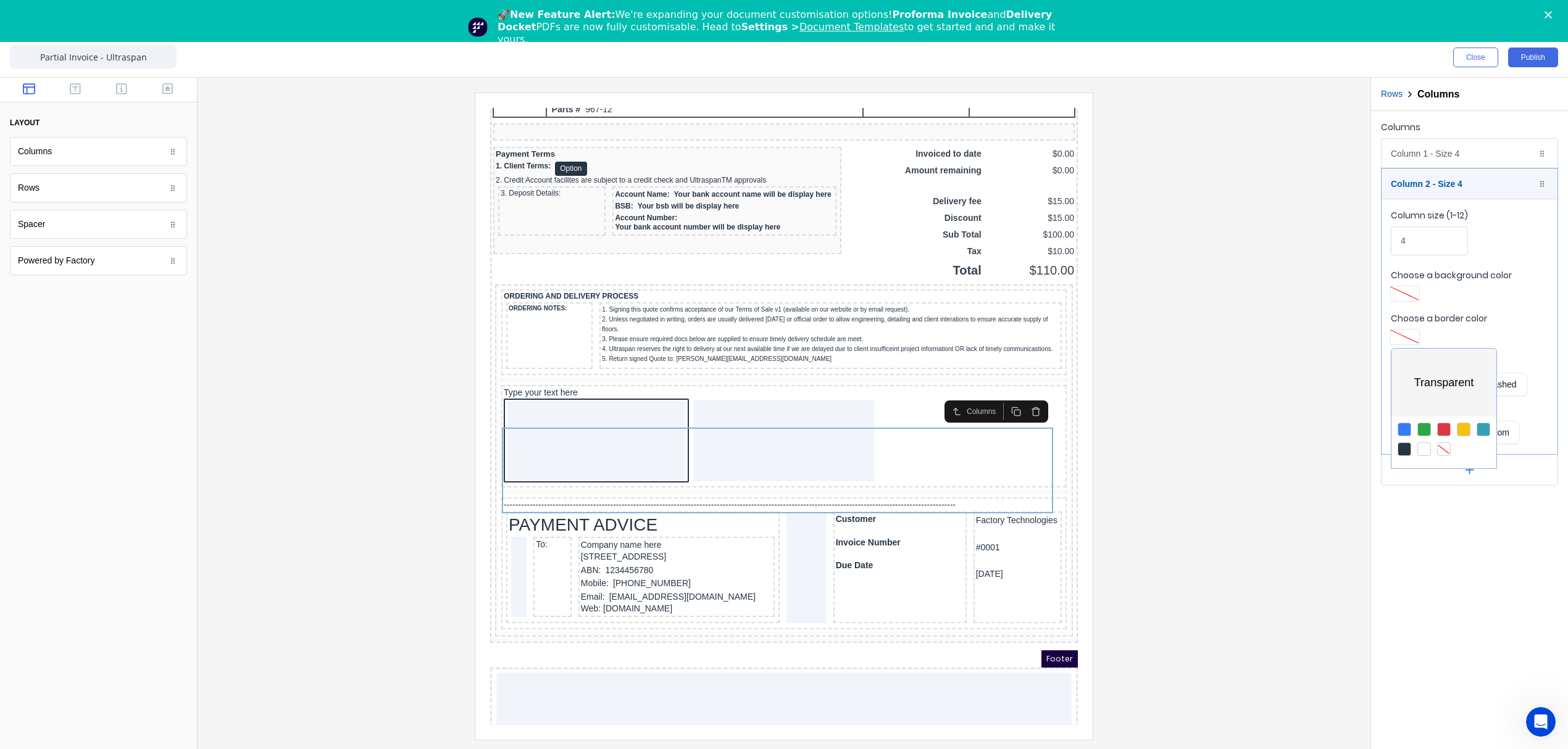
drag, startPoint x: 806, startPoint y: 463, endPoint x: 312, endPoint y: 356, distance: 505.5
click at [806, 463] on div at bounding box center [784, 374] width 1568 height 749
drag, startPoint x: 1409, startPoint y: 247, endPoint x: 1332, endPoint y: 243, distance: 77.1
click at [1332, 243] on div "Close Publish Components layout Columns Columns Rows Rows Spacer Spacer Powered…" at bounding box center [784, 393] width 1568 height 711
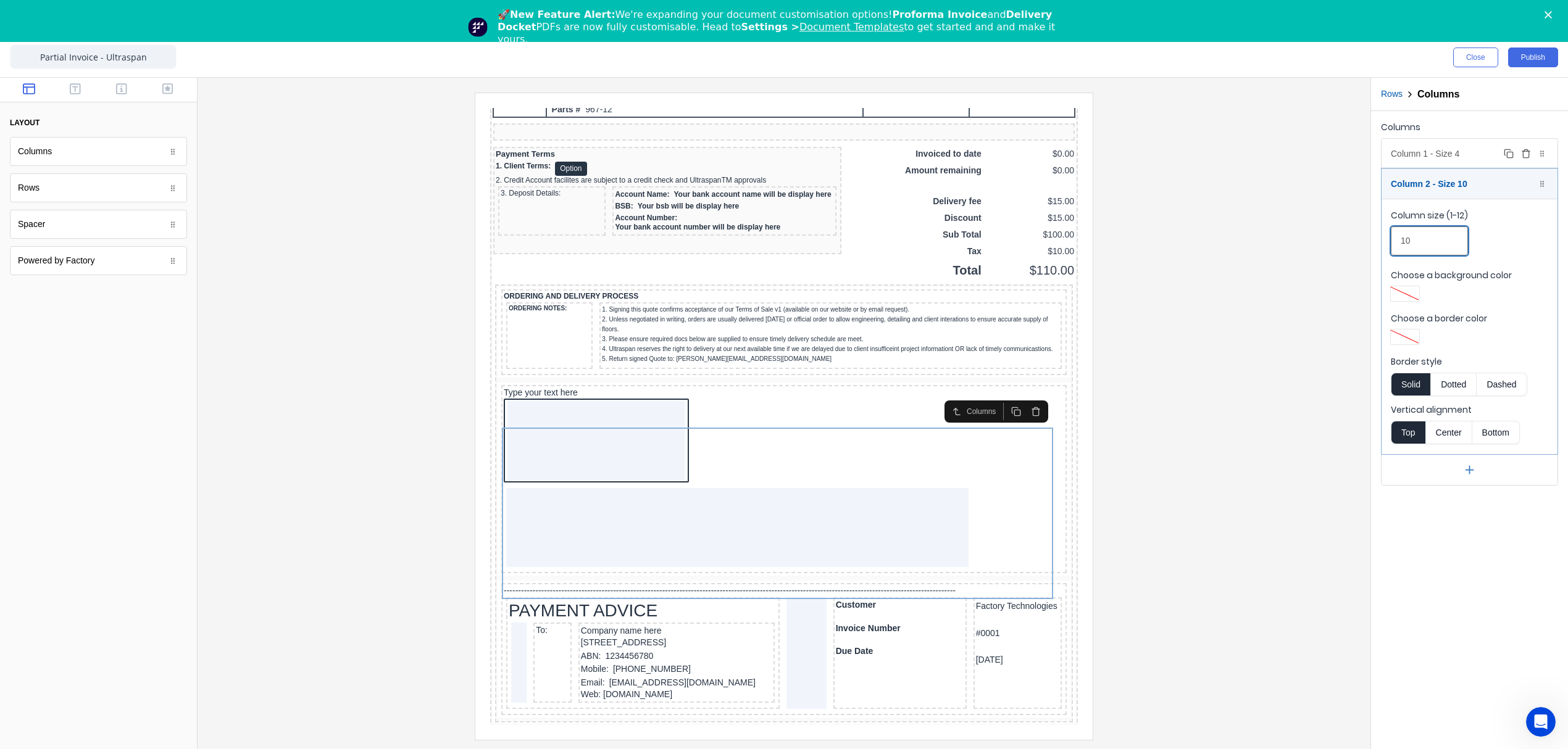
type input "10"
click at [1409, 151] on div "Column 1 - Size 4 Duplicate Delete" at bounding box center [1470, 154] width 176 height 30
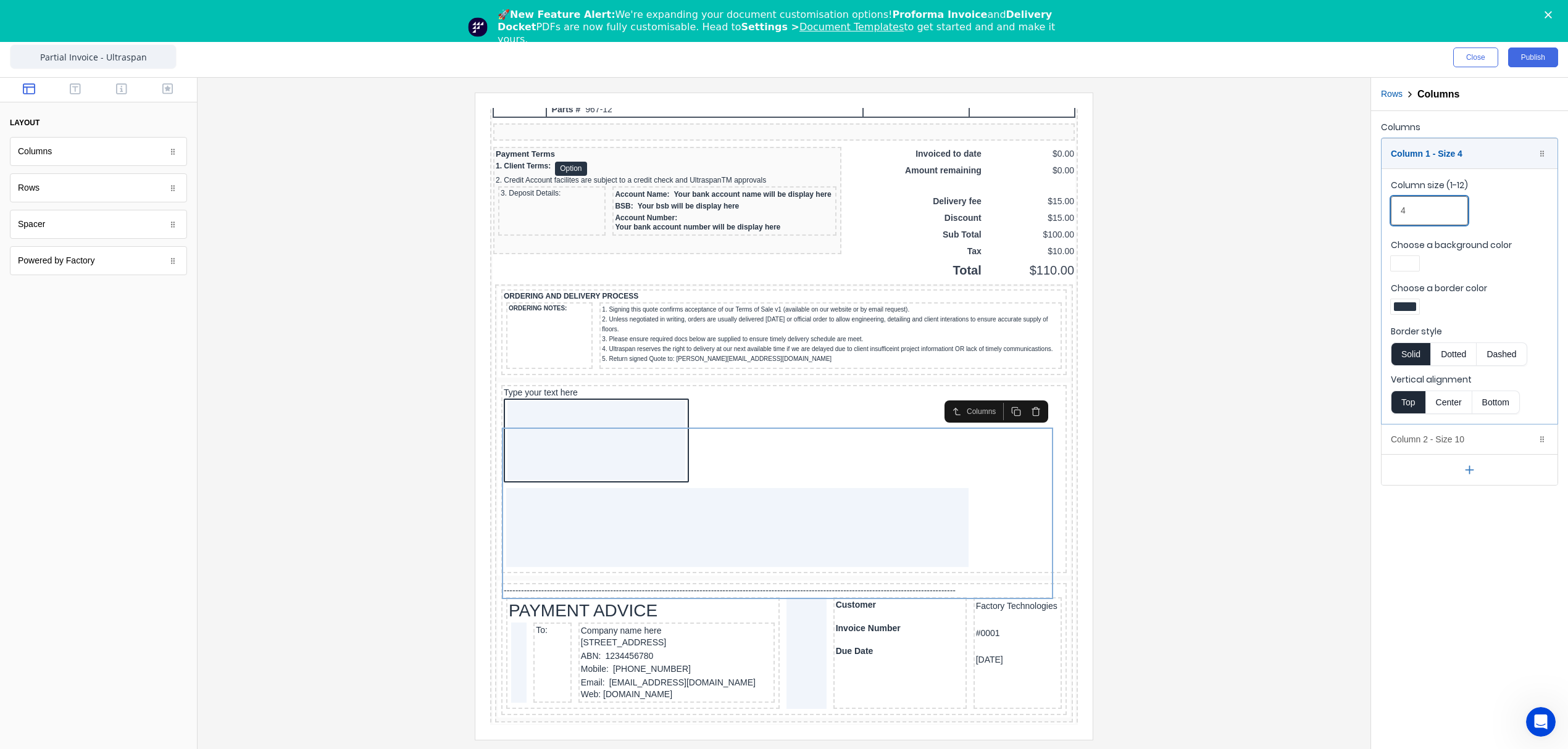
click at [1378, 210] on div "Columns Column 1 - Size 4 Duplicate Delete Column size (1-12) 4 Choose a backgr…" at bounding box center [1469, 302] width 197 height 382
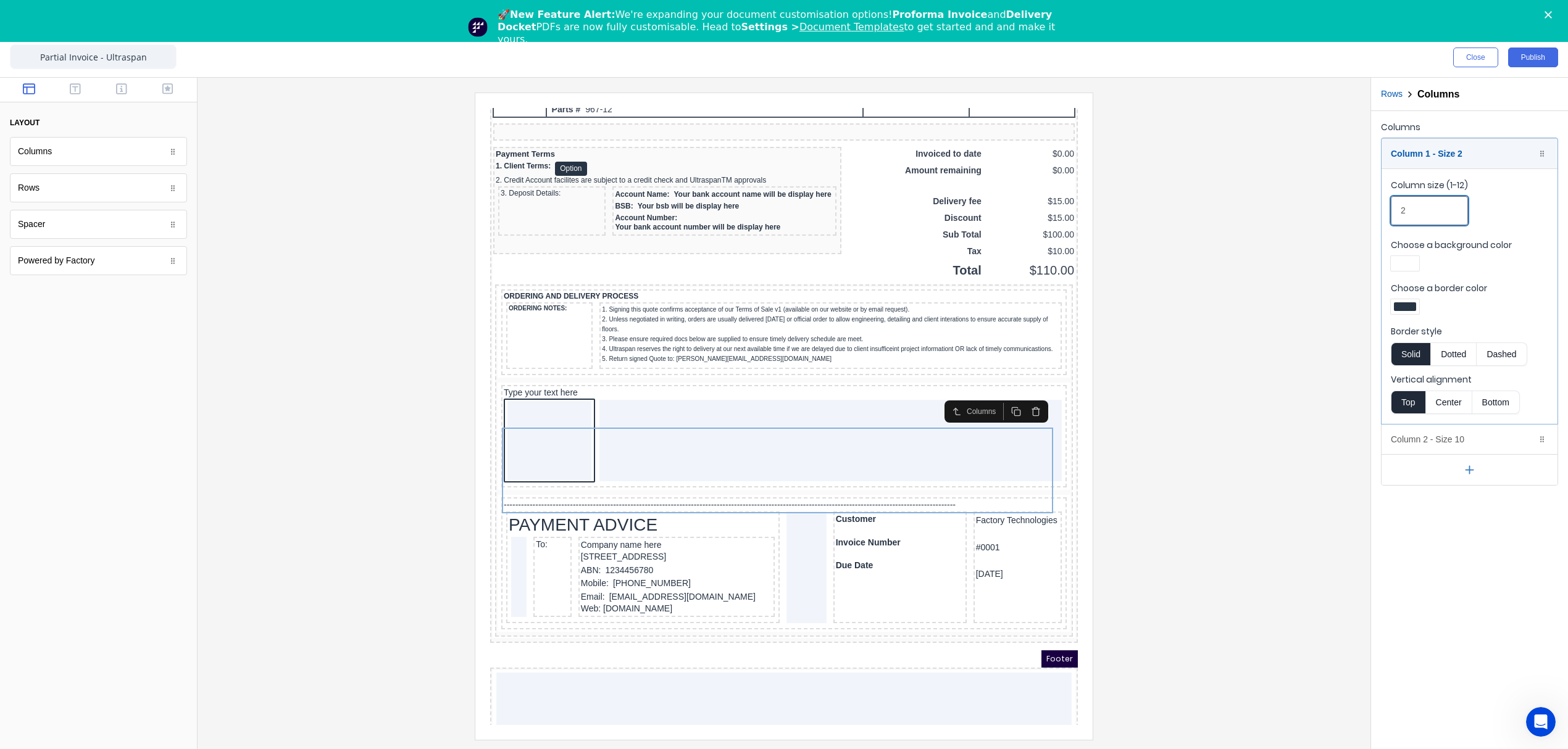
type input "2"
click at [1398, 307] on div at bounding box center [1405, 306] width 22 height 9
click at [1446, 425] on div at bounding box center [1444, 419] width 14 height 14
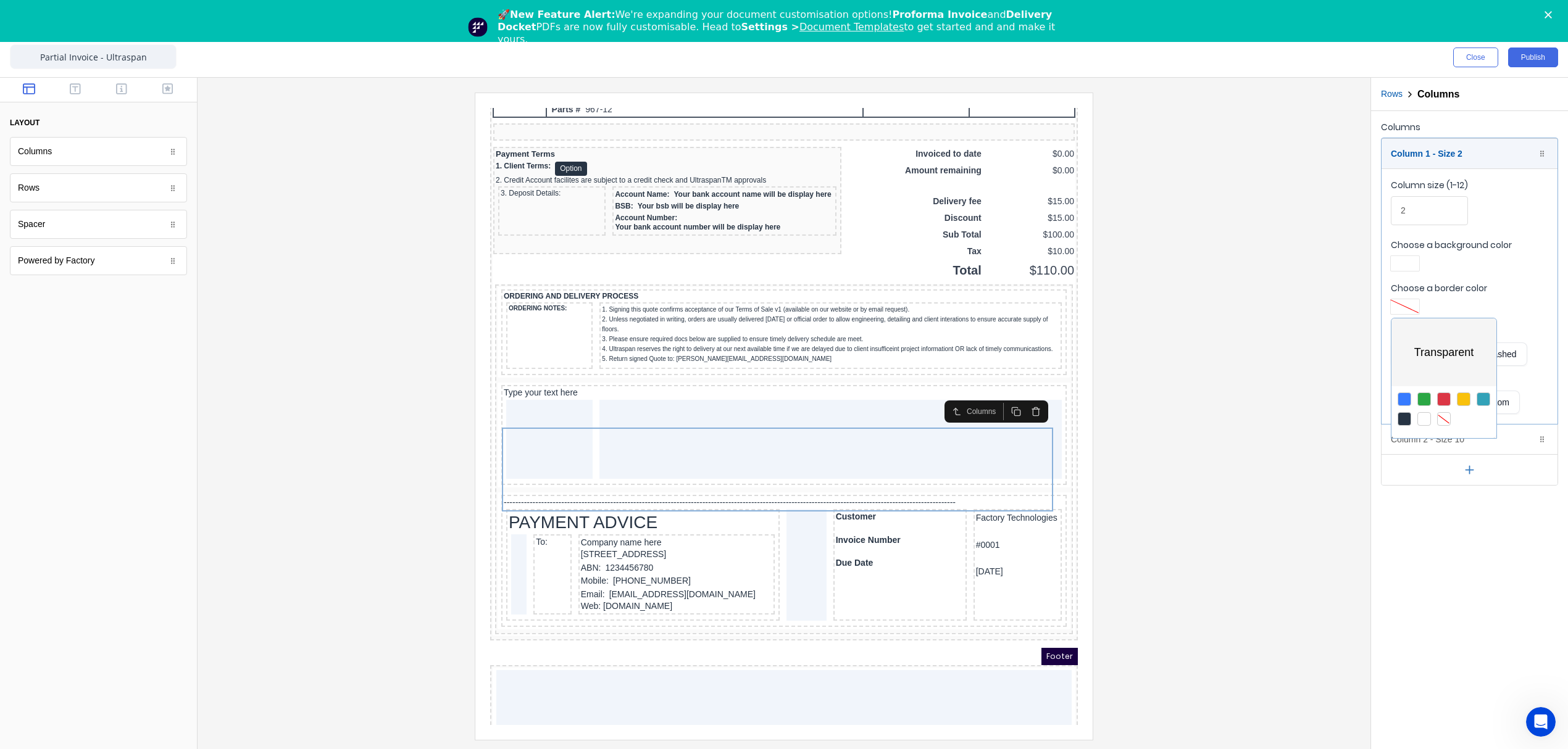
drag, startPoint x: 1403, startPoint y: 268, endPoint x: 1408, endPoint y: 284, distance: 16.8
click at [1403, 268] on div at bounding box center [784, 374] width 1568 height 749
click at [1411, 261] on div at bounding box center [1405, 263] width 22 height 9
click at [1447, 376] on div at bounding box center [1444, 376] width 14 height 14
click at [1208, 334] on div at bounding box center [784, 374] width 1568 height 749
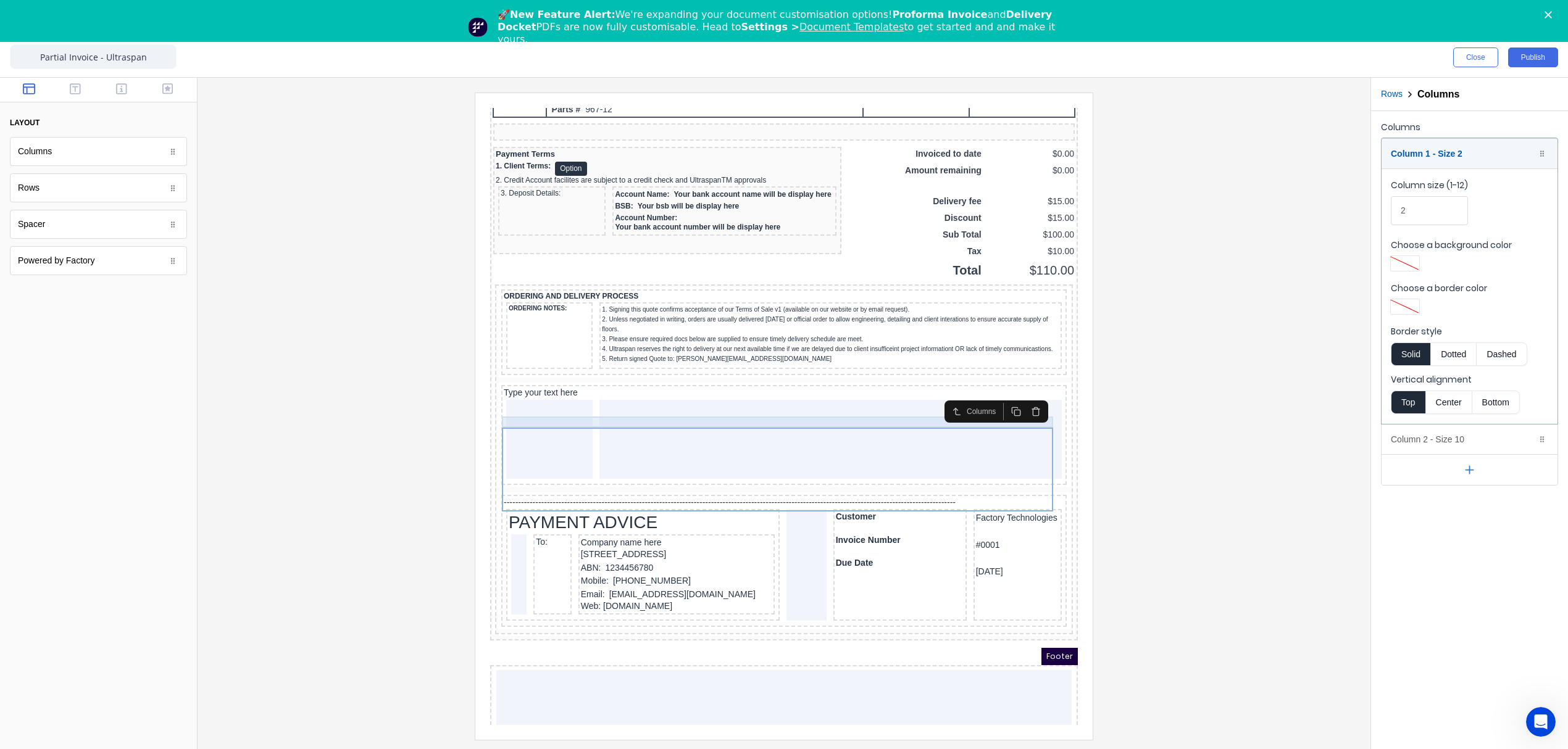
click at [541, 384] on div "Type your text here" at bounding box center [768, 378] width 560 height 11
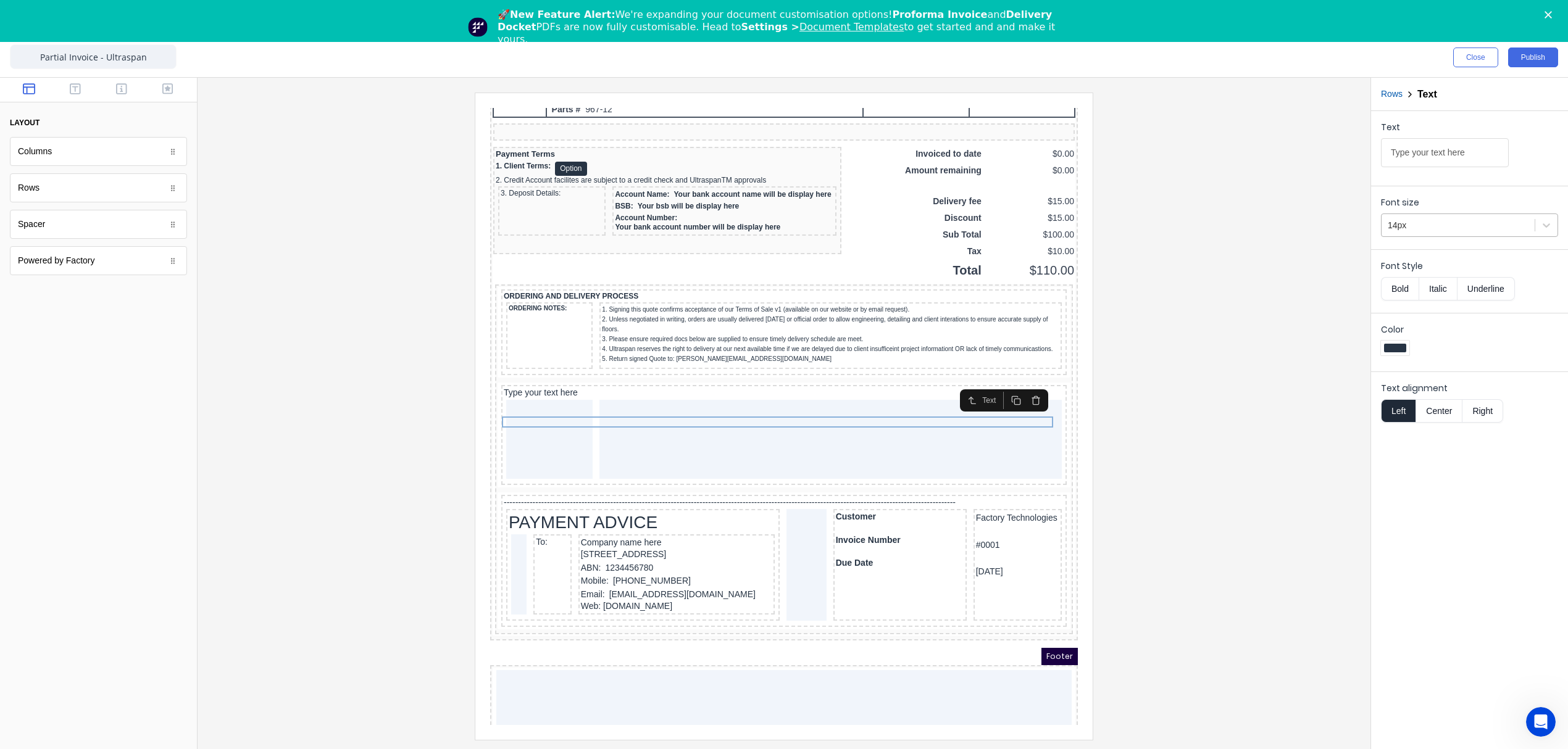
click at [1440, 223] on div at bounding box center [1458, 226] width 141 height 16
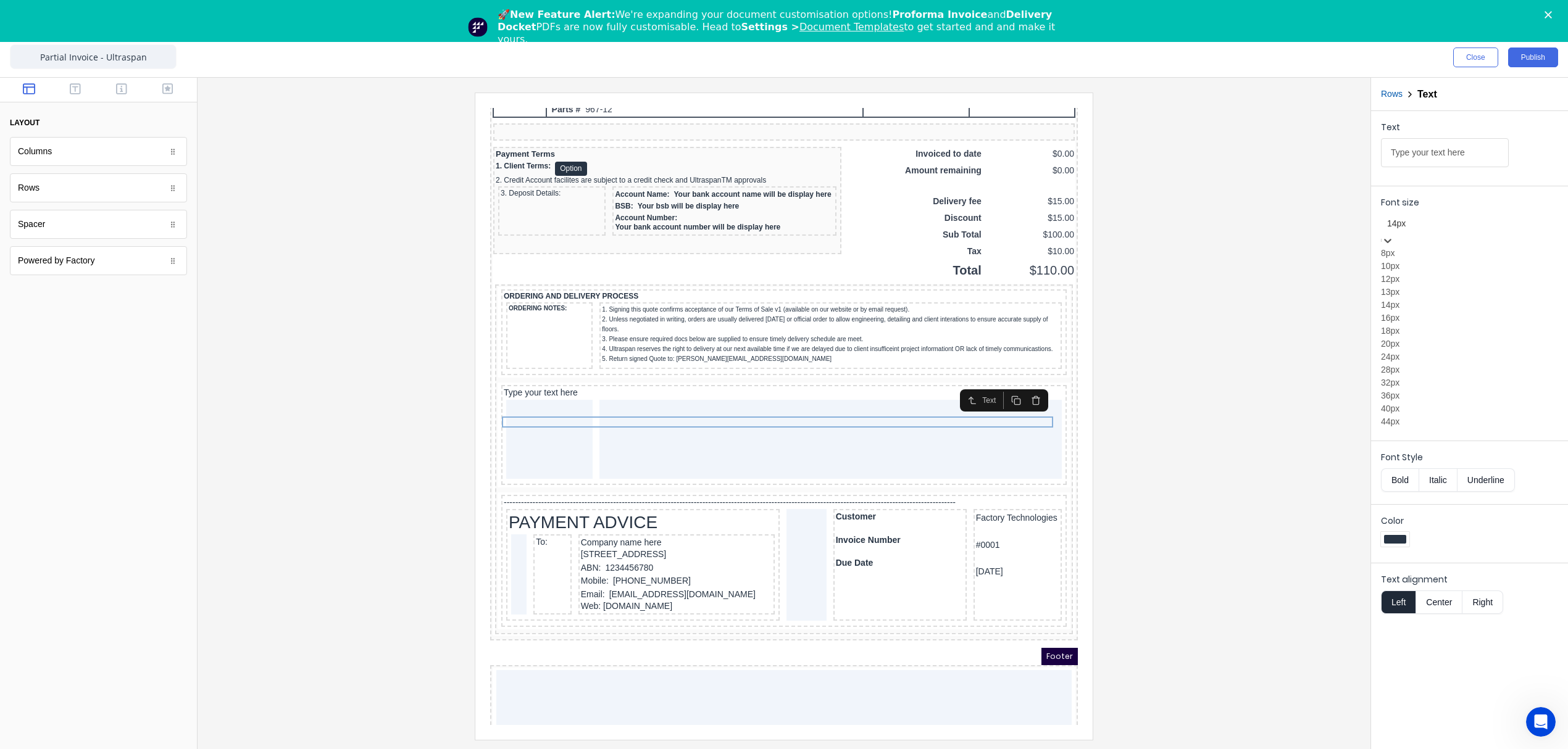
click at [1418, 286] on div "12px" at bounding box center [1469, 279] width 177 height 13
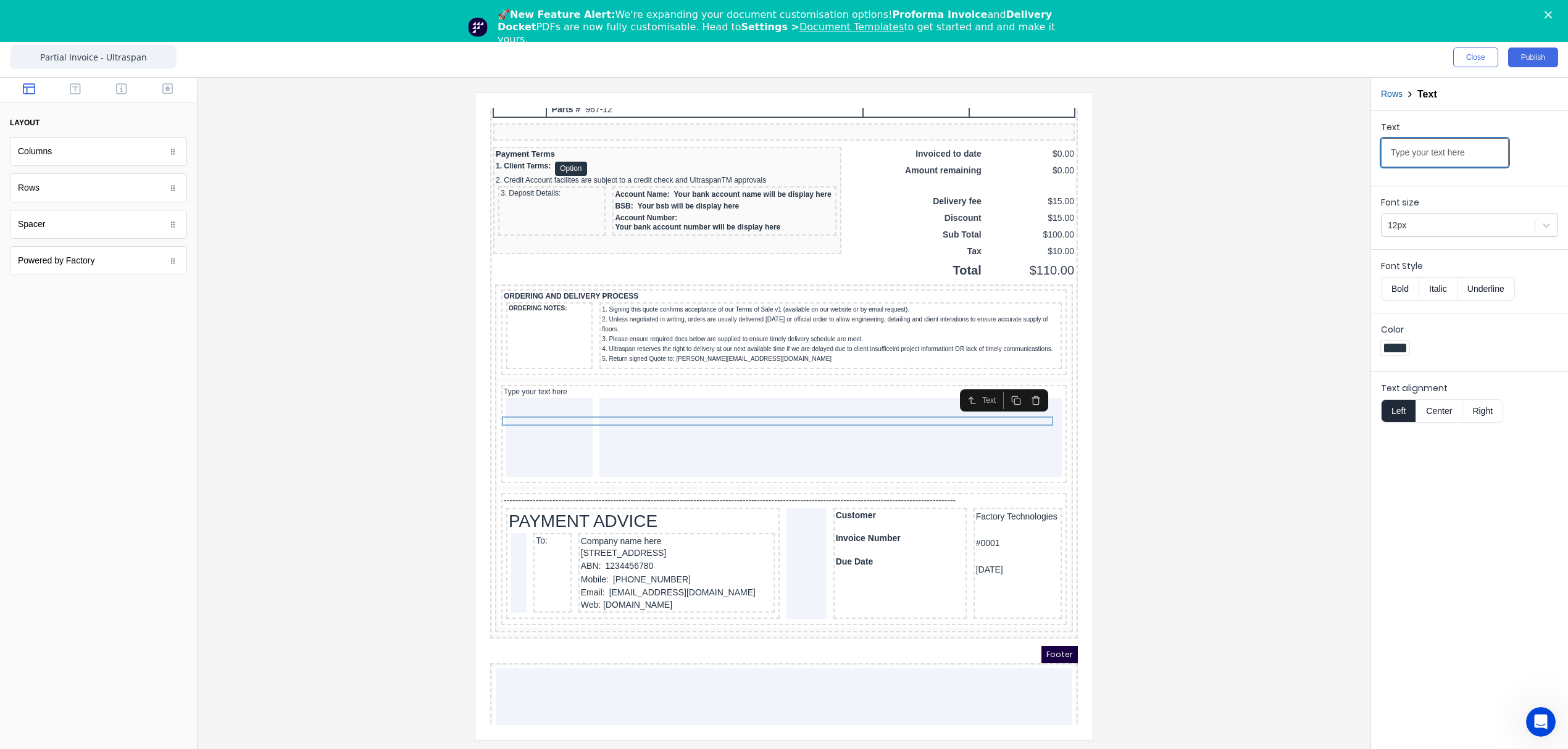
click at [1452, 149] on input "Type your text here" at bounding box center [1445, 152] width 128 height 29
paste input "List of required documents:"
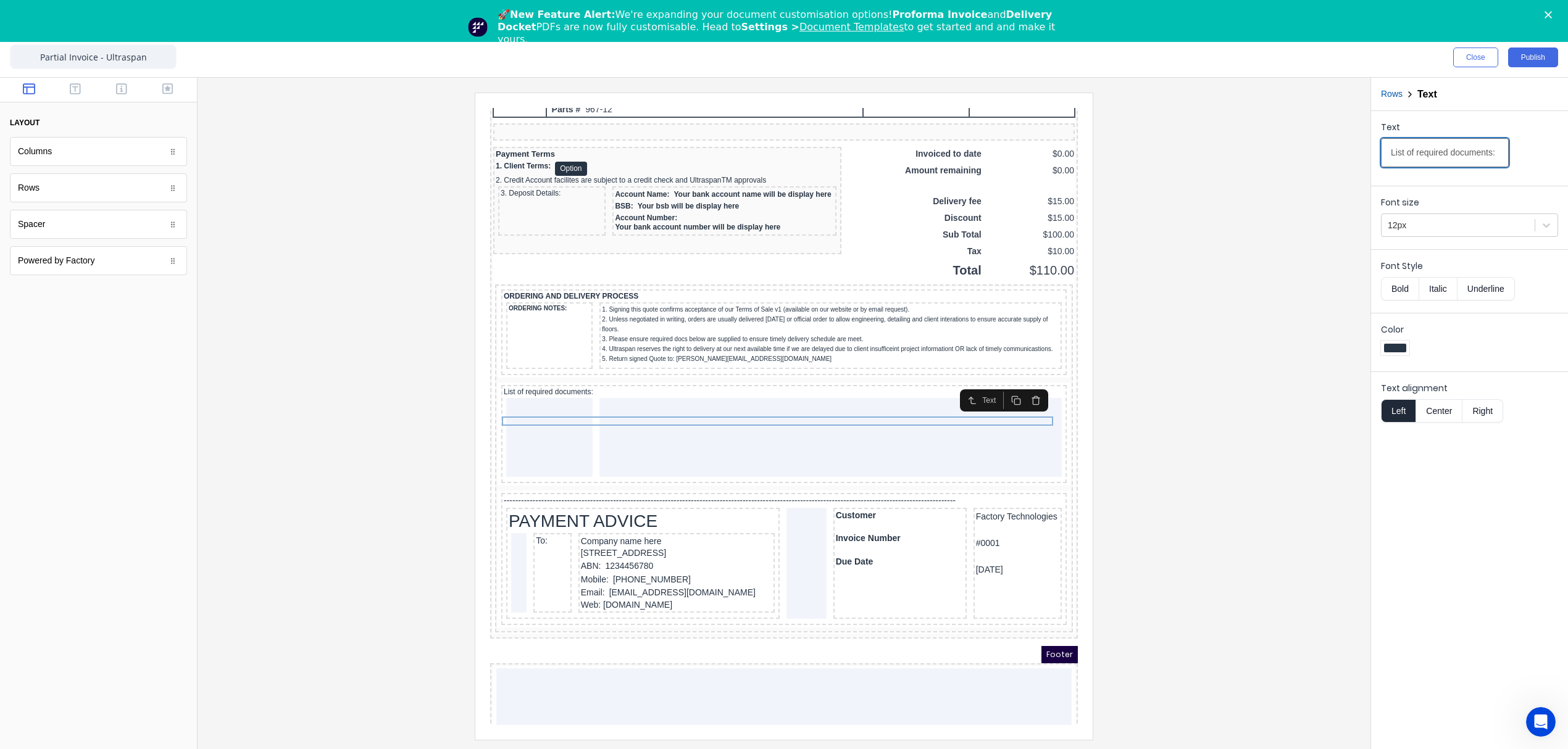
type input "List of required documents:"
click at [1404, 292] on button "Bold" at bounding box center [1400, 288] width 38 height 24
click at [1218, 526] on div at bounding box center [784, 416] width 1153 height 647
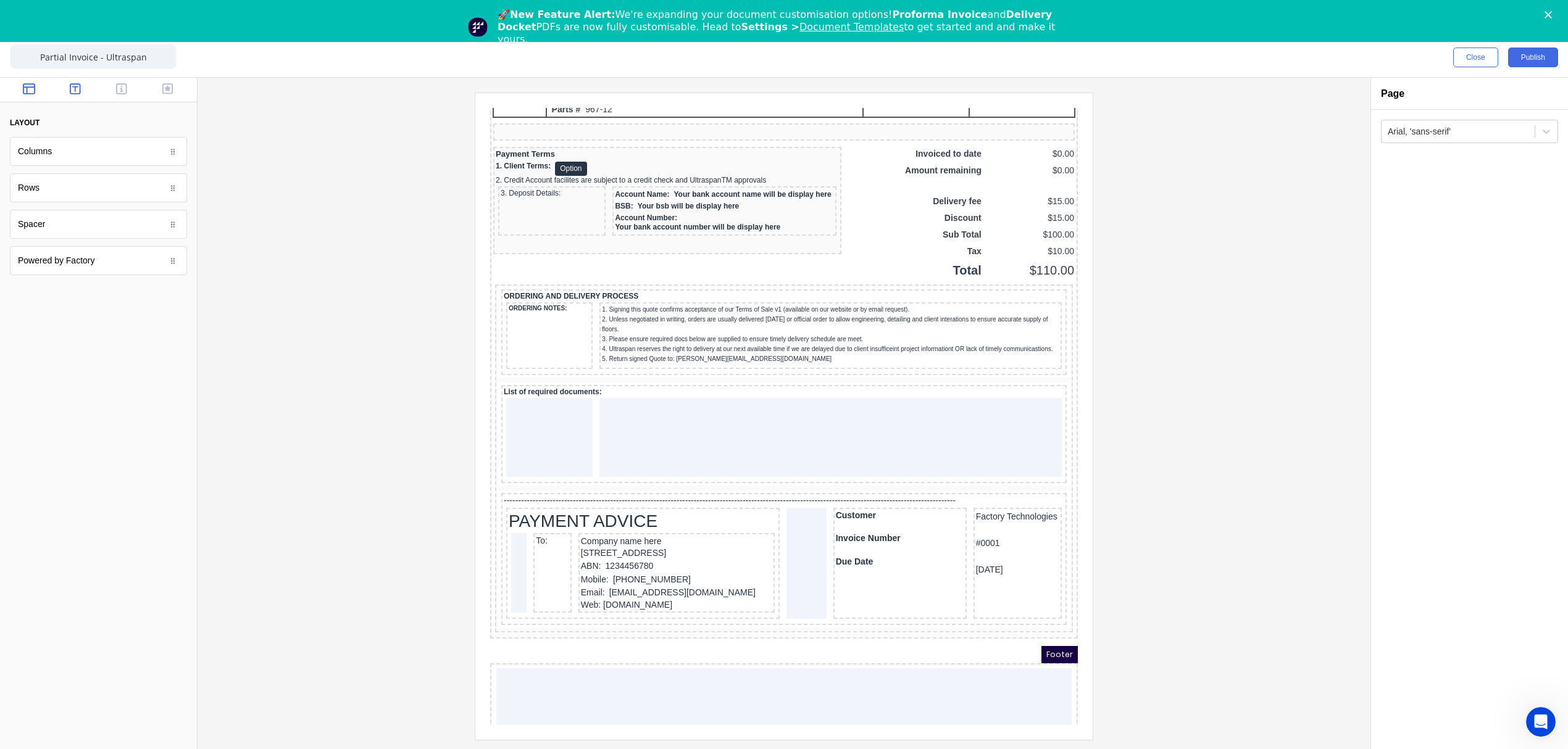
click at [79, 90] on icon "button" at bounding box center [75, 89] width 11 height 12
drag, startPoint x: 38, startPoint y: 190, endPoint x: 542, endPoint y: 440, distance: 562.6
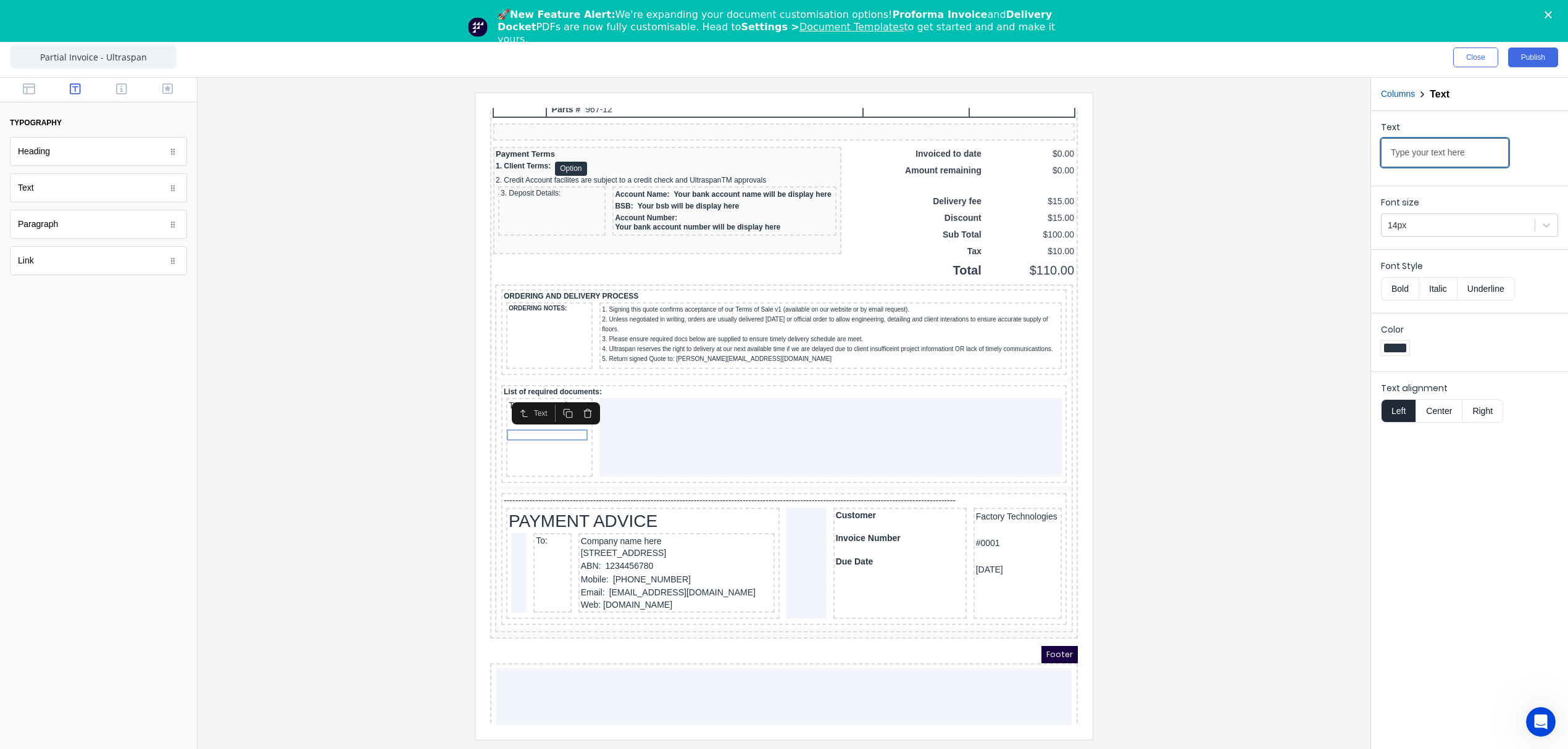
drag, startPoint x: 1425, startPoint y: 154, endPoint x: 1278, endPoint y: 165, distance: 147.4
click at [1278, 165] on div "Close Publish Components typography Heading Heading Text Text Paragraph Paragra…" at bounding box center [784, 393] width 1568 height 711
paste input "Signed quot"
type input "Signed quote"
click at [1405, 293] on button "Bold" at bounding box center [1400, 288] width 38 height 24
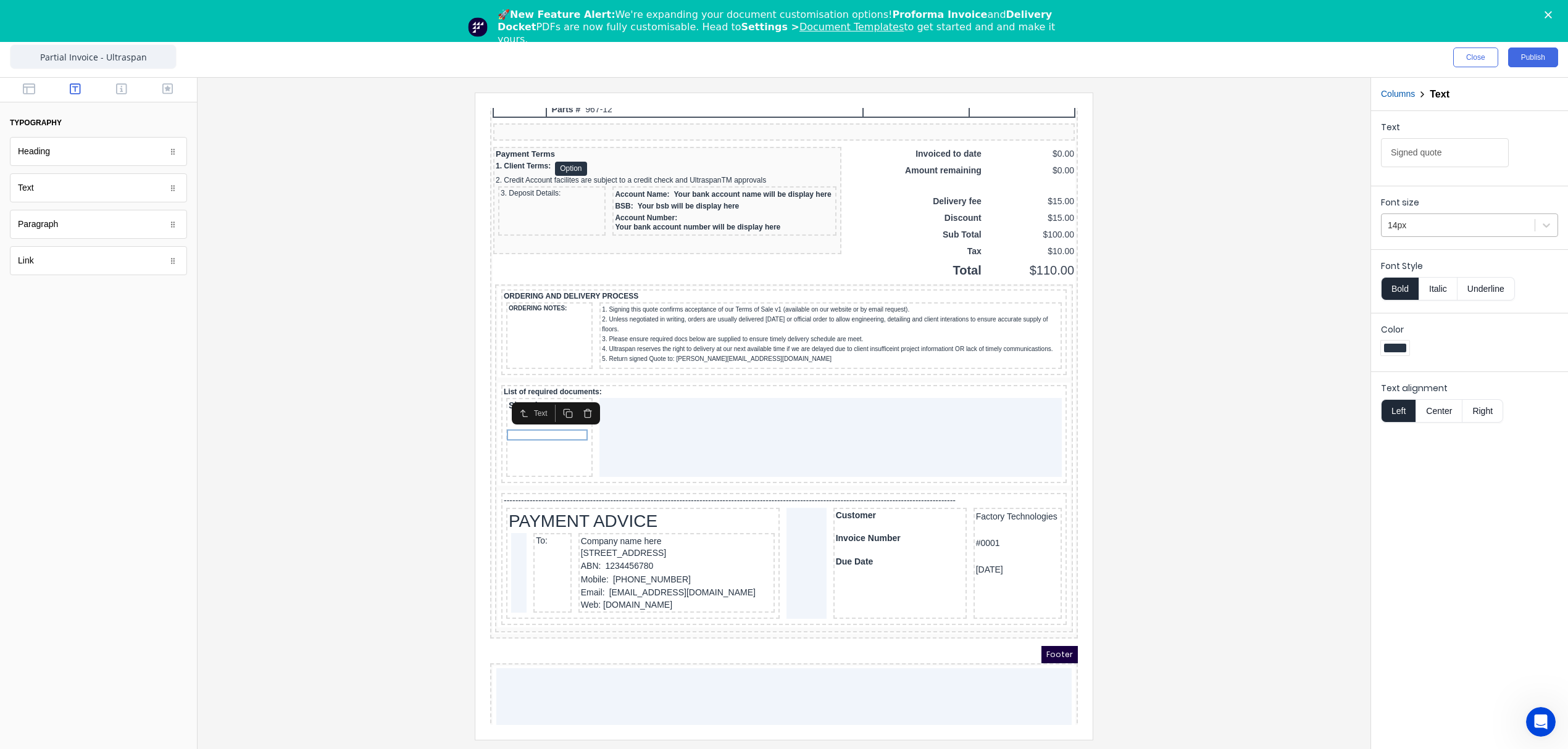
click at [1427, 228] on div at bounding box center [1458, 226] width 141 height 16
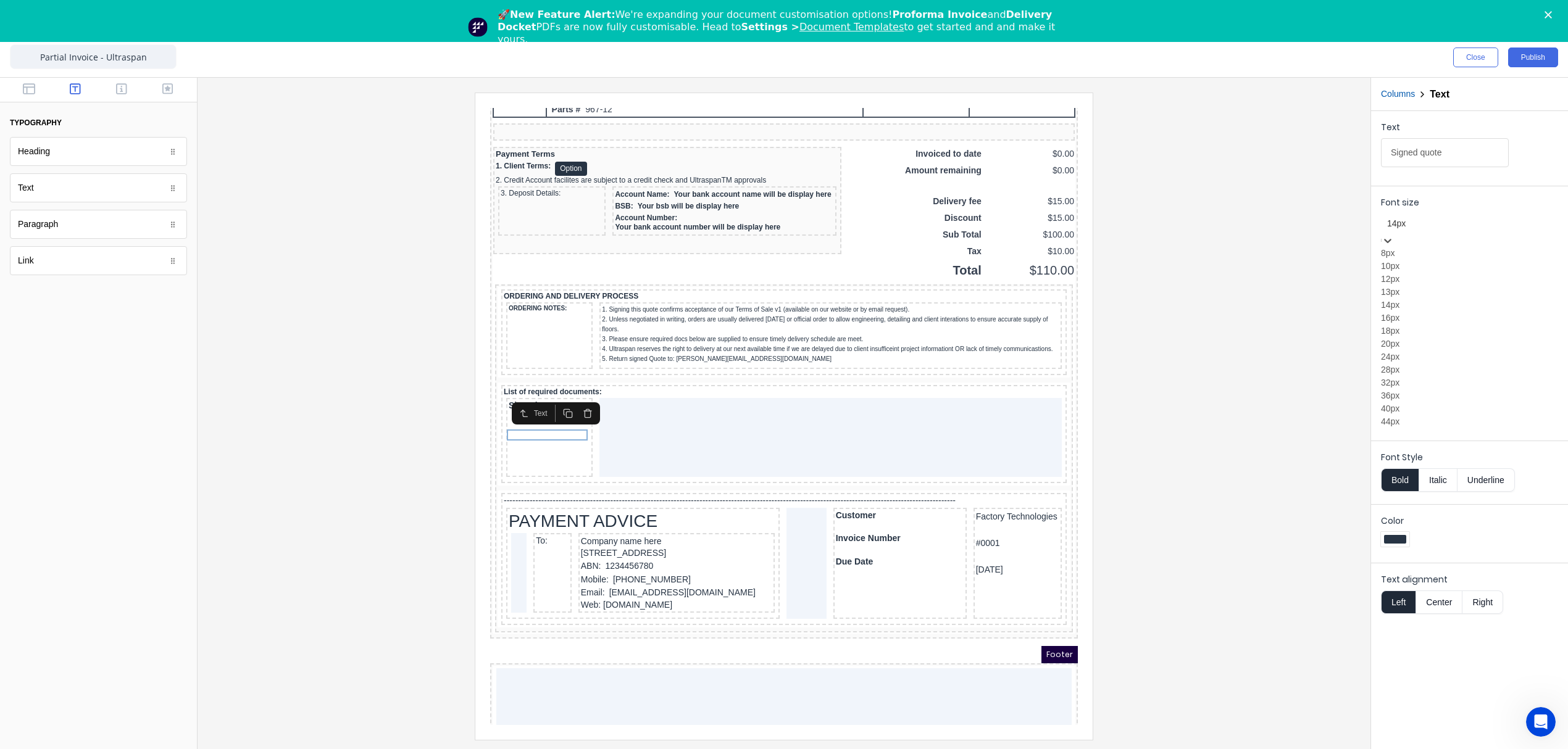
click at [1424, 286] on div "12px" at bounding box center [1469, 279] width 177 height 13
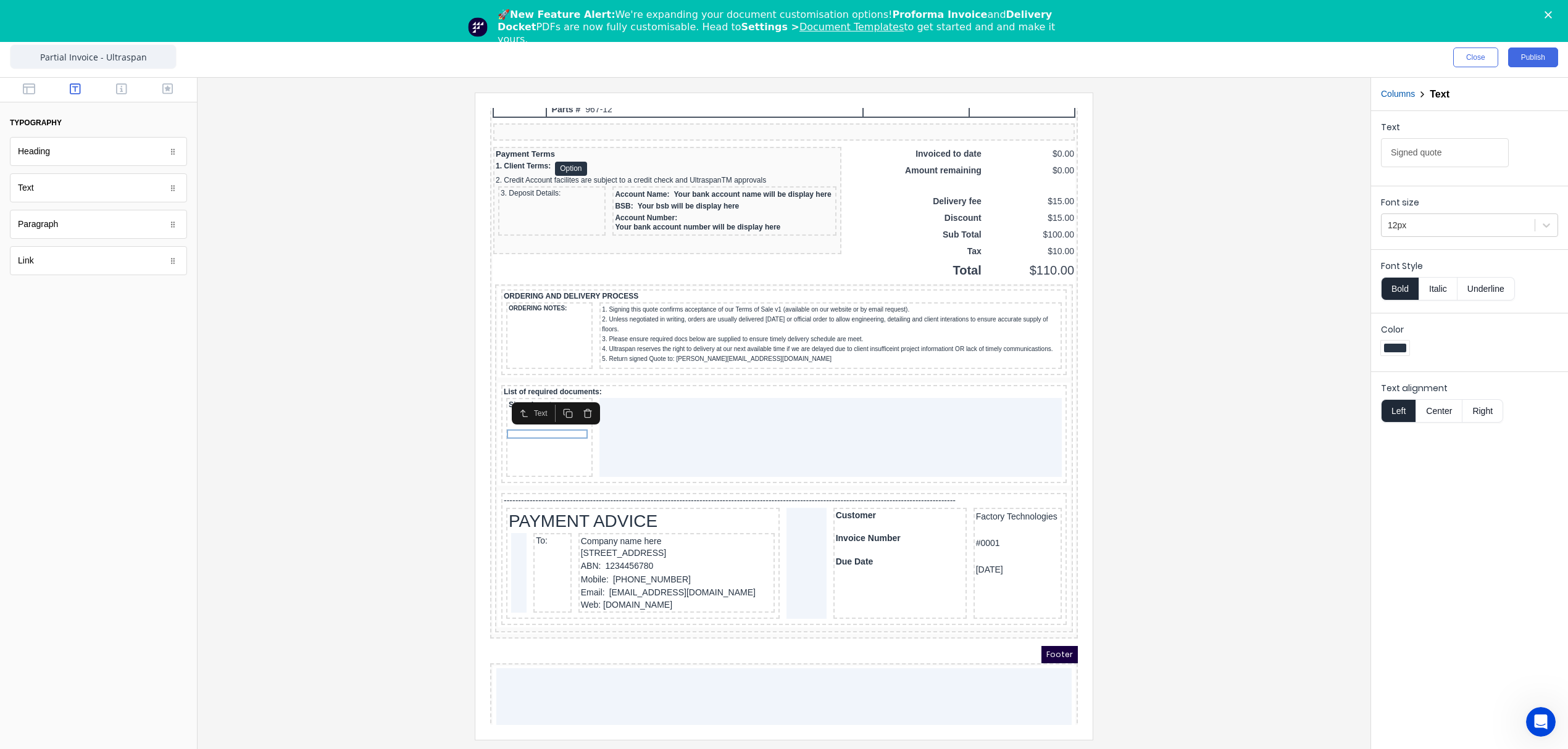
click at [1485, 282] on button "Underline" at bounding box center [1486, 288] width 58 height 24
click at [553, 402] on rect "button" at bounding box center [554, 400] width 5 height 5
click at [553, 403] on icon "button" at bounding box center [553, 408] width 10 height 10
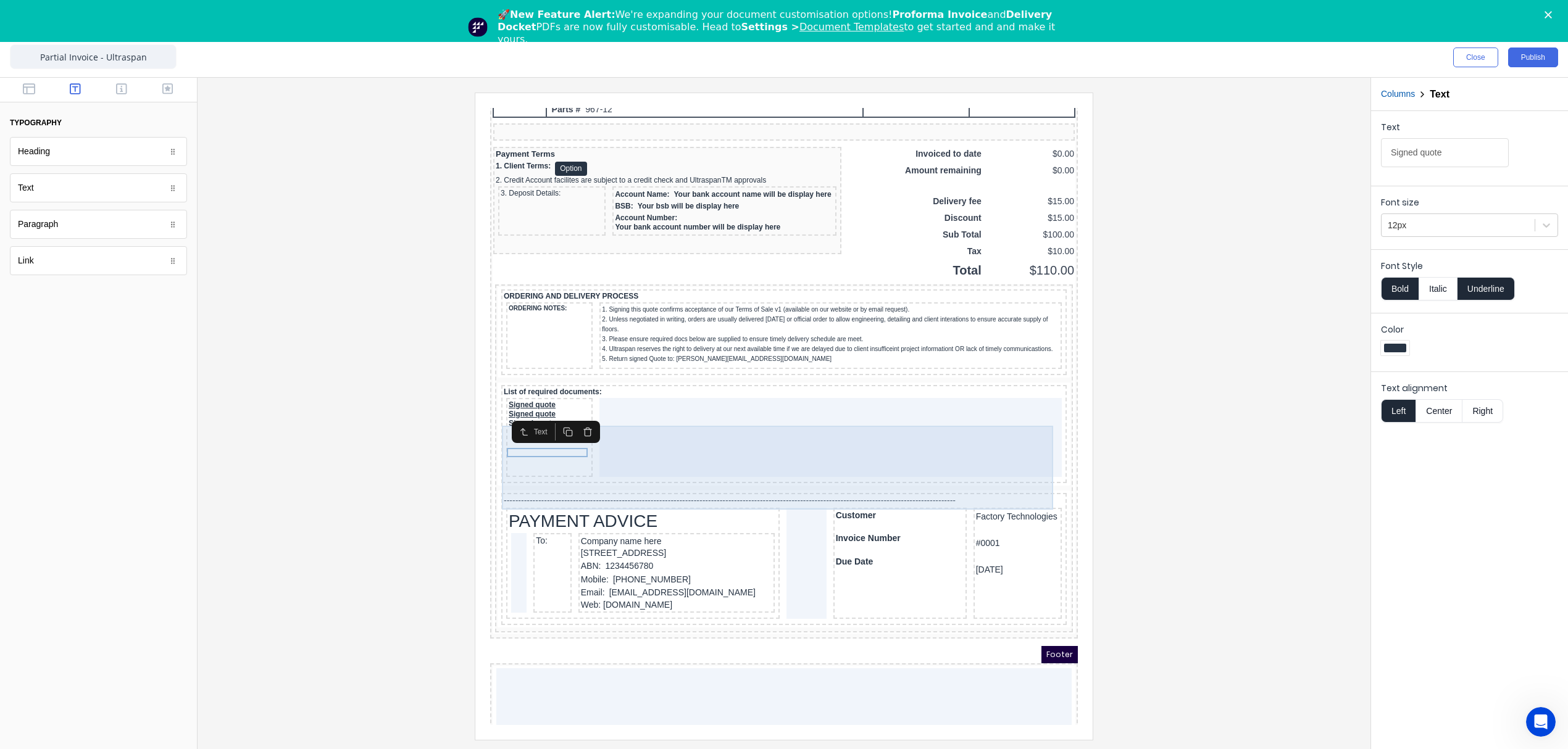
click at [628, 419] on div at bounding box center [816, 423] width 462 height 79
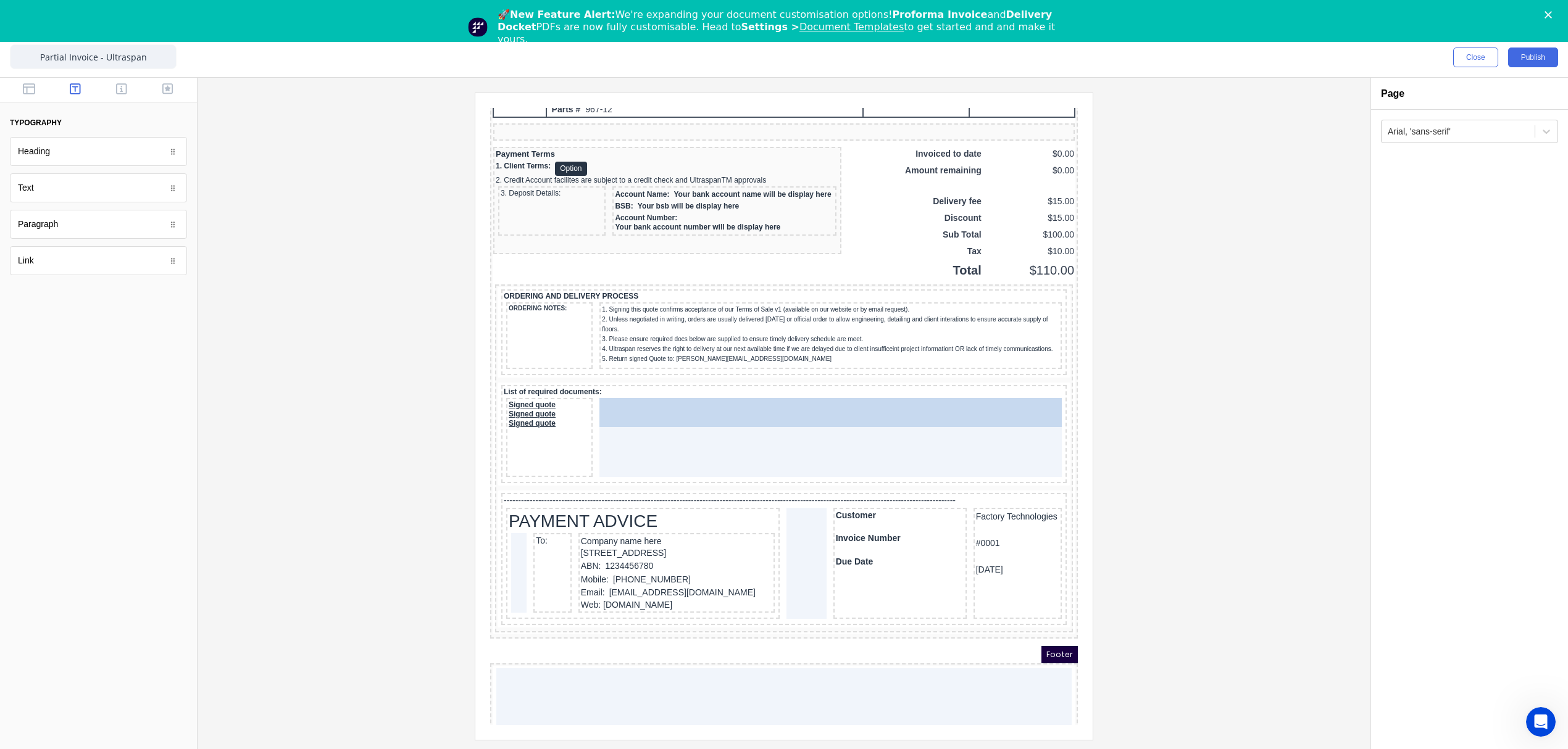
drag, startPoint x: 119, startPoint y: 246, endPoint x: 295, endPoint y: 333, distance: 196.3
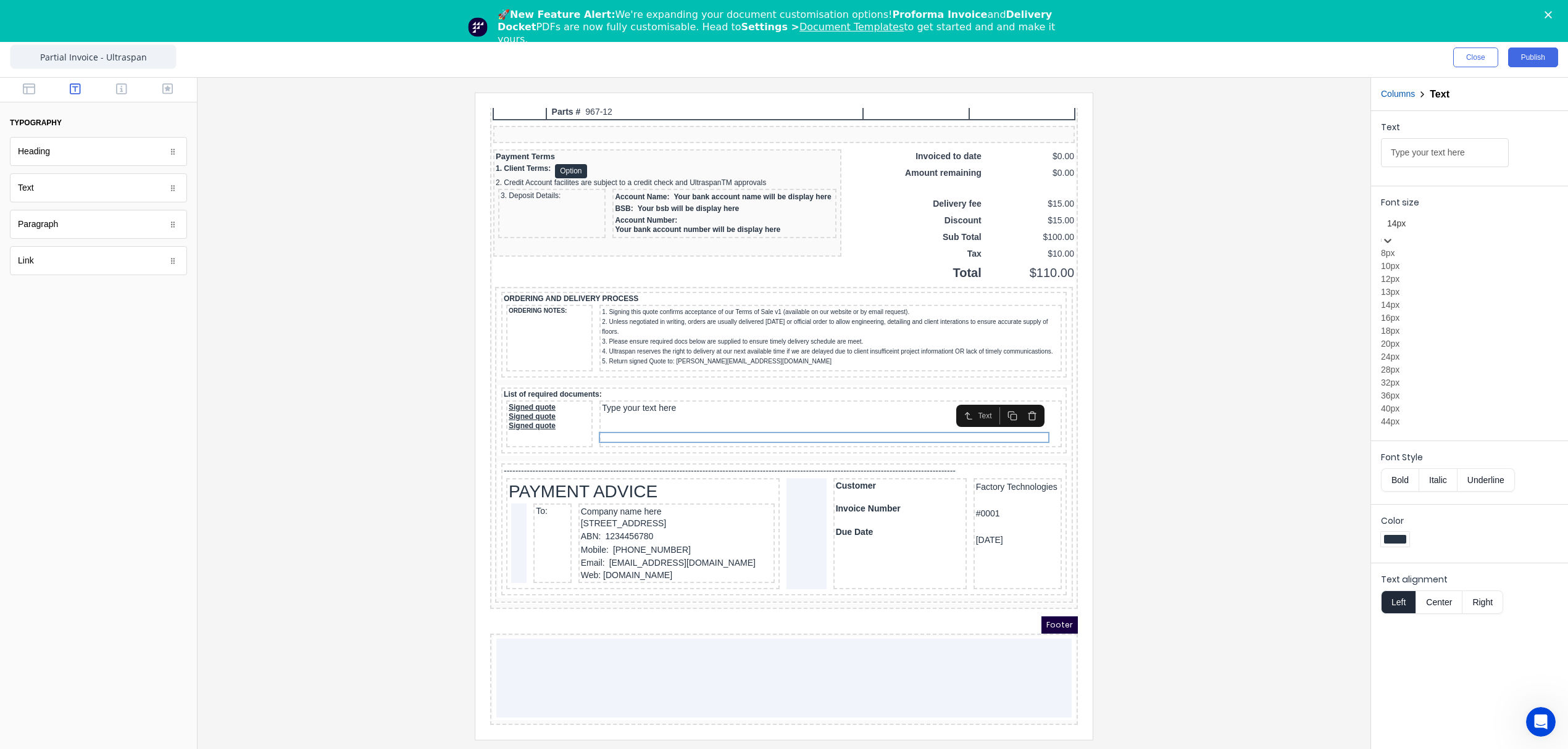
click at [1410, 219] on div at bounding box center [1469, 223] width 165 height 16
click at [1411, 286] on div "12px" at bounding box center [1469, 279] width 177 height 13
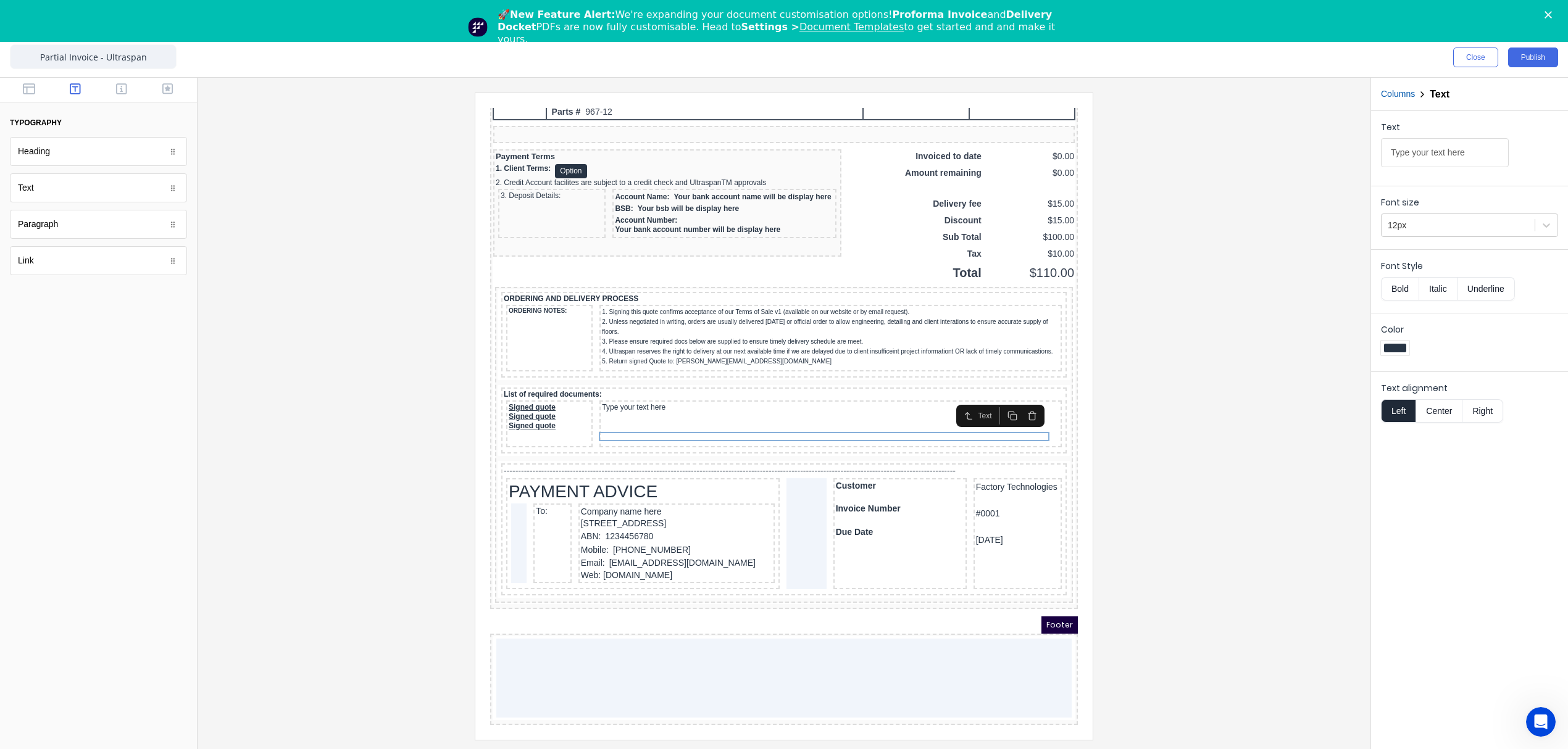
click at [1397, 294] on button "Bold" at bounding box center [1400, 288] width 38 height 24
click at [1484, 291] on button "Underline" at bounding box center [1486, 288] width 58 height 24
click at [997, 399] on icon "button" at bounding box center [997, 401] width 10 height 10
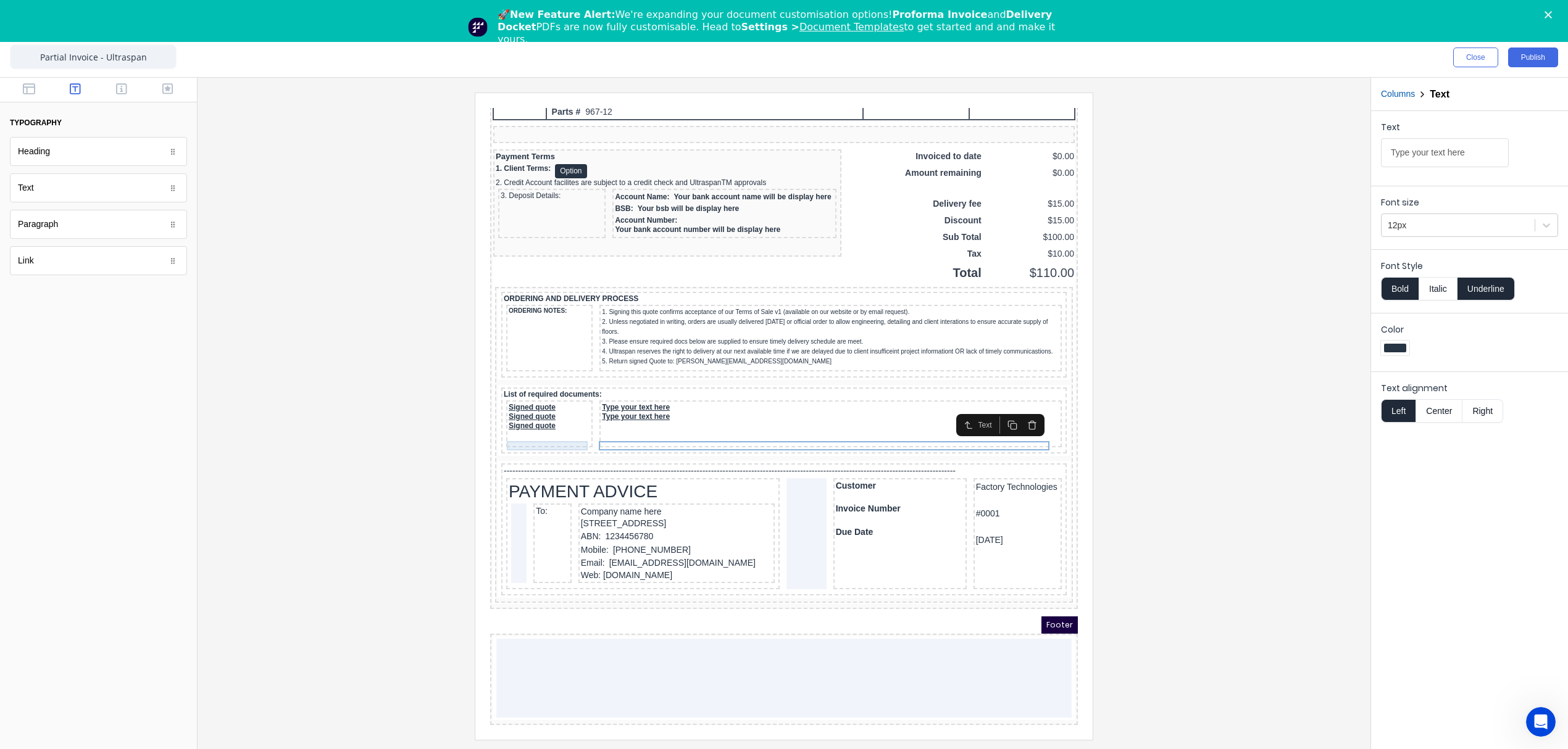
click at [508, 406] on div "Signed quote" at bounding box center [535, 402] width 81 height 9
click at [537, 406] on div "Signed quote" at bounding box center [535, 402] width 81 height 9
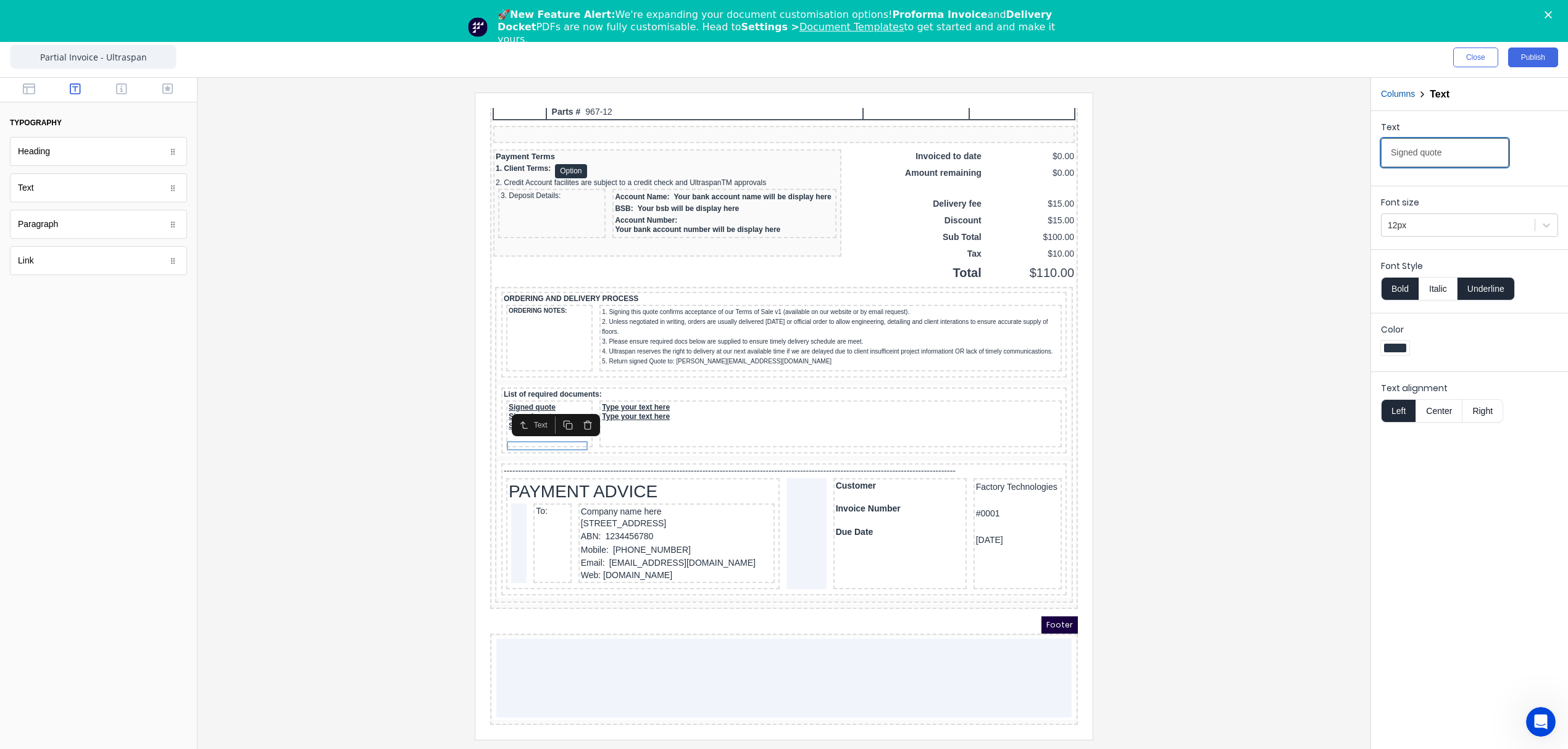
drag, startPoint x: 1457, startPoint y: 146, endPoint x: 1218, endPoint y: 153, distance: 239.1
click at [1218, 153] on div "Close Publish Components typography Heading Heading Text Text Paragraph Paragra…" at bounding box center [784, 393] width 1568 height 711
paste input "Dwg/ifc project fil"
type input "Dwg/ifc project file"
click at [506, 416] on div "Signed quote" at bounding box center [535, 411] width 81 height 9
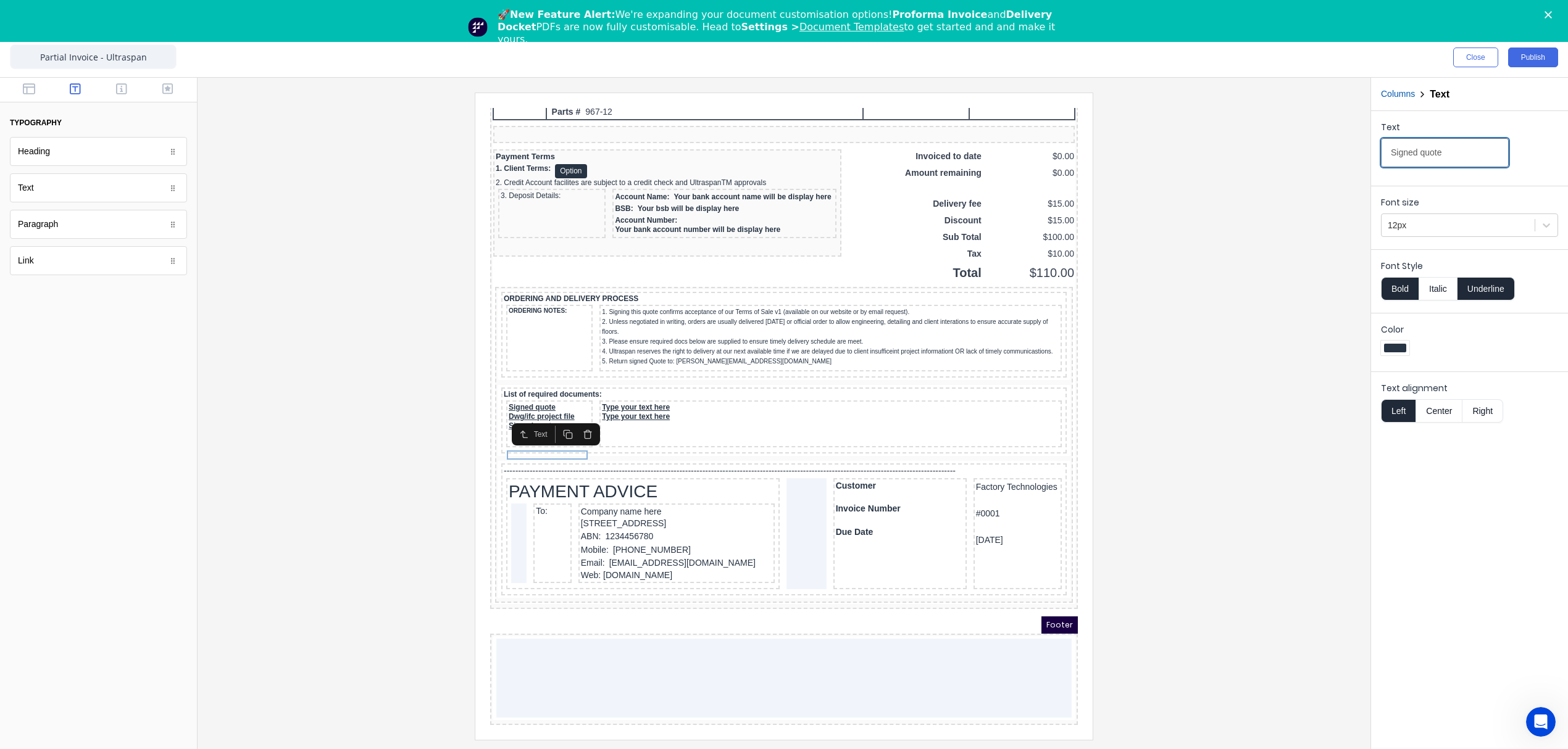
drag, startPoint x: 1450, startPoint y: 152, endPoint x: 1277, endPoint y: 149, distance: 173.0
click at [1277, 149] on div "Close Publish Components typography Heading Heading Text Text Paragraph Paragra…" at bounding box center [784, 393] width 1568 height 711
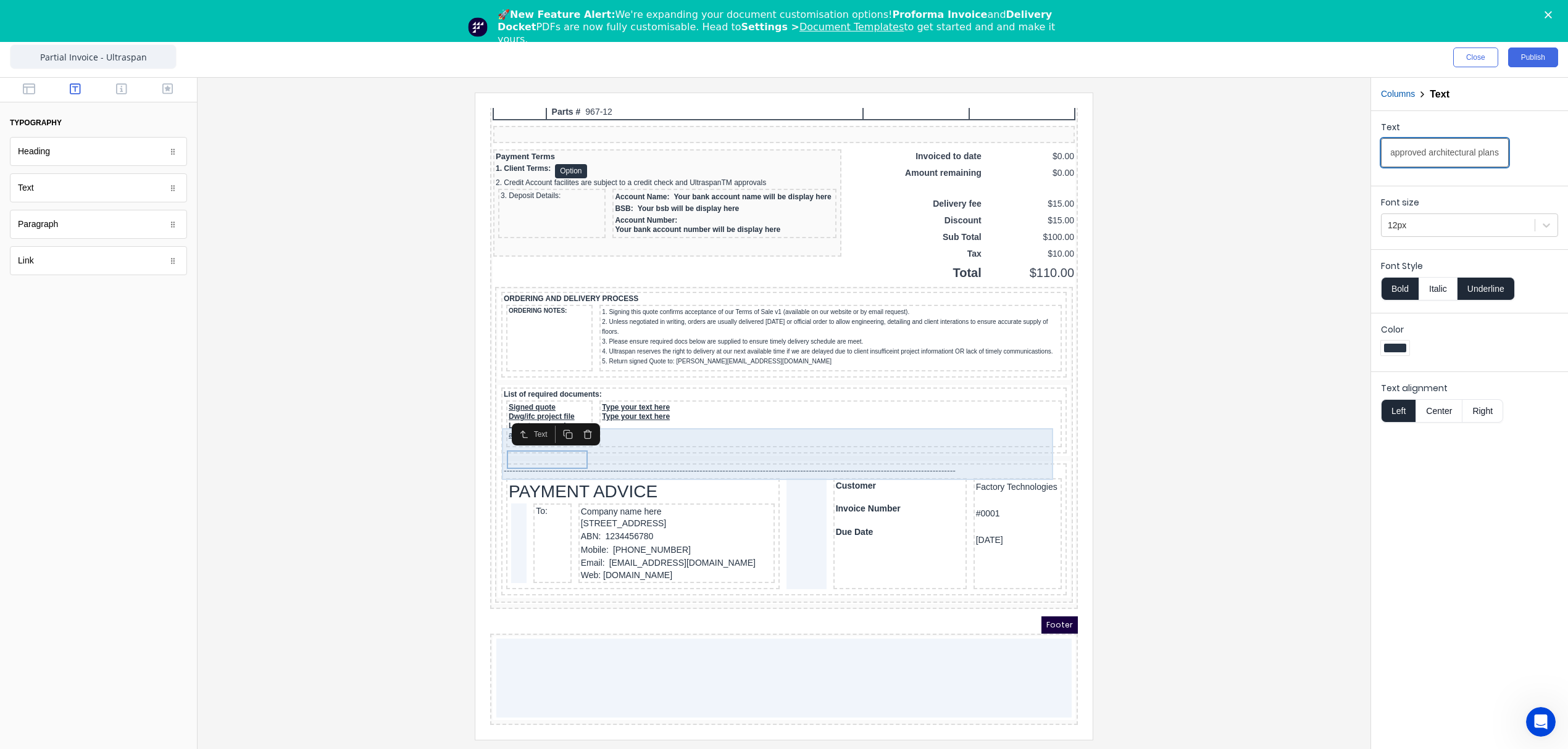
type input "Latest approved architectural plans"
click at [693, 433] on div "Type your text here Type your text here" at bounding box center [816, 408] width 462 height 47
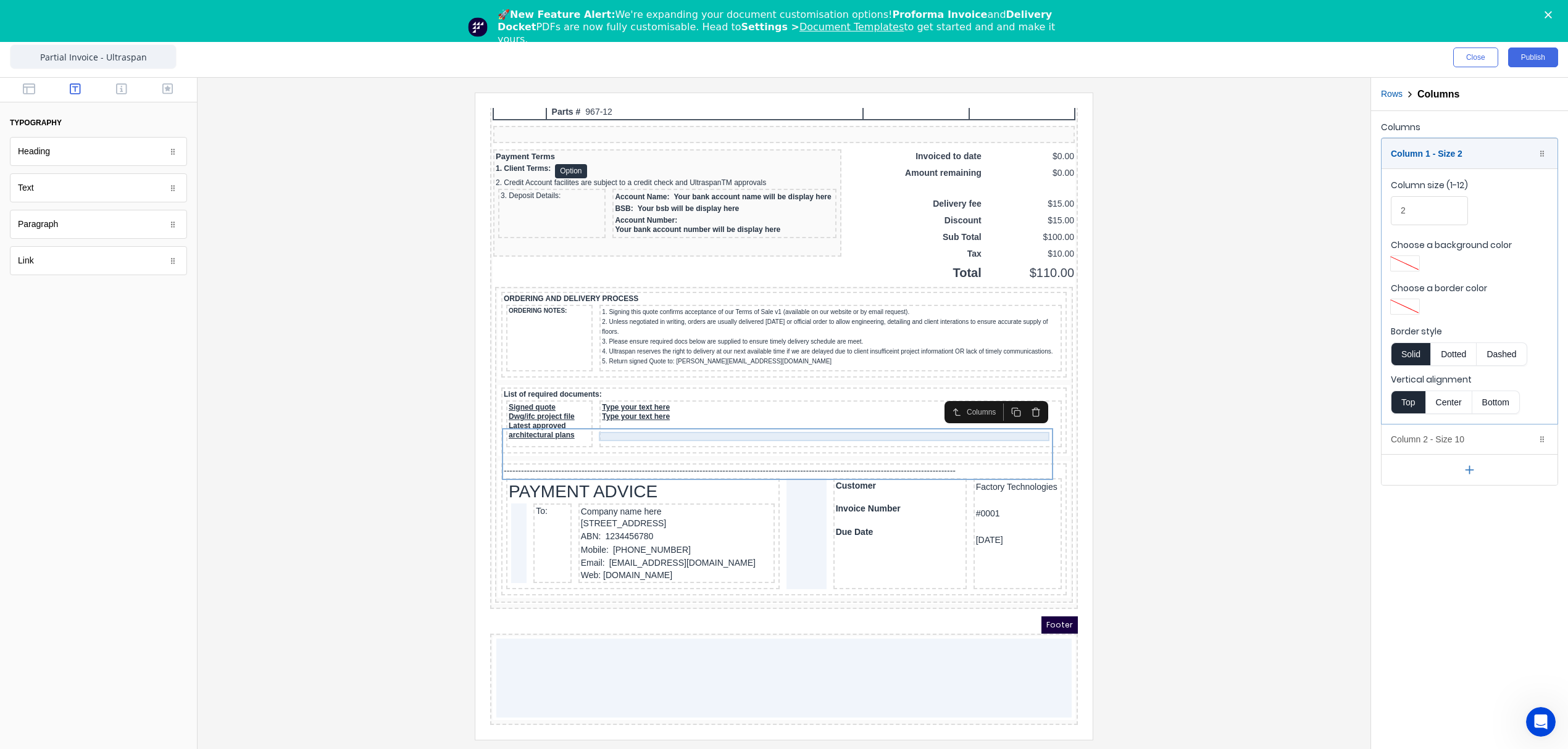
click at [614, 398] on div "Type your text here" at bounding box center [815, 393] width 457 height 9
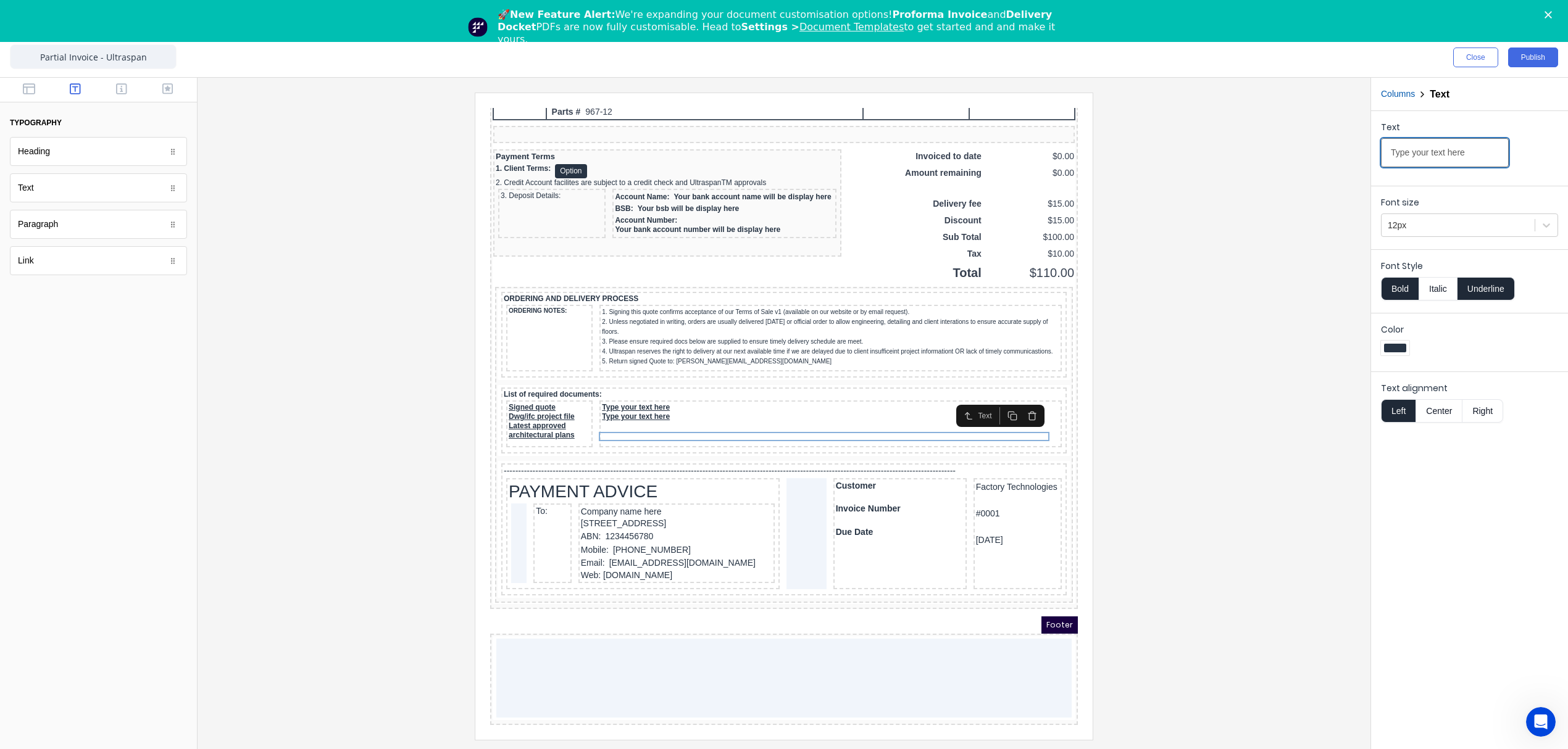
drag, startPoint x: 1474, startPoint y: 153, endPoint x: 1242, endPoint y: 154, distance: 232.0
click at [1245, 154] on div "Close Publish Components typography Heading Heading Text Text Paragraph Paragra…" at bounding box center [784, 393] width 1568 height 711
type input "Plumbing/AC plans (if required)"
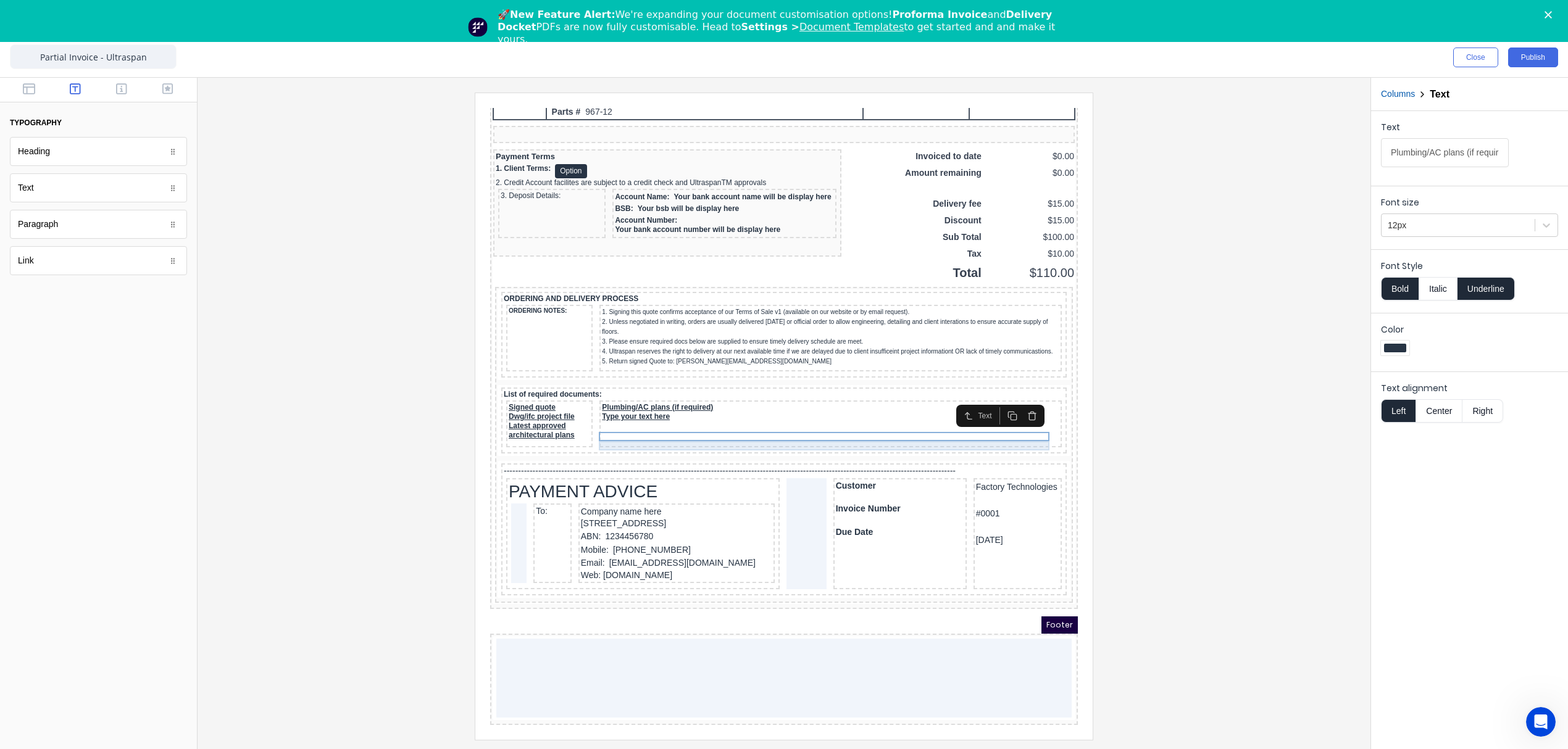
click at [625, 406] on div "Type your text here" at bounding box center [815, 402] width 457 height 9
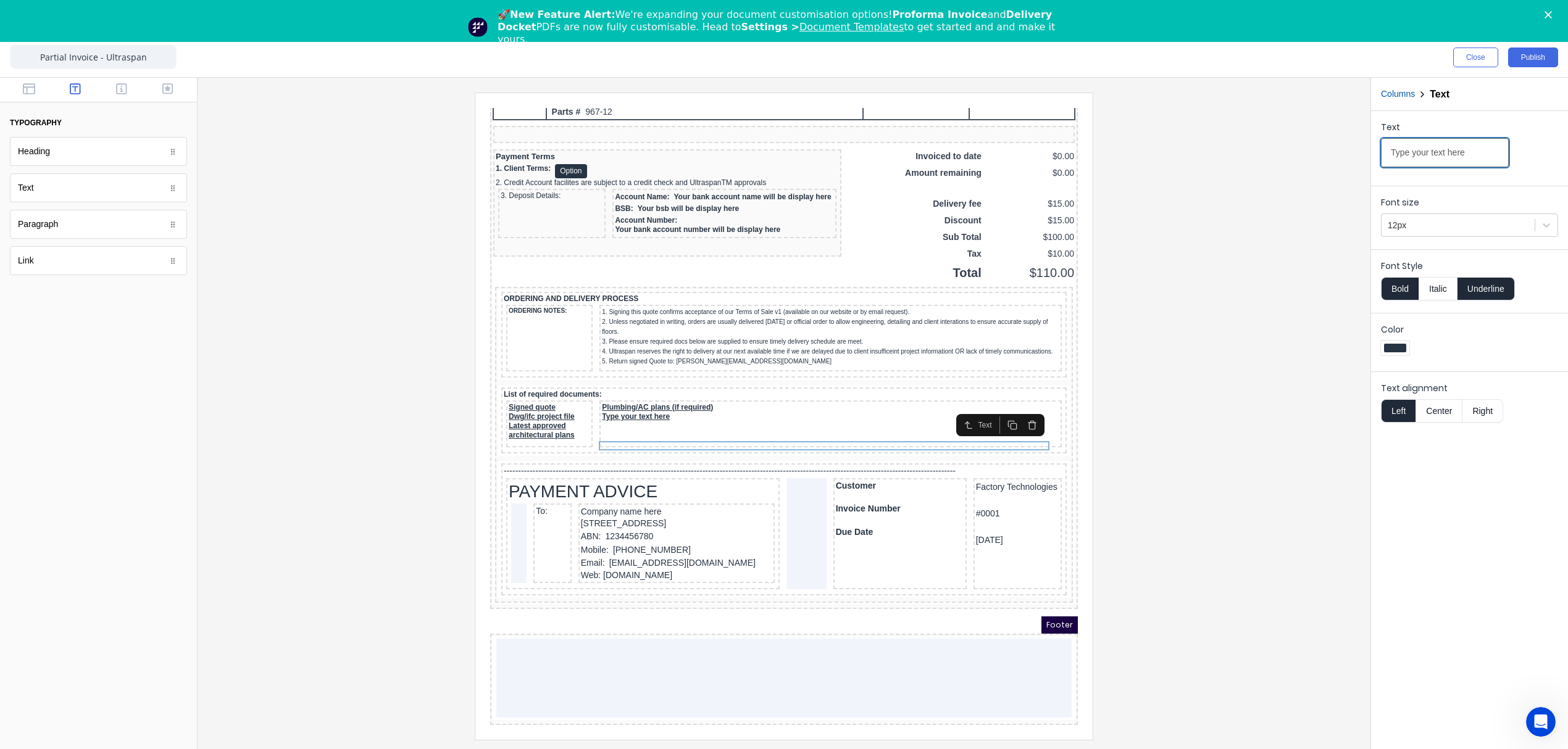
drag, startPoint x: 1455, startPoint y: 152, endPoint x: 1279, endPoint y: 156, distance: 176.0
click at [1279, 156] on div "Close Publish Components typography Heading Heading Text Text Paragraph Paragra…" at bounding box center [784, 393] width 1568 height 711
paste input "Project Delivery Estimat"
type input "Project Delivery Estimate"
click at [1304, 353] on div at bounding box center [784, 416] width 1153 height 647
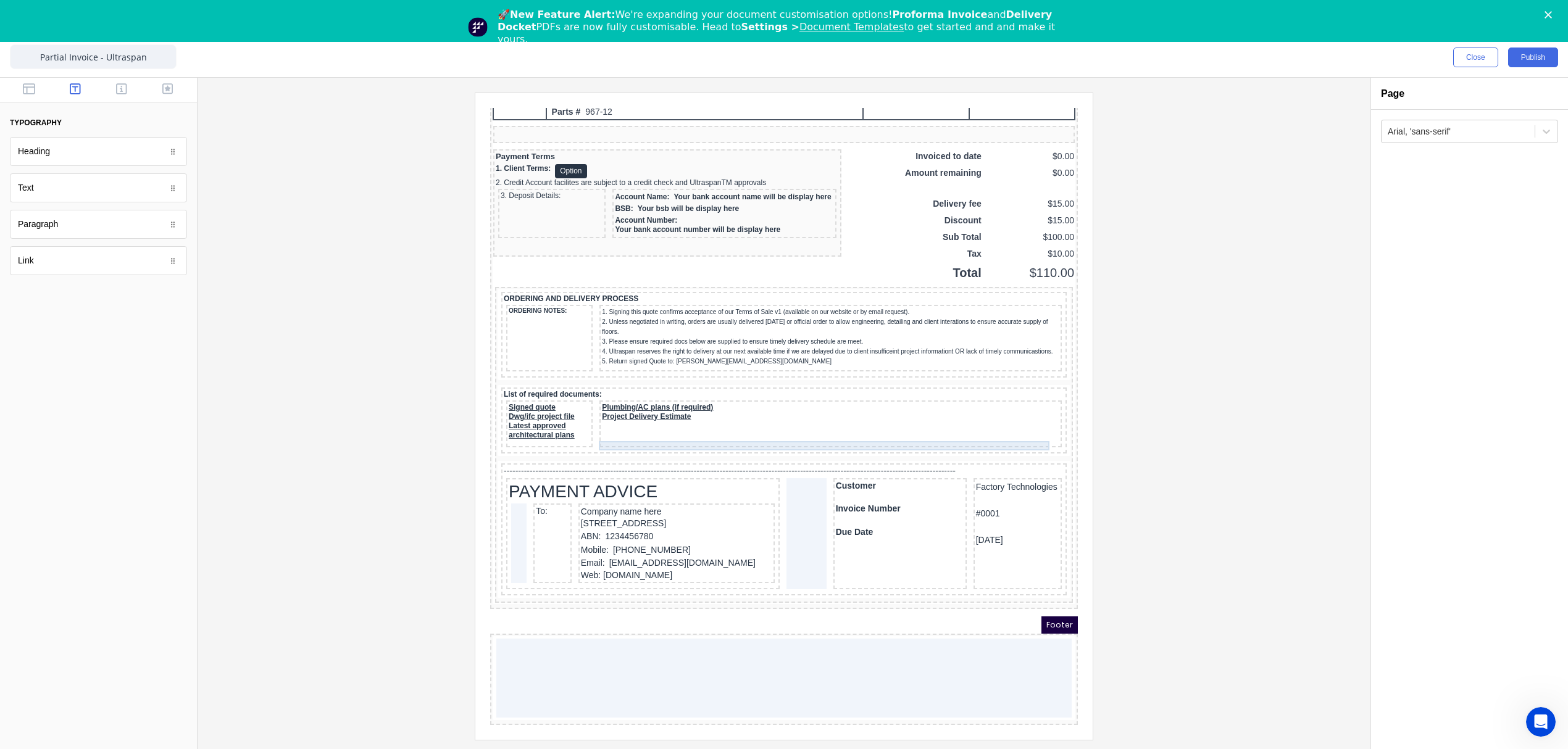
click at [846, 406] on div "Project Delivery Estimate" at bounding box center [815, 402] width 457 height 9
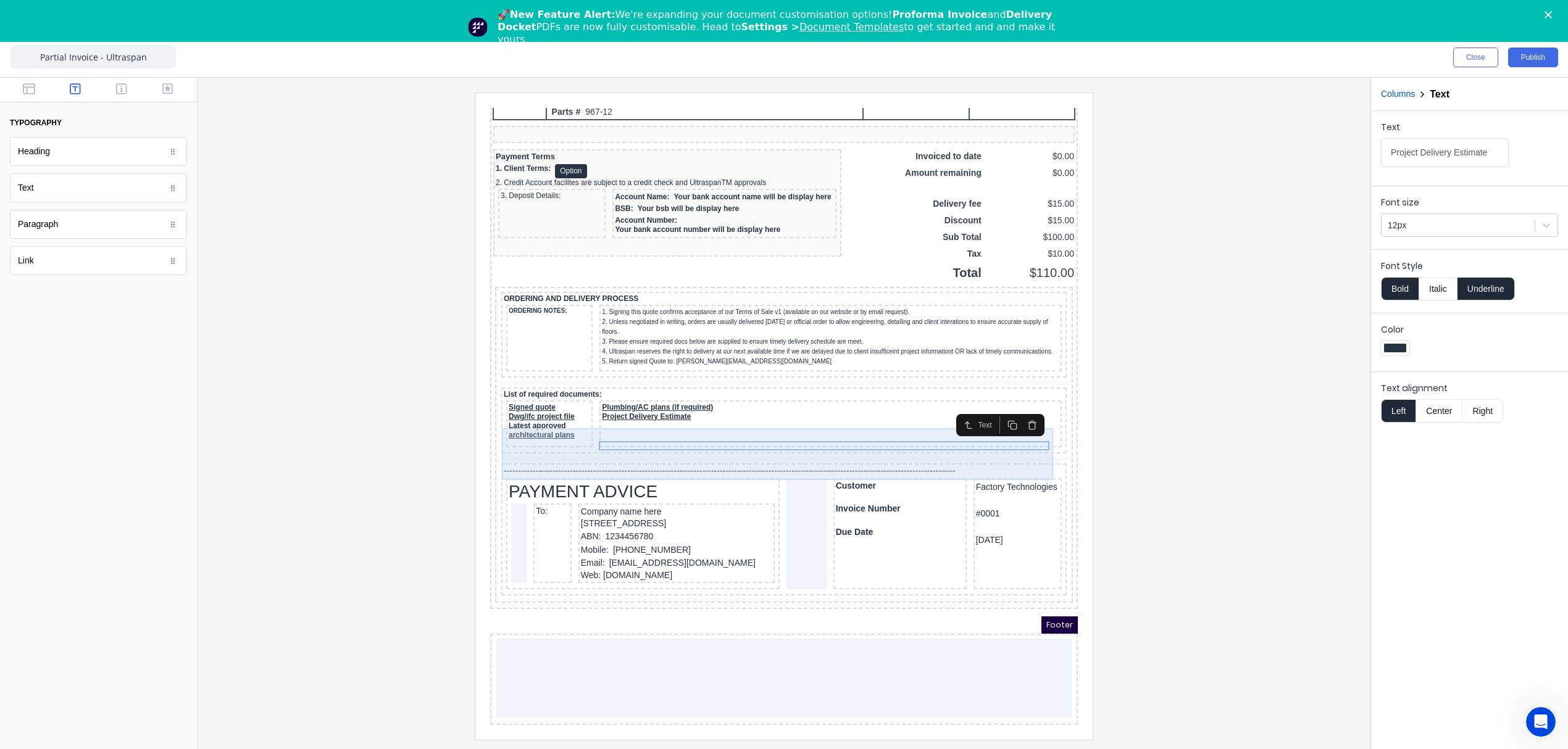
click at [603, 433] on div "Plumbing/AC plans (if required) Project Delivery Estimate" at bounding box center [816, 408] width 462 height 47
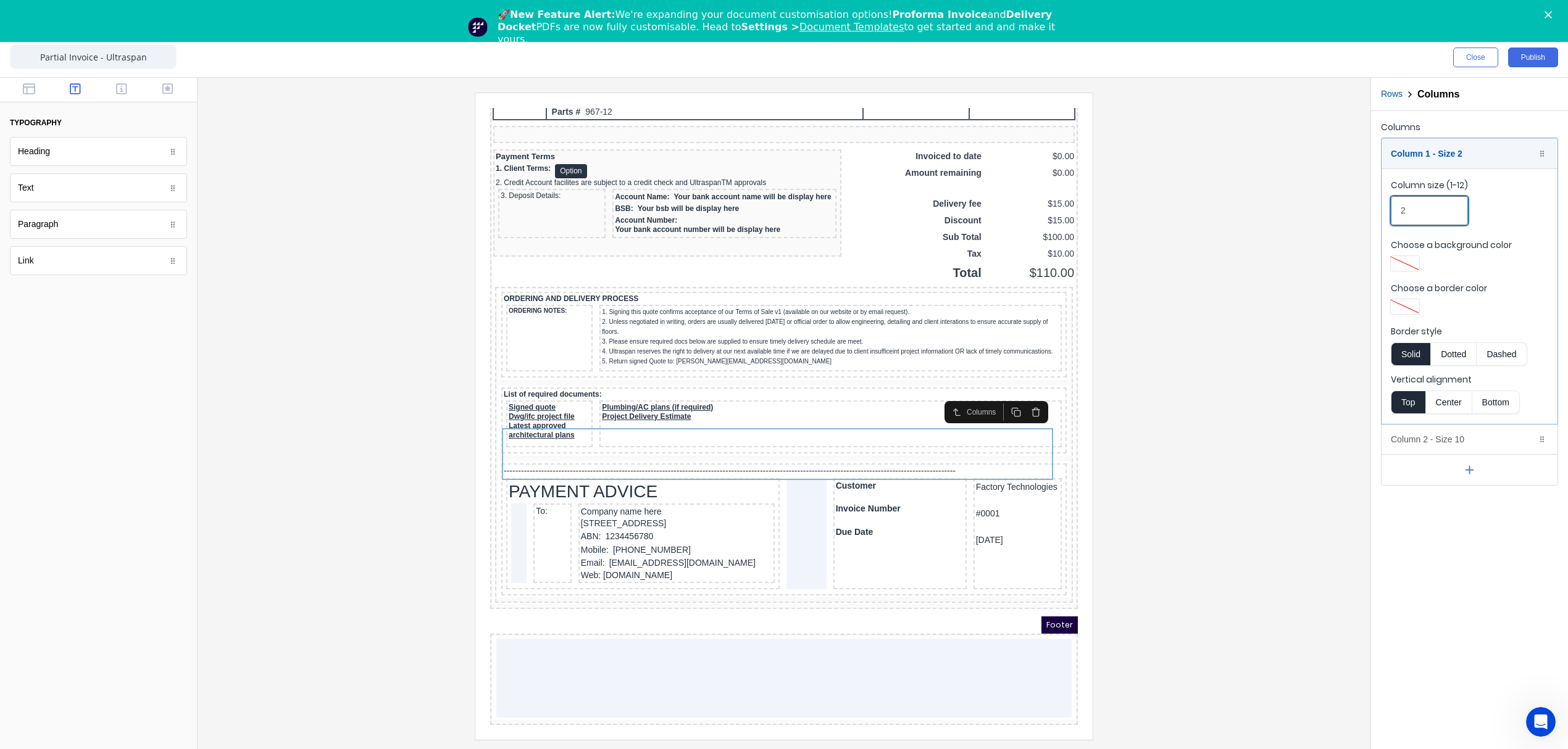
drag, startPoint x: 1368, startPoint y: 215, endPoint x: 1361, endPoint y: 216, distance: 7.1
click at [1361, 216] on div "Close Publish Components typography Heading Heading Text Text Paragraph Paragra…" at bounding box center [784, 393] width 1568 height 711
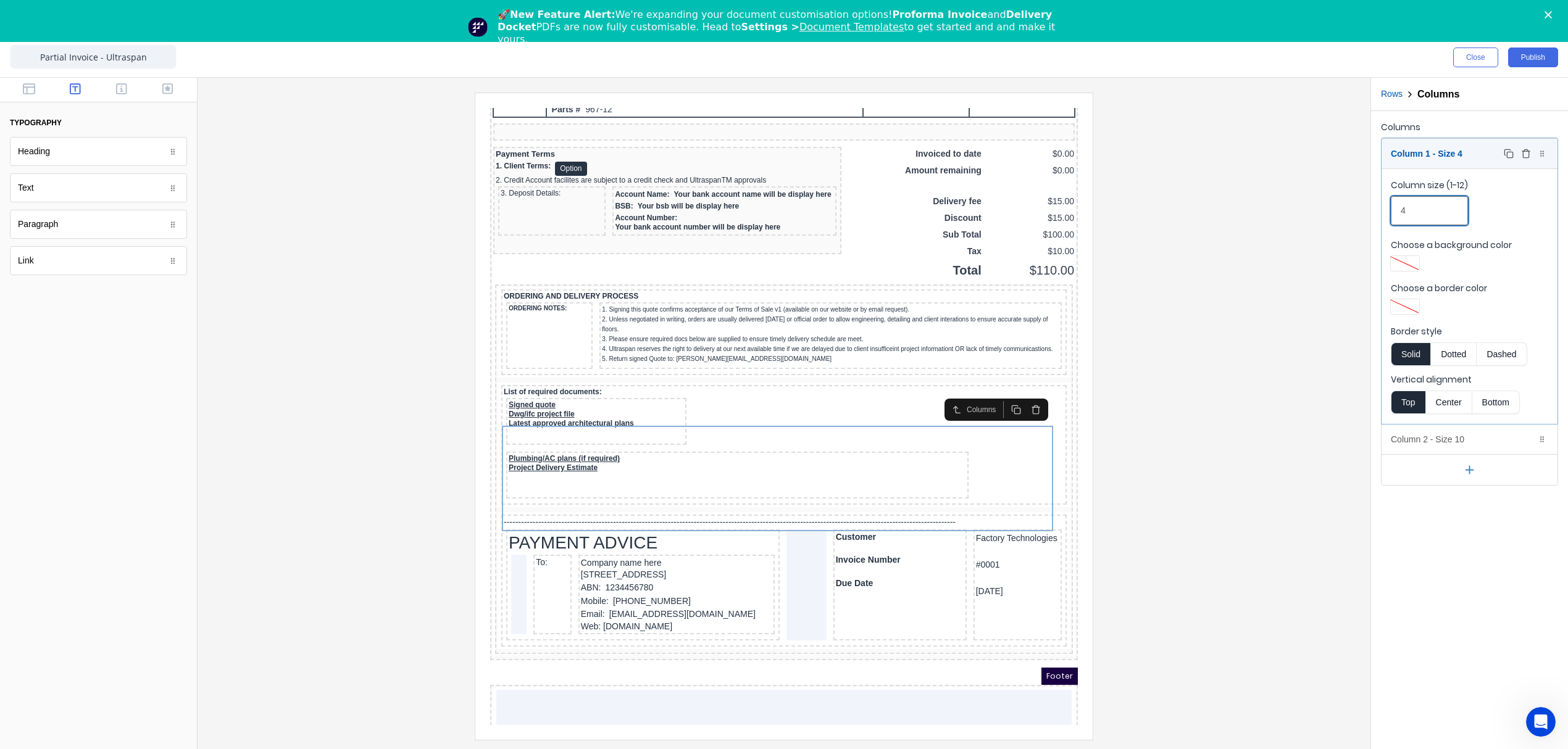
type input "4"
click at [1464, 151] on div "Column 1 - Size 4 Duplicate Delete" at bounding box center [1470, 154] width 176 height 30
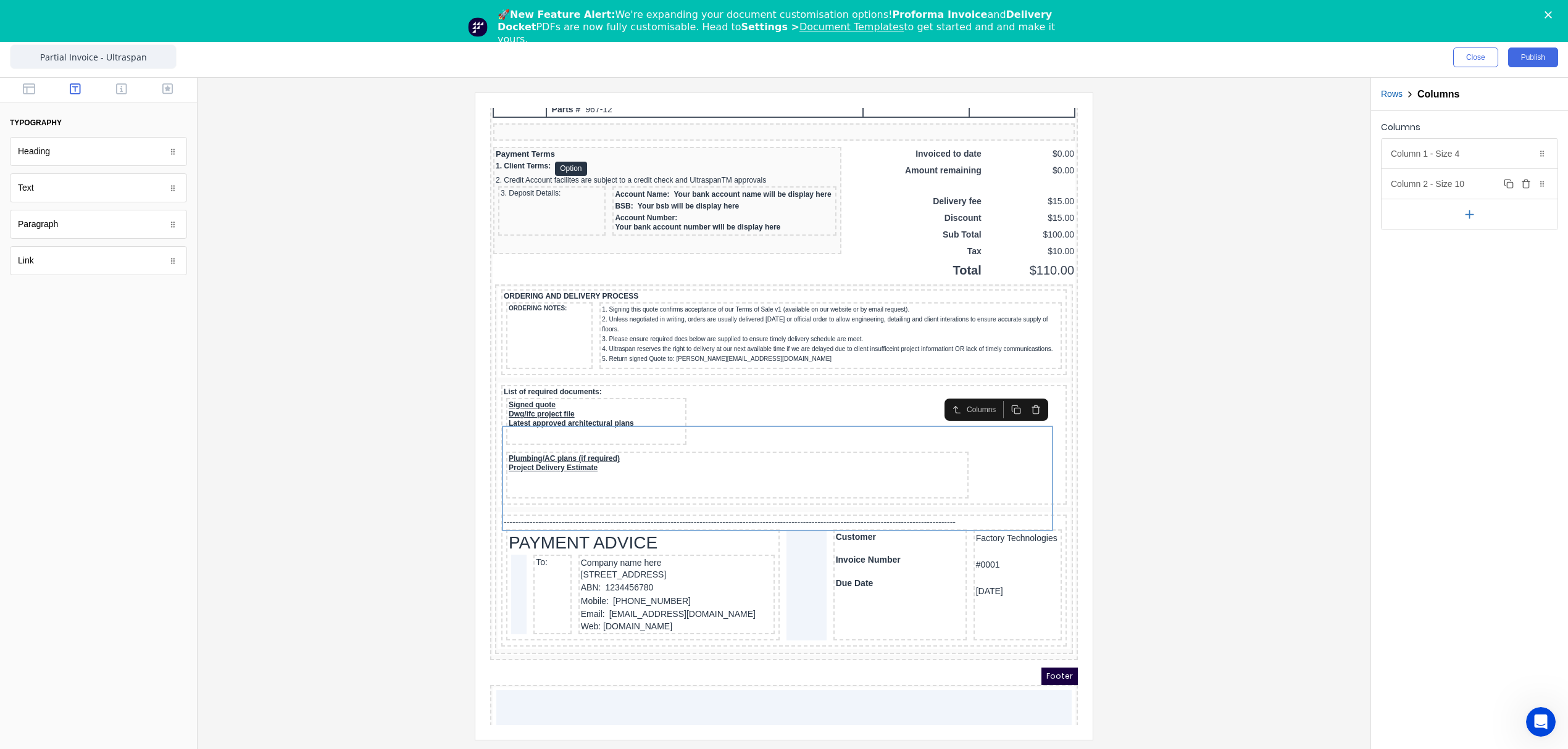
click at [1449, 183] on div "Column 2 - Size 10 Duplicate Delete" at bounding box center [1470, 184] width 176 height 30
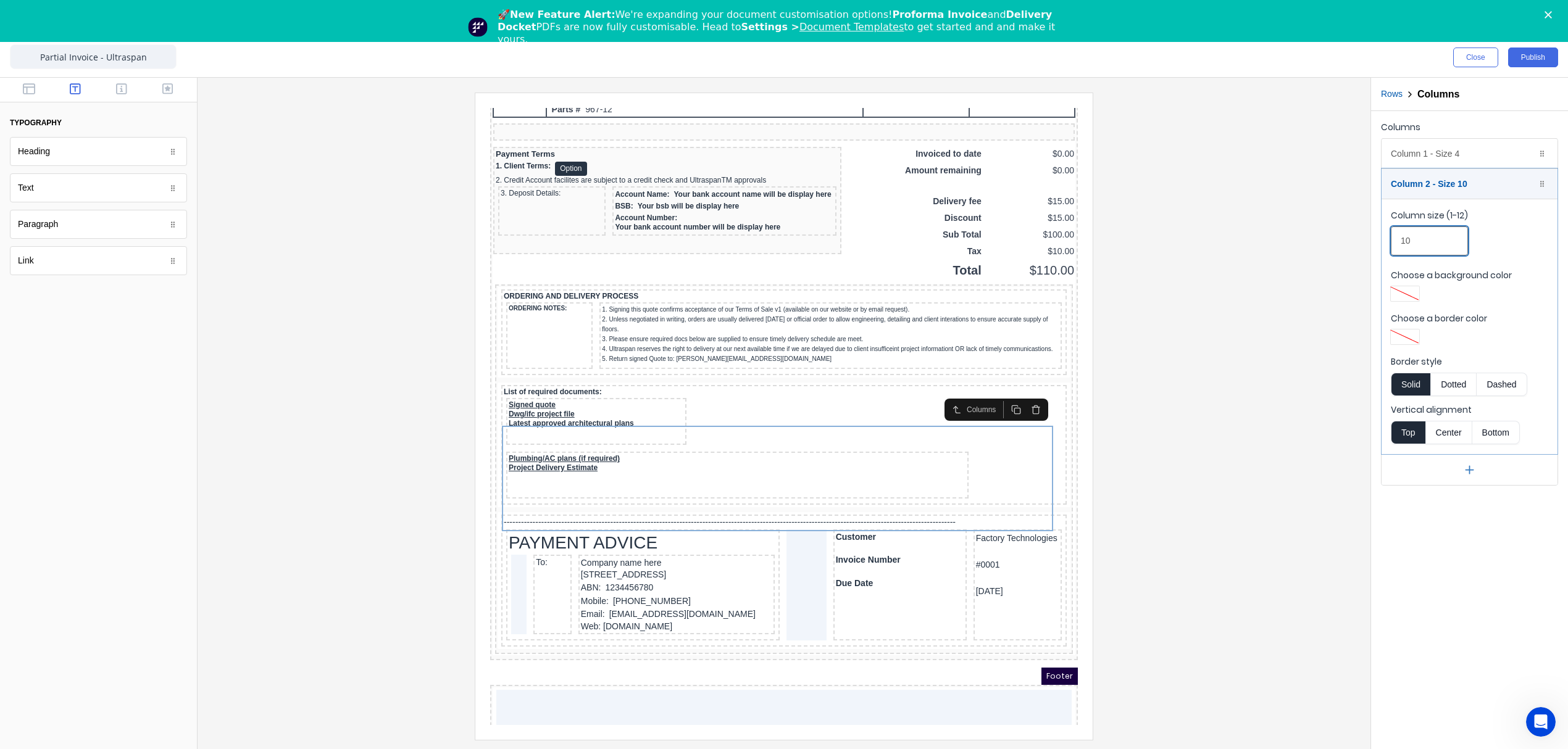
drag, startPoint x: 1347, startPoint y: 240, endPoint x: 1340, endPoint y: 240, distance: 7.0
click at [1340, 240] on div "Close Publish Components typography Heading Heading Text Text Paragraph Paragra…" at bounding box center [784, 393] width 1568 height 711
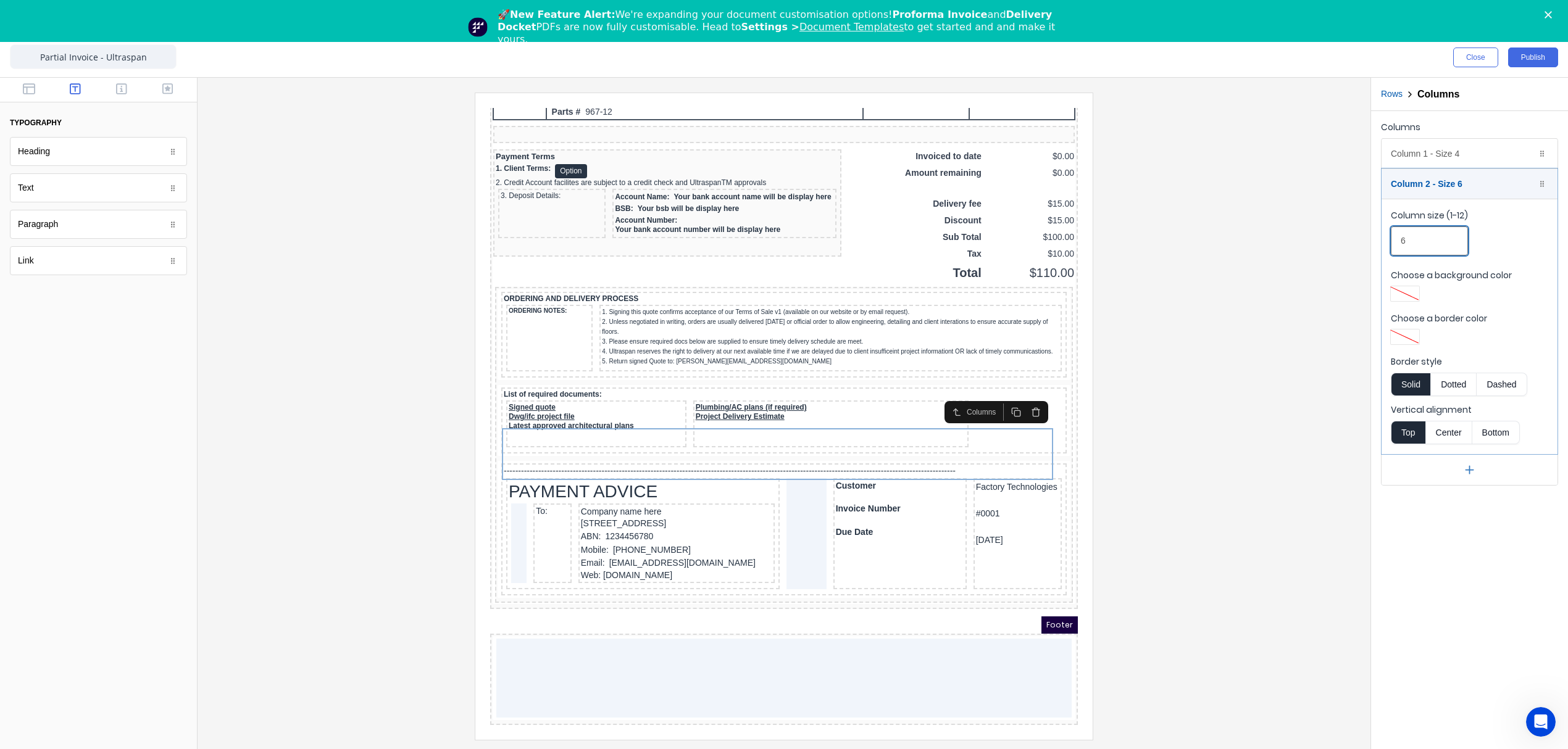
type input "6"
click at [1141, 393] on div at bounding box center [784, 416] width 1153 height 647
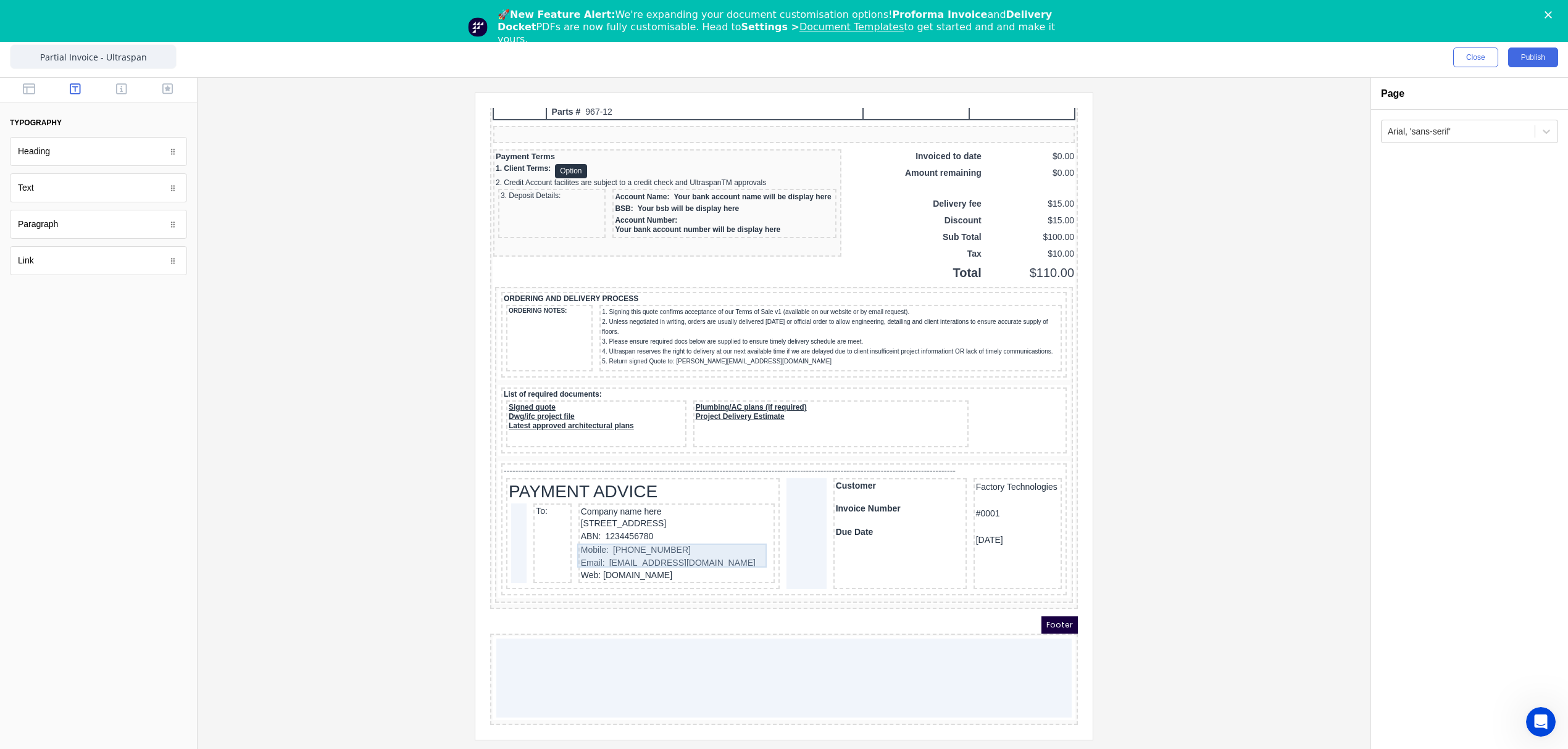
scroll to position [1012, 0]
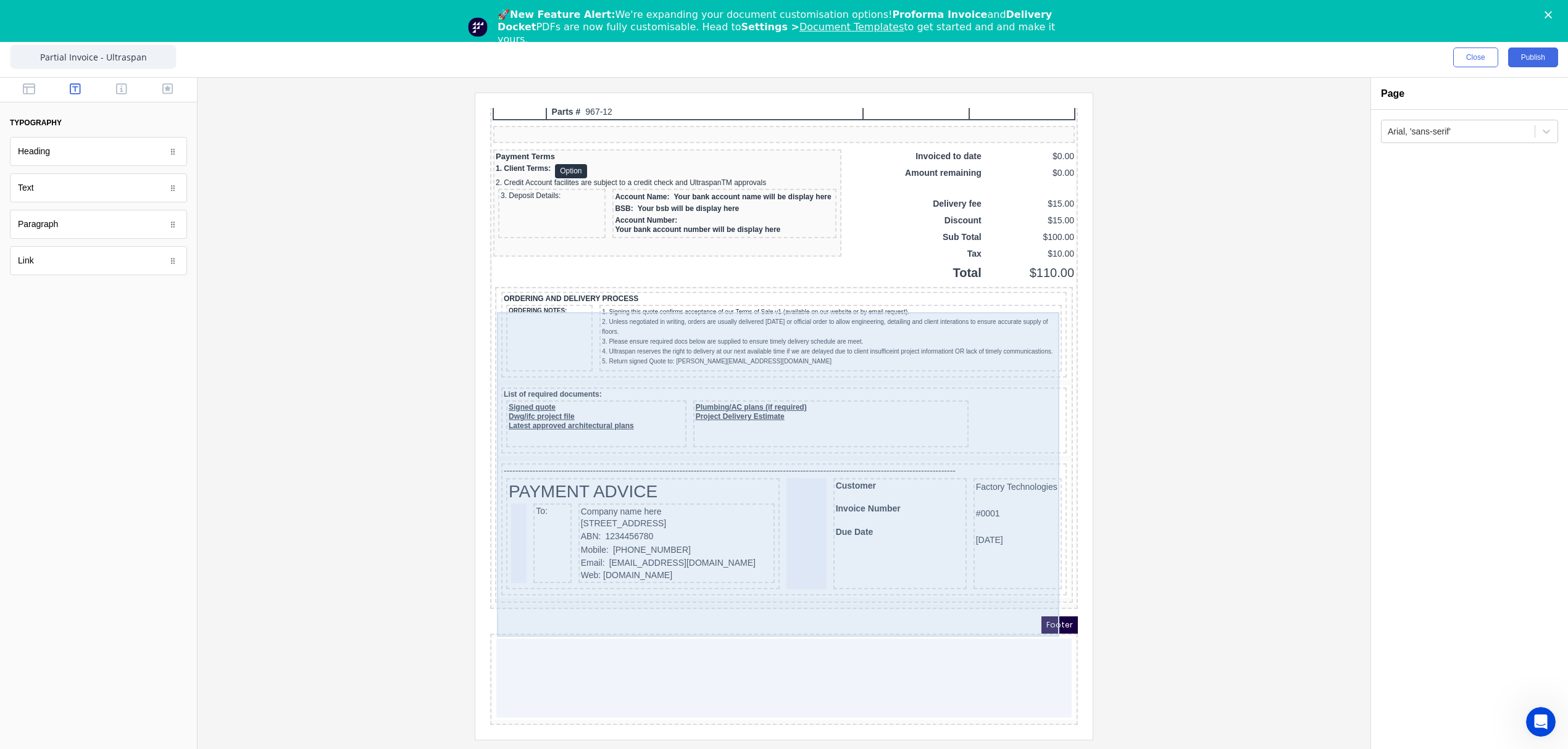
click at [735, 448] on div "-------------------------------------------------------------------------------…" at bounding box center [769, 514] width 565 height 132
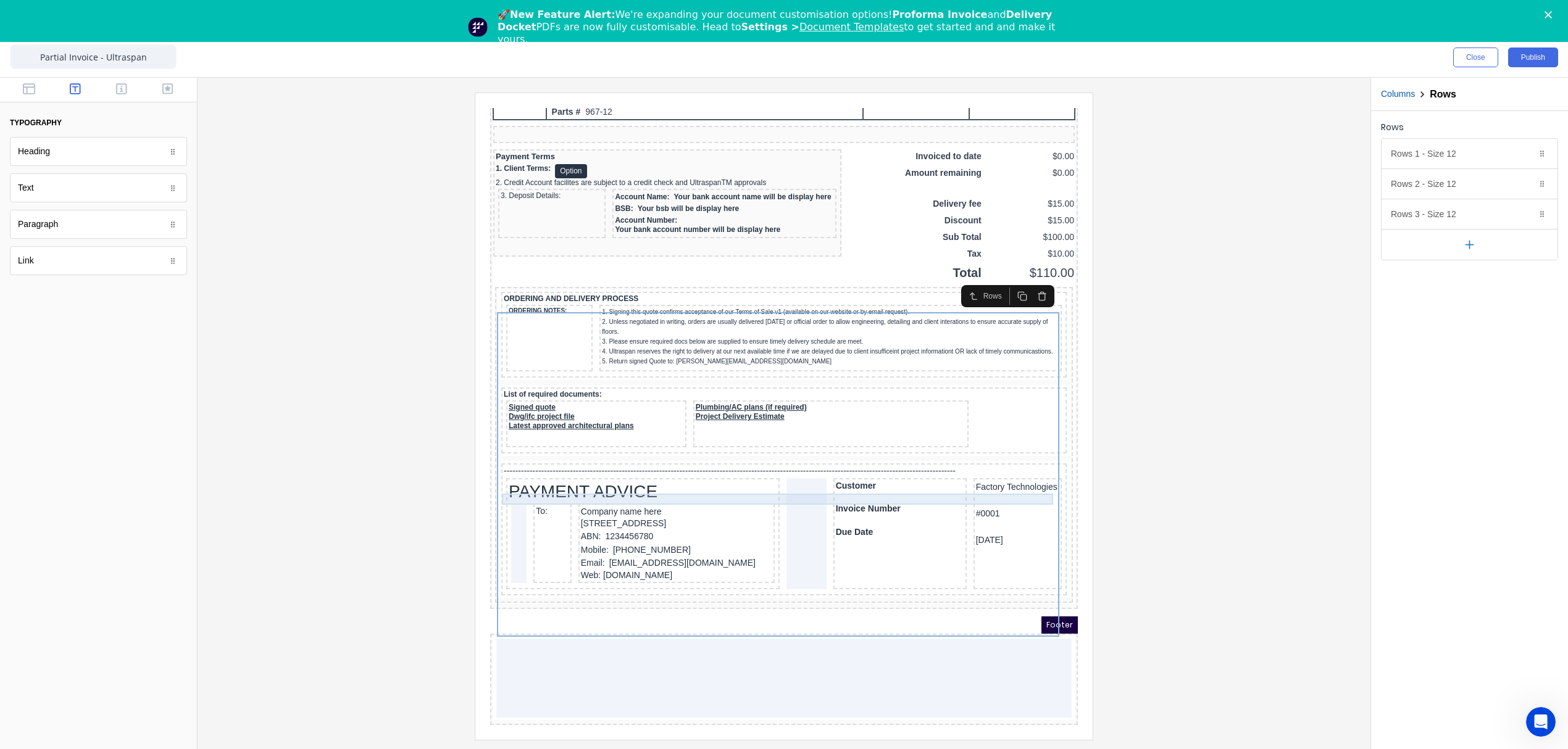
click at [724, 451] on div "-------------------------------------------------------------------------------…" at bounding box center [768, 456] width 560 height 11
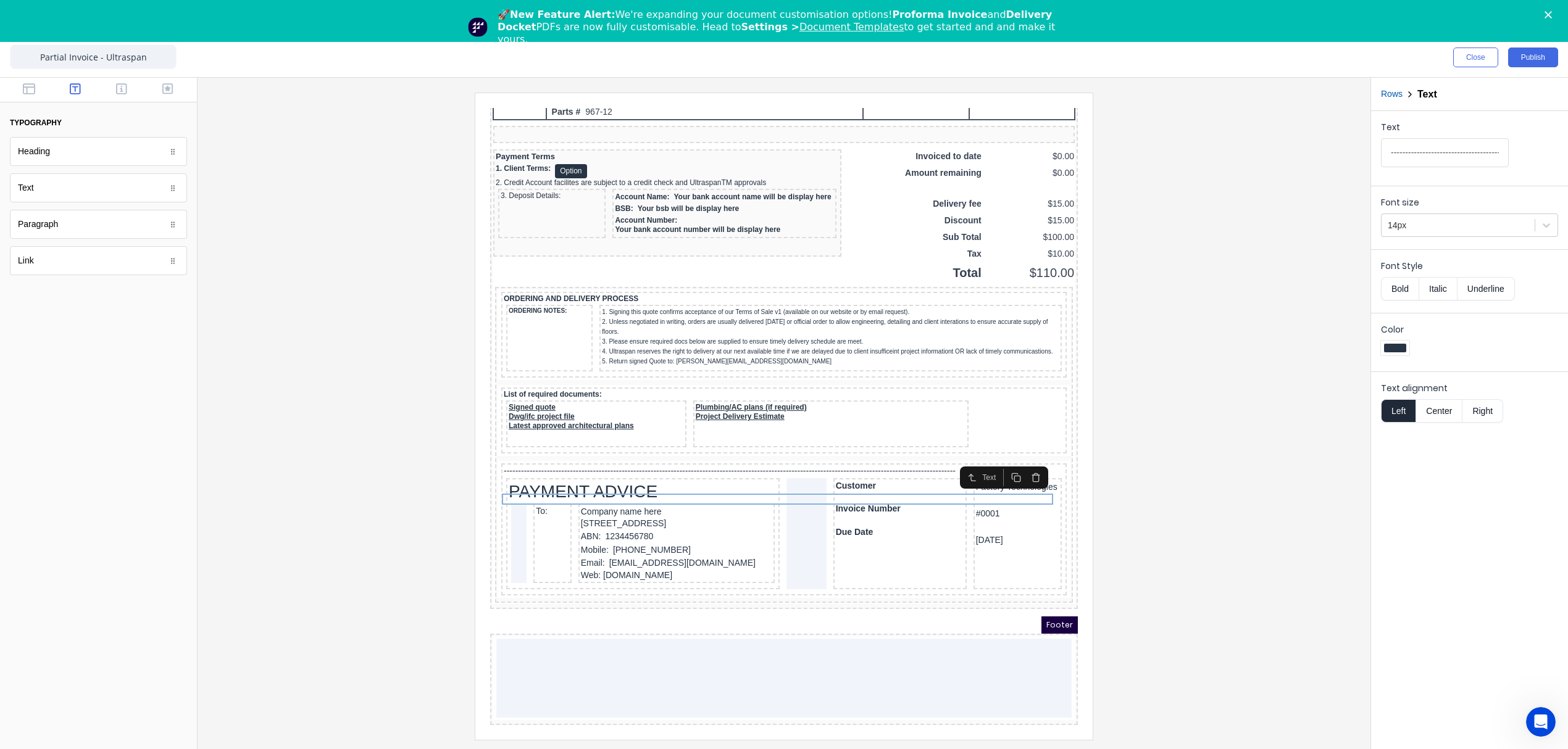
click at [1020, 458] on icon "button" at bounding box center [1020, 463] width 10 height 10
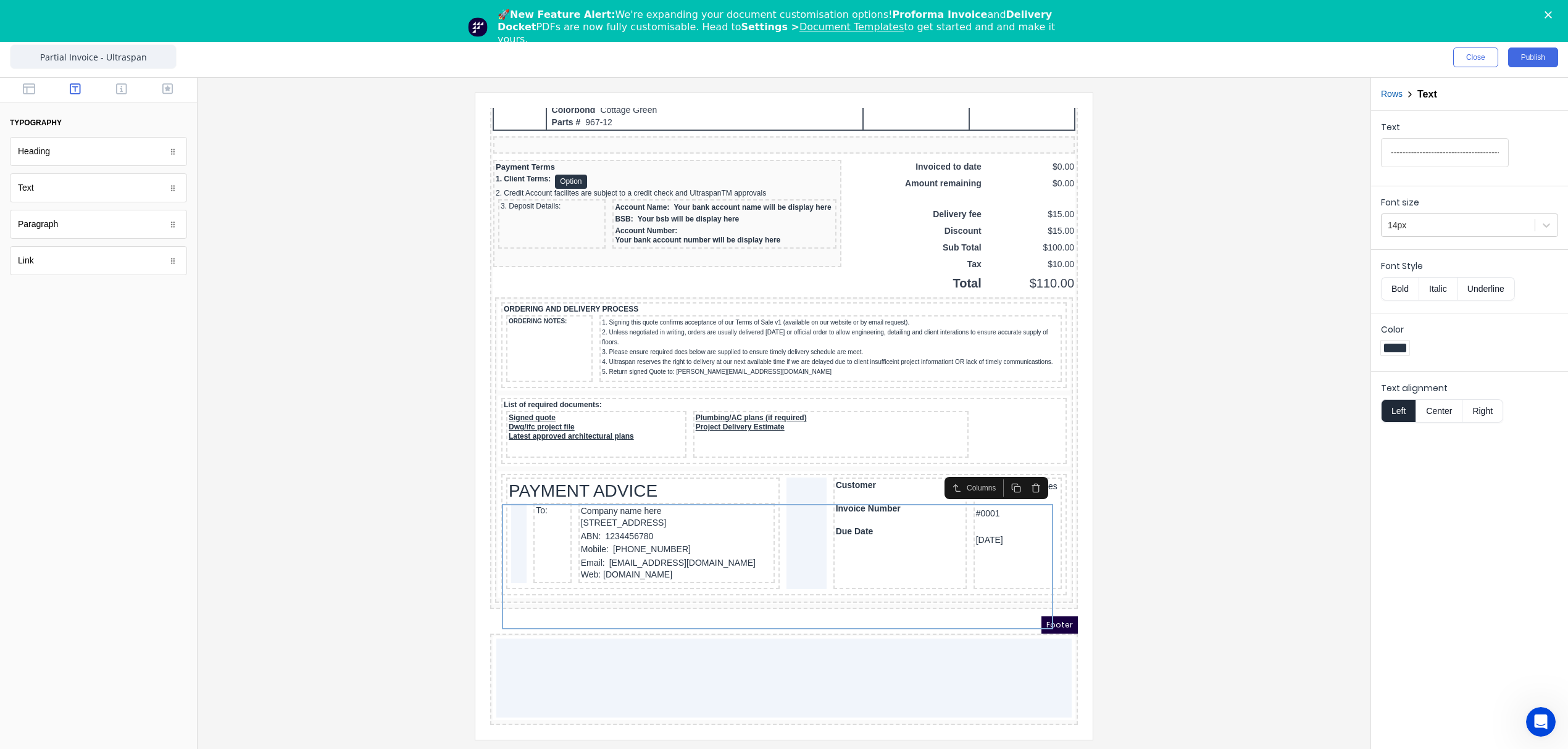
scroll to position [1002, 0]
click at [32, 87] on icon "button" at bounding box center [29, 89] width 12 height 11
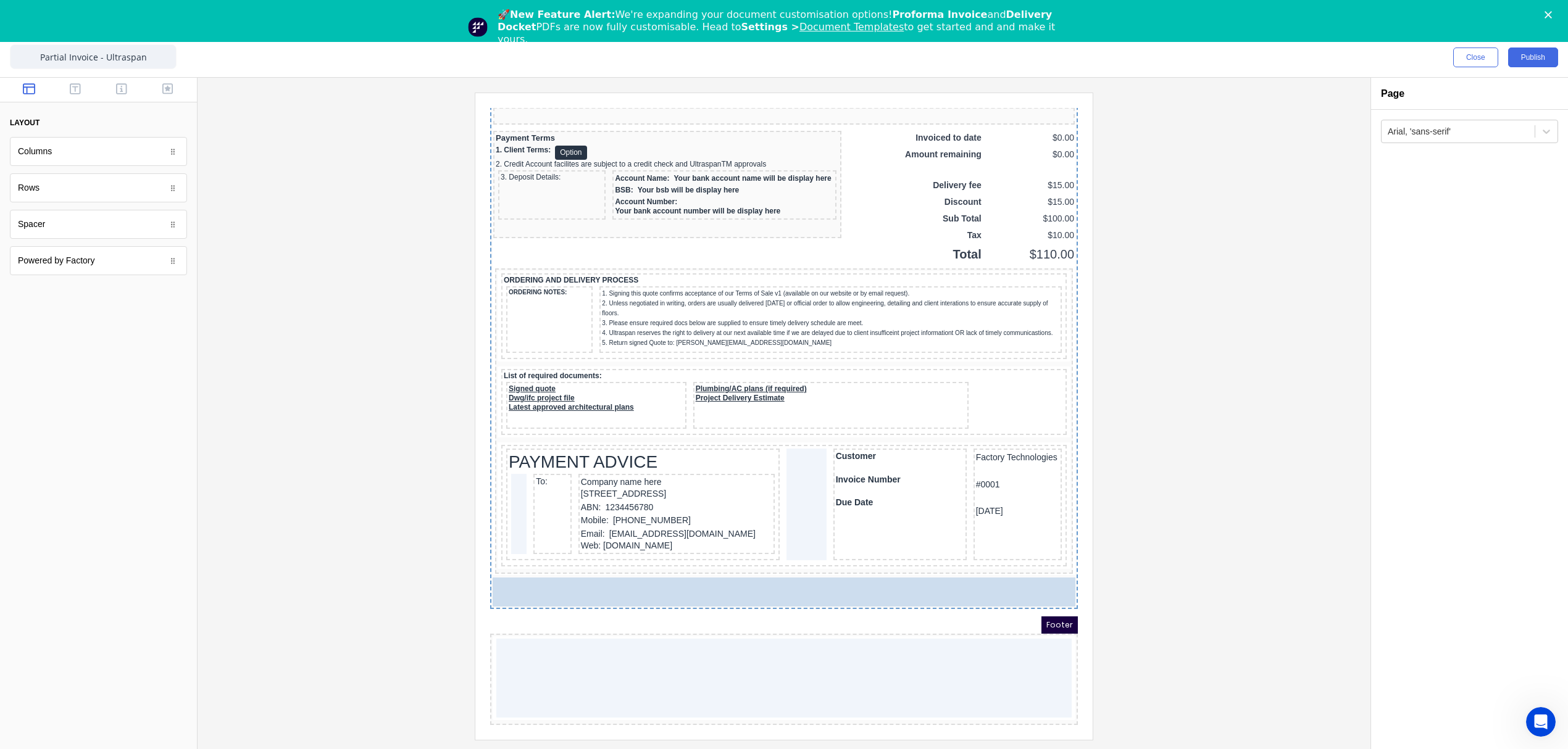
scroll to position [1012, 0]
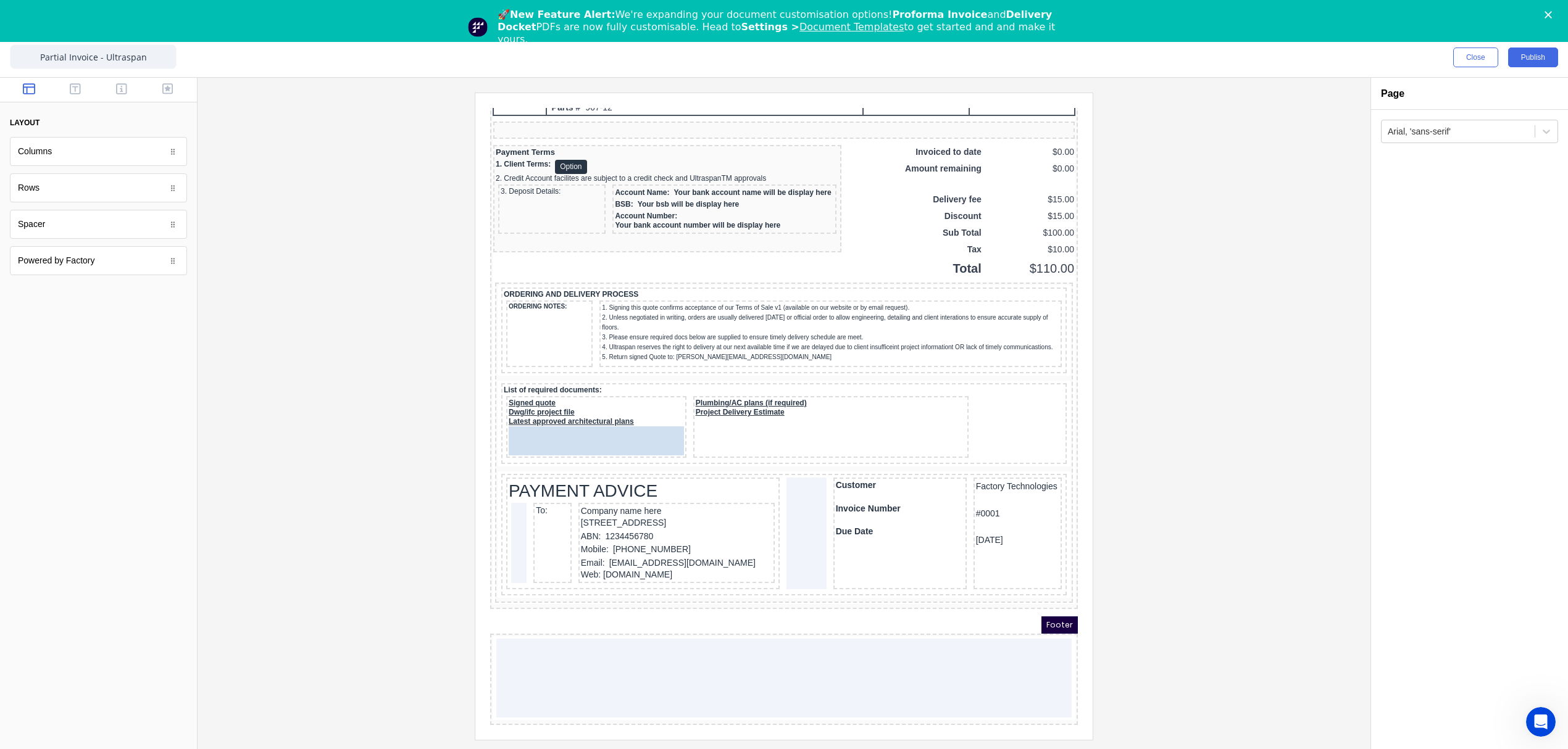
drag, startPoint x: 39, startPoint y: 225, endPoint x: 119, endPoint y: 323, distance: 126.5
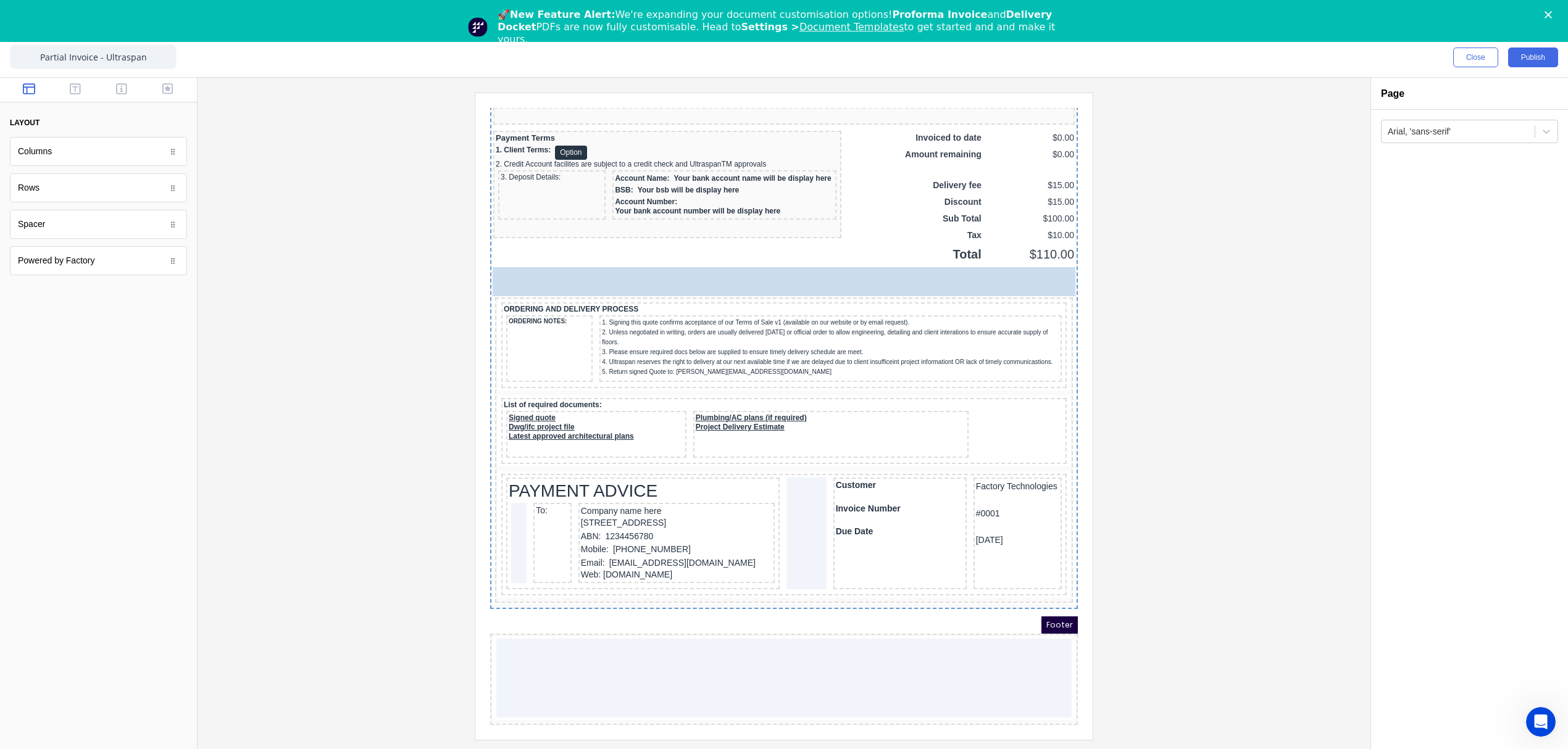
drag, startPoint x: 39, startPoint y: 228, endPoint x: -141, endPoint y: 416, distance: 260.3
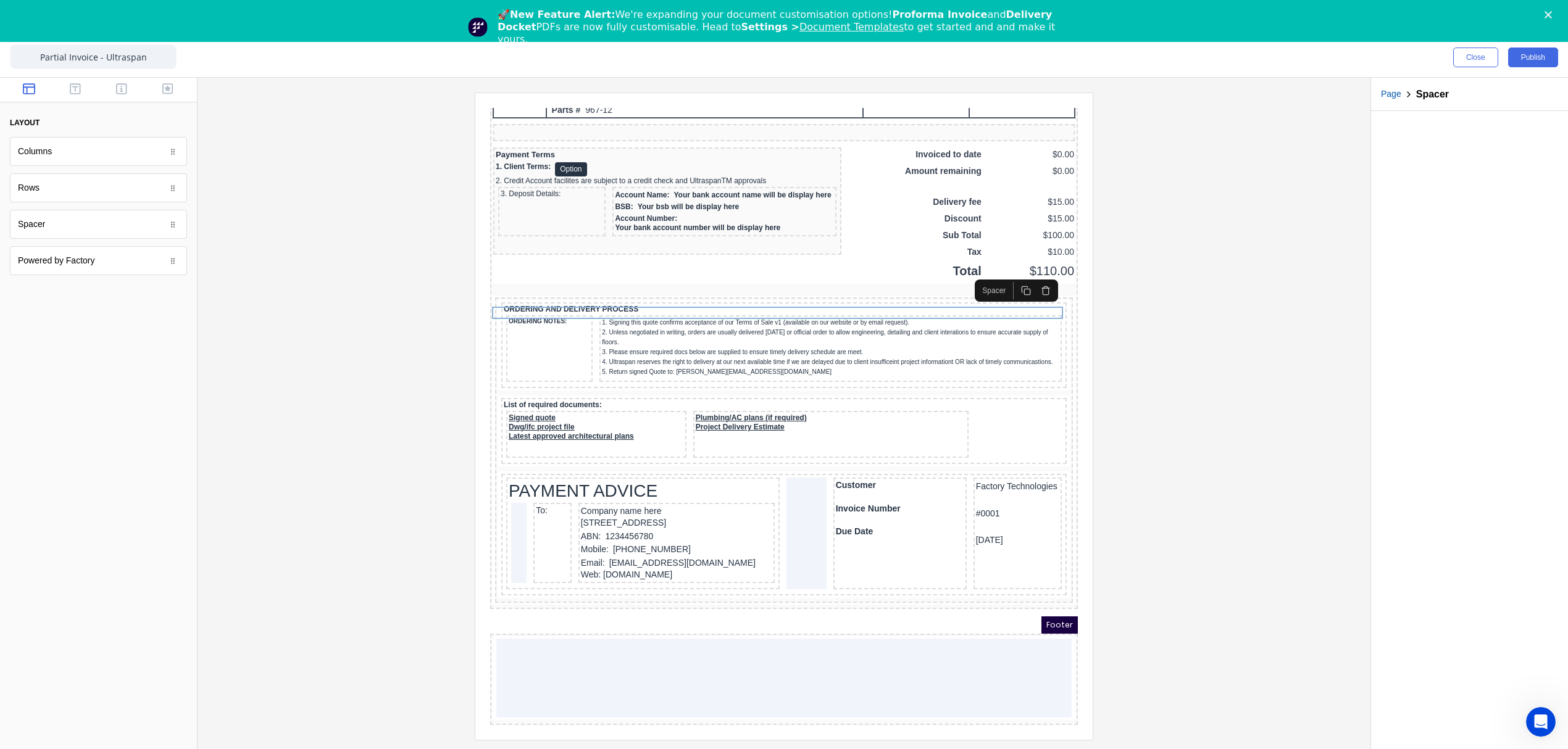
scroll to position [1002, 0]
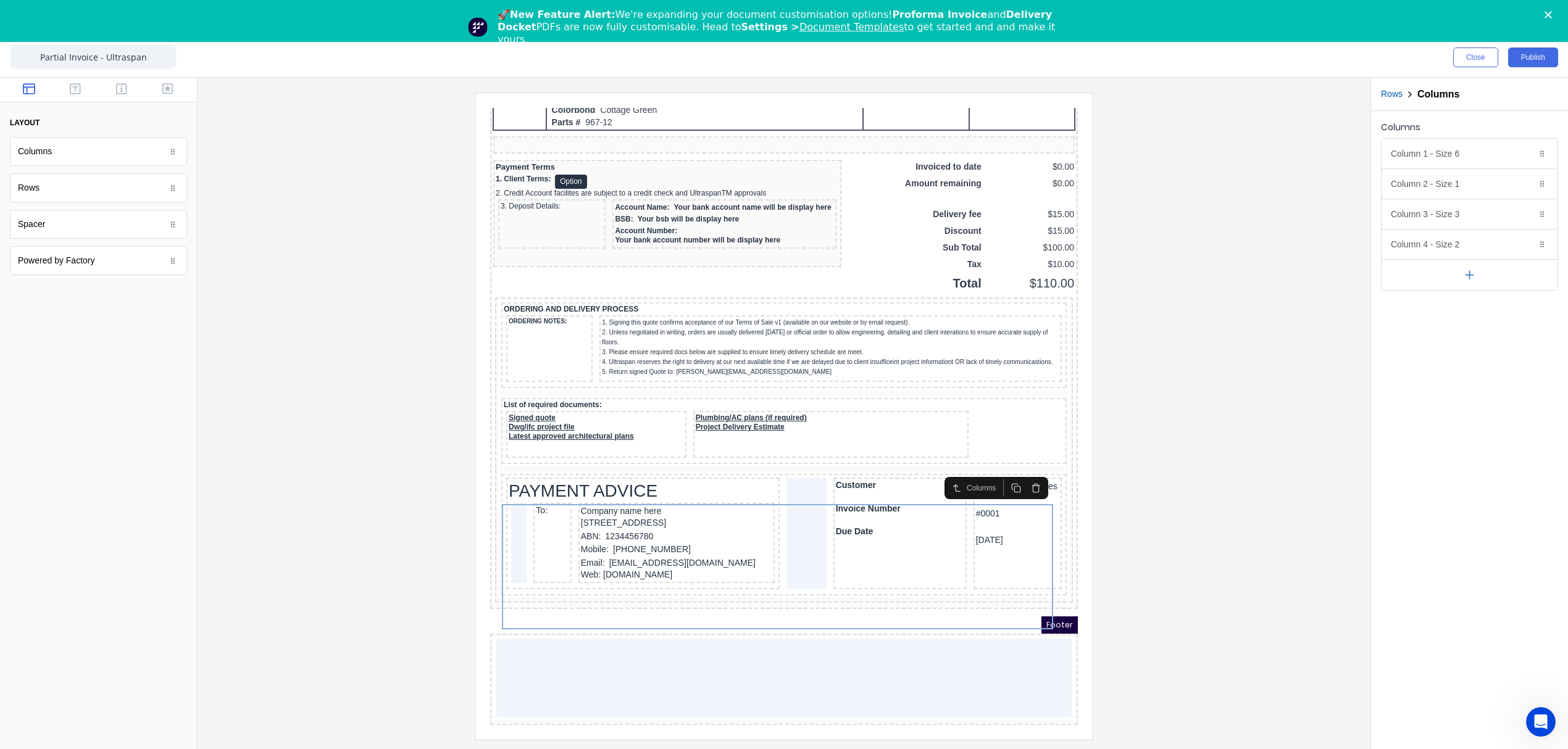
click at [1021, 468] on icon "button" at bounding box center [1020, 473] width 10 height 10
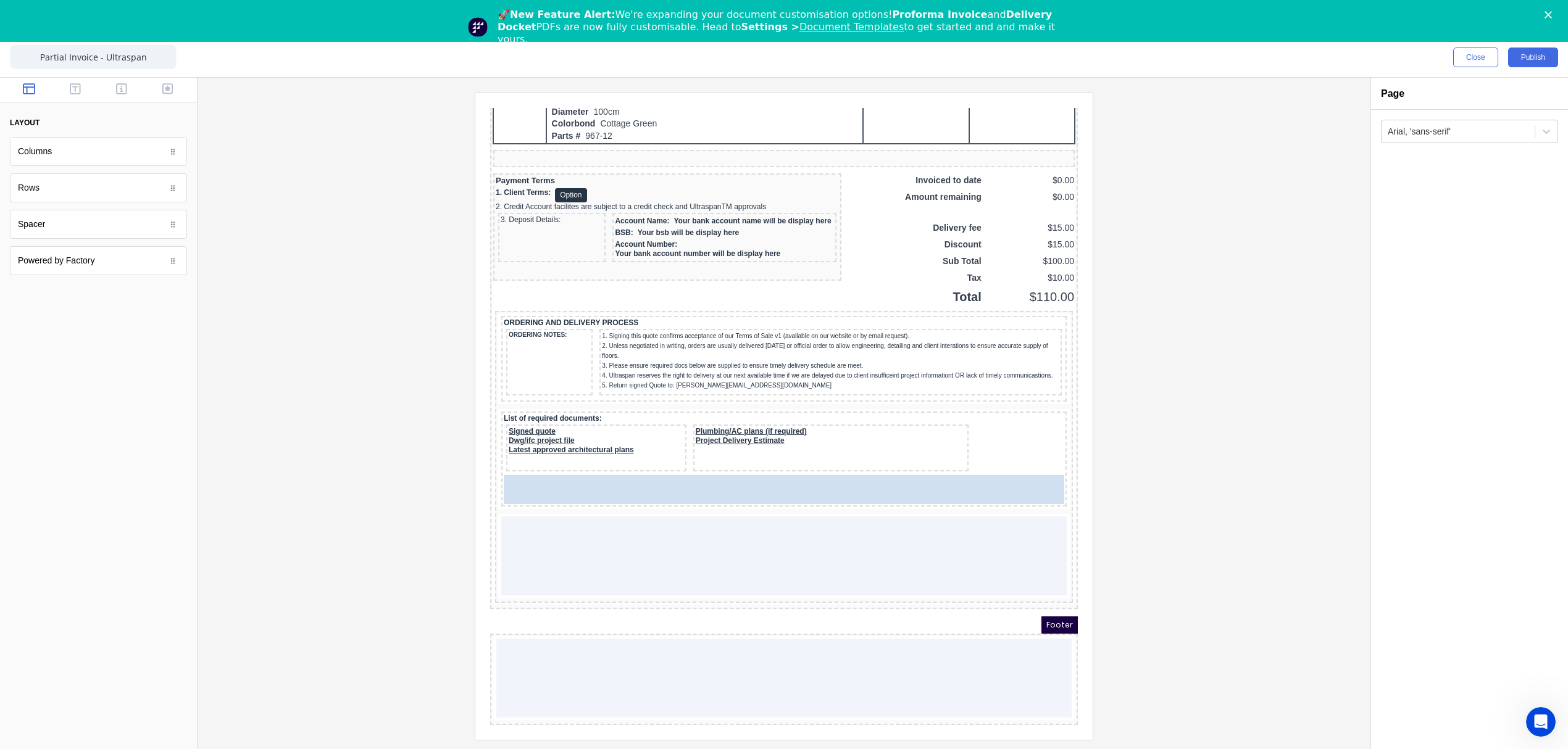
scroll to position [951, 0]
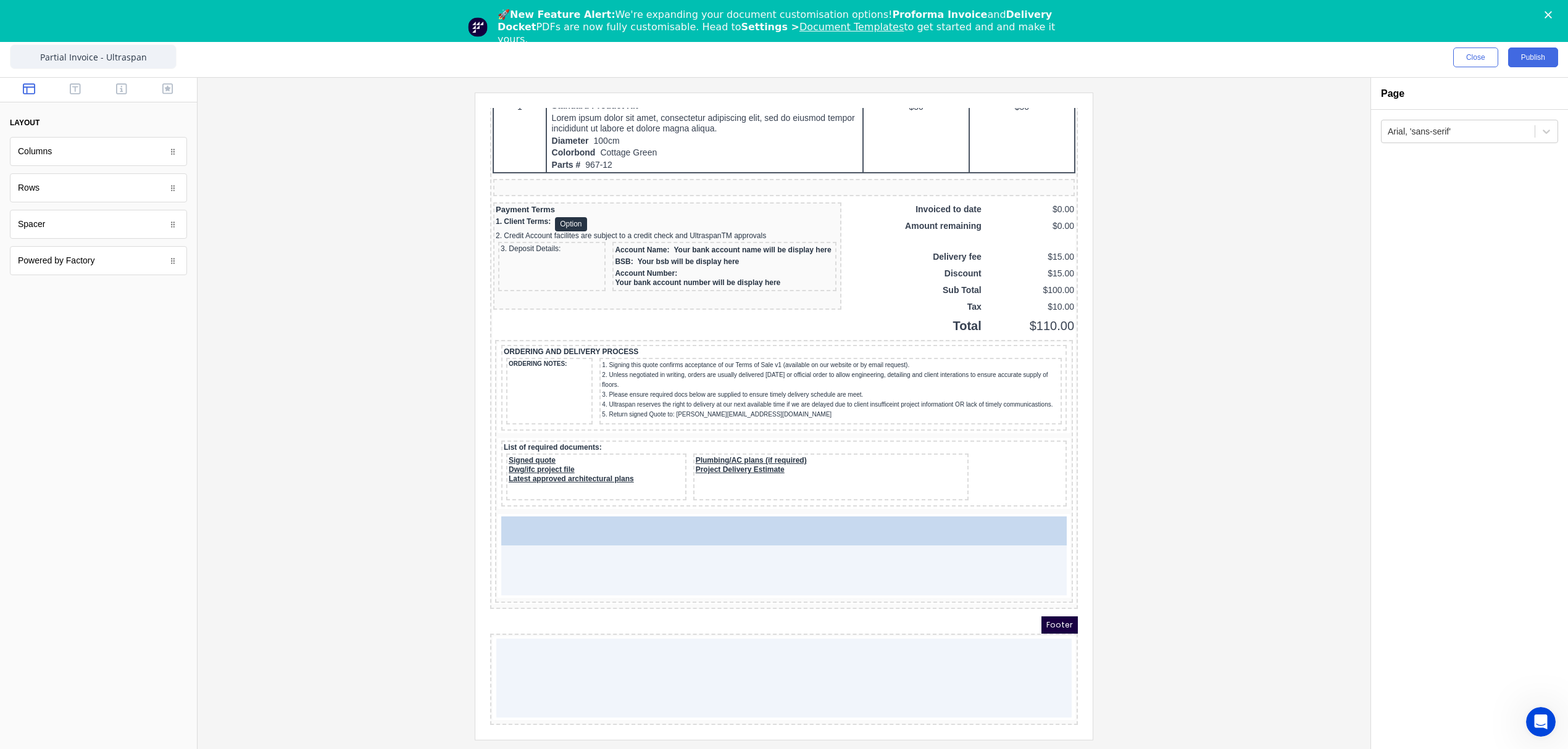
drag, startPoint x: 50, startPoint y: 228, endPoint x: 584, endPoint y: 526, distance: 611.5
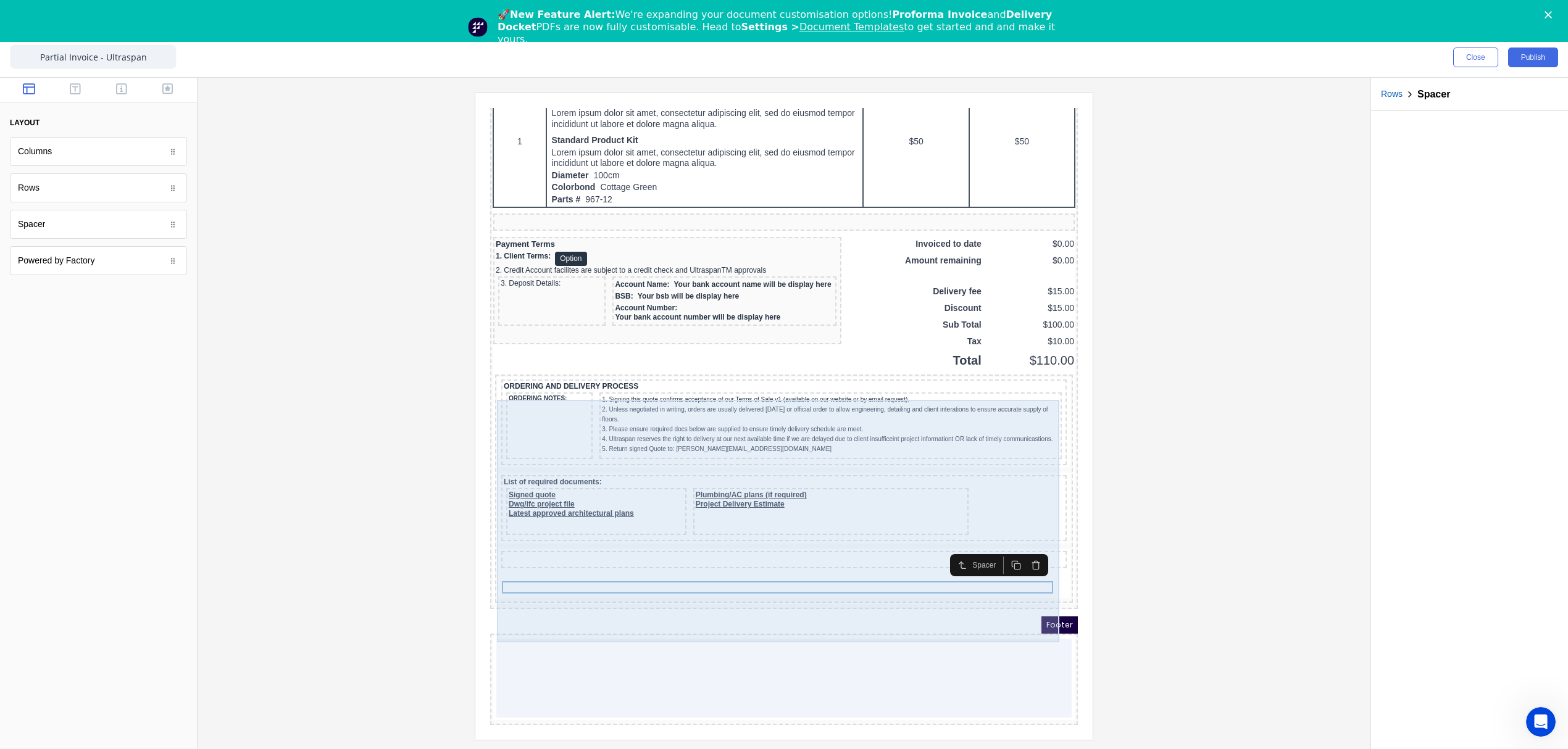
scroll to position [918, 0]
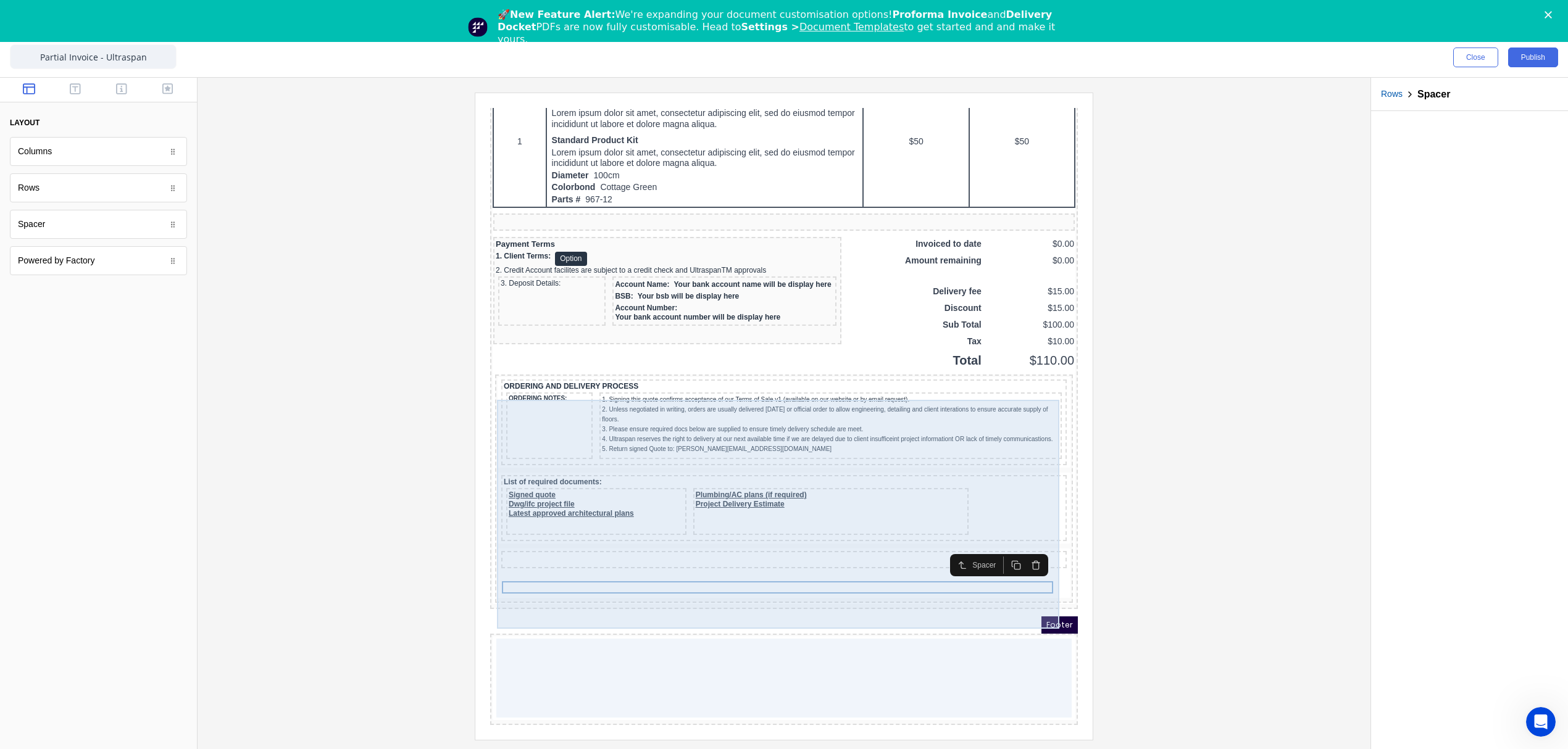
click at [551, 563] on div "ORDERING AND DELIVERY PROCESS ORDERING NOTES: 1. Signing this quote confirms ac…" at bounding box center [768, 474] width 573 height 223
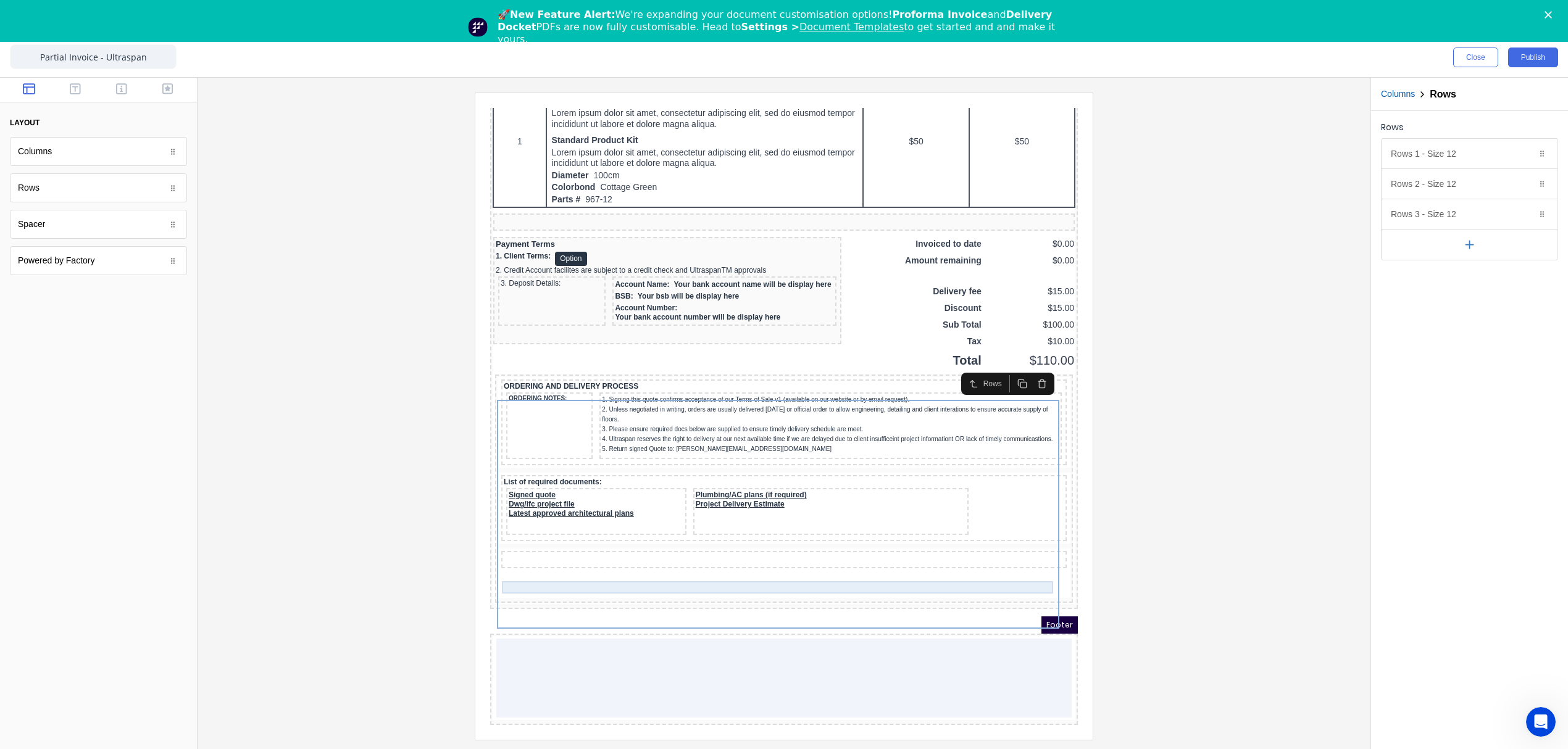
click at [636, 538] on div at bounding box center [768, 544] width 560 height 12
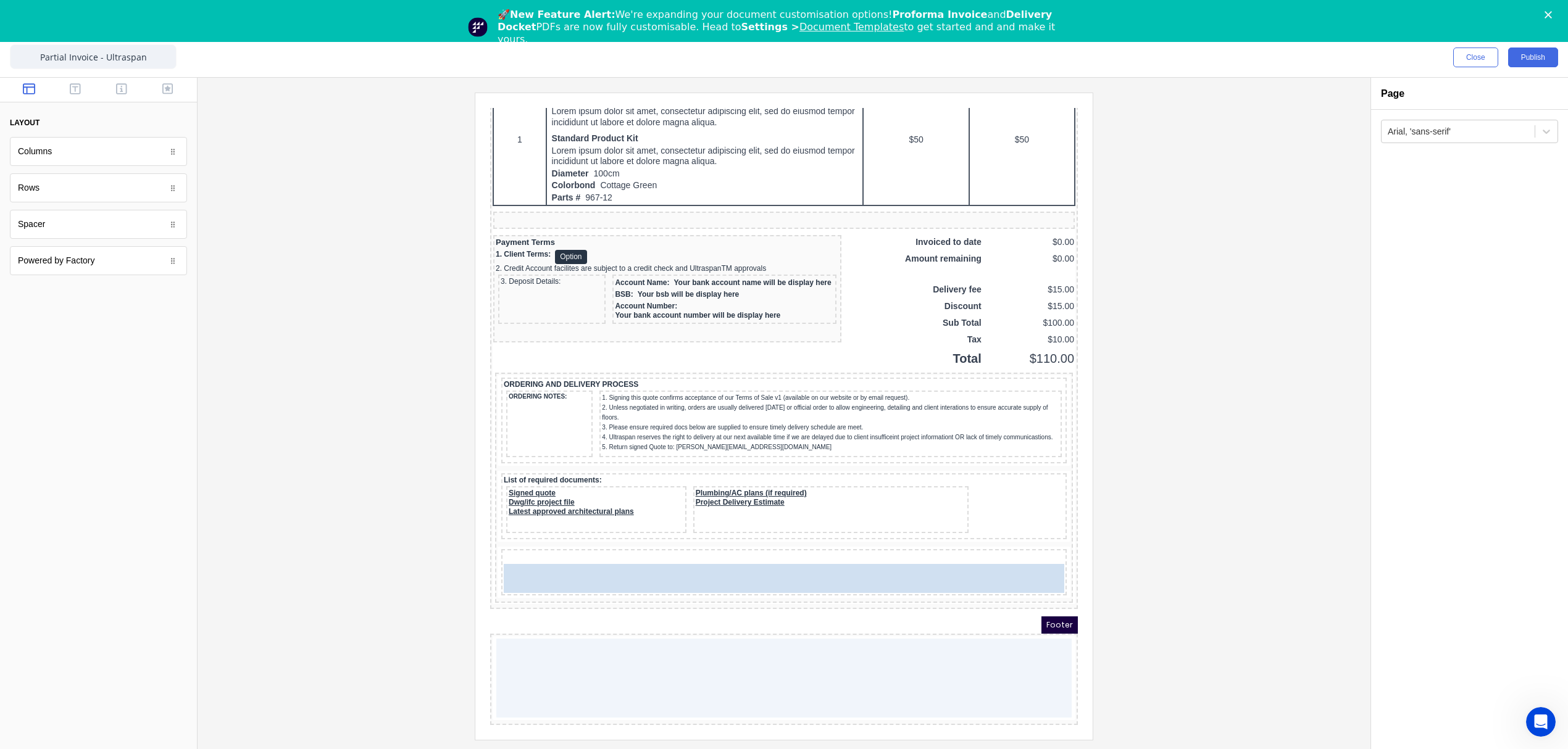
drag, startPoint x: 70, startPoint y: 160, endPoint x: 209, endPoint y: 485, distance: 353.5
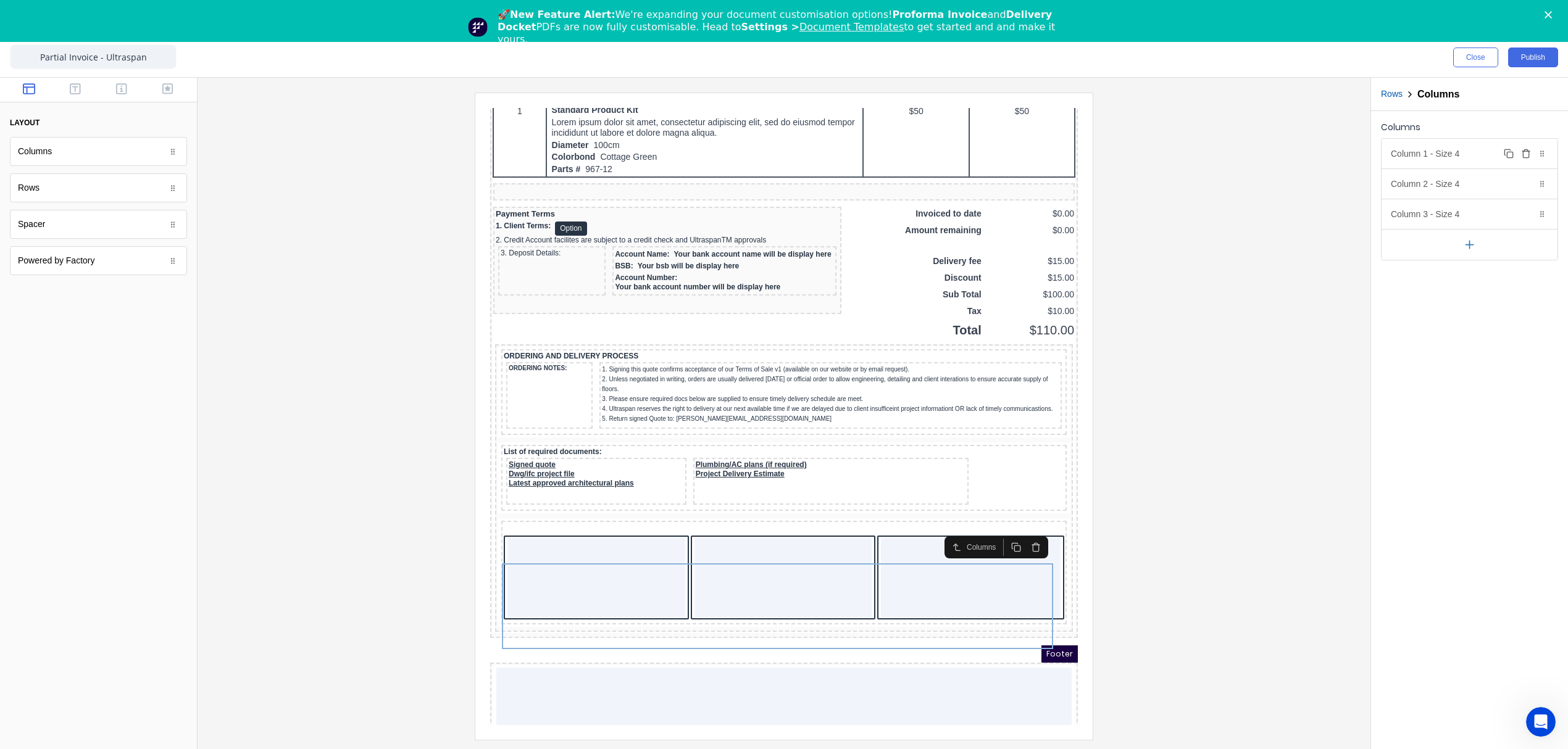
click at [1490, 153] on div "Column 1 - Size 4 Duplicate Delete" at bounding box center [1470, 154] width 176 height 30
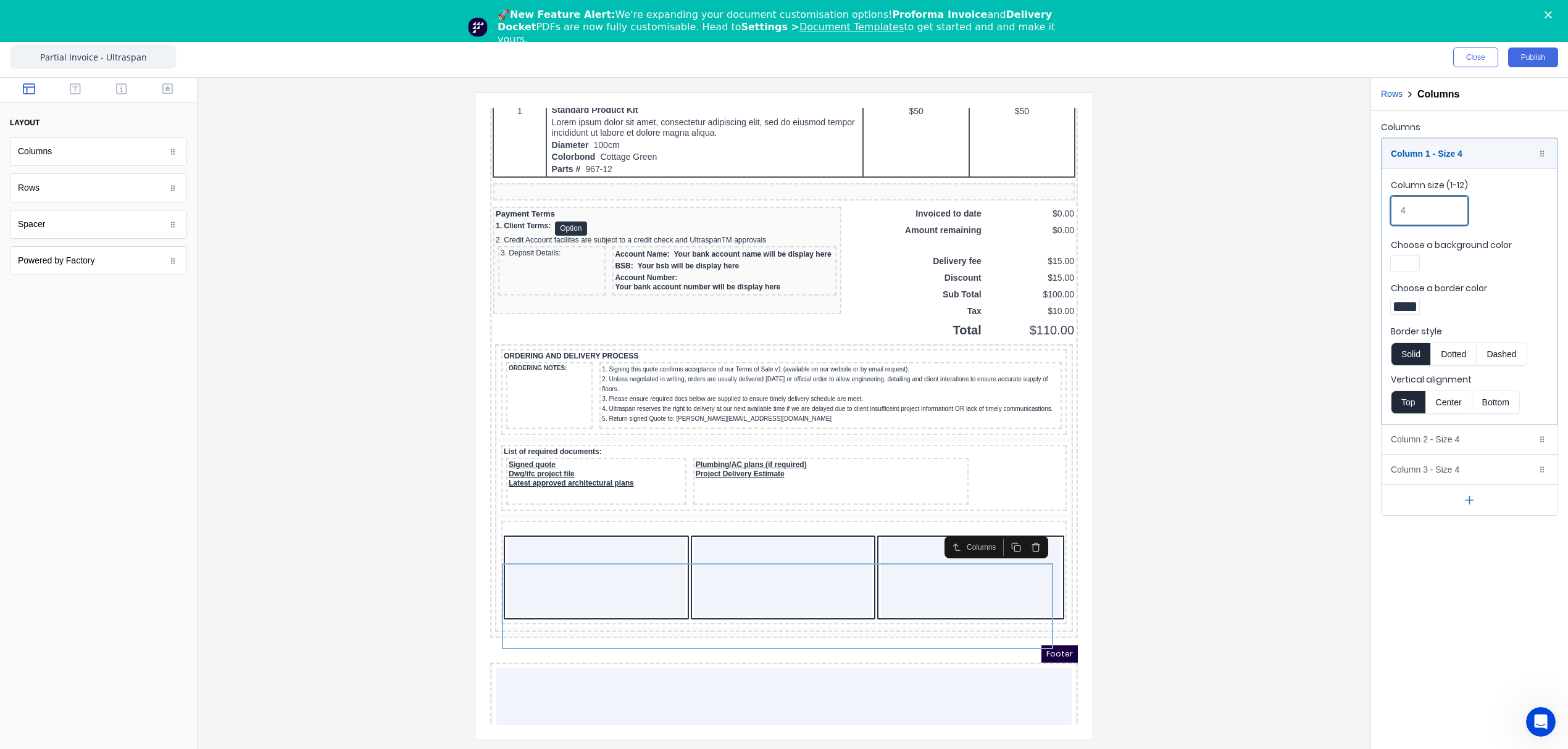
drag, startPoint x: 1420, startPoint y: 210, endPoint x: 1376, endPoint y: 215, distance: 44.3
click at [1376, 215] on div "Columns Column 1 - Size 4 Duplicate Delete Column size (1-12) 4 Choose a backgr…" at bounding box center [1469, 317] width 197 height 412
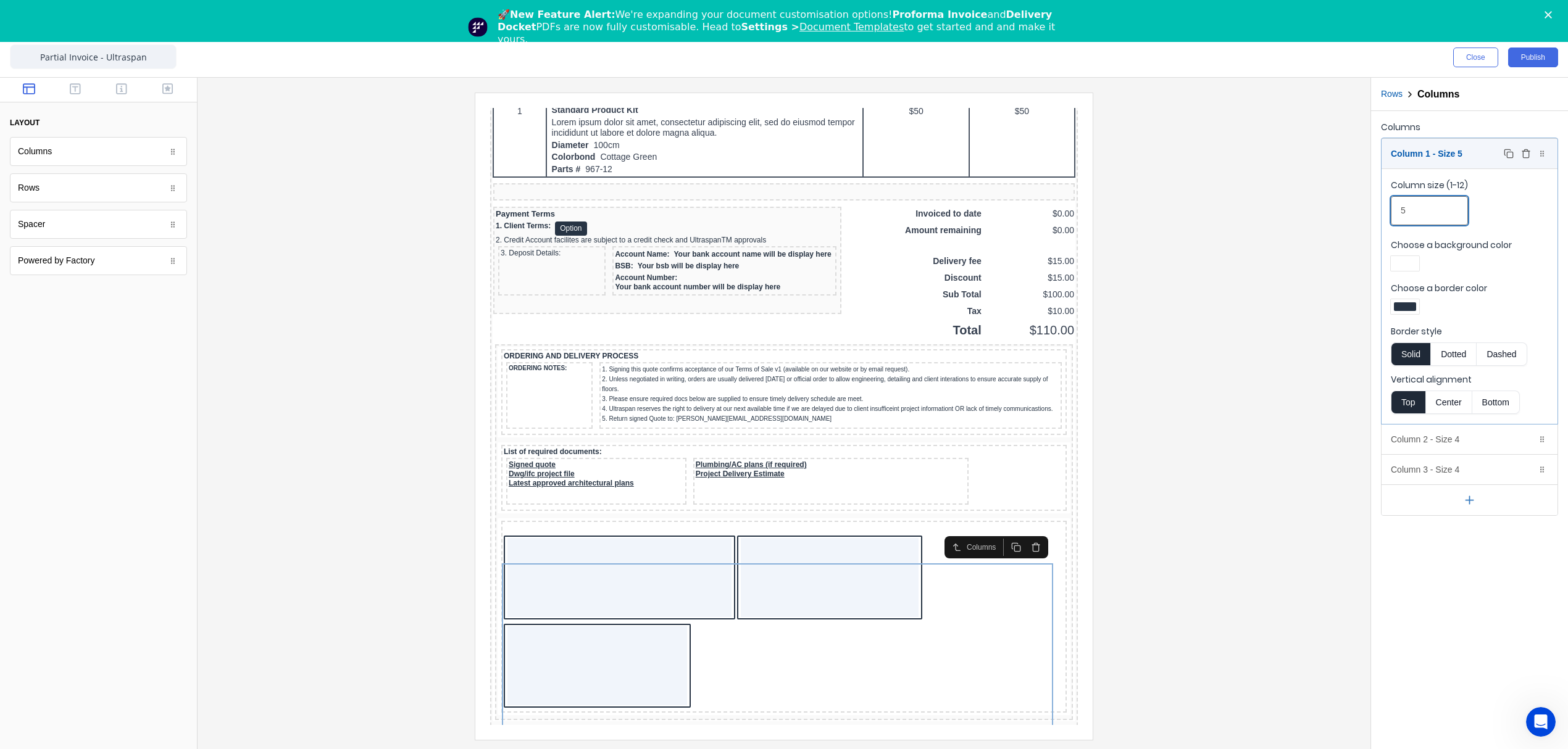
type input "5"
click at [1470, 152] on div "Column 1 - Size 5 Duplicate Delete" at bounding box center [1470, 154] width 176 height 30
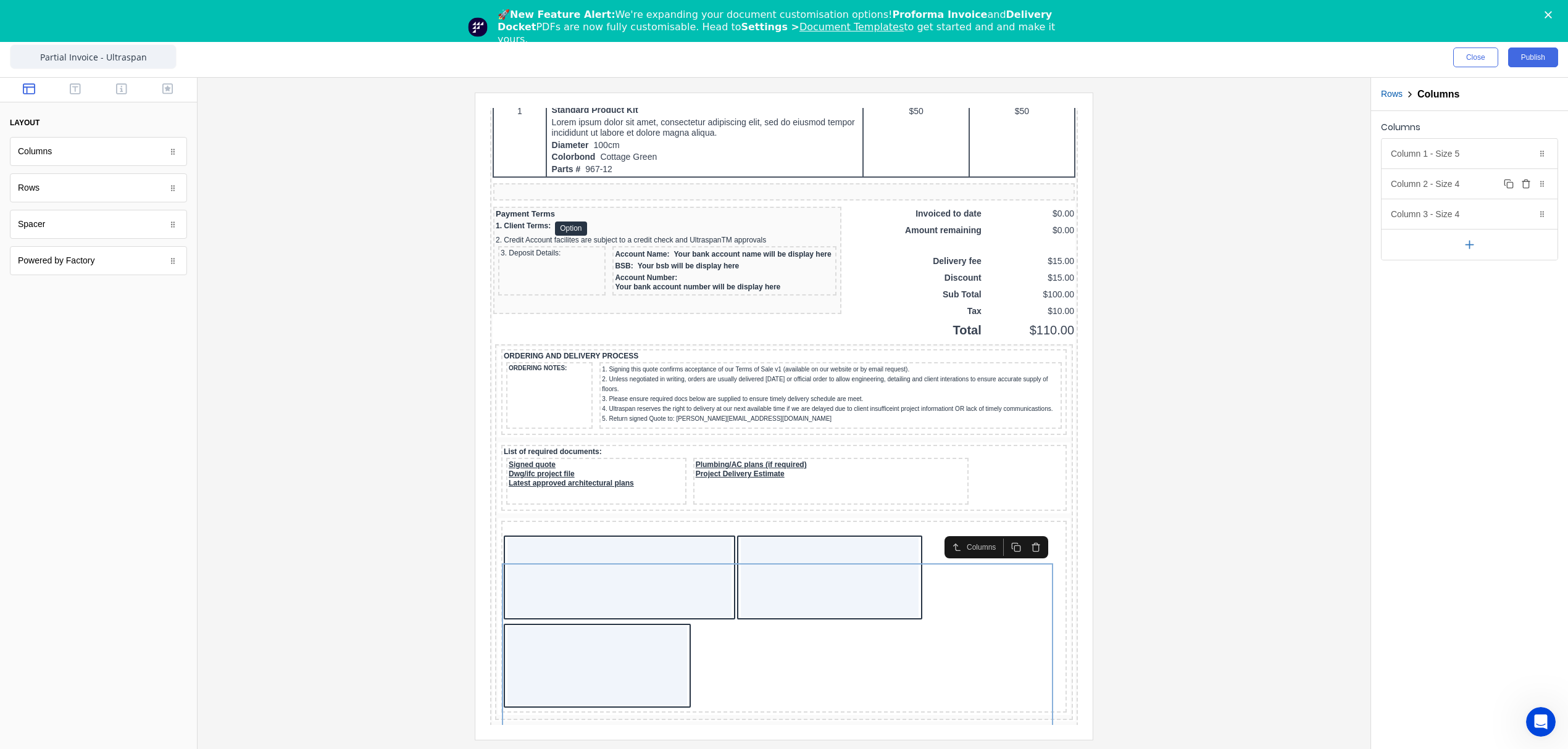
click at [1456, 188] on div "Column 2 - Size 4 Duplicate Delete" at bounding box center [1470, 184] width 176 height 30
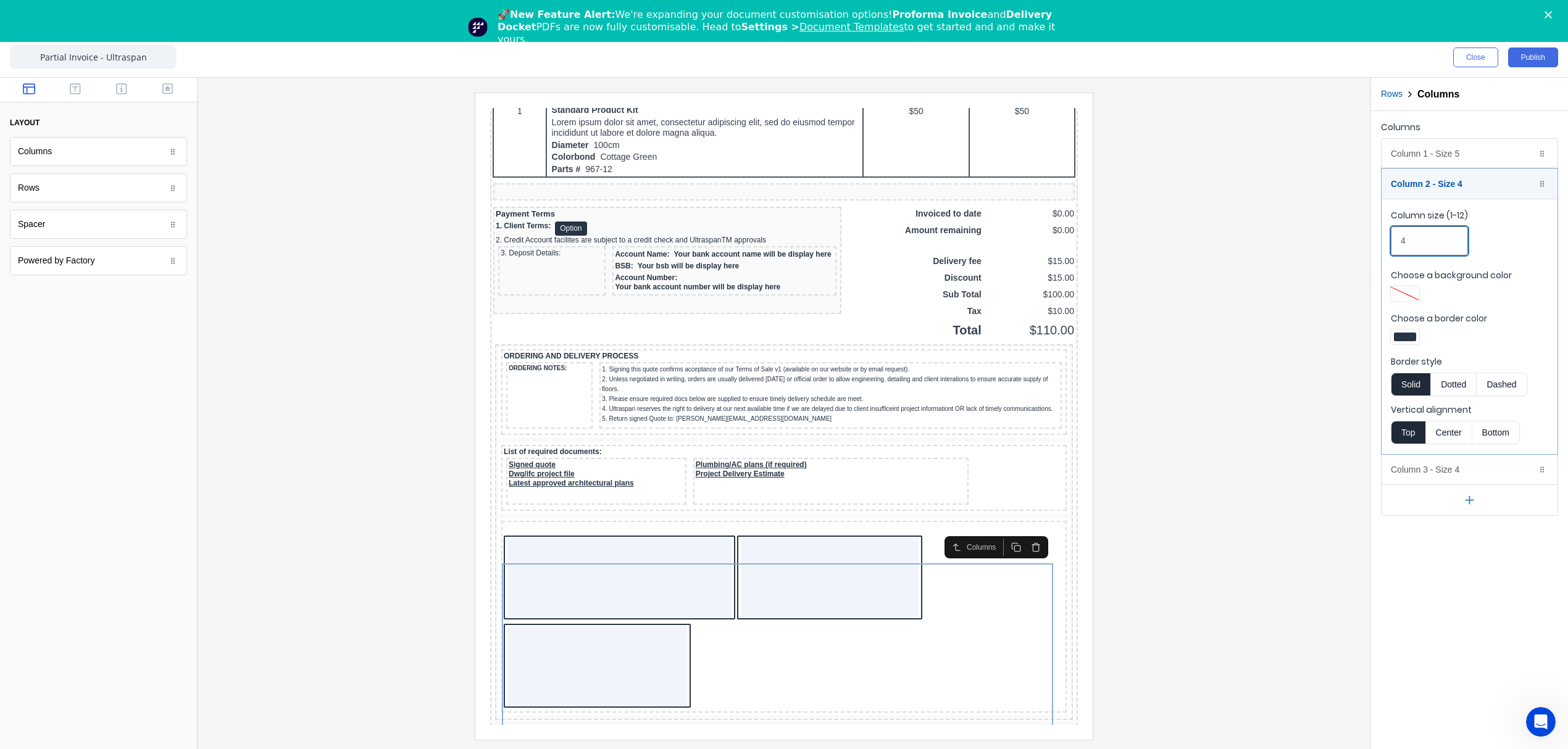
drag, startPoint x: 1421, startPoint y: 243, endPoint x: 1374, endPoint y: 238, distance: 47.3
click at [1374, 238] on div "Columns Column 1 - Size 5 Duplicate Delete Column size (1-12) 5 Choose a backgr…" at bounding box center [1469, 317] width 197 height 412
type input "5"
click at [1447, 188] on div "Column 2 - Size 5 Duplicate Delete" at bounding box center [1470, 184] width 176 height 30
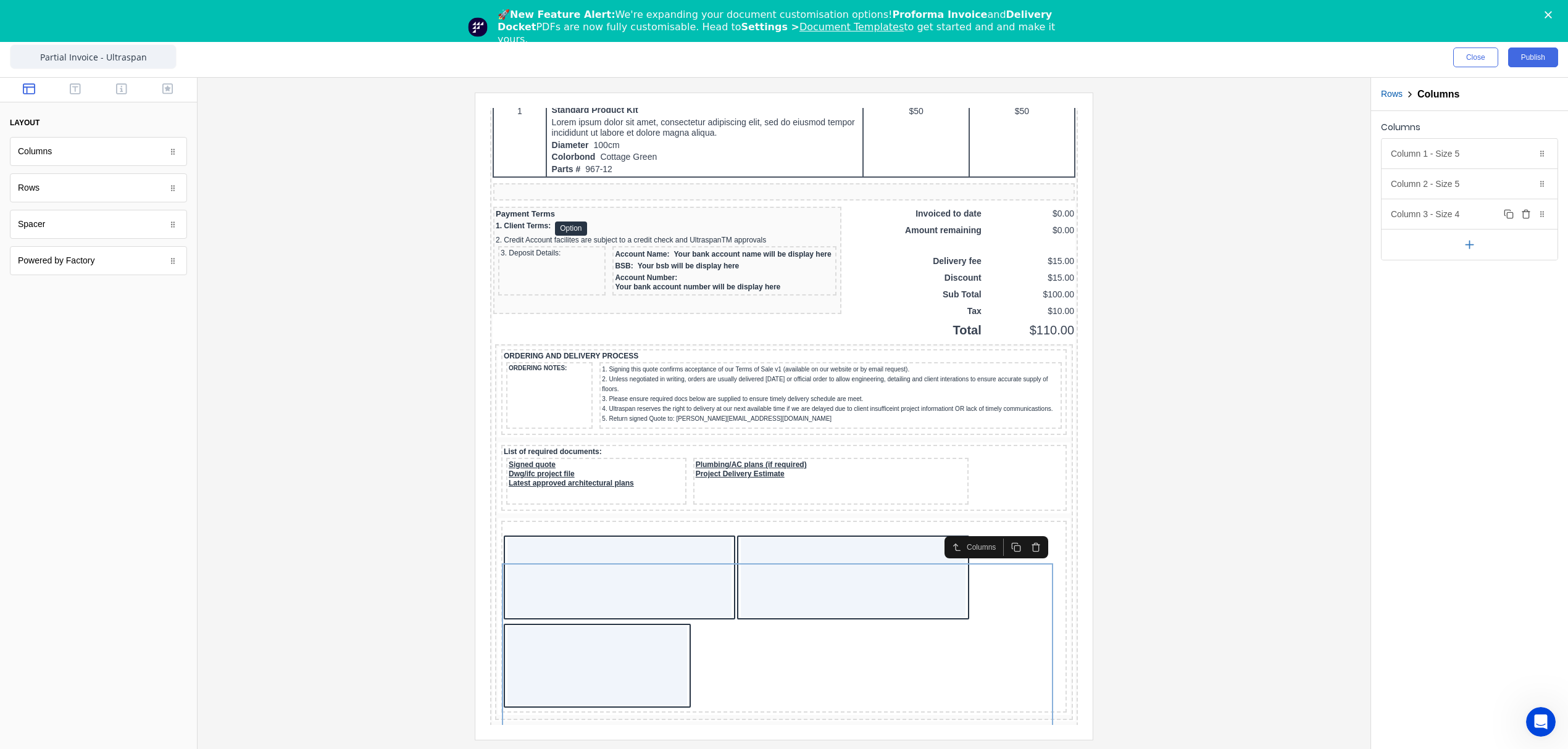
click at [1458, 210] on div "Column 3 - Size 4 Duplicate Delete" at bounding box center [1470, 214] width 176 height 30
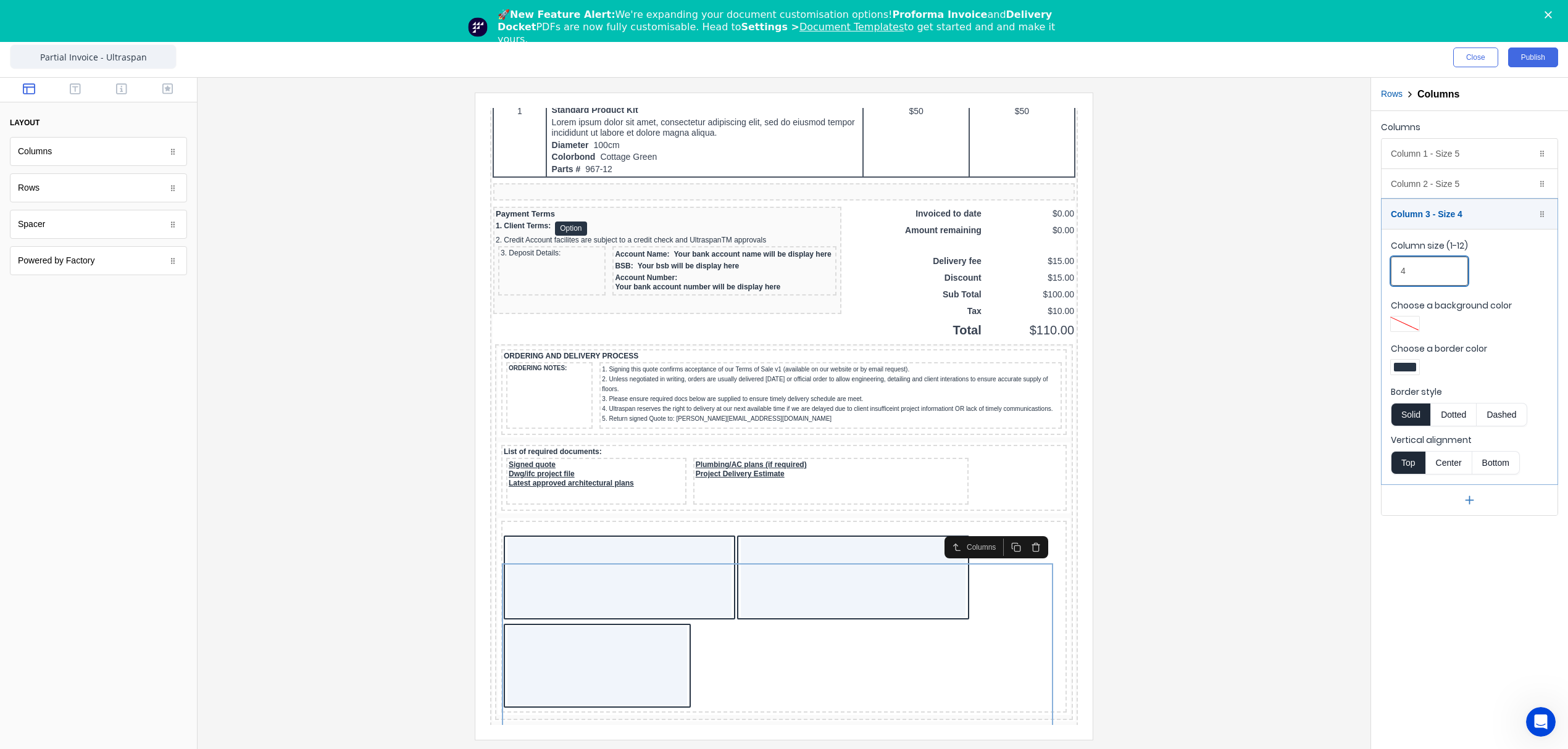
drag, startPoint x: 1428, startPoint y: 272, endPoint x: 1350, endPoint y: 269, distance: 78.1
click at [1350, 269] on div "Close Publish Components layout Columns Columns Rows Rows Spacer Spacer Powered…" at bounding box center [784, 393] width 1568 height 711
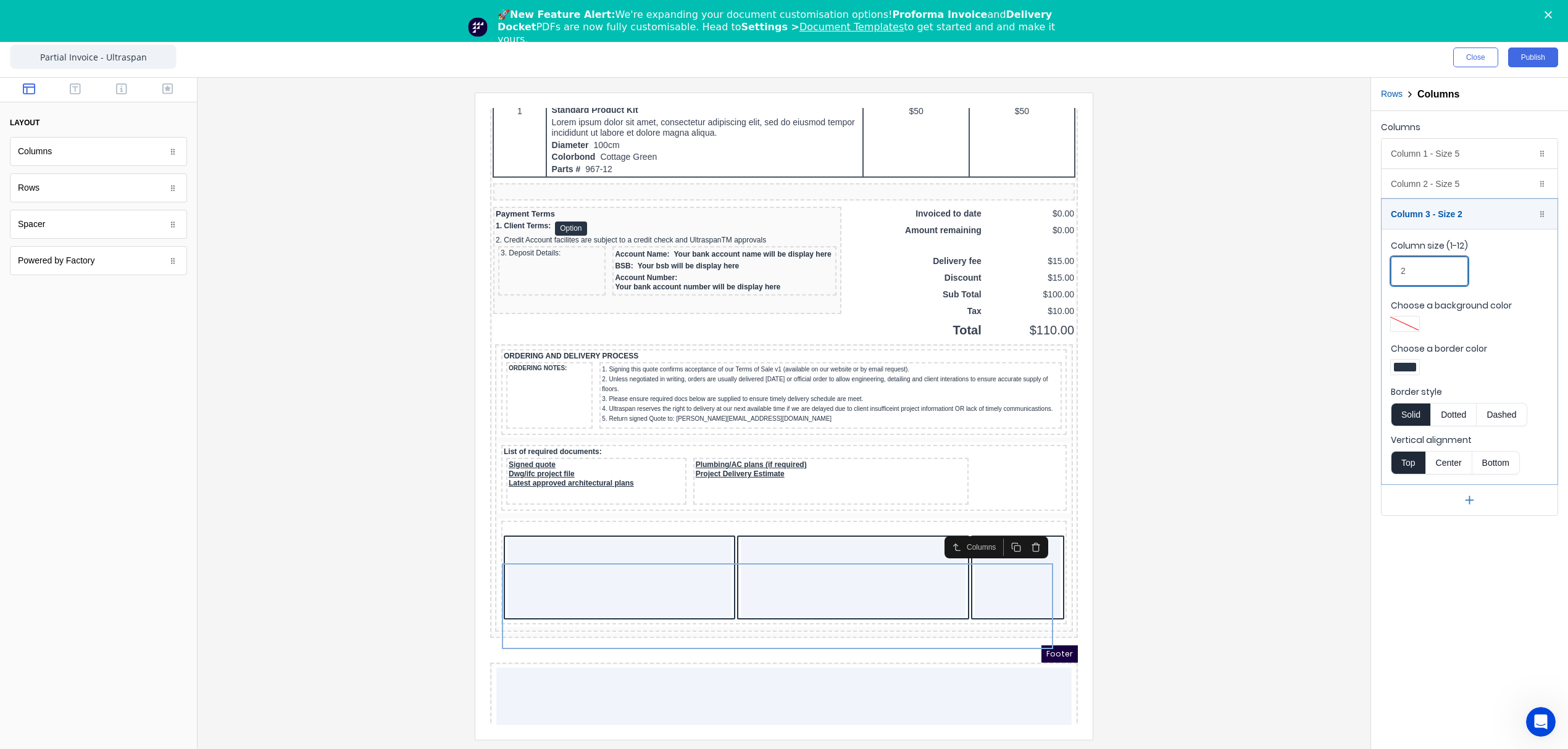
type input "2"
click at [1342, 294] on div at bounding box center [784, 416] width 1153 height 647
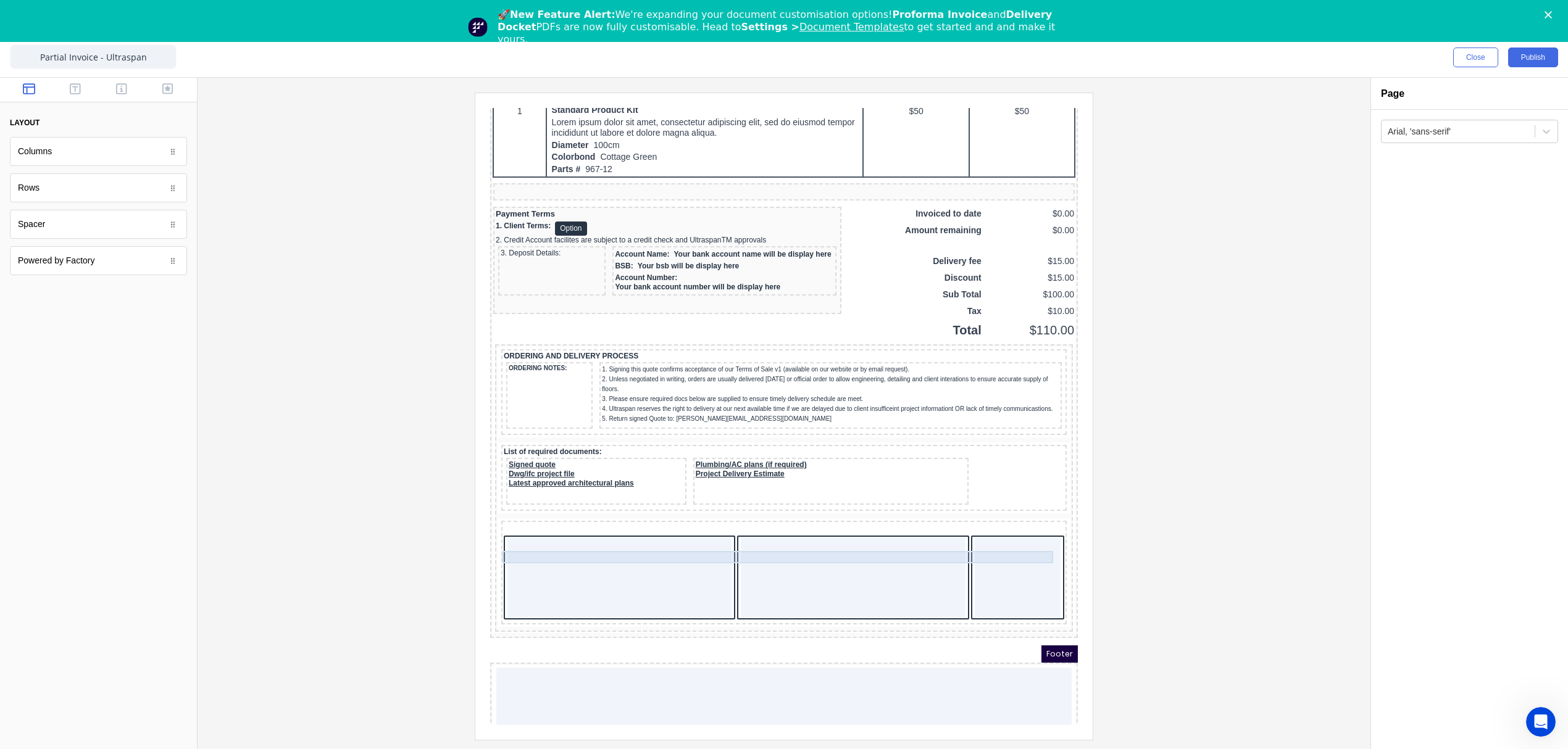
click at [719, 521] on div at bounding box center [768, 515] width 560 height 12
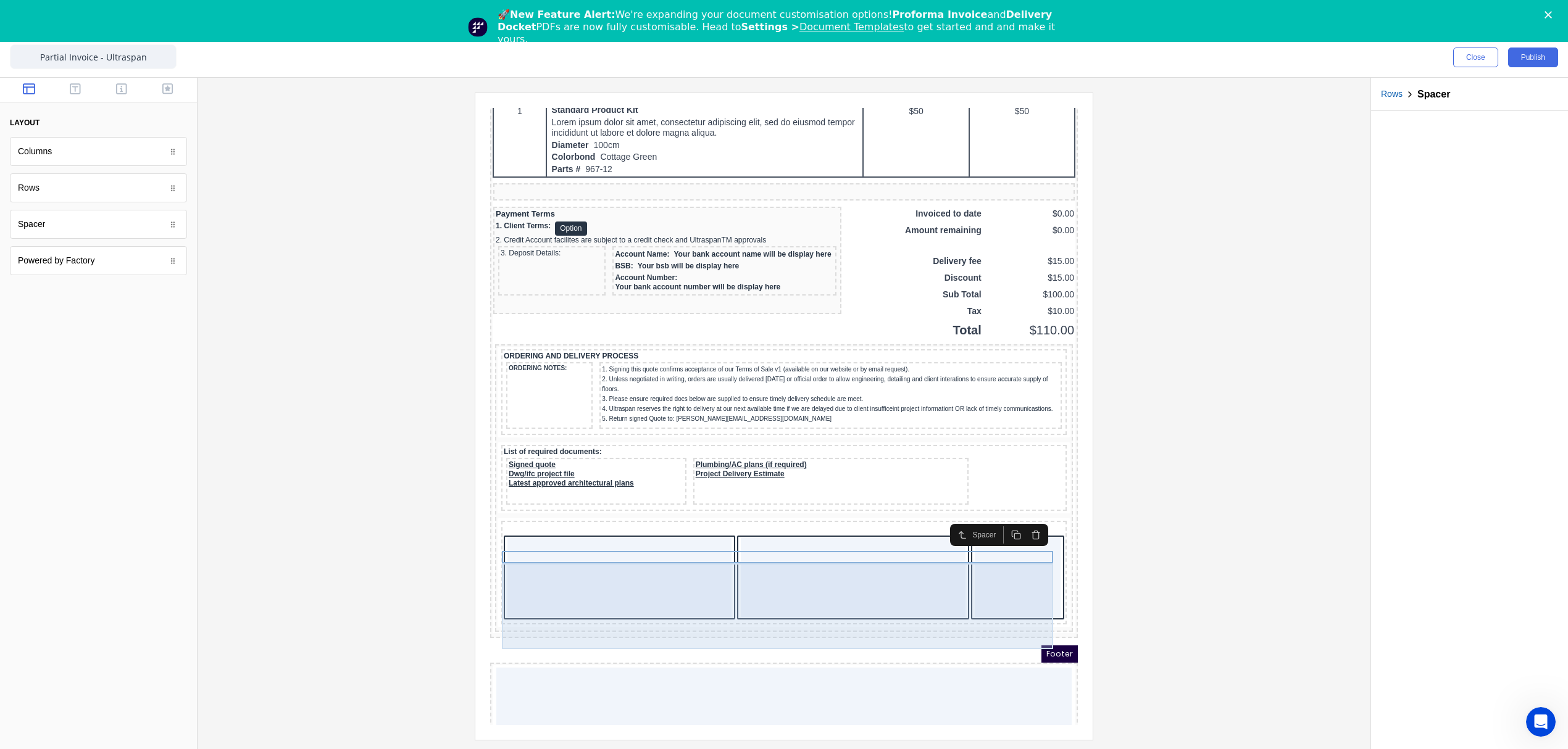
click at [673, 565] on div at bounding box center [604, 563] width 224 height 79
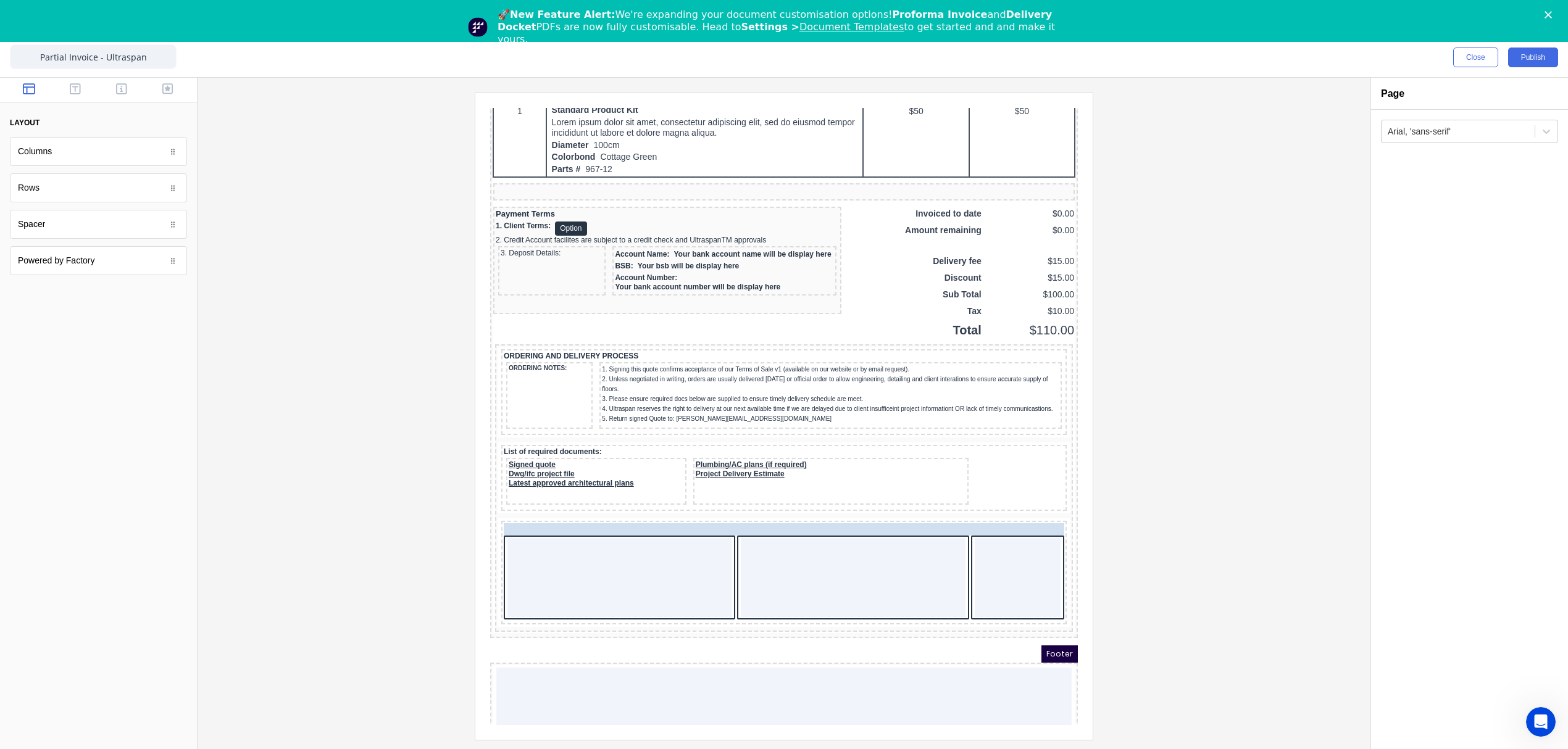
drag, startPoint x: 562, startPoint y: 540, endPoint x: 561, endPoint y: 528, distance: 12.0
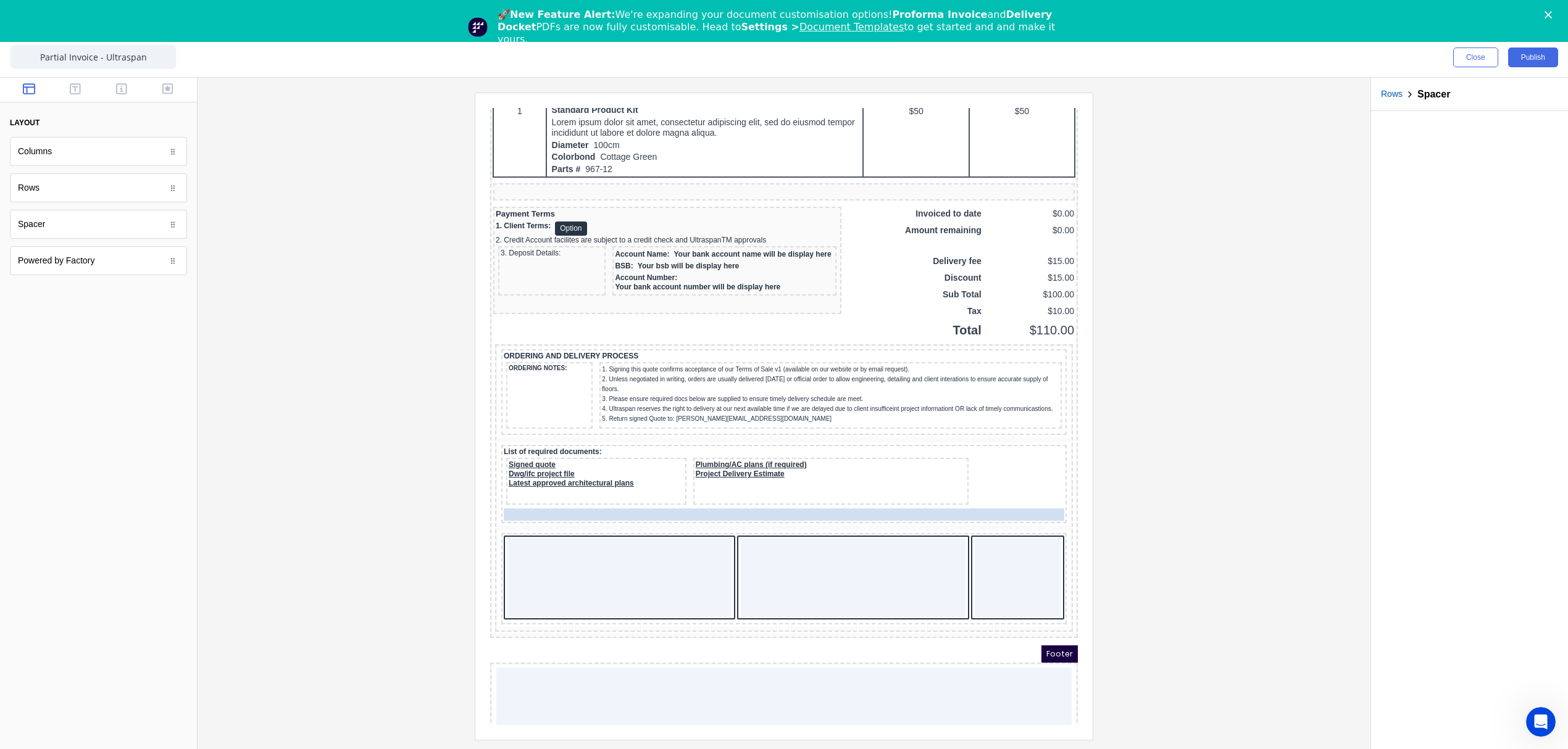
drag, startPoint x: 532, startPoint y: 542, endPoint x: 522, endPoint y: 532, distance: 14.1
drag, startPoint x: 531, startPoint y: 526, endPoint x: 527, endPoint y: 539, distance: 13.6
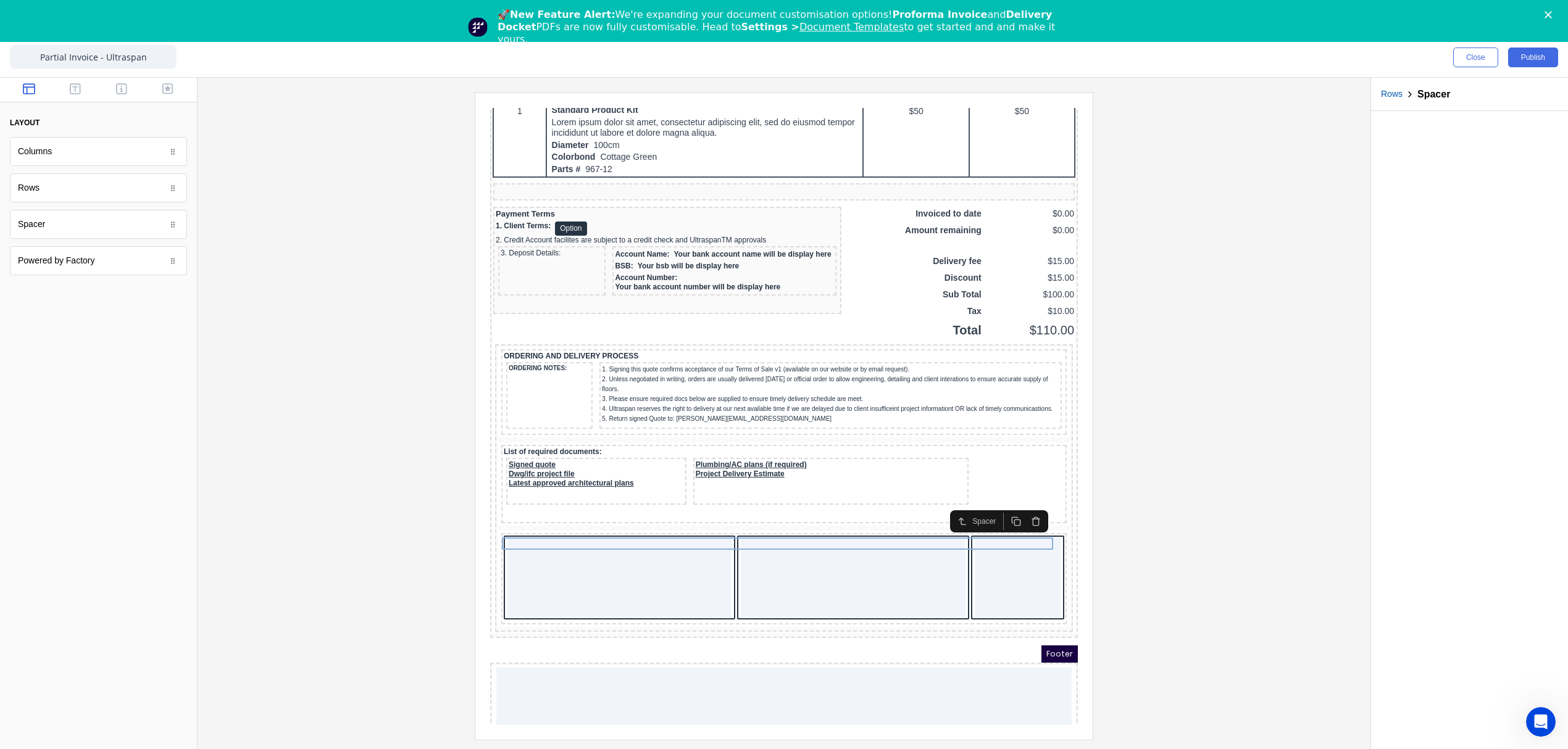
click at [1023, 509] on icon "button" at bounding box center [1021, 507] width 5 height 7
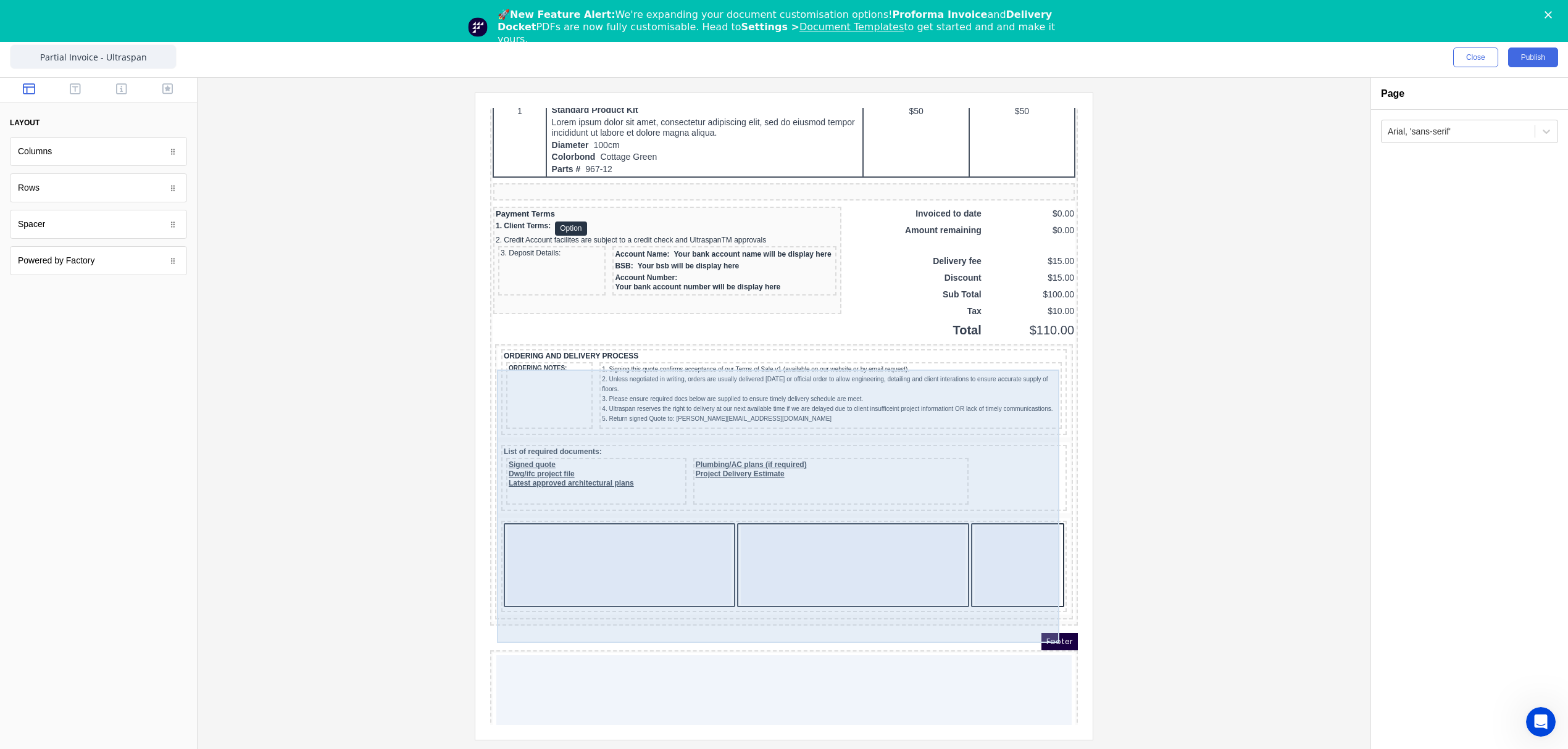
click at [512, 530] on div "ORDERING AND DELIVERY PROCESS ORDERING NOTES: 1. Signing this quote confirms ac…" at bounding box center [768, 467] width 573 height 270
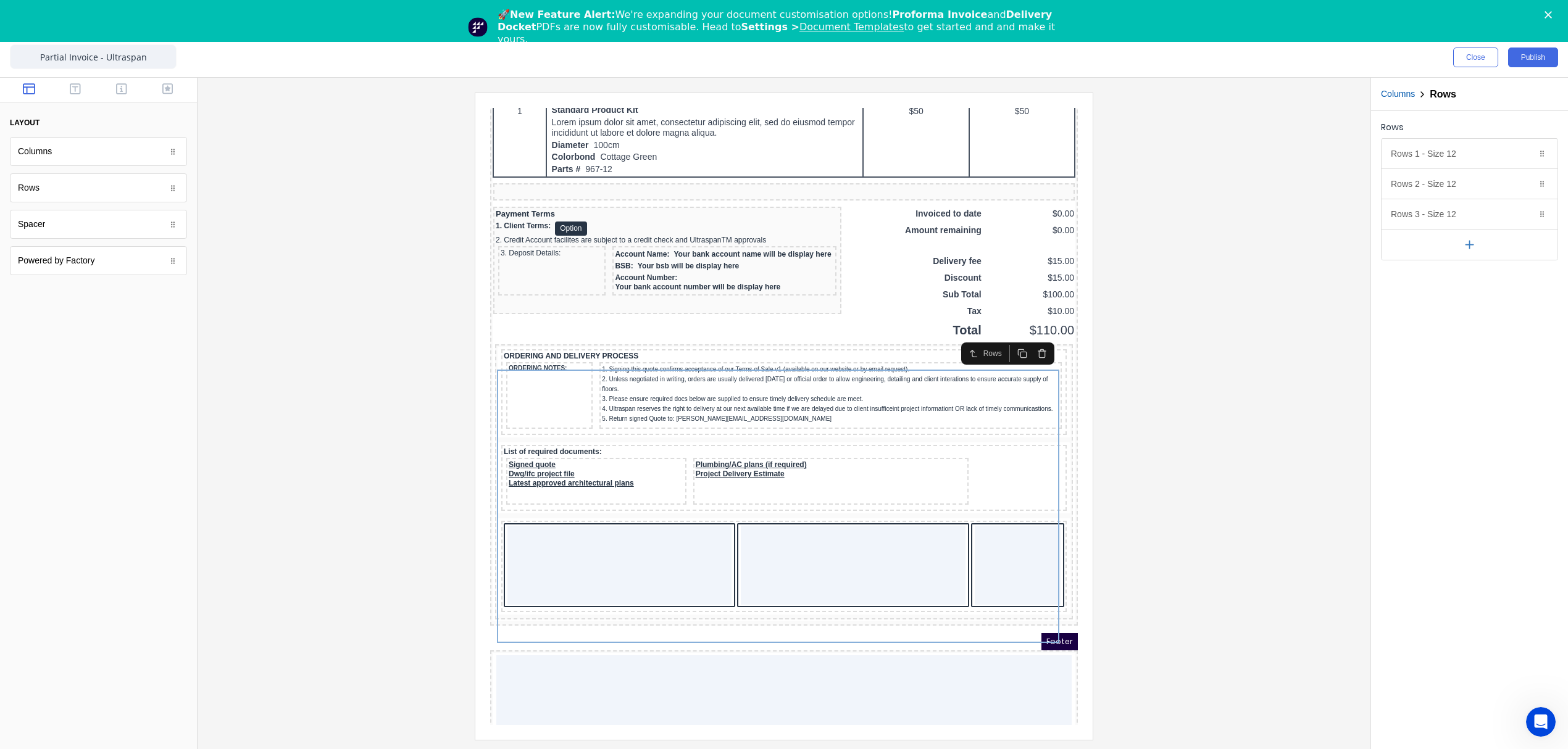
click at [1176, 551] on div at bounding box center [784, 416] width 1153 height 647
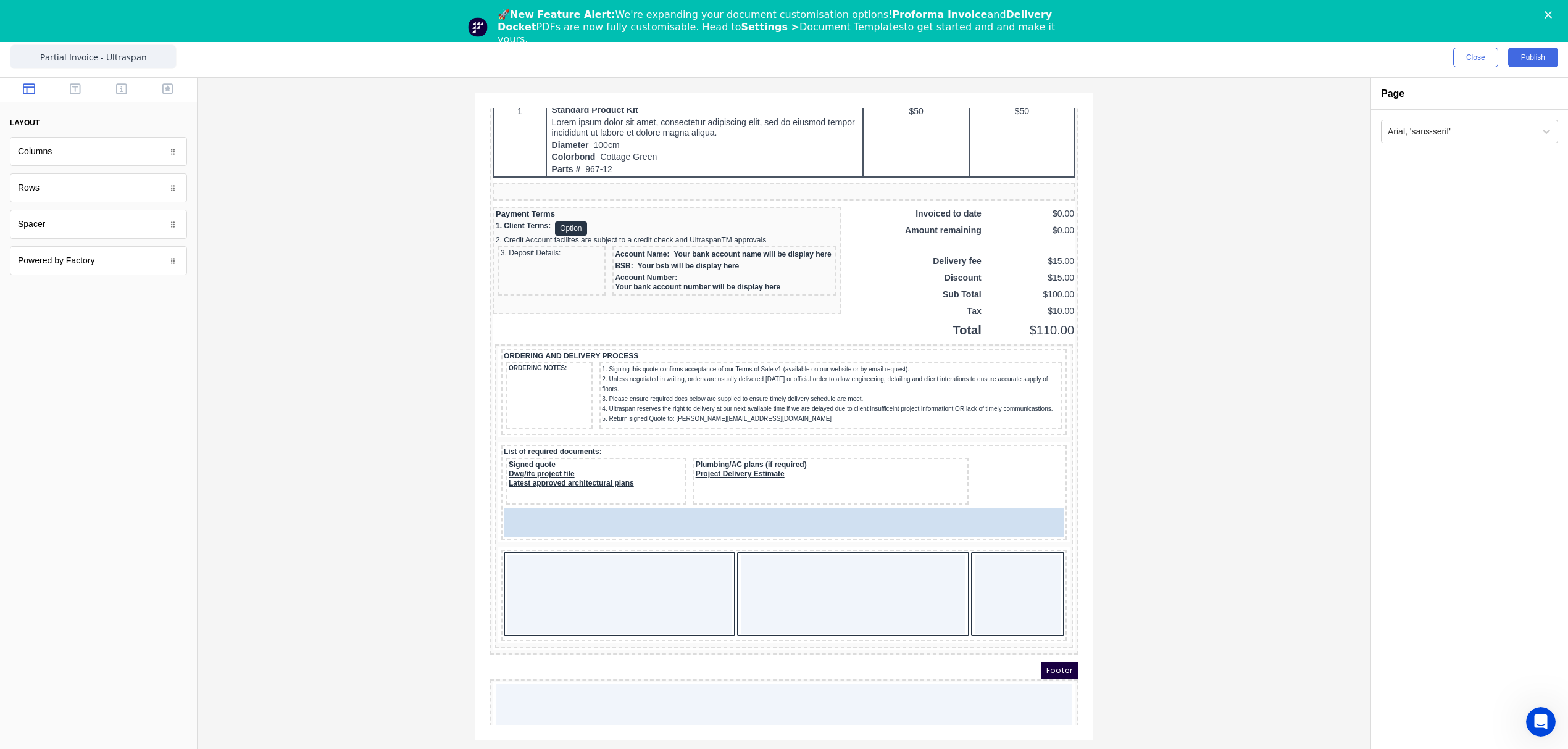
drag, startPoint x: 70, startPoint y: 234, endPoint x: 79, endPoint y: 429, distance: 195.2
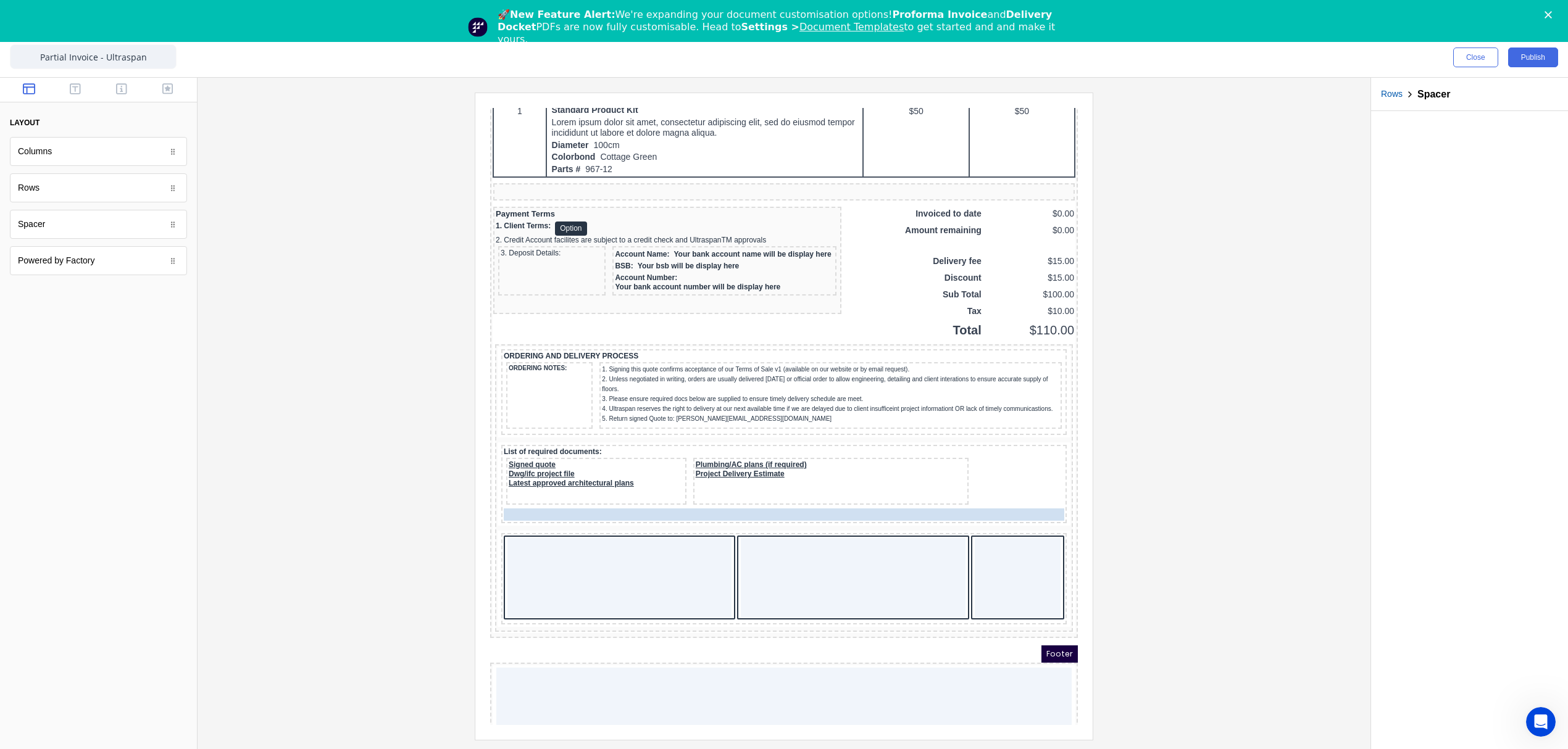
drag, startPoint x: 869, startPoint y: 523, endPoint x: 854, endPoint y: 535, distance: 19.2
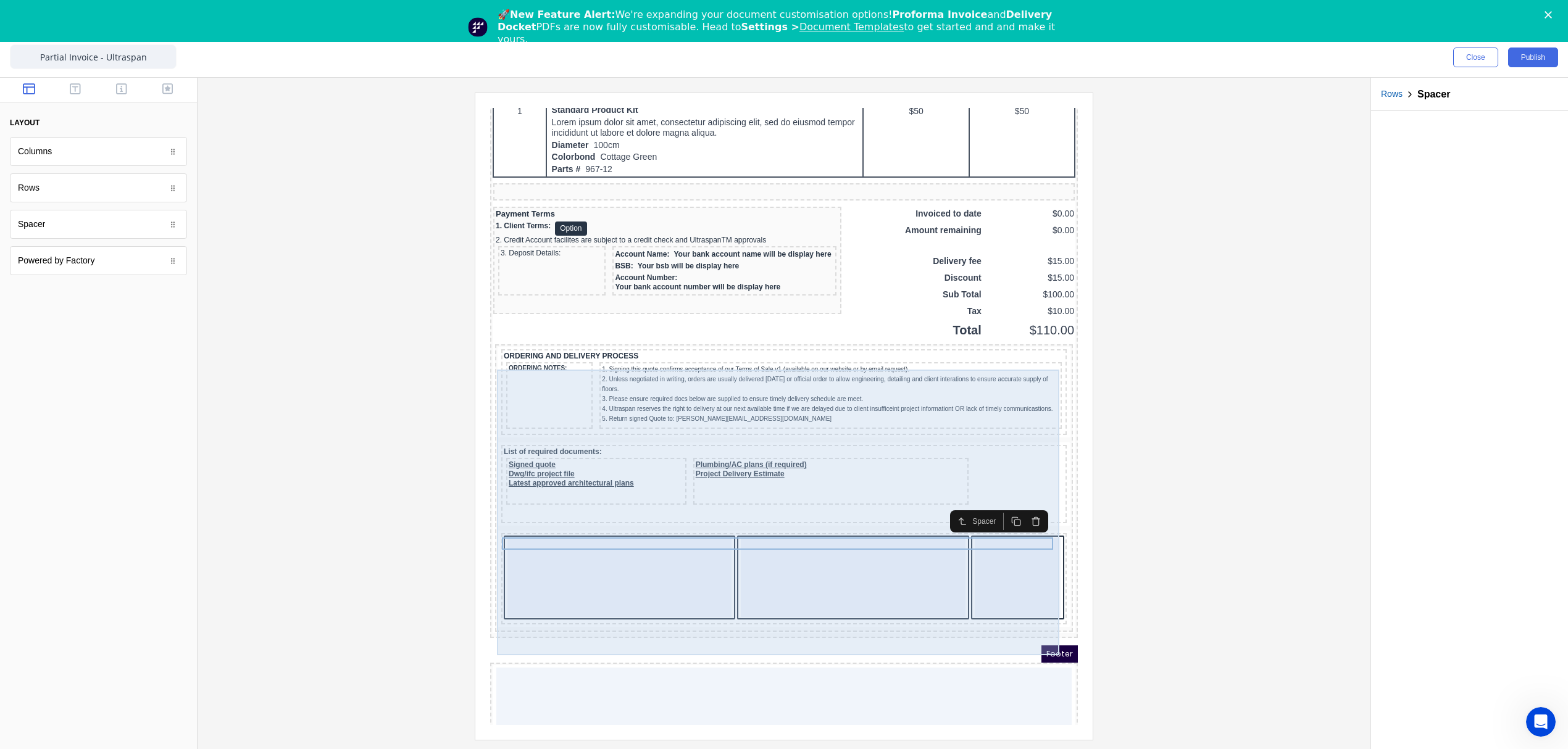
click at [497, 542] on div "ORDERING AND DELIVERY PROCESS ORDERING NOTES: 1. Signing this quote confirms ac…" at bounding box center [768, 473] width 573 height 282
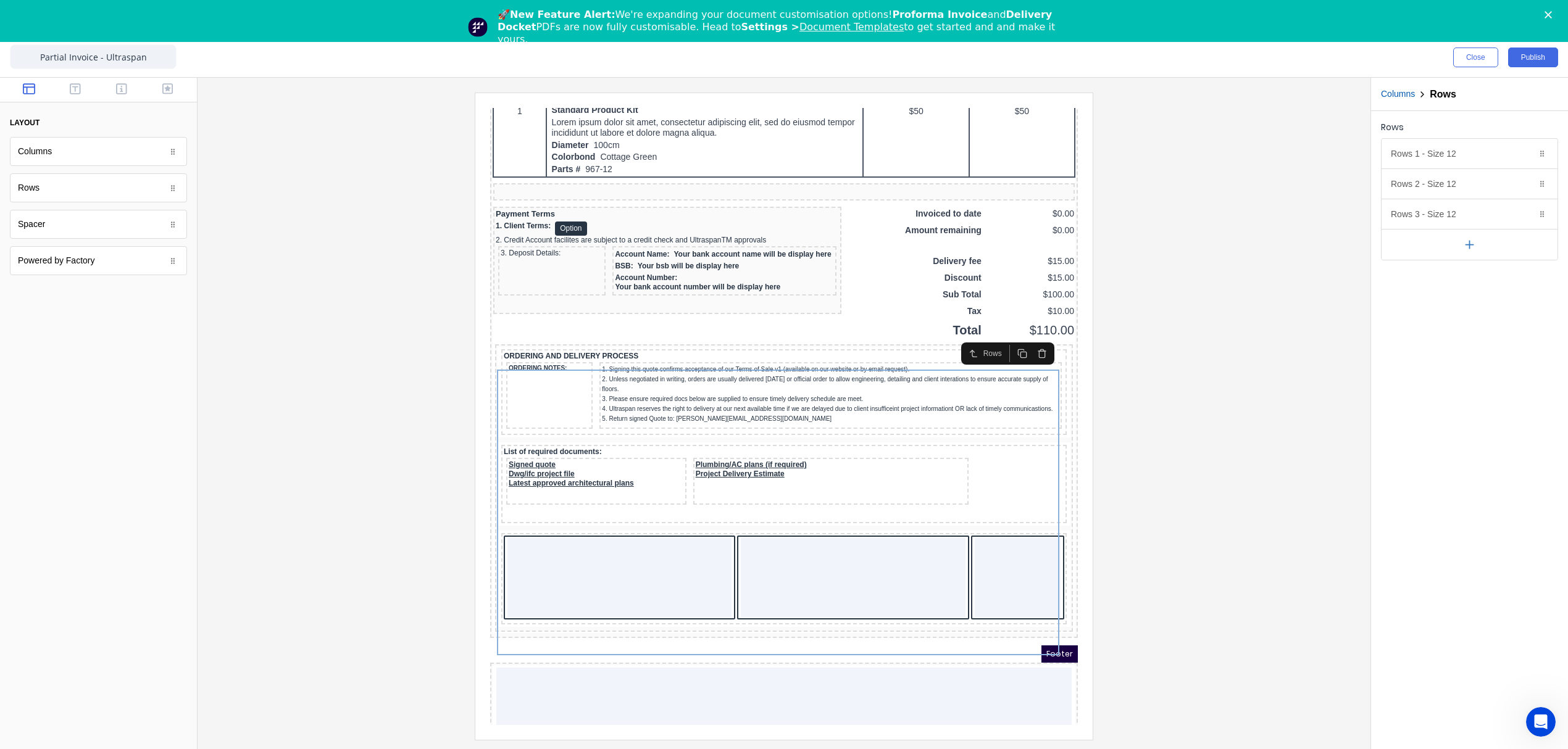
click at [1127, 458] on div at bounding box center [784, 416] width 1153 height 647
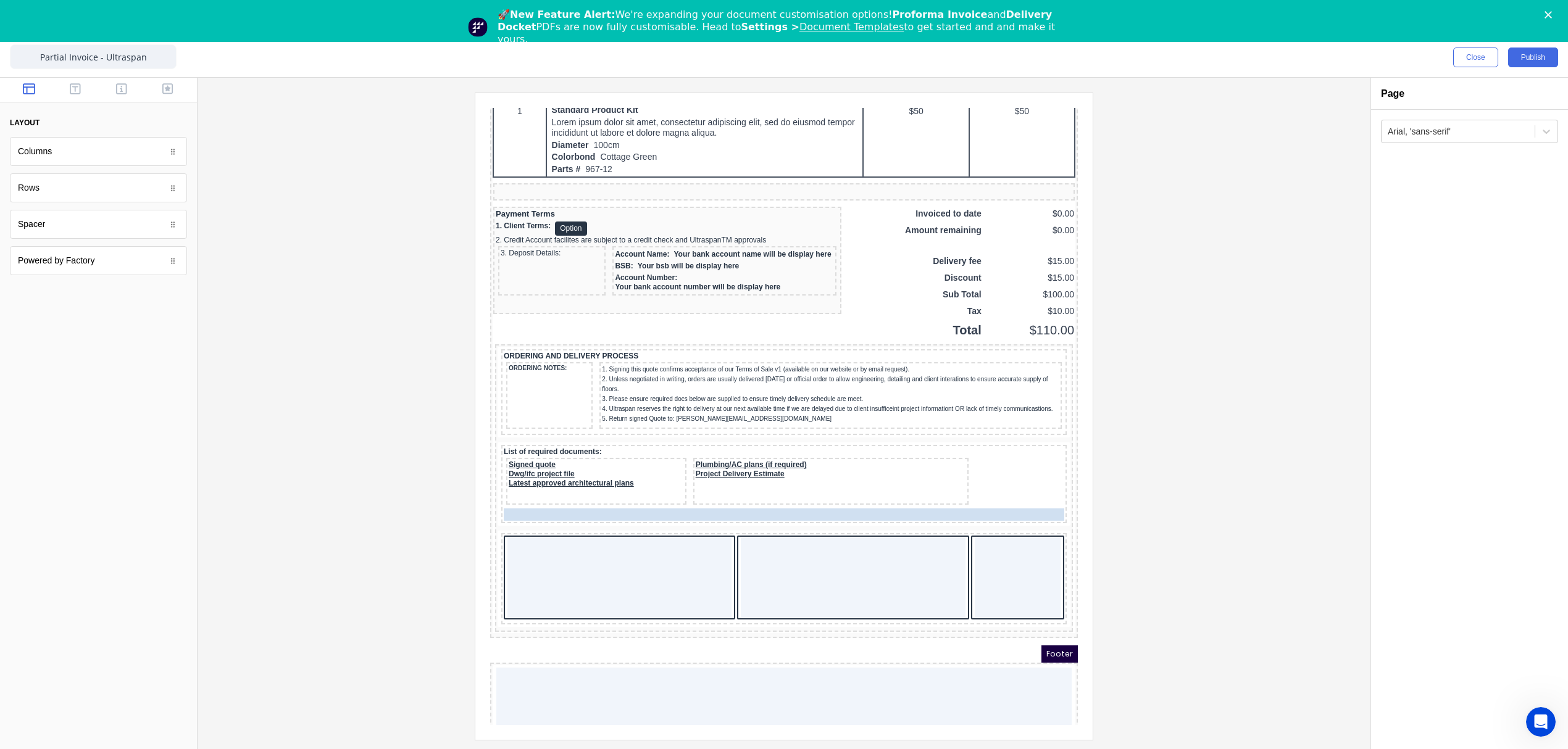
drag, startPoint x: 840, startPoint y: 524, endPoint x: 842, endPoint y: 541, distance: 17.1
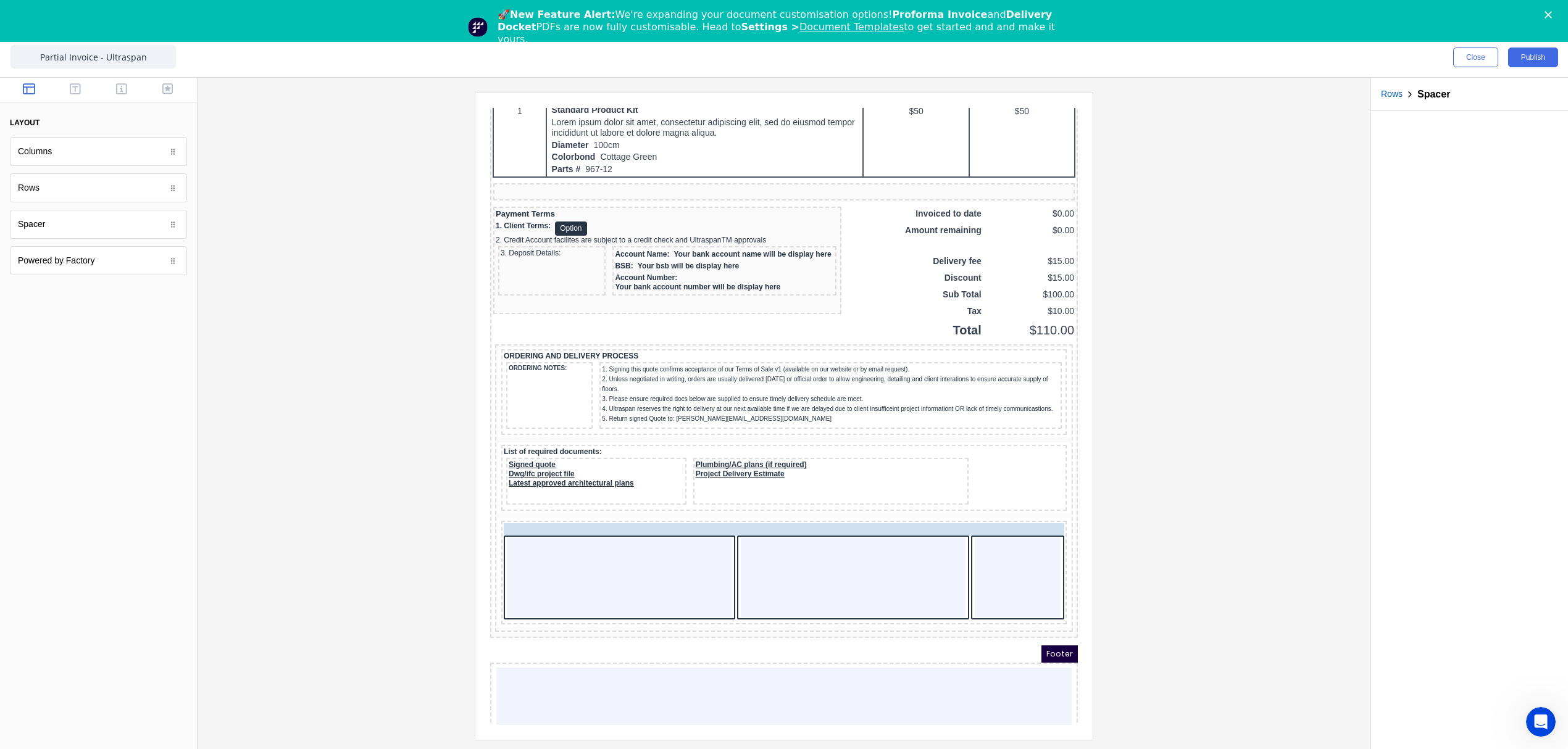
drag, startPoint x: 690, startPoint y: 524, endPoint x: 704, endPoint y: 537, distance: 19.1
drag, startPoint x: 573, startPoint y: 542, endPoint x: 573, endPoint y: 528, distance: 14.0
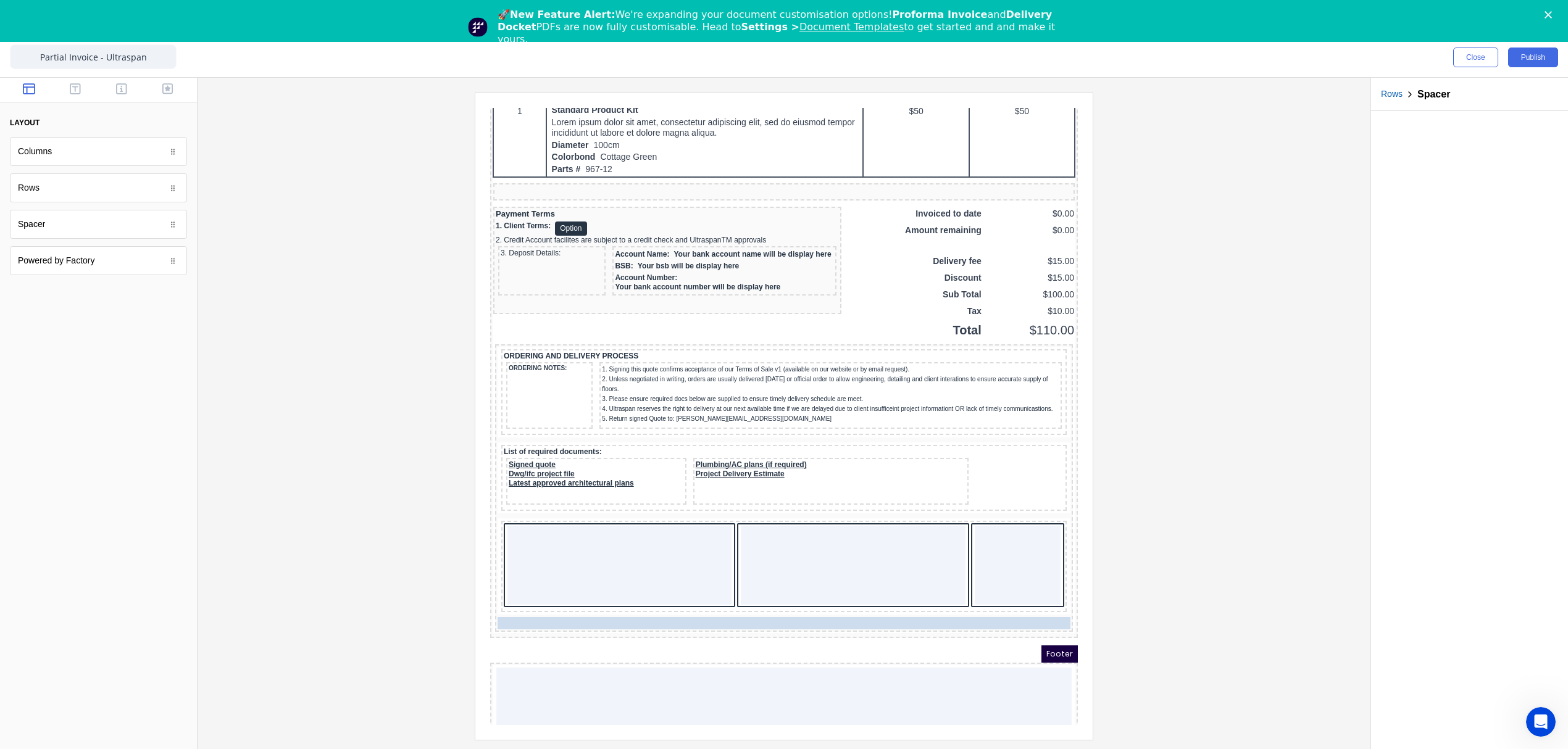
drag, startPoint x: 526, startPoint y: 536, endPoint x: 512, endPoint y: 524, distance: 18.4
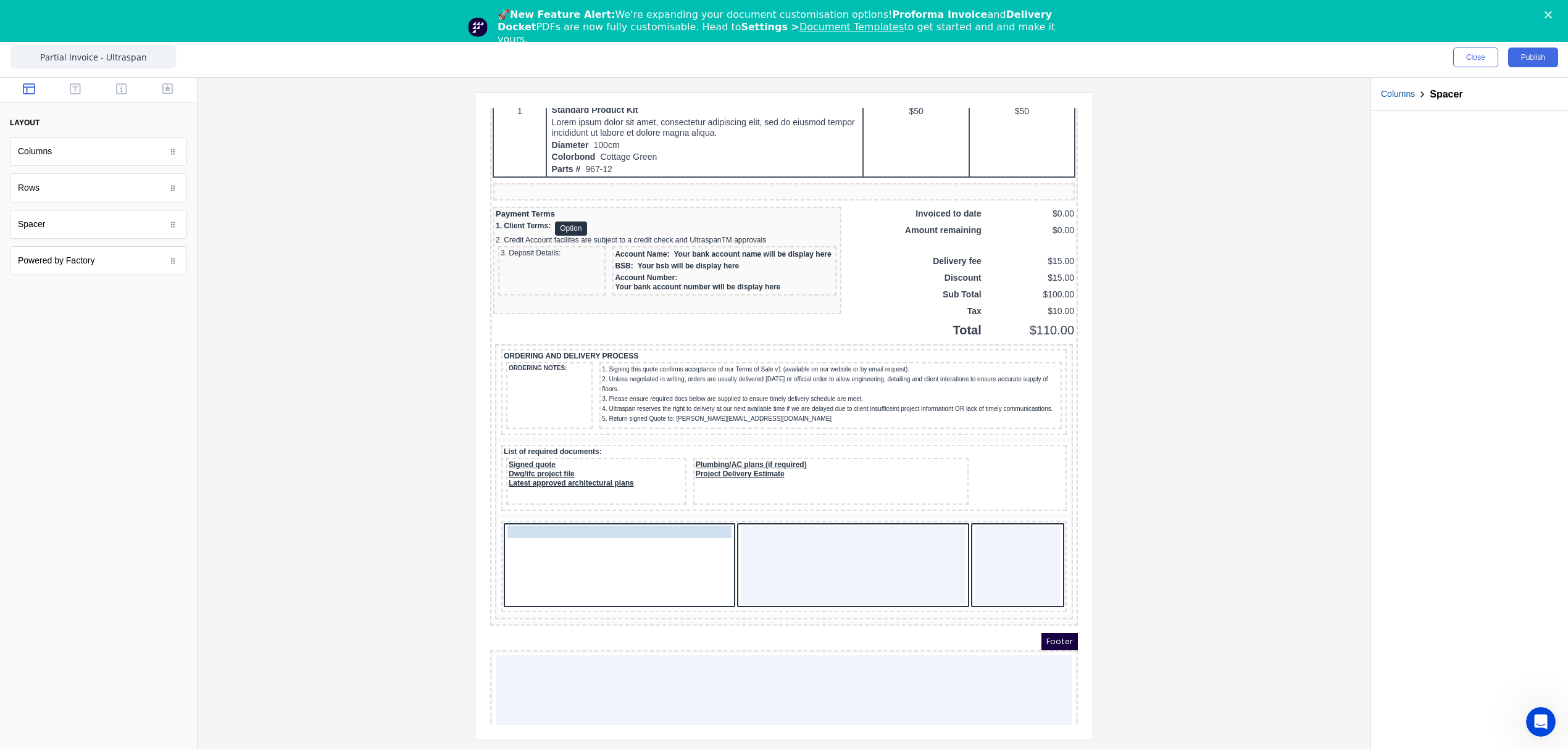
drag, startPoint x: 522, startPoint y: 635, endPoint x: 495, endPoint y: 531, distance: 107.4
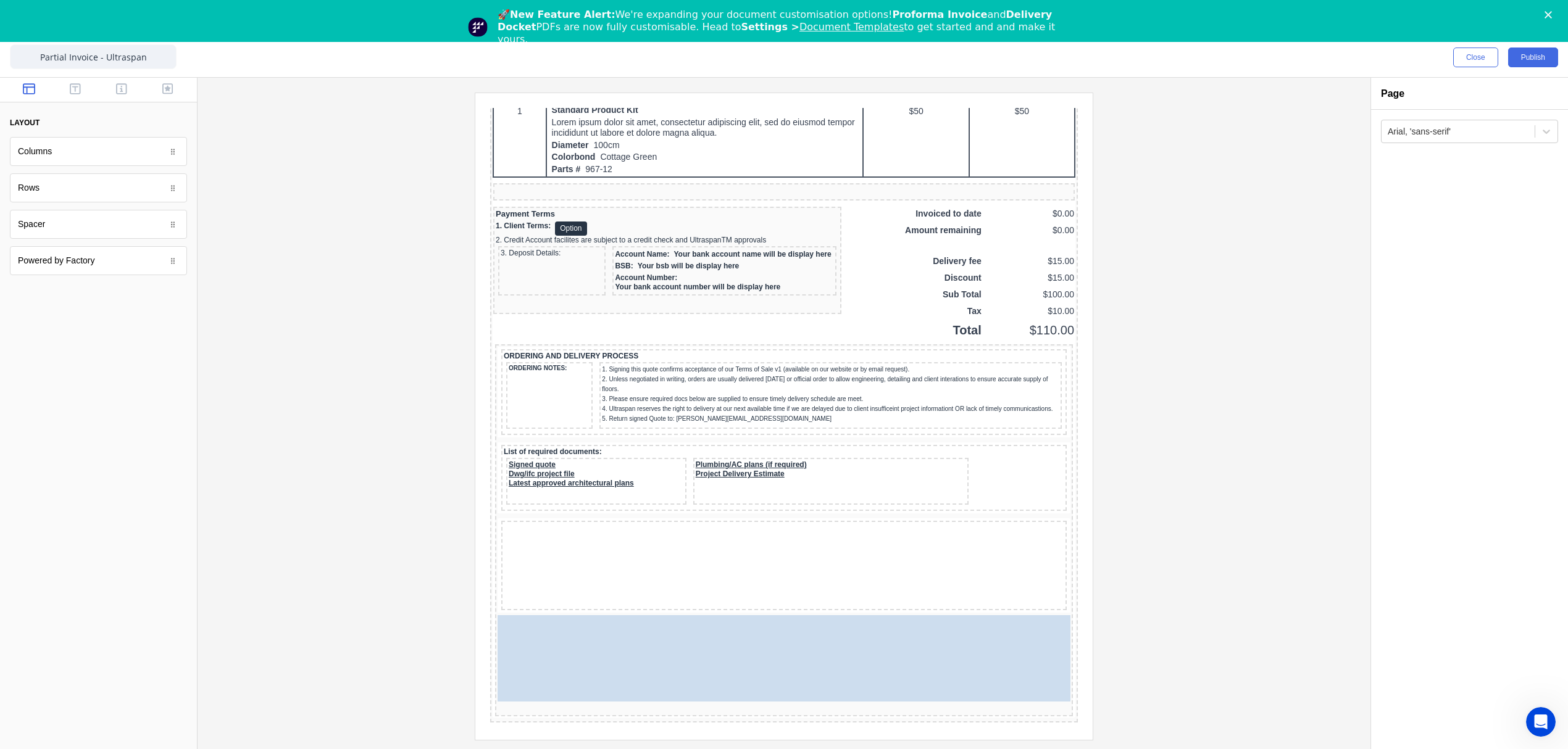
drag, startPoint x: 529, startPoint y: 541, endPoint x: 550, endPoint y: 628, distance: 89.5
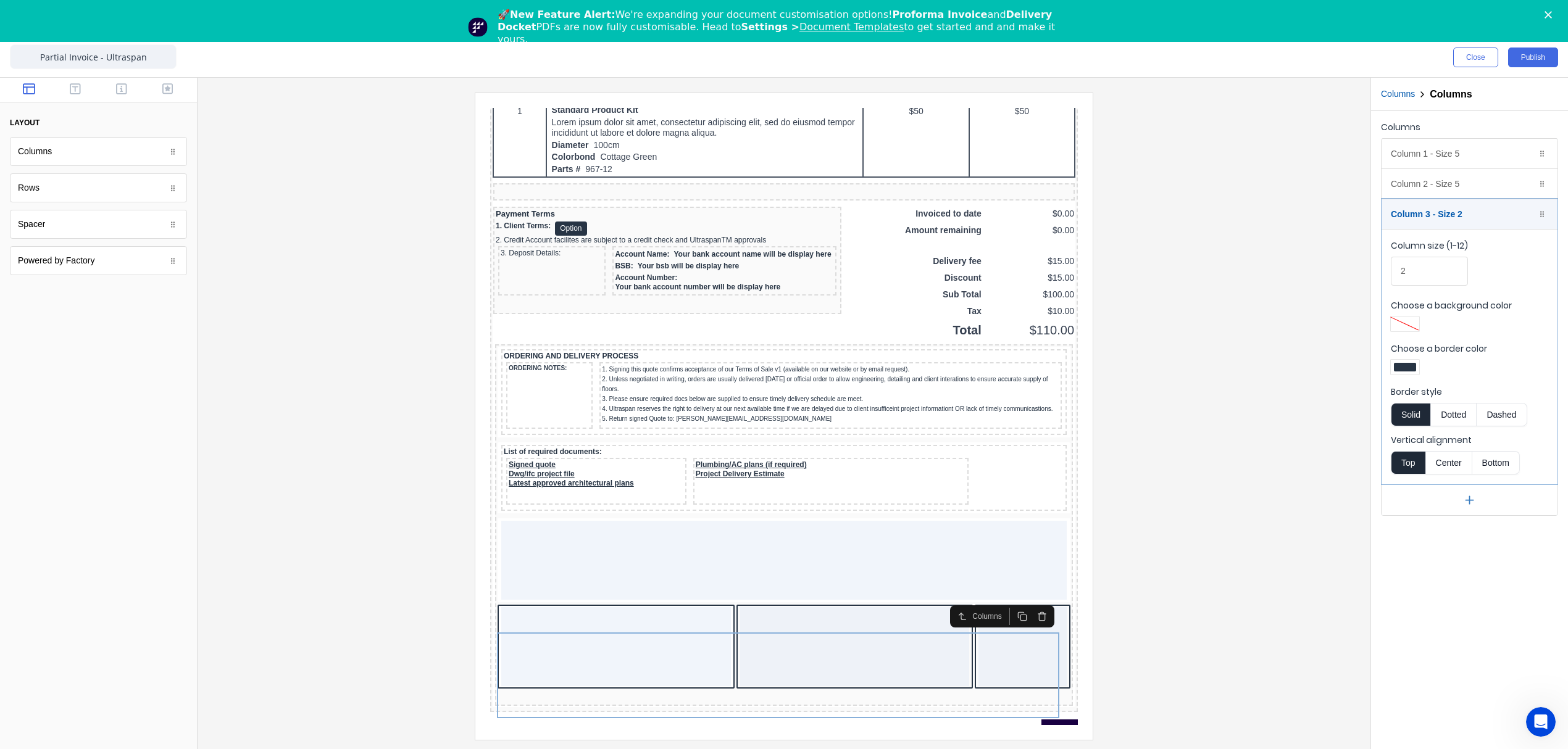
click at [1113, 530] on div at bounding box center [784, 416] width 1153 height 647
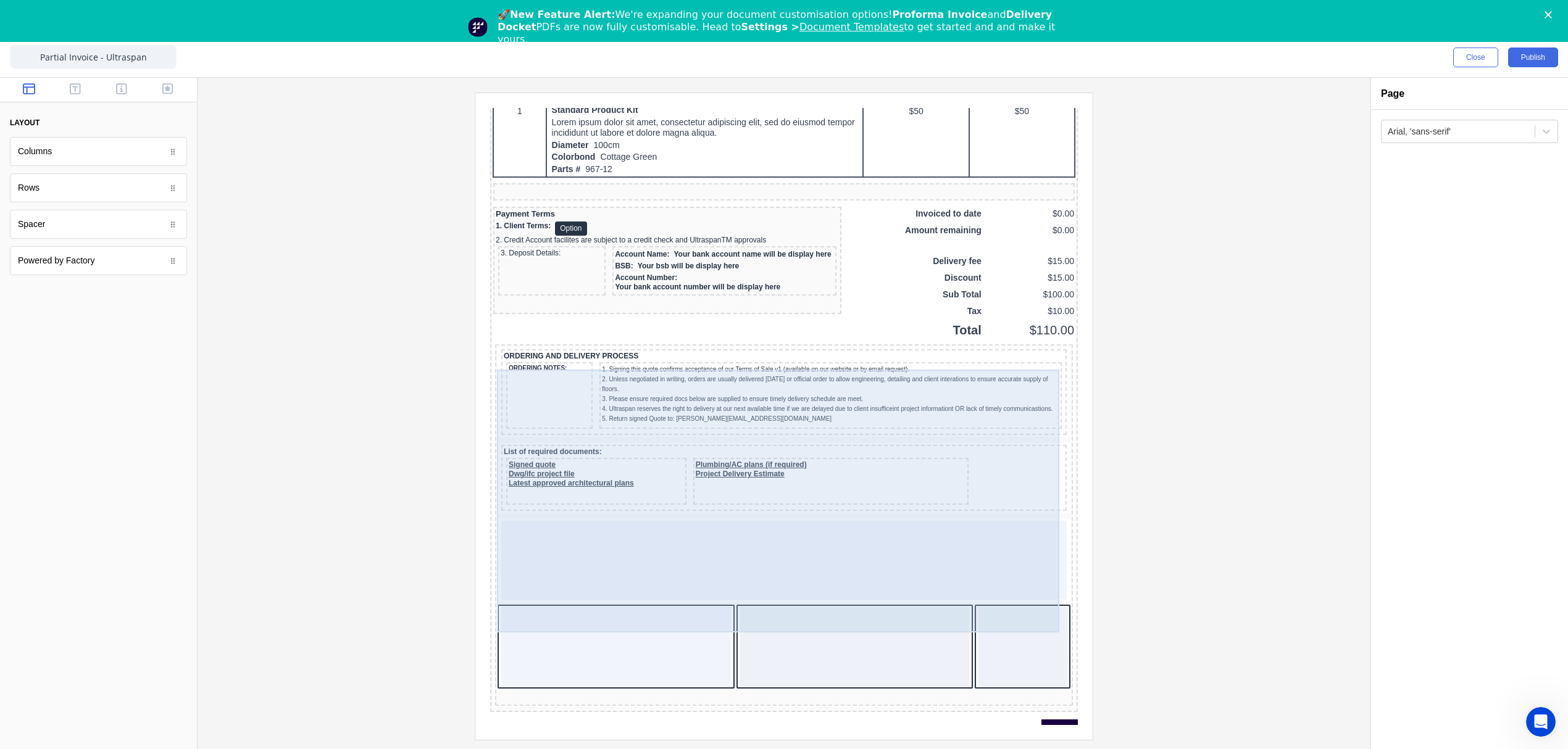
click at [737, 558] on div at bounding box center [769, 545] width 565 height 79
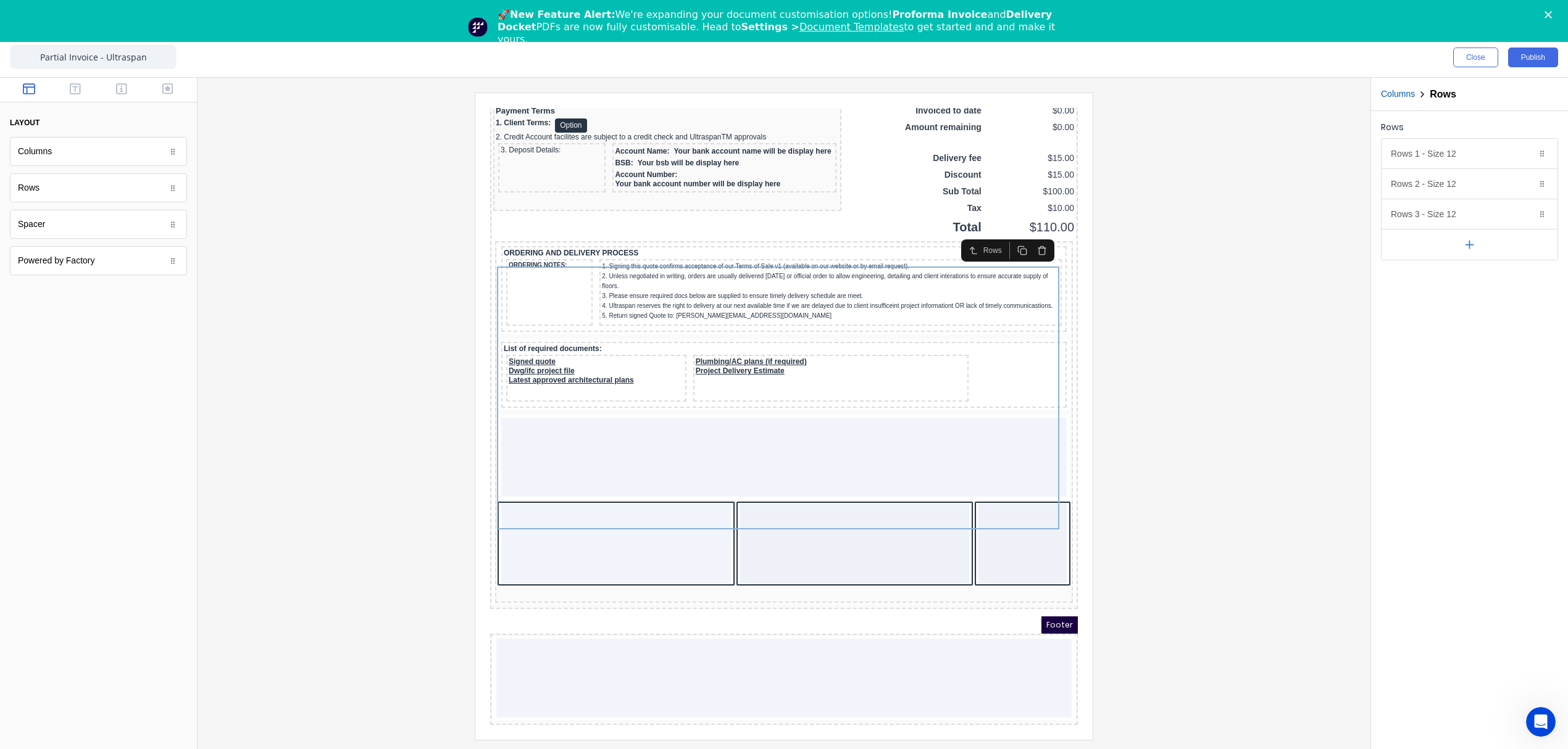
scroll to position [1050, 0]
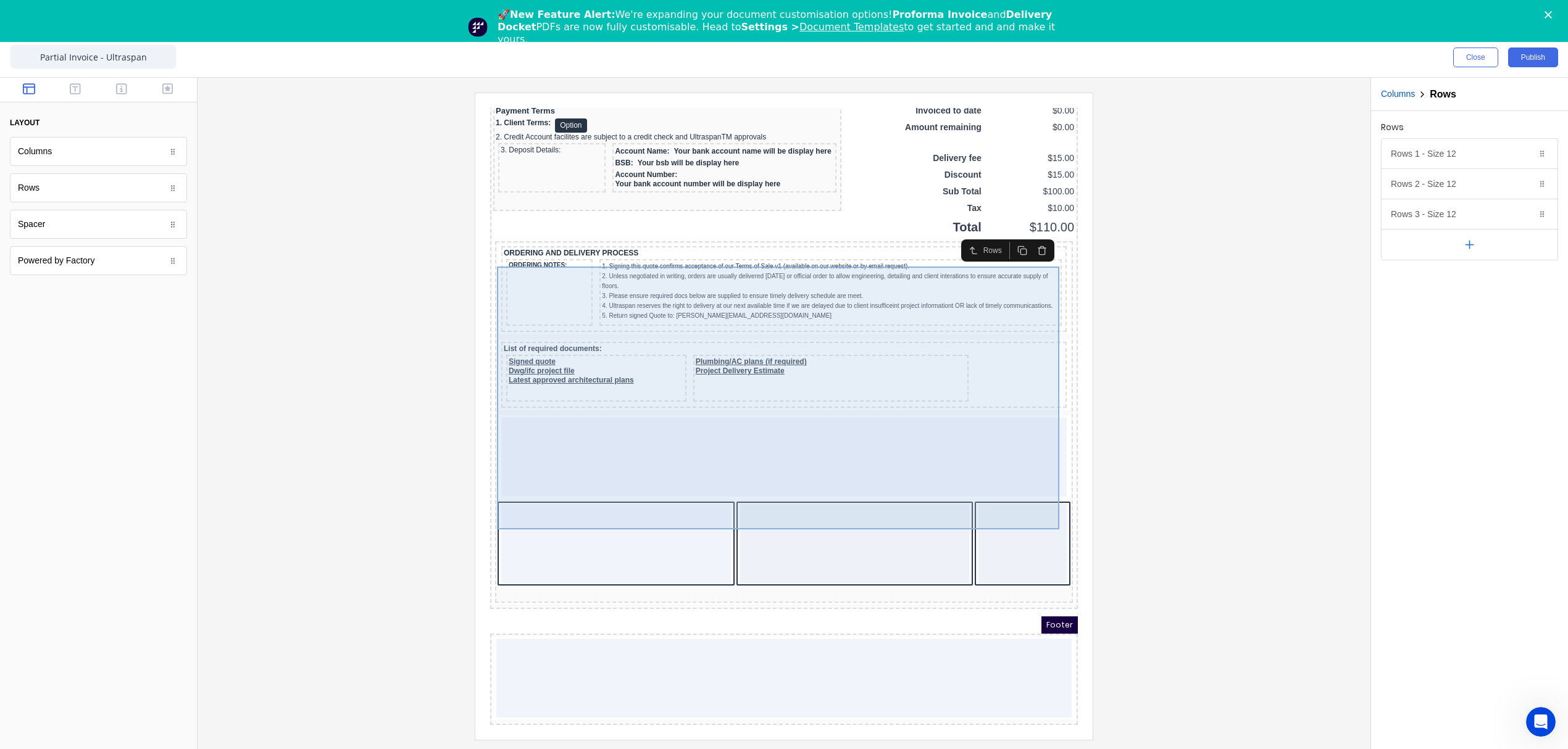
click at [599, 421] on div at bounding box center [769, 442] width 565 height 79
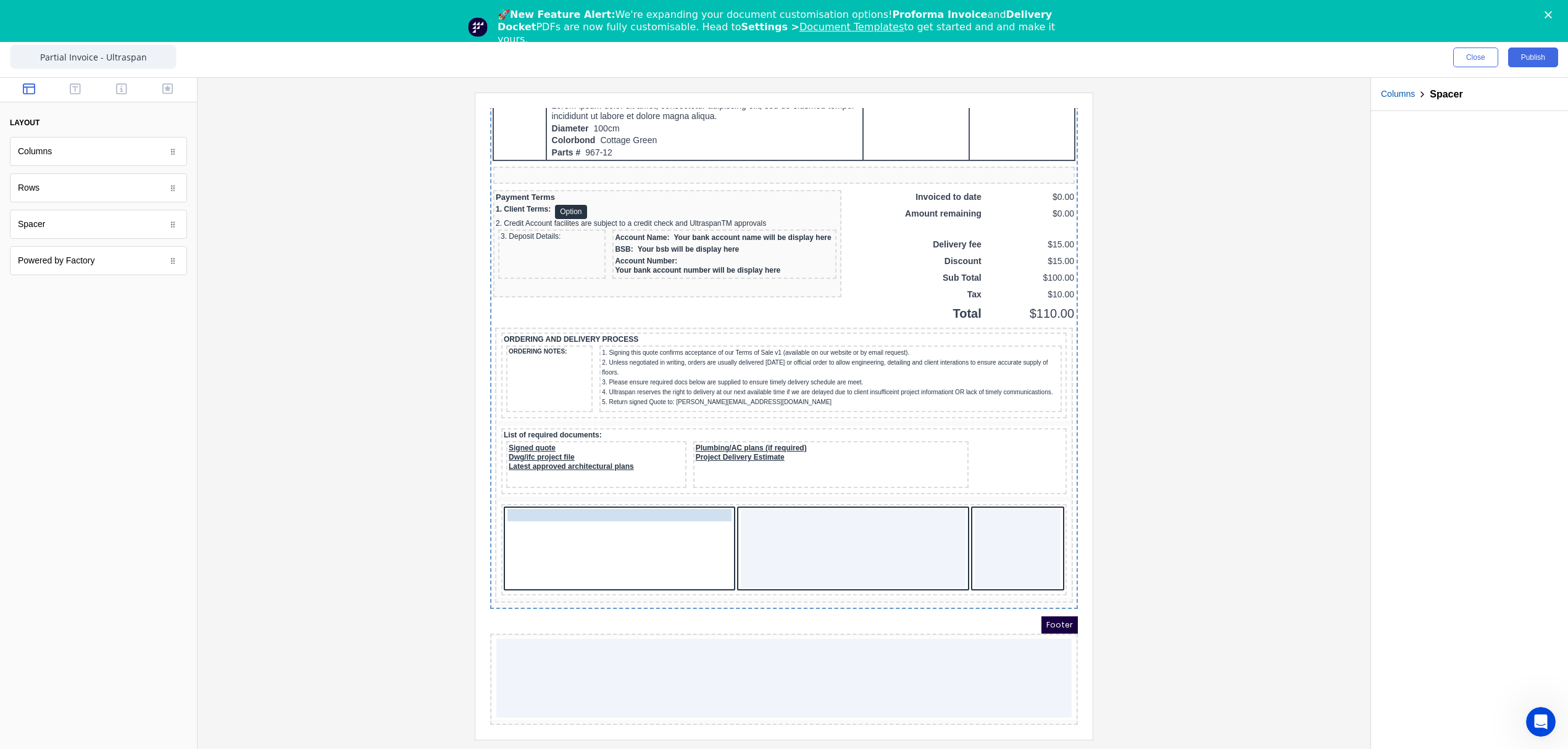
scroll to position [975, 0]
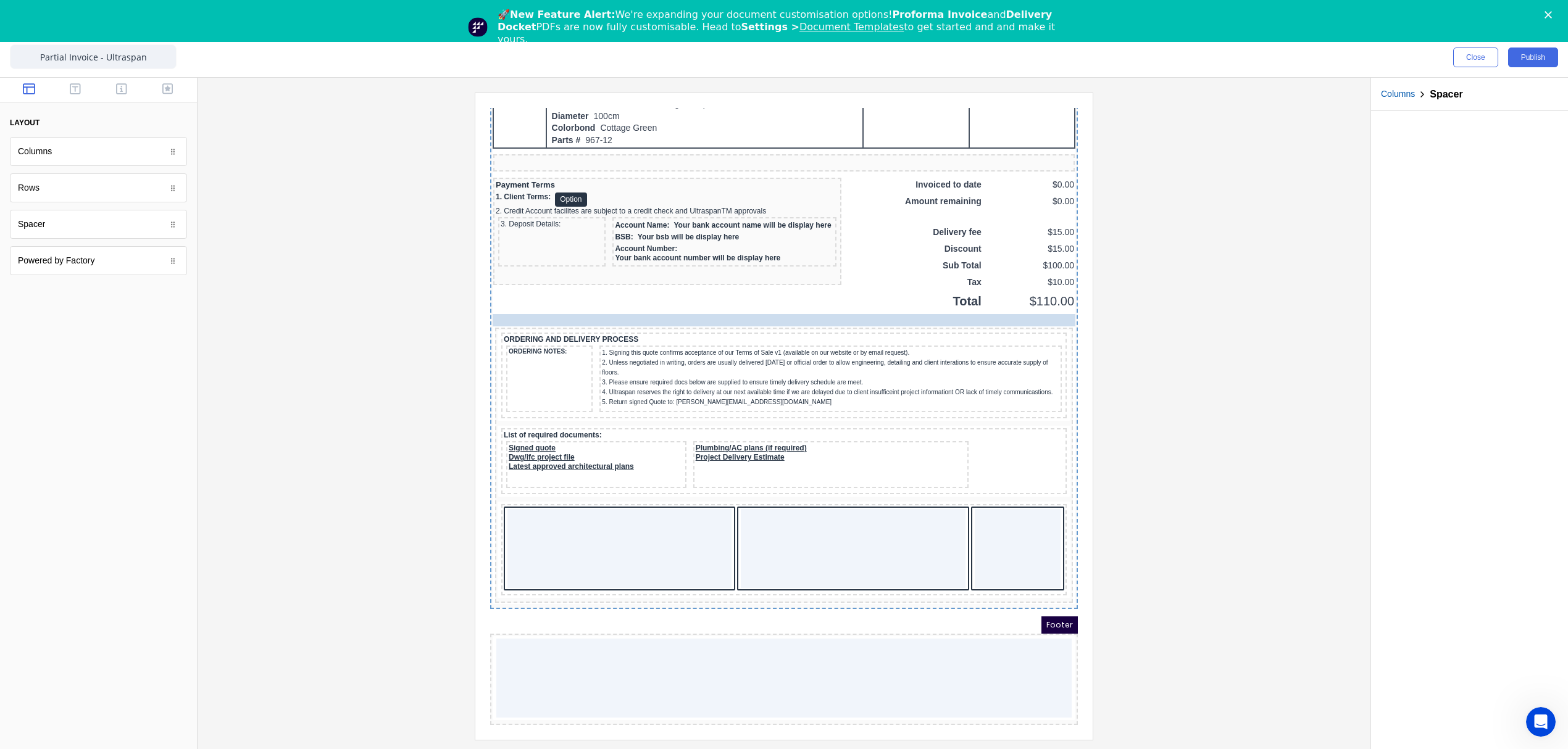
drag, startPoint x: 546, startPoint y: 583, endPoint x: 560, endPoint y: 276, distance: 307.3
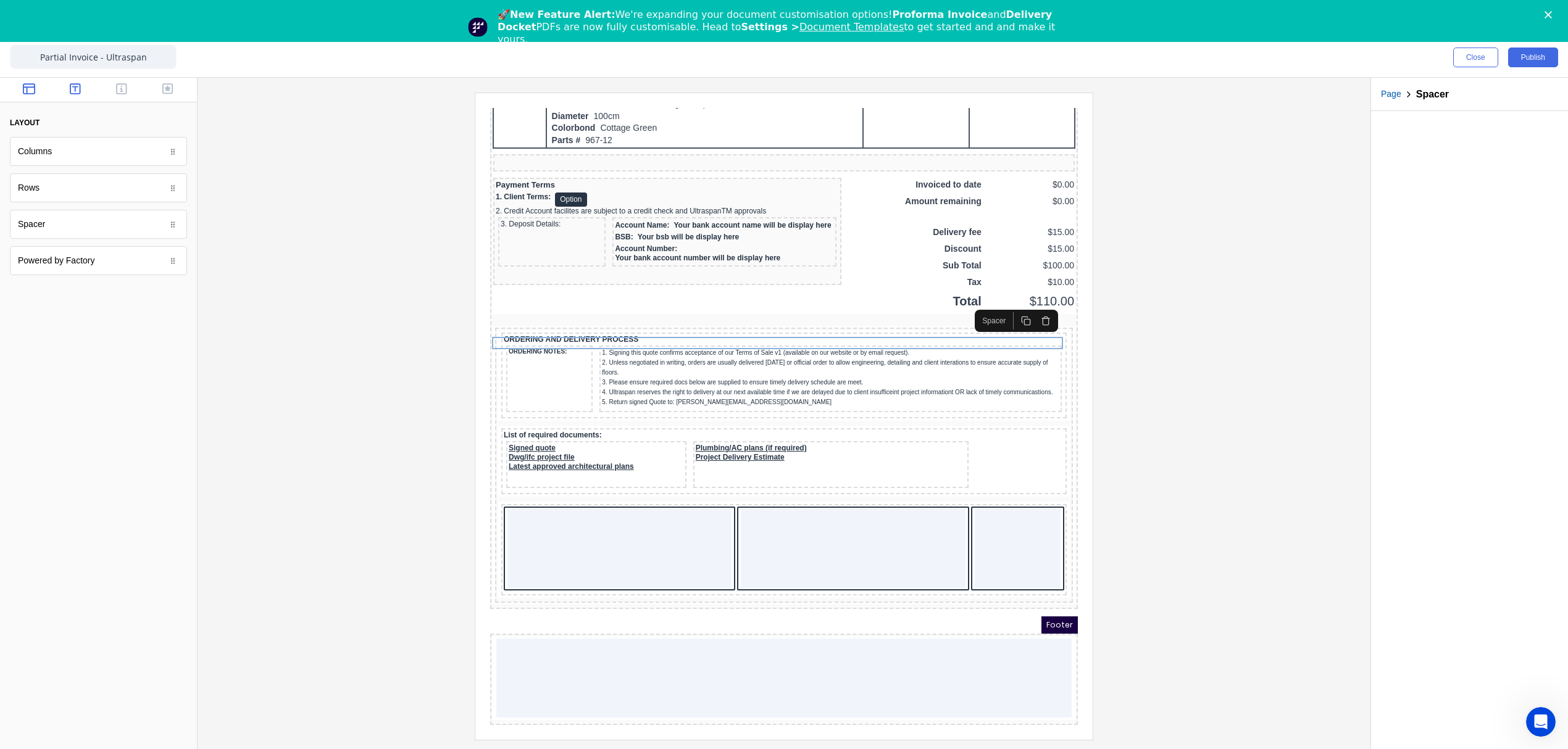
click at [73, 87] on icon "button" at bounding box center [75, 89] width 11 height 12
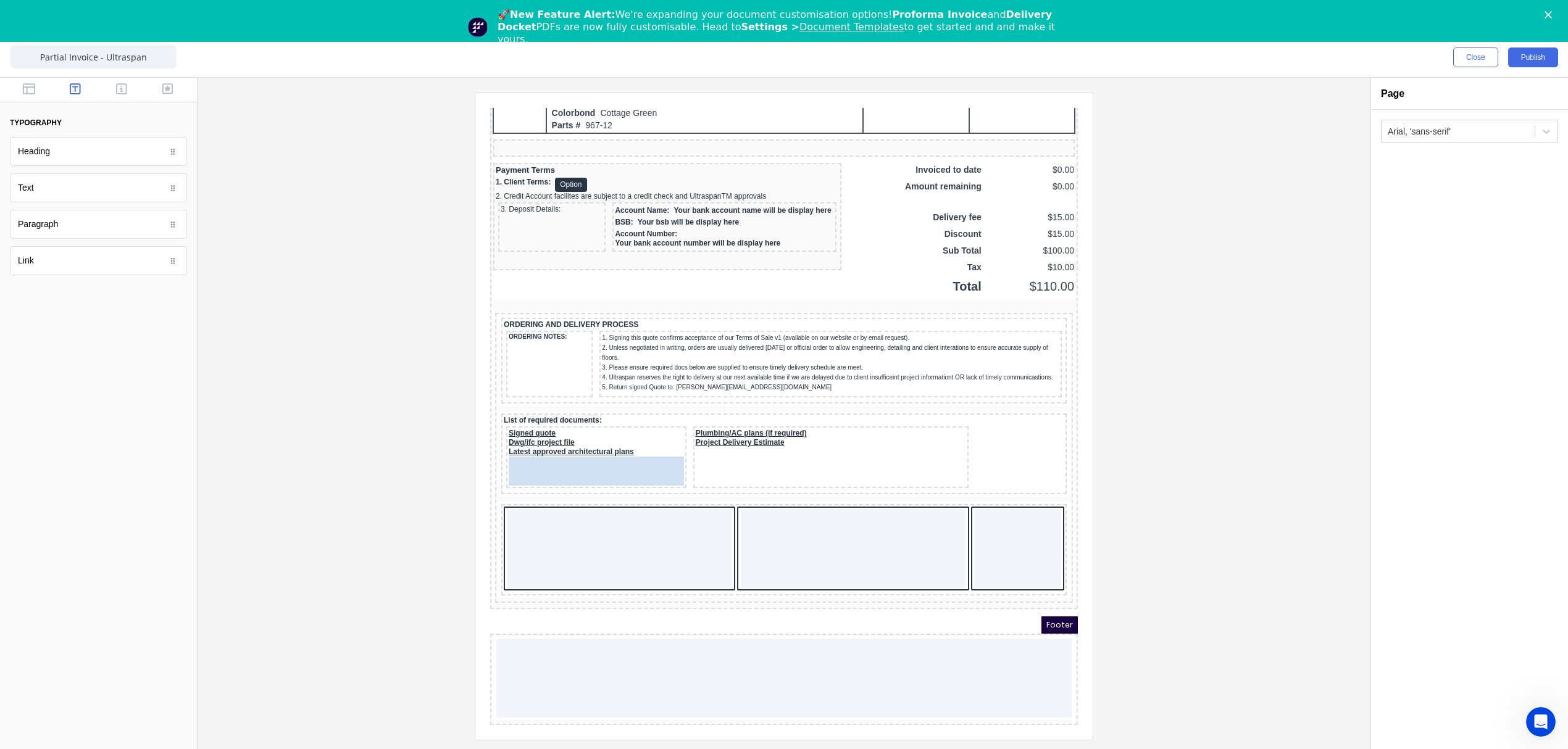
drag, startPoint x: 30, startPoint y: 189, endPoint x: 14, endPoint y: 404, distance: 215.6
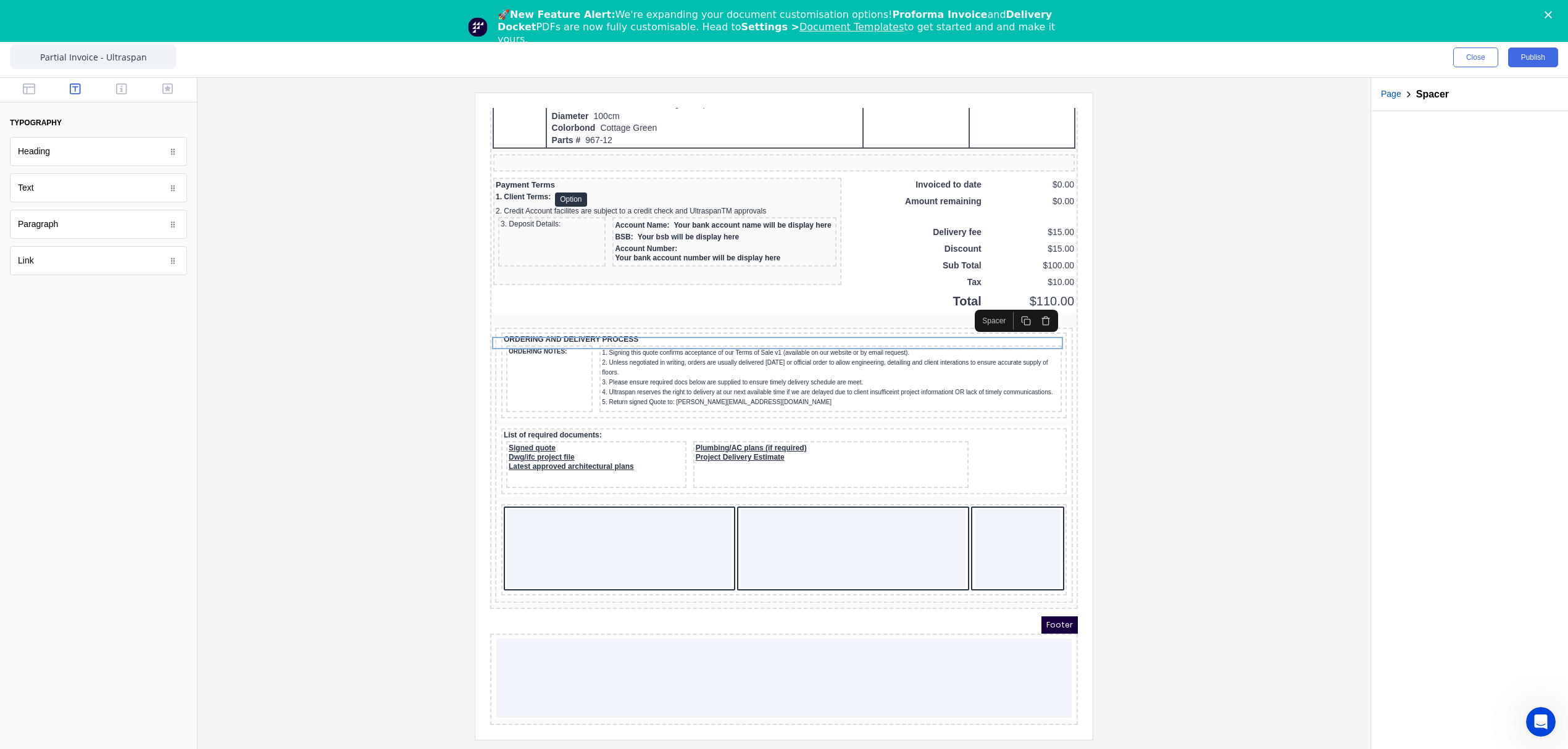
click at [1341, 430] on div at bounding box center [784, 416] width 1153 height 647
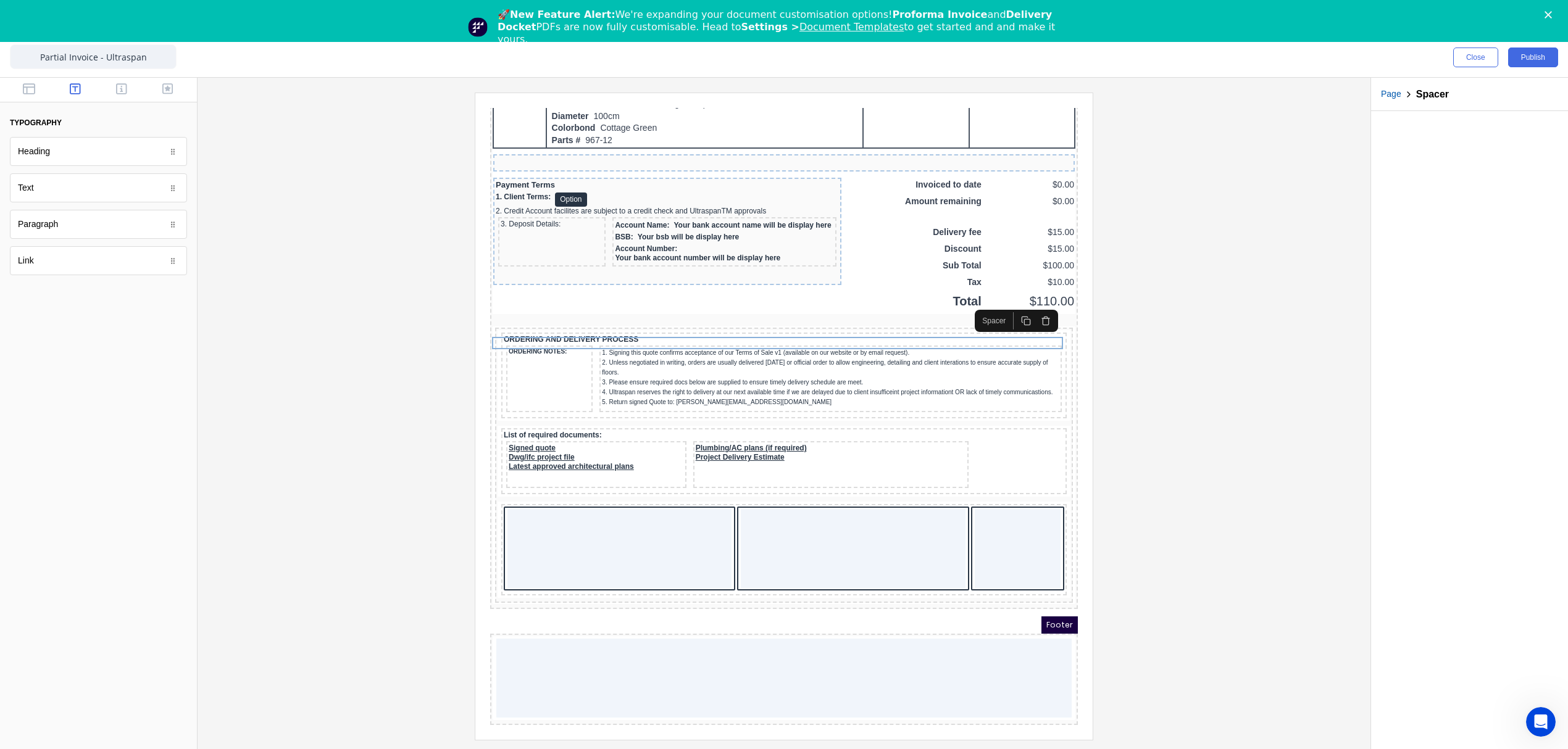
click at [1009, 301] on icon "button" at bounding box center [1011, 306] width 10 height 10
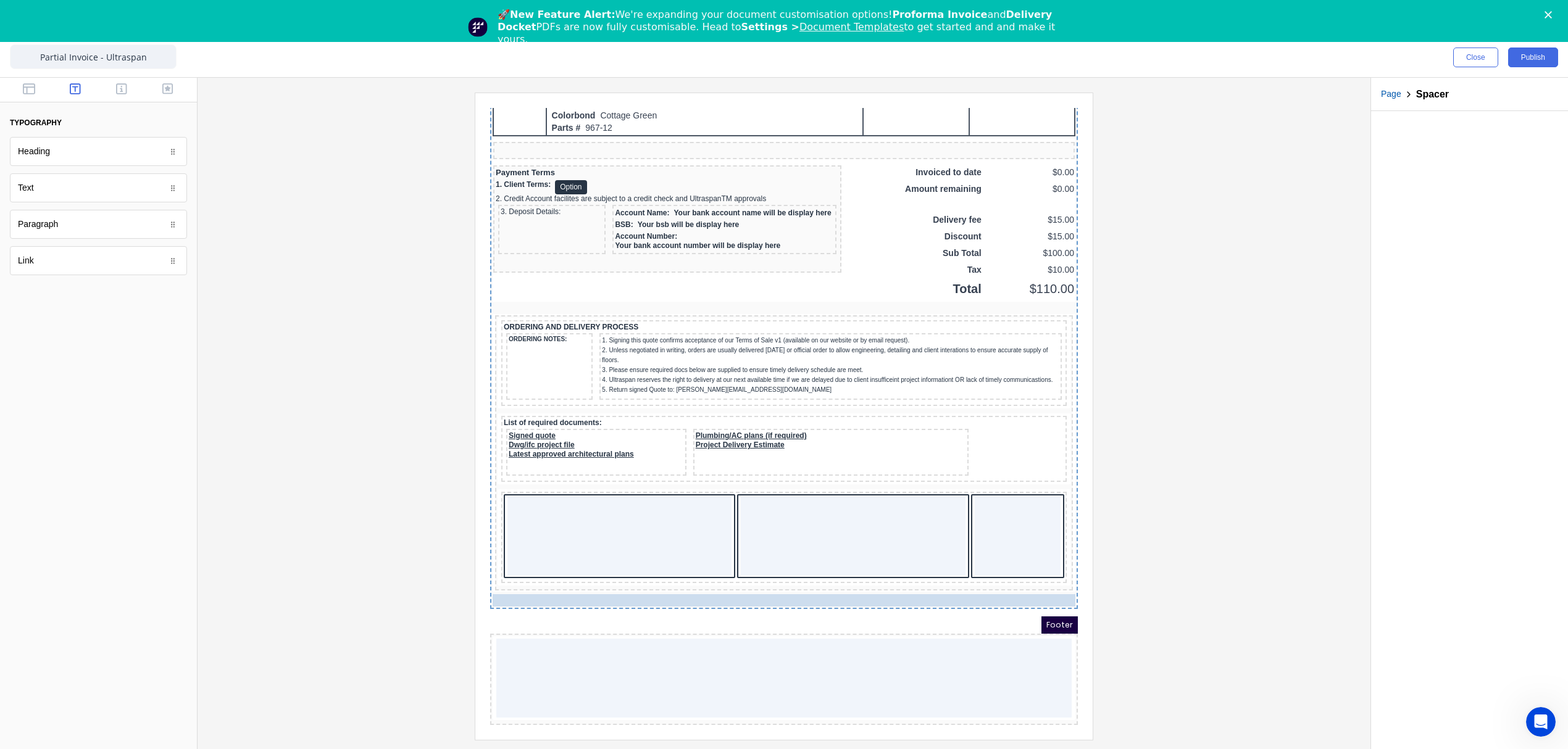
drag, startPoint x: 677, startPoint y: 314, endPoint x: 489, endPoint y: 586, distance: 330.6
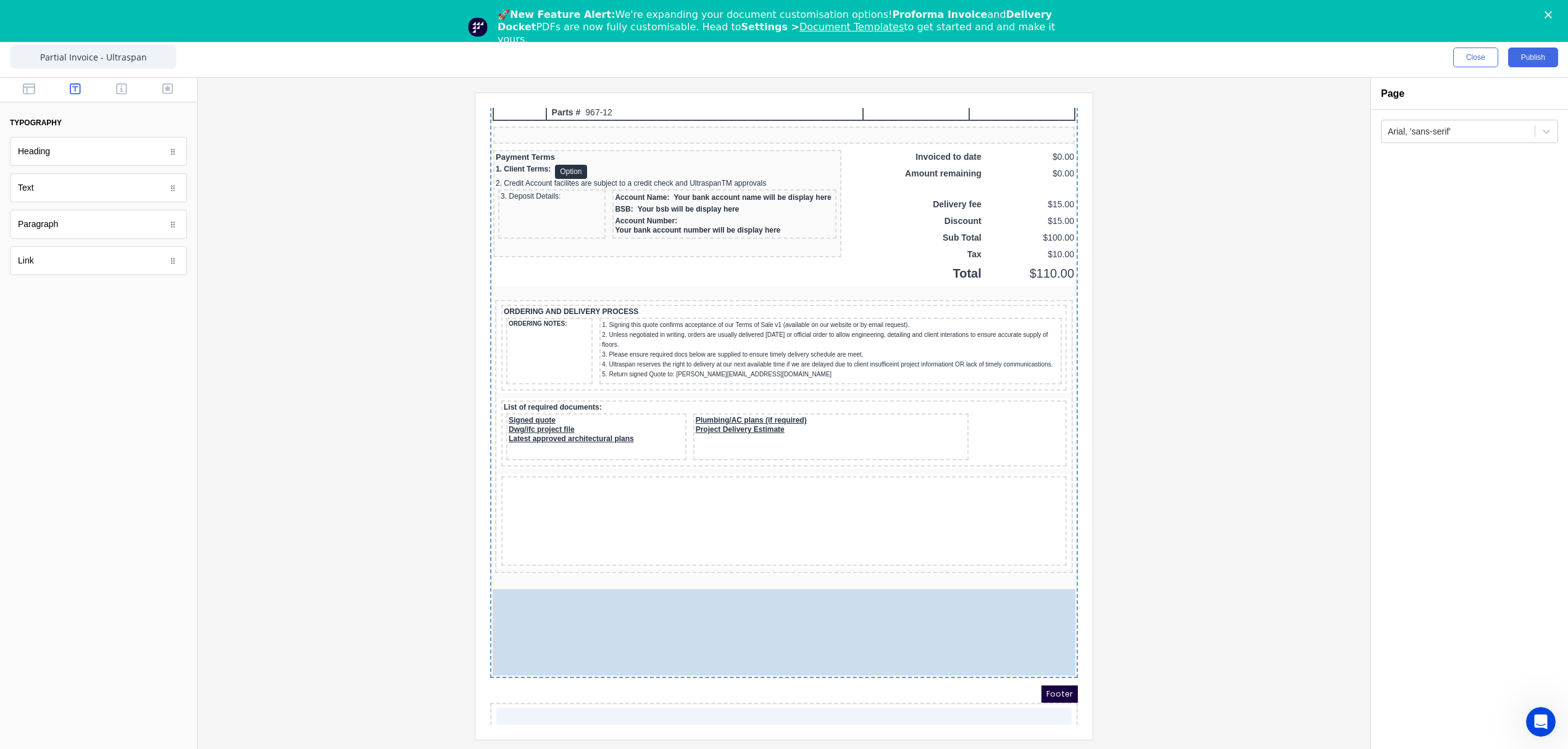
drag, startPoint x: 539, startPoint y: 492, endPoint x: 574, endPoint y: 599, distance: 112.6
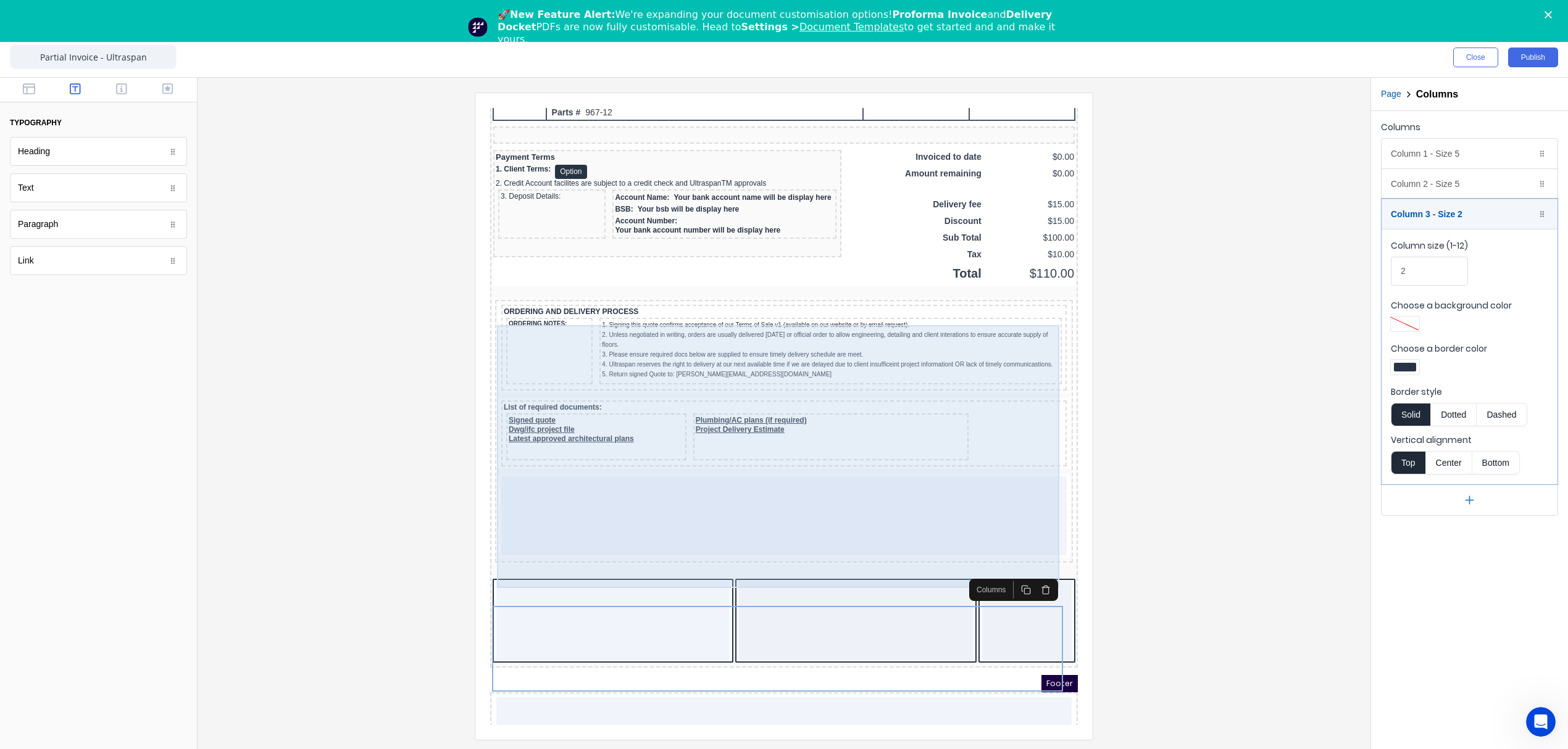
click at [636, 519] on div at bounding box center [769, 500] width 565 height 79
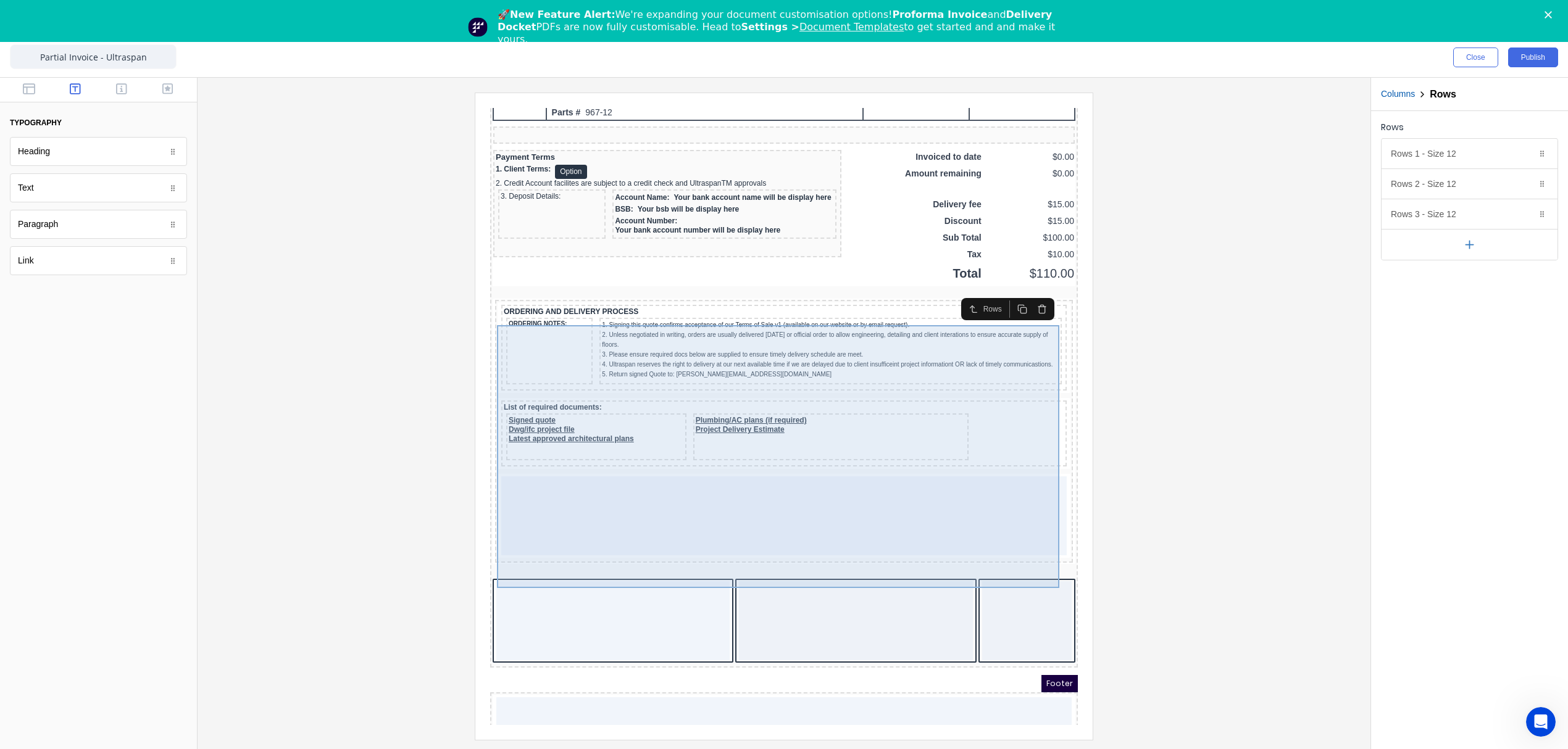
click at [1018, 483] on div "ORDERING AND DELIVERY PROCESS ORDERING NOTES: 1. Signing this quote confirms ac…" at bounding box center [768, 416] width 573 height 258
click at [1010, 520] on div at bounding box center [769, 500] width 565 height 79
click at [953, 540] on div at bounding box center [769, 500] width 565 height 79
click at [917, 522] on div at bounding box center [769, 500] width 565 height 79
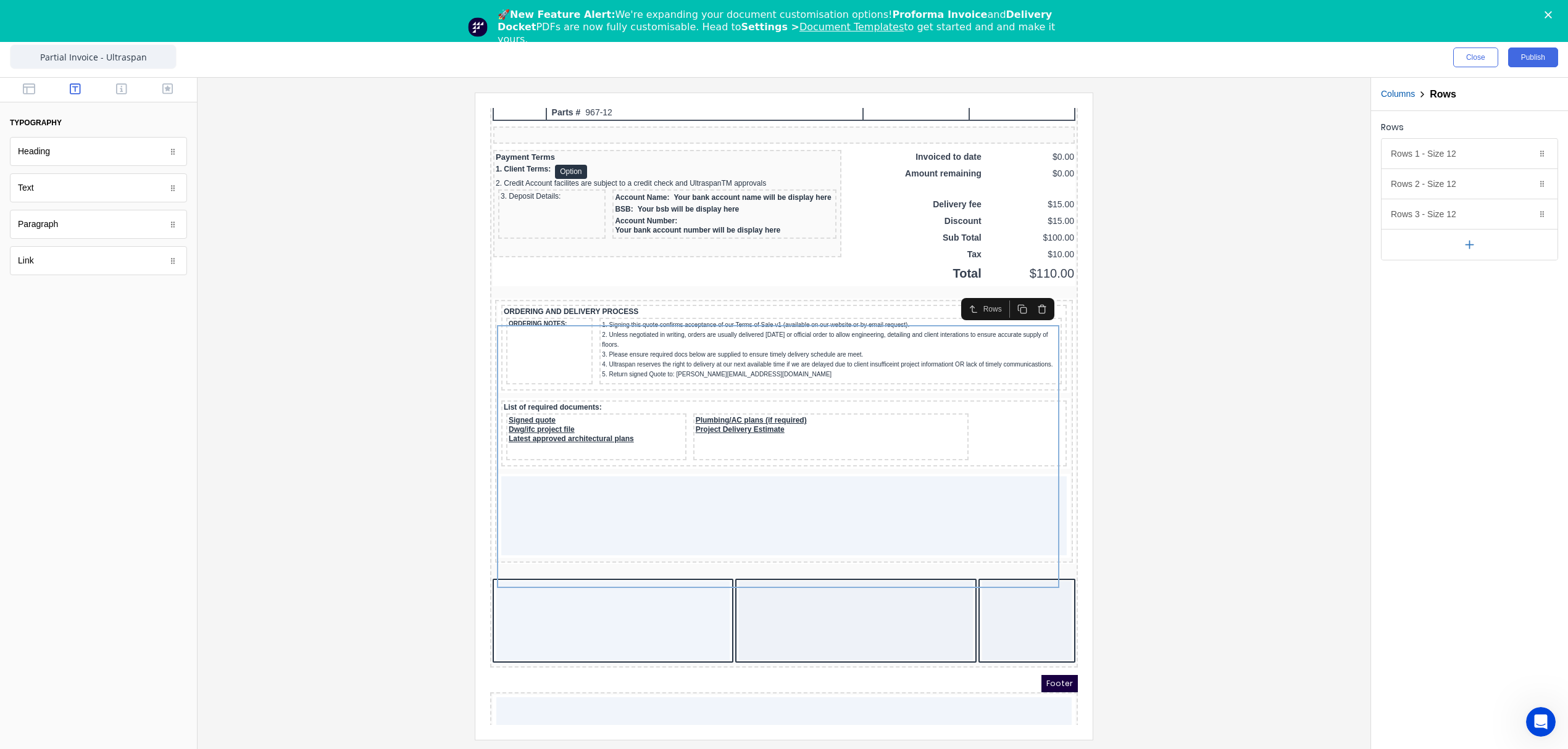
click at [1208, 406] on div at bounding box center [784, 416] width 1153 height 647
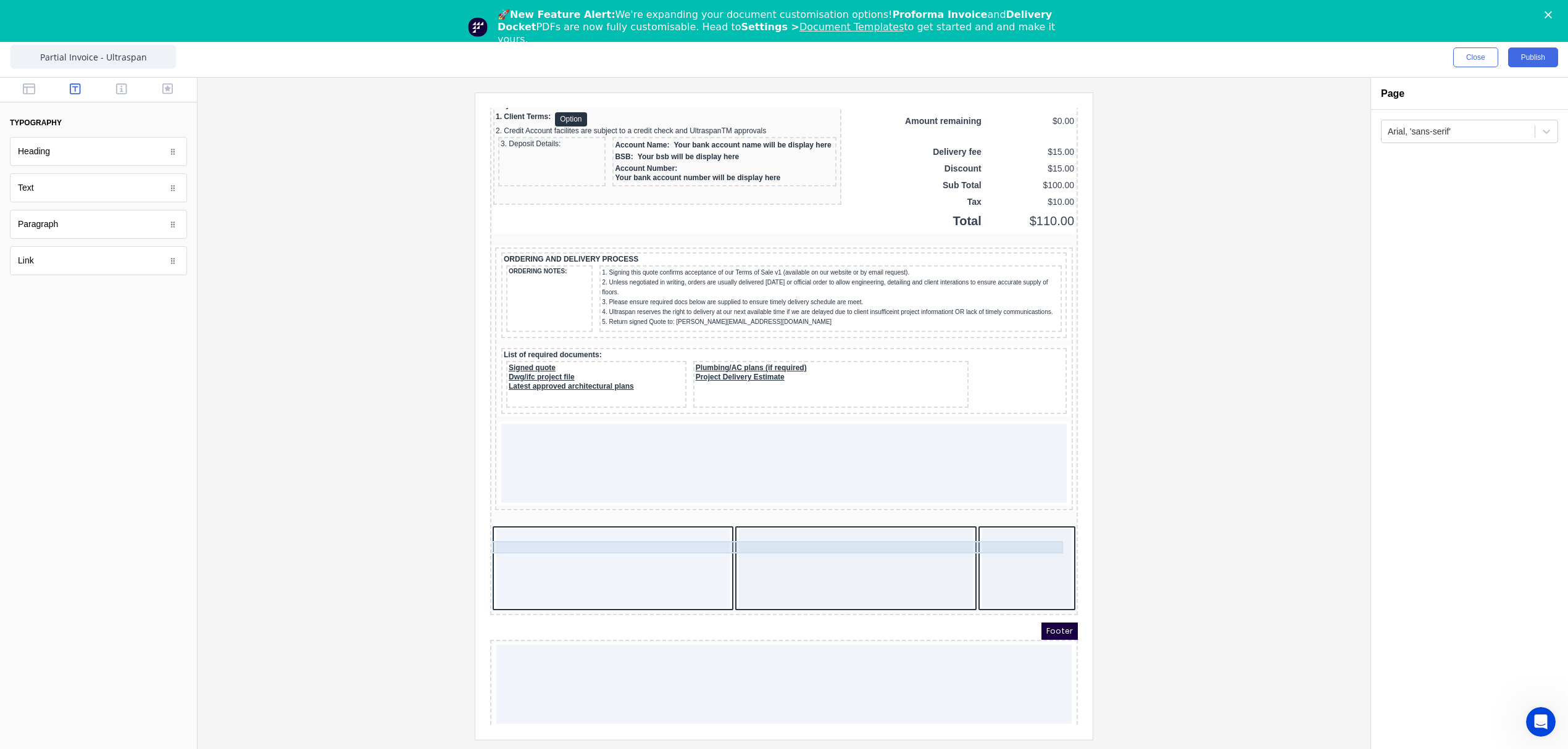
scroll to position [1062, 0]
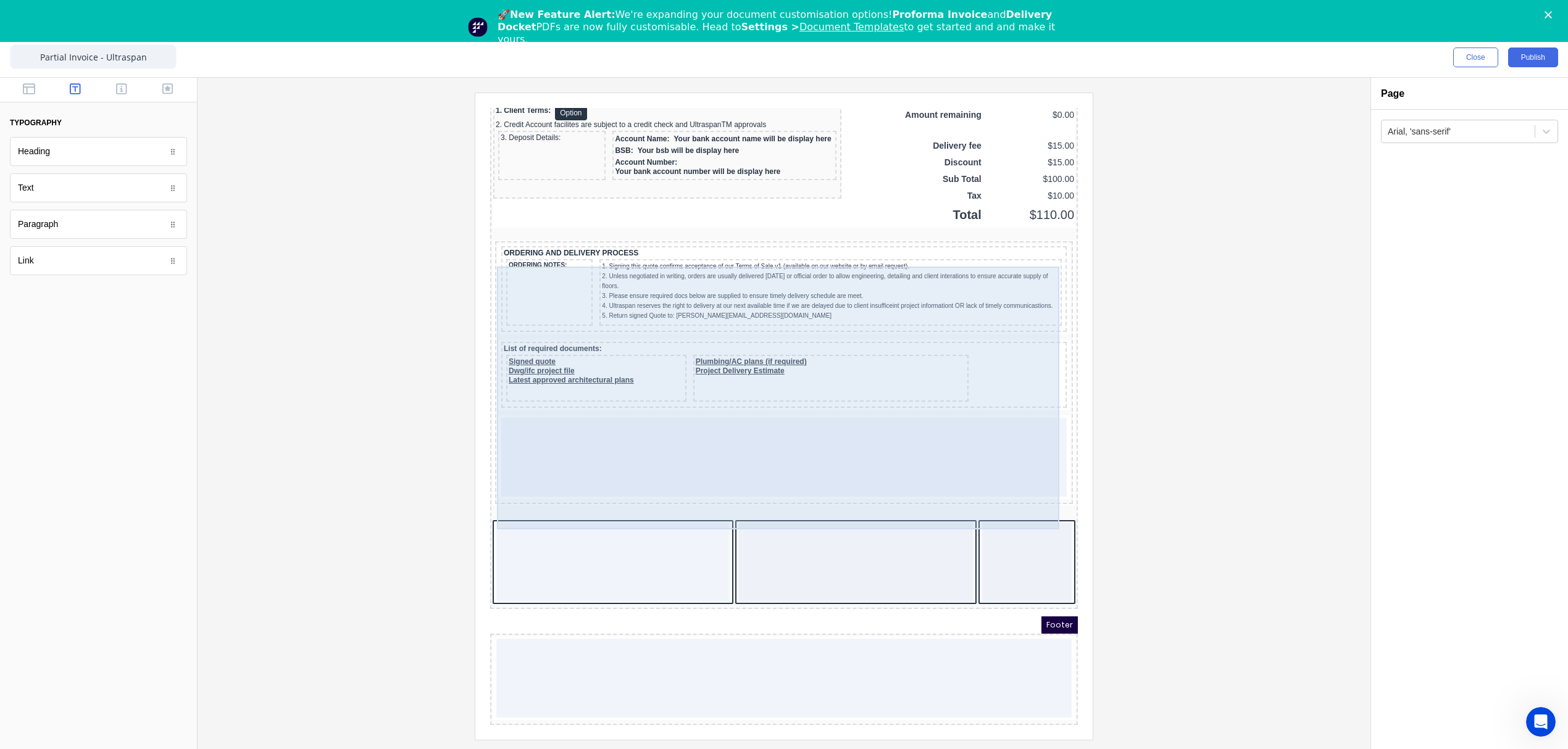
click at [796, 440] on div at bounding box center [769, 442] width 565 height 79
click at [709, 442] on div at bounding box center [769, 442] width 565 height 79
click at [645, 431] on div at bounding box center [769, 442] width 565 height 79
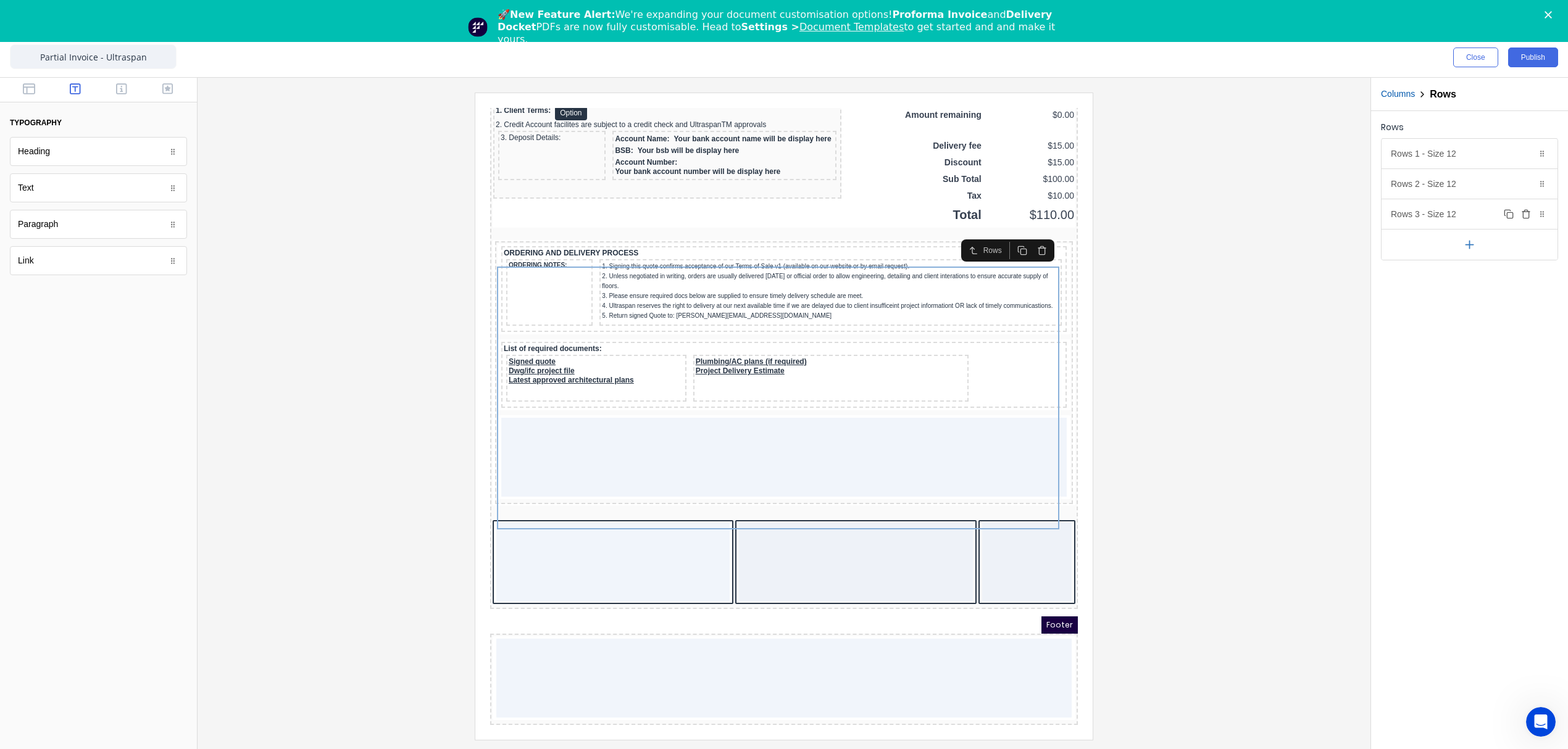
click at [1529, 215] on icon "button" at bounding box center [1525, 215] width 5 height 7
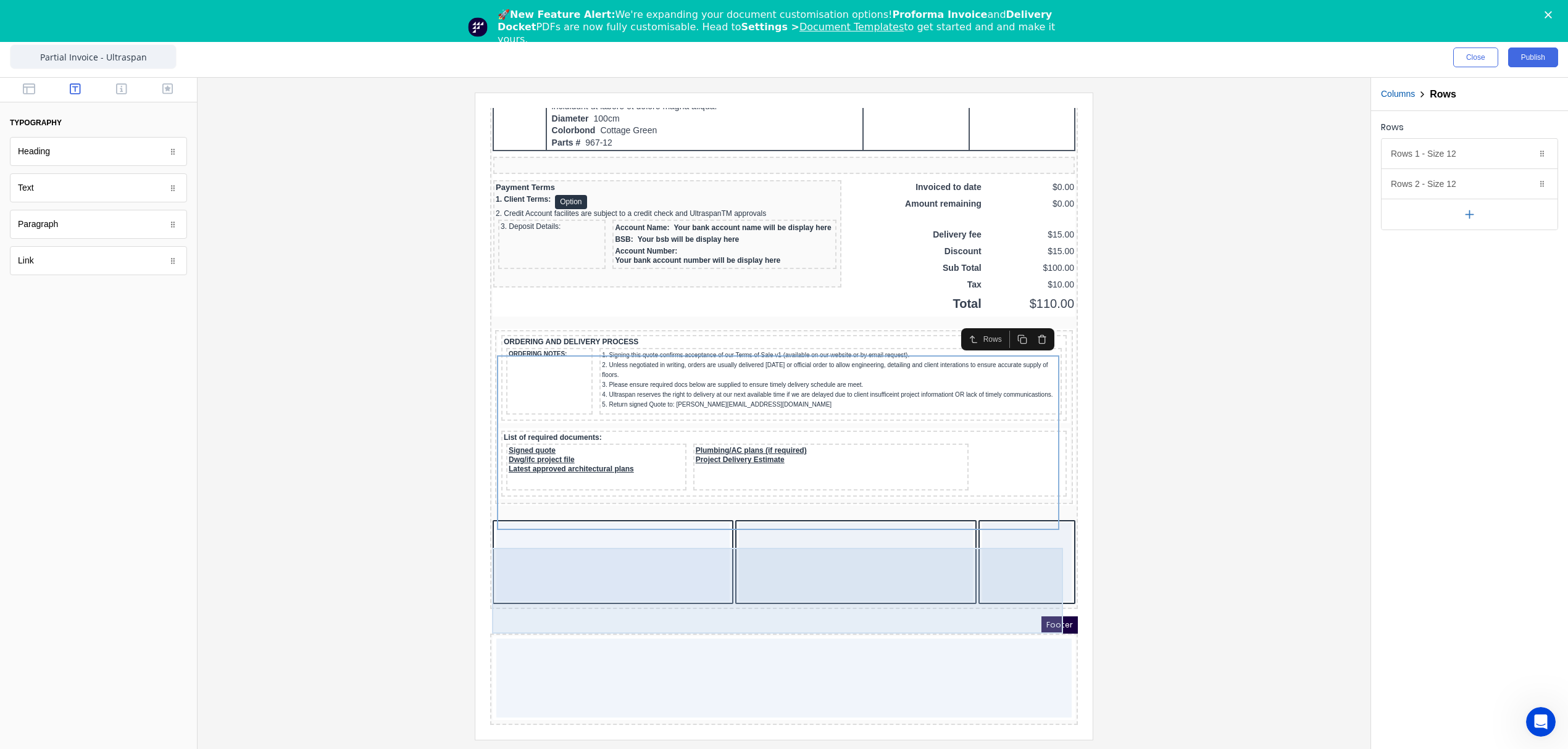
click at [566, 535] on div at bounding box center [598, 547] width 233 height 79
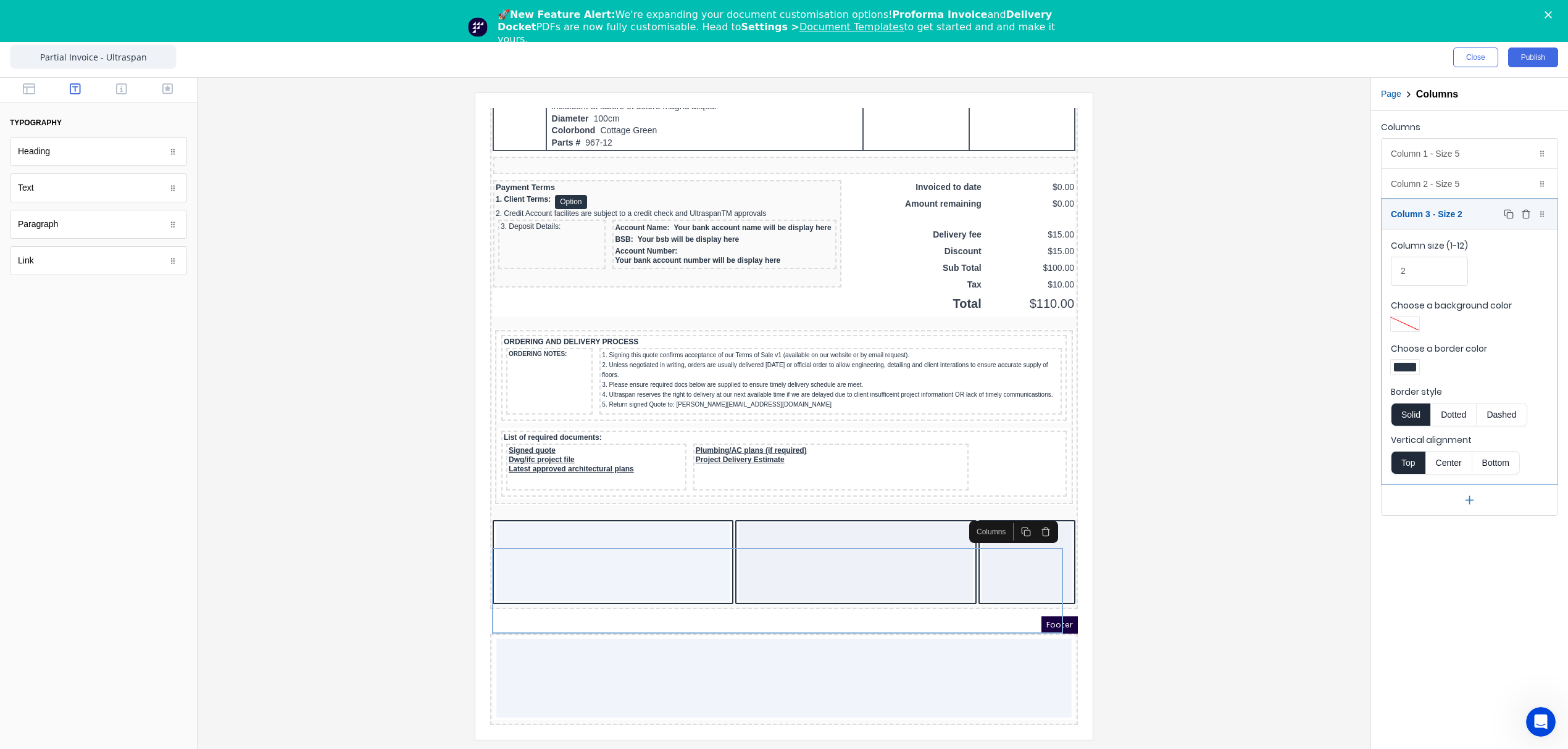
click at [1455, 213] on div "Column 3 - Size 2 Duplicate Delete" at bounding box center [1470, 214] width 176 height 30
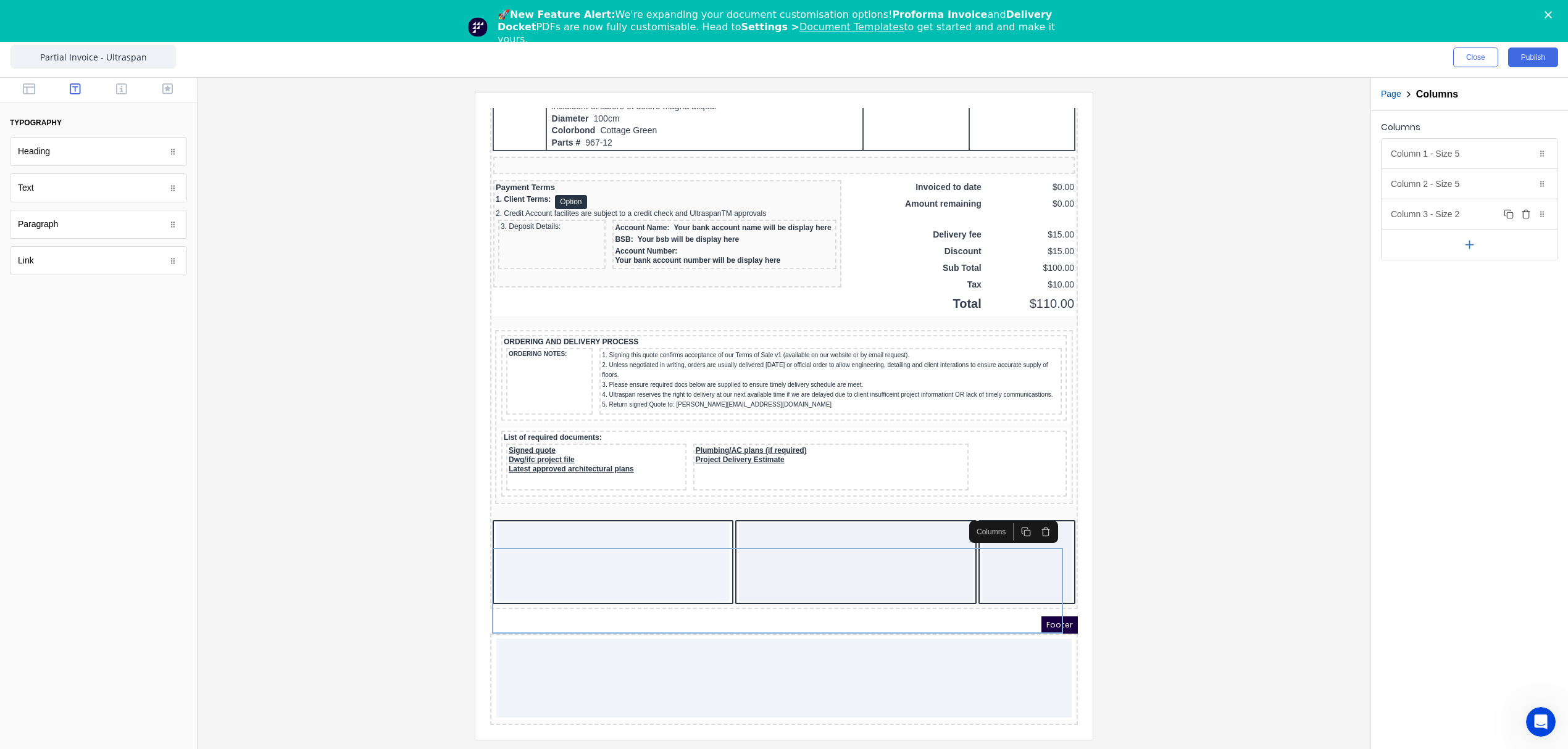
click at [1455, 213] on div "Column 3 - Size 2 Duplicate Delete" at bounding box center [1470, 214] width 176 height 30
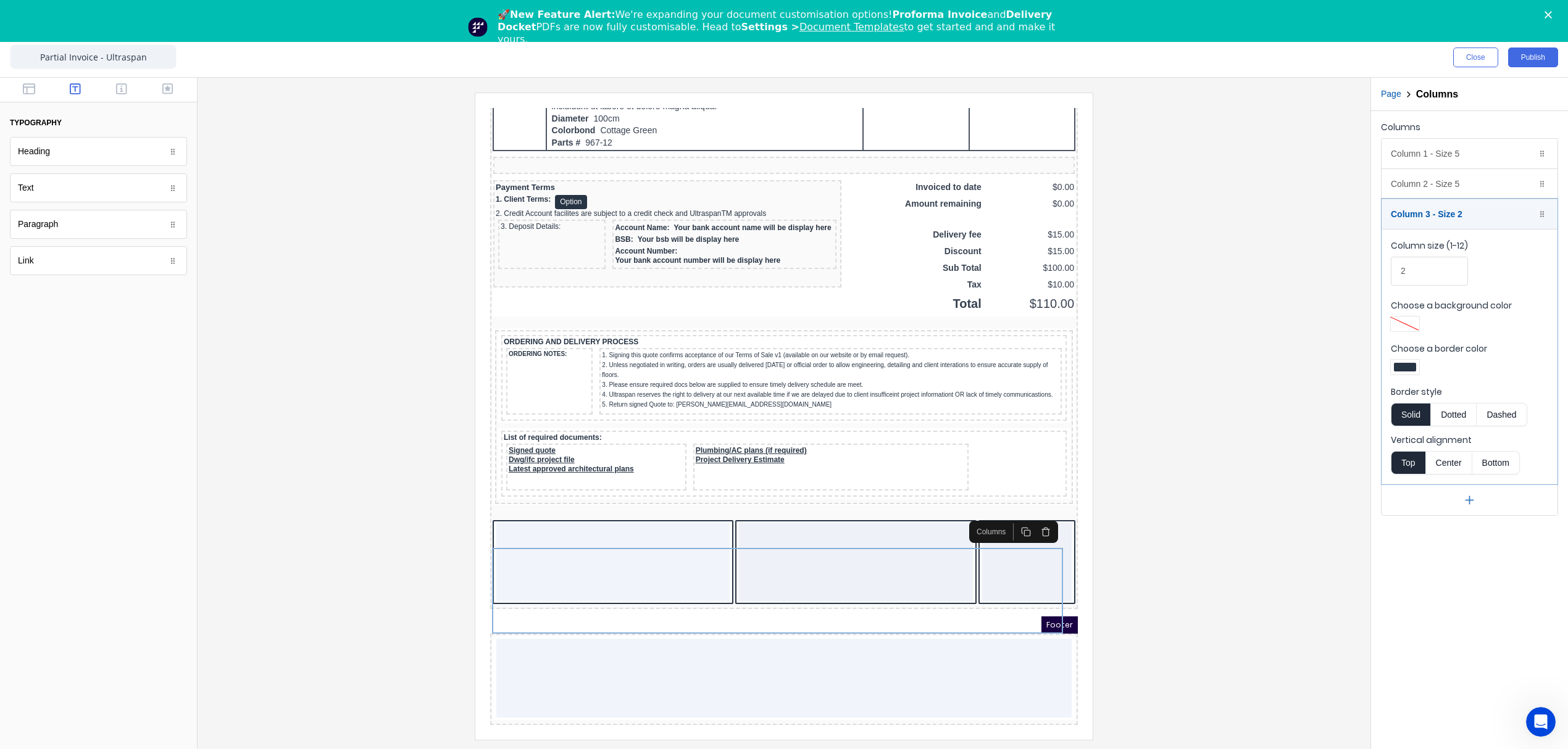
click at [1397, 370] on div at bounding box center [1405, 367] width 22 height 9
click at [1443, 477] on div at bounding box center [1444, 479] width 14 height 14
click at [1420, 181] on div at bounding box center [784, 374] width 1568 height 749
click at [1436, 186] on div "Column 2 - Size 5 Duplicate Delete" at bounding box center [1470, 184] width 176 height 30
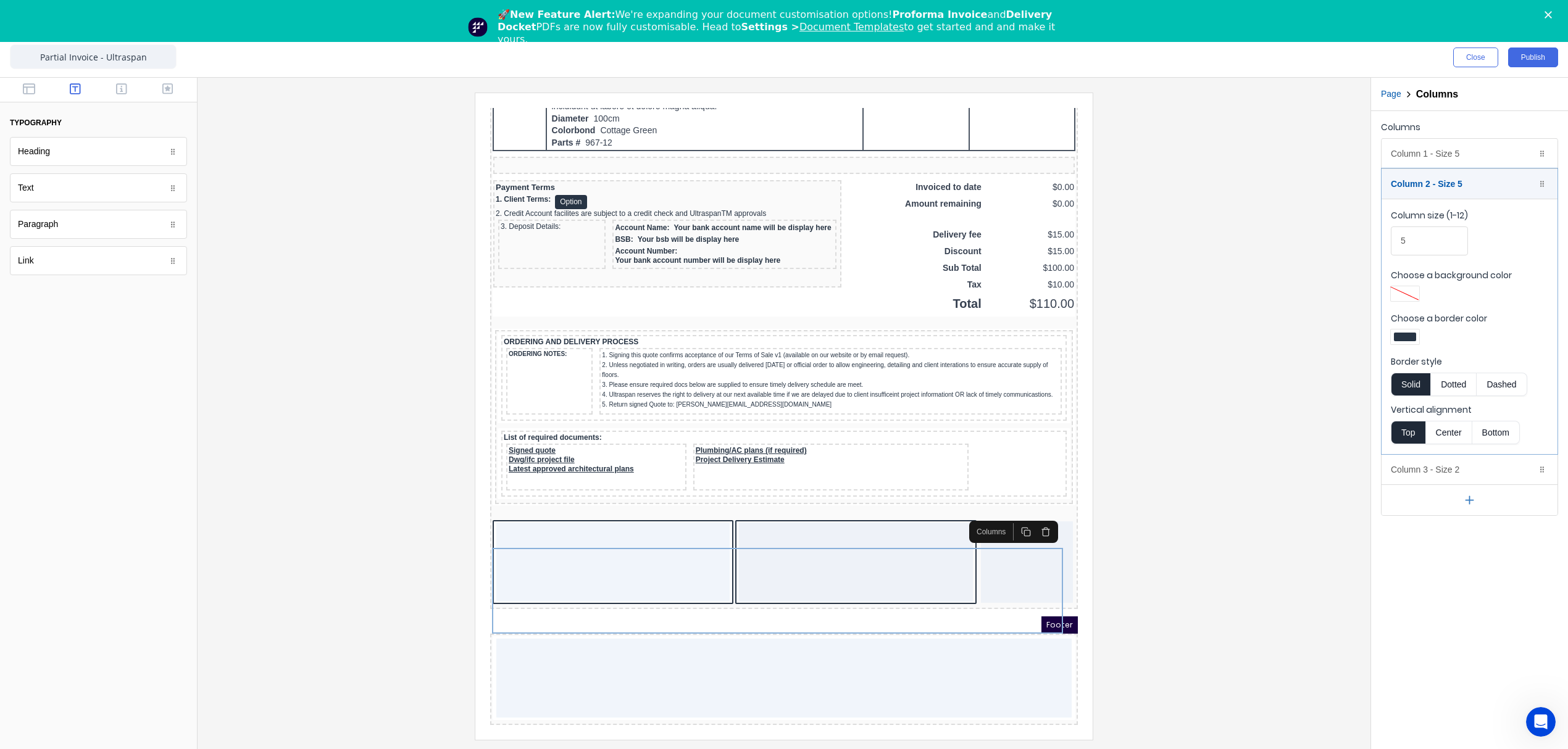
click at [1405, 339] on div at bounding box center [1405, 337] width 22 height 9
click at [1447, 452] on div at bounding box center [1444, 449] width 14 height 14
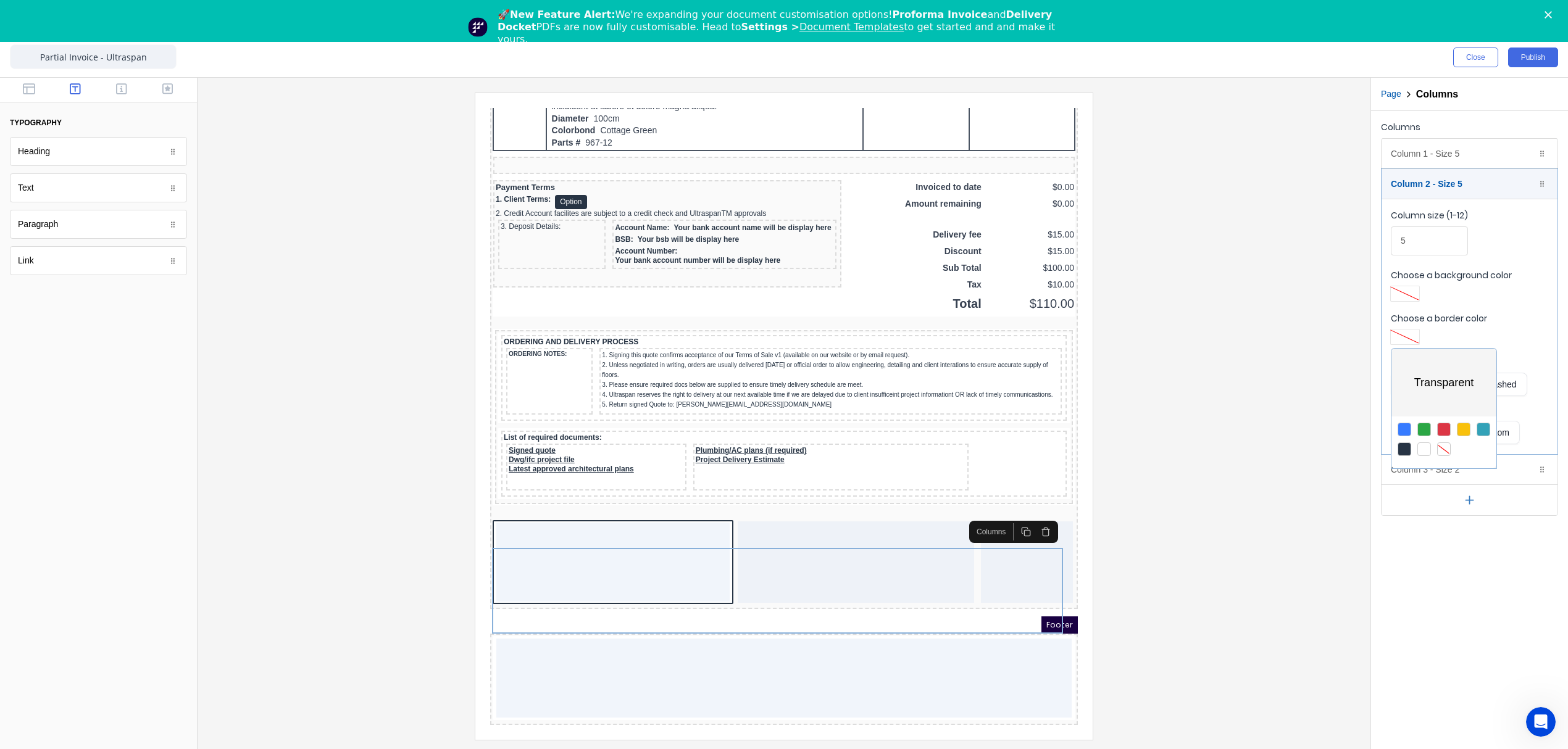
click at [1418, 147] on div at bounding box center [784, 374] width 1568 height 749
click at [1418, 148] on div "Column 1 - Size 5 Duplicate Delete" at bounding box center [1470, 154] width 176 height 30
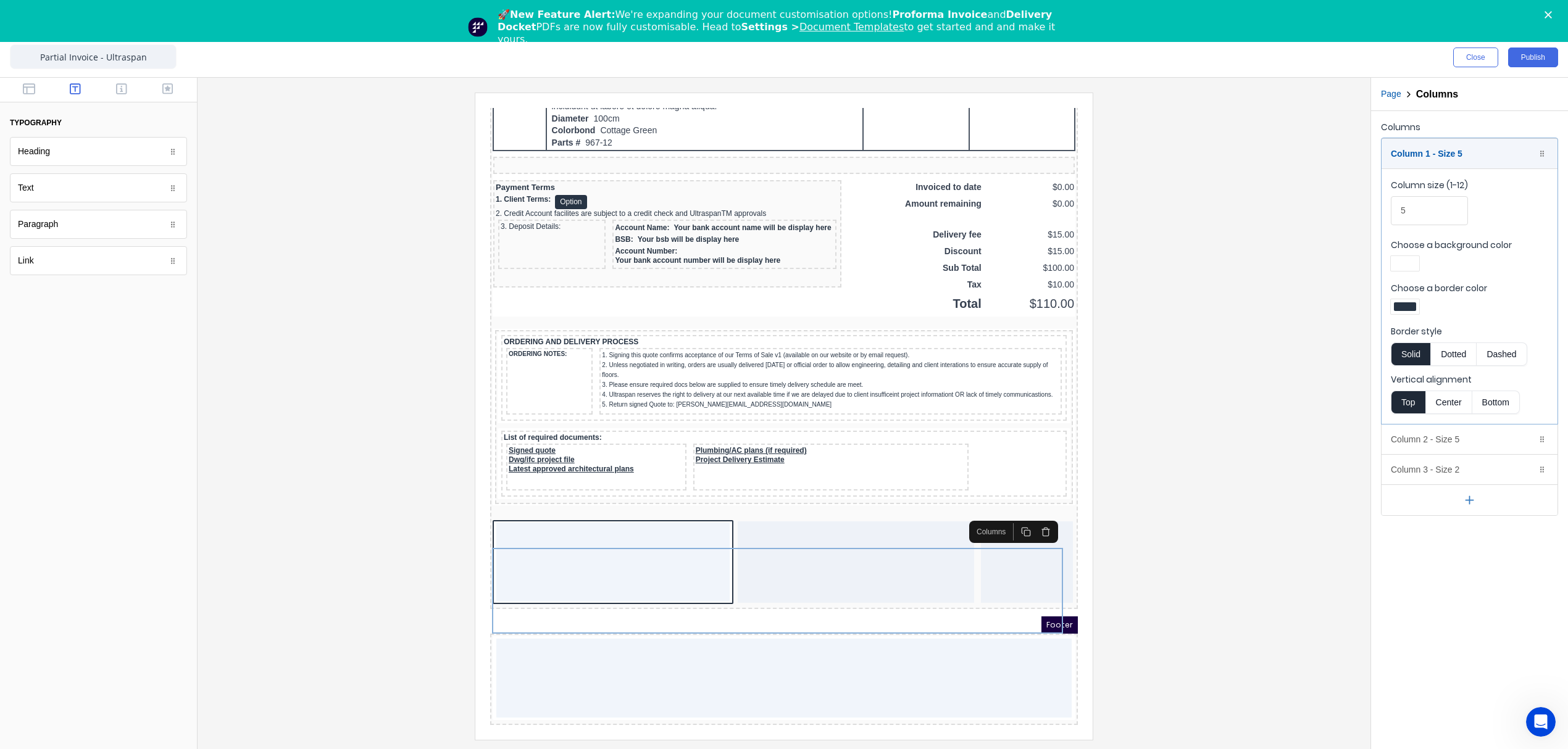
click at [1403, 309] on div at bounding box center [1405, 306] width 22 height 9
click at [1438, 416] on div at bounding box center [1444, 419] width 14 height 14
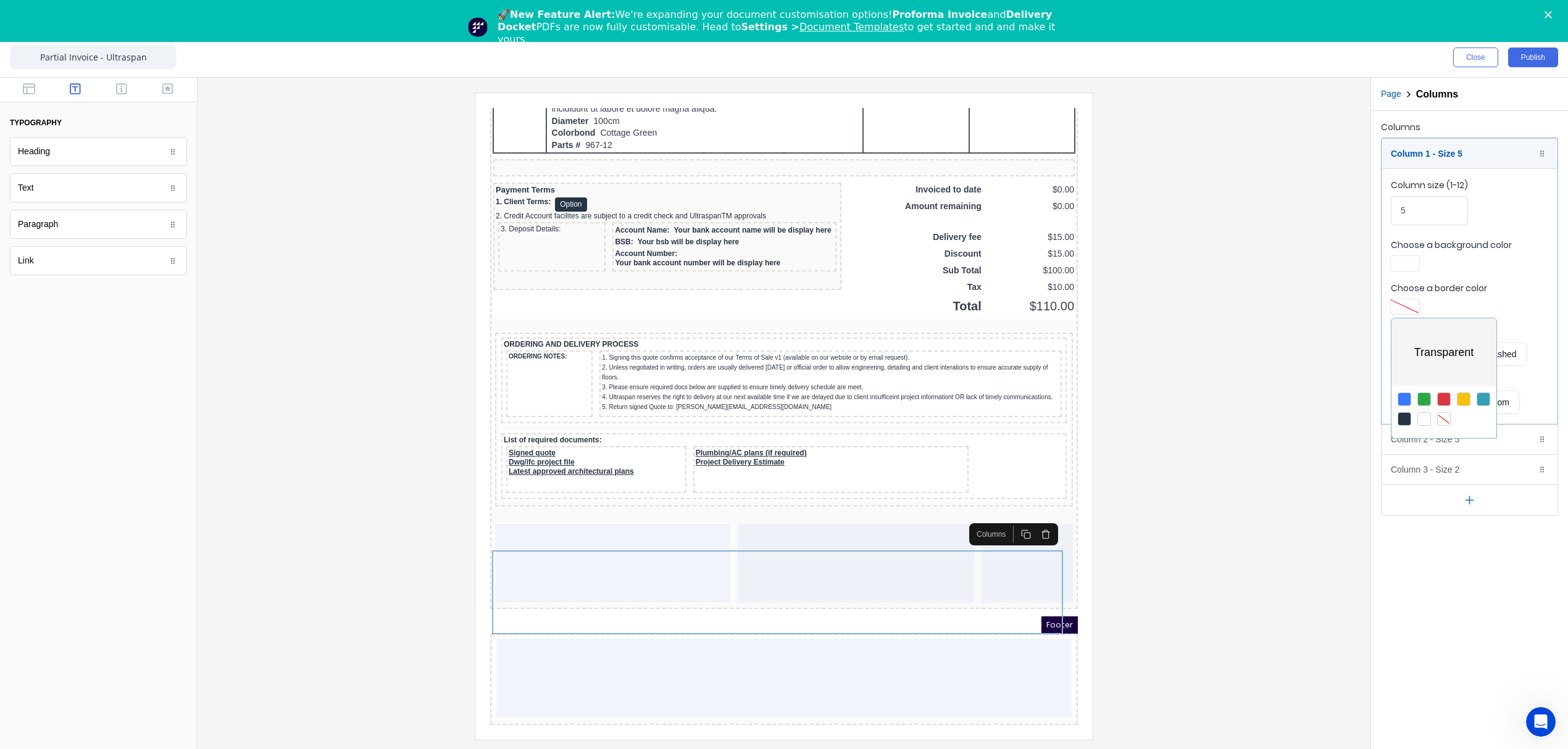
click at [1405, 270] on div at bounding box center [784, 374] width 1568 height 749
click at [1406, 265] on div at bounding box center [1405, 263] width 22 height 9
click at [1440, 372] on div at bounding box center [1444, 376] width 14 height 14
click at [1432, 159] on div at bounding box center [784, 374] width 1568 height 749
click at [1430, 151] on div "Column 1 - Size 5 Duplicate Delete" at bounding box center [1470, 154] width 176 height 30
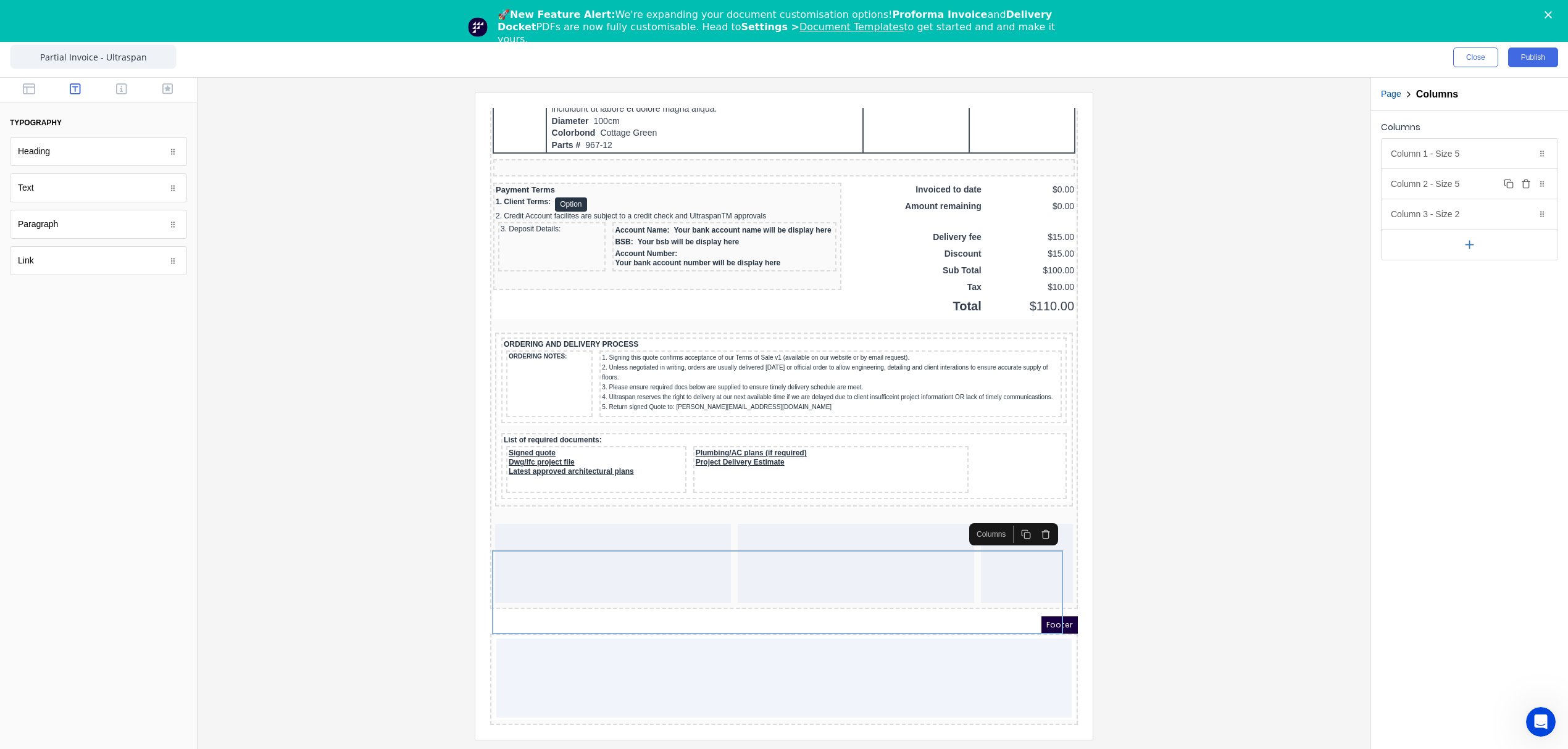
click at [1425, 188] on div "Column 2 - Size 5 Duplicate Delete" at bounding box center [1470, 184] width 176 height 30
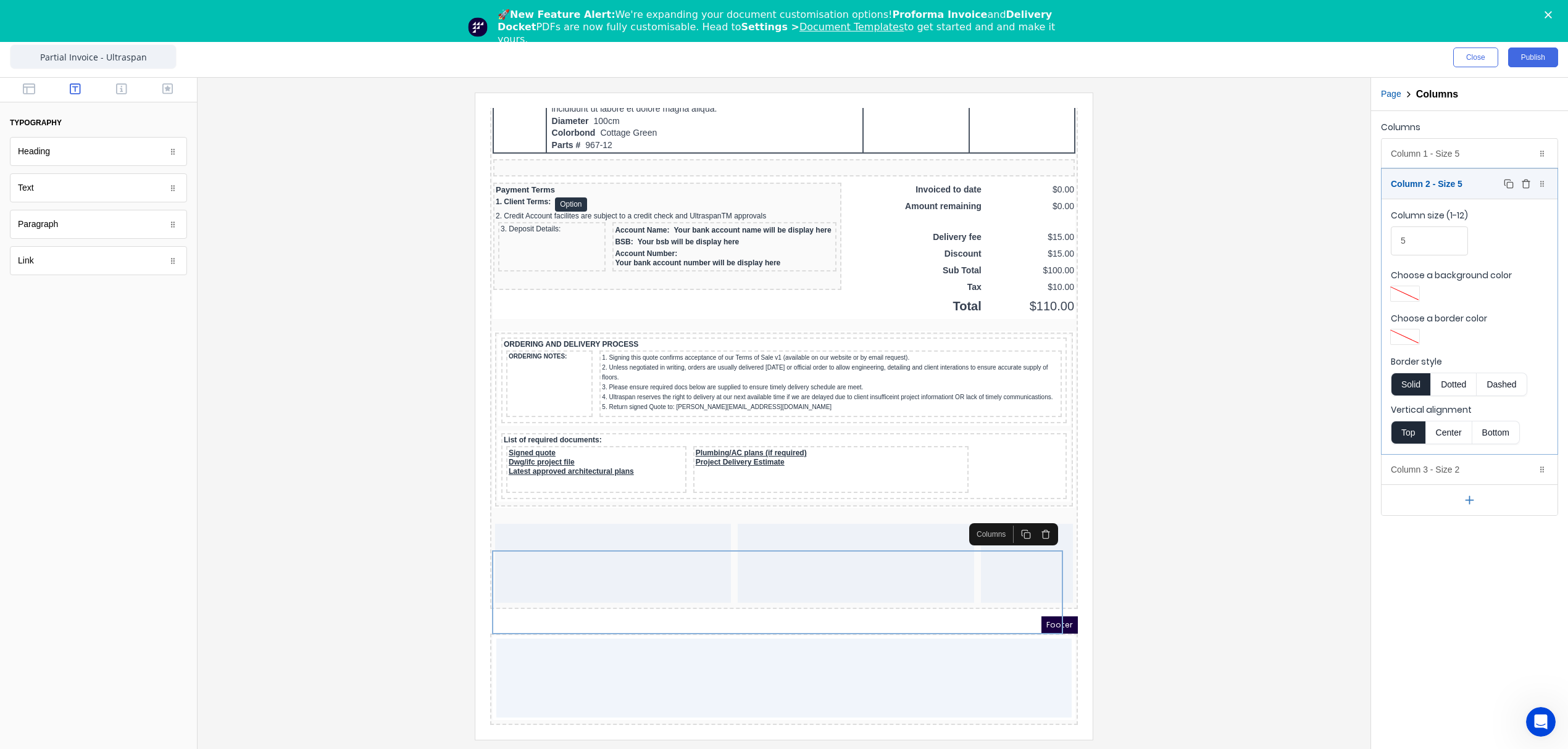
click at [1425, 188] on div "Column 2 - Size 5 Duplicate Delete" at bounding box center [1470, 184] width 176 height 30
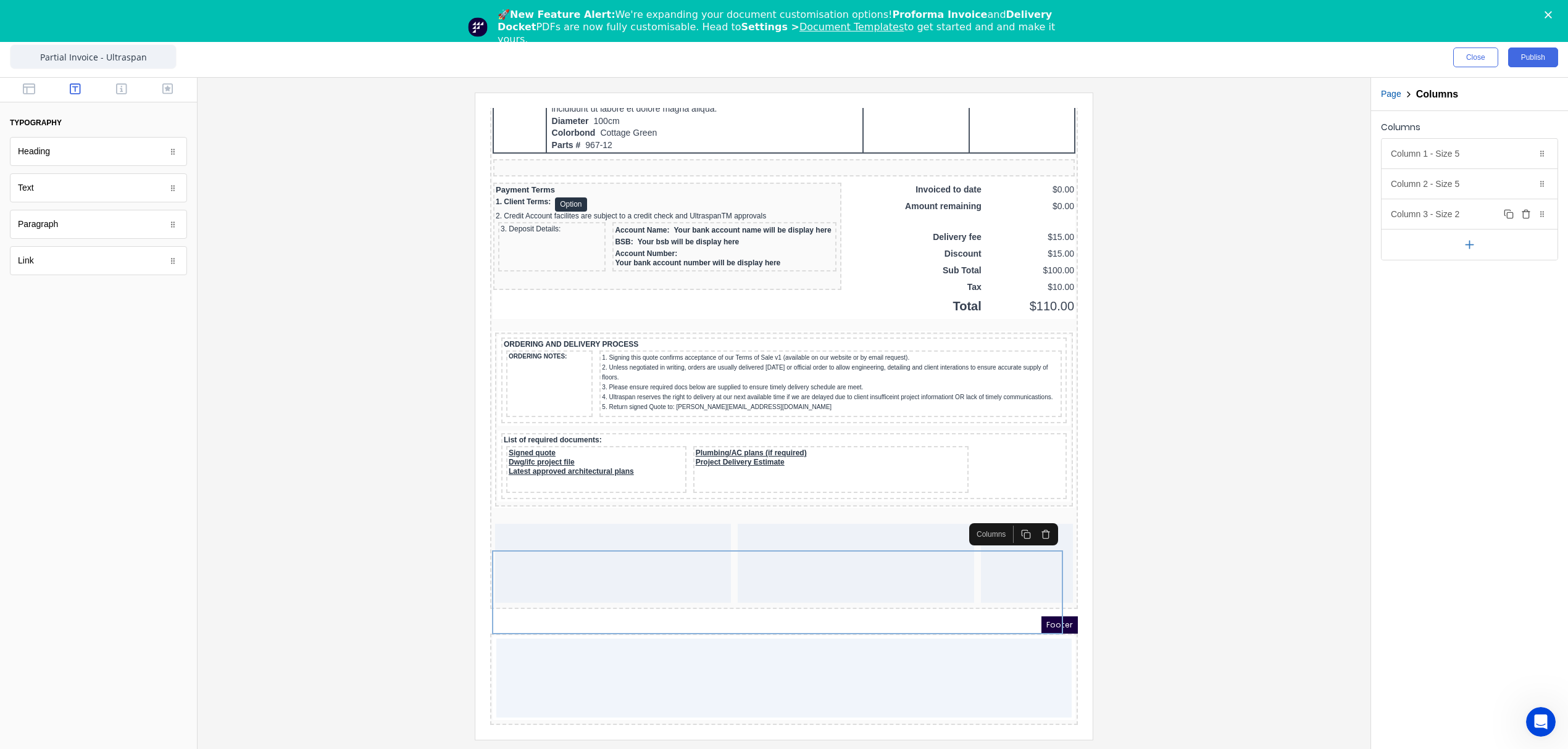
click at [1425, 215] on div "Column 3 - Size 2 Duplicate Delete" at bounding box center [1470, 214] width 176 height 30
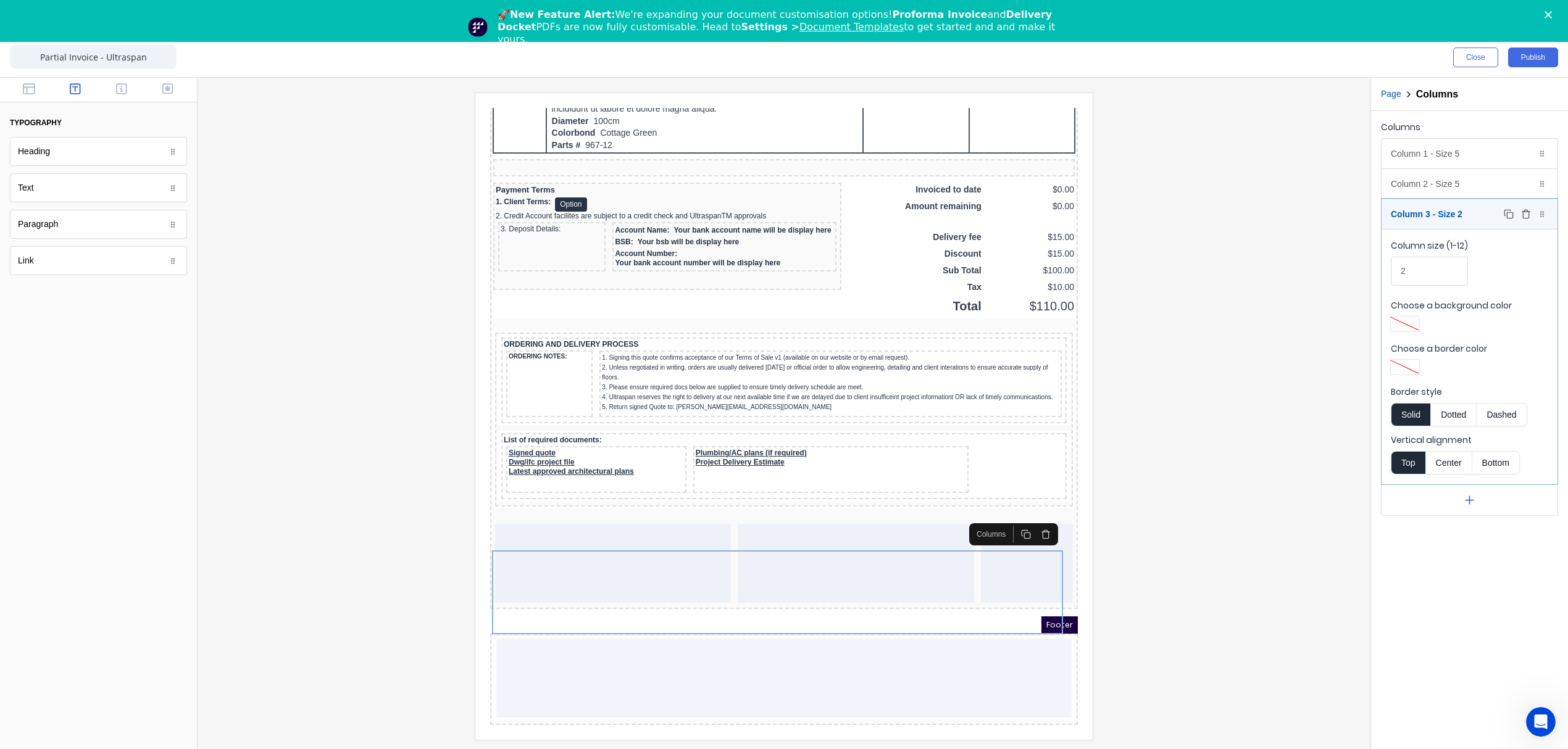
click at [1425, 215] on div "Column 3 - Size 2 Duplicate Delete" at bounding box center [1470, 214] width 176 height 30
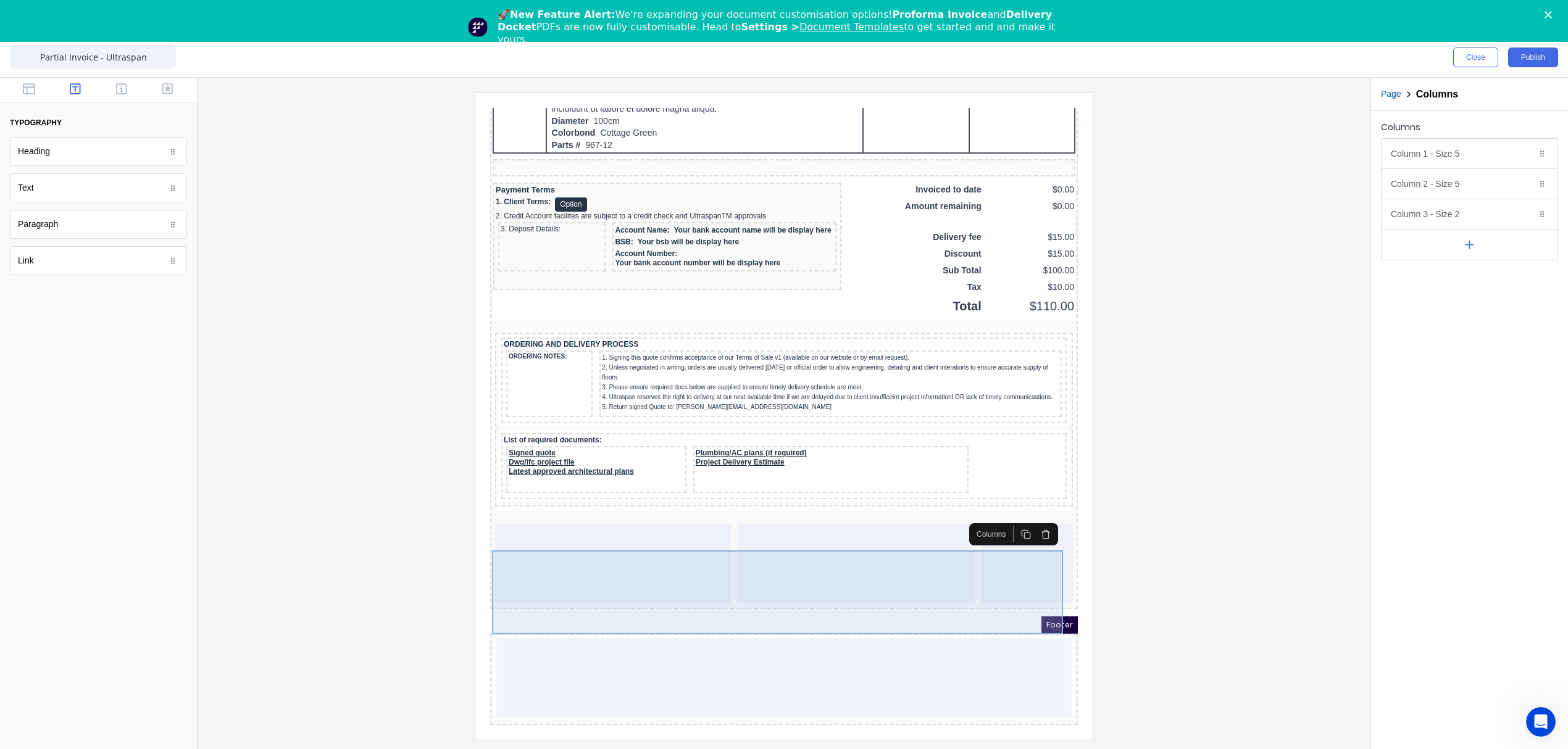
click at [640, 530] on div at bounding box center [598, 549] width 236 height 79
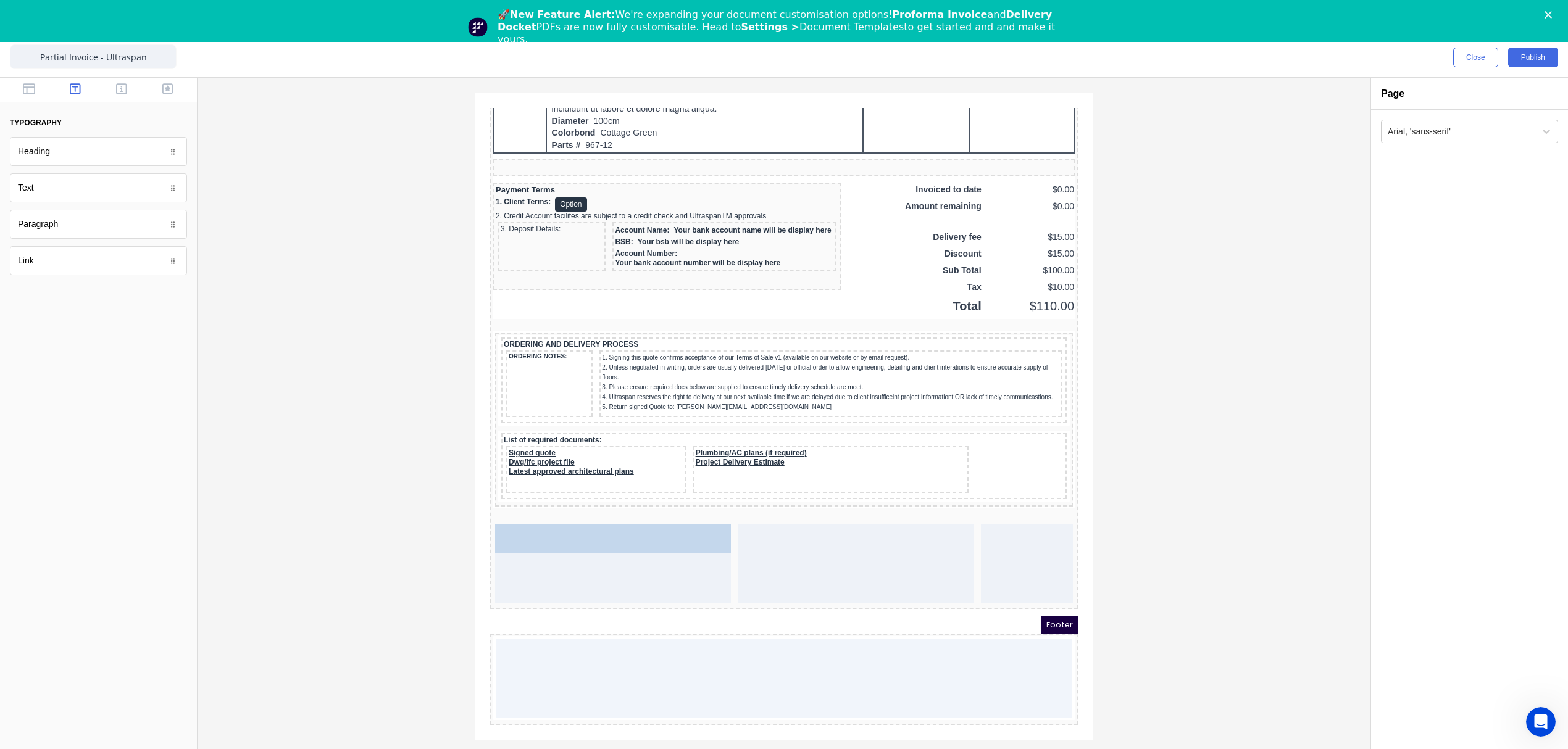
drag, startPoint x: 35, startPoint y: 188, endPoint x: 128, endPoint y: 444, distance: 272.4
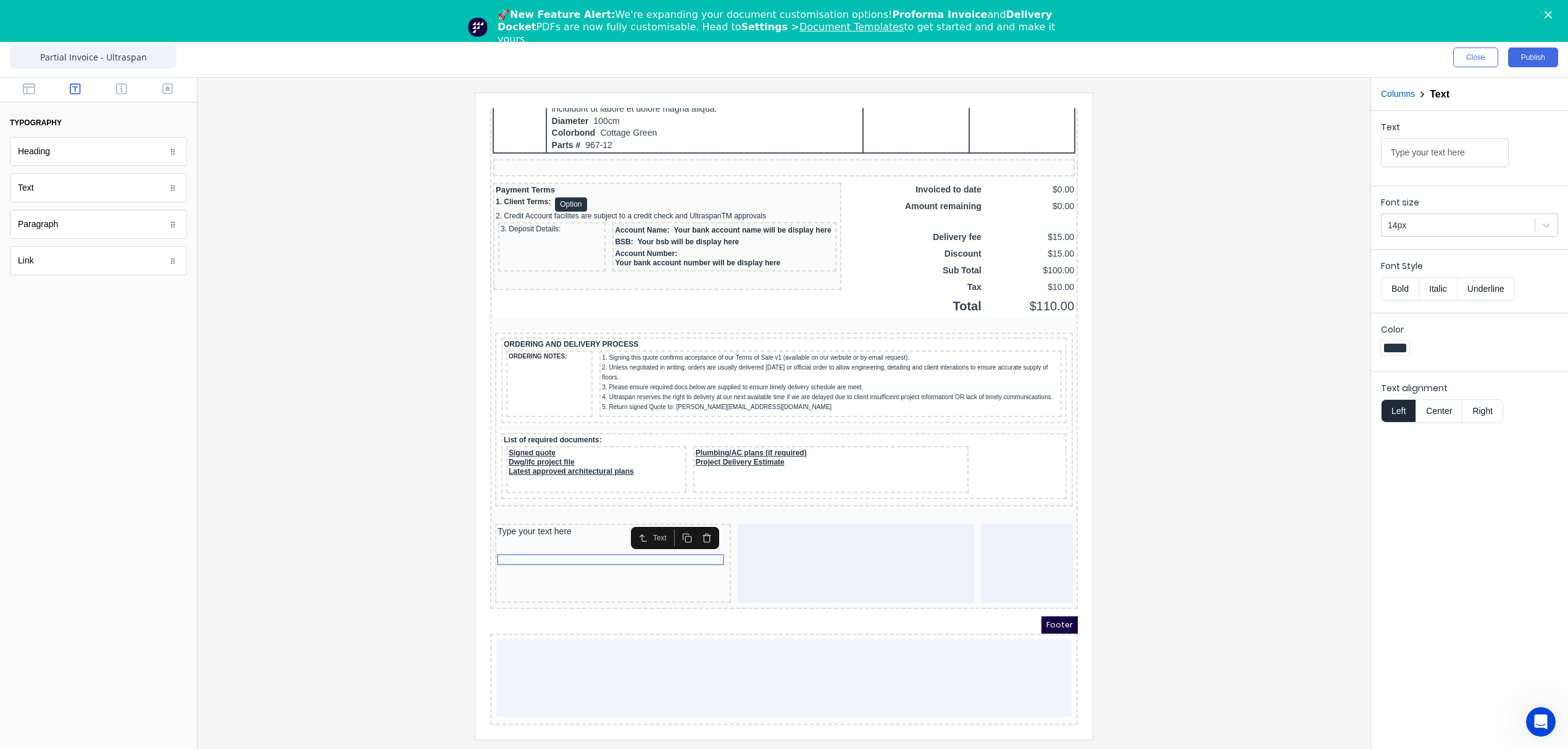
click at [674, 518] on icon "button" at bounding box center [672, 523] width 10 height 10
click at [668, 530] on icon "button" at bounding box center [671, 532] width 5 height 5
drag, startPoint x: 549, startPoint y: 532, endPoint x: 841, endPoint y: 537, distance: 292.0
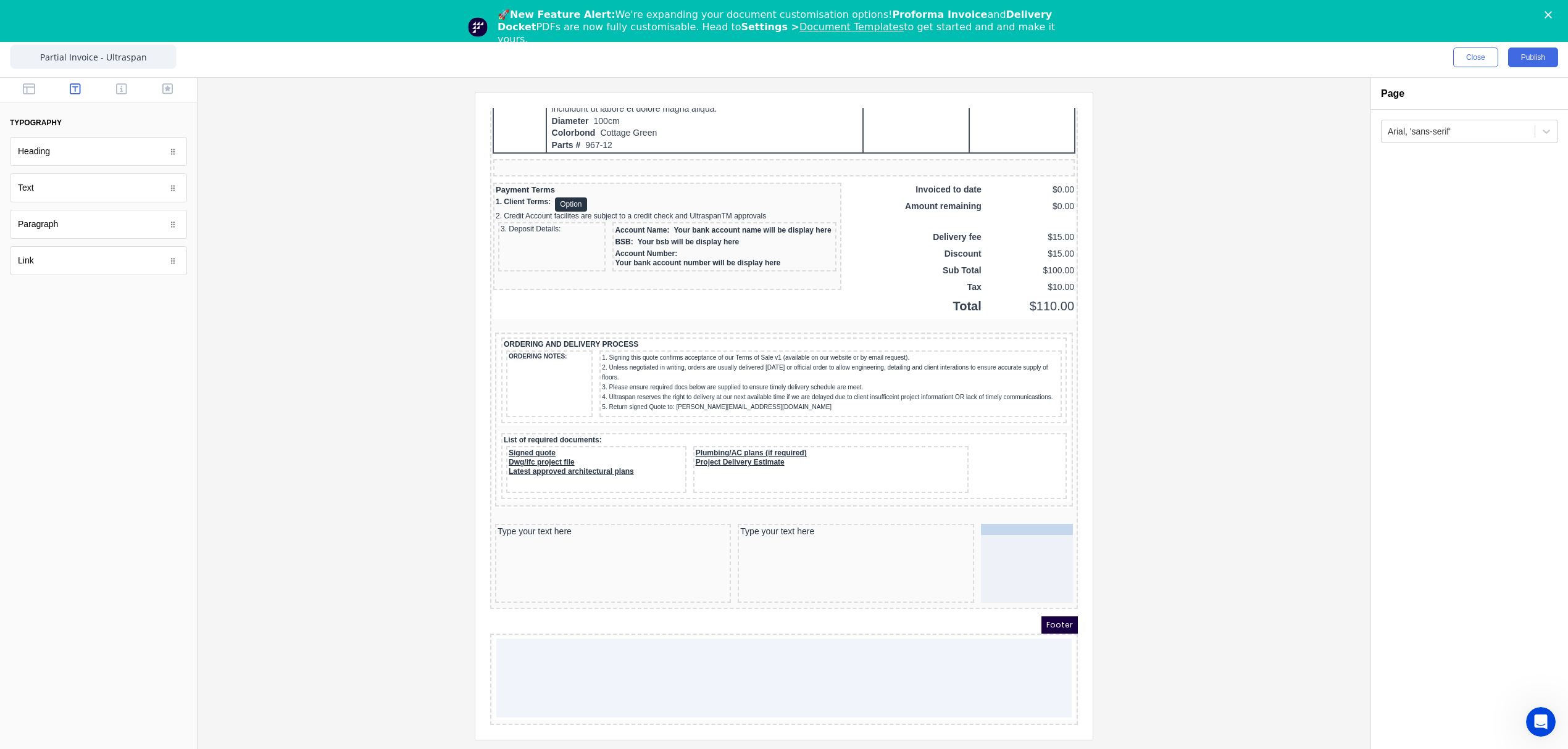
drag, startPoint x: 537, startPoint y: 525, endPoint x: 1041, endPoint y: 544, distance: 504.4
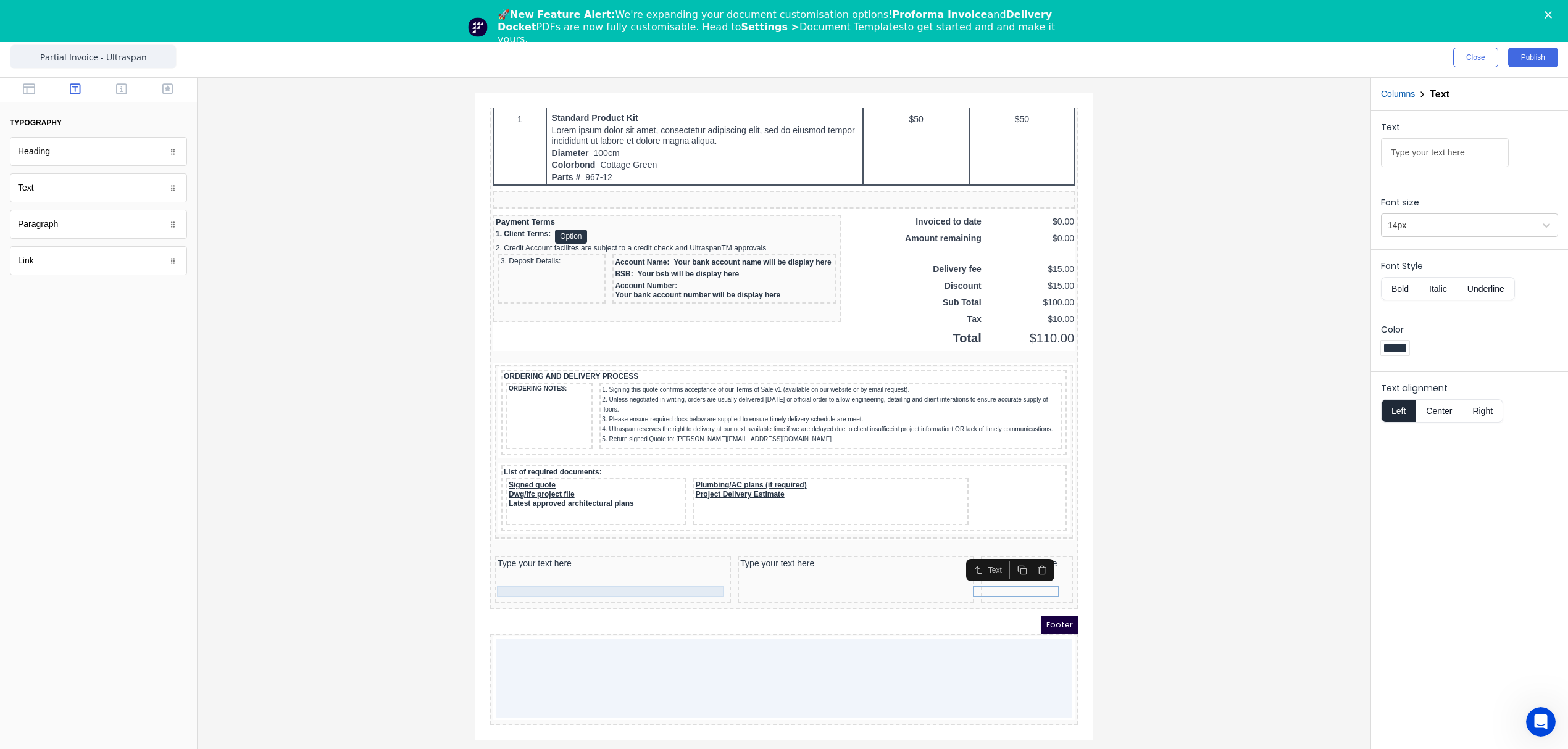
click at [543, 549] on div "Type your text here" at bounding box center [598, 549] width 231 height 11
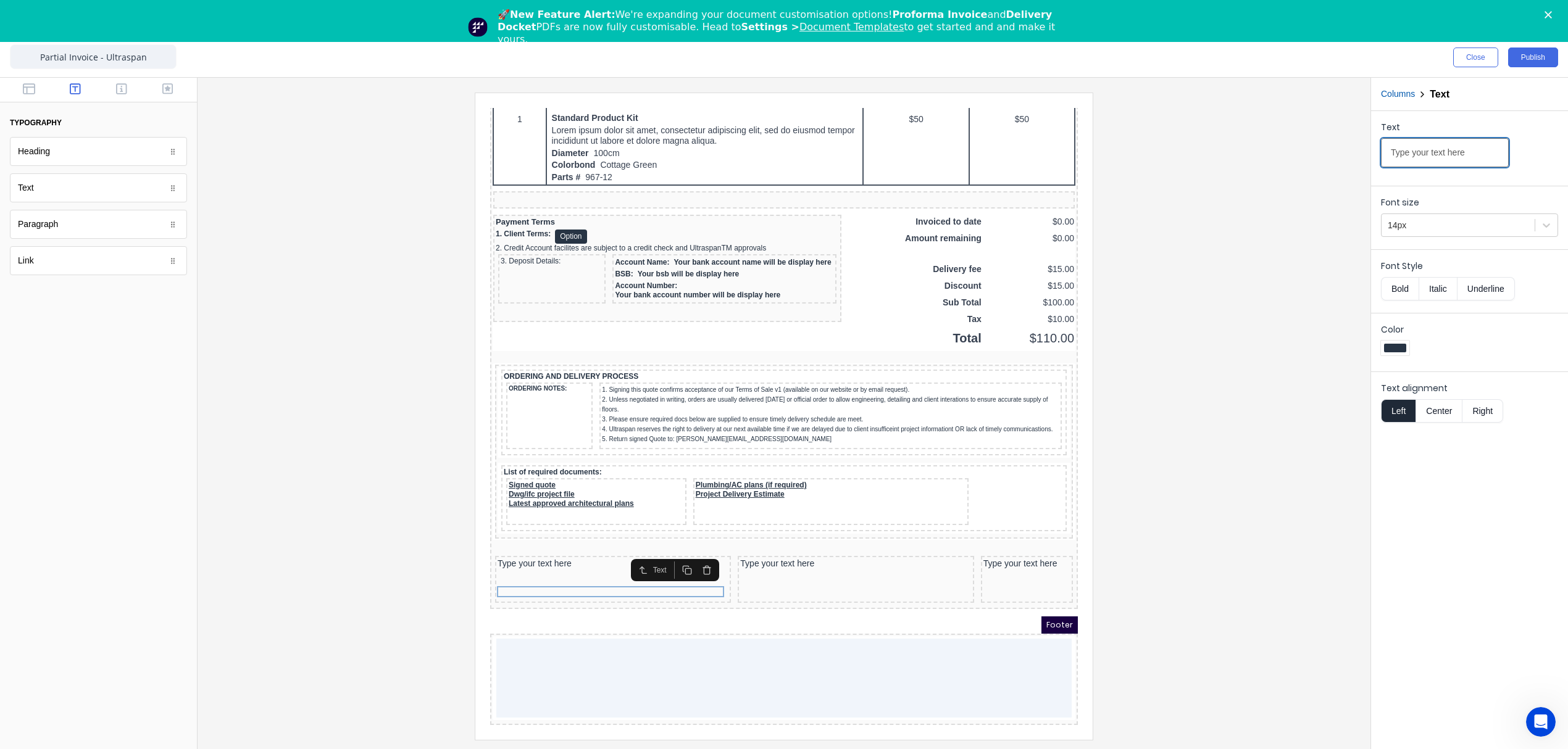
drag, startPoint x: 1469, startPoint y: 144, endPoint x: 1175, endPoint y: 144, distance: 294.0
click at [1175, 144] on div "Close Publish Components typography Heading Heading Text Text Paragraph Paragra…" at bounding box center [784, 393] width 1568 height 711
type input "Customer Name: _____________________________________________"
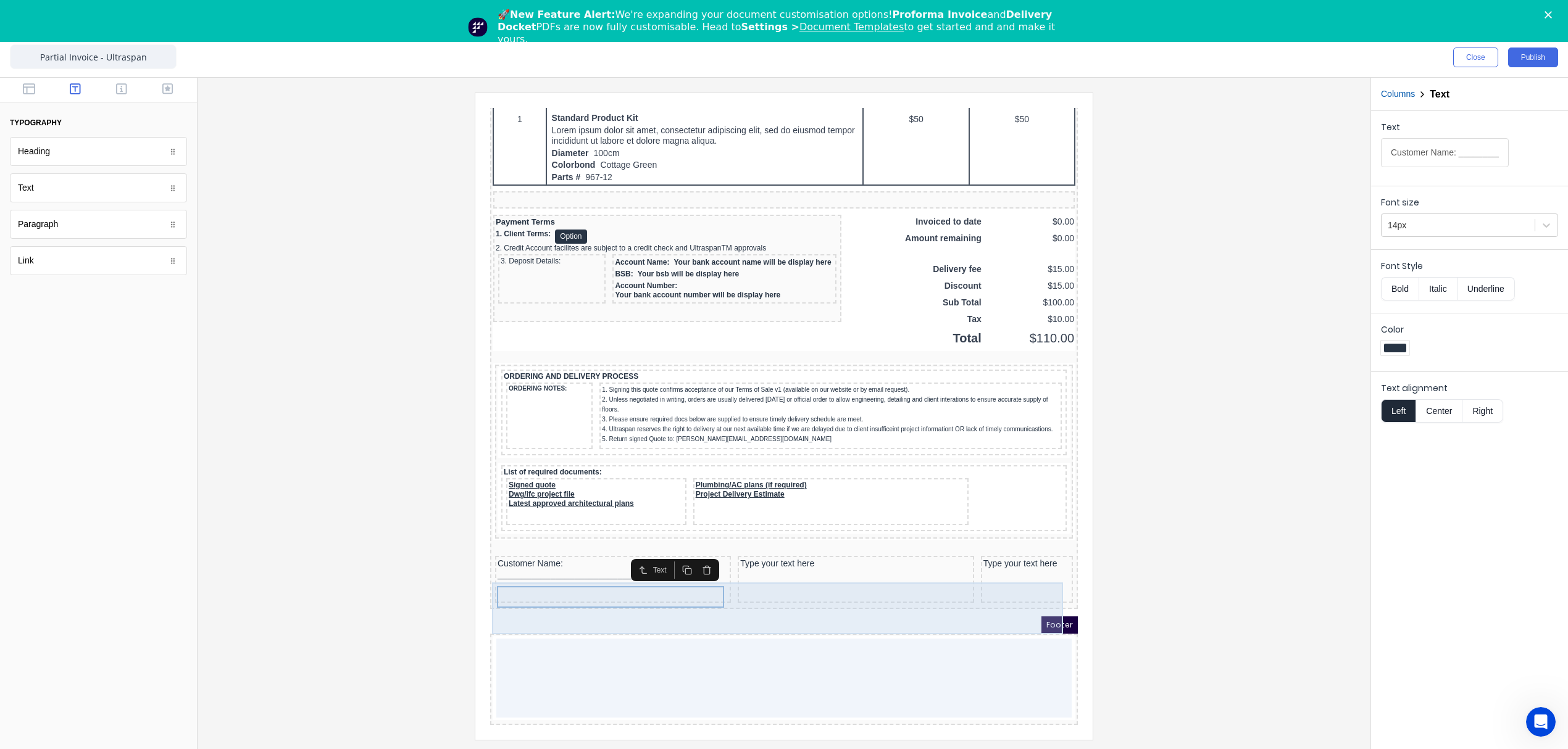
click at [789, 549] on div "Type your text here" at bounding box center [840, 549] width 231 height 11
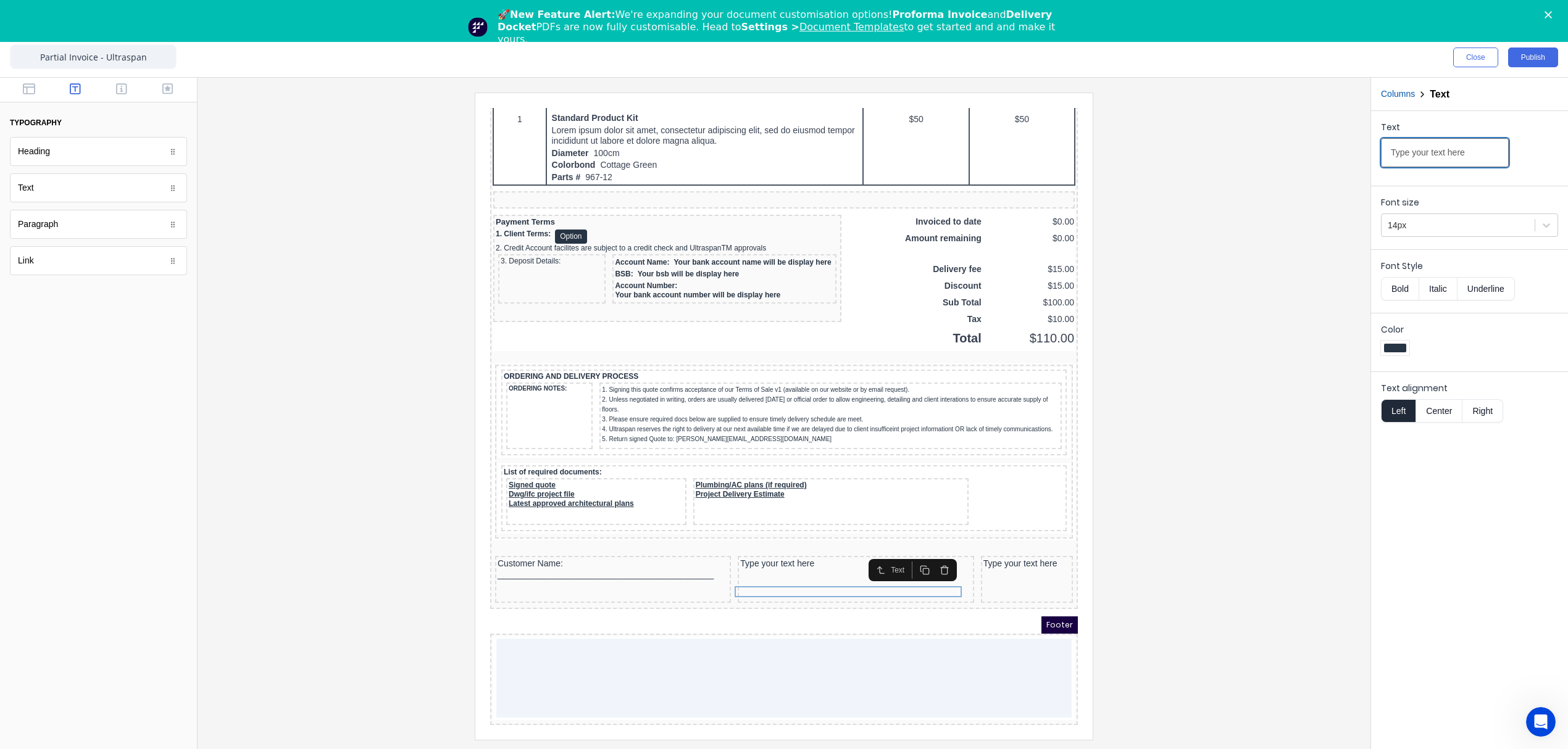
drag, startPoint x: 1480, startPoint y: 151, endPoint x: 1152, endPoint y: 122, distance: 329.3
click at [1153, 122] on div "Close Publish Components typography Heading Heading Text Text Paragraph Paragra…" at bounding box center [784, 393] width 1568 height 711
paste input "Customer Signature: ___________________________________________"
type input "Customer Signature: ___________________________________________"
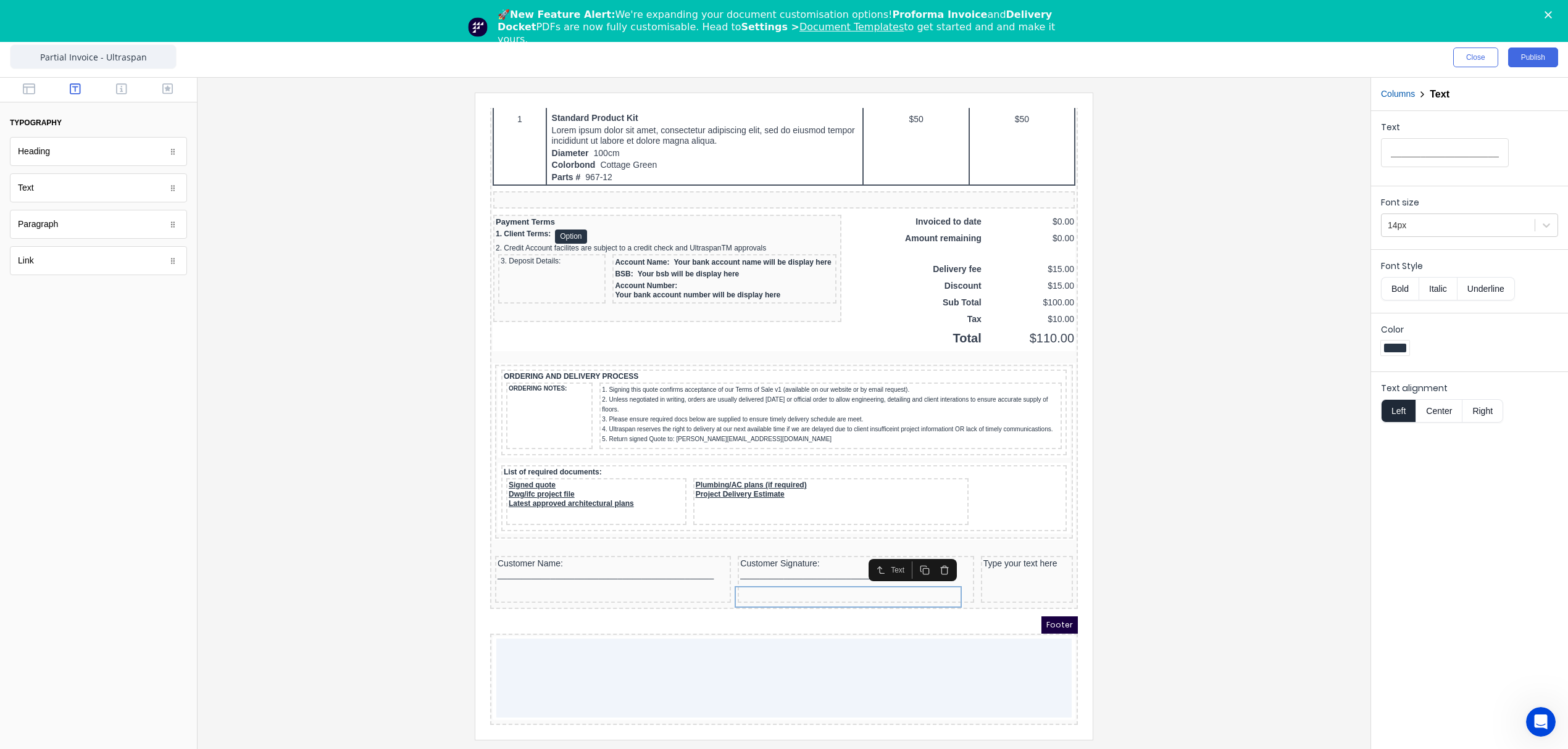
scroll to position [0, 0]
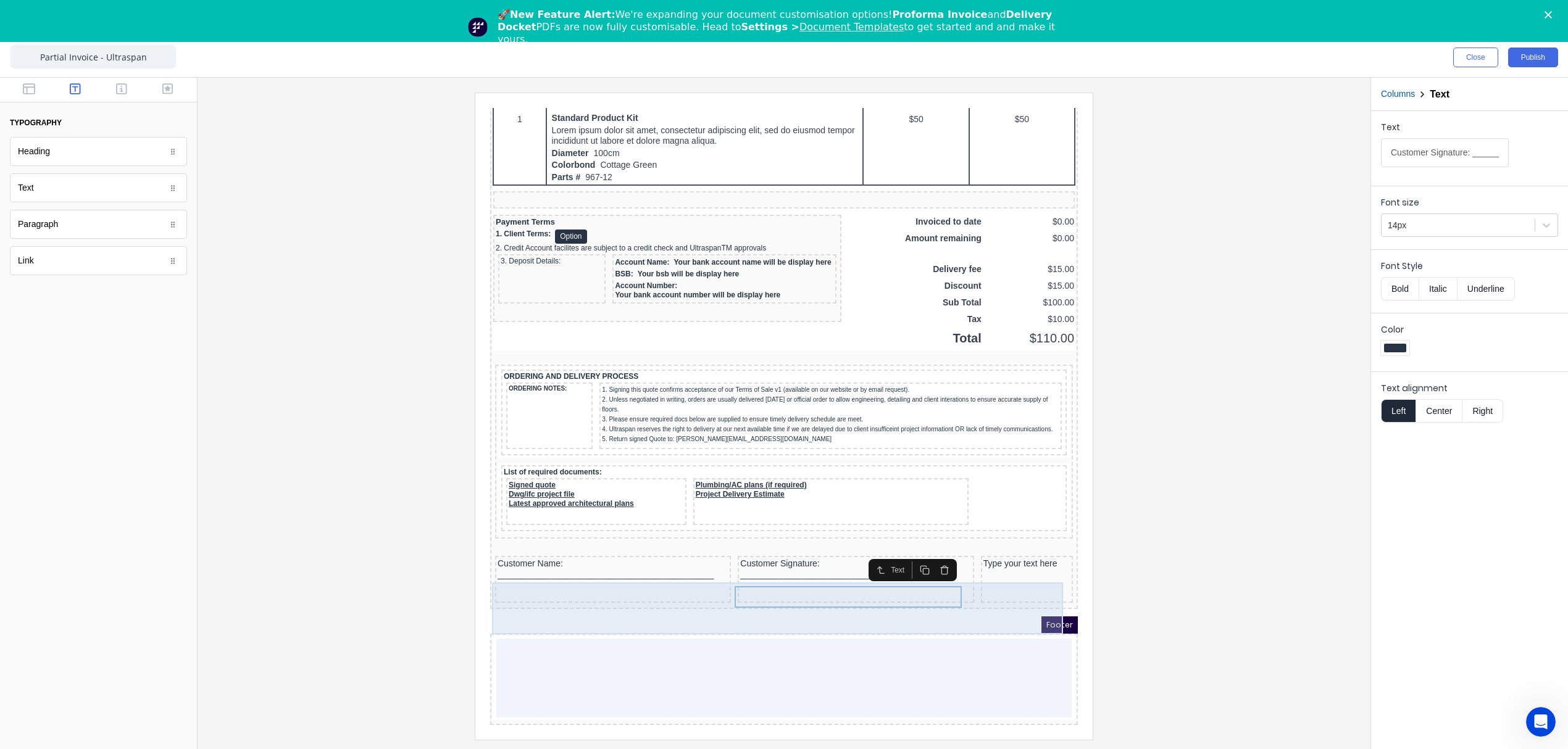
click at [1002, 550] on div "Type your text here" at bounding box center [1012, 549] width 87 height 11
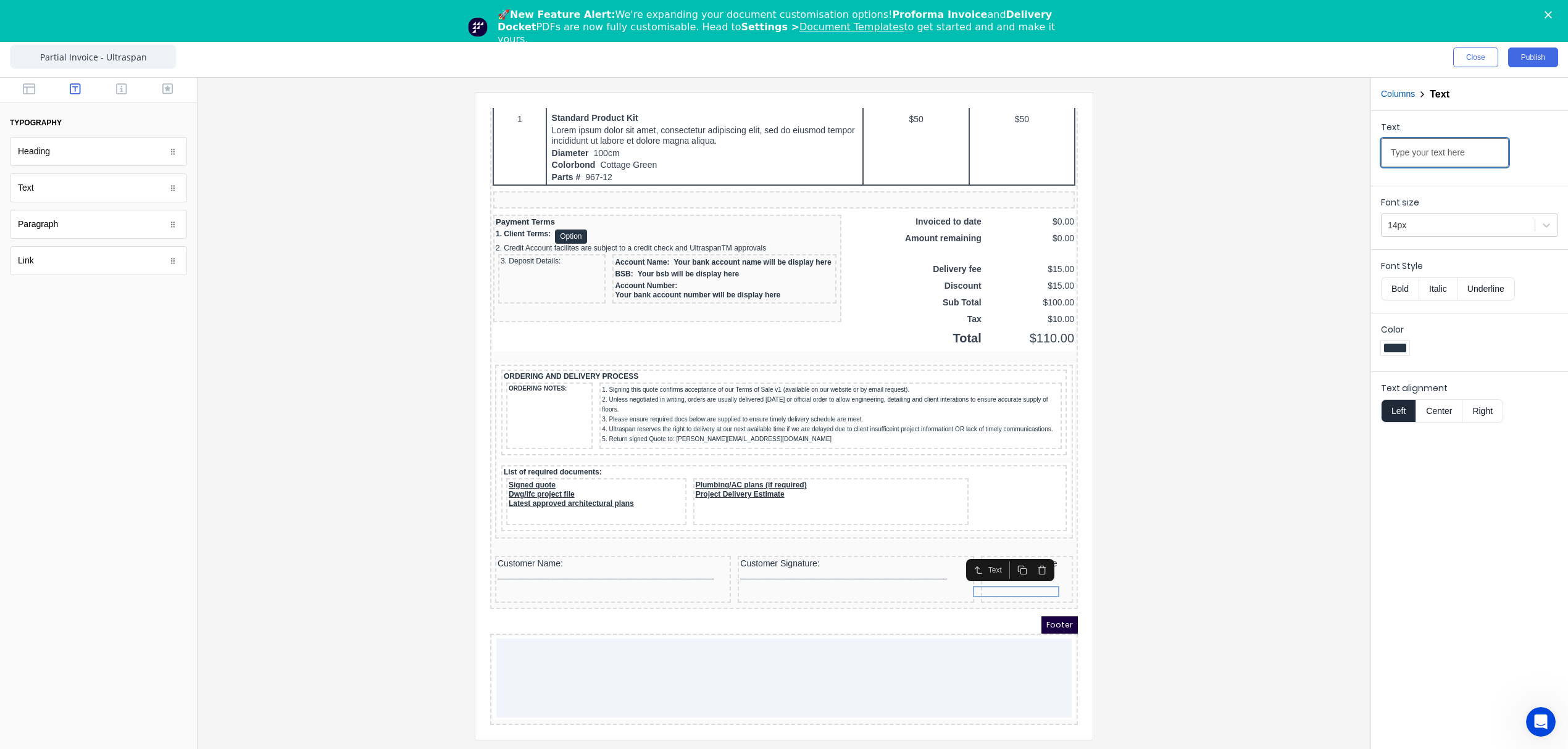
drag, startPoint x: 1380, startPoint y: 139, endPoint x: 1152, endPoint y: 119, distance: 228.9
click at [1163, 119] on div "Close Publish Components typography Heading Heading Text Text Paragraph Paragra…" at bounding box center [784, 393] width 1568 height 711
type input "Date: _________________"
click at [1248, 580] on div at bounding box center [784, 416] width 1153 height 647
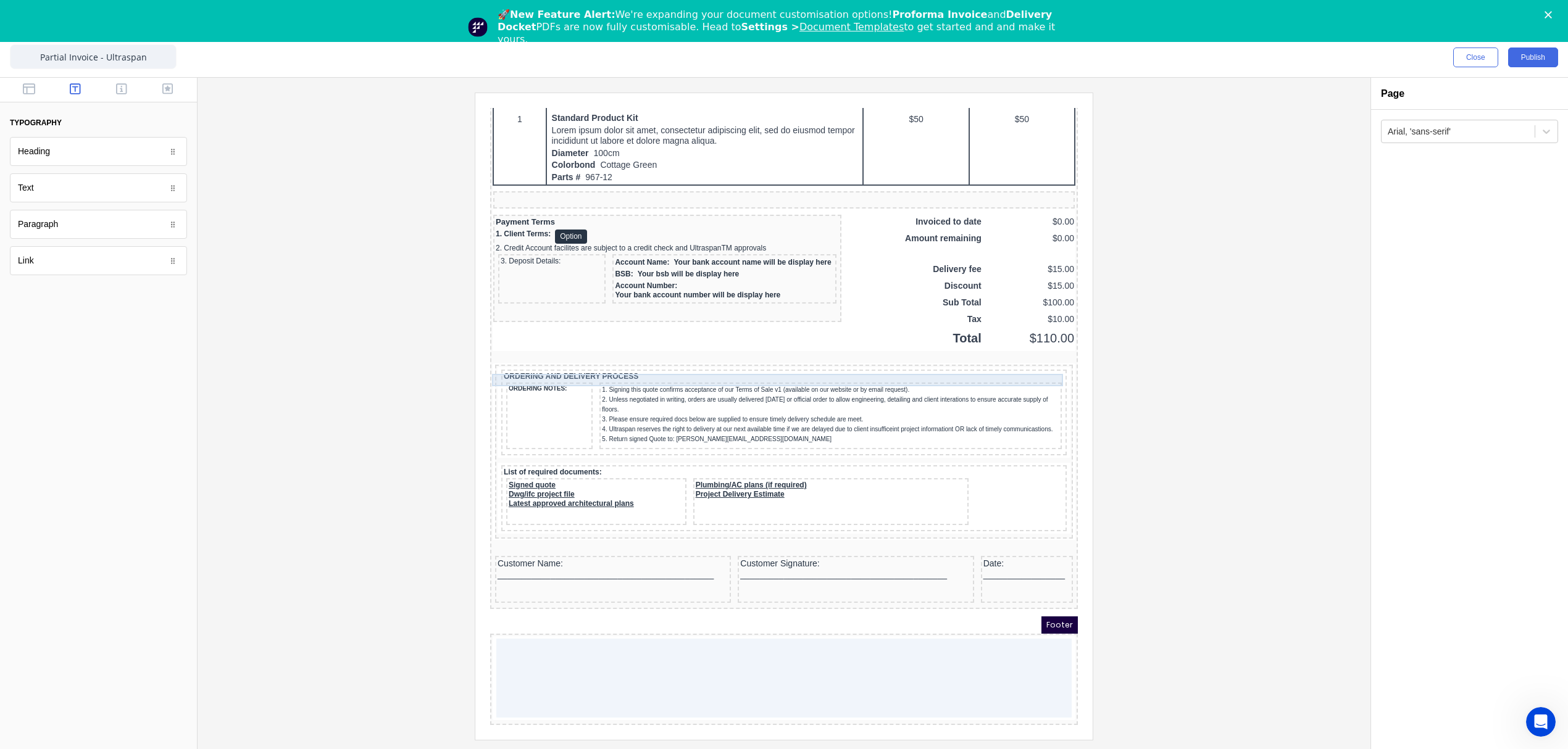
click at [800, 336] on div at bounding box center [769, 342] width 583 height 12
click at [1029, 338] on icon "button" at bounding box center [1031, 343] width 10 height 10
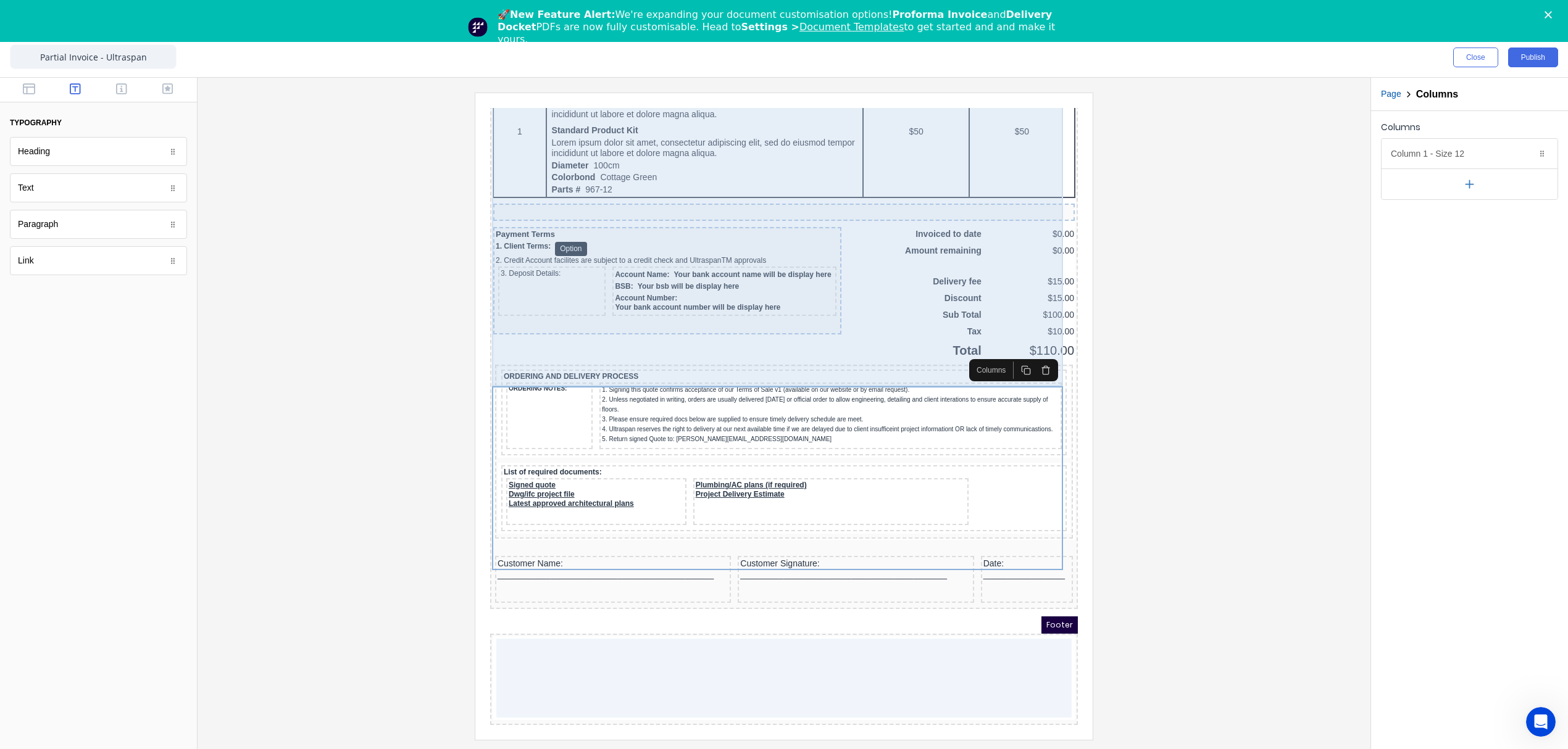
scroll to position [928, 0]
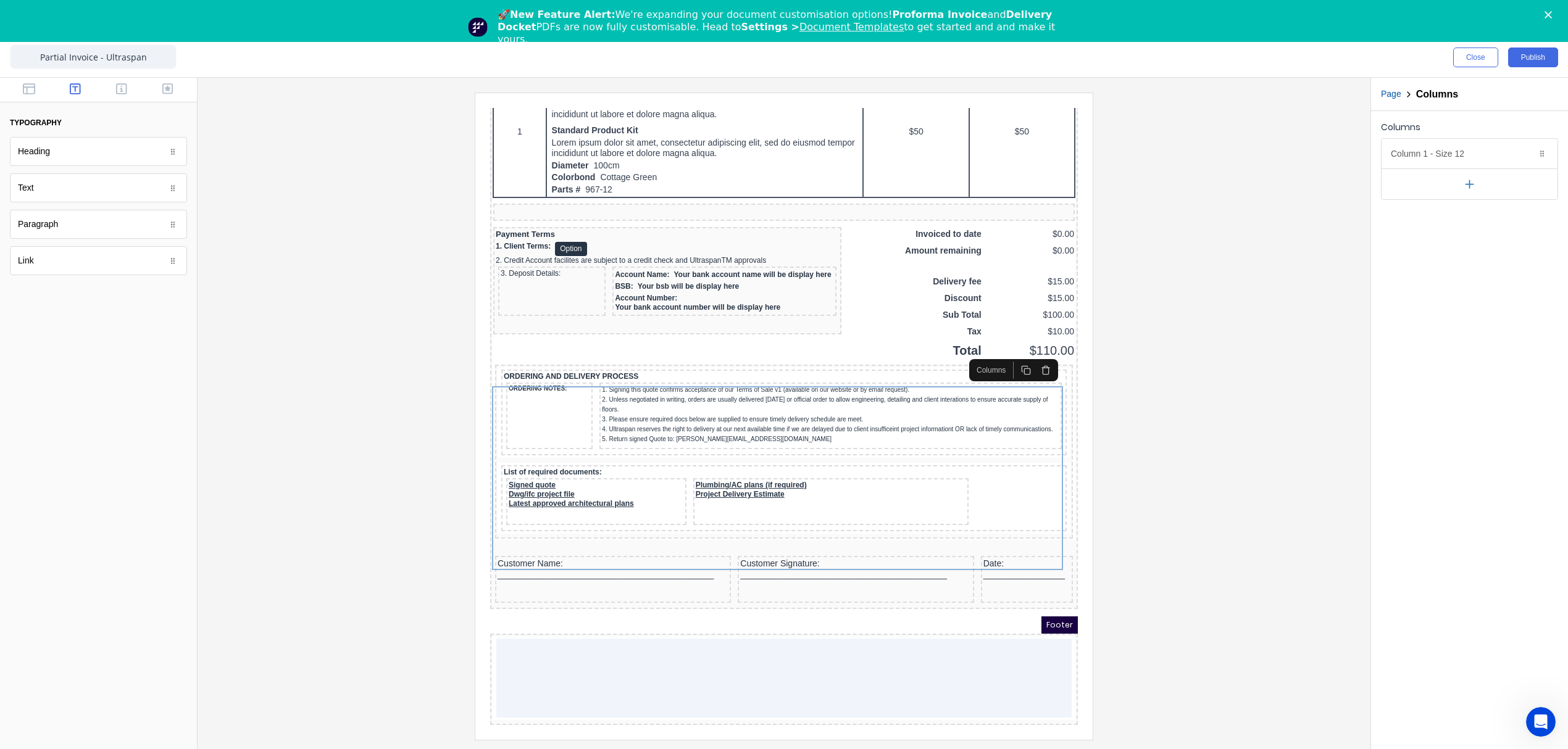
click at [1245, 358] on div at bounding box center [784, 416] width 1153 height 647
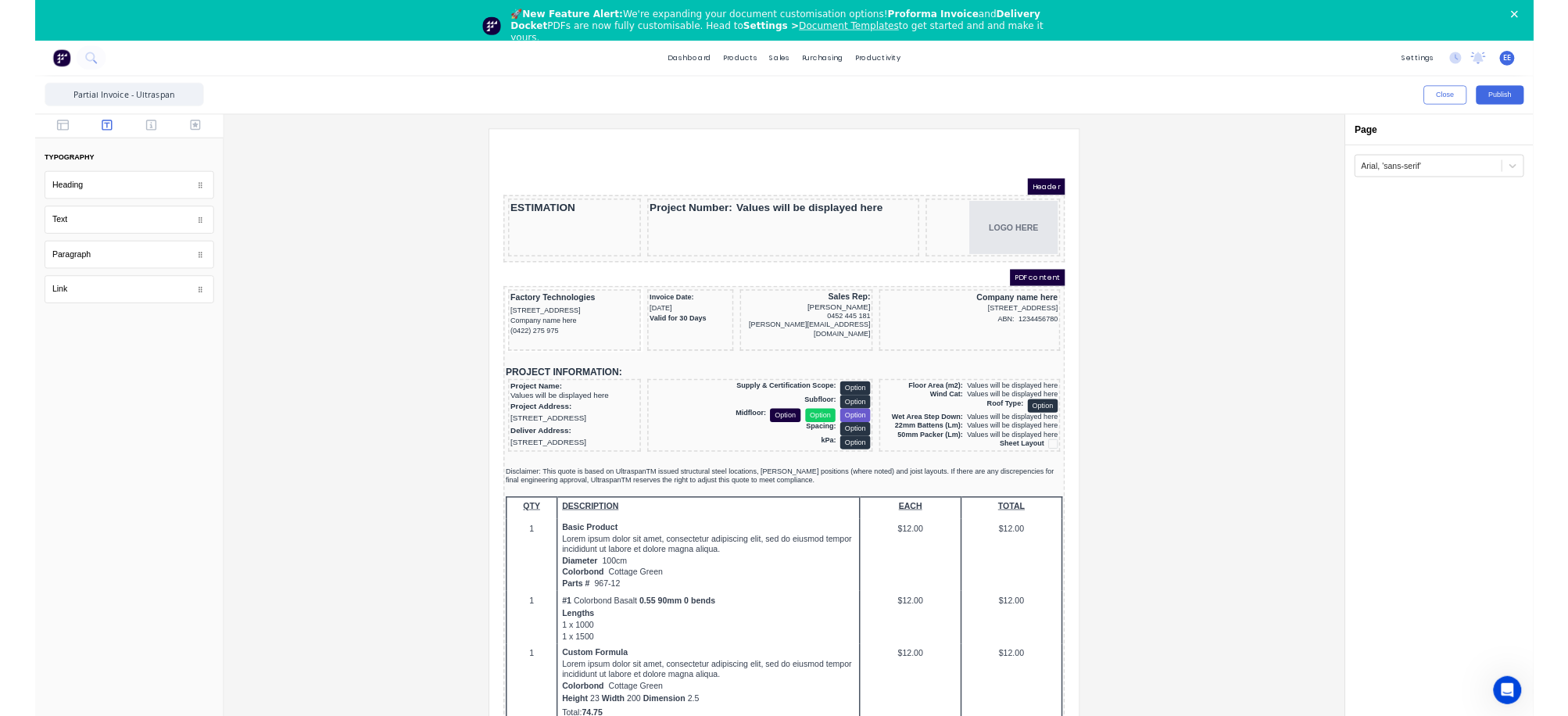
scroll to position [0, 0]
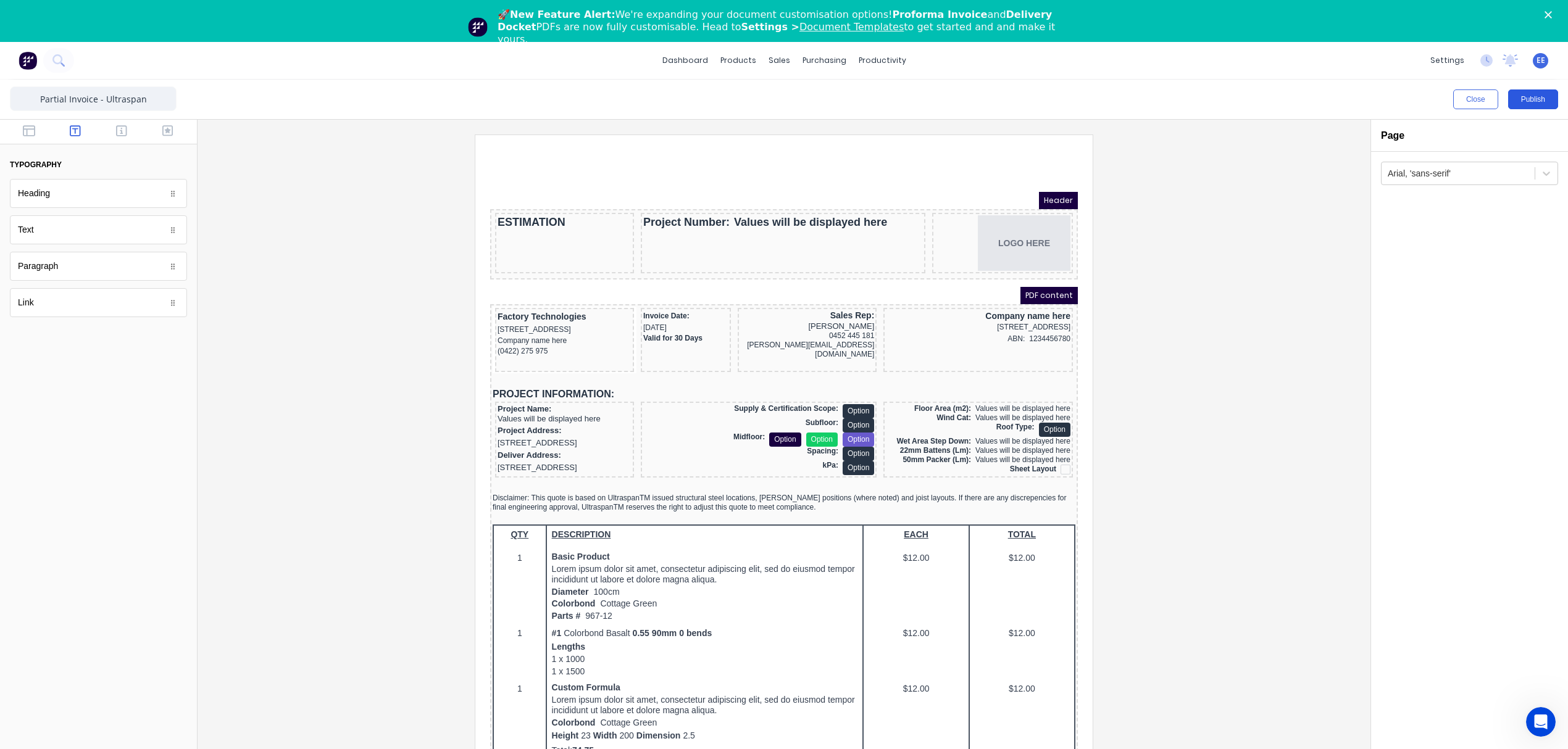
click at [1535, 102] on button "Publish" at bounding box center [1533, 99] width 50 height 20
